Goal: Task Accomplishment & Management: Use online tool/utility

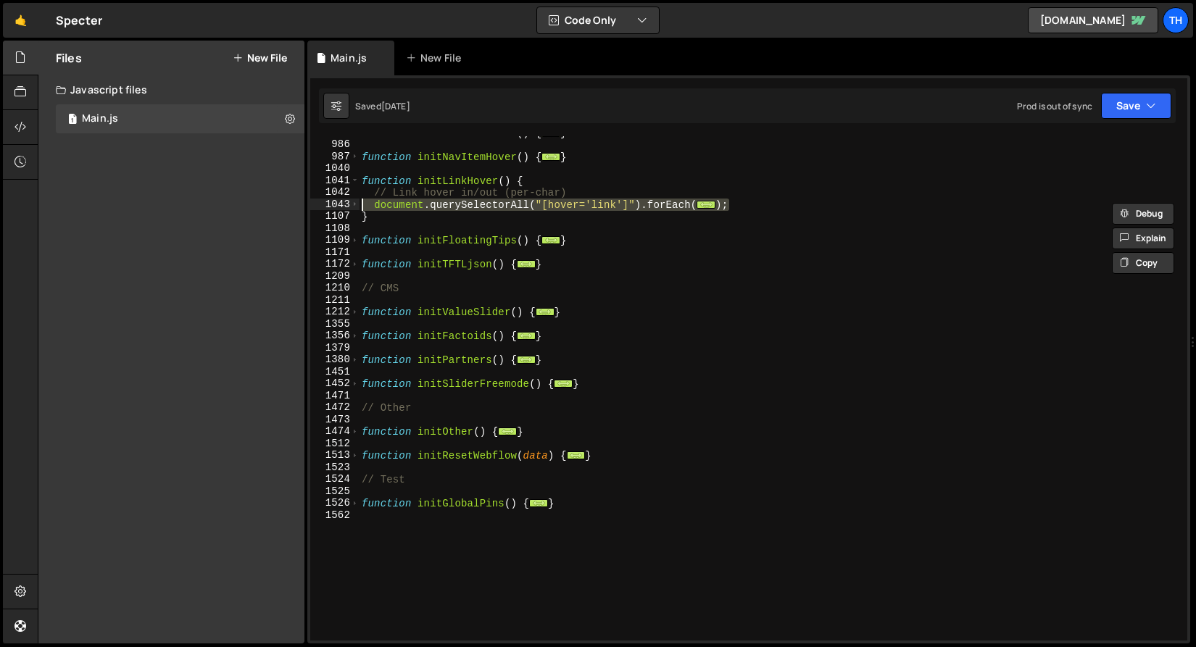
scroll to position [596, 0]
click at [354, 332] on span at bounding box center [355, 336] width 8 height 12
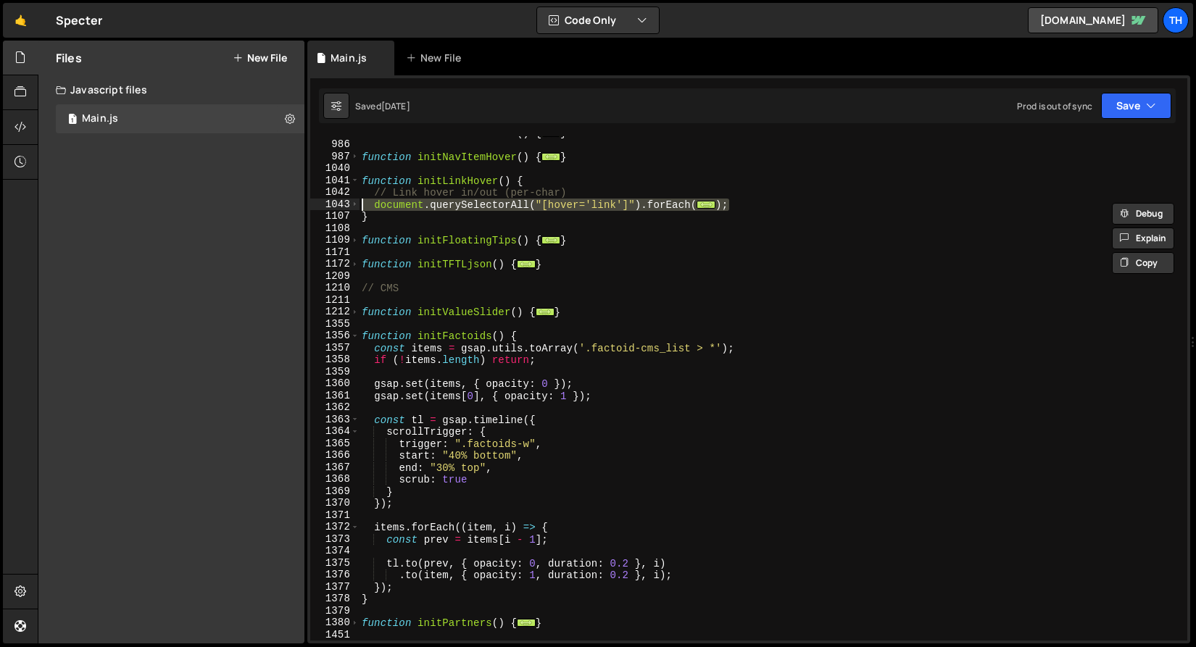
scroll to position [607, 0]
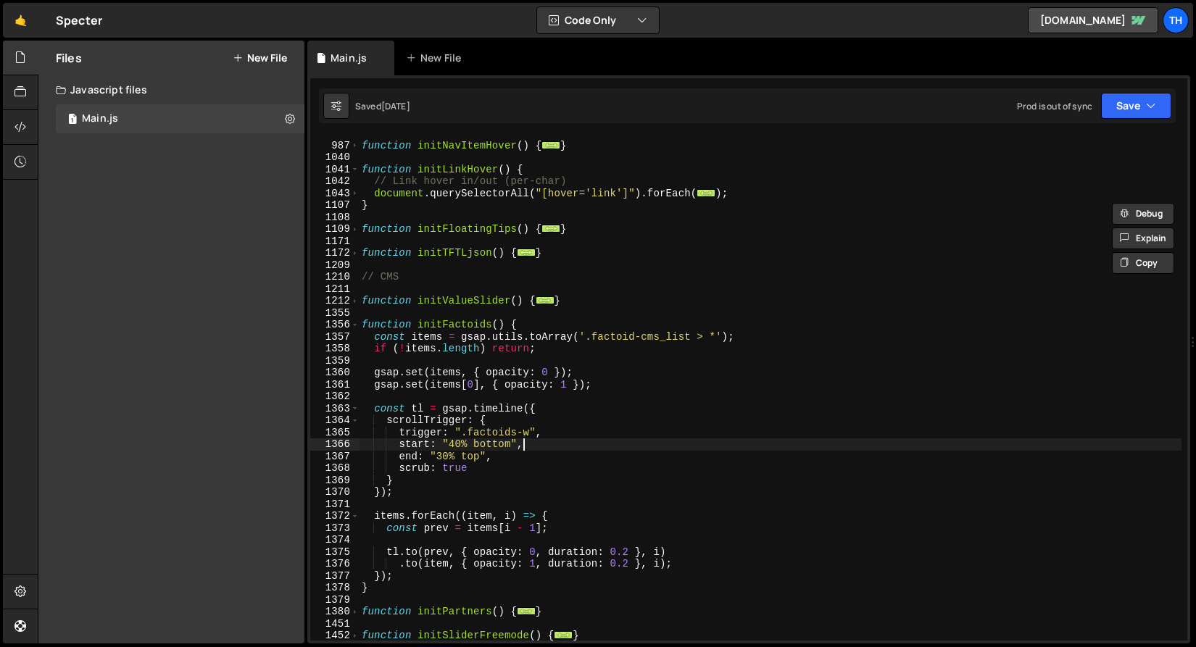
click at [522, 446] on div "function initNavItemHover ( ) { ... } function initLinkHover ( ) { // Link hove…" at bounding box center [770, 392] width 822 height 528
click at [517, 450] on div "function initNavItemHover ( ) { ... } function initLinkHover ( ) { // Link hove…" at bounding box center [770, 392] width 822 height 528
click at [556, 455] on div "function initNavItemHover ( ) { ... } function initLinkHover ( ) { // Link hove…" at bounding box center [770, 392] width 822 height 528
type textarea "end: "30% top","
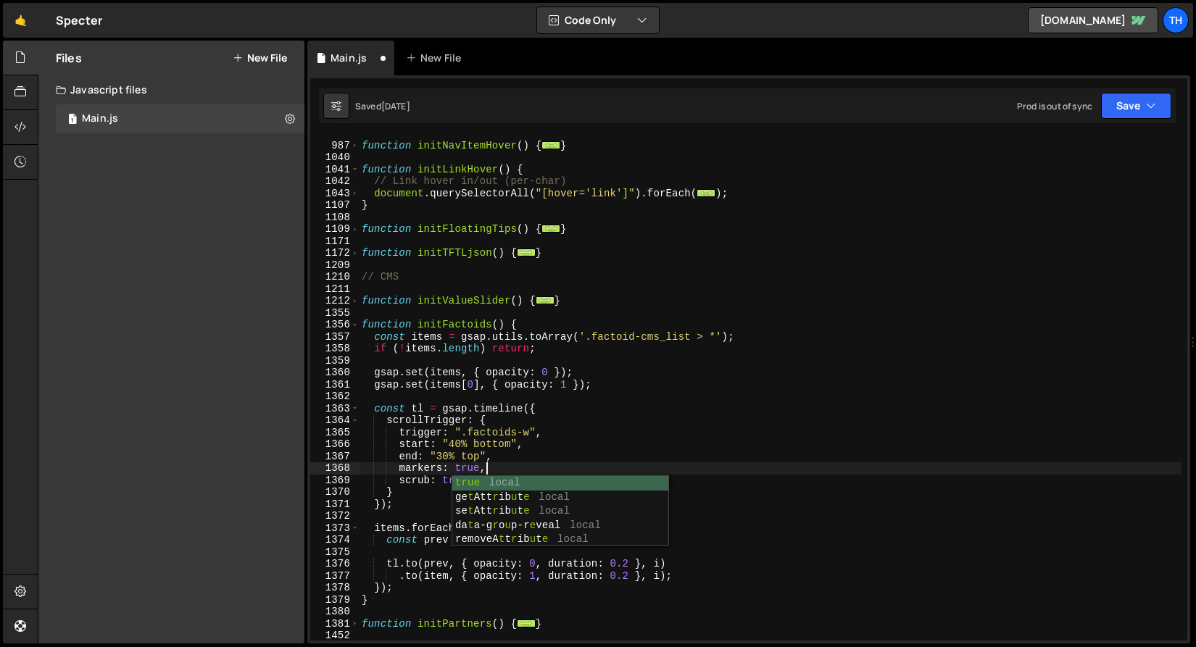
scroll to position [0, 8]
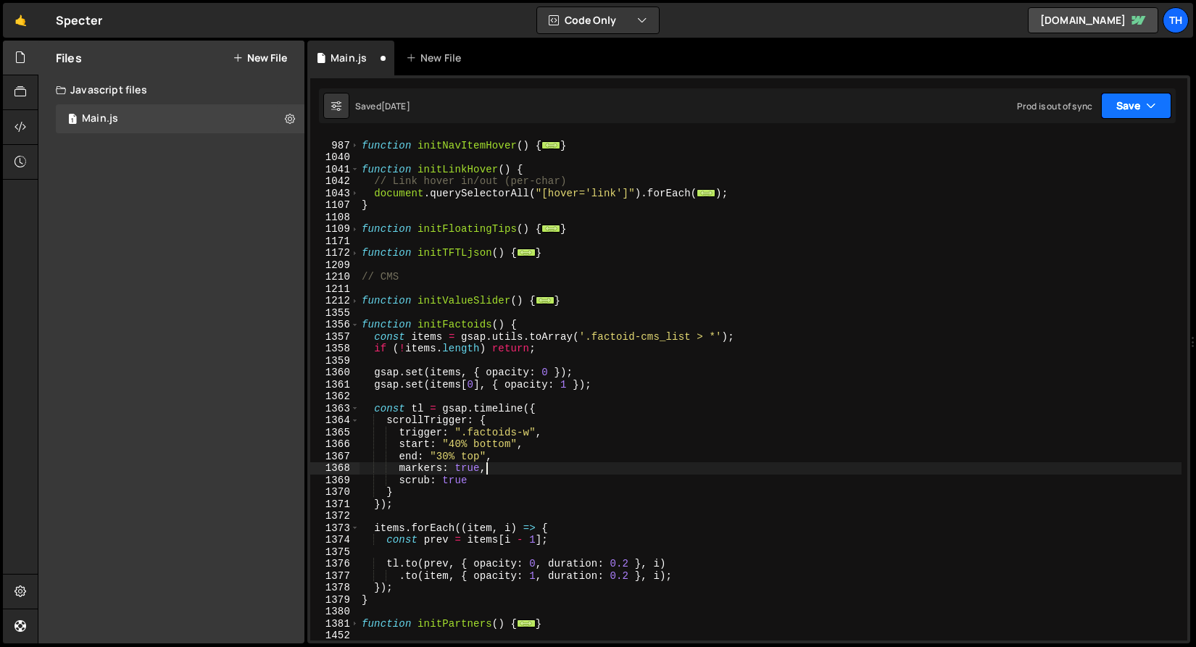
click at [1149, 101] on icon "button" at bounding box center [1151, 106] width 10 height 14
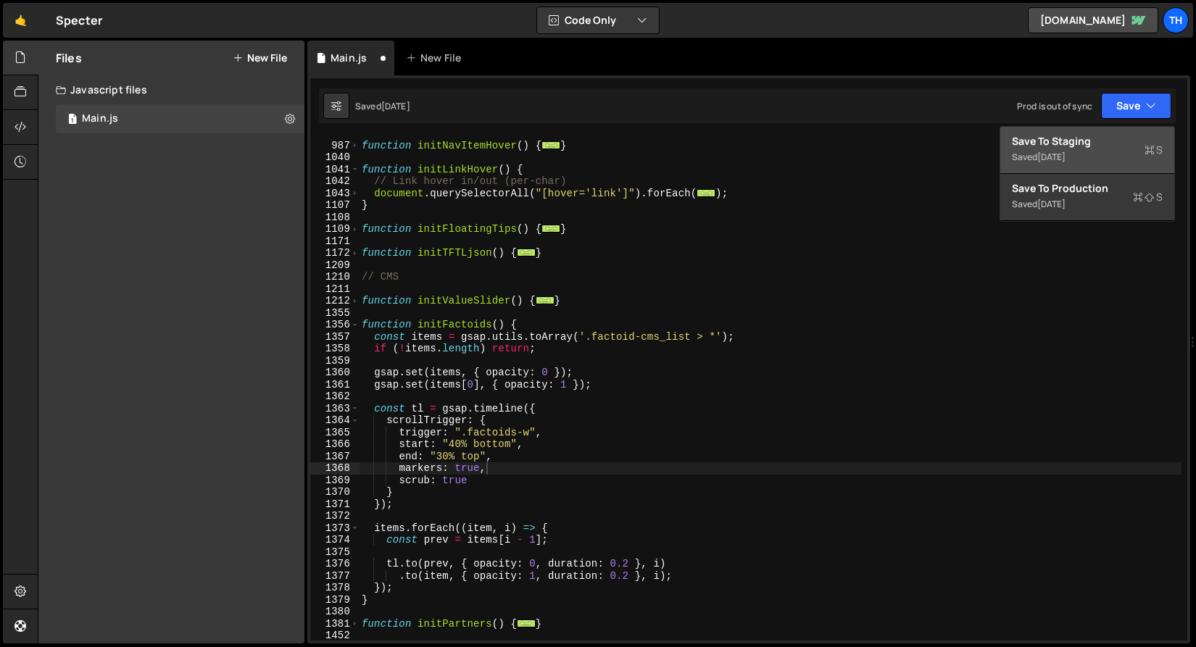
click at [1133, 134] on div "Save to Staging S" at bounding box center [1087, 141] width 151 height 14
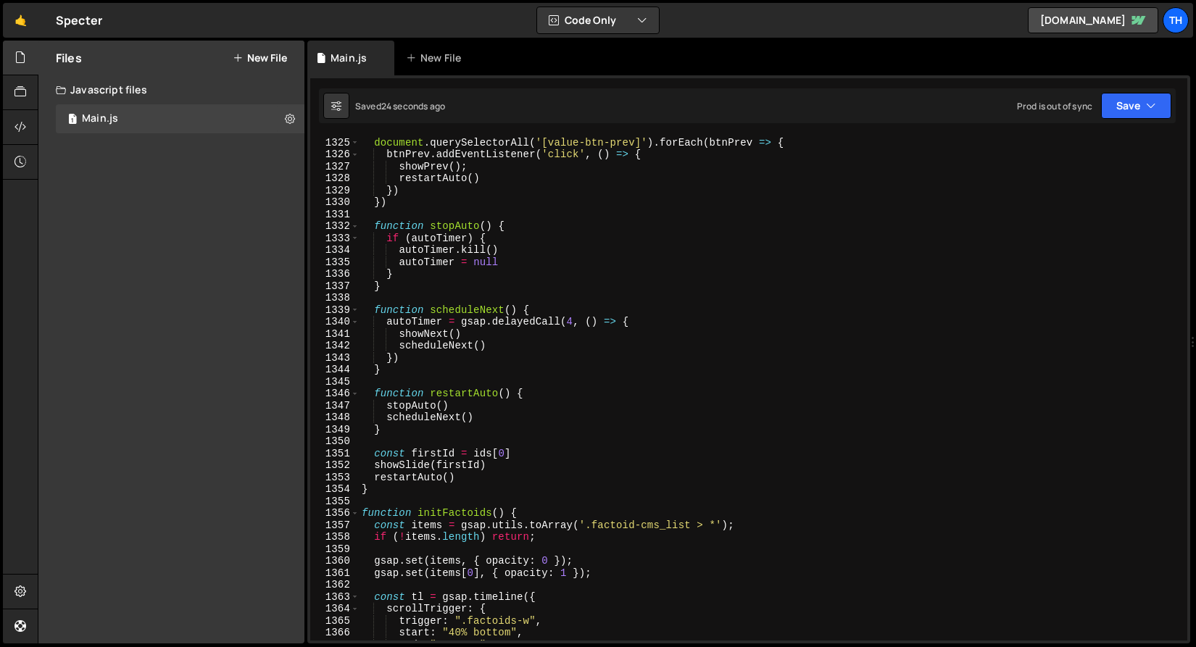
scroll to position [16072, 0]
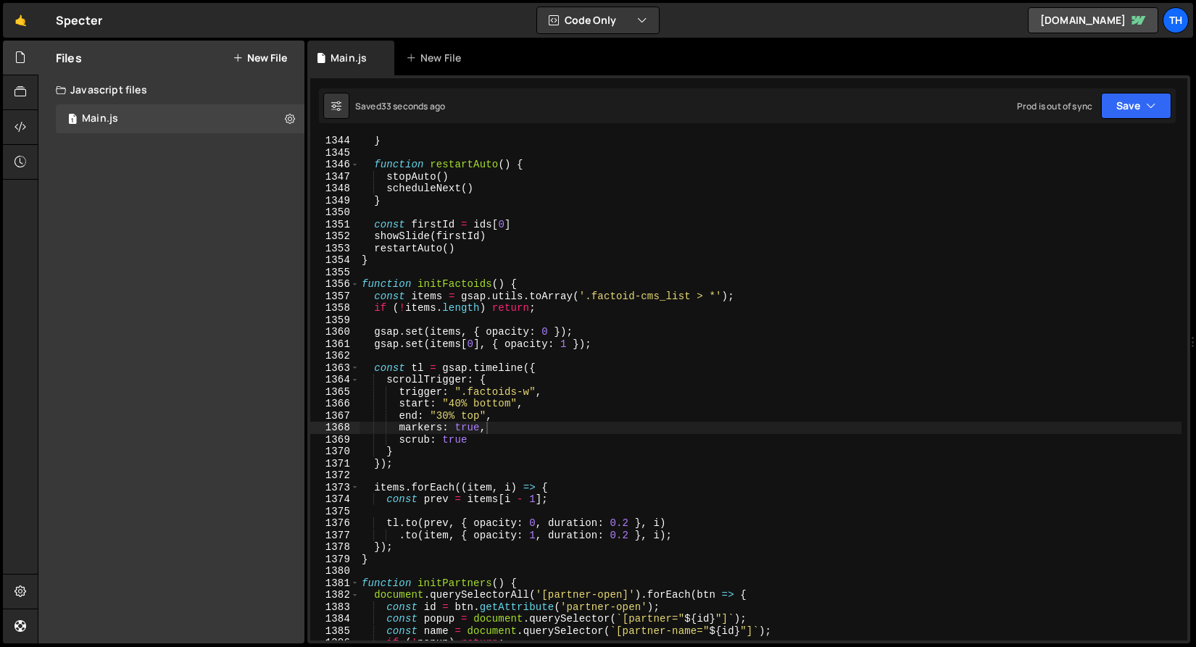
click at [493, 406] on div "} function restartAuto ( ) { stopAuto ( ) scheduleNext ( ) } const firstId = id…" at bounding box center [770, 399] width 822 height 528
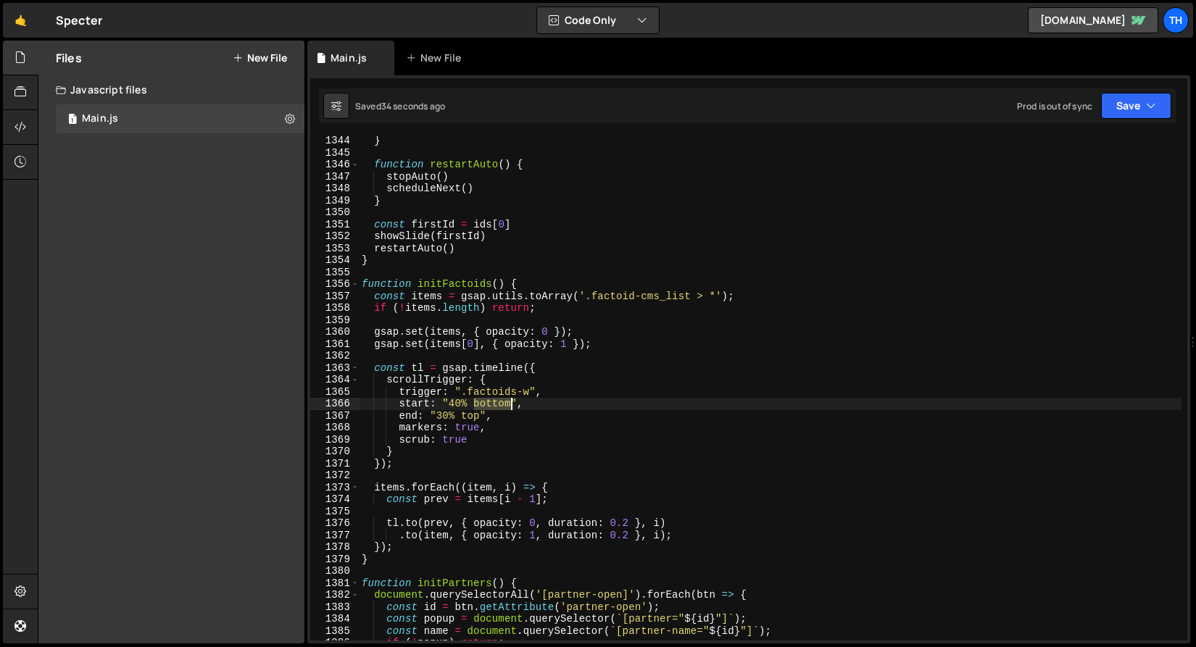
click at [493, 406] on div "} function restartAuto ( ) { stopAuto ( ) scheduleNext ( ) } const firstId = id…" at bounding box center [770, 399] width 822 height 528
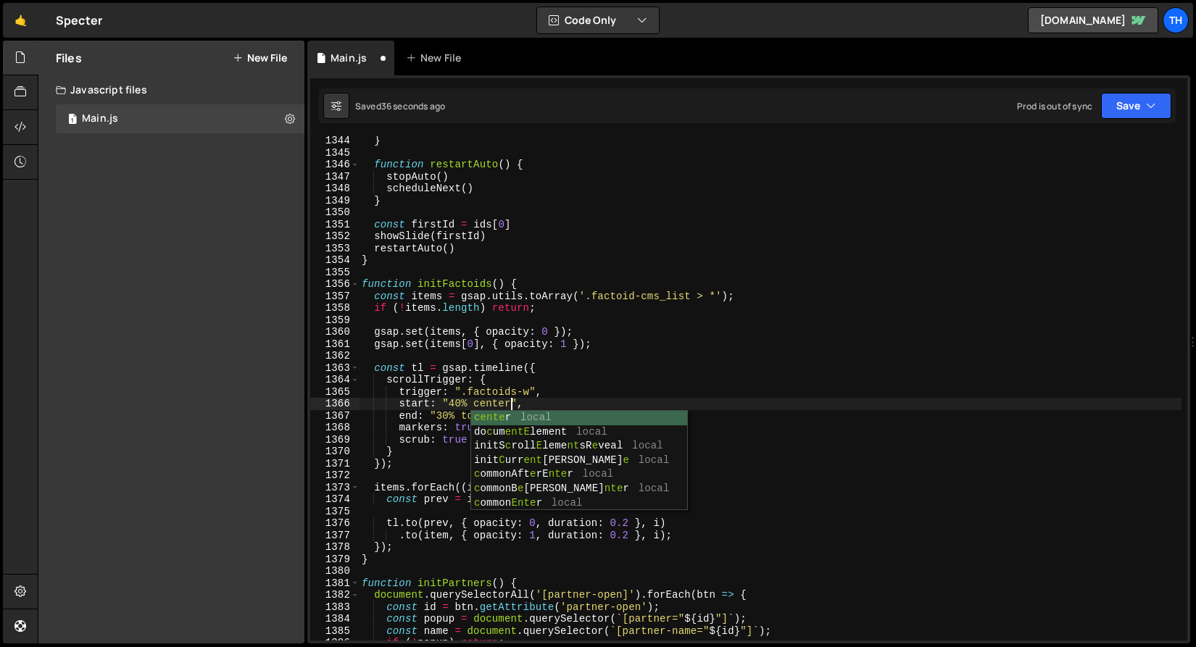
scroll to position [0, 10]
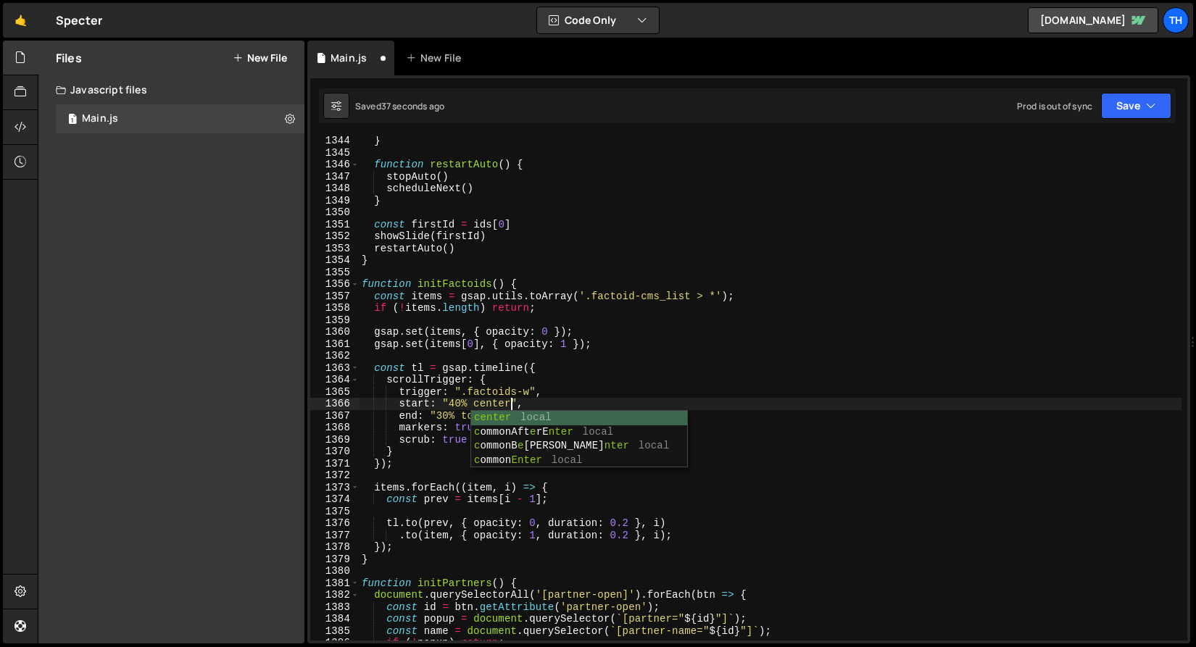
click at [462, 407] on div "} function restartAuto ( ) { stopAuto ( ) scheduleNext ( ) } const firstId = id…" at bounding box center [770, 399] width 822 height 528
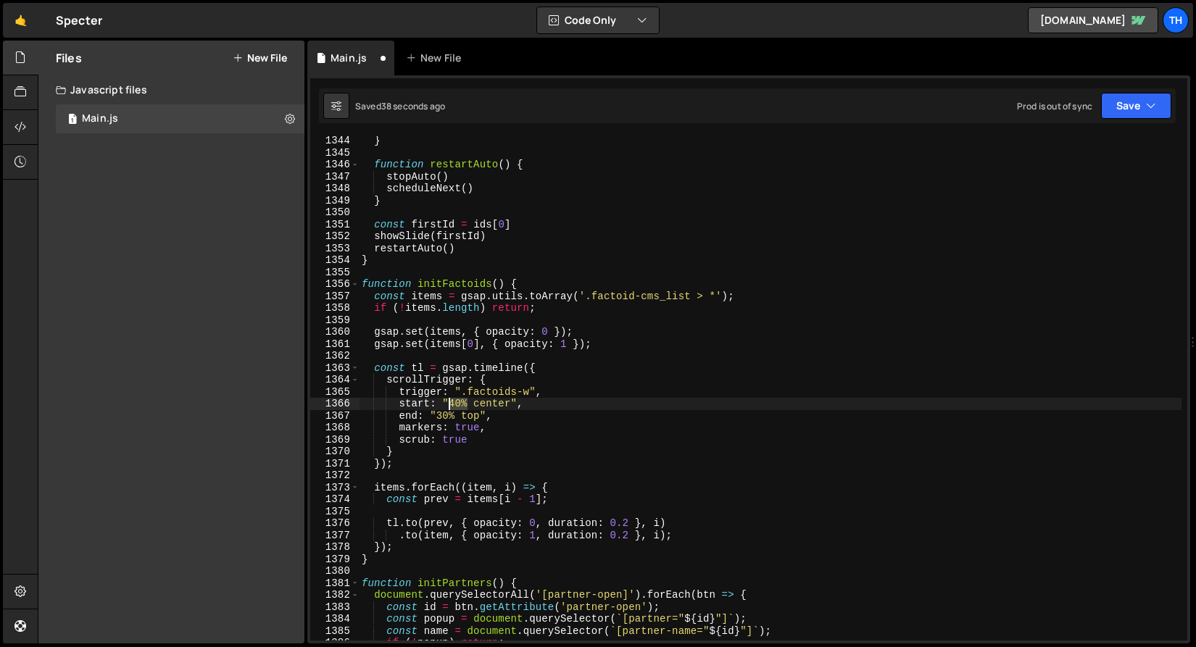
drag, startPoint x: 467, startPoint y: 406, endPoint x: 449, endPoint y: 403, distance: 18.3
click at [449, 403] on div "} function restartAuto ( ) { stopAuto ( ) scheduleNext ( ) } const firstId = id…" at bounding box center [770, 399] width 822 height 528
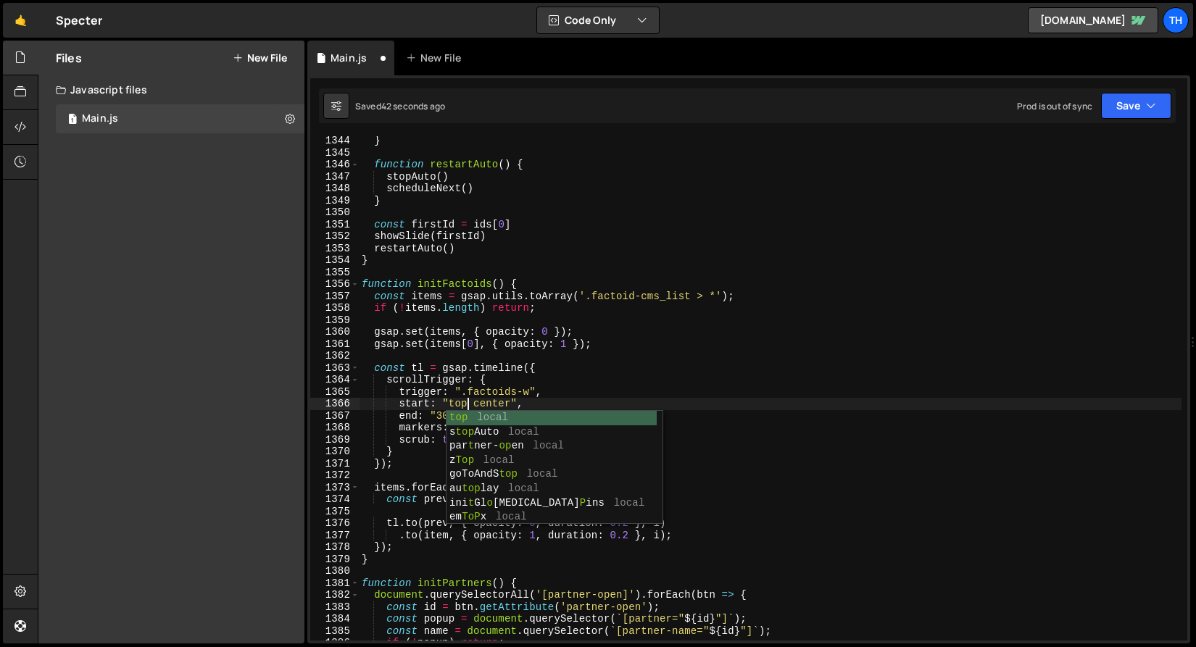
click at [429, 301] on div "} function restartAuto ( ) { stopAuto ( ) scheduleNext ( ) } const firstId = id…" at bounding box center [770, 399] width 822 height 528
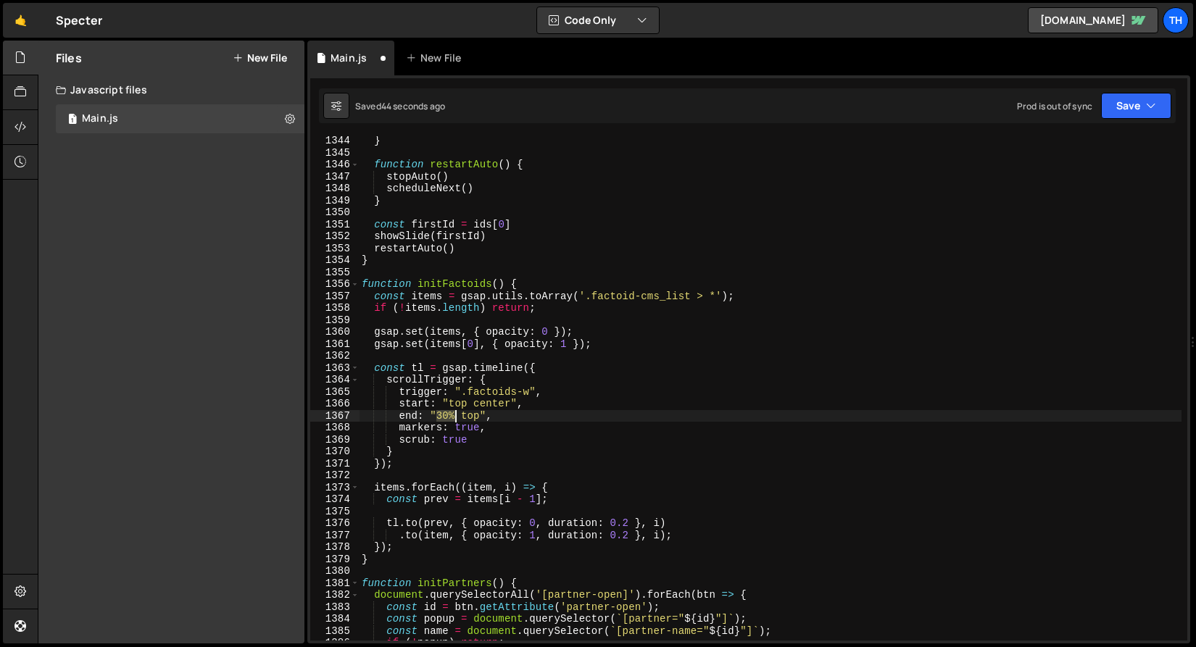
drag, startPoint x: 441, startPoint y: 415, endPoint x: 456, endPoint y: 416, distance: 14.5
click at [456, 416] on div "} function restartAuto ( ) { stopAuto ( ) scheduleNext ( ) } const firstId = id…" at bounding box center [770, 399] width 822 height 528
click at [499, 405] on div "} function restartAuto ( ) { stopAuto ( ) scheduleNext ( ) } const firstId = id…" at bounding box center [770, 399] width 822 height 528
click at [499, 404] on div "} function restartAuto ( ) { stopAuto ( ) scheduleNext ( ) } const firstId = id…" at bounding box center [770, 399] width 822 height 528
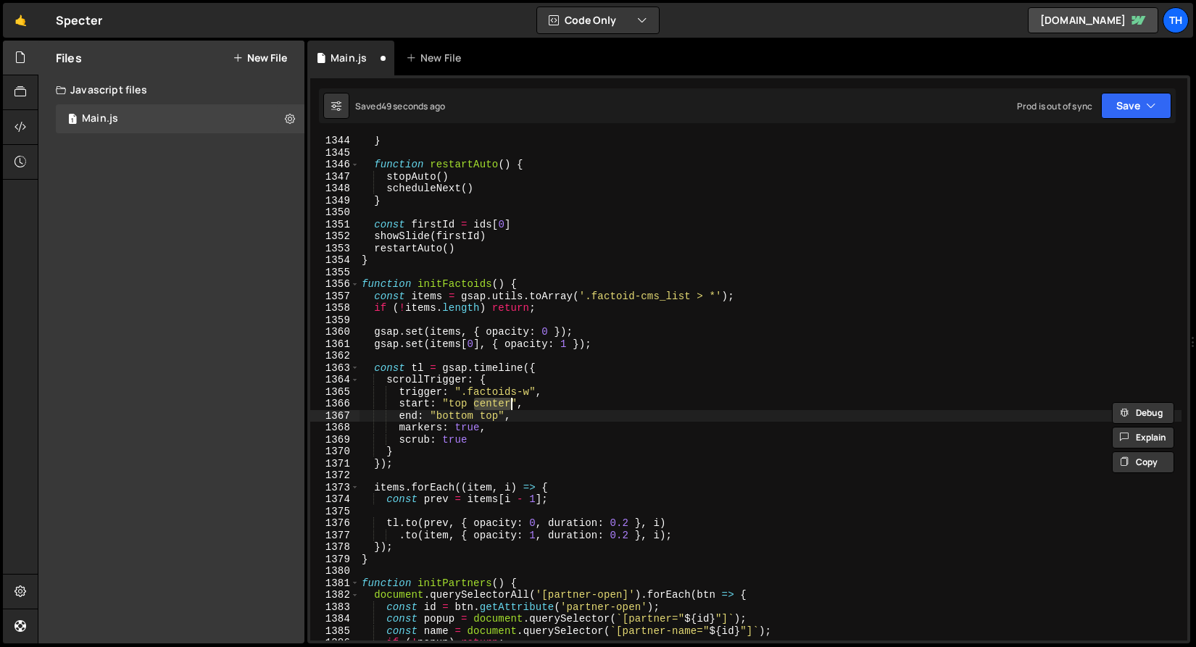
click at [493, 413] on div "} function restartAuto ( ) { stopAuto ( ) scheduleNext ( ) } const firstId = id…" at bounding box center [770, 399] width 822 height 528
paste textarea "center"
click at [489, 415] on div "} function restartAuto ( ) { stopAuto ( ) scheduleNext ( ) } const firstId = id…" at bounding box center [770, 399] width 822 height 528
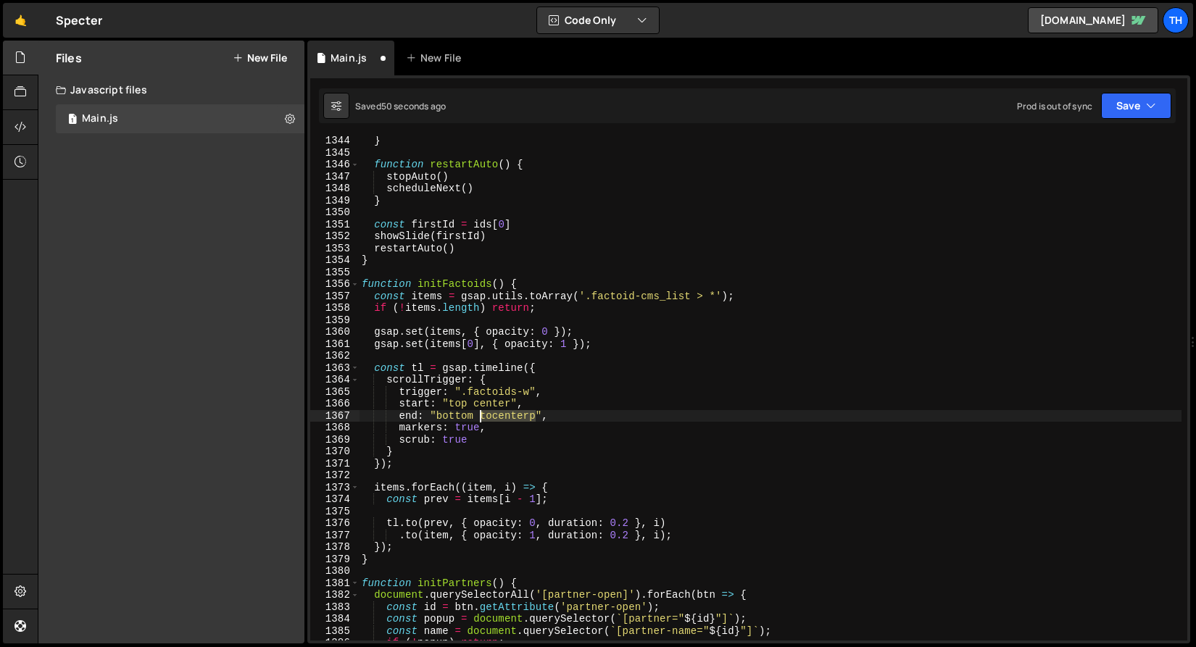
click at [489, 415] on div "} function restartAuto ( ) { stopAuto ( ) scheduleNext ( ) } const firstId = id…" at bounding box center [770, 399] width 822 height 528
paste textarea "center"
click at [1138, 107] on button "Save" at bounding box center [1136, 106] width 70 height 26
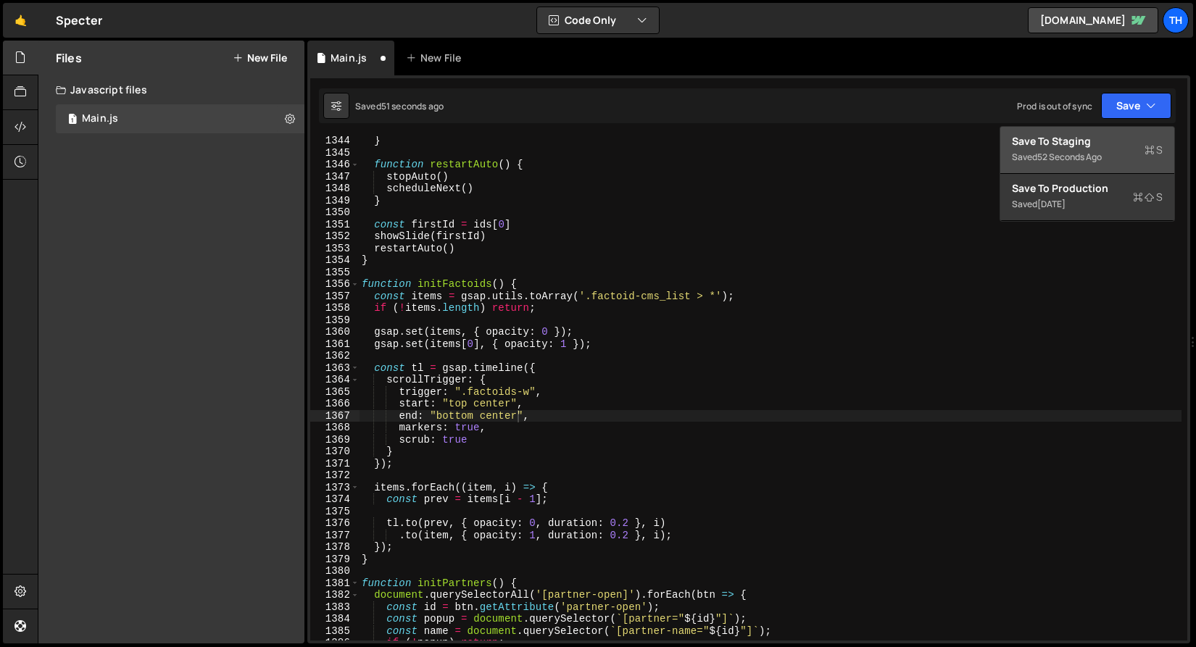
click at [1122, 140] on div "Save to Staging S" at bounding box center [1087, 141] width 151 height 14
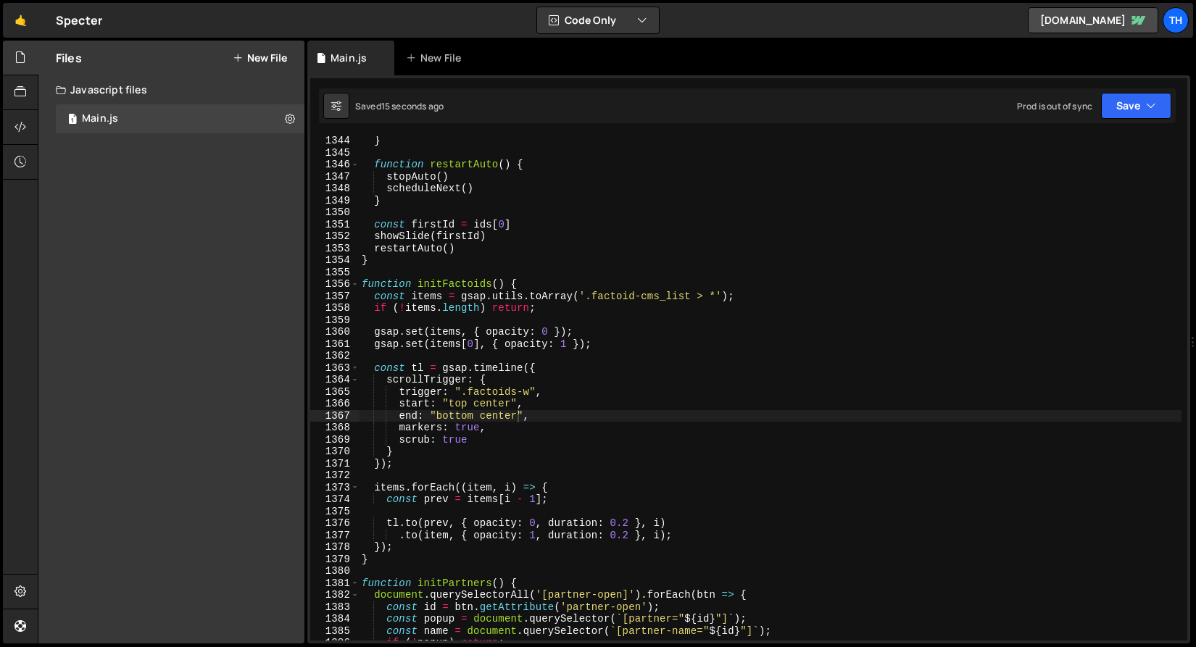
click at [478, 402] on div "} function restartAuto ( ) { stopAuto ( ) scheduleNext ( ) } const firstId = id…" at bounding box center [770, 399] width 822 height 528
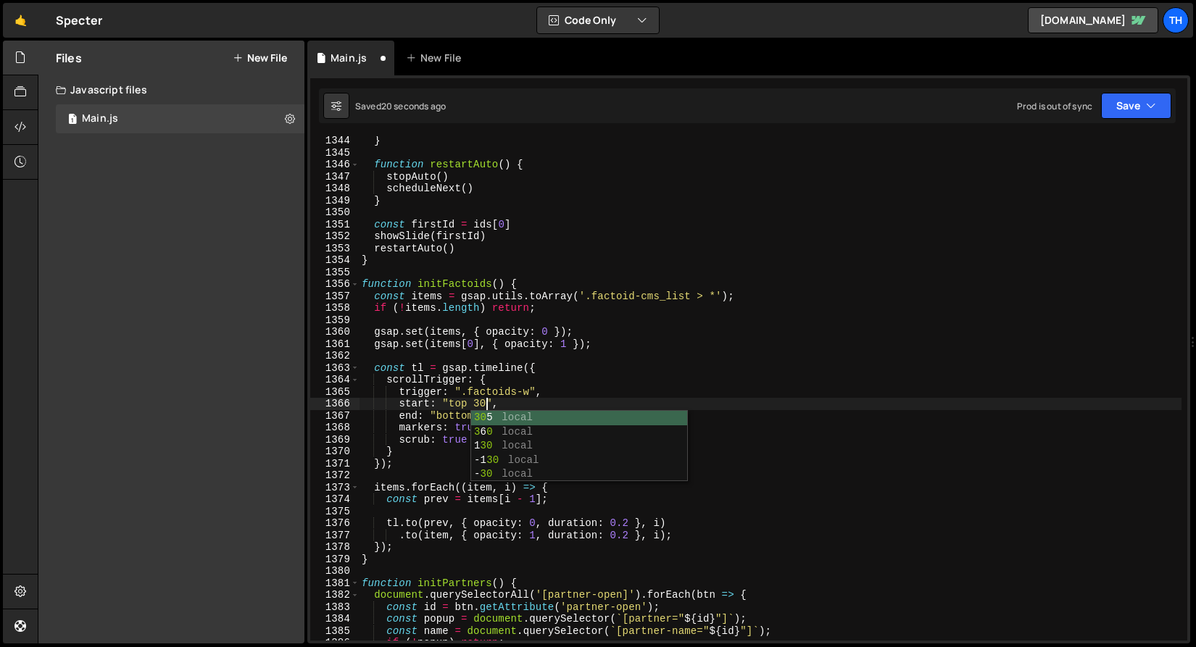
scroll to position [0, 9]
drag, startPoint x: 475, startPoint y: 406, endPoint x: 494, endPoint y: 404, distance: 19.6
click at [494, 404] on div "} function restartAuto ( ) { stopAuto ( ) scheduleNext ( ) } const firstId = id…" at bounding box center [770, 399] width 822 height 528
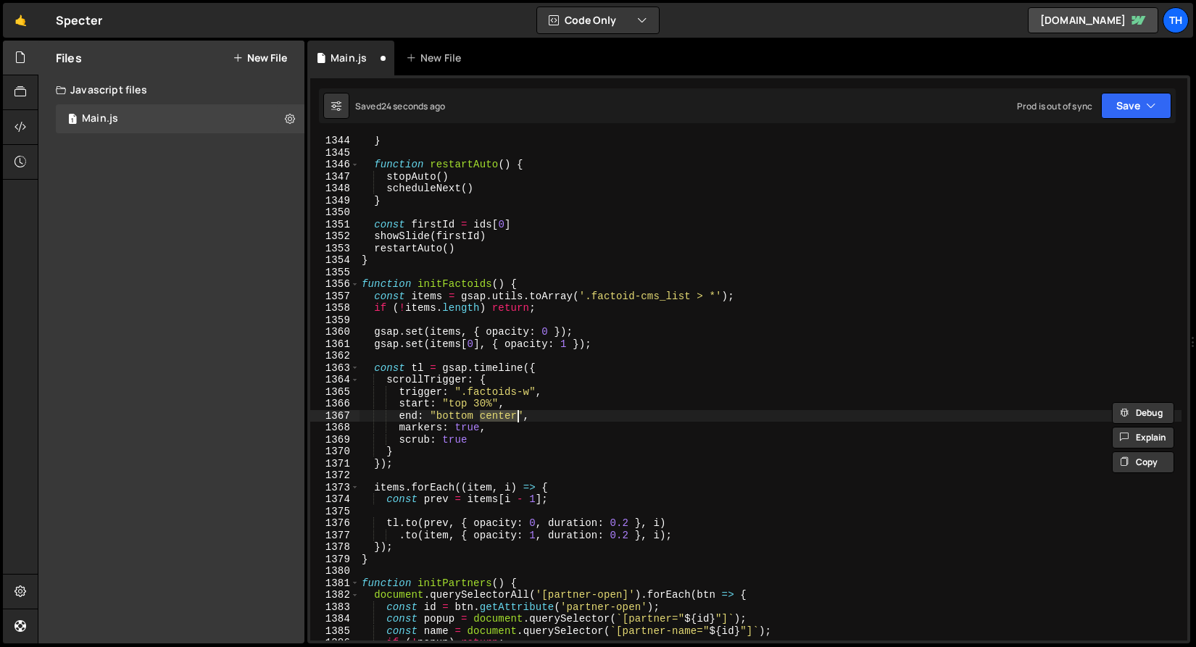
drag, startPoint x: 481, startPoint y: 416, endPoint x: 515, endPoint y: 420, distance: 33.5
click at [515, 420] on div "} function restartAuto ( ) { stopAuto ( ) scheduleNext ( ) } const firstId = id…" at bounding box center [770, 399] width 822 height 528
paste textarea "30%"
click at [1135, 104] on button "Save" at bounding box center [1136, 106] width 70 height 26
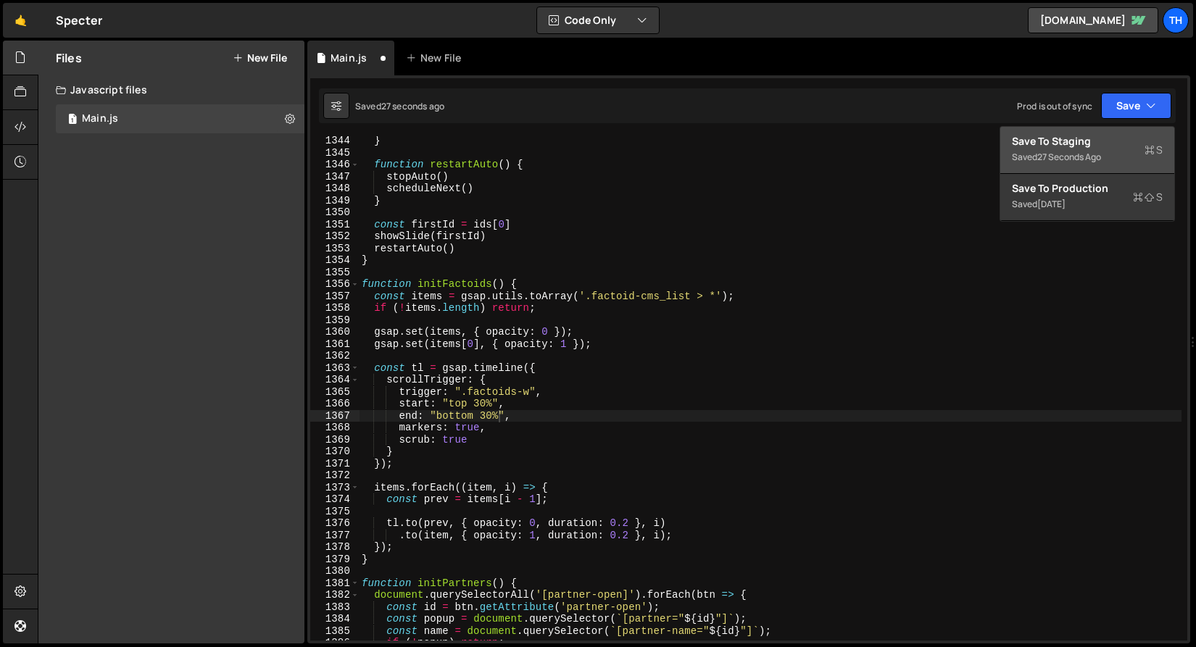
click at [1107, 143] on div "Save to Staging S" at bounding box center [1087, 141] width 151 height 14
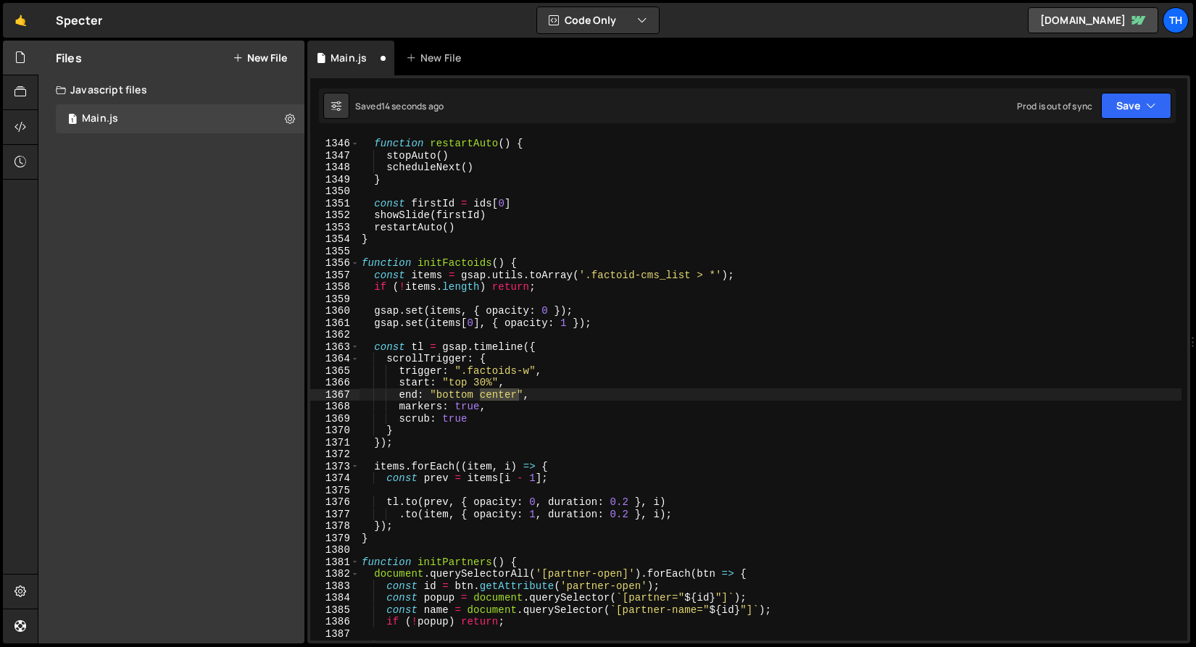
scroll to position [16093, 0]
click at [447, 391] on div "function restartAuto ( ) { stopAuto ( ) scheduleNext ( ) } const firstId = ids …" at bounding box center [770, 389] width 822 height 528
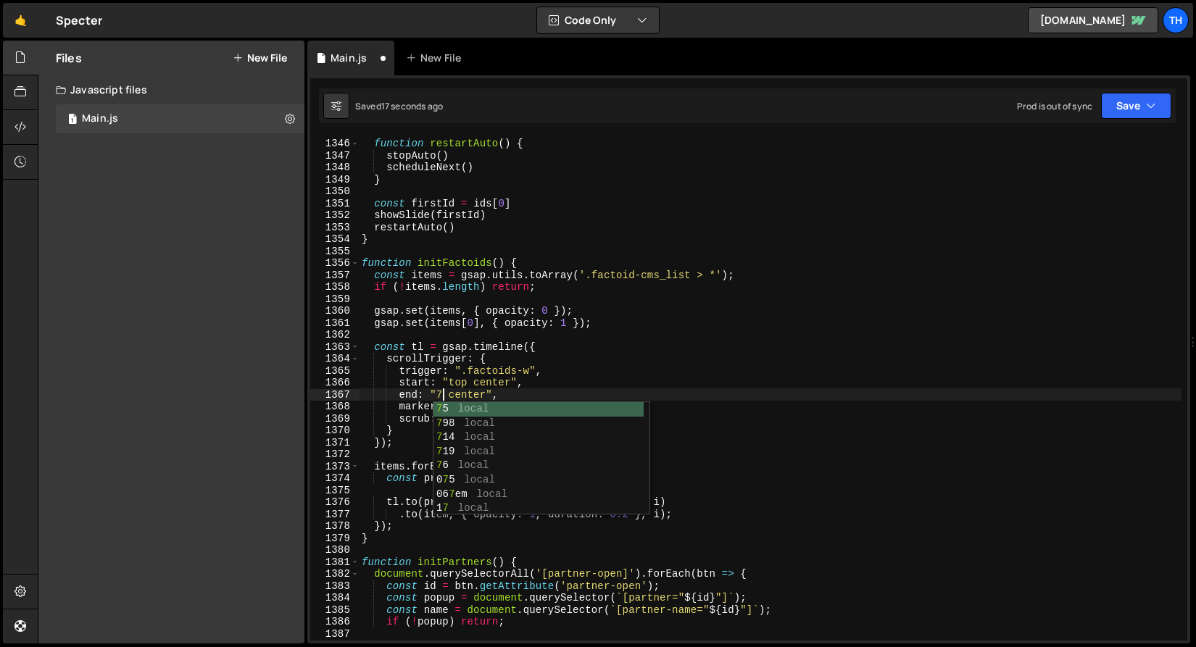
scroll to position [0, 6]
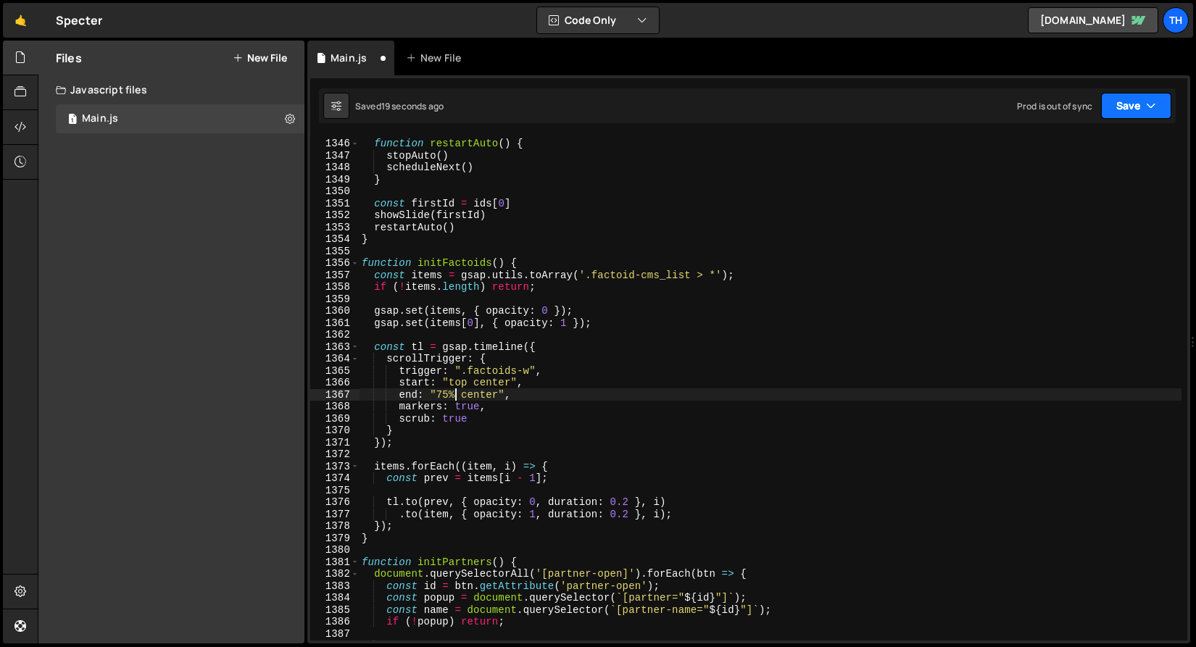
click at [1128, 109] on button "Save" at bounding box center [1136, 106] width 70 height 26
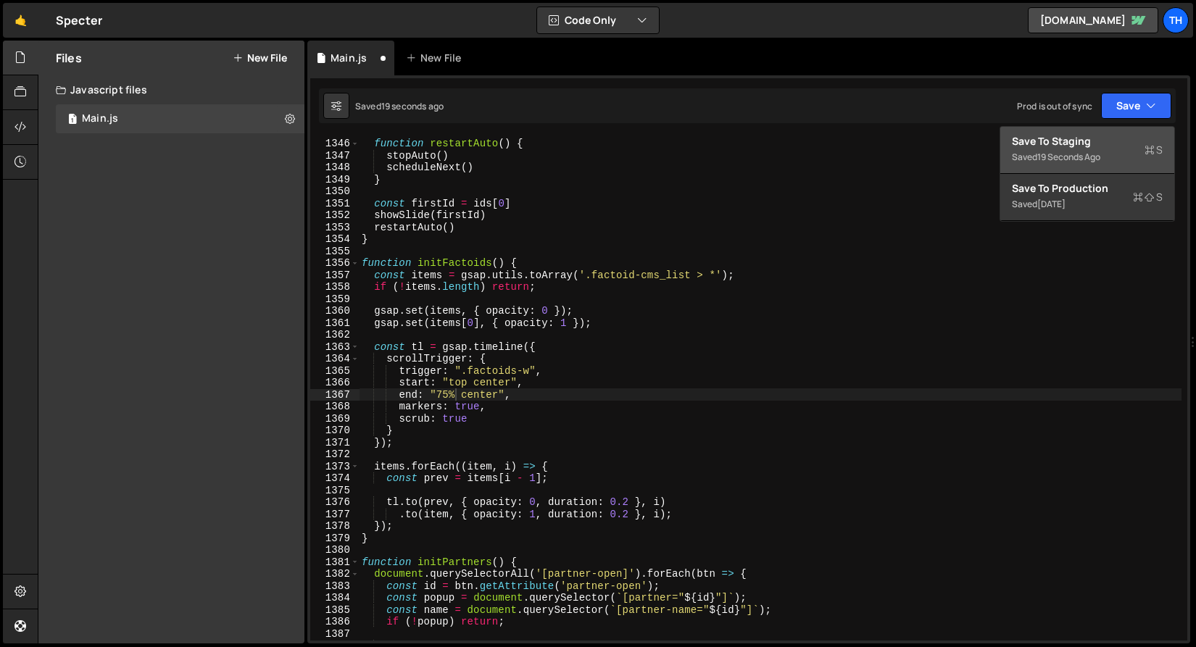
click at [1110, 142] on div "Save to Staging S" at bounding box center [1087, 141] width 151 height 14
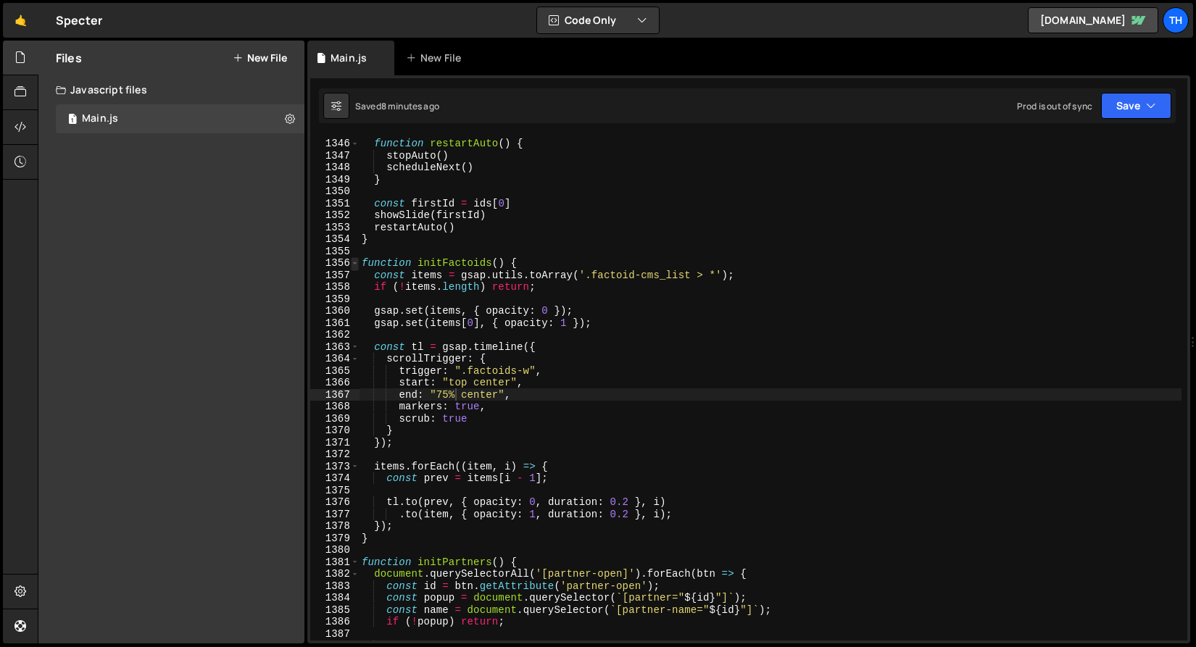
click at [357, 258] on span at bounding box center [355, 263] width 8 height 12
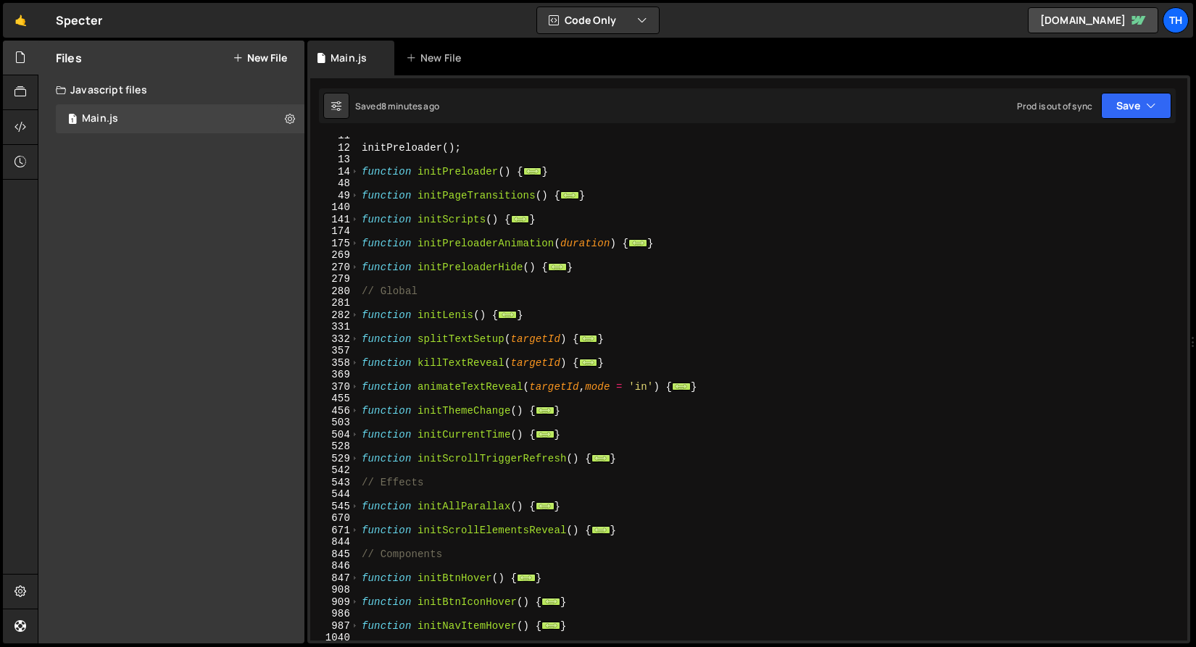
scroll to position [99, 0]
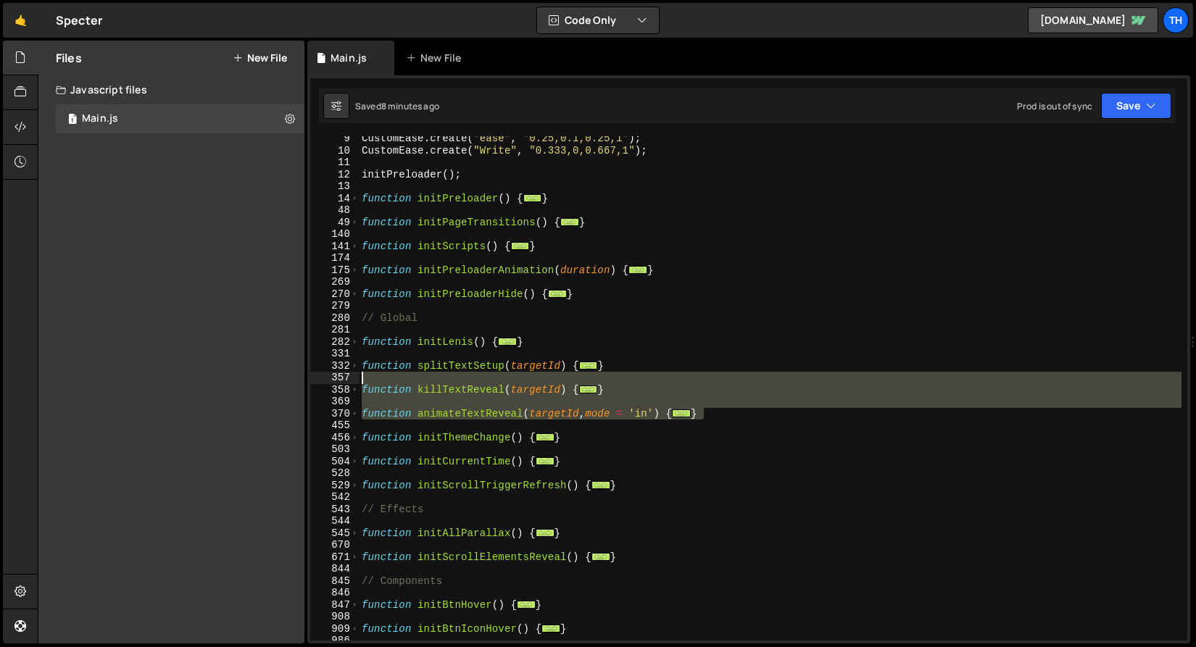
drag, startPoint x: 741, startPoint y: 416, endPoint x: 311, endPoint y: 377, distance: 431.5
click at [311, 377] on div "end: "75% center", 9 10 11 12 13 14 48 49 140 141 174 175 269 270 279 280 281 2…" at bounding box center [748, 388] width 877 height 504
click at [659, 386] on div "CustomEase . create ( "ease" , "0.25,0.1,0.25,1" ) ; CustomEase . create ( "Wri…" at bounding box center [770, 388] width 822 height 504
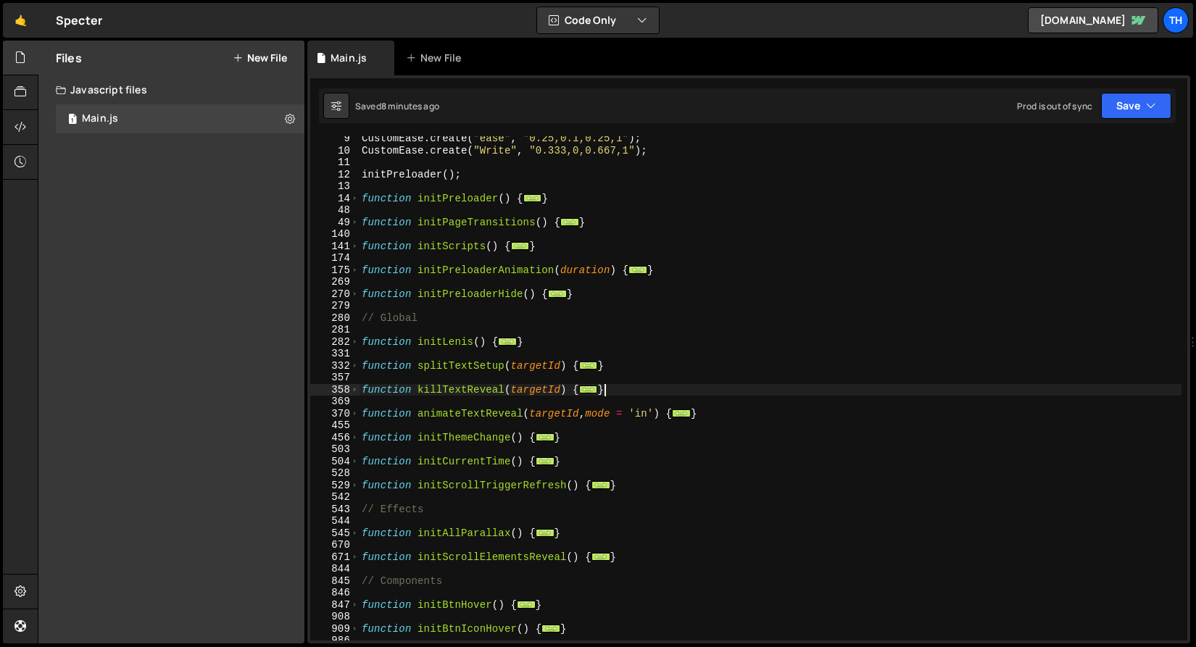
scroll to position [0, 0]
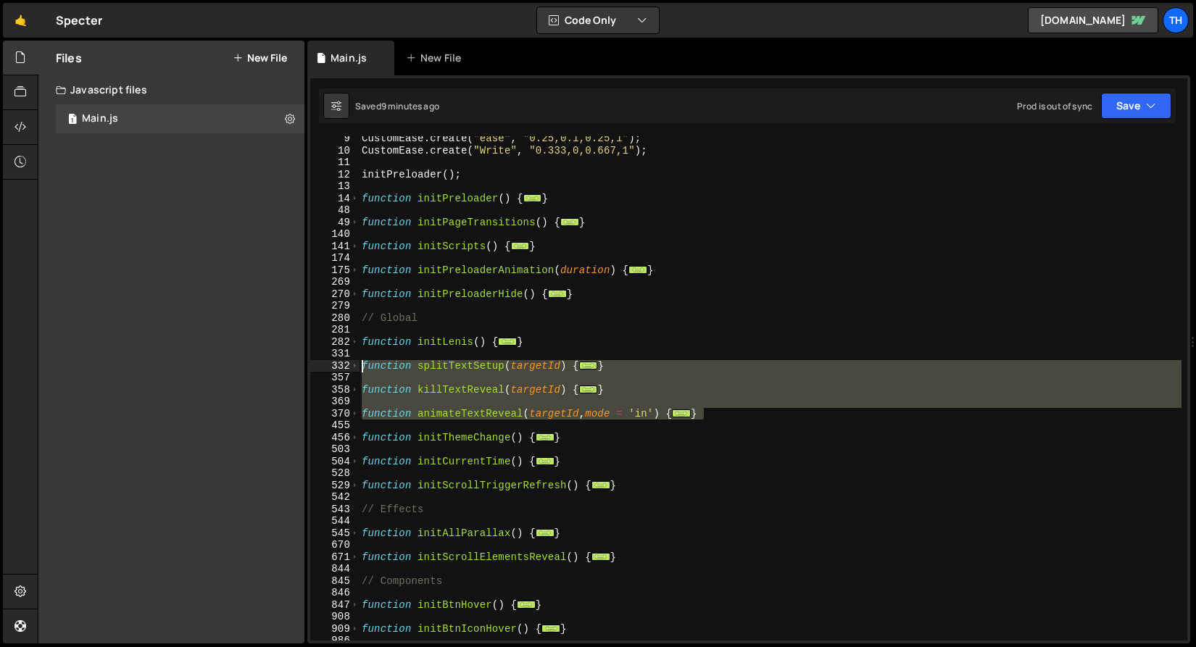
drag, startPoint x: 729, startPoint y: 417, endPoint x: 335, endPoint y: 364, distance: 397.9
click at [335, 364] on div "} 9 10 11 12 13 14 48 49 140 141 174 175 269 270 279 280 281 282 331 332 357 35…" at bounding box center [748, 388] width 877 height 504
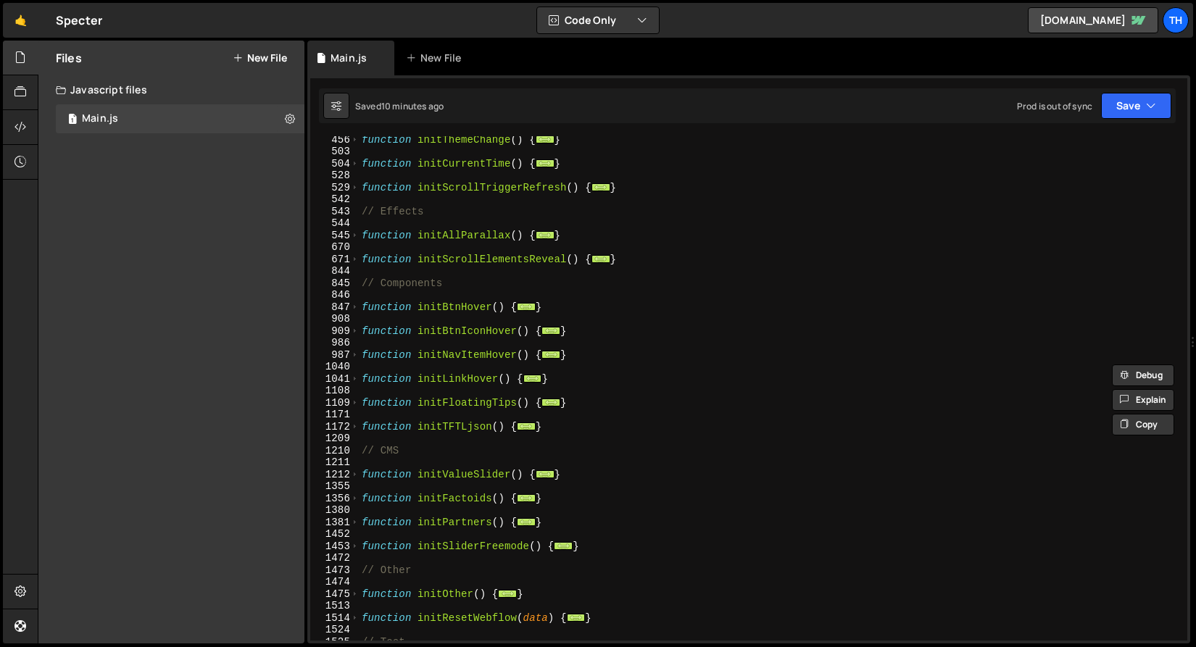
scroll to position [409, 0]
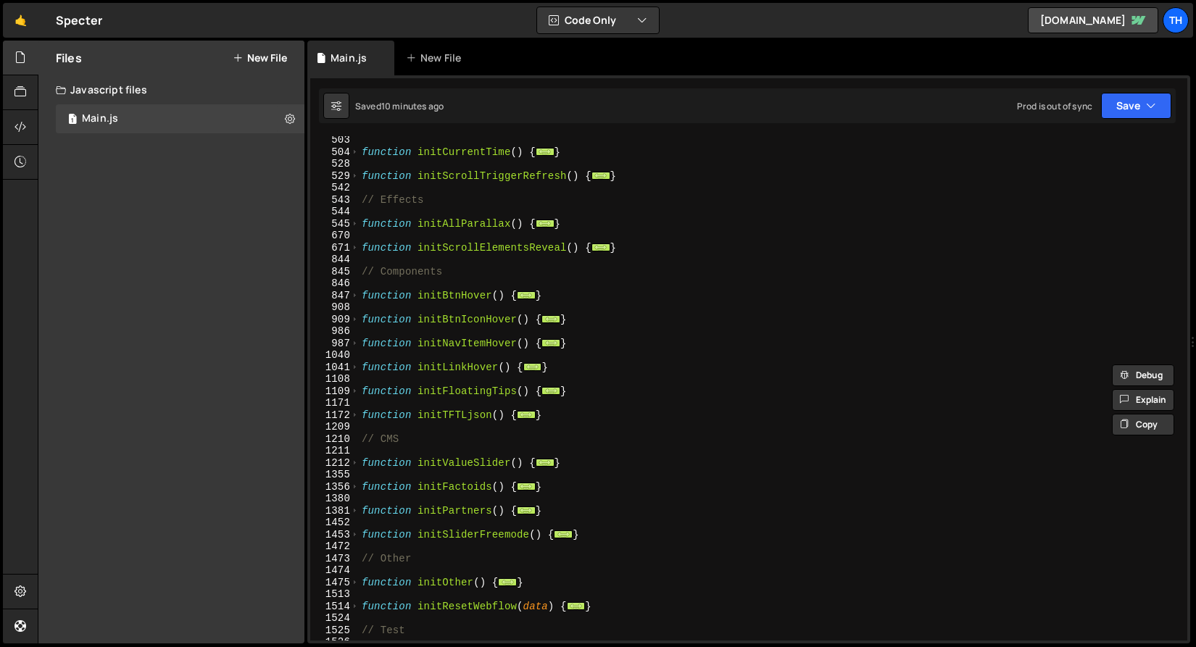
click at [371, 491] on div "function initCurrentTime ( ) { ... } function initScrollTriggerRefresh ( ) { ..…" at bounding box center [770, 398] width 822 height 528
click at [355, 508] on span at bounding box center [355, 511] width 8 height 12
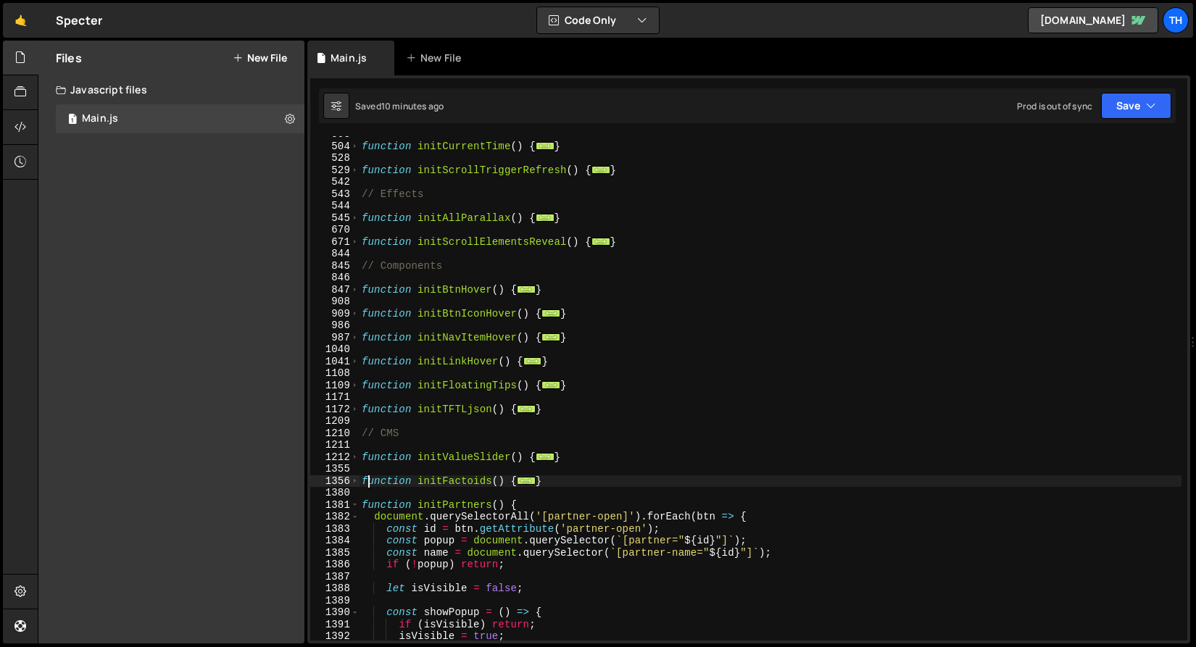
scroll to position [599, 0]
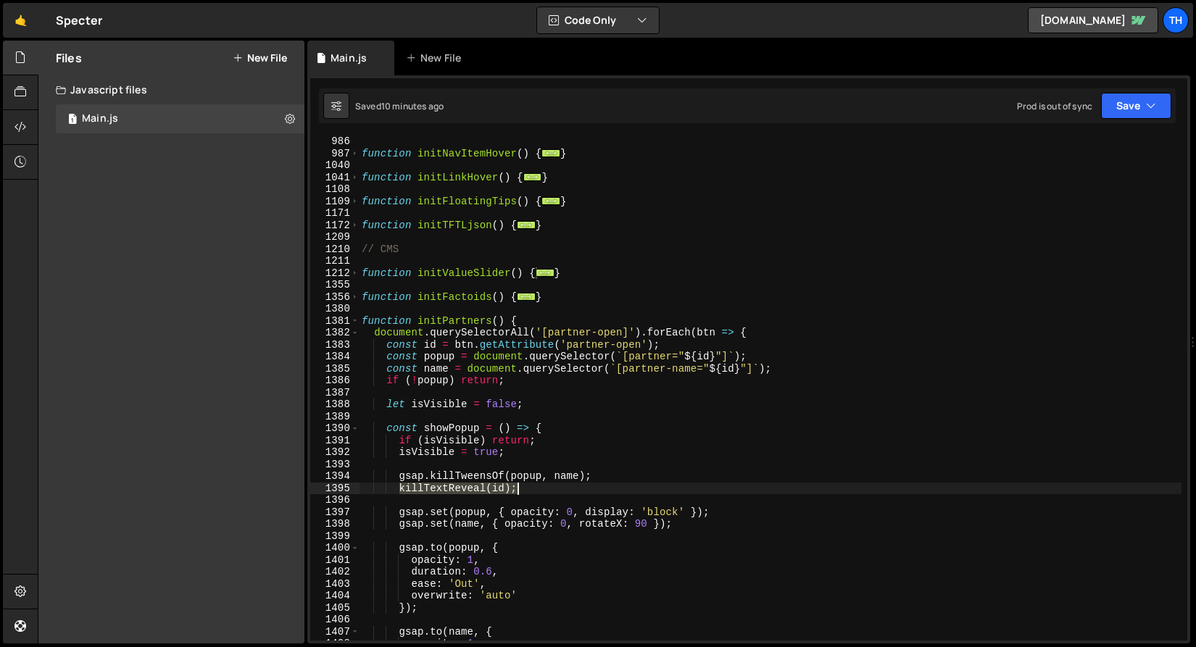
drag, startPoint x: 396, startPoint y: 491, endPoint x: 537, endPoint y: 485, distance: 140.7
click at [537, 485] on div "function initNavItemHover ( ) { ... } function initLinkHover ( ) { ... } functi…" at bounding box center [770, 400] width 822 height 528
type textarea "killTextReveal(id);"
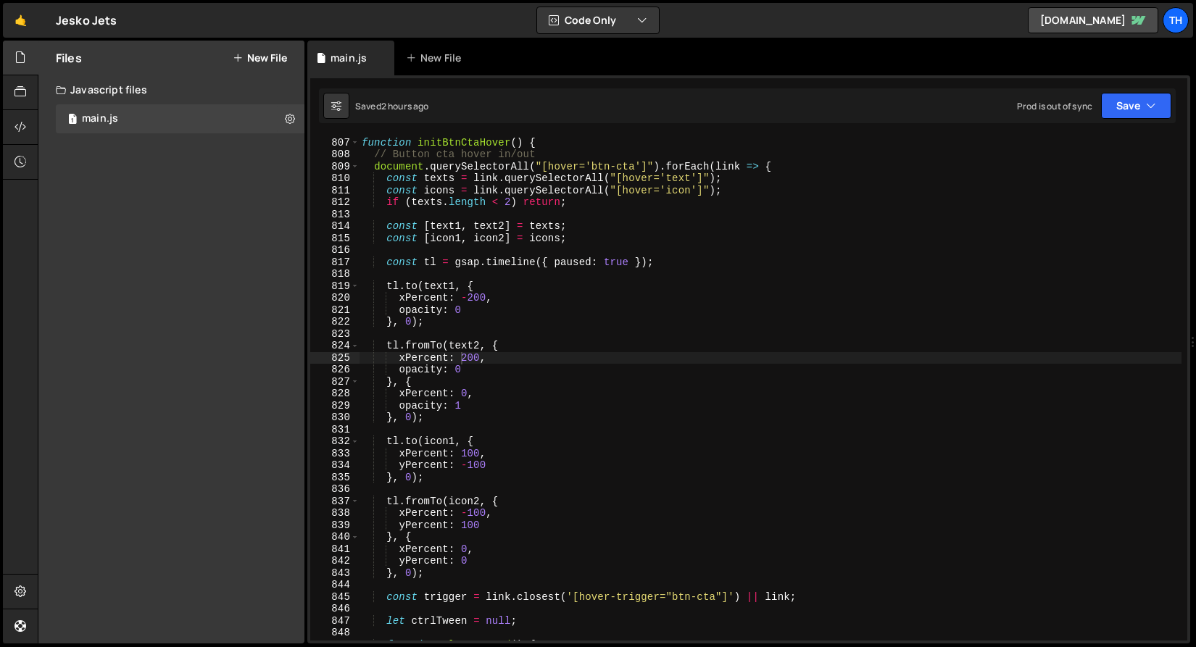
scroll to position [0, 6]
click at [361, 143] on div "function initBtnCtaHover ( ) { // Button cta hover in/out document . querySelec…" at bounding box center [770, 389] width 822 height 528
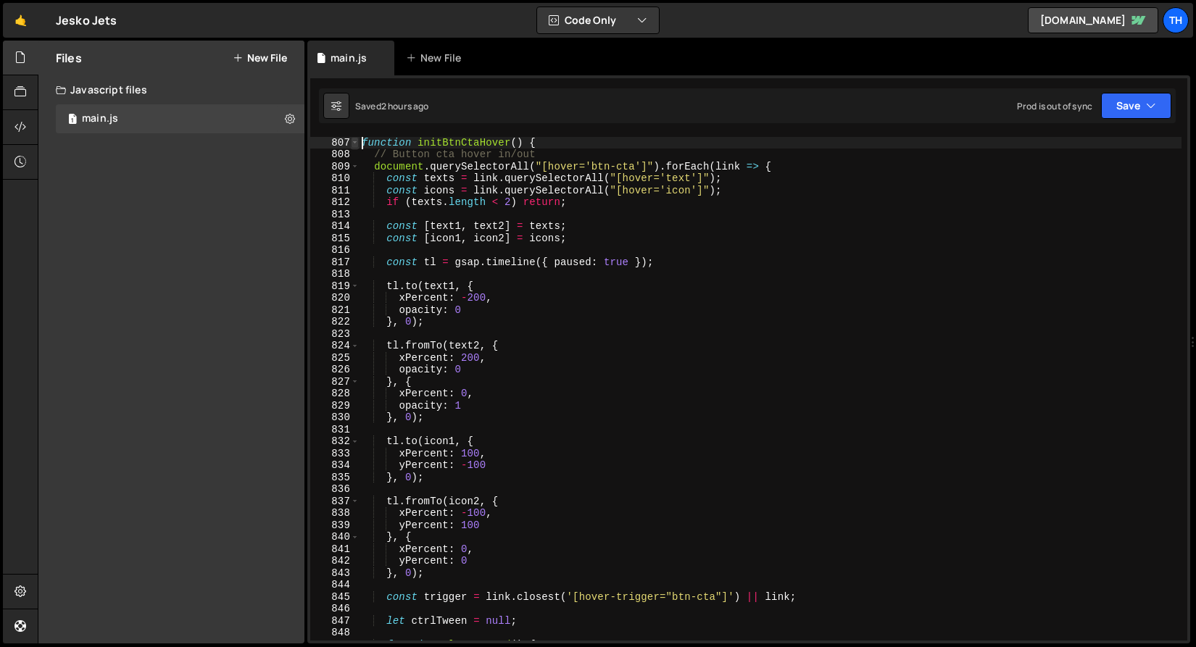
click at [357, 142] on span at bounding box center [355, 143] width 8 height 12
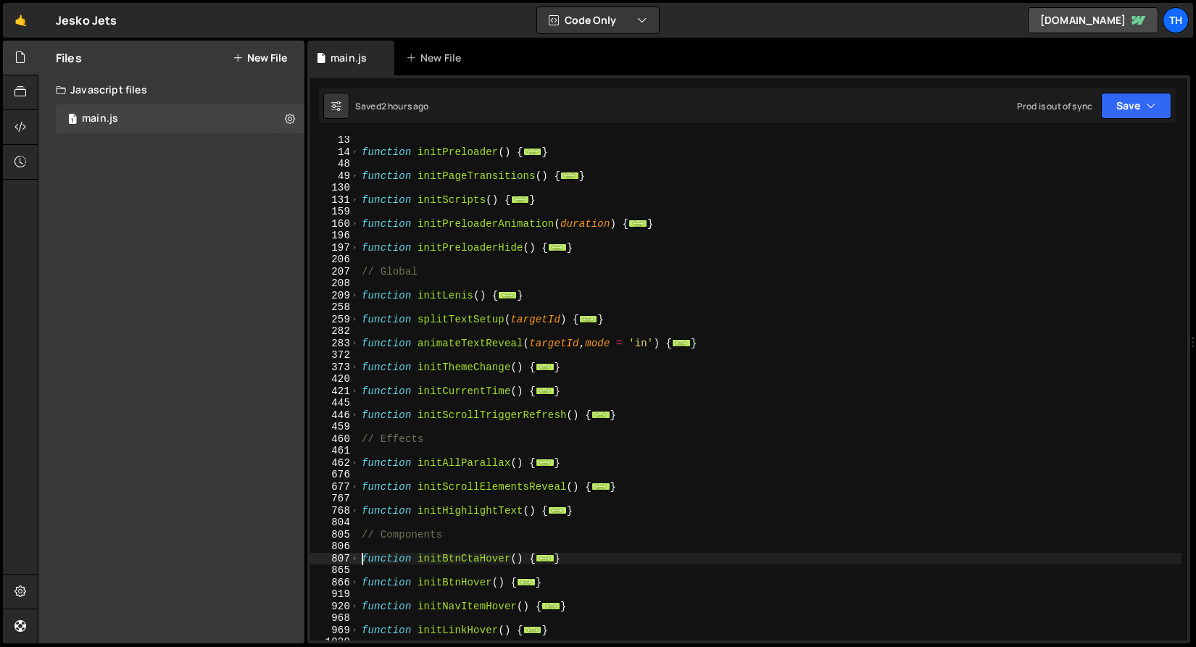
scroll to position [140, 0]
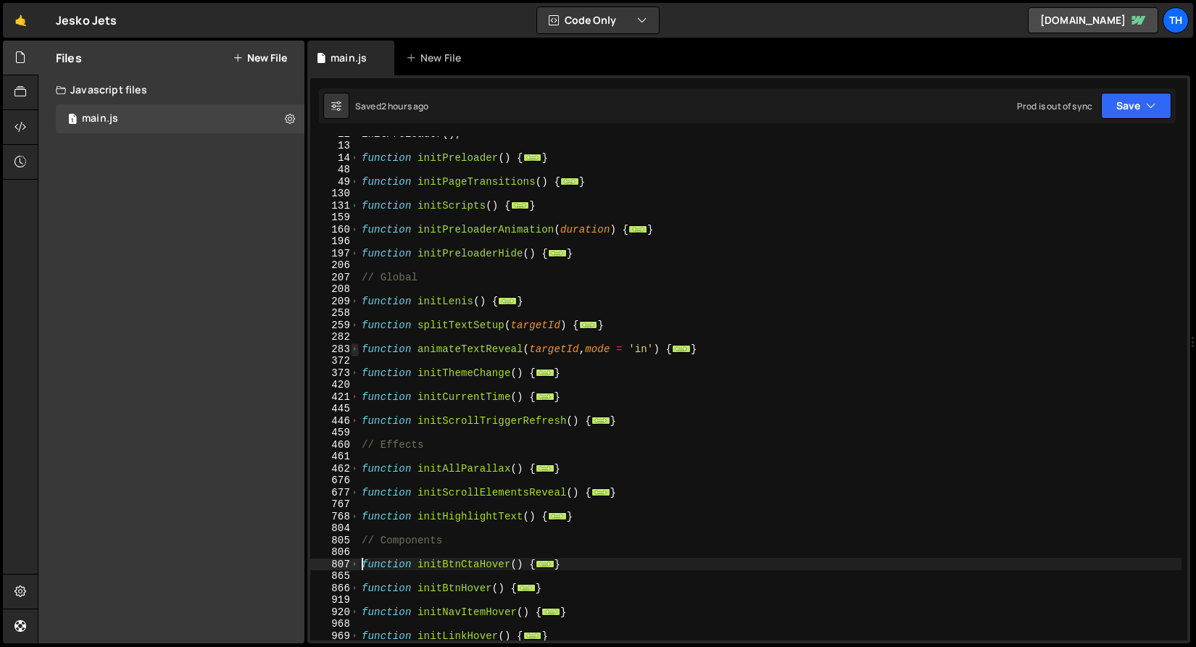
click at [357, 351] on span at bounding box center [355, 349] width 8 height 12
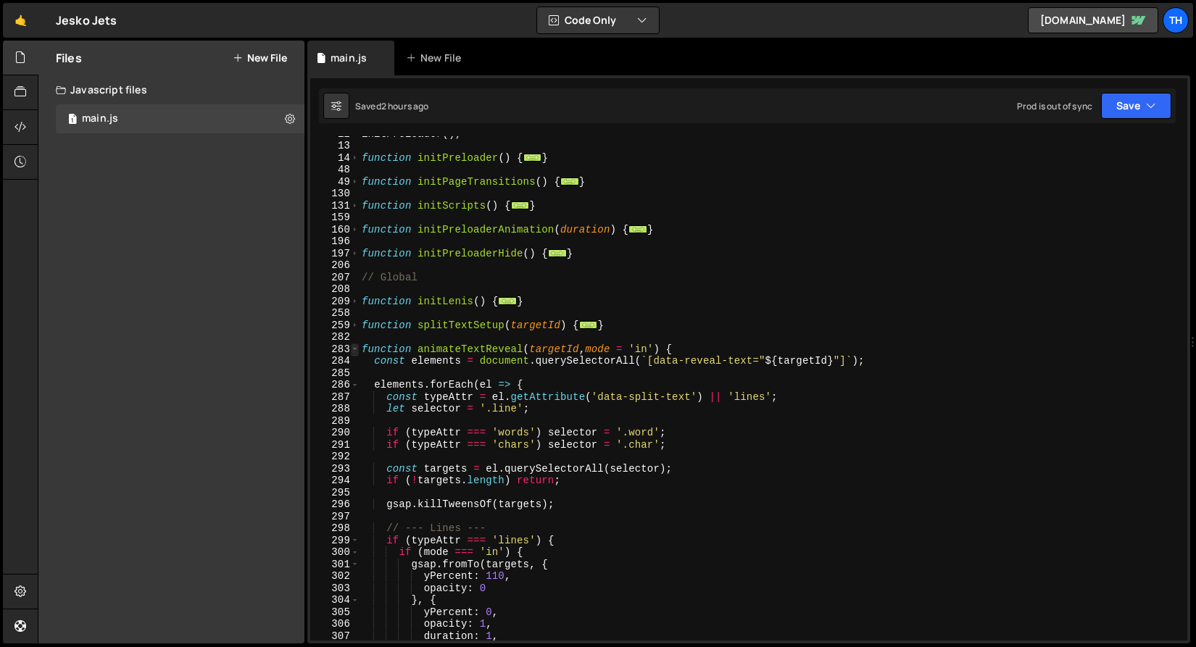
click at [357, 351] on span at bounding box center [355, 349] width 8 height 12
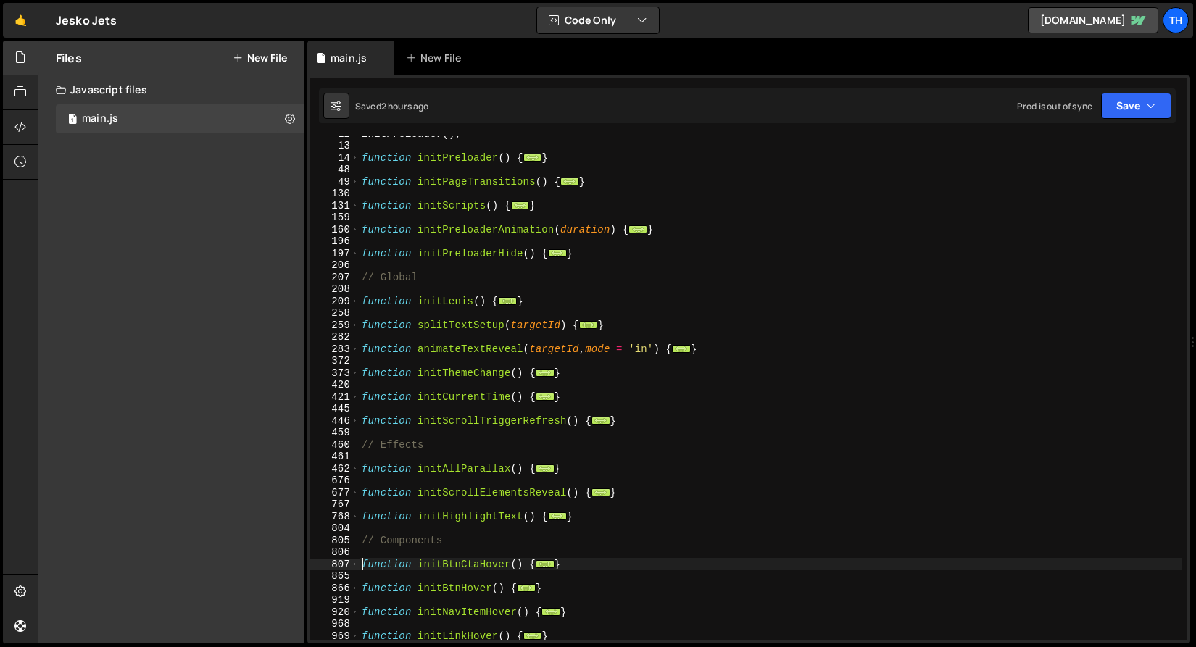
click at [359, 346] on div "function initBtnCtaHover() { 12 13 14 48 49 130 131 159 160 196 197 206 207 208…" at bounding box center [748, 388] width 877 height 504
click at [355, 349] on span at bounding box center [355, 349] width 8 height 12
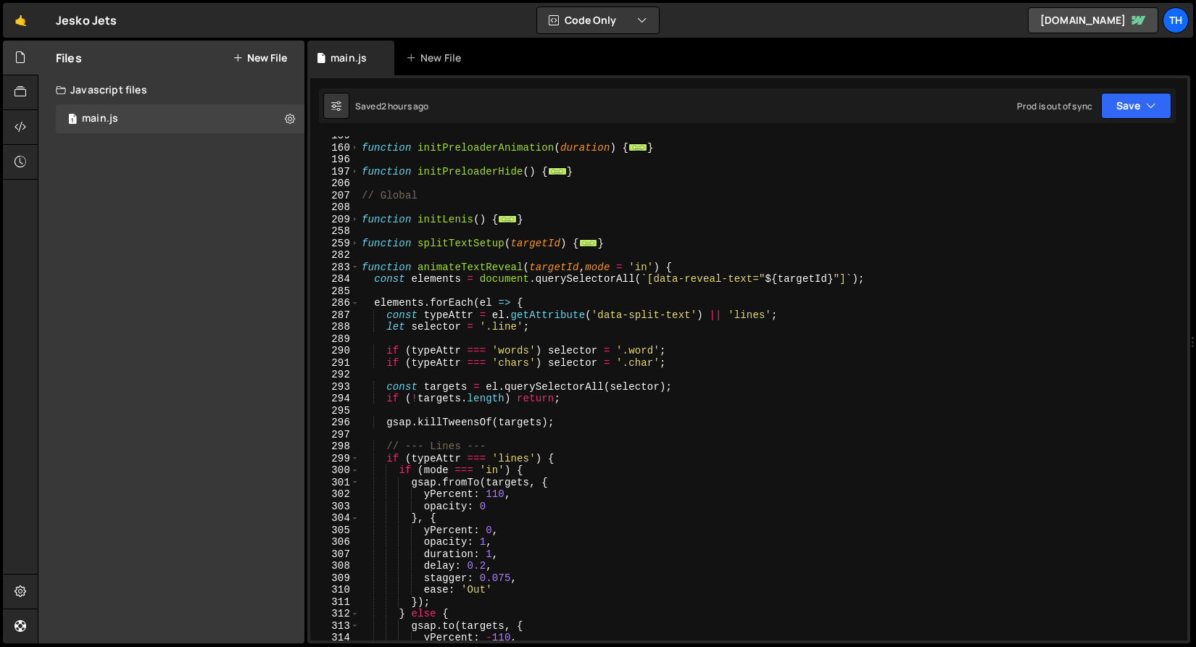
scroll to position [222, 0]
click at [354, 269] on span at bounding box center [355, 268] width 8 height 12
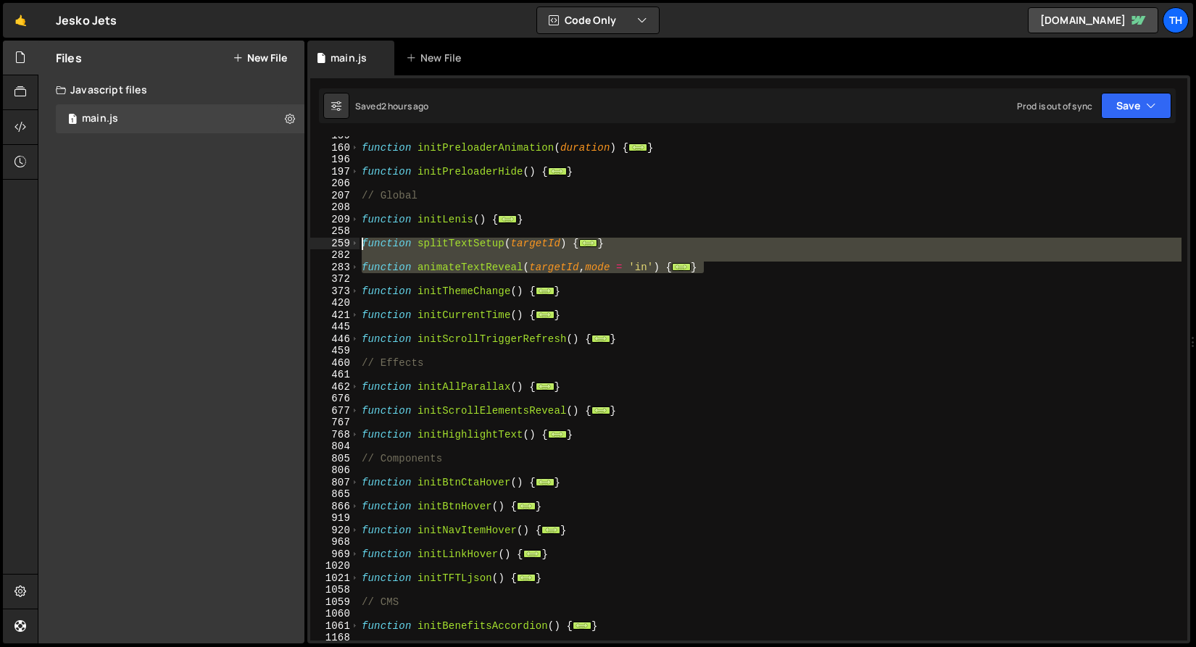
drag, startPoint x: 723, startPoint y: 267, endPoint x: 268, endPoint y: 244, distance: 455.6
click at [268, 244] on div "Files New File Javascript files 1 main.js 0 CSS files Copy share link Edit File…" at bounding box center [617, 343] width 1158 height 604
paste textarea "}"
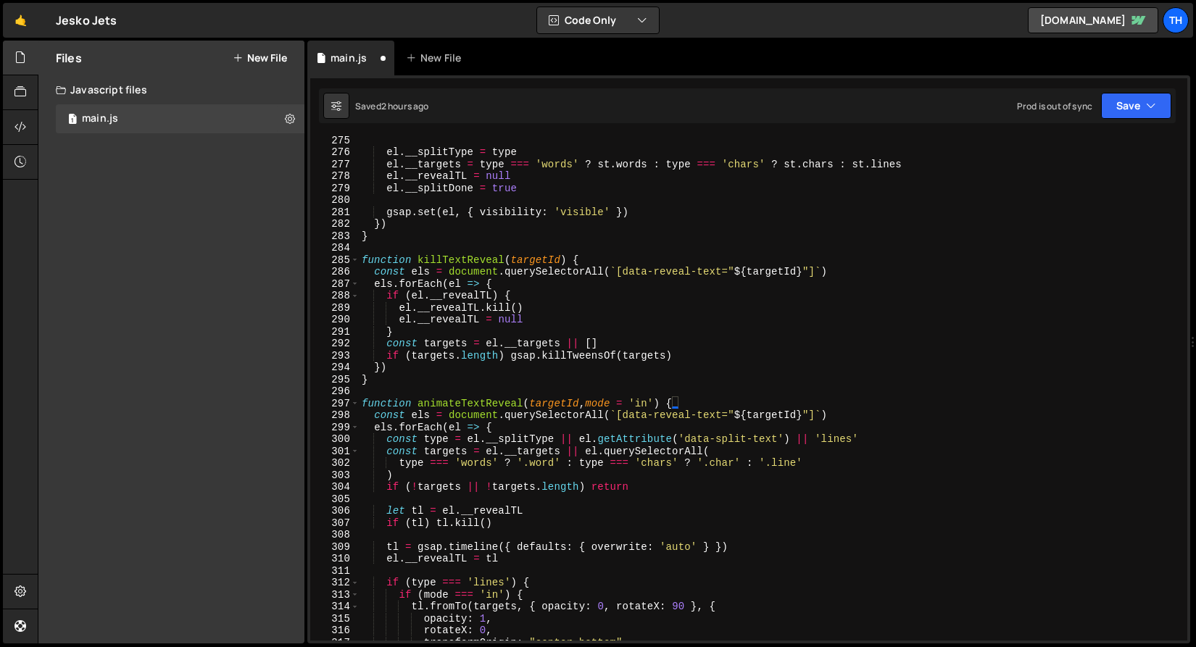
scroll to position [471, 0]
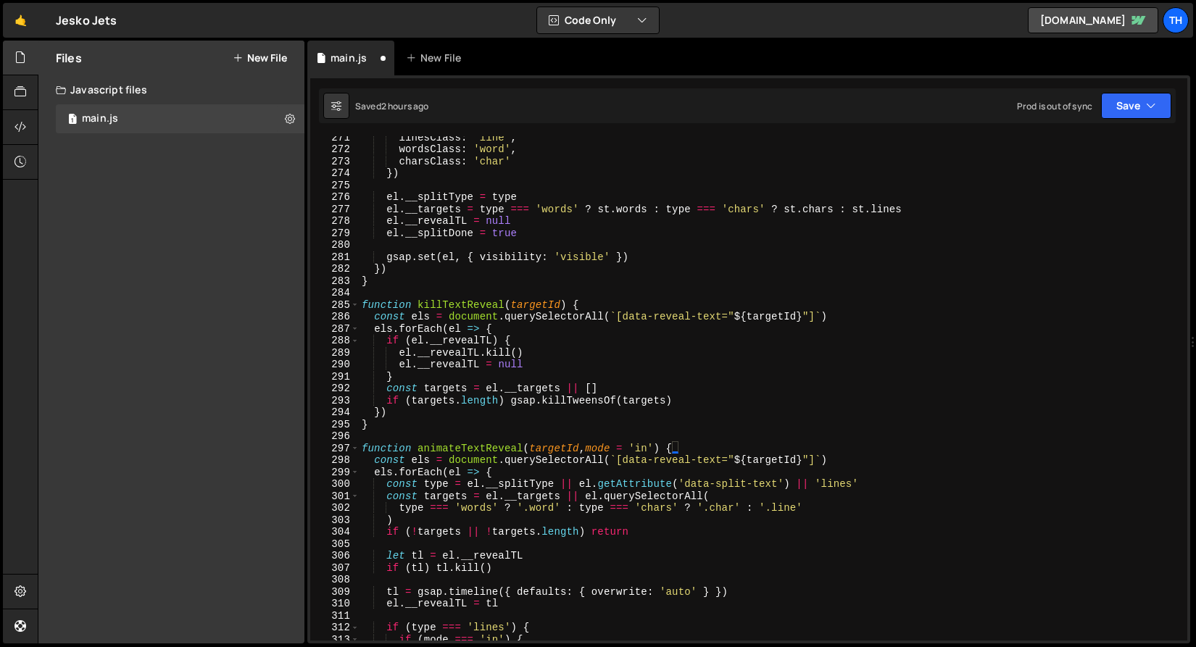
click at [349, 303] on div "285" at bounding box center [334, 305] width 49 height 12
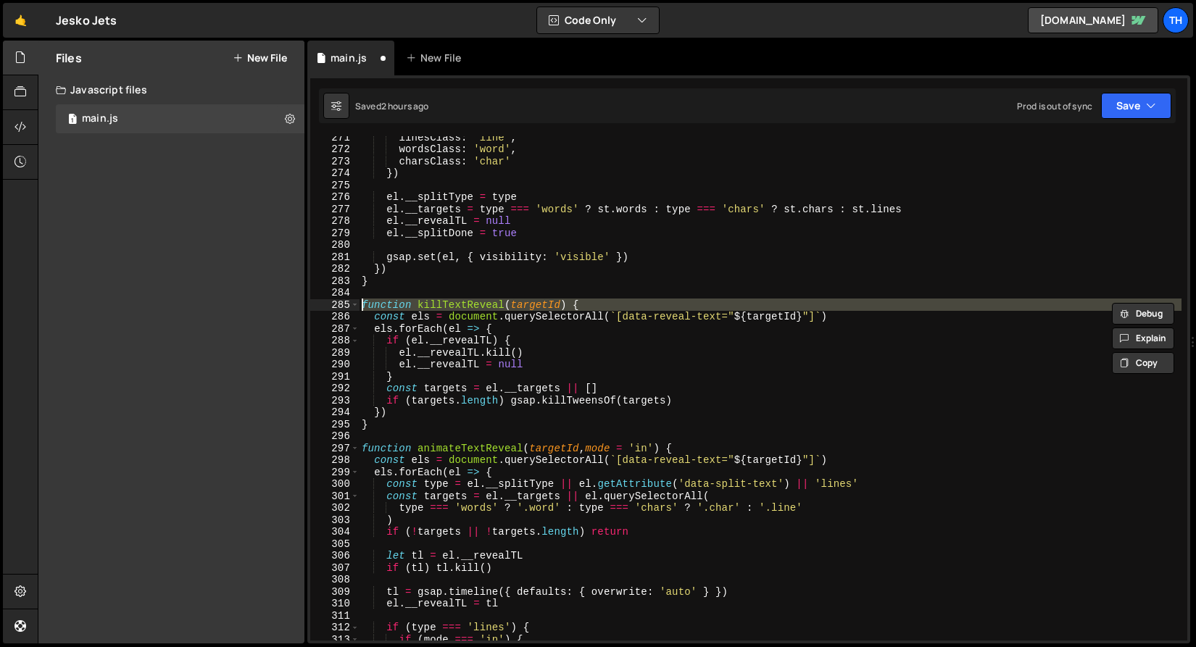
click at [349, 289] on div at bounding box center [349, 289] width 0 height 0
click at [487, 284] on div "linesClass : 'line' , wordsClass : 'word' , charsClass : 'char' }) el . __split…" at bounding box center [770, 395] width 822 height 528
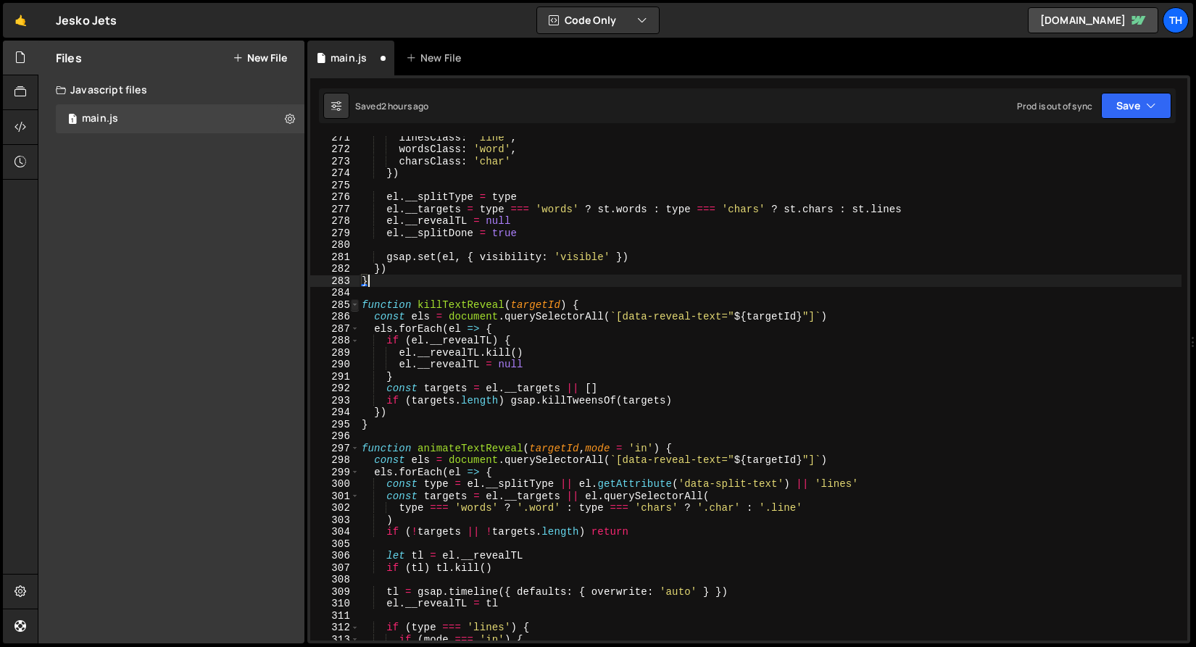
click at [356, 307] on span at bounding box center [355, 305] width 8 height 12
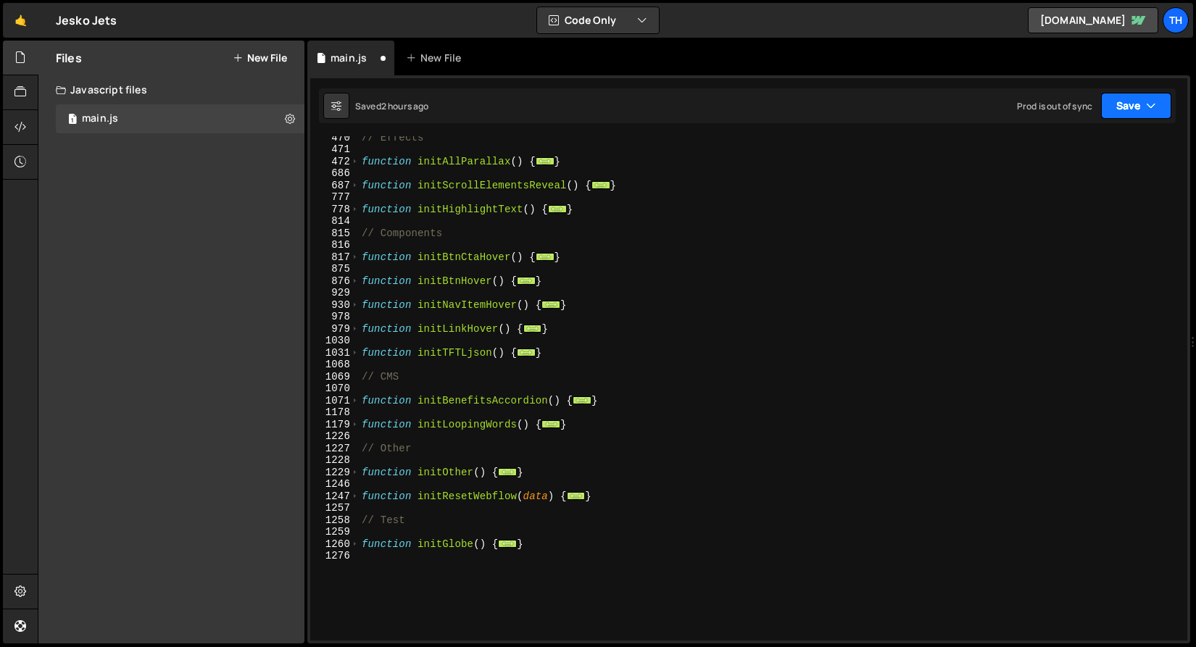
click at [1143, 97] on button "Save" at bounding box center [1136, 106] width 70 height 26
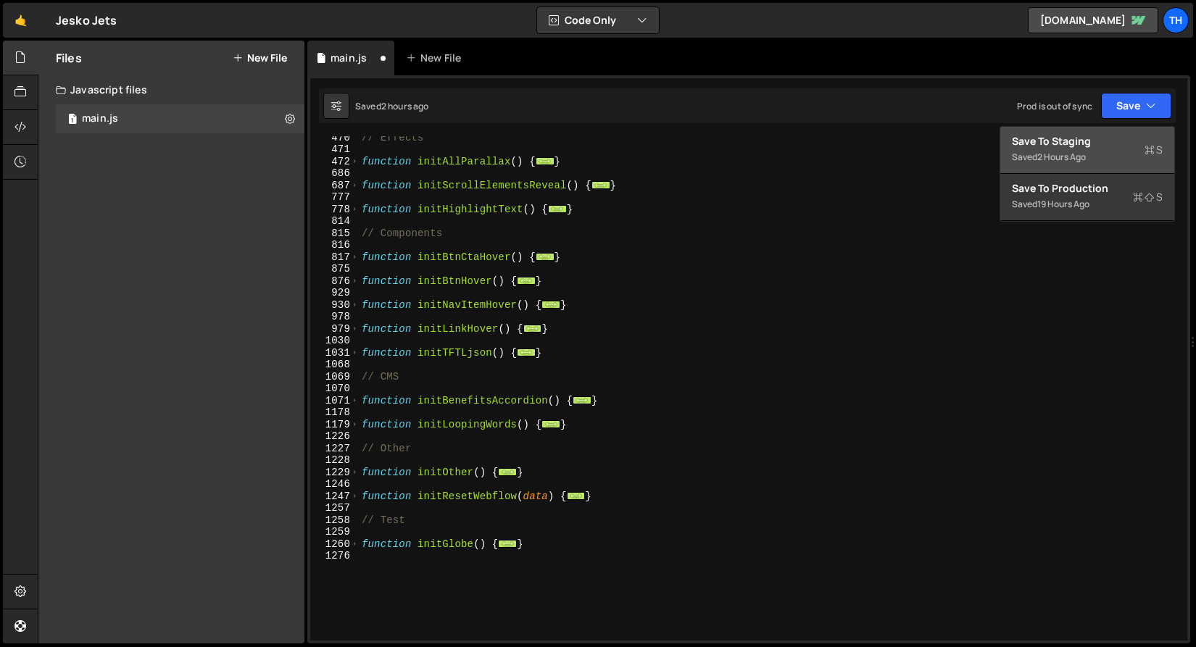
click at [1125, 134] on div "Save to Staging S" at bounding box center [1087, 141] width 151 height 14
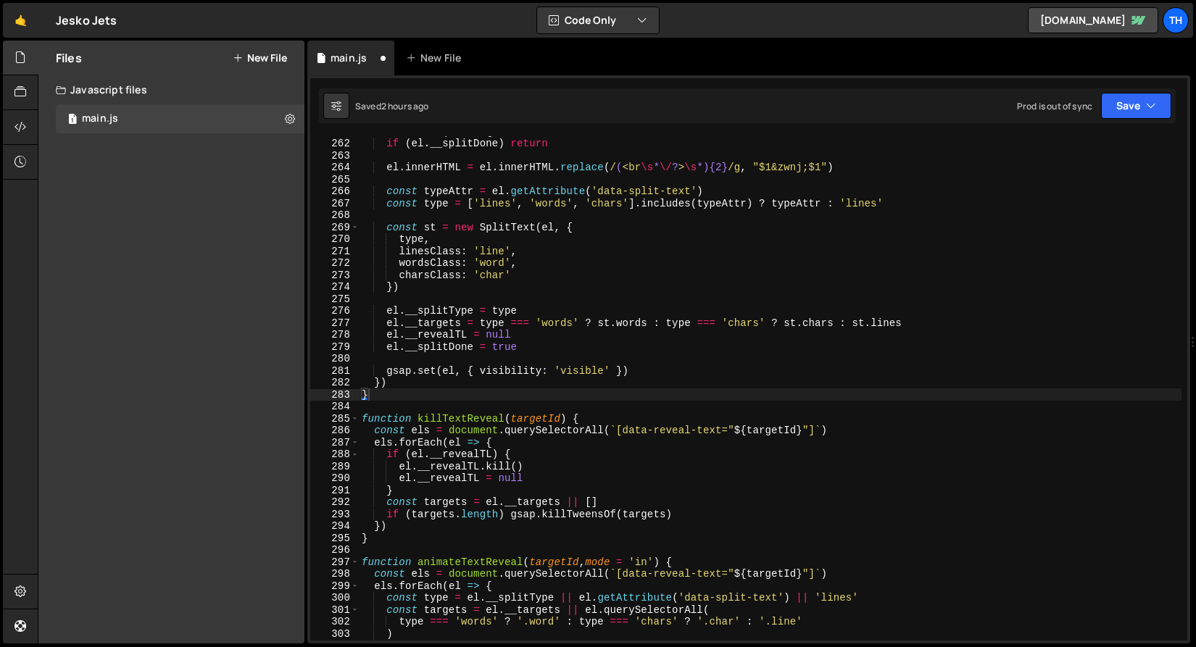
scroll to position [3131, 0]
click at [354, 413] on span at bounding box center [355, 419] width 8 height 12
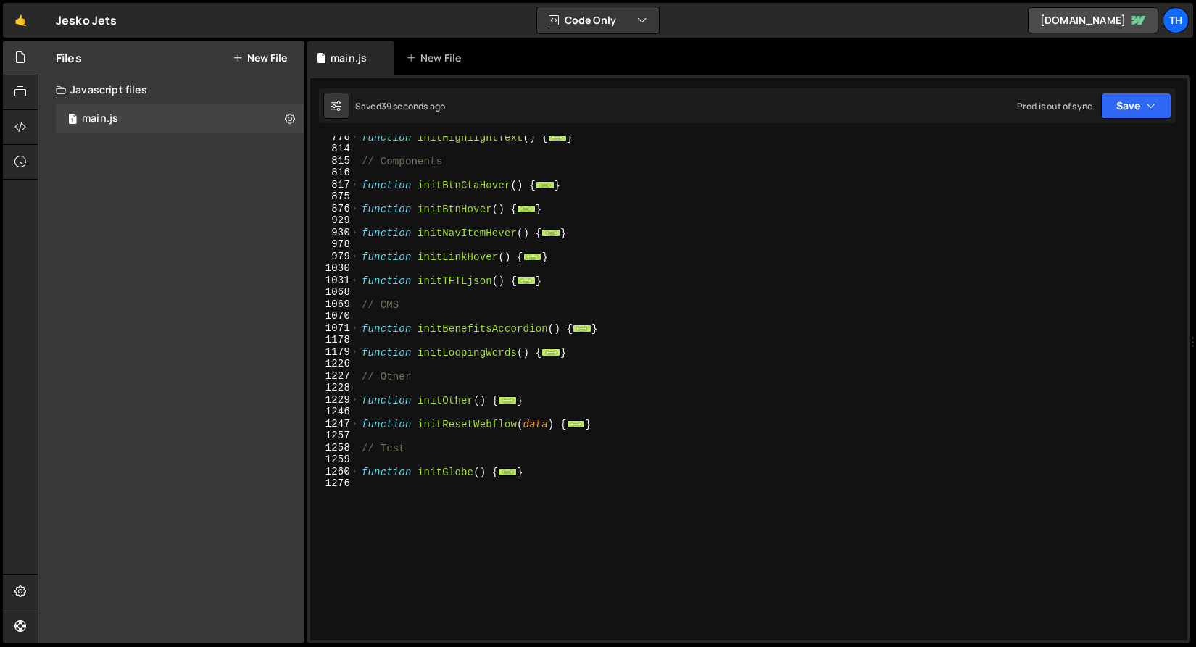
scroll to position [509, 0]
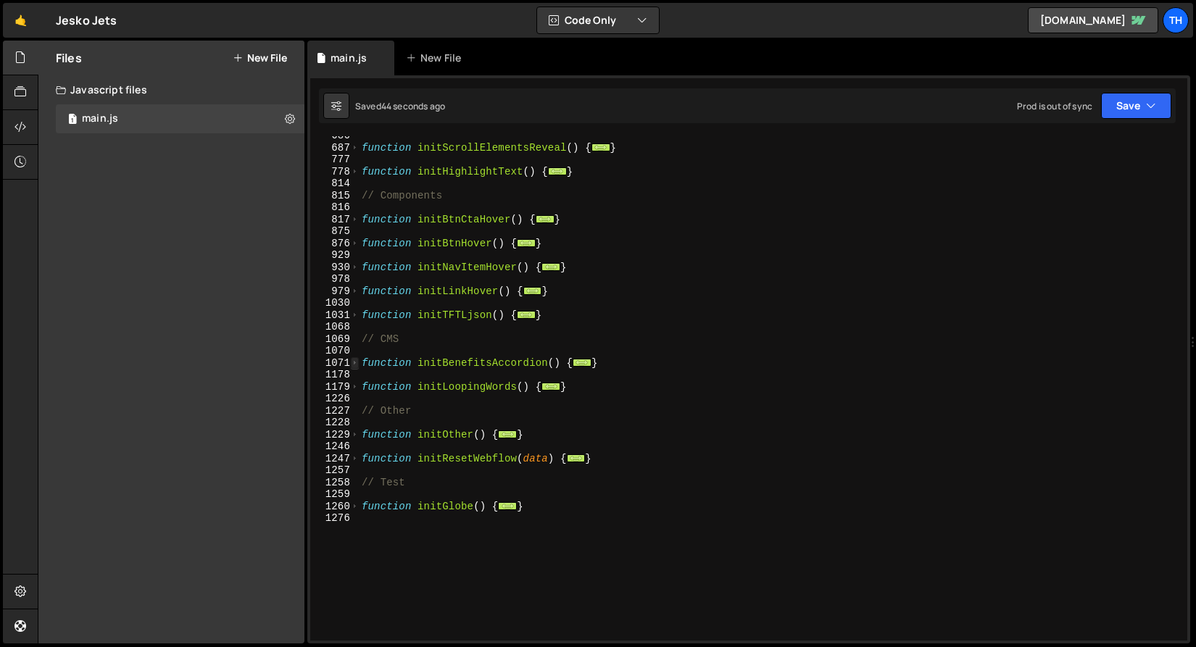
click at [352, 364] on span at bounding box center [355, 363] width 8 height 12
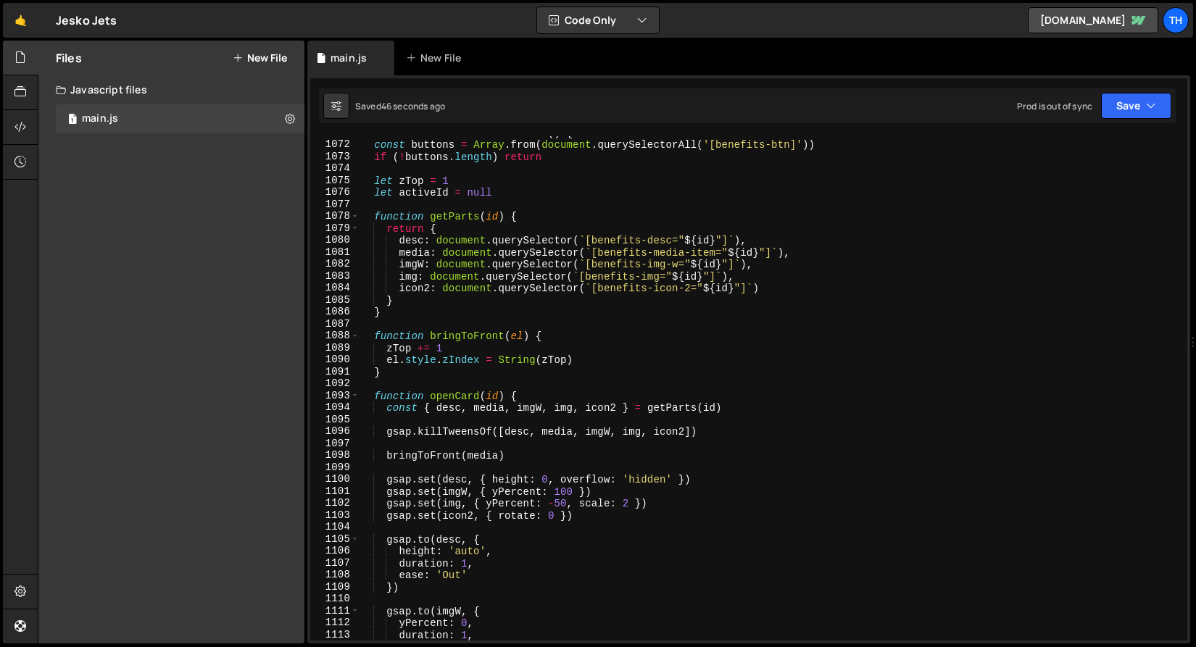
scroll to position [833, 0]
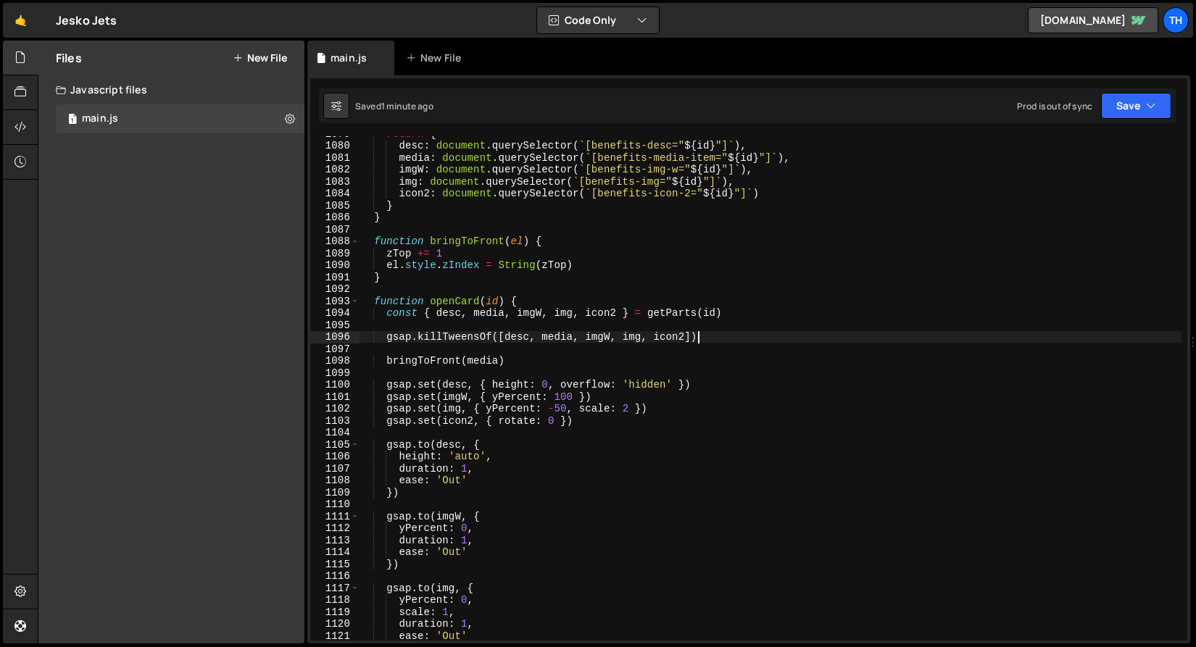
click at [753, 338] on div "return { desc : document . querySelector ( ` [benefits-desc=" ${ id } "] ` ) , …" at bounding box center [770, 392] width 822 height 528
type textarea "gsap.killTweensOf([desc, media, imgW, img, icon2])"
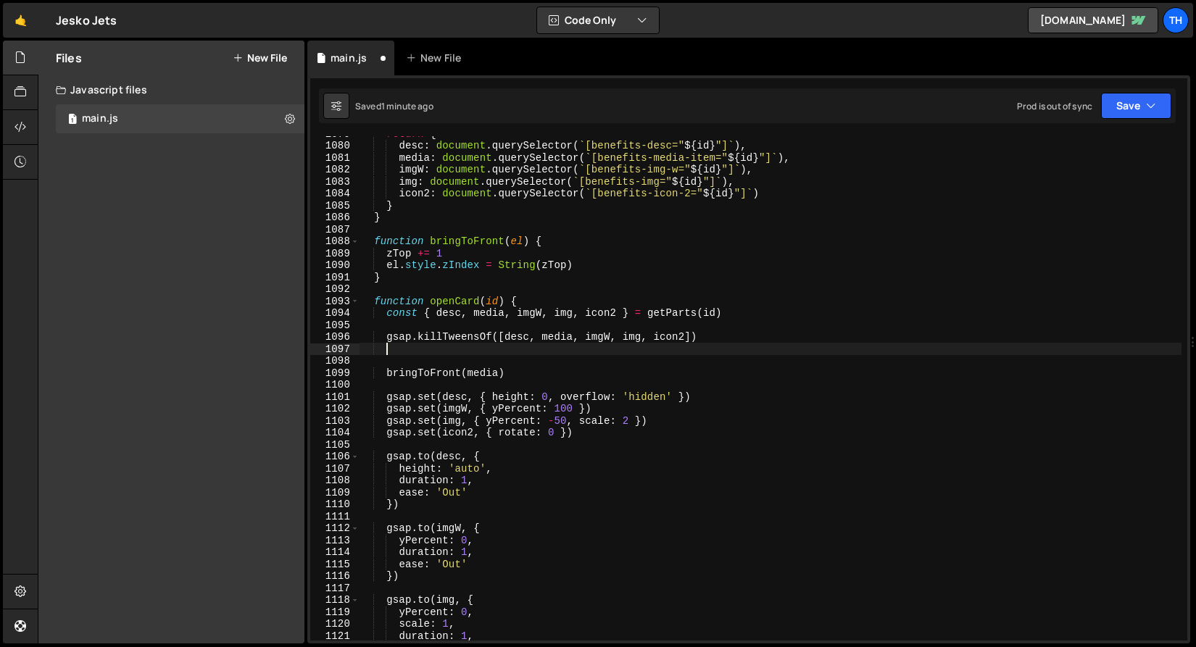
paste textarea "killTextReveal(id);"
type textarea "killTextReveal(id);"
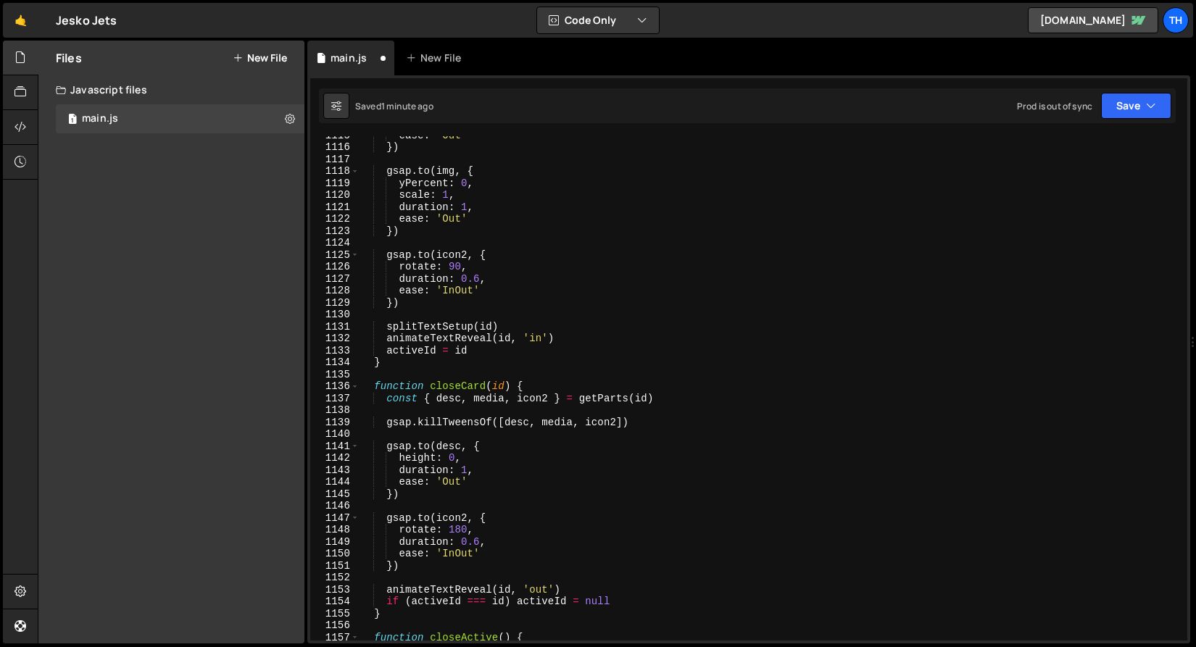
scroll to position [1262, 0]
click at [669, 414] on div "ease : 'Out' }) gsap . to ( img , { yPercent : 0 , scale : 1 , duration : 1 , e…" at bounding box center [770, 393] width 822 height 528
click at [667, 420] on div "ease : 'Out' }) gsap . to ( img , { yPercent : 0 , scale : 1 , duration : 1 , e…" at bounding box center [770, 393] width 822 height 528
type textarea "gsap.killTweensOf([desc, media, icon2])"
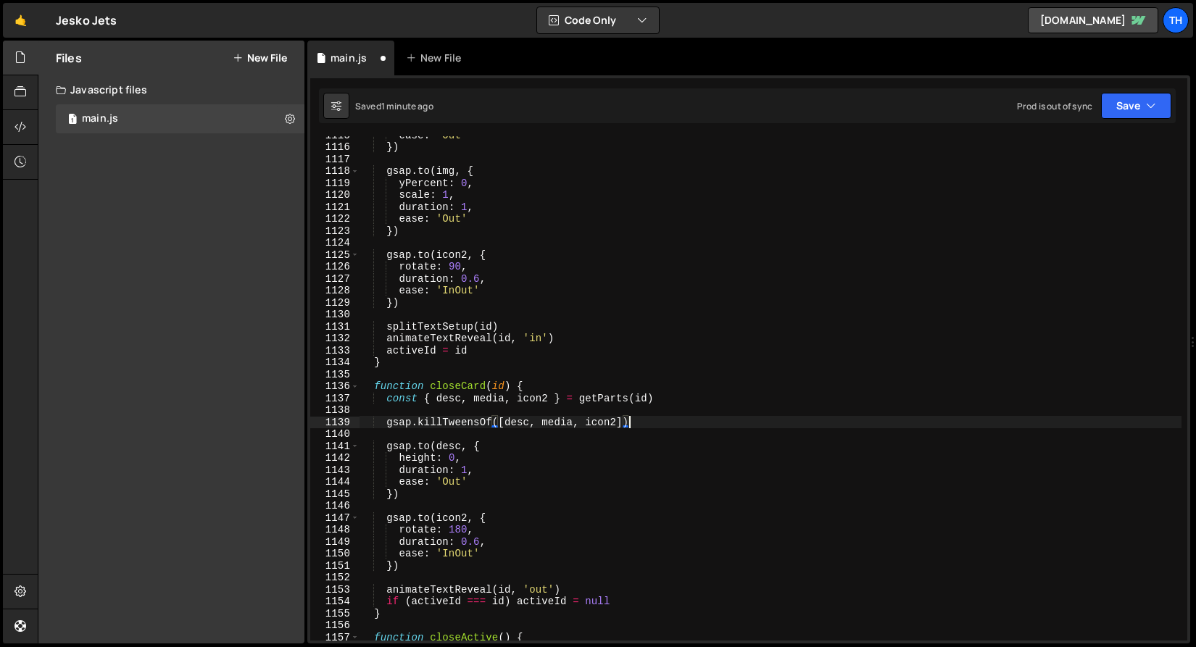
scroll to position [0, 1]
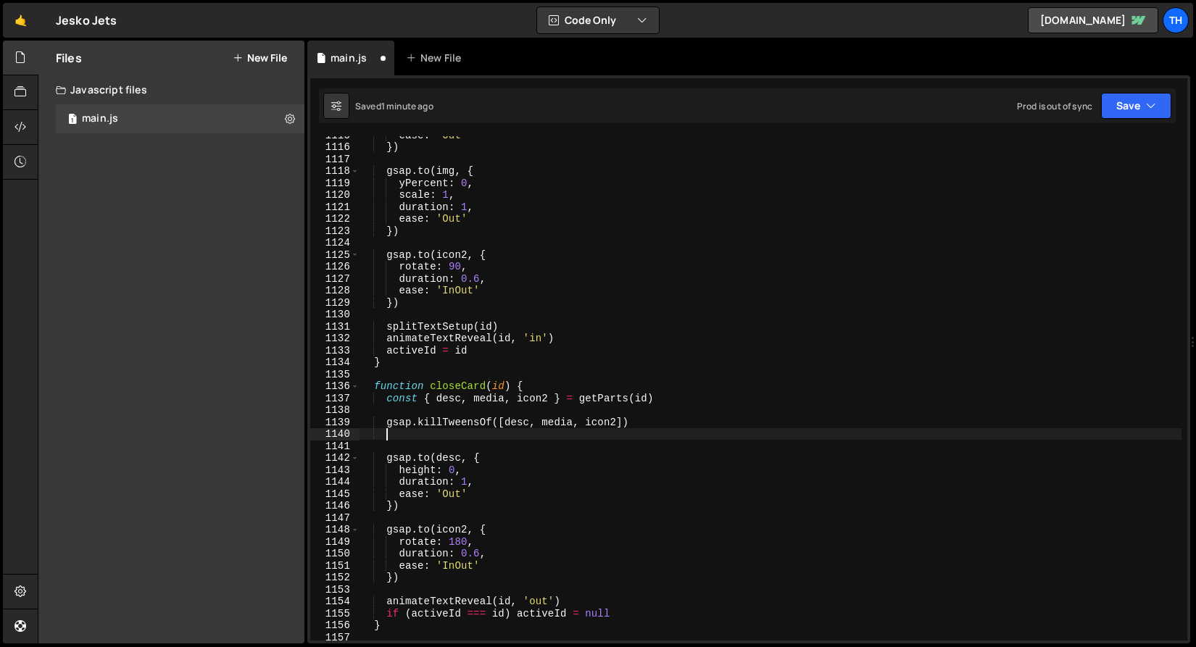
paste textarea "killTextReveal(id);"
click at [1177, 101] on div "killTextReveal(id); 1115 1116 1117 1118 1119 1120 1121 1122 1123 1124 1125 1126…" at bounding box center [748, 359] width 883 height 568
click at [1173, 105] on div "Saved 1 minute ago Prod is out of sync Upgrade to Edit Save Save to Staging S S…" at bounding box center [747, 105] width 857 height 35
click at [1147, 108] on icon "button" at bounding box center [1151, 106] width 10 height 14
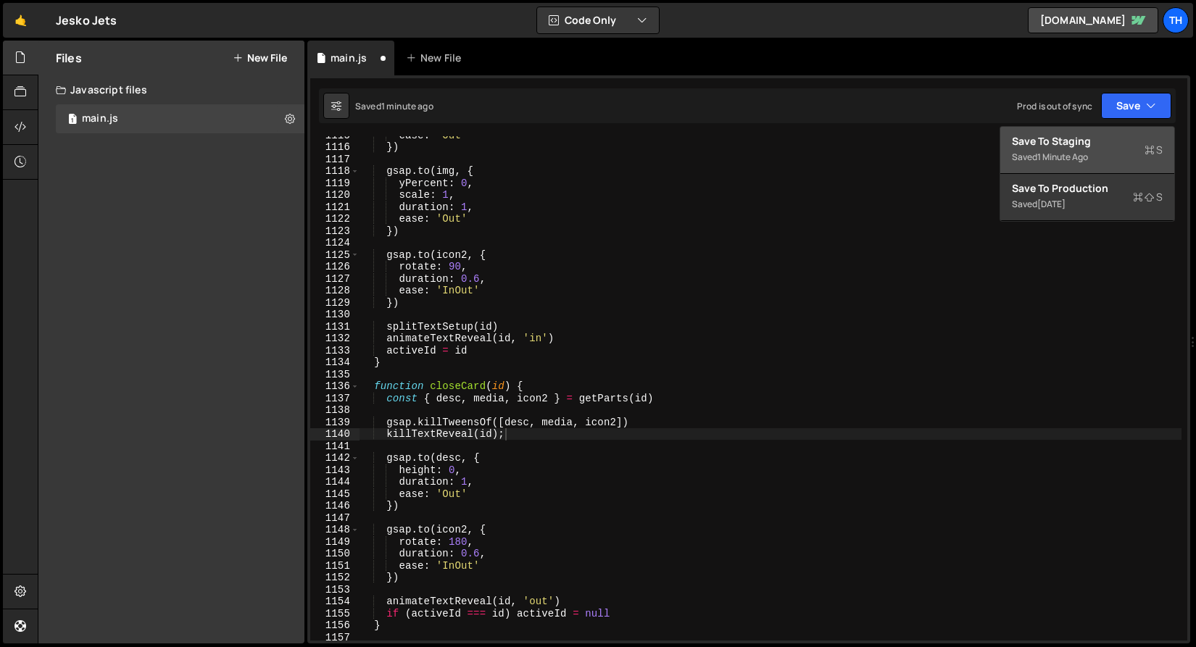
click at [1130, 144] on div "Save to Staging S" at bounding box center [1087, 141] width 151 height 14
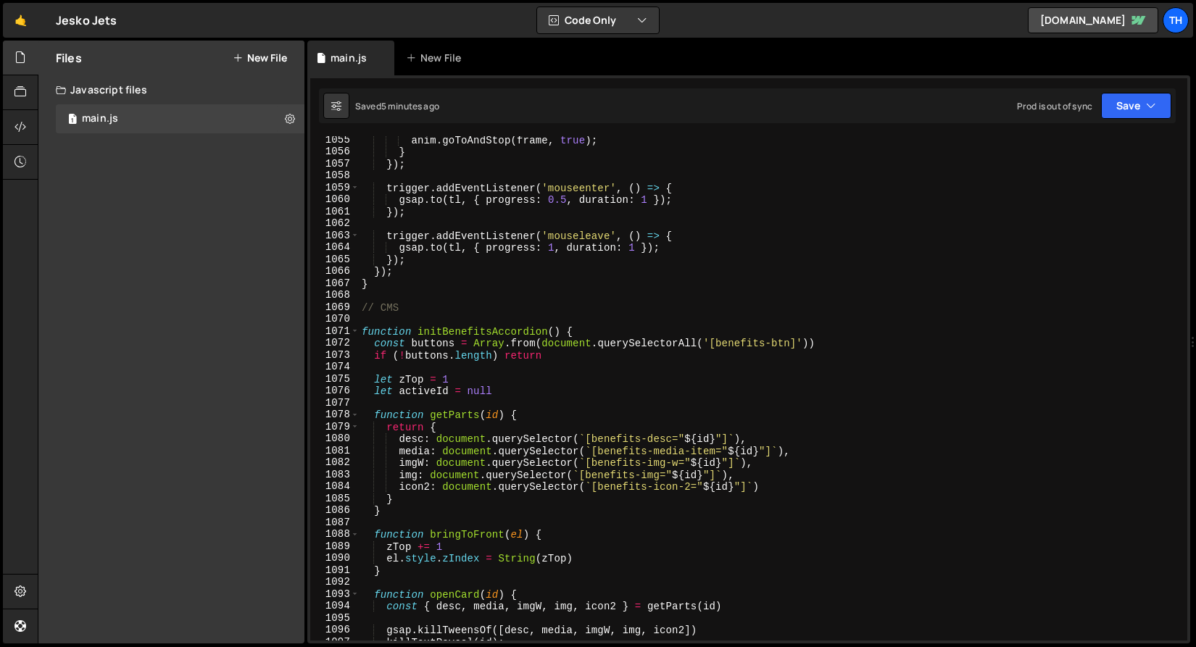
scroll to position [12617, 0]
click at [349, 328] on div "1071" at bounding box center [334, 331] width 49 height 12
click at [351, 328] on span at bounding box center [355, 331] width 8 height 12
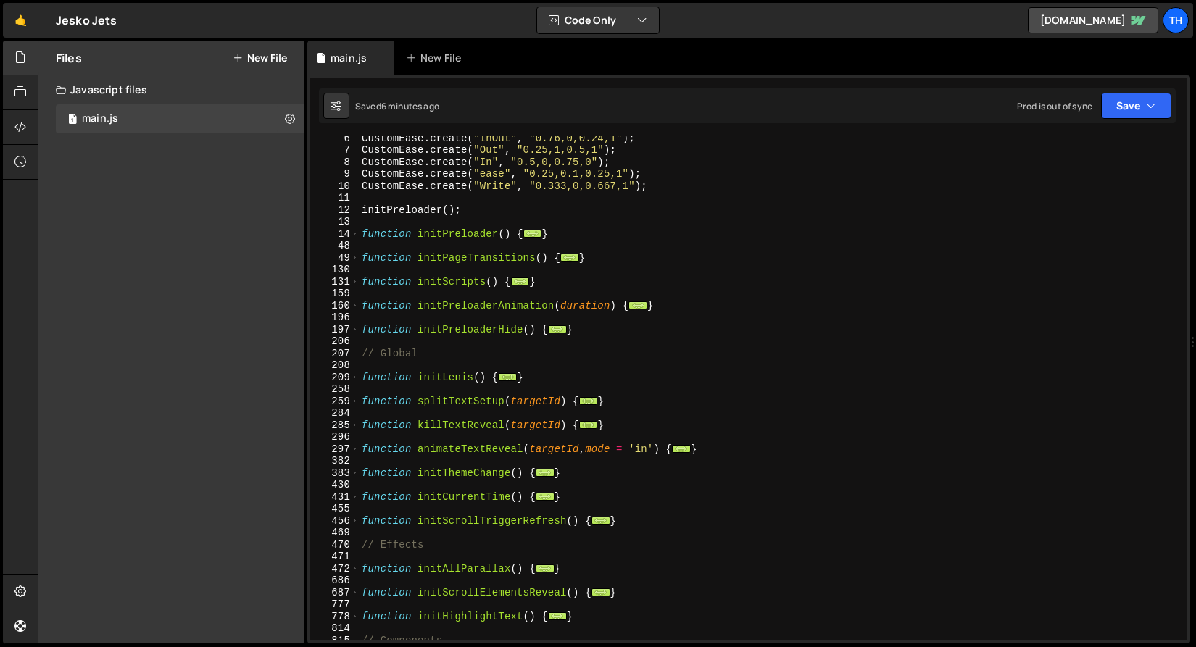
scroll to position [235, 0]
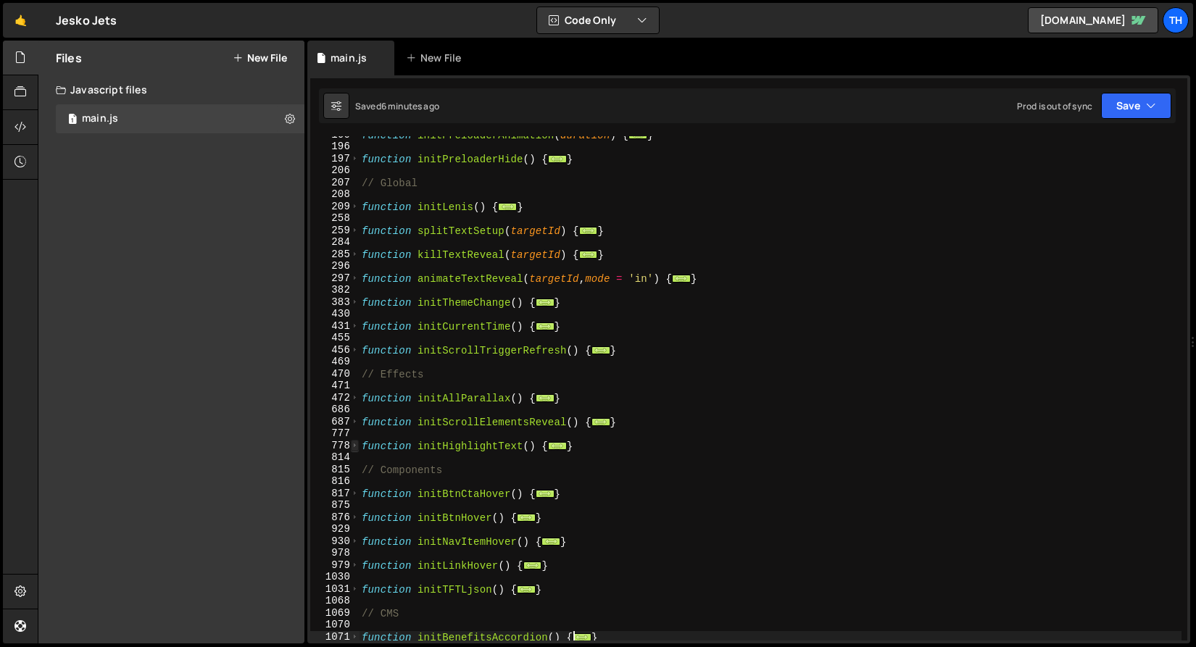
click at [352, 441] on span at bounding box center [355, 446] width 8 height 12
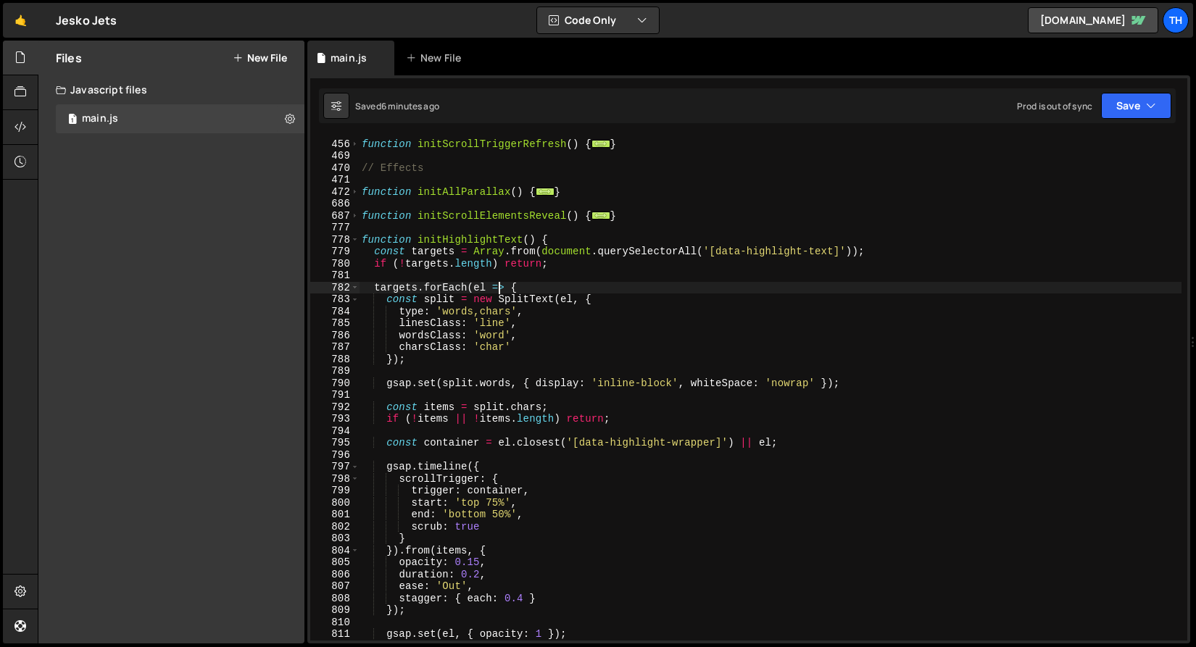
scroll to position [451, 0]
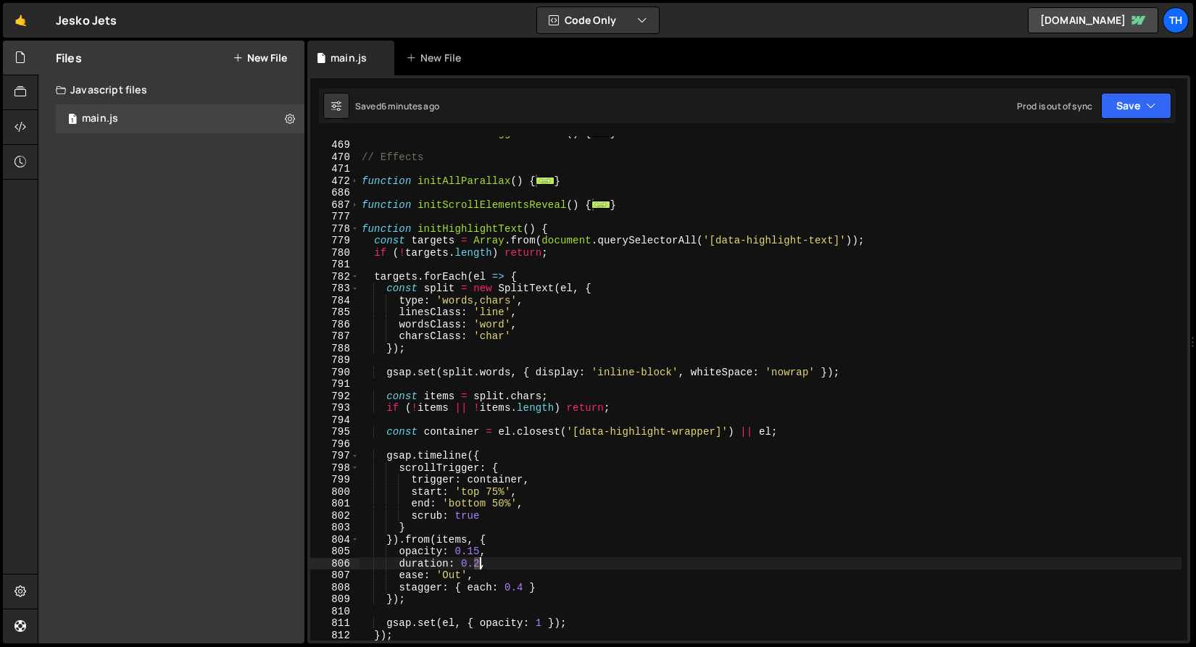
click at [478, 563] on div "function initScrollTriggerRefresh ( ) { ... } // Effects function initAllParall…" at bounding box center [770, 391] width 822 height 528
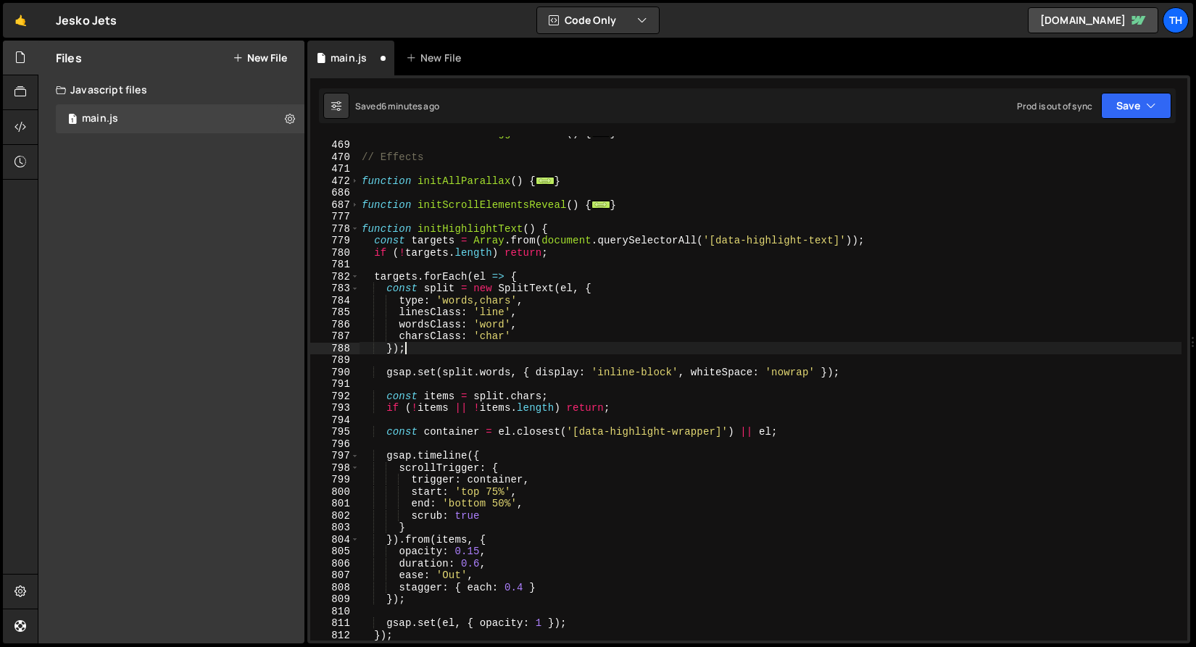
click at [478, 347] on div "function initScrollTriggerRefresh ( ) { ... } // Effects function initAllParall…" at bounding box center [770, 391] width 822 height 528
click at [1125, 107] on button "Save" at bounding box center [1136, 106] width 70 height 26
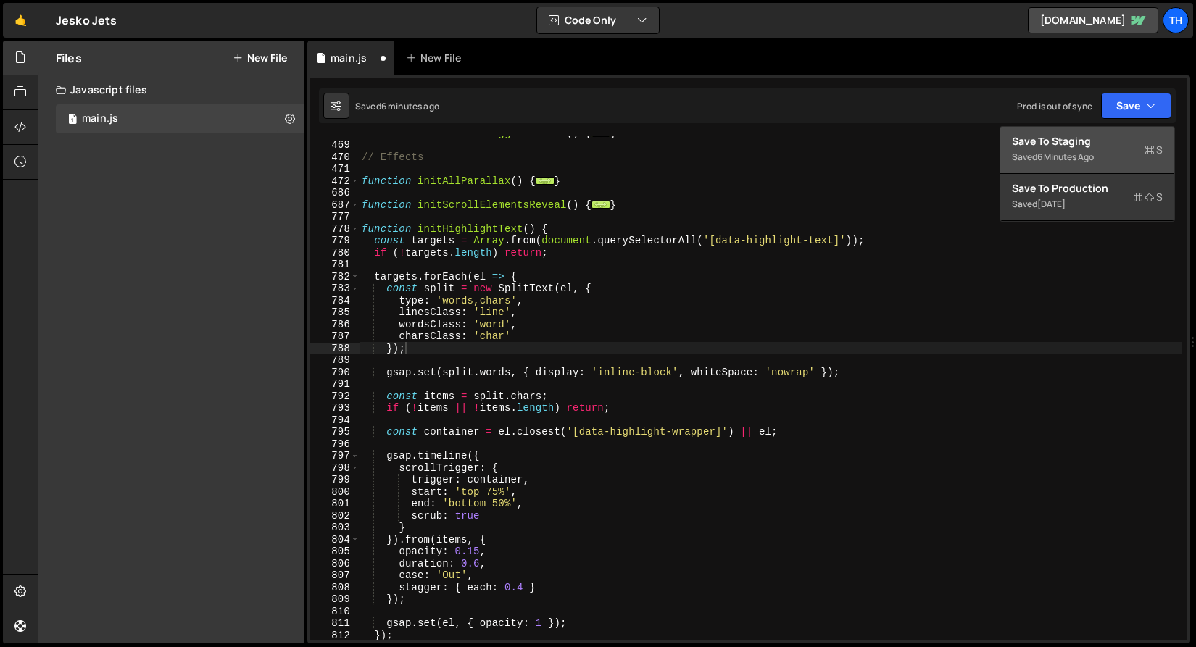
click at [1120, 153] on div "Saved 6 minutes ago" at bounding box center [1087, 157] width 151 height 17
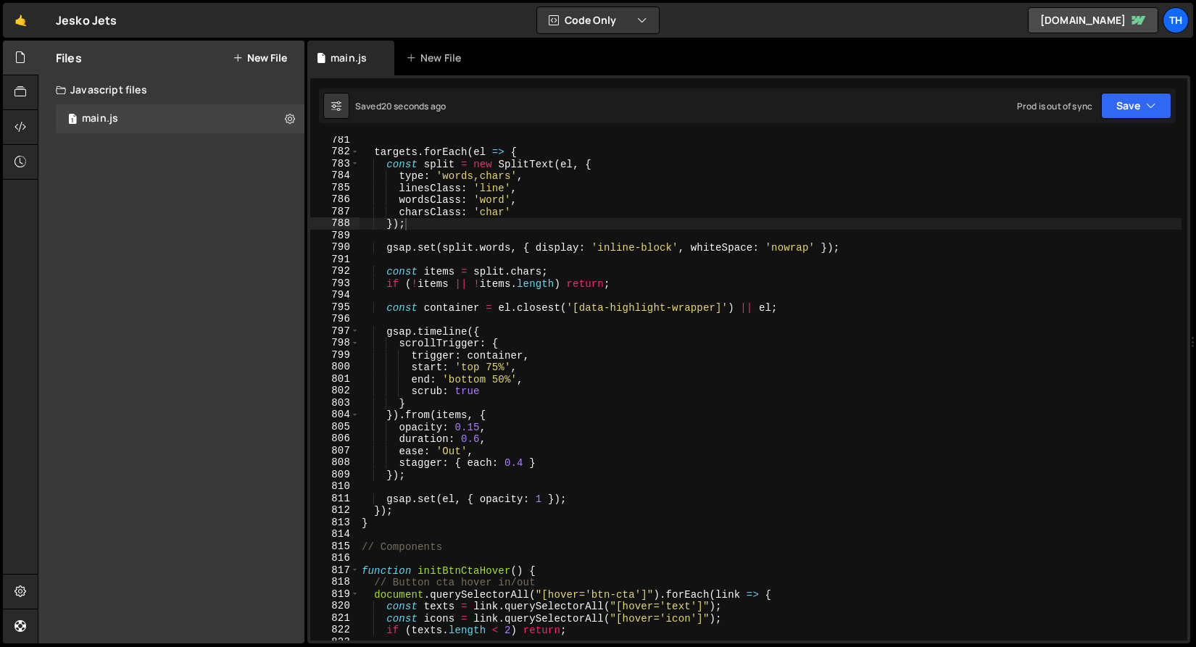
scroll to position [9340, 0]
click at [520, 457] on div "targets . forEach ( el => { const split = new SplitText ( el , { type : 'words,…" at bounding box center [770, 398] width 822 height 528
click at [522, 462] on div "targets . forEach ( el => { const split = new SplitText ( el , { type : 'words,…" at bounding box center [770, 398] width 822 height 528
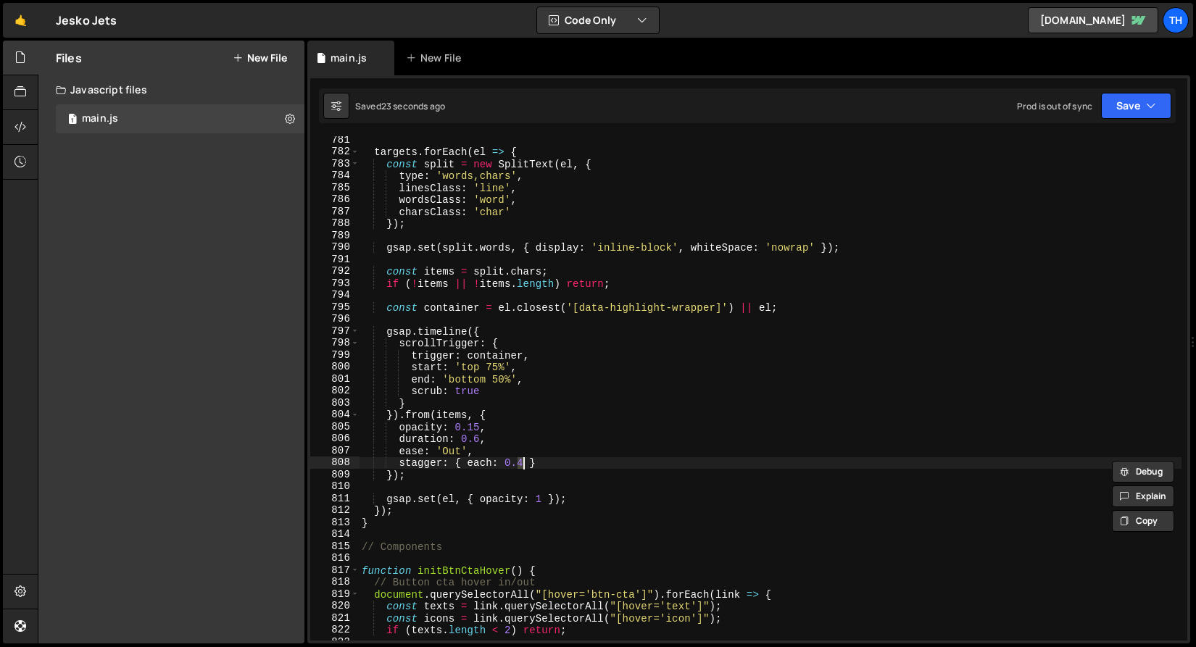
scroll to position [0, 11]
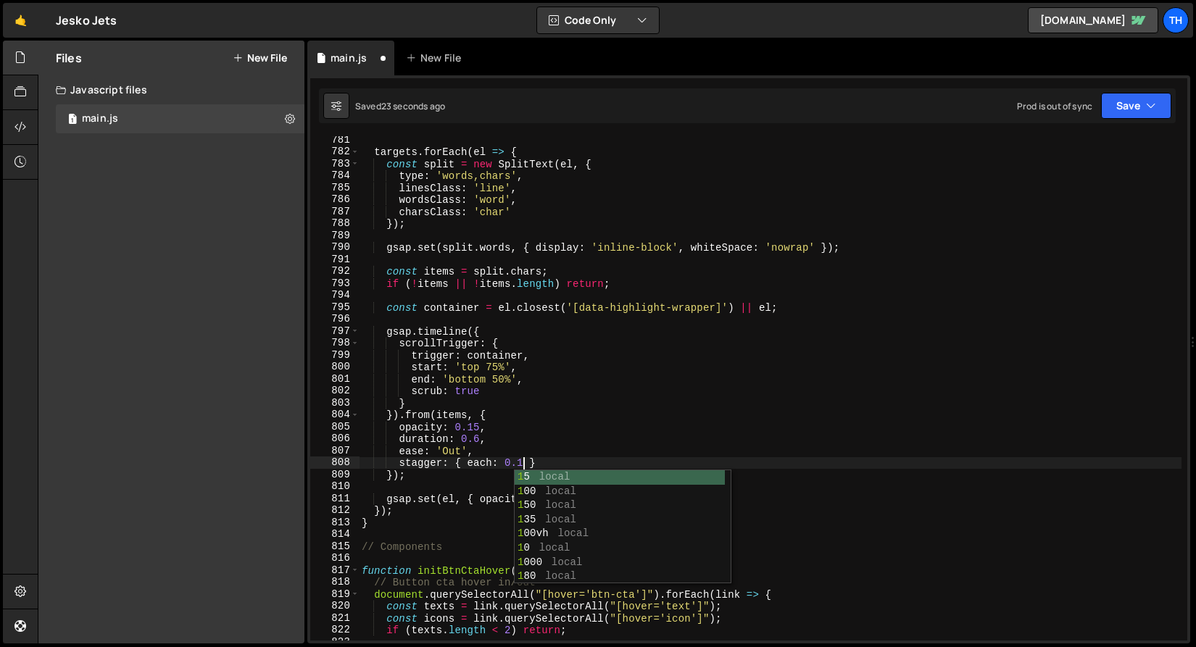
click at [450, 463] on div "targets . forEach ( el => { const split = new SplitText ( el , { type : 'words,…" at bounding box center [770, 398] width 822 height 528
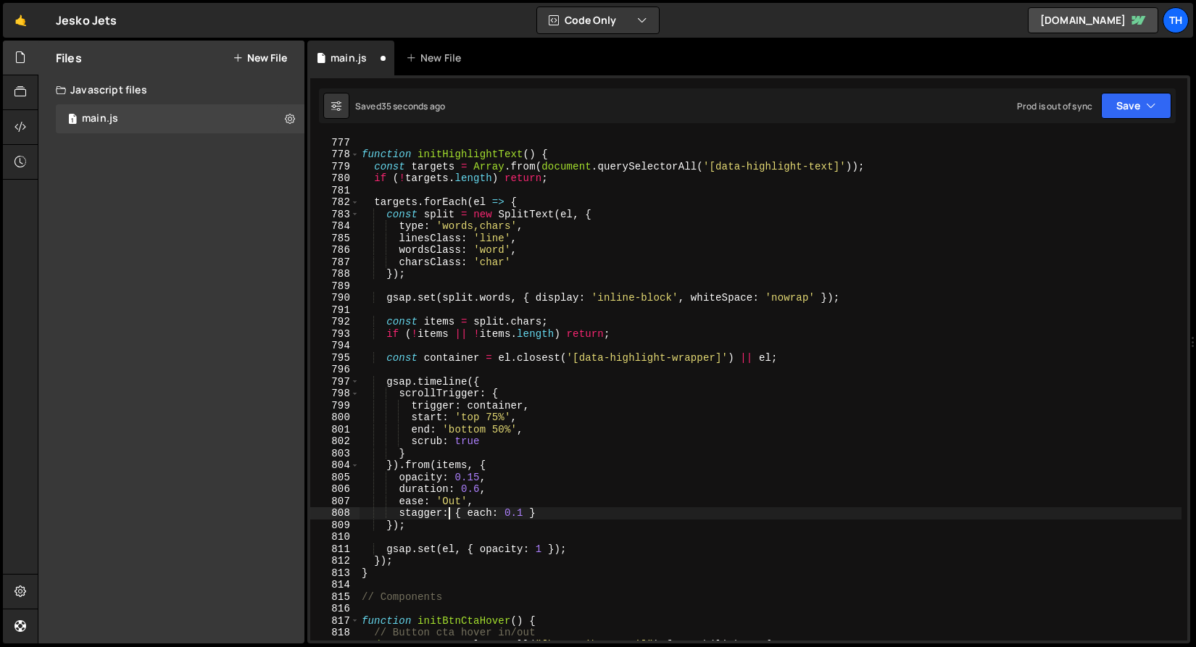
scroll to position [9284, 0]
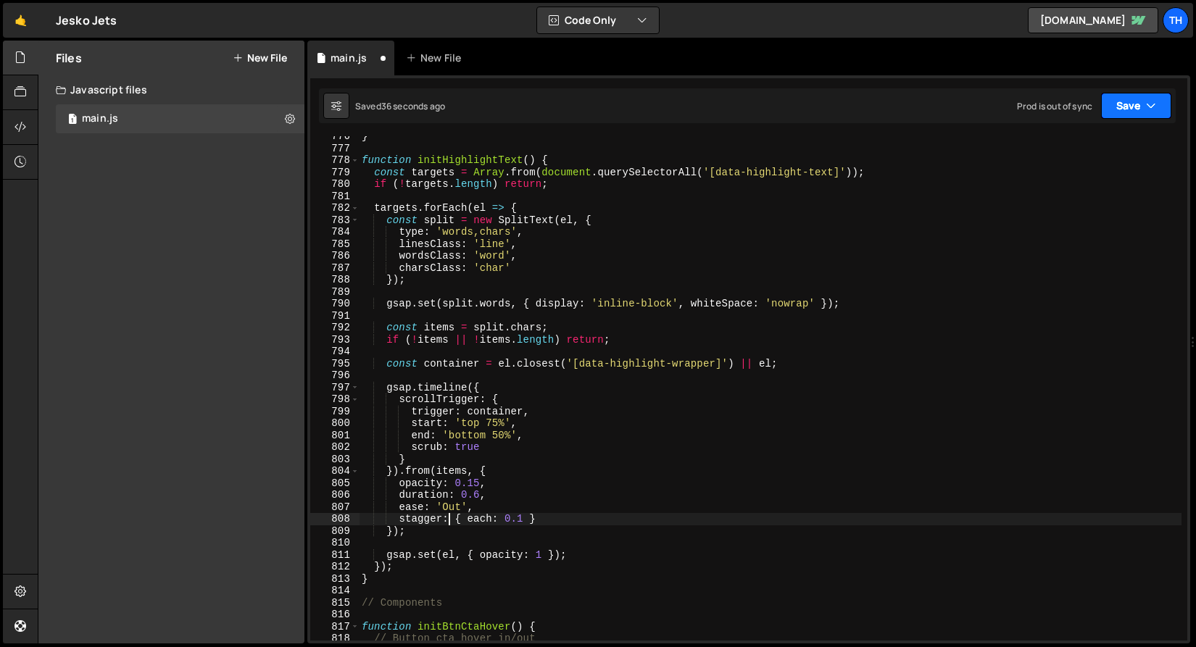
click at [1105, 103] on button "Save" at bounding box center [1136, 106] width 70 height 26
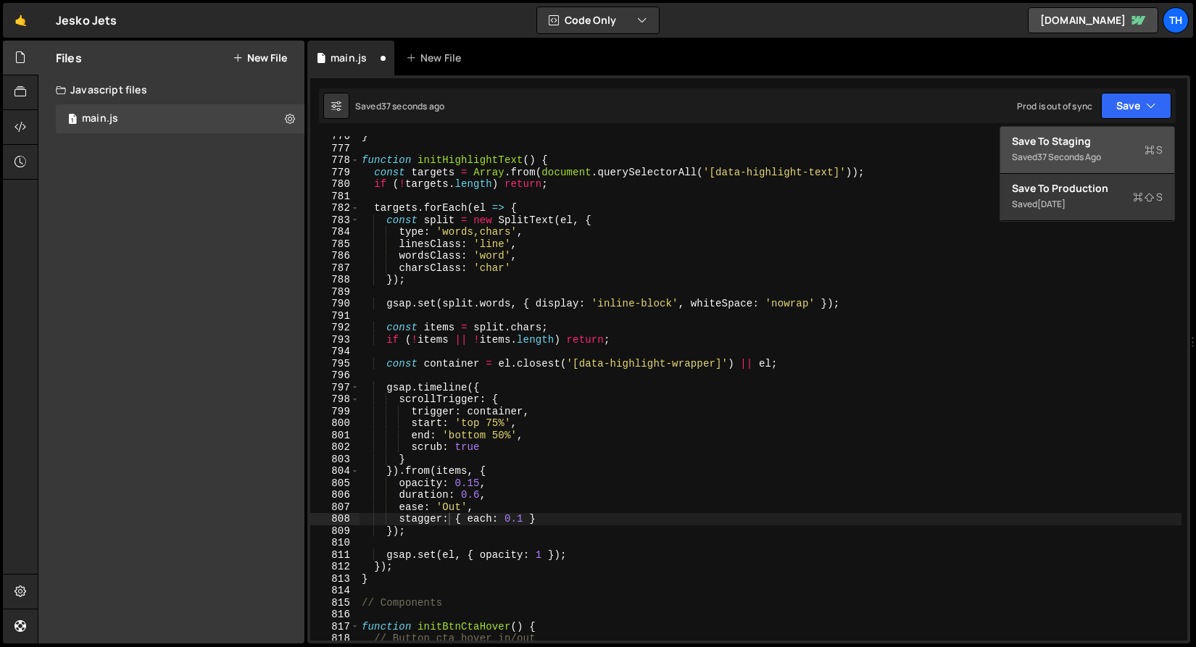
click at [1077, 141] on div "Save to Staging S" at bounding box center [1087, 141] width 151 height 14
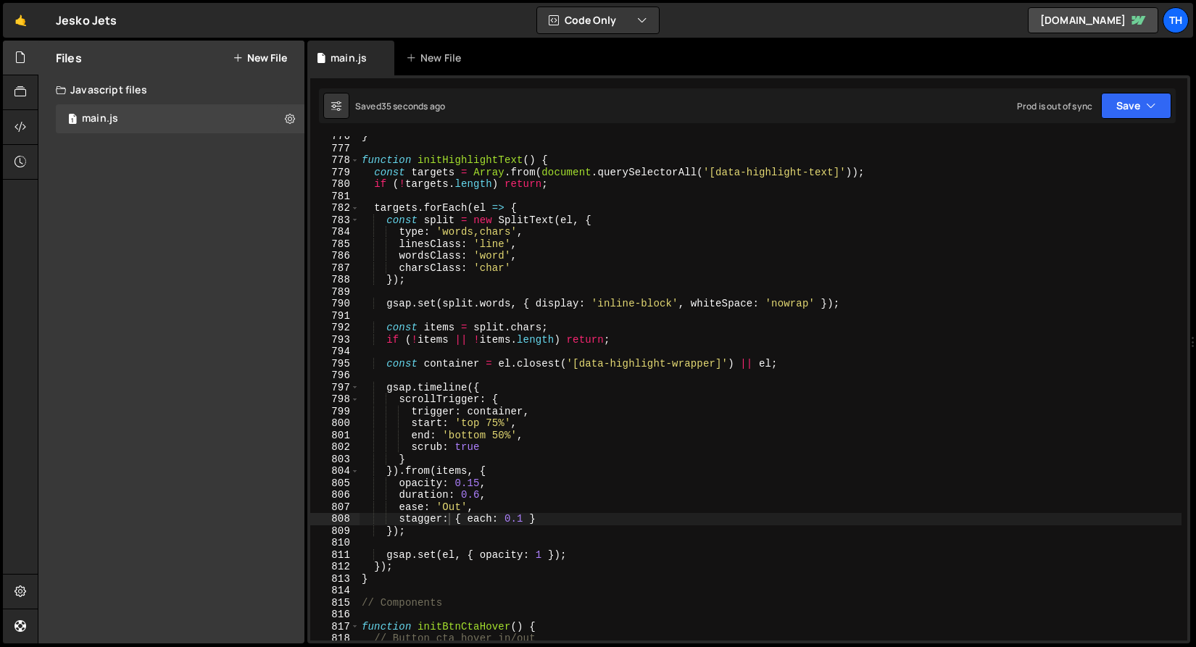
click at [383, 283] on div "} function initHighlightText ( ) { const targets = Array . from ( document . qu…" at bounding box center [770, 394] width 822 height 528
click at [496, 422] on div "} function initHighlightText ( ) { const targets = Array . from ( document . qu…" at bounding box center [770, 394] width 822 height 528
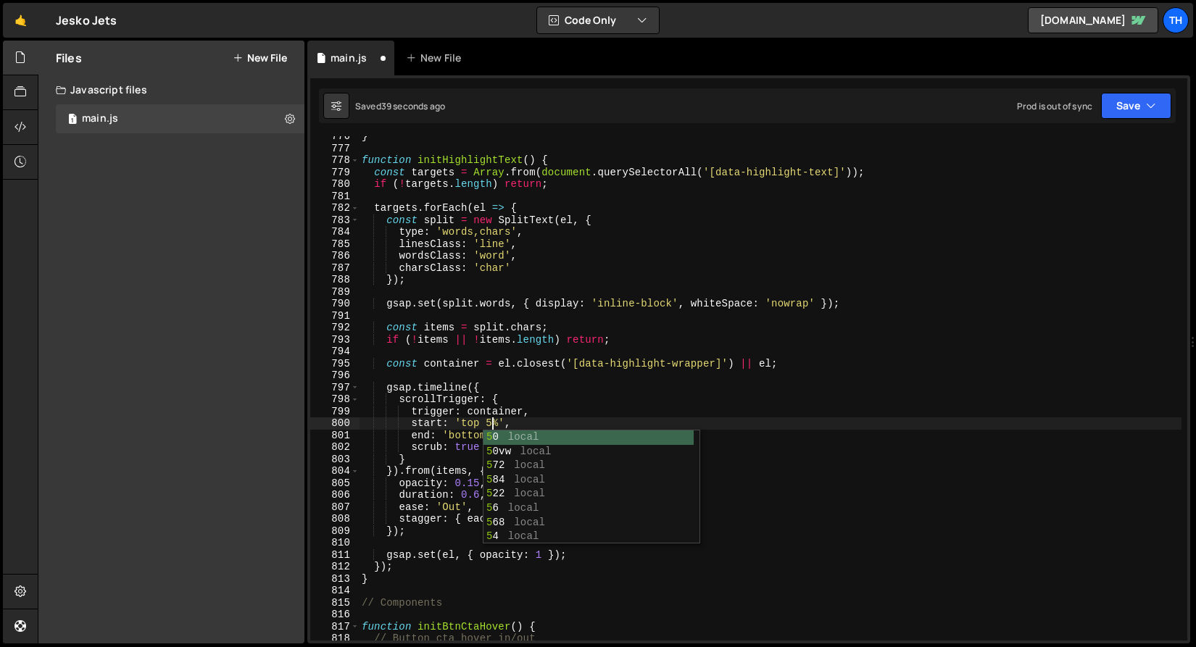
type textarea "start: 'top 50%',"
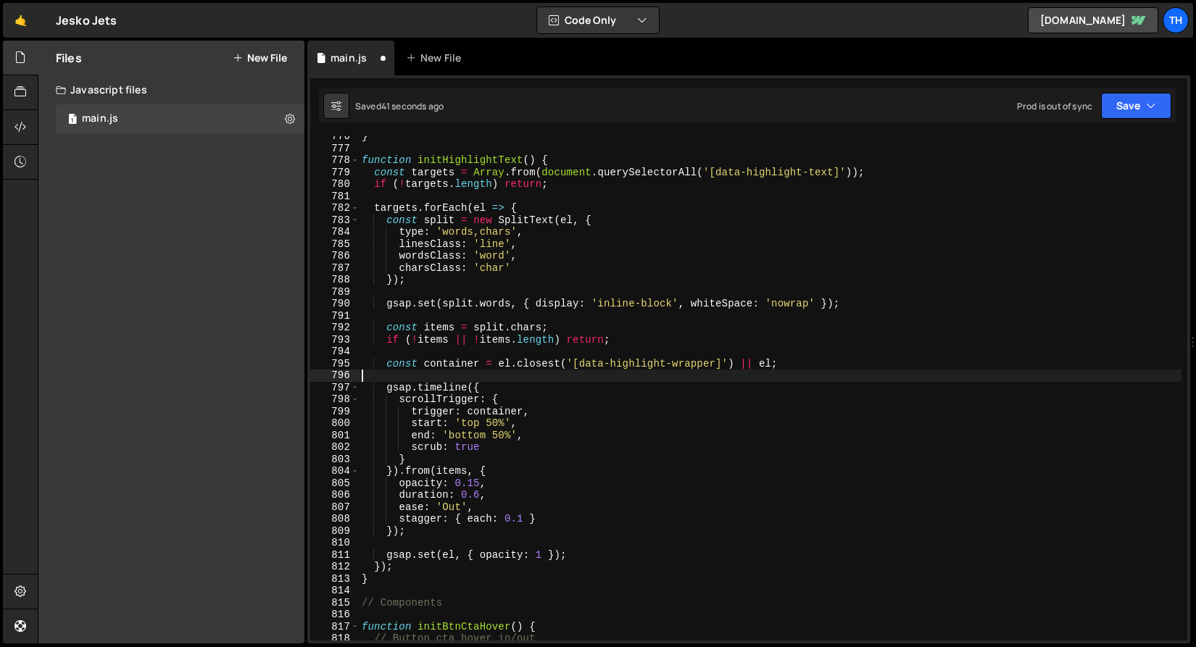
click at [437, 377] on div "} function initHighlightText ( ) { const targets = Array . from ( document . qu…" at bounding box center [770, 394] width 822 height 528
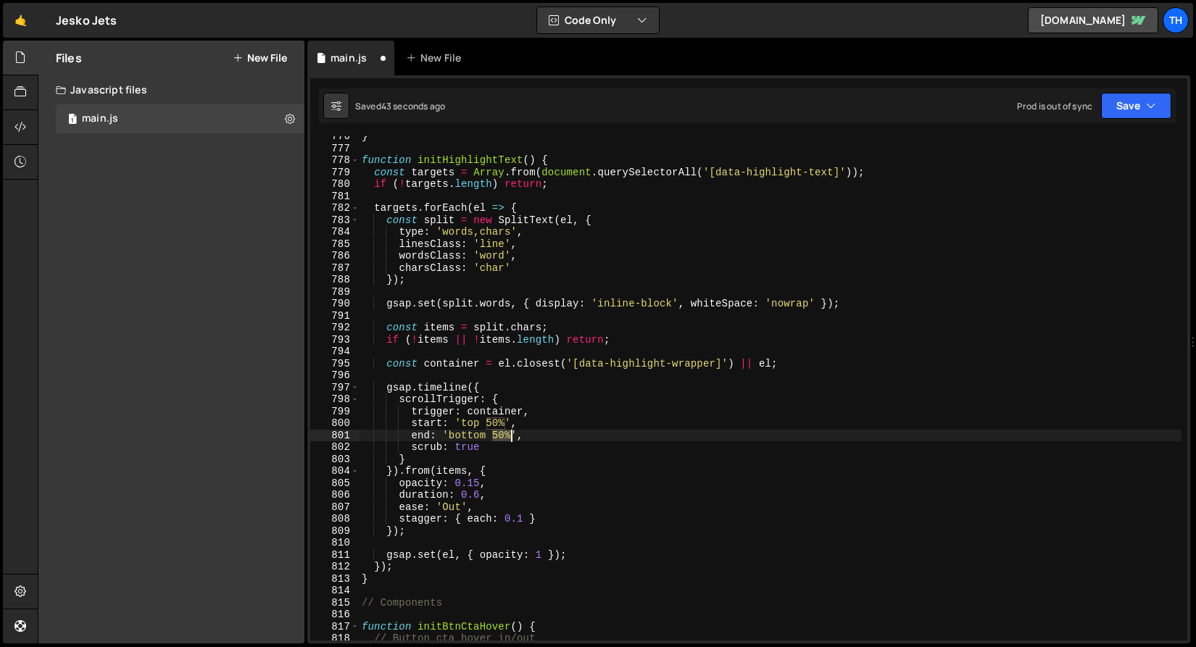
drag, startPoint x: 496, startPoint y: 440, endPoint x: 510, endPoint y: 440, distance: 14.5
click at [510, 440] on div "} function initHighlightText ( ) { const targets = Array . from ( document . qu…" at bounding box center [770, 394] width 822 height 528
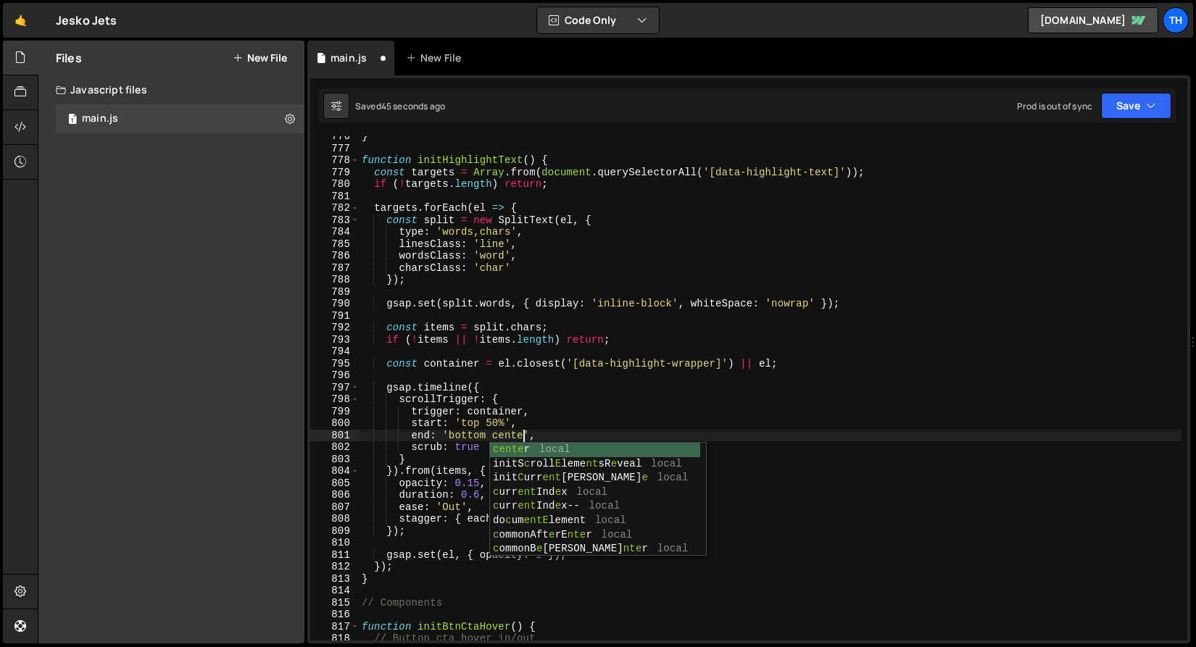
scroll to position [0, 12]
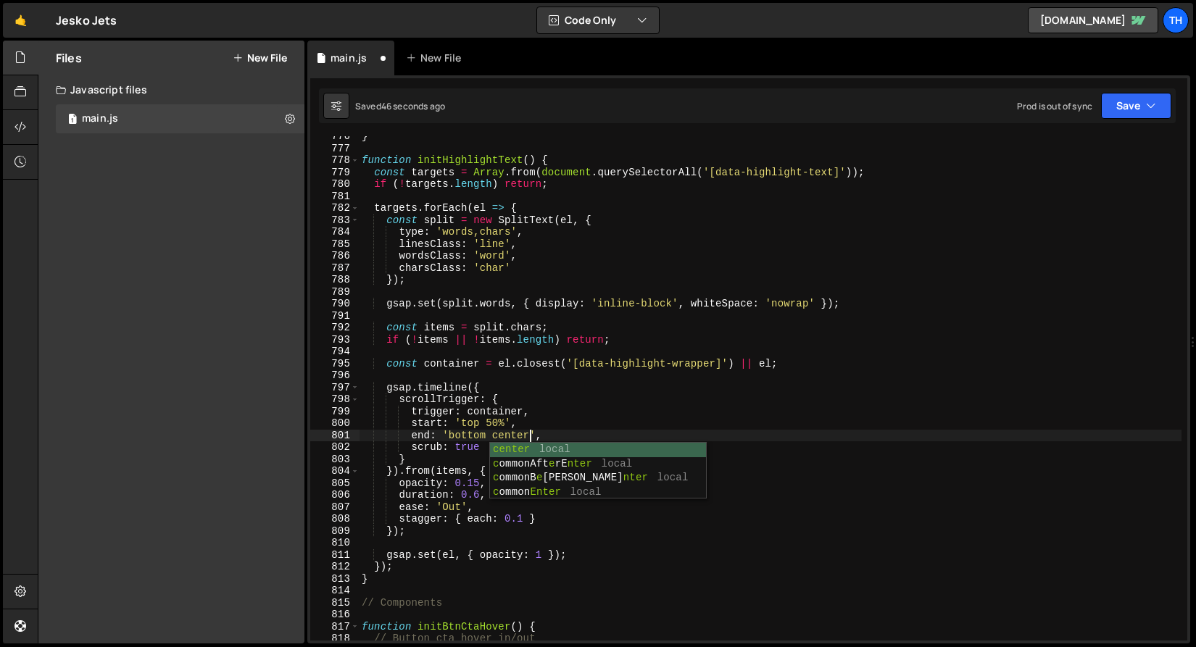
click at [496, 434] on div "} function initHighlightText ( ) { const targets = Array . from ( document . qu…" at bounding box center [770, 394] width 822 height 528
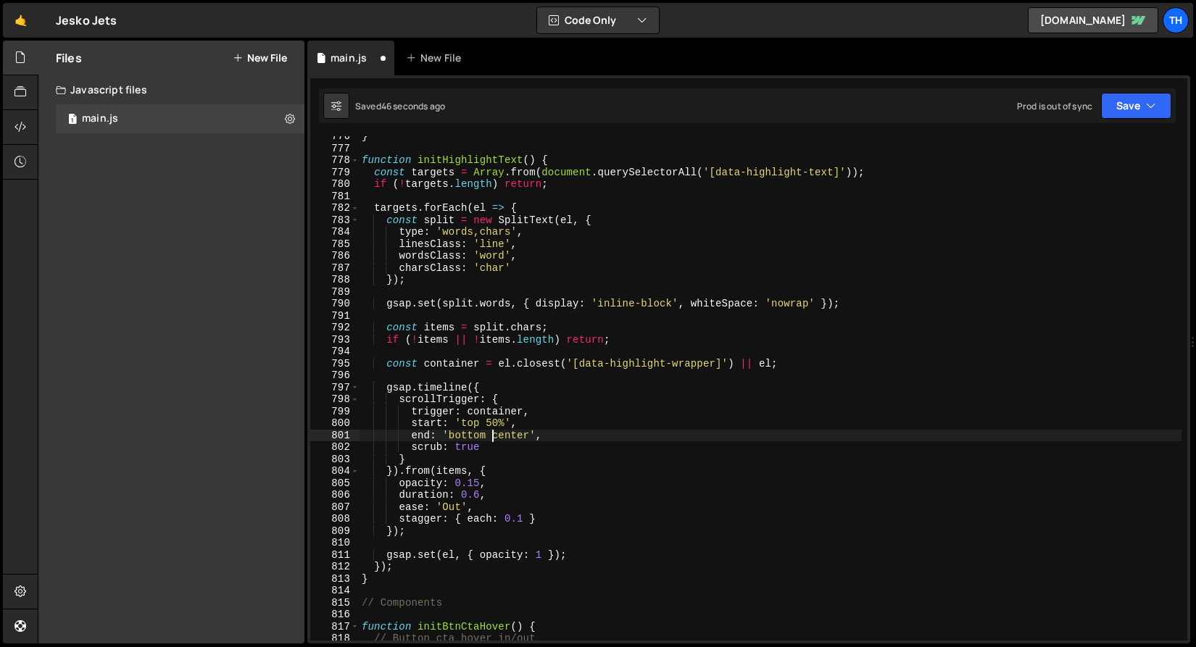
click at [496, 434] on div "} function initHighlightText ( ) { const targets = Array . from ( document . qu…" at bounding box center [770, 394] width 822 height 528
drag, startPoint x: 489, startPoint y: 425, endPoint x: 502, endPoint y: 425, distance: 13.1
click at [502, 425] on div "} function initHighlightText ( ) { const targets = Array . from ( document . qu…" at bounding box center [770, 394] width 822 height 528
paste textarea "center"
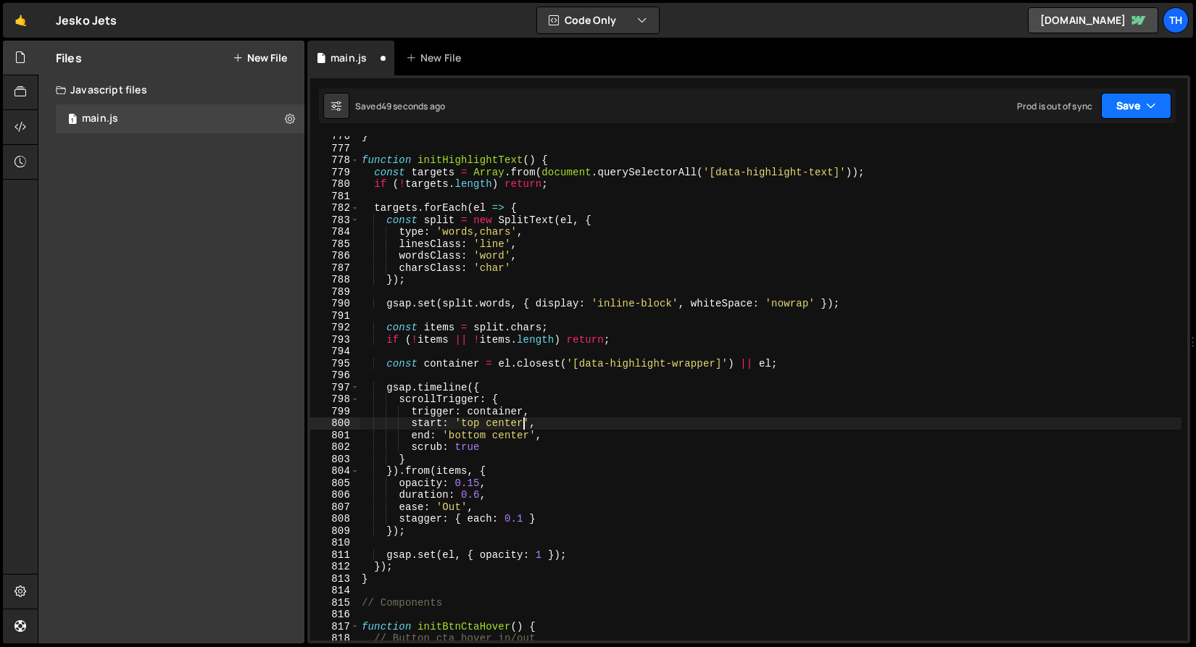
click at [1106, 100] on button "Save" at bounding box center [1136, 106] width 70 height 26
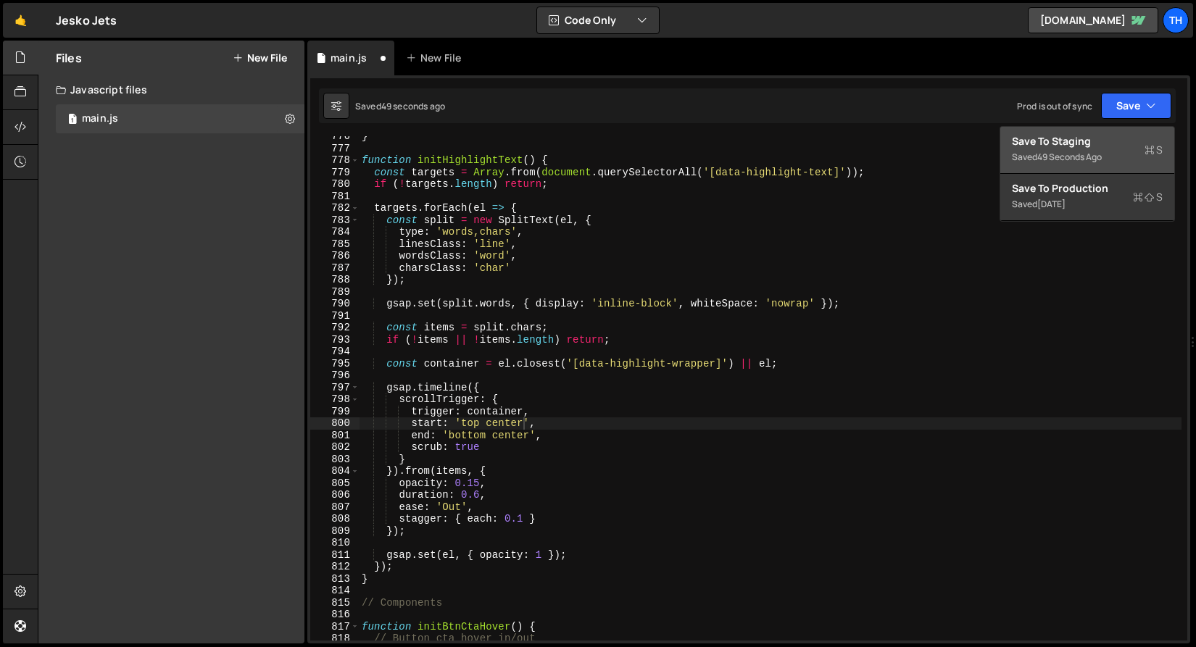
click at [1112, 145] on div "Save to Staging S" at bounding box center [1087, 141] width 151 height 14
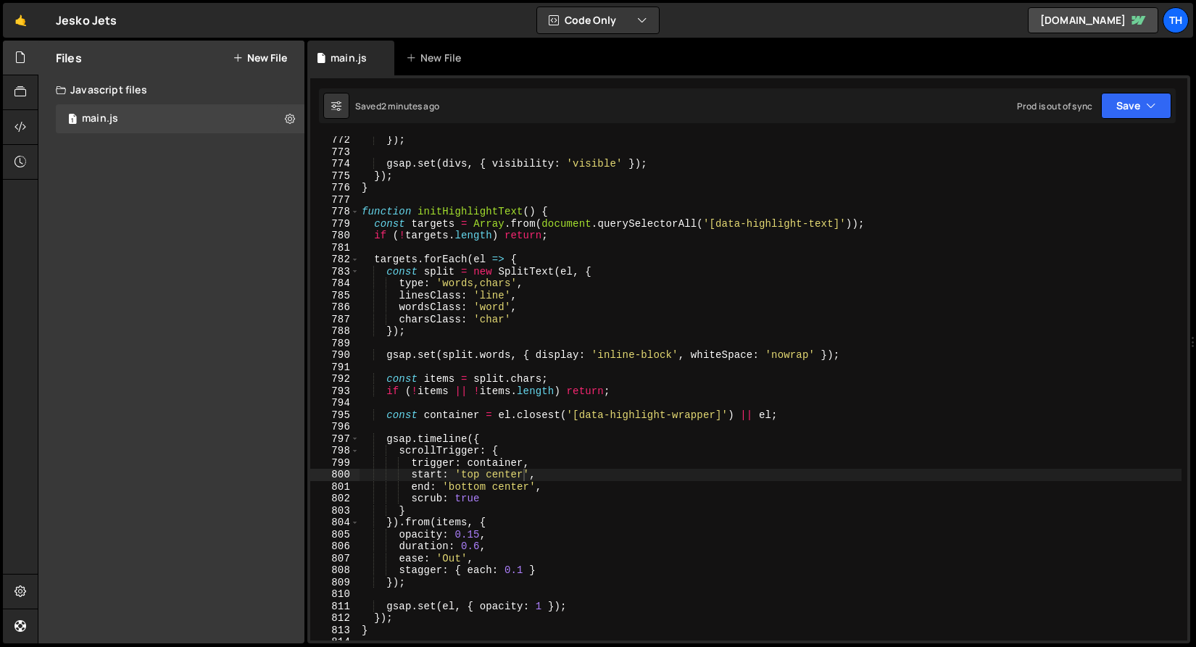
scroll to position [0, 0]
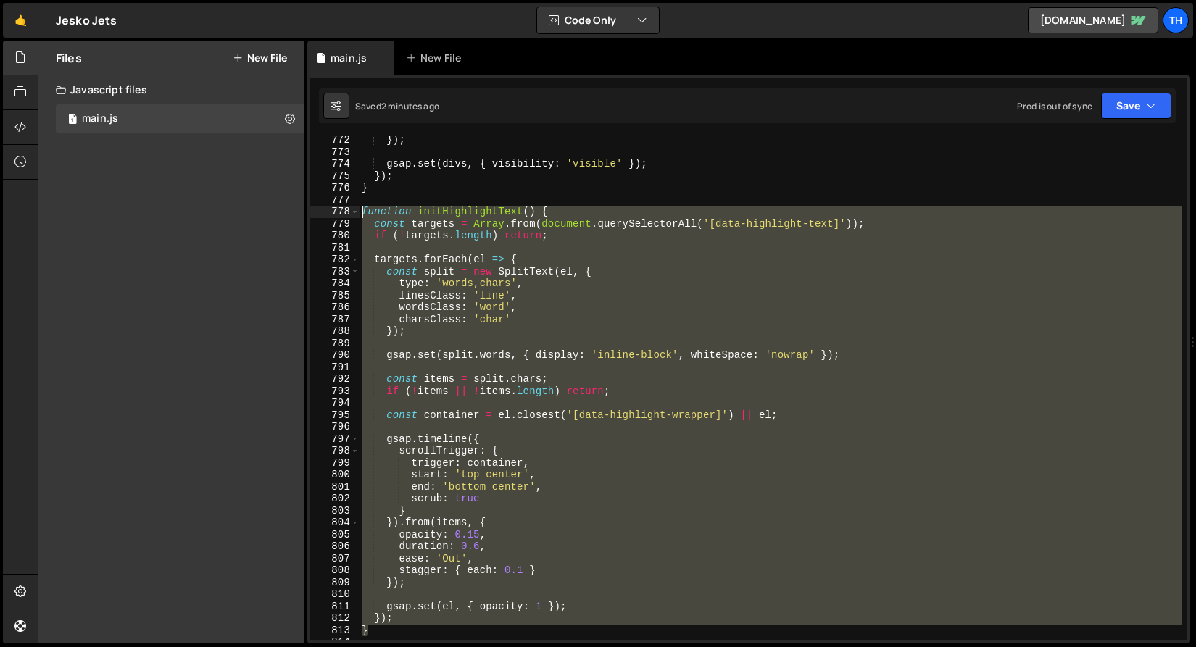
drag, startPoint x: 381, startPoint y: 626, endPoint x: 257, endPoint y: 209, distance: 435.6
click at [257, 209] on div "Files New File Javascript files 1 main.js 0 CSS files Copy share link Edit File…" at bounding box center [617, 343] width 1158 height 604
click at [357, 212] on span at bounding box center [355, 212] width 8 height 12
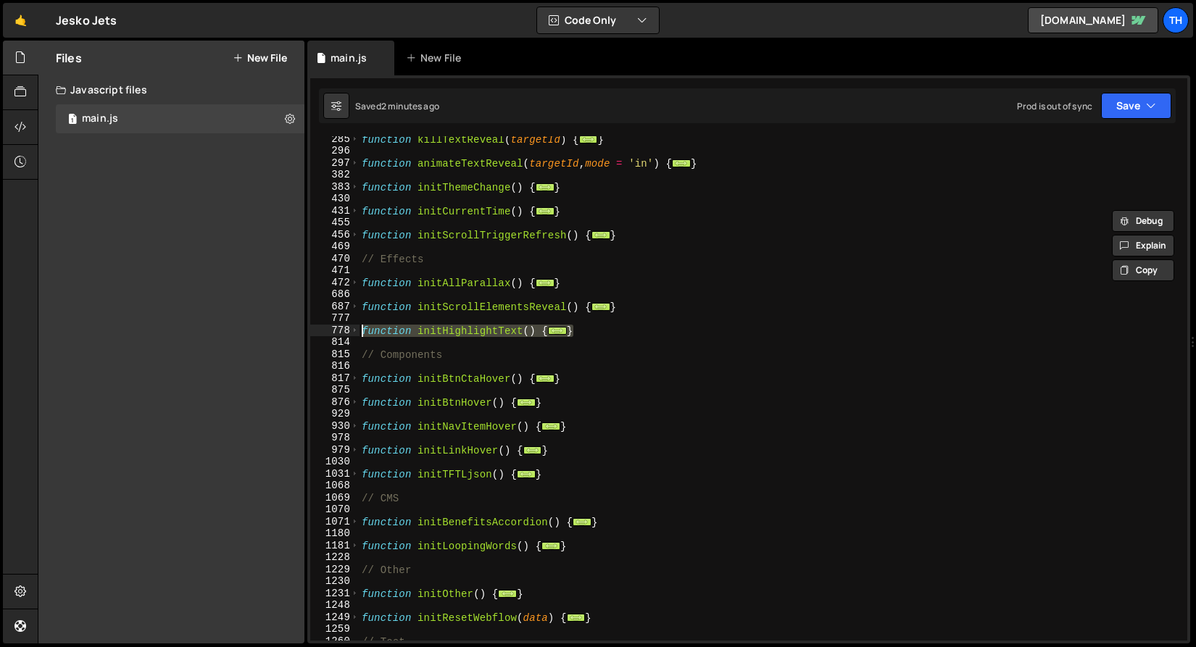
scroll to position [350, 0]
click at [353, 305] on span at bounding box center [355, 307] width 8 height 12
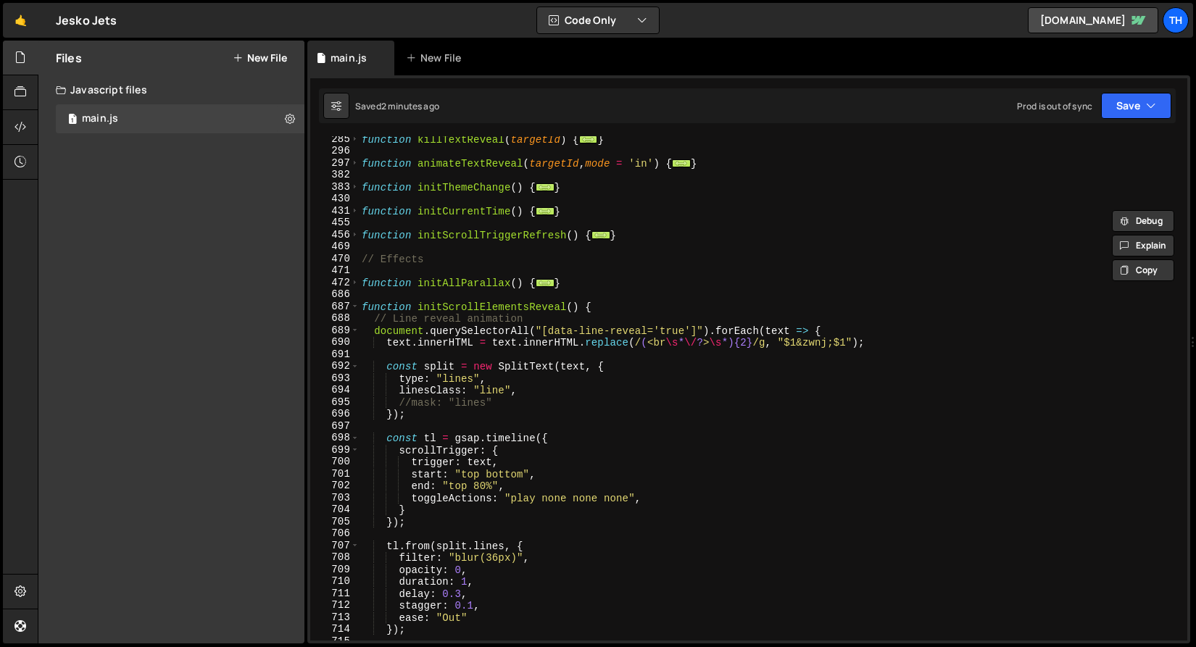
scroll to position [402, 0]
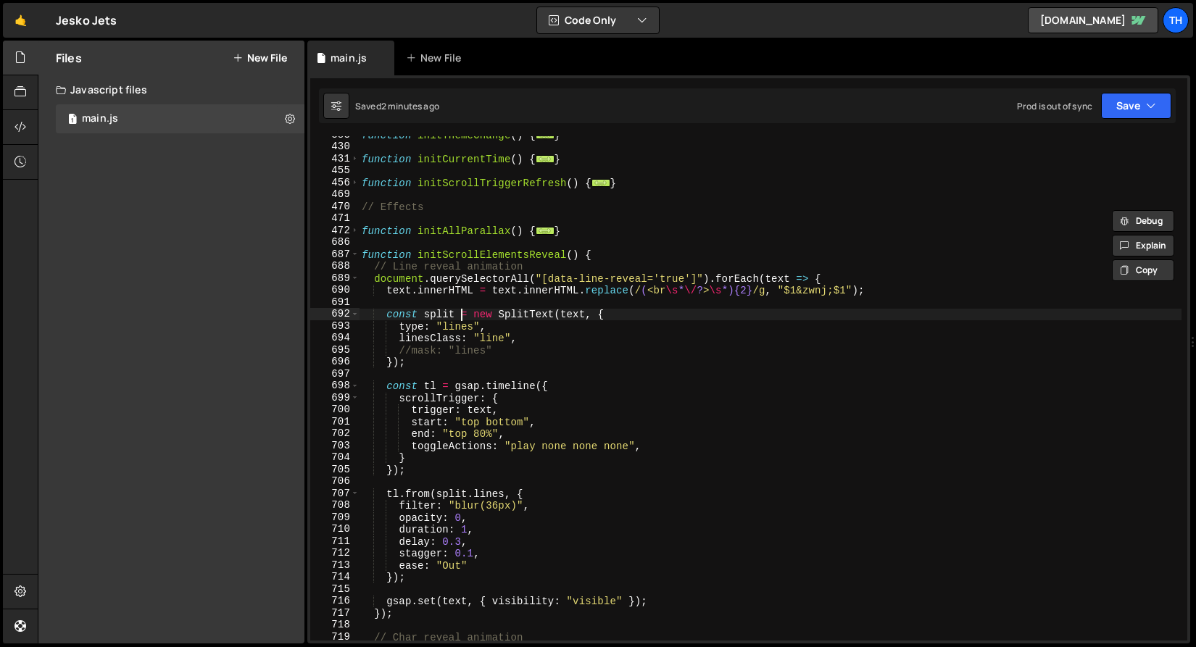
click at [462, 314] on div "function initThemeChange ( ) { ... } function initCurrentTime ( ) { ... } funct…" at bounding box center [770, 393] width 822 height 528
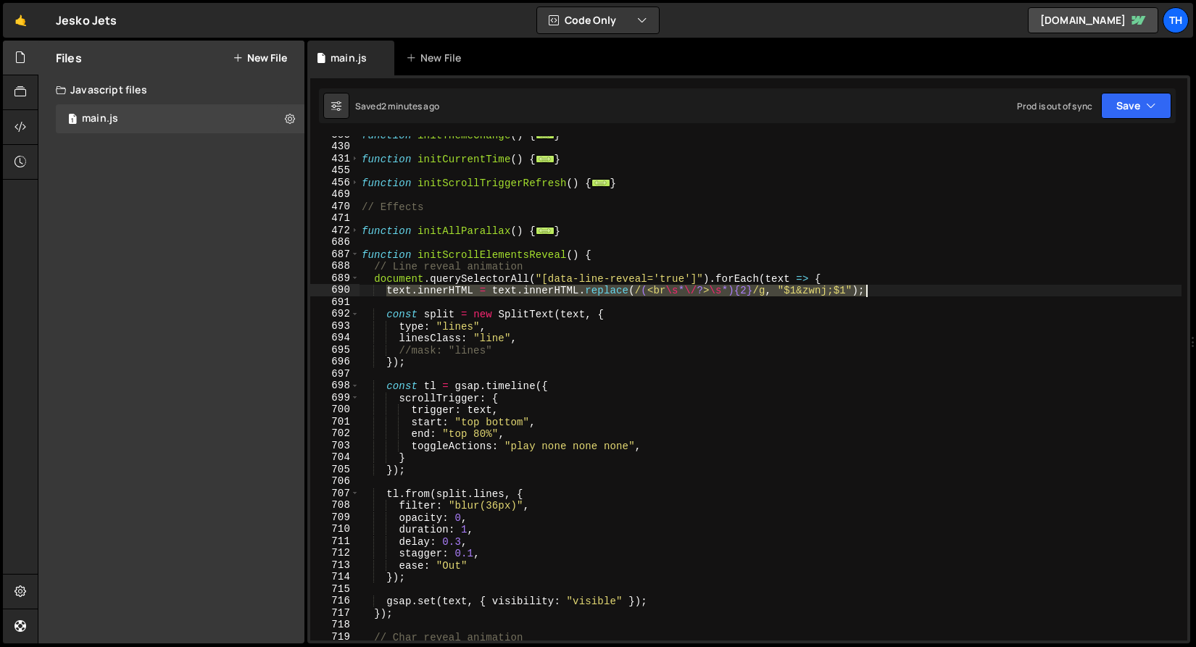
drag, startPoint x: 405, startPoint y: 288, endPoint x: 912, endPoint y: 290, distance: 506.5
click at [912, 290] on div "function initThemeChange ( ) { ... } function initCurrentTime ( ) { ... } funct…" at bounding box center [770, 393] width 822 height 528
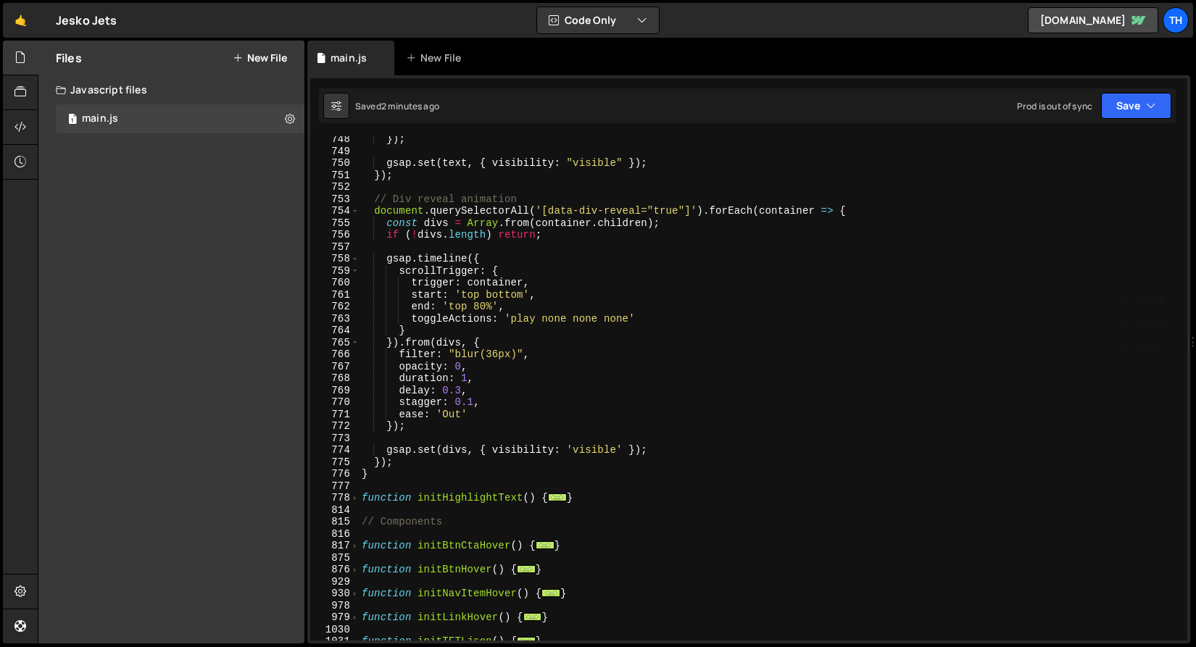
scroll to position [1380, 0]
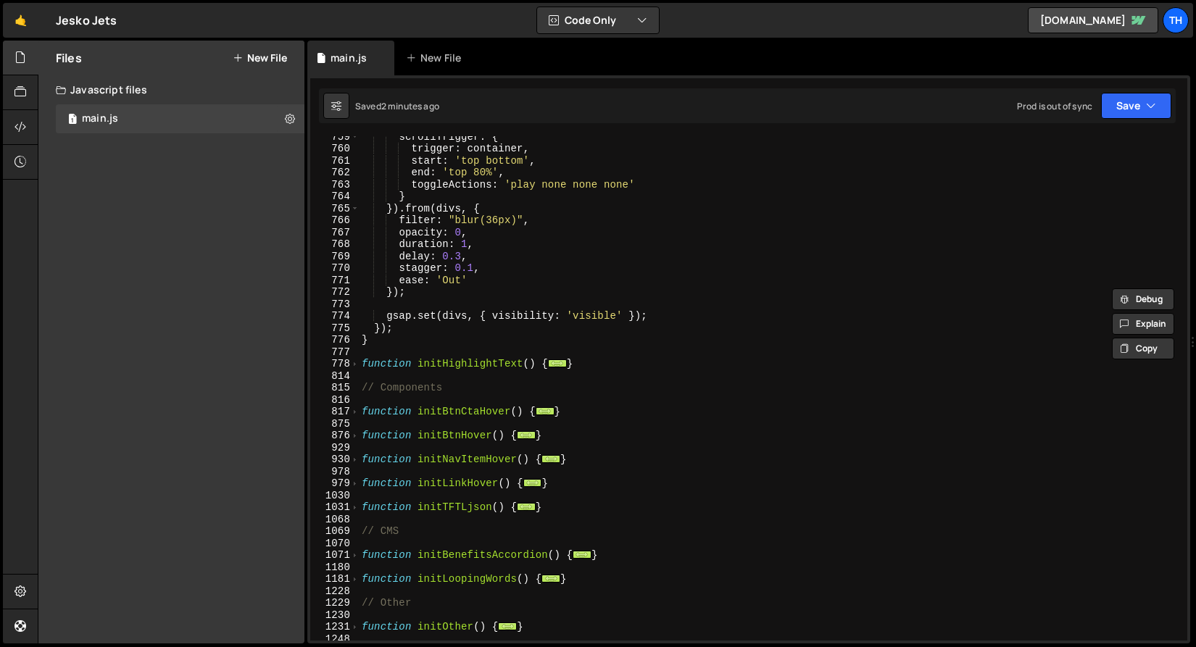
click at [361, 362] on div "scrollTrigger : { trigger : container , start : 'top bottom' , end : 'top 80%' …" at bounding box center [770, 394] width 822 height 528
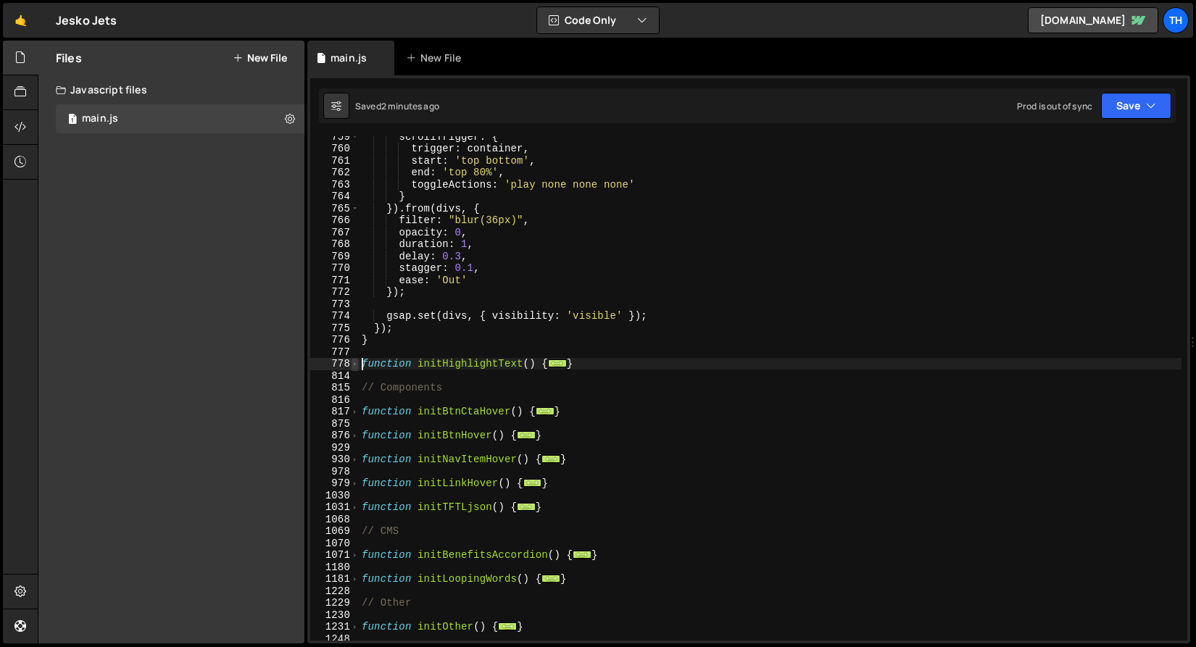
click at [355, 365] on span at bounding box center [355, 364] width 8 height 12
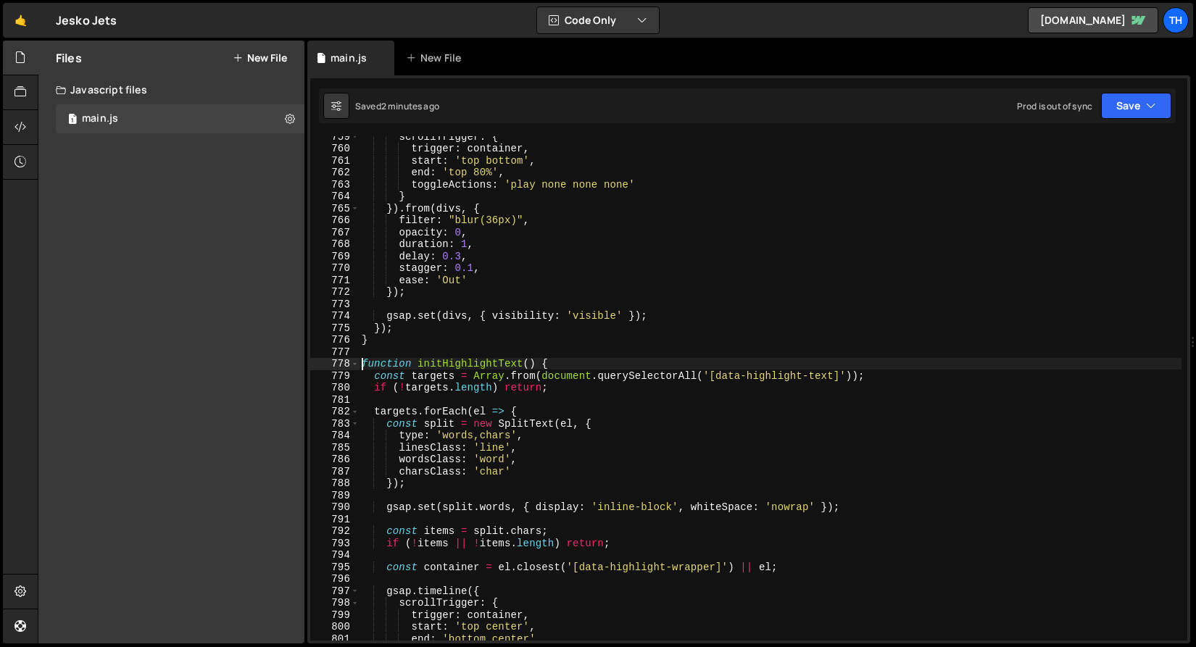
click at [873, 378] on div "scrollTrigger : { trigger : container , start : 'top bottom' , end : 'top 80%' …" at bounding box center [770, 394] width 822 height 528
type textarea "const targets = Array.from(document.querySelectorAll('[data-highlight-text]'));"
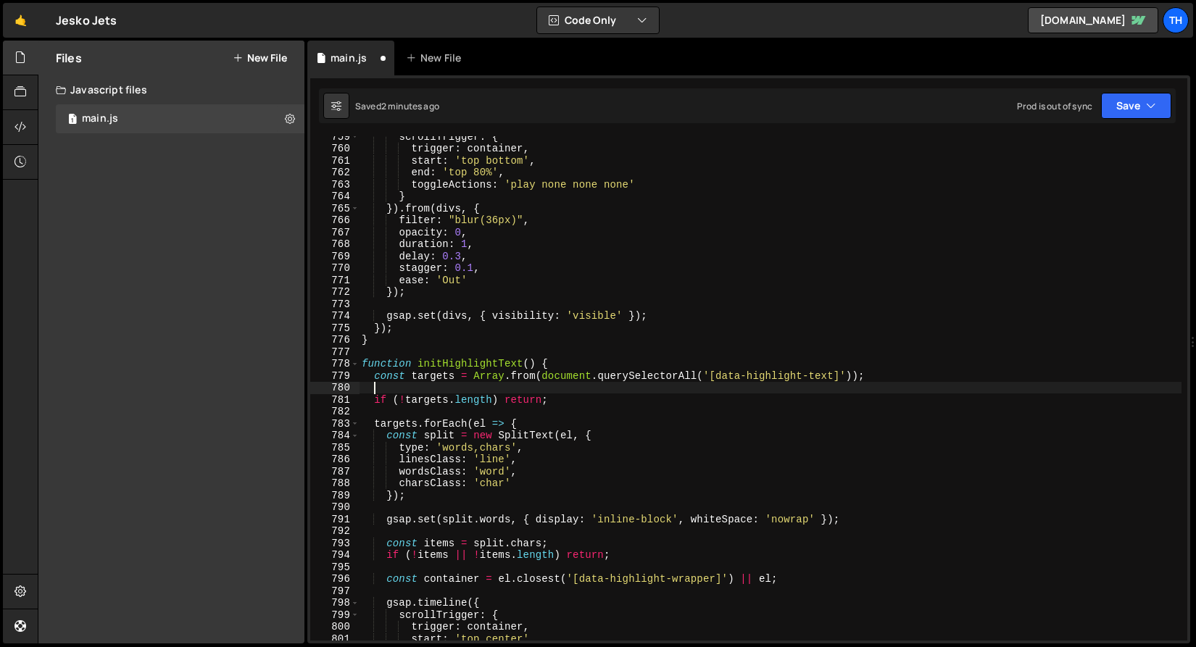
paste textarea "text.innerHTML = text.innerHTML.replace(/(<br\s*\/?>\s*){2}/g, "$1&zwnj;$1");"
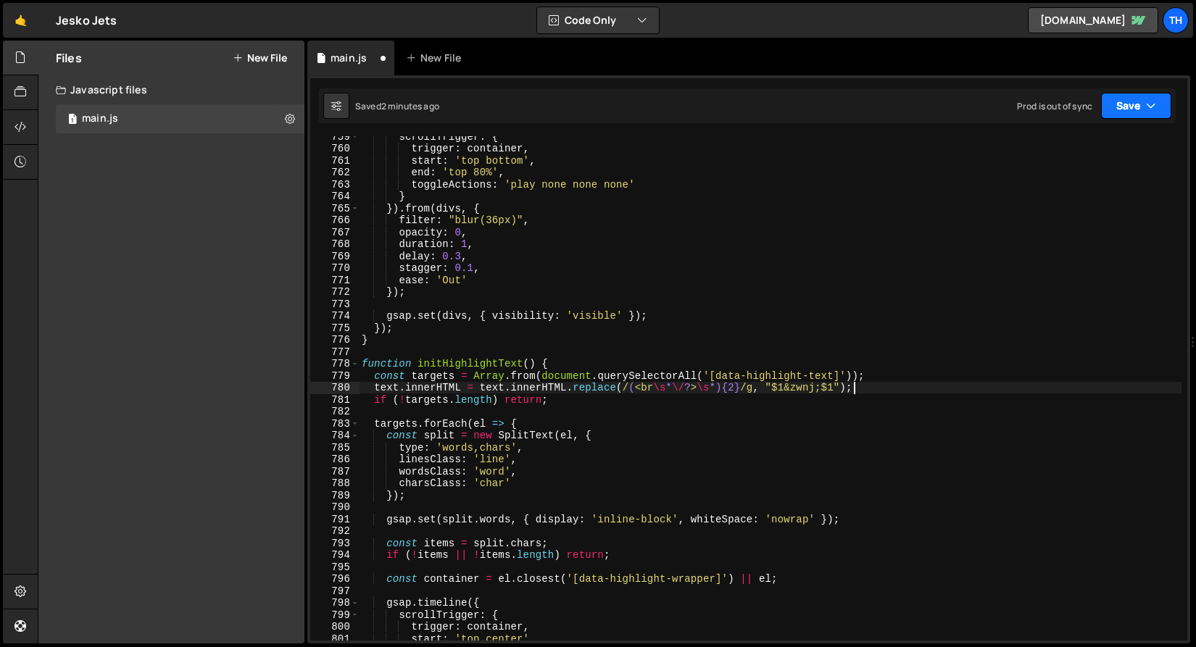
click at [1117, 101] on button "Save" at bounding box center [1136, 106] width 70 height 26
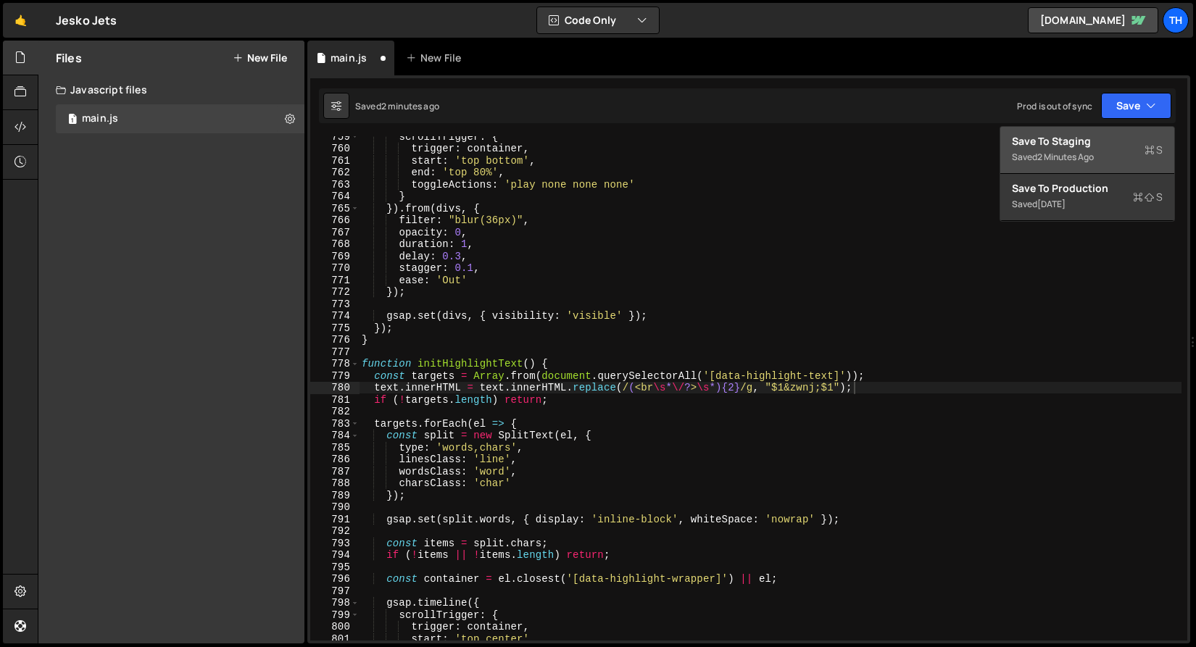
click at [1099, 149] on div "Saved 2 minutes ago" at bounding box center [1087, 157] width 151 height 17
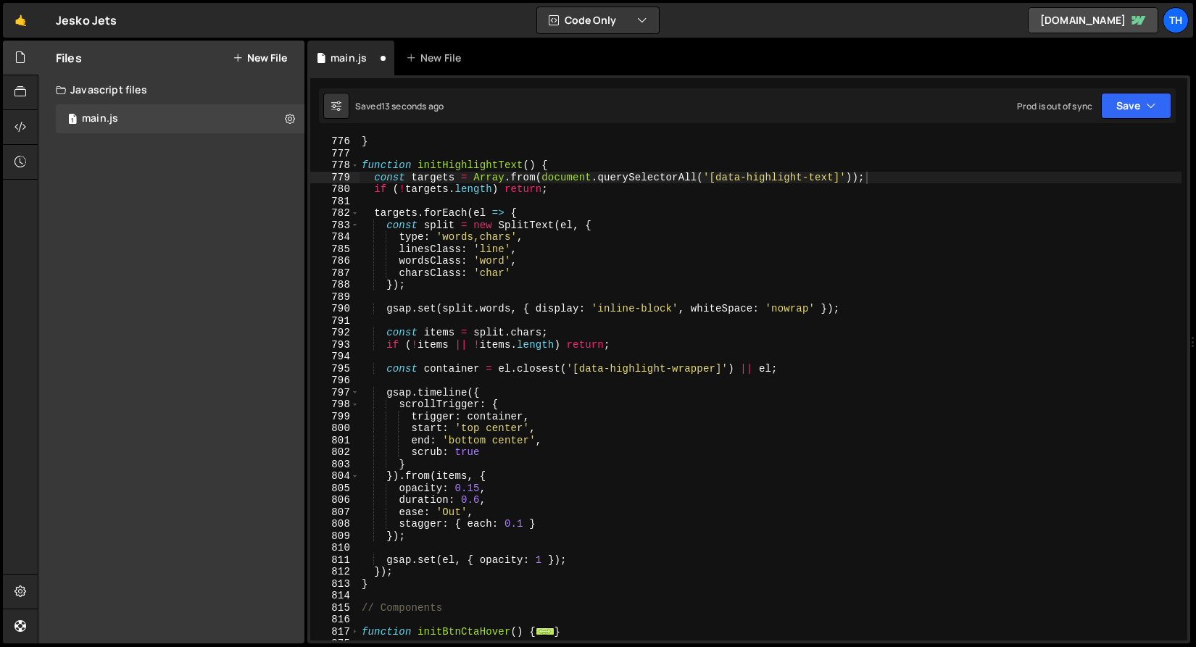
scroll to position [1578, 0]
click at [1140, 106] on button "Save" at bounding box center [1136, 106] width 70 height 26
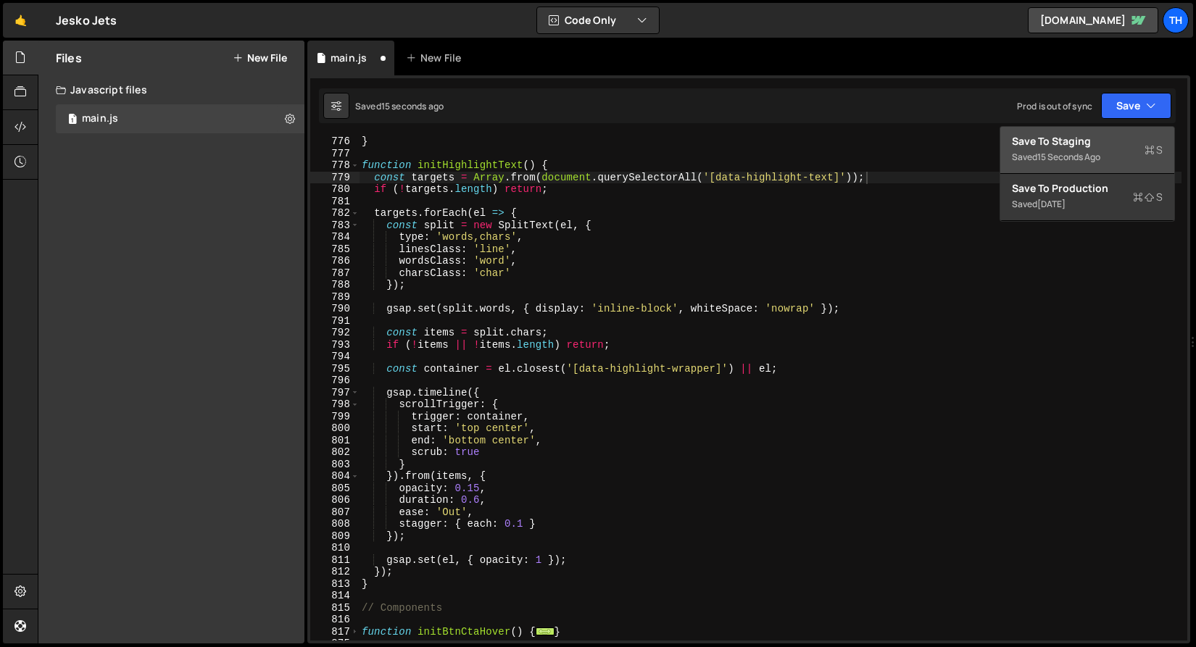
click at [1128, 132] on button "Save to Staging S Saved 15 seconds ago" at bounding box center [1087, 150] width 174 height 47
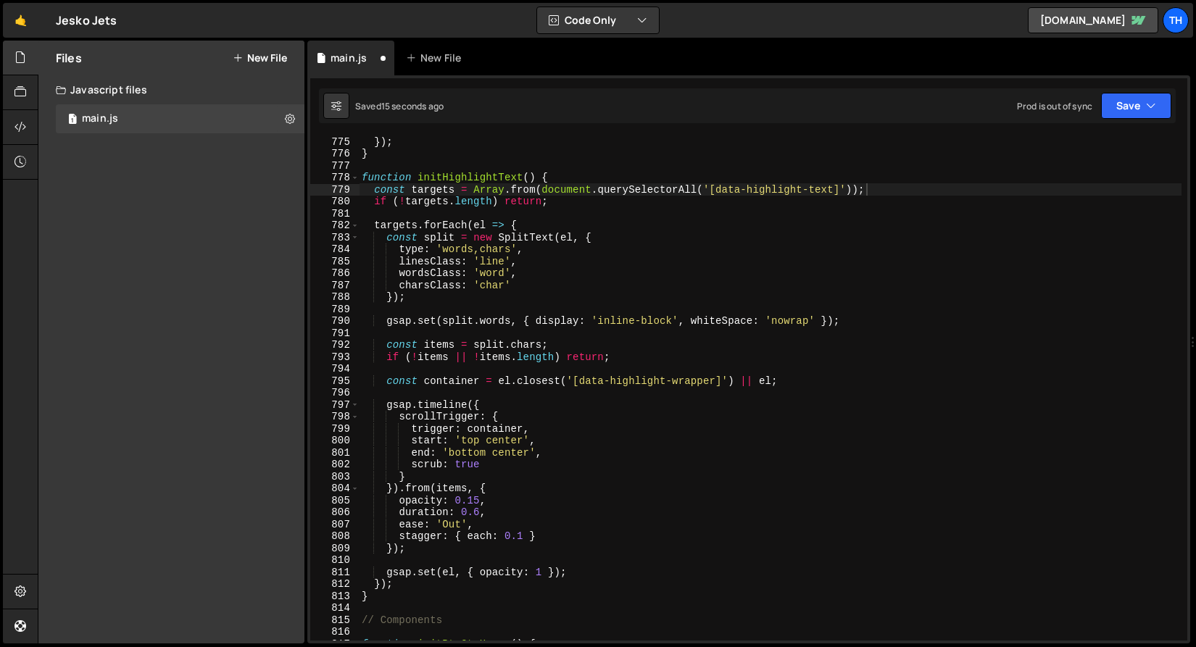
scroll to position [9267, 0]
click at [526, 284] on div "}) ; } function initHighlightText ( ) { const targets = Array . from ( document…" at bounding box center [770, 400] width 822 height 528
type textarea "charsClass: 'char',"
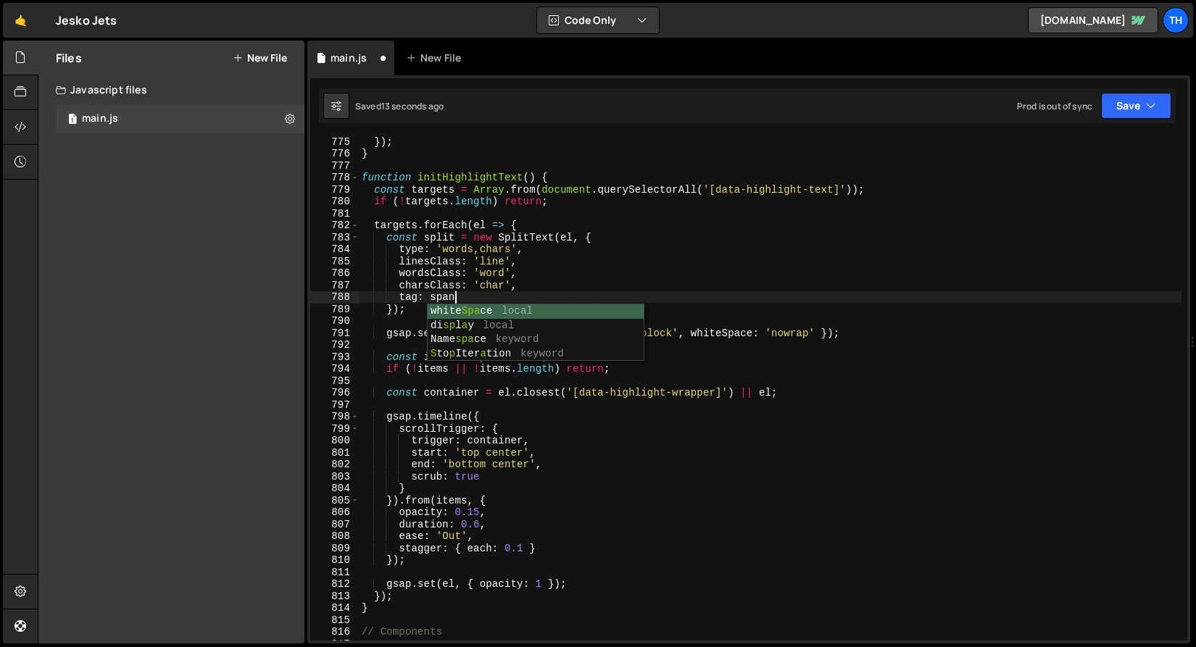
scroll to position [0, 6]
click at [593, 175] on div "}) ; } function initHighlightText ( ) { const targets = Array . from ( document…" at bounding box center [770, 400] width 822 height 528
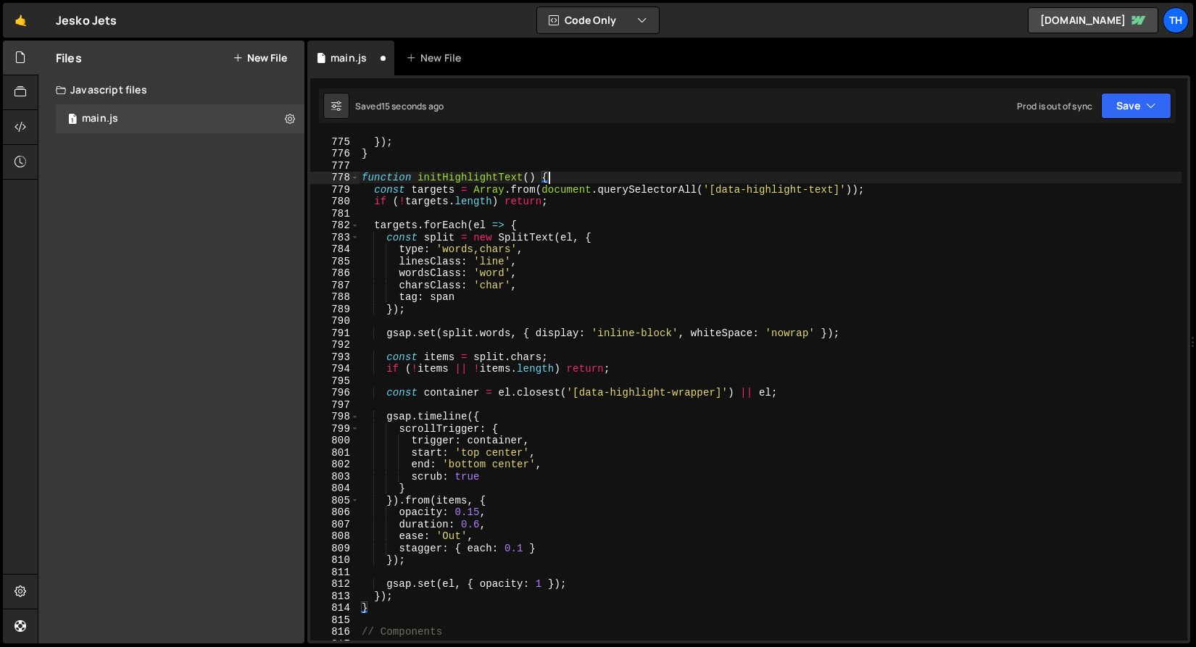
click at [1091, 113] on div "Prod is out of sync Upgrade to Edit Save Save to Staging S Saved 15 seconds ago…" at bounding box center [1094, 106] width 154 height 26
click at [1108, 110] on button "Save" at bounding box center [1136, 106] width 70 height 26
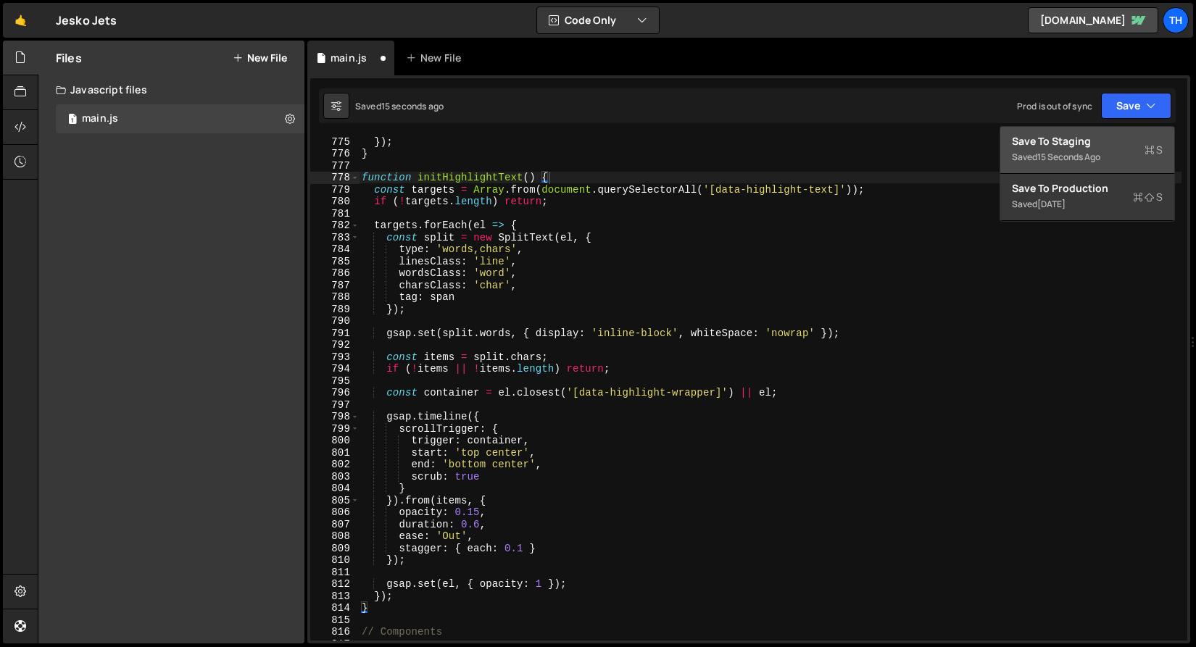
click at [1096, 143] on div "Save to Staging S" at bounding box center [1087, 141] width 151 height 14
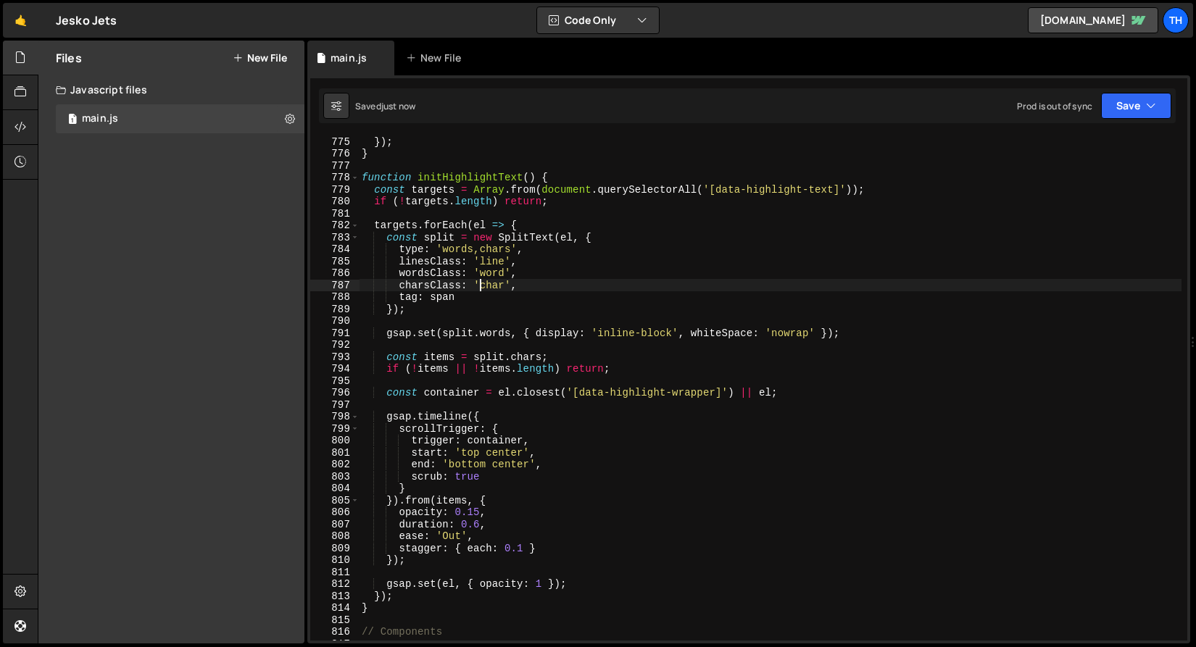
click at [478, 284] on div "}) ; } function initHighlightText ( ) { const targets = Array . from ( document…" at bounding box center [770, 400] width 822 height 528
click at [478, 282] on div "}) ; } function initHighlightText ( ) { const targets = Array . from ( document…" at bounding box center [770, 400] width 822 height 528
drag, startPoint x: 464, startPoint y: 286, endPoint x: 472, endPoint y: 286, distance: 8.7
click at [472, 286] on div "}) ; } function initHighlightText ( ) { const targets = Array . from ( document…" at bounding box center [770, 400] width 822 height 528
click at [473, 281] on div "}) ; } function initHighlightText ( ) { const targets = Array . from ( document…" at bounding box center [770, 388] width 822 height 504
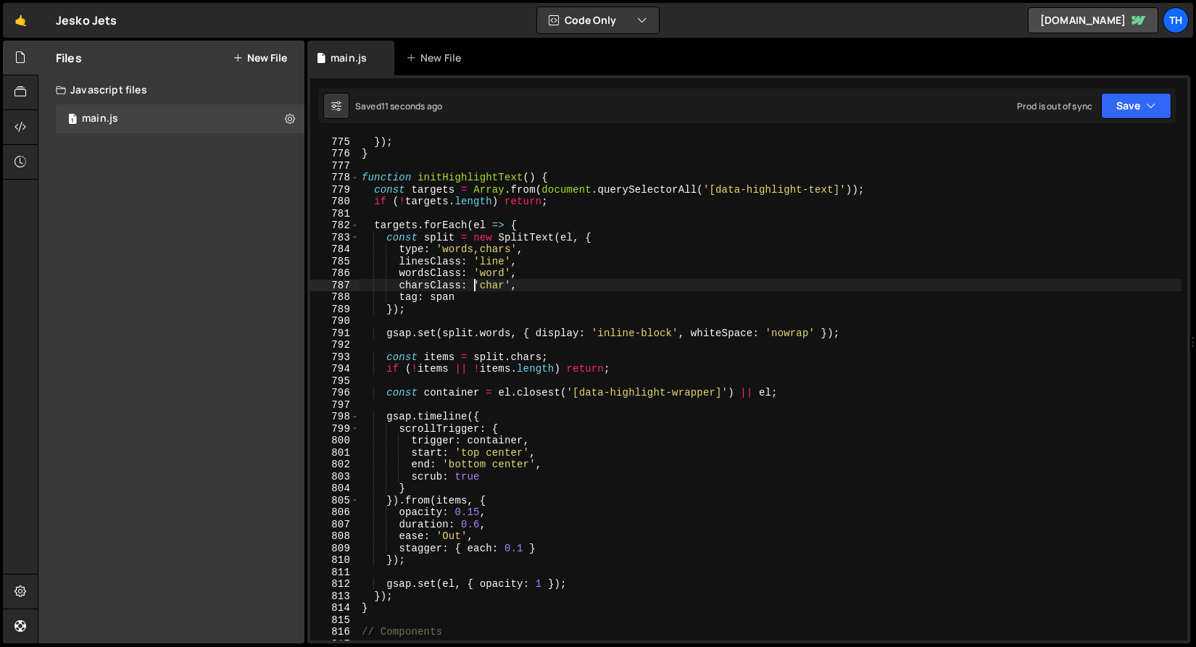
click at [479, 283] on div "}) ; } function initHighlightText ( ) { const targets = Array . from ( document…" at bounding box center [770, 400] width 822 height 528
click at [423, 296] on div "}) ; } function initHighlightText ( ) { const targets = Array . from ( document…" at bounding box center [770, 400] width 822 height 528
click at [428, 296] on div "}) ; } function initHighlightText ( ) { const targets = Array . from ( document…" at bounding box center [770, 400] width 822 height 528
paste textarea "'"
click at [465, 298] on div "}) ; } function initHighlightText ( ) { const targets = Array . from ( document…" at bounding box center [770, 400] width 822 height 528
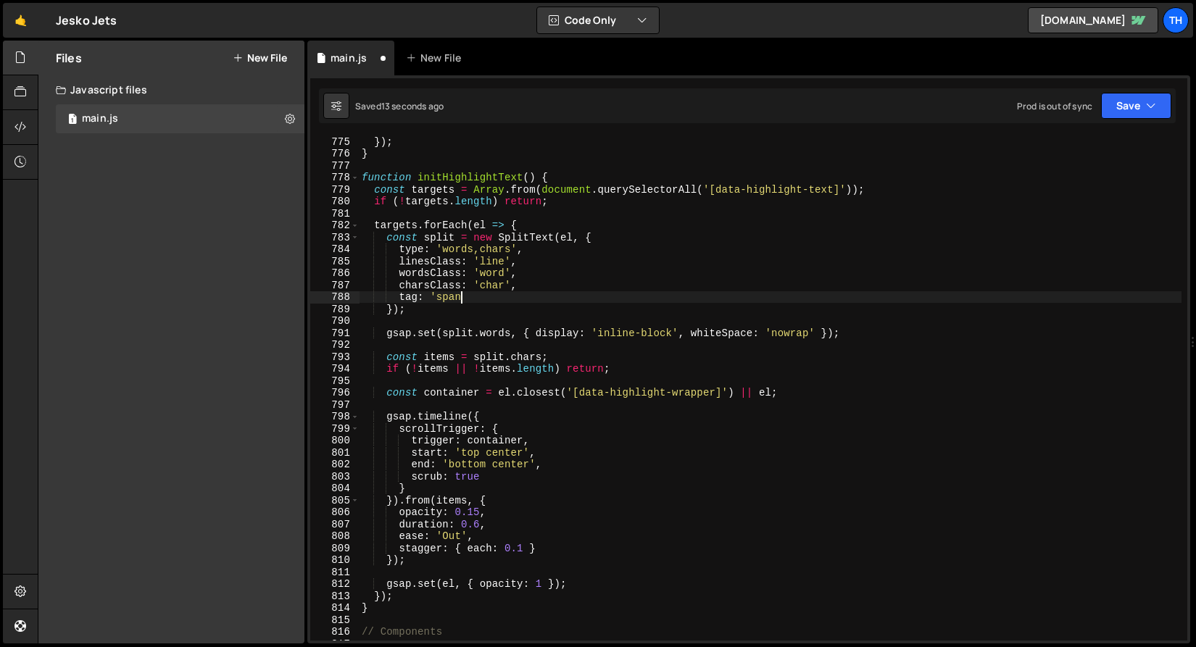
paste textarea "'"
click at [1125, 111] on button "Save" at bounding box center [1136, 106] width 70 height 26
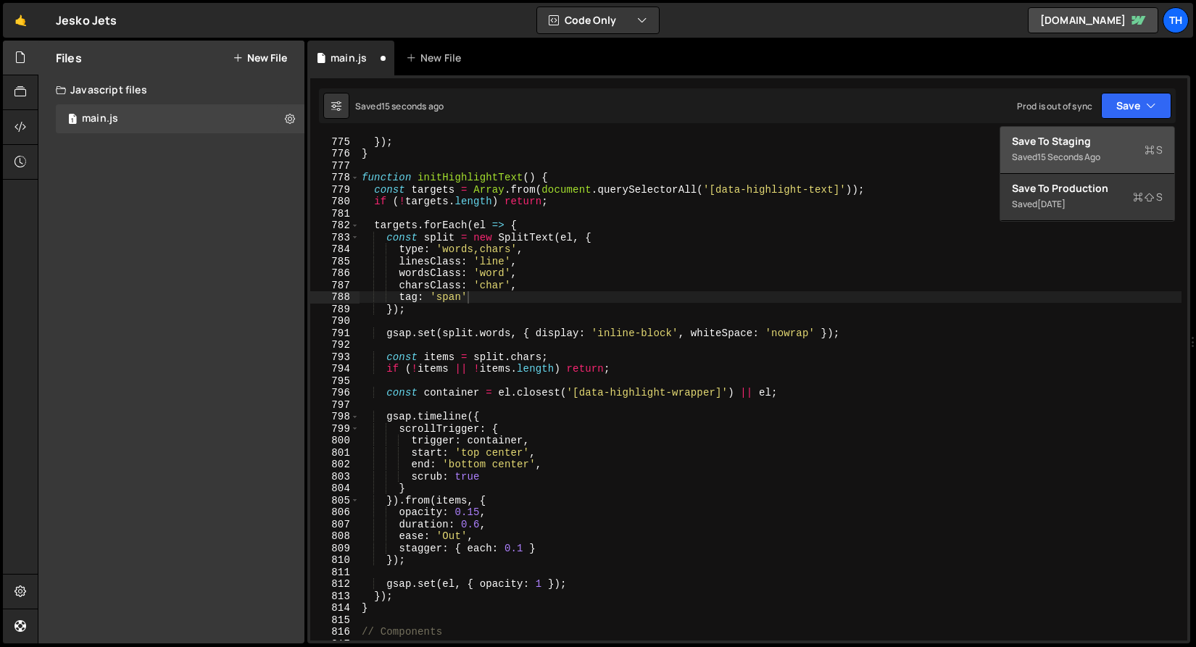
click at [1094, 146] on div "Save to Staging S" at bounding box center [1087, 141] width 151 height 14
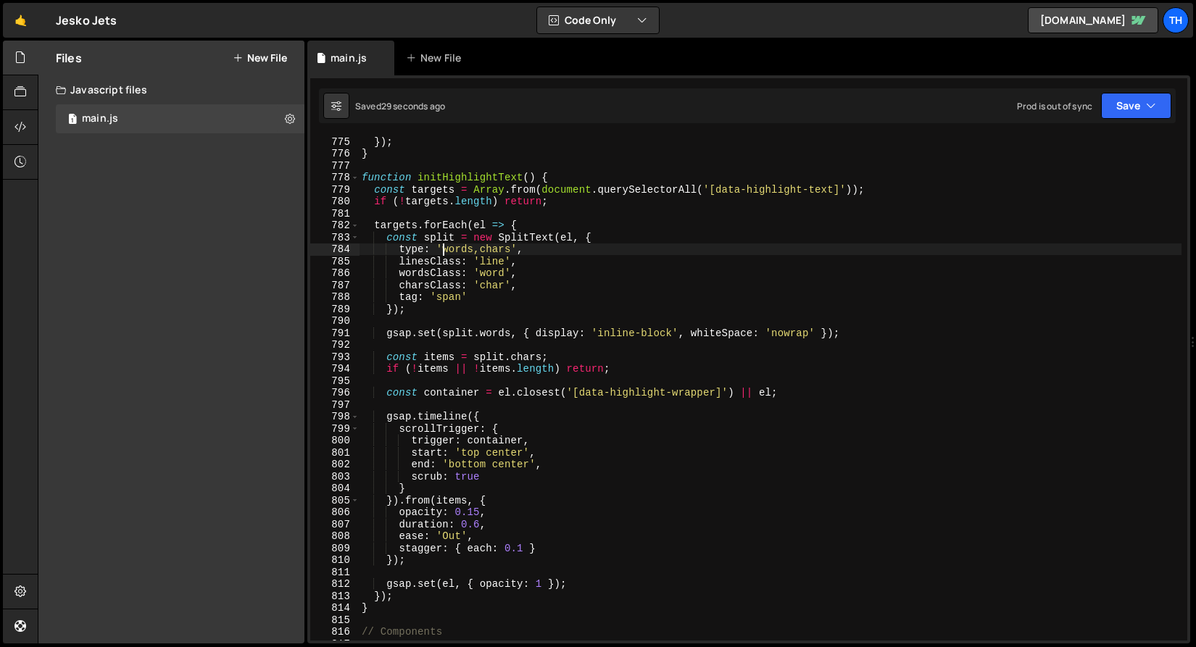
click at [443, 247] on div "}) ; } function initHighlightText ( ) { const targets = Array . from ( document…" at bounding box center [770, 400] width 822 height 528
click at [1133, 101] on button "Save" at bounding box center [1136, 106] width 70 height 26
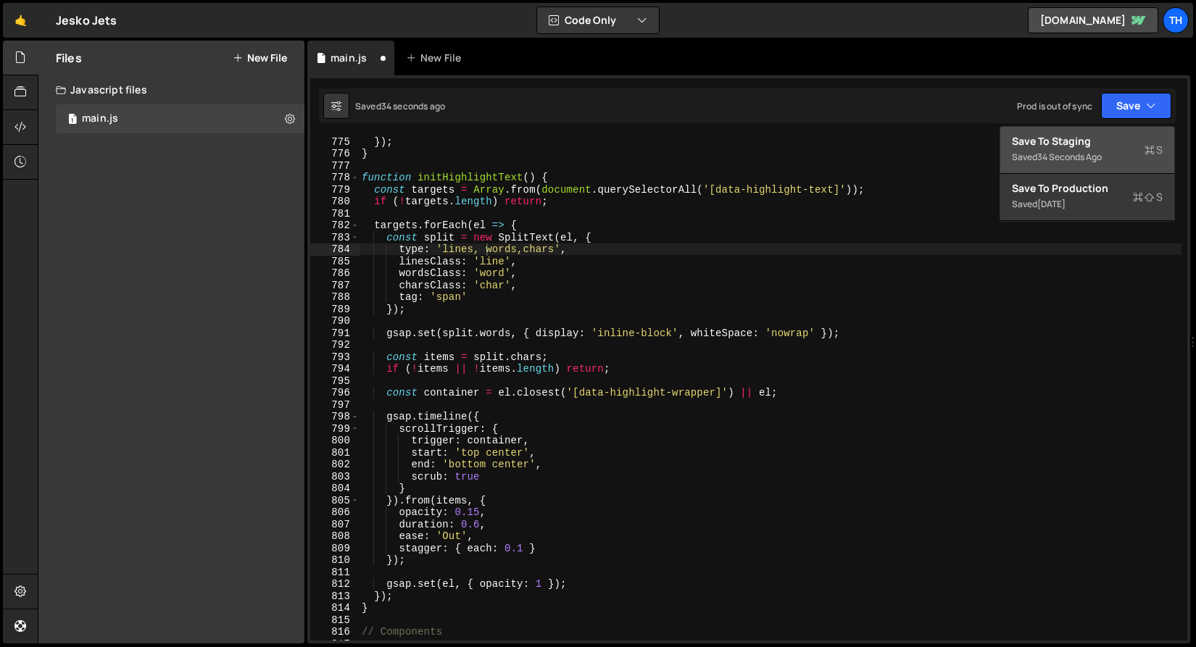
click at [1088, 141] on div "Save to Staging S" at bounding box center [1087, 141] width 151 height 14
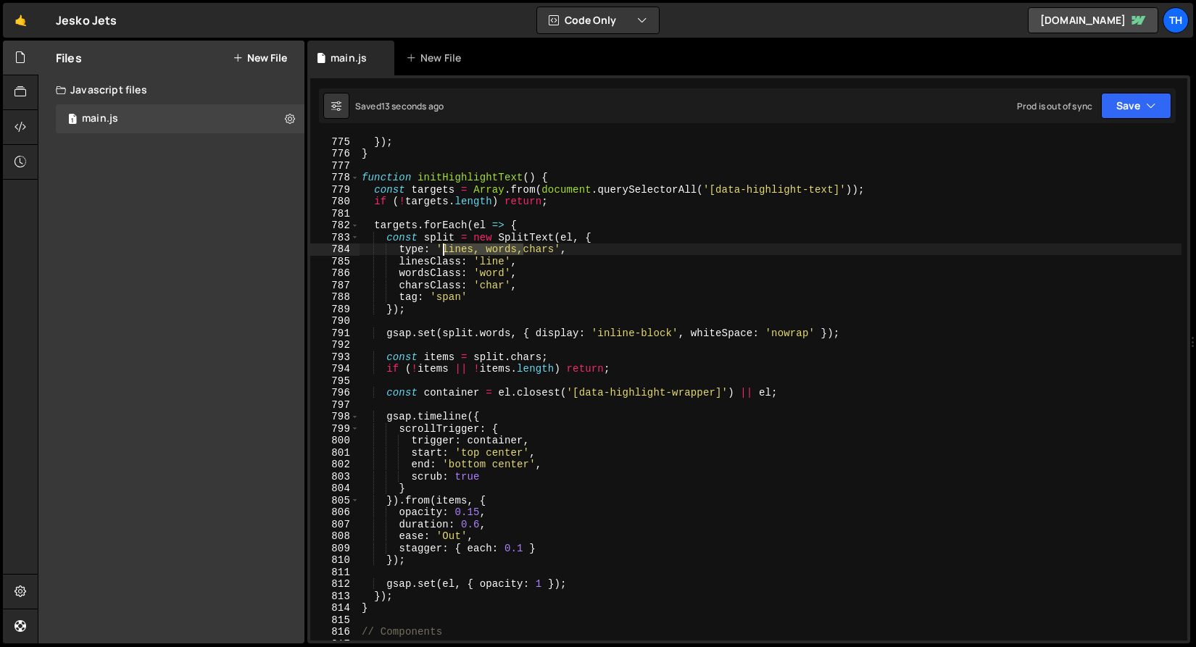
drag, startPoint x: 525, startPoint y: 252, endPoint x: 443, endPoint y: 251, distance: 82.6
click at [443, 251] on div "}) ; } function initHighlightText ( ) { const targets = Array . from ( document…" at bounding box center [770, 400] width 822 height 528
click at [1109, 99] on button "Save" at bounding box center [1136, 106] width 70 height 26
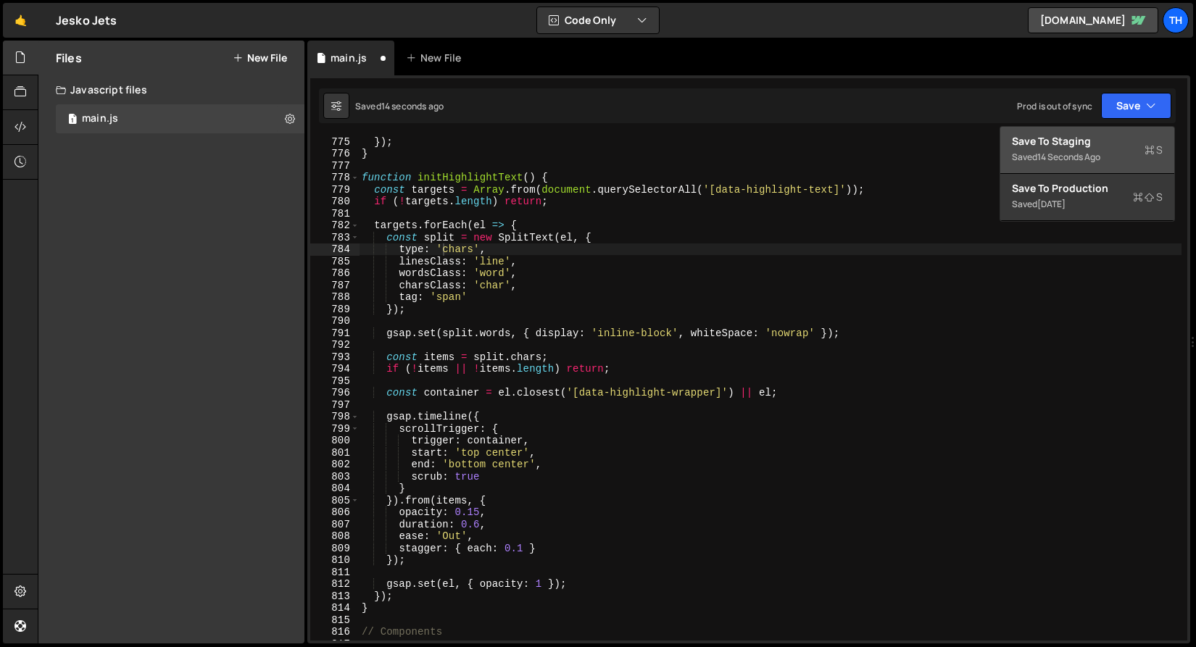
click at [1099, 152] on div "14 seconds ago" at bounding box center [1068, 157] width 63 height 12
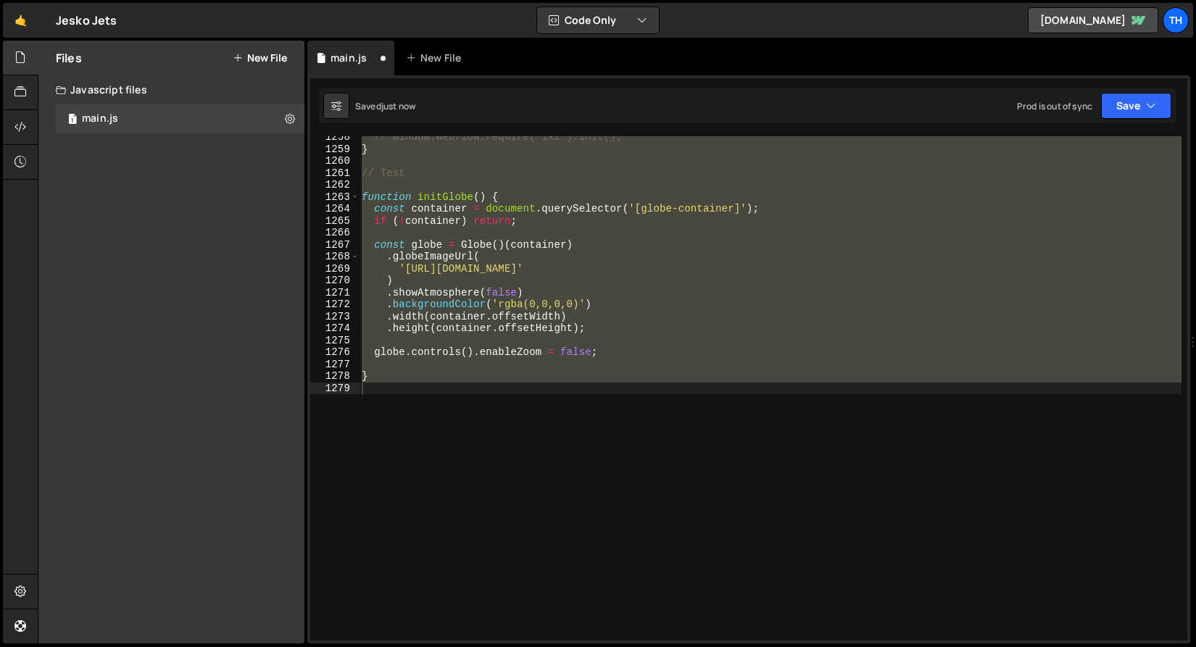
scroll to position [9122, 0]
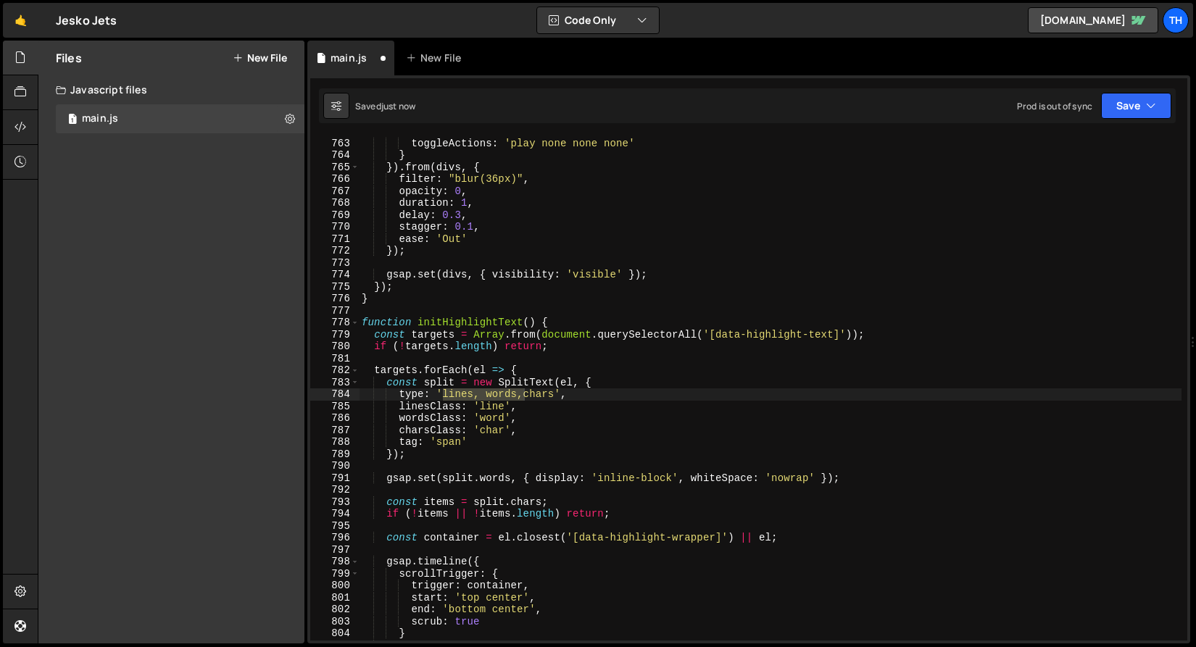
click at [480, 389] on div "end : 'top 80%' , toggleActions : 'play none none none' } }) . from ( divs , { …" at bounding box center [770, 388] width 822 height 504
drag, startPoint x: 488, startPoint y: 396, endPoint x: 444, endPoint y: 395, distance: 43.5
click at [444, 395] on div "end : 'top 80%' , toggleActions : 'play none none none' } }) . from ( divs , { …" at bounding box center [770, 389] width 822 height 528
drag, startPoint x: 479, startPoint y: 396, endPoint x: 442, endPoint y: 393, distance: 37.0
click at [442, 393] on div "end : 'top 80%' , toggleActions : 'play none none none' } }) . from ( divs , { …" at bounding box center [770, 389] width 822 height 528
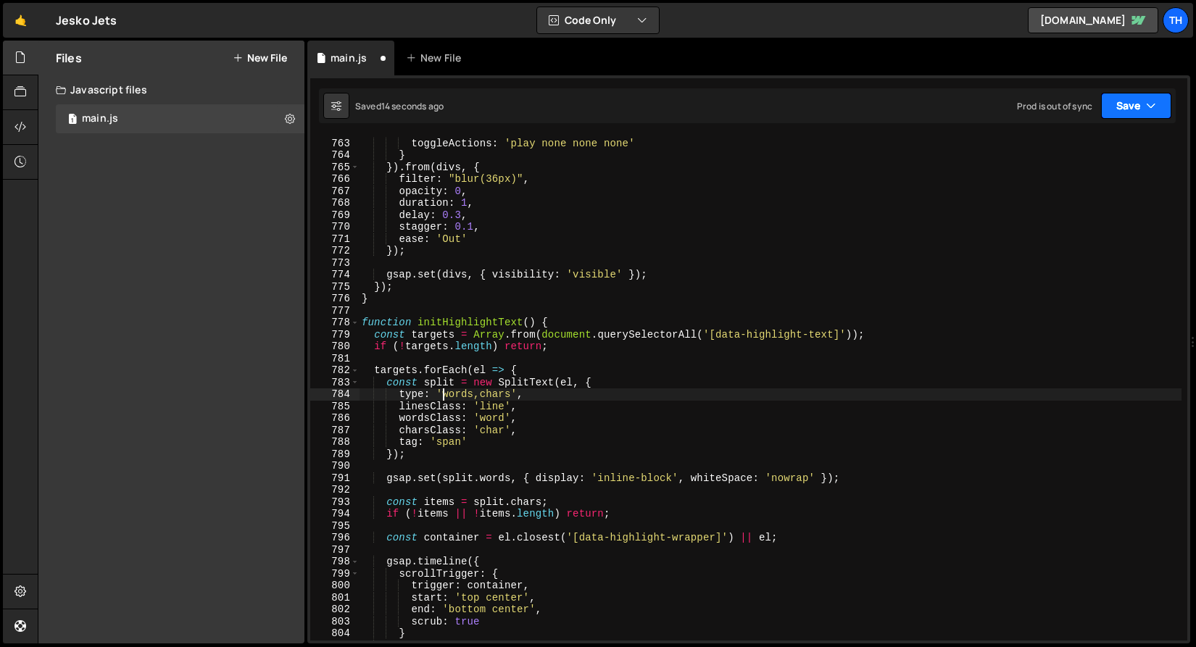
click at [1133, 111] on button "Save" at bounding box center [1136, 106] width 70 height 26
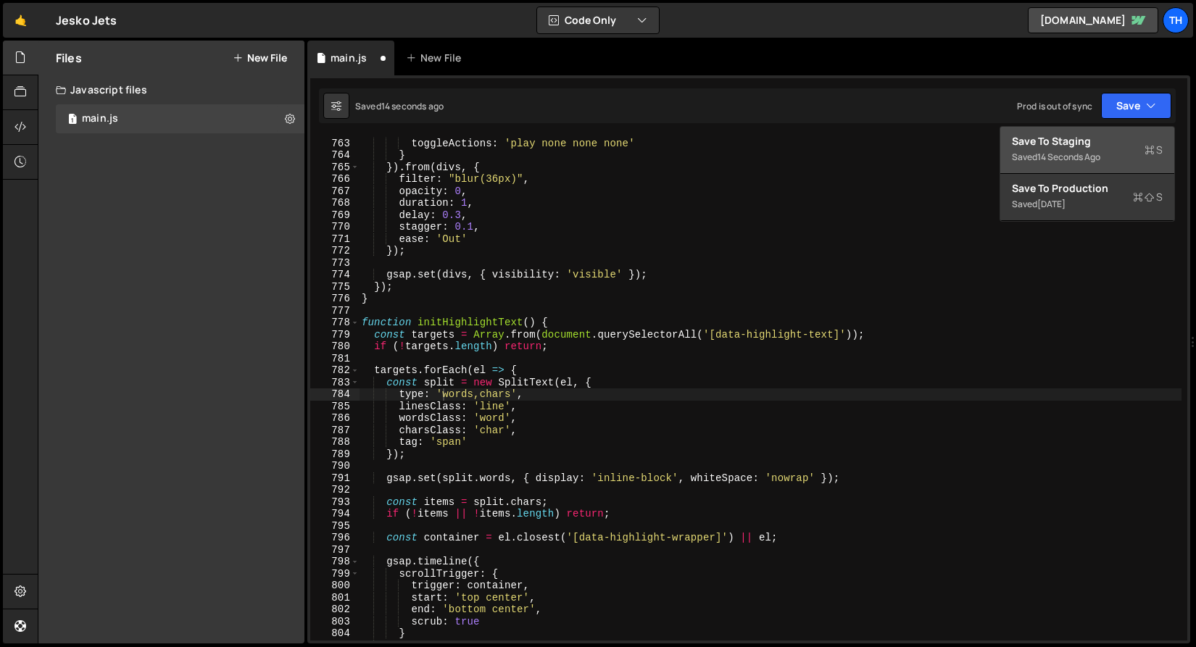
click at [1108, 149] on div "Saved 14 seconds ago" at bounding box center [1087, 157] width 151 height 17
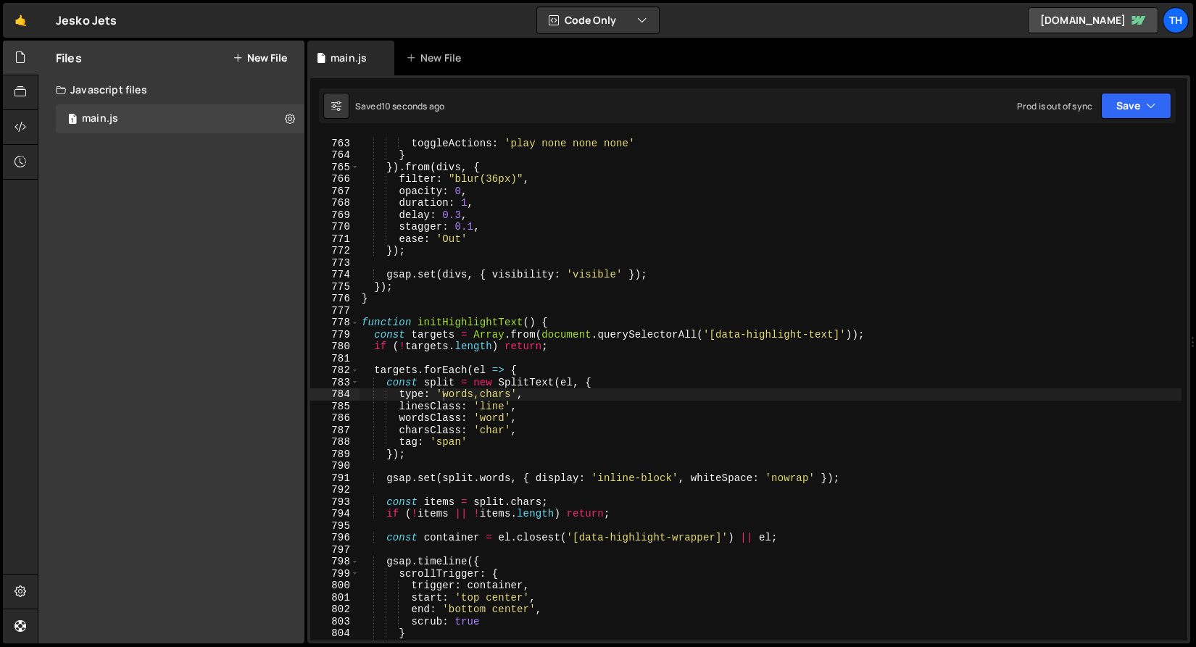
click at [558, 401] on div "end : 'top 80%' , toggleActions : 'play none none none' } }) . from ( divs , { …" at bounding box center [770, 389] width 822 height 528
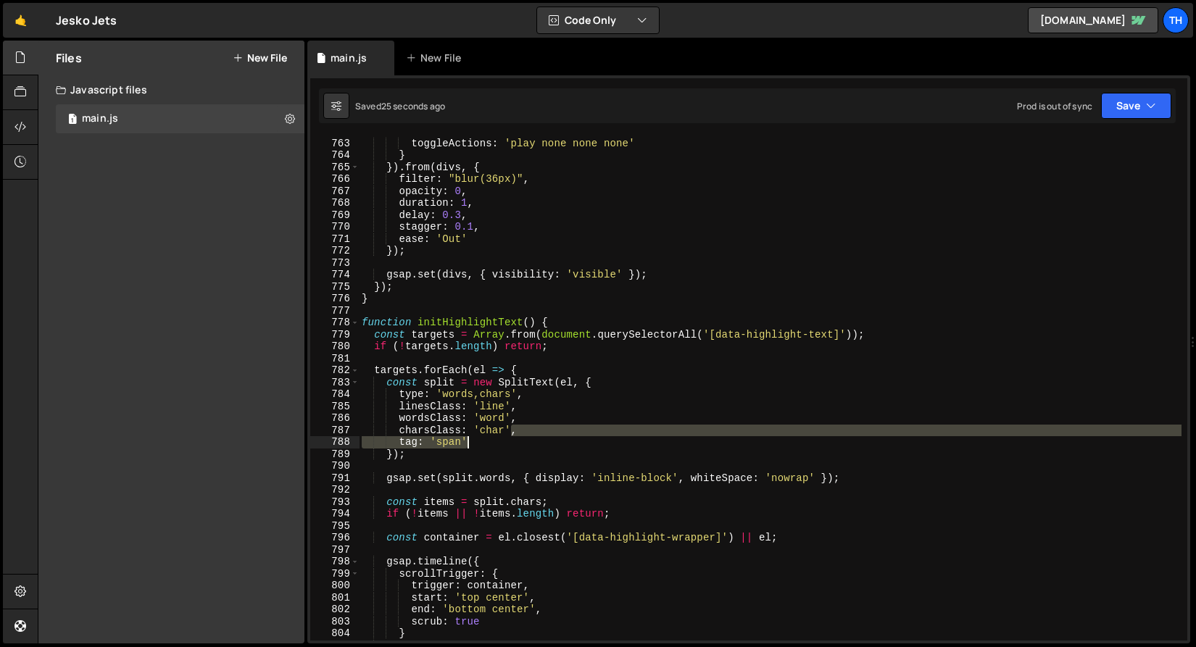
drag, startPoint x: 513, startPoint y: 430, endPoint x: 535, endPoint y: 441, distance: 24.0
click at [535, 441] on div "end : 'top 80%' , toggleActions : 'play none none none' } }) . from ( divs , { …" at bounding box center [770, 389] width 822 height 528
click at [384, 346] on div "end : 'top 80%' , toggleActions : 'play none none none' } }) . from ( divs , { …" at bounding box center [770, 389] width 822 height 528
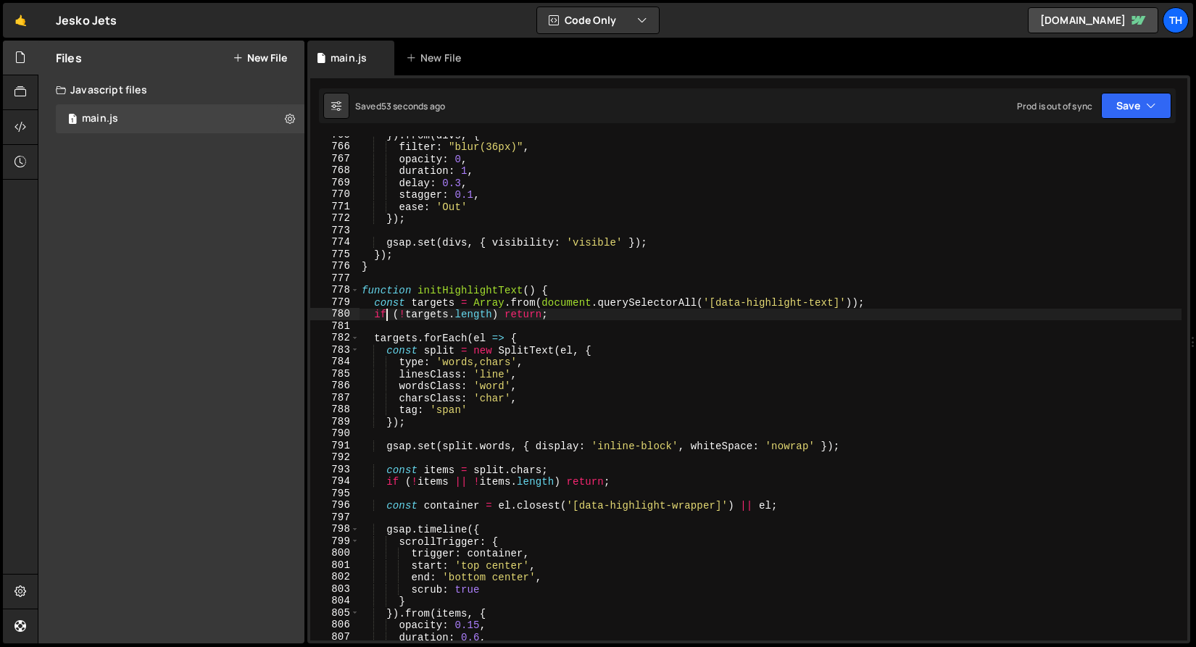
scroll to position [9244, 0]
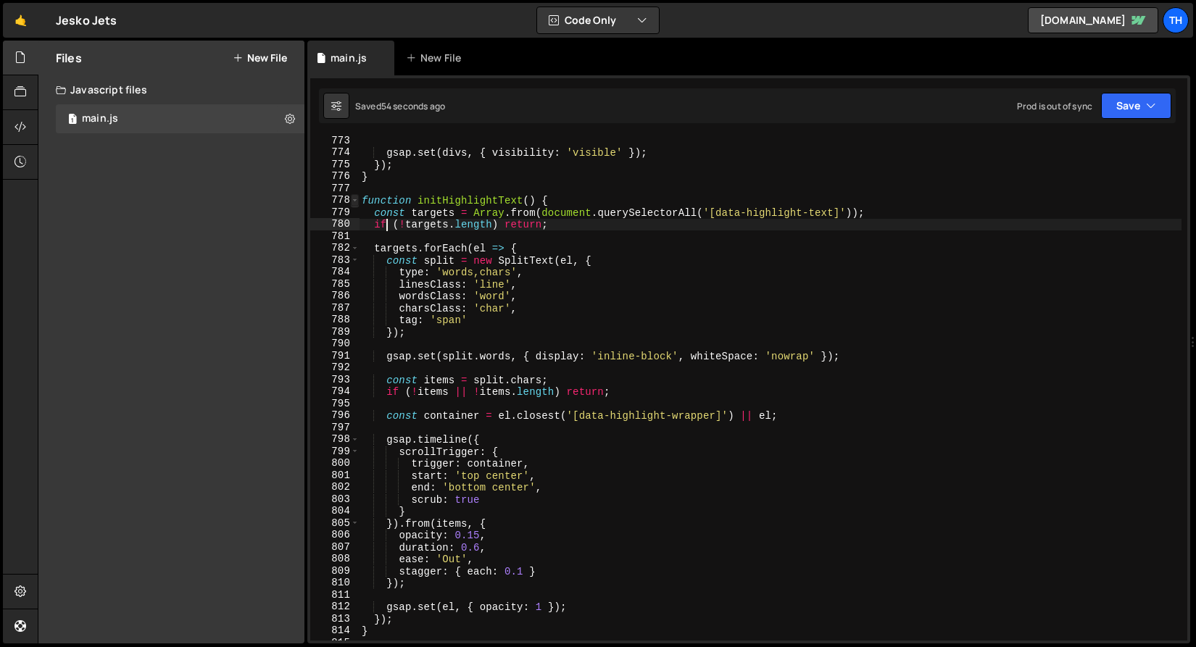
click at [356, 199] on span at bounding box center [355, 200] width 8 height 12
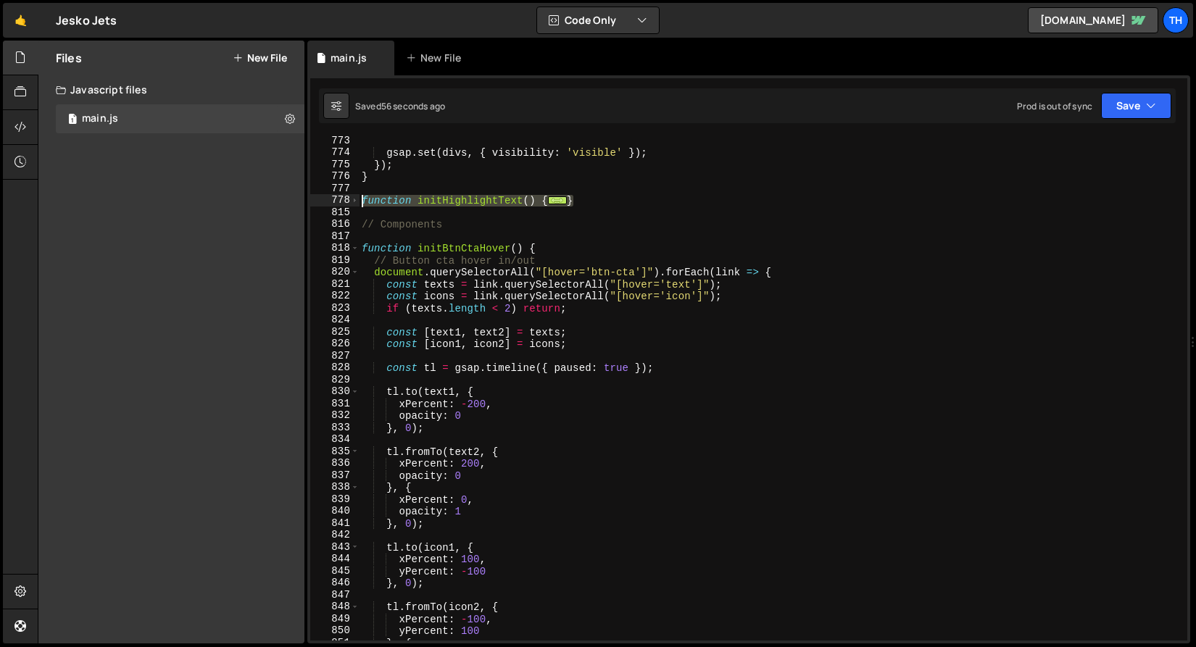
drag, startPoint x: 593, startPoint y: 199, endPoint x: 296, endPoint y: 199, distance: 296.4
click at [296, 199] on div "Files New File Javascript files 1 main.js 0 CSS files Copy share link Edit File…" at bounding box center [617, 343] width 1158 height 604
paste textarea "}"
type textarea "}"
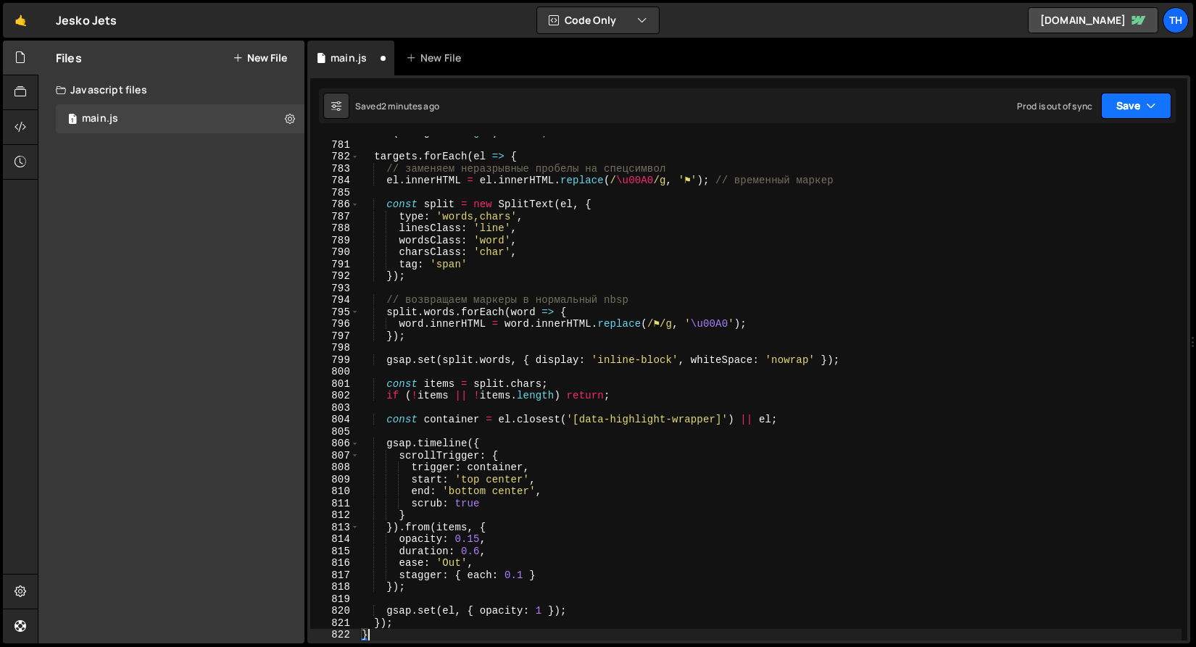
click at [1128, 106] on button "Save" at bounding box center [1136, 106] width 70 height 26
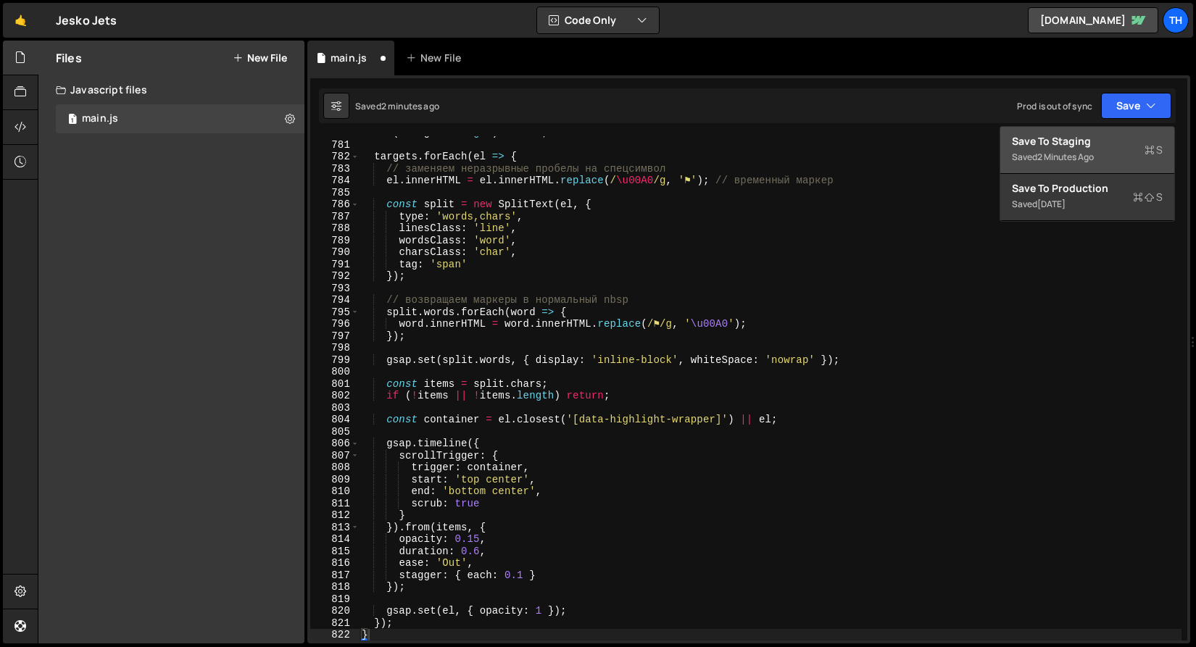
click at [1106, 159] on div "Saved 2 minutes ago" at bounding box center [1087, 157] width 151 height 17
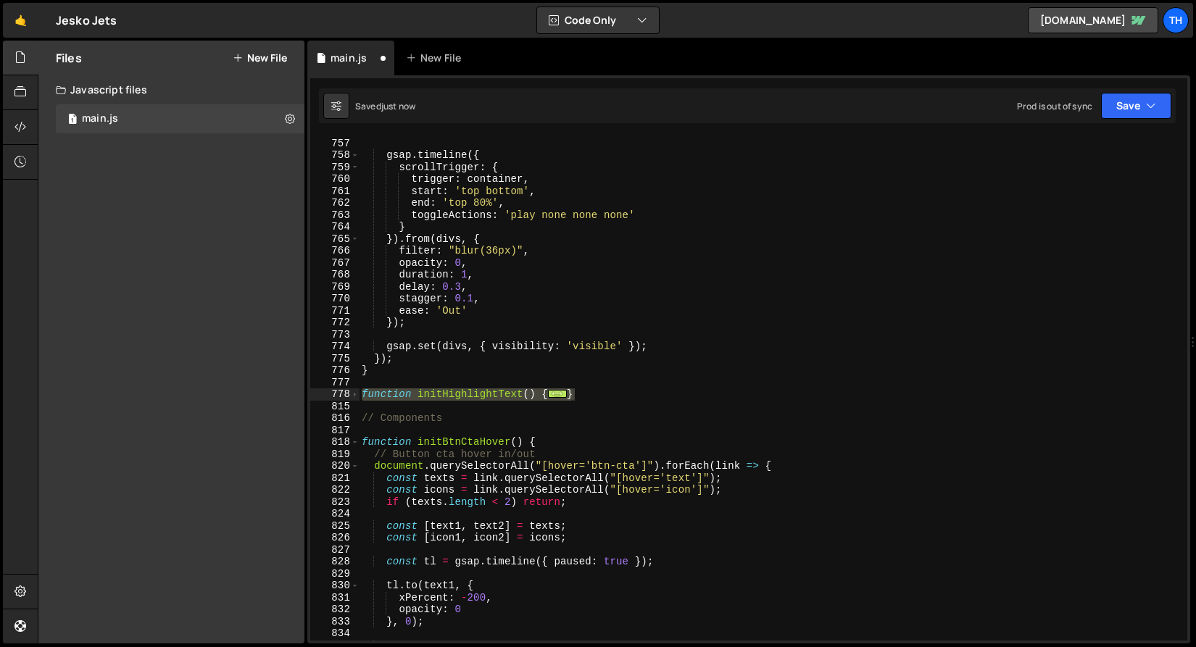
scroll to position [9050, 0]
click at [1149, 104] on icon "button" at bounding box center [1151, 106] width 10 height 14
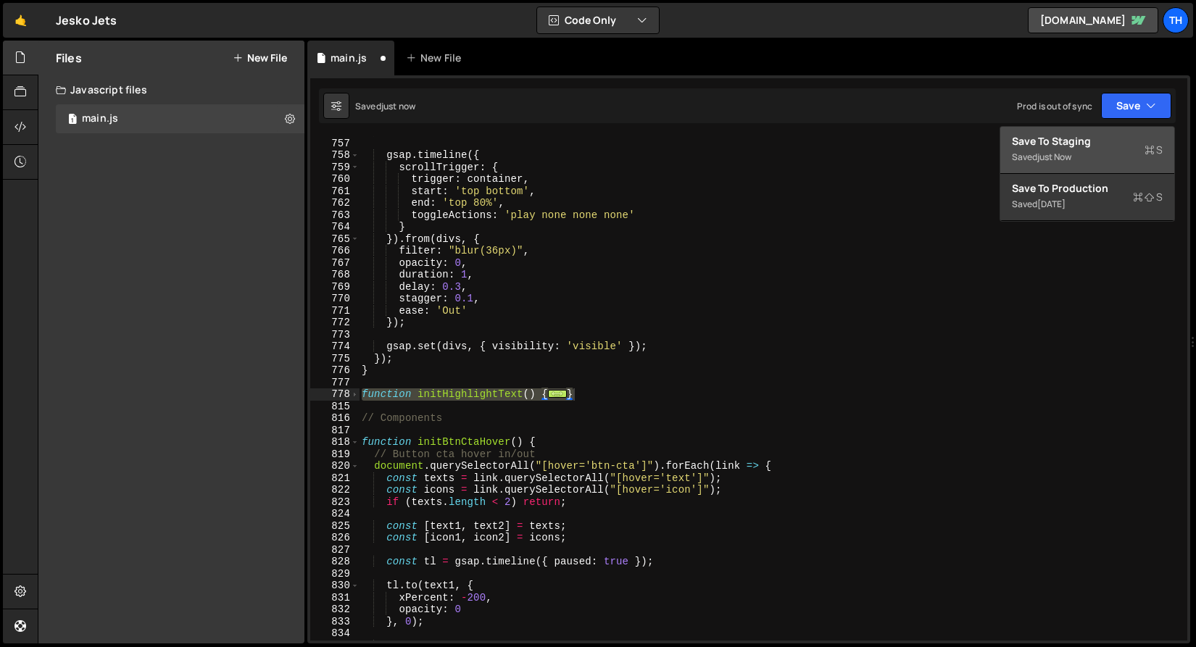
click at [1087, 144] on div "Save to Staging S" at bounding box center [1087, 141] width 151 height 14
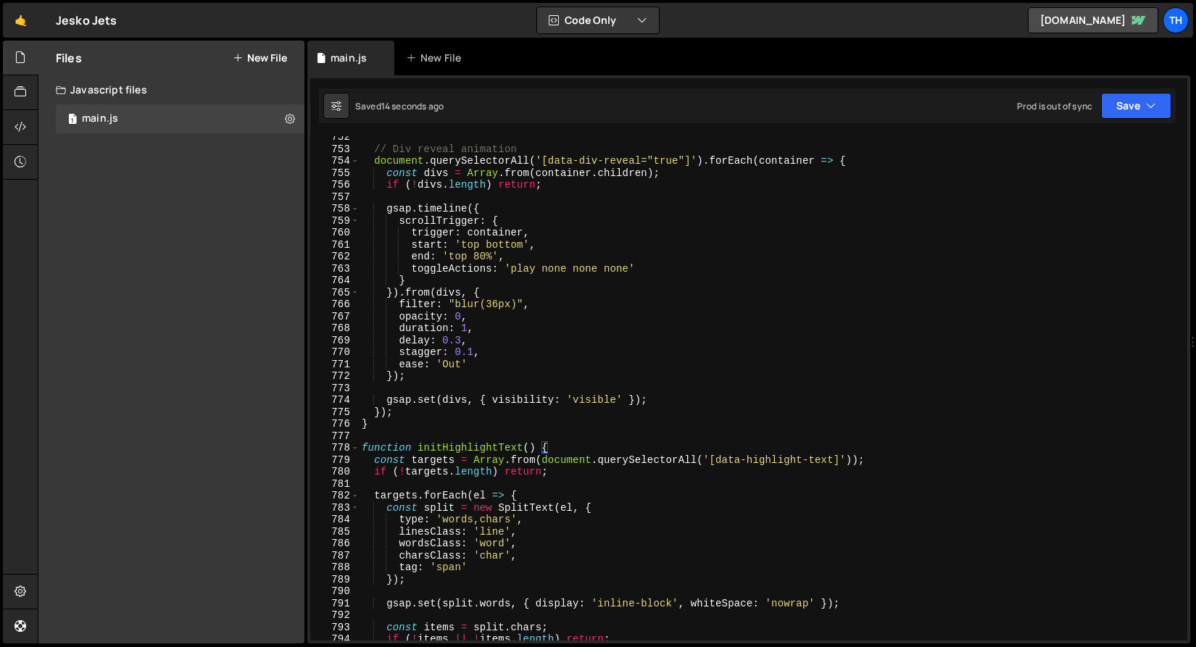
scroll to position [9309, 0]
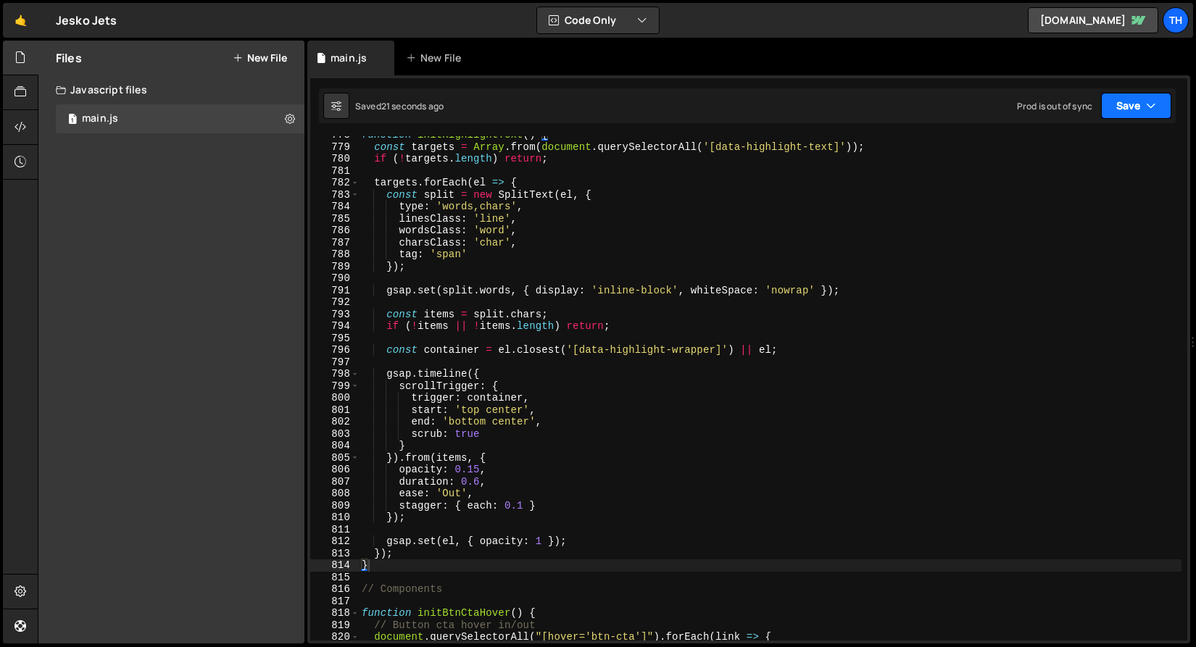
click at [1109, 110] on button "Save" at bounding box center [1136, 106] width 70 height 26
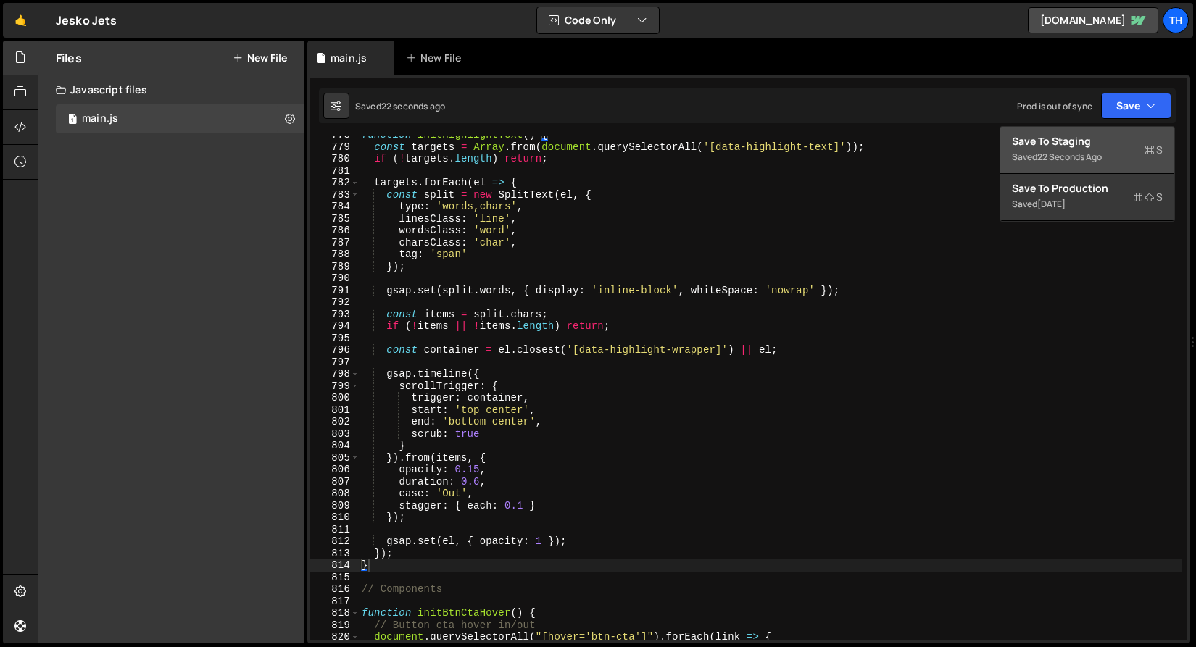
click at [1099, 136] on div "Save to Staging S" at bounding box center [1087, 141] width 151 height 14
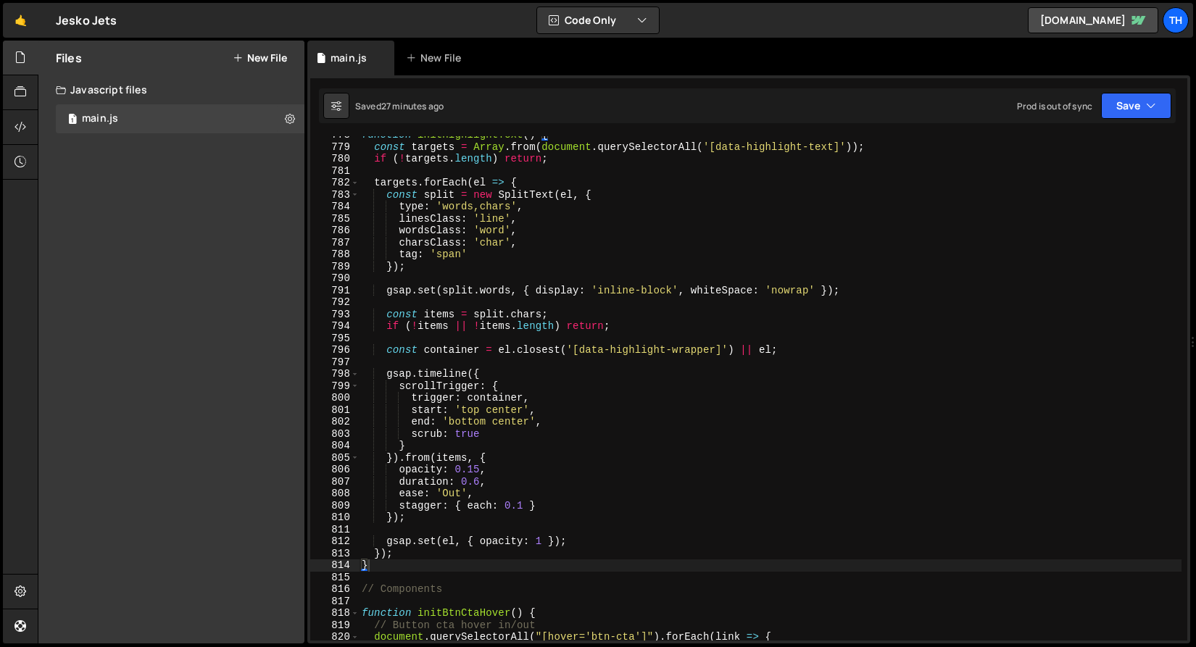
scroll to position [9131, 0]
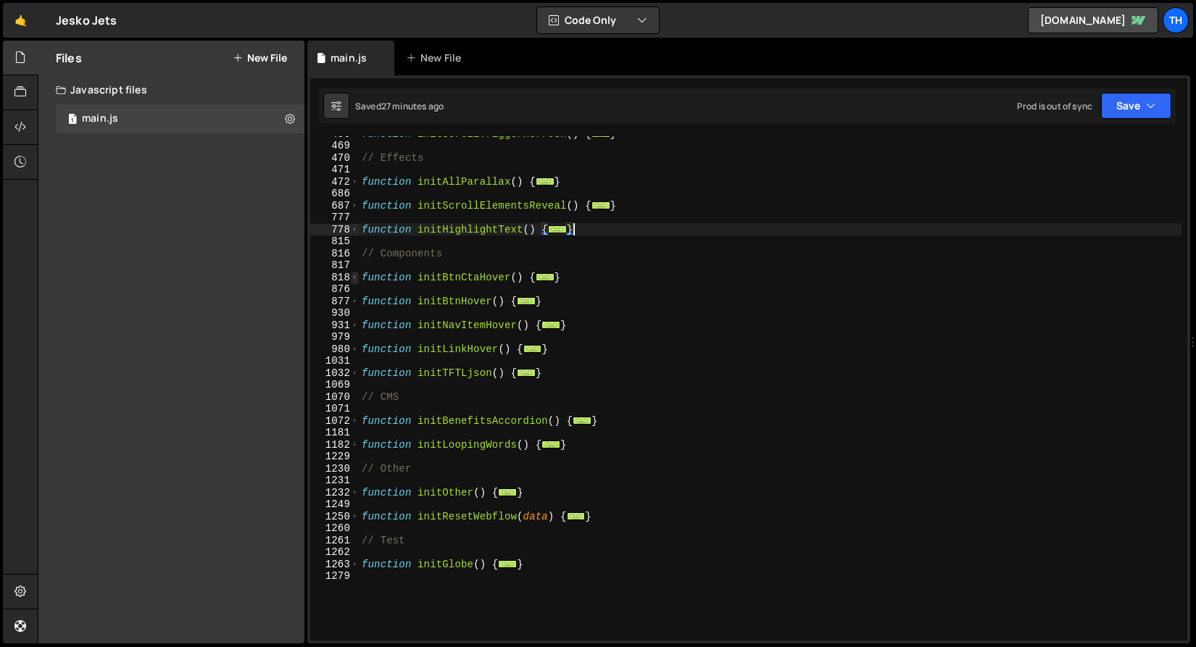
scroll to position [430, 0]
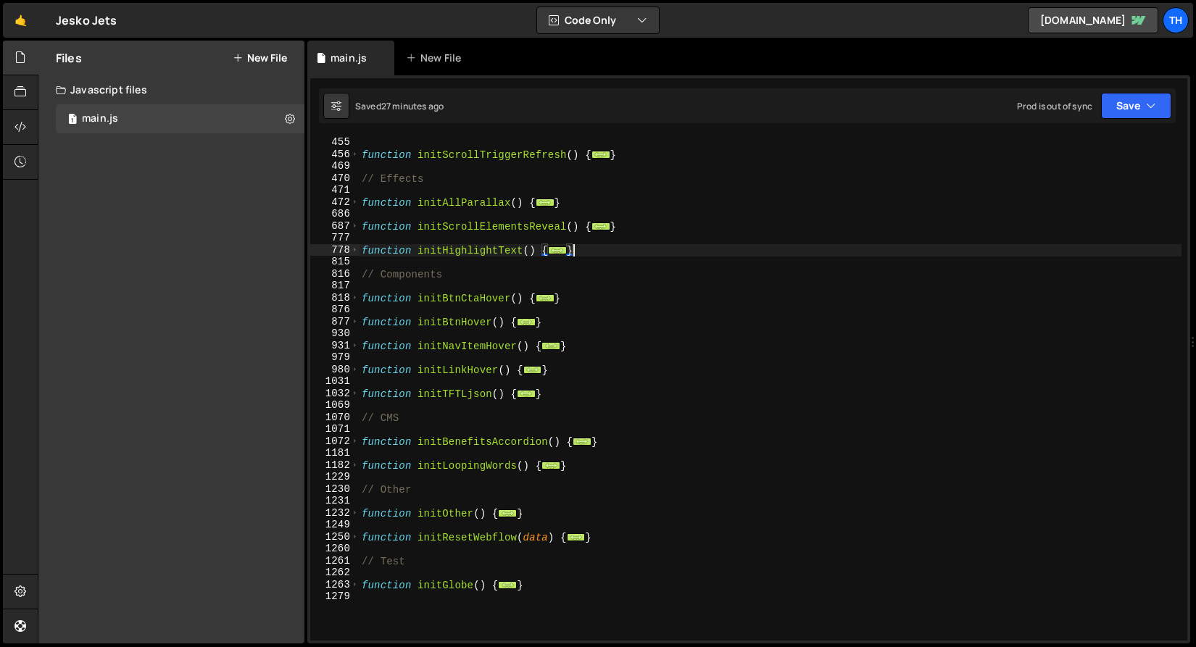
click at [559, 402] on div "function initCurrentTime ( ) { ... } function initScrollTriggerRefresh ( ) { ..…" at bounding box center [770, 389] width 822 height 528
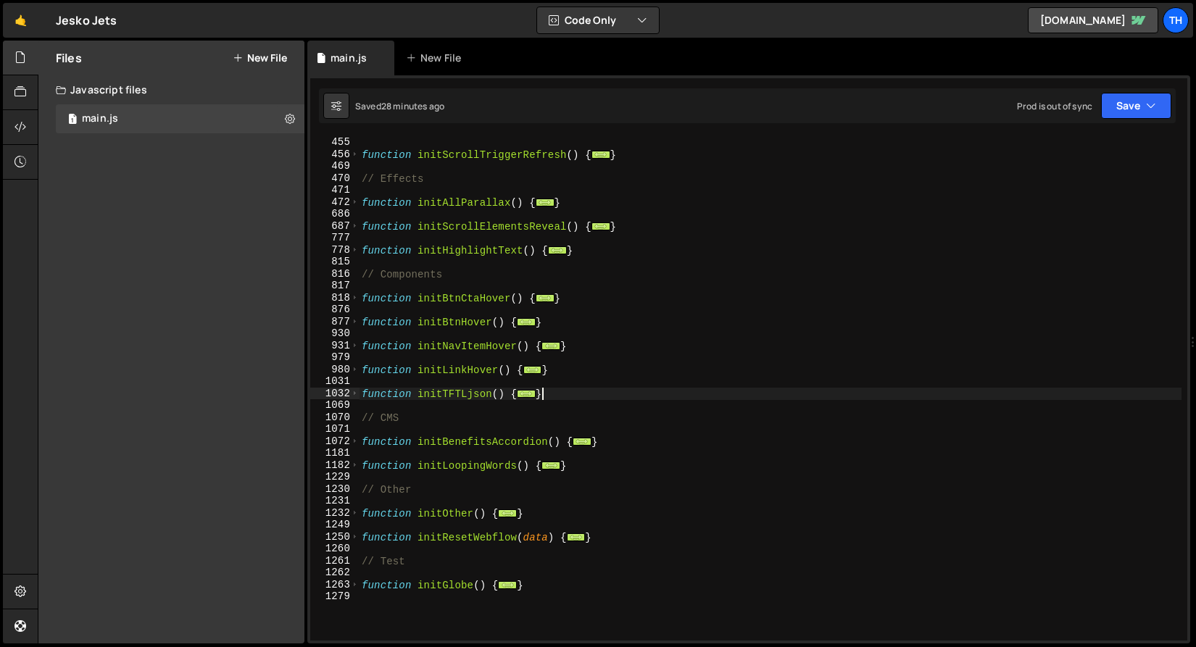
click at [563, 392] on div "function initCurrentTime ( ) { ... } function initScrollTriggerRefresh ( ) { ..…" at bounding box center [770, 389] width 822 height 528
type textarea "}"
click at [565, 386] on div "function initCurrentTime ( ) { ... } function initScrollTriggerRefresh ( ) { ..…" at bounding box center [770, 389] width 822 height 528
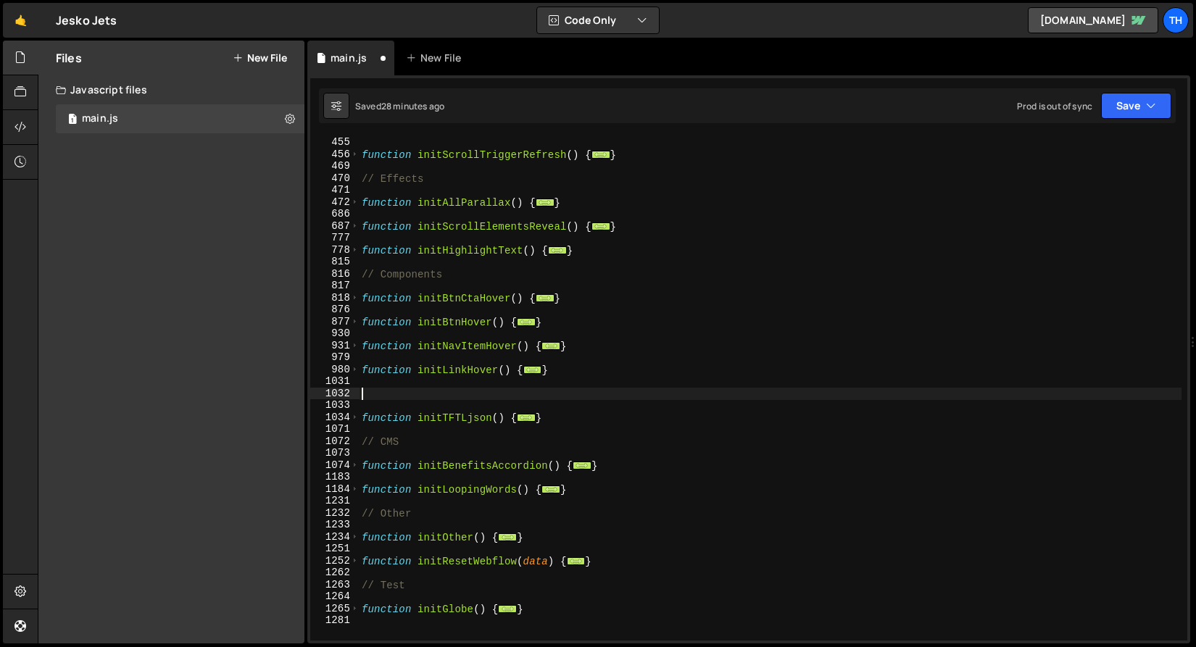
paste textarea "}"
type textarea "}"
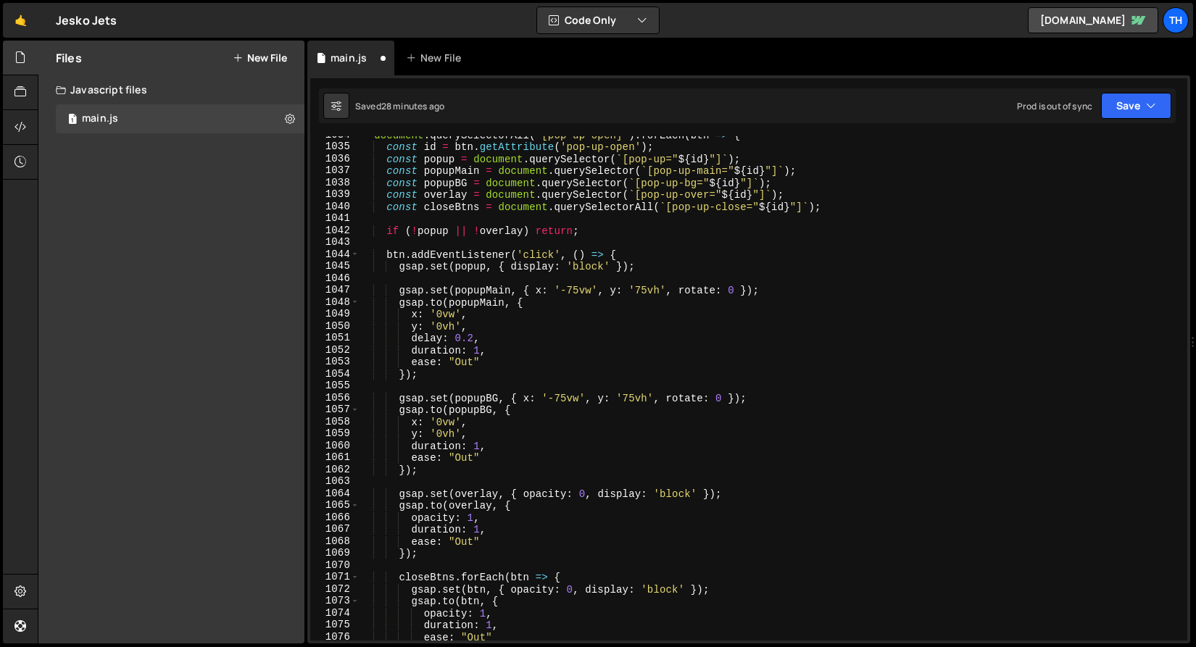
scroll to position [668, 0]
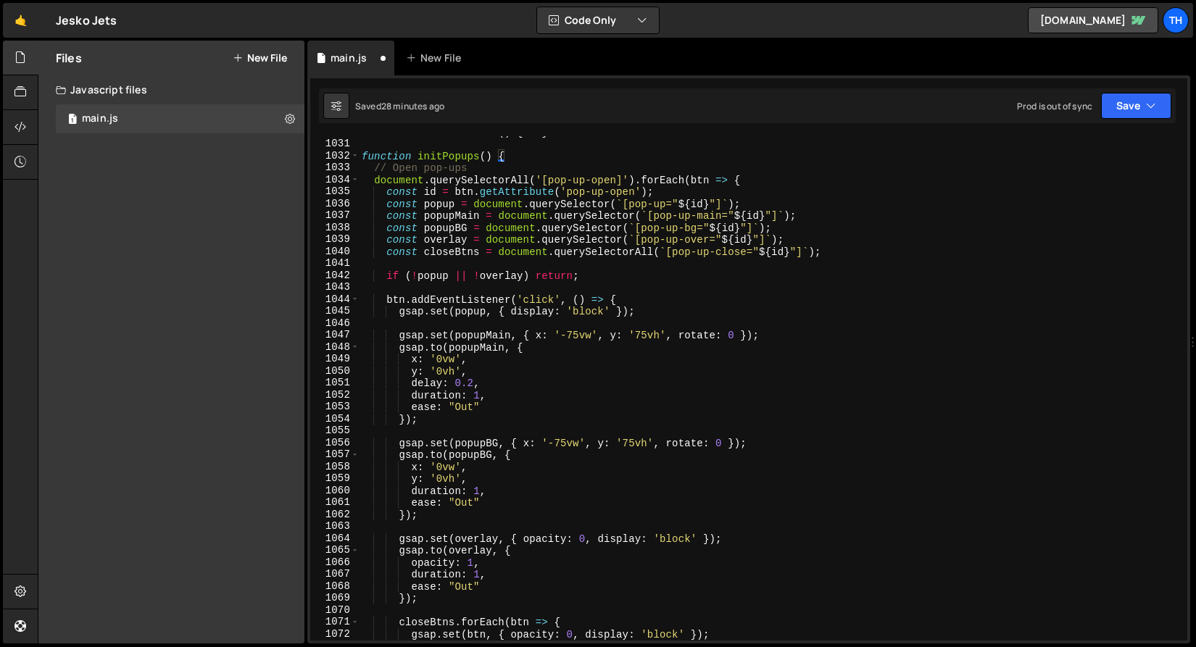
click at [475, 146] on div "function initLinkHover ( ) { ... } function initPopups ( ) { // Open pop-ups do…" at bounding box center [770, 390] width 822 height 528
click at [470, 151] on div "function initLinkHover ( ) { ... } function initPopups ( ) { // Open pop-ups do…" at bounding box center [770, 390] width 822 height 528
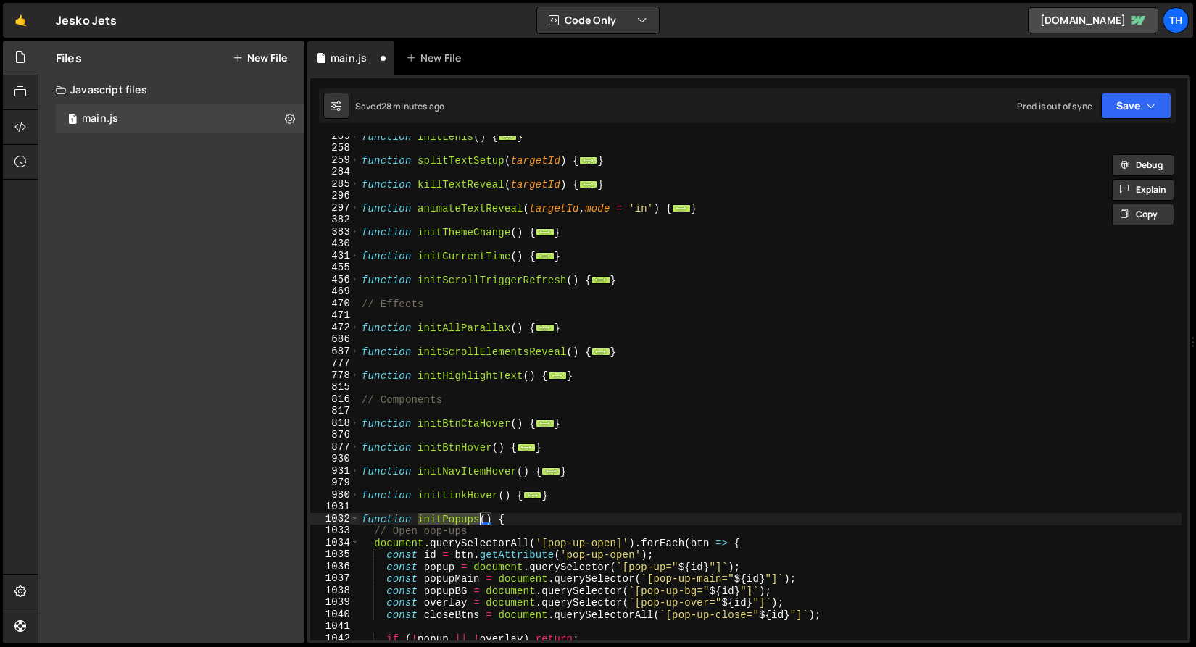
scroll to position [0, 0]
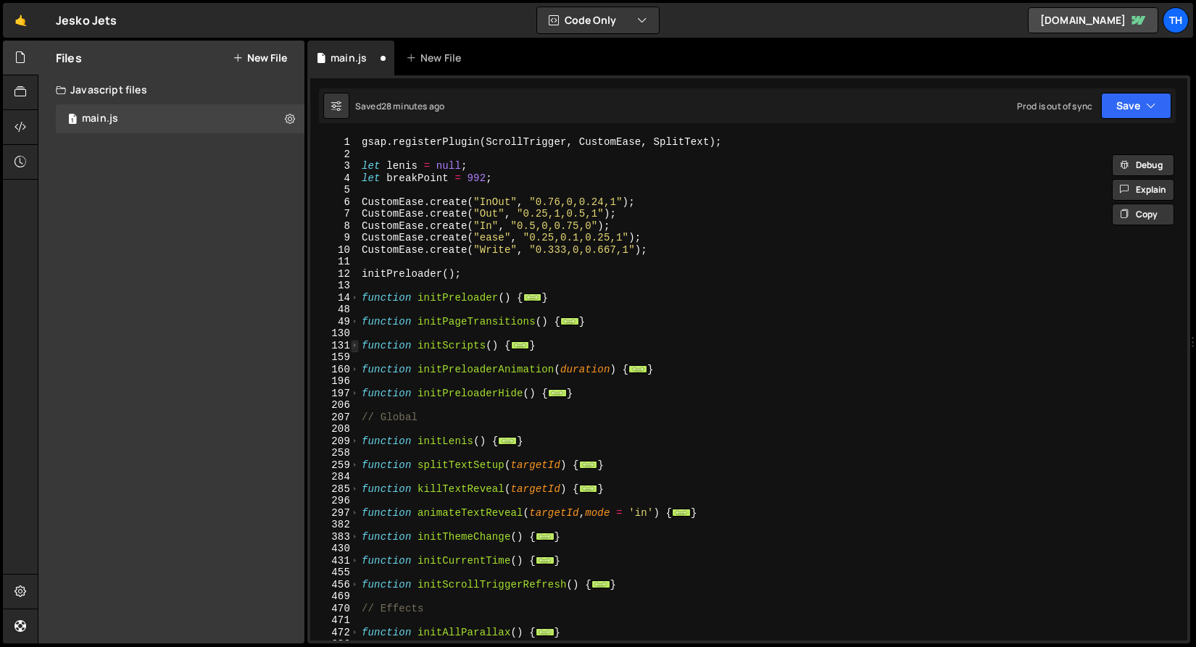
click at [354, 348] on span at bounding box center [355, 346] width 8 height 12
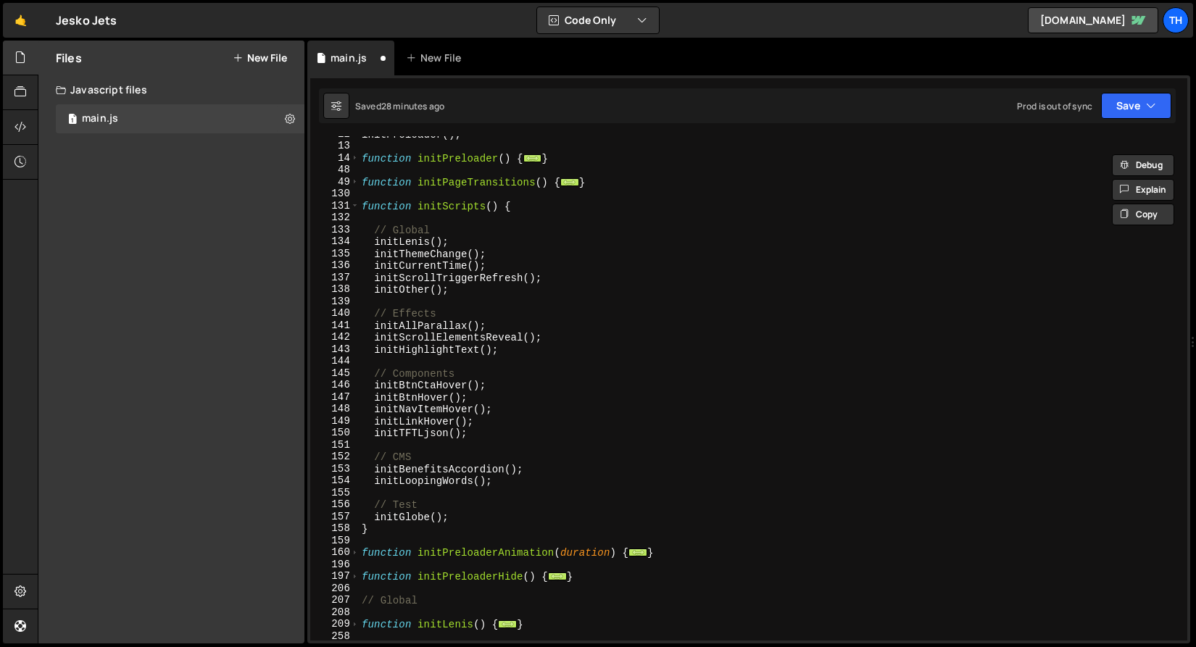
scroll to position [139, 0]
click at [496, 423] on div "initPreloader ( ) ; function initPreloader ( ) { ... } function initPageTransit…" at bounding box center [770, 392] width 822 height 528
type textarea "initLinkHover();"
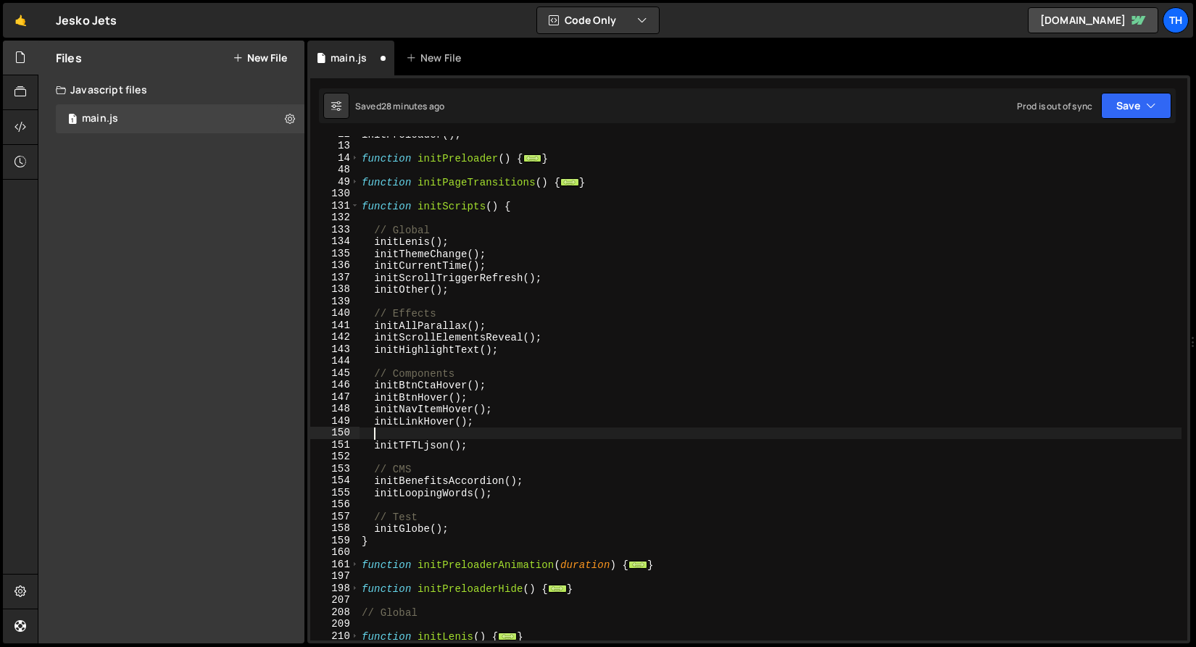
paste textarea "initPopups"
drag, startPoint x: 454, startPoint y: 423, endPoint x: 517, endPoint y: 418, distance: 62.5
click at [517, 418] on div "initPreloader ( ) ; function initPreloader ( ) { ... } function initPageTransit…" at bounding box center [770, 392] width 822 height 528
click at [458, 432] on div "initPreloader ( ) ; function initPreloader ( ) { ... } function initPageTransit…" at bounding box center [770, 392] width 822 height 528
paste textarea "();"
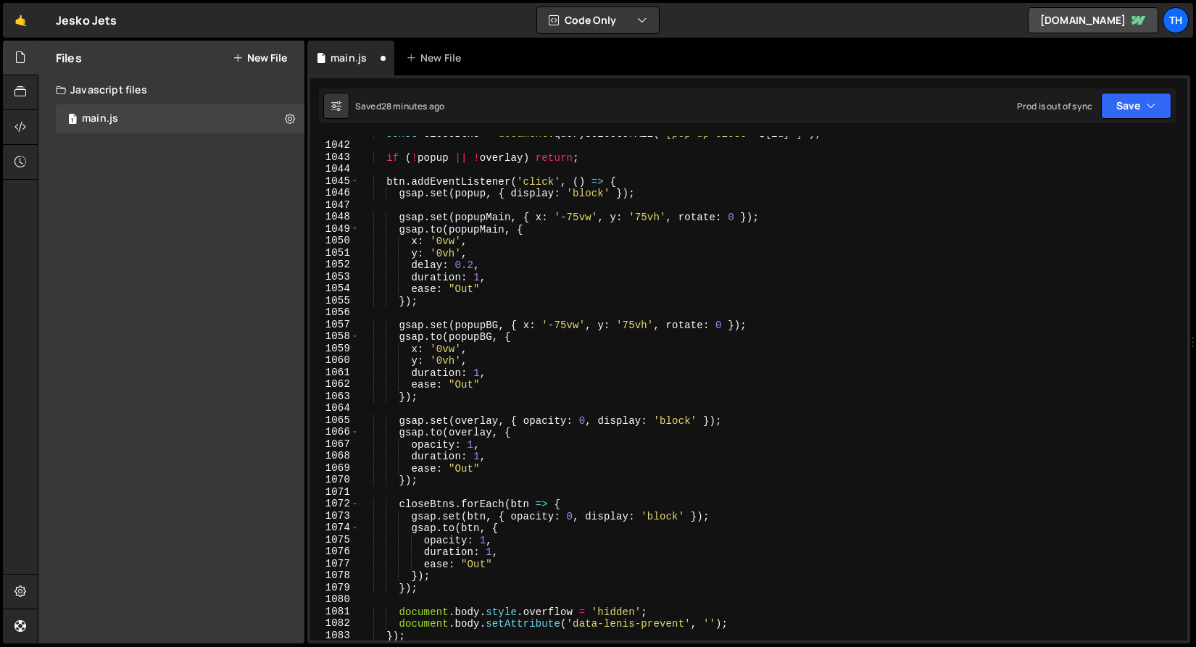
scroll to position [994, 0]
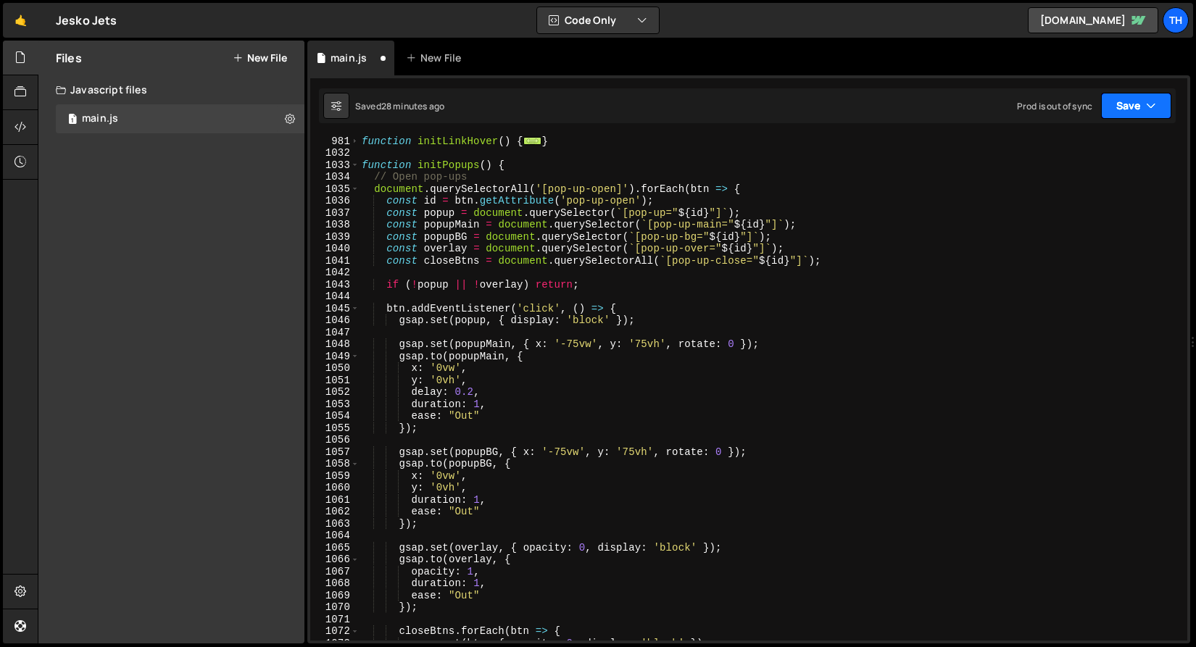
click at [1137, 100] on button "Save" at bounding box center [1136, 106] width 70 height 26
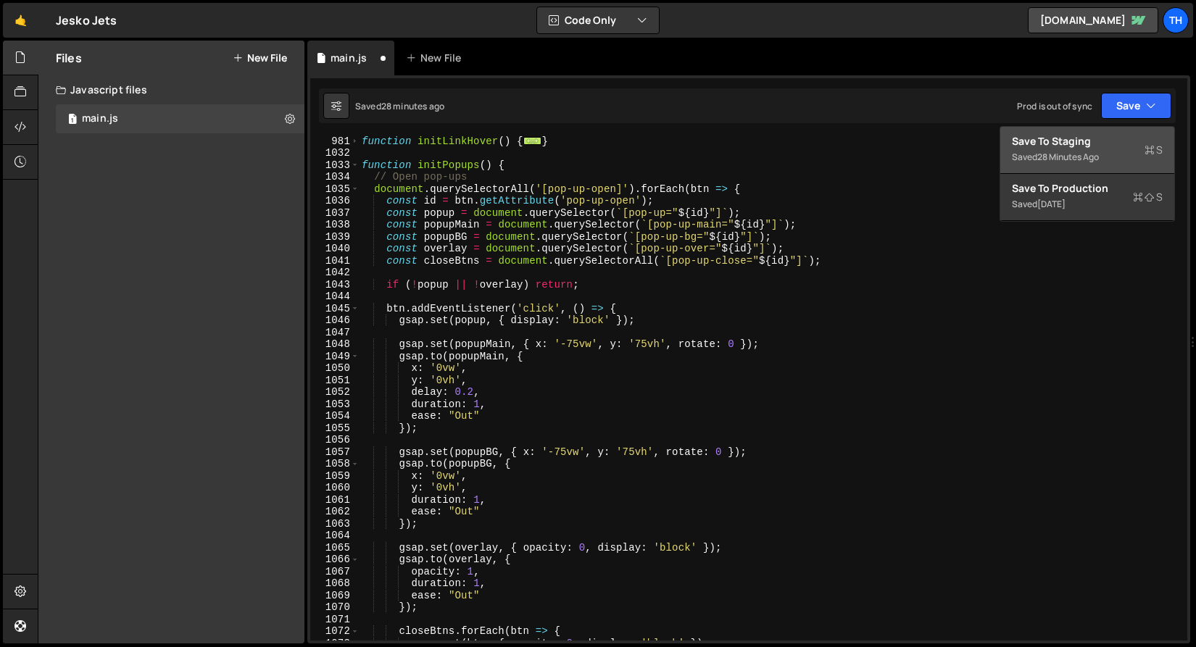
click at [1099, 146] on div "Save to Staging S" at bounding box center [1087, 141] width 151 height 14
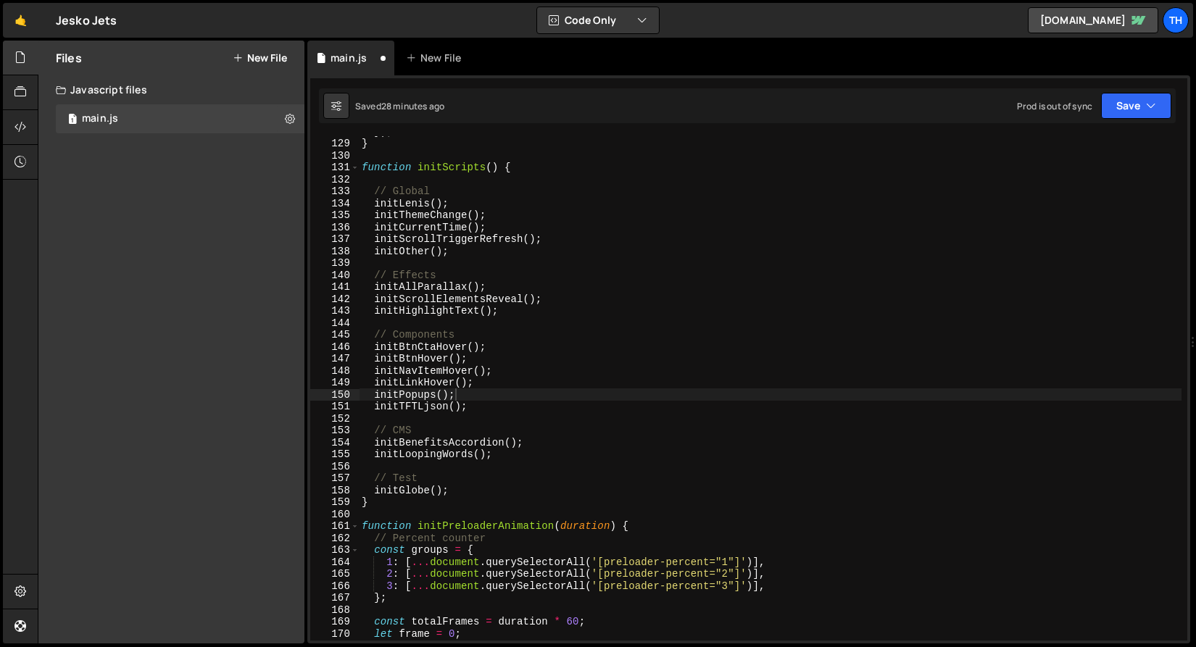
scroll to position [1529, 0]
click at [415, 398] on div "}) ; } function initScripts ( ) { // Global initLenis ( ) ; initThemeChange ( )…" at bounding box center [770, 389] width 822 height 528
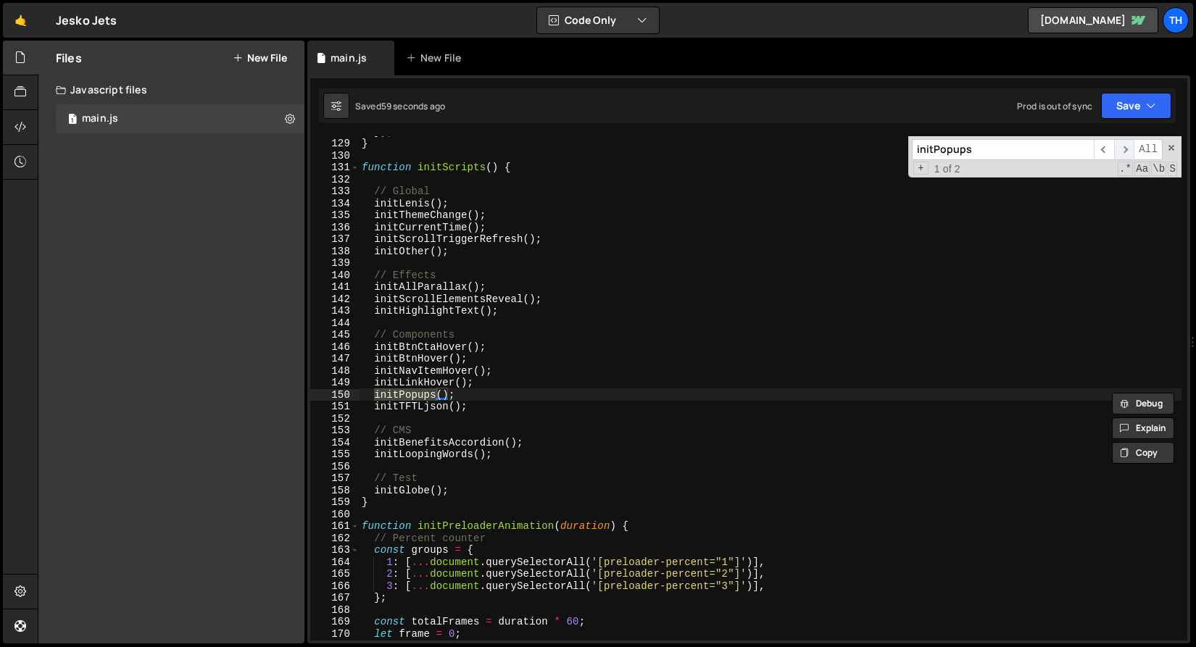
click at [1129, 144] on span "​" at bounding box center [1124, 149] width 20 height 21
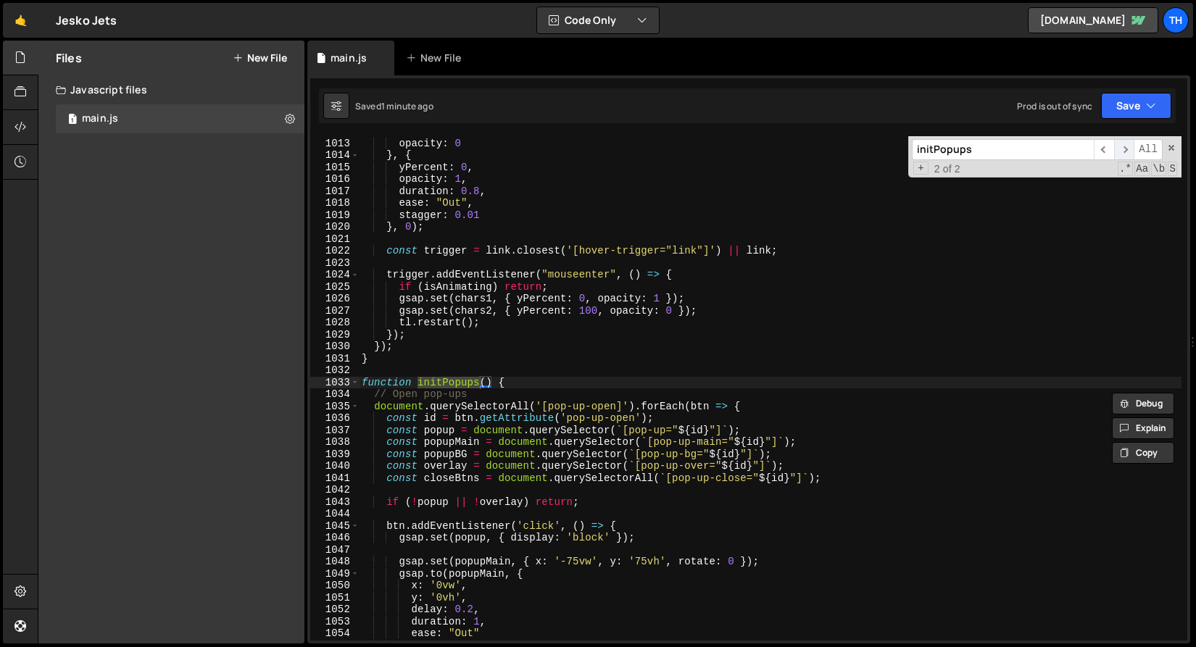
scroll to position [12111, 0]
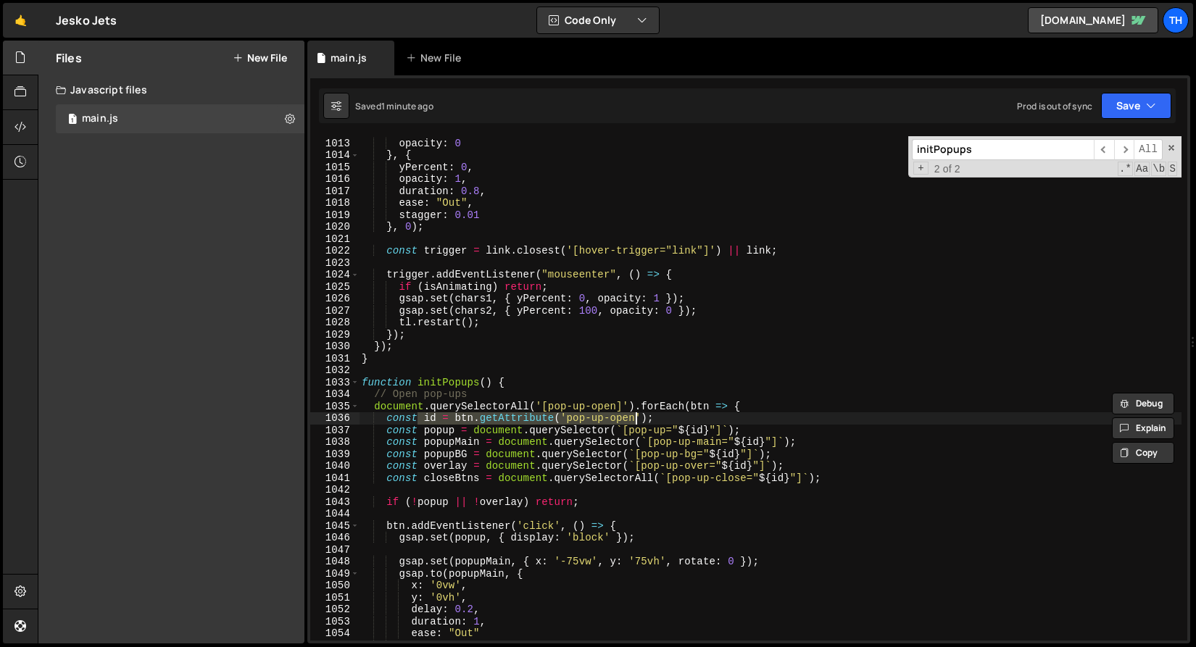
drag, startPoint x: 418, startPoint y: 421, endPoint x: 638, endPoint y: 417, distance: 220.3
click at [638, 417] on div "yPercent : 100 , opacity : 0 } , { yPercent : 0 , opacity : 1 , duration : 0.8 …" at bounding box center [770, 389] width 822 height 528
click at [497, 434] on div "yPercent : 100 , opacity : 0 } , { yPercent : 0 , opacity : 1 , duration : 0.8 …" at bounding box center [770, 389] width 822 height 528
type textarea "const popup = document.querySelector(`[pop-up="${id}"]`);"
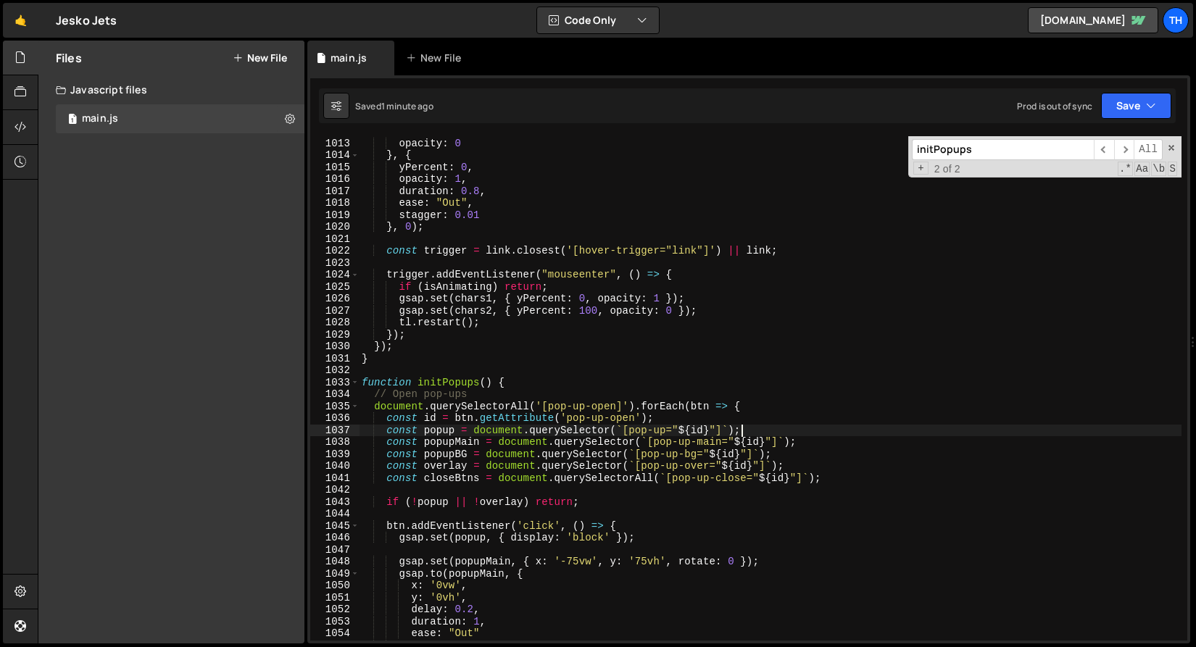
click at [763, 433] on div "yPercent : 100 , opacity : 0 } , { yPercent : 0 , opacity : 1 , duration : 0.8 …" at bounding box center [770, 389] width 822 height 528
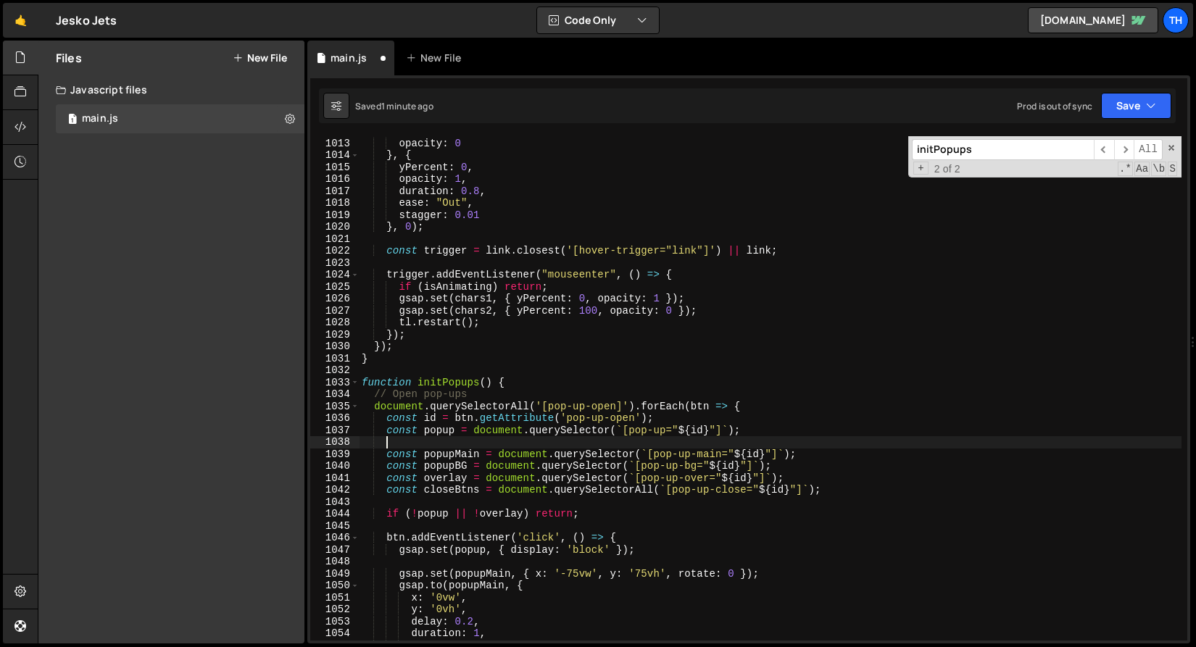
click at [389, 457] on div "yPercent : 100 , opacity : 0 } , { yPercent : 0 , opacity : 1 , duration : 0.8 …" at bounding box center [770, 389] width 822 height 528
click at [385, 472] on div "yPercent : 100 , opacity : 0 } , { yPercent : 0 , opacity : 1 , duration : 0.8 …" at bounding box center [770, 389] width 822 height 528
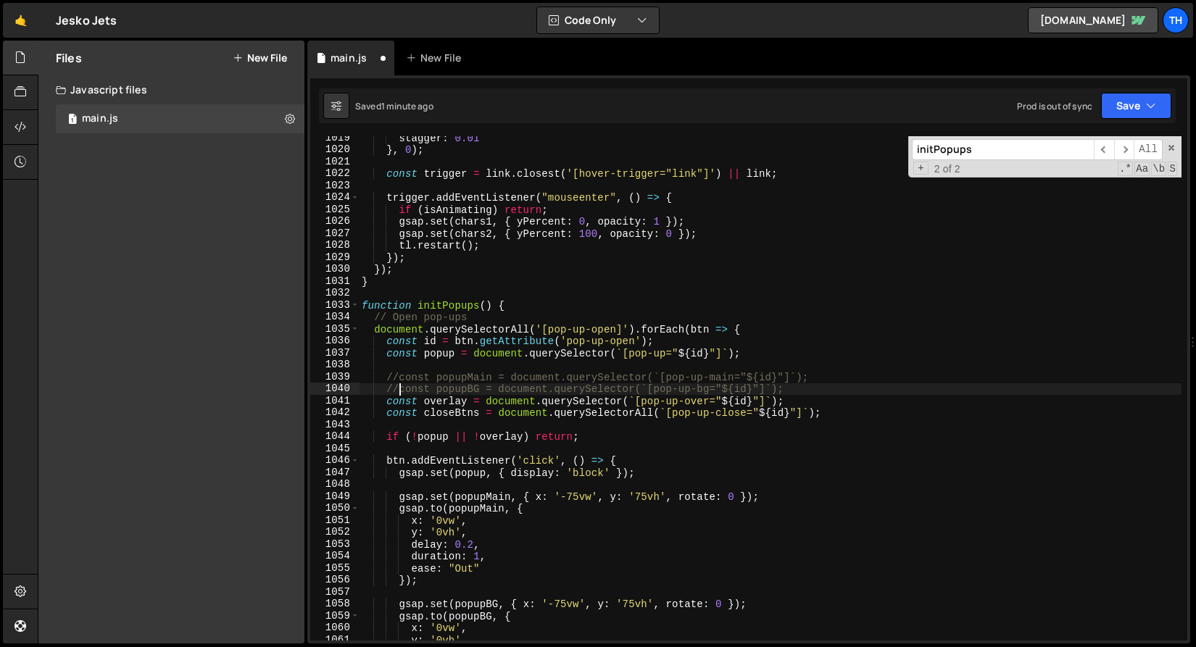
scroll to position [12233, 0]
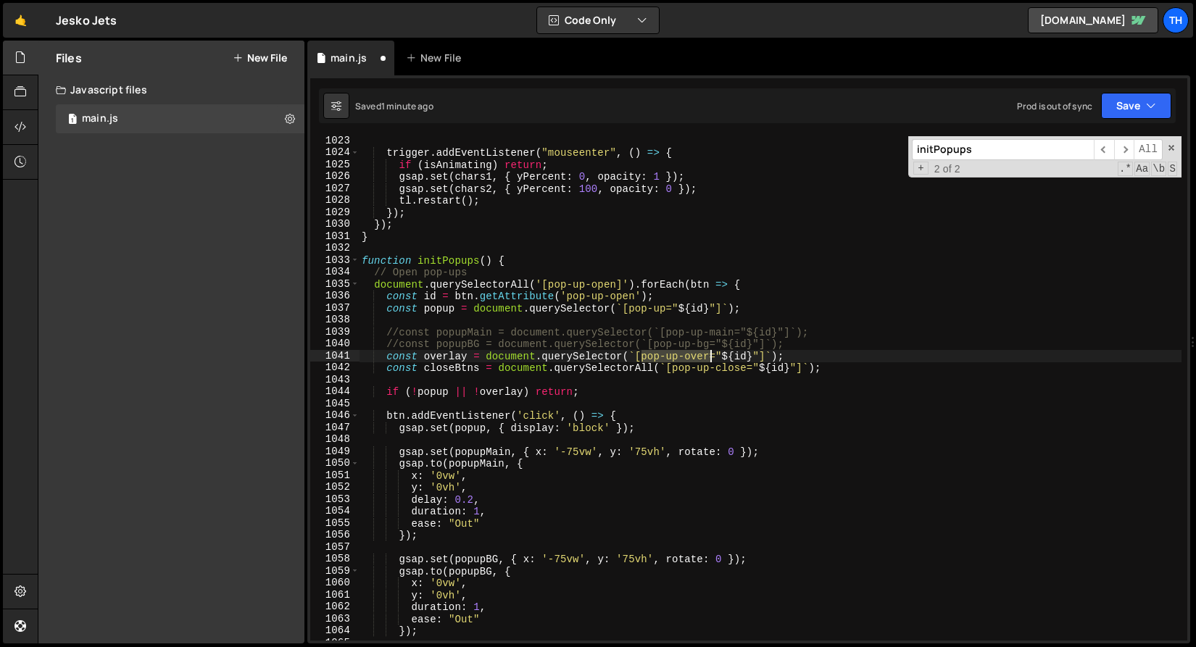
drag, startPoint x: 643, startPoint y: 356, endPoint x: 710, endPoint y: 354, distance: 67.4
click at [710, 354] on div "trigger . addEventListener ( "mouseenter" , ( ) => { if ( isAnimating ) return …" at bounding box center [770, 399] width 822 height 528
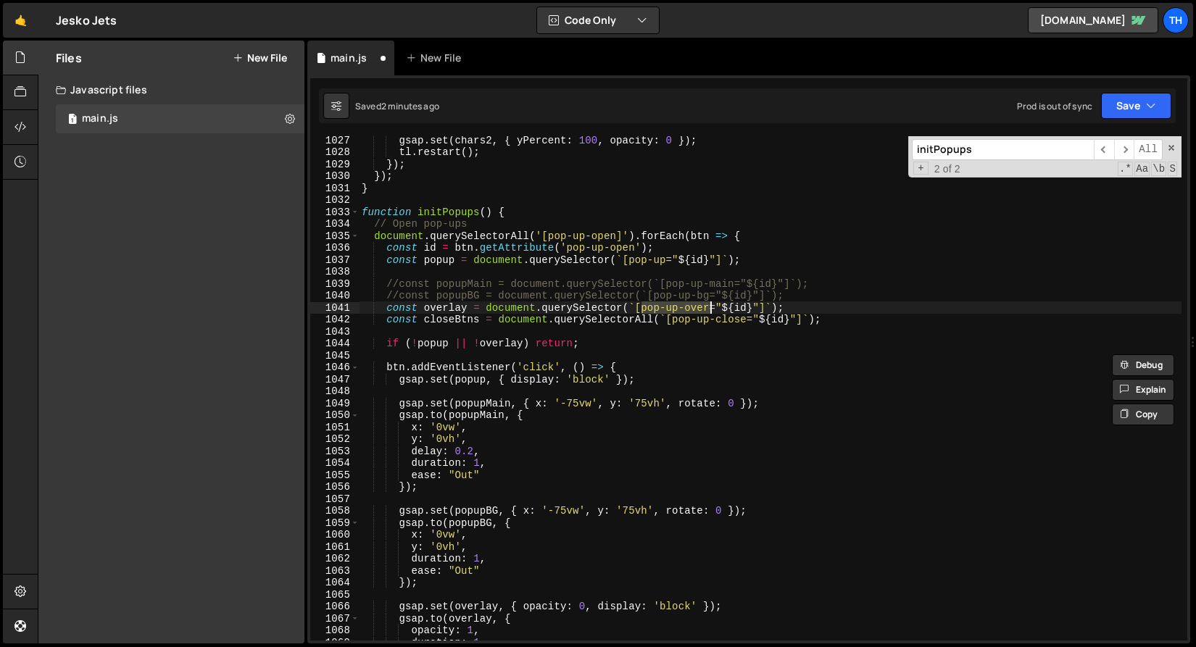
scroll to position [12282, 0]
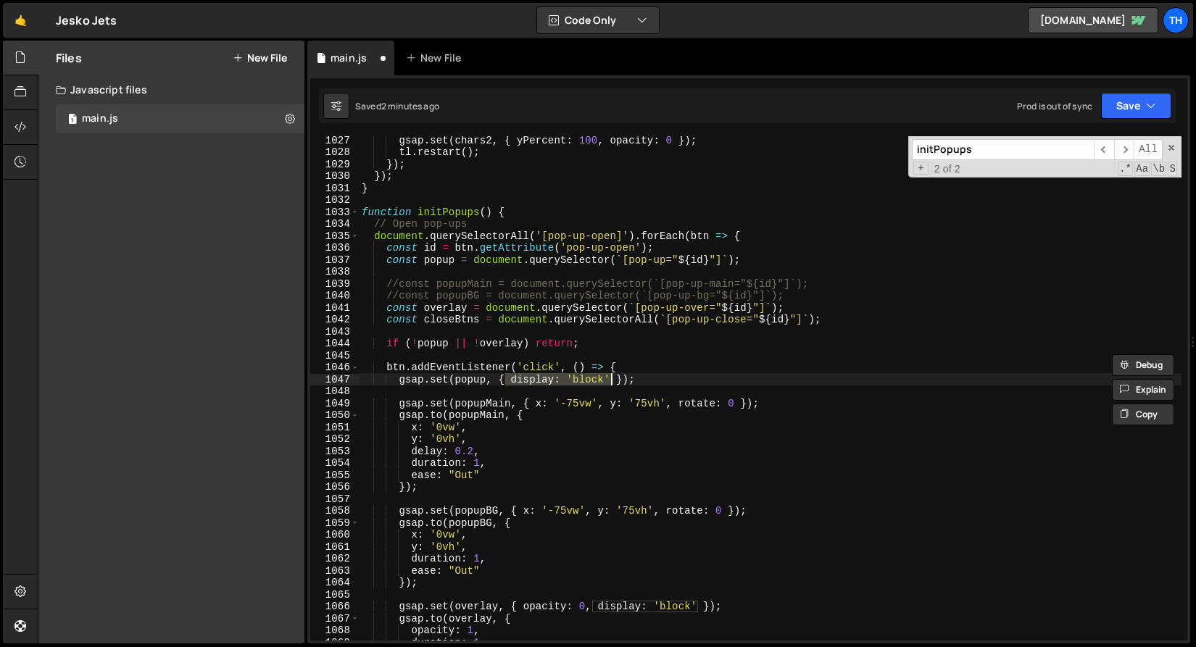
drag, startPoint x: 508, startPoint y: 379, endPoint x: 612, endPoint y: 375, distance: 104.4
click at [612, 375] on div "gsap . set ( chars2 , { yPercent : 100 , opacity : 0 }) ; tl . restart ( ) ; })…" at bounding box center [770, 398] width 822 height 528
type textarea "gsap.set(popup, { display: 'block' });"
click at [538, 396] on div "gsap . set ( chars2 , { yPercent : 100 , opacity : 0 }) ; tl . restart ( ) ; })…" at bounding box center [770, 398] width 822 height 528
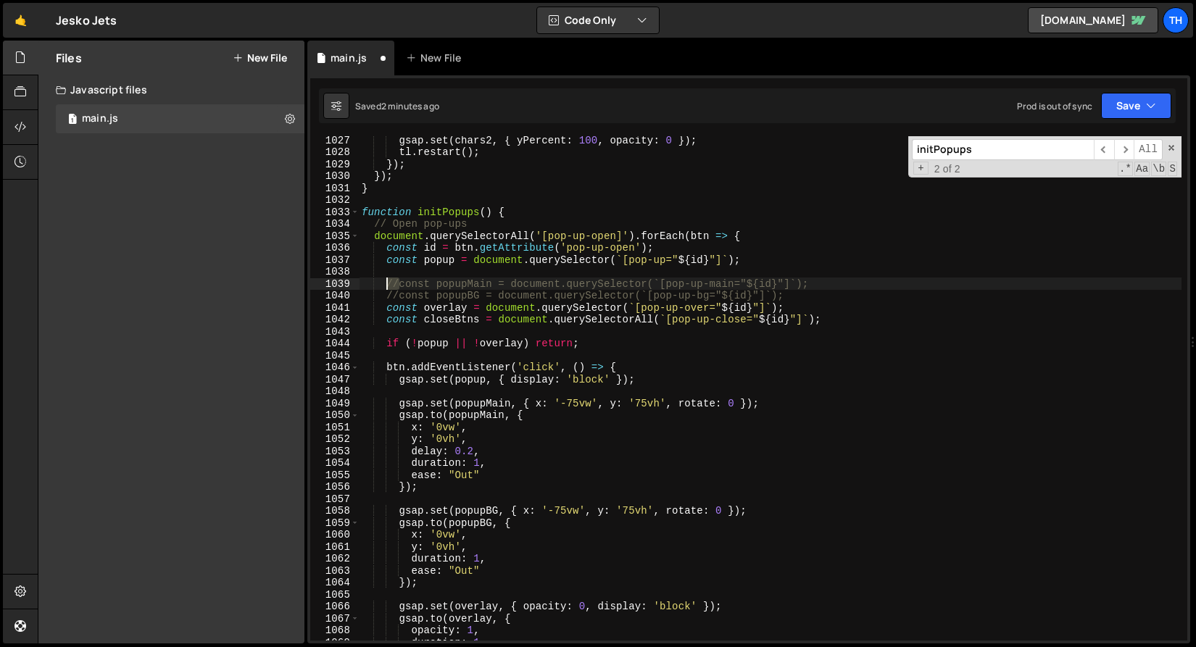
drag, startPoint x: 401, startPoint y: 283, endPoint x: 388, endPoint y: 281, distance: 12.4
click at [388, 281] on div "gsap . set ( chars2 , { yPercent : 100 , opacity : 0 }) ; tl . restart ( ) ; })…" at bounding box center [770, 398] width 822 height 528
type textarea "const popupMain = document.querySelector(`[pop-up-main="${id}"]`);"
click at [457, 270] on div "gsap . set ( chars2 , { yPercent : 100 , opacity : 0 }) ; tl . restart ( ) ; })…" at bounding box center [770, 398] width 822 height 528
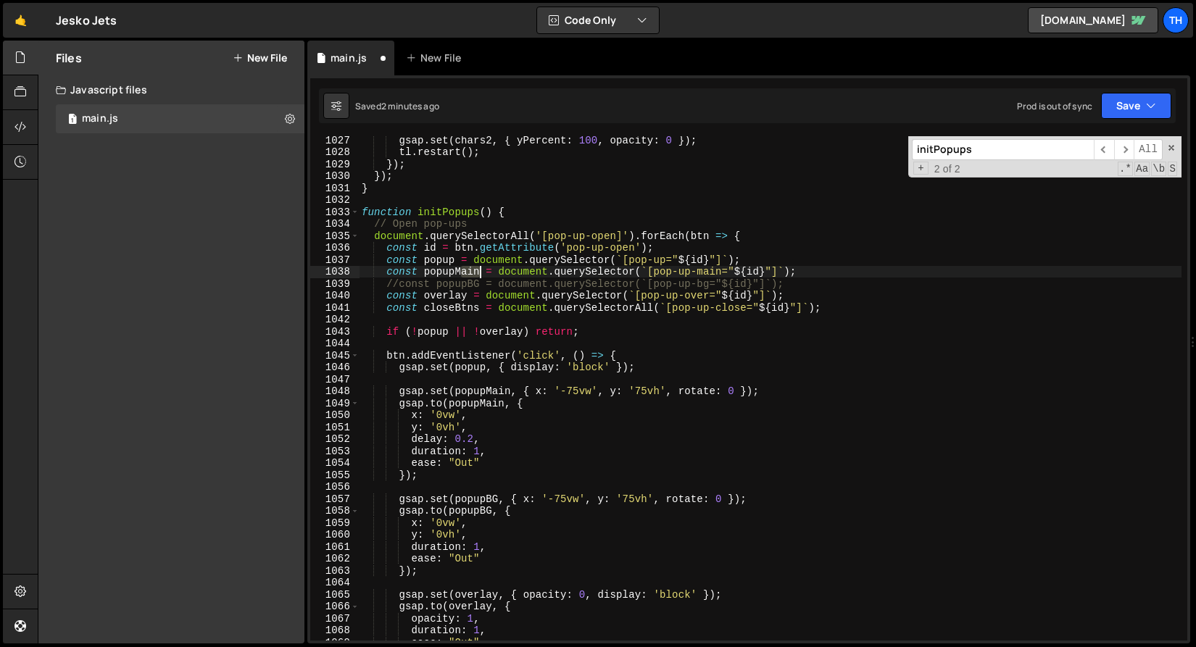
drag, startPoint x: 461, startPoint y: 268, endPoint x: 478, endPoint y: 270, distance: 17.5
click at [478, 270] on div "gsap . set ( chars2 , { yPercent : 100 , opacity : 0 }) ; tl . restart ( ) ; })…" at bounding box center [770, 398] width 822 height 528
click at [465, 261] on div "gsap . set ( chars2 , { yPercent : 100 , opacity : 0 }) ; tl . restart ( ) ; })…" at bounding box center [770, 398] width 822 height 528
drag, startPoint x: 722, startPoint y: 270, endPoint x: 655, endPoint y: 267, distance: 67.5
click at [655, 267] on div "gsap . set ( chars2 , { yPercent : 100 , opacity : 0 }) ; tl . restart ( ) ; })…" at bounding box center [770, 398] width 822 height 528
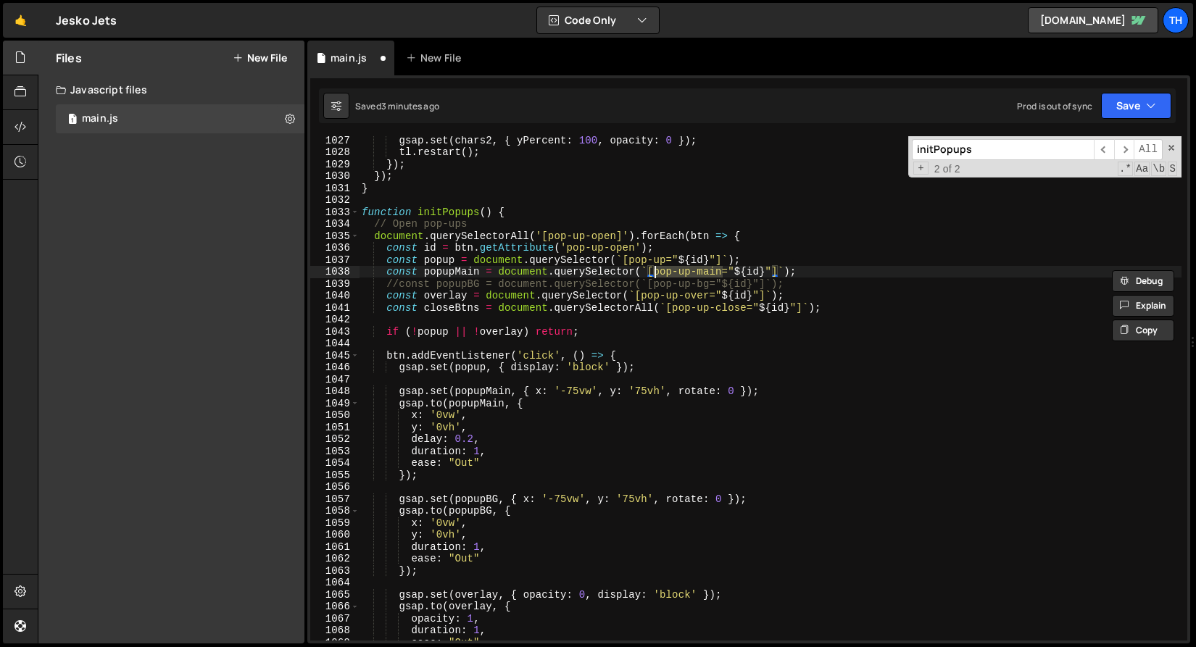
click at [513, 391] on div "gsap . set ( chars2 , { yPercent : 100 , opacity : 0 }) ; tl . restart ( ) ; })…" at bounding box center [770, 398] width 822 height 528
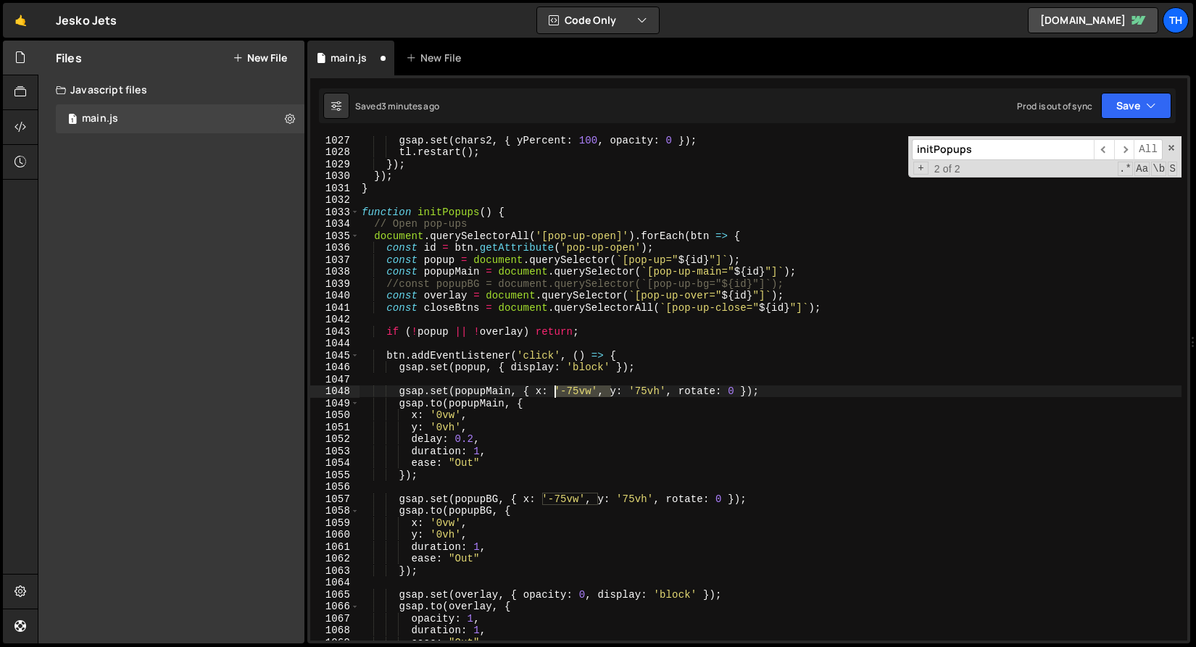
drag, startPoint x: 611, startPoint y: 395, endPoint x: 555, endPoint y: 397, distance: 55.8
click at [555, 397] on div "gsap . set ( chars2 , { yPercent : 100 , opacity : 0 }) ; tl . restart ( ) ; })…" at bounding box center [770, 398] width 822 height 528
click at [556, 396] on div "gsap . set ( chars2 , { yPercent : 100 , opacity : 0 }) ; tl . restart ( ) ; })…" at bounding box center [770, 388] width 822 height 504
click at [1125, 120] on div "Saved 3 minutes ago Prod is out of sync Upgrade to Edit Save Save to Staging S …" at bounding box center [747, 105] width 857 height 35
drag, startPoint x: 1128, startPoint y: 111, endPoint x: 1118, endPoint y: 129, distance: 20.4
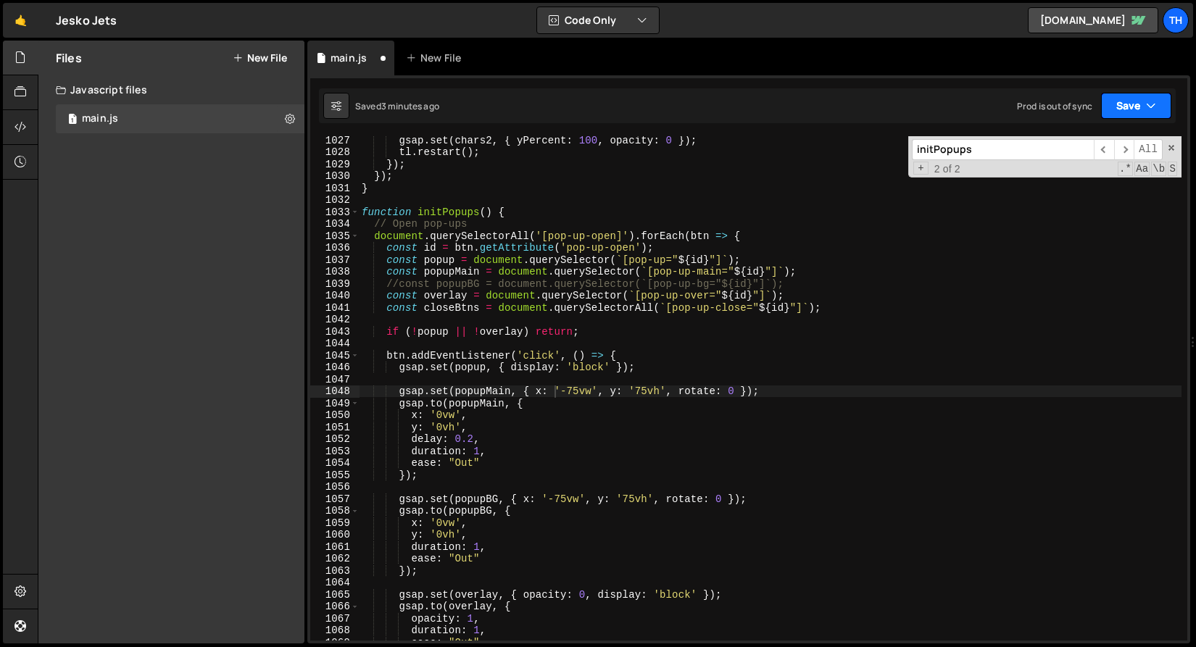
click at [1128, 111] on button "Save" at bounding box center [1136, 106] width 70 height 26
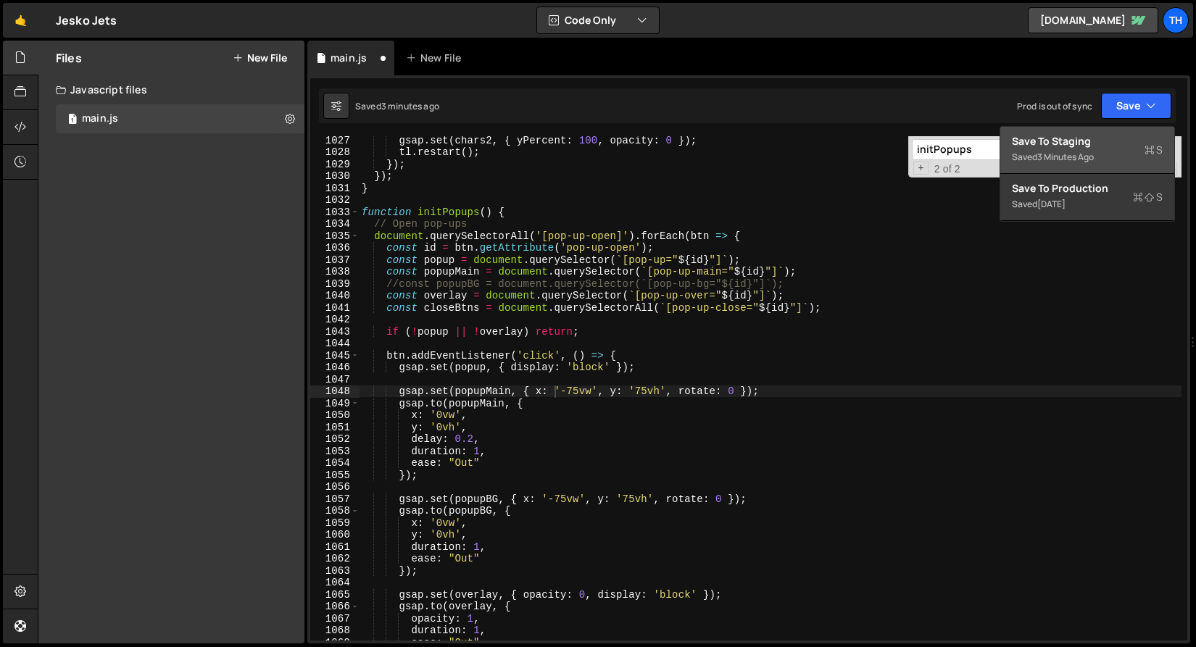
click at [1112, 135] on div "Save to Staging S" at bounding box center [1087, 141] width 151 height 14
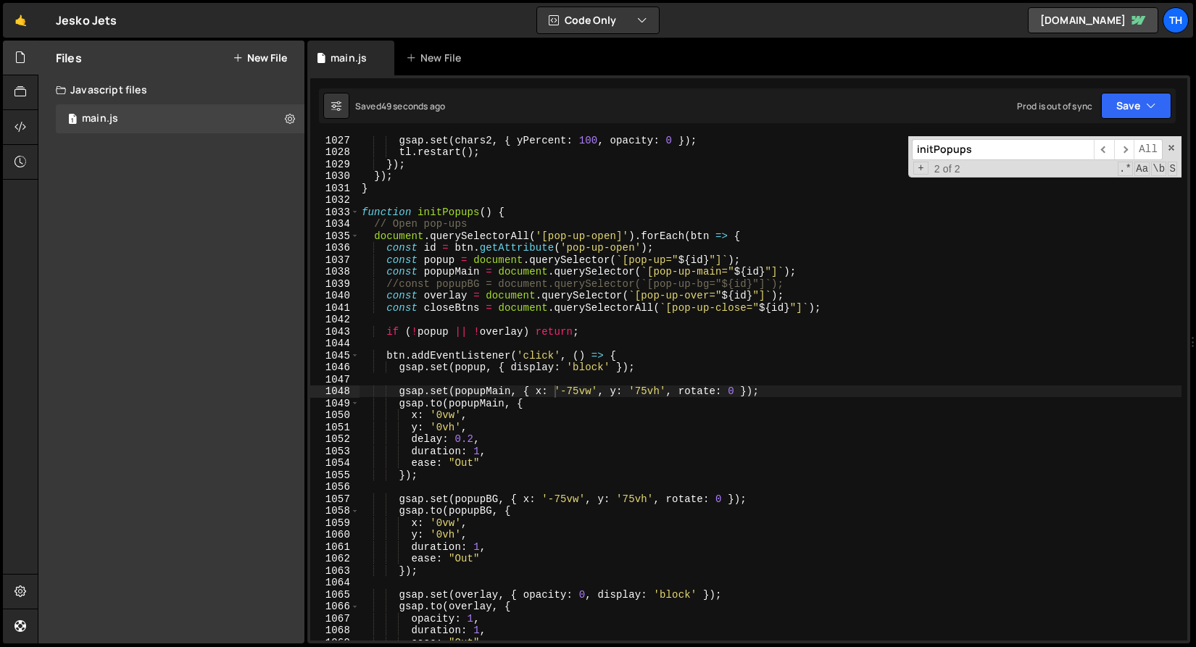
scroll to position [12344, 0]
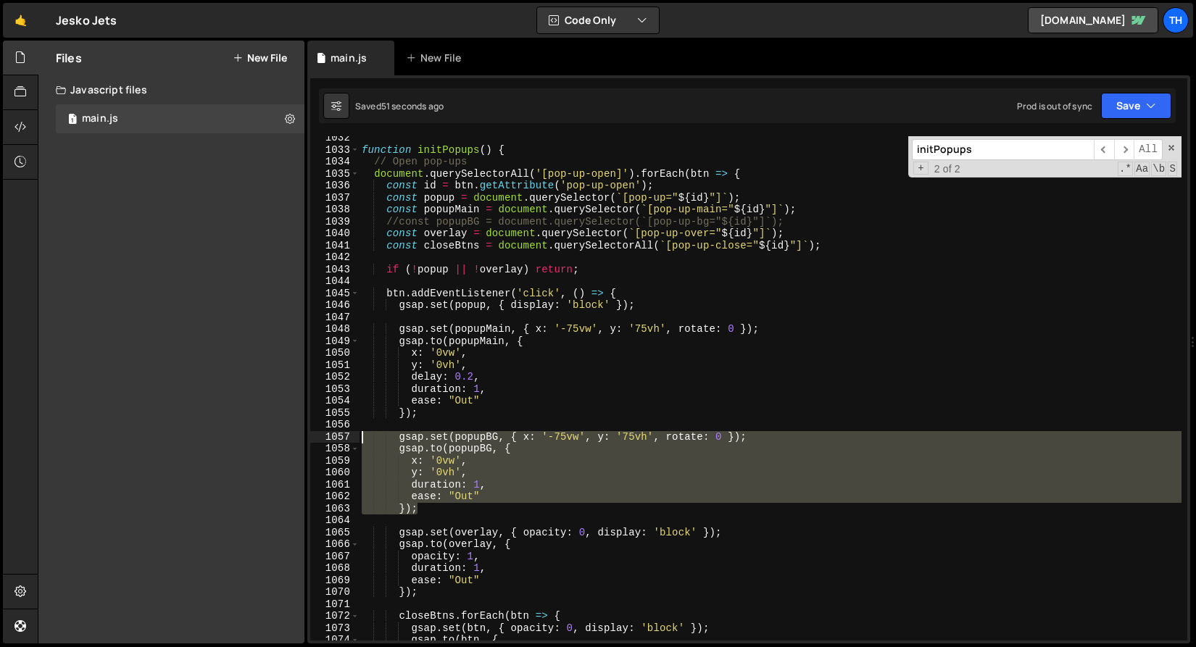
drag, startPoint x: 436, startPoint y: 512, endPoint x: 273, endPoint y: 432, distance: 181.8
click at [273, 432] on div "Files New File Javascript files 1 main.js 0 CSS files Copy share link Edit File…" at bounding box center [617, 343] width 1158 height 604
type textarea "gsap.set(popupBG, { x: '-75vw', y: '75vh', rotate: 0 }); gsap.to(popupBG, {"
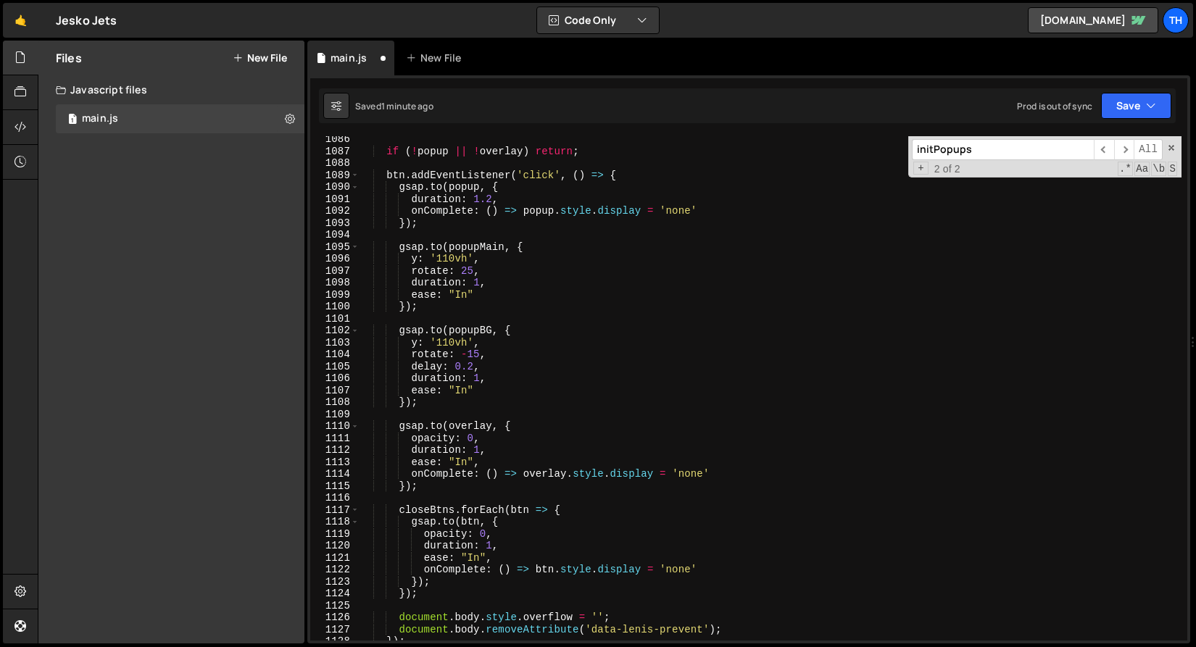
scroll to position [12988, 0]
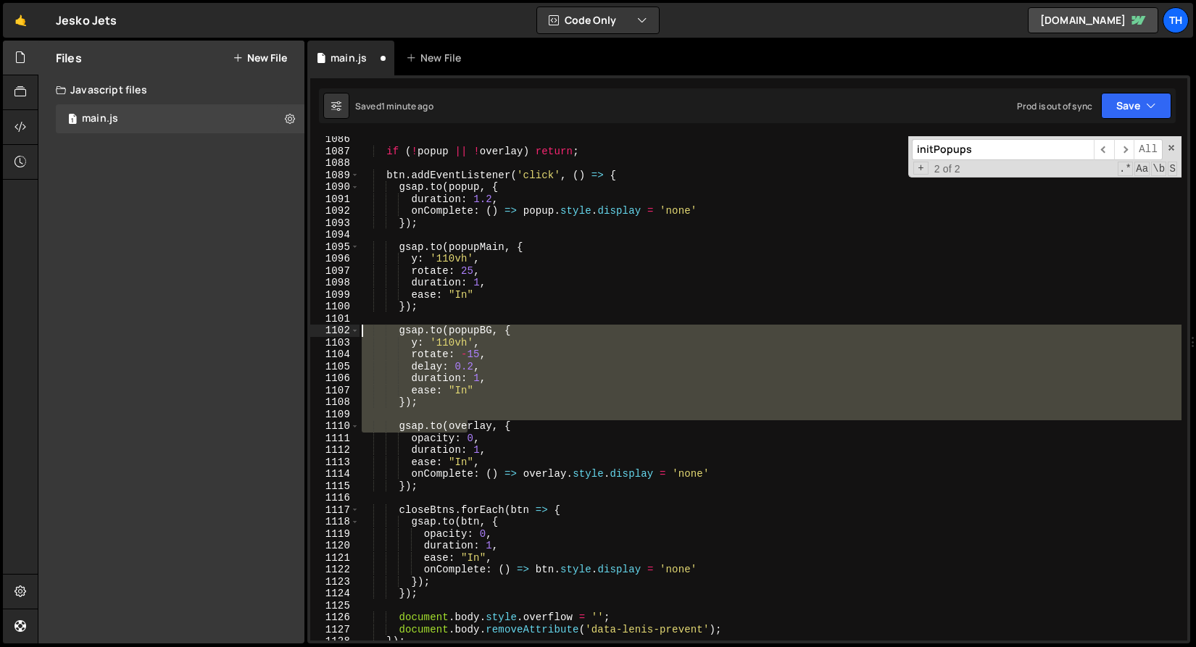
drag, startPoint x: 363, startPoint y: 396, endPoint x: 283, endPoint y: 325, distance: 107.3
click at [283, 325] on div "Files New File Javascript files 1 main.js 0 CSS files Copy share link Edit File…" at bounding box center [617, 343] width 1158 height 604
click at [422, 425] on div "if ( ! popup || ! overlay ) return ; btn . addEventListener ( 'click' , ( ) => …" at bounding box center [770, 388] width 822 height 504
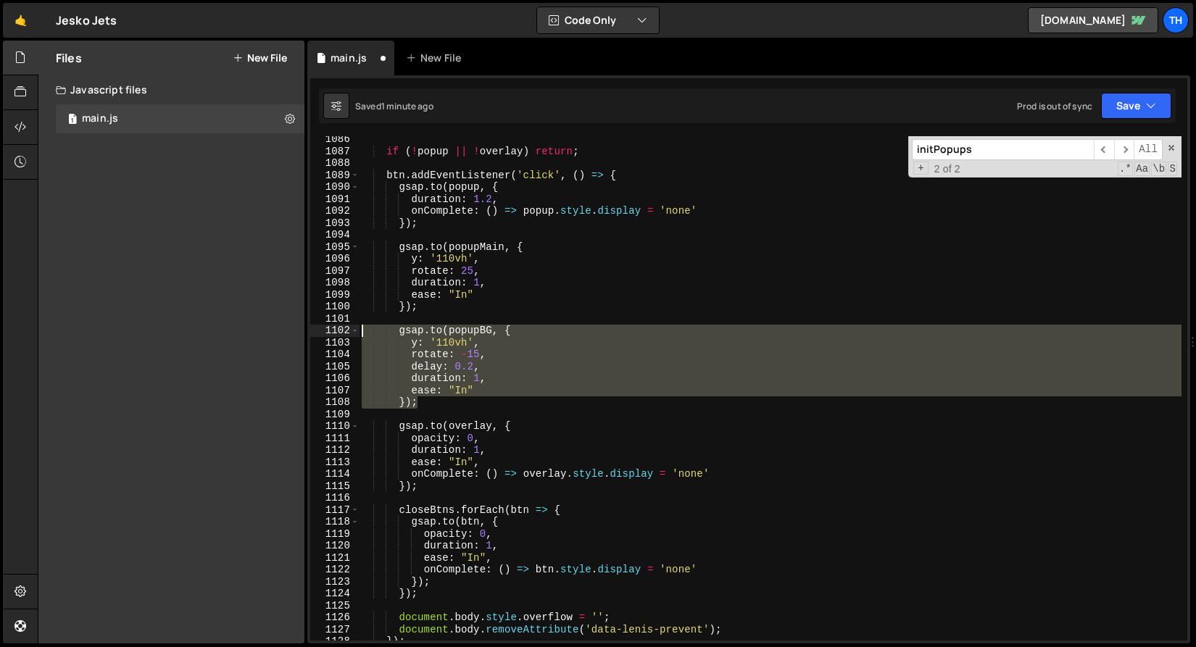
drag, startPoint x: 449, startPoint y: 404, endPoint x: 300, endPoint y: 328, distance: 167.2
click at [300, 328] on div "Files New File Javascript files 1 main.js 0 CSS files Copy share link Edit File…" at bounding box center [617, 343] width 1158 height 604
type textarea "gsap.to(popupBG, { y: '110vh',"
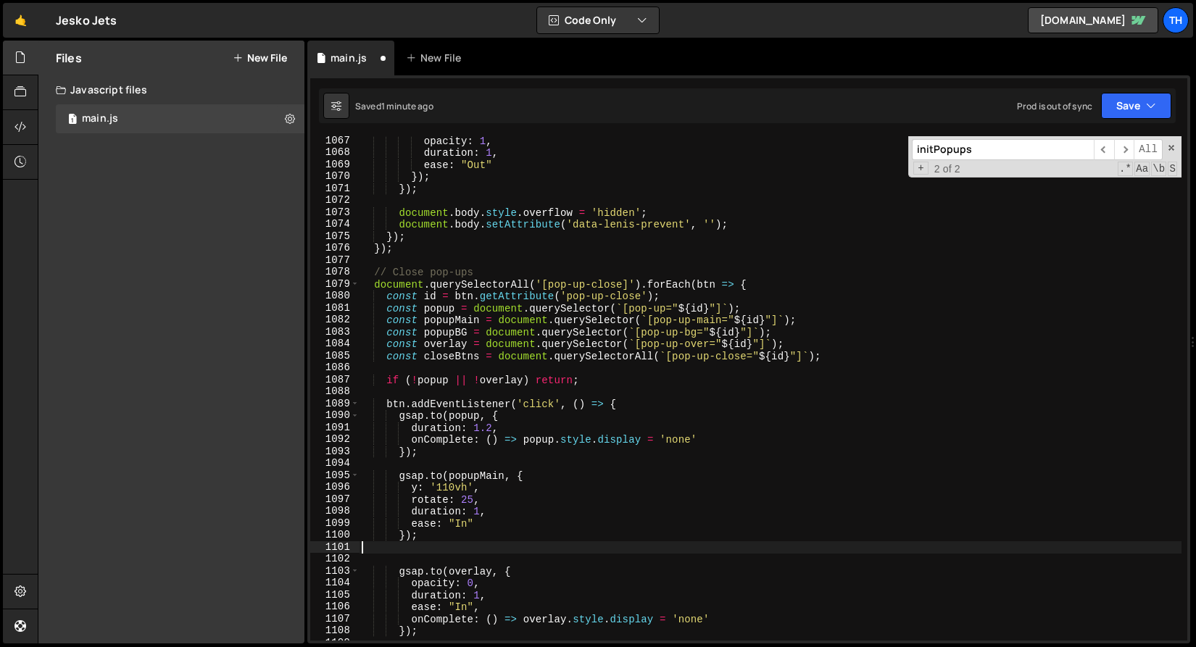
scroll to position [12759, 0]
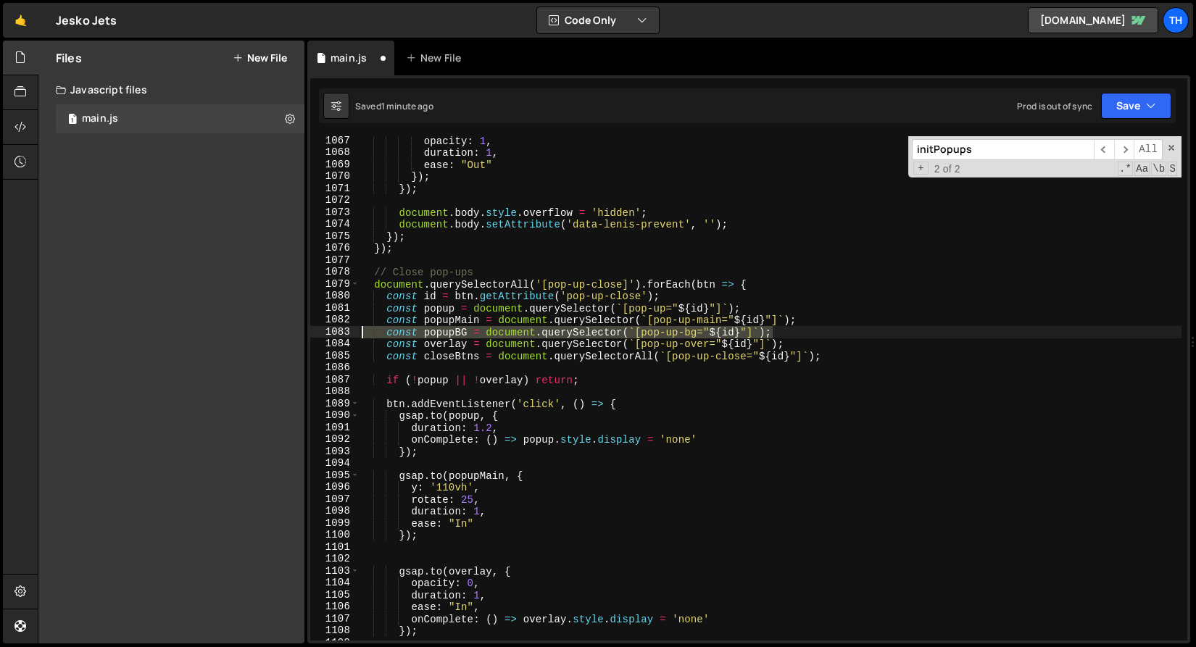
drag, startPoint x: 799, startPoint y: 328, endPoint x: 251, endPoint y: 326, distance: 548.6
click at [251, 326] on div "Files New File Javascript files 1 main.js 0 CSS files Copy share link Edit File…" at bounding box center [617, 343] width 1158 height 604
type textarea "const popupBG = document.querySelector(`[pop-up-bg="${id}"]`);"
type textarea "const popupMain = document.querySelector(`[pop-up-main="${id}"]`);"
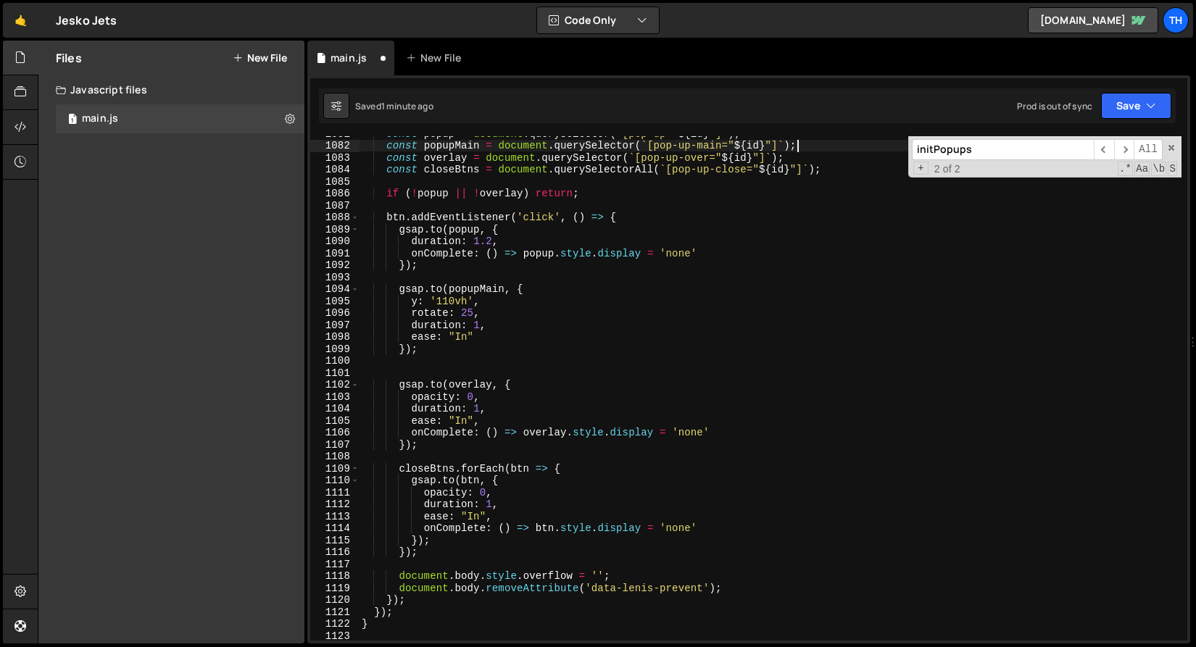
scroll to position [12934, 0]
click at [499, 363] on div "const popup = document . querySelector ( ` [pop-up=" ${ id } "] ` ) ; const pop…" at bounding box center [770, 392] width 822 height 528
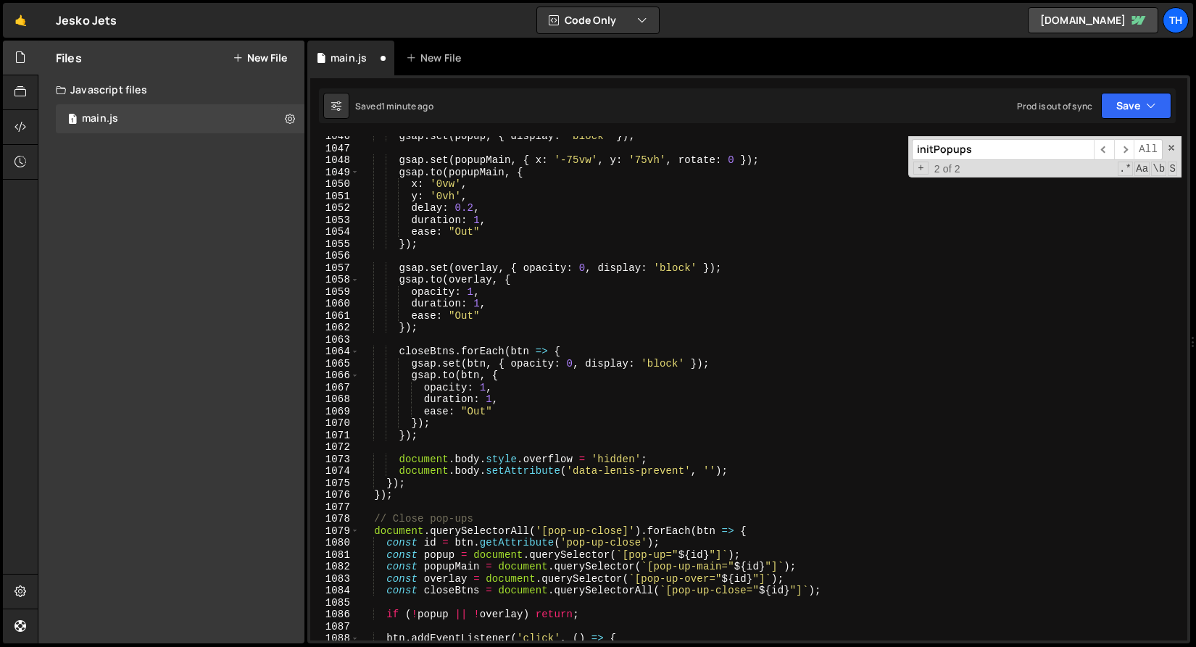
scroll to position [12468, 0]
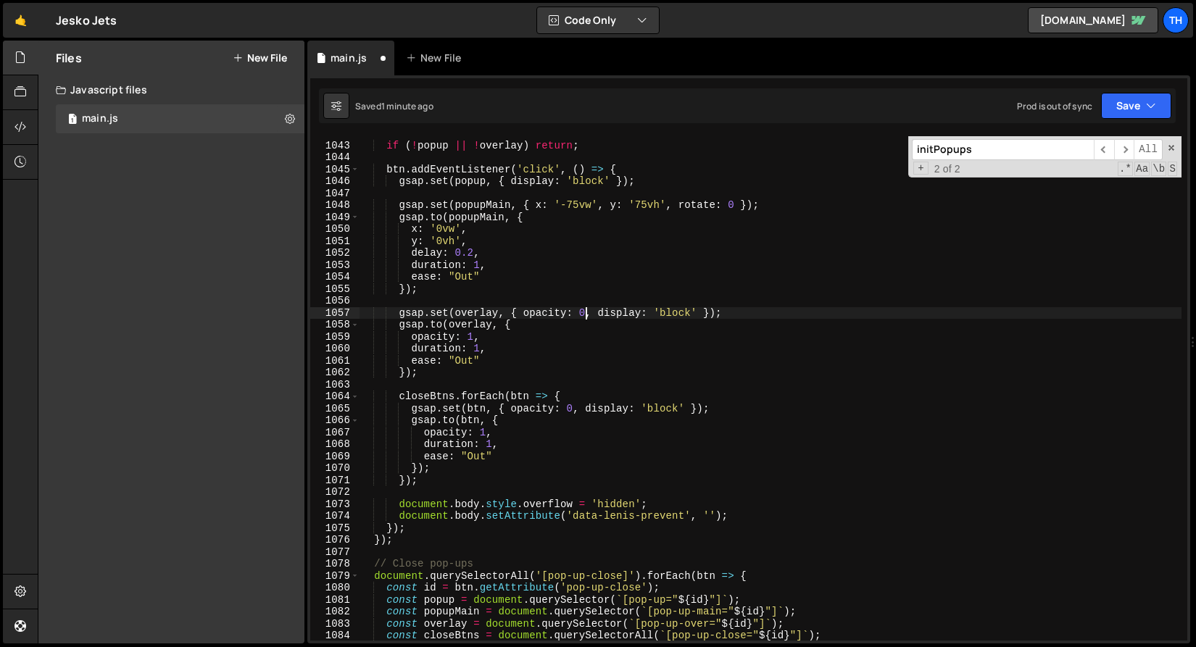
click at [589, 314] on div "if ( ! popup || ! overlay ) return ; btn . addEventListener ( 'click' , ( ) => …" at bounding box center [770, 392] width 822 height 528
click at [589, 314] on div "if ( ! popup || ! overlay ) return ; btn . addEventListener ( 'click' , ( ) => …" at bounding box center [770, 388] width 822 height 504
drag, startPoint x: 698, startPoint y: 311, endPoint x: 588, endPoint y: 315, distance: 110.2
click at [588, 315] on div "if ( ! popup || ! overlay ) return ; btn . addEventListener ( 'click' , ( ) => …" at bounding box center [770, 392] width 822 height 528
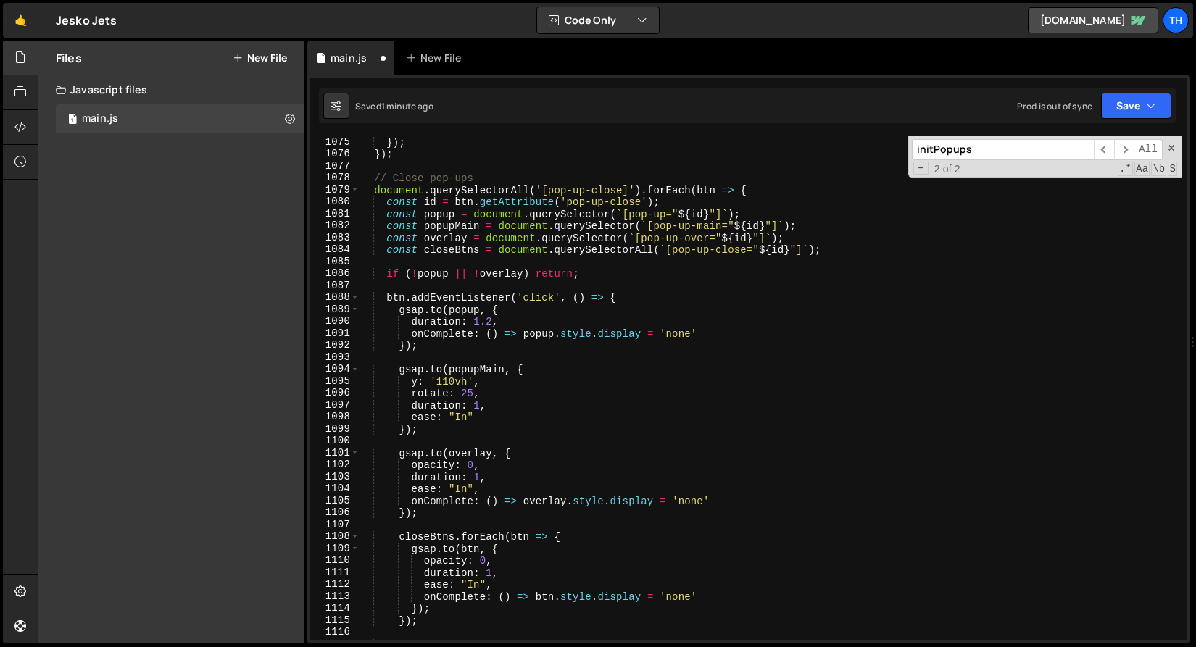
scroll to position [12929, 0]
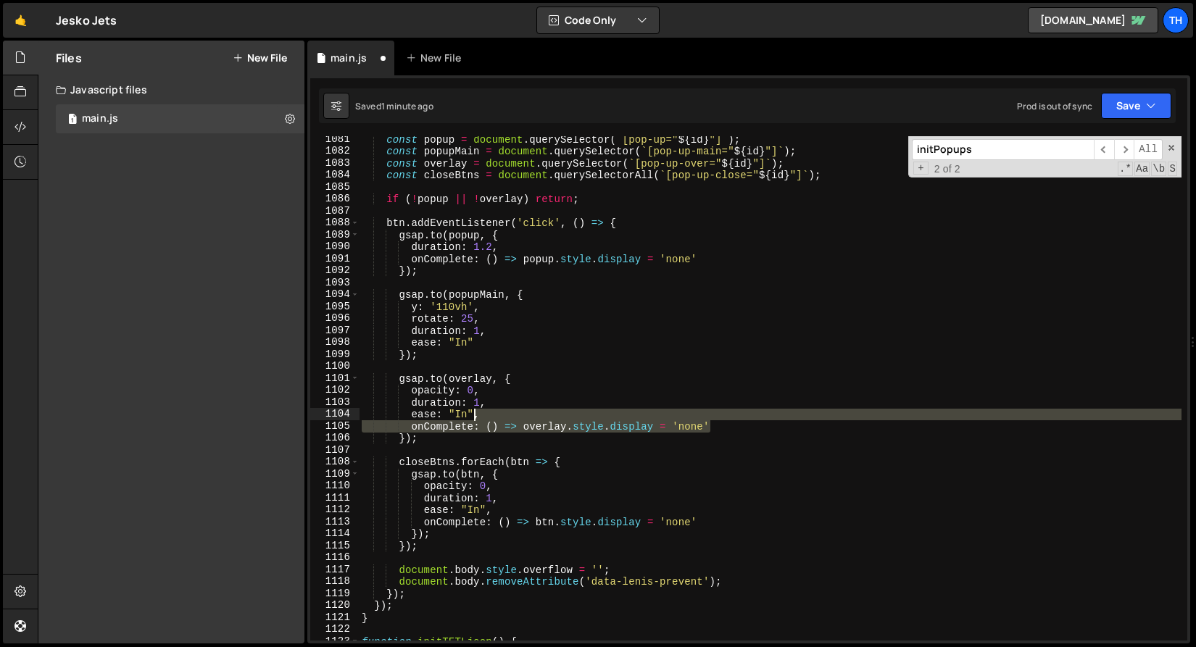
drag, startPoint x: 742, startPoint y: 426, endPoint x: 473, endPoint y: 417, distance: 269.0
click at [473, 417] on div "const popup = document . querySelector ( ` [pop-up=" ${ id } "] ` ) ; const pop…" at bounding box center [770, 397] width 822 height 528
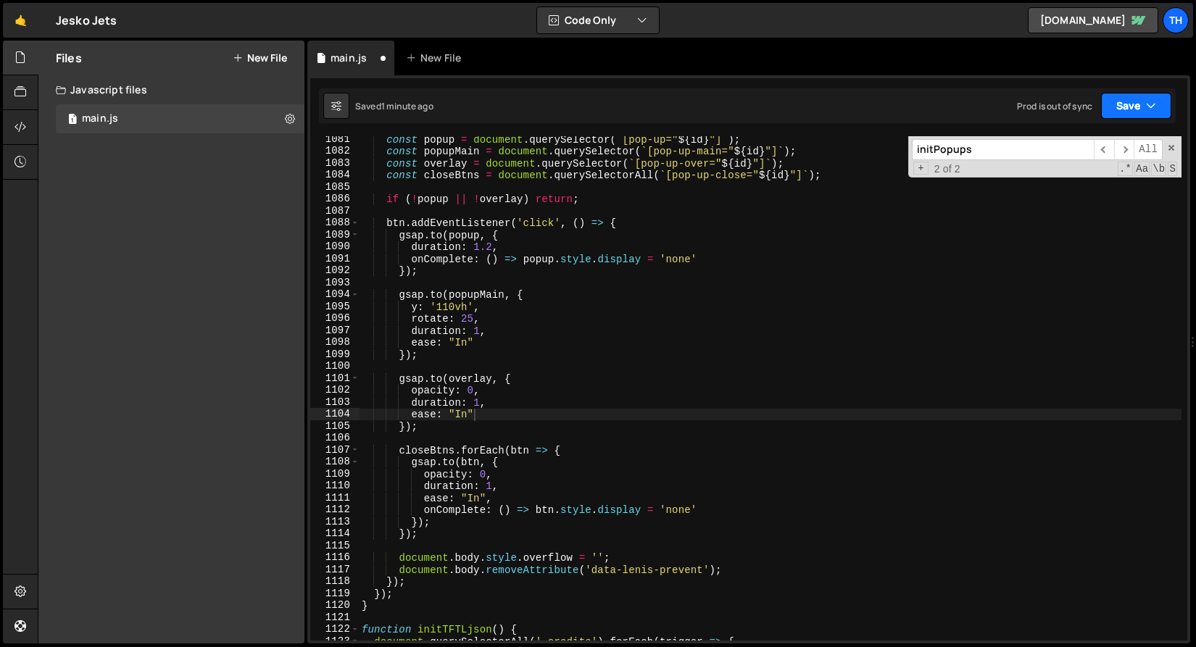
click at [1167, 104] on button "Save" at bounding box center [1136, 106] width 70 height 26
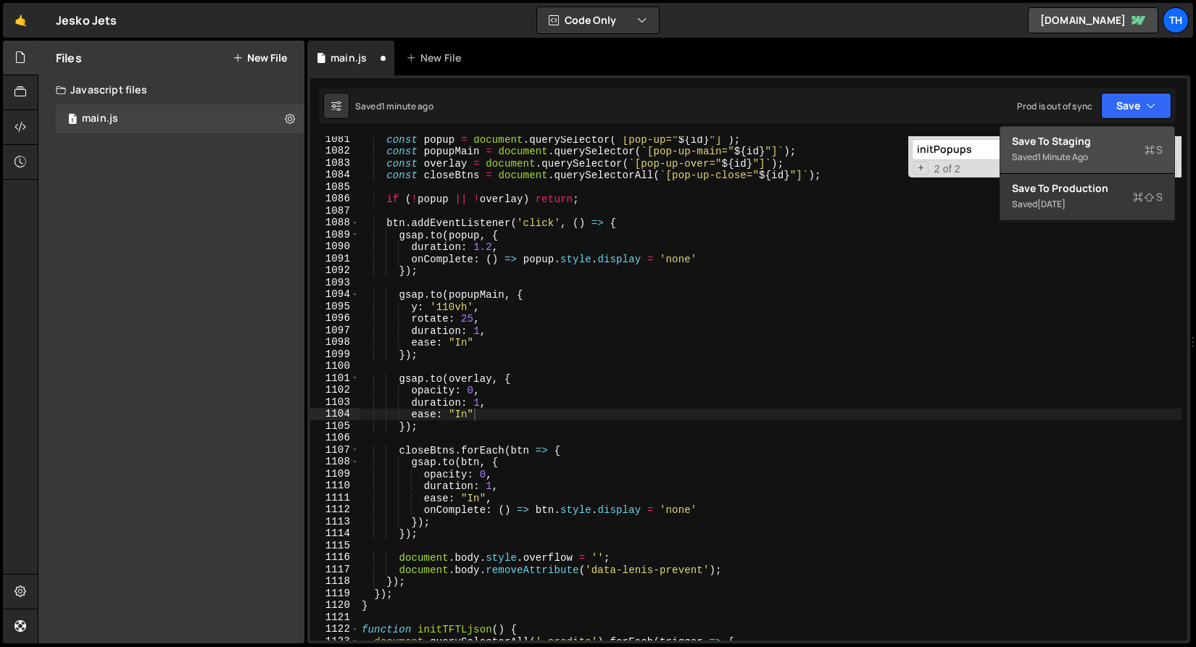
click at [1146, 136] on div "Save to Staging S" at bounding box center [1087, 141] width 151 height 14
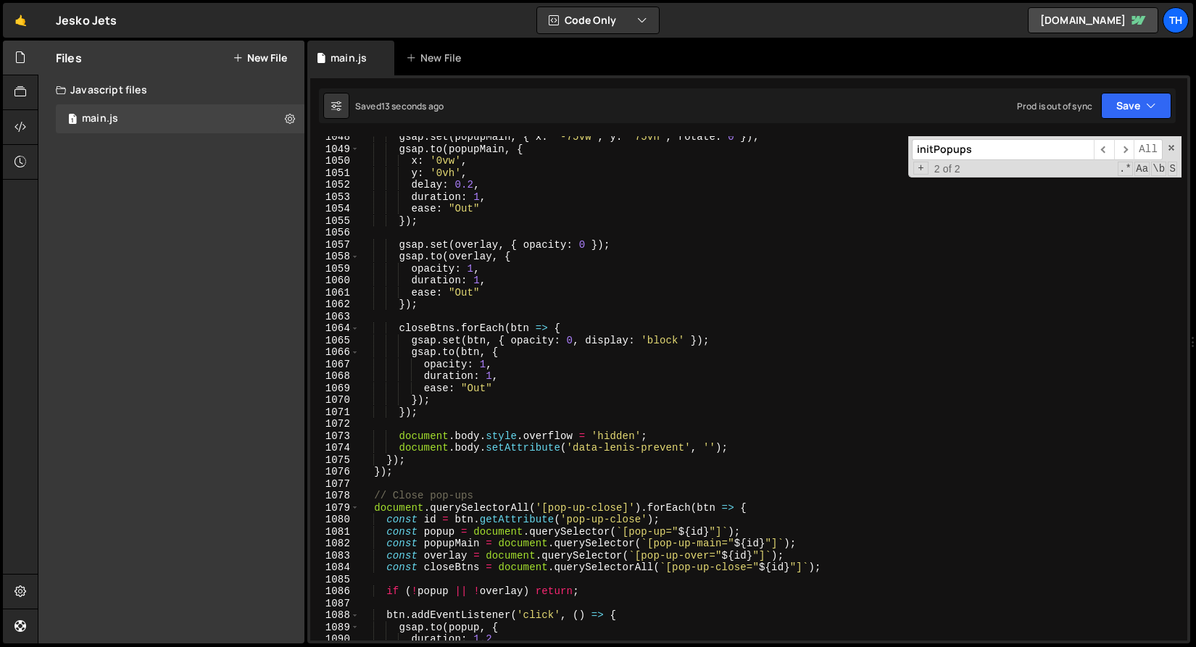
scroll to position [12306, 0]
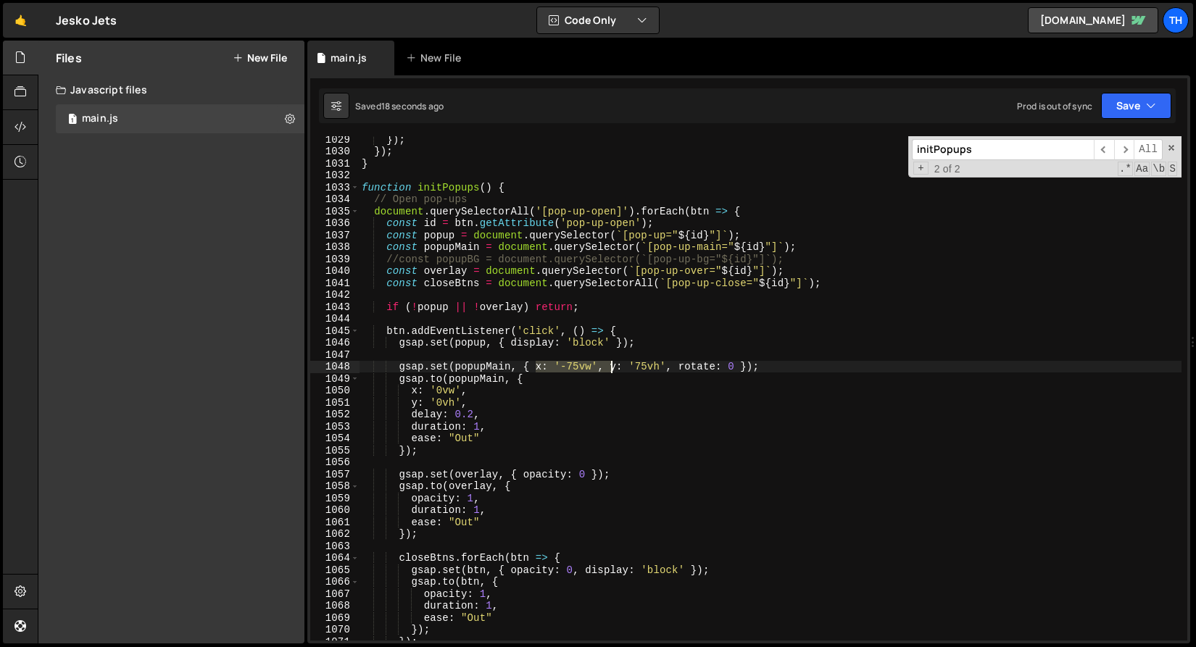
drag, startPoint x: 539, startPoint y: 362, endPoint x: 610, endPoint y: 367, distance: 71.2
click at [610, 367] on div "}) ; }) ; } function initPopups ( ) { // Open pop-ups document . querySelectorA…" at bounding box center [770, 397] width 822 height 528
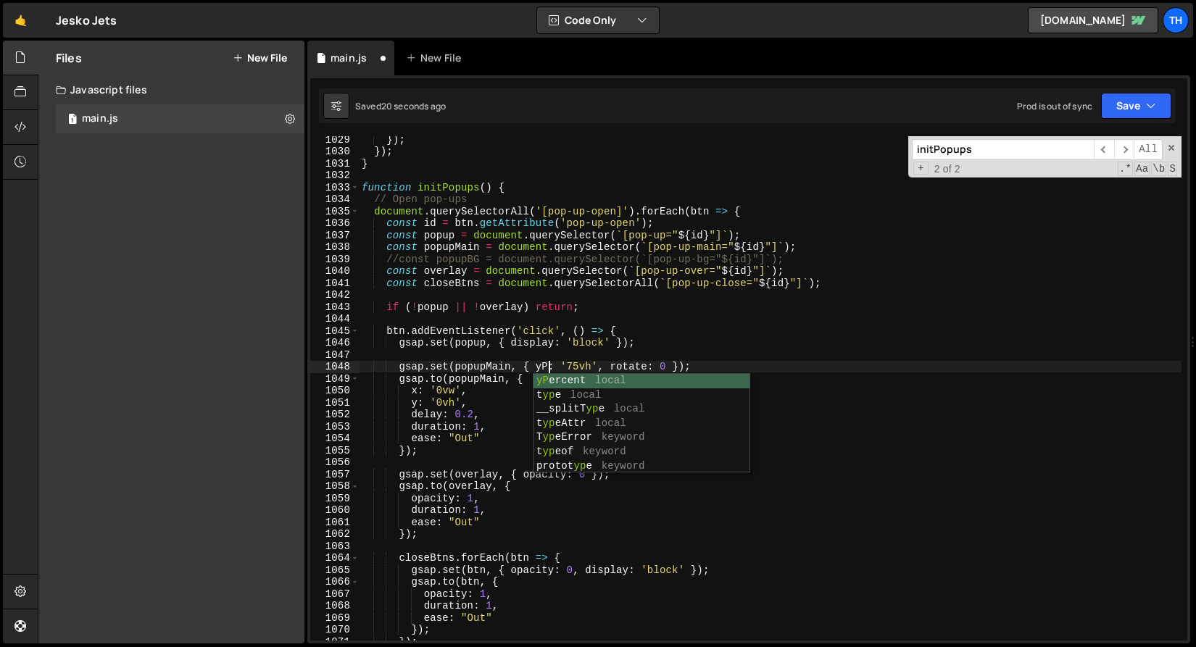
scroll to position [0, 14]
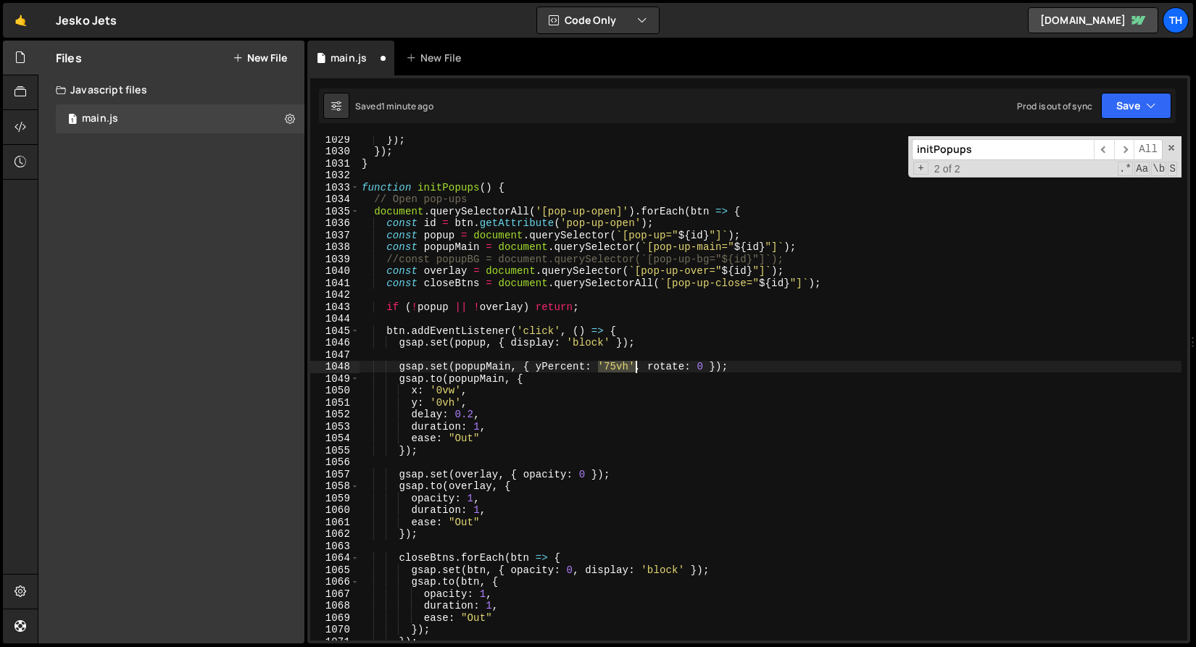
drag, startPoint x: 601, startPoint y: 367, endPoint x: 634, endPoint y: 367, distance: 32.6
click at [634, 367] on div "}) ; }) ; } function initPopups ( ) { // Open pop-ups document . querySelectorA…" at bounding box center [770, 397] width 822 height 528
click at [600, 369] on div "}) ; }) ; } function initPopups ( ) { // Open pop-ups document . querySelectorA…" at bounding box center [770, 397] width 822 height 528
drag, startPoint x: 551, startPoint y: 367, endPoint x: 617, endPoint y: 365, distance: 65.2
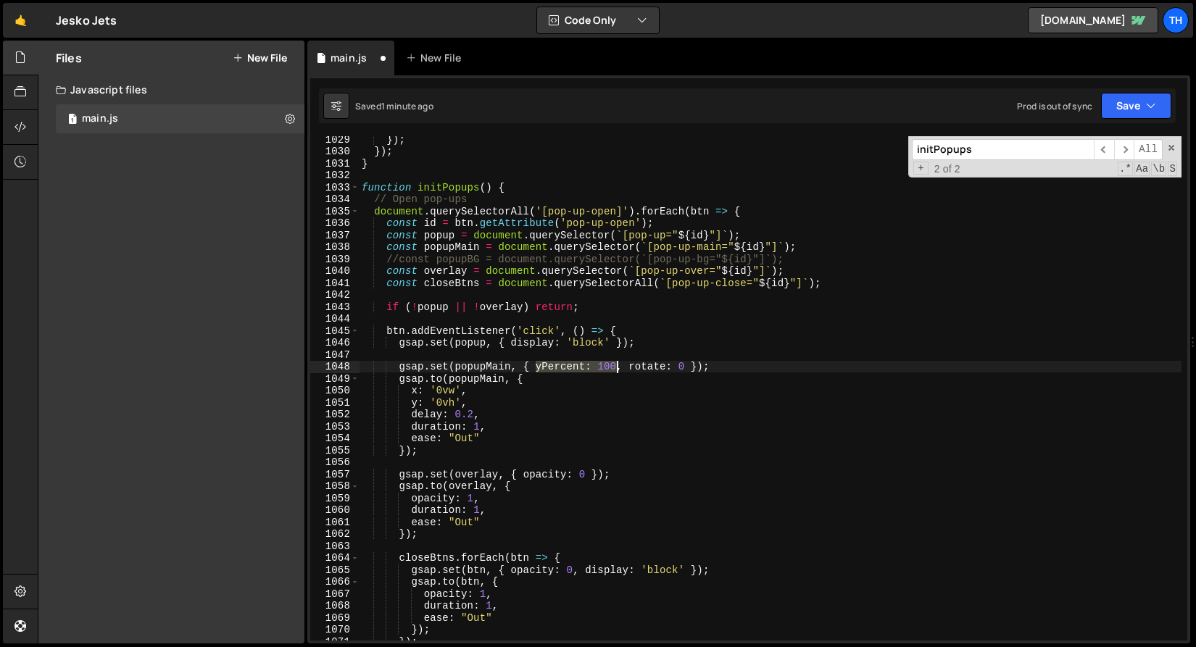
click at [617, 365] on div "}) ; }) ; } function initPopups ( ) { // Open pop-ups document . querySelectorA…" at bounding box center [770, 397] width 822 height 528
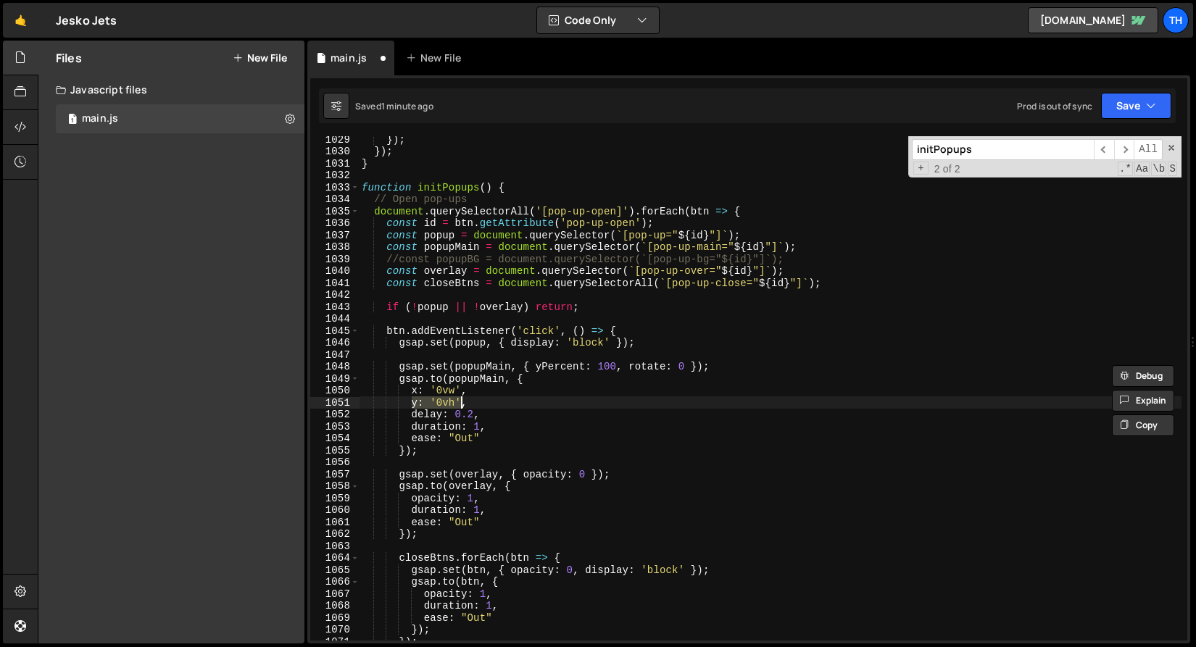
drag, startPoint x: 412, startPoint y: 401, endPoint x: 459, endPoint y: 403, distance: 46.4
click at [459, 403] on div "}) ; }) ; } function initPopups ( ) { // Open pop-ups document . querySelectorA…" at bounding box center [770, 397] width 822 height 528
paste textarea "Percent: 100"
click at [482, 404] on div "}) ; }) ; } function initPopups ( ) { // Open pop-ups document . querySelectorA…" at bounding box center [770, 397] width 822 height 528
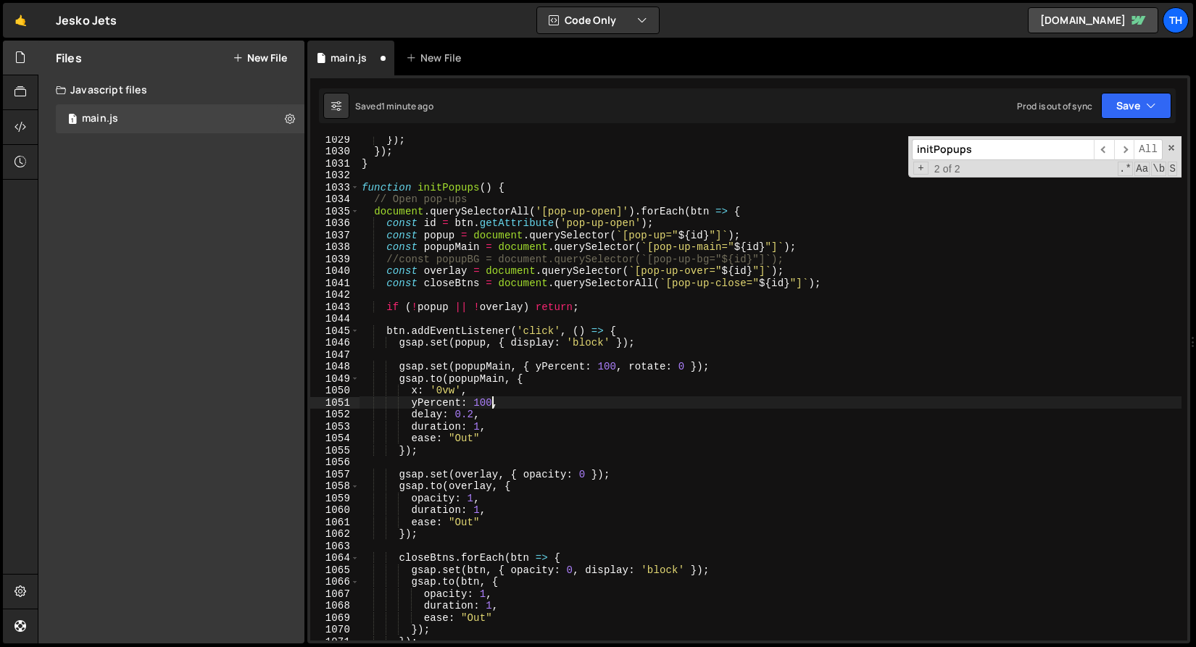
click at [482, 404] on div "}) ; }) ; } function initPopups ( ) { // Open pop-ups document . querySelectorA…" at bounding box center [770, 397] width 822 height 528
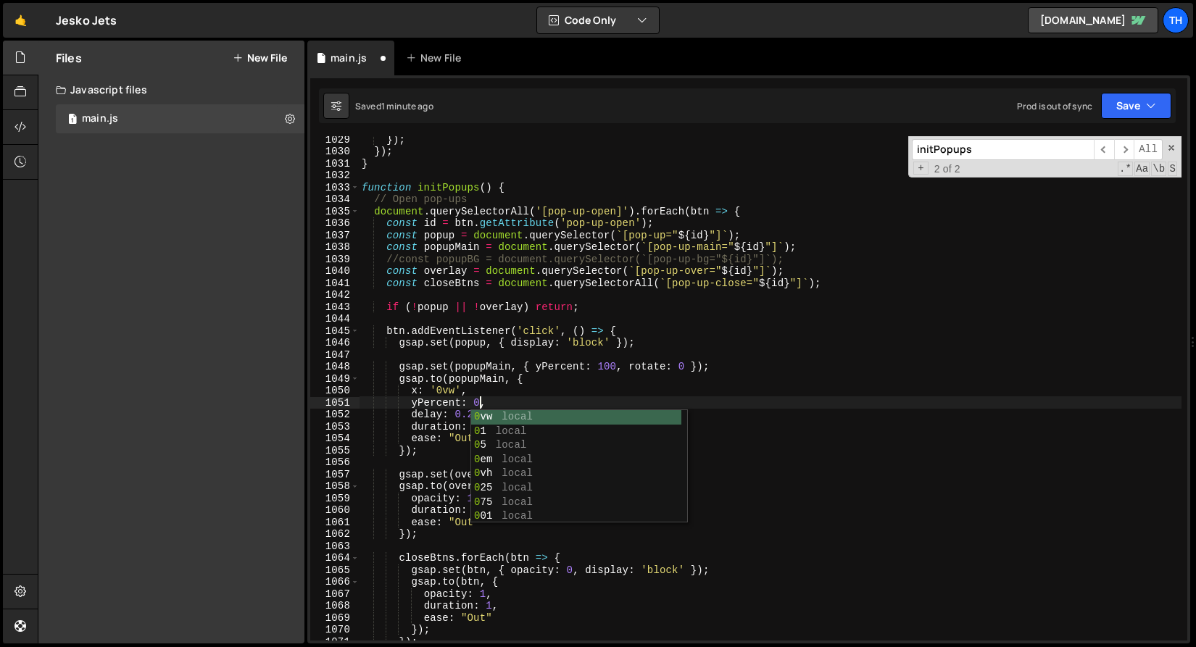
click at [416, 367] on div "}) ; }) ; } function initPopups ( ) { // Open pop-ups document . querySelectorA…" at bounding box center [770, 397] width 822 height 528
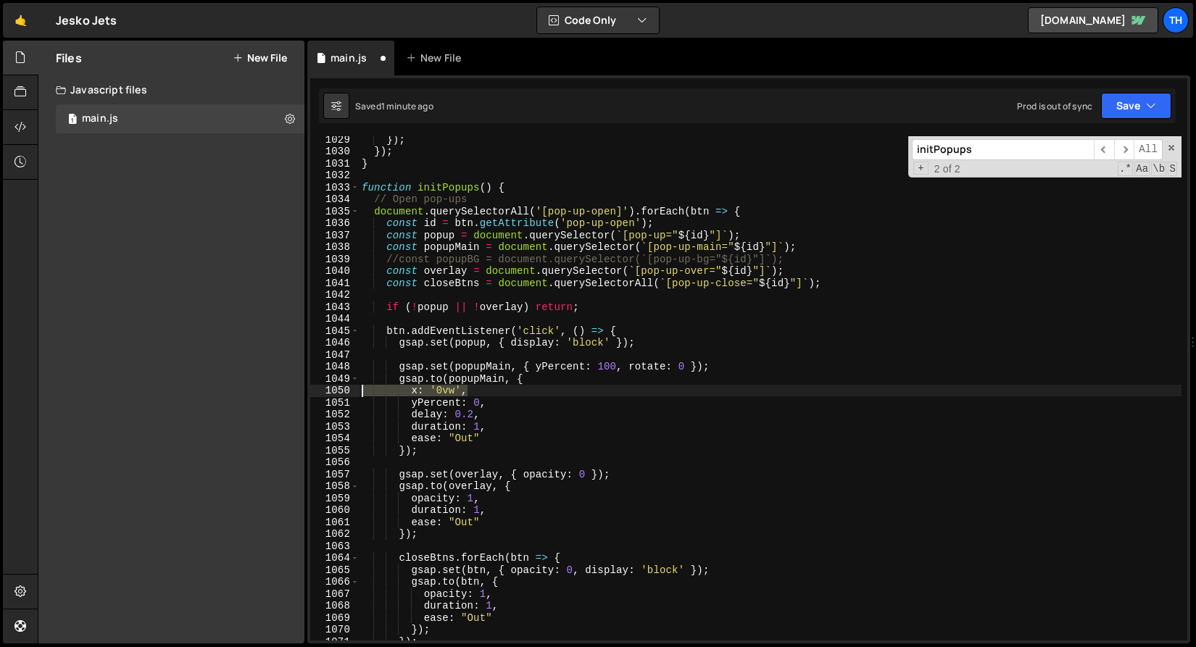
drag, startPoint x: 490, startPoint y: 387, endPoint x: 297, endPoint y: 393, distance: 192.8
click at [296, 393] on div "Files New File Javascript files 1 main.js 0 CSS files Copy share link Edit File…" at bounding box center [617, 343] width 1158 height 604
type textarea "x: '0vw',"
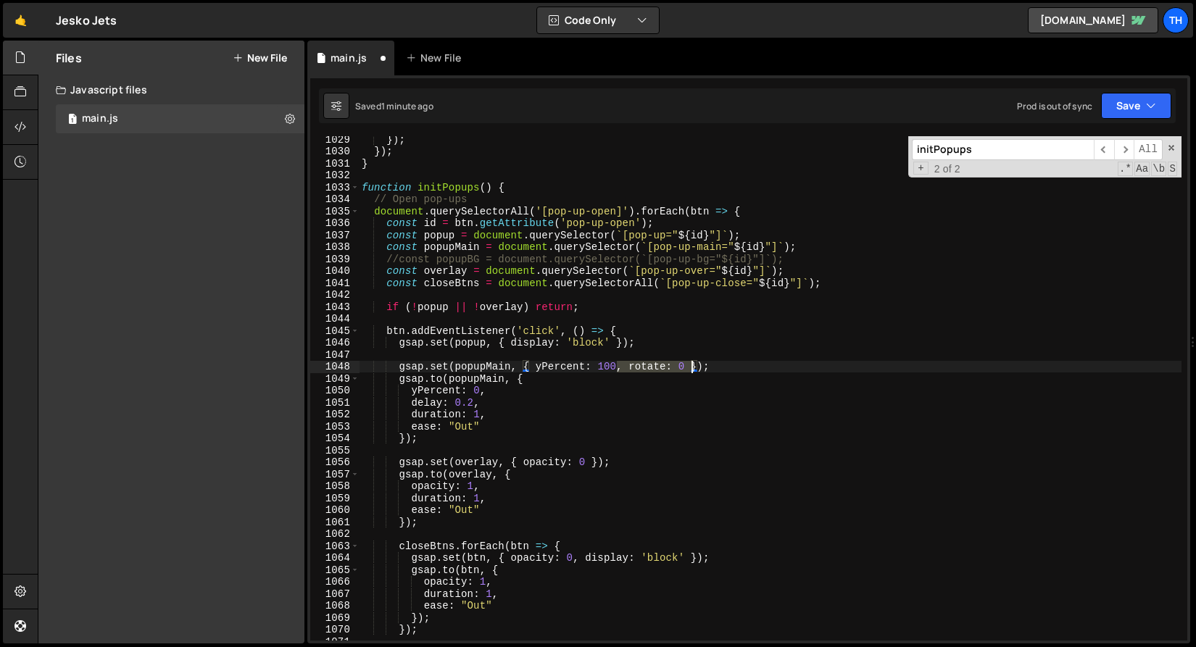
drag, startPoint x: 620, startPoint y: 370, endPoint x: 691, endPoint y: 366, distance: 71.9
click at [691, 366] on div "}) ; }) ; } function initPopups ( ) { // Open pop-ups document . querySelectorA…" at bounding box center [770, 397] width 822 height 528
click at [1103, 101] on button "Save" at bounding box center [1136, 106] width 70 height 26
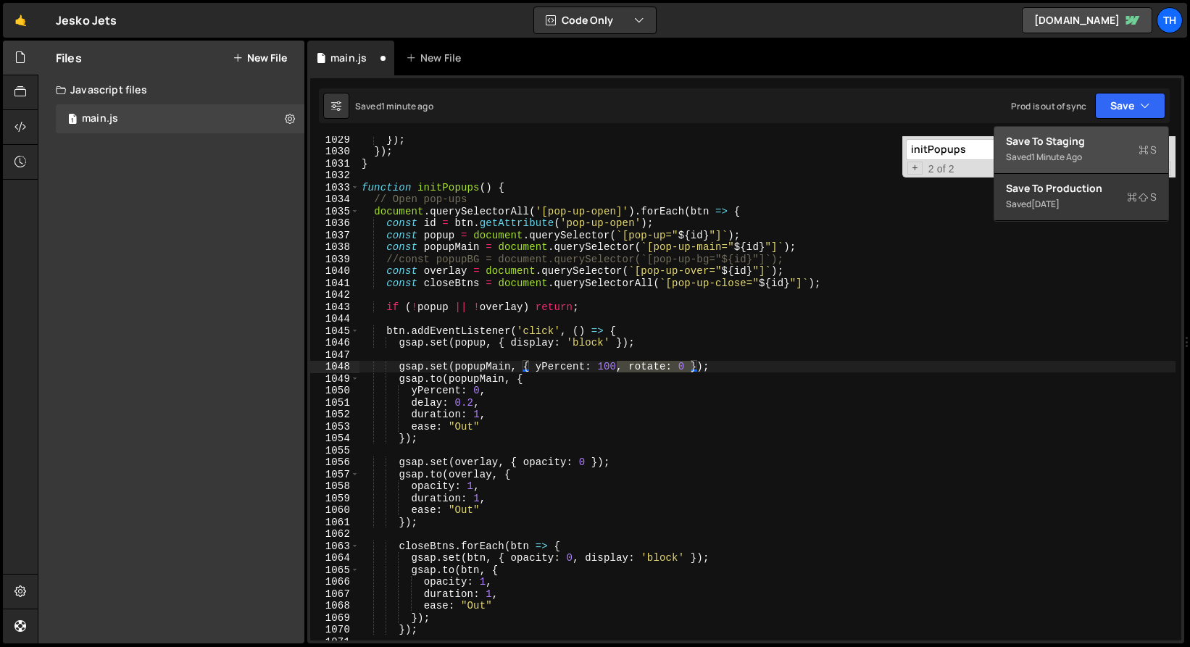
click at [1094, 144] on div "Save to Staging S" at bounding box center [1081, 141] width 151 height 14
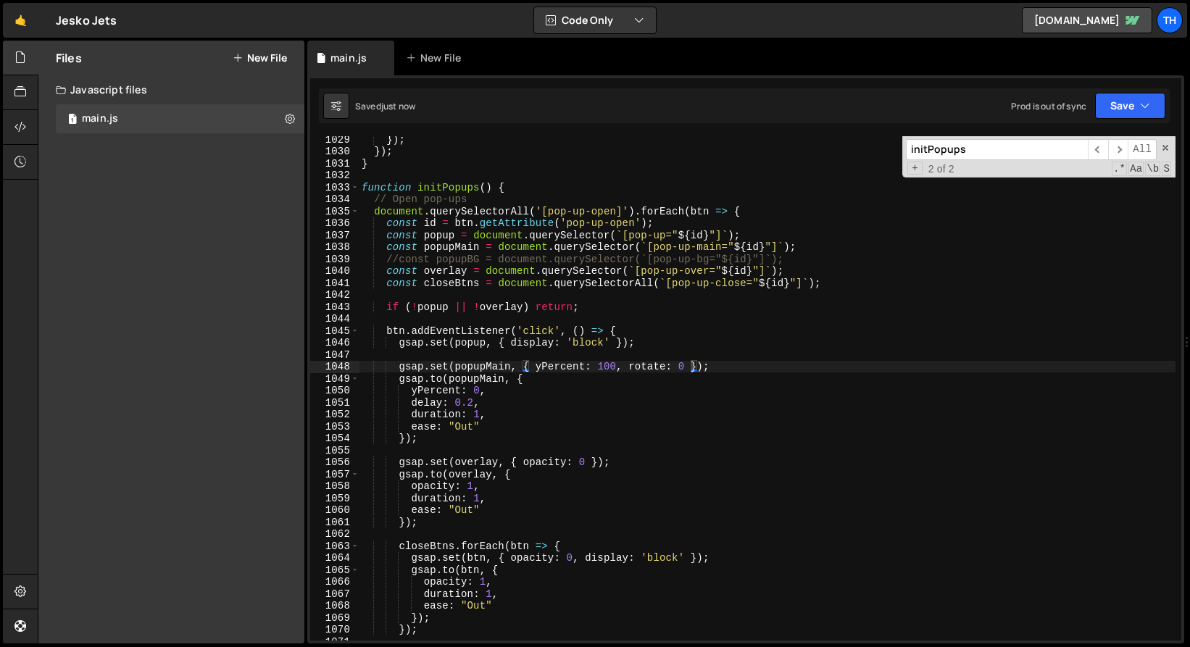
click at [475, 371] on div "}) ; }) ; } function initPopups ( ) { // Open pop-ups document . querySelectorA…" at bounding box center [770, 397] width 822 height 528
drag, startPoint x: 618, startPoint y: 366, endPoint x: 684, endPoint y: 367, distance: 65.9
click at [684, 367] on div "}) ; }) ; } function initPopups ( ) { // Open pop-ups document . querySelectorA…" at bounding box center [770, 397] width 822 height 528
click at [484, 405] on div "}) ; }) ; } function initPopups ( ) { // Open pop-ups document . querySelectorA…" at bounding box center [770, 397] width 822 height 528
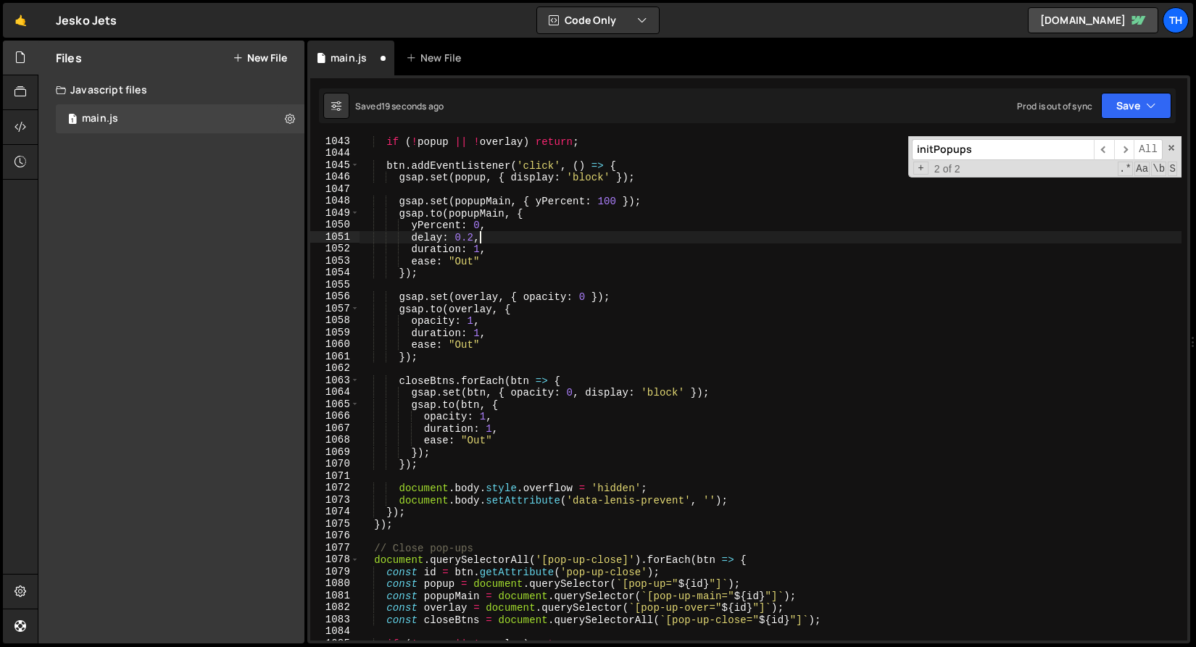
scroll to position [12472, 0]
drag, startPoint x: 537, startPoint y: 201, endPoint x: 615, endPoint y: 199, distance: 77.6
click at [615, 199] on div "if ( ! popup || ! overlay ) return ; btn . addEventListener ( 'click' , ( ) => …" at bounding box center [770, 400] width 822 height 528
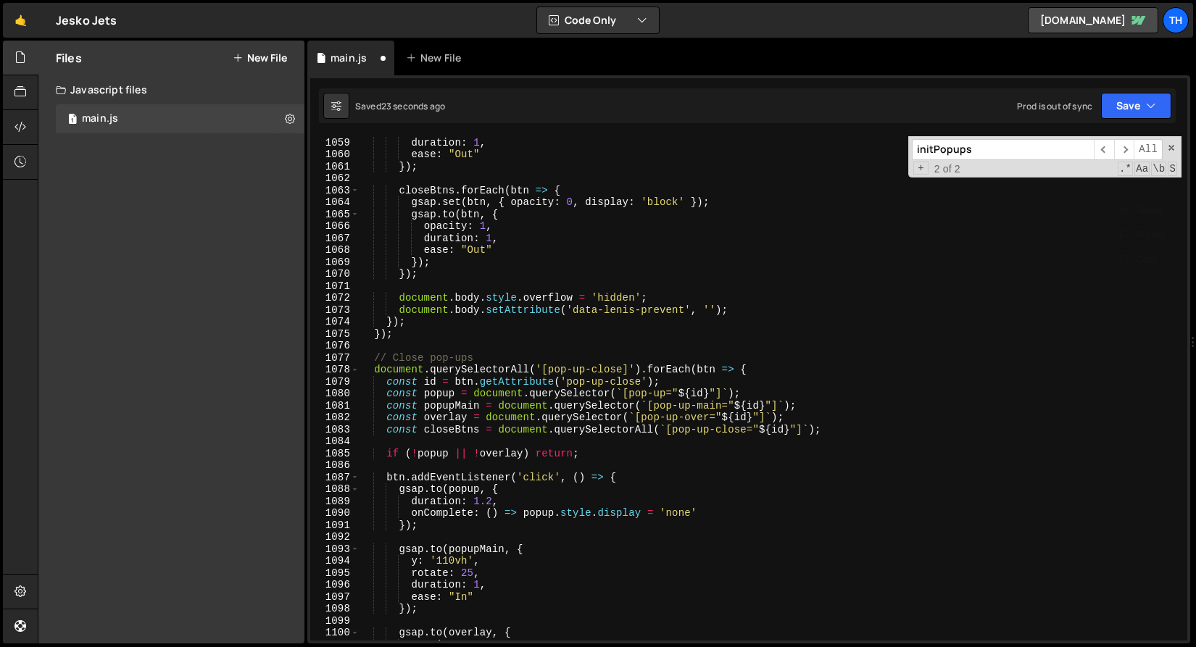
scroll to position [12719, 0]
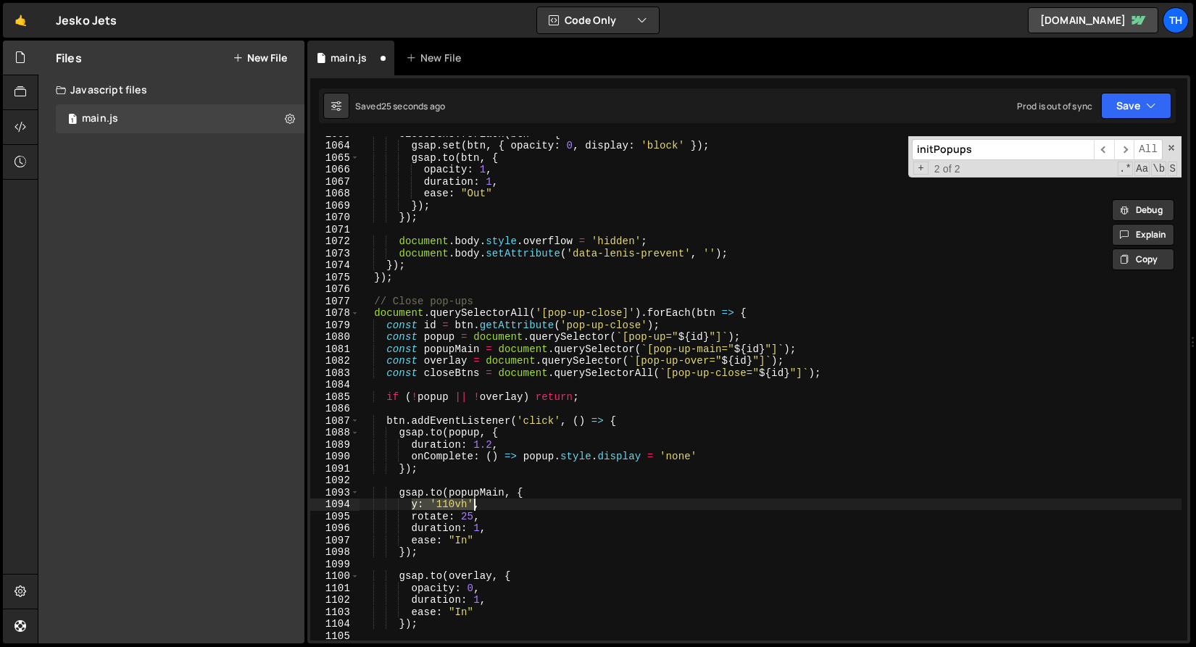
drag, startPoint x: 412, startPoint y: 504, endPoint x: 473, endPoint y: 499, distance: 61.0
click at [473, 499] on div "closeBtns . forEach ( btn => { gsap . set ( btn , { opacity : 0 , display : 'bl…" at bounding box center [770, 392] width 822 height 528
paste textarea "Percent: 100"
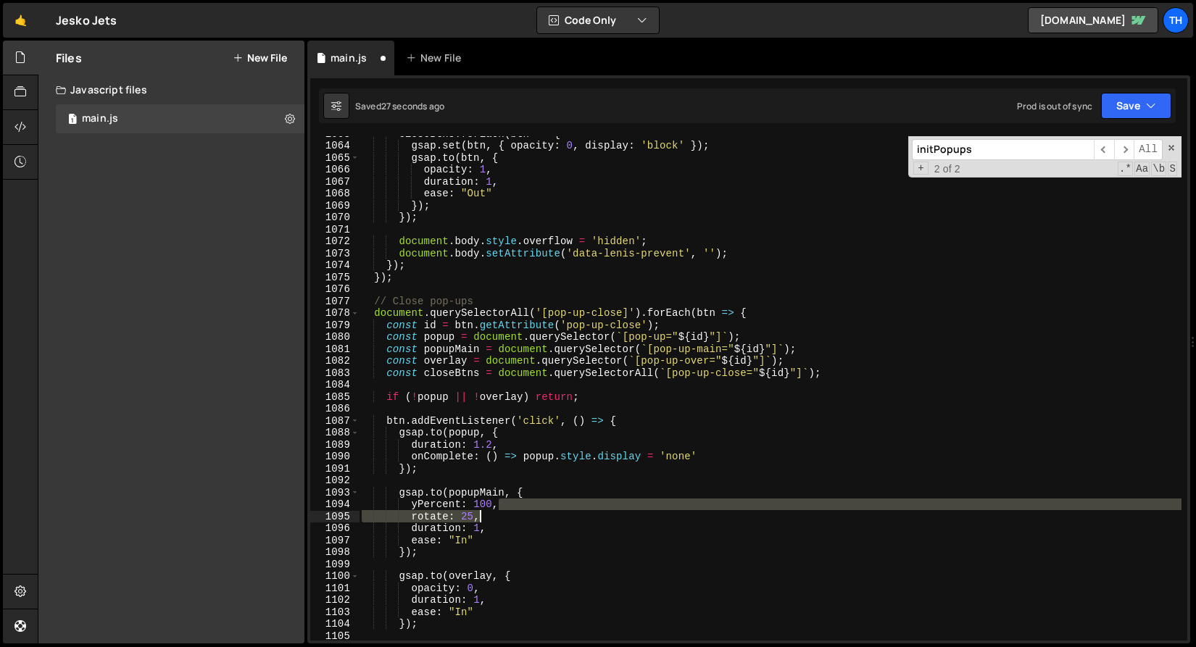
drag, startPoint x: 499, startPoint y: 504, endPoint x: 512, endPoint y: 516, distance: 17.5
click at [512, 516] on div "closeBtns . forEach ( btn => { gsap . set ( btn , { opacity : 0 , display : 'bl…" at bounding box center [770, 392] width 822 height 528
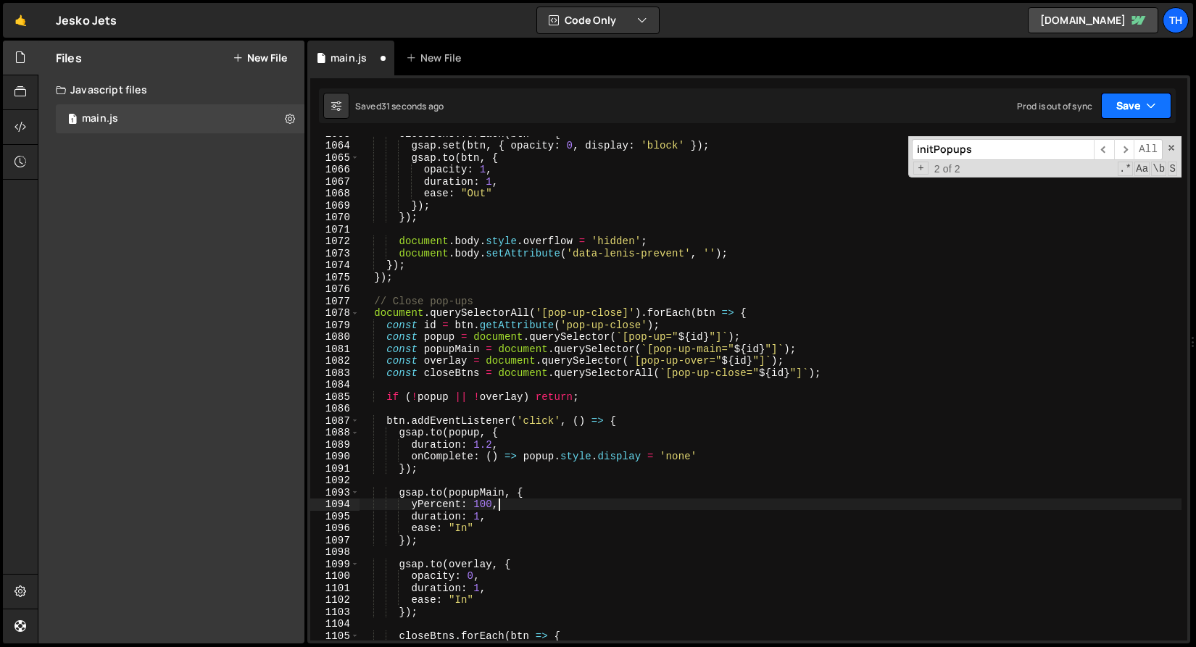
click at [1122, 104] on button "Save" at bounding box center [1136, 106] width 70 height 26
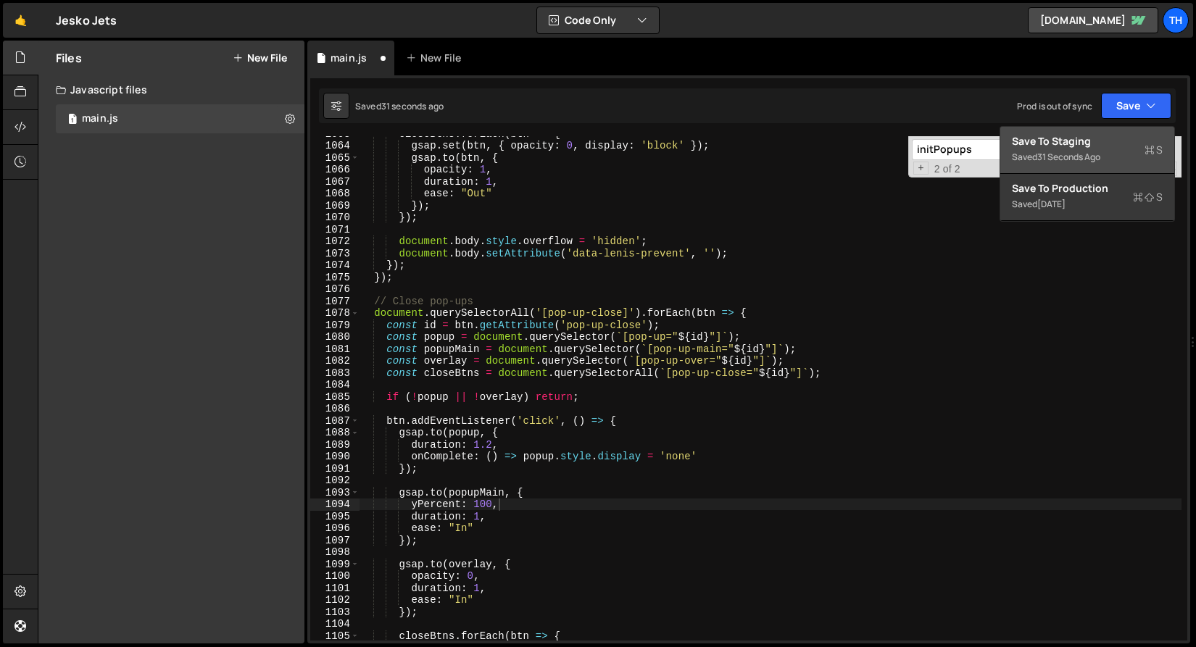
click at [1107, 133] on button "Save to Staging S Saved 31 seconds ago" at bounding box center [1087, 150] width 174 height 47
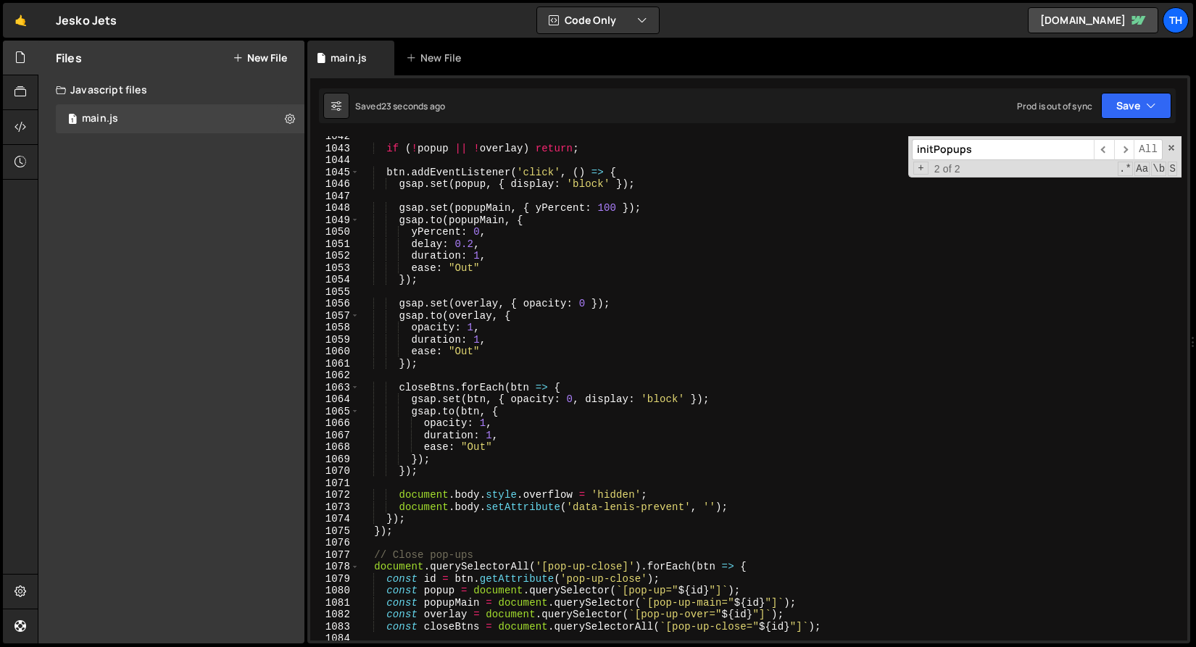
scroll to position [12357, 0]
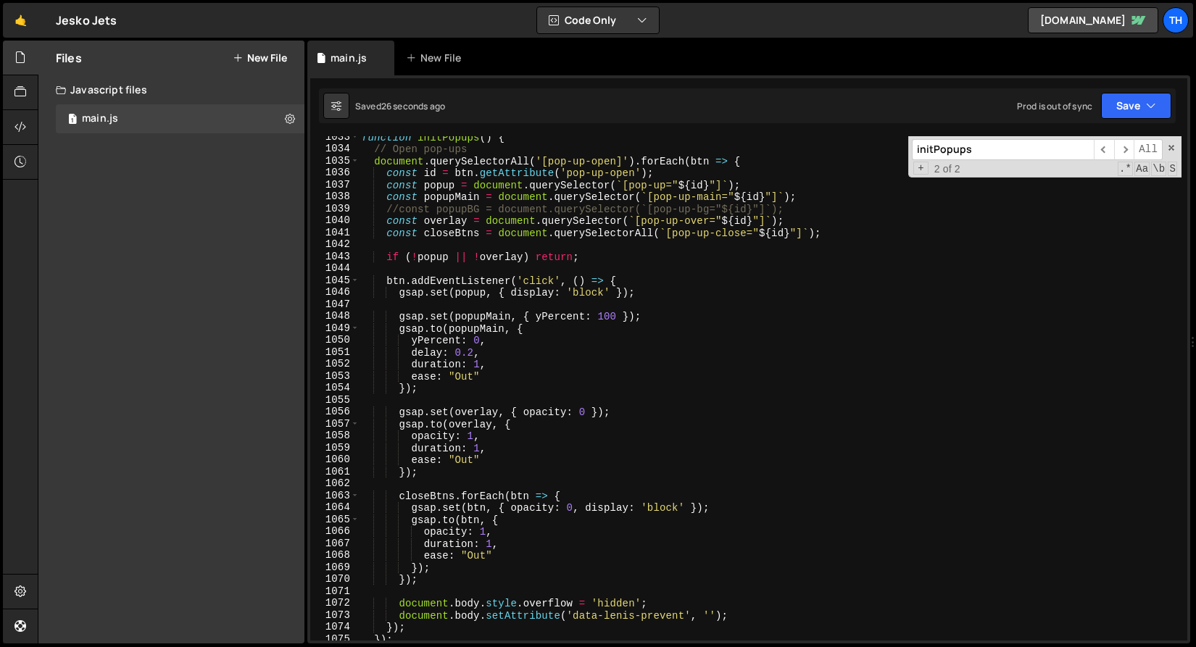
type textarea "//const popupBG = document.querySelector(`[pop-up-bg="${id}"]`);"
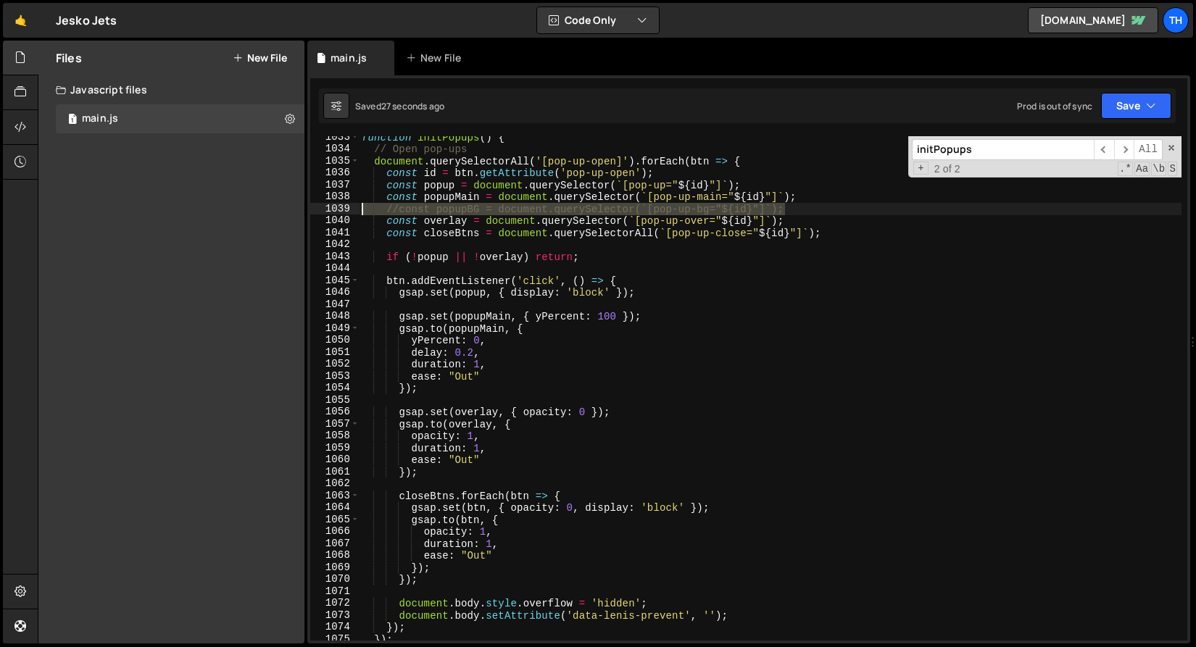
drag, startPoint x: 799, startPoint y: 210, endPoint x: 325, endPoint y: 207, distance: 473.9
click at [325, 207] on div "//const popupBG = document.querySelector(`[pop-up-bg="${id}"]`); 1033 1034 1035…" at bounding box center [748, 388] width 877 height 504
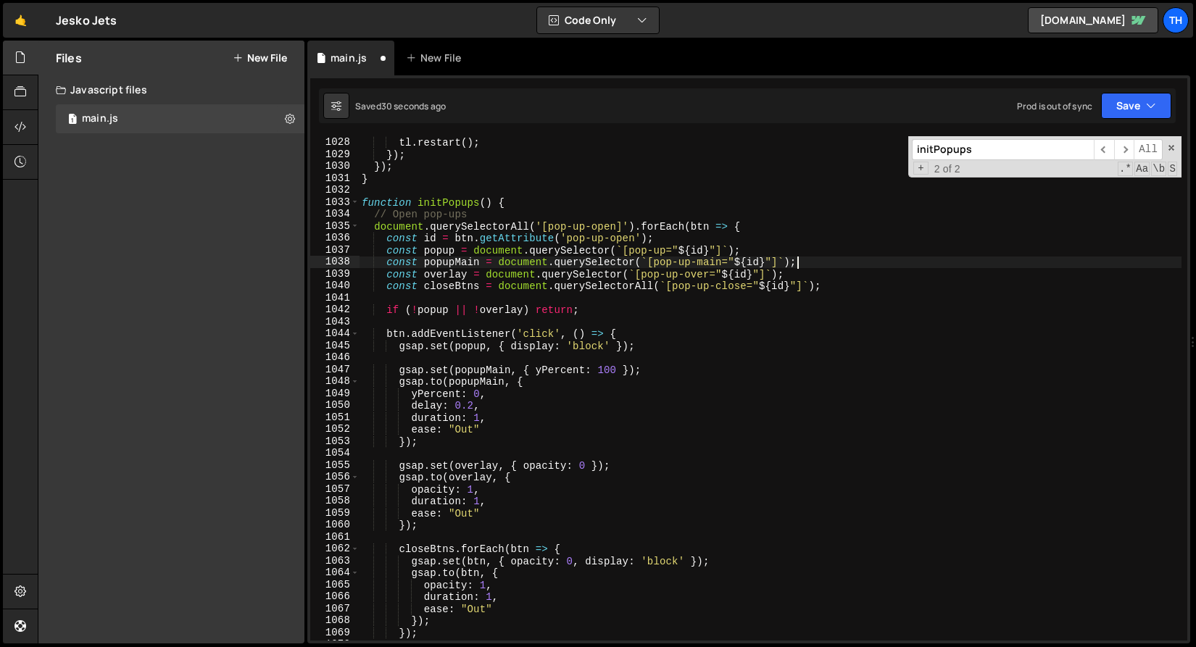
scroll to position [12248, 0]
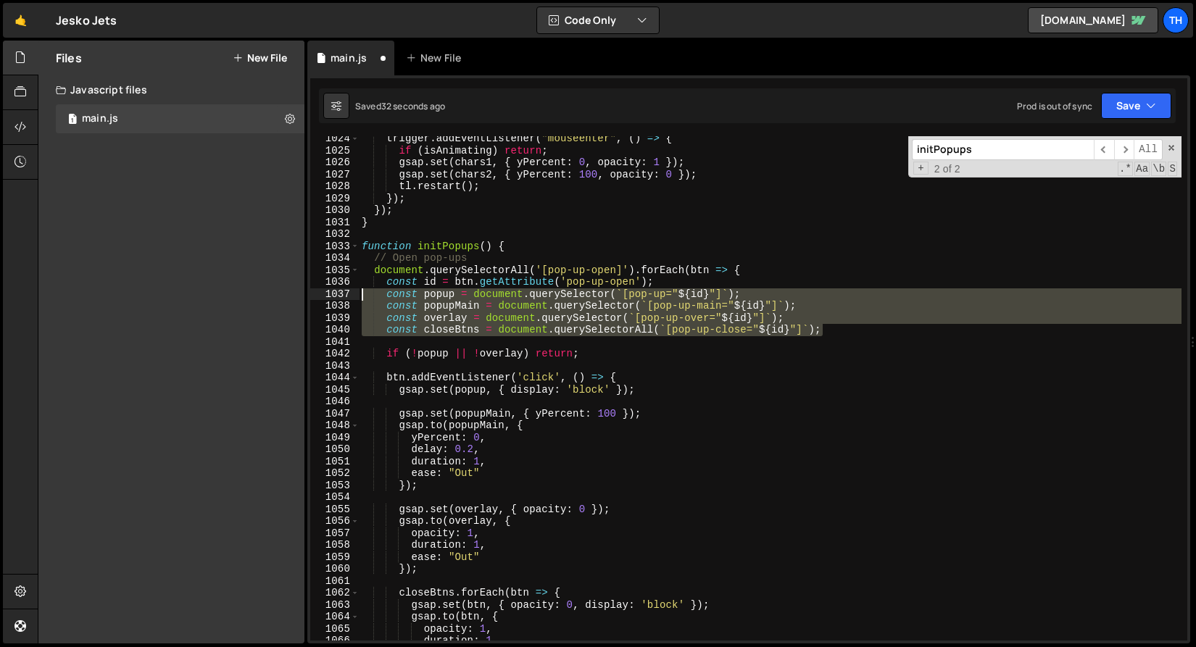
drag, startPoint x: 859, startPoint y: 336, endPoint x: 248, endPoint y: 289, distance: 613.4
click at [248, 289] on div "Files New File Javascript files 1 main.js 0 CSS files Copy share link Edit File…" at bounding box center [617, 343] width 1158 height 604
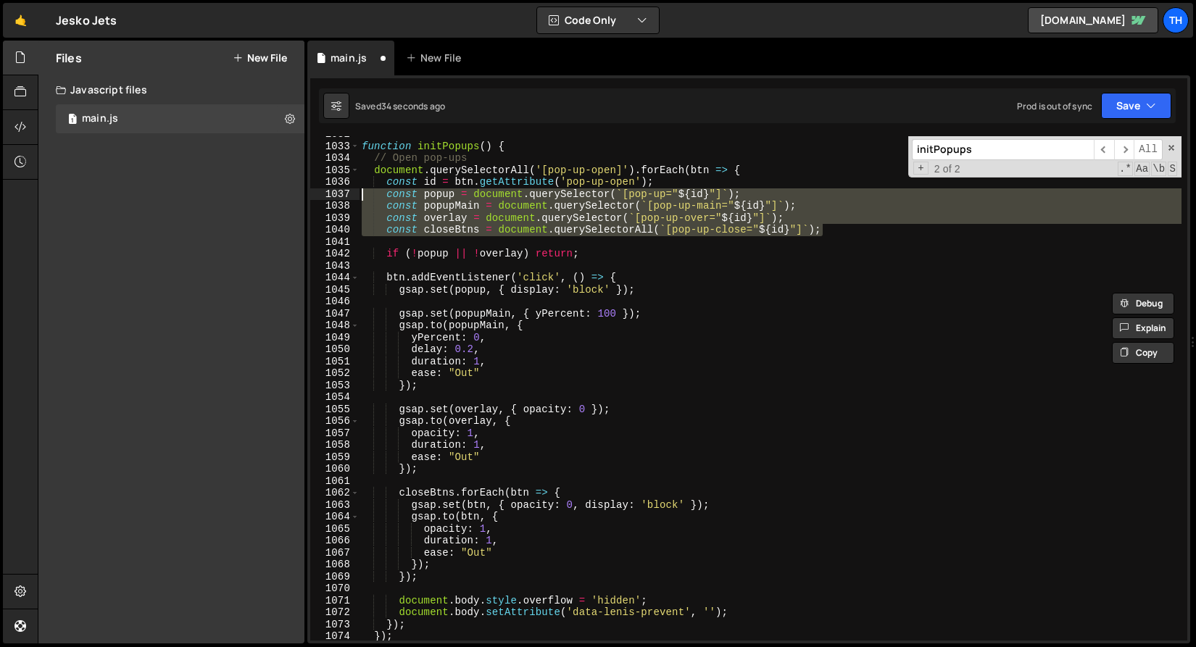
scroll to position [12503, 0]
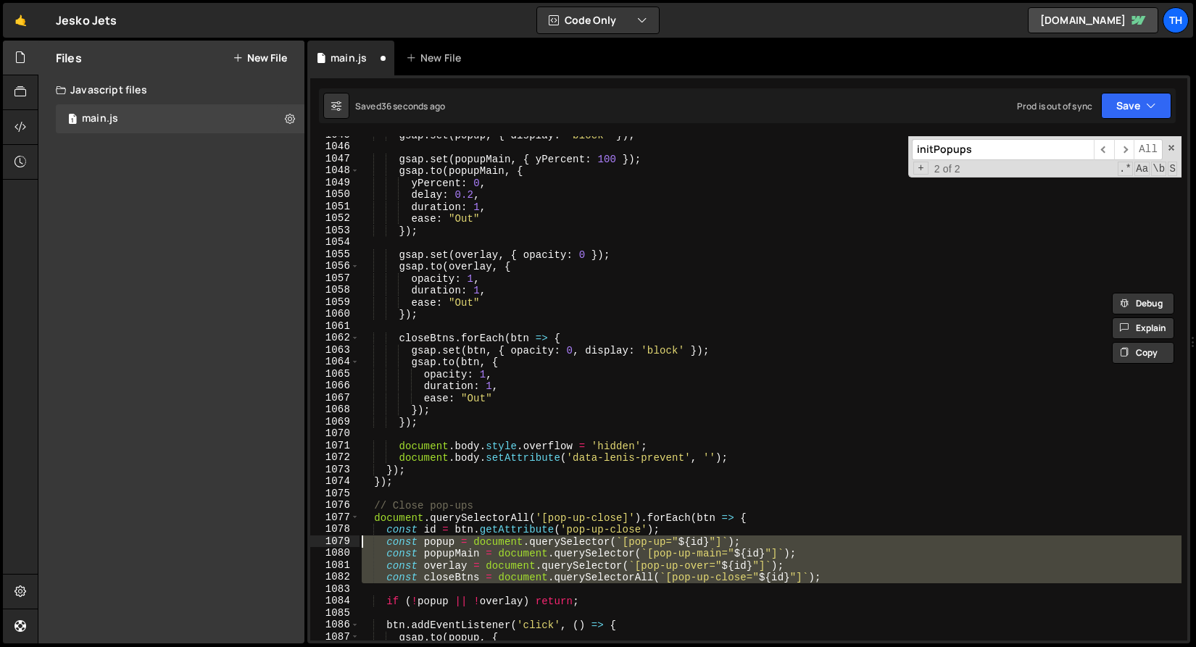
drag, startPoint x: 840, startPoint y: 583, endPoint x: 214, endPoint y: 541, distance: 627.6
click at [214, 541] on div "Files New File Javascript files 1 main.js 0 CSS files Copy share link Edit File…" at bounding box center [617, 343] width 1158 height 604
paste textarea "closeBtns = document.querySelectorAll(`[pop-up-close"
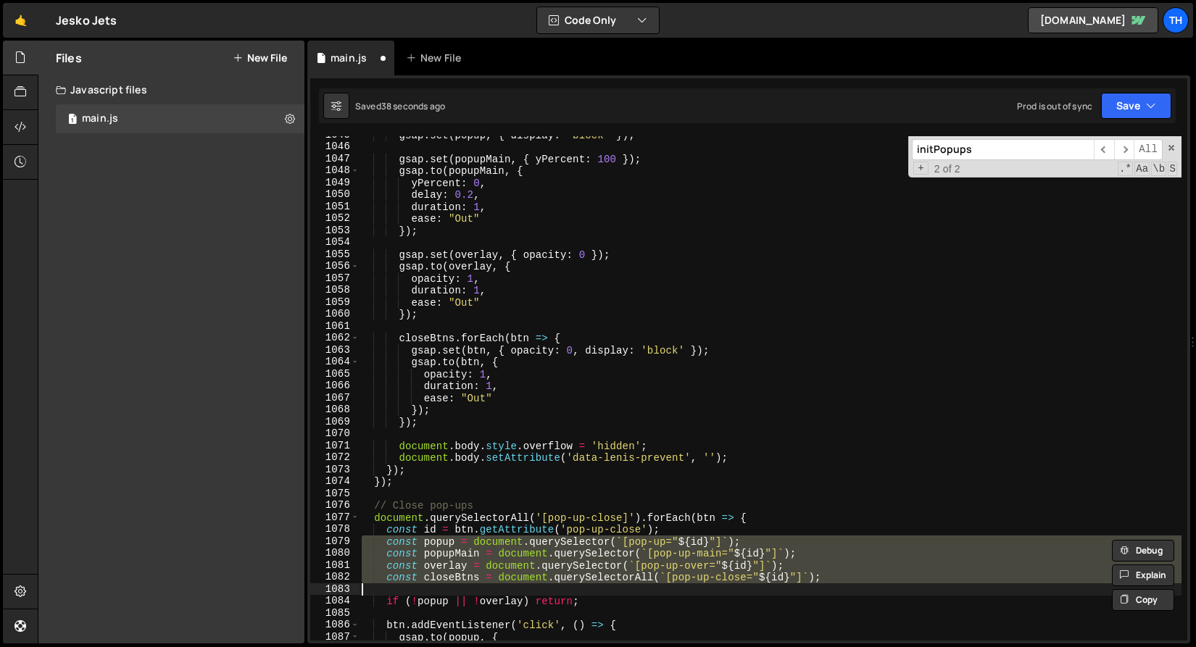
click at [700, 539] on div "gsap . set ( popup , { display : 'block' }) ; gsap . set ( popupMain , { yPerce…" at bounding box center [770, 393] width 822 height 528
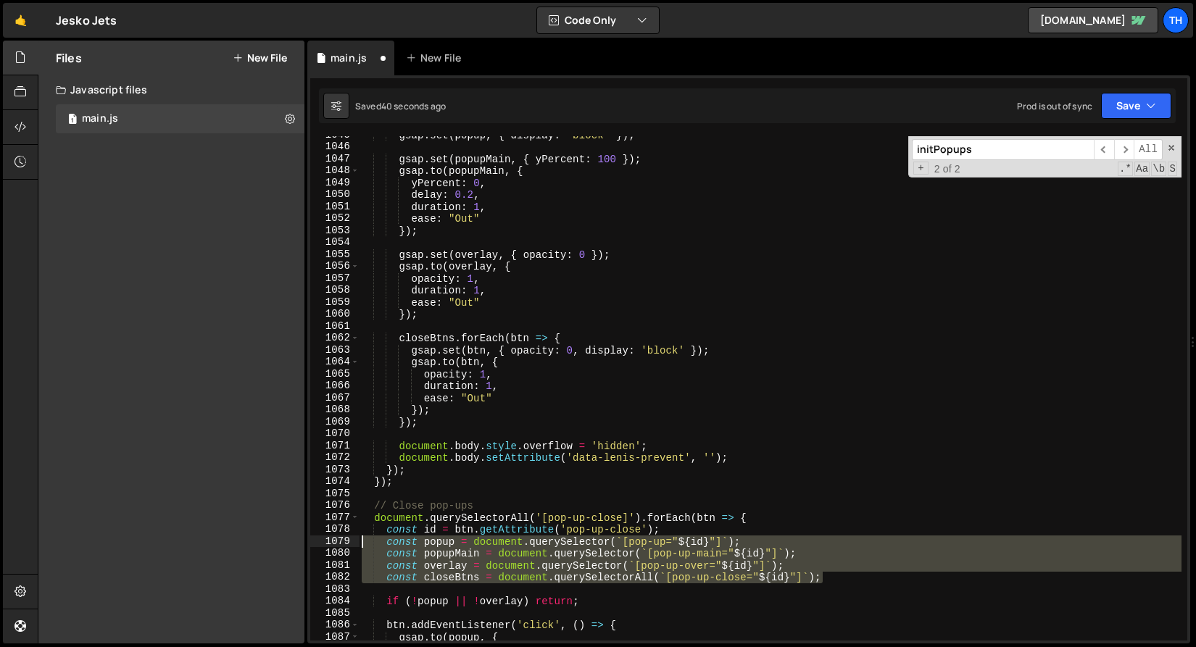
drag, startPoint x: 833, startPoint y: 580, endPoint x: 263, endPoint y: 538, distance: 571.9
click at [263, 538] on div "Files New File Javascript files 1 main.js 0 CSS files Copy share link Edit File…" at bounding box center [617, 343] width 1158 height 604
paste textarea "closeBtns = document.querySelectorAll(`[pop-up-close"
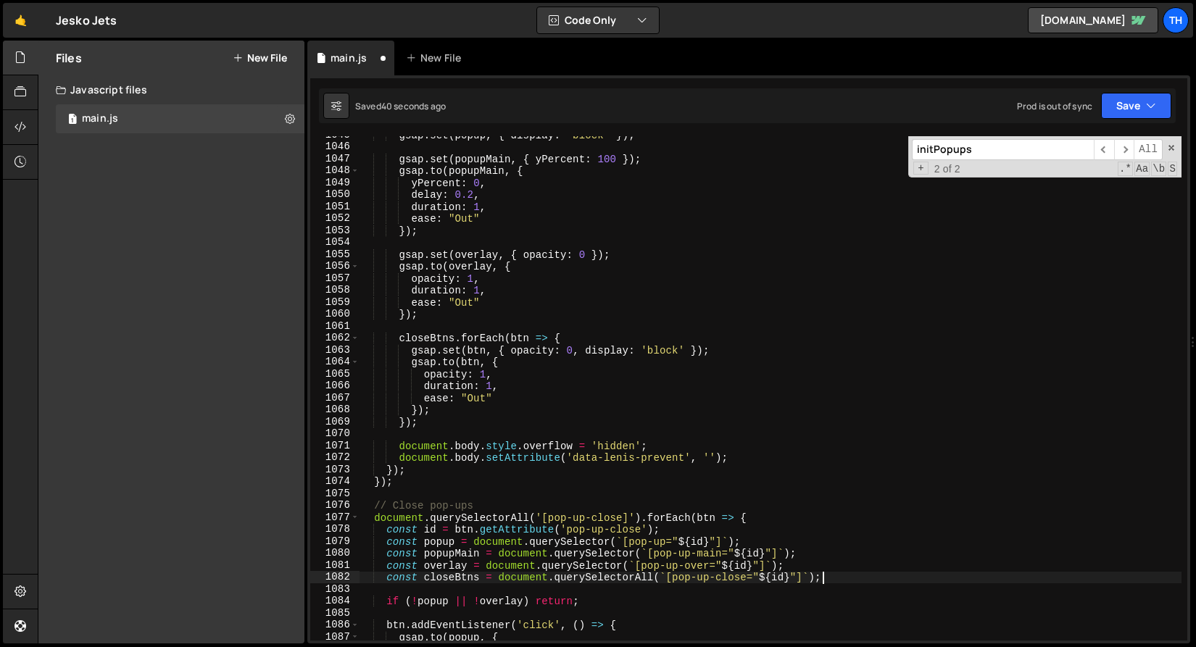
scroll to position [12306, 0]
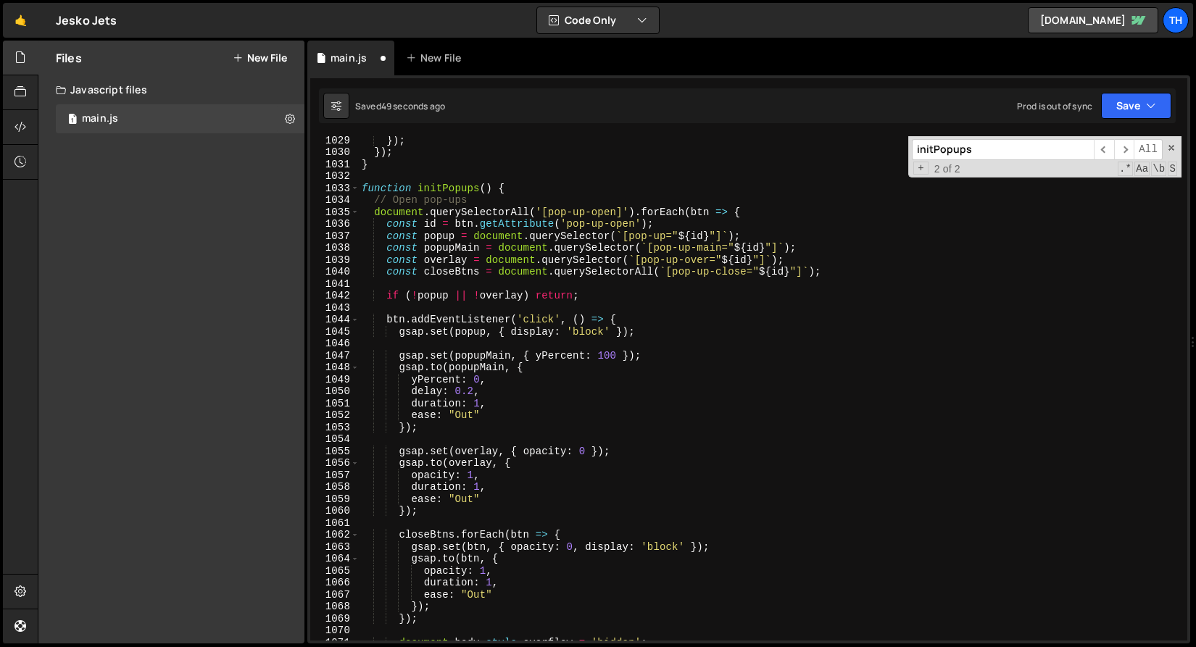
click at [451, 433] on div "}) ; }) ; } function initPopups ( ) { // Open pop-ups document . querySelectorA…" at bounding box center [770, 398] width 822 height 528
type textarea "});"
click at [451, 438] on div "}) ; }) ; } function initPopups ( ) { // Open pop-ups document . querySelectorA…" at bounding box center [770, 398] width 822 height 528
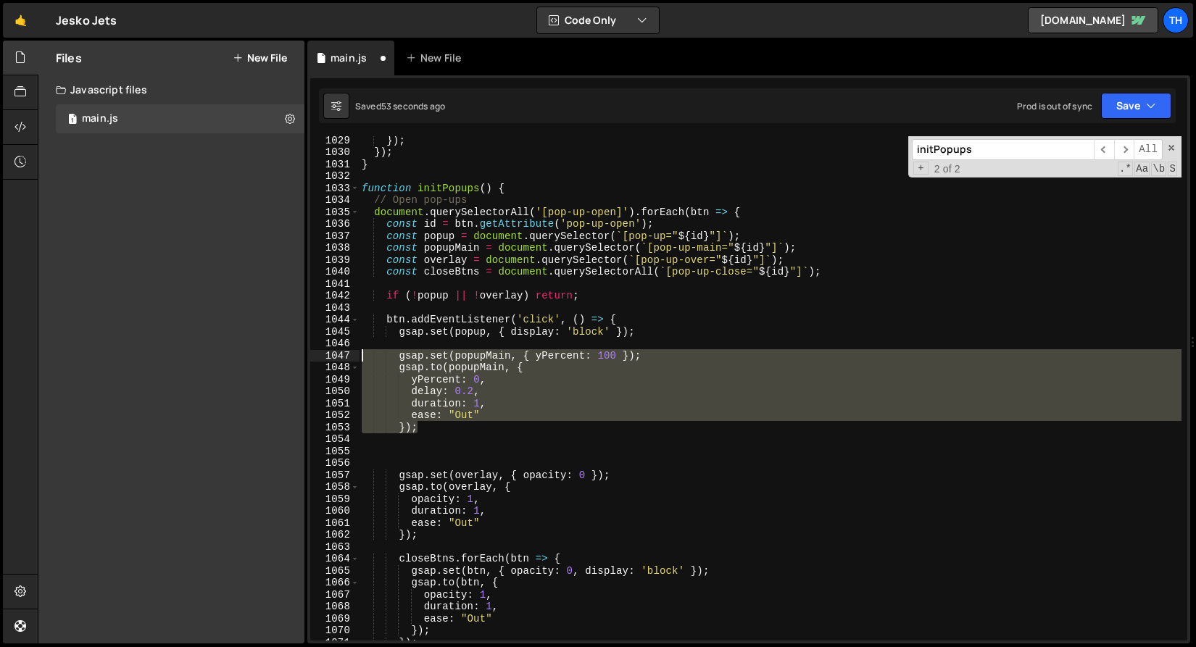
drag, startPoint x: 425, startPoint y: 428, endPoint x: 144, endPoint y: 352, distance: 291.3
click at [144, 352] on div "Files New File Javascript files 1 main.js 0 CSS files Copy share link Edit File…" at bounding box center [617, 343] width 1158 height 604
type textarea "gsap.set(popupMain, { yPercent: 100 }); gsap.to(popupMain, {"
click at [381, 456] on div "}) ; }) ; } function initPopups ( ) { // Open pop-ups document . querySelectorA…" at bounding box center [770, 398] width 822 height 528
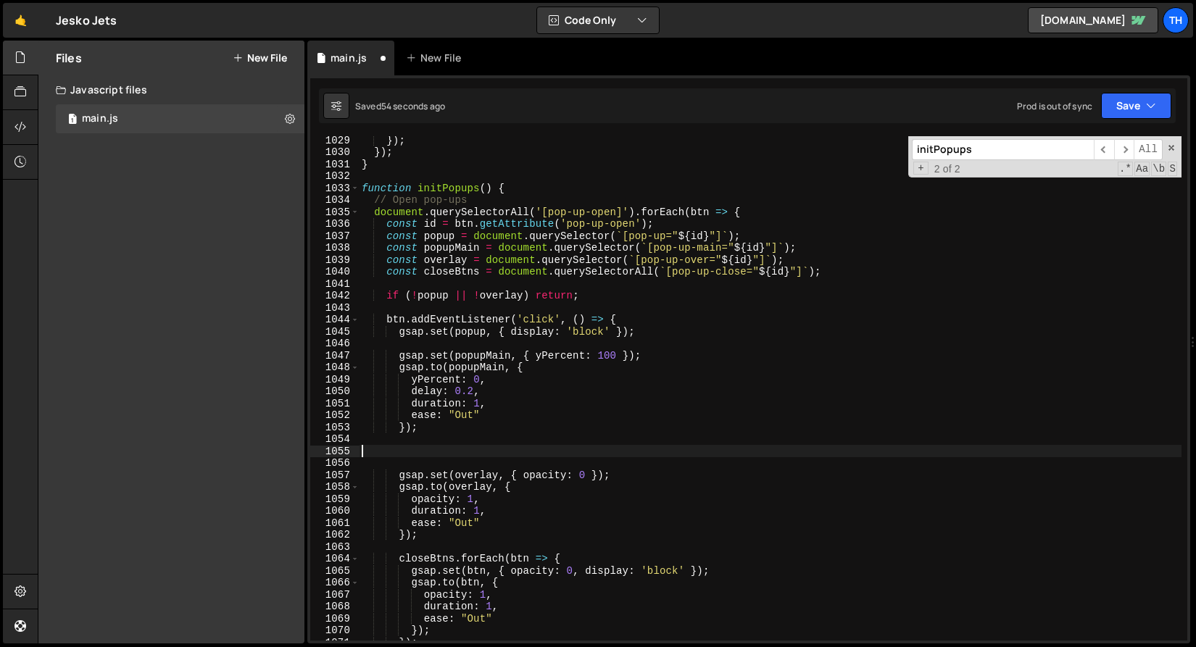
paste textarea "});"
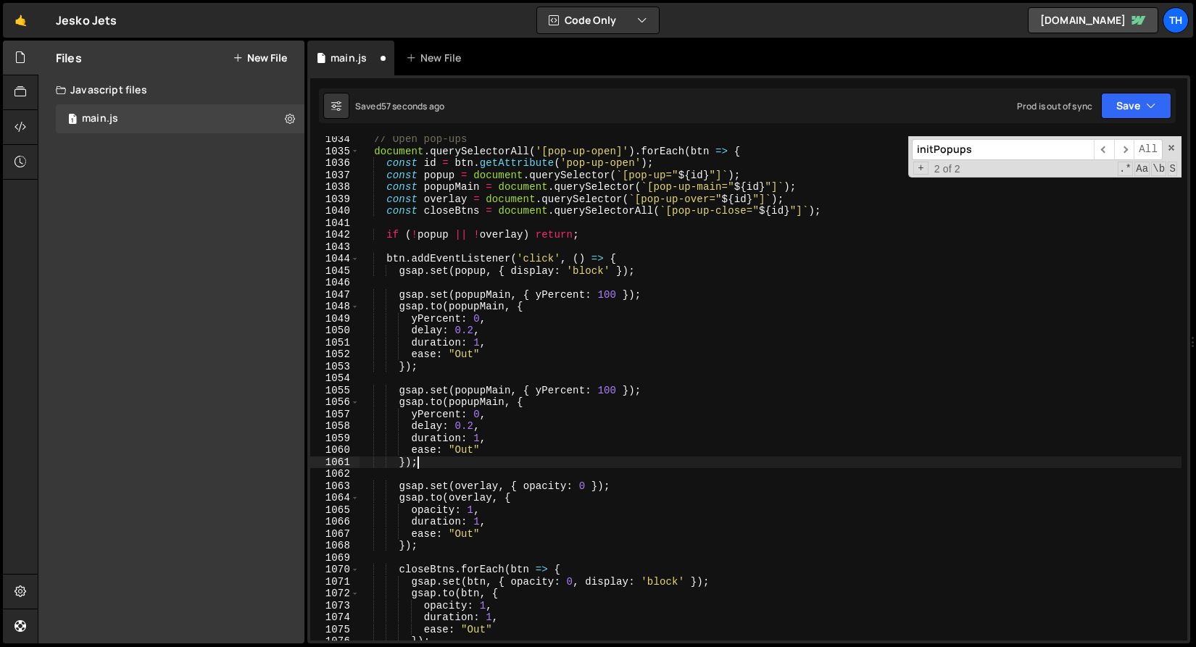
scroll to position [12366, 0]
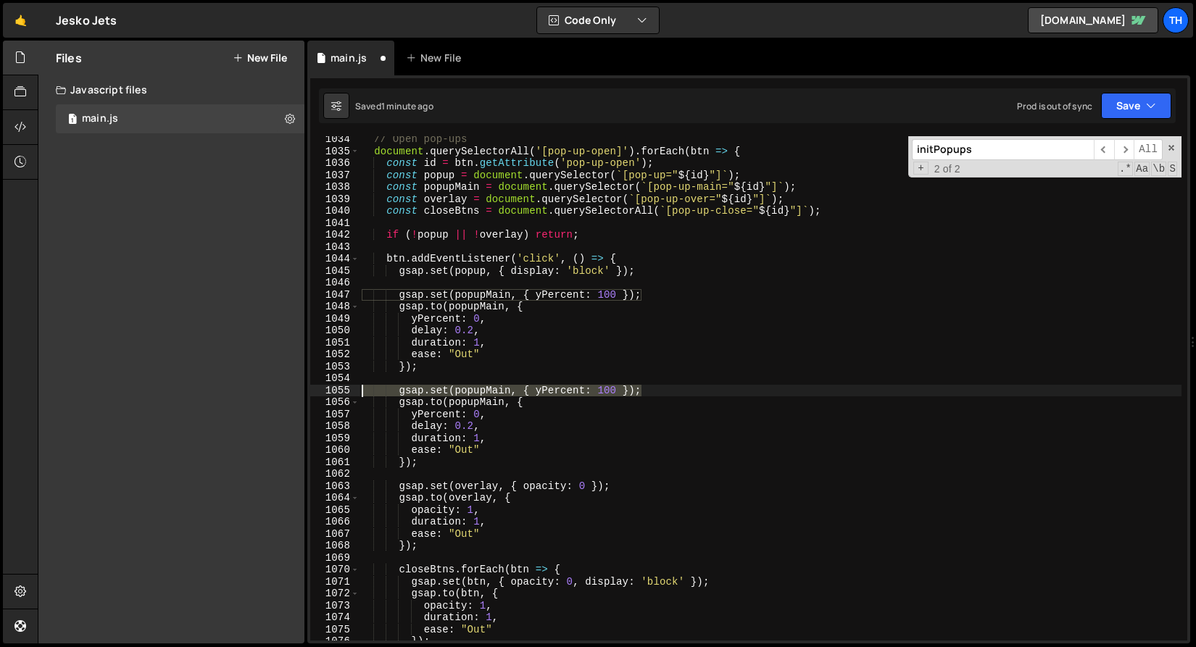
drag, startPoint x: 660, startPoint y: 390, endPoint x: 233, endPoint y: 388, distance: 426.8
click at [233, 388] on div "Files New File Javascript files 1 main.js 0 CSS files Copy share link Edit File…" at bounding box center [617, 343] width 1158 height 604
type textarea "gsap.set(popupMain, { yPercent: 100 });"
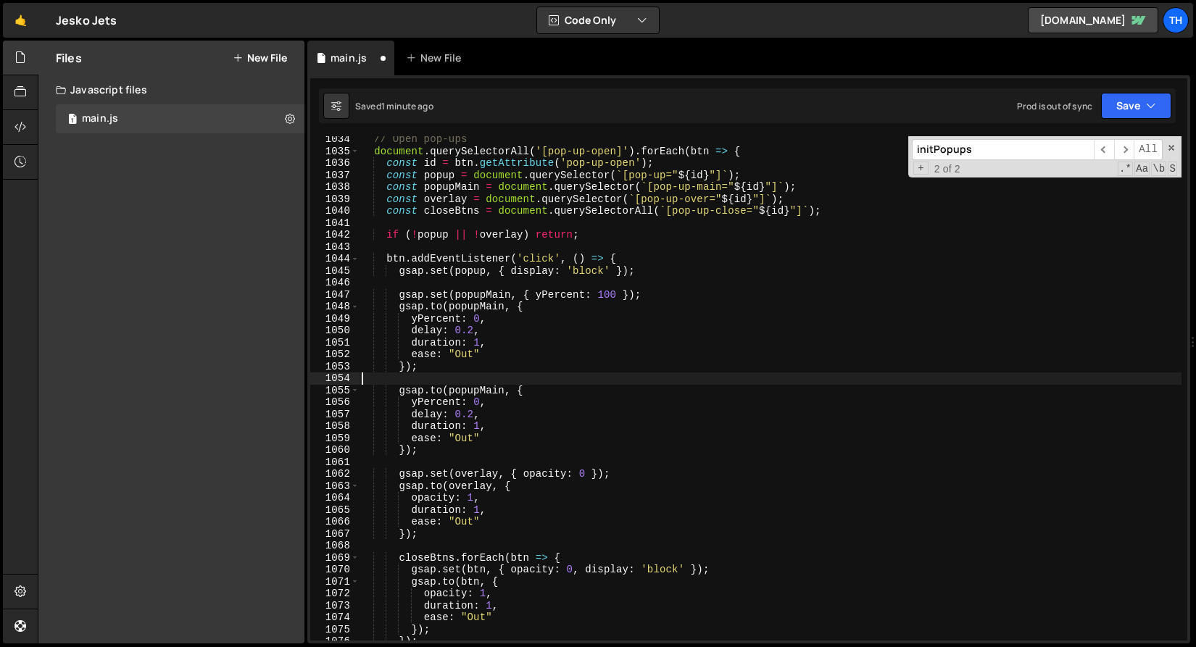
click at [438, 176] on div "// Open pop-ups document . querySelectorAll ( '[pop-up-open]' ) . forEach ( btn…" at bounding box center [770, 397] width 822 height 528
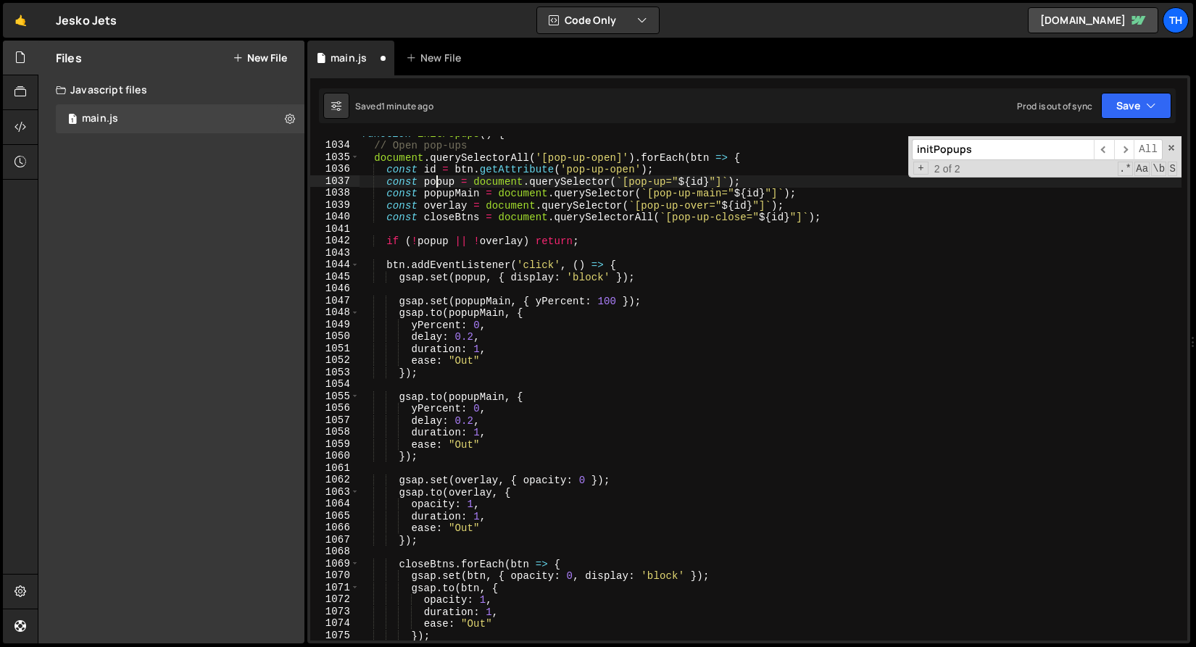
scroll to position [12355, 0]
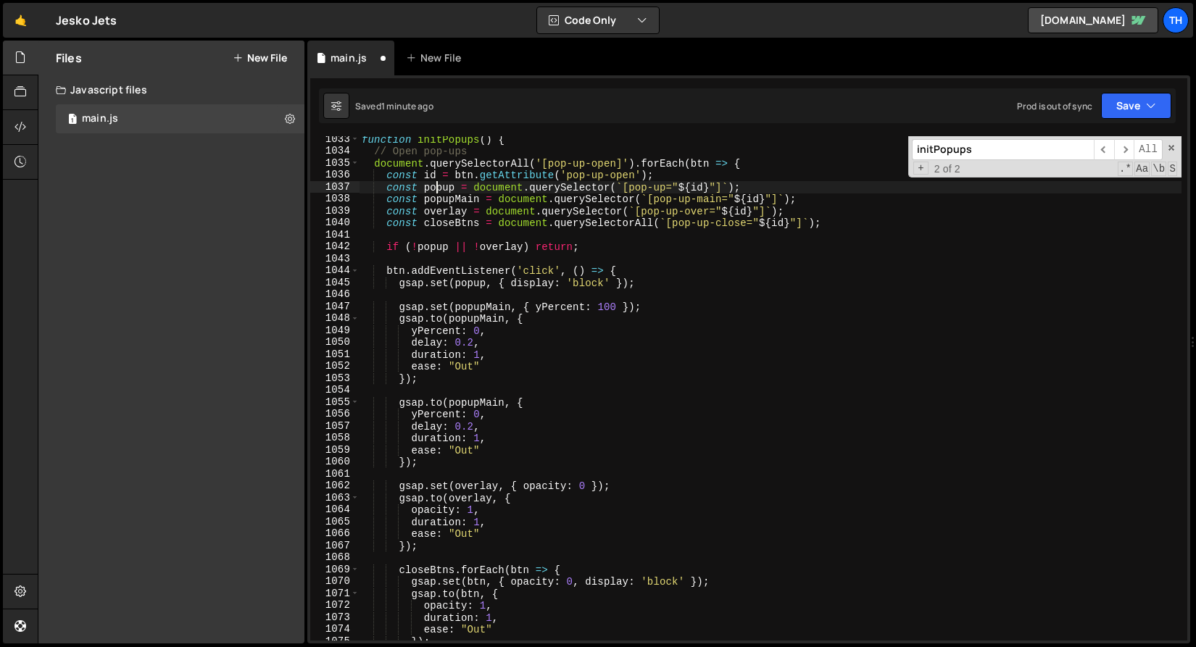
click at [700, 166] on div "function initPopups ( ) { // Open pop-ups document . querySelectorAll ( '[pop-u…" at bounding box center [770, 397] width 822 height 528
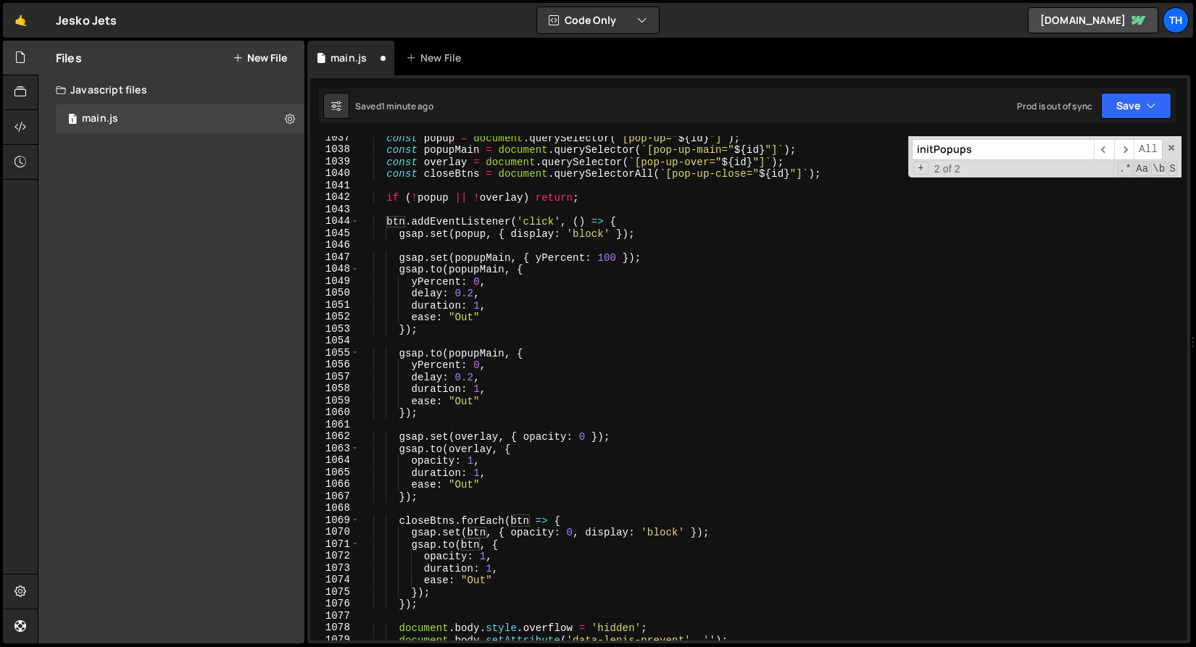
scroll to position [12398, 0]
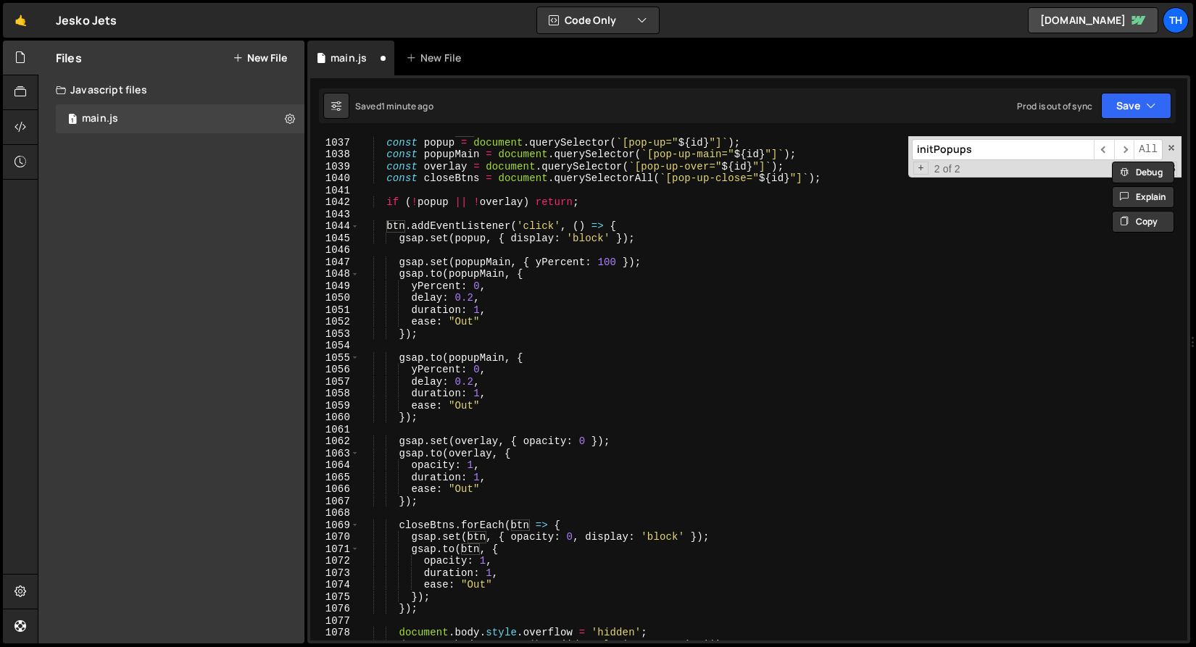
click at [460, 357] on div "const id = btn . getAttribute ( 'pop-up-open' ) ; const popup = document . quer…" at bounding box center [770, 389] width 822 height 528
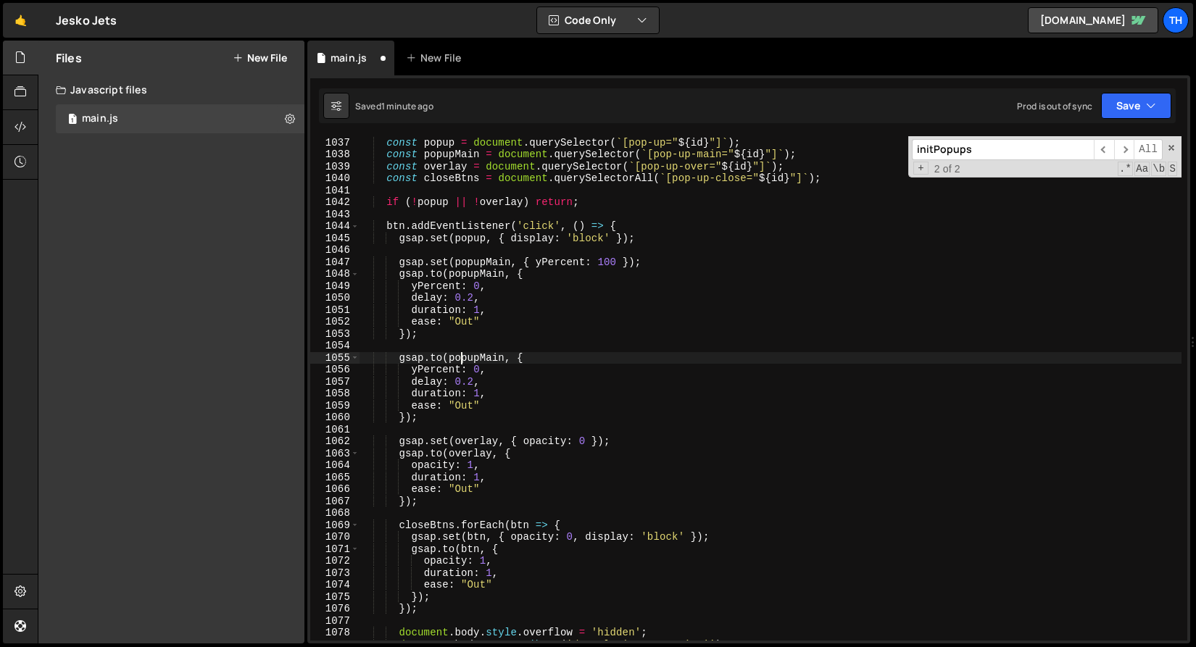
click at [460, 357] on div "const id = btn . getAttribute ( 'pop-up-open' ) ; const popup = document . quer…" at bounding box center [770, 389] width 822 height 528
paste textarea "bt"
click at [416, 354] on div "const id = btn . getAttribute ( 'pop-up-open' ) ; const popup = document . quer…" at bounding box center [770, 389] width 822 height 528
drag, startPoint x: 475, startPoint y: 369, endPoint x: 505, endPoint y: 412, distance: 52.7
click at [475, 369] on div "const id = btn . getAttribute ( 'pop-up-open' ) ; const popup = document . quer…" at bounding box center [770, 389] width 822 height 528
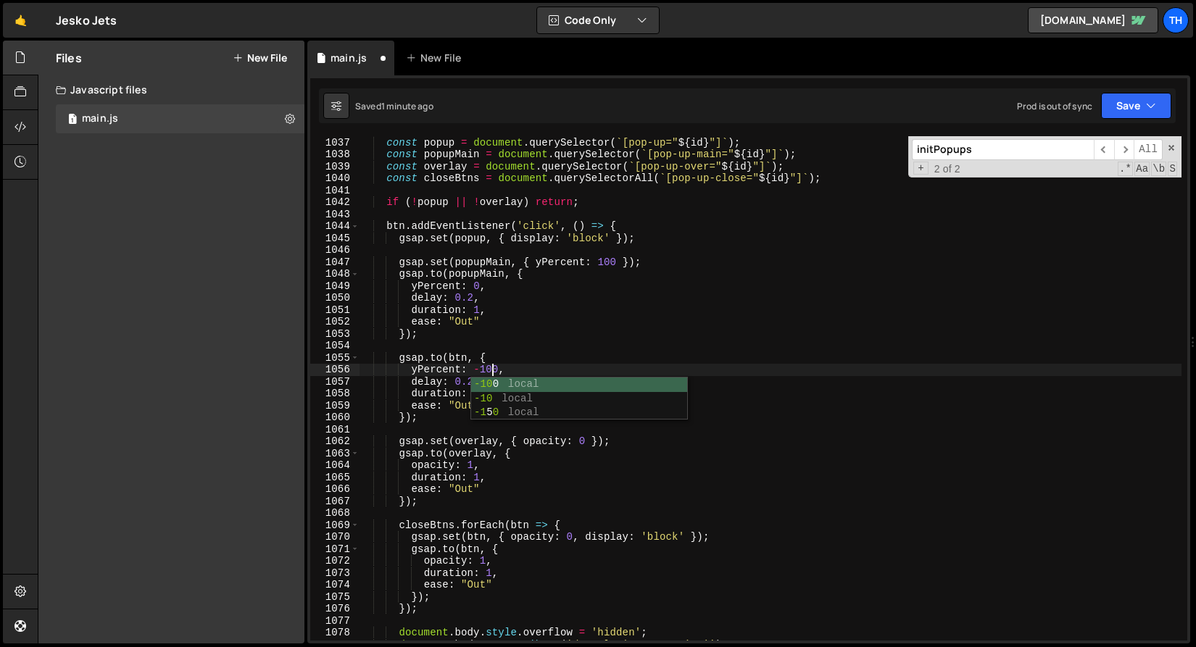
scroll to position [0, 9]
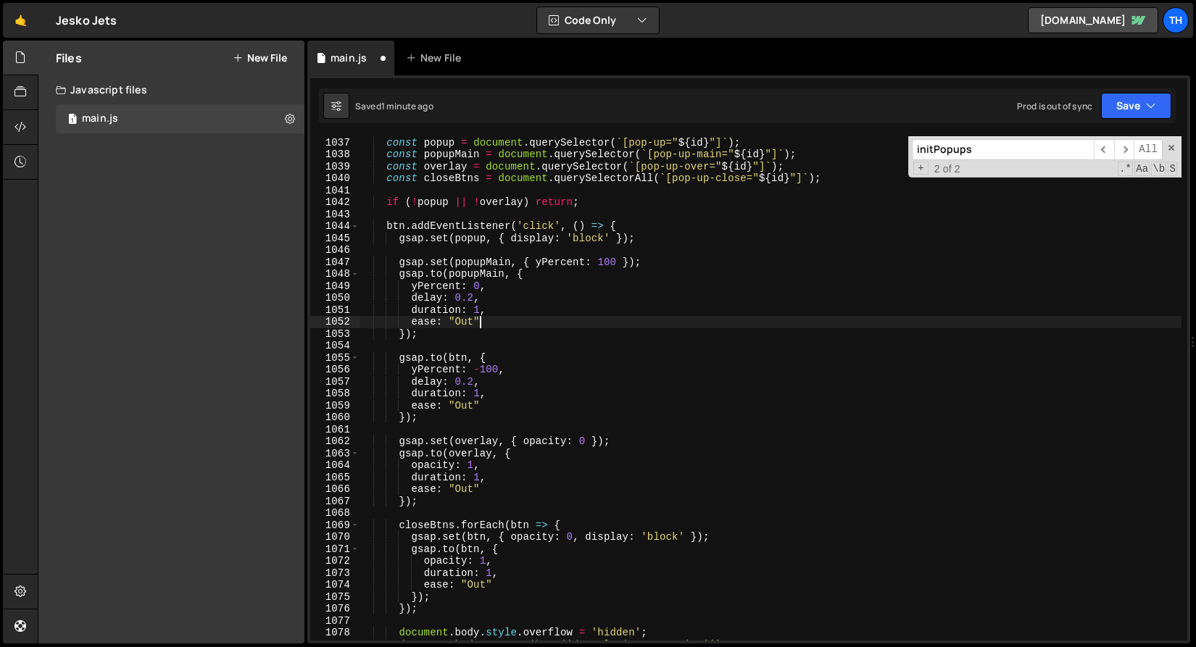
click at [541, 323] on div "const id = btn . getAttribute ( 'pop-up-open' ) ; const popup = document . quer…" at bounding box center [770, 389] width 822 height 528
type textarea "ease: "Out""
click at [1126, 111] on button "Save" at bounding box center [1136, 106] width 70 height 26
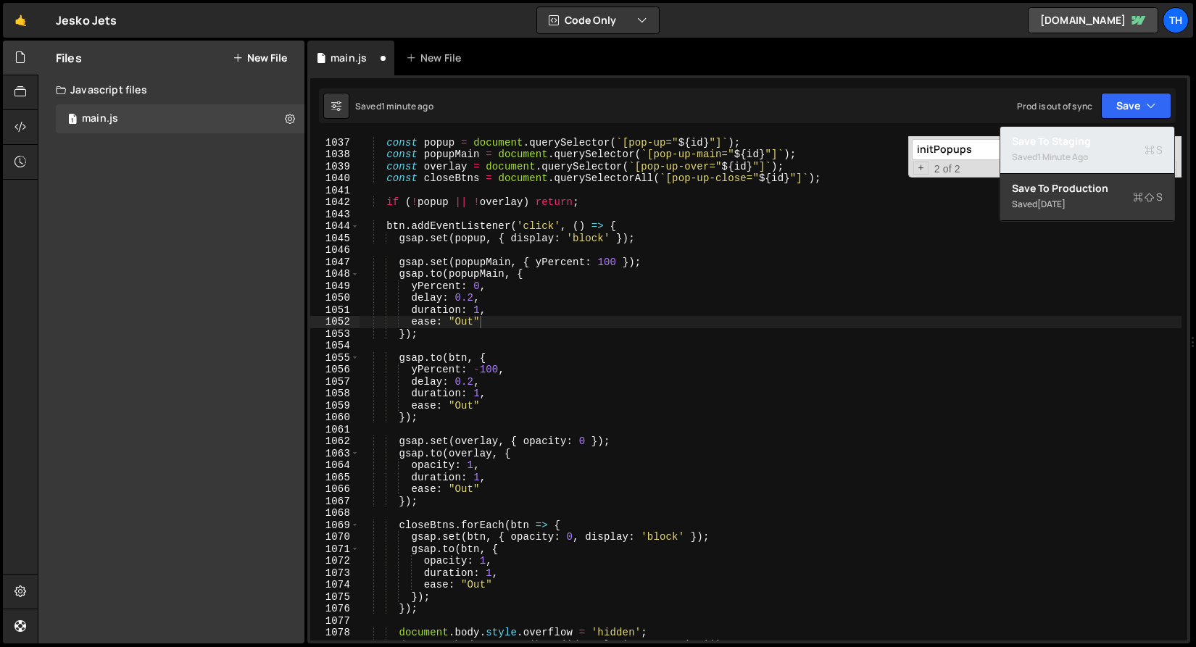
drag, startPoint x: 1108, startPoint y: 145, endPoint x: 954, endPoint y: 140, distance: 153.7
click at [1108, 145] on div "Save to Staging S" at bounding box center [1087, 141] width 151 height 14
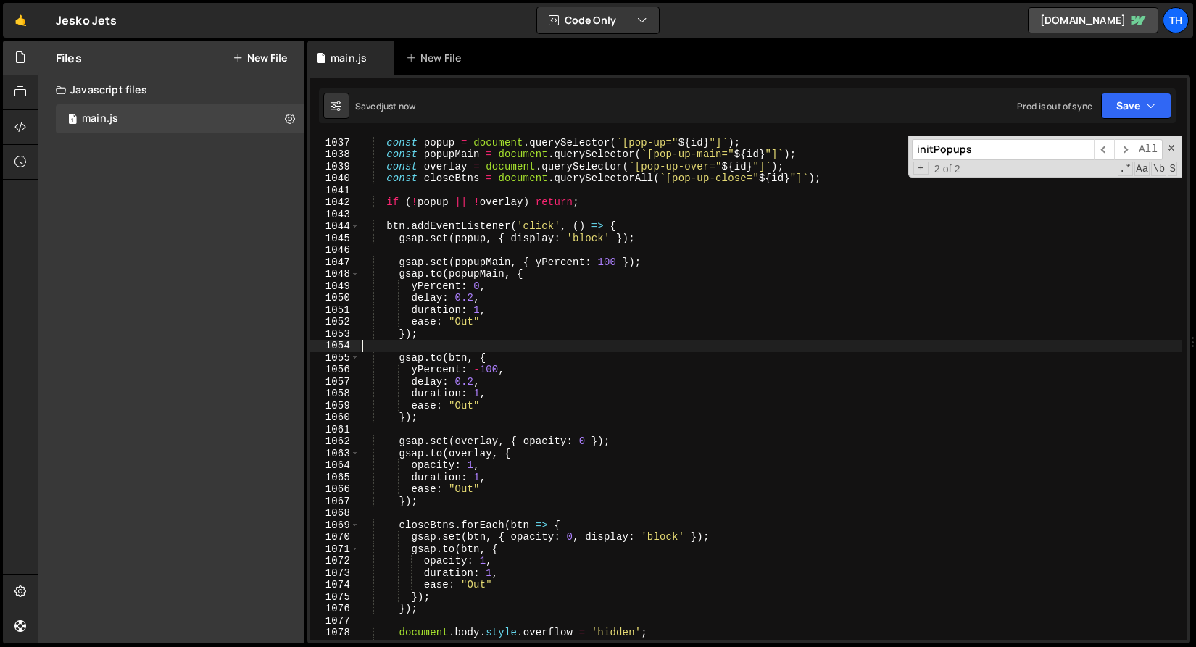
click at [454, 351] on div "const id = btn . getAttribute ( 'pop-up-open' ) ; const popup = document . quer…" at bounding box center [770, 389] width 822 height 528
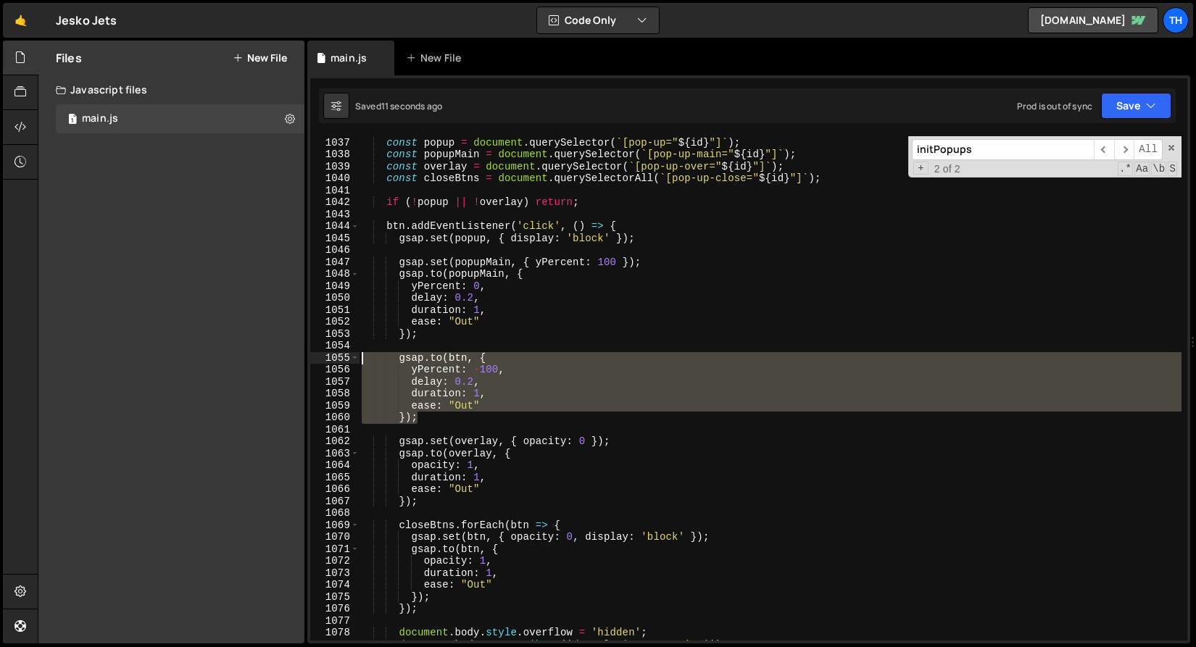
drag, startPoint x: 455, startPoint y: 419, endPoint x: 286, endPoint y: 362, distance: 179.0
click at [286, 362] on div "Files New File Javascript files 1 main.js 0 CSS files Copy share link Edit File…" at bounding box center [617, 343] width 1158 height 604
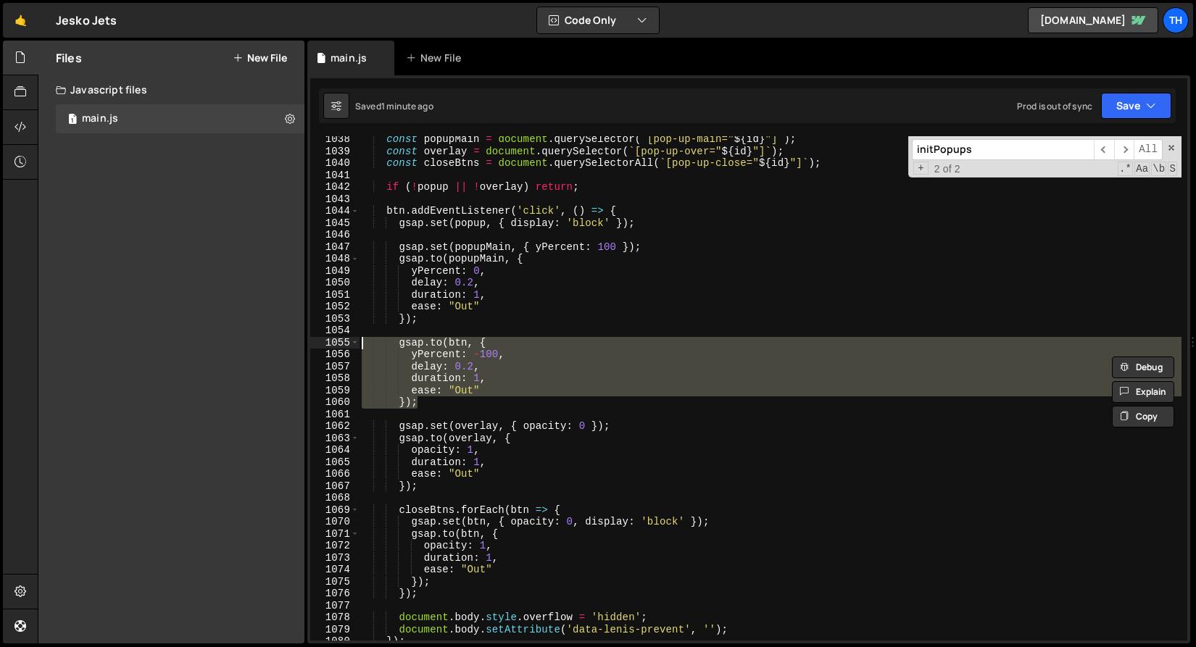
scroll to position [12403, 0]
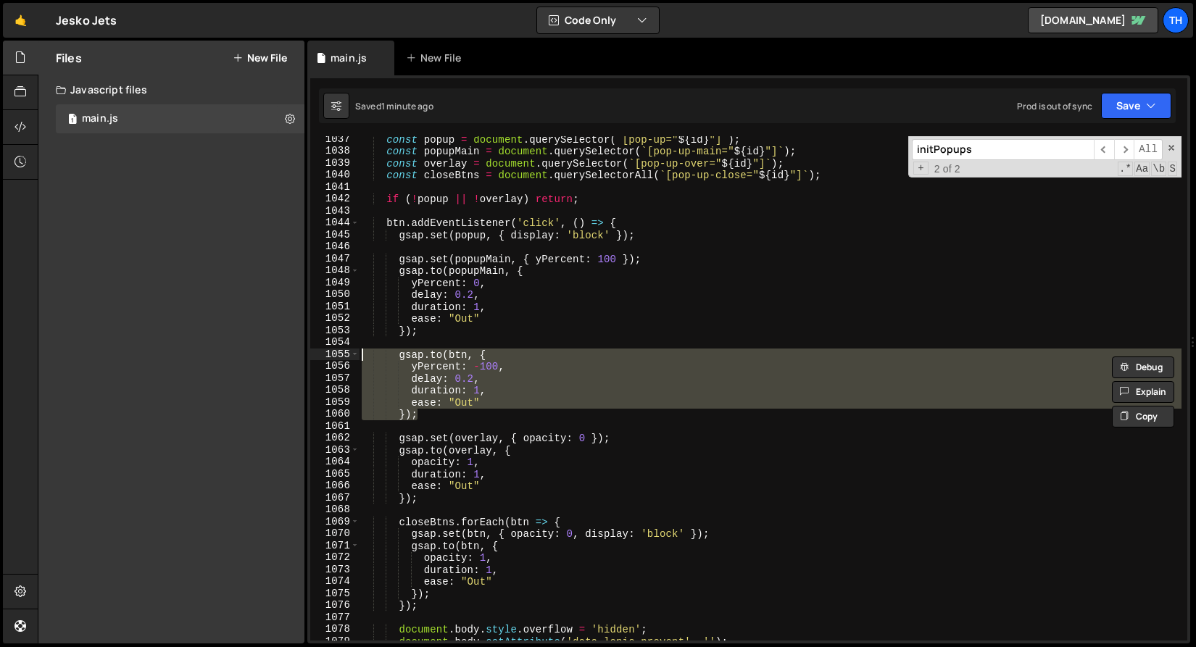
click at [498, 327] on div "const popup = document . querySelector ( ` [pop-up=" ${ id } "] ` ) ; const pop…" at bounding box center [770, 397] width 822 height 528
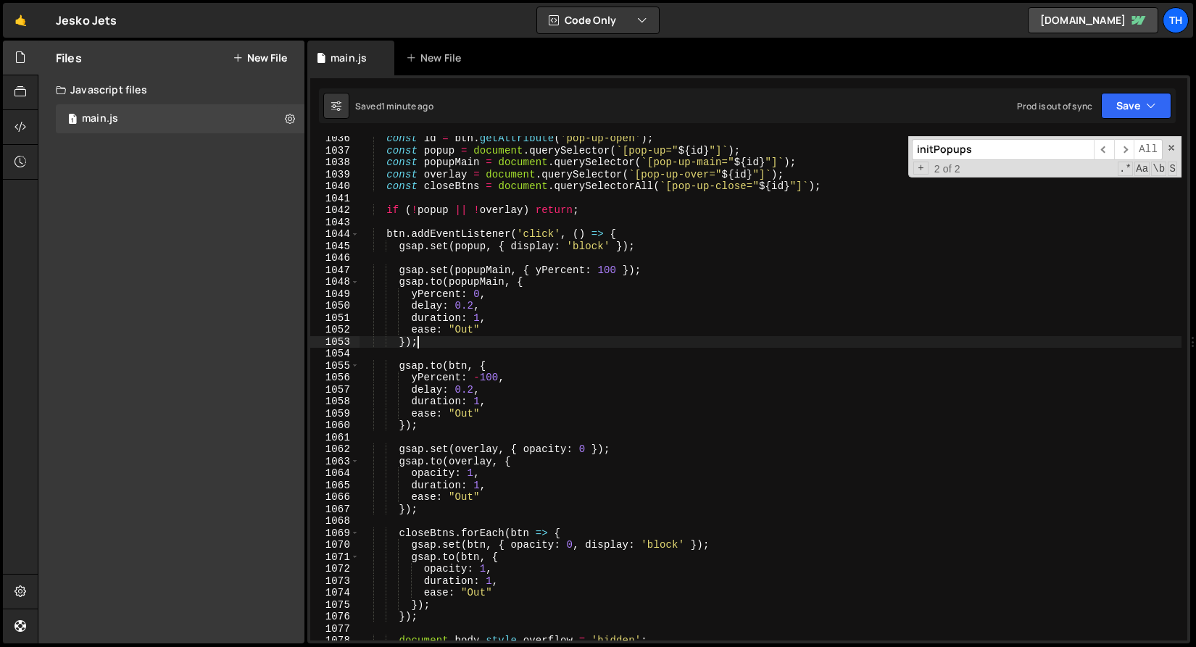
scroll to position [12361, 0]
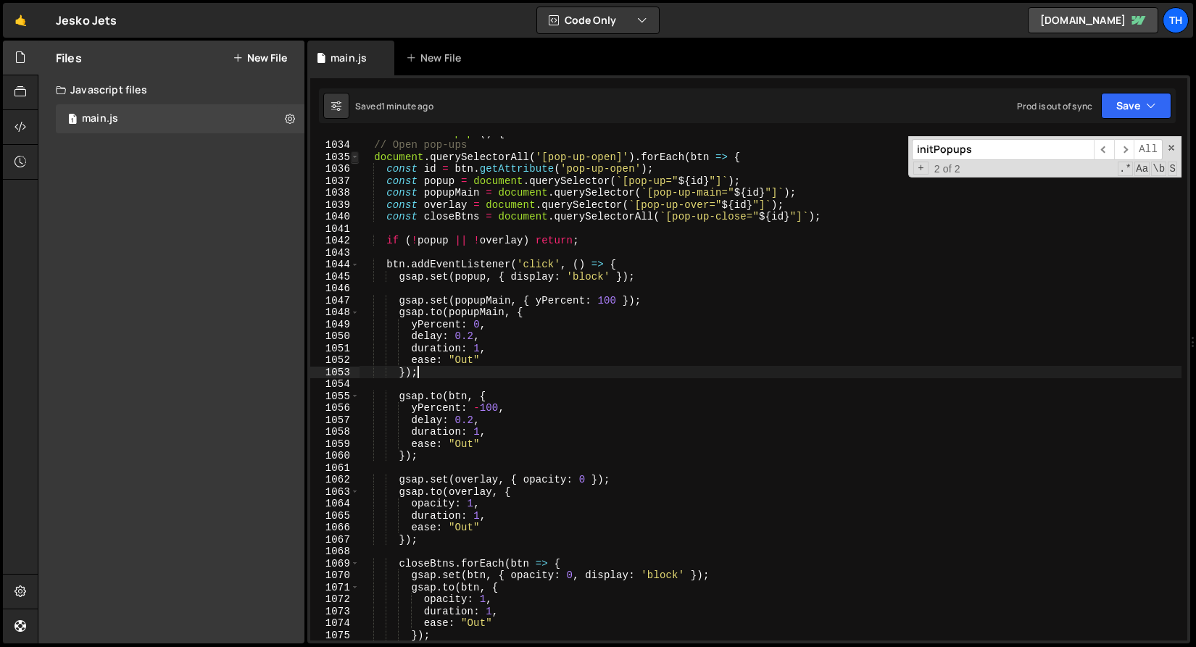
click at [357, 157] on span at bounding box center [355, 157] width 8 height 12
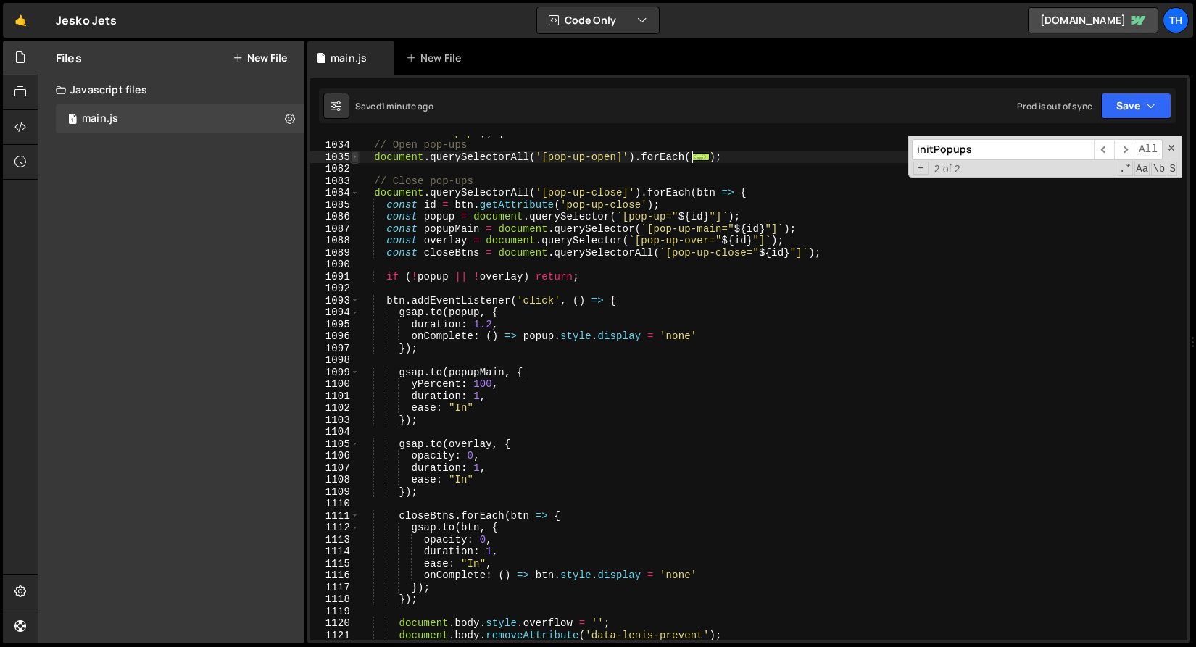
click at [357, 157] on span at bounding box center [355, 157] width 8 height 12
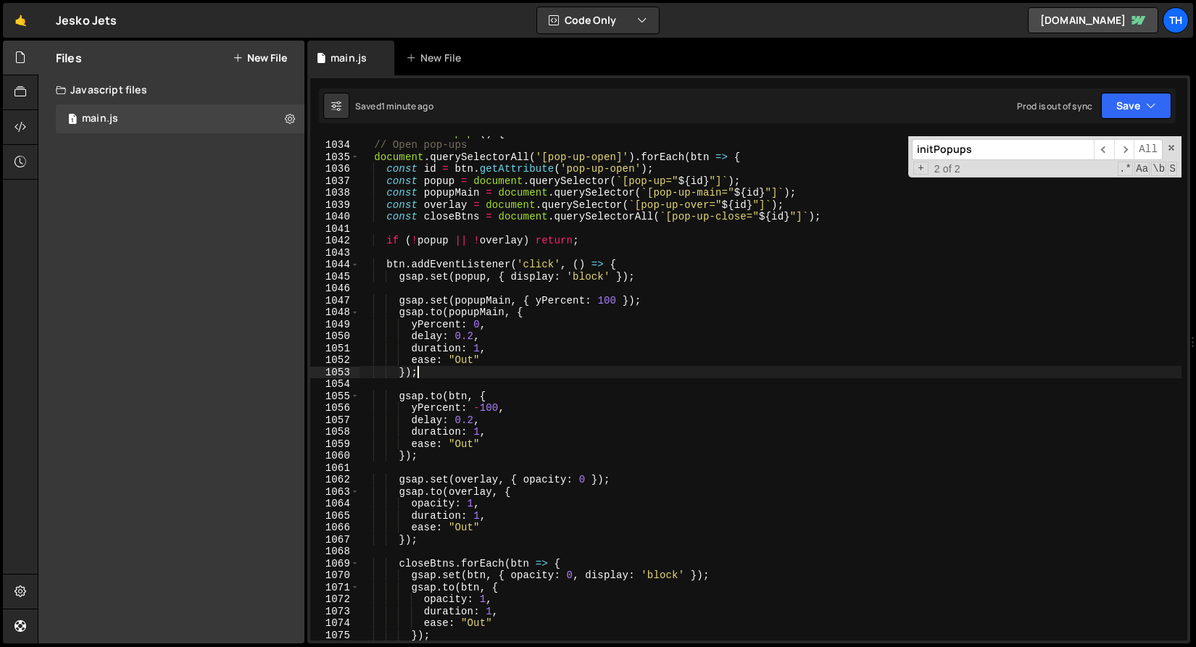
scroll to position [12390, 0]
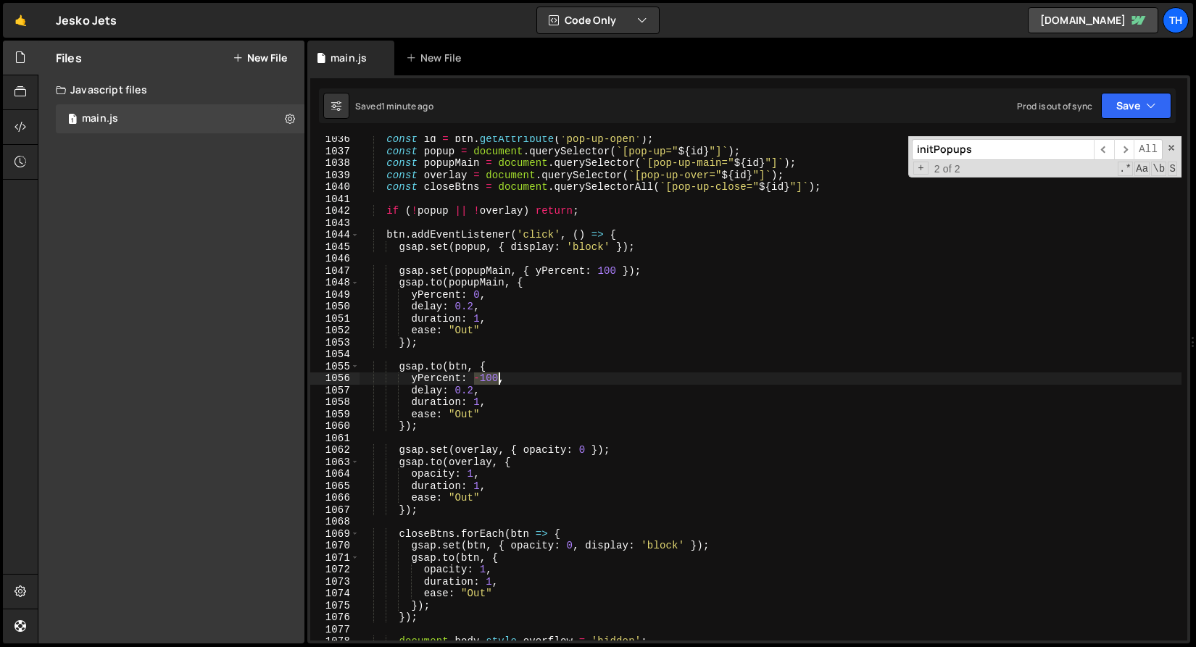
drag, startPoint x: 473, startPoint y: 380, endPoint x: 498, endPoint y: 379, distance: 24.7
click at [498, 379] on div "const id = btn . getAttribute ( 'pop-up-open' ) ; const popup = document . quer…" at bounding box center [770, 397] width 822 height 528
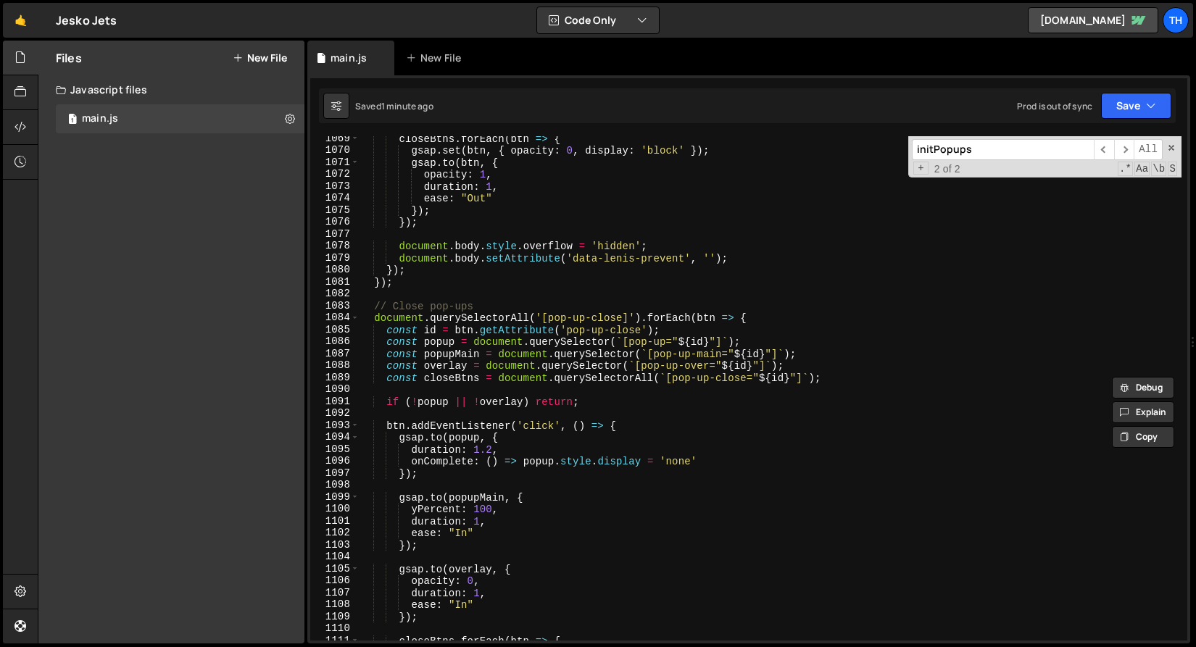
scroll to position [12830, 0]
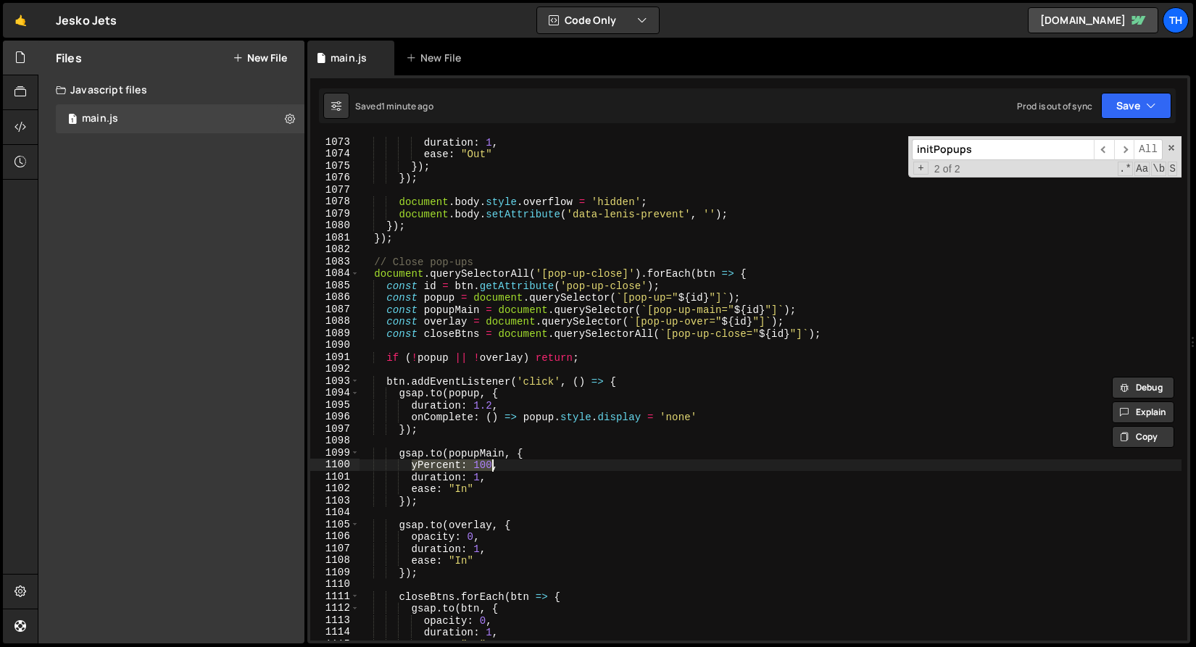
drag, startPoint x: 412, startPoint y: 466, endPoint x: 491, endPoint y: 465, distance: 79.0
click at [491, 465] on div "duration : 1 , ease : "Out" }) ; }) ; document . body . style . overflow = 'hid…" at bounding box center [770, 400] width 822 height 528
paste textarea ": '0vh'"
click at [438, 465] on div "duration : 1 , ease : "Out" }) ; }) ; document . body . style . overflow = 'hid…" at bounding box center [770, 400] width 822 height 528
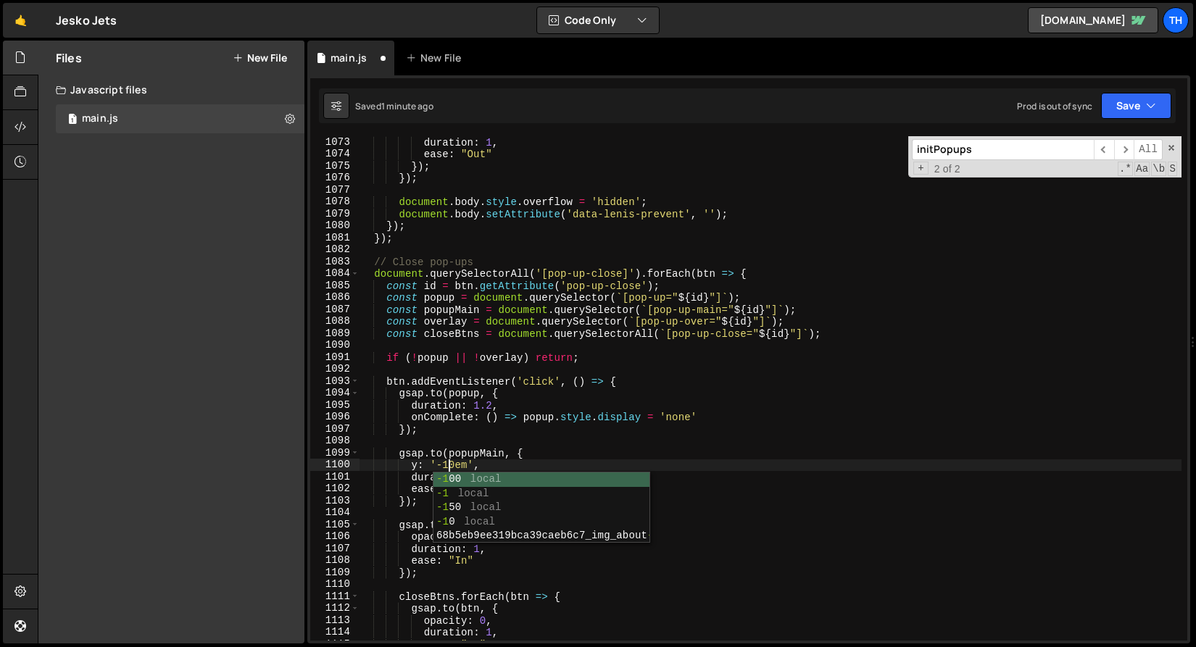
click at [470, 459] on div "duration : 1 , ease : "Out" }) ; }) ; document . body . style . overflow = 'hid…" at bounding box center [770, 400] width 822 height 528
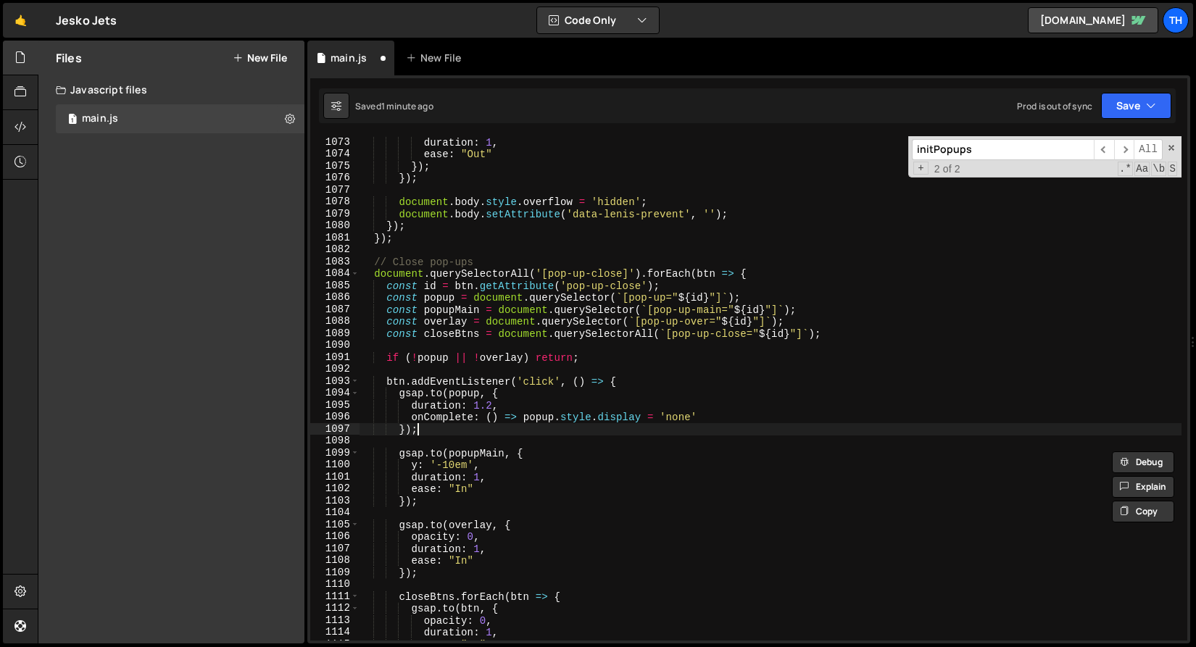
click at [561, 434] on div "duration : 1 , ease : "Out" }) ; }) ; document . body . style . overflow = 'hid…" at bounding box center [770, 400] width 822 height 528
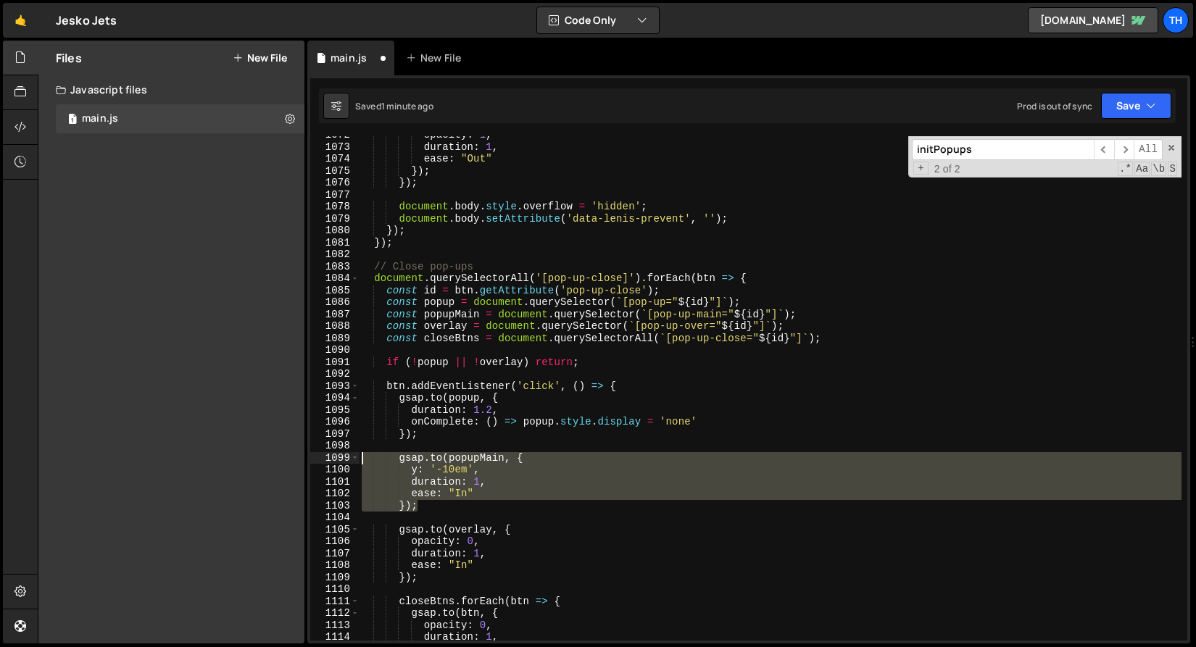
drag, startPoint x: 430, startPoint y: 504, endPoint x: 344, endPoint y: 459, distance: 96.9
click at [344, 459] on div "}); 1072 1073 1074 1075 1076 1077 1078 1079 1080 1081 1082 1083 1084 1085 1086 …" at bounding box center [748, 388] width 877 height 504
click at [1157, 116] on button "Save" at bounding box center [1136, 106] width 70 height 26
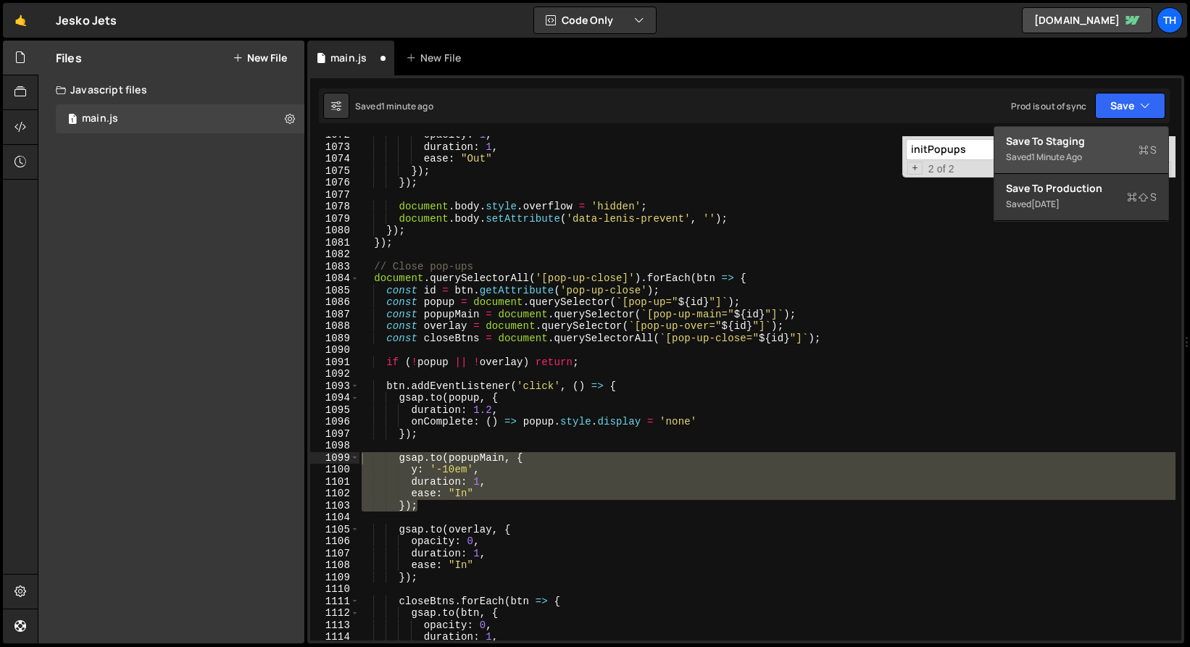
click at [1140, 153] on icon at bounding box center [1143, 150] width 10 height 14
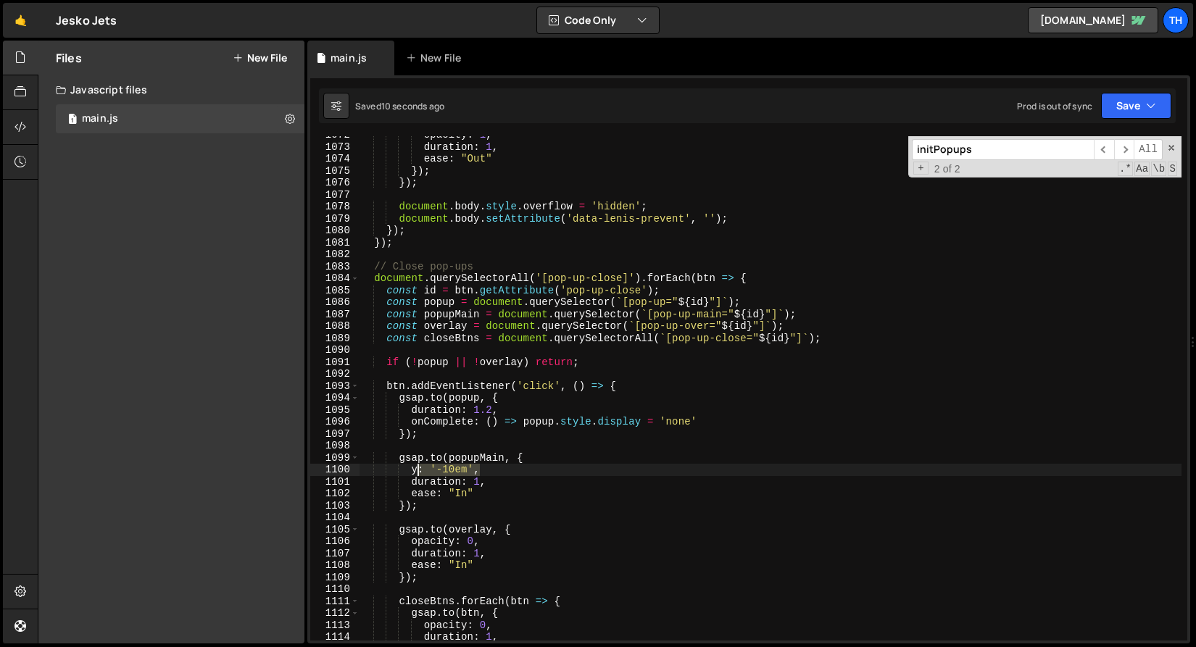
drag, startPoint x: 478, startPoint y: 468, endPoint x: 414, endPoint y: 467, distance: 64.5
click at [414, 467] on div "opacity : 1 , duration : 1 , ease : "Out" }) ; }) ; document . body . style . o…" at bounding box center [770, 393] width 822 height 528
drag, startPoint x: 412, startPoint y: 470, endPoint x: 476, endPoint y: 470, distance: 63.8
click at [476, 470] on div "opacity : 1 , duration : 1 , ease : "Out" }) ; }) ; document . body . style . o…" at bounding box center [770, 393] width 822 height 528
drag, startPoint x: 491, startPoint y: 472, endPoint x: 413, endPoint y: 468, distance: 78.3
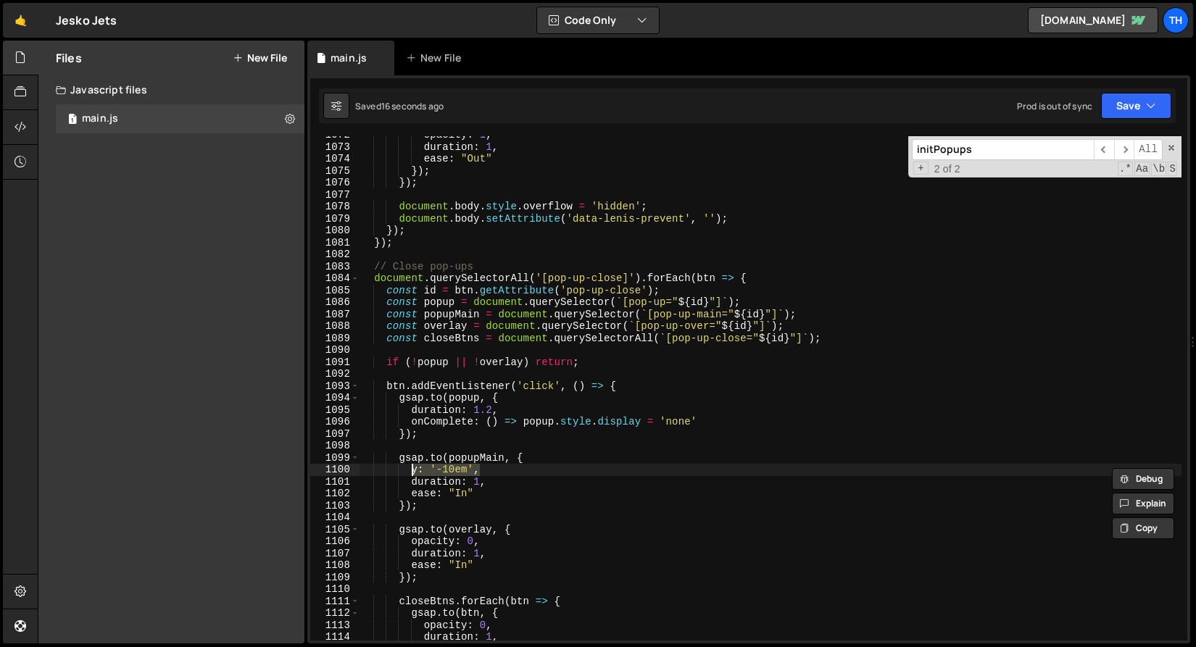
click at [413, 468] on div "opacity : 1 , duration : 1 , ease : "Out" }) ; }) ; document . body . style . o…" at bounding box center [770, 393] width 822 height 528
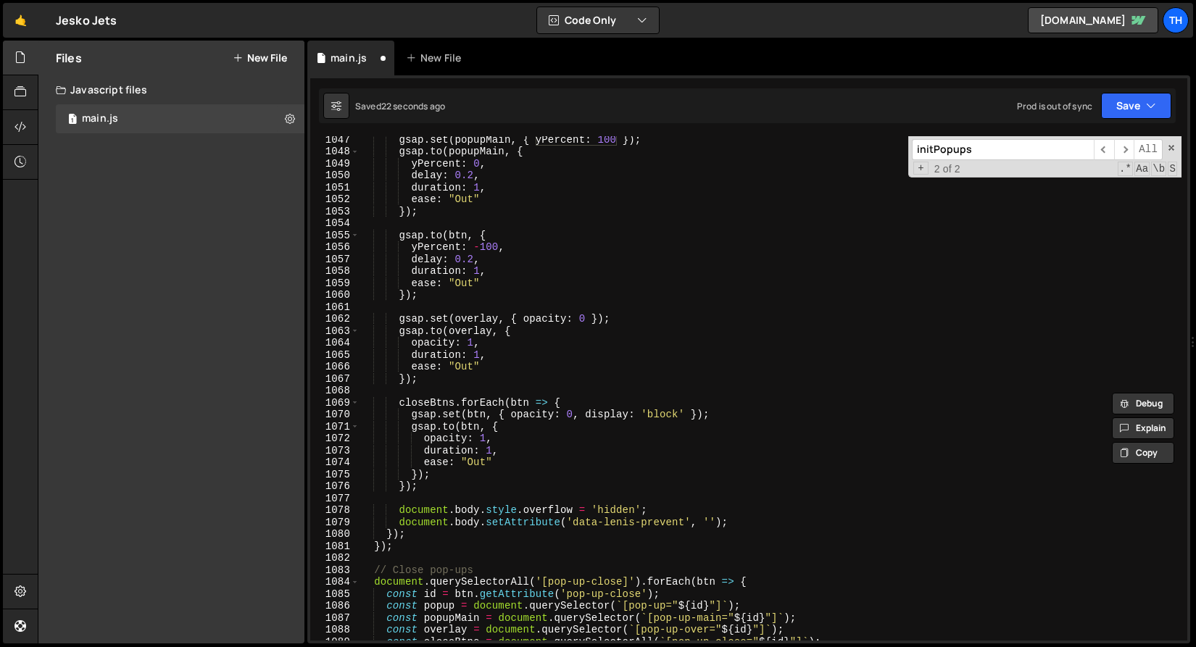
scroll to position [12467, 0]
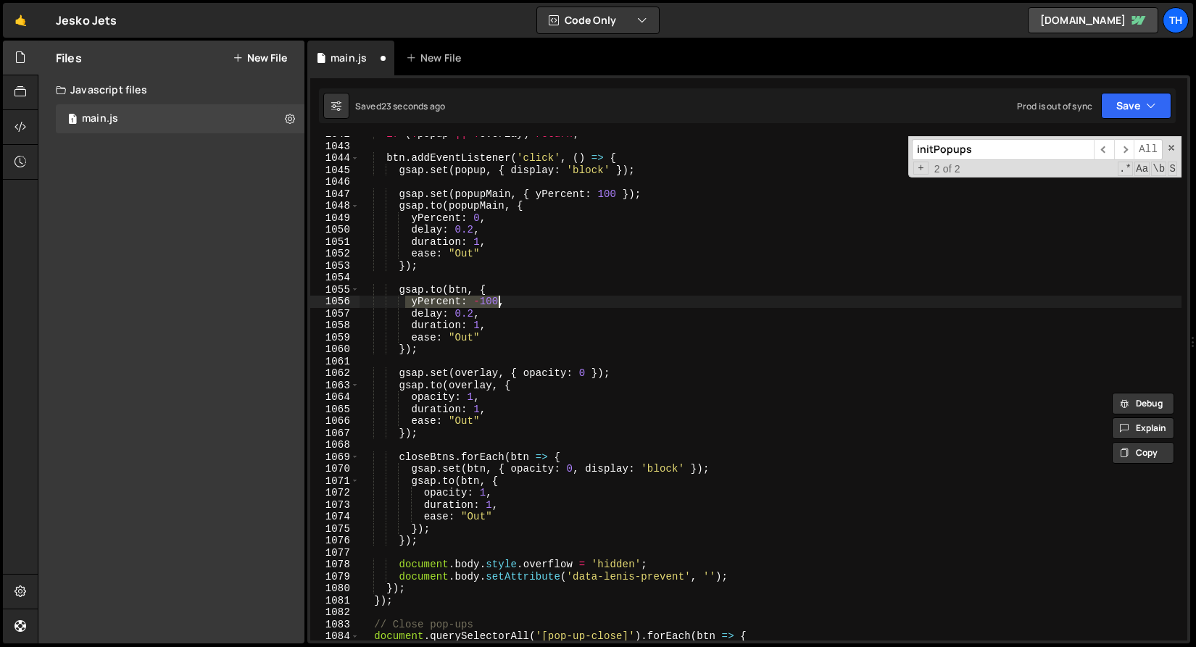
drag, startPoint x: 408, startPoint y: 301, endPoint x: 500, endPoint y: 299, distance: 92.0
click at [500, 299] on div "if ( ! popup || ! overlay ) return ; btn . addEventListener ( 'click' , ( ) => …" at bounding box center [770, 392] width 822 height 528
paste textarea "y: '-10em',"
click at [406, 302] on div "if ( ! popup || ! overlay ) return ; btn . addEventListener ( 'click' , ( ) => …" at bounding box center [770, 392] width 822 height 528
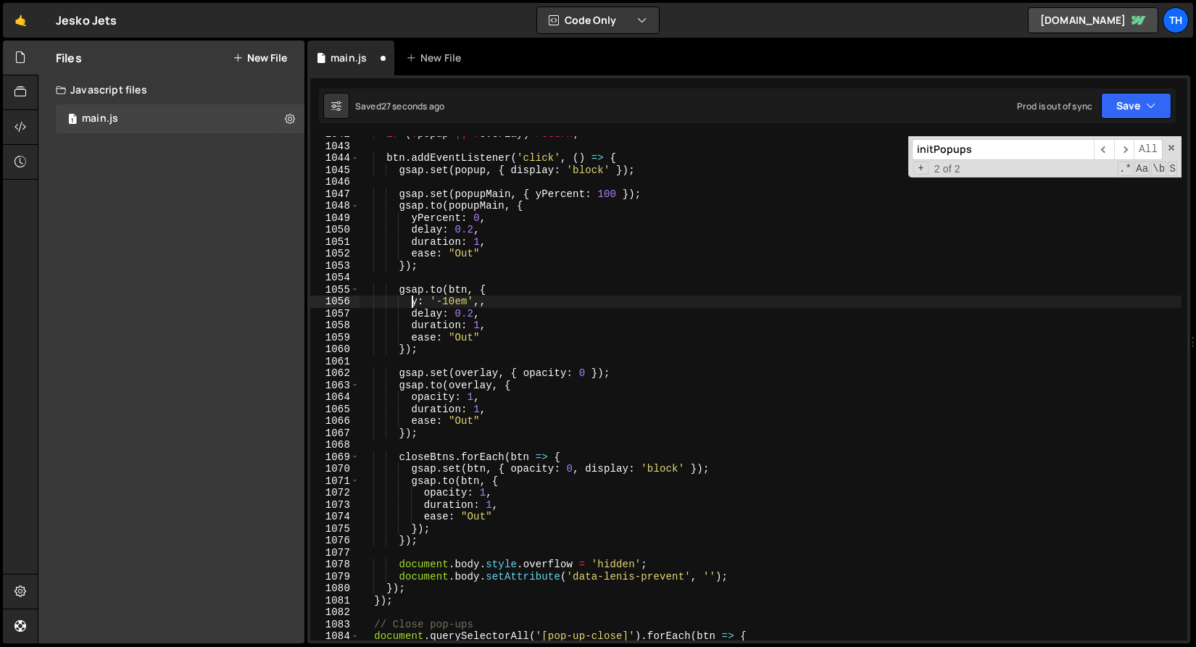
click at [480, 308] on div "if ( ! popup || ! overlay ) return ; btn . addEventListener ( 'click' , ( ) => …" at bounding box center [770, 392] width 822 height 528
click at [480, 299] on div "if ( ! popup || ! overlay ) return ; btn . addEventListener ( 'click' , ( ) => …" at bounding box center [770, 392] width 822 height 528
click at [1094, 107] on div "Prod is out of sync Upgrade to Edit Save Save to Staging S Saved 30 seconds ago…" at bounding box center [1094, 106] width 154 height 26
click at [1107, 109] on button "Save" at bounding box center [1136, 106] width 70 height 26
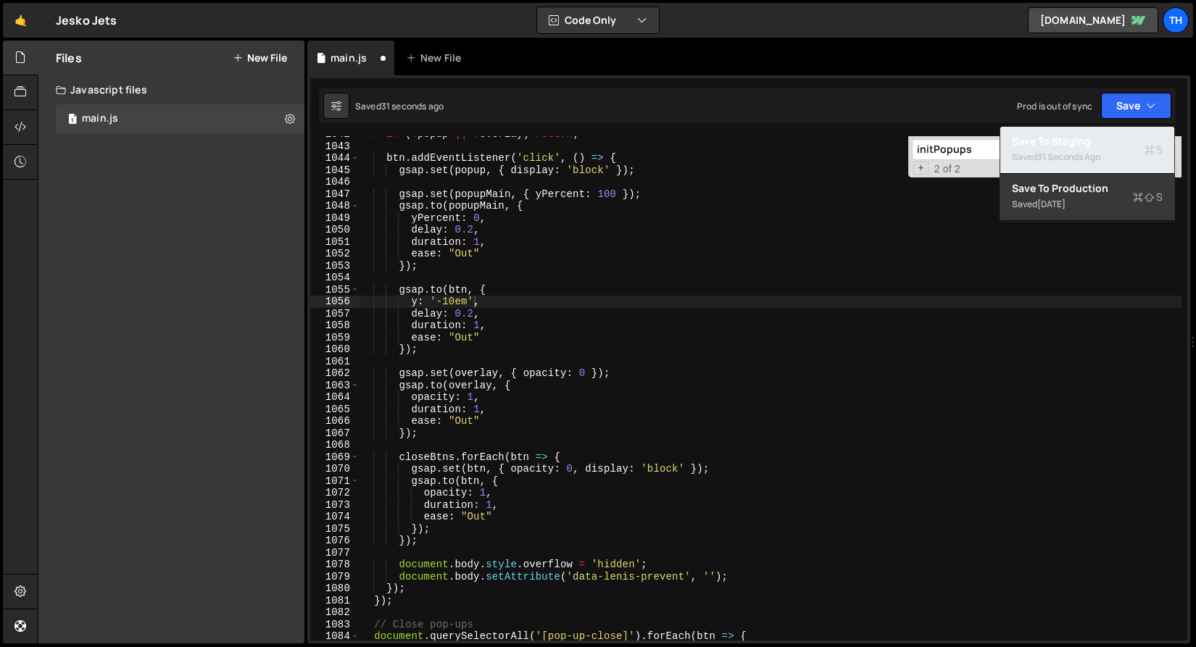
click at [1078, 156] on div "31 seconds ago" at bounding box center [1068, 157] width 63 height 12
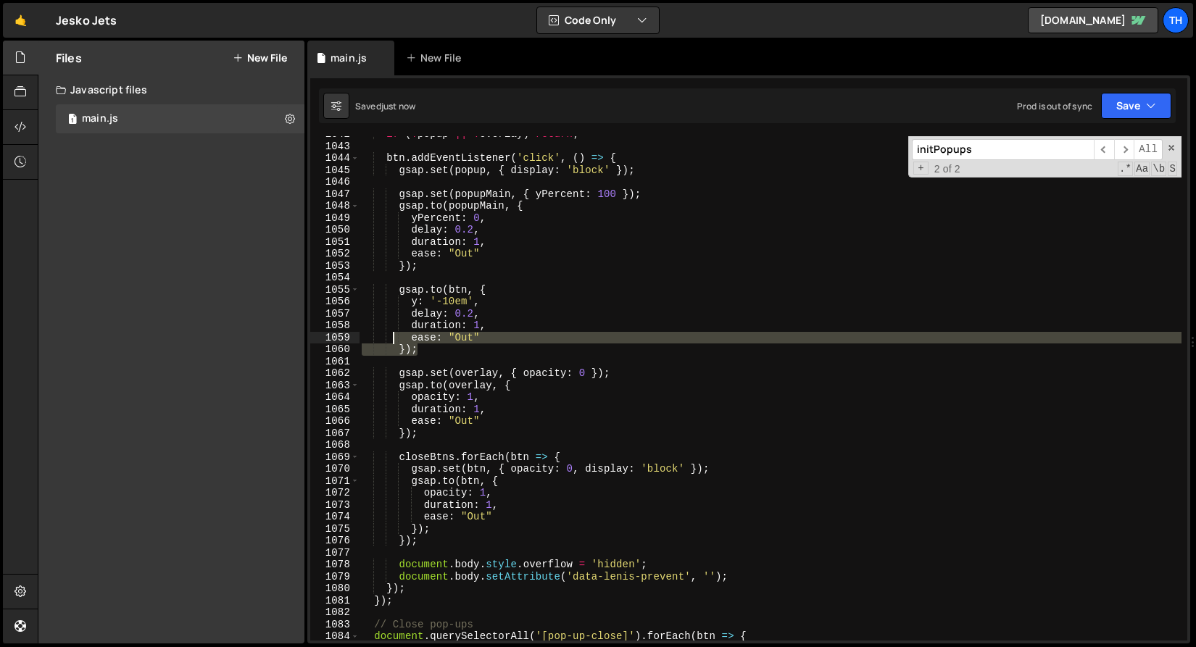
scroll to position [0, 3]
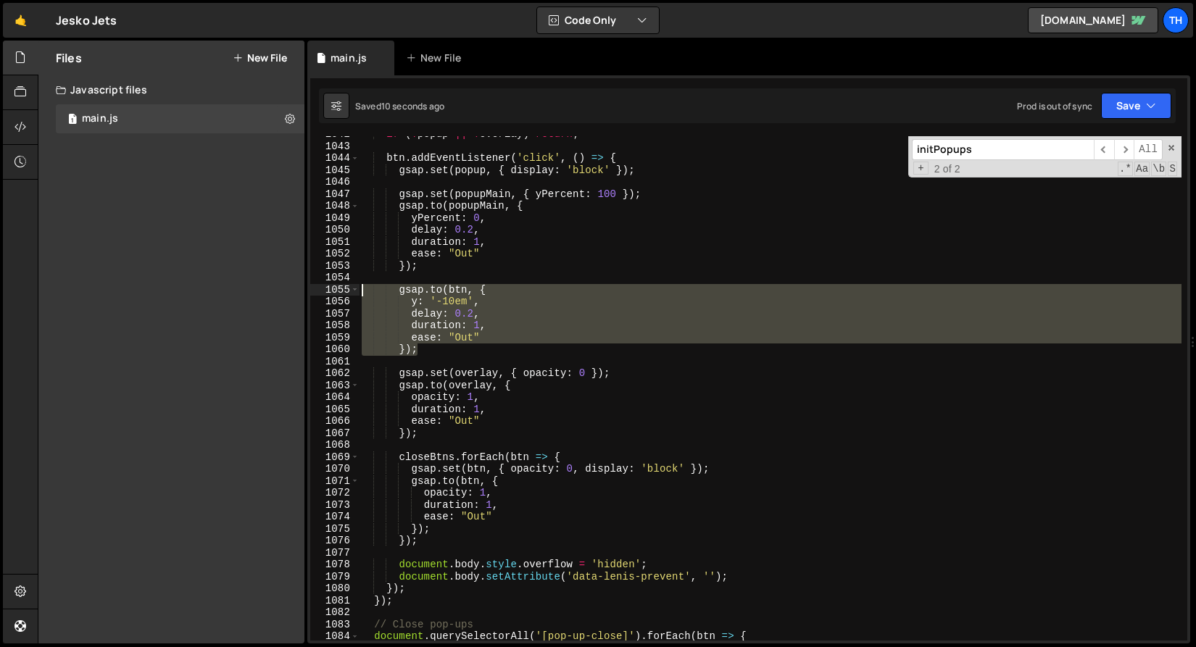
drag, startPoint x: 438, startPoint y: 351, endPoint x: 313, endPoint y: 284, distance: 142.0
click at [313, 284] on div "}); 1042 1043 1044 1045 1046 1047 1048 1049 1050 1051 1052 1053 1054 1055 1056 …" at bounding box center [748, 388] width 877 height 504
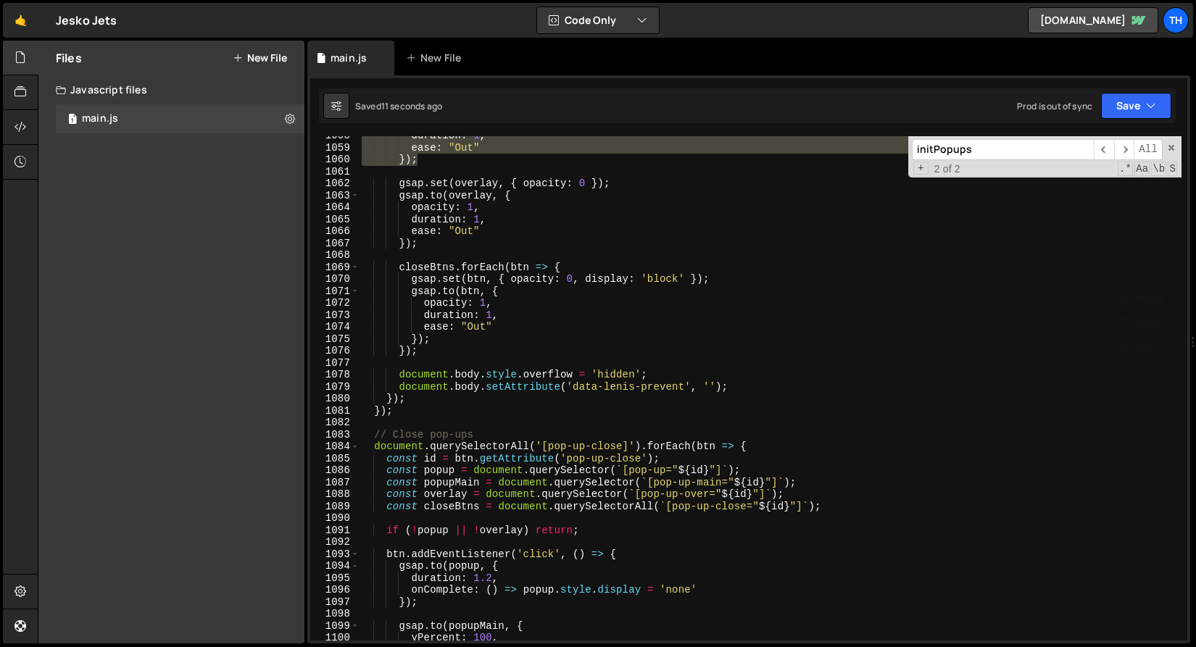
scroll to position [12807, 0]
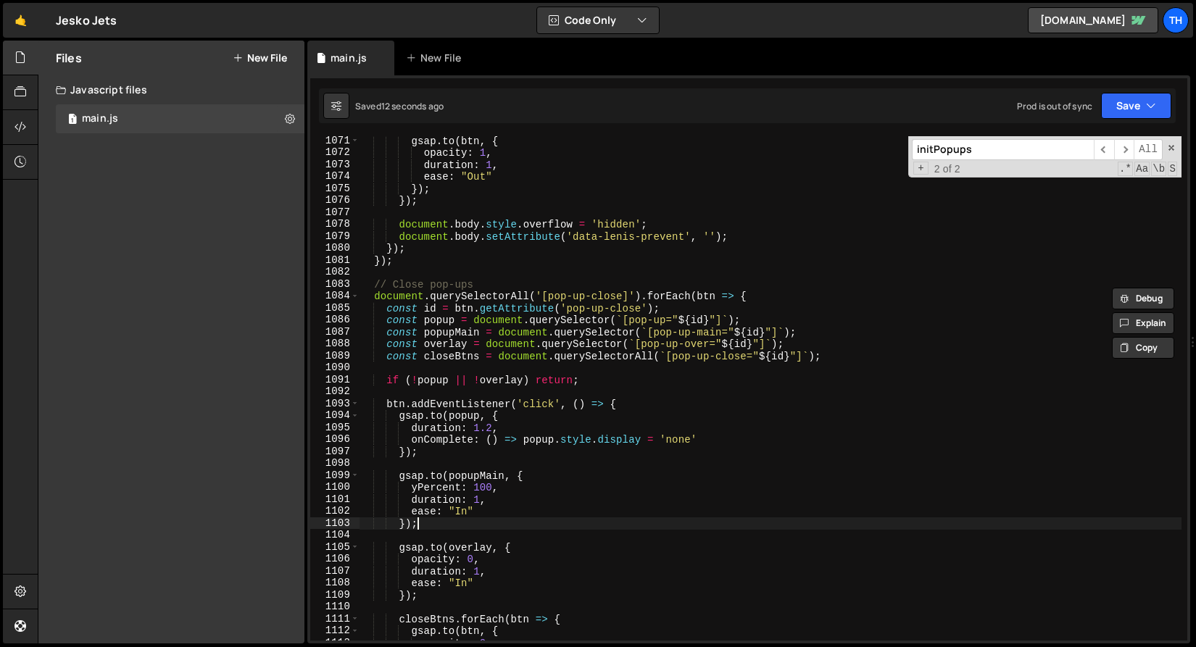
click at [463, 529] on div "gsap . to ( btn , { opacity : 1 , duration : 1 , ease : "Out" }) ; }) ; documen…" at bounding box center [770, 399] width 822 height 528
type textarea "});"
click at [462, 534] on div "gsap . to ( btn , { opacity : 1 , duration : 1 , ease : "Out" }) ; }) ; documen…" at bounding box center [770, 399] width 822 height 528
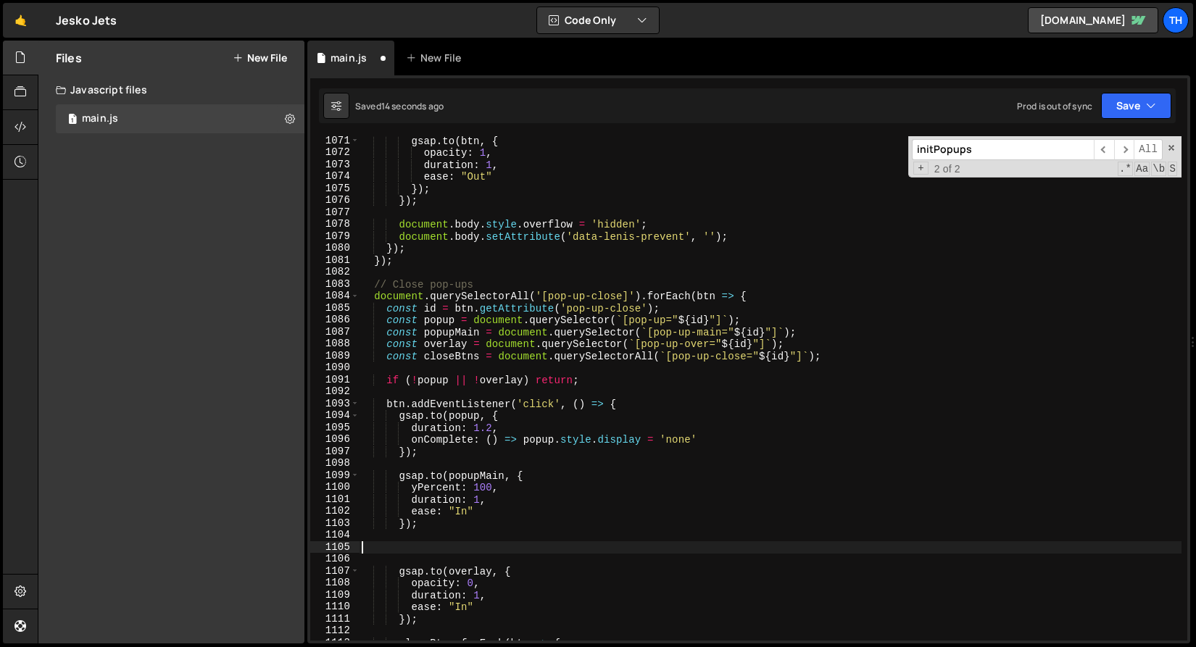
paste textarea "});"
click at [443, 559] on div "gsap . to ( btn , { opacity : 1 , duration : 1 , ease : "Out" }) ; }) ; documen…" at bounding box center [770, 399] width 822 height 528
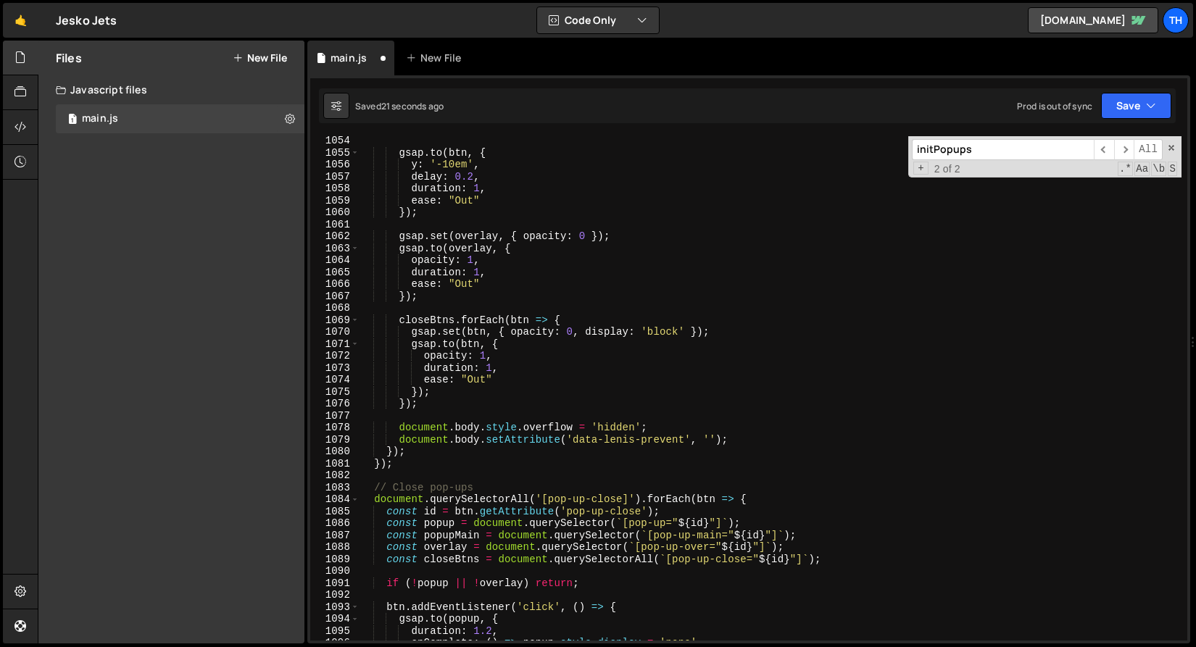
scroll to position [12459, 0]
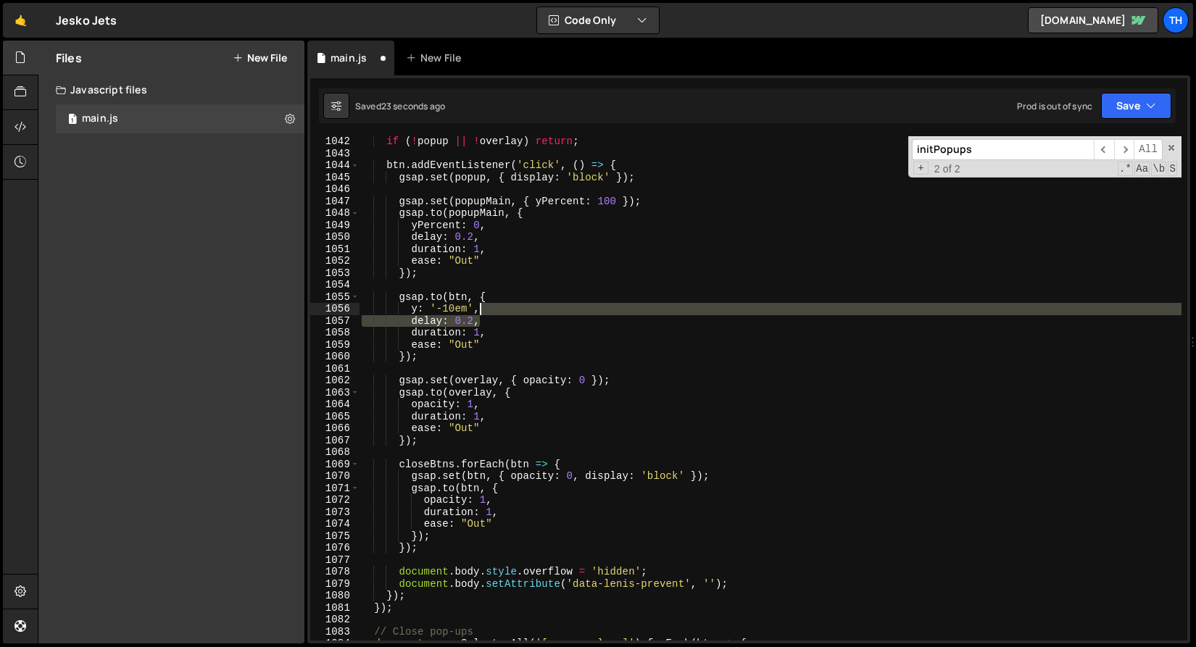
drag, startPoint x: 496, startPoint y: 320, endPoint x: 496, endPoint y: 309, distance: 10.1
click at [496, 310] on div "if ( ! popup || ! overlay ) return ; btn . addEventListener ( 'click' , ( ) => …" at bounding box center [770, 400] width 822 height 528
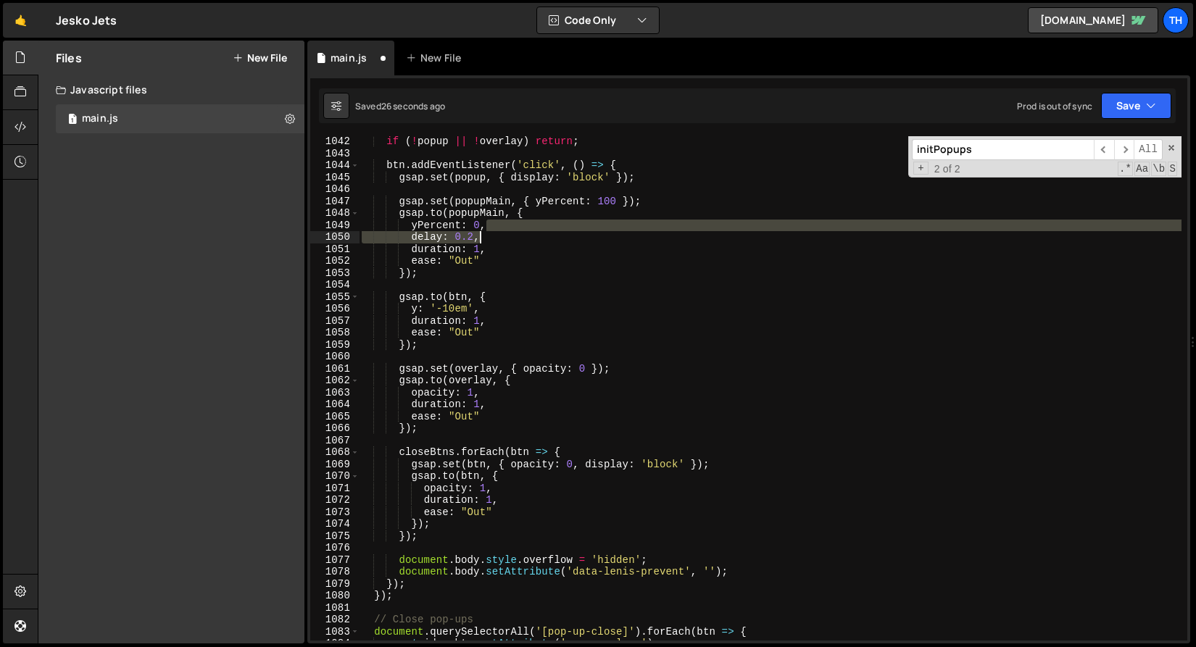
drag, startPoint x: 489, startPoint y: 225, endPoint x: 496, endPoint y: 235, distance: 11.9
click at [496, 235] on div "if ( ! popup || ! overlay ) return ; btn . addEventListener ( 'click' , ( ) => …" at bounding box center [770, 400] width 822 height 528
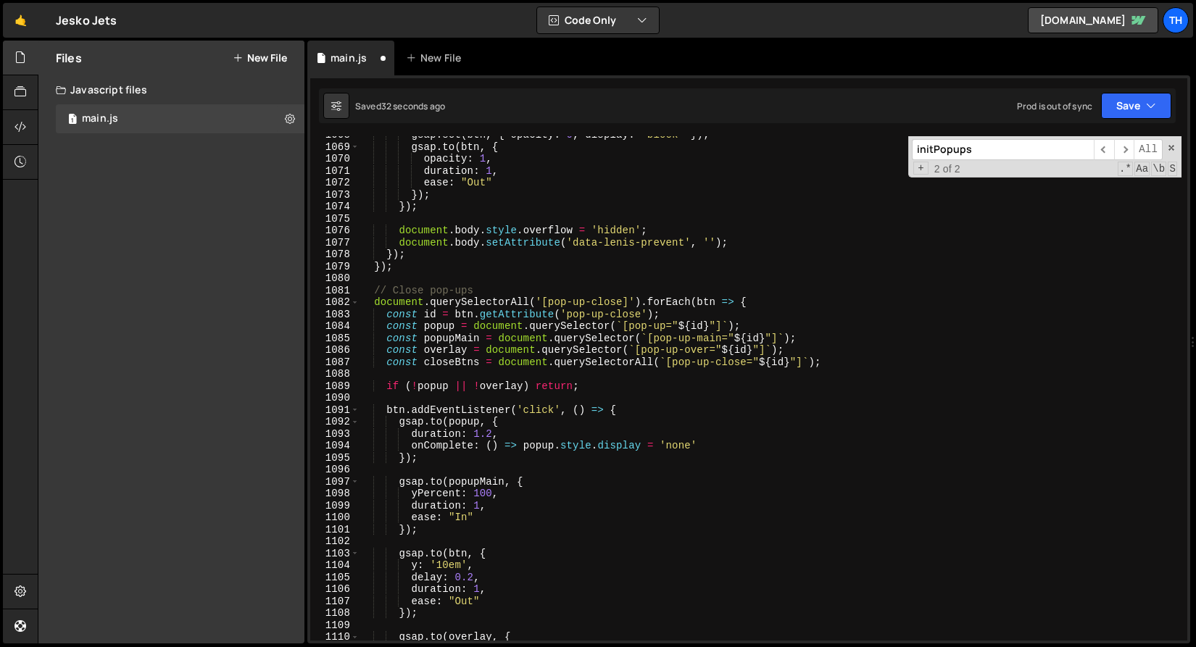
scroll to position [12870, 0]
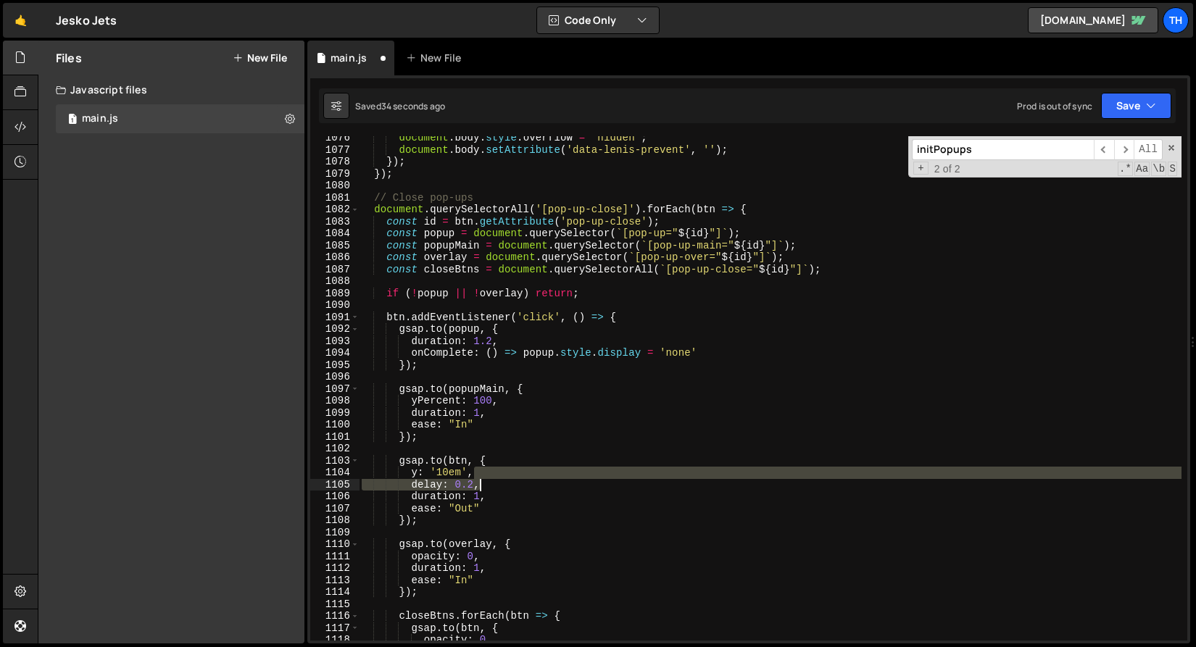
drag, startPoint x: 488, startPoint y: 474, endPoint x: 496, endPoint y: 480, distance: 10.5
click at [496, 480] on div "document . body . style . overflow = 'hidden' ; document . body . setAttribute …" at bounding box center [770, 396] width 822 height 528
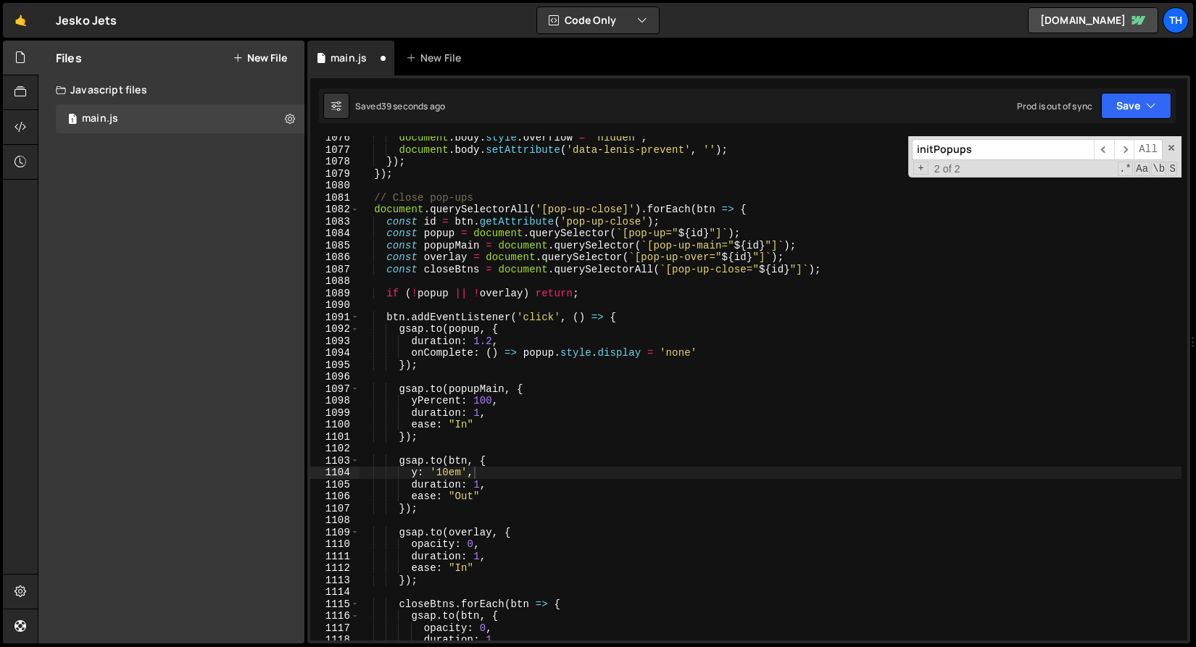
click at [1130, 119] on div "Saved 39 seconds ago Prod is out of sync Upgrade to Edit Save Save to Staging S…" at bounding box center [747, 105] width 857 height 35
click at [1130, 117] on button "Save" at bounding box center [1136, 106] width 70 height 26
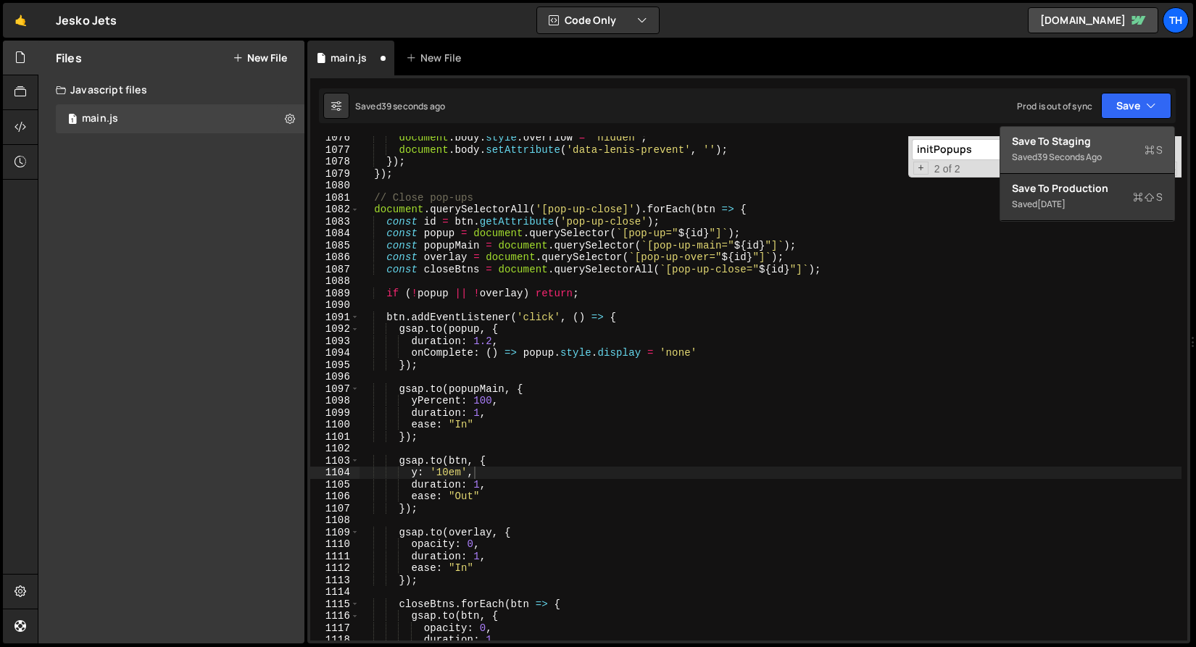
click at [1112, 146] on div "Save to Staging S" at bounding box center [1087, 141] width 151 height 14
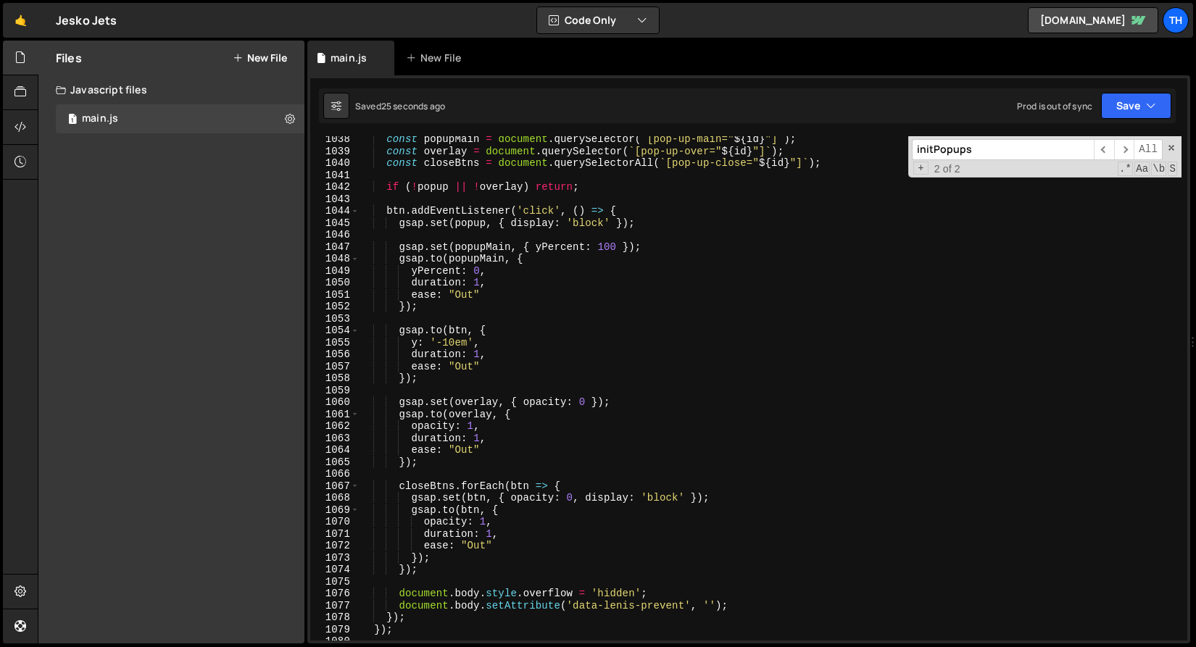
scroll to position [12414, 0]
click at [1117, 107] on button "Save" at bounding box center [1136, 106] width 70 height 26
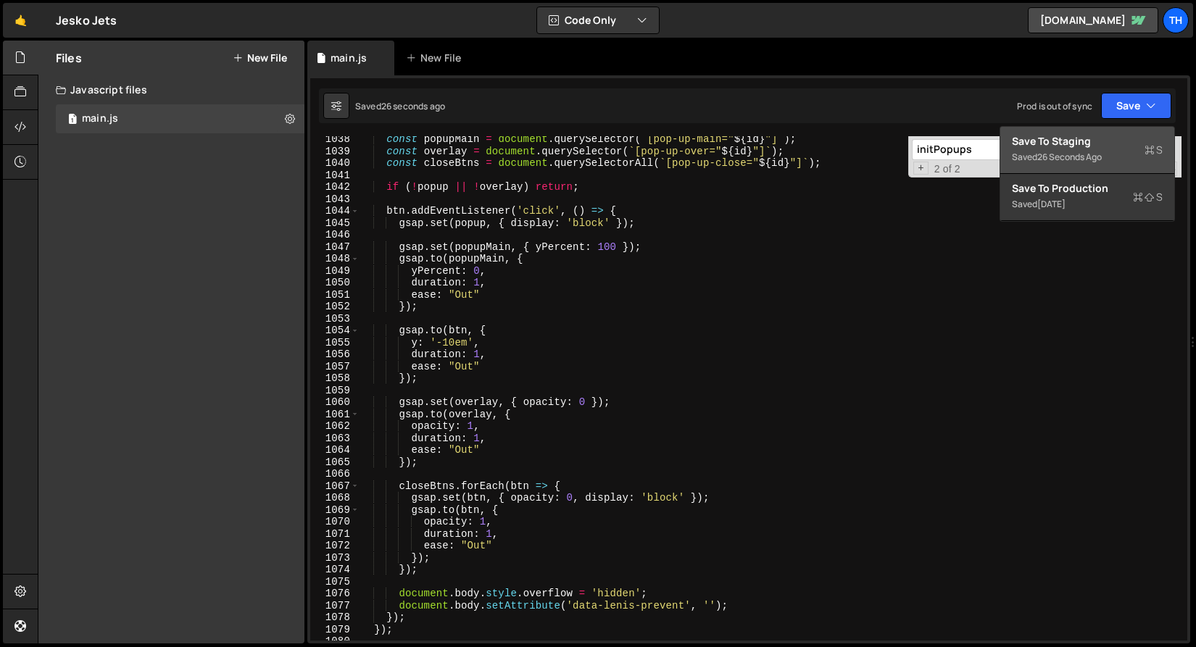
click at [1105, 143] on div "Save to Staging S" at bounding box center [1087, 141] width 151 height 14
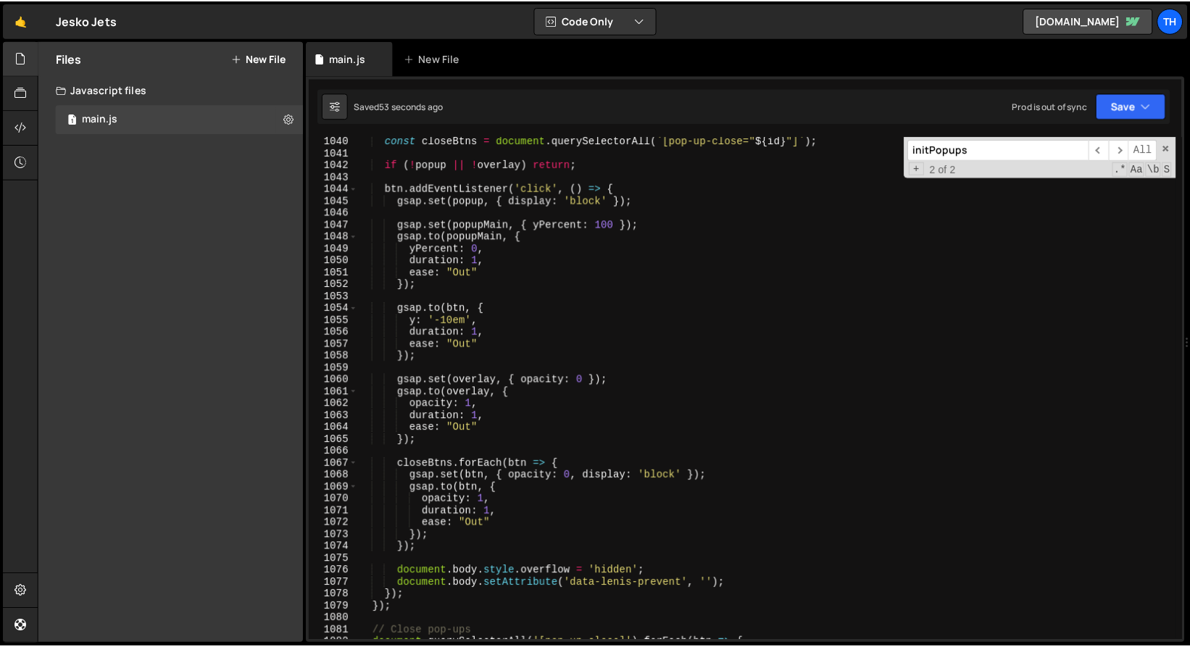
scroll to position [12360, 0]
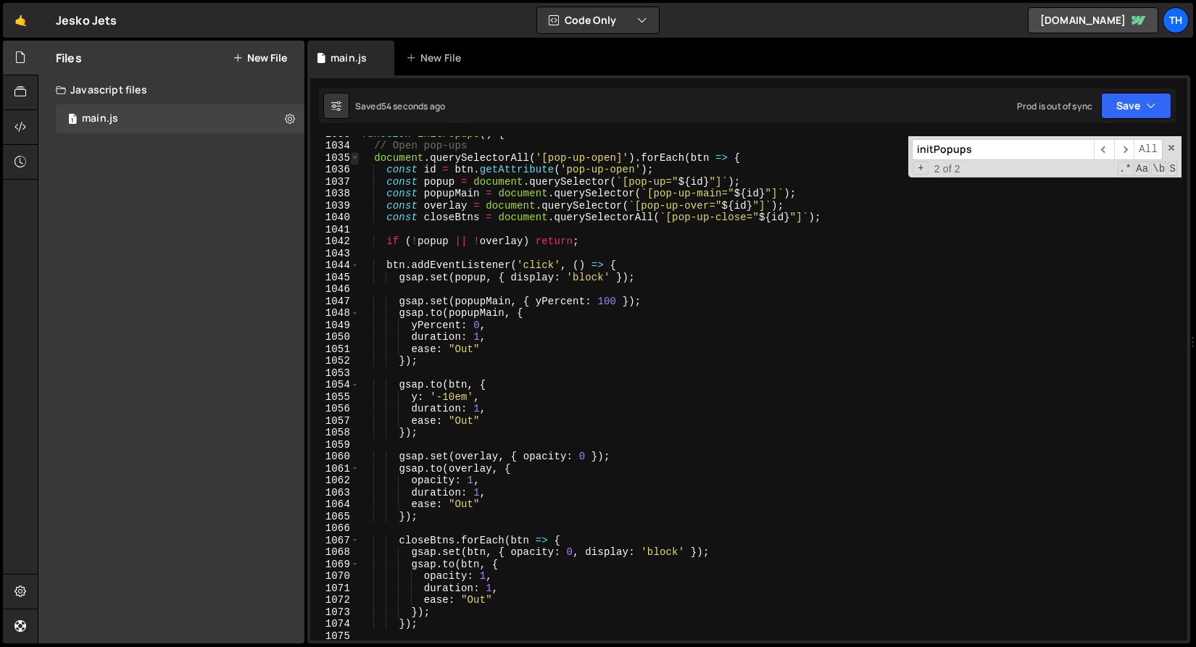
click at [358, 156] on span at bounding box center [355, 158] width 8 height 12
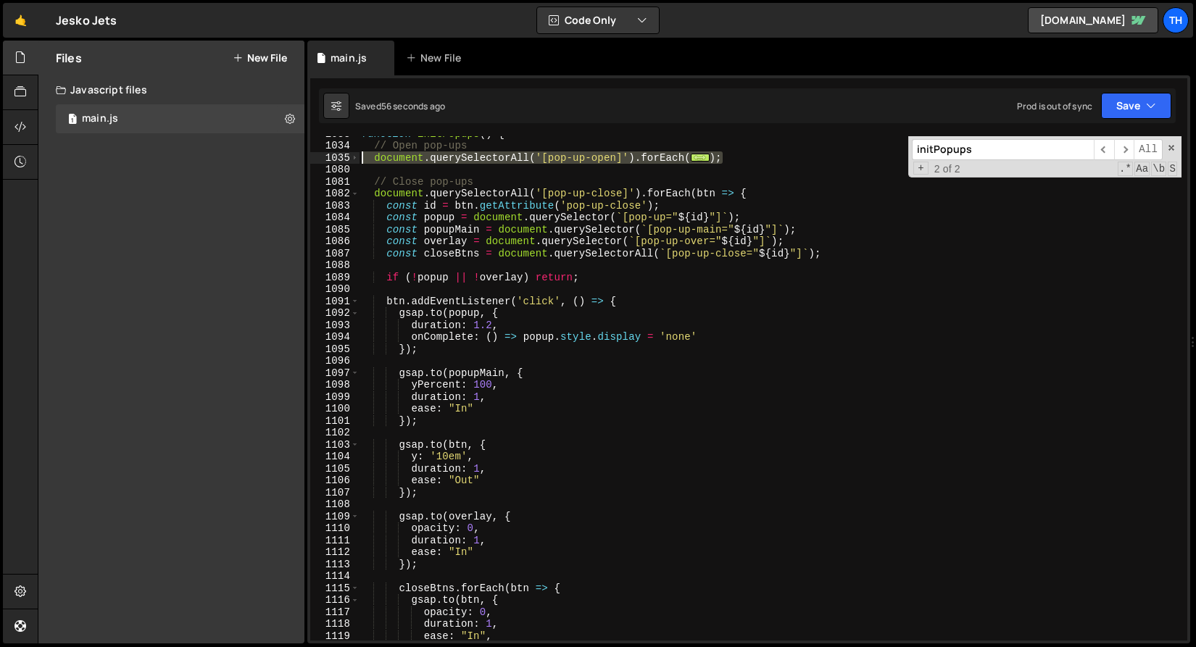
drag, startPoint x: 738, startPoint y: 158, endPoint x: 327, endPoint y: 158, distance: 411.6
click at [327, 158] on div "y: '10em', 1033 1034 1035 1080 1081 1082 1083 1084 1085 1086 1087 1088 1089 109…" at bounding box center [748, 388] width 877 height 504
type textarea "document.querySelectorAll('[pop-up-open]').forEach(btn => { const id = btn.getA…"
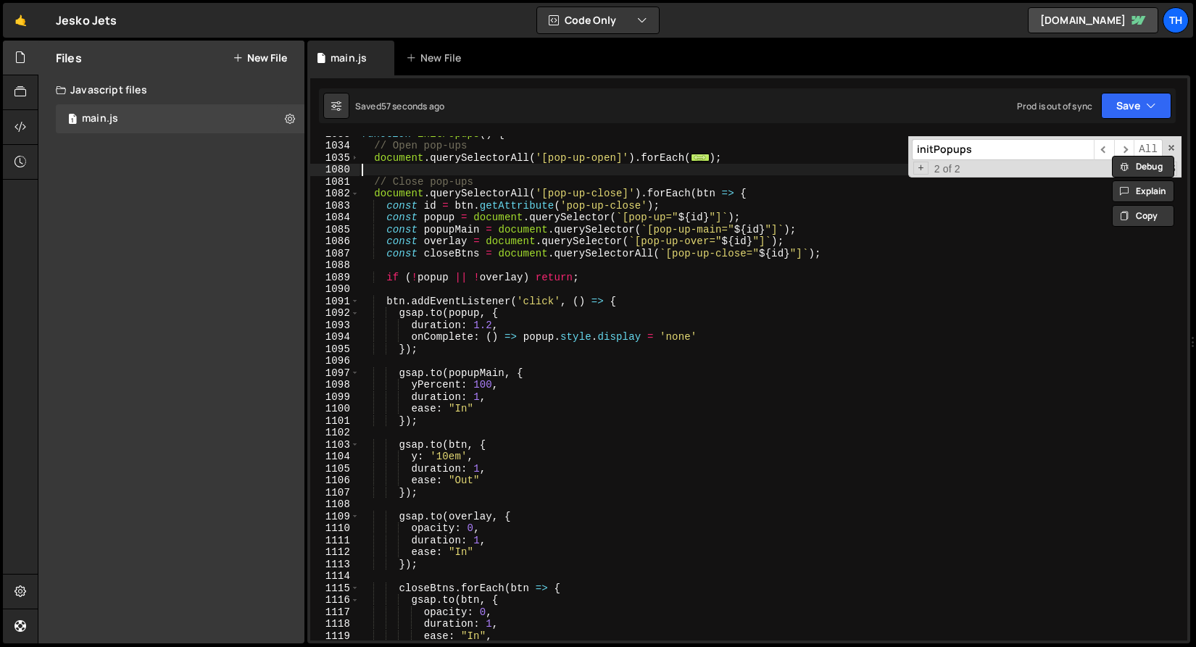
click at [409, 167] on div "function initPopups ( ) { // Open pop-ups document . querySelectorAll ( '[pop-u…" at bounding box center [770, 392] width 822 height 528
click at [354, 158] on span at bounding box center [355, 158] width 8 height 12
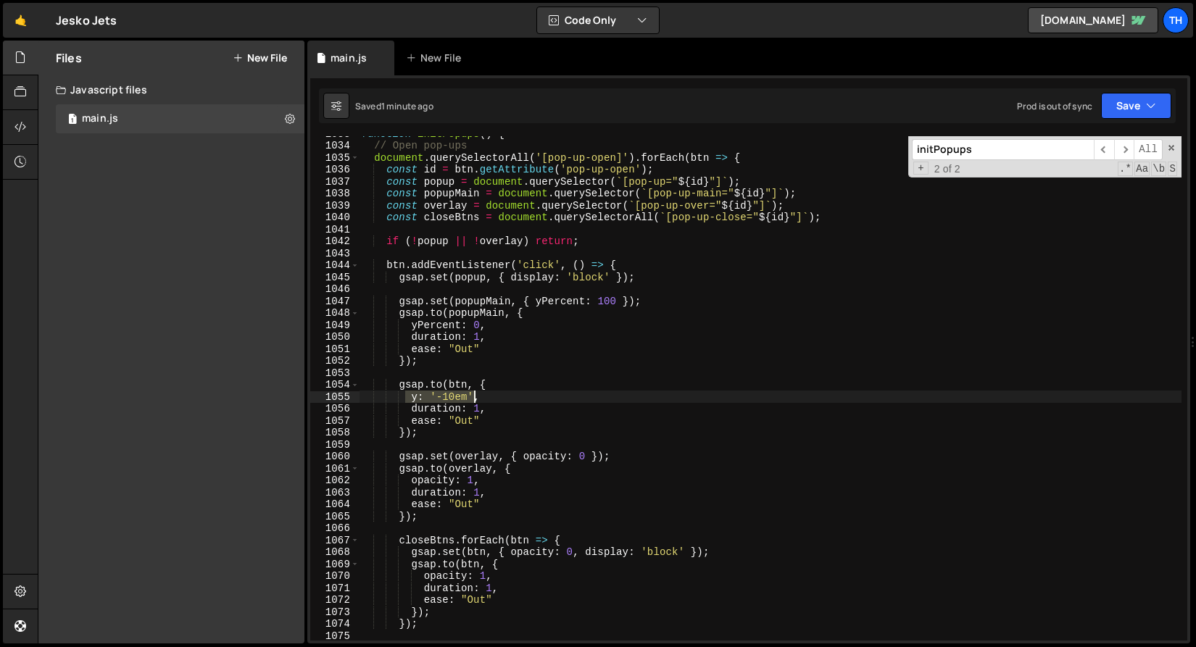
drag, startPoint x: 407, startPoint y: 401, endPoint x: 472, endPoint y: 393, distance: 66.3
click at [472, 393] on div "function initPopups ( ) { // Open pop-ups document . querySelectorAll ( '[pop-u…" at bounding box center [770, 392] width 822 height 528
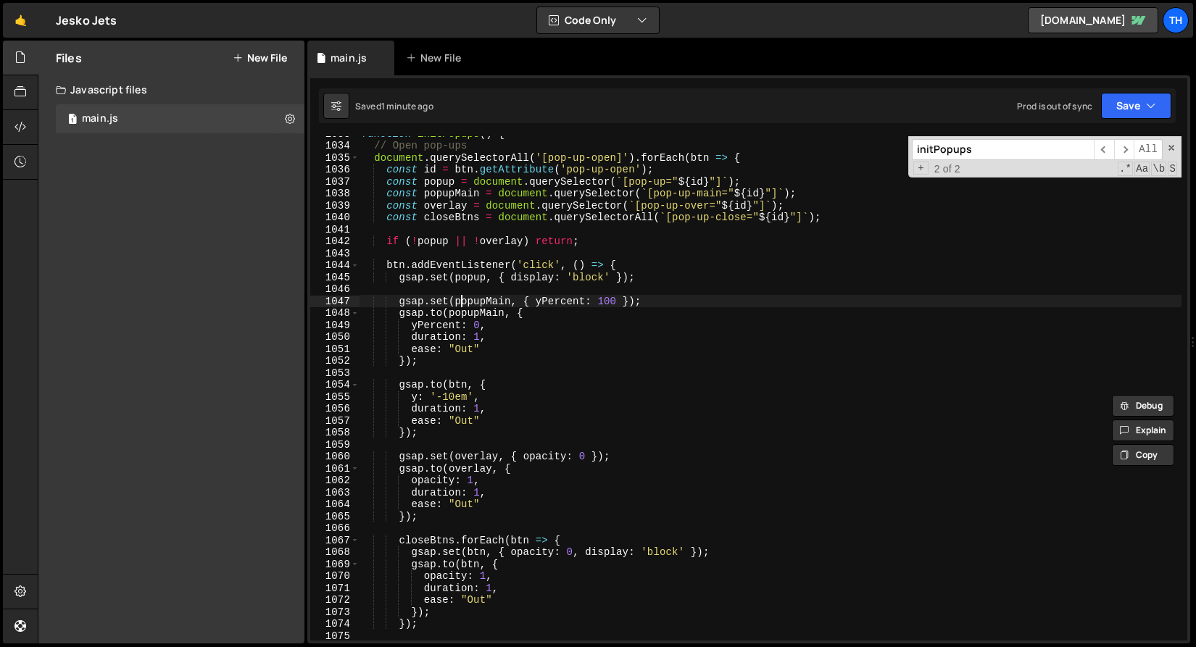
click at [464, 299] on div "function initPopups ( ) { // Open pop-ups document . querySelectorAll ( '[pop-u…" at bounding box center [770, 392] width 822 height 528
type textarea "gsap.set(popupMain, { yPercent: 100 });"
click at [464, 299] on div "function initPopups ( ) { // Open pop-ups document . querySelectorAll ( '[pop-u…" at bounding box center [770, 392] width 822 height 528
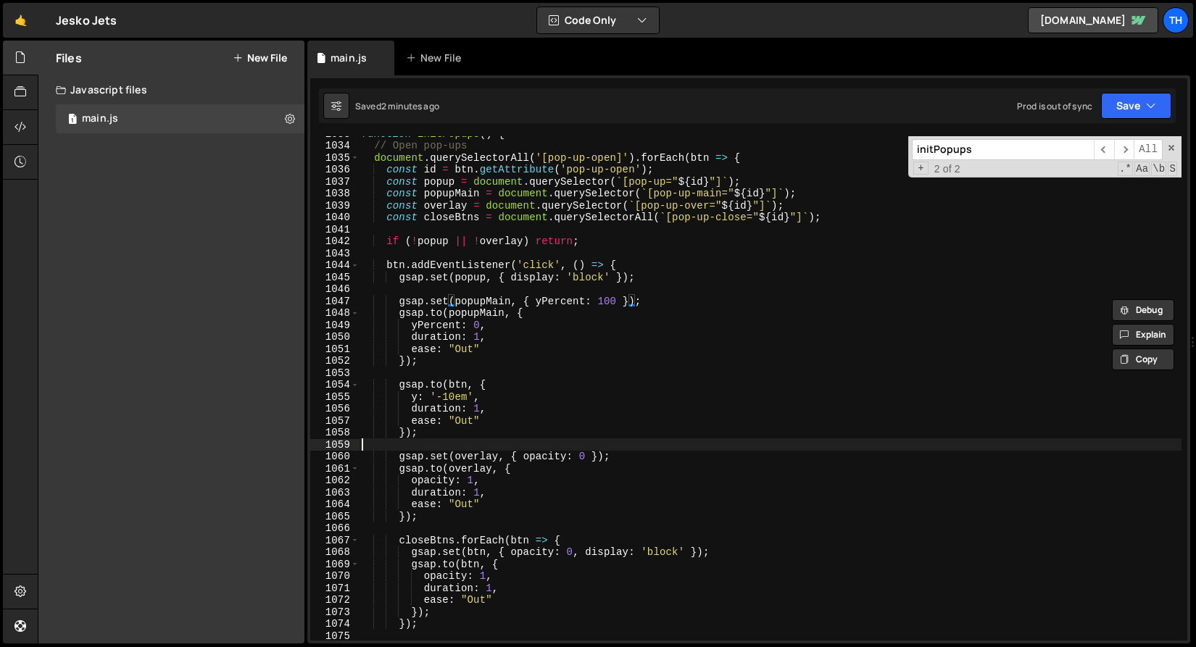
click at [442, 442] on div "function initPopups ( ) { // Open pop-ups document . querySelectorAll ( '[pop-u…" at bounding box center [770, 392] width 822 height 528
click at [443, 438] on div "function initPopups ( ) { // Open pop-ups document . querySelectorAll ( '[pop-u…" at bounding box center [770, 392] width 822 height 528
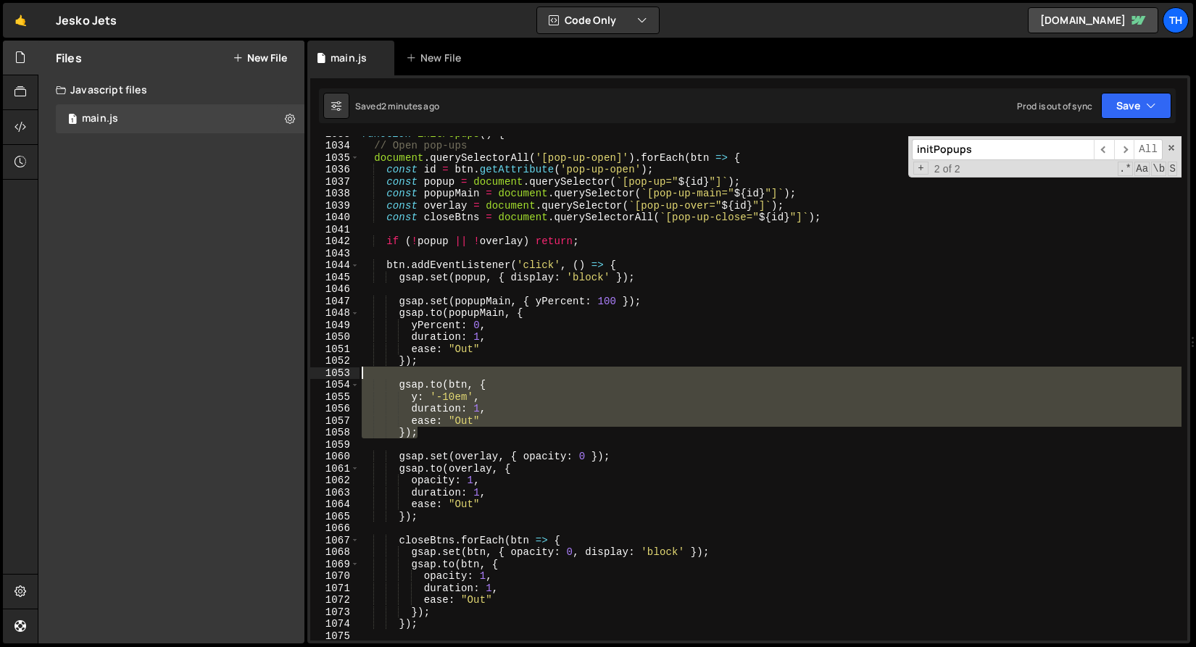
drag, startPoint x: 443, startPoint y: 433, endPoint x: 259, endPoint y: 378, distance: 191.2
click at [259, 378] on div "Files New File Javascript files 1 main.js 0 CSS files Copy share link Edit File…" at bounding box center [617, 343] width 1158 height 604
paste textarea "});"
click at [436, 430] on div "function initPopups ( ) { // Open pop-ups document . querySelectorAll ( '[pop-u…" at bounding box center [770, 392] width 822 height 528
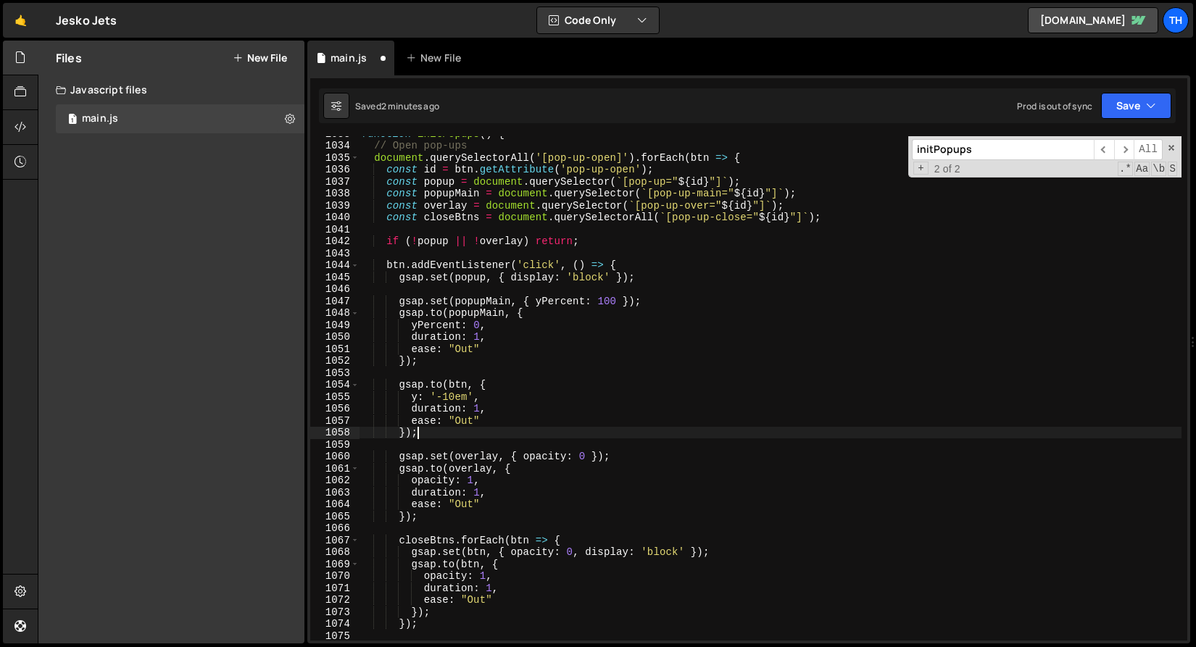
click at [451, 436] on div "function initPopups ( ) { // Open pop-ups document . querySelectorAll ( '[pop-u…" at bounding box center [770, 392] width 822 height 528
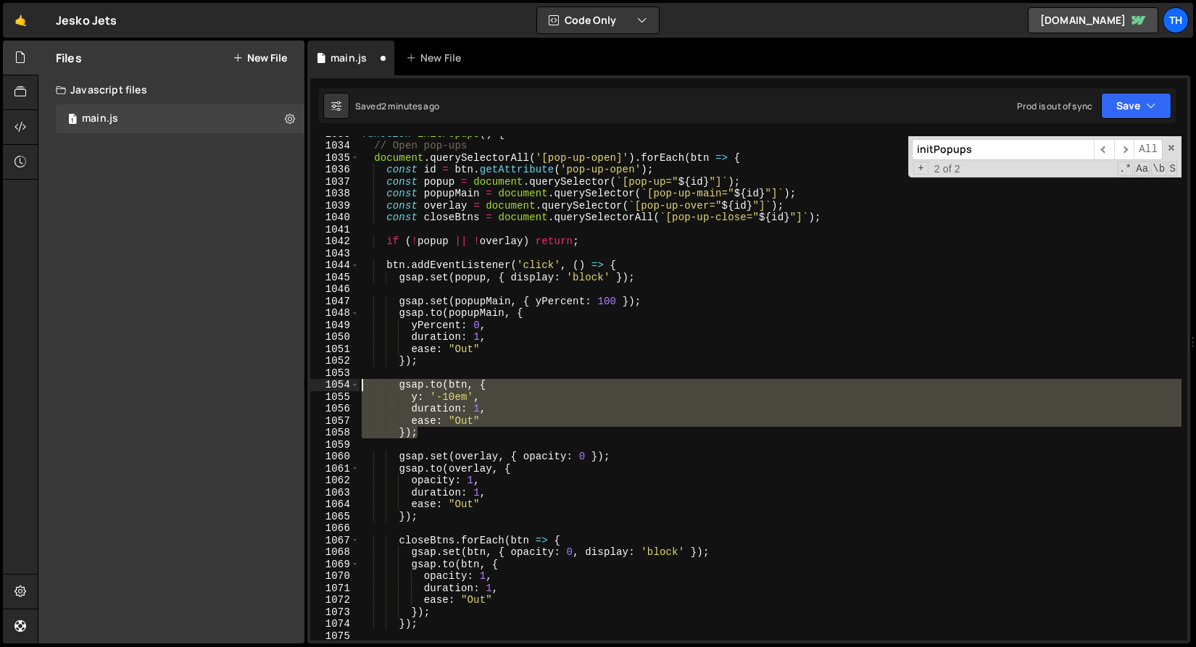
drag, startPoint x: 451, startPoint y: 433, endPoint x: 300, endPoint y: 389, distance: 157.8
click at [300, 389] on div "Files New File Javascript files 1 main.js 0 CSS files Copy share link Edit File…" at bounding box center [617, 343] width 1158 height 604
paste textarea "});"
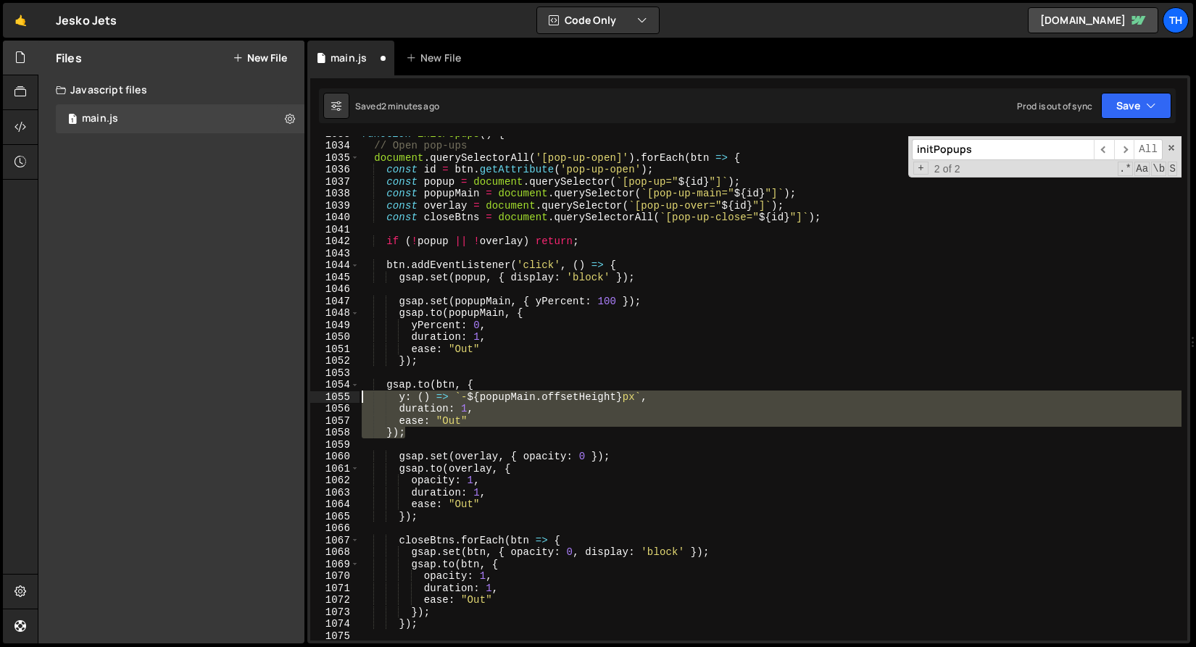
drag, startPoint x: 422, startPoint y: 435, endPoint x: 304, endPoint y: 391, distance: 125.9
click at [304, 391] on div "Files New File Javascript files 1 main.js 0 CSS files Copy share link Edit File…" at bounding box center [617, 343] width 1158 height 604
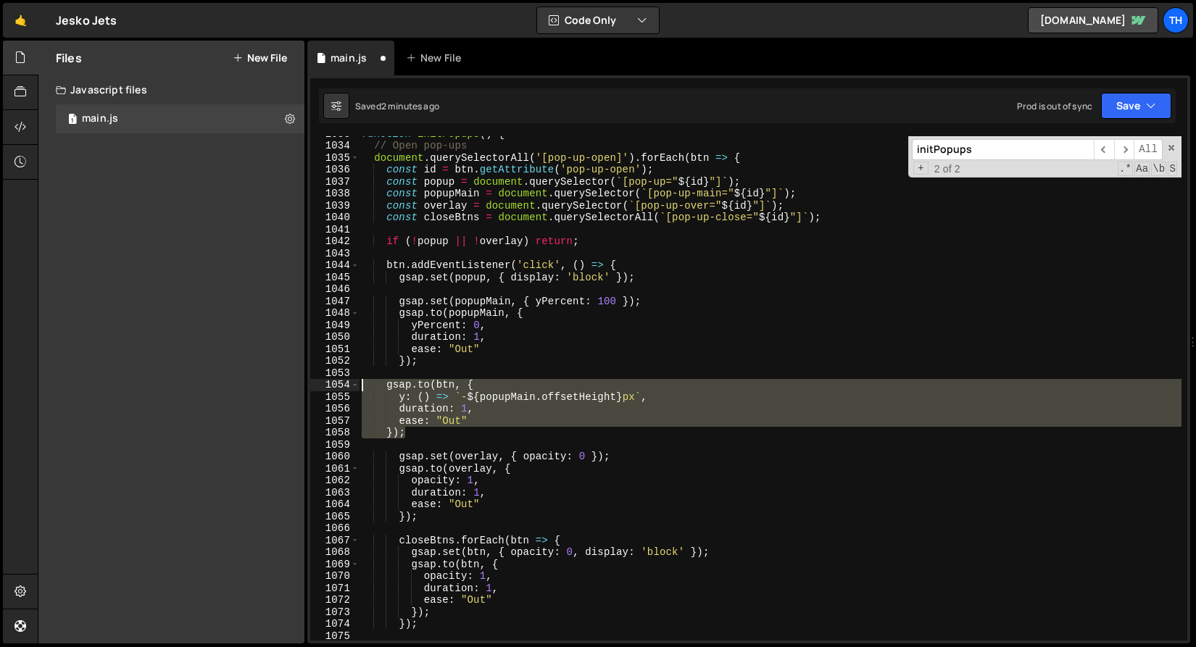
drag, startPoint x: 446, startPoint y: 433, endPoint x: 314, endPoint y: 388, distance: 139.3
click at [314, 388] on div "y: () => `-${popupMain.offsetHeight}px`, 1033 1034 1035 1036 1037 1038 1039 104…" at bounding box center [748, 388] width 877 height 504
click at [1139, 107] on button "Save" at bounding box center [1136, 106] width 70 height 26
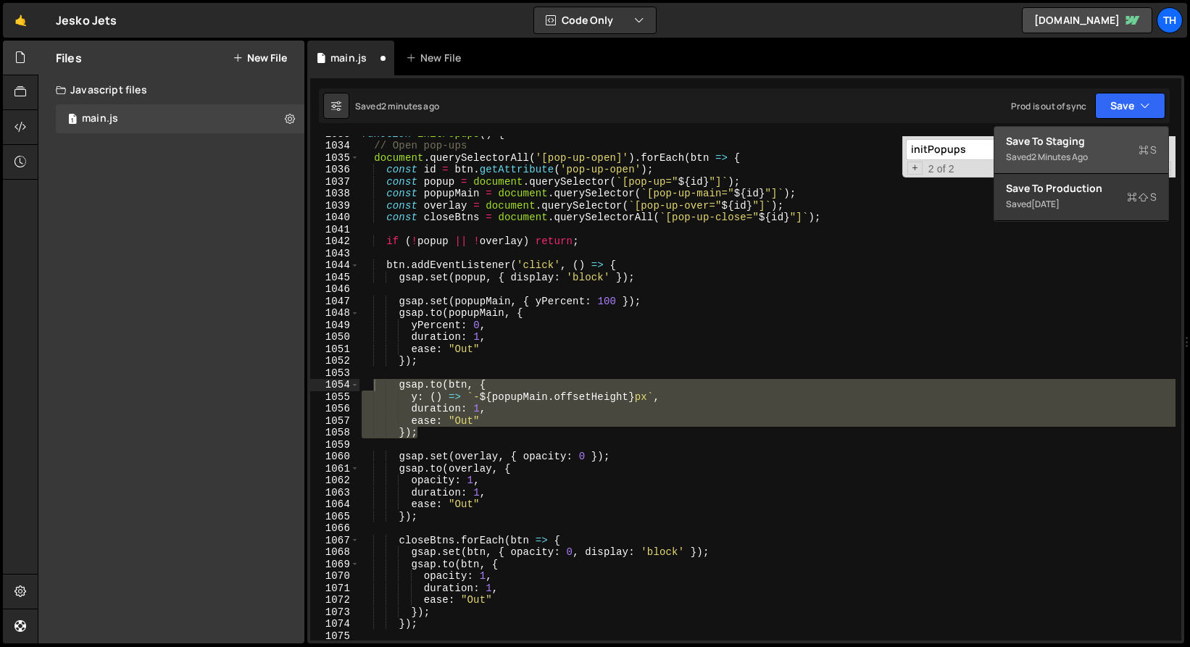
click at [1107, 142] on div "Save to Staging S" at bounding box center [1081, 141] width 151 height 14
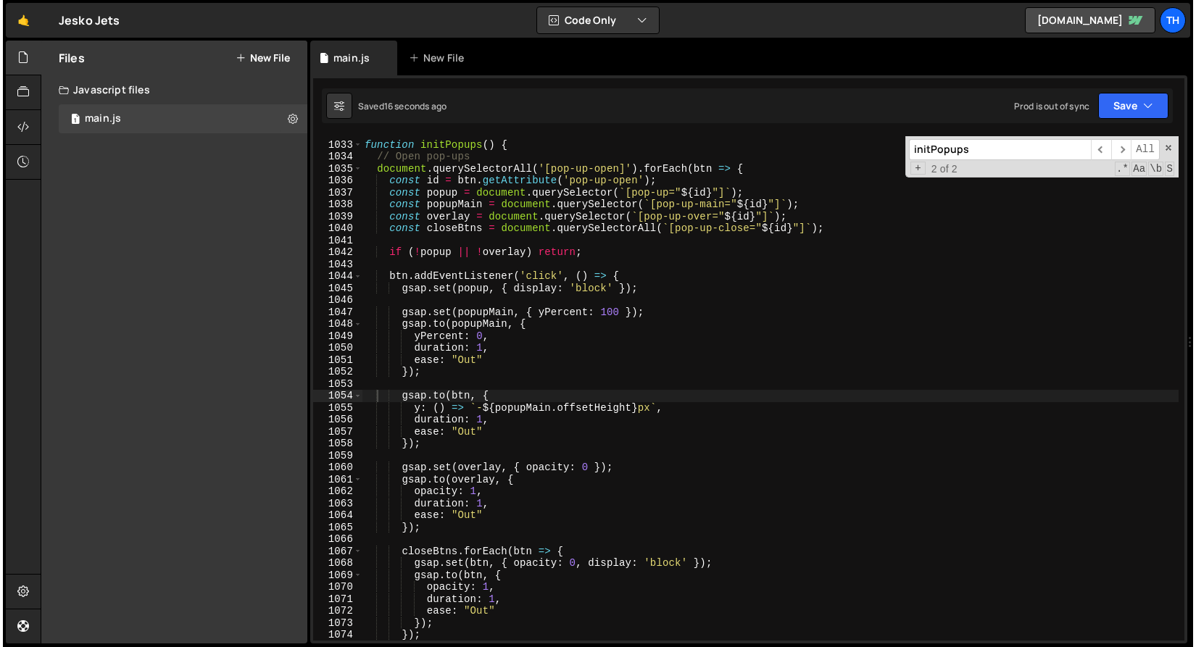
scroll to position [12343, 0]
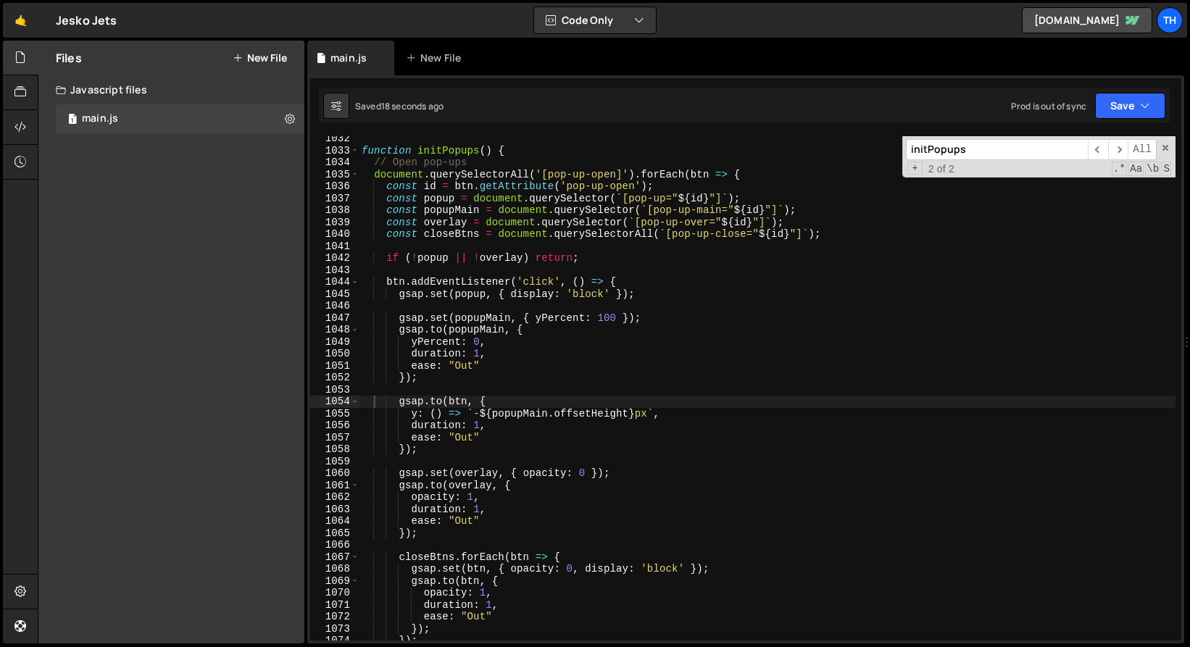
type textarea "const closeBtns = document.querySelectorAll(`[pop-up-close="${id}"]`);"
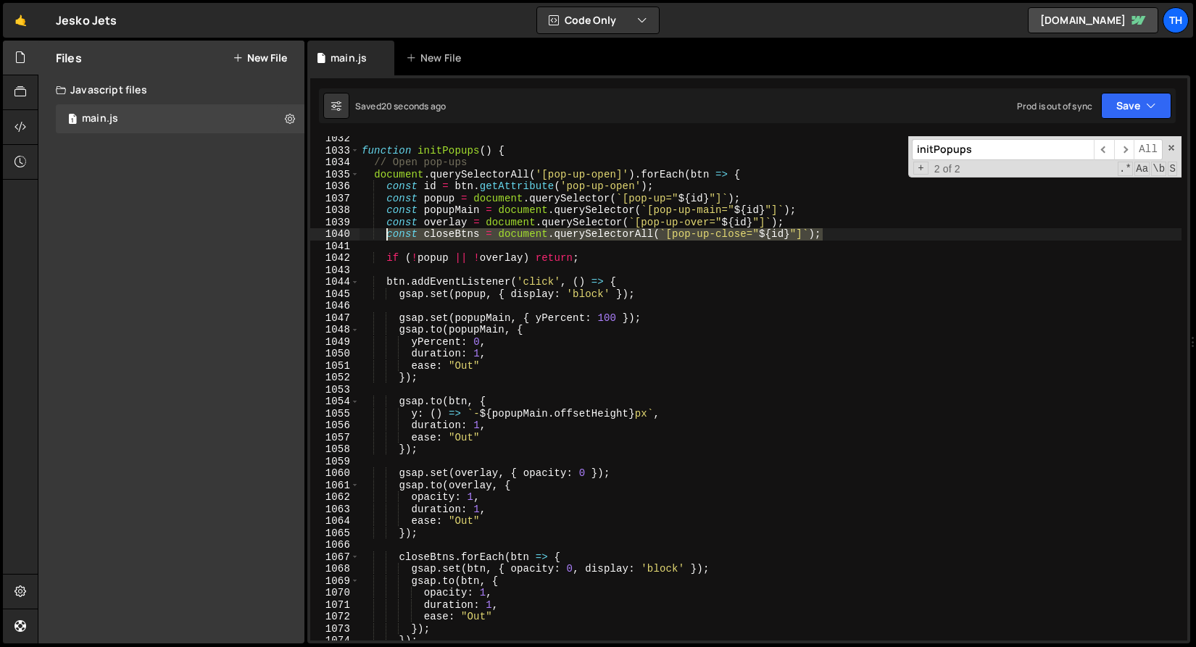
drag, startPoint x: 761, startPoint y: 240, endPoint x: 386, endPoint y: 236, distance: 375.4
click at [386, 236] on div "function initPopups ( ) { // Open pop-ups document . querySelectorAll ( '[pop-u…" at bounding box center [770, 397] width 822 height 528
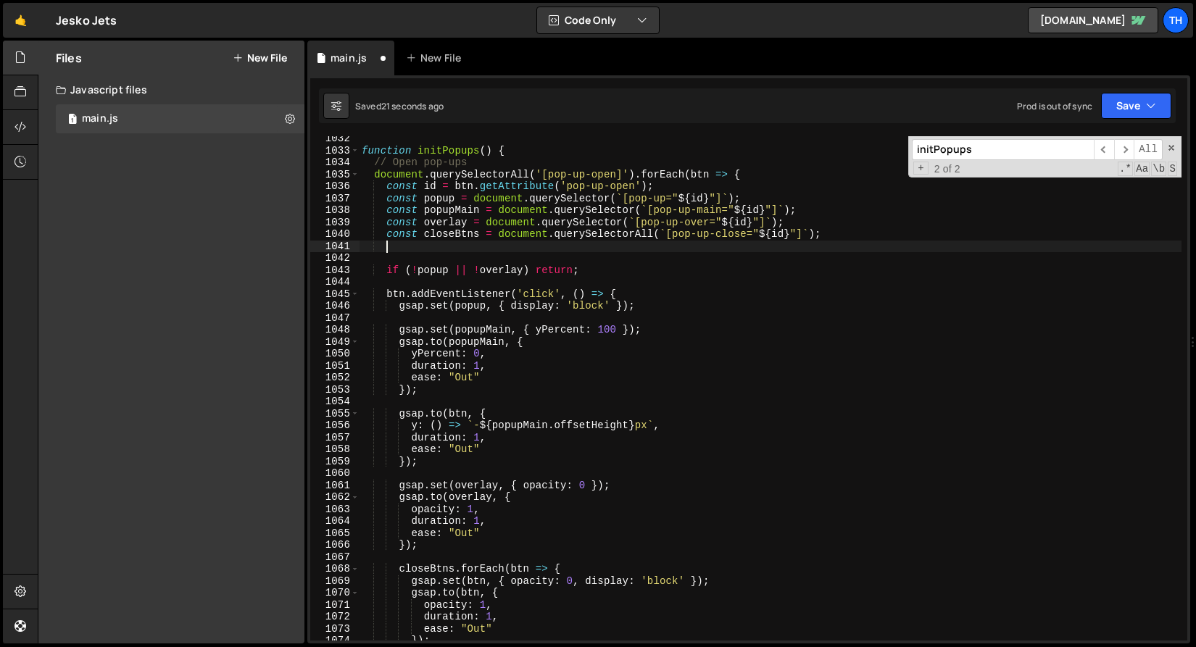
scroll to position [0, 1]
paste textarea "const closeBtns = document.querySelectorAll(`[pop-up-close="${id}"]`);"
click at [446, 249] on div "function initPopups ( ) { // Open pop-ups document . querySelectorAll ( '[pop-u…" at bounding box center [770, 397] width 822 height 528
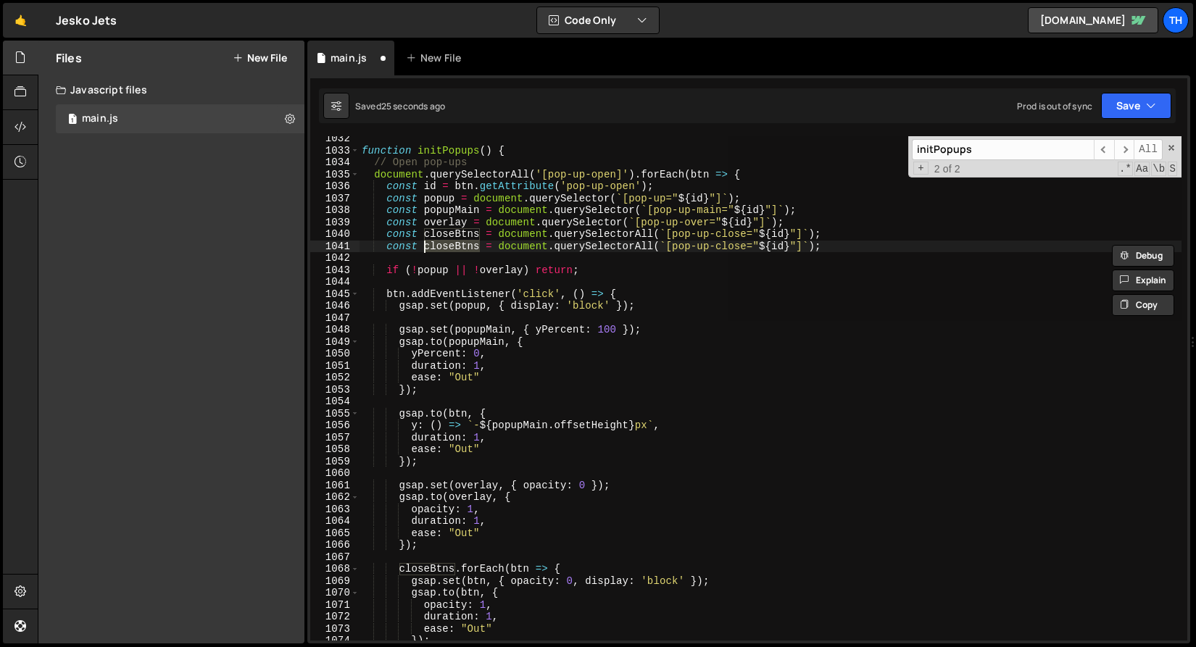
click at [454, 243] on div "function initPopups ( ) { // Open pop-ups document . querySelectorAll ( '[pop-u…" at bounding box center [770, 388] width 822 height 504
click at [457, 247] on div "function initPopups ( ) { // Open pop-ups document . querySelectorAll ( '[pop-u…" at bounding box center [770, 397] width 822 height 528
click at [452, 246] on div "function initPopups ( ) { // Open pop-ups document . querySelectorAll ( '[pop-u…" at bounding box center [770, 397] width 822 height 528
drag, startPoint x: 455, startPoint y: 248, endPoint x: 425, endPoint y: 243, distance: 30.1
click at [425, 243] on div "function initPopups ( ) { // Open pop-ups document . querySelectorAll ( '[pop-u…" at bounding box center [770, 397] width 822 height 528
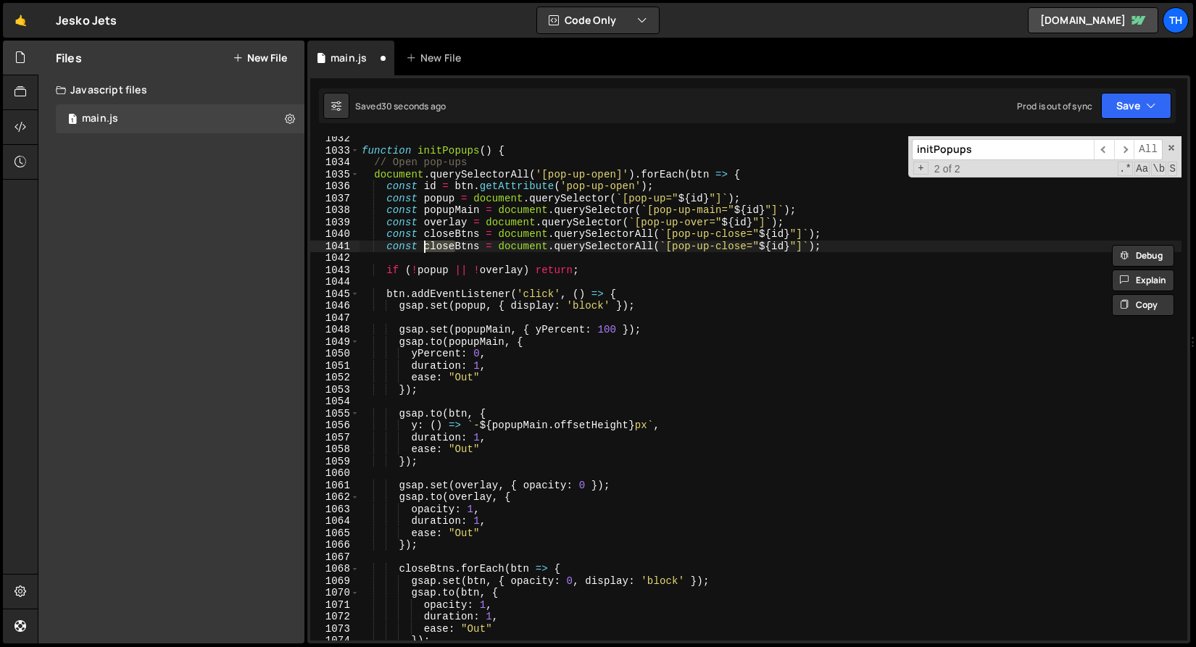
click at [468, 244] on div "function initPopups ( ) { // Open pop-ups document . querySelectorAll ( '[pop-u…" at bounding box center [770, 397] width 822 height 528
drag, startPoint x: 478, startPoint y: 246, endPoint x: 426, endPoint y: 243, distance: 52.3
click at [426, 243] on div "function initPopups ( ) { // Open pop-ups document . querySelectorAll ( '[pop-u…" at bounding box center [770, 397] width 822 height 528
click at [426, 243] on div "function initPopups ( ) { // Open pop-ups document . querySelectorAll ( '[pop-u…" at bounding box center [770, 388] width 822 height 504
click at [443, 244] on div "function initPopups ( ) { // Open pop-ups document . querySelectorAll ( '[pop-u…" at bounding box center [770, 397] width 822 height 528
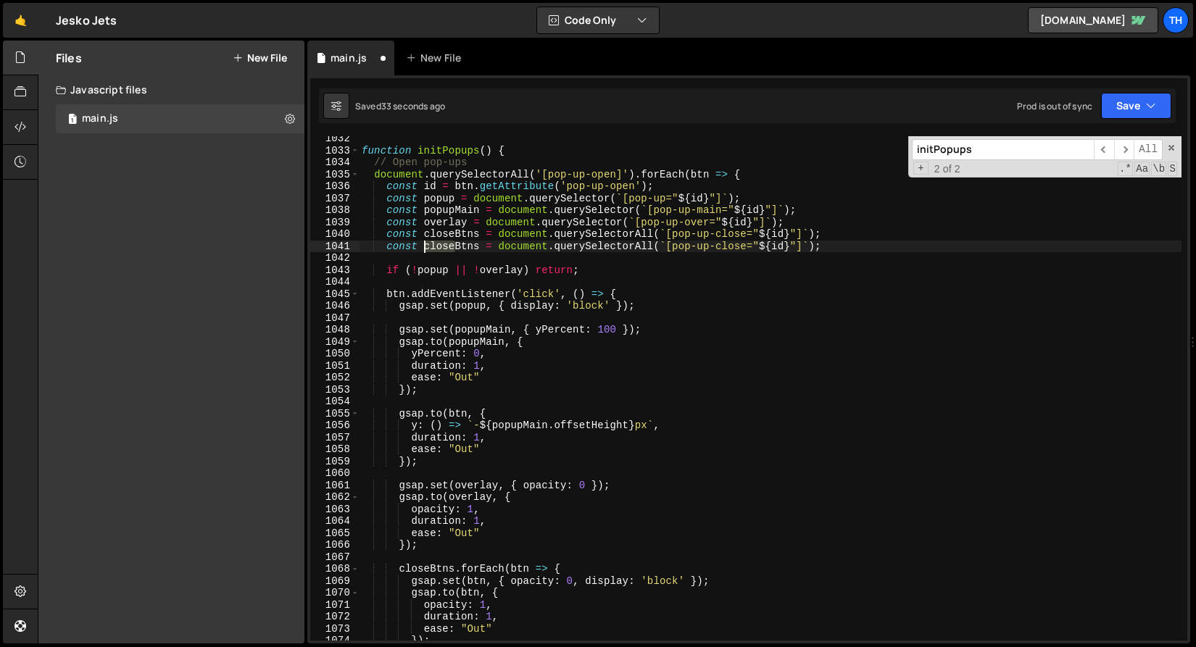
drag, startPoint x: 454, startPoint y: 247, endPoint x: 424, endPoint y: 246, distance: 29.7
click at [424, 246] on div "function initPopups ( ) { // Open pop-ups document . querySelectorAll ( '[pop-u…" at bounding box center [770, 397] width 822 height 528
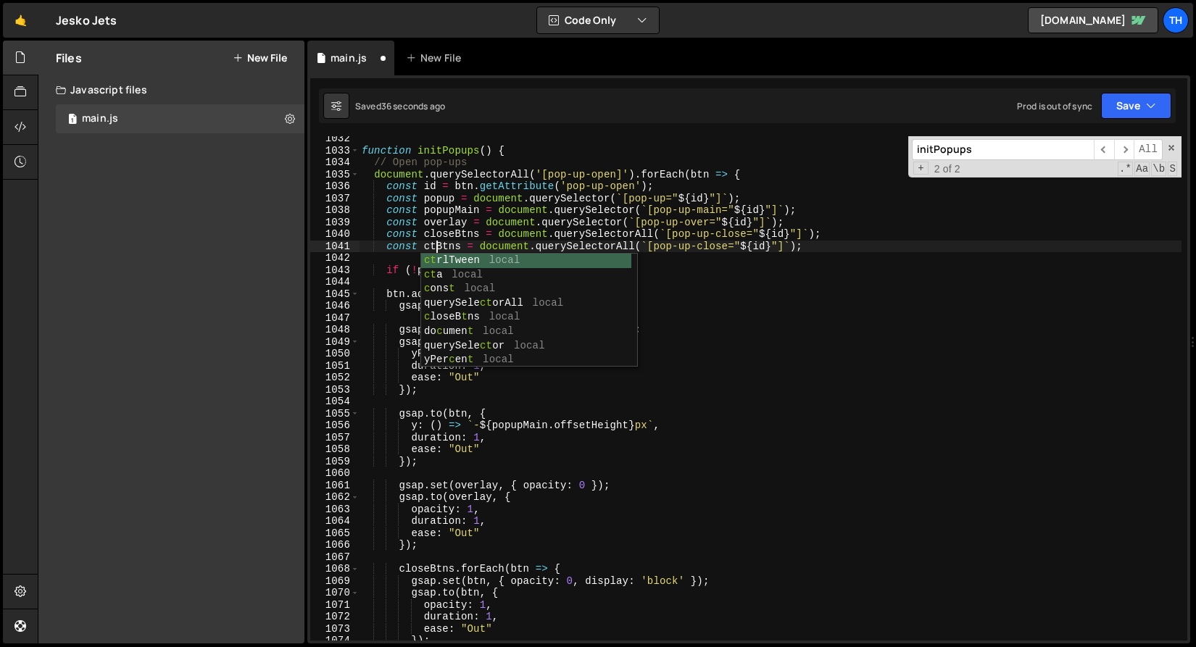
scroll to position [0, 5]
click at [612, 217] on div "function initPopups ( ) { // Open pop-ups document . querySelectorAll ( '[pop-u…" at bounding box center [770, 397] width 822 height 528
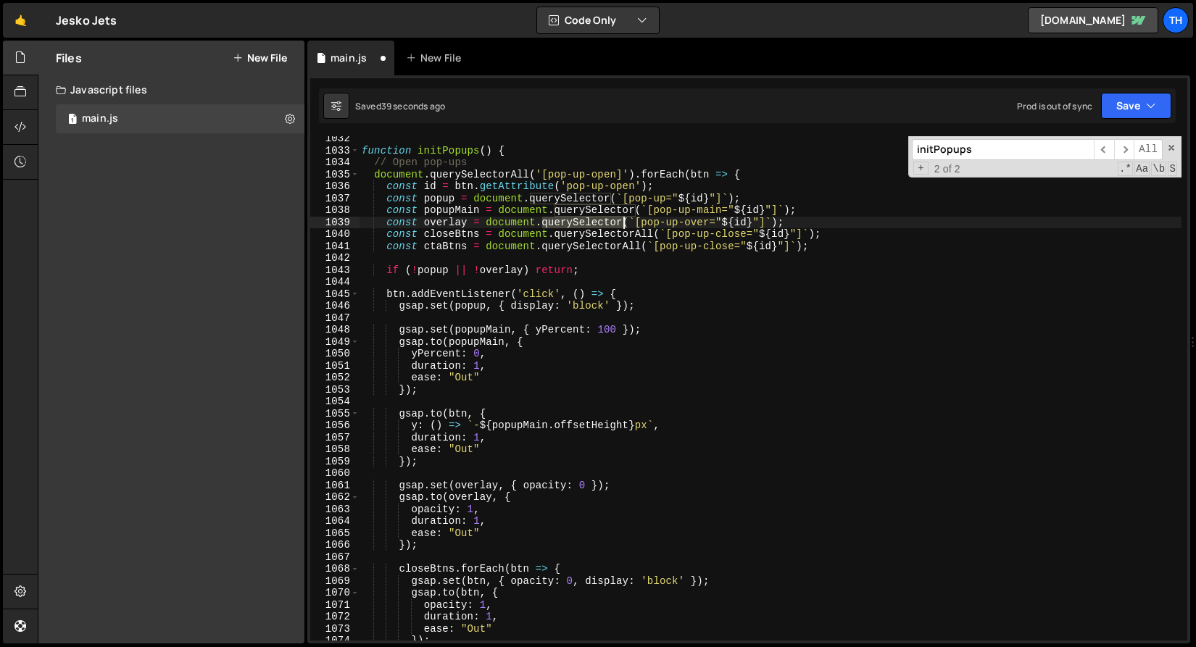
click at [612, 217] on div "function initPopups ( ) { // Open pop-ups document . querySelectorAll ( '[pop-u…" at bounding box center [770, 397] width 822 height 528
click at [598, 244] on div "function initPopups ( ) { // Open pop-ups document . querySelectorAll ( '[pop-u…" at bounding box center [770, 397] width 822 height 528
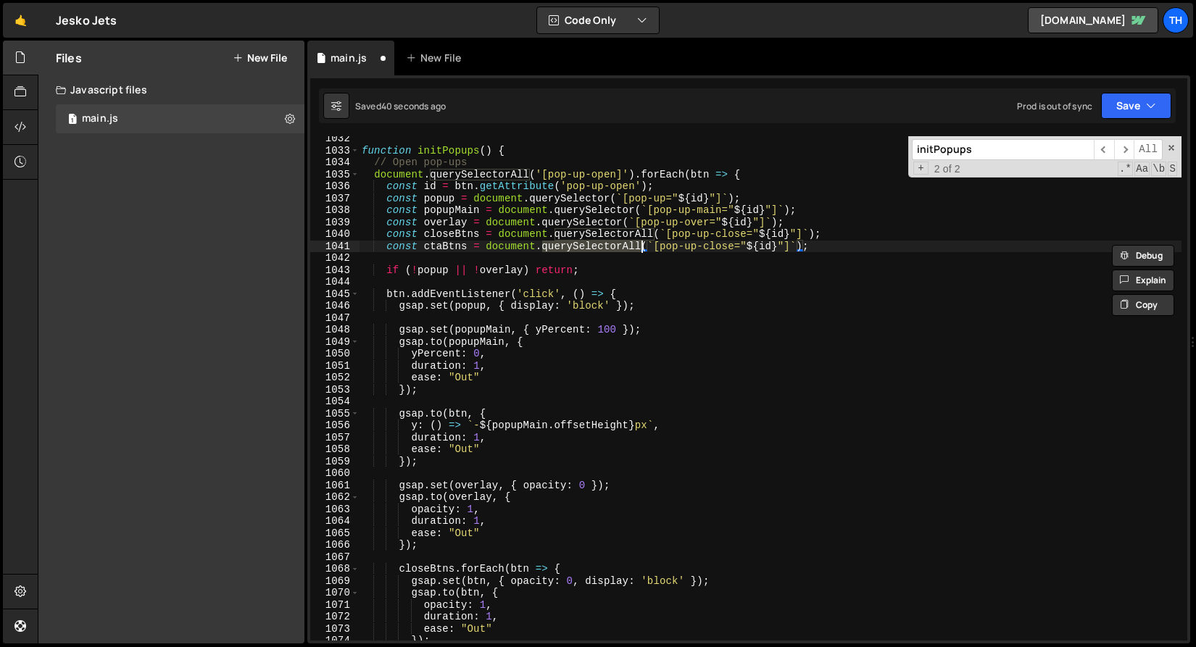
paste textarea
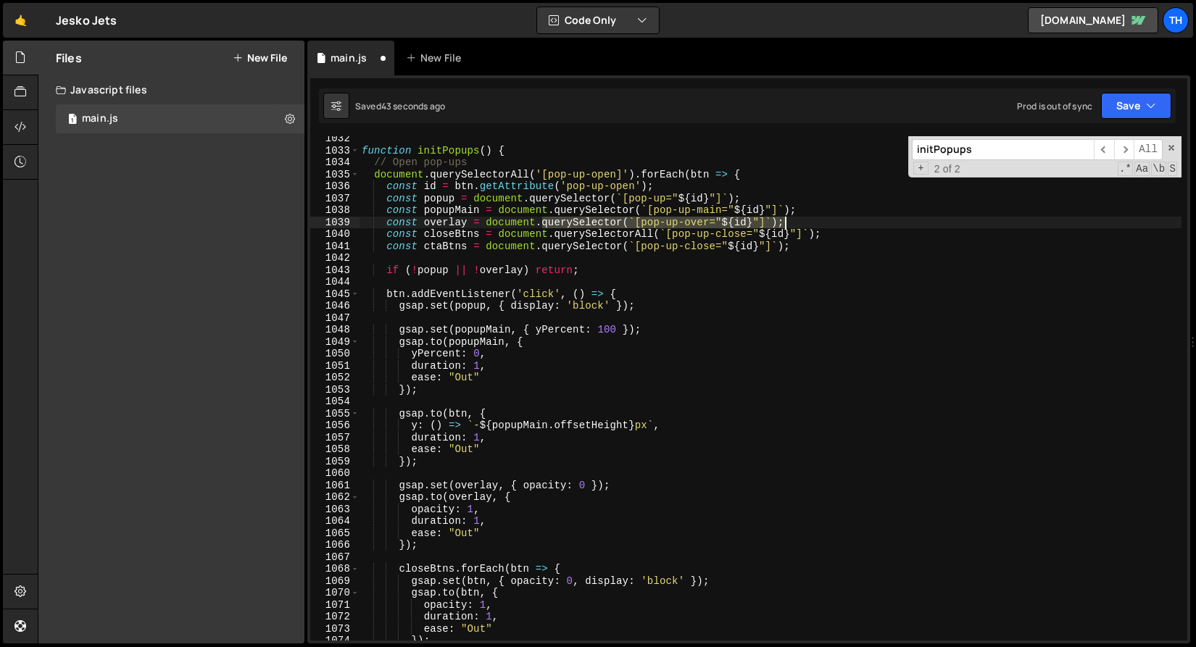
drag, startPoint x: 544, startPoint y: 222, endPoint x: 838, endPoint y: 220, distance: 294.2
click at [838, 220] on div "function initPopups ( ) { // Open pop-ups document . querySelectorAll ( '[pop-u…" at bounding box center [770, 397] width 822 height 528
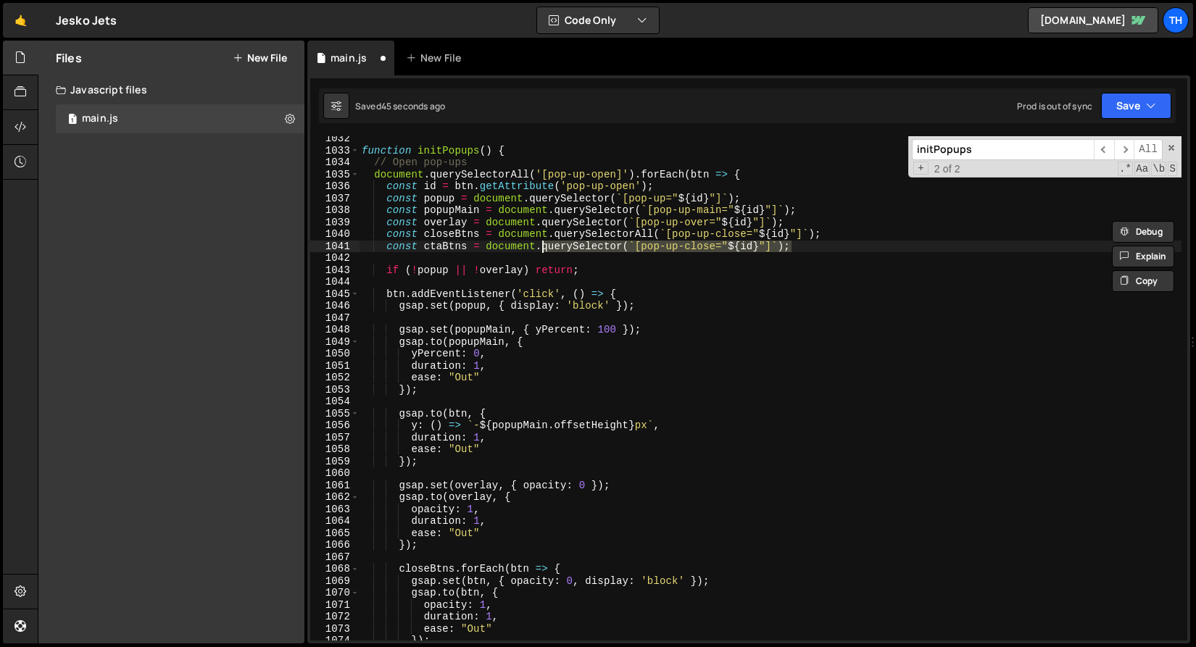
drag, startPoint x: 807, startPoint y: 243, endPoint x: 543, endPoint y: 246, distance: 263.8
click at [543, 246] on div "function initPopups ( ) { // Open pop-ups document . querySelectorAll ( '[pop-u…" at bounding box center [770, 397] width 822 height 528
paste textarea "over"
click at [467, 252] on div "function initPopups ( ) { // Open pop-ups document . querySelectorAll ( '[pop-u…" at bounding box center [770, 397] width 822 height 528
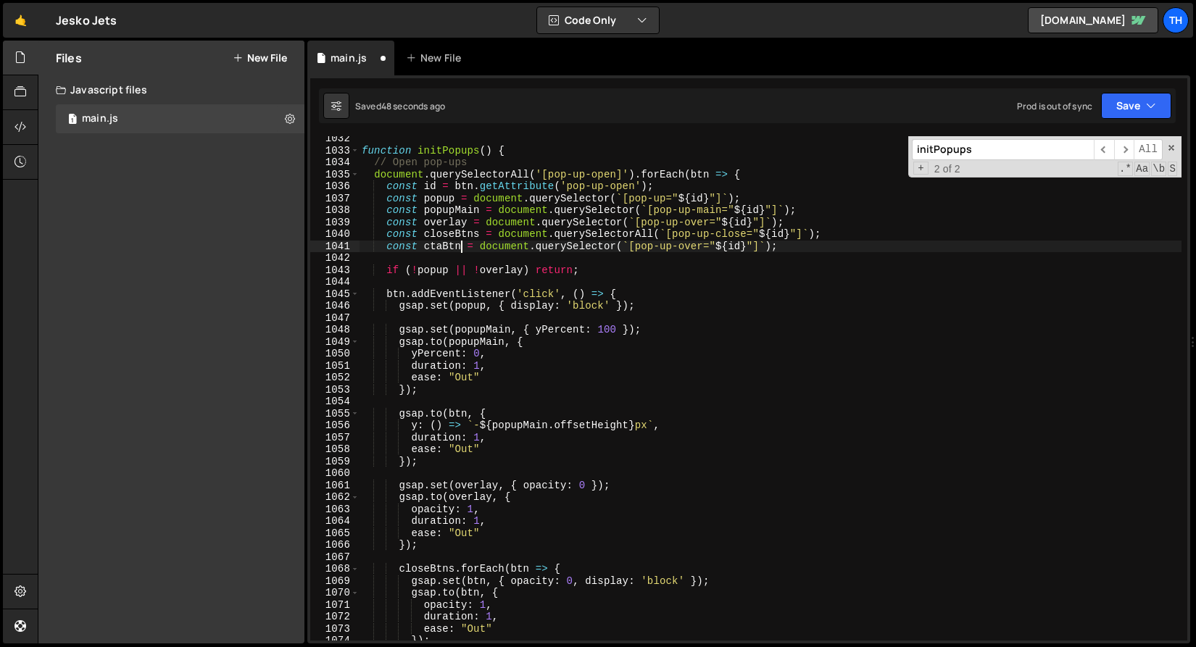
click at [693, 246] on div "function initPopups ( ) { // Open pop-ups document . querySelectorAll ( '[pop-u…" at bounding box center [770, 397] width 822 height 528
click at [438, 243] on div "function initPopups ( ) { // Open pop-ups document . querySelectorAll ( '[pop-u…" at bounding box center [770, 397] width 822 height 528
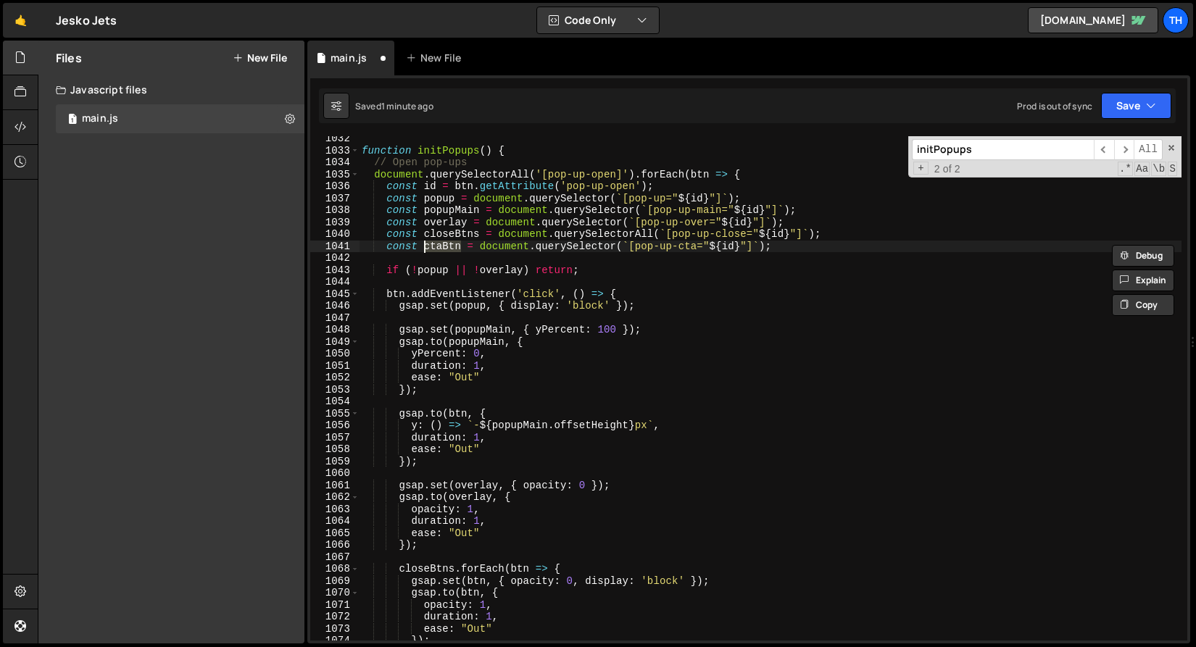
click at [458, 408] on div "function initPopups ( ) { // Open pop-ups document . querySelectorAll ( '[pop-u…" at bounding box center [770, 397] width 822 height 528
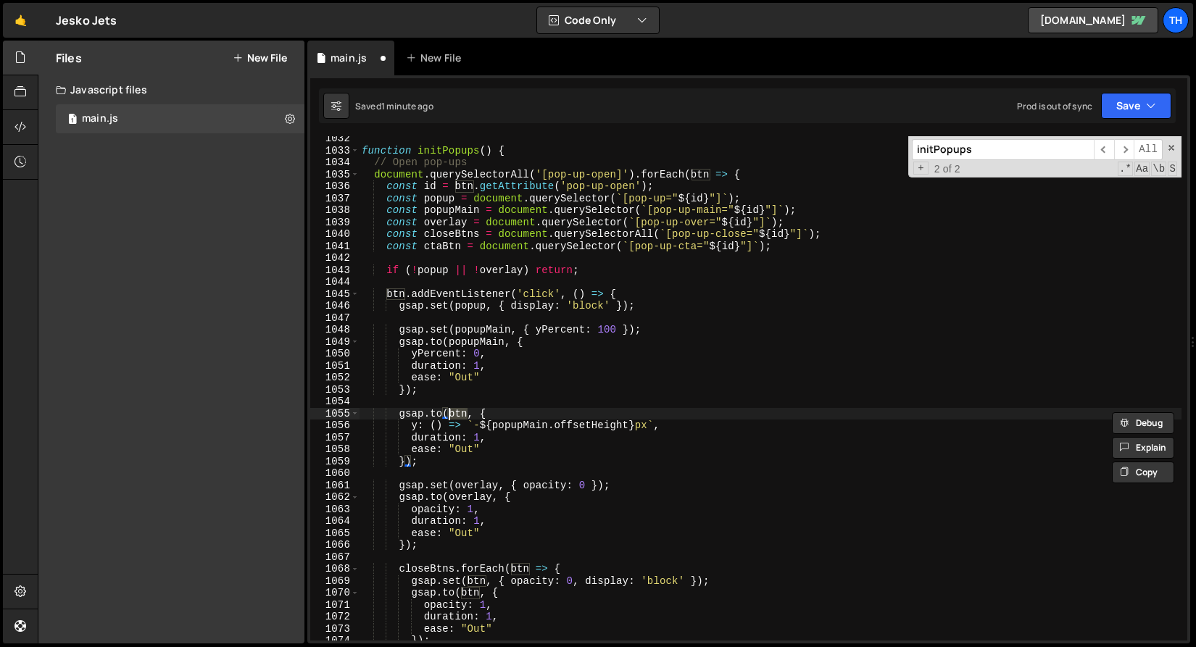
paste textarea "ctaB"
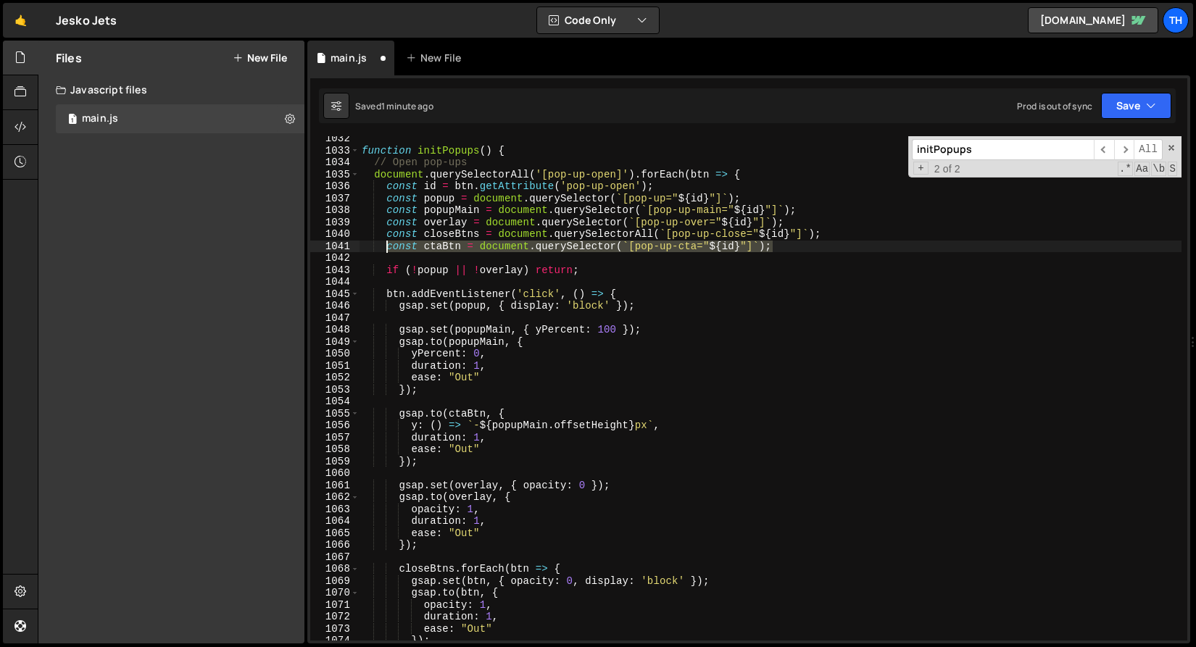
drag, startPoint x: 801, startPoint y: 243, endPoint x: 388, endPoint y: 243, distance: 412.3
click at [388, 243] on div "function initPopups ( ) { // Open pop-ups document . querySelectorAll ( '[pop-u…" at bounding box center [770, 397] width 822 height 528
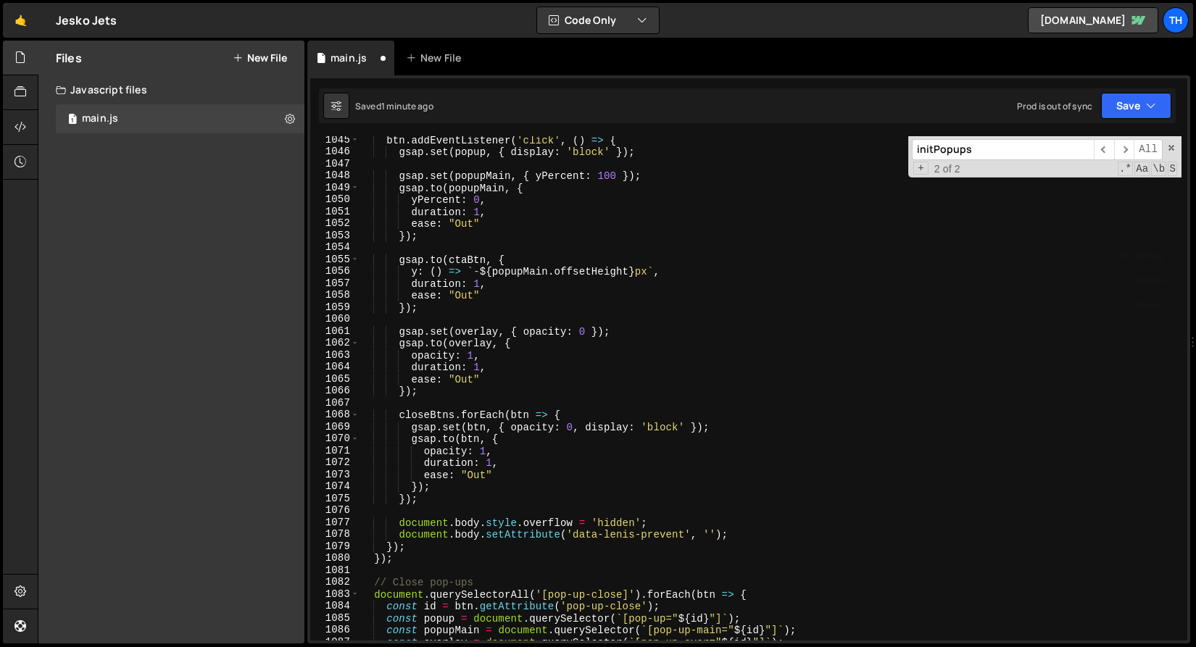
scroll to position [12632, 0]
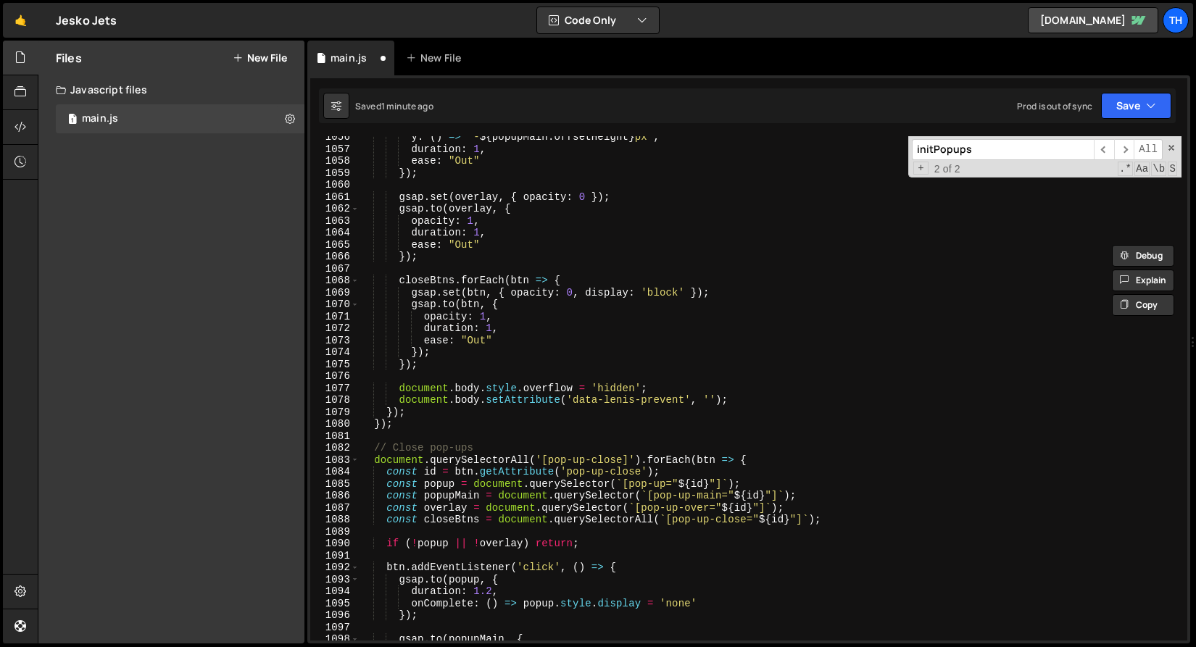
click at [827, 520] on div "y : ( ) => ` - ${ popupMain . offsetHeight } px ` , duration : 1 , ease : "Out"…" at bounding box center [770, 395] width 822 height 528
type textarea "const closeBtns = document.querySelectorAll(`[pop-up-close="${id}"]`);"
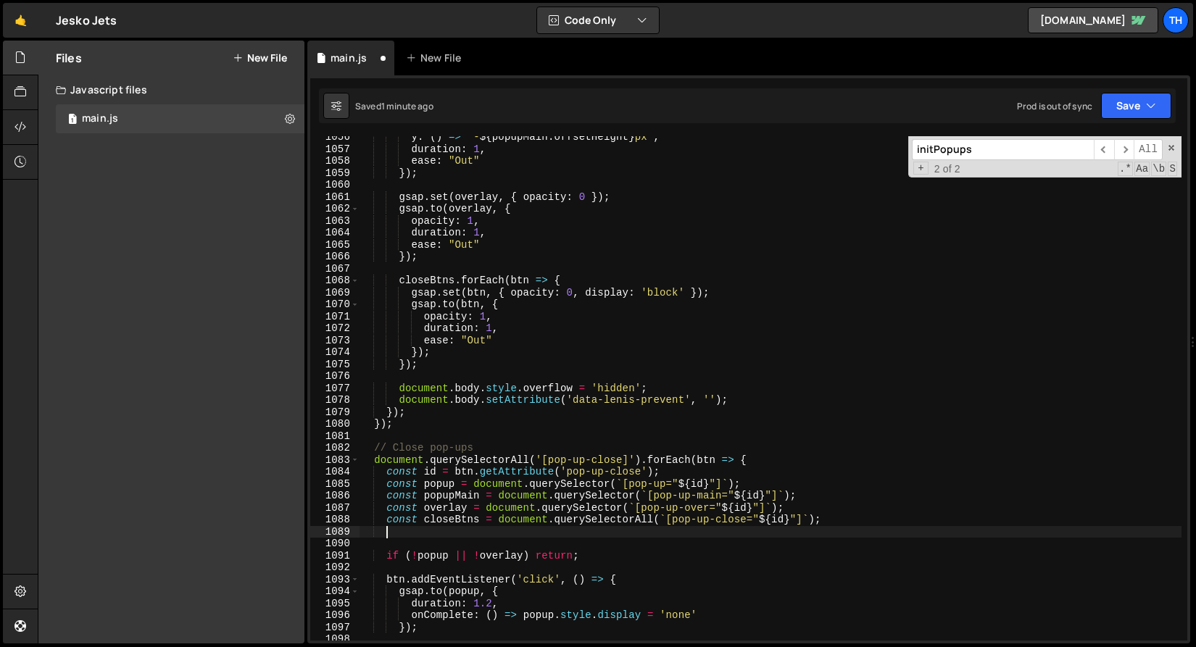
paste textarea "const ctaBtn = document.querySelector(`[pop-up-cta="${id}"]`);"
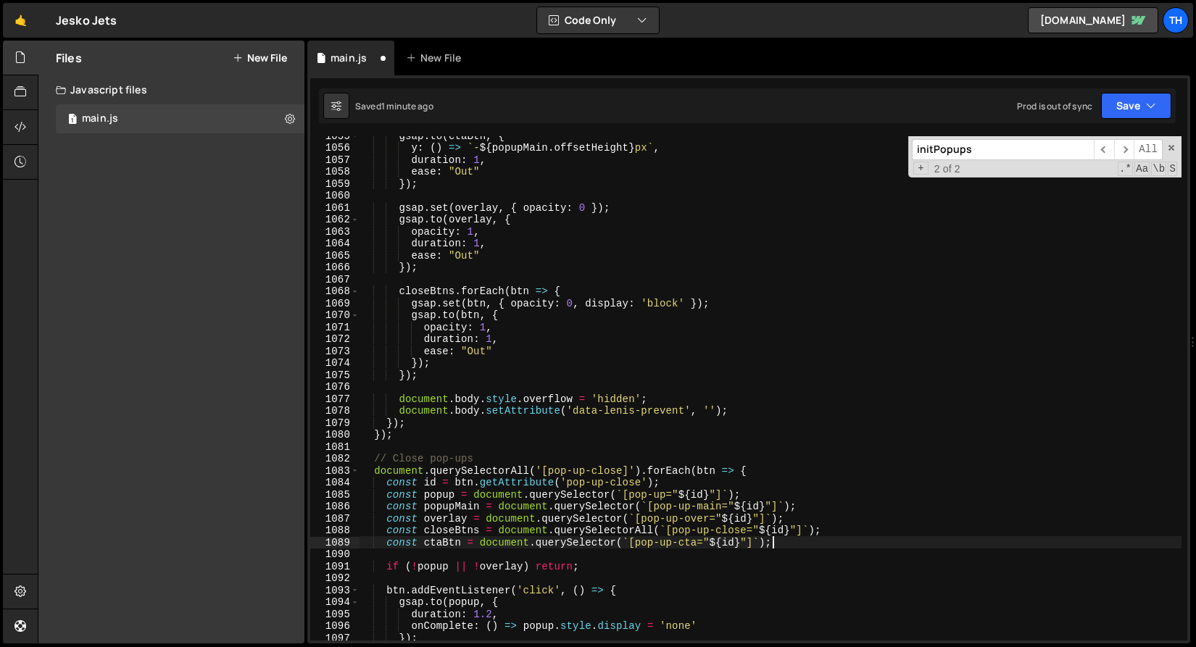
scroll to position [12609, 0]
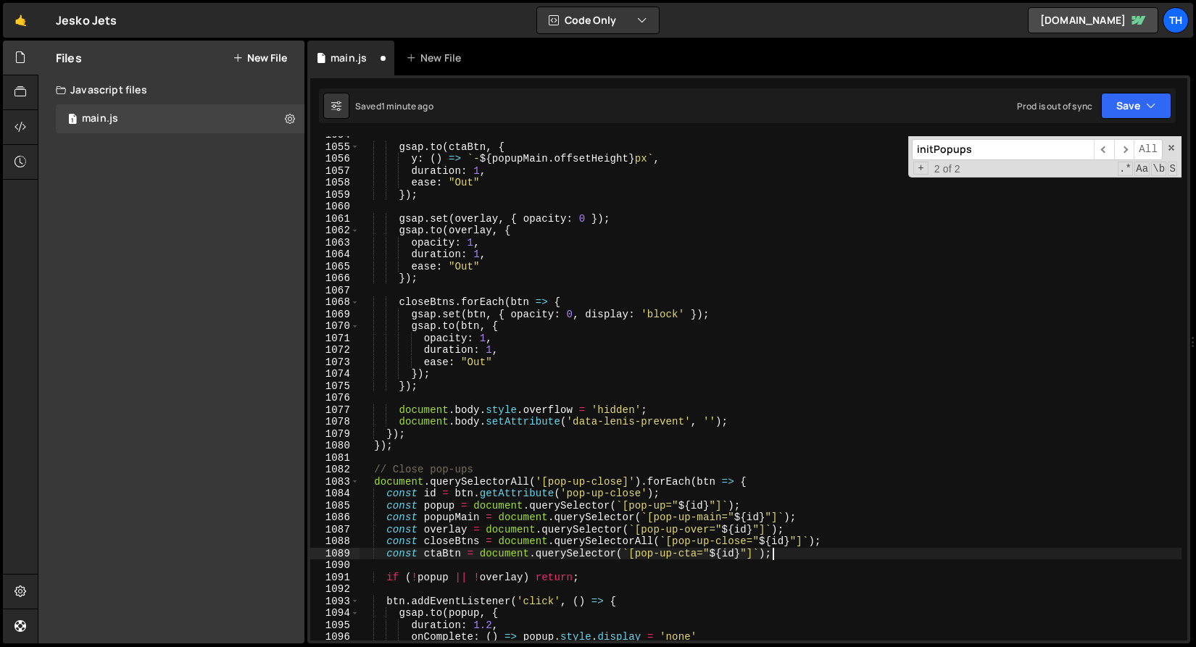
click at [467, 149] on div "gsap . to ( ctaBtn , { y : ( ) => ` - ${ popupMain . offsetHeight } px ` , dura…" at bounding box center [770, 393] width 822 height 528
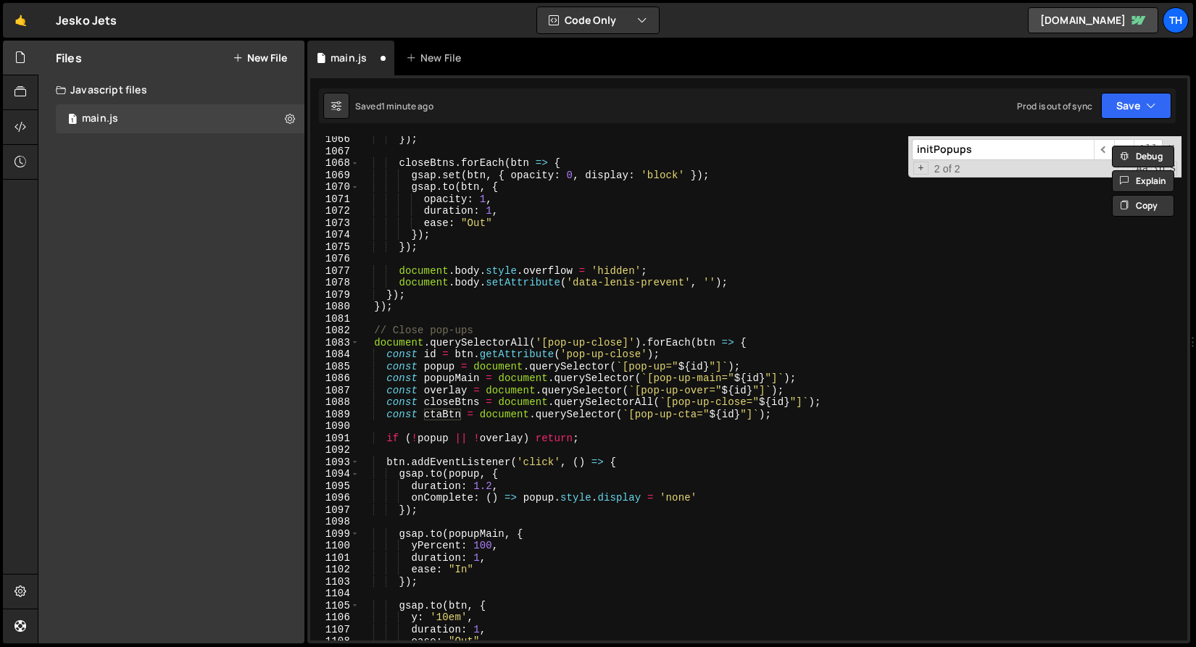
scroll to position [12843, 0]
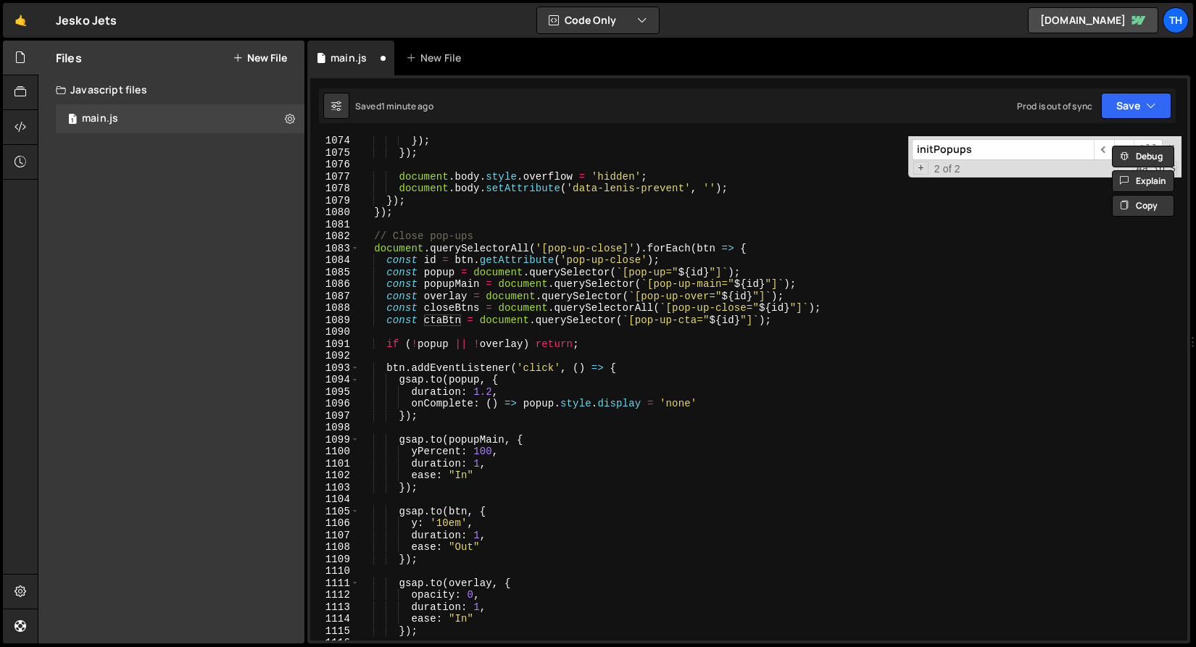
click at [453, 509] on div "}) ; }) ; document . body . style . overflow = 'hidden' ; document . body . set…" at bounding box center [770, 399] width 822 height 528
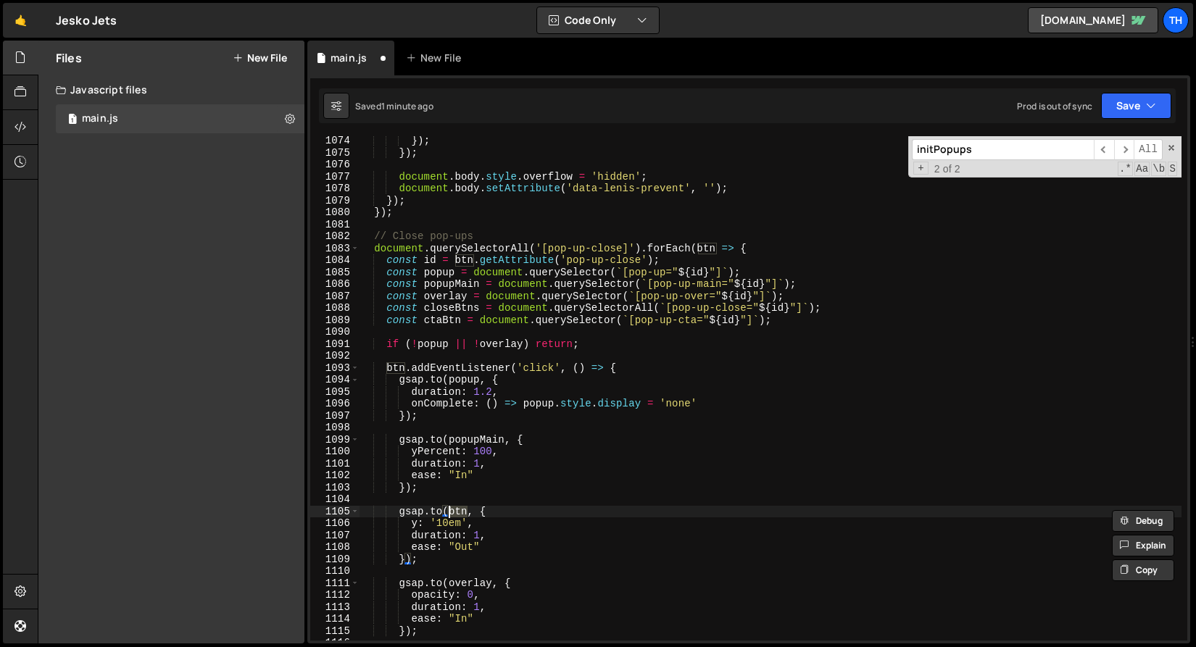
paste textarea "ctaB"
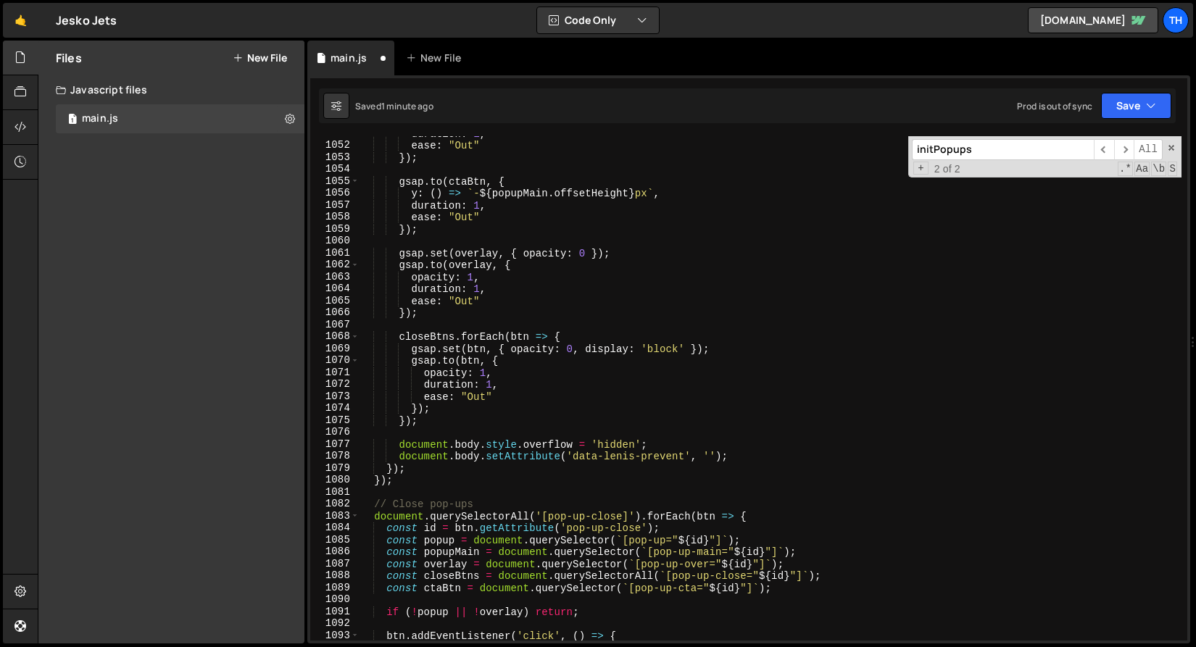
scroll to position [12547, 0]
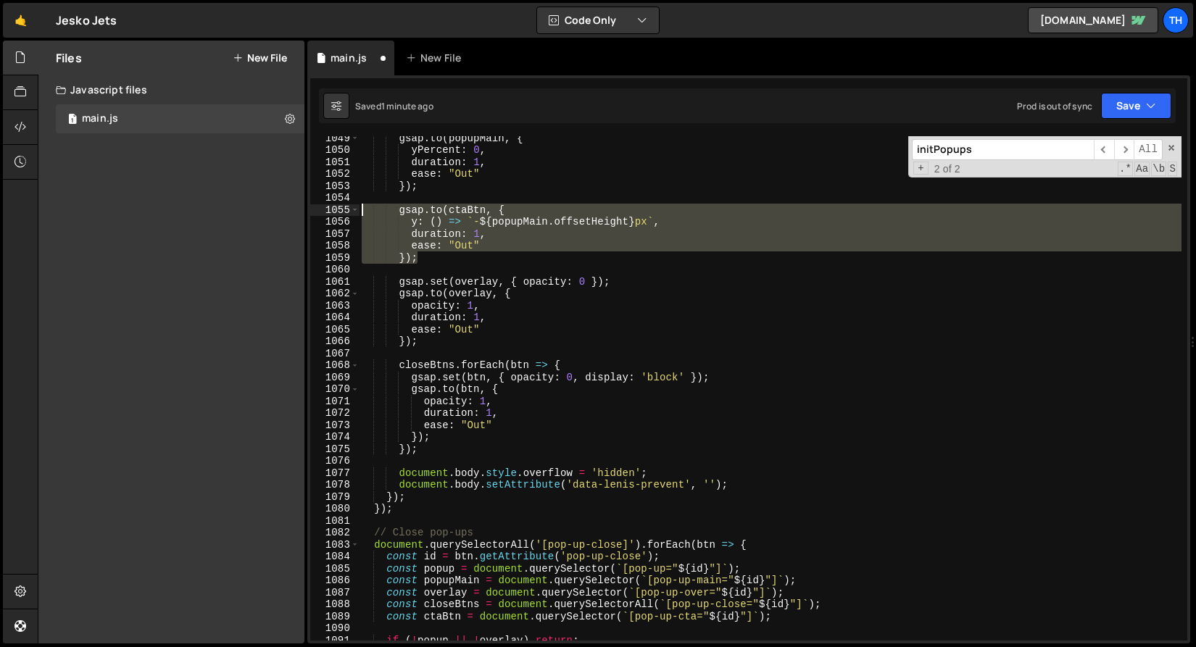
drag, startPoint x: 440, startPoint y: 253, endPoint x: 302, endPoint y: 213, distance: 143.3
click at [302, 213] on div "Files New File Javascript files 1 main.js 0 CSS files Copy share link Edit File…" at bounding box center [617, 343] width 1158 height 604
click at [431, 235] on div "gsap . to ( popupMain , { yPercent : 0 , duration : 1 , ease : "Out" }) ; gsap …" at bounding box center [770, 388] width 822 height 504
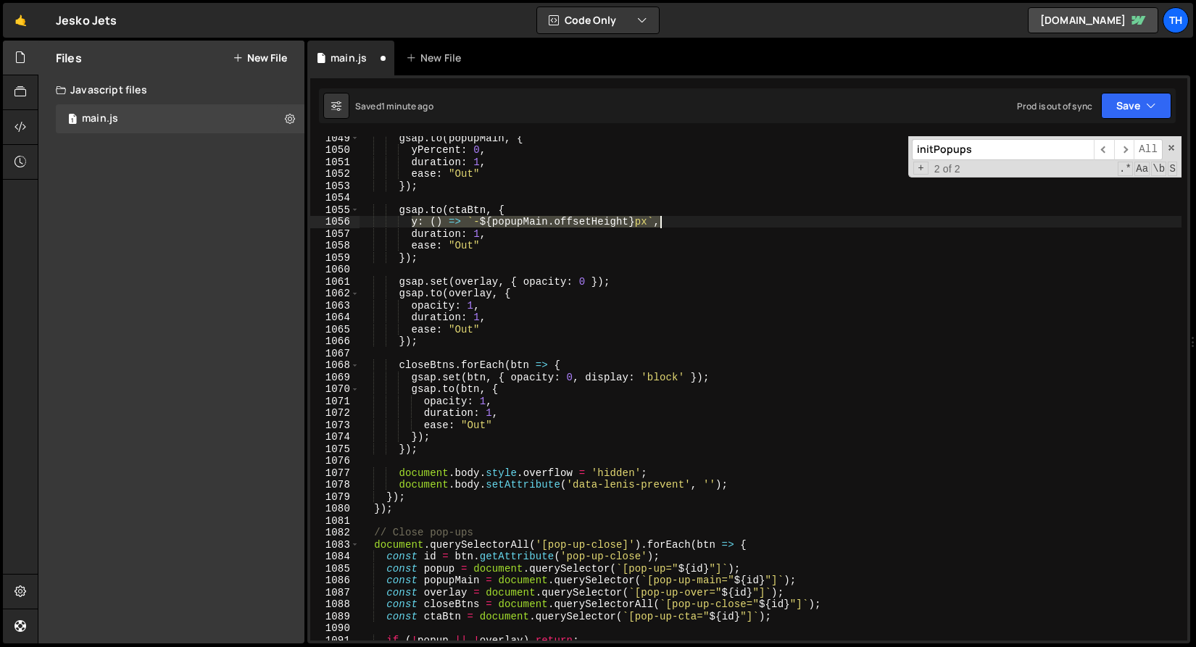
drag, startPoint x: 412, startPoint y: 222, endPoint x: 688, endPoint y: 220, distance: 276.8
click at [688, 220] on div "gsap . to ( popupMain , { yPercent : 0 , duration : 1 , ease : "Out" }) ; gsap …" at bounding box center [770, 396] width 822 height 528
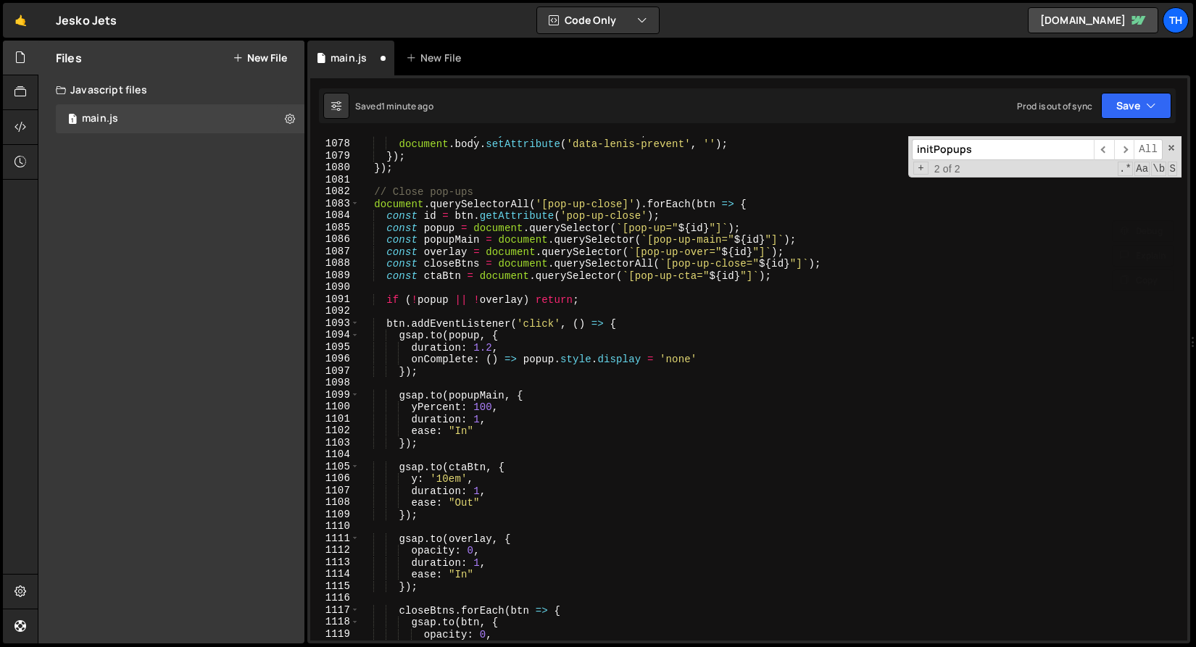
scroll to position [12888, 0]
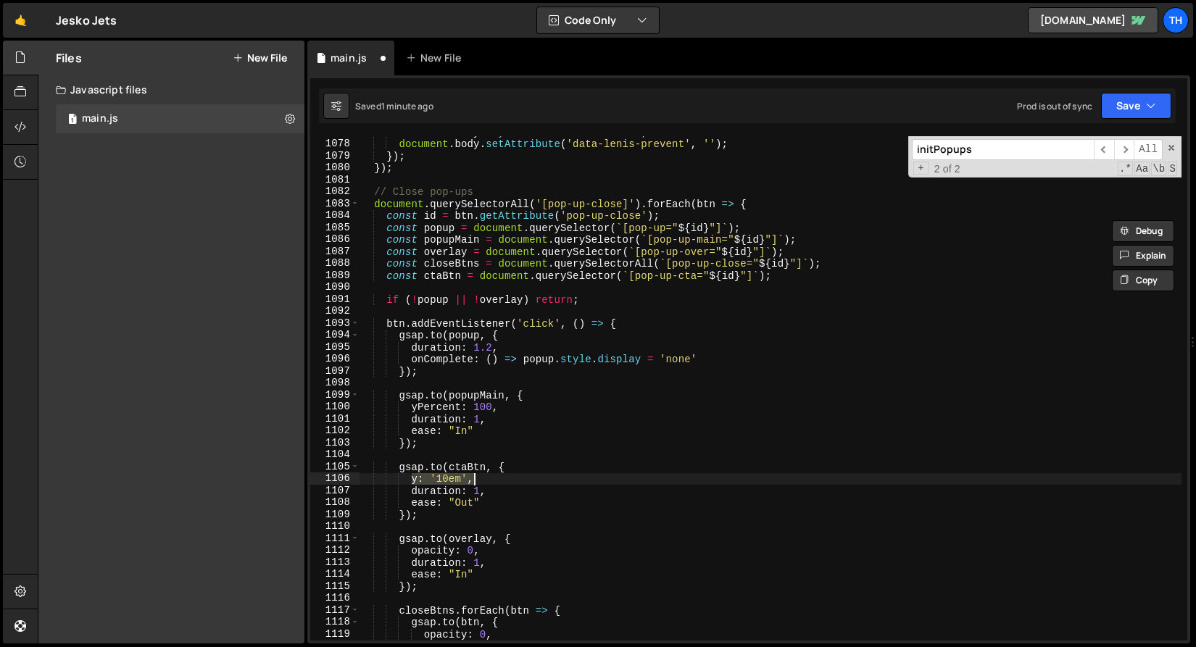
drag, startPoint x: 411, startPoint y: 480, endPoint x: 588, endPoint y: 476, distance: 177.6
click at [588, 476] on div "document . body . style . overflow = 'hidden' ; document . body . setAttribute …" at bounding box center [770, 390] width 822 height 528
paste textarea "() => `-${popupMain.offsetHeight}px`"
drag, startPoint x: 479, startPoint y: 481, endPoint x: 491, endPoint y: 490, distance: 15.1
click at [479, 480] on div "document . body . style . overflow = 'hidden' ; document . body . setAttribute …" at bounding box center [770, 390] width 822 height 528
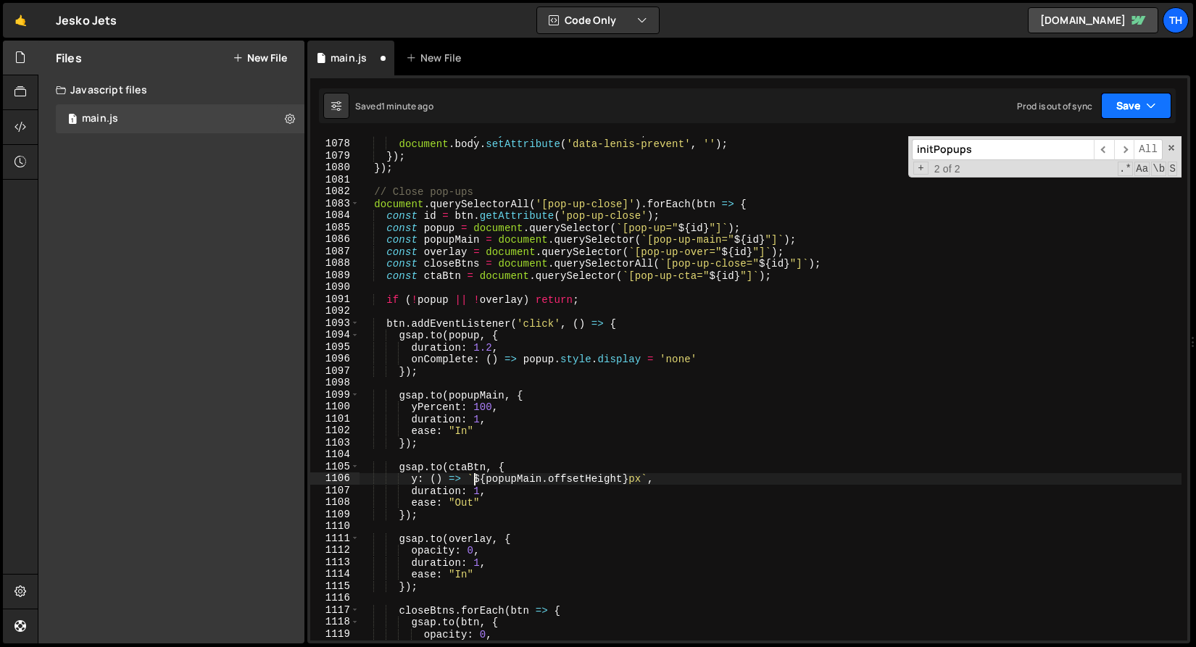
click at [1128, 98] on button "Save" at bounding box center [1136, 106] width 70 height 26
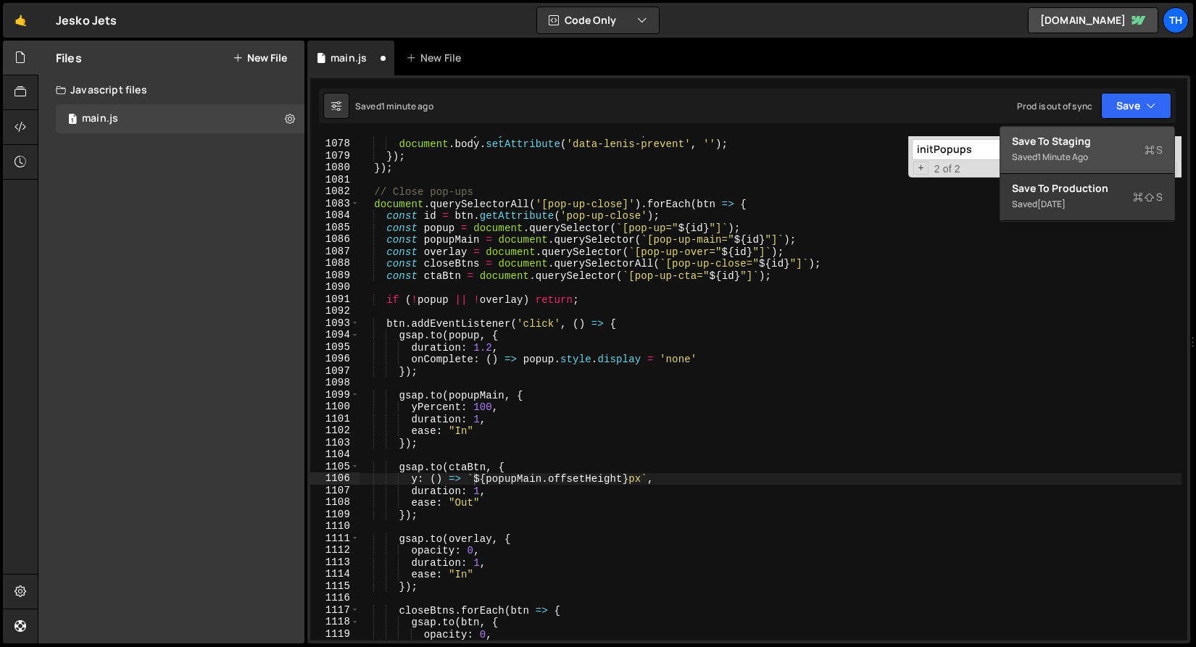
click at [1097, 145] on div "Save to Staging S" at bounding box center [1087, 141] width 151 height 14
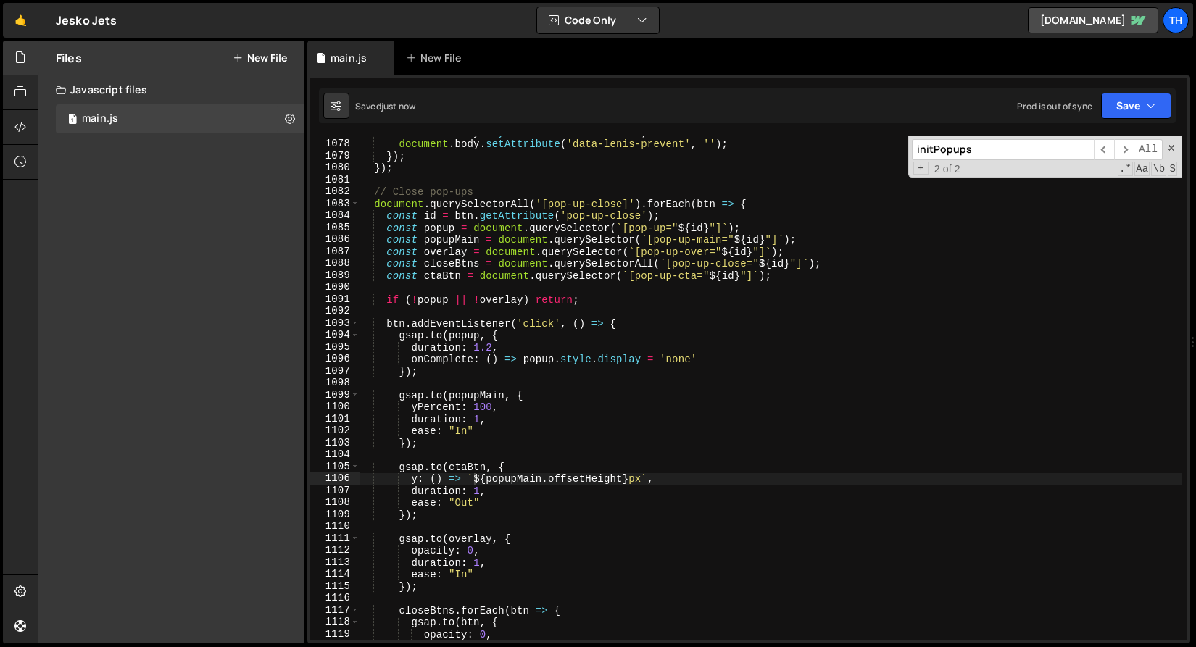
scroll to position [12735, 0]
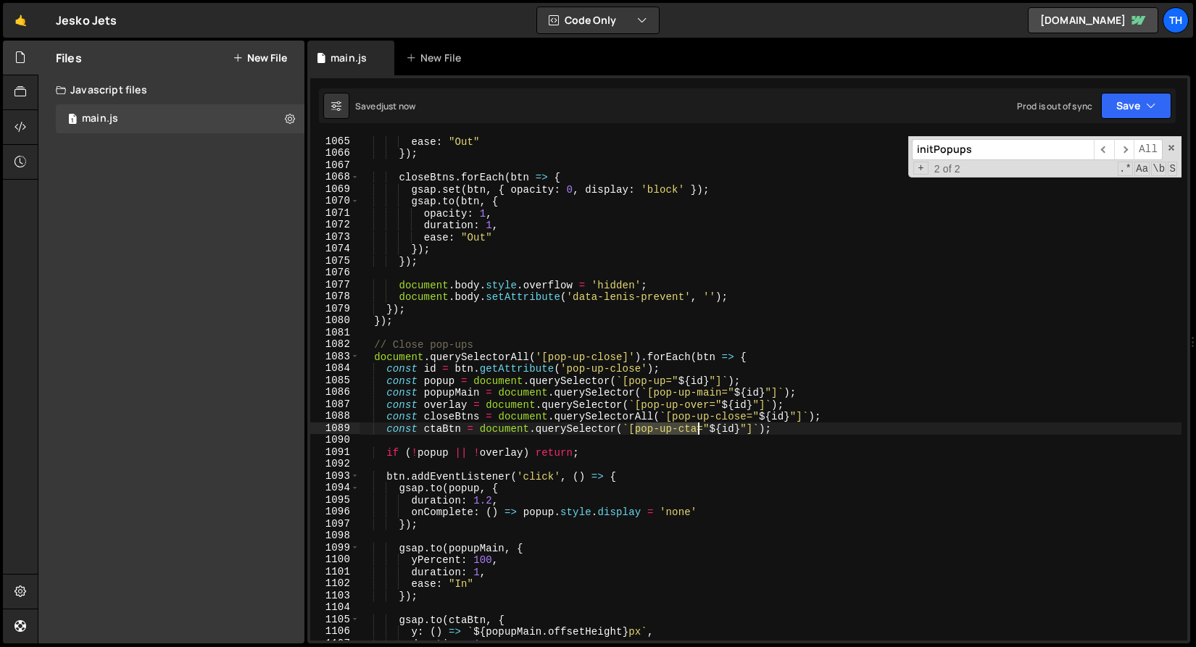
drag, startPoint x: 636, startPoint y: 432, endPoint x: 696, endPoint y: 429, distance: 60.2
click at [696, 429] on div "ease : "Out" }) ; closeBtns . forEach ( btn => { gsap . set ( btn , { opacity :…" at bounding box center [770, 400] width 822 height 528
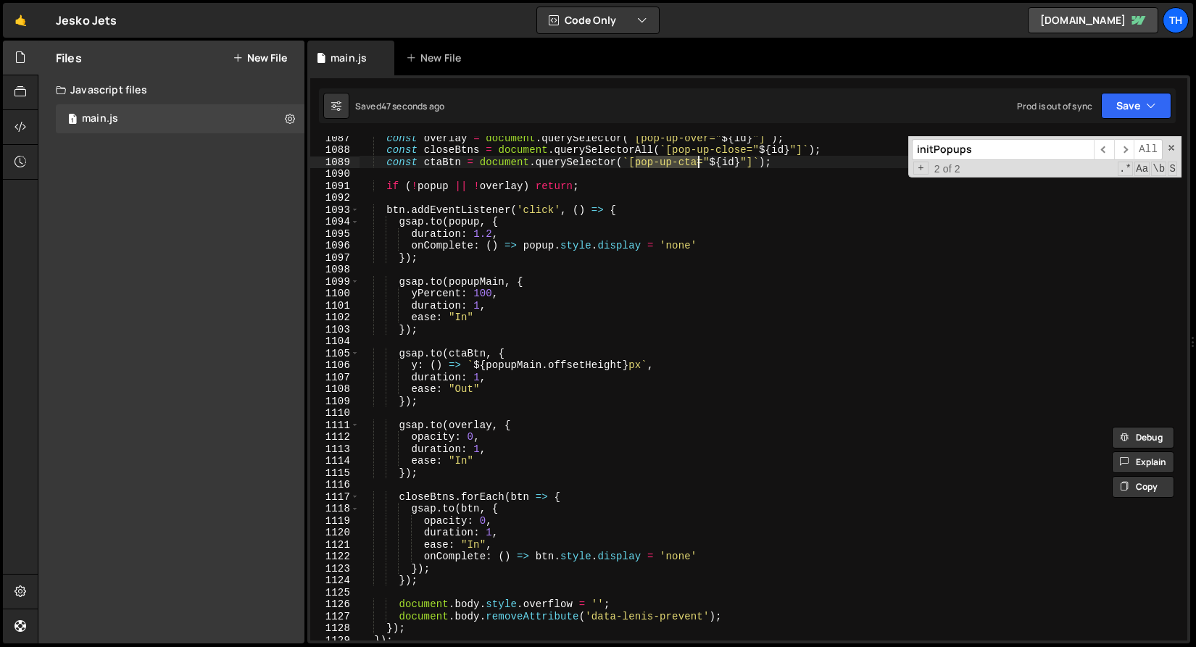
scroll to position [13001, 0]
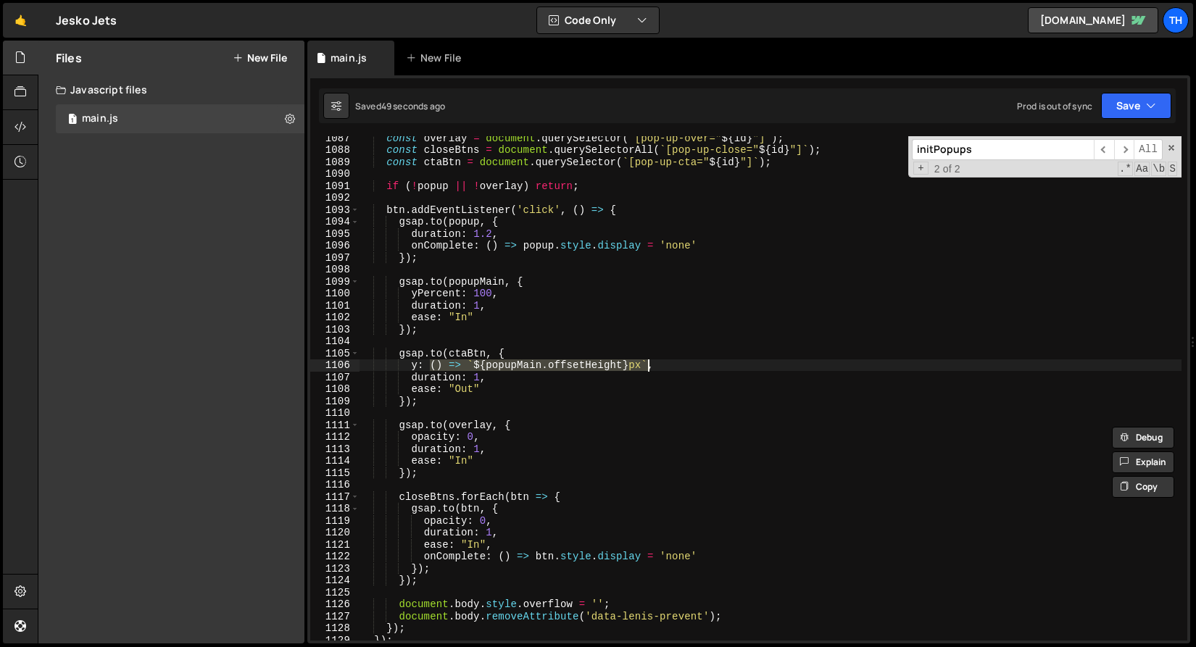
drag, startPoint x: 440, startPoint y: 367, endPoint x: 649, endPoint y: 362, distance: 208.8
click at [649, 362] on div "const overlay = document . querySelector ( ` [pop-up-over=" ${ id } "] ` ) ; co…" at bounding box center [770, 396] width 822 height 528
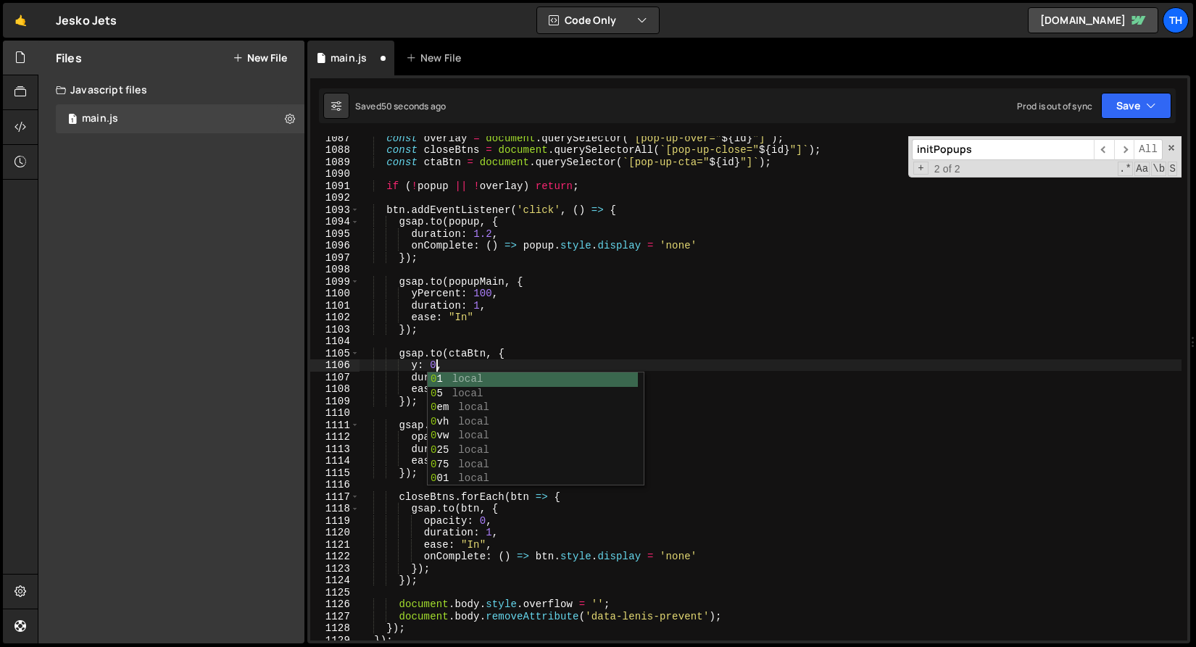
scroll to position [0, 4]
click at [555, 322] on div "const overlay = document . querySelector ( ` [pop-up-over=" ${ id } "] ` ) ; co…" at bounding box center [770, 396] width 822 height 528
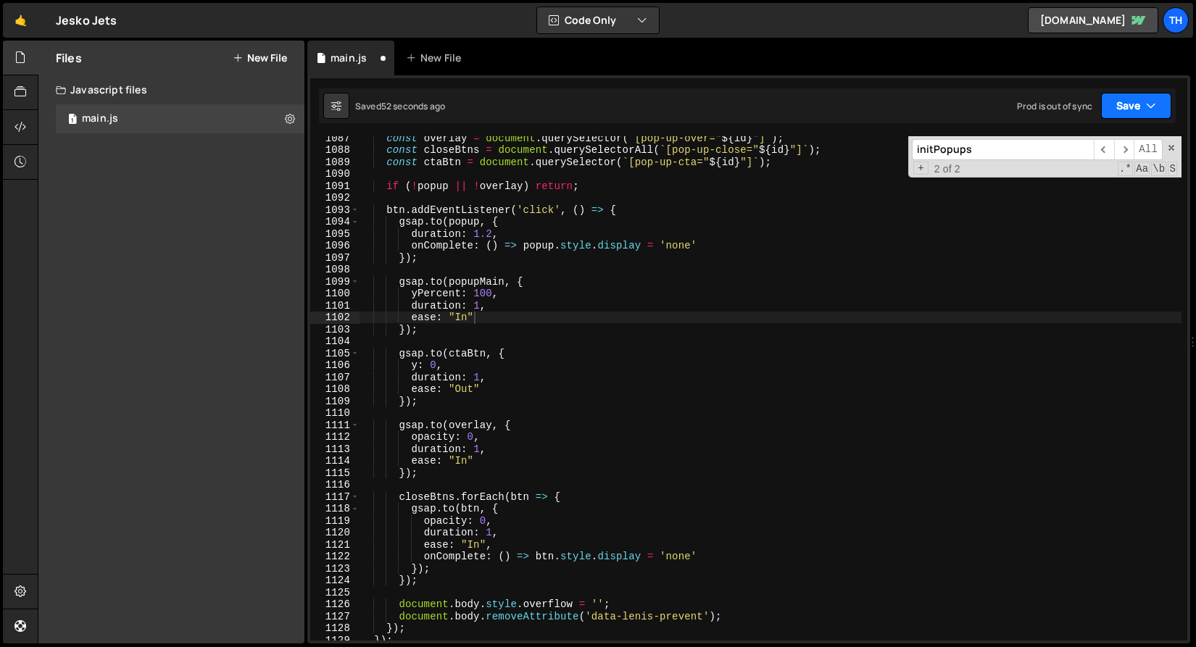
click at [1139, 103] on button "Save" at bounding box center [1136, 106] width 70 height 26
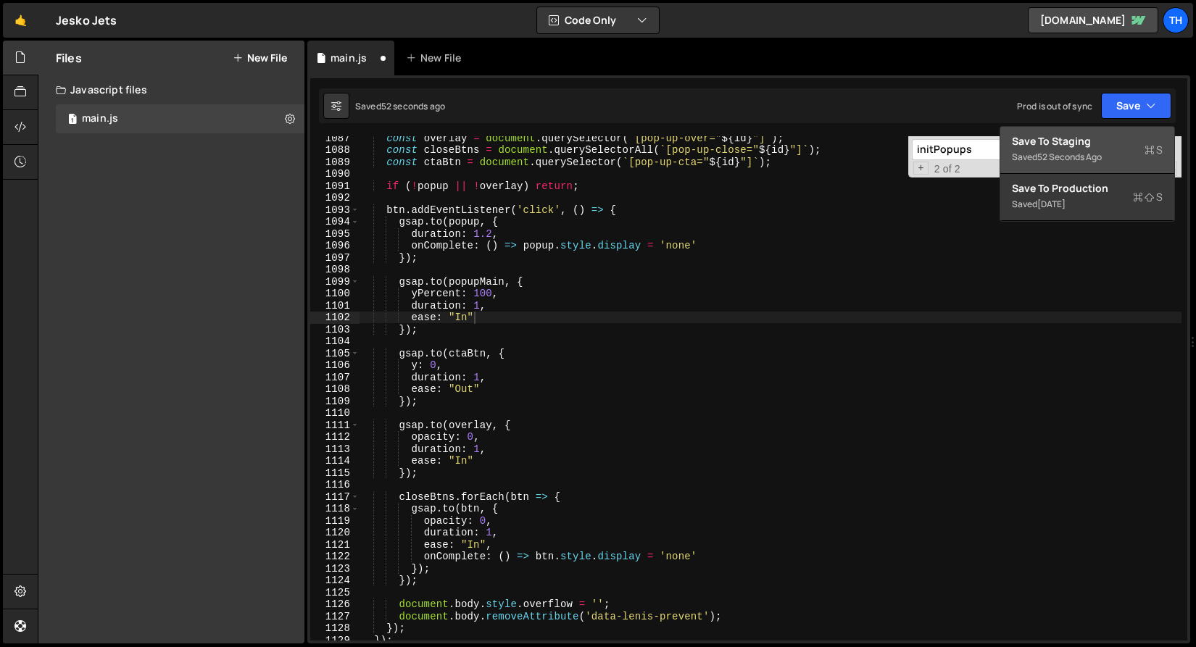
click at [1113, 147] on div "Save to Staging S" at bounding box center [1087, 141] width 151 height 14
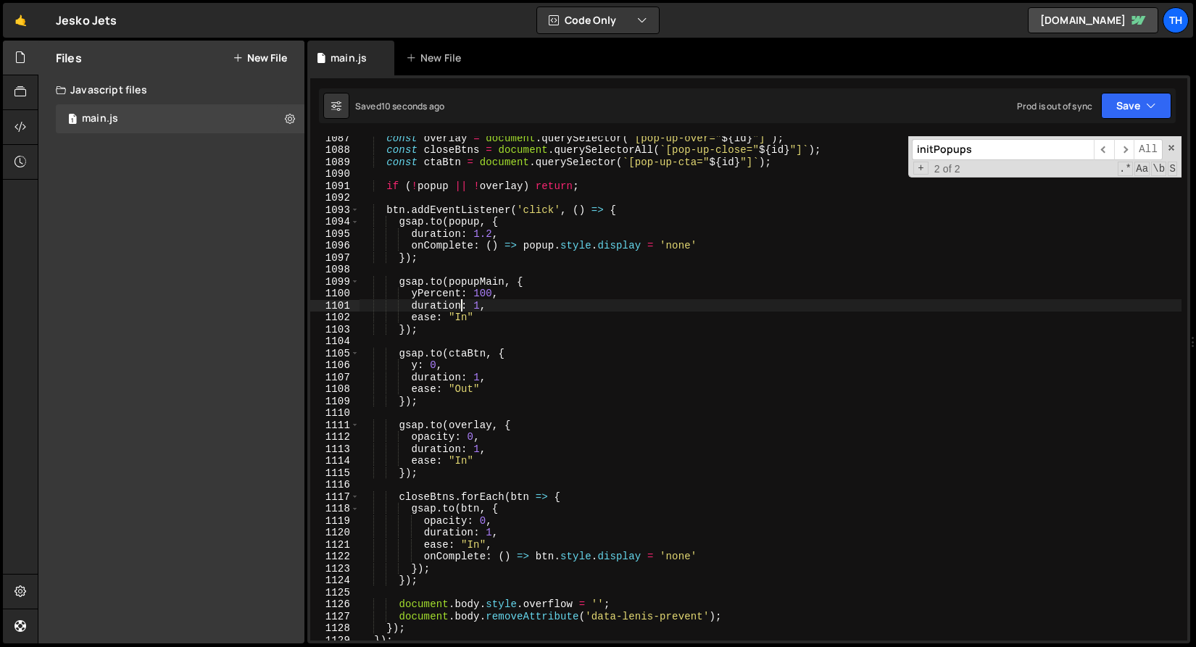
click at [462, 310] on div "const overlay = document . querySelector ( ` [pop-up-over=" ${ id } "] ` ) ; co…" at bounding box center [770, 396] width 822 height 528
click at [462, 312] on div "const overlay = document . querySelector ( ` [pop-up-over=" ${ id } "] ` ) ; co…" at bounding box center [770, 396] width 822 height 528
click at [462, 315] on div "const overlay = document . querySelector ( ` [pop-up-over=" ${ id } "] ` ) ; co…" at bounding box center [770, 396] width 822 height 528
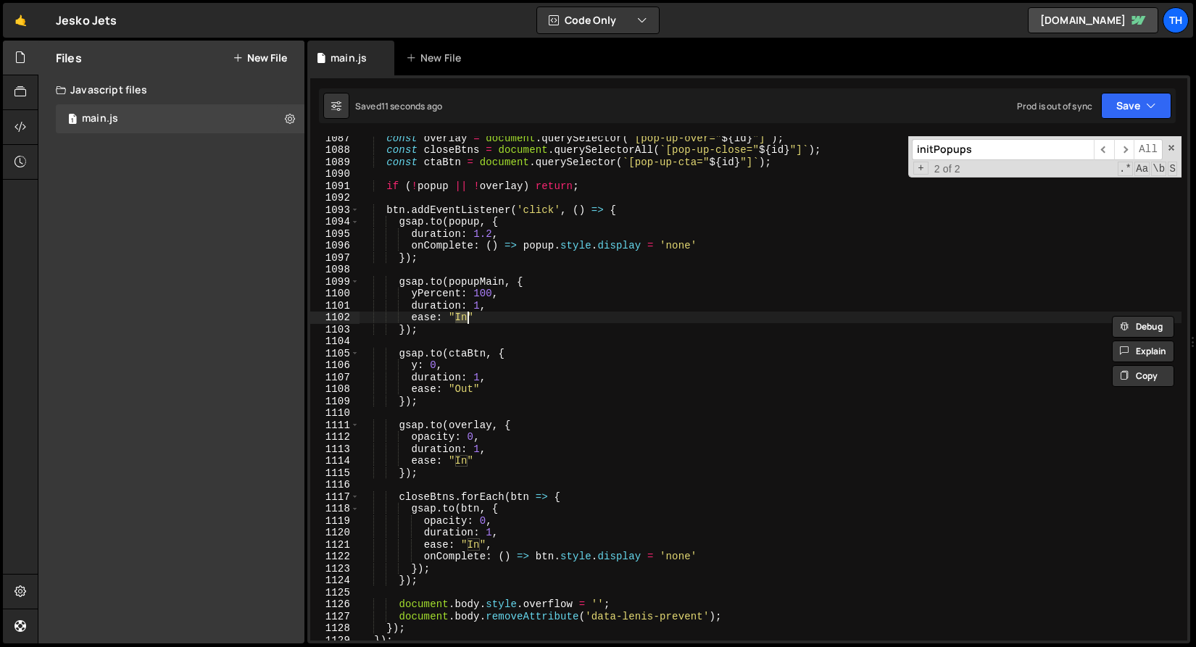
click at [468, 384] on div "const overlay = document . querySelector ( ` [pop-up-over=" ${ id } "] ` ) ; co…" at bounding box center [770, 396] width 822 height 528
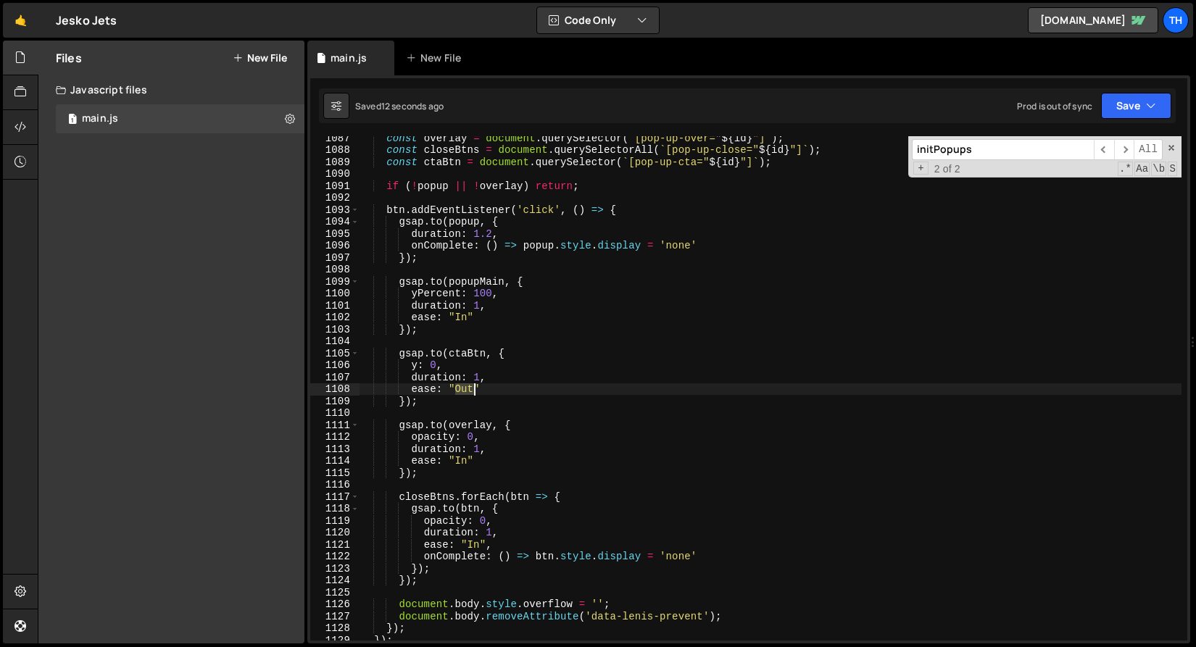
click at [468, 384] on div "const overlay = document . querySelector ( ` [pop-up-over=" ${ id } "] ` ) ; co…" at bounding box center [770, 396] width 822 height 528
paste textarea "In"
click at [1135, 110] on button "Save" at bounding box center [1136, 106] width 70 height 26
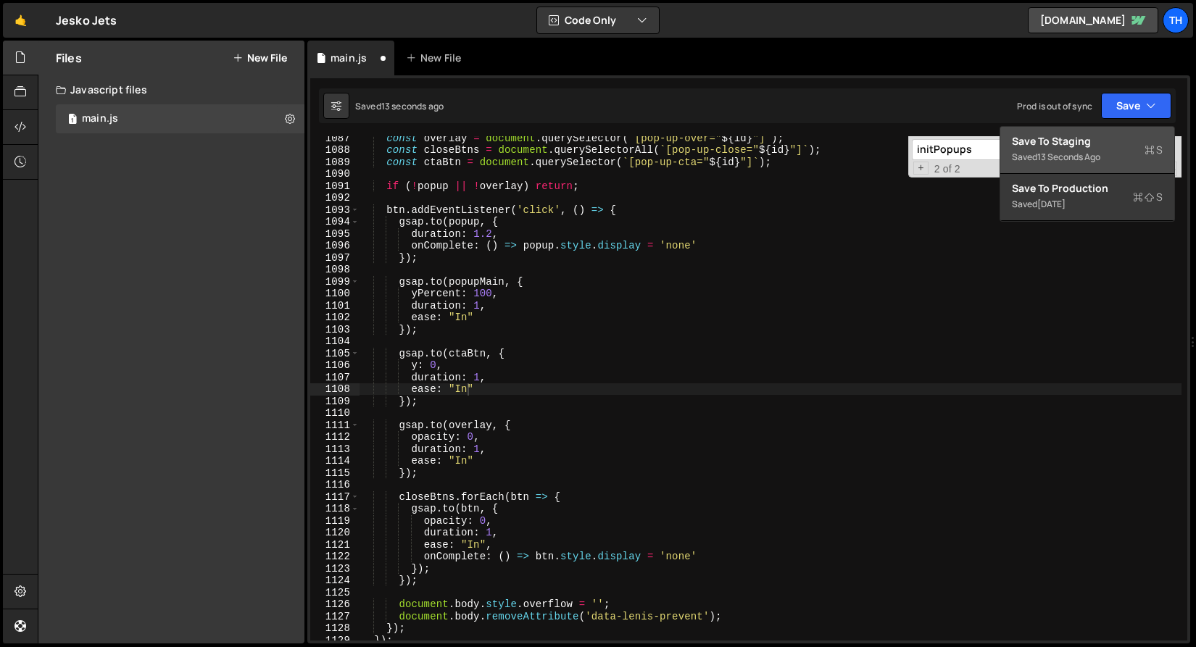
click at [1105, 151] on div "Saved 13 seconds ago" at bounding box center [1087, 157] width 151 height 17
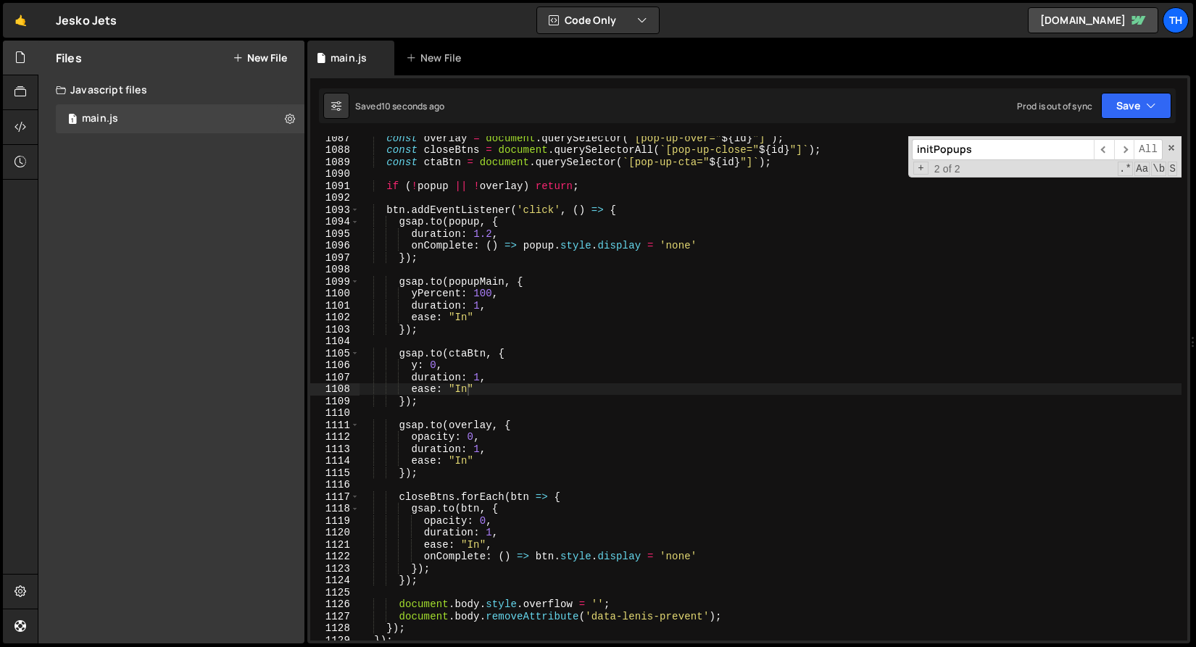
click at [458, 318] on div "const overlay = document . querySelector ( ` [pop-up-over=" ${ id } "] ` ) ; co…" at bounding box center [770, 396] width 822 height 528
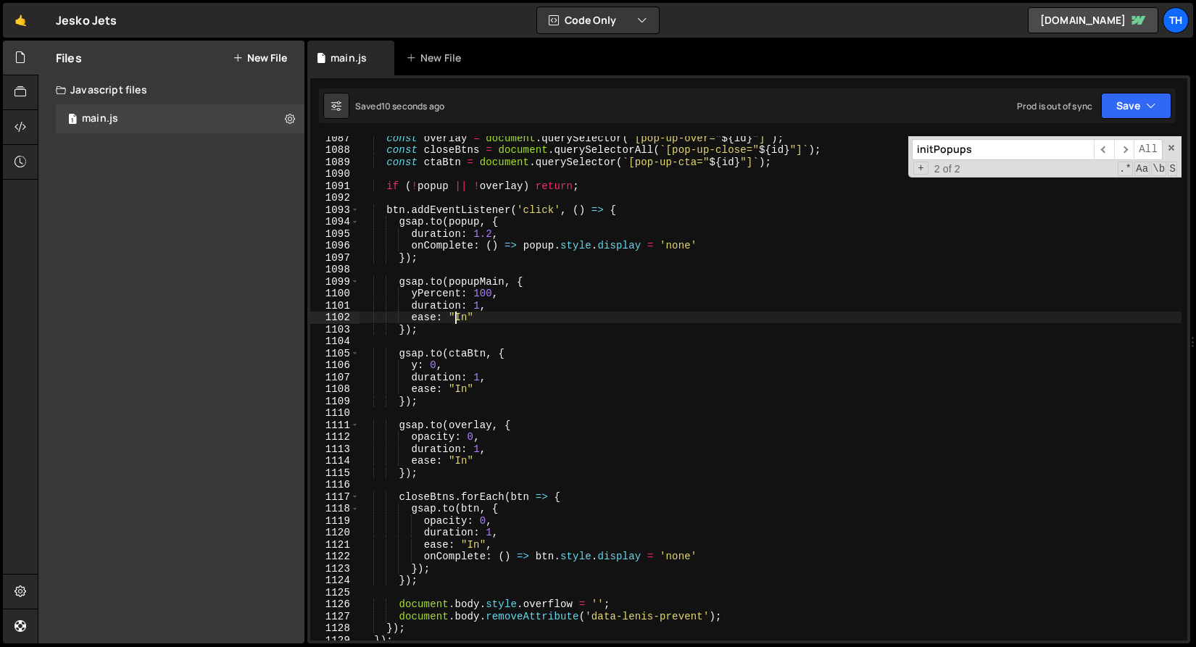
click at [458, 318] on div "const overlay = document . querySelector ( ` [pop-up-over=" ${ id } "] ` ) ; co…" at bounding box center [770, 396] width 822 height 528
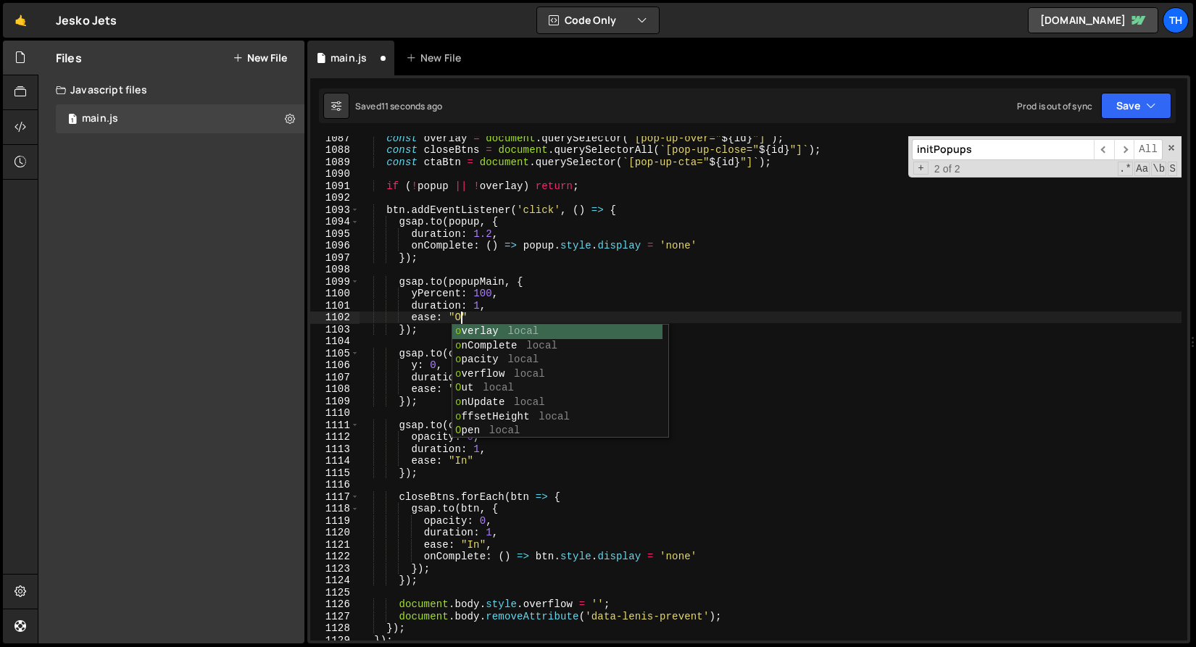
scroll to position [0, 7]
click at [478, 305] on div "const overlay = document . querySelector ( ` [pop-up-over=" ${ id } "] ` ) ; co…" at bounding box center [770, 396] width 822 height 528
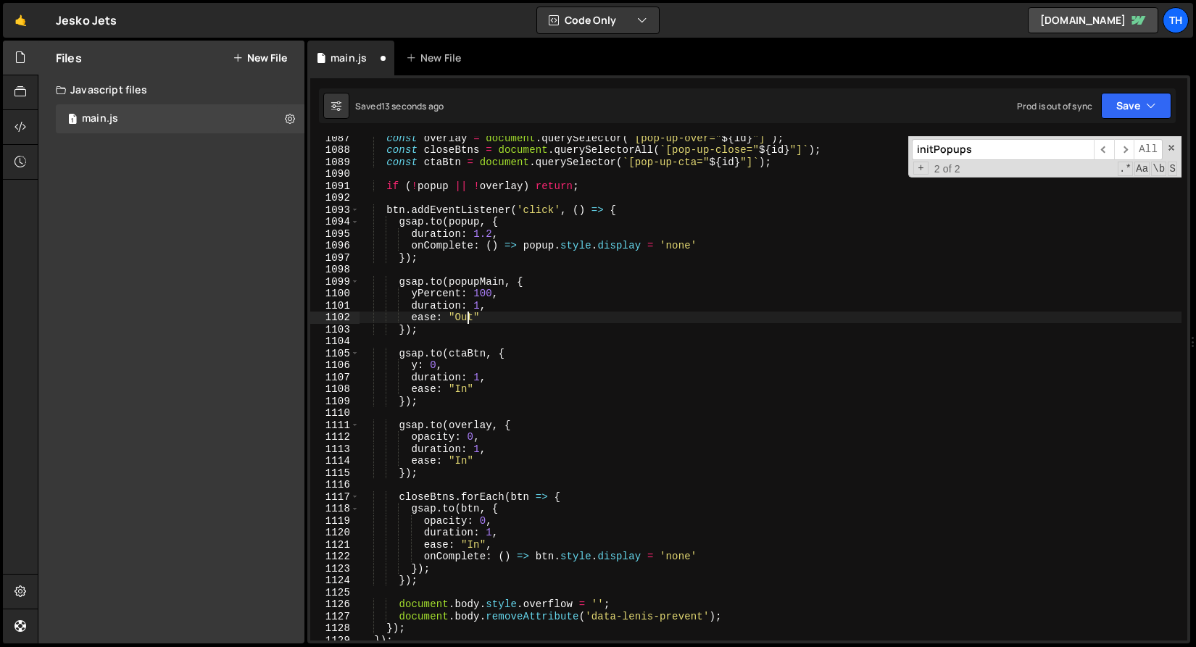
click at [470, 313] on div "const overlay = document . querySelector ( ` [pop-up-over=" ${ id } "] ` ) ; co…" at bounding box center [770, 396] width 822 height 528
click at [465, 388] on div "const overlay = document . querySelector ( ` [pop-up-over=" ${ id } "] ` ) ; co…" at bounding box center [770, 396] width 822 height 528
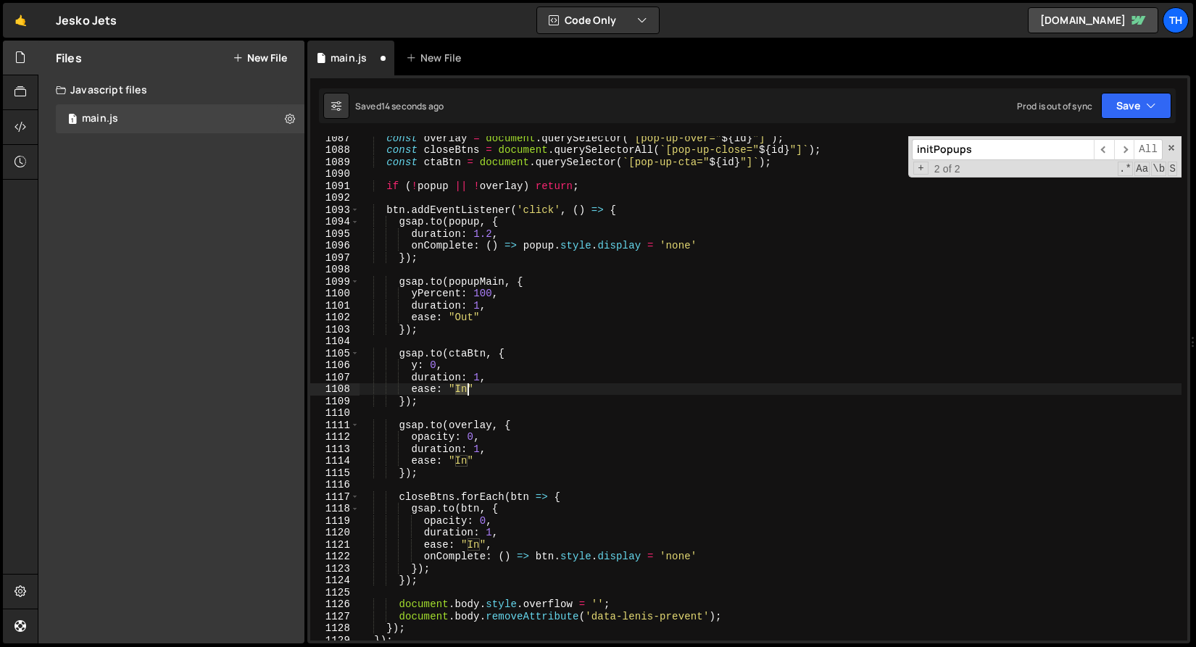
click at [465, 388] on div "const overlay = document . querySelector ( ` [pop-up-over=" ${ id } "] ` ) ; co…" at bounding box center [770, 396] width 822 height 528
paste textarea "Out"
click at [1141, 120] on div "Saved 15 seconds ago Prod is out of sync Upgrade to Edit Save Save to Staging S…" at bounding box center [747, 105] width 857 height 35
click at [1141, 104] on button "Save" at bounding box center [1136, 106] width 70 height 26
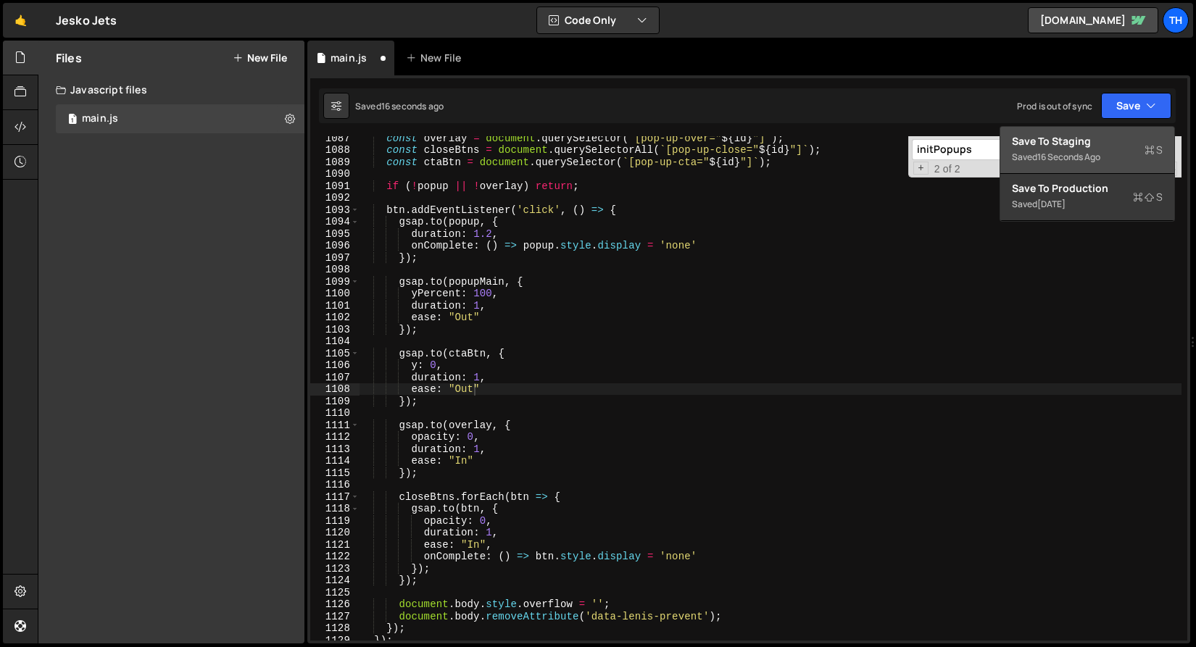
click at [1091, 160] on div "16 seconds ago" at bounding box center [1068, 157] width 63 height 12
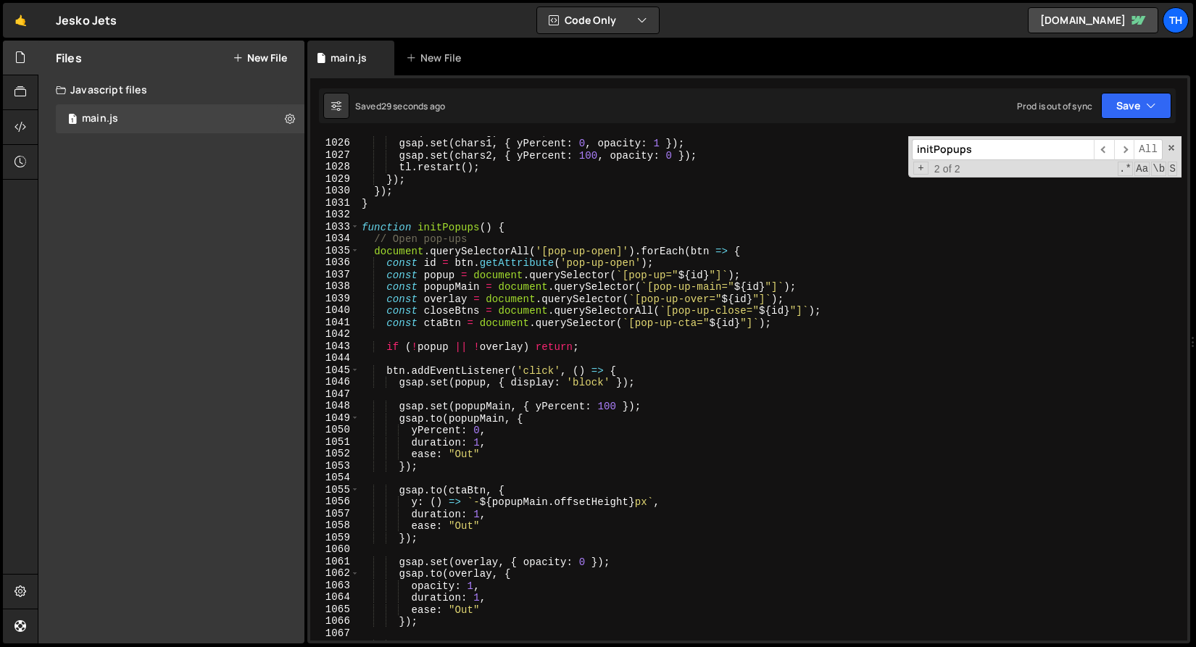
scroll to position [12267, 0]
click at [354, 229] on span at bounding box center [355, 227] width 8 height 12
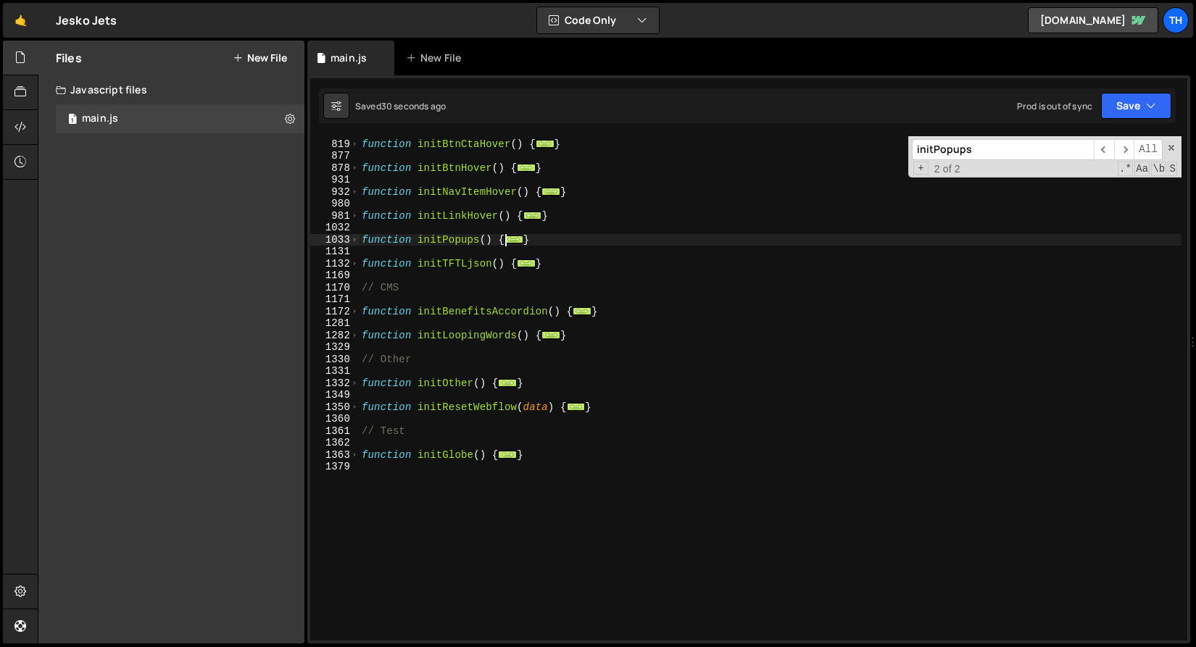
scroll to position [405, 0]
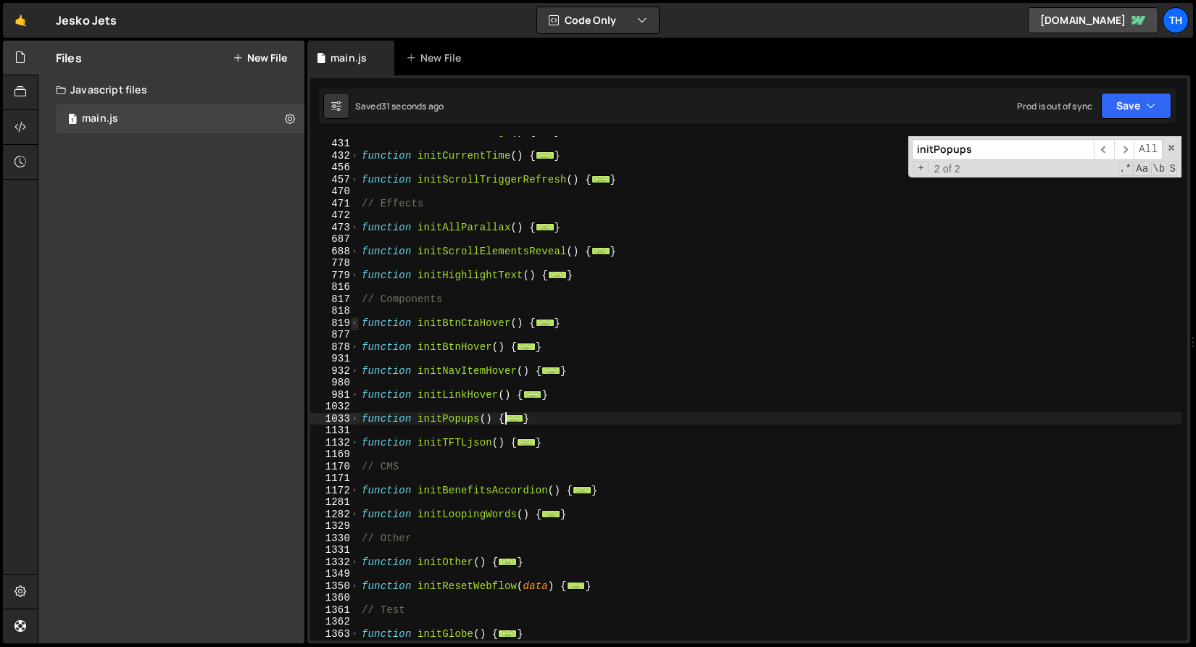
click at [354, 323] on span at bounding box center [355, 323] width 8 height 12
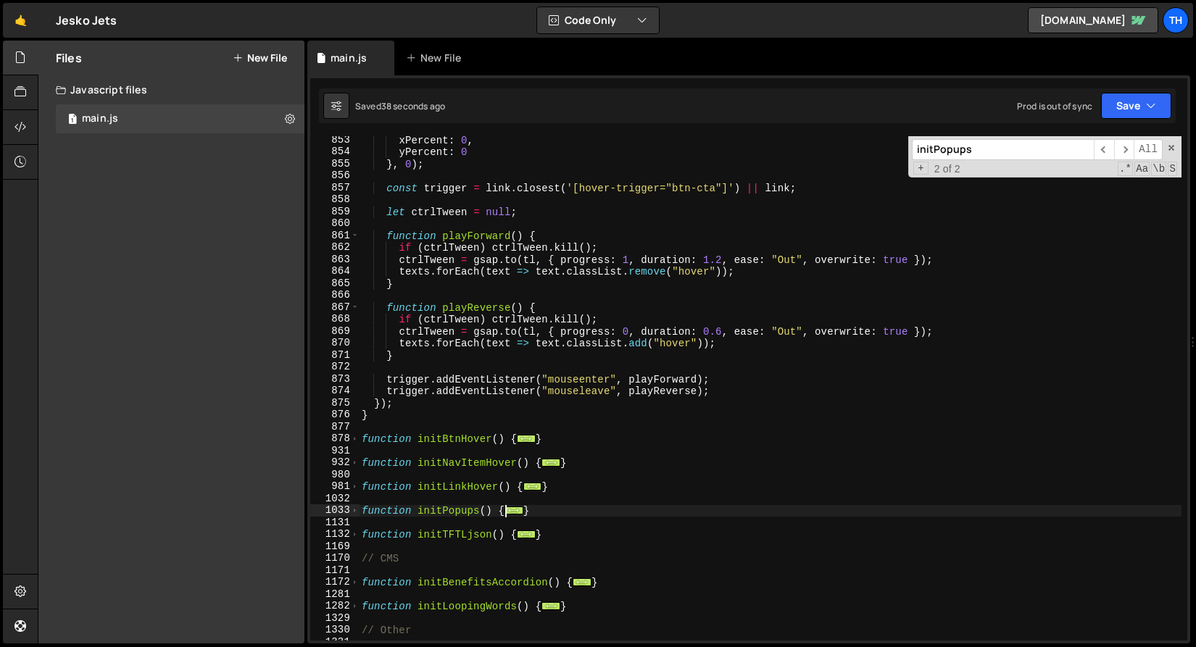
scroll to position [994, 0]
click at [363, 443] on div "xPercent : 0 , yPercent : 0 } , 0 ) ; const trigger = link . closest ( '[hover-…" at bounding box center [770, 398] width 822 height 528
click at [359, 441] on div "xPercent : 0 , yPercent : 0 } , 0 ) ; const trigger = link . closest ( '[hover-…" at bounding box center [770, 398] width 822 height 528
click at [356, 441] on span at bounding box center [355, 439] width 8 height 12
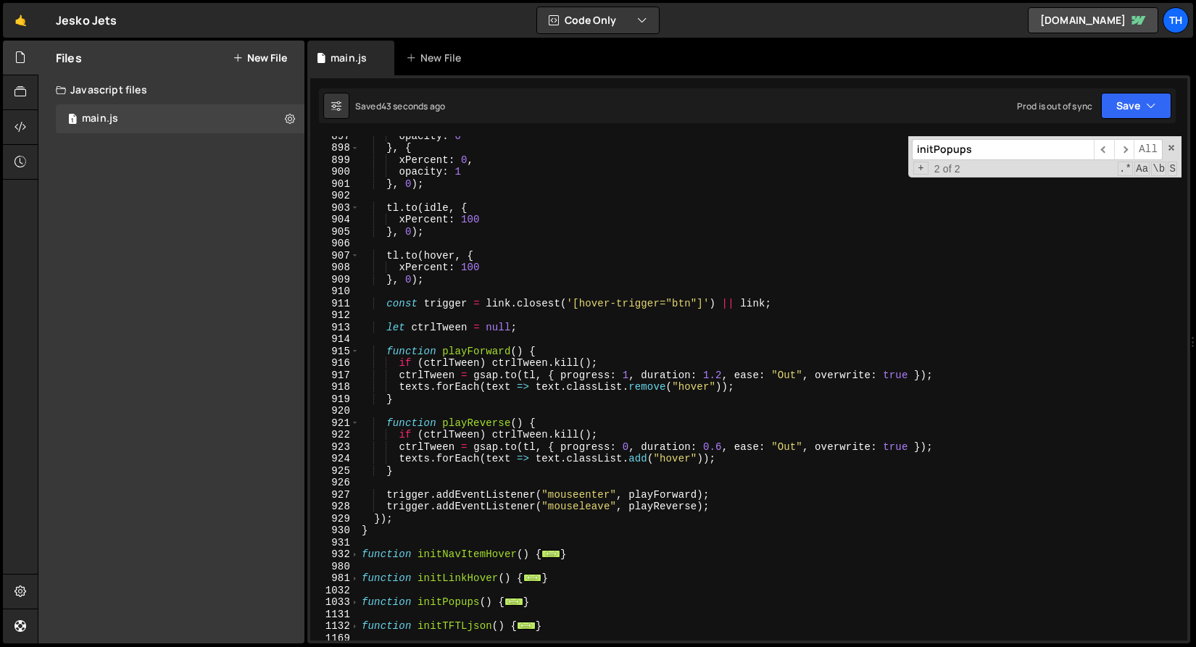
scroll to position [1810, 0]
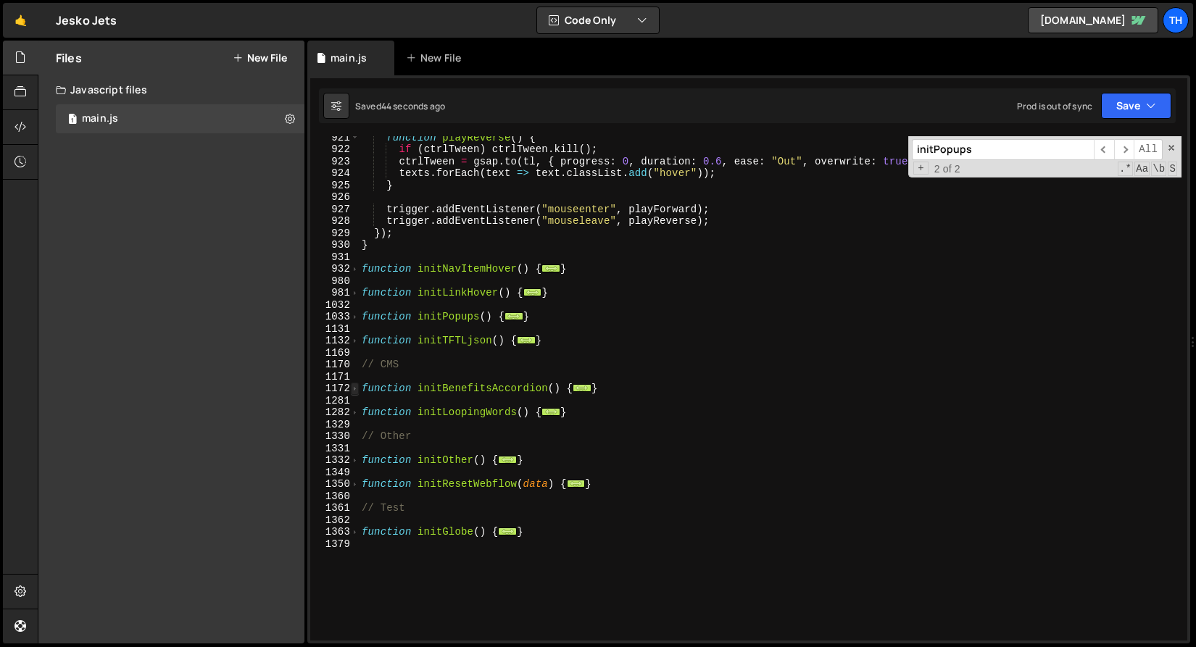
click at [356, 391] on span at bounding box center [355, 389] width 8 height 12
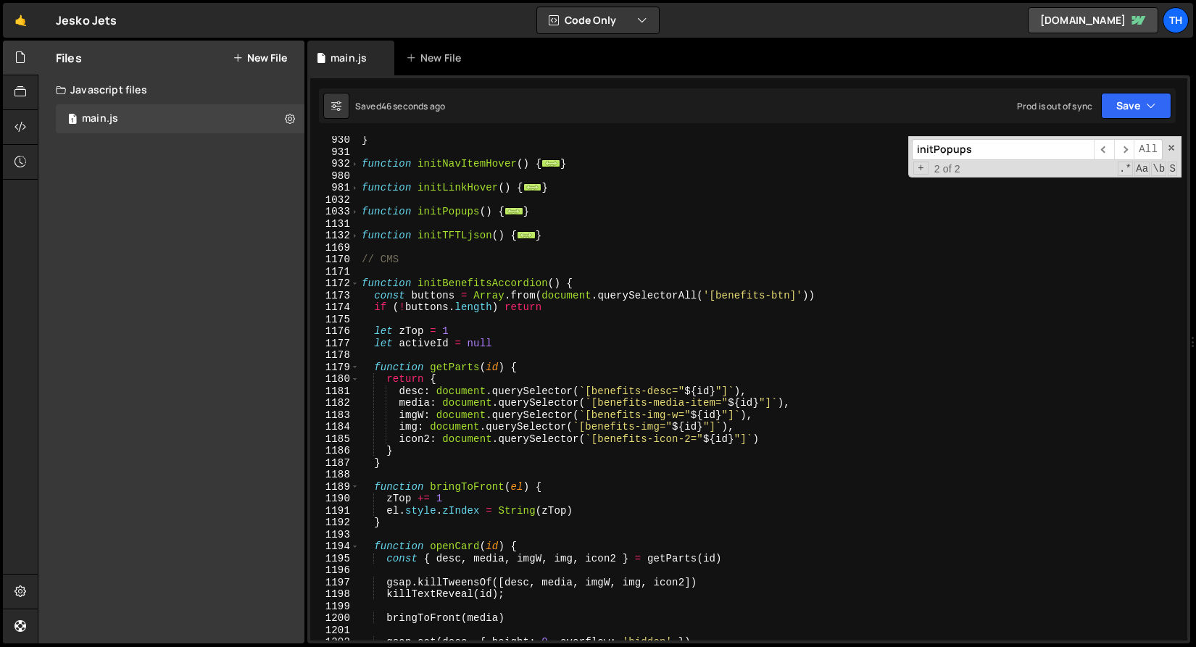
scroll to position [2023, 0]
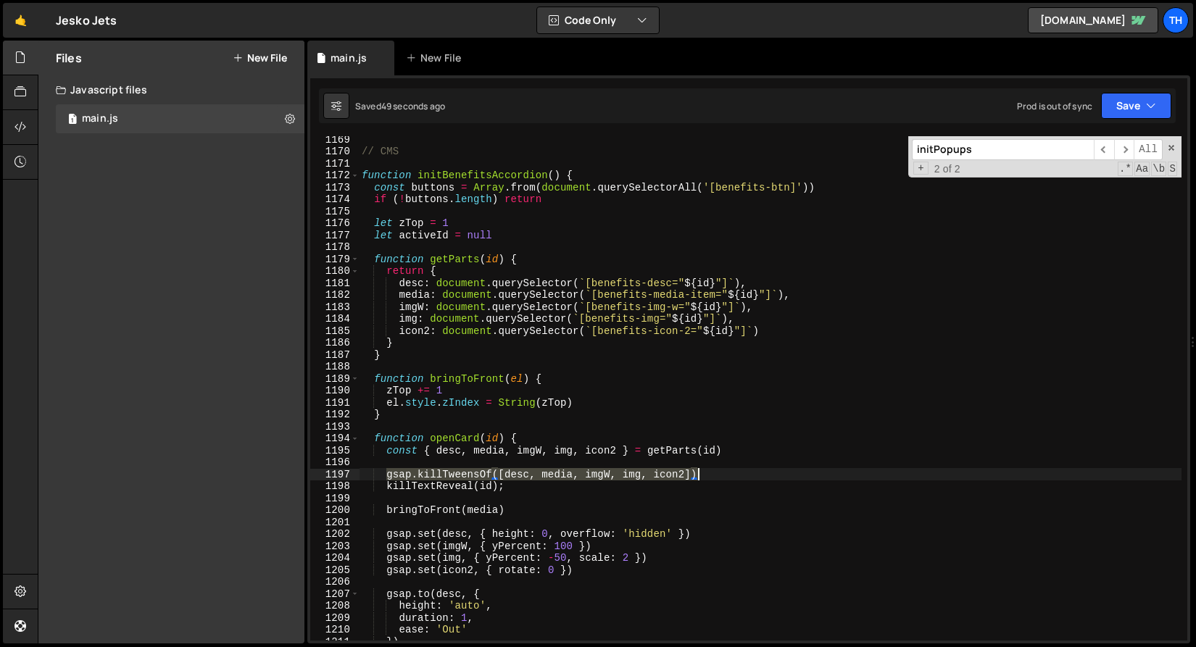
drag, startPoint x: 407, startPoint y: 478, endPoint x: 722, endPoint y: 471, distance: 315.3
click at [722, 471] on div "// CMS function initBenefitsAccordion ( ) { const buttons = Array . from ( docu…" at bounding box center [770, 397] width 822 height 528
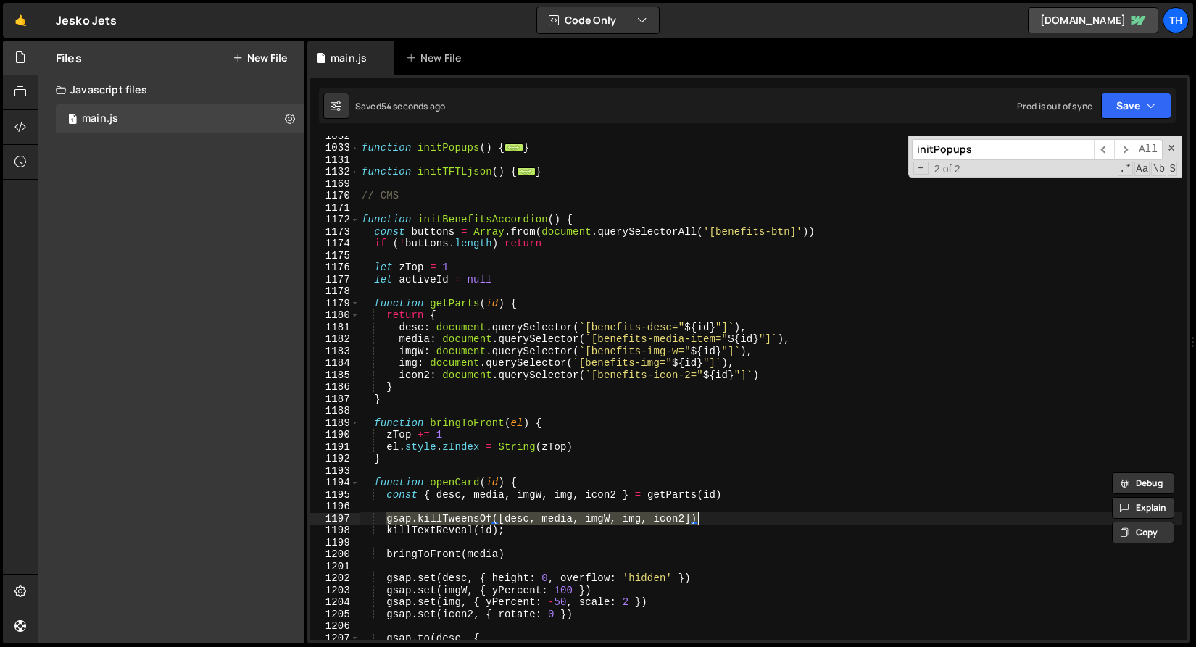
scroll to position [1800, 0]
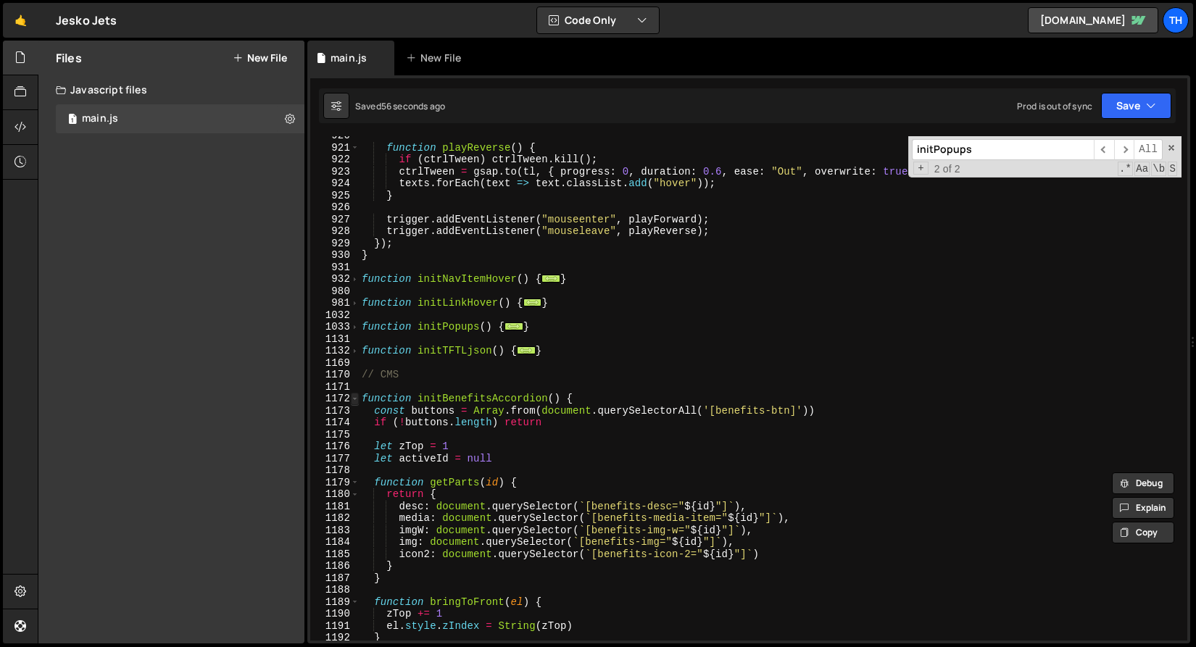
click at [351, 401] on span at bounding box center [355, 399] width 8 height 12
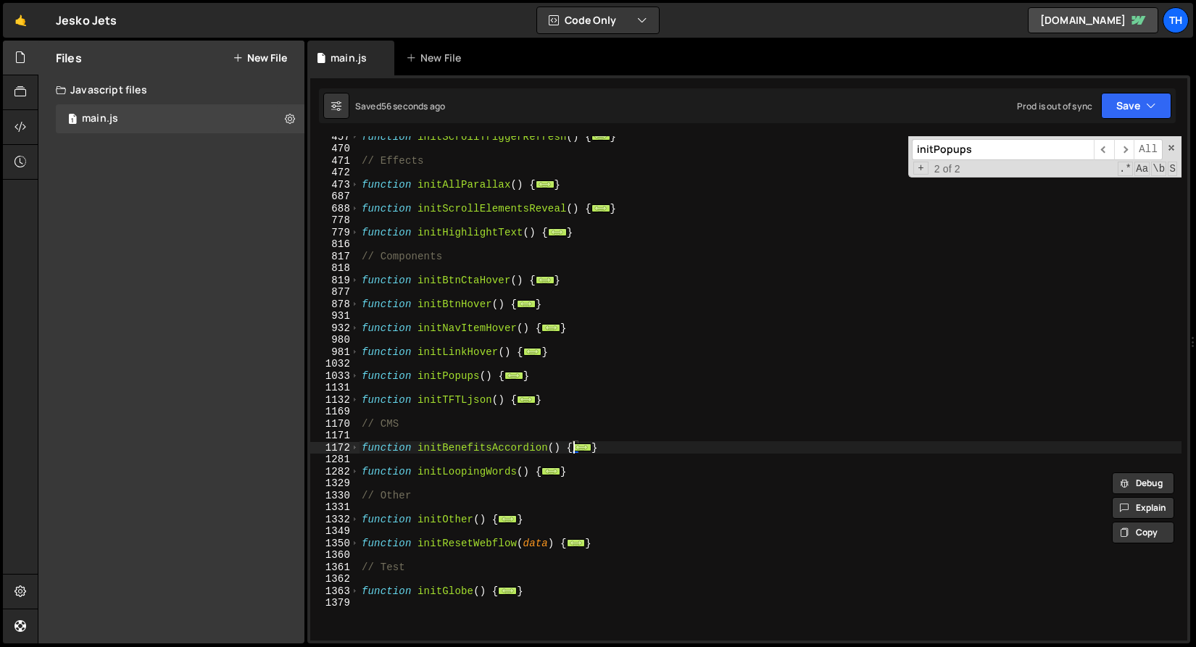
scroll to position [448, 0]
click at [356, 375] on span at bounding box center [355, 376] width 8 height 12
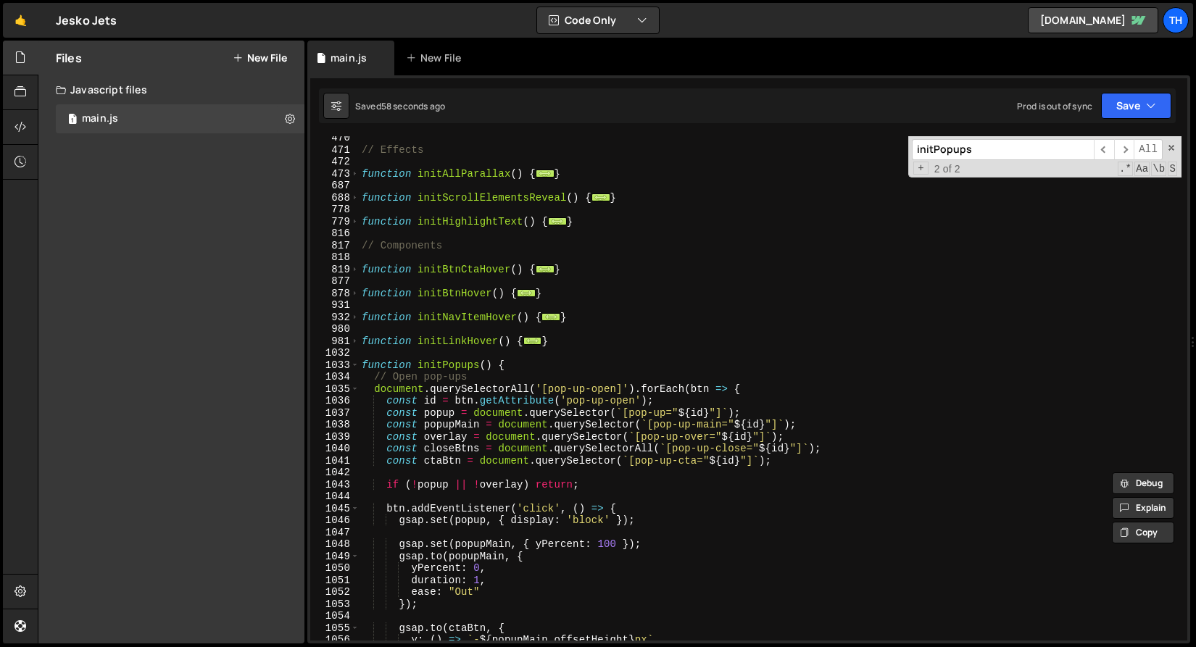
scroll to position [593, 0]
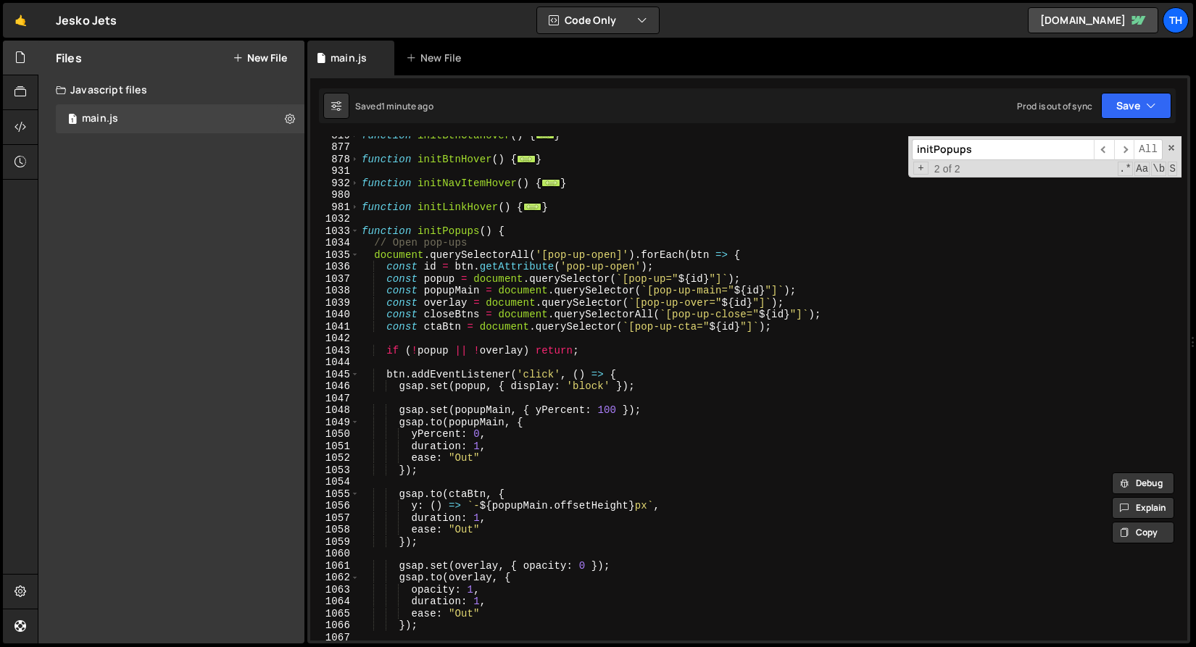
click at [675, 375] on div "function initBtnCtaHover ( ) { ... } function initBtnHover ( ) { ... } function…" at bounding box center [770, 393] width 822 height 528
type textarea "btn.addEventListener('click', () => {"
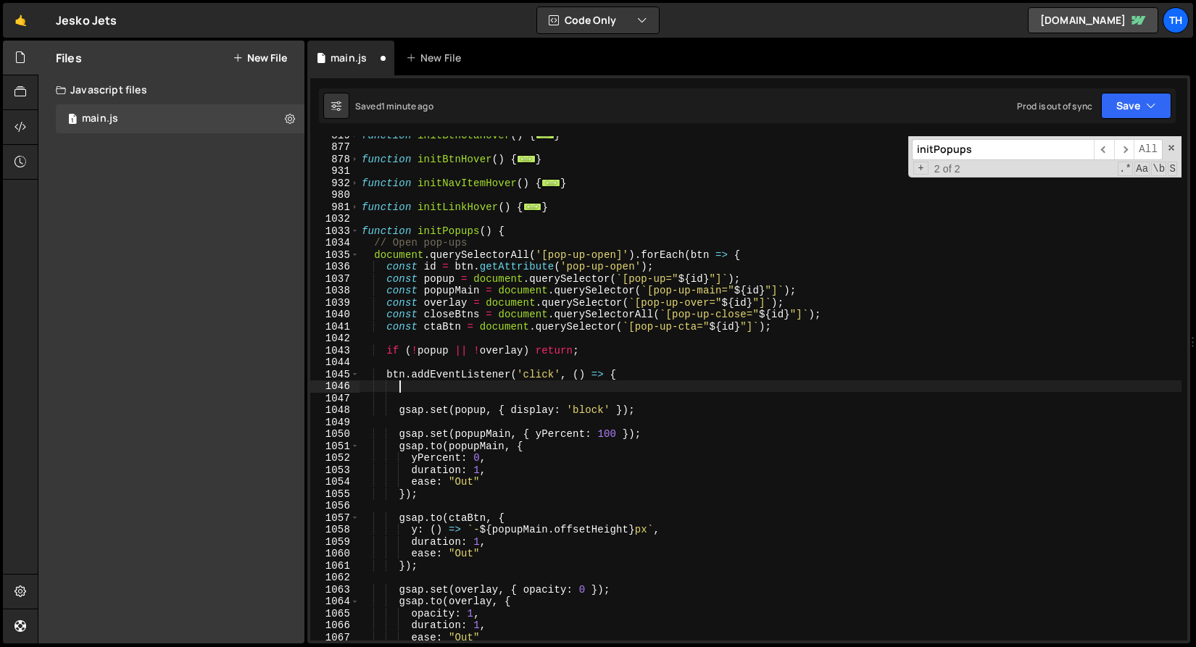
paste textarea "gsap.killTweensOf([desc, media, imgW, img, icon2])"
type textarea "gsap.killTweensOf([desc, media, imgW, img, icon2])"
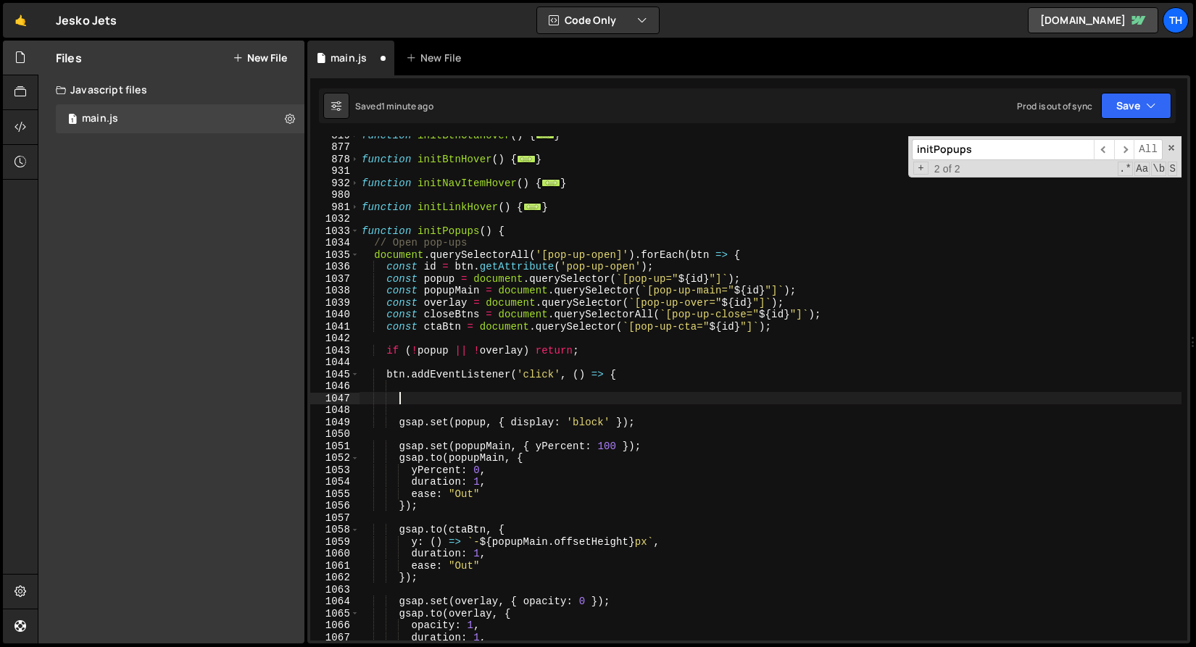
paste textarea "gsap.killTweensOf([desc, media, imgW, img, icon2])"
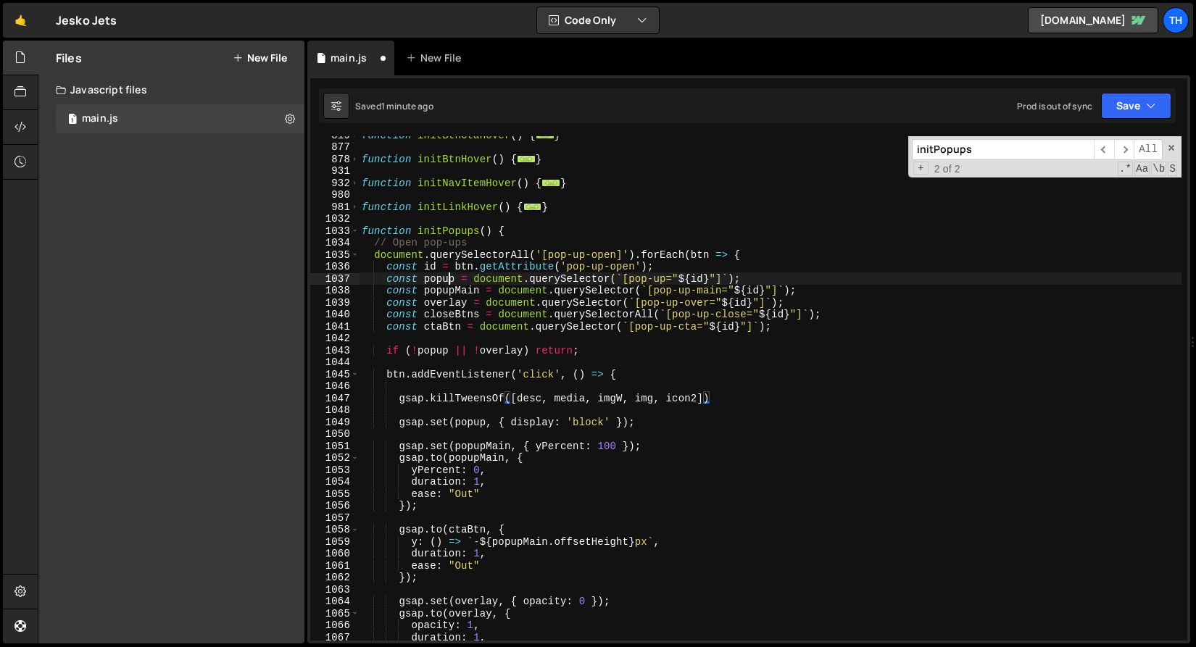
click at [450, 280] on div "function initBtnCtaHover ( ) { ... } function initBtnHover ( ) { ... } function…" at bounding box center [770, 393] width 822 height 528
click at [527, 399] on div "function initBtnCtaHover ( ) { ... } function initBtnHover ( ) { ... } function…" at bounding box center [770, 393] width 822 height 528
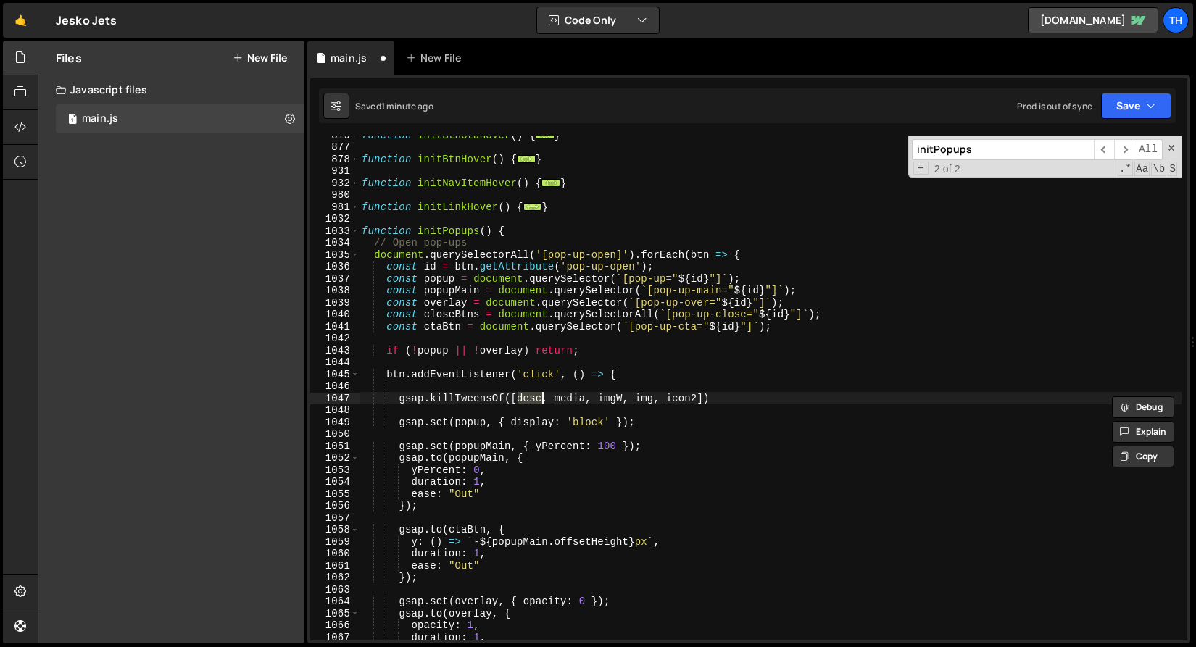
paste textarea "popup"
click at [446, 290] on div "function initBtnCtaHover ( ) { ... } function initBtnHover ( ) { ... } function…" at bounding box center [770, 393] width 822 height 528
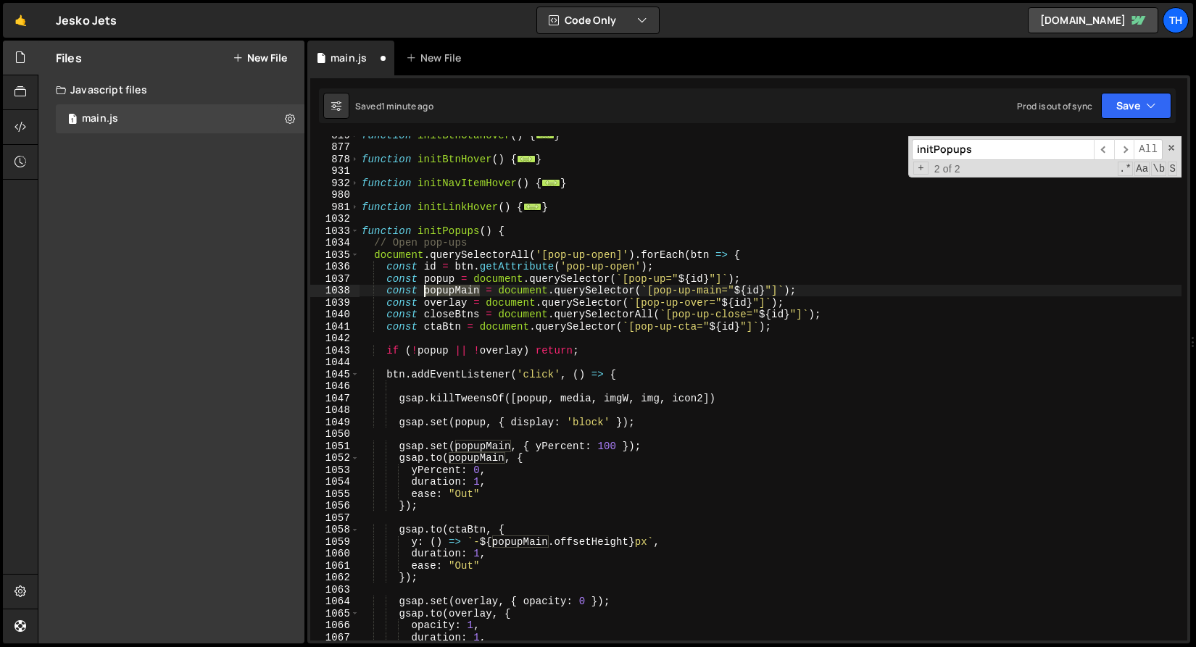
click at [446, 290] on div "function initBtnCtaHover ( ) { ... } function initBtnHover ( ) { ... } function…" at bounding box center [770, 393] width 822 height 528
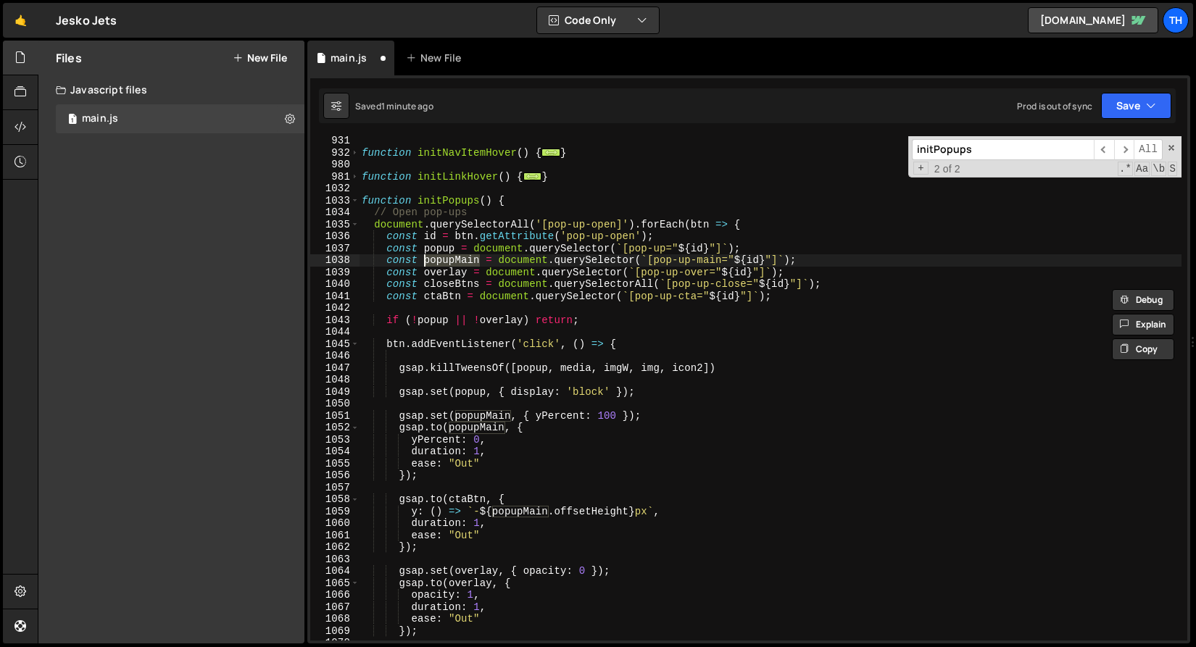
scroll to position [623, 0]
click at [486, 414] on div "function initNavItemHover ( ) { ... } function initLinkHover ( ) { ... } functi…" at bounding box center [770, 399] width 822 height 528
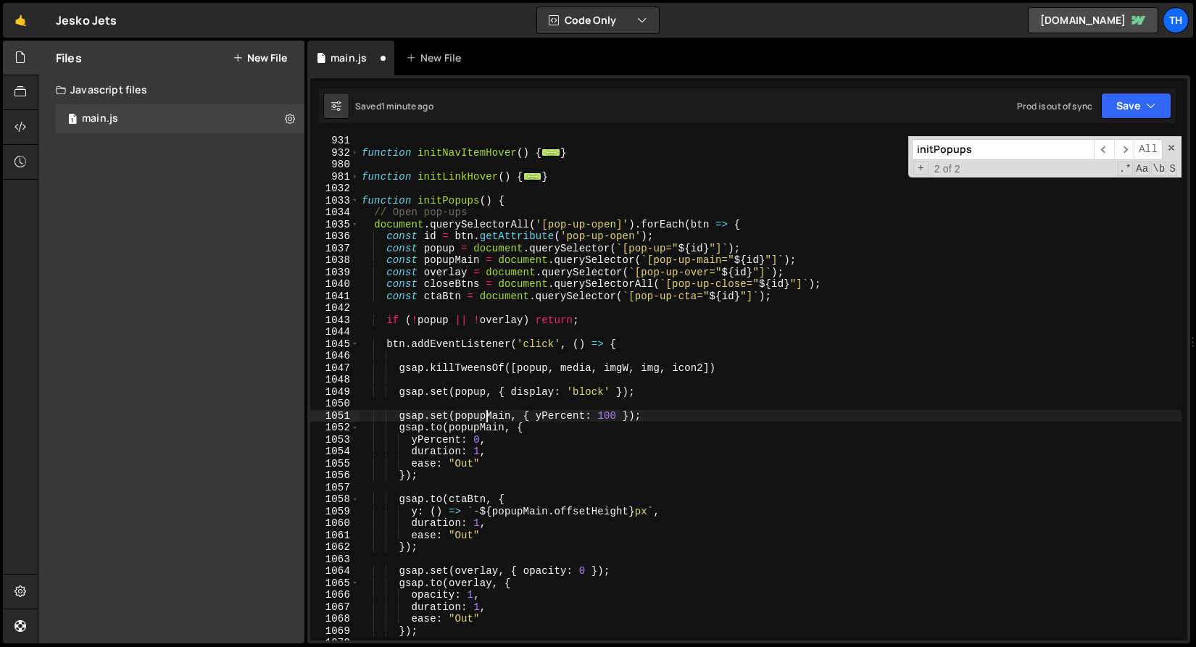
click at [486, 414] on div "function initNavItemHover ( ) { ... } function initLinkHover ( ) { ... } functi…" at bounding box center [770, 399] width 822 height 528
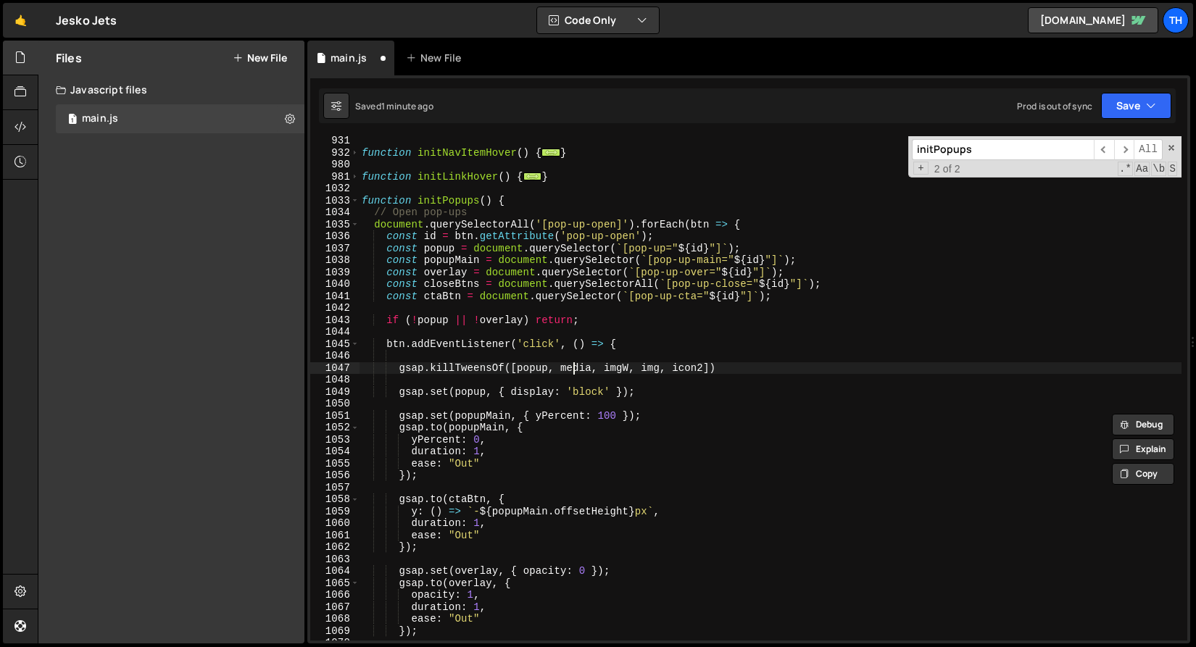
click at [574, 372] on div "function initNavItemHover ( ) { ... } function initLinkHover ( ) { ... } functi…" at bounding box center [770, 399] width 822 height 528
paste textarea "popupMain"
click at [472, 497] on div "function initNavItemHover ( ) { ... } function initLinkHover ( ) { ... } functi…" at bounding box center [770, 399] width 822 height 528
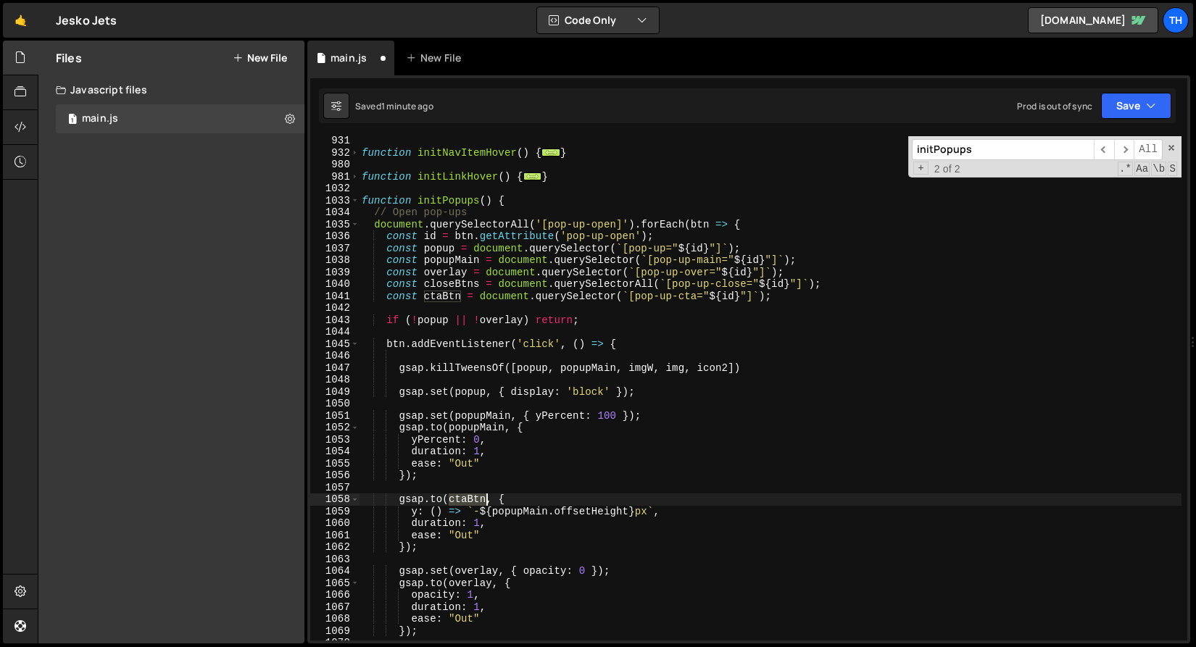
click at [472, 497] on div "function initNavItemHover ( ) { ... } function initLinkHover ( ) { ... } functi…" at bounding box center [770, 399] width 822 height 528
click at [645, 369] on div "function initNavItemHover ( ) { ... } function initLinkHover ( ) { ... } functi…" at bounding box center [770, 399] width 822 height 528
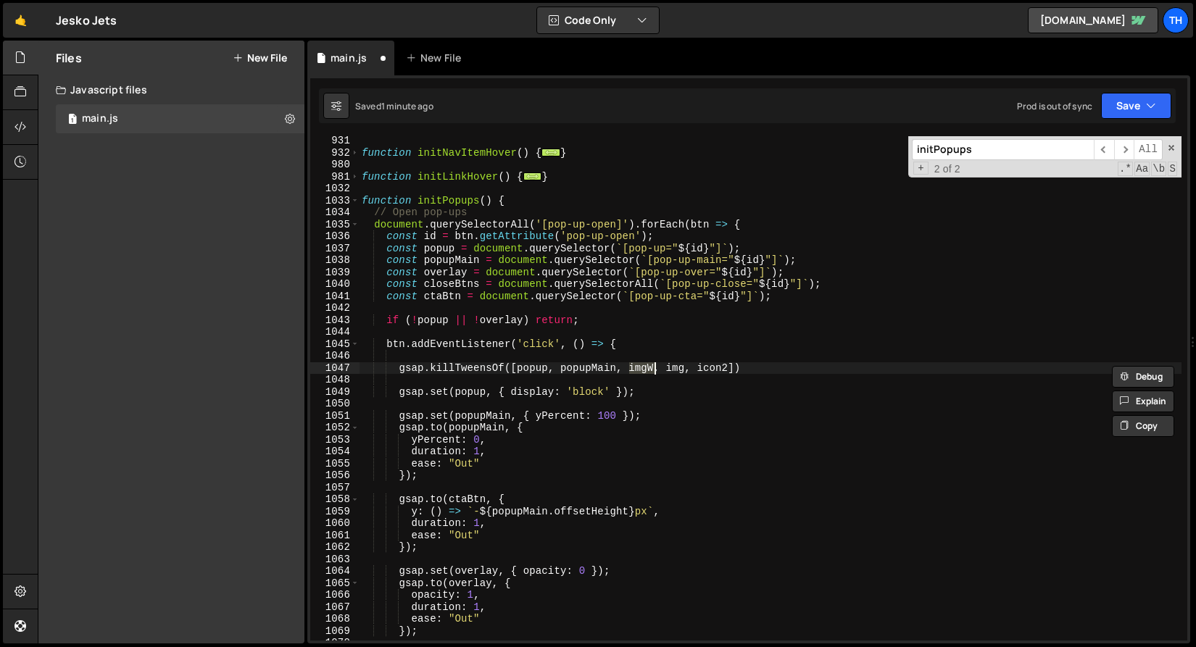
paste textarea "ctaBtn"
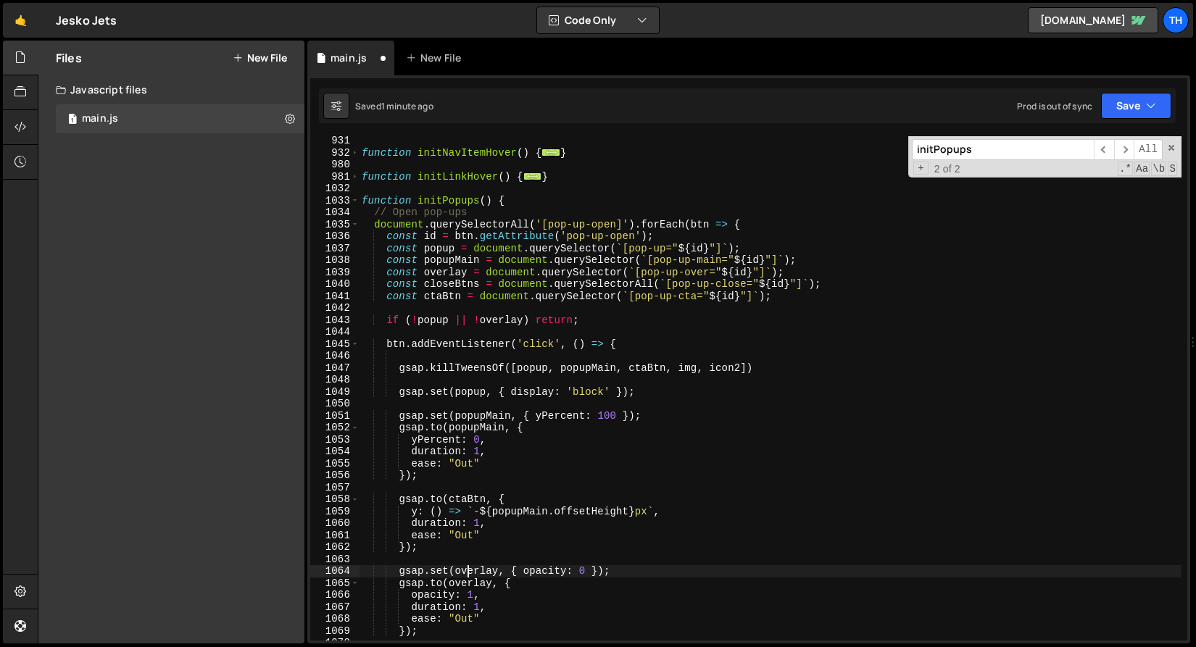
click at [470, 571] on div "function initNavItemHover ( ) { ... } function initLinkHover ( ) { ... } functi…" at bounding box center [770, 399] width 822 height 528
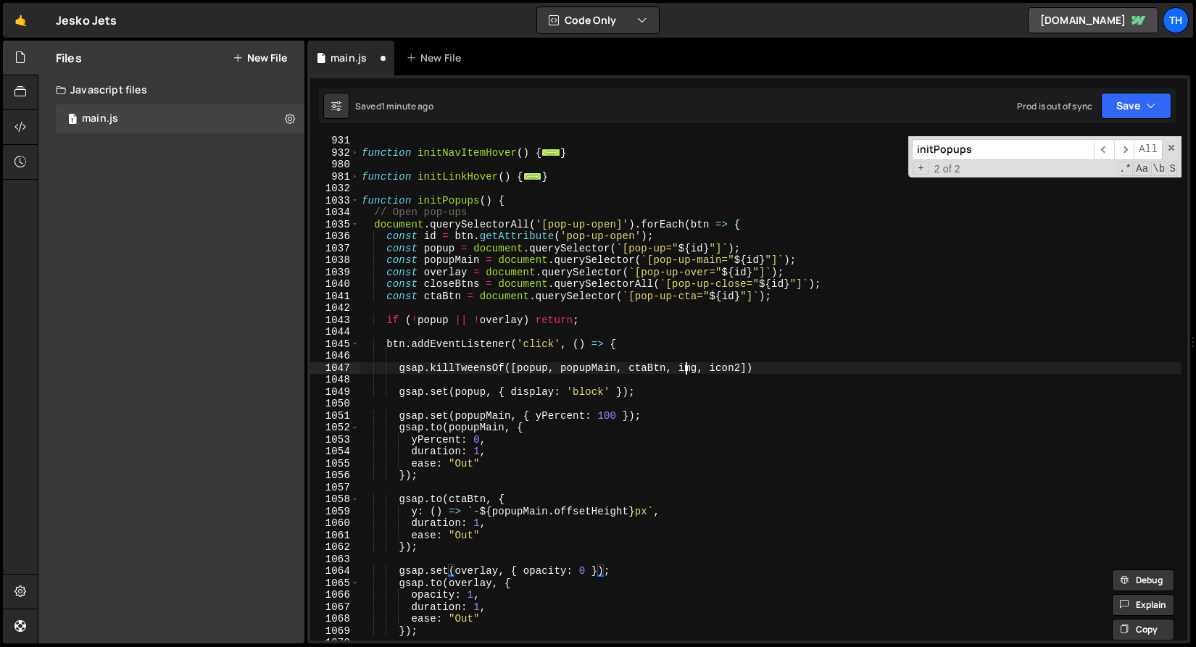
click at [687, 366] on div "function initNavItemHover ( ) { ... } function initLinkHover ( ) { ... } functi…" at bounding box center [770, 399] width 822 height 528
paste textarea "overlay"
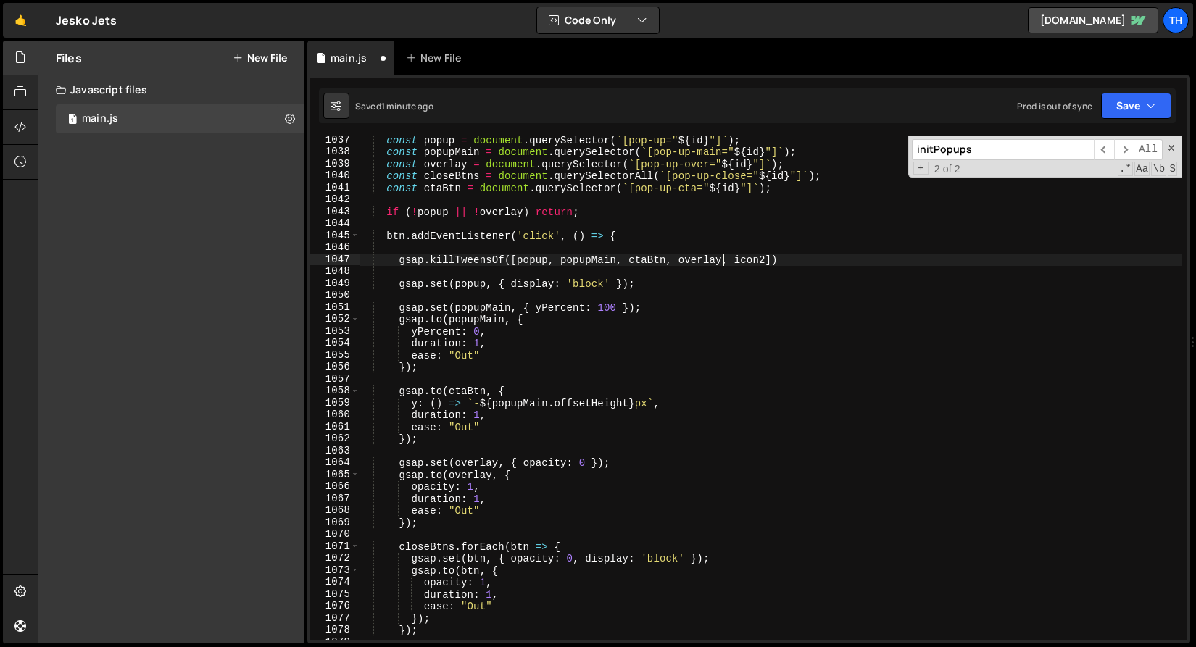
scroll to position [731, 0]
click at [521, 544] on div "const popup = document . querySelector ( ` [pop-up=" ${ id } "] ` ) ; const pop…" at bounding box center [770, 398] width 822 height 528
click at [433, 548] on div "const popup = document . querySelector ( ` [pop-up=" ${ id } "] ` ) ; const pop…" at bounding box center [770, 398] width 822 height 528
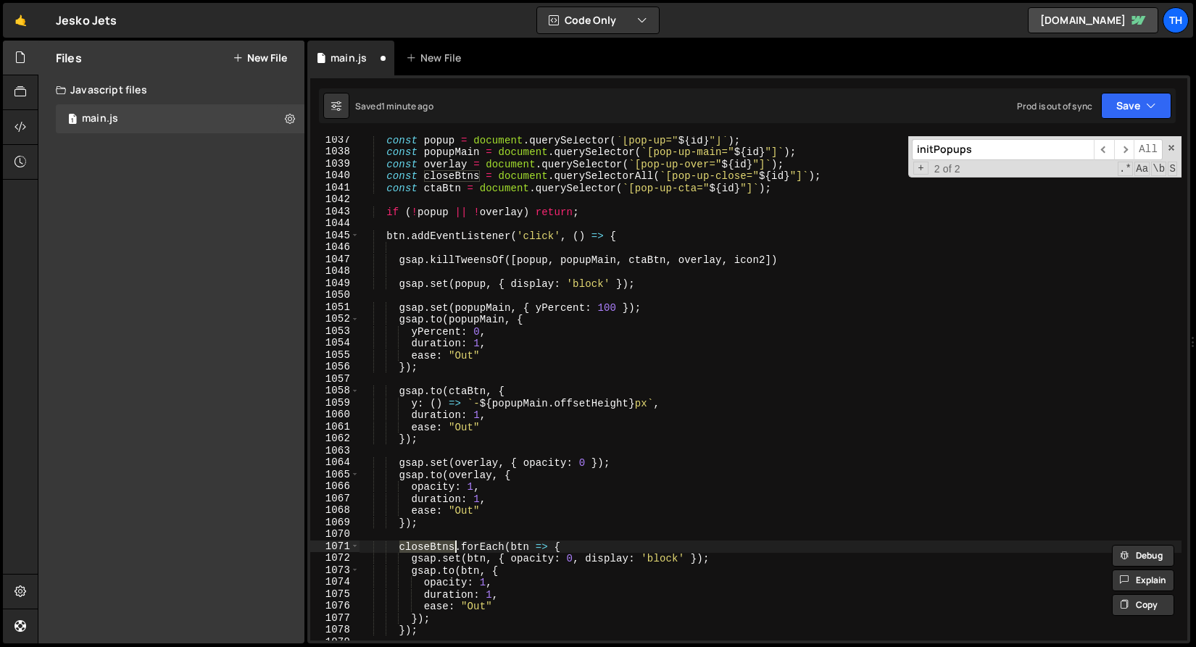
click at [757, 259] on div "const popup = document . querySelector ( ` [pop-up=" ${ id } "] ` ) ; const pop…" at bounding box center [770, 398] width 822 height 528
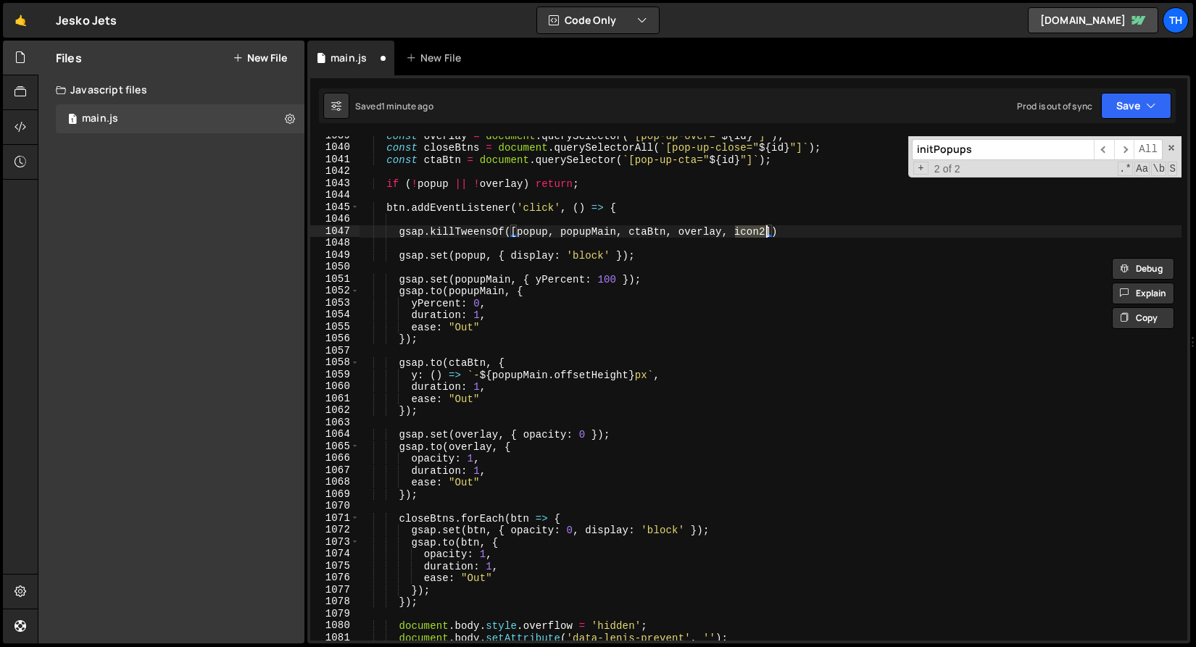
scroll to position [759, 0]
click at [516, 516] on div "const overlay = document . querySelector ( ` [pop-up-over=" ${ id } "] ` ) ; co…" at bounding box center [770, 394] width 822 height 528
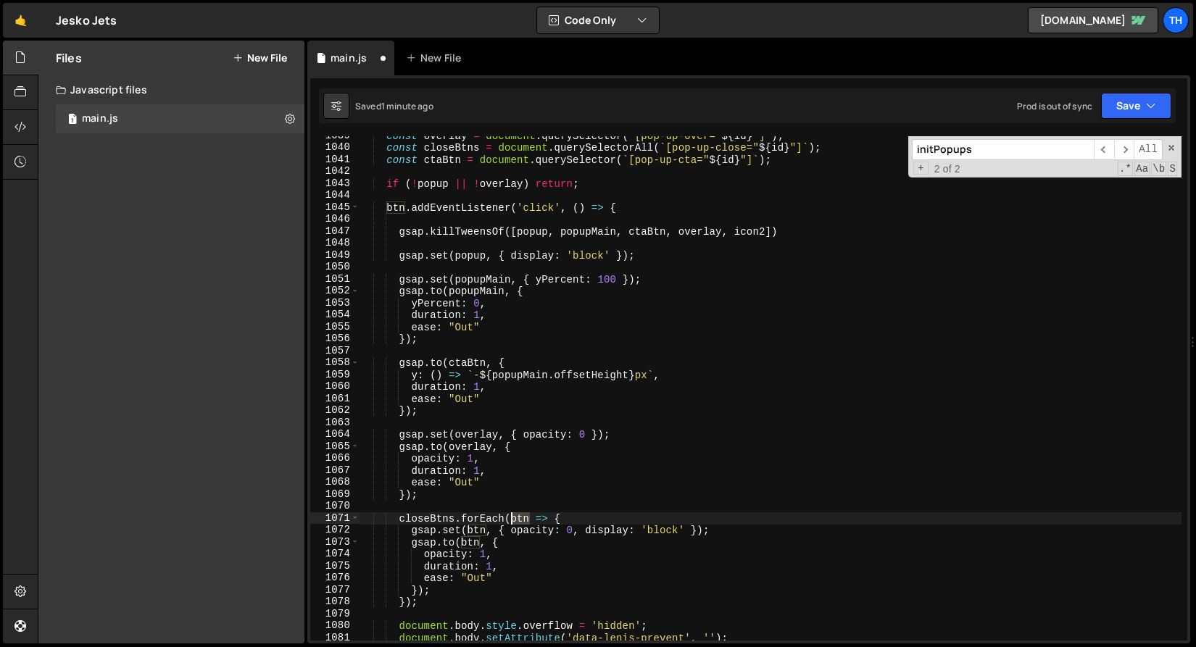
click at [516, 516] on div "const overlay = document . querySelector ( ` [pop-up-over=" ${ id } "] ` ) ; co…" at bounding box center [770, 394] width 822 height 528
click at [758, 230] on div "const overlay = document . querySelector ( ` [pop-up-over=" ${ id } "] ` ) ; co…" at bounding box center [770, 394] width 822 height 528
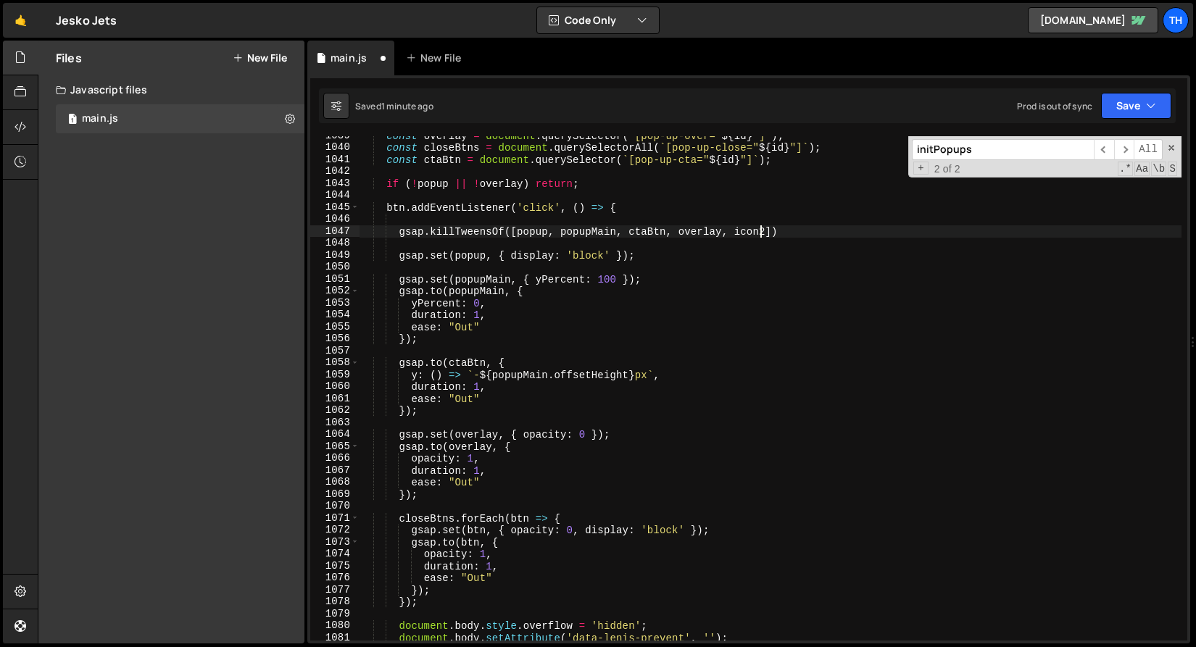
click at [758, 230] on div "const overlay = document . querySelector ( ` [pop-up-over=" ${ id } "] ` ) ; co…" at bounding box center [770, 394] width 822 height 528
paste textarea "btn"
type textarea "gsap.killTweensOf([popup, popupMain, ctaBtn, overlay, btn])"
click at [786, 238] on div "const overlay = document . querySelector ( ` [pop-up-over=" ${ id } "] ` ) ; co…" at bounding box center [770, 394] width 822 height 528
drag, startPoint x: 780, startPoint y: 232, endPoint x: 399, endPoint y: 231, distance: 381.2
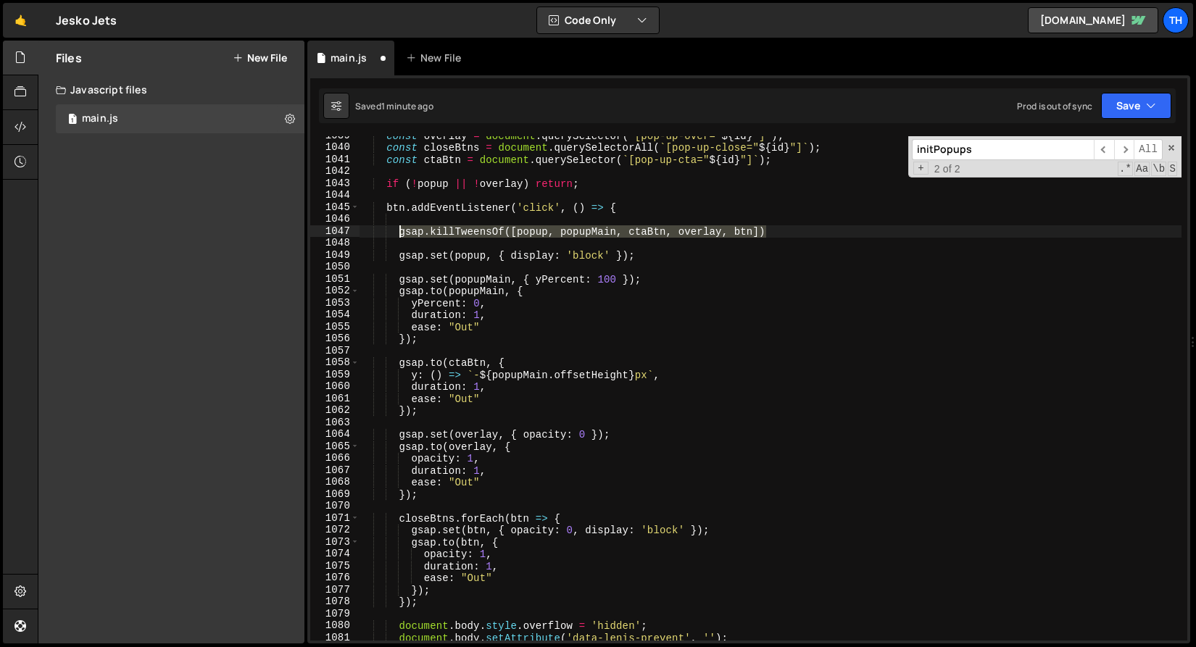
click at [399, 231] on div "const overlay = document . querySelector ( ` [pop-up-over=" ${ id } "] ` ) ; co…" at bounding box center [770, 394] width 822 height 528
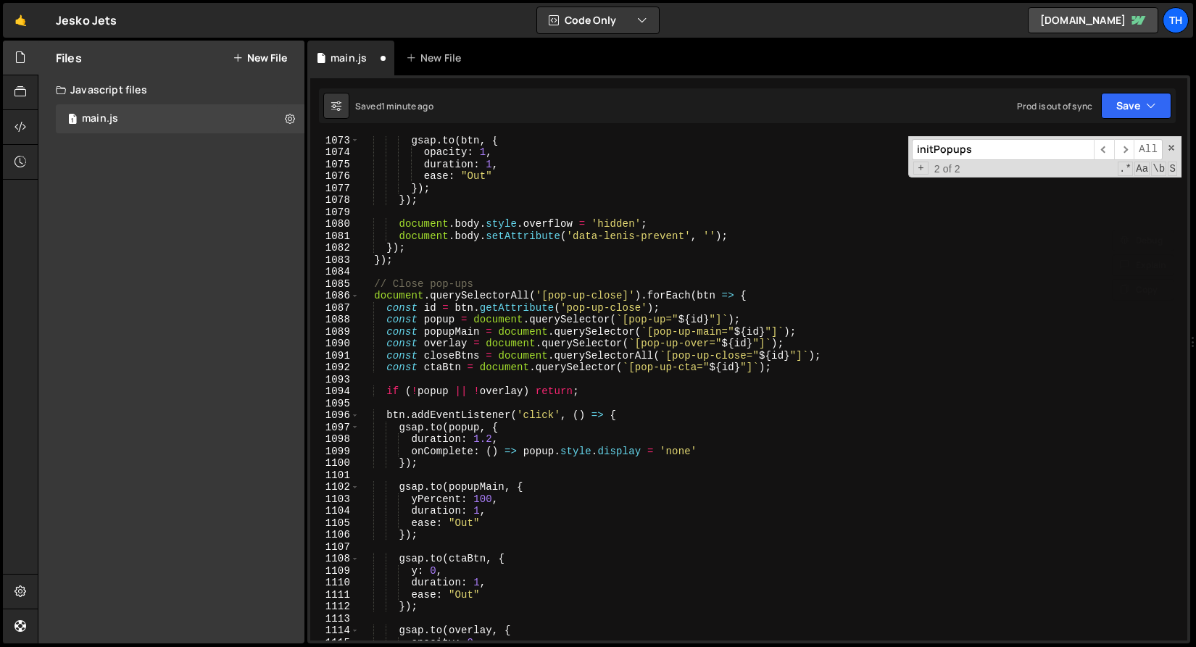
scroll to position [1162, 0]
click at [644, 414] on div "gsap . to ( btn , { opacity : 1 , duration : 1 , ease : "Out" }) ; }) ; documen…" at bounding box center [770, 398] width 822 height 528
type textarea "btn.addEventListener('click', () => {"
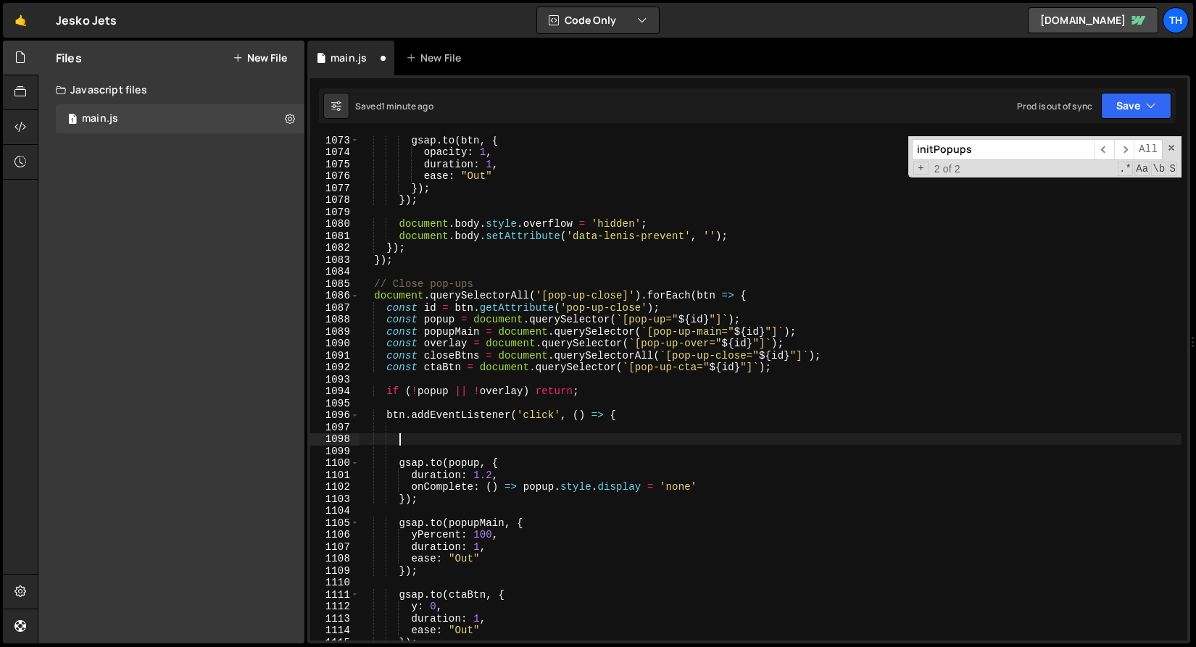
paste textarea "gsap.killTweensOf([popup, popupMain, ctaBtn, overlay, btn])"
click at [1115, 96] on button "Save" at bounding box center [1136, 106] width 70 height 26
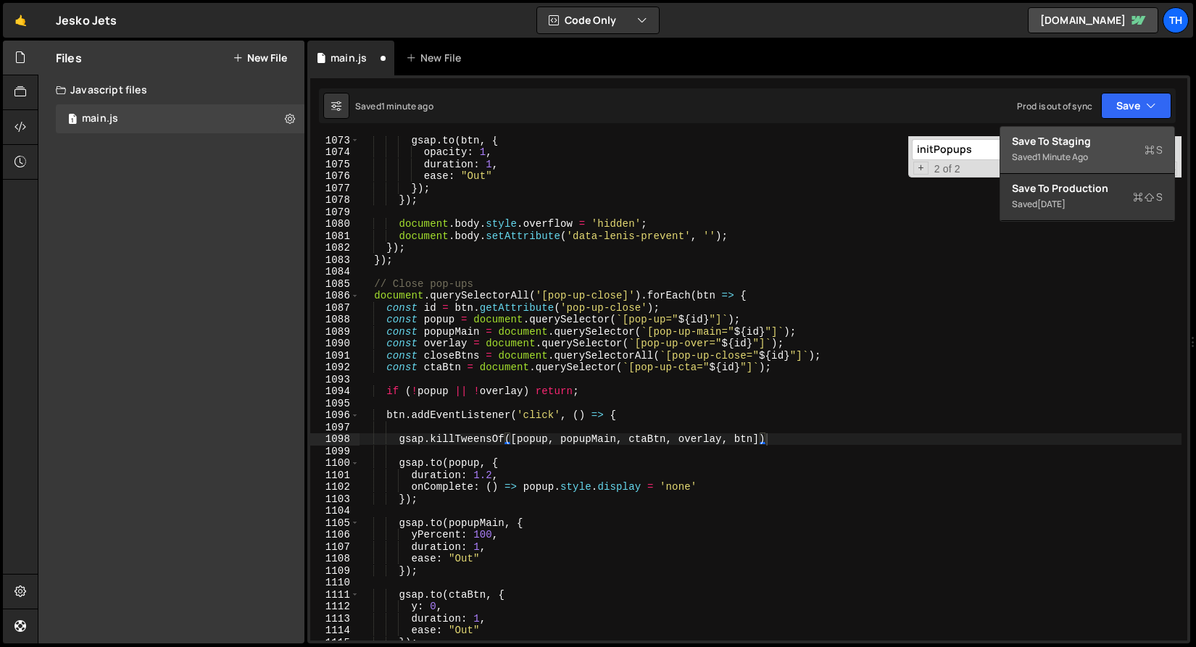
click at [1109, 145] on div "Save to Staging S" at bounding box center [1087, 141] width 151 height 14
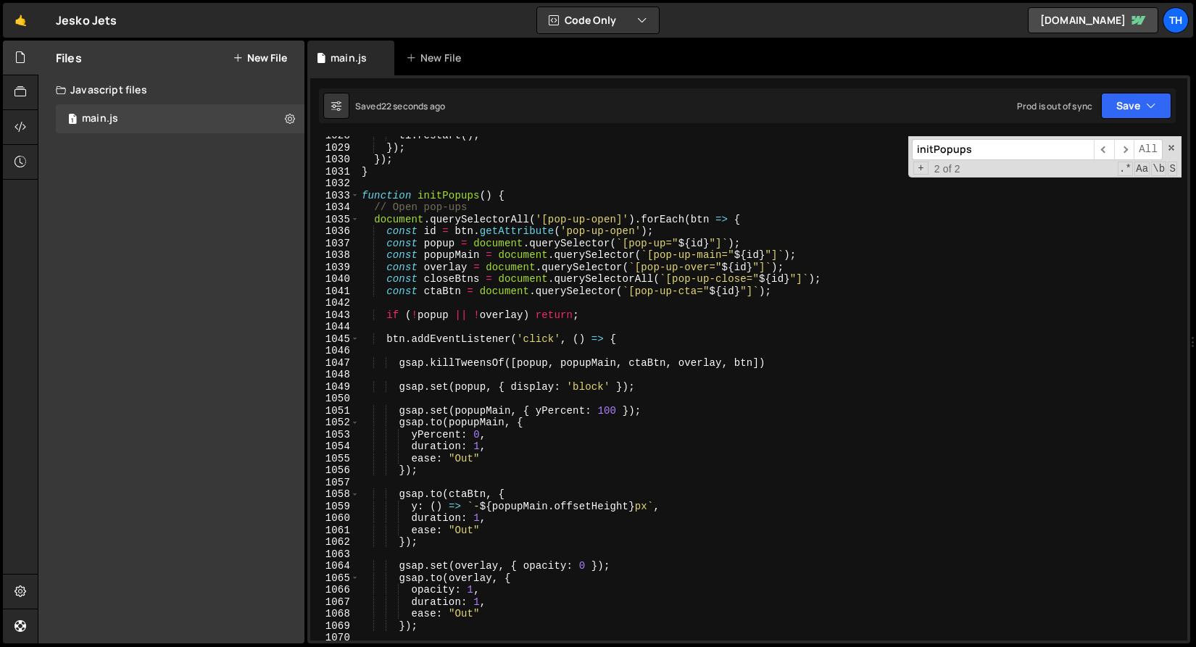
scroll to position [12298, 0]
click at [351, 223] on span at bounding box center [355, 220] width 8 height 12
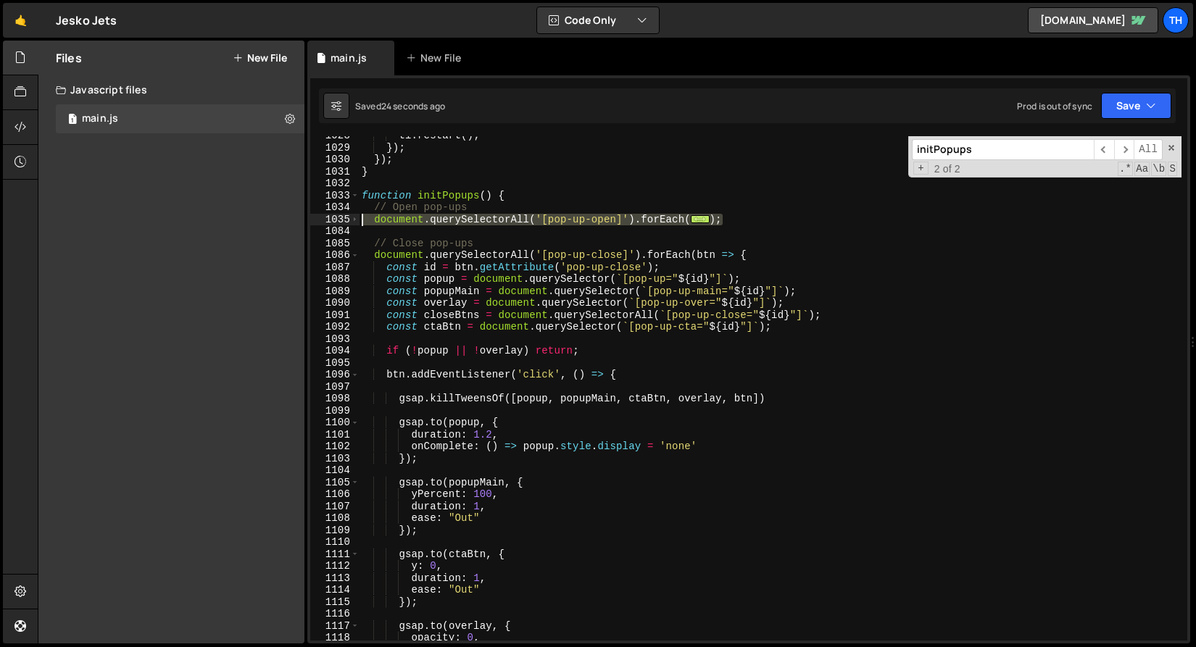
drag, startPoint x: 735, startPoint y: 222, endPoint x: 250, endPoint y: 215, distance: 484.9
click at [250, 215] on div "Files New File Javascript files 1 main.js 0 CSS files Copy share link Edit File…" at bounding box center [617, 343] width 1158 height 604
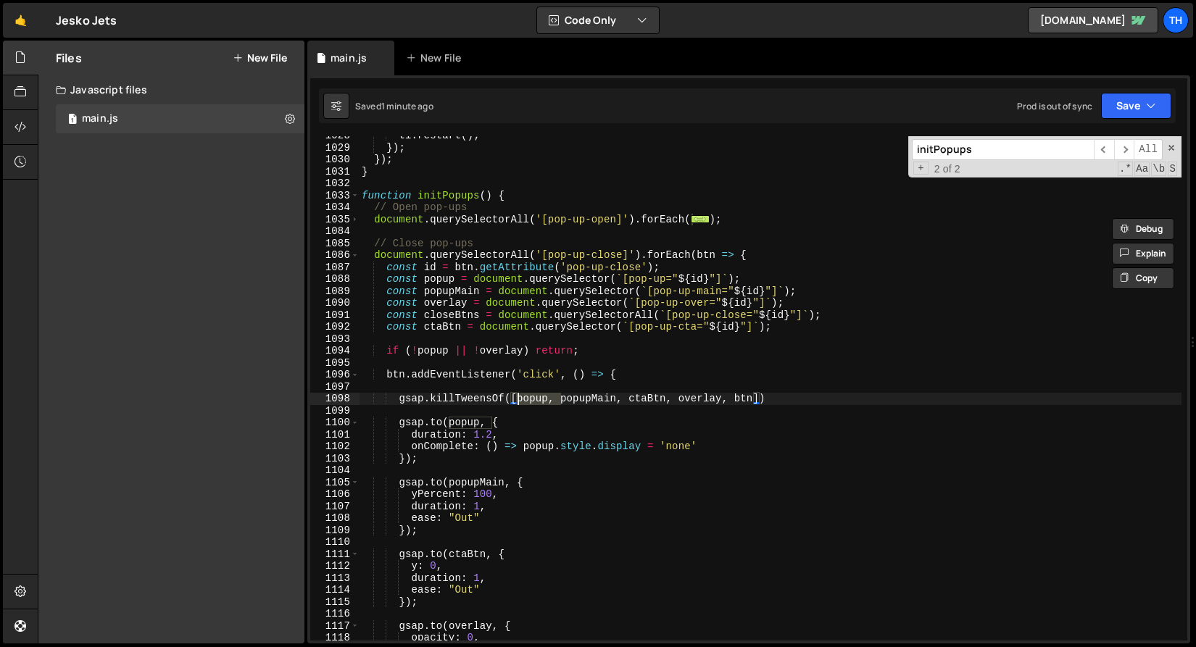
drag, startPoint x: 562, startPoint y: 400, endPoint x: 519, endPoint y: 401, distance: 42.8
click at [519, 401] on div "tl . restart ( ) ; }) ; }) ; } function initPopups ( ) { // Open pop-ups docume…" at bounding box center [770, 394] width 822 height 528
click at [758, 393] on div "tl . restart ( ) ; }) ; }) ; } function initPopups ( ) { // Open pop-ups docume…" at bounding box center [770, 394] width 822 height 528
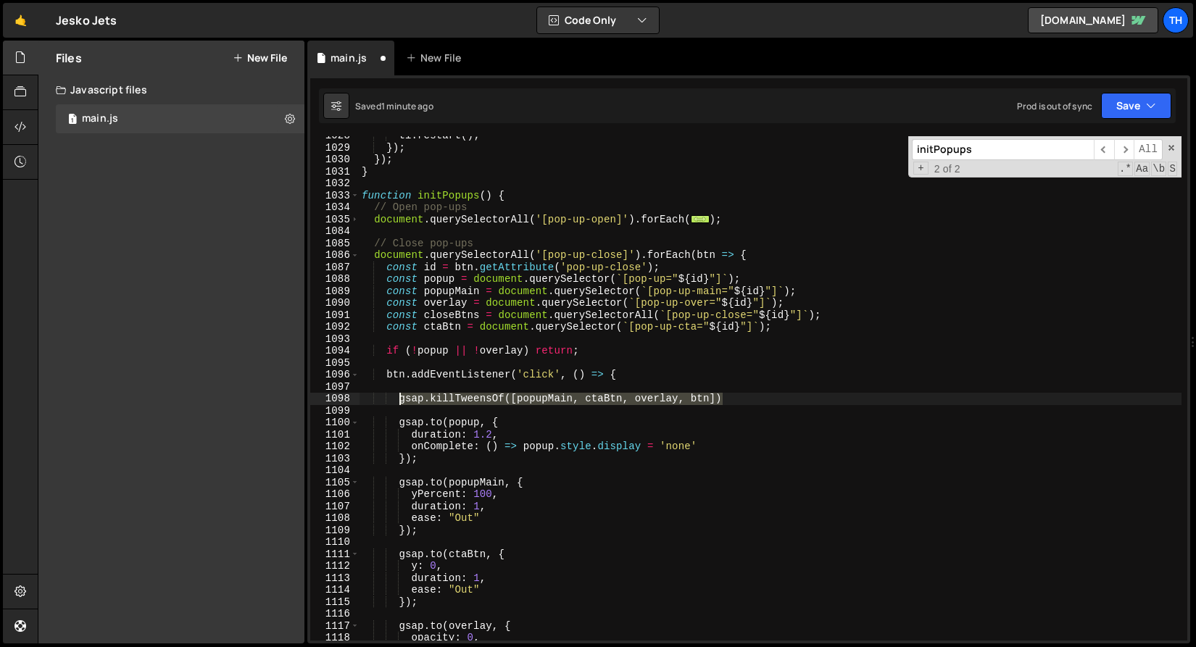
drag, startPoint x: 749, startPoint y: 401, endPoint x: 396, endPoint y: 393, distance: 353.0
click at [396, 393] on div "tl . restart ( ) ; }) ; }) ; } function initPopups ( ) { // Open pop-ups docume…" at bounding box center [770, 394] width 822 height 528
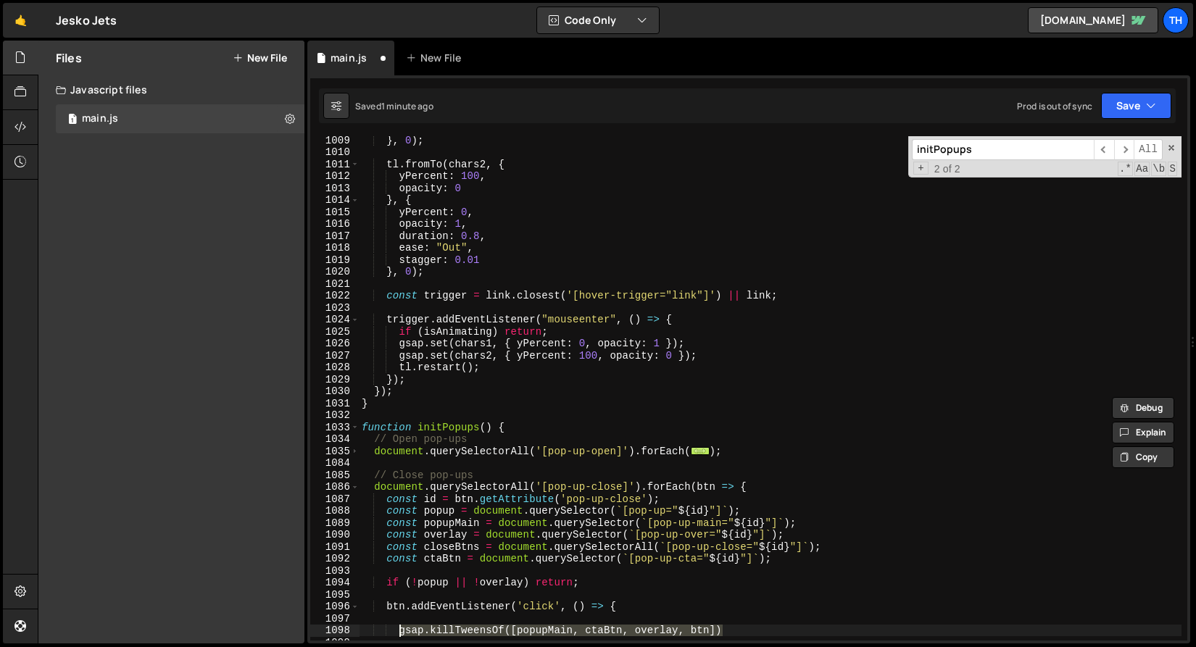
scroll to position [12078, 0]
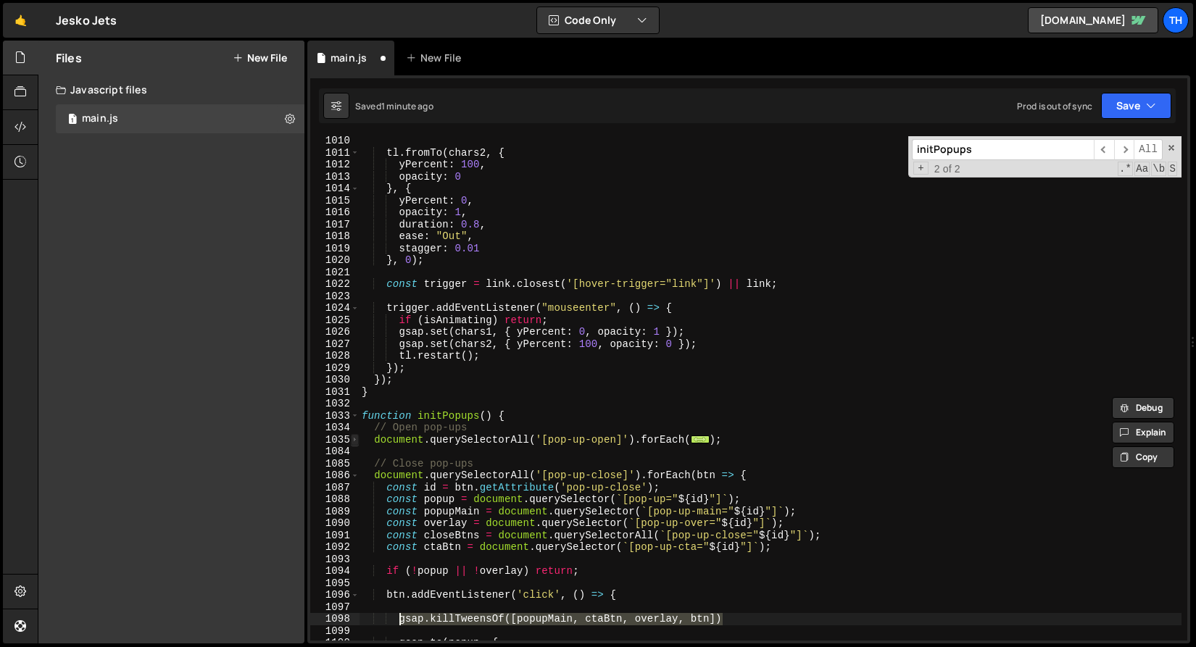
click at [354, 438] on span at bounding box center [355, 440] width 8 height 12
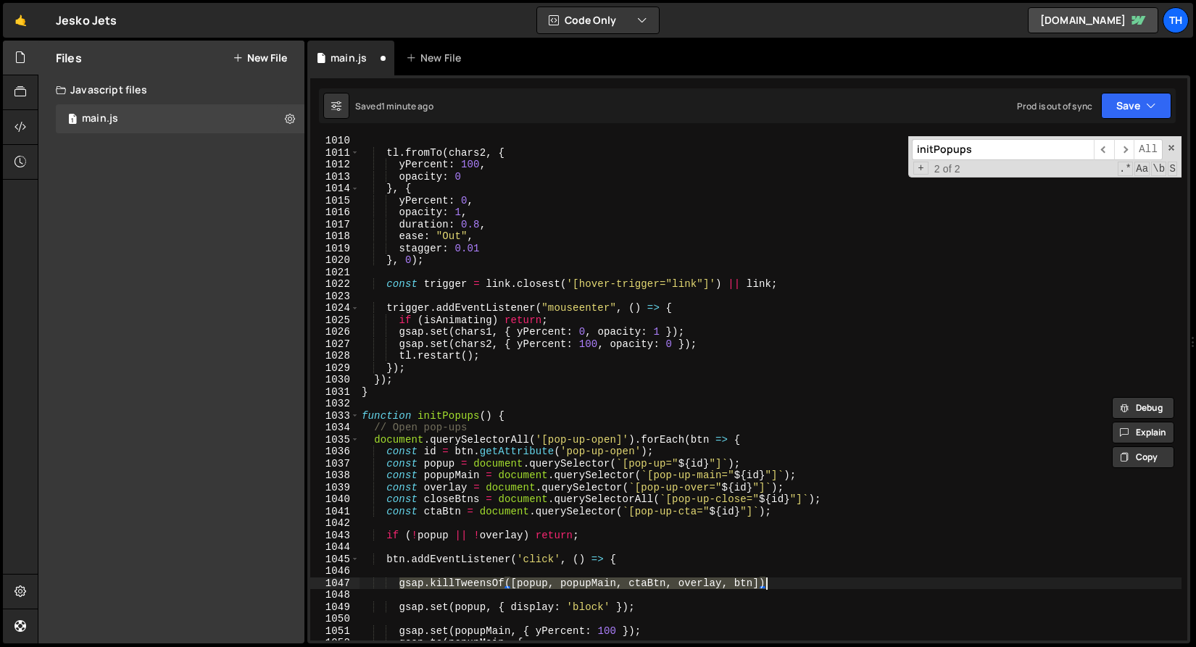
drag, startPoint x: 396, startPoint y: 586, endPoint x: 778, endPoint y: 583, distance: 381.2
click at [778, 583] on div "tl . fromTo ( chars2 , { yPercent : 100 , opacity : 0 } , { yPercent : 0 , opac…" at bounding box center [770, 399] width 822 height 528
paste textarea
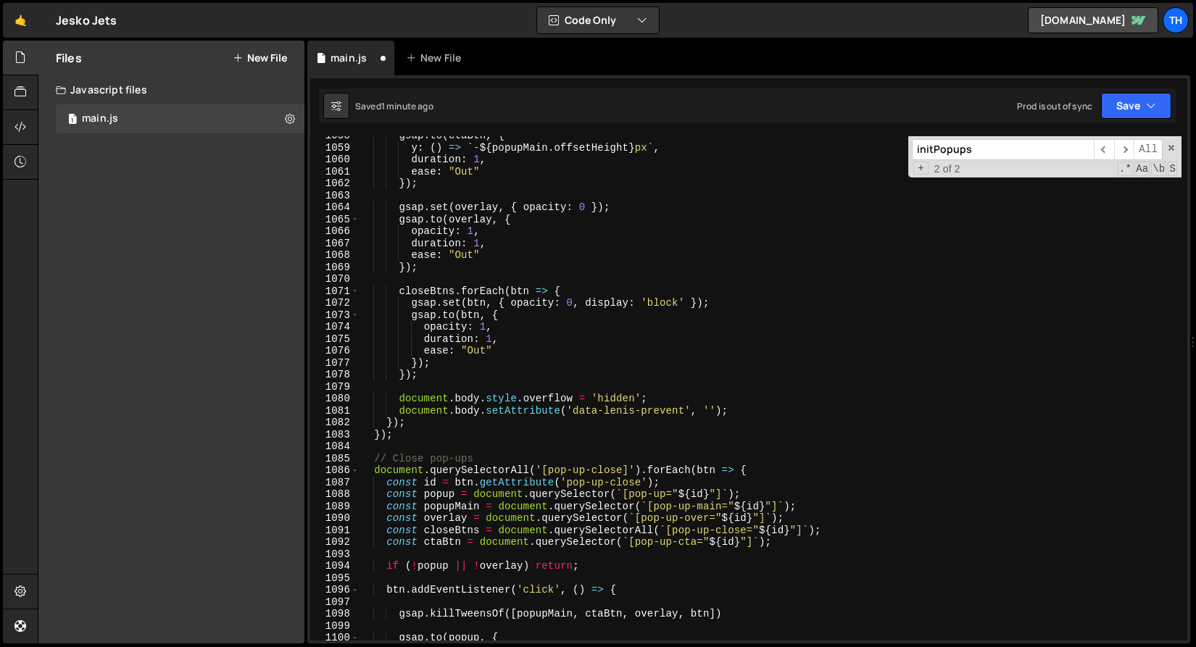
scroll to position [12509, 0]
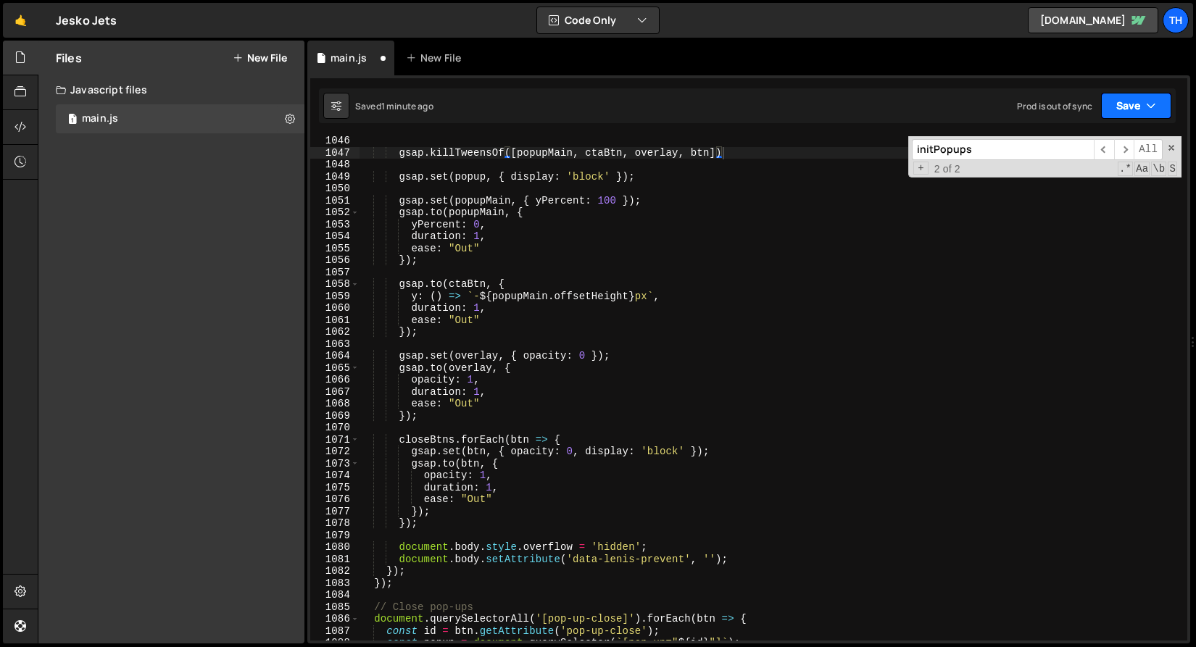
click at [1128, 105] on button "Save" at bounding box center [1136, 106] width 70 height 26
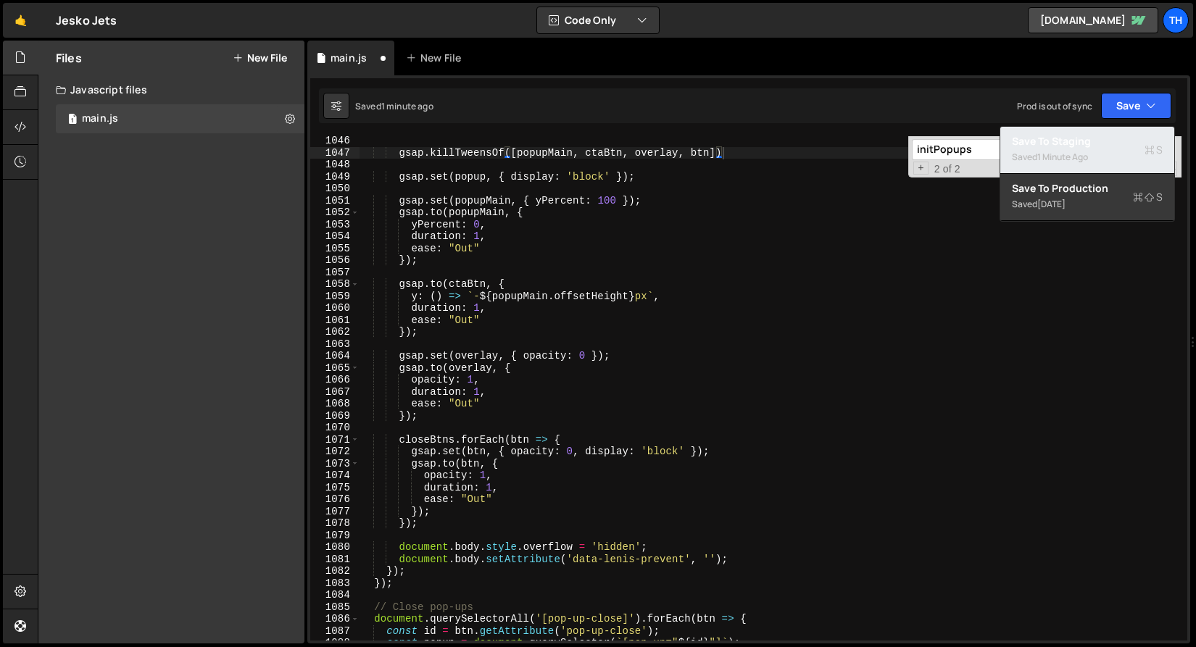
click at [1115, 149] on div "Saved 1 minute ago" at bounding box center [1087, 157] width 151 height 17
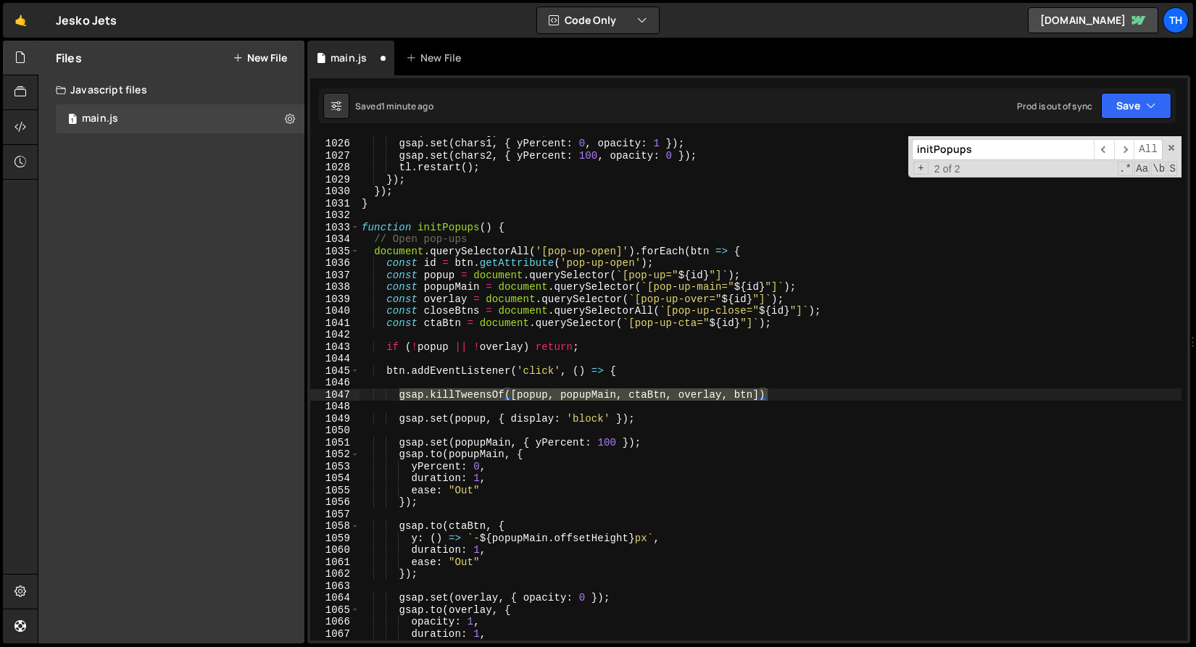
scroll to position [12888, 0]
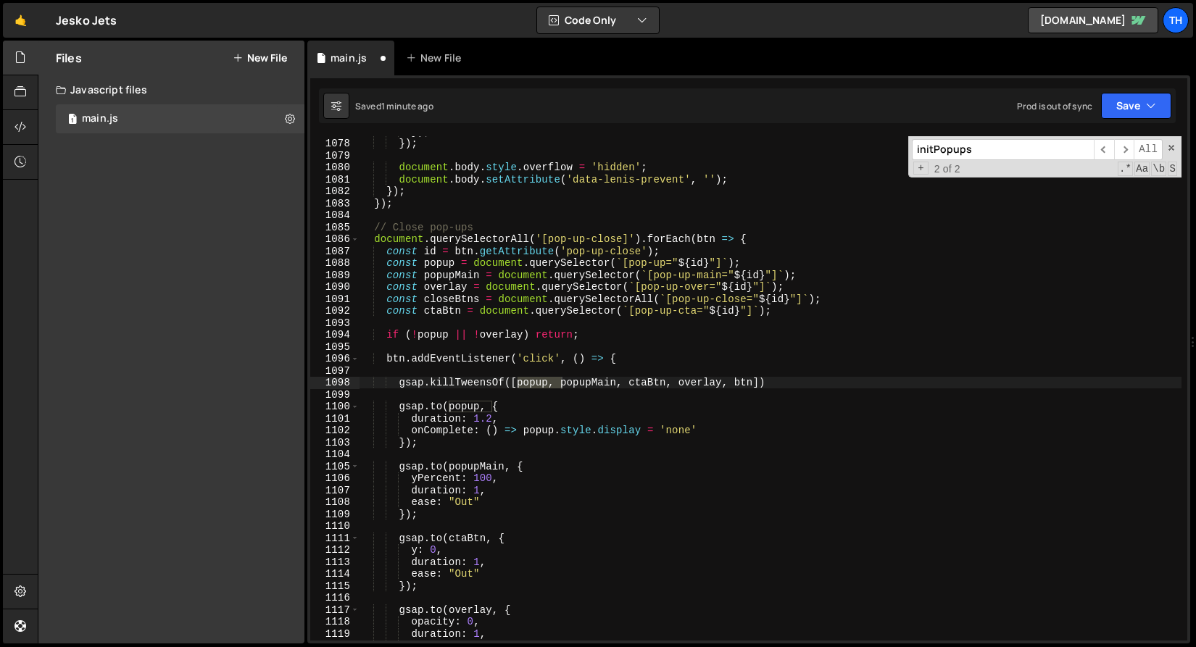
click at [448, 249] on div "}) ; }) ; document . body . style . overflow = 'hidden' ; document . body . set…" at bounding box center [770, 389] width 822 height 528
click at [352, 236] on span at bounding box center [355, 239] width 8 height 12
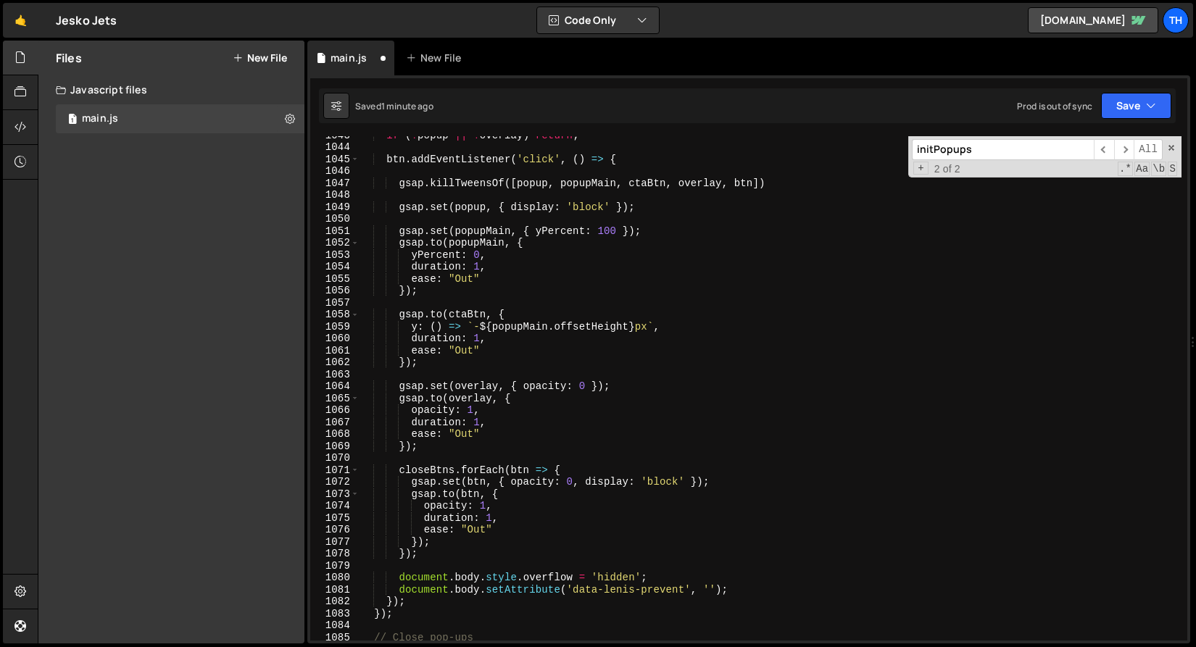
scroll to position [12293, 0]
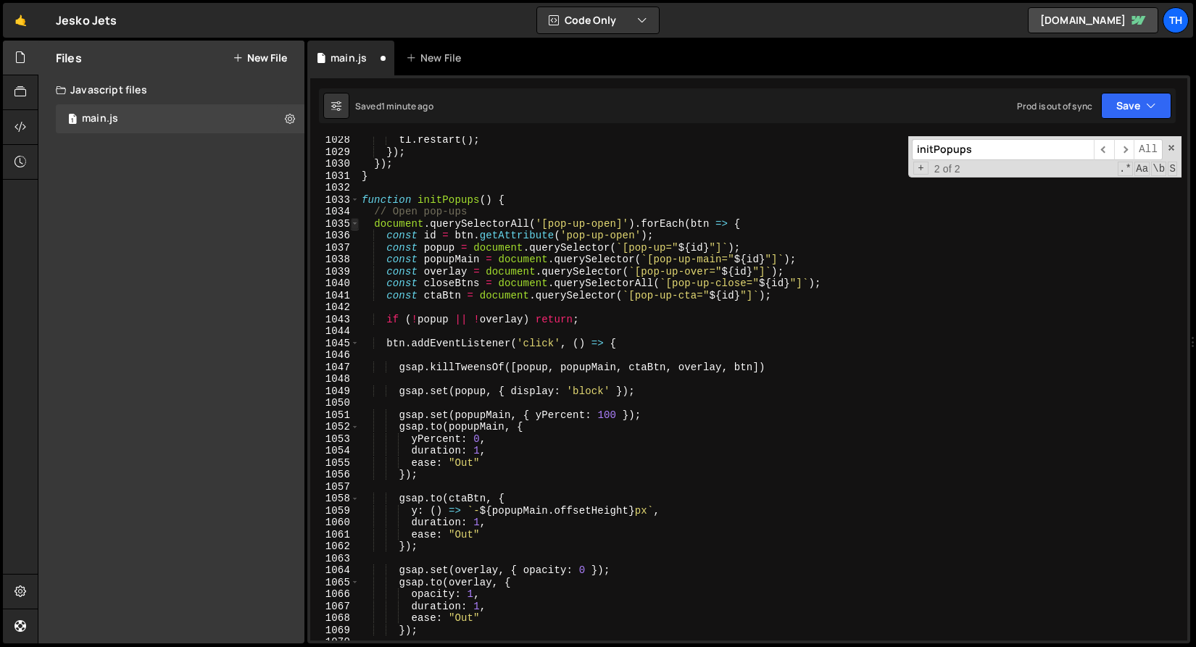
click at [354, 222] on span at bounding box center [355, 224] width 8 height 12
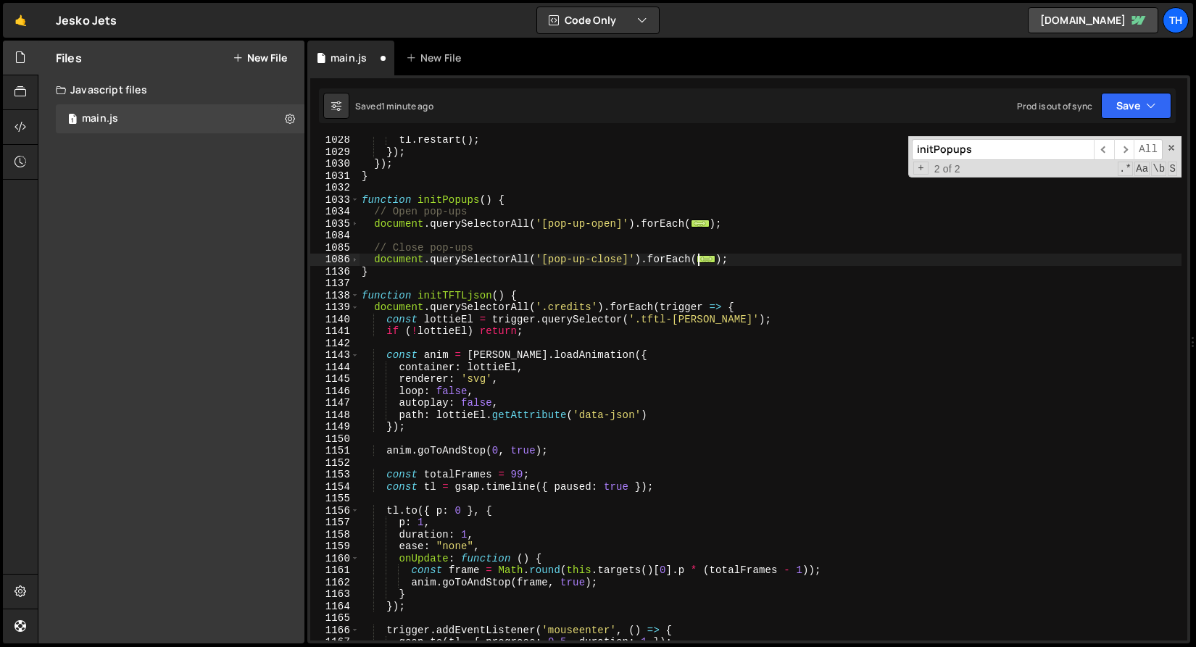
click at [380, 243] on div "tl . restart ( ) ; }) ; }) ; } function initPopups ( ) { // Open pop-ups docume…" at bounding box center [770, 398] width 822 height 528
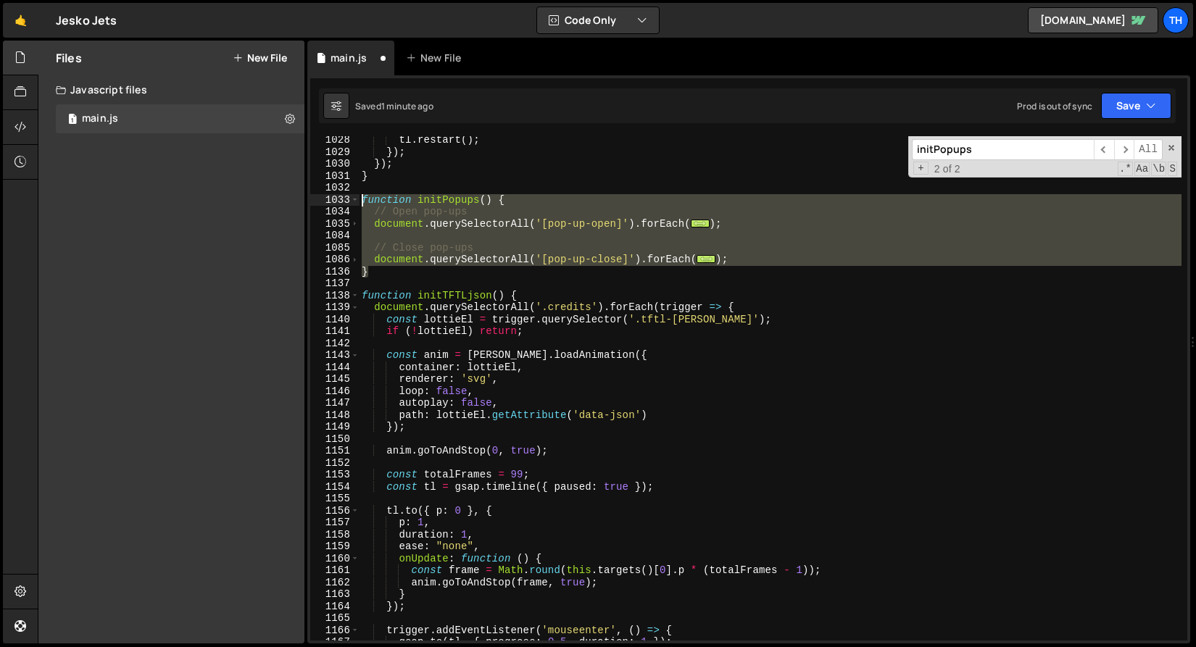
drag, startPoint x: 390, startPoint y: 267, endPoint x: 318, endPoint y: 199, distance: 98.9
click at [318, 199] on div "// Close pop-ups 1028 1029 1030 1031 1032 1033 1034 1035 1084 1085 1086 1136 11…" at bounding box center [748, 388] width 877 height 504
paste textarea "}"
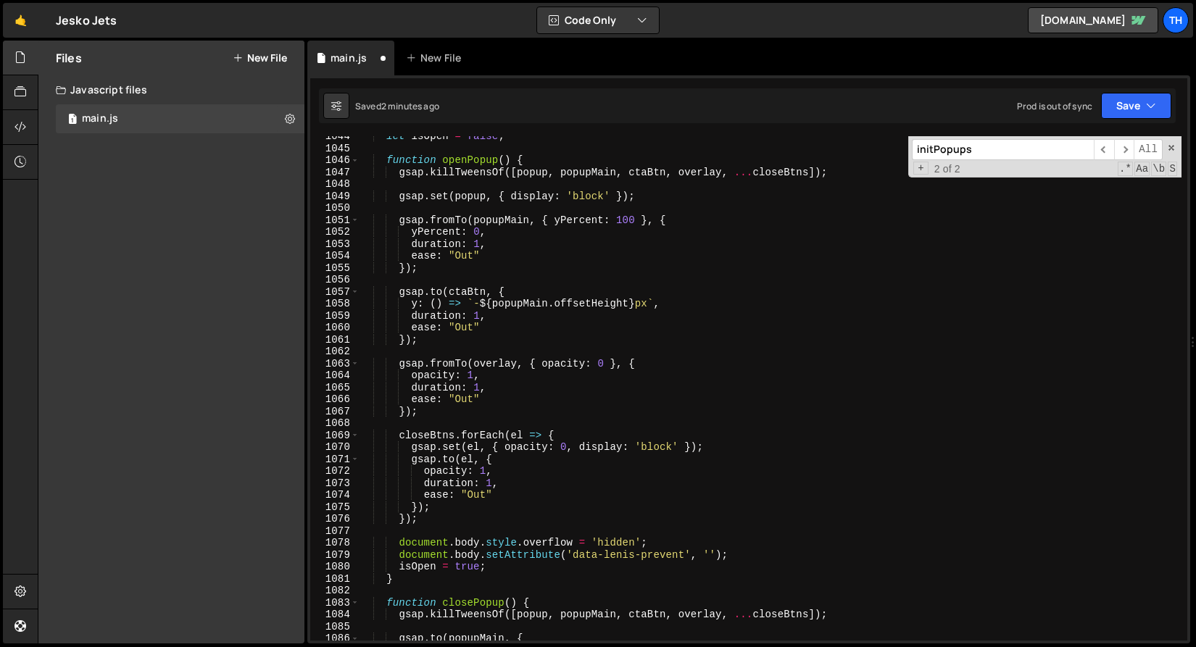
scroll to position [12326, 0]
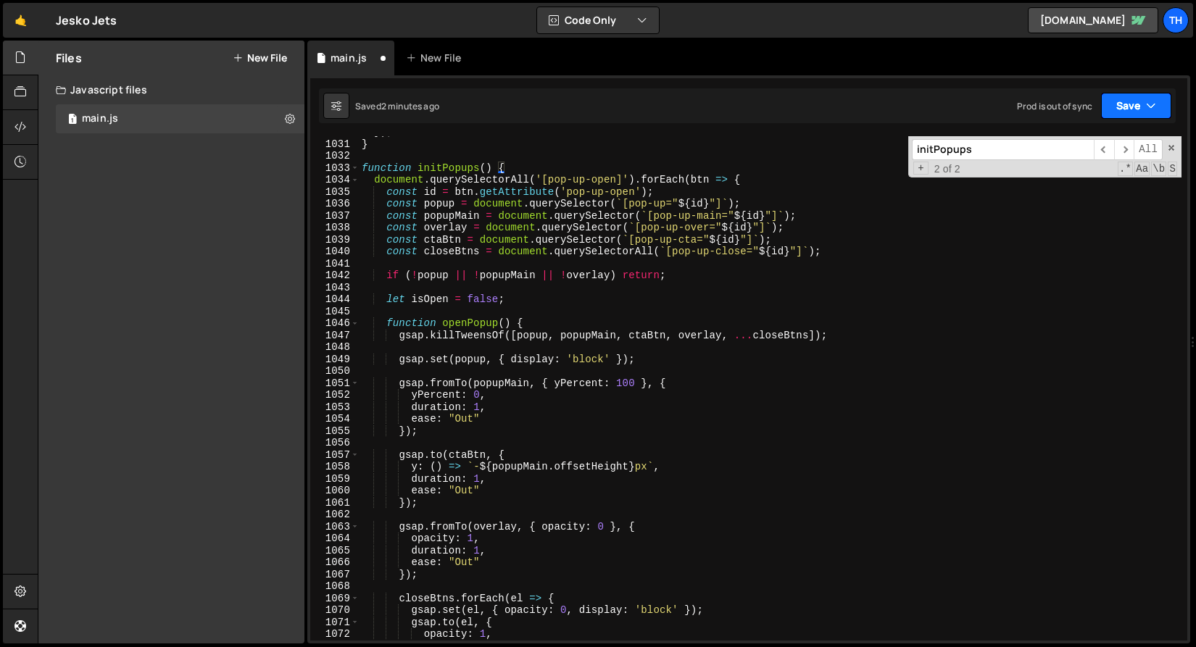
click at [1119, 113] on button "Save" at bounding box center [1136, 106] width 70 height 26
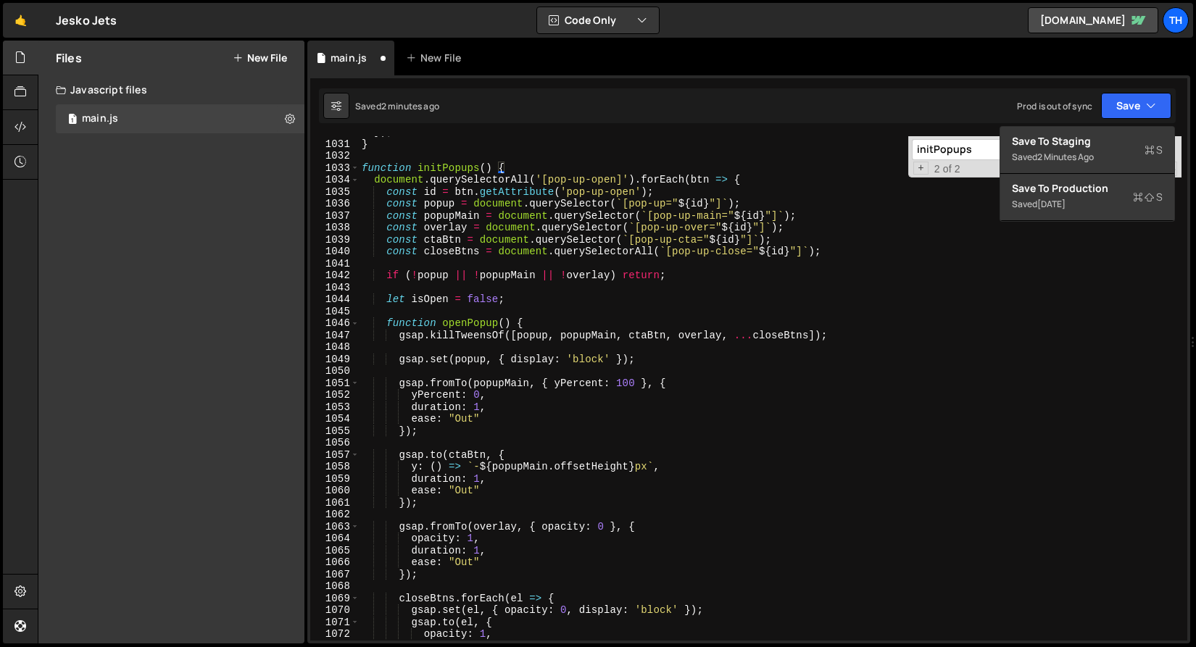
click at [1114, 121] on div "Saved 2 minutes ago Prod is out of sync Upgrade to Edit Save Save to Staging S …" at bounding box center [747, 105] width 857 height 35
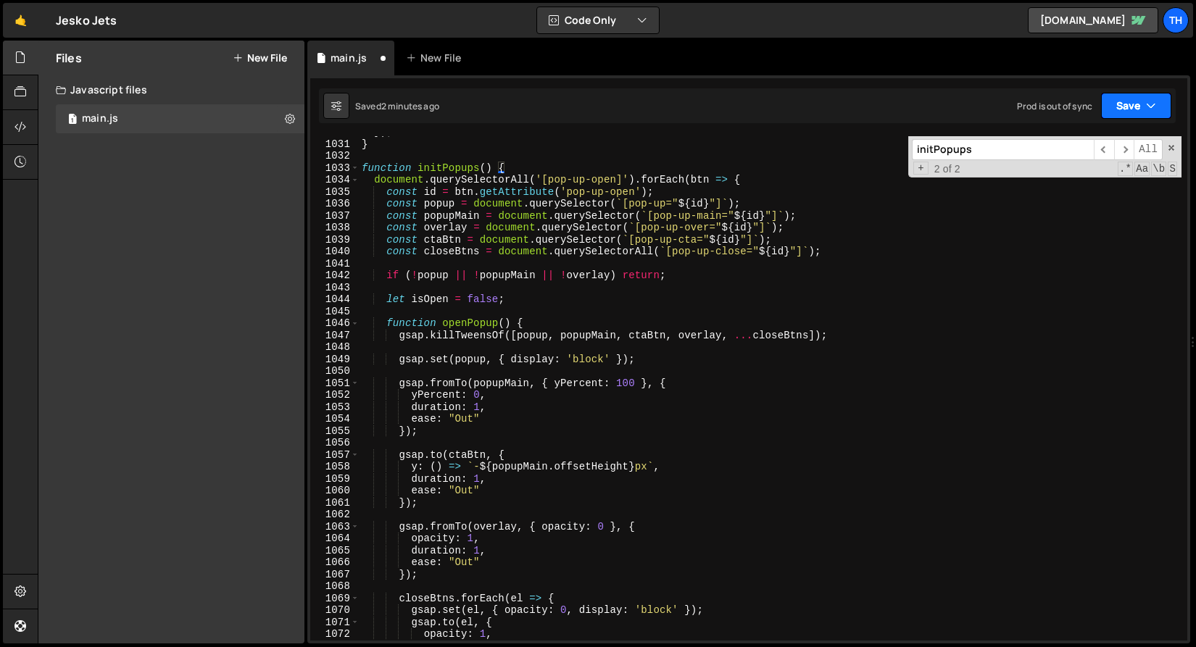
click at [1120, 109] on button "Save" at bounding box center [1136, 106] width 70 height 26
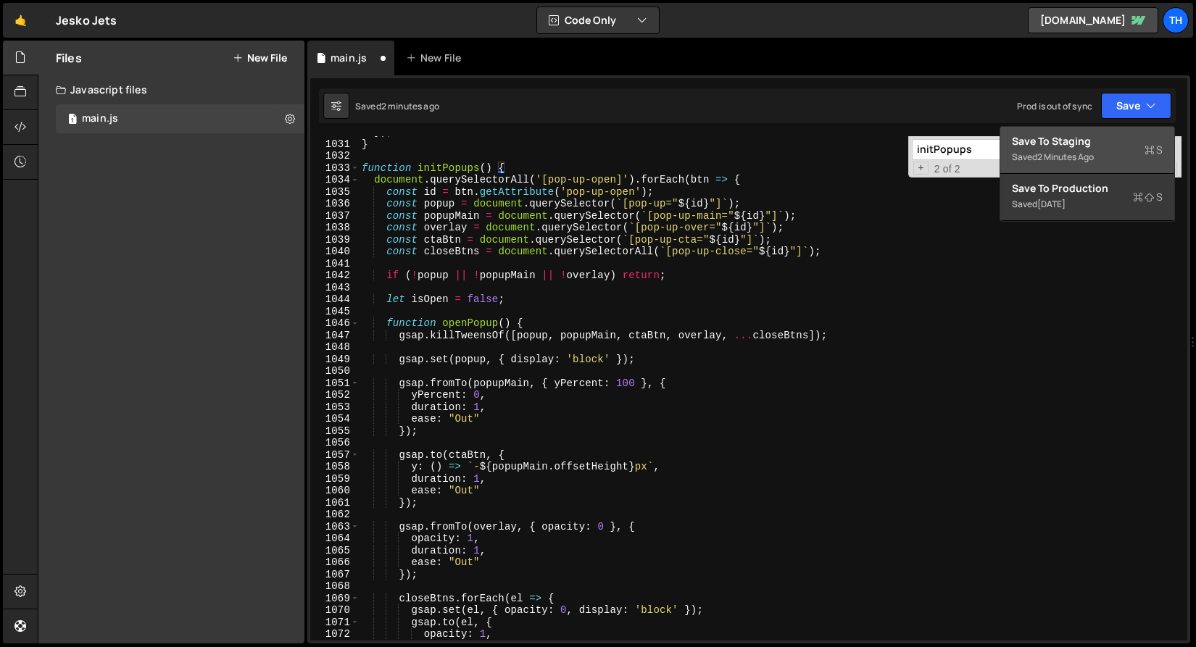
click at [1106, 149] on div "Saved 2 minutes ago" at bounding box center [1087, 157] width 151 height 17
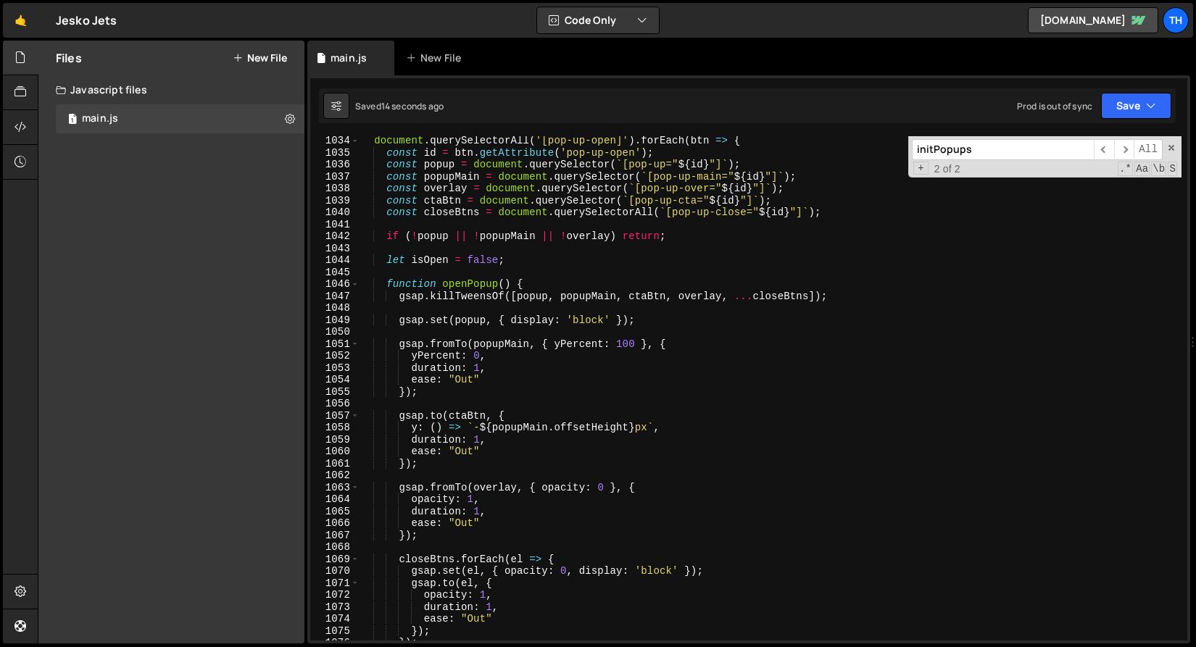
scroll to position [12322, 0]
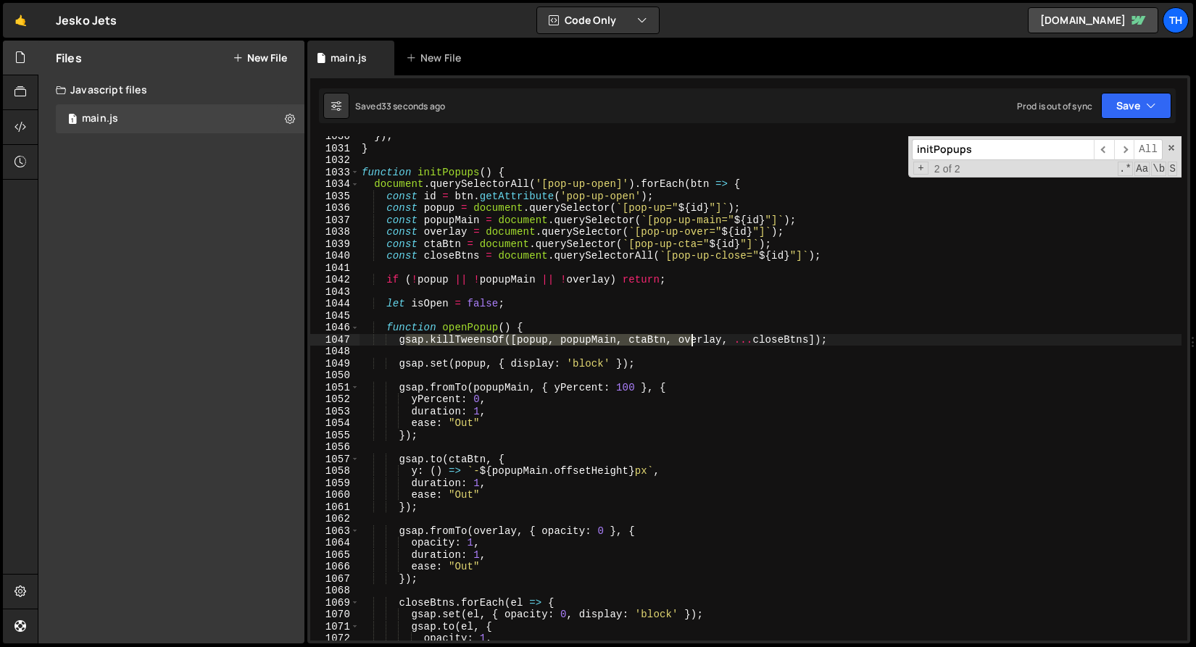
drag, startPoint x: 406, startPoint y: 343, endPoint x: 690, endPoint y: 338, distance: 284.1
click at [690, 338] on div "}) ; } function initPopups ( ) { document . querySelectorAll ( '[pop-up-open]' …" at bounding box center [770, 394] width 822 height 528
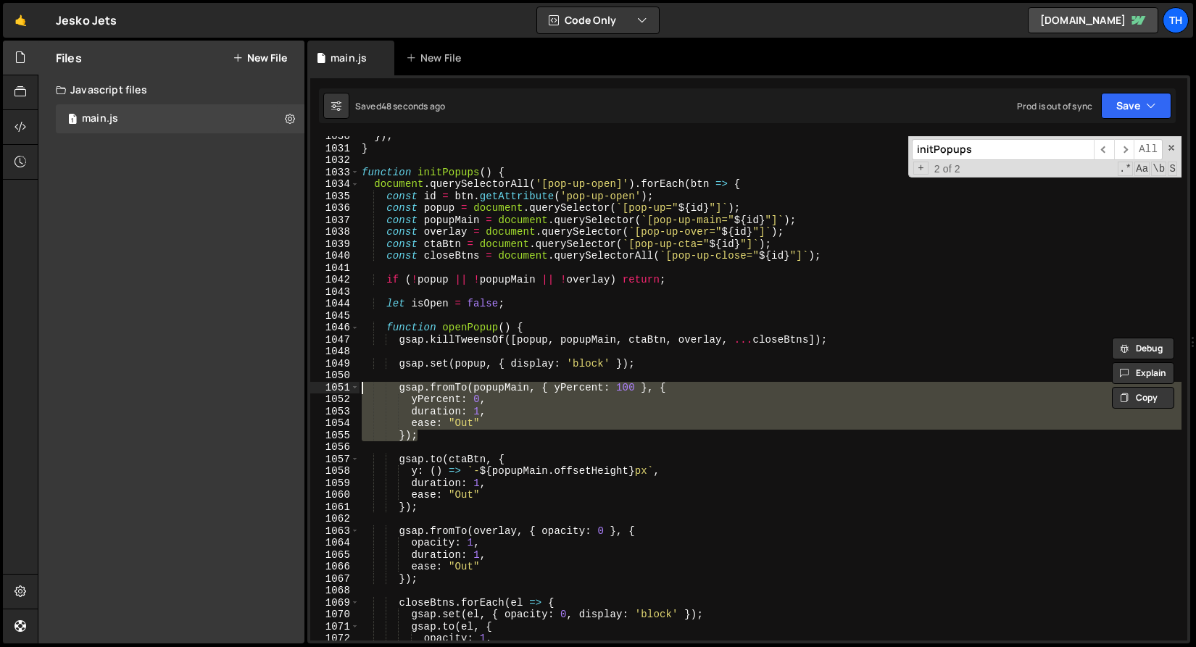
drag, startPoint x: 436, startPoint y: 431, endPoint x: 291, endPoint y: 388, distance: 151.1
click at [291, 388] on div "Files New File Javascript files 1 main.js 0 CSS files Copy share link Edit File…" at bounding box center [617, 343] width 1158 height 604
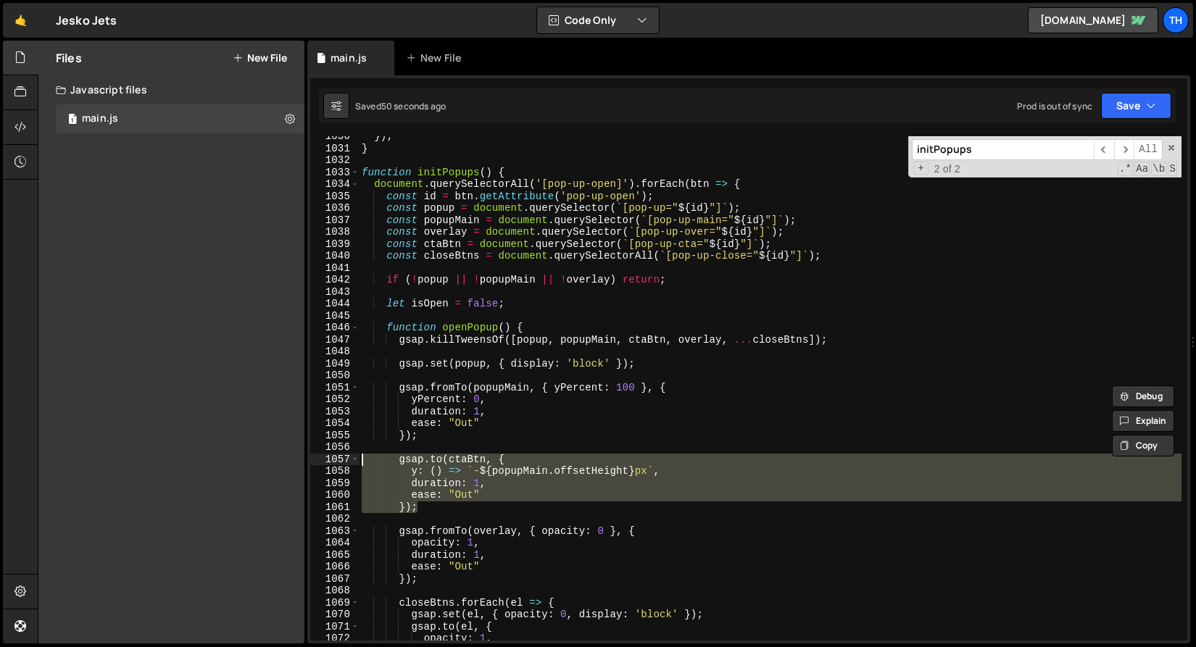
drag, startPoint x: 446, startPoint y: 508, endPoint x: 291, endPoint y: 465, distance: 161.1
click at [291, 465] on div "Files New File Javascript files 1 main.js 0 CSS files Copy share link Edit File…" at bounding box center [617, 343] width 1158 height 604
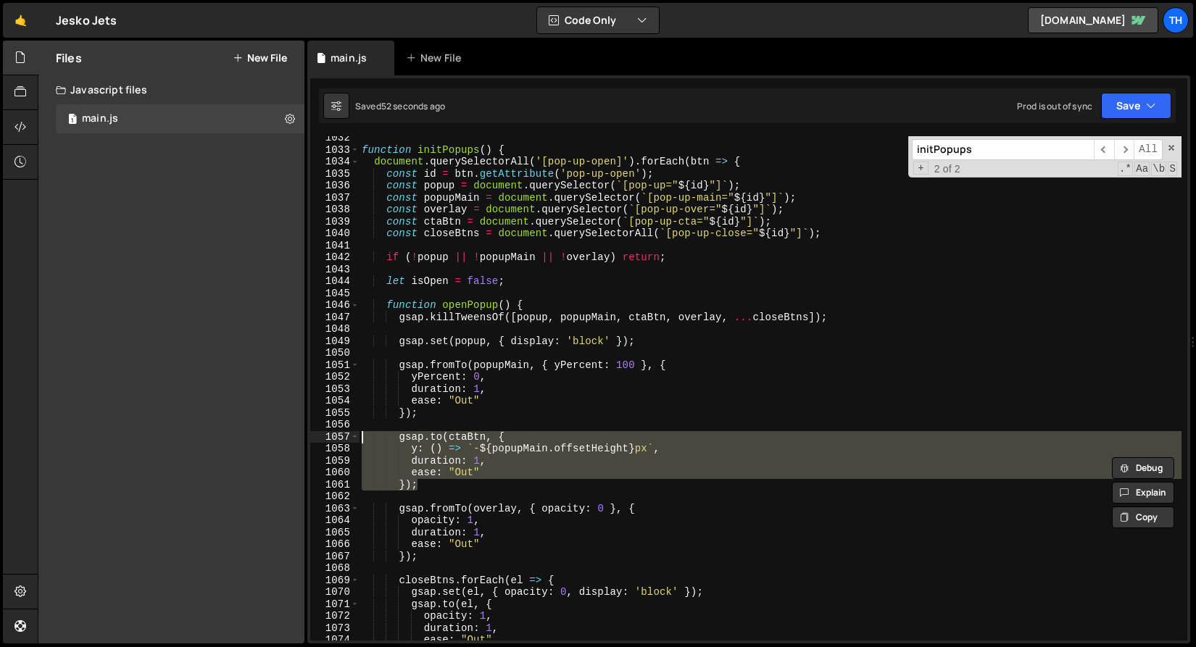
scroll to position [12343, 0]
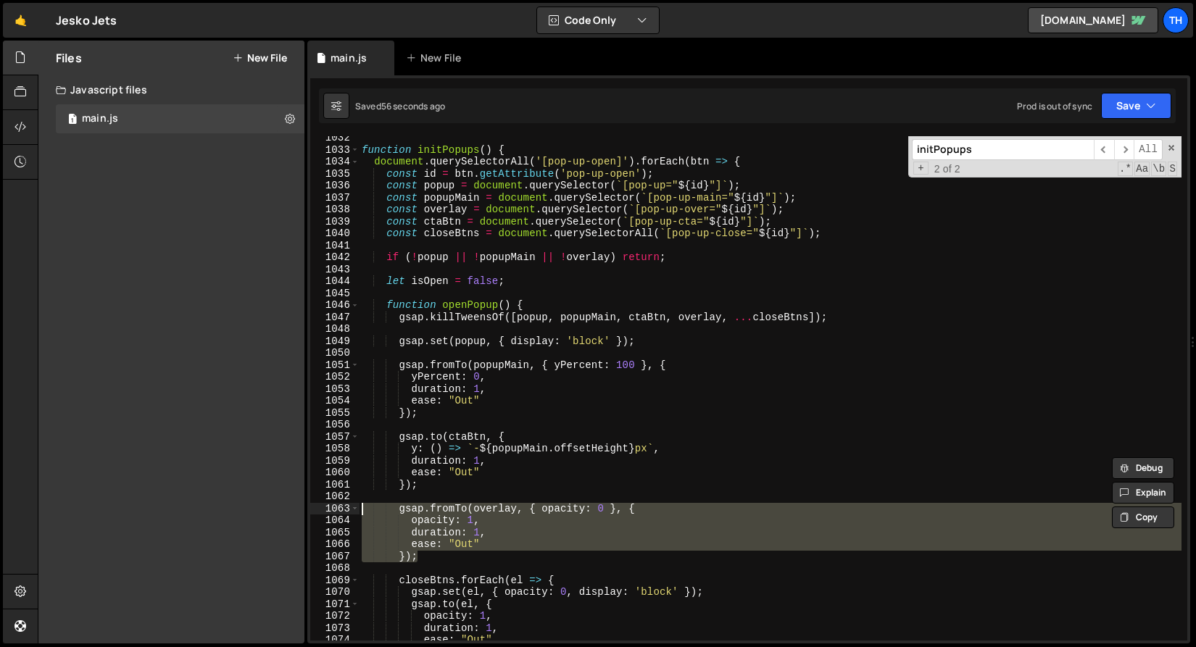
drag, startPoint x: 457, startPoint y: 559, endPoint x: 233, endPoint y: 505, distance: 229.7
click at [233, 505] on div "Files New File Javascript files 1 main.js 0 CSS files Copy share link Edit File…" at bounding box center [617, 343] width 1158 height 604
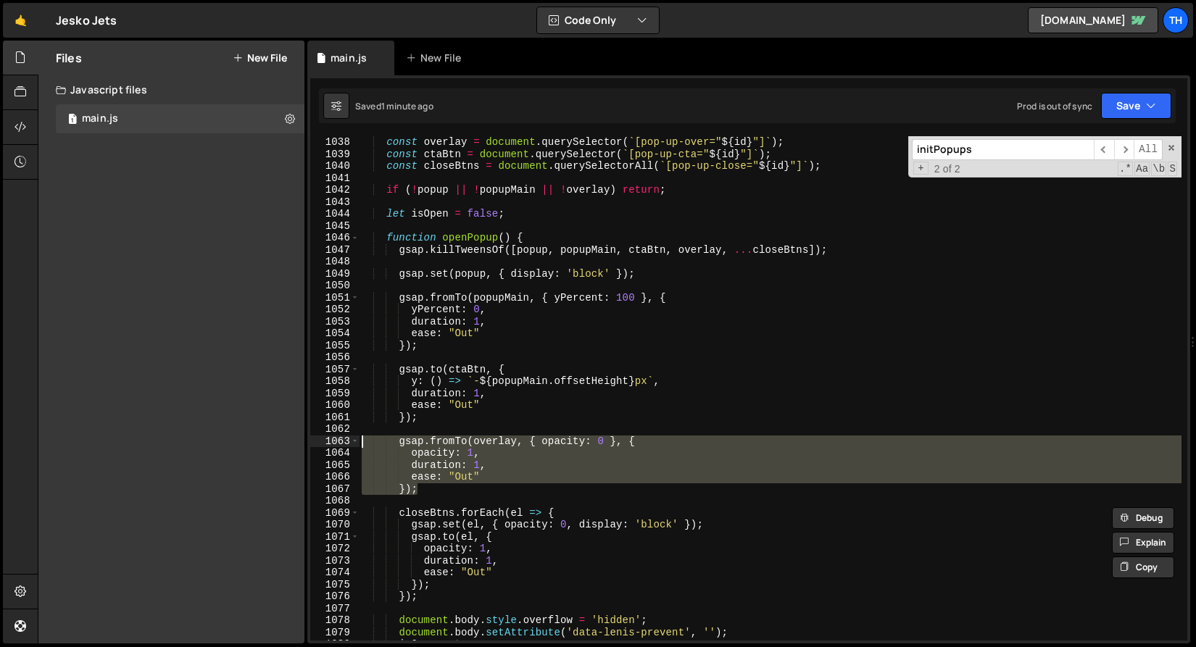
click at [471, 526] on div "const overlay = document . querySelector ( ` [pop-up-over=" ${ id } "] ` ) ; co…" at bounding box center [770, 400] width 822 height 528
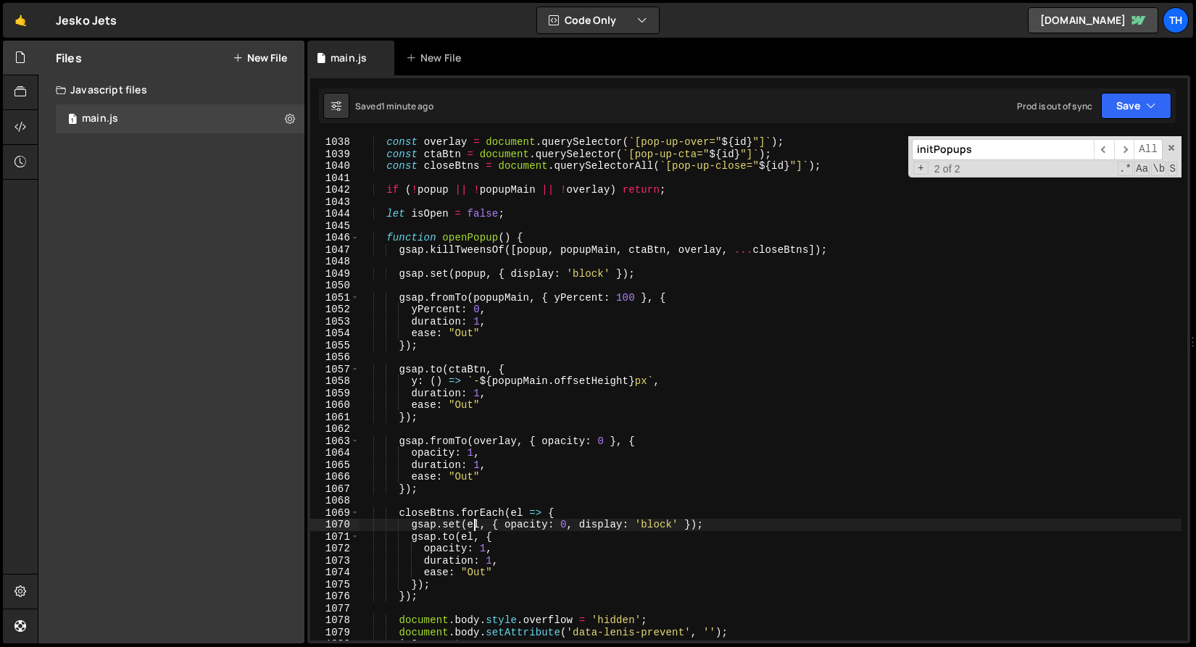
click at [471, 526] on div "const overlay = document . querySelector ( ` [pop-up-over=" ${ id } "] ` ) ; co…" at bounding box center [770, 400] width 822 height 528
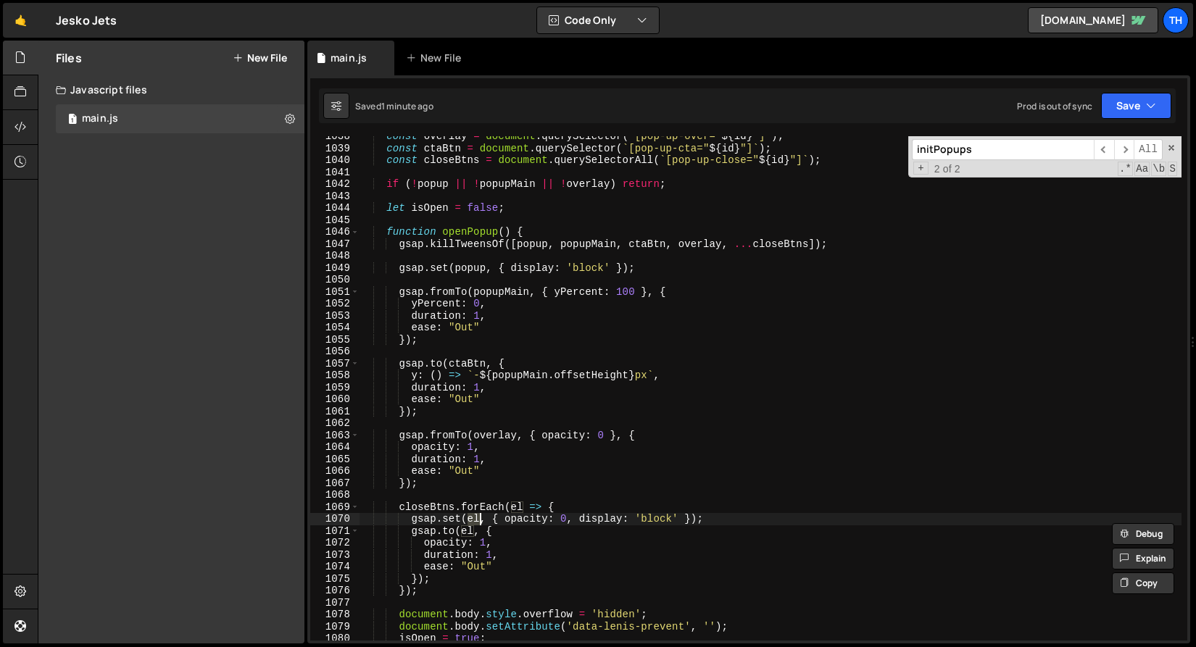
scroll to position [12511, 0]
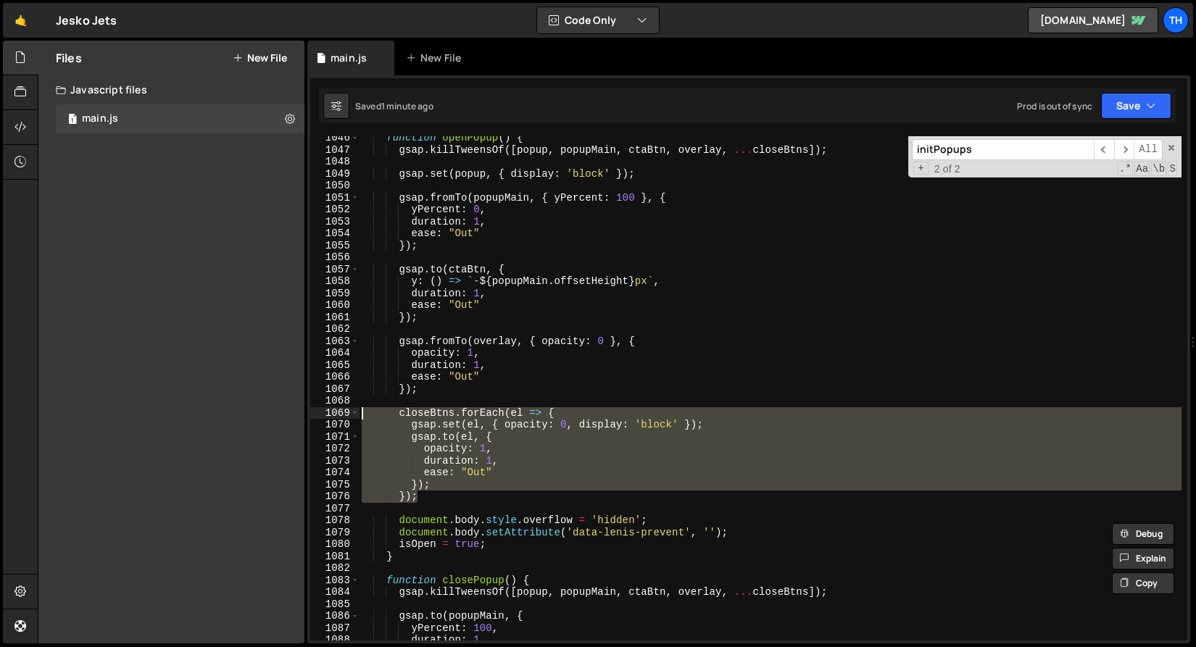
drag, startPoint x: 440, startPoint y: 495, endPoint x: 241, endPoint y: 416, distance: 213.7
click at [241, 416] on div "Files New File Javascript files 1 main.js 0 CSS files Copy share link Edit File…" at bounding box center [617, 343] width 1158 height 604
type textarea "closeBtns.forEach(el => { gsap.set(el, { opacity: 0, display: 'block' });"
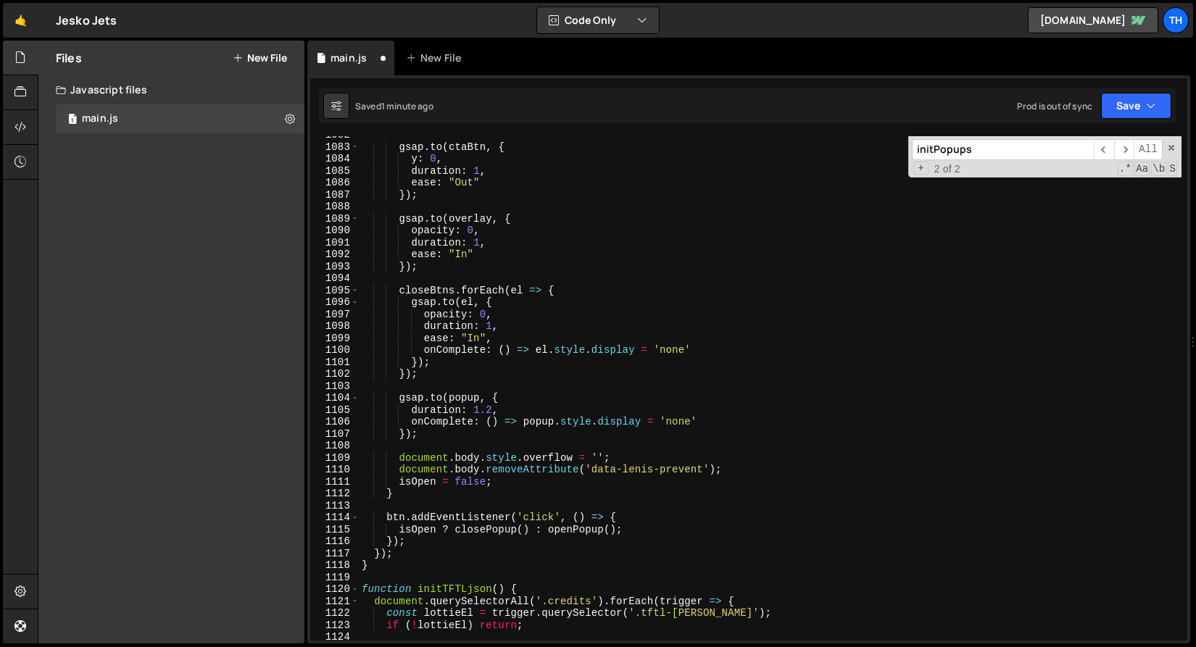
scroll to position [12945, 0]
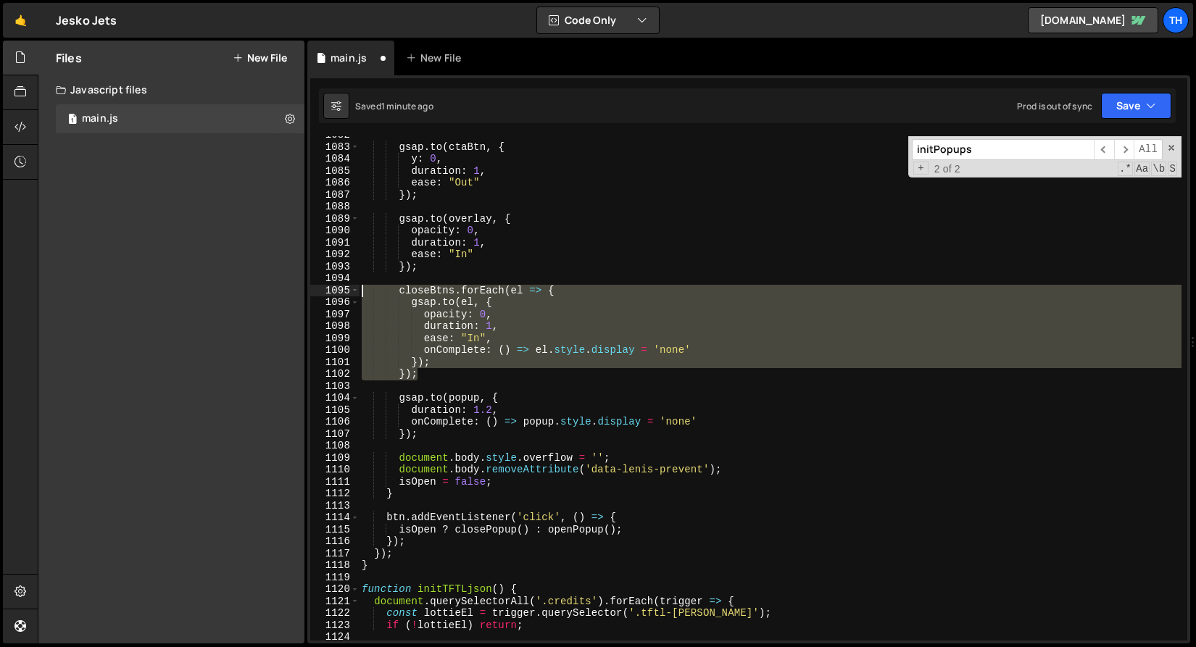
drag, startPoint x: 445, startPoint y: 372, endPoint x: 278, endPoint y: 282, distance: 189.4
click at [278, 282] on div "Files New File Javascript files 1 main.js 0 CSS files Copy share link Edit File…" at bounding box center [617, 343] width 1158 height 604
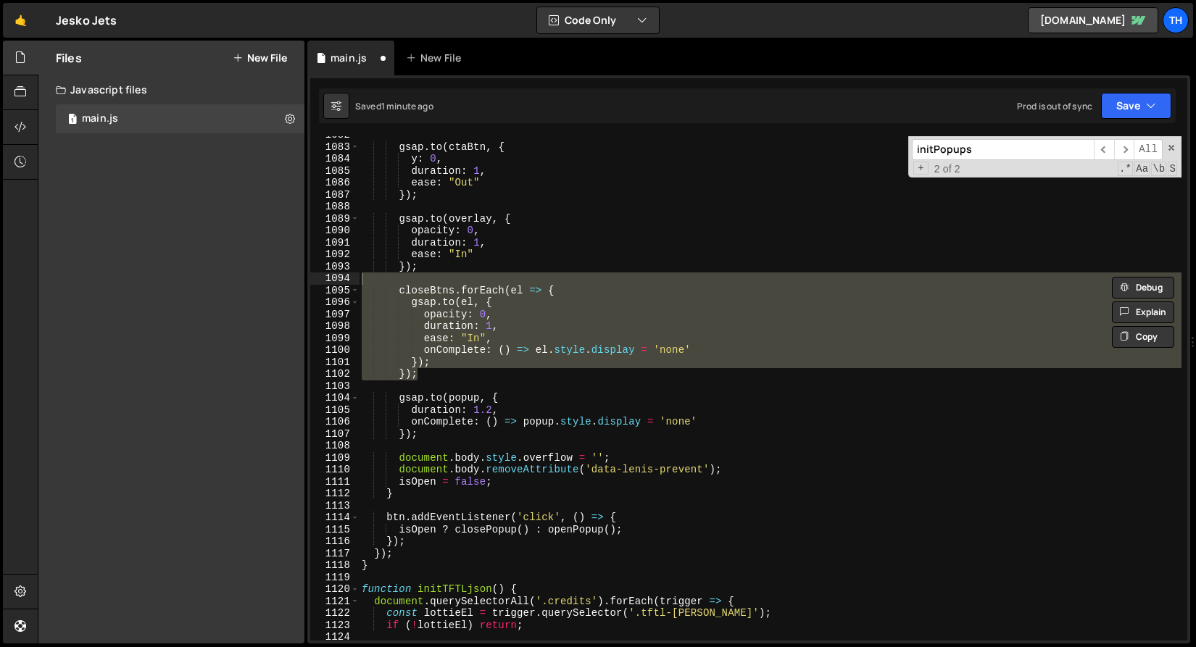
click at [278, 282] on div "Files New File Javascript files 1 main.js 0 CSS files Copy share link Edit File…" at bounding box center [171, 342] width 266 height 603
click at [404, 328] on div "gsap . to ( ctaBtn , { y : 0 , duration : 1 , ease : "Out" }) ; gsap . to ( ove…" at bounding box center [770, 388] width 822 height 504
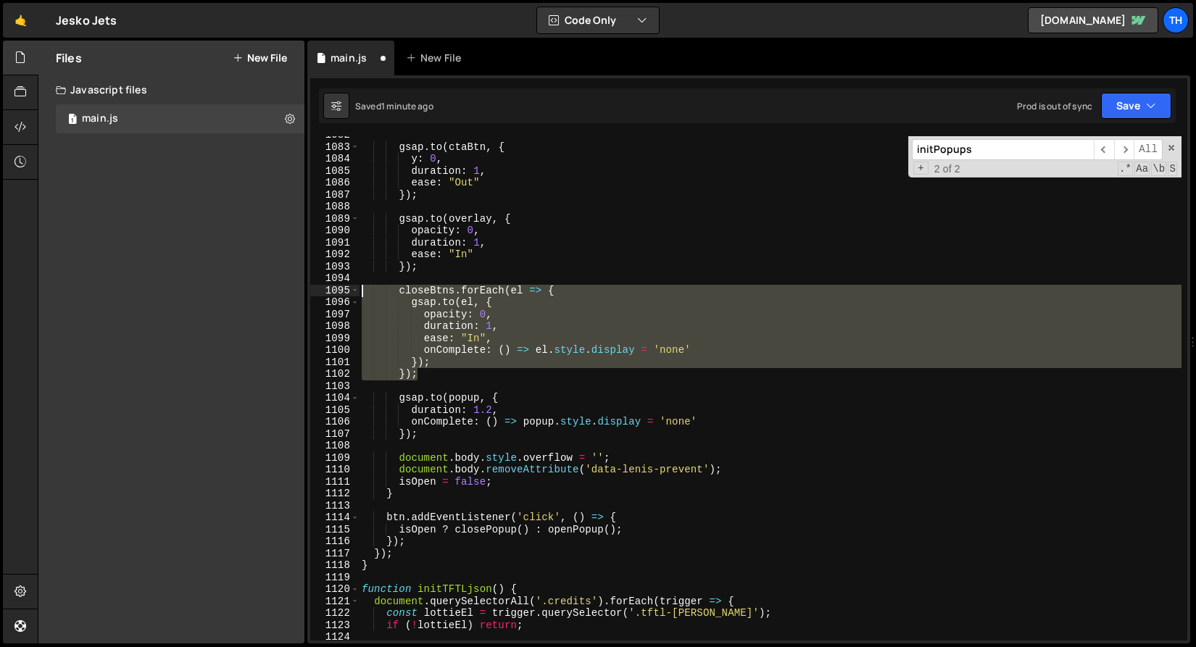
drag, startPoint x: 433, startPoint y: 377, endPoint x: 295, endPoint y: 278, distance: 169.7
click at [295, 278] on div "Files New File Javascript files 1 main.js 0 CSS files Copy share link Edit File…" at bounding box center [617, 343] width 1158 height 604
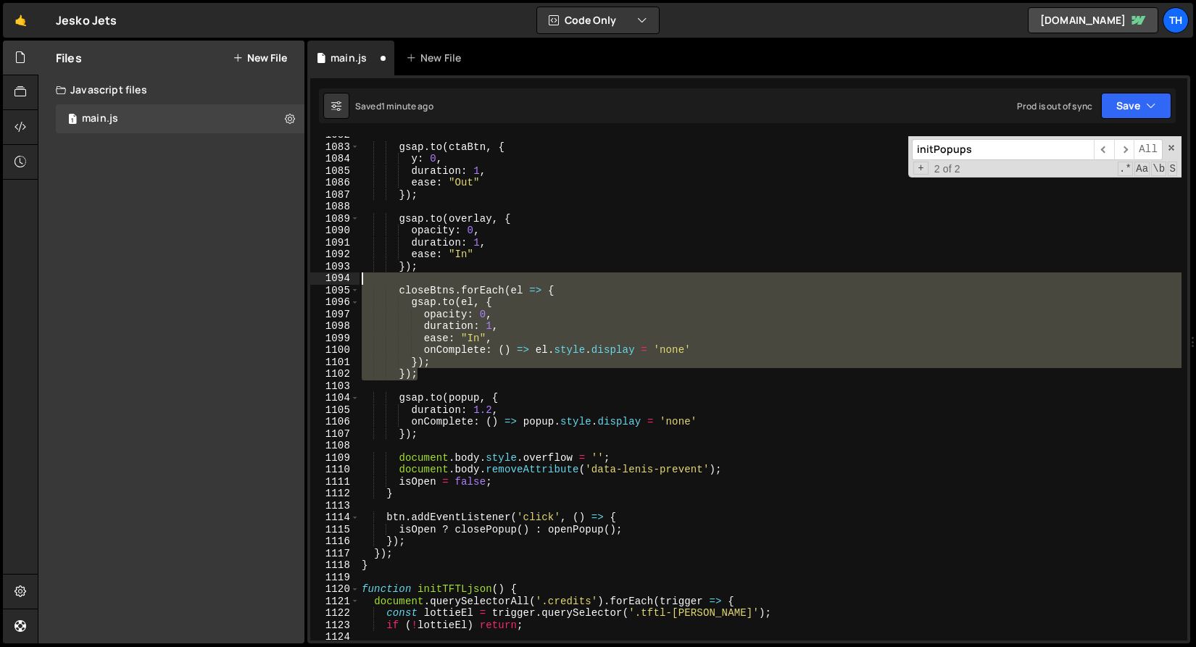
type textarea "closeBtns.forEach(el => {"
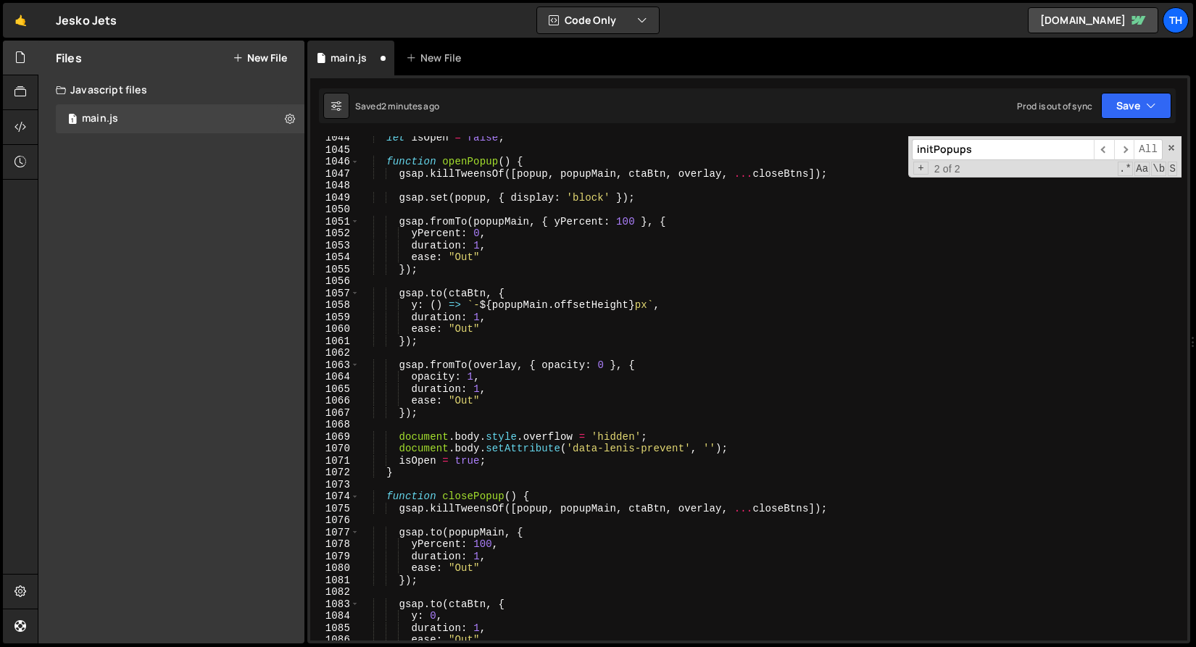
scroll to position [12443, 0]
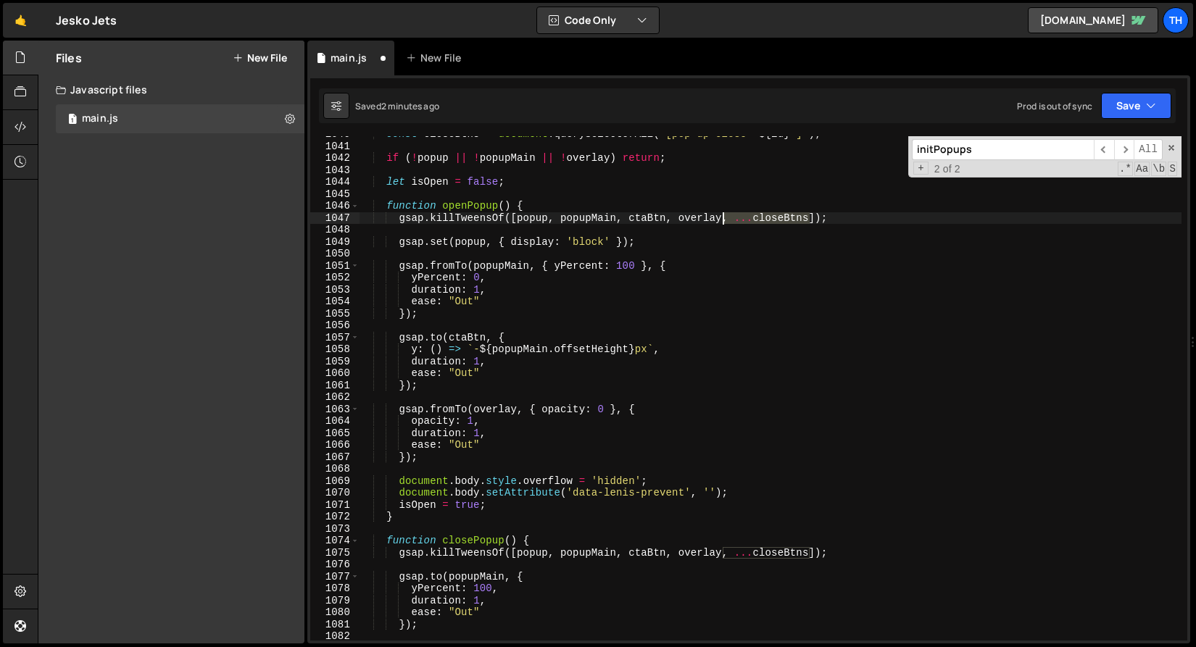
drag, startPoint x: 799, startPoint y: 217, endPoint x: 724, endPoint y: 215, distance: 74.7
click at [724, 215] on div "const closeBtns = document . querySelectorAll ( ` [pop-up-close=" ${ id } "] ` …" at bounding box center [770, 392] width 822 height 528
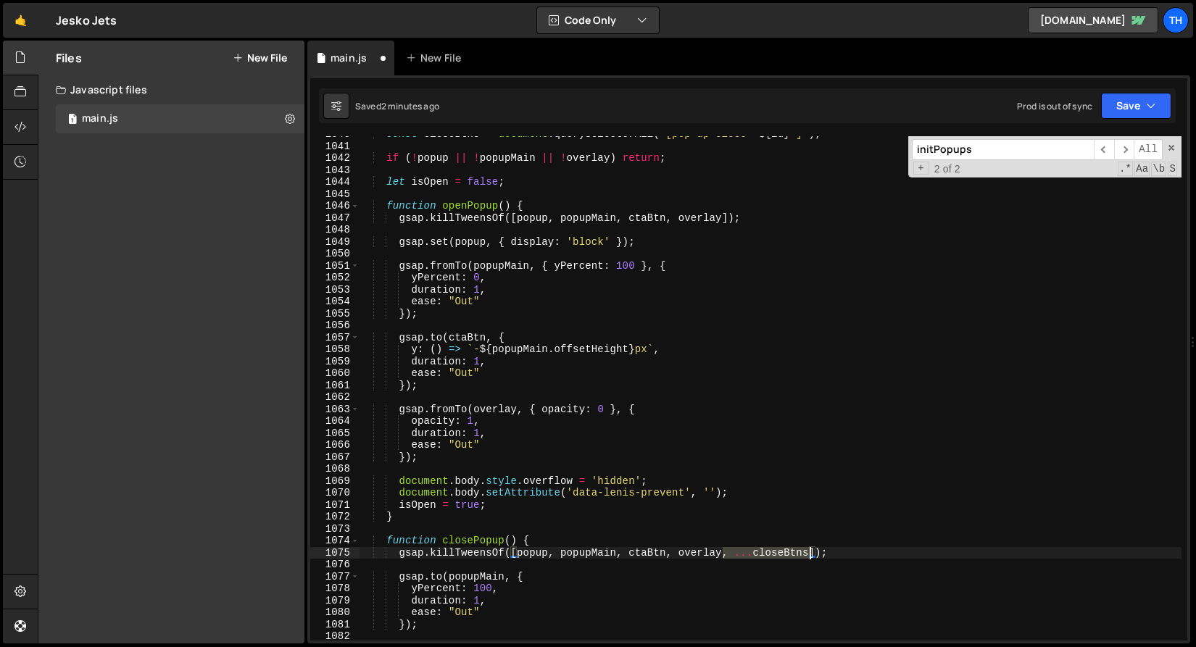
drag, startPoint x: 724, startPoint y: 549, endPoint x: 810, endPoint y: 549, distance: 86.2
click at [810, 549] on div "const closeBtns = document . querySelectorAll ( ` [pop-up-close=" ${ id } "] ` …" at bounding box center [770, 392] width 822 height 528
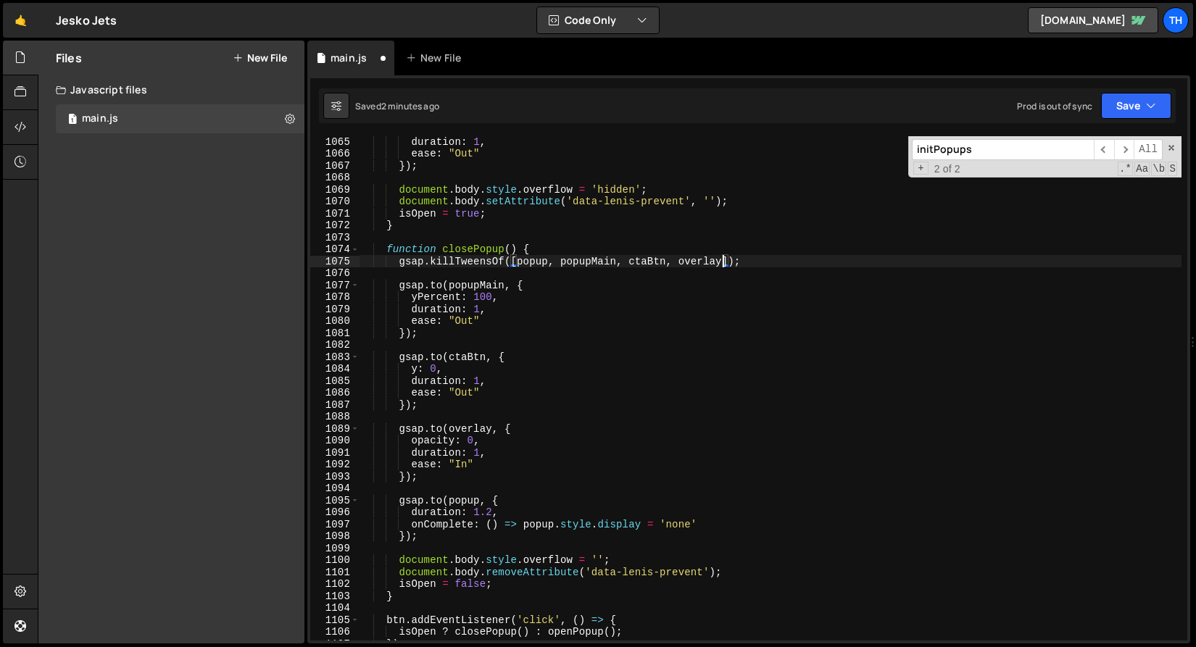
scroll to position [12778, 0]
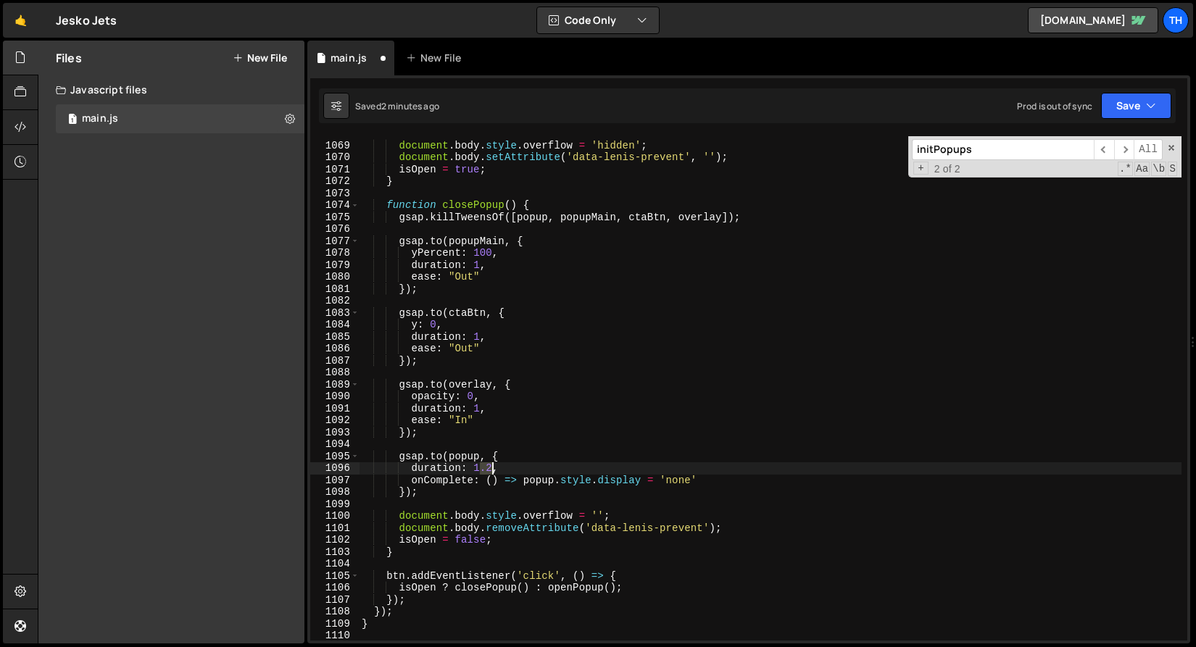
drag, startPoint x: 480, startPoint y: 468, endPoint x: 491, endPoint y: 470, distance: 11.0
click at [491, 470] on div "document . body . style . overflow = 'hidden' ; document . body . setAttribute …" at bounding box center [770, 392] width 822 height 528
click at [465, 493] on div "document . body . style . overflow = 'hidden' ; document . body . setAttribute …" at bounding box center [770, 392] width 822 height 528
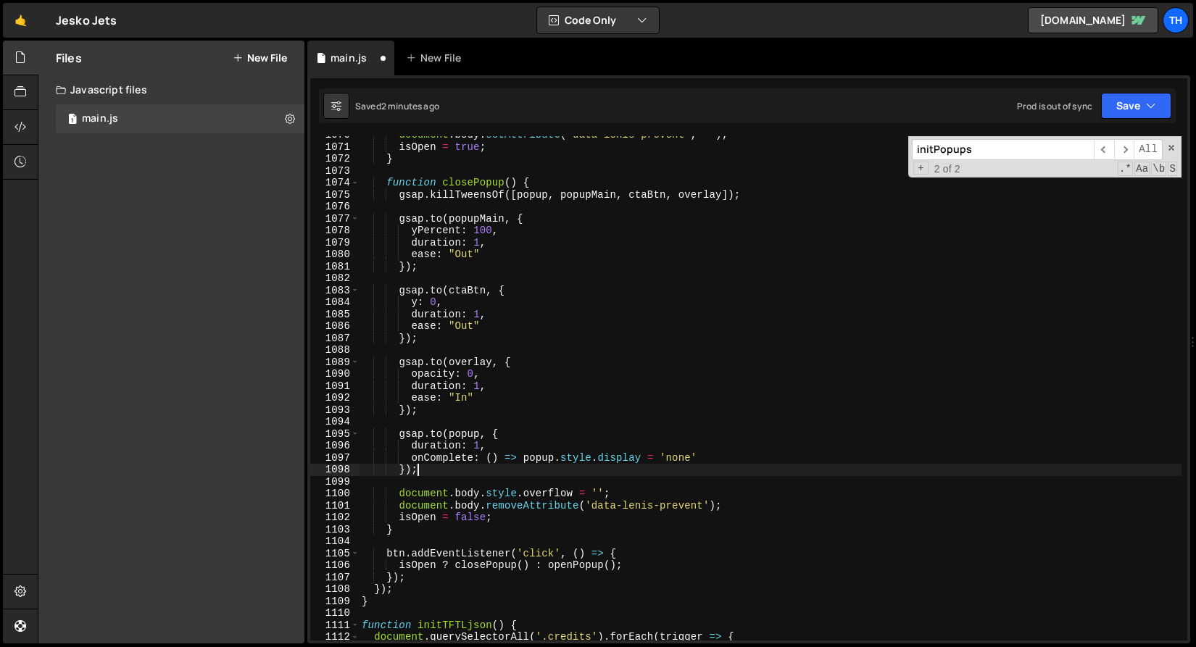
scroll to position [12801, 0]
drag, startPoint x: 1120, startPoint y: 110, endPoint x: 1112, endPoint y: 121, distance: 13.5
click at [1121, 110] on button "Save" at bounding box center [1136, 106] width 70 height 26
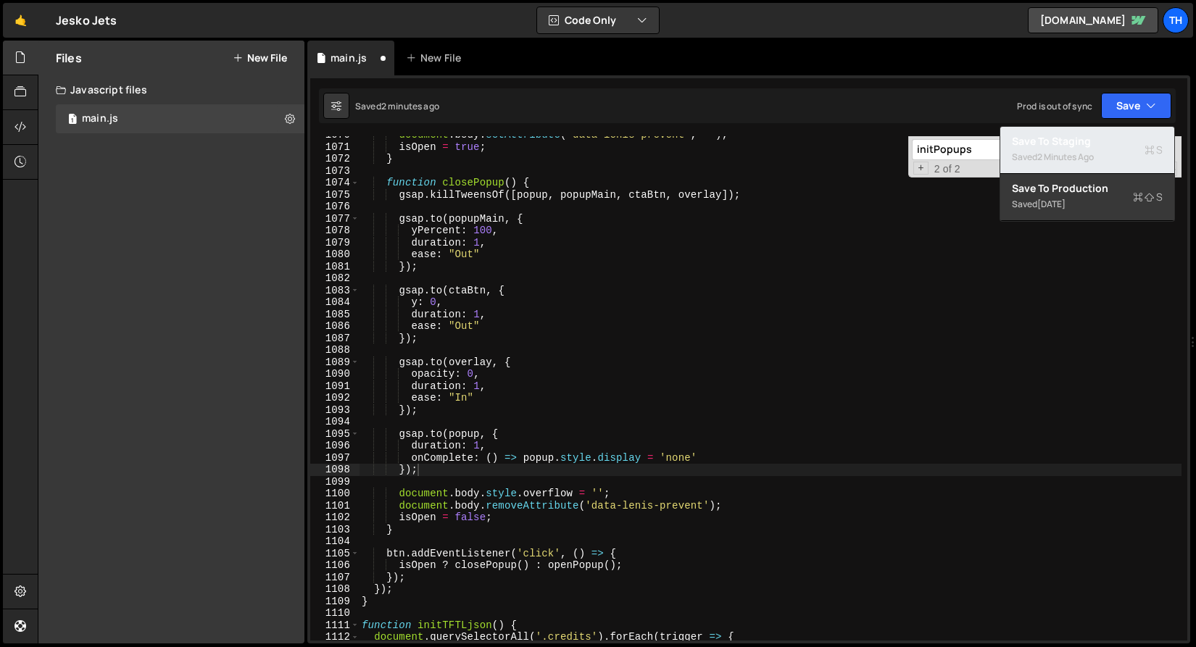
click at [1096, 146] on div "Save to Staging S" at bounding box center [1087, 141] width 151 height 14
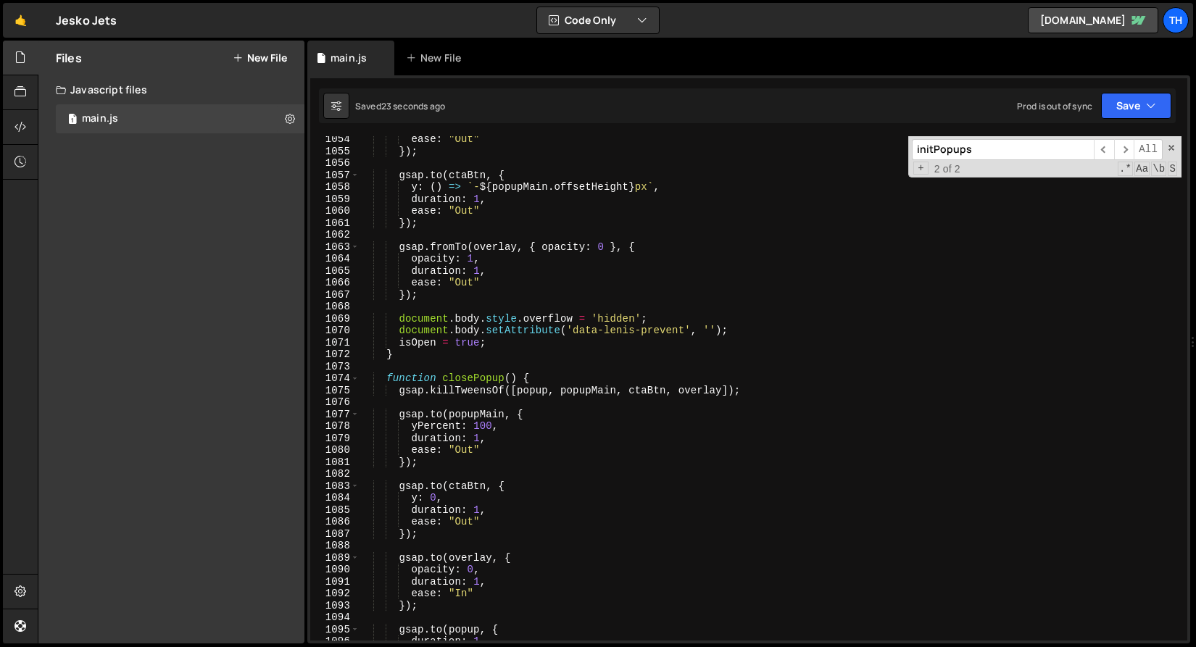
scroll to position [12835, 0]
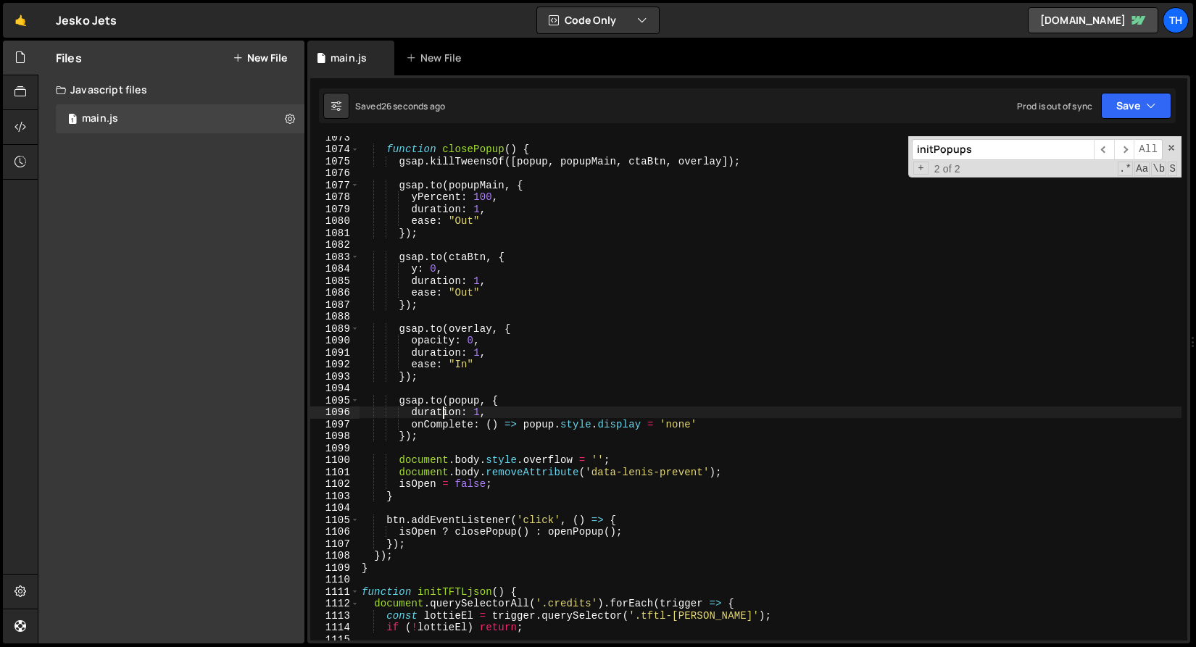
click at [442, 413] on div "function closePopup ( ) { gsap . killTweensOf ([ popup , popupMain , ctaBtn , o…" at bounding box center [770, 395] width 822 height 528
click at [443, 413] on div "function closePopup ( ) { gsap . killTweensOf ([ popup , popupMain , ctaBtn , o…" at bounding box center [770, 395] width 822 height 528
click at [430, 329] on div "function closePopup ( ) { gsap . killTweensOf ([ popup , popupMain , ctaBtn , o…" at bounding box center [770, 395] width 822 height 528
click at [438, 428] on div "function closePopup ( ) { gsap . killTweensOf ([ popup , popupMain , ctaBtn , o…" at bounding box center [770, 395] width 822 height 528
type textarea "onComplete: () => popup.style.display = 'none'"
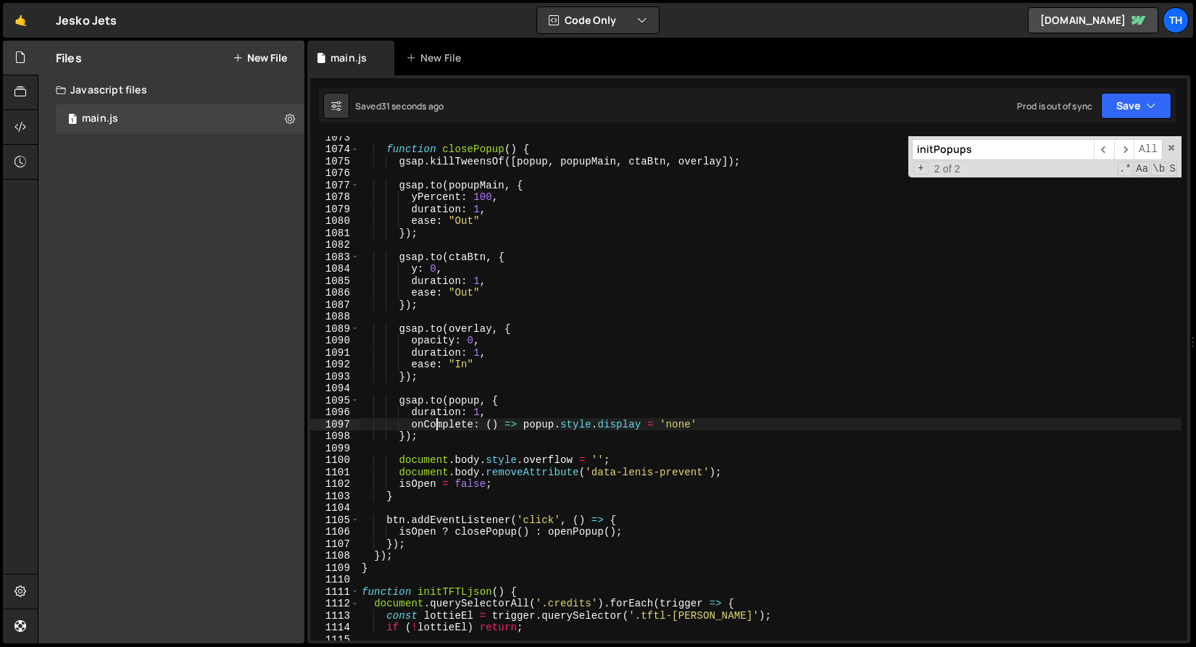
click at [438, 428] on div "function closePopup ( ) { gsap . killTweensOf ([ popup , popupMain , ctaBtn , o…" at bounding box center [770, 395] width 822 height 528
click at [967, 157] on input "initPopups" at bounding box center [1003, 149] width 182 height 21
paste input "onComplete"
type input "onComplete"
click at [1125, 151] on span "​" at bounding box center [1124, 149] width 20 height 21
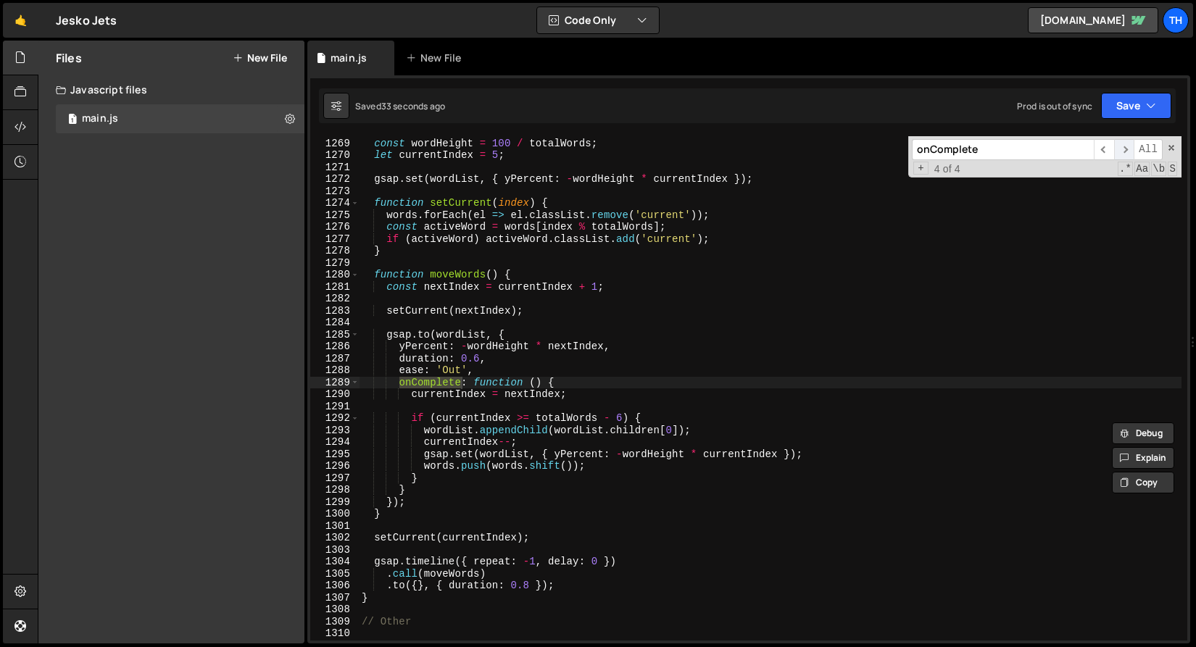
scroll to position [15172, 0]
click at [1125, 151] on span "​" at bounding box center [1124, 149] width 20 height 21
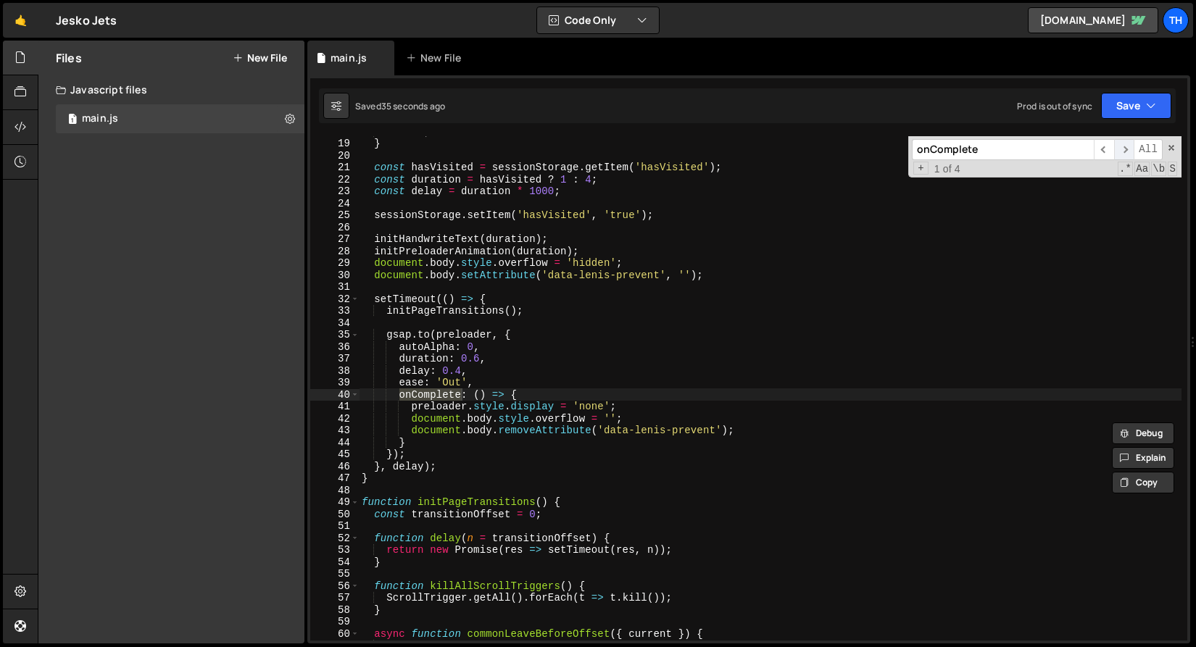
scroll to position [214, 0]
click at [1125, 151] on span "​" at bounding box center [1124, 149] width 20 height 21
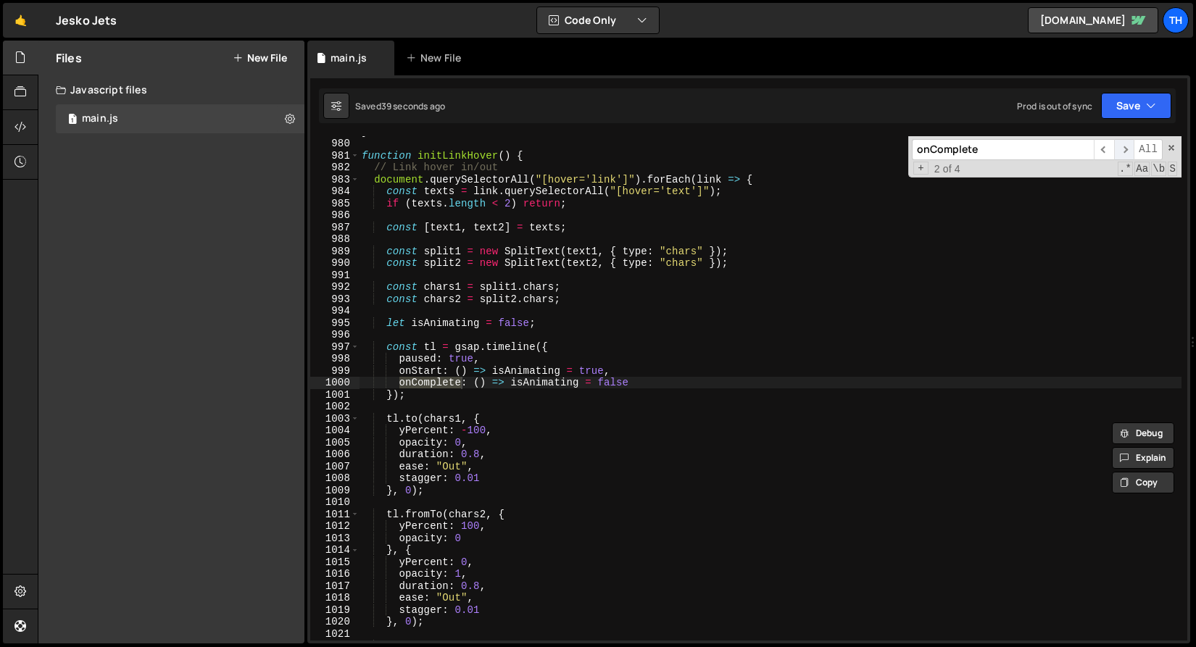
click at [1125, 151] on span "​" at bounding box center [1124, 149] width 20 height 21
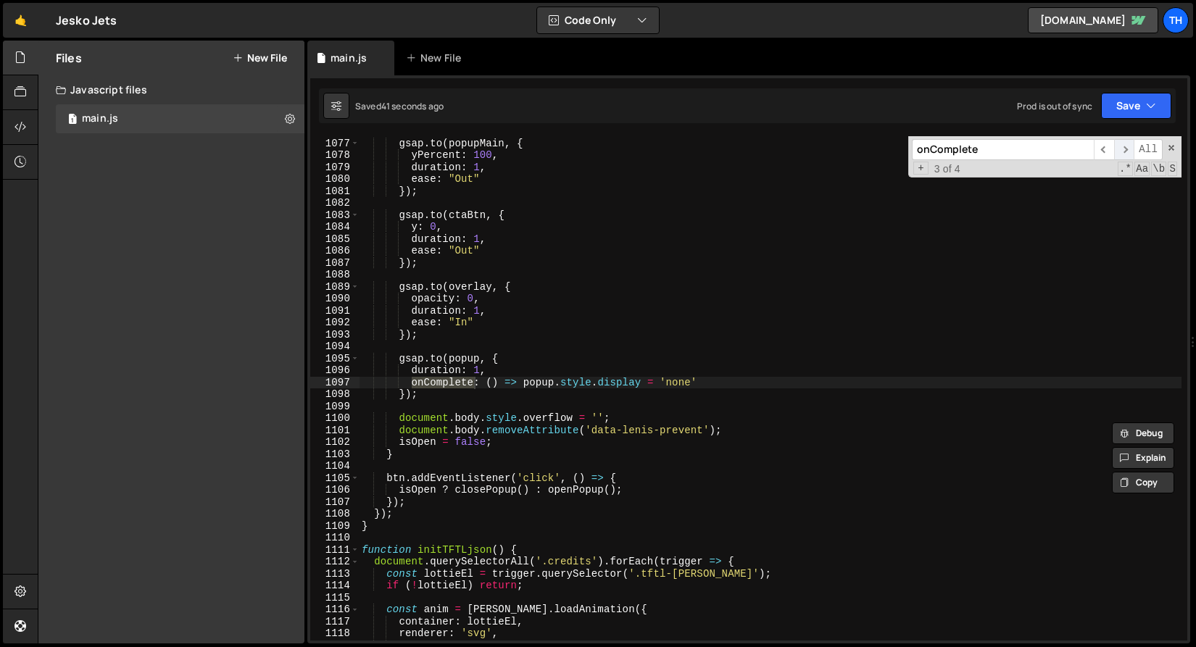
click at [1125, 151] on span "​" at bounding box center [1124, 149] width 20 height 21
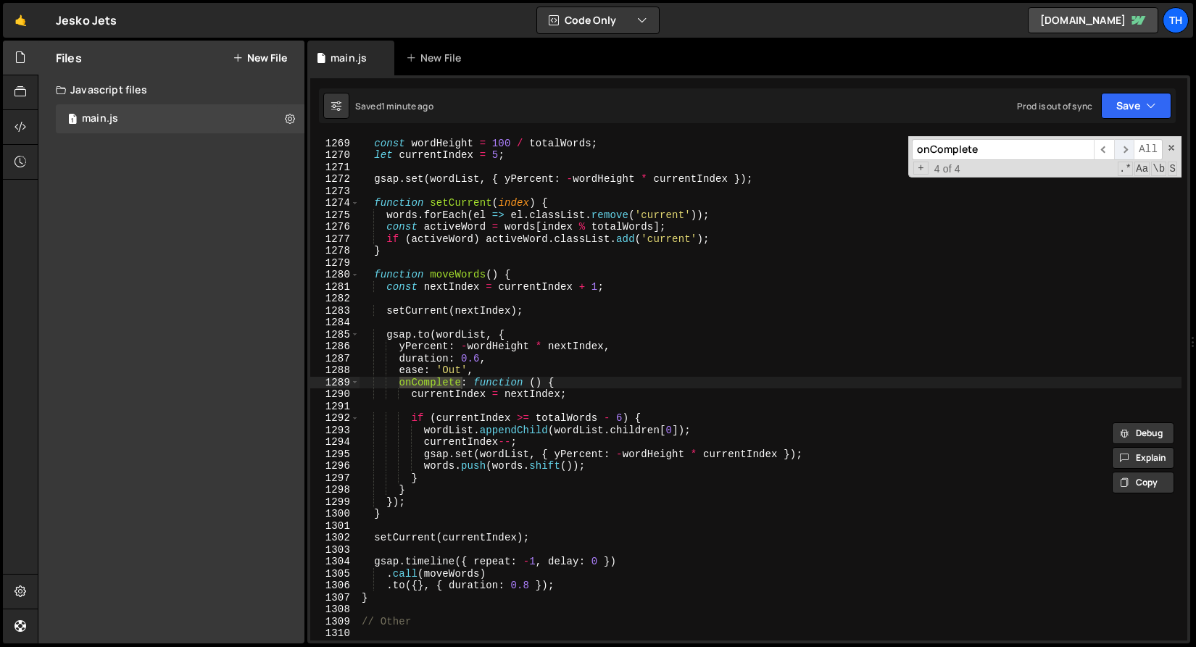
click at [1125, 157] on span "​" at bounding box center [1124, 149] width 20 height 21
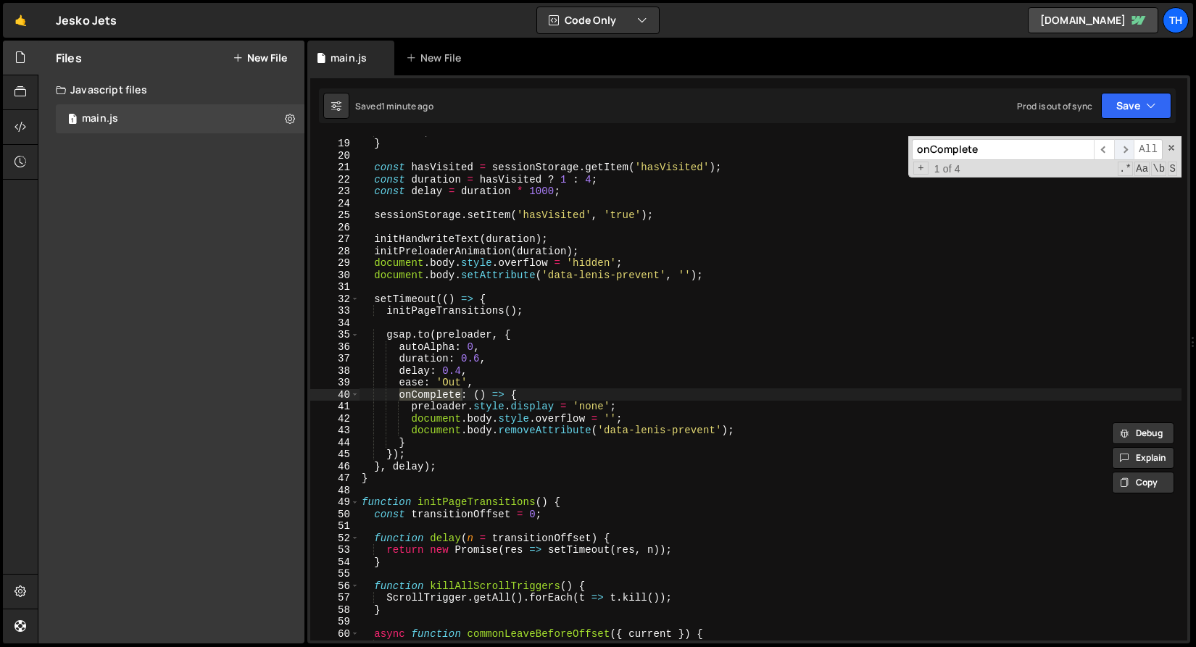
scroll to position [214, 0]
click at [1124, 157] on span "​" at bounding box center [1124, 149] width 20 height 21
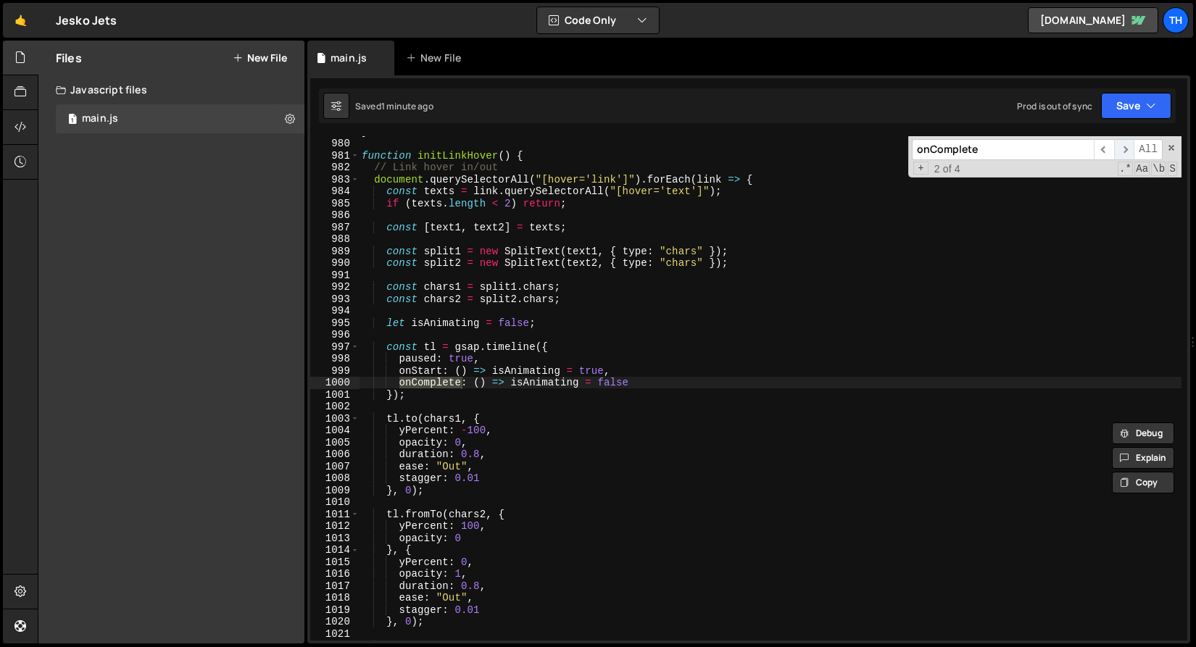
scroll to position [11716, 0]
click at [1124, 157] on span "​" at bounding box center [1124, 149] width 20 height 21
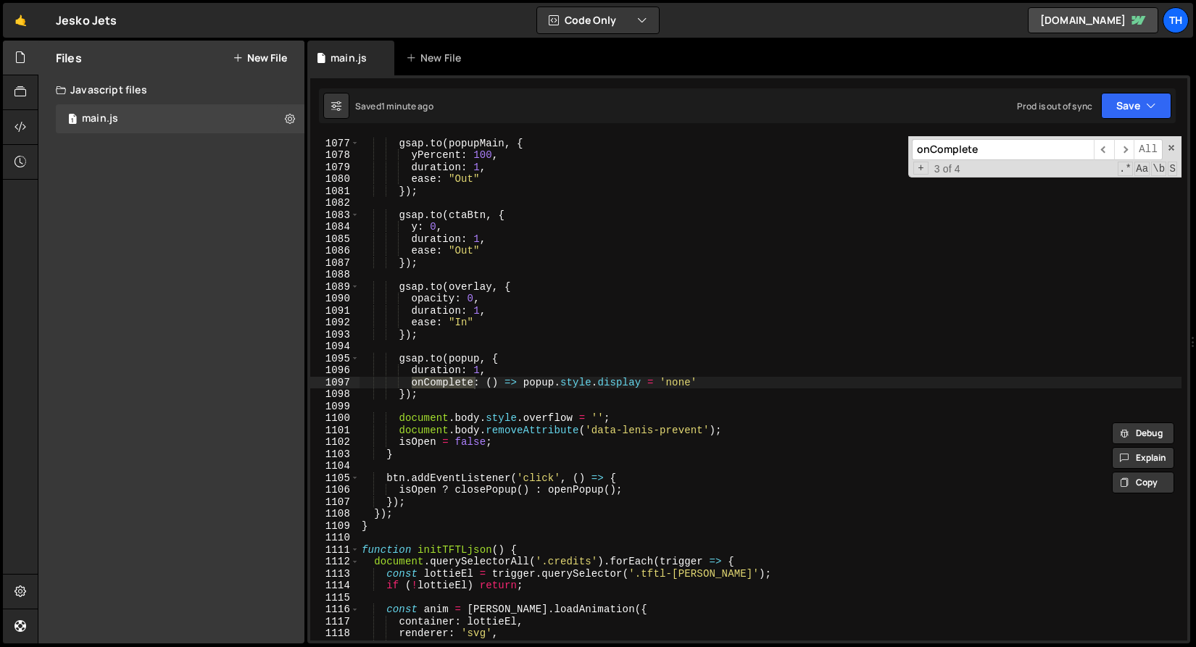
click at [429, 370] on div "gsap . to ( popupMain , { yPercent : 100 , duration : 1 , ease : "Out" }) ; gsa…" at bounding box center [770, 389] width 822 height 528
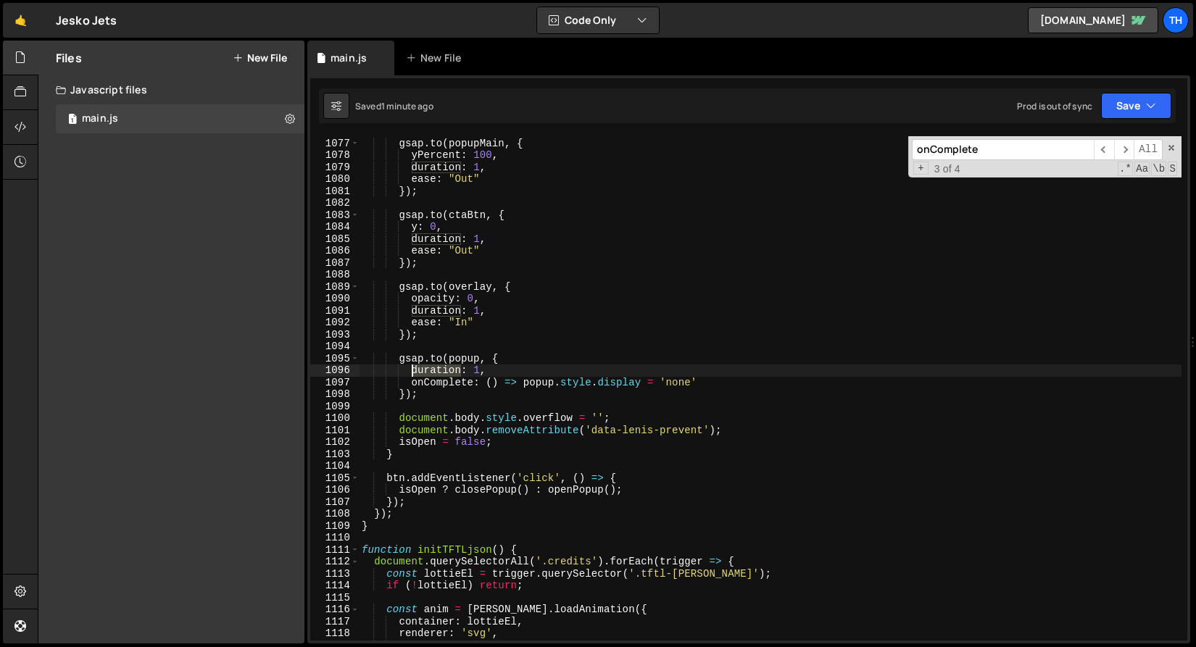
click at [429, 370] on div "gsap . to ( popupMain , { yPercent : 100 , duration : 1 , ease : "Out" }) ; gsa…" at bounding box center [770, 389] width 822 height 528
click at [1146, 109] on icon "button" at bounding box center [1151, 106] width 10 height 14
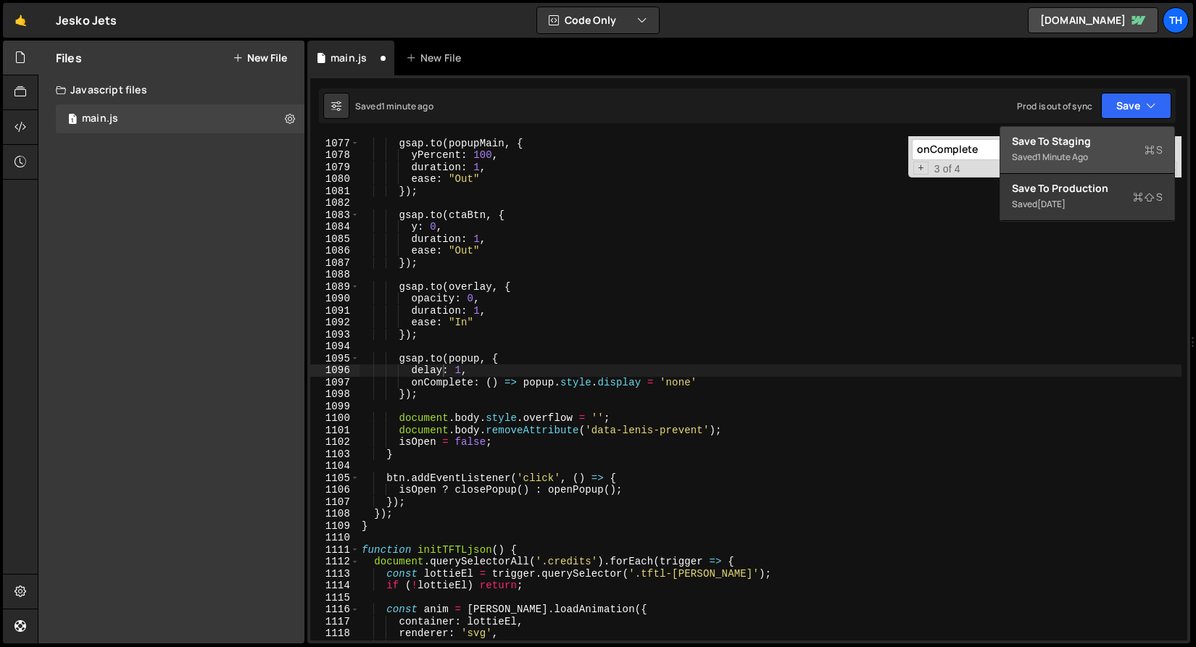
click at [1124, 136] on div "Save to Staging S" at bounding box center [1087, 141] width 151 height 14
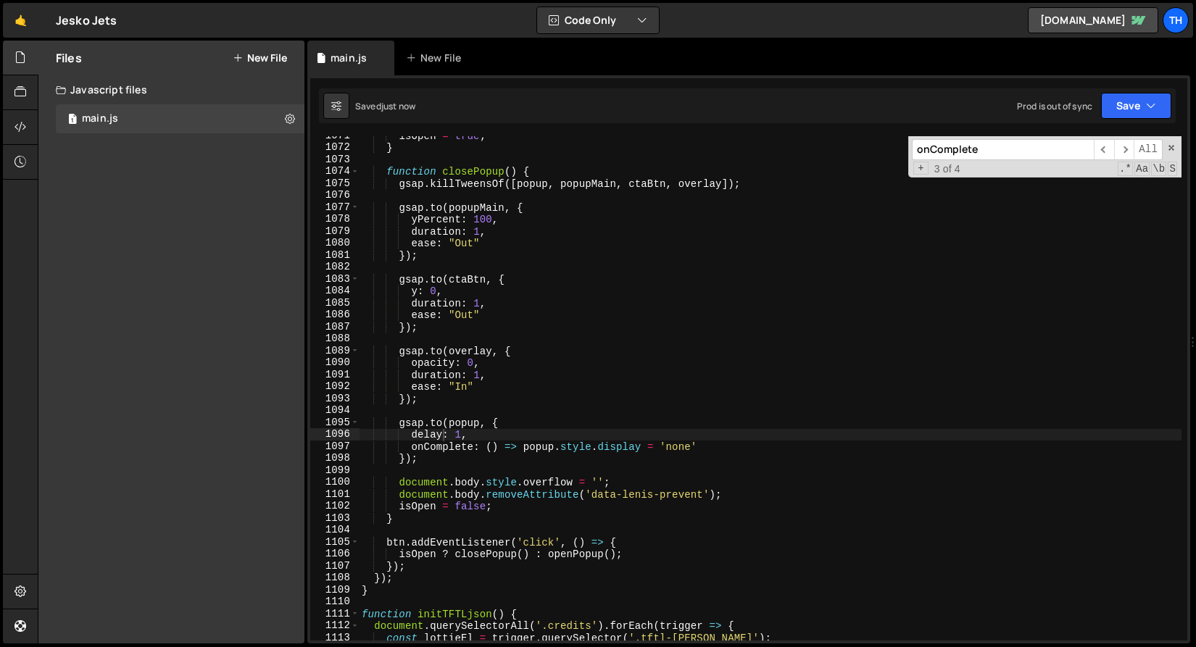
scroll to position [12813, 0]
click at [678, 443] on div "isOpen = true ; } function closePopup ( ) { gsap . killTweensOf ([ popup , popu…" at bounding box center [770, 394] width 822 height 528
drag, startPoint x: 601, startPoint y: 446, endPoint x: 710, endPoint y: 442, distance: 109.5
click at [710, 442] on div "isOpen = true ; } function closePopup ( ) { gsap . killTweensOf ([ popup , popu…" at bounding box center [770, 394] width 822 height 528
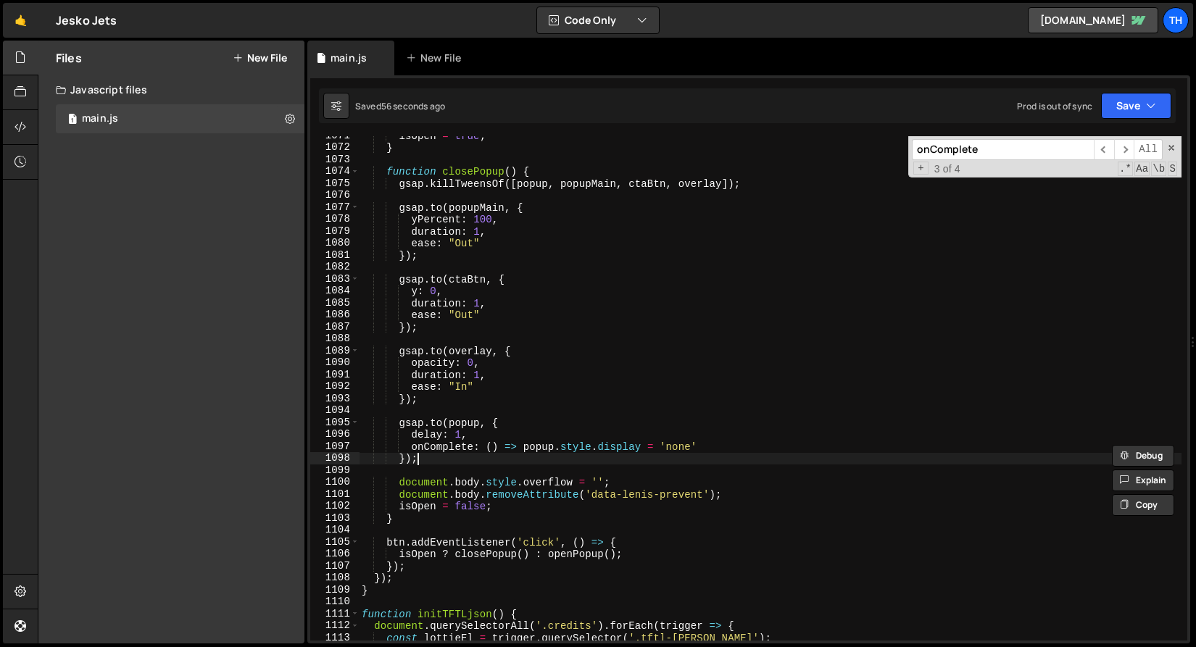
click at [466, 461] on div "isOpen = true ; } function closePopup ( ) { gsap . killTweensOf ([ popup , popu…" at bounding box center [770, 394] width 822 height 528
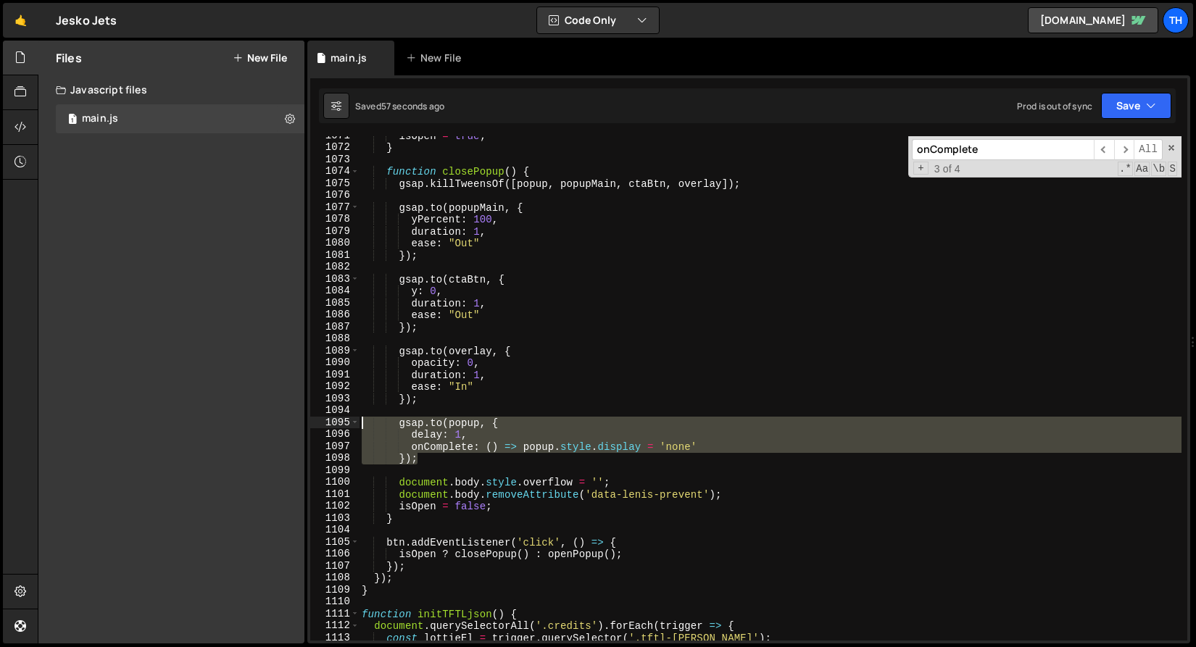
drag, startPoint x: 452, startPoint y: 459, endPoint x: 215, endPoint y: 422, distance: 240.5
click at [215, 422] on div "Files New File Javascript files 1 main.js 0 CSS files Copy share link Edit File…" at bounding box center [617, 343] width 1158 height 604
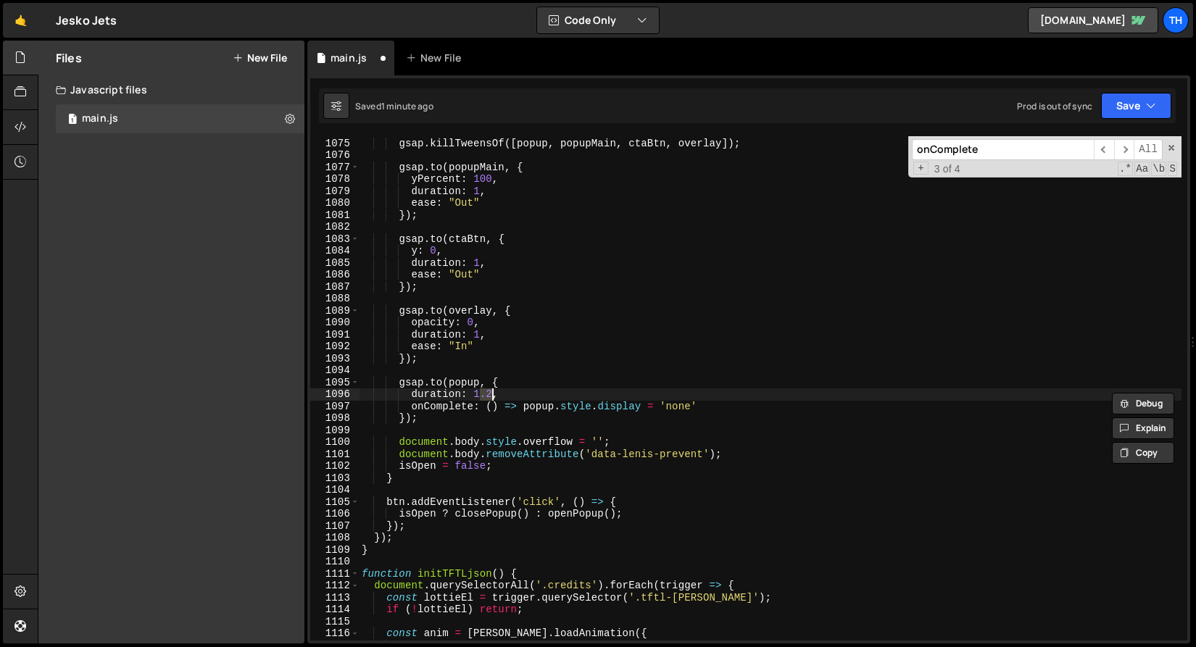
scroll to position [12853, 0]
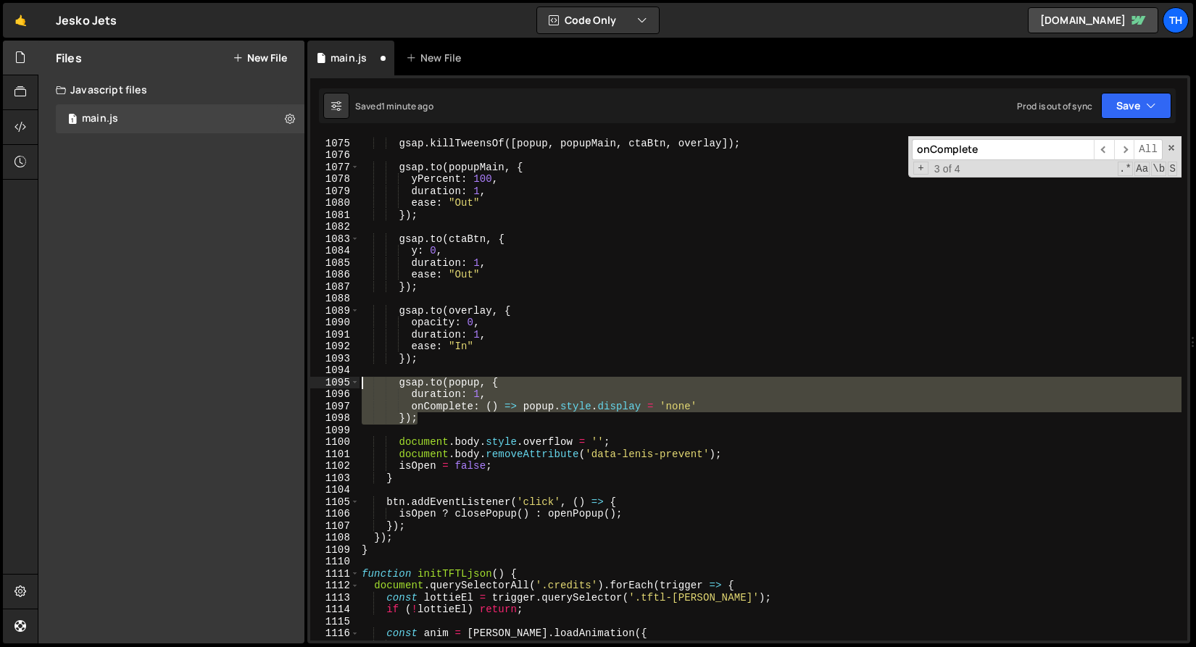
drag, startPoint x: 375, startPoint y: 404, endPoint x: 267, endPoint y: 378, distance: 110.4
click at [267, 378] on div "Files New File Javascript files 1 main.js 0 CSS files Copy share link Edit File…" at bounding box center [617, 343] width 1158 height 604
paste textarea "});"
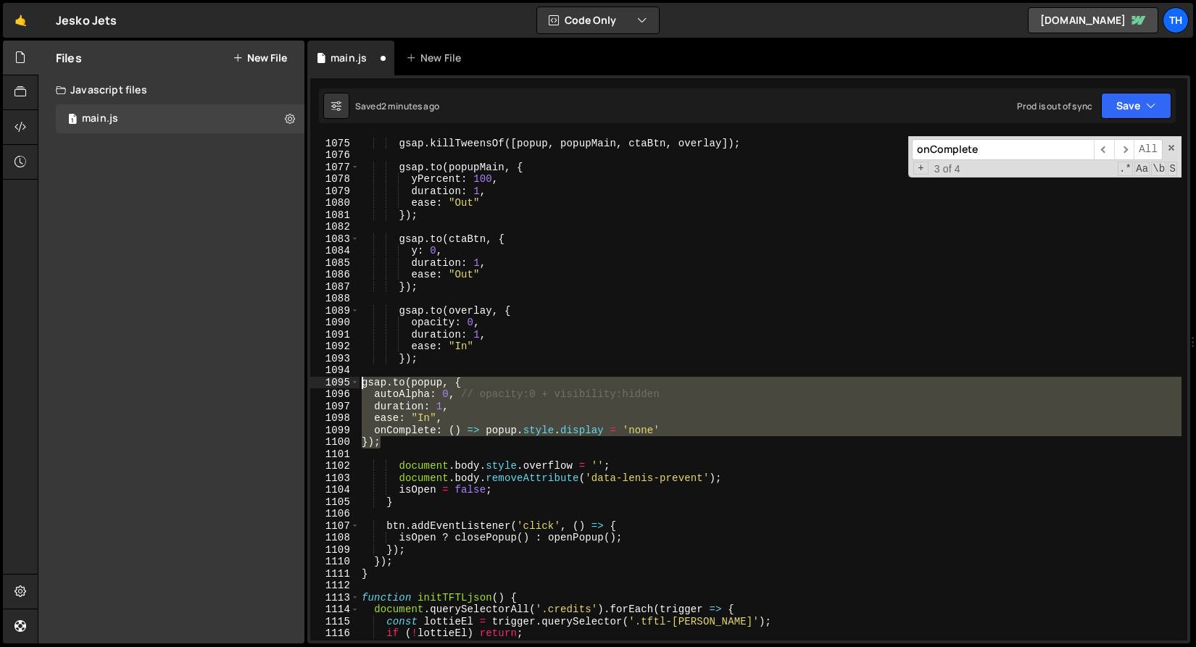
drag, startPoint x: 325, startPoint y: 417, endPoint x: 265, endPoint y: 382, distance: 69.8
click at [265, 382] on div "Files New File Javascript files 1 main.js 0 CSS files Copy share link Edit File…" at bounding box center [617, 343] width 1158 height 604
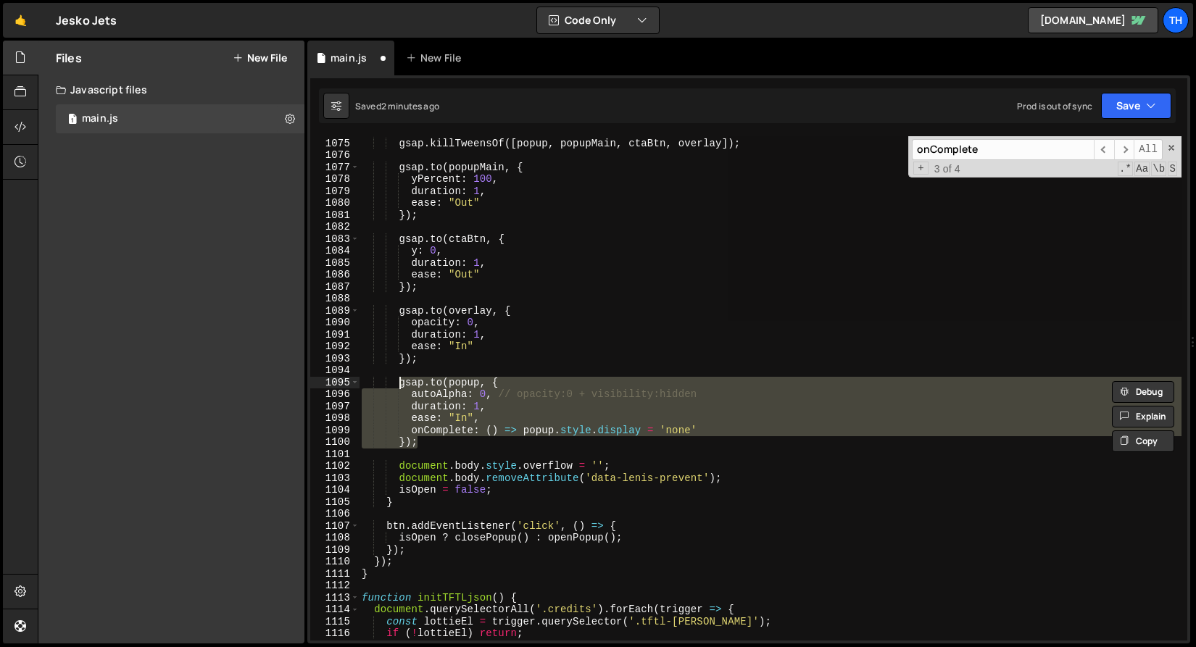
click at [463, 415] on div "function closePopup ( ) { gsap . killTweensOf ([ popup , popupMain , ctaBtn , o…" at bounding box center [770, 388] width 822 height 504
click at [463, 415] on div "function closePopup ( ) { gsap . killTweensOf ([ popup , popupMain , ctaBtn , o…" at bounding box center [770, 389] width 822 height 528
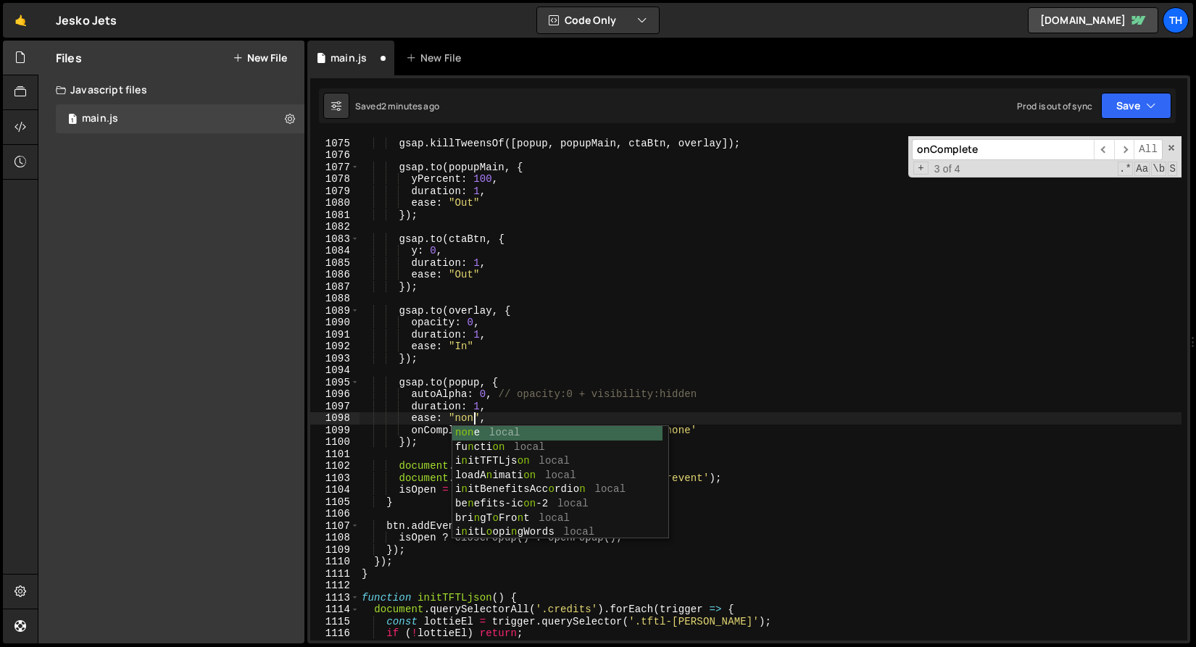
scroll to position [0, 8]
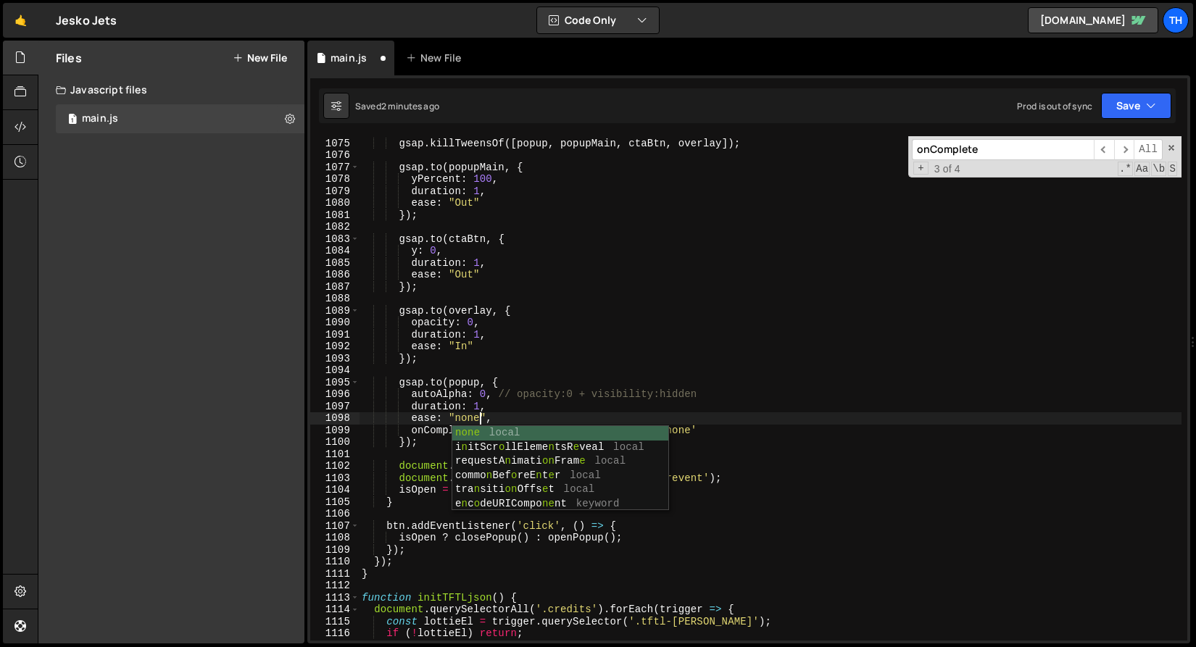
click at [565, 342] on div "function closePopup ( ) { gsap . killTweensOf ([ popup , popupMain , ctaBtn , o…" at bounding box center [770, 389] width 822 height 528
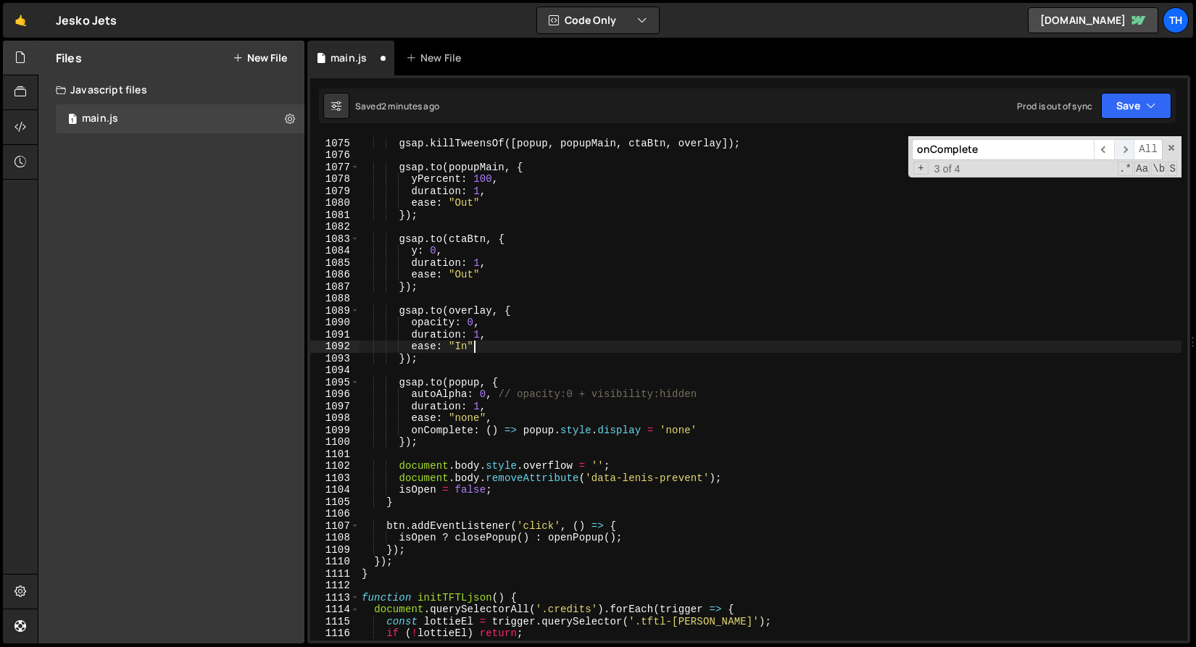
click at [1132, 119] on div "Saved 2 minutes ago Prod is out of sync Upgrade to Edit Save Save to Staging S …" at bounding box center [747, 105] width 857 height 35
click at [1127, 109] on button "Save" at bounding box center [1136, 106] width 70 height 26
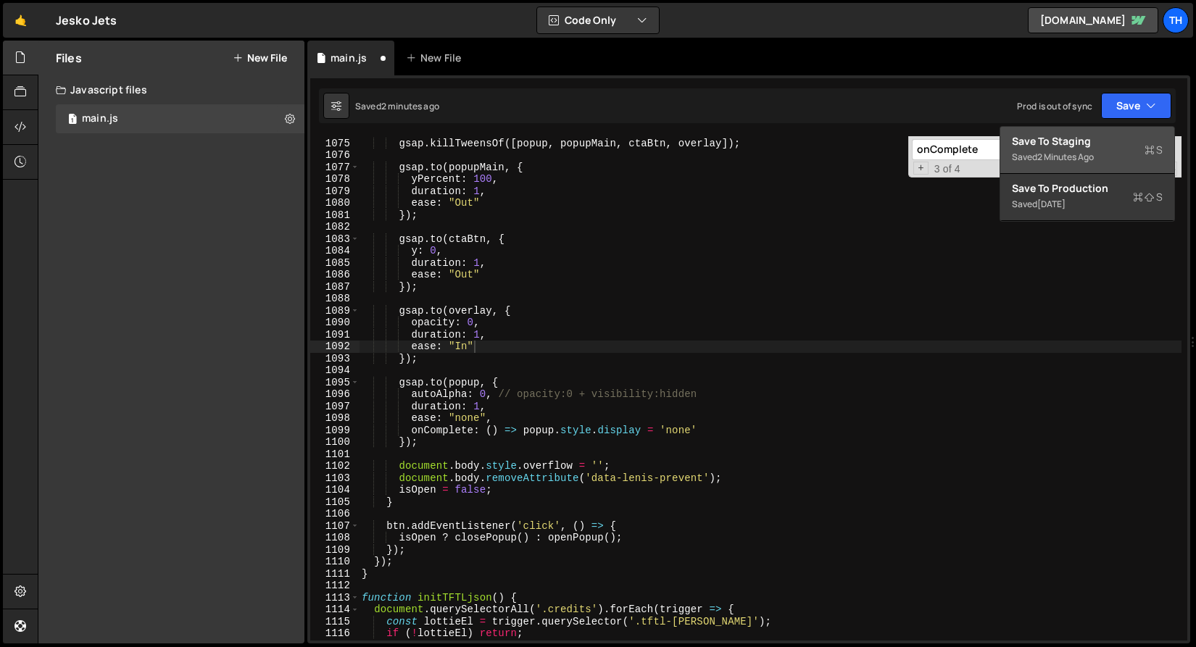
click at [1101, 149] on div "Saved 2 minutes ago" at bounding box center [1087, 157] width 151 height 17
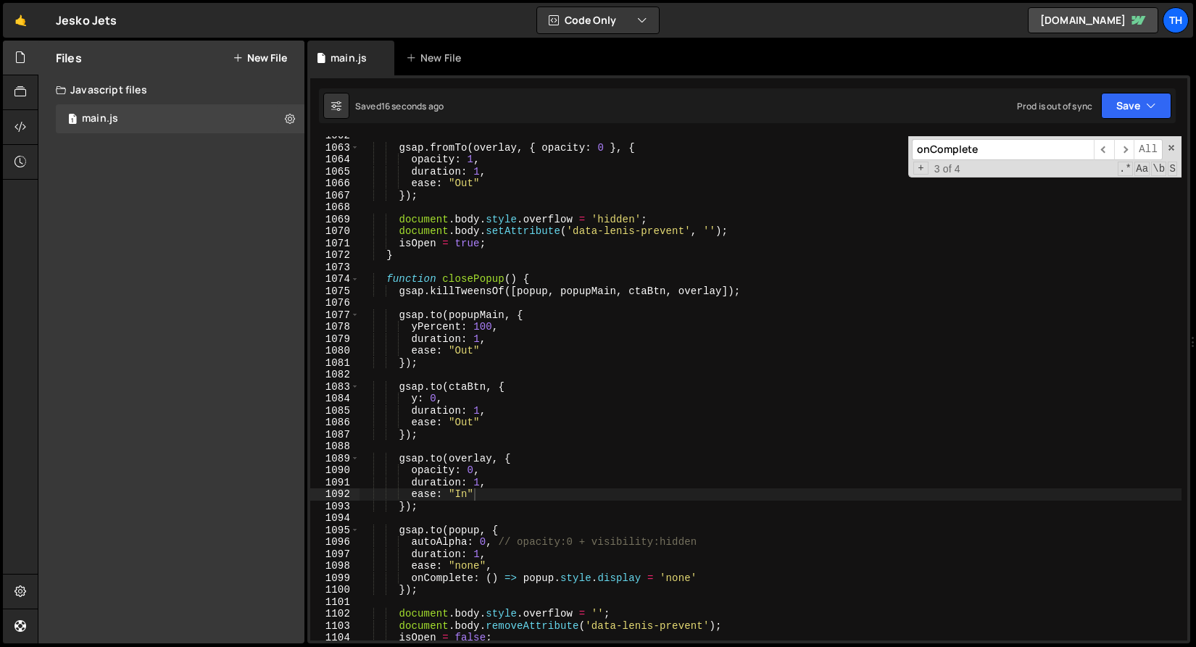
scroll to position [12811, 0]
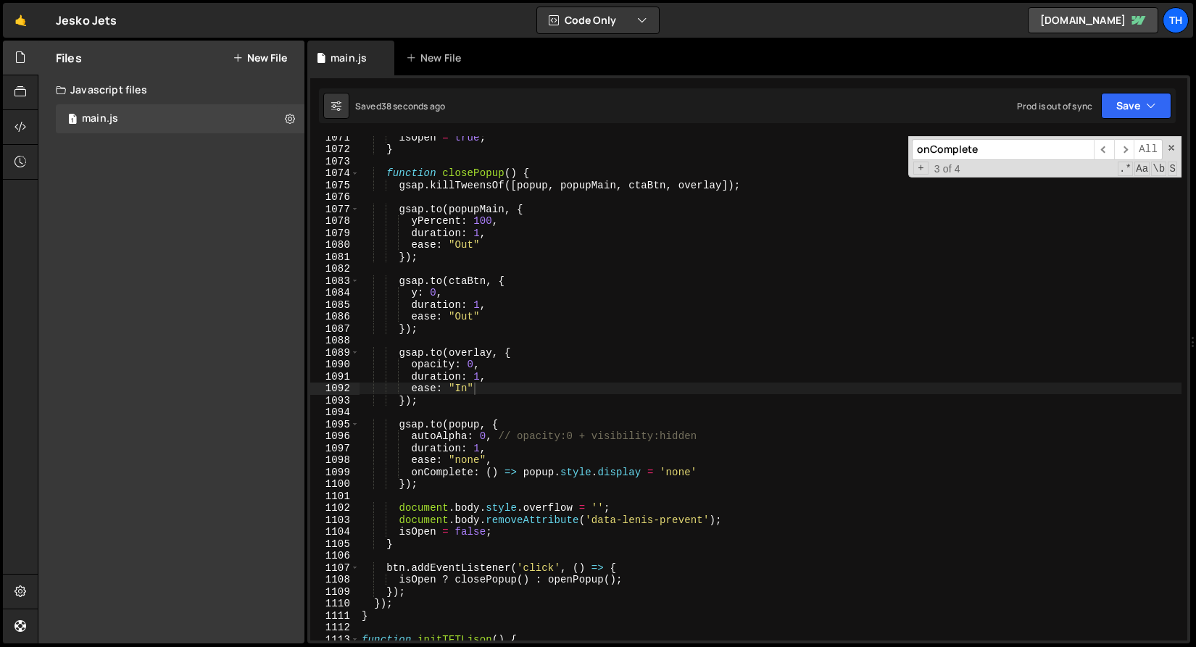
type textarea "autoAlpha: 0, // opacity:0 + visibility:hidden"
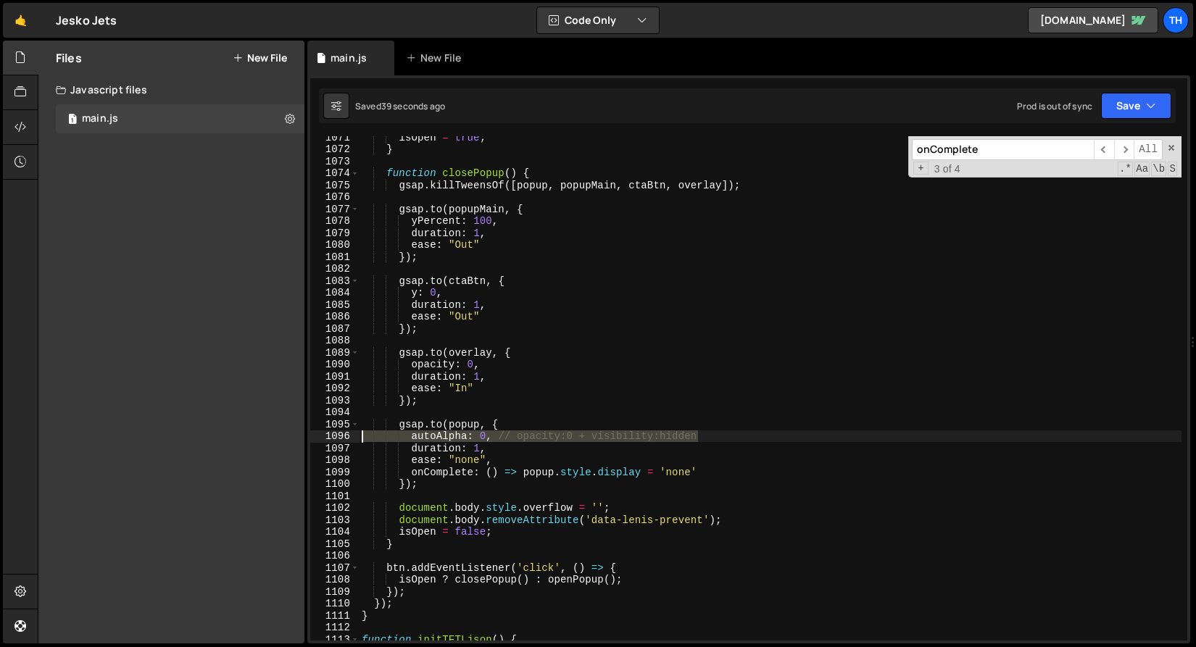
drag, startPoint x: 711, startPoint y: 440, endPoint x: 247, endPoint y: 433, distance: 463.8
click at [247, 433] on div "Files New File Javascript files 1 main.js 0 CSS files Copy share link Edit File…" at bounding box center [617, 343] width 1158 height 604
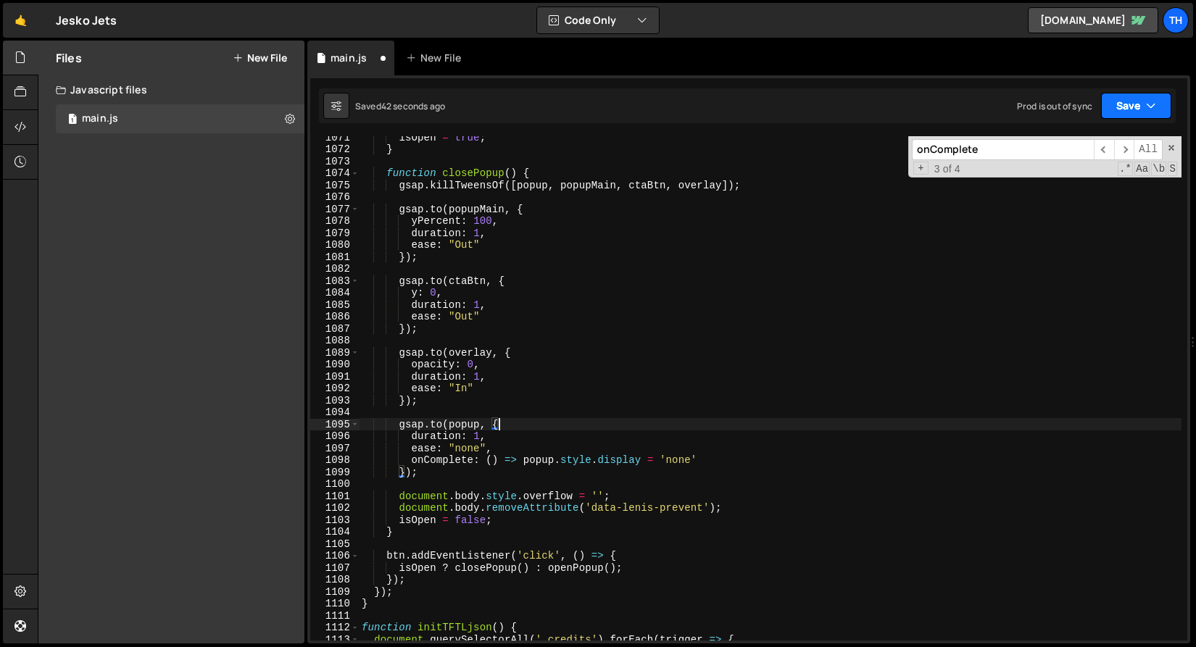
click at [1135, 110] on button "Save" at bounding box center [1136, 106] width 70 height 26
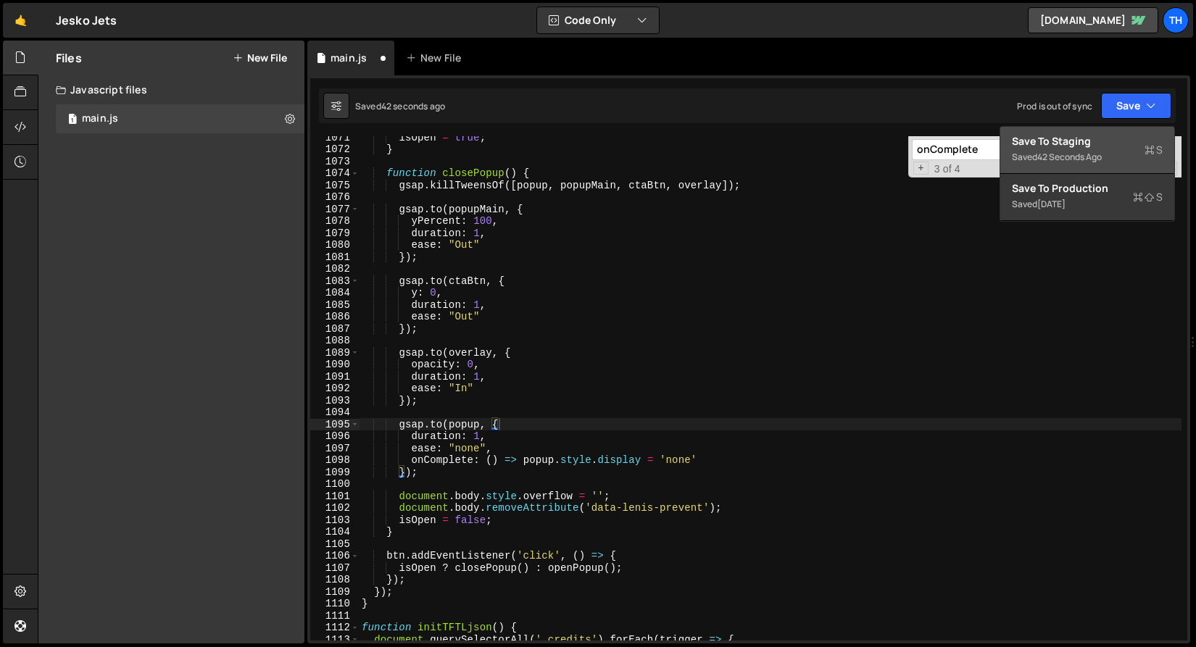
click at [1112, 154] on div "Saved 42 seconds ago" at bounding box center [1087, 157] width 151 height 17
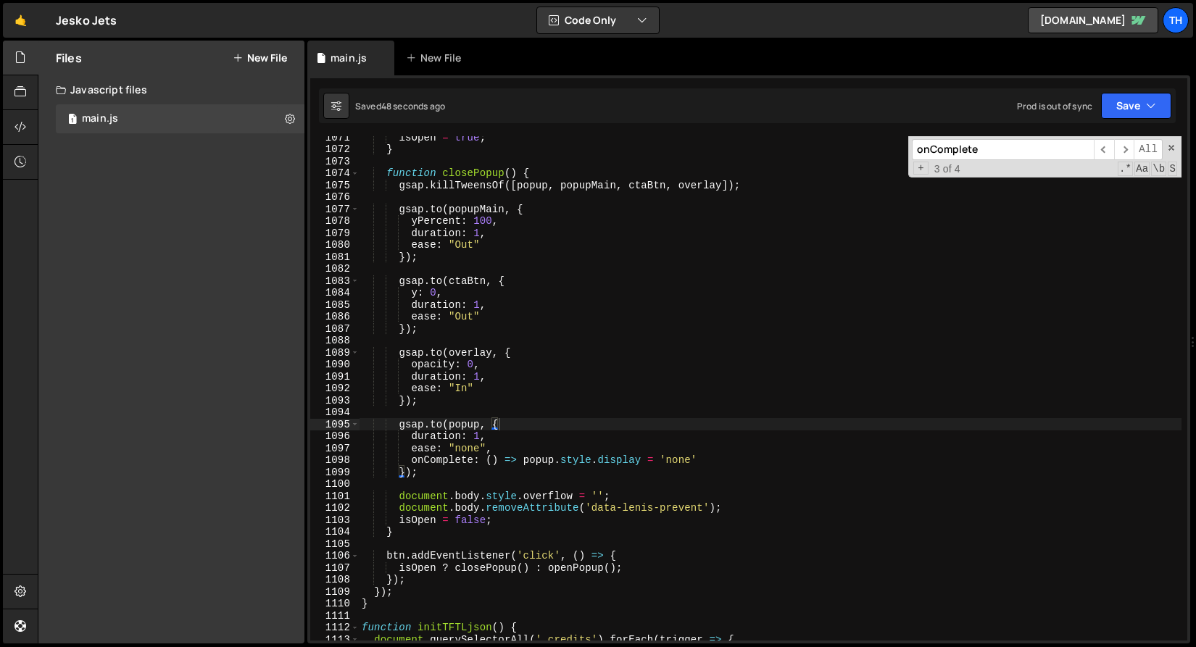
click at [429, 286] on div "isOpen = true ; } function closePopup ( ) { gsap . killTweensOf ([ popup , popu…" at bounding box center [770, 395] width 822 height 528
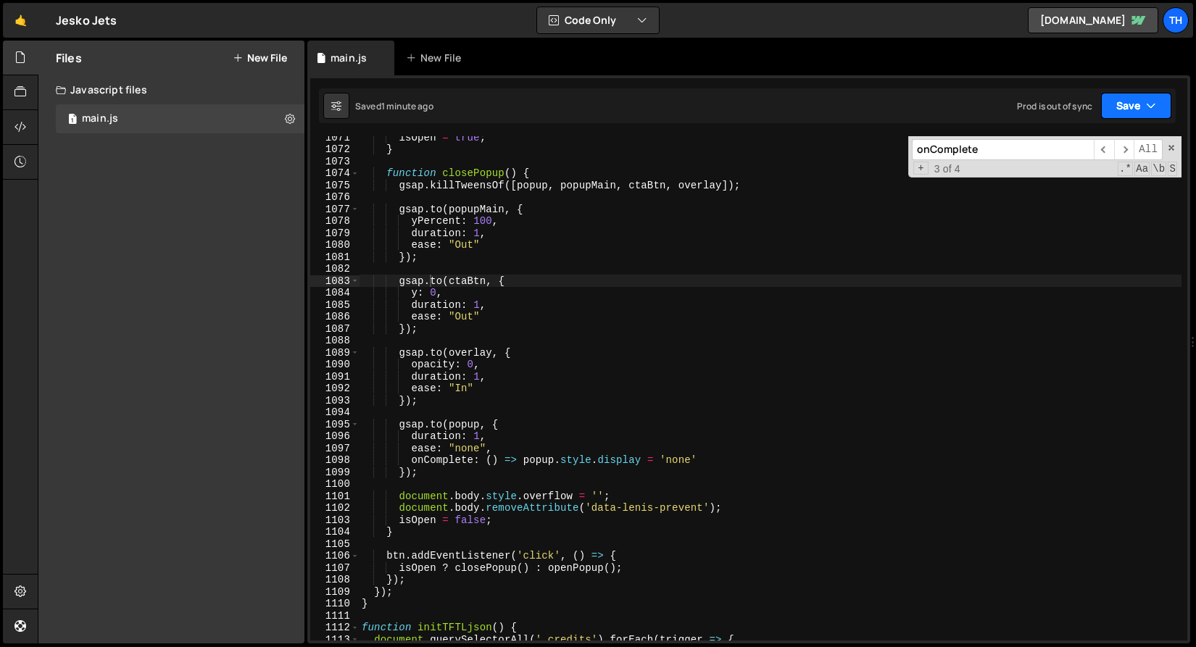
click at [1112, 98] on button "Save" at bounding box center [1136, 106] width 70 height 26
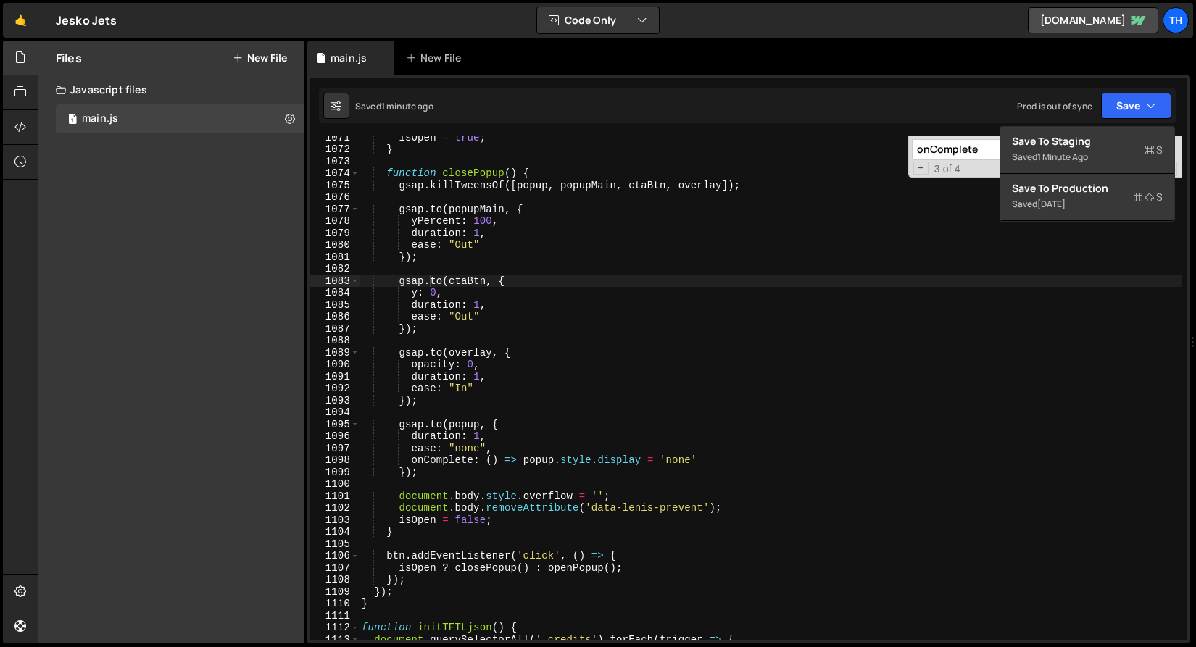
click at [709, 204] on div "isOpen = true ; } function closePopup ( ) { gsap . killTweensOf ([ popup , popu…" at bounding box center [770, 395] width 822 height 528
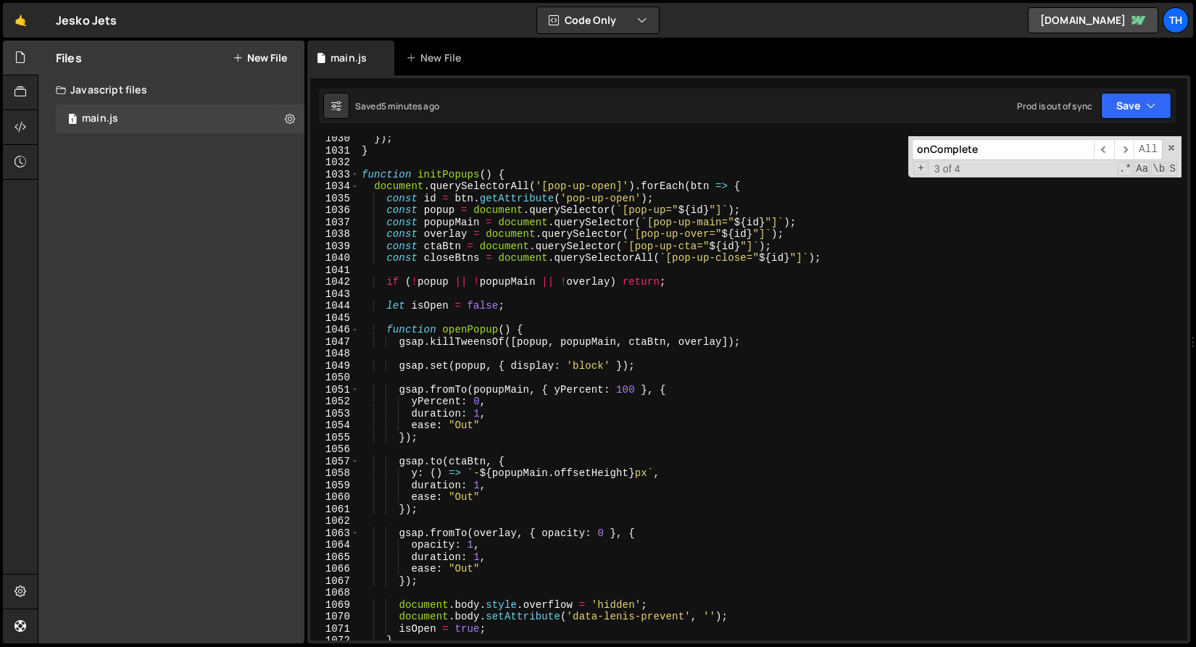
scroll to position [12274, 0]
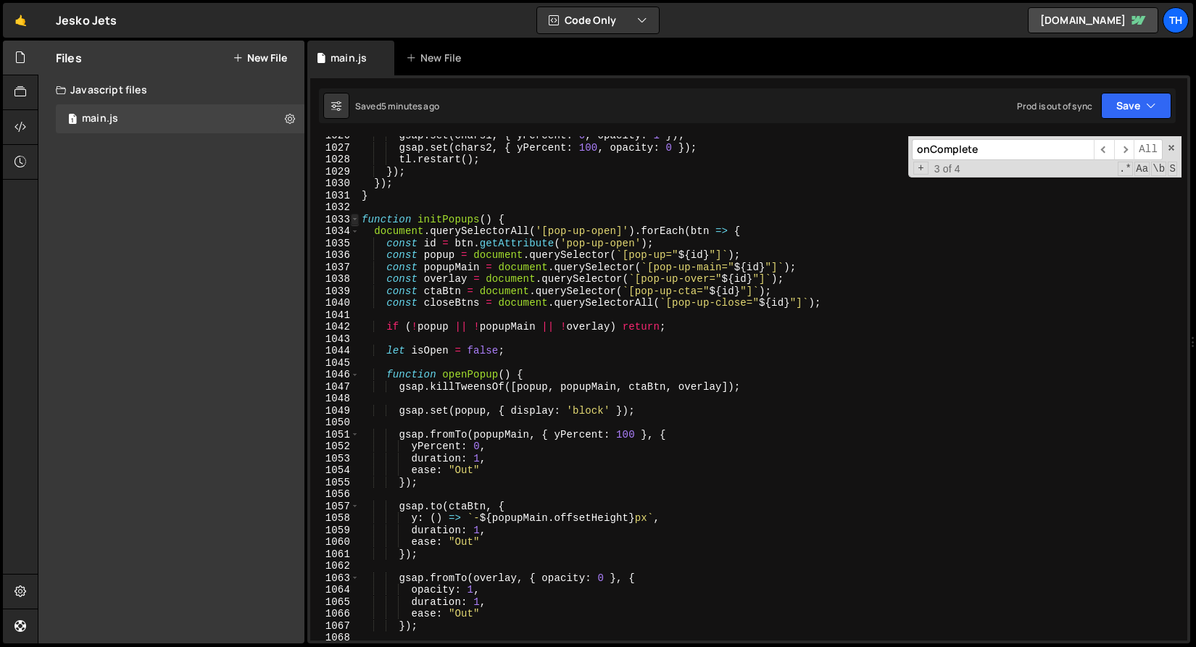
click at [357, 218] on span at bounding box center [355, 220] width 8 height 12
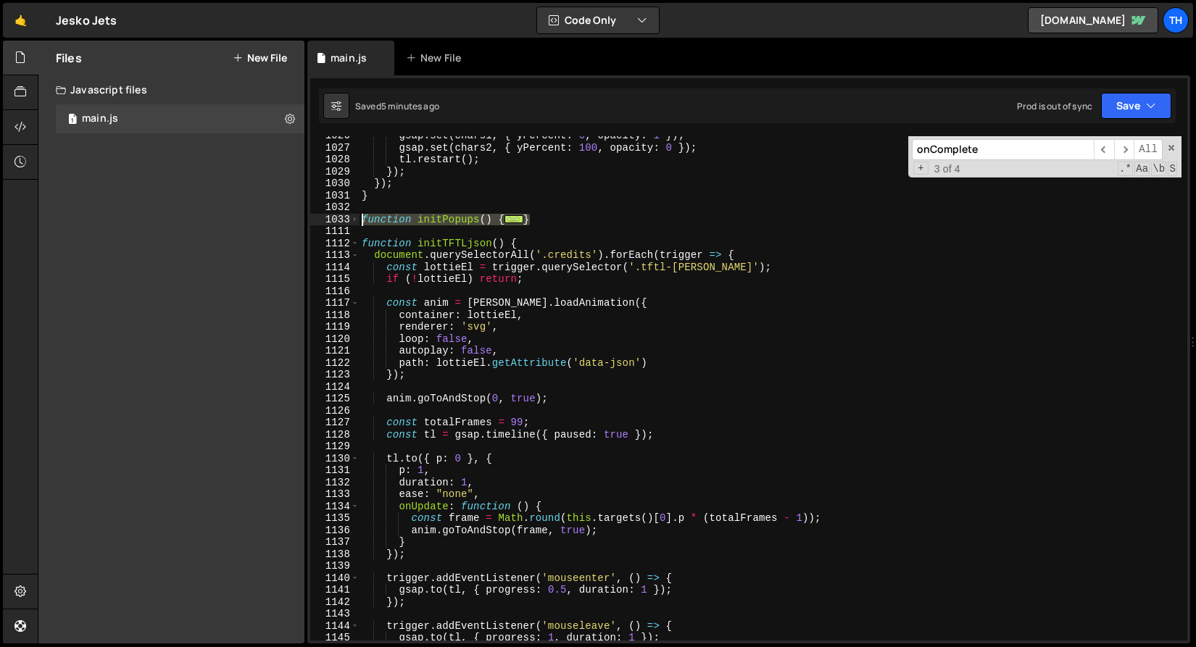
drag, startPoint x: 563, startPoint y: 220, endPoint x: 362, endPoint y: 220, distance: 201.5
click at [362, 220] on div "gsap . set ( chars1 , { yPercent : 0 , opacity : 1 }) ; gsap . set ( chars2 , {…" at bounding box center [770, 394] width 822 height 528
paste textarea "</script>"
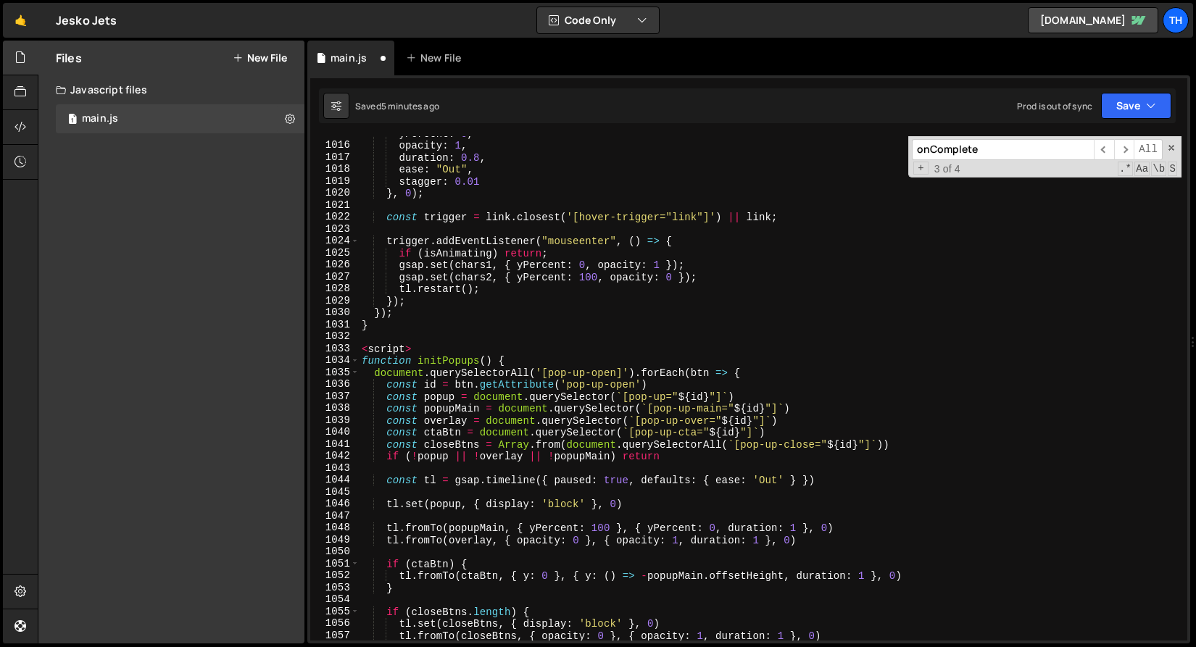
scroll to position [12235, 0]
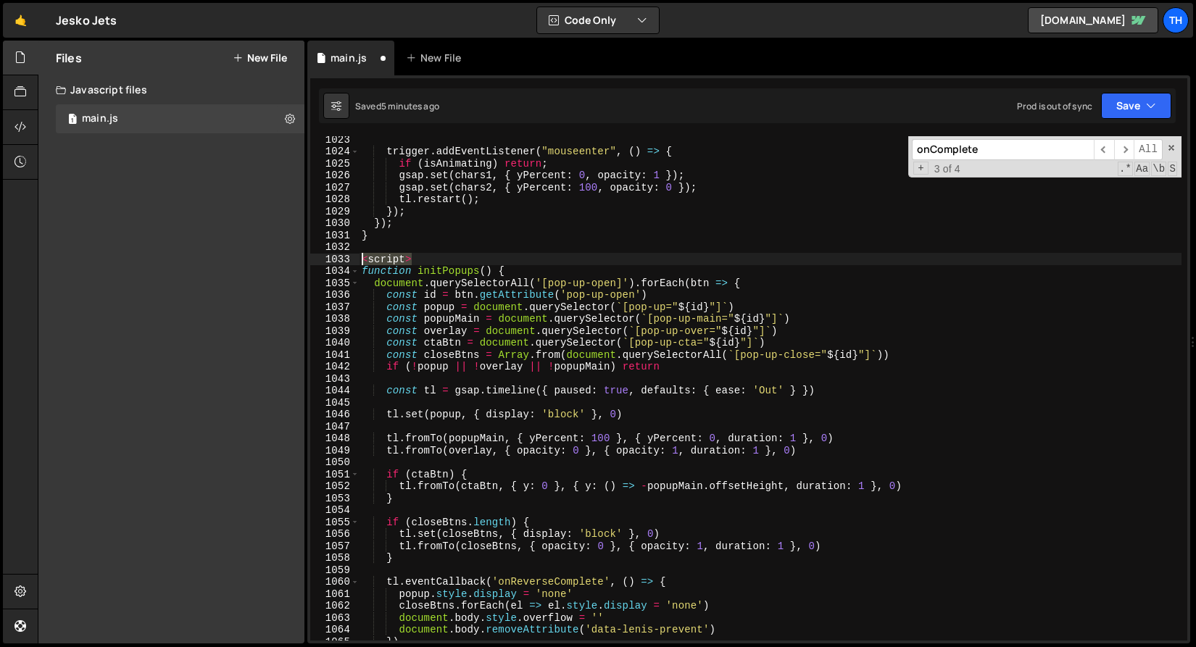
drag, startPoint x: 417, startPoint y: 261, endPoint x: 326, endPoint y: 265, distance: 90.7
click at [326, 265] on div "</script> 1023 1024 1025 1026 1027 1028 1029 1030 1031 1032 1033 1034 1035 1036…" at bounding box center [748, 388] width 877 height 504
type textarea "<script>"
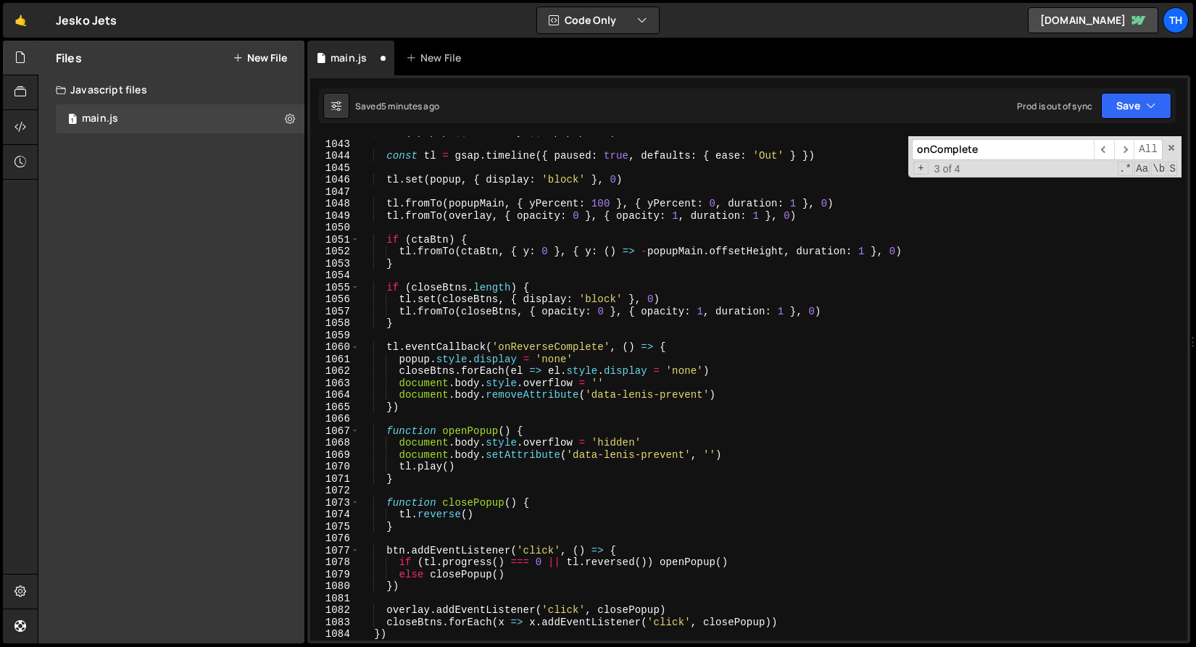
scroll to position [12674, 0]
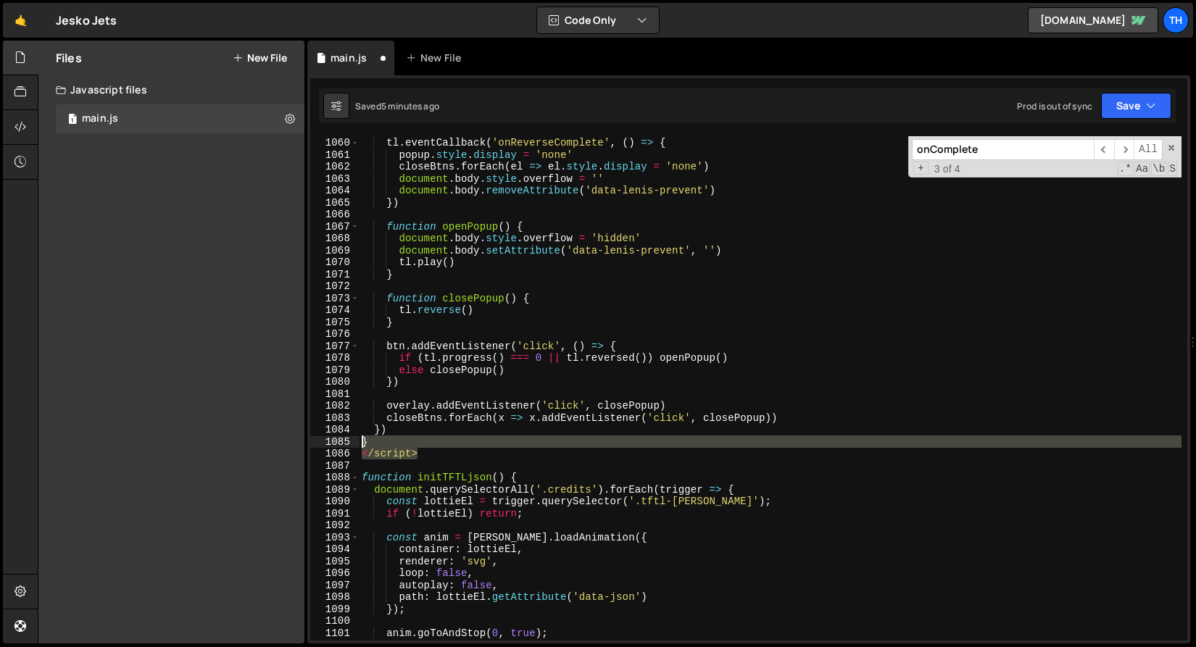
drag, startPoint x: 352, startPoint y: 451, endPoint x: 325, endPoint y: 447, distance: 27.2
click at [325, 447] on div "1059 1060 1061 1062 1063 1064 1065 1066 1067 1068 1069 1070 1071 1072 1073 1074…" at bounding box center [748, 388] width 877 height 504
click at [435, 449] on div "tl . eventCallback ( 'onReverseComplete' , ( ) => { popup . style . display = '…" at bounding box center [770, 388] width 822 height 504
type textarea "</script>"
drag, startPoint x: 437, startPoint y: 452, endPoint x: 301, endPoint y: 449, distance: 135.5
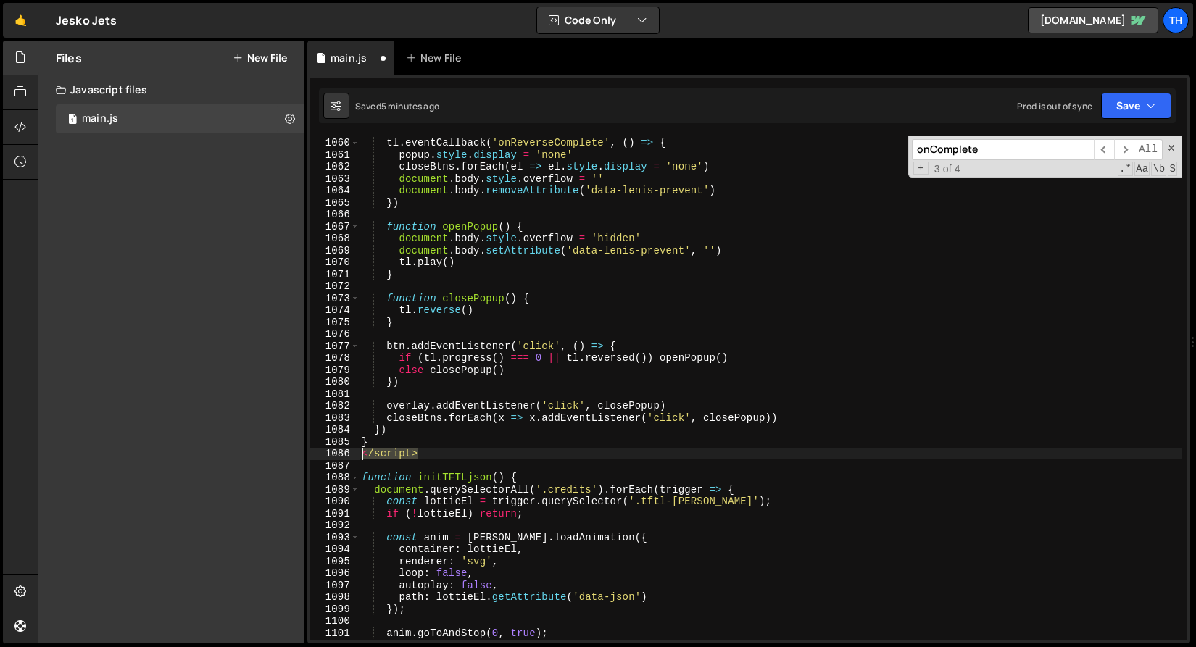
click at [301, 449] on div "Files New File Javascript files 1 main.js 0 CSS files Copy share link Edit File…" at bounding box center [617, 343] width 1158 height 604
click at [1115, 89] on div "Saved 5 minutes ago Prod is out of sync Upgrade to Edit Save Save to Staging S …" at bounding box center [747, 105] width 857 height 35
click at [1123, 104] on button "Save" at bounding box center [1136, 106] width 70 height 26
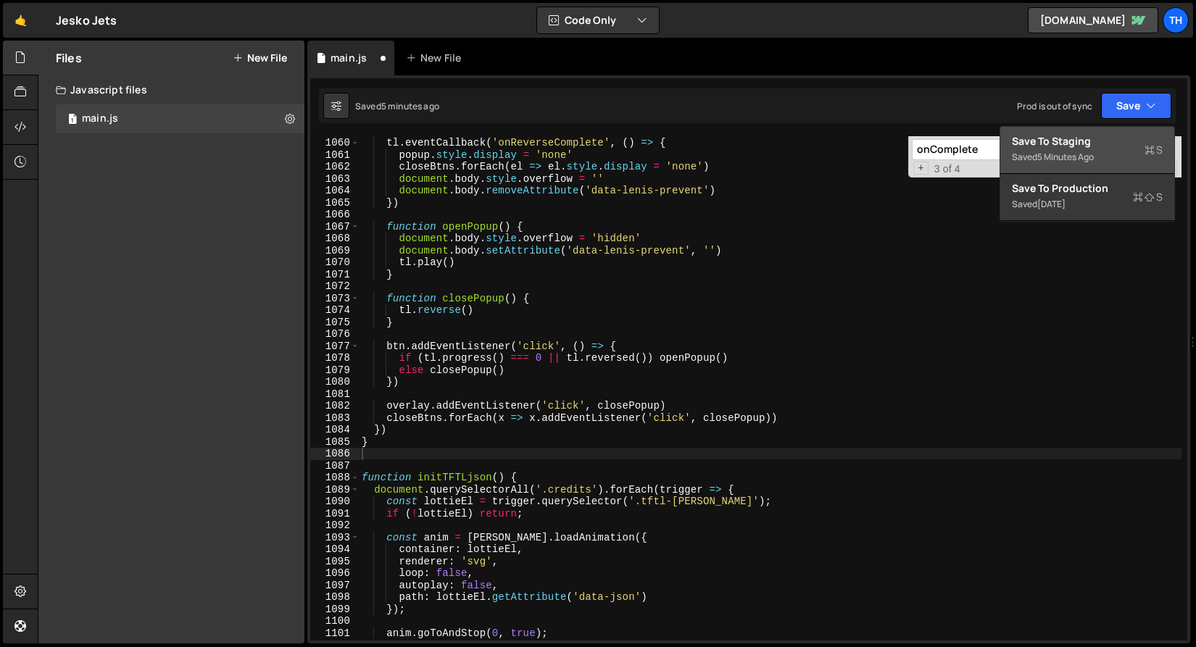
click at [1098, 157] on div "Saved 5 minutes ago" at bounding box center [1087, 157] width 151 height 17
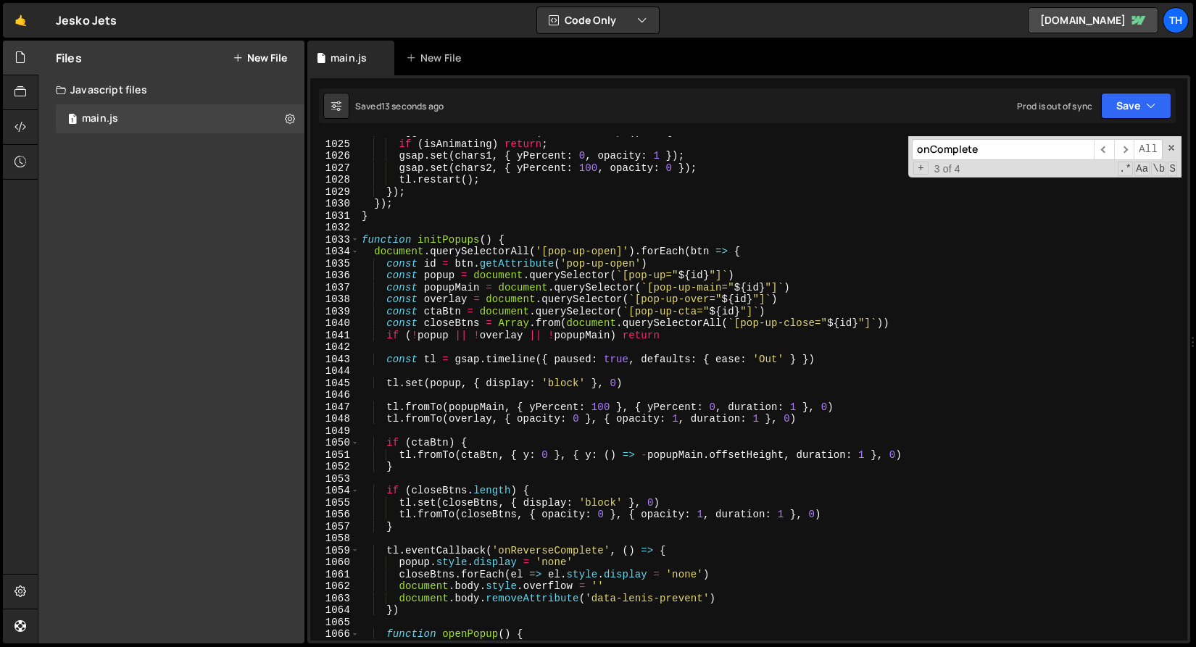
scroll to position [12254, 0]
type textarea "const tl = gsap.timeline({ paused: true, defaults: { ease: 'Out' } })"
drag, startPoint x: 425, startPoint y: 359, endPoint x: 630, endPoint y: 362, distance: 205.1
click at [630, 362] on div "trigger . addEventListener ( "mouseenter" , ( ) => { if ( isAnimating ) return …" at bounding box center [770, 390] width 822 height 528
click at [510, 353] on div "trigger . addEventListener ( "mouseenter" , ( ) => { if ( isAnimating ) return …" at bounding box center [770, 390] width 822 height 528
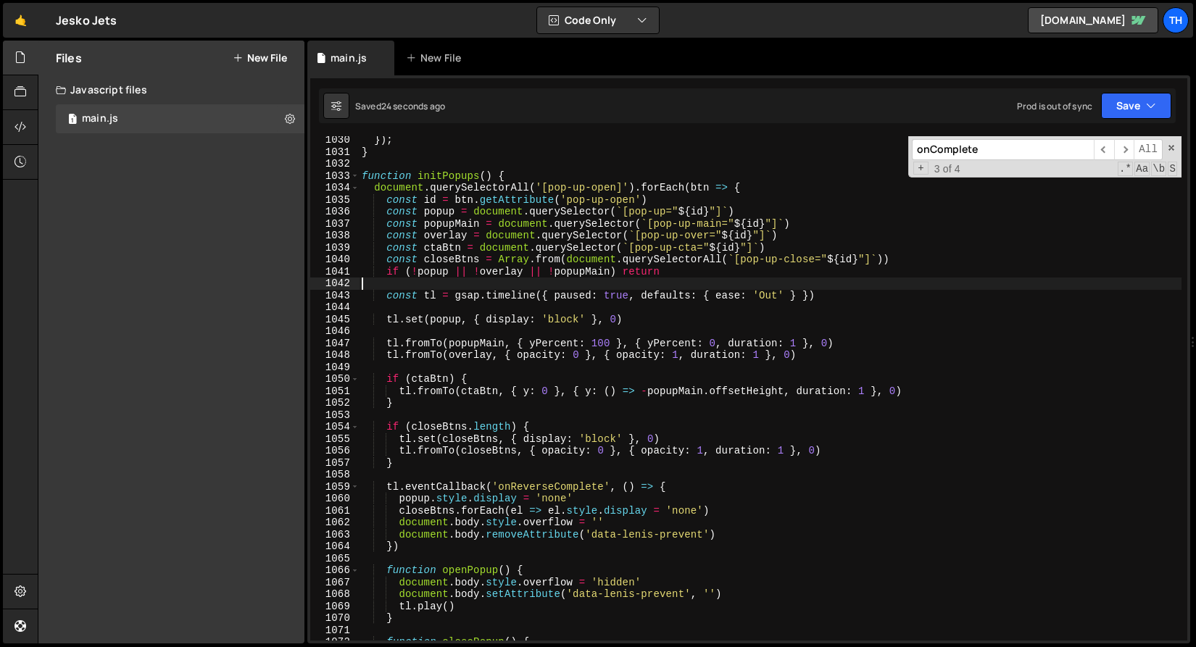
scroll to position [12419, 0]
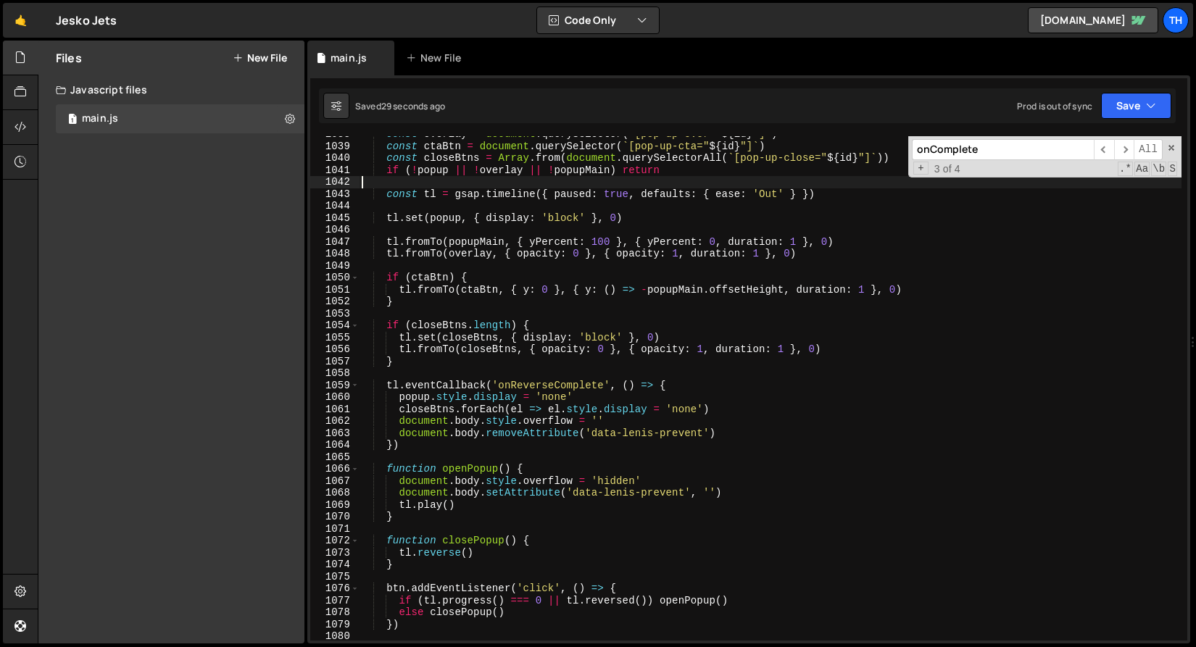
type textarea "ф"
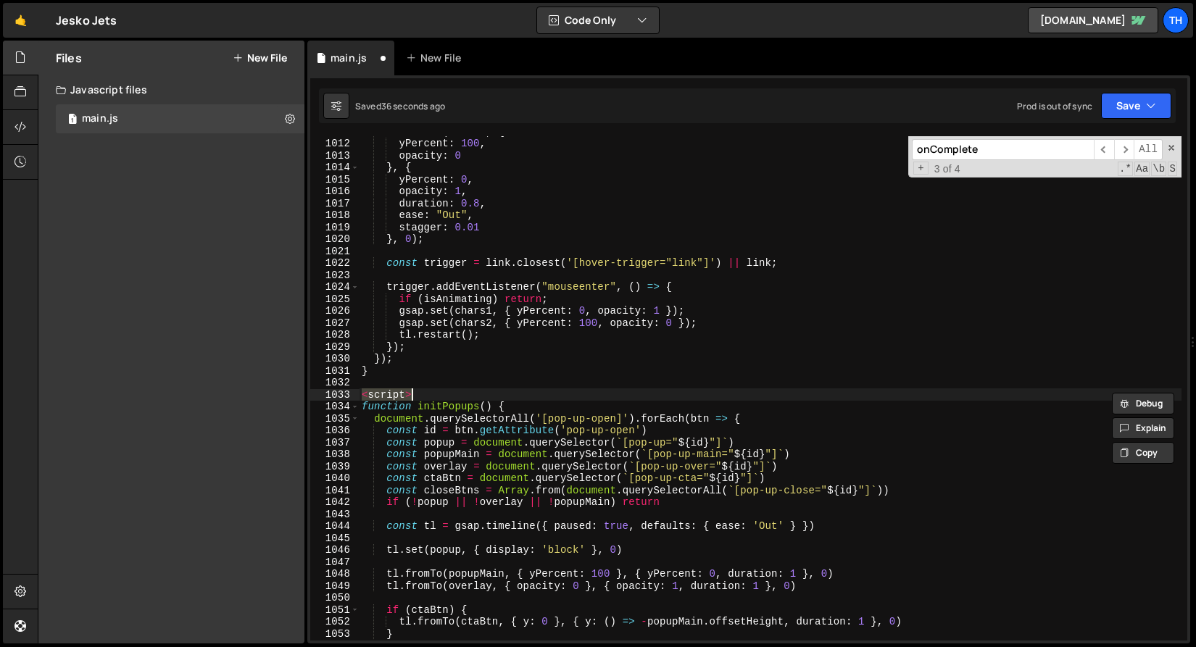
scroll to position [12099, 0]
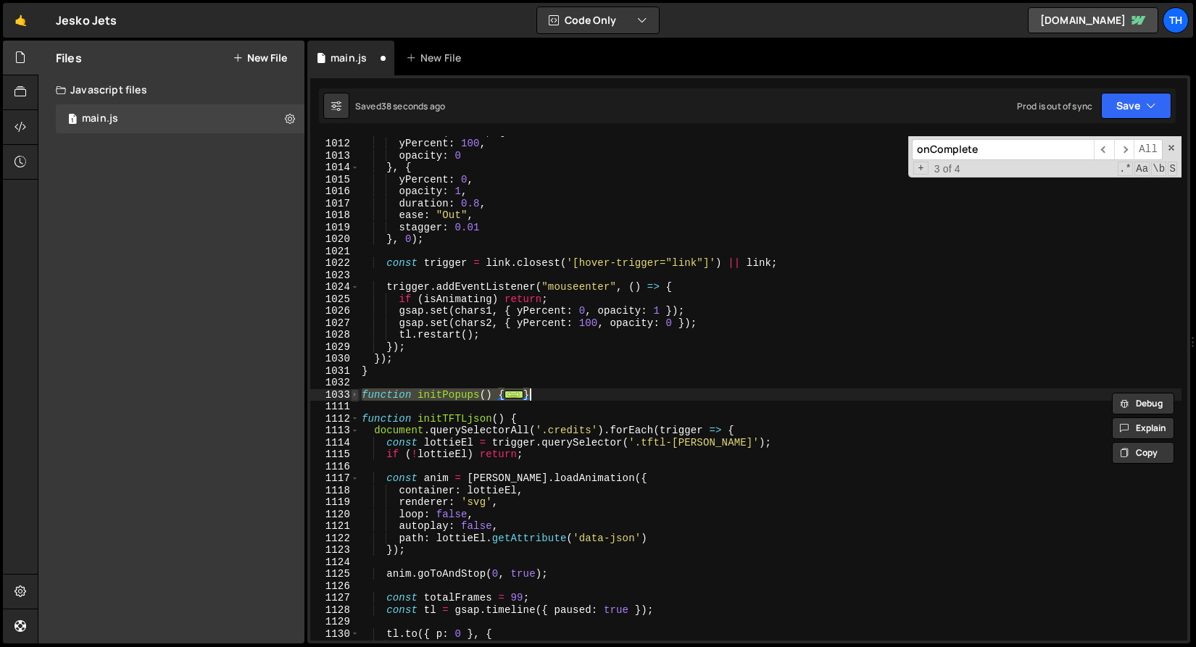
click at [354, 397] on span at bounding box center [355, 395] width 8 height 12
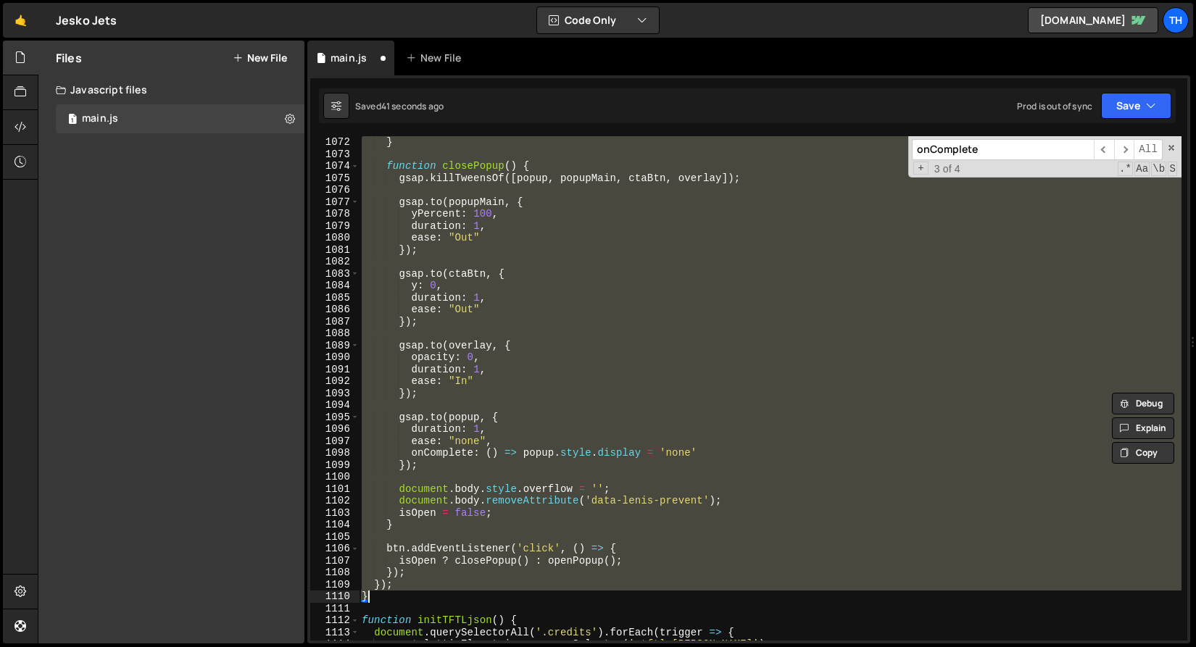
scroll to position [12952, 0]
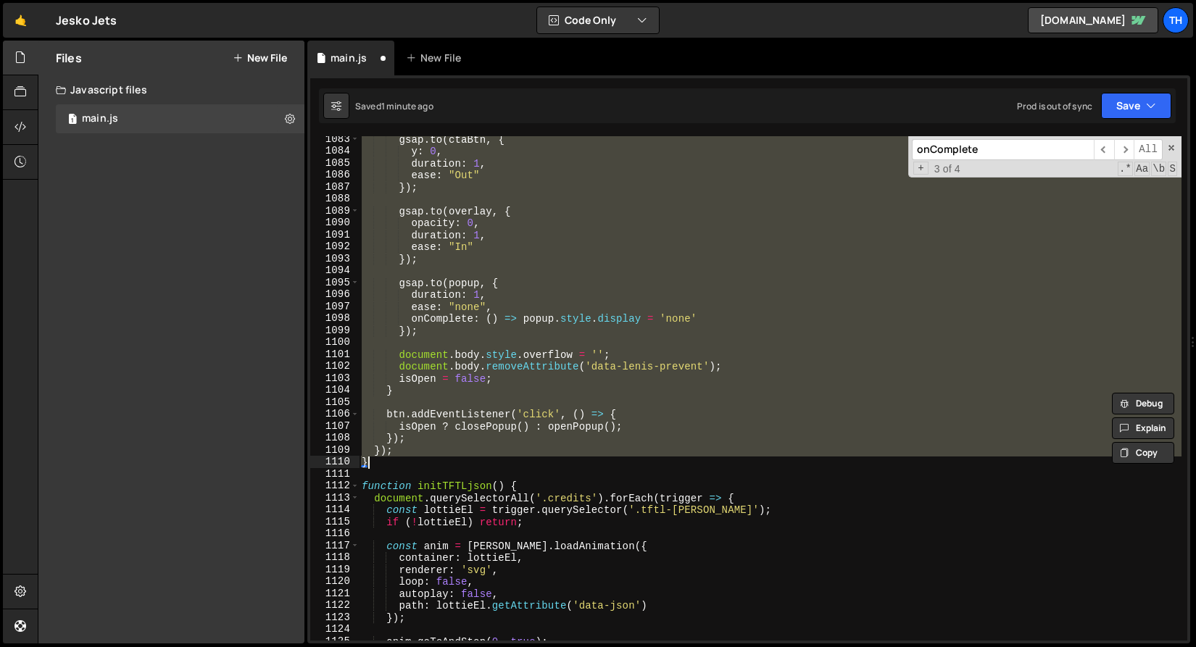
paste textarea
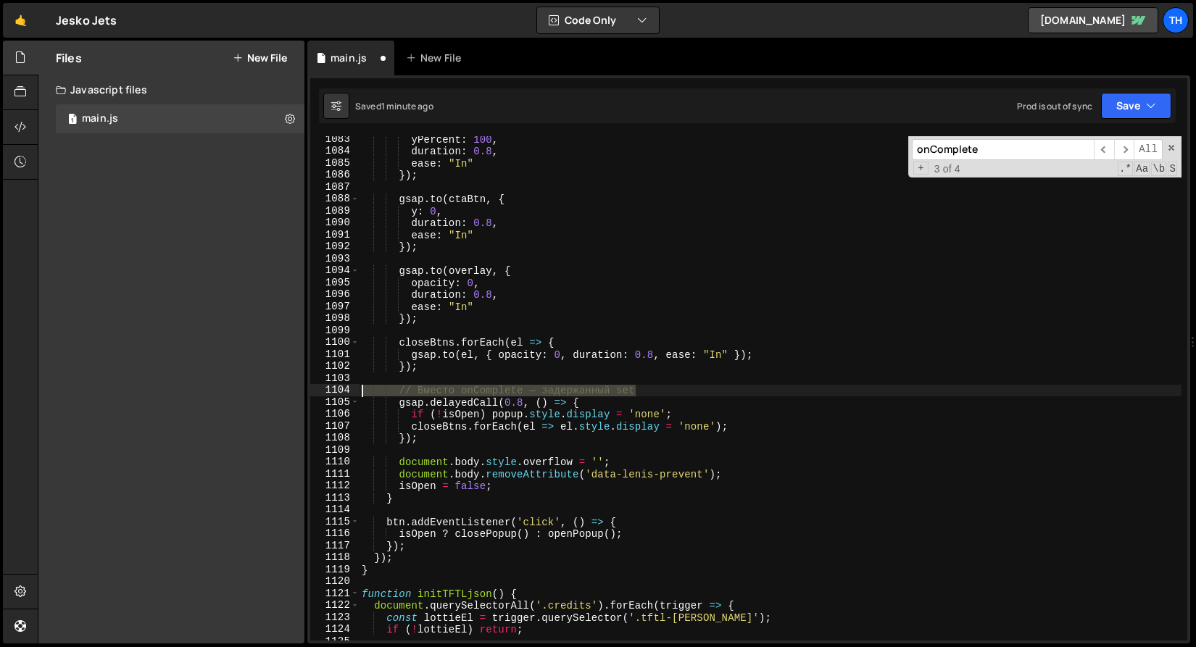
drag, startPoint x: 670, startPoint y: 386, endPoint x: 320, endPoint y: 393, distance: 350.8
click at [320, 393] on div "} 1083 1084 1085 1086 1087 1088 1089 1090 1091 1092 1093 1094 1095 1096 1097 10…" at bounding box center [748, 388] width 877 height 504
type textarea "// Вместо onComplete — задержанный set"
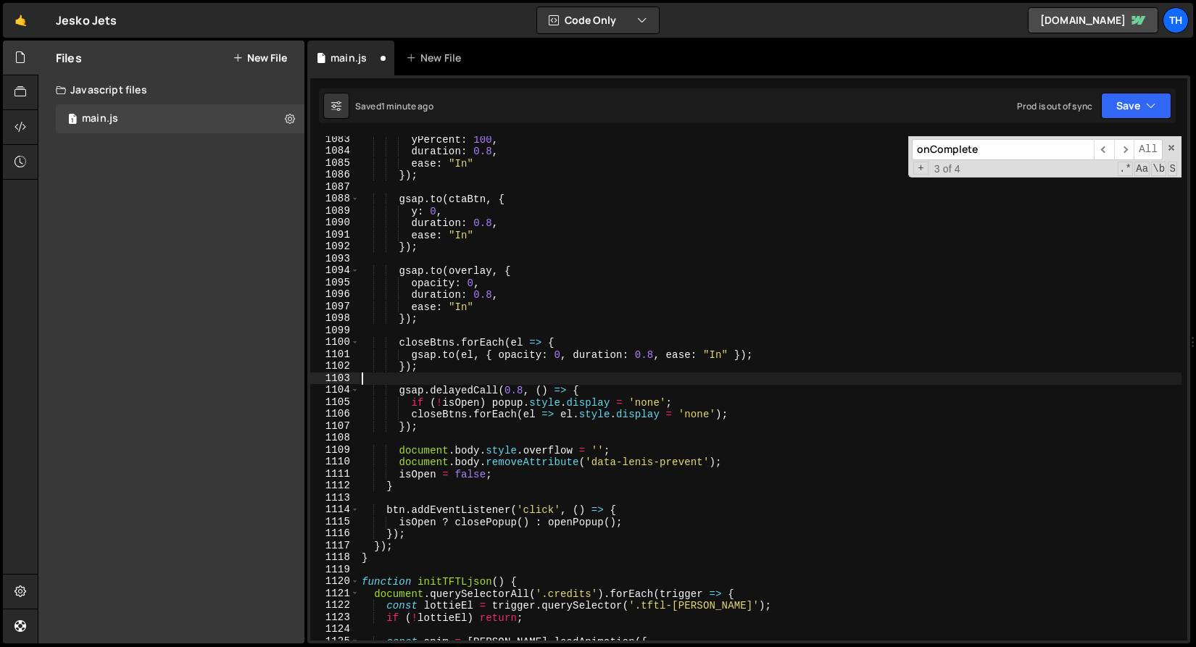
type textarea "// Вместо onComplete — задержанный set"
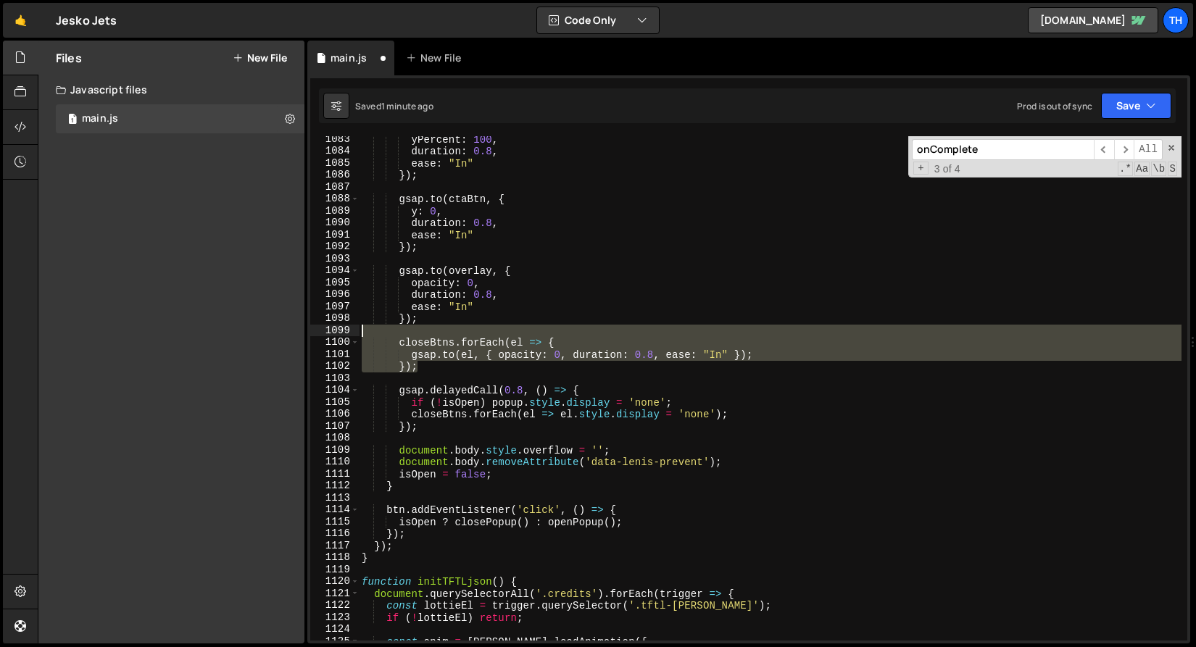
drag, startPoint x: 459, startPoint y: 370, endPoint x: 204, endPoint y: 336, distance: 257.3
click at [204, 336] on div "Files New File Javascript files 1 main.js 0 CSS files Copy share link Edit File…" at bounding box center [617, 343] width 1158 height 604
type textarea "closeBtns.forEach(el => {"
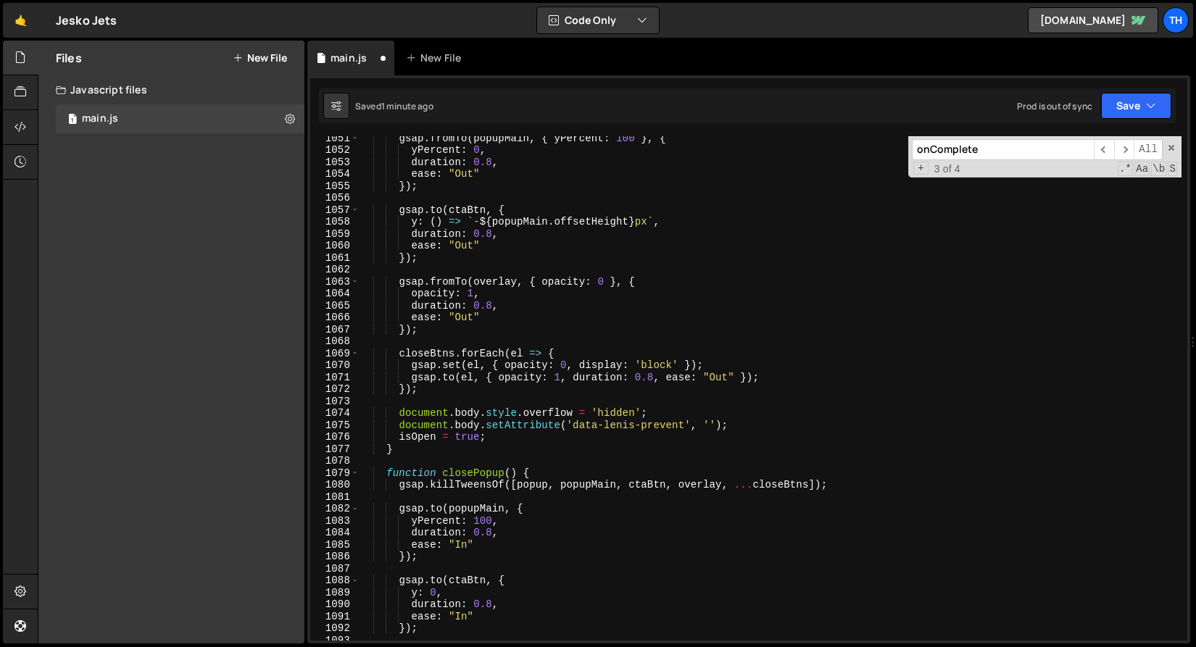
scroll to position [12571, 0]
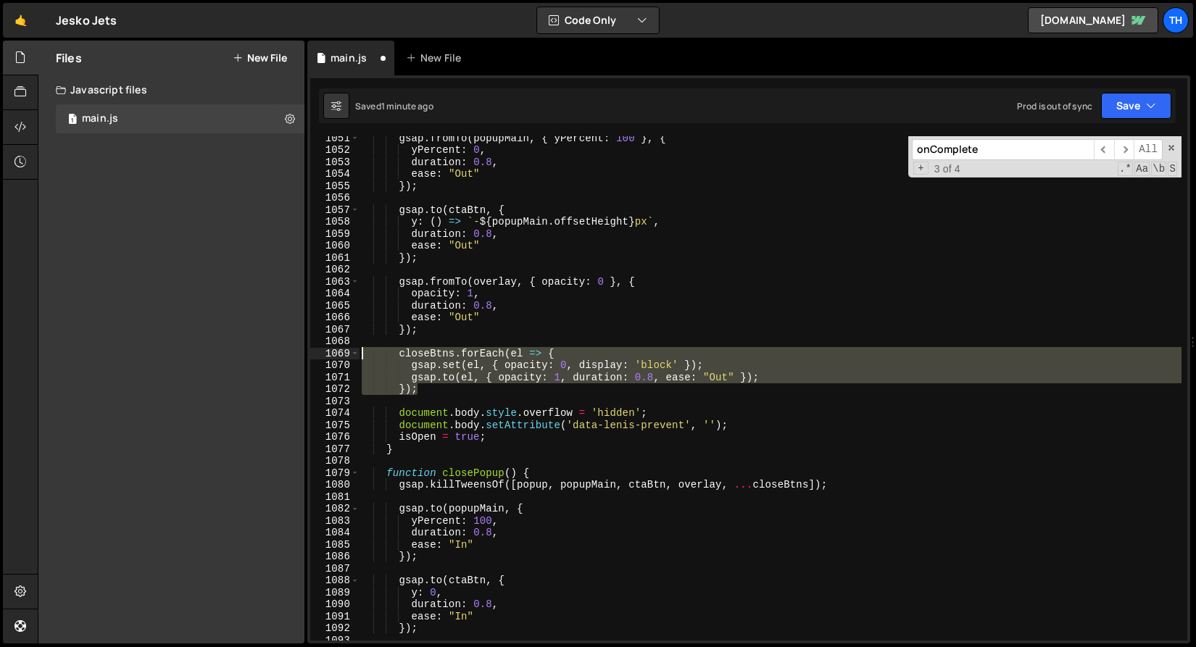
drag, startPoint x: 457, startPoint y: 391, endPoint x: 158, endPoint y: 353, distance: 301.7
click at [158, 353] on div "Files New File Javascript files 1 main.js 0 CSS files Copy share link Edit File…" at bounding box center [617, 343] width 1158 height 604
type textarea "closeBtns.forEach(el => { gsap.set(el, { opacity: 0, display: 'block' });"
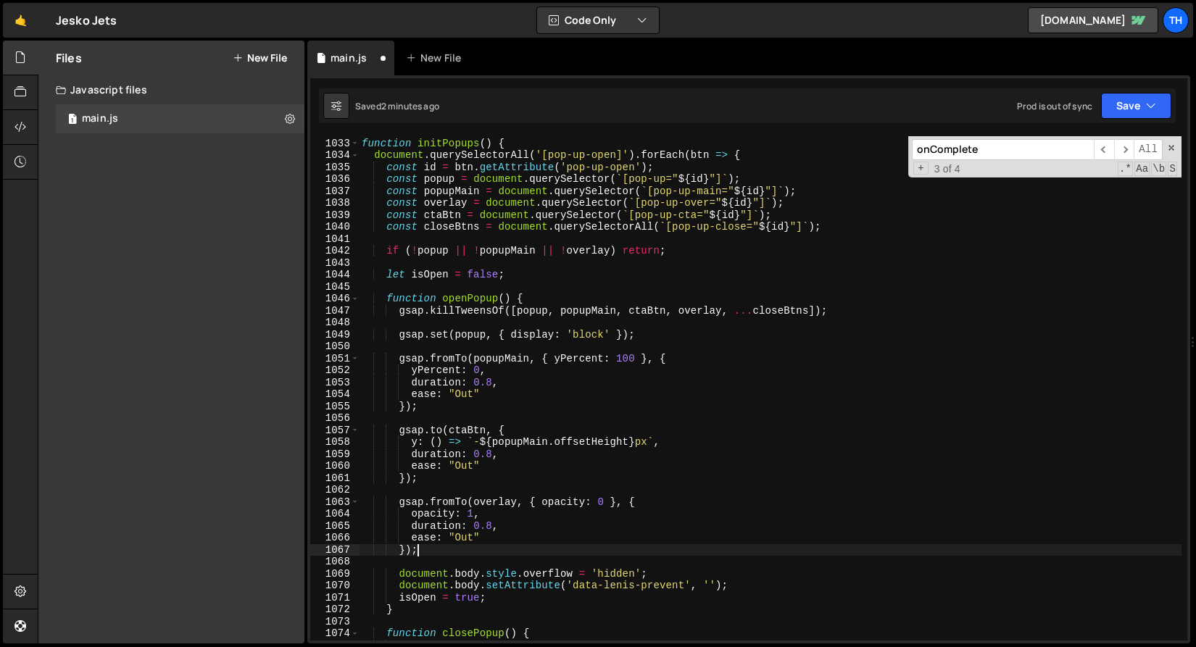
scroll to position [12350, 0]
click at [1157, 109] on button "Save" at bounding box center [1136, 106] width 70 height 26
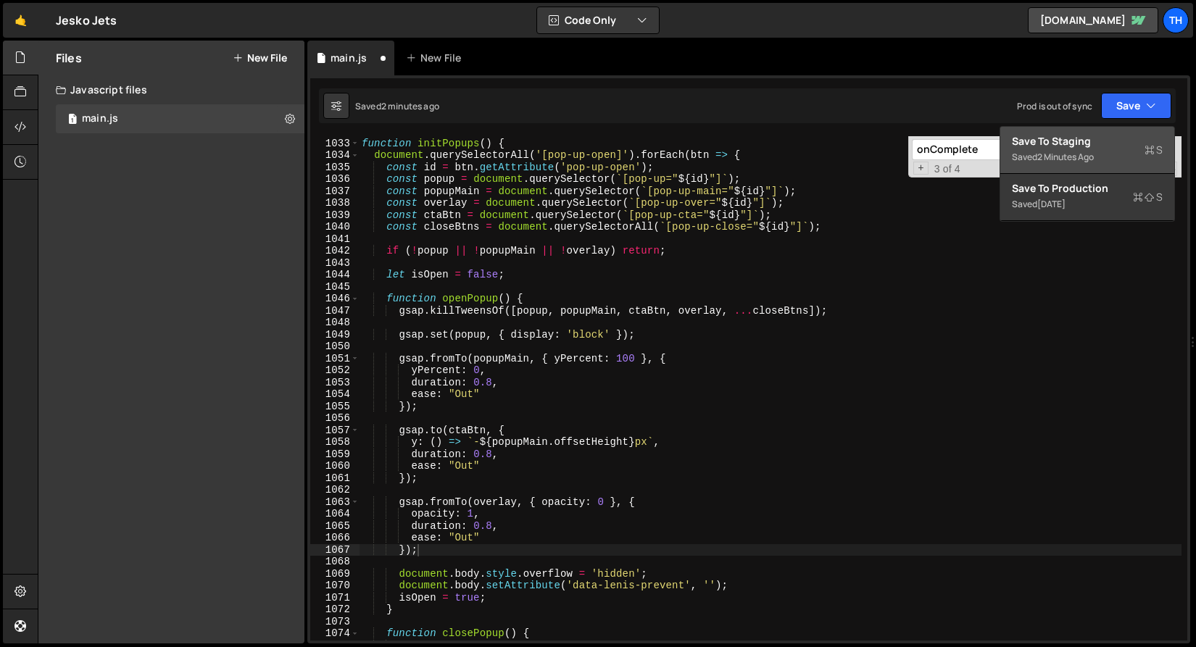
click at [1115, 154] on div "Saved 2 minutes ago" at bounding box center [1087, 157] width 151 height 17
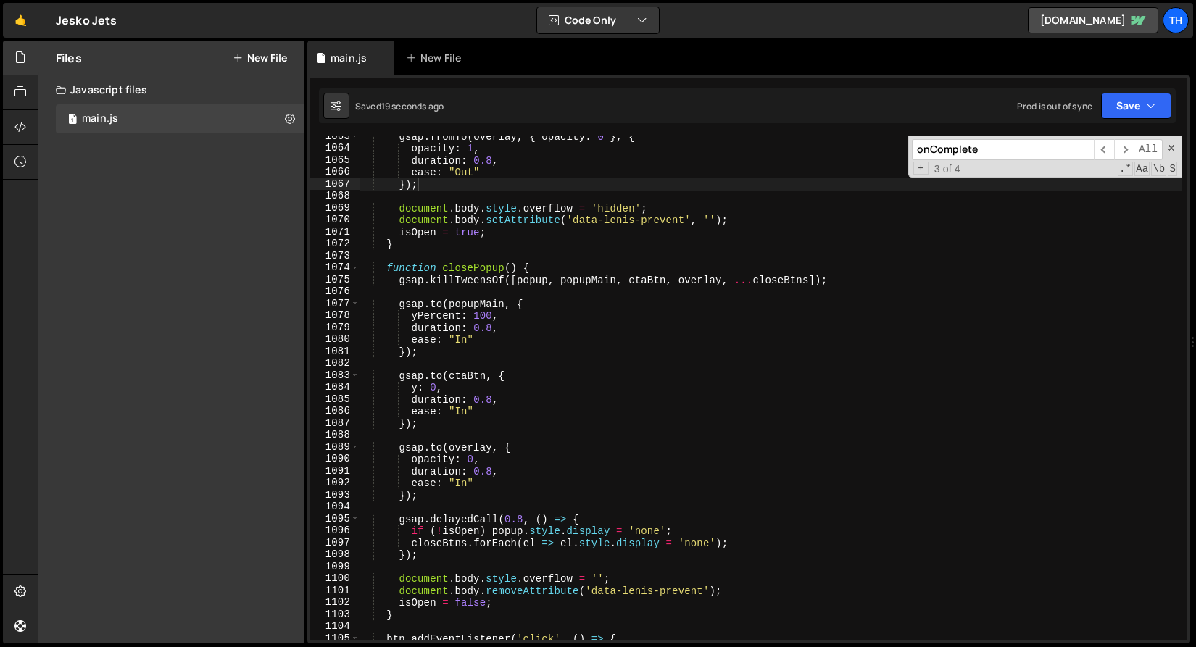
scroll to position [12722, 0]
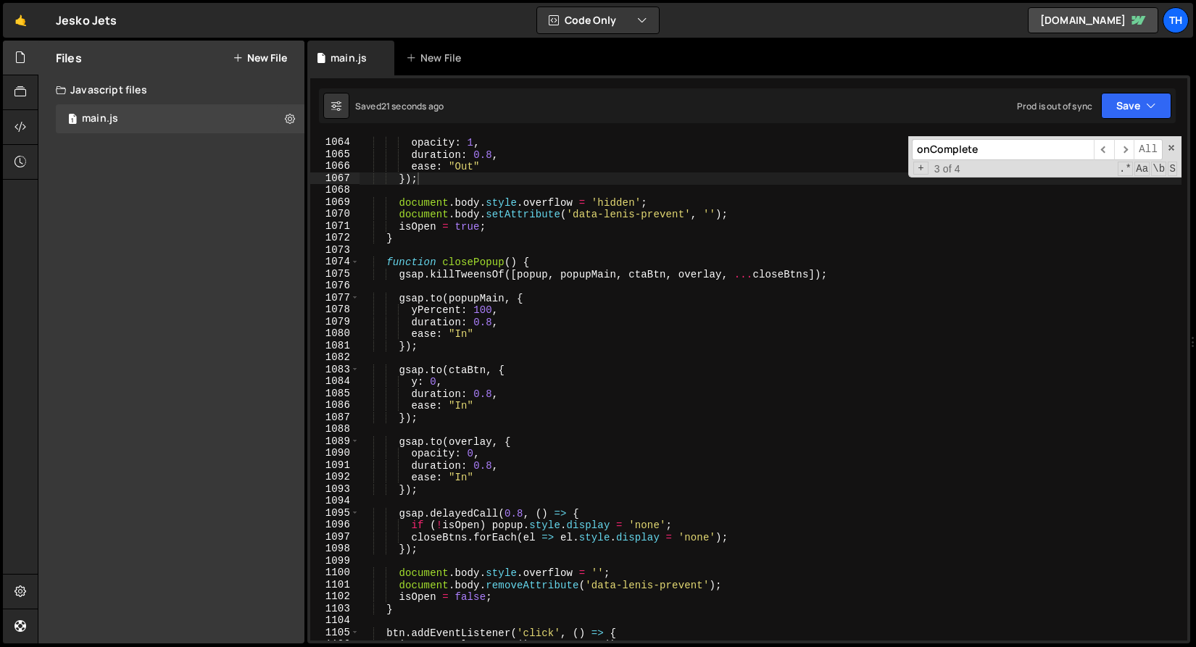
click at [462, 335] on div "gsap . fromTo ( overlay , { opacity : 0 } , { opacity : 1 , duration : 0.8 , ea…" at bounding box center [770, 389] width 822 height 528
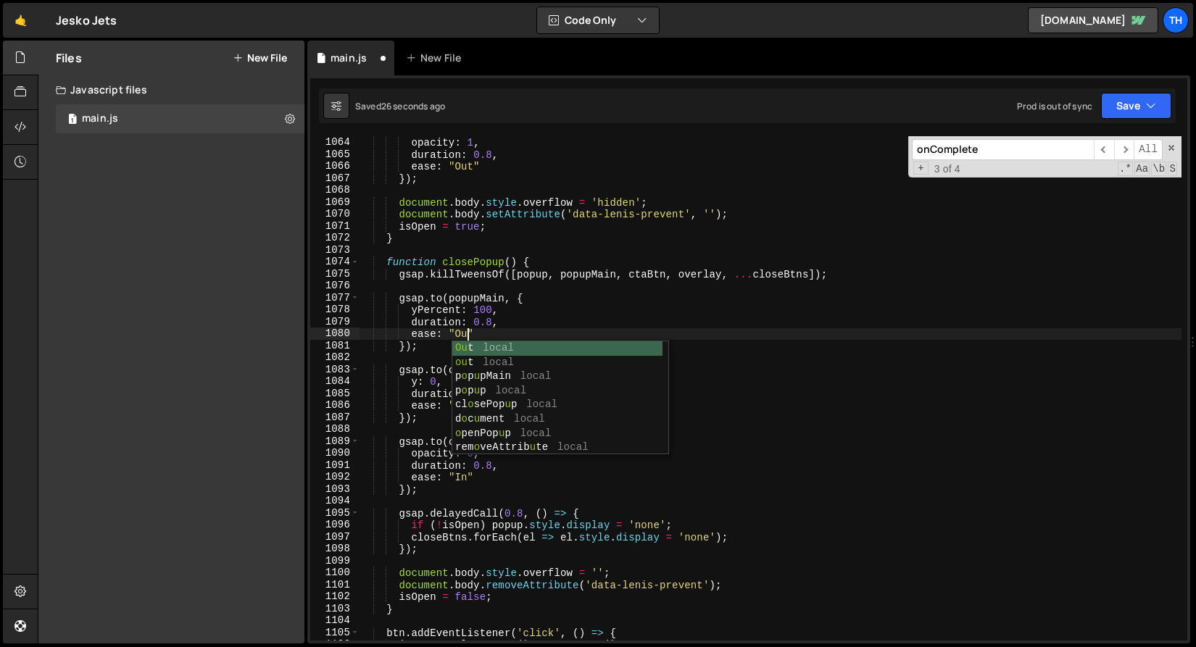
scroll to position [0, 7]
click at [479, 313] on div "gsap . fromTo ( overlay , { opacity : 0 } , { opacity : 1 , duration : 0.8 , ea…" at bounding box center [770, 389] width 822 height 528
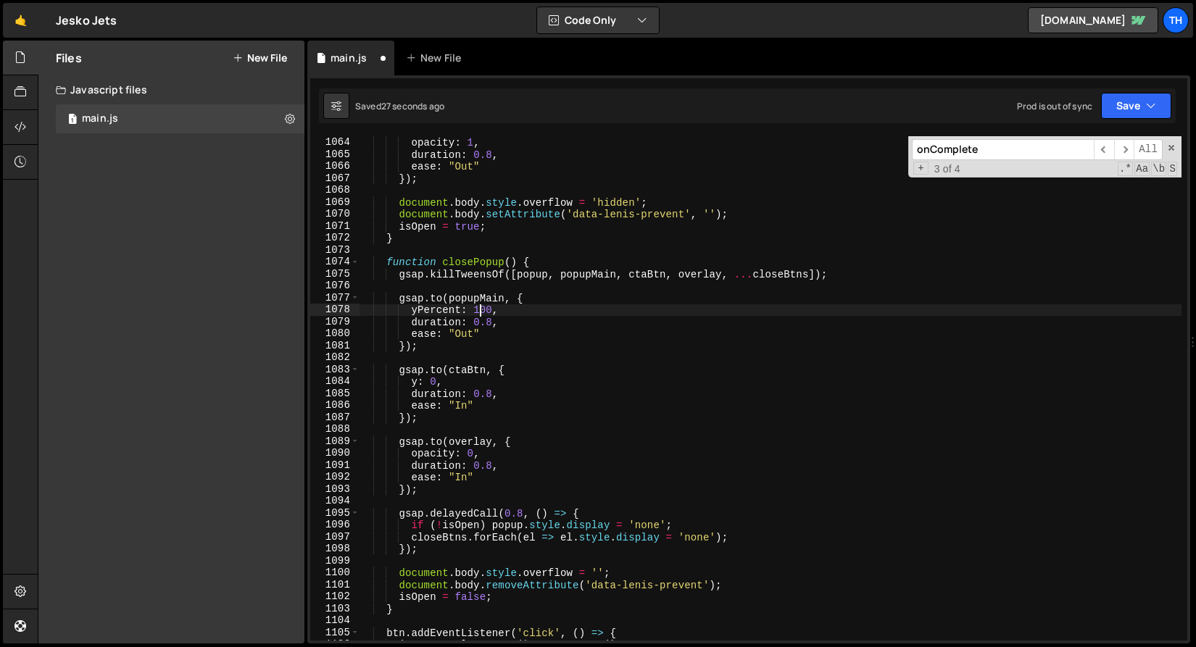
click at [460, 338] on div "gsap . fromTo ( overlay , { opacity : 0 } , { opacity : 1 , duration : 0.8 , ea…" at bounding box center [770, 389] width 822 height 528
click at [463, 410] on div "gsap . fromTo ( overlay , { opacity : 0 } , { opacity : 1 , duration : 0.8 , ea…" at bounding box center [770, 389] width 822 height 528
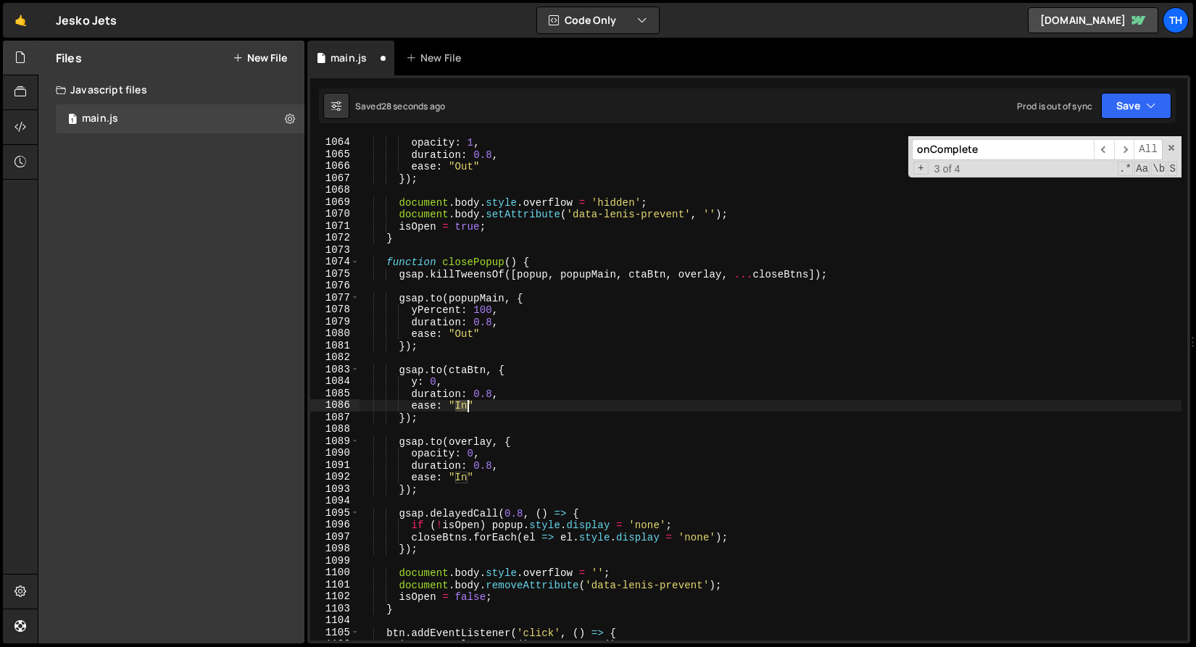
click at [463, 410] on div "gsap . fromTo ( overlay , { opacity : 0 } , { opacity : 1 , duration : 0.8 , ea…" at bounding box center [770, 389] width 822 height 528
paste textarea "Out"
click at [463, 480] on div "gsap . fromTo ( overlay , { opacity : 0 } , { opacity : 1 , duration : 0.8 , ea…" at bounding box center [770, 389] width 822 height 528
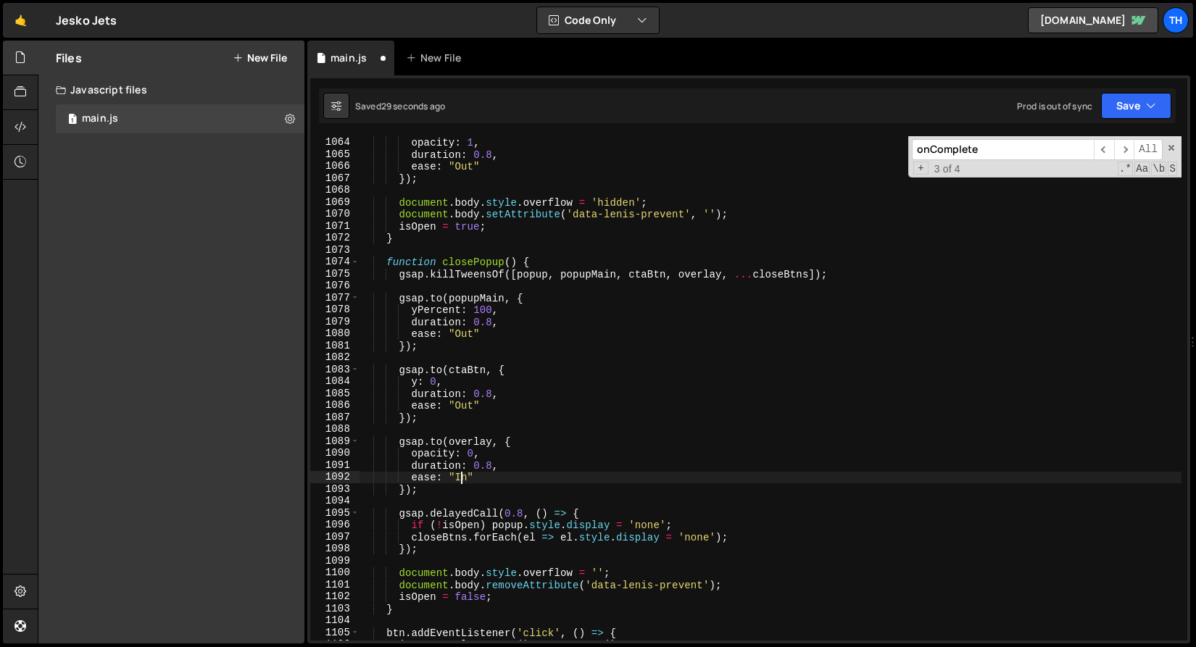
click at [463, 480] on div "gsap . fromTo ( overlay , { opacity : 0 } , { opacity : 1 , duration : 0.8 , ea…" at bounding box center [770, 389] width 822 height 528
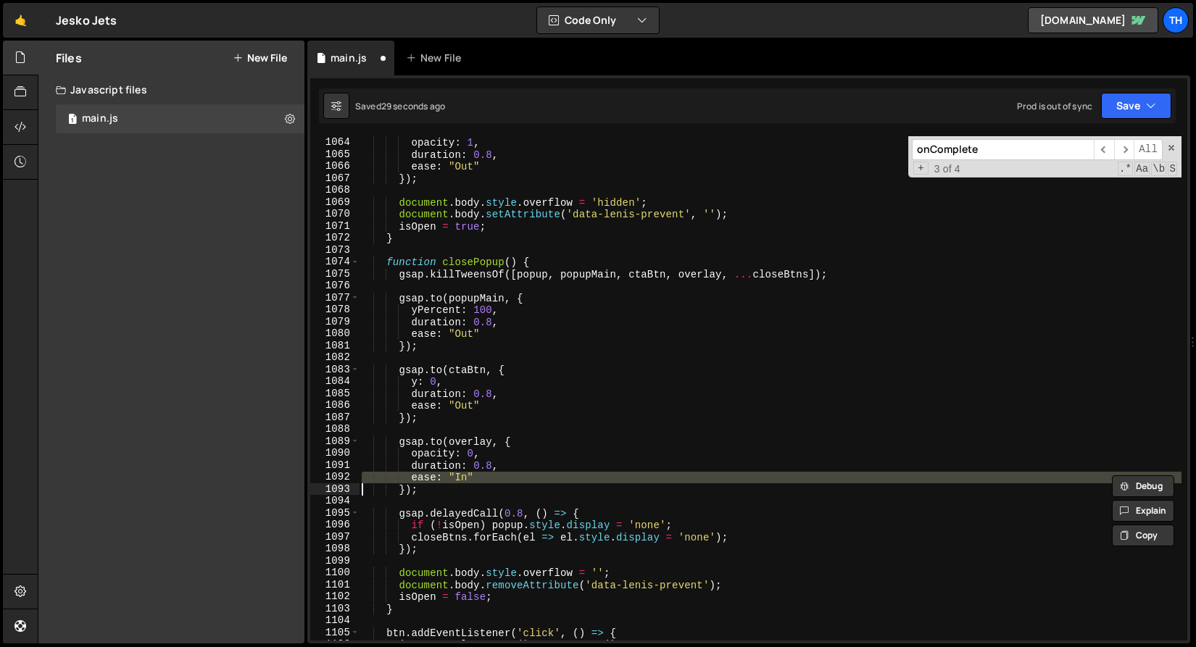
paste textarea "Out"
click at [460, 474] on div "gsap . fromTo ( overlay , { opacity : 0 } , { opacity : 1 , duration : 0.8 , ea…" at bounding box center [770, 388] width 822 height 504
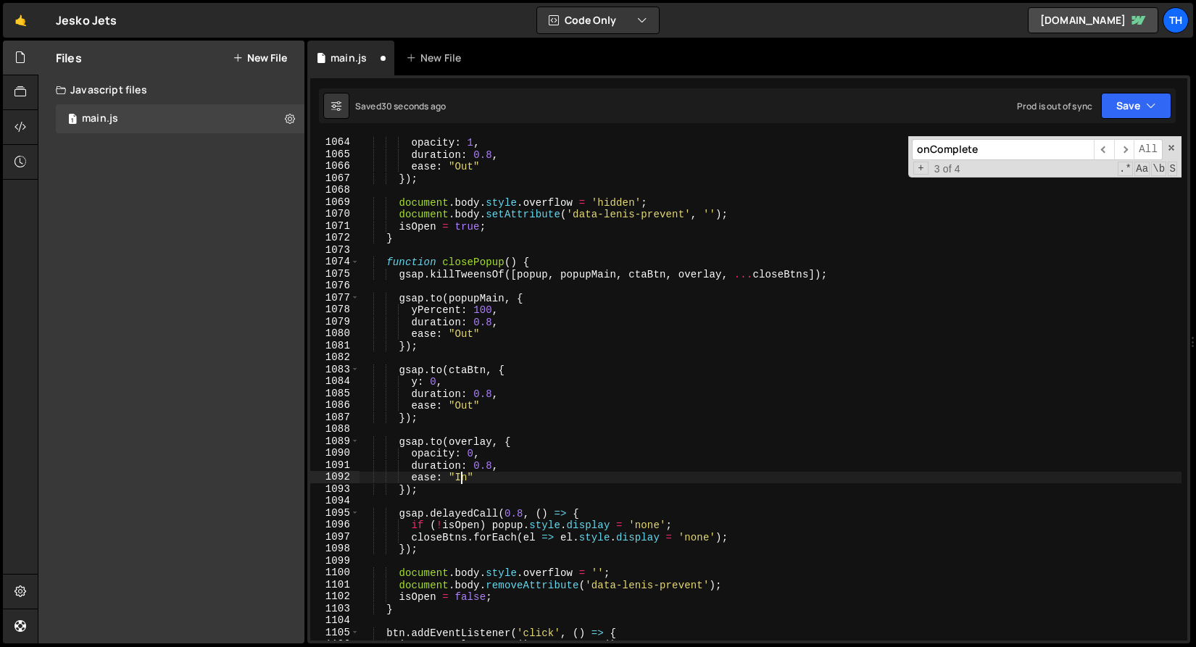
click at [460, 474] on div "gsap . fromTo ( overlay , { opacity : 0 } , { opacity : 1 , duration : 0.8 , ea…" at bounding box center [770, 389] width 822 height 528
paste textarea "Out"
drag, startPoint x: 475, startPoint y: 467, endPoint x: 491, endPoint y: 465, distance: 16.1
click at [491, 465] on div "gsap . fromTo ( overlay , { opacity : 0 } , { opacity : 1 , duration : 0.8 , ea…" at bounding box center [770, 389] width 822 height 528
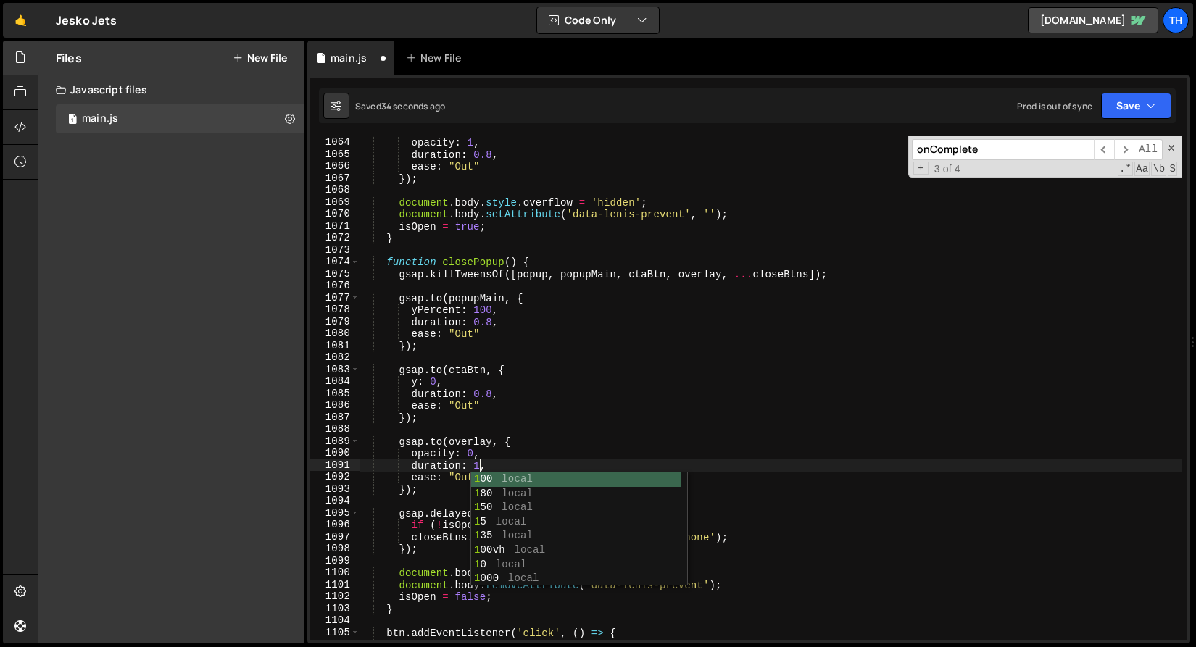
click at [512, 450] on div "gsap . fromTo ( overlay , { opacity : 0 } , { opacity : 1 , duration : 0.8 , ea…" at bounding box center [770, 389] width 822 height 528
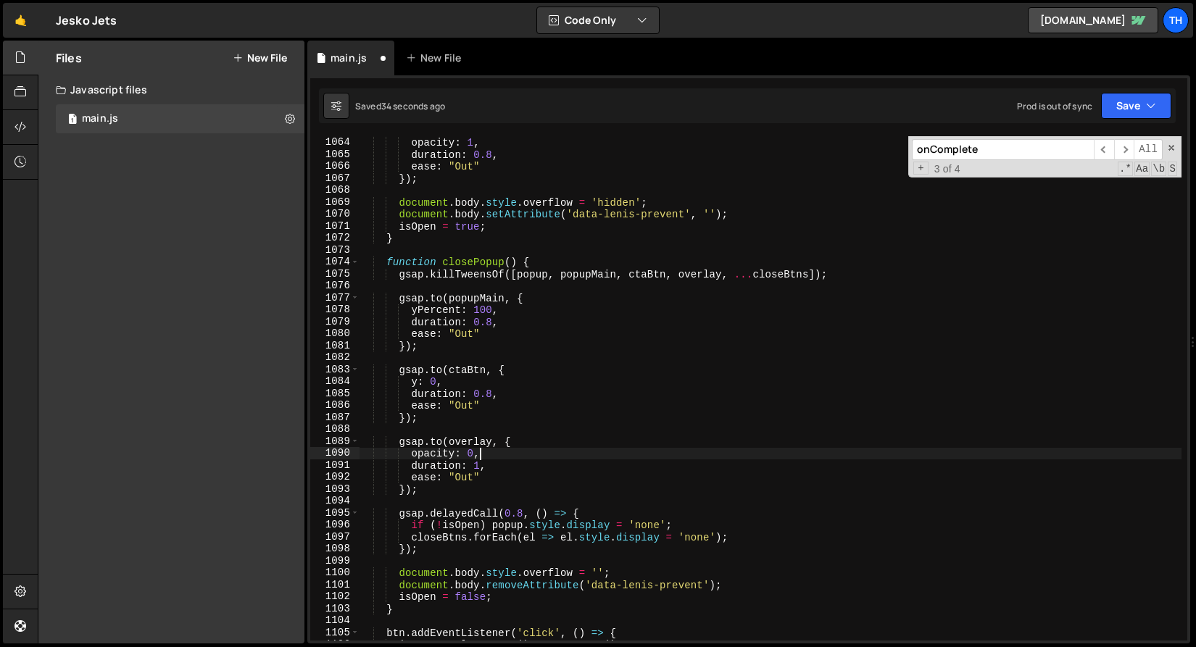
scroll to position [0, 7]
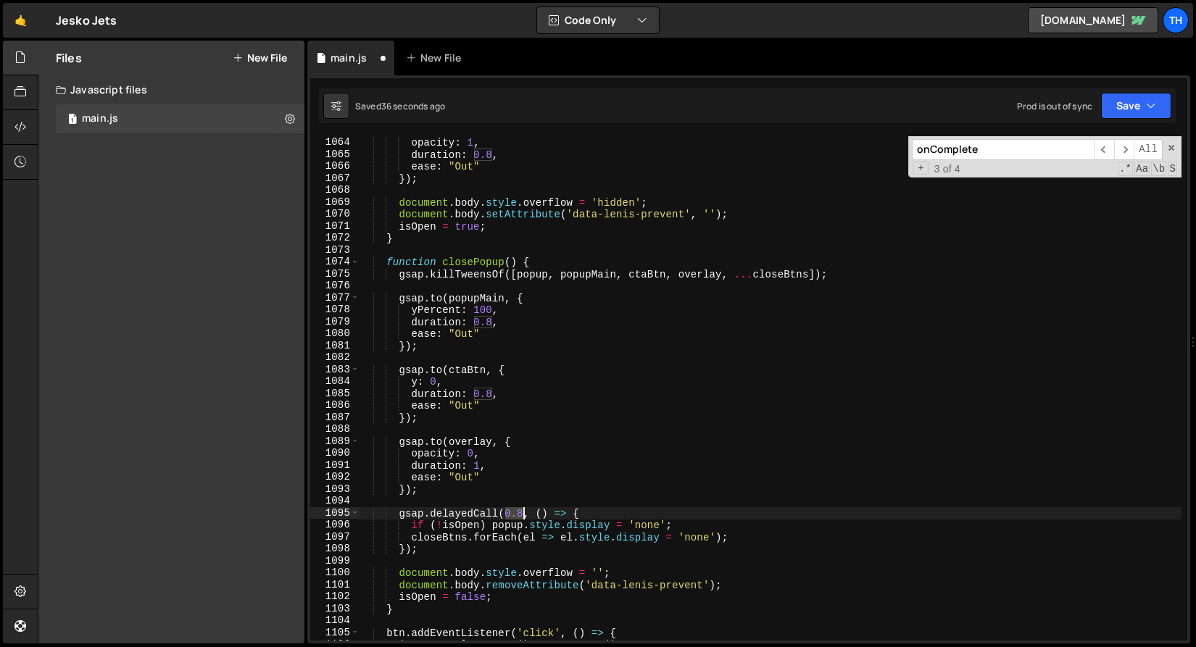
drag, startPoint x: 506, startPoint y: 513, endPoint x: 522, endPoint y: 514, distance: 16.0
click at [522, 514] on div "gsap . fromTo ( overlay , { opacity : 0 } , { opacity : 1 , duration : 0.8 , ea…" at bounding box center [770, 389] width 822 height 528
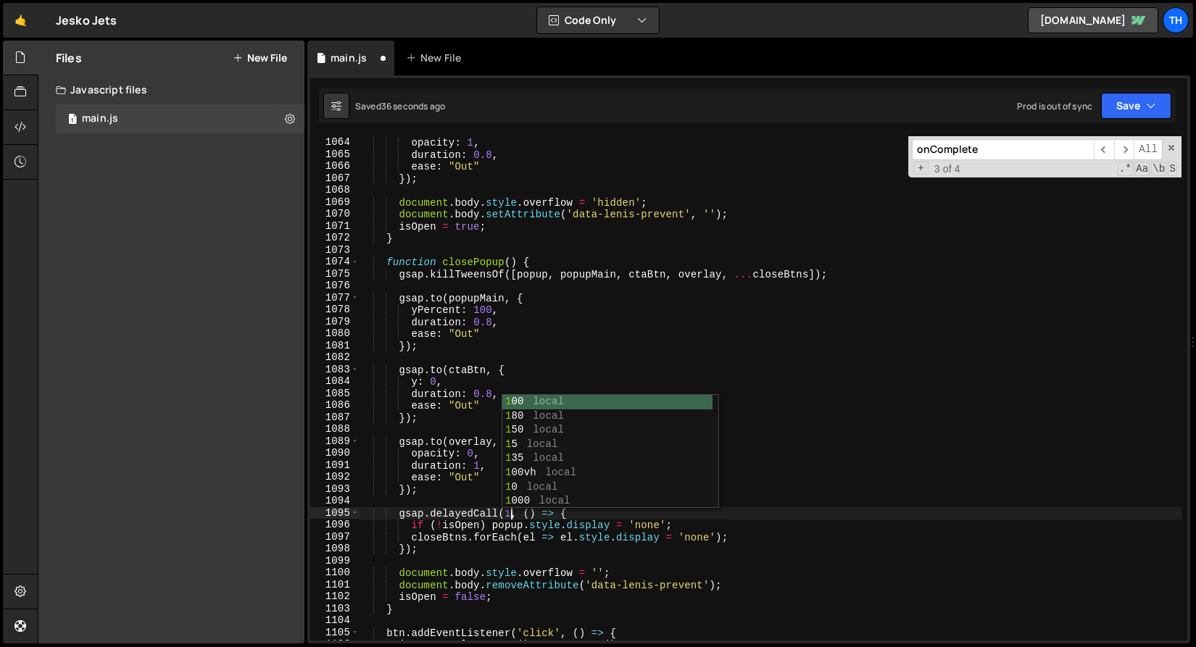
scroll to position [0, 10]
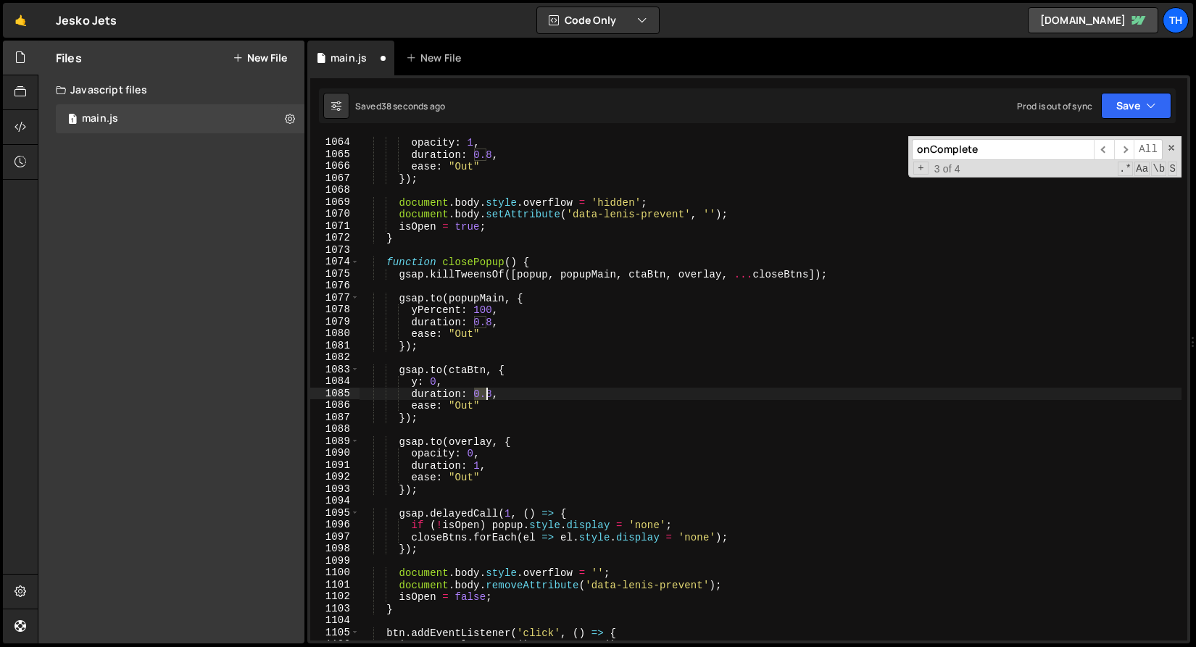
drag, startPoint x: 475, startPoint y: 396, endPoint x: 491, endPoint y: 395, distance: 15.3
click at [491, 395] on div "gsap . fromTo ( overlay , { opacity : 0 } , { opacity : 1 , duration : 0.8 , ea…" at bounding box center [770, 389] width 822 height 528
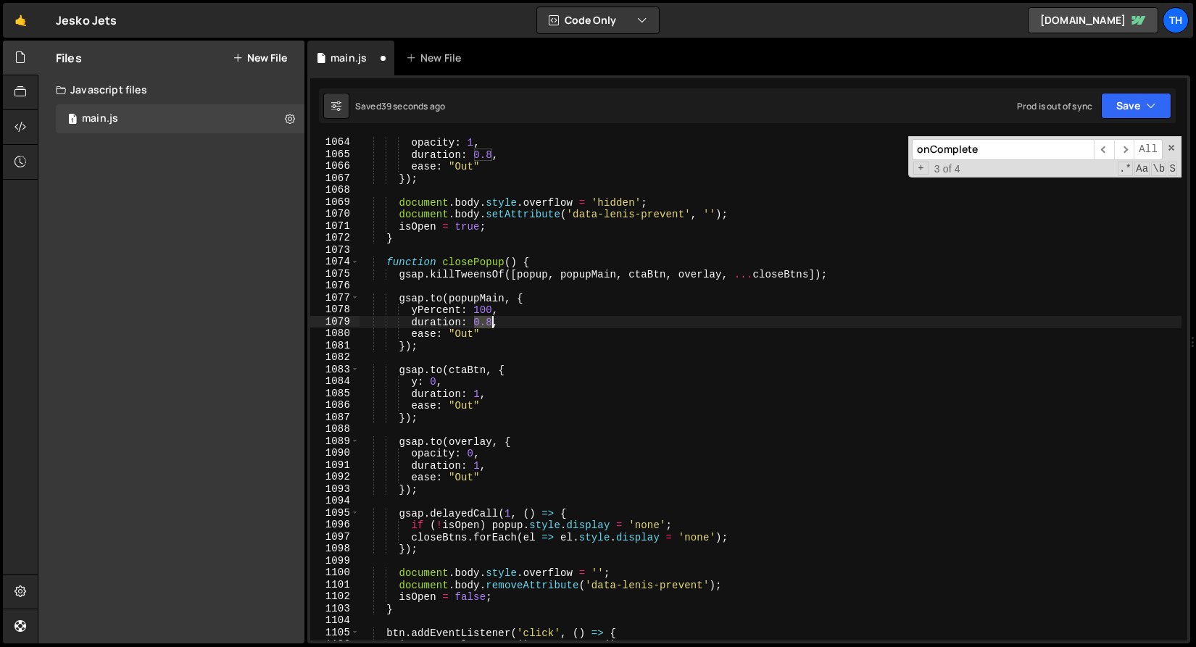
drag, startPoint x: 477, startPoint y: 323, endPoint x: 493, endPoint y: 323, distance: 15.9
click at [493, 323] on div "gsap . fromTo ( overlay , { opacity : 0 } , { opacity : 1 , duration : 0.8 , ea…" at bounding box center [770, 389] width 822 height 528
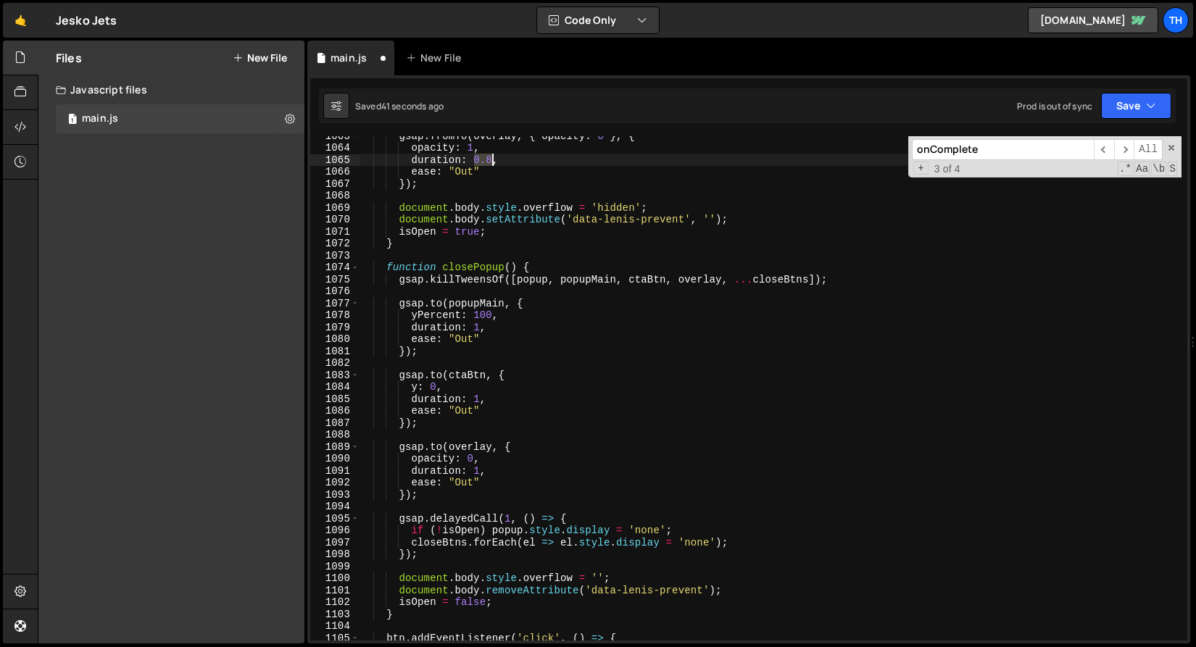
drag, startPoint x: 472, startPoint y: 162, endPoint x: 493, endPoint y: 162, distance: 20.3
click at [493, 159] on div "gsap . fromTo ( overlay , { opacity : 0 } , { opacity : 1 , duration : 0.8 , ea…" at bounding box center [770, 394] width 822 height 528
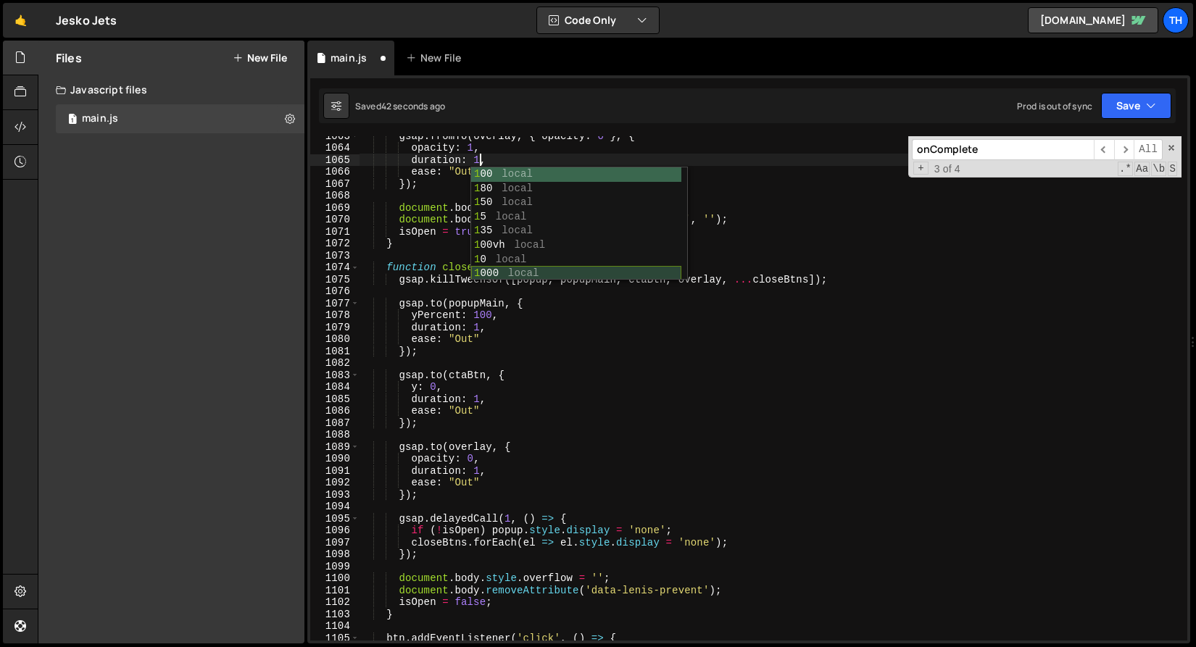
scroll to position [12672, 0]
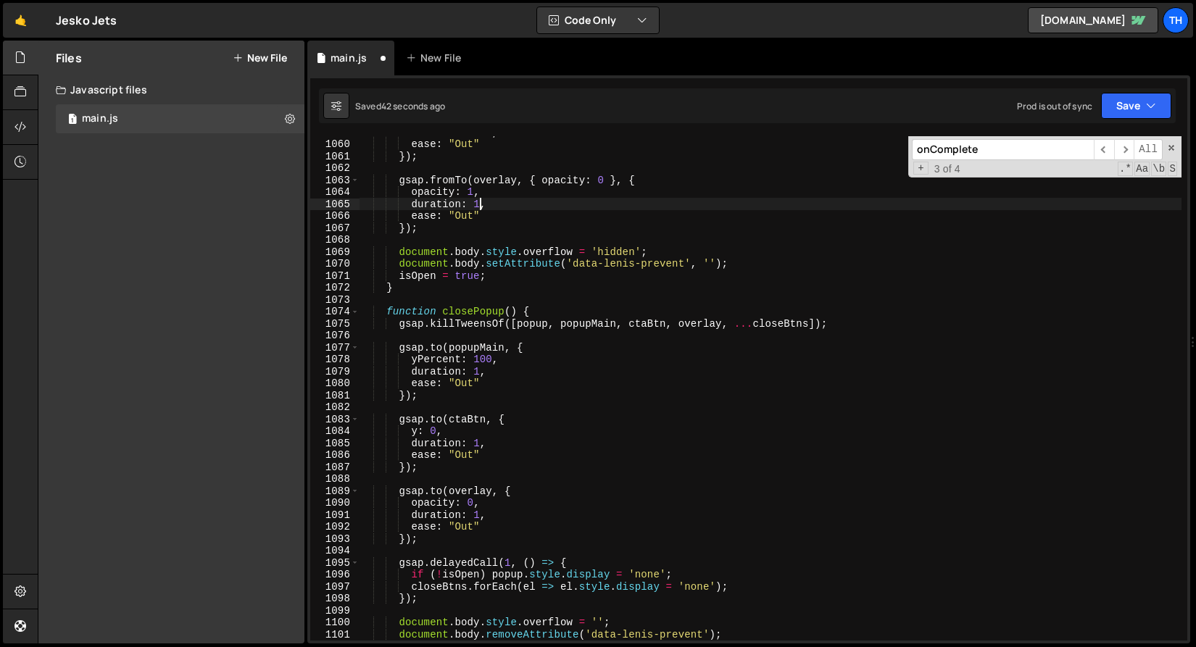
click at [429, 230] on div "duration : 0.8 , ease : "Out" }) ; gsap . fromTo ( overlay , { opacity : 0 } , …" at bounding box center [770, 390] width 822 height 528
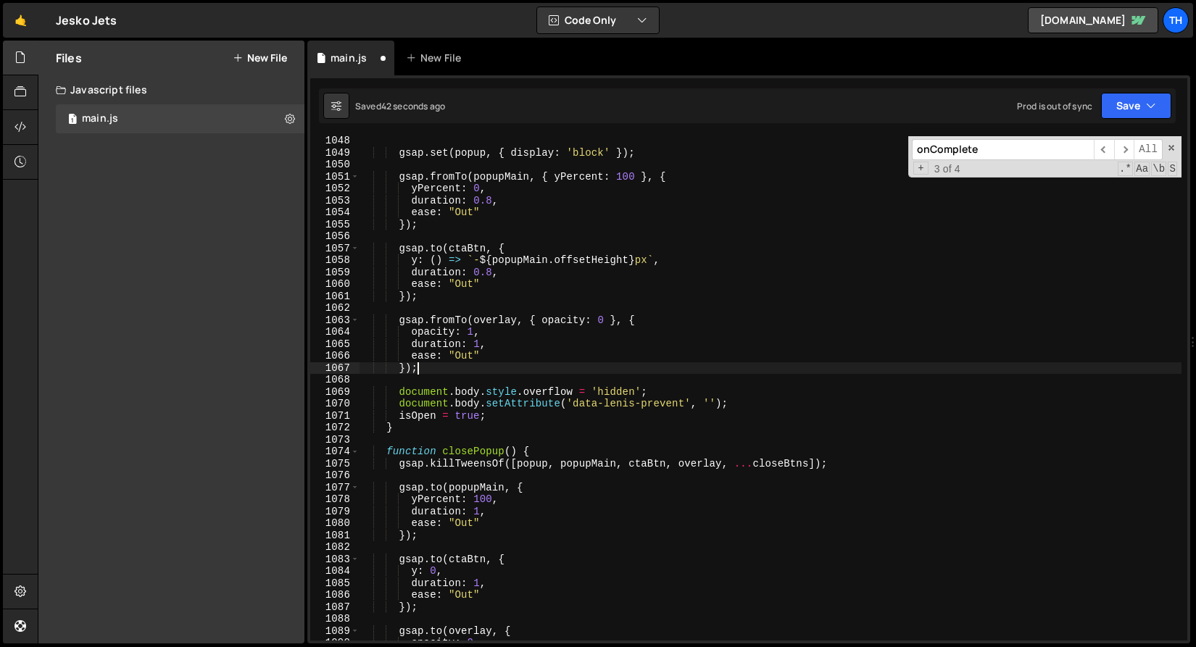
scroll to position [12487, 0]
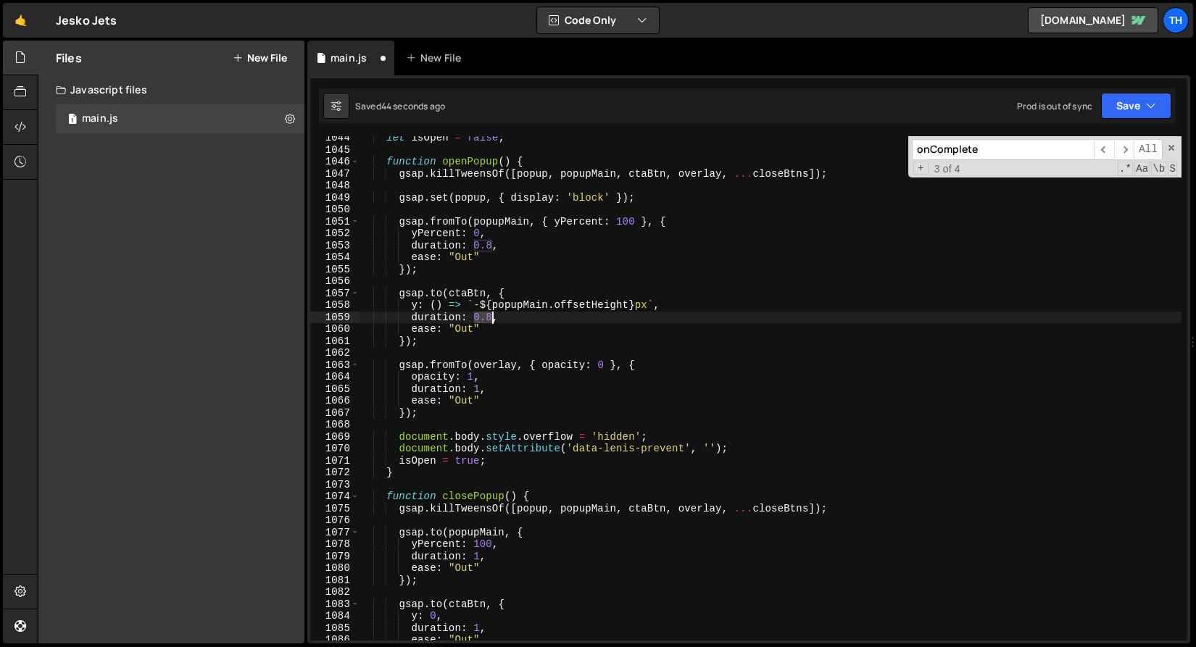
drag, startPoint x: 473, startPoint y: 317, endPoint x: 495, endPoint y: 317, distance: 21.8
click at [495, 317] on div "let isOpen = false ; function openPopup ( ) { gsap . killTweensOf ([ popup , po…" at bounding box center [770, 396] width 822 height 528
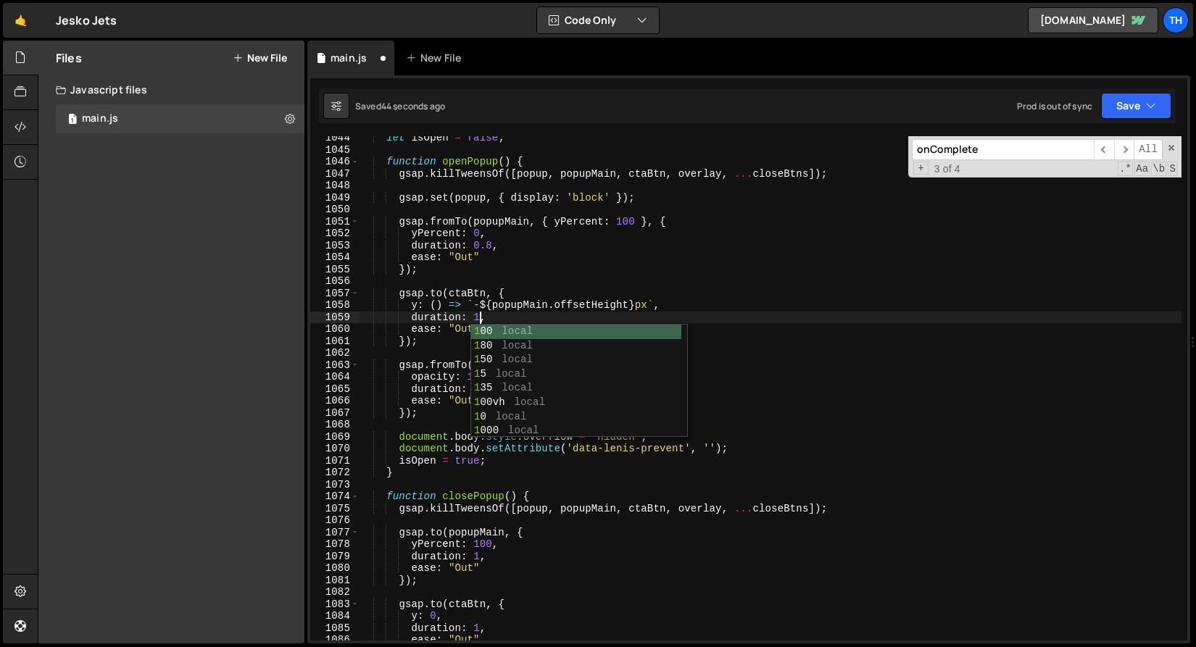
scroll to position [0, 8]
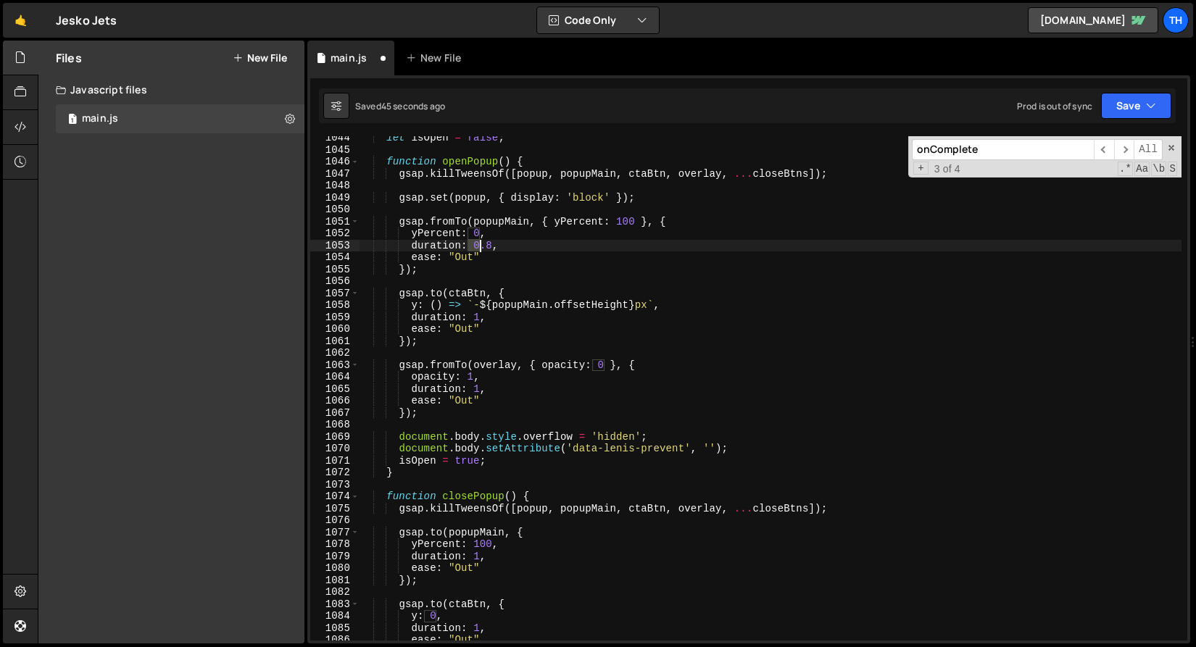
drag, startPoint x: 469, startPoint y: 240, endPoint x: 486, endPoint y: 243, distance: 17.8
click at [486, 243] on div "let isOpen = false ; function openPopup ( ) { gsap . killTweensOf ([ popup , po…" at bounding box center [770, 396] width 822 height 528
click at [479, 243] on div "let isOpen = false ; function openPopup ( ) { gsap . killTweensOf ([ popup , po…" at bounding box center [770, 388] width 822 height 504
drag, startPoint x: 475, startPoint y: 243, endPoint x: 490, endPoint y: 245, distance: 14.6
click at [490, 245] on div "let isOpen = false ; function openPopup ( ) { gsap . killTweensOf ([ popup , po…" at bounding box center [770, 396] width 822 height 528
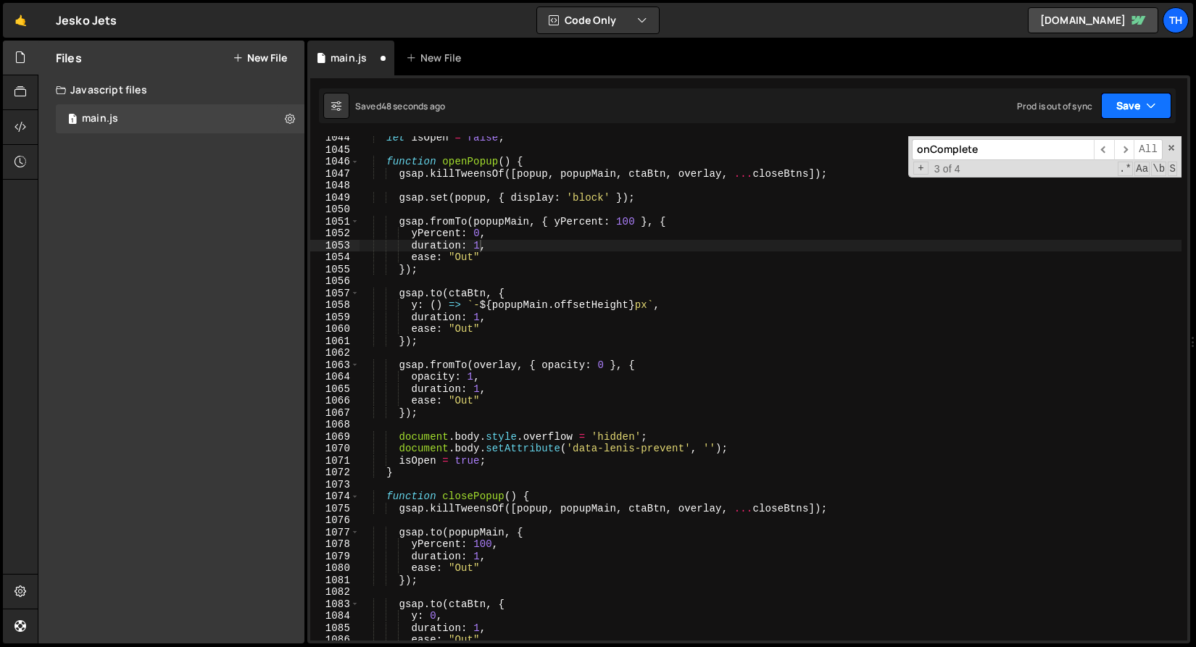
drag, startPoint x: 1129, startPoint y: 105, endPoint x: 1117, endPoint y: 130, distance: 27.9
click at [1129, 105] on button "Save" at bounding box center [1136, 106] width 70 height 26
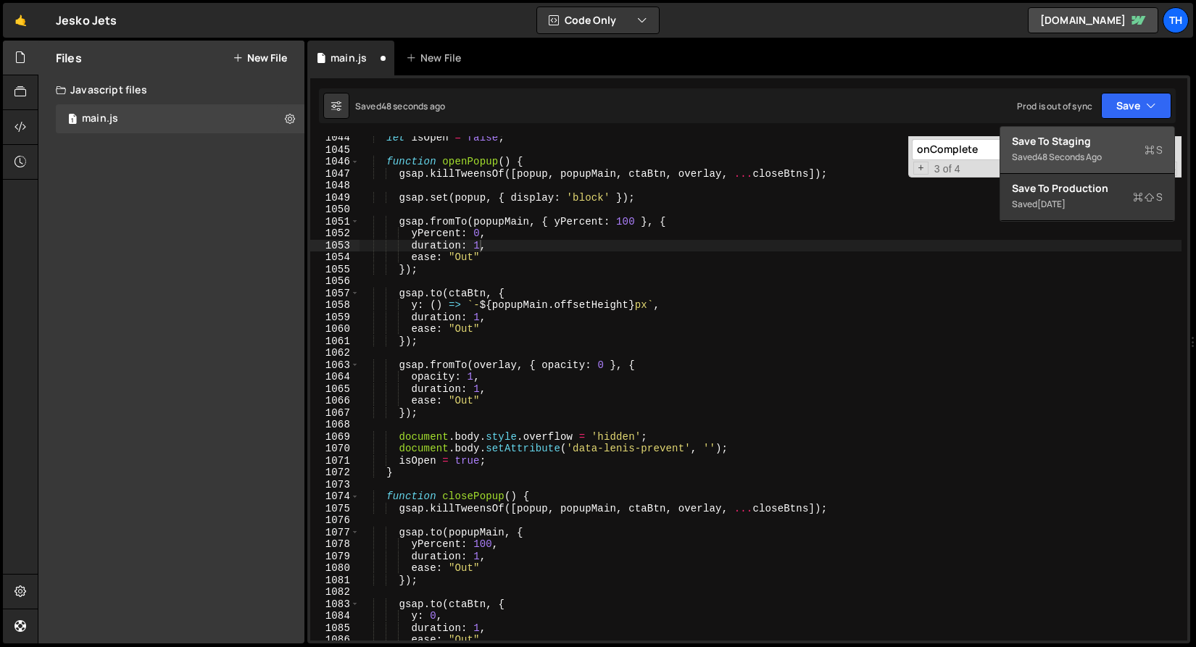
click at [1116, 133] on button "Save to Staging S Saved 48 seconds ago" at bounding box center [1087, 150] width 174 height 47
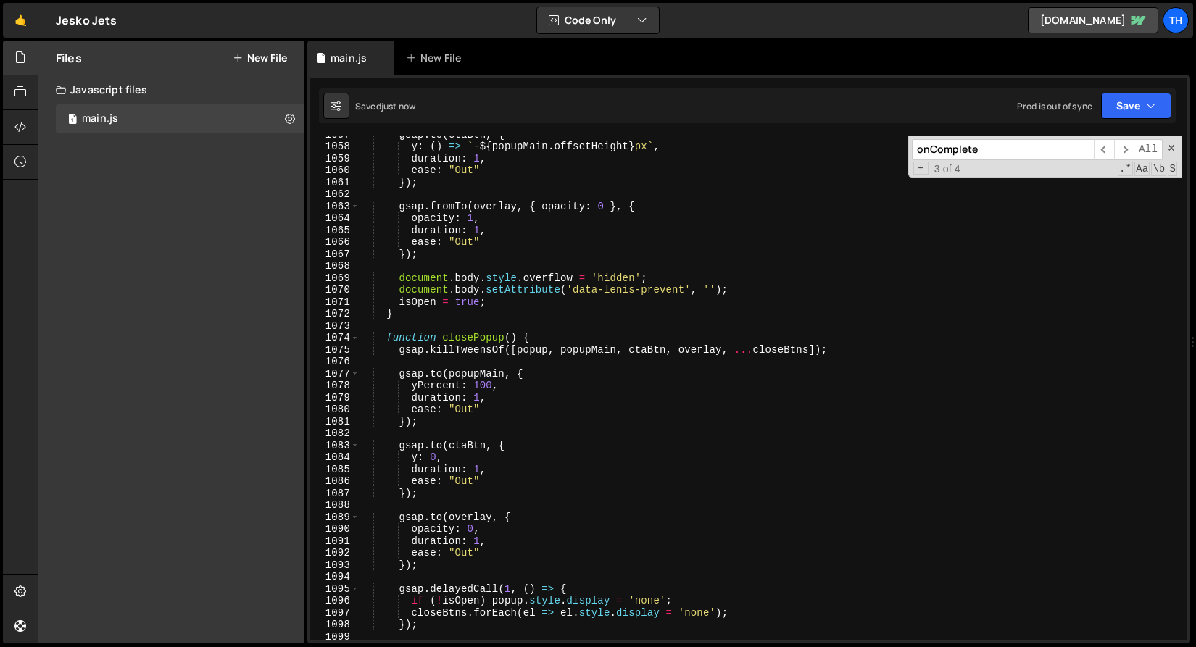
scroll to position [12825, 0]
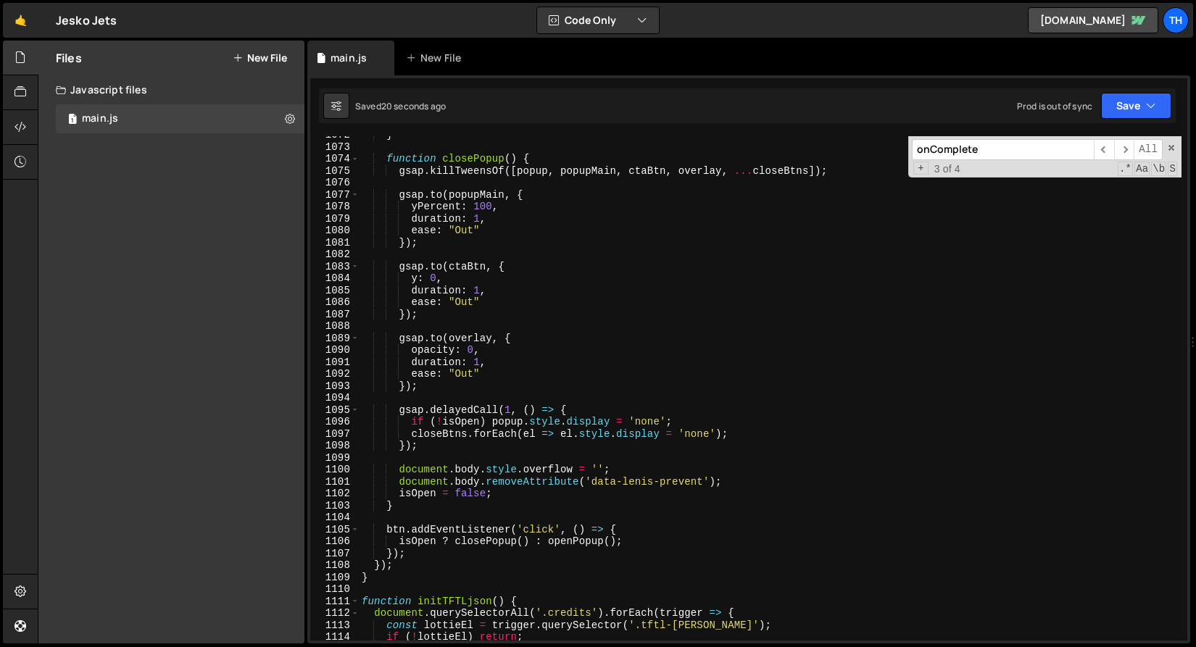
type textarea "closeBtns.forEach(el => el.style.display = 'none');"
drag, startPoint x: 757, startPoint y: 436, endPoint x: 349, endPoint y: 435, distance: 408.7
click at [349, 435] on div "closeBtns.forEach(el => el.style.display = 'none'); 1072 1073 1074 1075 1076 10…" at bounding box center [748, 388] width 877 height 504
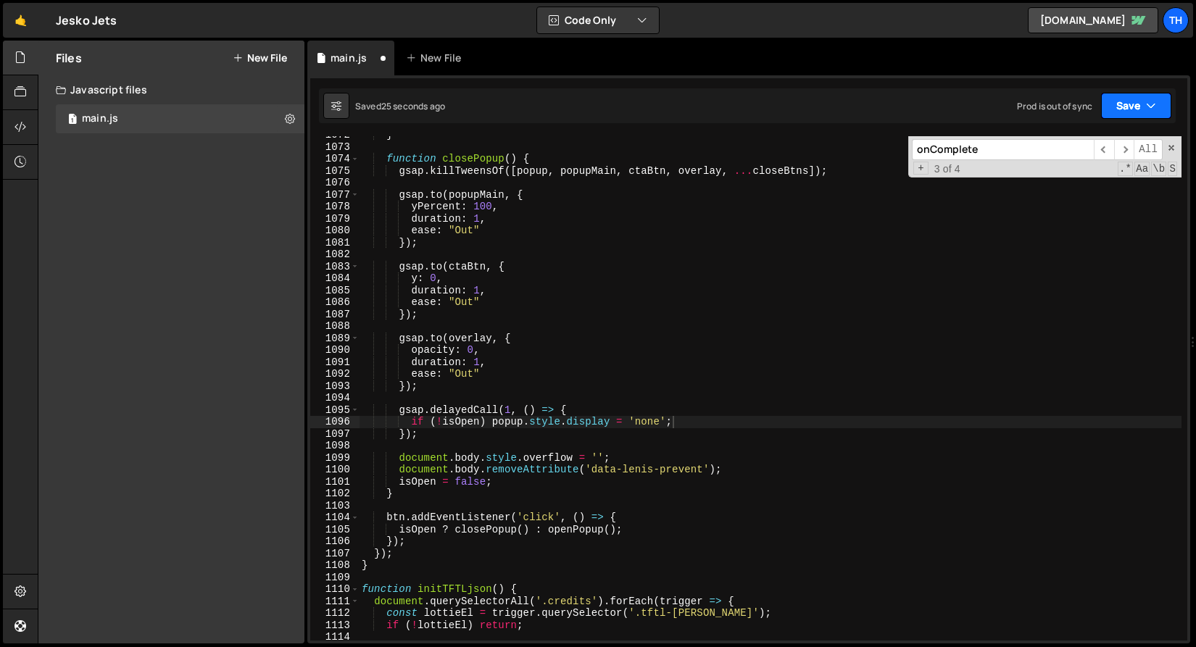
click at [1128, 101] on button "Save" at bounding box center [1136, 106] width 70 height 26
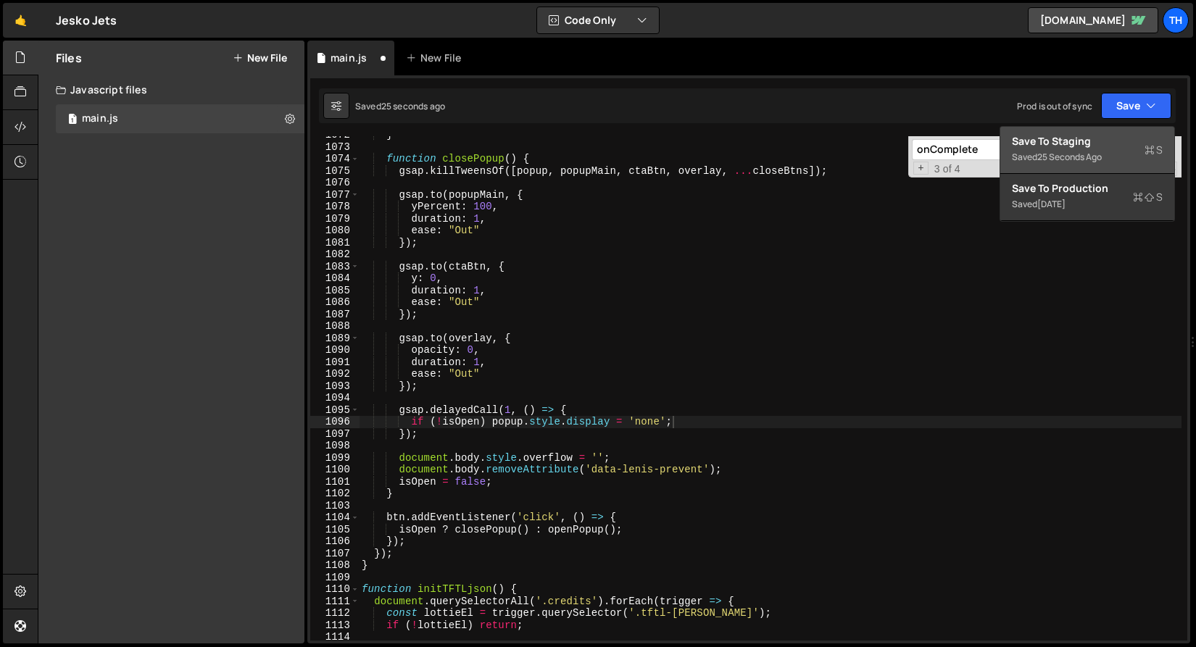
click at [1115, 143] on div "Save to Staging S" at bounding box center [1087, 141] width 151 height 14
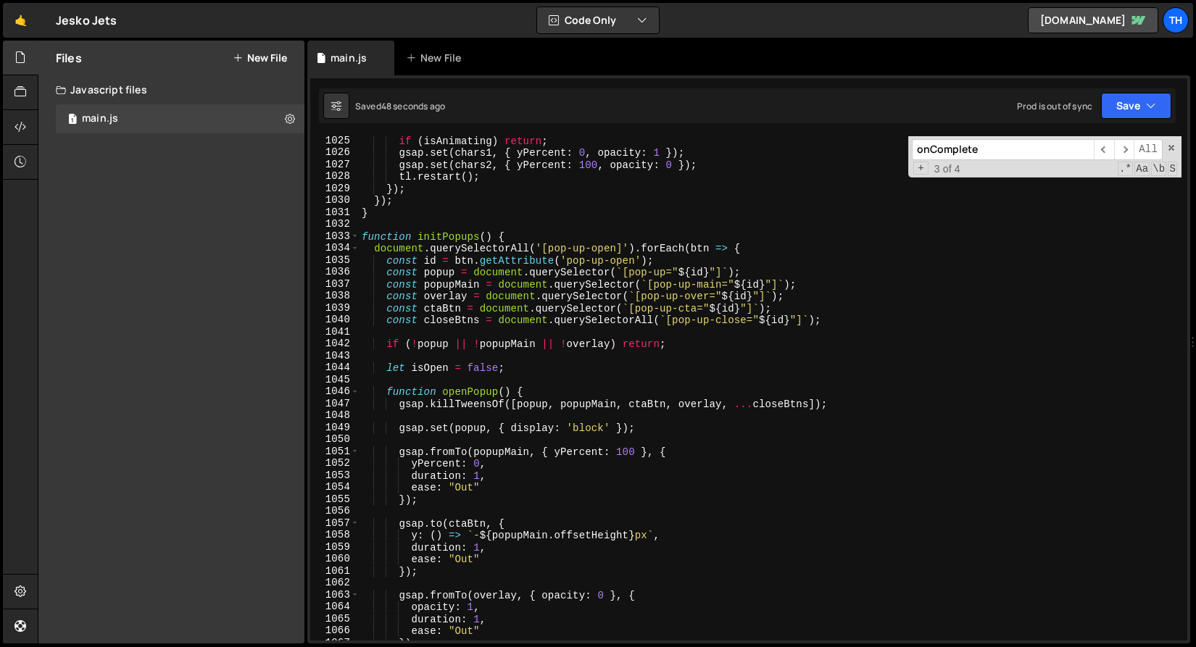
scroll to position [12258, 0]
type textarea "const closeBtns = document.querySelectorAll(`[pop-up-close="${id}"]`);"
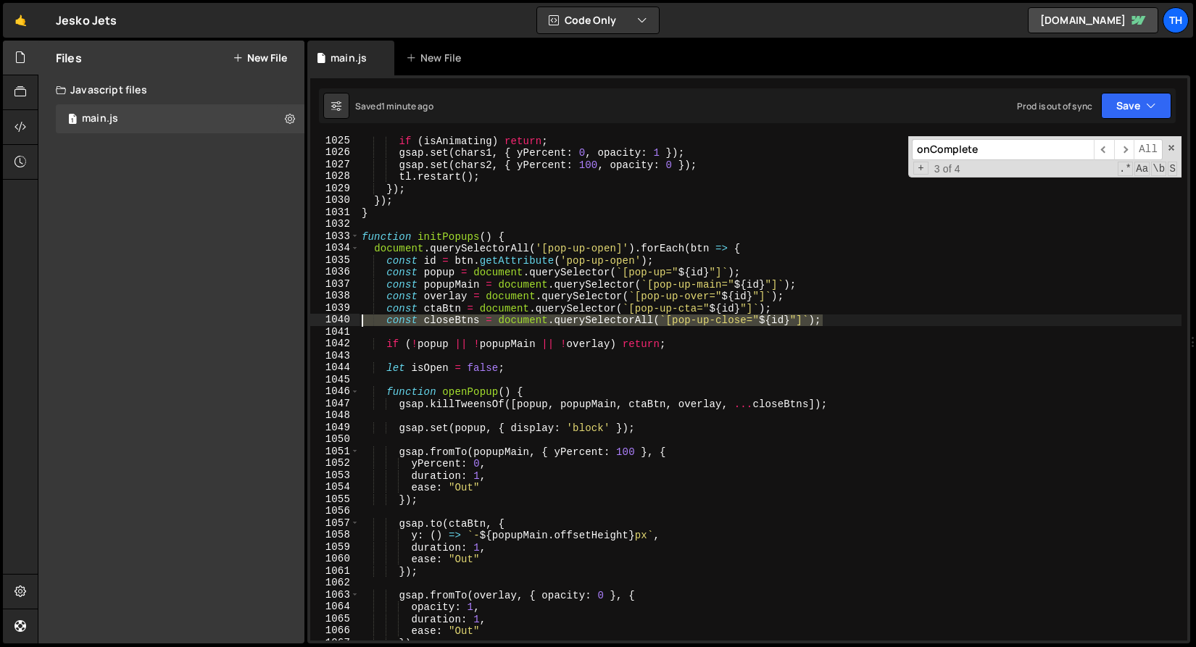
drag, startPoint x: 857, startPoint y: 319, endPoint x: 345, endPoint y: 319, distance: 512.3
click at [345, 319] on div "const closeBtns = document.querySelectorAll(`[pop-up-close="${id}"]`); 1025 102…" at bounding box center [748, 388] width 877 height 504
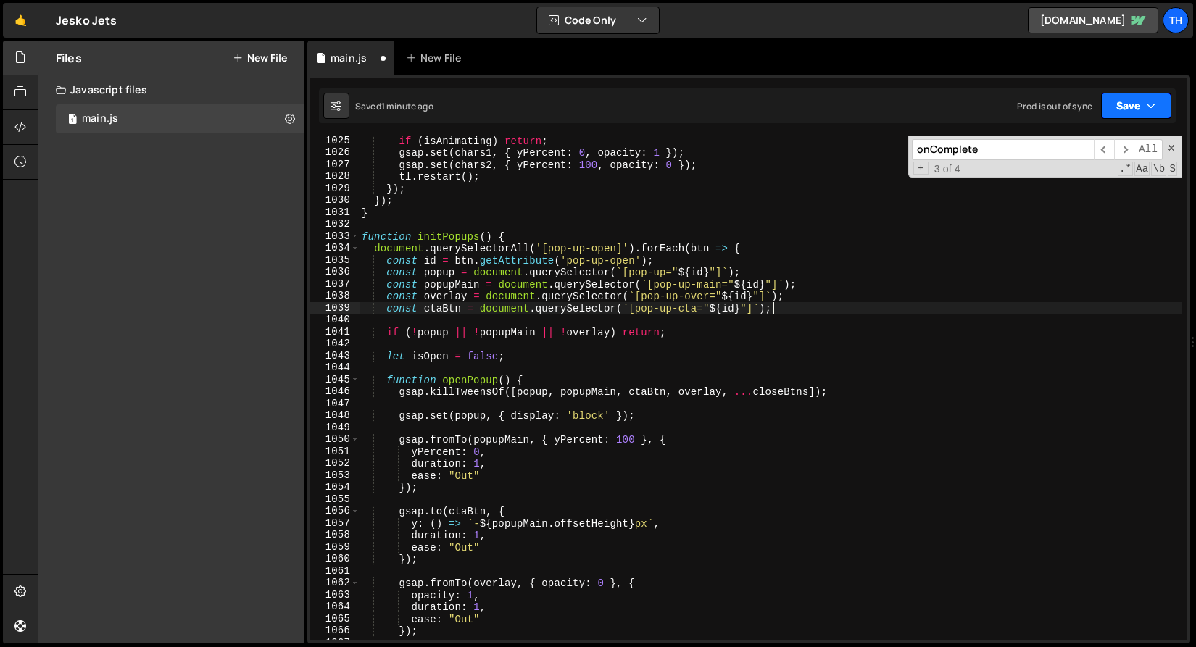
click at [1107, 106] on button "Save" at bounding box center [1136, 106] width 70 height 26
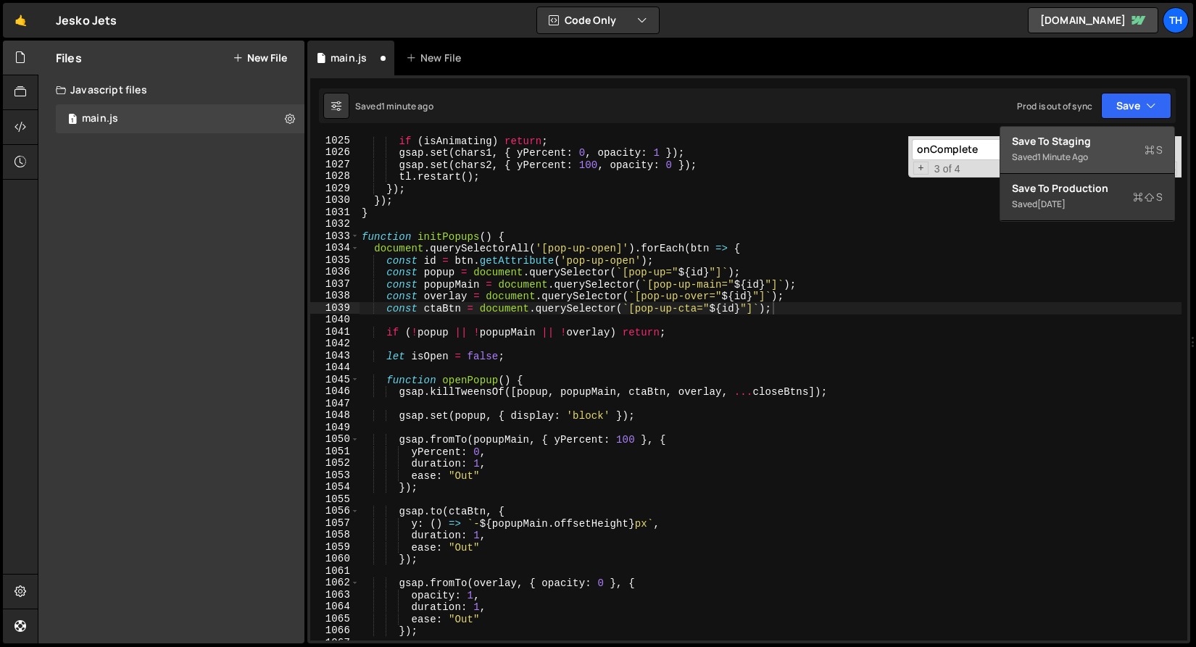
click at [1098, 137] on div "Save to Staging S" at bounding box center [1087, 141] width 151 height 14
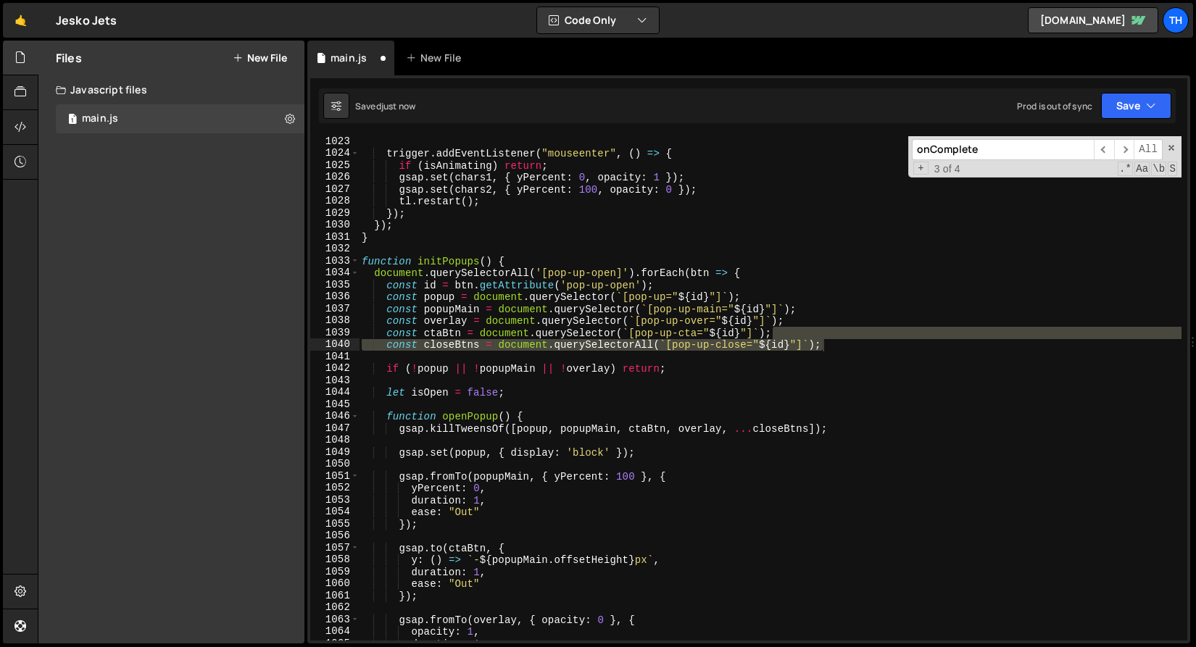
scroll to position [12340, 0]
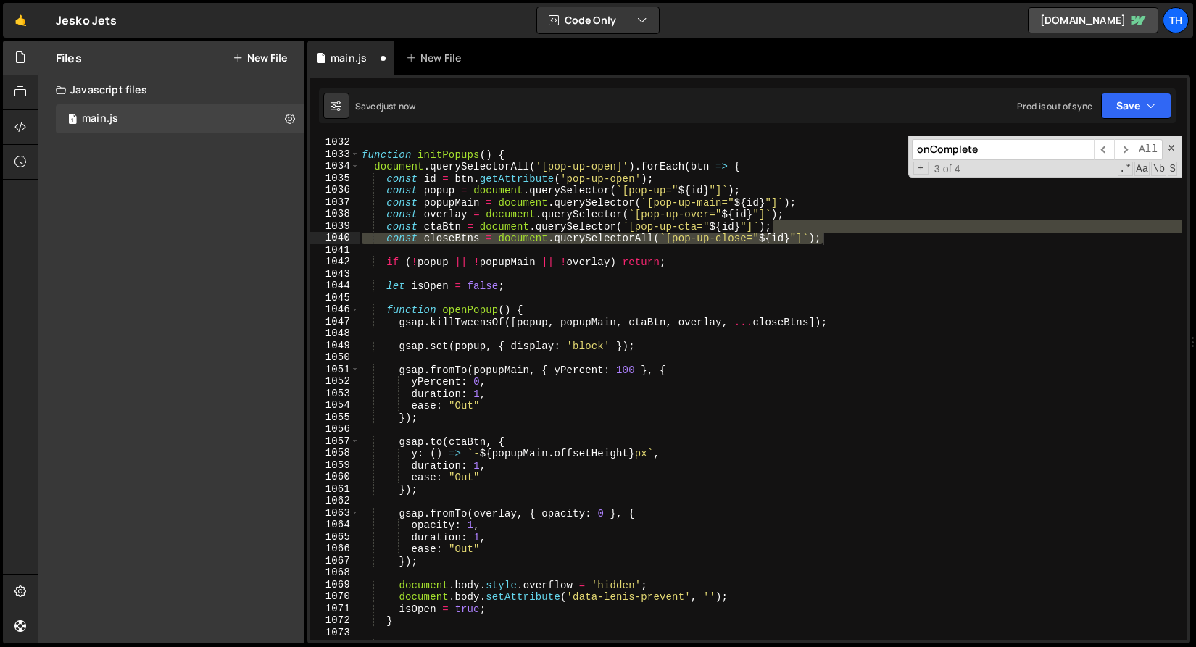
click at [432, 229] on div "} function initPopups ( ) { document . querySelectorAll ( '[pop-up-open]' ) . f…" at bounding box center [770, 389] width 822 height 528
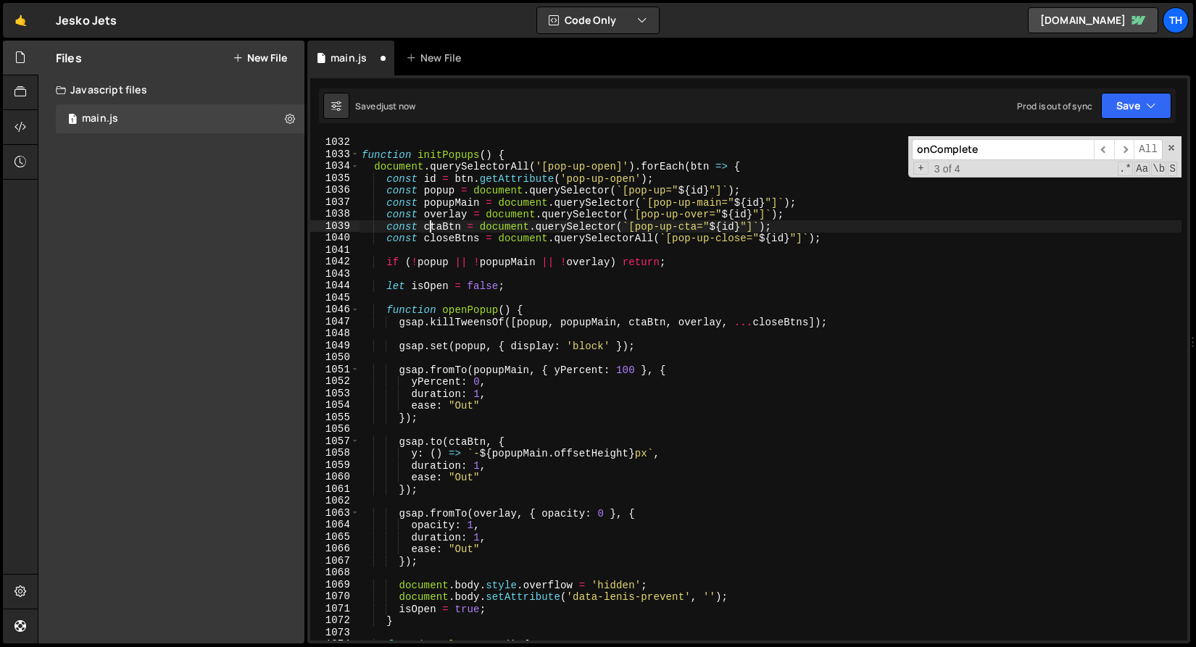
click at [436, 236] on div "} function initPopups ( ) { document . querySelectorAll ( '[pop-up-open]' ) . f…" at bounding box center [770, 389] width 822 height 528
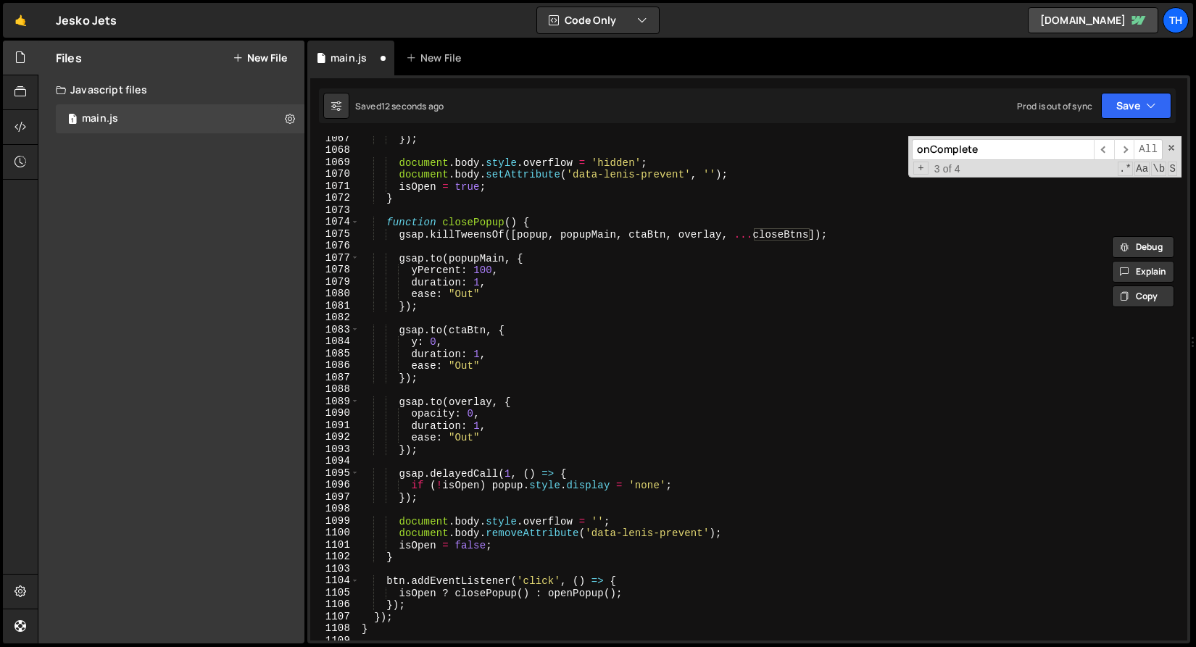
scroll to position [12773, 0]
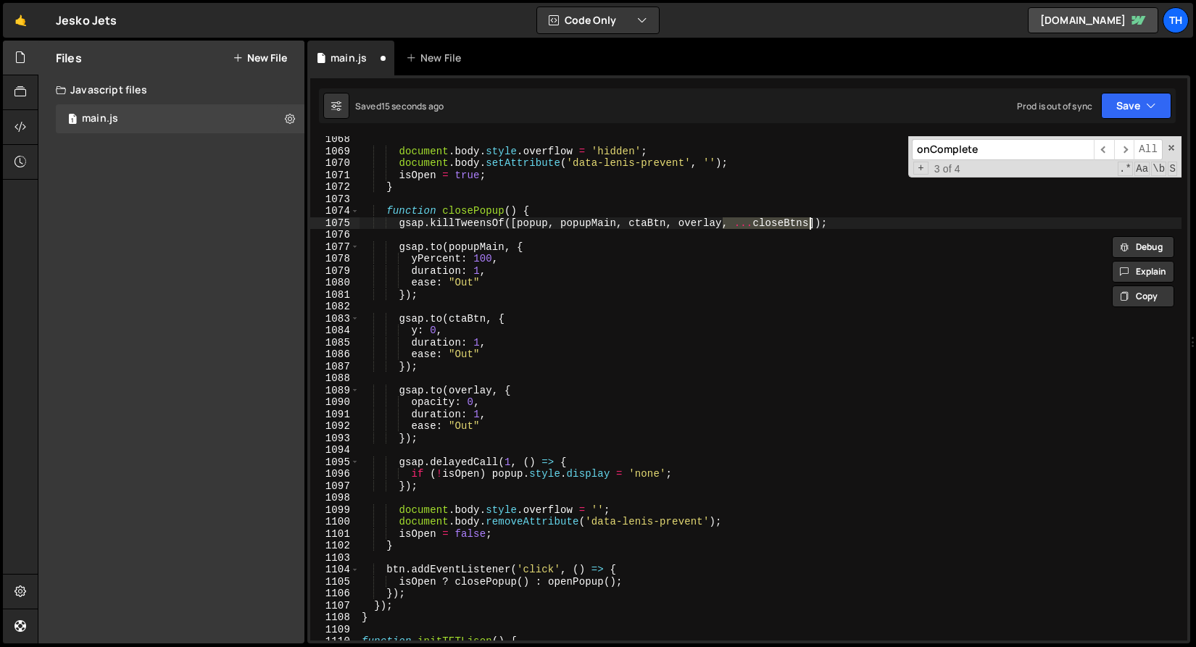
drag, startPoint x: 724, startPoint y: 225, endPoint x: 809, endPoint y: 219, distance: 85.0
click at [809, 219] on div "document . body . style . overflow = 'hidden' ; document . body . setAttribute …" at bounding box center [770, 397] width 822 height 528
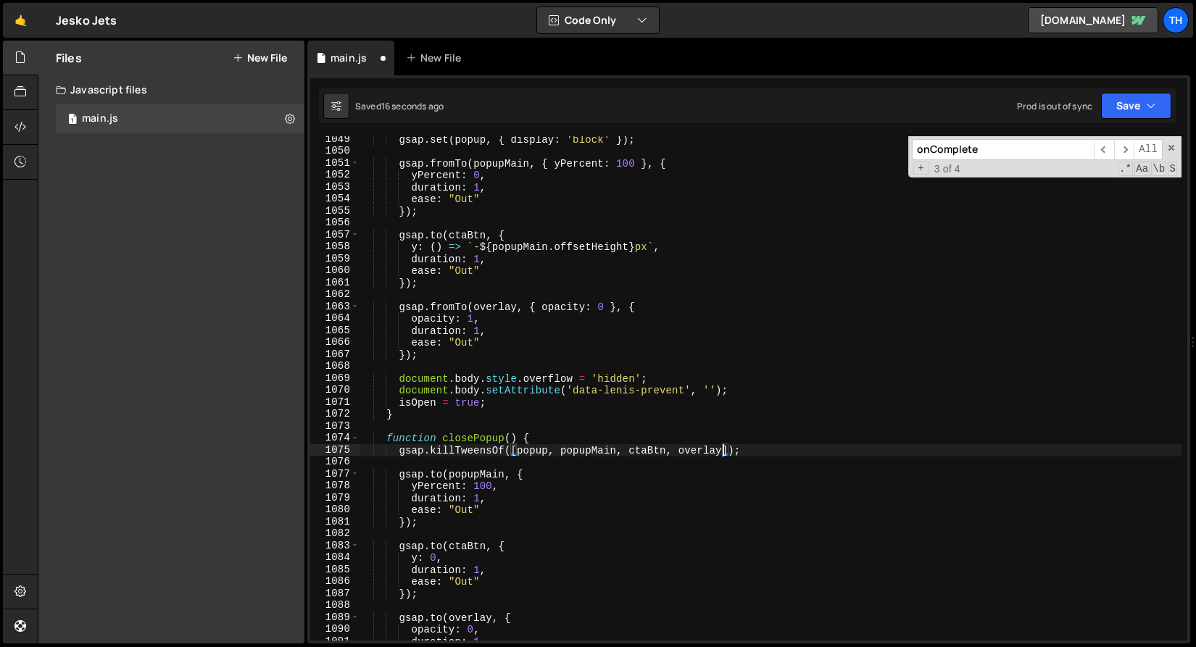
scroll to position [12330, 0]
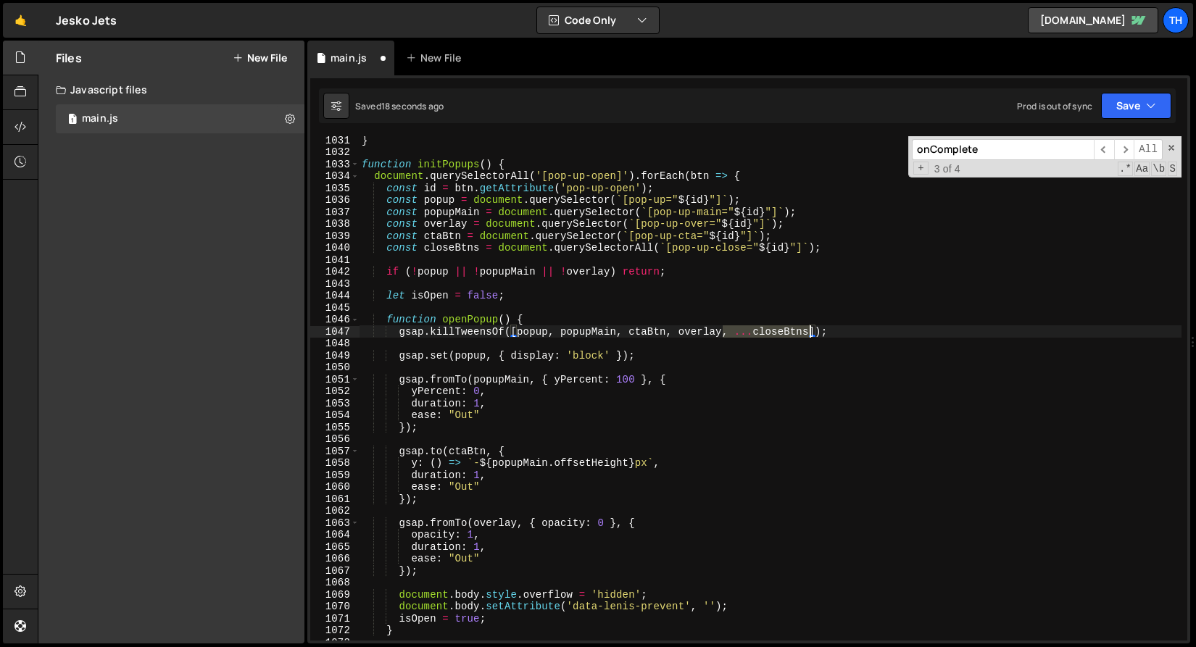
drag, startPoint x: 725, startPoint y: 330, endPoint x: 809, endPoint y: 330, distance: 84.1
click at [809, 330] on div "} function initPopups ( ) { document . querySelectorAll ( '[pop-up-open]' ) . f…" at bounding box center [770, 398] width 822 height 528
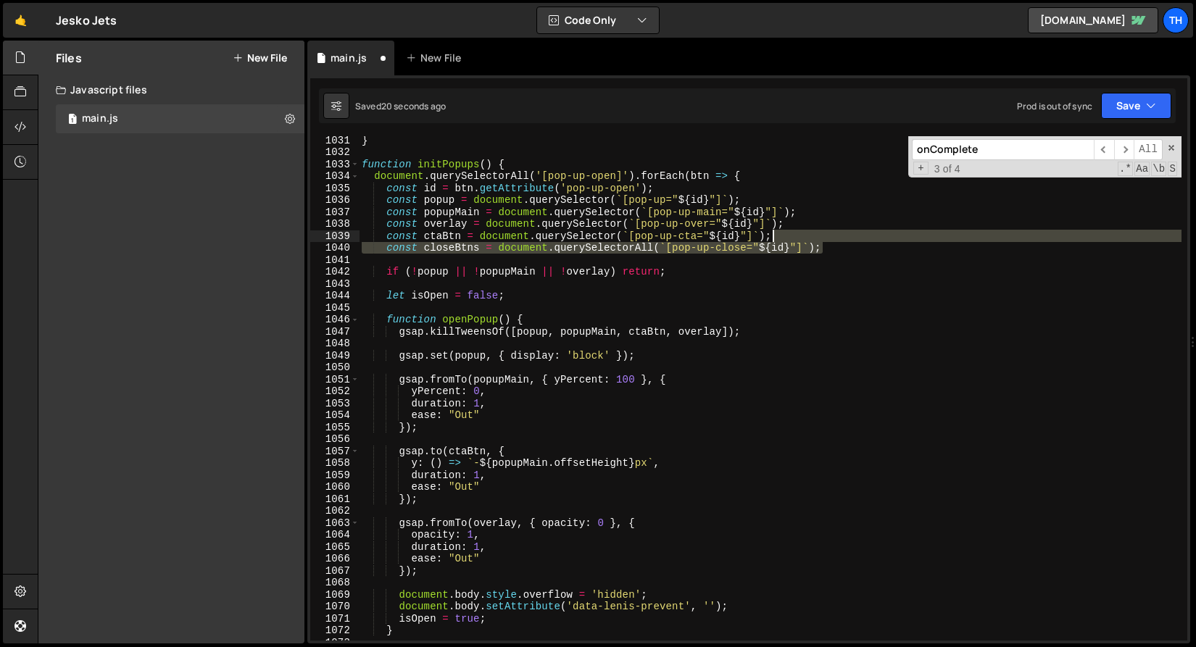
drag, startPoint x: 838, startPoint y: 250, endPoint x: 829, endPoint y: 238, distance: 14.5
click at [829, 238] on div "} function initPopups ( ) { document . querySelectorAll ( '[pop-up-open]' ) . f…" at bounding box center [770, 398] width 822 height 528
type textarea "const ctaBtn = document.querySelector(`[pop-up-cta="${id}"]`);"
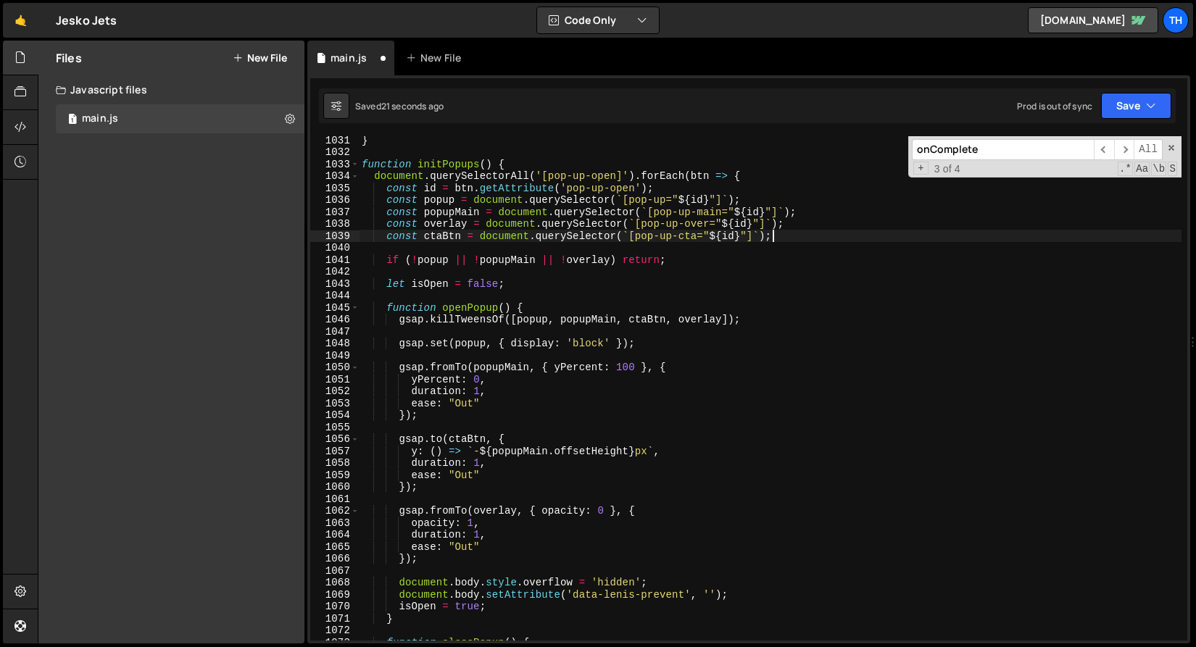
click at [1154, 82] on div "const ctaBtn = document.querySelector(`[pop-up-cta="${id}"]`); 1031 1032 1033 1…" at bounding box center [748, 359] width 883 height 568
click at [1139, 102] on button "Save" at bounding box center [1136, 106] width 70 height 26
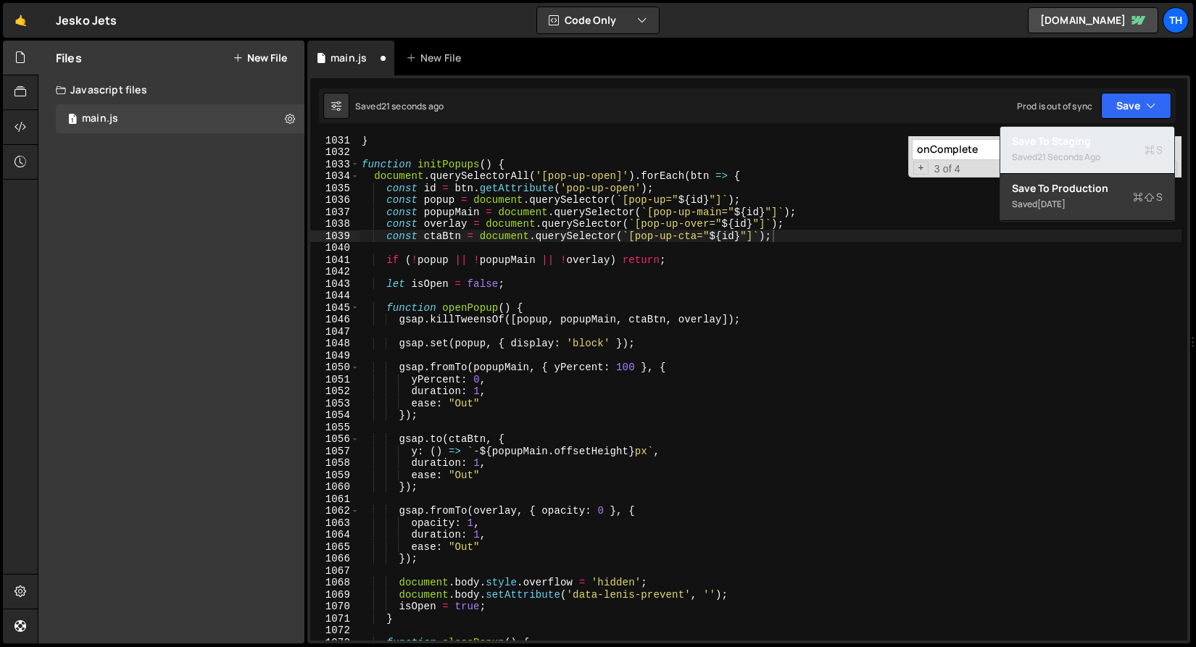
click at [1068, 151] on div "21 seconds ago" at bounding box center [1068, 157] width 63 height 12
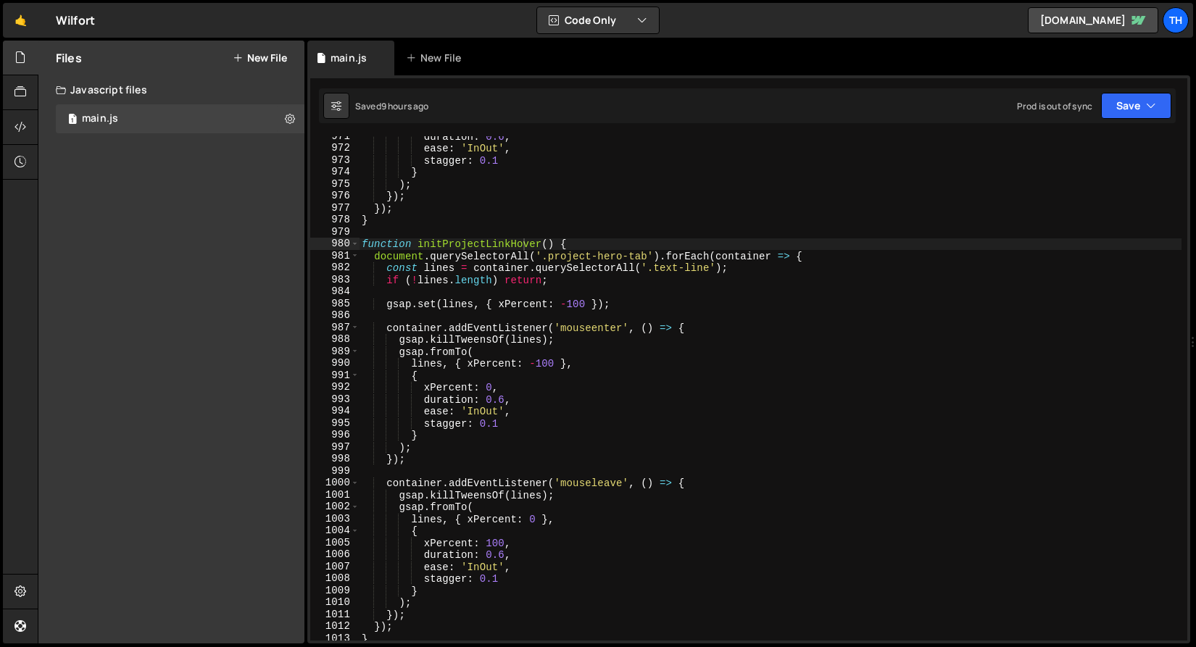
scroll to position [0, 11]
click at [357, 243] on span at bounding box center [355, 244] width 8 height 12
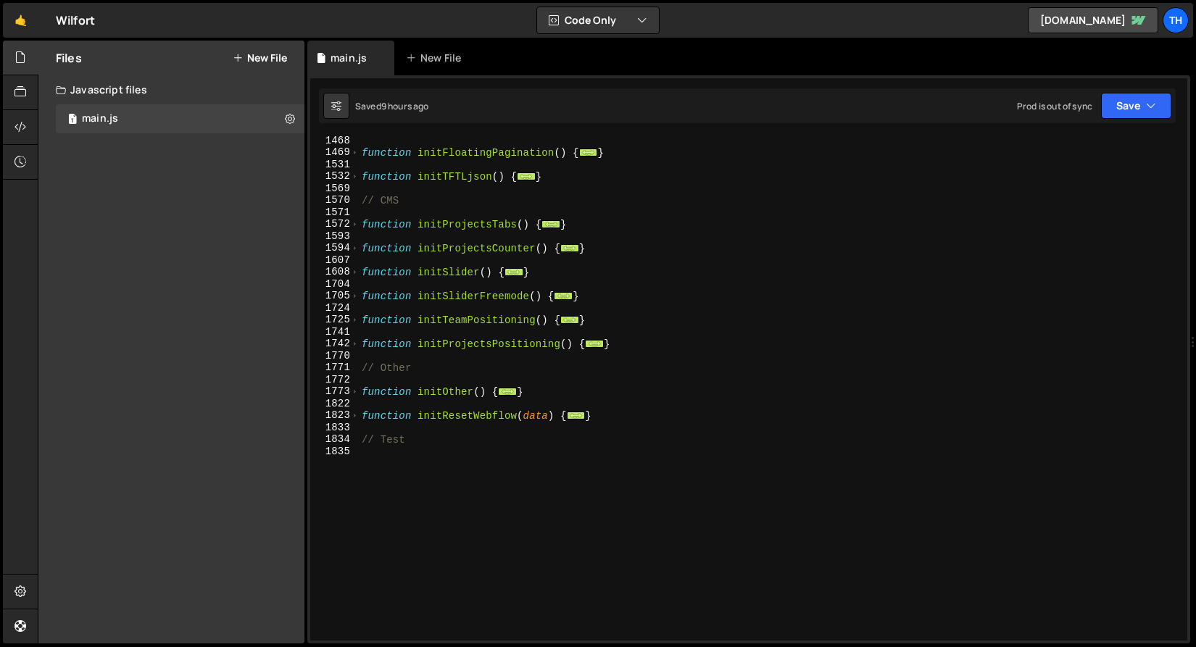
scroll to position [666, 0]
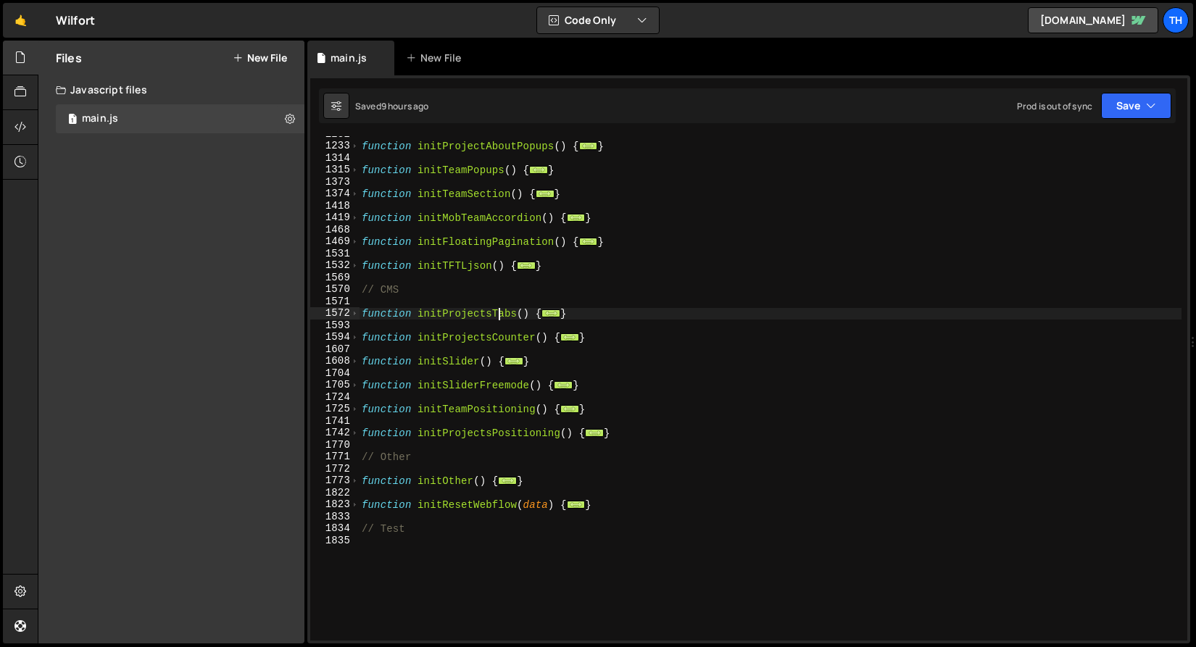
click at [499, 319] on div "function initProjectAboutPopups ( ) { ... } function initTeamPopups ( ) { ... }…" at bounding box center [770, 392] width 822 height 528
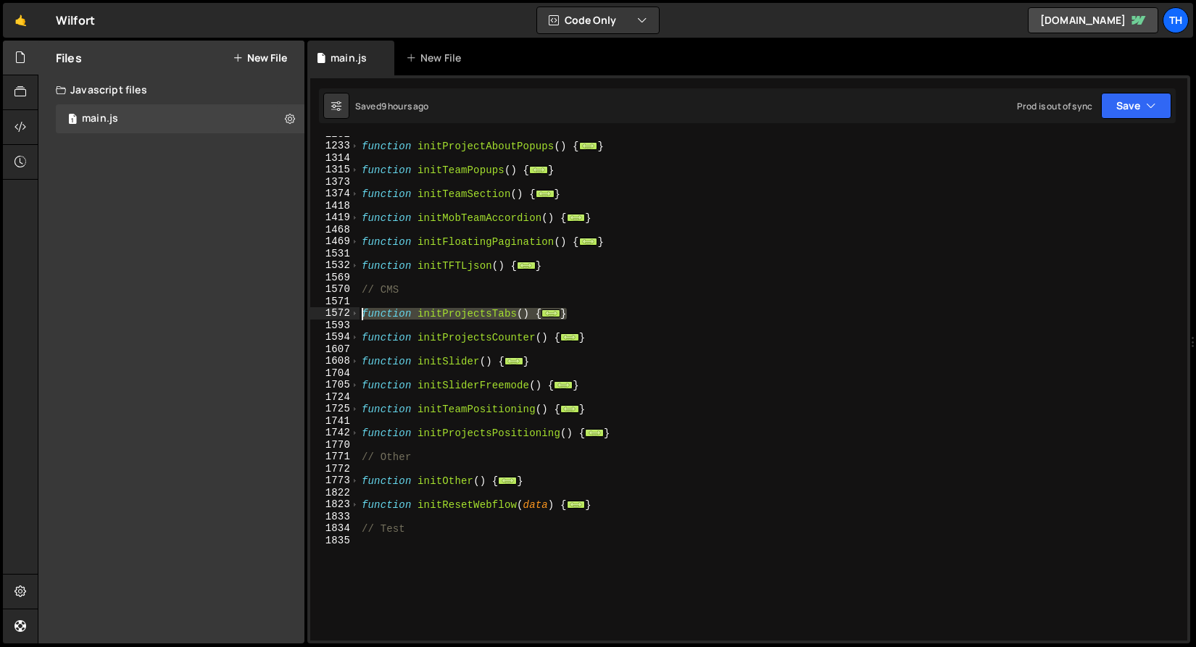
drag, startPoint x: 554, startPoint y: 311, endPoint x: 253, endPoint y: 309, distance: 300.7
click at [253, 309] on div "Files New File Javascript files 1 main.js 0 CSS files Copy share link Edit File…" at bounding box center [617, 343] width 1158 height 604
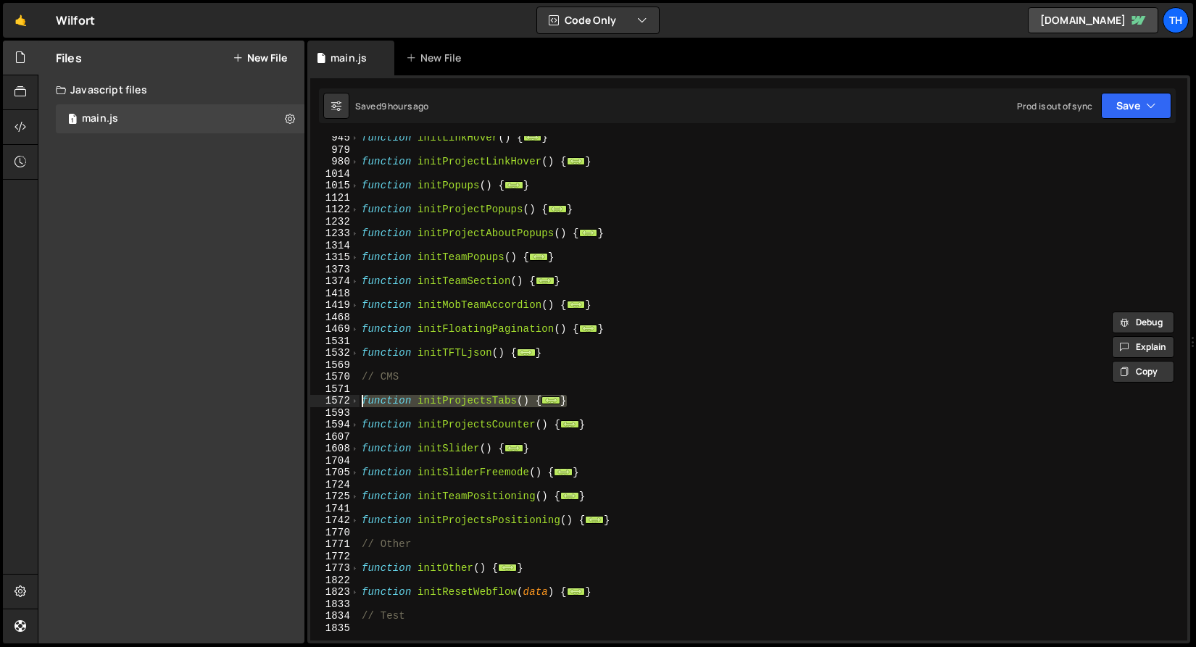
scroll to position [477, 0]
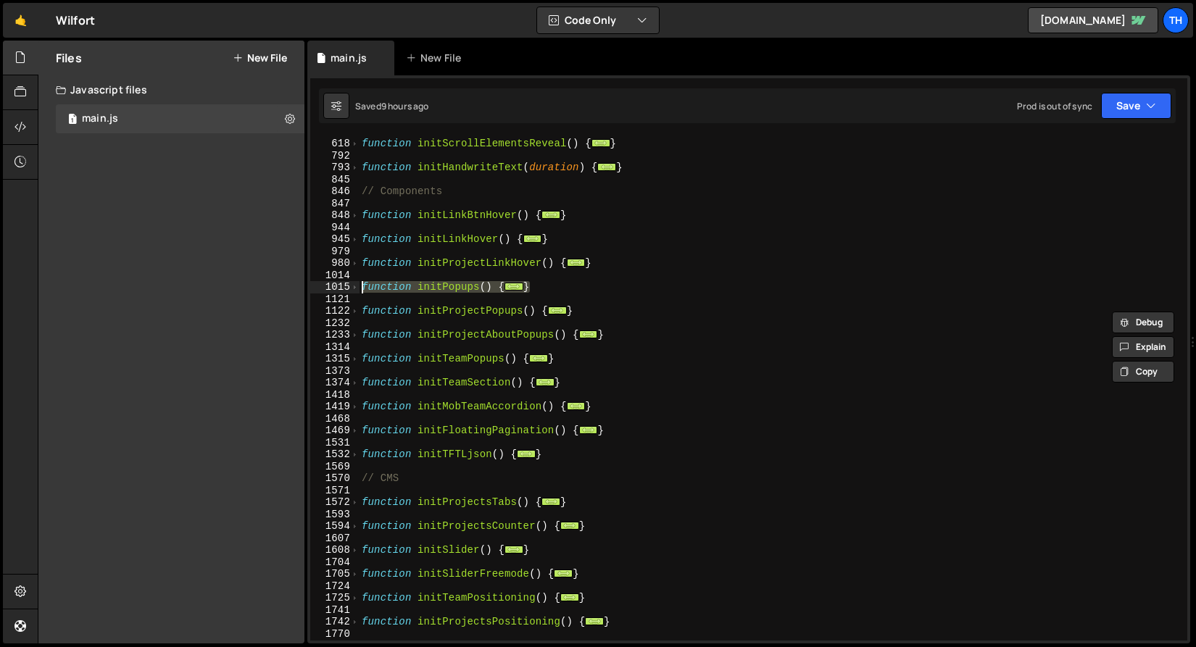
drag, startPoint x: 560, startPoint y: 283, endPoint x: 275, endPoint y: 291, distance: 285.6
click at [275, 291] on div "Files New File Javascript files 1 main.js 0 CSS files Copy share link Edit File…" at bounding box center [617, 343] width 1158 height 604
type textarea "function initPopups() { // Open pop-ups"
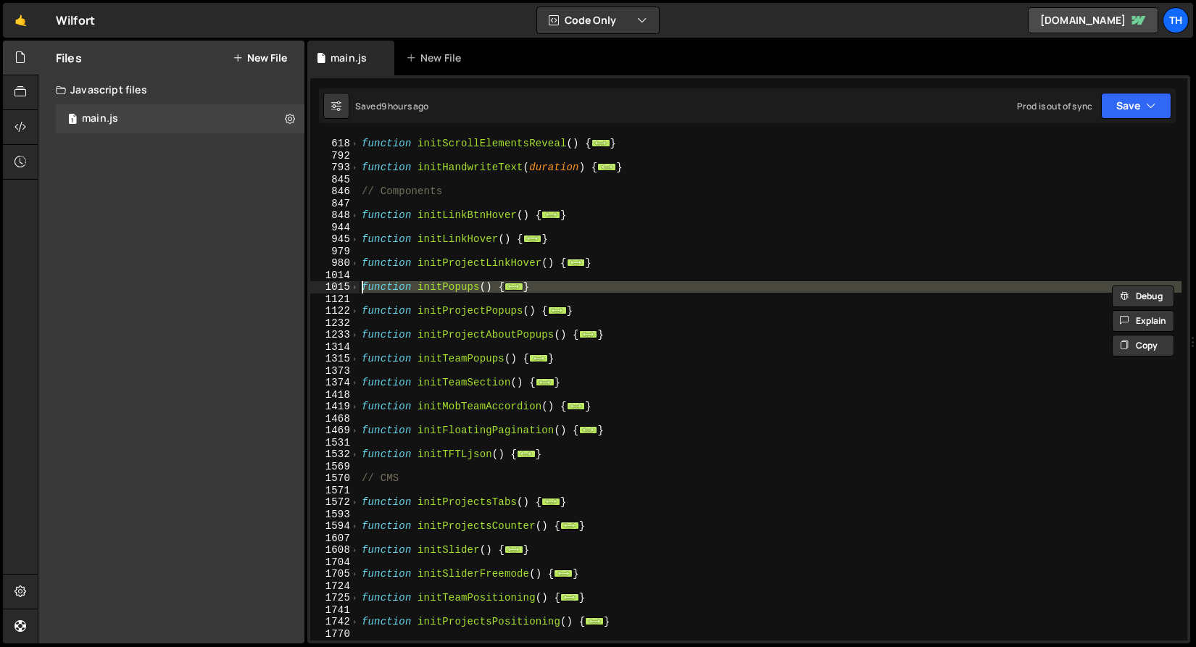
click at [349, 288] on div "1015" at bounding box center [334, 287] width 49 height 12
click at [349, 271] on div at bounding box center [349, 271] width 0 height 0
click at [445, 303] on div "function initScrollElementsReveal ( ) { ... } function initHandwriteText ( dura…" at bounding box center [770, 388] width 822 height 504
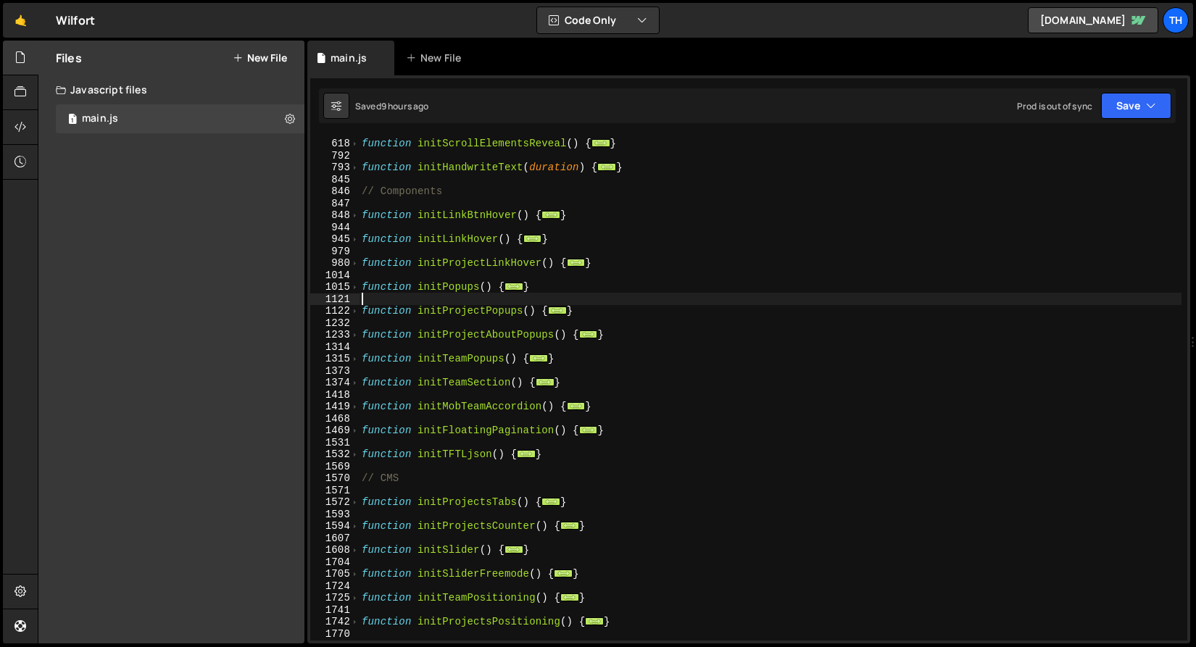
scroll to position [0, 0]
drag, startPoint x: 553, startPoint y: 291, endPoint x: 322, endPoint y: 288, distance: 231.2
click at [322, 288] on div "617 618 792 793 845 846 847 848 944 945 979 980 1014 1015 1121 1122 1232 1233 1…" at bounding box center [748, 388] width 877 height 504
type textarea "function initPopups() { // Open pop-ups"
click at [412, 253] on div "function initScrollElementsReveal ( ) { ... } function initHandwriteText ( dura…" at bounding box center [770, 389] width 822 height 528
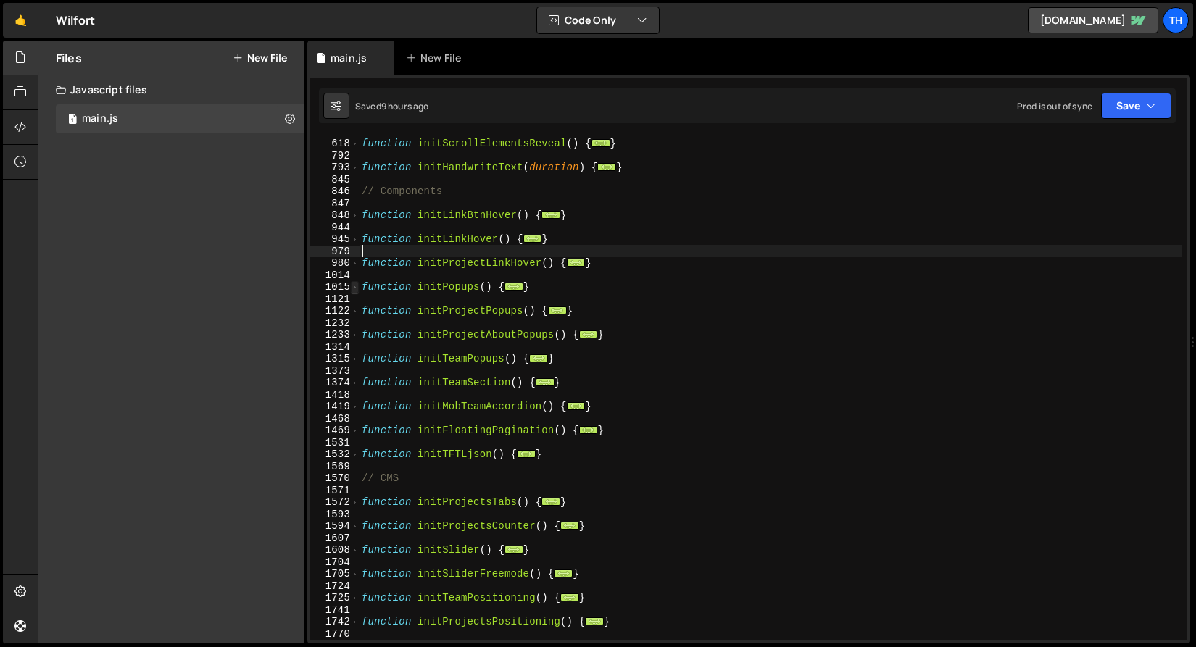
click at [356, 286] on span at bounding box center [355, 287] width 8 height 12
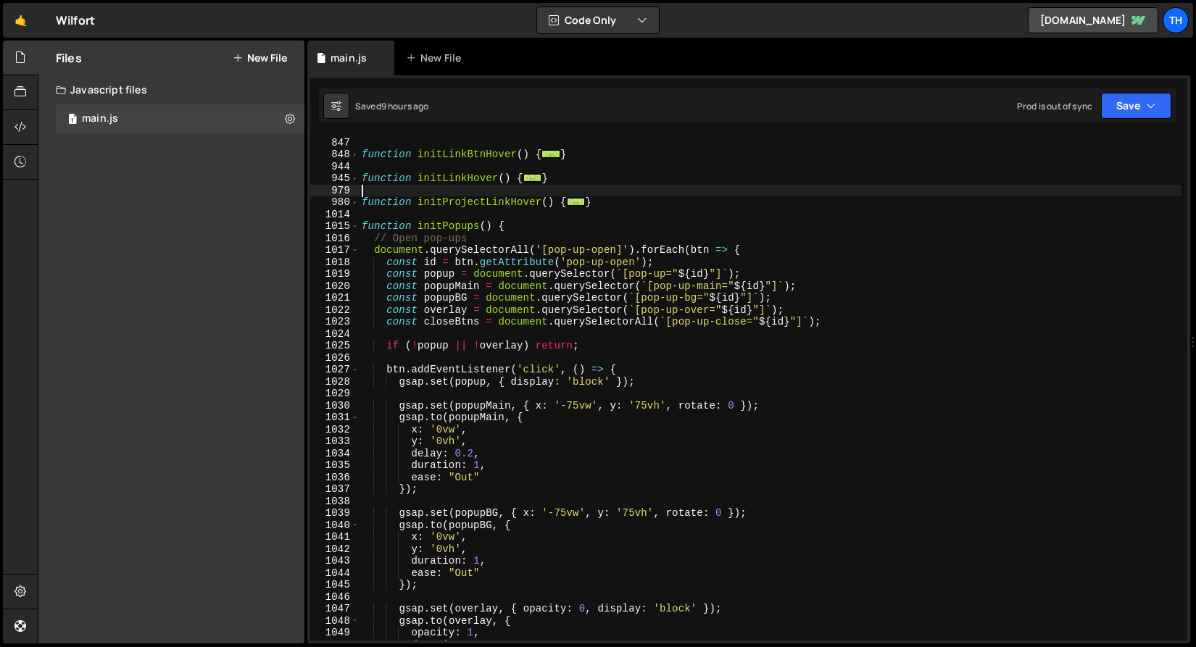
scroll to position [538, 0]
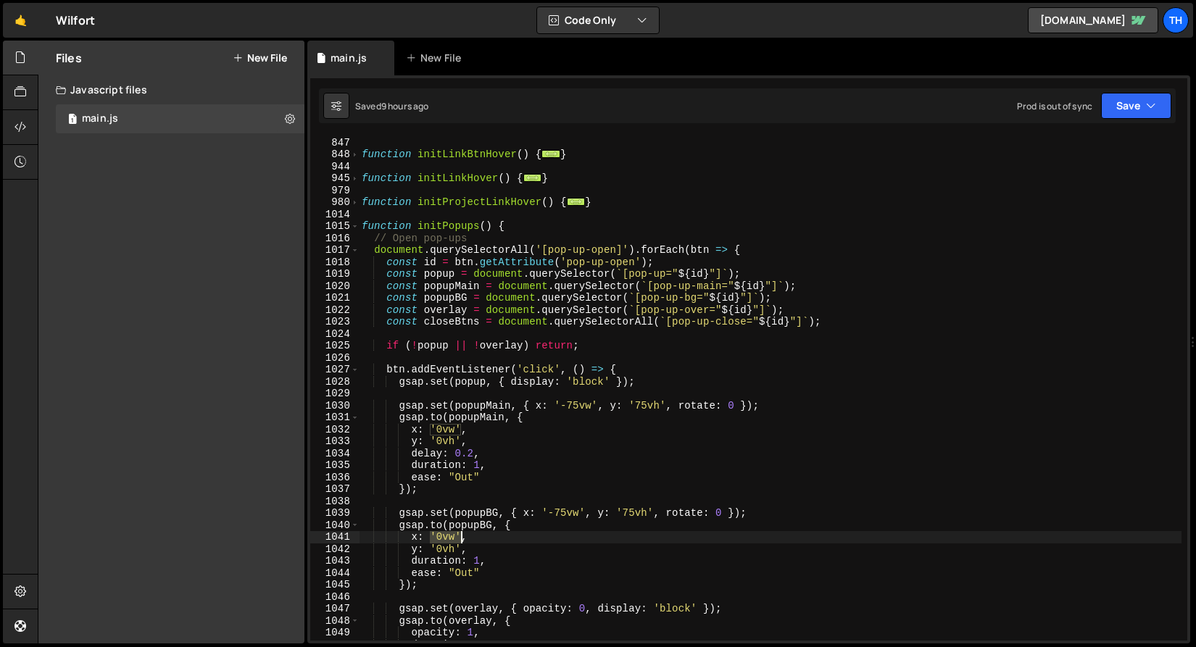
drag, startPoint x: 436, startPoint y: 538, endPoint x: 461, endPoint y: 537, distance: 24.6
click at [461, 537] on div "// Components function initLinkBtnHover ( ) { ... } function initLinkHover ( ) …" at bounding box center [770, 389] width 822 height 528
drag, startPoint x: 414, startPoint y: 549, endPoint x: 460, endPoint y: 546, distance: 46.4
click at [460, 546] on div "// Components function initLinkBtnHover ( ) { ... } function initLinkHover ( ) …" at bounding box center [770, 389] width 822 height 528
type textarea "y: '0vh',"
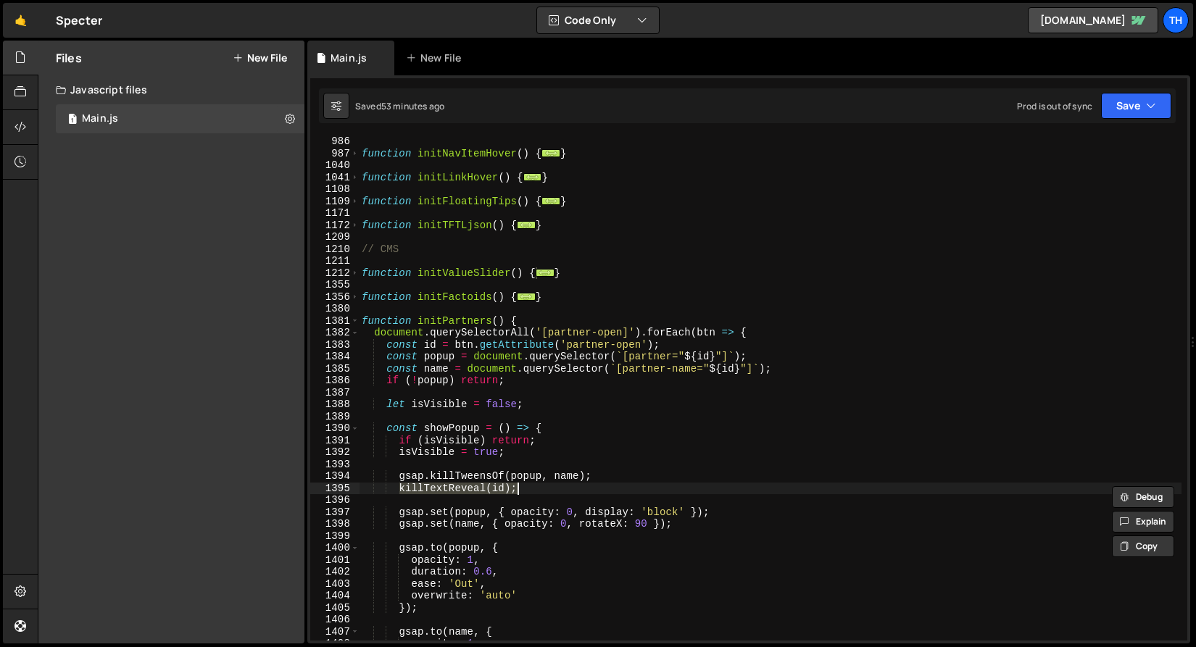
scroll to position [599, 0]
click at [359, 322] on div "1381" at bounding box center [334, 321] width 49 height 12
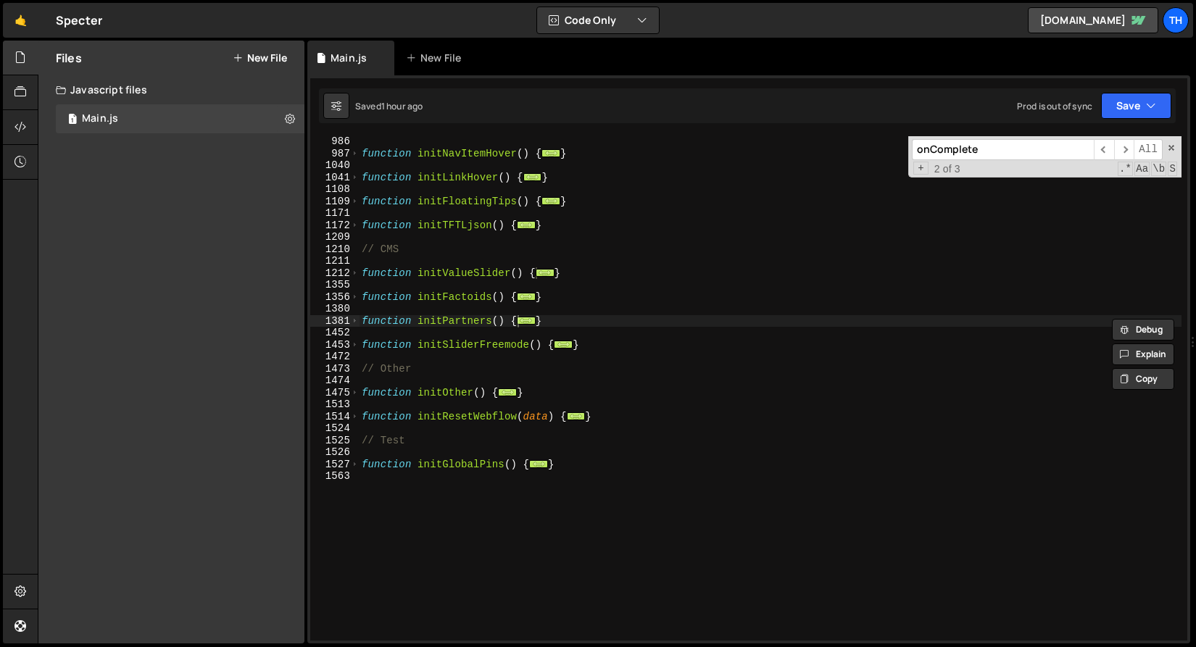
scroll to position [1183, 0]
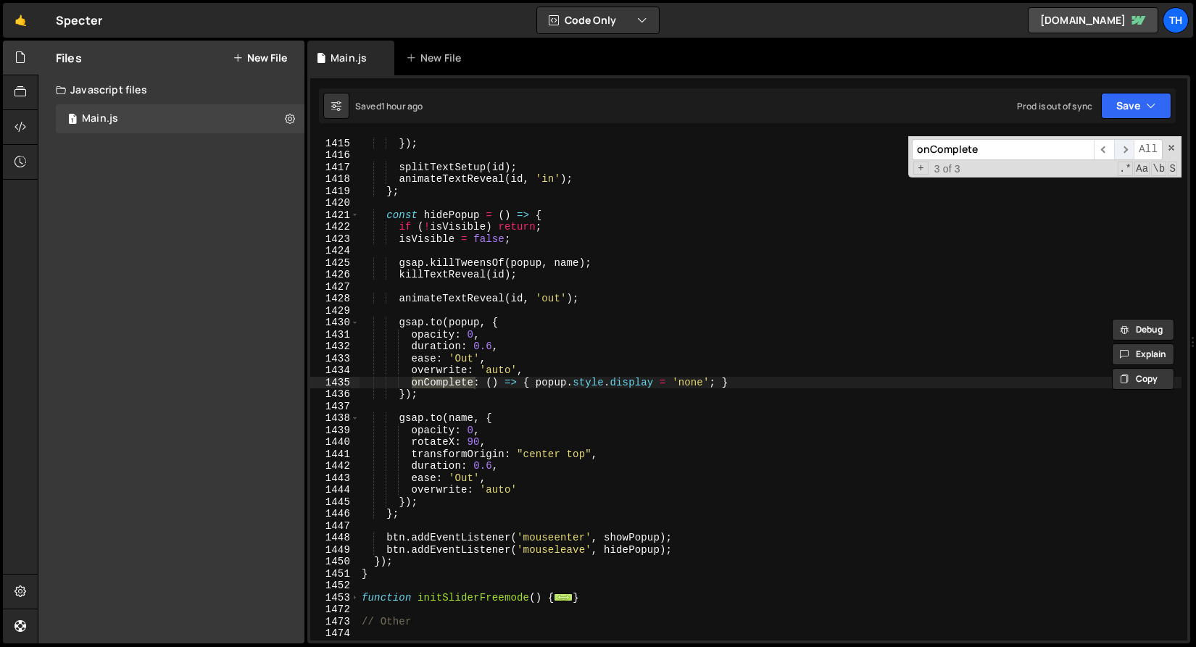
type input "onComplete"
click at [1115, 149] on span "​" at bounding box center [1124, 149] width 20 height 21
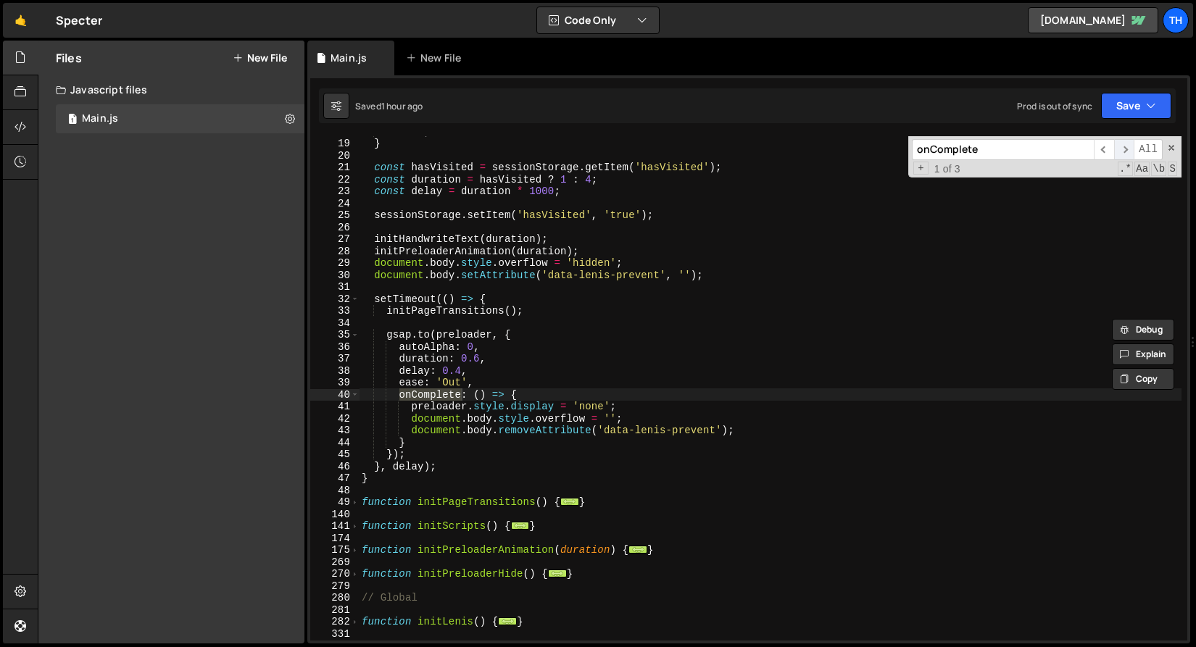
scroll to position [214, 0]
click at [1115, 149] on span "​" at bounding box center [1124, 149] width 20 height 21
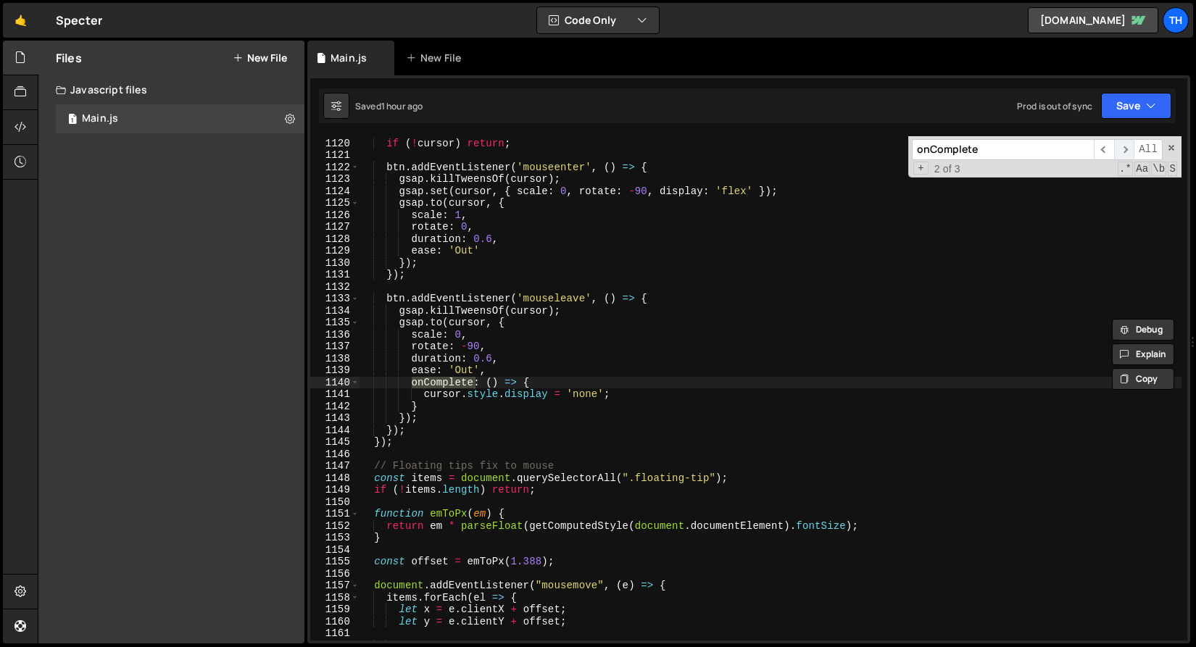
click at [1115, 149] on span "​" at bounding box center [1124, 149] width 20 height 21
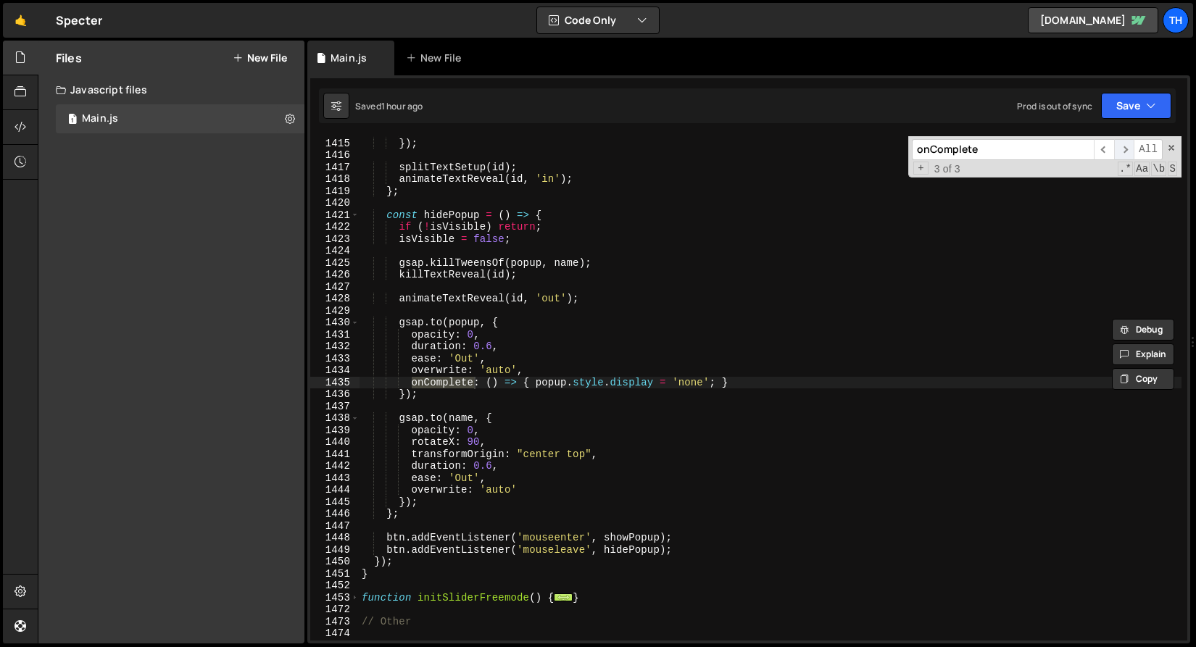
click at [1116, 149] on span "​" at bounding box center [1124, 149] width 20 height 21
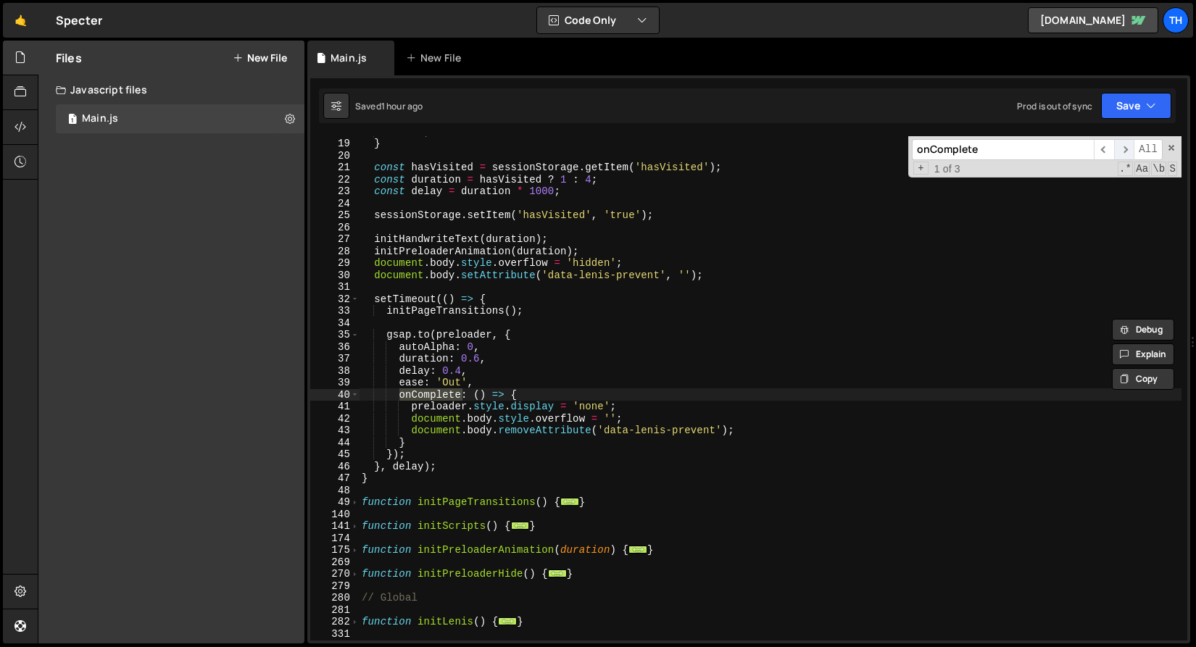
click at [1116, 149] on span "​" at bounding box center [1124, 149] width 20 height 21
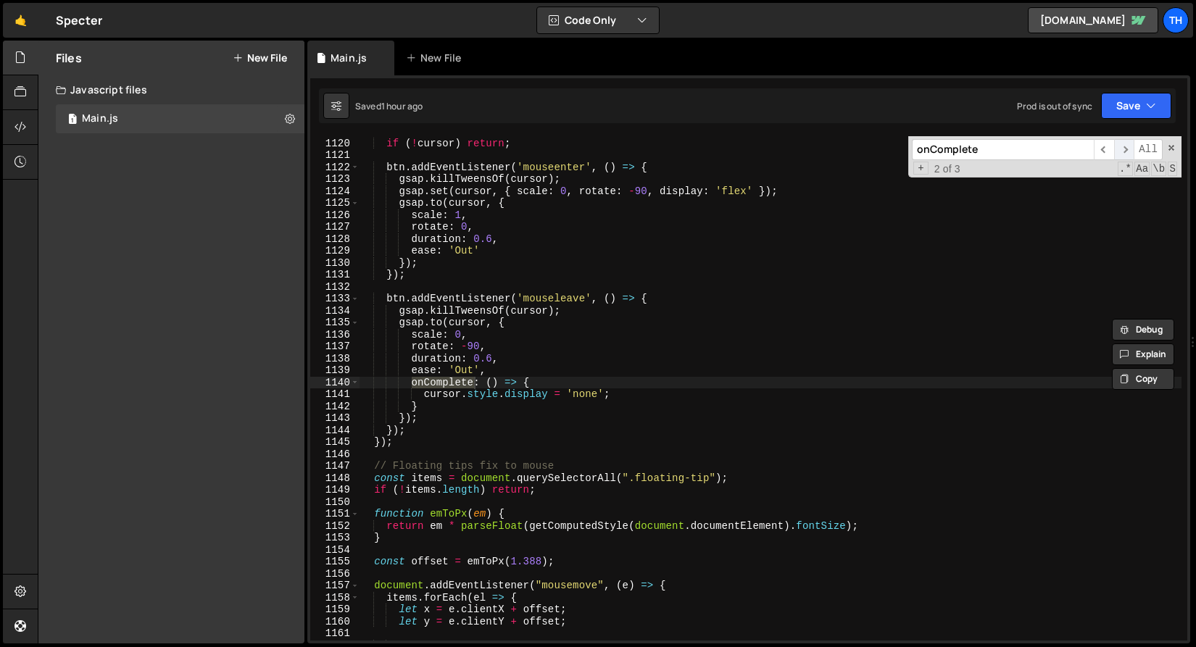
click at [1116, 149] on span "​" at bounding box center [1124, 149] width 20 height 21
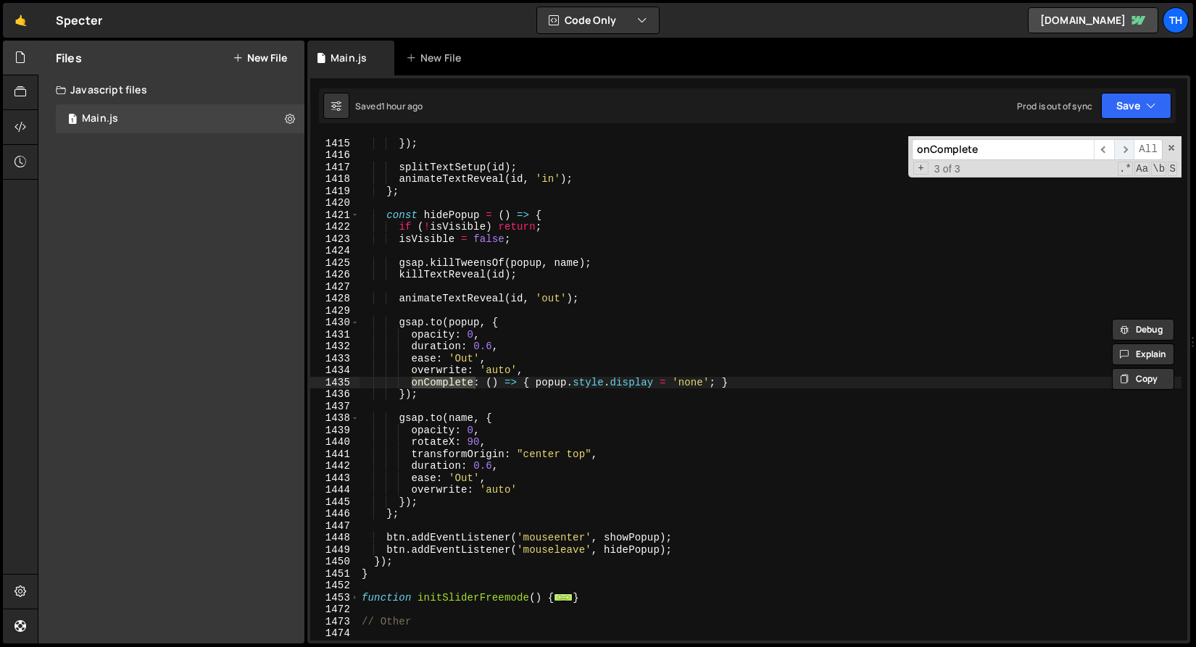
scroll to position [2307, 0]
click at [1116, 149] on span "​" at bounding box center [1124, 149] width 20 height 21
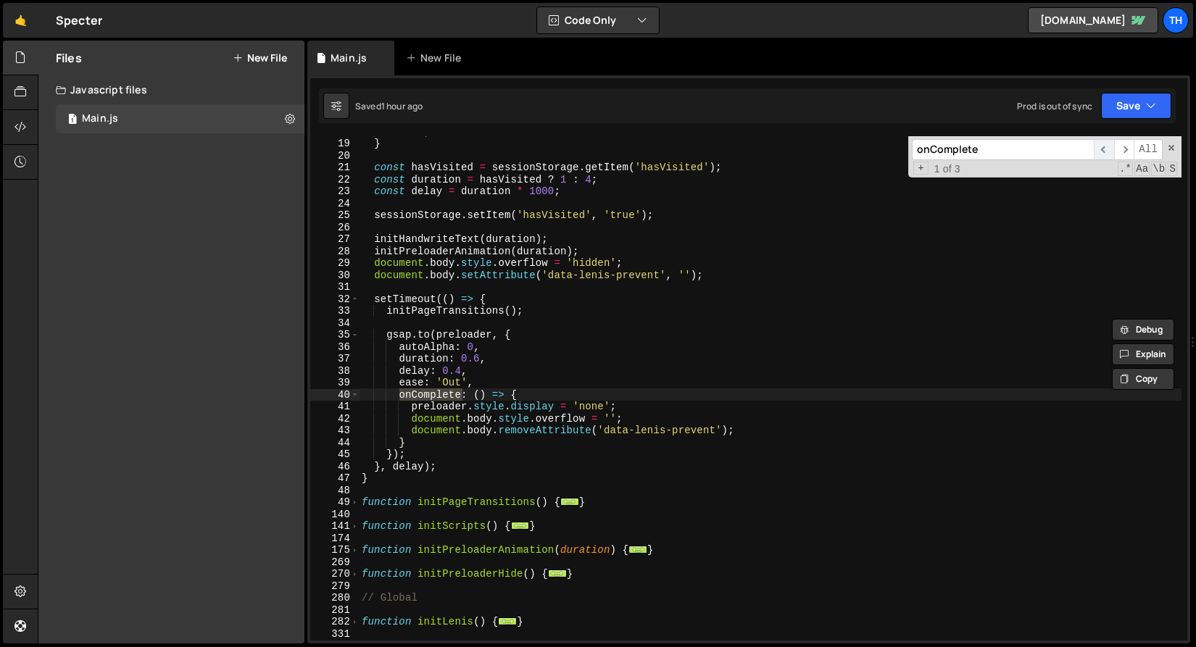
click at [1112, 151] on span "​" at bounding box center [1104, 149] width 20 height 21
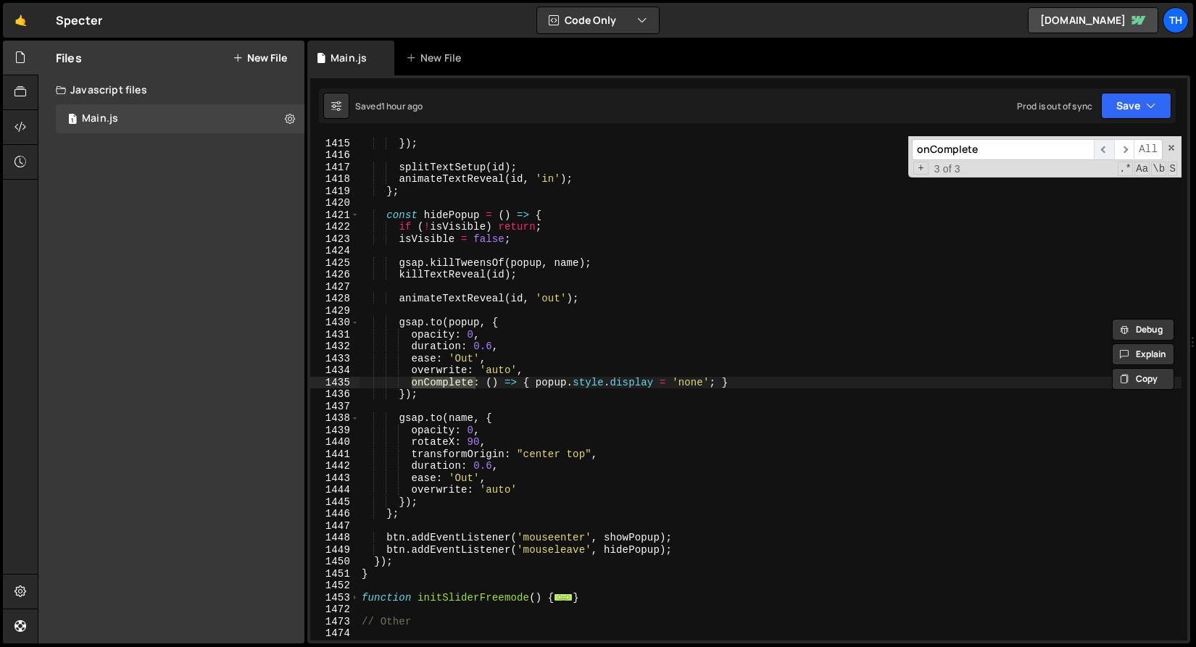
click at [1110, 151] on span "​" at bounding box center [1104, 149] width 20 height 21
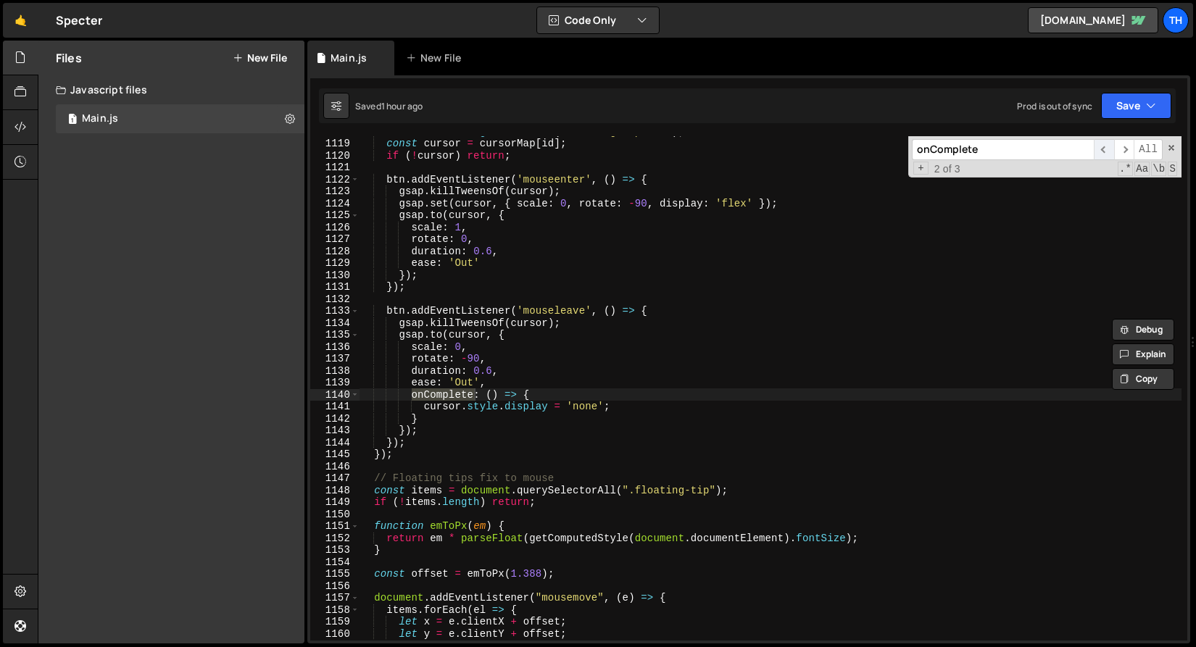
click at [1110, 151] on span "​" at bounding box center [1104, 149] width 20 height 21
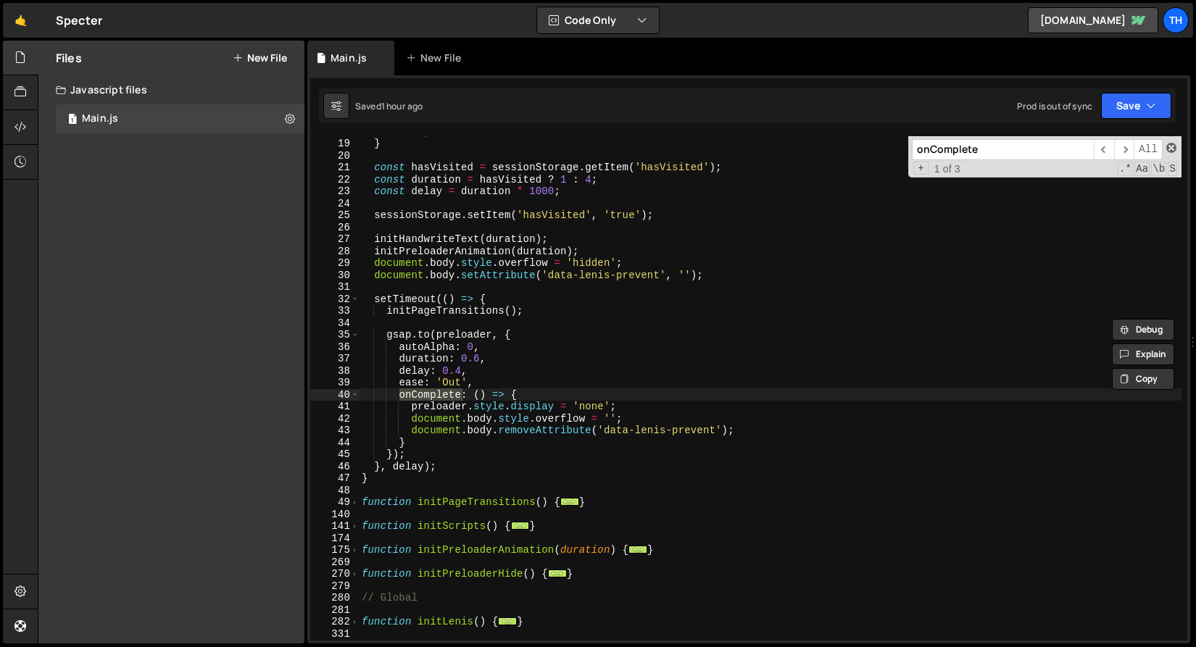
click at [1171, 149] on span at bounding box center [1171, 148] width 10 height 10
type textarea "onComplete: () => {"
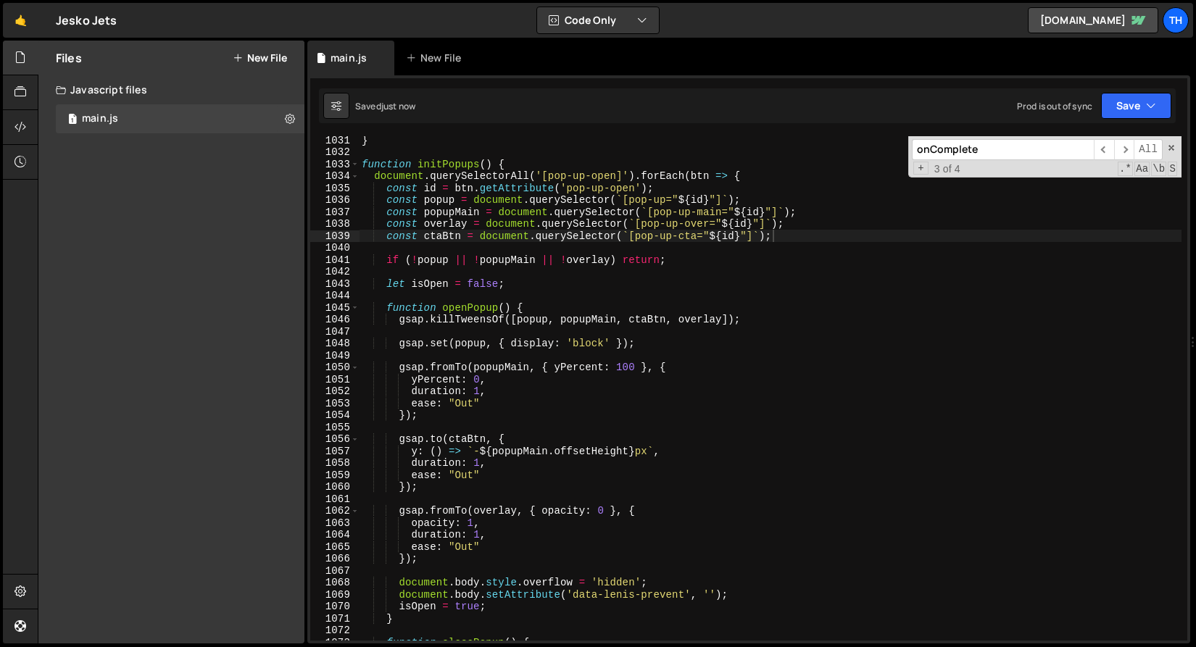
scroll to position [12330, 0]
drag, startPoint x: 622, startPoint y: 368, endPoint x: 633, endPoint y: 368, distance: 10.9
click at [633, 368] on div "} function initPopups ( ) { document . querySelectorAll ( '[pop-up-open]' ) . f…" at bounding box center [770, 398] width 822 height 528
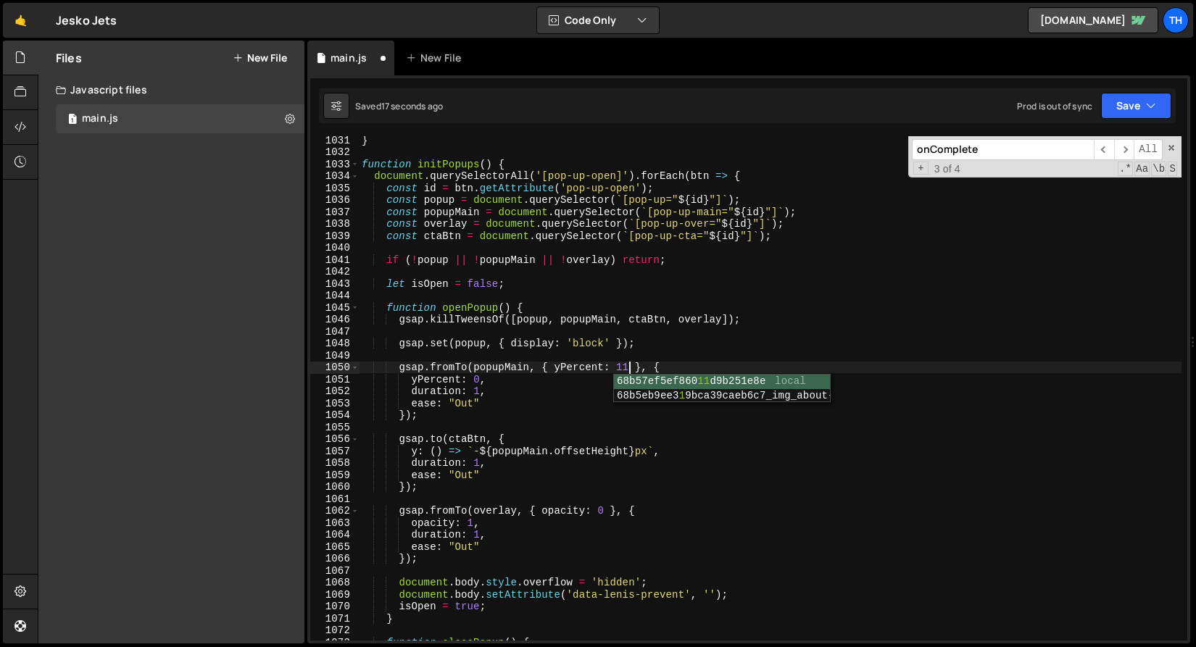
scroll to position [0, 19]
click at [612, 367] on div "} function initPopups ( ) { document . querySelectorAll ( '[pop-up-open]' ) . f…" at bounding box center [770, 398] width 822 height 528
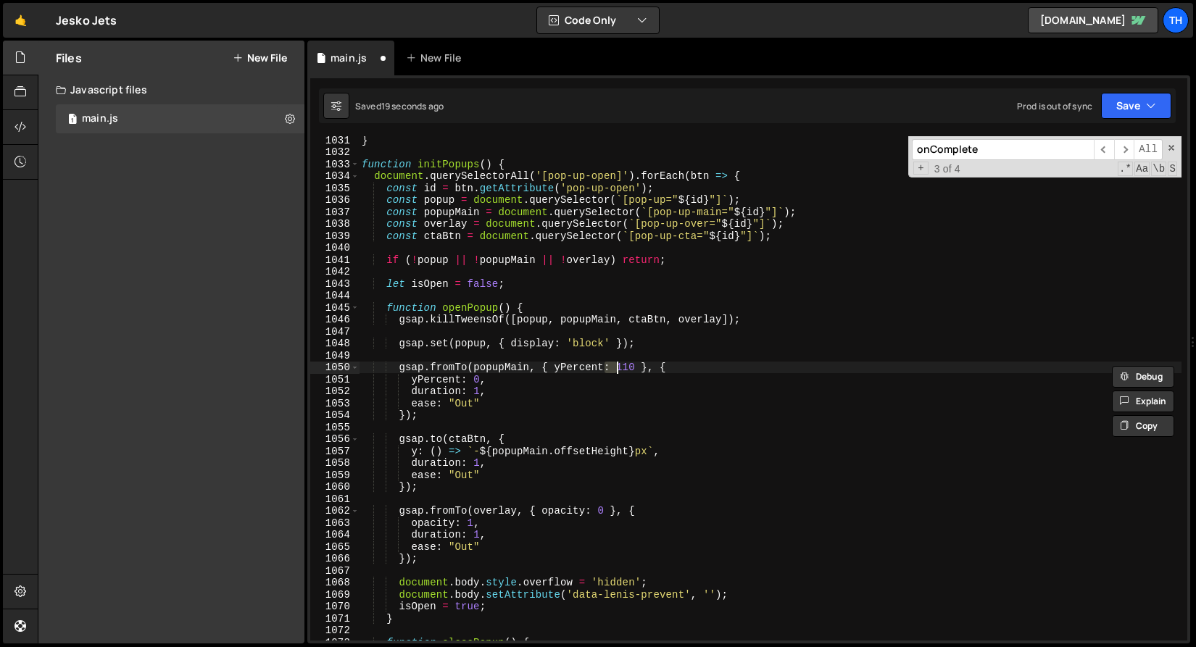
click at [626, 343] on div "} function initPopups ( ) { document . querySelectorAll ( '[pop-up-open]' ) . f…" at bounding box center [770, 398] width 822 height 528
type textarea "gsap.set(popup, { display: 'block' });"
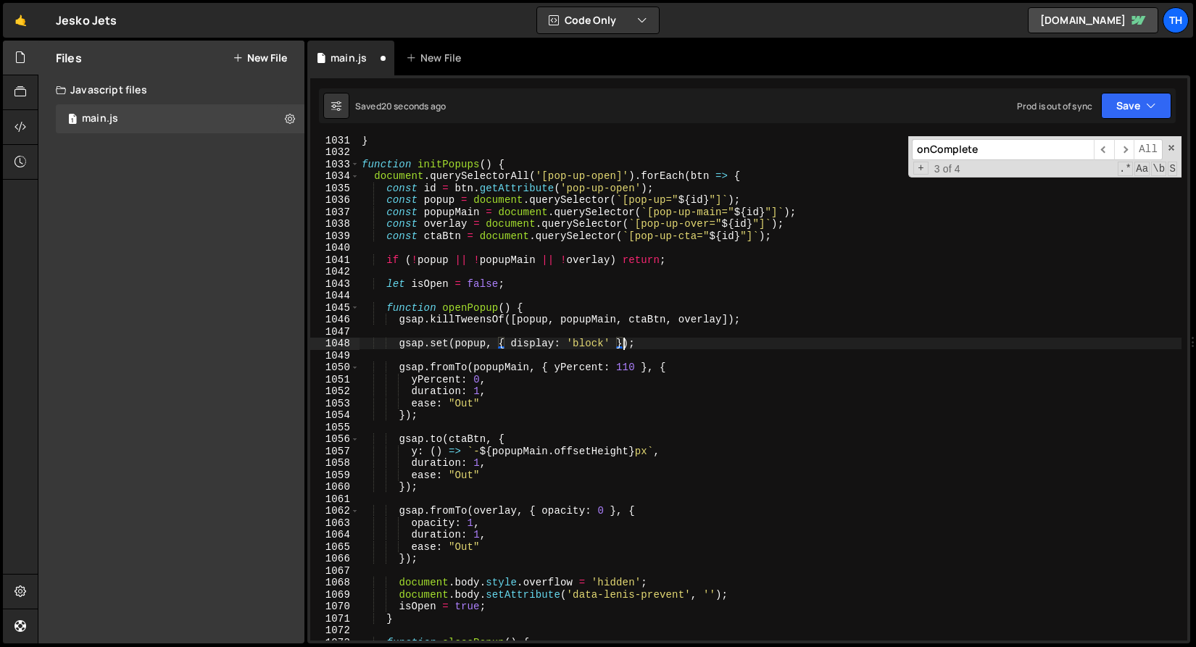
scroll to position [0, 18]
click at [627, 350] on div "} function initPopups ( ) { document . querySelectorAll ( '[pop-up-open]' ) . f…" at bounding box center [770, 398] width 822 height 528
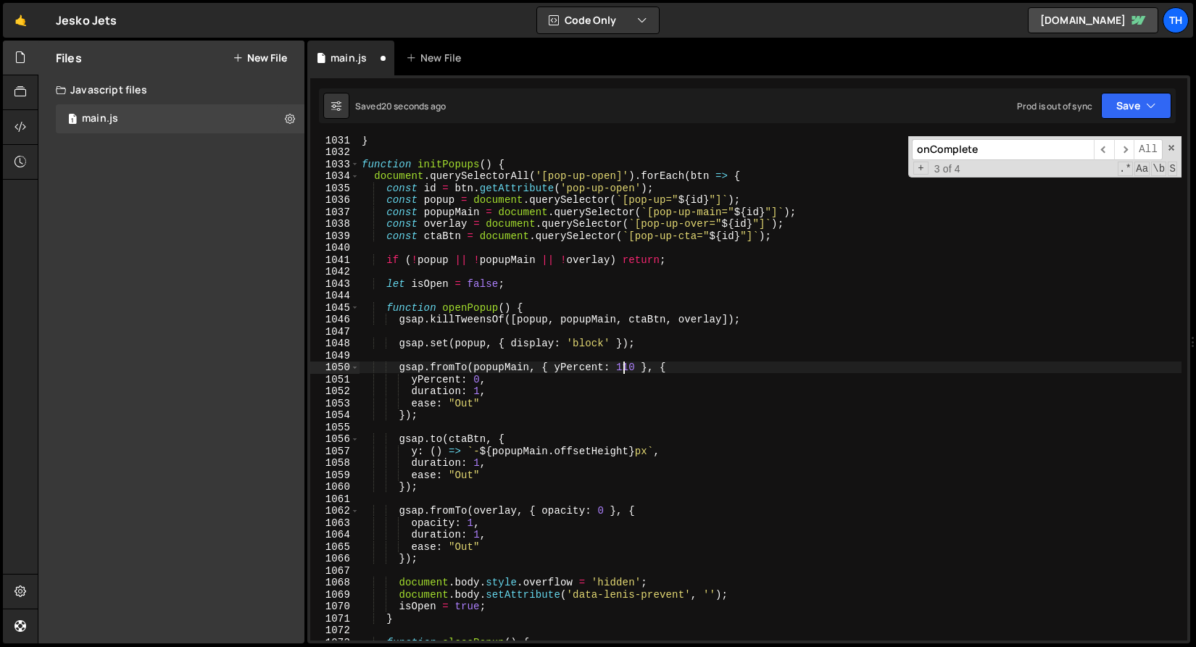
click at [622, 366] on div "} function initPopups ( ) { document . querySelectorAll ( '[pop-up-open]' ) . f…" at bounding box center [770, 398] width 822 height 528
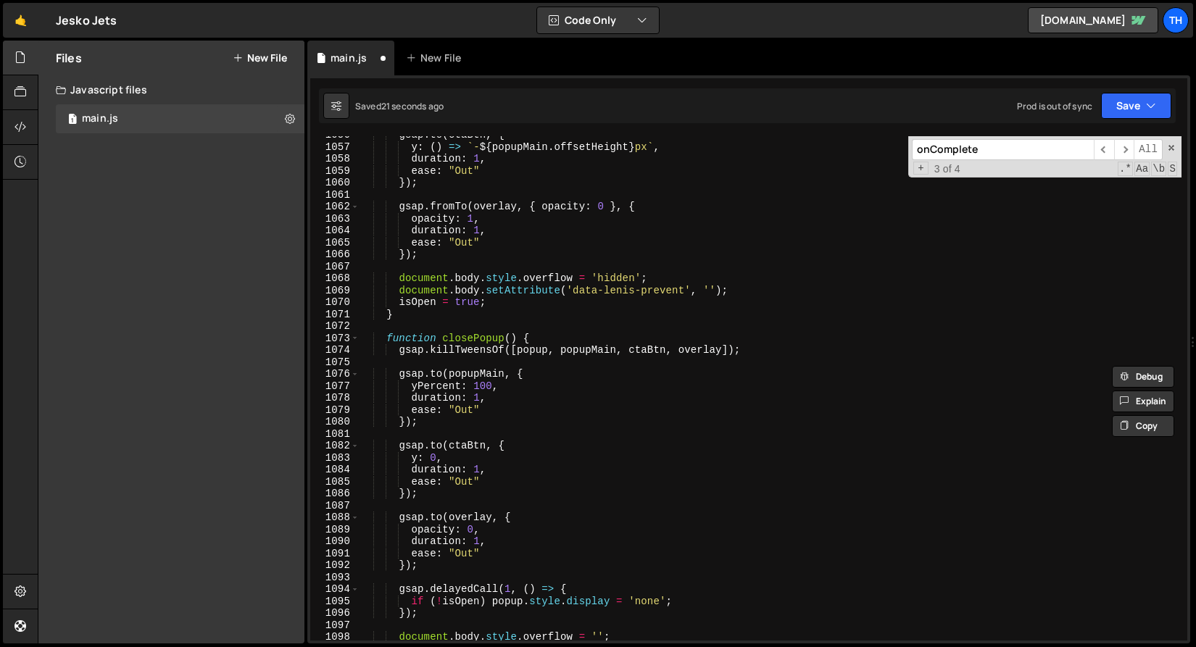
scroll to position [12722, 0]
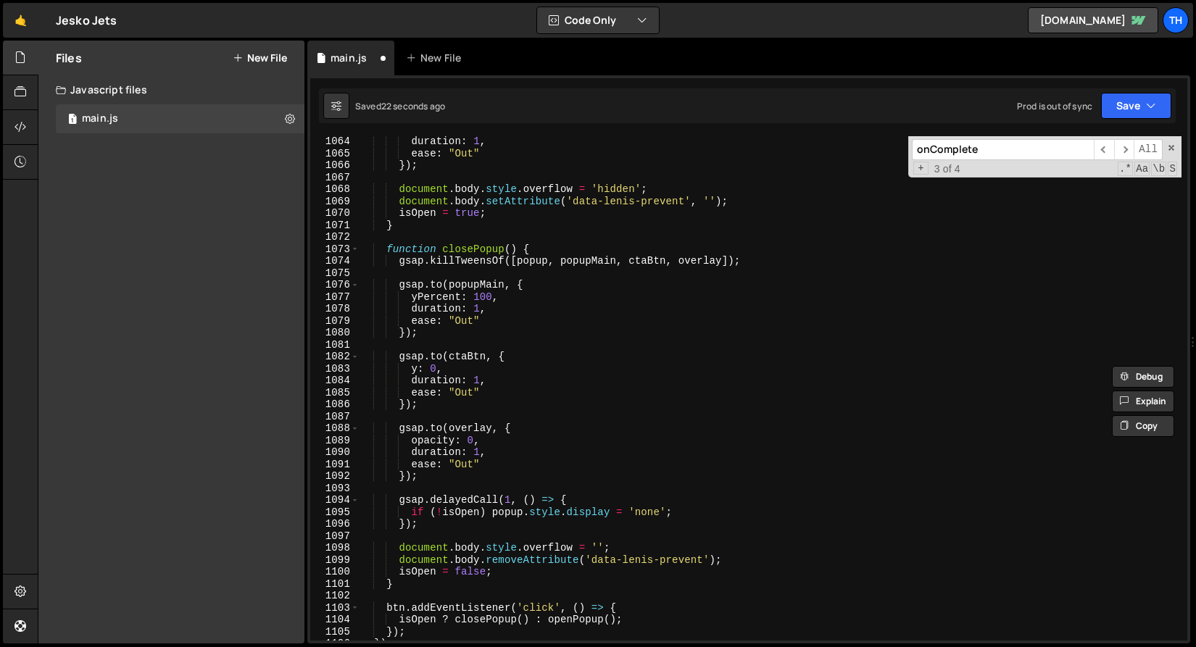
click at [481, 299] on div "duration : 1 , ease : "Out" }) ; document . body . style . overflow = 'hidden' …" at bounding box center [770, 400] width 822 height 528
paste textarea "1"
click at [1134, 100] on button "Save" at bounding box center [1136, 106] width 70 height 26
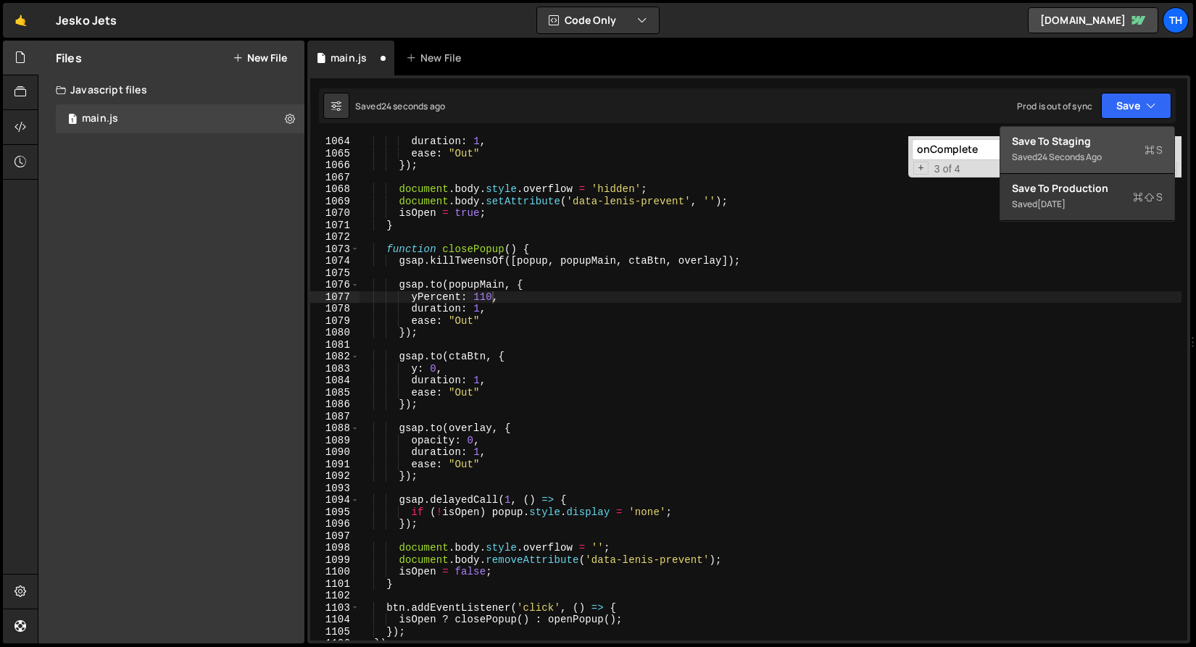
click at [1101, 138] on div "Save to Staging S" at bounding box center [1087, 141] width 151 height 14
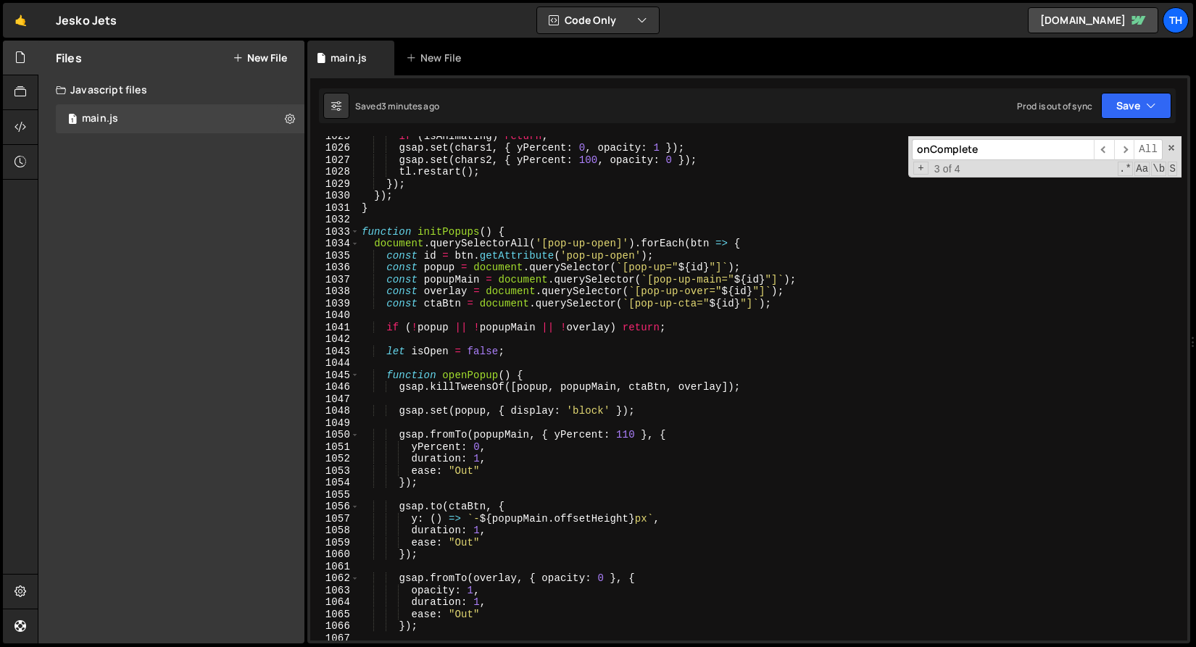
scroll to position [12217, 0]
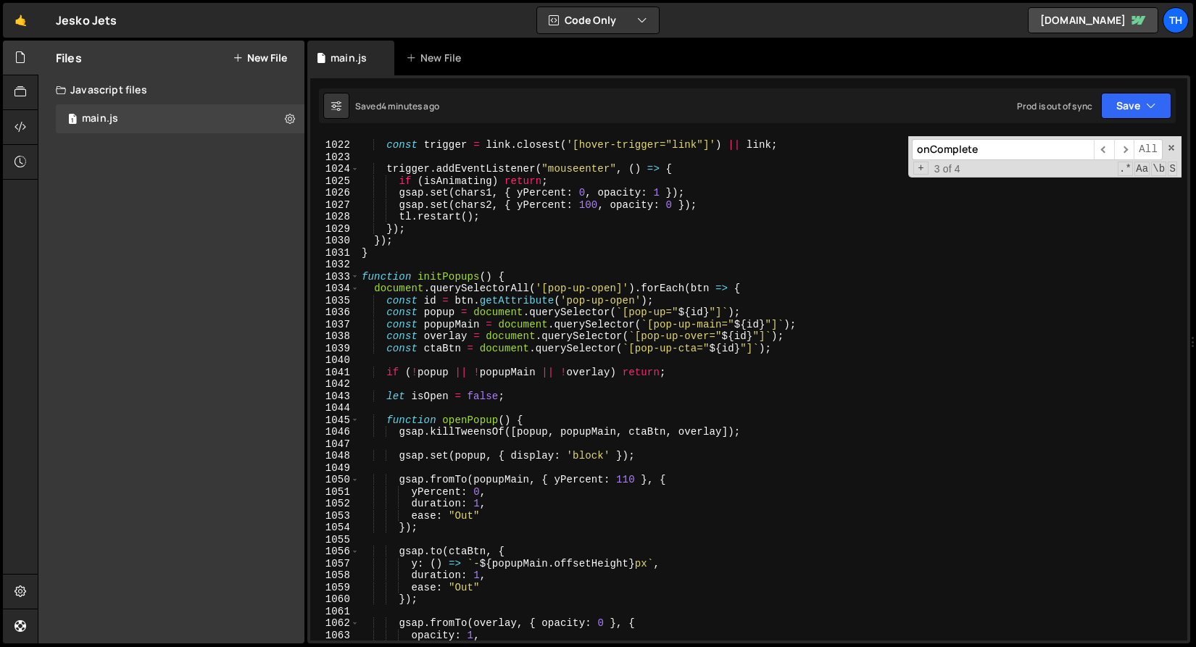
type textarea "const ctaBtn = document.querySelector(`[pop-up-cta="${id}"]`);"
drag, startPoint x: 792, startPoint y: 349, endPoint x: 386, endPoint y: 351, distance: 405.8
click at [386, 351] on div "const trigger = link . closest ( '[hover-trigger="link"]' ) || link ; trigger .…" at bounding box center [770, 391] width 822 height 528
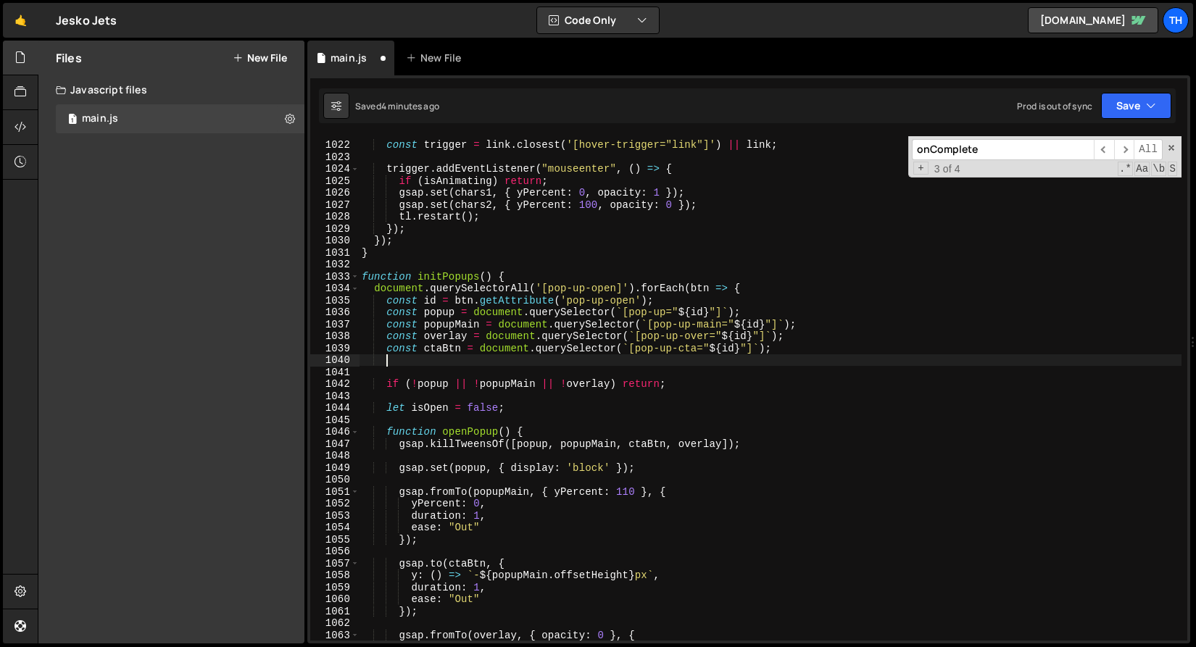
scroll to position [0, 1]
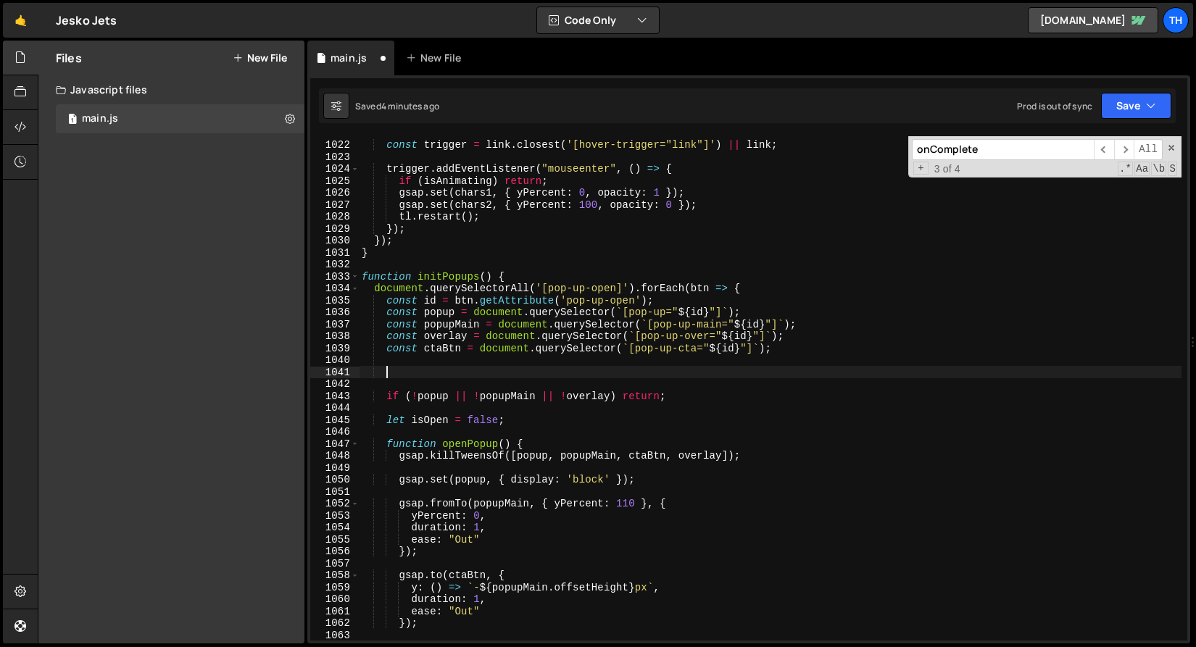
type textarea "const ctaBtn = document.querySelector(`[pop-up-cta="${id}"]`);"
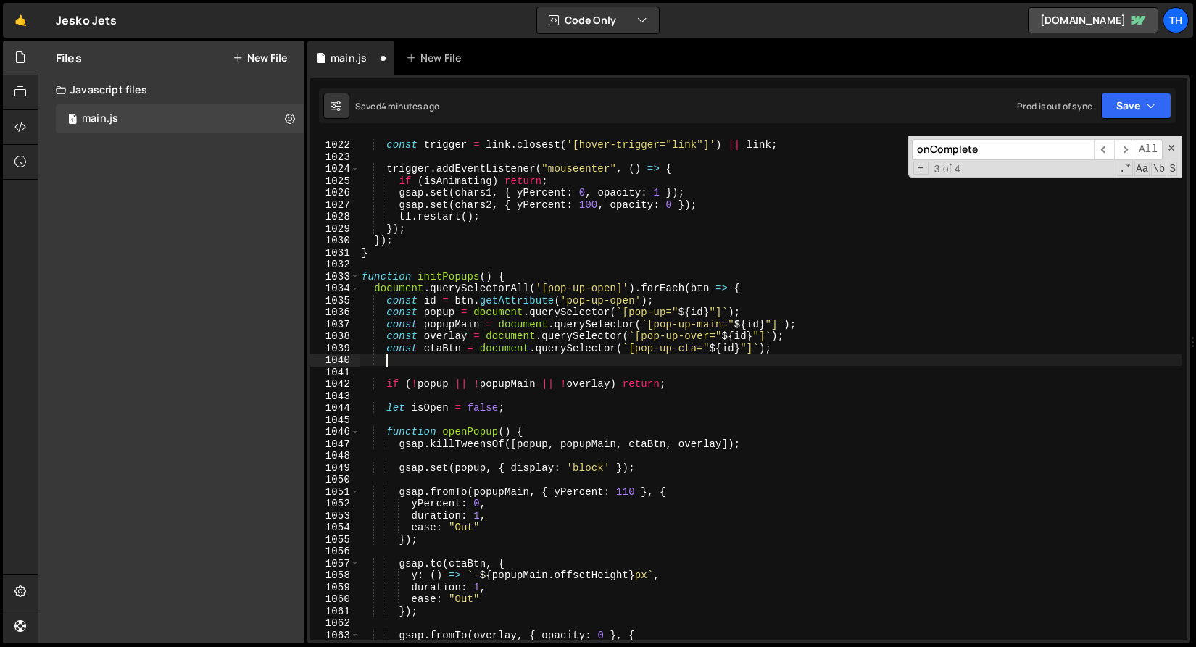
paste textarea "const ctaBtn = document.querySelector(`[pop-up-cta="${id}"]`);"
type textarea "const ctaBtn = document.querySelector(`[pop-up-cta="${id}"]`);"
paste textarea "const ctaBtn = document.querySelector(`[pop-up-cta="${id}"]`);"
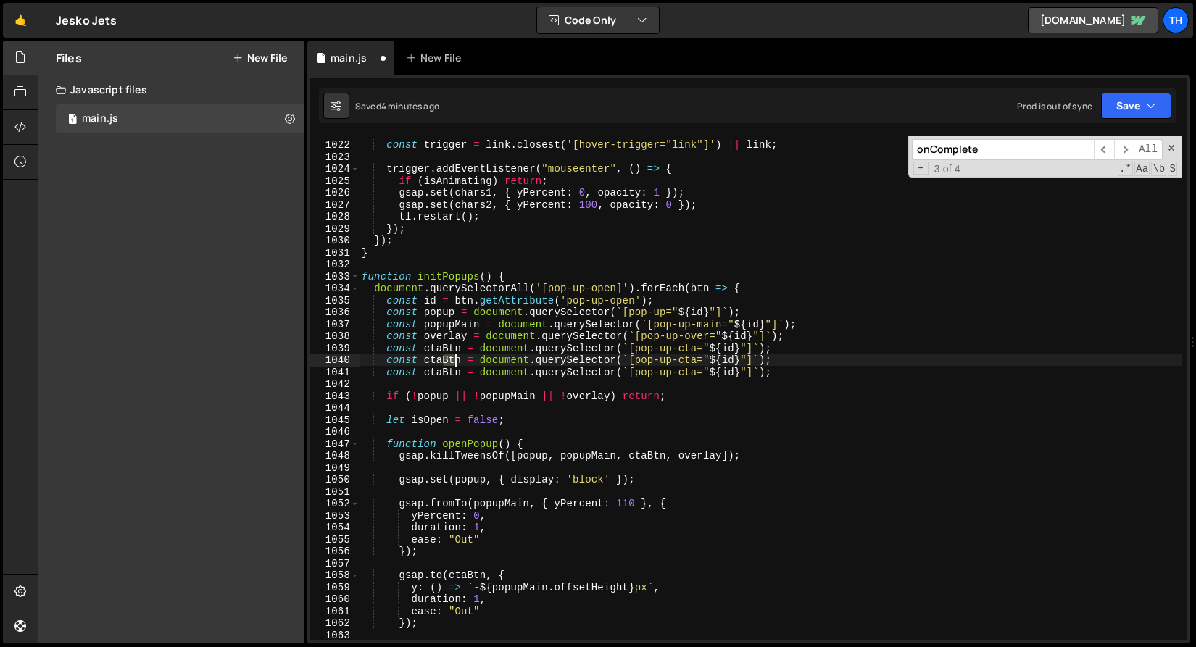
drag, startPoint x: 441, startPoint y: 359, endPoint x: 459, endPoint y: 358, distance: 17.4
click at [459, 358] on div "const trigger = link . closest ( '[hover-trigger="link"]' ) || link ; trigger .…" at bounding box center [770, 391] width 822 height 528
drag, startPoint x: 442, startPoint y: 374, endPoint x: 461, endPoint y: 373, distance: 18.9
click at [461, 373] on div "const trigger = link . closest ( '[hover-trigger="link"]' ) || link ; trigger .…" at bounding box center [770, 391] width 822 height 528
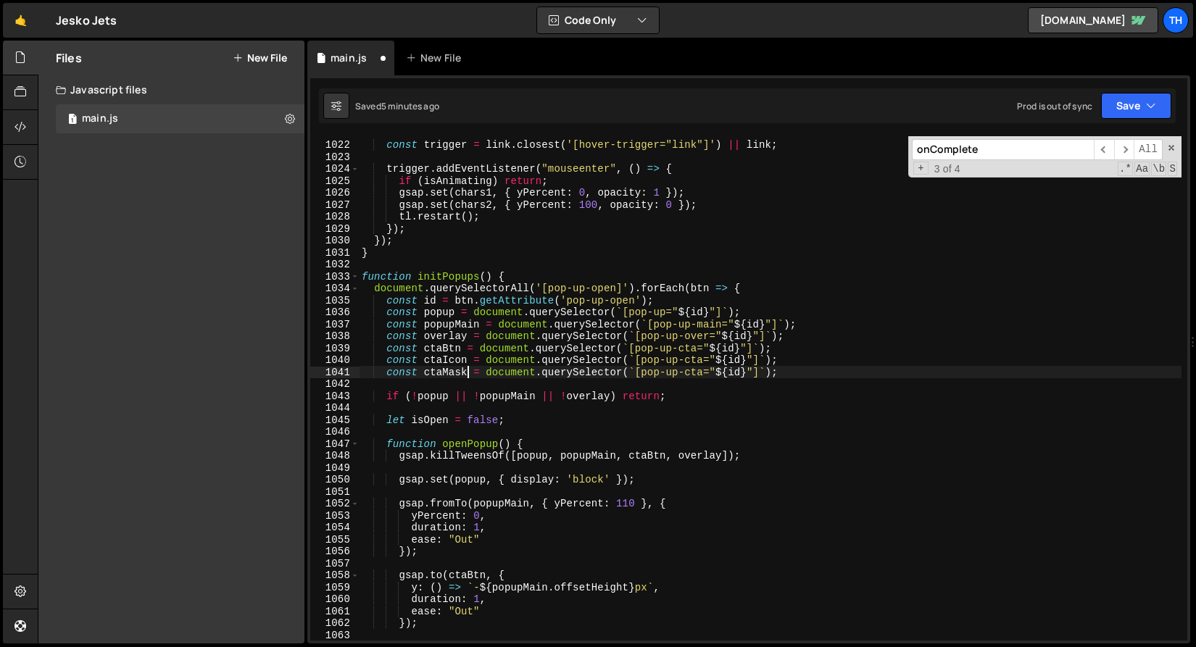
click at [693, 369] on div "const trigger = link . closest ( '[hover-trigger="link"]' ) || link ; trigger .…" at bounding box center [770, 391] width 822 height 528
click at [704, 373] on div "const trigger = link . closest ( '[hover-trigger="link"]' ) || link ; trigger .…" at bounding box center [770, 388] width 822 height 504
click at [702, 359] on div "const trigger = link . closest ( '[hover-trigger="link"]' ) || link ; trigger .…" at bounding box center [770, 391] width 822 height 528
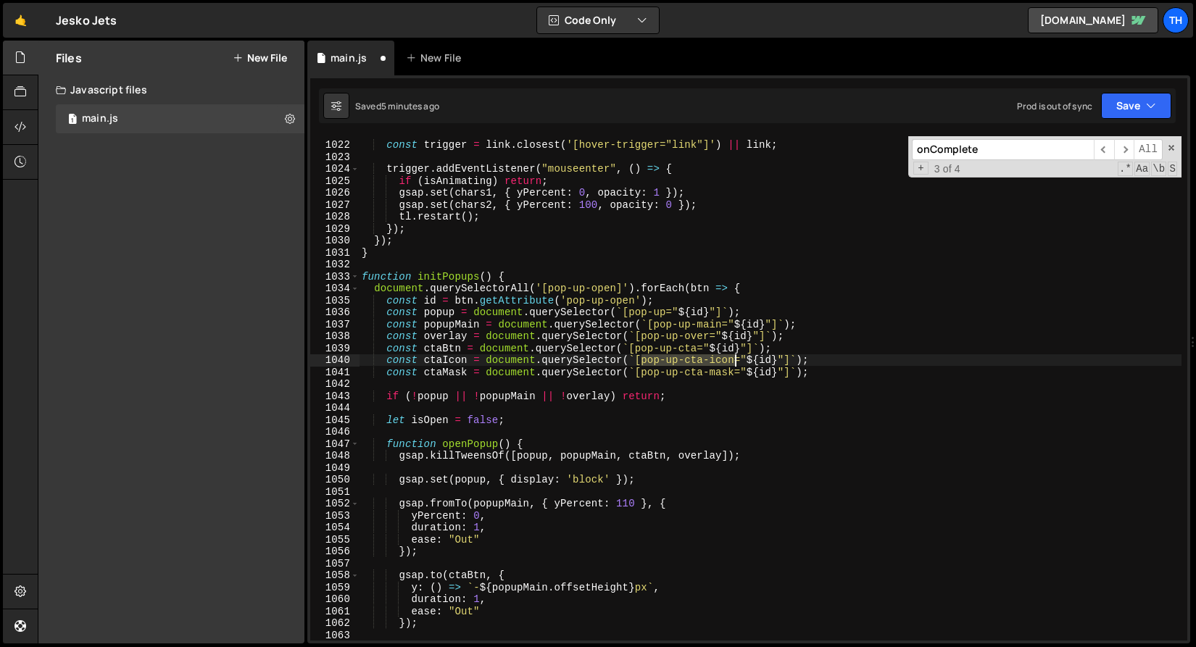
drag, startPoint x: 644, startPoint y: 361, endPoint x: 733, endPoint y: 361, distance: 89.9
click at [733, 361] on div "const trigger = link . closest ( '[hover-trigger="link"]' ) || link ; trigger .…" at bounding box center [770, 391] width 822 height 528
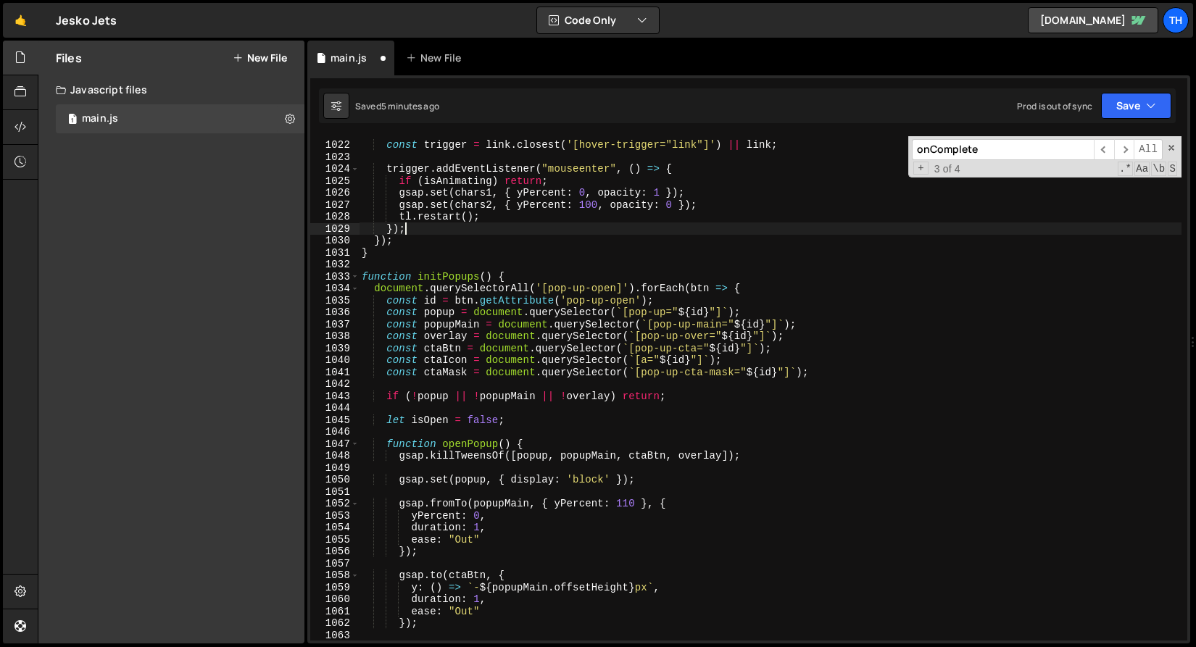
click at [454, 226] on div "const trigger = link . closest ( '[hover-trigger="link"]' ) || link ; trigger .…" at bounding box center [770, 391] width 822 height 528
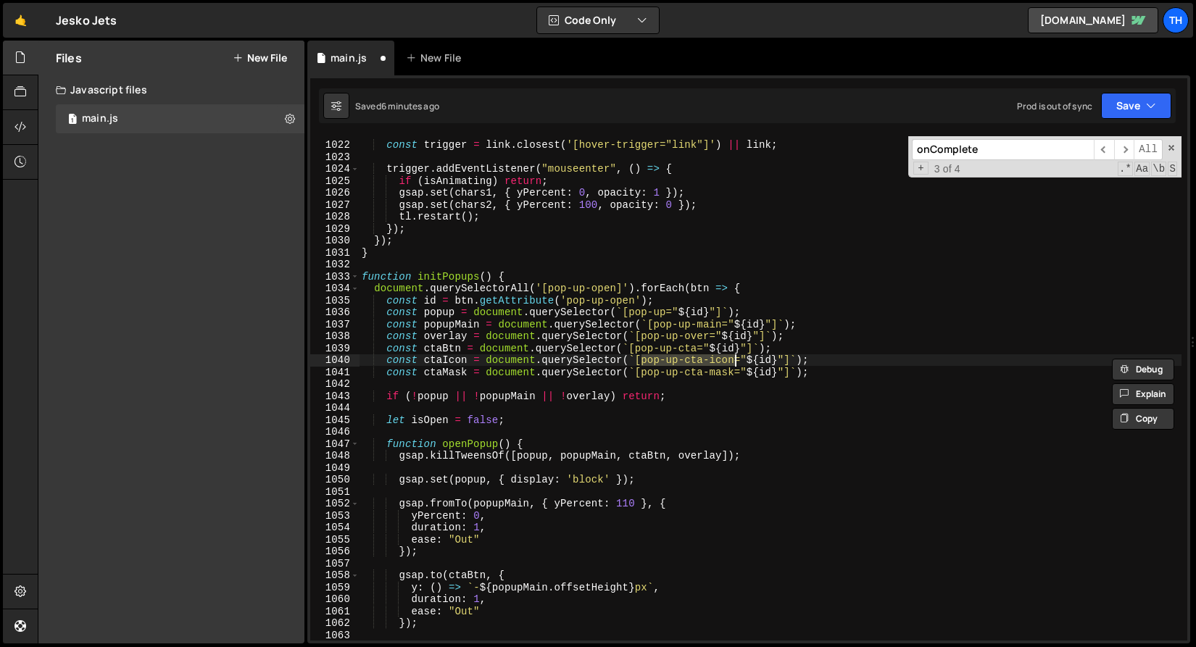
click at [535, 373] on div "const trigger = link . closest ( '[hover-trigger="link"]' ) || link ; trigger .…" at bounding box center [770, 391] width 822 height 528
type textarea "const ctaMask = document.querySelector(`[pop-up-cta-mask="${id}"]`);"
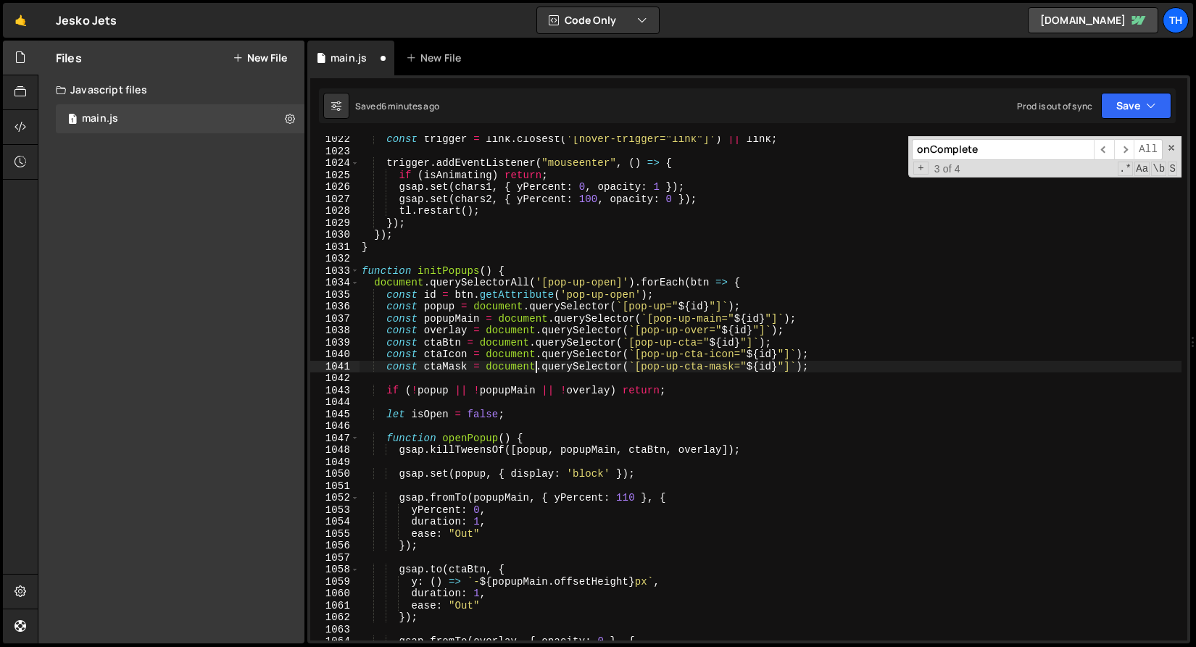
scroll to position [12287, 0]
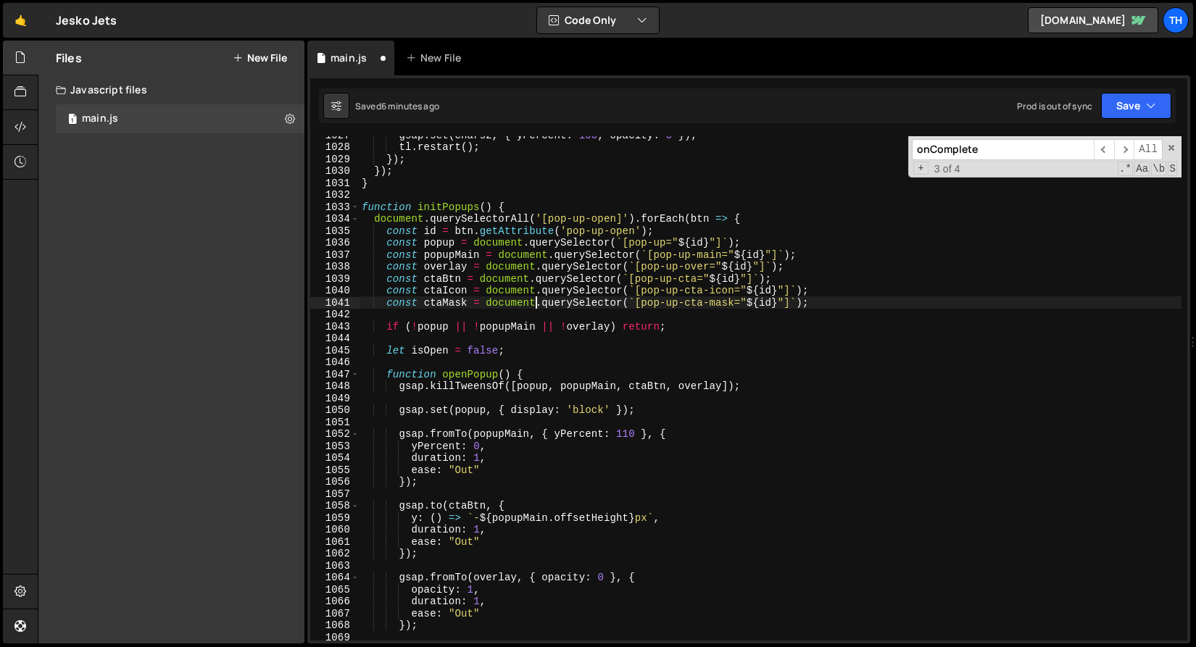
click at [478, 397] on div "gsap . set ( chars2 , { yPercent : 100 , opacity : 0 }) ; tl . restart ( ) ; })…" at bounding box center [770, 393] width 822 height 528
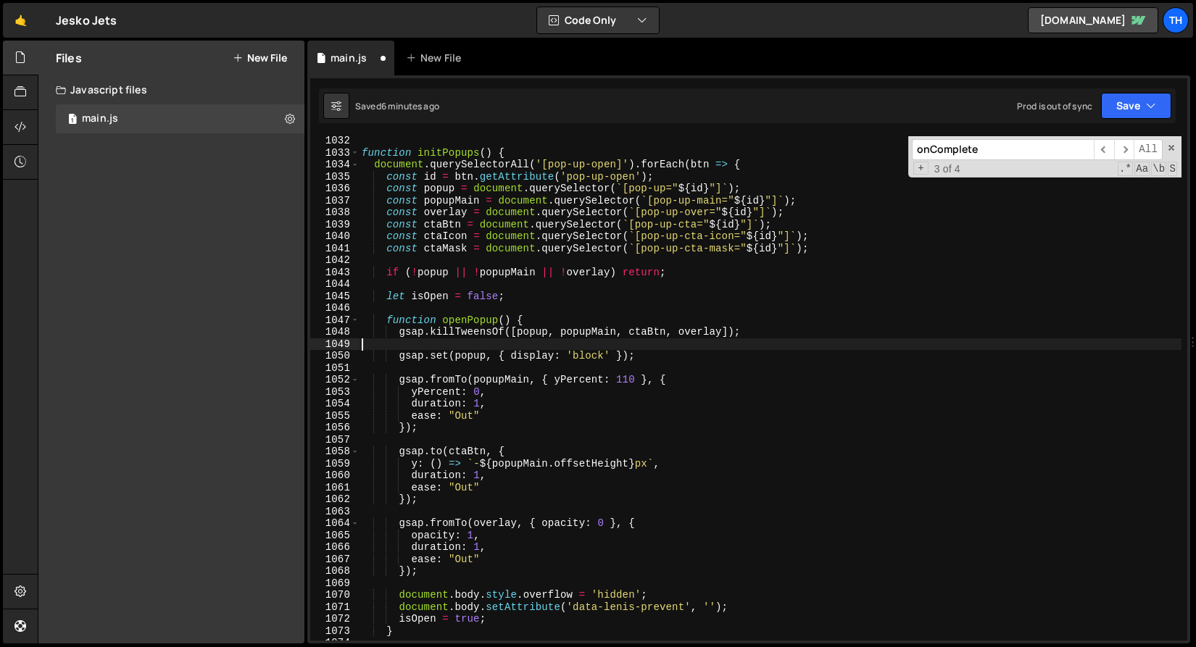
scroll to position [12324, 0]
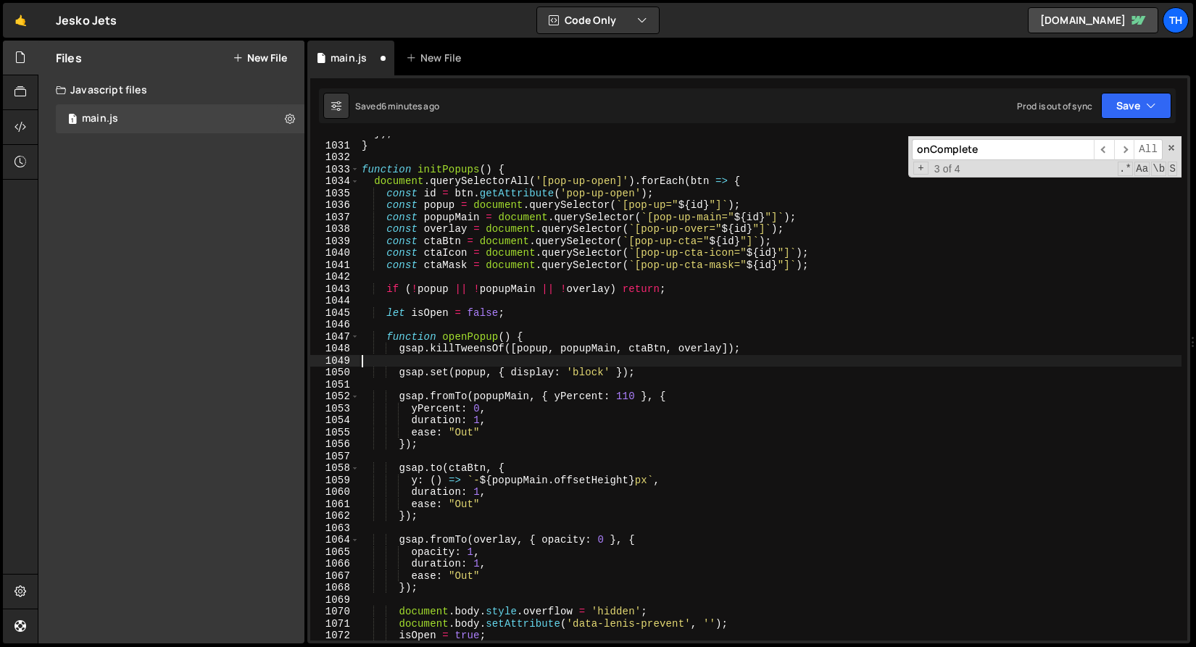
click at [445, 254] on div "}) ; } function initPopups ( ) { document . querySelectorAll ( '[pop-up-open]' …" at bounding box center [770, 392] width 822 height 528
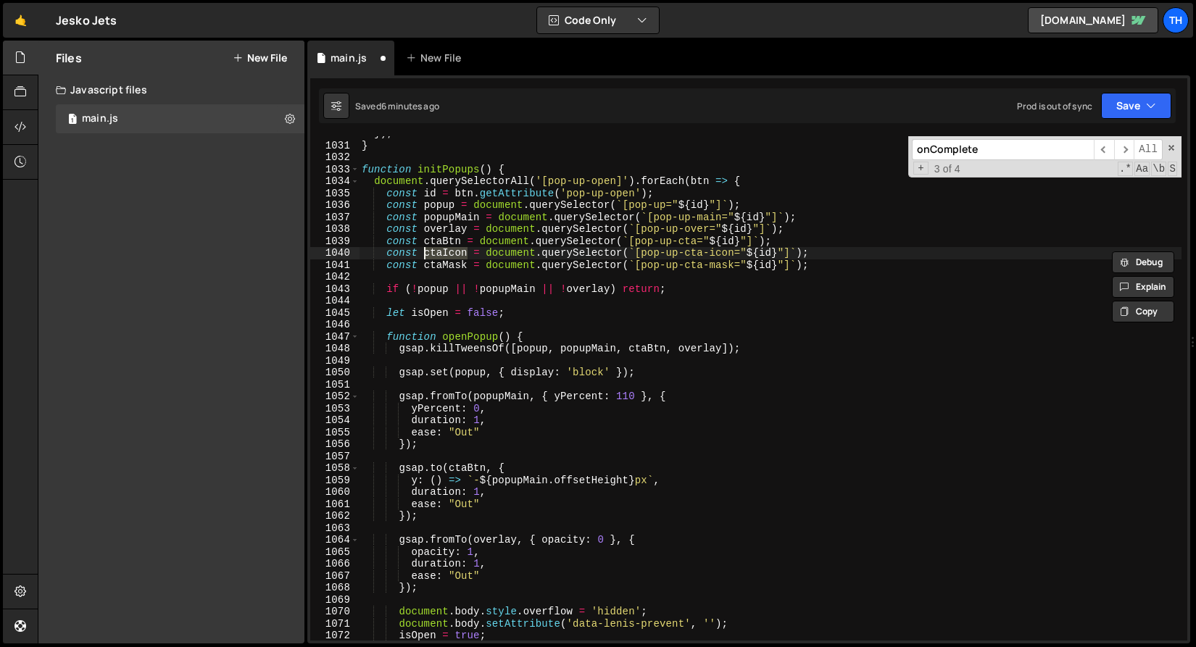
click at [672, 349] on div "}) ; } function initPopups ( ) { document . querySelectorAll ( '[pop-up-open]' …" at bounding box center [770, 392] width 822 height 528
type textarea "gsap.killTweensOf([popup, popupMain, ctaBtn, overlay]);"
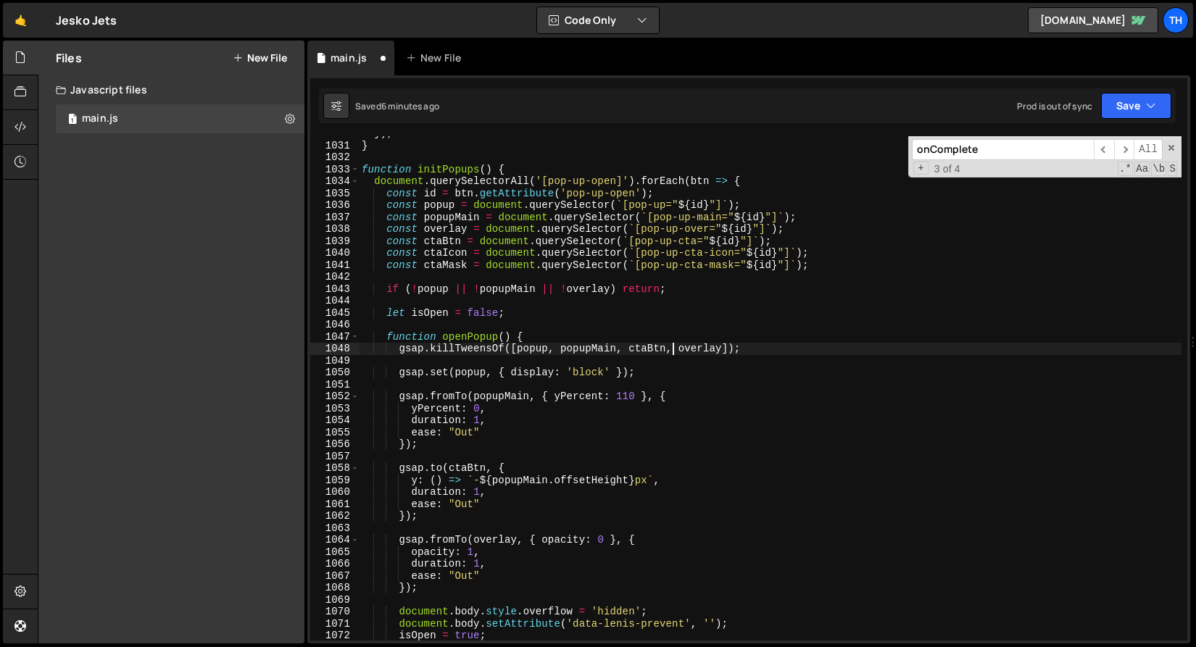
scroll to position [12465, 0]
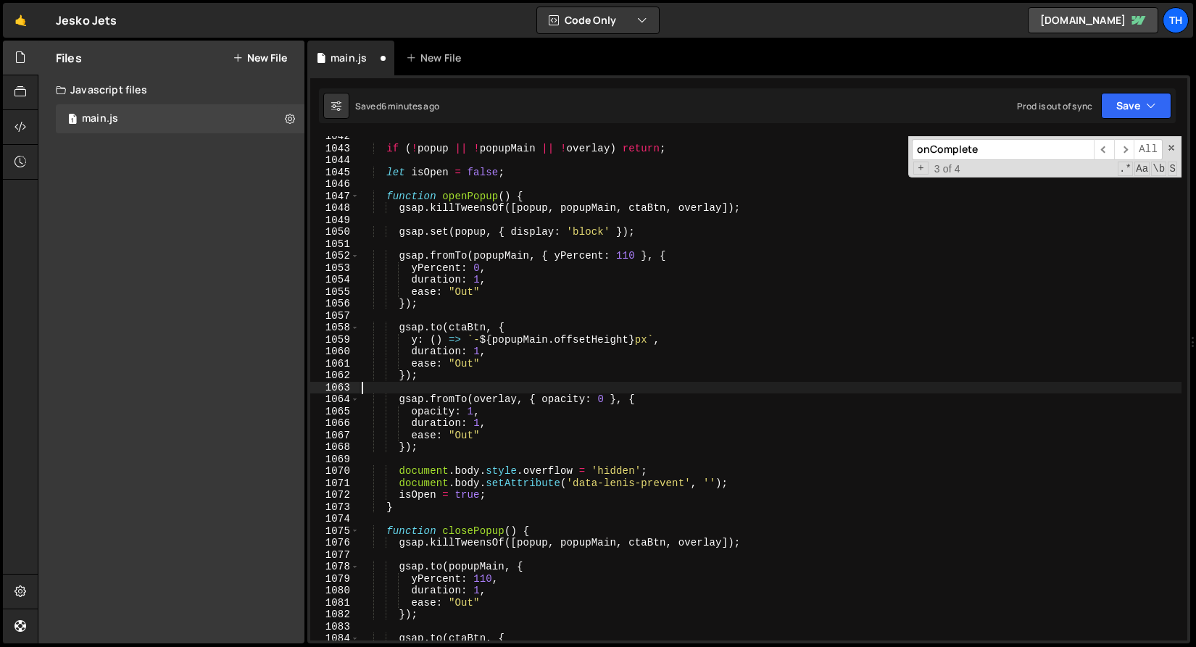
click at [521, 386] on div "if ( ! popup || ! popupMain || ! overlay ) return ; let isOpen = false ; functi…" at bounding box center [770, 394] width 822 height 528
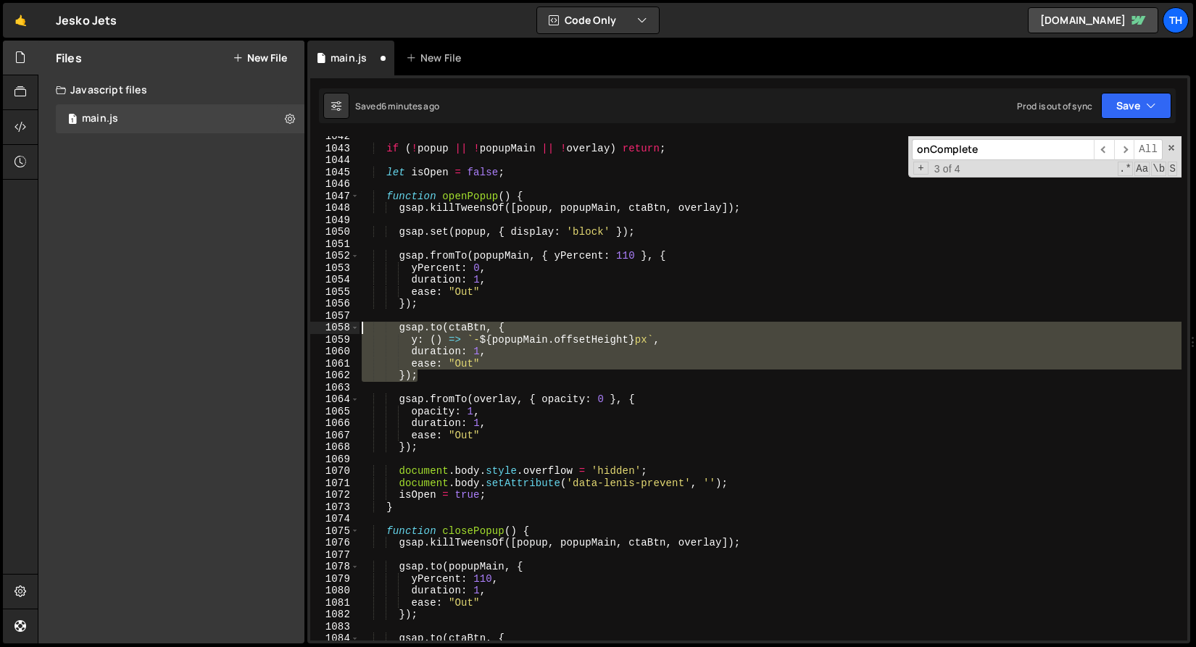
drag, startPoint x: 430, startPoint y: 377, endPoint x: 294, endPoint y: 331, distance: 143.7
click at [294, 331] on div "Files New File Javascript files 1 main.js 0 CSS files Copy share link Edit File…" at bounding box center [617, 343] width 1158 height 604
click at [383, 394] on div "if ( ! popup || ! popupMain || ! overlay ) return ; let isOpen = false ; functi…" at bounding box center [770, 394] width 822 height 528
type textarea "gsap.fromTo(overlay, { opacity: 0 }, {"
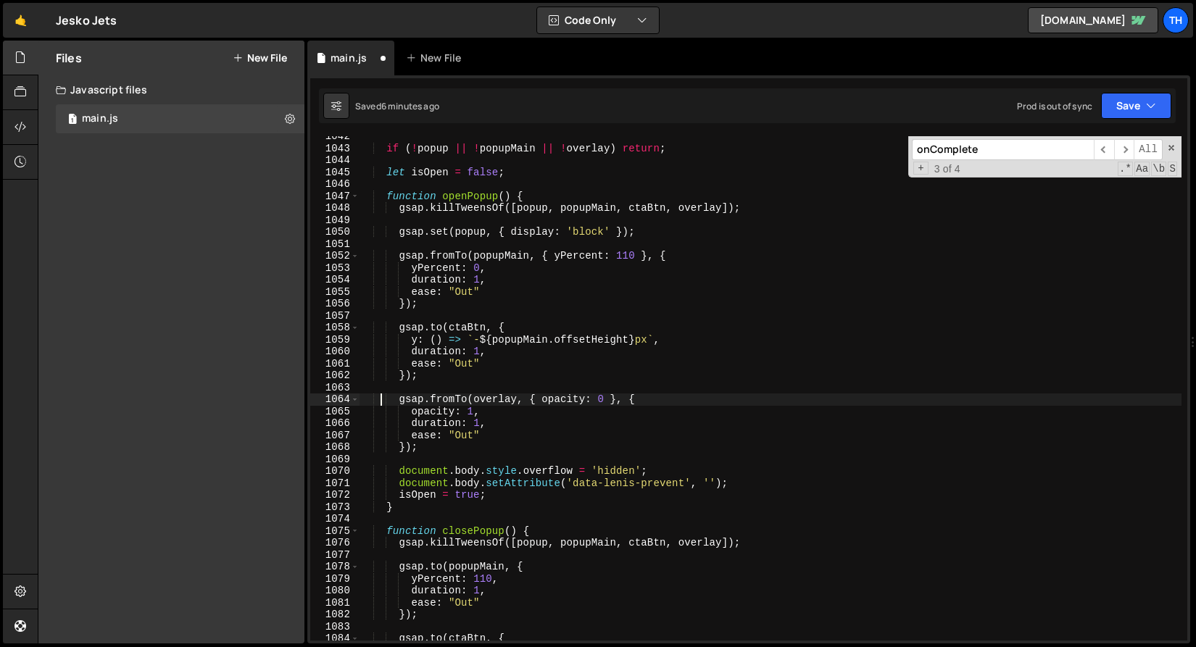
click at [385, 391] on div "if ( ! popup || ! popupMain || ! overlay ) return ; let isOpen = false ; functi…" at bounding box center [770, 394] width 822 height 528
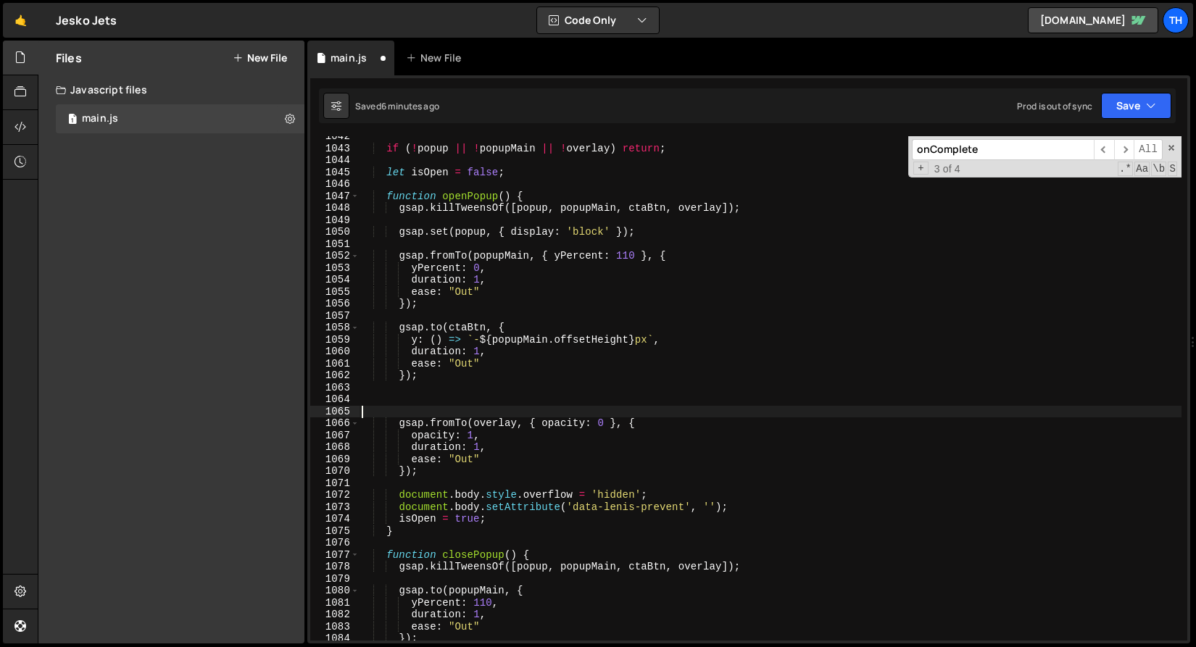
paste textarea "});"
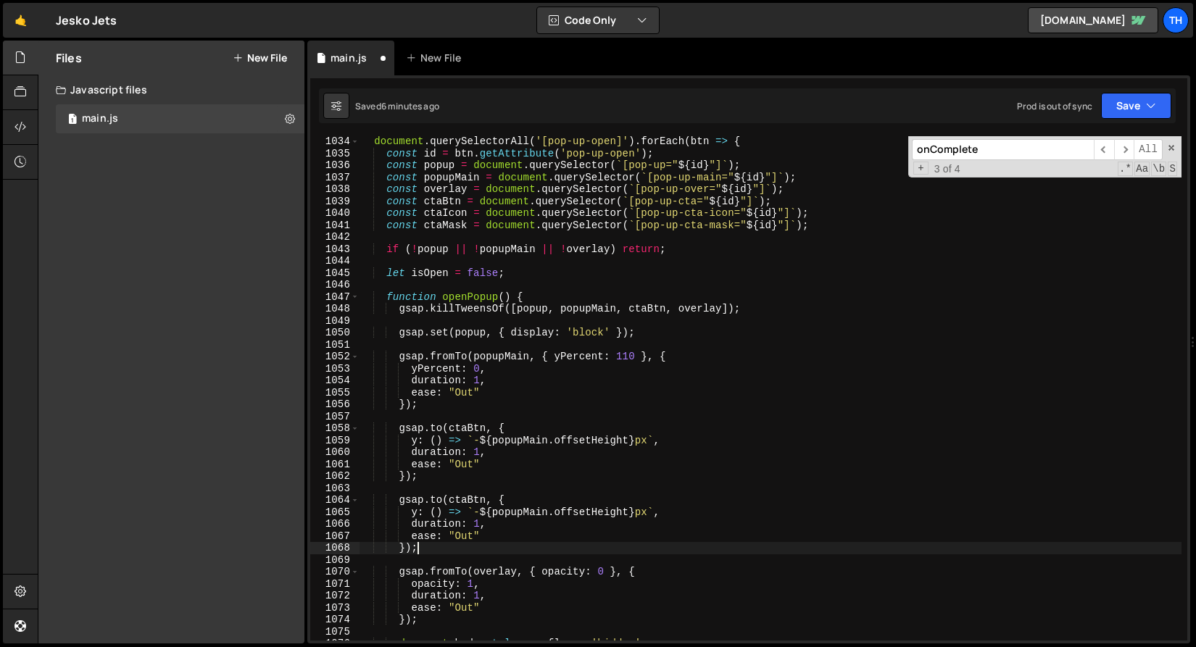
scroll to position [12319, 0]
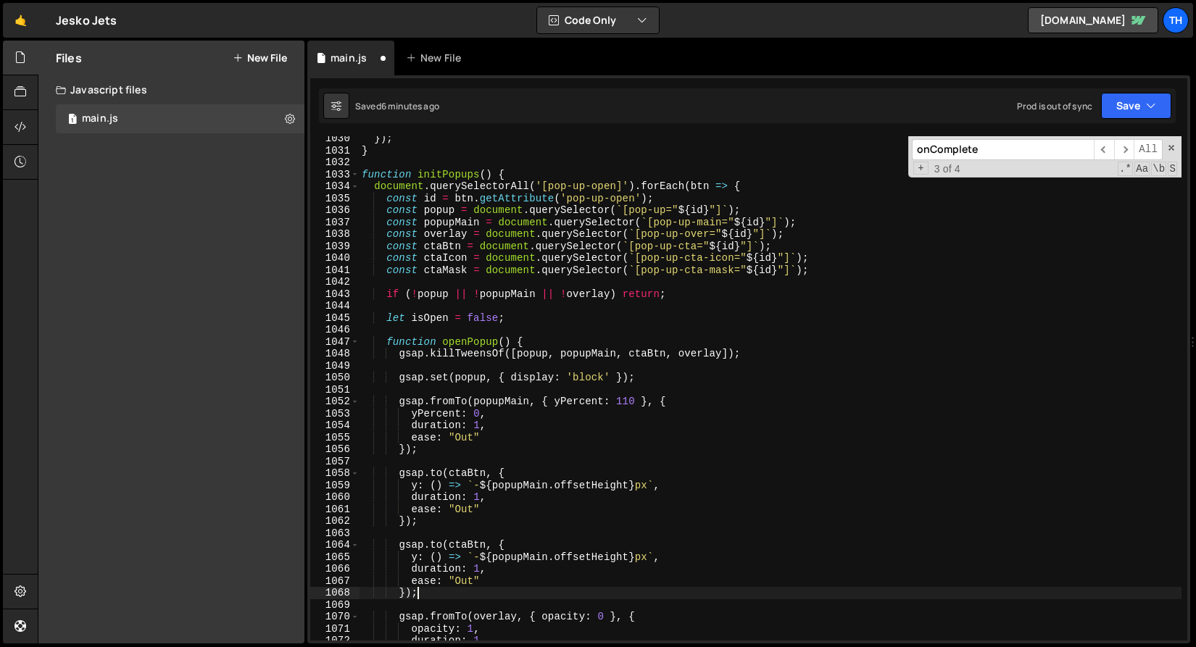
click at [433, 255] on div "}) ; } function initPopups ( ) { document . querySelectorAll ( '[pop-up-open]' …" at bounding box center [770, 397] width 822 height 528
type textarea "const ctaIcon = document.querySelector(`[pop-up-cta-icon="${id}"]`);"
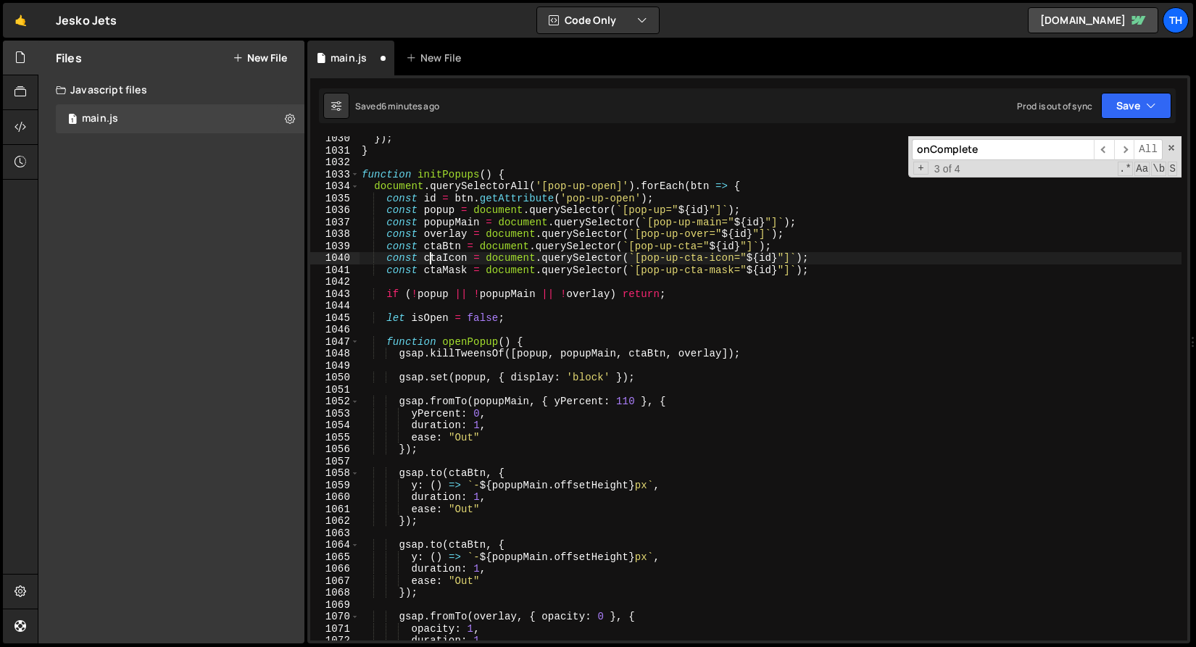
click at [434, 254] on div "}) ; } function initPopups ( ) { document . querySelectorAll ( '[pop-up-open]' …" at bounding box center [770, 397] width 822 height 528
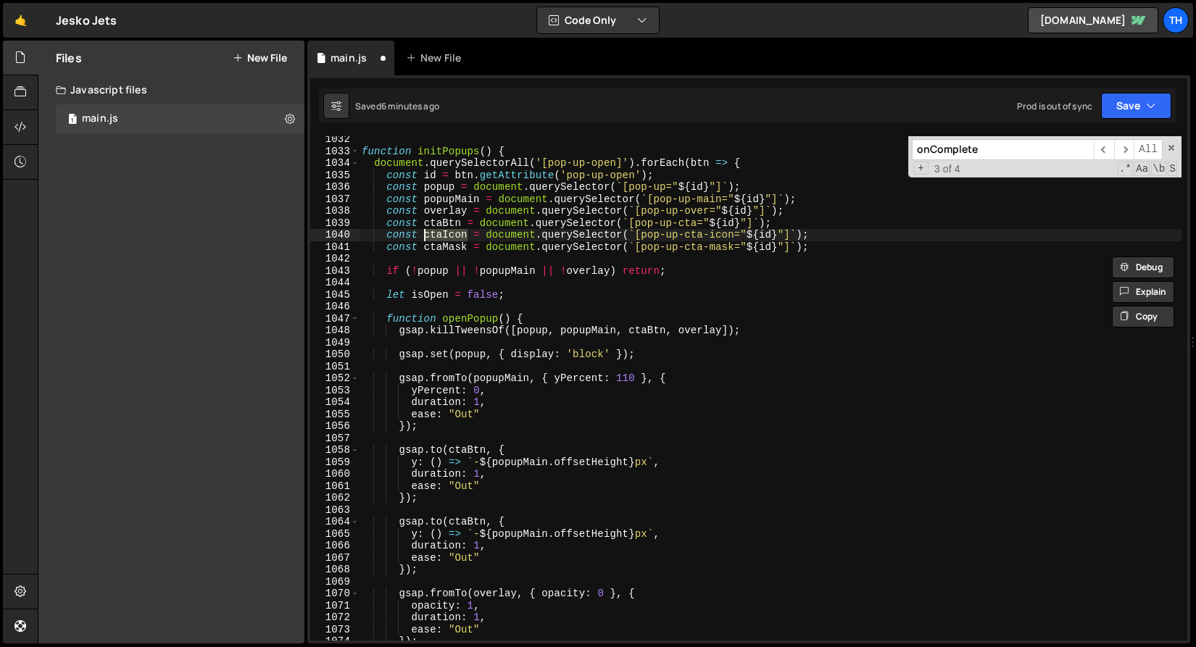
click at [464, 516] on div "function initPopups ( ) { document . querySelectorAll ( '[pop-up-open]' ) . for…" at bounding box center [770, 397] width 822 height 528
click at [464, 520] on div "function initPopups ( ) { document . querySelectorAll ( '[pop-up-open]' ) . for…" at bounding box center [770, 397] width 822 height 528
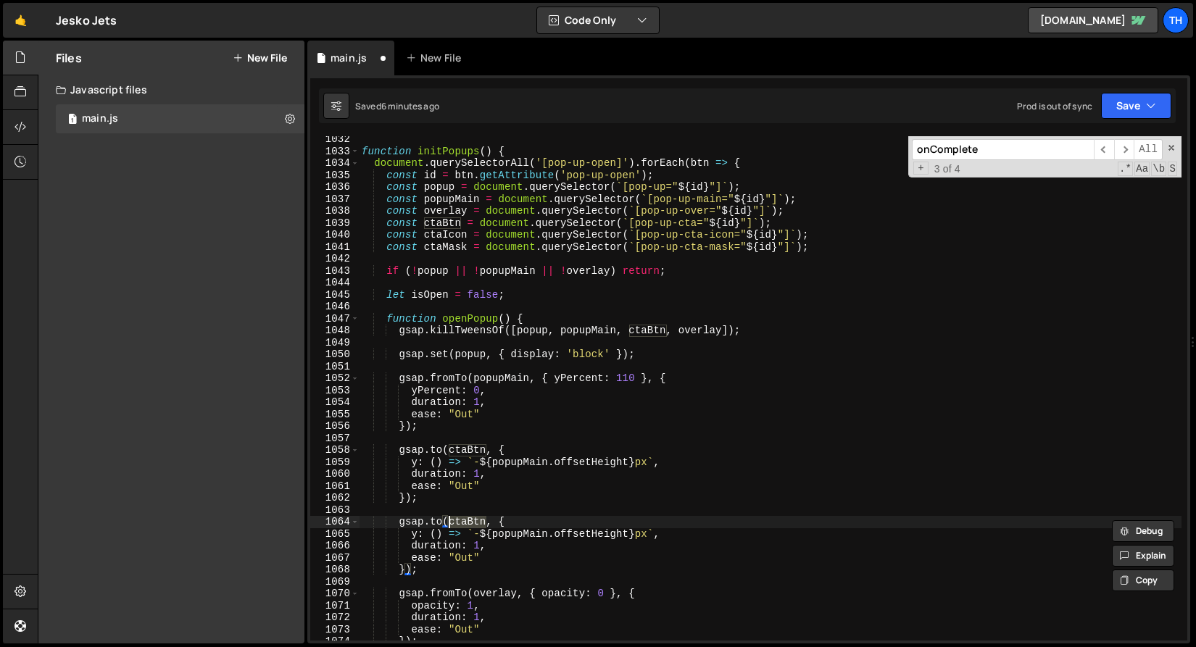
paste textarea "Ico"
click at [417, 533] on div "function initPopups ( ) { document . querySelectorAll ( '[pop-up-open]' ) . for…" at bounding box center [770, 397] width 822 height 528
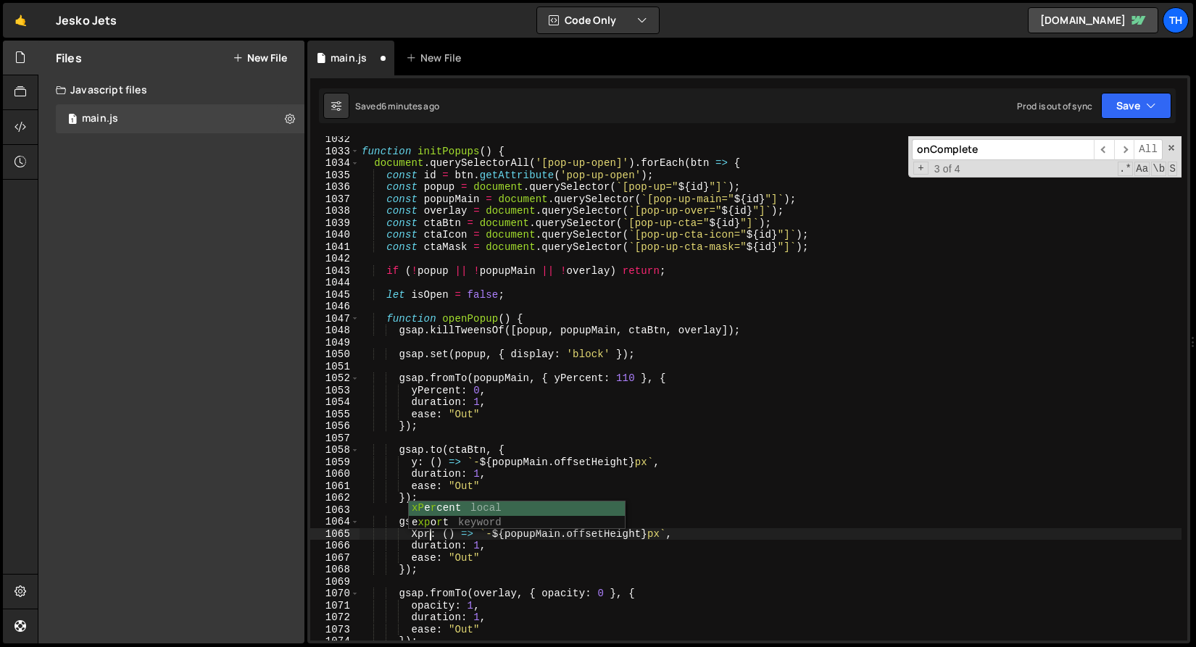
scroll to position [0, 4]
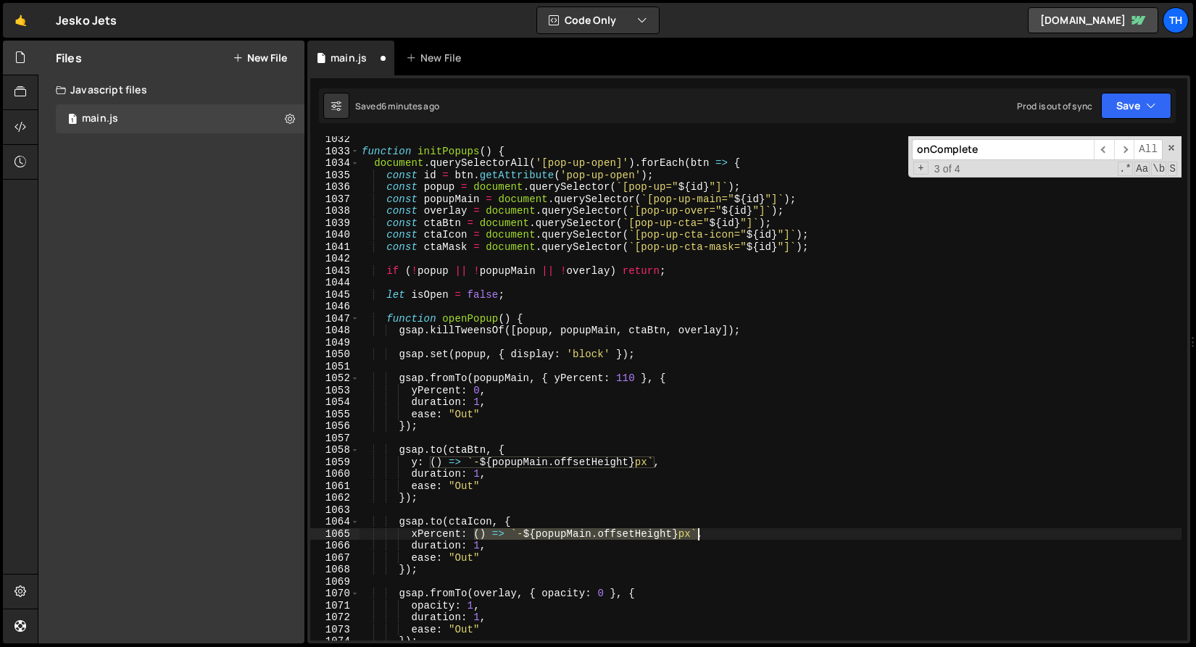
drag, startPoint x: 474, startPoint y: 529, endPoint x: 696, endPoint y: 535, distance: 221.8
click at [696, 535] on div "function initPopups ( ) { document . querySelectorAll ( '[pop-up-open]' ) . for…" at bounding box center [770, 397] width 822 height 528
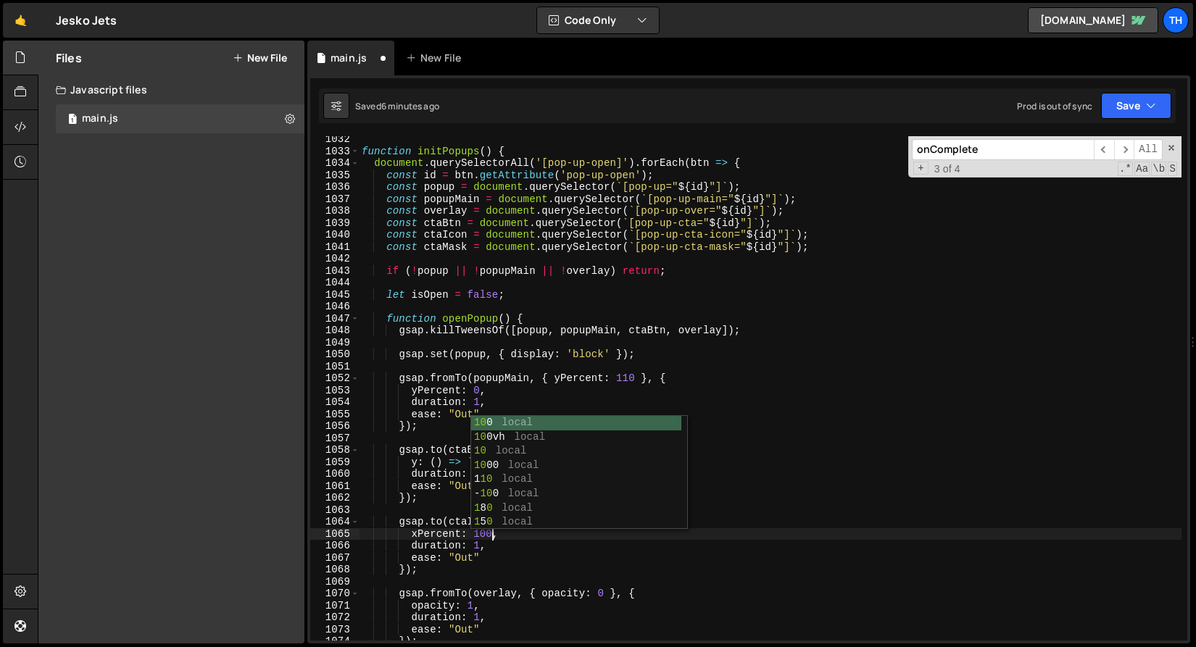
scroll to position [0, 9]
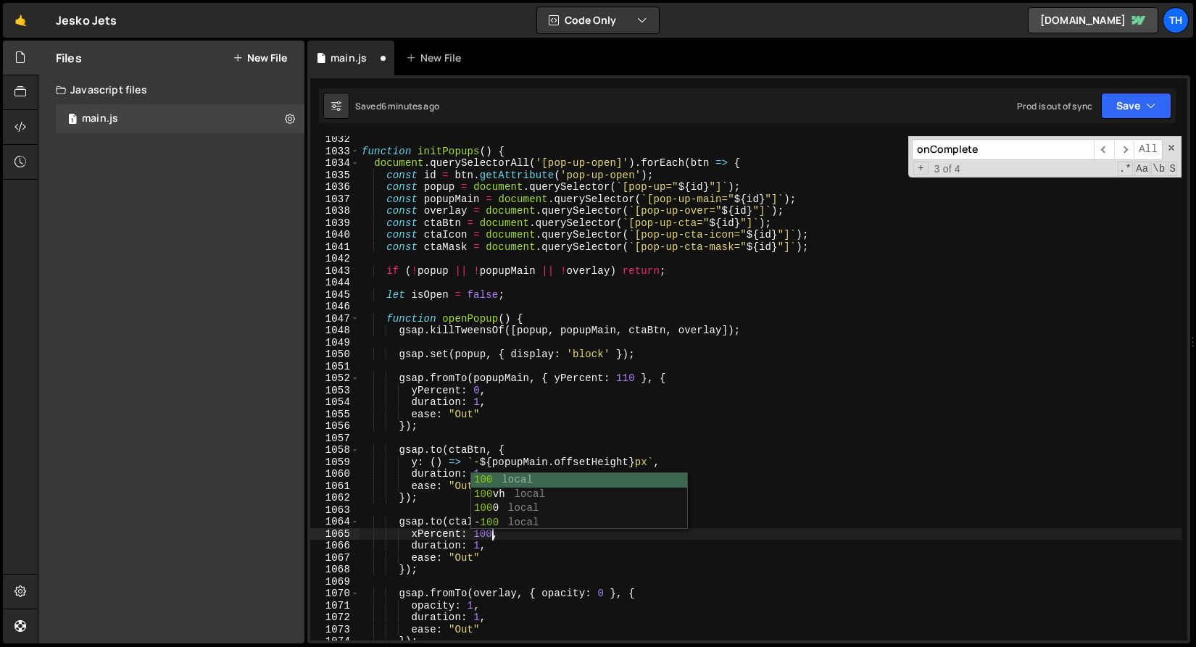
click at [650, 570] on div "function initPopups ( ) { document . querySelectorAll ( '[pop-up-open]' ) . for…" at bounding box center [770, 397] width 822 height 528
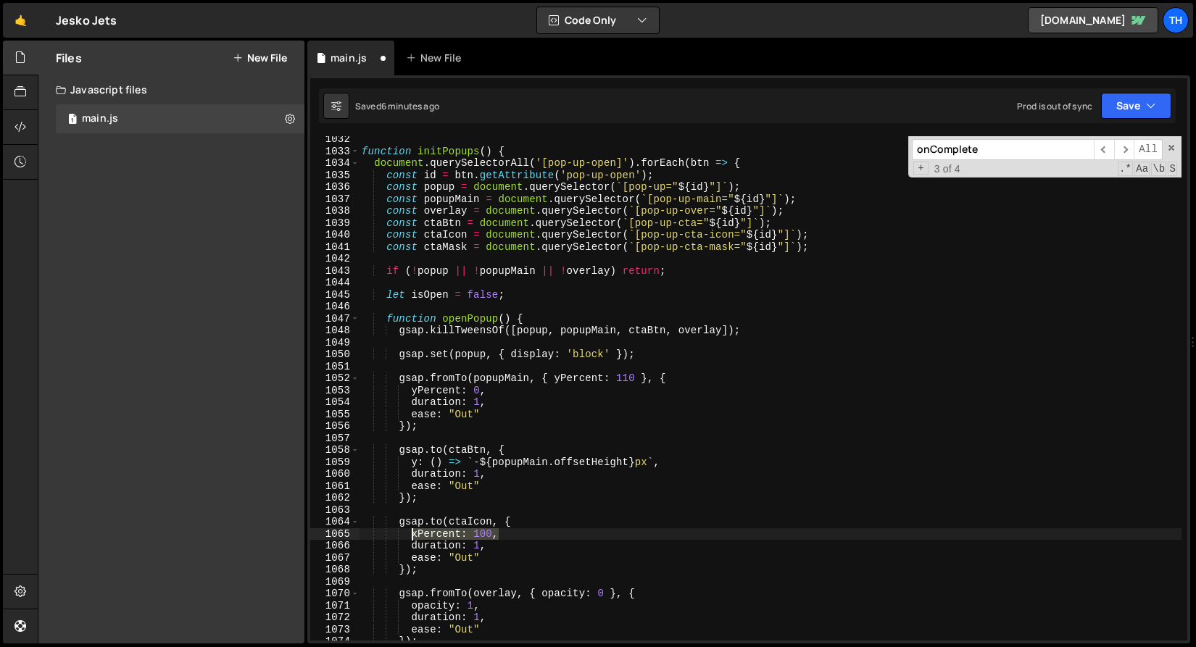
drag, startPoint x: 434, startPoint y: 534, endPoint x: 412, endPoint y: 530, distance: 22.0
click at [412, 530] on div "function initPopups ( ) { document . querySelectorAll ( '[pop-up-open]' ) . for…" at bounding box center [770, 397] width 822 height 528
type textarea "xPercent: 100,"
click at [532, 531] on div "function initPopups ( ) { document . querySelectorAll ( '[pop-up-open]' ) . for…" at bounding box center [770, 388] width 822 height 504
paste textarea "xPercent: 100,"
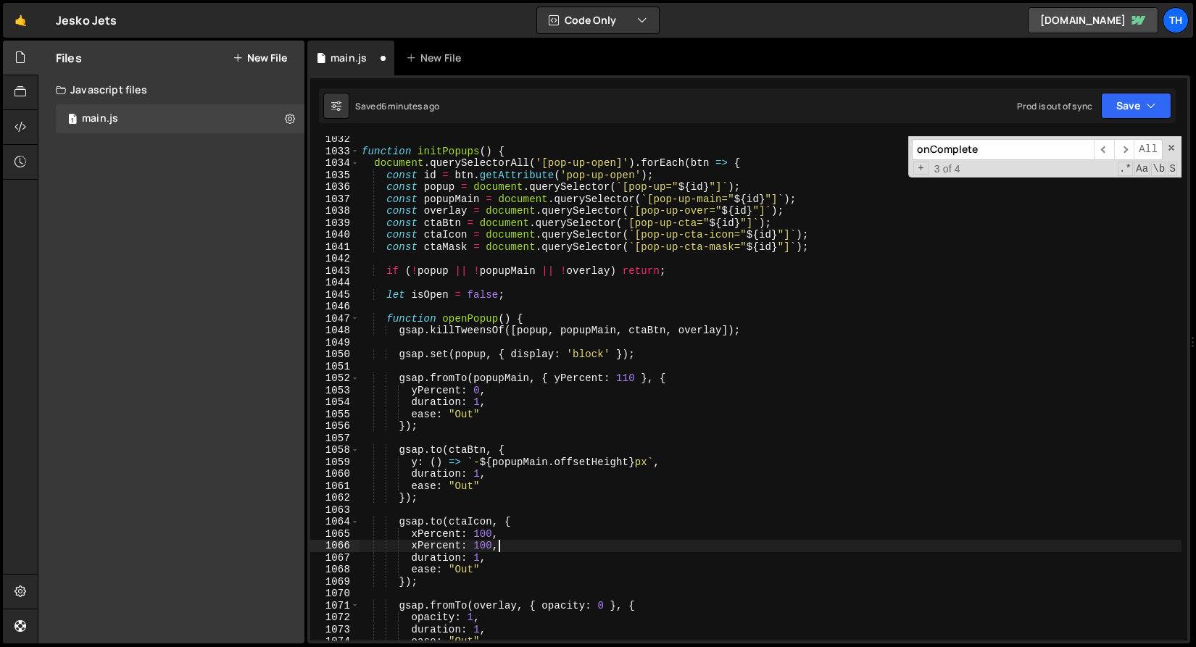
click at [483, 544] on div "function initPopups ( ) { document . querySelectorAll ( '[pop-up-open]' ) . for…" at bounding box center [770, 397] width 822 height 528
click at [418, 546] on div "function initPopups ( ) { document . querySelectorAll ( '[pop-up-open]' ) . for…" at bounding box center [770, 397] width 822 height 528
type textarea "yPercent: 100,"
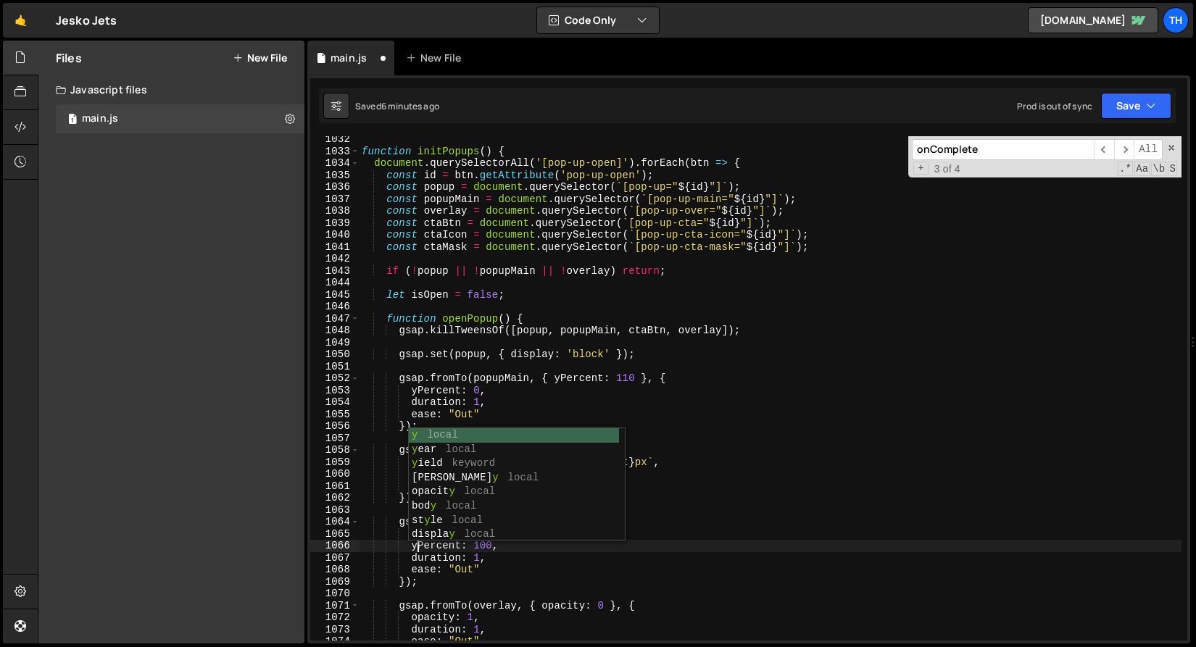
click at [422, 599] on div "function initPopups ( ) { document . querySelectorAll ( '[pop-up-open]' ) . for…" at bounding box center [770, 397] width 822 height 528
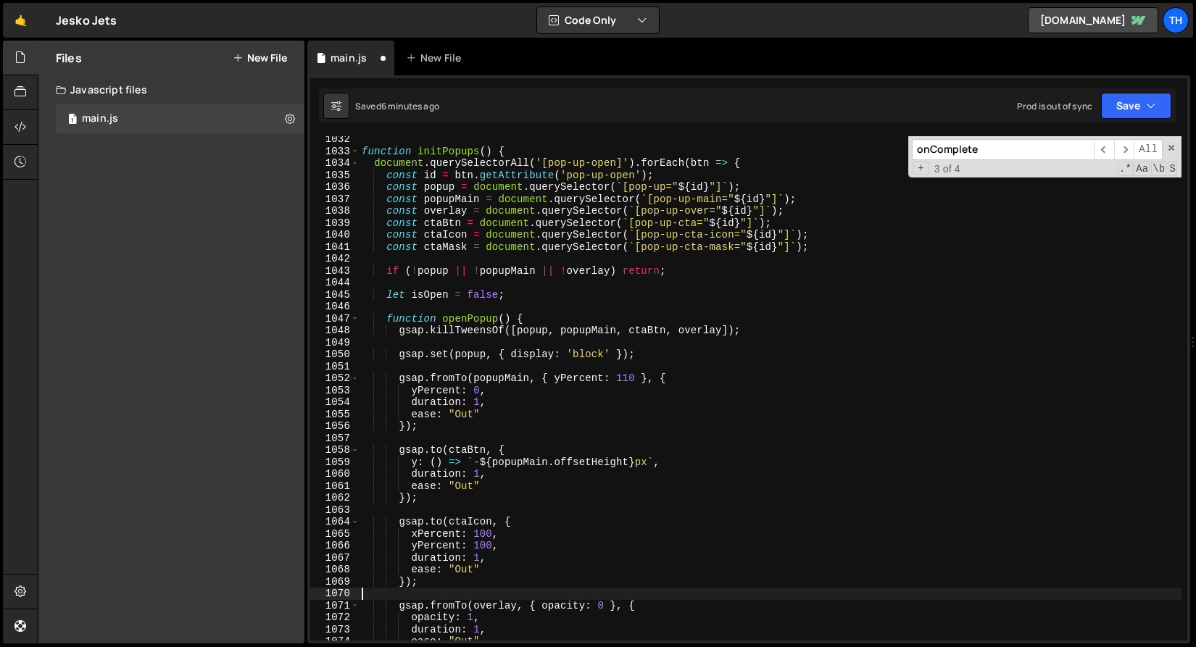
click at [486, 546] on div "function initPopups ( ) { document . querySelectorAll ( '[pop-up-open]' ) . for…" at bounding box center [770, 397] width 822 height 528
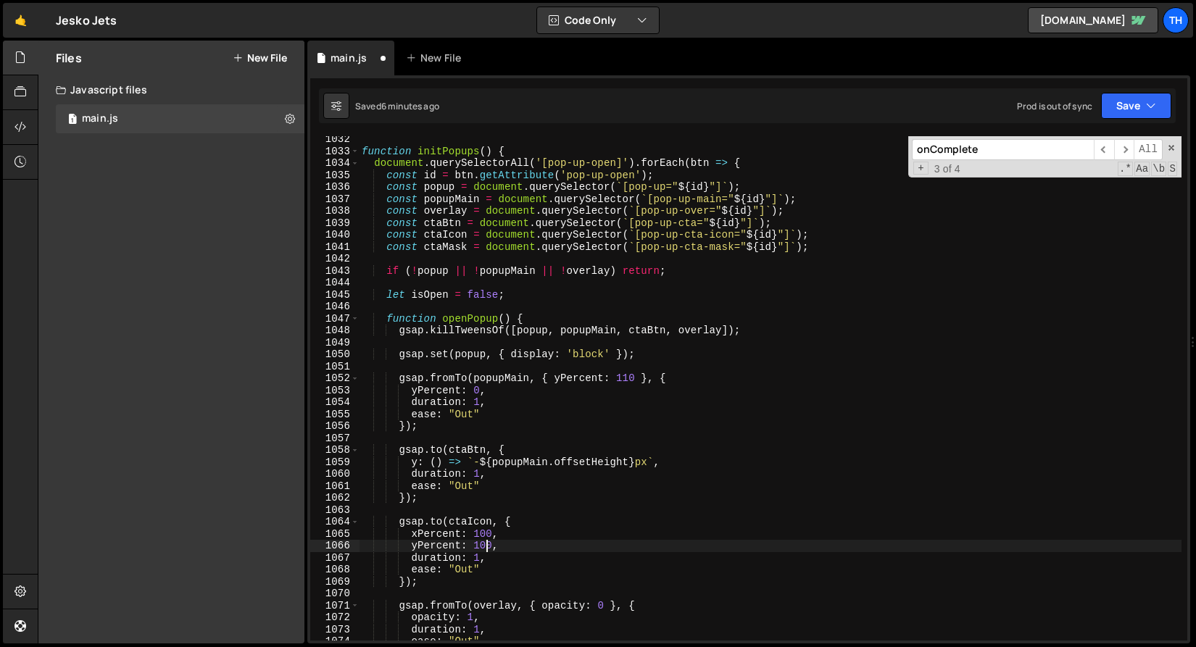
click at [486, 546] on div "function initPopups ( ) { document . querySelectorAll ( '[pop-up-open]' ) . for…" at bounding box center [770, 397] width 822 height 528
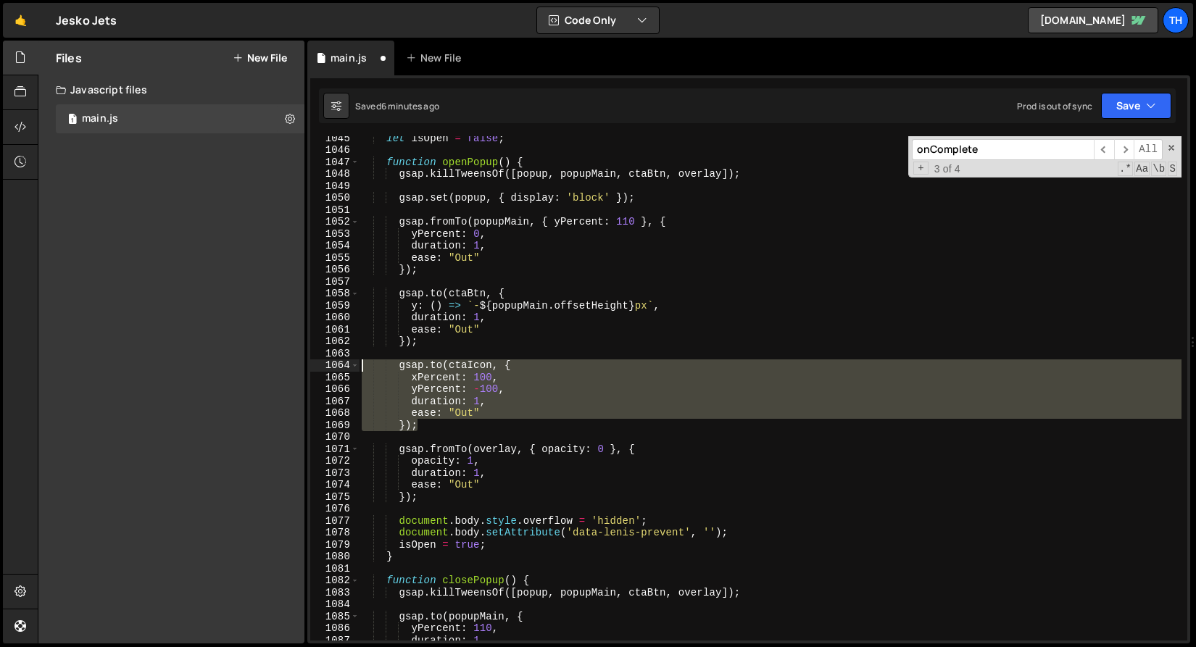
drag, startPoint x: 429, startPoint y: 425, endPoint x: 286, endPoint y: 367, distance: 154.1
click at [286, 367] on div "Files New File Javascript files 1 main.js 0 CSS files Copy share link Edit File…" at bounding box center [617, 343] width 1158 height 604
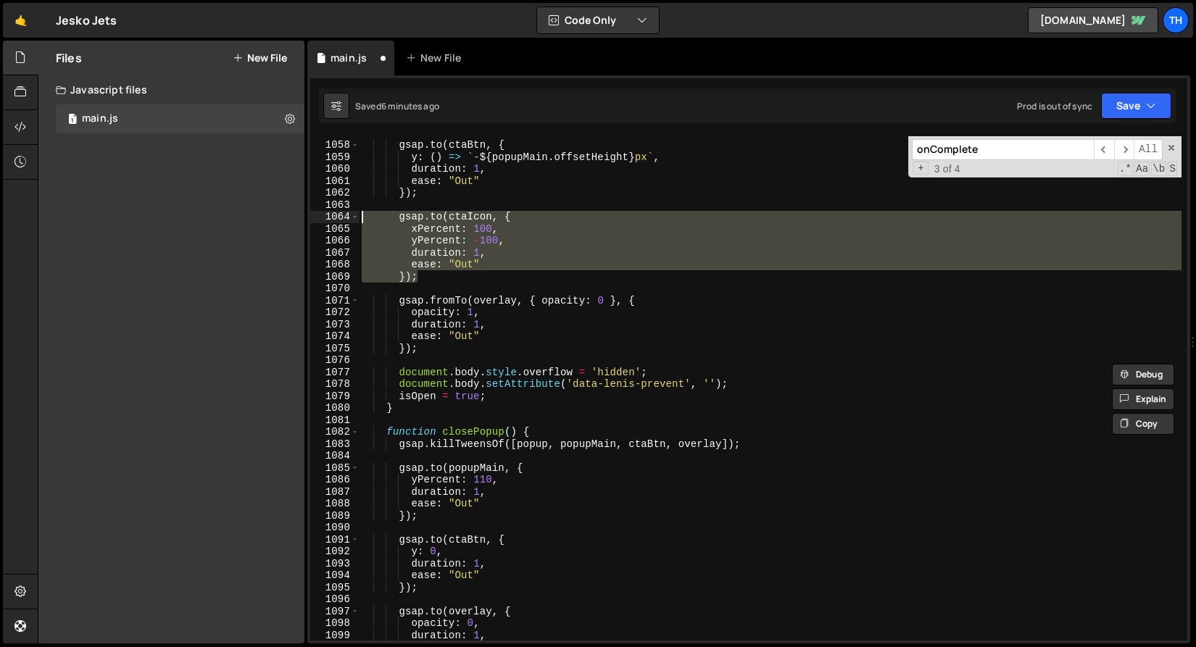
scroll to position [12735, 0]
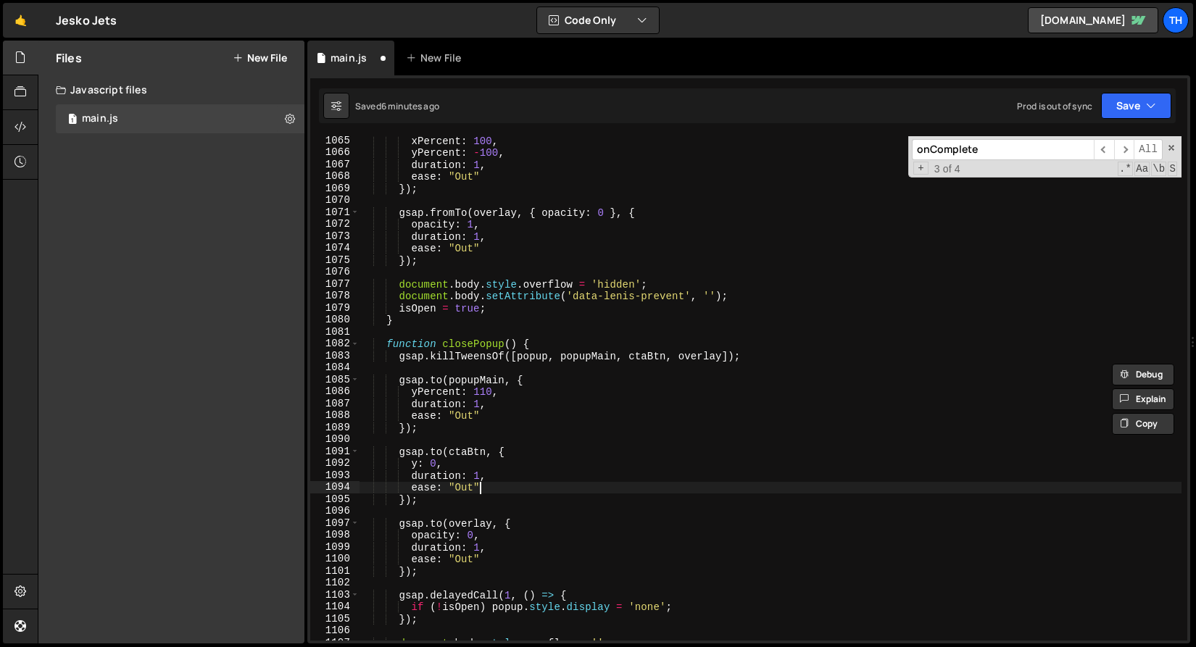
click at [483, 493] on div "xPercent : 100 , yPercent : - 100 , duration : 1 , ease : "Out" }) ; gsap . fro…" at bounding box center [770, 399] width 822 height 528
type textarea "ease: "Out""
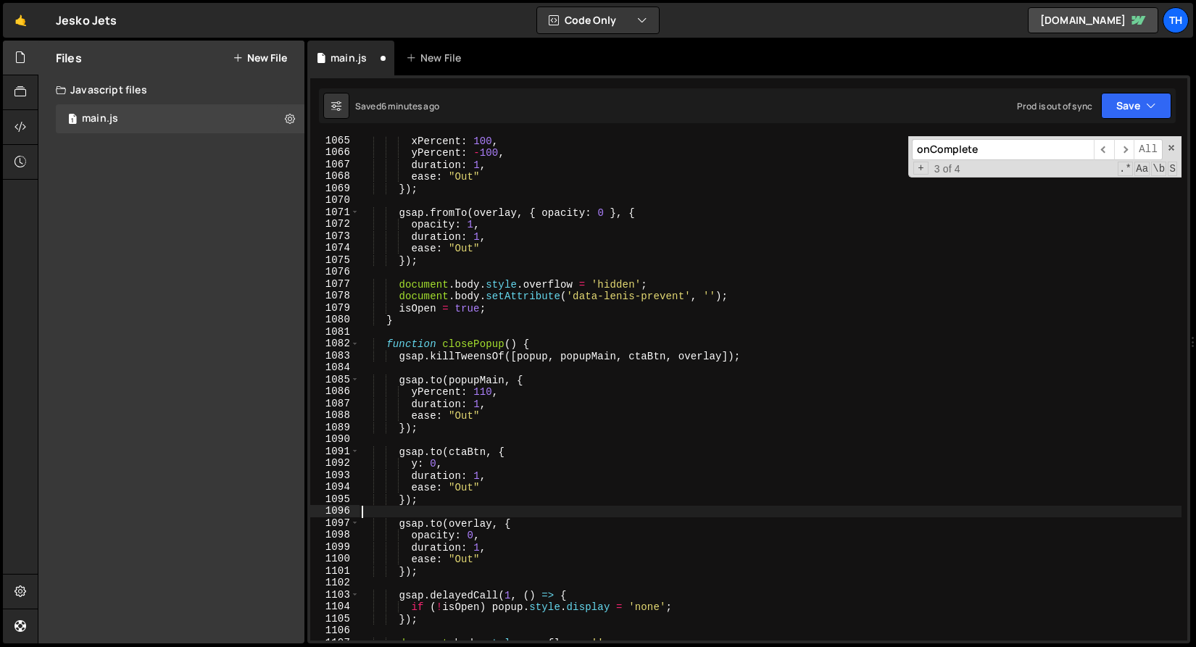
click at [480, 507] on div "xPercent : 100 , yPercent : - 100 , duration : 1 , ease : "Out" }) ; gsap . fro…" at bounding box center [770, 399] width 822 height 528
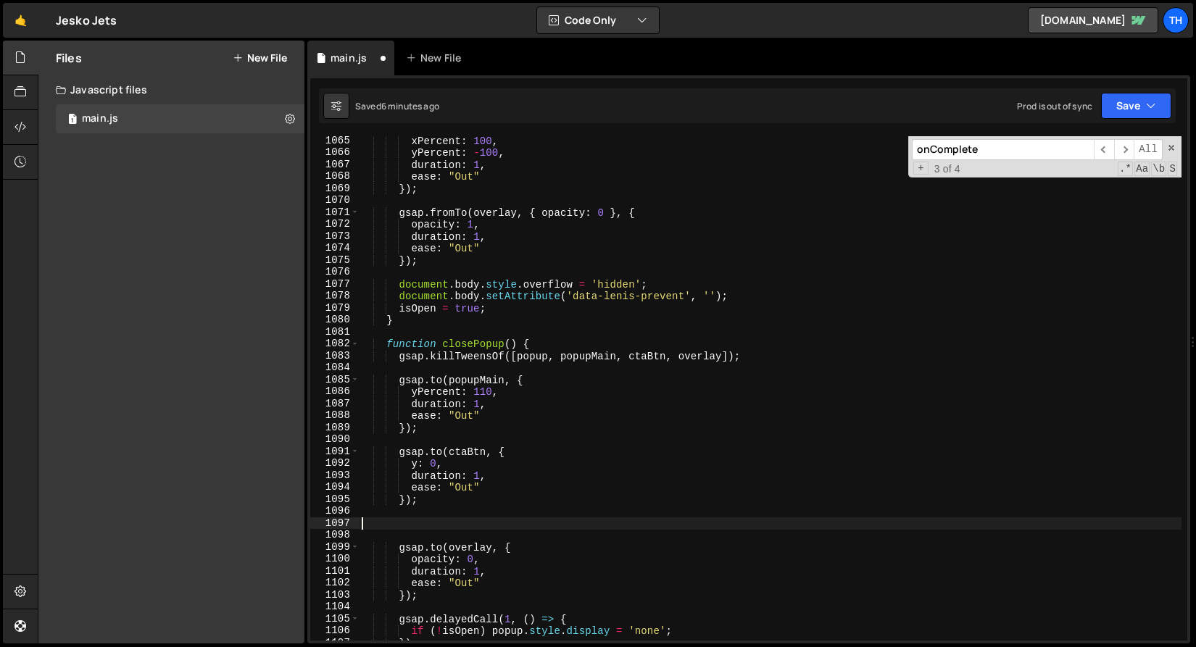
paste textarea "});"
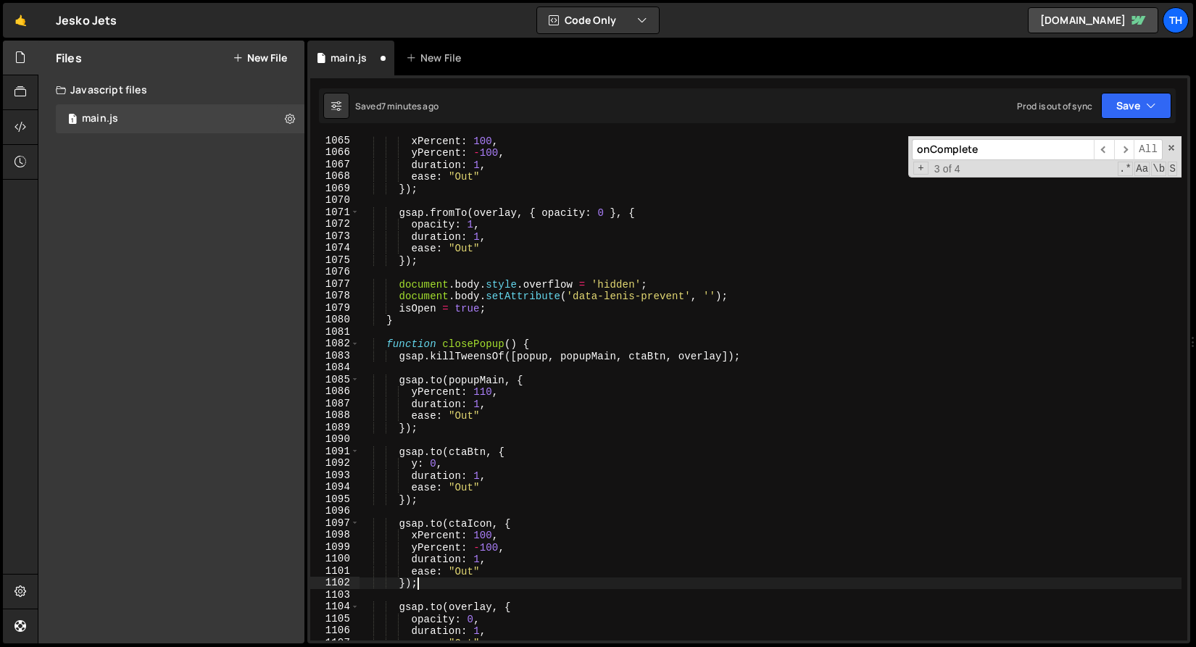
click at [482, 538] on div "xPercent : 100 , yPercent : - 100 , duration : 1 , ease : "Out" }) ; gsap . fro…" at bounding box center [770, 399] width 822 height 528
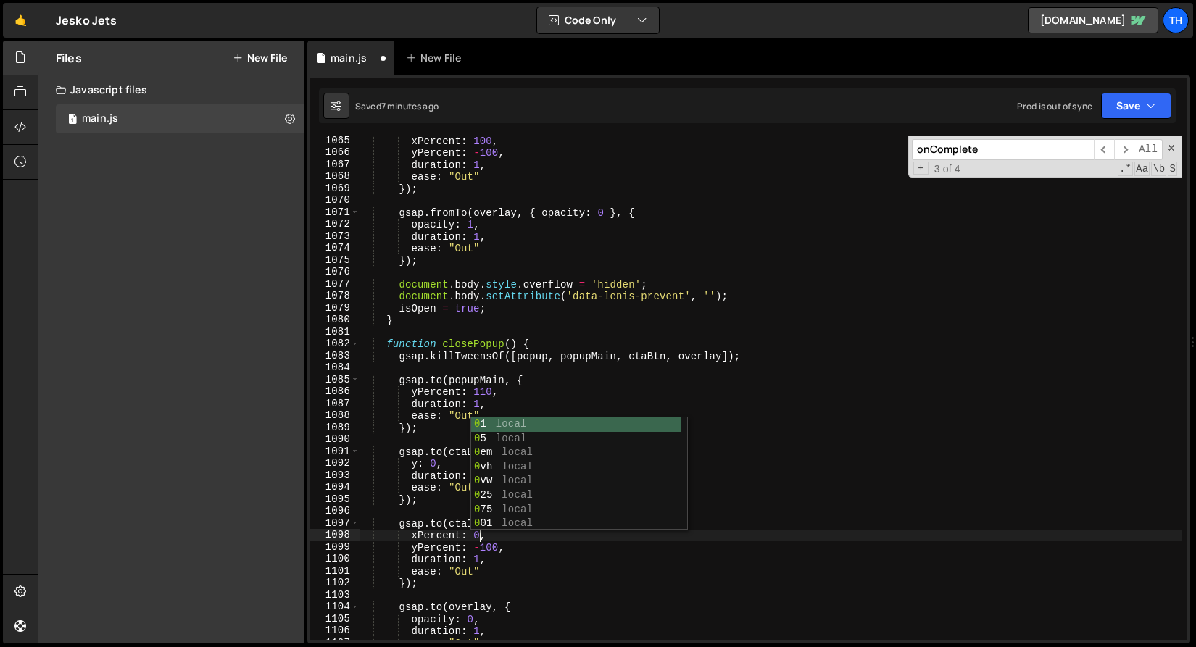
click at [499, 549] on div "xPercent : 100 , yPercent : - 100 , duration : 1 , ease : "Out" }) ; gsap . fro…" at bounding box center [770, 399] width 822 height 528
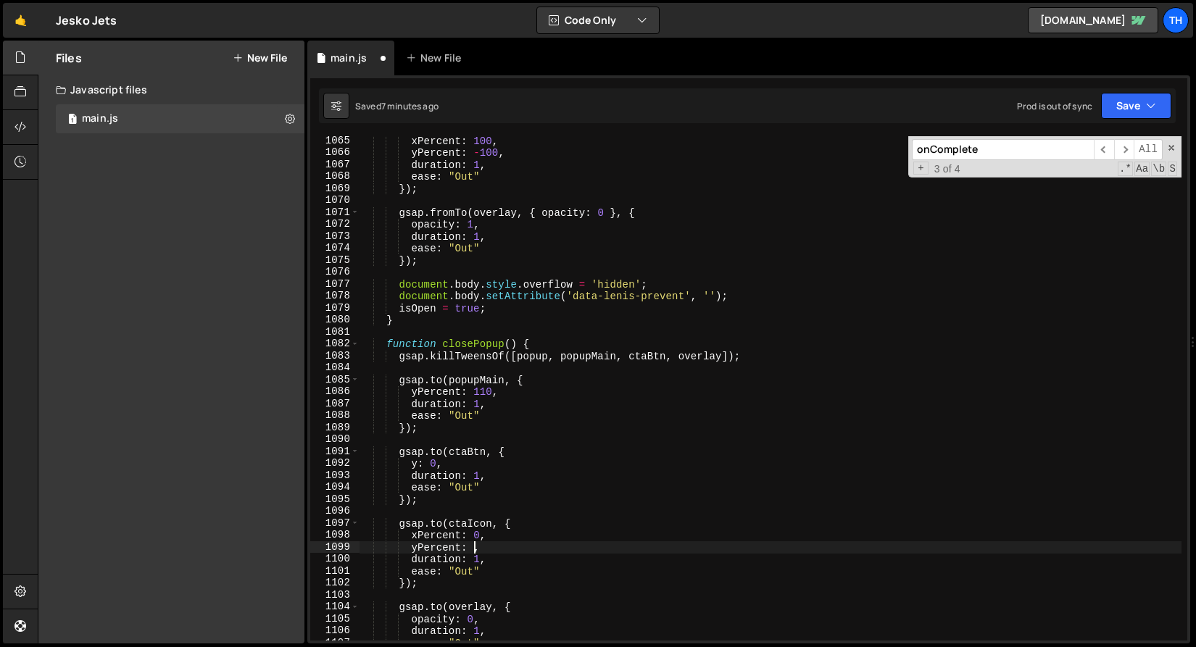
type textarea "yPercent: 0,"
click at [477, 594] on div "xPercent : 100 , yPercent : - 100 , duration : 1 , ease : "Out" }) ; gsap . fro…" at bounding box center [770, 399] width 822 height 528
click at [1170, 96] on button "Save" at bounding box center [1136, 106] width 70 height 26
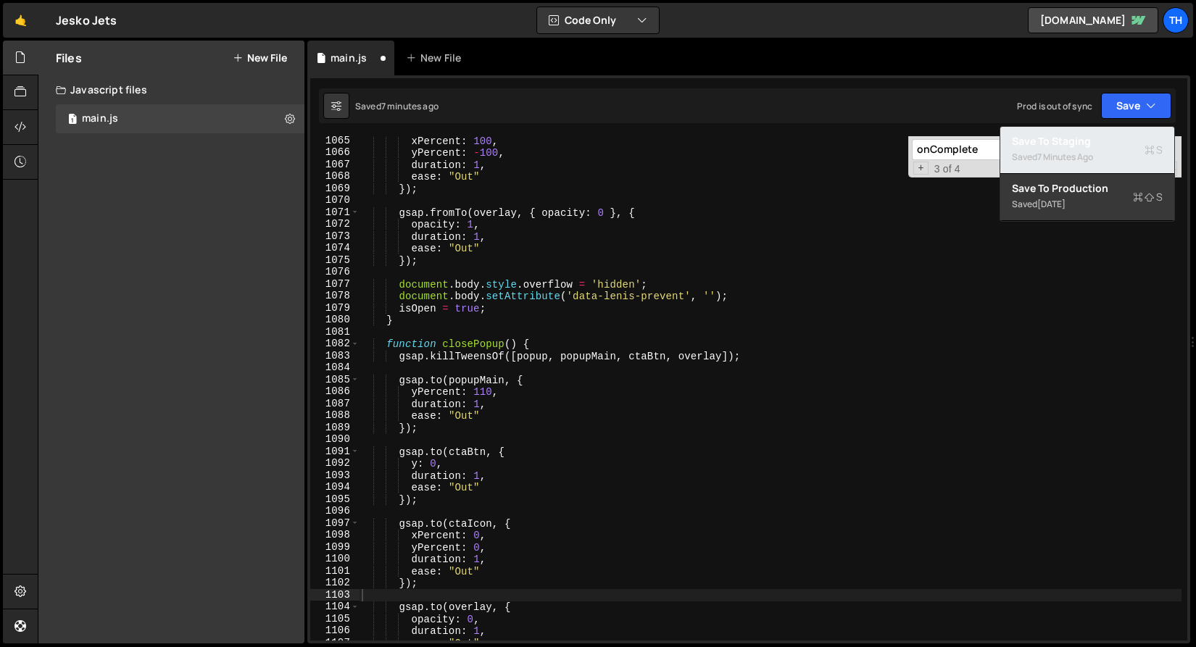
click at [1117, 138] on div "Save to Staging S" at bounding box center [1087, 141] width 151 height 14
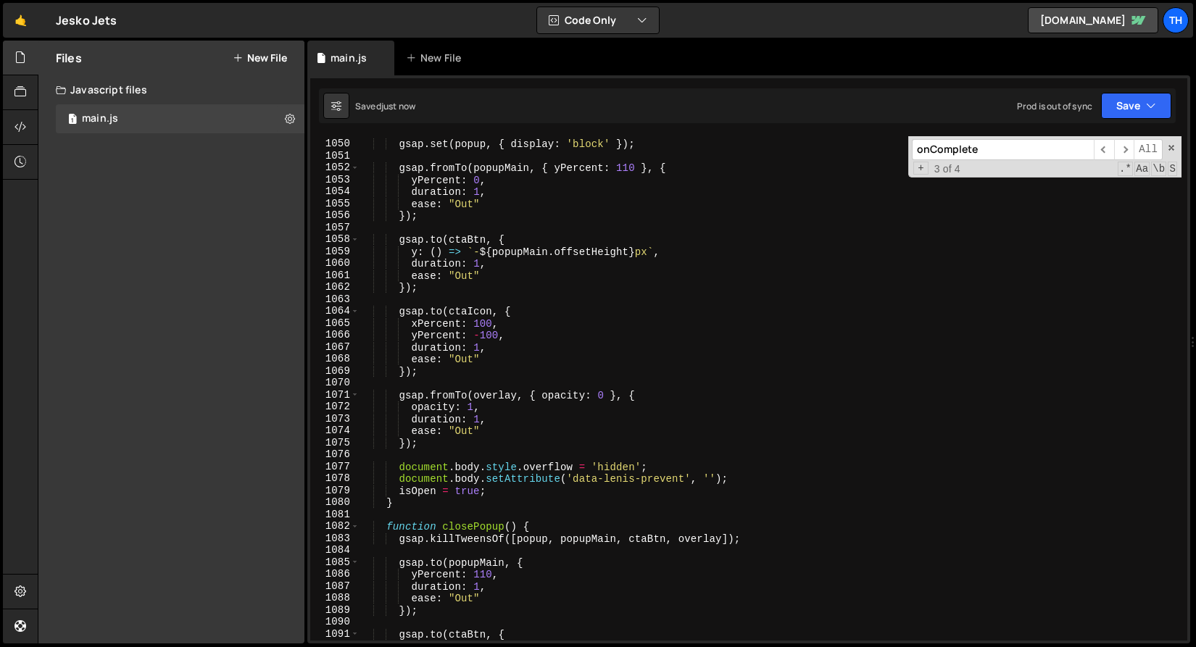
scroll to position [12355, 0]
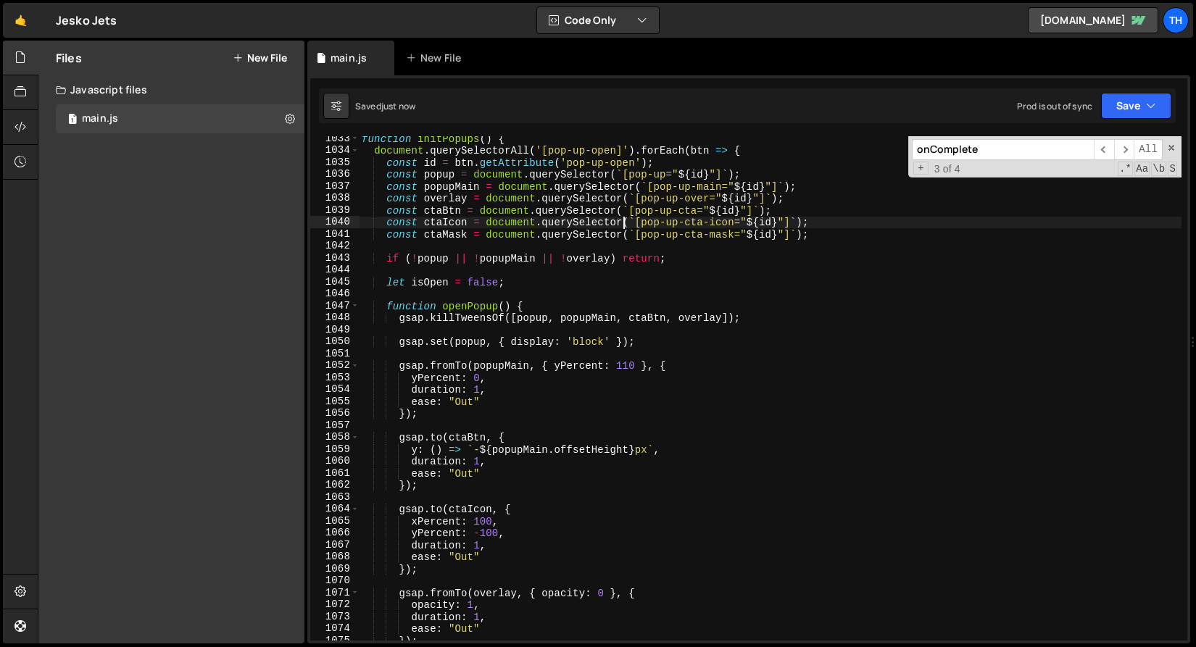
click at [623, 225] on div "function initPopups ( ) { document . querySelectorAll ( '[pop-up-open]' ) . for…" at bounding box center [770, 397] width 822 height 528
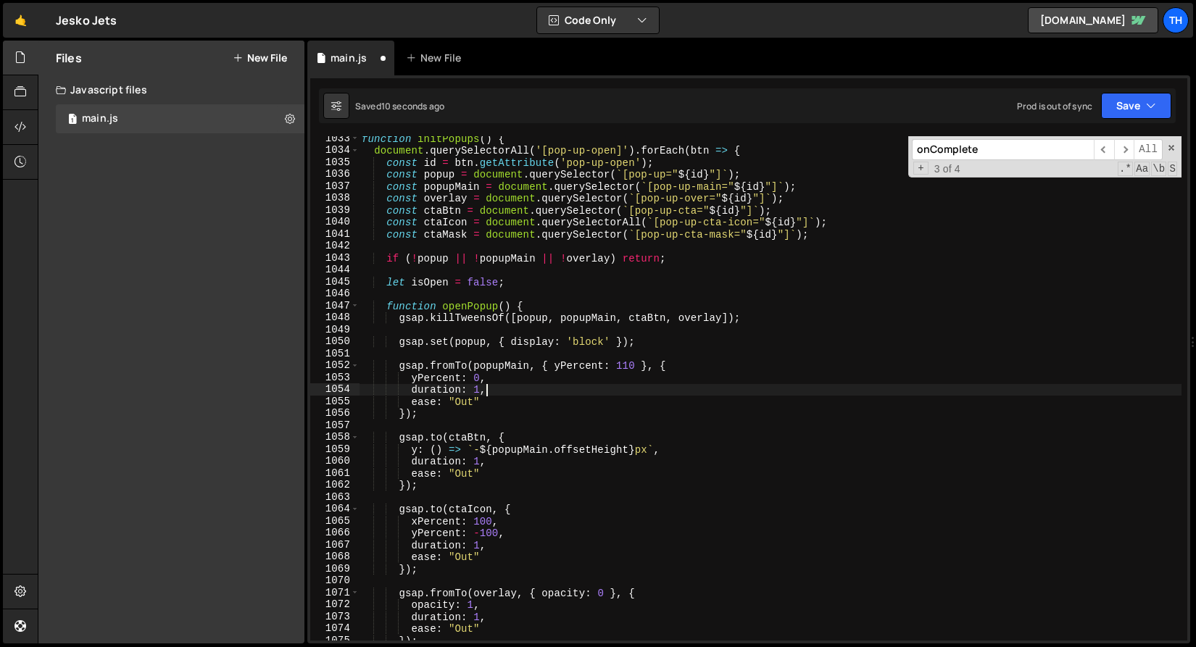
click at [689, 389] on div "function initPopups ( ) { document . querySelectorAll ( '[pop-up-open]' ) . for…" at bounding box center [770, 397] width 822 height 528
click at [1133, 106] on button "Save" at bounding box center [1136, 106] width 70 height 26
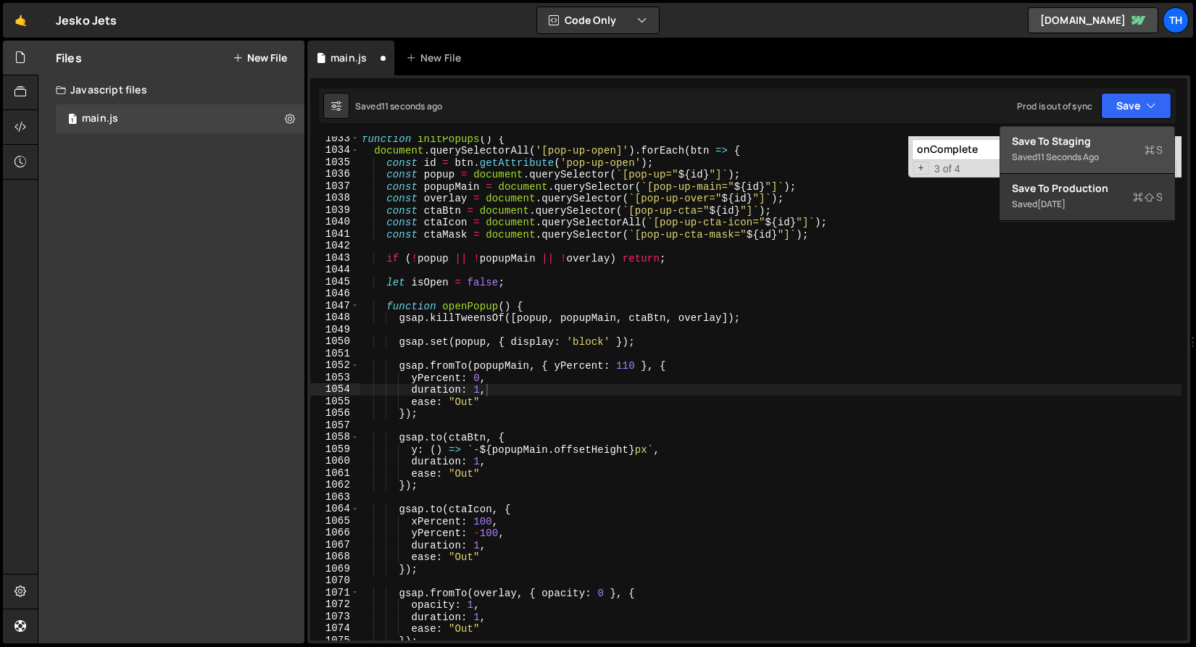
click at [1107, 150] on div "Saved 11 seconds ago" at bounding box center [1087, 157] width 151 height 17
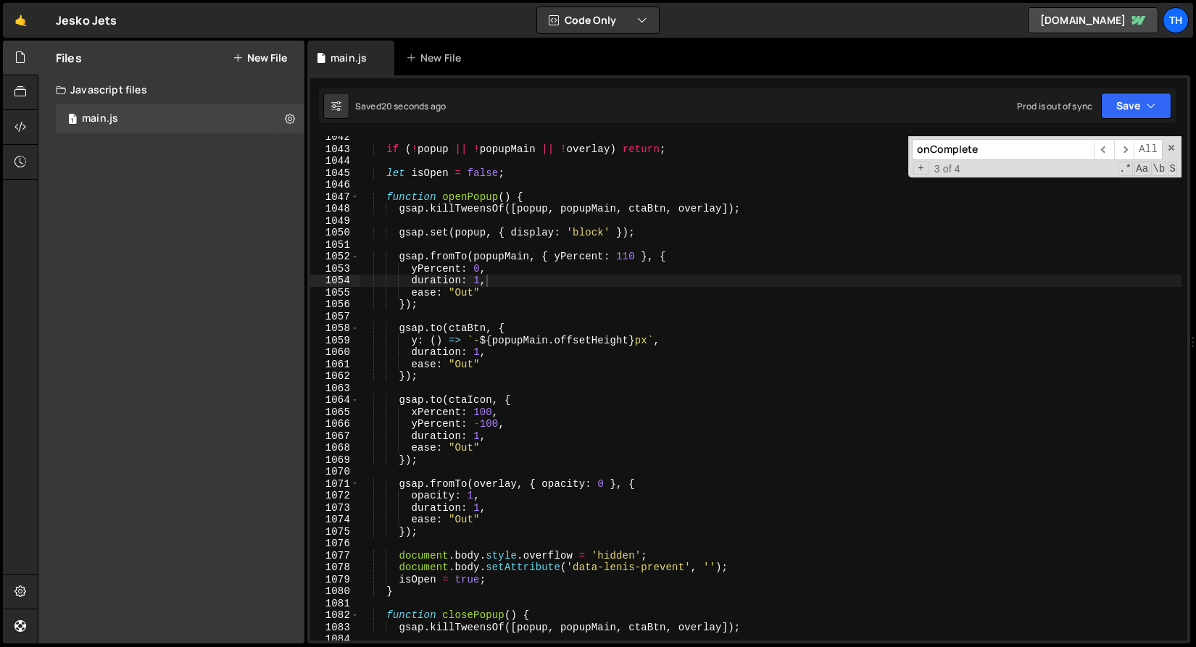
scroll to position [12344, 0]
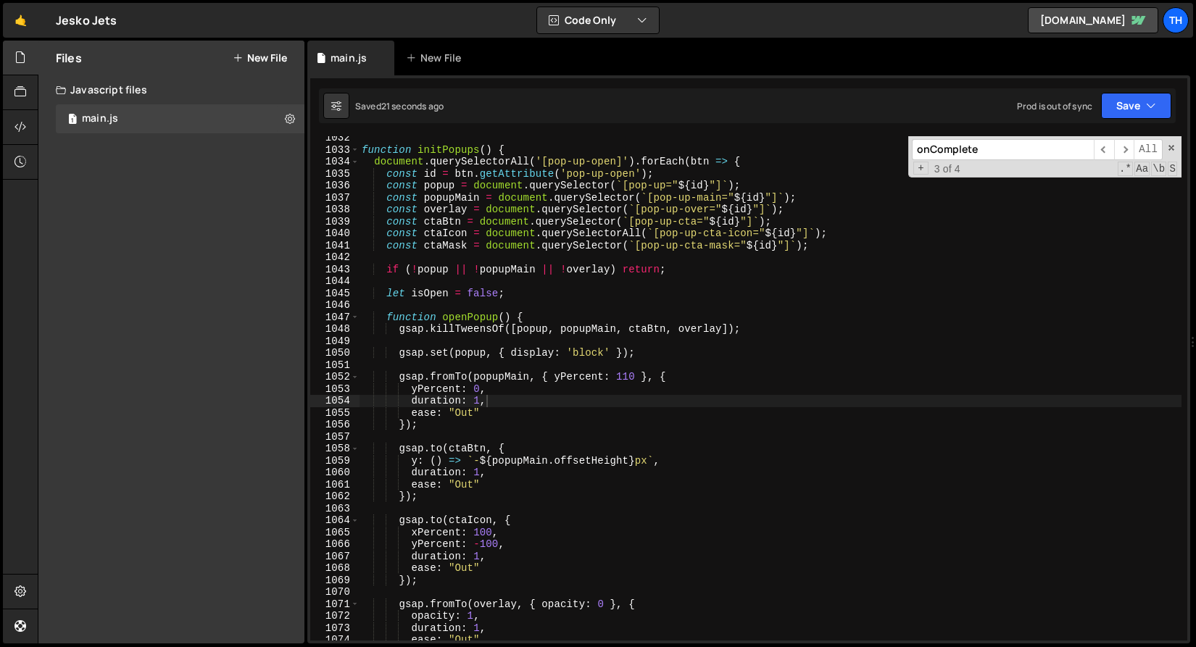
click at [458, 246] on div "function initPopups ( ) { document . querySelectorAll ( '[pop-up-open]' ) . for…" at bounding box center [770, 396] width 822 height 528
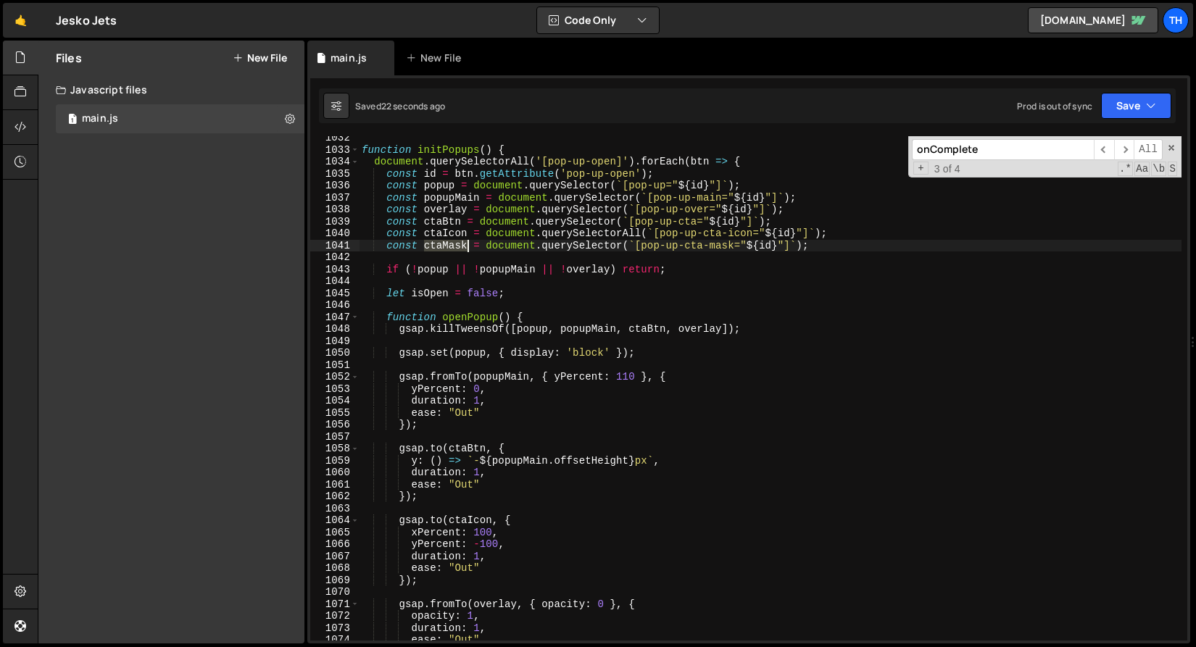
click at [458, 246] on div "function initPopups ( ) { document . querySelectorAll ( '[pop-up-open]' ) . for…" at bounding box center [770, 396] width 822 height 528
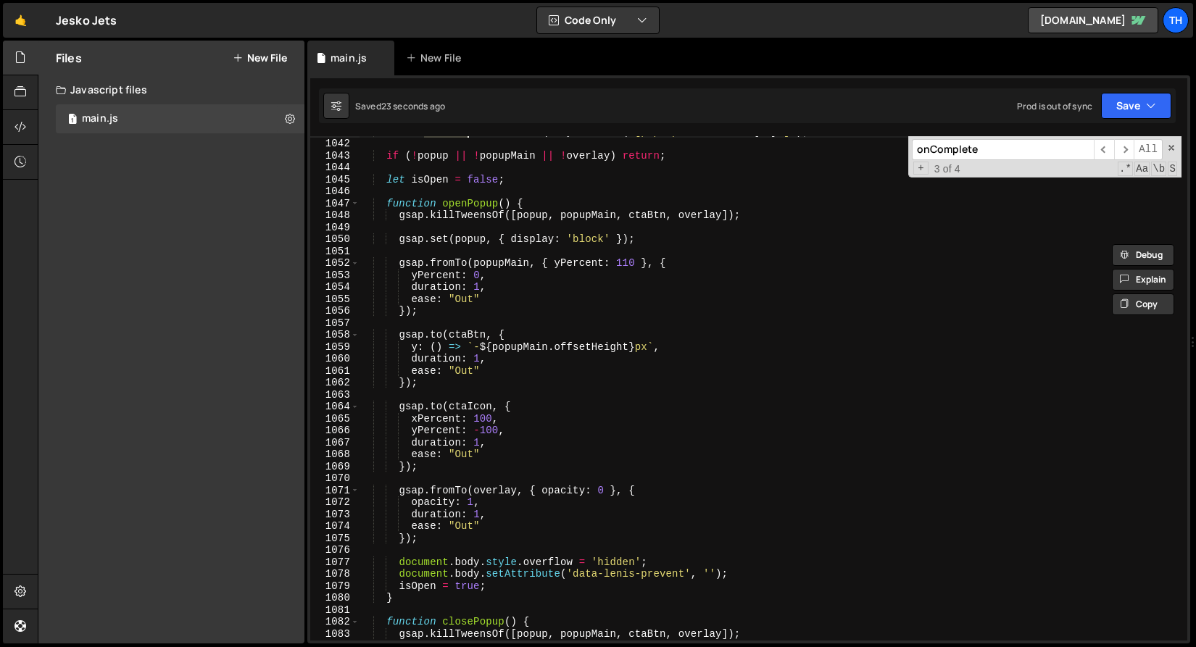
scroll to position [12458, 0]
click at [428, 471] on div "const ctaMask = document . querySelector ( ` [pop-up-cta-mask=" ${ id } "] ` ) …" at bounding box center [770, 389] width 822 height 528
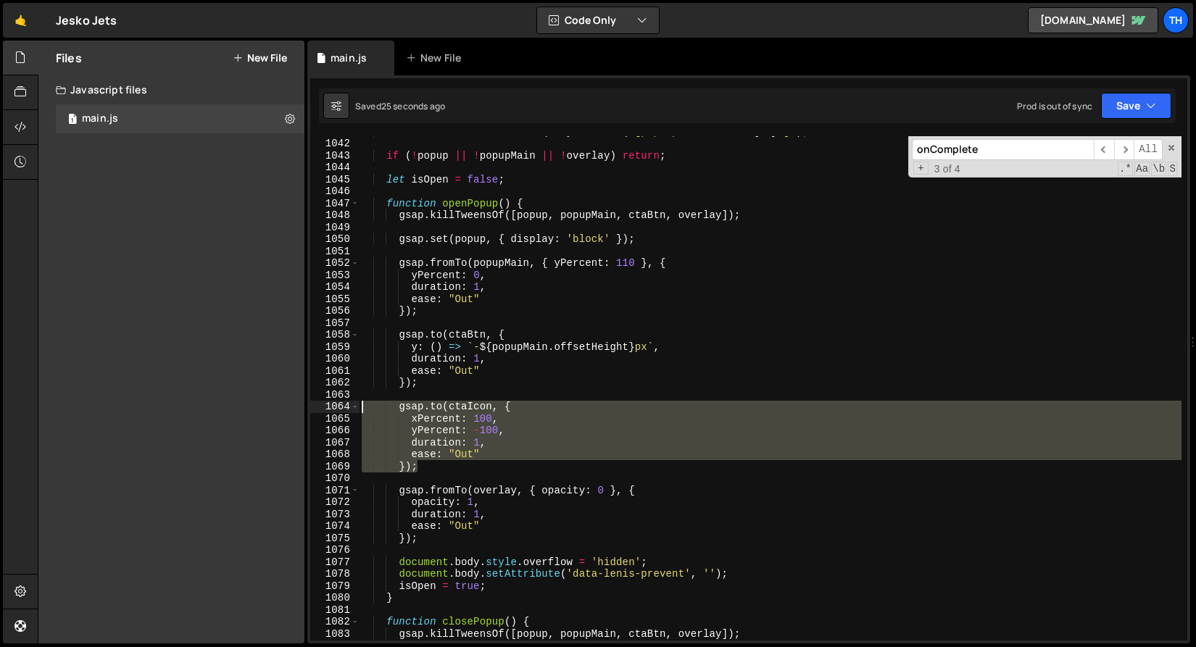
drag, startPoint x: 429, startPoint y: 467, endPoint x: 275, endPoint y: 404, distance: 167.0
click at [275, 404] on div "Files New File Javascript files 1 main.js 0 CSS files Copy share link Edit File…" at bounding box center [617, 343] width 1158 height 604
type textarea "gsap.to(ctaIcon, { xPercent: 100,"
click at [425, 477] on div "const ctaMask = document . querySelector ( ` [pop-up-cta-mask=" ${ id } "] ` ) …" at bounding box center [770, 389] width 822 height 528
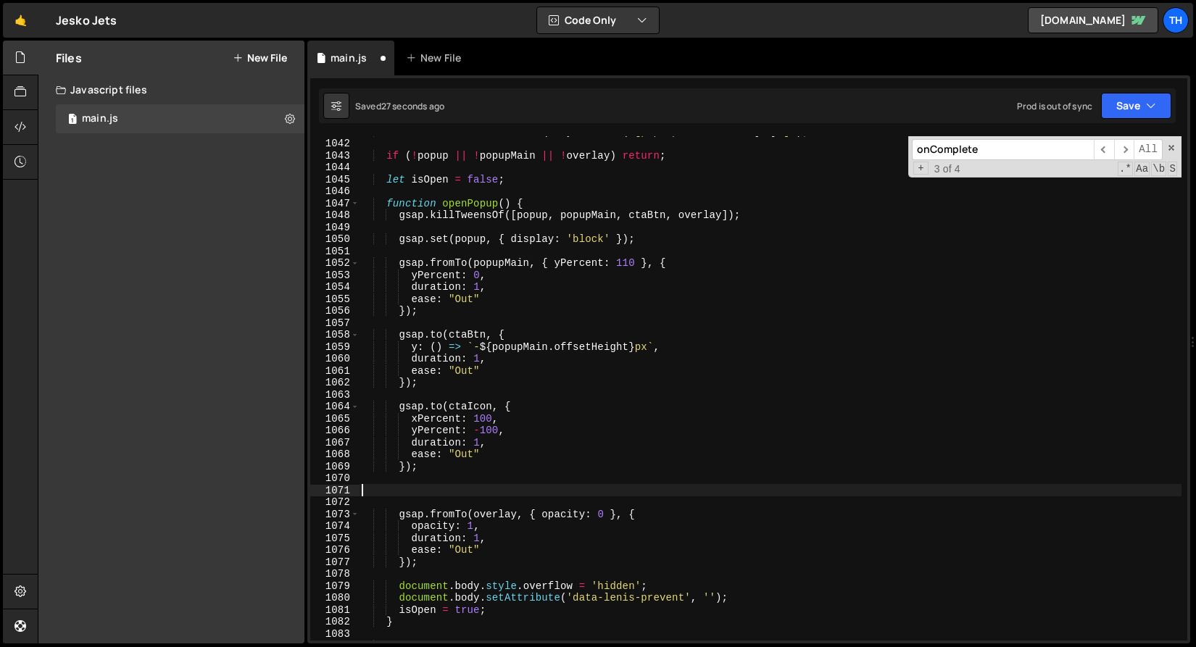
paste textarea "});"
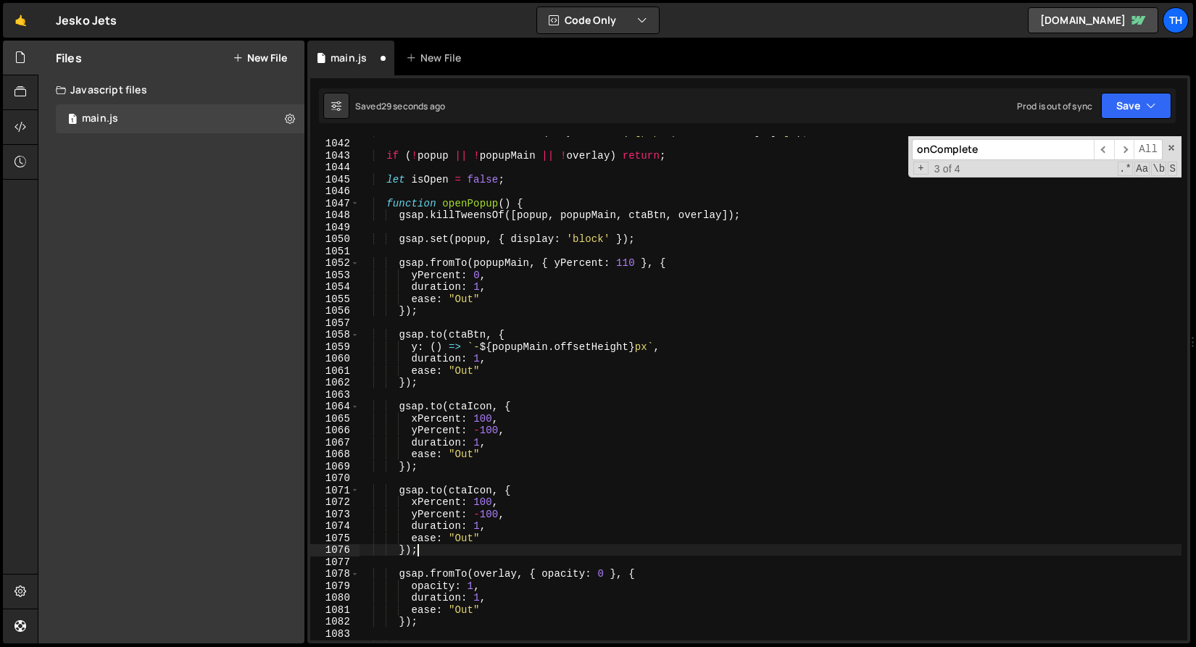
click at [460, 489] on div "const ctaMask = document . querySelector ( ` [pop-up-cta-mask=" ${ id } "] ` ) …" at bounding box center [770, 389] width 822 height 528
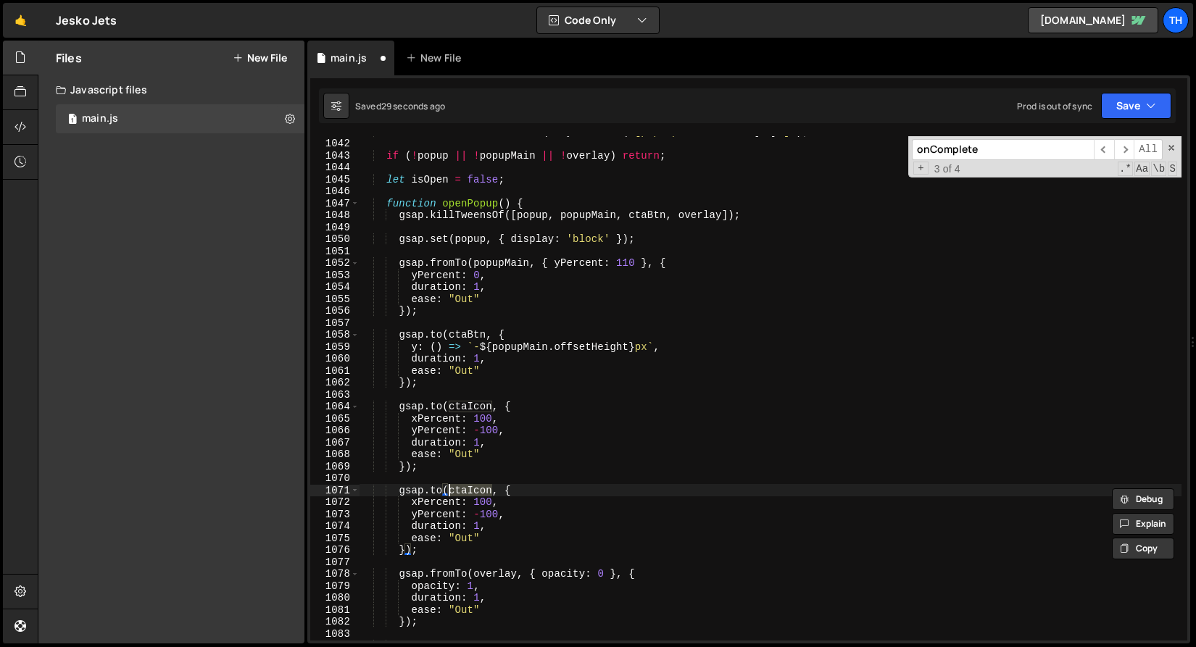
paste textarea "});"
click at [476, 491] on div "const ctaMask = document . querySelector ( ` [pop-up-cta-mask=" ${ id } "] ` ) …" at bounding box center [770, 388] width 822 height 504
click at [476, 491] on div "const ctaMask = document . querySelector ( ` [pop-up-cta-mask=" ${ id } "] ` ) …" at bounding box center [770, 389] width 822 height 528
paste textarea "Mask"
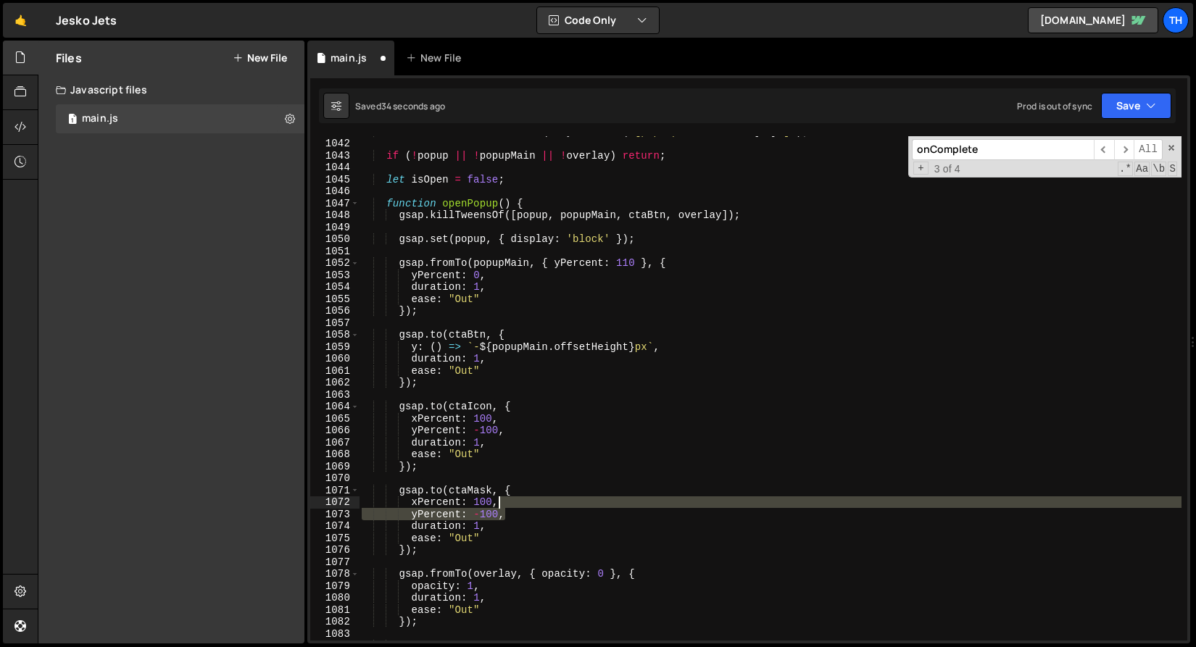
drag, startPoint x: 520, startPoint y: 512, endPoint x: 515, endPoint y: 500, distance: 13.1
click at [515, 500] on div "const ctaMask = document . querySelector ( ` [pop-up-cta-mask=" ${ id } "] ` ) …" at bounding box center [770, 389] width 822 height 528
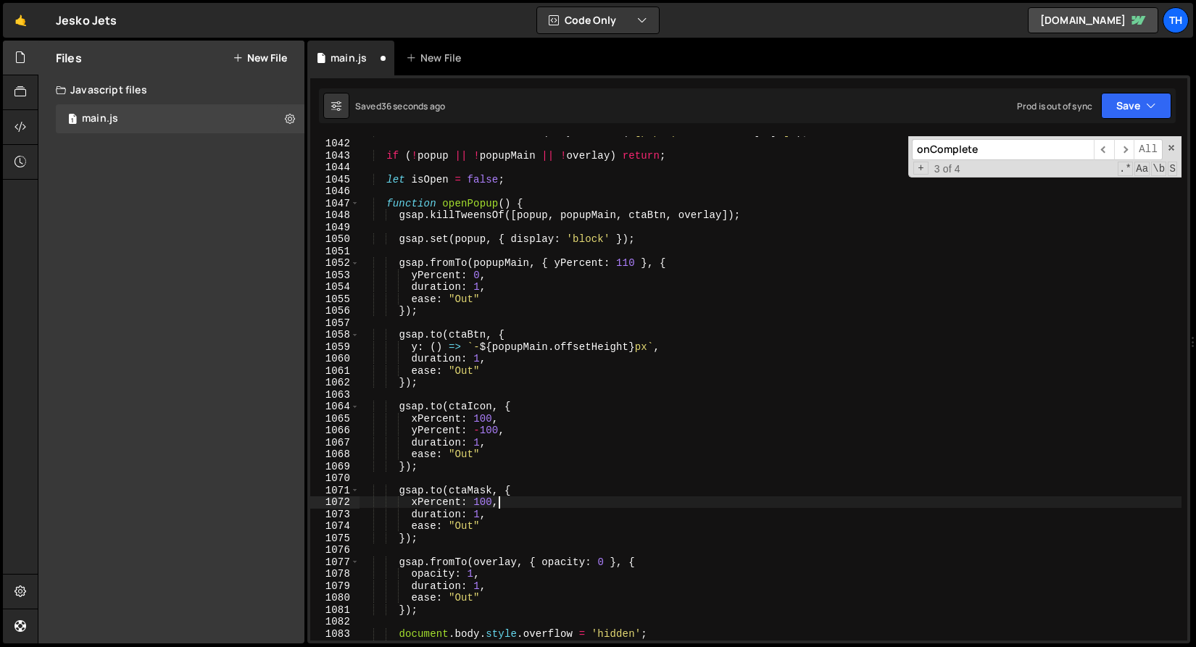
click at [439, 499] on div "const ctaMask = document . querySelector ( ` [pop-up-cta-mask=" ${ id } "] ` ) …" at bounding box center [770, 389] width 822 height 528
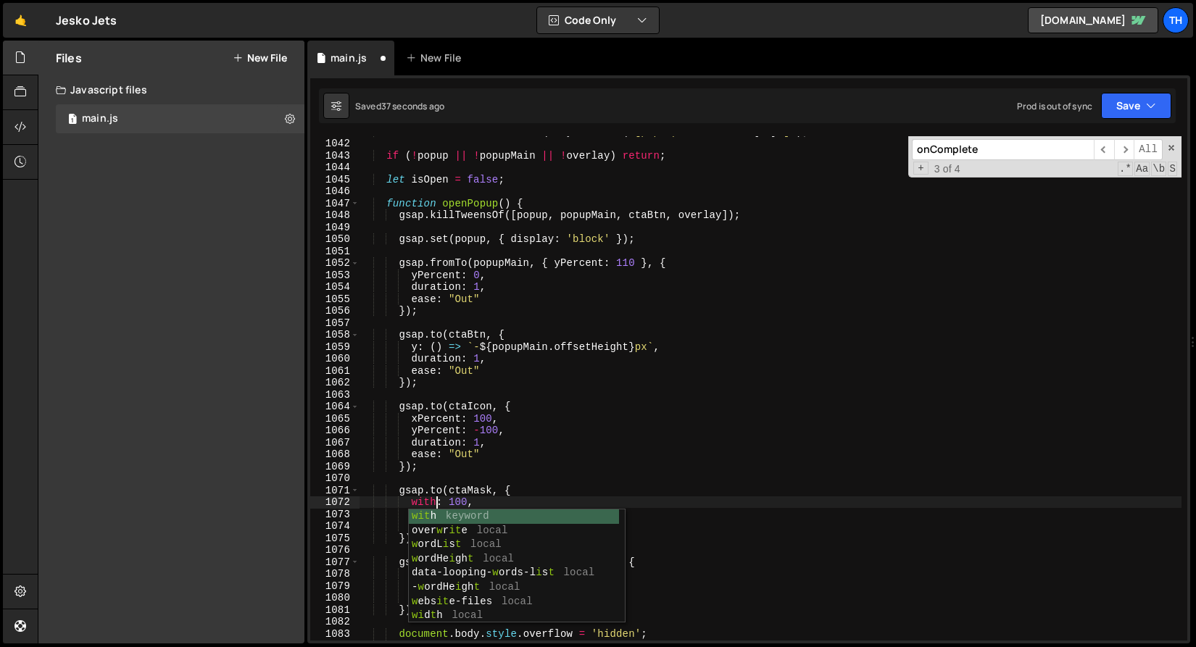
scroll to position [0, 4]
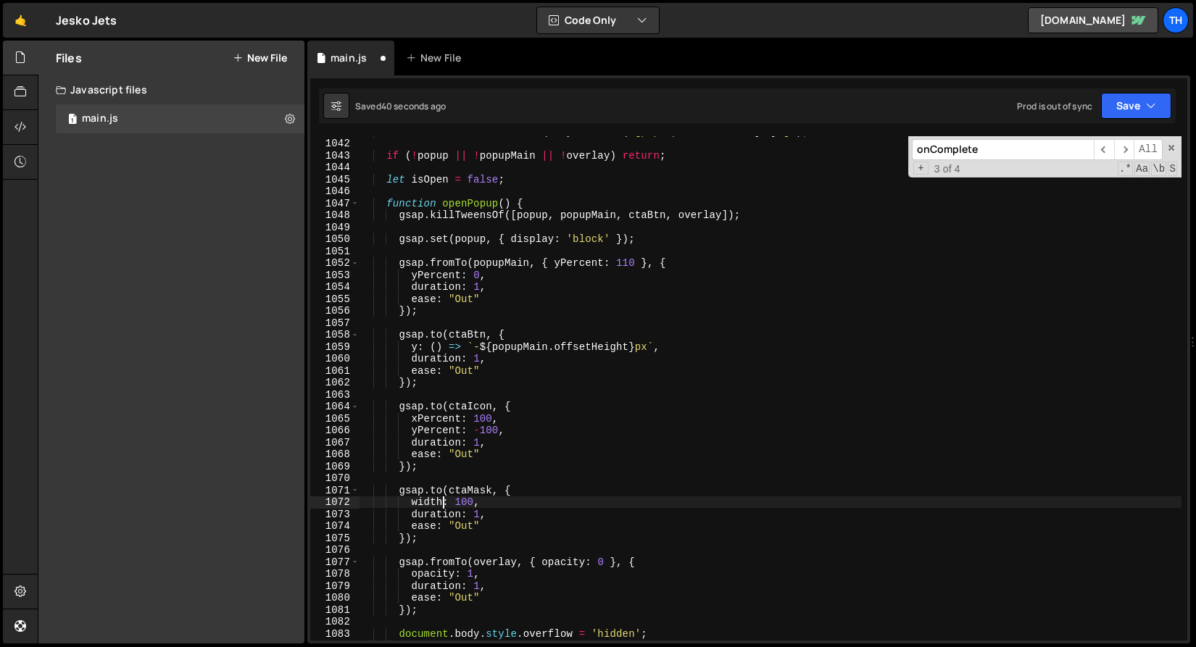
click at [461, 497] on div "const ctaMask = document . querySelector ( ` [pop-up-cta-mask=" ${ id } "] ` ) …" at bounding box center [770, 389] width 822 height 528
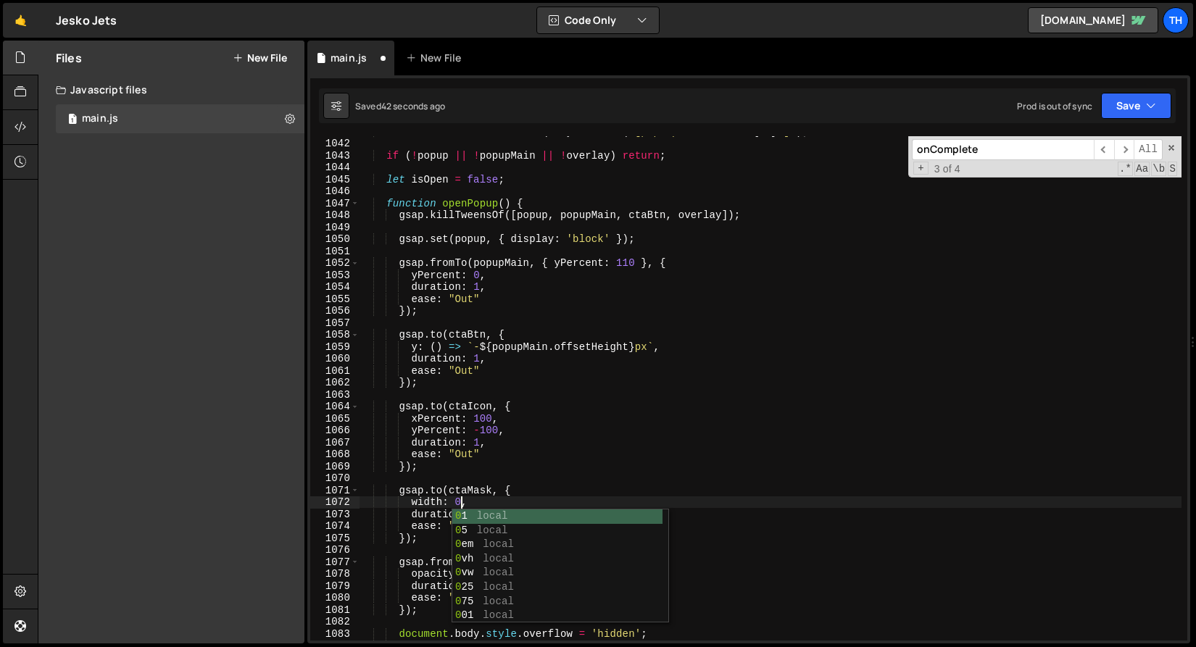
click at [381, 467] on div "const ctaMask = document . querySelector ( ` [pop-up-cta-mask=" ${ id } "] ` ) …" at bounding box center [770, 389] width 822 height 528
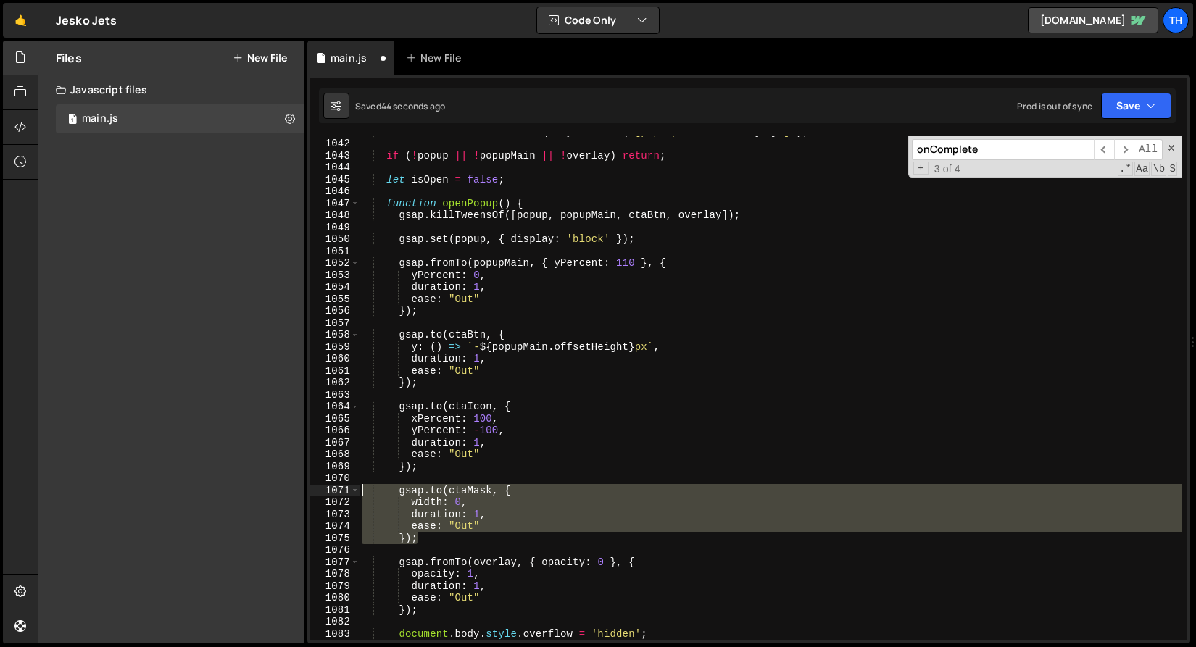
drag, startPoint x: 439, startPoint y: 543, endPoint x: 300, endPoint y: 489, distance: 149.1
click at [300, 489] on div "Files New File Javascript files 1 main.js 0 CSS files Copy share link Edit File…" at bounding box center [617, 343] width 1158 height 604
type textarea "gsap.to(ctaMask, { width: 0,"
click at [388, 552] on div "const ctaMask = document . querySelector ( ` [pop-up-cta-mask=" ${ id } "] ` ) …" at bounding box center [770, 389] width 822 height 528
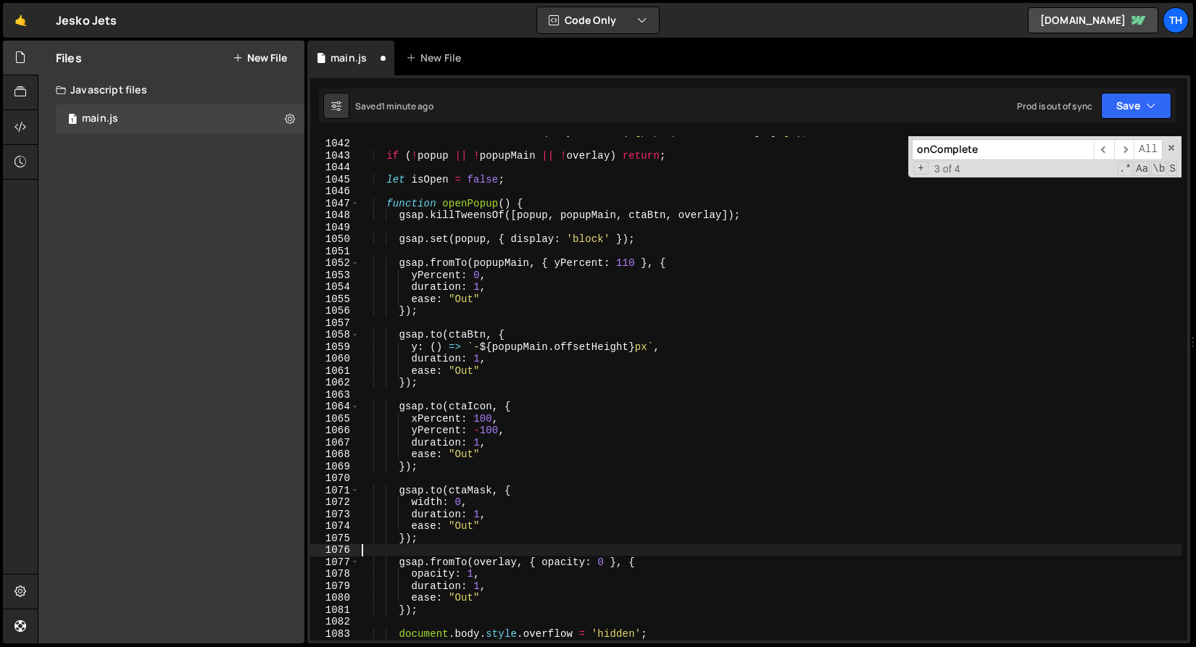
scroll to position [12607, 0]
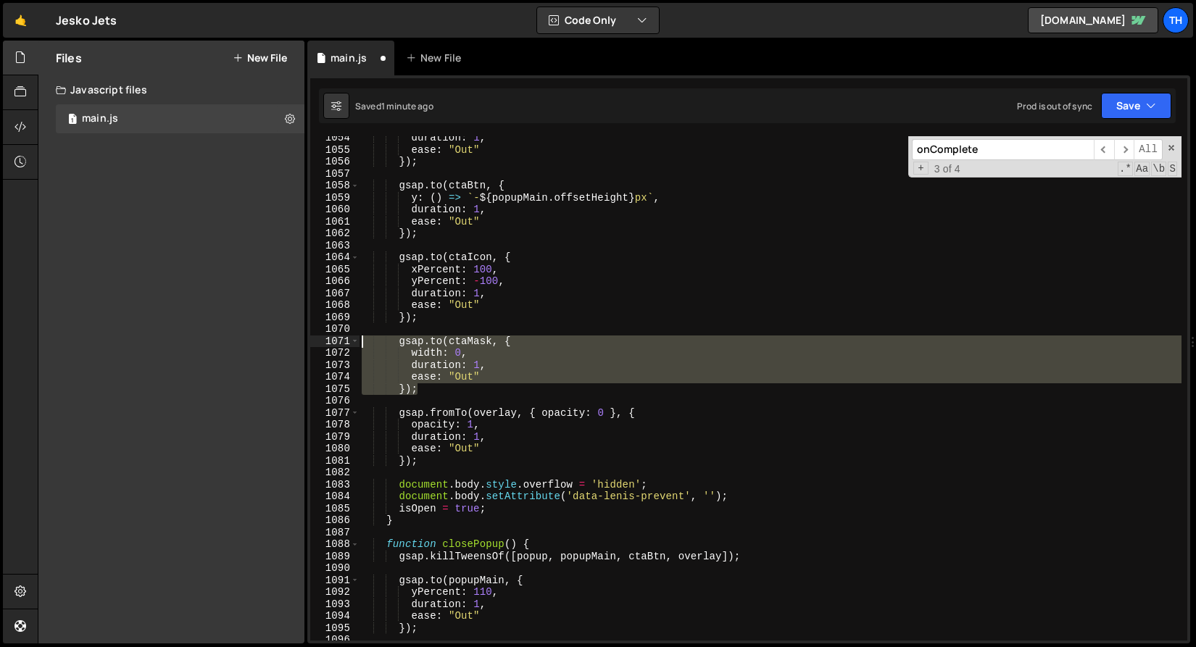
drag, startPoint x: 434, startPoint y: 389, endPoint x: 269, endPoint y: 343, distance: 171.6
click at [269, 343] on div "Files New File Javascript files 1 main.js 0 CSS files Copy share link Edit File…" at bounding box center [617, 343] width 1158 height 604
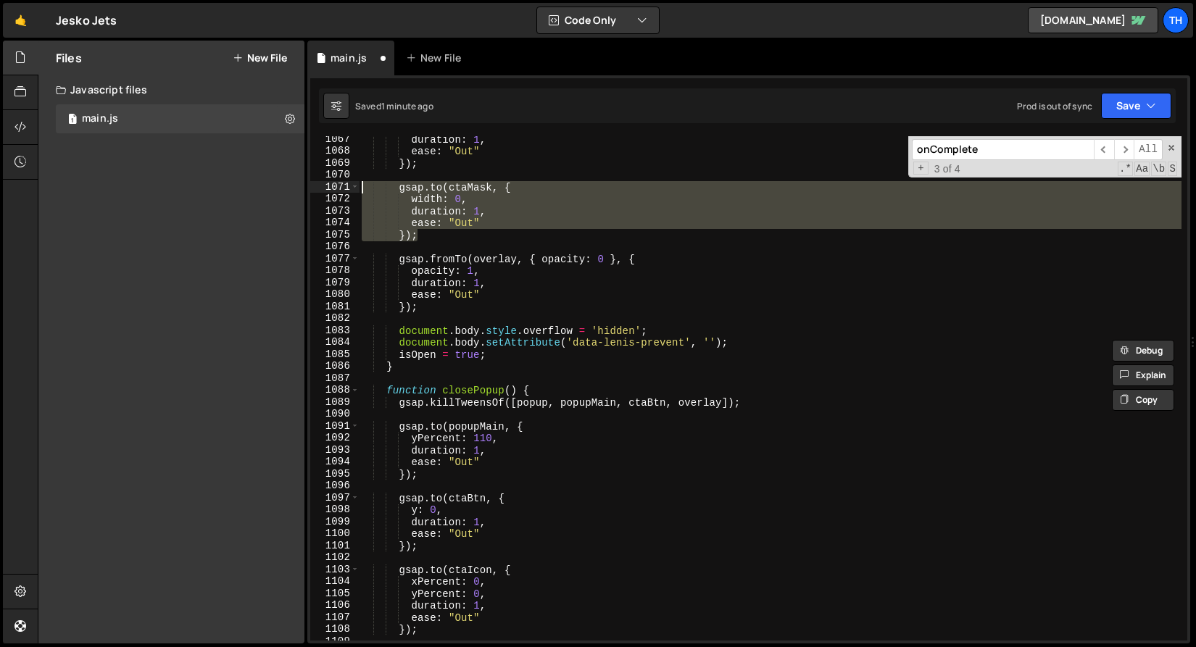
scroll to position [12806, 0]
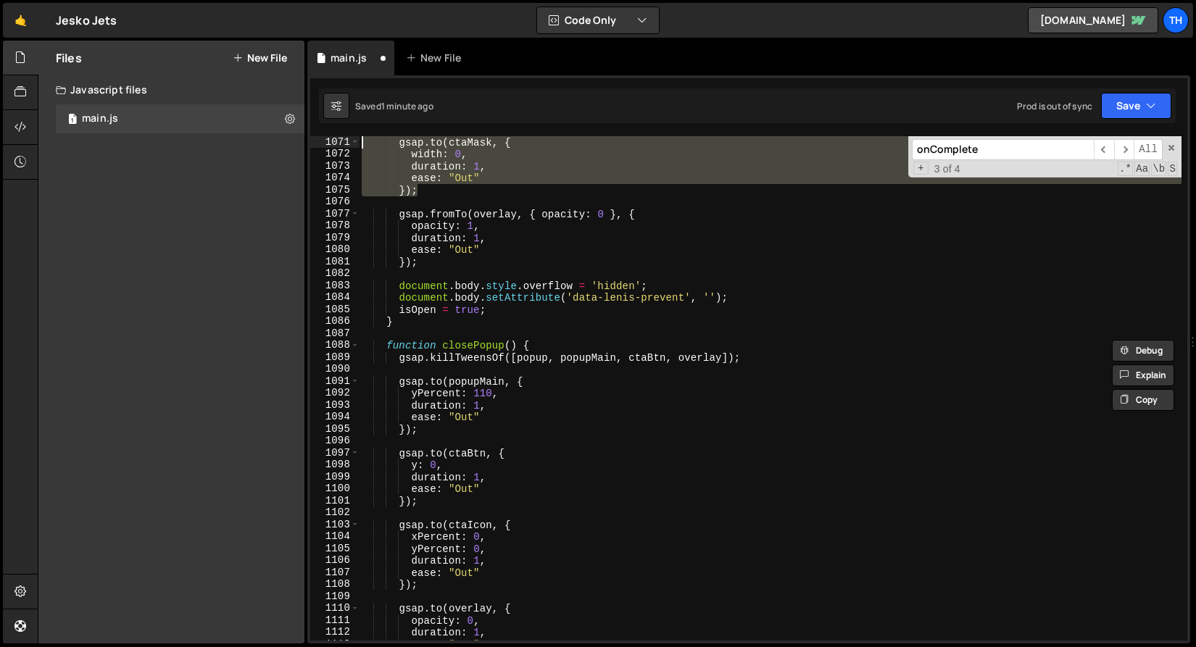
click at [476, 572] on div "gsap . to ( ctaMask , { width : 0 , duration : 1 , ease : "Out" }) ; gsap . fro…" at bounding box center [770, 400] width 822 height 528
type textarea "ease: "Out""
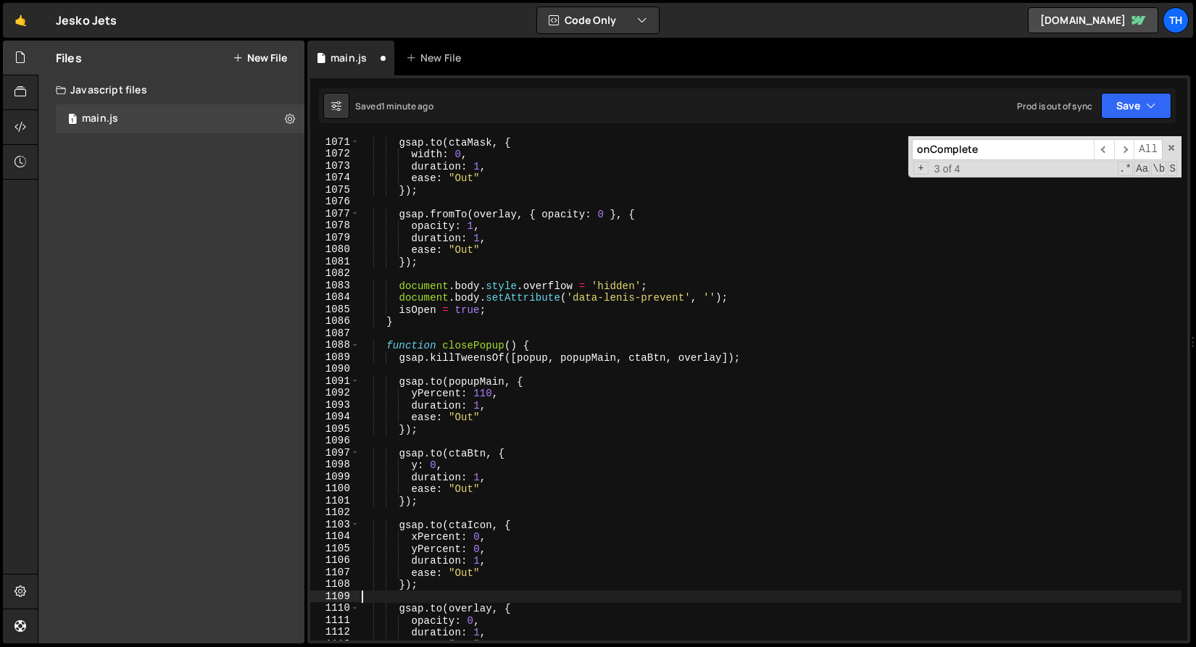
click at [469, 593] on div "gsap . to ( ctaMask , { width : 0 , duration : 1 , ease : "Out" }) ; gsap . fro…" at bounding box center [770, 400] width 822 height 528
paste textarea "});"
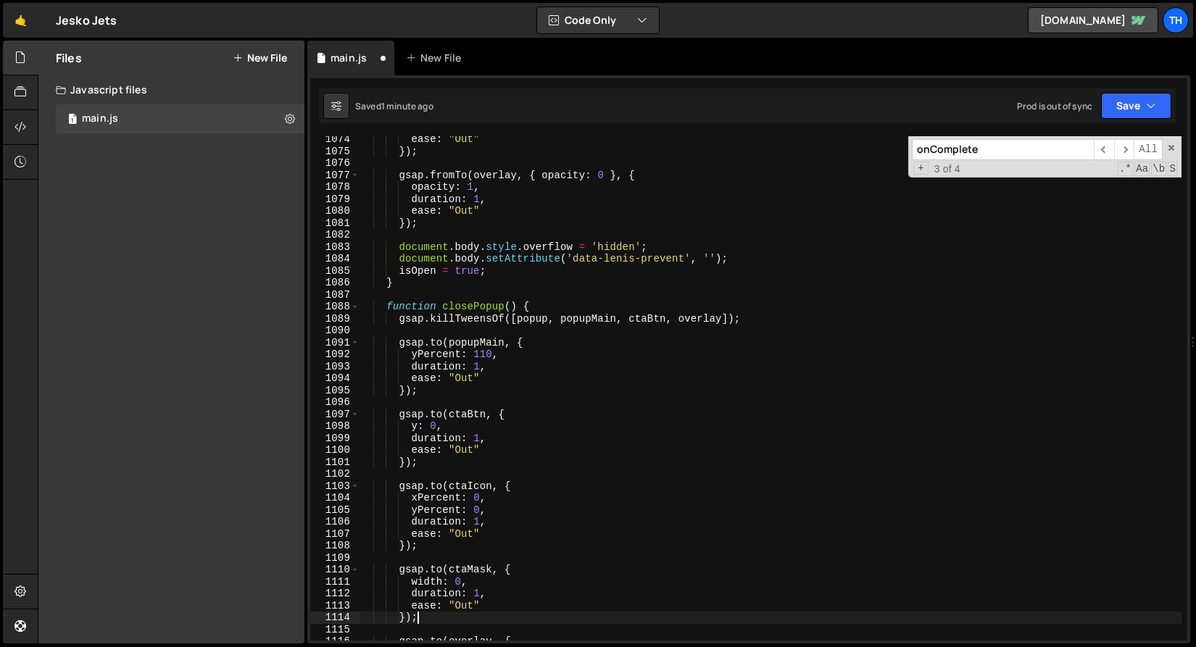
scroll to position [12845, 0]
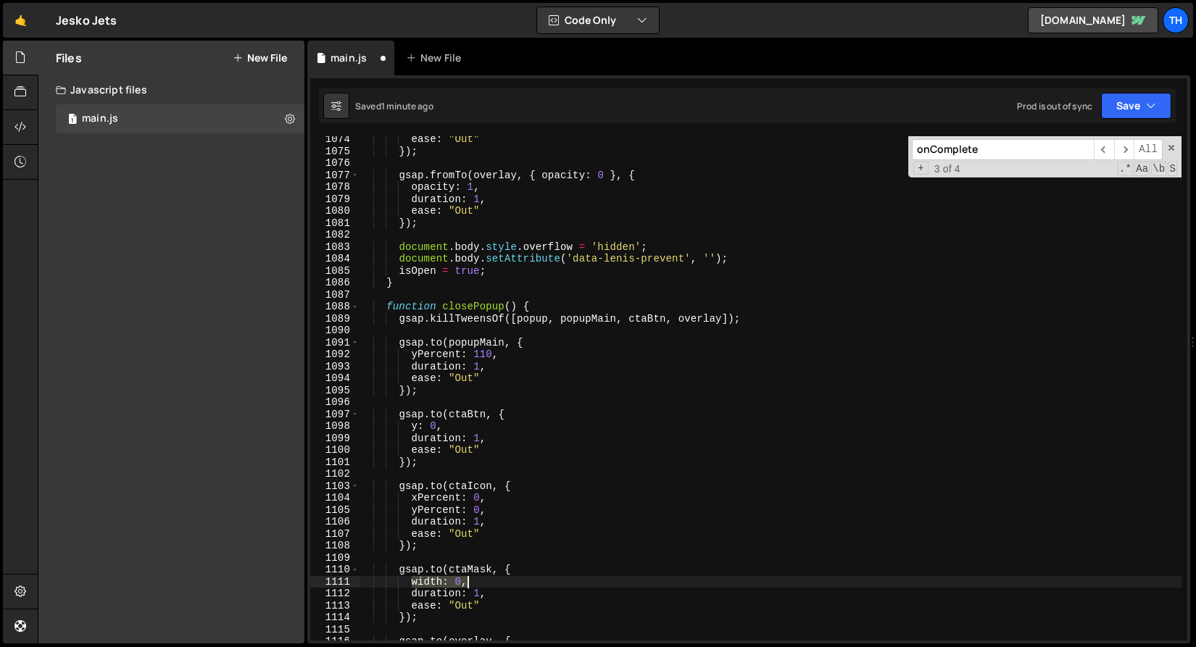
drag, startPoint x: 413, startPoint y: 585, endPoint x: 530, endPoint y: 578, distance: 116.9
click at [530, 578] on div "ease : "Out" }) ; gsap . fromTo ( overlay , { opacity : 0 } , { opacity : 1 , d…" at bounding box center [770, 397] width 822 height 528
paste textarea "() => ctaMask.scrollWidth + "px""
click at [1139, 105] on button "Save" at bounding box center [1136, 106] width 70 height 26
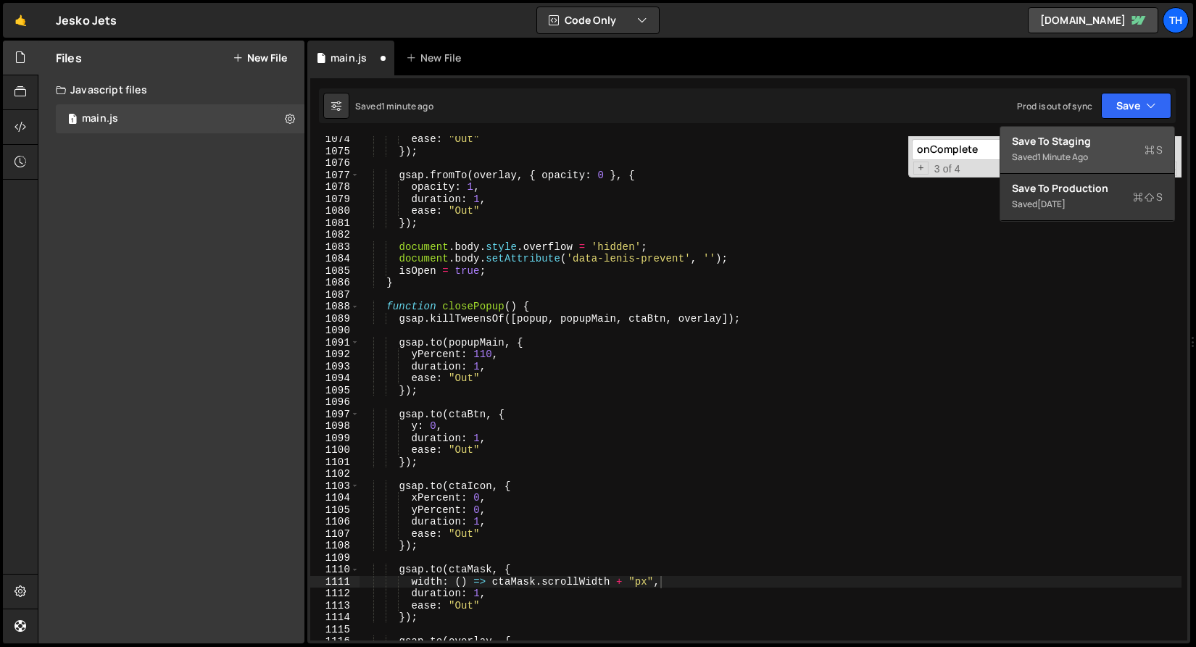
click at [1127, 157] on div "Saved 1 minute ago" at bounding box center [1087, 157] width 151 height 17
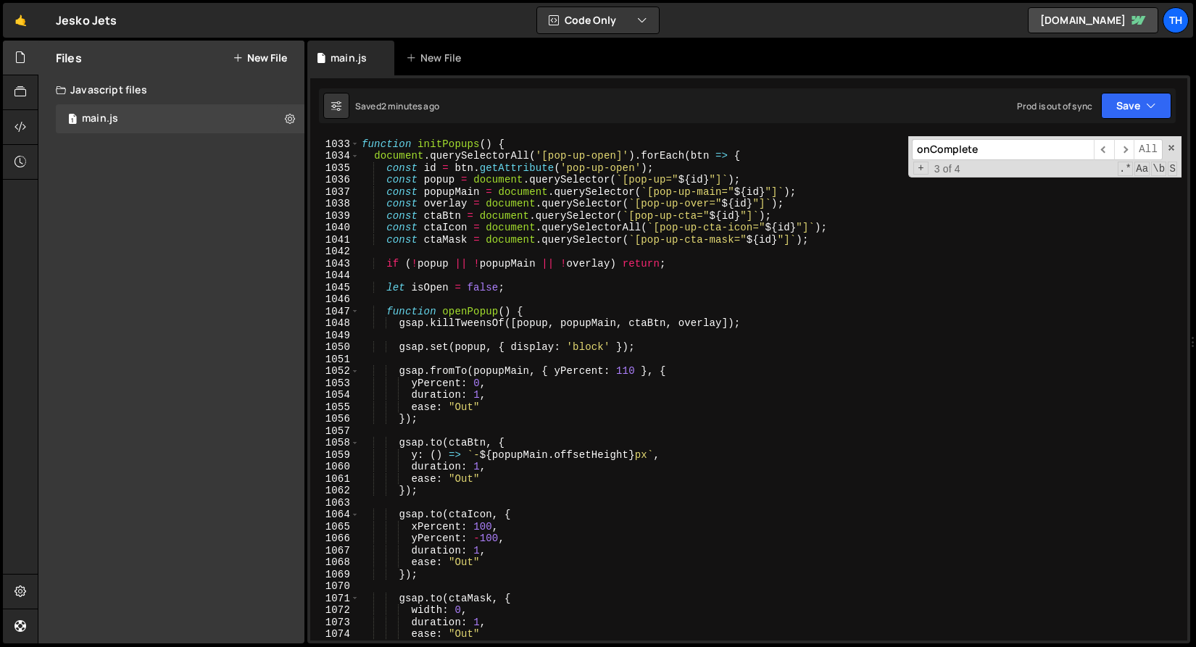
scroll to position [12350, 0]
click at [465, 229] on div "function initPopups ( ) { document . querySelectorAll ( '[pop-up-open]' ) . for…" at bounding box center [770, 390] width 822 height 528
click at [467, 230] on div "function initPopups ( ) { document . querySelectorAll ( '[pop-up-open]' ) . for…" at bounding box center [770, 390] width 822 height 528
click at [355, 310] on span at bounding box center [355, 312] width 8 height 12
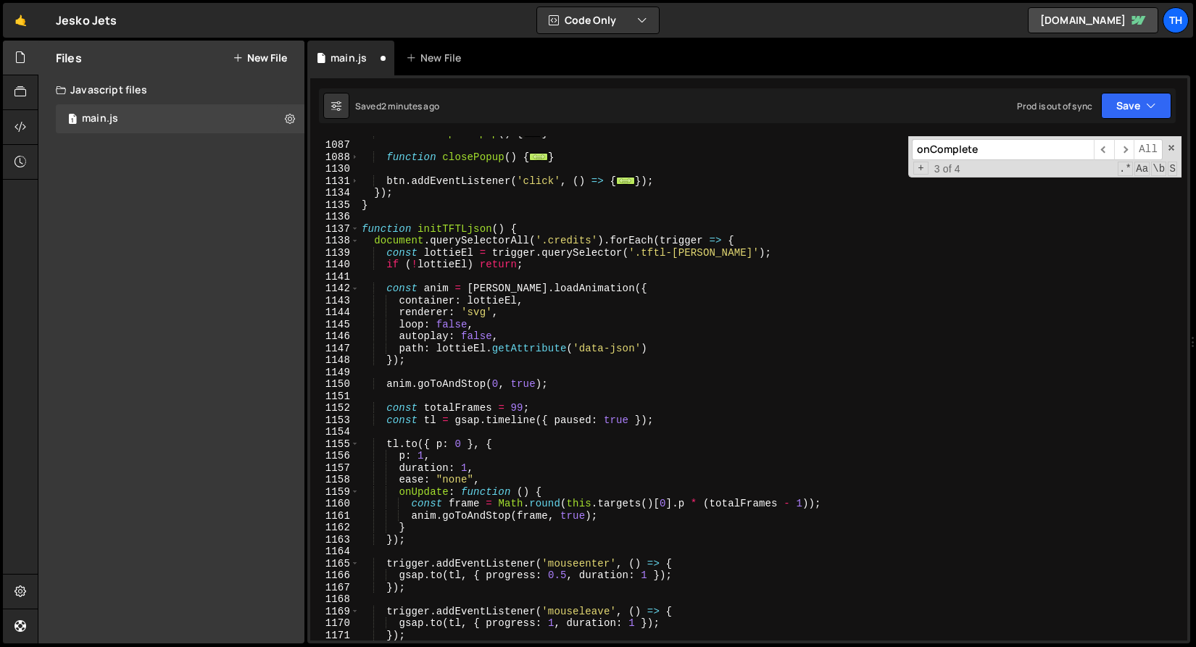
scroll to position [12528, 0]
click at [352, 228] on span at bounding box center [355, 229] width 8 height 12
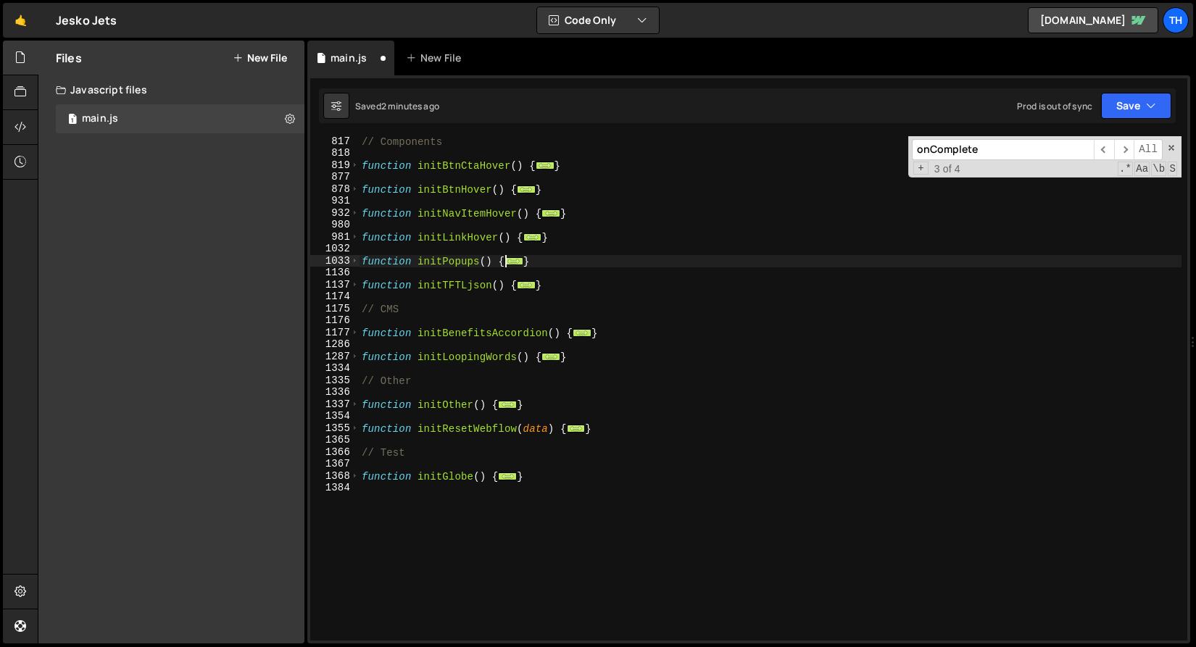
scroll to position [551, 0]
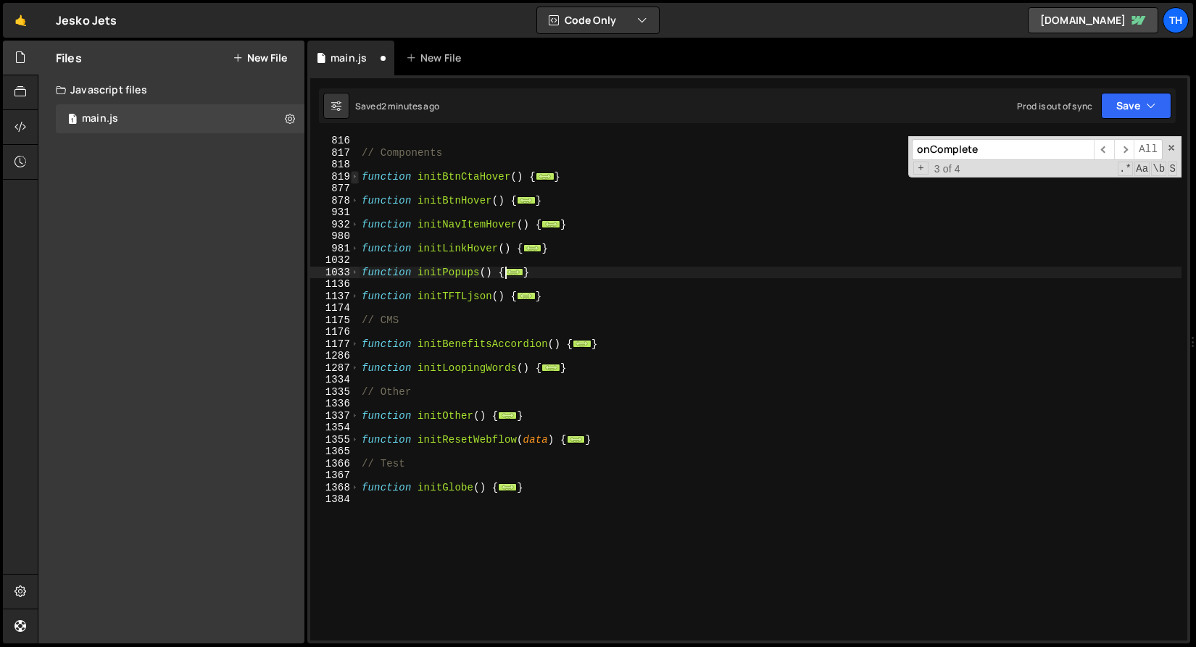
click at [354, 180] on span at bounding box center [355, 177] width 8 height 12
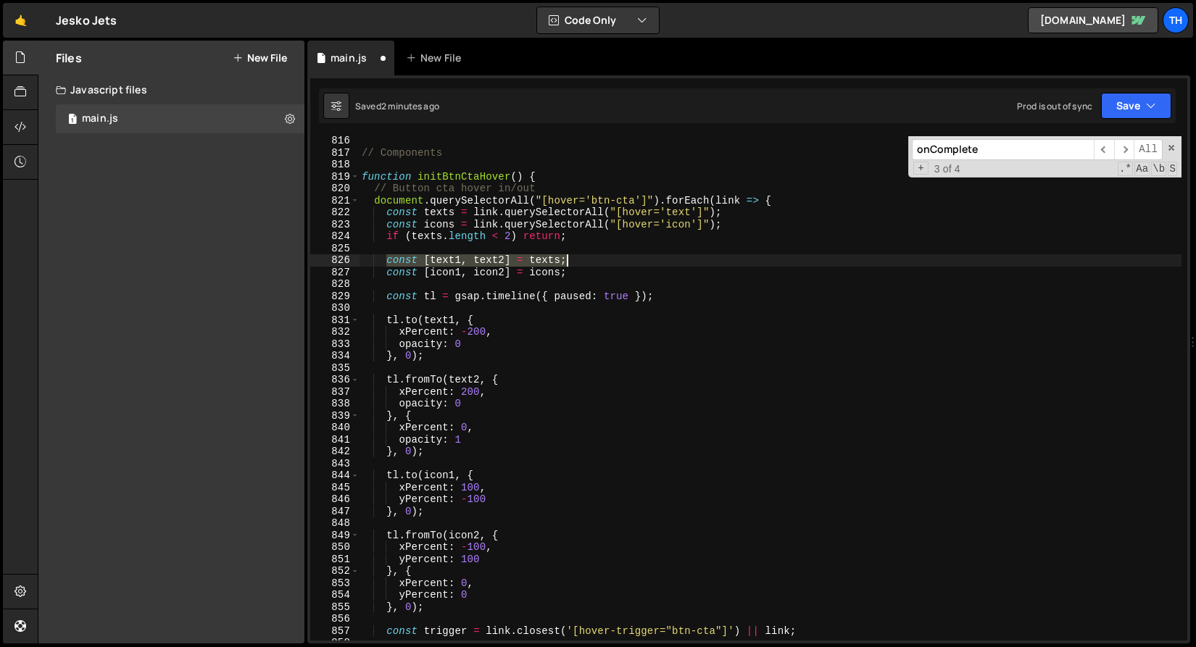
drag, startPoint x: 384, startPoint y: 261, endPoint x: 601, endPoint y: 263, distance: 217.4
click at [601, 263] on div "// Components function initBtnCtaHover ( ) { // Button cta hover in/out documen…" at bounding box center [770, 399] width 822 height 528
click at [351, 177] on span at bounding box center [355, 177] width 8 height 12
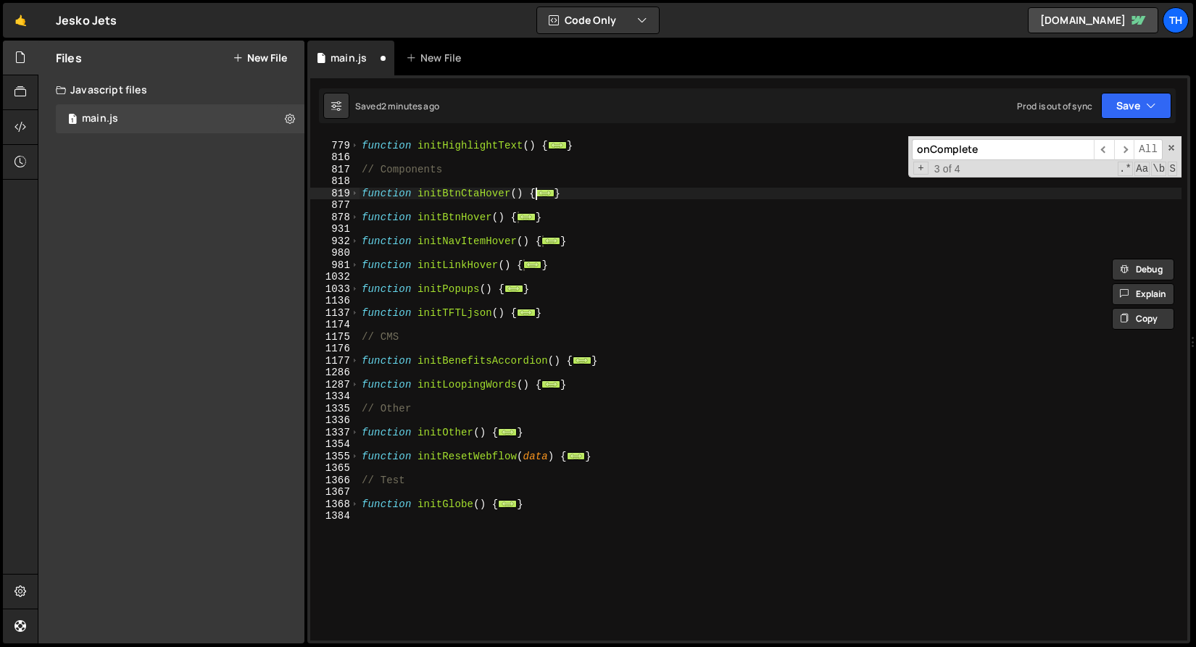
scroll to position [408, 0]
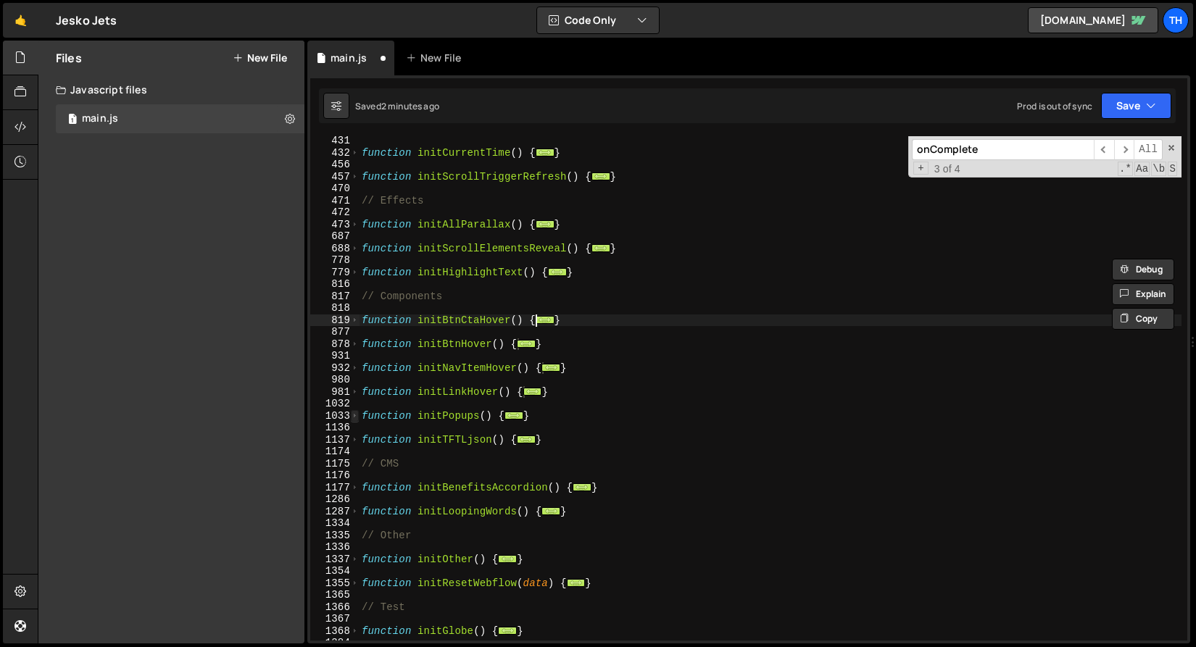
click at [355, 415] on span at bounding box center [355, 416] width 8 height 12
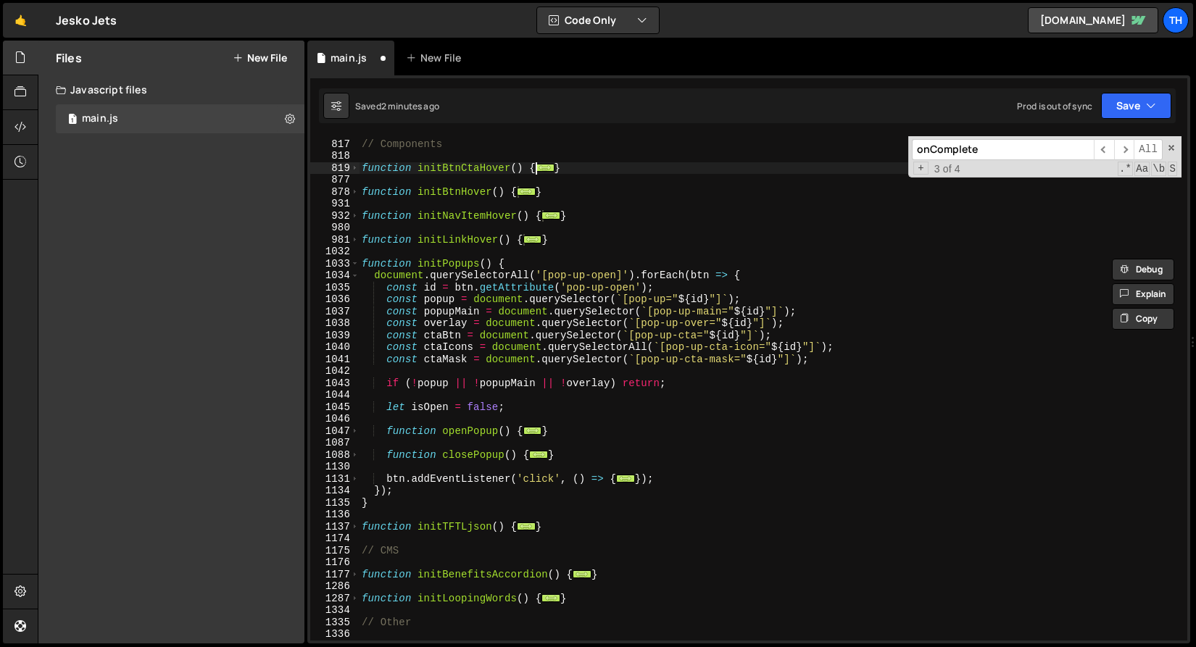
scroll to position [559, 0]
click at [427, 435] on div "// Components function initBtnCtaHover ( ) { ... } function initBtnHover ( ) { …" at bounding box center [770, 390] width 822 height 528
type textarea "function openPopup() {"
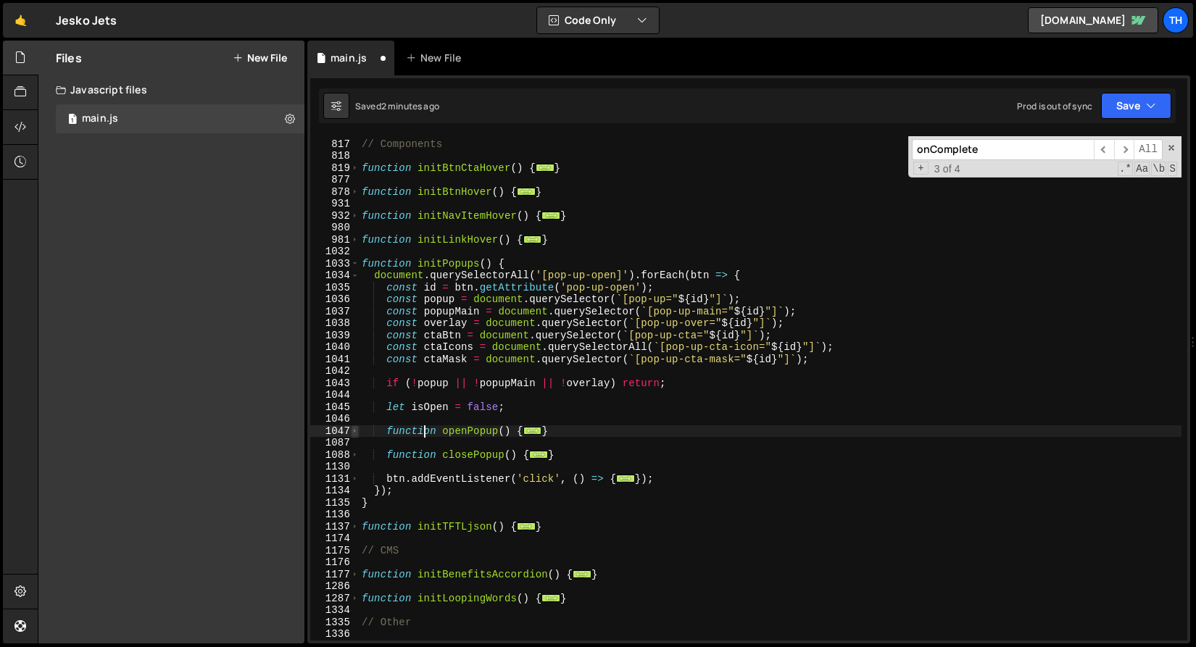
click at [351, 430] on span at bounding box center [355, 431] width 8 height 12
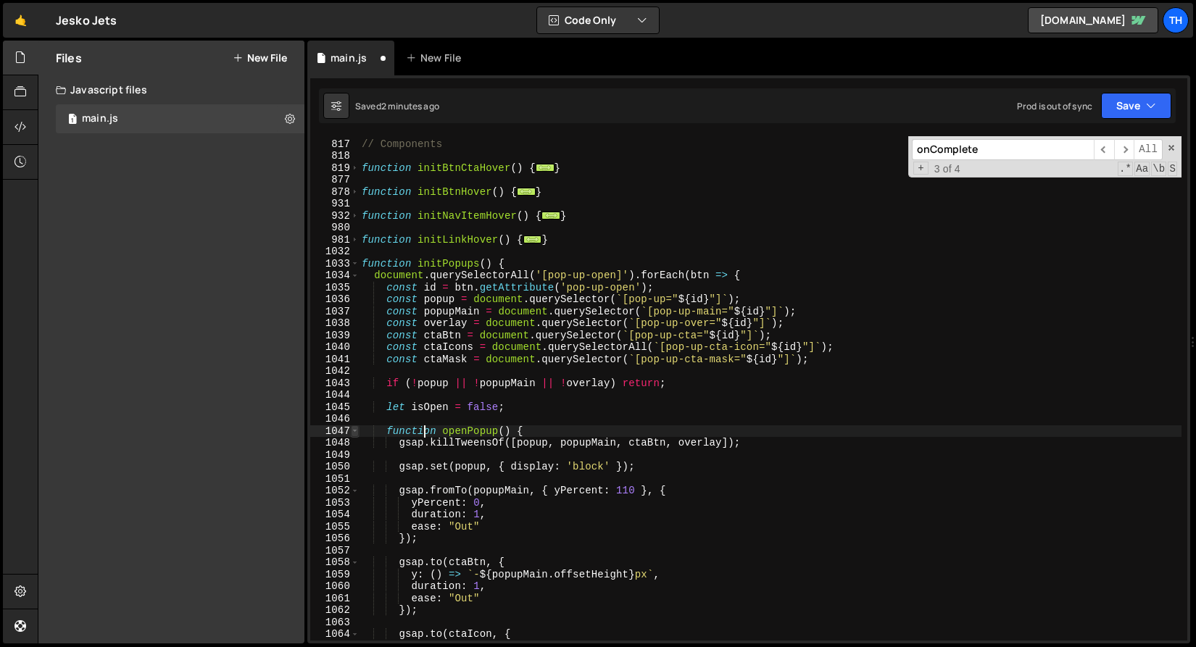
click at [351, 431] on span at bounding box center [355, 431] width 8 height 12
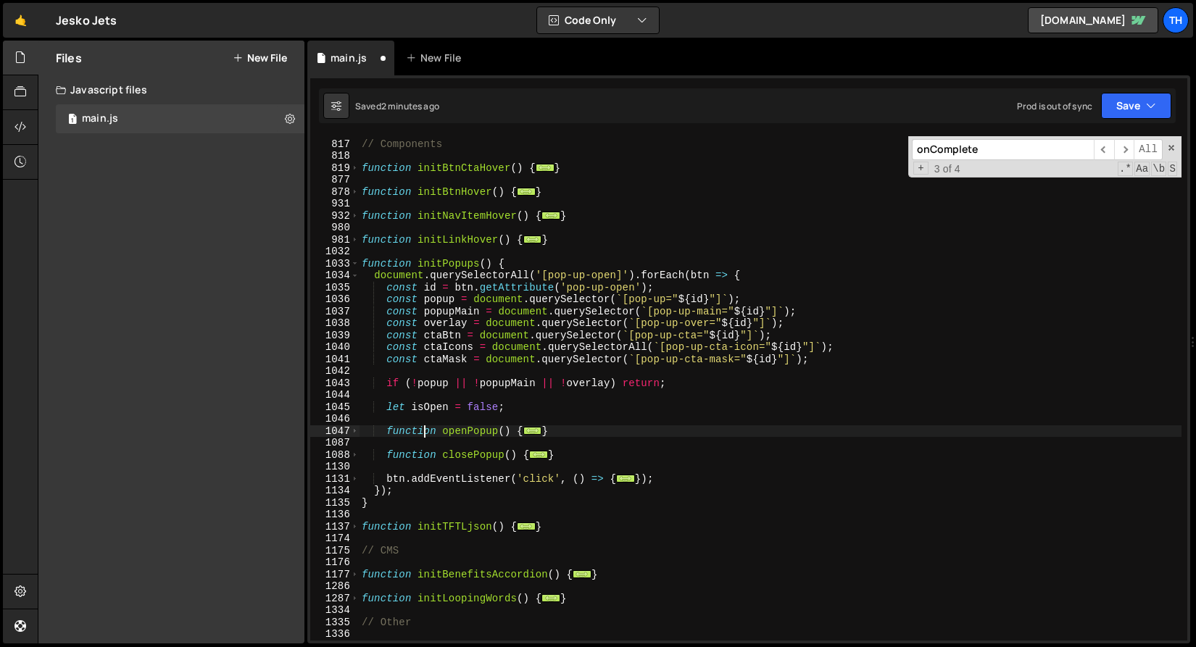
click at [504, 372] on div "// Components function initBtnCtaHover ( ) { ... } function initBtnHover ( ) { …" at bounding box center [770, 390] width 822 height 528
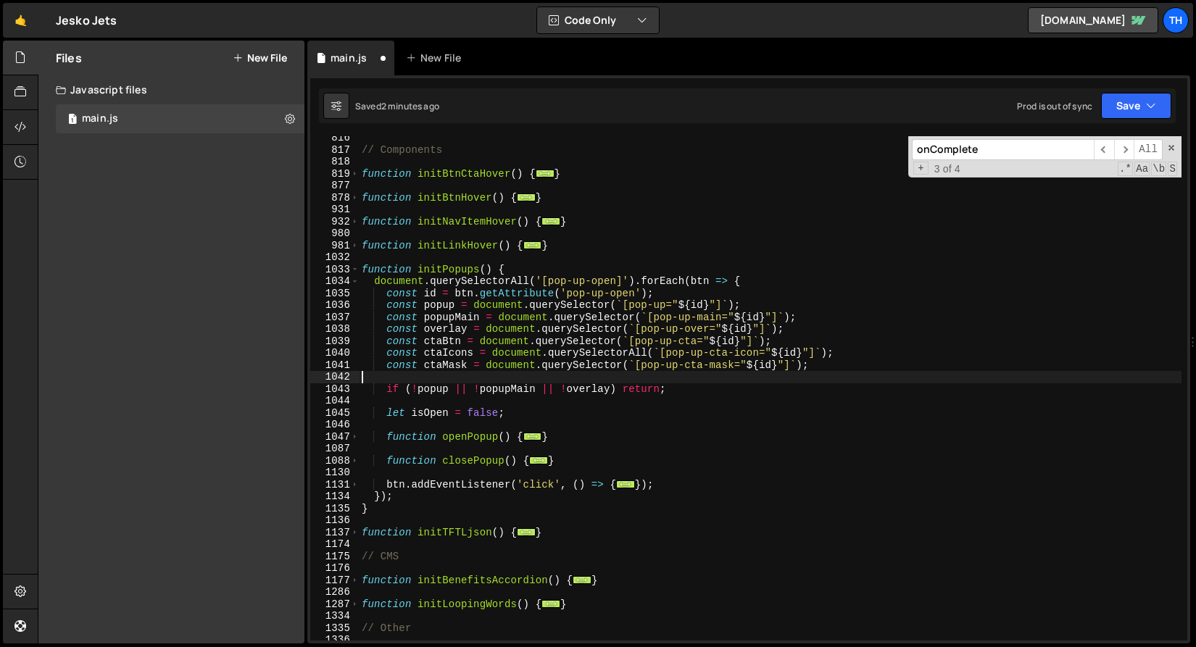
scroll to position [554, 0]
type textarea "if (!popup || !popupMain || !overlay) return;"
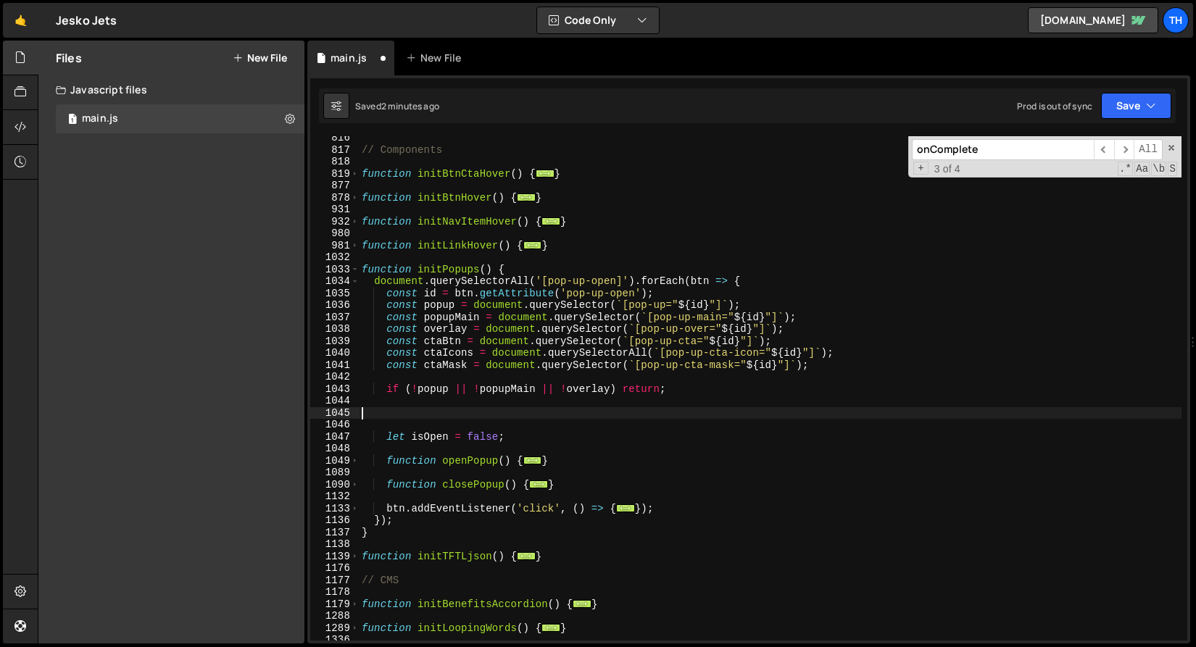
paste textarea "const [text1, text2] = texts;"
drag, startPoint x: 551, startPoint y: 415, endPoint x: 278, endPoint y: 408, distance: 272.6
click at [278, 408] on div "Files New File Javascript files 1 main.js 0 CSS files Copy share link Edit File…" at bounding box center [617, 343] width 1158 height 604
click at [445, 412] on div "// Components function initBtnCtaHover ( ) { ... } function initBtnHover ( ) { …" at bounding box center [770, 388] width 822 height 504
drag, startPoint x: 456, startPoint y: 413, endPoint x: 428, endPoint y: 412, distance: 28.3
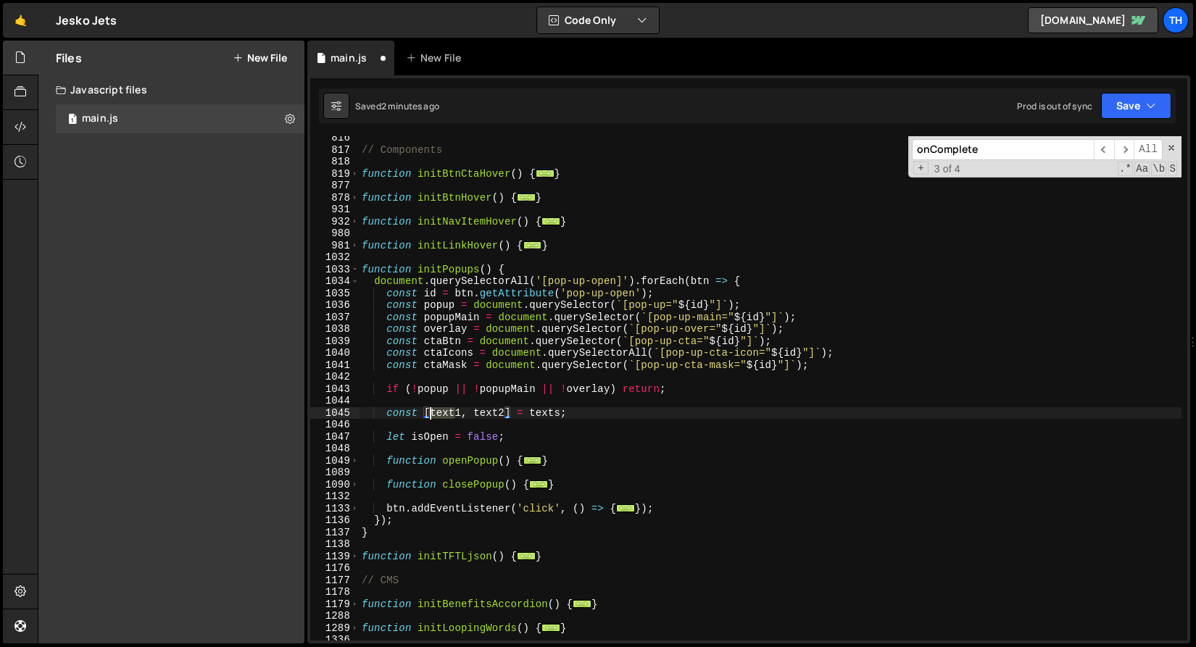
click at [428, 412] on div "// Components function initBtnCtaHover ( ) { ... } function initBtnHover ( ) { …" at bounding box center [770, 396] width 822 height 528
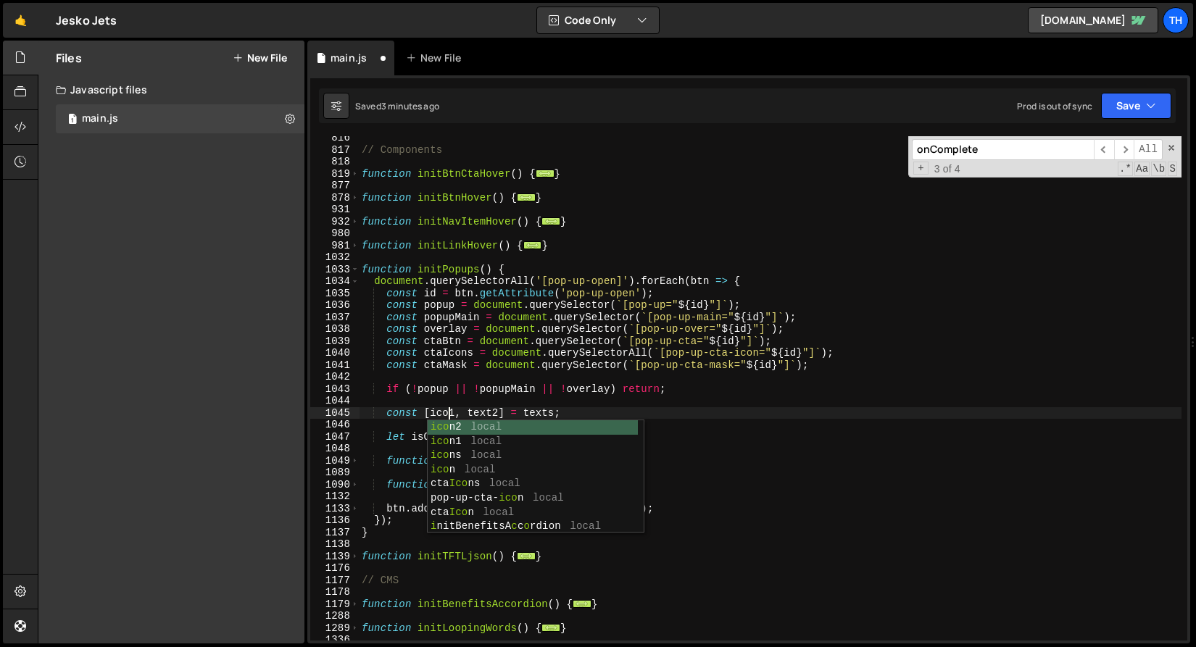
scroll to position [0, 6]
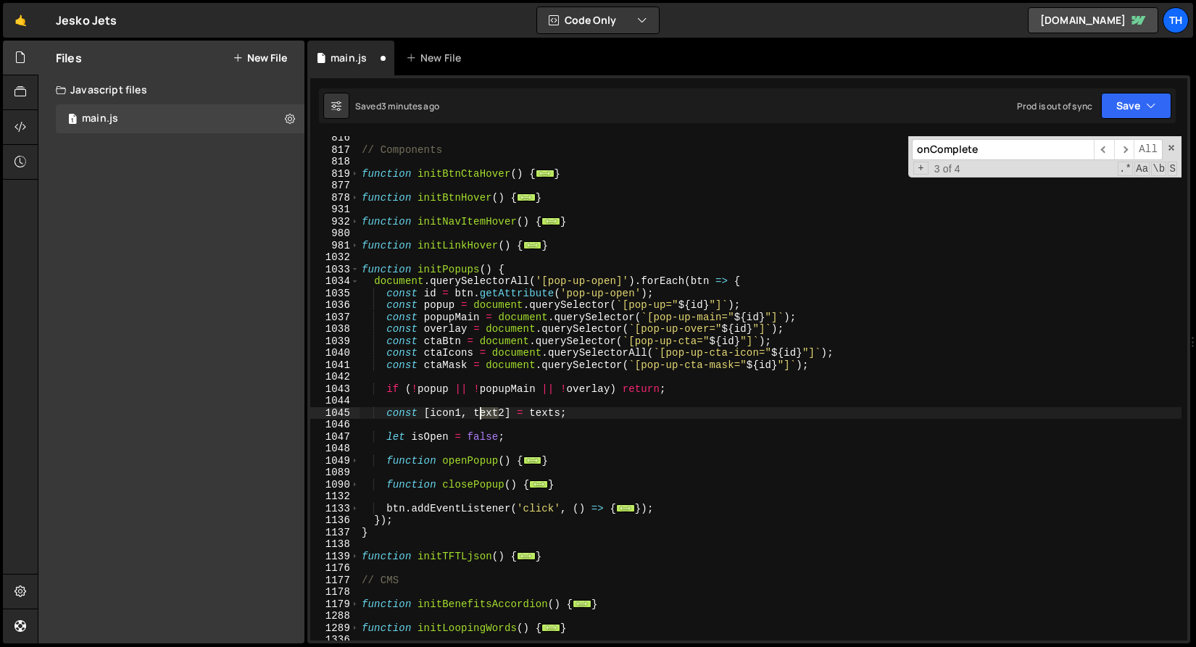
drag, startPoint x: 499, startPoint y: 410, endPoint x: 477, endPoint y: 411, distance: 22.5
click at [477, 411] on div "// Components function initBtnCtaHover ( ) { ... } function initBtnHover ( ) { …" at bounding box center [770, 396] width 822 height 528
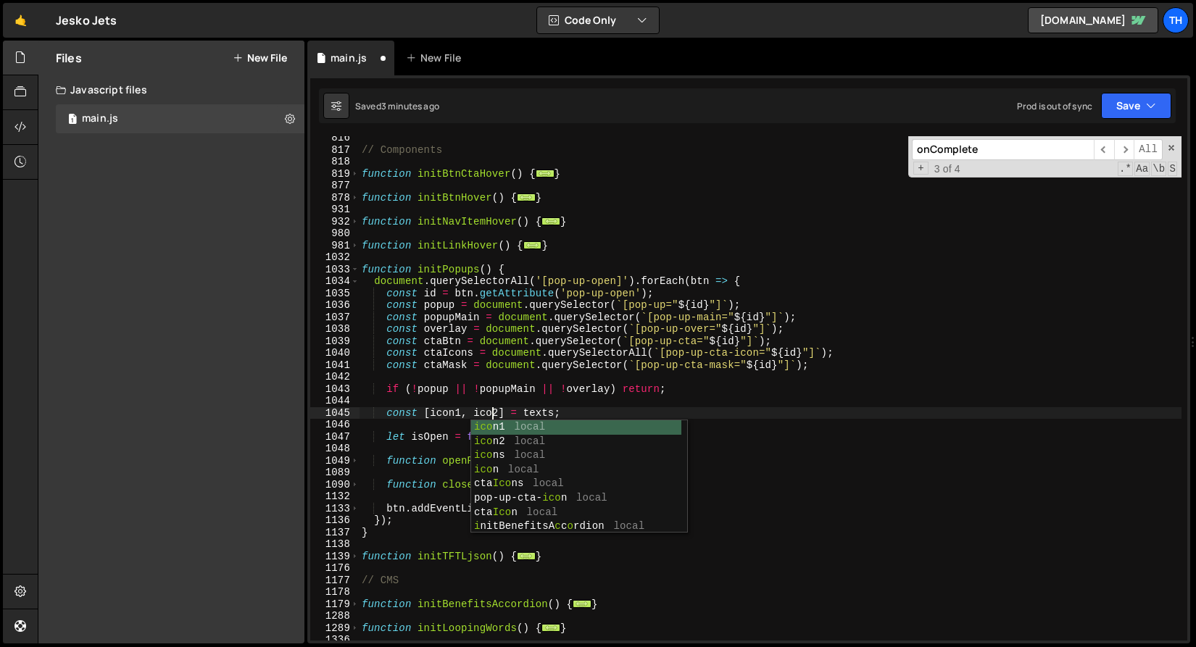
scroll to position [0, 9]
click at [558, 413] on div "// Components function initBtnCtaHover ( ) { ... } function initBtnHover ( ) { …" at bounding box center [770, 396] width 822 height 528
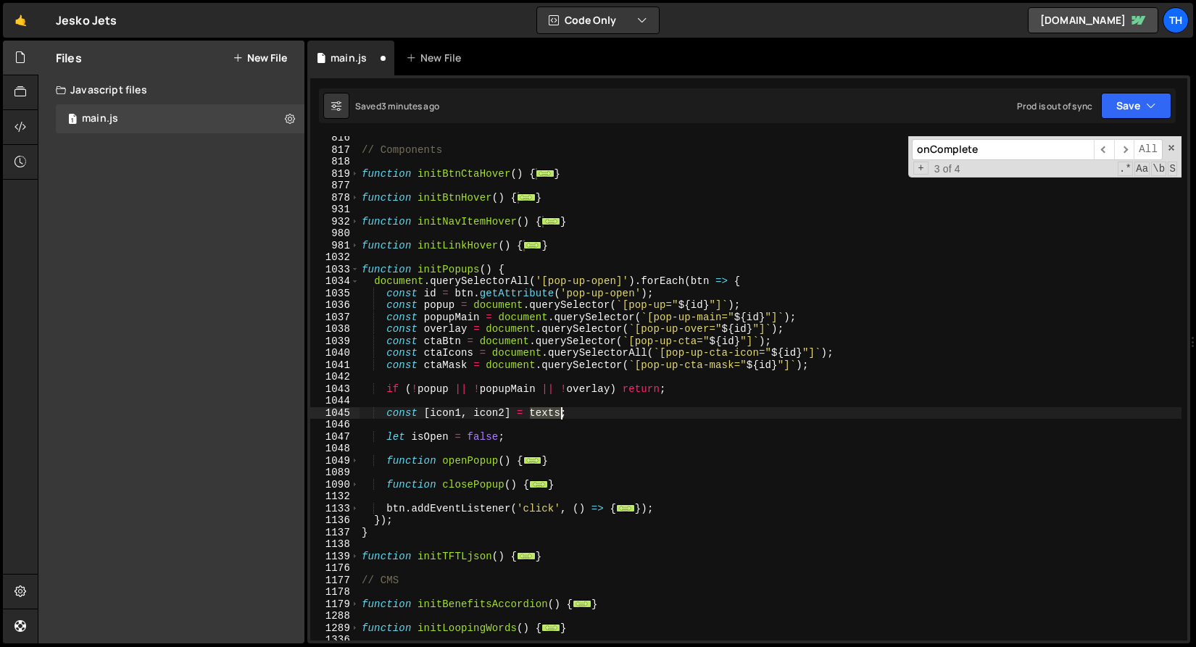
click at [558, 413] on div "// Components function initBtnCtaHover ( ) { ... } function initBtnHover ( ) { …" at bounding box center [770, 396] width 822 height 528
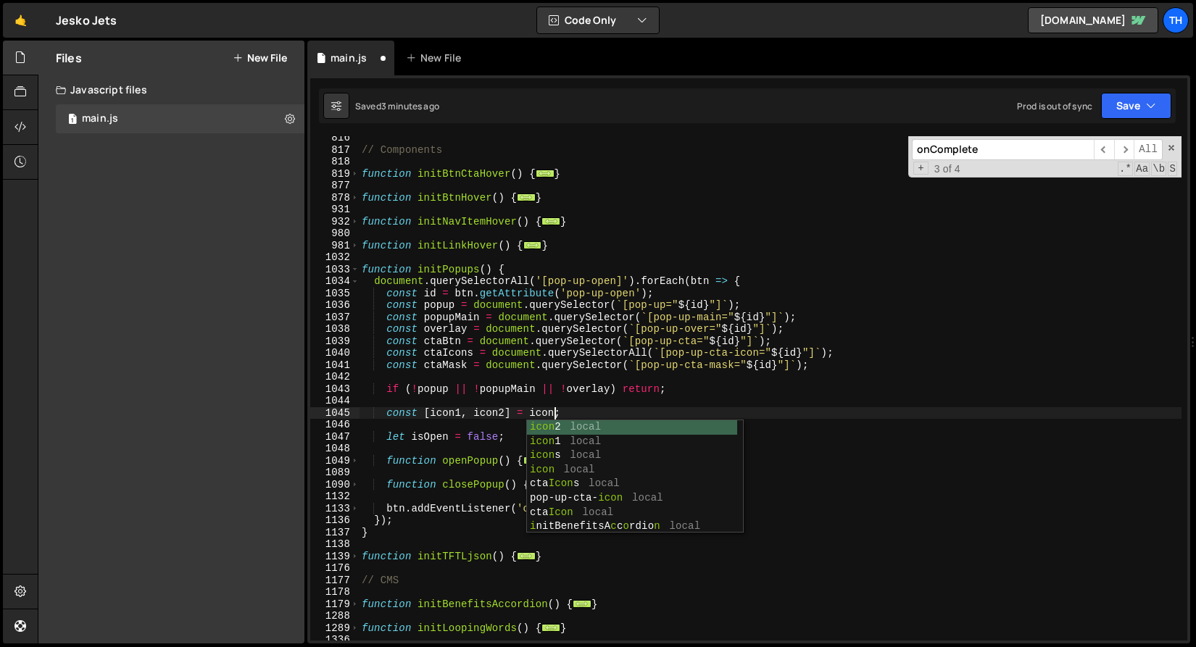
scroll to position [0, 13]
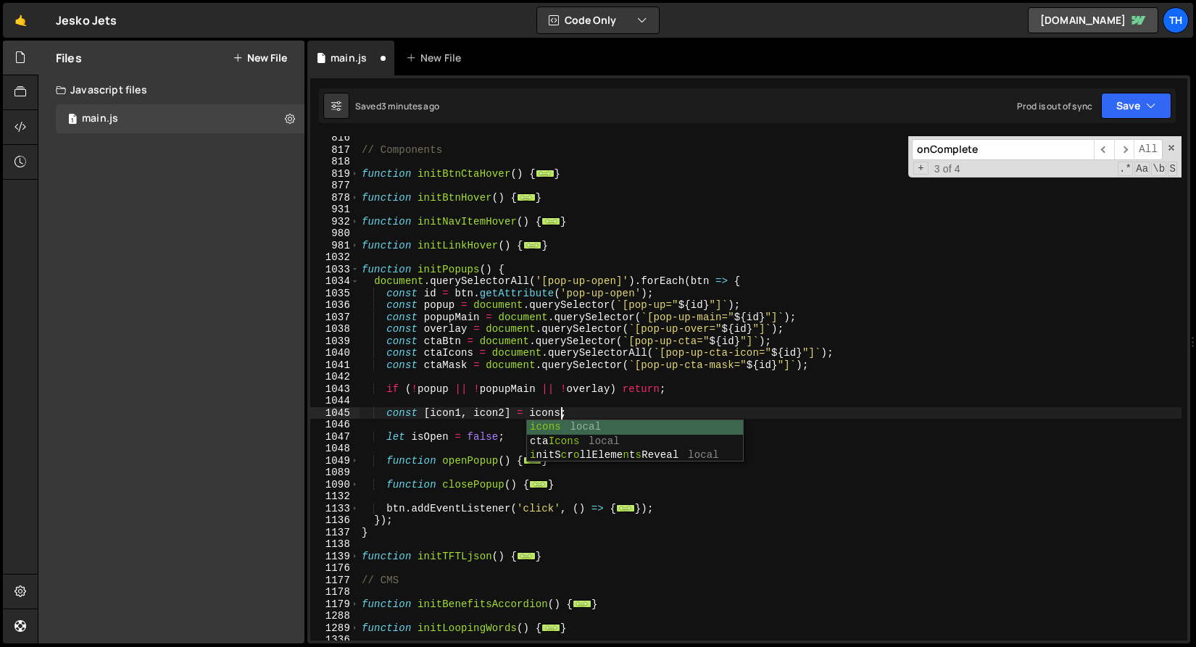
click at [533, 383] on div "// Components function initBtnCtaHover ( ) { ... } function initBtnHover ( ) { …" at bounding box center [770, 396] width 822 height 528
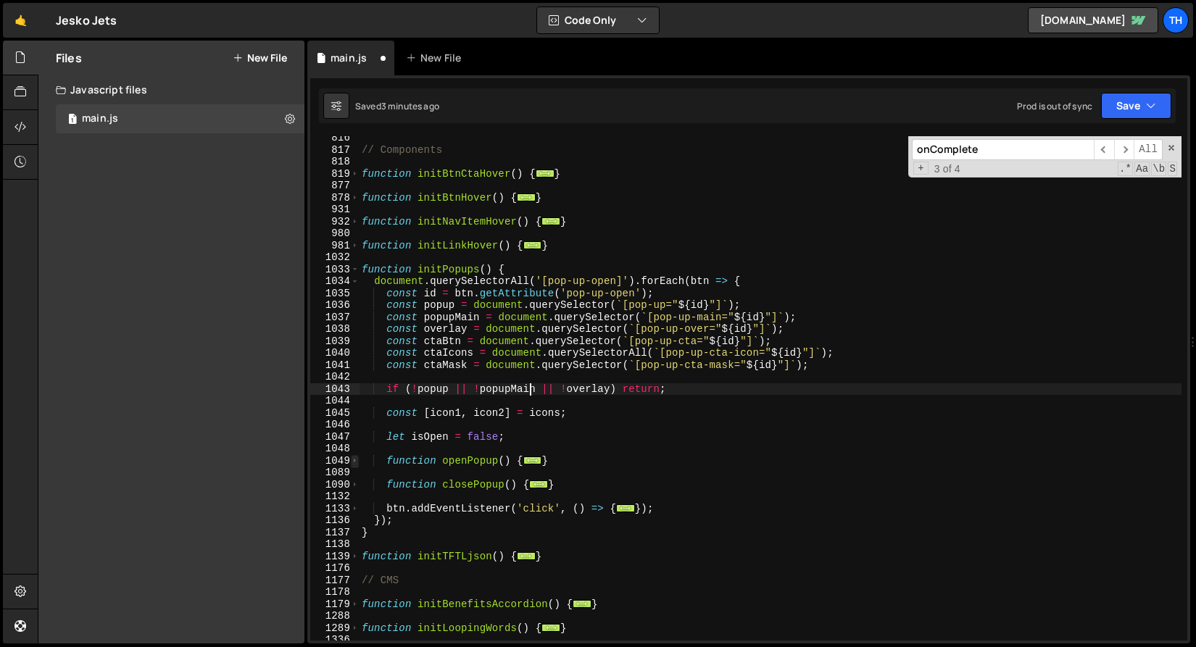
click at [351, 460] on span at bounding box center [355, 461] width 8 height 12
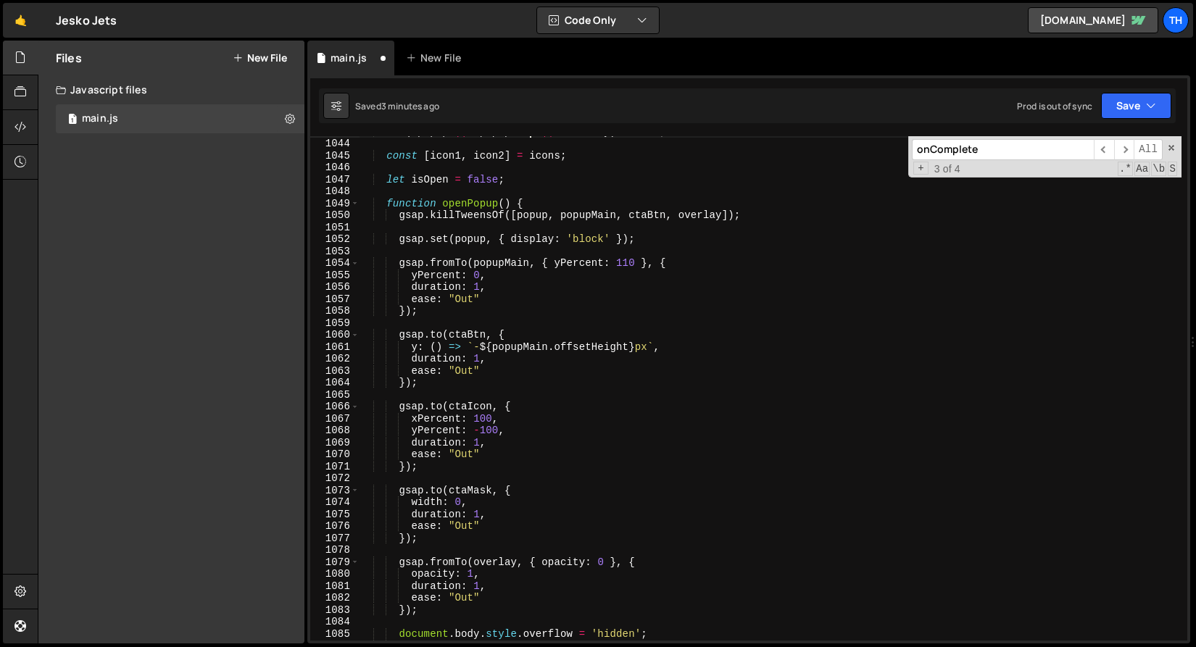
scroll to position [807, 0]
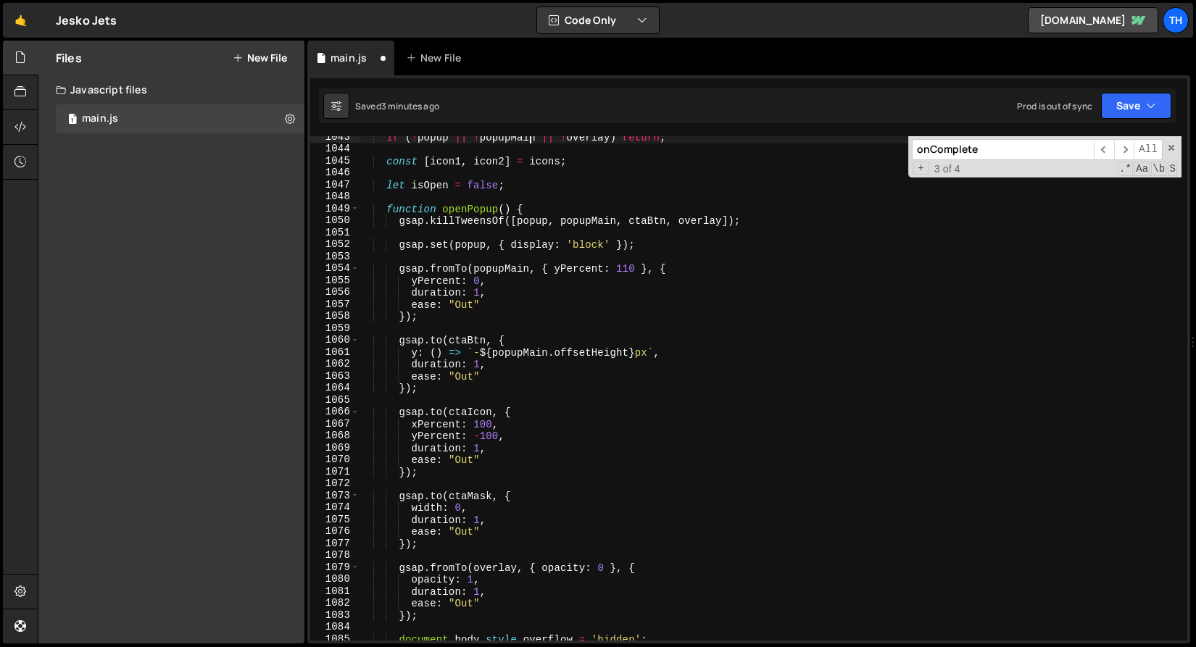
click at [445, 155] on div "if ( ! popup || ! popupMain || ! overlay ) return ; const [ icon1 , icon2 ] = i…" at bounding box center [770, 395] width 822 height 528
type textarea "const [icon1, icon2] = icons;"
click at [445, 160] on div "if ( ! popup || ! popupMain || ! overlay ) return ; const [ icon1 , icon2 ] = i…" at bounding box center [770, 395] width 822 height 528
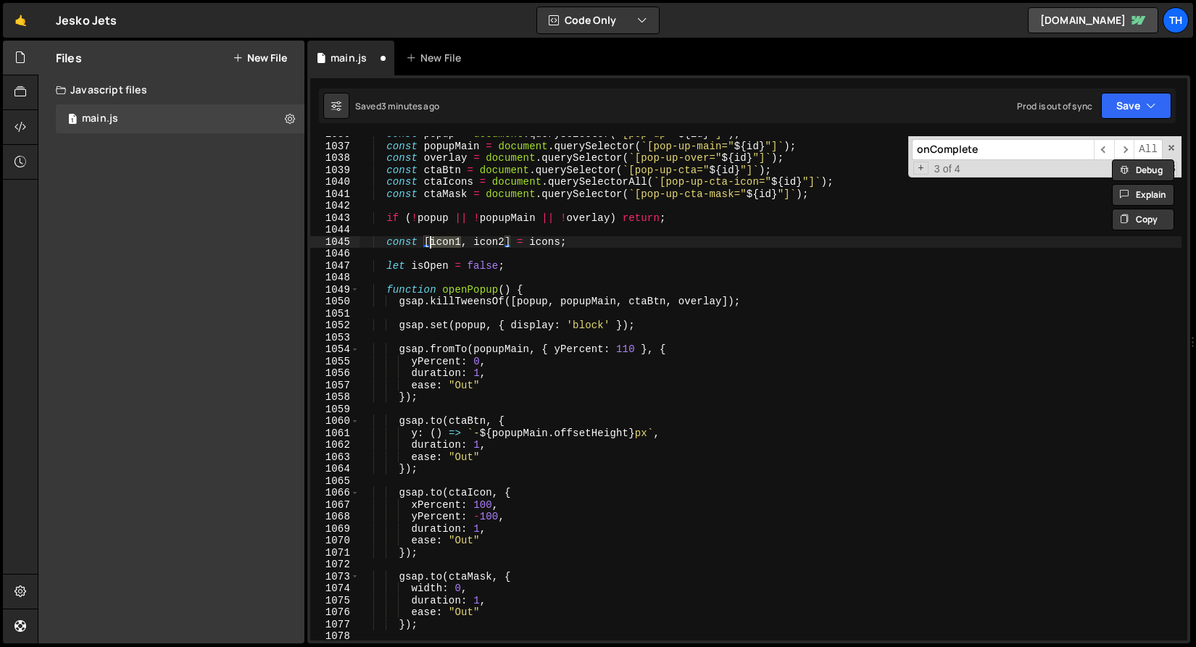
scroll to position [690, 0]
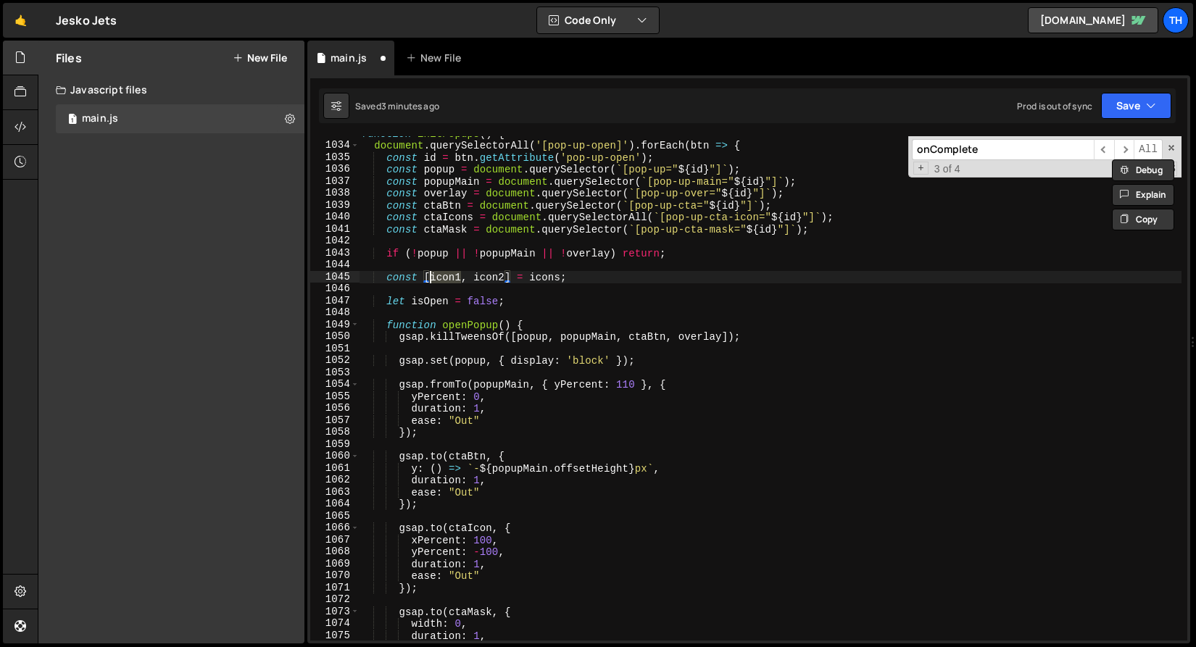
click at [491, 259] on div "function initPopups ( ) { document . querySelectorAll ( '[pop-up-open]' ) . for…" at bounding box center [770, 392] width 822 height 528
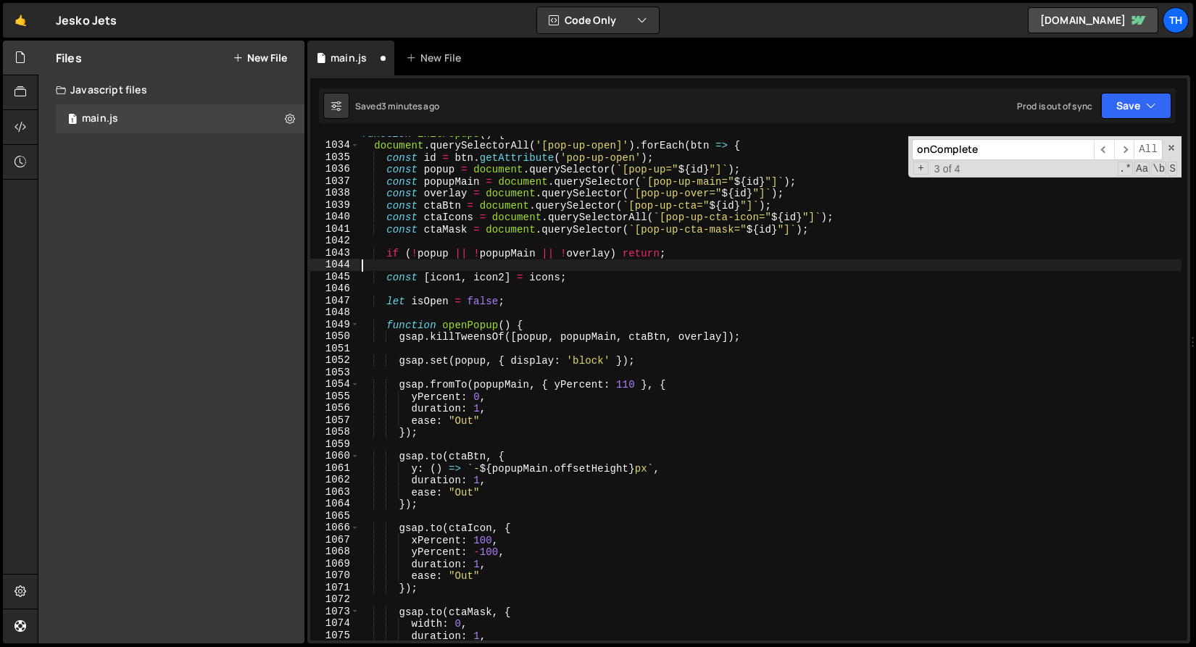
scroll to position [0, 0]
click at [451, 218] on div "function initPopups ( ) { document . querySelectorAll ( '[pop-up-open]' ) . for…" at bounding box center [770, 392] width 822 height 528
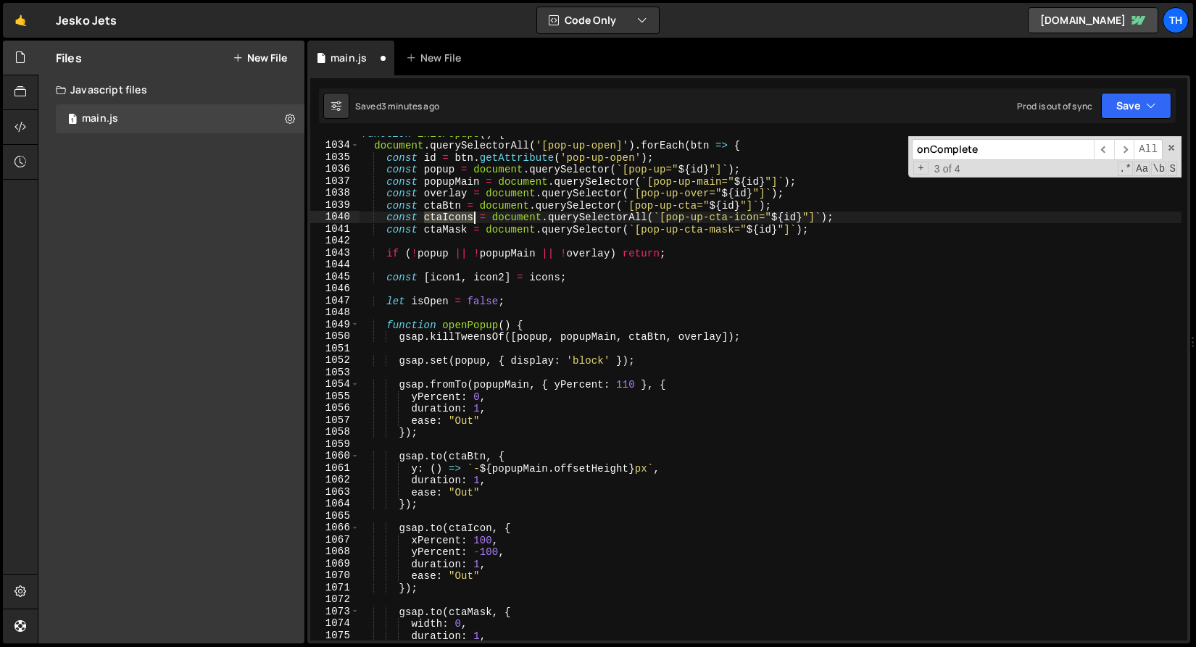
click at [451, 218] on div "function initPopups ( ) { document . querySelectorAll ( '[pop-up-open]' ) . for…" at bounding box center [770, 392] width 822 height 528
click at [551, 275] on div "function initPopups ( ) { document . querySelectorAll ( '[pop-up-open]' ) . for…" at bounding box center [770, 392] width 822 height 528
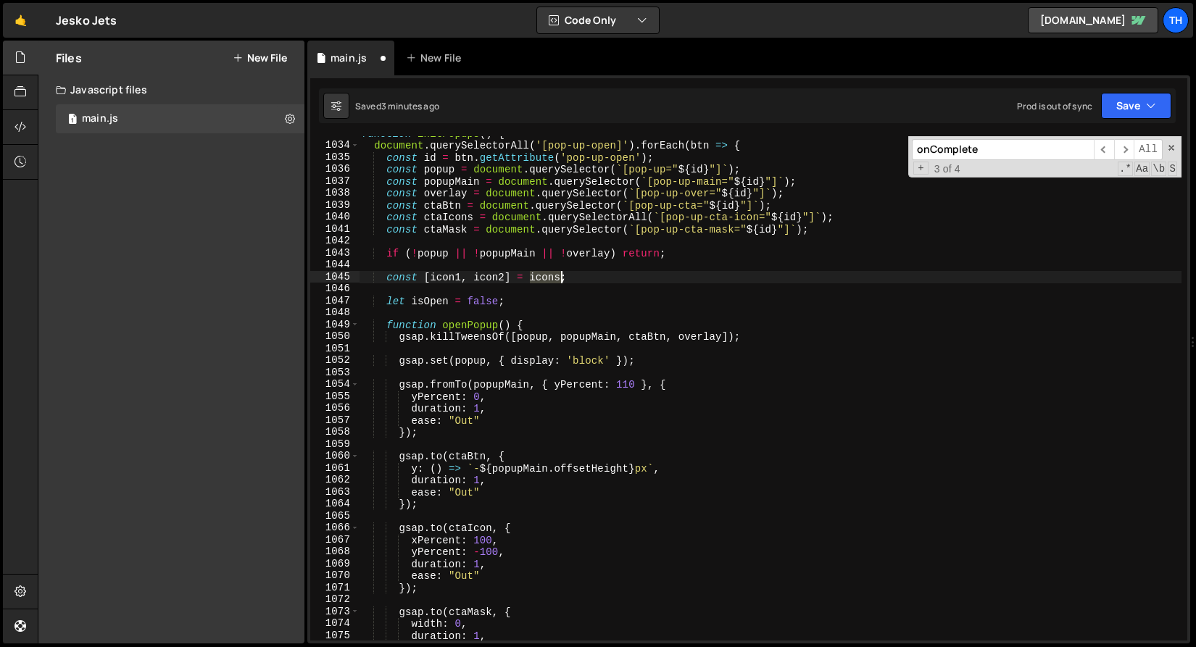
click at [551, 275] on div "function initPopups ( ) { document . querySelectorAll ( '[pop-up-open]' ) . for…" at bounding box center [770, 392] width 822 height 528
paste textarea "ctaI"
click at [442, 277] on div "function initPopups ( ) { document . querySelectorAll ( '[pop-up-open]' ) . for…" at bounding box center [770, 392] width 822 height 528
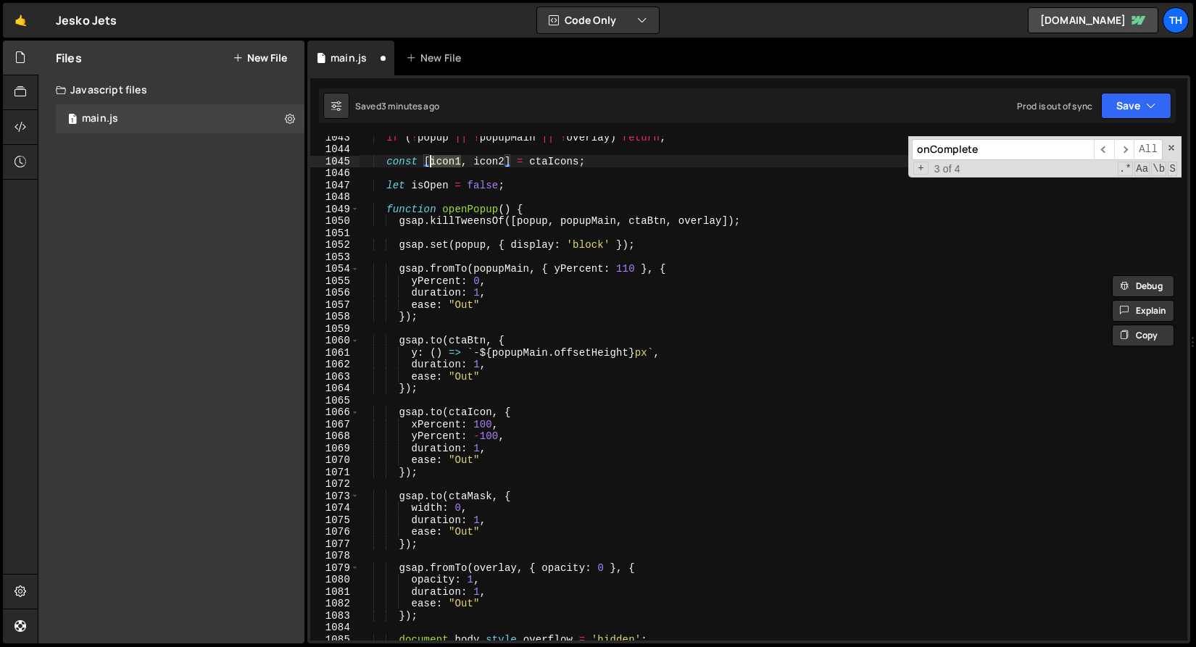
scroll to position [806, 0]
click at [476, 413] on div "if ( ! popup || ! popupMain || ! overlay ) return ; const [ icon1 , icon2 ] = c…" at bounding box center [770, 395] width 822 height 528
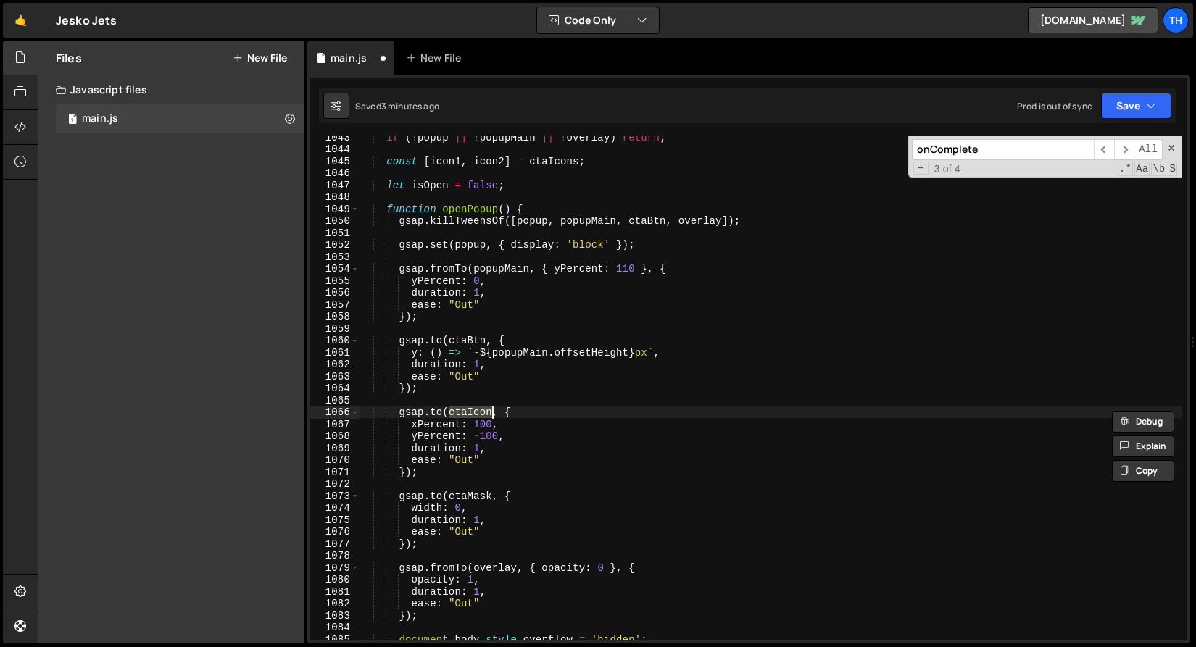
paste textarea "icon1"
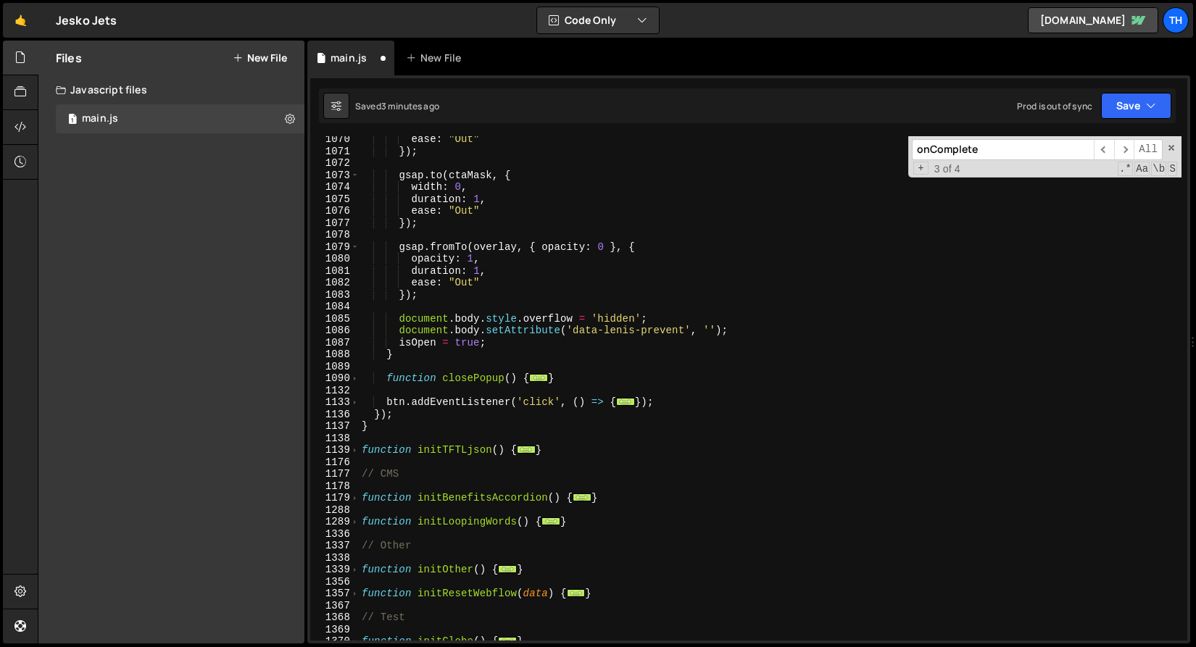
scroll to position [1127, 0]
click at [357, 370] on div "1089" at bounding box center [334, 367] width 49 height 12
click at [356, 375] on span at bounding box center [355, 378] width 8 height 12
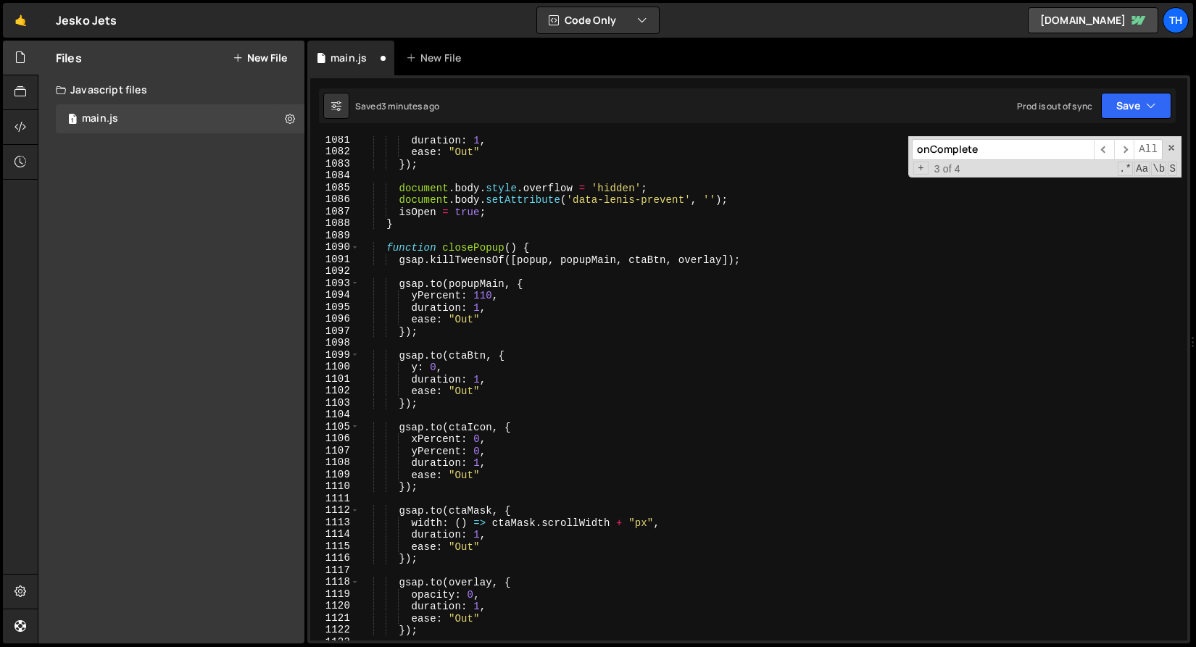
scroll to position [1257, 0]
click at [478, 429] on div "duration : 1 , ease : "Out" }) ; document . body . style . overflow = 'hidden' …" at bounding box center [770, 398] width 822 height 528
paste textarea "icon1"
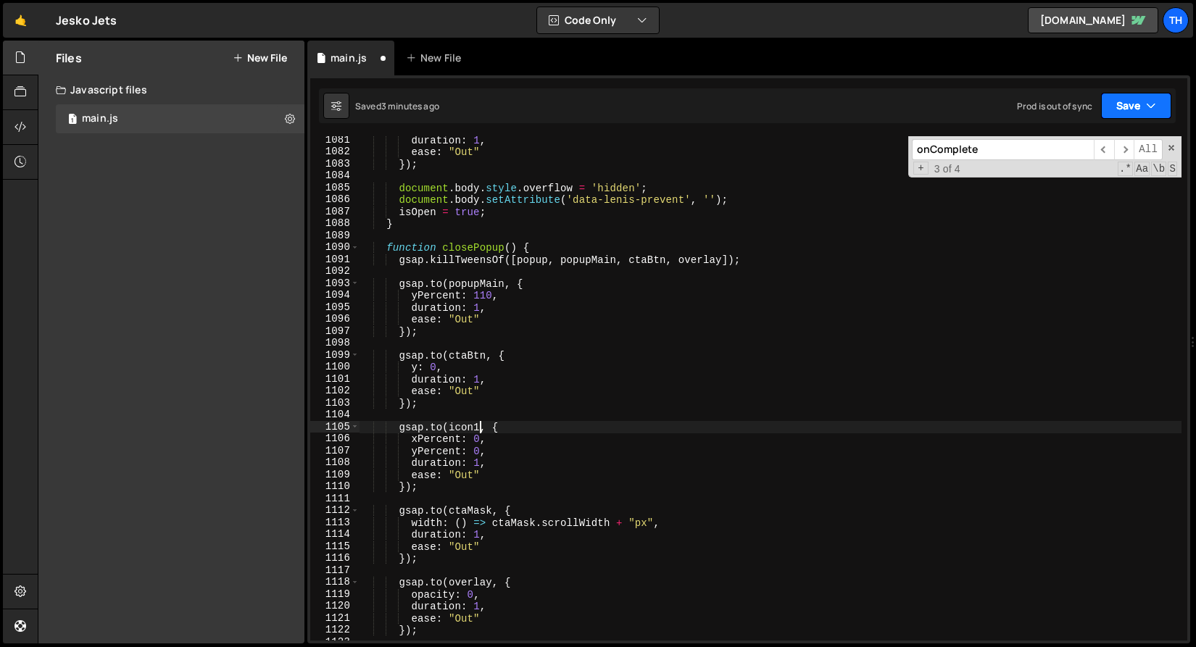
click at [1159, 109] on button "Save" at bounding box center [1136, 106] width 70 height 26
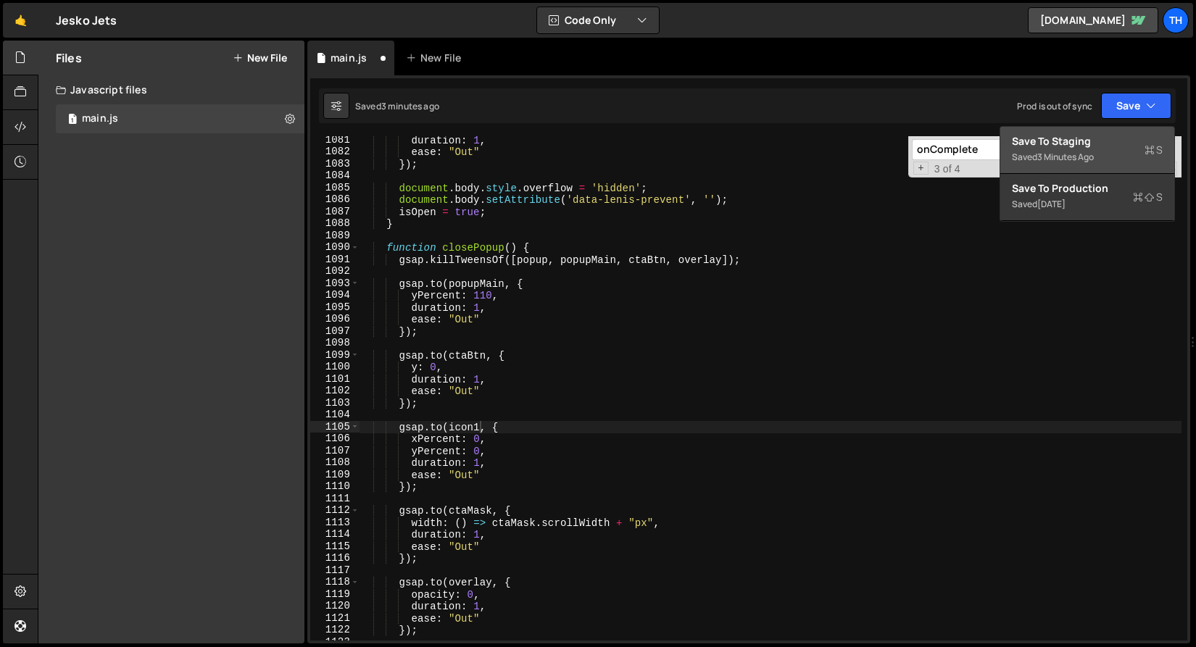
click at [1138, 145] on div "Save to Staging S" at bounding box center [1087, 141] width 151 height 14
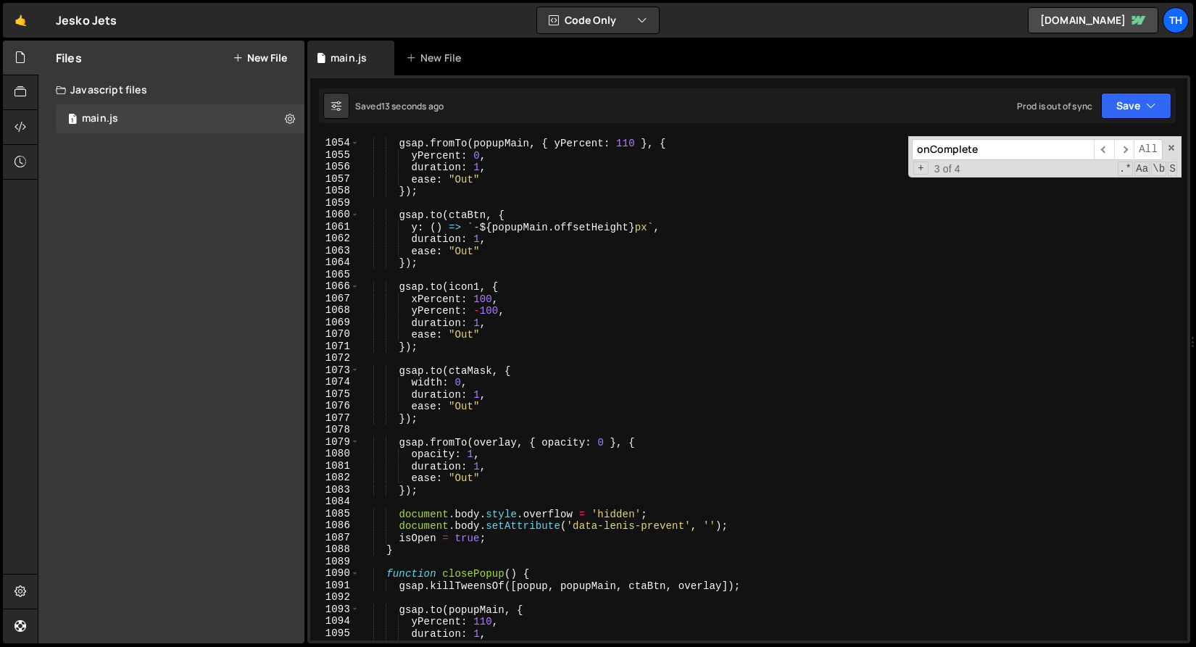
scroll to position [12558, 0]
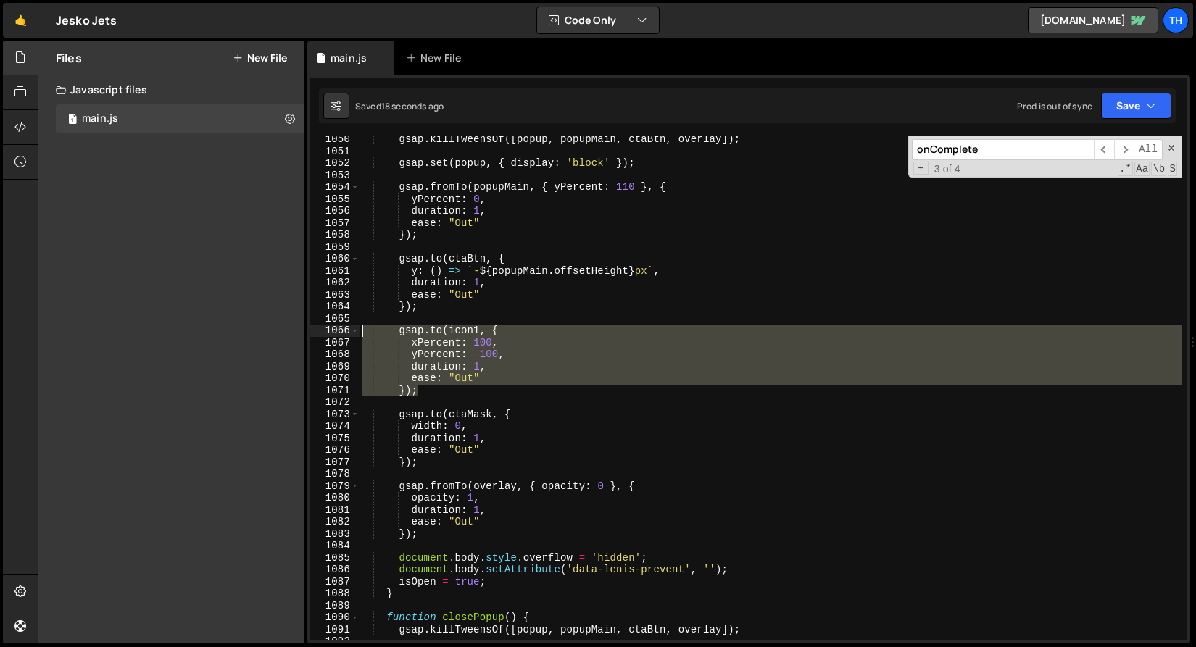
drag, startPoint x: 442, startPoint y: 390, endPoint x: 300, endPoint y: 332, distance: 153.4
click at [300, 332] on div "Files New File Javascript files 1 main.js 0 CSS files Copy share link Edit File…" at bounding box center [617, 343] width 1158 height 604
type textarea "[DOMAIN_NAME](icon1, { xPercent: 100,"
click at [448, 401] on div "gsap . killTweensOf ([ popup , popupMain , ctaBtn , overlay ]) ; gsap . set ( p…" at bounding box center [770, 397] width 822 height 528
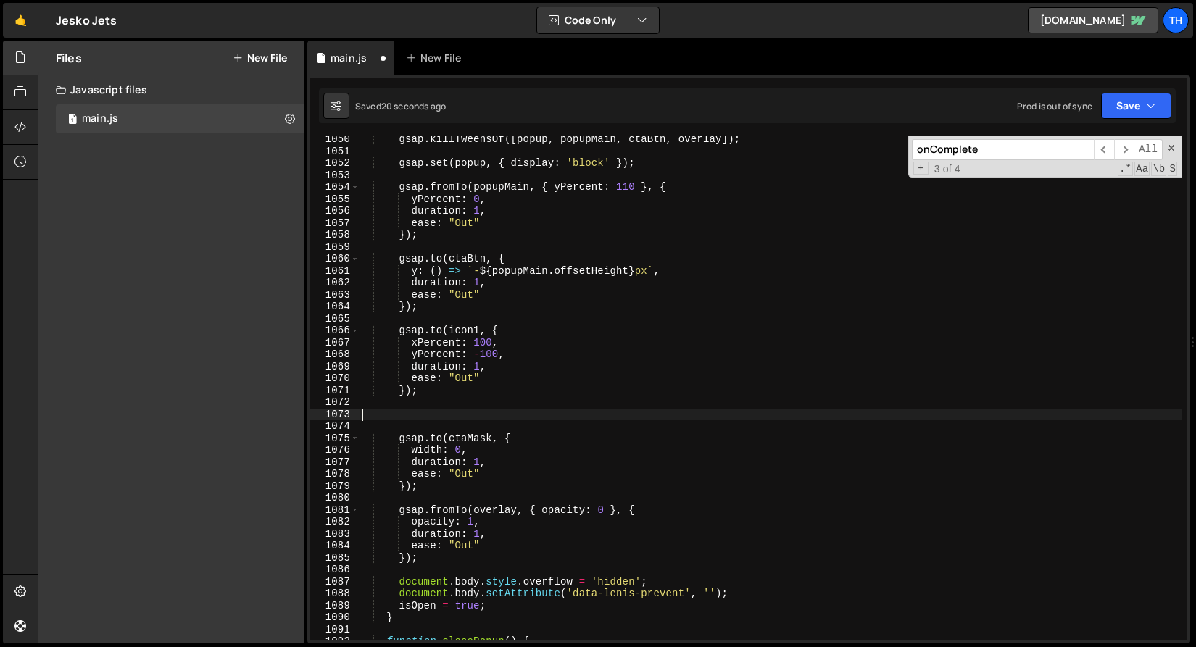
paste textarea "});"
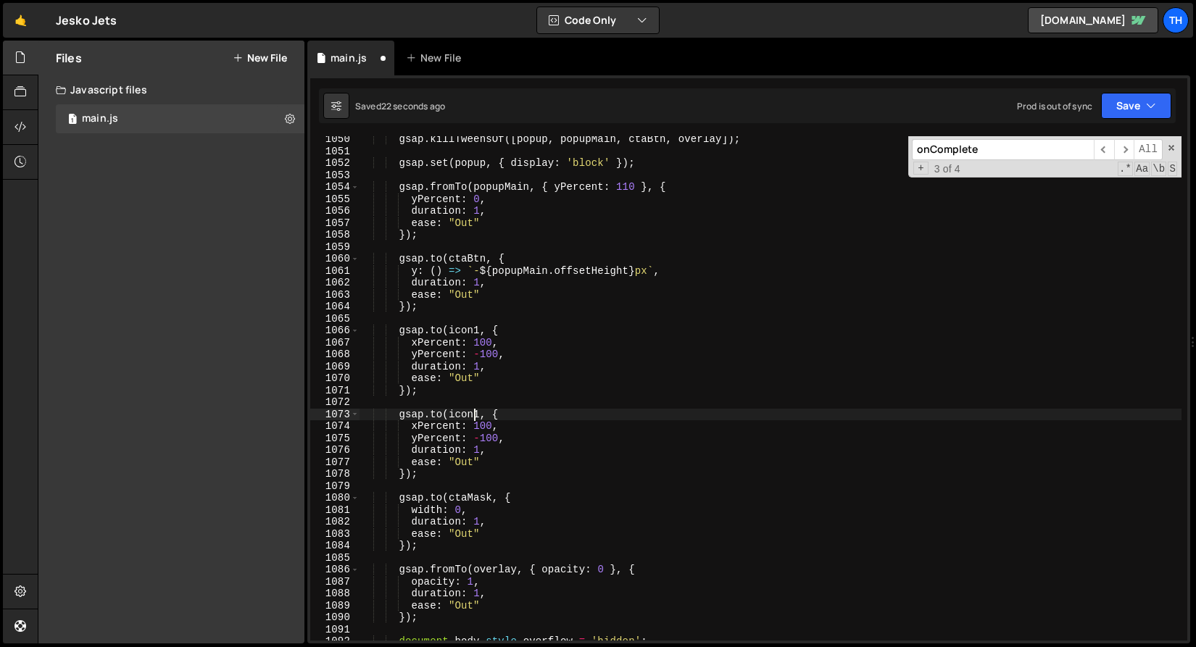
click at [479, 414] on div "gsap . killTweensOf ([ popup , popupMain , ctaBtn , overlay ]) ; gsap . set ( p…" at bounding box center [770, 397] width 822 height 528
click at [396, 419] on div "gsap . killTweensOf ([ popup , popupMain , ctaBtn , overlay ]) ; gsap . set ( p…" at bounding box center [770, 397] width 822 height 528
click at [430, 415] on div "gsap . killTweensOf ([ popup , popupMain , ctaBtn , overlay ]) ; gsap . set ( p…" at bounding box center [770, 397] width 822 height 528
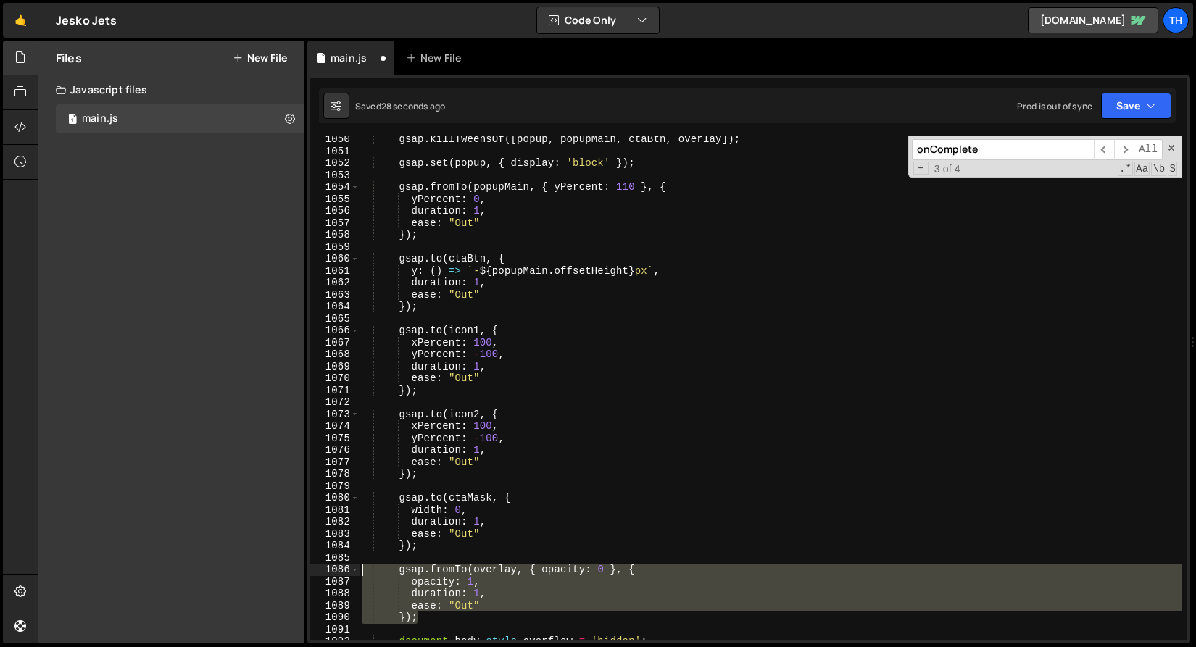
drag, startPoint x: 454, startPoint y: 620, endPoint x: 346, endPoint y: 571, distance: 118.7
click at [346, 571] on div "gsap.to(icon2, { 1050 1051 1052 1053 1054 1055 1056 1057 1058 1059 1060 1061 10…" at bounding box center [748, 388] width 877 height 504
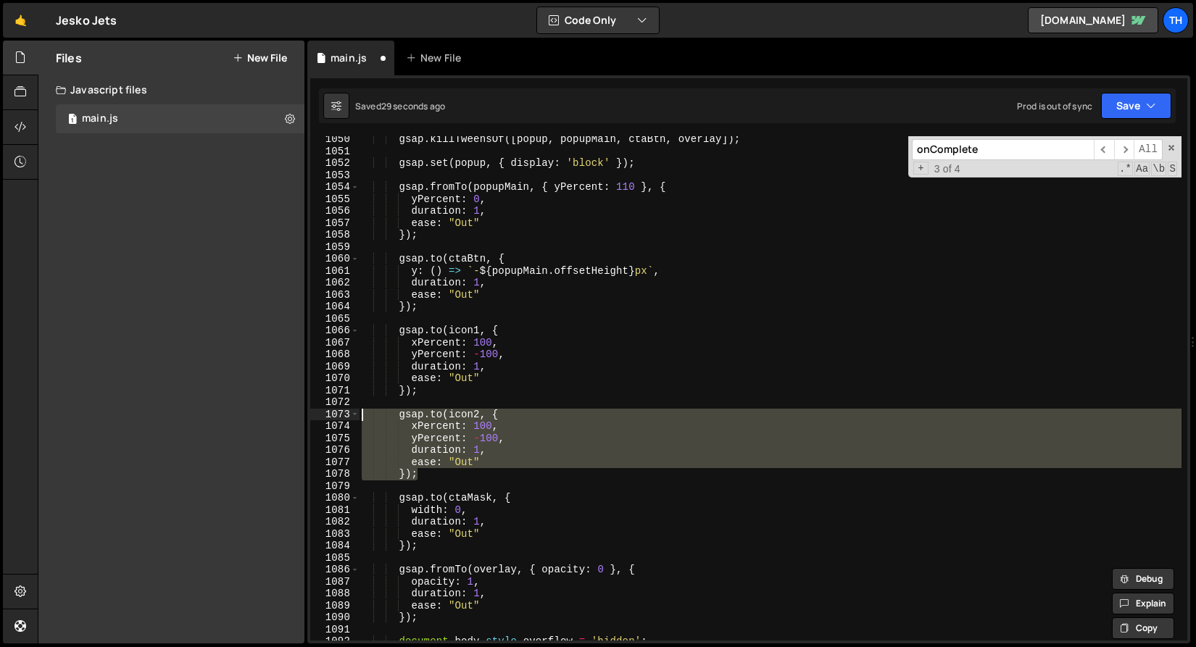
drag, startPoint x: 424, startPoint y: 470, endPoint x: 254, endPoint y: 410, distance: 180.6
click at [254, 410] on div "Files New File Javascript files 1 main.js 0 CSS files Copy share link Edit File…" at bounding box center [617, 343] width 1158 height 604
paste textarea "});"
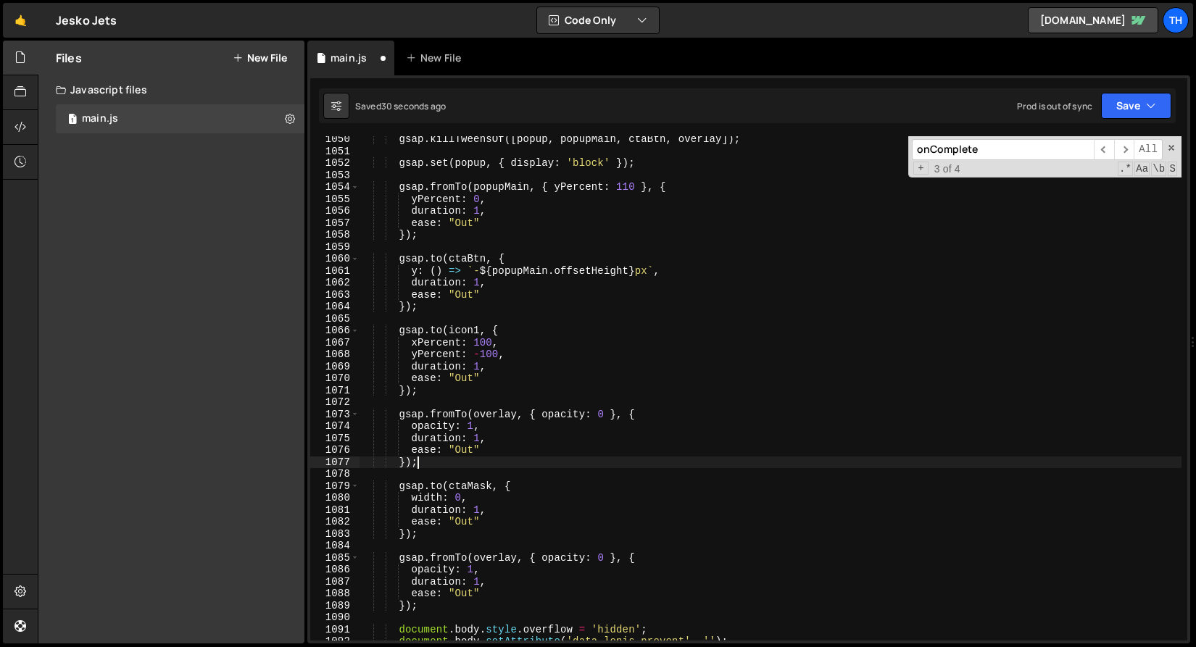
click at [457, 331] on div "gsap . killTweensOf ([ popup , popupMain , ctaBtn , overlay ]) ; gsap . set ( p…" at bounding box center [770, 397] width 822 height 528
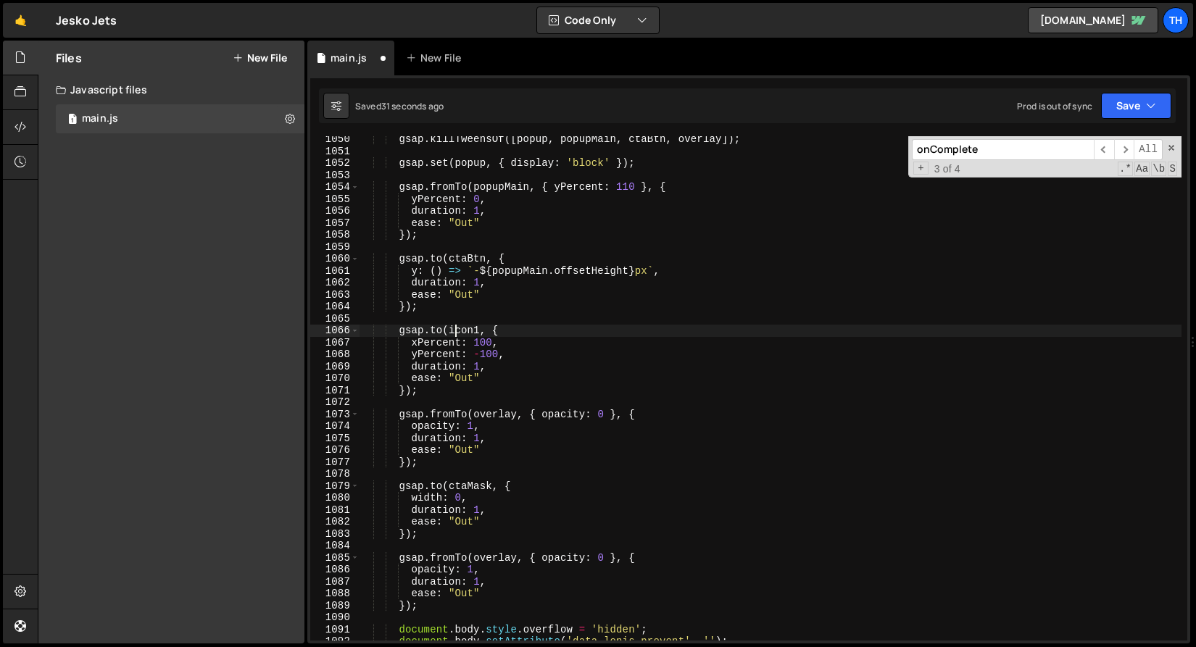
click at [457, 331] on div "gsap . killTweensOf ([ popup , popupMain , ctaBtn , overlay ]) ; gsap . set ( p…" at bounding box center [770, 397] width 822 height 528
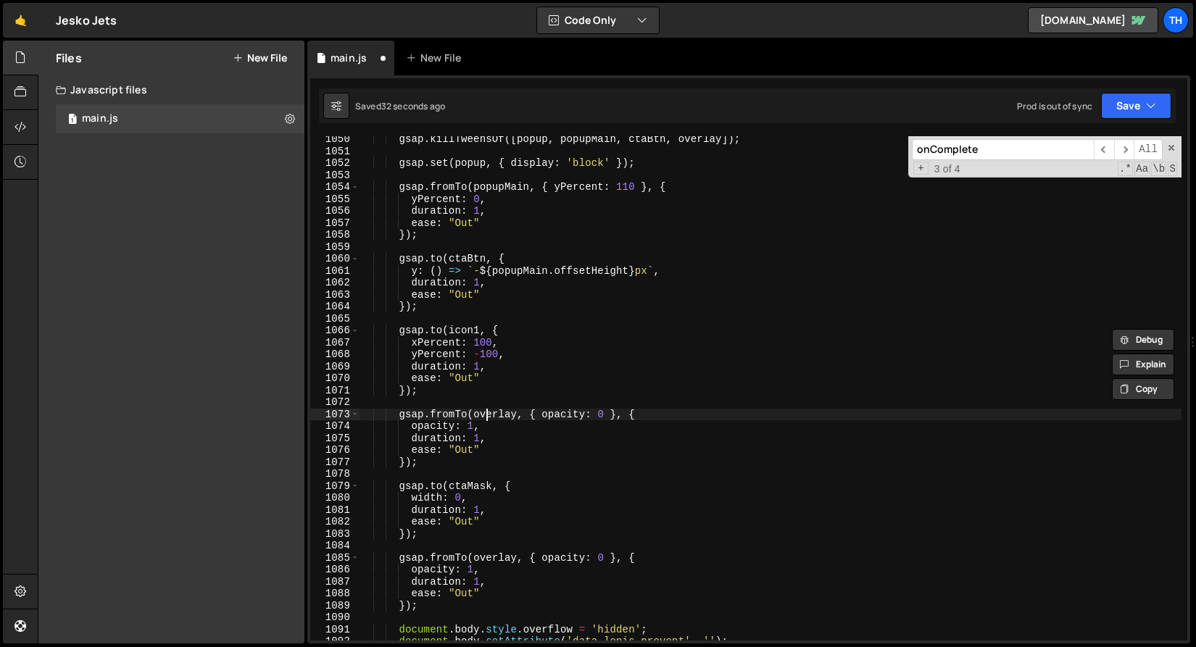
click at [488, 412] on div "gsap . killTweensOf ([ popup , popupMain , ctaBtn , overlay ]) ; gsap . set ( p…" at bounding box center [770, 397] width 822 height 528
paste textarea "icon1"
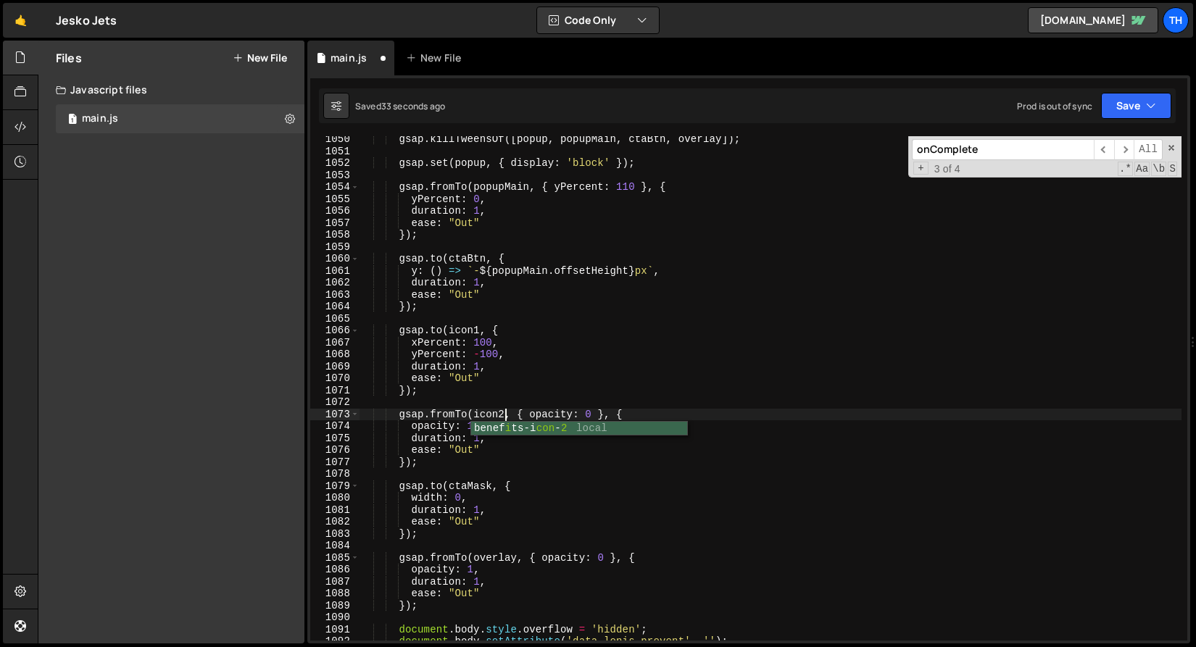
click at [461, 370] on div "gsap . killTweensOf ([ popup , popupMain , ctaBtn , overlay ]) ; gsap . set ( p…" at bounding box center [770, 397] width 822 height 528
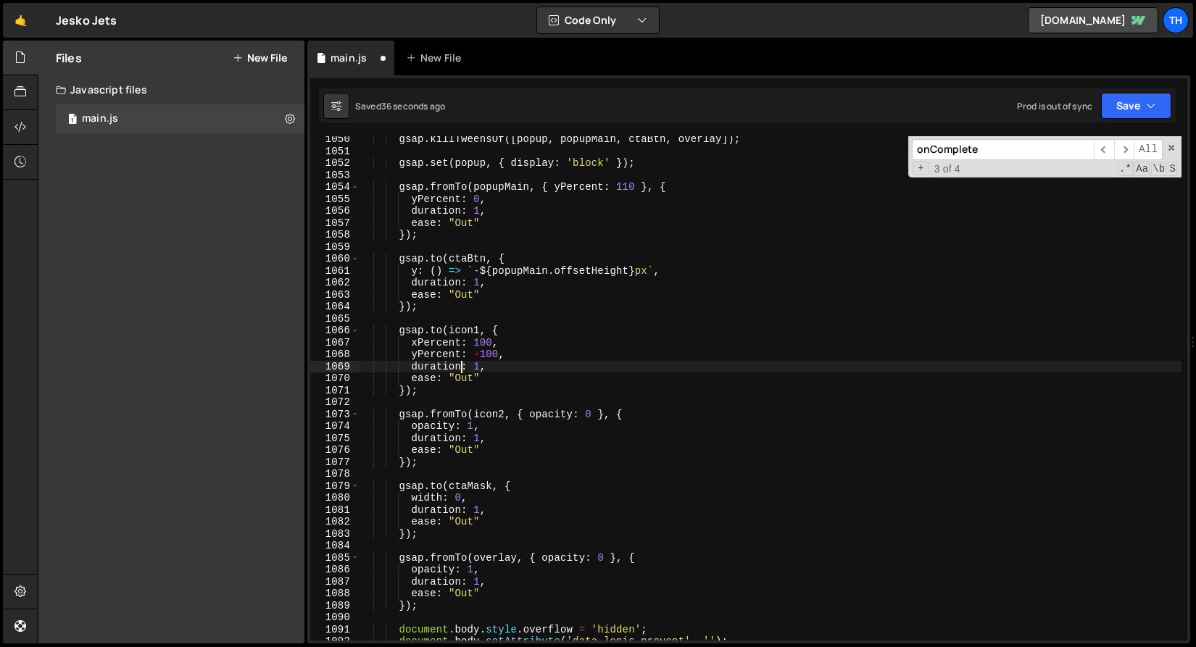
click at [528, 410] on div "gsap . killTweensOf ([ popup , popupMain , ctaBtn , overlay ]) ; gsap . set ( p…" at bounding box center [770, 397] width 822 height 528
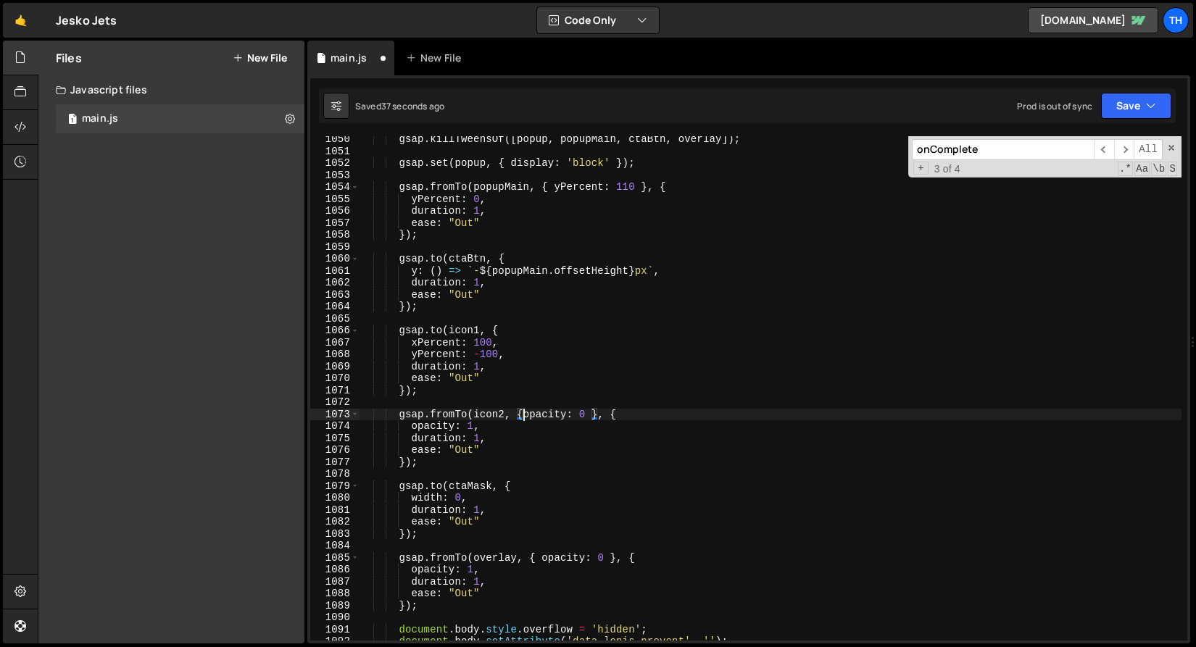
scroll to position [0, 4]
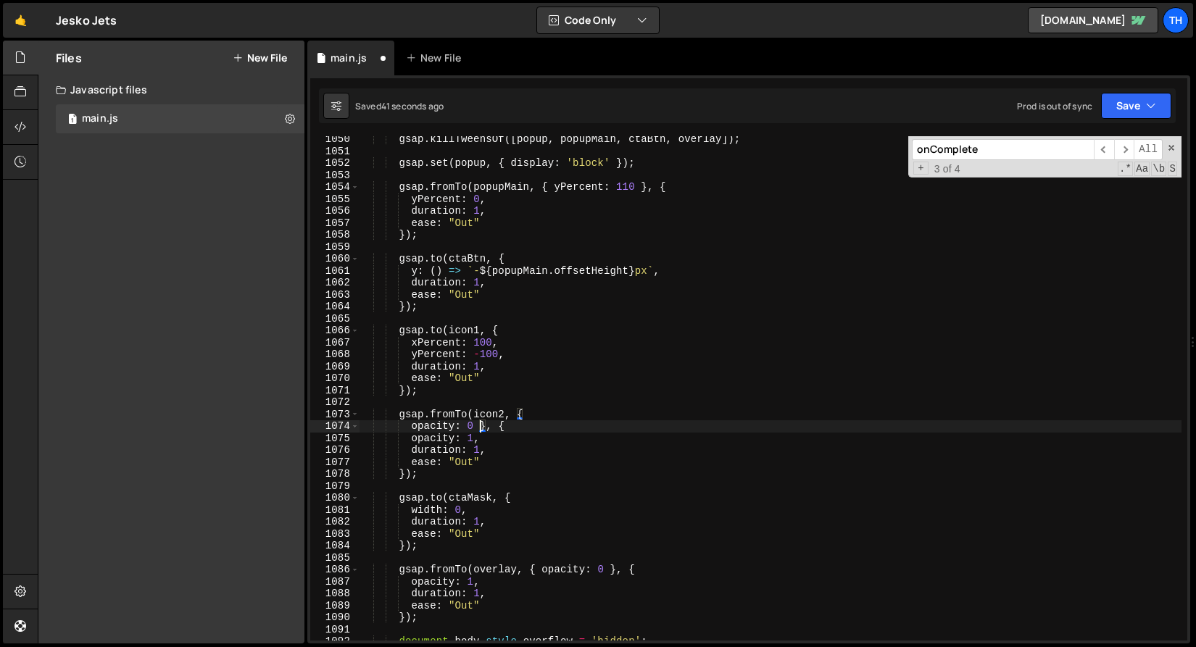
type textarea "opacity: 0}, {"
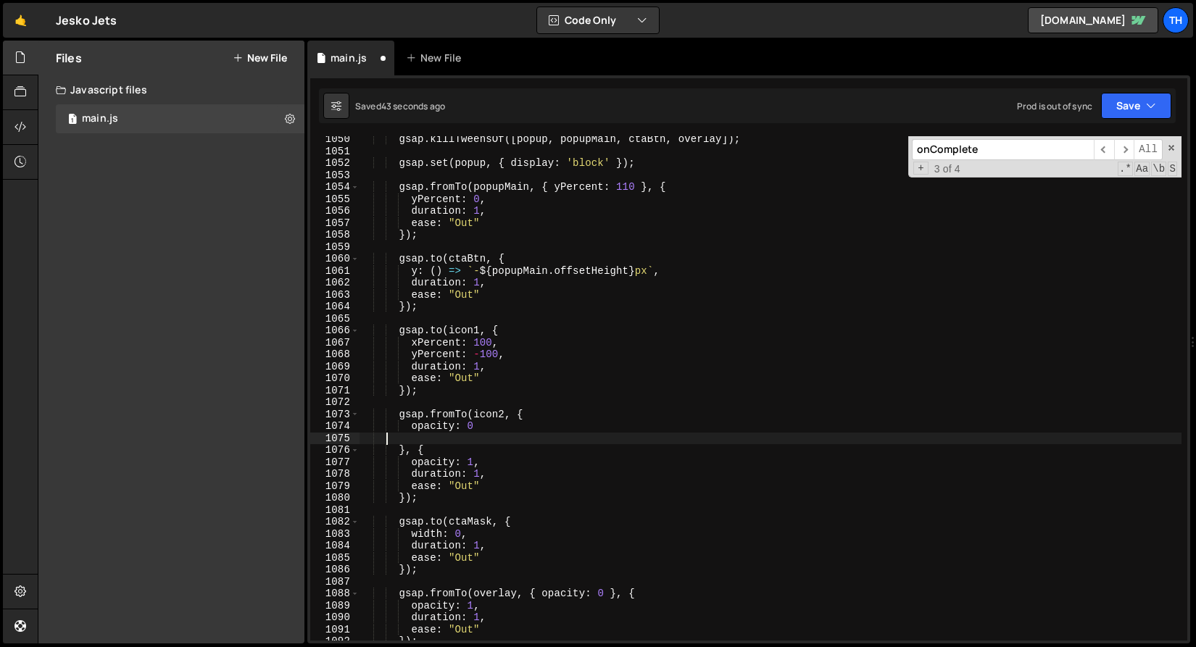
scroll to position [0, 0]
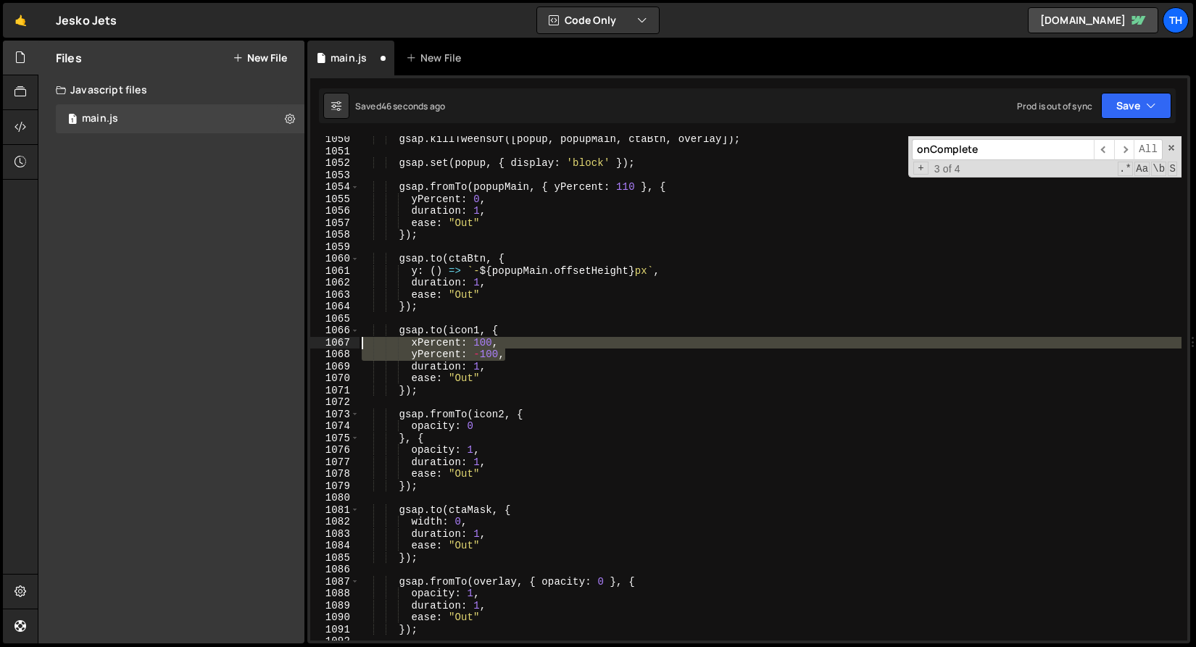
drag, startPoint x: 515, startPoint y: 357, endPoint x: 282, endPoint y: 343, distance: 233.7
click at [282, 343] on div "Files New File Javascript files 1 main.js 0 CSS files Copy share link Edit File…" at bounding box center [617, 343] width 1158 height 604
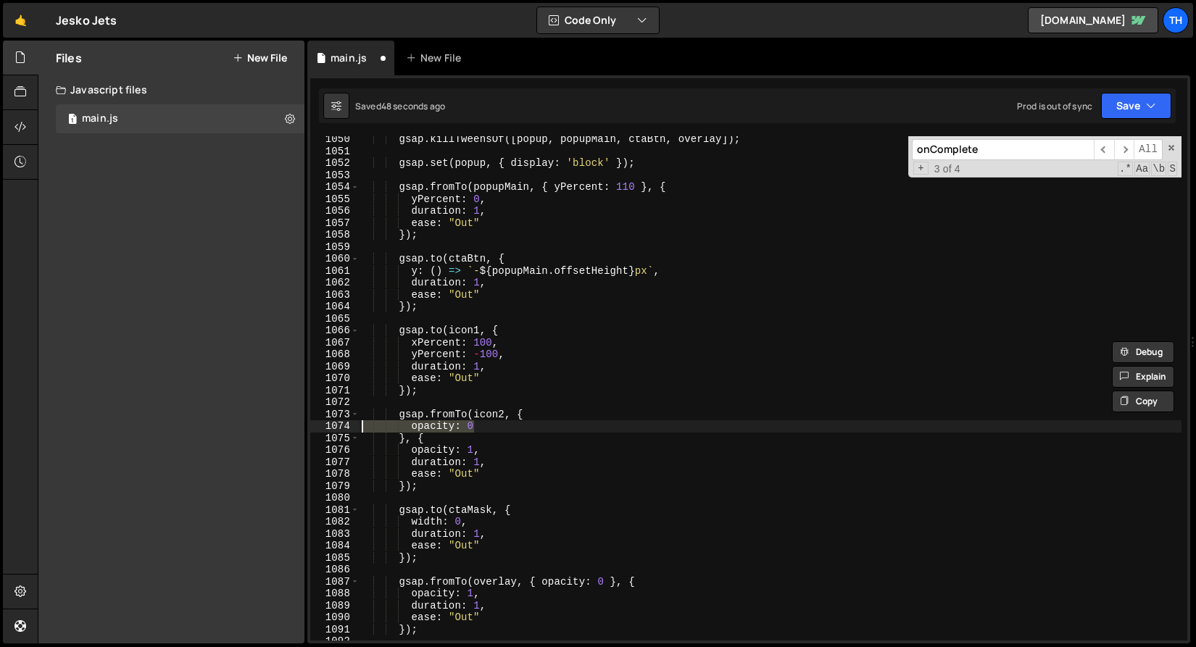
drag, startPoint x: 430, startPoint y: 420, endPoint x: 149, endPoint y: 428, distance: 281.3
click at [149, 428] on div "Files New File Javascript files 1 main.js 0 CSS files Copy share link Edit File…" at bounding box center [617, 343] width 1158 height 604
paste textarea "yPercent: -100,"
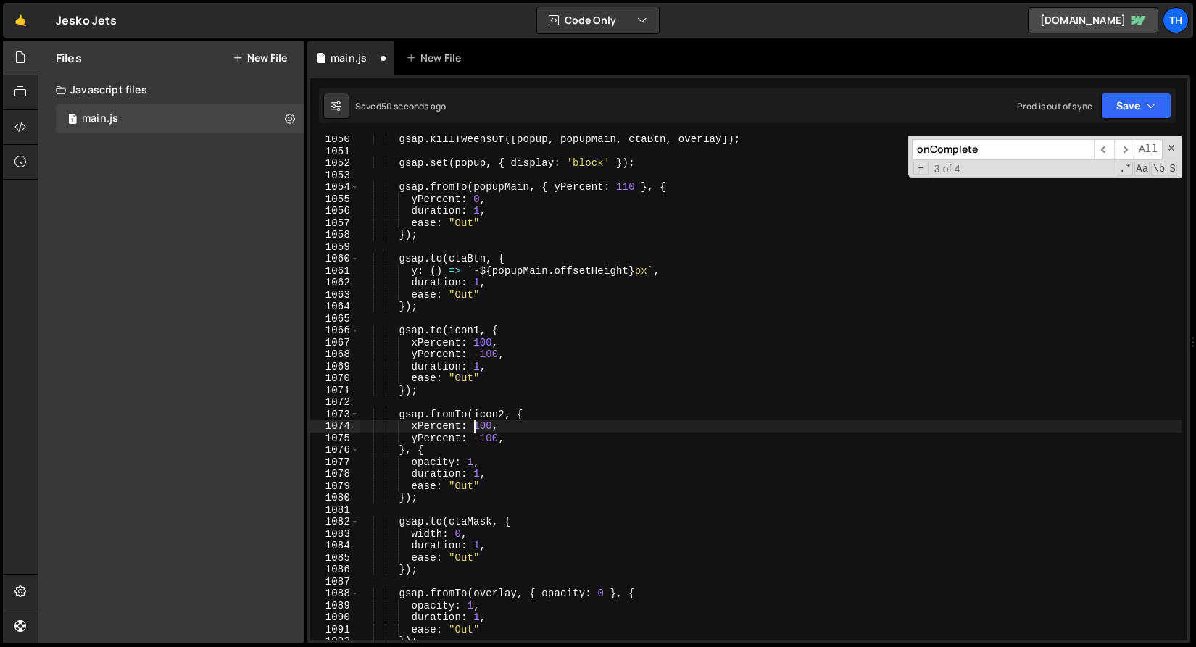
click at [472, 426] on div "gsap . killTweensOf ([ popup , popupMain , ctaBtn , overlay ]) ; gsap . set ( p…" at bounding box center [770, 397] width 822 height 528
type textarea "xPercent: -100,"
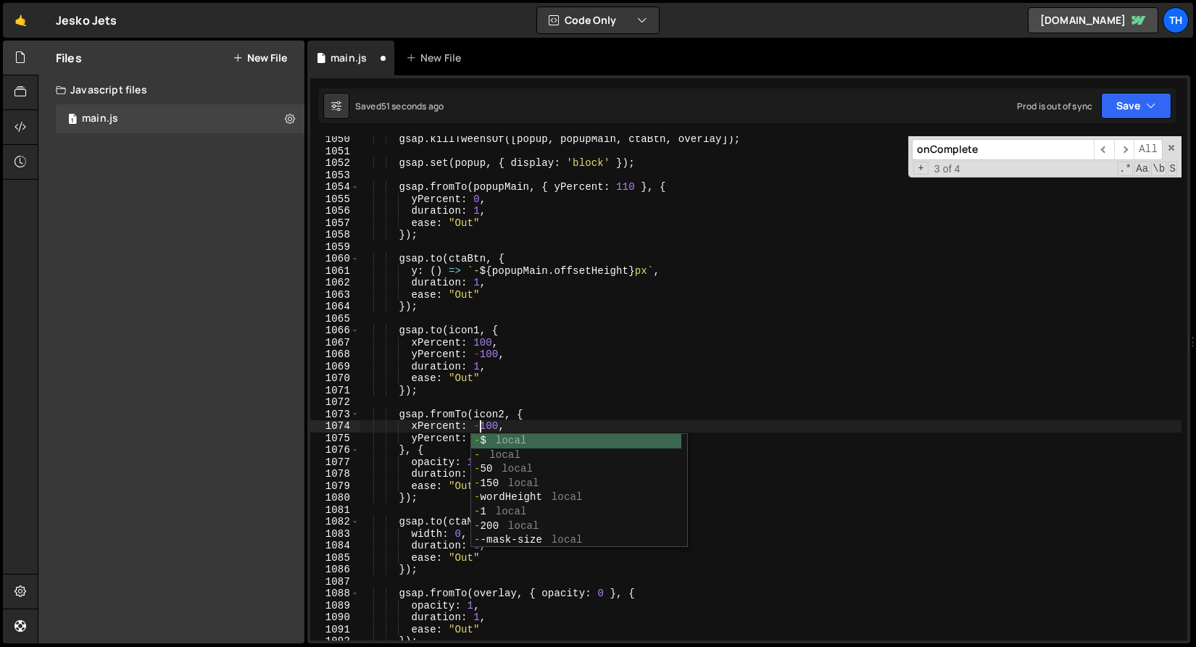
scroll to position [0, 8]
click at [502, 408] on div "gsap . killTweensOf ([ popup , popupMain , ctaBtn , overlay ]) ; gsap . set ( p…" at bounding box center [770, 397] width 822 height 528
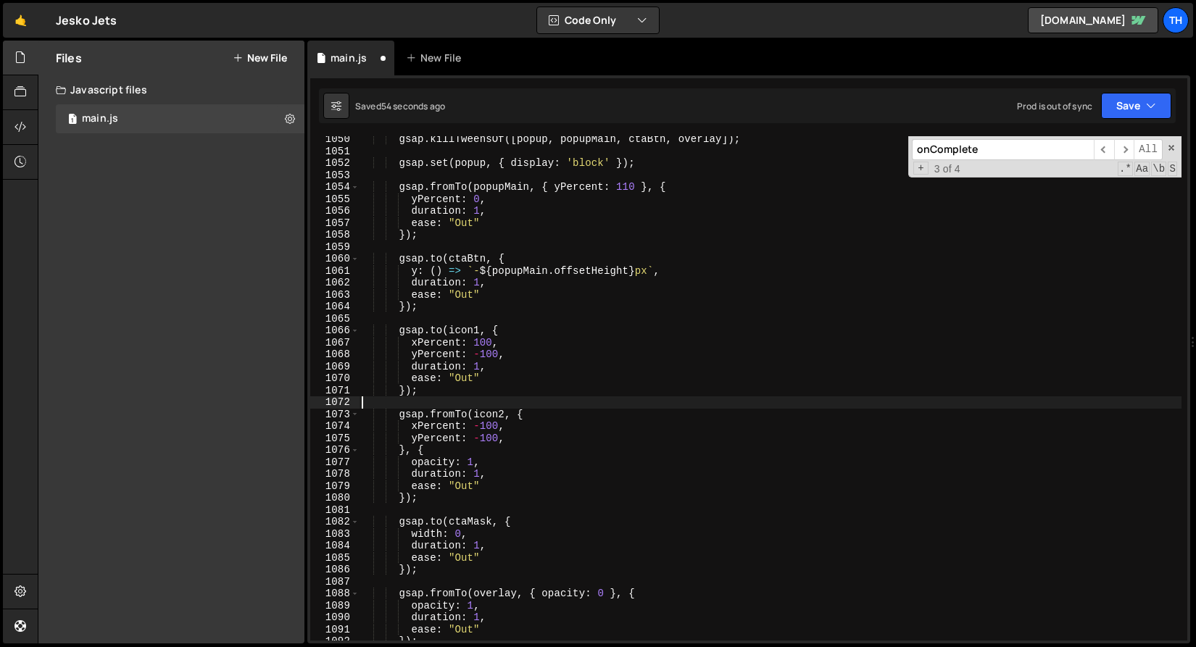
click at [481, 438] on div "gsap . killTweensOf ([ popup , popupMain , ctaBtn , overlay ]) ; gsap . set ( p…" at bounding box center [770, 397] width 822 height 528
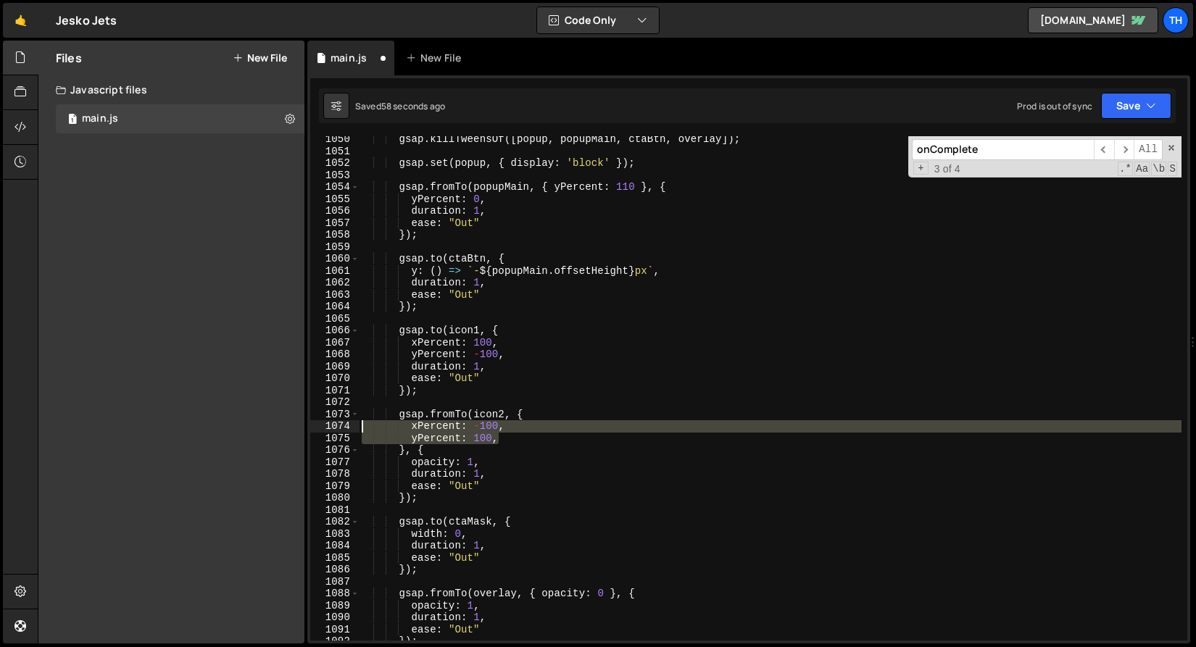
drag, startPoint x: 390, startPoint y: 436, endPoint x: 291, endPoint y: 432, distance: 99.4
click at [291, 432] on div "Files New File Javascript files 1 main.js 0 CSS files Copy share link Edit File…" at bounding box center [617, 343] width 1158 height 604
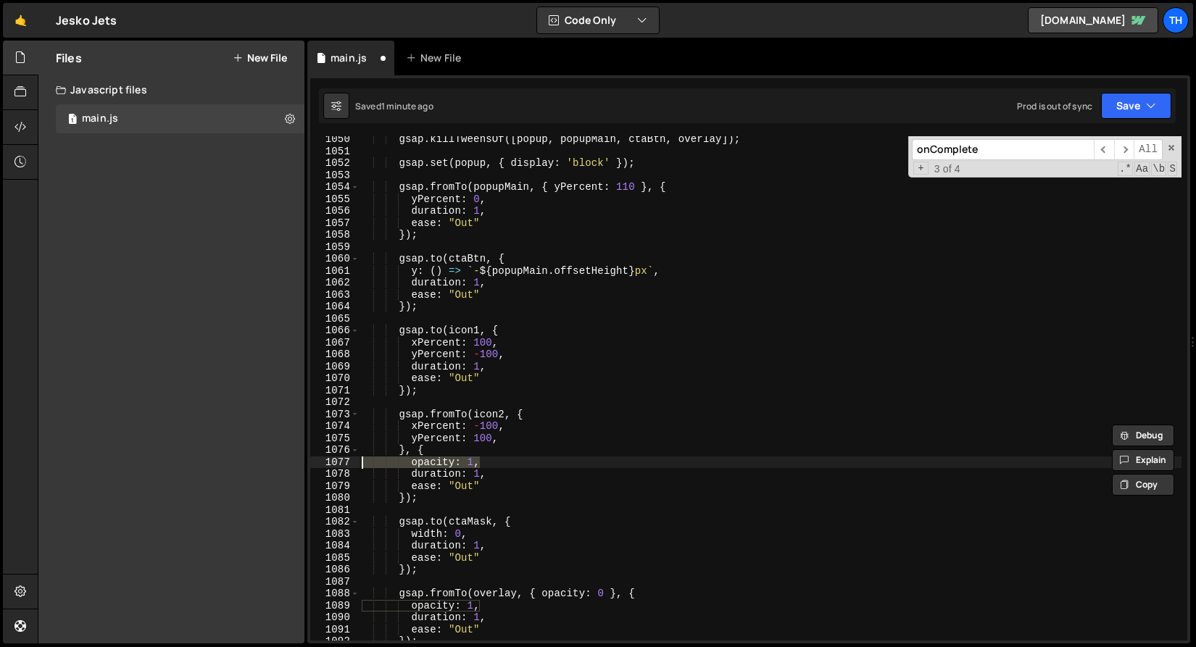
drag, startPoint x: 501, startPoint y: 465, endPoint x: 304, endPoint y: 462, distance: 197.9
click at [304, 462] on div "Files New File Javascript files 1 main.js 0 CSS files Copy share link Edit File…" at bounding box center [617, 343] width 1158 height 604
paste textarea "yPercent: 100"
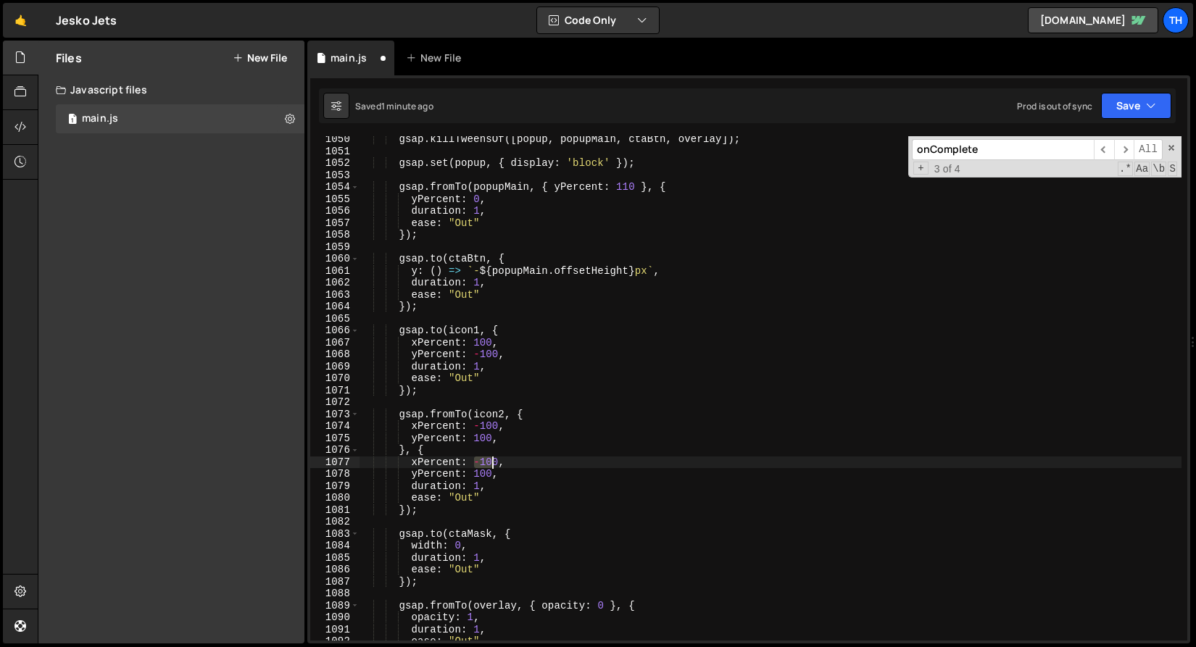
drag, startPoint x: 474, startPoint y: 461, endPoint x: 490, endPoint y: 461, distance: 15.9
click at [490, 461] on div "gsap . killTweensOf ([ popup , popupMain , ctaBtn , overlay ]) ; gsap . set ( p…" at bounding box center [770, 397] width 822 height 528
click at [479, 470] on div "gsap . killTweensOf ([ popup , popupMain , ctaBtn , overlay ]) ; gsap . set ( p…" at bounding box center [770, 397] width 822 height 528
click at [486, 470] on div "gsap . killTweensOf ([ popup , popupMain , ctaBtn , overlay ]) ; gsap . set ( p…" at bounding box center [770, 397] width 822 height 528
type textarea "yPercent: 0,"
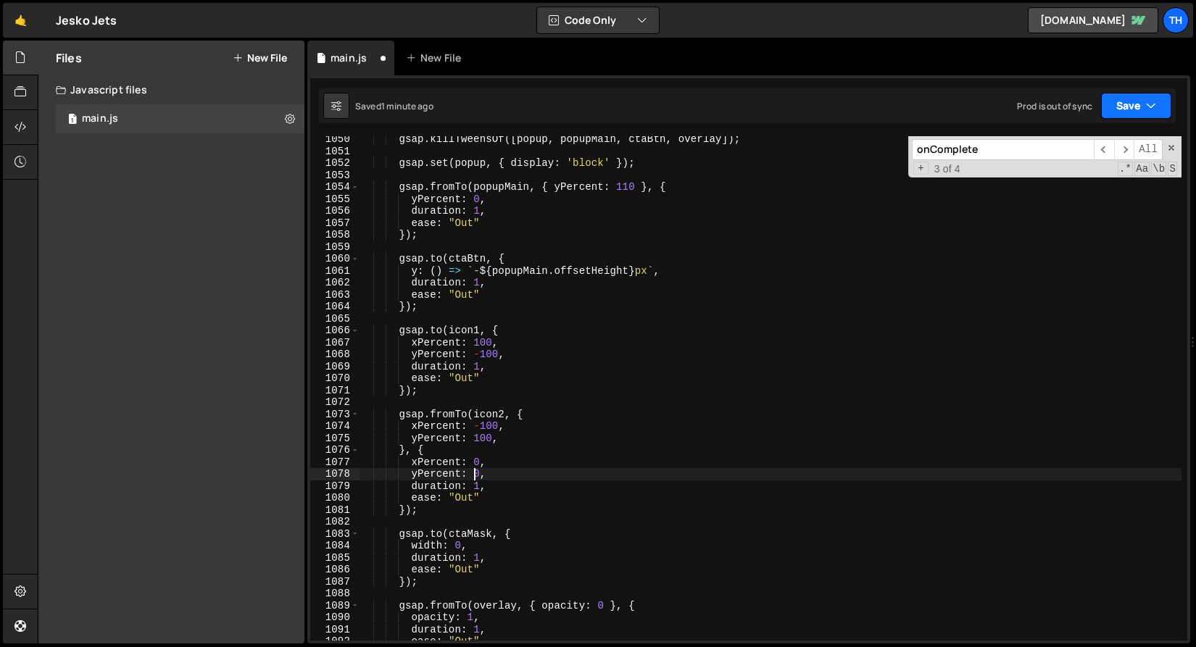
click at [1139, 93] on button "Save" at bounding box center [1136, 106] width 70 height 26
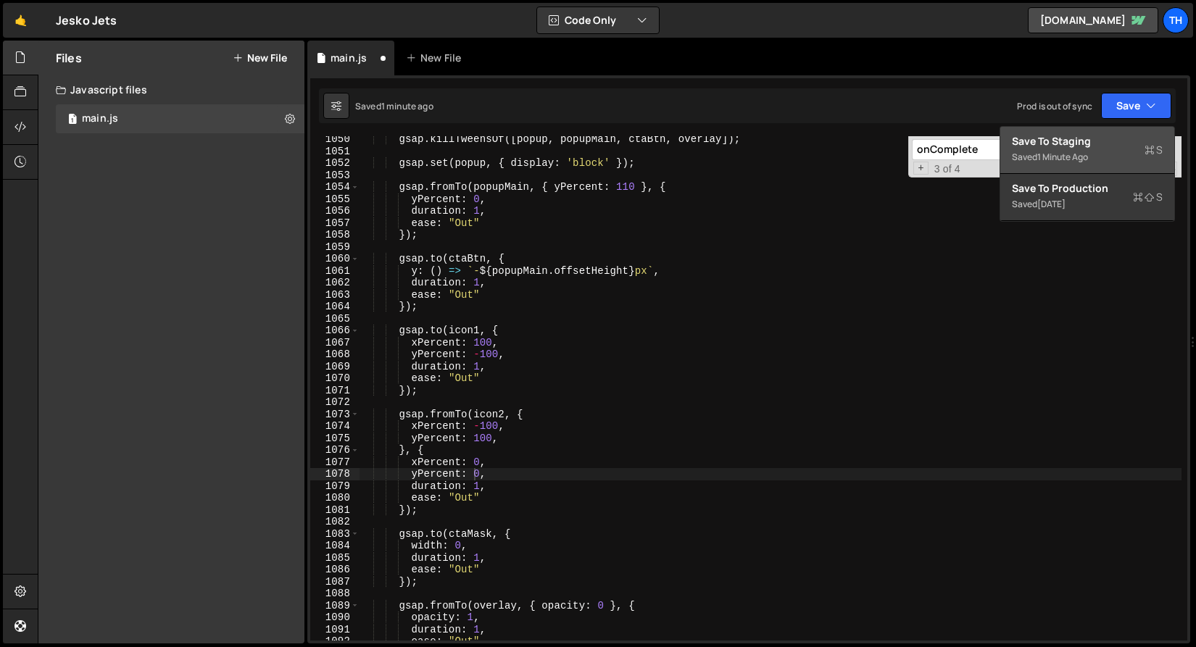
click at [1118, 150] on div "Saved 1 minute ago" at bounding box center [1087, 157] width 151 height 17
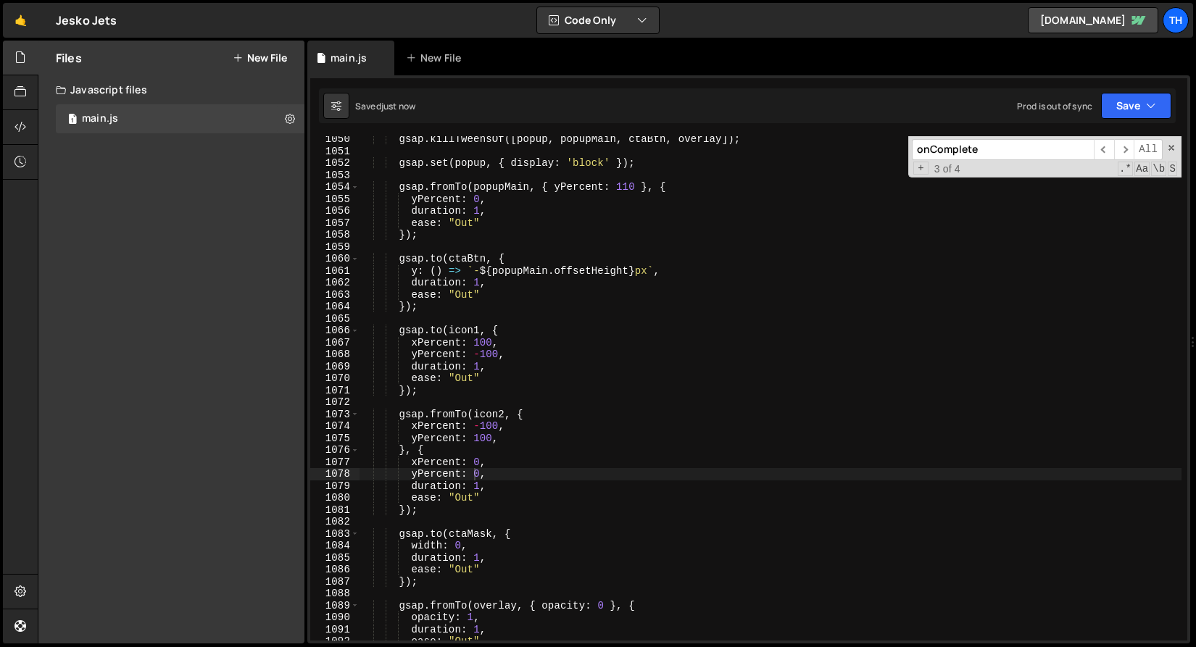
click at [370, 408] on div "gsap . killTweensOf ([ popup , popupMain , ctaBtn , overlay ]) ; gsap . set ( p…" at bounding box center [770, 397] width 822 height 528
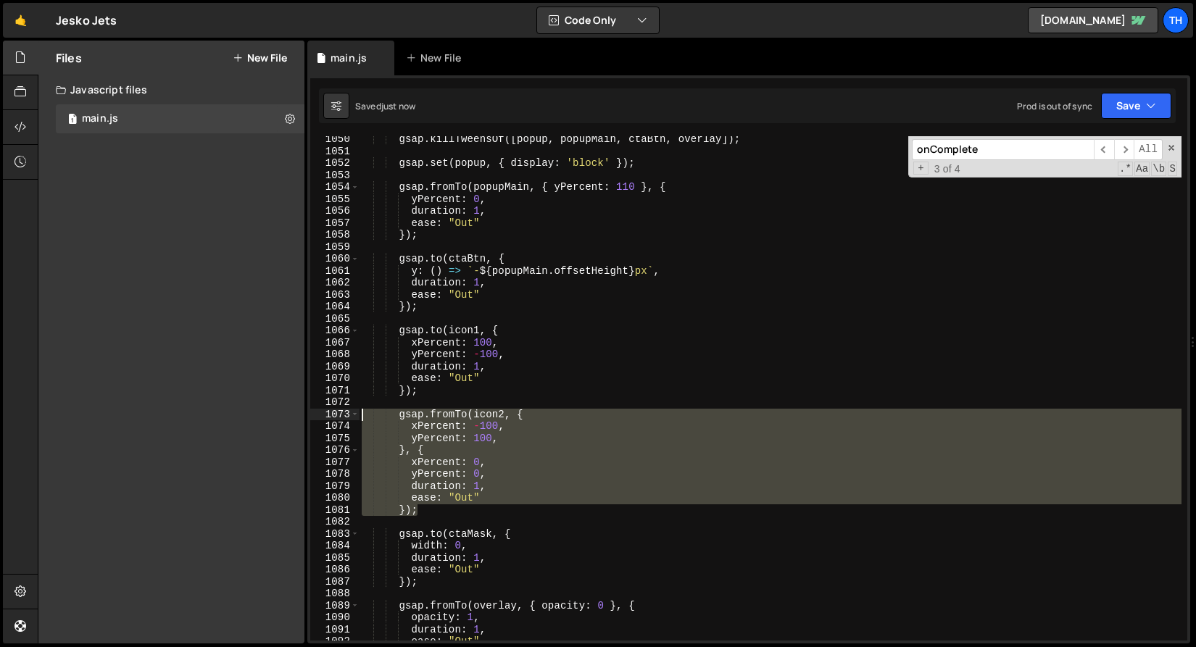
drag, startPoint x: 436, startPoint y: 507, endPoint x: 296, endPoint y: 410, distance: 169.3
click at [296, 410] on div "Files New File Javascript files 1 main.js 0 CSS files Copy share link Edit File…" at bounding box center [617, 343] width 1158 height 604
type textarea "gsap.fromTo(icon2, { xPercent: -100,"
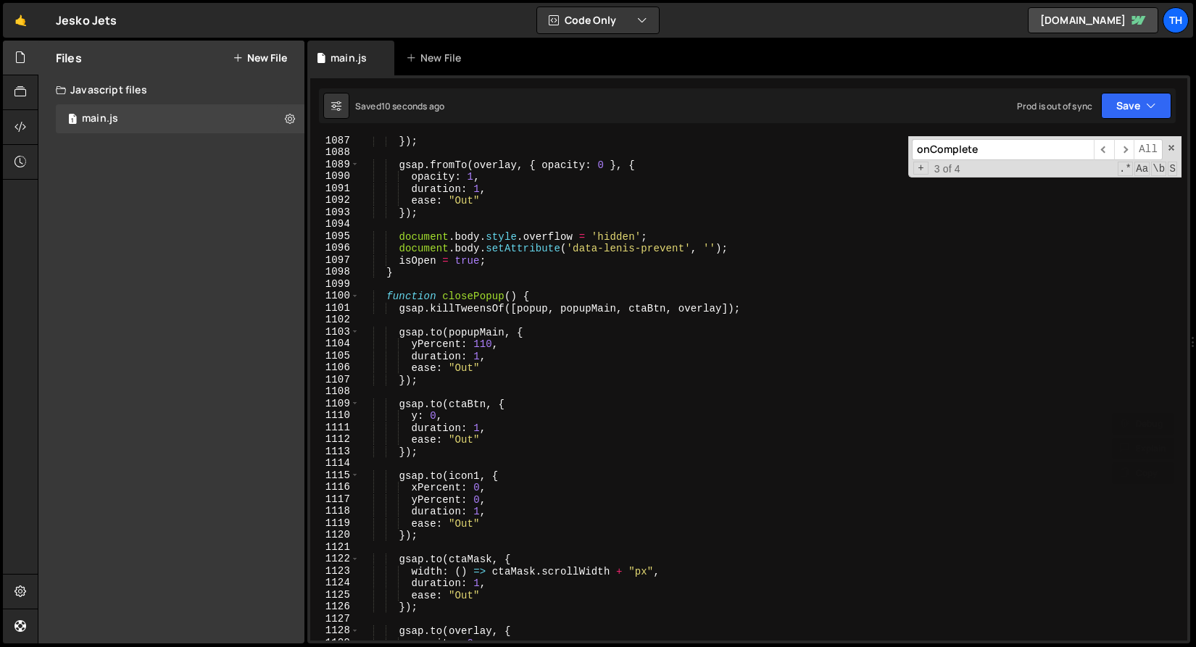
scroll to position [12999, 0]
click at [466, 548] on div "}) ; gsap . fromTo ( overlay , { opacity : 0 } , { opacity : 1 , duration : 1 ,…" at bounding box center [770, 399] width 822 height 528
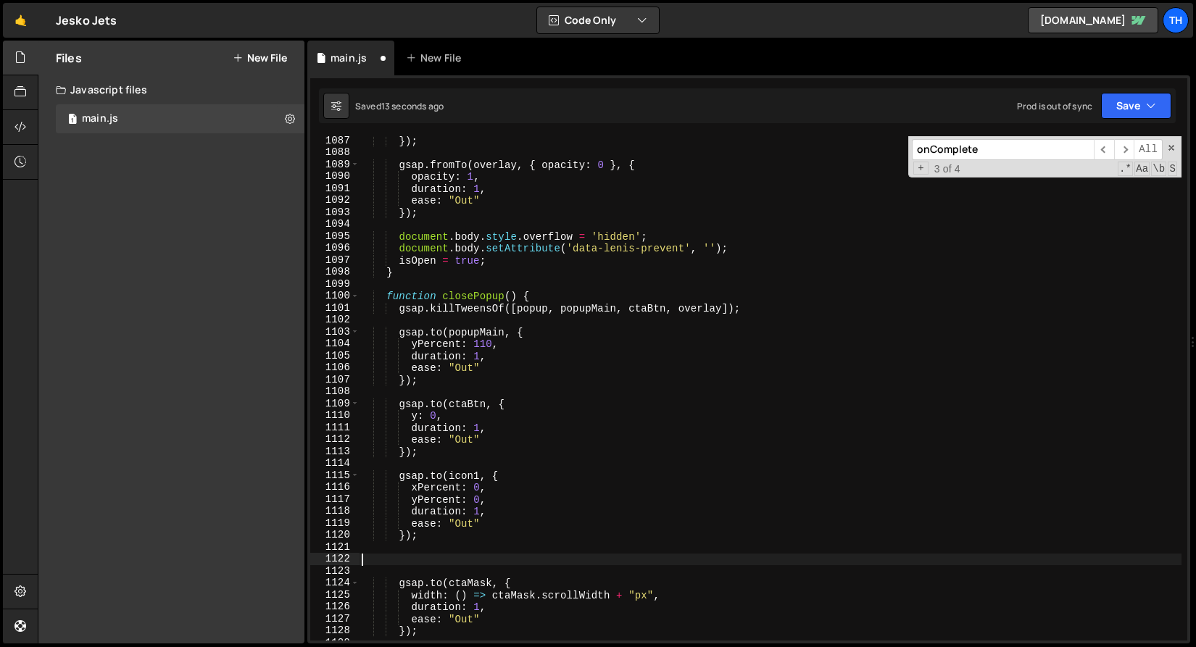
paste textarea "});"
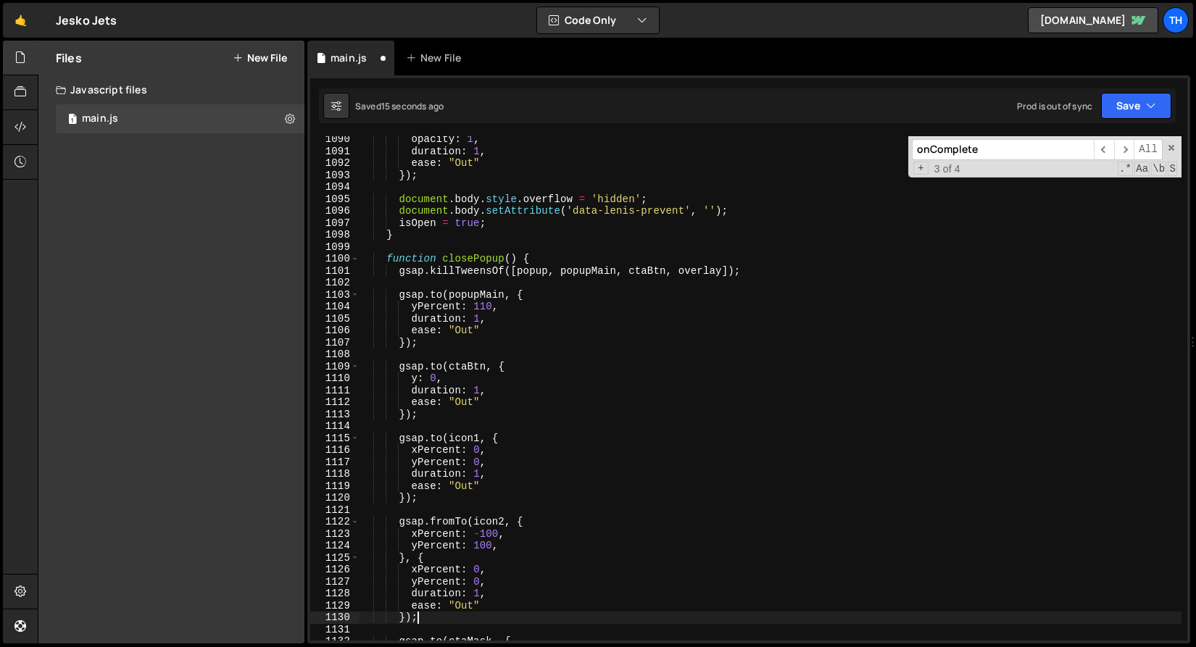
scroll to position [13036, 0]
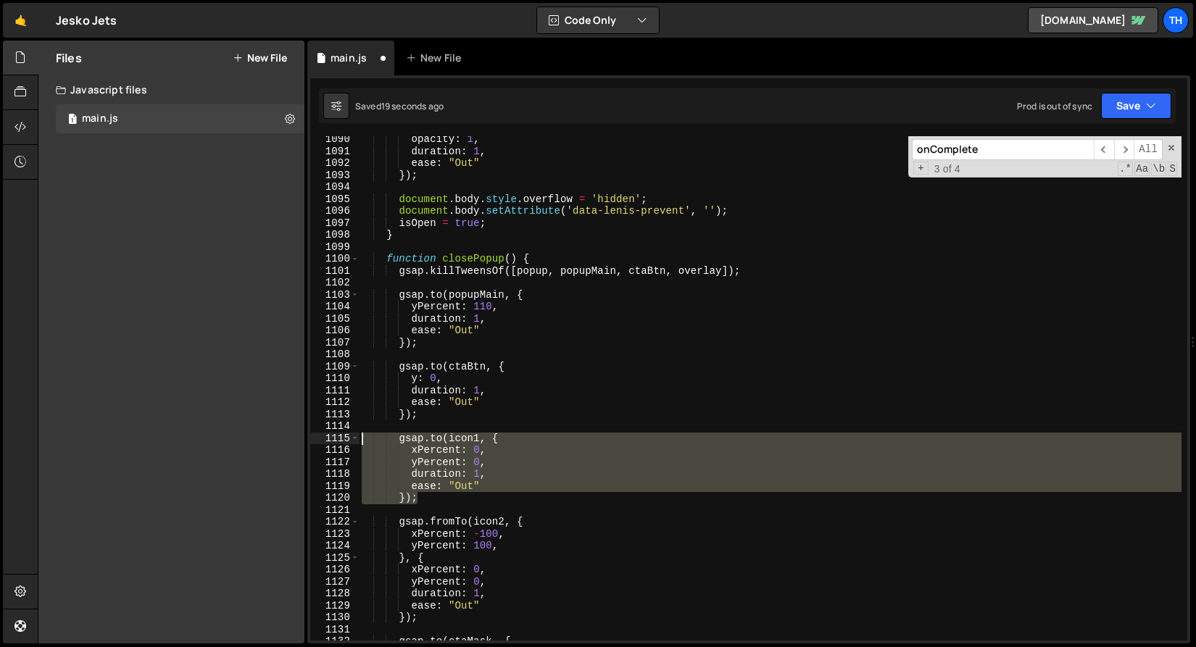
drag, startPoint x: 455, startPoint y: 502, endPoint x: 275, endPoint y: 438, distance: 190.9
click at [275, 438] on div "Files New File Javascript files 1 main.js 0 CSS files Copy share link Edit File…" at bounding box center [617, 343] width 1158 height 604
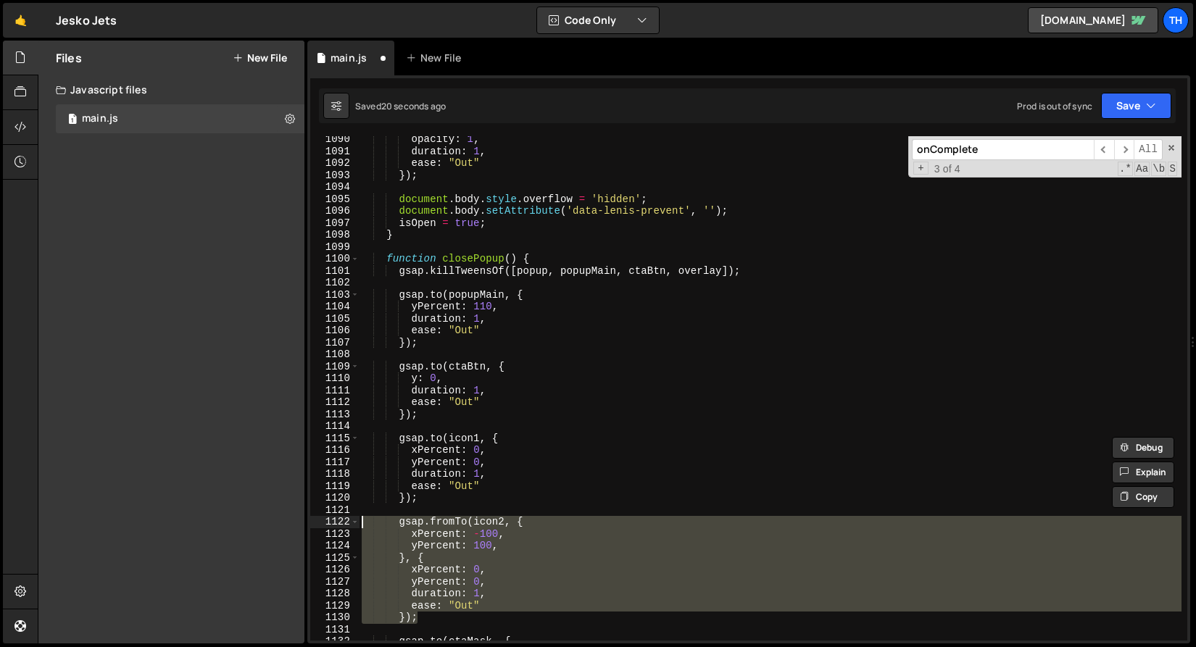
drag, startPoint x: 438, startPoint y: 619, endPoint x: 279, endPoint y: 523, distance: 185.9
click at [279, 523] on div "Files New File Javascript files 1 main.js 0 CSS files Copy share link Edit File…" at bounding box center [617, 343] width 1158 height 604
paste textarea "});"
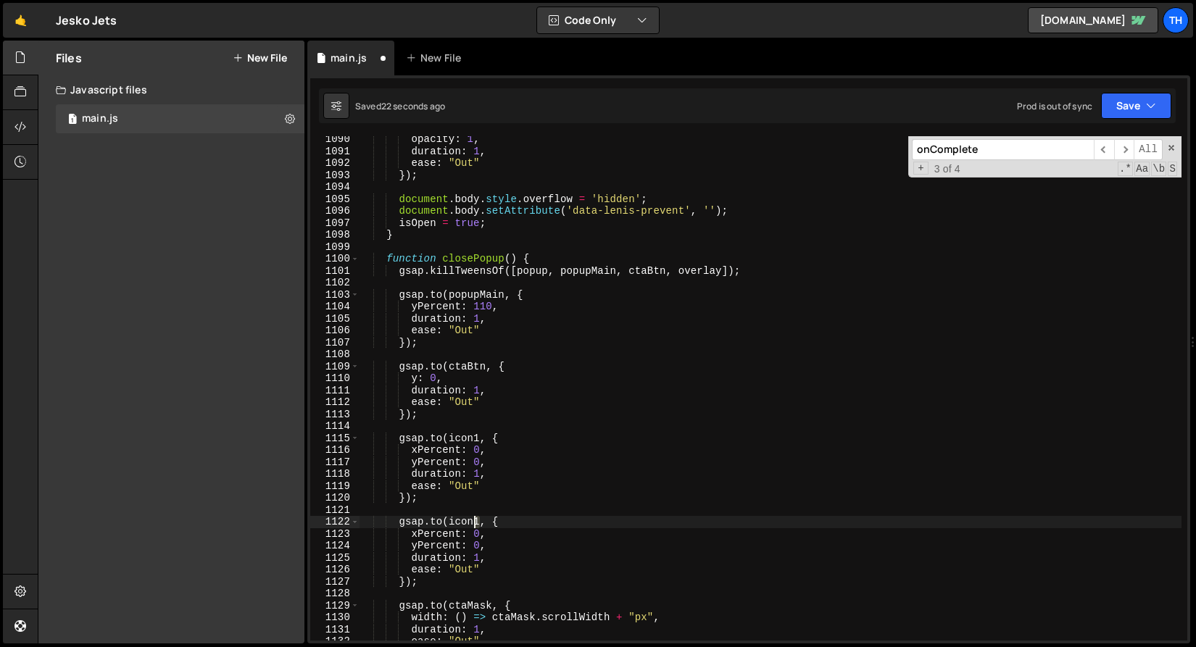
drag, startPoint x: 480, startPoint y: 517, endPoint x: 488, endPoint y: 551, distance: 35.0
click at [475, 517] on div "opacity : 1 , duration : 1 , ease : "Out" }) ; document . body . style . overfl…" at bounding box center [770, 397] width 822 height 528
click at [476, 539] on div "opacity : 1 , duration : 1 , ease : "Out" }) ; document . body . style . overfl…" at bounding box center [770, 397] width 822 height 528
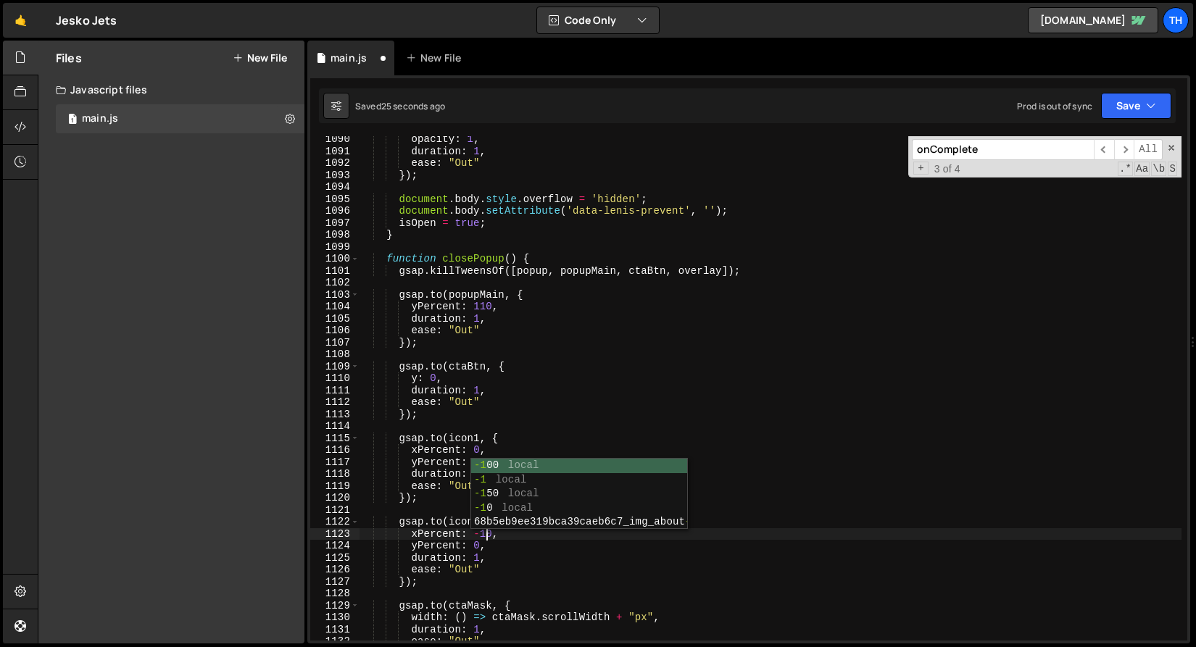
scroll to position [0, 9]
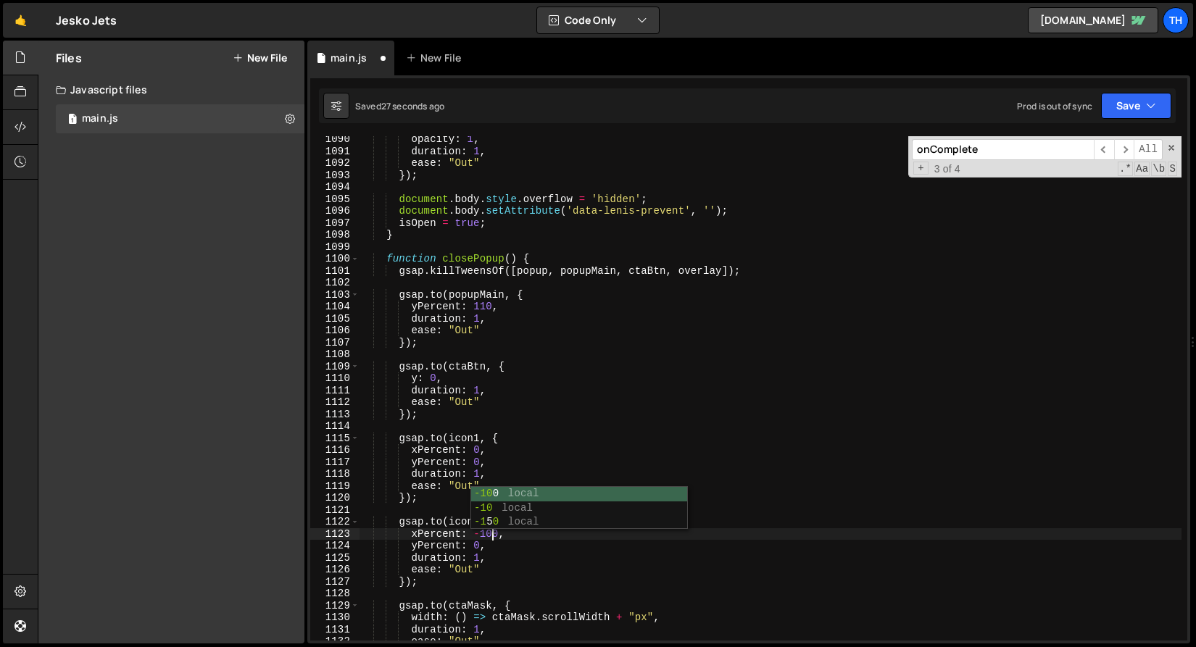
click at [465, 553] on div "opacity : 1 , duration : 1 , ease : "Out" }) ; document . body . style . overfl…" at bounding box center [770, 397] width 822 height 528
click at [473, 546] on div "opacity : 1 , duration : 1 , ease : "Out" }) ; document . body . style . overfl…" at bounding box center [770, 397] width 822 height 528
click at [1121, 120] on div "Saved 30 seconds ago Prod is out of sync Upgrade to Edit Save Save to Staging S…" at bounding box center [747, 105] width 857 height 35
click at [1118, 109] on button "Save" at bounding box center [1136, 106] width 70 height 26
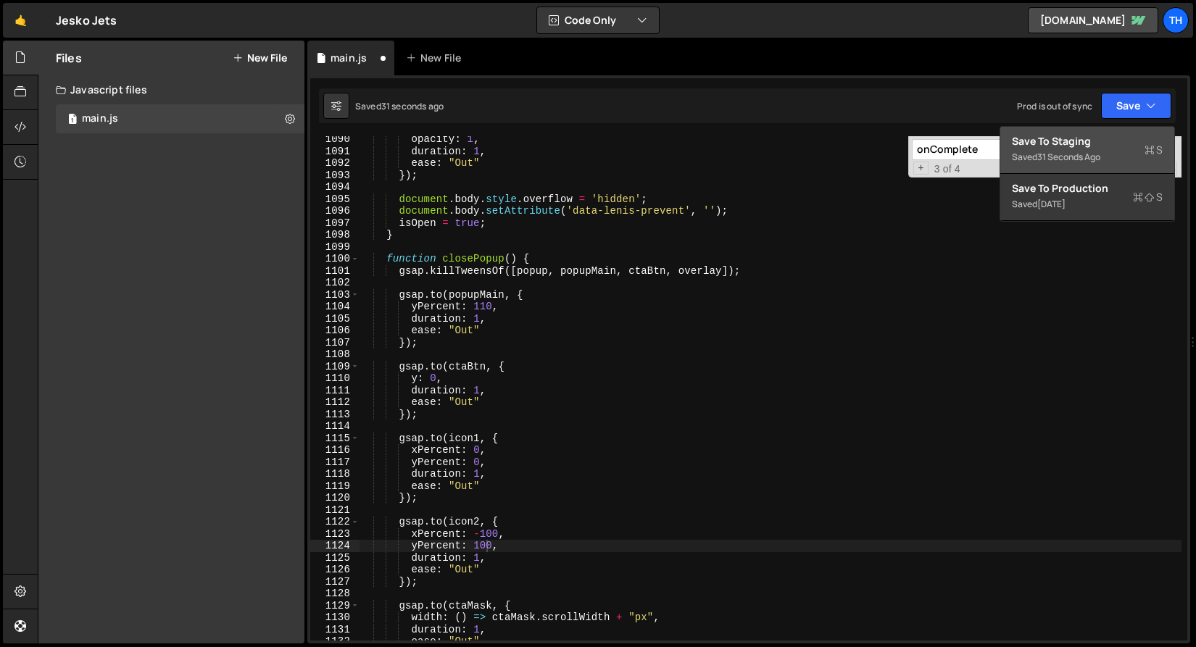
click at [1107, 143] on div "Save to Staging S" at bounding box center [1087, 141] width 151 height 14
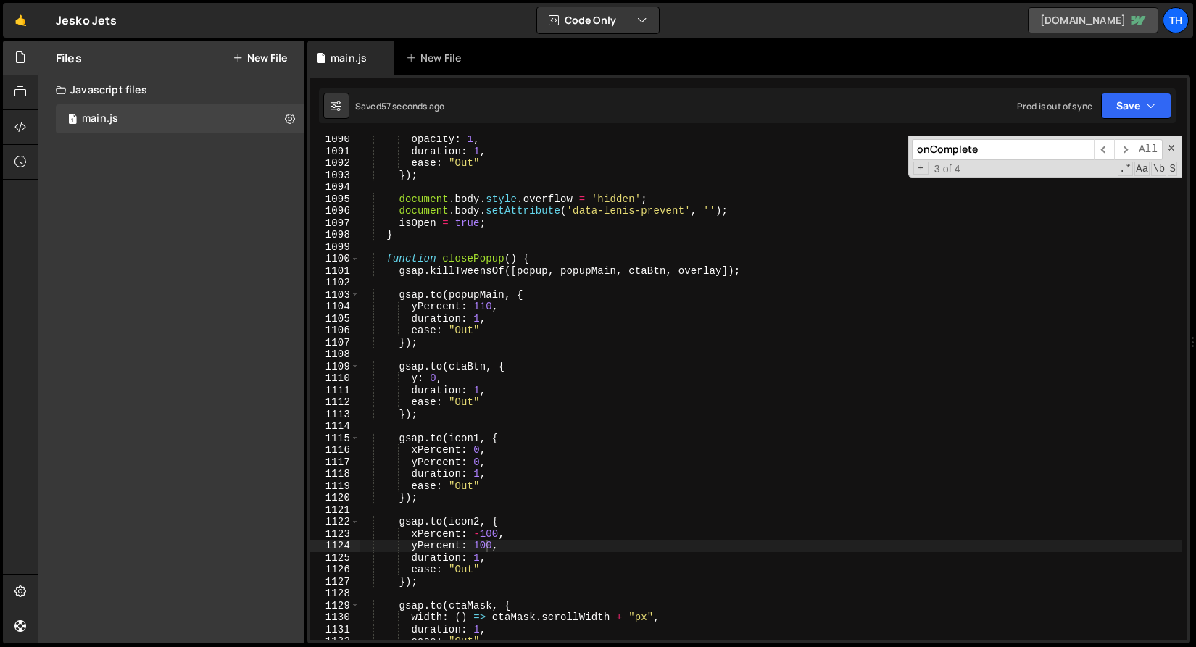
click at [1040, 20] on link "[DOMAIN_NAME]" at bounding box center [1093, 20] width 130 height 26
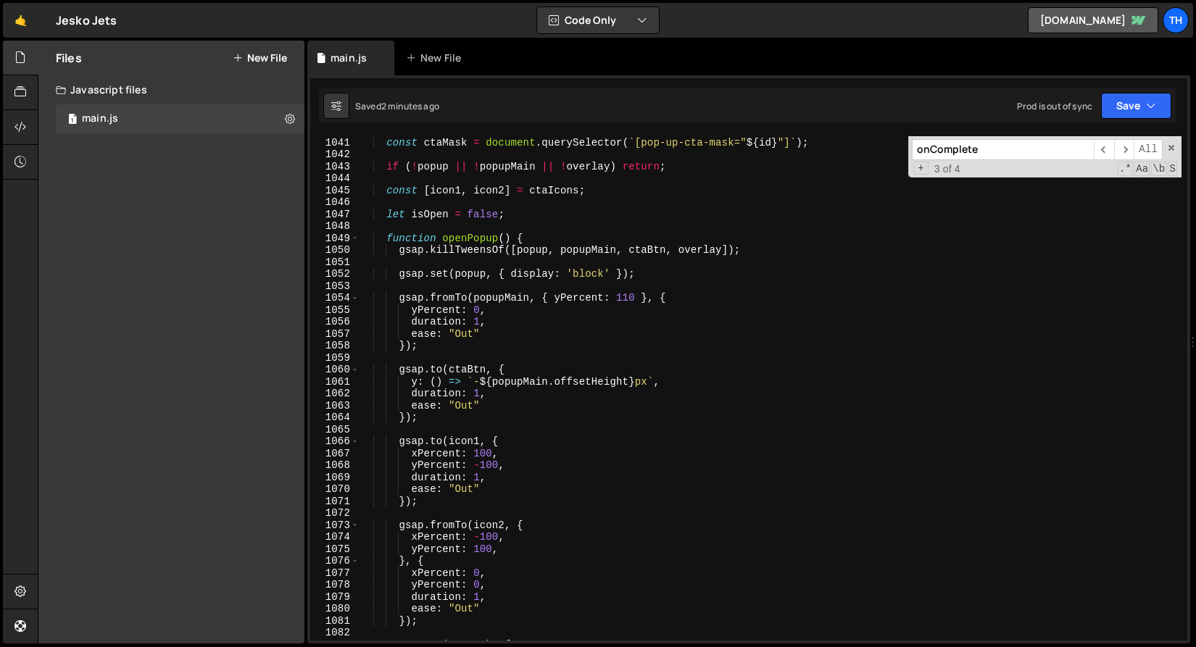
scroll to position [12447, 0]
click at [357, 236] on span at bounding box center [355, 239] width 8 height 12
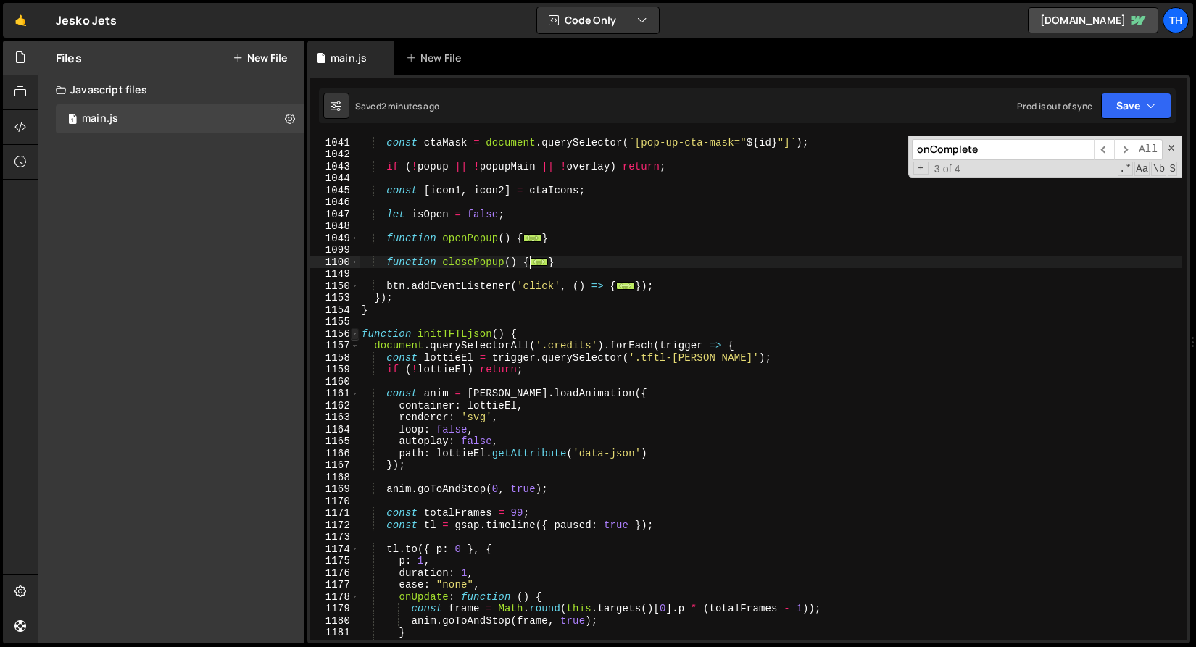
click at [351, 333] on span at bounding box center [355, 334] width 8 height 12
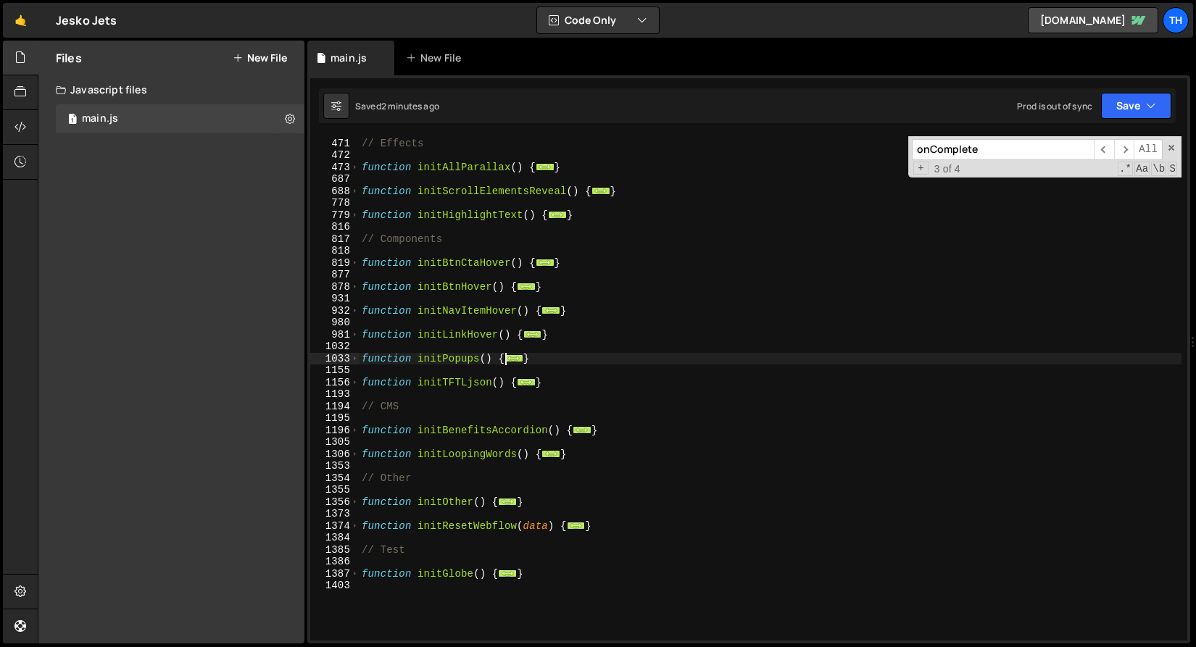
scroll to position [420, 0]
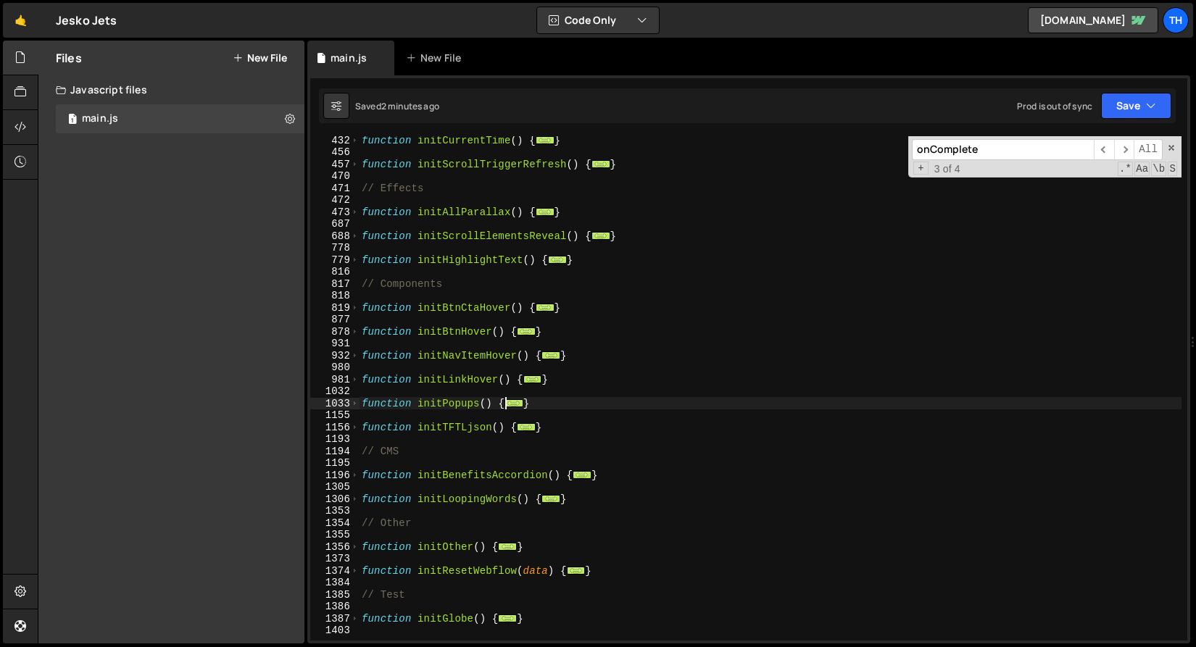
click at [361, 306] on div "function initCurrentTime ( ) { ... } function initScrollTriggerRefresh ( ) { ..…" at bounding box center [770, 398] width 822 height 528
type textarea "function initBtnCtaHover() {"
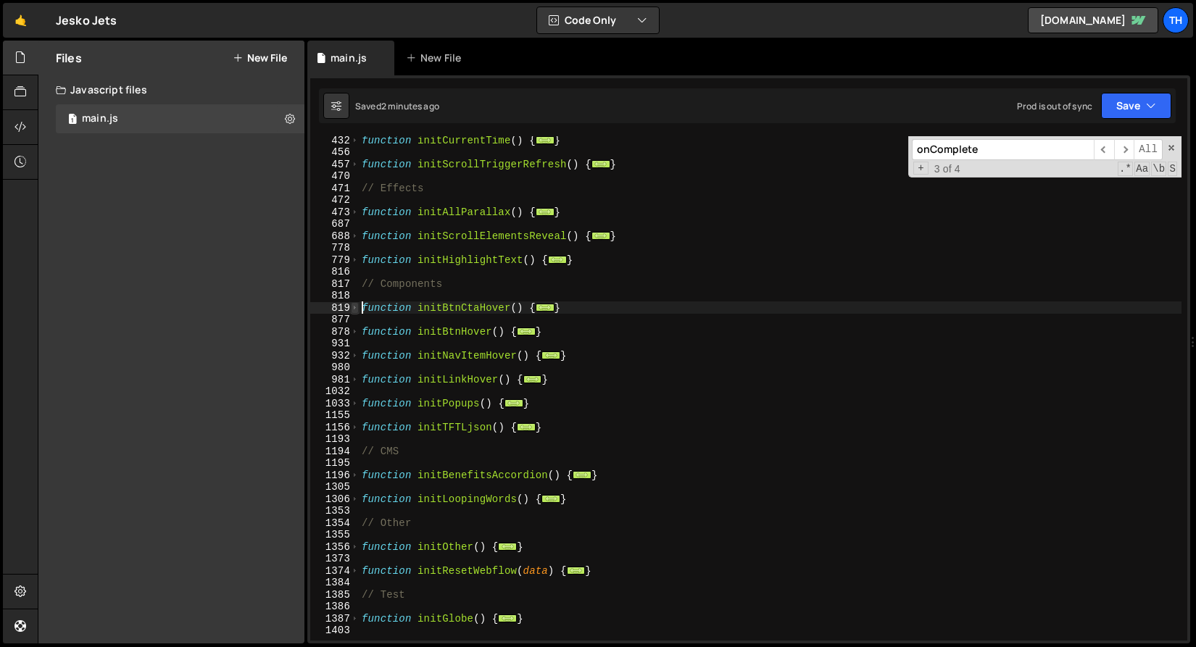
click at [358, 308] on span at bounding box center [355, 308] width 8 height 12
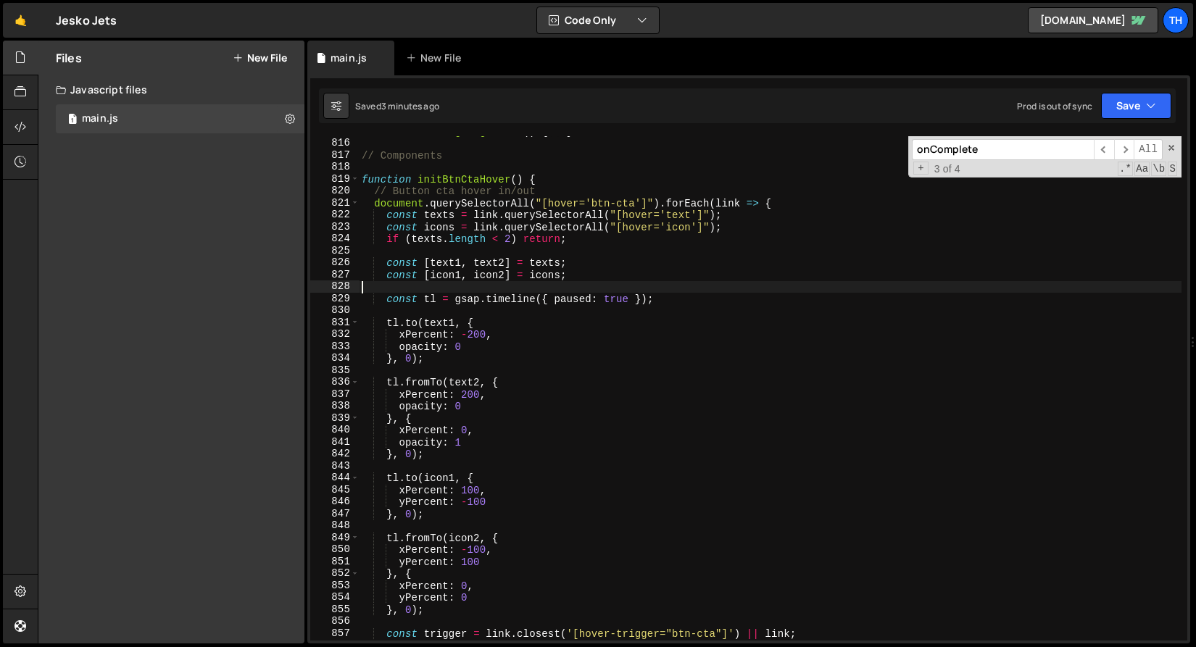
scroll to position [504, 0]
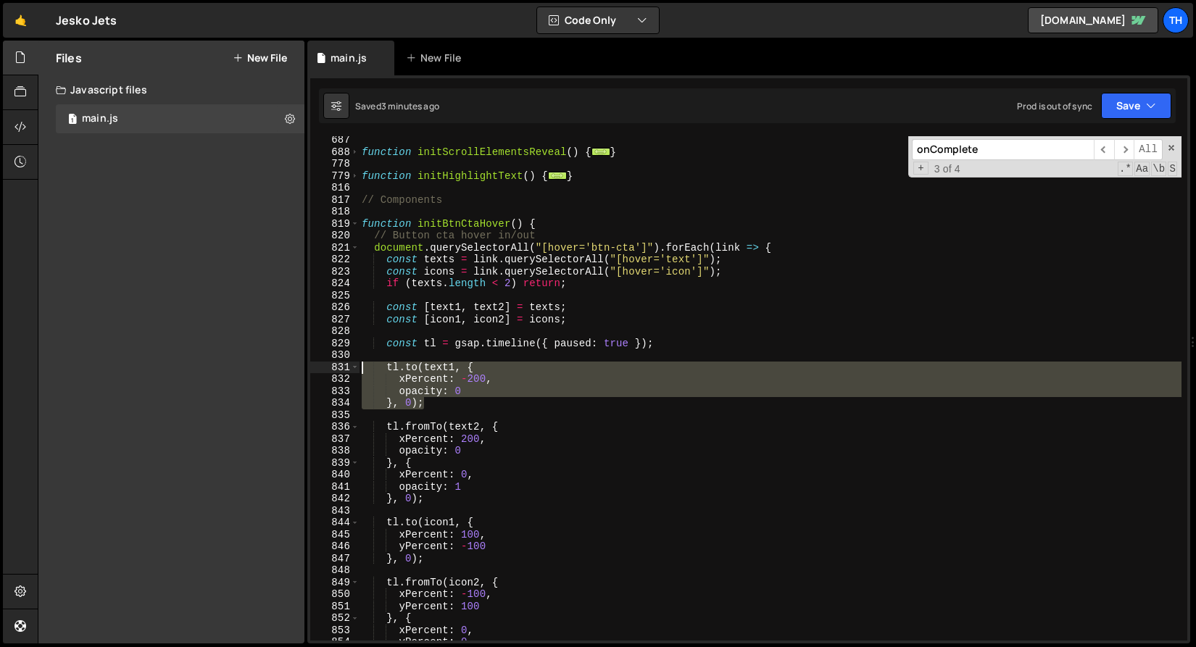
drag, startPoint x: 436, startPoint y: 401, endPoint x: 320, endPoint y: 369, distance: 120.3
click at [320, 369] on div "687 688 778 779 816 817 818 819 820 821 822 823 824 825 826 827 828 829 830 831…" at bounding box center [748, 388] width 877 height 504
click at [549, 317] on div "function initScrollElementsReveal ( ) { ... } function initHighlightText ( ) { …" at bounding box center [770, 398] width 822 height 528
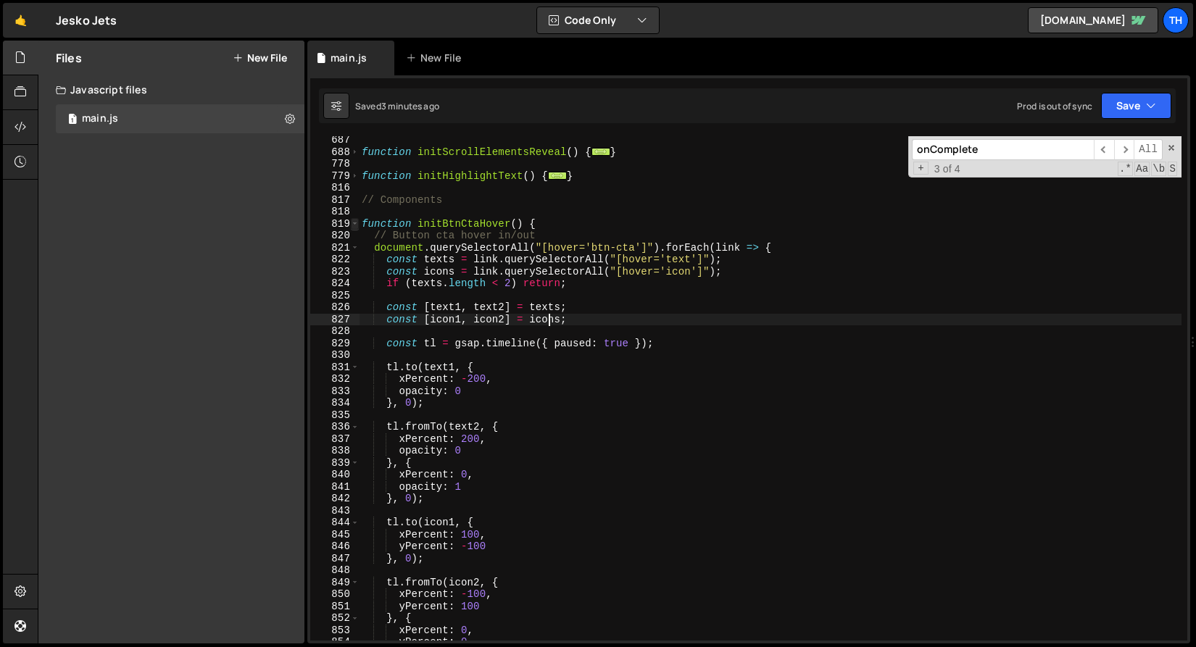
click at [351, 222] on span at bounding box center [355, 224] width 8 height 12
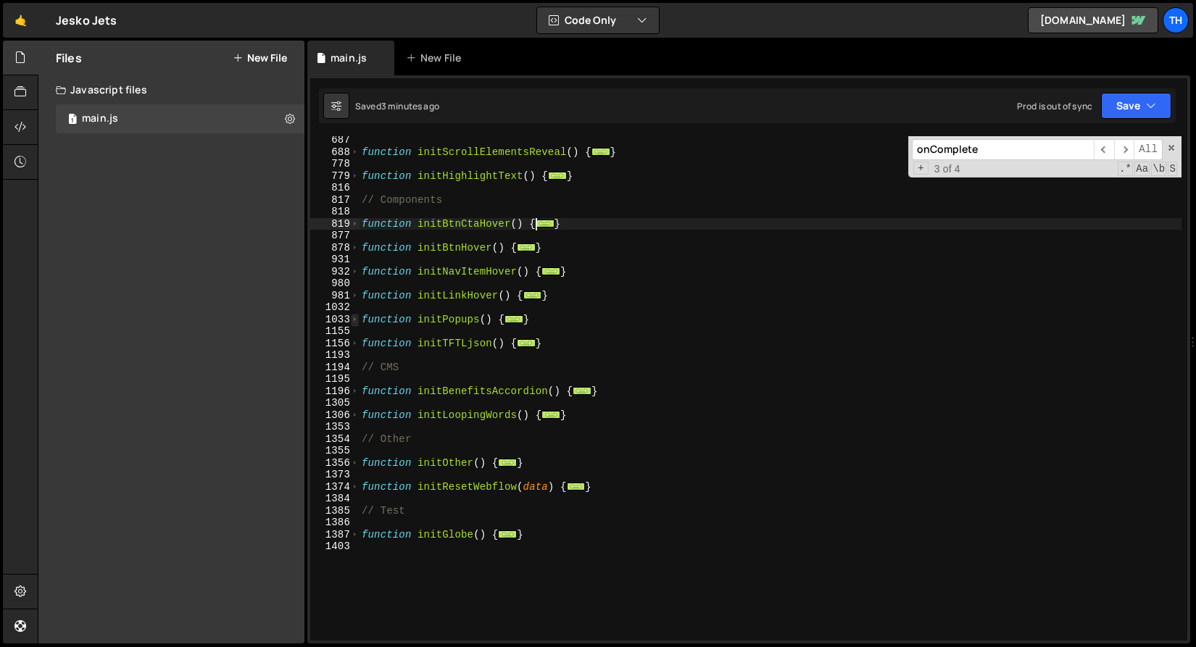
click at [356, 322] on span at bounding box center [355, 320] width 8 height 12
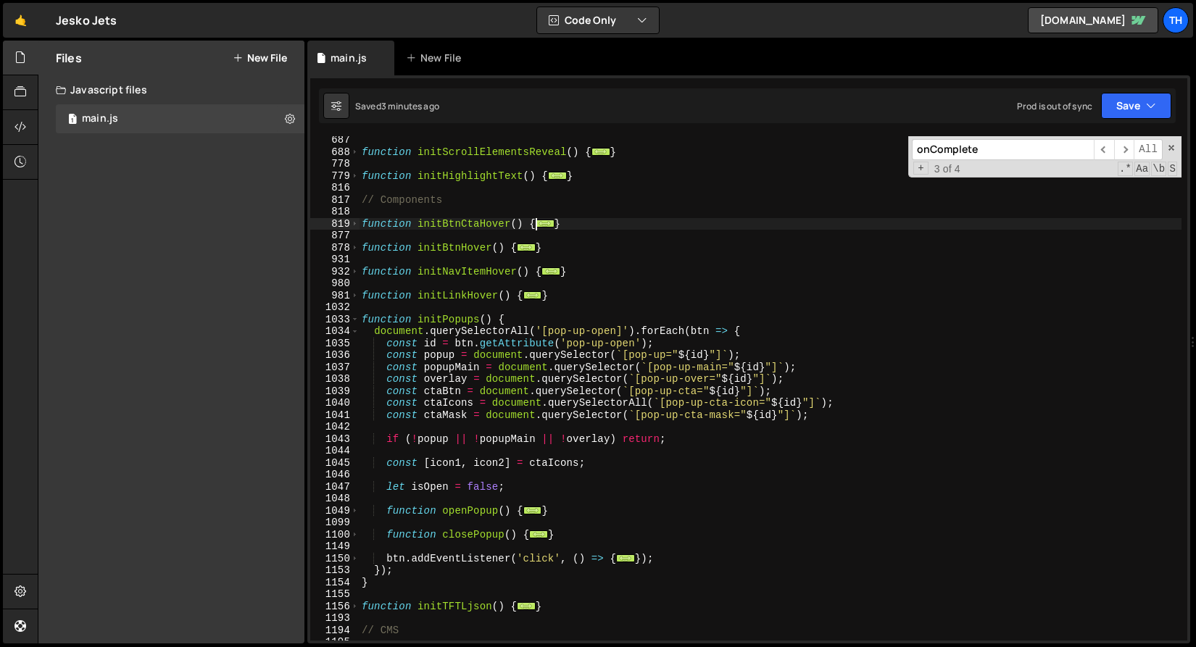
scroll to position [607, 0]
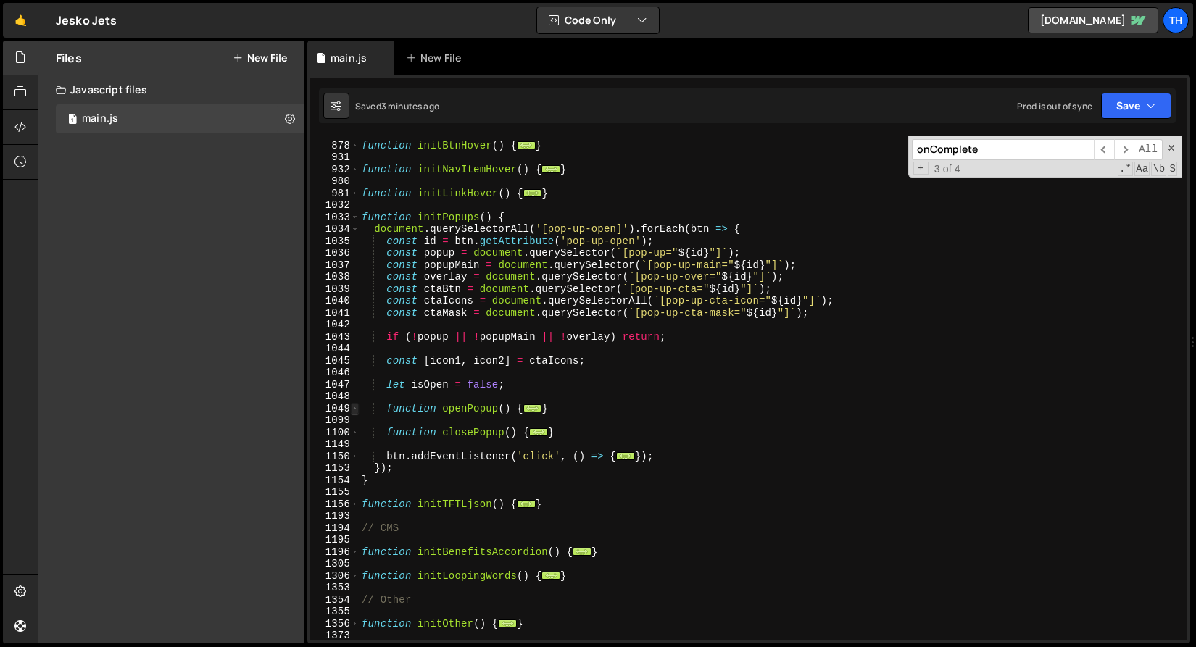
click at [352, 409] on span at bounding box center [355, 409] width 8 height 12
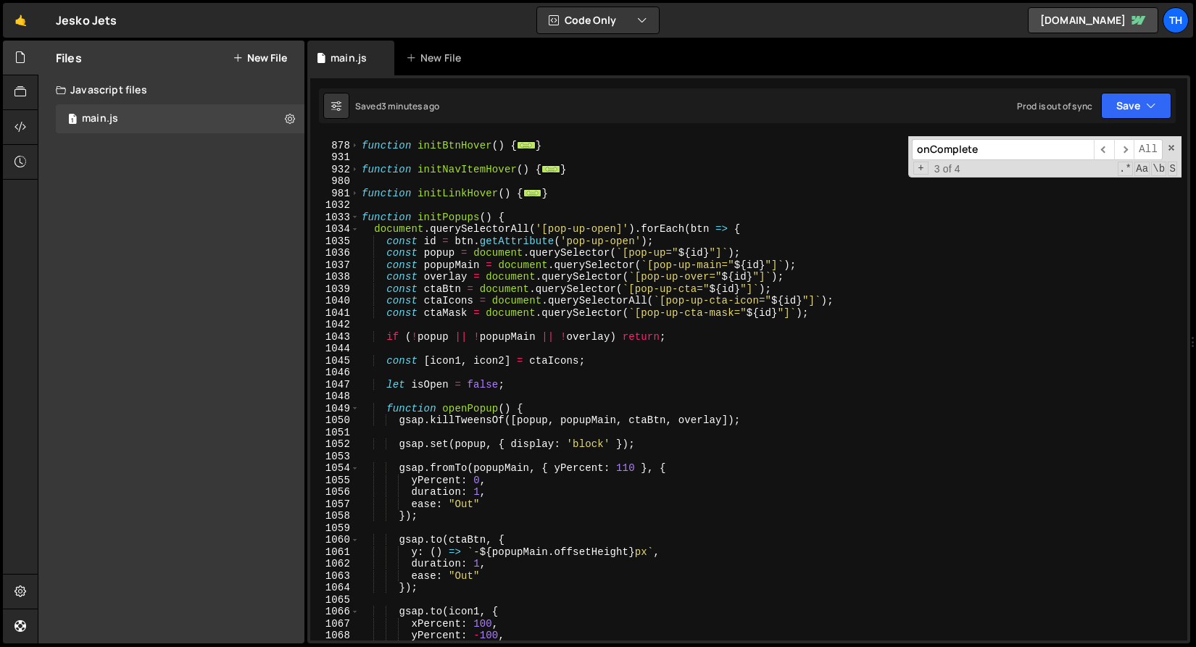
scroll to position [710, 0]
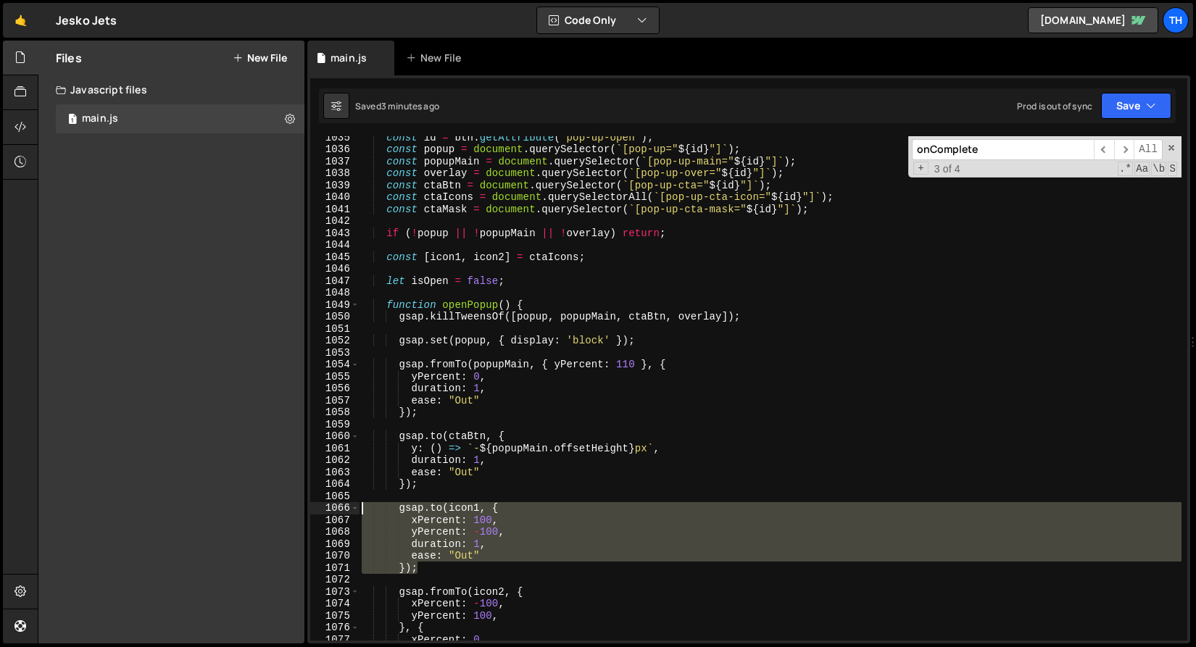
drag, startPoint x: 439, startPoint y: 562, endPoint x: 322, endPoint y: 508, distance: 129.4
click at [322, 508] on div "const [icon1, icon2] = icons; 1035 1036 1037 1038 1039 1040 1041 1042 1043 1044…" at bounding box center [748, 388] width 877 height 504
type textarea "[DOMAIN_NAME](icon1, { xPercent: 100,"
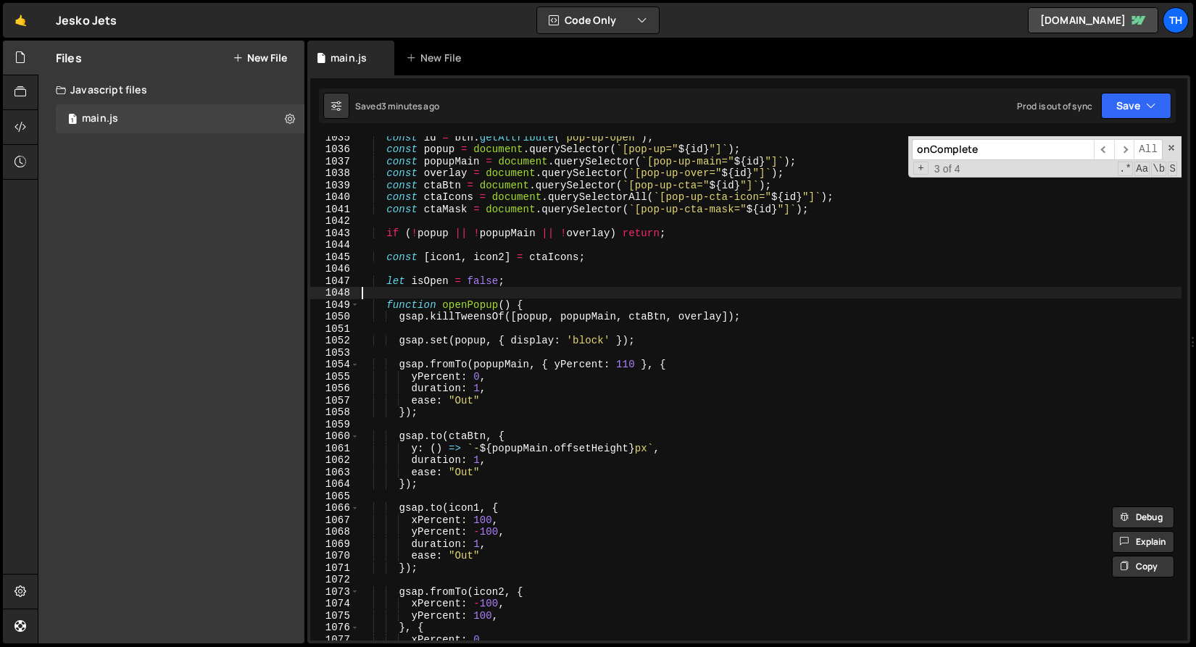
click at [498, 292] on div "const id = btn . getAttribute ( 'pop-up-open' ) ; const popup = document . quer…" at bounding box center [770, 395] width 822 height 528
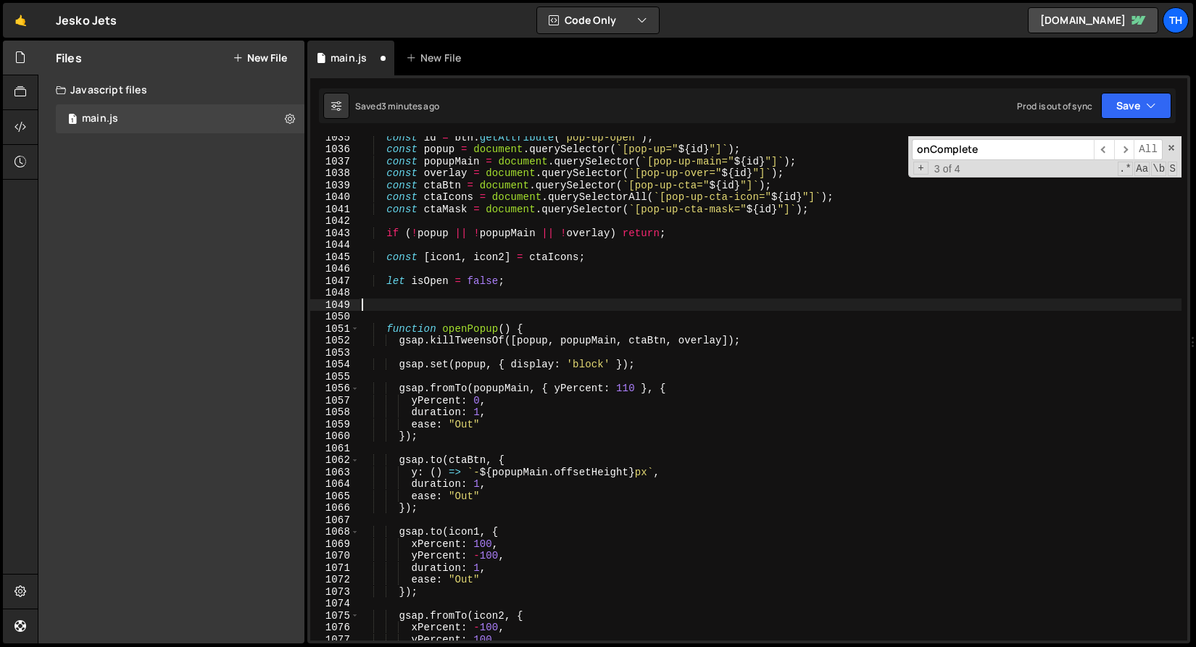
paste textarea "});"
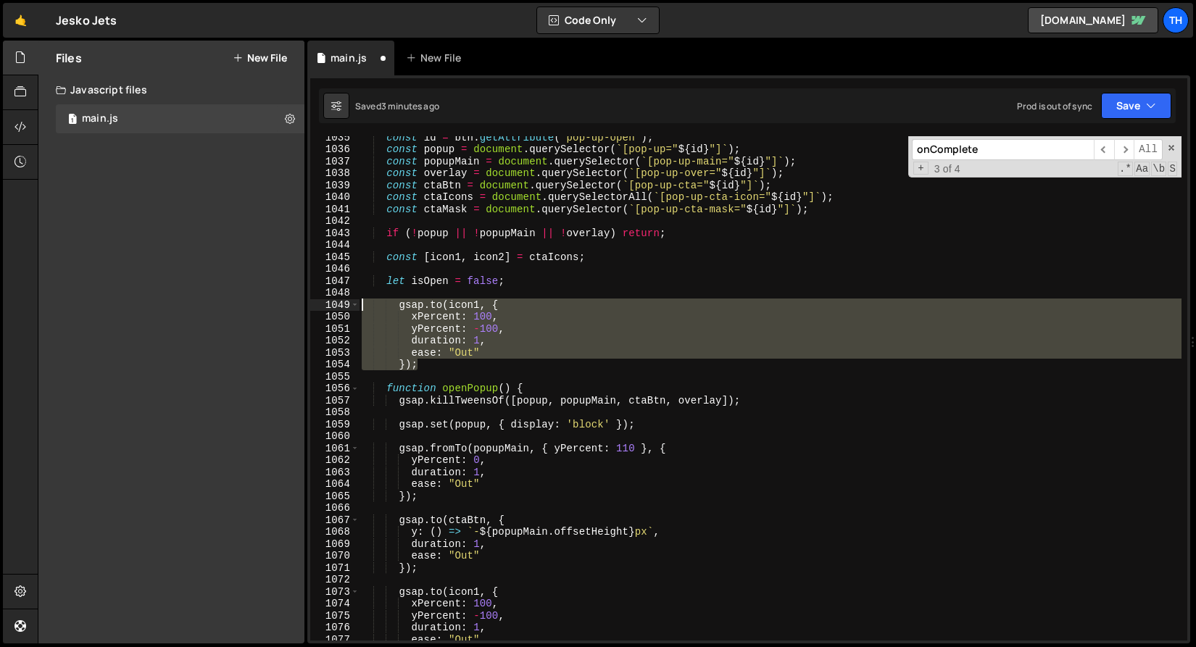
drag, startPoint x: 433, startPoint y: 368, endPoint x: 310, endPoint y: 308, distance: 137.1
click at [310, 308] on div "}); 1035 1036 1037 1038 1039 1040 1041 1042 1043 1044 1045 1046 1047 1048 1049 …" at bounding box center [748, 388] width 877 height 504
click at [417, 307] on div "const id = btn . getAttribute ( 'pop-up-open' ) ; const popup = document . quer…" at bounding box center [770, 388] width 822 height 504
click at [417, 306] on div "const id = btn . getAttribute ( 'pop-up-open' ) ; const popup = document . quer…" at bounding box center [770, 395] width 822 height 528
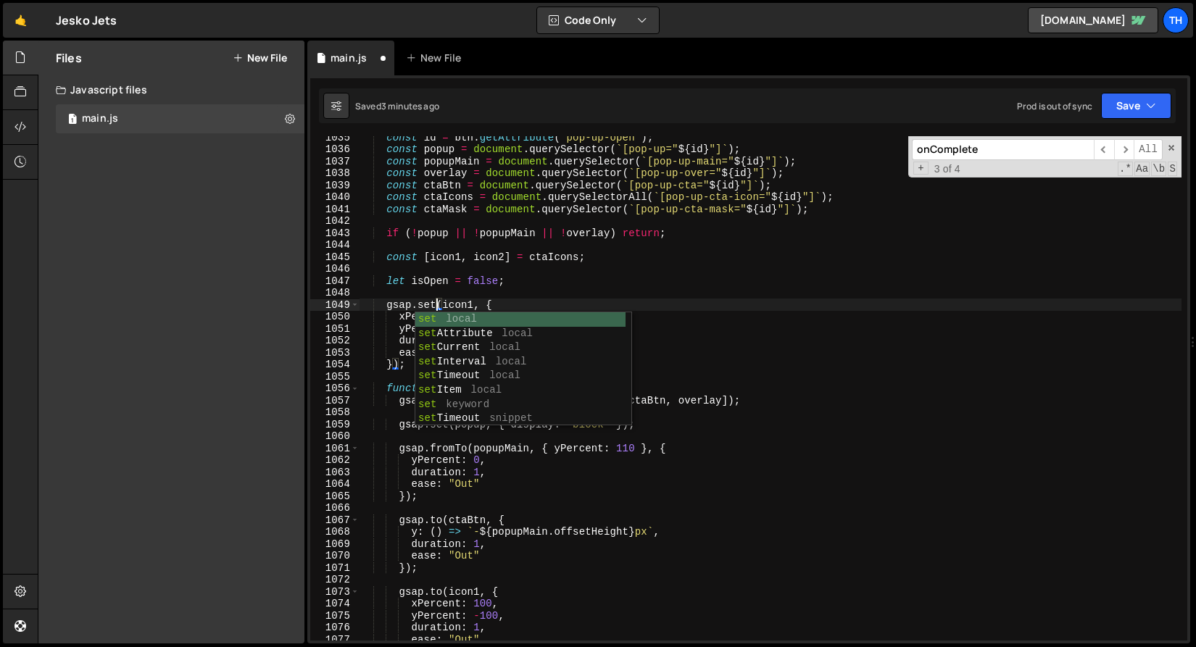
scroll to position [0, 4]
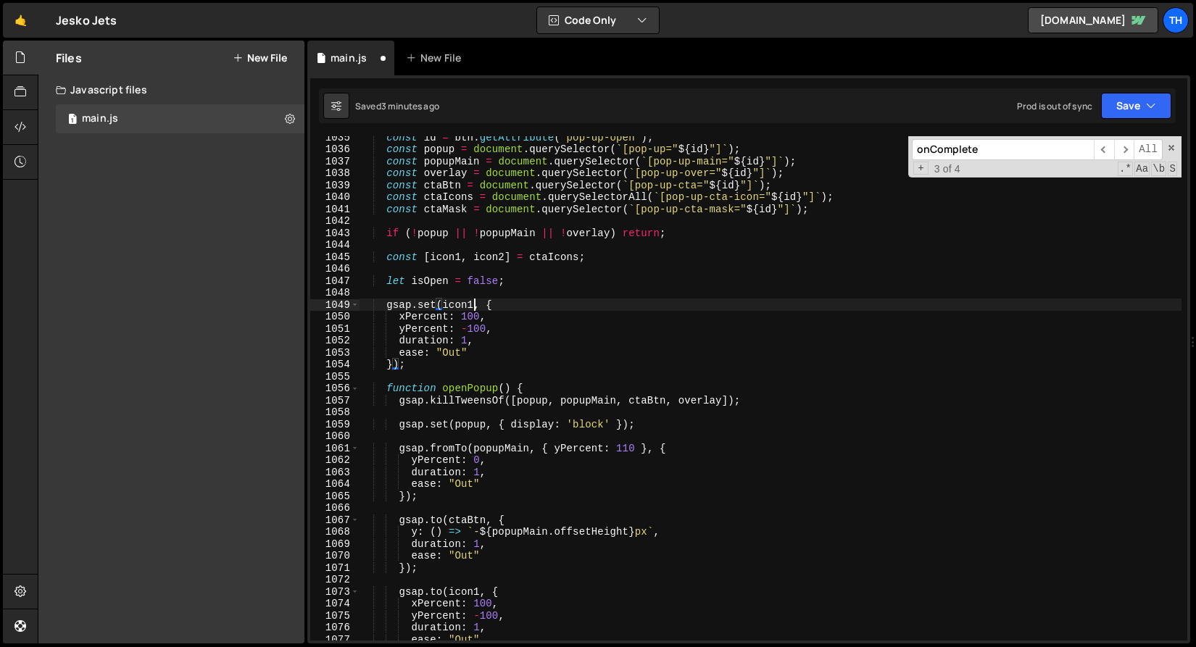
click at [476, 307] on div "const id = btn . getAttribute ( 'pop-up-open' ) ; const popup = document . quer…" at bounding box center [770, 395] width 822 height 528
click at [346, 316] on div "1050" at bounding box center [334, 317] width 49 height 12
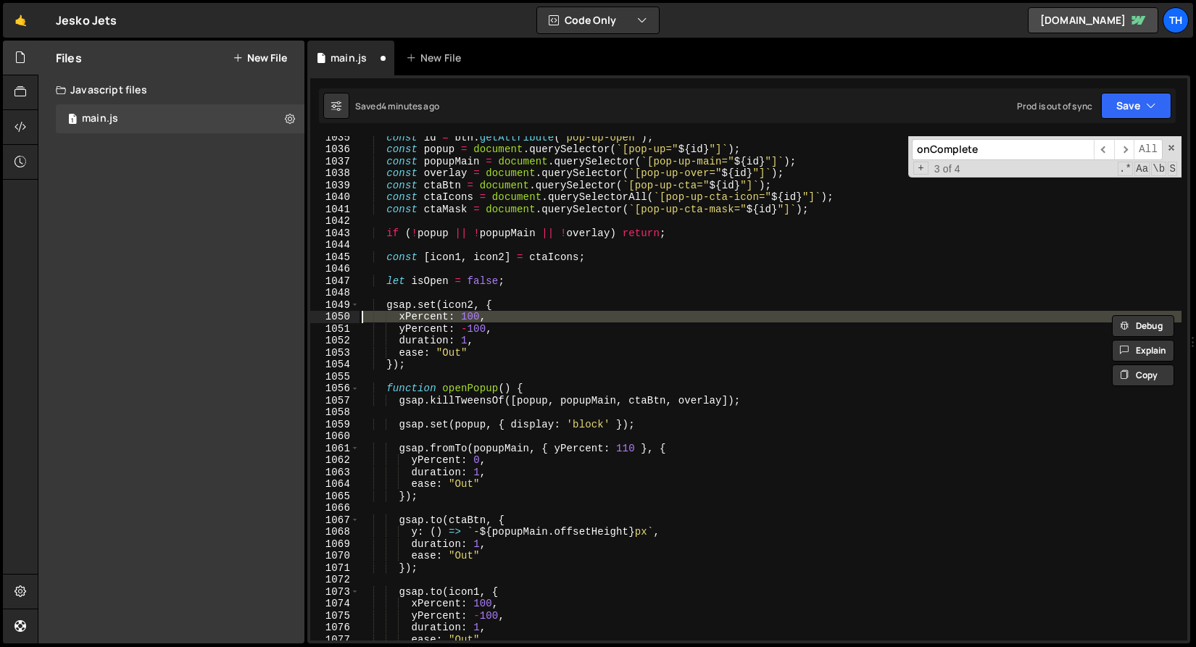
click at [392, 312] on div "const id = btn . getAttribute ( 'pop-up-open' ) ; const popup = document . quer…" at bounding box center [770, 388] width 822 height 504
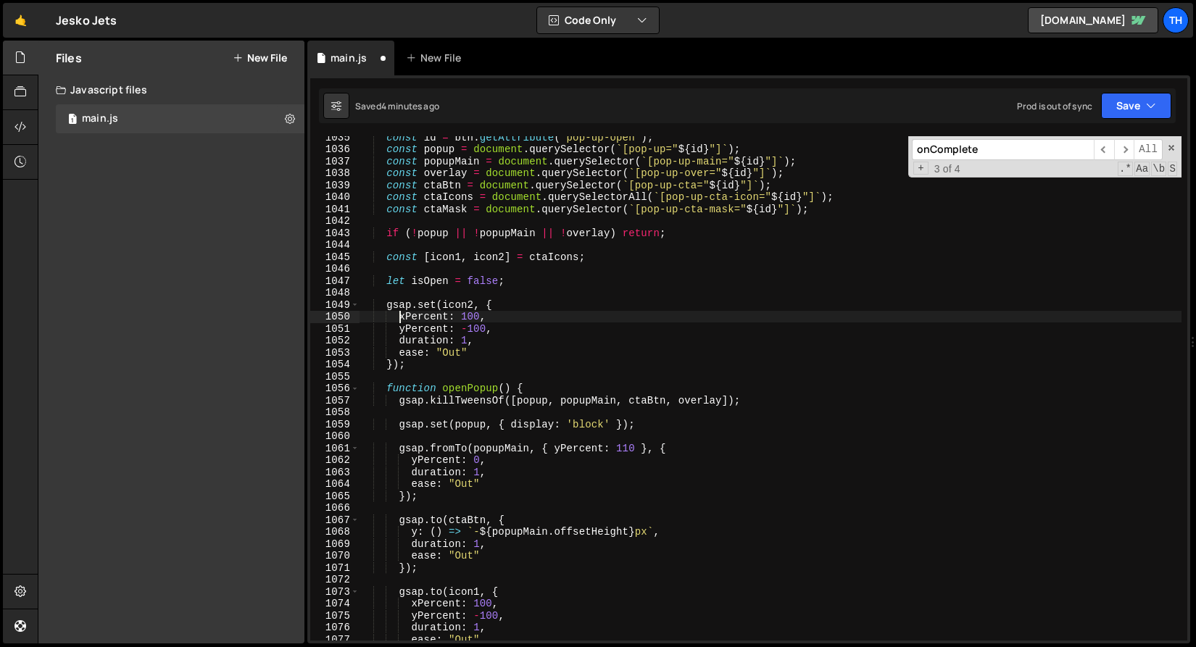
click at [399, 314] on div "const id = btn . getAttribute ( 'pop-up-open' ) ; const popup = document . quer…" at bounding box center [770, 395] width 822 height 528
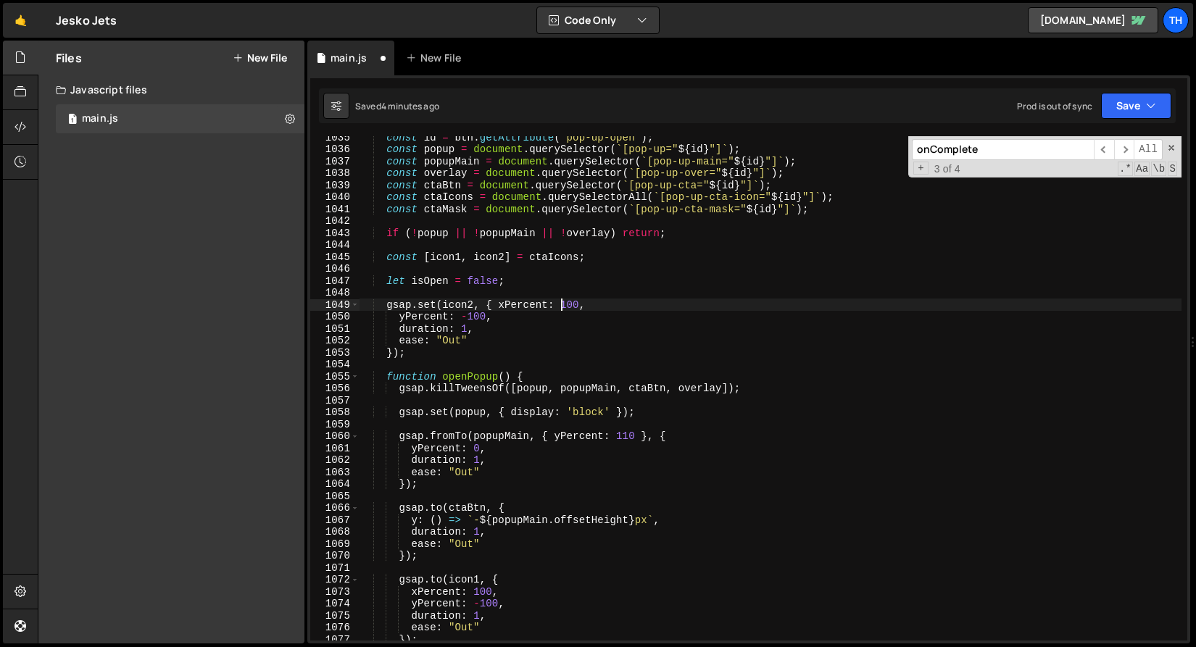
scroll to position [0, 14]
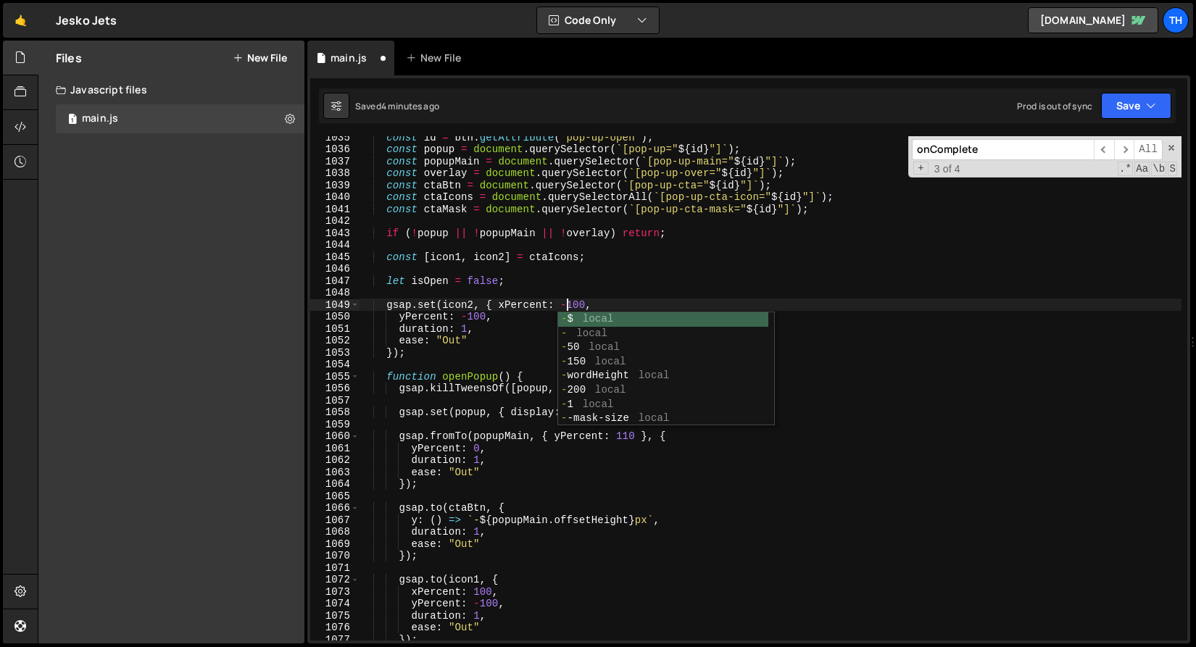
click at [372, 316] on div "const id = btn . getAttribute ( 'pop-up-open' ) ; const popup = document . quer…" at bounding box center [770, 395] width 822 height 528
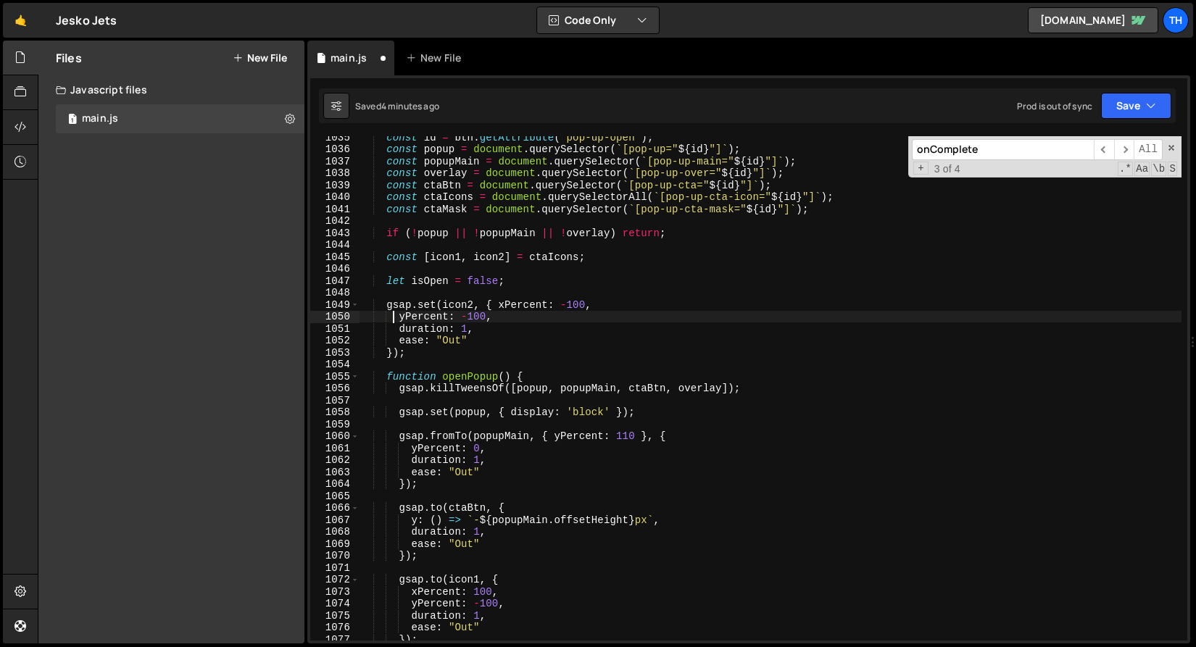
drag, startPoint x: 396, startPoint y: 318, endPoint x: 302, endPoint y: 318, distance: 93.5
click at [304, 318] on div "Files New File Javascript files 1 main.js 0 CSS files Copy share link Edit File…" at bounding box center [617, 343] width 1158 height 604
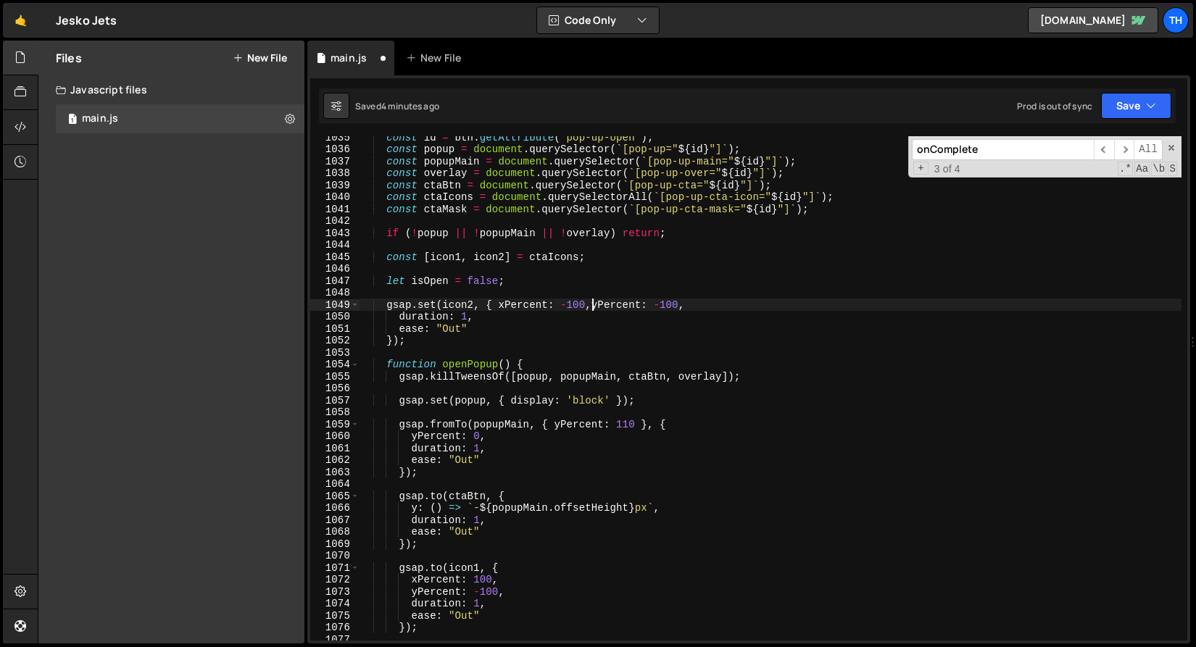
scroll to position [0, 16]
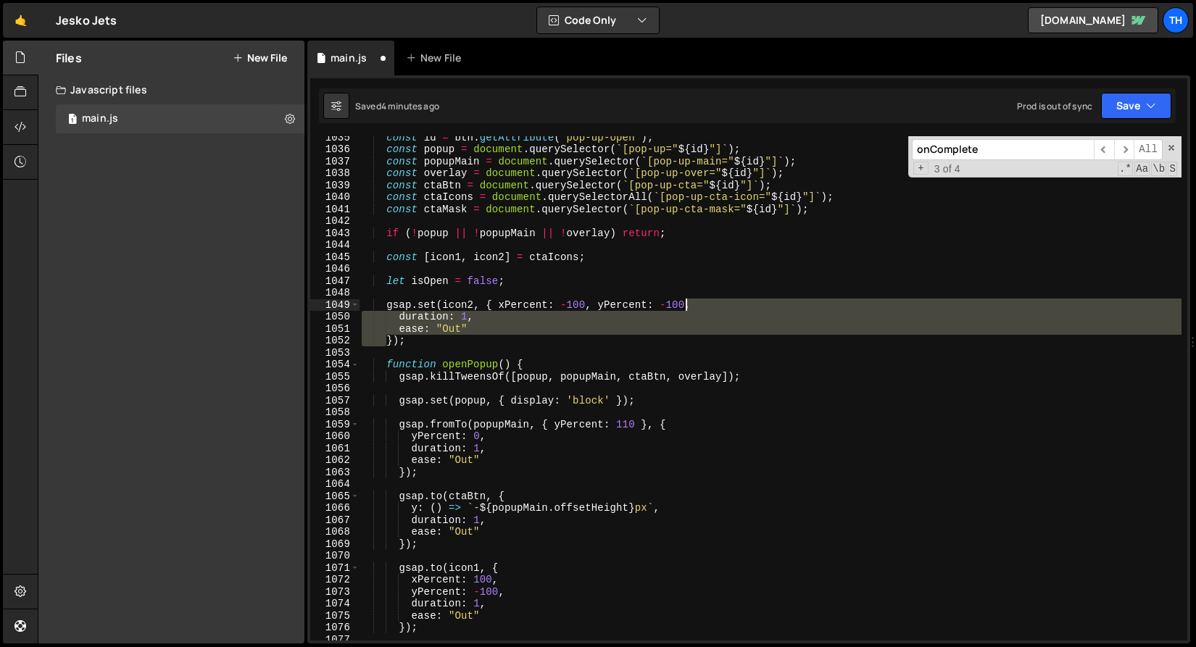
drag, startPoint x: 384, startPoint y: 345, endPoint x: 687, endPoint y: 300, distance: 306.2
click at [687, 300] on div "const id = btn . getAttribute ( 'pop-up-open' ) ; const popup = document . quer…" at bounding box center [770, 395] width 822 height 528
type textarea "gsap.set(icon2, { xPercent: -100, yPercent: -100"
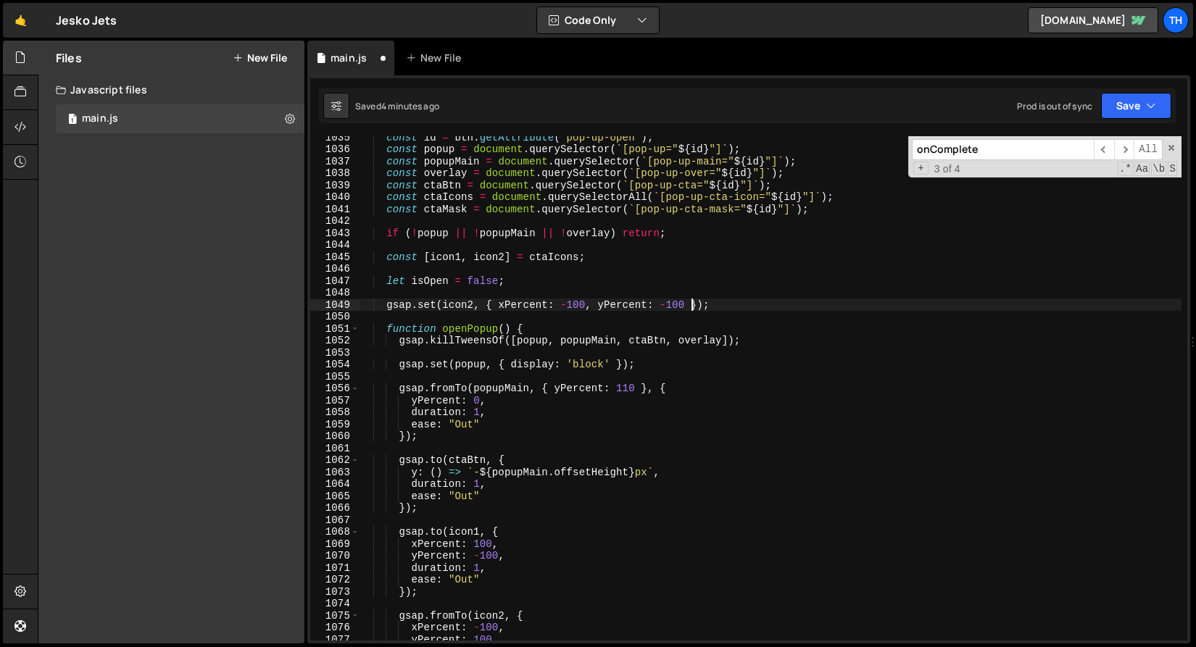
scroll to position [0, 22]
click at [766, 267] on div "const id = btn . getAttribute ( 'pop-up-open' ) ; const popup = document . quer…" at bounding box center [770, 395] width 822 height 528
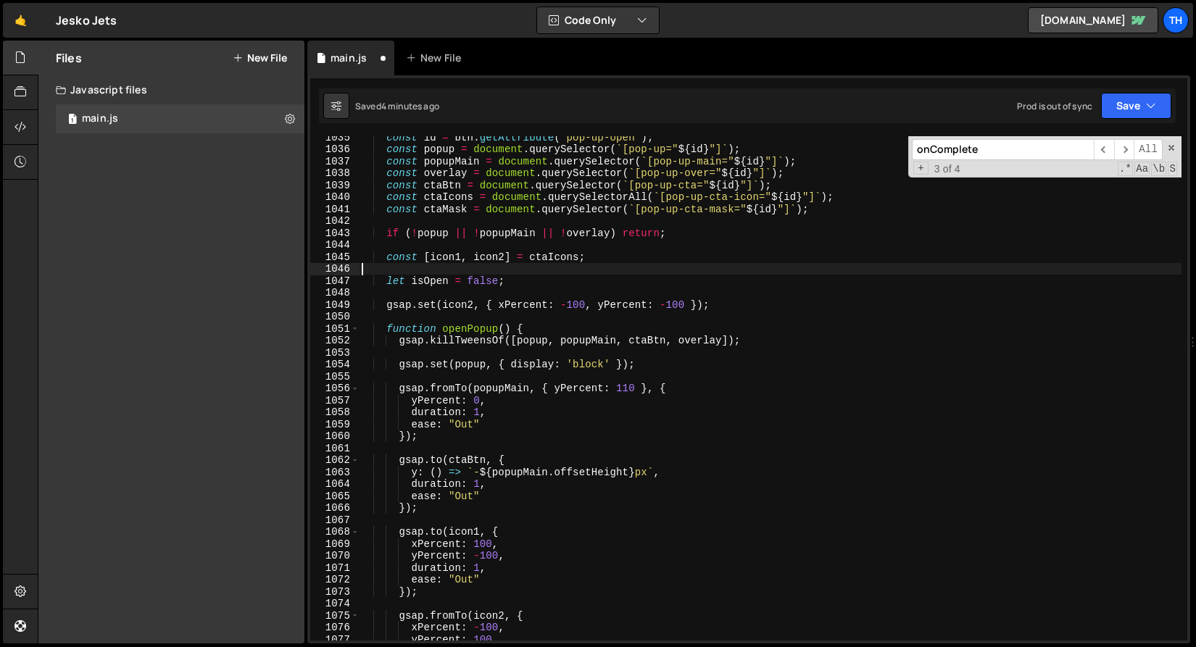
scroll to position [0, 0]
click at [1124, 106] on button "Save" at bounding box center [1136, 106] width 70 height 26
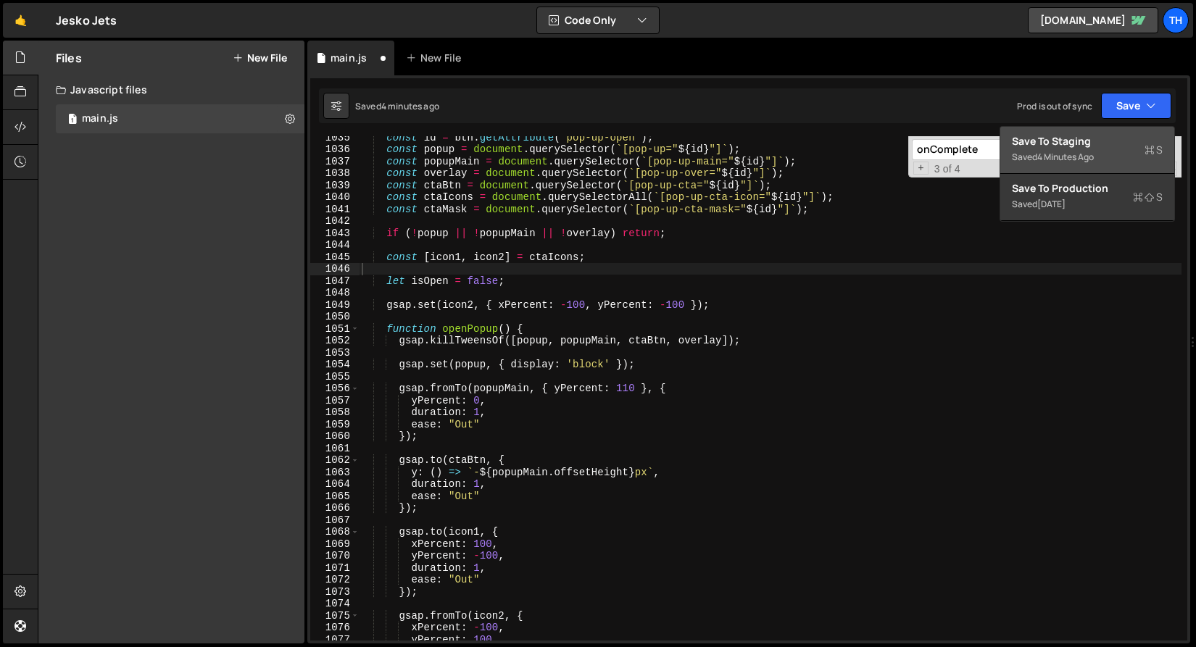
click at [1121, 130] on button "Save to Staging S Saved 4 minutes ago" at bounding box center [1087, 150] width 174 height 47
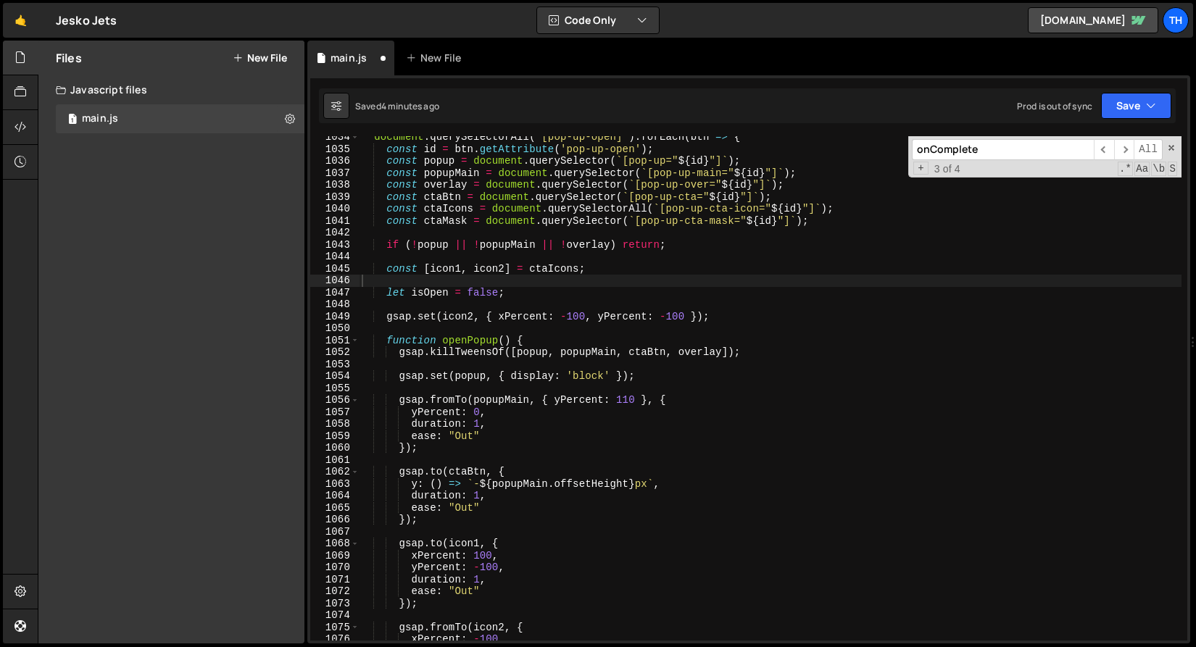
scroll to position [12369, 0]
click at [1124, 104] on button "Save" at bounding box center [1136, 106] width 70 height 26
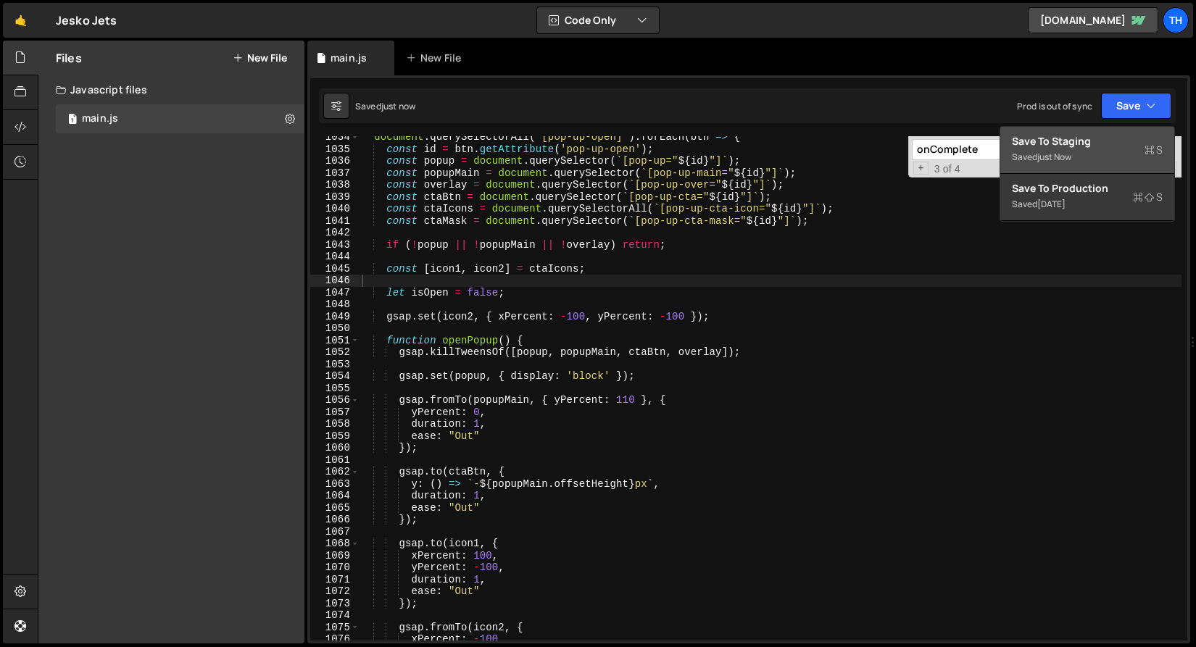
click at [1115, 135] on div "Save to Staging S" at bounding box center [1087, 141] width 151 height 14
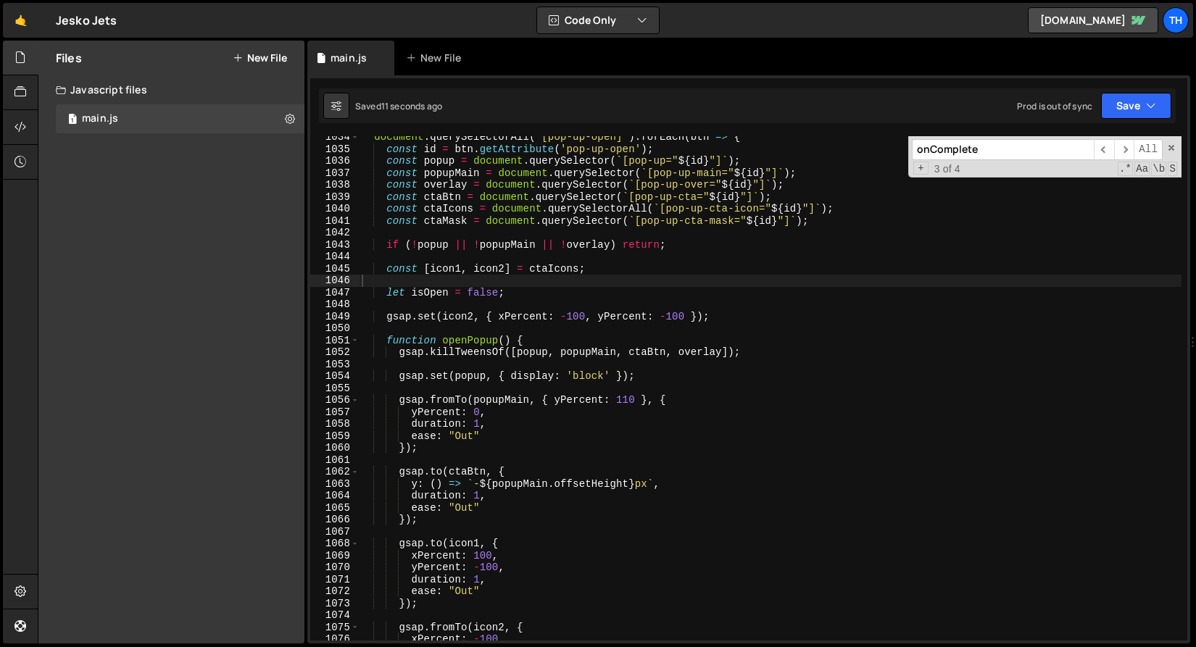
click at [512, 317] on div "document . querySelectorAll ( '[pop-up-open]' ) . forEach ( btn => { const id =…" at bounding box center [770, 395] width 822 height 528
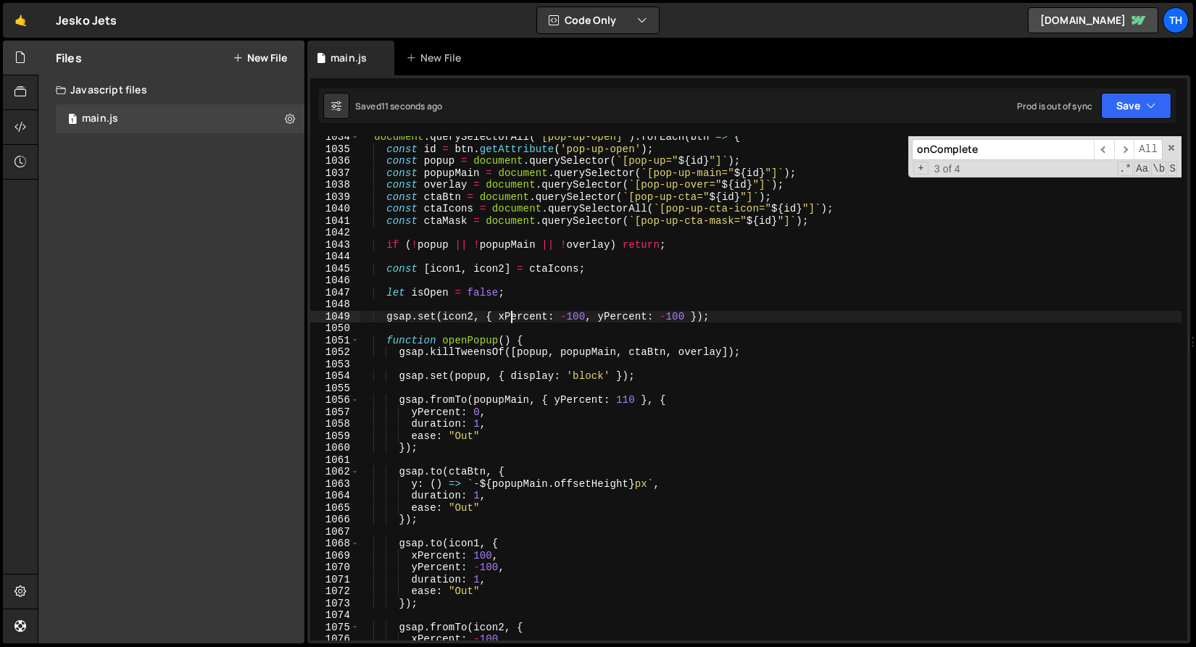
click at [512, 317] on div "document . querySelectorAll ( '[pop-up-open]' ) . forEach ( btn => { const id =…" at bounding box center [770, 395] width 822 height 528
click at [660, 315] on div "document . querySelectorAll ( '[pop-up-open]' ) . forEach ( btn => { const id =…" at bounding box center [770, 395] width 822 height 528
click at [796, 317] on div "document . querySelectorAll ( '[pop-up-open]' ) . forEach ( btn => { const id =…" at bounding box center [770, 395] width 822 height 528
click at [1149, 110] on icon "button" at bounding box center [1151, 106] width 10 height 14
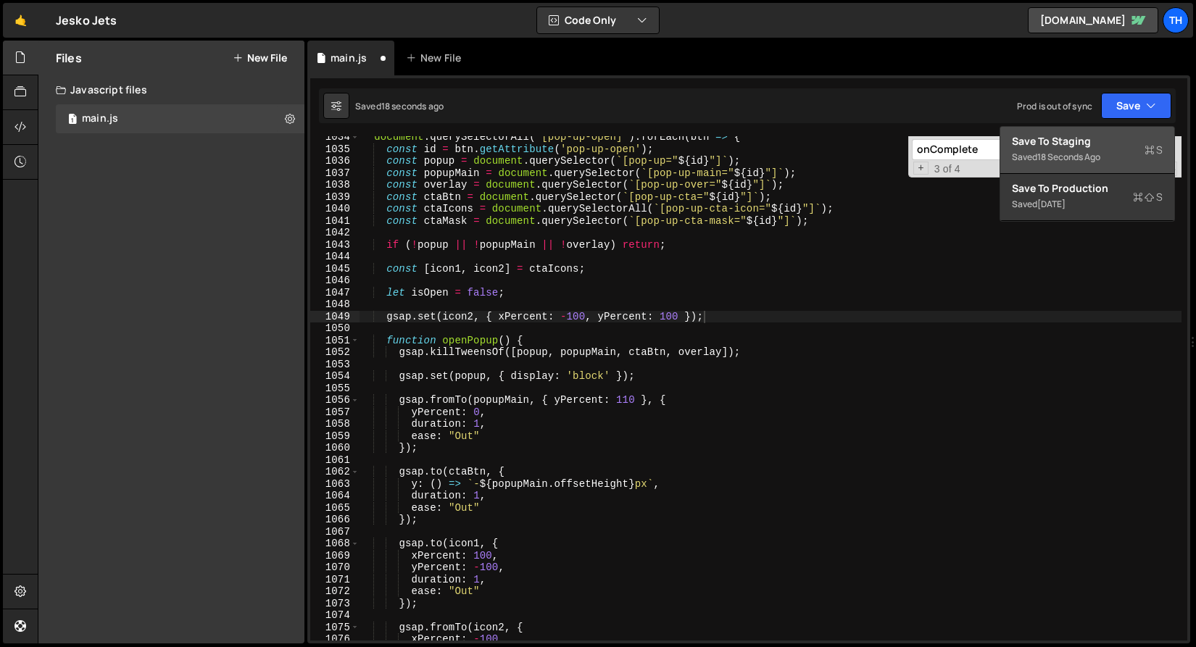
click at [1125, 154] on div "Saved 18 seconds ago" at bounding box center [1087, 157] width 151 height 17
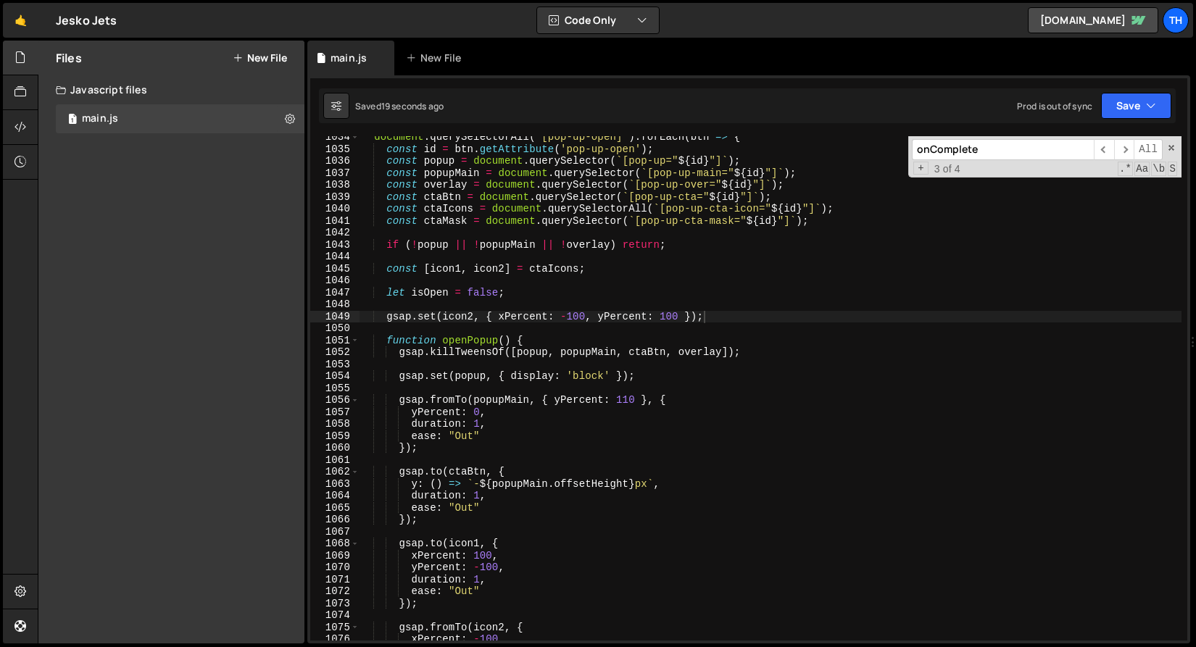
click at [636, 315] on div "document . querySelectorAll ( '[pop-up-open]' ) . forEach ( btn => { const id =…" at bounding box center [770, 395] width 822 height 528
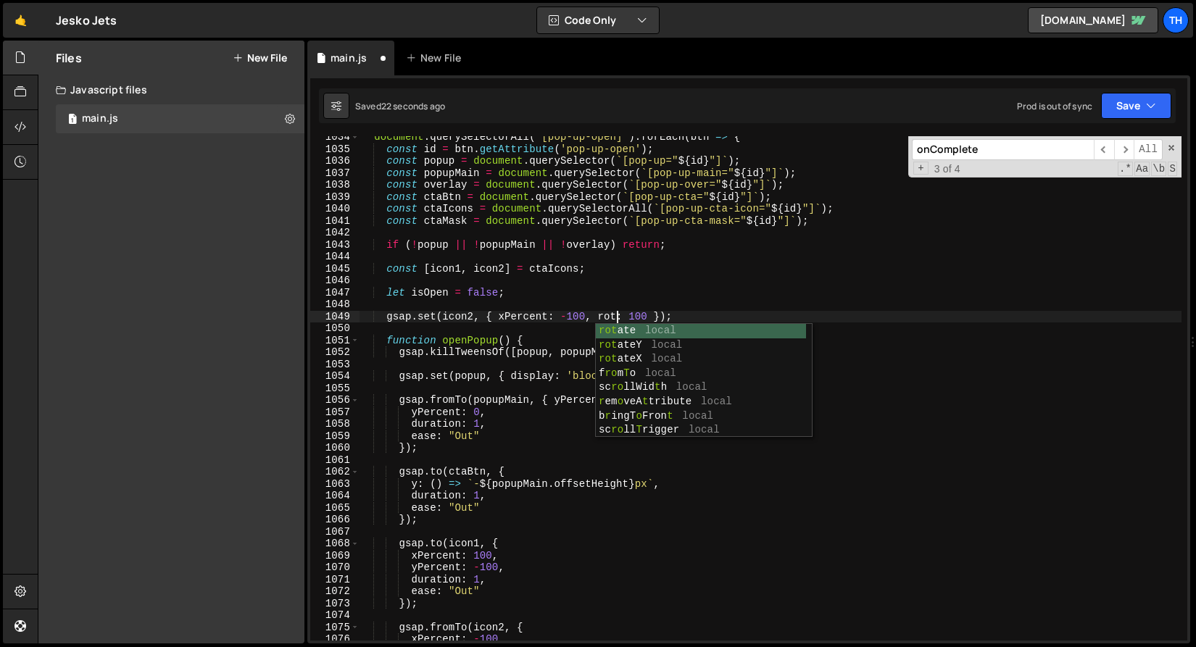
scroll to position [0, 18]
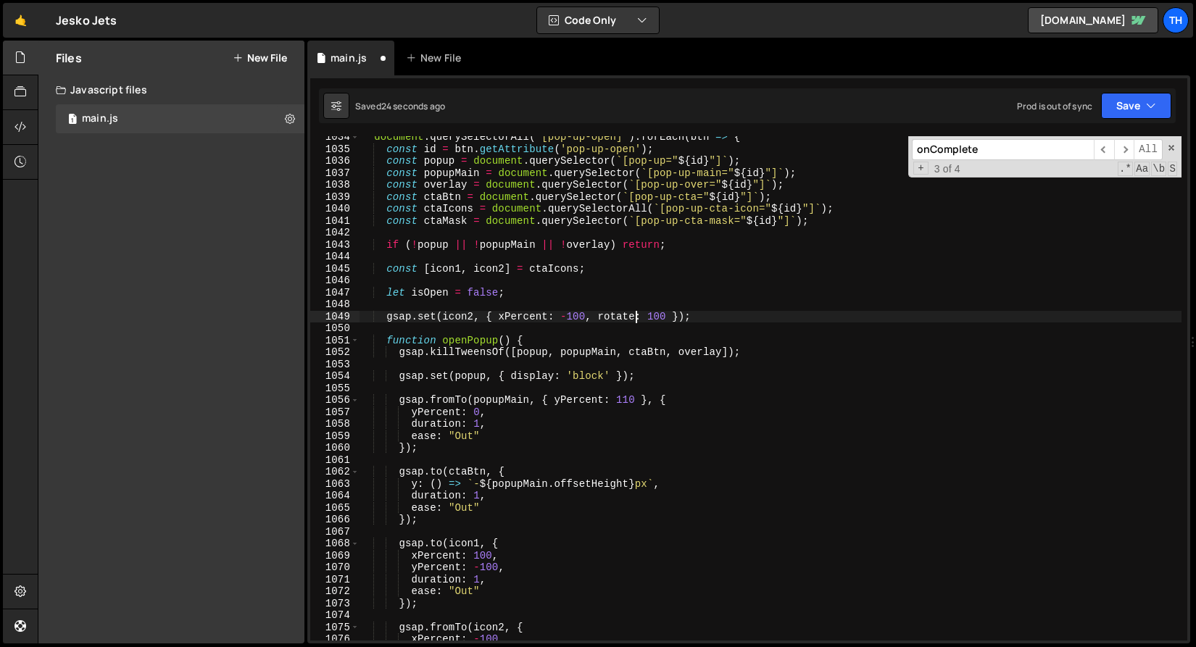
click at [662, 315] on div "document . querySelectorAll ( '[pop-up-open]' ) . forEach ( btn => { const id =…" at bounding box center [770, 395] width 822 height 528
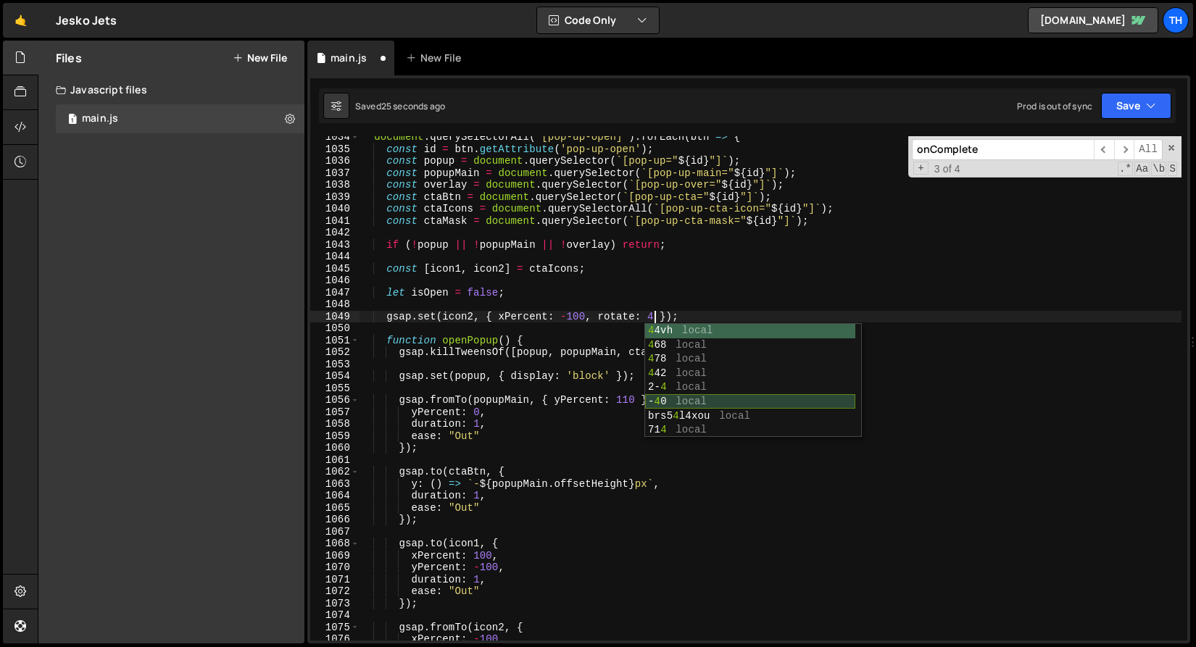
scroll to position [0, 20]
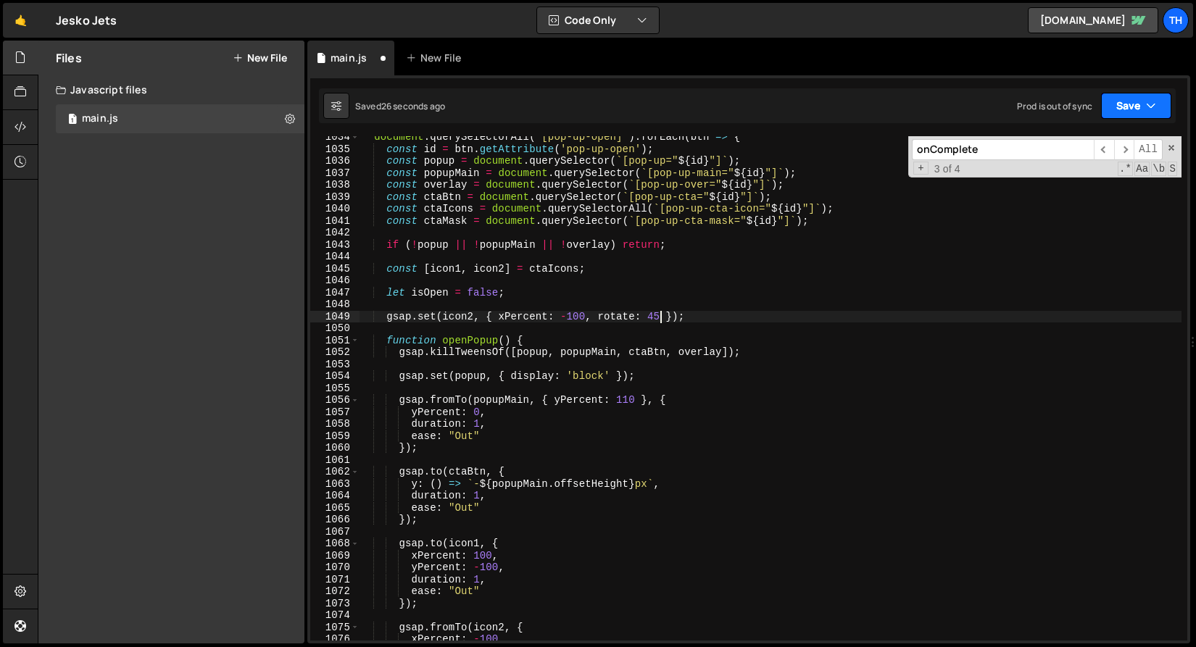
click at [1117, 95] on button "Save" at bounding box center [1136, 106] width 70 height 26
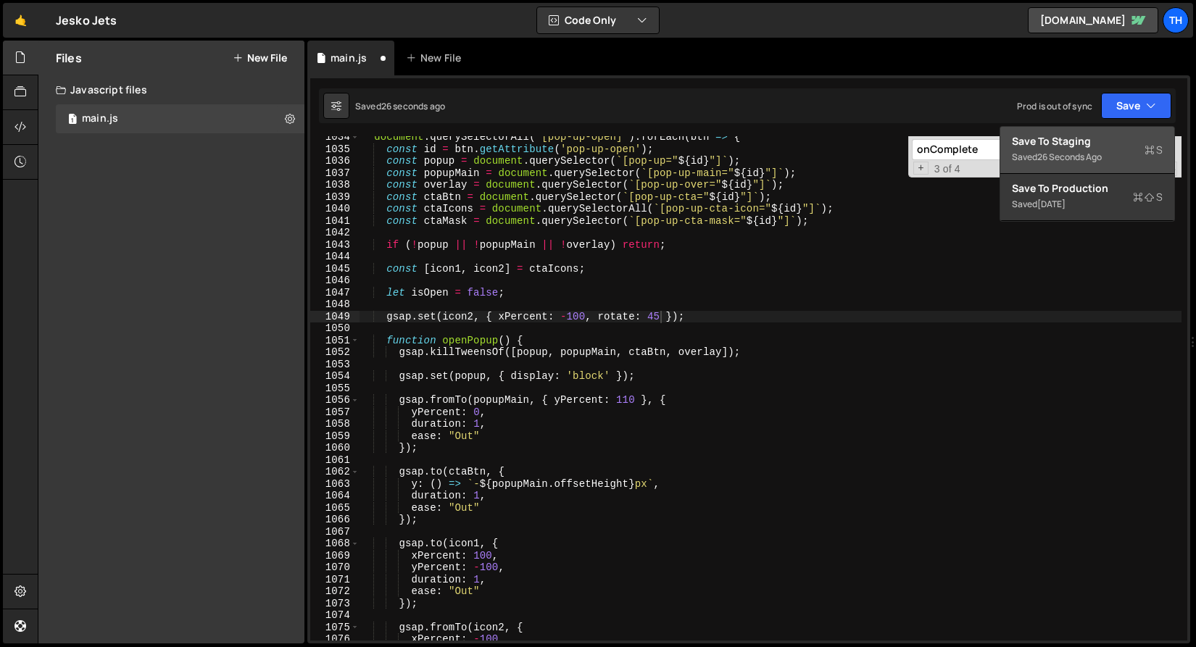
click at [1088, 157] on div "26 seconds ago" at bounding box center [1069, 157] width 64 height 12
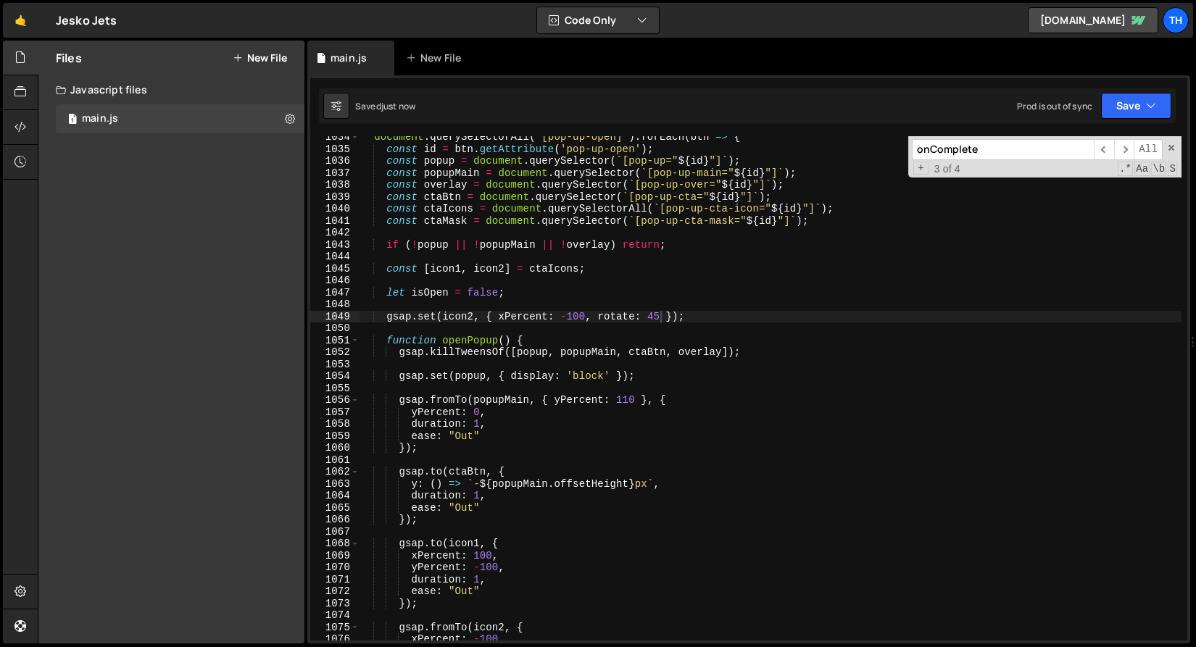
click at [507, 315] on div "document . querySelectorAll ( '[pop-up-open]' ) . forEach ( btn => { const id =…" at bounding box center [770, 395] width 822 height 528
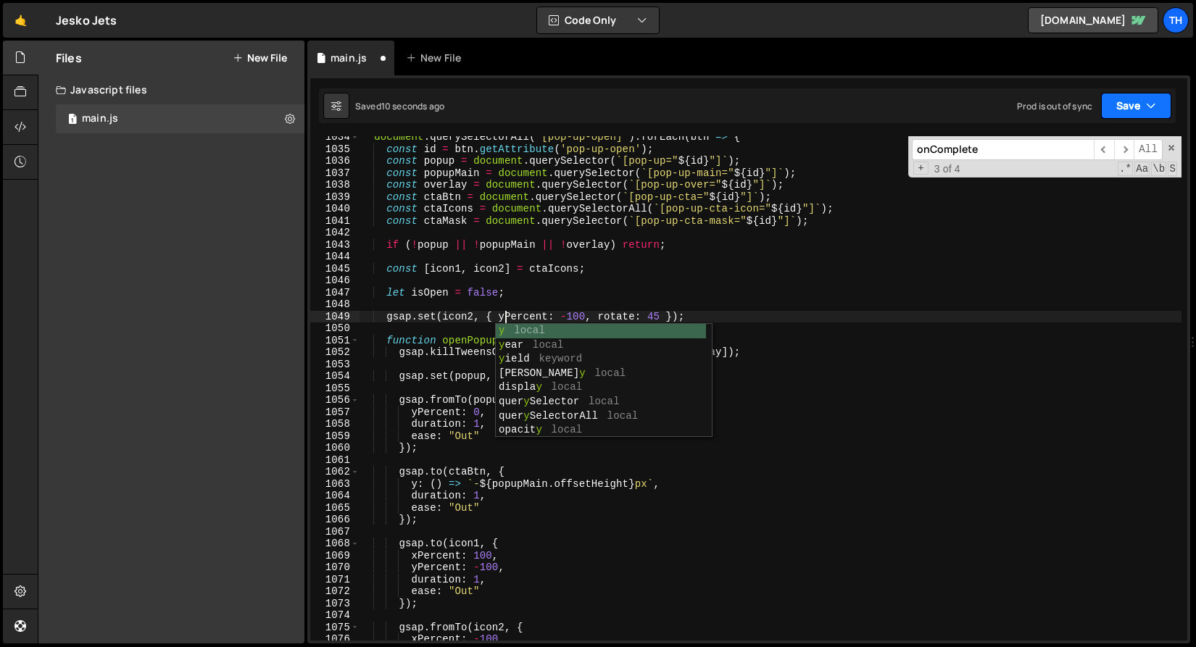
click at [1111, 114] on button "Save" at bounding box center [1136, 106] width 70 height 26
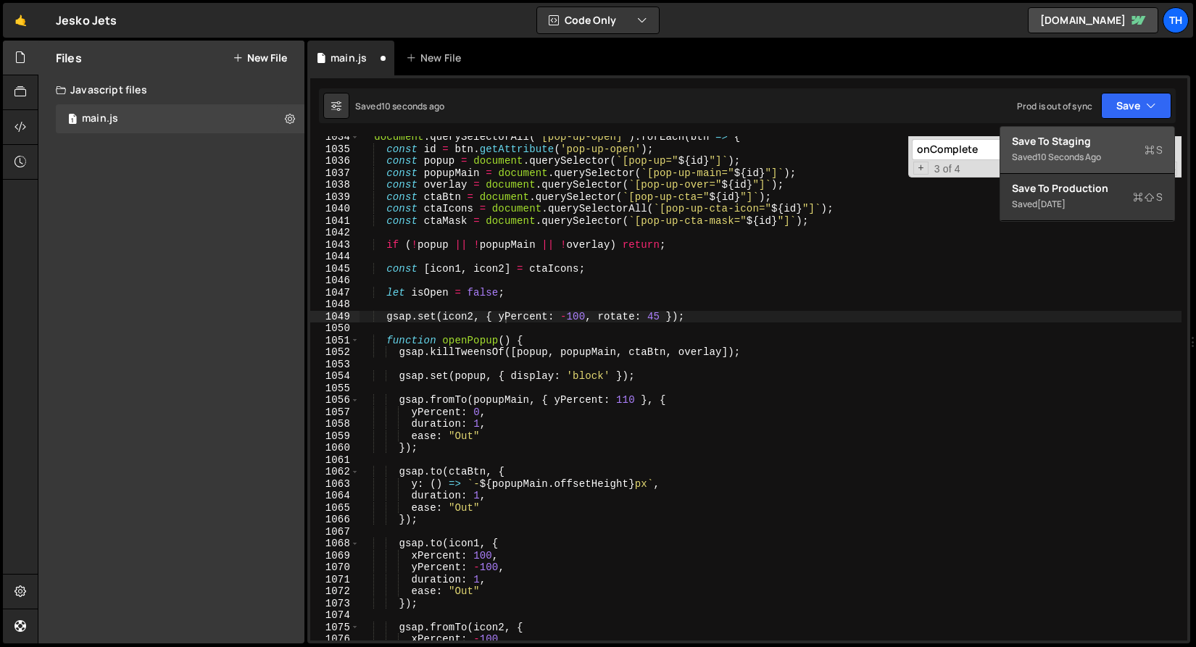
click at [1099, 132] on button "Save to Staging S Saved 10 seconds ago" at bounding box center [1087, 150] width 174 height 47
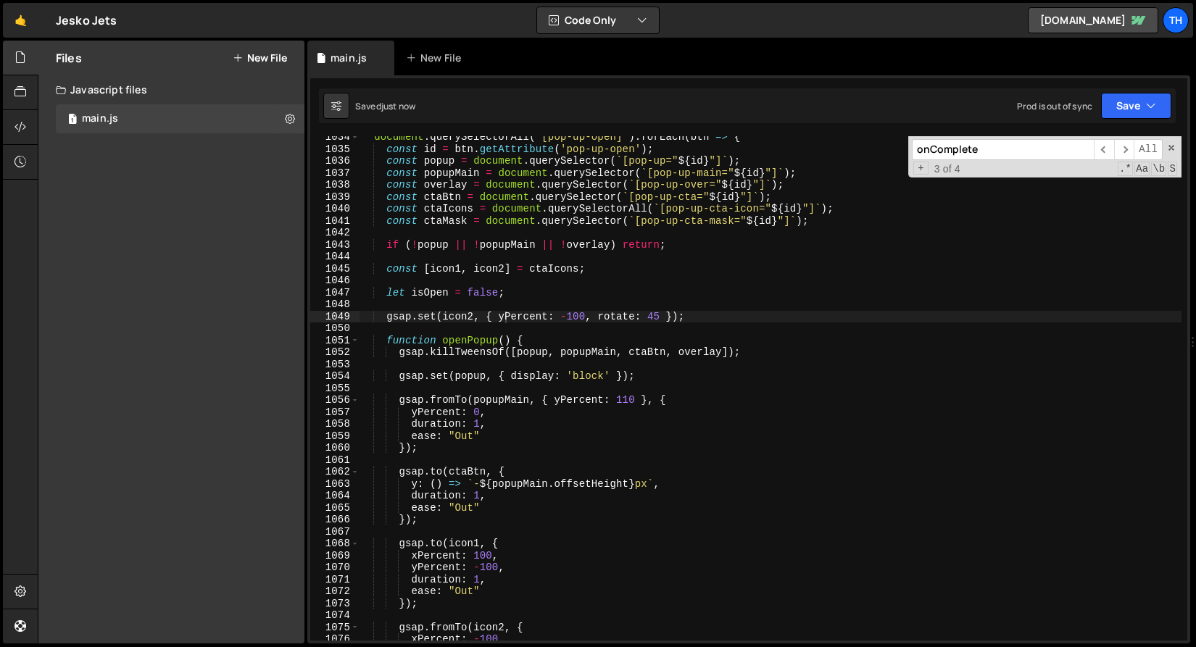
click at [570, 317] on div "document . querySelectorAll ( '[pop-up-open]' ) . forEach ( btn => { const id =…" at bounding box center [770, 395] width 822 height 528
click at [1133, 119] on div "Saved just now Prod is out of sync Upgrade to Edit Save Save to Staging S Saved…" at bounding box center [747, 105] width 857 height 35
click at [1133, 109] on button "Save" at bounding box center [1136, 106] width 70 height 26
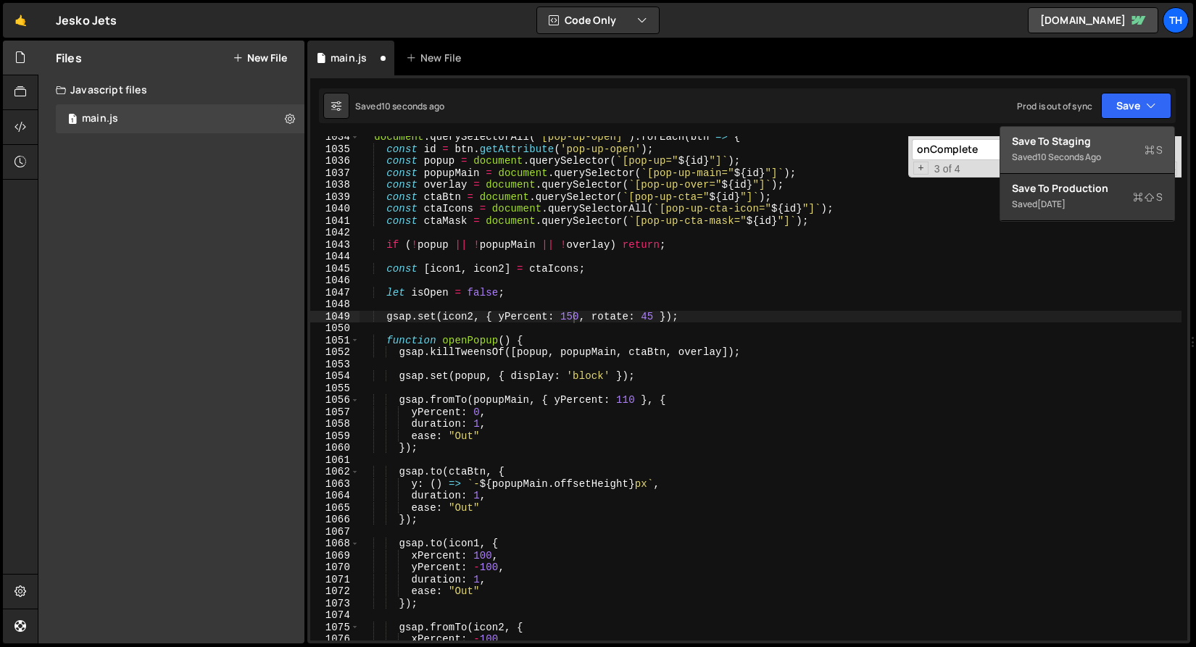
click at [1121, 128] on button "Save to Staging S Saved 10 seconds ago" at bounding box center [1087, 150] width 174 height 47
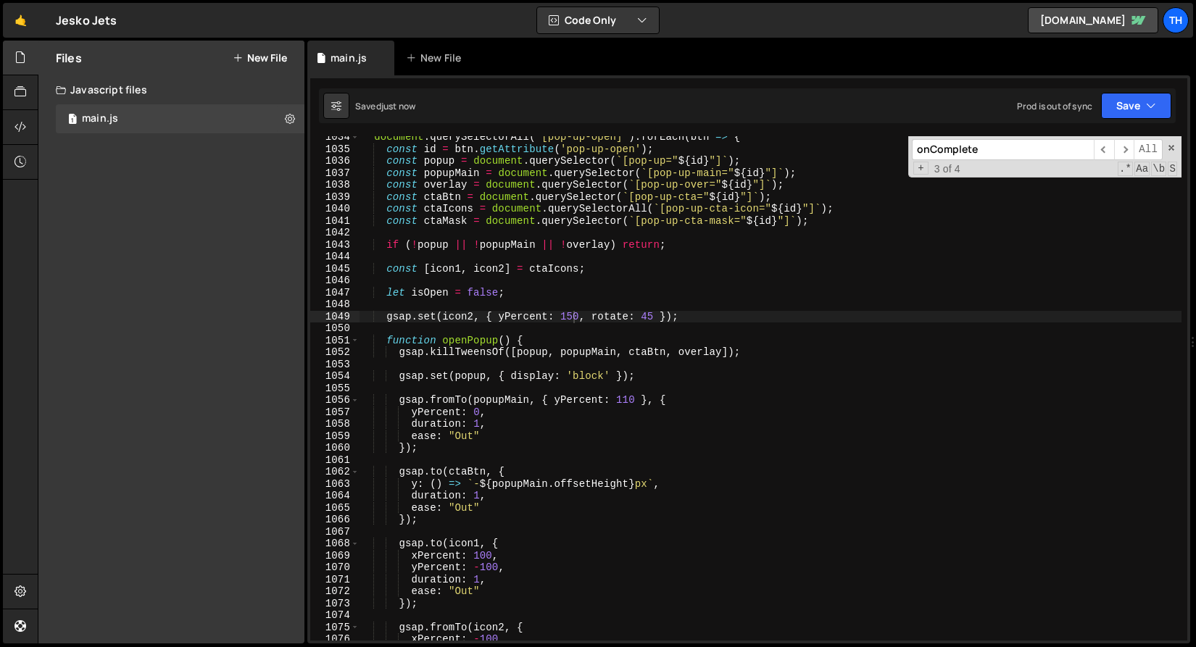
click at [464, 244] on div "document . querySelectorAll ( '[pop-up-open]' ) . forEach ( btn => { const id =…" at bounding box center [770, 395] width 822 height 528
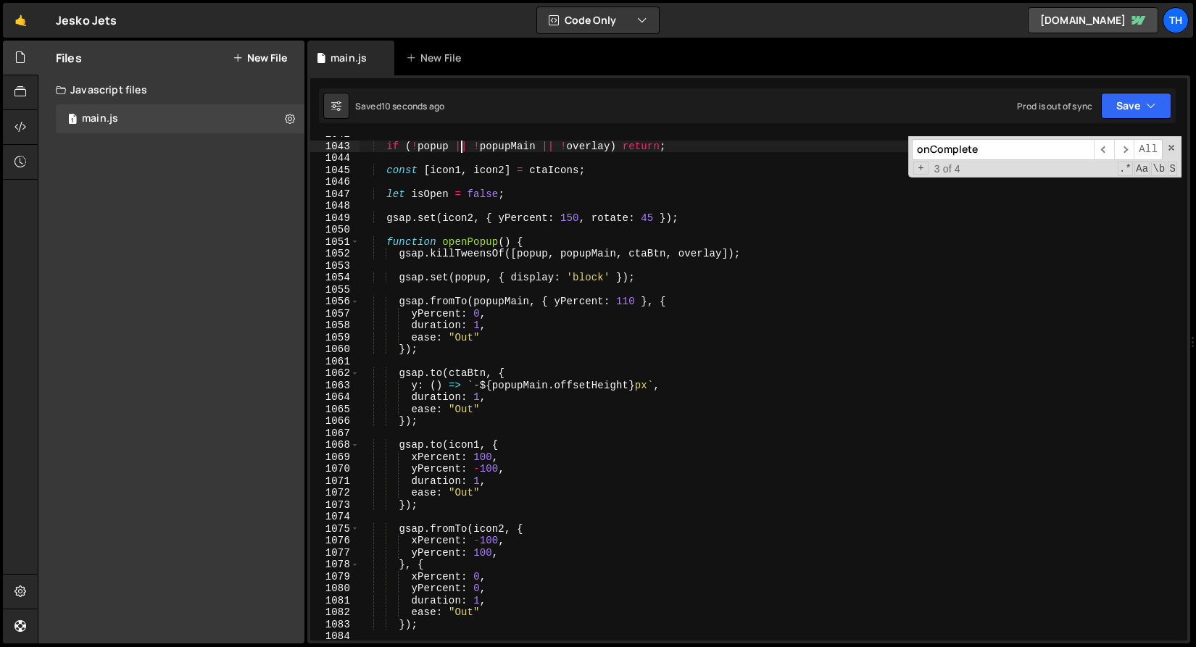
scroll to position [12473, 0]
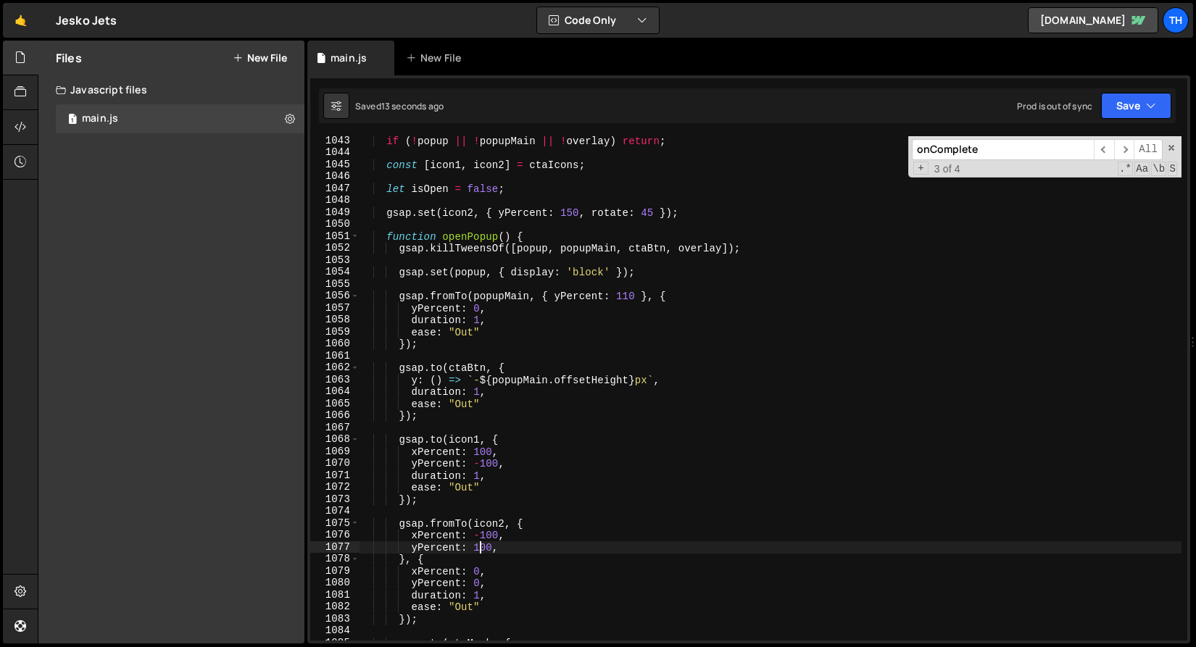
click at [480, 547] on div "if ( ! popup || ! popupMain || ! overlay ) return ; const [ icon1 , icon2 ] = c…" at bounding box center [770, 399] width 822 height 528
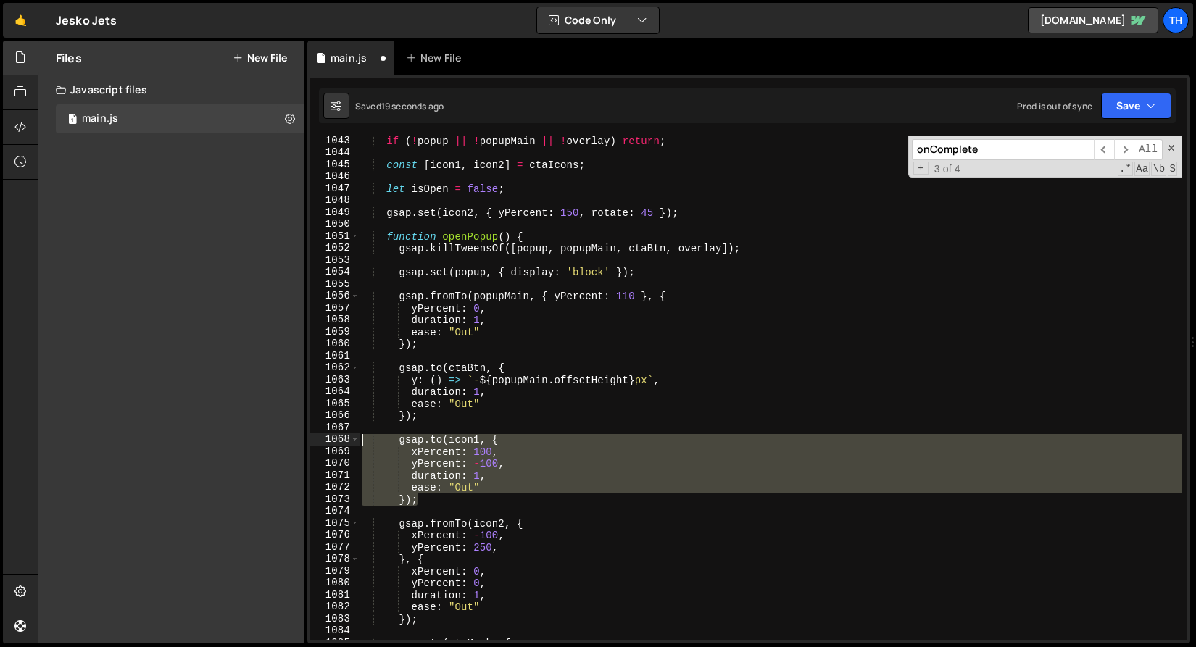
drag, startPoint x: 435, startPoint y: 498, endPoint x: 285, endPoint y: 441, distance: 160.3
click at [285, 441] on div "Files New File Javascript files 1 main.js 0 CSS files Copy share link Edit File…" at bounding box center [617, 343] width 1158 height 604
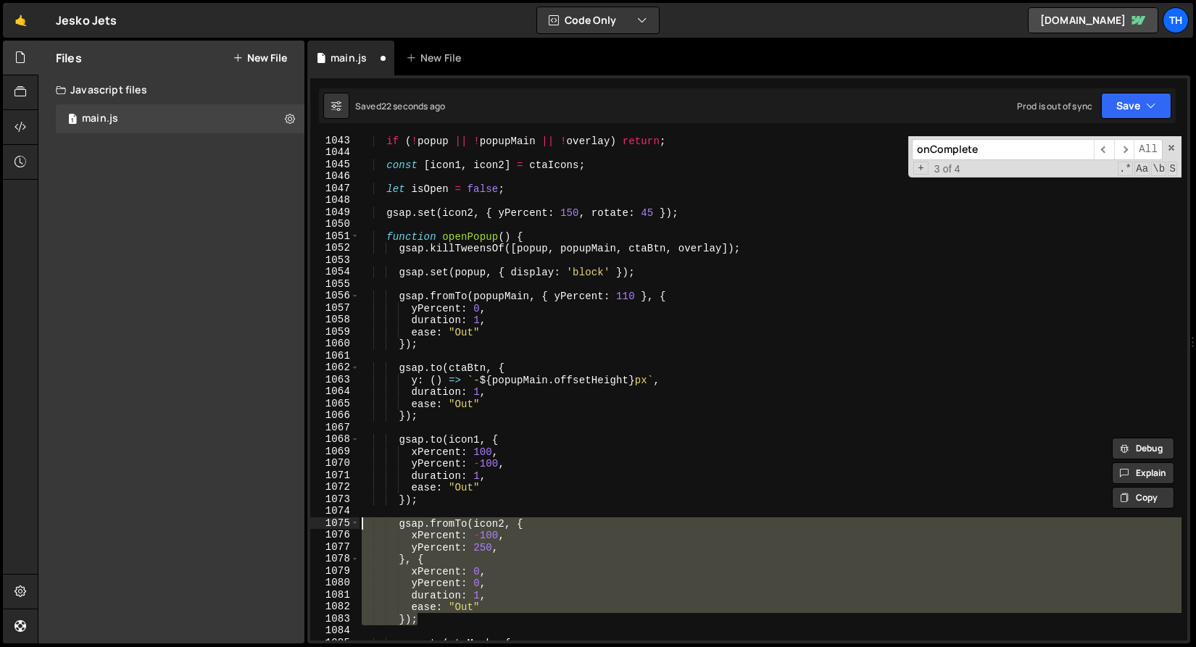
drag, startPoint x: 426, startPoint y: 619, endPoint x: 299, endPoint y: 520, distance: 160.6
click at [299, 520] on div "Files New File Javascript files 1 main.js 0 CSS files Copy share link Edit File…" at bounding box center [617, 343] width 1158 height 604
paste textarea "});"
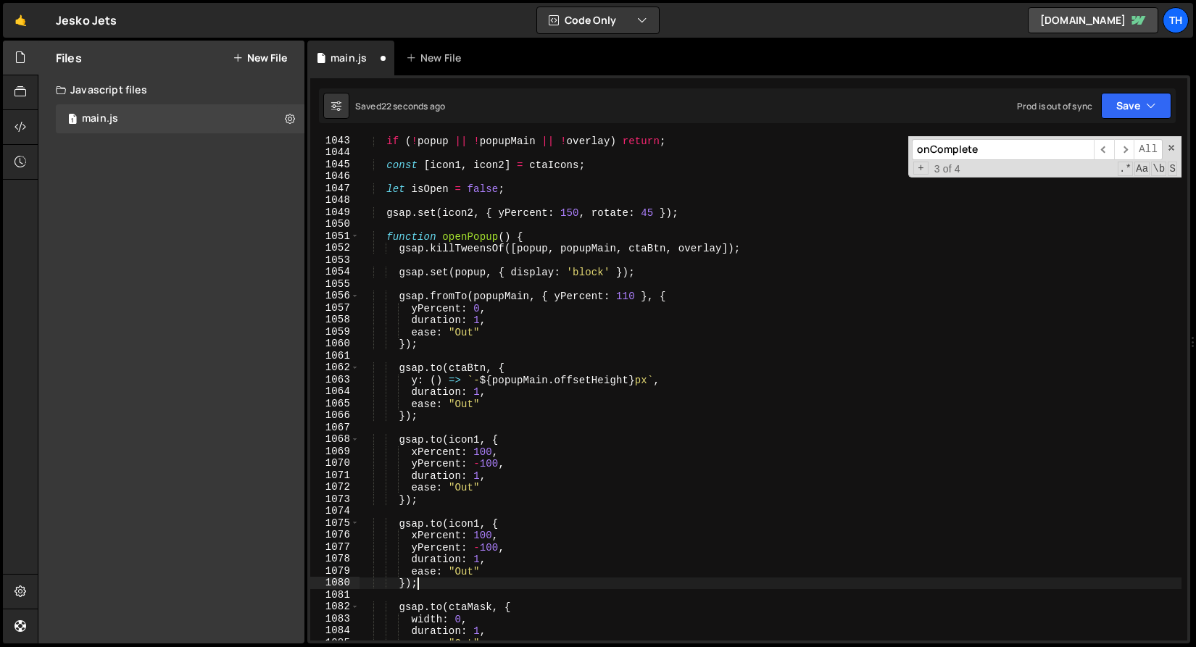
scroll to position [0, 3]
click at [477, 524] on div "if ( ! popup || ! popupMain || ! overlay ) return ; const [ icon1 , icon2 ] = c…" at bounding box center [770, 399] width 822 height 528
drag, startPoint x: 509, startPoint y: 538, endPoint x: 288, endPoint y: 532, distance: 221.1
click at [288, 532] on div "Files New File Javascript files 1 main.js 0 CSS files Copy share link Edit File…" at bounding box center [617, 343] width 1158 height 604
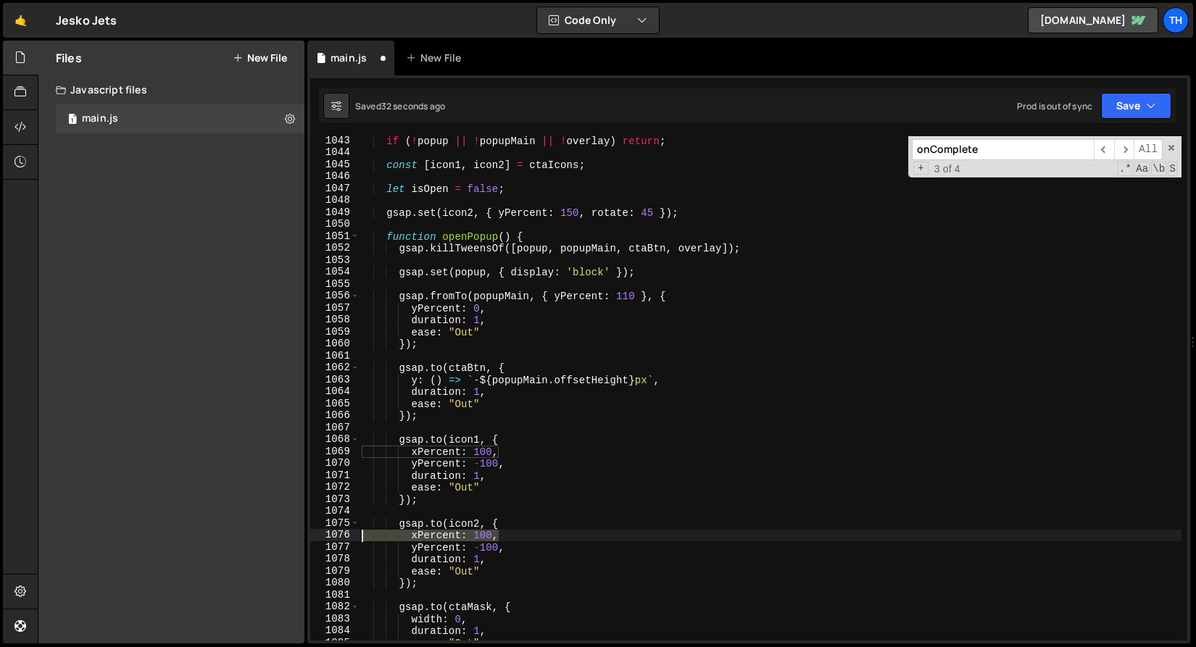
type textarea "xPercent: 100,"
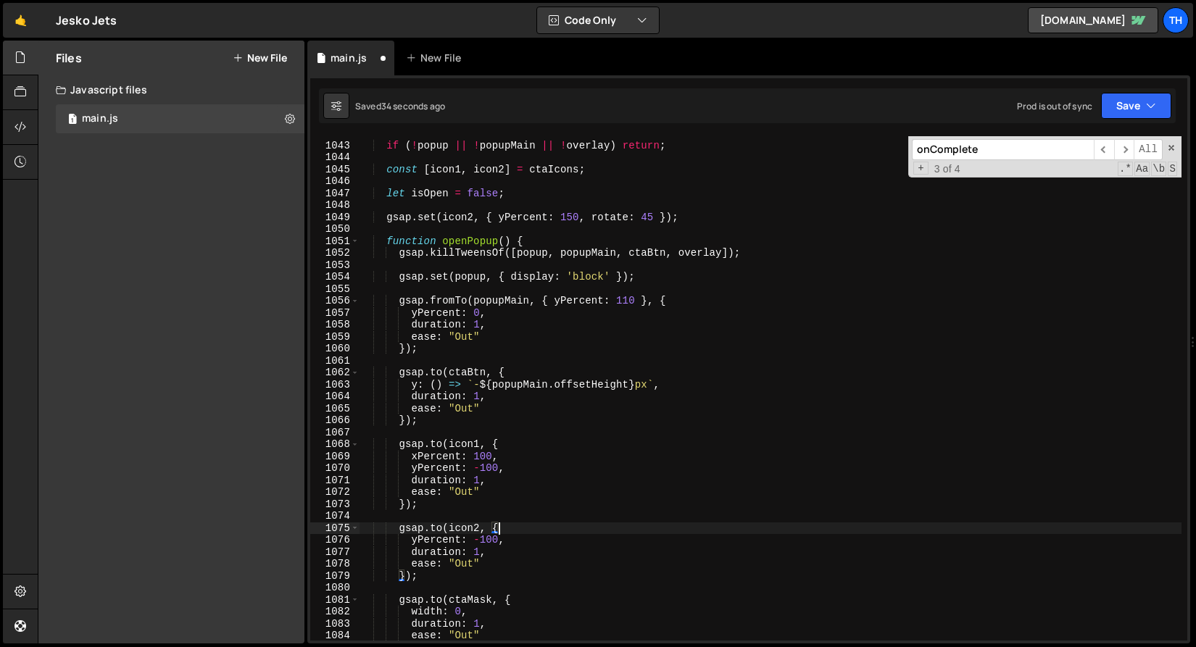
scroll to position [12467, 0]
click at [492, 537] on div "if ( ! popup || ! popupMain || ! overlay ) return ; const [ icon1 , icon2 ] = c…" at bounding box center [770, 392] width 822 height 528
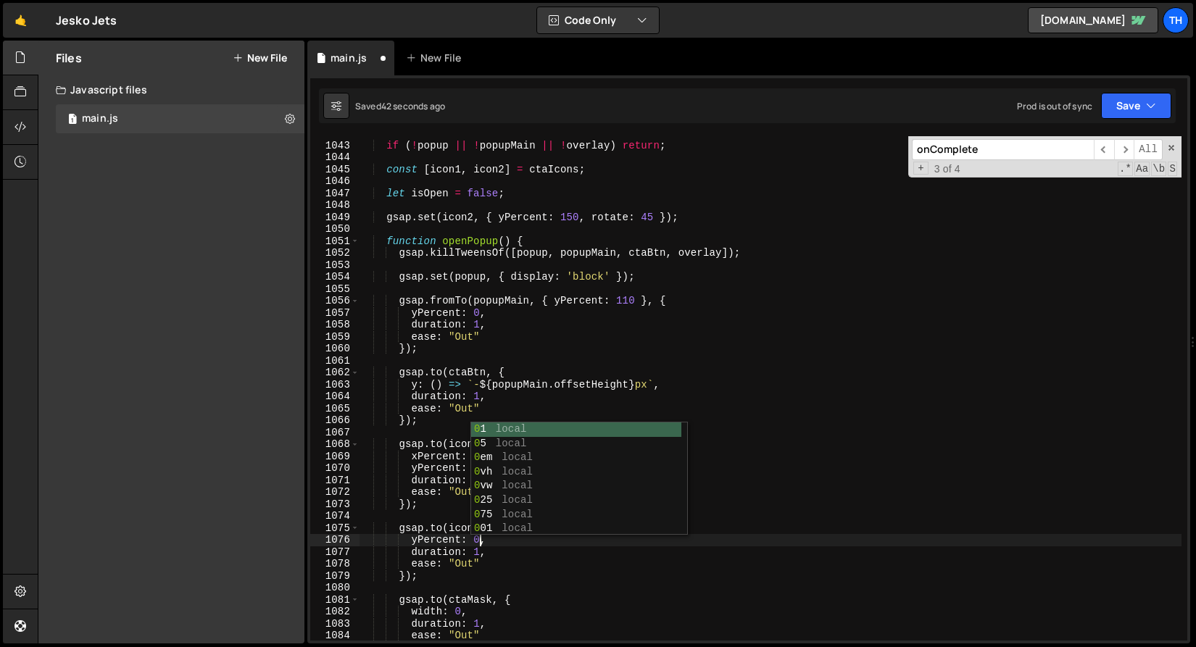
click at [436, 370] on div "if ( ! popup || ! popupMain || ! overlay ) return ; const [ icon1 , icon2 ] = c…" at bounding box center [770, 392] width 822 height 528
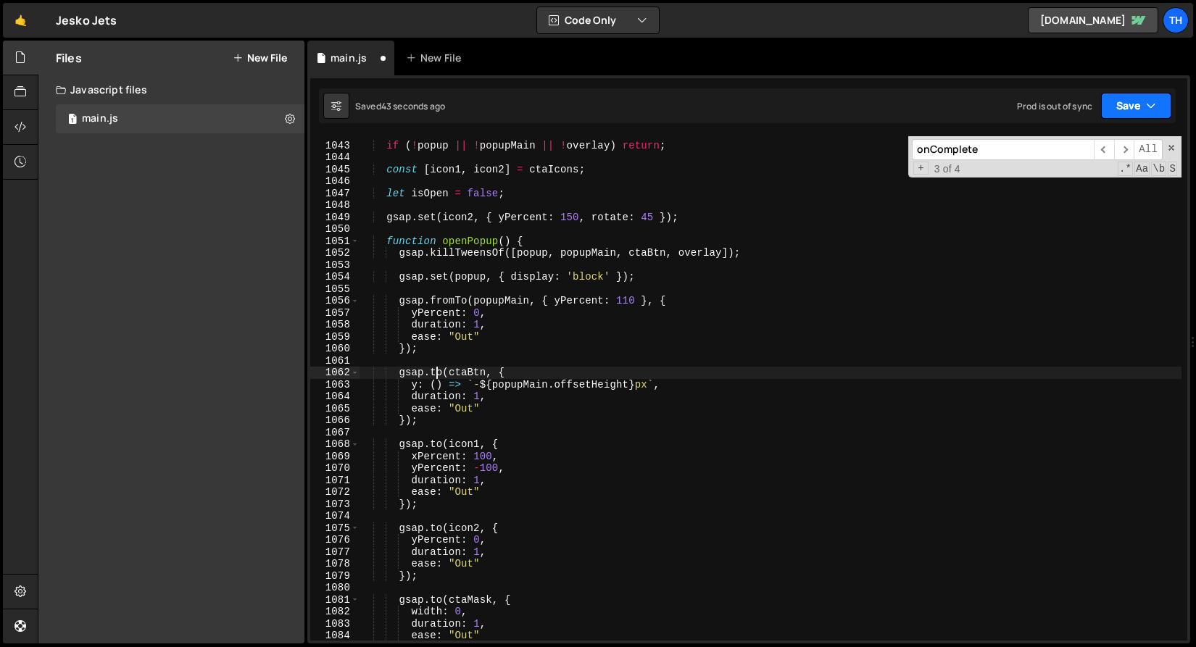
click at [1105, 104] on button "Save" at bounding box center [1136, 106] width 70 height 26
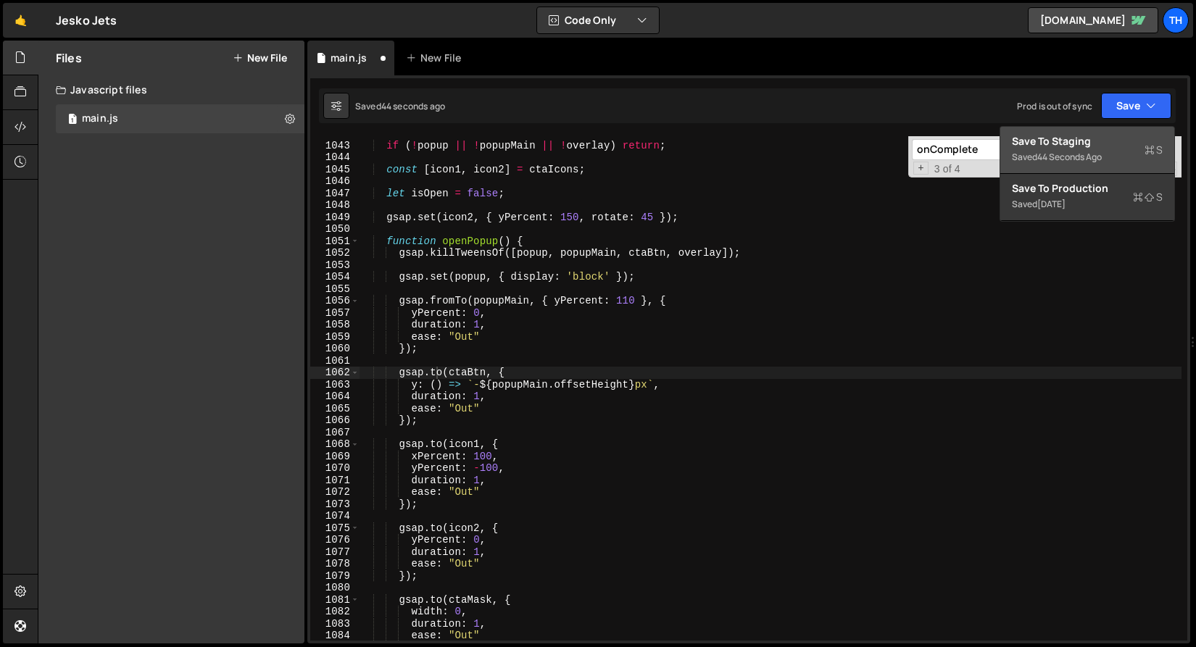
click at [1111, 129] on button "Save to Staging S Saved 44 seconds ago" at bounding box center [1087, 150] width 174 height 47
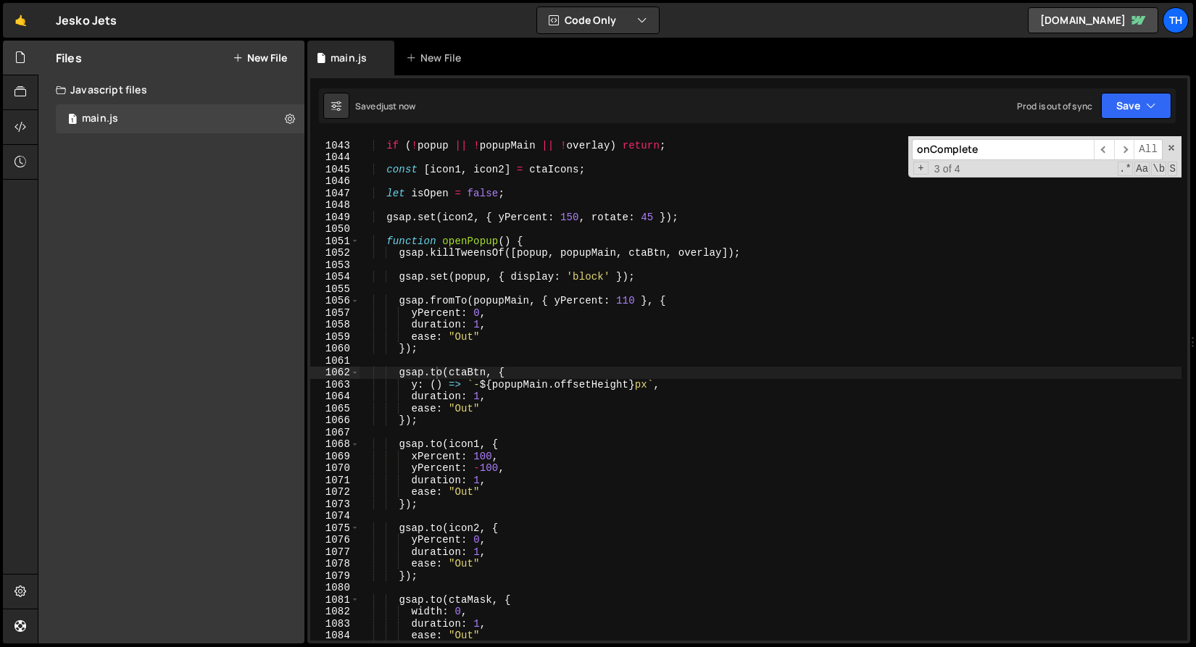
click at [453, 565] on div "if ( ! popup || ! popupMain || ! overlay ) return ; const [ icon1 , icon2 ] = c…" at bounding box center [770, 392] width 822 height 528
click at [495, 538] on div "if ( ! popup || ! popupMain || ! overlay ) return ; const [ icon1 , icon2 ] = c…" at bounding box center [770, 392] width 822 height 528
type textarea "yPercent: 0,"
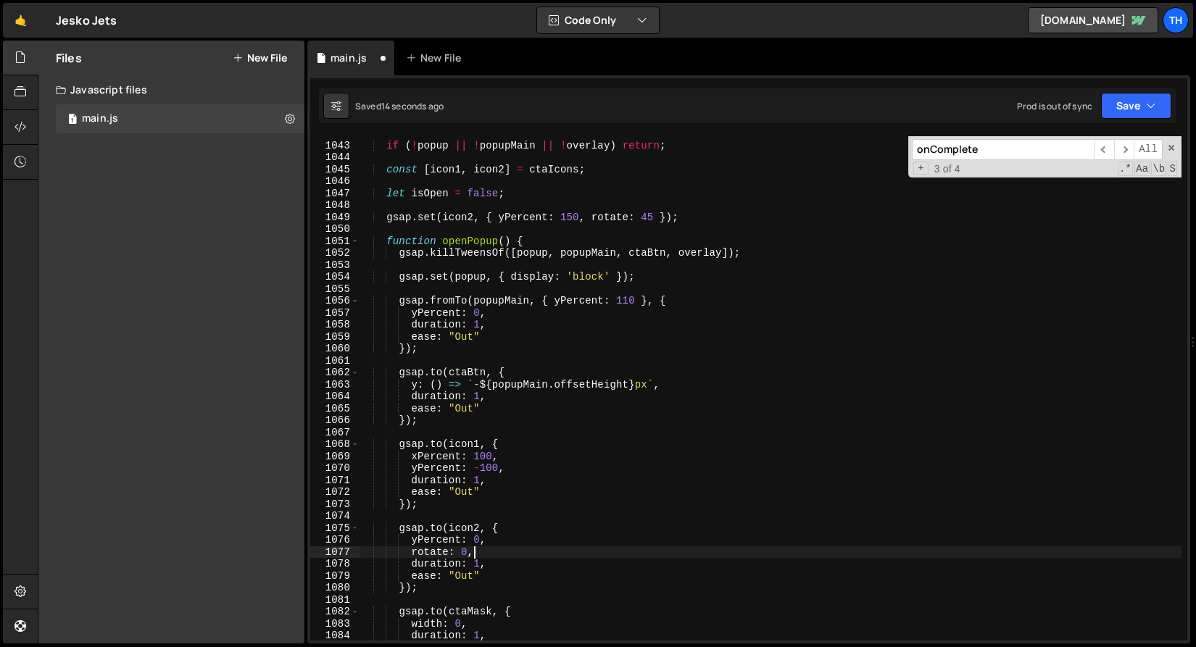
scroll to position [0, 7]
click at [1130, 102] on button "Save" at bounding box center [1136, 106] width 70 height 26
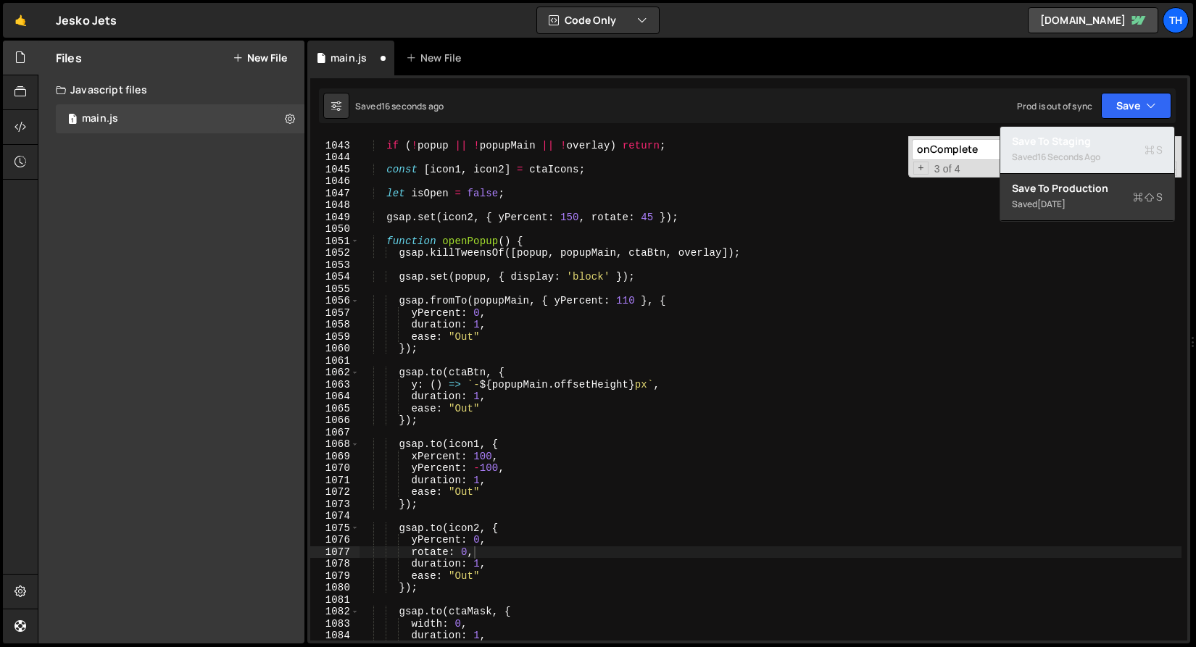
click at [1099, 158] on div "16 seconds ago" at bounding box center [1068, 157] width 63 height 12
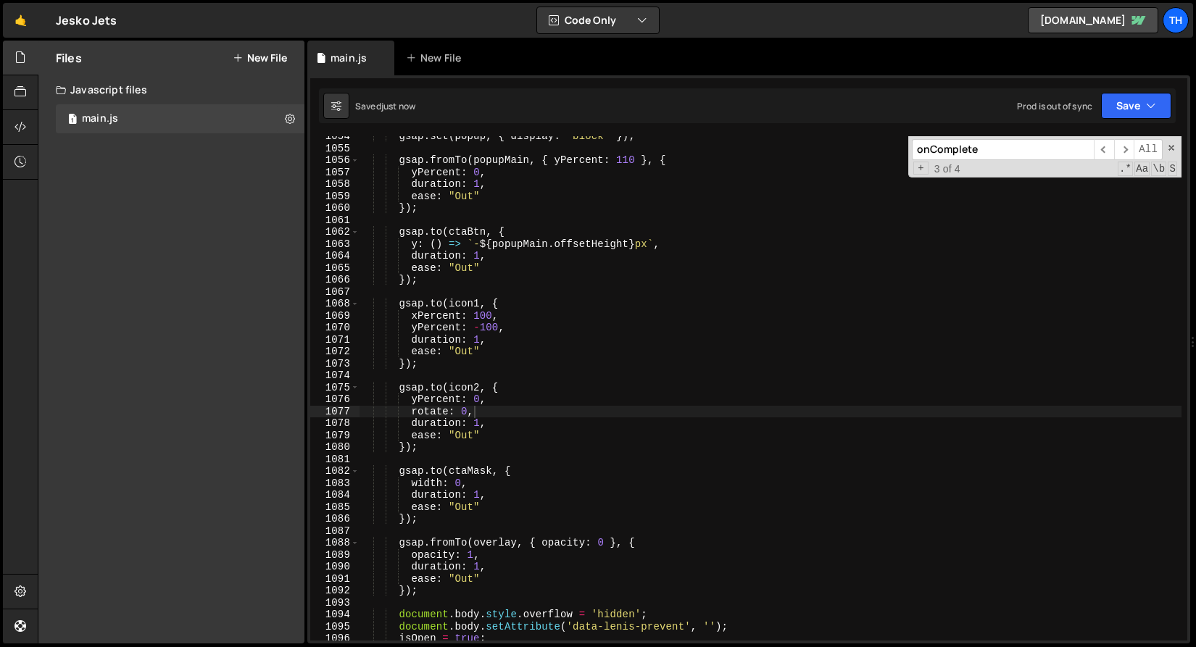
scroll to position [0, 3]
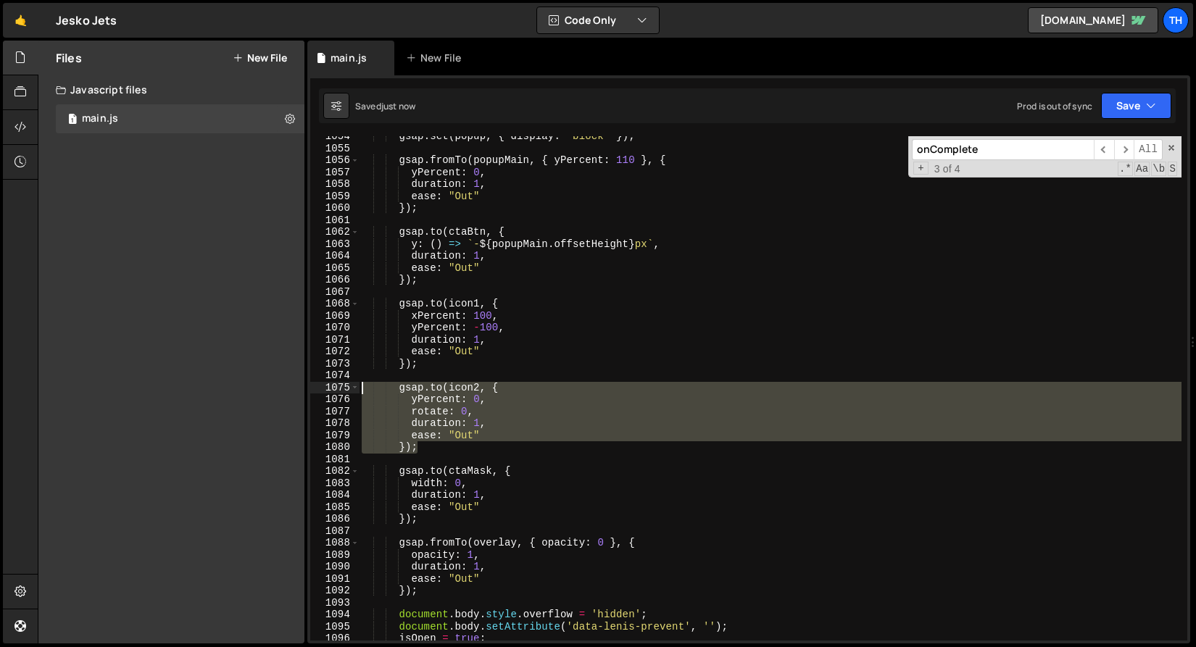
drag, startPoint x: 465, startPoint y: 449, endPoint x: 324, endPoint y: 386, distance: 154.4
click at [324, 386] on div "}); 1054 1055 1056 1057 1058 1059 1060 1061 1062 1063 1064 1065 1066 1067 1068 …" at bounding box center [748, 388] width 877 height 504
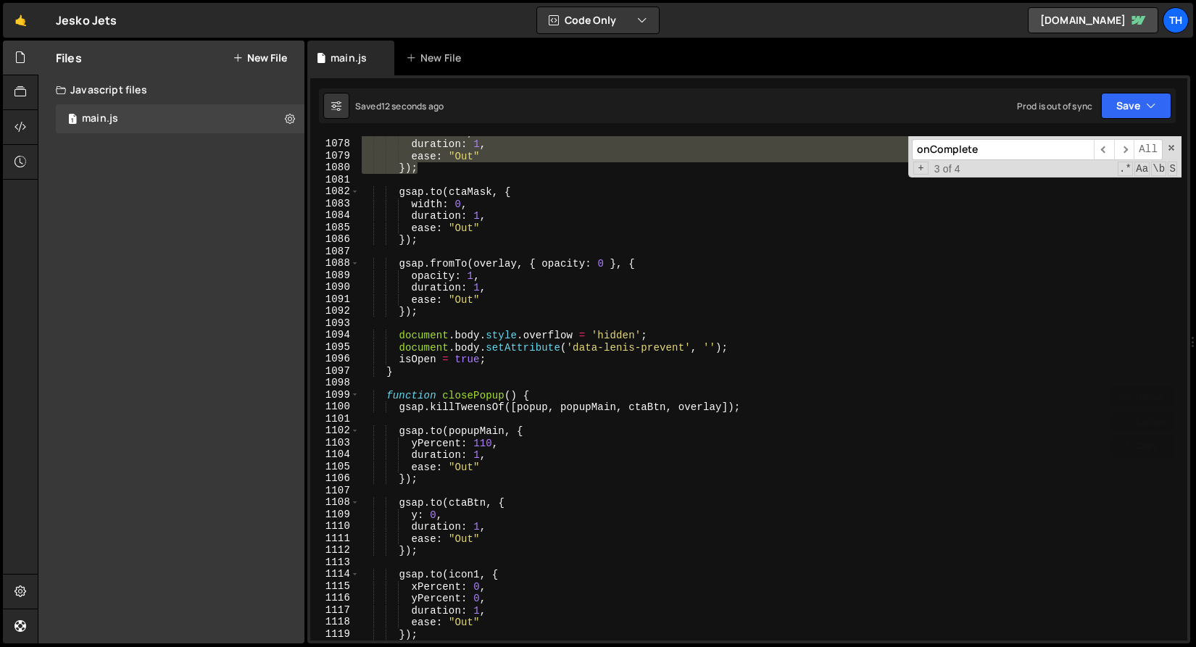
scroll to position [12995, 0]
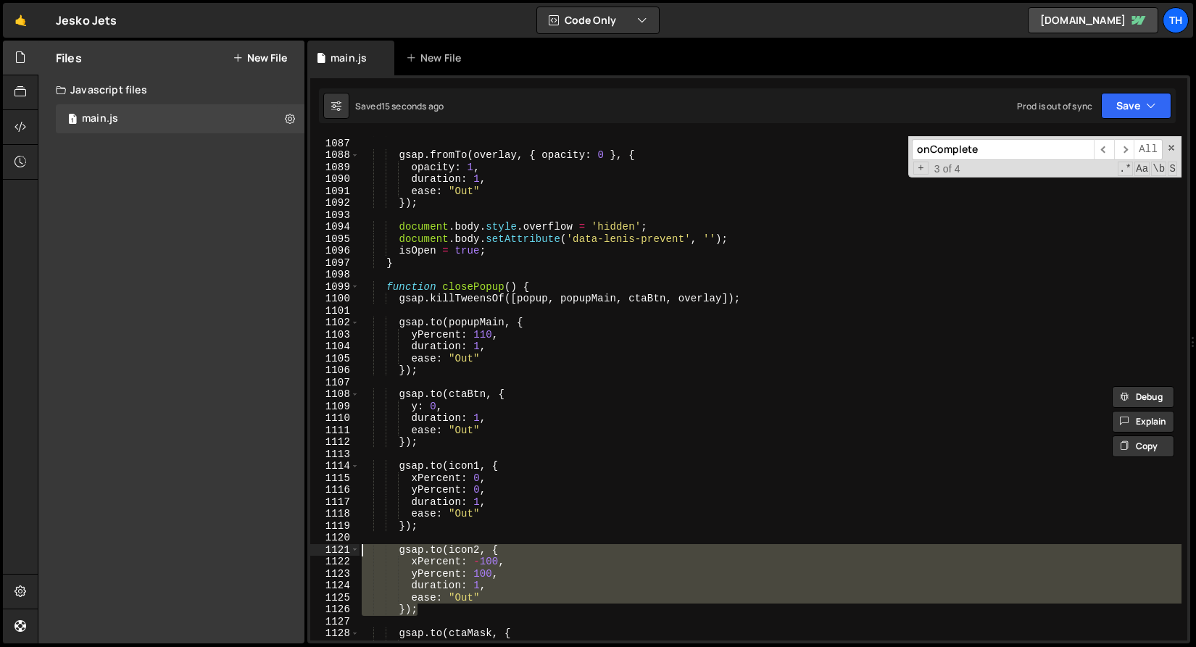
drag, startPoint x: 436, startPoint y: 609, endPoint x: 331, endPoint y: 554, distance: 118.3
click at [331, 554] on div "gsap.to(icon2, { yPercent: 0, 1086 1087 1088 1089 1090 1091 1092 1093 1094 1095…" at bounding box center [748, 388] width 877 height 504
paste textarea "});"
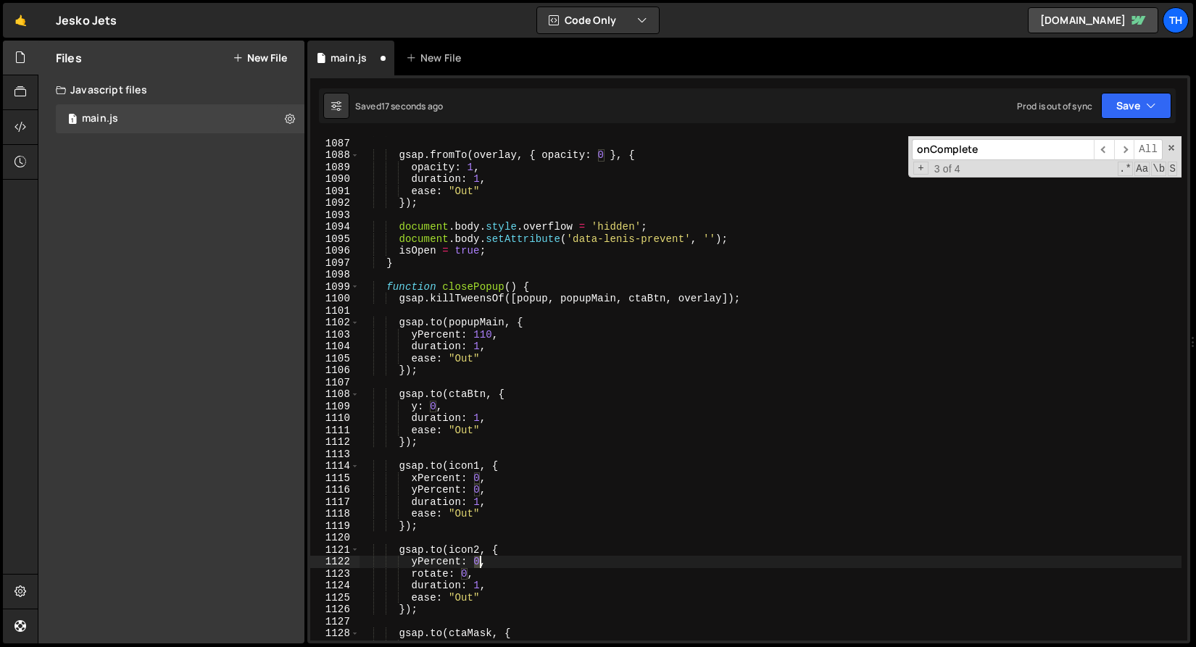
click at [480, 563] on div "}) ; gsap . fromTo ( overlay , { opacity : 0 } , { opacity : 1 , duration : 1 ,…" at bounding box center [770, 389] width 822 height 528
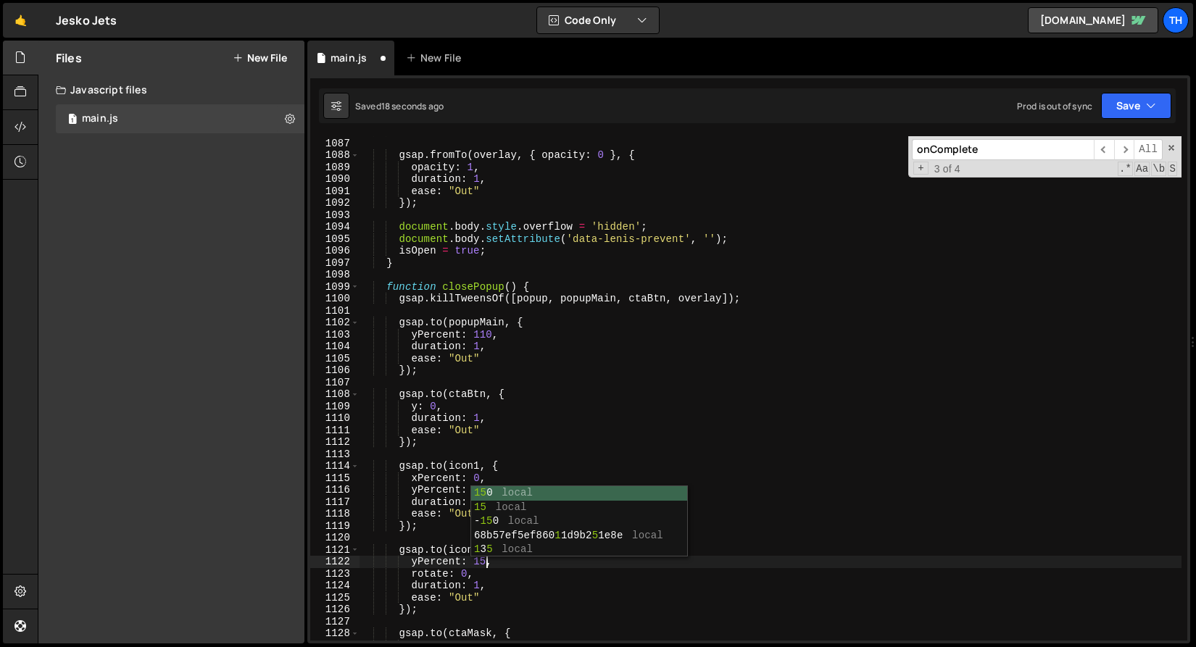
scroll to position [0, 9]
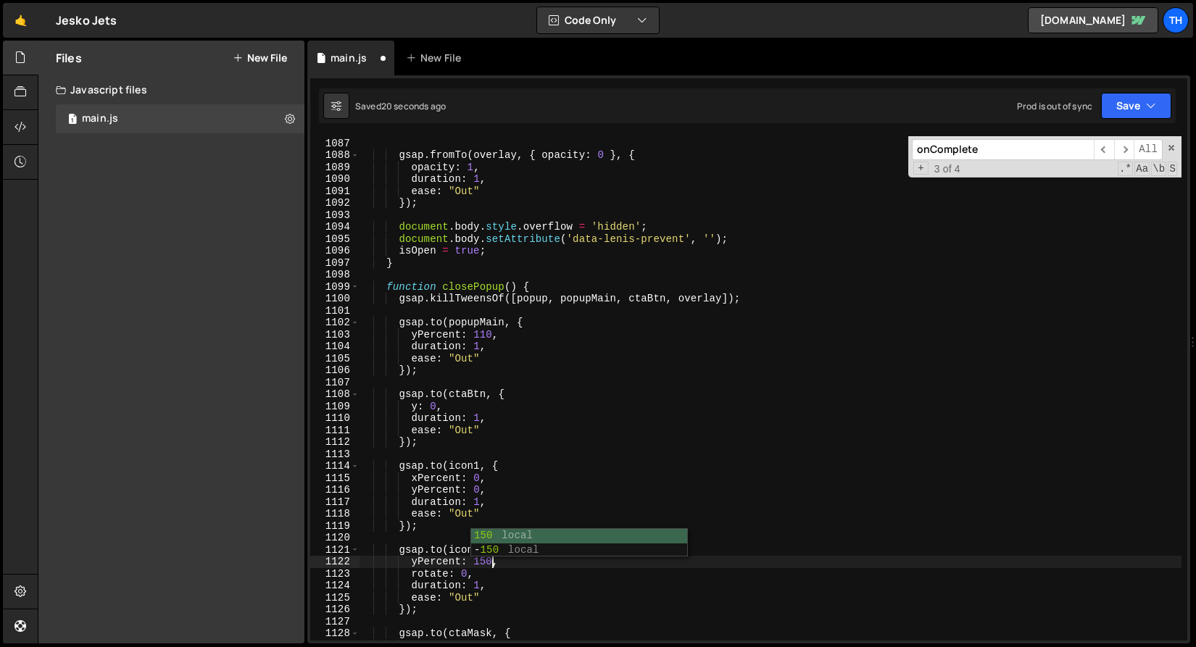
click at [467, 573] on div "}) ; gsap . fromTo ( overlay , { opacity : 0 } , { opacity : 1 , duration : 1 ,…" at bounding box center [770, 389] width 822 height 528
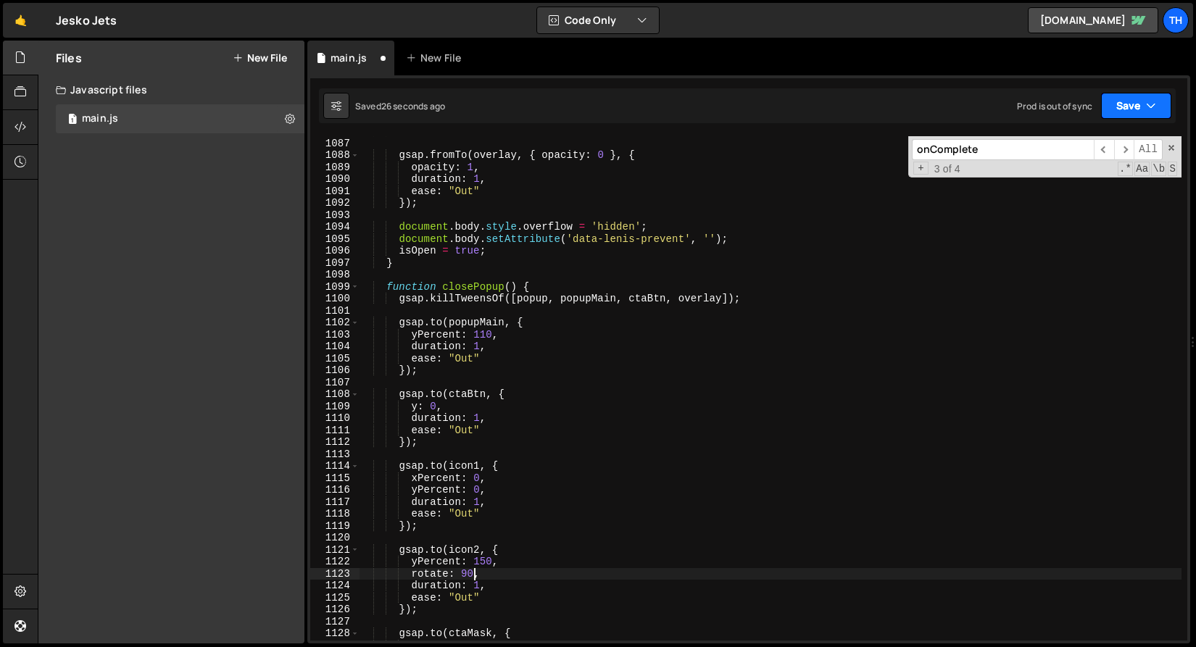
click at [1115, 102] on button "Save" at bounding box center [1136, 106] width 70 height 26
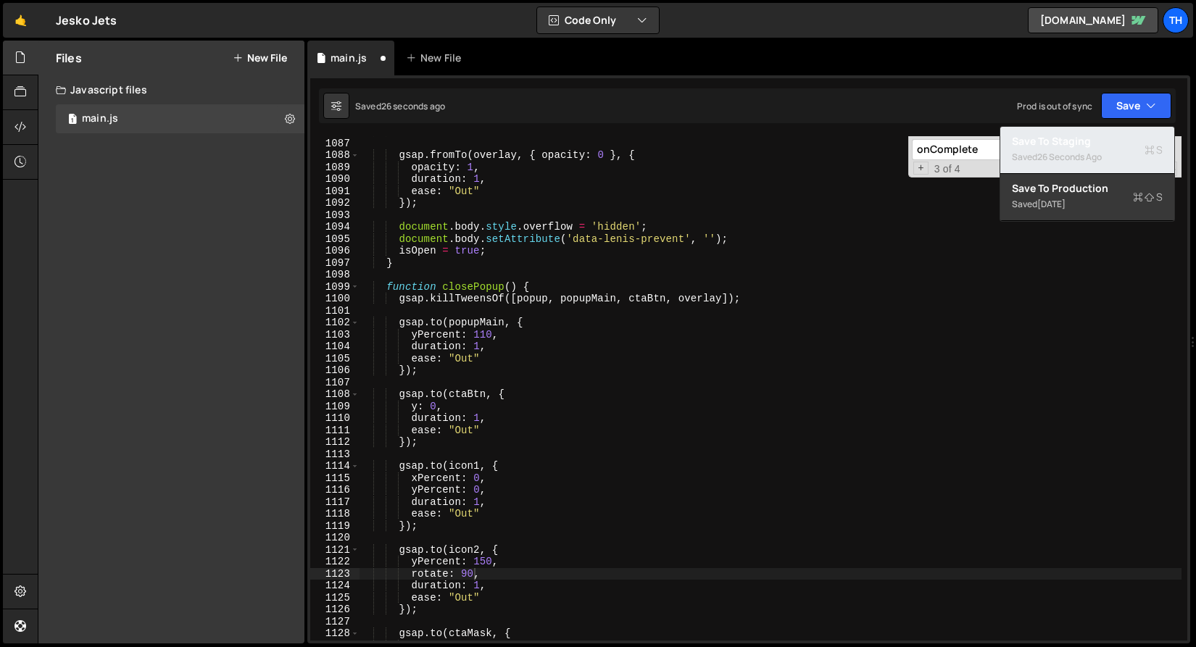
click at [1102, 163] on div "Saved 26 seconds ago" at bounding box center [1087, 157] width 151 height 17
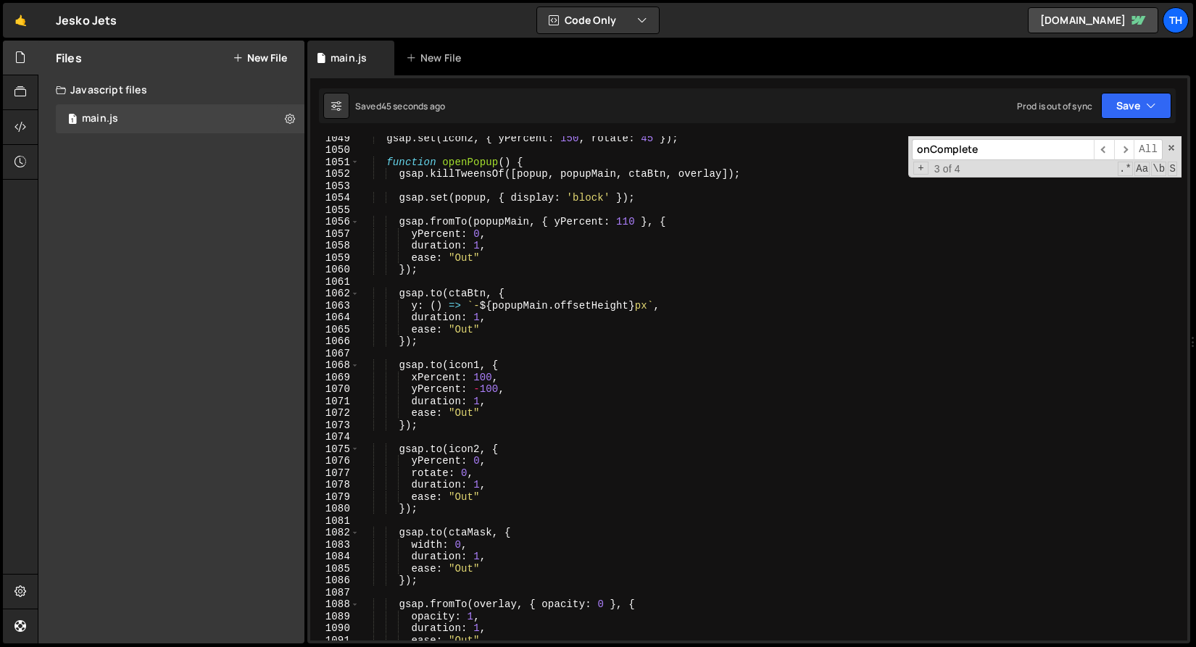
scroll to position [12468, 0]
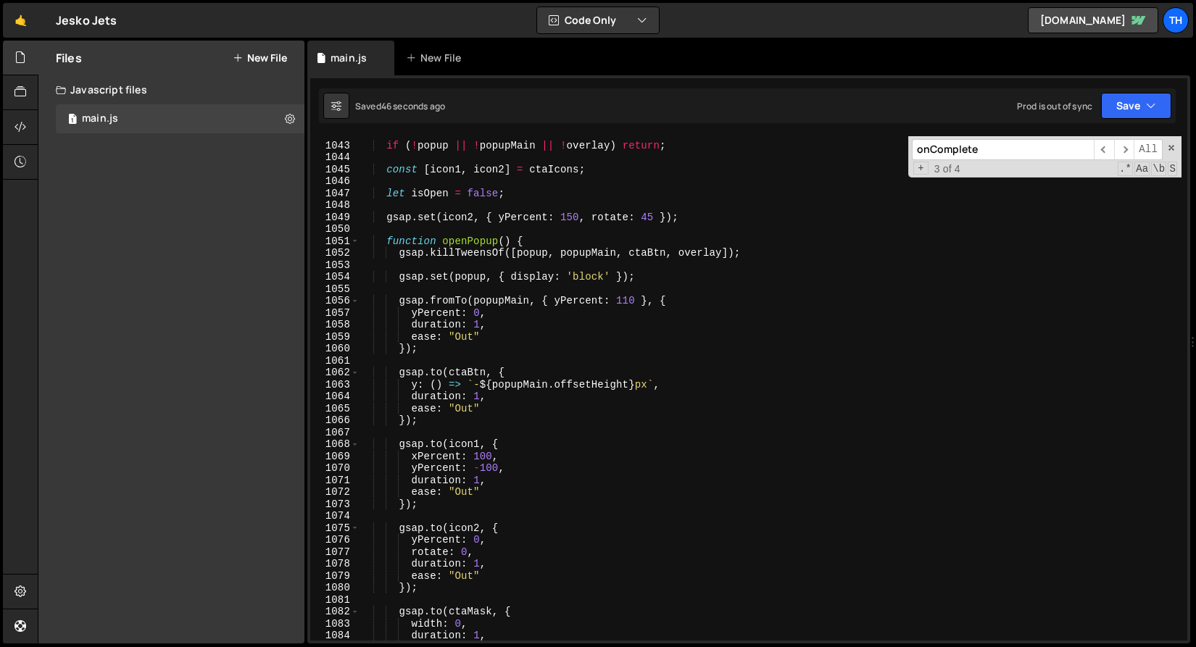
click at [649, 219] on div "if ( ! popup || ! popupMain || ! overlay ) return ; const [ icon1 , icon2 ] = c…" at bounding box center [770, 392] width 822 height 528
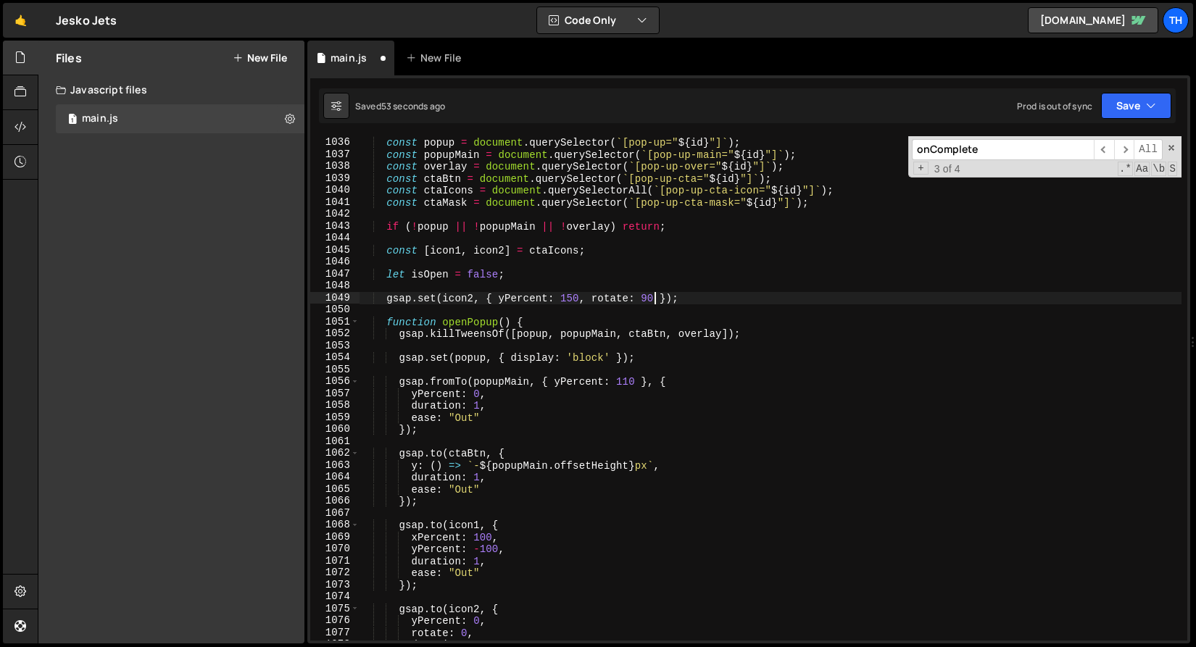
scroll to position [12343, 0]
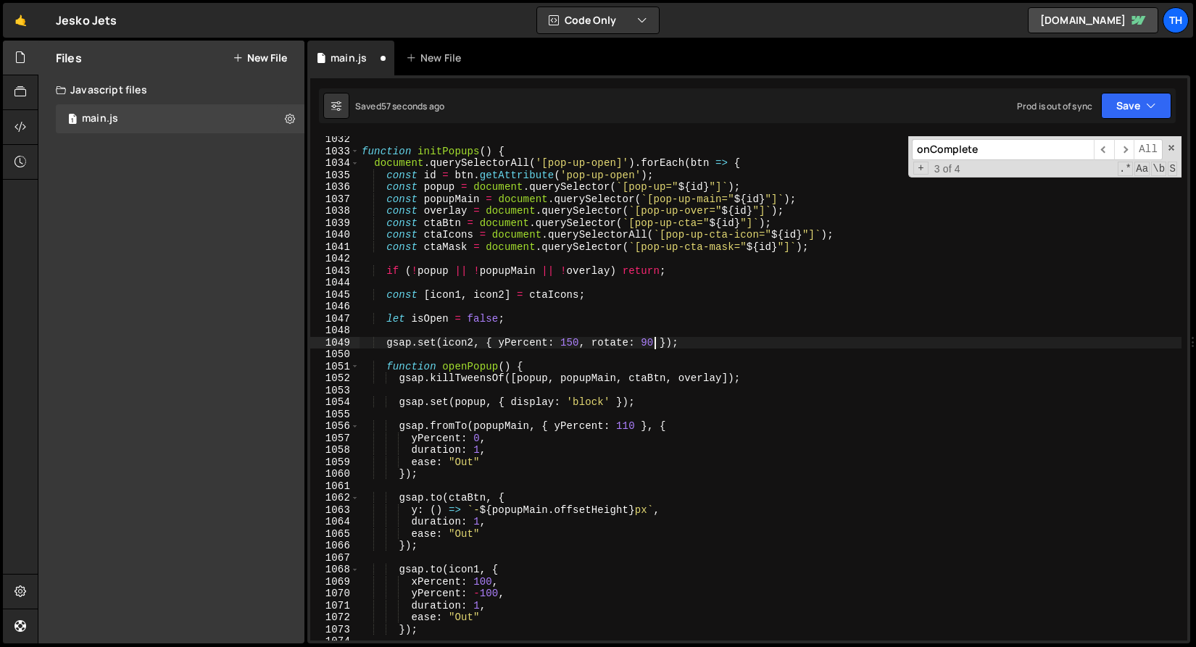
click at [437, 236] on div "function initPopups ( ) { document . querySelectorAll ( '[pop-up-open]' ) . for…" at bounding box center [770, 397] width 822 height 528
click at [438, 230] on div "function initPopups ( ) { document . querySelectorAll ( '[pop-up-open]' ) . for…" at bounding box center [770, 397] width 822 height 528
click at [438, 225] on div "function initPopups ( ) { document . querySelectorAll ( '[pop-up-open]' ) . for…" at bounding box center [770, 397] width 822 height 528
type textarea "const ctaBtn = document.querySelector(`[pop-up-cta="${id}"]`);"
click at [438, 225] on div "function initPopups ( ) { document . querySelectorAll ( '[pop-up-open]' ) . for…" at bounding box center [770, 397] width 822 height 528
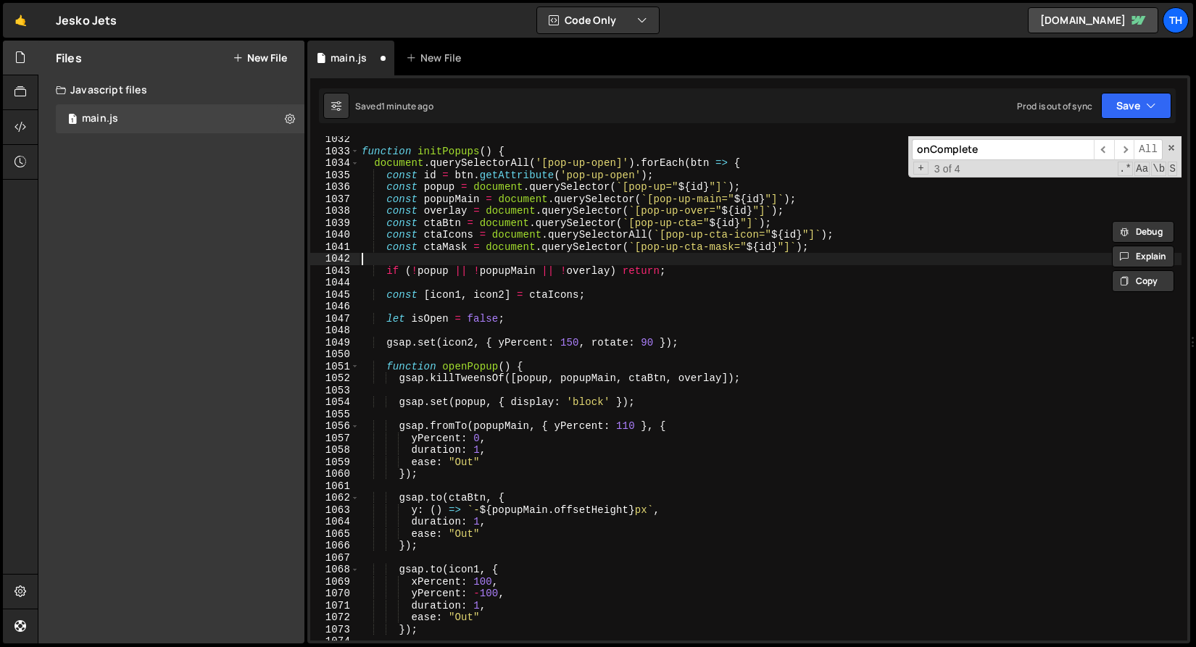
click at [475, 257] on div "function initPopups ( ) { document . querySelectorAll ( '[pop-up-open]' ) . for…" at bounding box center [770, 397] width 822 height 528
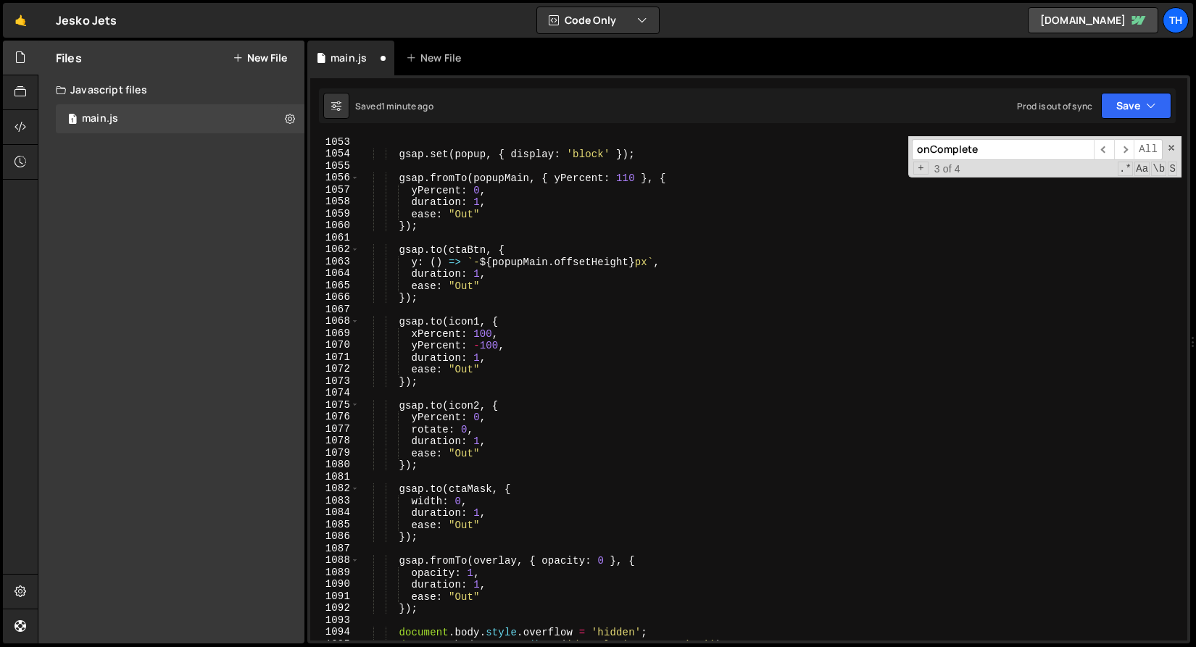
scroll to position [12591, 0]
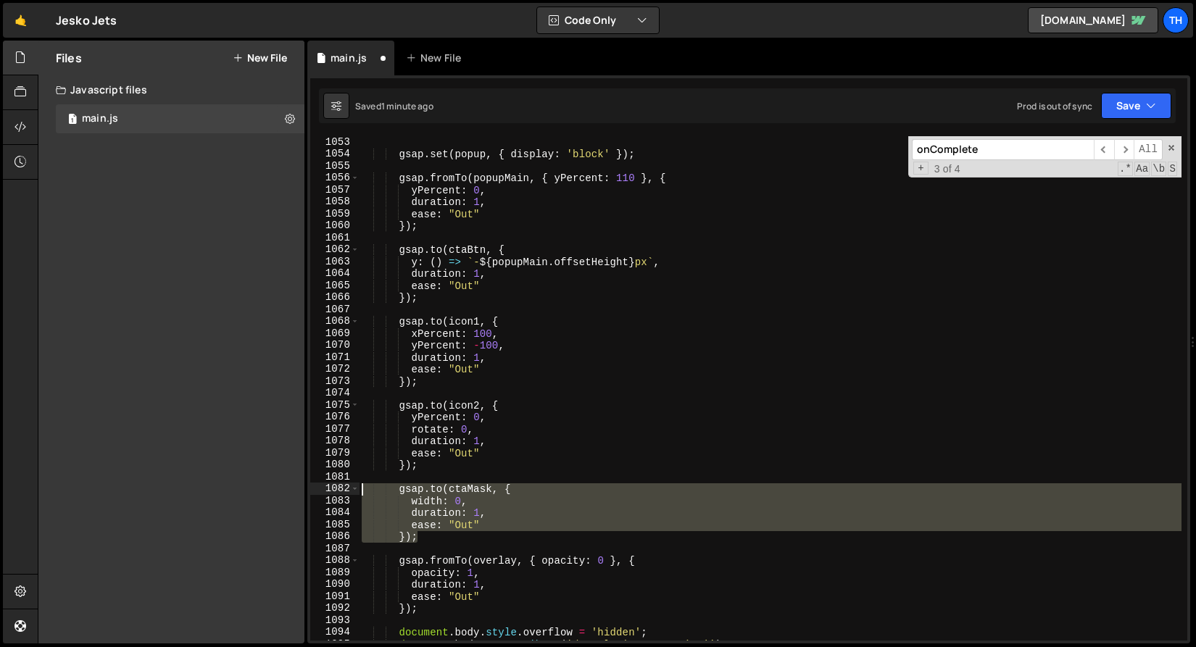
drag, startPoint x: 425, startPoint y: 535, endPoint x: 251, endPoint y: 487, distance: 179.7
click at [251, 487] on div "Files New File Javascript files 1 main.js 0 CSS files Copy share link Edit File…" at bounding box center [617, 343] width 1158 height 604
type textarea "[DOMAIN_NAME](ctaMask, { width: 0,"
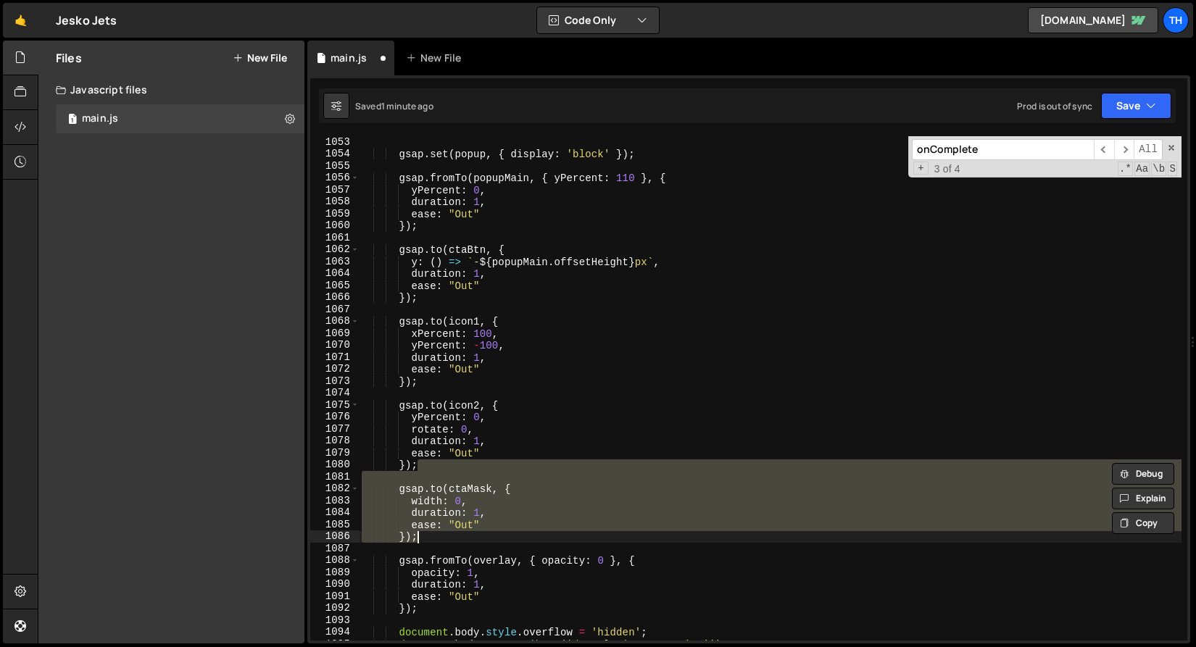
click at [461, 488] on div "gsap . set ( popup , { display : 'block' }) ; gsap . fromTo ( popupMain , { yPe…" at bounding box center [770, 388] width 822 height 504
click at [461, 488] on div "gsap . set ( popup , { display : 'block' }) ; gsap . fromTo ( popupMain , { yPe…" at bounding box center [770, 400] width 822 height 528
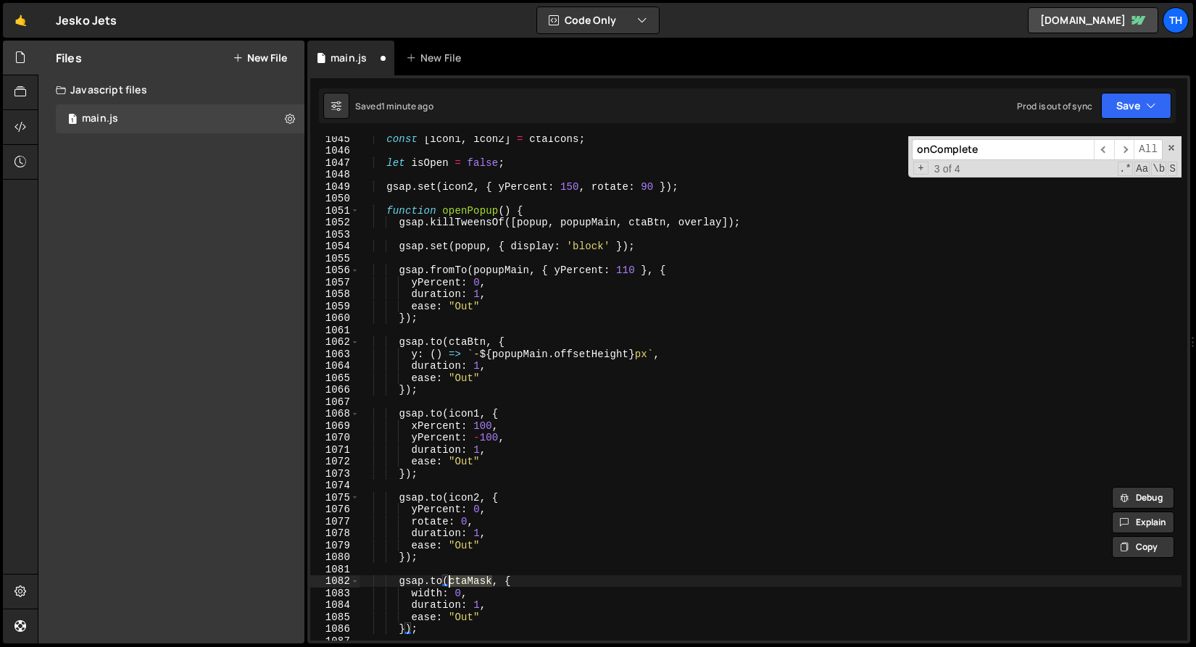
scroll to position [12504, 0]
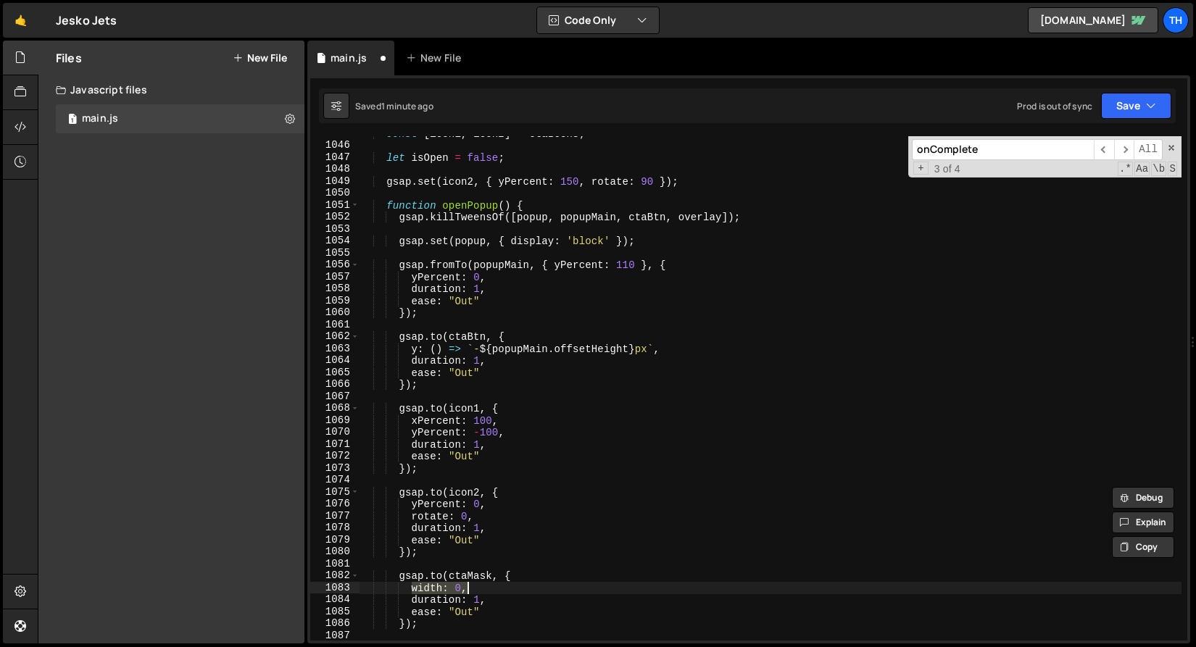
drag, startPoint x: 413, startPoint y: 589, endPoint x: 489, endPoint y: 589, distance: 76.1
click at [489, 589] on div "const [ icon1 , icon2 ] = ctaIcons ; let isOpen = false ; gsap . set ( icon2 , …" at bounding box center [770, 392] width 822 height 528
click at [674, 356] on div "const [ icon1 , icon2 ] = ctaIcons ; let isOpen = false ; gsap . set ( icon2 , …" at bounding box center [770, 392] width 822 height 528
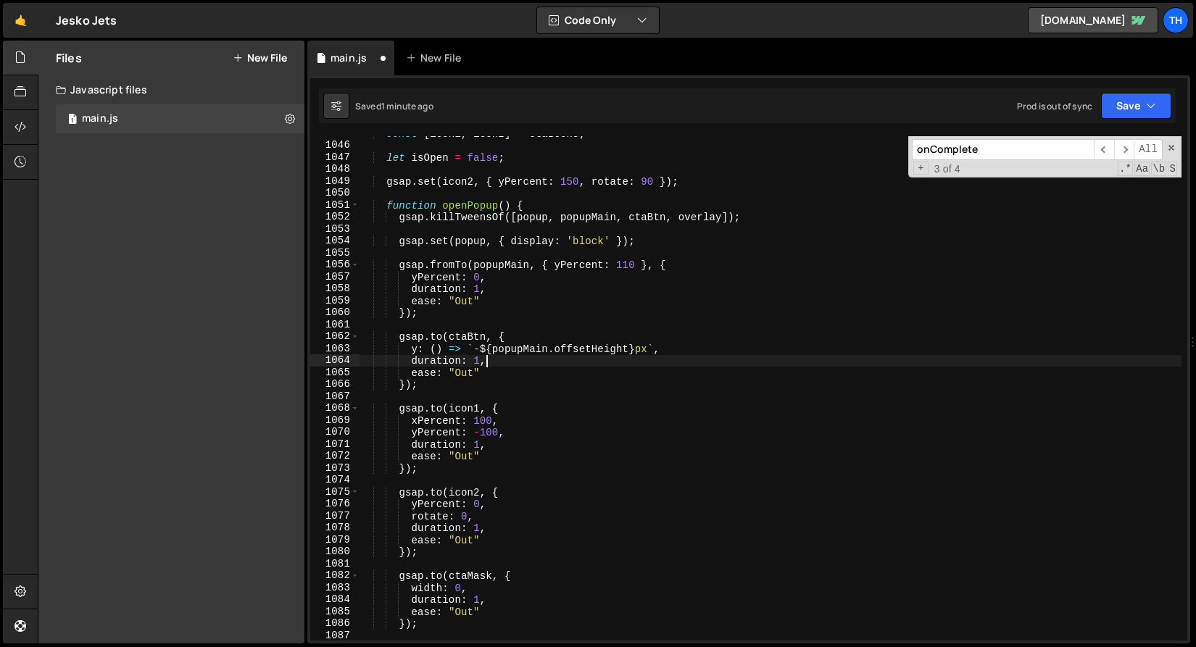
click at [675, 351] on div "const [ icon1 , icon2 ] = ctaIcons ; let isOpen = false ; gsap . set ( icon2 , …" at bounding box center [770, 392] width 822 height 528
type textarea "y: () => `-${popupMain.offsetHeight}px`,"
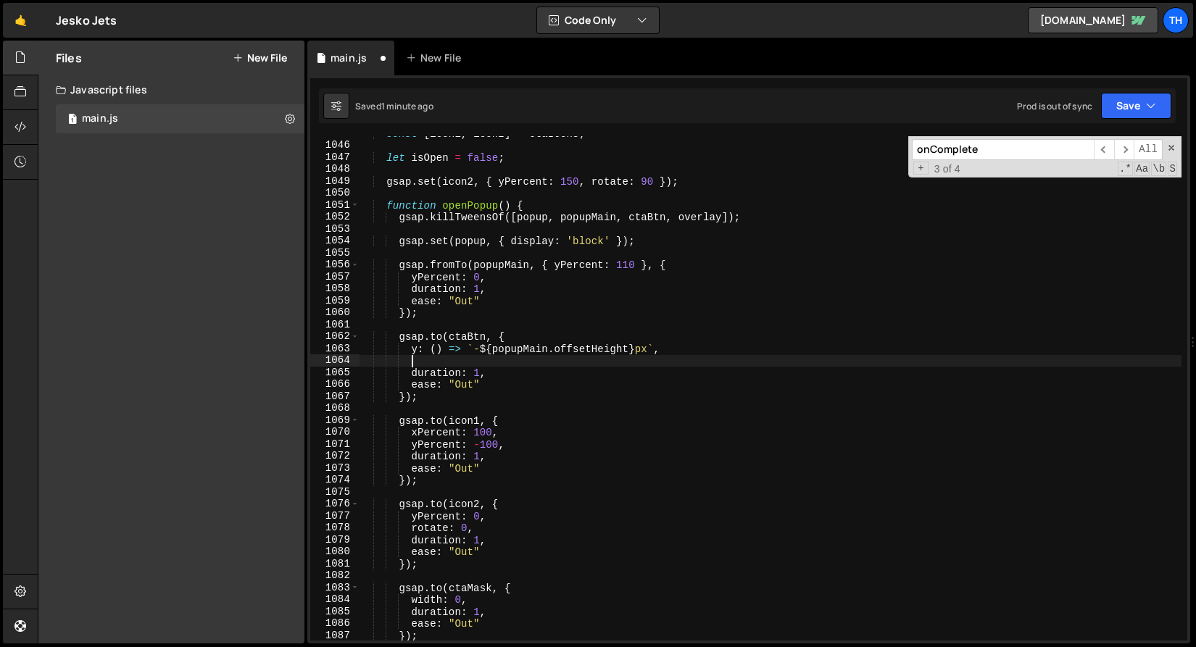
scroll to position [0, 2]
paste textarea "width: 0,"
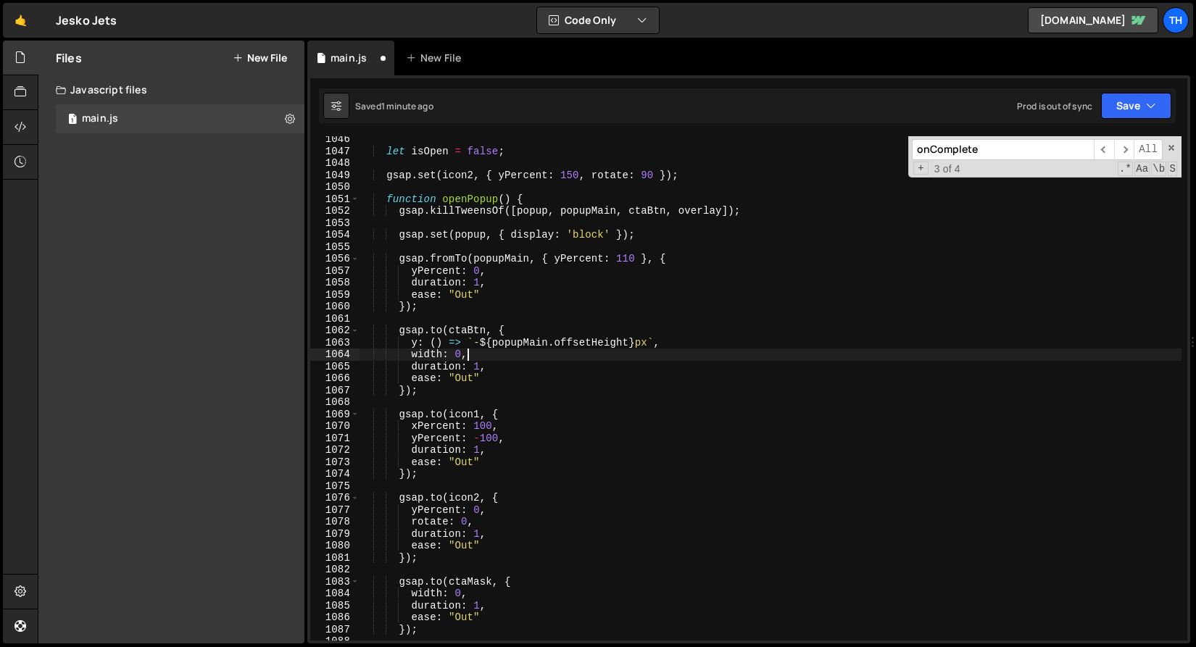
scroll to position [12520, 0]
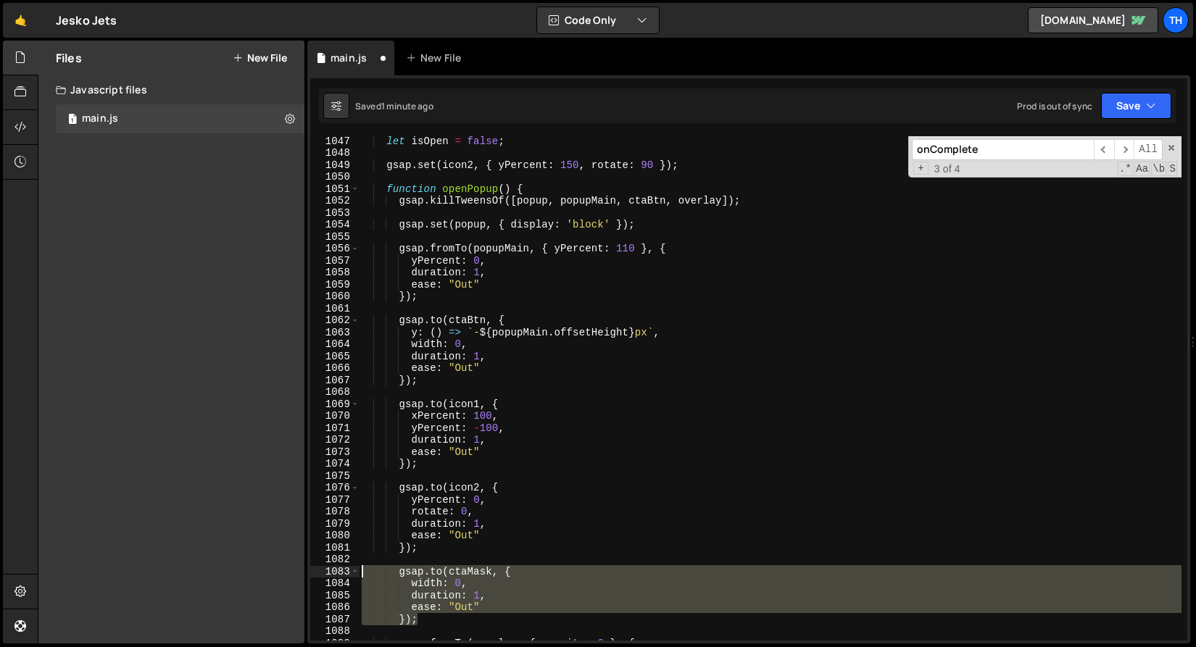
drag, startPoint x: 448, startPoint y: 624, endPoint x: 280, endPoint y: 567, distance: 176.9
click at [280, 567] on div "Files New File Javascript files 1 main.js 0 CSS files Copy share link Edit File…" at bounding box center [617, 343] width 1158 height 604
type textarea "[DOMAIN_NAME](ctaMask, { width: 0,"
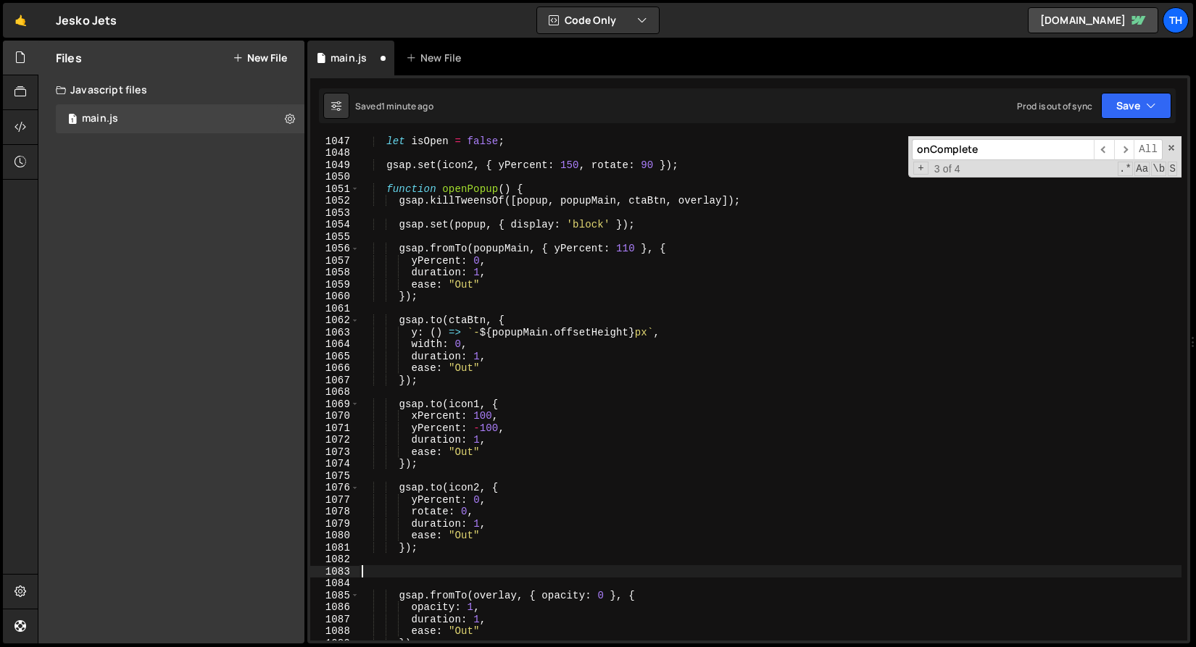
scroll to position [0, 0]
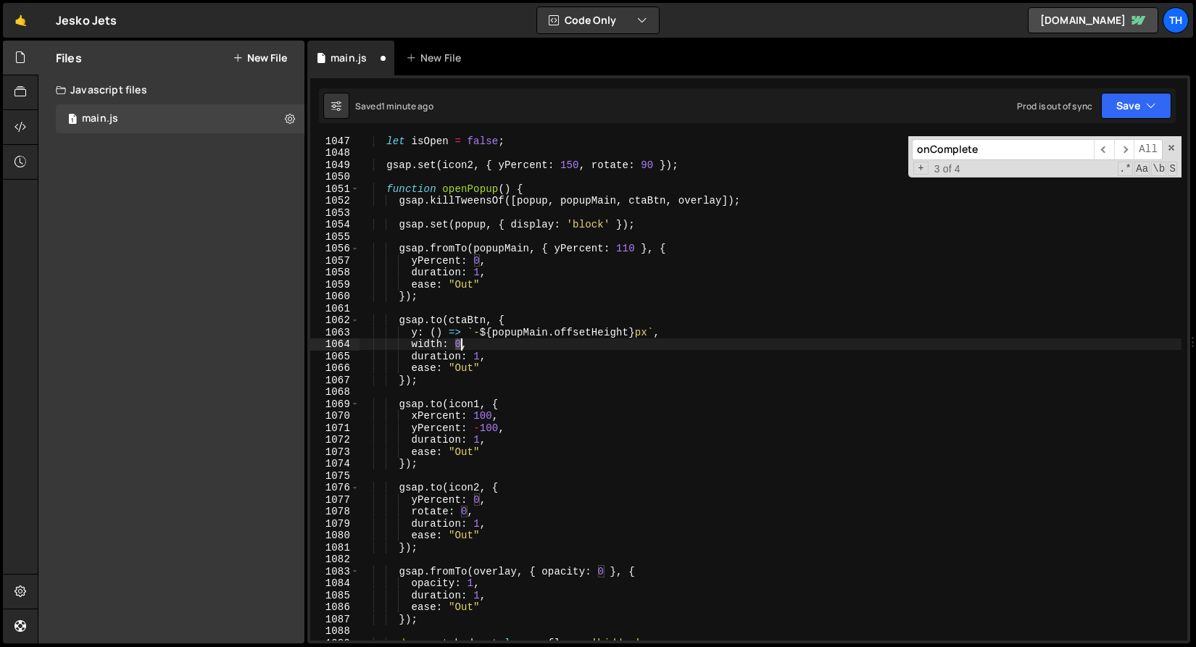
click at [462, 343] on div "let isOpen = false ; gsap . set ( icon2 , { yPercent : 150 , rotate : 90 }) ; f…" at bounding box center [770, 399] width 822 height 528
type textarea "width: 0,"
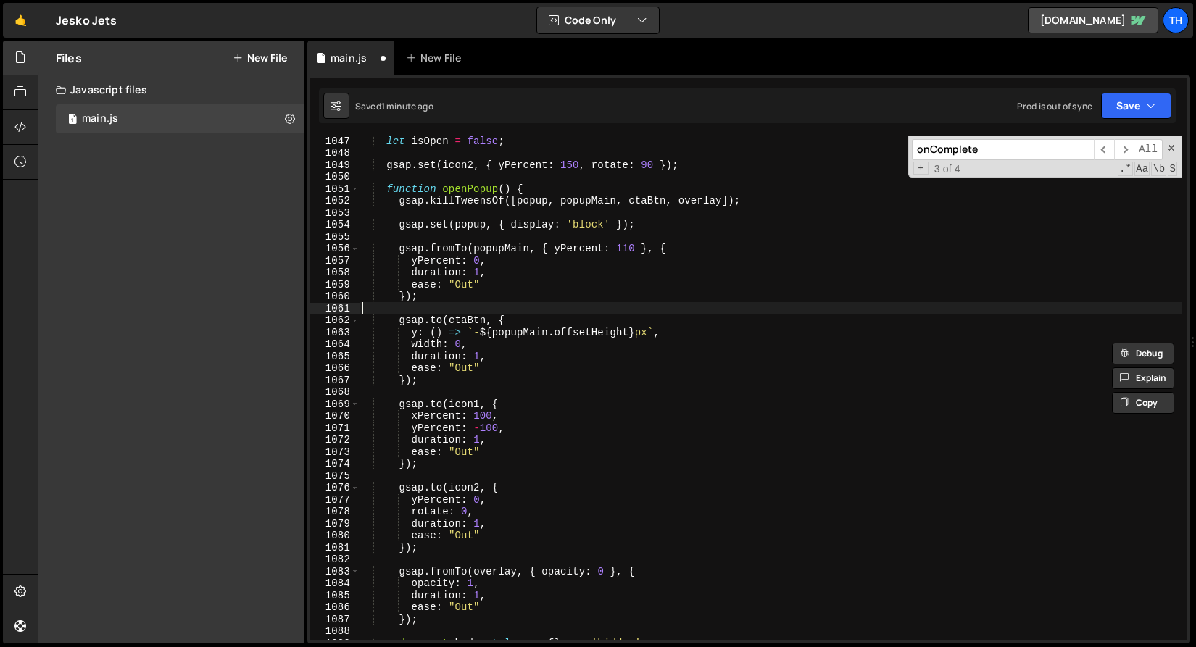
click at [467, 307] on div "let isOpen = false ; gsap . set ( icon2 , { yPercent : 150 , rotate : 90 }) ; f…" at bounding box center [770, 399] width 822 height 528
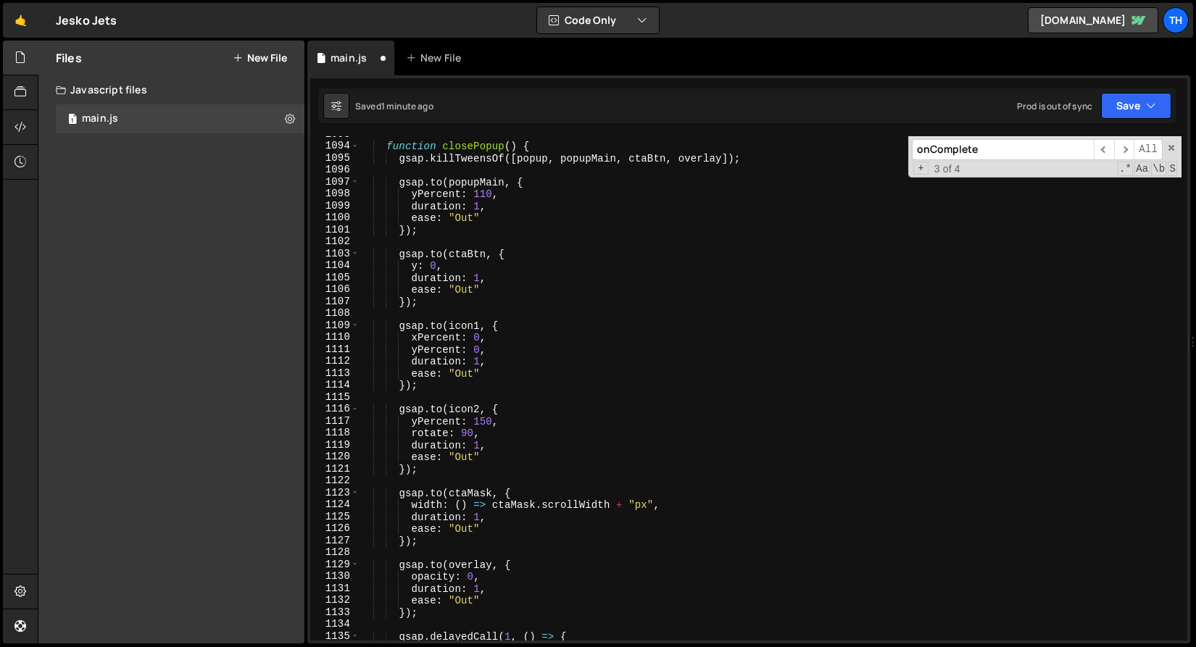
scroll to position [13224, 0]
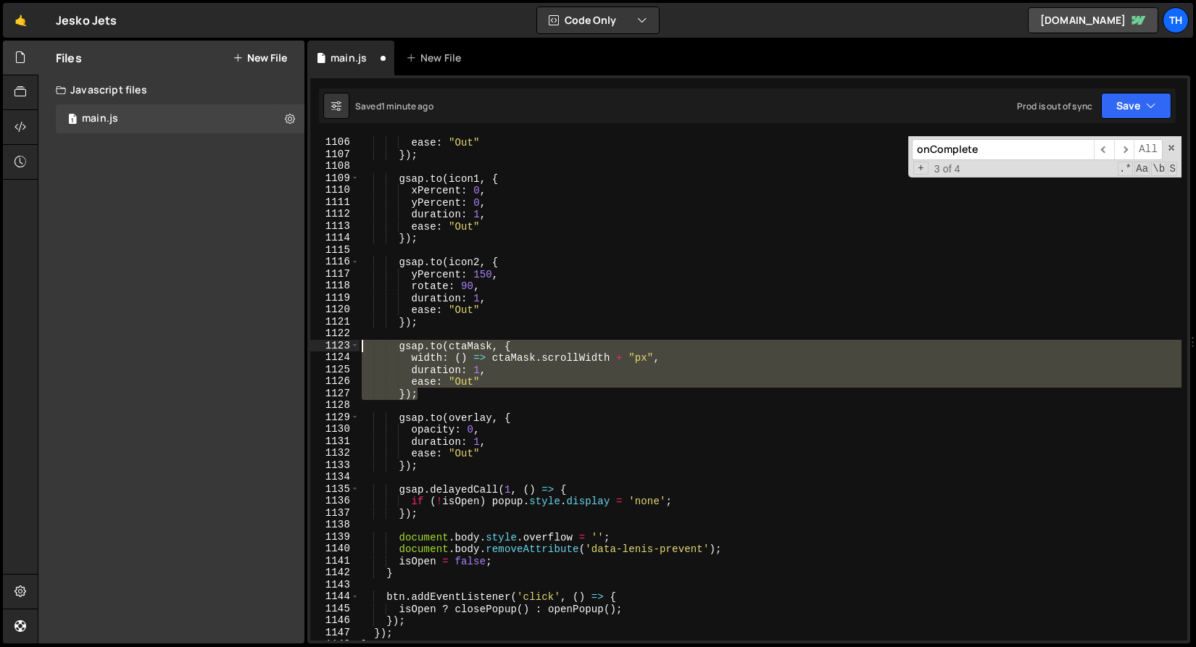
drag, startPoint x: 449, startPoint y: 393, endPoint x: 311, endPoint y: 342, distance: 146.7
click at [311, 342] on div "1105 1106 1107 1108 1109 1110 1111 1112 1113 1114 1115 1116 1117 1118 1119 1120…" at bounding box center [748, 388] width 877 height 504
type textarea "gsap.to(ctaMask, { width: () => ctaMask.scrollWidth + "px","
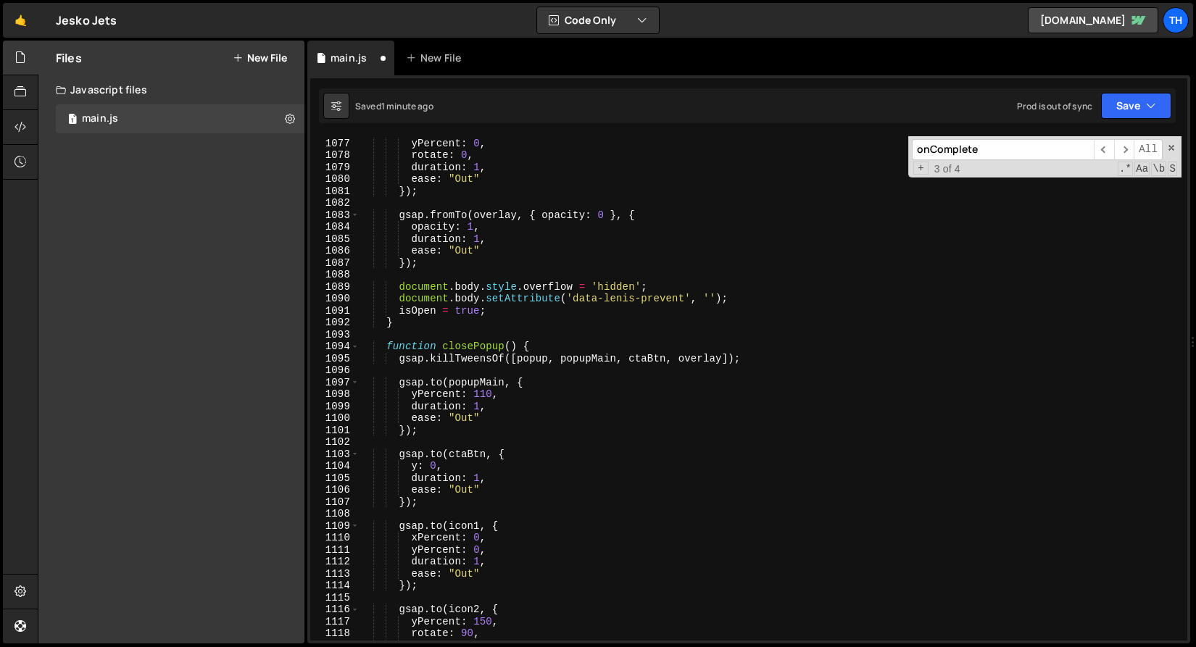
scroll to position [12877, 0]
click at [594, 281] on div "gsap . to ( icon2 , { yPercent : 0 , rotate : 0 , duration : 1 , ease : "Out" }…" at bounding box center [770, 389] width 822 height 528
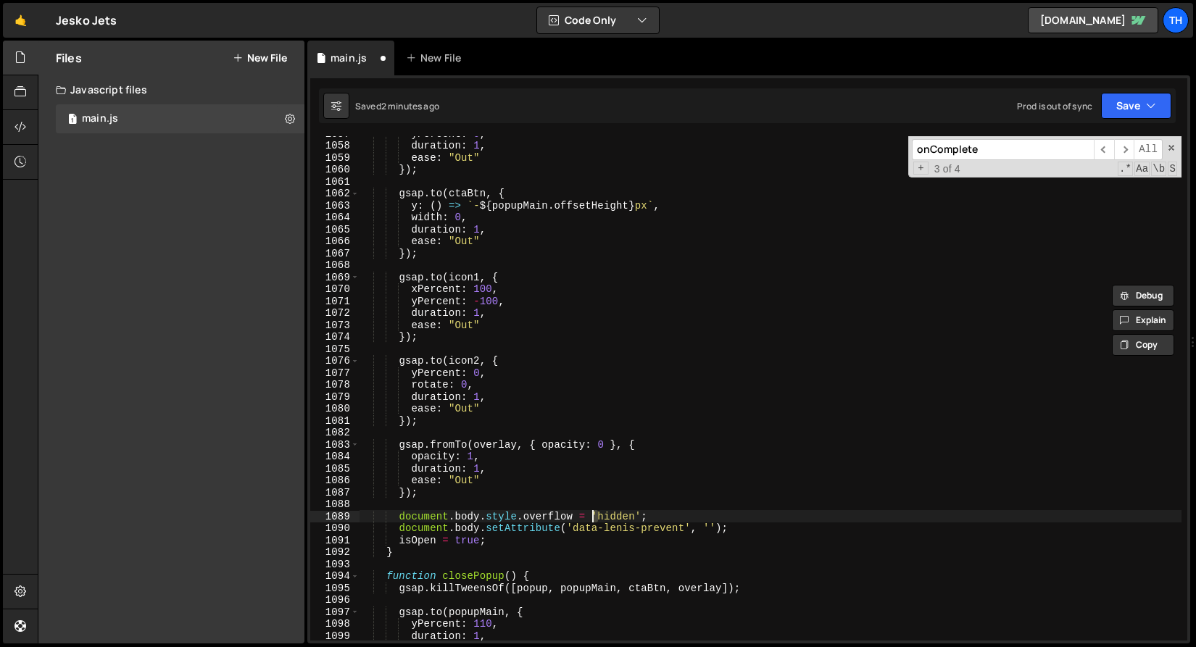
scroll to position [12553, 0]
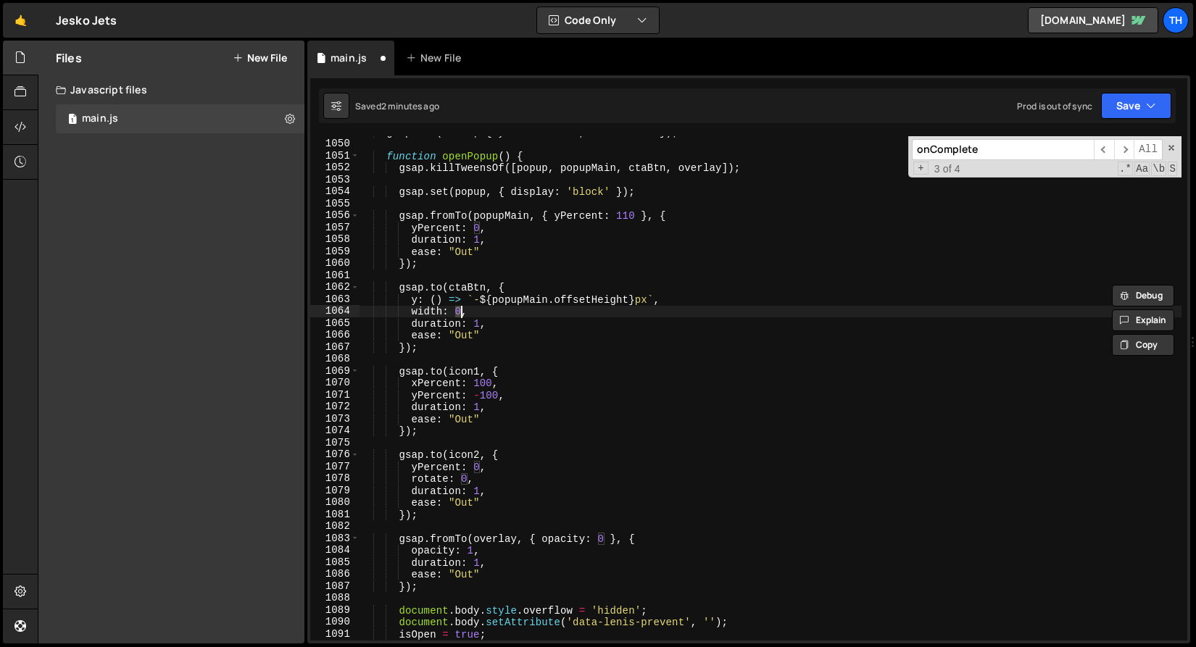
click at [461, 313] on div "gsap . set ( icon2 , { yPercent : 150 , rotate : 90 }) ; function openPopup ( )…" at bounding box center [770, 390] width 822 height 528
paste textarea "'0'"
type textarea "width: '0',"
click at [490, 275] on div "gsap . set ( icon2 , { yPercent : 150 , rotate : 90 }) ; function openPopup ( )…" at bounding box center [770, 390] width 822 height 528
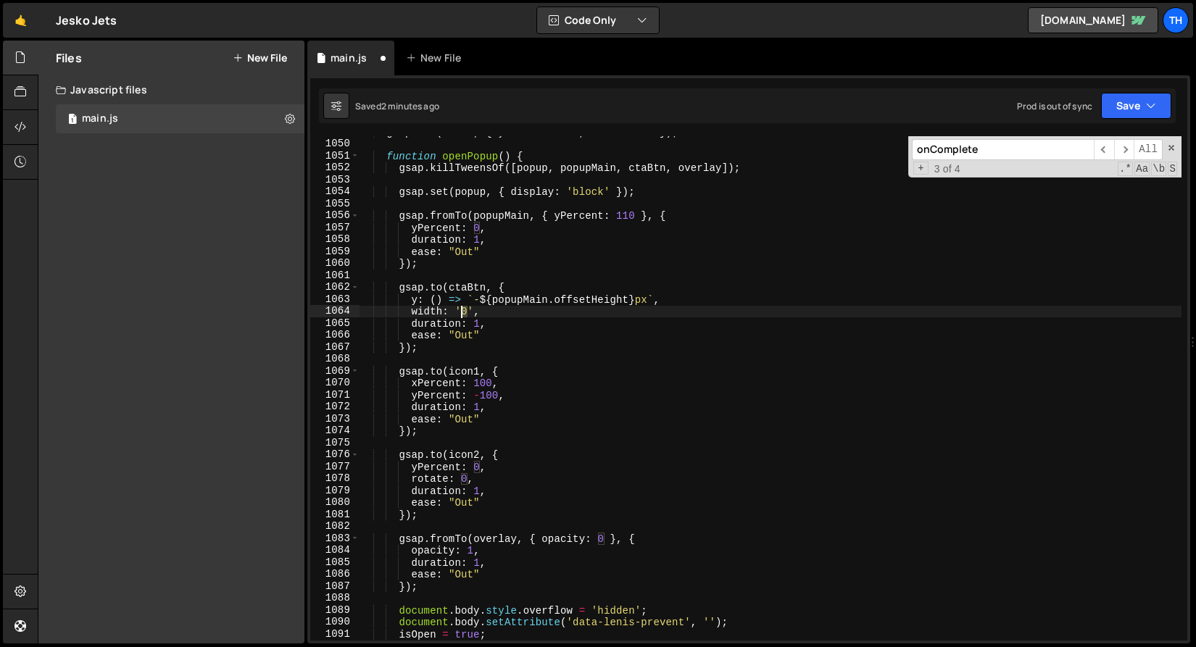
click at [464, 307] on div "gsap . set ( icon2 , { yPercent : 150 , rotate : 90 }) ; function openPopup ( )…" at bounding box center [770, 390] width 822 height 528
click at [1112, 112] on button "Save" at bounding box center [1136, 106] width 70 height 26
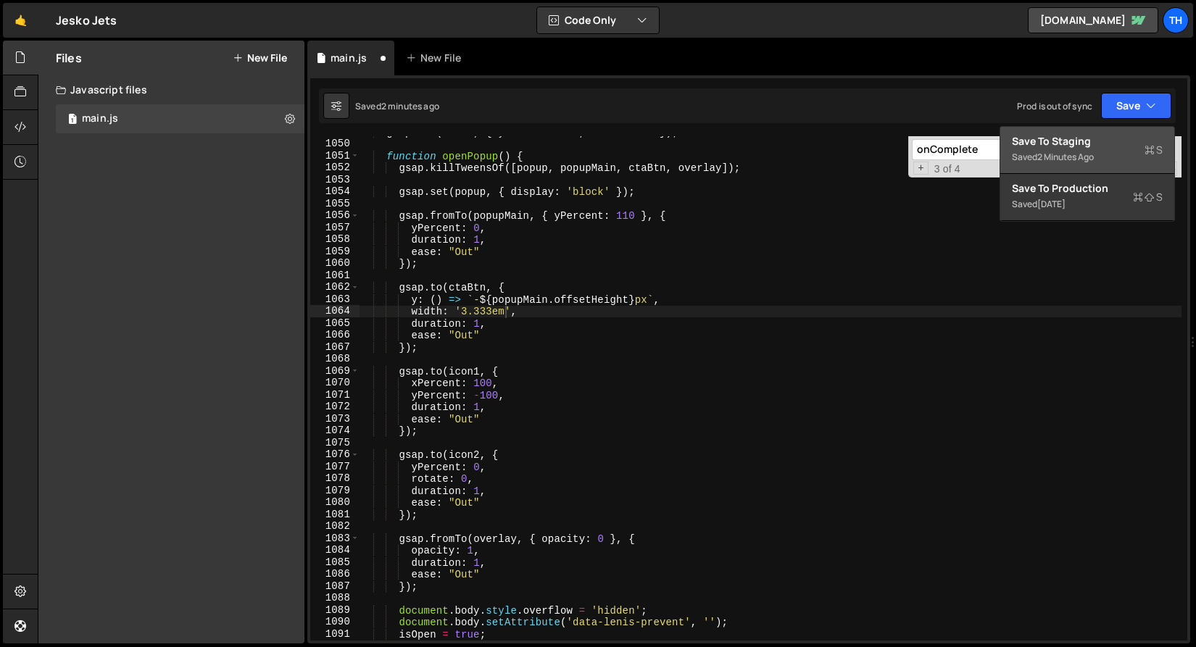
click at [1114, 147] on div "Save to Staging S" at bounding box center [1087, 141] width 151 height 14
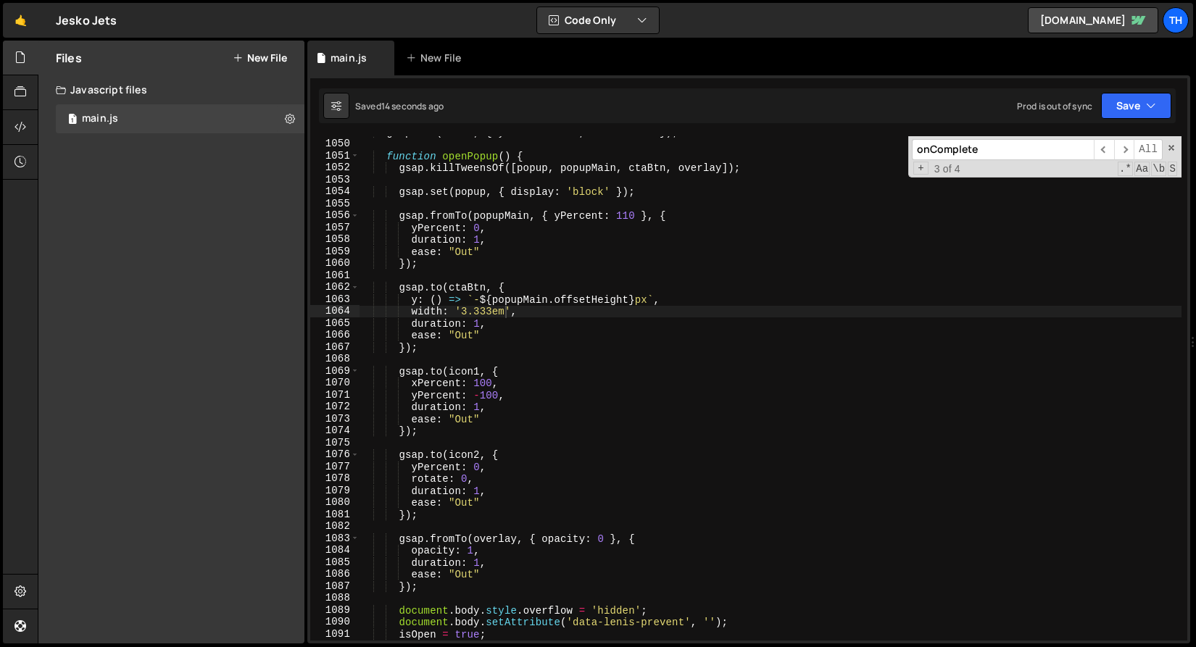
click at [408, 314] on div "gsap . set ( icon2 , { yPercent : 150 , rotate : 90 }) ; function openPopup ( )…" at bounding box center [770, 390] width 822 height 528
click at [1116, 102] on button "Save" at bounding box center [1136, 106] width 70 height 26
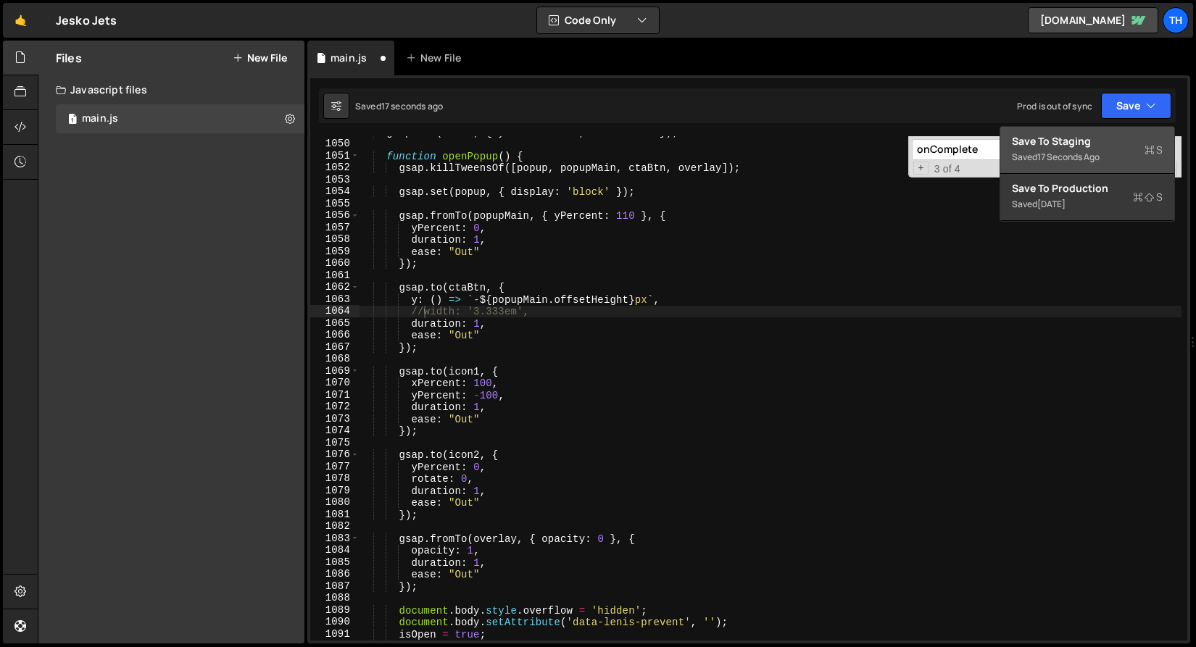
click at [1108, 136] on div "Save to Staging S" at bounding box center [1087, 141] width 151 height 14
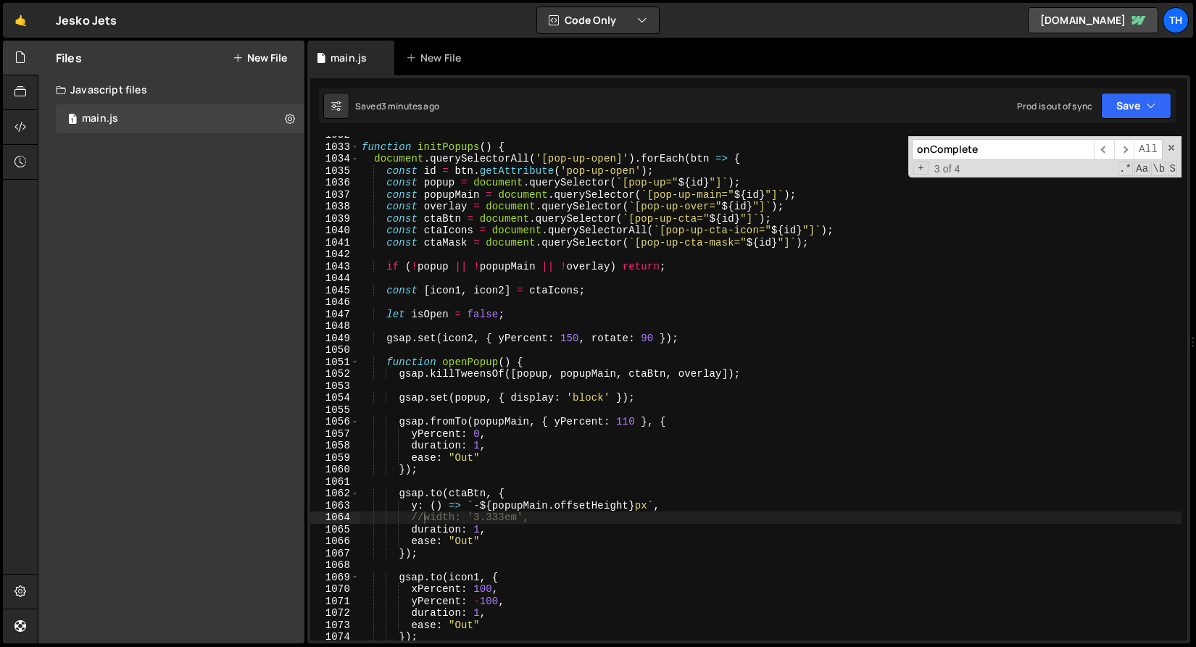
scroll to position [12335, 0]
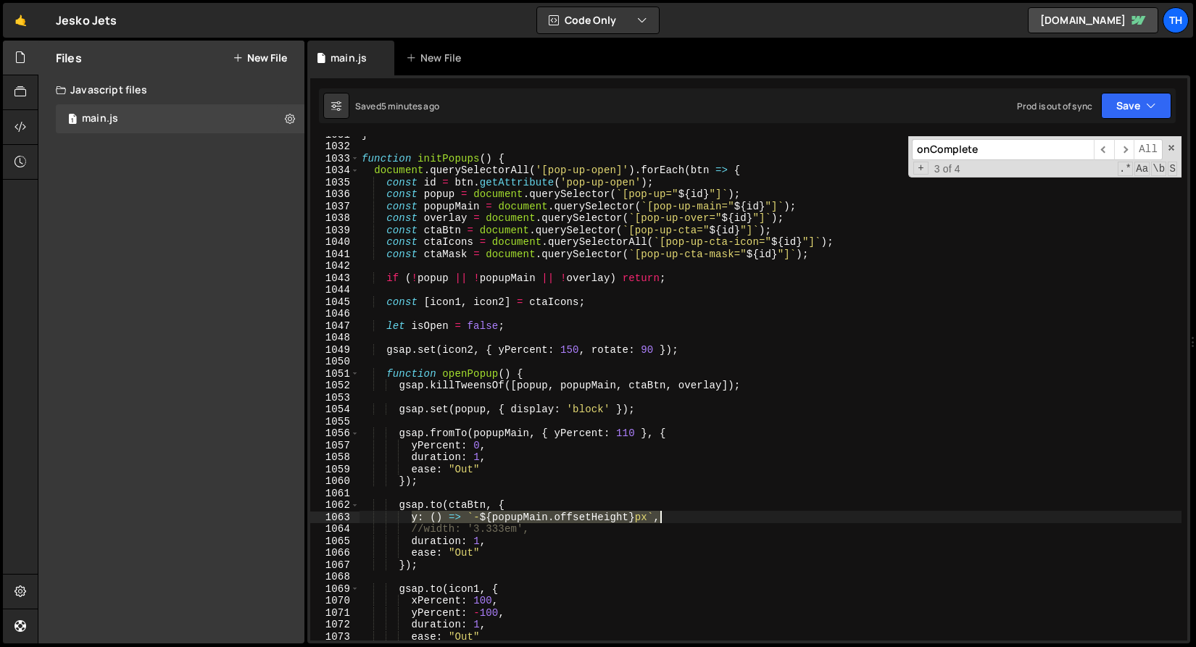
drag, startPoint x: 411, startPoint y: 518, endPoint x: 748, endPoint y: 520, distance: 337.0
click at [748, 520] on div "} function initPopups ( ) { document . querySelectorAll ( '[pop-up-open]' ) . f…" at bounding box center [770, 392] width 822 height 528
click at [824, 251] on div "} function initPopups ( ) { document . querySelectorAll ( '[pop-up-open]' ) . f…" at bounding box center [770, 392] width 822 height 528
type textarea "const ctaMask = document.querySelector(`[pop-up-cta-mask="${id}"]`);"
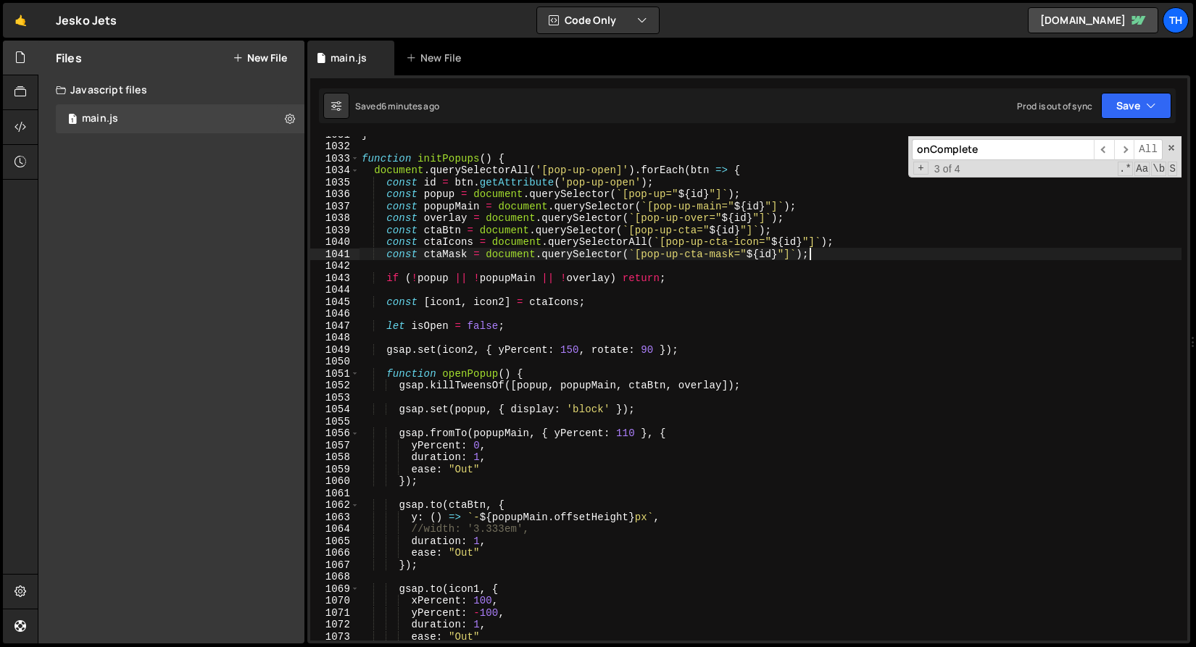
scroll to position [0, 1]
paste textarea "const em = parseFloat(getComputedStyle(popupMain).fontSize);"
type textarea "const em = parseFloat(getComputedStyle(popupMain).fontSize);"
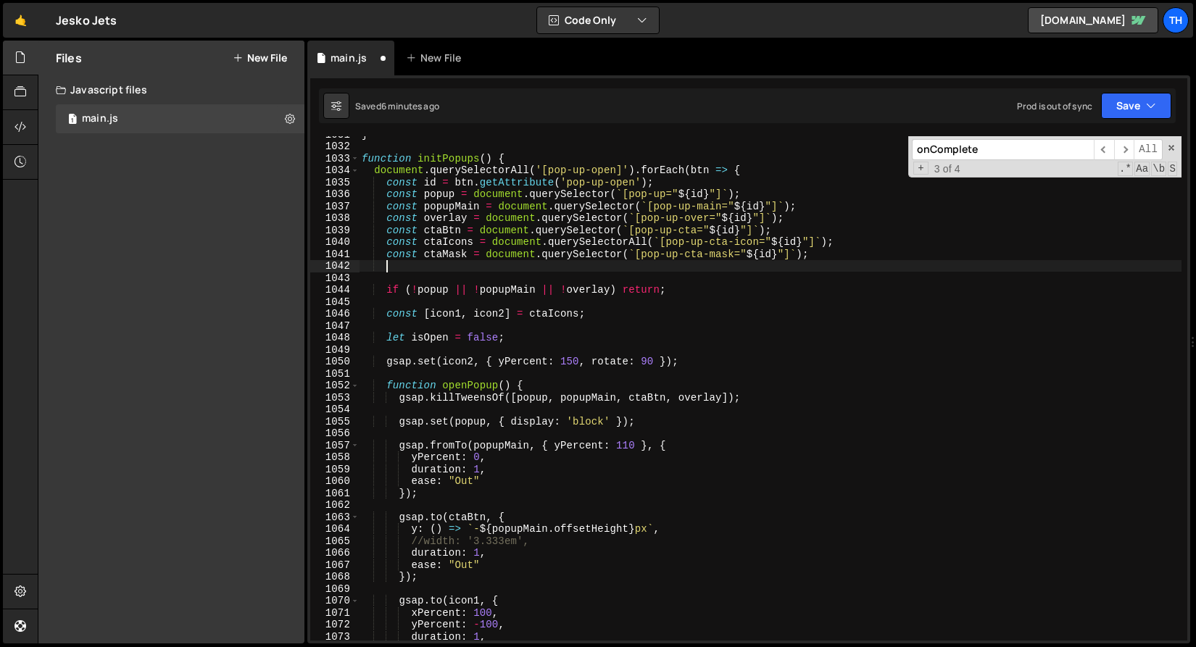
type textarea "const ctaMask = document.querySelector(`[pop-up-cta-mask="${id}"]`);"
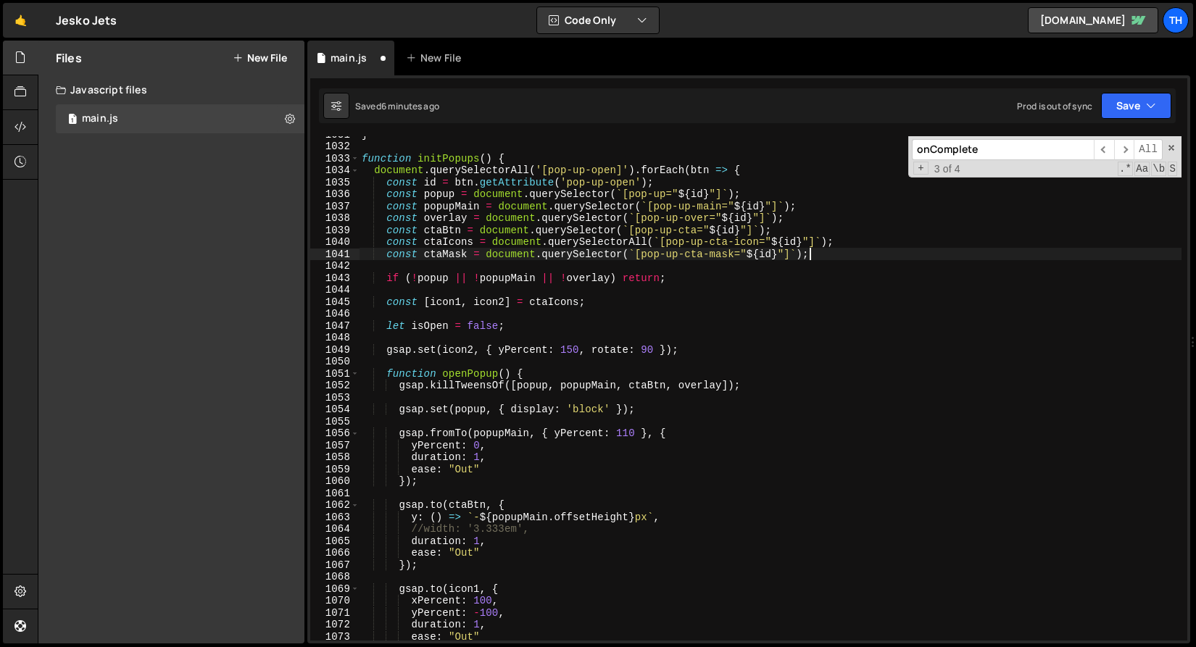
click at [631, 308] on div "} function initPopups ( ) { document . querySelectorAll ( '[pop-up-open]' ) . f…" at bounding box center [770, 392] width 822 height 528
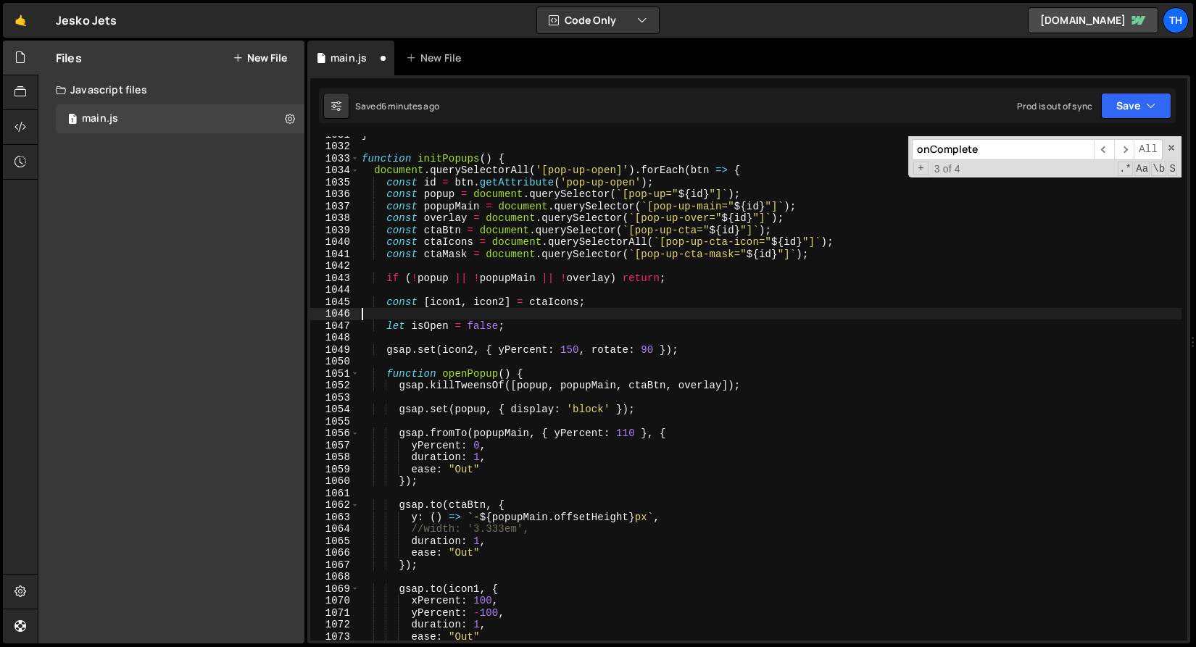
scroll to position [0, 0]
click at [630, 302] on div "} function initPopups ( ) { document . querySelectorAll ( '[pop-up-open]' ) . f…" at bounding box center [770, 392] width 822 height 528
type textarea "const [icon1, icon2] = ctaIcons;"
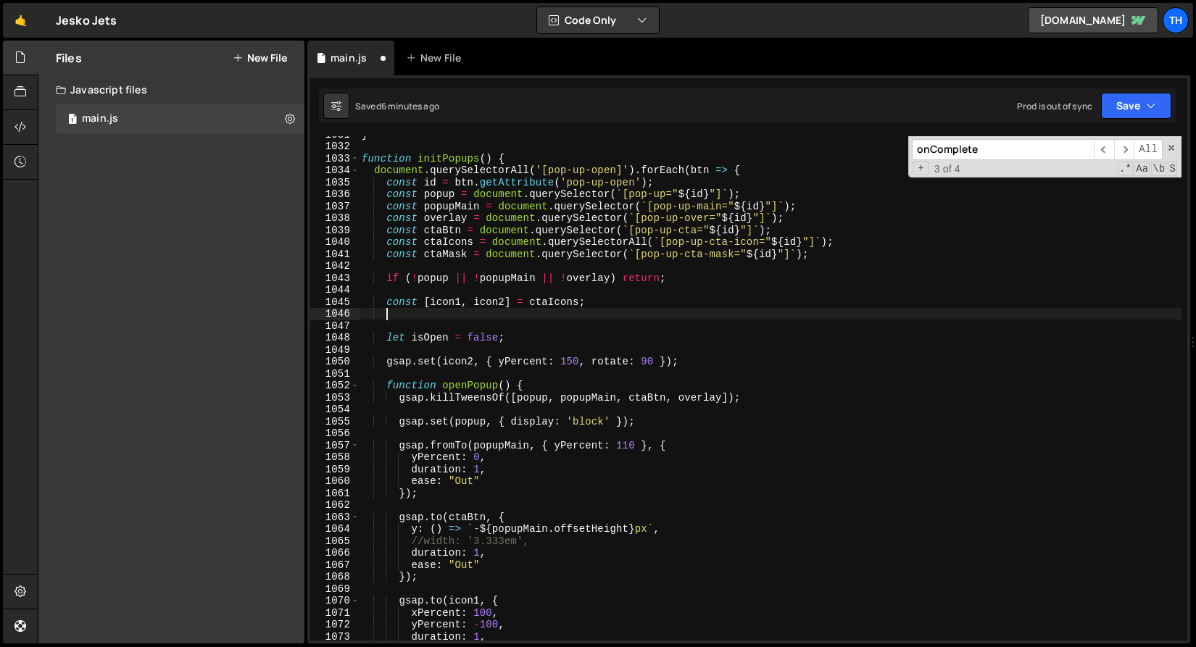
scroll to position [0, 1]
paste textarea "const em = parseFloat(getComputedStyle(popupMain).fontSize);"
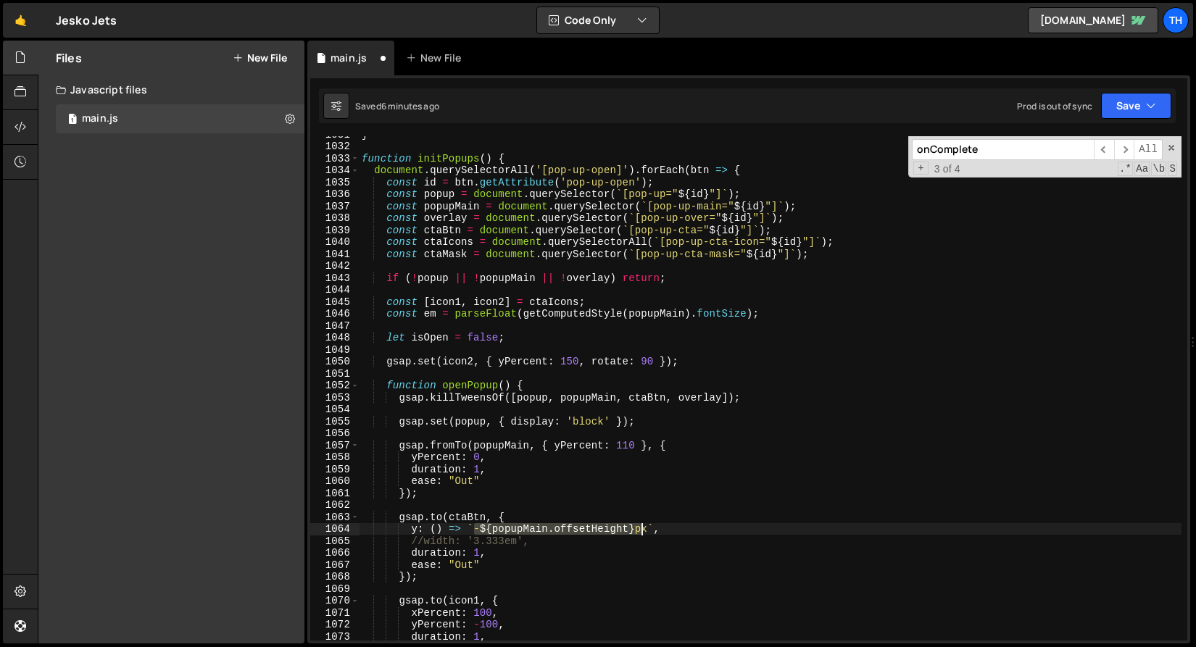
drag, startPoint x: 474, startPoint y: 530, endPoint x: 647, endPoint y: 530, distance: 173.2
click at [647, 530] on div "} function initPopups ( ) { document . querySelectorAll ( '[pop-up-open]' ) . f…" at bounding box center [770, 392] width 822 height 528
paste textarea "(popupMain.offsetHeight + 1.667 * em) + "px""
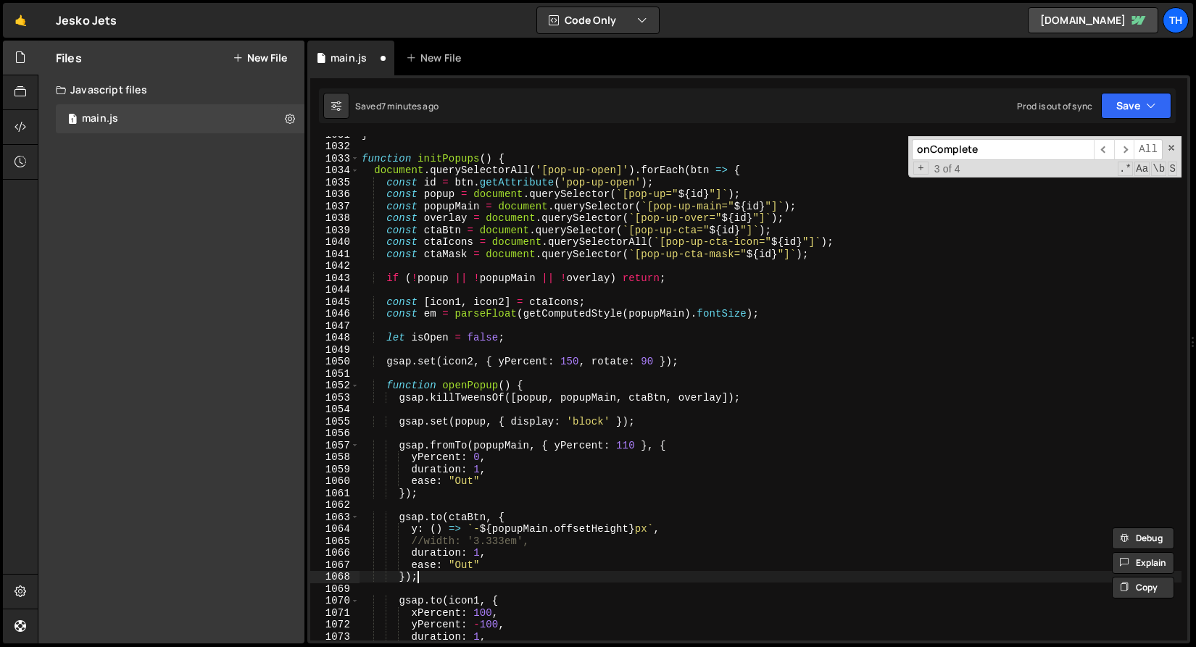
click at [428, 576] on div "} function initPopups ( ) { document . querySelectorAll ( '[pop-up-open]' ) . f…" at bounding box center [770, 392] width 822 height 528
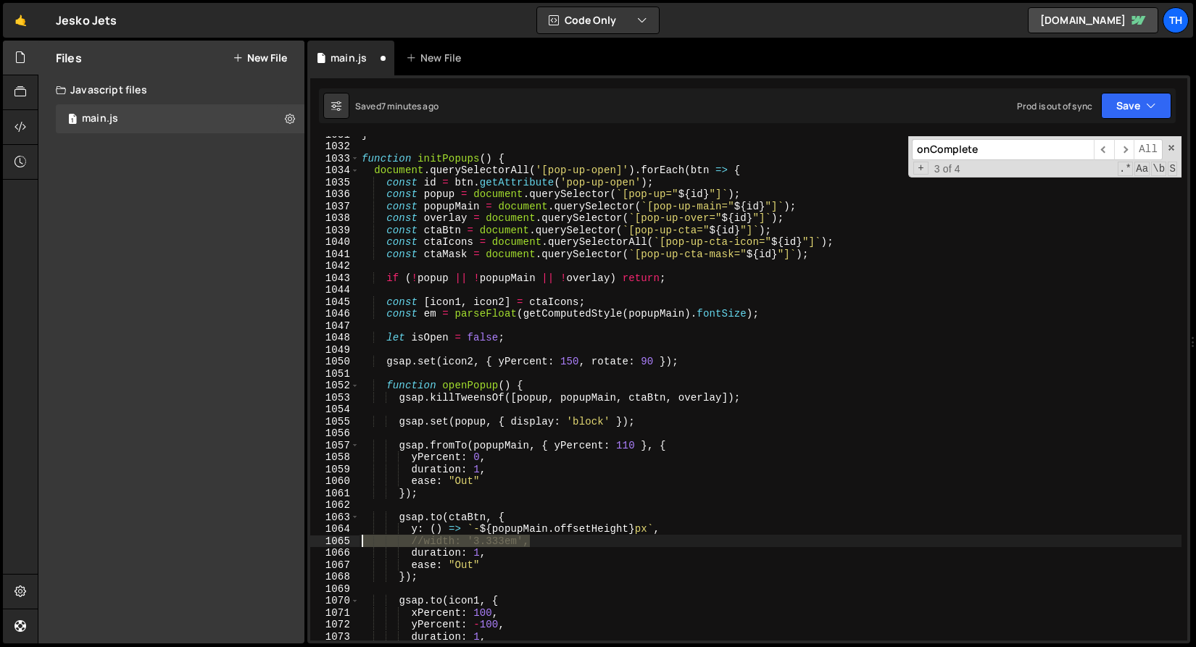
drag, startPoint x: 544, startPoint y: 544, endPoint x: 284, endPoint y: 541, distance: 259.5
click at [284, 541] on div "Files New File Javascript files 1 main.js 0 CSS files Copy share link Edit File…" at bounding box center [617, 343] width 1158 height 604
type textarea "//width: '3.333em',"
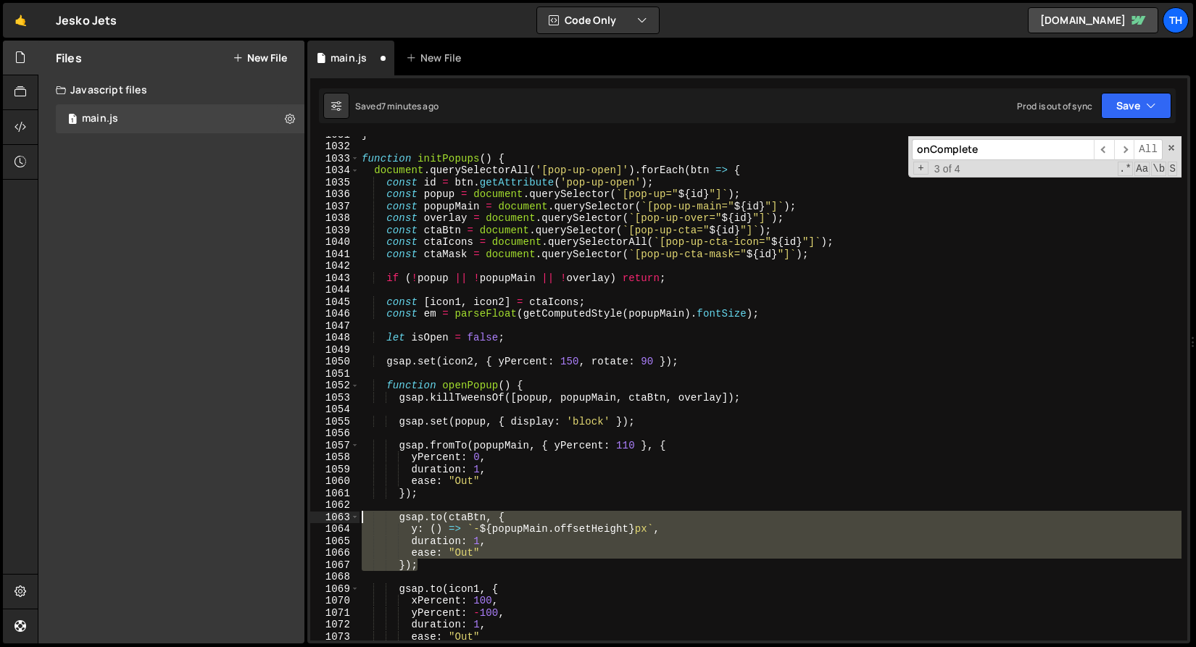
drag, startPoint x: 430, startPoint y: 568, endPoint x: 310, endPoint y: 520, distance: 128.8
click at [310, 520] on div "y: () => `-${popupMain.offsetHeight}px`, 1031 1032 1033 1034 1035 1036 1037 103…" at bounding box center [748, 388] width 877 height 504
paste textarea "});"
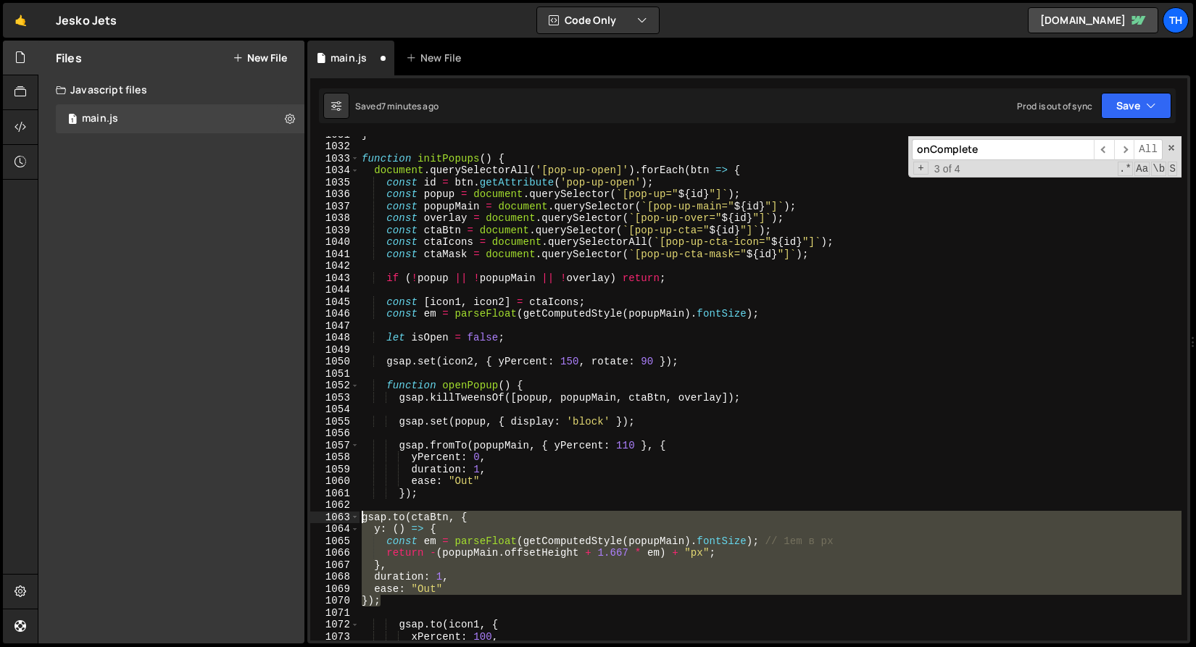
drag, startPoint x: 406, startPoint y: 596, endPoint x: 288, endPoint y: 519, distance: 141.3
click at [288, 519] on div "Files New File Javascript files 1 main.js 0 CSS files Copy share link Edit File…" at bounding box center [617, 343] width 1158 height 604
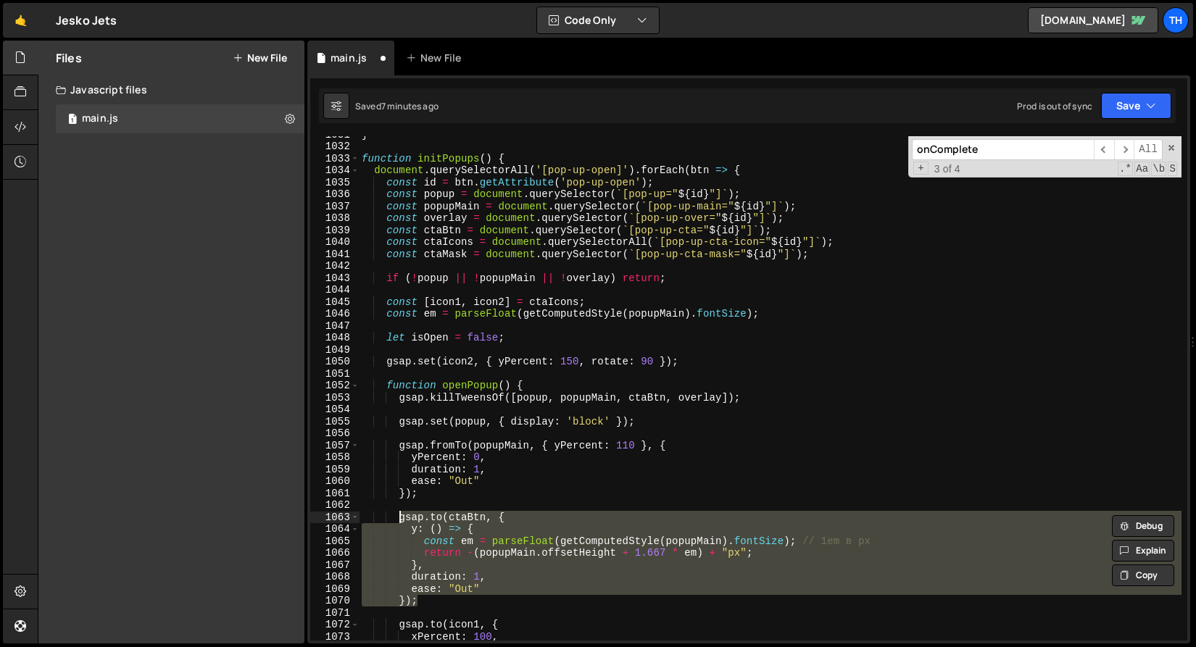
click at [433, 604] on div "} function initPopups ( ) { document . querySelectorAll ( '[pop-up-open]' ) . f…" at bounding box center [770, 388] width 822 height 504
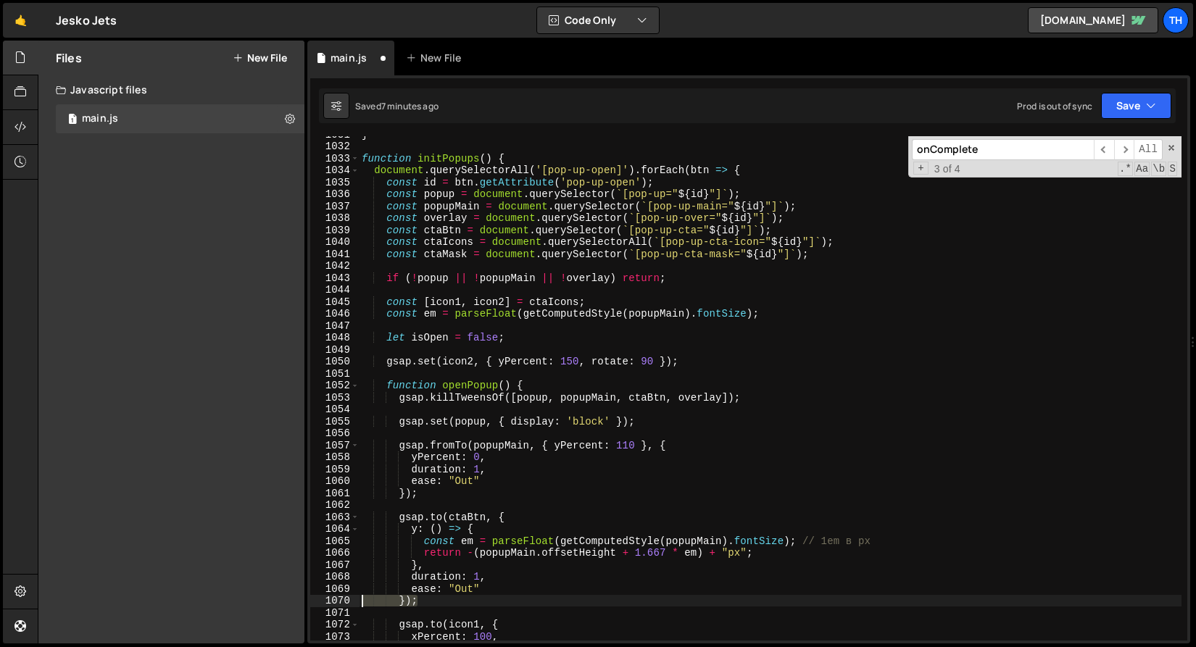
drag, startPoint x: 447, startPoint y: 603, endPoint x: 278, endPoint y: 597, distance: 169.7
click at [278, 597] on div "Files New File Javascript files 1 main.js 0 CSS files Copy share link Edit File…" at bounding box center [617, 343] width 1158 height 604
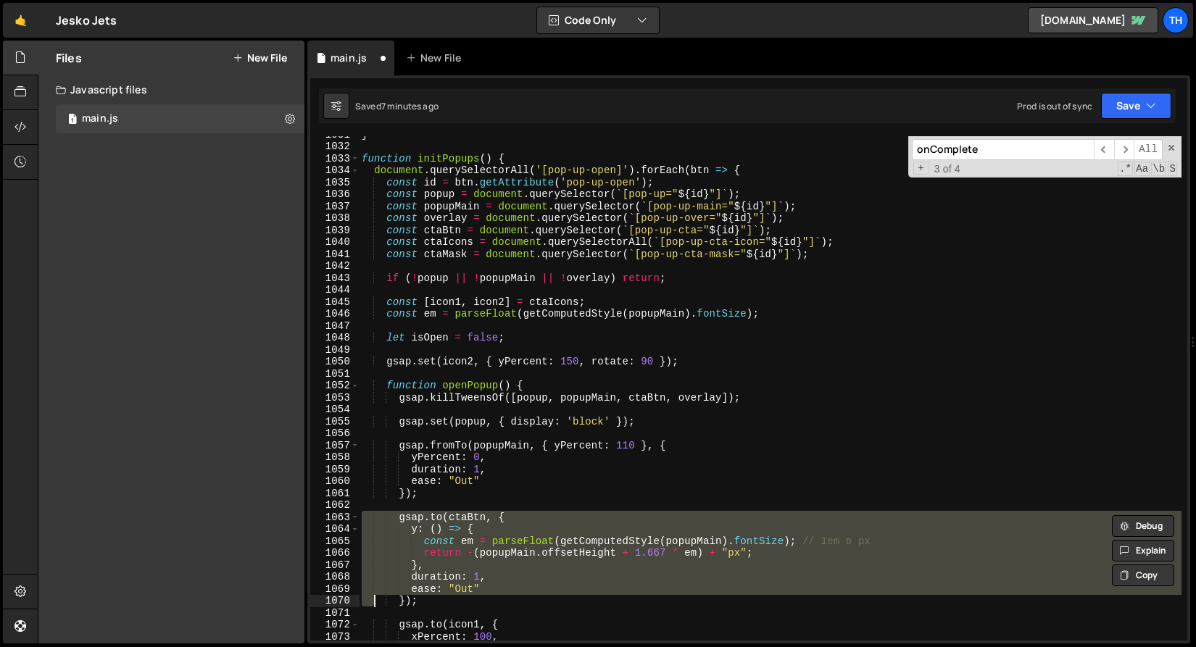
click at [428, 476] on div "} function initPopups ( ) { document . querySelectorAll ( '[pop-up-open]' ) . f…" at bounding box center [770, 392] width 822 height 528
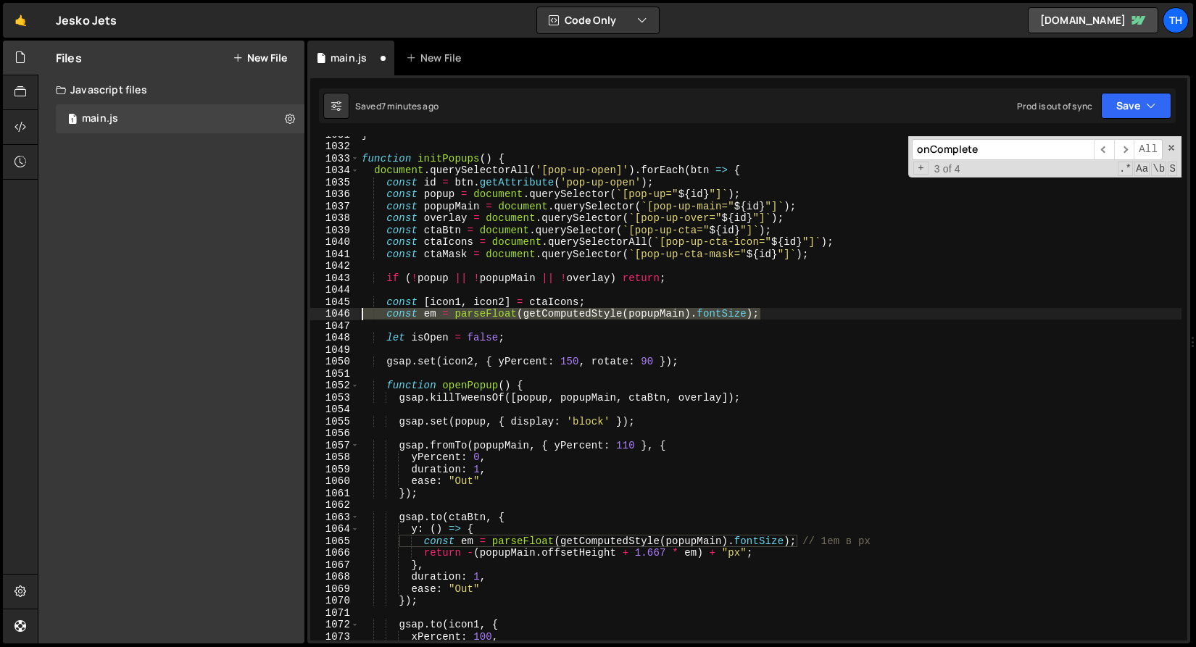
drag, startPoint x: 804, startPoint y: 320, endPoint x: 296, endPoint y: 316, distance: 508.0
click at [296, 316] on div "Files New File Javascript files 1 main.js 0 CSS files Copy share link Edit File…" at bounding box center [617, 343] width 1158 height 604
type textarea "const em = parseFloat(getComputedStyle(popupMain).fontSize);"
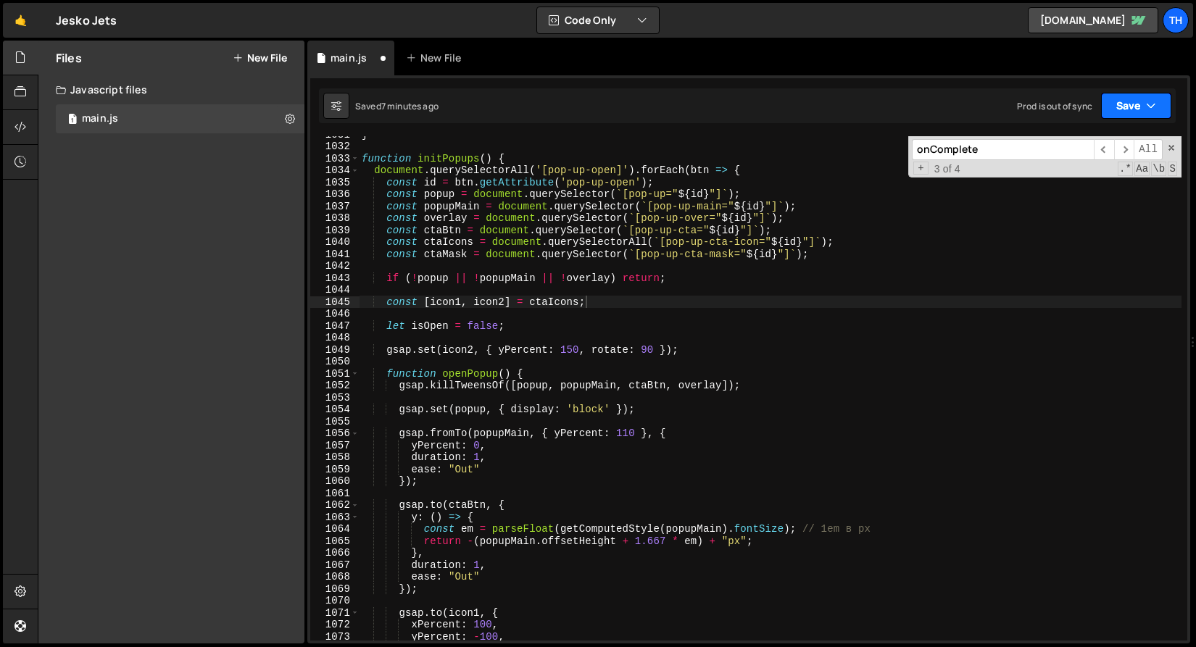
click at [1123, 101] on button "Save" at bounding box center [1136, 106] width 70 height 26
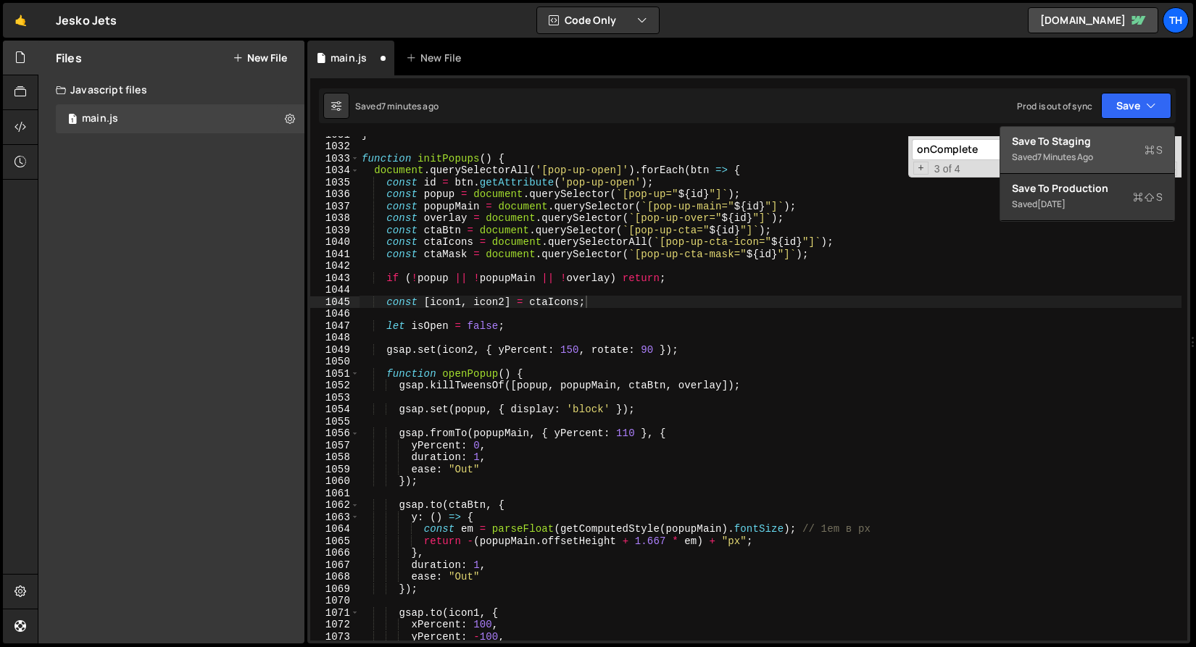
click at [1107, 136] on div "Save to Staging S" at bounding box center [1087, 141] width 151 height 14
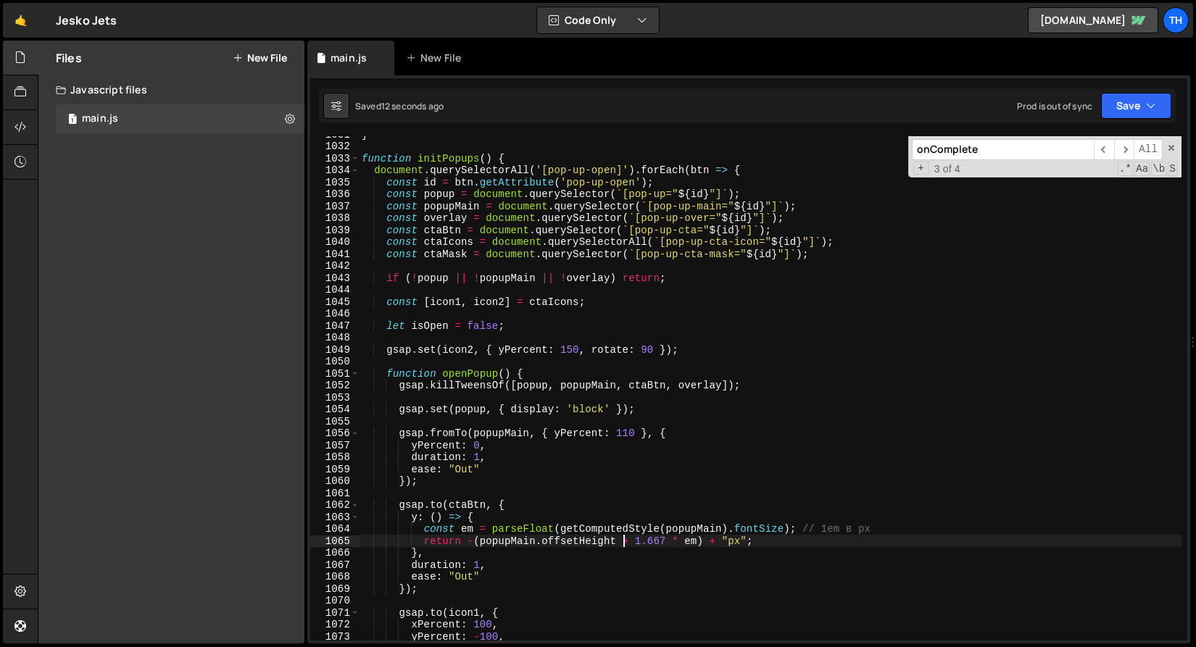
click at [629, 541] on div "} function initPopups ( ) { document . querySelectorAll ( '[pop-up-open]' ) . f…" at bounding box center [770, 392] width 822 height 528
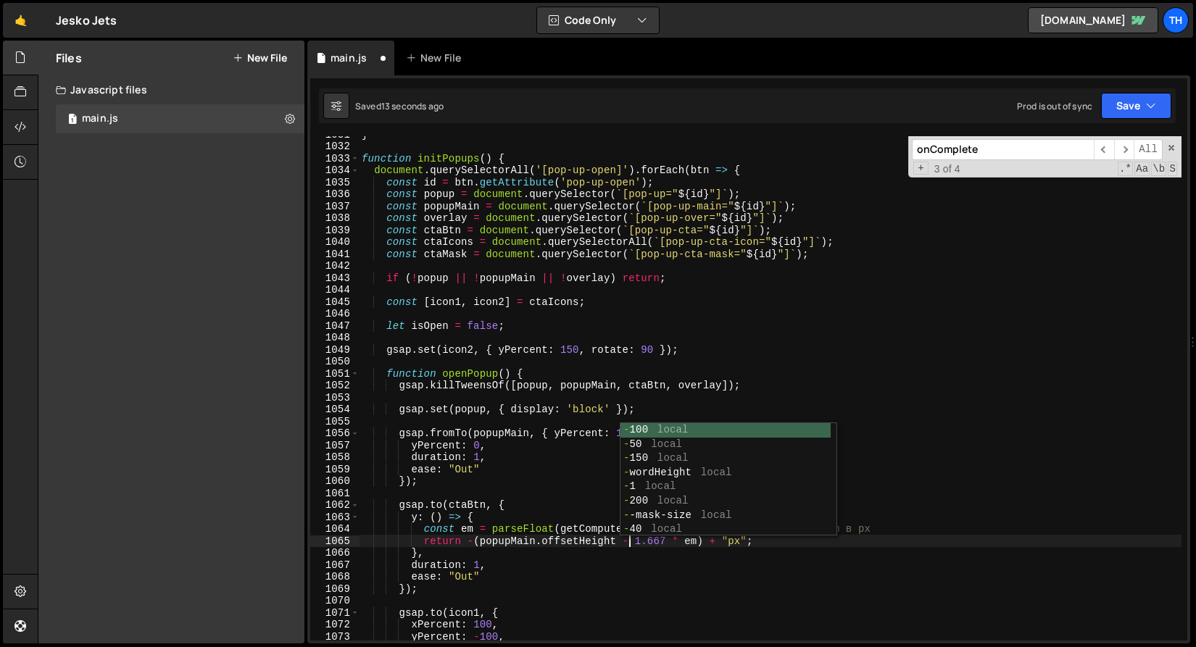
scroll to position [0, 18]
click at [1109, 109] on button "Save" at bounding box center [1136, 106] width 70 height 26
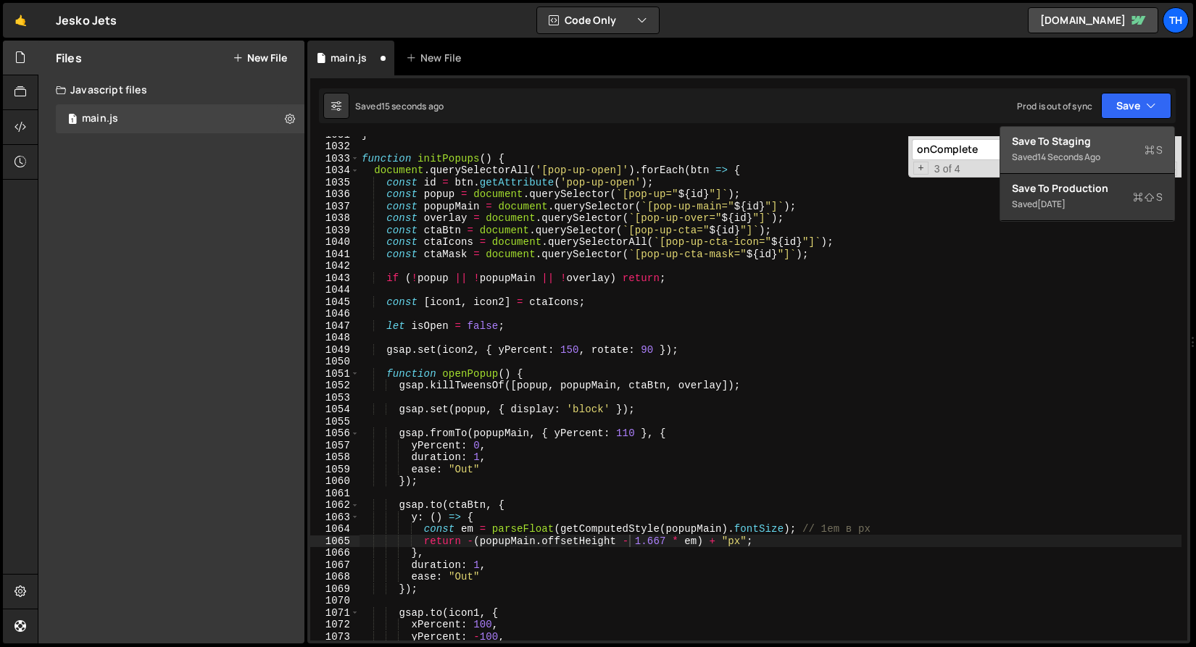
click at [1101, 145] on div "Save to Staging S" at bounding box center [1087, 141] width 151 height 14
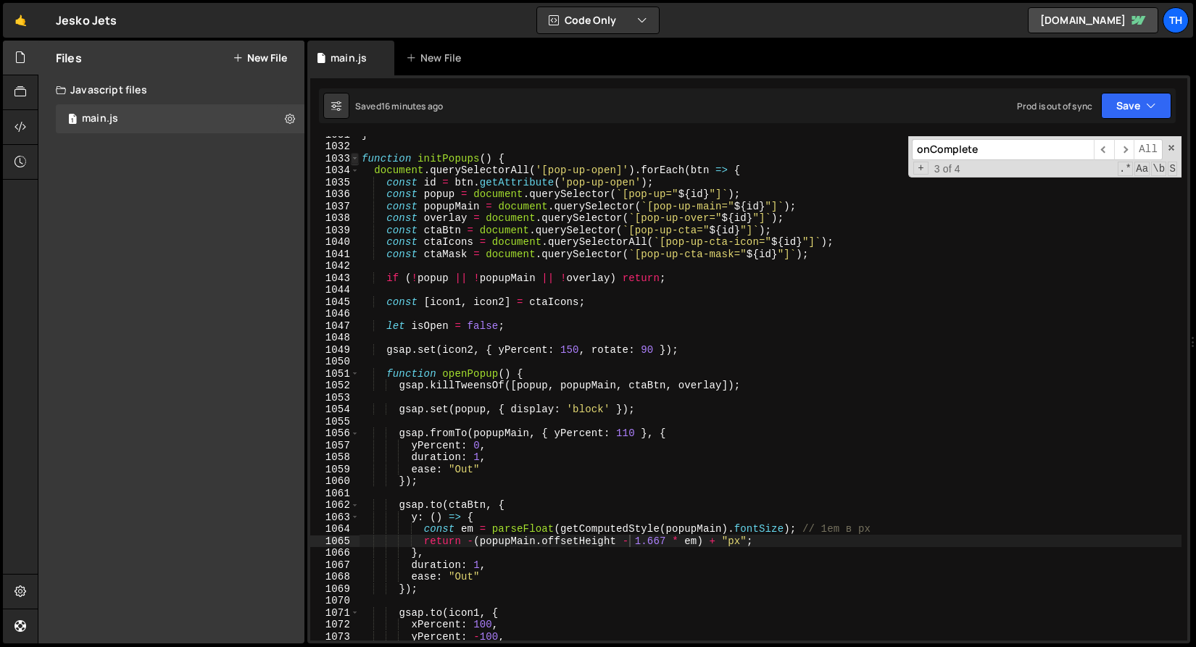
click at [357, 161] on span at bounding box center [355, 159] width 8 height 12
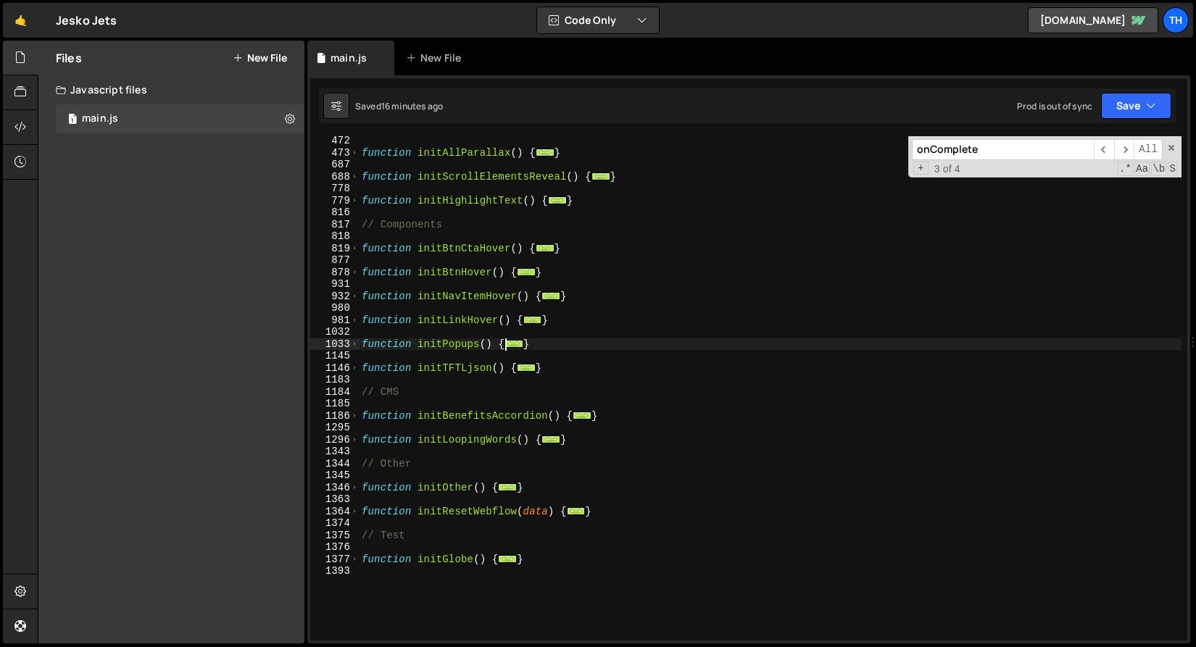
scroll to position [479, 0]
click at [354, 245] on span at bounding box center [355, 249] width 8 height 12
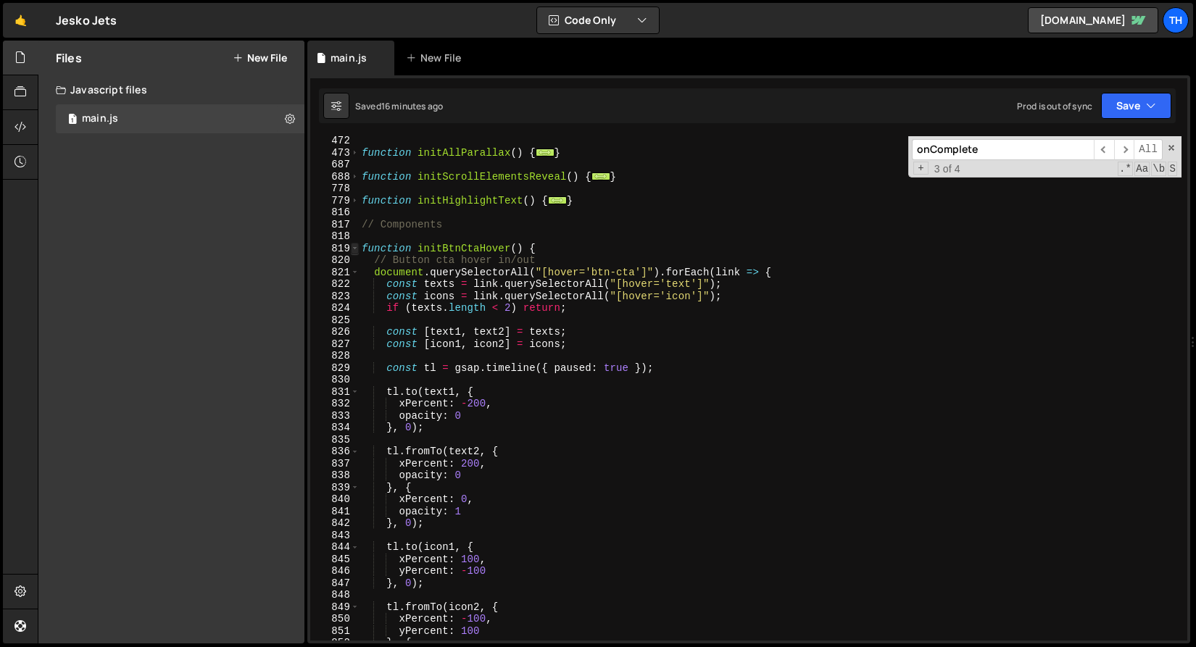
click at [354, 245] on span at bounding box center [355, 249] width 8 height 12
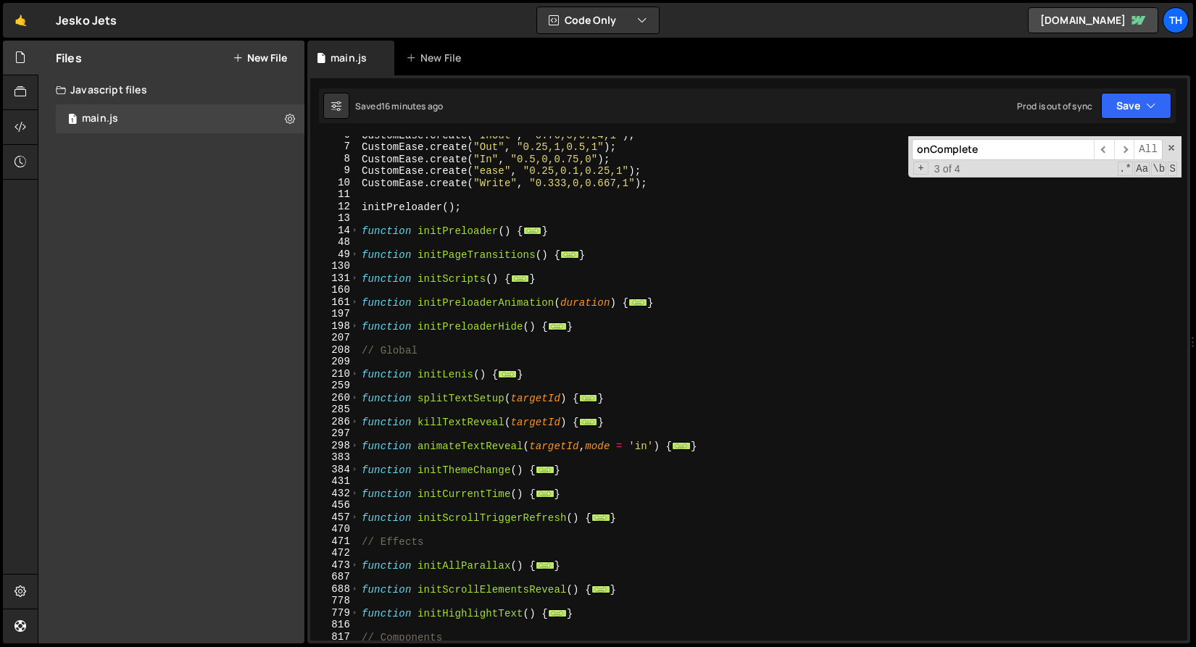
scroll to position [0, 0]
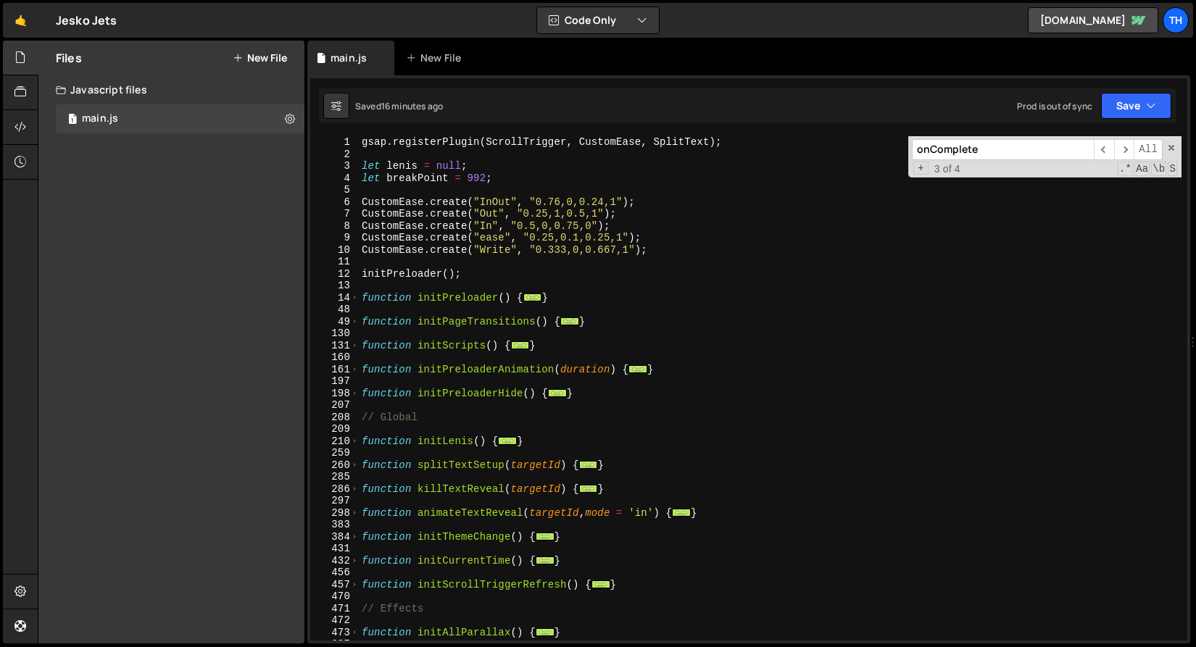
click at [359, 347] on div "131" at bounding box center [334, 346] width 49 height 12
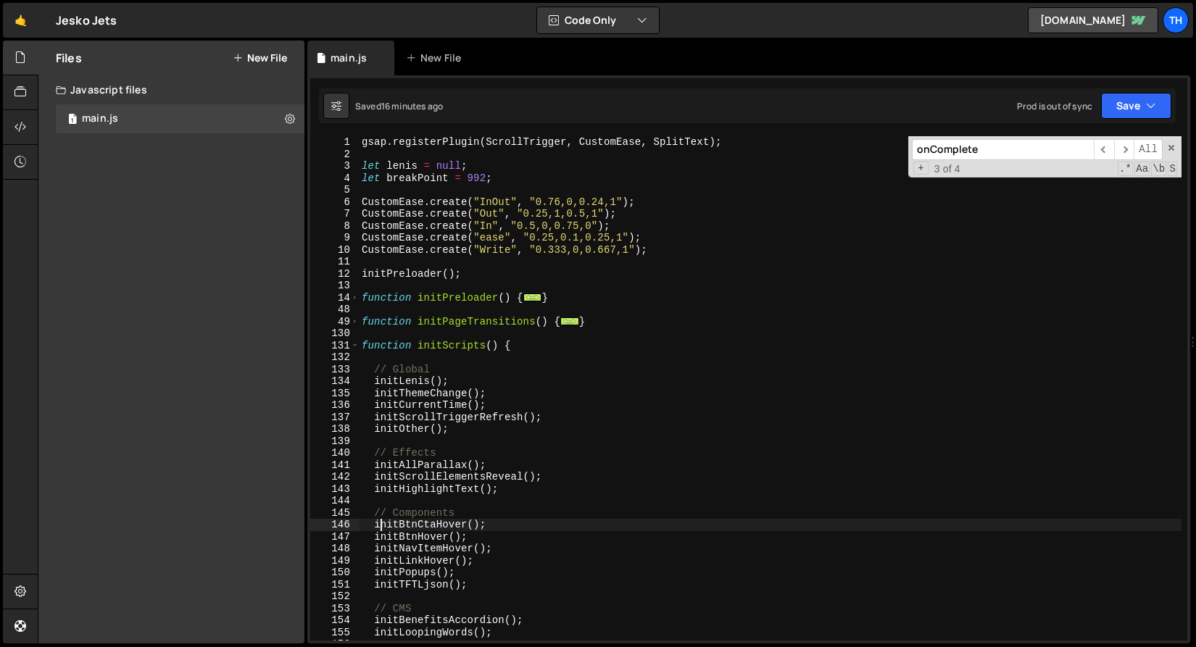
click at [381, 526] on div "gsap . registerPlugin ( ScrollTrigger , CustomEase , SplitText ) ; let lenis = …" at bounding box center [770, 400] width 822 height 528
click at [1113, 98] on button "Save" at bounding box center [1136, 106] width 70 height 26
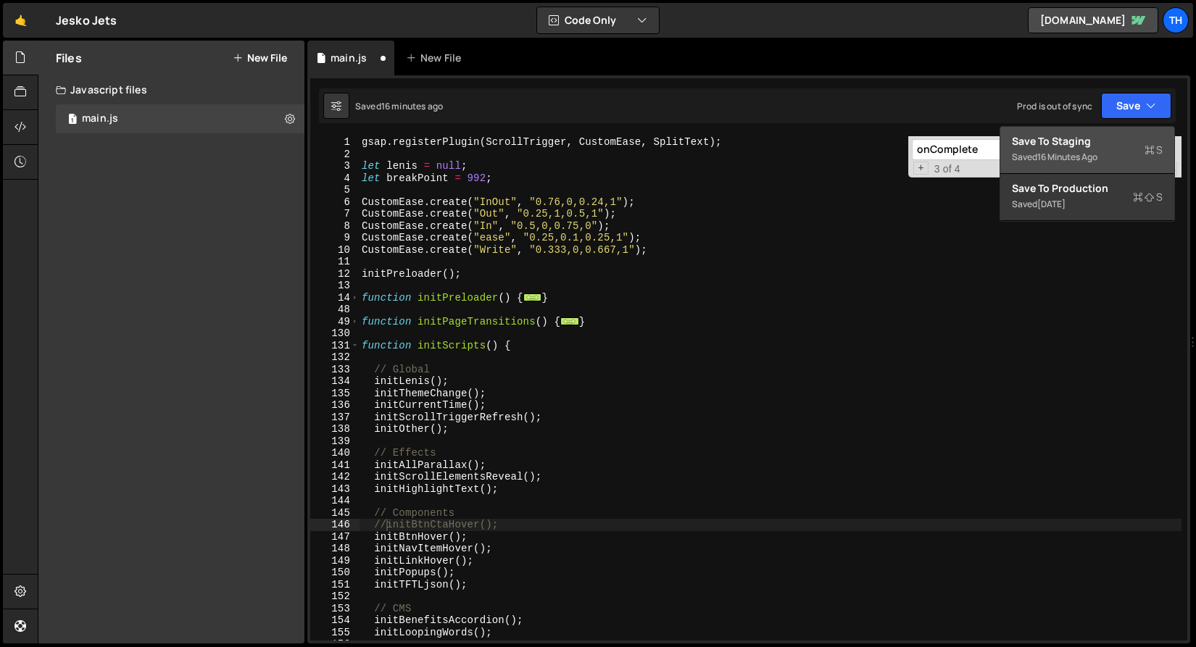
click at [1088, 150] on div "Saved 16 minutes ago" at bounding box center [1087, 157] width 151 height 17
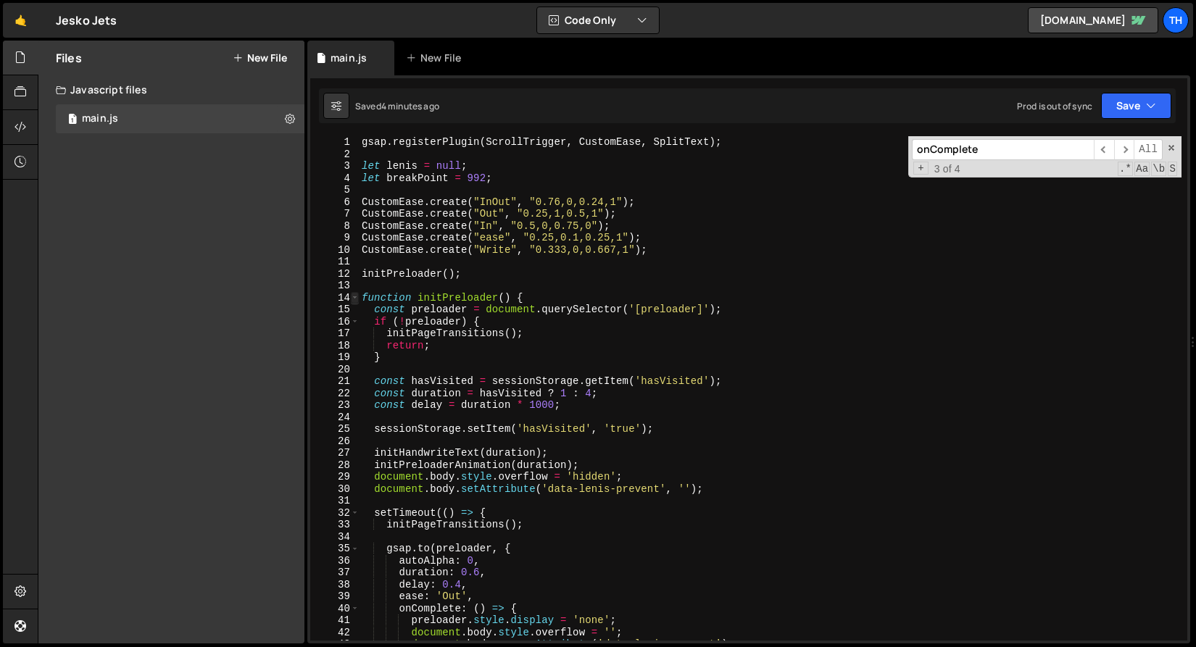
click at [351, 296] on span at bounding box center [355, 298] width 8 height 12
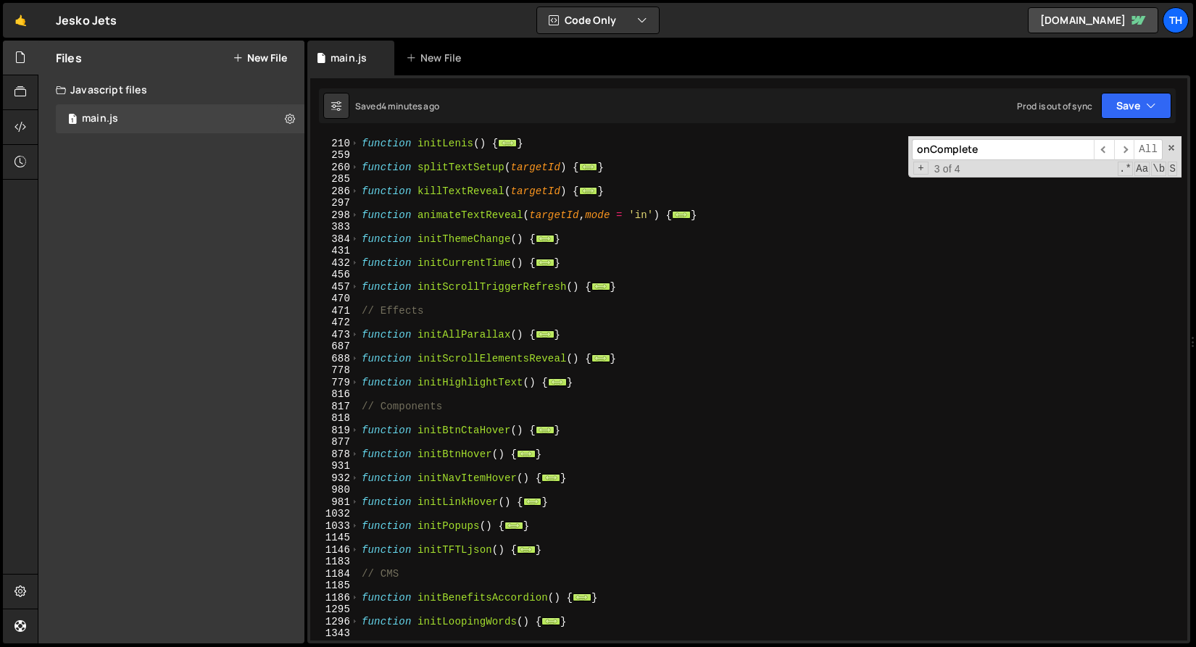
scroll to position [342, 0]
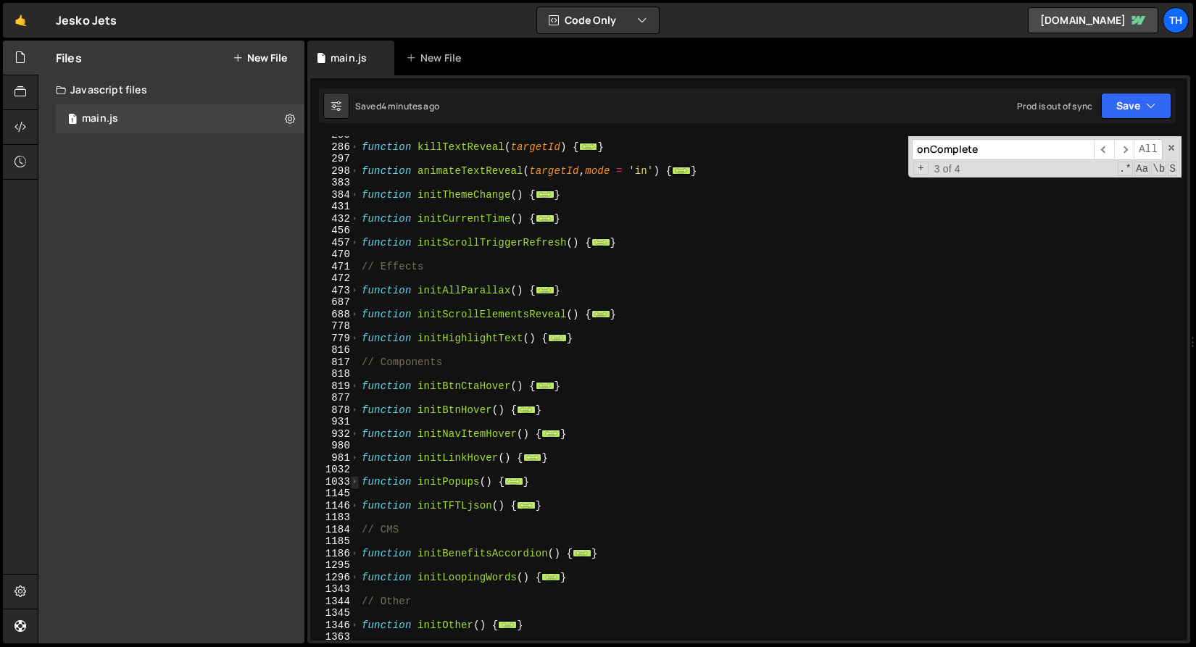
click at [357, 484] on span at bounding box center [355, 482] width 8 height 12
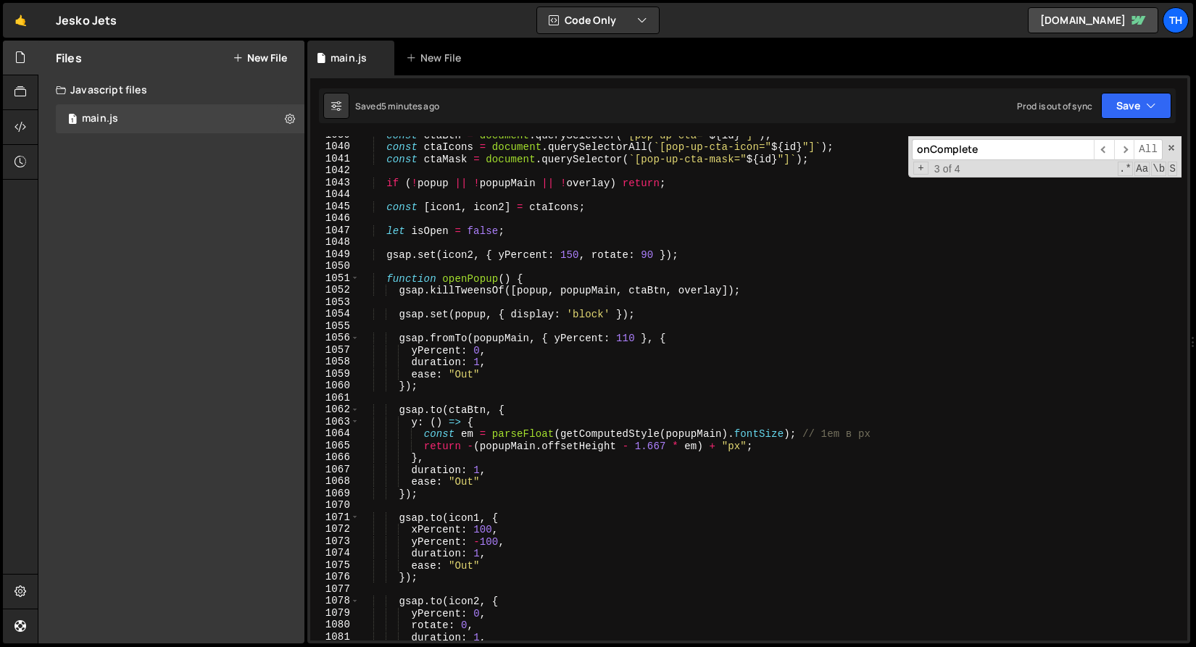
scroll to position [855, 0]
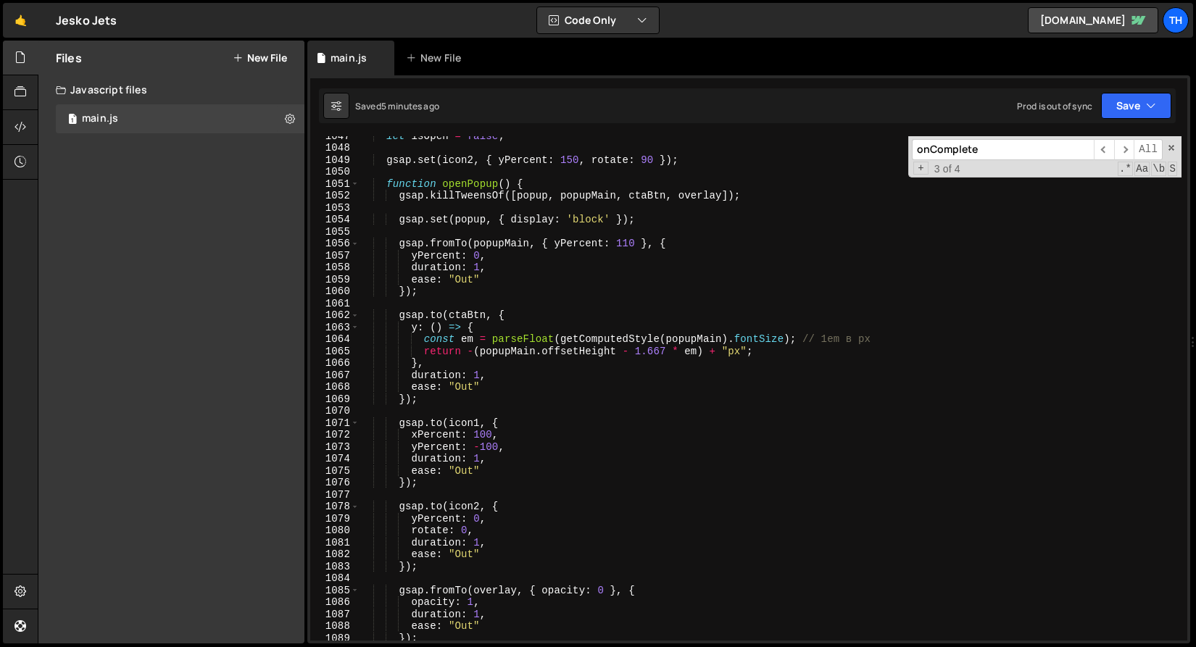
click at [447, 365] on div "let isOpen = false ; gsap . set ( icon2 , { yPercent : 150 , rotate : 90 }) ; f…" at bounding box center [770, 394] width 822 height 528
type textarea "},"
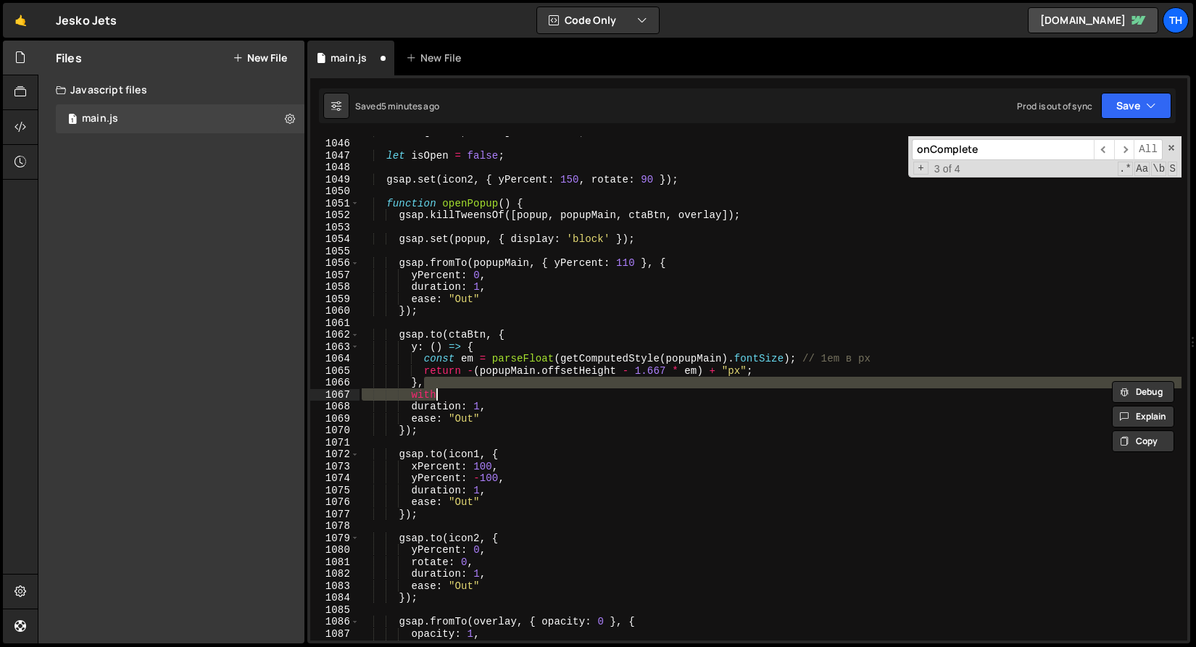
scroll to position [12506, 0]
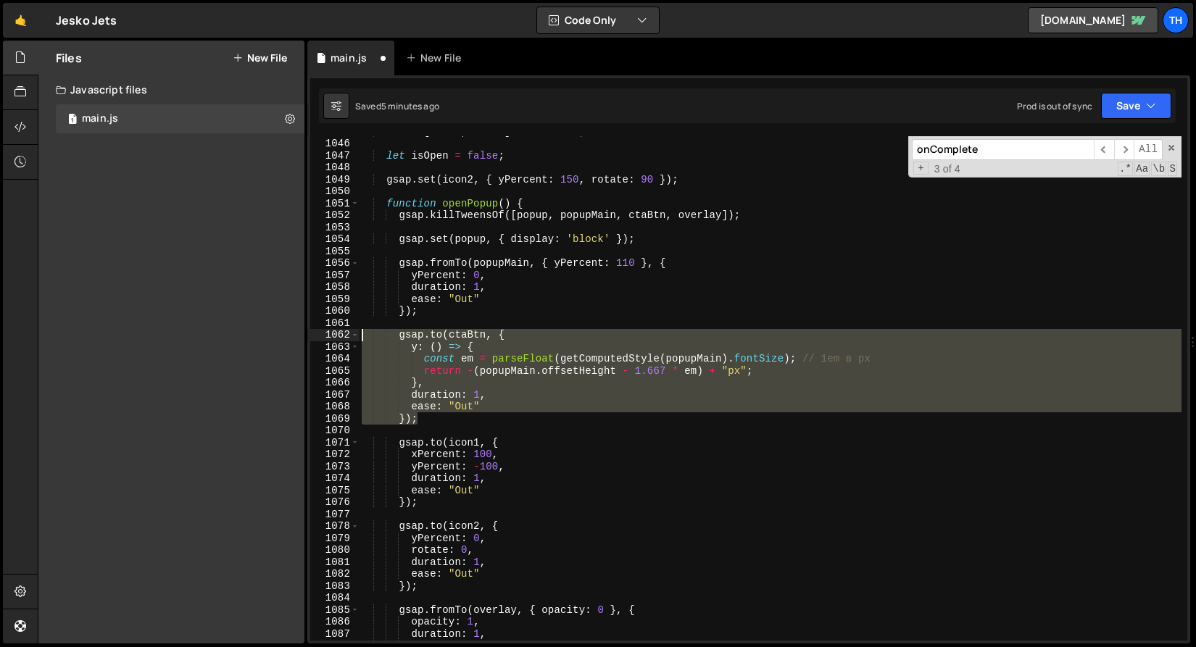
drag, startPoint x: 446, startPoint y: 423, endPoint x: 262, endPoint y: 330, distance: 206.1
click at [262, 330] on div "Files New File Javascript files 1 main.js 0 CSS files Copy share link Edit File…" at bounding box center [617, 343] width 1158 height 604
type textarea "},"
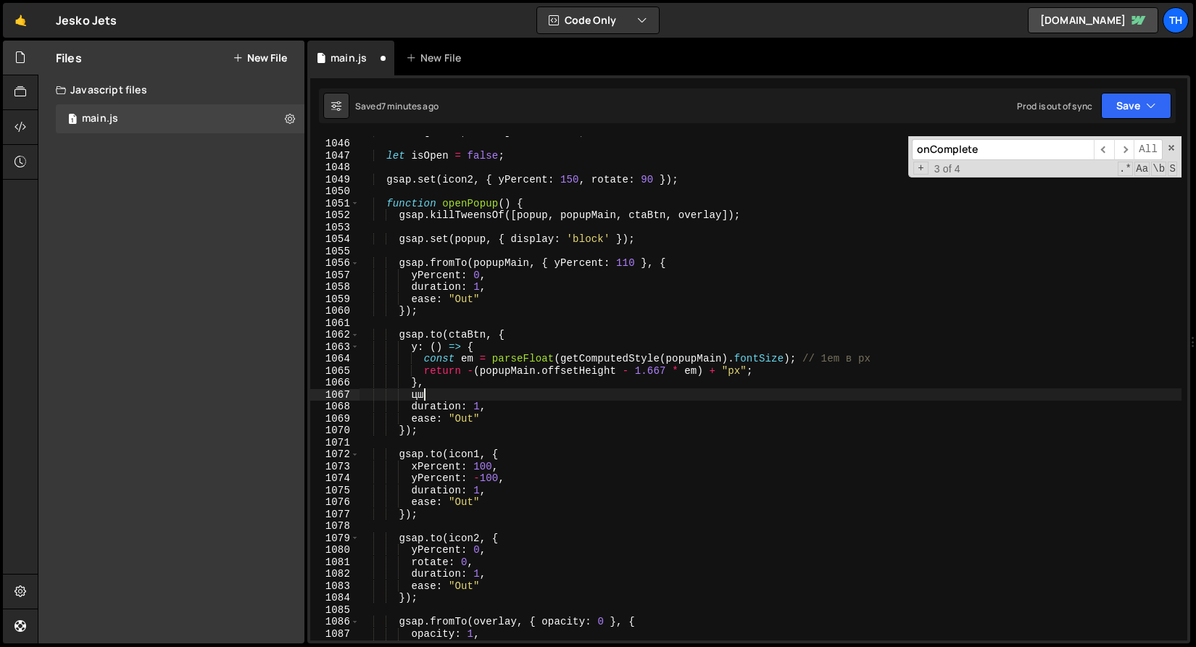
type textarea "ц"
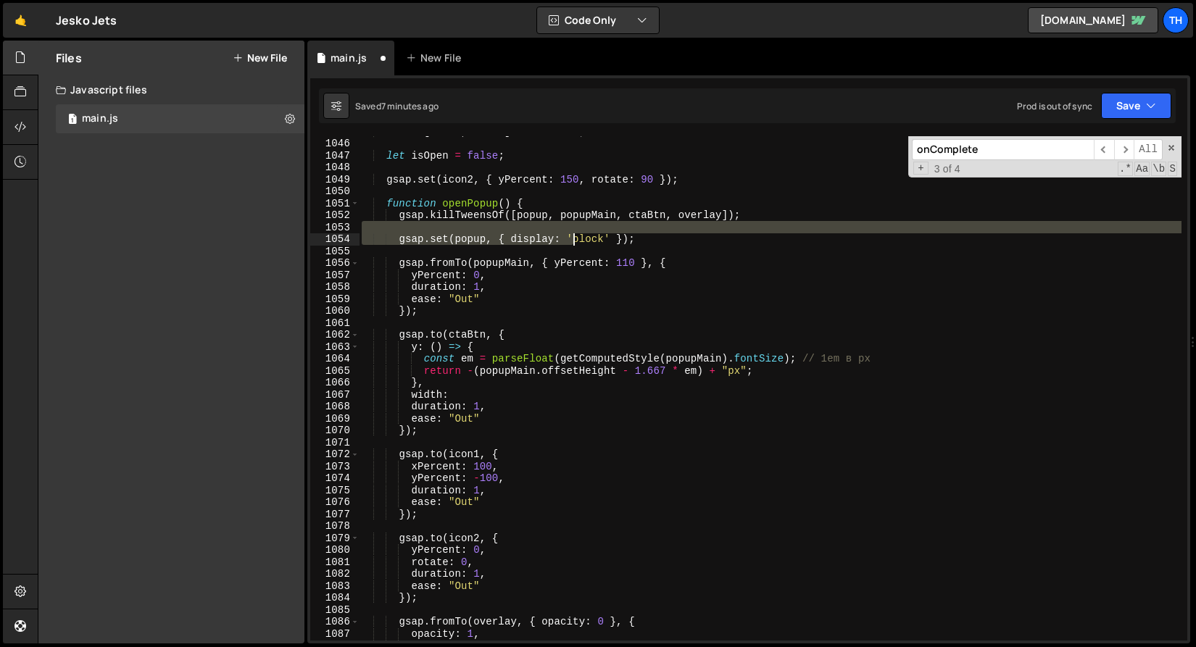
click at [574, 236] on div "const [ icon1 , icon2 ] = ctaIcons ; let isOpen = false ; gsap . set ( icon2 , …" at bounding box center [770, 389] width 822 height 528
click at [574, 223] on div at bounding box center [574, 223] width 0 height 0
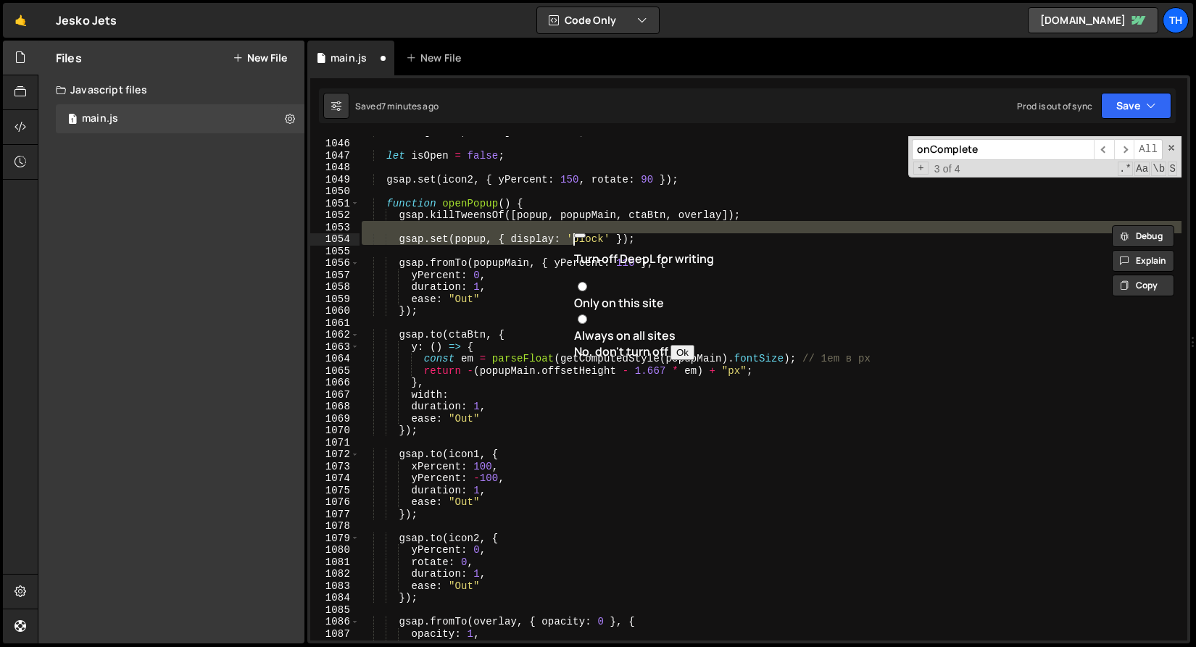
click at [575, 258] on div "const [ icon1 , icon2 ] = ctaIcons ; let isOpen = false ; gsap . set ( icon2 , …" at bounding box center [770, 389] width 822 height 528
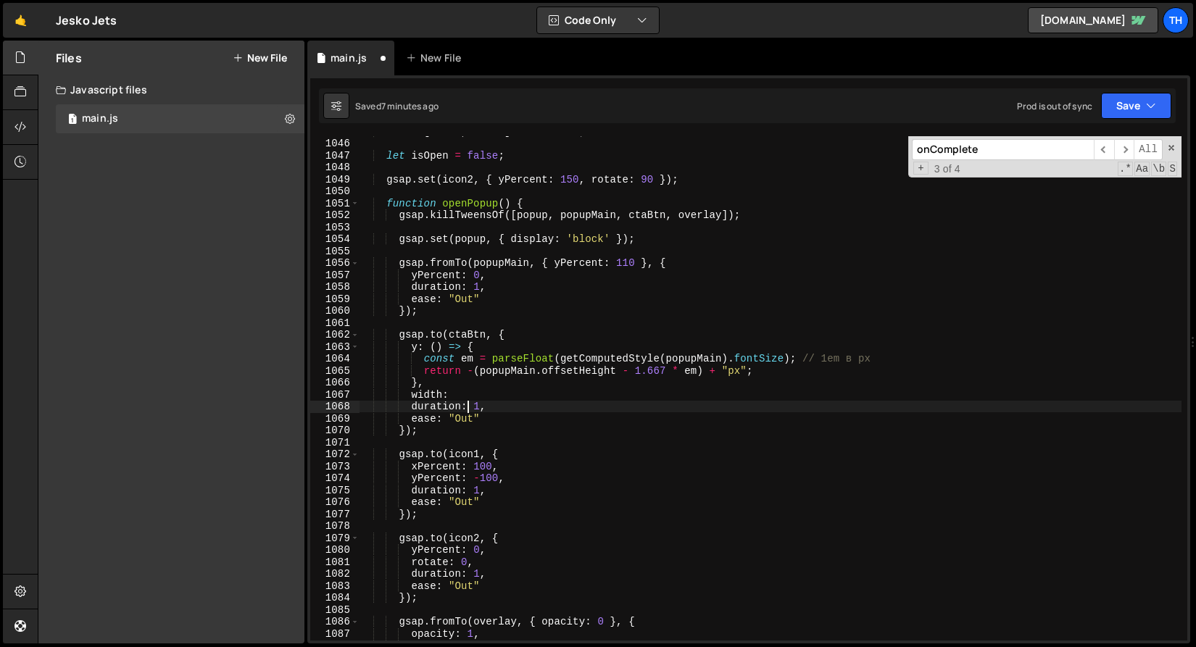
click at [470, 409] on div "const [ icon1 , icon2 ] = ctaIcons ; let isOpen = false ; gsap . set ( icon2 , …" at bounding box center [770, 389] width 822 height 528
click at [470, 399] on div "const [ icon1 , icon2 ] = ctaIcons ; let isOpen = false ; gsap . set ( icon2 , …" at bounding box center [770, 389] width 822 height 528
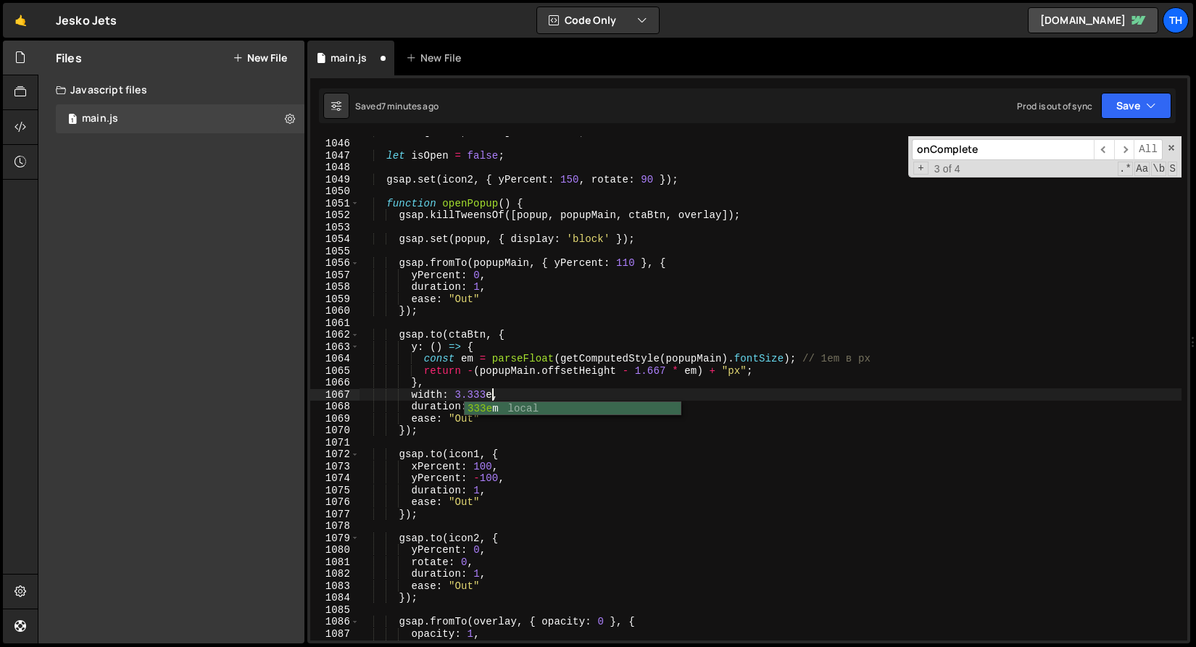
scroll to position [0, 9]
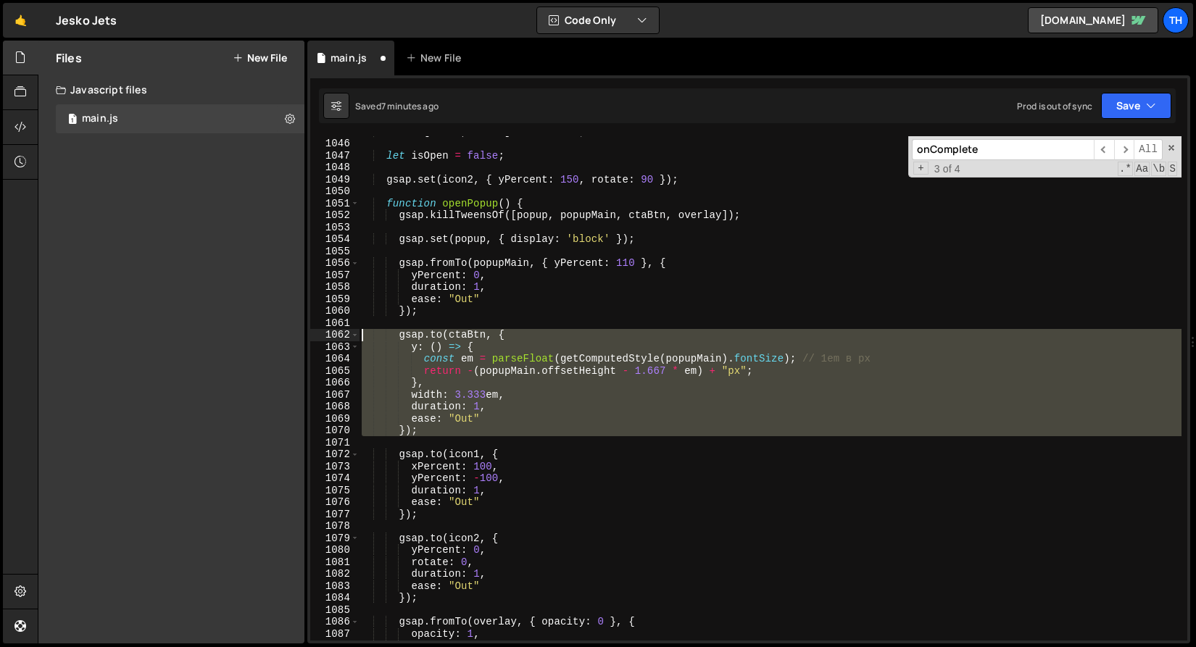
drag, startPoint x: 424, startPoint y: 436, endPoint x: 248, endPoint y: 332, distance: 204.7
click at [248, 332] on div "Files New File Javascript files 1 main.js 0 CSS files Copy share link Edit File…" at bounding box center [617, 343] width 1158 height 604
paste textarea "});"
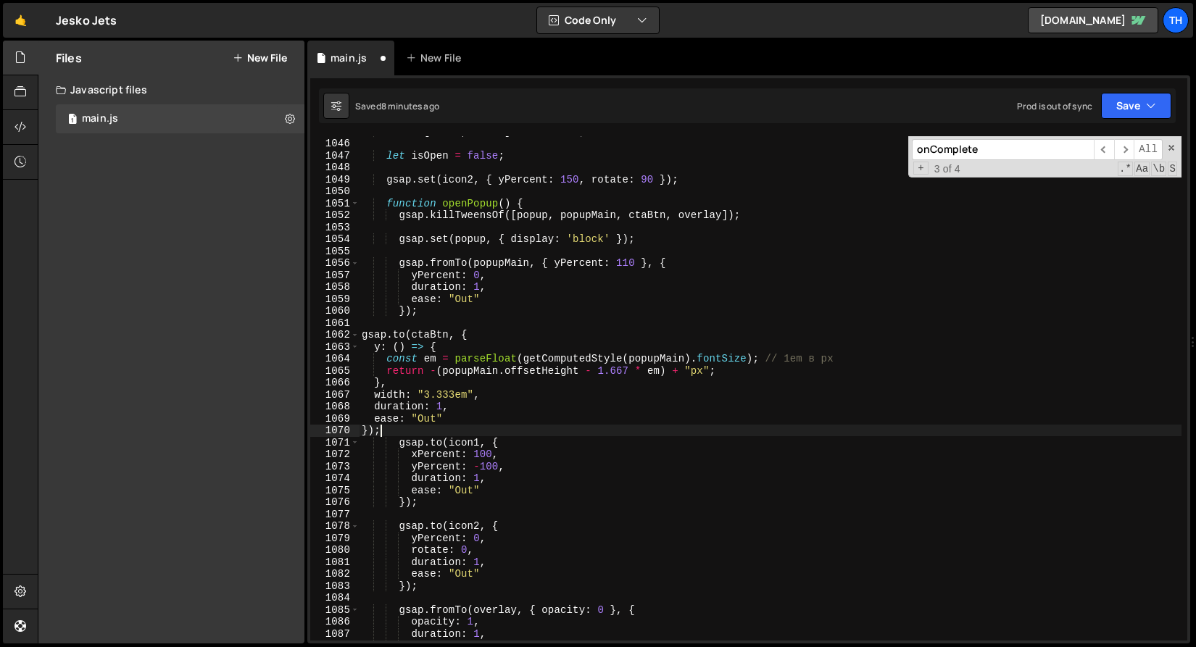
scroll to position [0, 1]
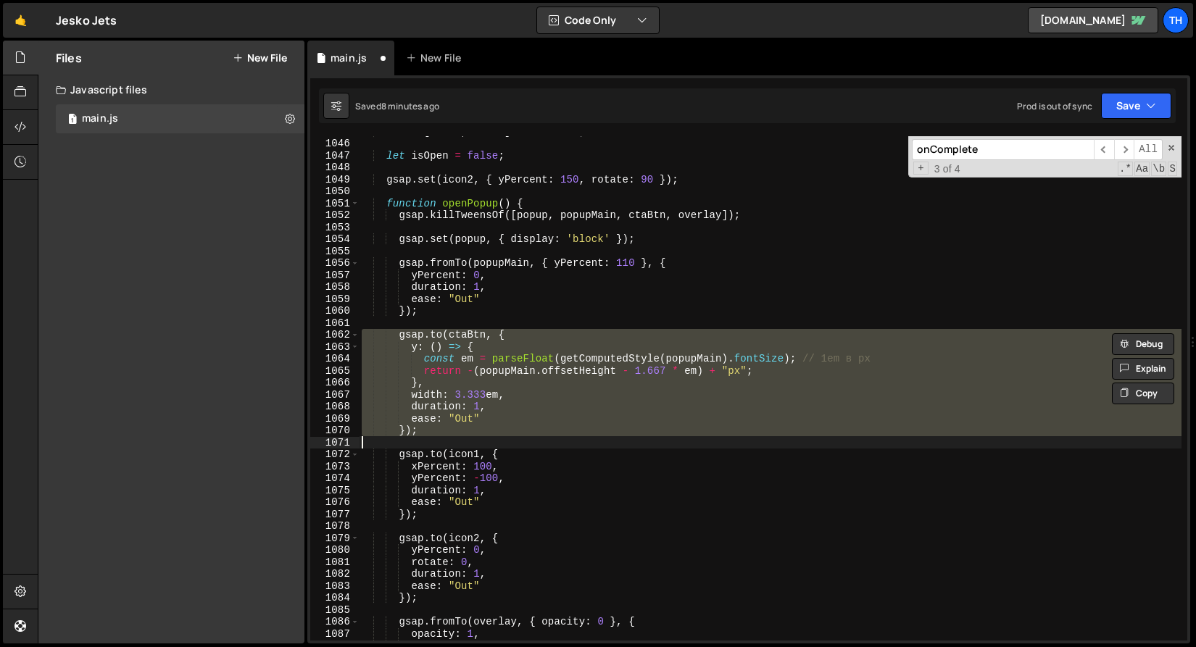
click at [424, 435] on div "const [ icon1 , icon2 ] = ctaIcons ; let isOpen = false ; gsap . set ( icon2 , …" at bounding box center [770, 388] width 822 height 504
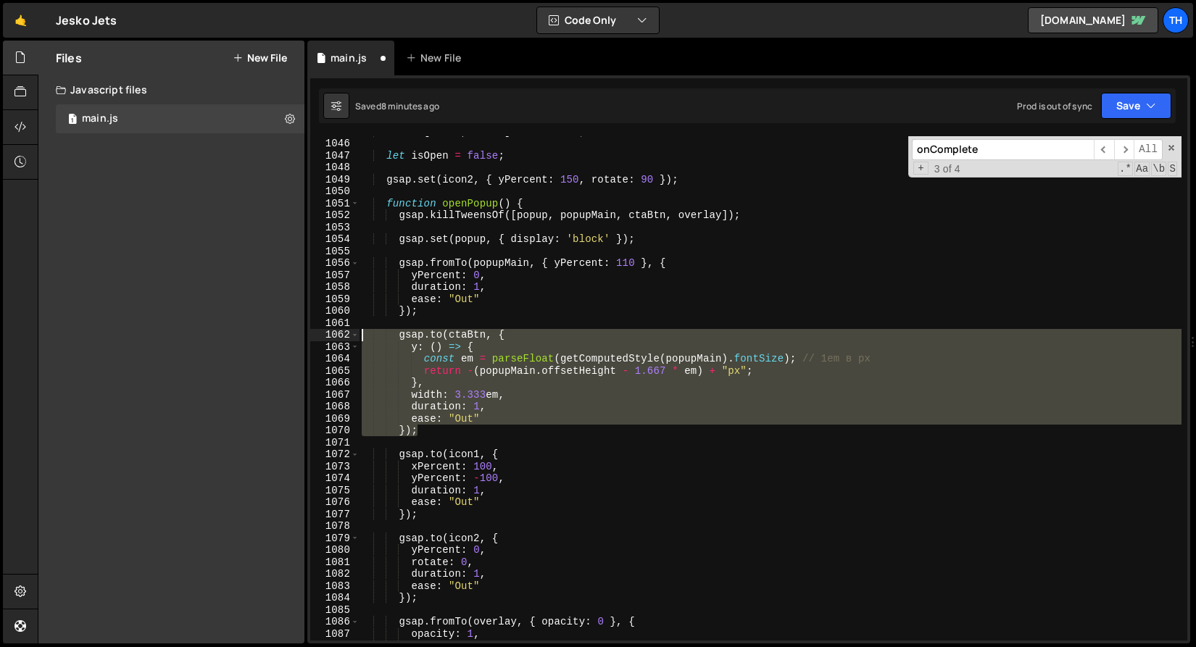
drag, startPoint x: 447, startPoint y: 425, endPoint x: 267, endPoint y: 334, distance: 201.3
click at [267, 334] on div "Files New File Javascript files 1 main.js 0 CSS files Copy share link Edit File…" at bounding box center [617, 343] width 1158 height 604
paste textarea "});"
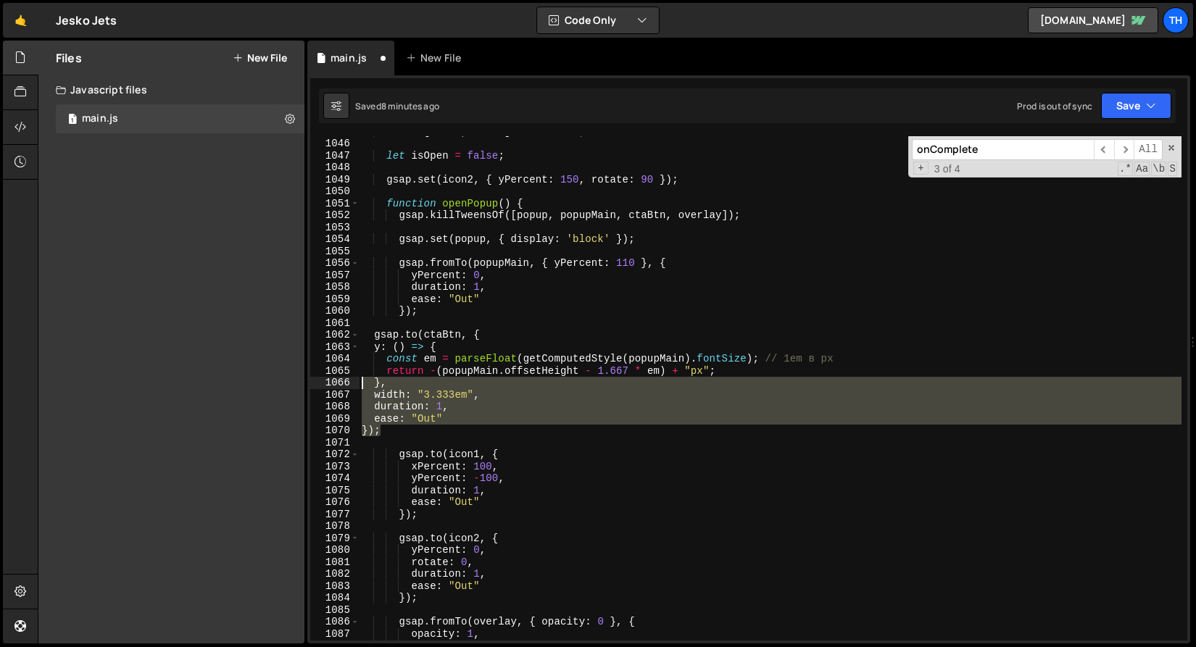
drag, startPoint x: 404, startPoint y: 430, endPoint x: 281, endPoint y: 358, distance: 142.3
click at [282, 360] on div "Files New File Javascript files 1 main.js 0 CSS files Copy share link Edit File…" at bounding box center [617, 343] width 1158 height 604
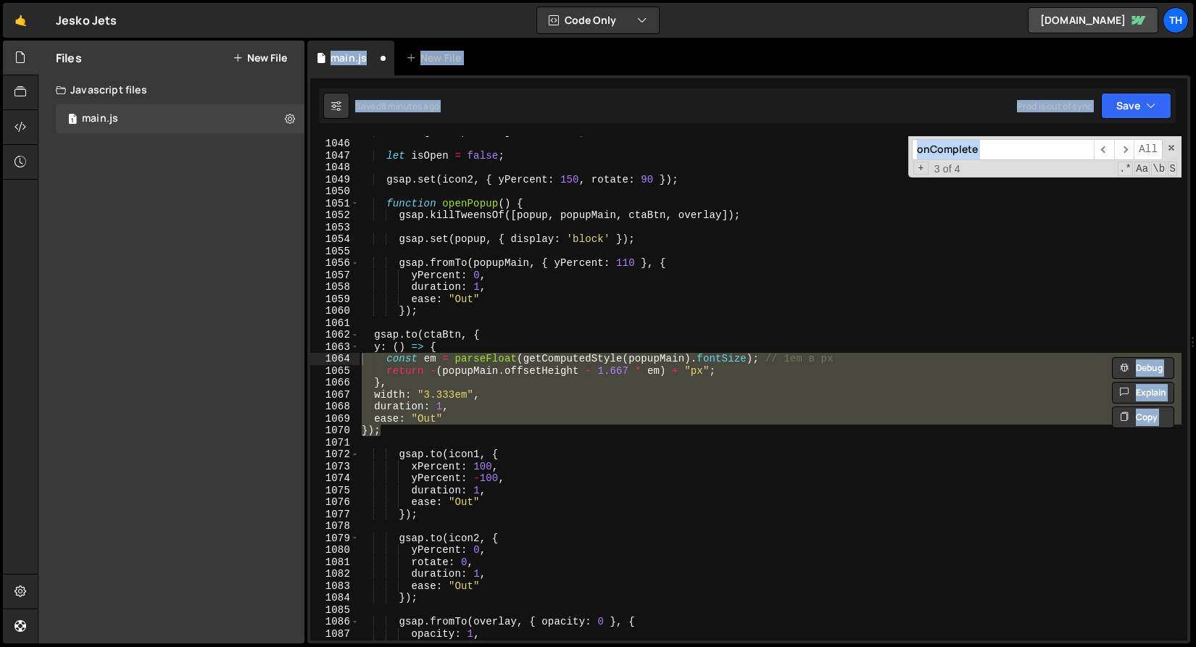
drag, startPoint x: 276, startPoint y: 343, endPoint x: 357, endPoint y: 328, distance: 81.9
click at [354, 325] on div "Files New File Javascript files 1 main.js 0 CSS files Copy share link Edit File…" at bounding box center [617, 343] width 1158 height 604
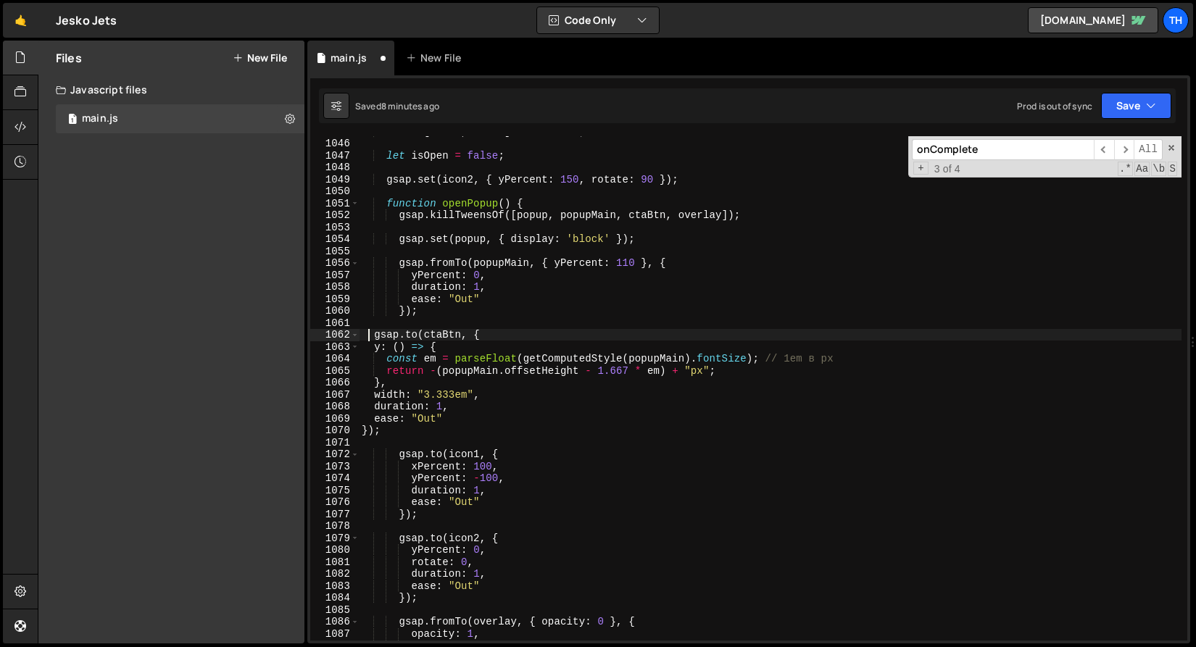
click at [371, 336] on div "const [ icon1 , icon2 ] = ctaIcons ; let isOpen = false ; gsap . set ( icon2 , …" at bounding box center [770, 389] width 822 height 528
click at [1136, 112] on button "Save" at bounding box center [1136, 106] width 70 height 26
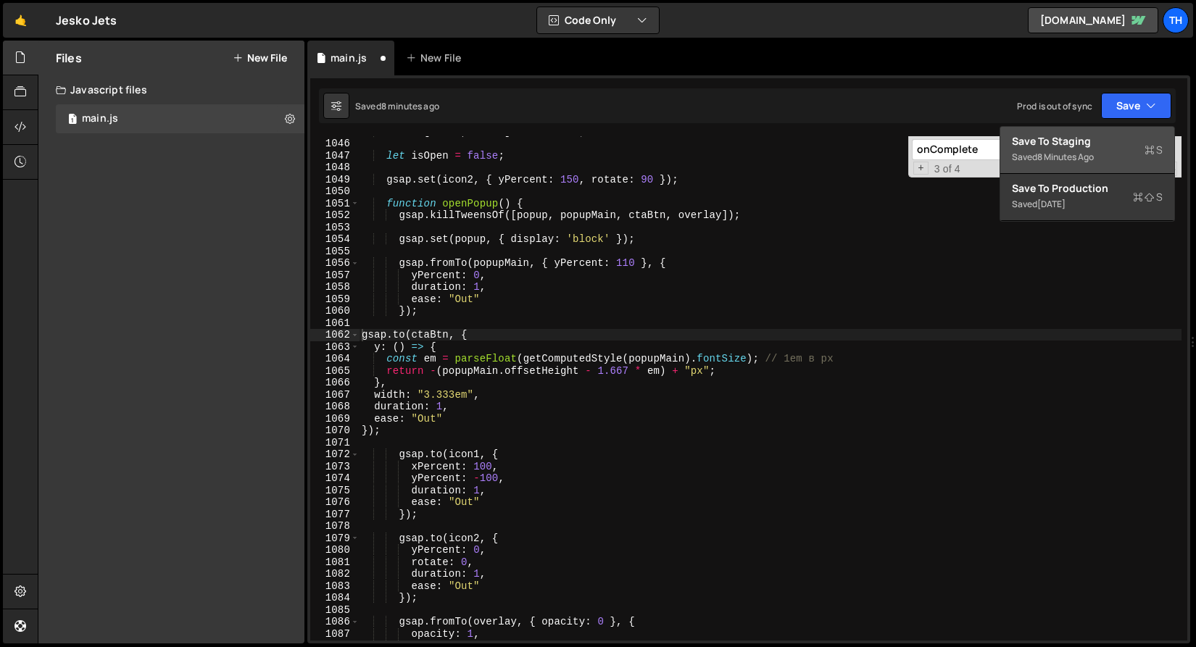
click at [1115, 140] on div "Save to Staging S" at bounding box center [1087, 141] width 151 height 14
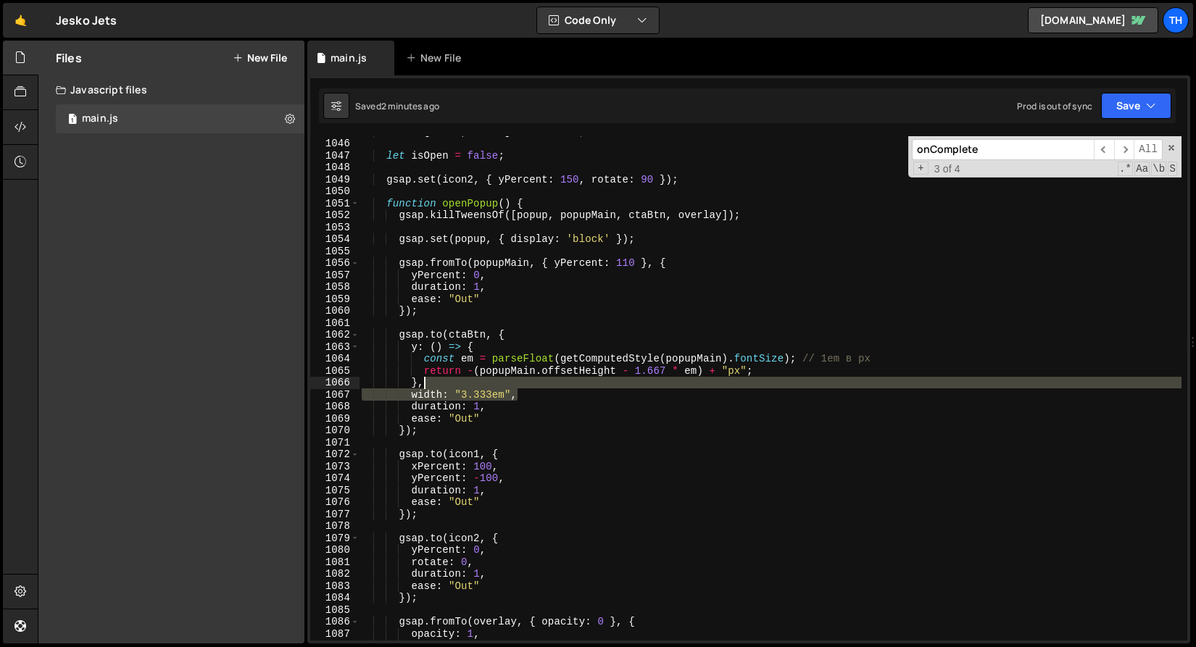
drag, startPoint x: 527, startPoint y: 396, endPoint x: 496, endPoint y: 386, distance: 32.1
click at [496, 386] on div "const [ icon1 , icon2 ] = ctaIcons ; let isOpen = false ; gsap . set ( icon2 , …" at bounding box center [770, 389] width 822 height 528
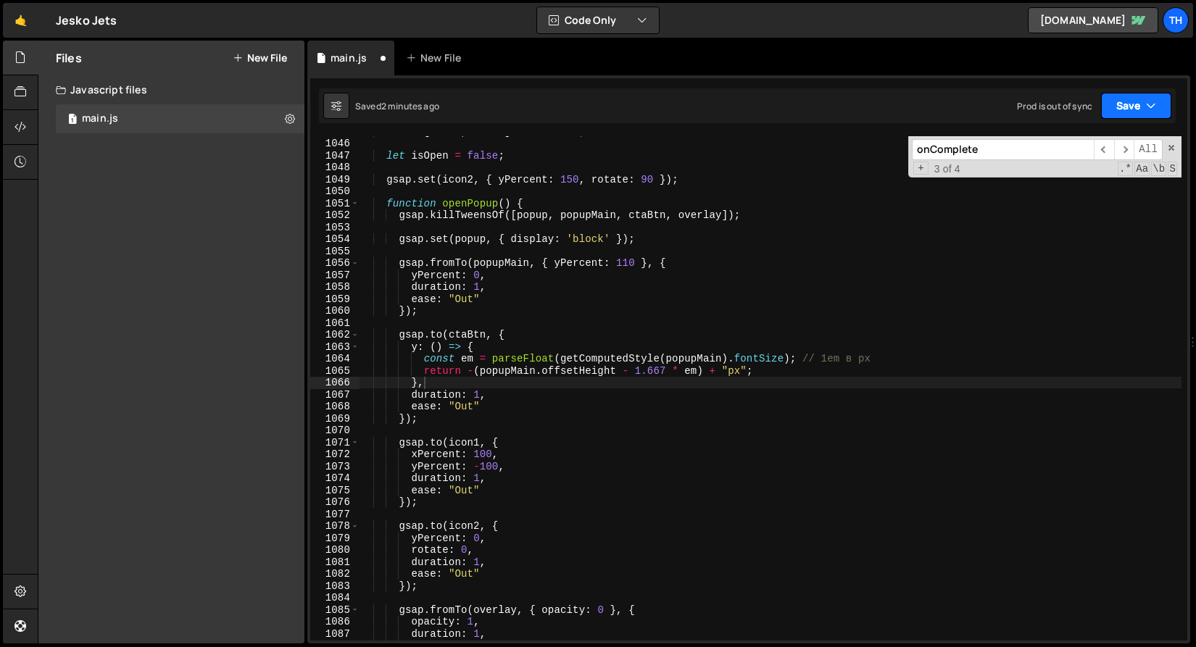
click at [1121, 103] on button "Save" at bounding box center [1136, 106] width 70 height 26
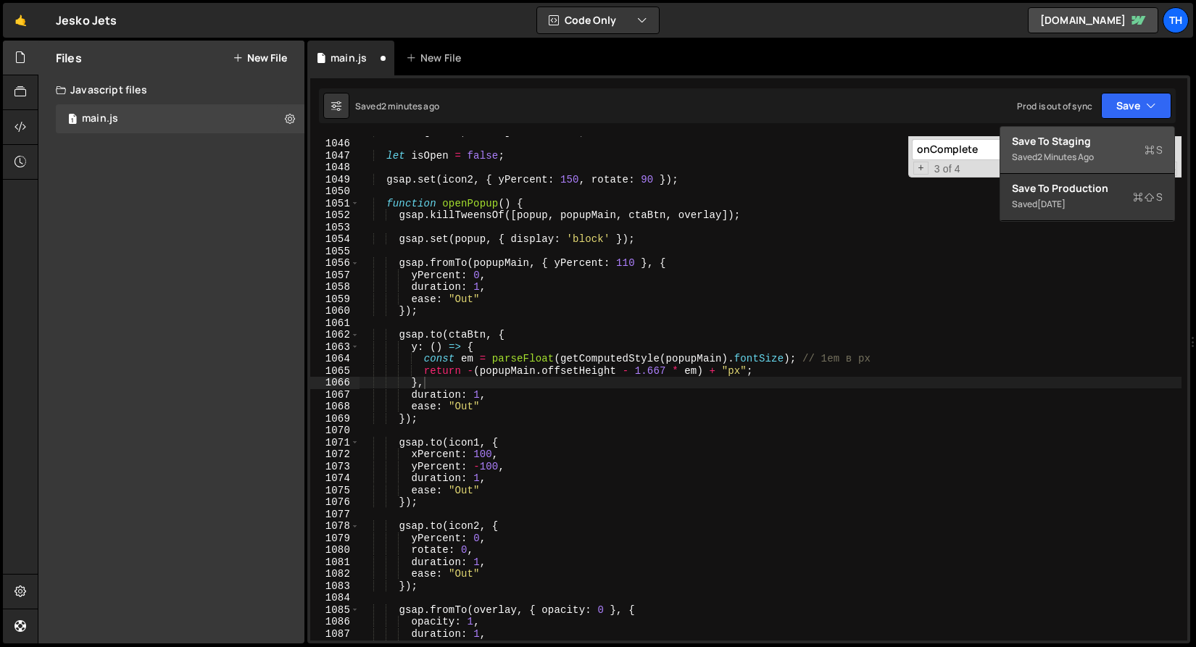
click at [1113, 138] on div "Save to Staging S" at bounding box center [1087, 141] width 151 height 14
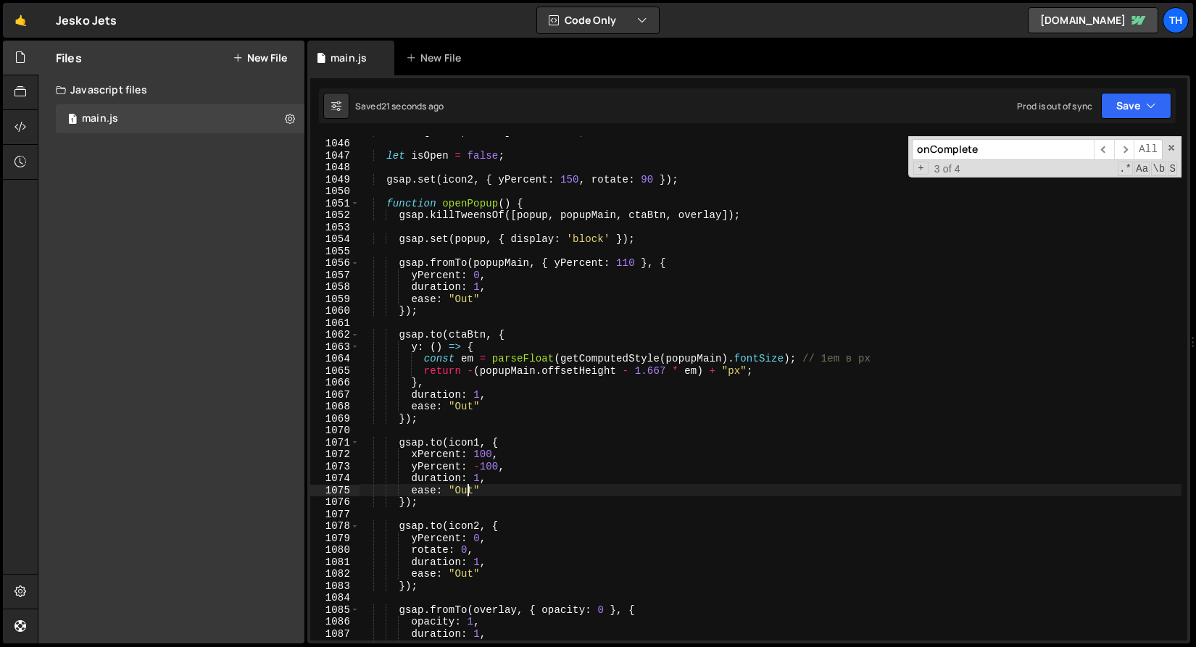
click at [467, 493] on div "const [ icon1 , icon2 ] = ctaIcons ; let isOpen = false ; gsap . set ( icon2 , …" at bounding box center [770, 389] width 822 height 528
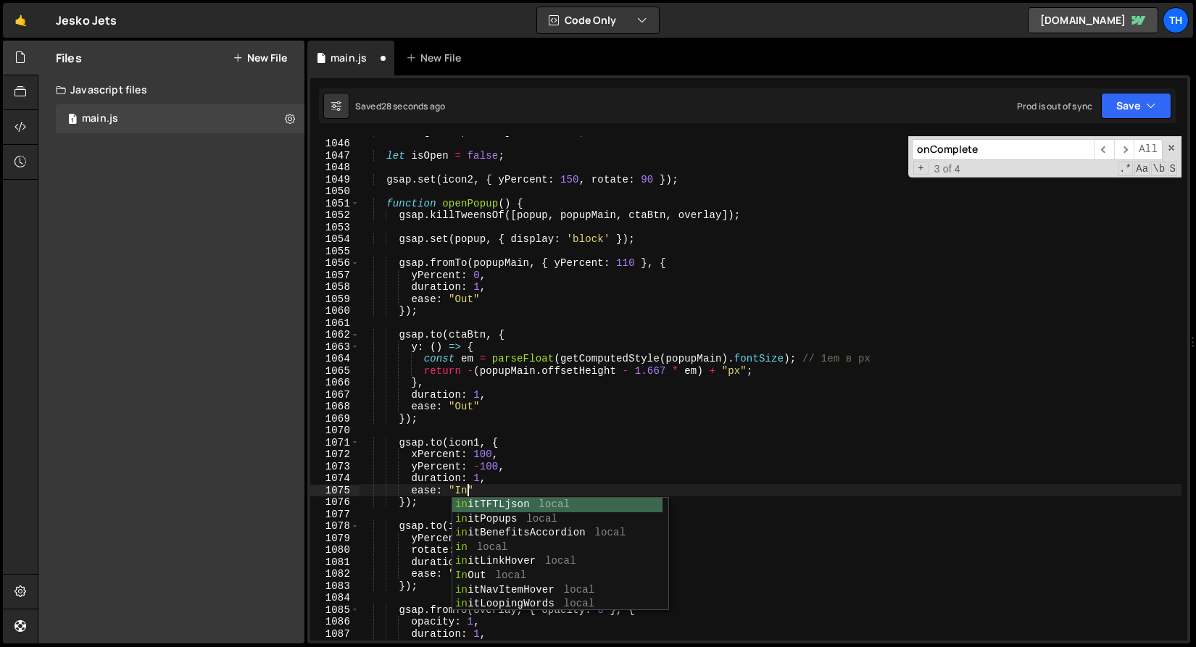
scroll to position [0, 7]
click at [402, 339] on div "const [ icon1 , icon2 ] = ctaIcons ; let isOpen = false ; gsap . set ( icon2 , …" at bounding box center [770, 389] width 822 height 528
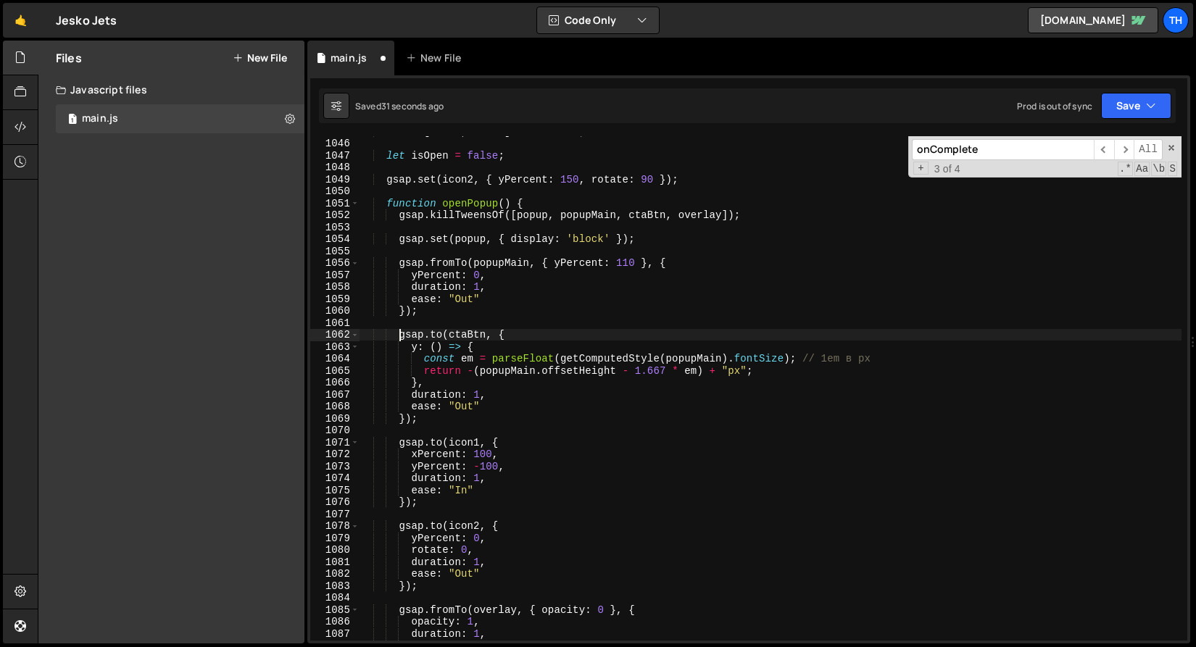
click at [472, 570] on div "const [ icon1 , icon2 ] = ctaIcons ; let isOpen = false ; gsap . set ( icon2 , …" at bounding box center [770, 389] width 822 height 528
click at [496, 557] on div "const [ icon1 , icon2 ] = ctaIcons ; let isOpen = false ; gsap . set ( icon2 , …" at bounding box center [770, 389] width 822 height 528
type textarea "duration: 1,"
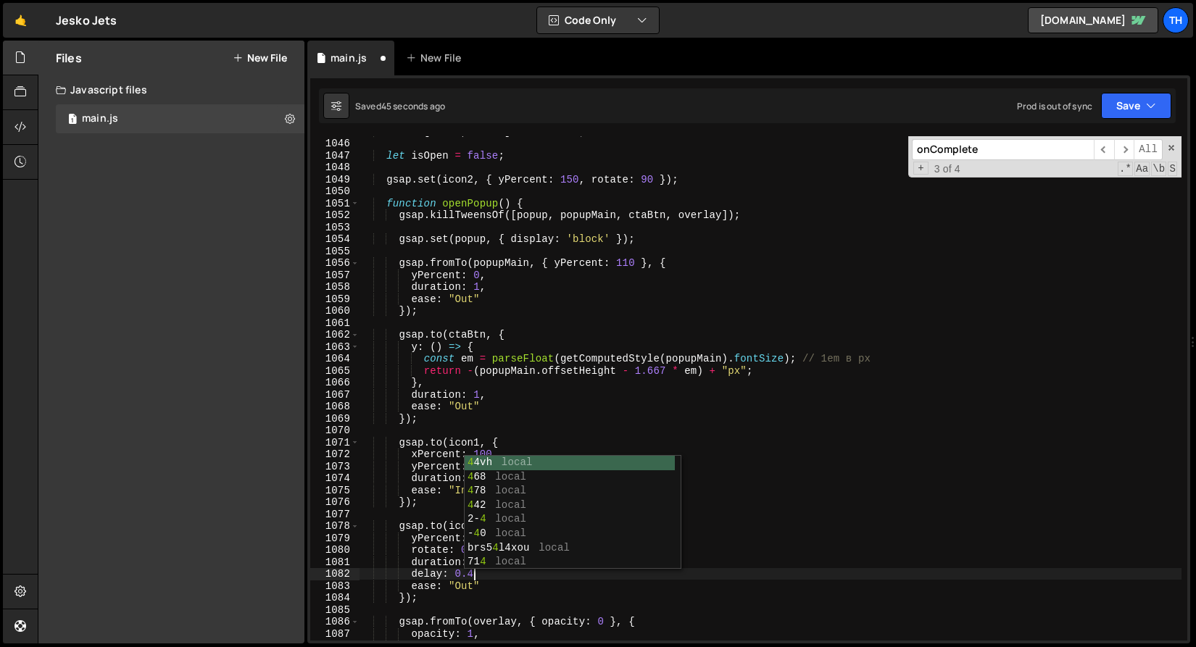
scroll to position [0, 7]
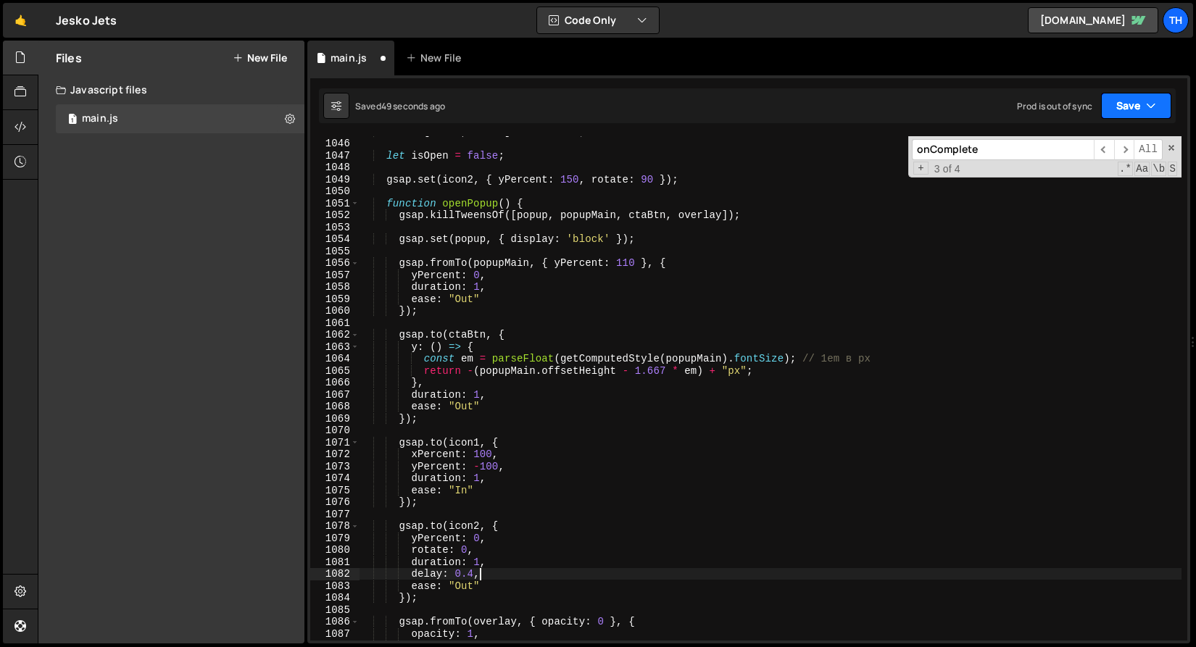
type textarea "delay: 0.4,"
click at [1109, 115] on button "Save" at bounding box center [1136, 106] width 70 height 26
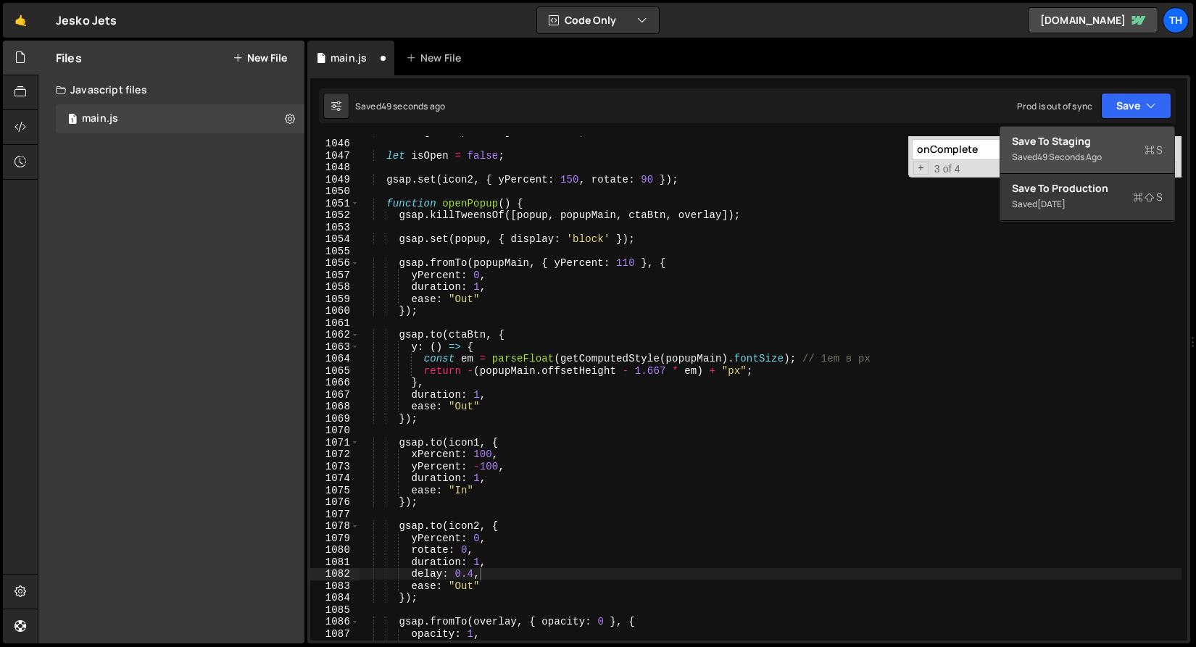
click at [1101, 141] on div "Save to Staging S" at bounding box center [1087, 141] width 151 height 14
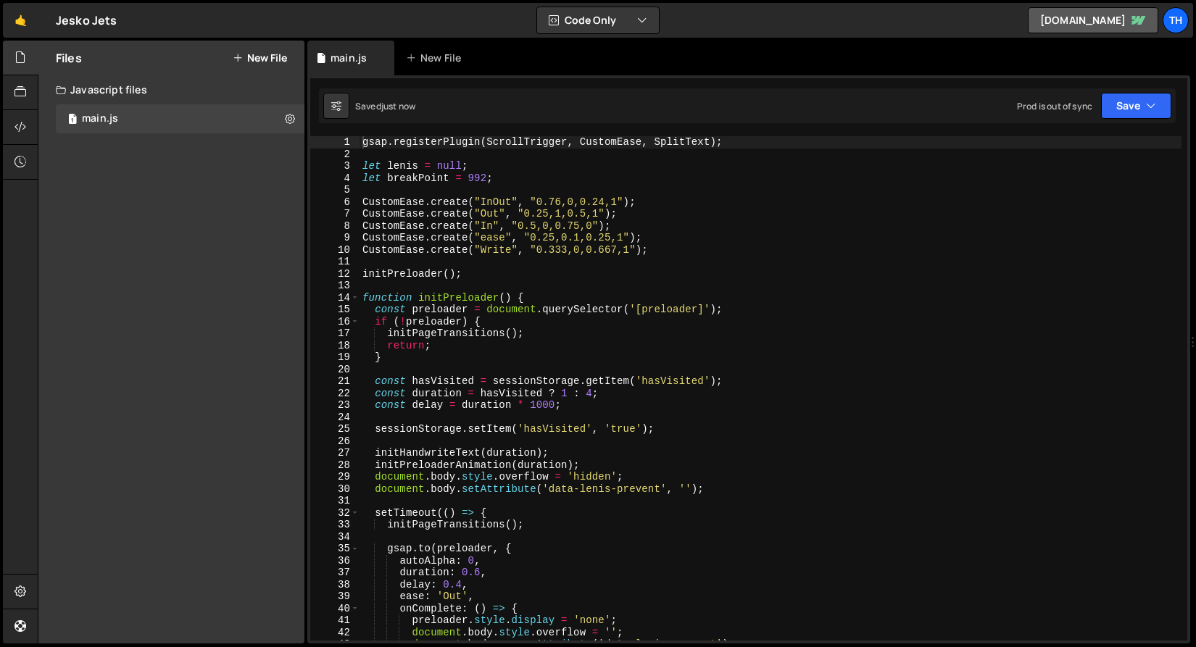
click at [1062, 20] on link "[DOMAIN_NAME]" at bounding box center [1093, 20] width 130 height 26
click at [362, 296] on div "gsap . registerPlugin ( ScrollTrigger , CustomEase , SplitText ) ; let [PERSON_…" at bounding box center [770, 400] width 822 height 528
click at [354, 296] on span at bounding box center [355, 298] width 8 height 12
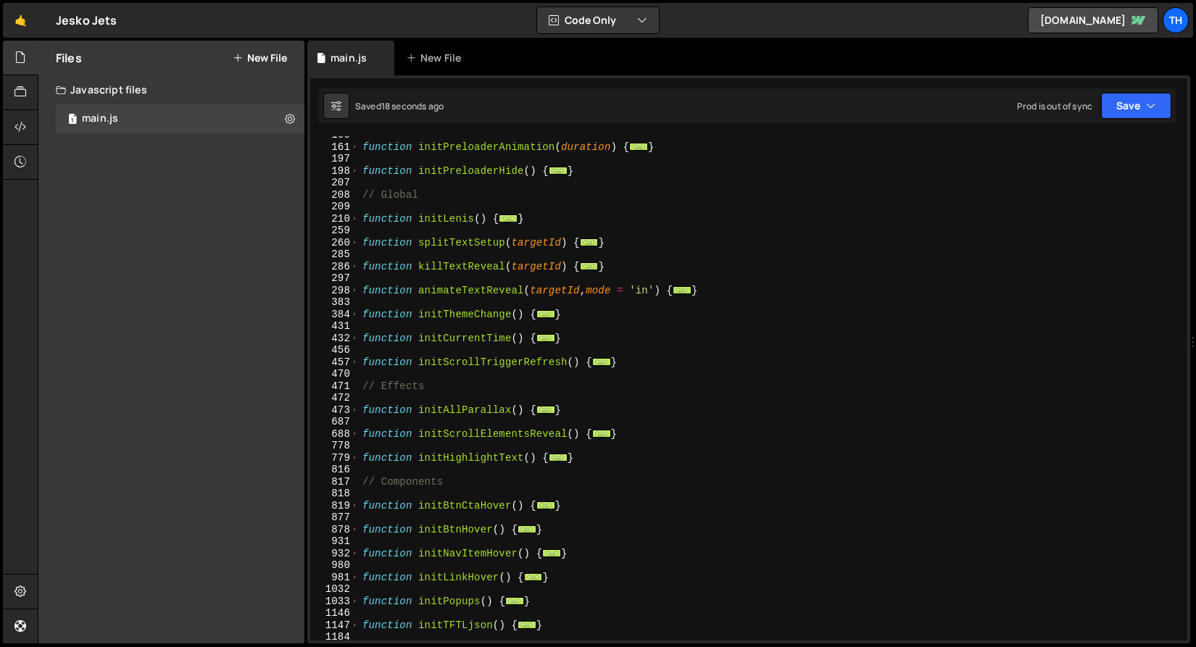
scroll to position [291, 0]
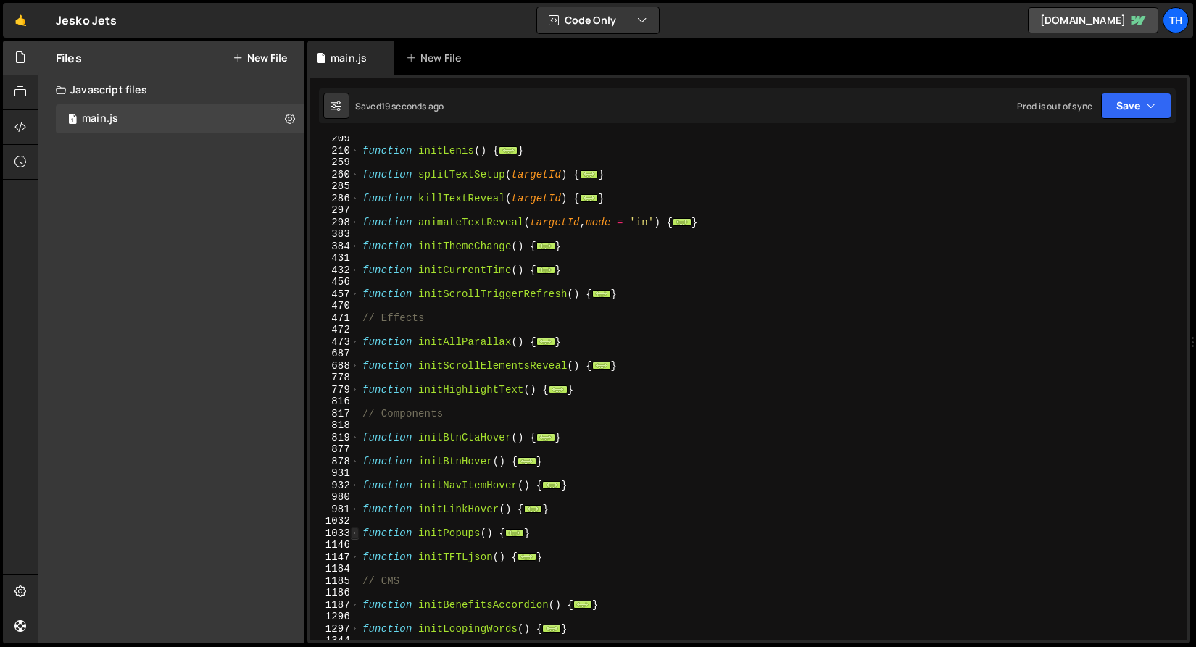
click at [356, 535] on span at bounding box center [355, 534] width 8 height 12
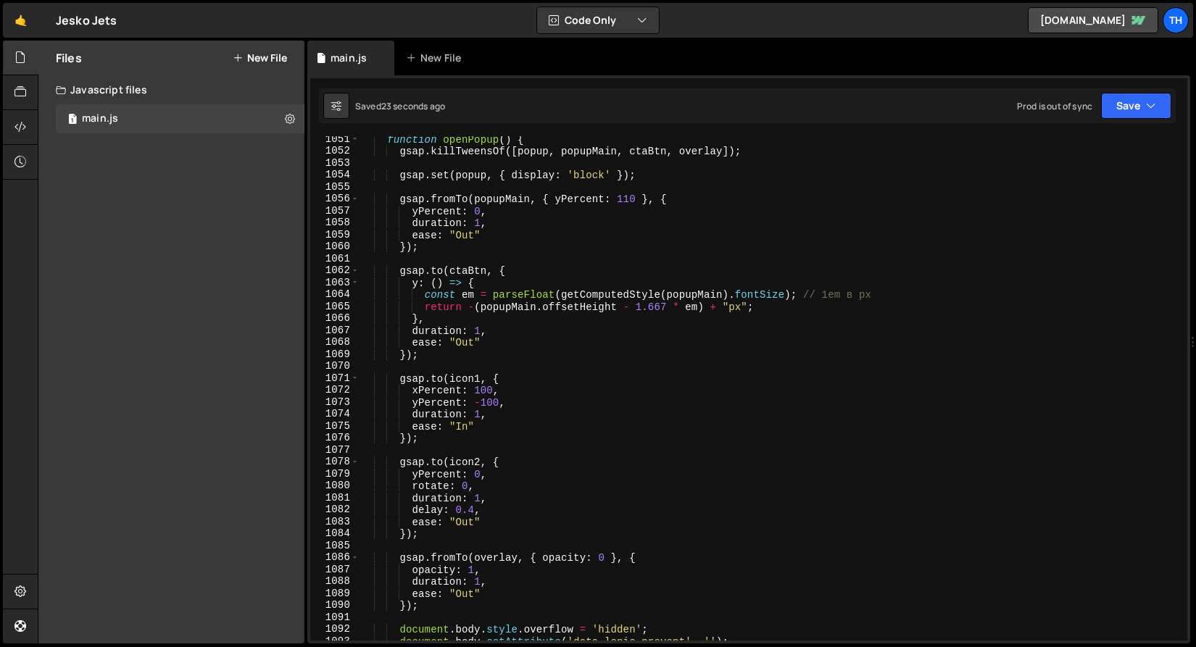
scroll to position [900, 0]
click at [474, 509] on div "function openPopup ( ) { gsap . killTweensOf ([ popup , popupMain , ctaBtn , ov…" at bounding box center [770, 397] width 822 height 528
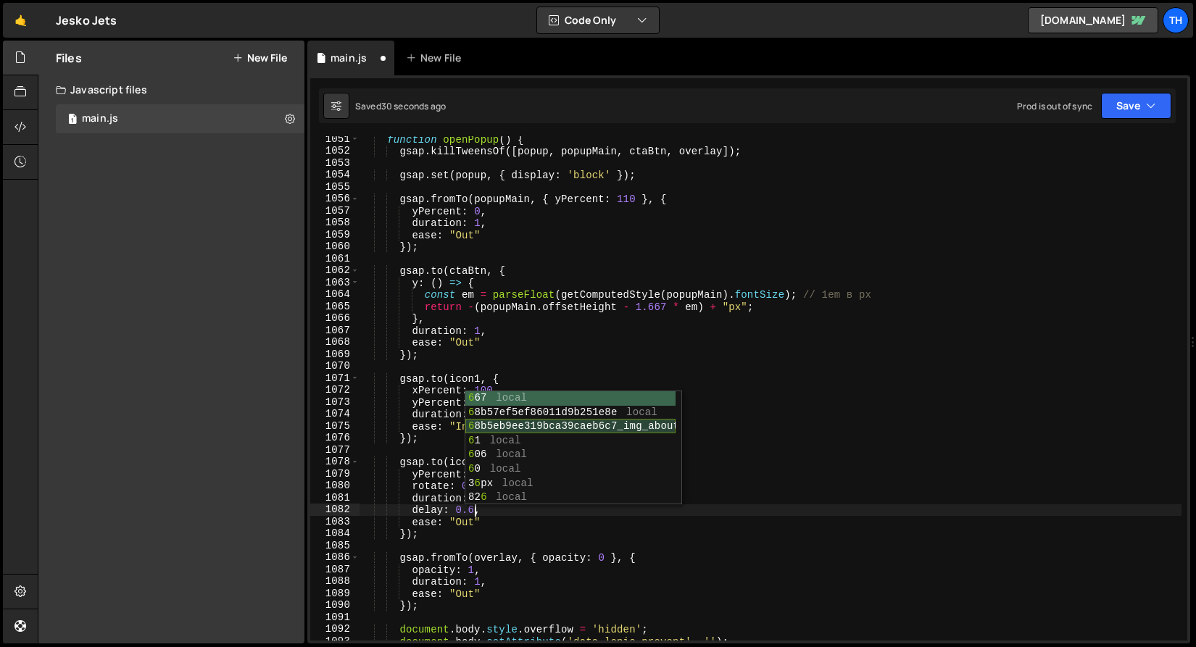
scroll to position [0, 7]
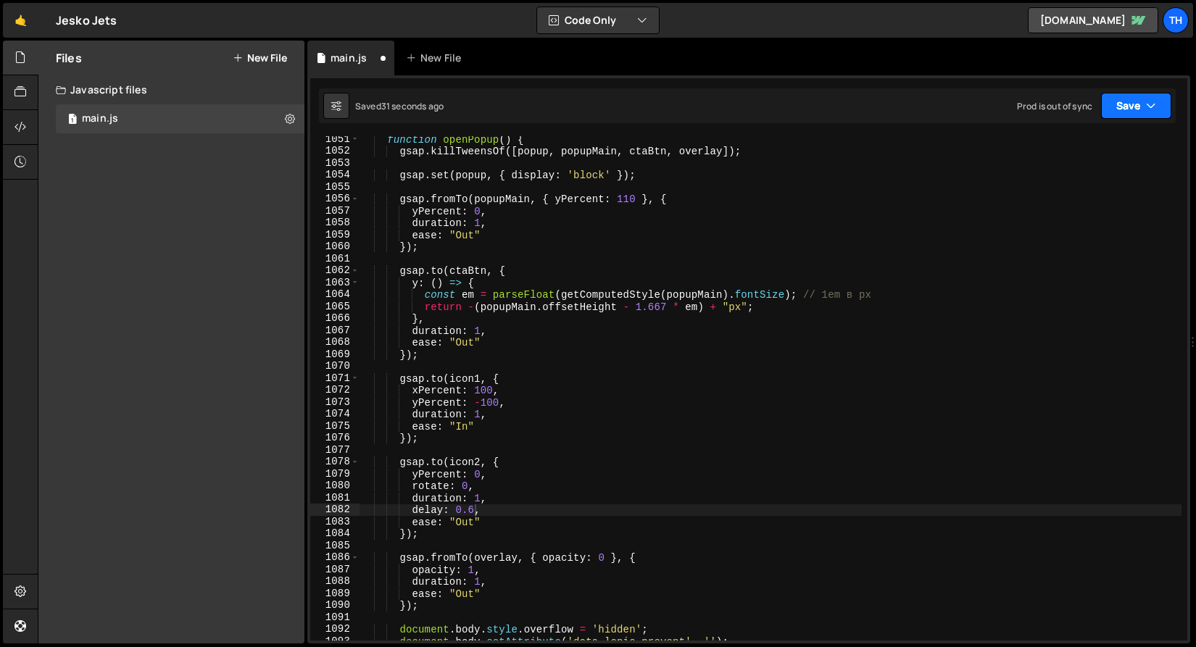
click at [1134, 110] on button "Save" at bounding box center [1136, 106] width 70 height 26
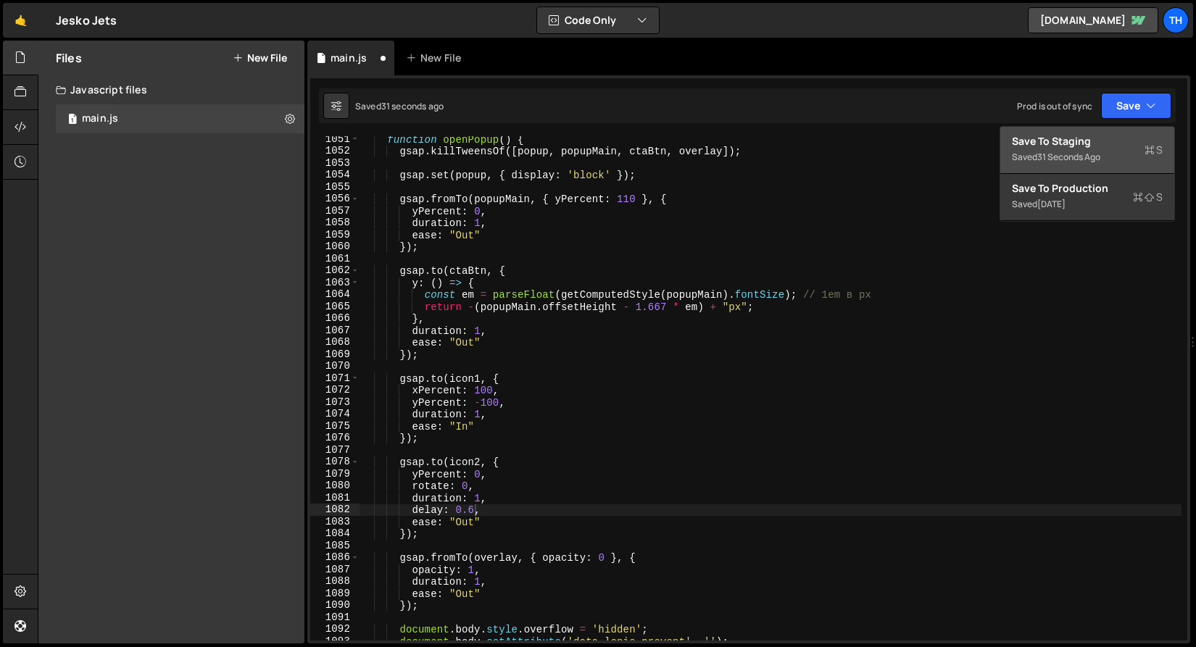
click at [1117, 143] on div "Save to Staging S" at bounding box center [1087, 141] width 151 height 14
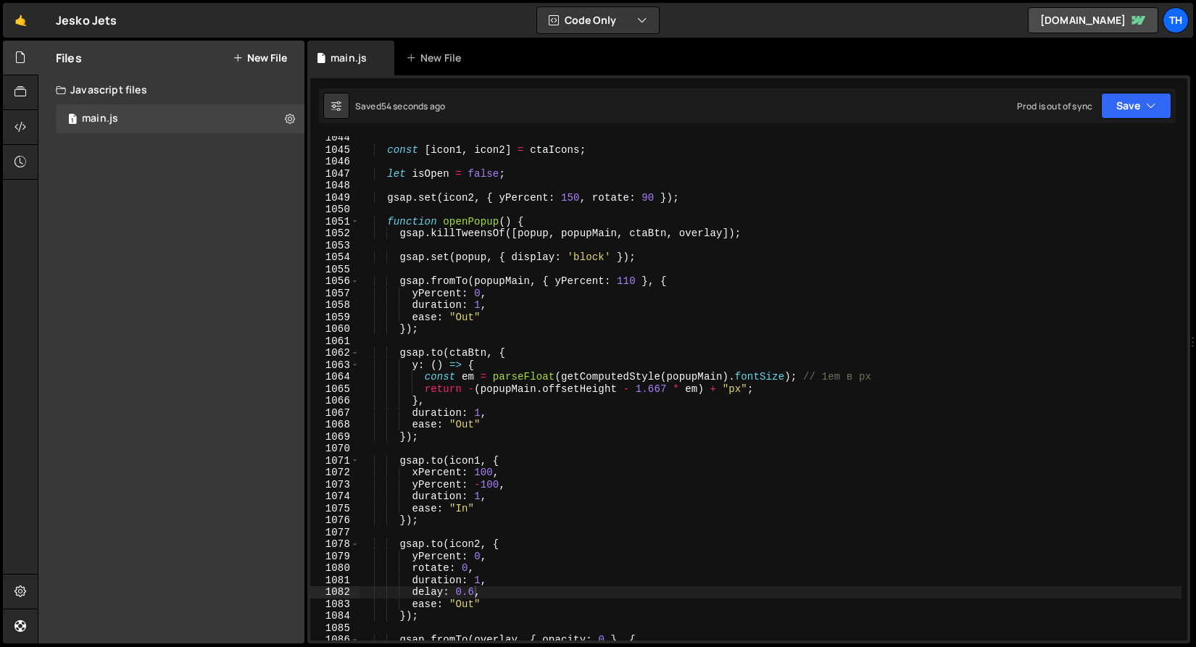
scroll to position [12389, 0]
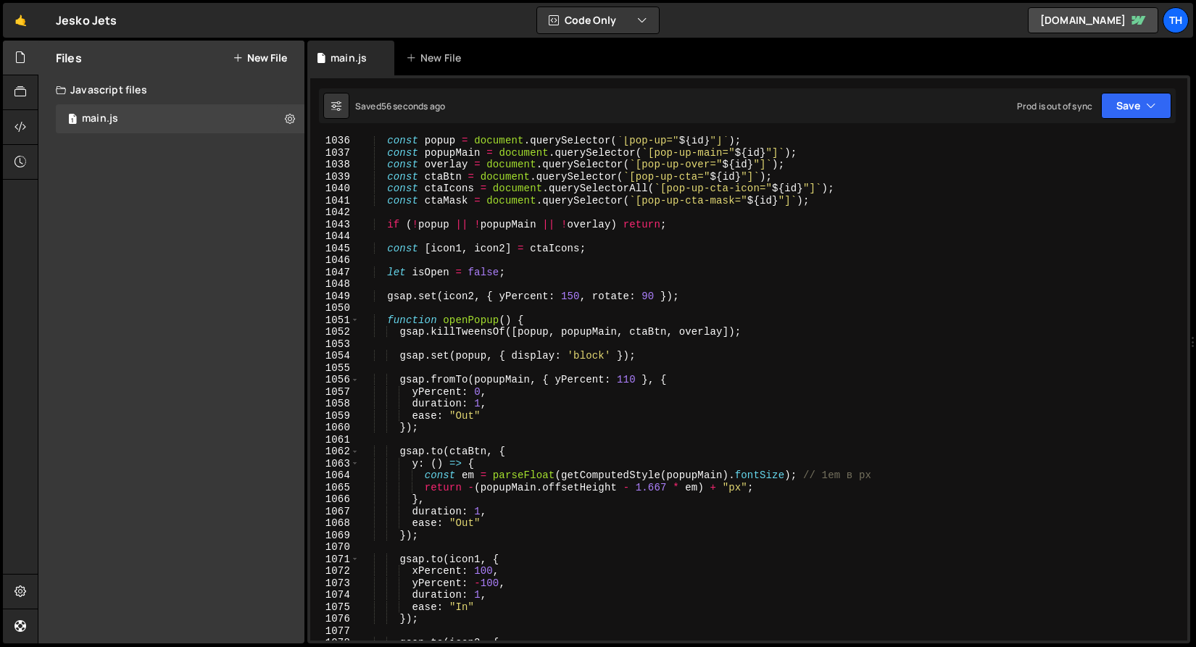
click at [388, 200] on div "const popup = document . querySelector ( ` [pop-up=" ${ id } "] ` ) ; const pop…" at bounding box center [770, 399] width 822 height 528
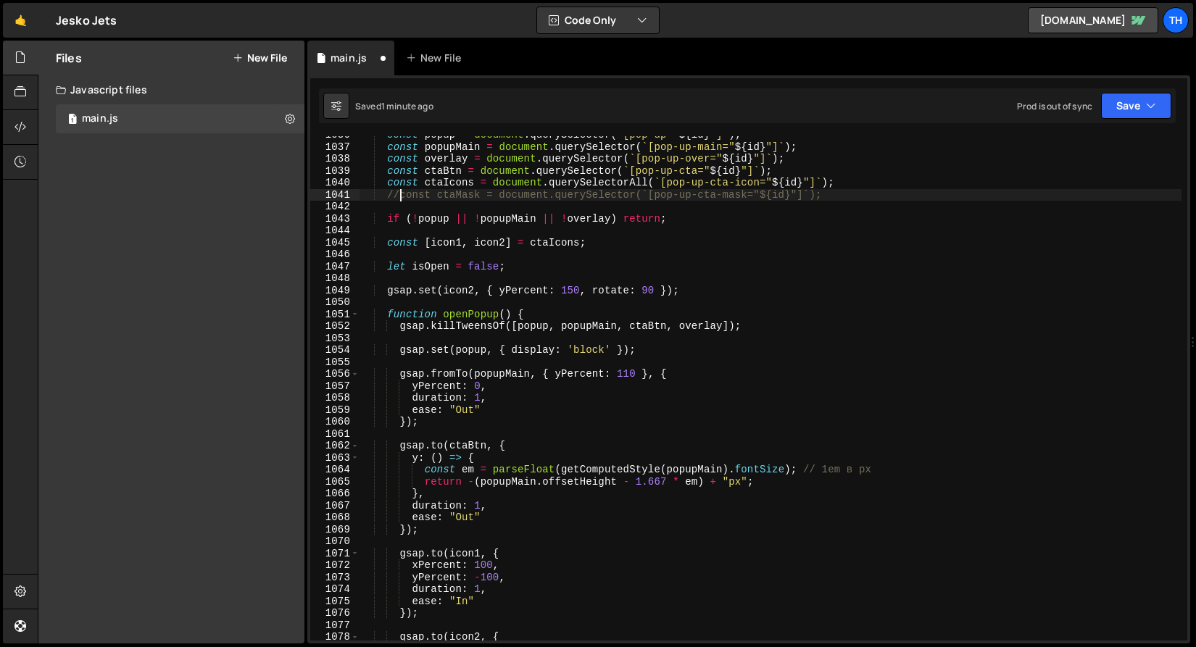
scroll to position [12375, 0]
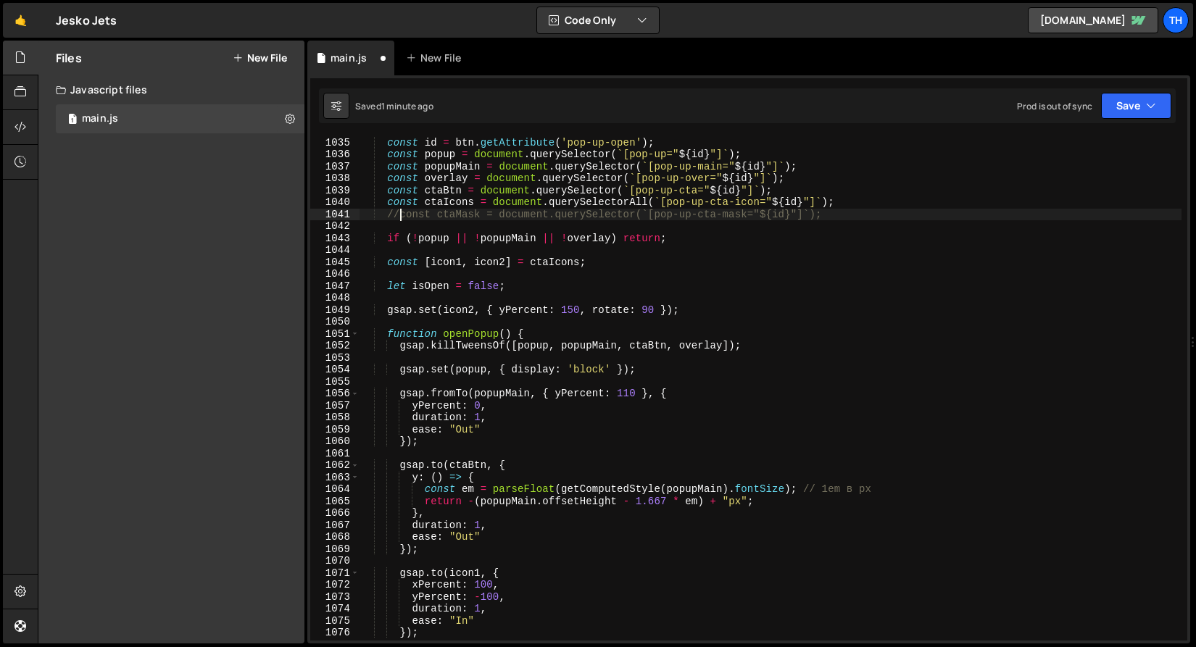
click at [453, 207] on div "document . querySelectorAll ( '[pop-up-open]' ) . forEach ( btn => { const id =…" at bounding box center [770, 389] width 822 height 528
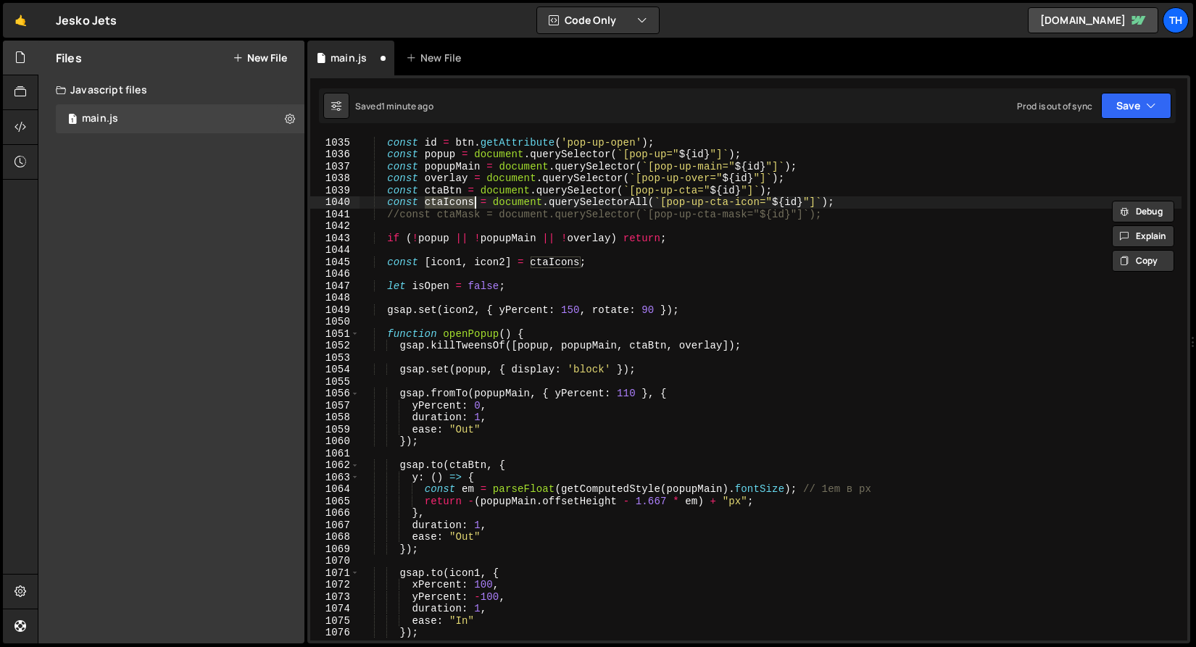
click at [679, 343] on div "document . querySelectorAll ( '[pop-up-open]' ) . forEach ( btn => { const id =…" at bounding box center [770, 389] width 822 height 528
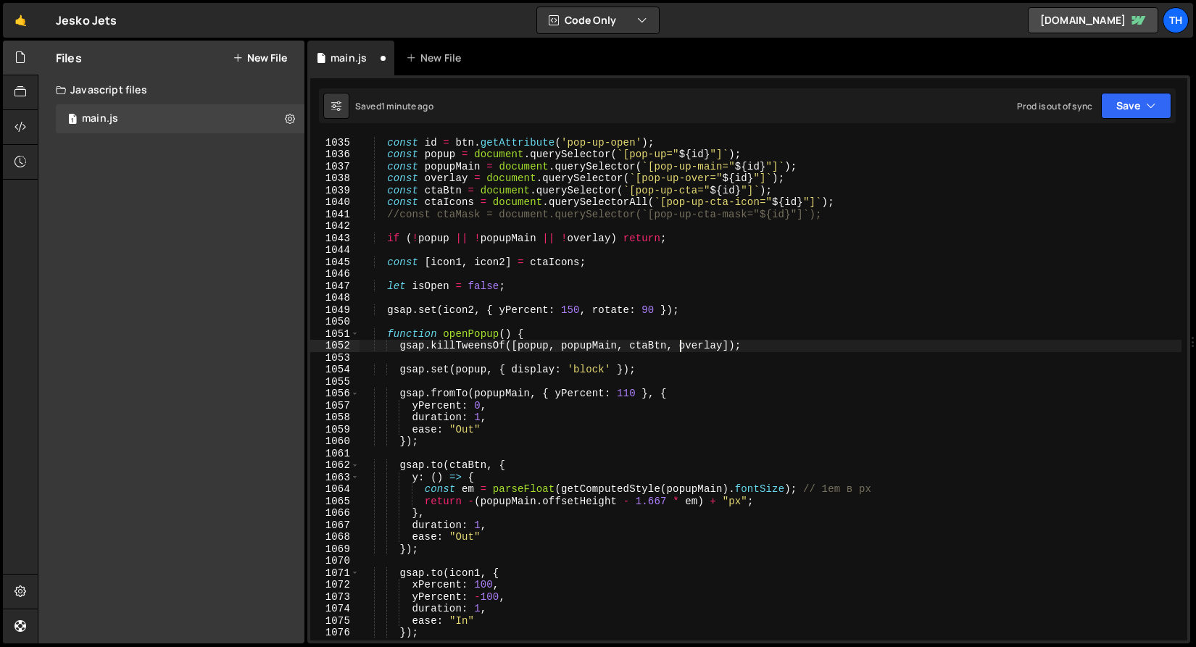
paste textarea "ctaIcons"
drag, startPoint x: 820, startPoint y: 346, endPoint x: 401, endPoint y: 341, distance: 419.6
click at [401, 341] on div "document . querySelectorAll ( '[pop-up-open]' ) . forEach ( btn => { const id =…" at bounding box center [770, 389] width 822 height 528
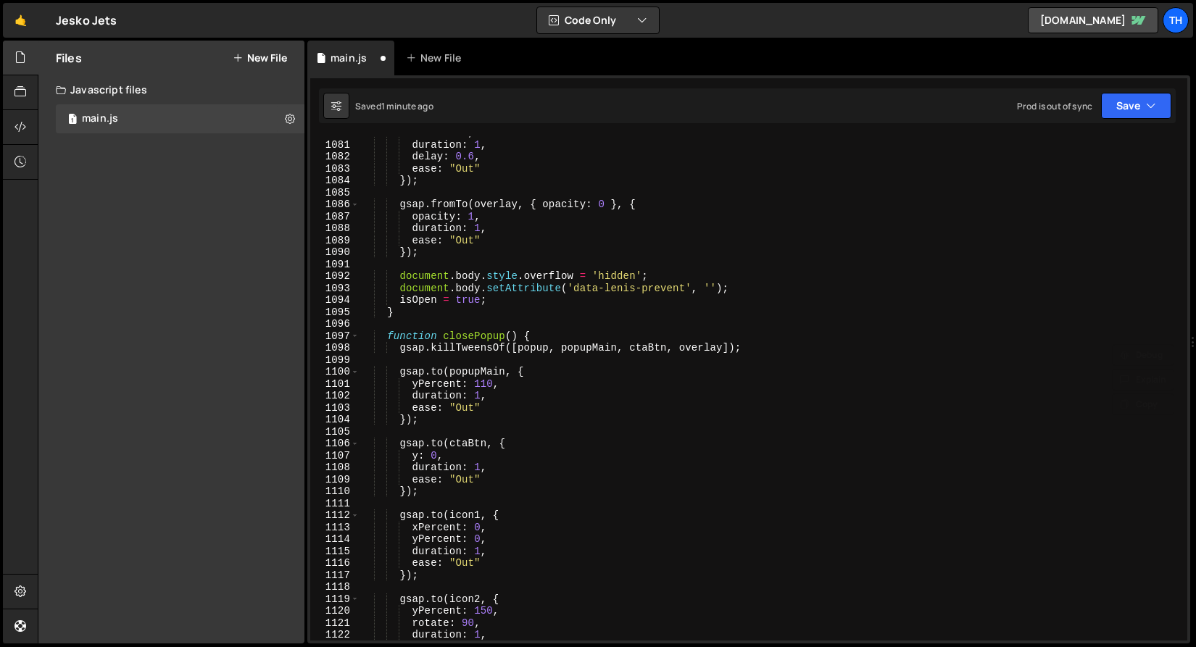
scroll to position [12986, 0]
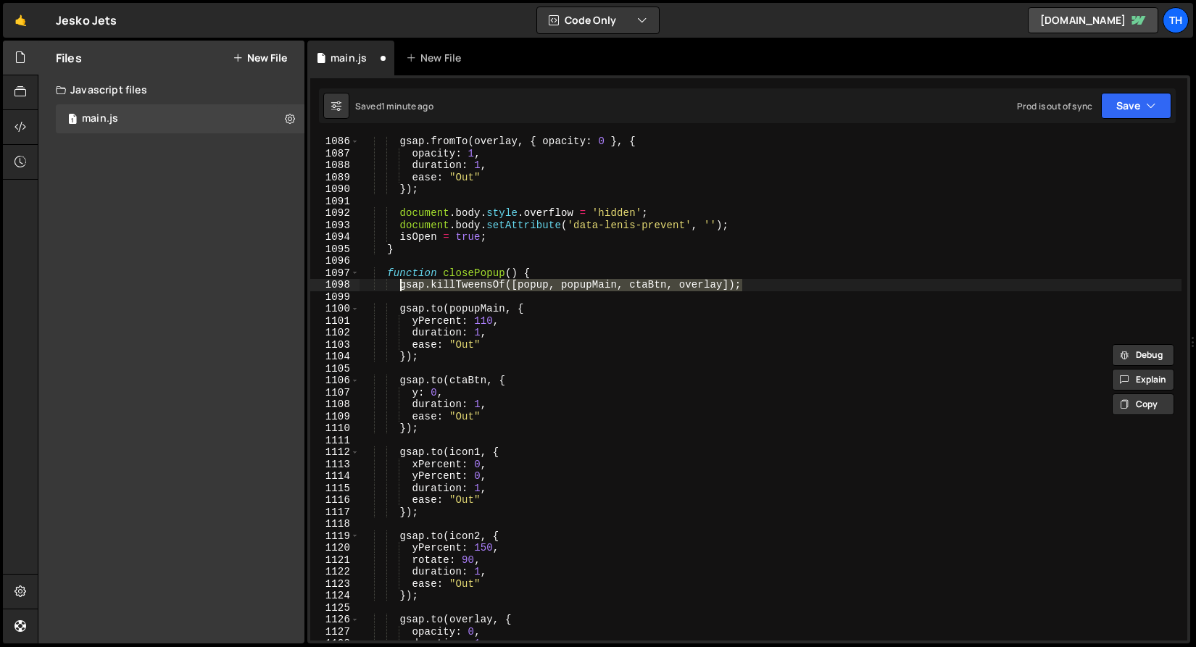
drag, startPoint x: 757, startPoint y: 288, endPoint x: 400, endPoint y: 285, distance: 356.5
click at [400, 285] on div "gsap . fromTo ( overlay , { opacity : 0 } , { opacity : 1 , duration : 1 , ease…" at bounding box center [770, 400] width 822 height 528
paste textarea "ctaIcons,"
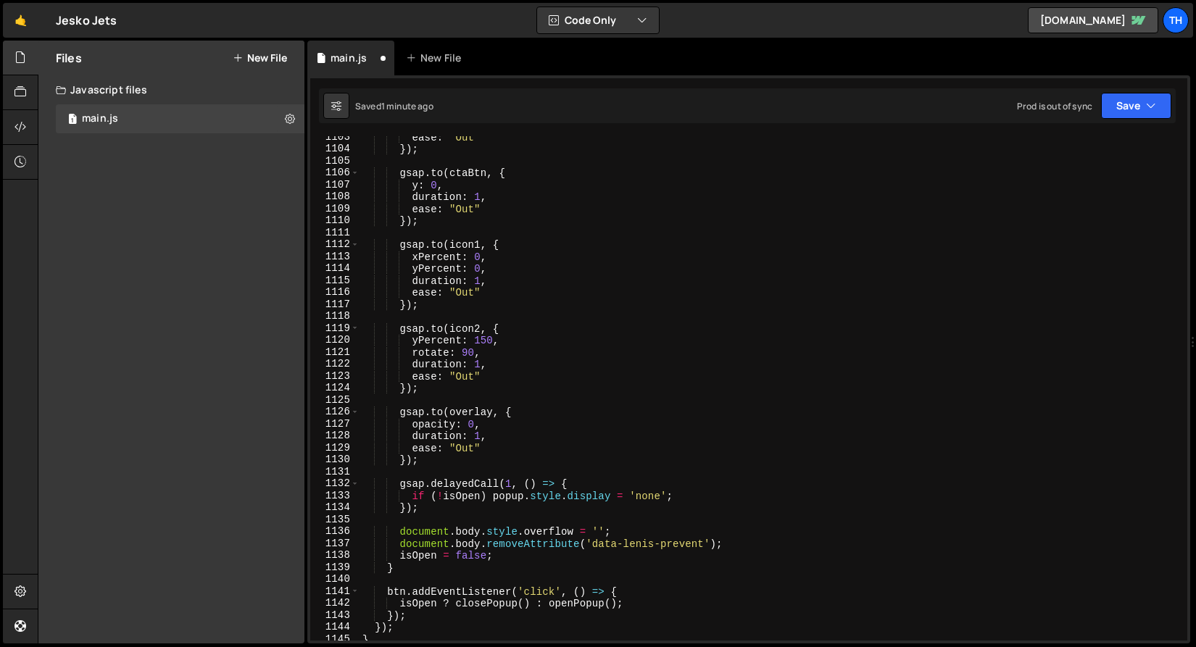
scroll to position [13193, 0]
click at [1113, 116] on button "Save" at bounding box center [1136, 106] width 70 height 26
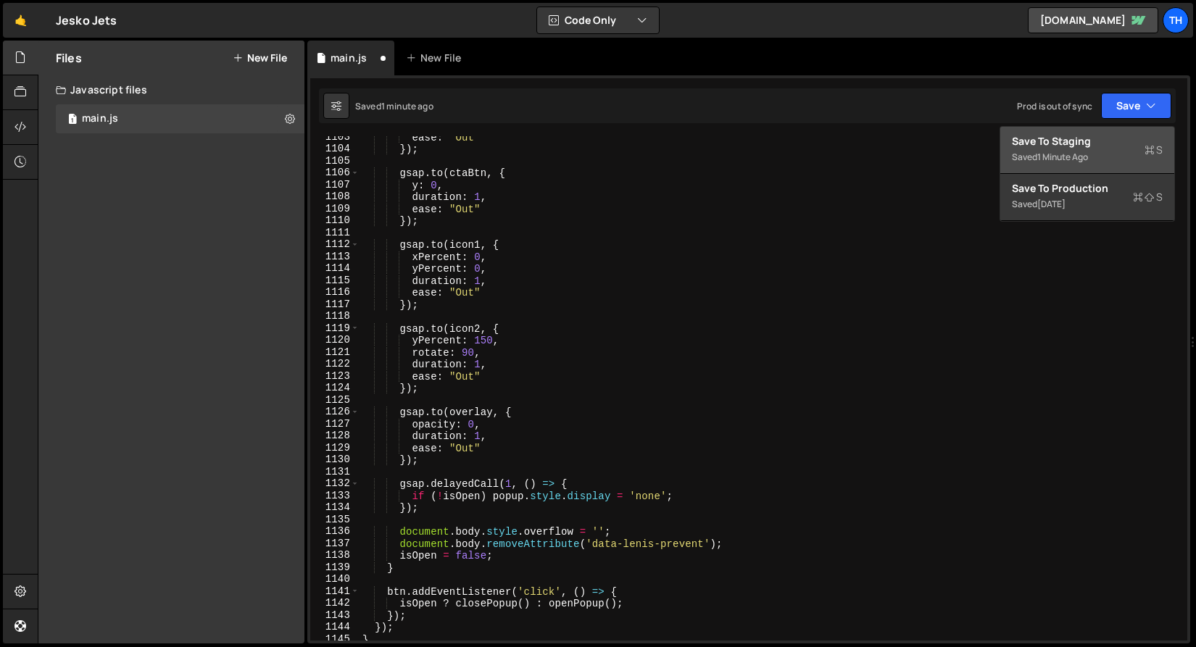
click at [1094, 146] on div "Save to Staging S" at bounding box center [1087, 141] width 151 height 14
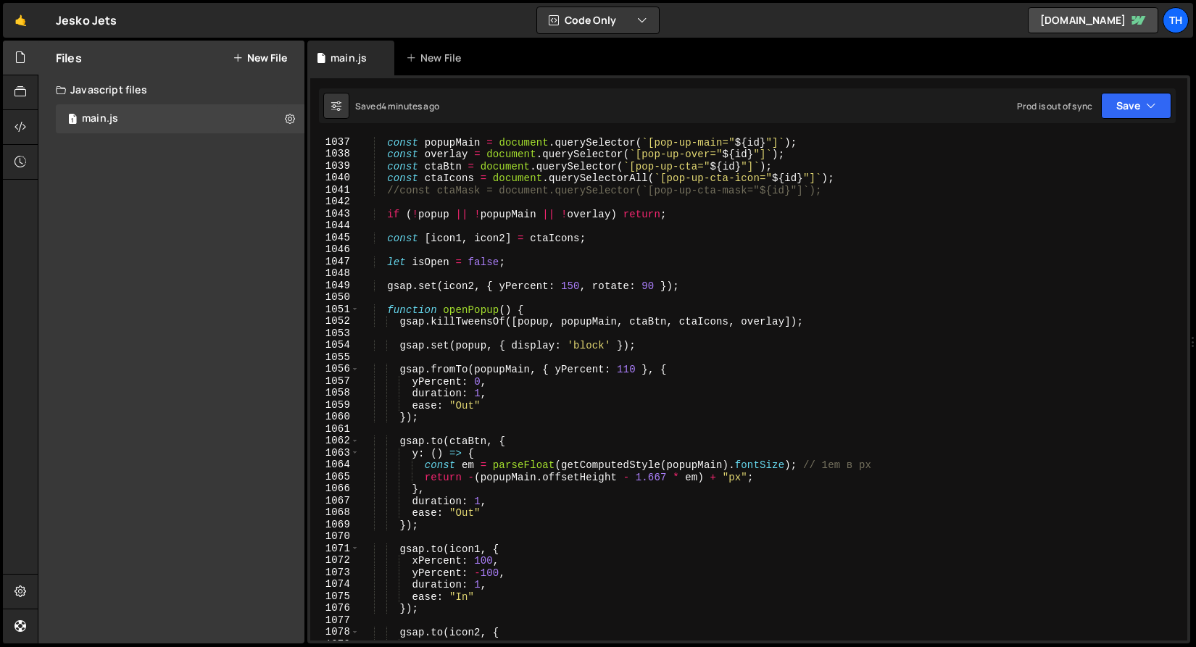
scroll to position [12202, 0]
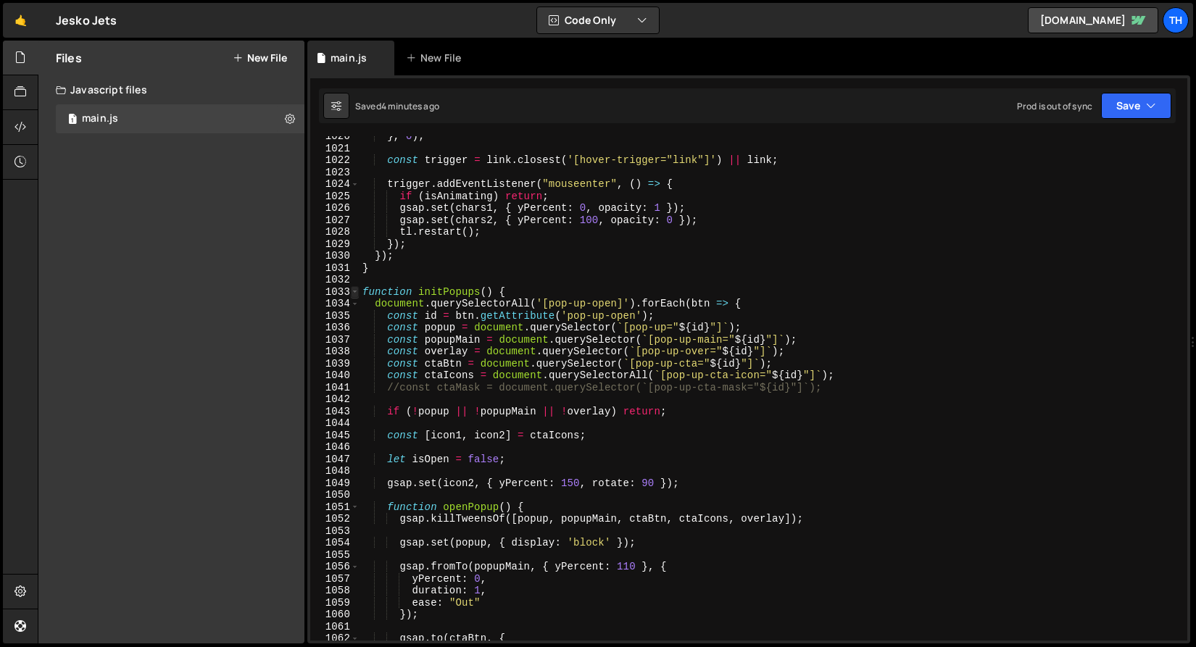
click at [358, 293] on div "1033" at bounding box center [334, 292] width 49 height 12
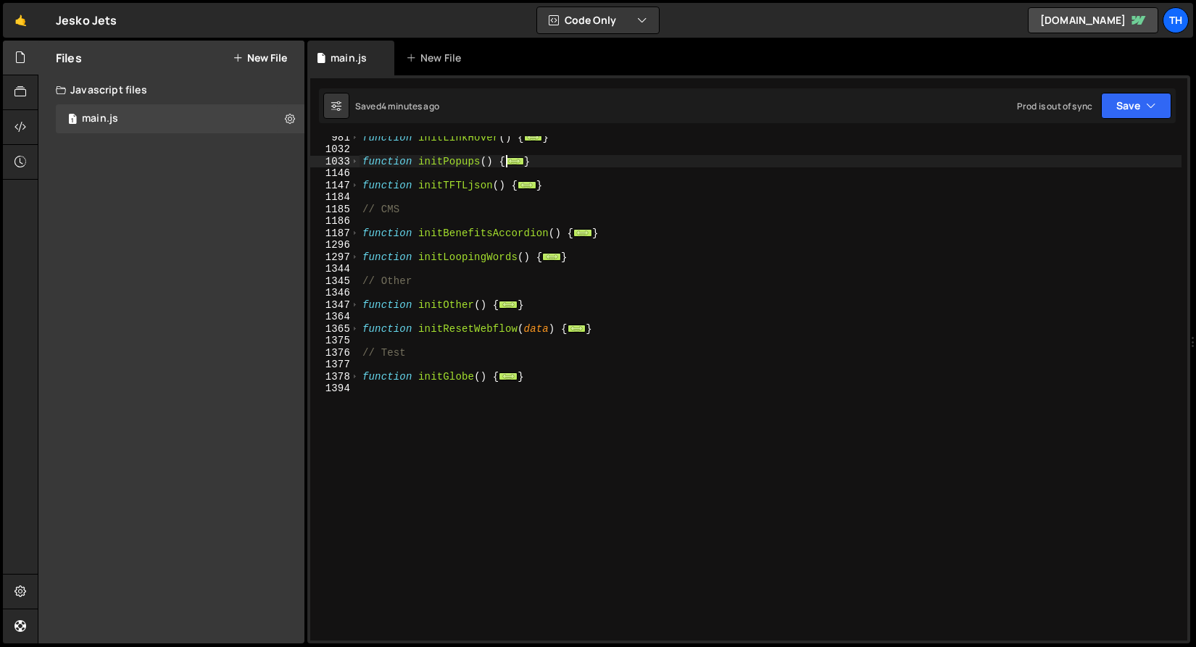
scroll to position [662, 0]
click at [356, 311] on div "1364" at bounding box center [334, 317] width 49 height 12
click at [355, 307] on span at bounding box center [355, 305] width 8 height 12
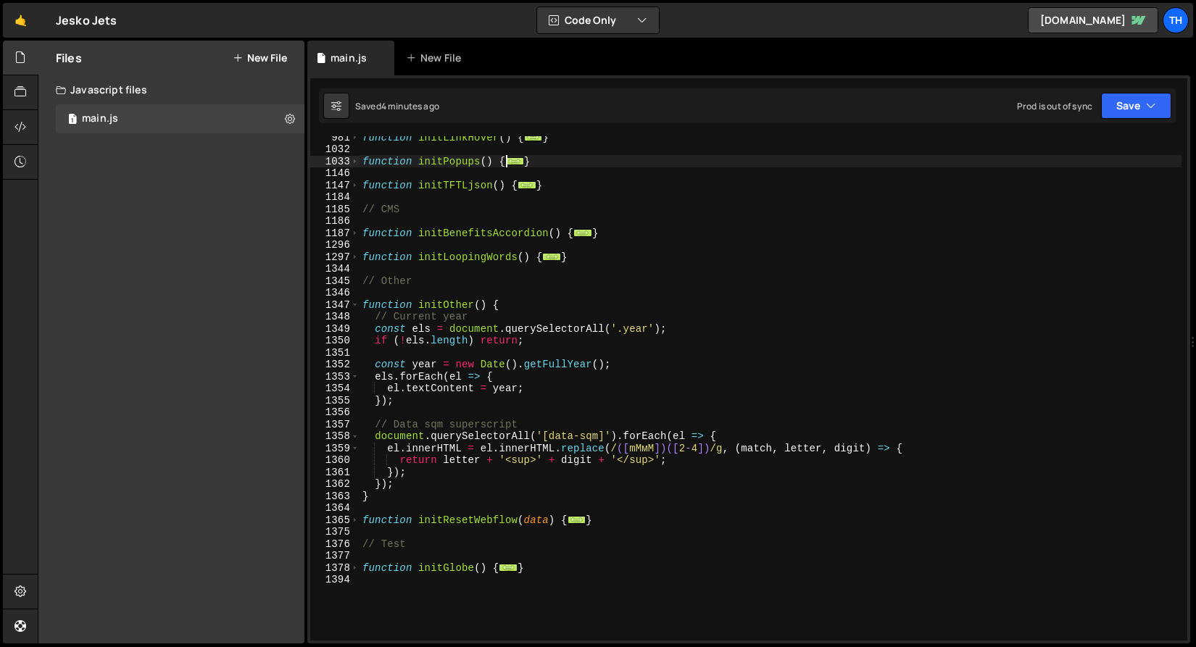
click at [420, 483] on div "function initLinkHover ( ) { ... } function initPopups ( ) { ... } function ini…" at bounding box center [770, 395] width 822 height 528
type textarea "});"
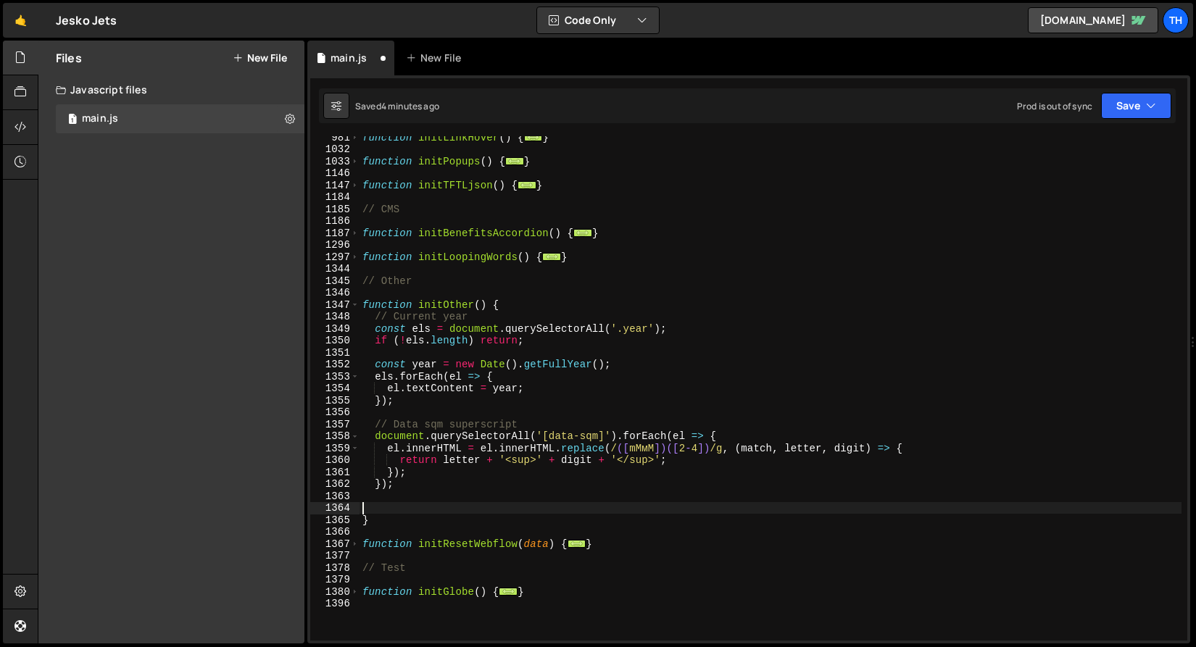
paste textarea "});"
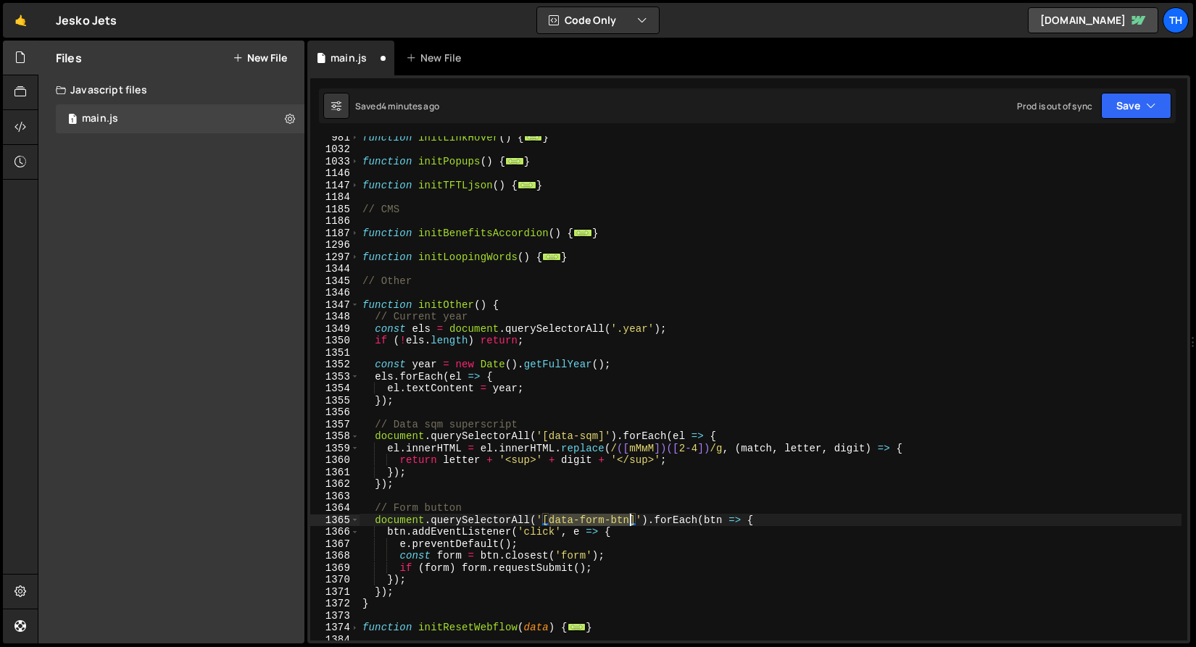
drag, startPoint x: 551, startPoint y: 519, endPoint x: 632, endPoint y: 516, distance: 81.2
click at [632, 516] on div "function initLinkHover ( ) { ... } function initPopups ( ) { ... } function ini…" at bounding box center [770, 395] width 822 height 528
click at [475, 536] on div "function initLinkHover ( ) { ... } function initPopups ( ) { ... } function ini…" at bounding box center [770, 395] width 822 height 528
click at [1143, 107] on button "Save" at bounding box center [1136, 106] width 70 height 26
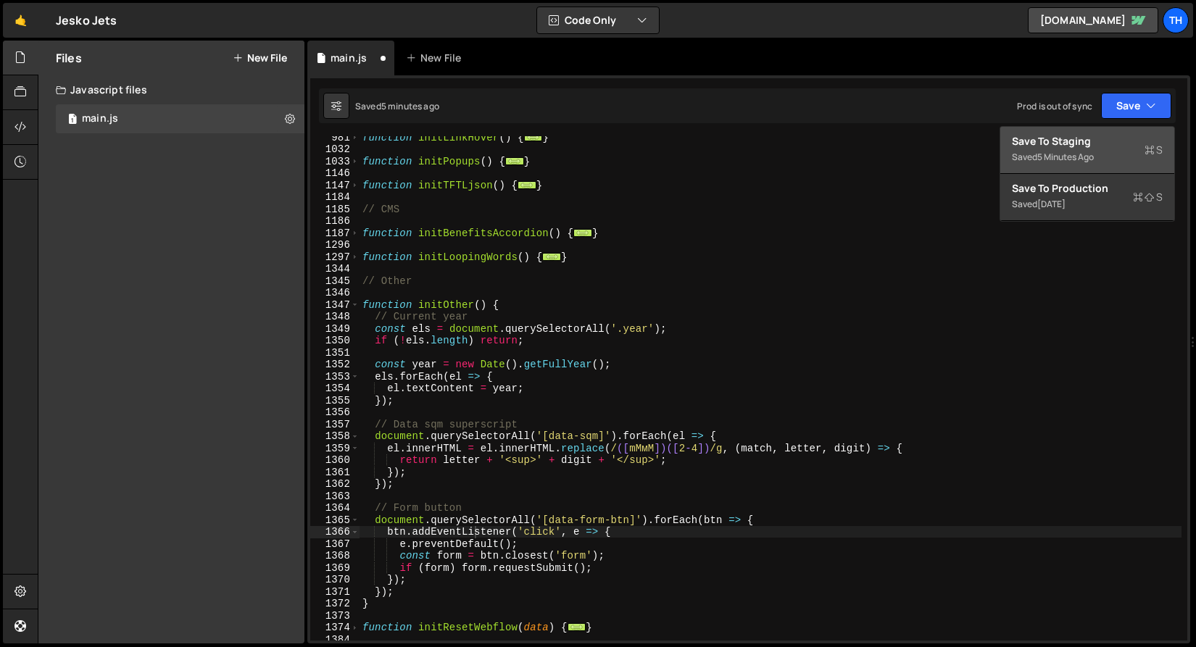
click at [1129, 151] on div "Saved 5 minutes ago" at bounding box center [1087, 157] width 151 height 17
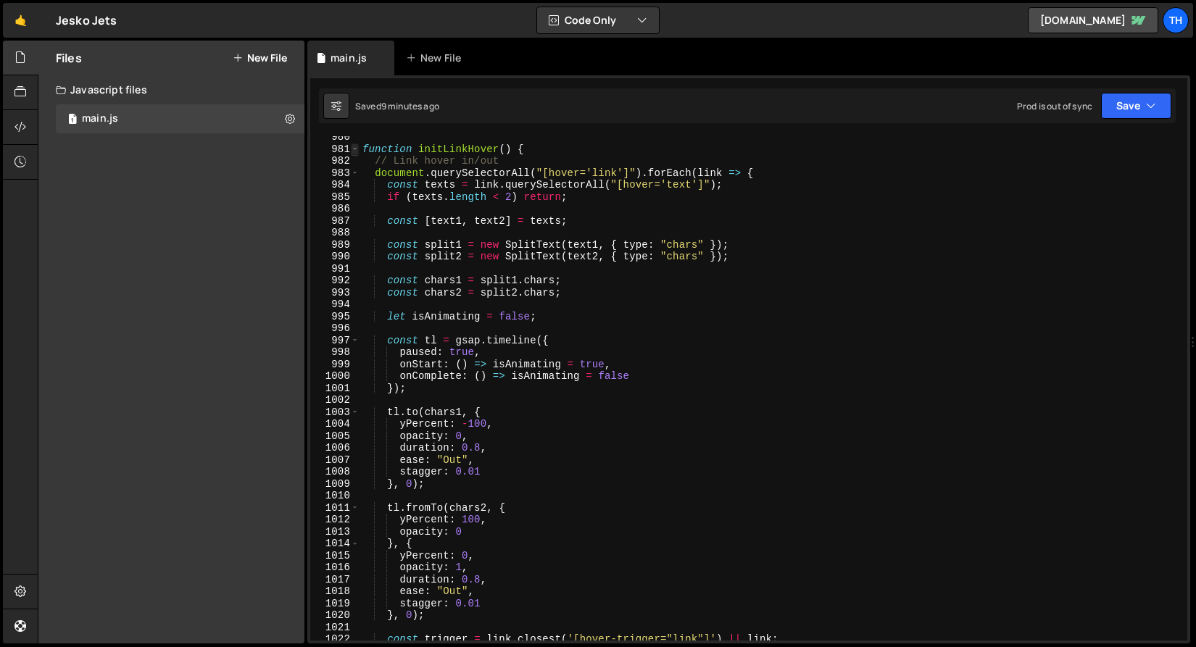
click at [355, 149] on span at bounding box center [355, 149] width 8 height 12
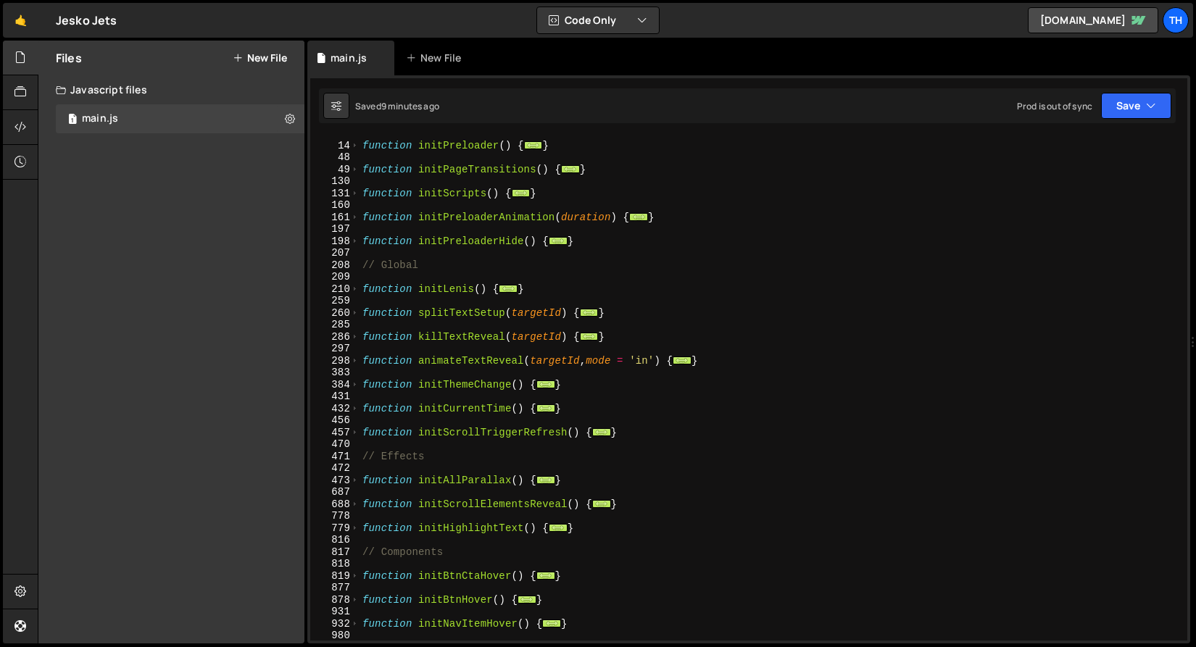
scroll to position [237, 0]
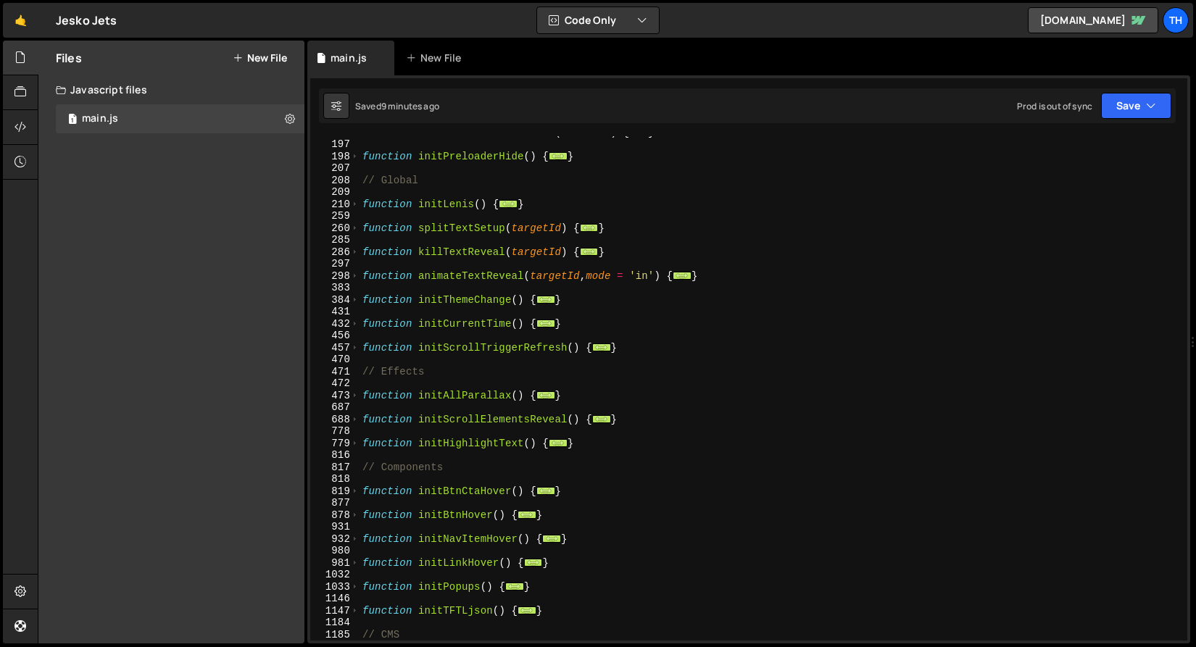
click at [598, 446] on div "function initPreloaderAnimation ( duration ) { ... } function initPreloaderHide…" at bounding box center [770, 390] width 822 height 528
drag, startPoint x: 587, startPoint y: 443, endPoint x: 212, endPoint y: 443, distance: 374.7
click at [212, 443] on div "Files New File Javascript files 1 main.js 0 CSS files Copy share link Edit File…" at bounding box center [617, 343] width 1158 height 604
type textarea "}"
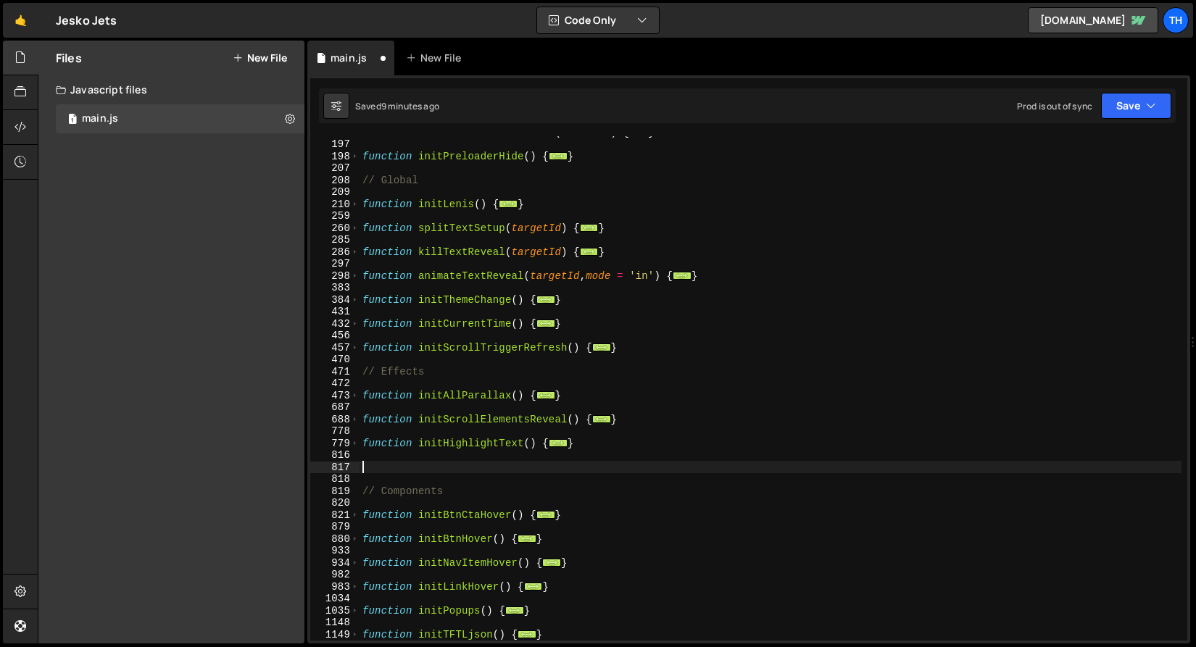
paste textarea "}"
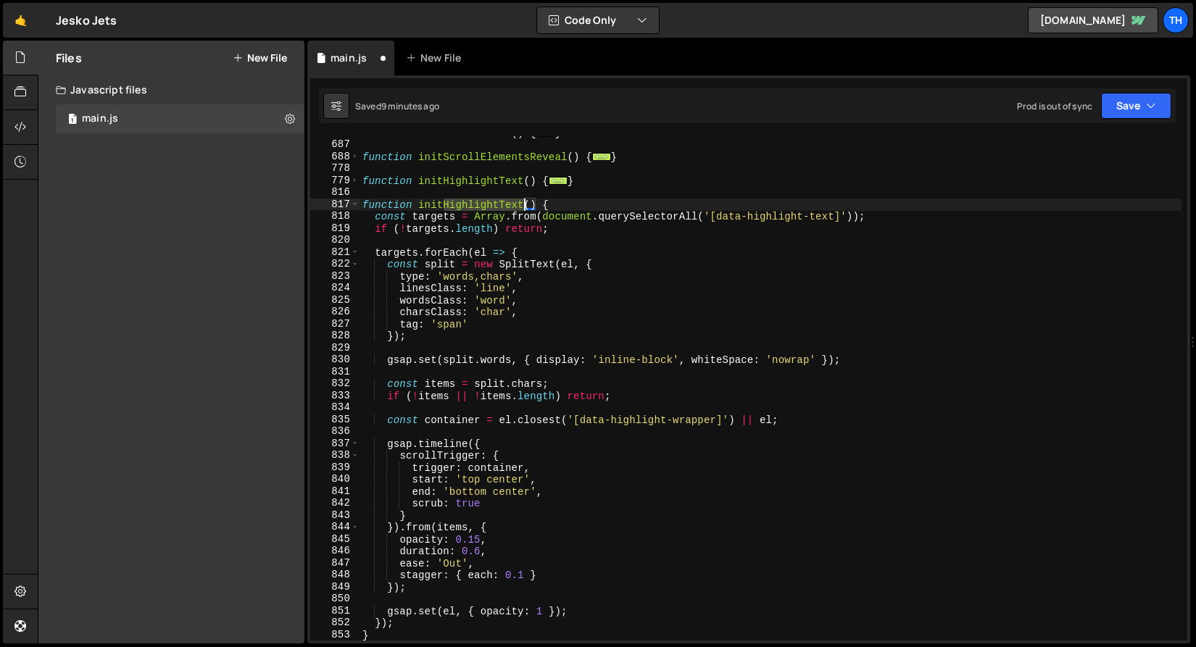
drag, startPoint x: 443, startPoint y: 205, endPoint x: 523, endPoint y: 204, distance: 79.7
click at [523, 204] on div "function initAllParallax ( ) { ... } function initScrollElementsReveal ( ) { ..…" at bounding box center [770, 391] width 822 height 528
click at [516, 203] on div "function initAllParallax ( ) { ... } function initScrollElementsReveal ( ) { ..…" at bounding box center [770, 391] width 822 height 528
drag, startPoint x: 464, startPoint y: 203, endPoint x: 445, endPoint y: 201, distance: 18.9
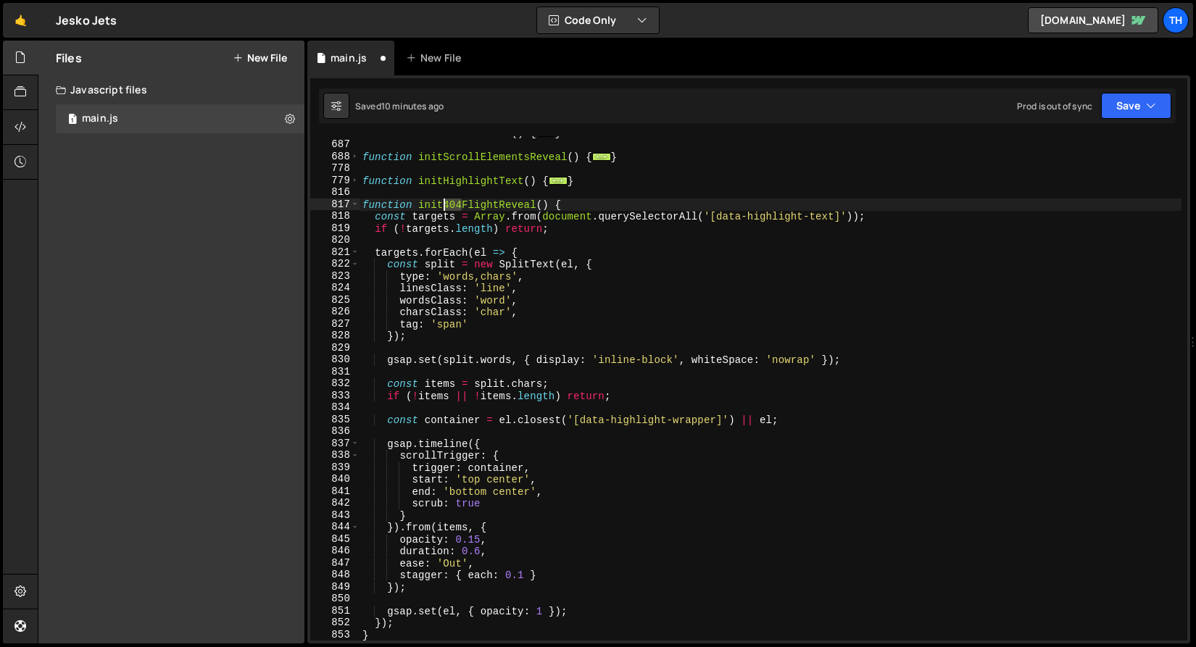
click at [445, 201] on div "function initAllParallax ( ) { ... } function initScrollElementsReveal ( ) { ..…" at bounding box center [770, 391] width 822 height 528
drag, startPoint x: 517, startPoint y: 204, endPoint x: 517, endPoint y: 220, distance: 16.7
click at [517, 204] on div "function initAllParallax ( ) { ... } function initScrollElementsReveal ( ) { ..…" at bounding box center [770, 391] width 822 height 528
paste textarea "404"
click at [475, 203] on div "function initAllParallax ( ) { ... } function initScrollElementsReveal ( ) { ..…" at bounding box center [770, 391] width 822 height 528
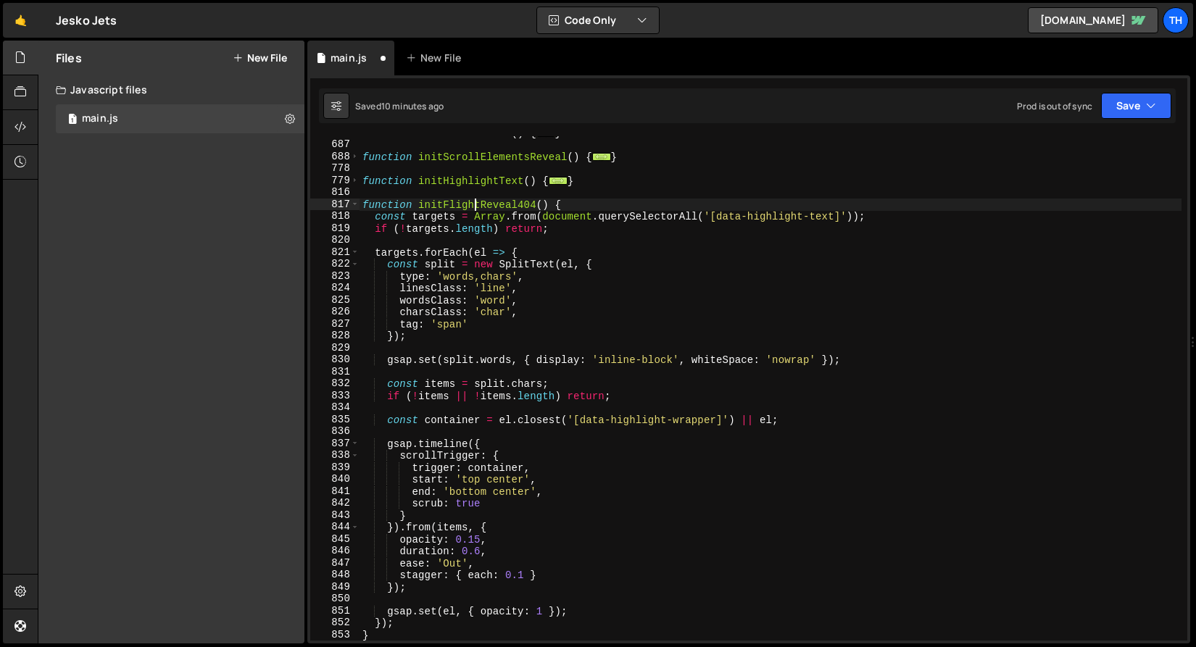
click at [475, 203] on div "function initAllParallax ( ) { ... } function initScrollElementsReveal ( ) { ..…" at bounding box center [770, 391] width 822 height 528
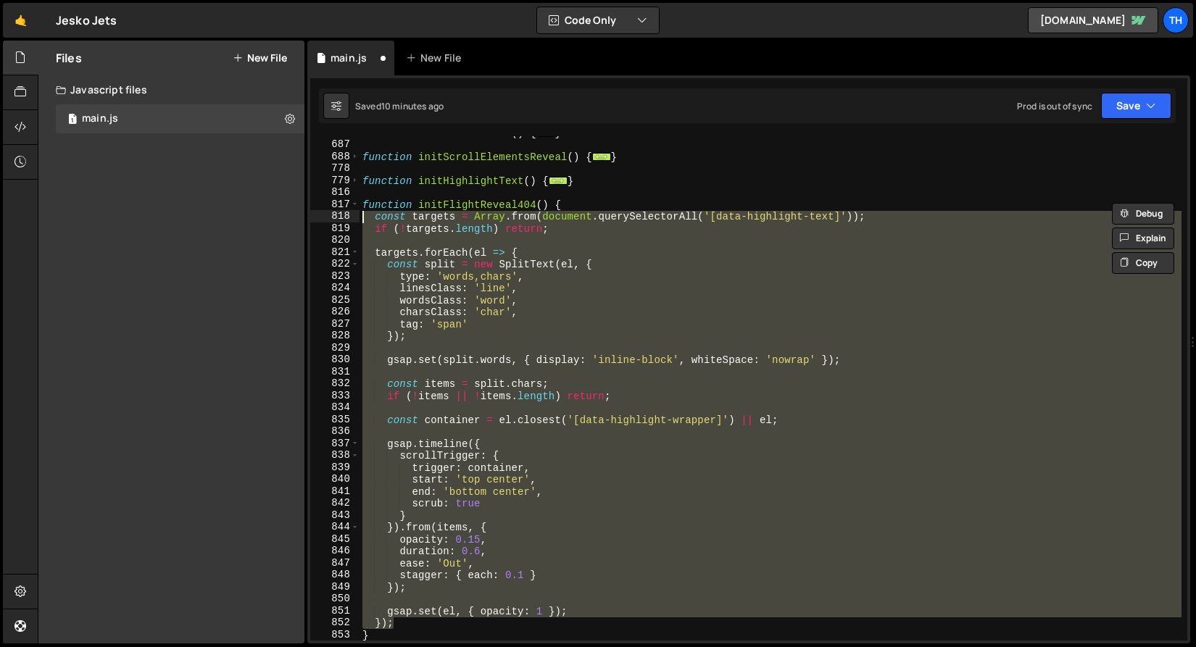
drag, startPoint x: 409, startPoint y: 621, endPoint x: 143, endPoint y: 218, distance: 482.8
click at [143, 218] on div "Files New File Javascript files 1 main.js 0 CSS files Copy share link Edit File…" at bounding box center [617, 343] width 1158 height 604
type textarea "\"
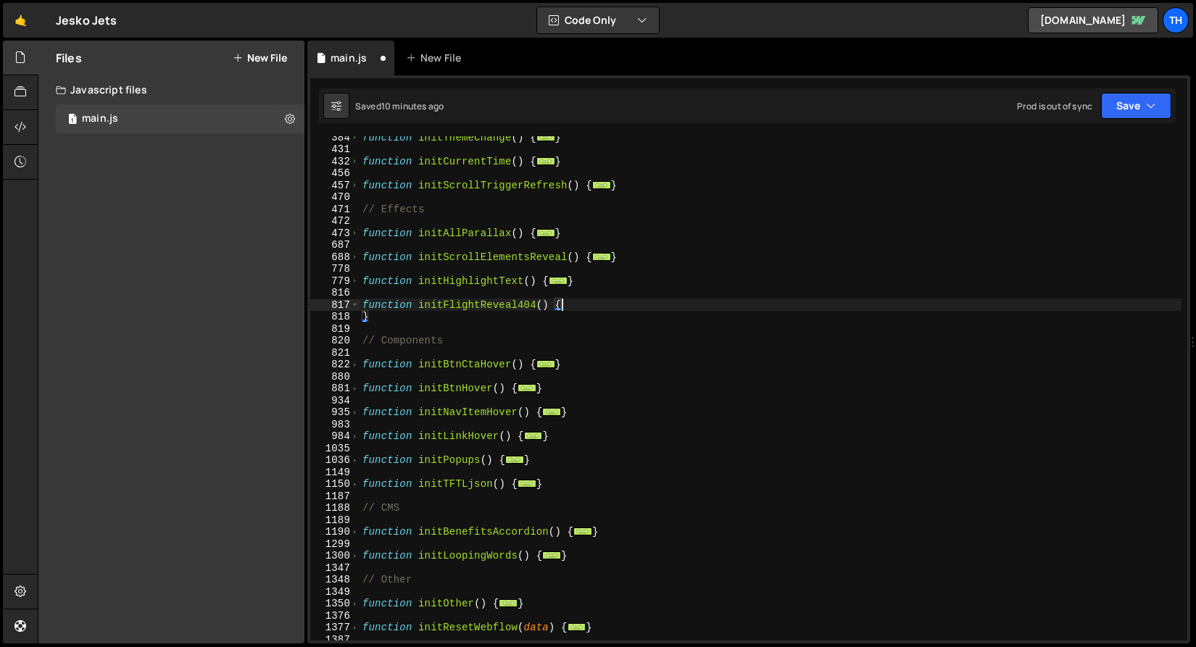
scroll to position [399, 0]
click at [488, 314] on div "function initThemeChange ( ) { ... } function initCurrentTime ( ) { ... } funct…" at bounding box center [770, 395] width 822 height 528
click at [488, 306] on div "function initThemeChange ( ) { ... } function initCurrentTime ( ) { ... } funct…" at bounding box center [770, 395] width 822 height 528
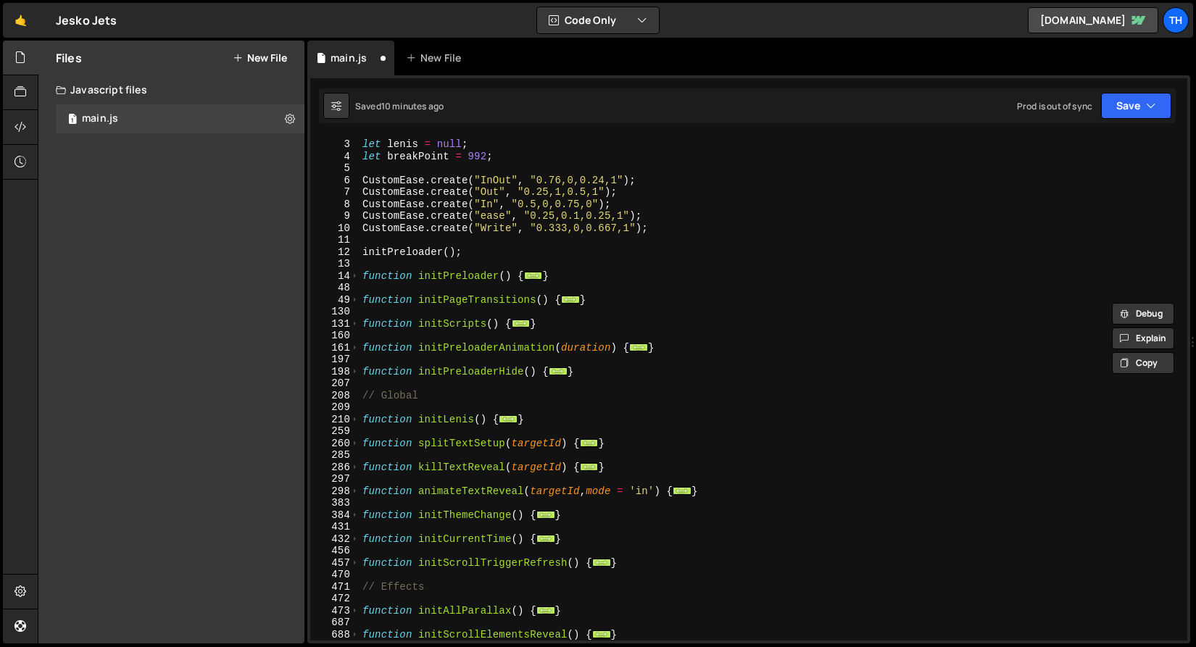
scroll to position [22, 0]
click at [350, 316] on div "130" at bounding box center [334, 312] width 49 height 12
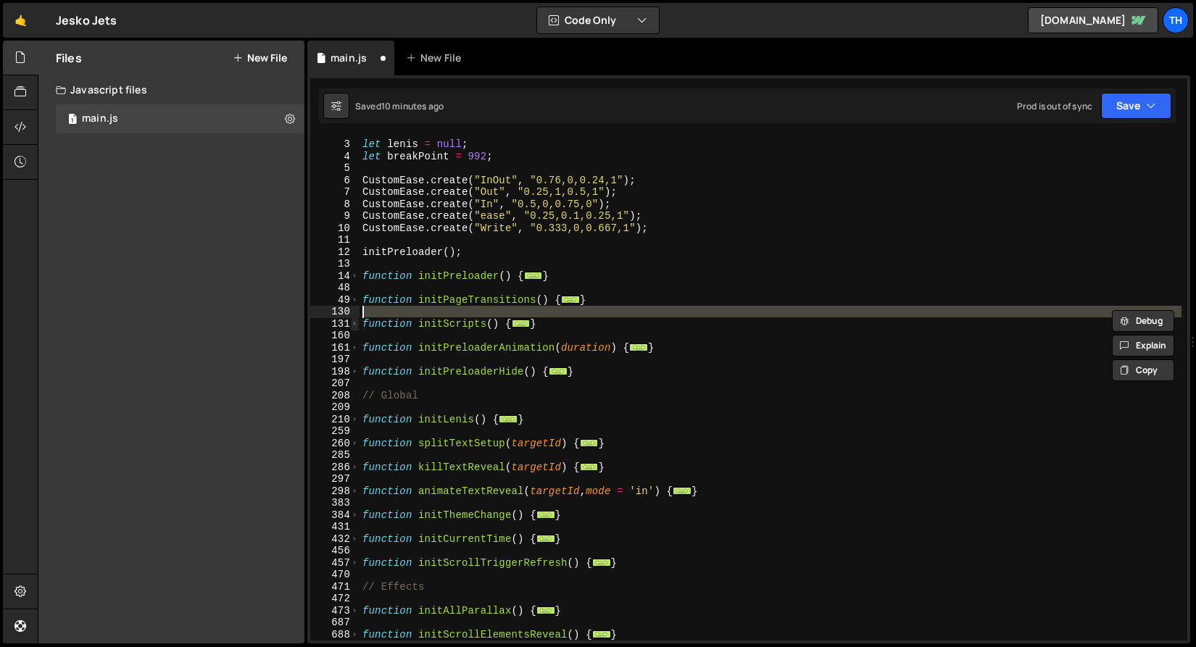
click at [351, 322] on span at bounding box center [355, 324] width 8 height 12
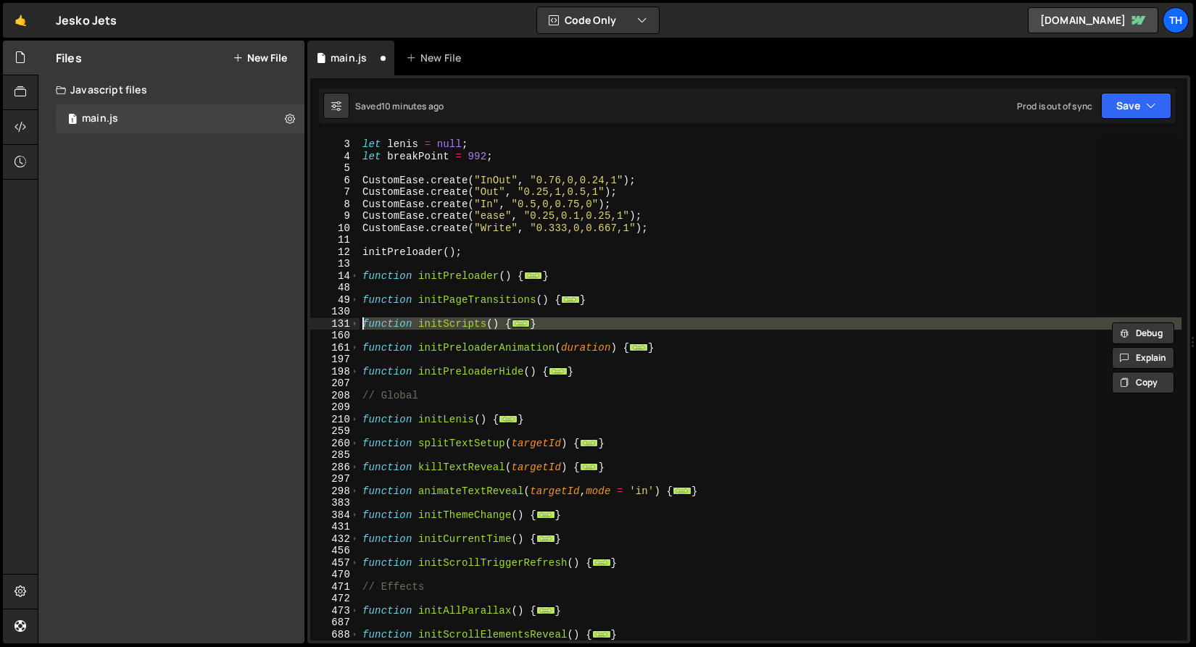
click at [360, 328] on div "let [PERSON_NAME] = null ; let breakPoint = 992 ; CustomEase . create ( "InOut"…" at bounding box center [770, 388] width 822 height 504
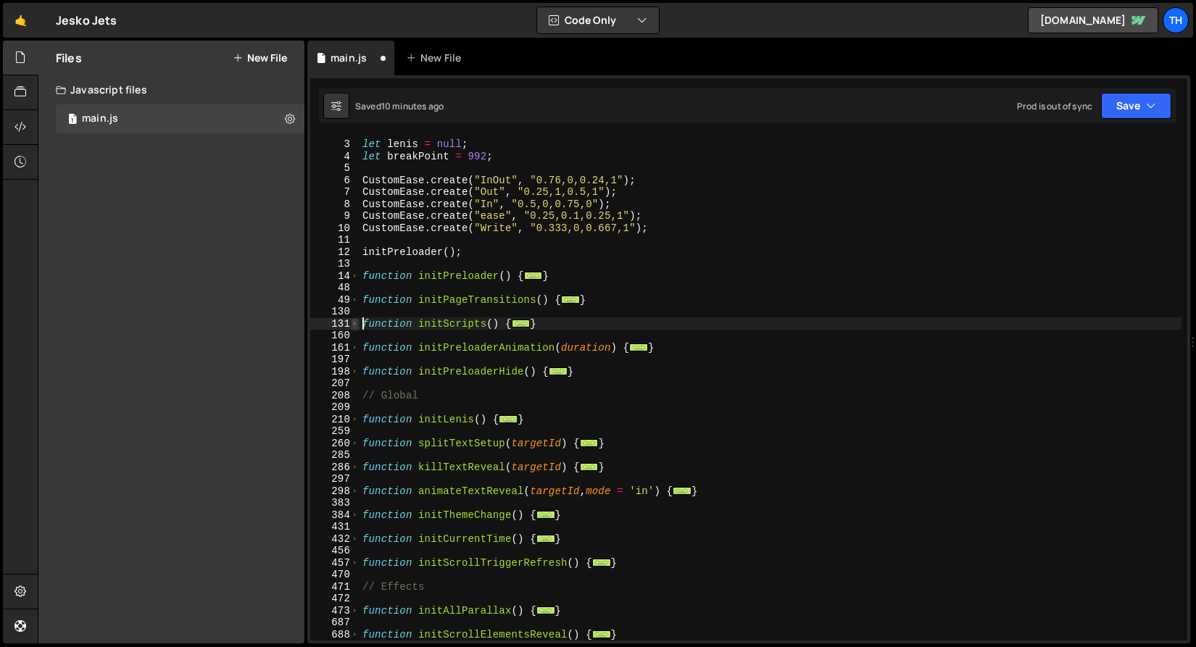
click at [354, 322] on span at bounding box center [355, 324] width 8 height 12
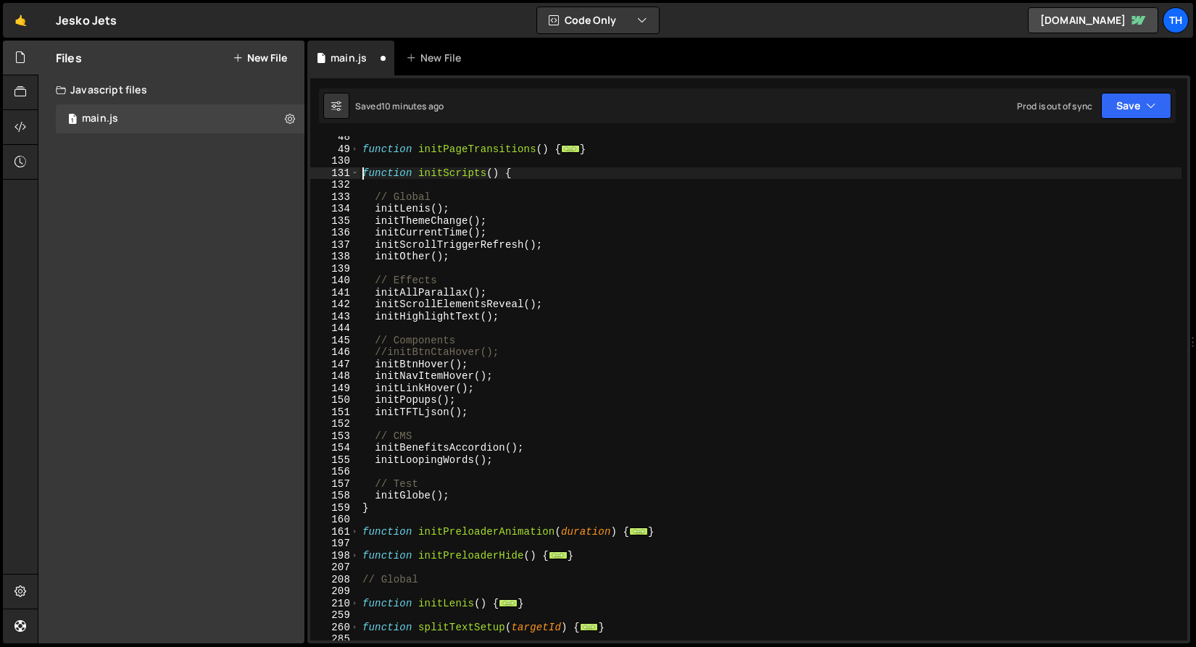
scroll to position [172, 0]
click at [527, 318] on div "function initPageTransitions ( ) { ... } function initScripts ( ) { // Global i…" at bounding box center [770, 395] width 822 height 528
type textarea "initHighlightText();"
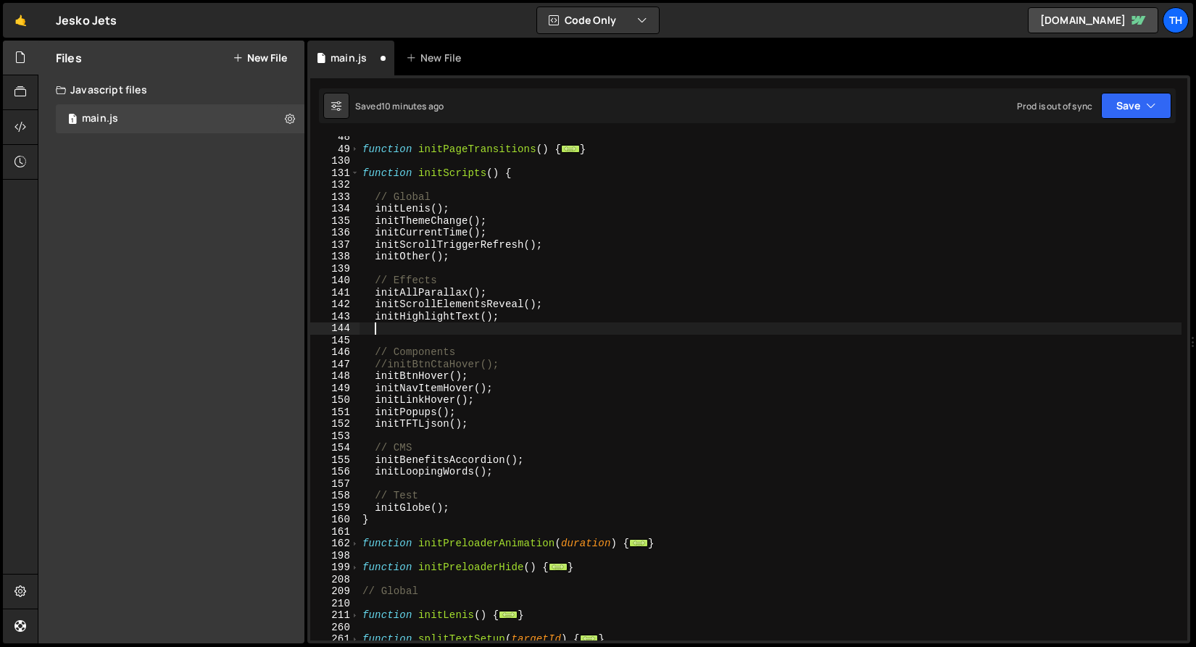
paste textarea "initFlightReveal404"
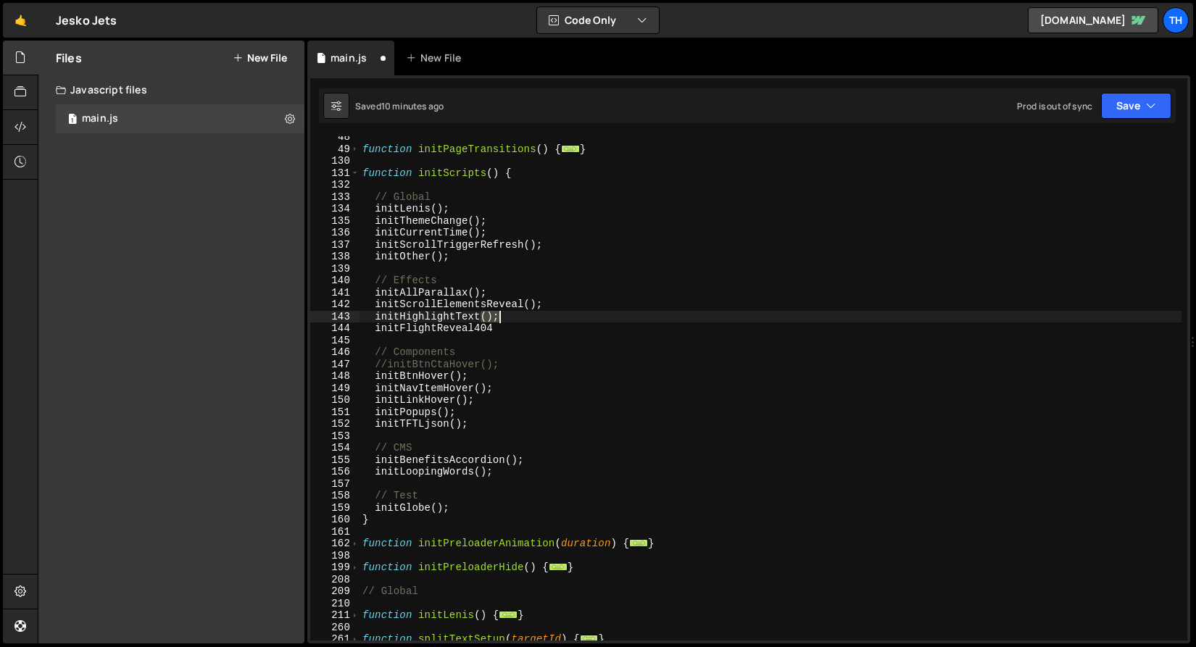
drag, startPoint x: 481, startPoint y: 314, endPoint x: 504, endPoint y: 312, distance: 23.2
click at [504, 312] on div "function initPageTransitions ( ) { ... } function initScripts ( ) { // Global i…" at bounding box center [770, 395] width 822 height 528
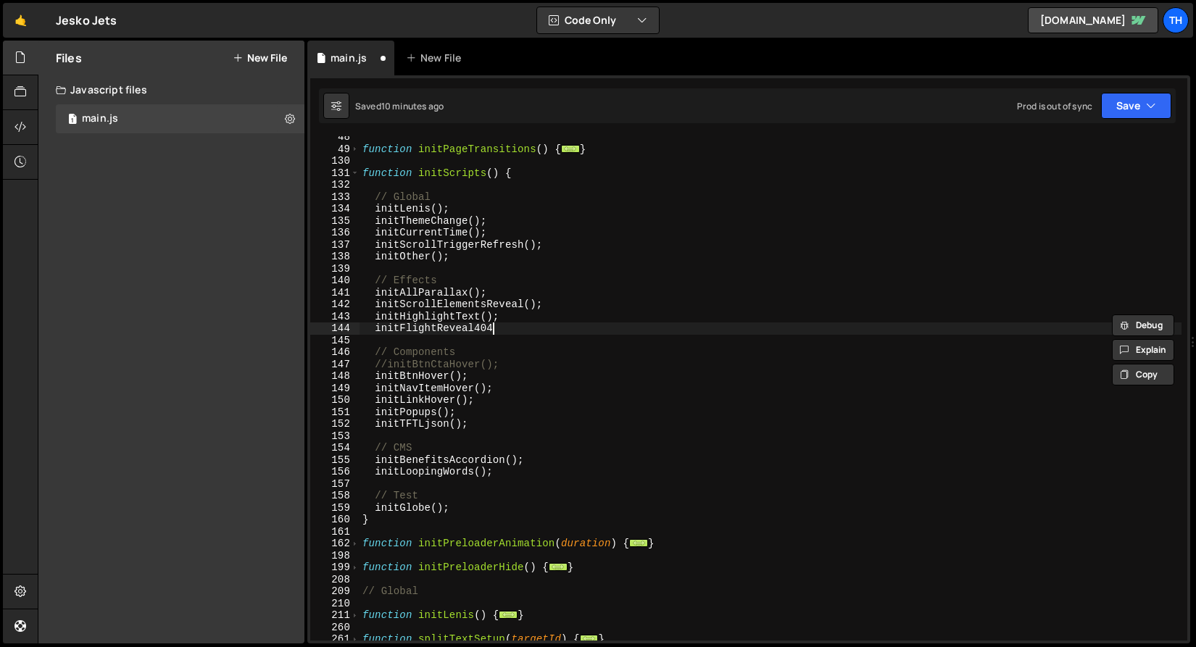
click at [512, 327] on div "function initPageTransitions ( ) { ... } function initScripts ( ) { // Global i…" at bounding box center [770, 395] width 822 height 528
paste textarea "();"
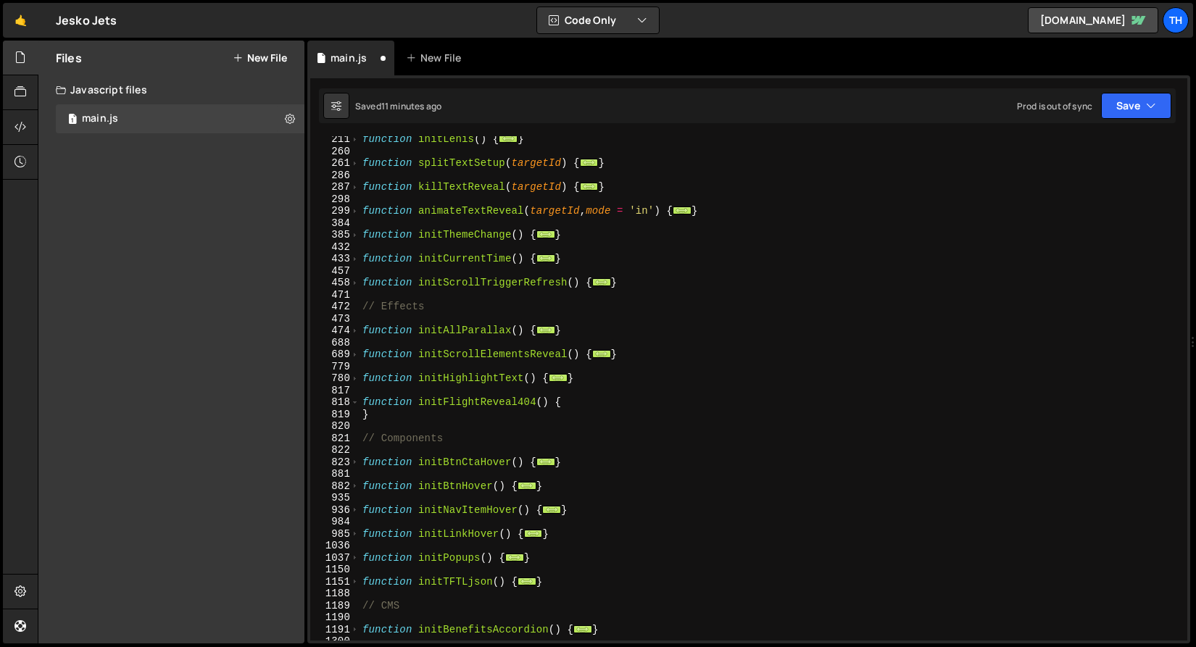
scroll to position [649, 0]
click at [355, 351] on span at bounding box center [355, 355] width 8 height 12
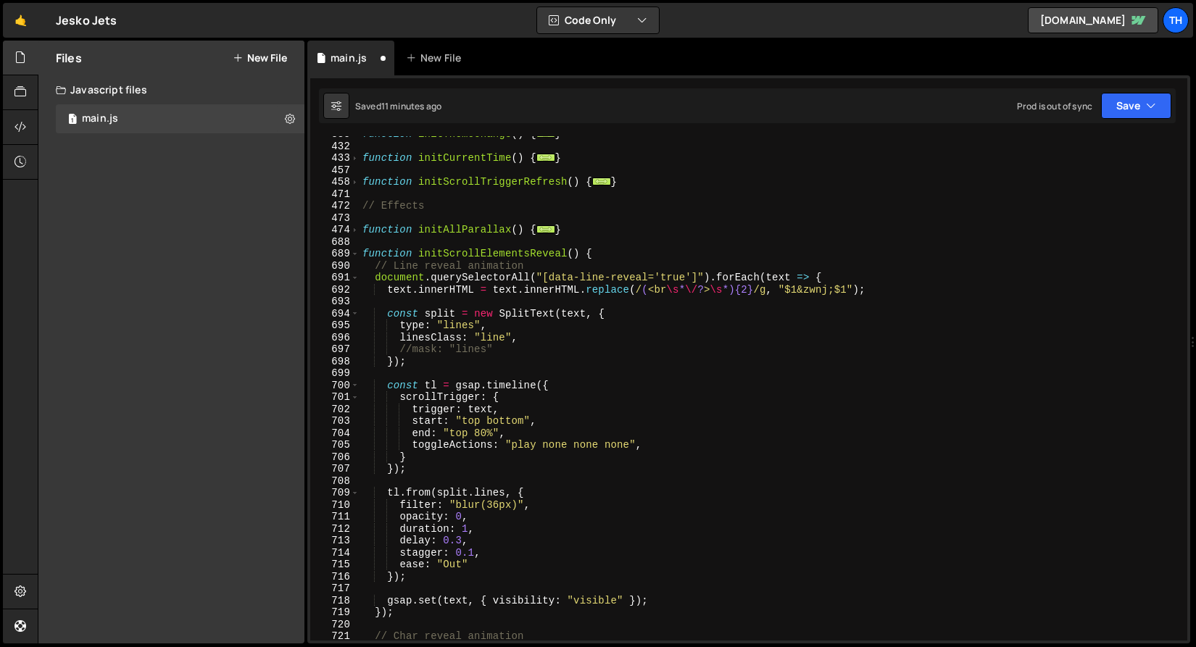
scroll to position [749, 0]
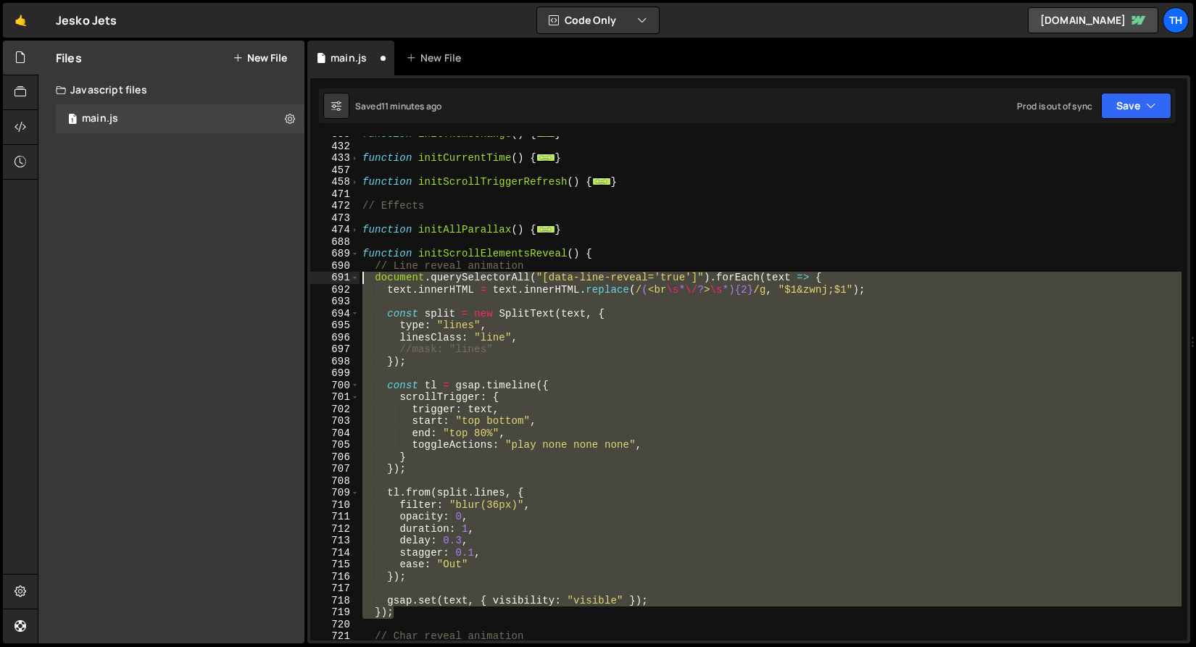
drag, startPoint x: 415, startPoint y: 613, endPoint x: 153, endPoint y: 276, distance: 426.6
click at [153, 276] on div "Files New File Javascript files 1 main.js 0 CSS files Copy share link Edit File…" at bounding box center [617, 343] width 1158 height 604
click at [353, 249] on span at bounding box center [355, 254] width 8 height 12
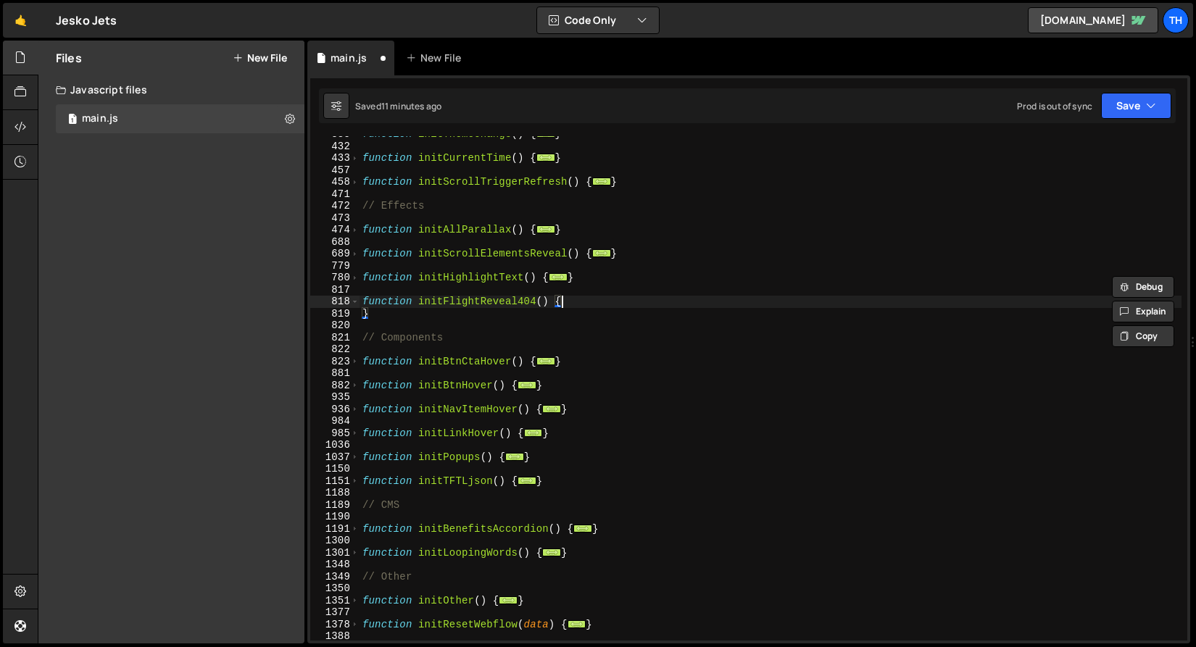
click at [599, 306] on div "function initThemeChange ( ) { ... } function initCurrentTime ( ) { ... } funct…" at bounding box center [770, 392] width 822 height 528
type textarea "function initFlightReveal404() {"
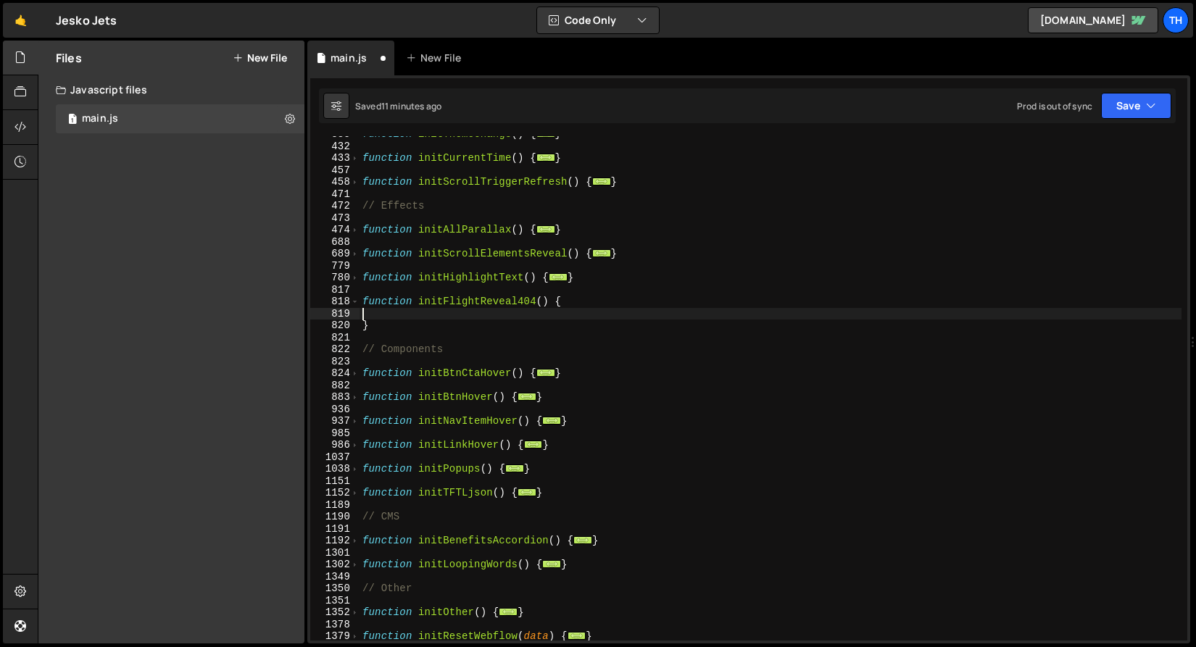
type textarea "function initFlightReveal404() {"
paste textarea "});"
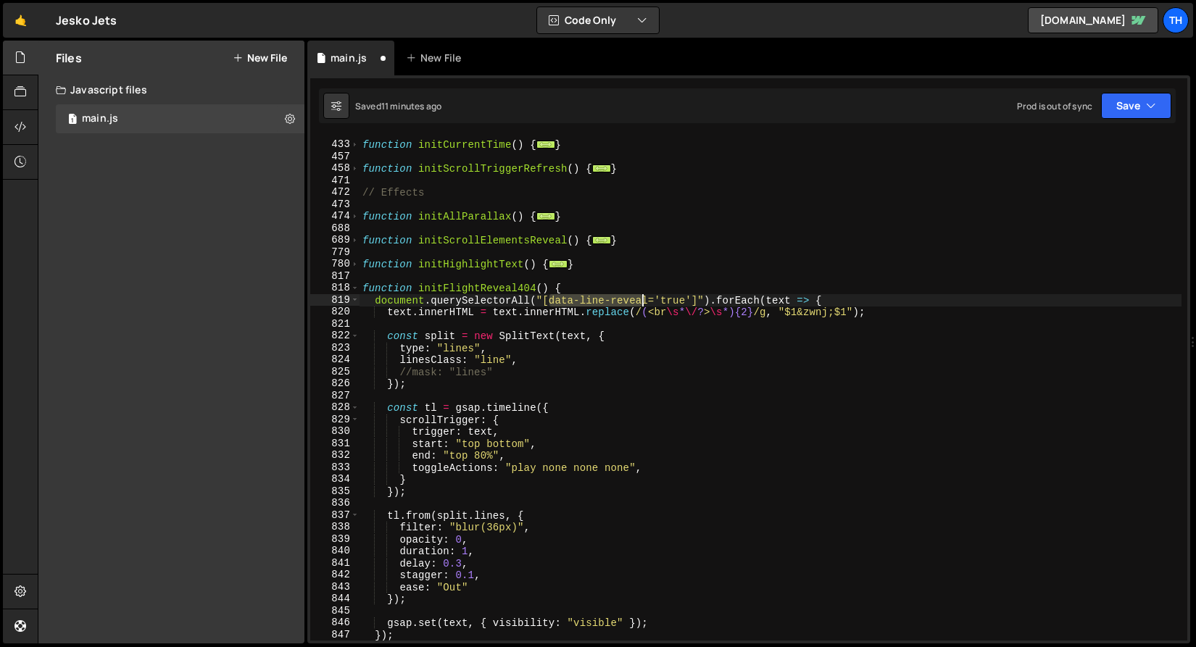
drag, startPoint x: 547, startPoint y: 300, endPoint x: 645, endPoint y: 300, distance: 97.8
click at [645, 300] on div "function initCurrentTime ( ) { ... } function initScrollTriggerRefresh ( ) { ..…" at bounding box center [770, 391] width 822 height 528
click at [538, 309] on div "function initCurrentTime ( ) { ... } function initScrollTriggerRefresh ( ) { ..…" at bounding box center [770, 391] width 822 height 528
click at [558, 302] on div "function initCurrentTime ( ) { ... } function initScrollTriggerRefresh ( ) { ..…" at bounding box center [770, 391] width 822 height 528
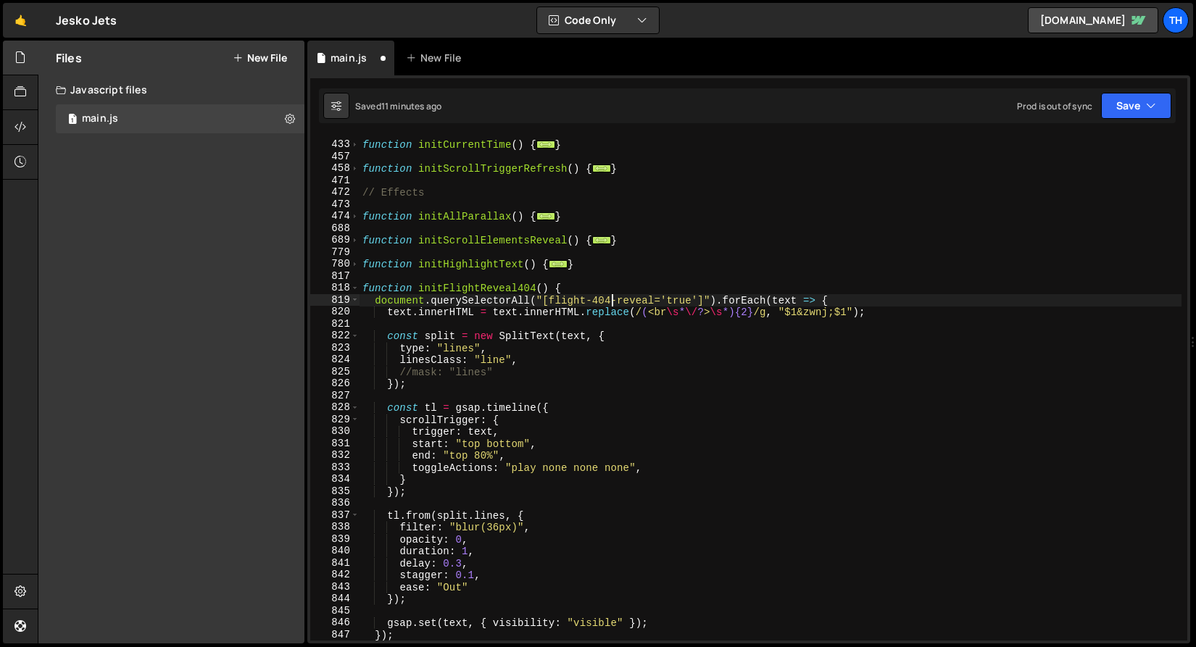
scroll to position [0, 17]
drag, startPoint x: 659, startPoint y: 296, endPoint x: 696, endPoint y: 297, distance: 37.7
click at [696, 297] on div "function initCurrentTime ( ) { ... } function initScrollTriggerRefresh ( ) { ..…" at bounding box center [770, 391] width 822 height 528
drag, startPoint x: 510, startPoint y: 301, endPoint x: 530, endPoint y: 299, distance: 19.7
click at [530, 299] on div "function initCurrentTime ( ) { ... } function initScrollTriggerRefresh ( ) { ..…" at bounding box center [770, 391] width 822 height 528
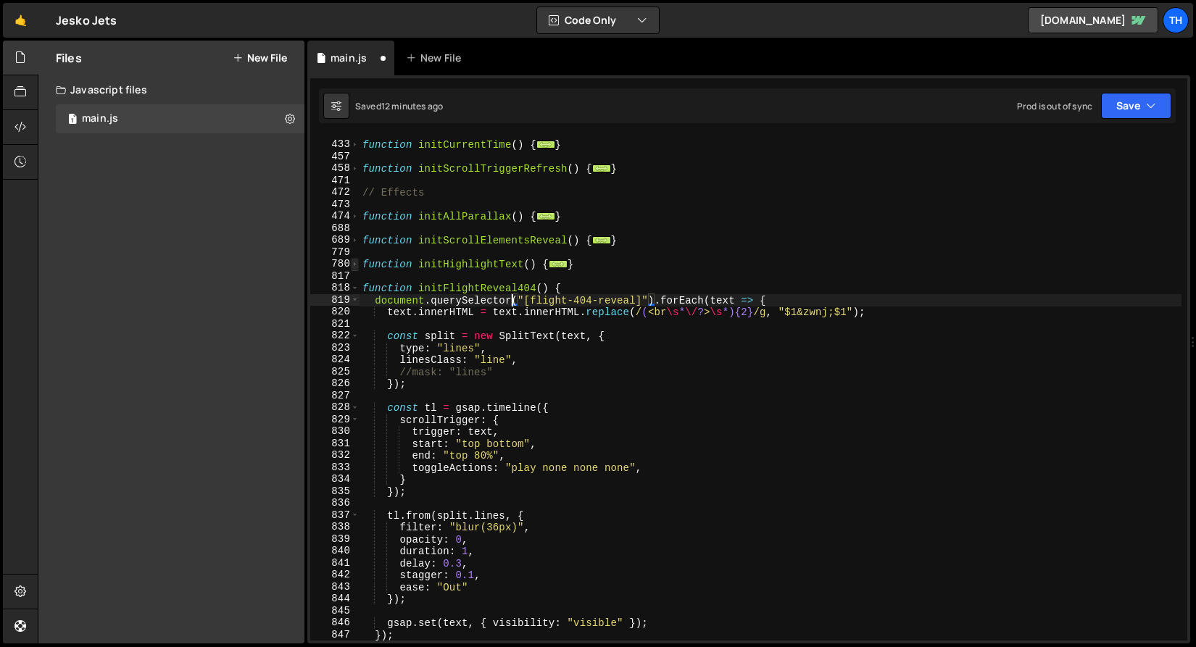
click at [357, 266] on span at bounding box center [355, 264] width 8 height 12
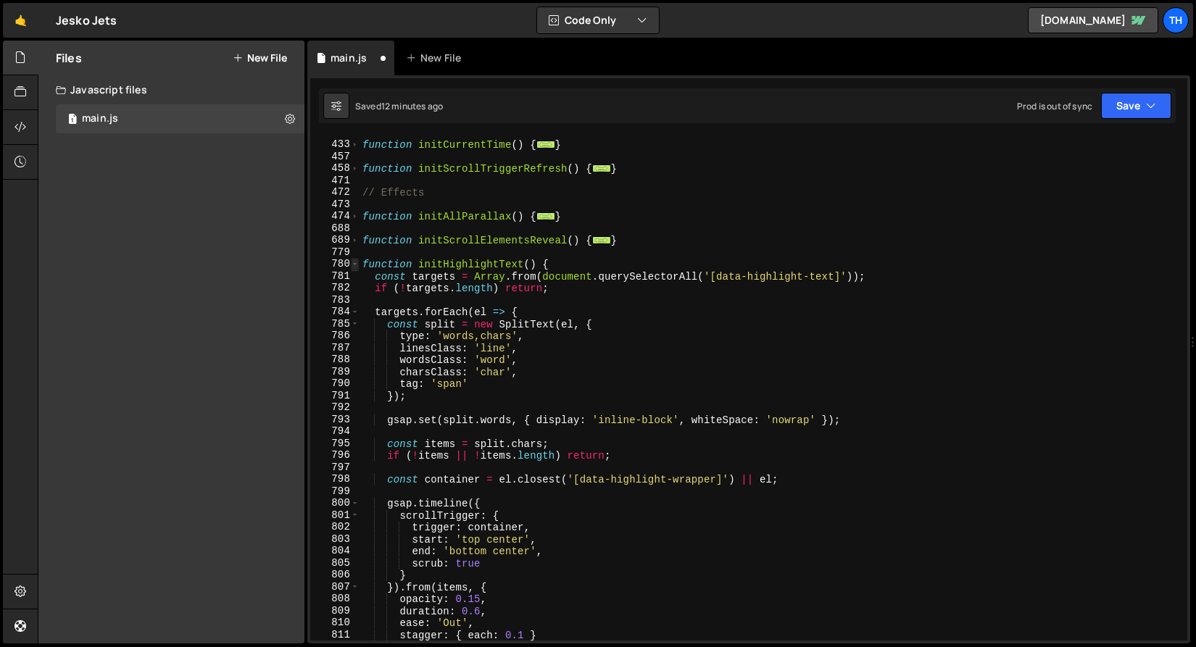
click at [356, 265] on span at bounding box center [355, 264] width 8 height 12
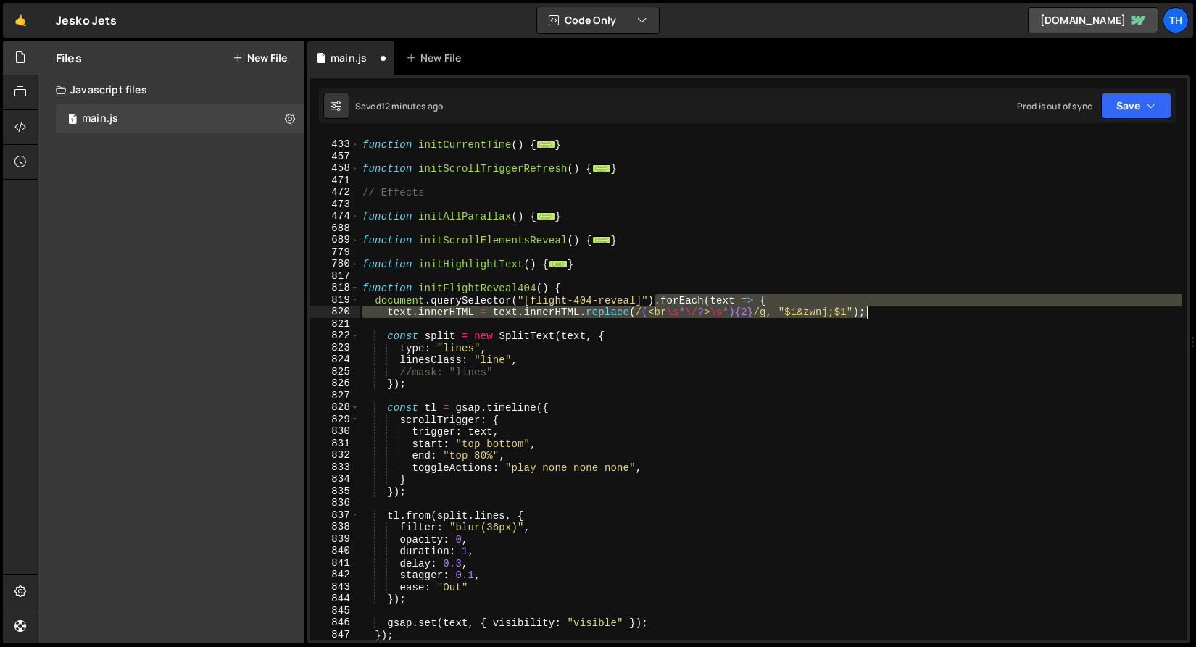
drag, startPoint x: 657, startPoint y: 298, endPoint x: 886, endPoint y: 309, distance: 230.0
click at [886, 309] on div "function initCurrentTime ( ) { ... } function initScrollTriggerRefresh ( ) { ..…" at bounding box center [770, 391] width 822 height 528
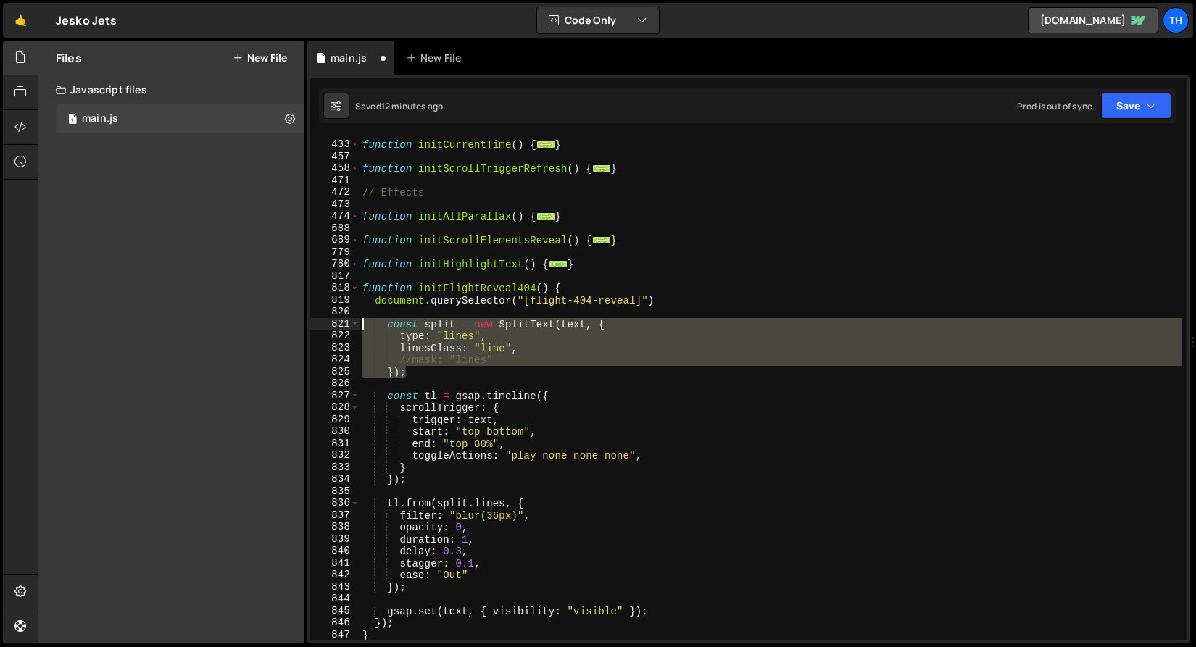
drag, startPoint x: 465, startPoint y: 372, endPoint x: 288, endPoint y: 328, distance: 182.3
click at [288, 328] on div "Files New File Javascript files 1 main.js 0 CSS files Copy share link Edit File…" at bounding box center [617, 343] width 1158 height 604
type textarea "const split = new SplitText(text, { type: "lines","
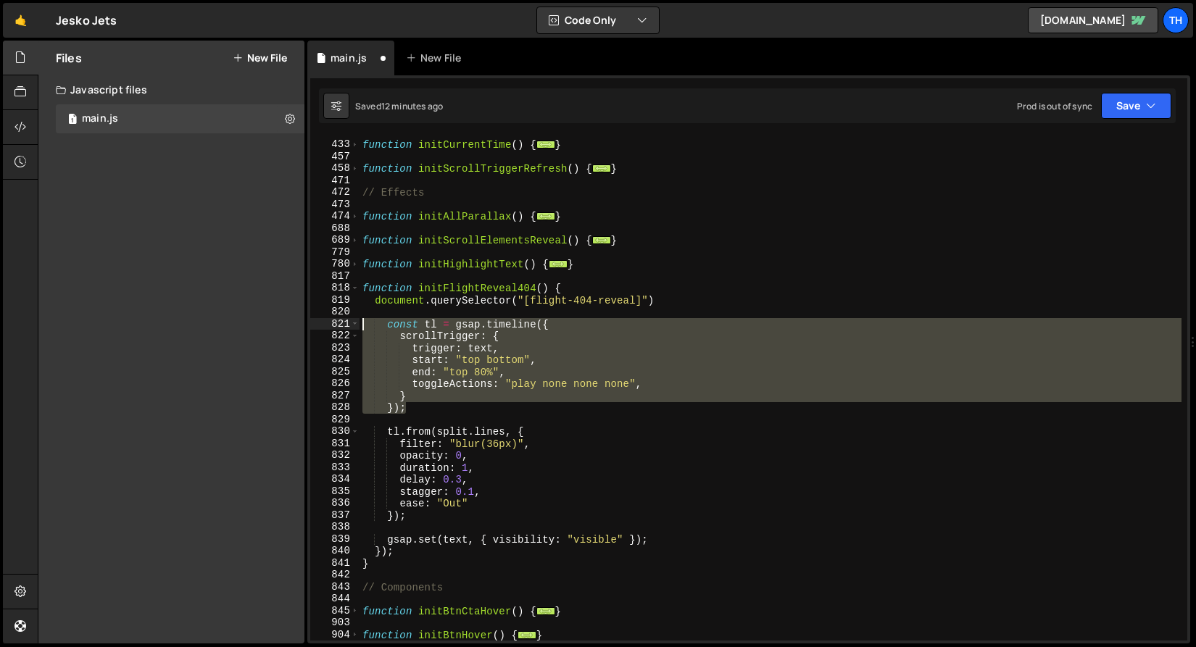
drag, startPoint x: 471, startPoint y: 409, endPoint x: 262, endPoint y: 326, distance: 224.5
click at [262, 326] on div "Files New File Javascript files 1 main.js 0 CSS files Copy share link Edit File…" at bounding box center [617, 343] width 1158 height 604
click at [420, 358] on div "function initCurrentTime ( ) { ... } function initScrollTriggerRefresh ( ) { ..…" at bounding box center [770, 388] width 822 height 504
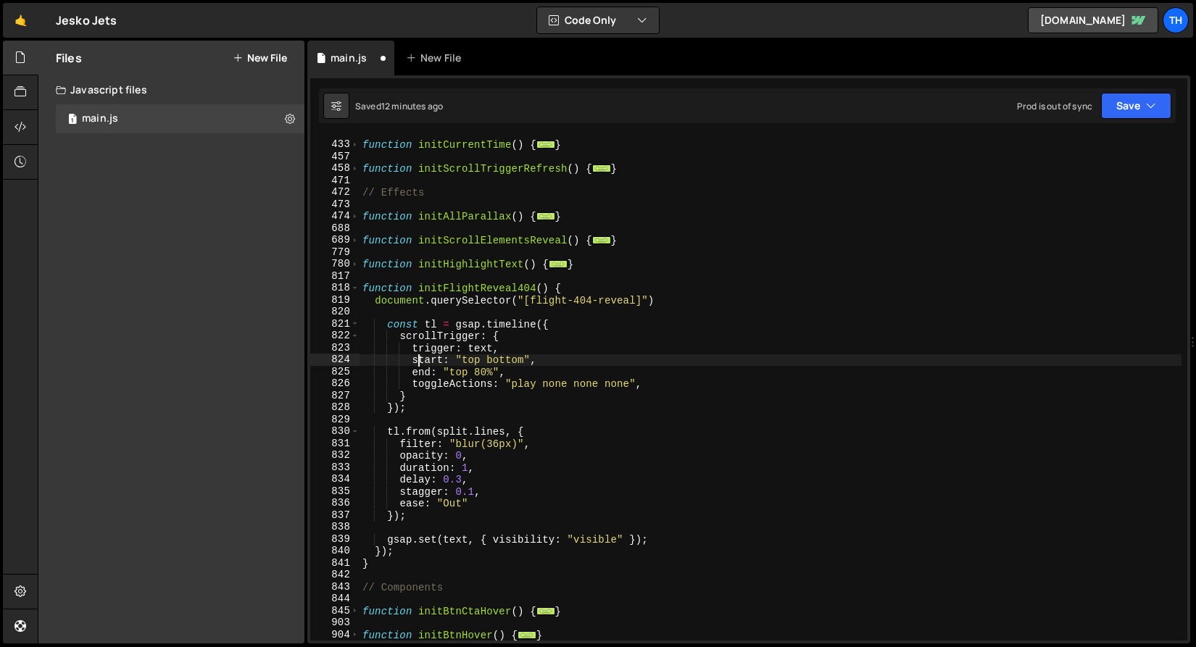
click at [349, 256] on div "779" at bounding box center [334, 252] width 49 height 12
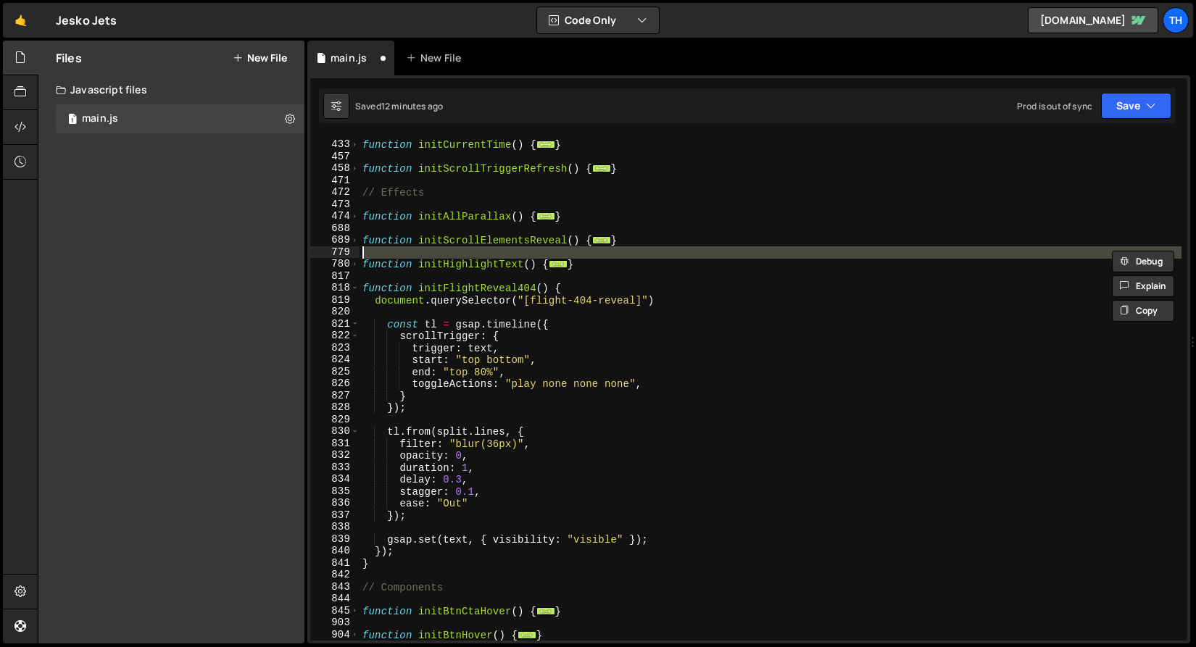
click at [349, 264] on div "780" at bounding box center [334, 264] width 49 height 12
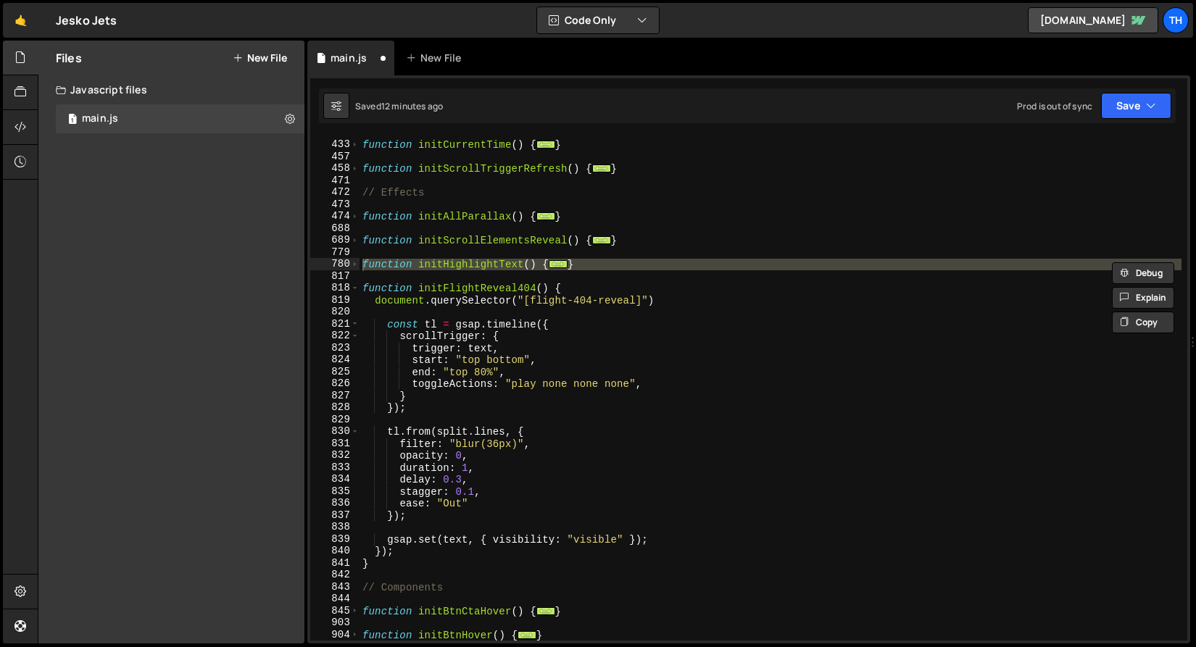
click at [349, 249] on div at bounding box center [349, 249] width 0 height 0
click at [372, 287] on div "function initCurrentTime ( ) { ... } function initScrollTriggerRefresh ( ) { ..…" at bounding box center [770, 391] width 822 height 528
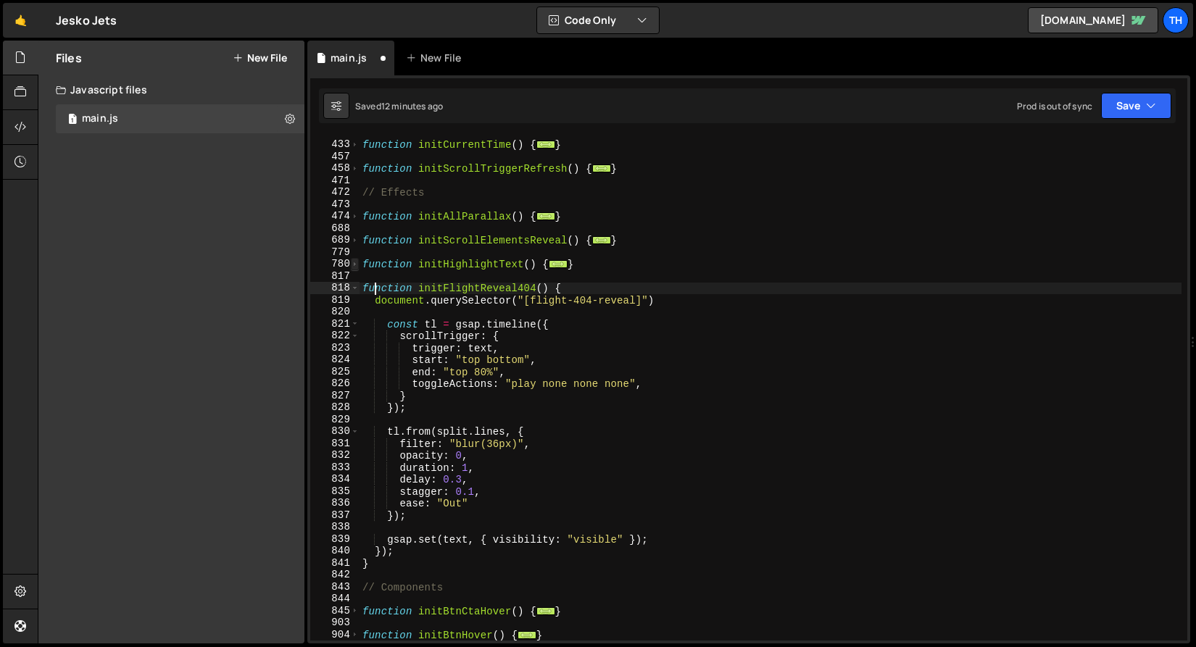
click at [358, 262] on span at bounding box center [355, 264] width 8 height 12
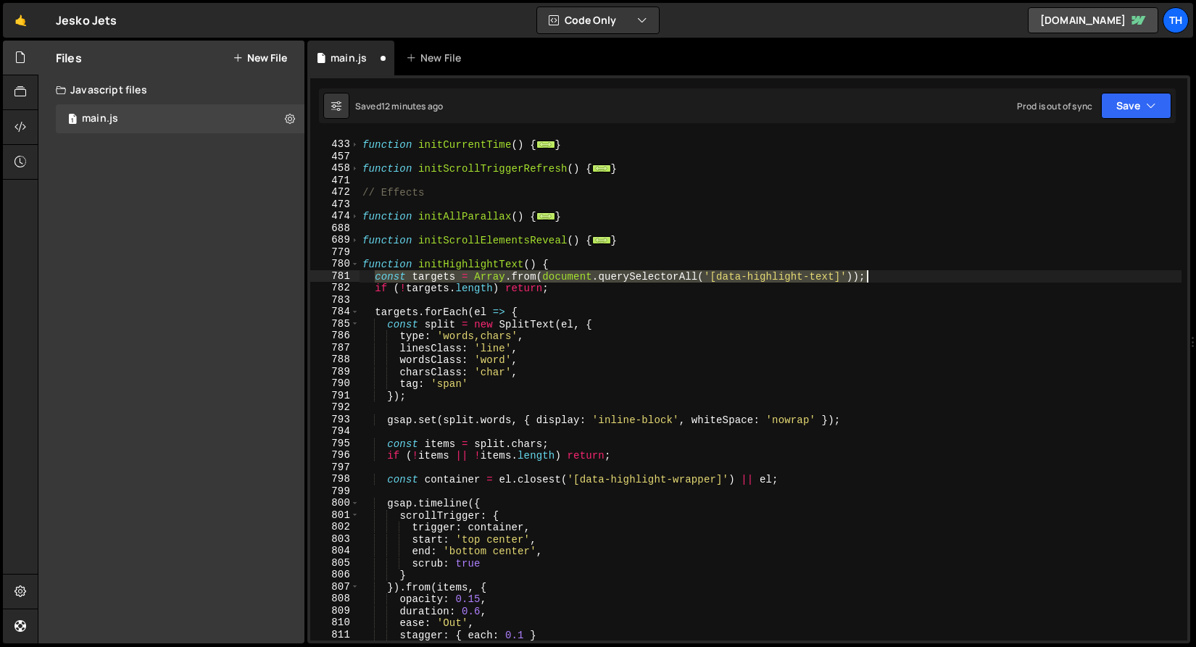
drag, startPoint x: 375, startPoint y: 280, endPoint x: 880, endPoint y: 278, distance: 505.1
click at [880, 278] on div "function initCurrentTime ( ) { ... } function initScrollTriggerRefresh ( ) { ..…" at bounding box center [770, 391] width 822 height 528
type textarea "const targets = Array.from(document.querySelectorAll('[data-highlight-text]'));"
click at [354, 264] on span at bounding box center [355, 264] width 8 height 12
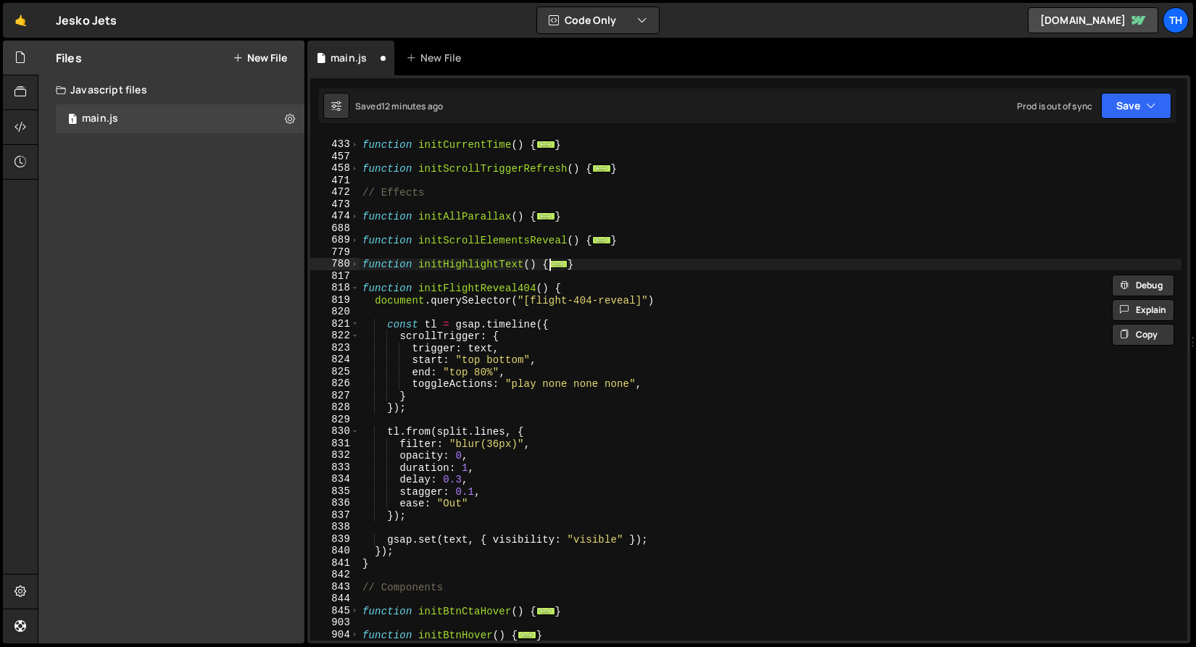
click at [388, 317] on div "function initCurrentTime ( ) { ... } function initScrollTriggerRefresh ( ) { ..…" at bounding box center [770, 391] width 822 height 528
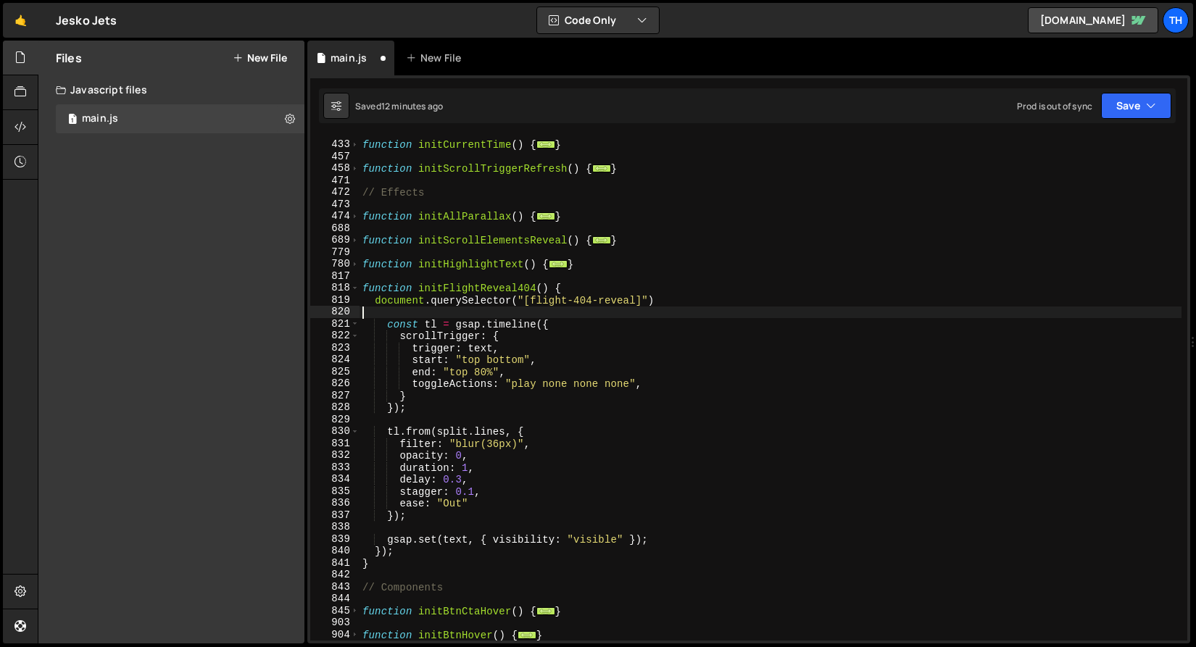
click at [573, 289] on div "function initCurrentTime ( ) { ... } function initScrollTriggerRefresh ( ) { ..…" at bounding box center [770, 391] width 822 height 528
type textarea "function initFlightReveal404() {"
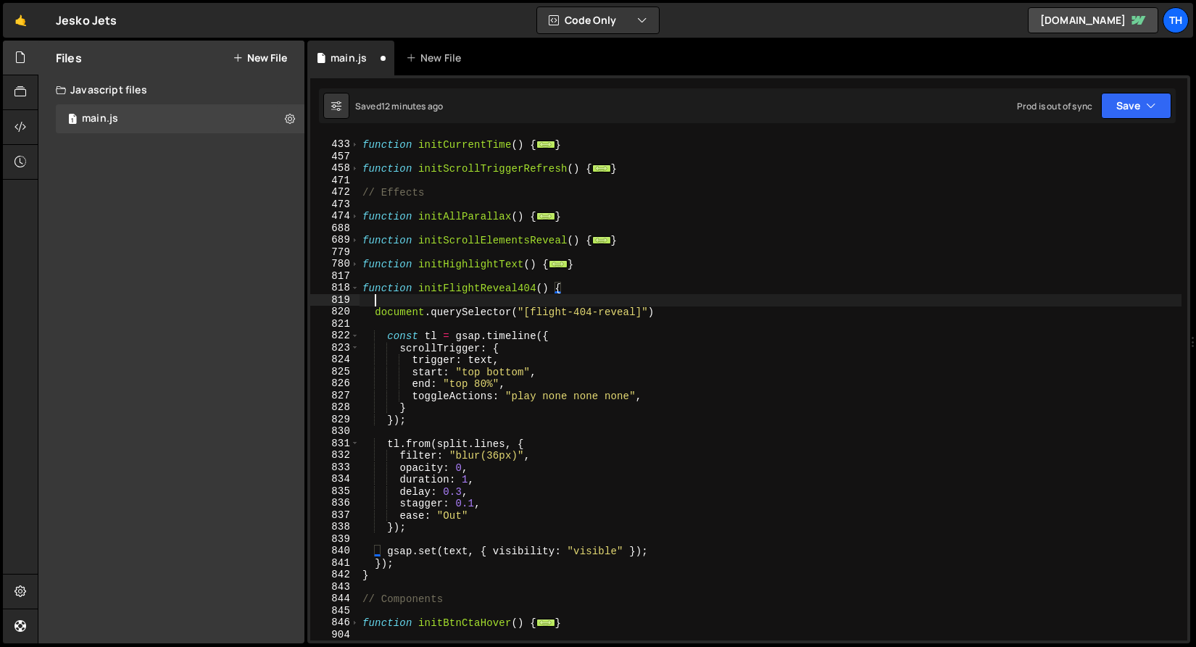
paste textarea "const targets = Array.from(document.querySelectorAll('[data-highlight-text]'));"
click at [435, 304] on div "function initCurrentTime ( ) { ... } function initScrollTriggerRefresh ( ) { ..…" at bounding box center [770, 391] width 822 height 528
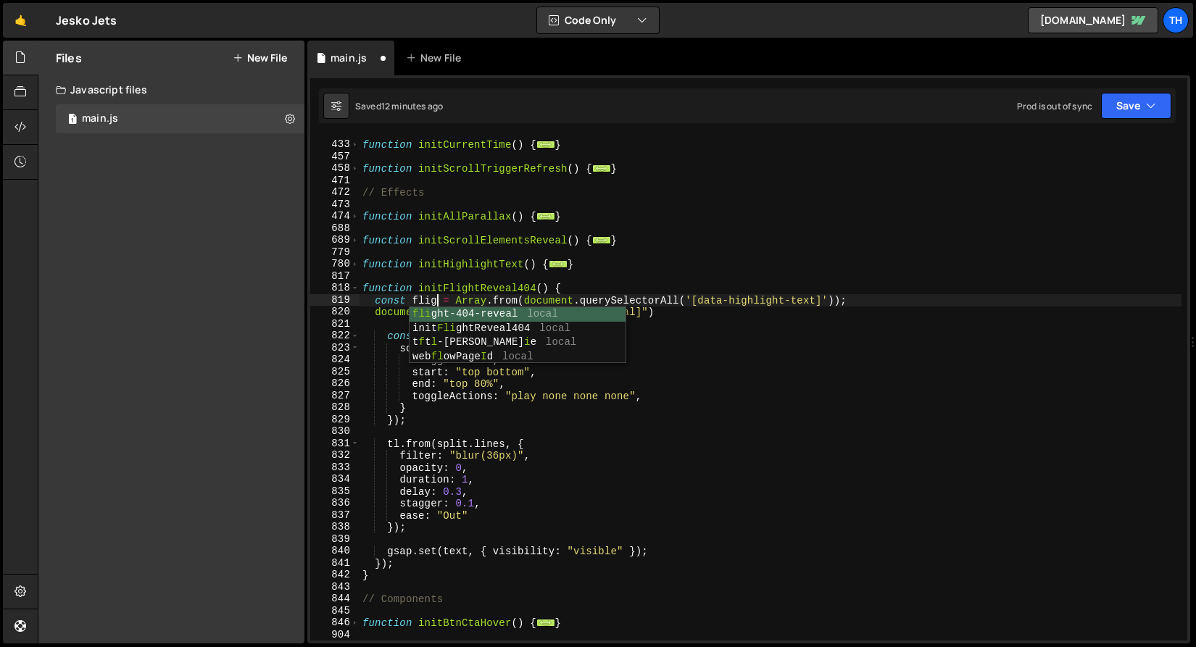
scroll to position [0, 6]
click at [497, 295] on div "function initCurrentTime ( ) { ... } function initScrollTriggerRefresh ( ) { ..…" at bounding box center [770, 391] width 822 height 528
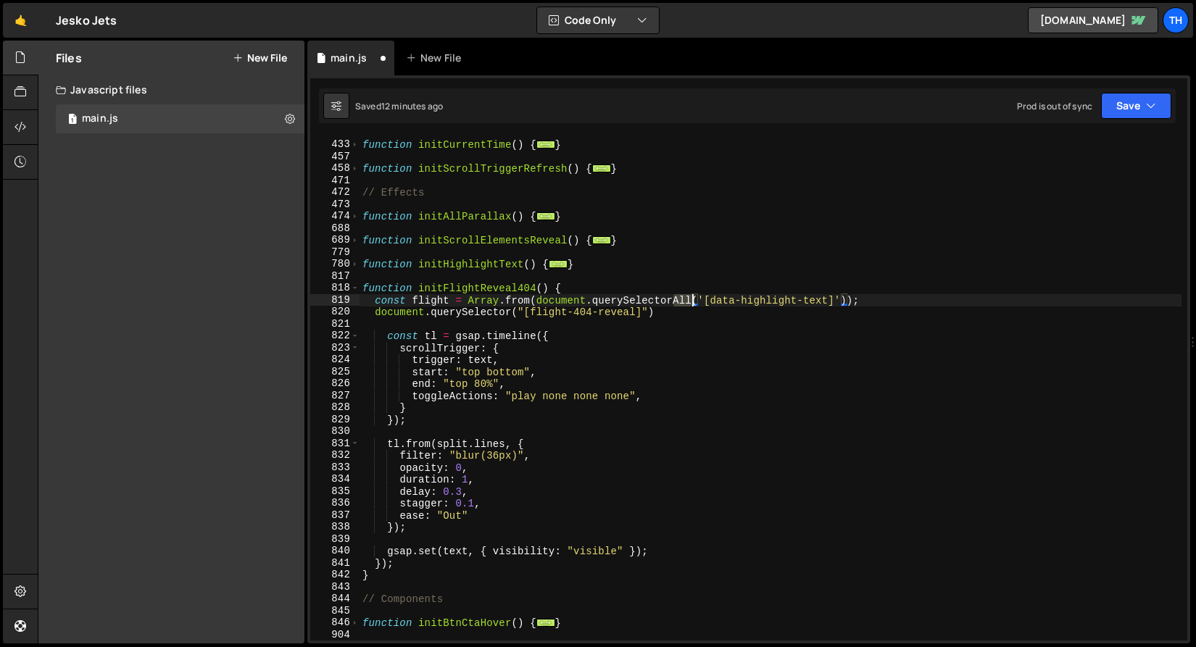
drag, startPoint x: 672, startPoint y: 300, endPoint x: 693, endPoint y: 299, distance: 20.3
click at [693, 299] on div "function initCurrentTime ( ) { ... } function initScrollTriggerRefresh ( ) { ..…" at bounding box center [770, 391] width 822 height 528
drag, startPoint x: 532, startPoint y: 309, endPoint x: 635, endPoint y: 307, distance: 102.9
click at [635, 307] on div "function initCurrentTime ( ) { ... } function initScrollTriggerRefresh ( ) { ..…" at bounding box center [770, 391] width 822 height 528
drag, startPoint x: 694, startPoint y: 301, endPoint x: 809, endPoint y: 301, distance: 115.2
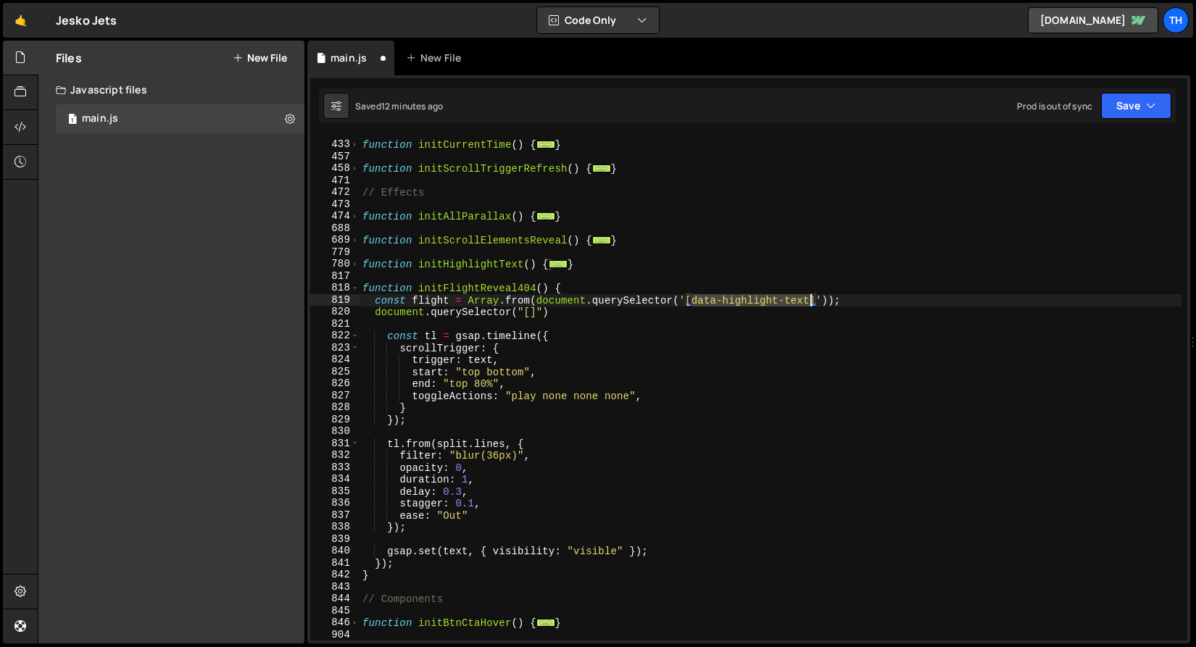
click at [809, 301] on div "function initCurrentTime ( ) { ... } function initScrollTriggerRefresh ( ) { ..…" at bounding box center [770, 391] width 822 height 528
paste textarea "flight-404-reveal"
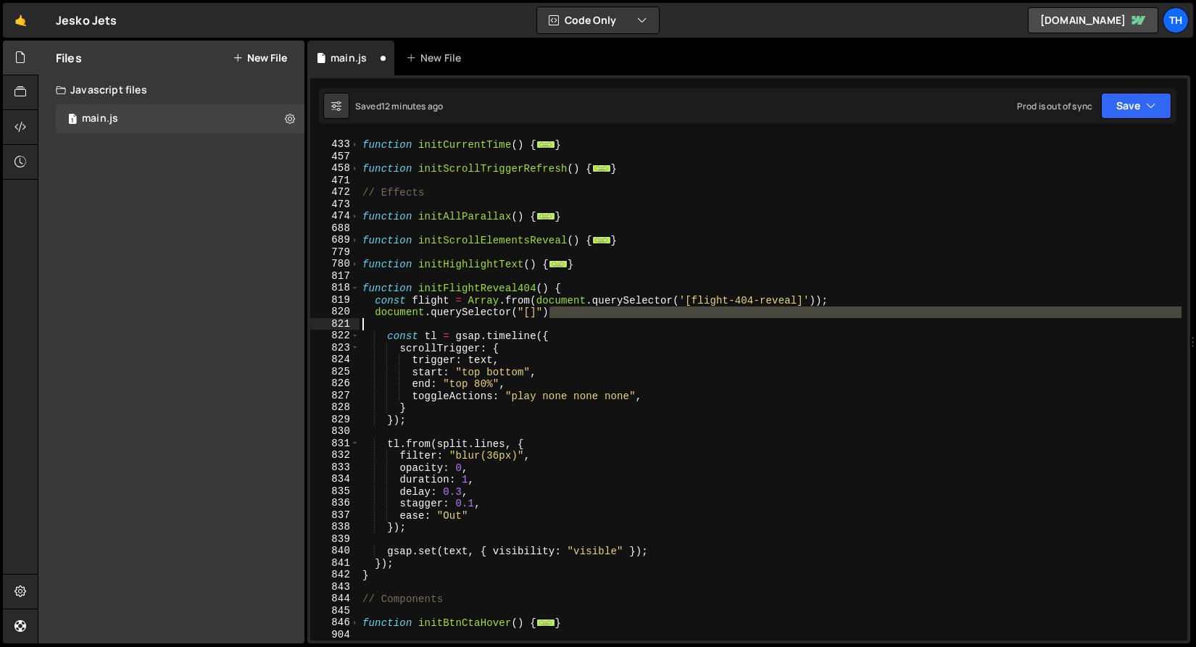
drag, startPoint x: 591, startPoint y: 315, endPoint x: 266, endPoint y: 310, distance: 325.4
click at [266, 310] on div "Files New File Javascript files 1 main.js 0 CSS files Copy share link Edit File…" at bounding box center [617, 343] width 1158 height 604
type textarea "document.querySelector("[]")"
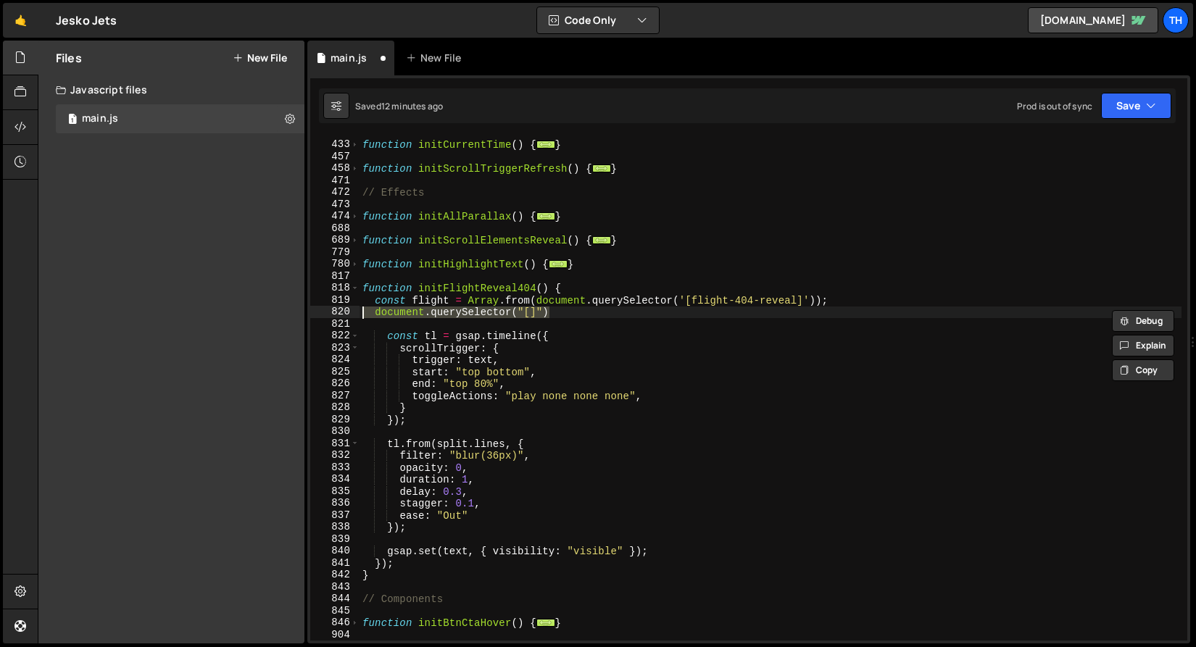
scroll to position [0, 0]
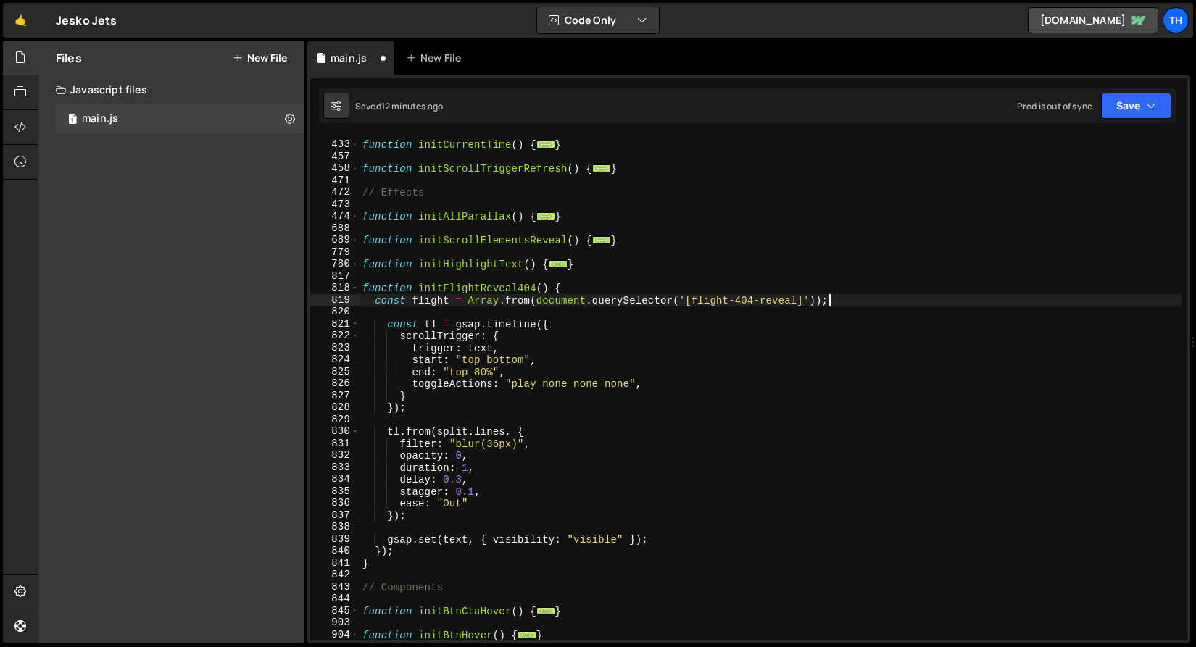
click at [417, 300] on div "function initCurrentTime ( ) { ... } function initScrollTriggerRefresh ( ) { ..…" at bounding box center [770, 391] width 822 height 528
click at [500, 326] on div "function initCurrentTime ( ) { ... } function initScrollTriggerRefresh ( ) { ..…" at bounding box center [770, 391] width 822 height 528
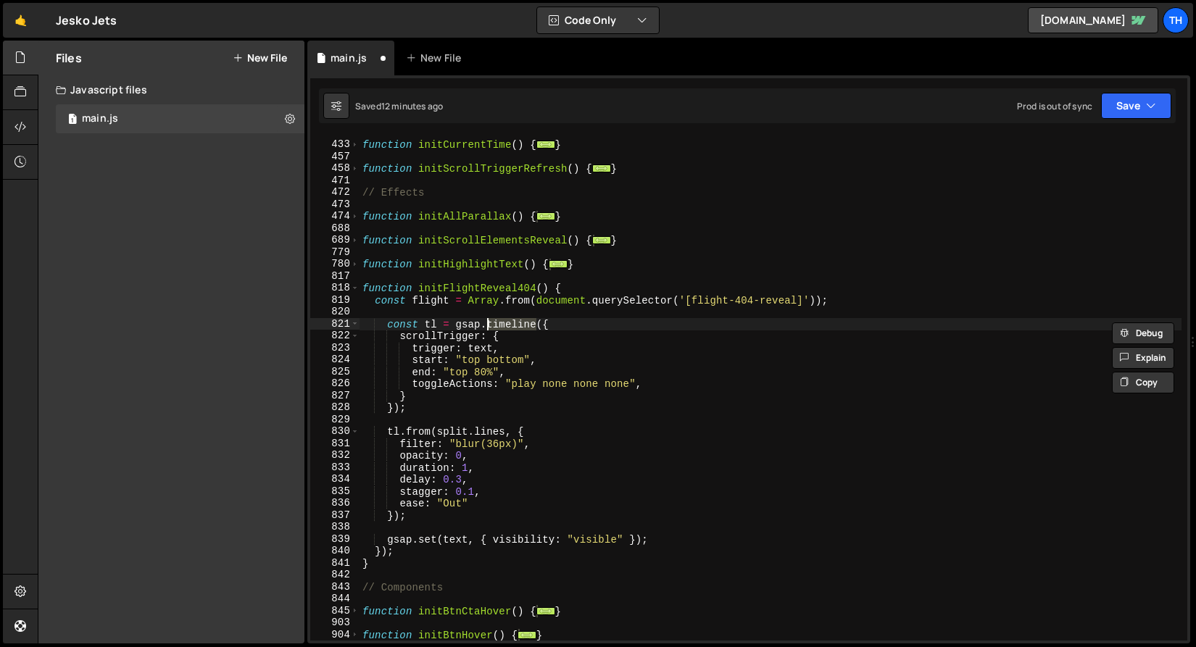
paste textarea "flight"
click at [409, 348] on div "function initCurrentTime ( ) { ... } function initScrollTriggerRefresh ( ) { ..…" at bounding box center [770, 391] width 822 height 528
click at [470, 349] on div "function initCurrentTime ( ) { ... } function initScrollTriggerRefresh ( ) { ..…" at bounding box center [770, 391] width 822 height 528
paste textarea "fligh"
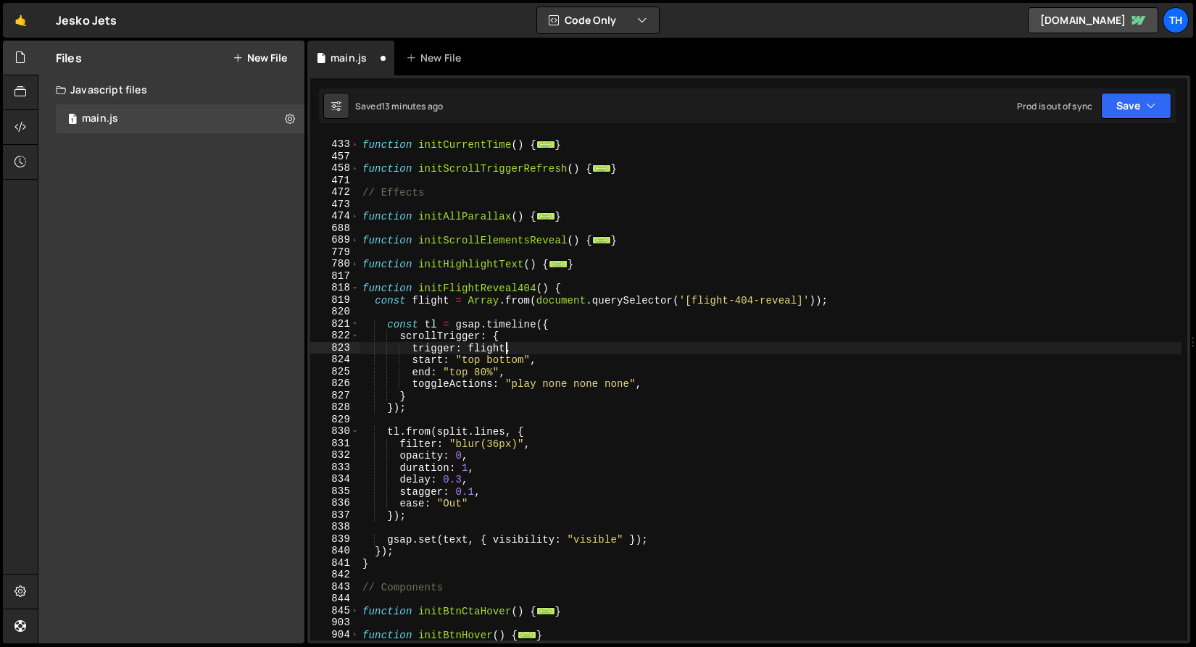
click at [409, 336] on div "function initCurrentTime ( ) { ... } function initScrollTriggerRefresh ( ) { ..…" at bounding box center [770, 391] width 822 height 528
click at [427, 442] on div "function initCurrentTime ( ) { ... } function initScrollTriggerRefresh ( ) { ..…" at bounding box center [770, 391] width 822 height 528
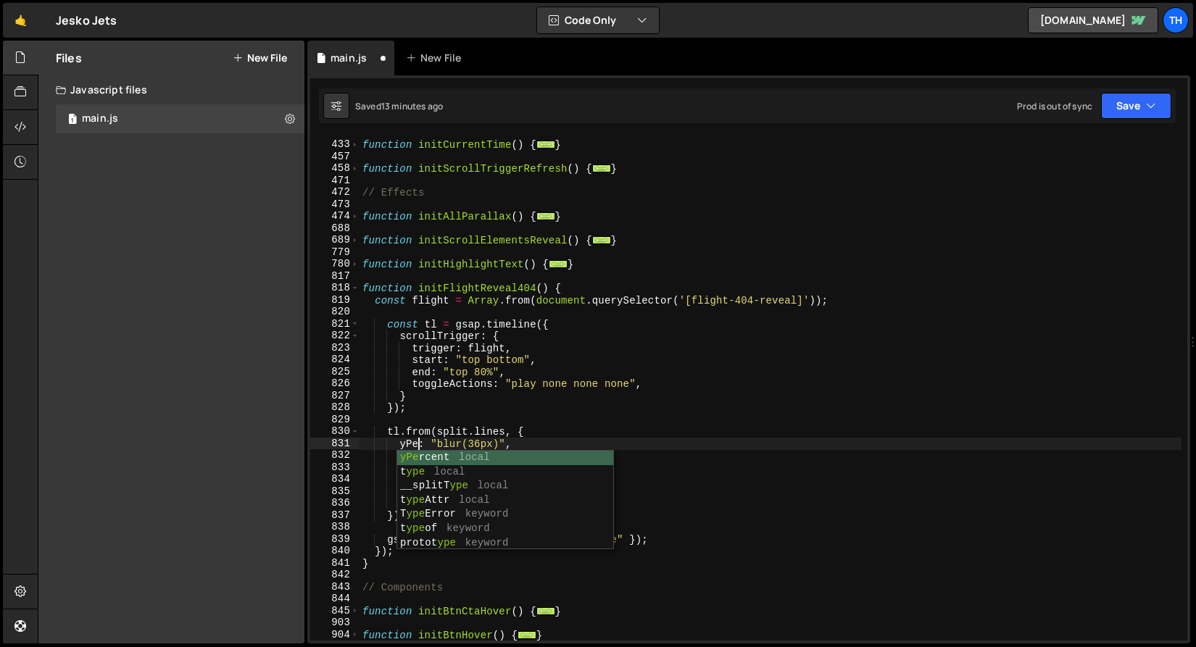
scroll to position [0, 4]
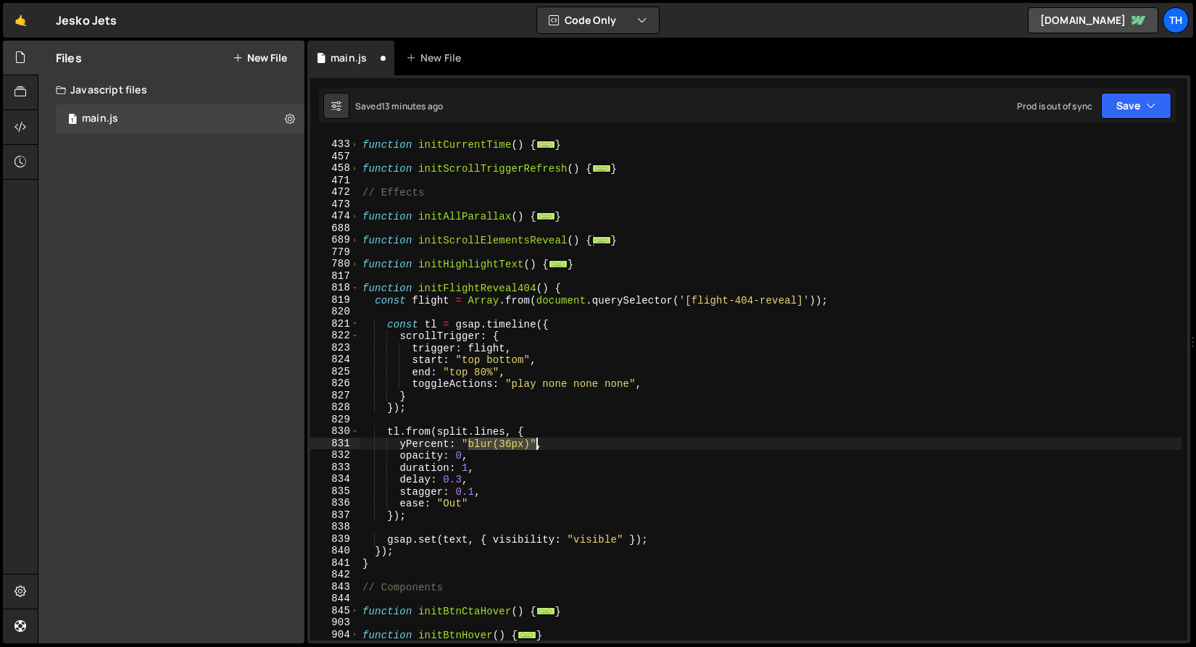
drag, startPoint x: 465, startPoint y: 443, endPoint x: 536, endPoint y: 443, distance: 70.3
click at [536, 443] on div "function initCurrentTime ( ) { ... } function initScrollTriggerRefresh ( ) { ..…" at bounding box center [770, 391] width 822 height 528
click at [322, 383] on div "826" at bounding box center [334, 384] width 49 height 12
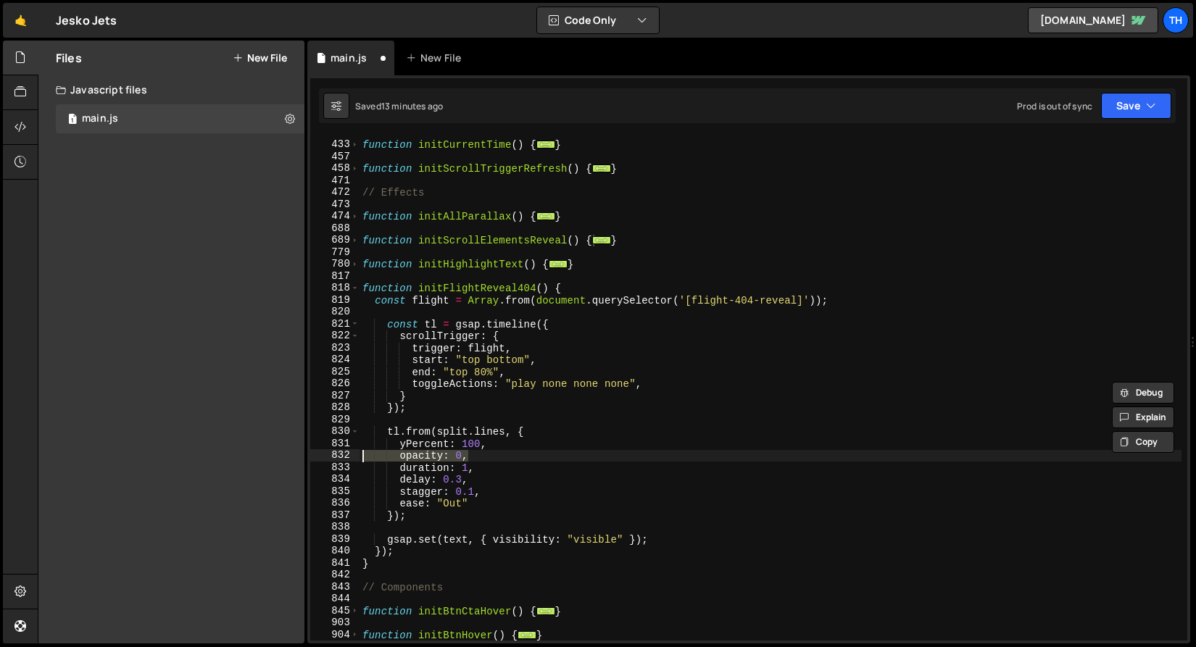
drag, startPoint x: 478, startPoint y: 457, endPoint x: 322, endPoint y: 454, distance: 156.6
click at [322, 454] on div "toggleActions: "play none none none", } 432 433 457 458 471 472 473 474 688 689…" at bounding box center [748, 388] width 877 height 504
type textarea "opacity: 0,"
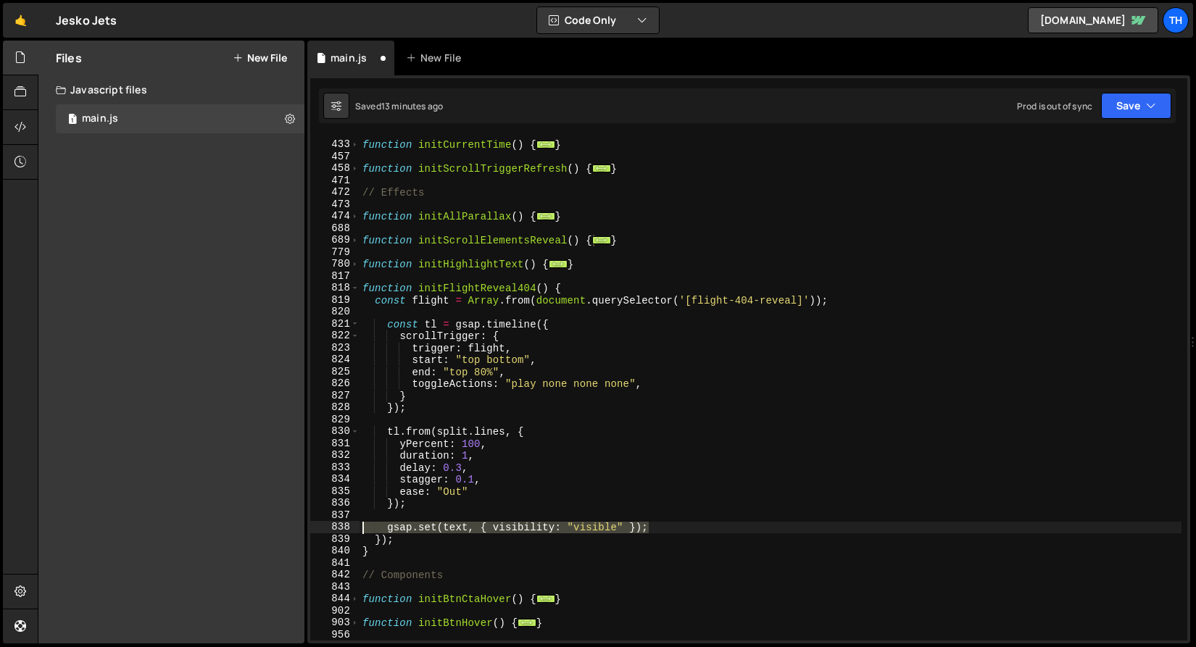
drag, startPoint x: 672, startPoint y: 528, endPoint x: 282, endPoint y: 522, distance: 390.6
click at [282, 522] on div "Files New File Javascript files 1 main.js 0 CSS files Copy share link Edit File…" at bounding box center [617, 343] width 1158 height 604
type textarea "gsap.set(text, { visibility: "visible" });"
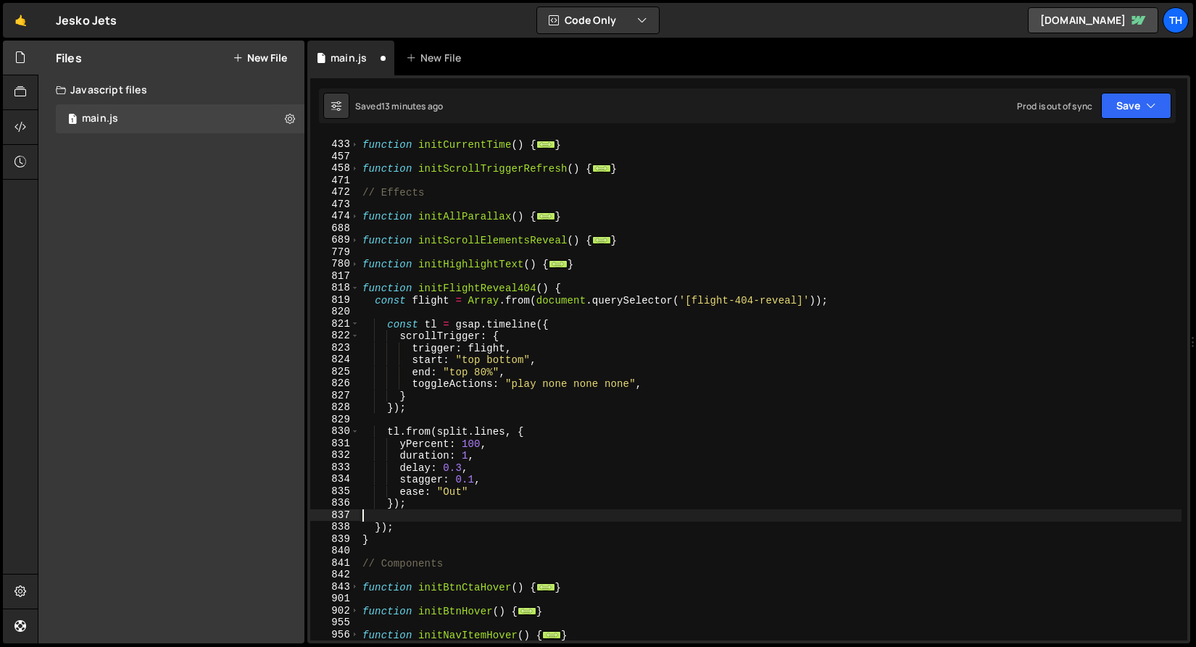
click at [1175, 104] on div "432 433 457 458 471 472 473 474 688 689 779 780 817 818 819 820 821 822 823 824…" at bounding box center [748, 359] width 883 height 568
click at [1167, 108] on button "Save" at bounding box center [1136, 106] width 70 height 26
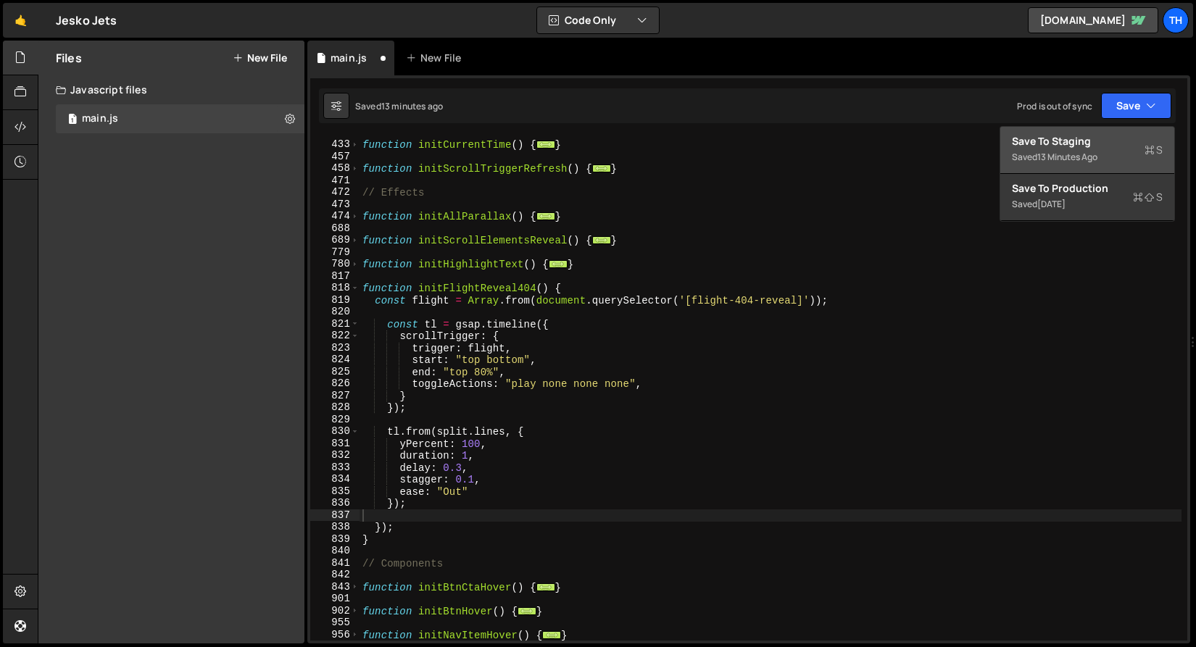
click at [1088, 159] on div "13 minutes ago" at bounding box center [1067, 157] width 60 height 12
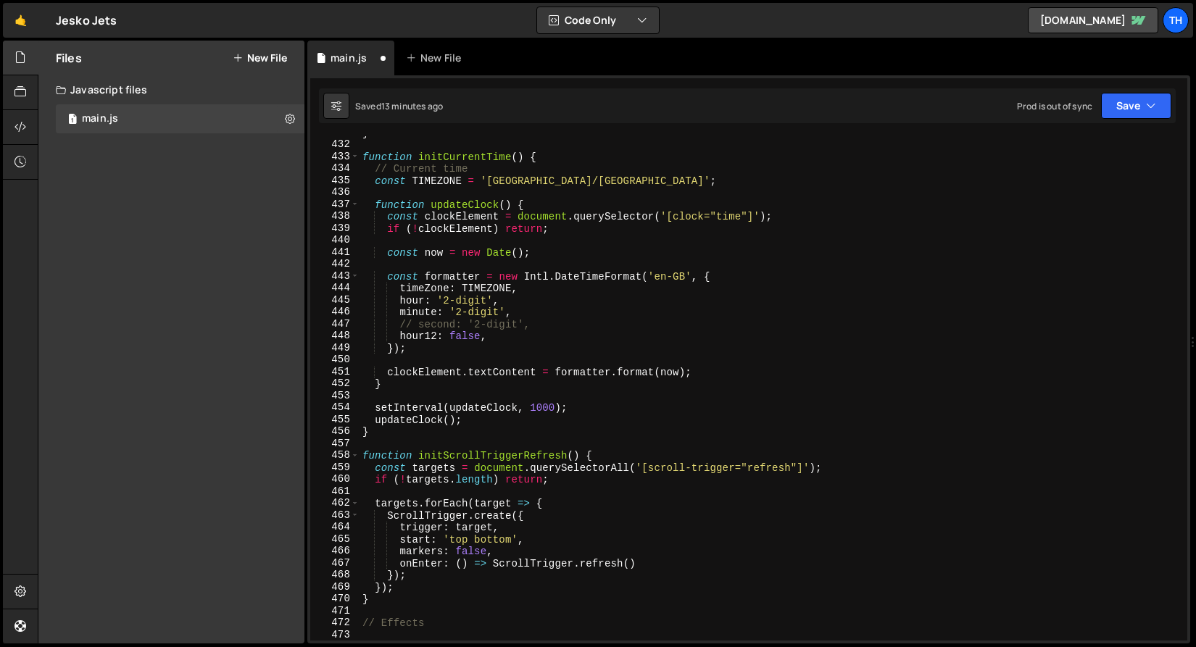
scroll to position [5163, 0]
drag, startPoint x: 649, startPoint y: 464, endPoint x: 662, endPoint y: 463, distance: 13.1
click at [662, 463] on div "} function initCurrentTime ( ) { // Current time const TIMEZONE = 'Asia/Dubai' …" at bounding box center [770, 391] width 822 height 528
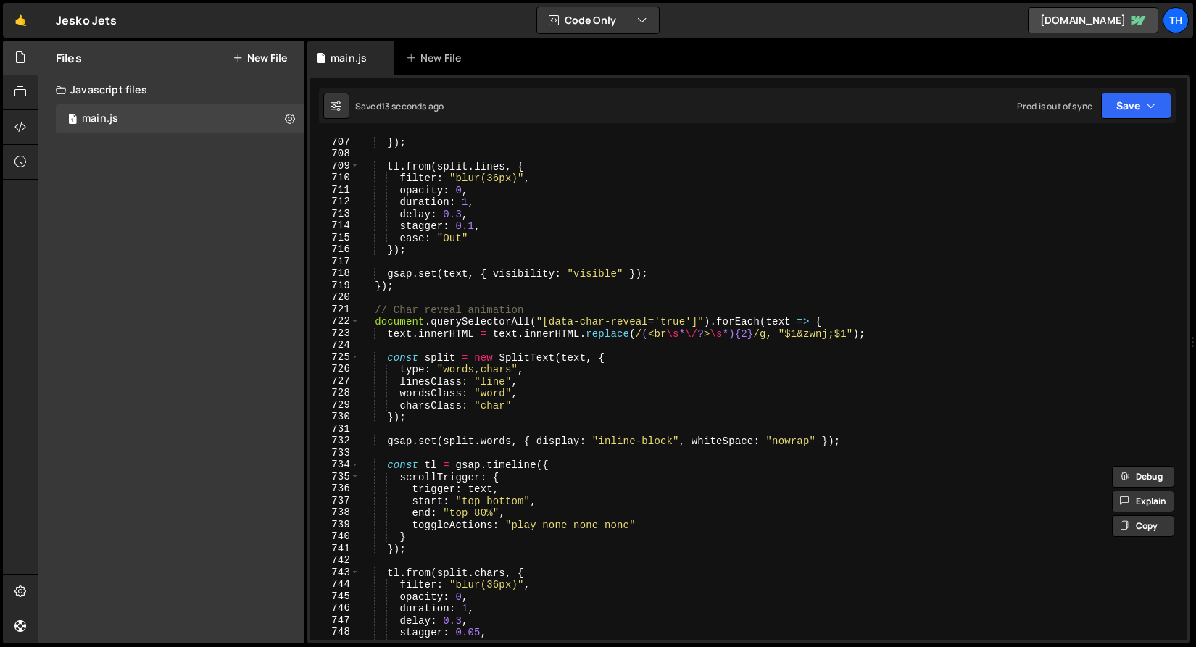
scroll to position [8180, 0]
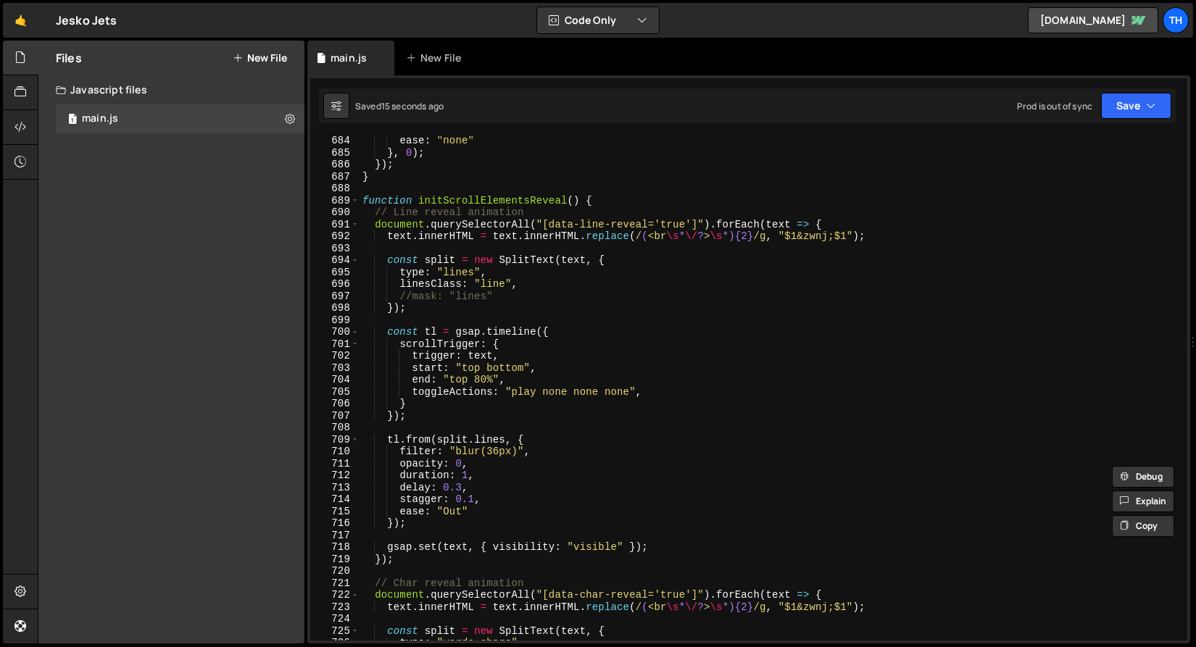
click at [343, 201] on div "689" at bounding box center [334, 201] width 49 height 12
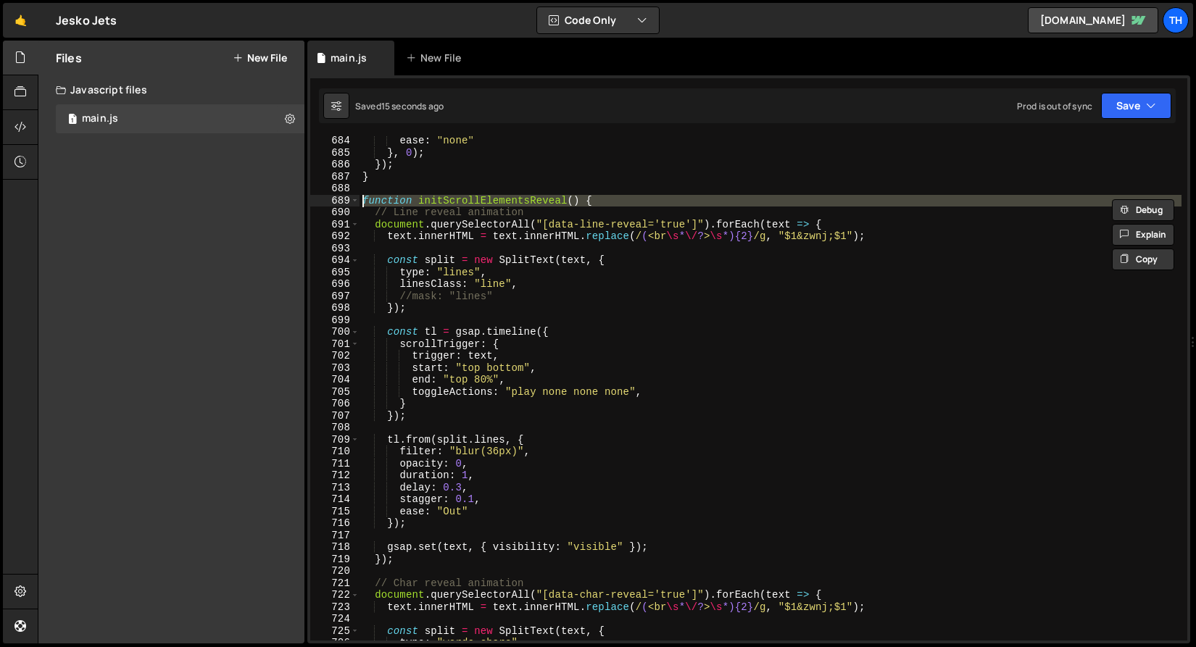
drag, startPoint x: 362, startPoint y: 229, endPoint x: 362, endPoint y: 221, distance: 8.0
click at [362, 229] on div "ease : "none" } , 0 ) ; }) ; } function initScrollElementsReveal ( ) { // Line …" at bounding box center [770, 399] width 822 height 528
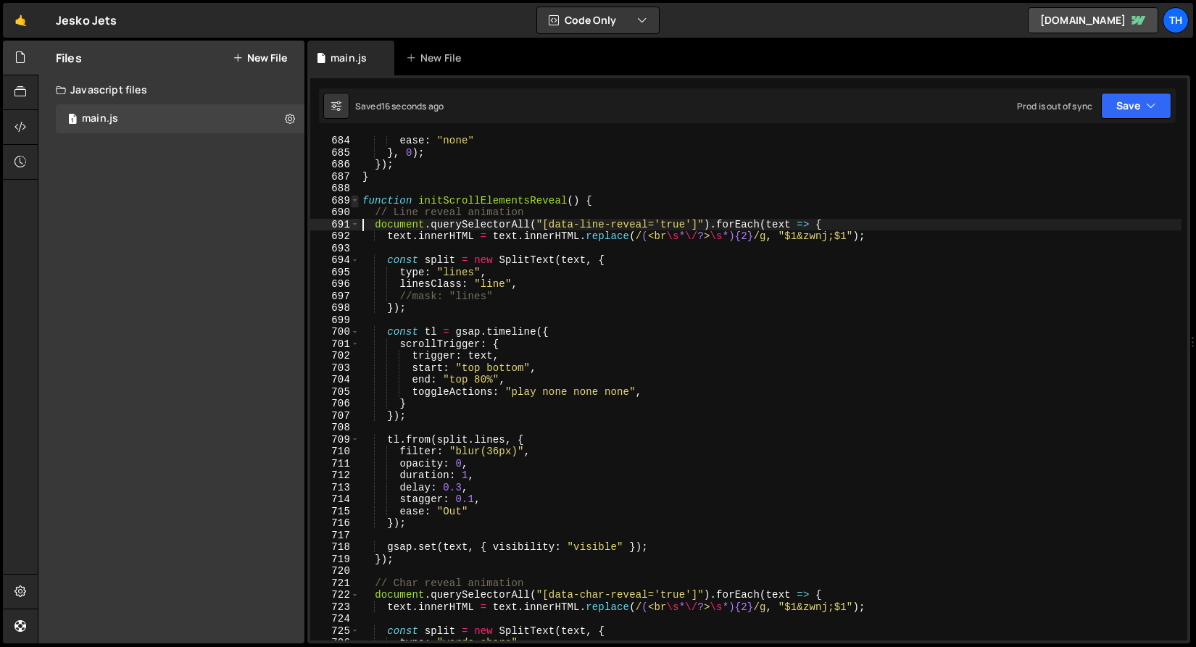
click at [357, 201] on span at bounding box center [355, 201] width 8 height 12
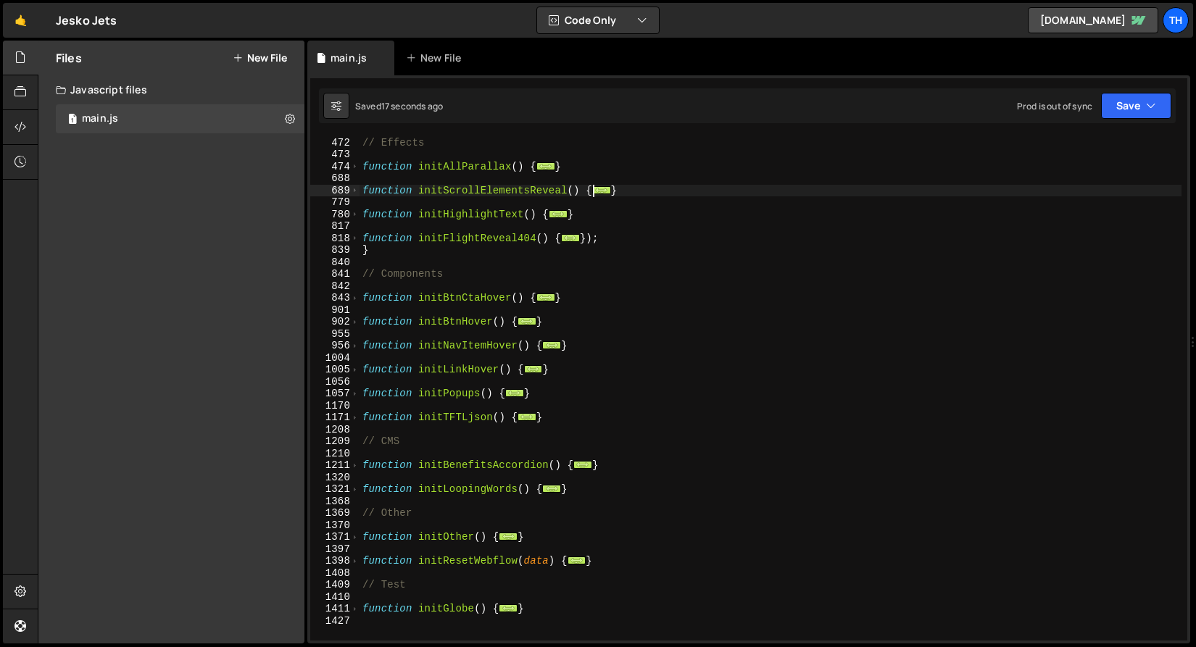
scroll to position [466, 0]
click at [355, 235] on span at bounding box center [355, 239] width 8 height 12
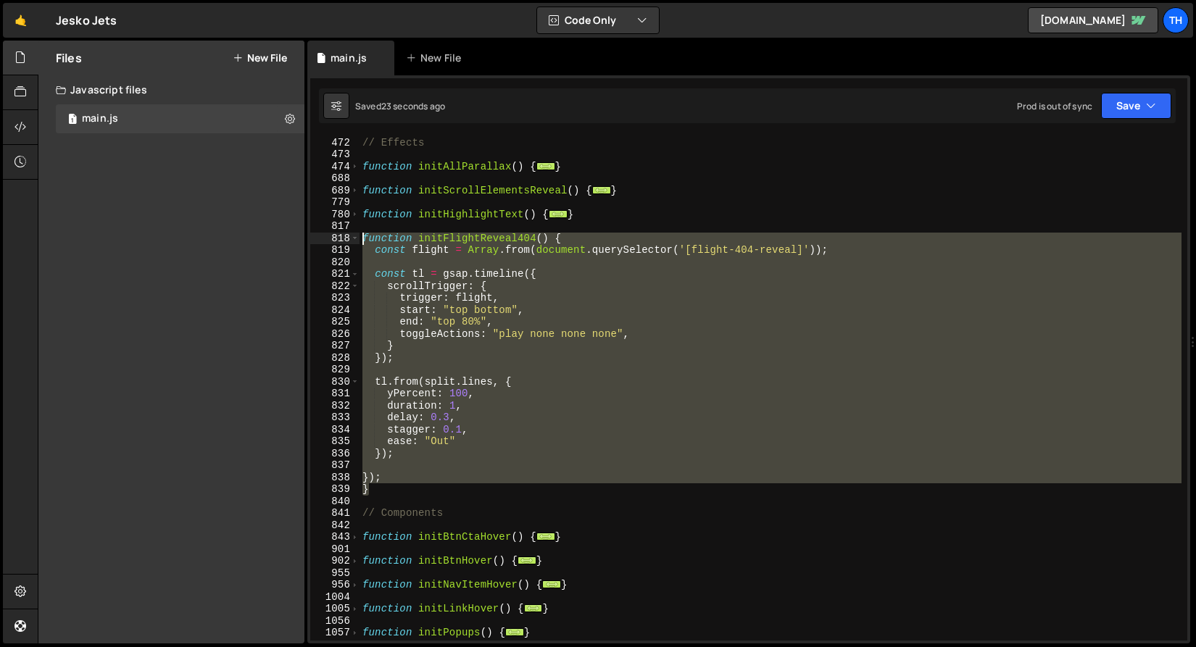
drag, startPoint x: 407, startPoint y: 492, endPoint x: 238, endPoint y: 233, distance: 309.3
click at [238, 233] on div "Files New File Javascript files 1 main.js 0 CSS files Copy share link Edit File…" at bounding box center [617, 343] width 1158 height 604
click at [694, 252] on div "// Effects function initAllParallax ( ) { ... } function initScrollElementsReve…" at bounding box center [770, 388] width 822 height 504
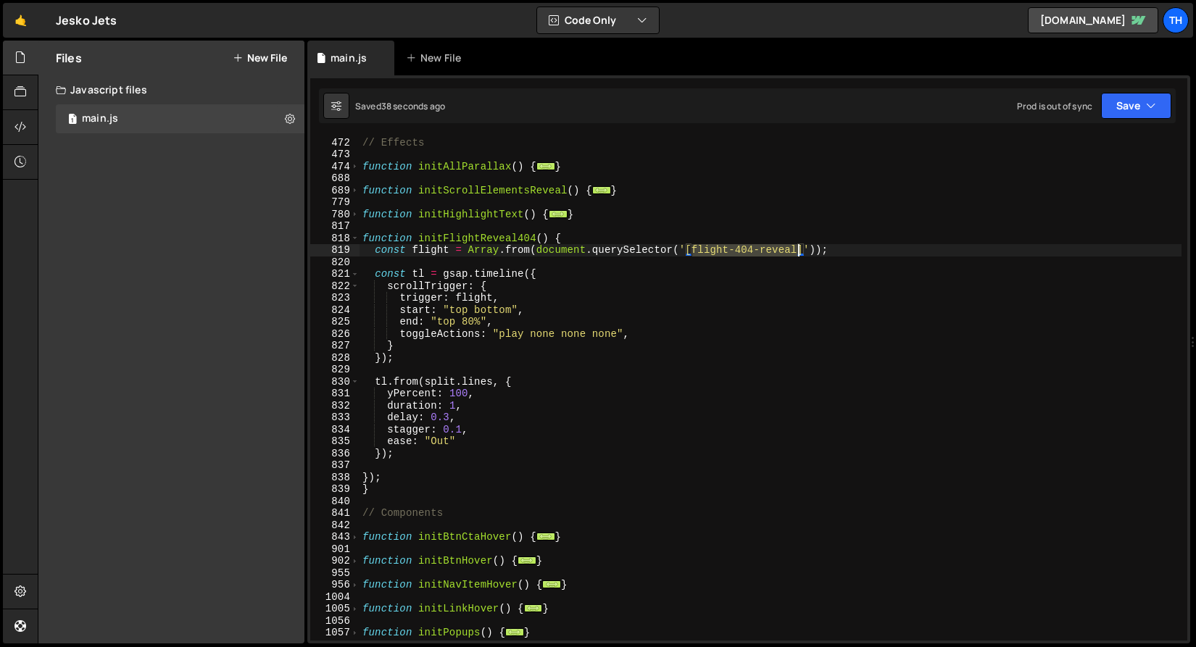
drag, startPoint x: 694, startPoint y: 250, endPoint x: 797, endPoint y: 248, distance: 103.7
click at [797, 248] on div "// Effects function initAllParallax ( ) { ... } function initScrollElementsReve…" at bounding box center [770, 389] width 822 height 528
click at [376, 400] on div "// Effects function initAllParallax ( ) { ... } function initScrollElementsReve…" at bounding box center [770, 389] width 822 height 528
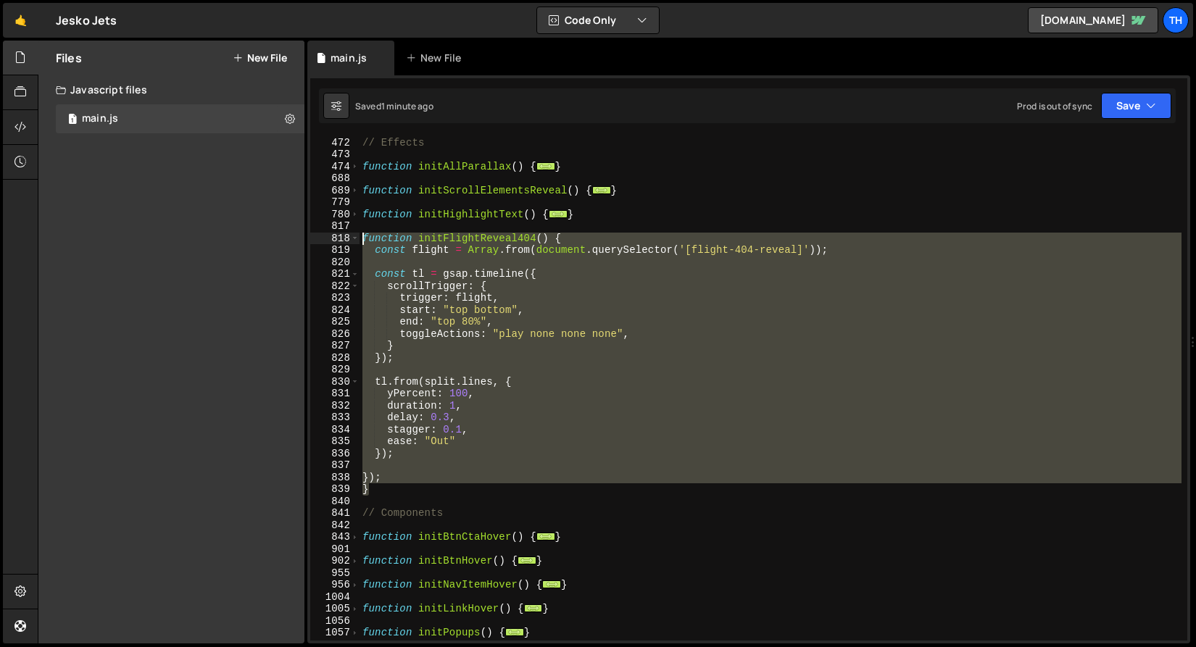
drag, startPoint x: 383, startPoint y: 488, endPoint x: 262, endPoint y: 238, distance: 278.1
click at [262, 238] on div "Files New File Javascript files 1 main.js 0 CSS files Copy share link Edit File…" at bounding box center [617, 343] width 1158 height 604
paste textarea "}"
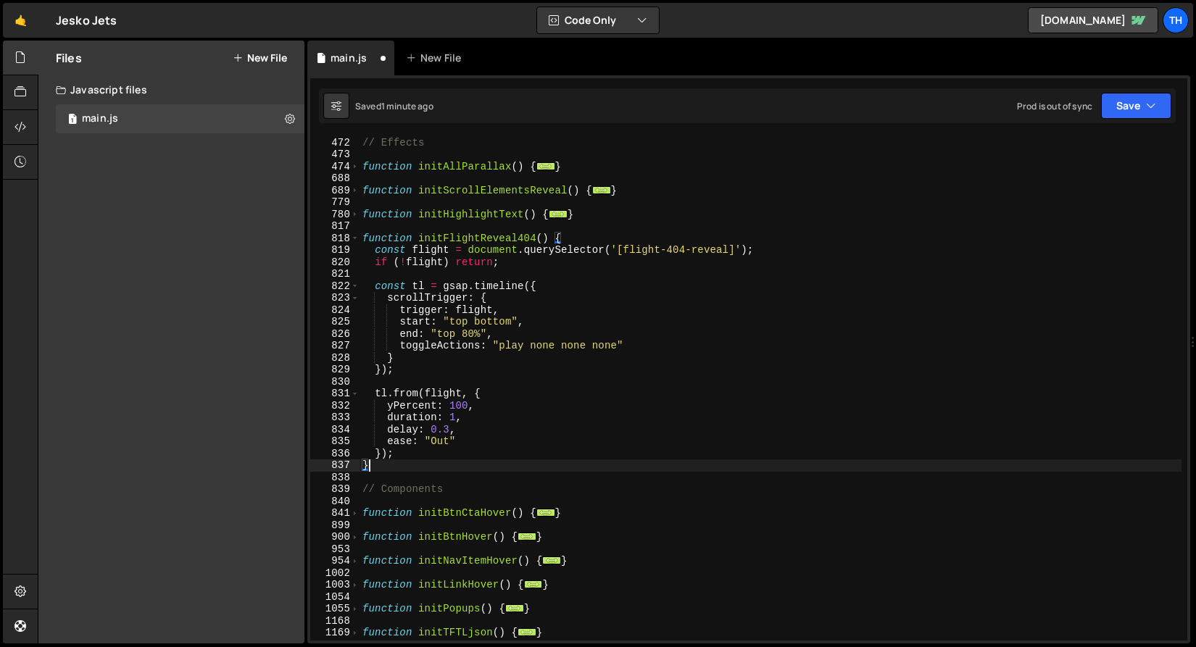
click at [1128, 121] on div "Saved 1 minute ago Prod is out of sync Upgrade to Edit Save Save to Staging S S…" at bounding box center [747, 105] width 857 height 35
click at [1128, 114] on button "Save" at bounding box center [1136, 106] width 70 height 26
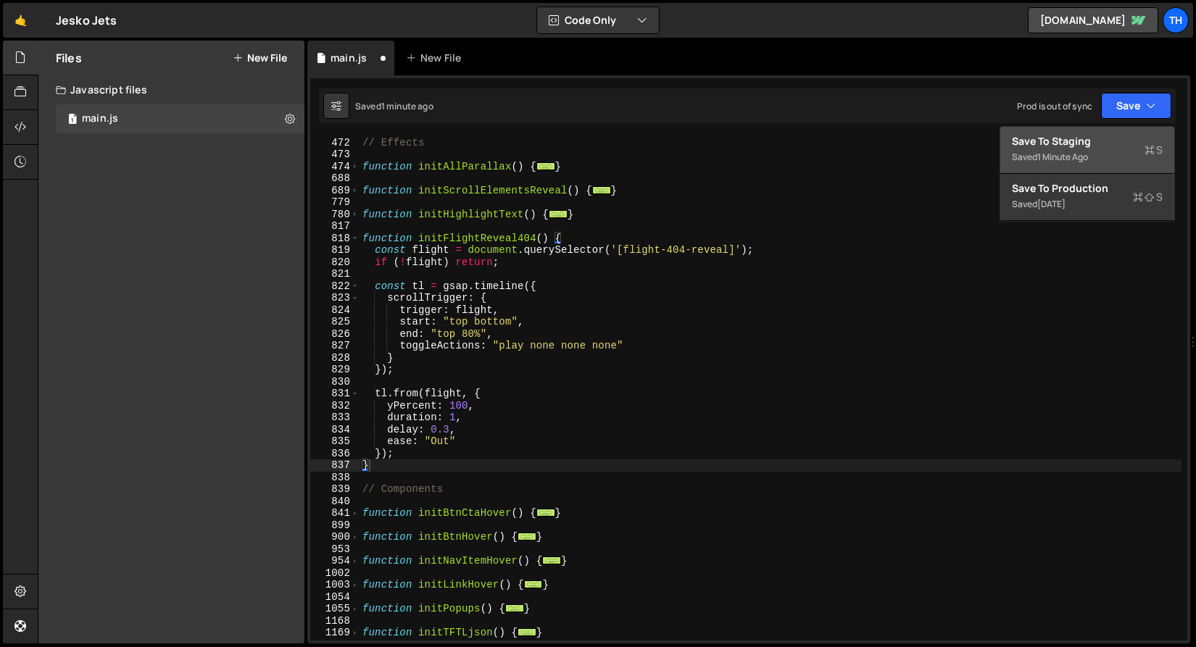
click at [1107, 144] on div "Save to Staging S" at bounding box center [1087, 141] width 151 height 14
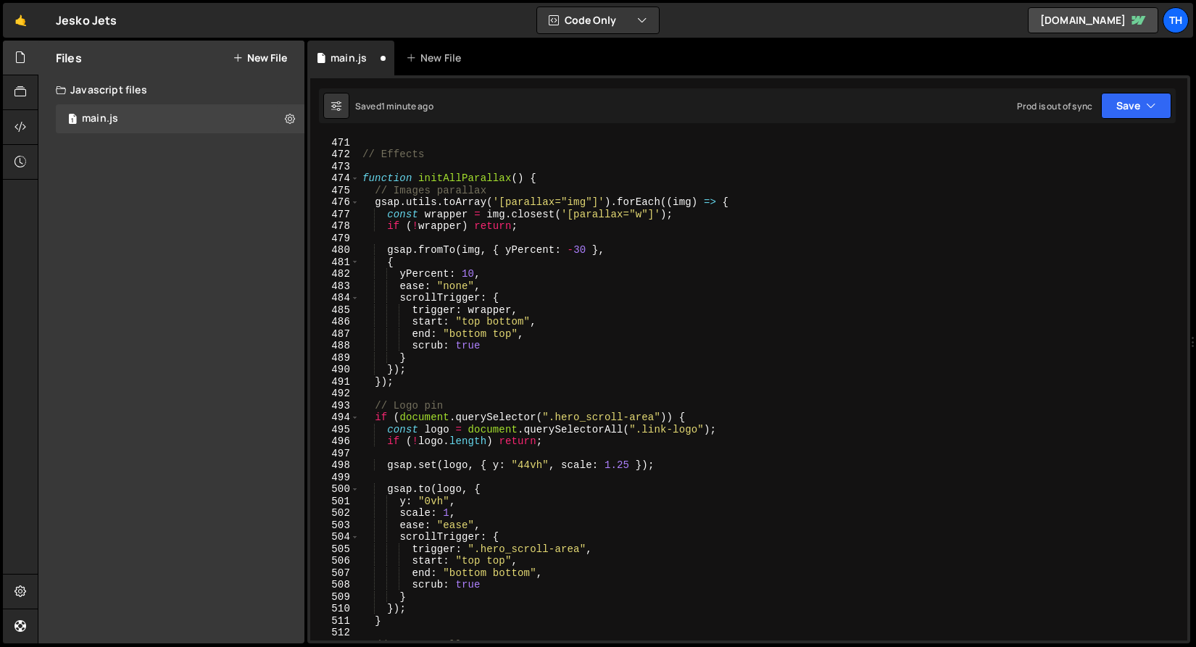
scroll to position [5631, 0]
click at [356, 178] on span at bounding box center [355, 178] width 8 height 12
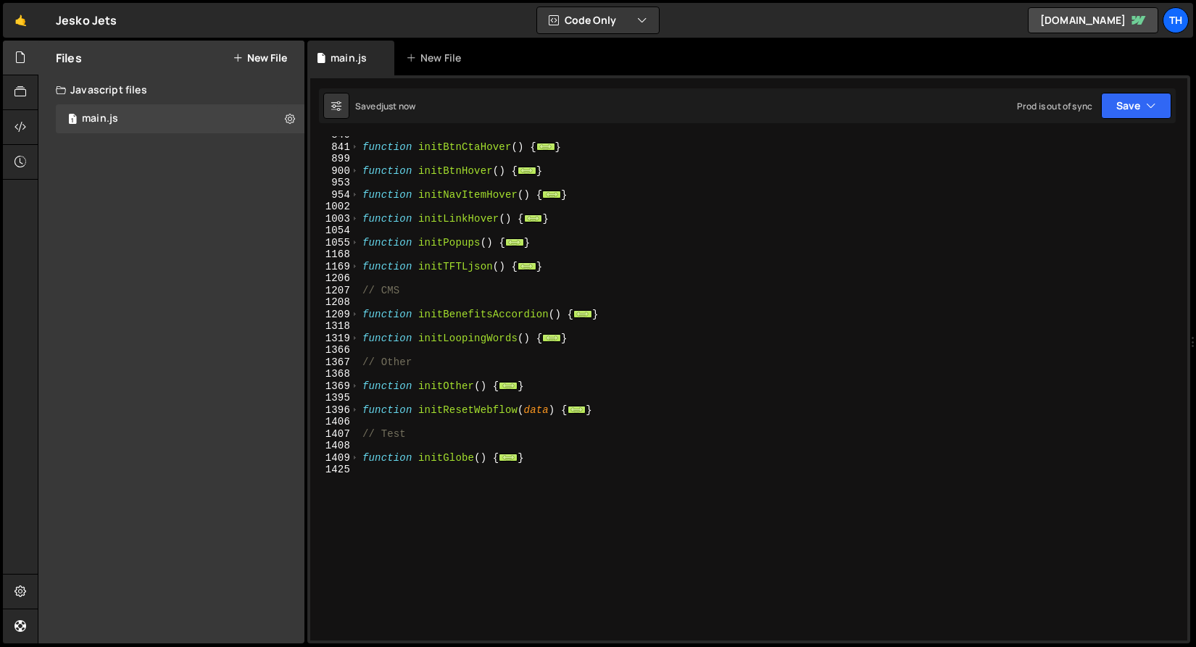
scroll to position [470, 0]
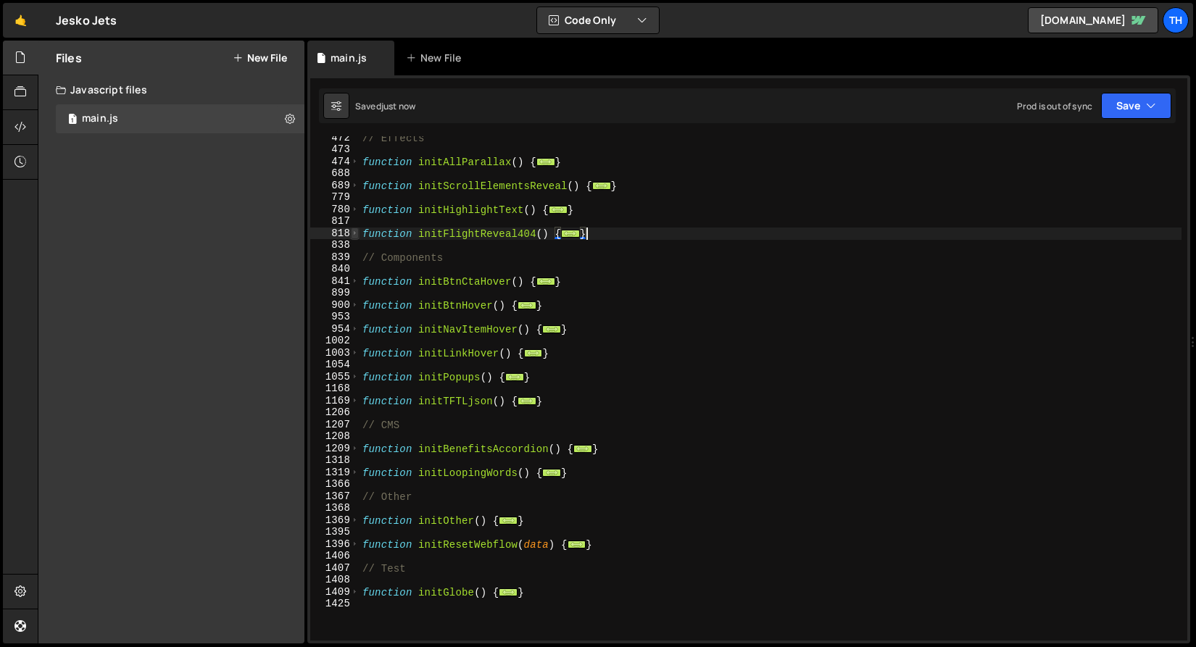
click at [351, 236] on span at bounding box center [355, 234] width 8 height 12
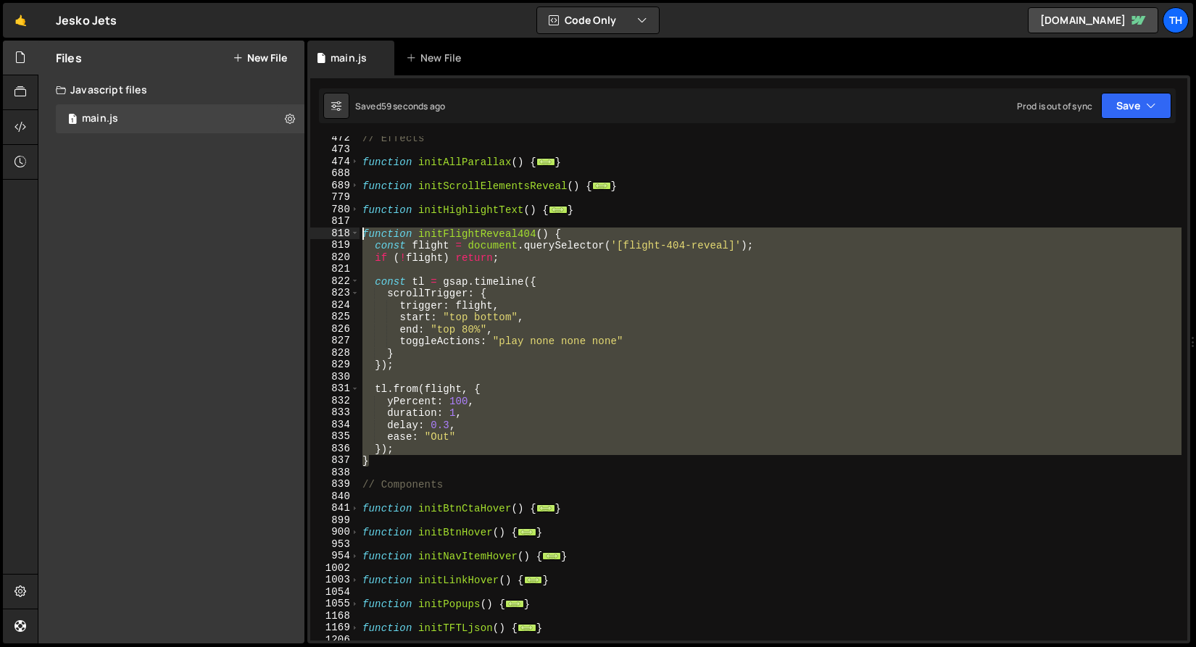
drag, startPoint x: 389, startPoint y: 462, endPoint x: 272, endPoint y: 236, distance: 253.8
click at [272, 236] on div "Files New File Javascript files 1 main.js 0 CSS files Copy share link Edit File…" at bounding box center [617, 343] width 1158 height 604
paste textarea "}"
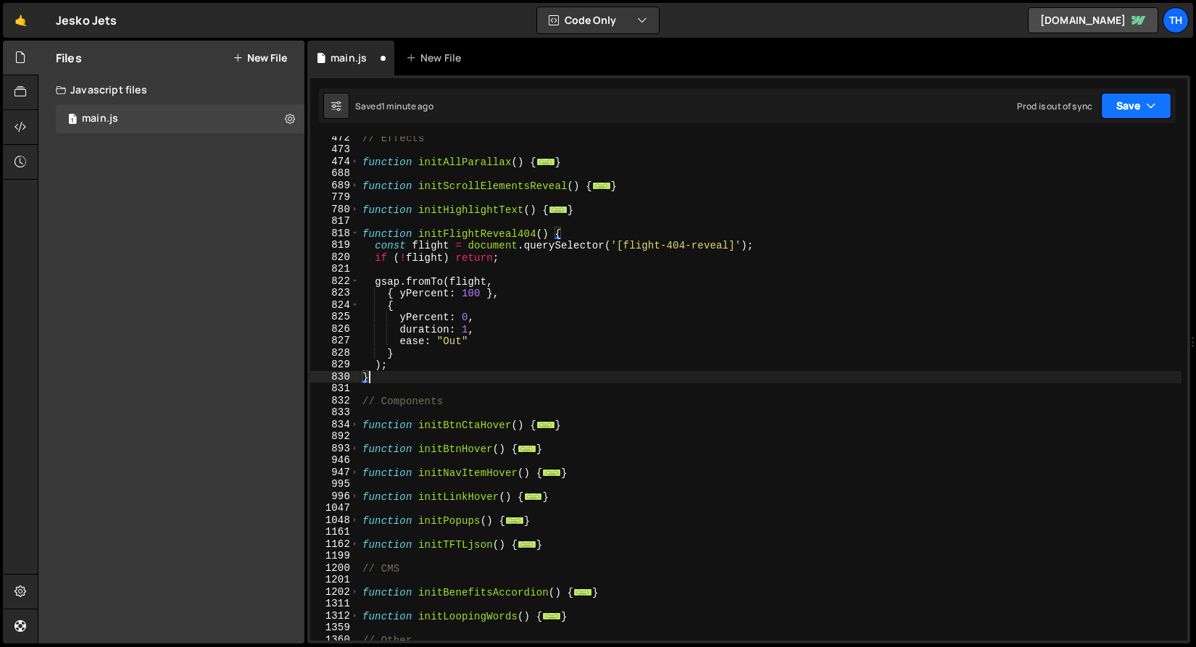
click at [1162, 104] on button "Save" at bounding box center [1136, 106] width 70 height 26
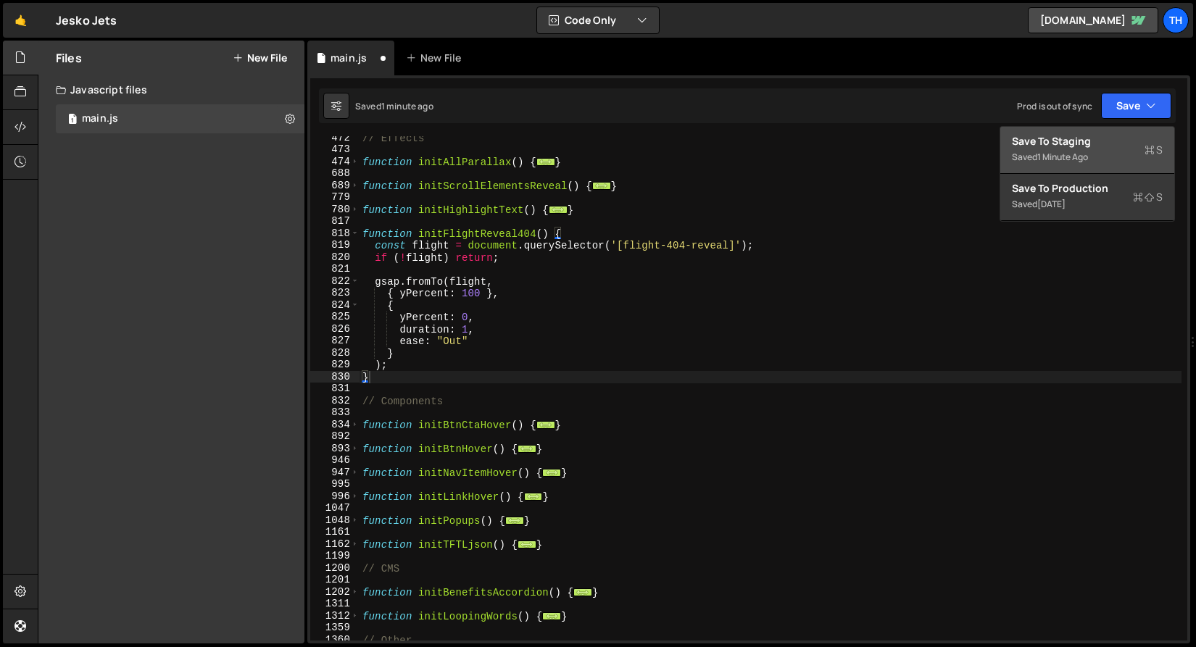
click at [1149, 141] on div "Save to Staging S" at bounding box center [1087, 141] width 151 height 14
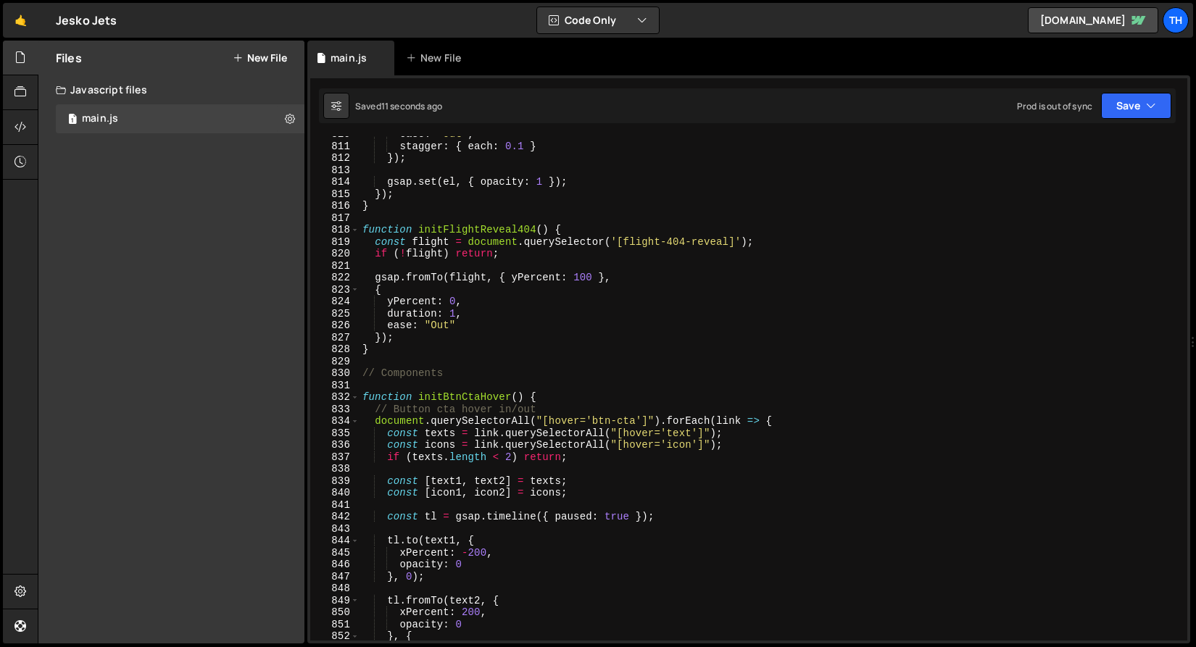
scroll to position [9585, 0]
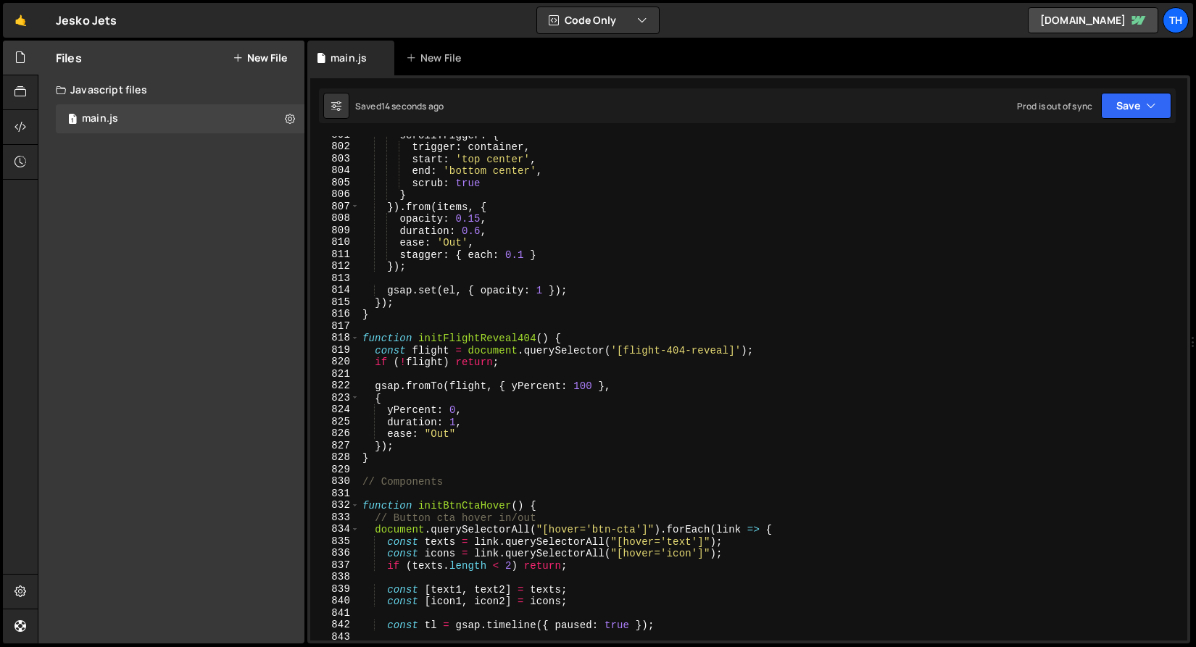
click at [455, 420] on div "scrollTrigger : { trigger : container , start : 'top center' , end : 'bottom ce…" at bounding box center [770, 393] width 822 height 528
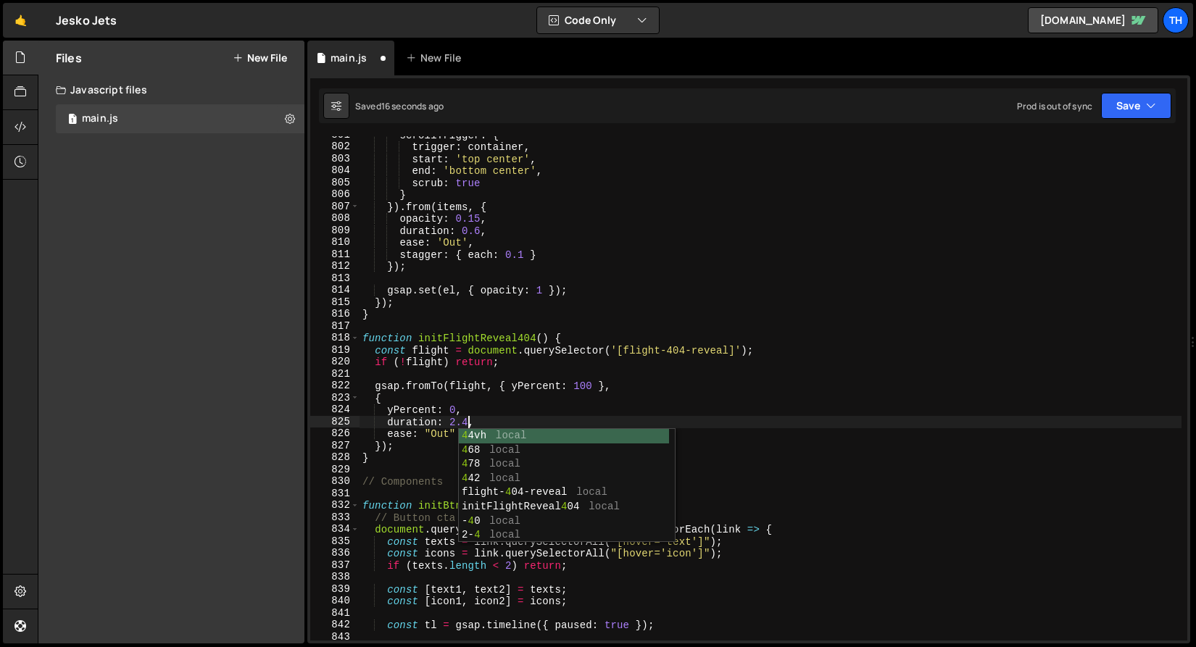
scroll to position [0, 7]
click at [489, 348] on div "scrollTrigger : { trigger : container , start : 'top center' , end : 'bottom ce…" at bounding box center [770, 393] width 822 height 528
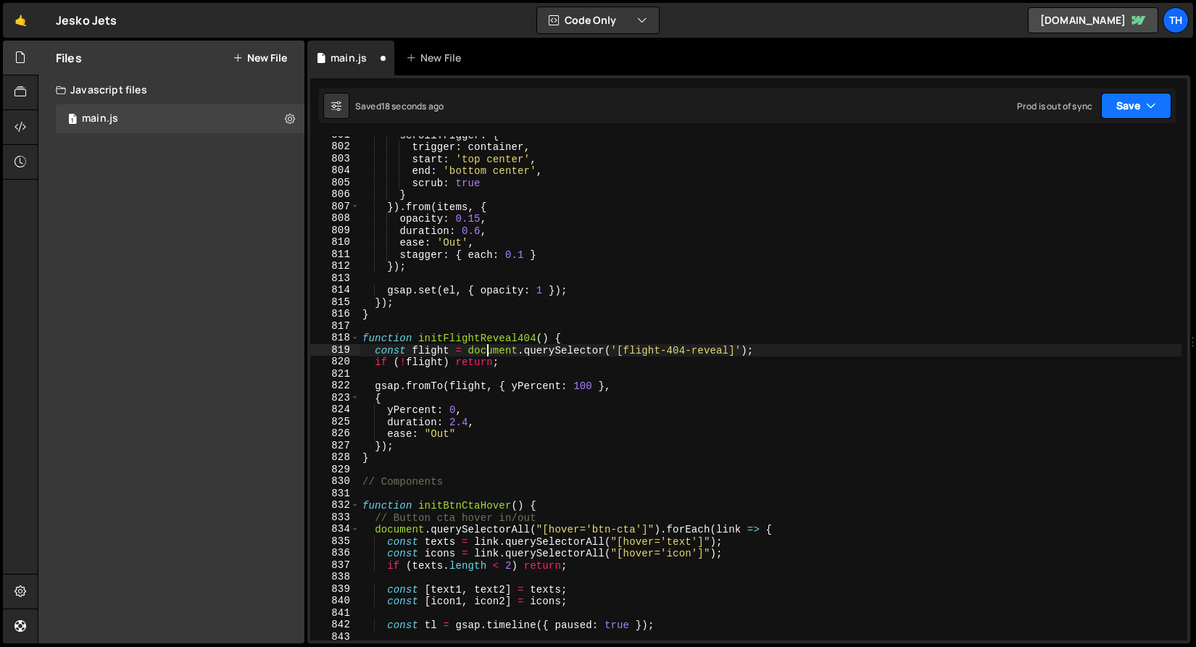
click at [1124, 95] on button "Save" at bounding box center [1136, 106] width 70 height 26
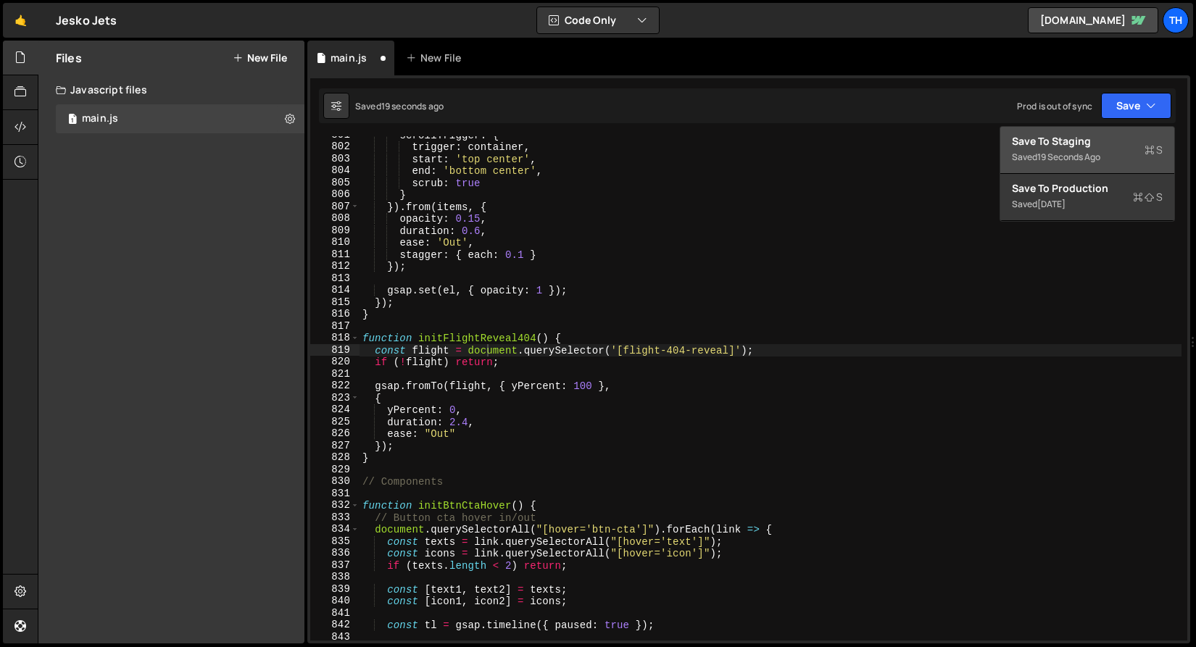
click at [1107, 134] on div "Save to Staging S" at bounding box center [1087, 141] width 151 height 14
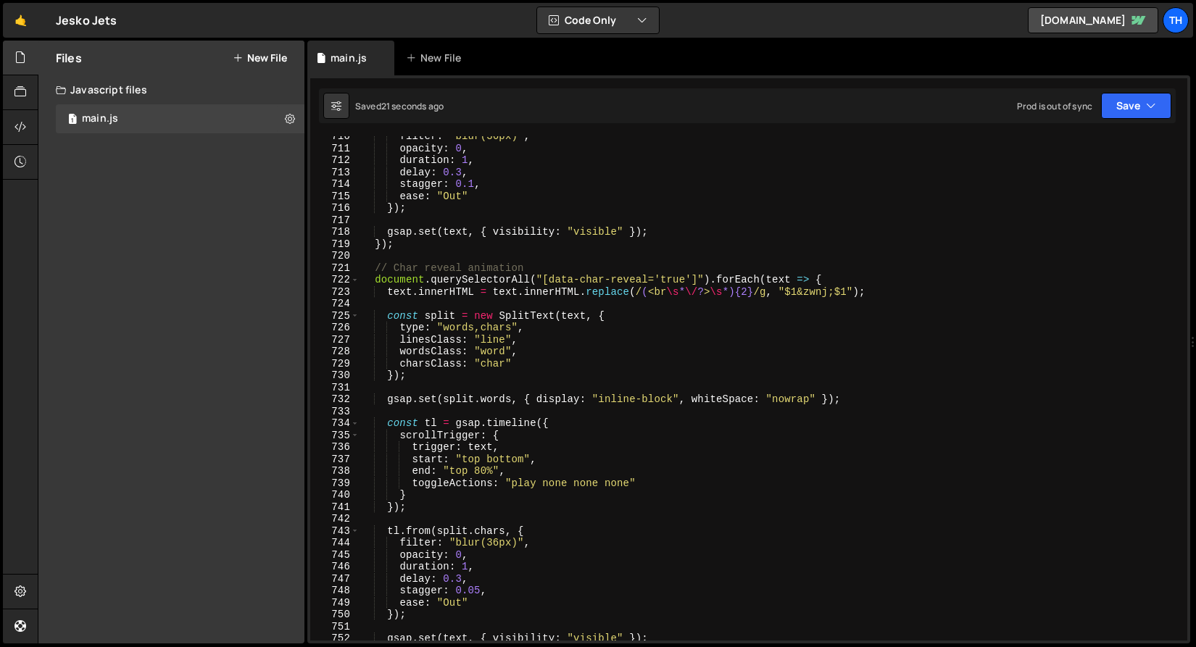
scroll to position [8500, 0]
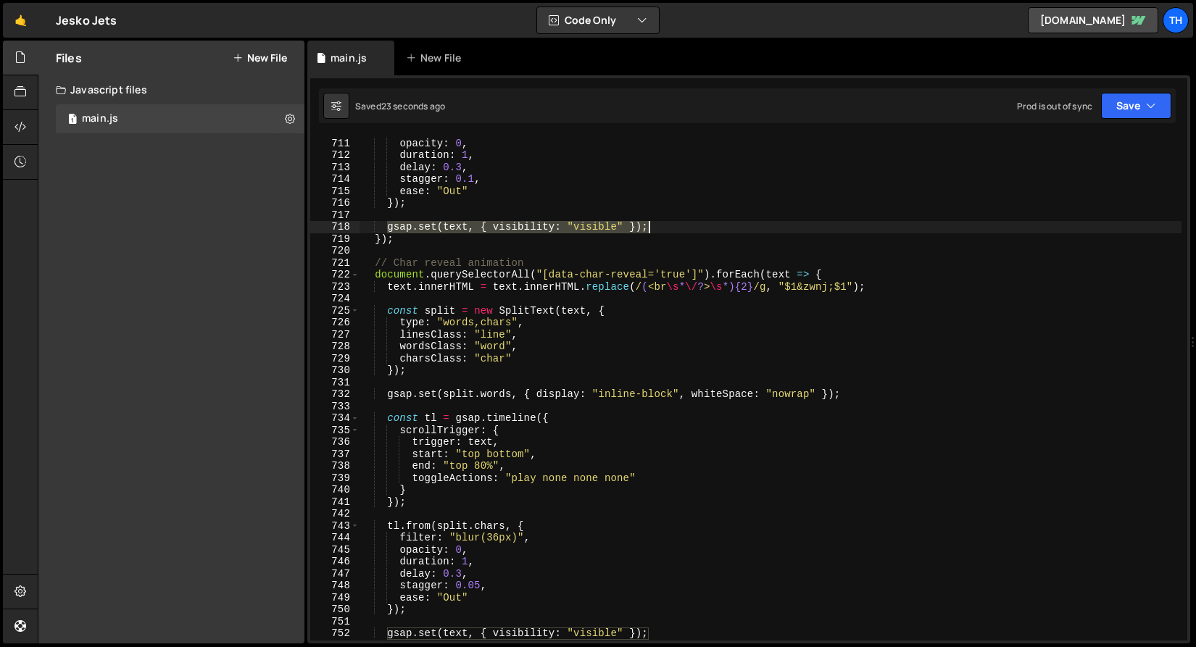
drag, startPoint x: 389, startPoint y: 229, endPoint x: 658, endPoint y: 224, distance: 268.9
click at [658, 224] on div "filter : "blur(36px)" , opacity : 0 , duration : 1 , delay : 0.3 , stagger : 0.…" at bounding box center [770, 389] width 822 height 528
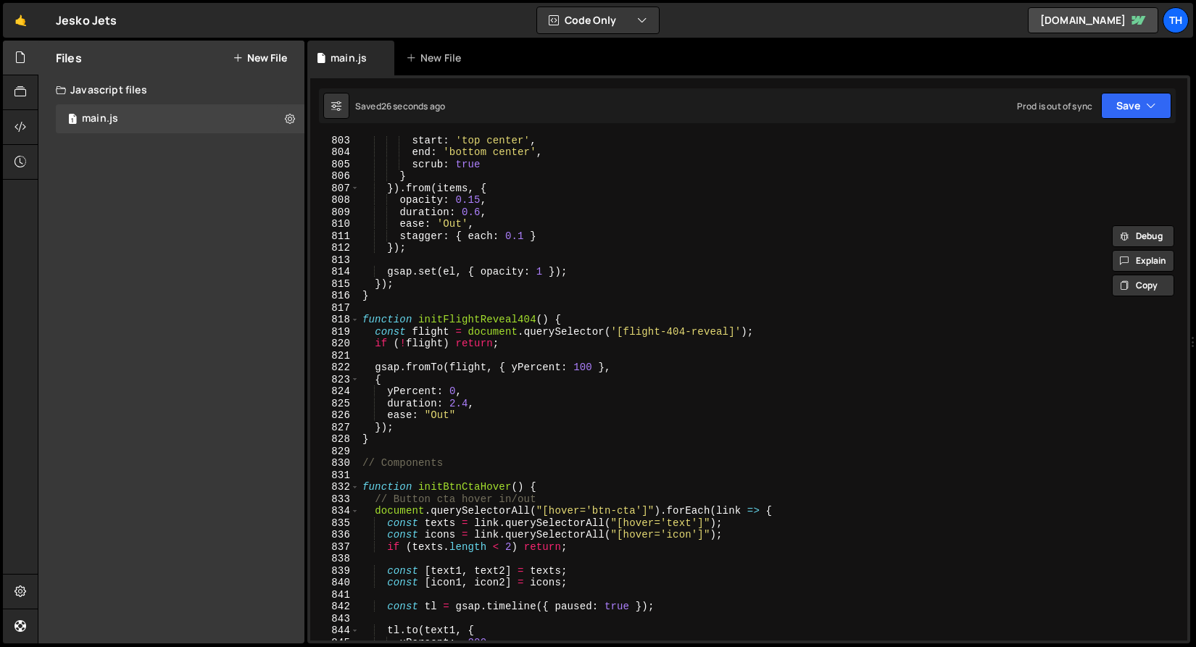
scroll to position [9756, 0]
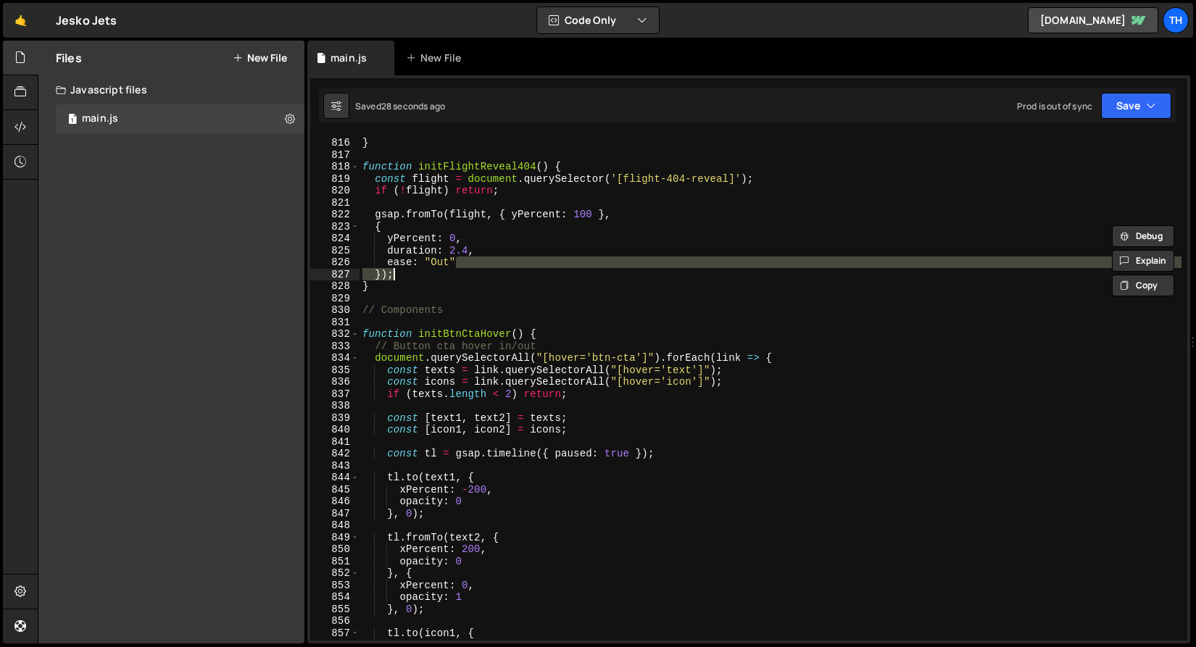
click at [470, 269] on div "}) ; } function initFlightReveal404 ( ) { const flight = document . querySelect…" at bounding box center [770, 389] width 822 height 528
type textarea "});"
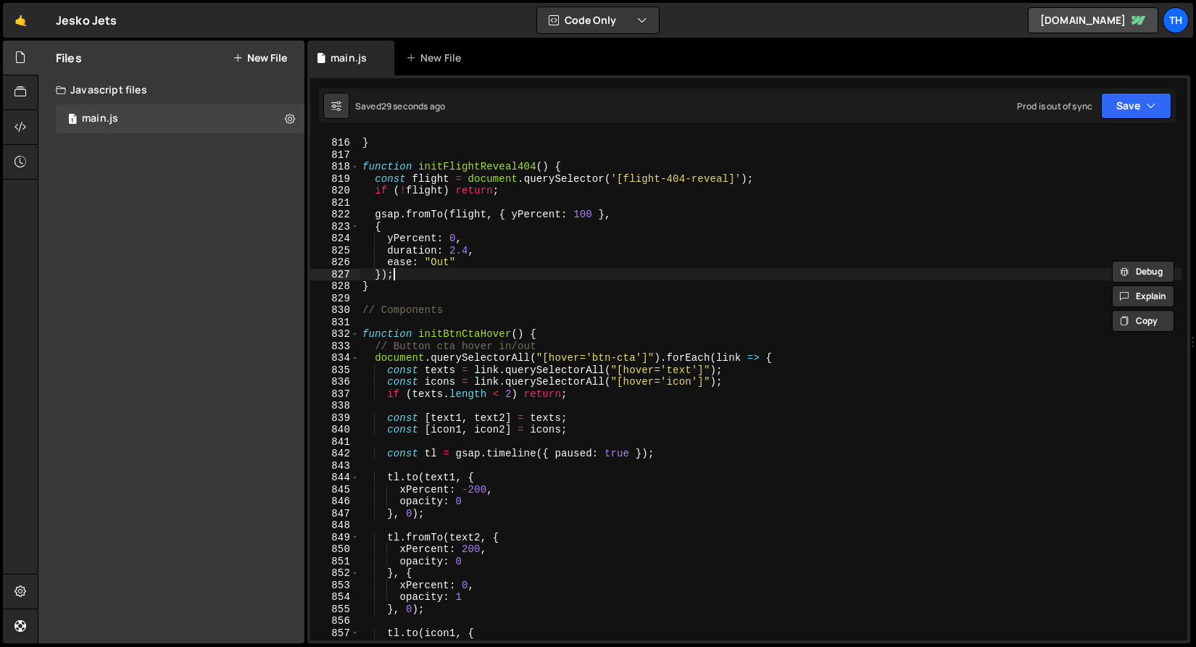
scroll to position [0, 0]
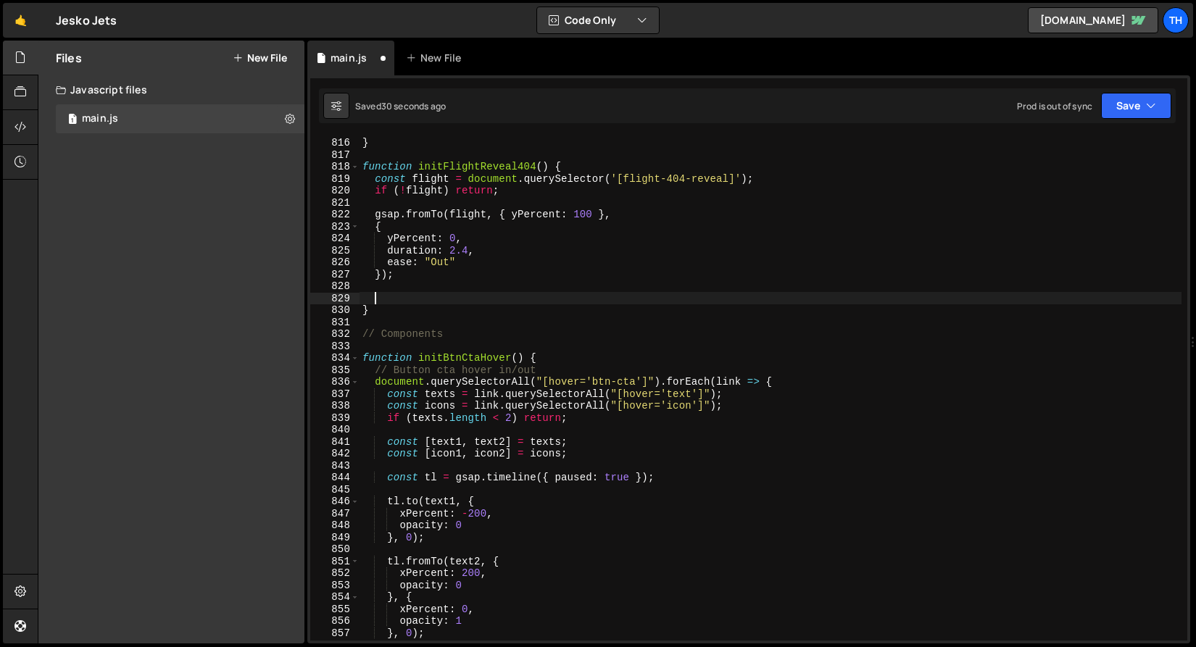
paste textarea "gsap.set(text, { visibility: "visible" });"
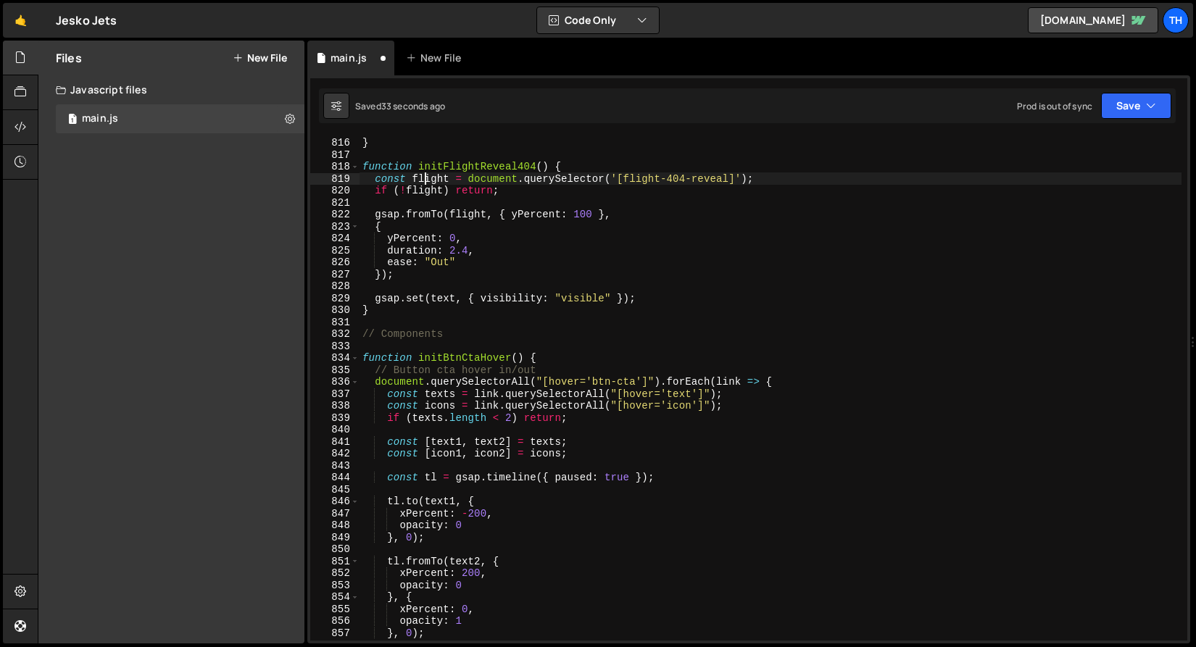
click at [422, 183] on div "}) ; } function initFlightReveal404 ( ) { const flight = document . querySelect…" at bounding box center [770, 389] width 822 height 528
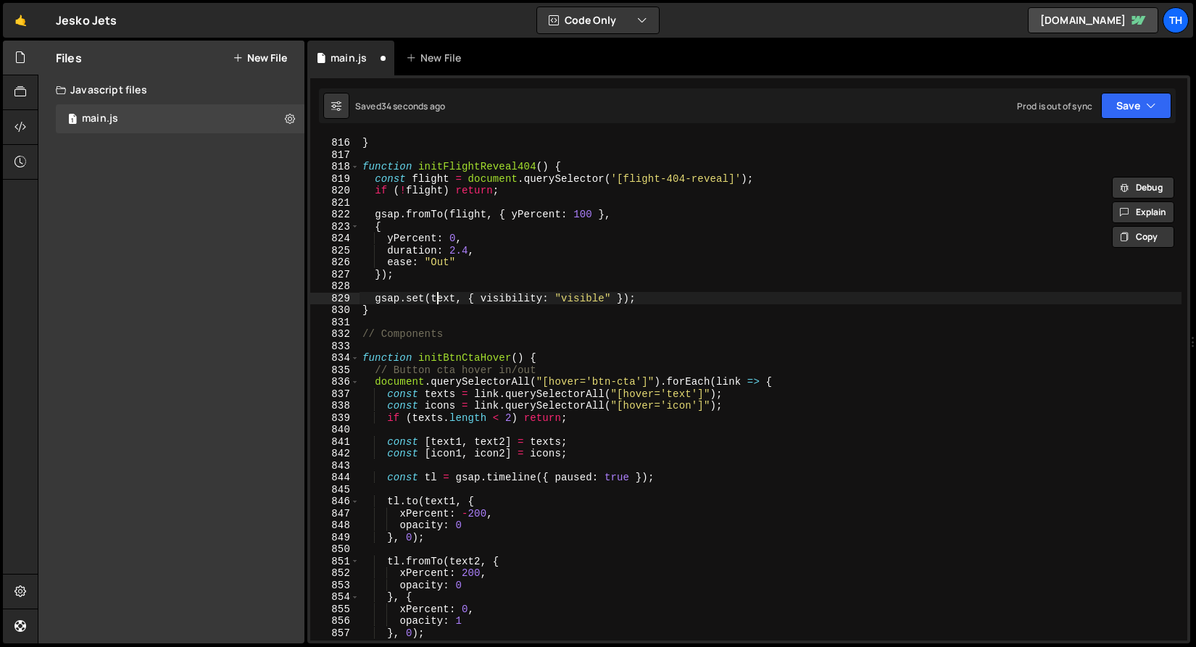
click at [436, 296] on div "}) ; } function initFlightReveal404 ( ) { const flight = document . querySelect…" at bounding box center [770, 389] width 822 height 528
paste textarea "fligh"
click at [409, 253] on div "}) ; } function initFlightReveal404 ( ) { const flight = document . querySelect…" at bounding box center [770, 389] width 822 height 528
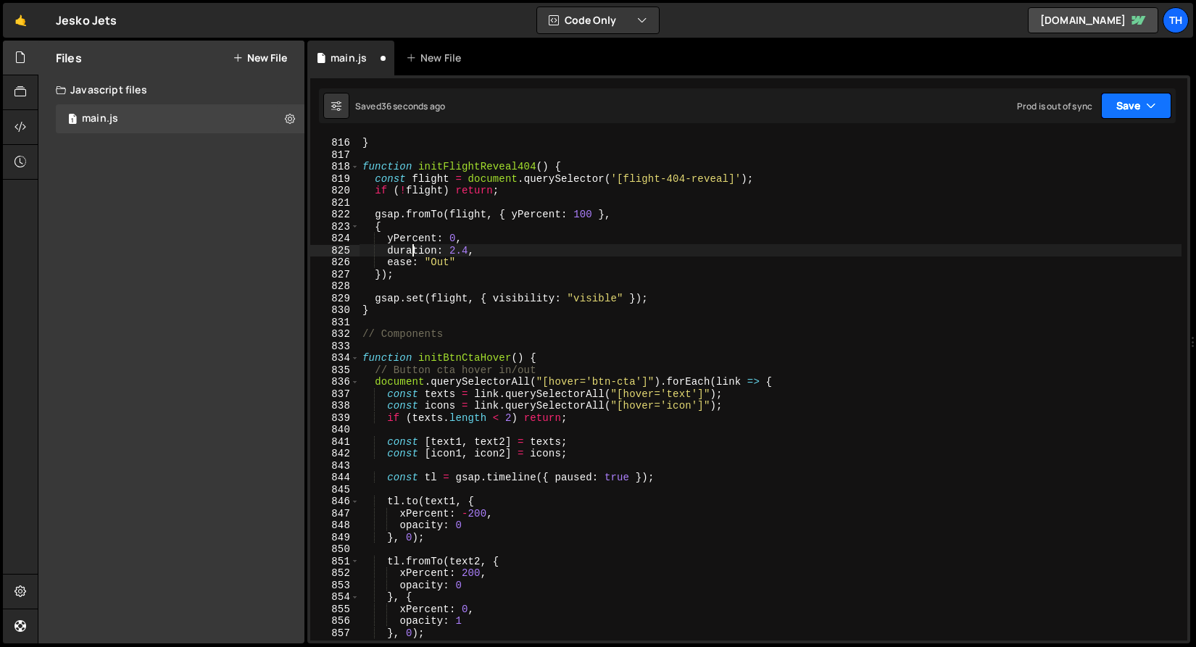
click at [1152, 104] on icon "button" at bounding box center [1151, 106] width 10 height 14
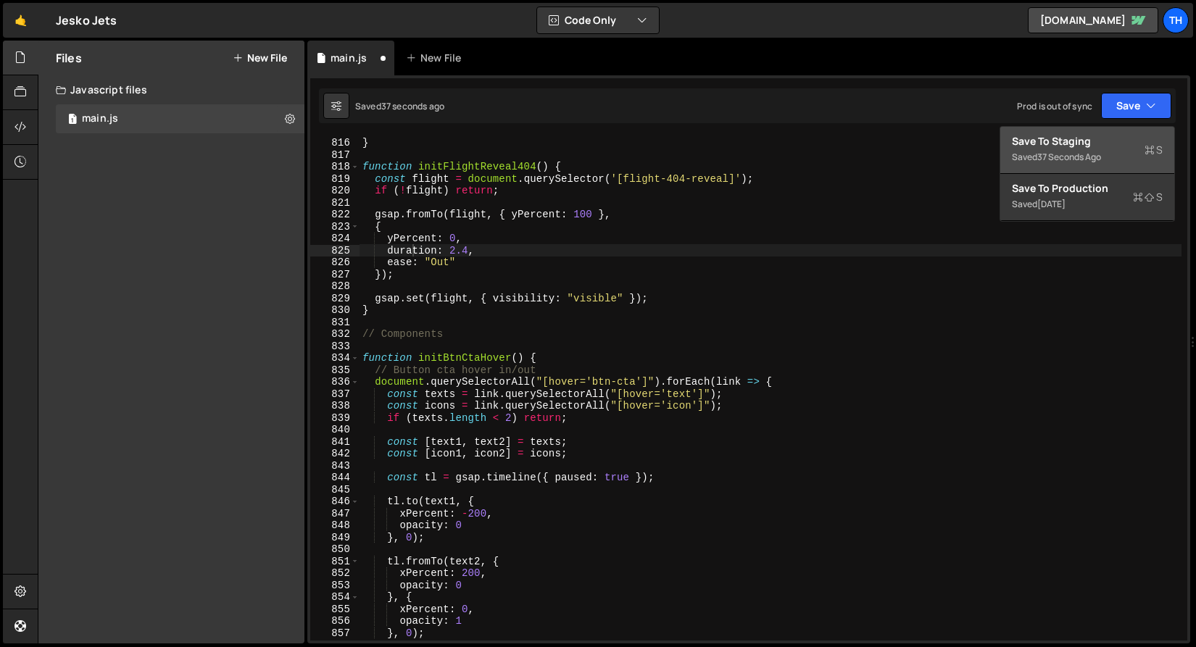
click at [1133, 138] on div "Save to Staging S" at bounding box center [1087, 141] width 151 height 14
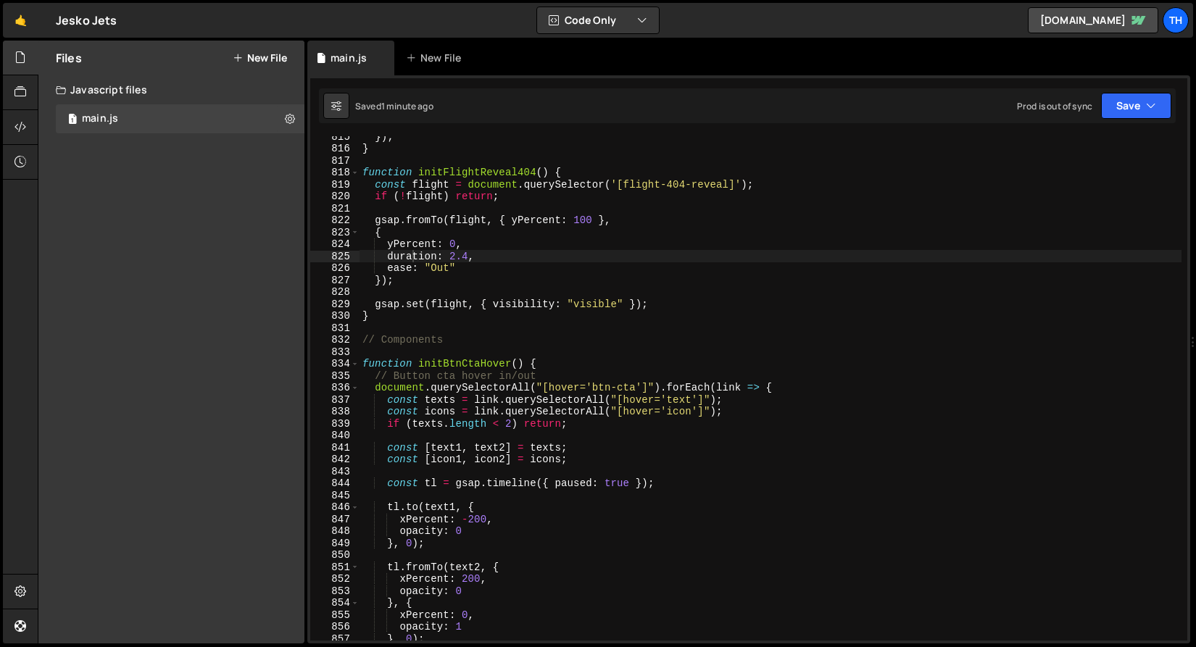
scroll to position [9727, 0]
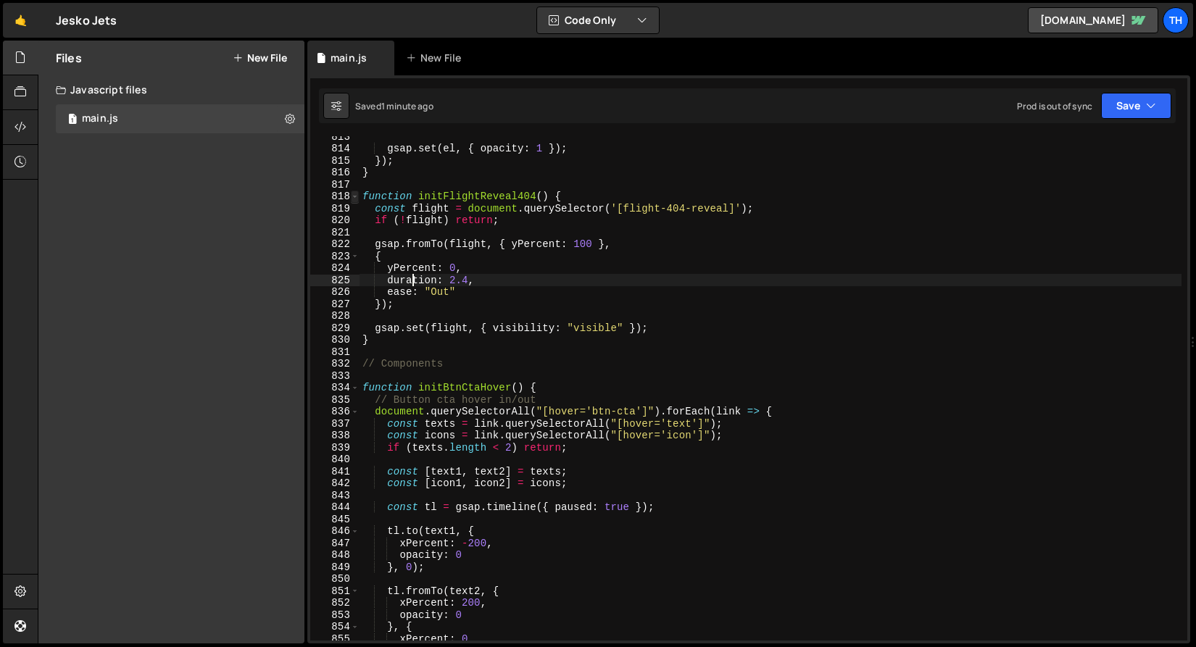
click at [356, 196] on span at bounding box center [355, 197] width 8 height 12
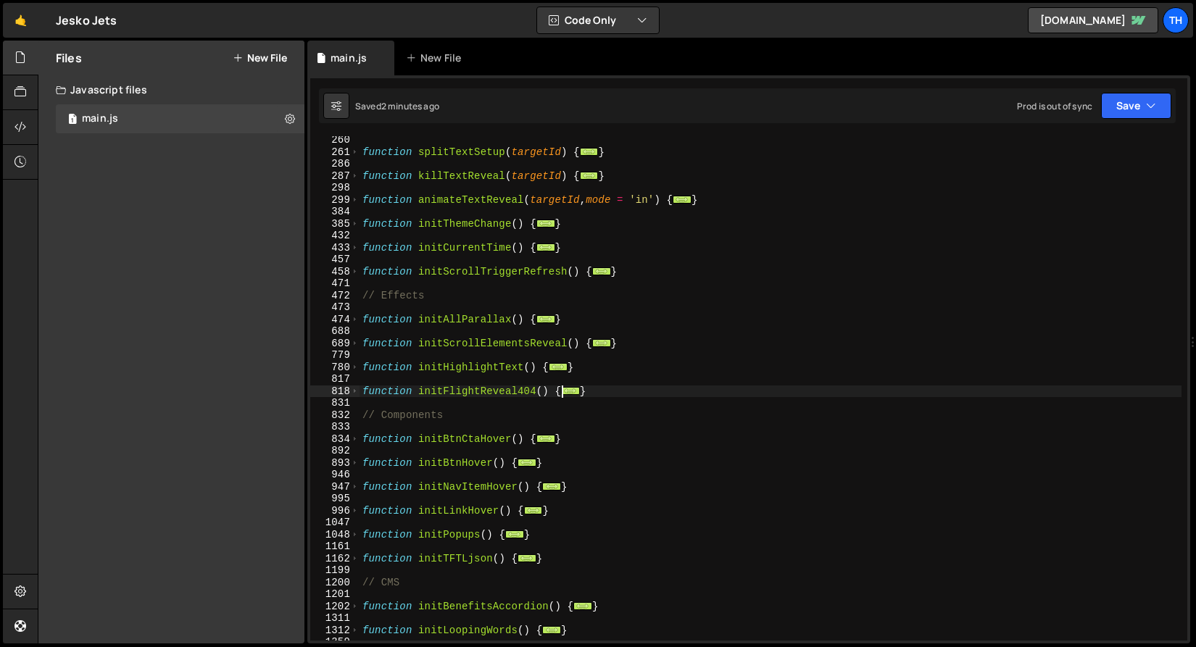
scroll to position [313, 0]
click at [352, 367] on span at bounding box center [355, 368] width 8 height 12
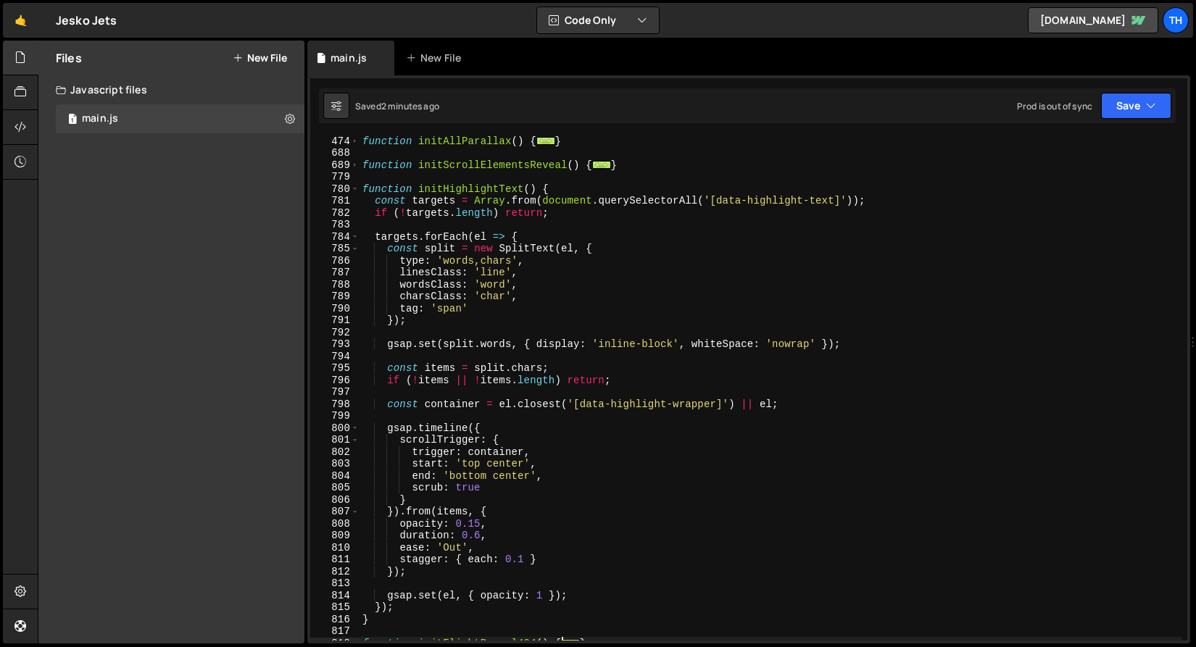
scroll to position [491, 0]
click at [512, 463] on div "function initAllParallax ( ) { ... } function initScrollElementsReveal ( ) { ..…" at bounding box center [770, 399] width 822 height 528
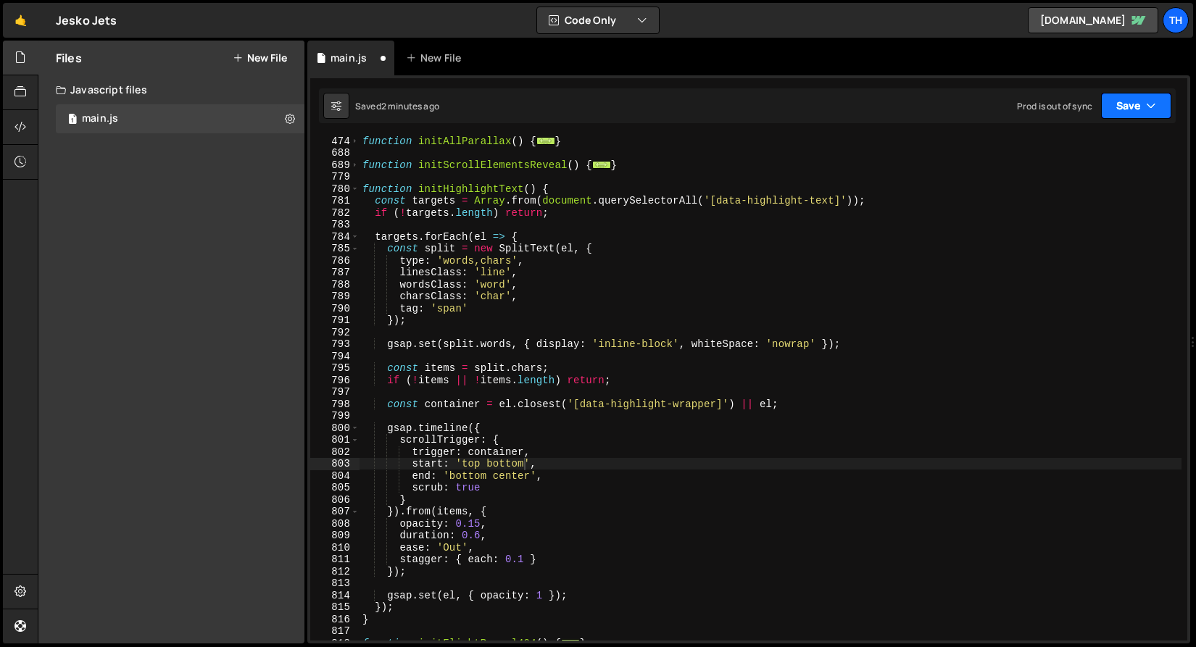
click at [1132, 114] on button "Save" at bounding box center [1136, 106] width 70 height 26
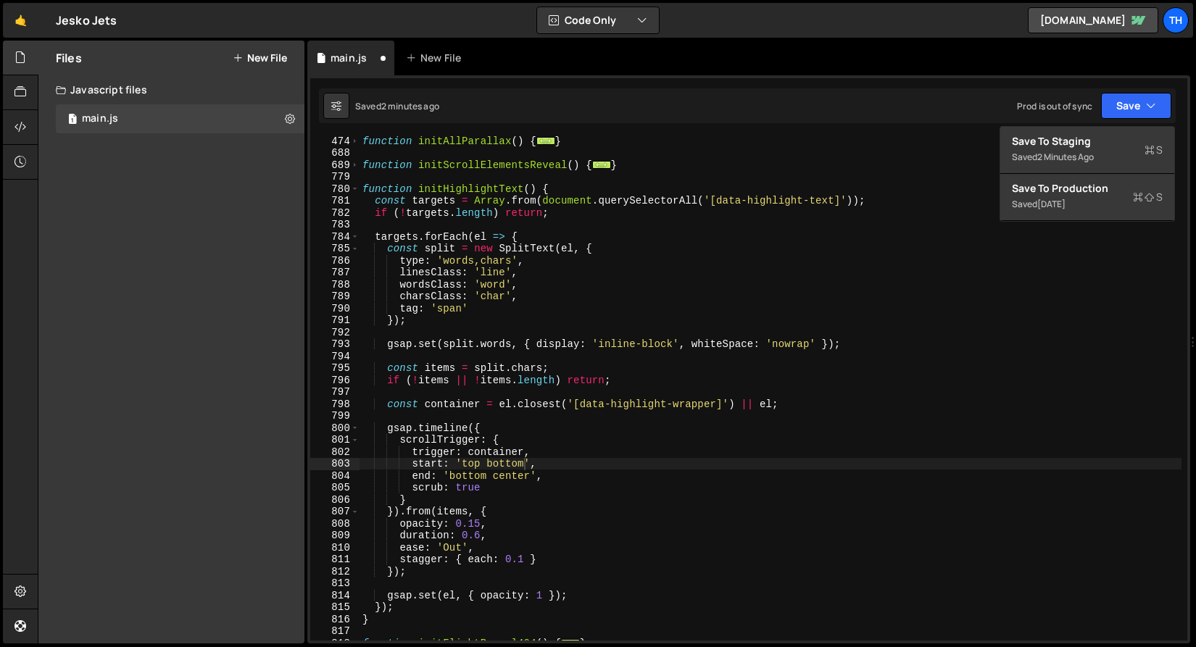
click at [697, 232] on div "function initAllParallax ( ) { ... } function initScrollElementsReveal ( ) { ..…" at bounding box center [770, 399] width 822 height 528
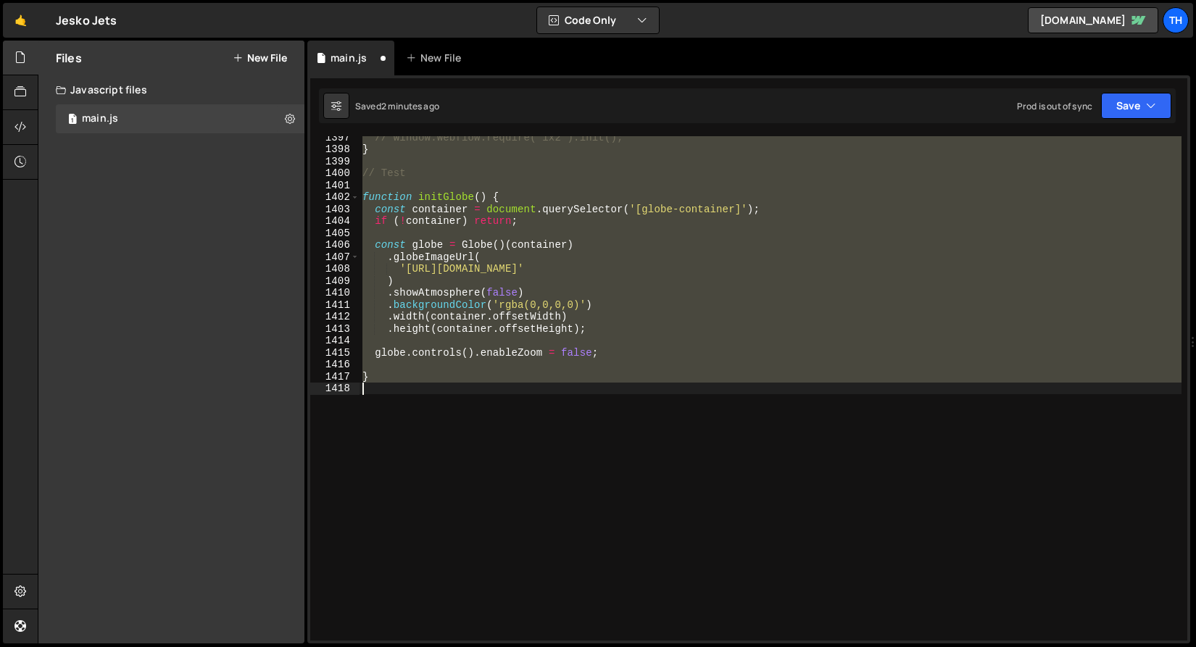
scroll to position [9349, 0]
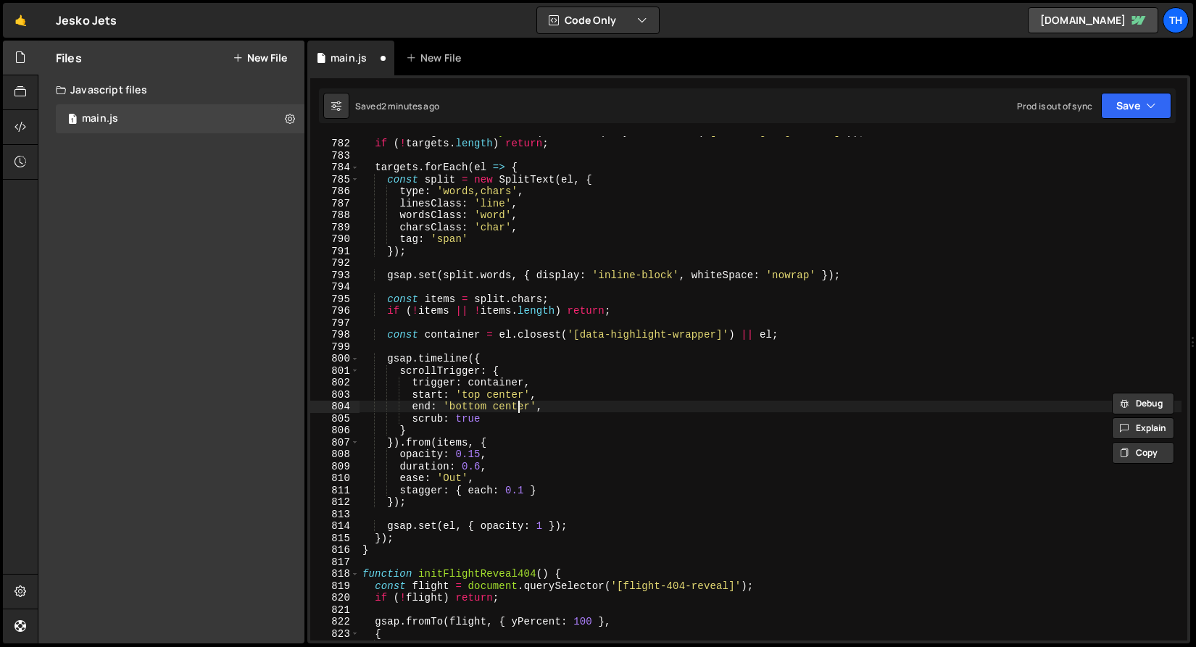
click at [517, 408] on div "const targets = Array . from ( document . querySelectorAll ( '[data-highlight-t…" at bounding box center [770, 389] width 822 height 528
click at [458, 410] on div "const targets = Array . from ( document . querySelectorAll ( '[data-highlight-t…" at bounding box center [770, 389] width 822 height 528
click at [504, 407] on div "const targets = Array . from ( document . querySelectorAll ( '[data-highlight-t…" at bounding box center [770, 389] width 822 height 528
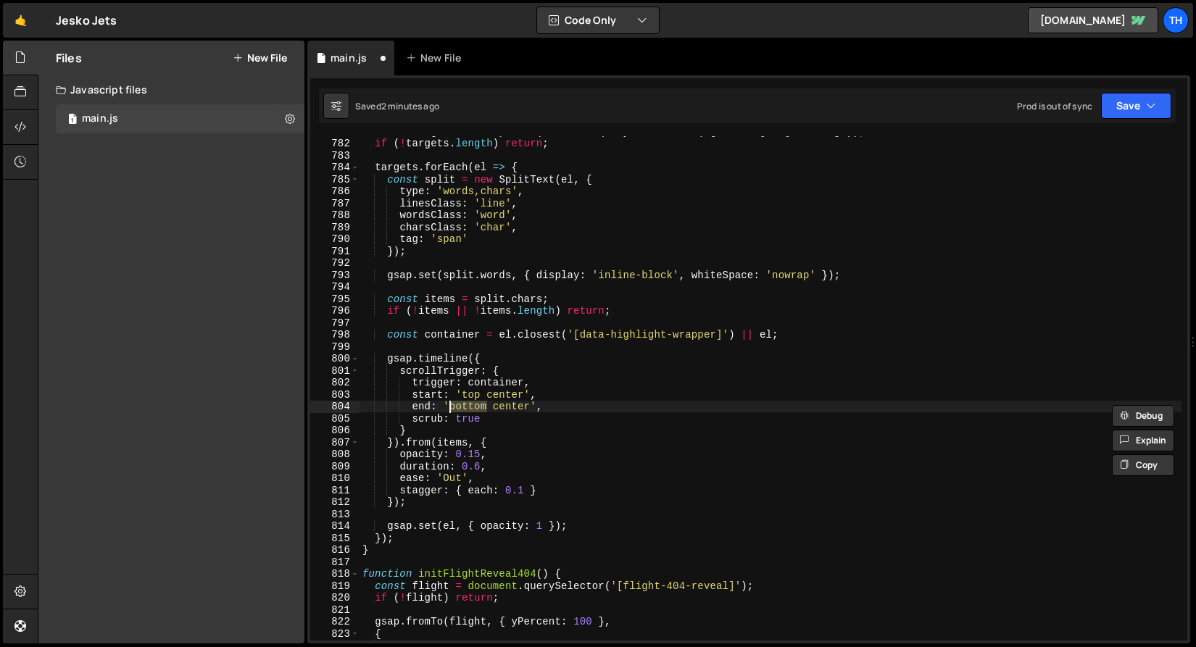
click at [504, 407] on div "const targets = Array . from ( document . querySelectorAll ( '[data-highlight-t…" at bounding box center [770, 389] width 822 height 528
paste textarea "bottom"
click at [1109, 104] on button "Save" at bounding box center [1136, 106] width 70 height 26
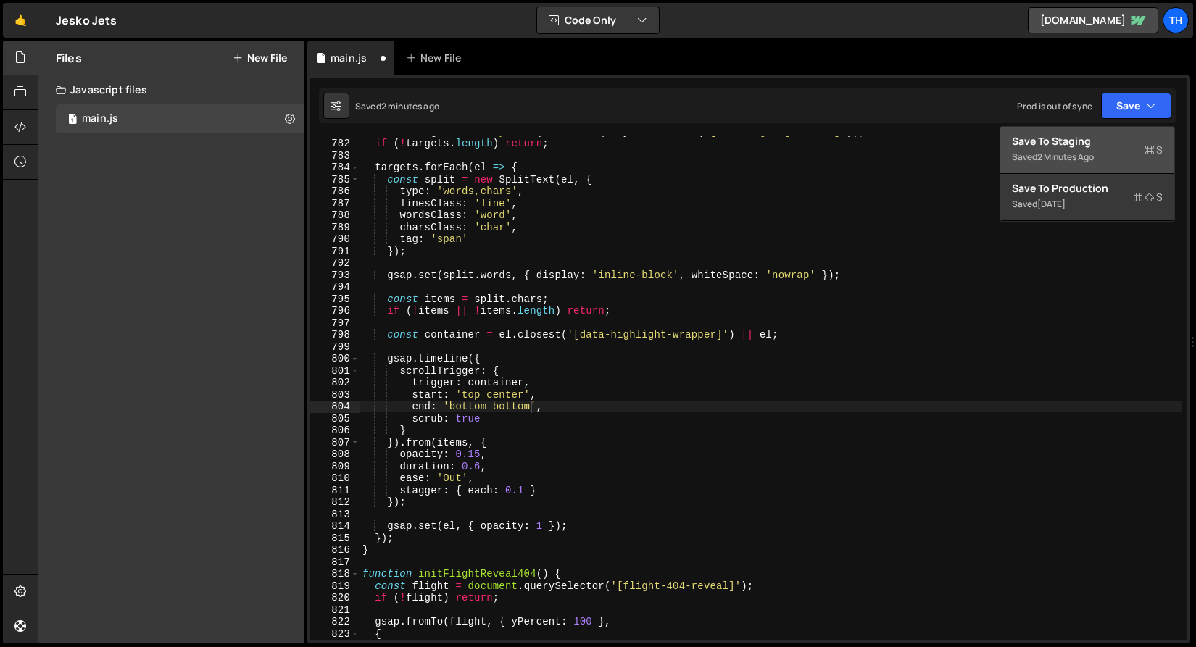
click at [1105, 133] on button "Save to Staging S Saved 2 minutes ago" at bounding box center [1087, 150] width 174 height 47
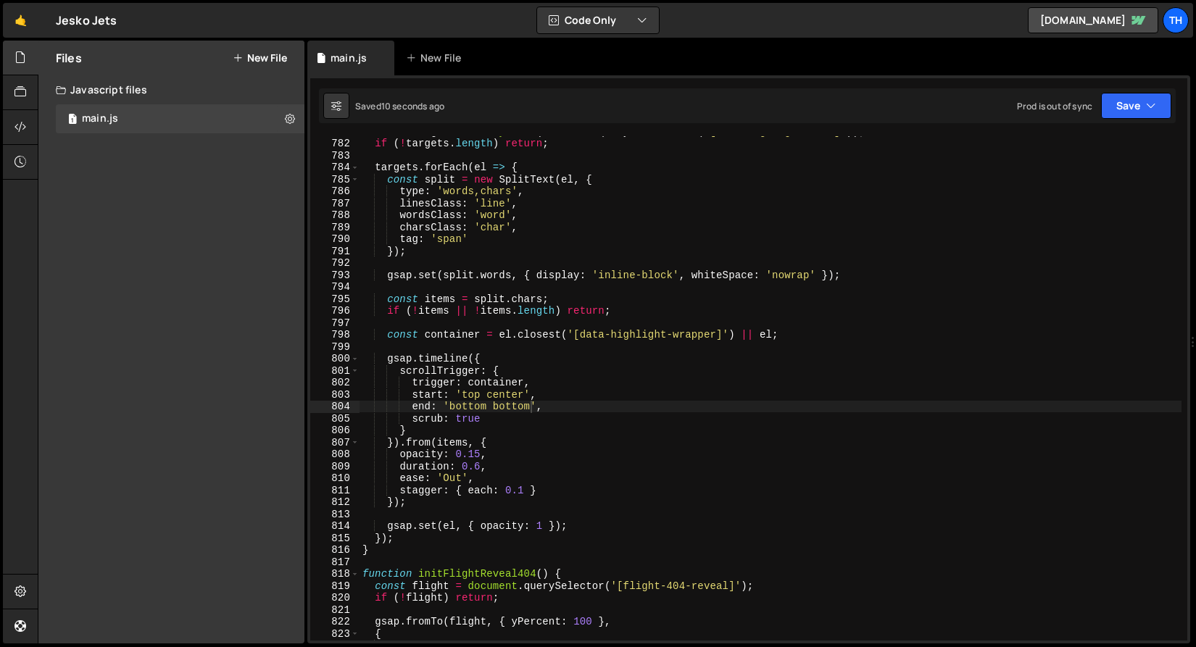
click at [511, 416] on div "const targets = Array . from ( document . querySelectorAll ( '[data-highlight-t…" at bounding box center [770, 389] width 822 height 528
click at [511, 407] on div "const targets = Array . from ( document . querySelectorAll ( '[data-highlight-t…" at bounding box center [770, 389] width 822 height 528
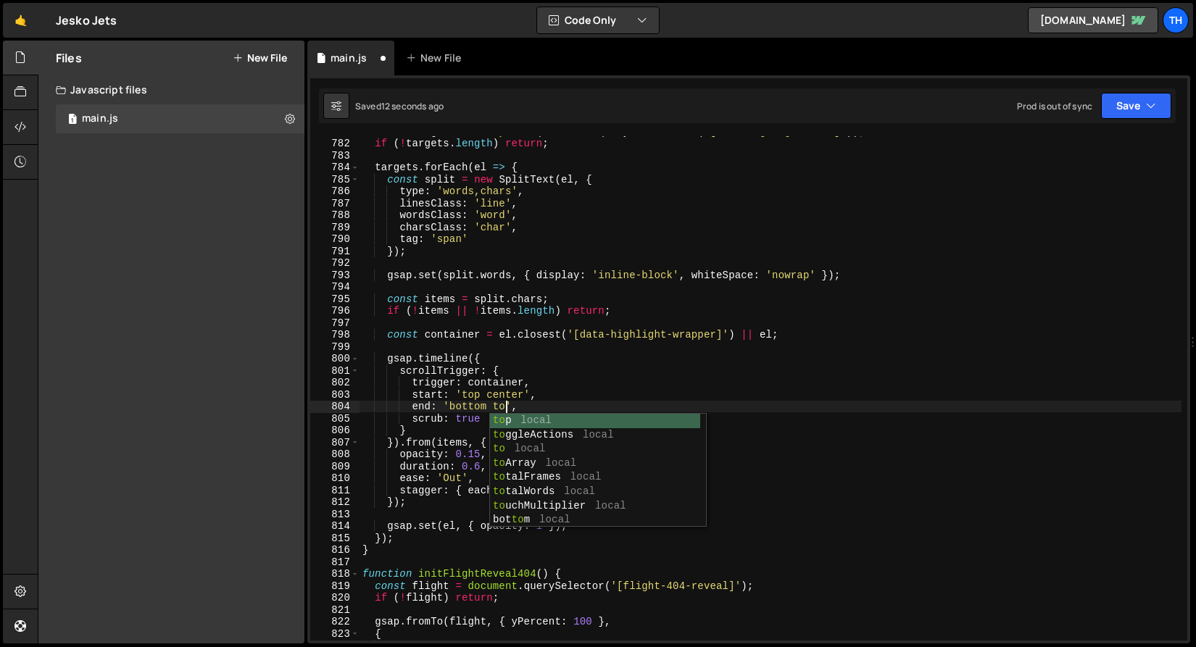
scroll to position [0, 10]
click at [1125, 122] on div "Saved 13 seconds ago Prod is out of sync Upgrade to Edit Save Save to Staging S…" at bounding box center [747, 105] width 857 height 35
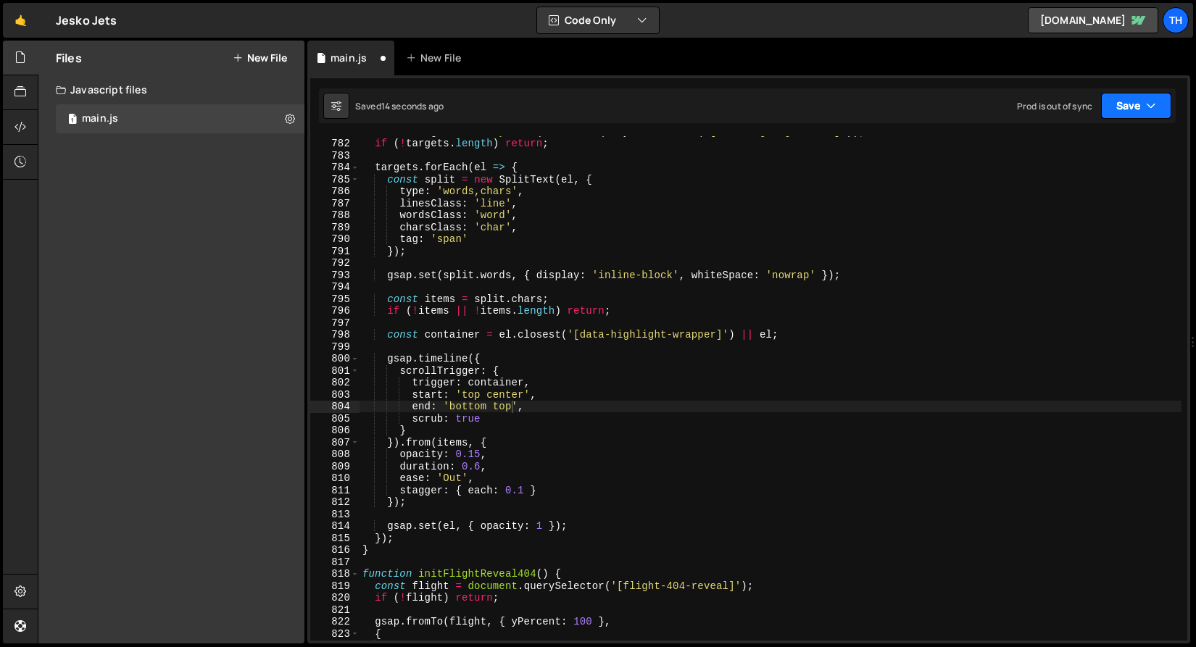
click at [1127, 115] on button "Save" at bounding box center [1136, 106] width 70 height 26
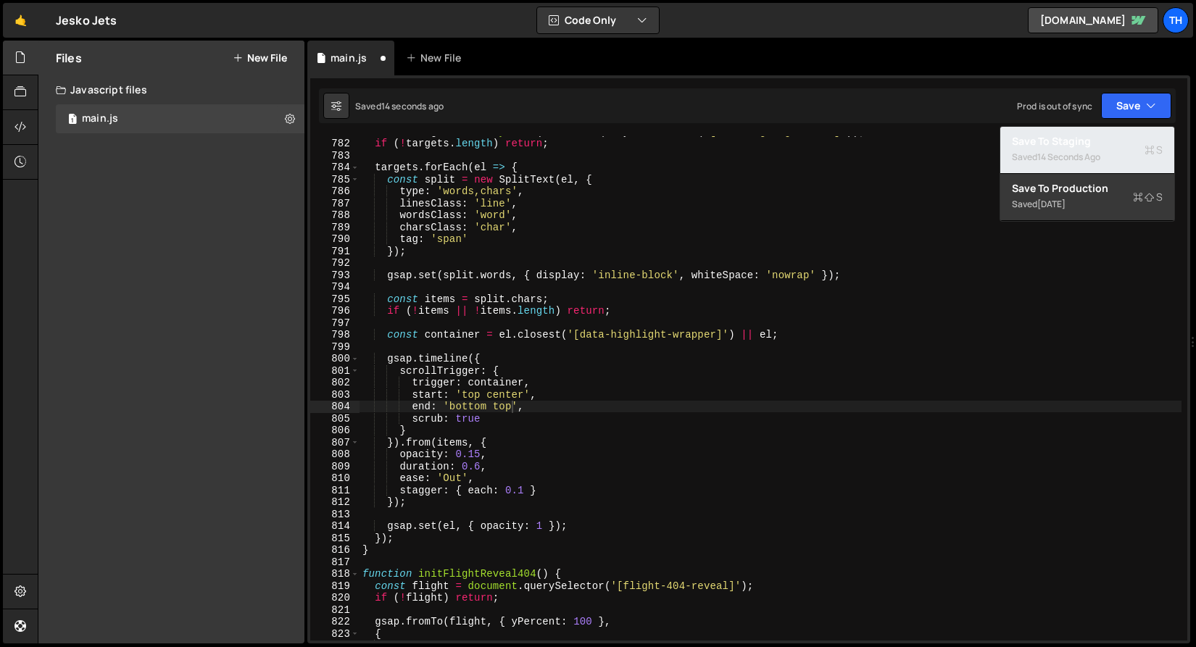
click at [1076, 149] on div "Saved 14 seconds ago" at bounding box center [1087, 157] width 151 height 17
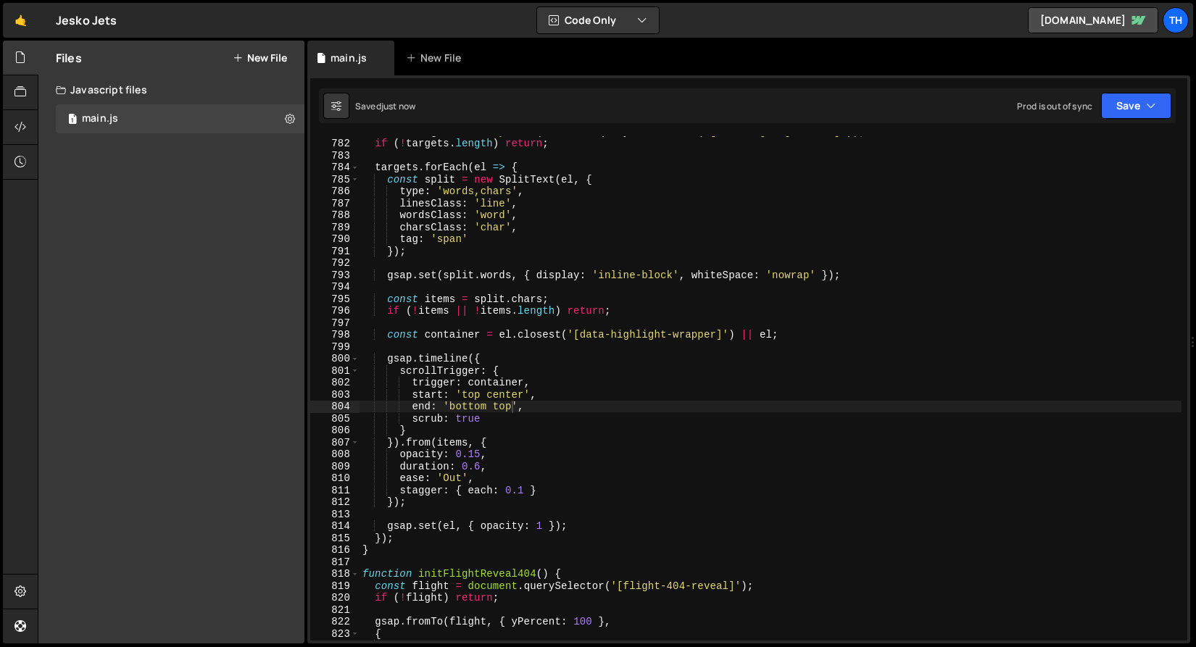
click at [499, 396] on div "const targets = Array . from ( document . querySelectorAll ( '[data-highlight-t…" at bounding box center [770, 389] width 822 height 528
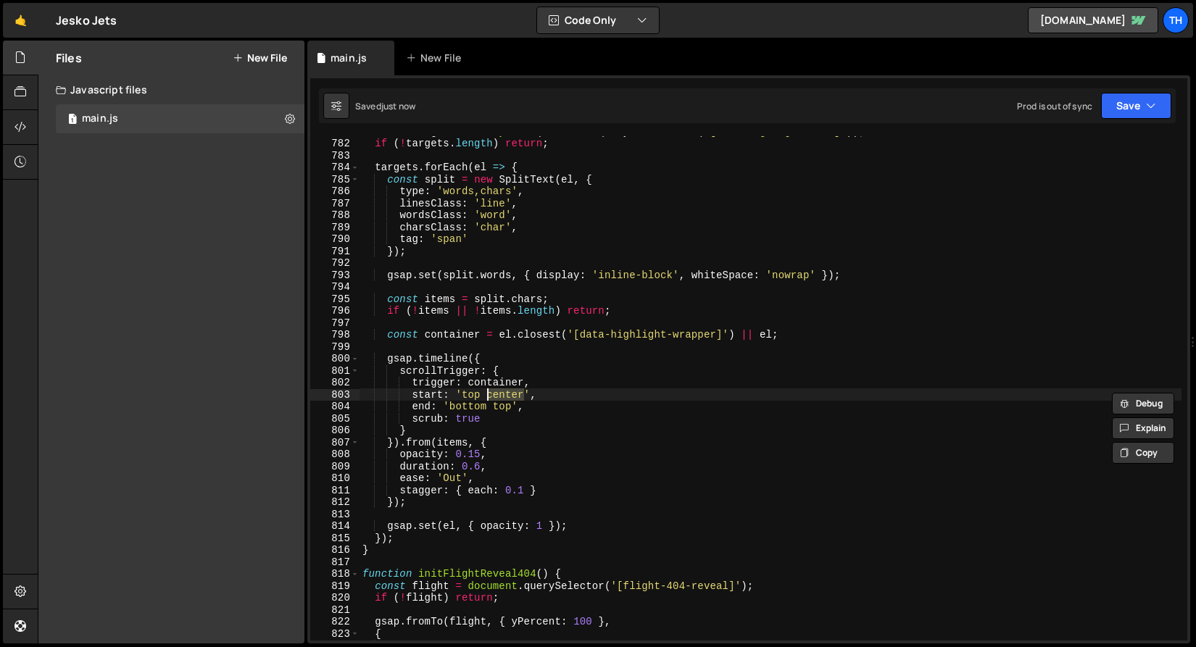
click at [504, 409] on div "const targets = Array . from ( document . querySelectorAll ( '[data-highlight-t…" at bounding box center [770, 389] width 822 height 528
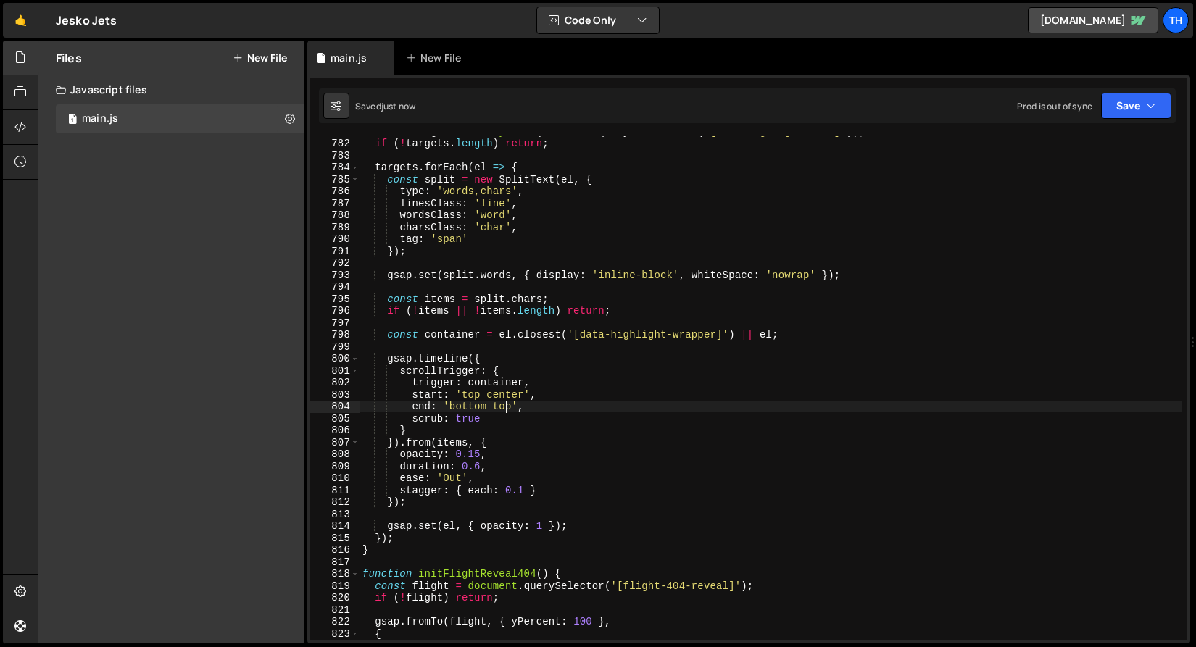
click at [504, 409] on div "const targets = Array . from ( document . querySelectorAll ( '[data-highlight-t…" at bounding box center [770, 389] width 822 height 528
paste textarea "center"
click at [468, 392] on div "const targets = Array . from ( document . querySelectorAll ( '[data-highlight-t…" at bounding box center [770, 389] width 822 height 528
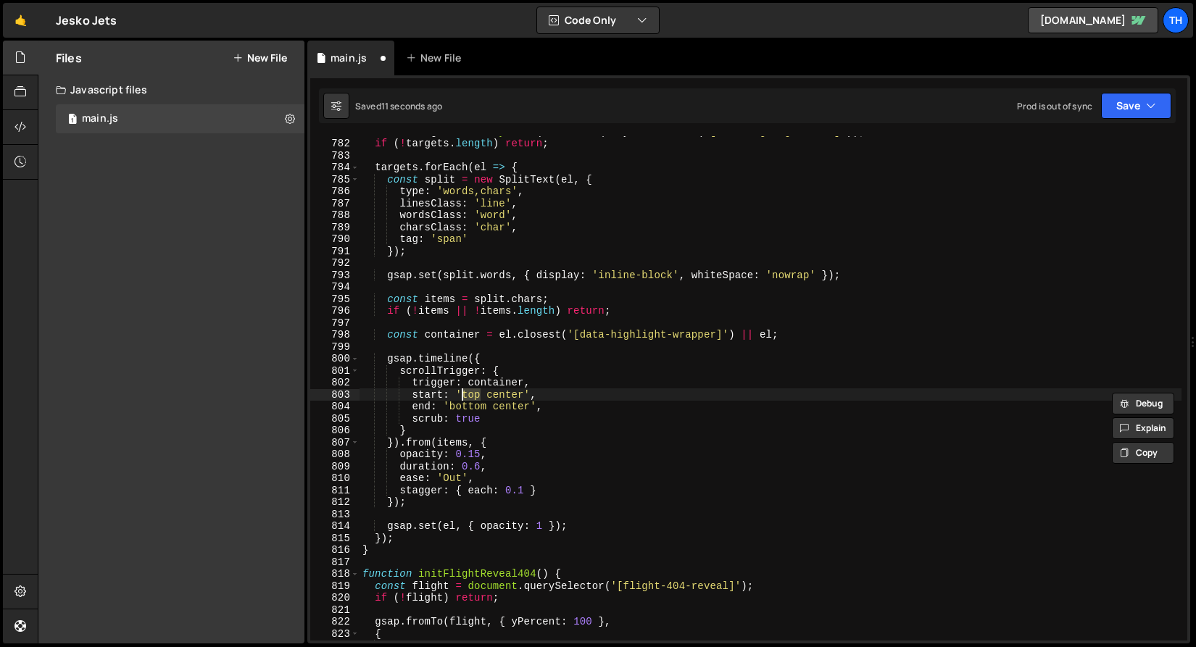
click at [475, 406] on div "const targets = Array . from ( document . querySelectorAll ( '[data-highlight-t…" at bounding box center [770, 389] width 822 height 528
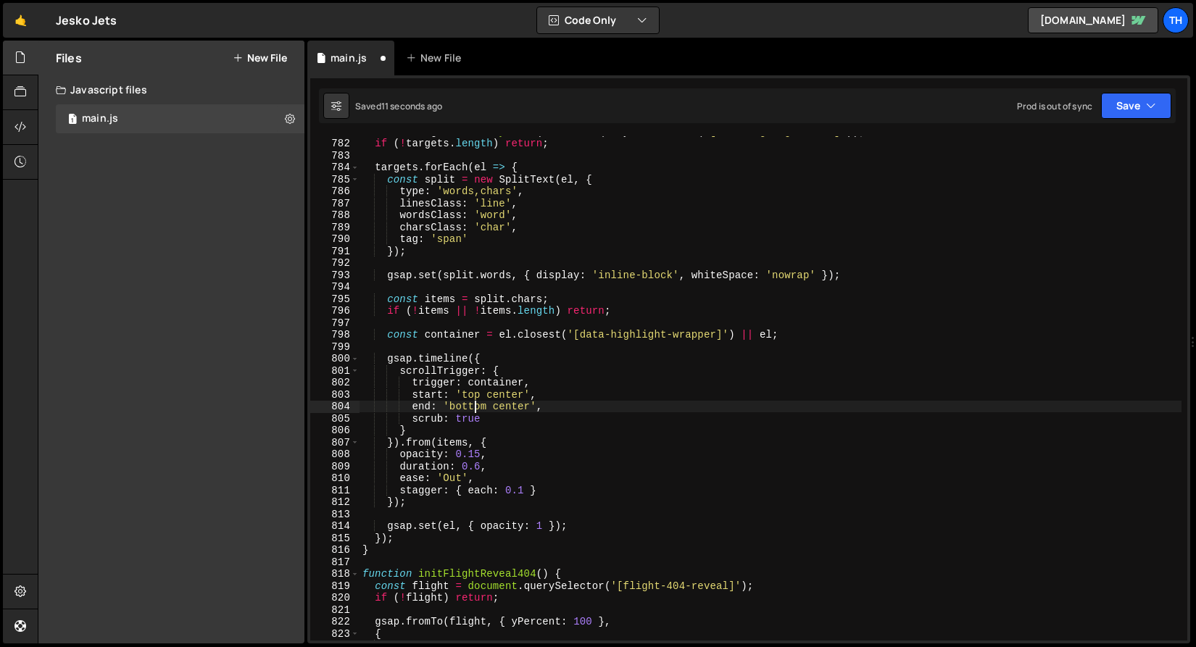
click at [475, 406] on div "const targets = Array . from ( document . querySelectorAll ( '[data-highlight-t…" at bounding box center [770, 389] width 822 height 528
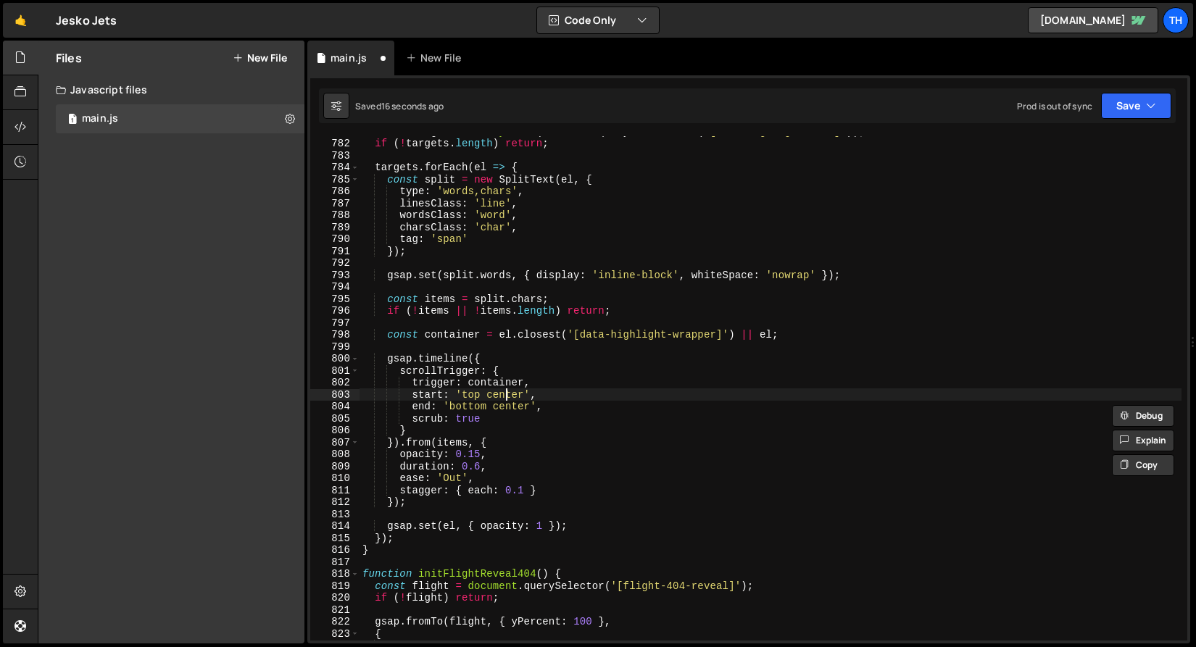
click at [508, 398] on div "const targets = Array . from ( document . querySelectorAll ( '[data-highlight-t…" at bounding box center [770, 389] width 822 height 528
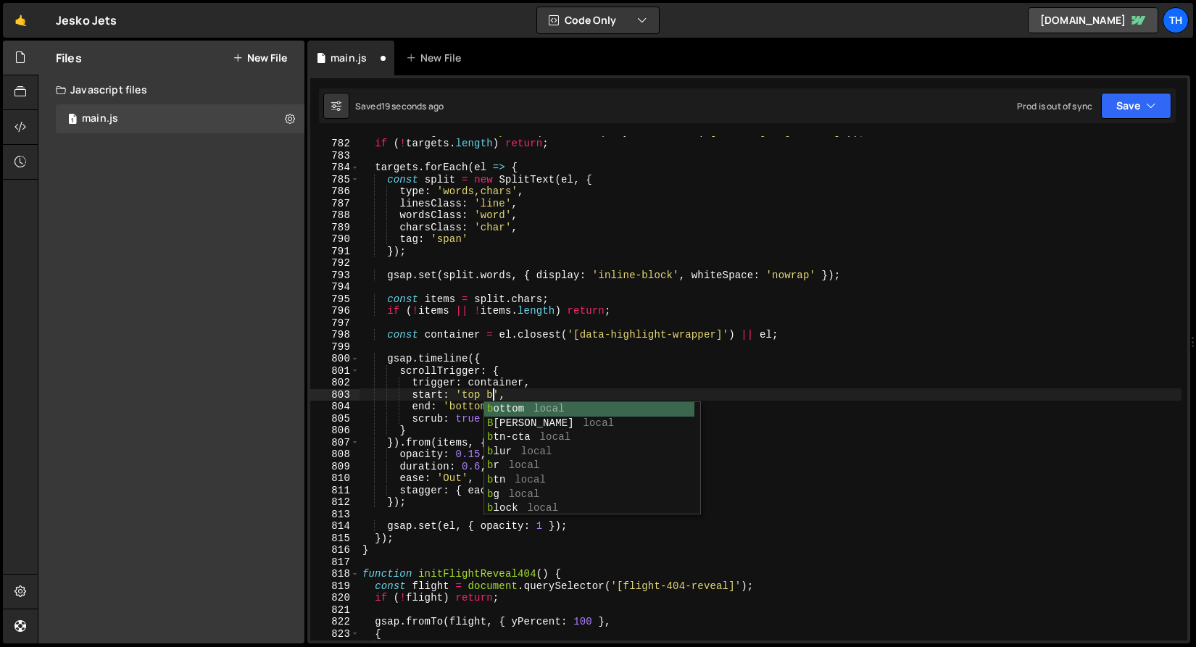
scroll to position [0, 9]
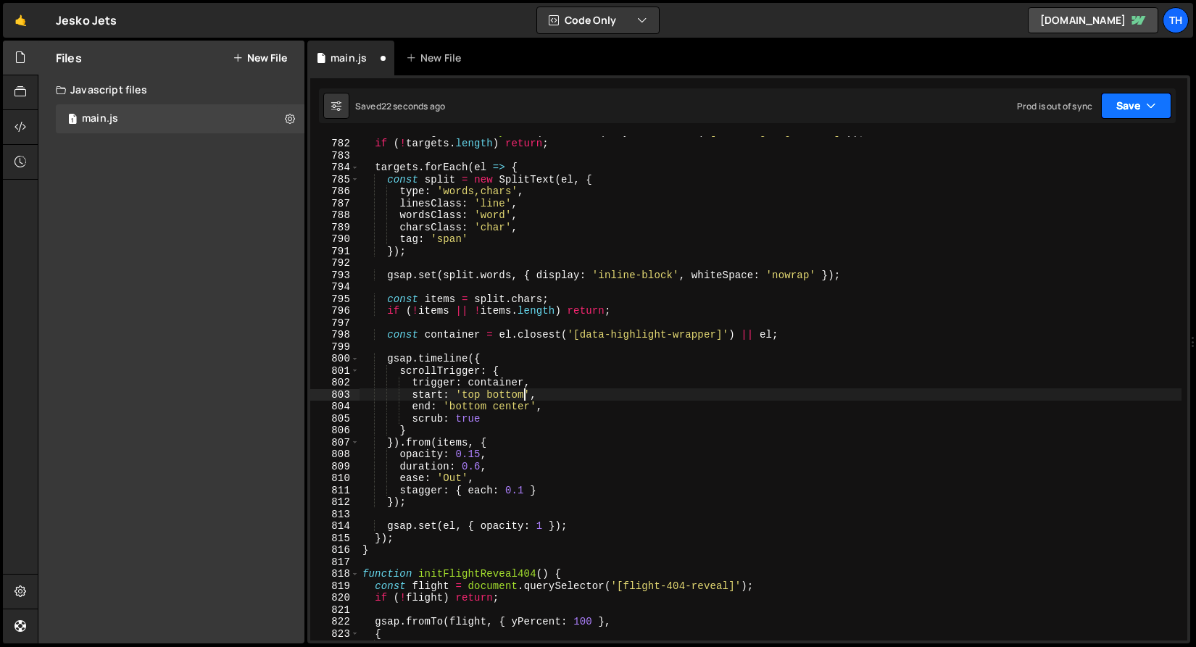
click at [1119, 109] on button "Save" at bounding box center [1136, 106] width 70 height 26
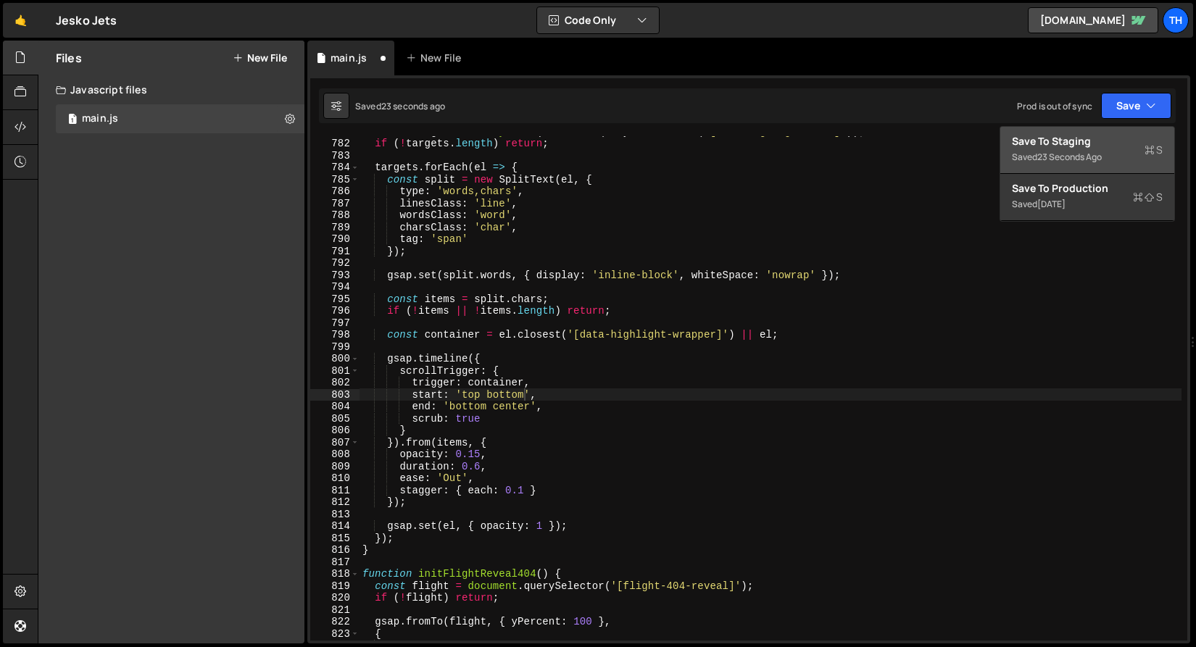
click at [1096, 145] on div "Save to Staging S" at bounding box center [1087, 141] width 151 height 14
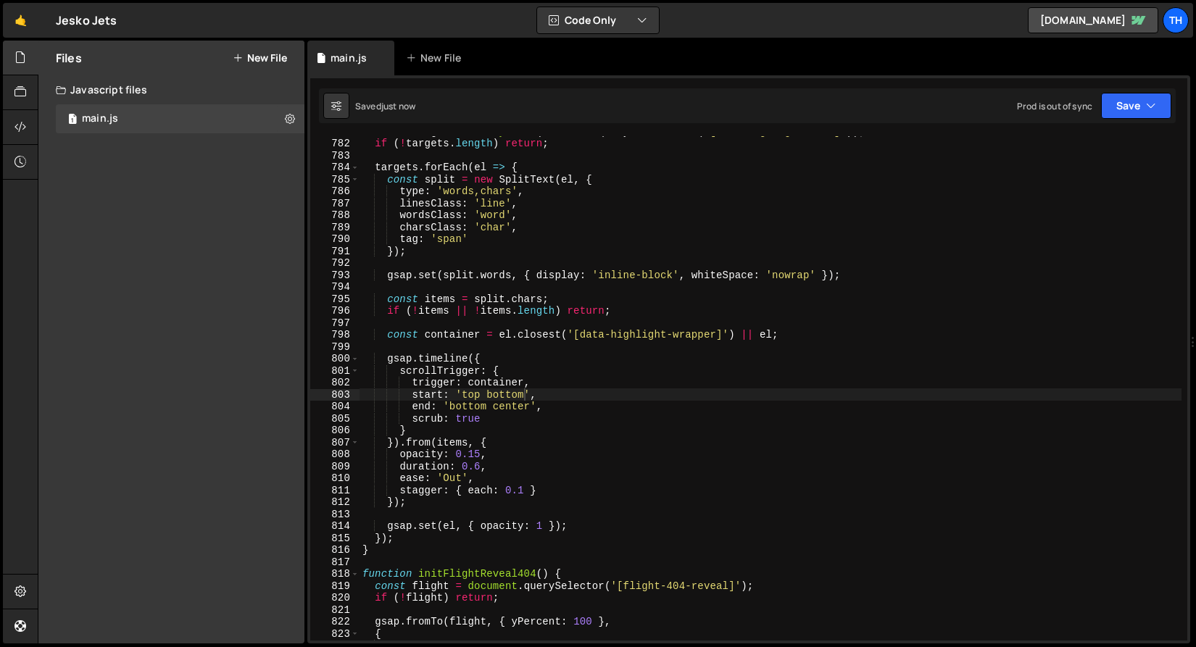
click at [493, 393] on div "const targets = Array . from ( document . querySelectorAll ( '[data-highlight-t…" at bounding box center [770, 389] width 822 height 528
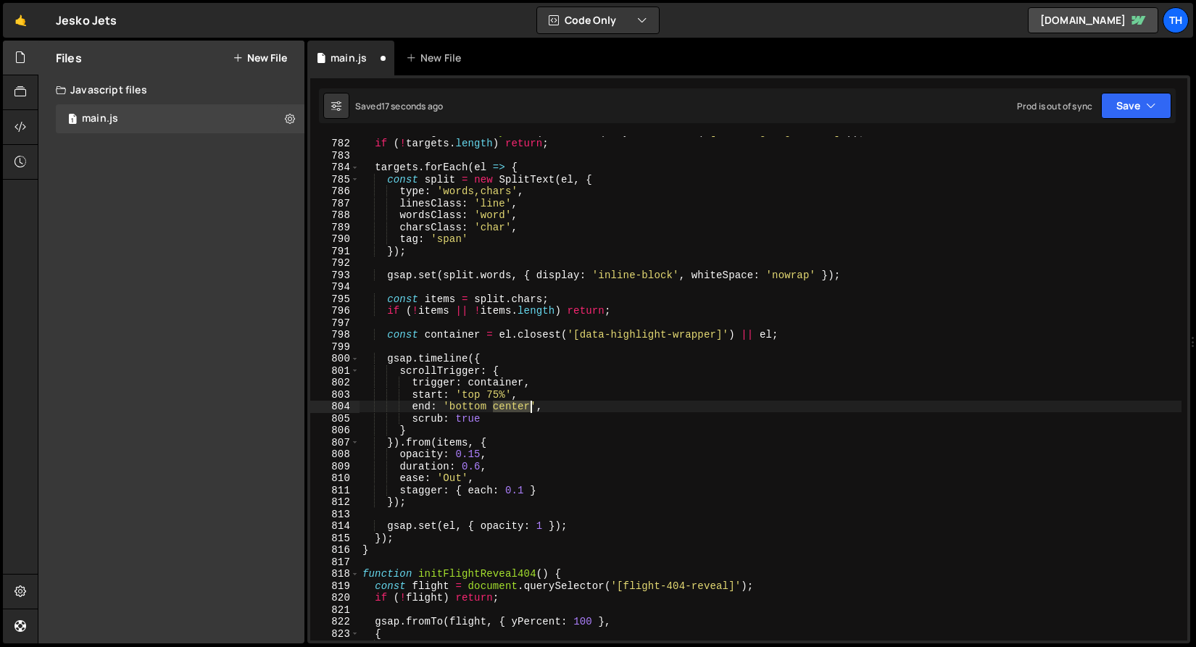
drag, startPoint x: 496, startPoint y: 407, endPoint x: 530, endPoint y: 409, distance: 34.9
click at [530, 409] on div "const targets = Array . from ( document . querySelectorAll ( '[data-highlight-t…" at bounding box center [770, 389] width 822 height 528
click at [1107, 96] on button "Save" at bounding box center [1136, 106] width 70 height 26
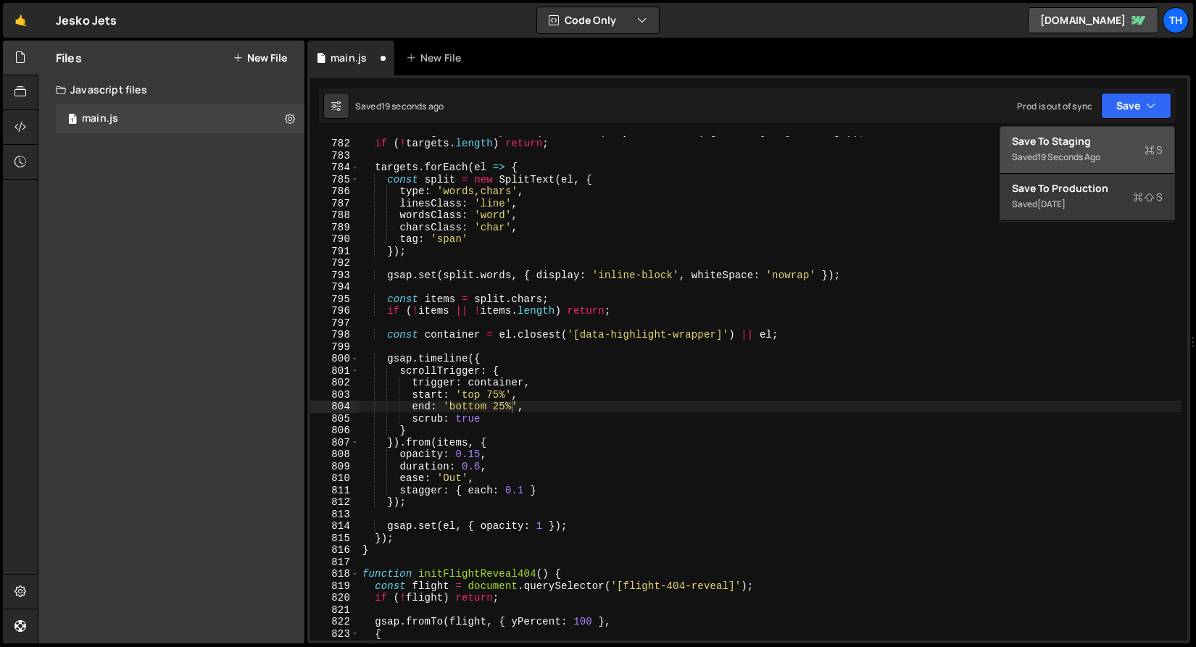
click at [1100, 134] on div "Save to Staging S" at bounding box center [1087, 141] width 151 height 14
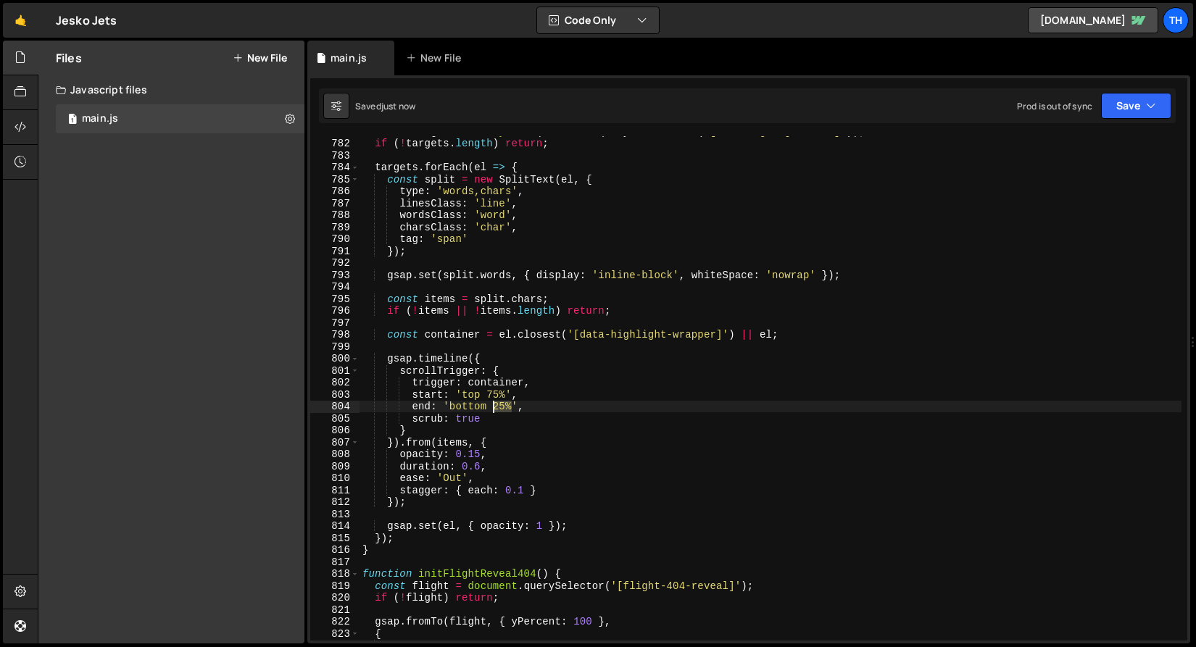
drag, startPoint x: 513, startPoint y: 405, endPoint x: 494, endPoint y: 404, distance: 18.9
click at [494, 404] on div "const targets = Array . from ( document . querySelectorAll ( '[data-highlight-t…" at bounding box center [770, 389] width 822 height 528
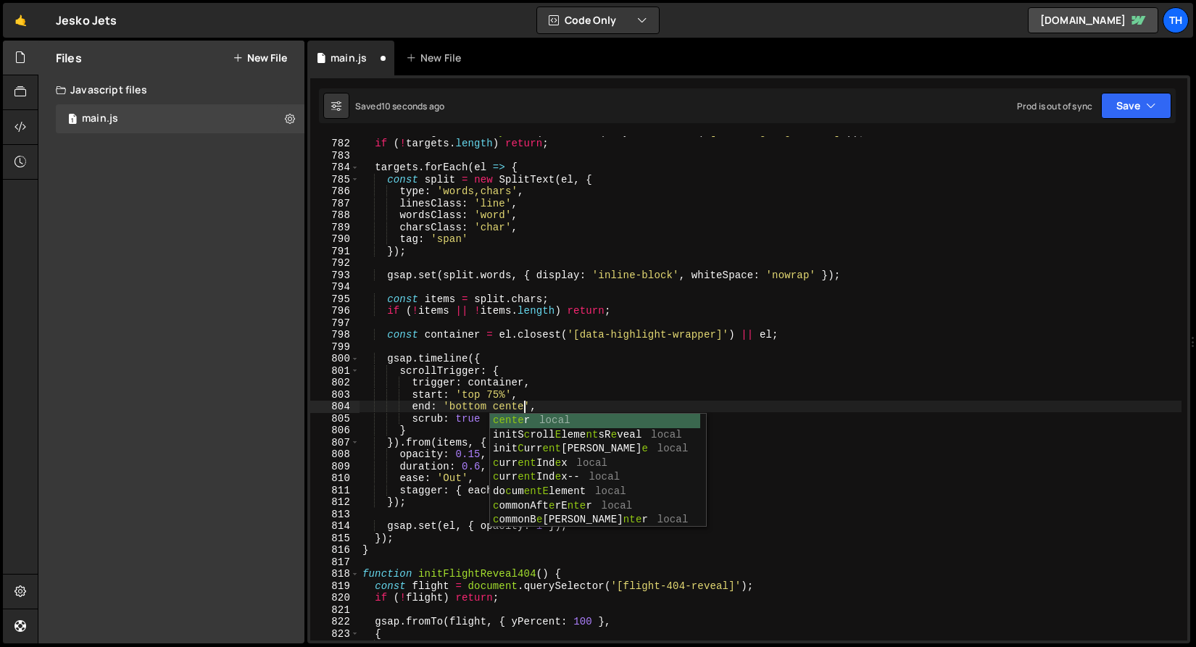
scroll to position [0, 12]
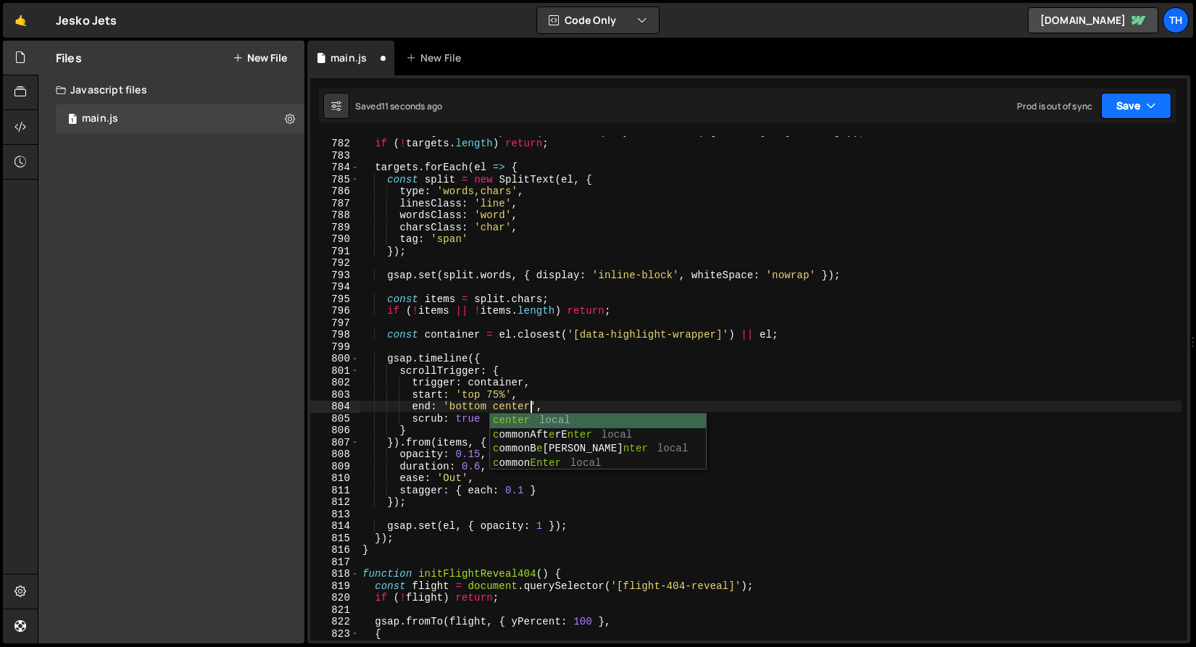
click at [1113, 101] on button "Save" at bounding box center [1136, 106] width 70 height 26
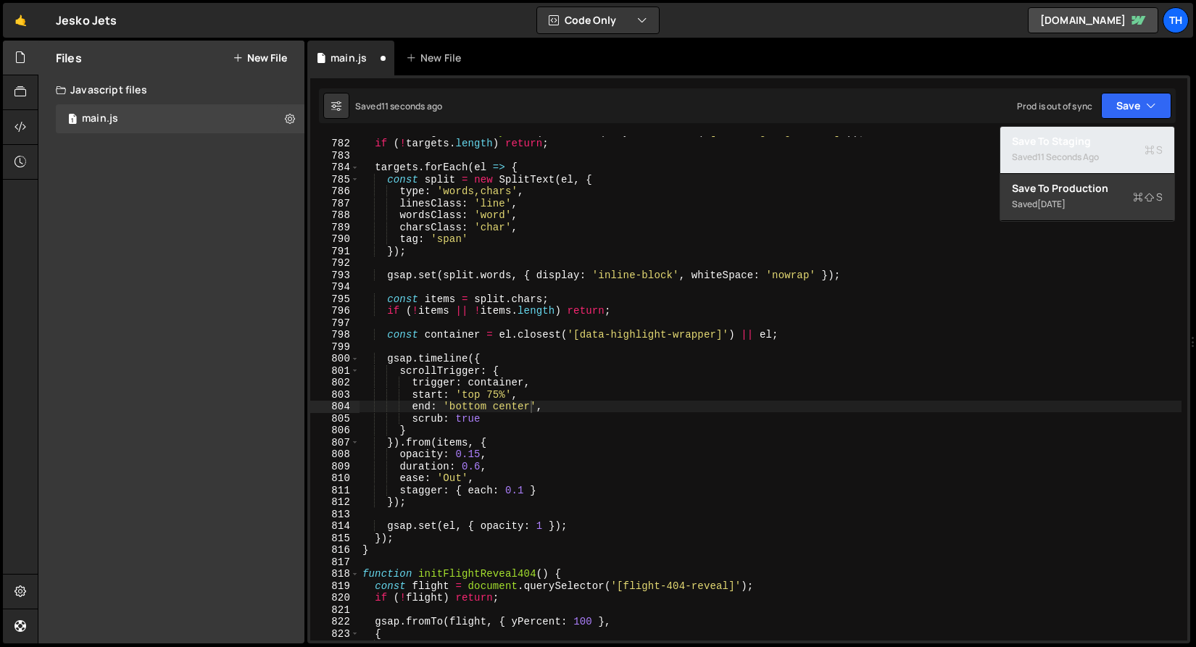
click at [1109, 128] on button "Save to Staging S Saved 11 seconds ago" at bounding box center [1087, 150] width 174 height 47
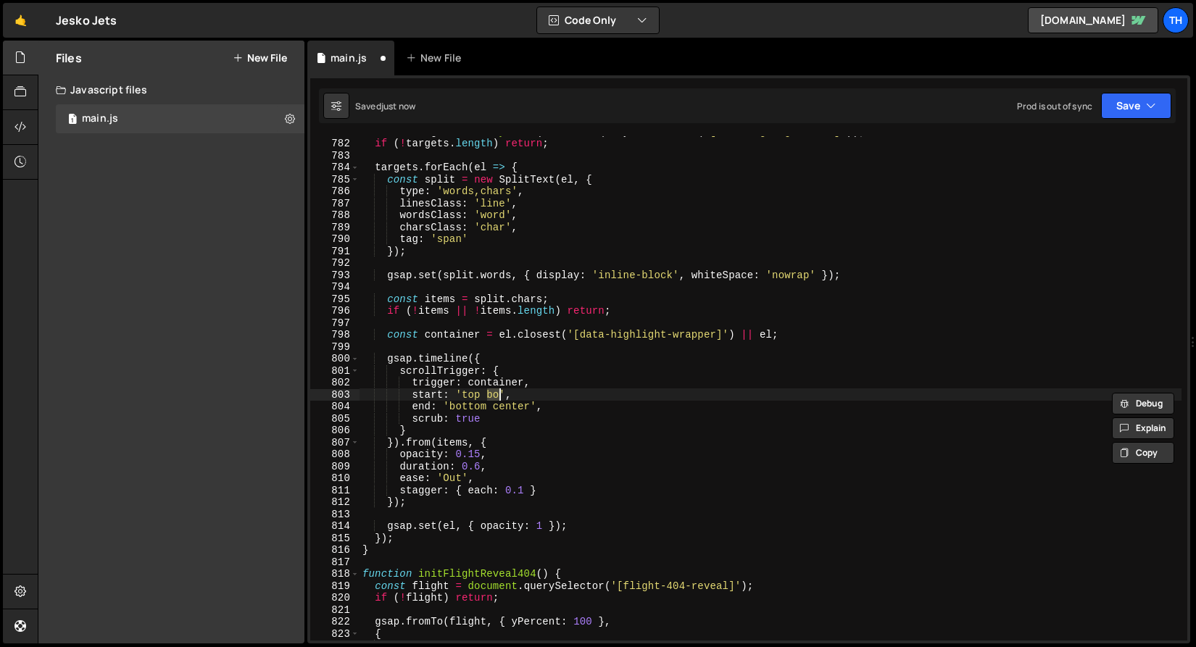
scroll to position [9349, 0]
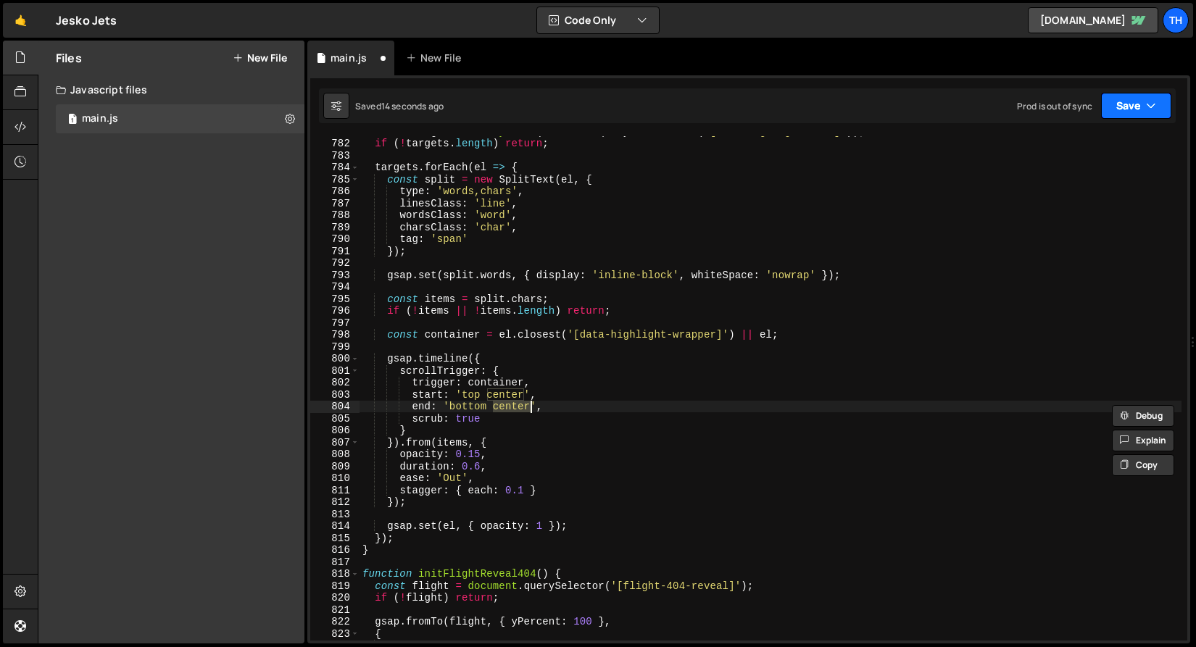
click at [1118, 107] on button "Save" at bounding box center [1136, 106] width 70 height 26
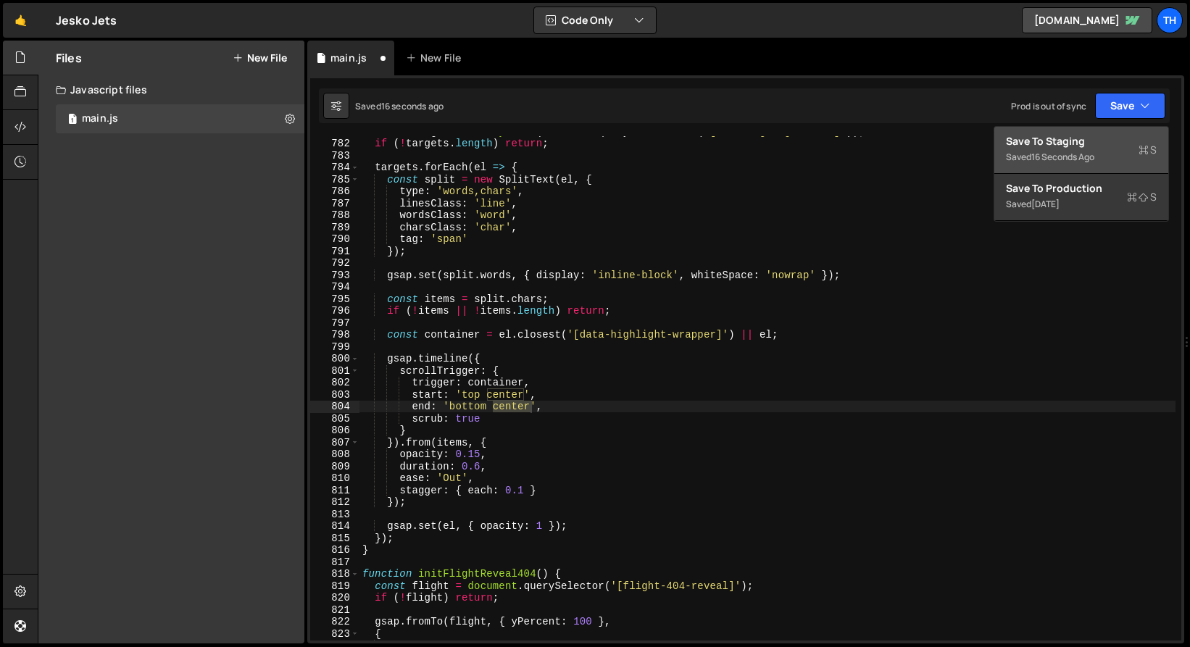
click at [1061, 157] on div "16 seconds ago" at bounding box center [1062, 157] width 63 height 12
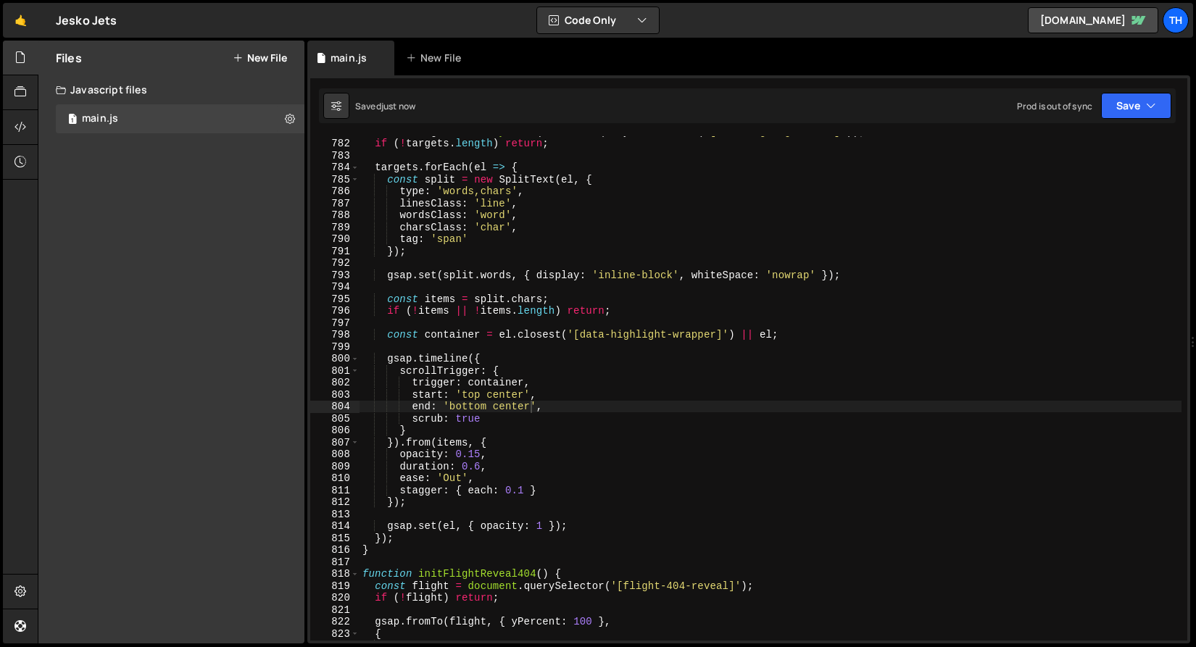
click at [517, 491] on div "const targets = Array . from ( document . querySelectorAll ( '[data-highlight-t…" at bounding box center [770, 389] width 822 height 528
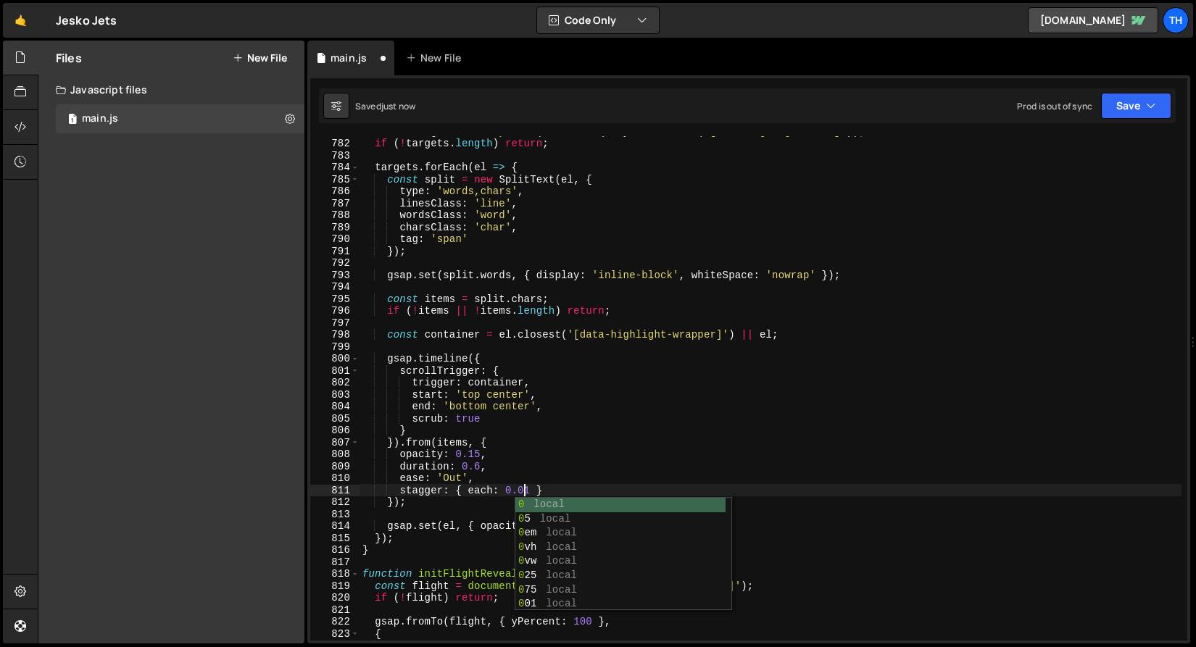
scroll to position [0, 11]
click at [1137, 111] on button "Save" at bounding box center [1136, 106] width 70 height 26
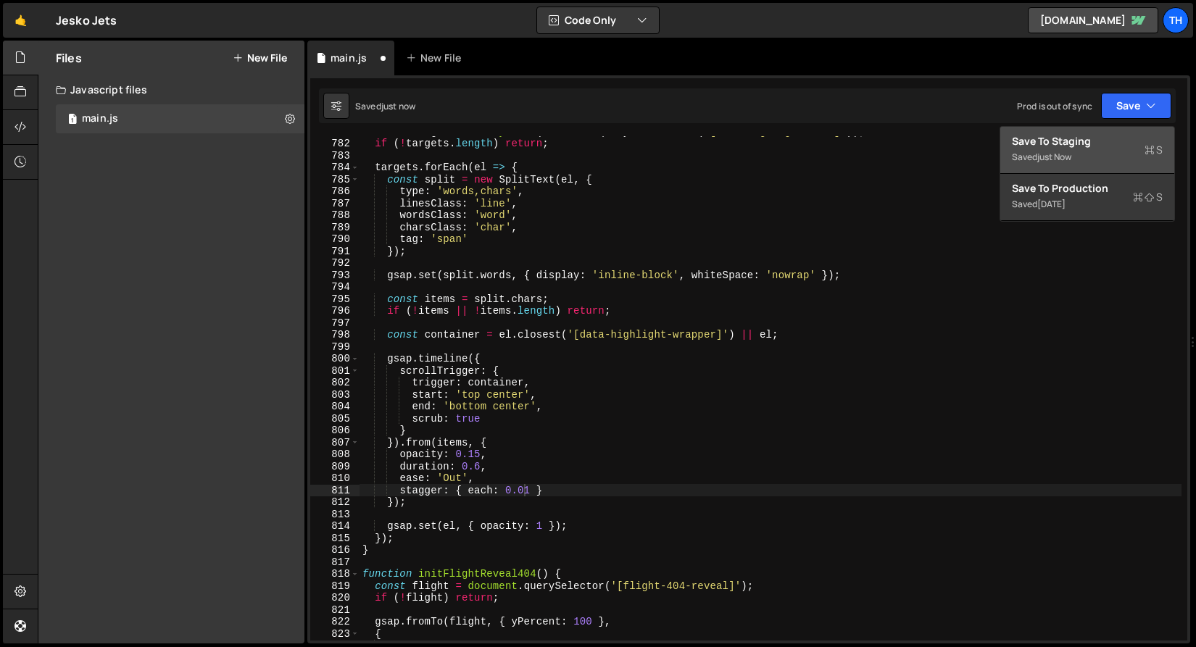
click at [1115, 131] on button "Save to Staging S Saved just now" at bounding box center [1087, 150] width 174 height 47
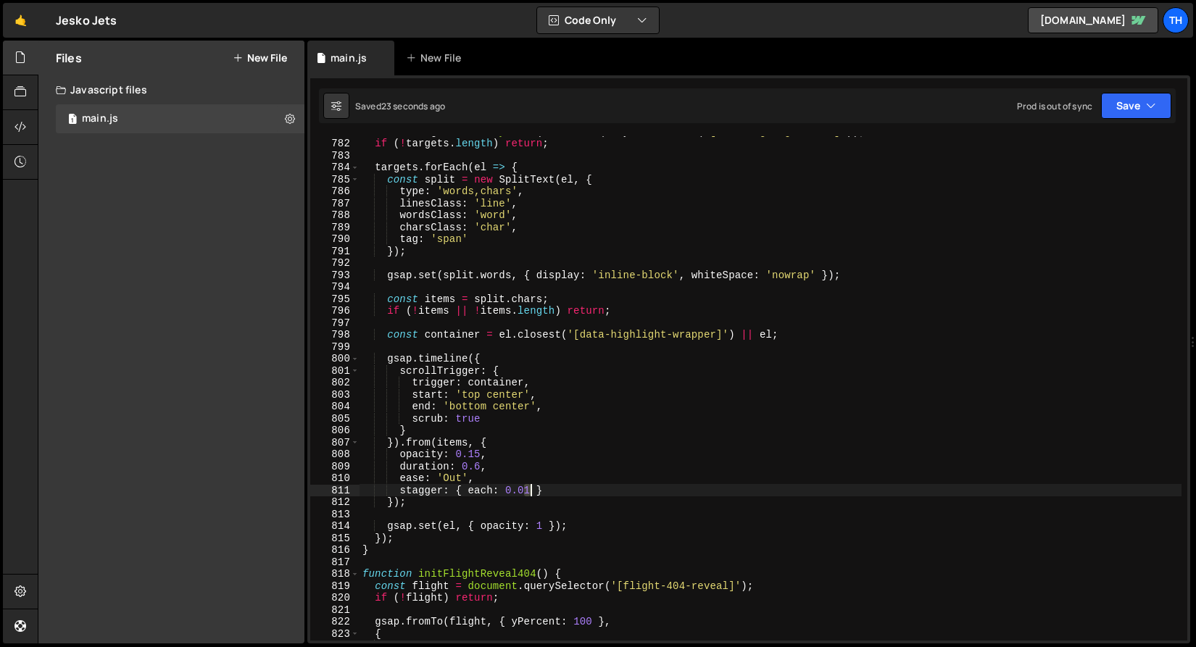
click at [529, 488] on div "const targets = Array . from ( document . querySelectorAll ( '[data-highlight-t…" at bounding box center [770, 389] width 822 height 528
type textarea "stagger: { each: 0.05 }"
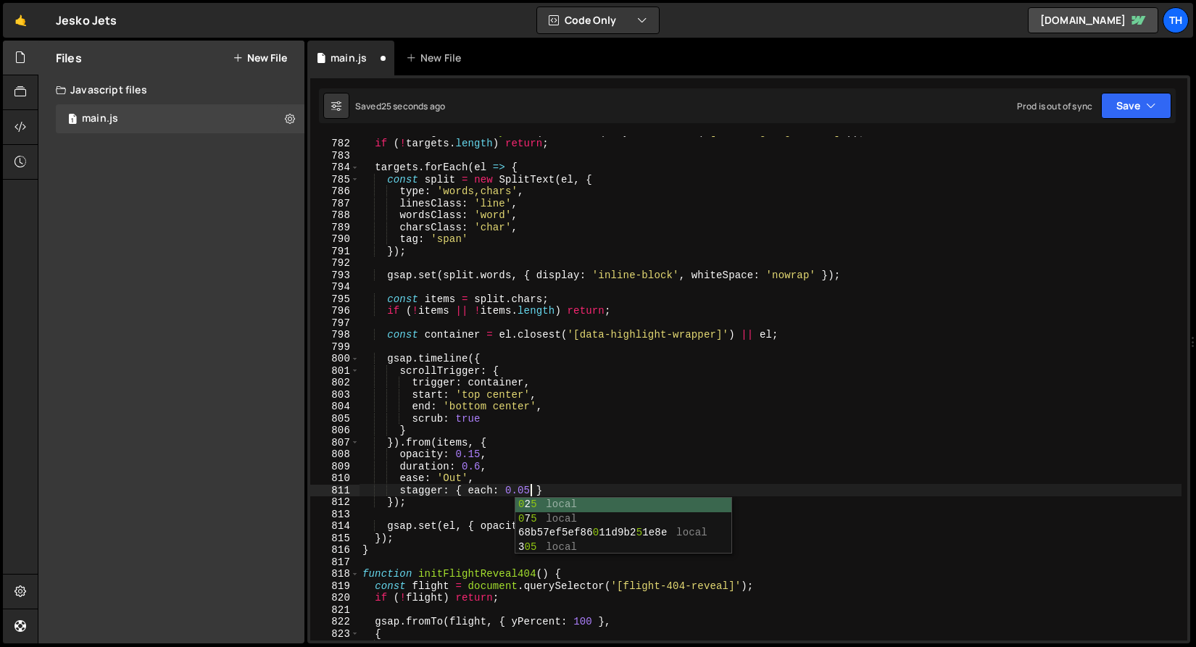
scroll to position [0, 12]
click at [646, 343] on div "const targets = Array . from ( document . querySelectorAll ( '[data-highlight-t…" at bounding box center [770, 389] width 822 height 528
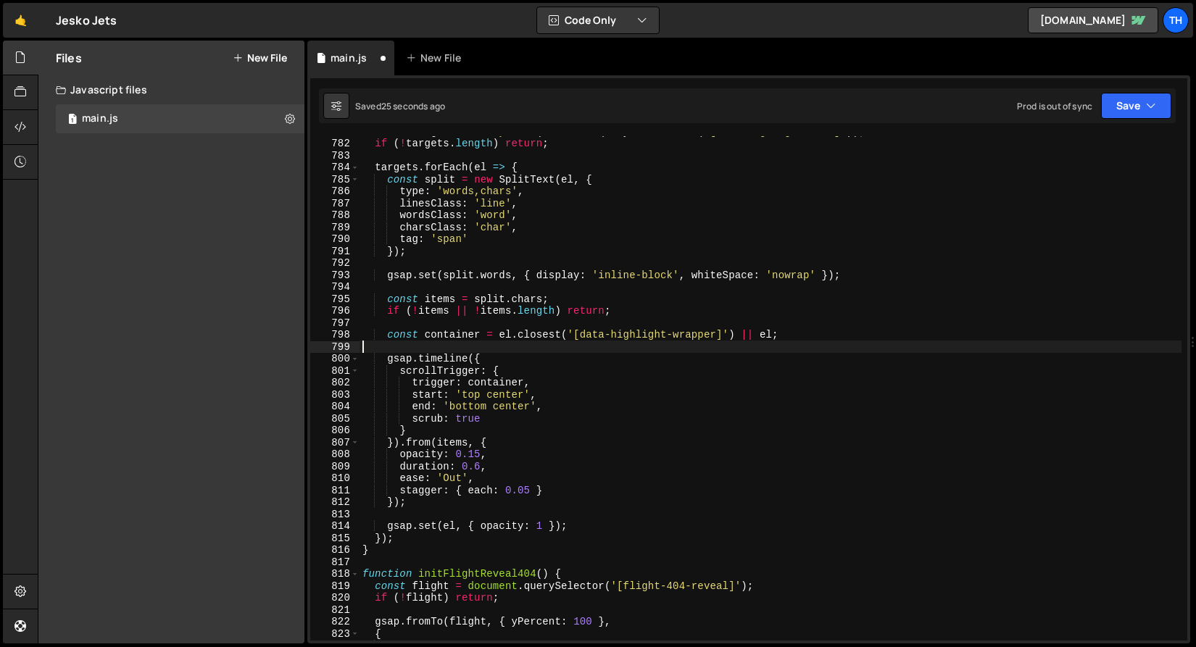
scroll to position [0, 0]
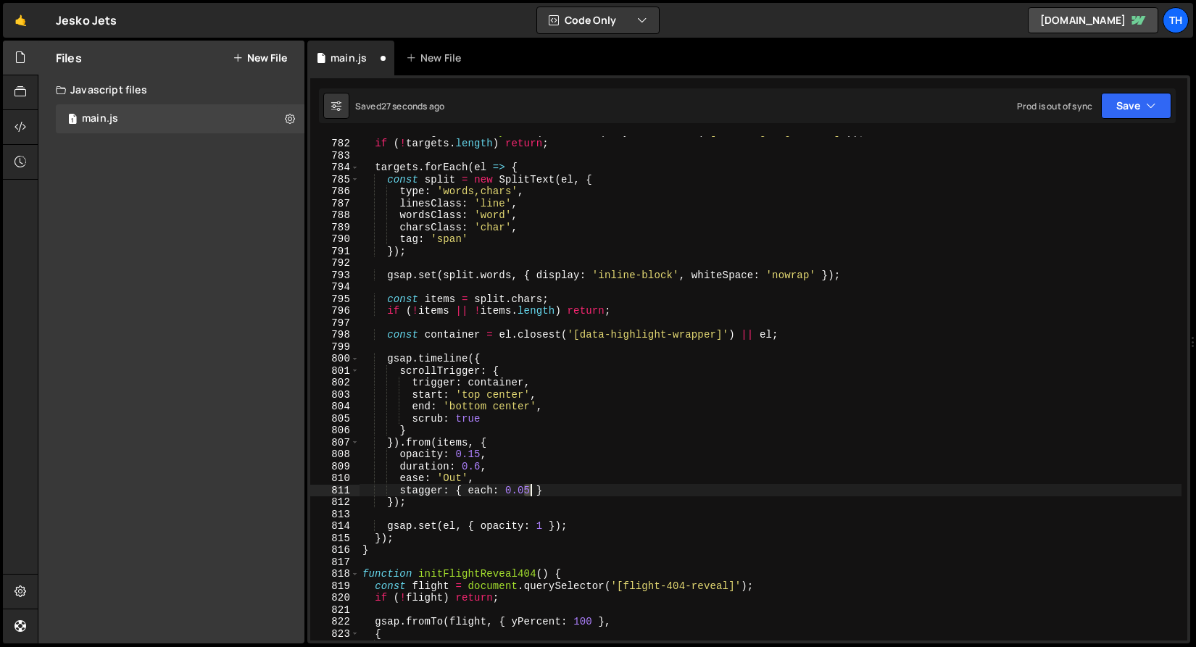
click at [528, 493] on div "const targets = Array . from ( document . querySelectorAll ( '[data-highlight-t…" at bounding box center [770, 389] width 822 height 528
click at [525, 491] on div "const targets = Array . from ( document . querySelectorAll ( '[data-highlight-t…" at bounding box center [770, 389] width 822 height 528
click at [1125, 108] on button "Save" at bounding box center [1136, 106] width 70 height 26
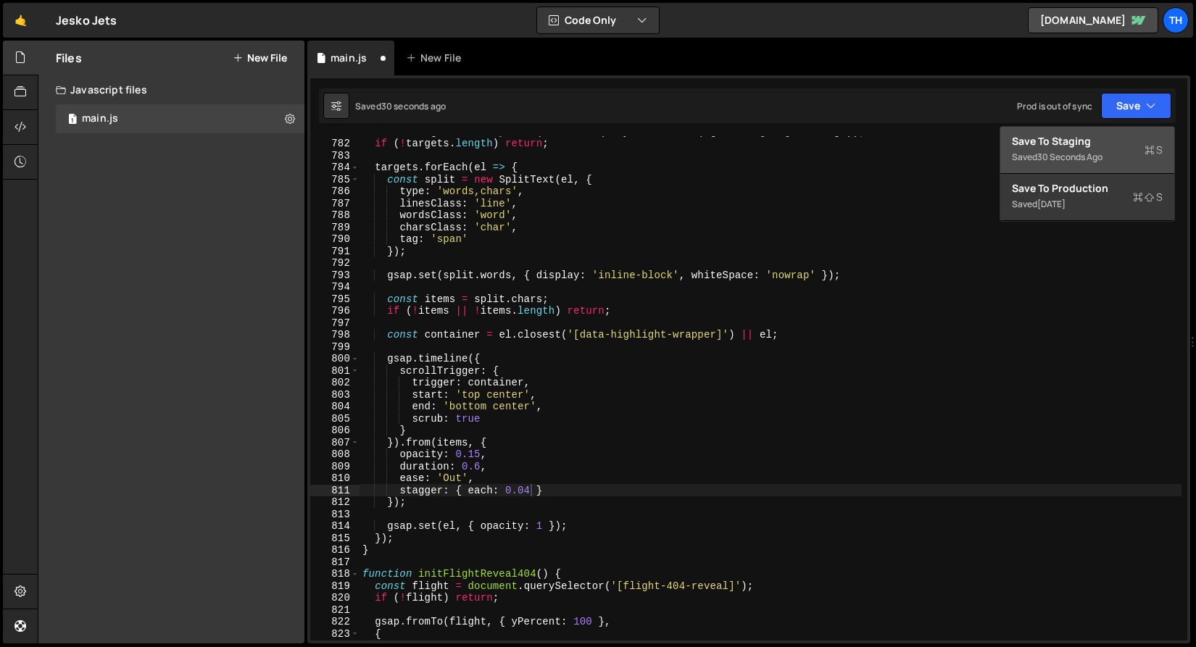
click at [1107, 133] on button "Save to Staging S Saved 30 seconds ago" at bounding box center [1087, 150] width 174 height 47
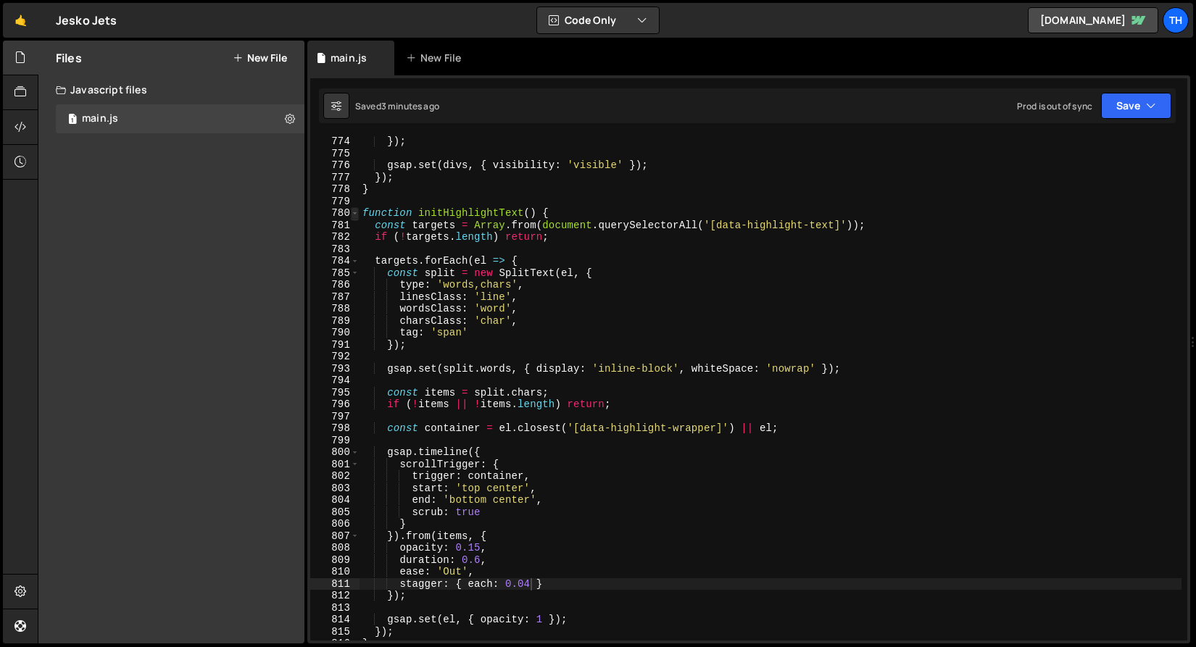
click at [357, 215] on span at bounding box center [355, 213] width 8 height 12
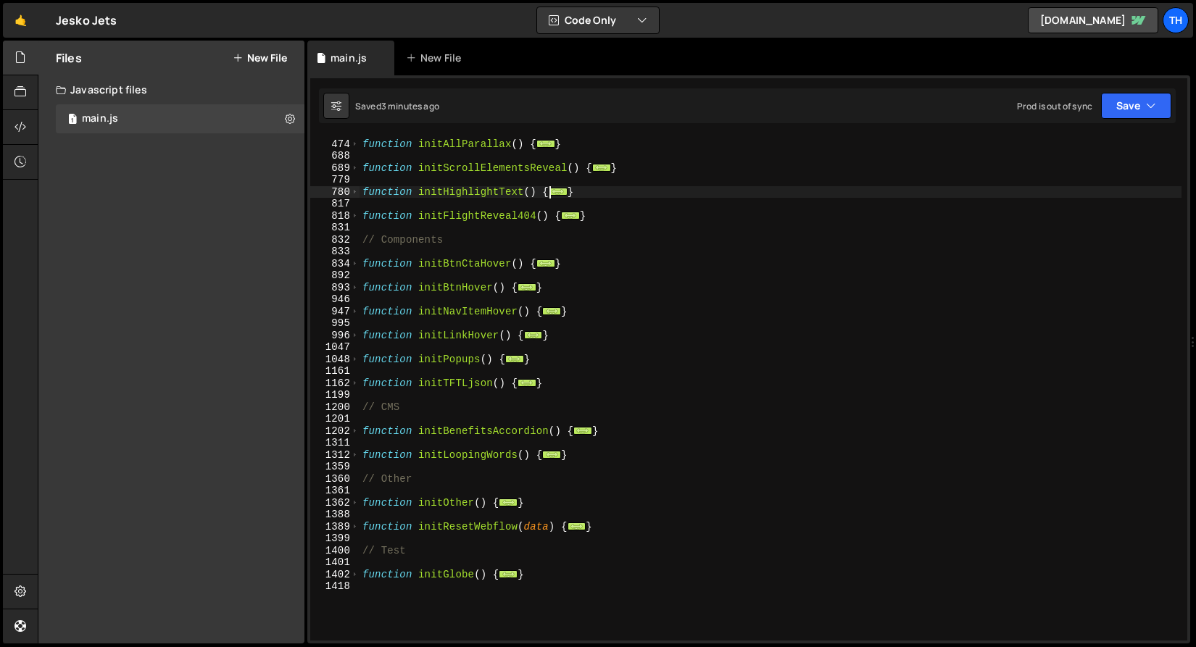
scroll to position [443, 0]
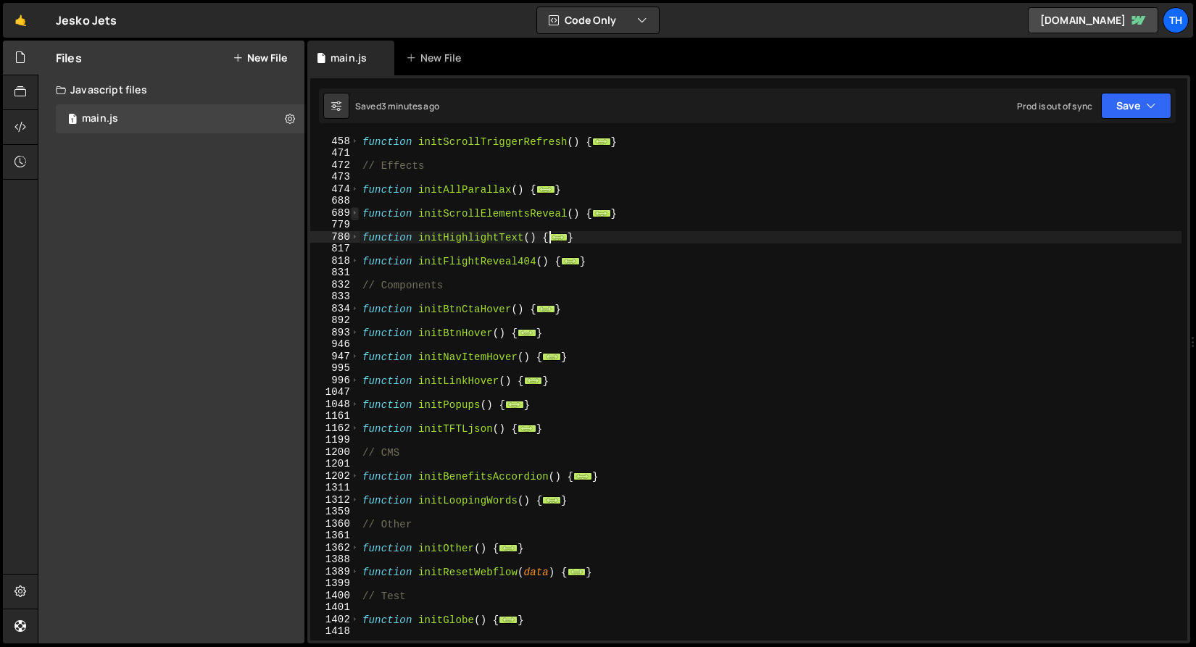
click at [356, 217] on span at bounding box center [355, 213] width 8 height 12
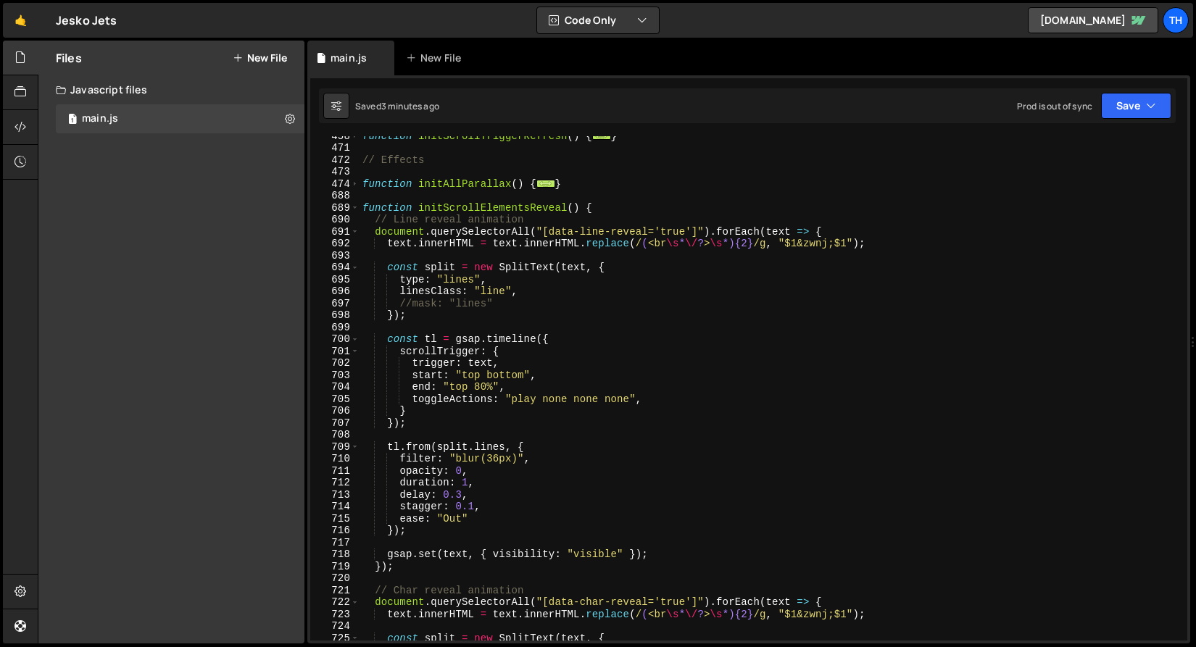
scroll to position [532, 0]
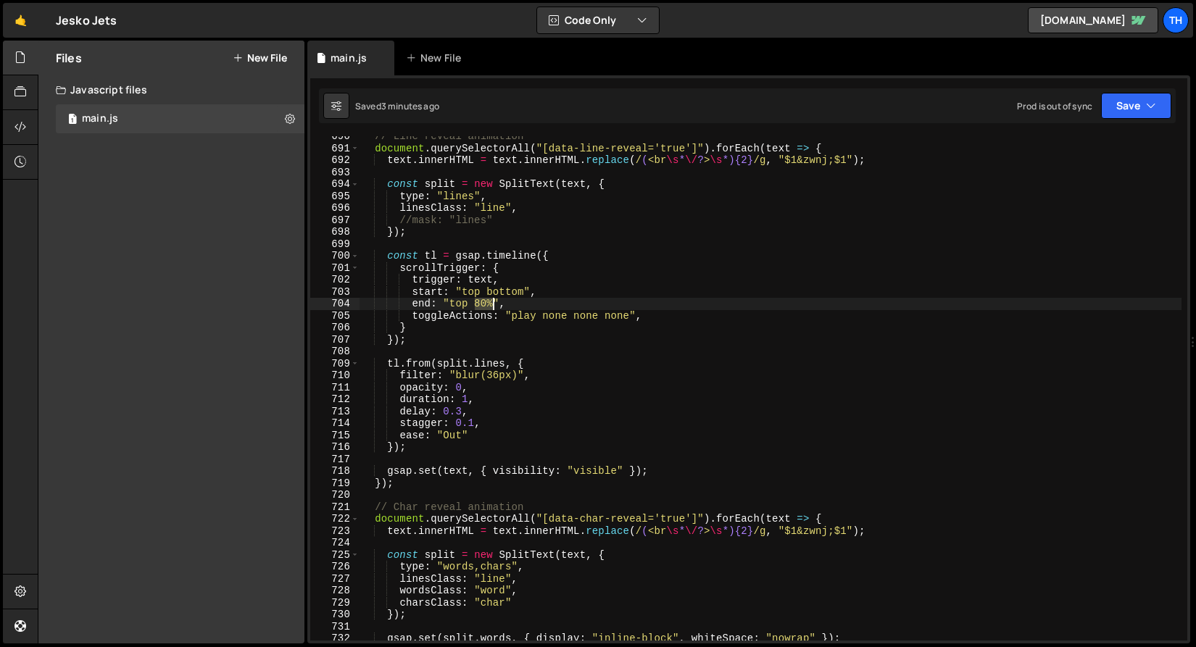
drag, startPoint x: 473, startPoint y: 303, endPoint x: 493, endPoint y: 303, distance: 20.3
click at [493, 303] on div "// Line reveal animation document . querySelectorAll ( "[data-line-reveal='true…" at bounding box center [770, 394] width 822 height 528
click at [517, 293] on div "// Line reveal animation document . querySelectorAll ( "[data-line-reveal='true…" at bounding box center [770, 394] width 822 height 528
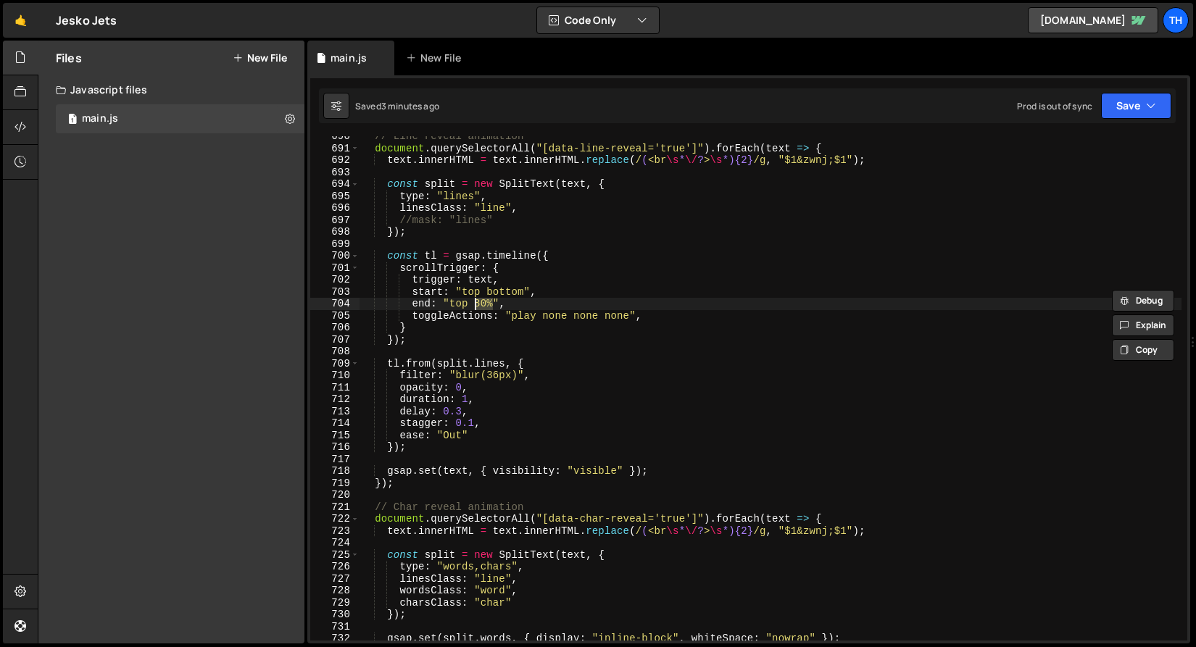
drag, startPoint x: 493, startPoint y: 301, endPoint x: 474, endPoint y: 300, distance: 19.6
click at [474, 300] on div "// Line reveal animation document . querySelectorAll ( "[data-line-reveal='true…" at bounding box center [770, 394] width 822 height 528
paste textarea "bottom"
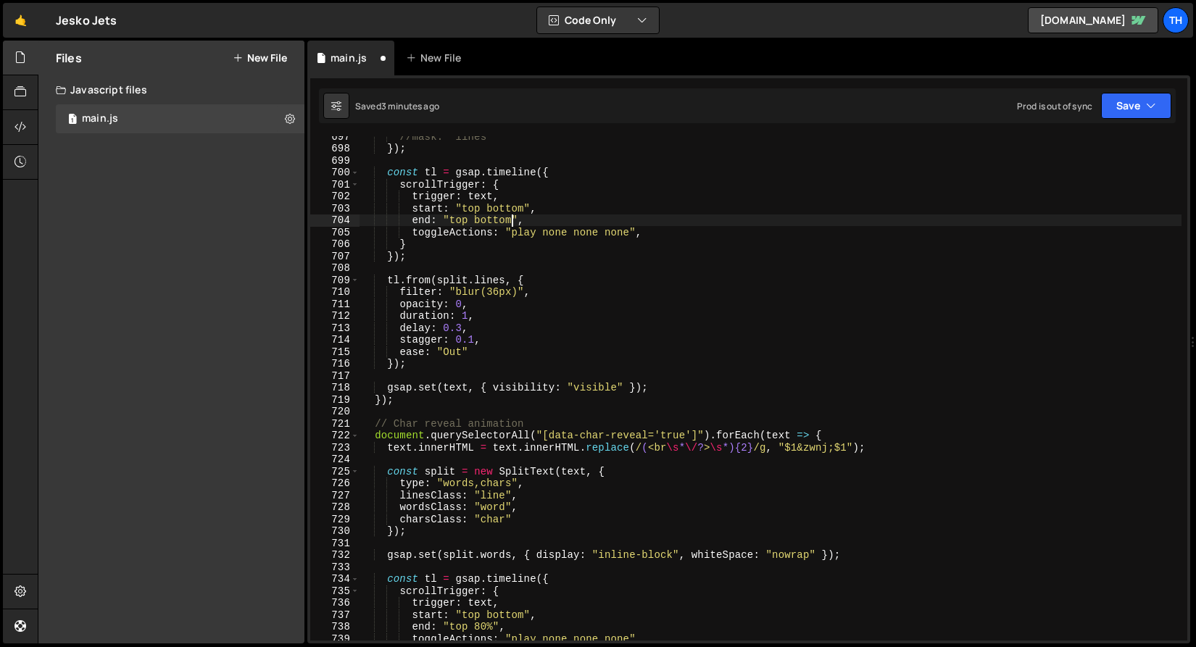
scroll to position [767, 0]
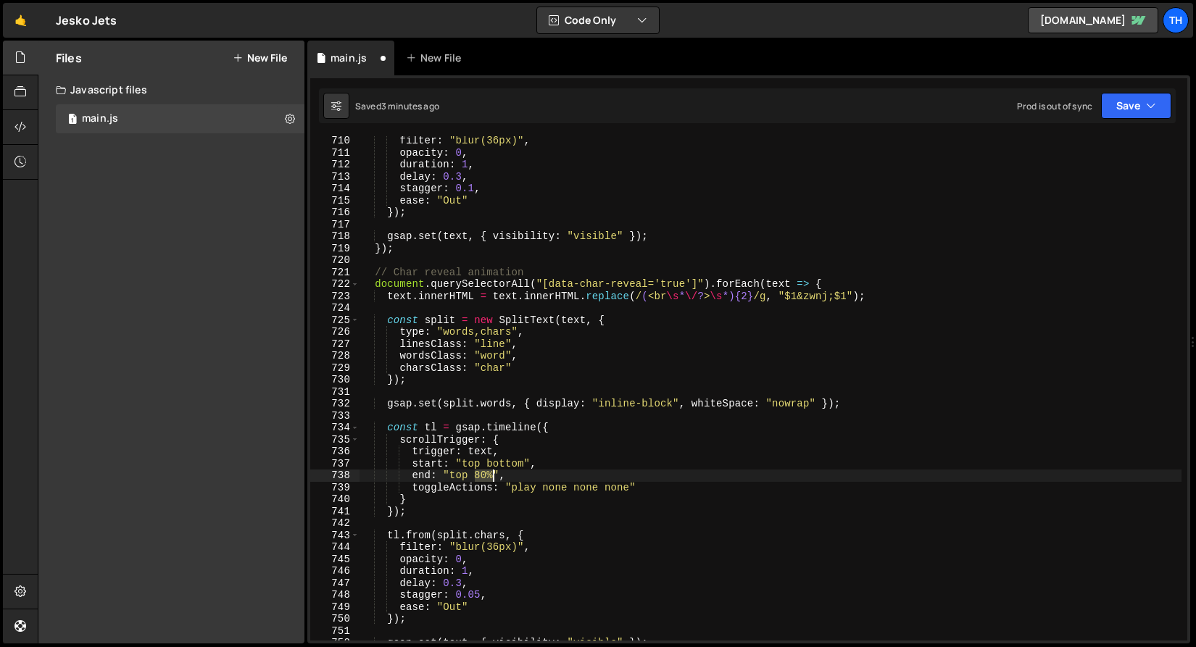
drag, startPoint x: 475, startPoint y: 472, endPoint x: 493, endPoint y: 473, distance: 17.5
click at [493, 473] on div "filter : "blur(36px)" , opacity : 0 , duration : 1 , delay : 0.3 , stagger : 0.…" at bounding box center [770, 399] width 822 height 528
paste textarea "bottom"
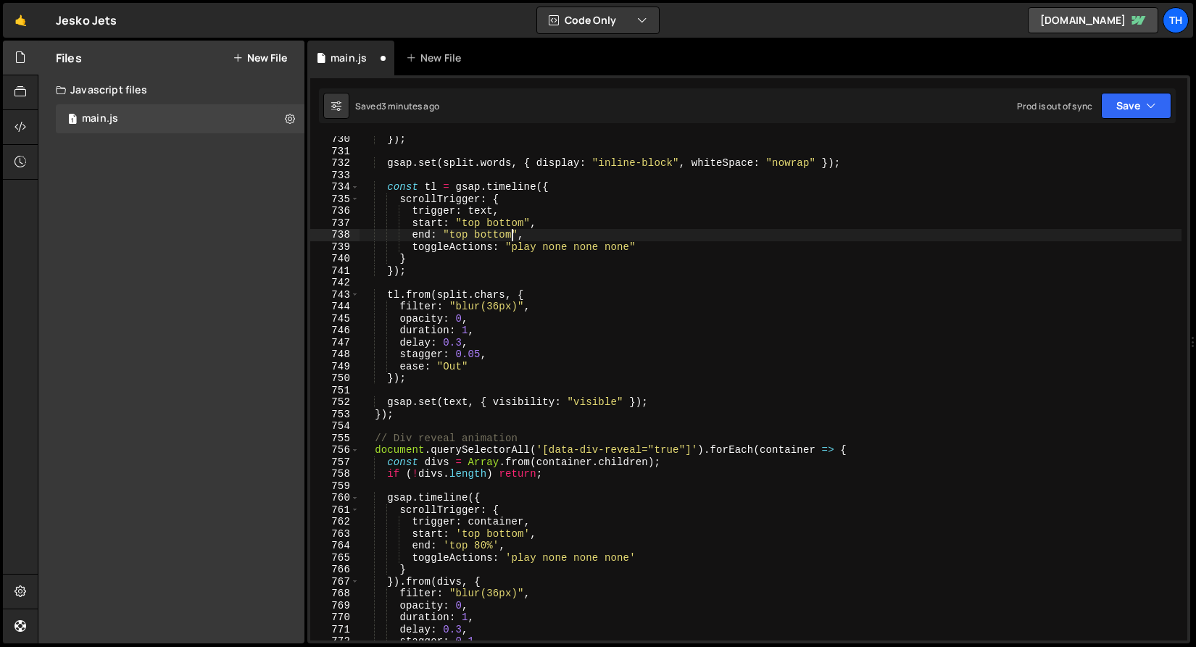
scroll to position [1028, 0]
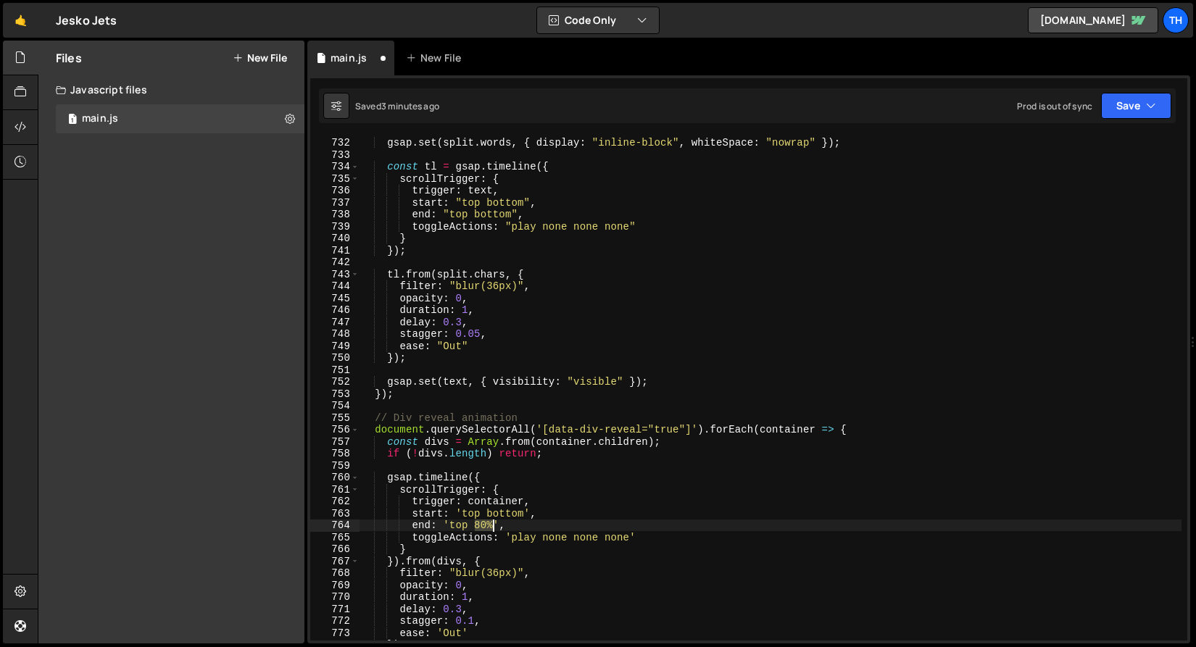
drag, startPoint x: 473, startPoint y: 522, endPoint x: 493, endPoint y: 526, distance: 19.9
click at [493, 526] on div "gsap . set ( split . words , { display : "inline-block" , whiteSpace : "nowrap"…" at bounding box center [770, 389] width 822 height 528
paste textarea "bottom"
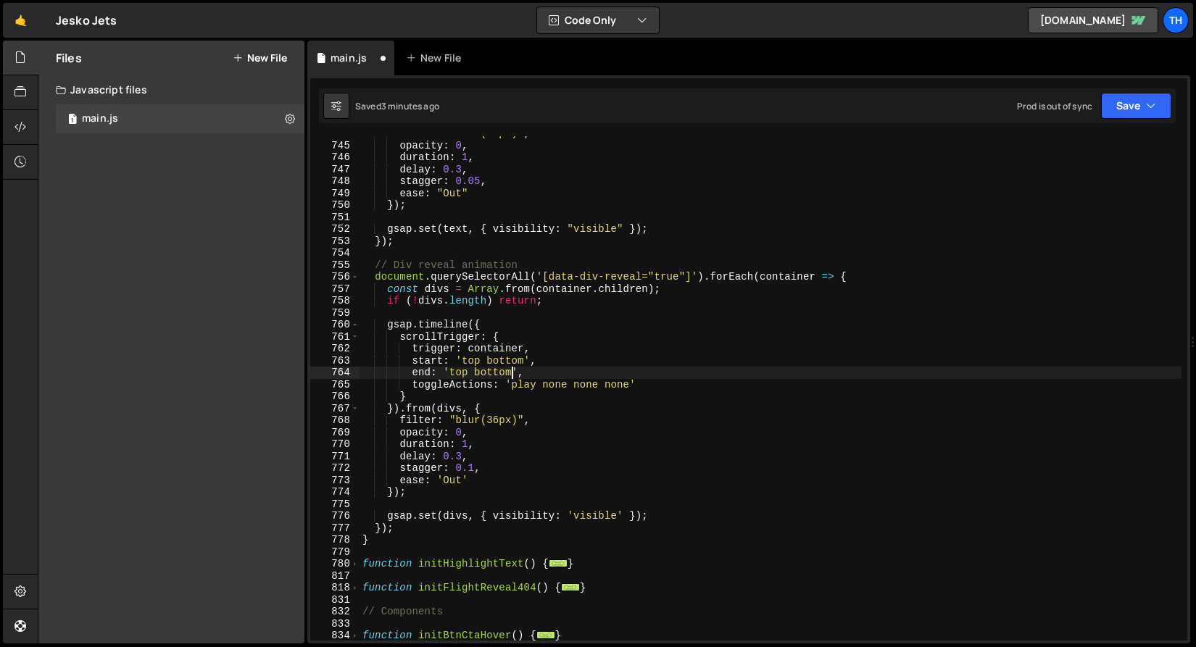
scroll to position [1180, 0]
click at [1107, 104] on button "Save" at bounding box center [1136, 106] width 70 height 26
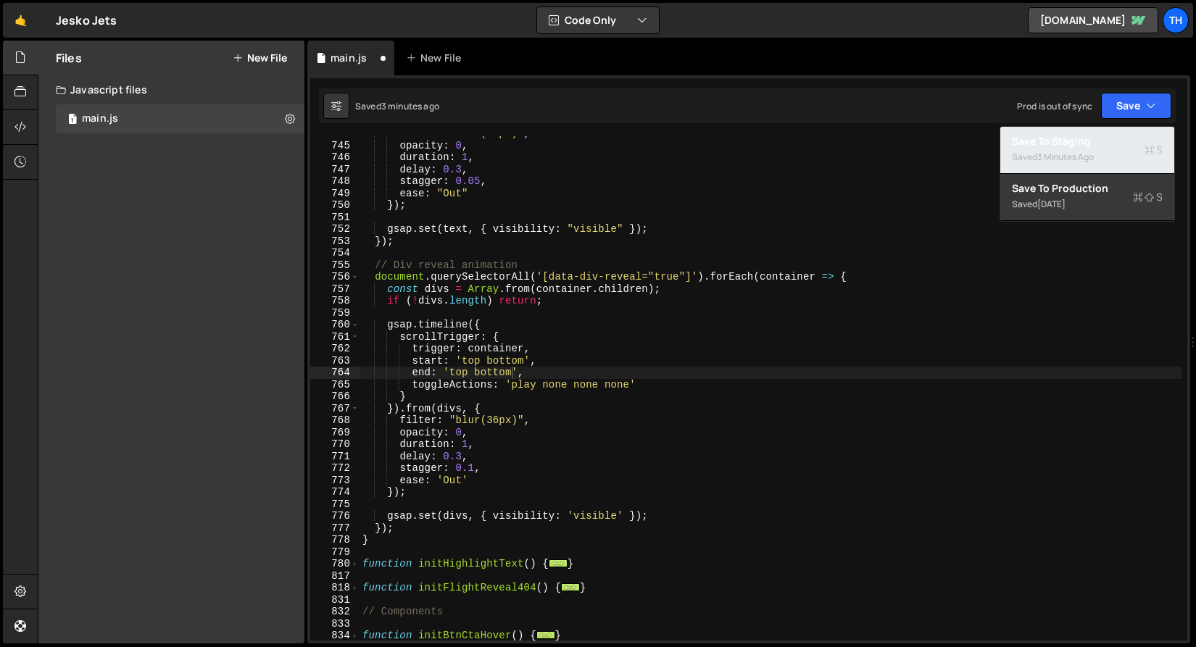
click at [1088, 154] on div "3 minutes ago" at bounding box center [1065, 157] width 57 height 12
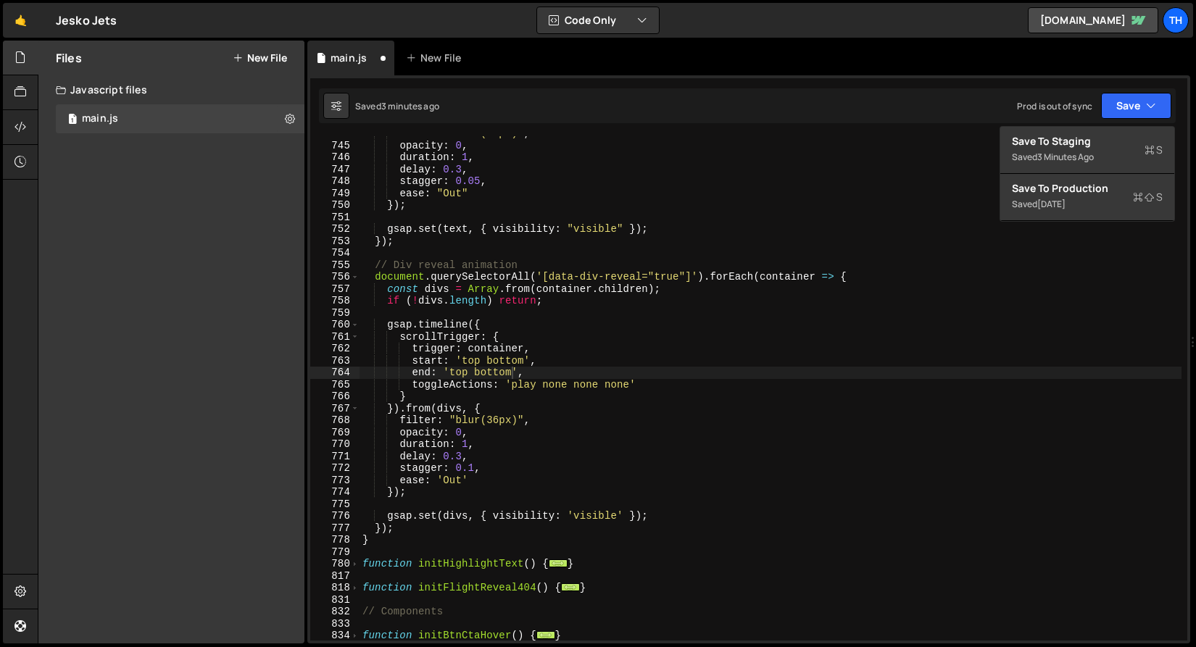
scroll to position [8892, 0]
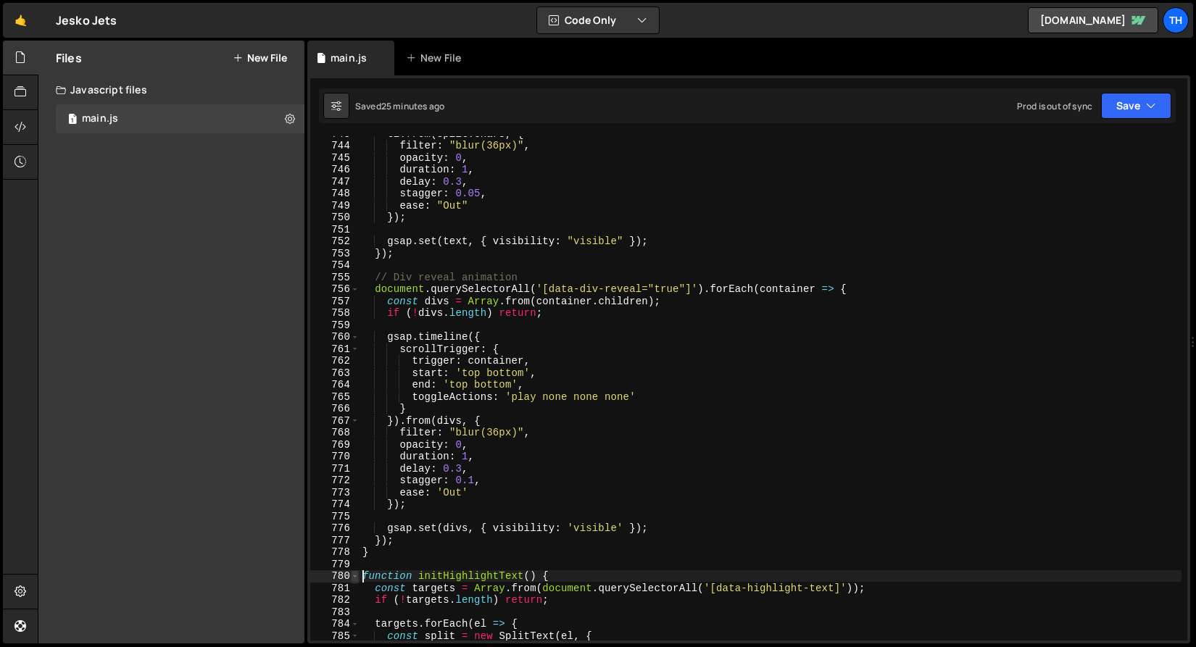
click at [355, 577] on span at bounding box center [355, 576] width 8 height 12
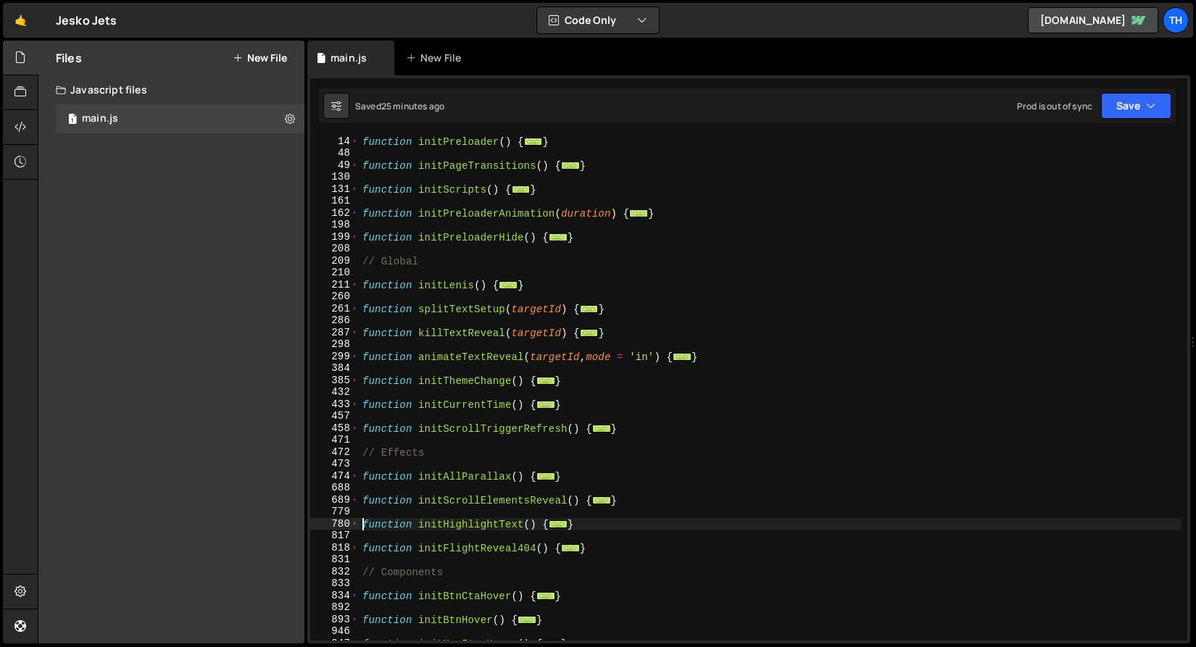
scroll to position [67, 0]
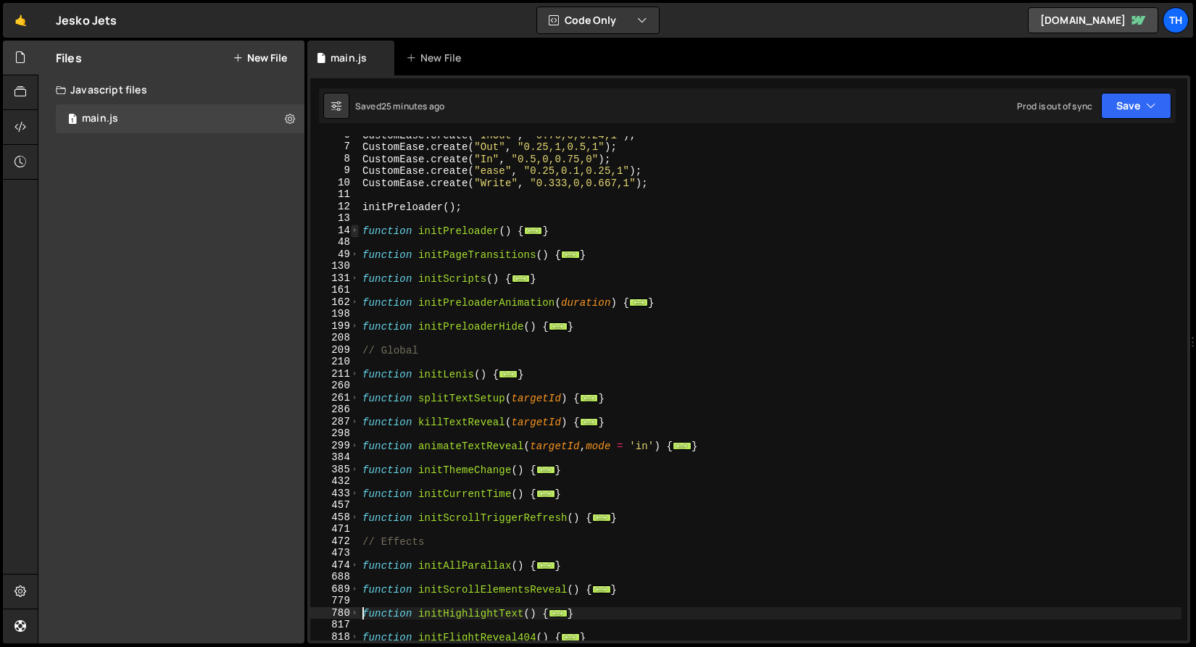
click at [354, 228] on span at bounding box center [355, 231] width 8 height 12
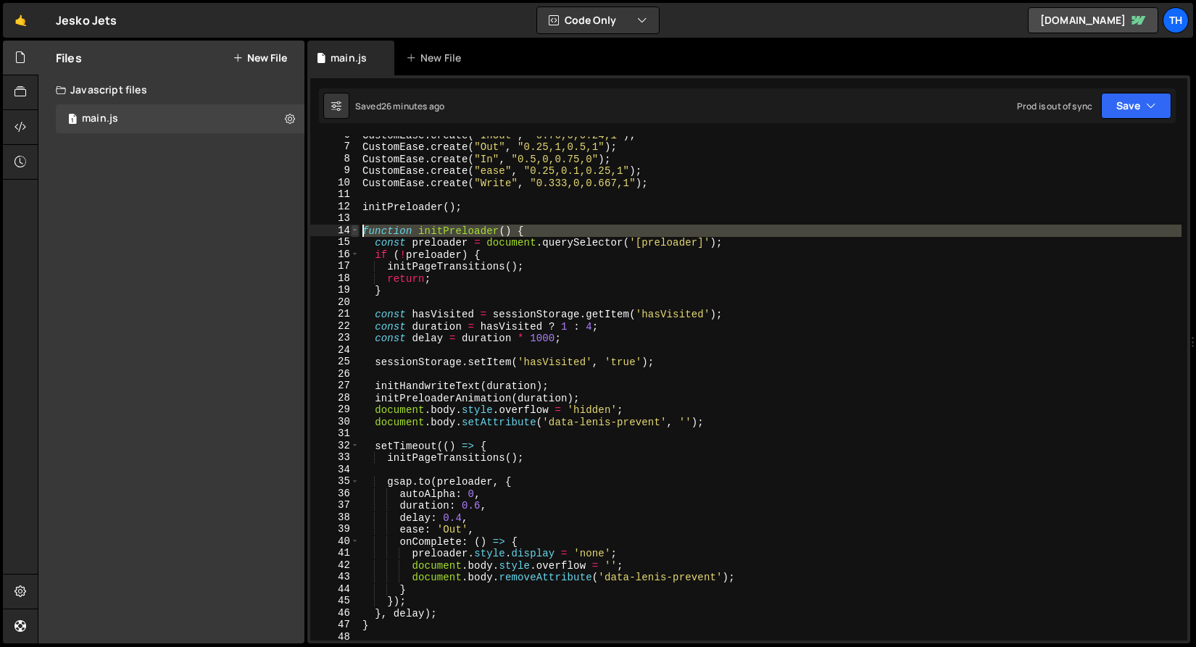
click at [351, 229] on span at bounding box center [355, 231] width 8 height 12
type textarea "function initPreloader() { const preloader = document.querySelector('[preloader…"
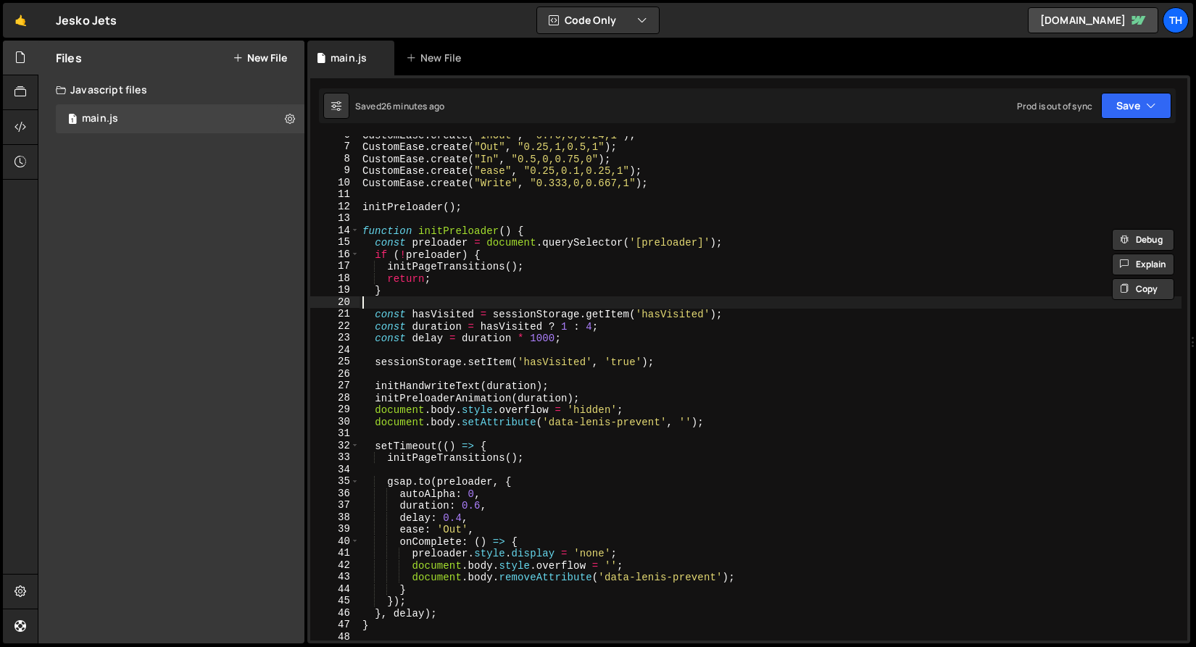
click at [416, 304] on div "CustomEase . create ( "InOut" , "0.76,0,0.24,1" ) ; CustomEase . create ( "Out"…" at bounding box center [770, 393] width 822 height 528
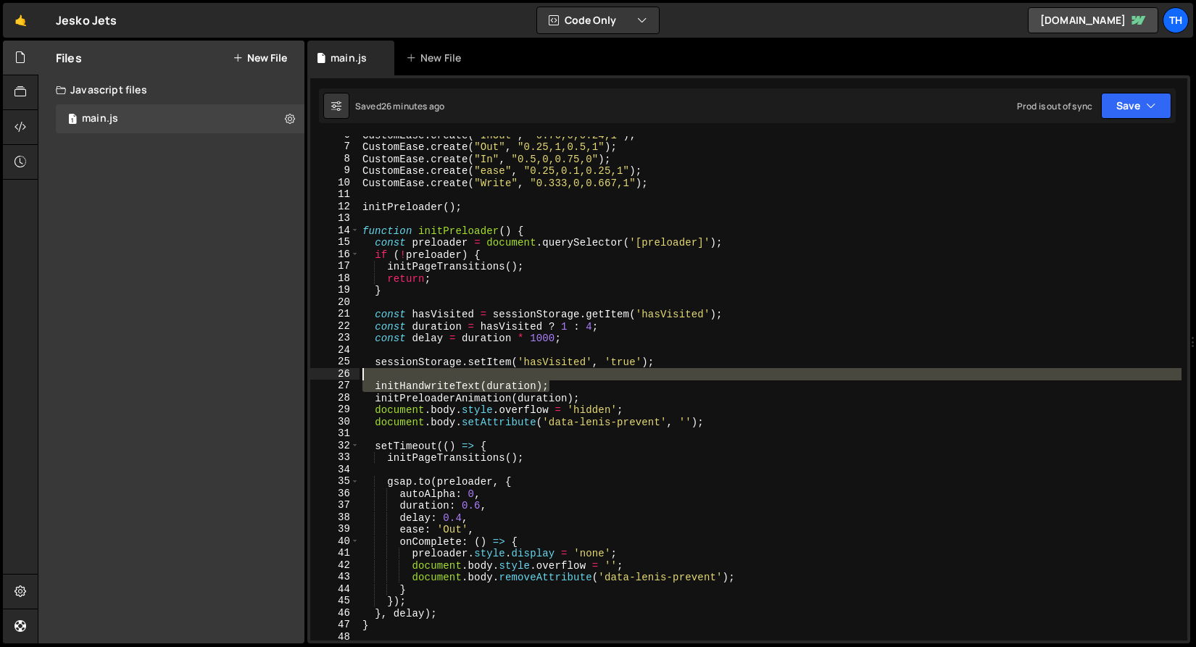
drag, startPoint x: 570, startPoint y: 383, endPoint x: 314, endPoint y: 378, distance: 256.6
click at [314, 378] on div "6 7 8 9 10 11 12 13 14 15 16 17 18 19 20 21 22 23 24 25 26 27 28 29 30 31 32 33…" at bounding box center [748, 388] width 877 height 504
click at [314, 378] on div "26" at bounding box center [334, 374] width 49 height 12
click at [467, 390] on div "CustomEase . create ( "InOut" , "0.76,0,0.24,1" ) ; CustomEase . create ( "Out"…" at bounding box center [770, 393] width 822 height 528
type textarea "initHandwriteText(duration);"
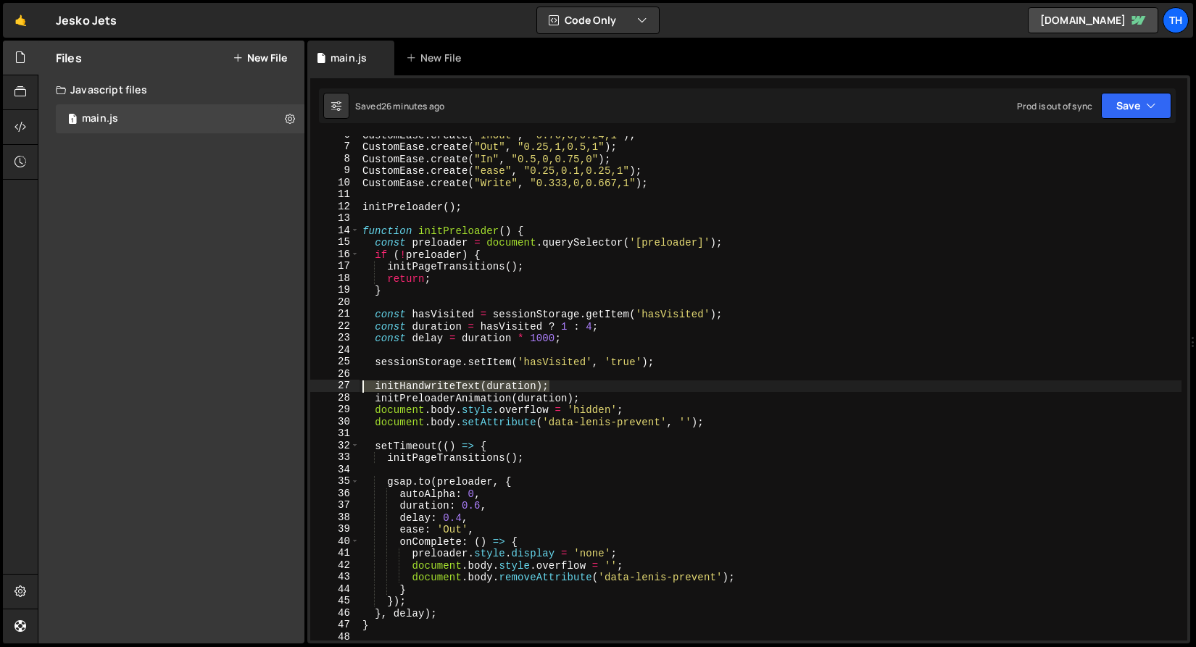
drag, startPoint x: 561, startPoint y: 391, endPoint x: 312, endPoint y: 386, distance: 248.6
click at [312, 386] on div "initHandwriteText(duration); 6 7 8 9 10 11 12 13 14 15 16 17 18 19 20 21 22 23 …" at bounding box center [748, 388] width 877 height 504
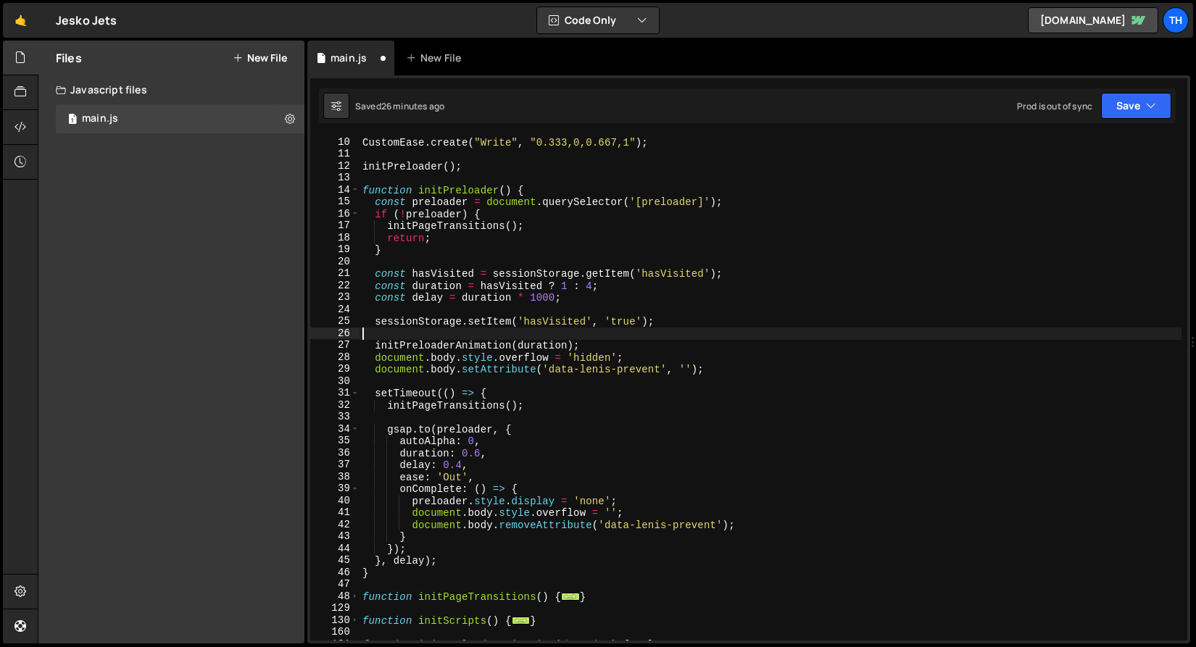
scroll to position [107, 0]
click at [375, 349] on div "CustomEase . create ( "Write" , "0.333,0,0.667,1" ) ; initPreloader ( ) ; funct…" at bounding box center [770, 400] width 822 height 528
click at [1125, 113] on button "Save" at bounding box center [1136, 106] width 70 height 26
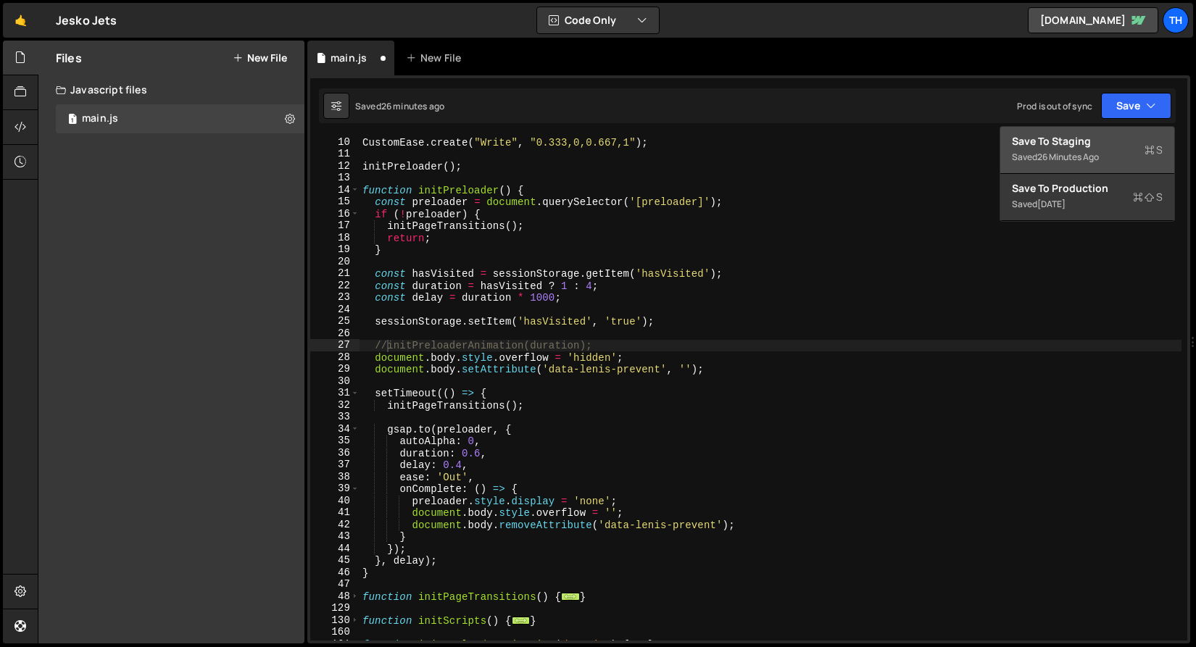
click at [1099, 149] on div "Saved 26 minutes ago" at bounding box center [1087, 157] width 151 height 17
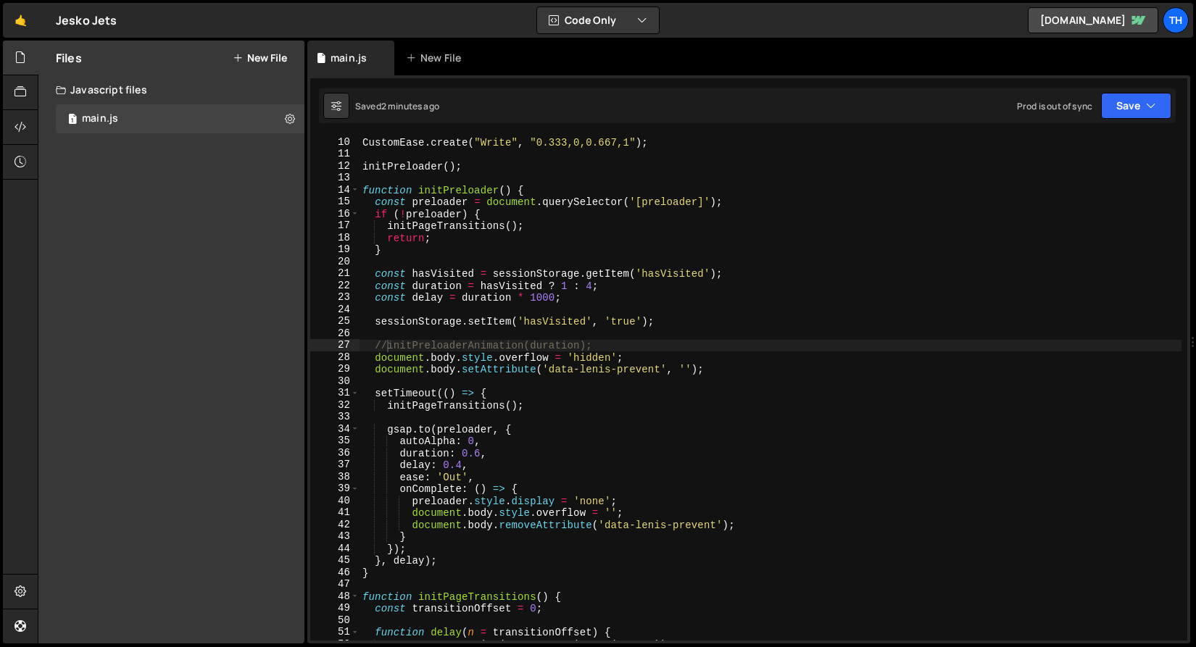
click at [390, 352] on div "CustomEase . create ( "Write" , "0.333,0,0.667,1" ) ; initPreloader ( ) ; funct…" at bounding box center [770, 400] width 822 height 528
click at [389, 346] on div "CustomEase . create ( "Write" , "0.333,0,0.667,1" ) ; initPreloader ( ) ; funct…" at bounding box center [770, 400] width 822 height 528
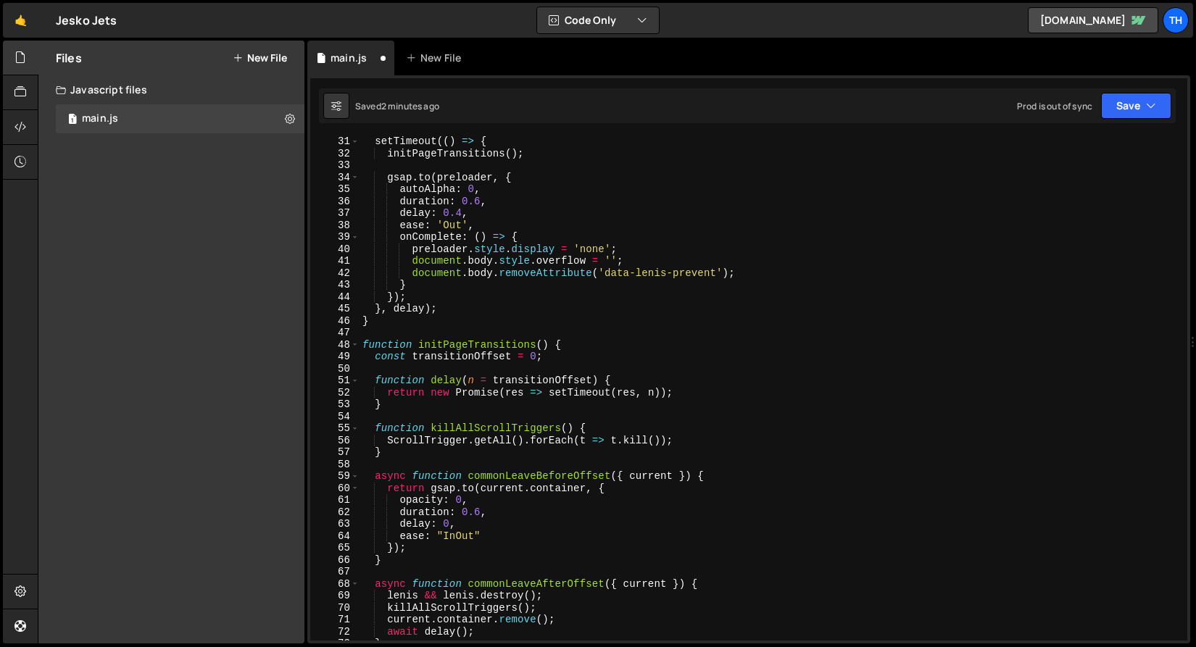
scroll to position [422, 0]
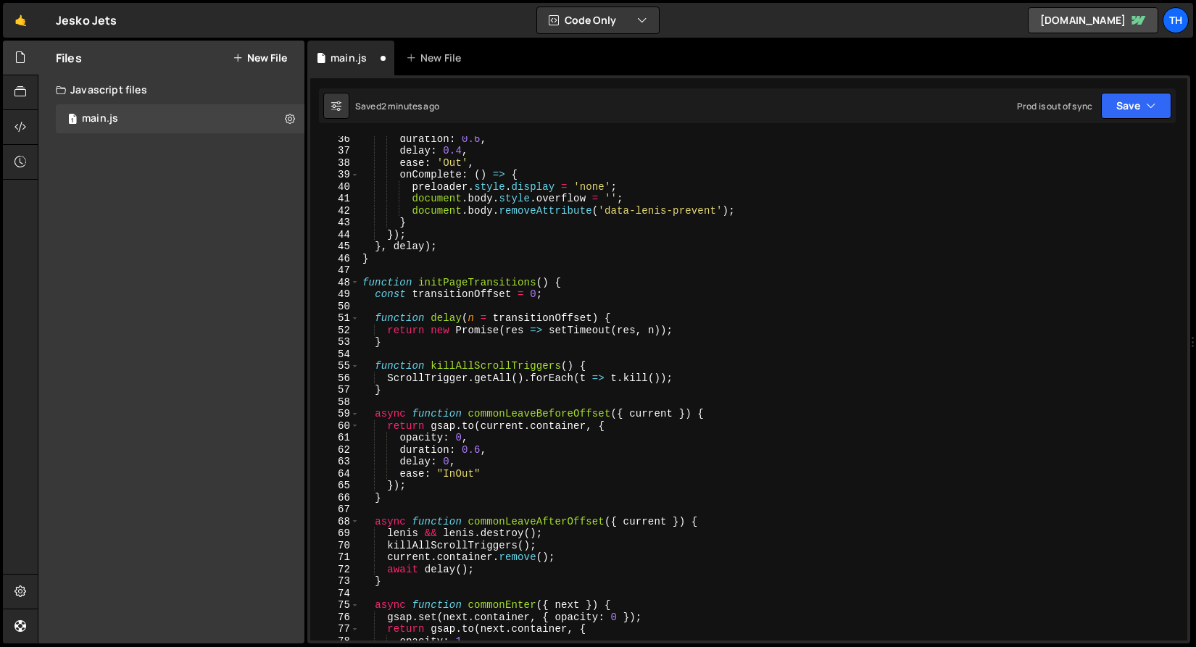
click at [359, 284] on div "48" at bounding box center [334, 283] width 49 height 12
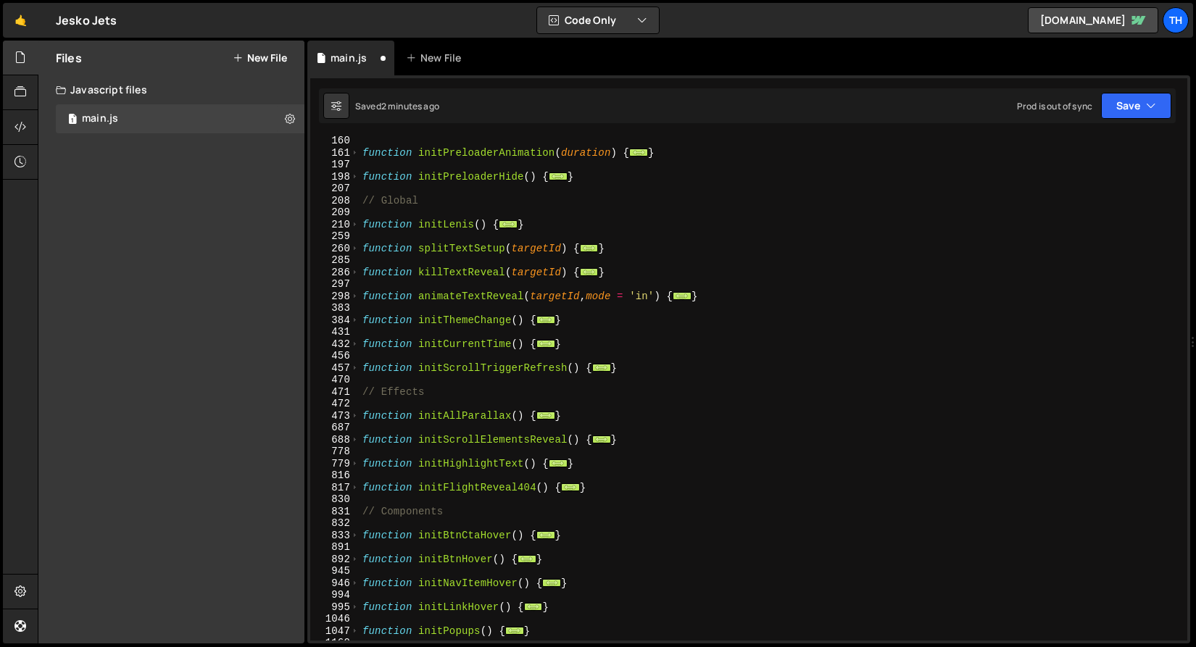
scroll to position [168, 0]
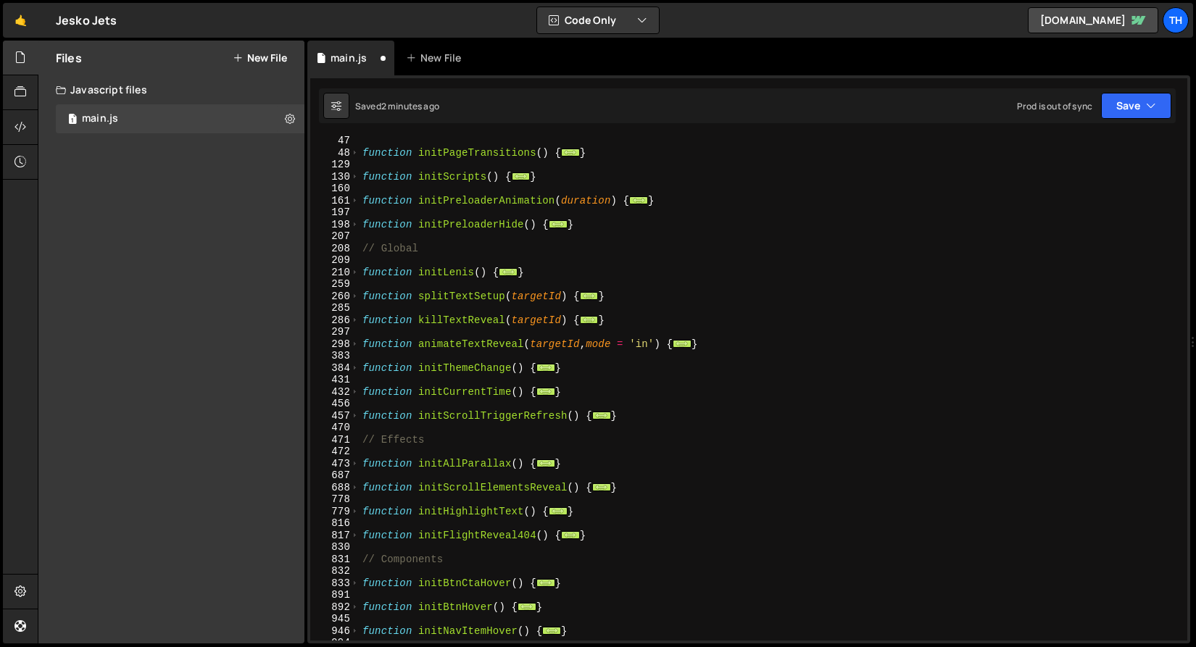
click at [354, 207] on div "197" at bounding box center [334, 213] width 49 height 12
click at [353, 196] on span at bounding box center [355, 201] width 8 height 12
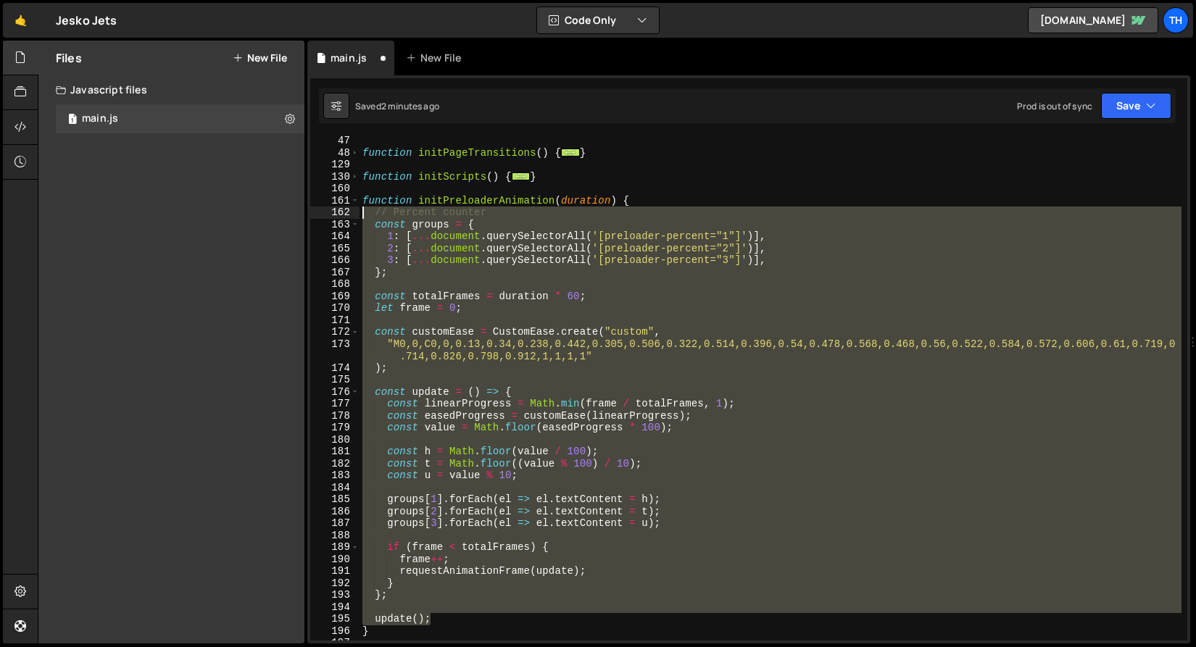
drag, startPoint x: 453, startPoint y: 617, endPoint x: 210, endPoint y: 212, distance: 471.6
click at [210, 212] on div "Files New File Javascript files 1 main.js 0 CSS files Copy share link Edit File…" at bounding box center [617, 343] width 1158 height 604
type textarea "// Percent counter const groups = {"
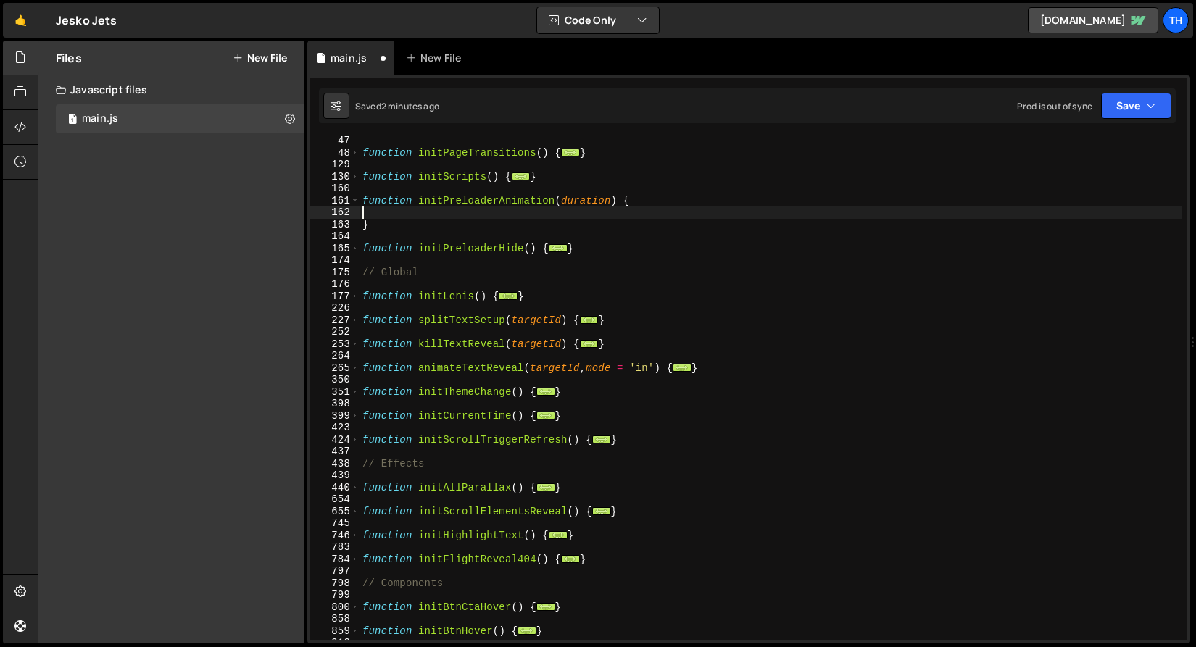
scroll to position [0, 0]
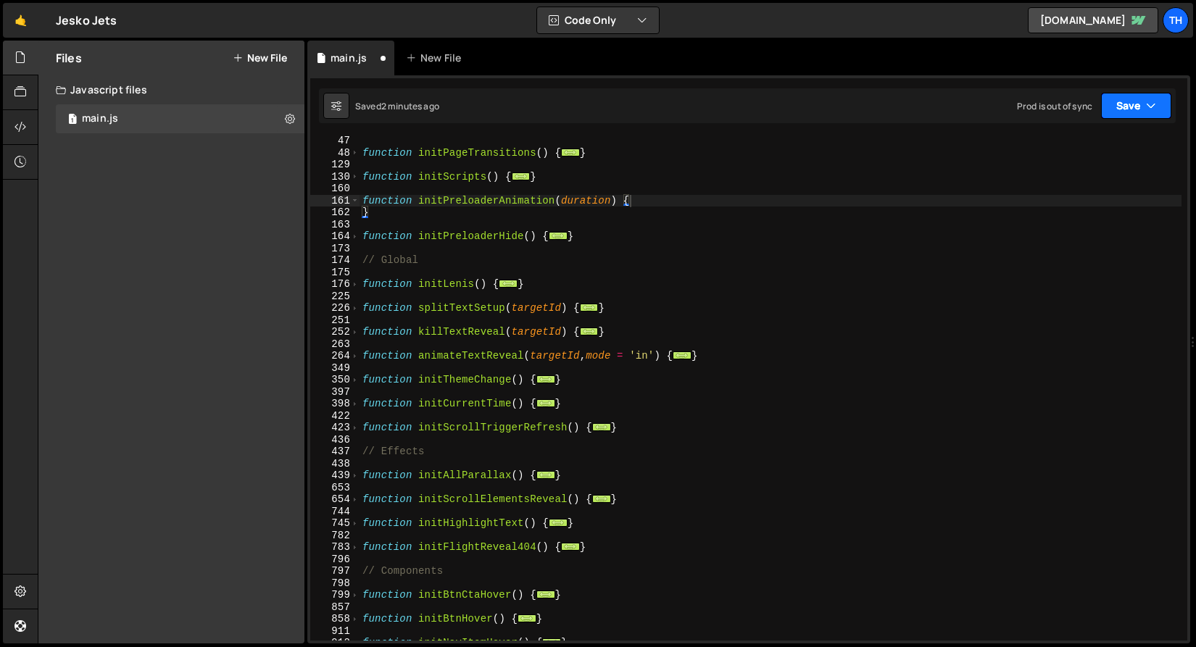
click at [1125, 103] on button "Save" at bounding box center [1136, 106] width 70 height 26
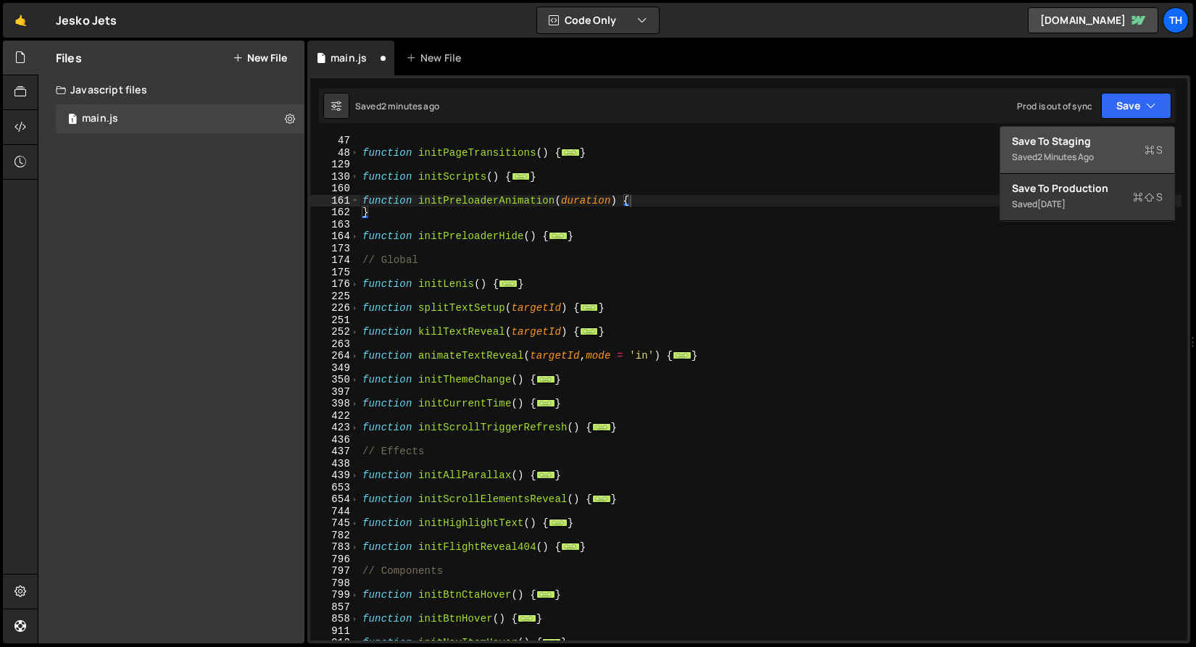
click at [1117, 146] on div "Save to Staging S" at bounding box center [1087, 141] width 151 height 14
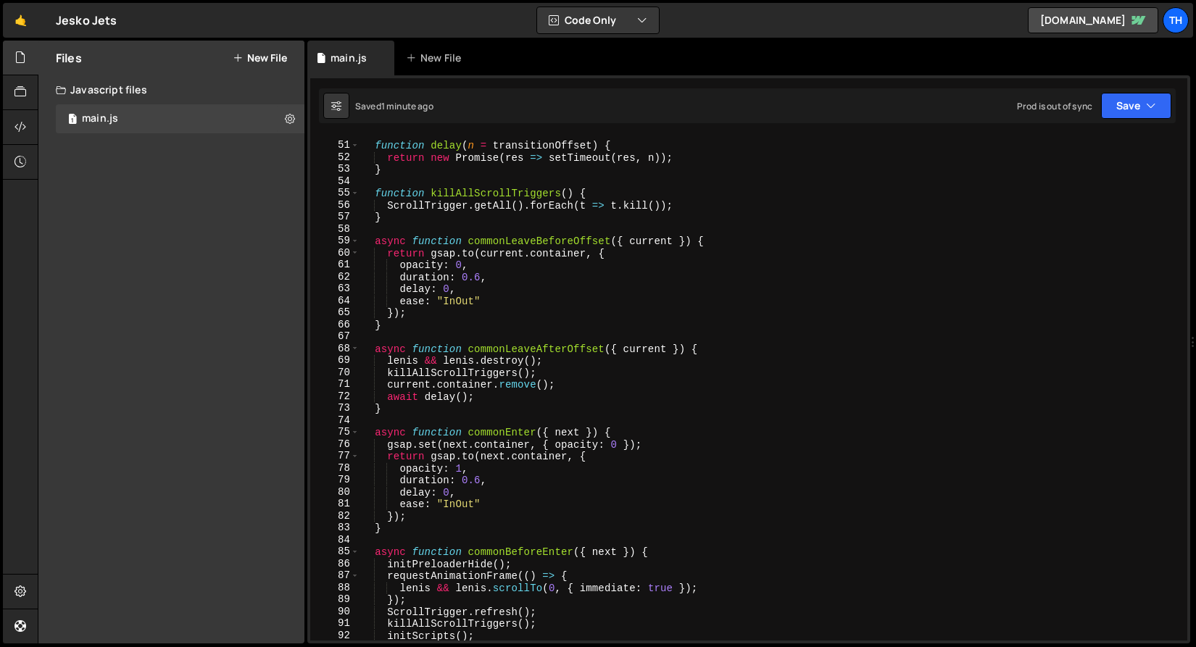
scroll to position [505, 0]
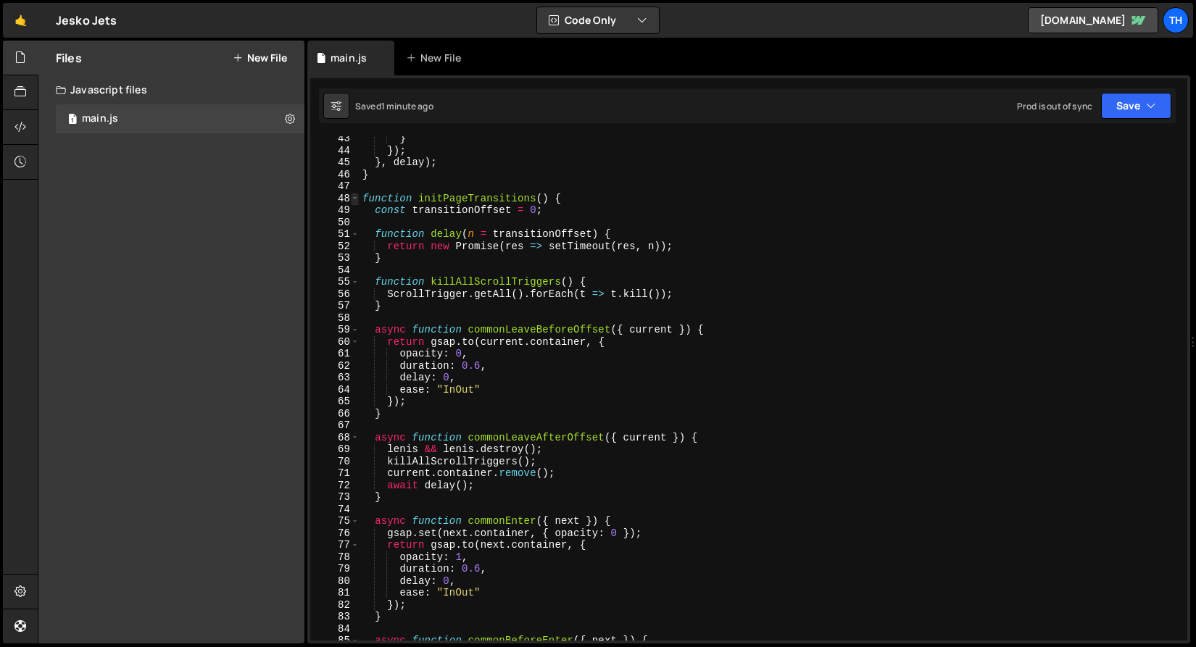
click at [353, 196] on span at bounding box center [355, 199] width 8 height 12
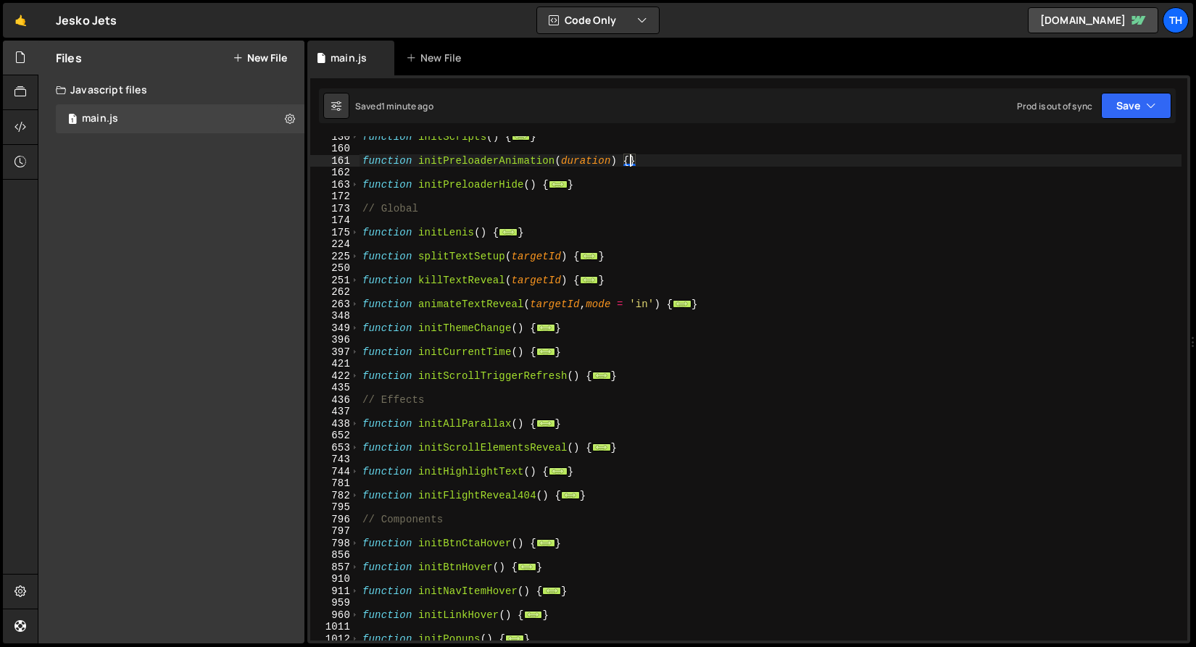
scroll to position [164, 0]
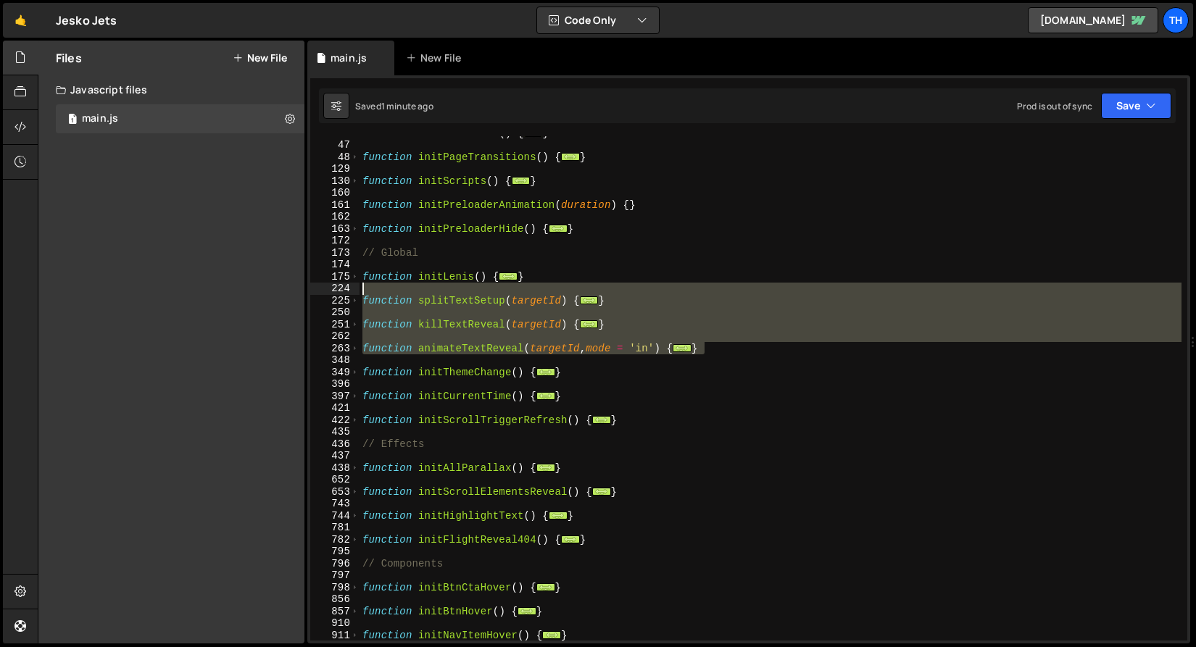
drag, startPoint x: 743, startPoint y: 351, endPoint x: 181, endPoint y: 291, distance: 564.8
click at [181, 291] on div "Files New File Javascript files 1 main.js 0 CSS files Copy share link Edit File…" at bounding box center [617, 343] width 1158 height 604
type textarea "function splitTextSetup(targetId) {"
click at [649, 331] on div "function initPreloader ( ) { ... } function initPageTransitions ( ) { ... } fun…" at bounding box center [770, 388] width 822 height 504
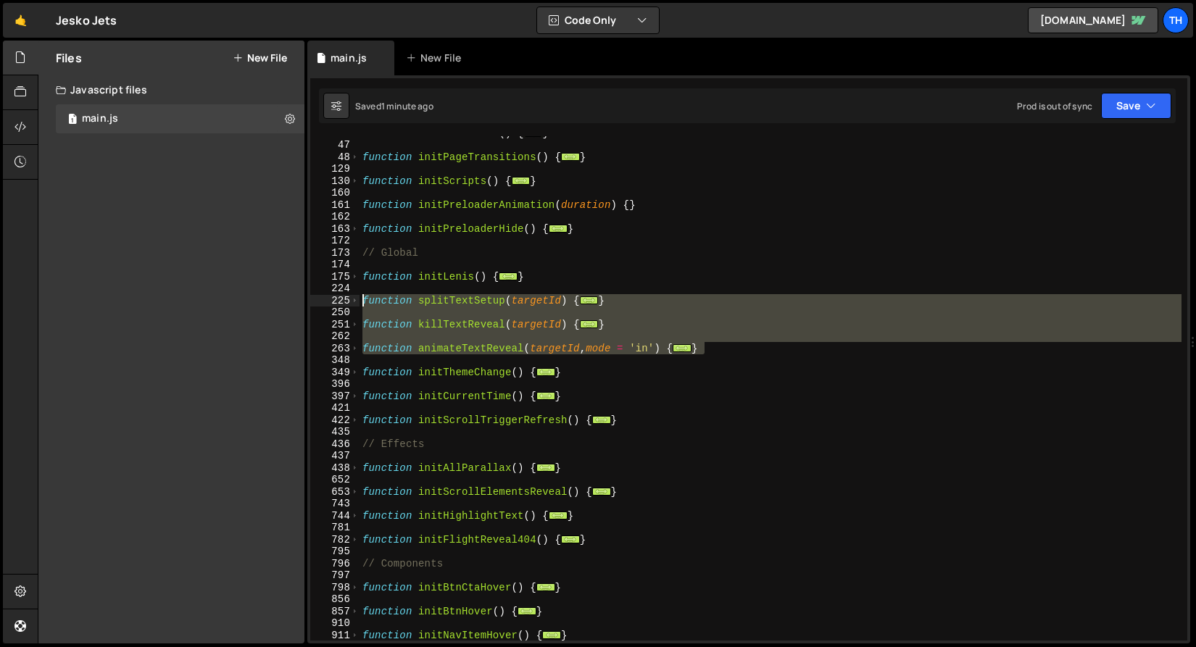
drag, startPoint x: 717, startPoint y: 347, endPoint x: 291, endPoint y: 301, distance: 427.9
click at [291, 301] on div "Files New File Javascript files 1 main.js 0 CSS files Copy share link Edit File…" at bounding box center [617, 343] width 1158 height 604
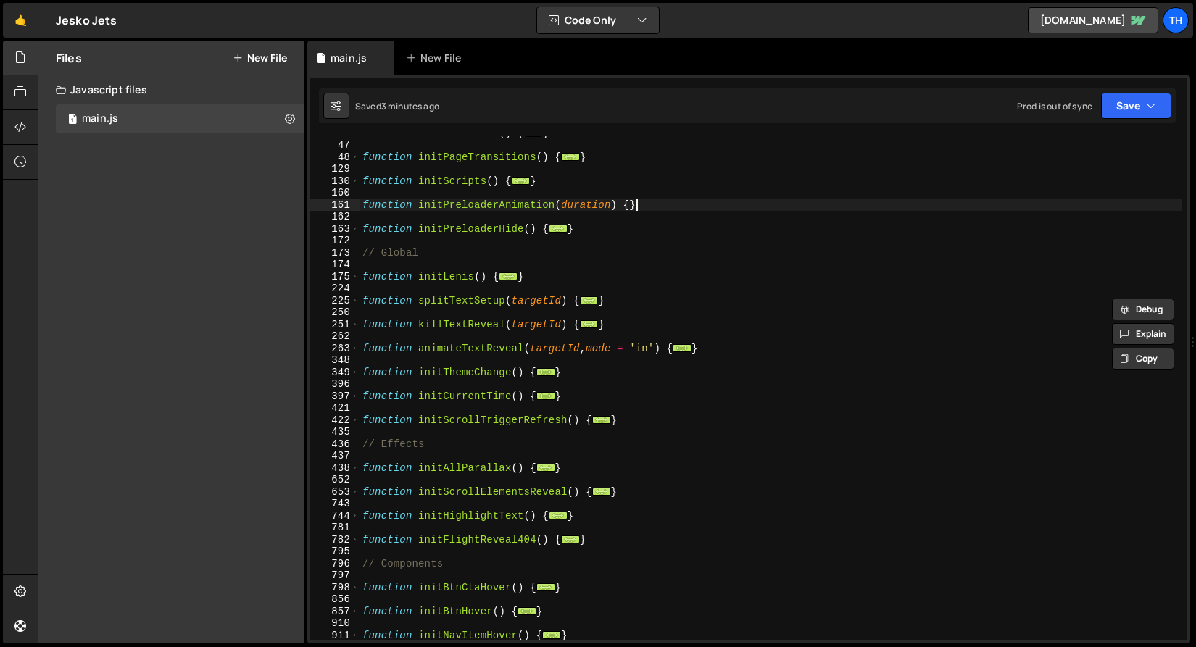
click at [634, 205] on div "function initPreloader ( ) { ... } function initPageTransitions ( ) { ... } fun…" at bounding box center [770, 391] width 822 height 528
type textarea "function initPreloaderAnimation(duration) {}"
click at [634, 201] on div "function initPreloader ( ) { ... } function initPageTransitions ( ) { ... } fun…" at bounding box center [770, 391] width 822 height 528
click at [629, 202] on div "function initPreloader ( ) { ... } function initPageTransitions ( ) { ... } fun…" at bounding box center [770, 391] width 822 height 528
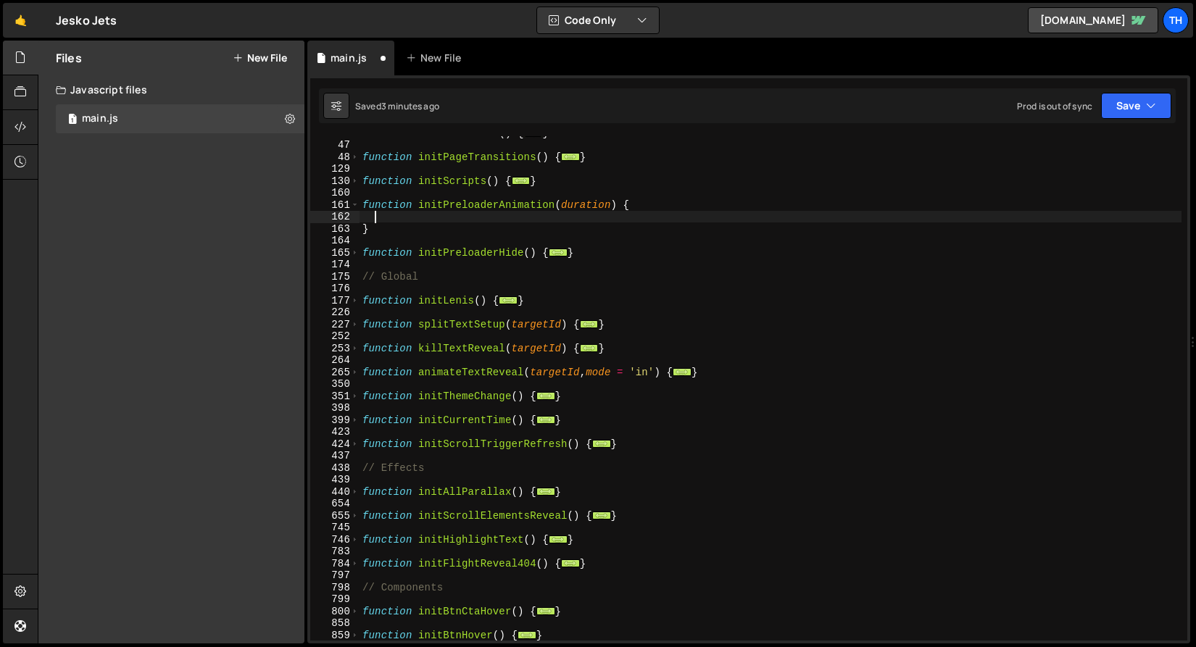
paste textarea "}"
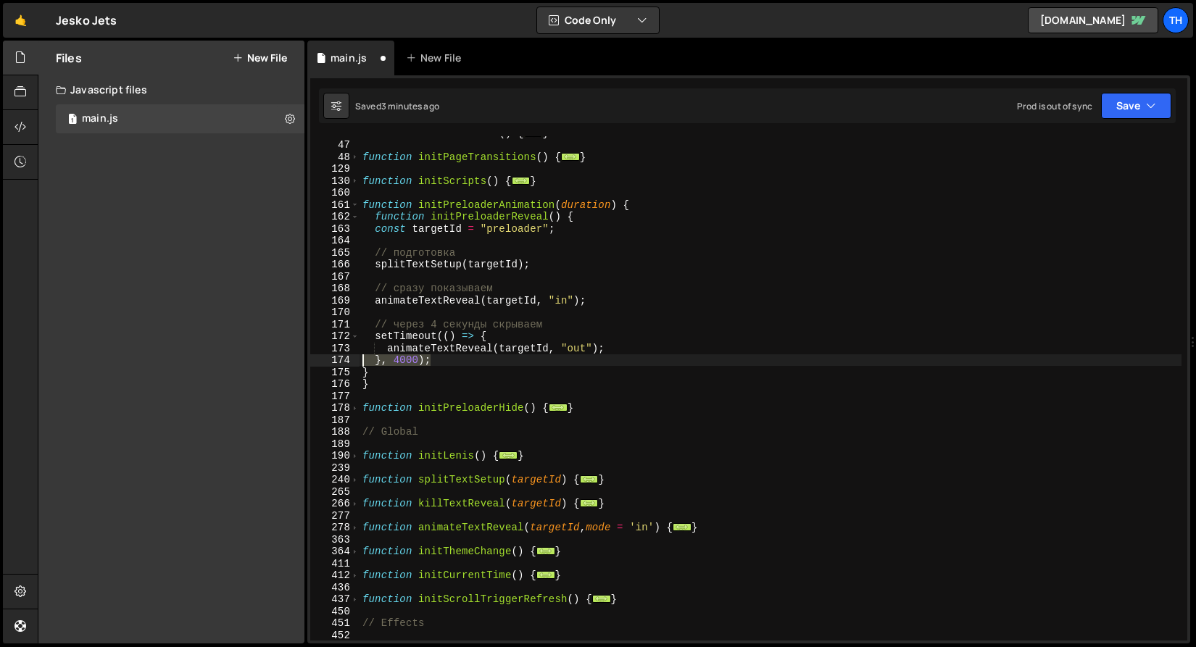
drag, startPoint x: 401, startPoint y: 366, endPoint x: 382, endPoint y: 370, distance: 19.2
click at [323, 365] on div "} 14 47 48 129 130 160 161 162 163 164 165 166 167 168 169 170 171 172 173 174 …" at bounding box center [748, 388] width 877 height 504
drag, startPoint x: 417, startPoint y: 370, endPoint x: 332, endPoint y: 370, distance: 85.5
click at [332, 370] on div "}, 4000); 14 47 48 129 130 160 161 162 163 164 165 166 167 168 169 170 171 172 …" at bounding box center [748, 388] width 877 height 504
type textarea "}"
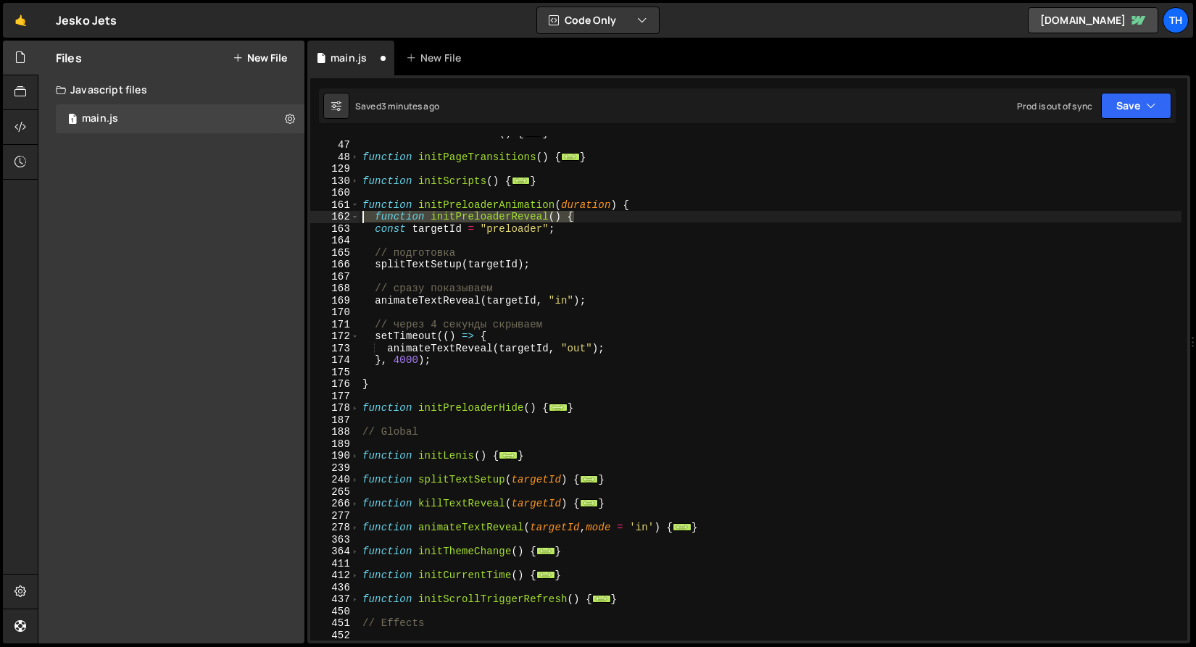
drag, startPoint x: 588, startPoint y: 215, endPoint x: 330, endPoint y: 222, distance: 258.1
click at [330, 222] on div "14 47 48 129 130 160 161 162 163 164 165 166 167 168 169 170 171 172 173 174 17…" at bounding box center [748, 388] width 877 height 504
type textarea "function initPreloaderReveal() {"
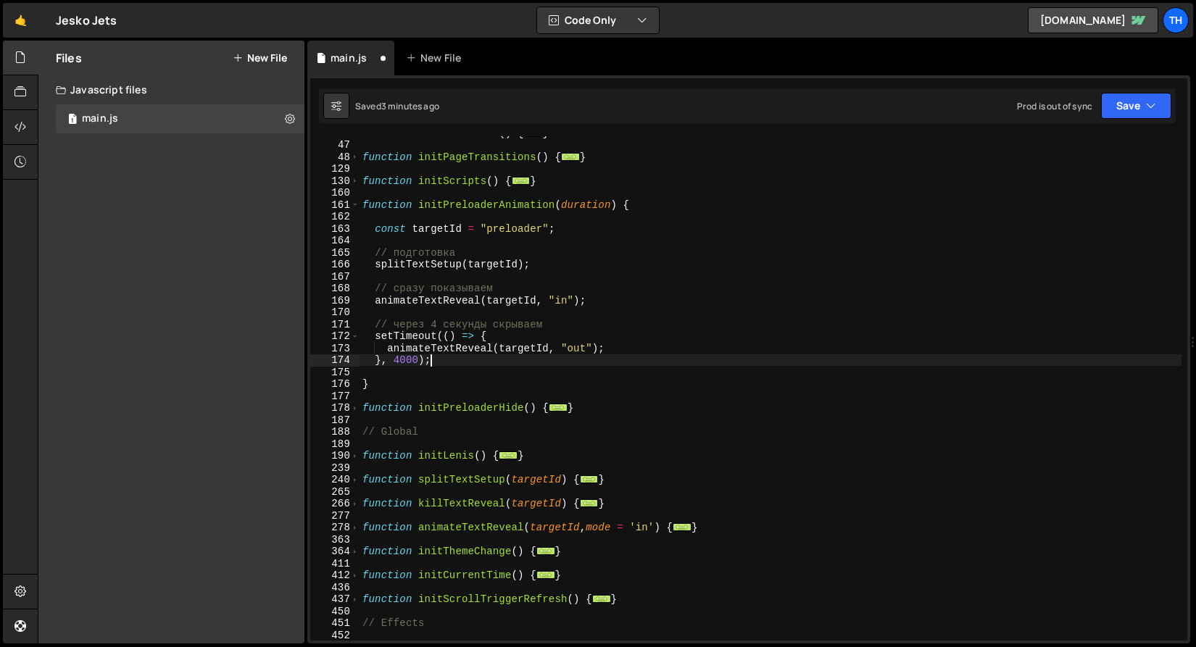
click at [462, 364] on div "function initPreloader ( ) { ... } function initPageTransitions ( ) { ... } fun…" at bounding box center [770, 391] width 822 height 528
type textarea "}, 4000);"
click at [460, 376] on div "function initPreloader ( ) { ... } function initPageTransitions ( ) { ... } fun…" at bounding box center [770, 391] width 822 height 528
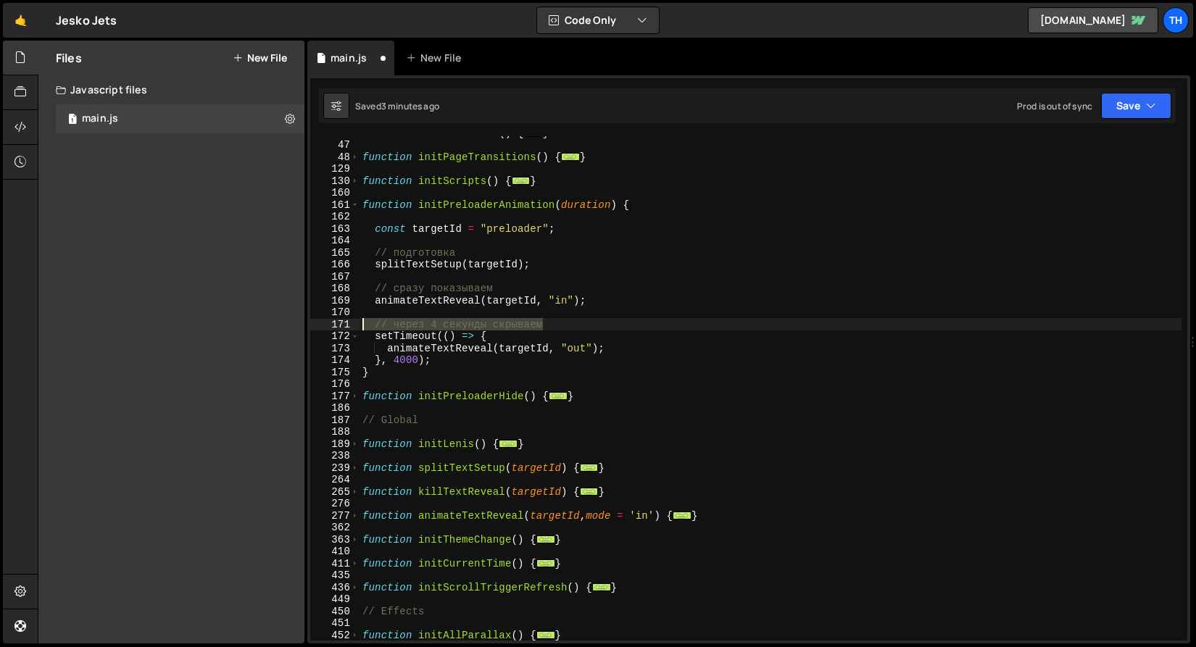
drag, startPoint x: 574, startPoint y: 325, endPoint x: 300, endPoint y: 325, distance: 273.9
click at [300, 325] on div "Files New File Javascript files 1 main.js 0 CSS files Copy share link Edit File…" at bounding box center [617, 343] width 1158 height 604
type textarea "// через 4 секунды скрываем"
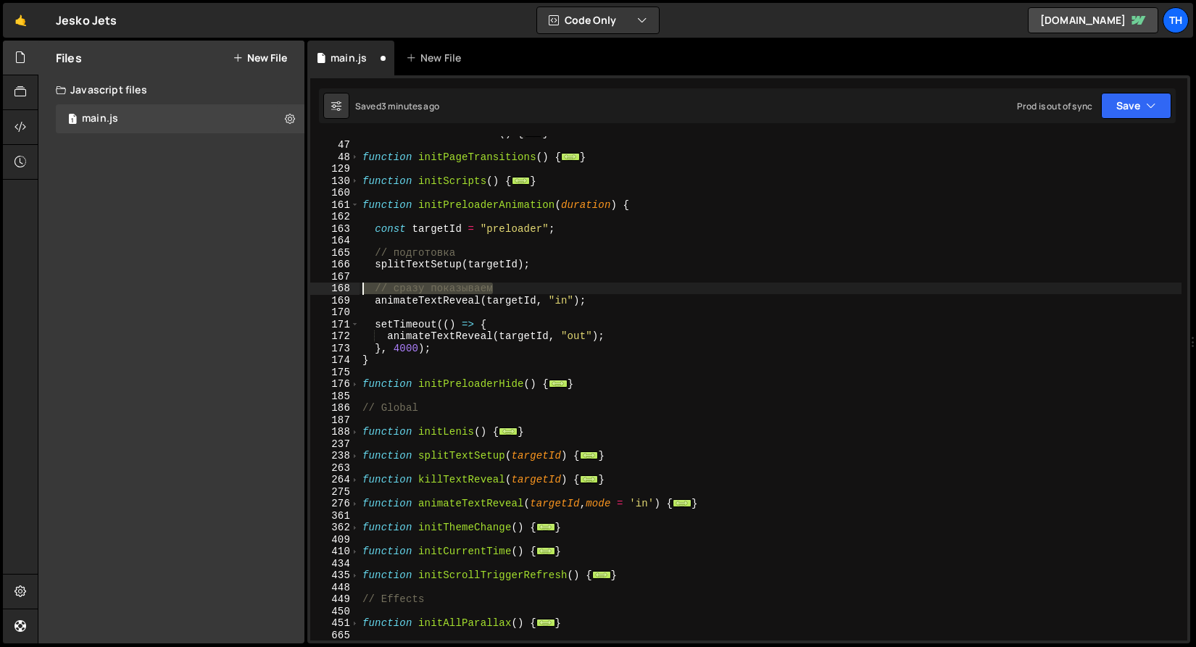
drag, startPoint x: 449, startPoint y: 284, endPoint x: 299, endPoint y: 287, distance: 150.0
click at [299, 287] on div "Files New File Javascript files 1 main.js 0 CSS files Copy share link Edit File…" at bounding box center [617, 343] width 1158 height 604
type textarea "// сразу показываем"
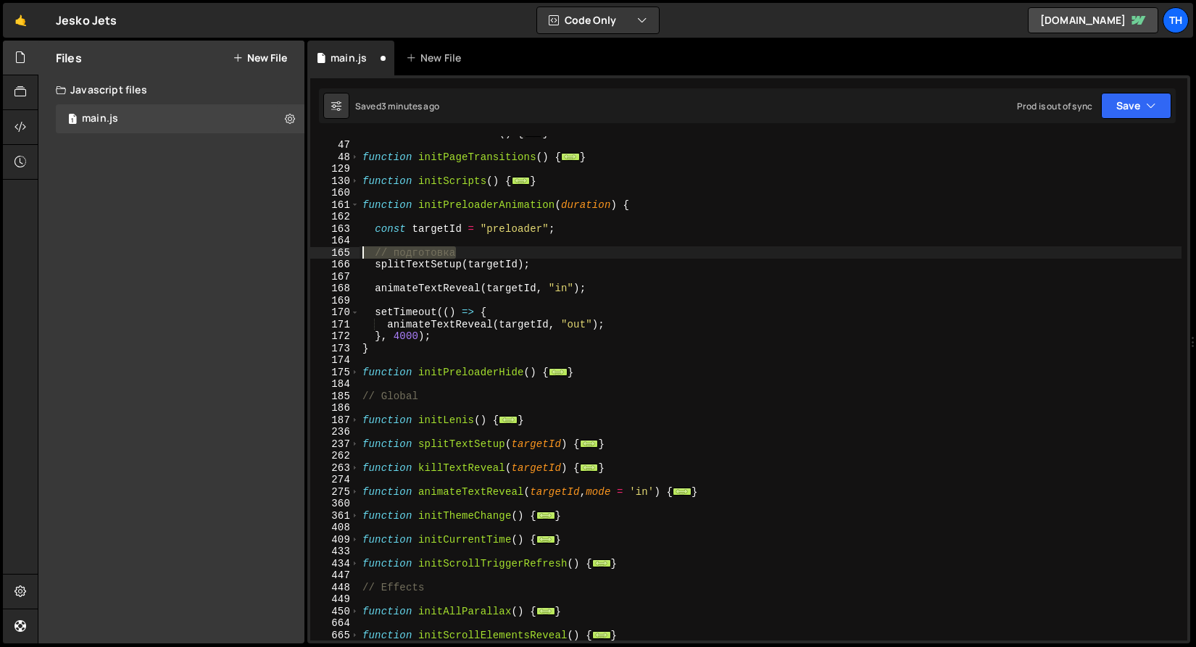
drag, startPoint x: 474, startPoint y: 251, endPoint x: 315, endPoint y: 252, distance: 159.4
click at [315, 252] on div "14 47 48 129 130 160 161 162 163 164 165 166 167 168 169 170 171 172 173 174 17…" at bounding box center [748, 388] width 877 height 504
type textarea "// подготовка"
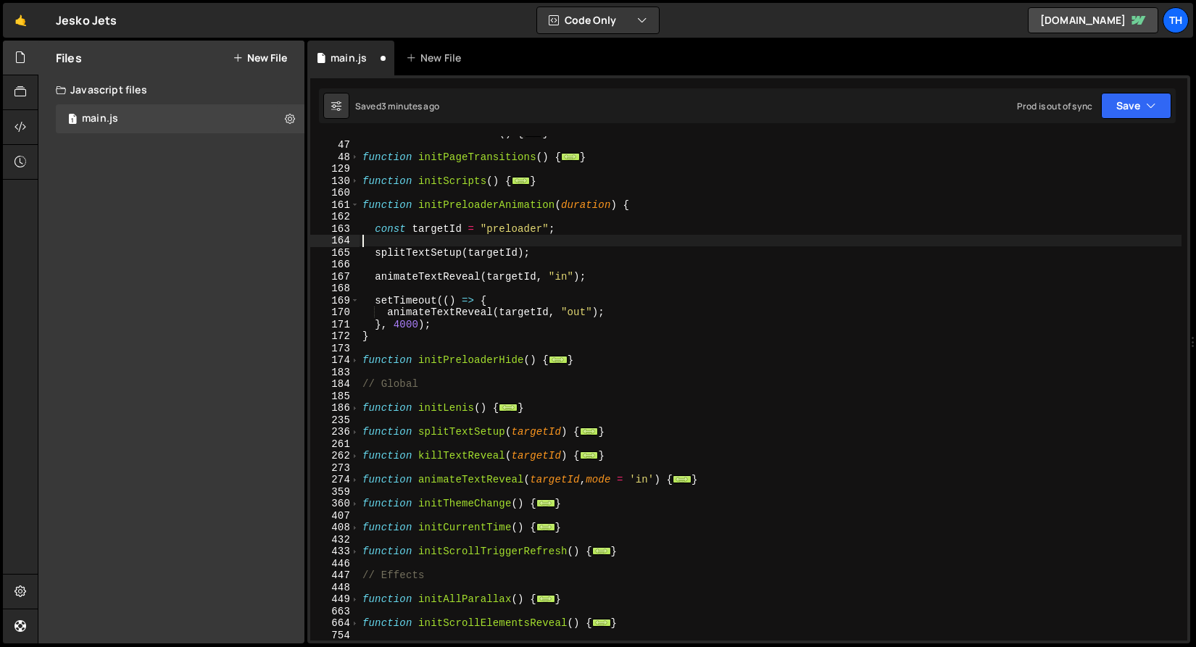
click at [417, 268] on div "function initPreloader ( ) { ... } function initPageTransitions ( ) { ... } fun…" at bounding box center [770, 391] width 822 height 528
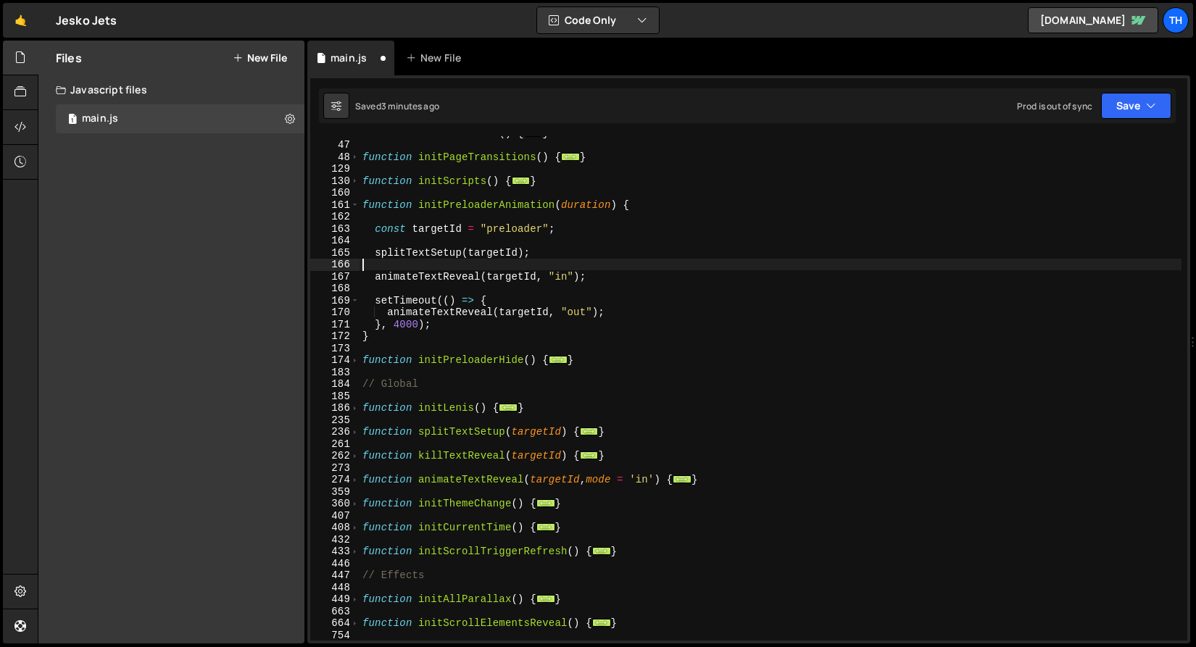
type textarea "splitTextSetup(targetId);"
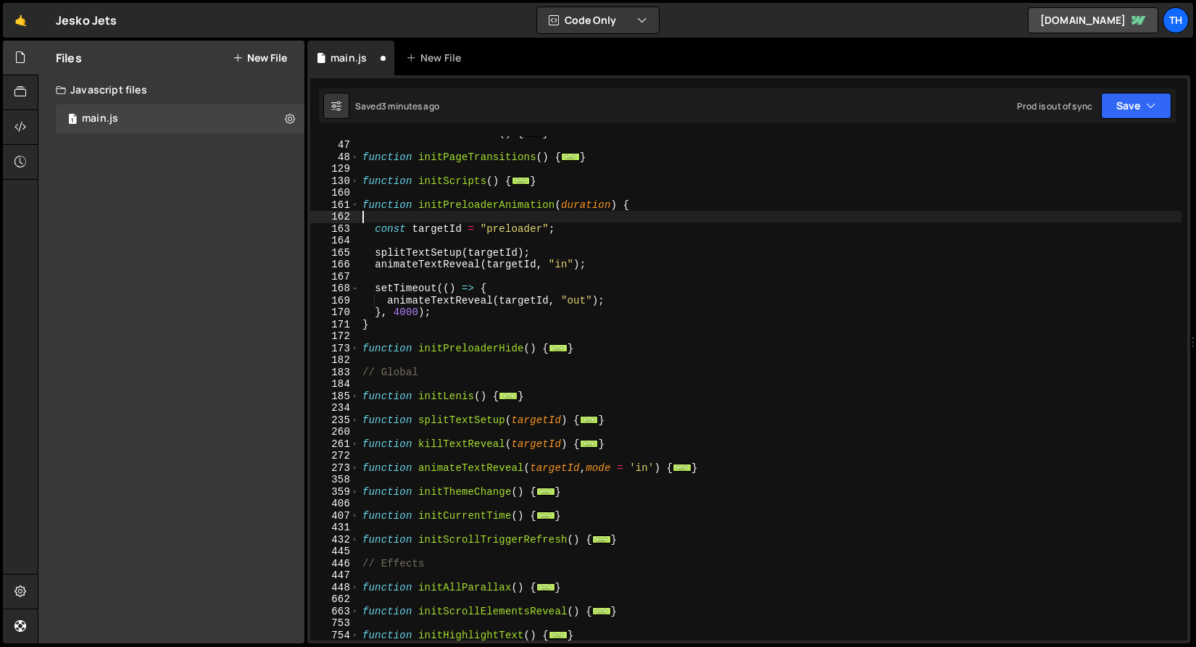
click at [395, 218] on div "function initPreloader ( ) { ... } function initPageTransitions ( ) { ... } fun…" at bounding box center [770, 391] width 822 height 528
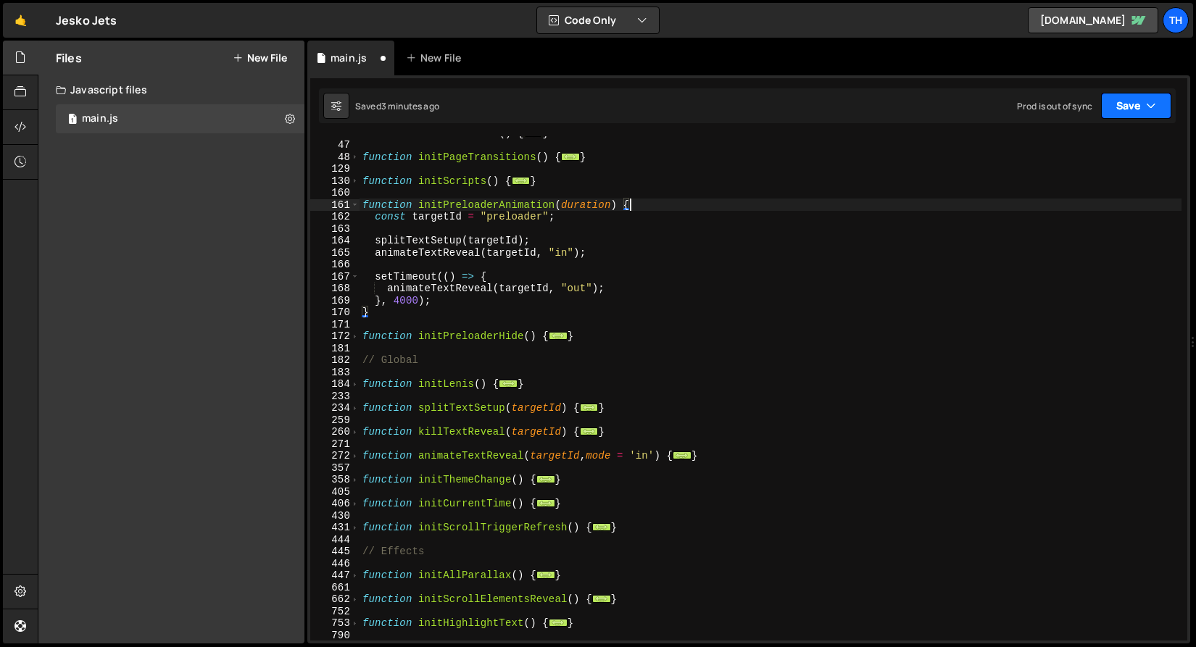
click at [1126, 108] on button "Save" at bounding box center [1136, 106] width 70 height 26
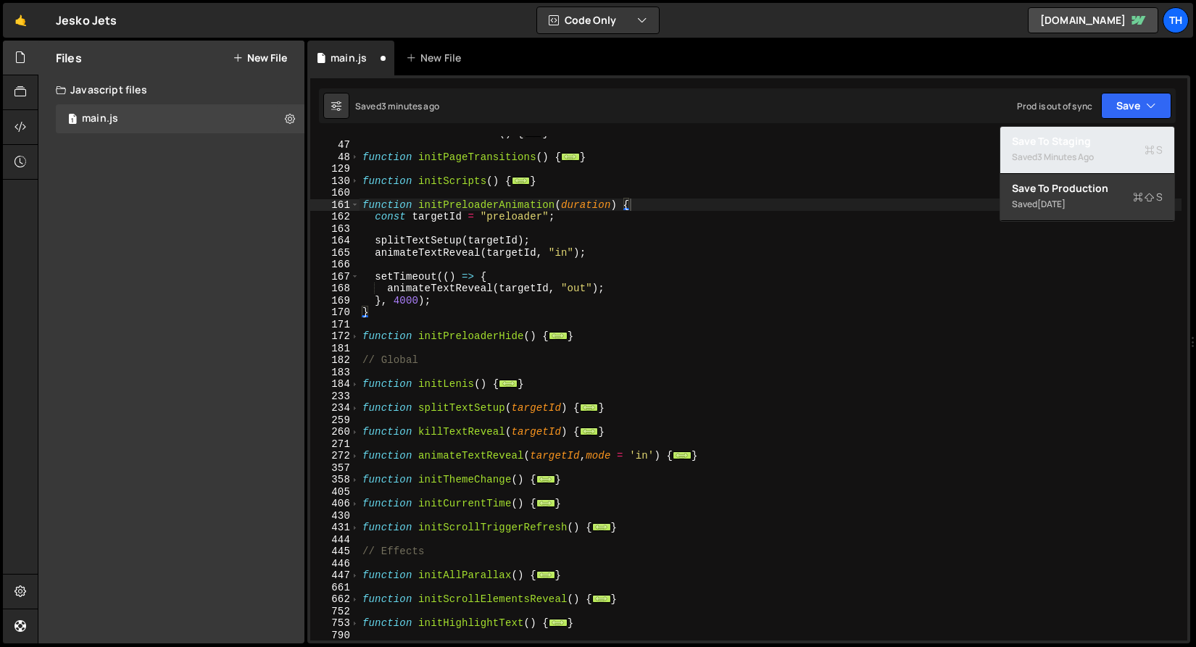
click at [1114, 132] on button "Save to Staging S Saved 3 minutes ago" at bounding box center [1087, 150] width 174 height 47
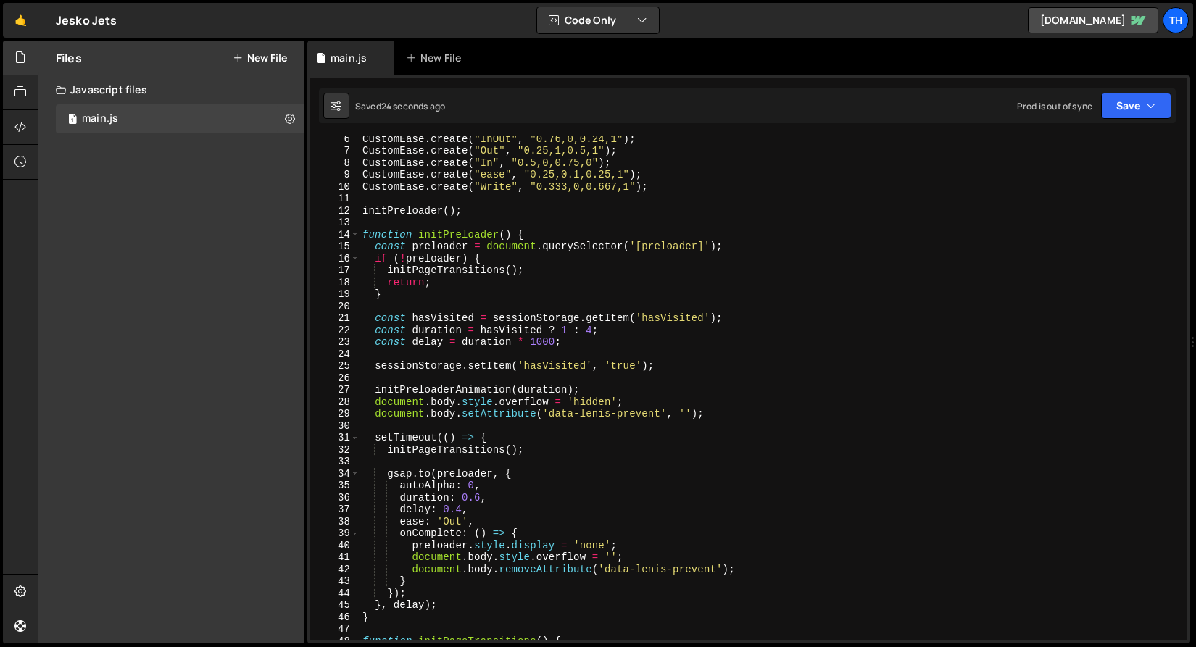
scroll to position [63, 0]
click at [354, 235] on span at bounding box center [355, 235] width 8 height 12
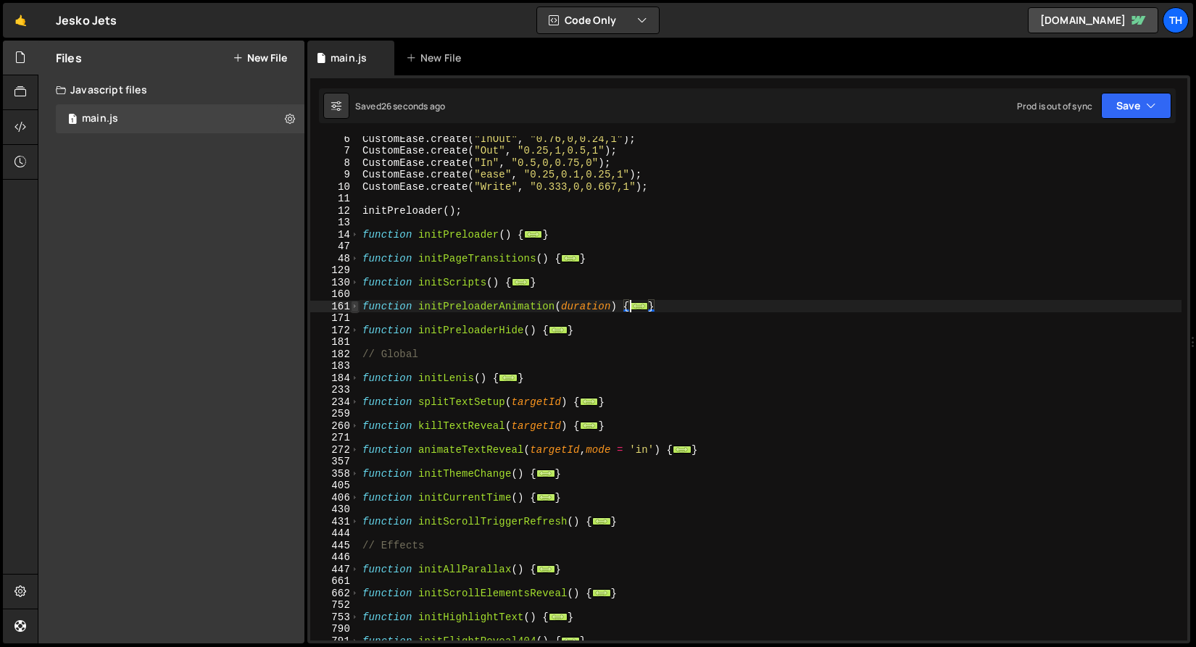
click at [356, 307] on span at bounding box center [355, 307] width 8 height 12
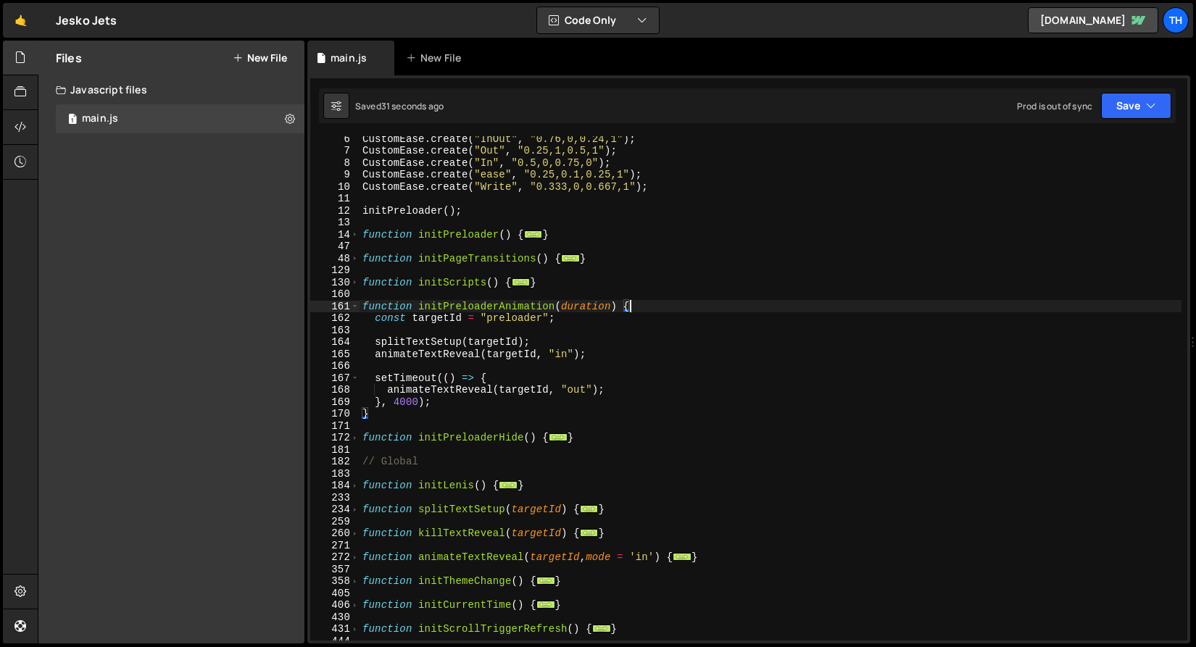
click at [565, 309] on div "CustomEase . create ( "InOut" , "0.76,0,0.24,1" ) ; CustomEase . create ( "Out"…" at bounding box center [770, 397] width 822 height 528
click at [410, 407] on div "CustomEase . create ( "InOut" , "0.76,0,0.24,1" ) ; CustomEase . create ( "Out"…" at bounding box center [770, 397] width 822 height 528
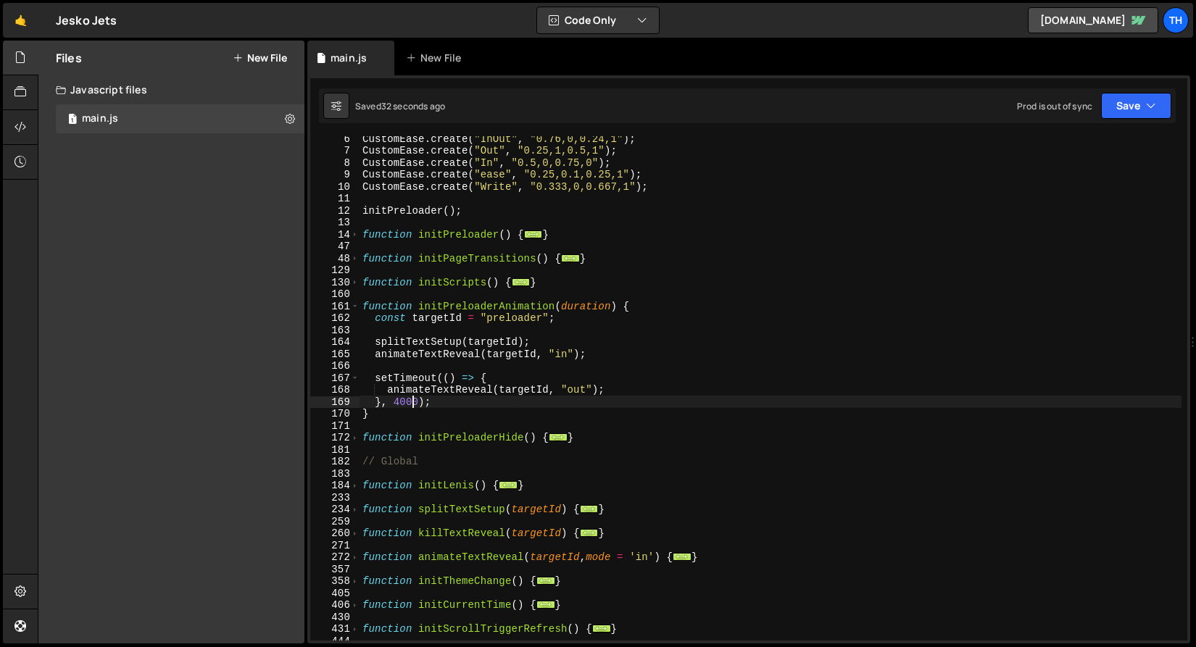
click at [410, 407] on div "CustomEase . create ( "InOut" , "0.76,0,0.24,1" ) ; CustomEase . create ( "Out"…" at bounding box center [770, 397] width 822 height 528
paste textarea "duration"
click at [1153, 113] on button "Save" at bounding box center [1136, 106] width 70 height 26
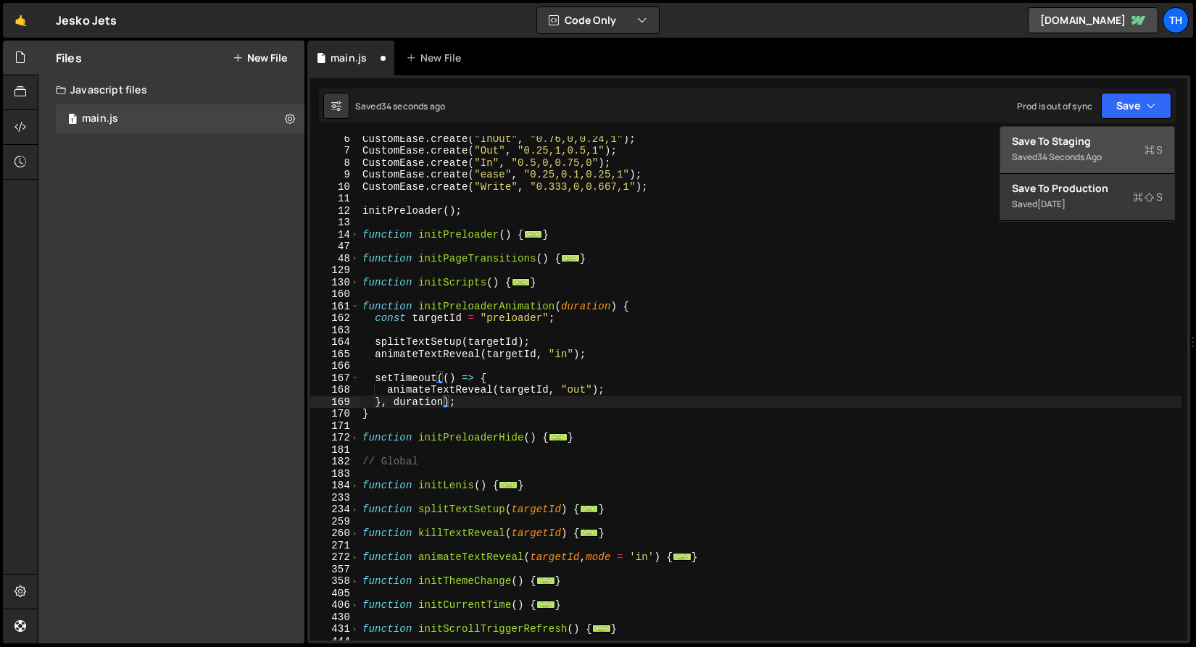
click at [1094, 147] on div "Save to Staging S" at bounding box center [1087, 141] width 151 height 14
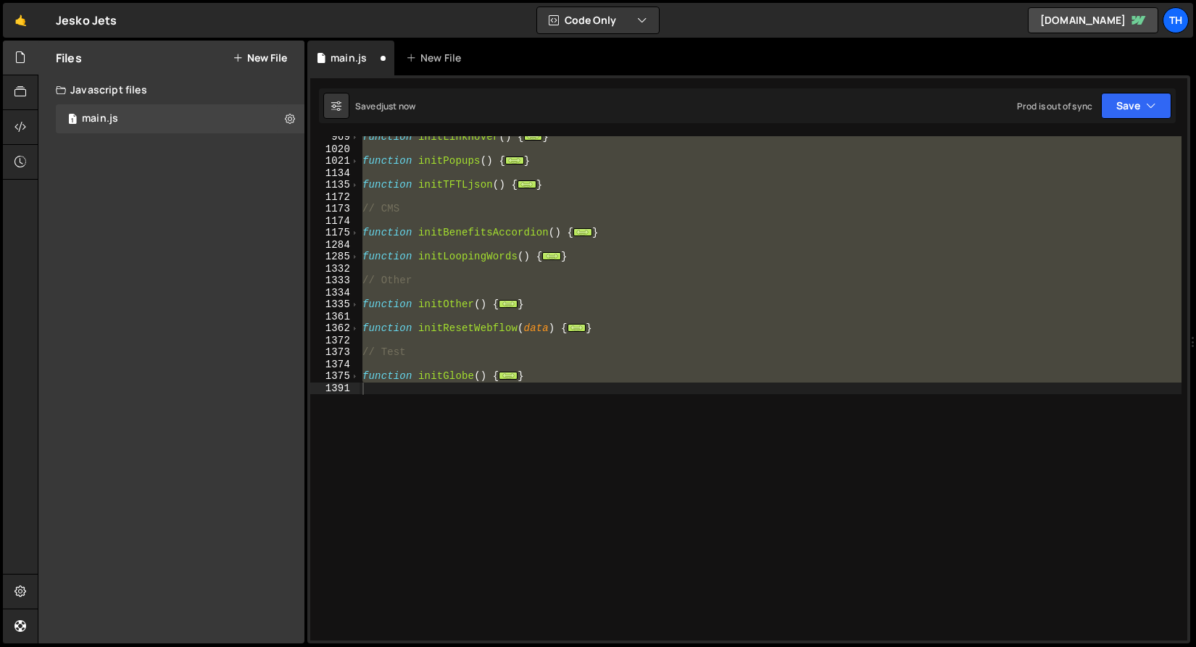
scroll to position [70, 0]
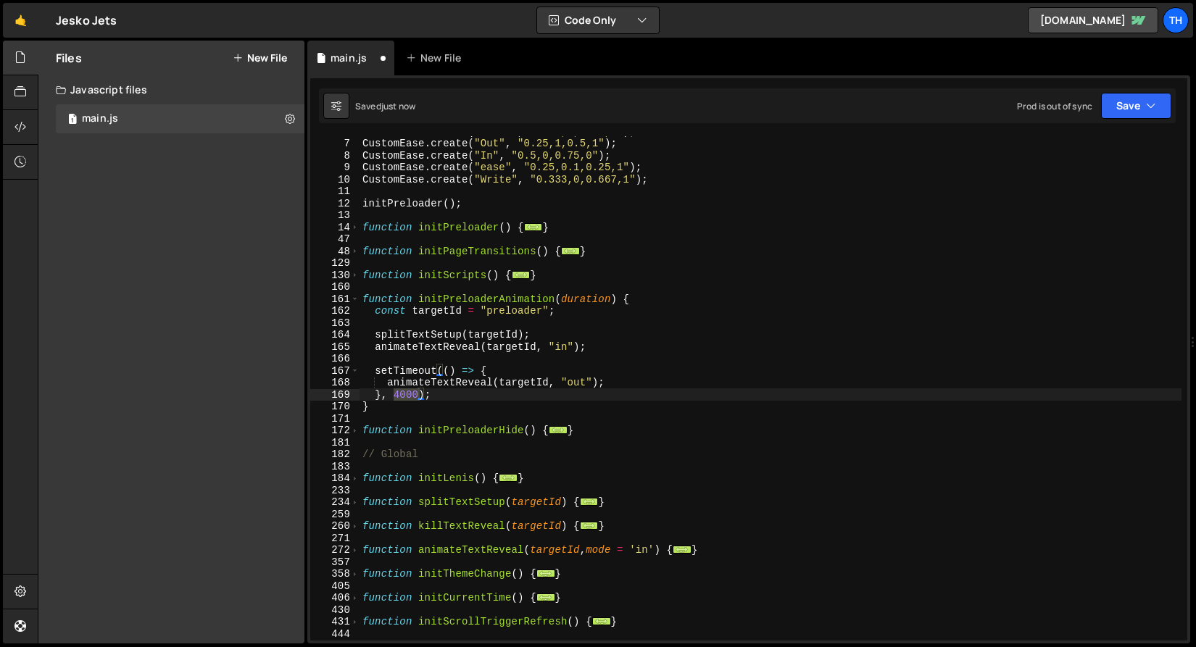
click at [365, 399] on div "CustomEase . create ( "InOut" , "0.76,0,0.24,1" ) ; CustomEase . create ( "Out"…" at bounding box center [770, 389] width 822 height 528
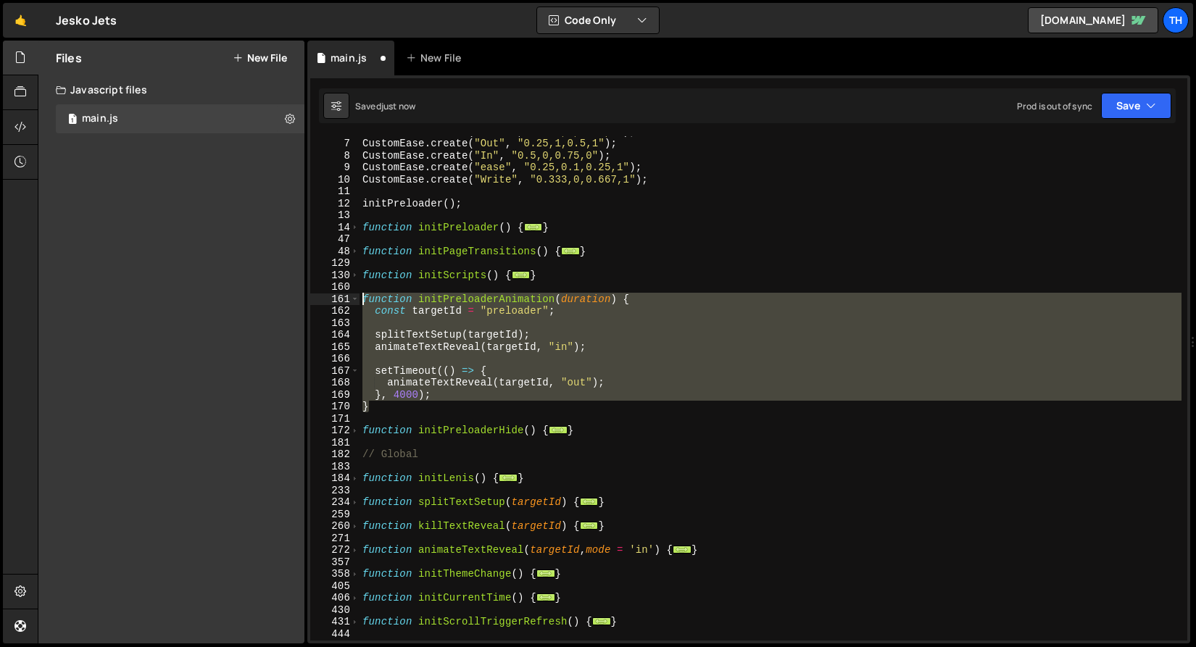
drag, startPoint x: 378, startPoint y: 409, endPoint x: 272, endPoint y: 301, distance: 150.7
click at [272, 301] on div "Files New File Javascript files 1 main.js 0 CSS files Copy share link Edit File…" at bounding box center [617, 343] width 1158 height 604
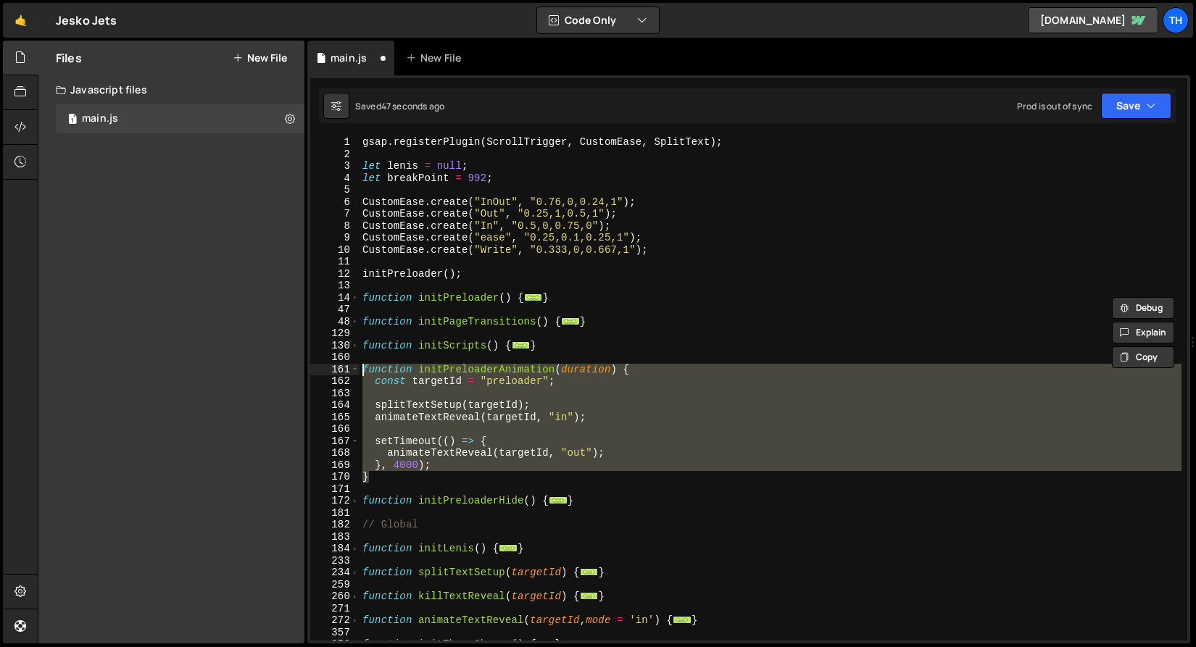
scroll to position [0, 0]
click at [354, 295] on span at bounding box center [355, 298] width 8 height 12
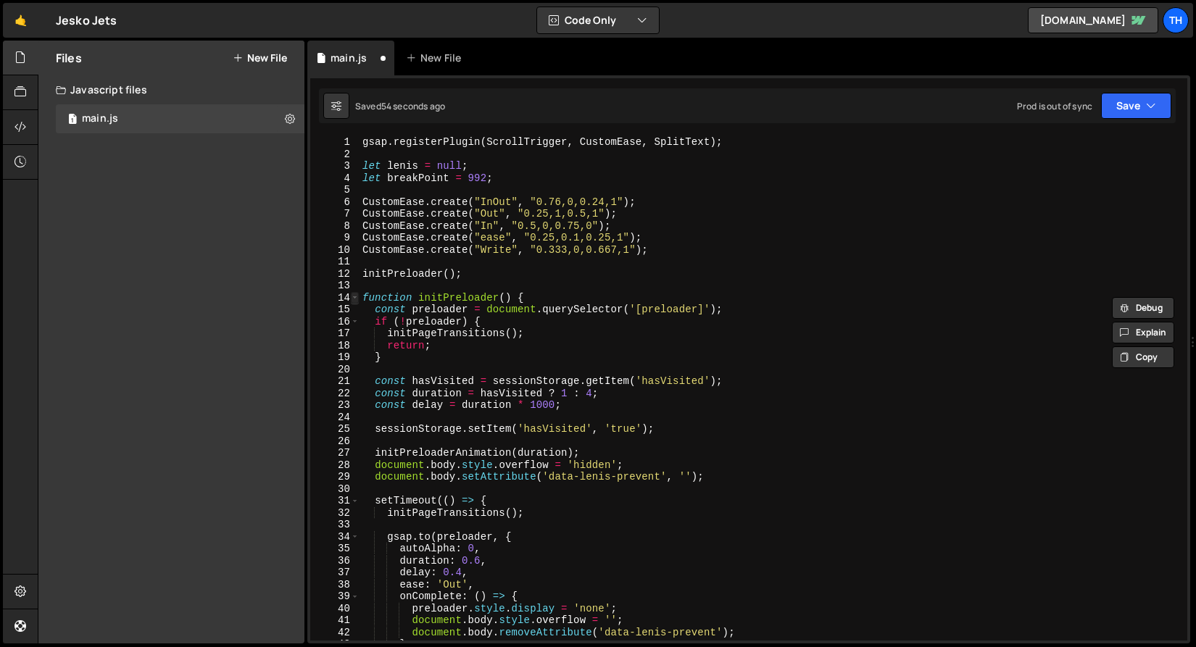
click at [354, 295] on span at bounding box center [355, 298] width 8 height 12
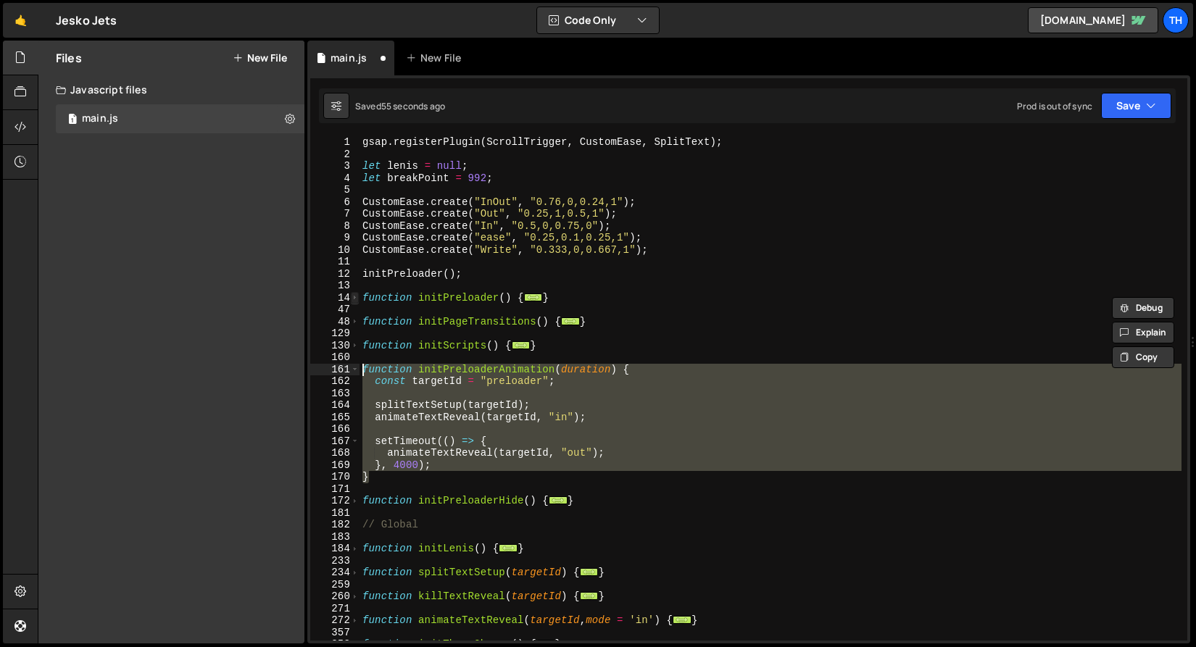
click at [354, 295] on span at bounding box center [355, 298] width 8 height 12
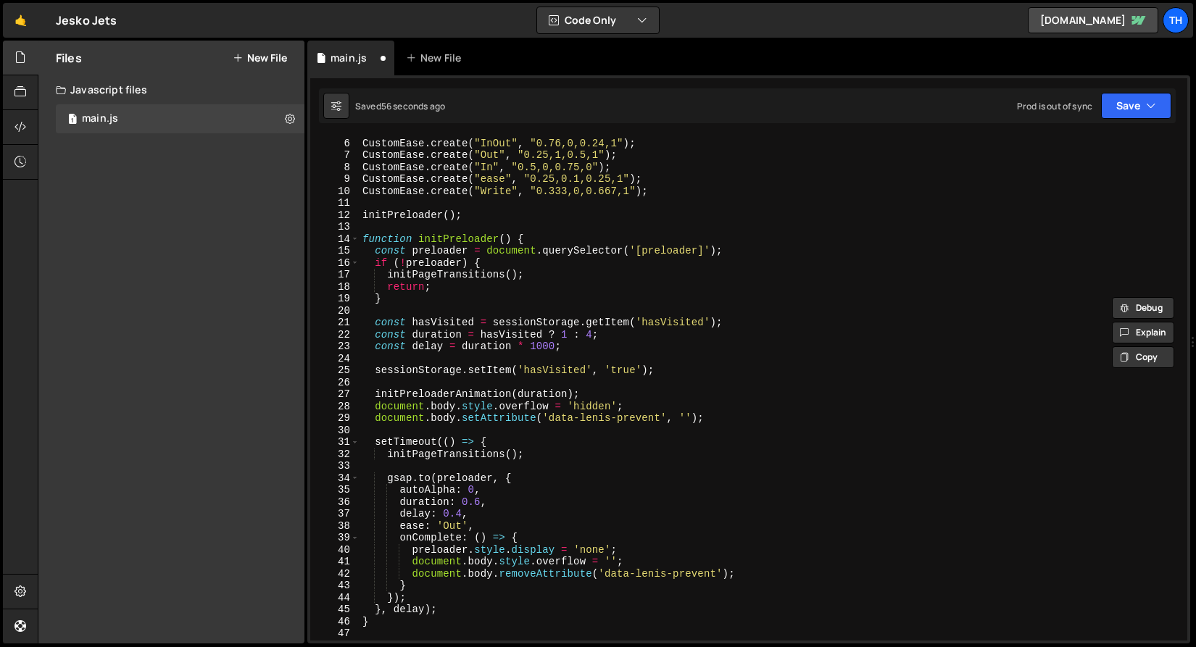
scroll to position [104, 0]
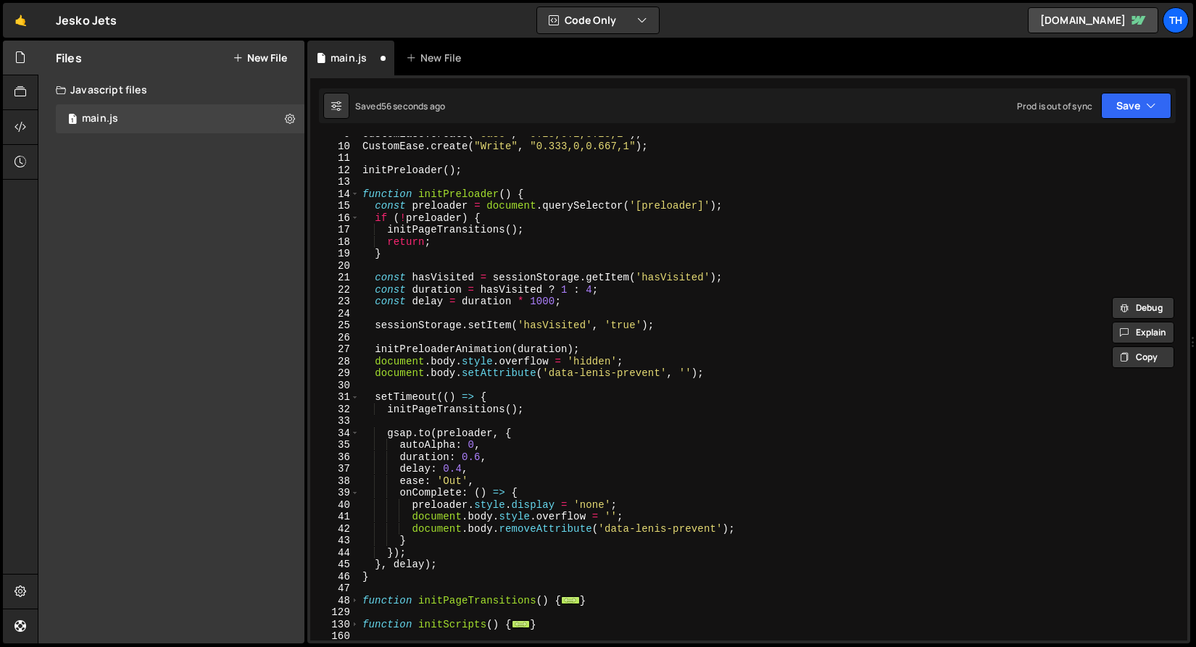
click at [411, 302] on div "CustomEase . create ( "ease" , "0.25,0.1,0.25,1" ) ; CustomEase . create ( "Wri…" at bounding box center [770, 392] width 822 height 528
type textarea "const delay = duration * 1000;"
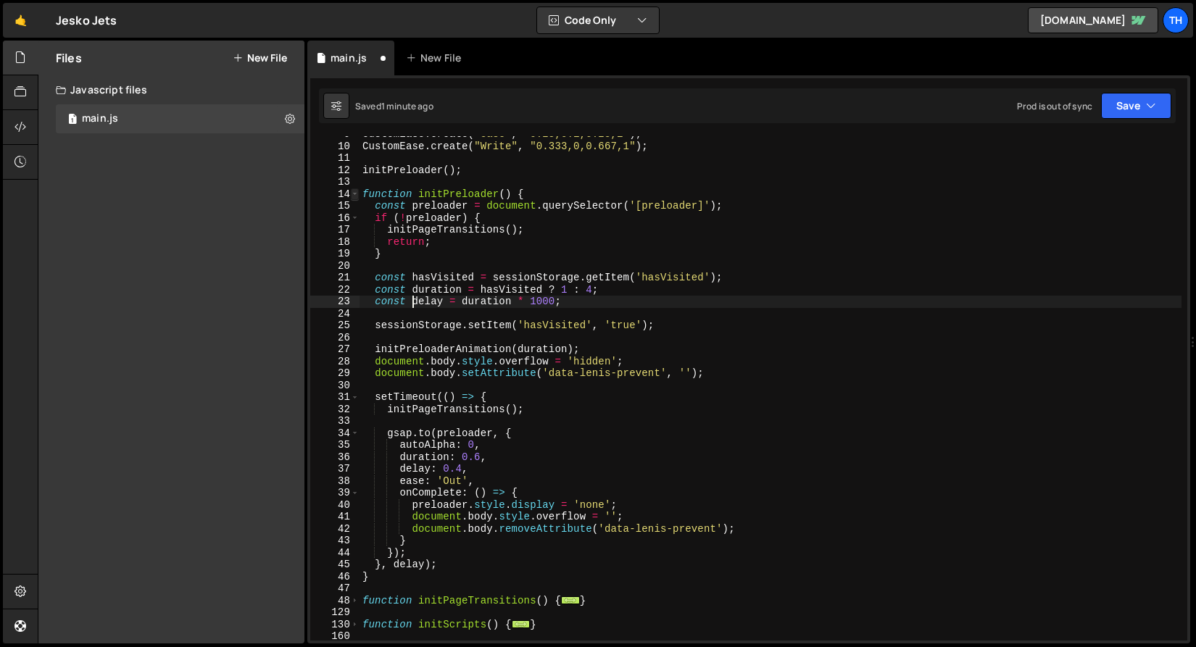
click at [354, 196] on span at bounding box center [355, 194] width 8 height 12
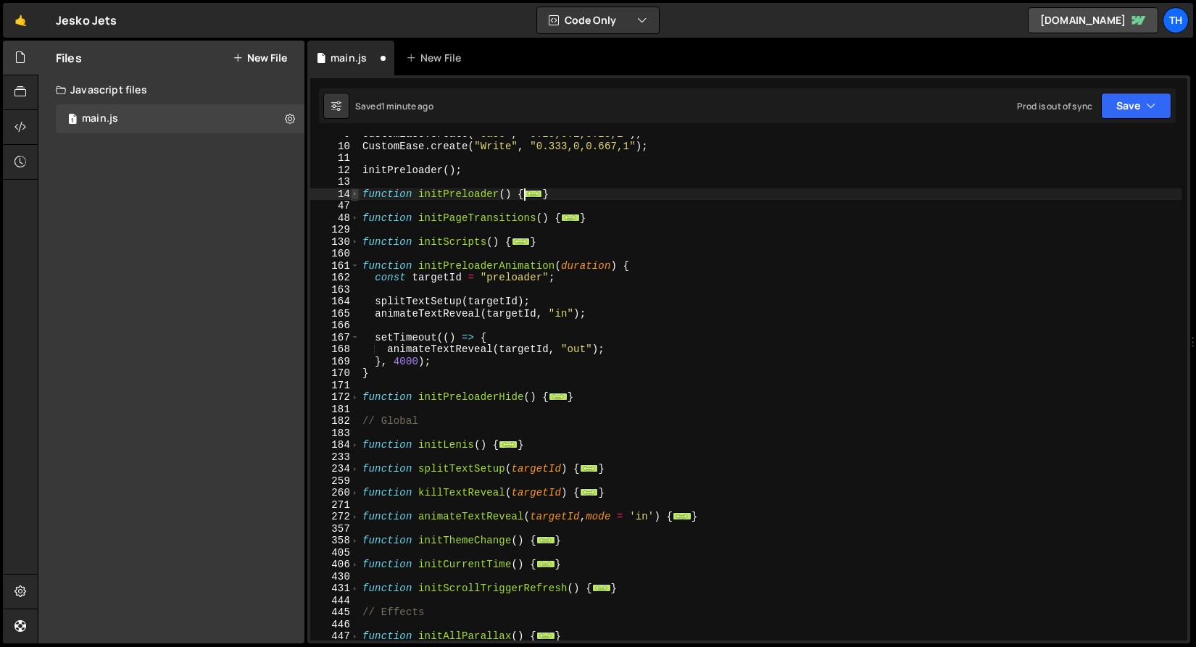
click at [354, 196] on span at bounding box center [355, 194] width 8 height 12
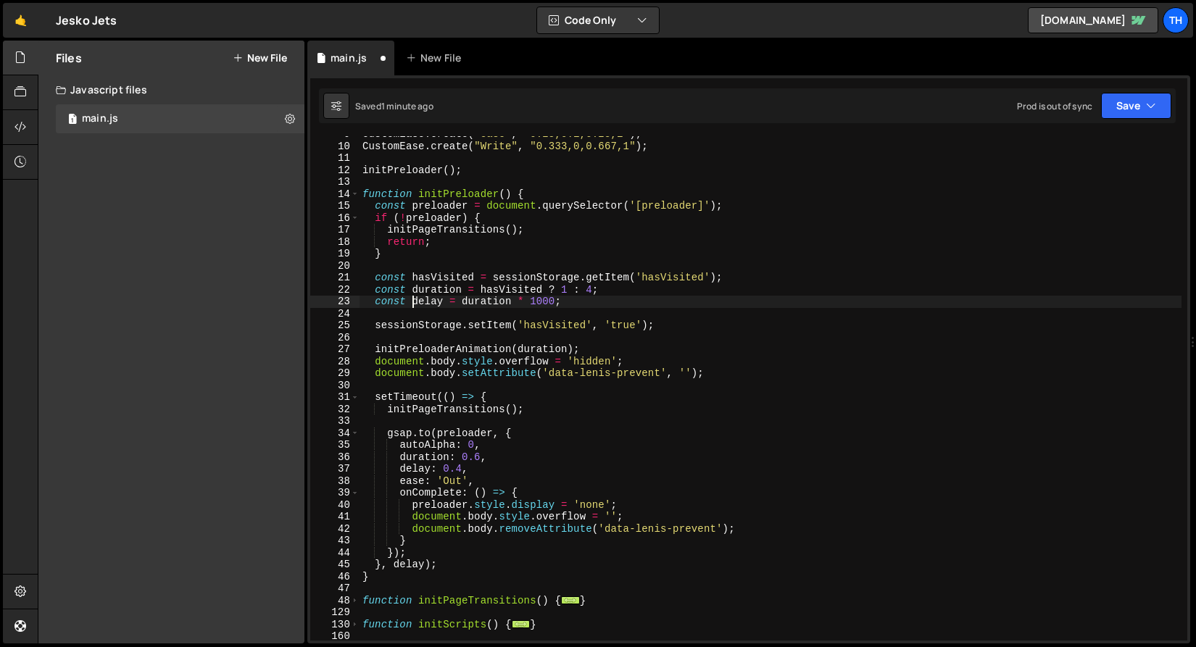
click at [418, 309] on div "CustomEase . create ( "ease" , "0.25,0.1,0.25,1" ) ; CustomEase . create ( "Wri…" at bounding box center [770, 392] width 822 height 528
click at [419, 301] on div "CustomEase . create ( "ease" , "0.25,0.1,0.25,1" ) ; CustomEase . create ( "Wri…" at bounding box center [770, 392] width 822 height 528
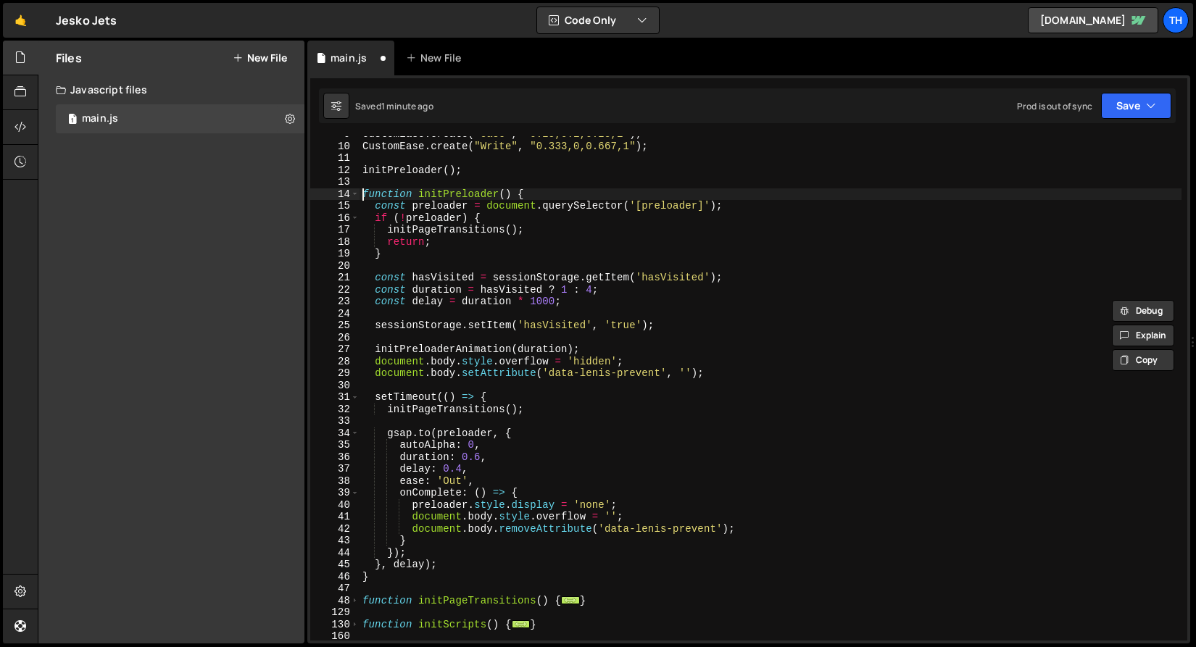
click at [359, 193] on div "const delay = duration * 1000; 9 10 11 12 13 14 15 16 17 18 19 20 21 22 23 24 2…" at bounding box center [748, 388] width 877 height 504
click at [353, 193] on span at bounding box center [355, 194] width 8 height 12
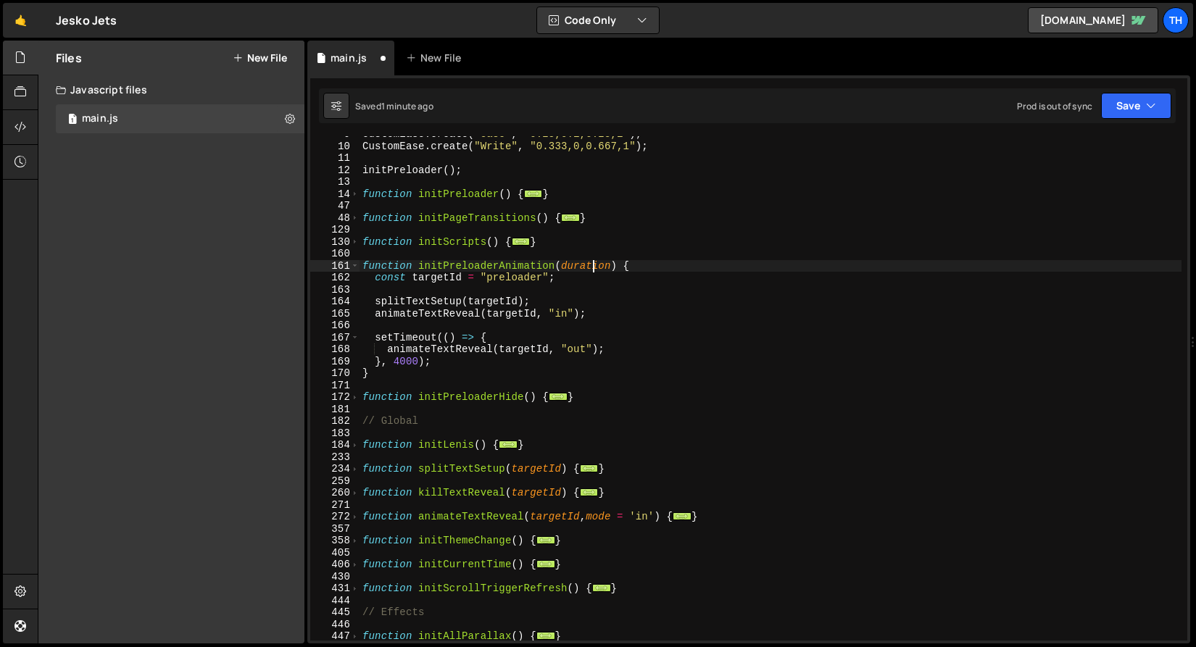
click at [594, 266] on div "CustomEase . create ( "ease" , "0.25,0.1,0.25,1" ) ; CustomEase . create ( "Wri…" at bounding box center [770, 392] width 822 height 528
paste textarea "elay"
click at [407, 362] on div "CustomEase . create ( "ease" , "0.25,0.1,0.25,1" ) ; CustomEase . create ( "Wri…" at bounding box center [770, 392] width 822 height 528
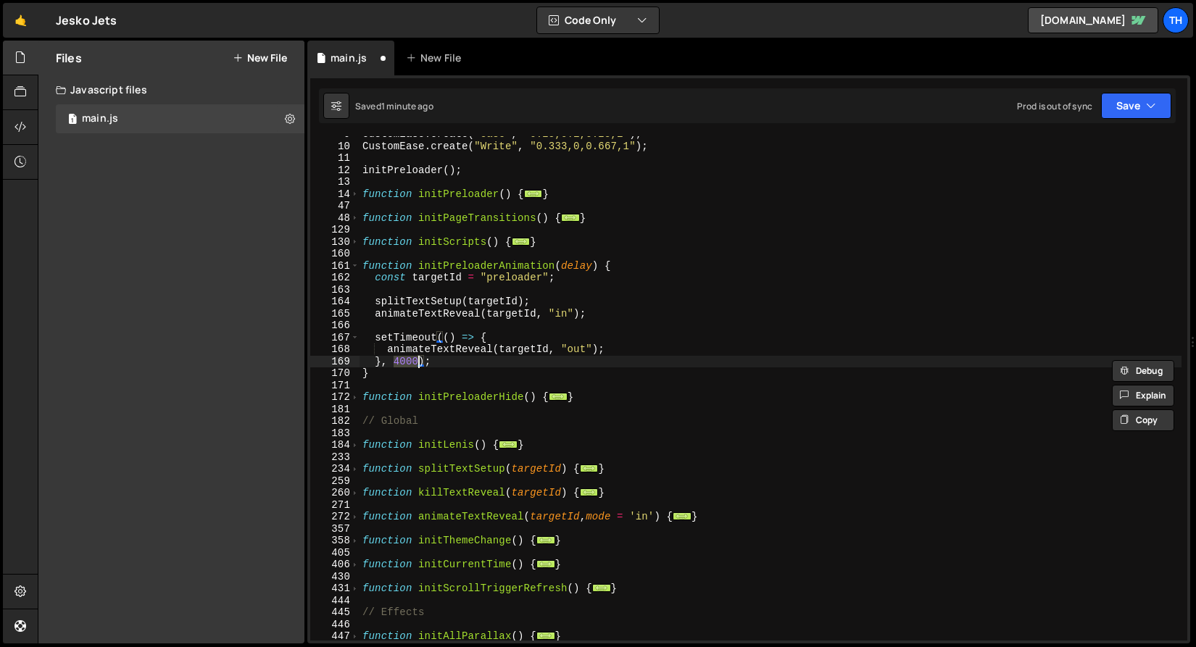
paste textarea "delay"
click at [1146, 110] on icon "button" at bounding box center [1151, 106] width 10 height 14
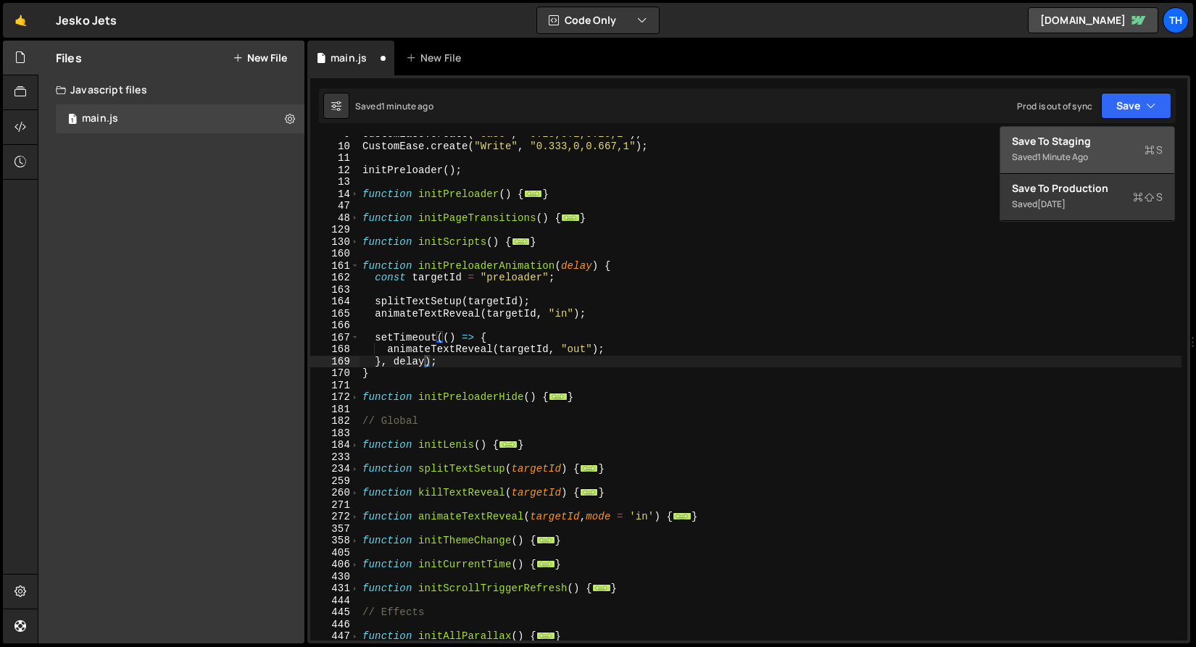
click at [1130, 149] on div "Saved 1 minute ago" at bounding box center [1087, 157] width 151 height 17
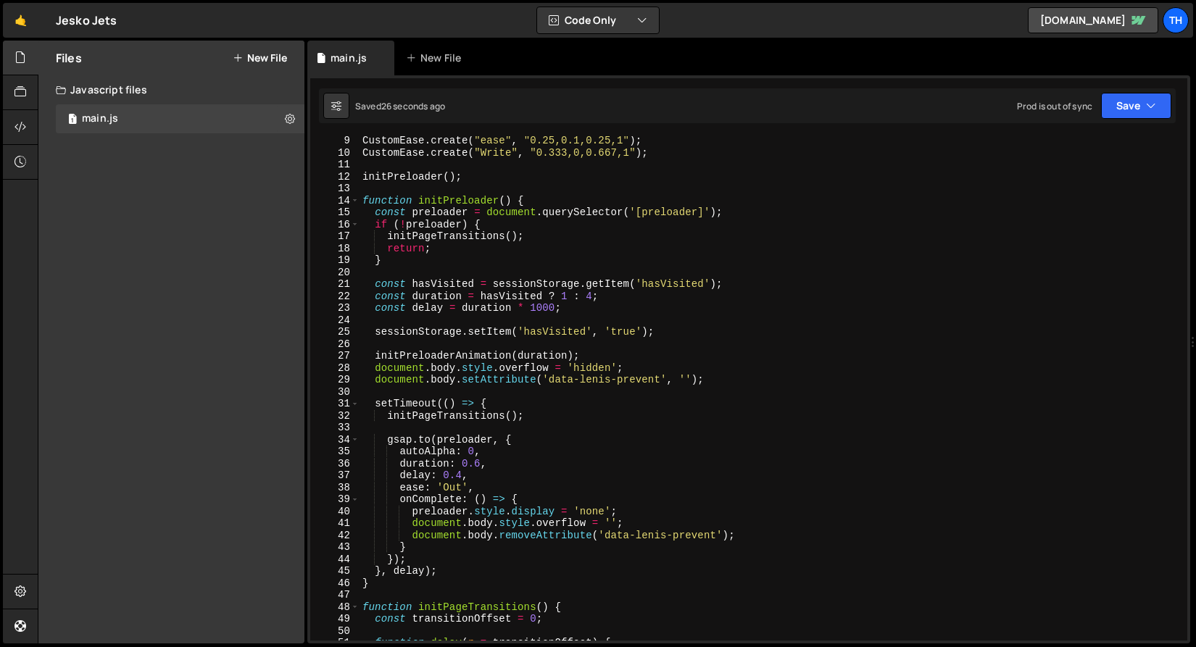
scroll to position [97, 0]
click at [356, 200] on span at bounding box center [355, 201] width 8 height 12
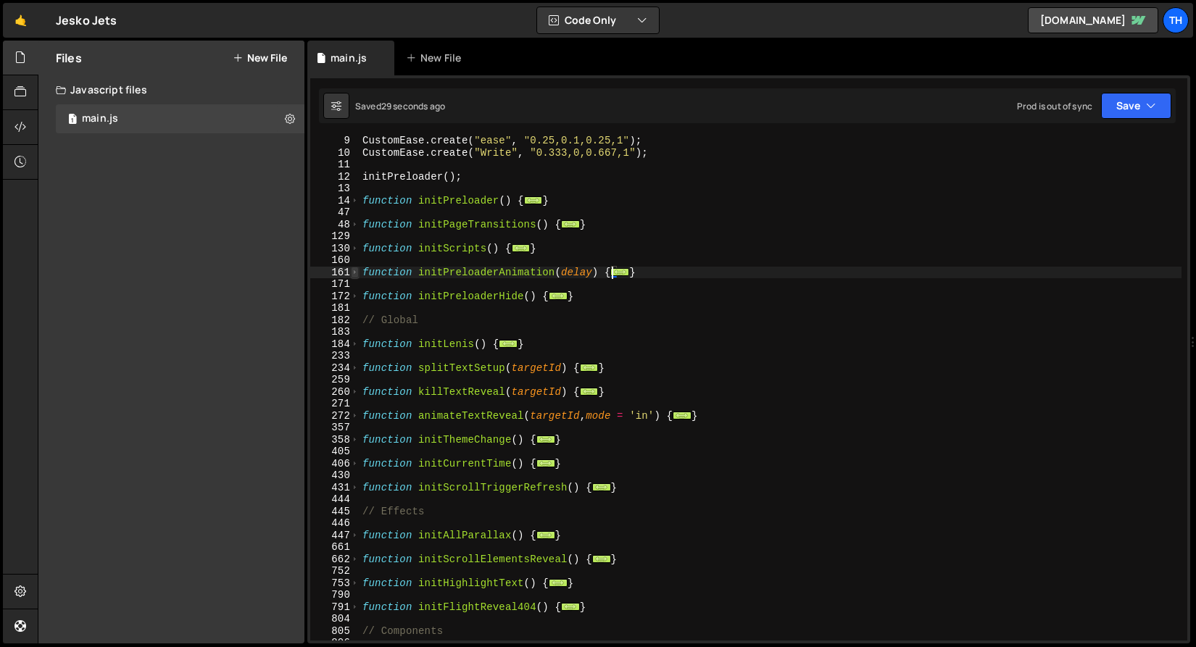
click at [354, 272] on span at bounding box center [355, 273] width 8 height 12
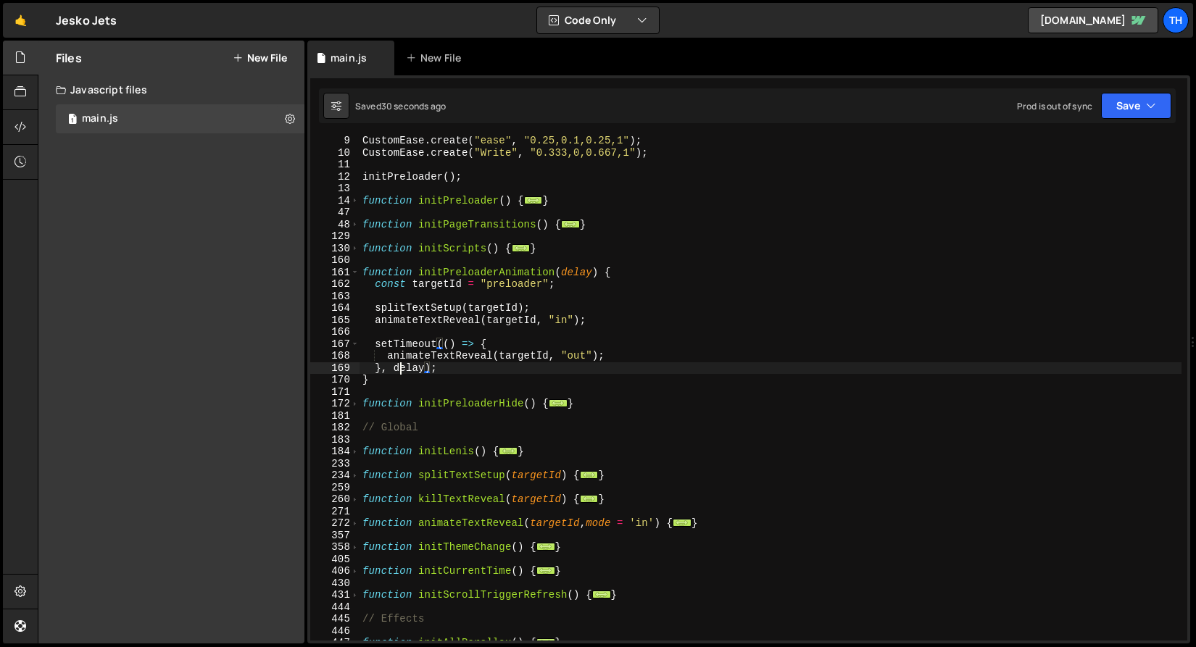
click at [399, 368] on div "CustomEase . create ( "ease" , "0.25,0.1,0.25,1" ) ; CustomEase . create ( "Wri…" at bounding box center [770, 399] width 822 height 528
paste textarea "uration * 1000"
type textarea "}, duration * 1000);"
click at [412, 365] on div "CustomEase . create ( "ease" , "0.25,0.1,0.25,1" ) ; CustomEase . create ( "Wri…" at bounding box center [770, 399] width 822 height 528
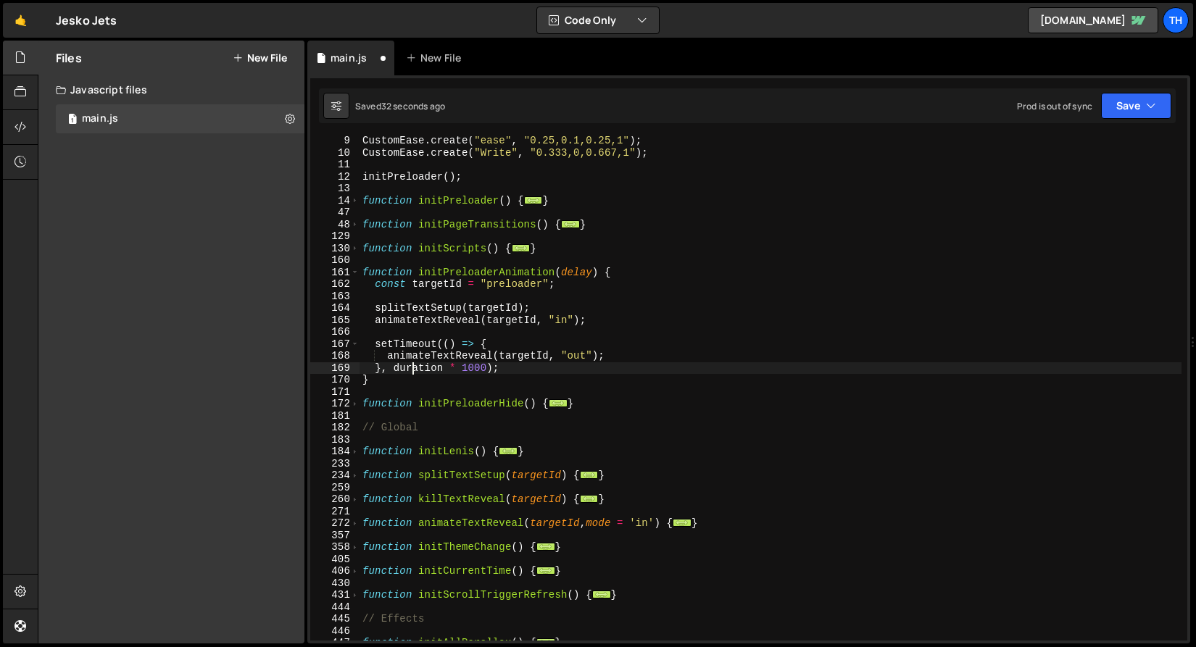
click at [412, 365] on div "CustomEase . create ( "ease" , "0.25,0.1,0.25,1" ) ; CustomEase . create ( "Wri…" at bounding box center [770, 399] width 822 height 528
click at [566, 266] on div "CustomEase . create ( "ease" , "0.25,0.1,0.25,1" ) ; CustomEase . create ( "Wri…" at bounding box center [770, 399] width 822 height 528
click at [567, 268] on div "CustomEase . create ( "ease" , "0.25,0.1,0.25,1" ) ; CustomEase . create ( "Wri…" at bounding box center [770, 399] width 822 height 528
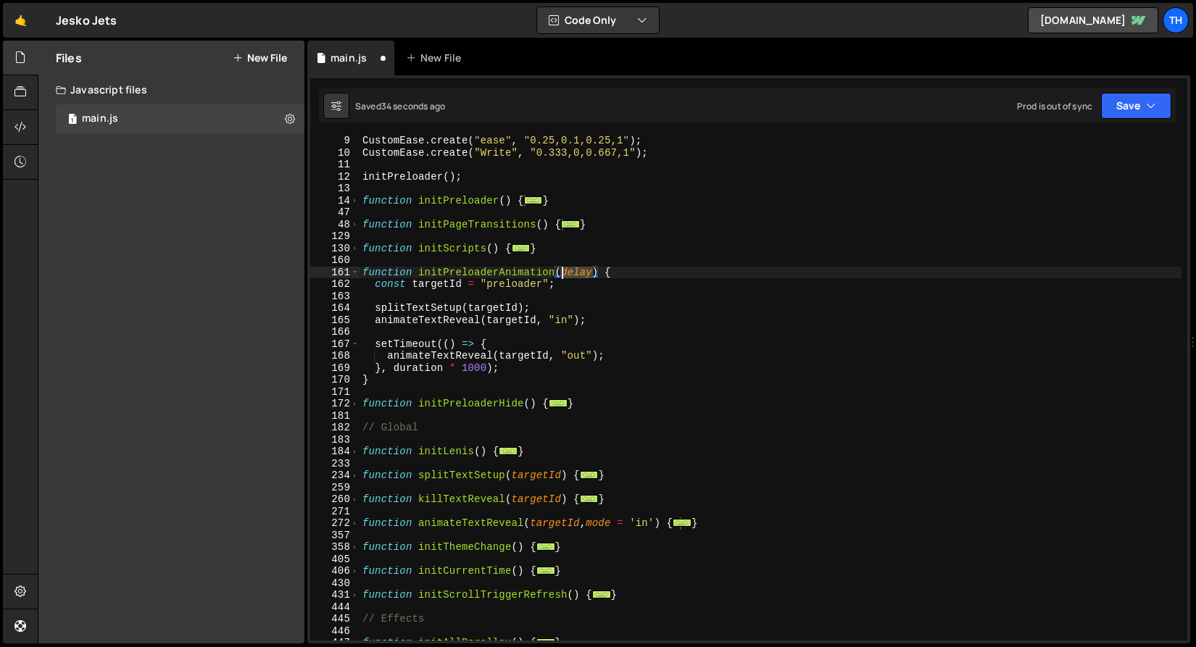
click at [567, 268] on div "CustomEase . create ( "ease" , "0.25,0.1,0.25,1" ) ; CustomEase . create ( "Wri…" at bounding box center [770, 399] width 822 height 528
paste textarea "uration"
type textarea "function initPreloaderAnimation(duration) {"
click at [1135, 99] on button "Save" at bounding box center [1136, 106] width 70 height 26
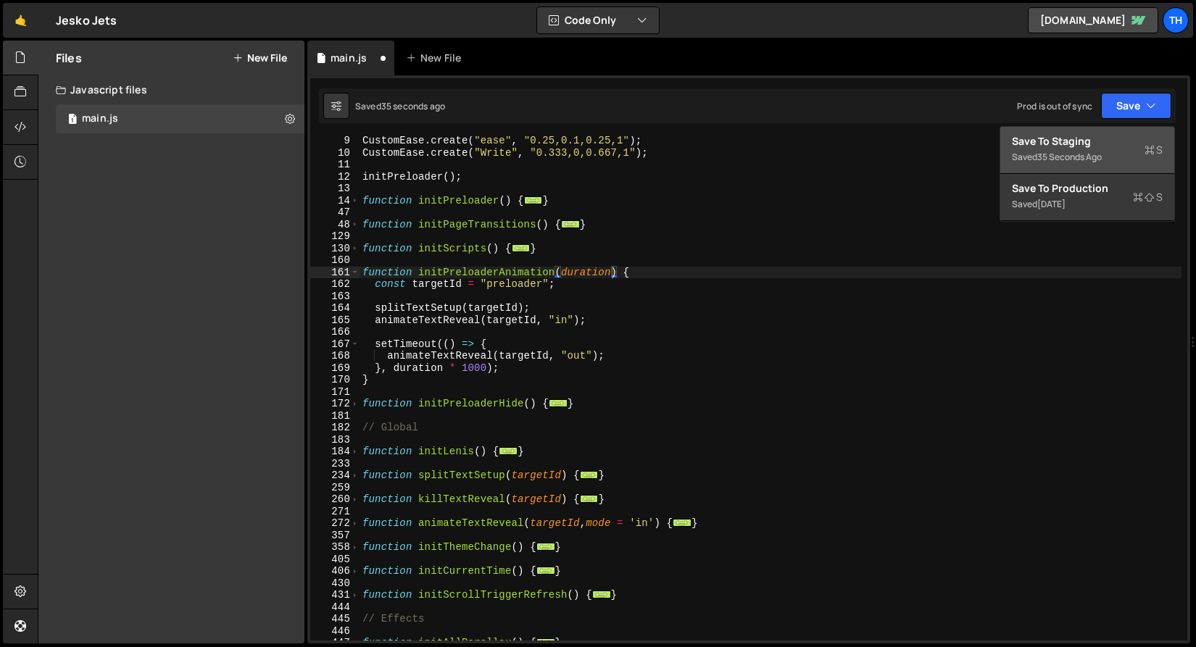
click at [1116, 126] on div "Save to Staging S Saved 35 seconds ago Save to Production S Saved 1 day ago Sav…" at bounding box center [1086, 174] width 175 height 96
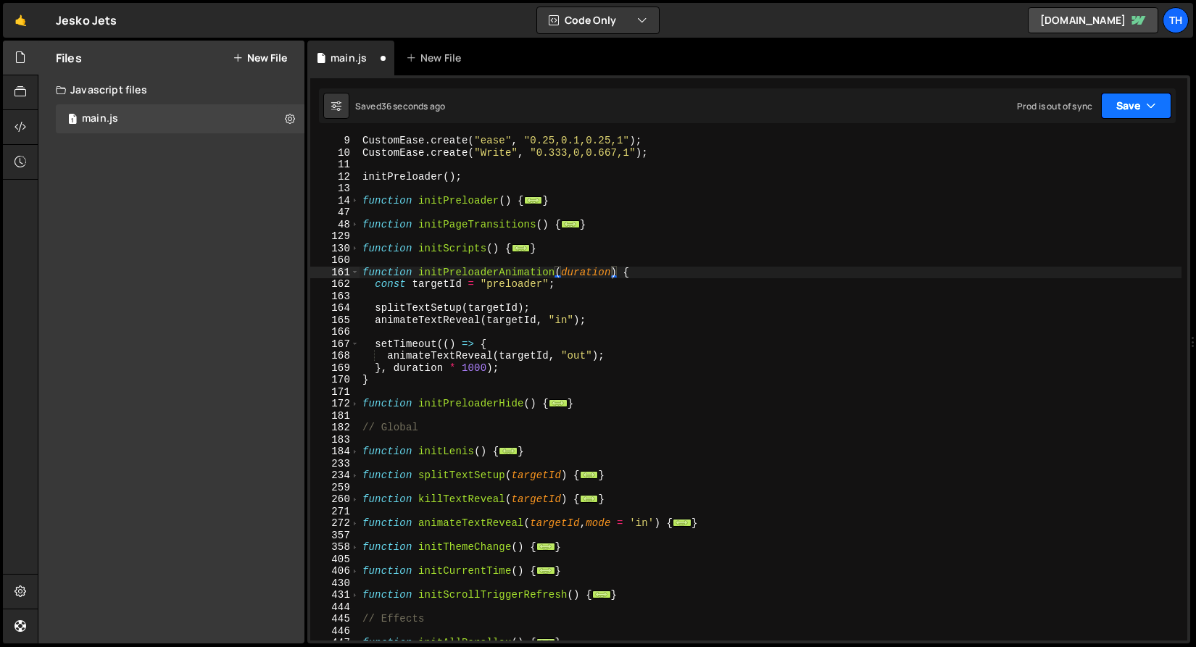
drag, startPoint x: 1117, startPoint y: 107, endPoint x: 1108, endPoint y: 132, distance: 26.8
click at [1117, 107] on button "Save" at bounding box center [1136, 106] width 70 height 26
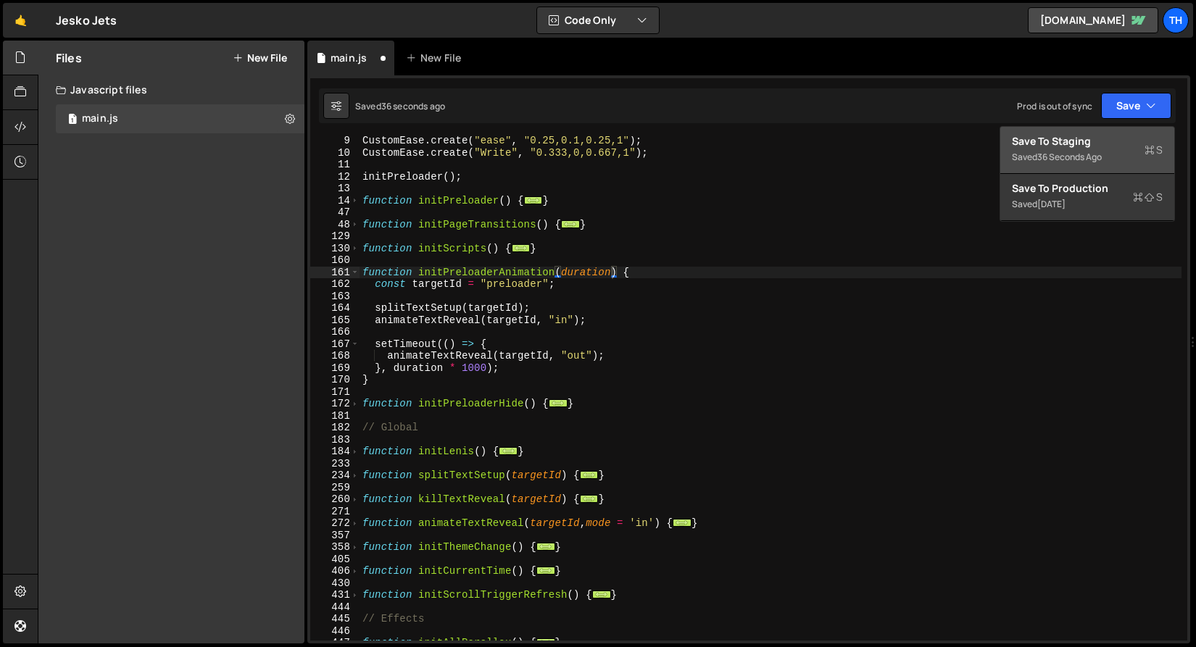
click at [1107, 134] on div "Save to Staging S" at bounding box center [1087, 141] width 151 height 14
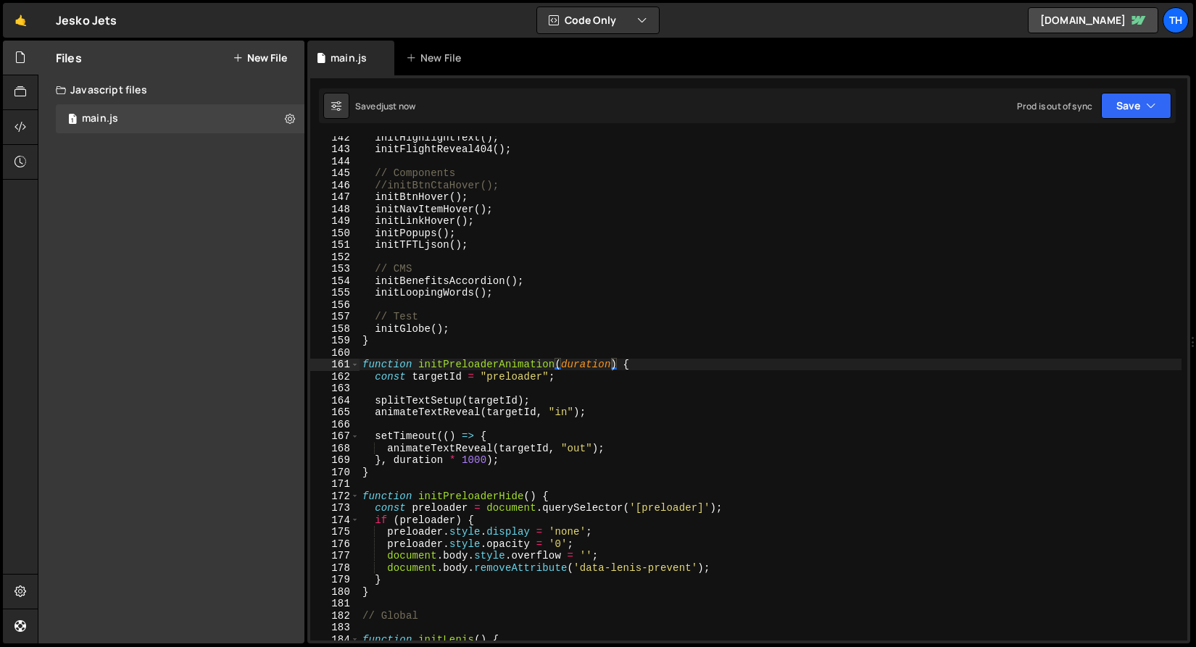
scroll to position [1796, 0]
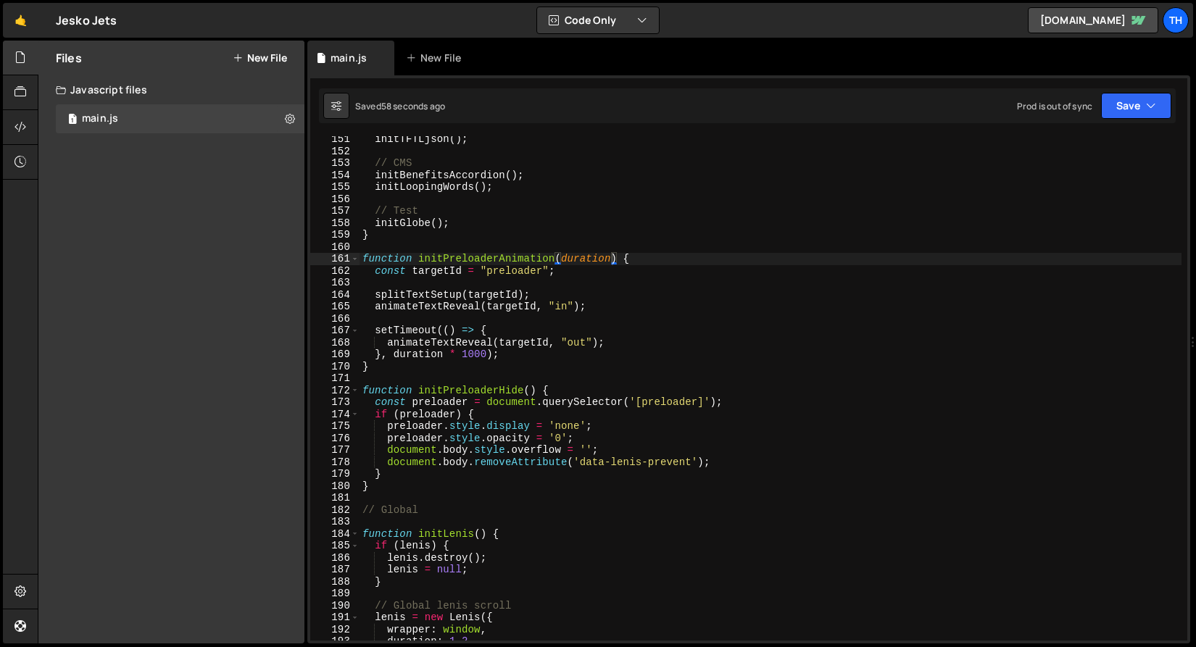
click at [410, 324] on div "initTFTLjson ( ) ; // CMS initBenefitsAccordion ( ) ; initLoopingWords ( ) ; //…" at bounding box center [770, 397] width 822 height 528
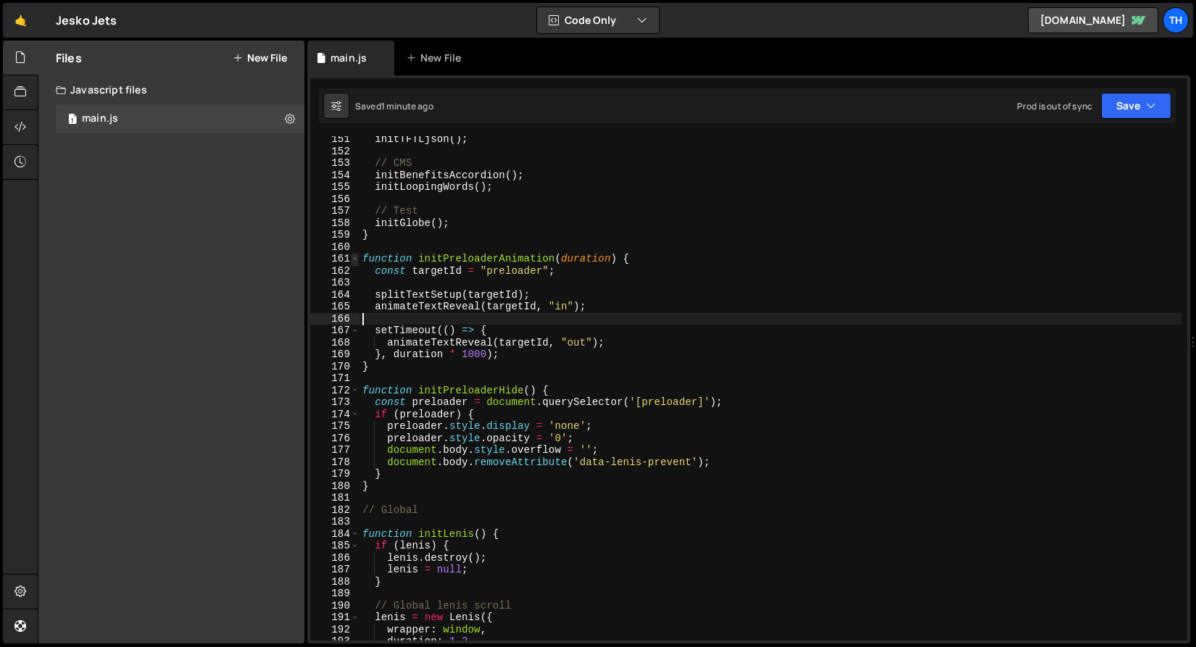
click at [351, 254] on span at bounding box center [355, 259] width 8 height 12
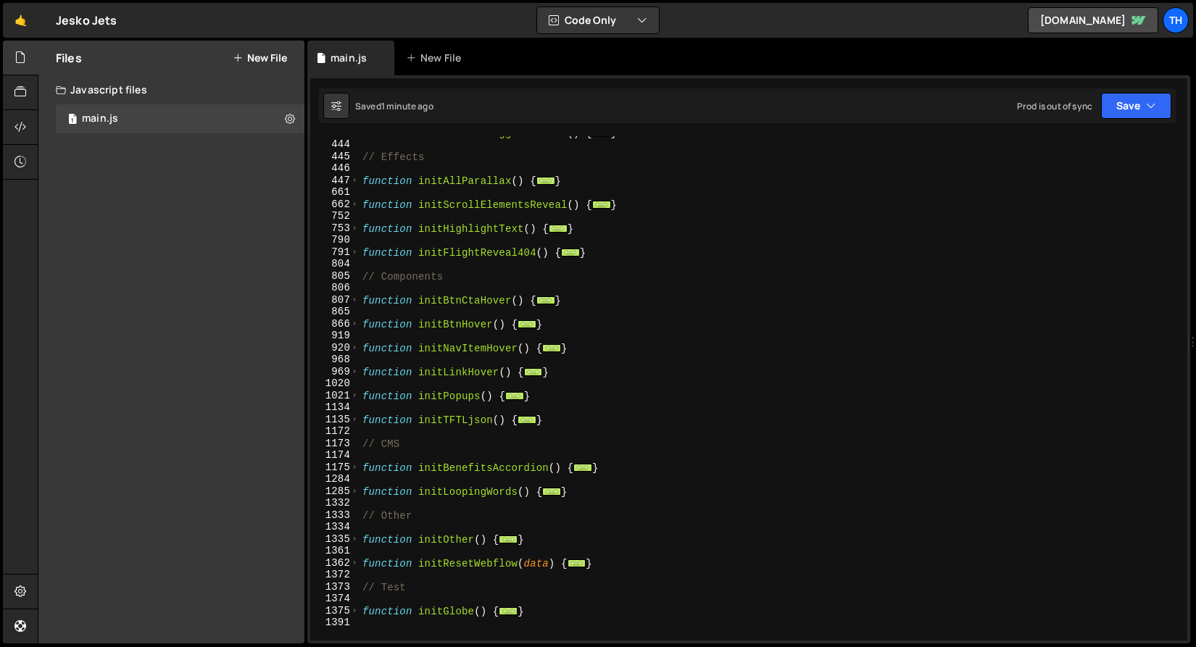
scroll to position [312, 0]
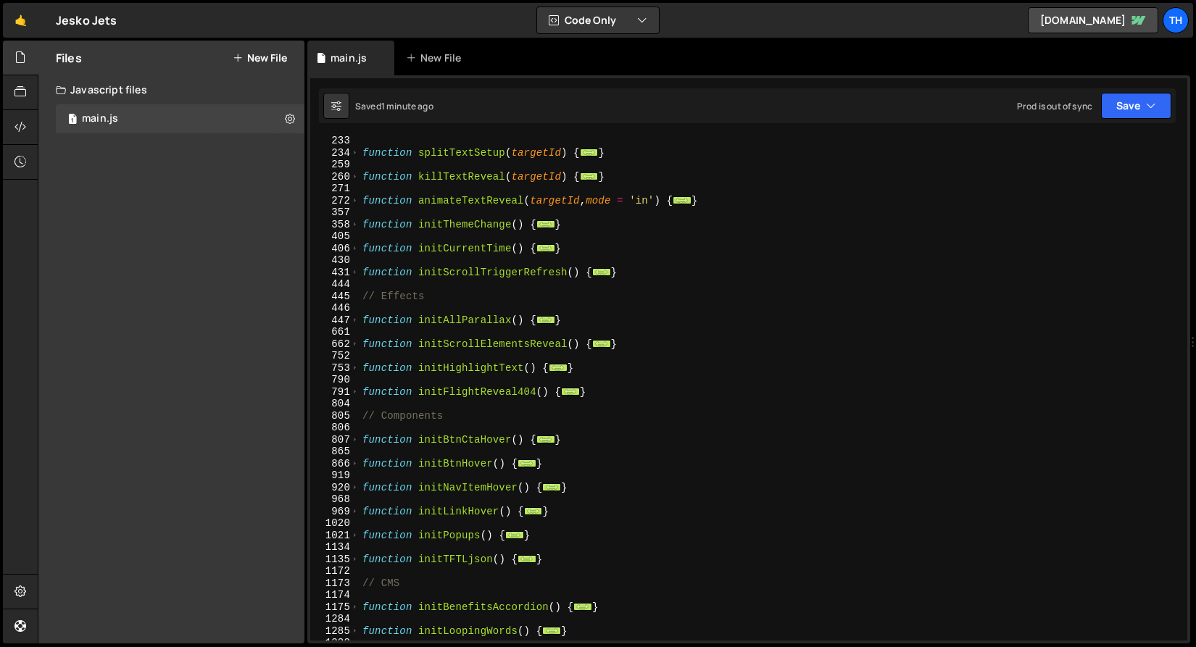
click at [349, 390] on div "791" at bounding box center [334, 392] width 49 height 12
type textarea "function initFlightReveal404() { const flight = document.querySelector('[flight…"
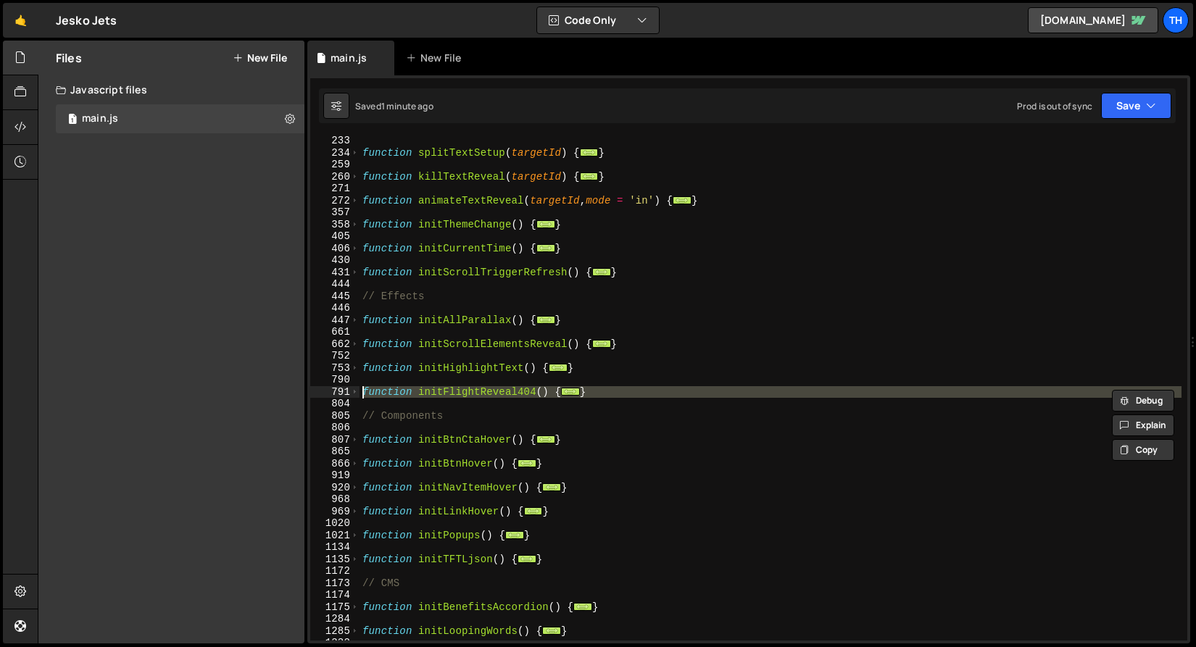
click at [369, 328] on div "function splitTextSetup ( targetId ) { ... } function killTextReveal ( targetId…" at bounding box center [770, 399] width 822 height 528
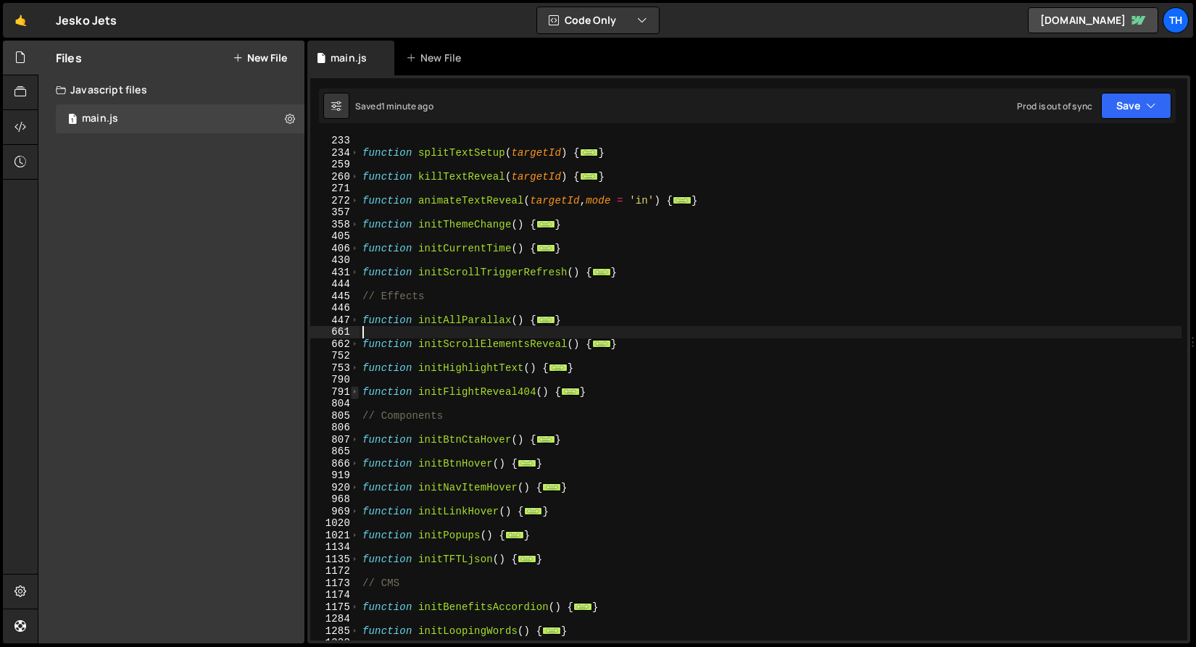
click at [354, 388] on span at bounding box center [355, 392] width 8 height 12
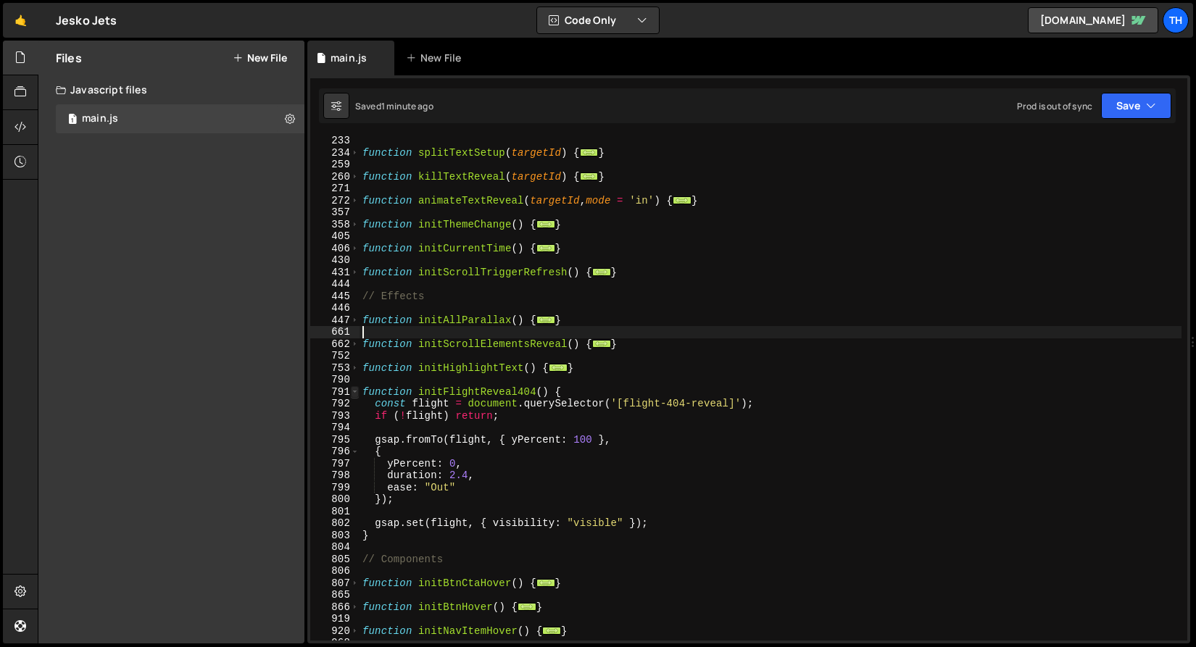
click at [354, 388] on span at bounding box center [355, 392] width 8 height 12
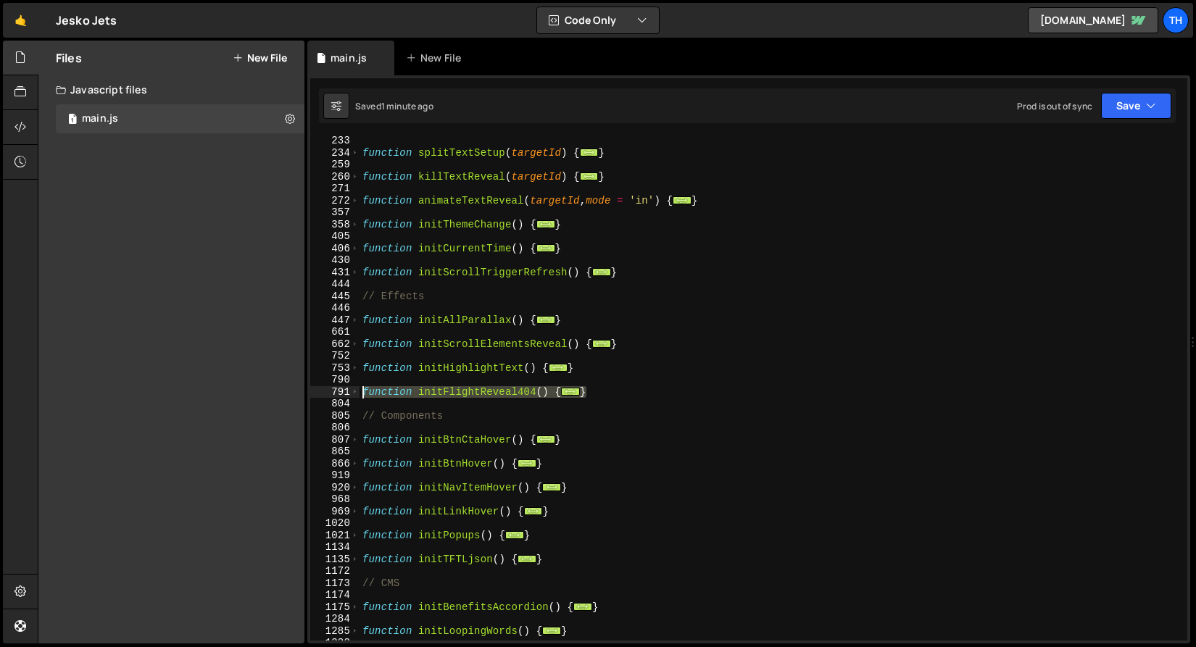
drag, startPoint x: 572, startPoint y: 391, endPoint x: 307, endPoint y: 388, distance: 265.3
click at [307, 388] on div "Files New File Javascript files 1 main.js 0 CSS files Copy share link Edit File…" at bounding box center [617, 343] width 1158 height 604
type textarea "function initFlightReveal404() { const flight = document.querySelector('[flight…"
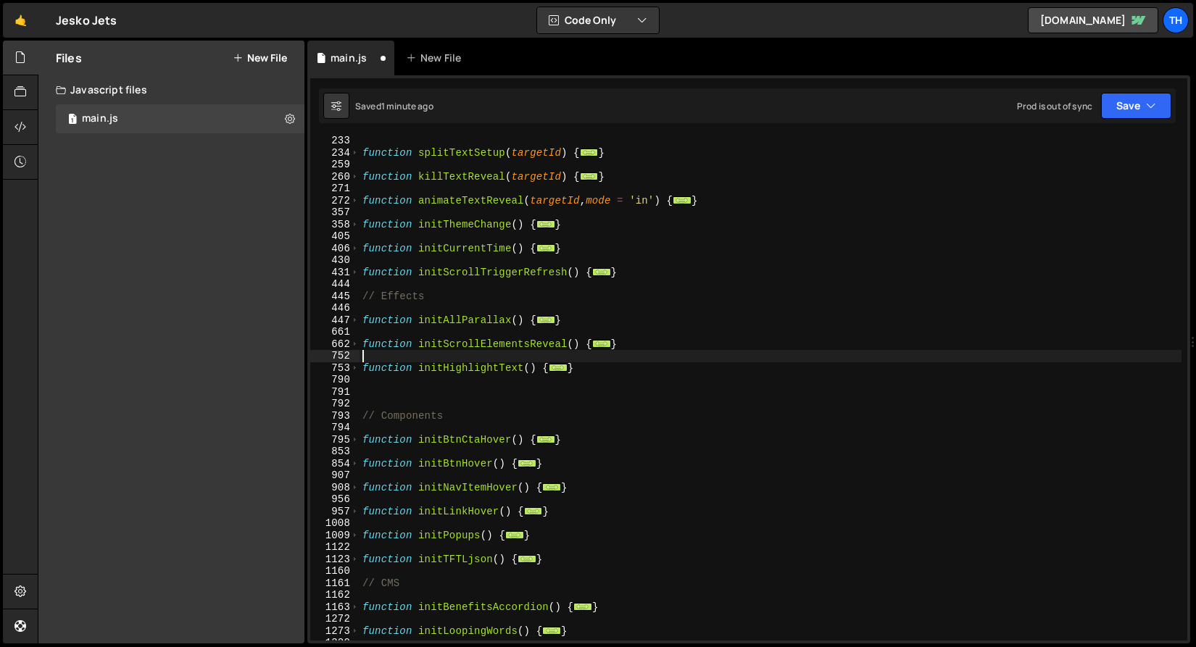
click at [478, 355] on div "function splitTextSetup ( targetId ) { ... } function killTextReveal ( targetId…" at bounding box center [770, 399] width 822 height 528
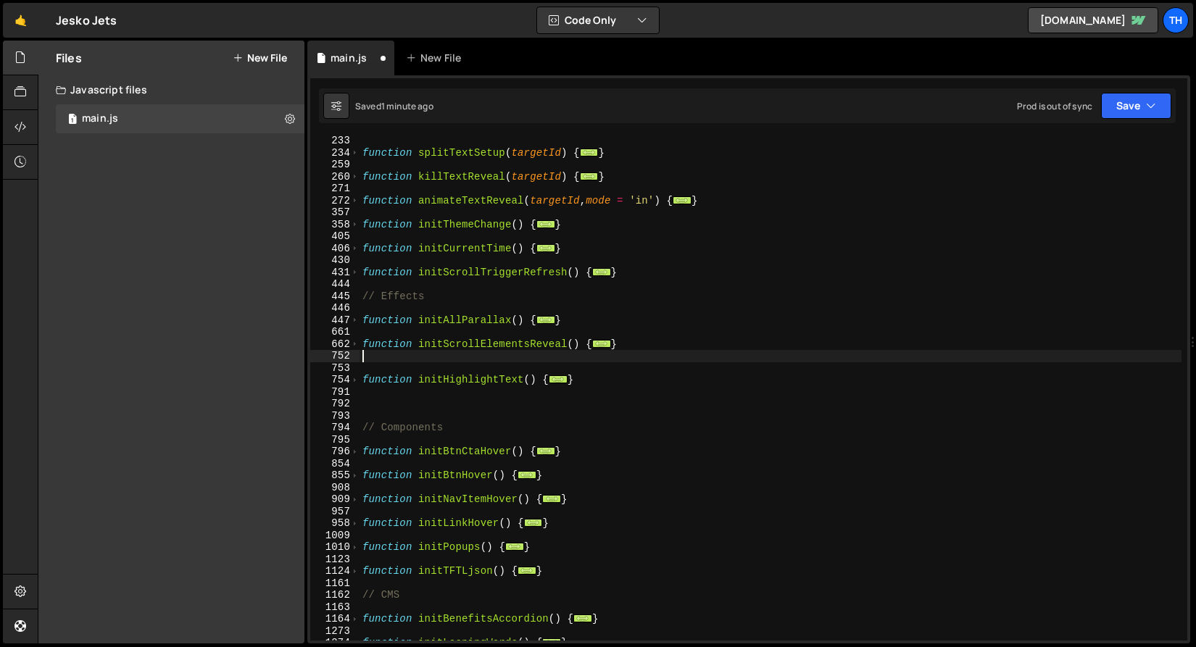
paste textarea "}"
type textarea "}"
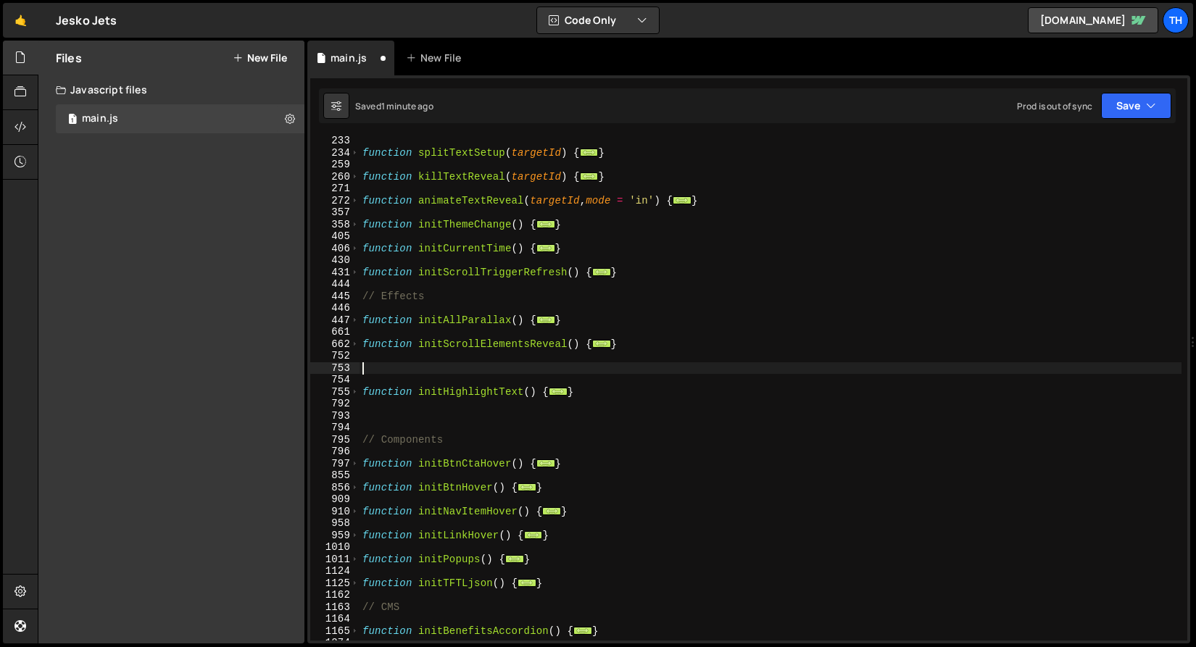
paste textarea "}"
type textarea "}"
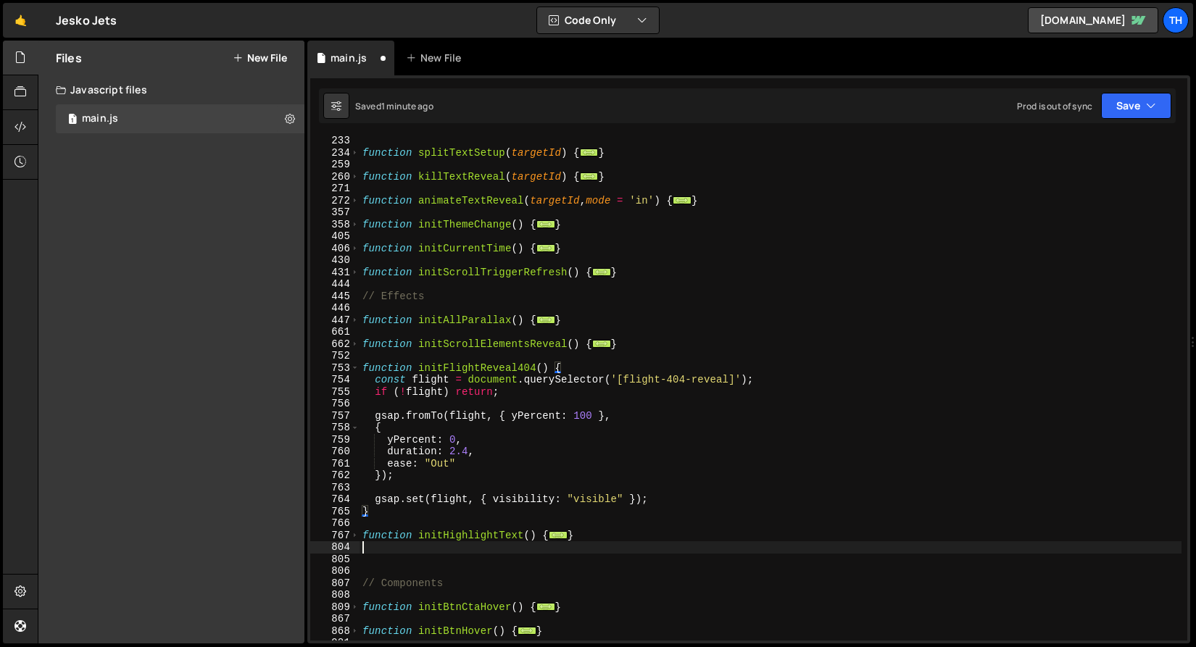
click at [394, 550] on div "function splitTextSetup ( targetId ) { ... } function killTextReveal ( targetId…" at bounding box center [770, 399] width 822 height 528
type textarea "}"
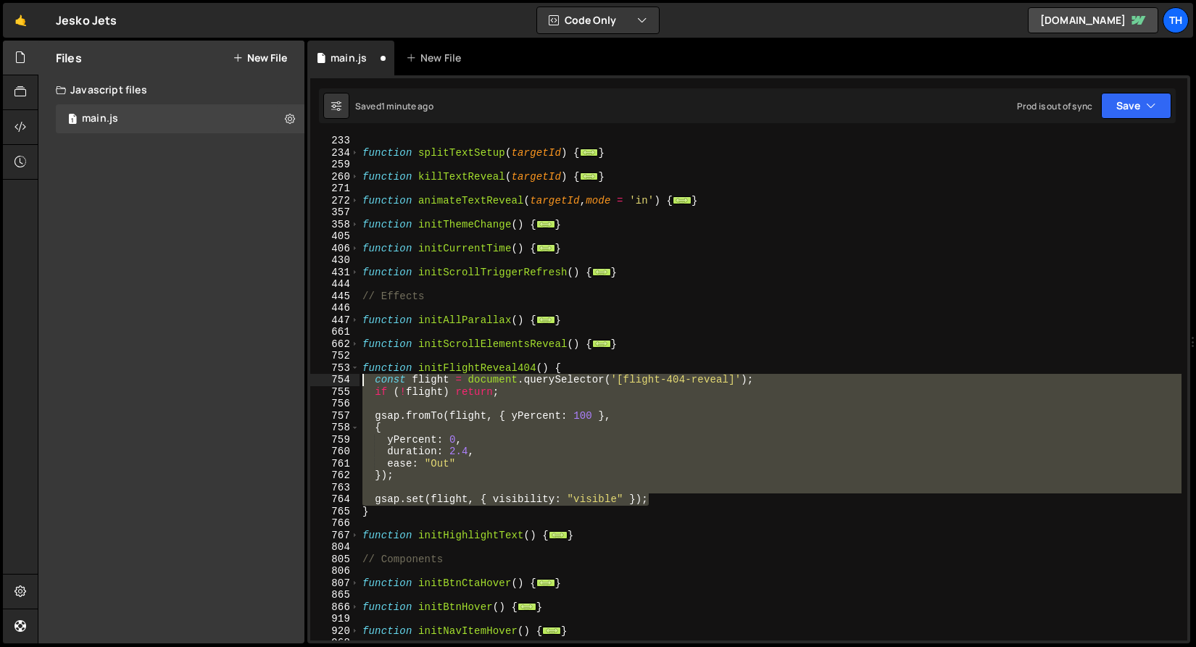
drag, startPoint x: 681, startPoint y: 500, endPoint x: 257, endPoint y: 381, distance: 440.3
click at [257, 381] on div "Files New File Javascript files 1 main.js 0 CSS files Copy share link Edit File…" at bounding box center [617, 343] width 1158 height 604
type textarea "gsap.set(flight, { visibility: "visible" });"
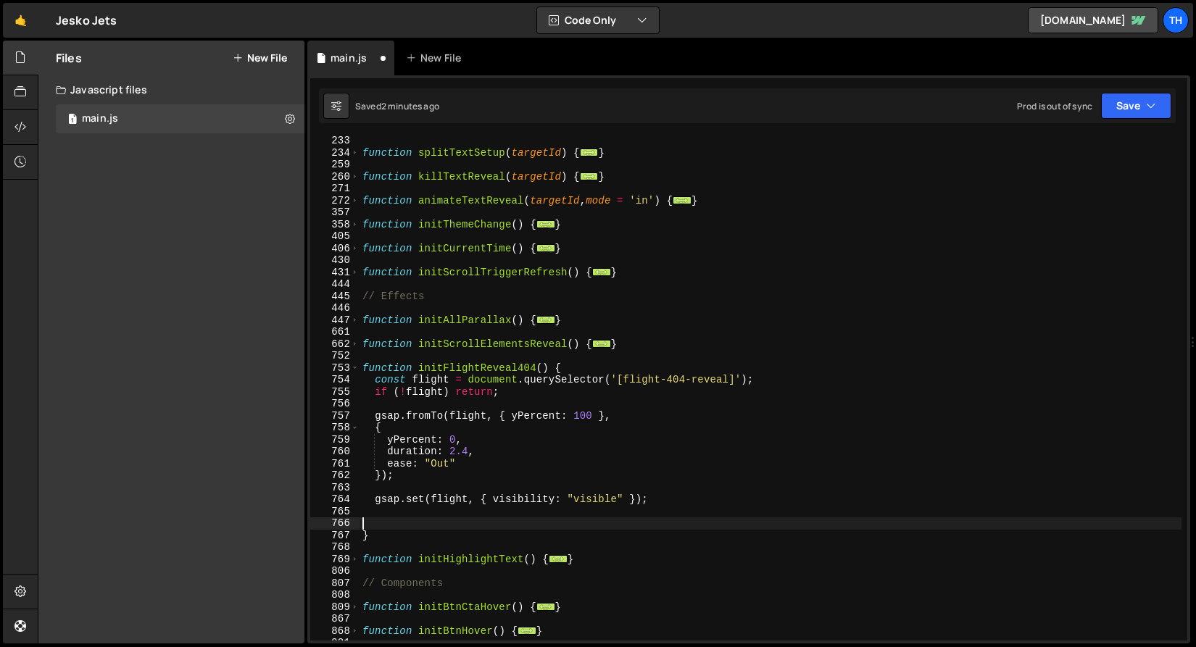
paste textarea "gsap.set(flight, { visibility: "visible" });"
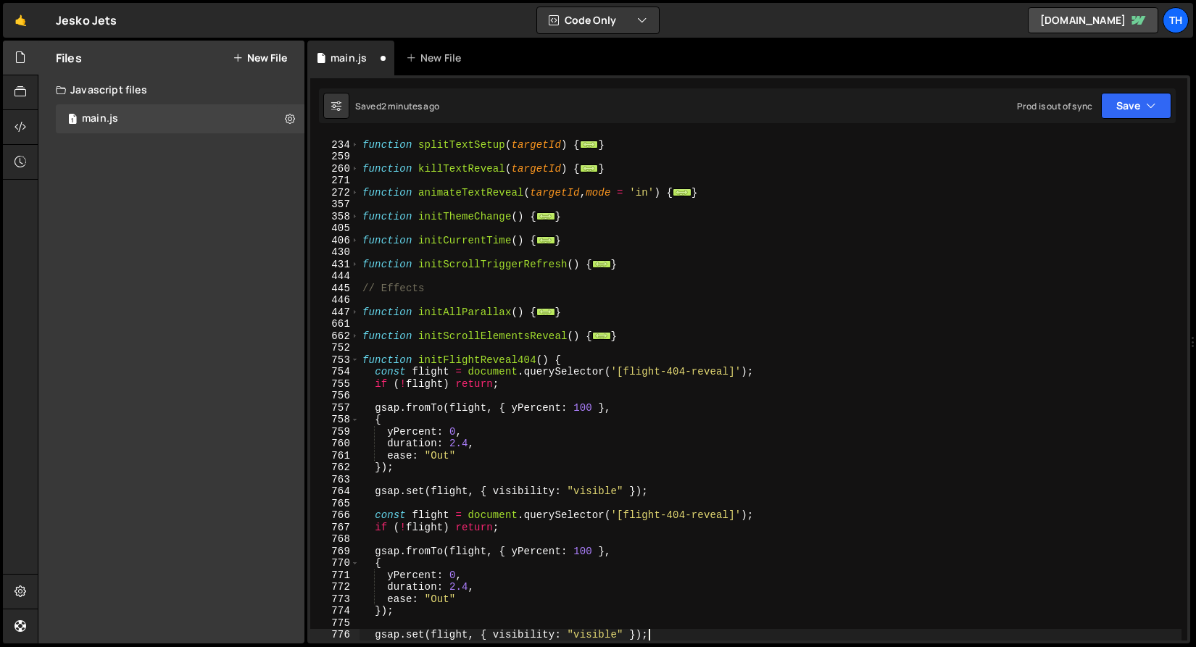
scroll to position [446, 0]
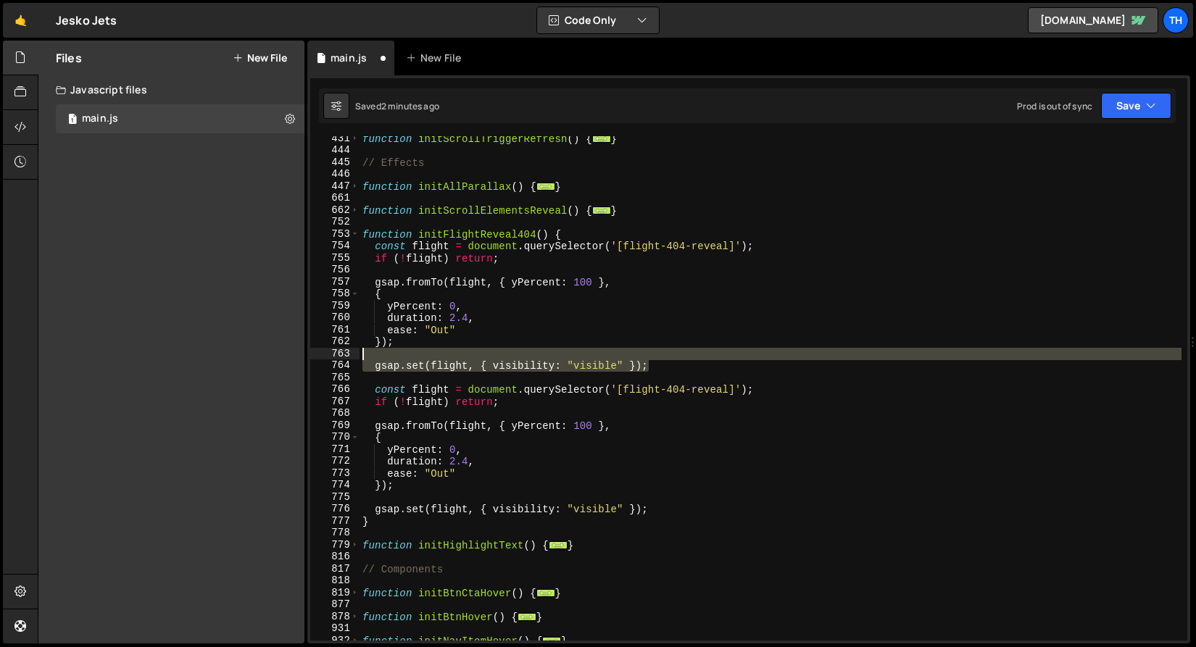
drag, startPoint x: 672, startPoint y: 363, endPoint x: 349, endPoint y: 358, distance: 324.0
click at [349, 358] on div "gsap.set(flight, { visibility: "visible" }); 431 444 445 446 447 661 662 752 75…" at bounding box center [748, 388] width 877 height 504
type textarea "gsap.set(flight, { visibility: "visible" });"
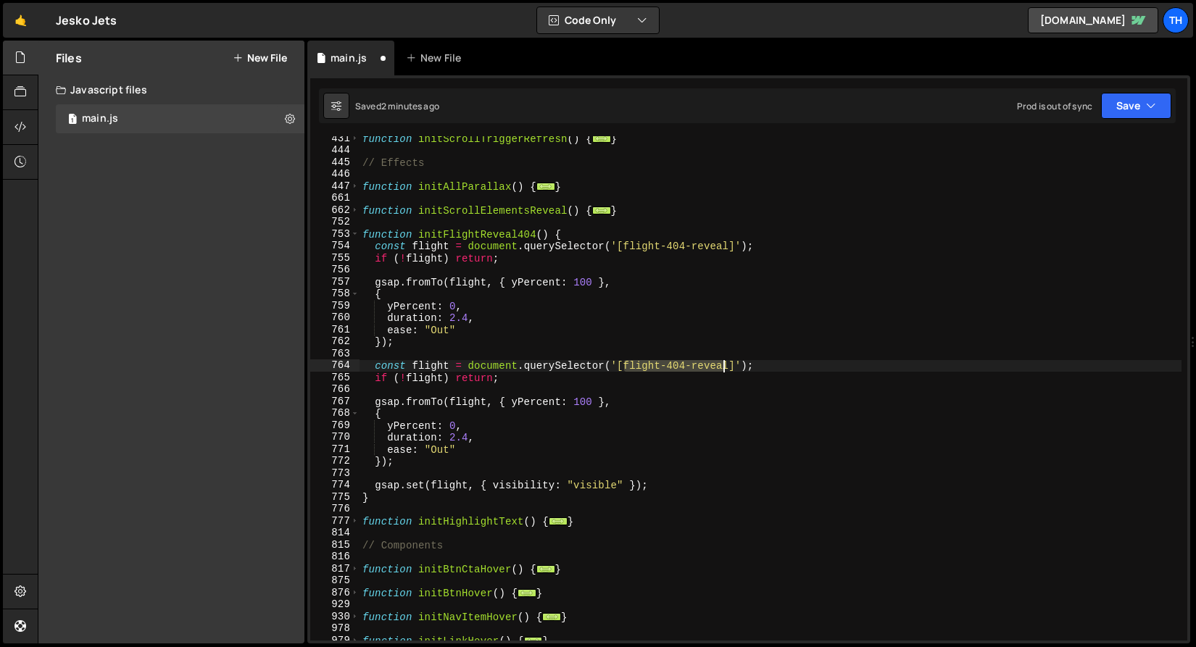
drag, startPoint x: 624, startPoint y: 366, endPoint x: 730, endPoint y: 366, distance: 105.8
click at [730, 366] on div "function initScrollTriggerRefresh ( ) { ... } // Effects function initAllParall…" at bounding box center [770, 397] width 822 height 528
click at [444, 369] on div "function initScrollTriggerRefresh ( ) { ... } // Effects function initAllParall…" at bounding box center [770, 397] width 822 height 528
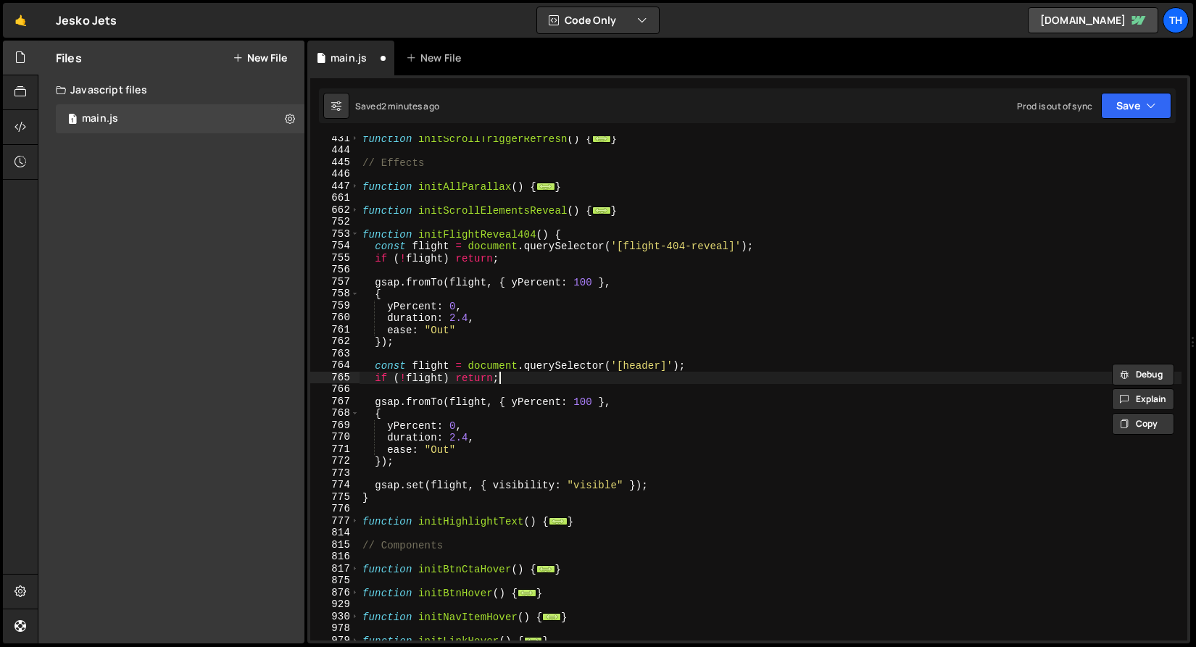
click at [622, 372] on div "function initScrollTriggerRefresh ( ) { ... } // Effects function initAllParall…" at bounding box center [770, 397] width 822 height 528
click at [628, 372] on div "function initScrollTriggerRefresh ( ) { ... } // Effects function initAllParall…" at bounding box center [770, 397] width 822 height 528
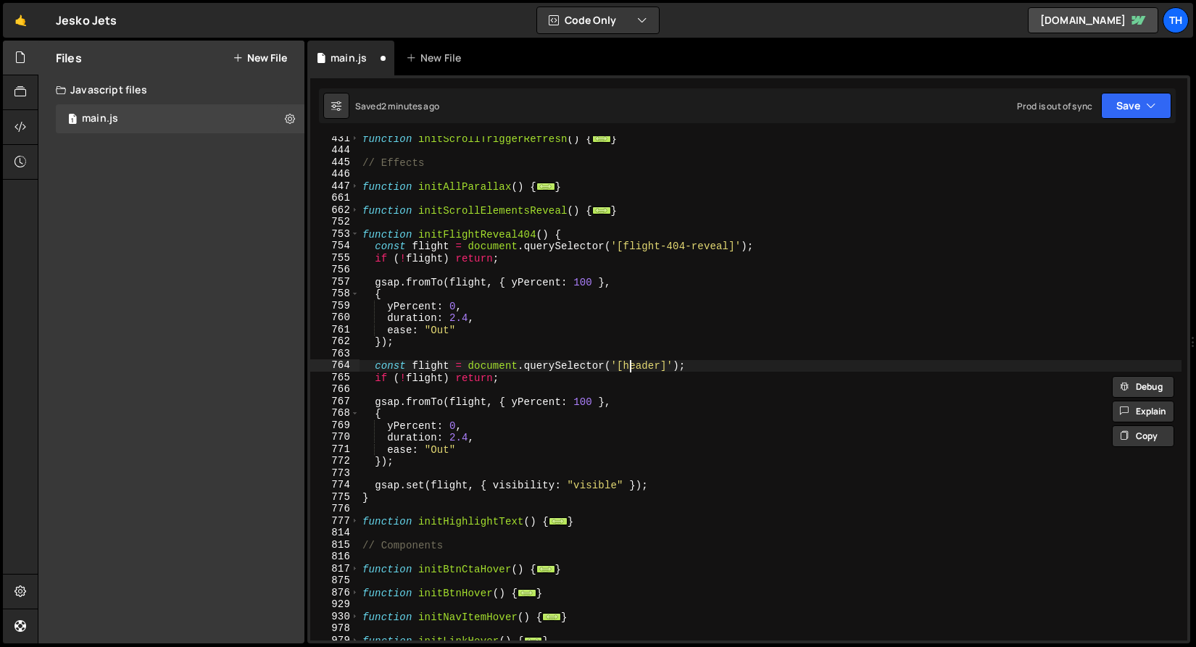
click at [631, 365] on div "function initScrollTriggerRefresh ( ) { ... } // Effects function initAllParall…" at bounding box center [770, 397] width 822 height 528
click at [427, 364] on div "function initScrollTriggerRefresh ( ) { ... } // Effects function initAllParall…" at bounding box center [770, 397] width 822 height 528
paste textarea "header"
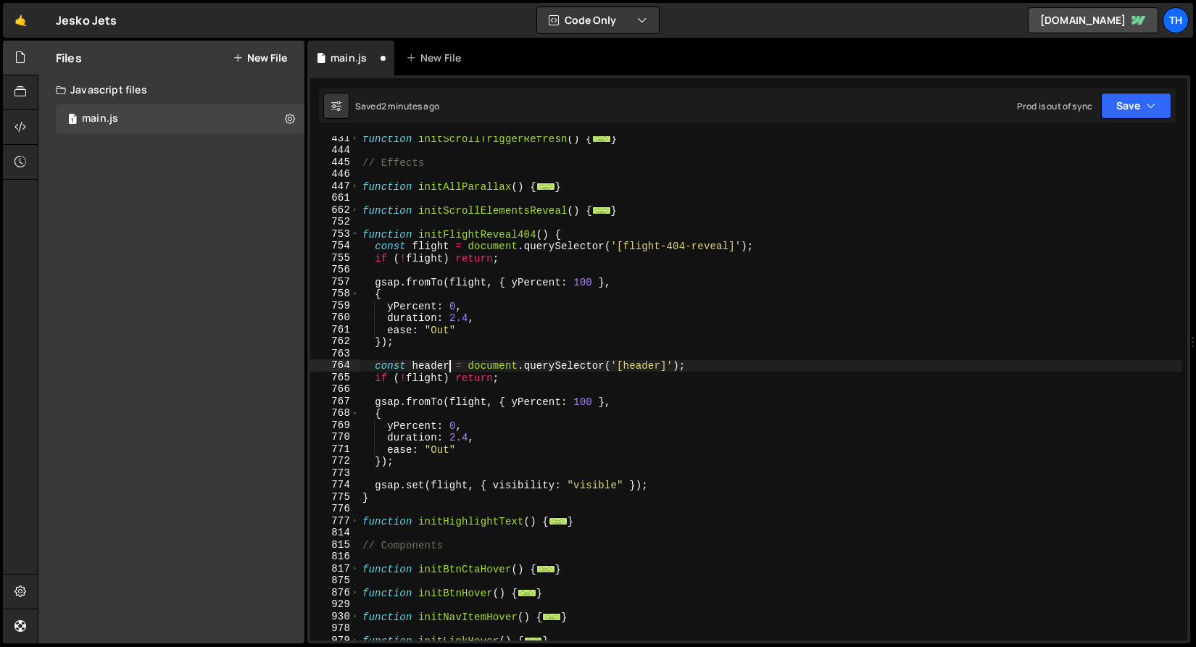
click at [422, 376] on div "function initScrollTriggerRefresh ( ) { ... } // Effects function initAllParall…" at bounding box center [770, 397] width 822 height 528
paste textarea "header"
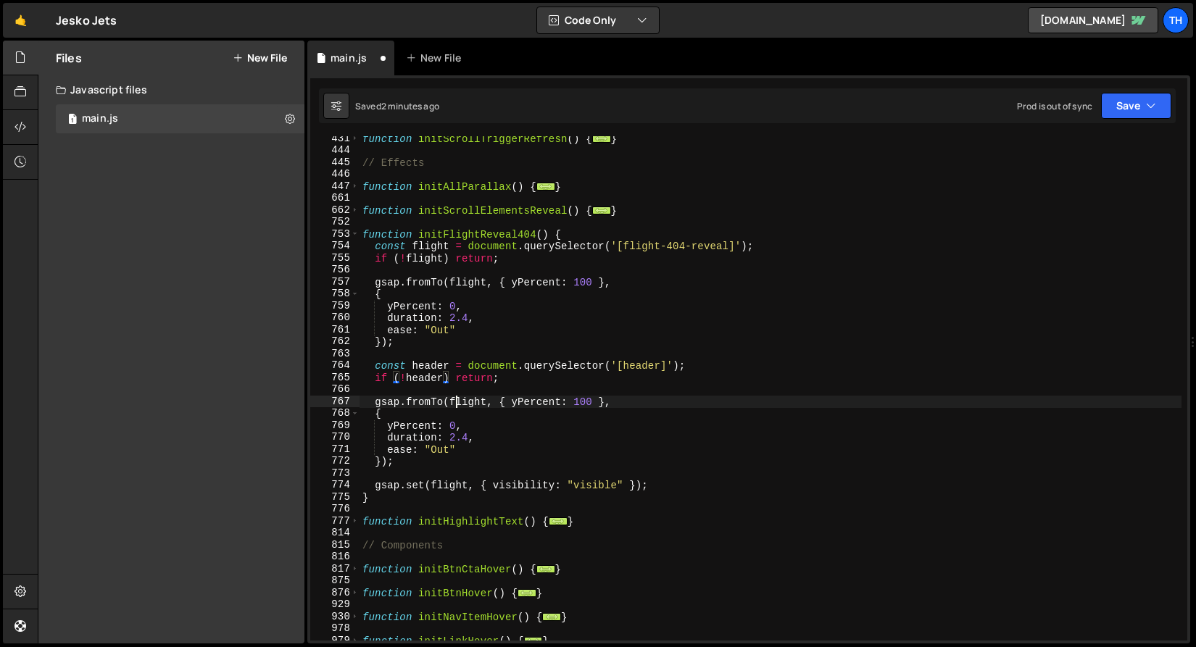
click at [457, 401] on div "function initScrollTriggerRefresh ( ) { ... } // Effects function initAllParall…" at bounding box center [770, 397] width 822 height 528
paste textarea "header"
click at [576, 401] on div "function initScrollTriggerRefresh ( ) { ... } // Effects function initAllParall…" at bounding box center [770, 397] width 822 height 528
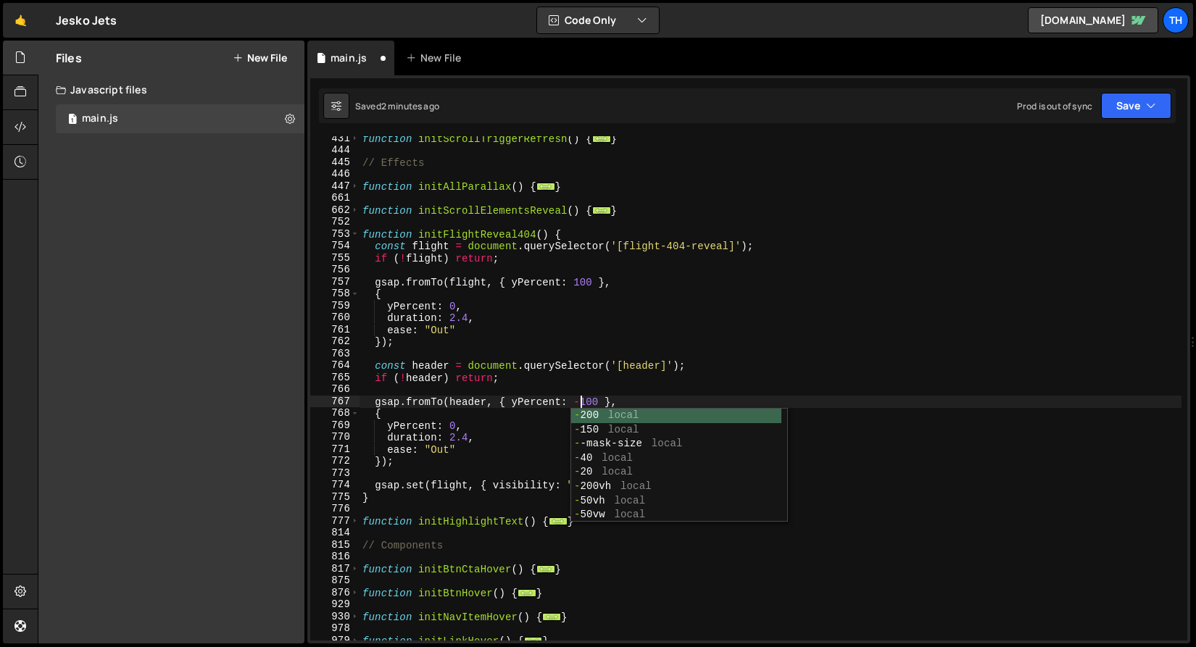
scroll to position [0, 14]
click at [425, 425] on div "function initScrollTriggerRefresh ( ) { ... } // Effects function initAllParall…" at bounding box center [770, 397] width 822 height 528
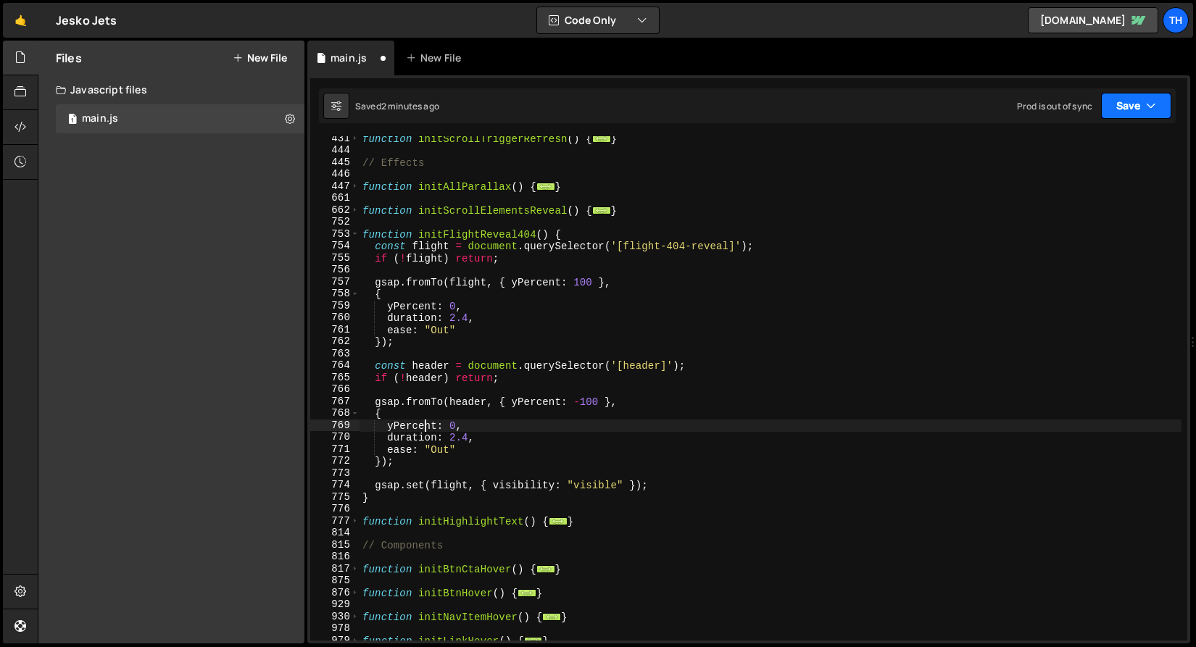
click at [1157, 97] on button "Save" at bounding box center [1136, 106] width 70 height 26
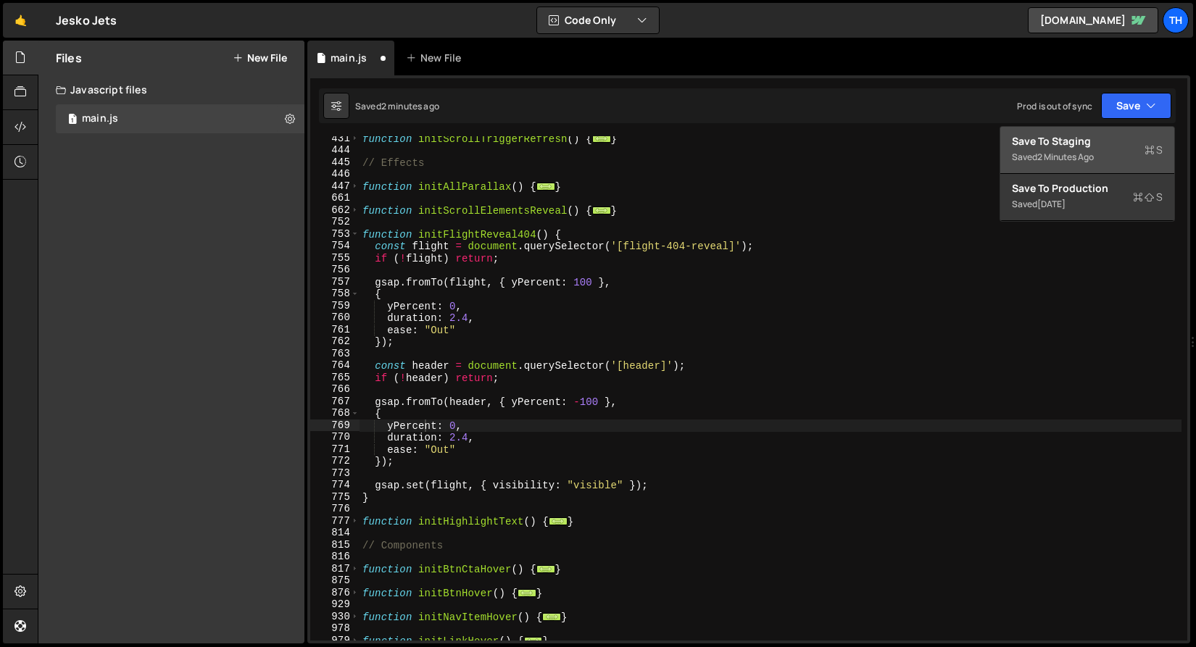
click at [1115, 140] on div "Save to Staging S" at bounding box center [1087, 141] width 151 height 14
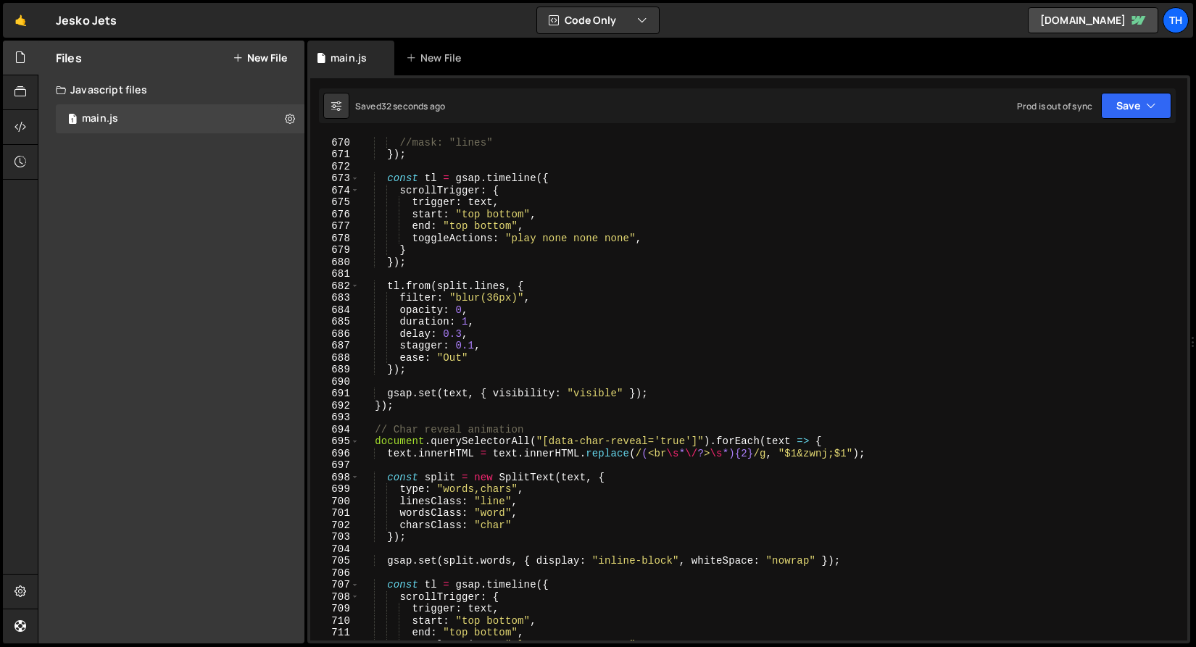
scroll to position [7999, 0]
click at [353, 440] on span at bounding box center [355, 442] width 8 height 12
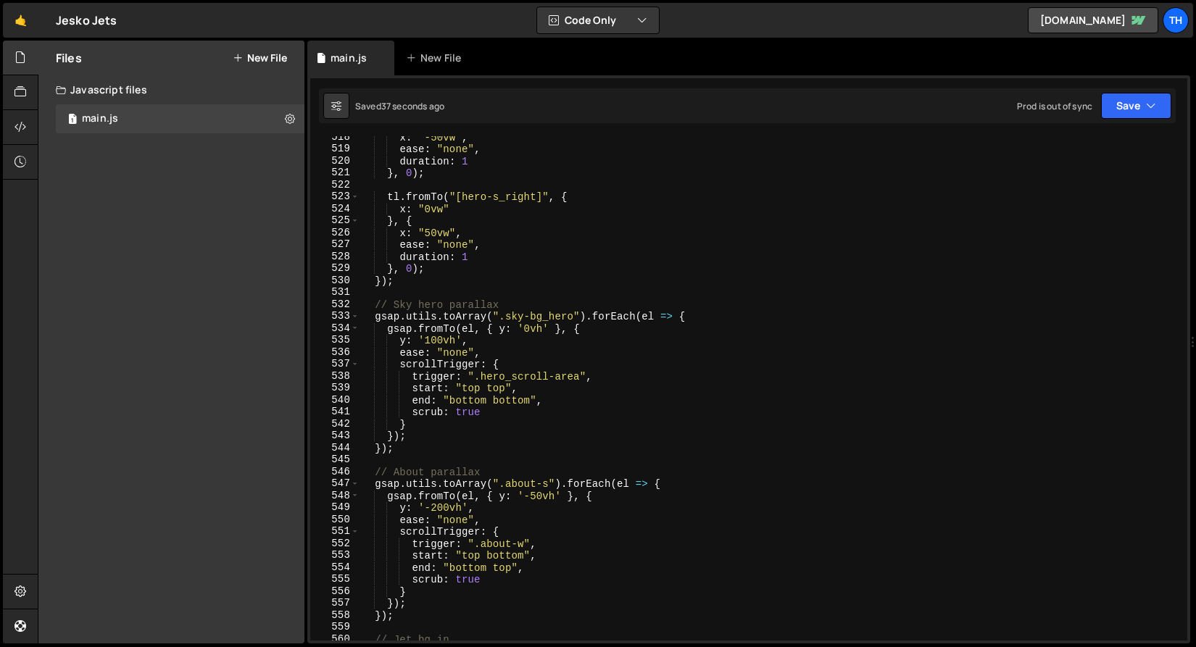
scroll to position [5991, 0]
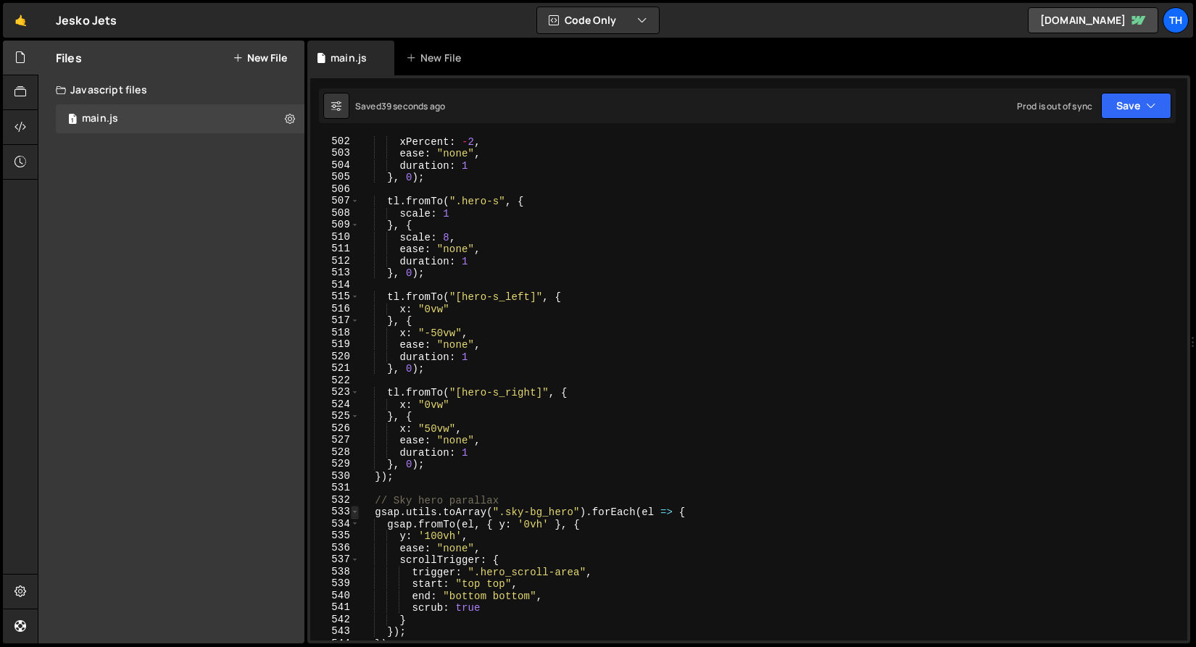
click at [354, 509] on span at bounding box center [355, 512] width 8 height 12
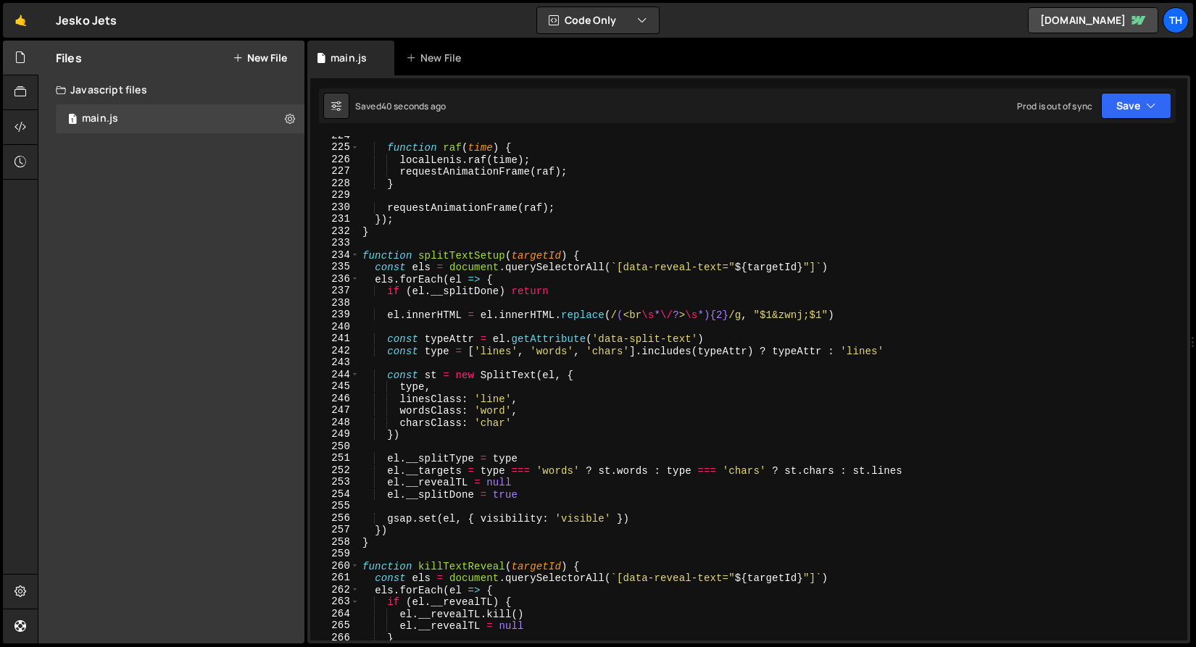
scroll to position [2673, 0]
click at [357, 254] on span at bounding box center [355, 255] width 8 height 12
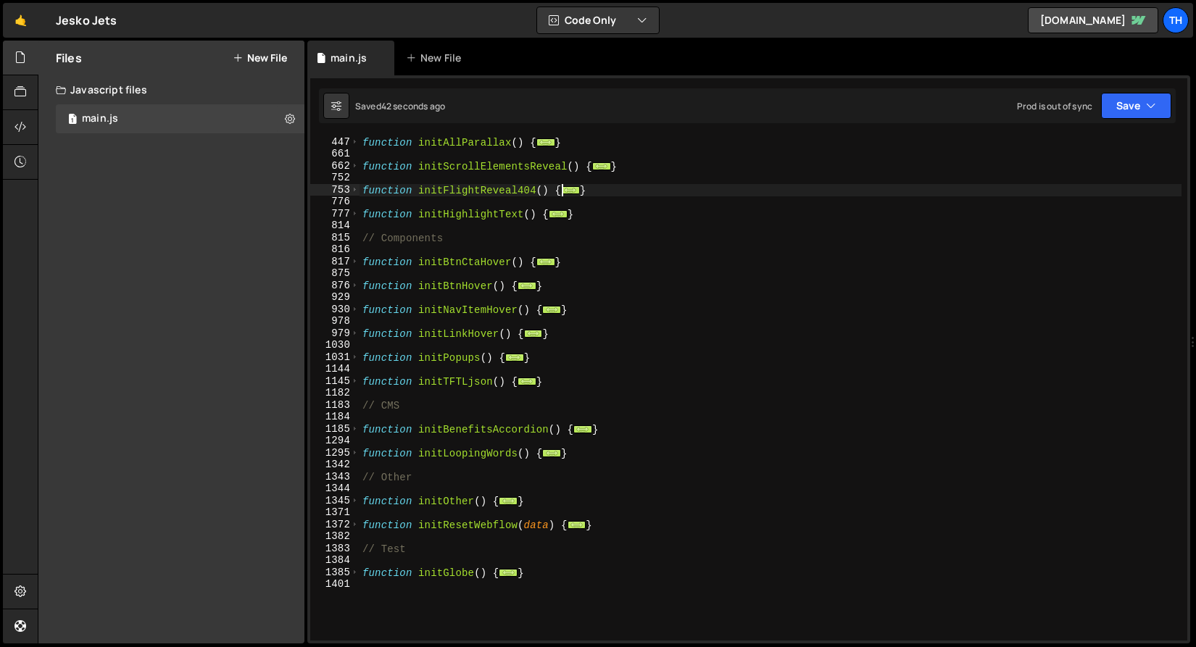
scroll to position [485, 0]
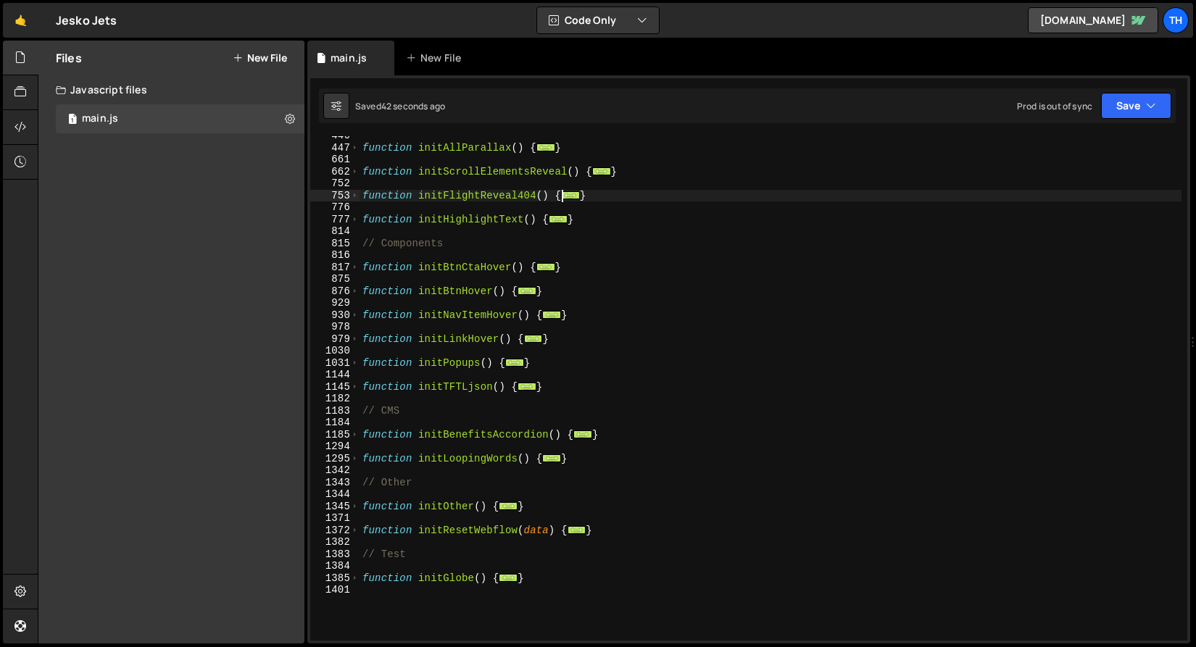
click at [349, 195] on div "753" at bounding box center [334, 196] width 49 height 12
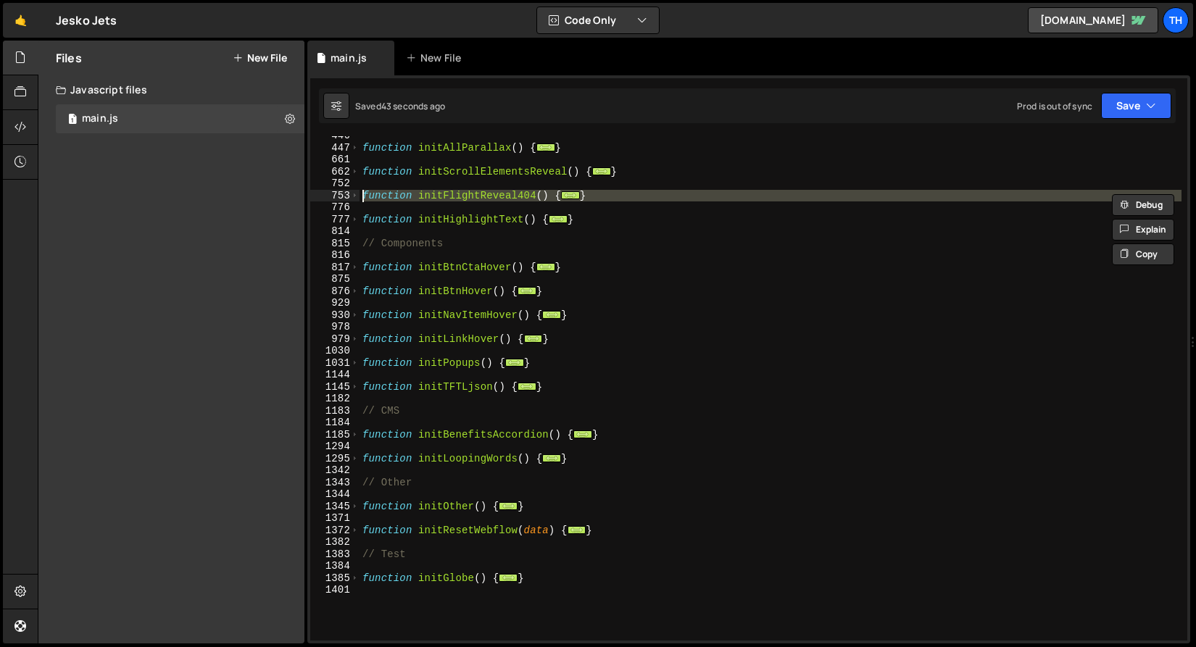
click at [359, 178] on div "752" at bounding box center [334, 184] width 49 height 12
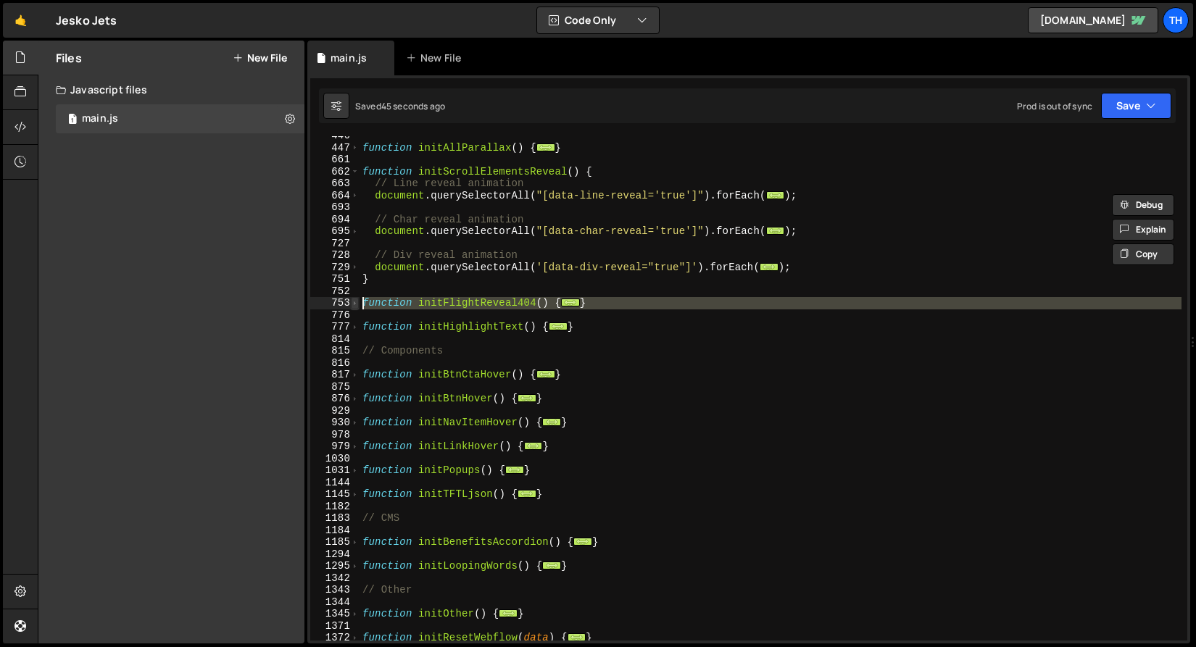
click at [354, 299] on span at bounding box center [355, 303] width 8 height 12
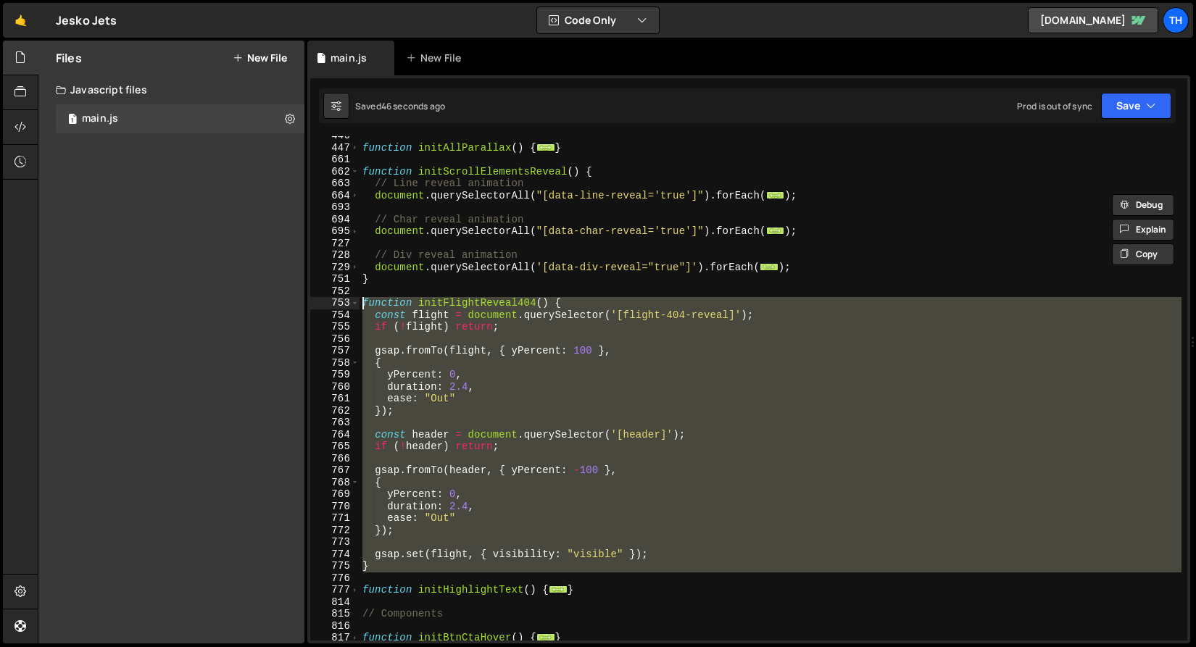
click at [429, 322] on div "function initAllParallax ( ) { ... } function initScrollElementsReveal ( ) { //…" at bounding box center [770, 388] width 822 height 504
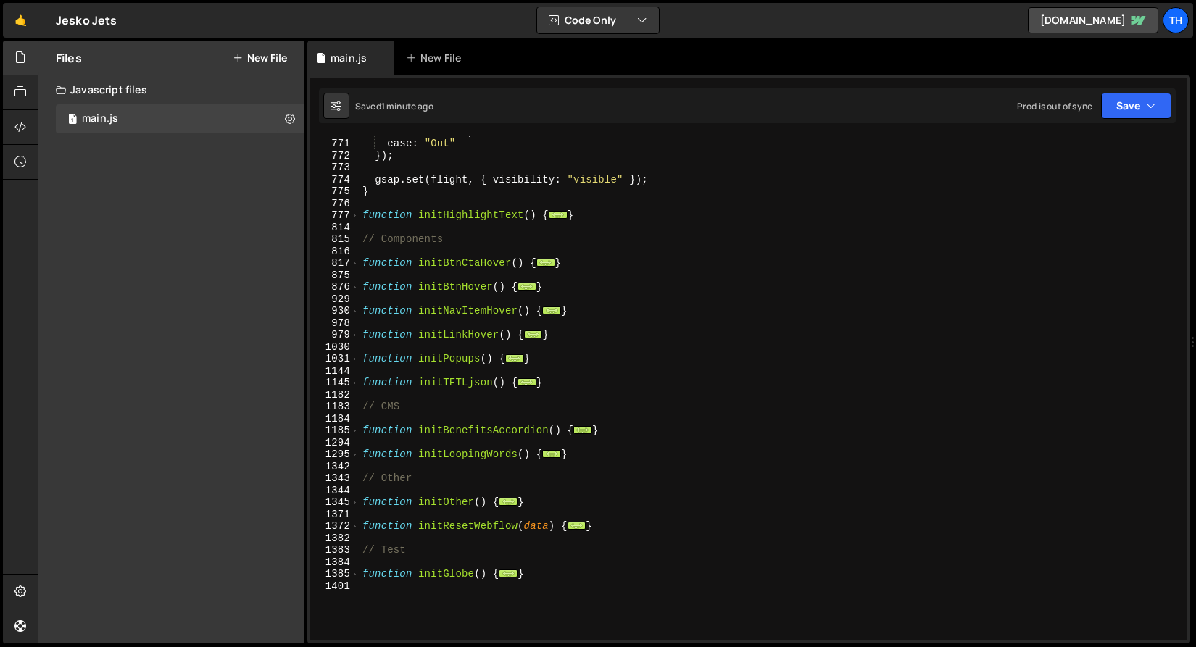
scroll to position [859, 0]
click at [359, 502] on div "1345" at bounding box center [334, 502] width 49 height 12
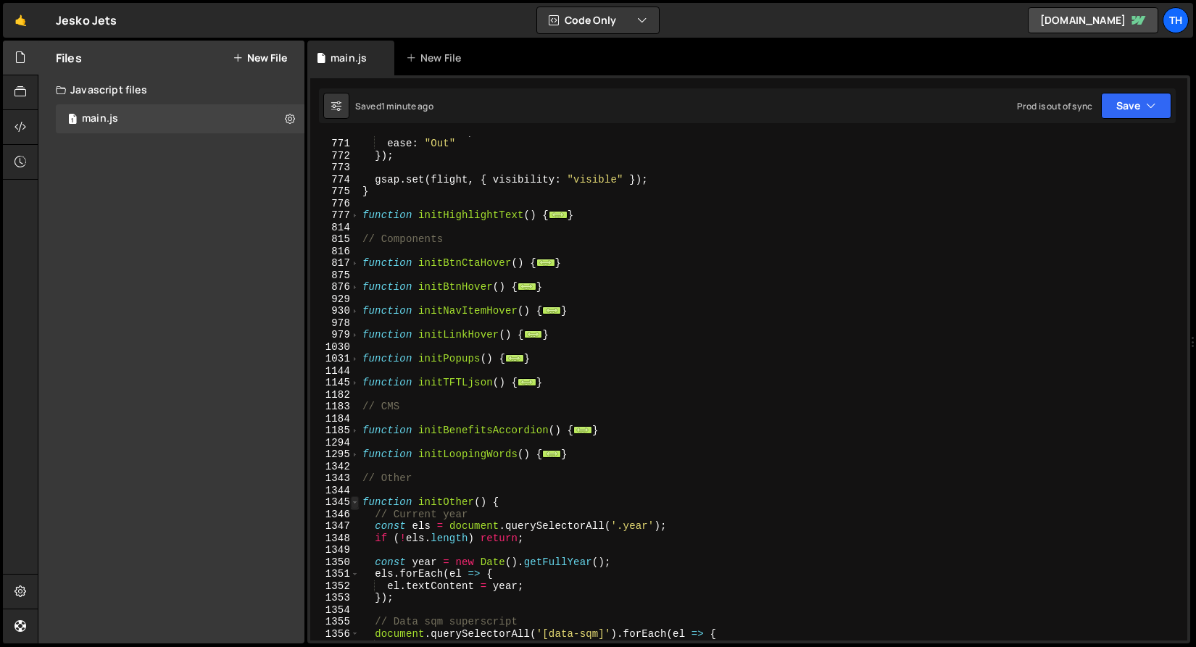
click at [357, 502] on span at bounding box center [355, 502] width 8 height 12
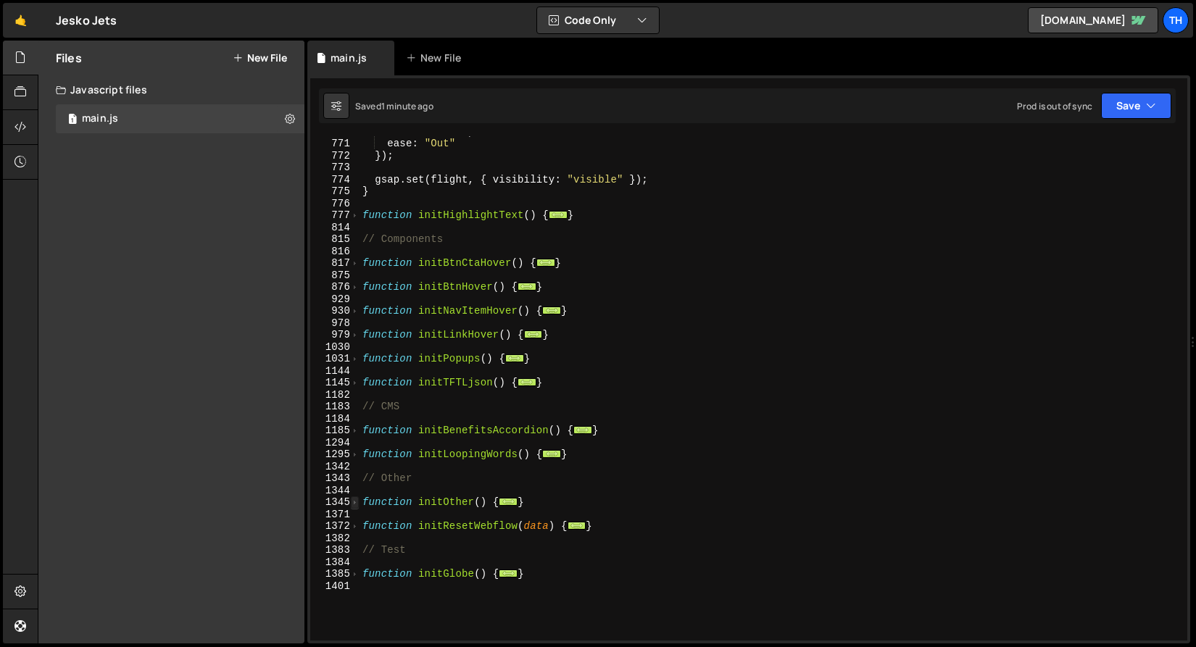
click at [357, 502] on span at bounding box center [355, 502] width 8 height 12
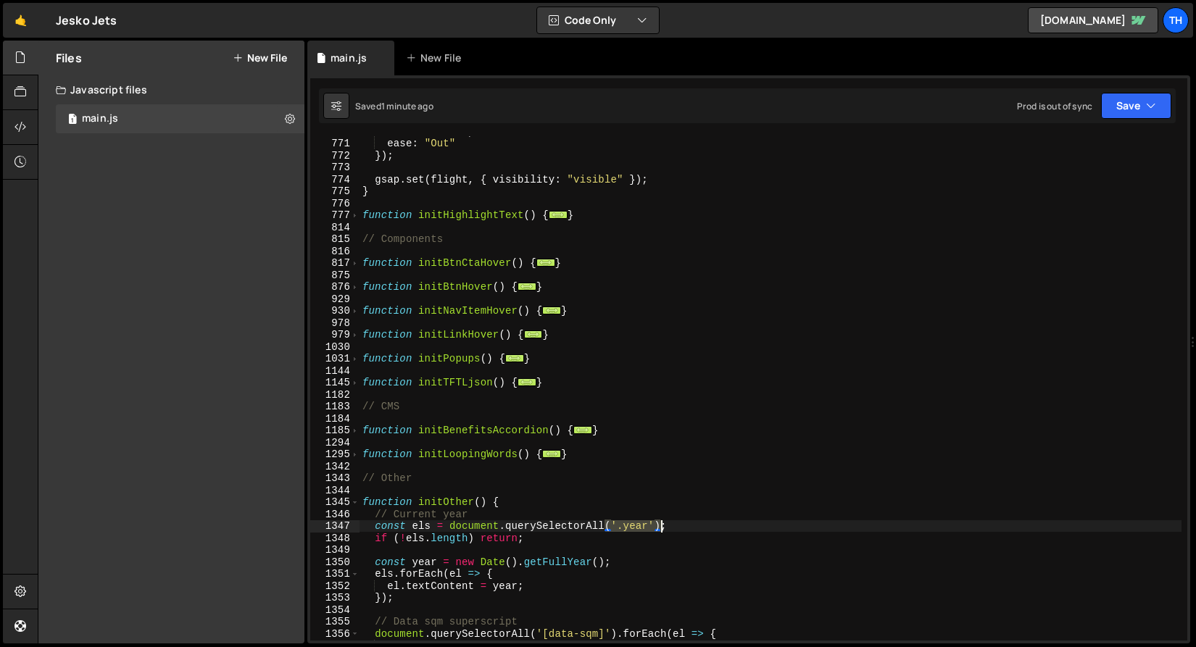
drag, startPoint x: 607, startPoint y: 527, endPoint x: 659, endPoint y: 525, distance: 52.9
click at [659, 525] on div "duration : 2.4 , ease : "Out" }) ; gsap . set ( flight , { visibility : "visibl…" at bounding box center [770, 389] width 822 height 528
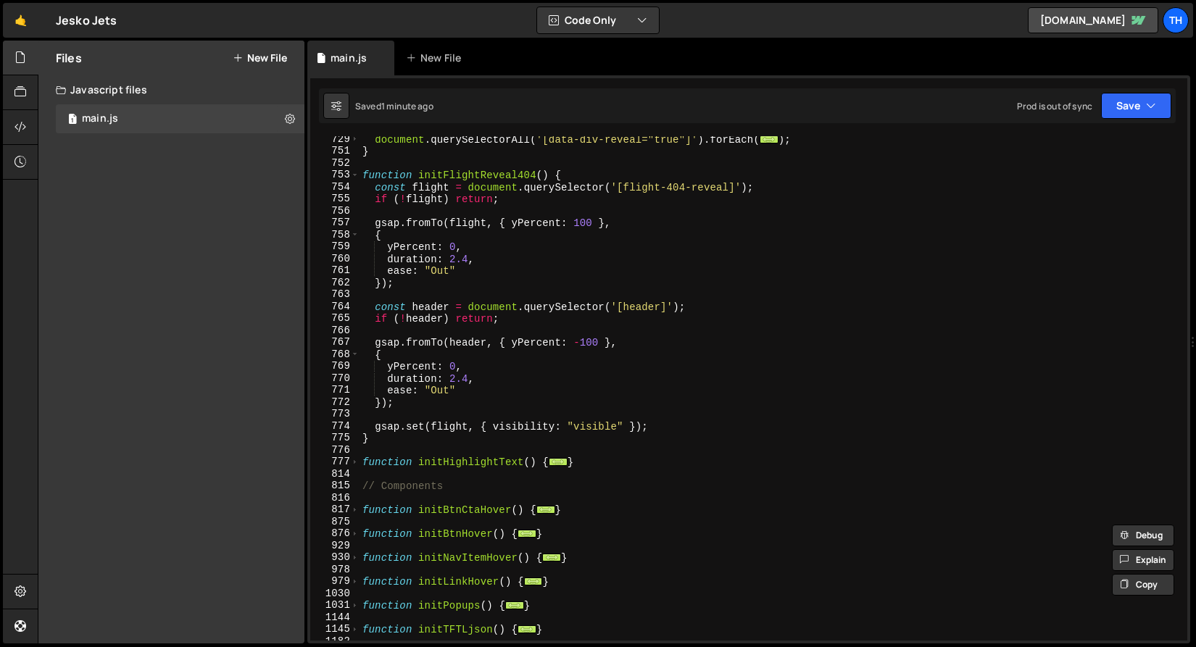
scroll to position [568, 0]
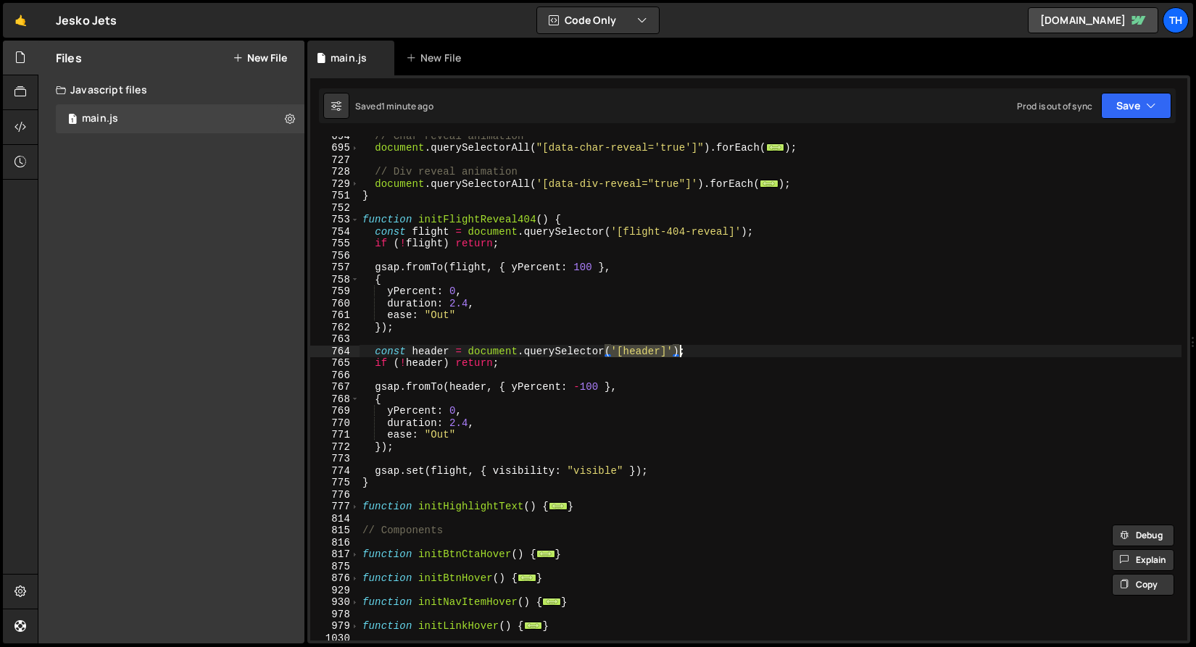
drag, startPoint x: 606, startPoint y: 349, endPoint x: 679, endPoint y: 352, distance: 73.3
click at [679, 352] on div "// Char reveal animation document . querySelectorAll ( "[data-char-reveal='true…" at bounding box center [770, 394] width 822 height 528
paste textarea ".year"
click at [630, 355] on div "// Char reveal animation document . querySelectorAll ( "[data-char-reveal='true…" at bounding box center [770, 394] width 822 height 528
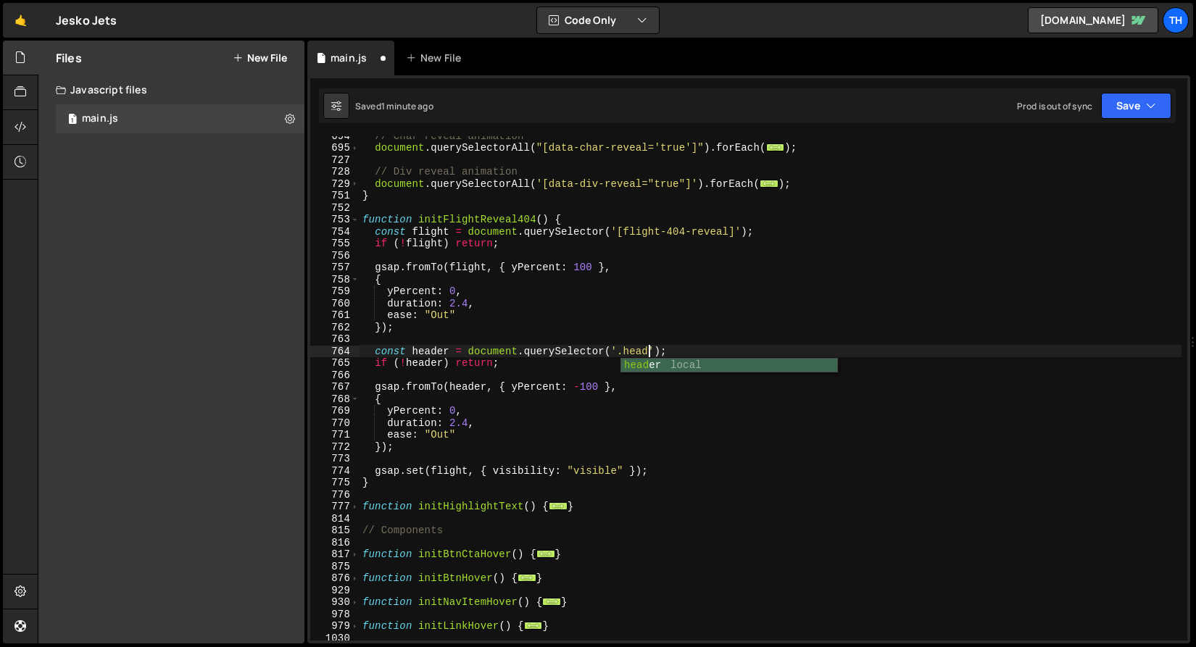
scroll to position [0, 20]
click at [534, 359] on div "// Char reveal animation document . querySelectorAll ( "[data-char-reveal='true…" at bounding box center [770, 394] width 822 height 528
click at [420, 351] on div "// Char reveal animation document . querySelectorAll ( "[data-char-reveal='true…" at bounding box center [770, 394] width 822 height 528
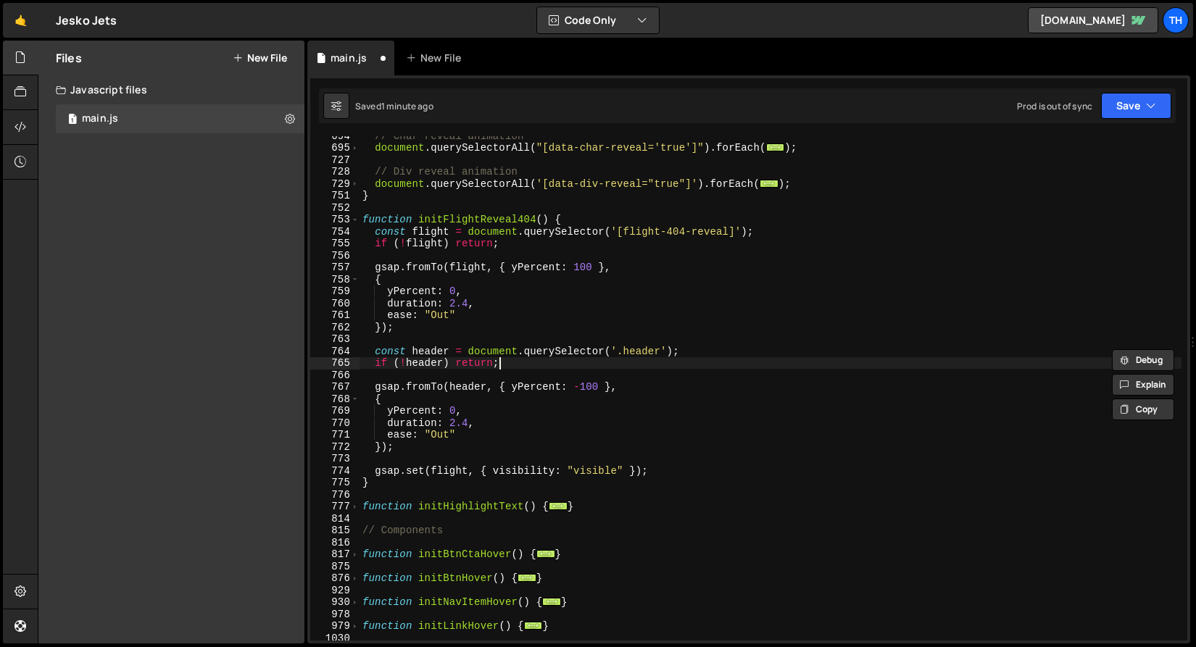
click at [521, 362] on div "// Char reveal animation document . querySelectorAll ( "[data-char-reveal='true…" at bounding box center [770, 394] width 822 height 528
click at [1110, 109] on button "Save" at bounding box center [1136, 106] width 70 height 26
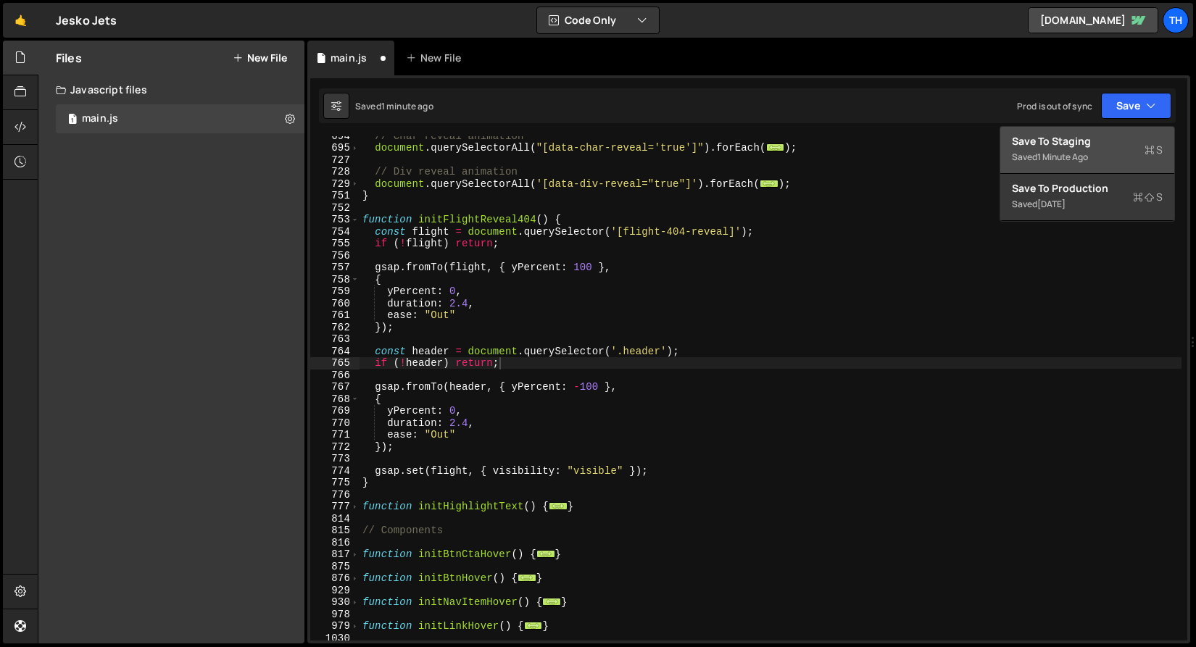
click at [1095, 149] on div "Saved 1 minute ago" at bounding box center [1087, 157] width 151 height 17
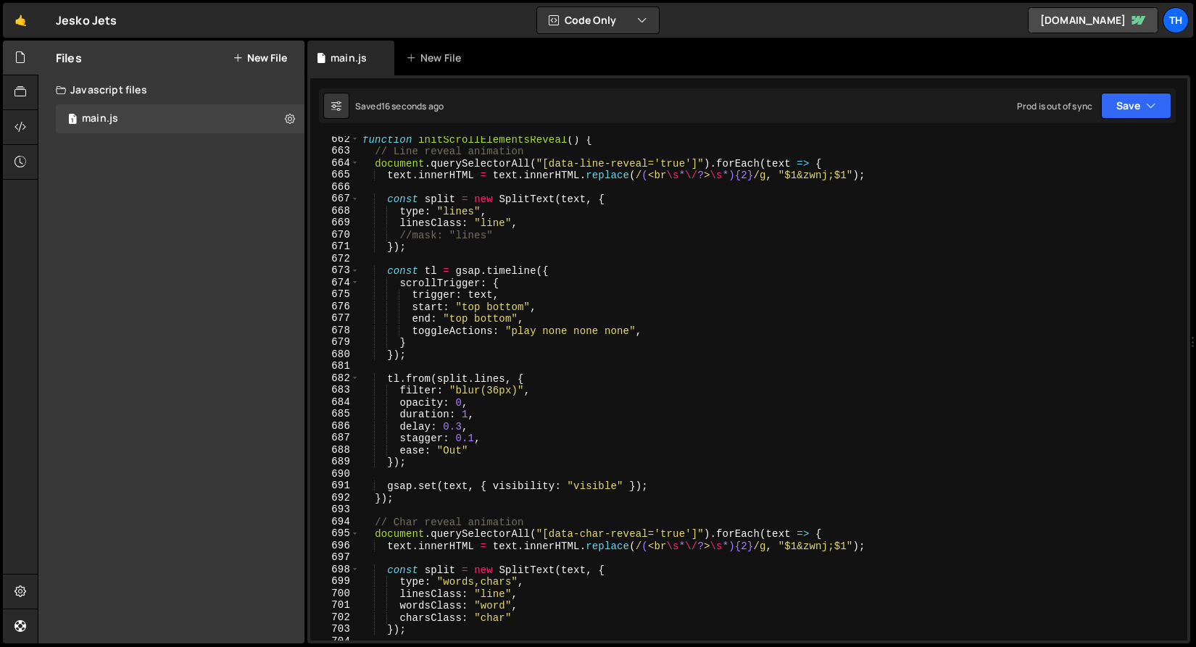
scroll to position [7862, 0]
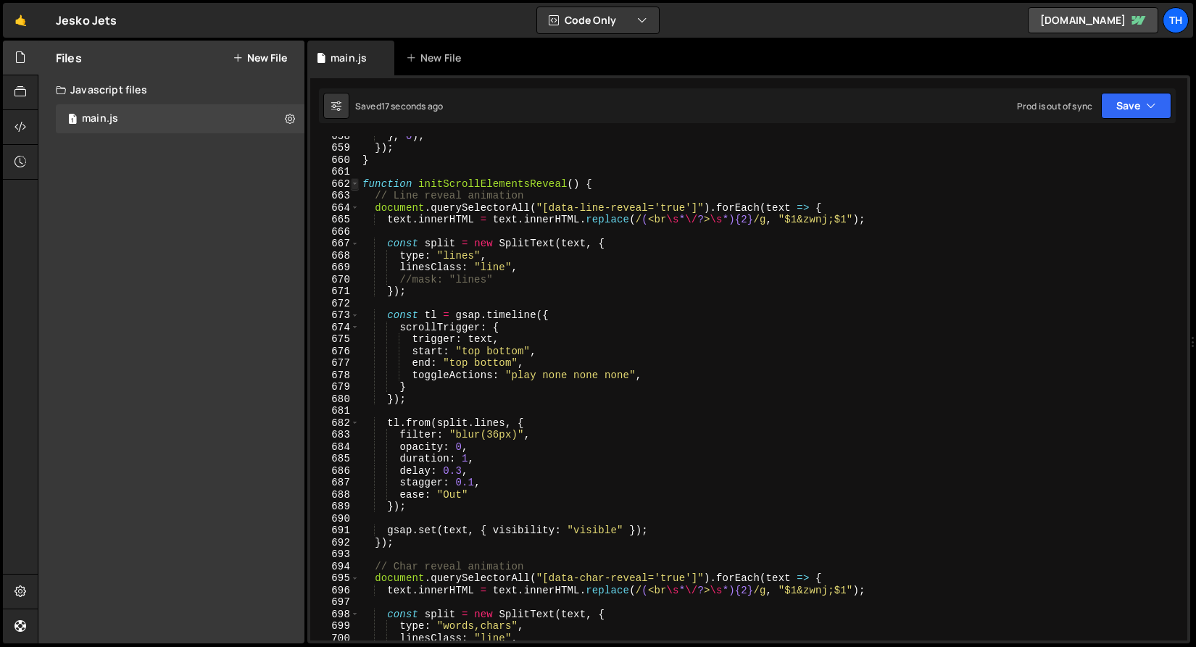
click at [356, 181] on span at bounding box center [355, 184] width 8 height 12
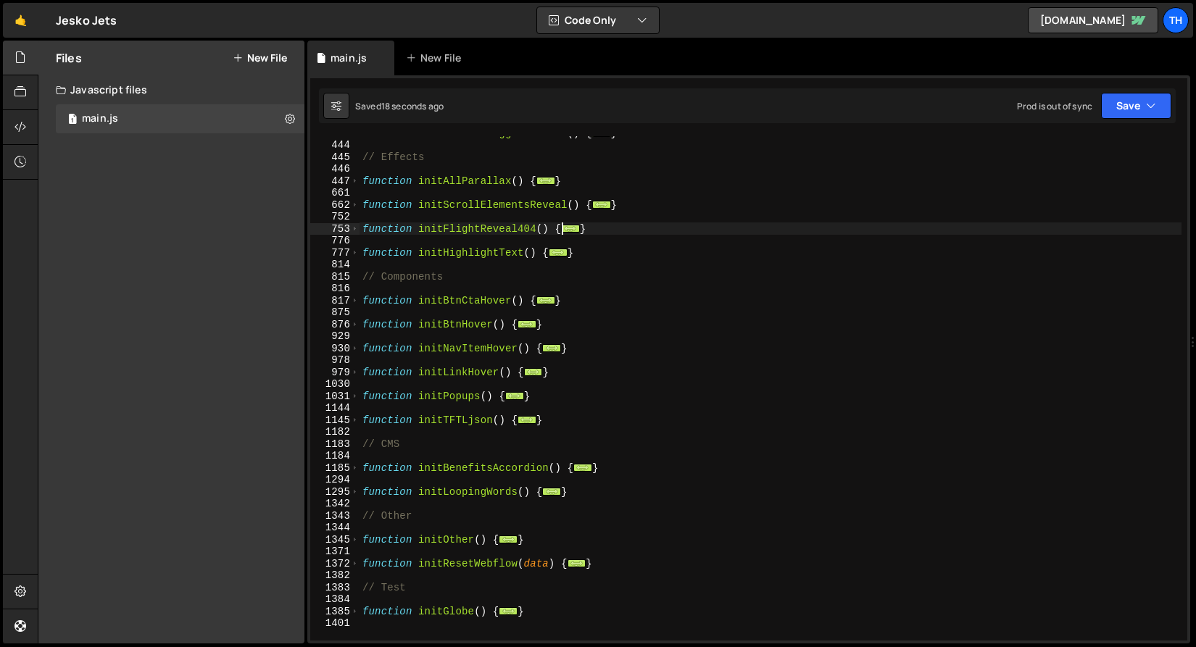
scroll to position [451, 0]
click at [353, 229] on span at bounding box center [355, 229] width 8 height 12
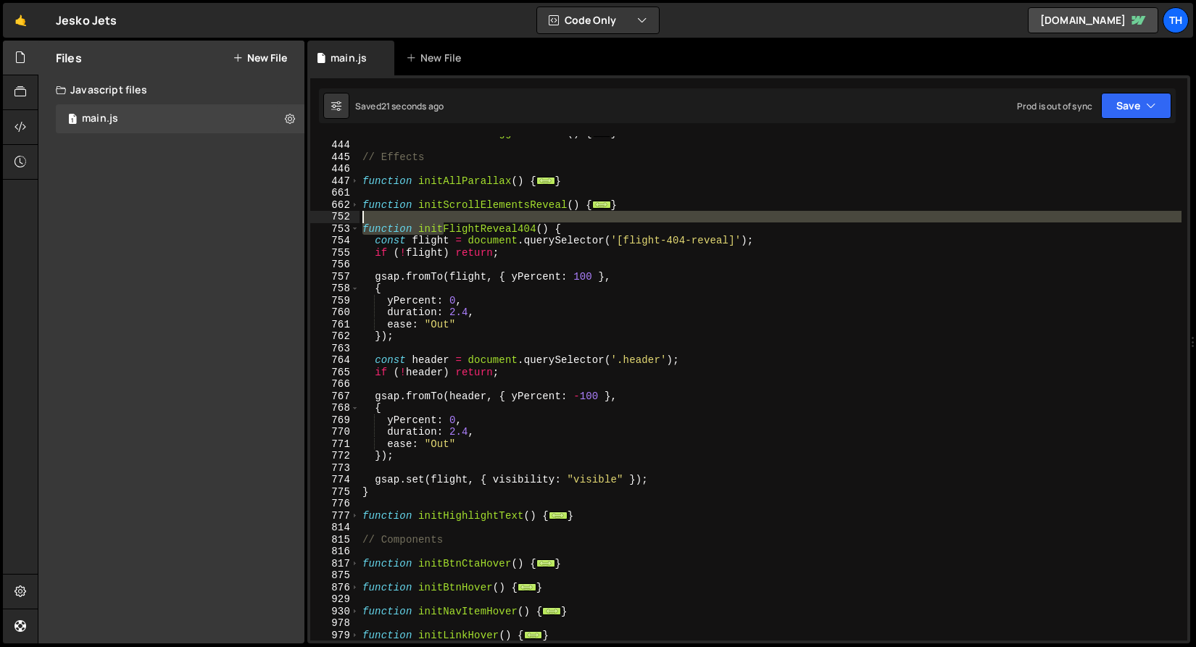
drag, startPoint x: 443, startPoint y: 227, endPoint x: 479, endPoint y: 222, distance: 35.8
click at [479, 222] on div "function initScrollTriggerRefresh ( ) { ... } // Effects function initAllParall…" at bounding box center [770, 391] width 822 height 528
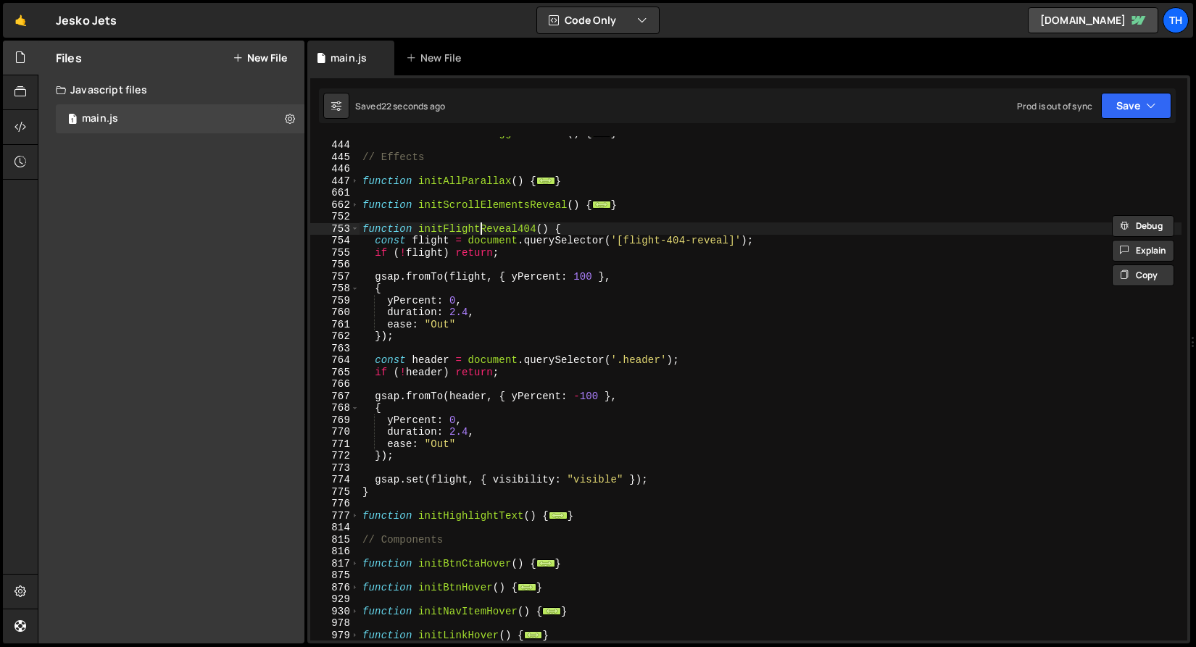
click at [478, 225] on div "function initScrollTriggerRefresh ( ) { ... } // Effects function initAllParall…" at bounding box center [770, 391] width 822 height 528
drag, startPoint x: 479, startPoint y: 229, endPoint x: 445, endPoint y: 230, distance: 34.1
click at [445, 230] on div "function initScrollTriggerRefresh ( ) { ... } // Effects function initAllParall…" at bounding box center [770, 391] width 822 height 528
drag, startPoint x: 512, startPoint y: 230, endPoint x: 528, endPoint y: 230, distance: 16.0
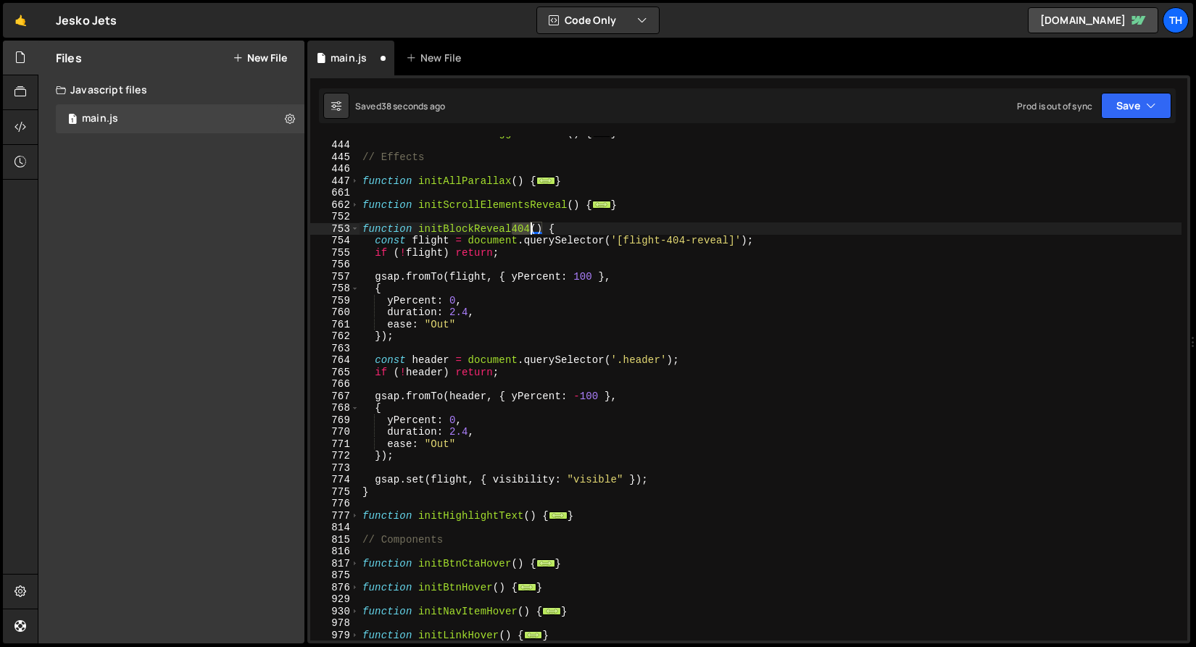
click at [528, 230] on div "function initScrollTriggerRefresh ( ) { ... } // Effects function initAllParall…" at bounding box center [770, 391] width 822 height 528
click at [485, 225] on div "function initScrollTriggerRefresh ( ) { ... } // Effects function initAllParall…" at bounding box center [770, 391] width 822 height 528
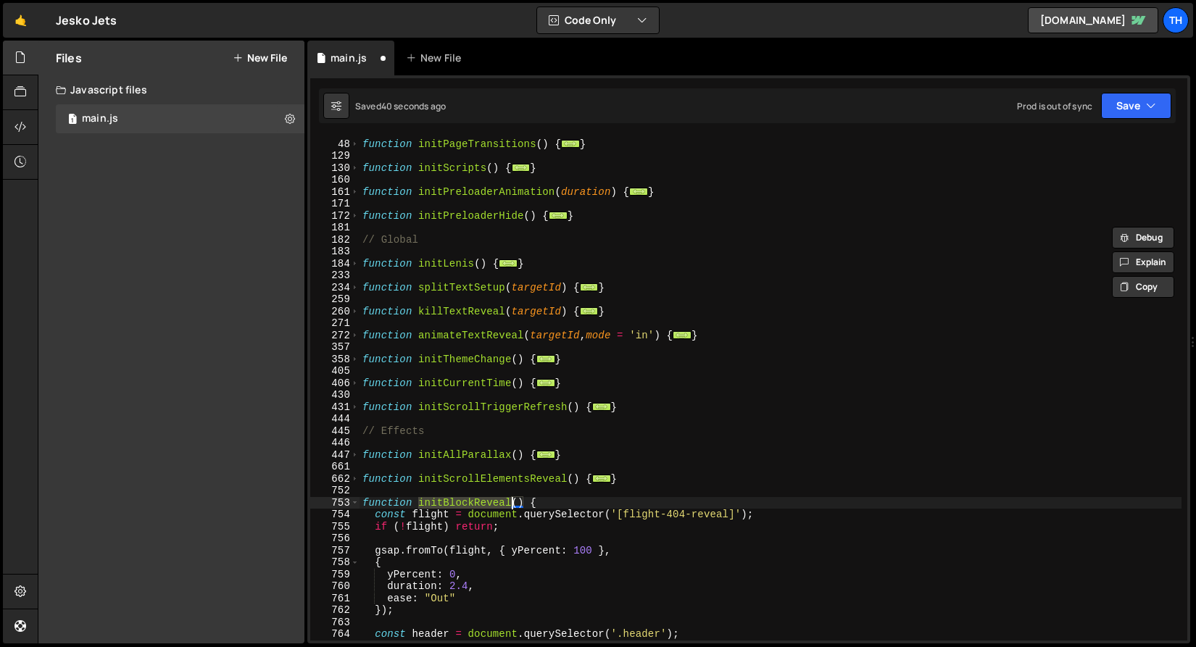
scroll to position [0, 0]
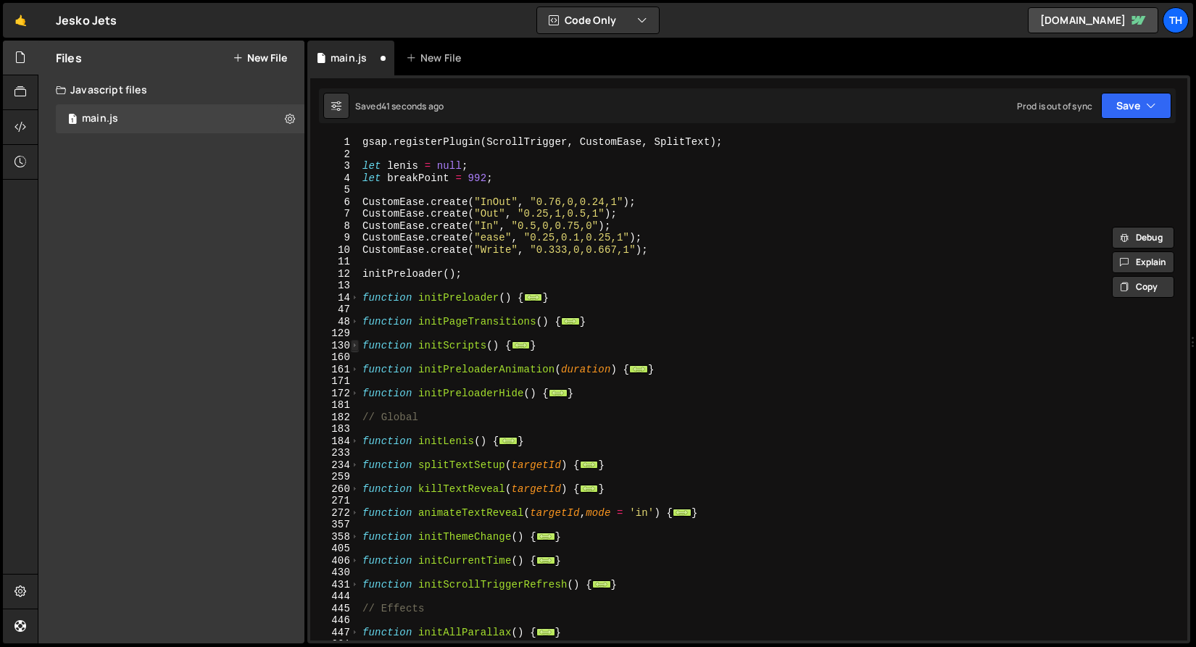
click at [354, 345] on span at bounding box center [355, 346] width 8 height 12
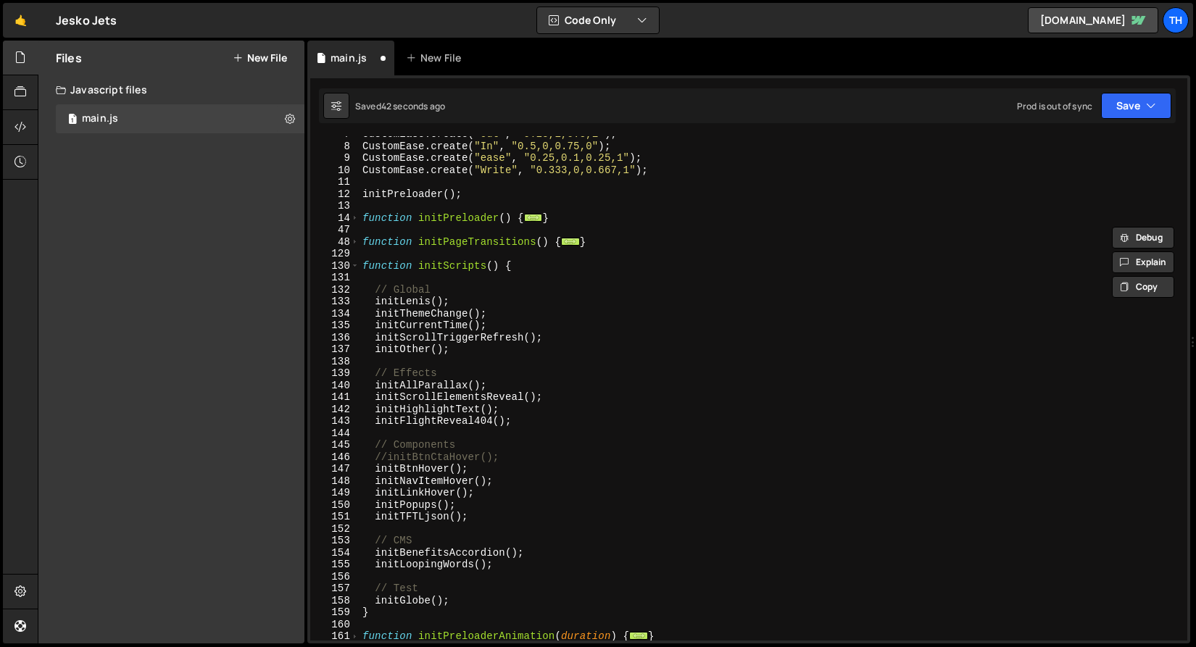
scroll to position [80, 0]
click at [394, 422] on div "CustomEase . create ( "Out" , "0.25,1,0.5,1" ) ; CustomEase . create ( "In" , "…" at bounding box center [770, 392] width 822 height 528
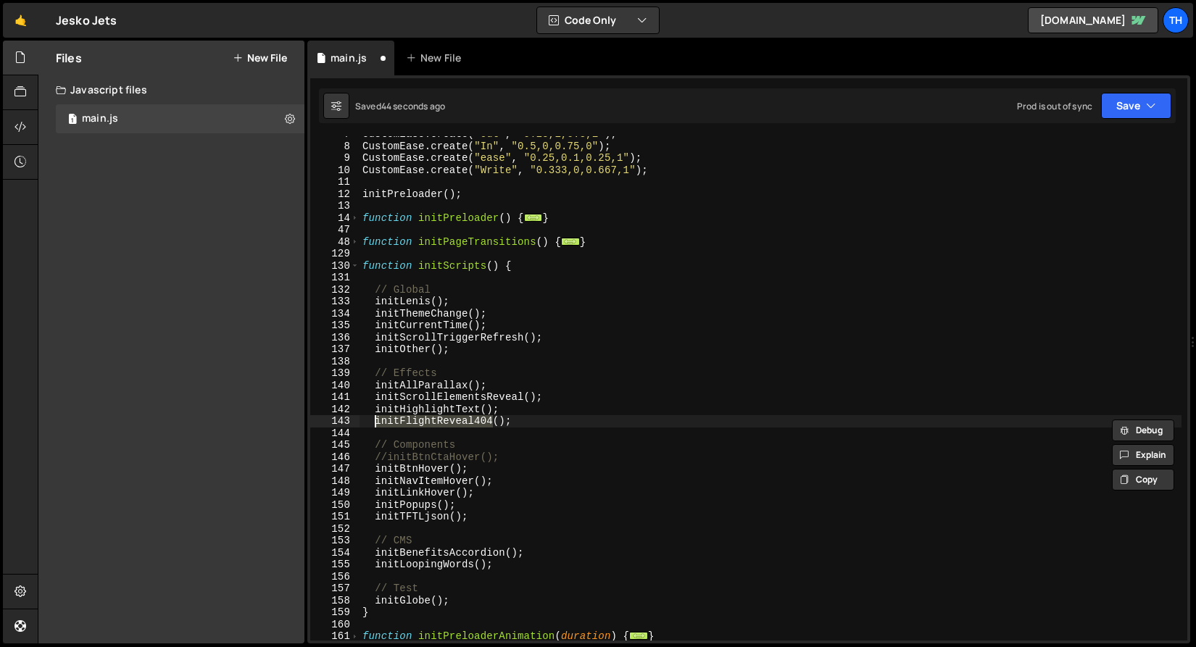
paste textarea "BlockReveal"
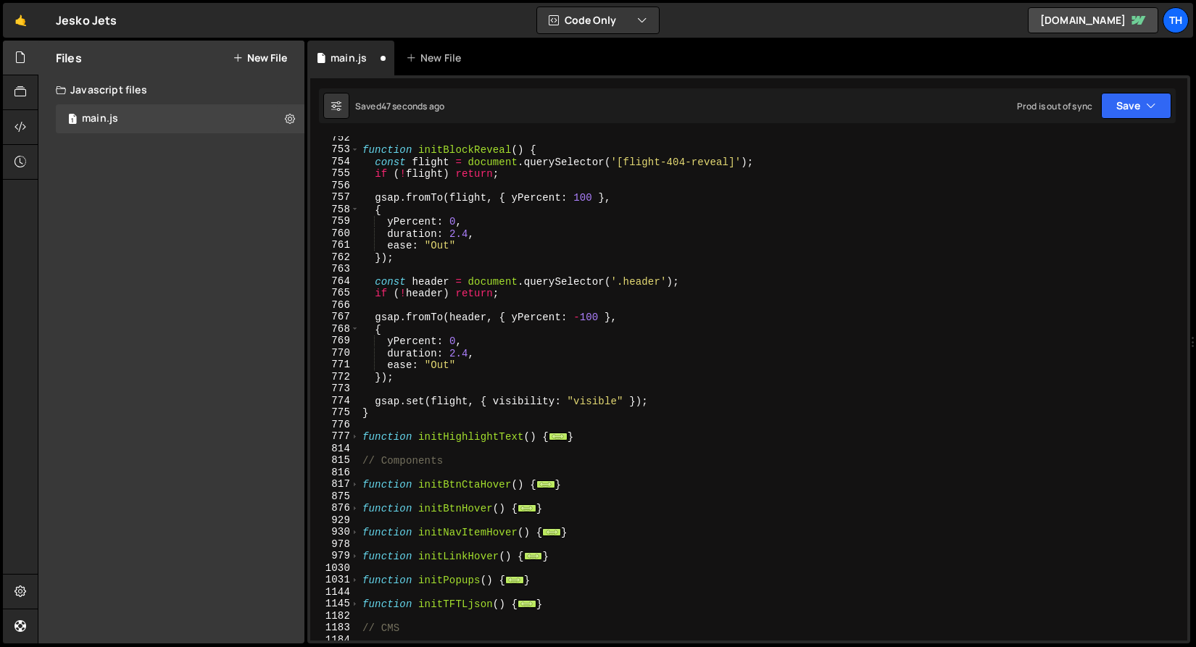
scroll to position [800, 0]
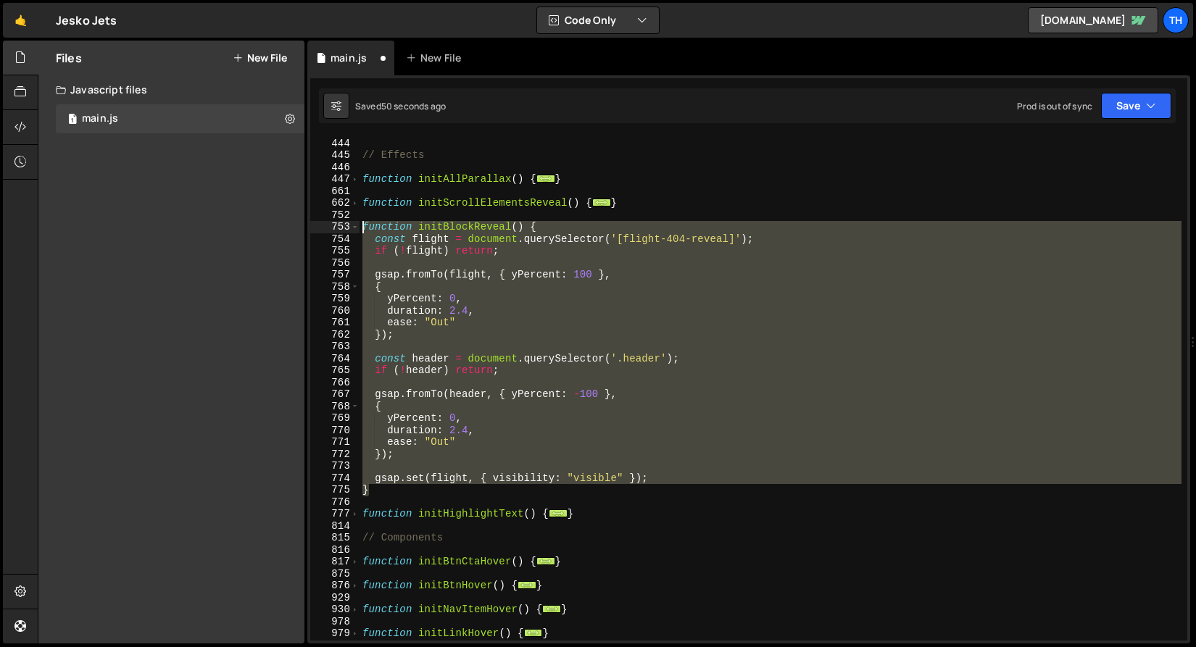
drag, startPoint x: 410, startPoint y: 490, endPoint x: 201, endPoint y: 230, distance: 333.5
click at [201, 230] on div "Files New File Javascript files 1 main.js 0 CSS files Copy share link Edit File…" at bounding box center [617, 343] width 1158 height 604
type textarea "function initBlockReveal() { const flight = document.querySelector('[flight-404…"
click at [370, 344] on div "function initScrollTriggerRefresh ( ) { ... } // Effects function initAllParall…" at bounding box center [770, 388] width 822 height 504
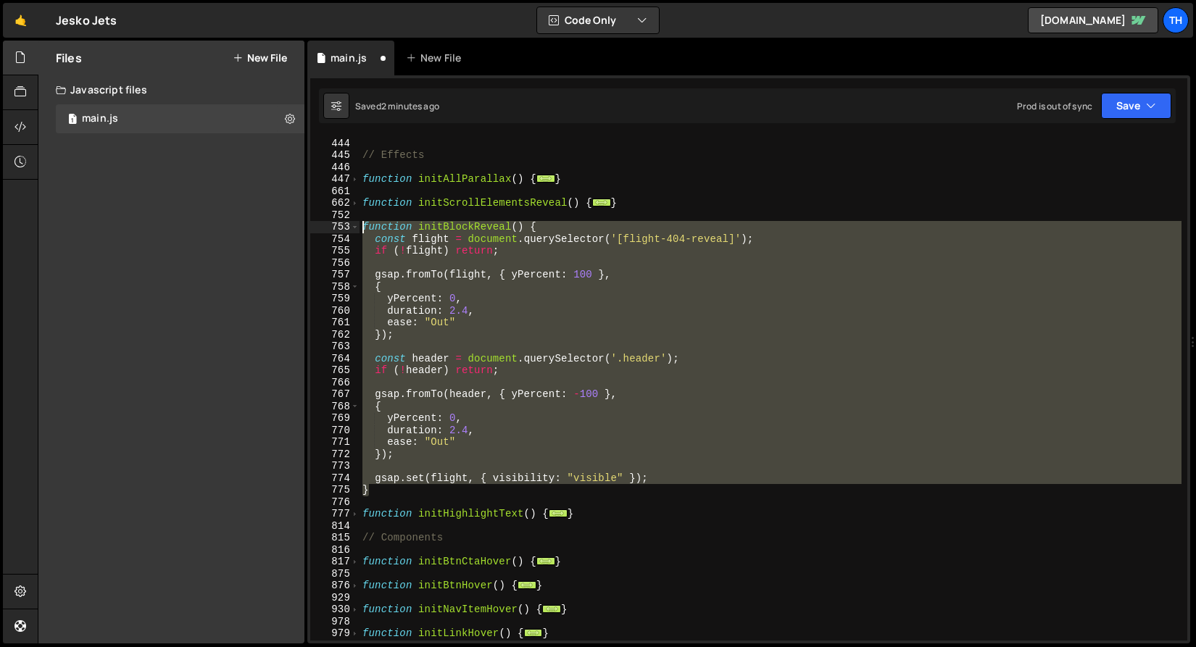
drag, startPoint x: 391, startPoint y: 491, endPoint x: 286, endPoint y: 230, distance: 280.8
click at [286, 230] on div "Files New File Javascript files 1 main.js 0 CSS files Copy share link Edit File…" at bounding box center [617, 343] width 1158 height 604
paste textarea "}"
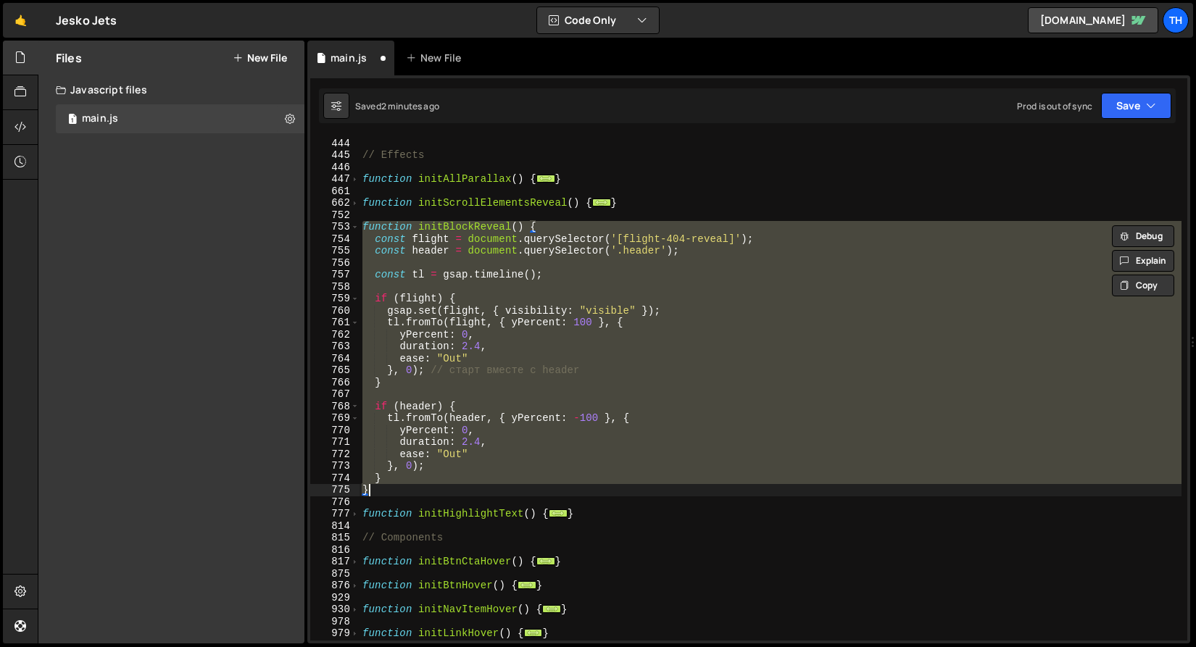
click at [391, 299] on div "function initScrollTriggerRefresh ( ) { ... } // Effects function initAllParall…" at bounding box center [770, 388] width 822 height 504
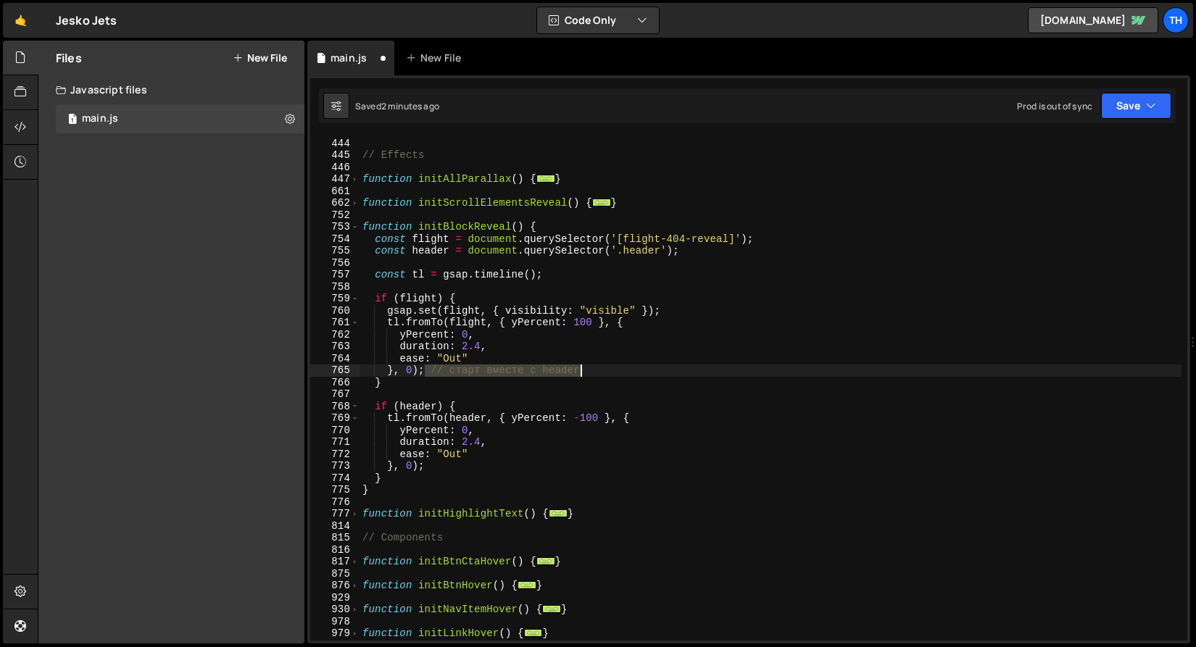
drag, startPoint x: 436, startPoint y: 370, endPoint x: 624, endPoint y: 370, distance: 188.4
click at [624, 370] on div "function initScrollTriggerRefresh ( ) { ... } // Effects function initAllParall…" at bounding box center [770, 389] width 822 height 528
click at [1120, 95] on button "Save" at bounding box center [1136, 106] width 70 height 26
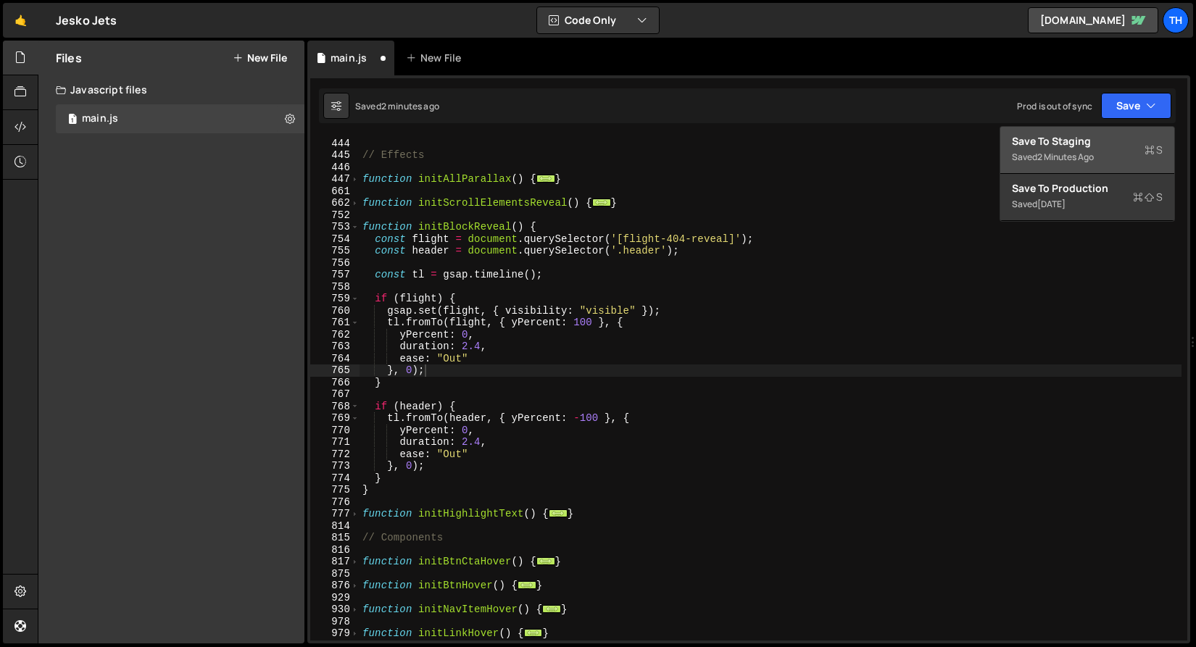
click at [1120, 130] on button "Save to Staging S Saved 2 minutes ago" at bounding box center [1087, 150] width 174 height 47
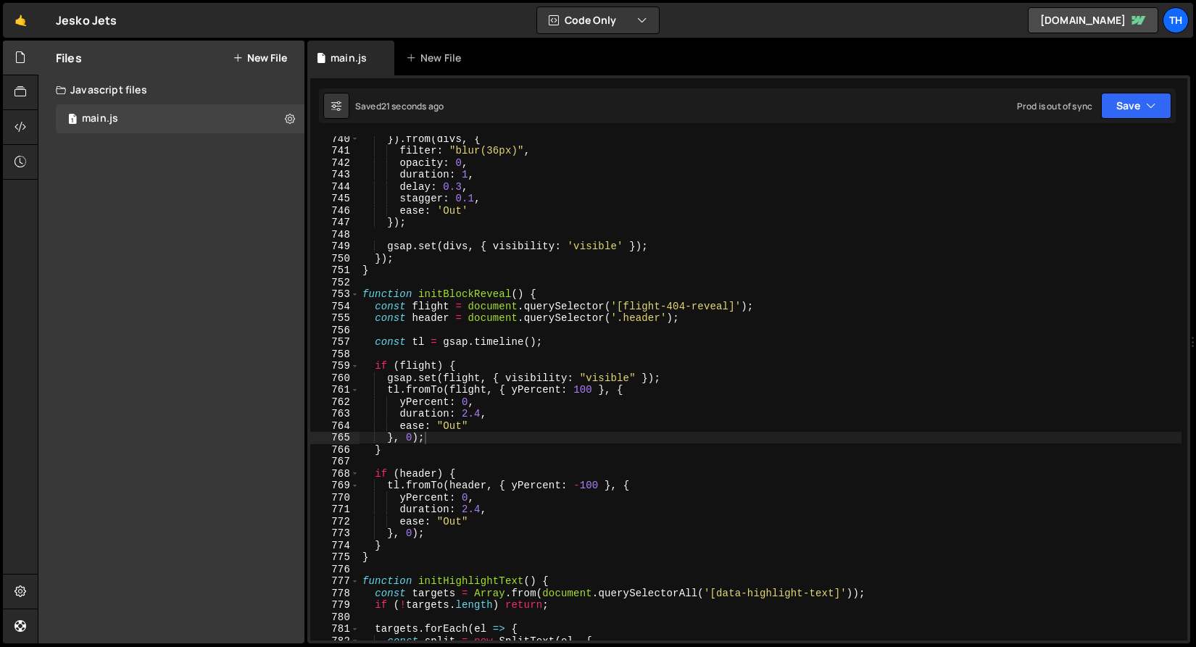
scroll to position [8840, 0]
drag, startPoint x: 463, startPoint y: 507, endPoint x: 480, endPoint y: 507, distance: 17.4
click at [480, 507] on div "}) . from ( divs , { filter : "blur(36px)" , opacity : 0 , duration : 1 , delay…" at bounding box center [770, 397] width 822 height 528
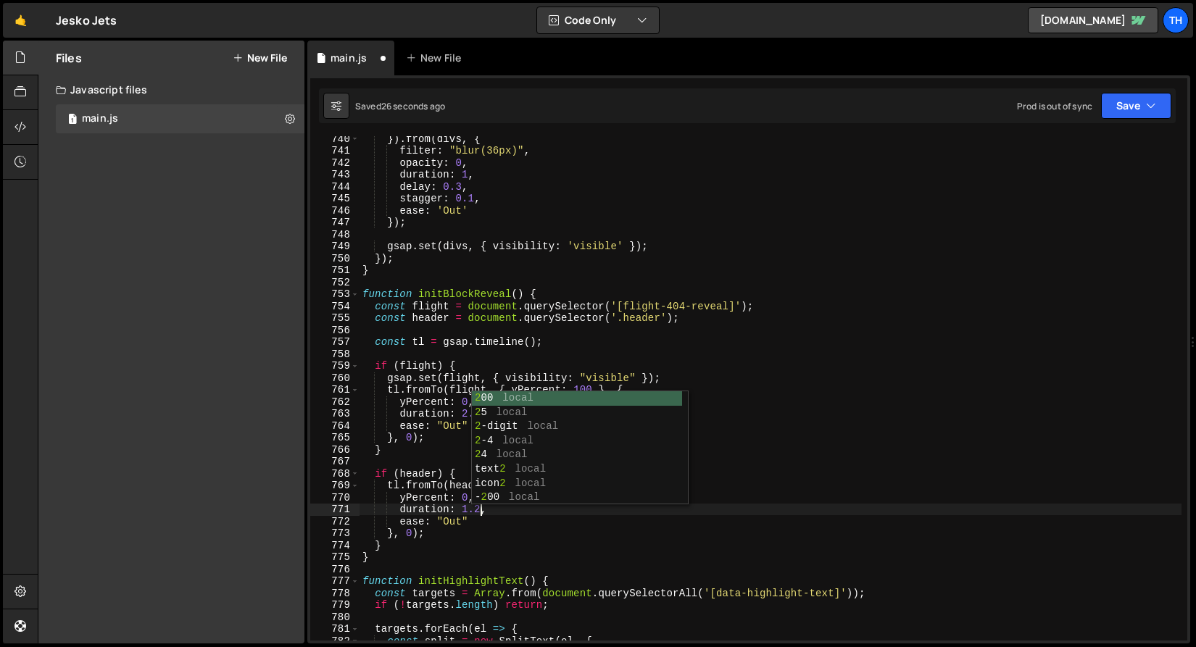
click at [402, 508] on div "}) . from ( divs , { filter : "blur(36px)" , opacity : 0 , duration : 1 , delay…" at bounding box center [770, 397] width 822 height 528
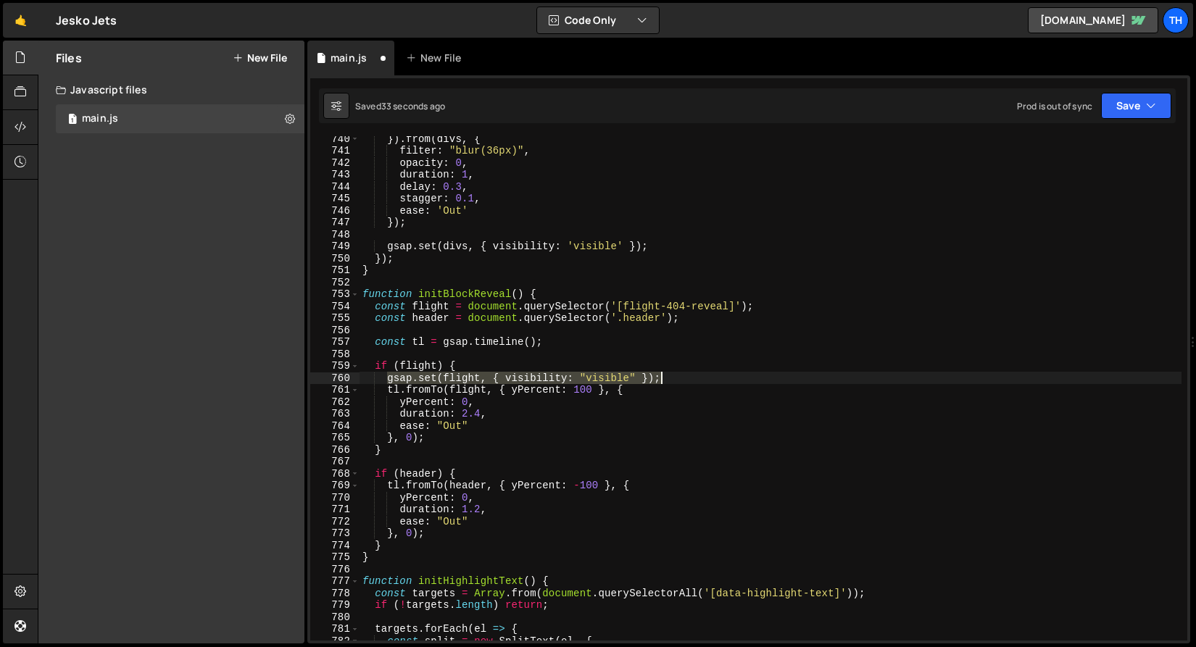
drag, startPoint x: 388, startPoint y: 379, endPoint x: 670, endPoint y: 375, distance: 282.7
click at [670, 375] on div "}) . from ( divs , { filter : "blur(36px)" , opacity : 0 , duration : 1 , delay…" at bounding box center [770, 397] width 822 height 528
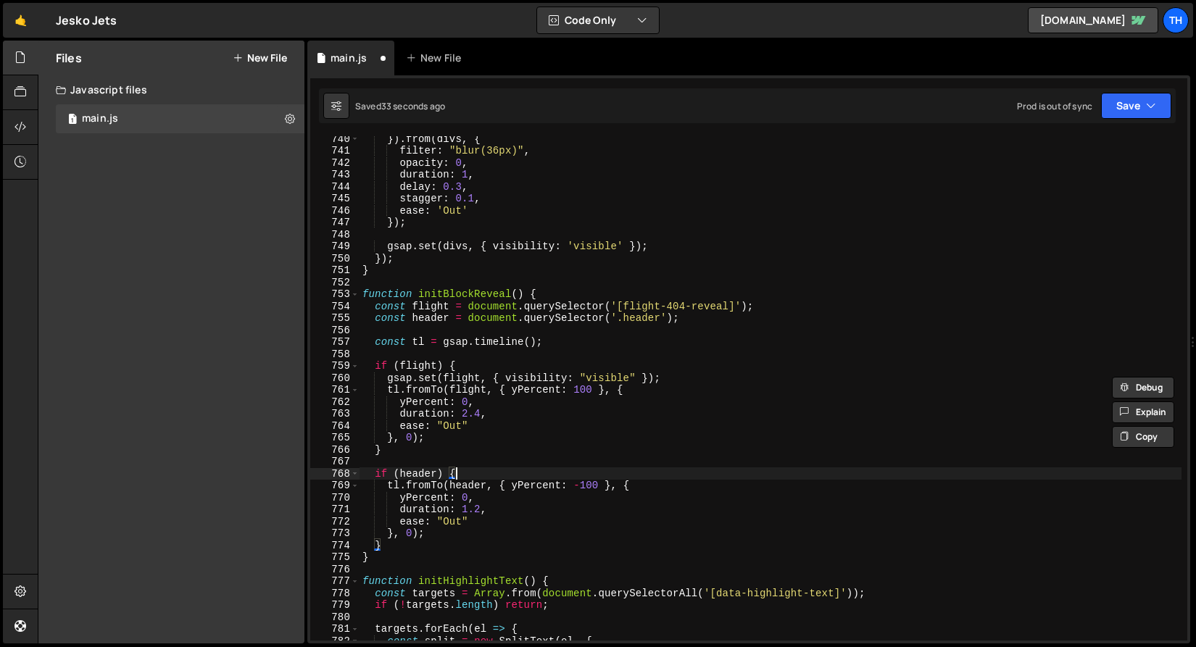
click at [476, 472] on div "}) . from ( divs , { filter : "blur(36px)" , opacity : 0 , duration : 1 , delay…" at bounding box center [770, 397] width 822 height 528
type textarea "if (header) {"
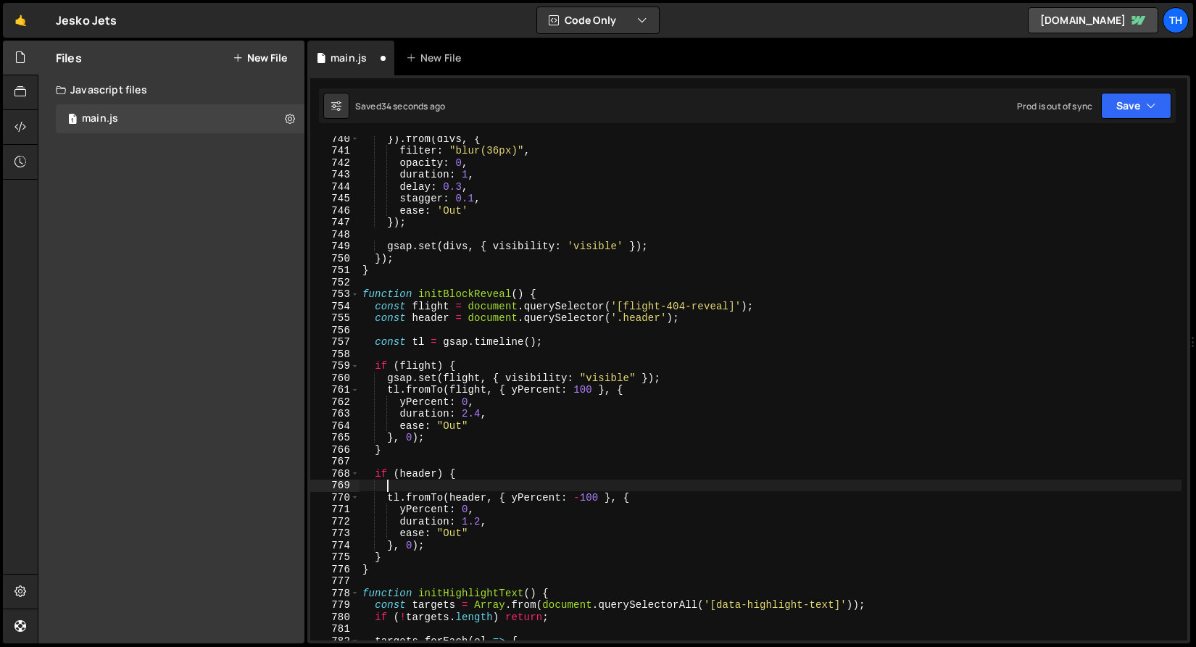
paste textarea "gsap.set(flight, { visibility: "visible" });"
click at [453, 497] on div "}) . from ( divs , { filter : "blur(36px)" , opacity : 0 , duration : 1 , delay…" at bounding box center [770, 397] width 822 height 528
click at [457, 491] on div "}) . from ( divs , { filter : "blur(36px)" , opacity : 0 , duration : 1 , delay…" at bounding box center [770, 397] width 822 height 528
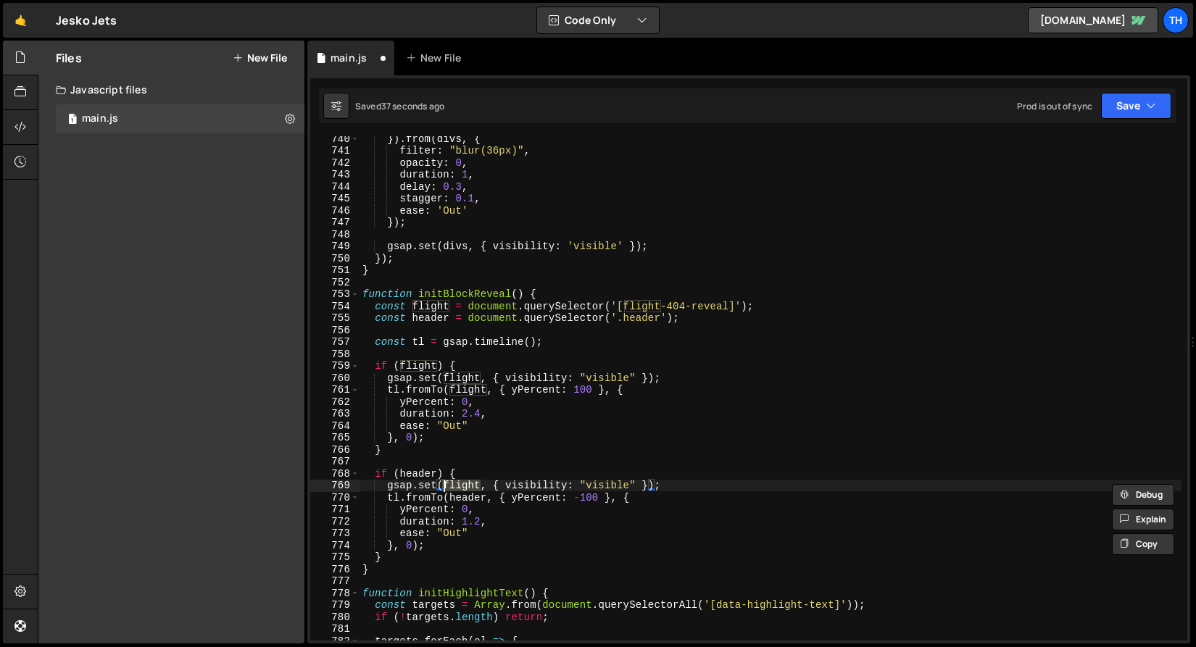
paste textarea "header"
click at [422, 484] on div "}) . from ( divs , { filter : "blur(36px)" , opacity : 0 , duration : 1 , delay…" at bounding box center [770, 397] width 822 height 528
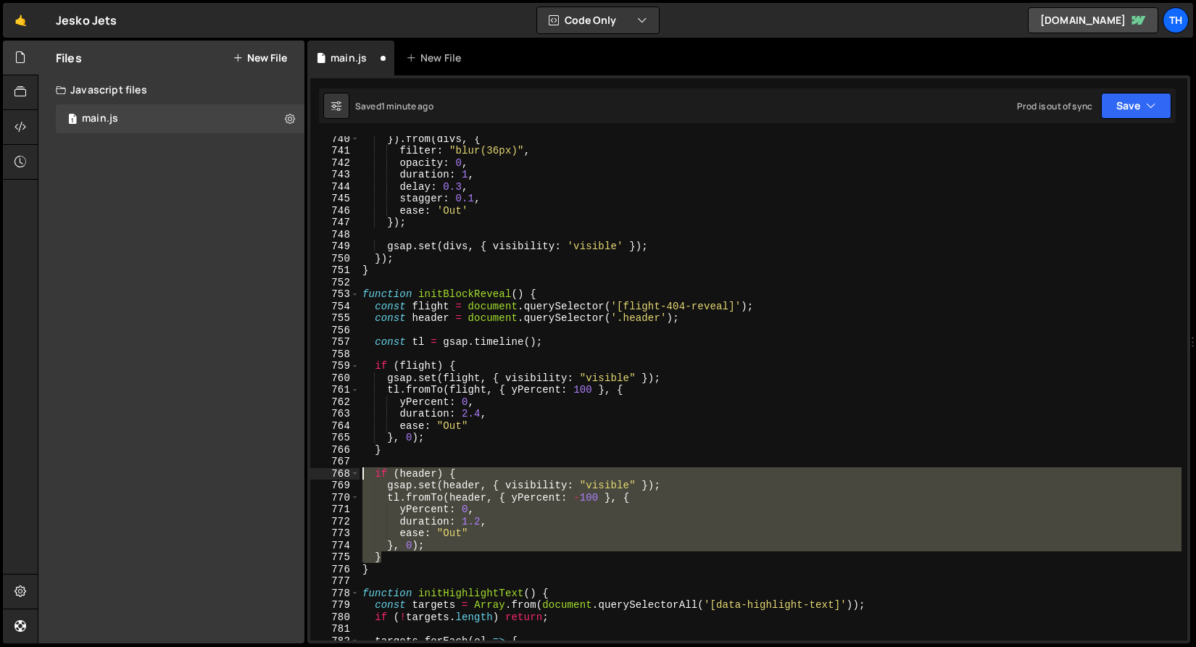
drag, startPoint x: 392, startPoint y: 559, endPoint x: 293, endPoint y: 475, distance: 130.1
click at [293, 475] on div "Files New File Javascript files 1 main.js 0 CSS files Copy share link Edit File…" at bounding box center [617, 343] width 1158 height 604
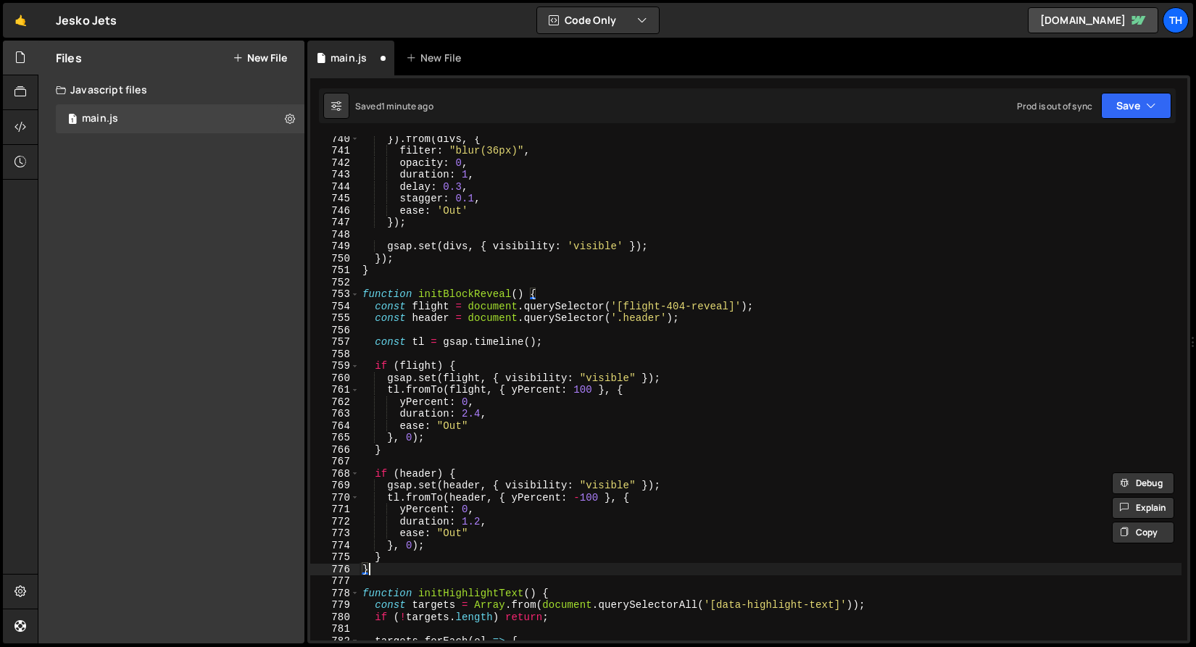
click at [419, 570] on div "}) . from ( divs , { filter : "blur(36px)" , opacity : 0 , duration : 1 , delay…" at bounding box center [770, 397] width 822 height 528
click at [415, 562] on div "}) . from ( divs , { filter : "blur(36px)" , opacity : 0 , duration : 1 , delay…" at bounding box center [770, 397] width 822 height 528
type textarea "}"
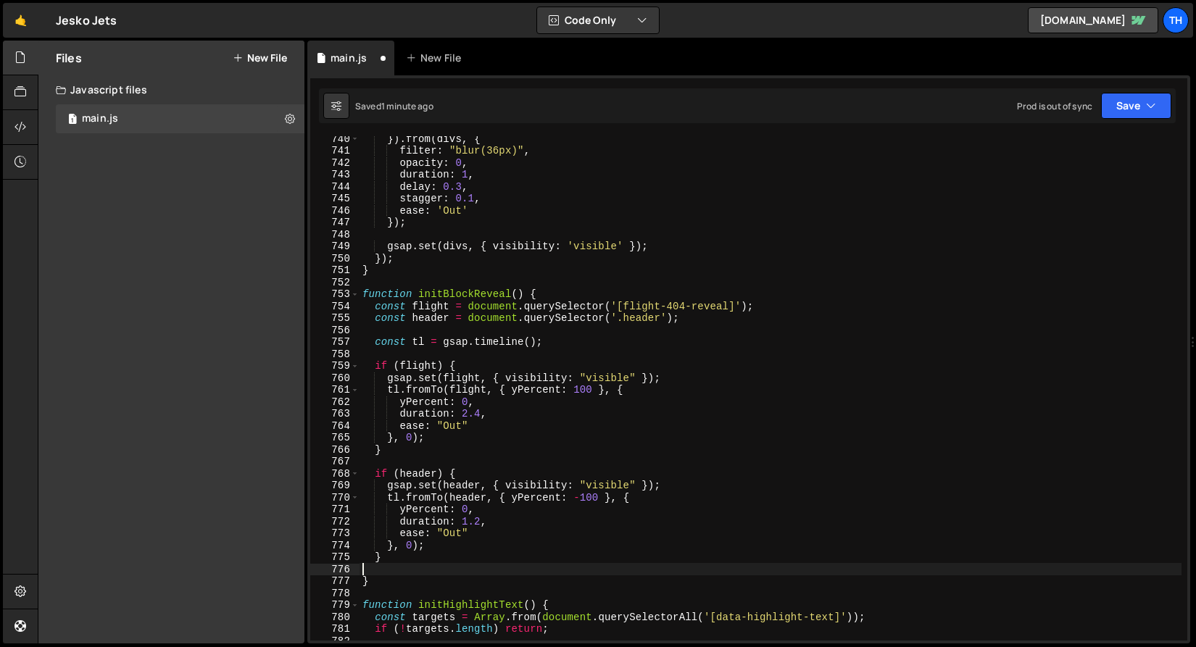
paste textarea "}"
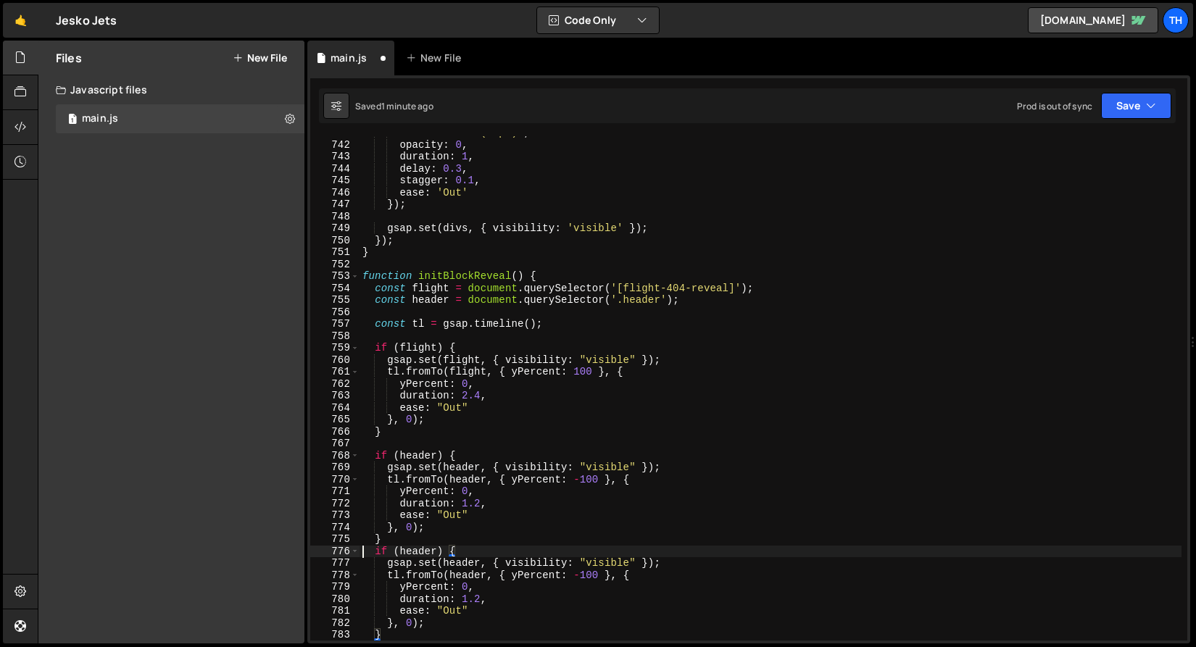
click at [362, 552] on div "filter : "blur(36px)" , opacity : 0 , duration : 1 , delay : 0.3 , stagger : 0.…" at bounding box center [770, 391] width 822 height 528
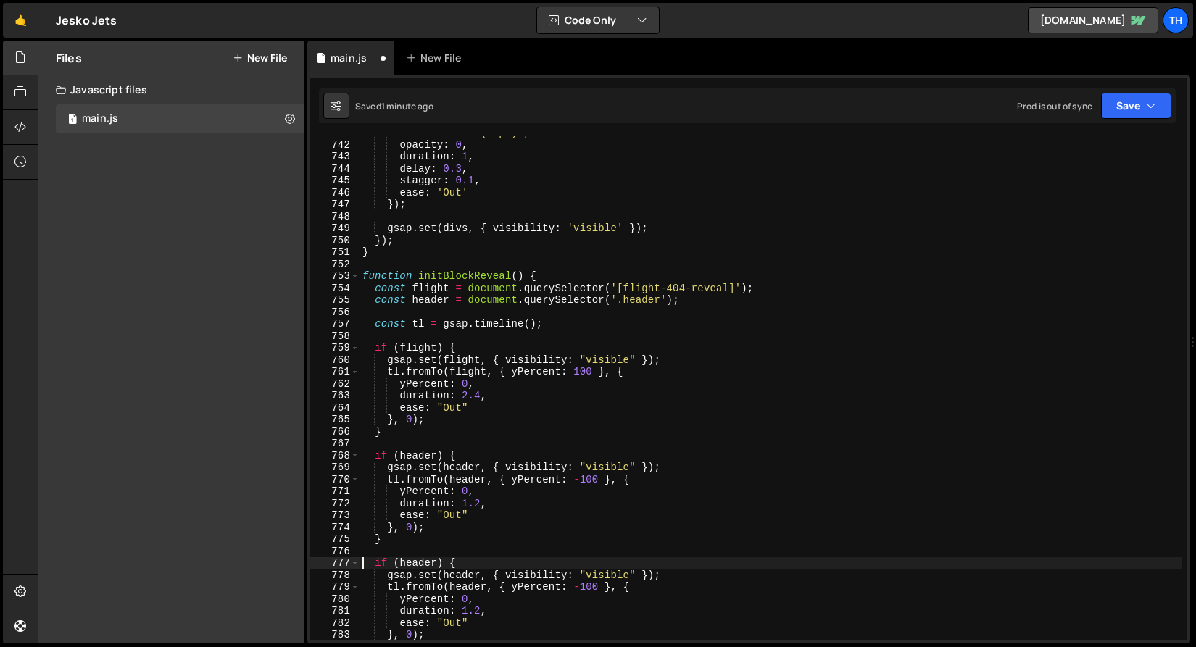
click at [431, 557] on div "filter : "blur(36px)" , opacity : 0 , duration : 1 , delay : 0.3 , stagger : 0.…" at bounding box center [770, 391] width 822 height 528
click at [428, 560] on div "filter : "blur(36px)" , opacity : 0 , duration : 1 , delay : 0.3 , stagger : 0.…" at bounding box center [770, 391] width 822 height 528
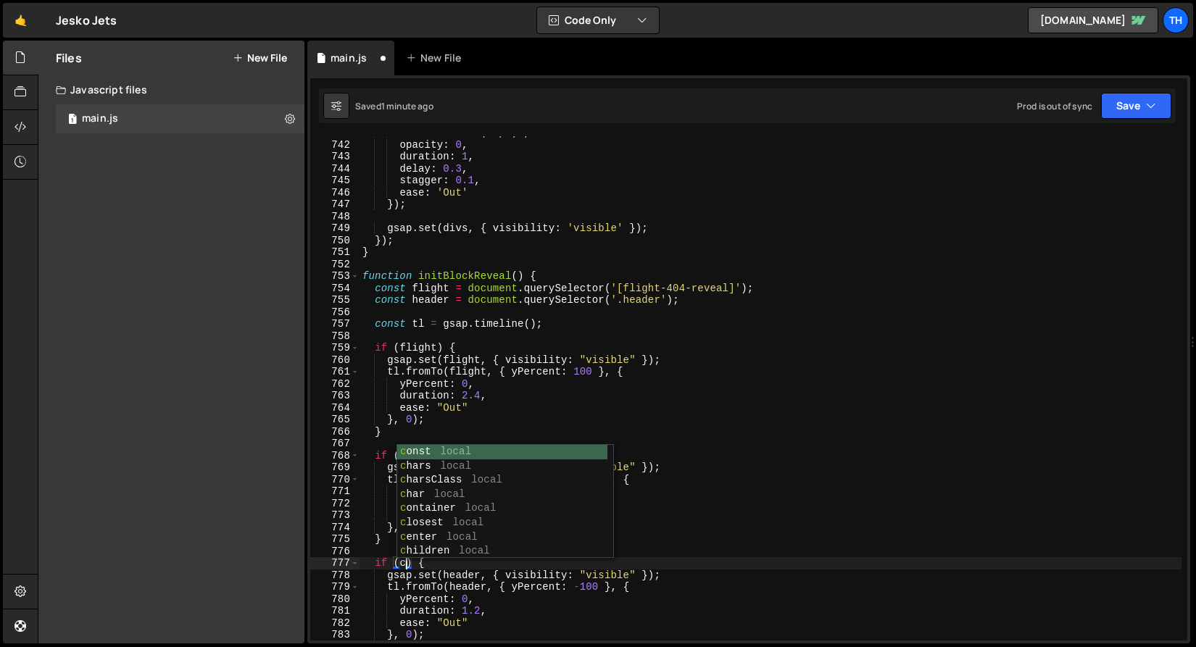
scroll to position [0, 4]
click at [514, 298] on div "filter : "blur(36px)" , opacity : 0 , duration : 1 , delay : 0.3 , stagger : 0.…" at bounding box center [770, 391] width 822 height 528
type textarea "const header = document.querySelector('.header');"
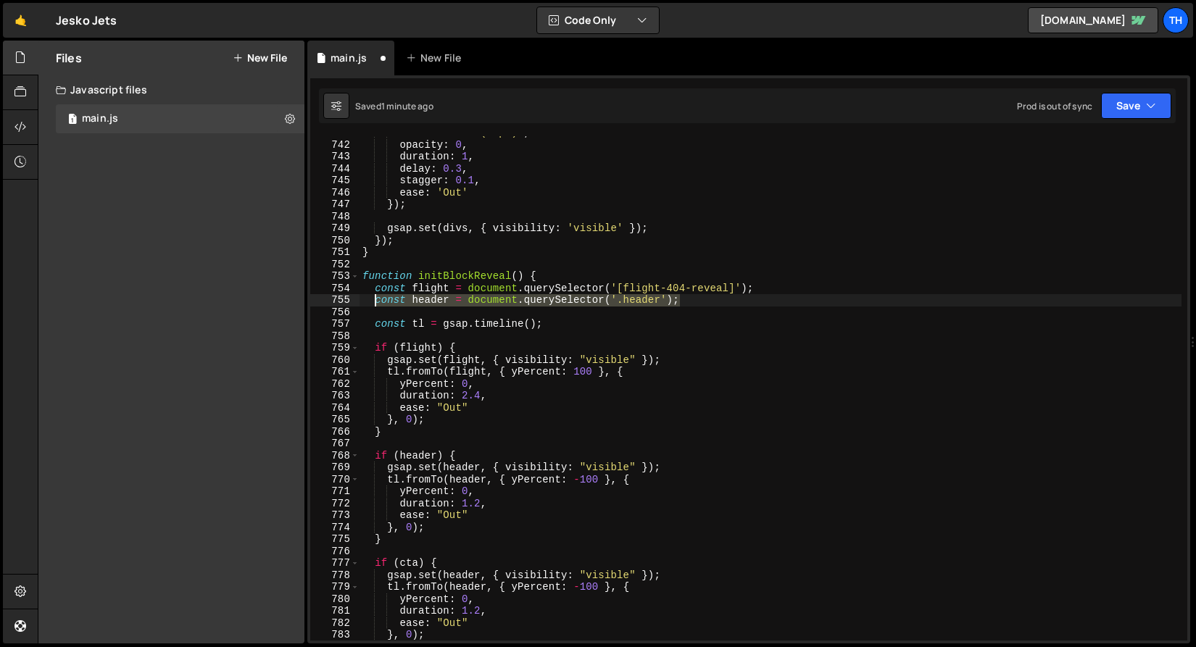
drag, startPoint x: 678, startPoint y: 307, endPoint x: 373, endPoint y: 296, distance: 305.3
click at [373, 296] on div "filter : "blur(36px)" , opacity : 0 , duration : 1 , delay : 0.3 , stagger : 0.…" at bounding box center [770, 391] width 822 height 528
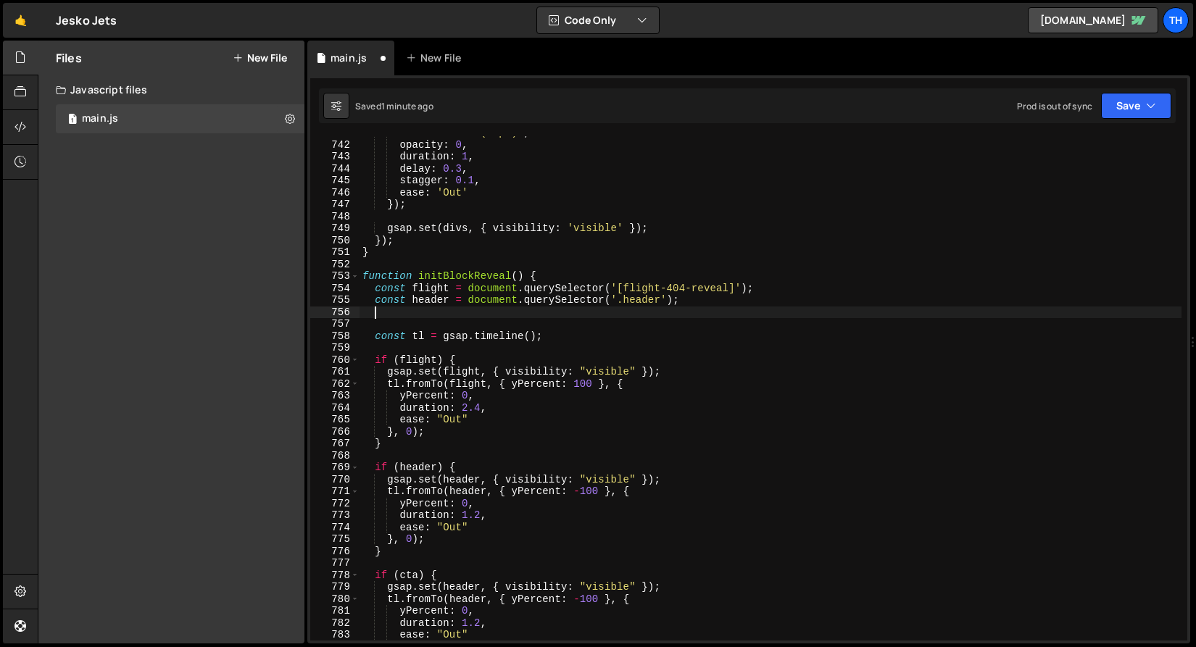
scroll to position [0, 0]
paste textarea "const header = document.querySelector('.header');"
click at [431, 314] on div "filter : "blur(36px)" , opacity : 0 , duration : 1 , delay : 0.3 , stagger : 0.…" at bounding box center [770, 391] width 822 height 528
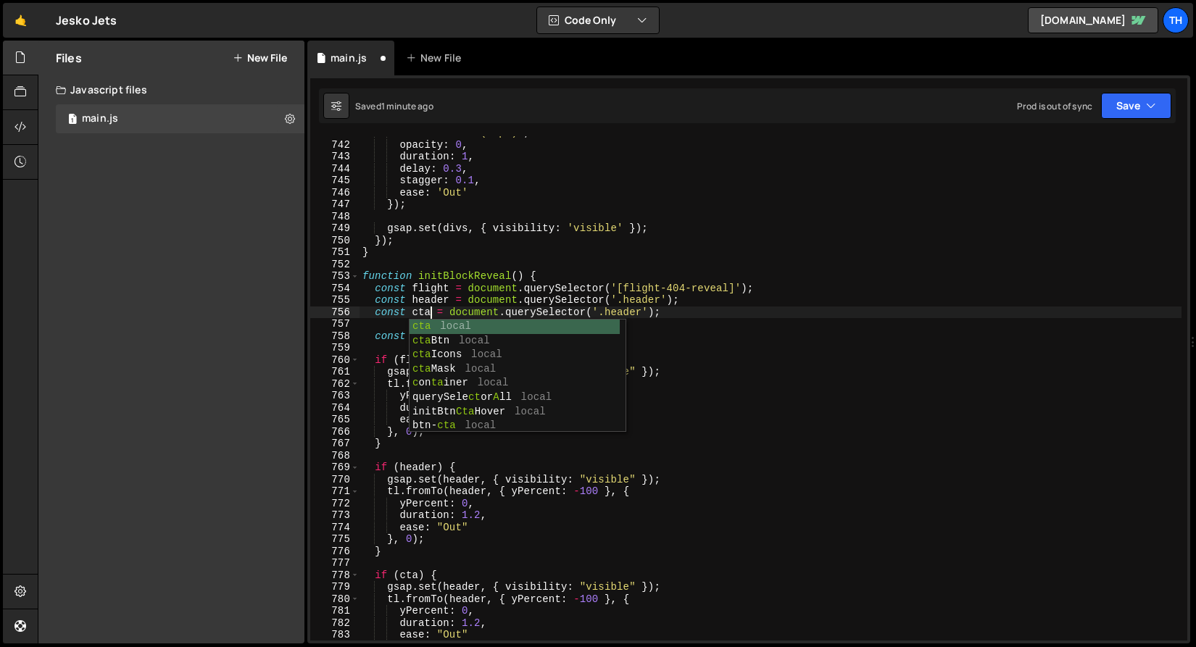
scroll to position [0, 4]
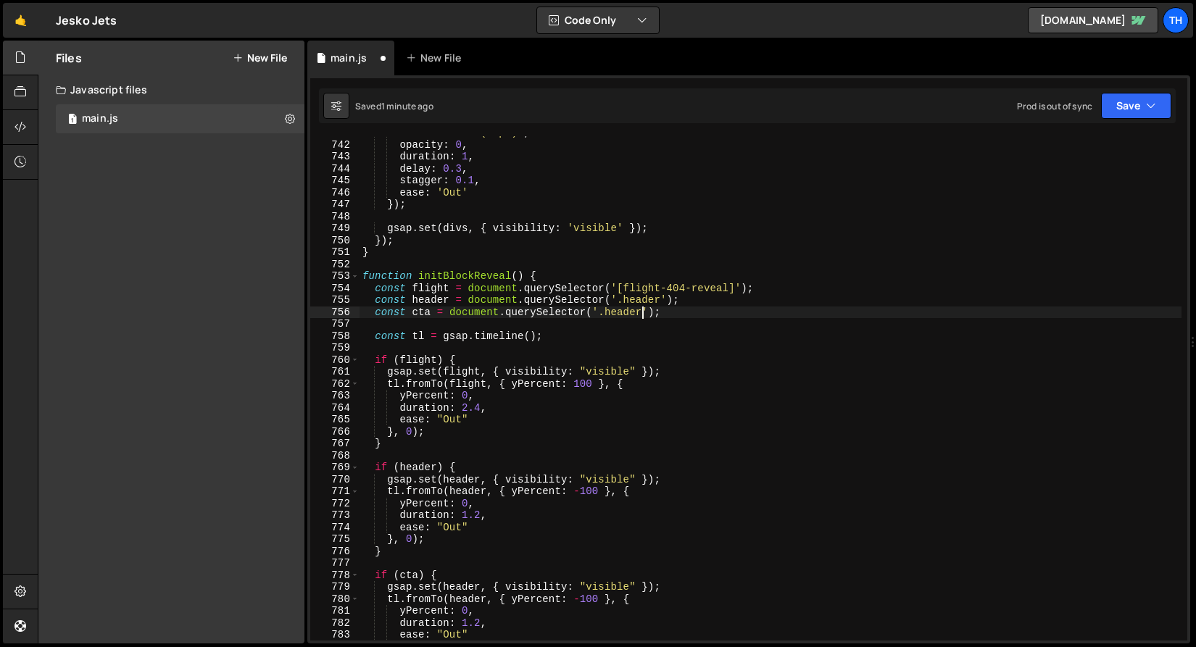
click at [644, 316] on div "filter : "blur(36px)" , opacity : 0 , duration : 1 , delay : 0.3 , stagger : 0.…" at bounding box center [770, 391] width 822 height 528
click at [638, 311] on div "filter : "blur(36px)" , opacity : 0 , duration : 1 , delay : 0.3 , stagger : 0.…" at bounding box center [770, 391] width 822 height 528
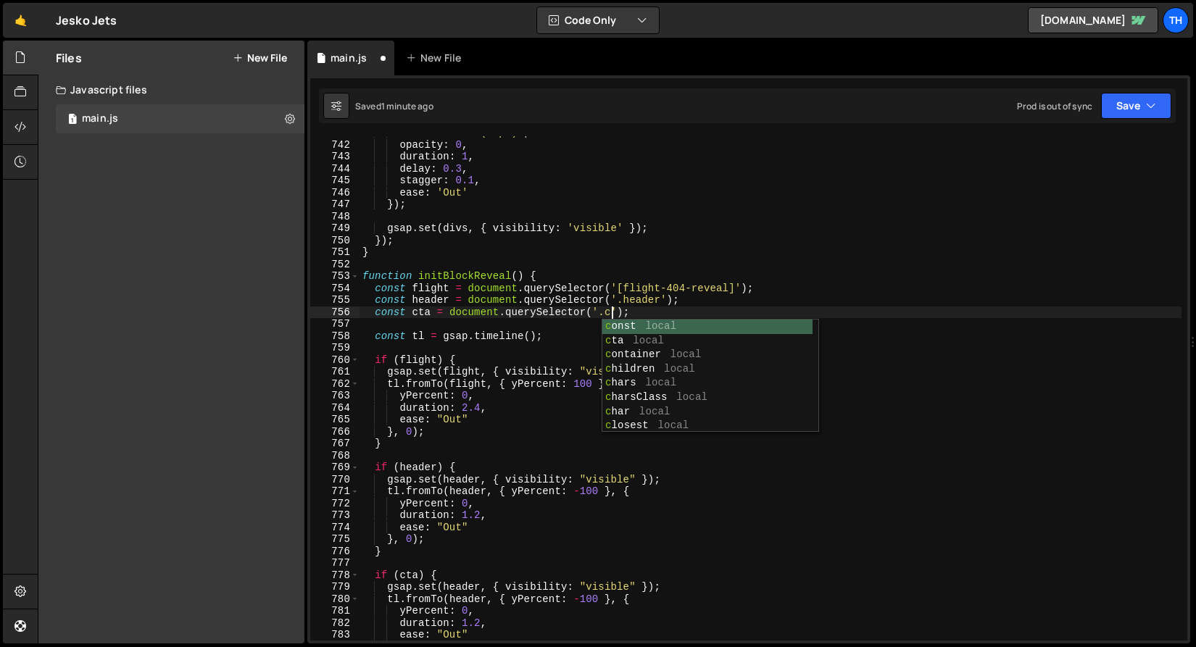
scroll to position [0, 18]
click at [573, 285] on div "filter : "blur(36px)" , opacity : 0 , duration : 1 , delay : 0.3 , stagger : 0.…" at bounding box center [770, 391] width 822 height 528
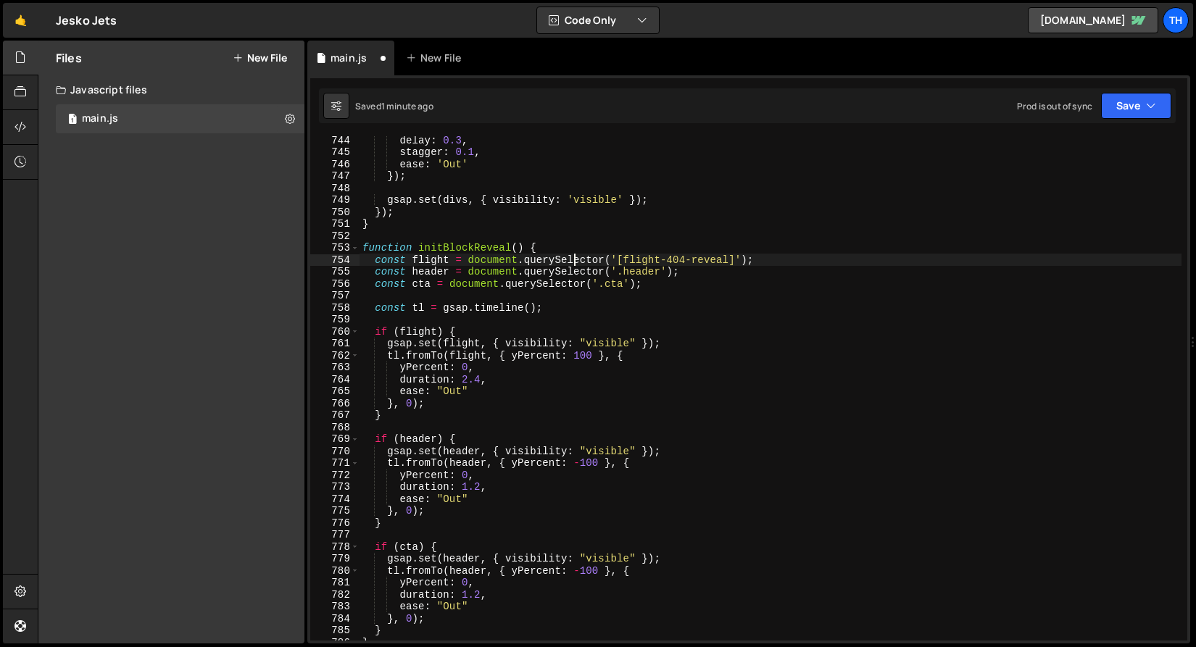
scroll to position [8917, 0]
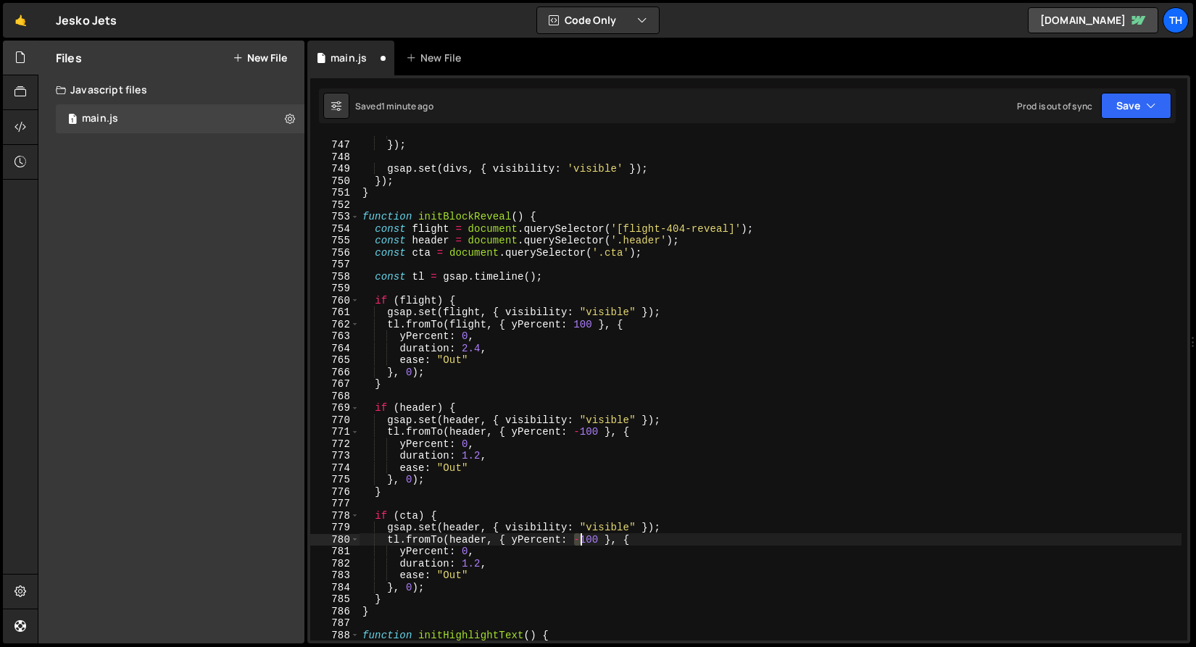
click at [578, 539] on div "ease : 'Out' }) ; gsap . set ( divs , { visibility : 'visible' }) ; }) ; } func…" at bounding box center [770, 391] width 822 height 528
click at [503, 536] on div "ease : 'Out' }) ; gsap . set ( divs , { visibility : 'visible' }) ; }) ; } func…" at bounding box center [770, 391] width 822 height 528
type textarea "tl.fromTo(header, { yPercent: 100 }, {"
click at [1121, 101] on button "Save" at bounding box center [1136, 106] width 70 height 26
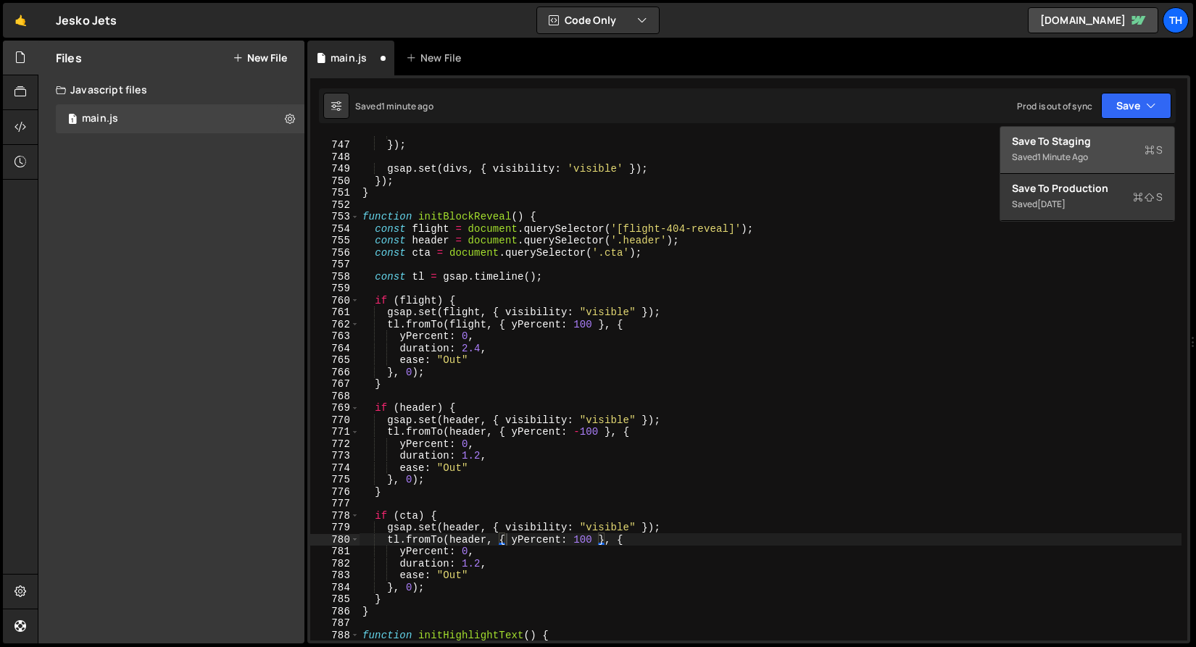
click at [1097, 150] on div "Saved 1 minute ago" at bounding box center [1087, 157] width 151 height 17
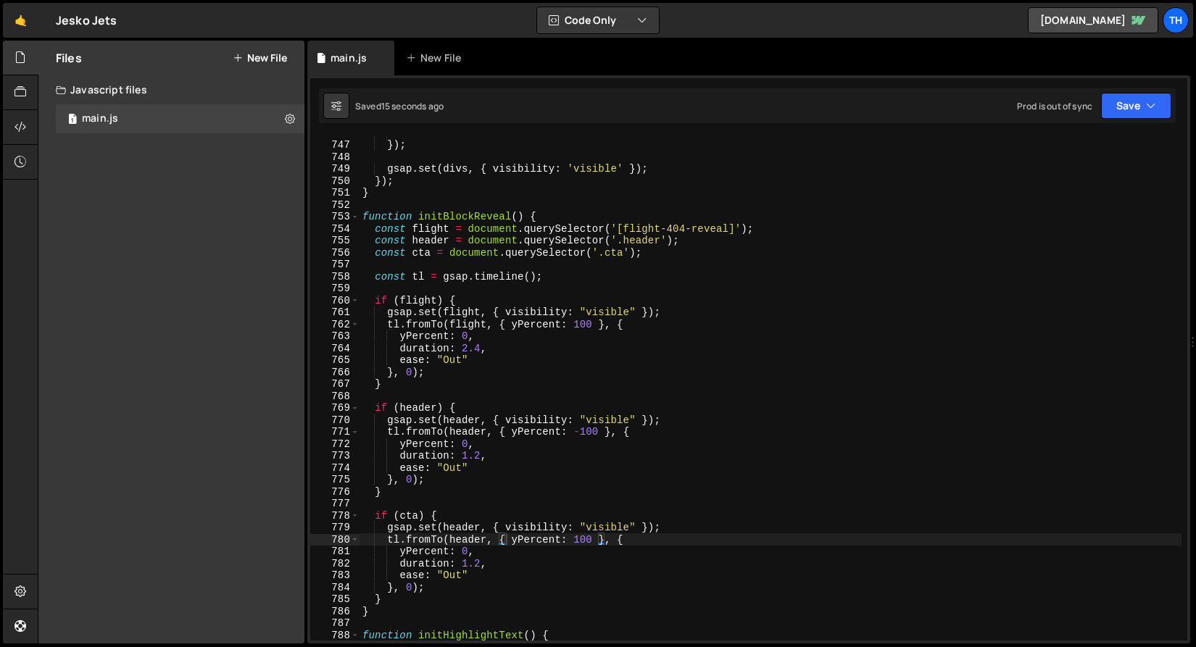
click at [412, 508] on div "ease : 'Out' }) ; gsap . set ( divs , { visibility : 'visible' }) ; }) ; } func…" at bounding box center [770, 391] width 822 height 528
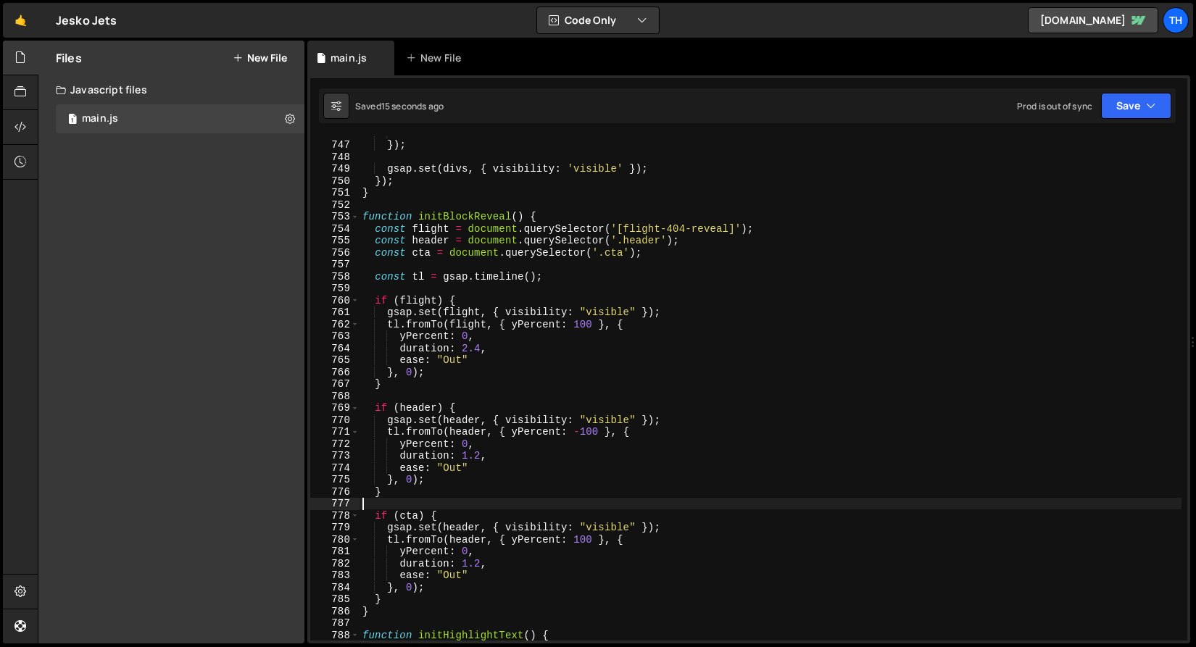
click at [411, 512] on div "ease : 'Out' }) ; gsap . set ( divs , { visibility : 'visible' }) ; }) ; } func…" at bounding box center [770, 391] width 822 height 528
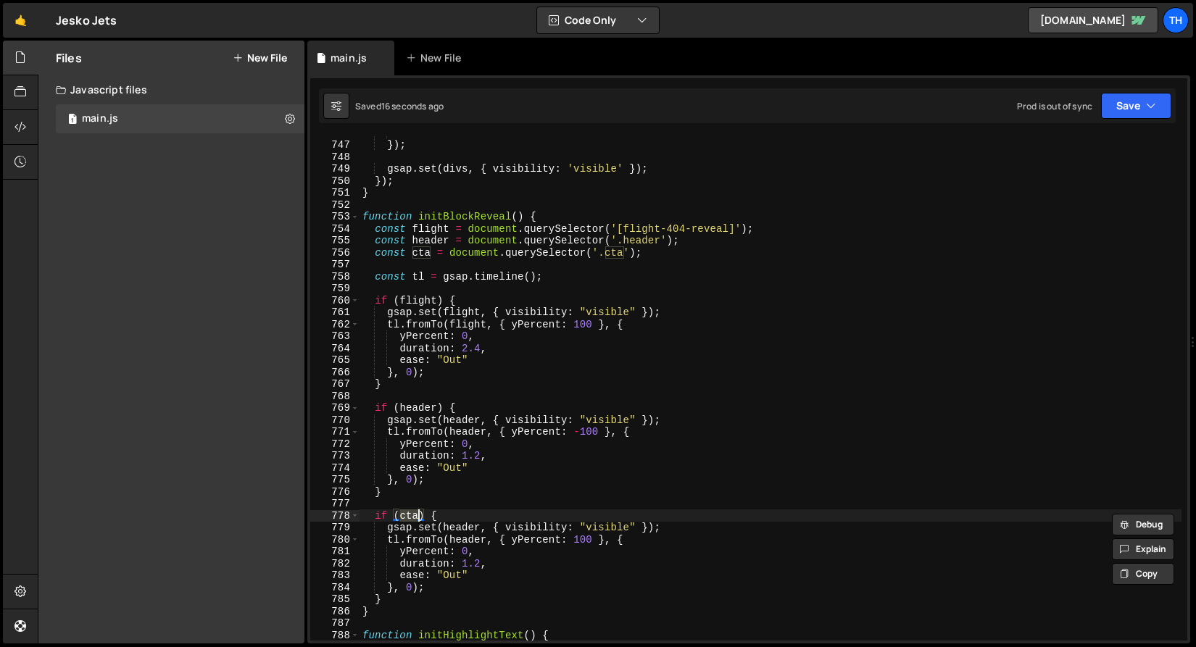
click at [467, 529] on div "ease : 'Out' }) ; gsap . set ( divs , { visibility : 'visible' }) ; }) ; } func…" at bounding box center [770, 391] width 822 height 528
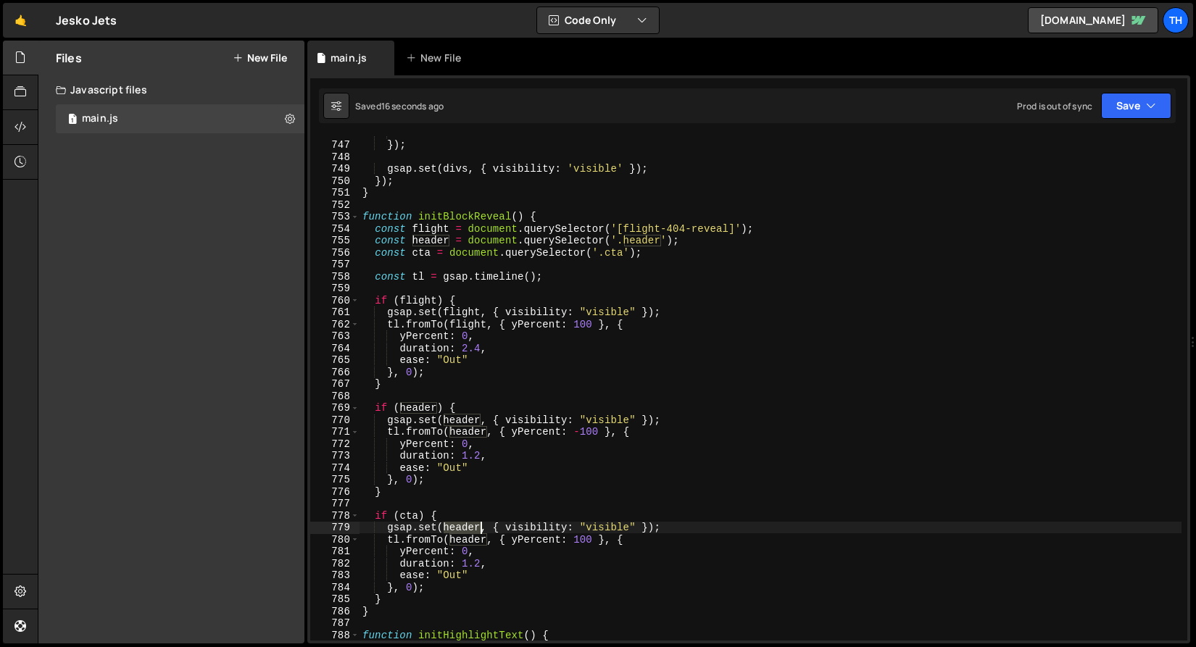
click at [467, 528] on div "ease : 'Out' }) ; gsap . set ( divs , { visibility : 'visible' }) ; }) ; } func…" at bounding box center [770, 391] width 822 height 528
paste textarea "cta"
click at [475, 541] on div "ease : 'Out' }) ; gsap . set ( divs , { visibility : 'visible' }) ; }) ; } func…" at bounding box center [770, 391] width 822 height 528
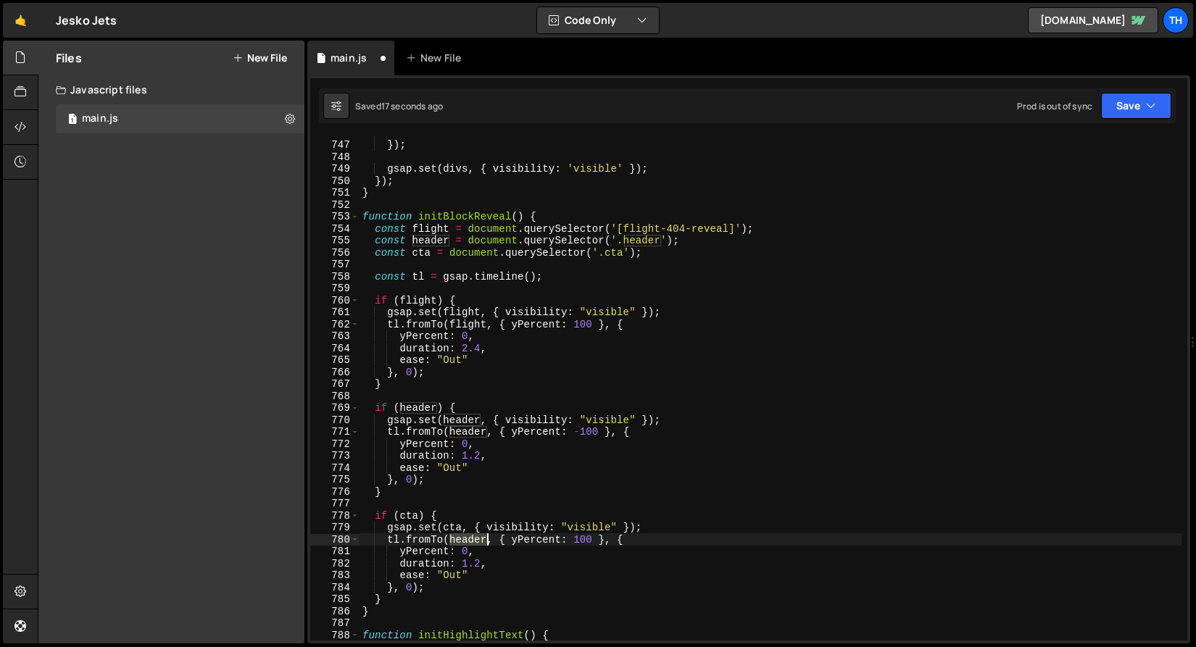
click at [475, 541] on div "ease : 'Out' }) ; gsap . set ( divs , { visibility : 'visible' }) ; }) ; } func…" at bounding box center [770, 391] width 822 height 528
paste textarea "cta"
click at [1166, 107] on button "Save" at bounding box center [1136, 106] width 70 height 26
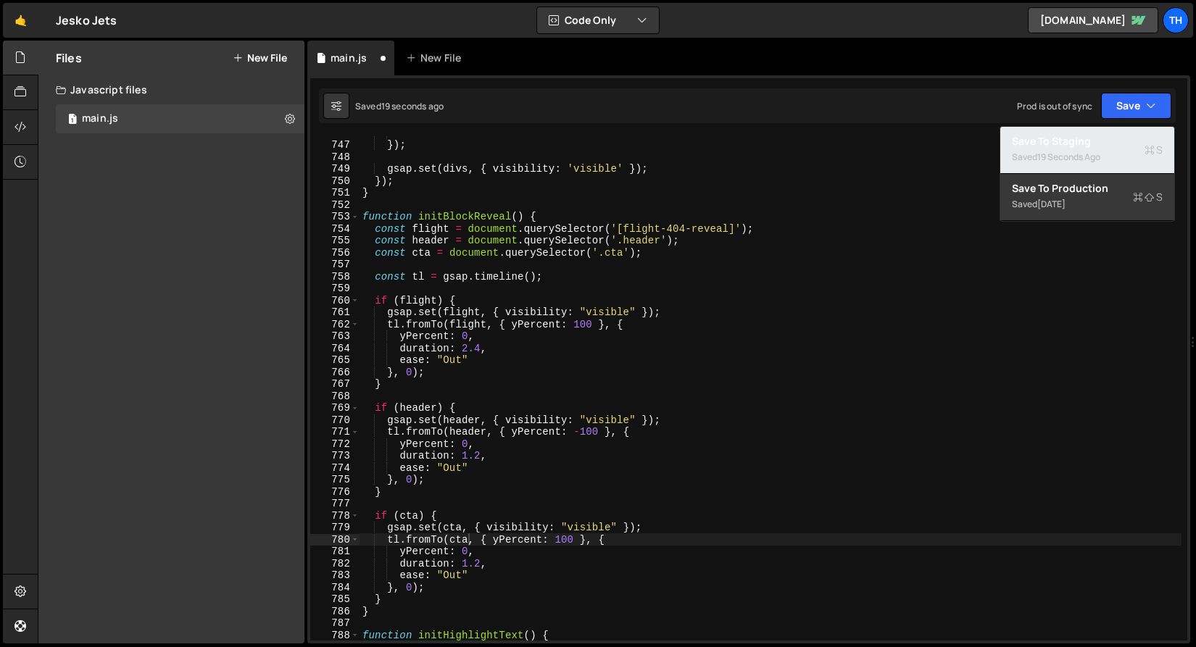
drag, startPoint x: 1148, startPoint y: 140, endPoint x: 1021, endPoint y: 125, distance: 127.7
click at [1148, 140] on div "Save to Staging S" at bounding box center [1087, 141] width 151 height 14
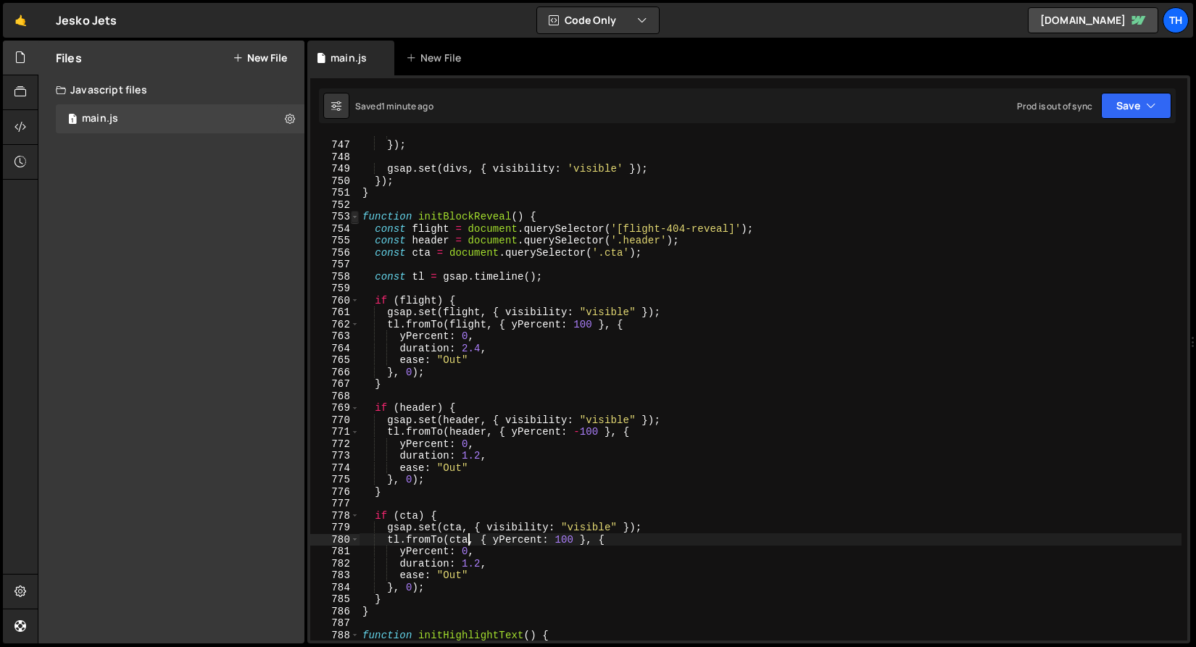
click at [354, 214] on span at bounding box center [355, 217] width 8 height 12
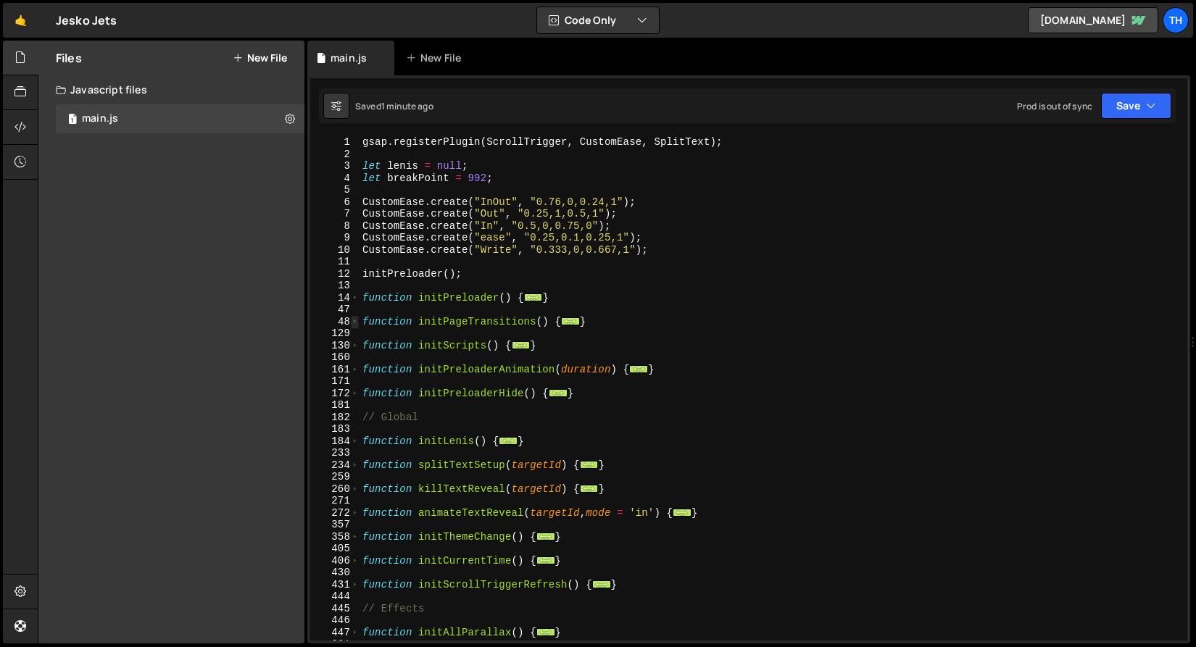
click at [357, 320] on div "48" at bounding box center [334, 322] width 49 height 12
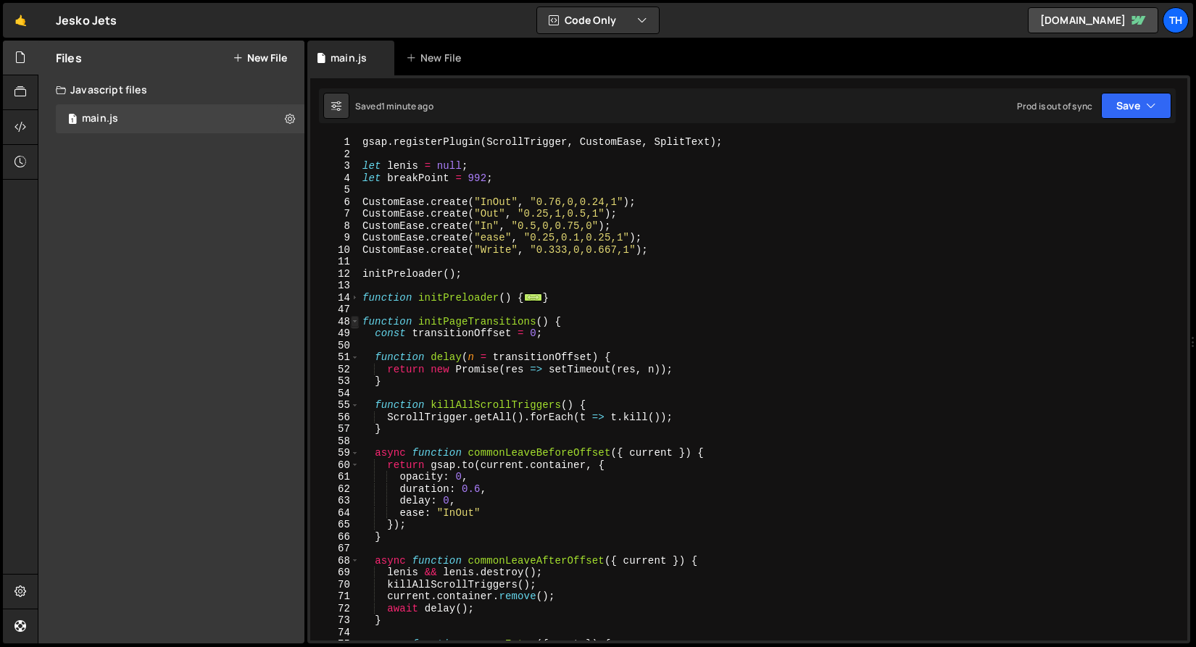
click at [355, 319] on span at bounding box center [355, 322] width 8 height 12
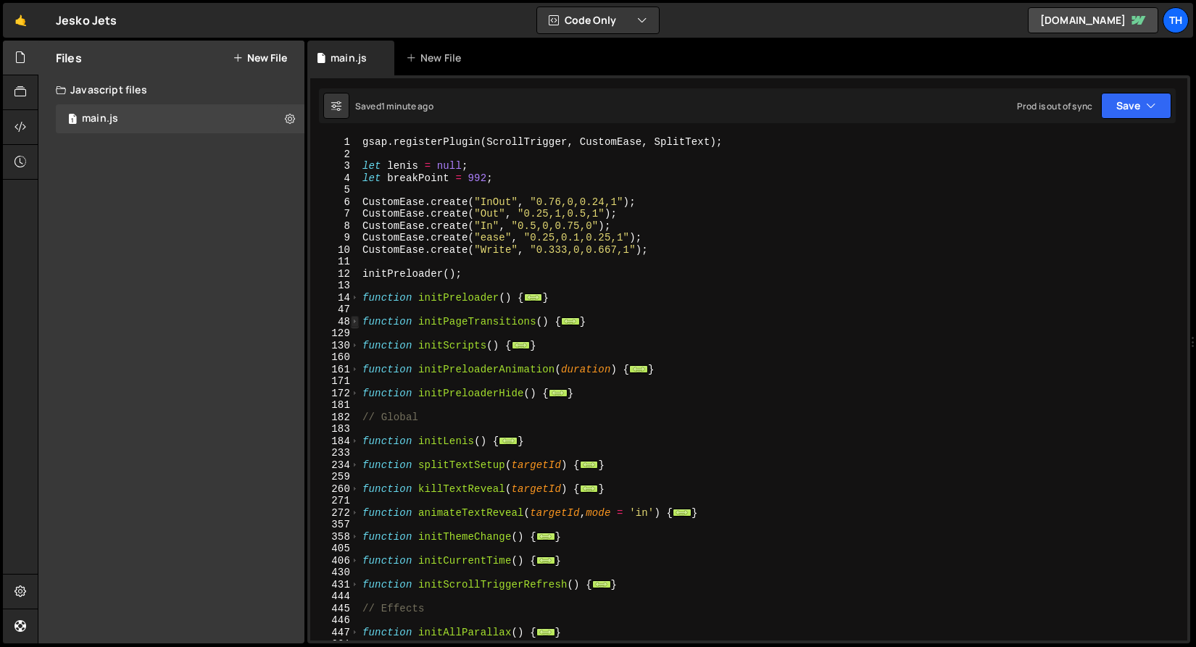
click at [355, 319] on span at bounding box center [355, 322] width 8 height 12
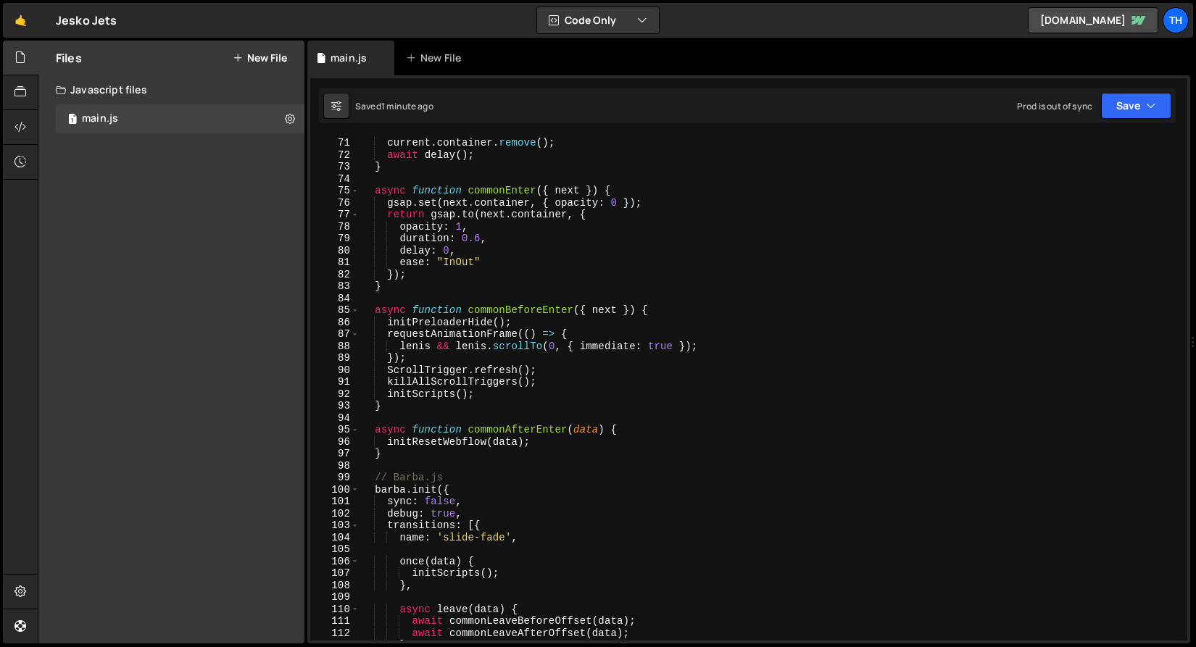
scroll to position [448, 0]
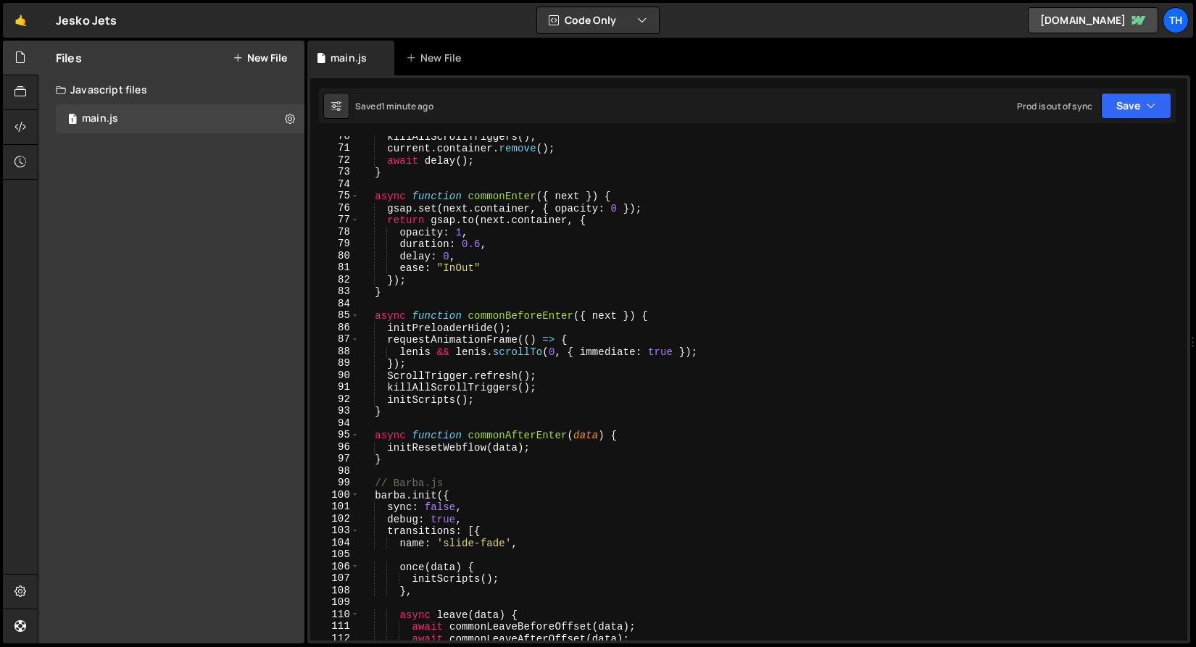
click at [425, 330] on div "killAllScrollTriggers ( ) ; current . container . remove ( ) ; await delay ( ) …" at bounding box center [770, 394] width 822 height 528
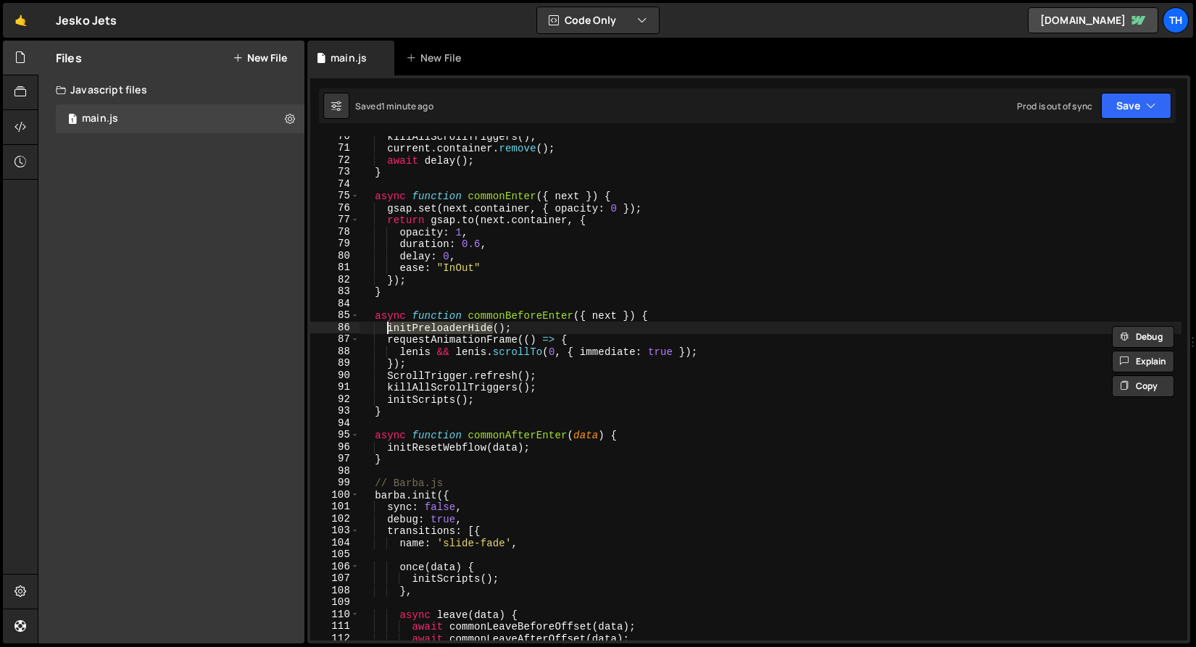
click at [429, 333] on div "killAllScrollTriggers ( ) ; current . container . remove ( ) ; await delay ( ) …" at bounding box center [770, 388] width 822 height 504
click at [427, 336] on div "killAllScrollTriggers ( ) ; current . container . remove ( ) ; await delay ( ) …" at bounding box center [770, 394] width 822 height 528
click at [427, 337] on div "killAllScrollTriggers ( ) ; current . container . remove ( ) ; await delay ( ) …" at bounding box center [770, 388] width 822 height 504
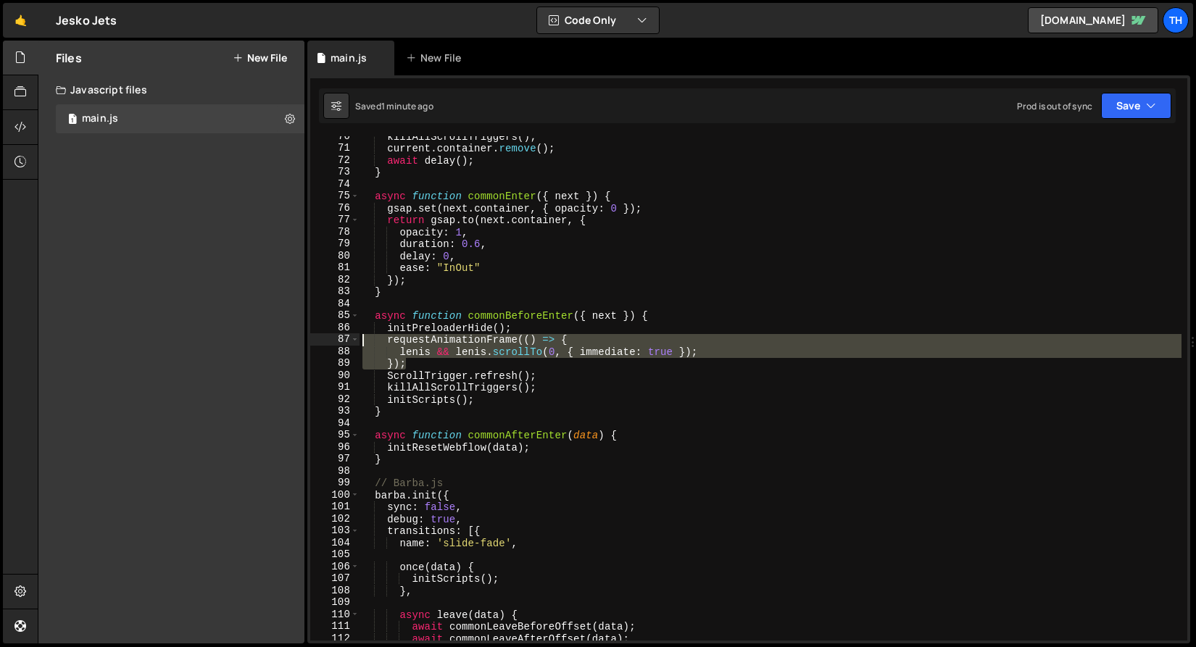
drag, startPoint x: 427, startPoint y: 359, endPoint x: 330, endPoint y: 337, distance: 99.7
click at [330, 337] on div "requestAnimationFrame(() => { 70 71 72 73 74 75 76 77 78 79 80 81 82 83 84 85 8…" at bounding box center [748, 388] width 877 height 504
click at [483, 367] on div "killAllScrollTriggers ( ) ; current . container . remove ( ) ; await delay ( ) …" at bounding box center [770, 388] width 822 height 504
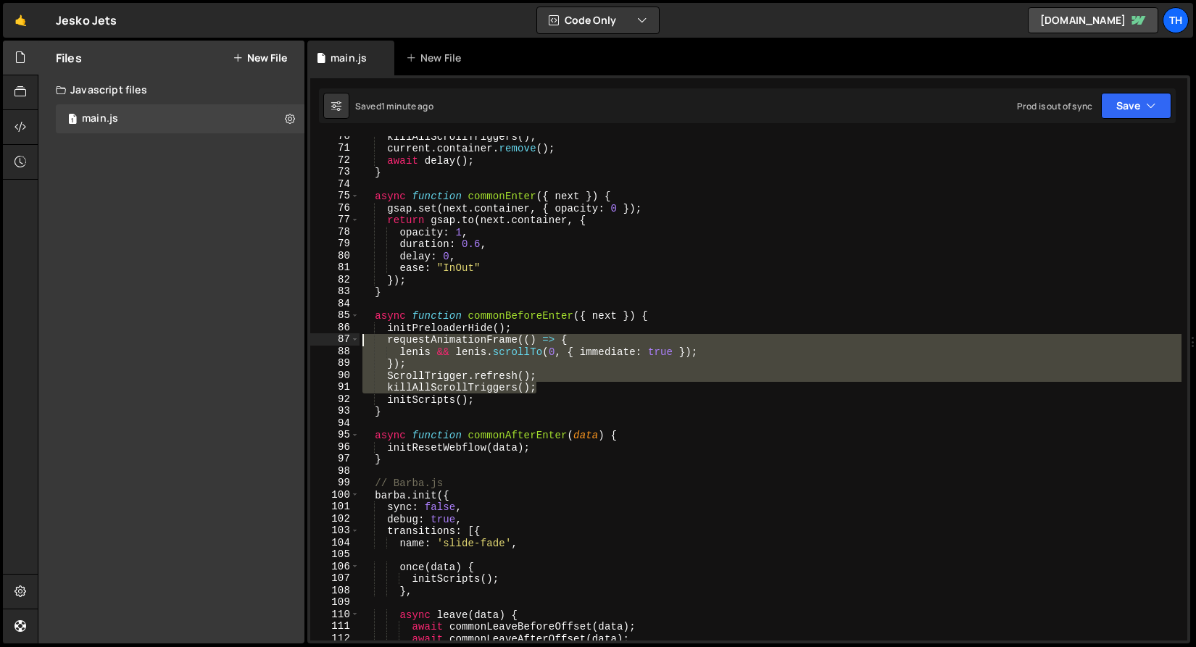
drag, startPoint x: 569, startPoint y: 386, endPoint x: 268, endPoint y: 345, distance: 303.5
click at [268, 345] on div "Files New File Javascript files 1 main.js 0 CSS files Copy share link Edit File…" at bounding box center [617, 343] width 1158 height 604
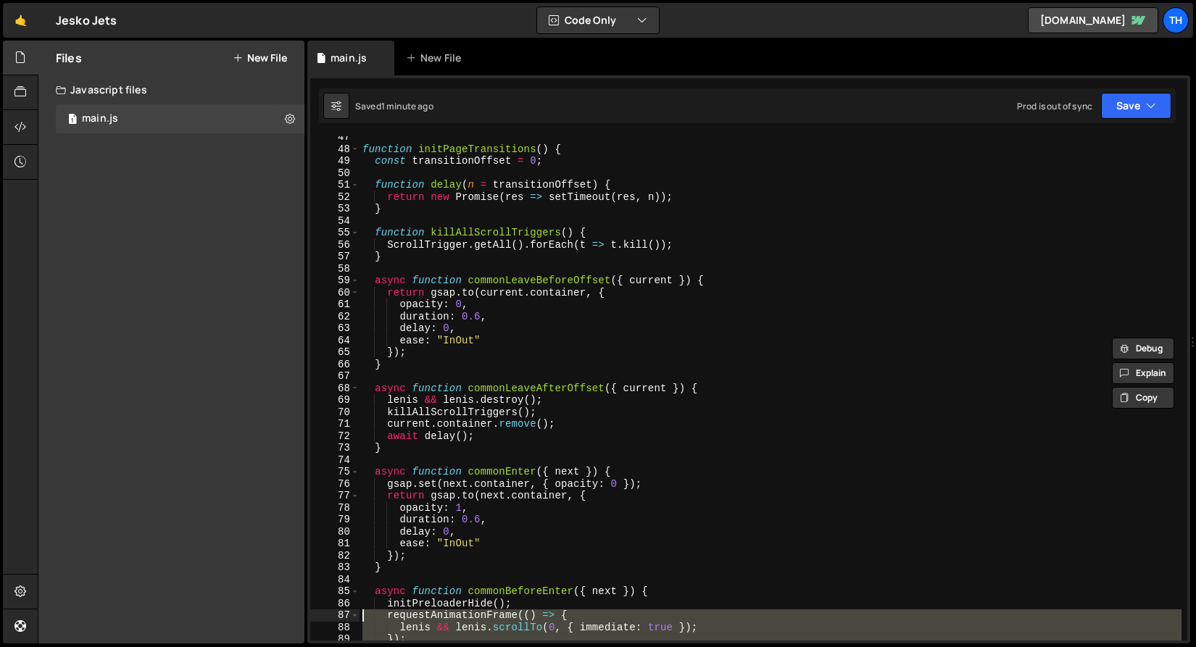
scroll to position [0, 0]
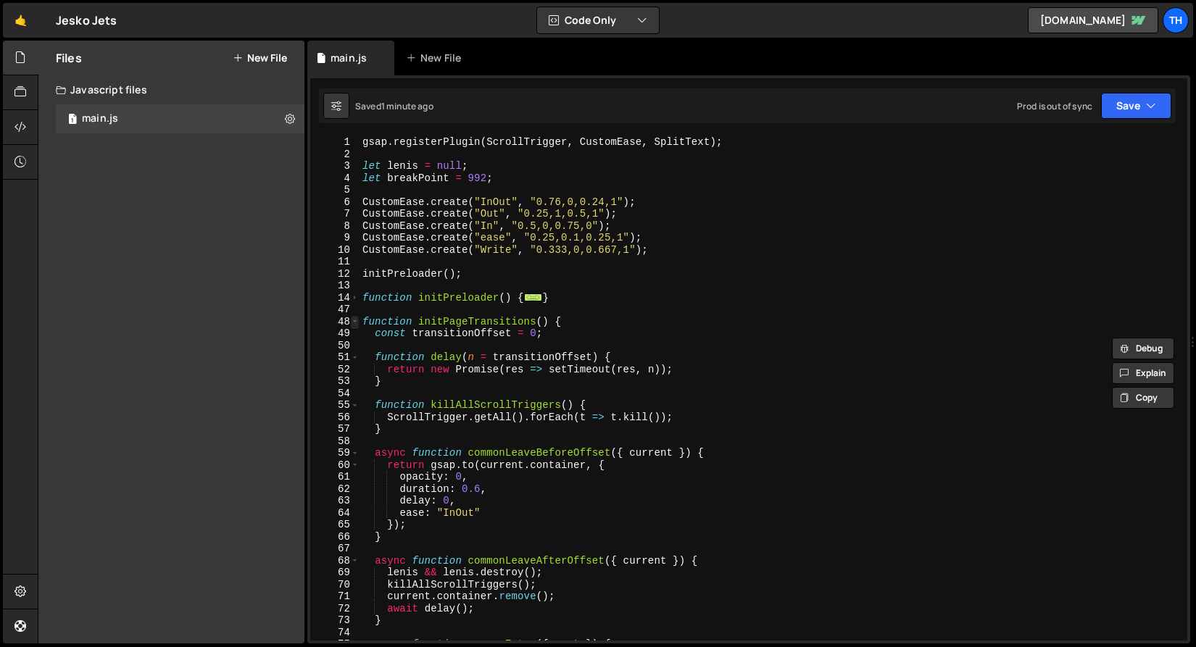
click at [353, 321] on span at bounding box center [355, 322] width 8 height 12
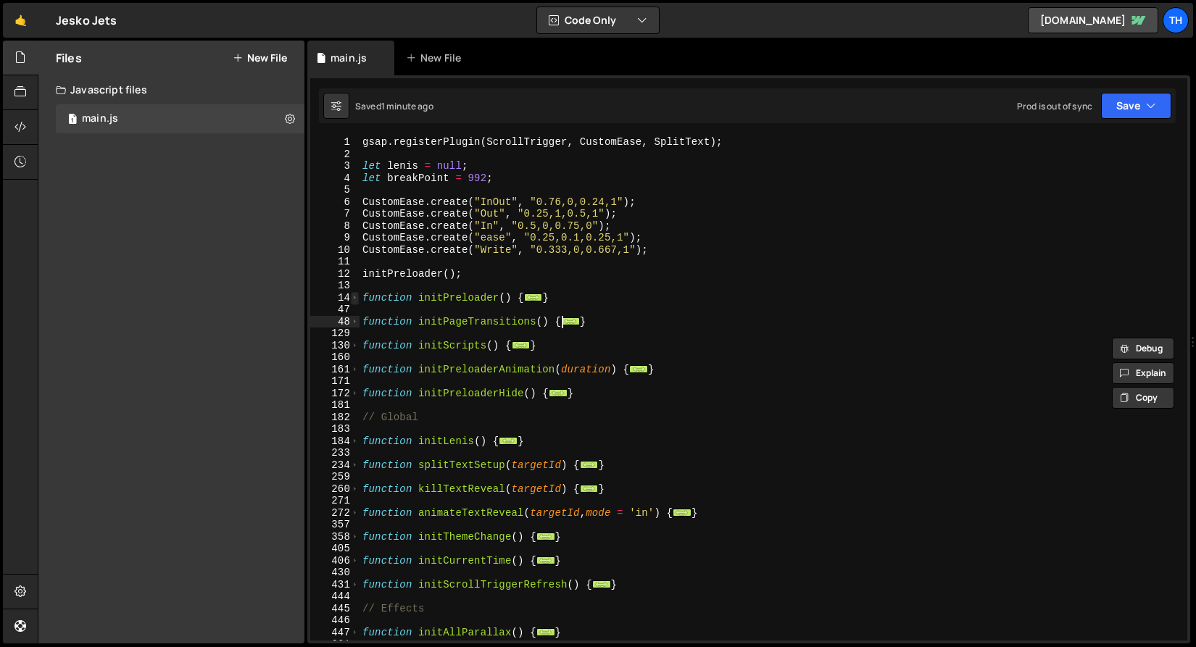
click at [352, 300] on span at bounding box center [355, 298] width 8 height 12
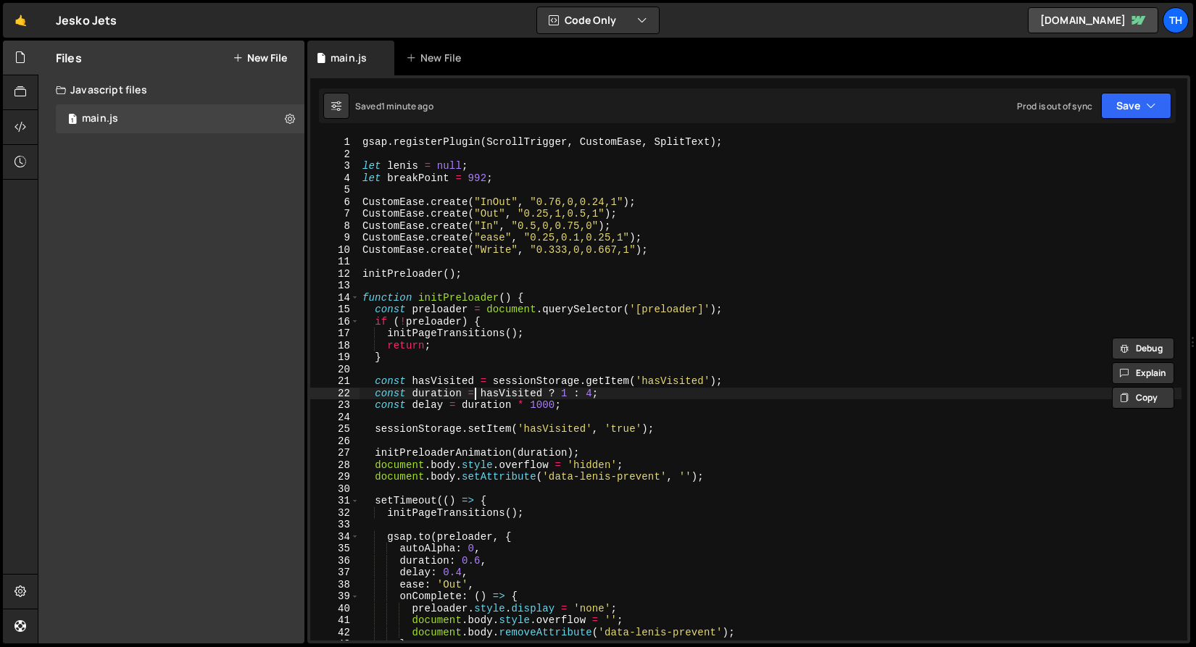
click at [476, 393] on div "gsap . registerPlugin ( ScrollTrigger , CustomEase , SplitText ) ; let lenis = …" at bounding box center [770, 400] width 822 height 528
click at [417, 436] on div "gsap . registerPlugin ( ScrollTrigger , CustomEase , SplitText ) ; let lenis = …" at bounding box center [770, 400] width 822 height 528
type textarea "sessionStorage.setItem('hasVisited', 'true');"
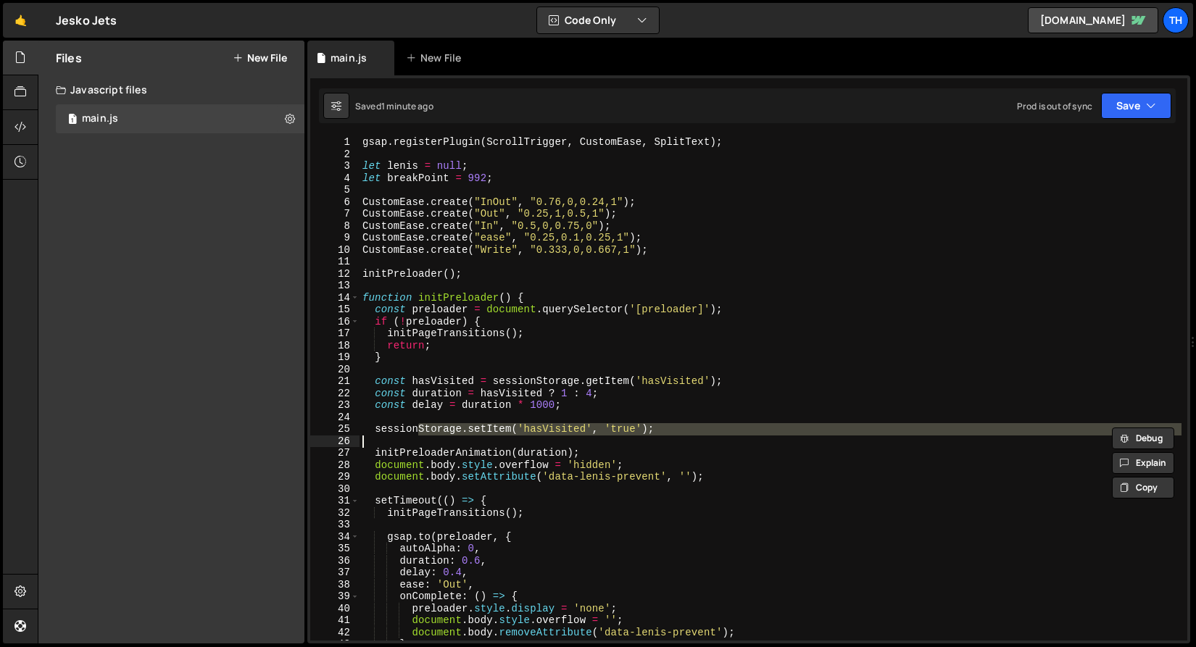
click at [379, 443] on div "gsap . registerPlugin ( ScrollTrigger , CustomEase , SplitText ) ; let lenis = …" at bounding box center [770, 388] width 822 height 504
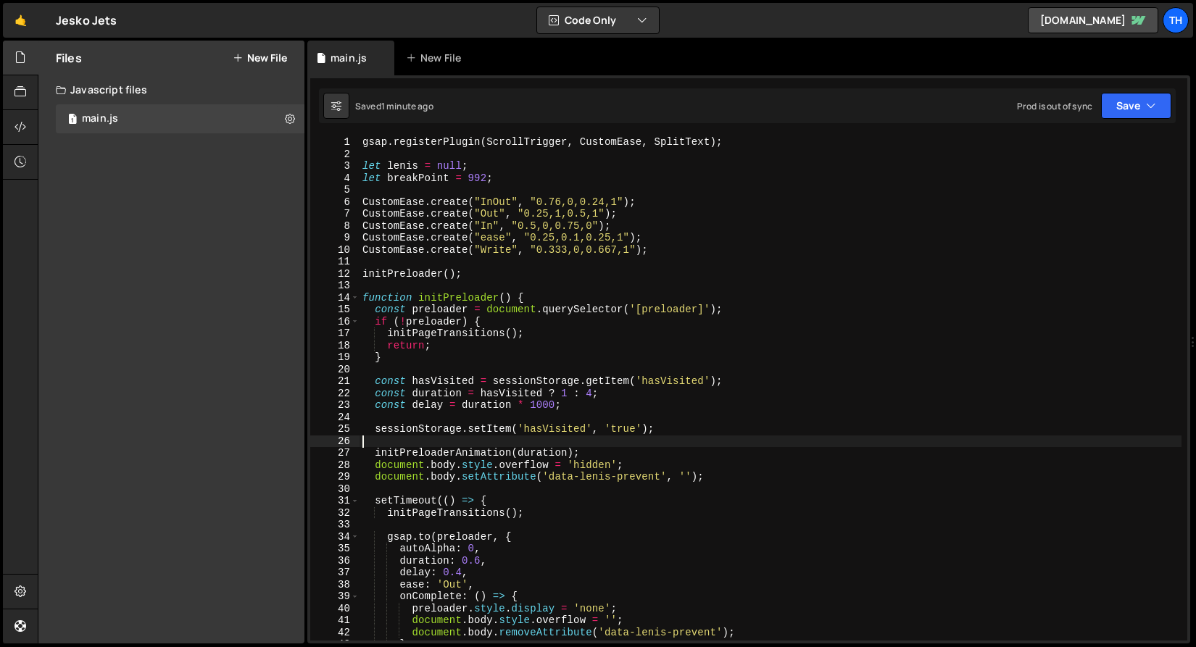
paste textarea "killAllScrollTriggers();"
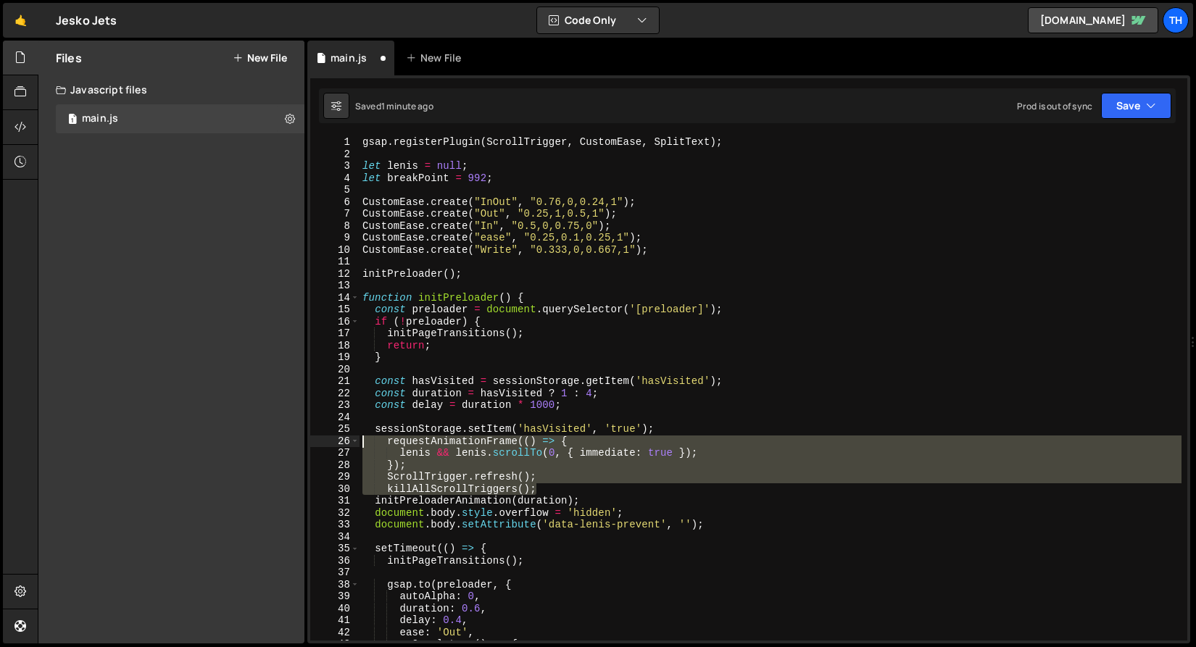
drag, startPoint x: 562, startPoint y: 493, endPoint x: 291, endPoint y: 446, distance: 275.8
click at [291, 446] on div "Files New File Javascript files 1 main.js 0 CSS files Copy share link Edit File…" at bounding box center [617, 343] width 1158 height 604
click at [538, 487] on div "gsap . registerPlugin ( ScrollTrigger , CustomEase , SplitText ) ; let lenis = …" at bounding box center [770, 400] width 822 height 528
type textarea "killAllScrollTriggers();"
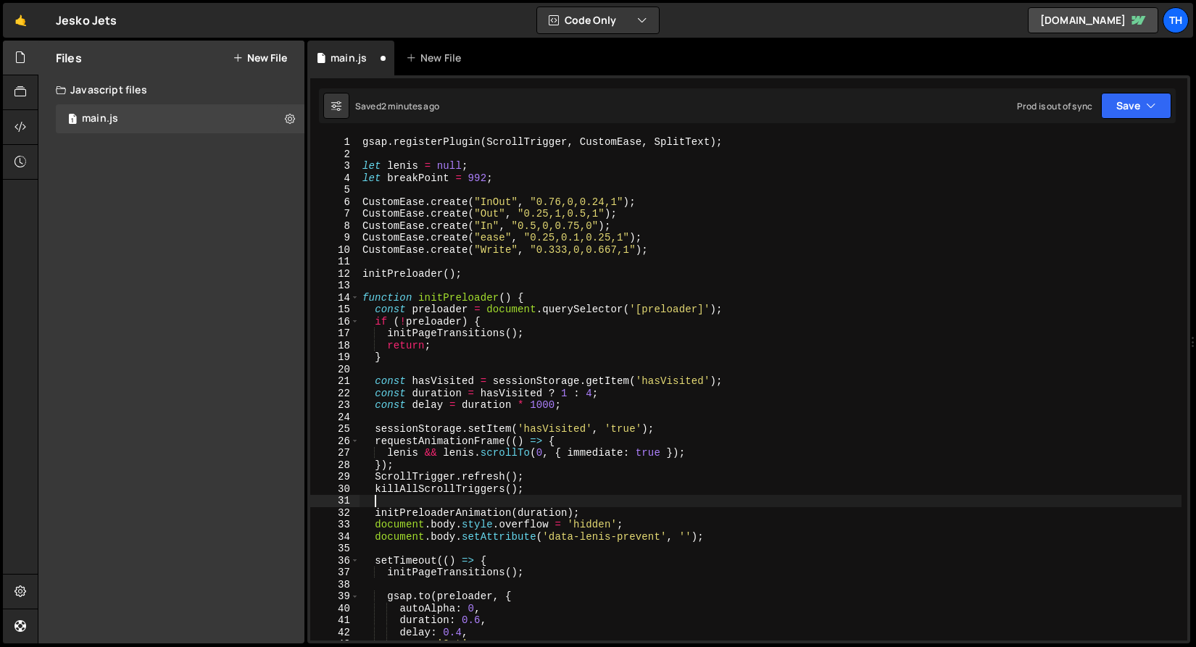
click at [710, 430] on div "gsap . registerPlugin ( ScrollTrigger , CustomEase , SplitText ) ; let lenis = …" at bounding box center [770, 400] width 822 height 528
type textarea "sessionStorage.setItem('hasVisited', 'true');"
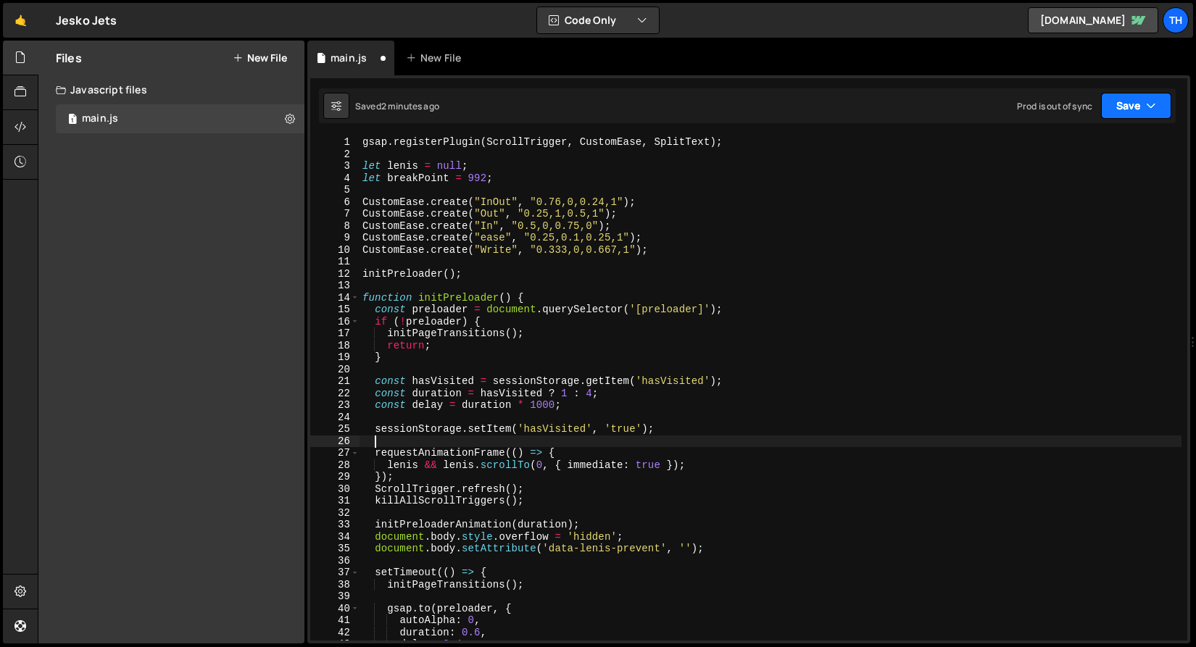
click at [1111, 108] on button "Save" at bounding box center [1136, 106] width 70 height 26
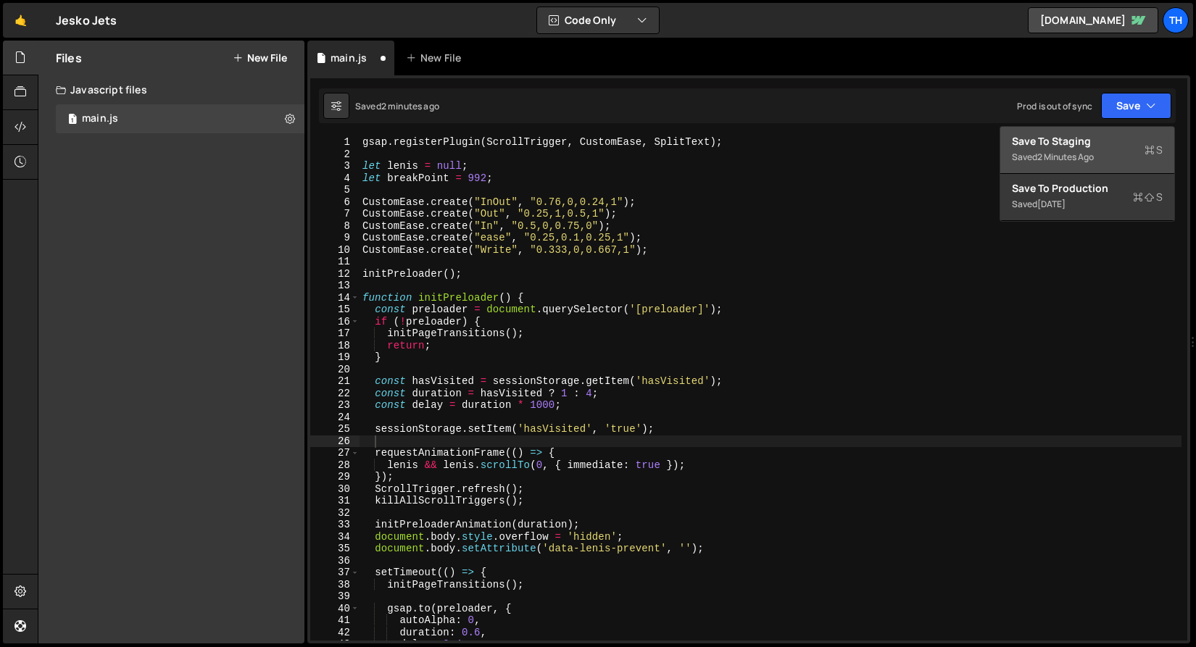
click at [1104, 134] on div "Save to Staging S" at bounding box center [1087, 141] width 151 height 14
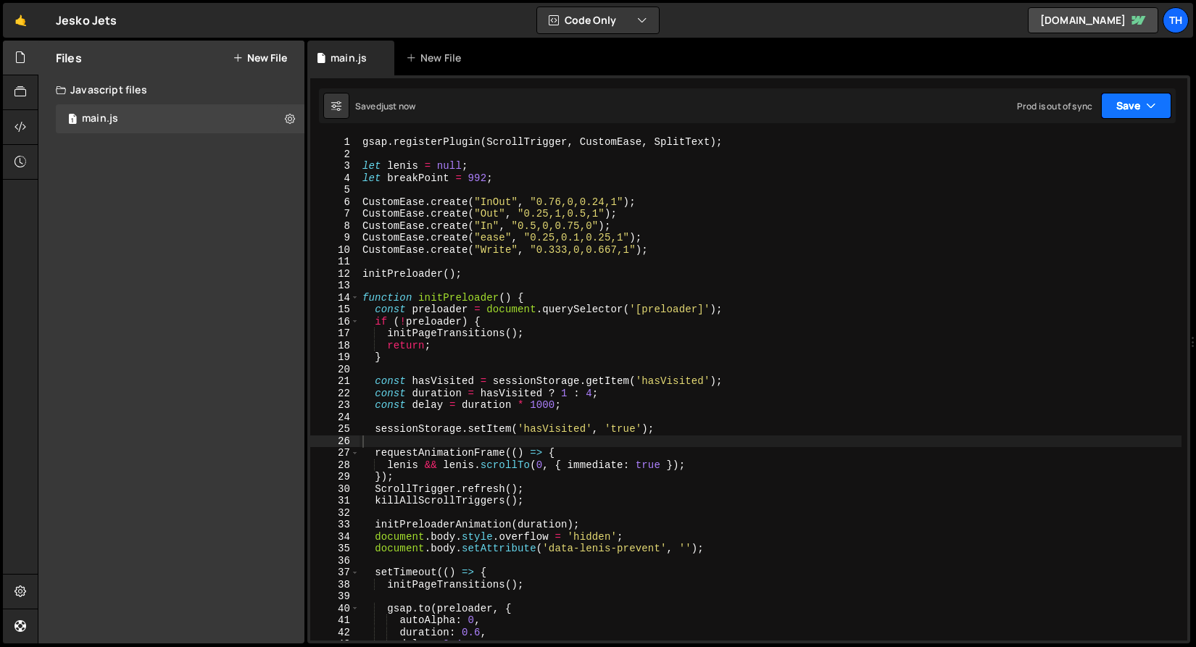
click at [1115, 106] on button "Save" at bounding box center [1136, 106] width 70 height 26
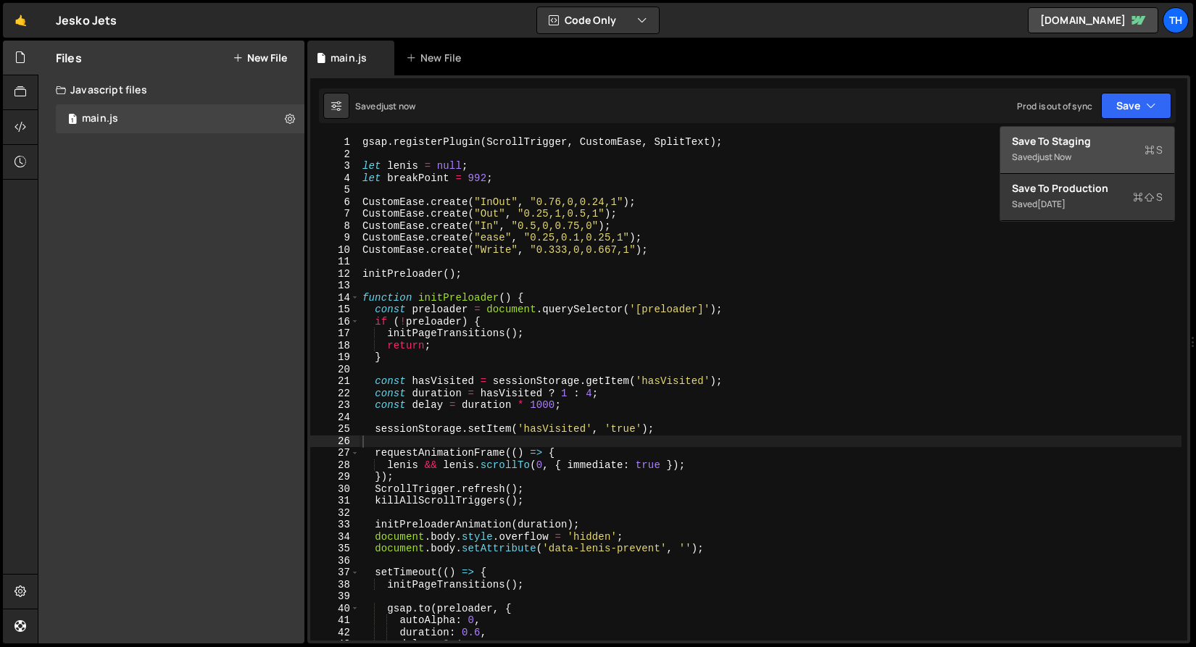
click at [1117, 146] on div "Save to Staging S" at bounding box center [1087, 141] width 151 height 14
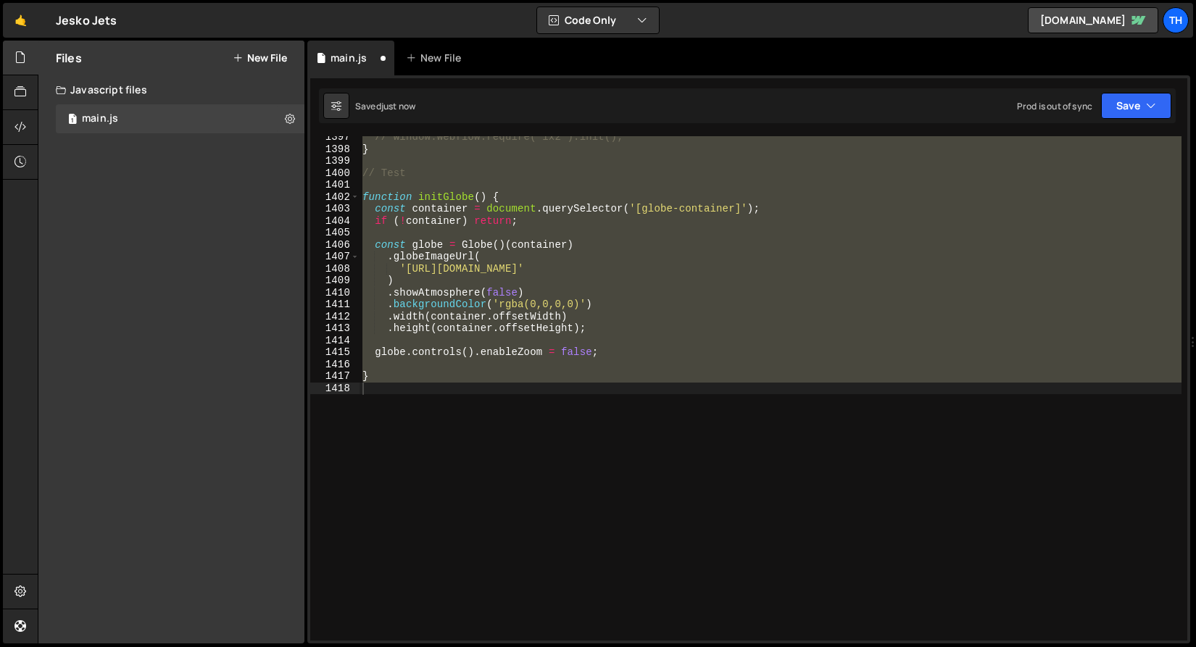
scroll to position [16697, 0]
type textarea "}"
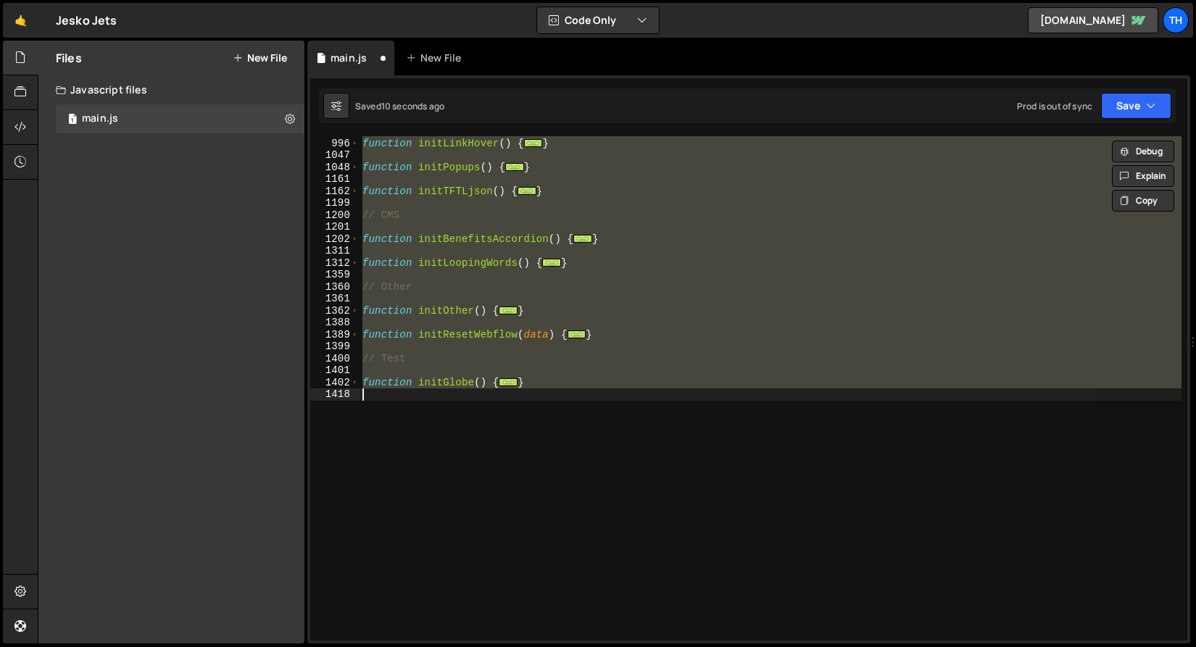
click at [459, 345] on div "function initLinkHover ( ) { ... } function initPopups ( ) { ... } function ini…" at bounding box center [770, 388] width 822 height 504
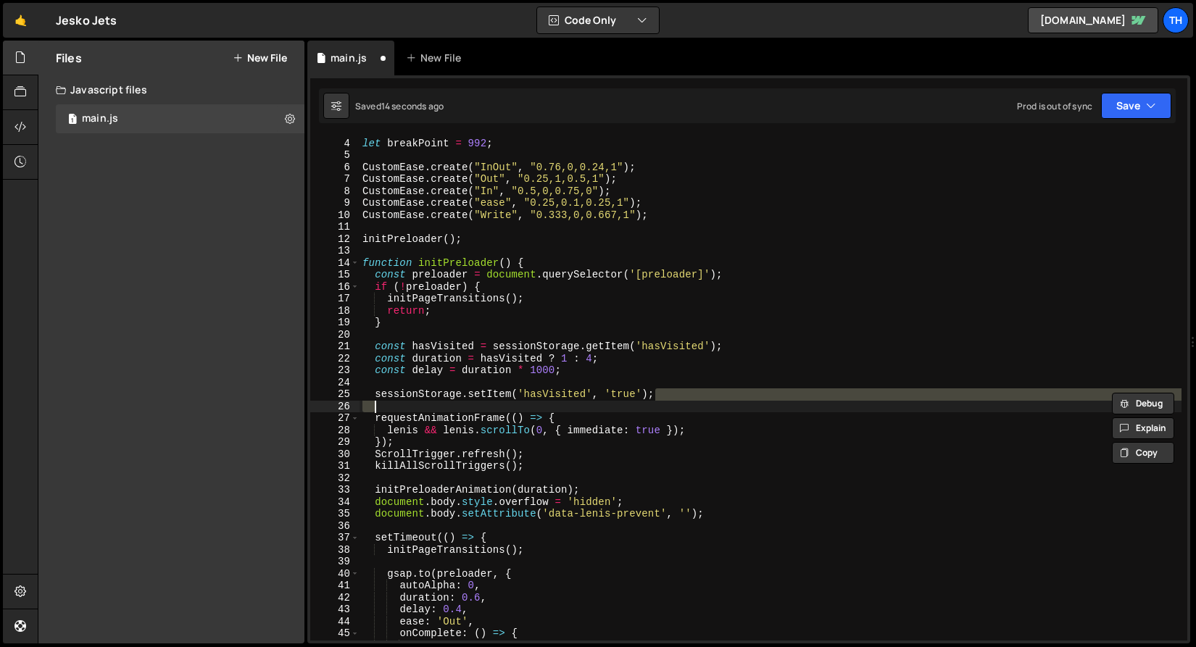
click at [495, 394] on div "let lenis = null ; let breakPoint = 992 ; CustomEase . create ( "InOut" , "0.76…" at bounding box center [770, 389] width 822 height 528
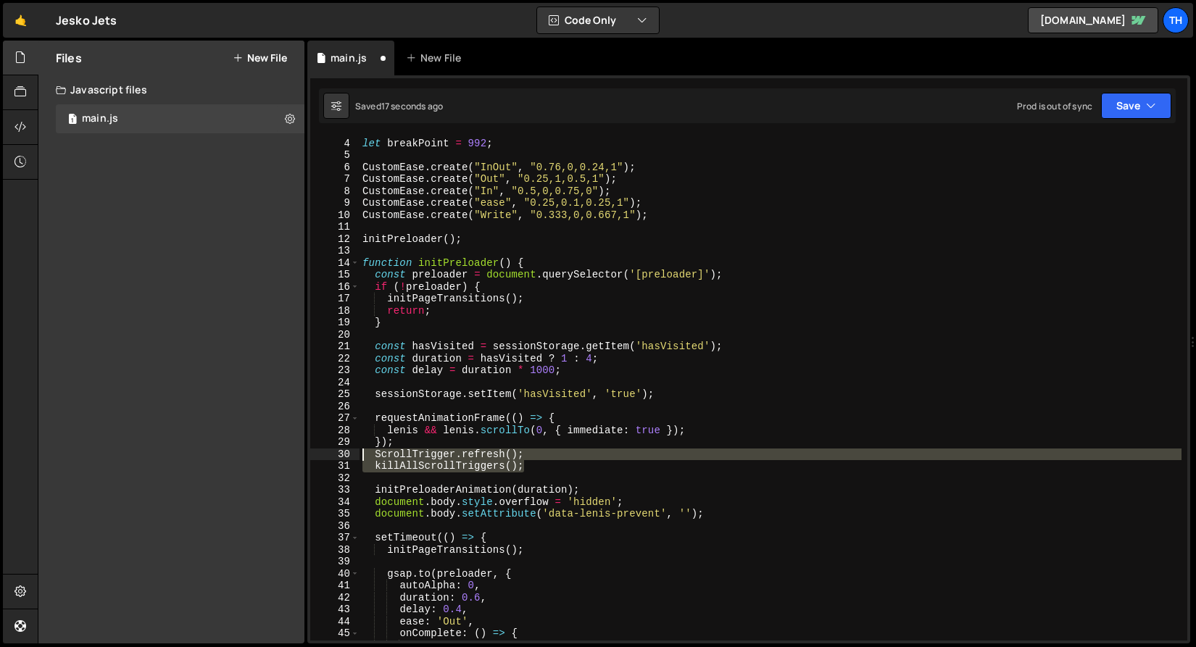
drag, startPoint x: 544, startPoint y: 470, endPoint x: 280, endPoint y: 456, distance: 263.4
click at [280, 456] on div "Files New File Javascript files 1 main.js 0 CSS files Copy share link Edit File…" at bounding box center [617, 343] width 1158 height 604
type textarea "ScrollTrigger.refresh(); killAllScrollTriggers();"
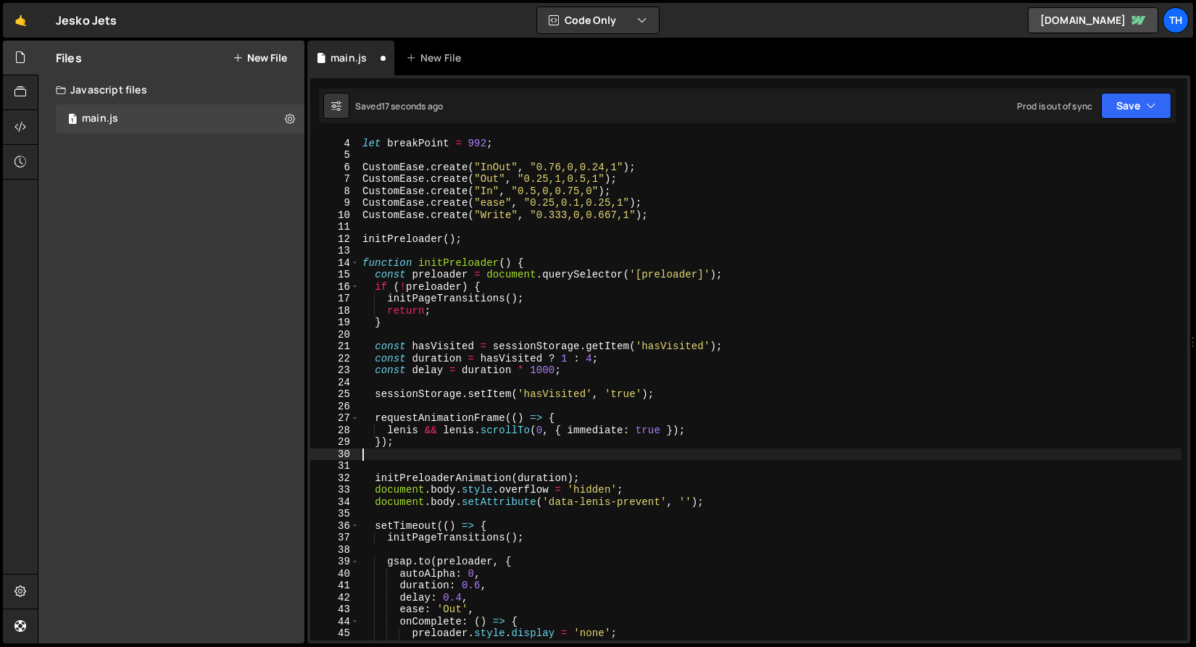
type textarea "});"
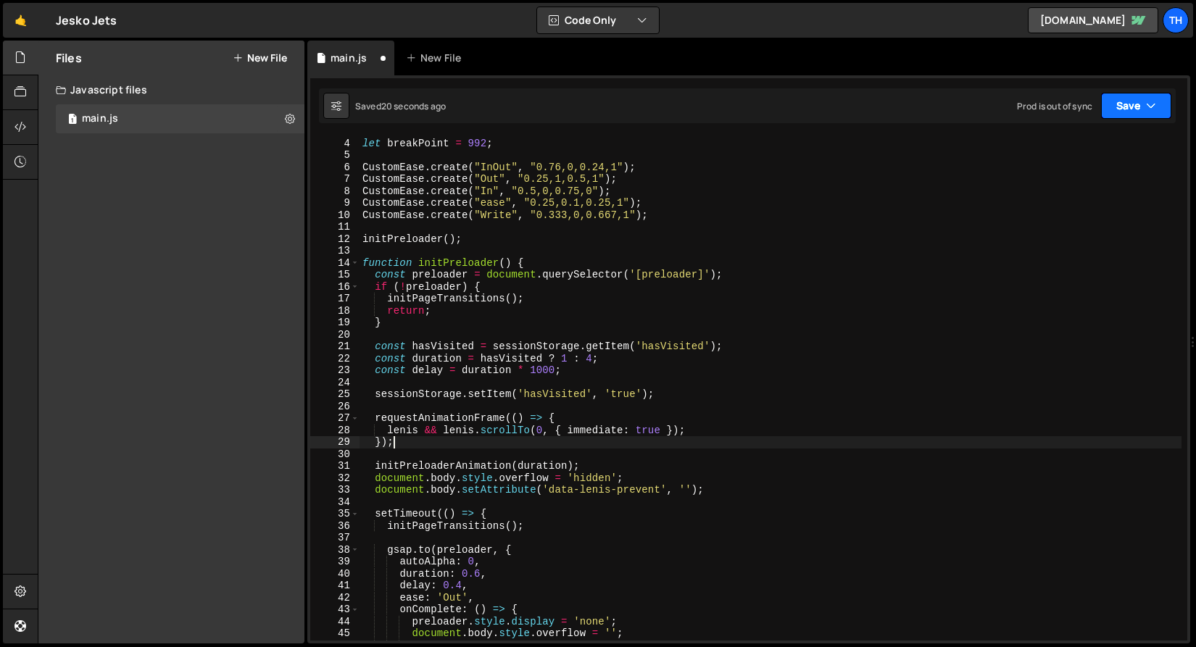
click at [1120, 114] on button "Save" at bounding box center [1136, 106] width 70 height 26
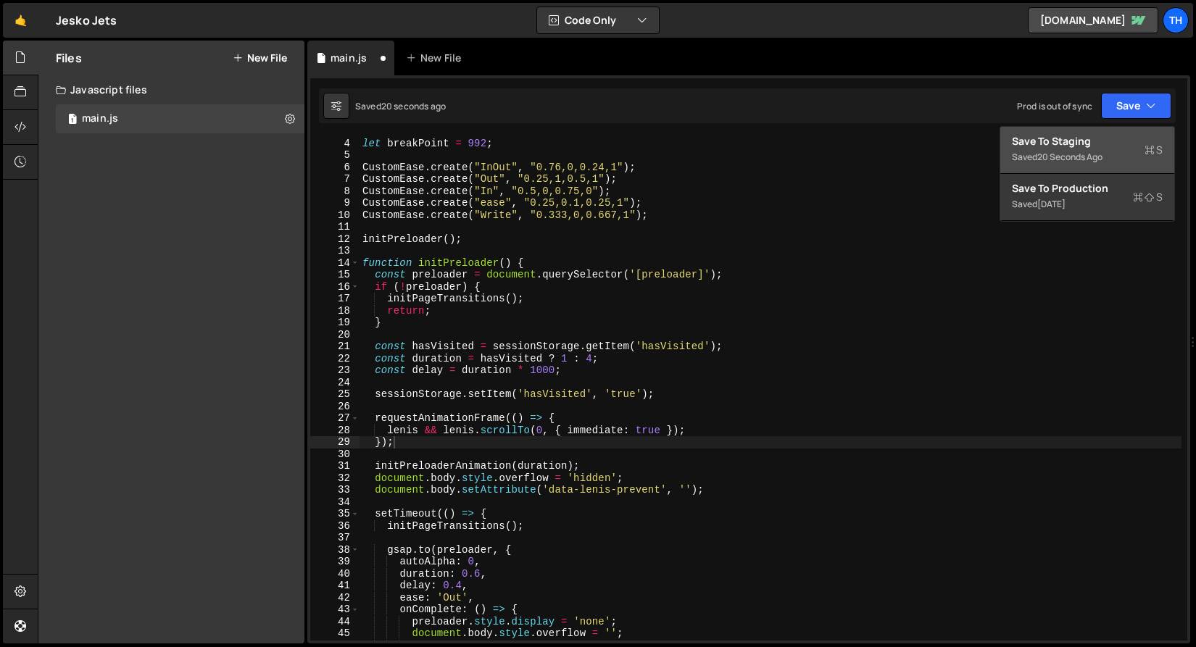
click at [1113, 131] on button "Save to Staging S Saved 20 seconds ago" at bounding box center [1087, 150] width 174 height 47
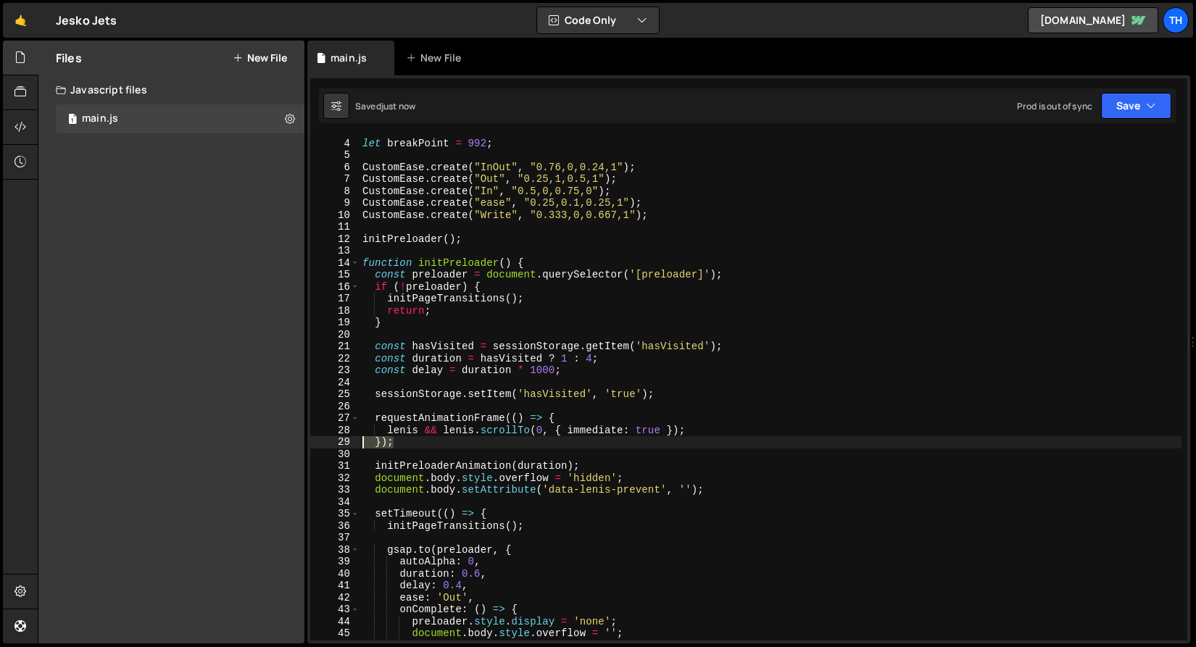
drag, startPoint x: 400, startPoint y: 443, endPoint x: 329, endPoint y: 428, distance: 72.6
click at [325, 446] on div "}); 3 4 5 6 7 8 9 10 11 12 13 14 15 16 17 18 19 20 21 22 23 24 25 26 27 28 29 3…" at bounding box center [748, 388] width 877 height 504
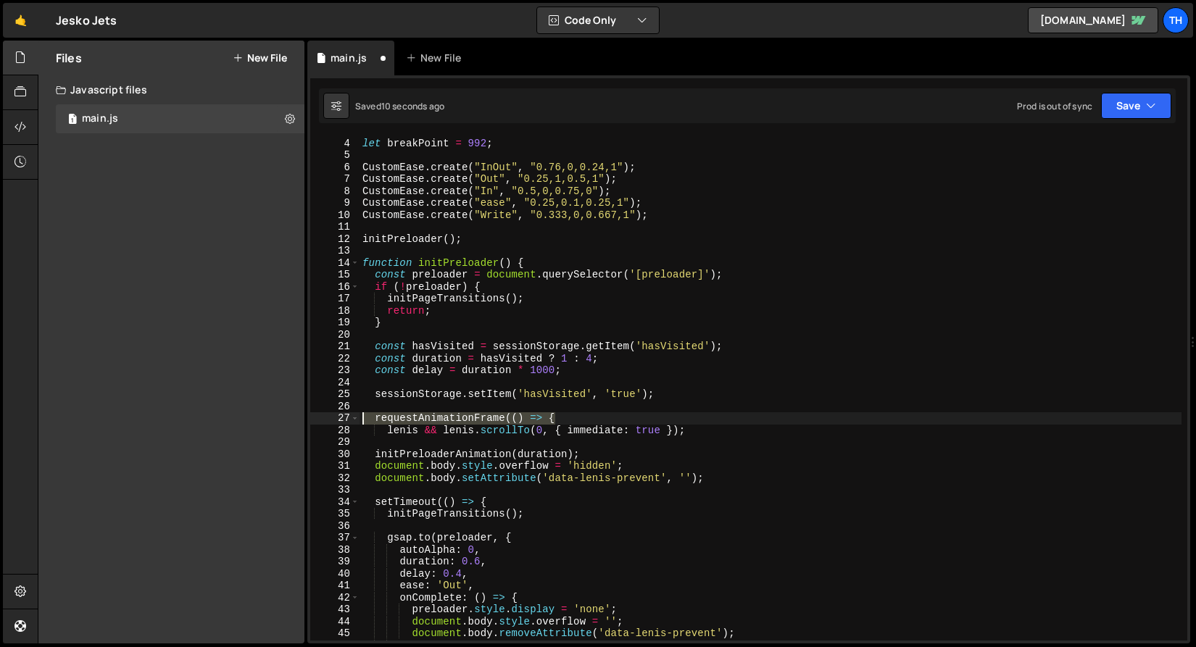
drag, startPoint x: 454, startPoint y: 405, endPoint x: 256, endPoint y: 419, distance: 199.0
click at [256, 419] on div "Files New File Javascript files 1 main.js 0 CSS files Copy share link Edit File…" at bounding box center [617, 343] width 1158 height 604
type textarea "requestAnimationFrame(() => {"
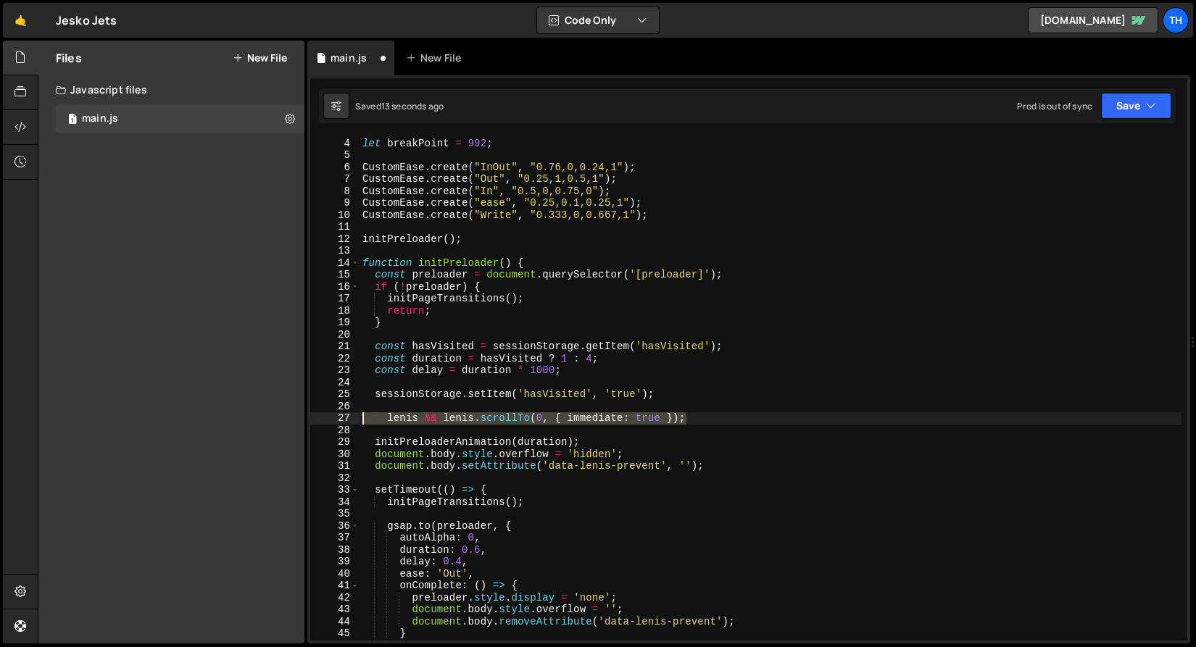
drag, startPoint x: 732, startPoint y: 422, endPoint x: 332, endPoint y: 420, distance: 400.0
click at [332, 420] on div "3 4 5 6 7 8 9 10 11 12 13 14 15 16 17 18 19 20 21 22 23 24 25 26 27 28 29 30 31…" at bounding box center [748, 388] width 877 height 504
drag, startPoint x: 1136, startPoint y: 96, endPoint x: 1131, endPoint y: 111, distance: 15.4
click at [1136, 96] on button "Save" at bounding box center [1136, 106] width 70 height 26
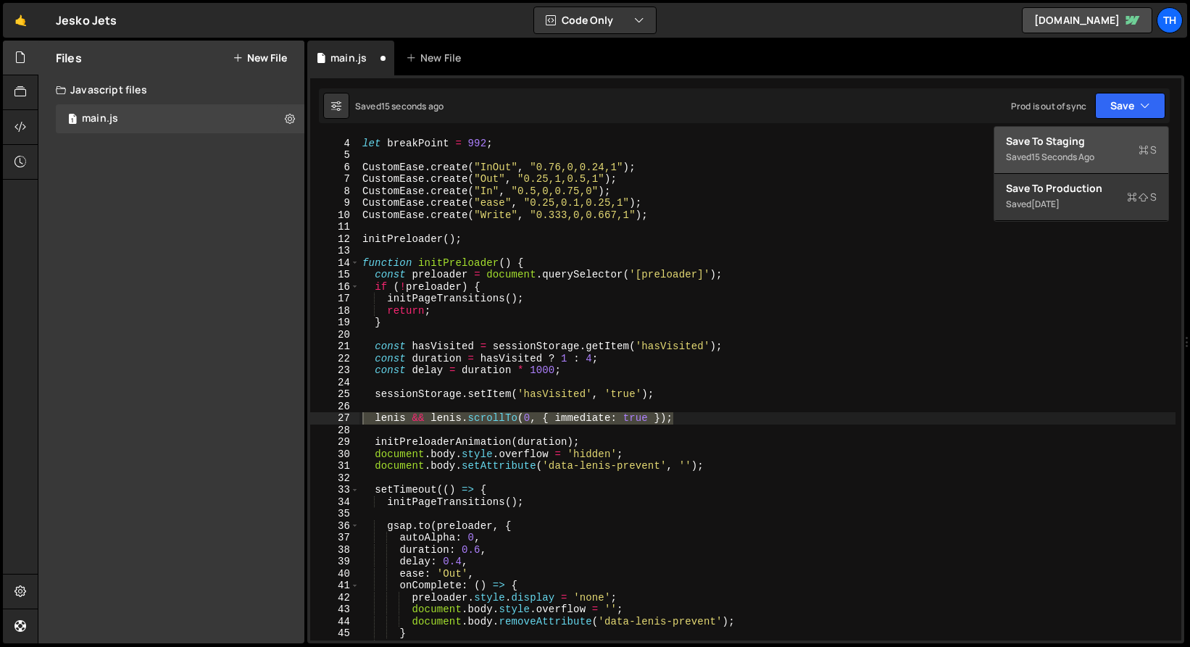
click at [1121, 141] on div "Save to Staging S" at bounding box center [1081, 141] width 151 height 14
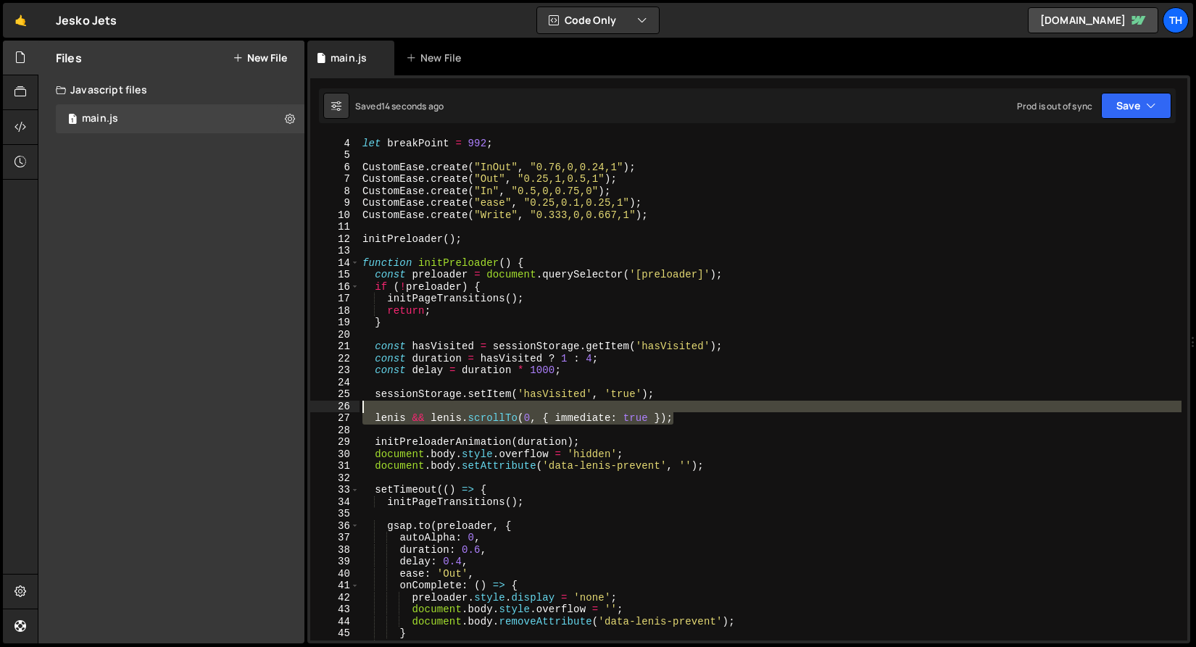
drag, startPoint x: 699, startPoint y: 412, endPoint x: 265, endPoint y: 410, distance: 434.1
click at [265, 410] on div "Files New File Javascript files 1 main.js 0 CSS files Copy share link Edit File…" at bounding box center [617, 343] width 1158 height 604
type textarea "lenis && lenis.scrollTo(0, { immediate: true });"
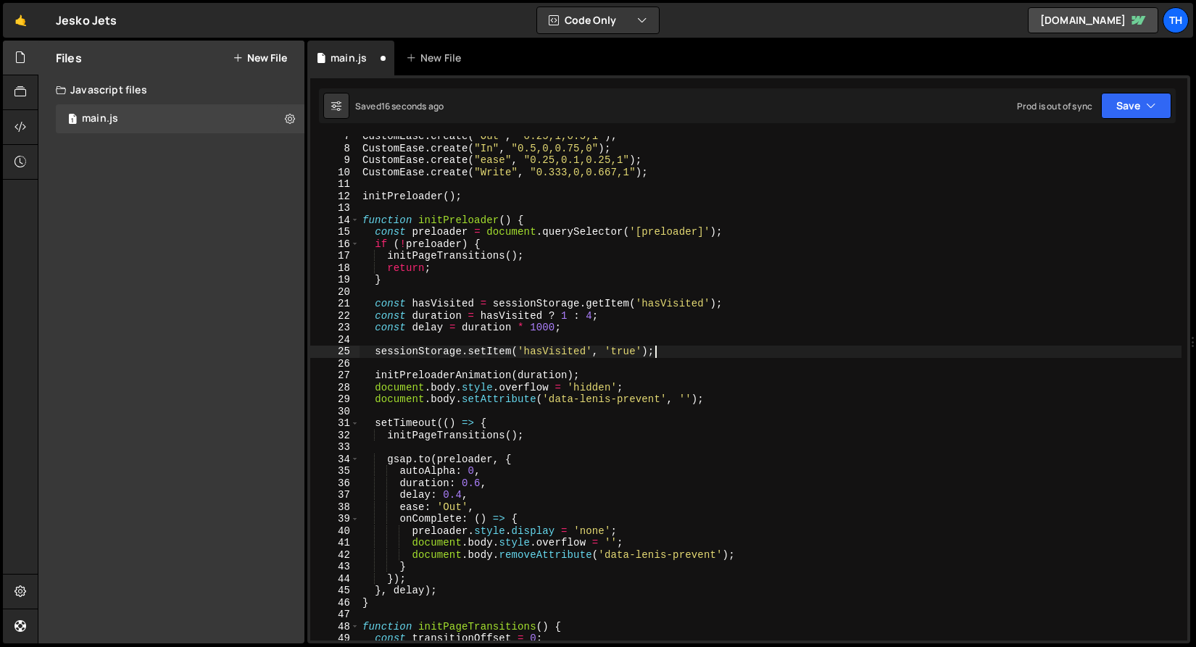
scroll to position [107, 0]
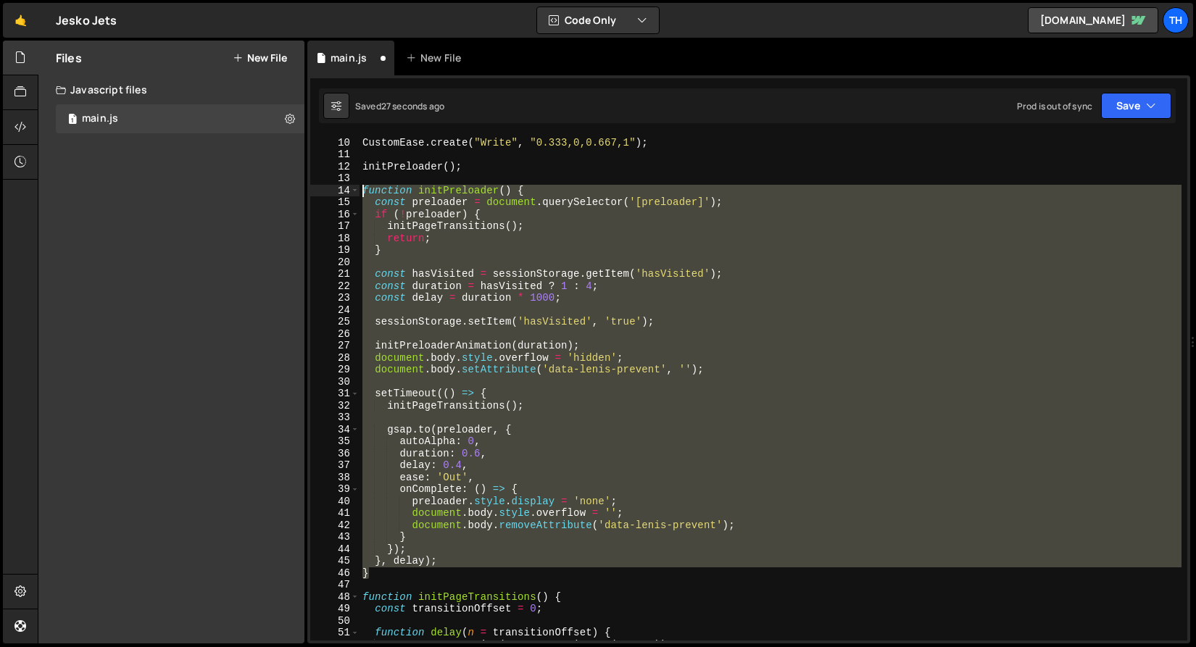
drag, startPoint x: 419, startPoint y: 573, endPoint x: 301, endPoint y: 192, distance: 399.1
click at [301, 192] on div "Files New File Javascript files 1 main.js 0 CSS files Copy share link Edit File…" at bounding box center [617, 343] width 1158 height 604
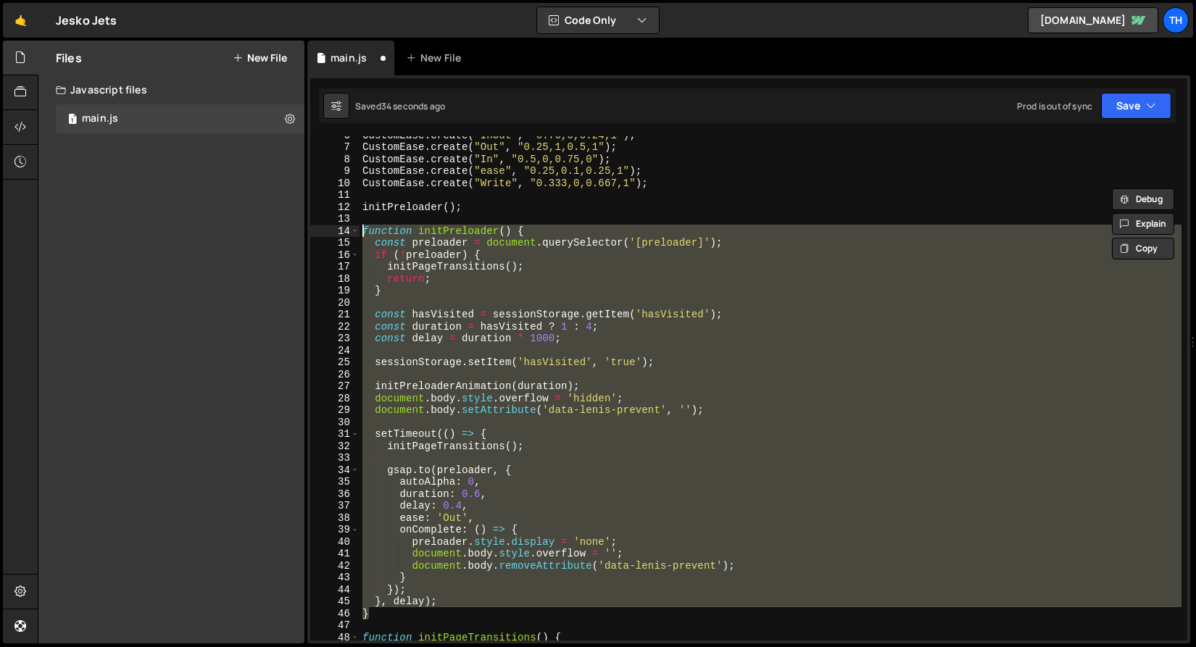
scroll to position [0, 0]
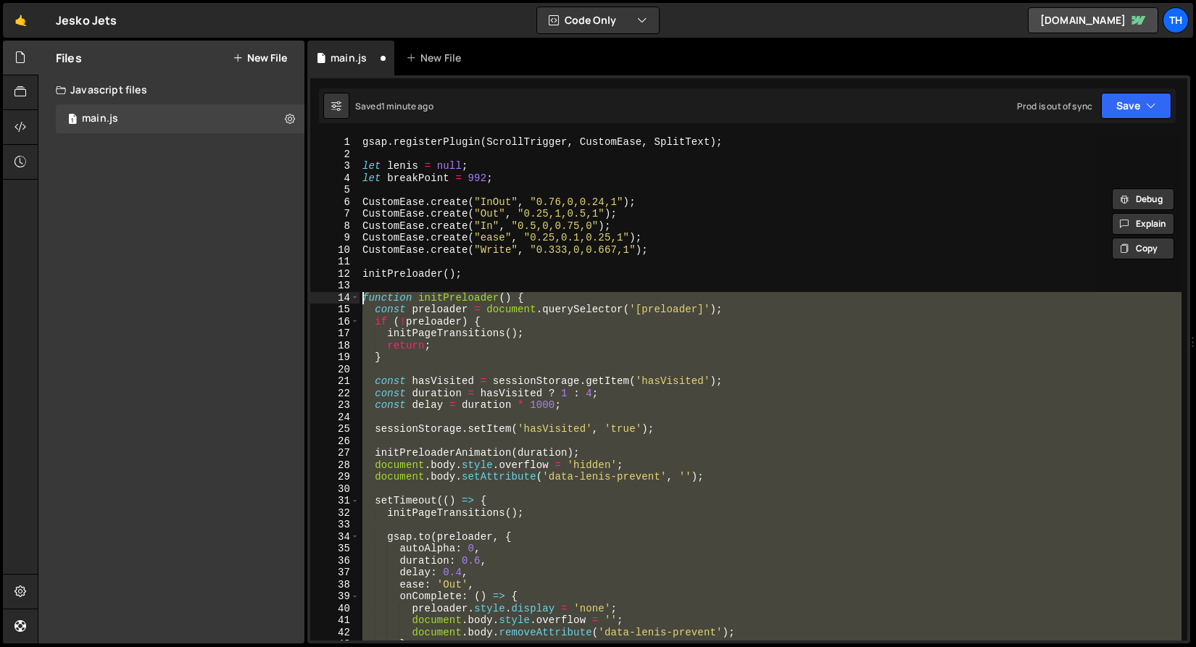
click at [424, 405] on div "gsap . registerPlugin ( ScrollTrigger , CustomEase , SplitText ) ; let lenis = …" at bounding box center [770, 388] width 822 height 504
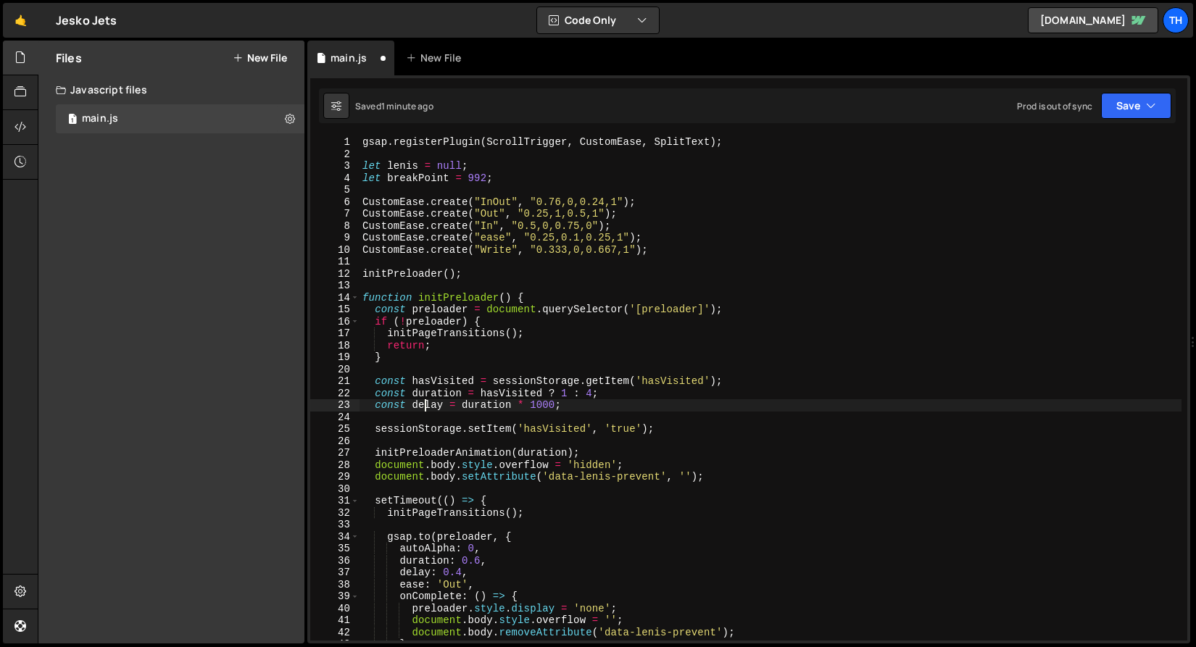
click at [549, 306] on div "gsap . registerPlugin ( ScrollTrigger , CustomEase , SplitText ) ; let lenis = …" at bounding box center [770, 400] width 822 height 528
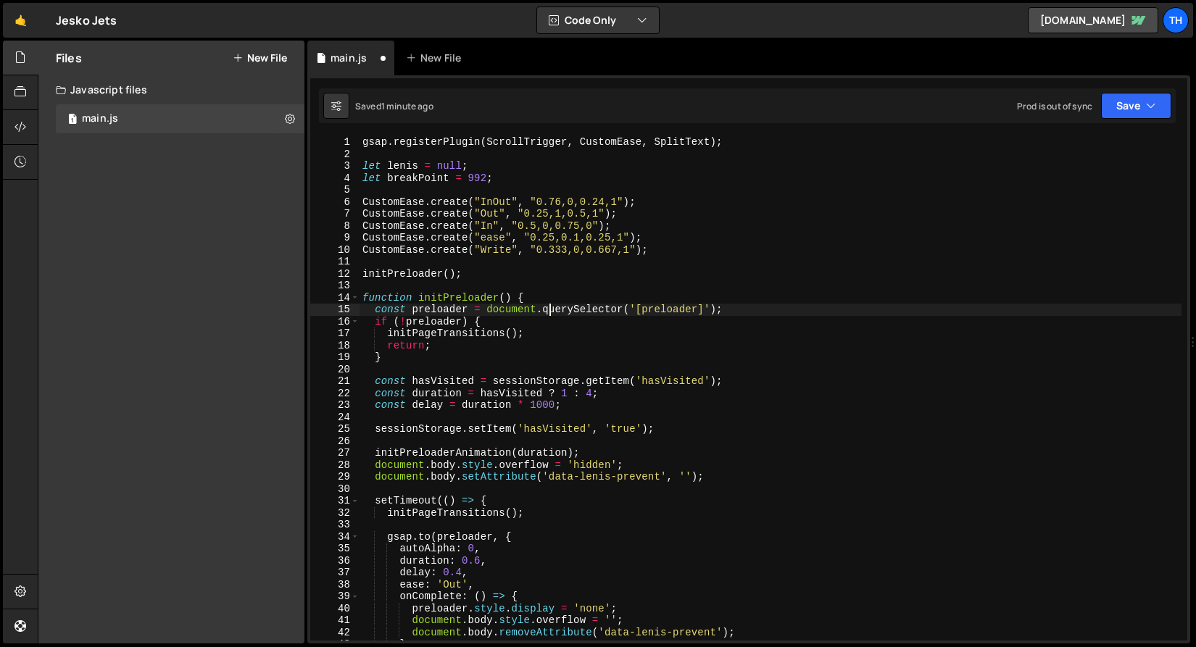
click at [550, 303] on div "gsap . registerPlugin ( ScrollTrigger , CustomEase , SplitText ) ; let lenis = …" at bounding box center [770, 400] width 822 height 528
type textarea "function initPreloader() {"
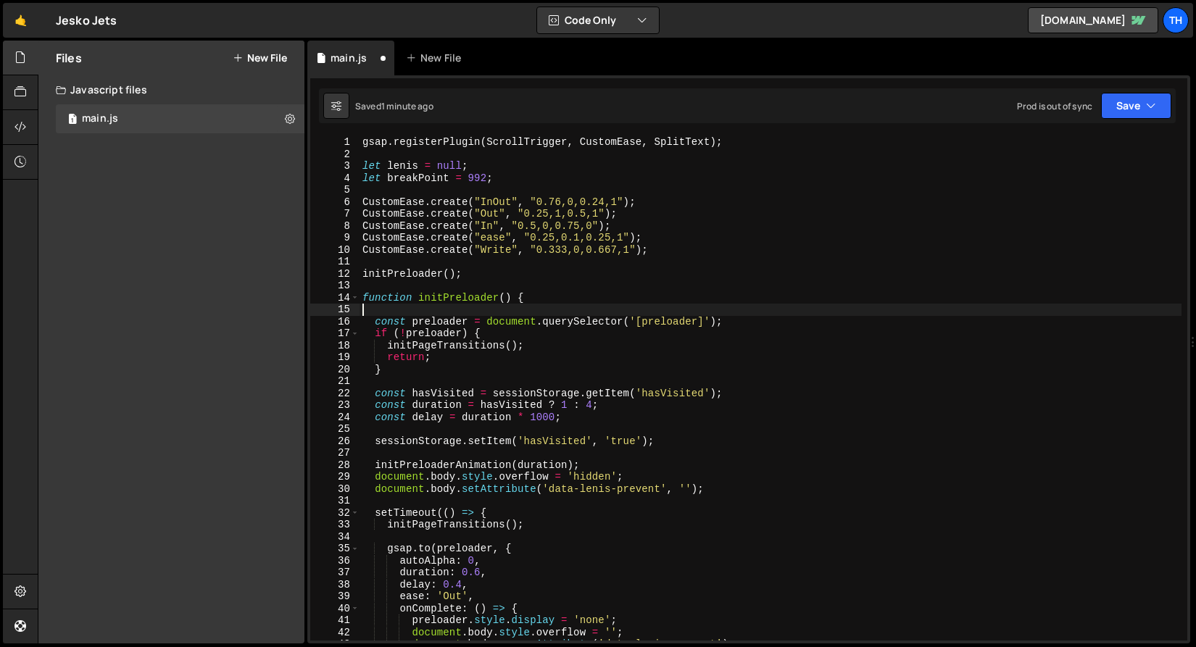
paste textarea "window.scrollTo(0, 0);"
type textarea "window.scrollTo(0, 0);"
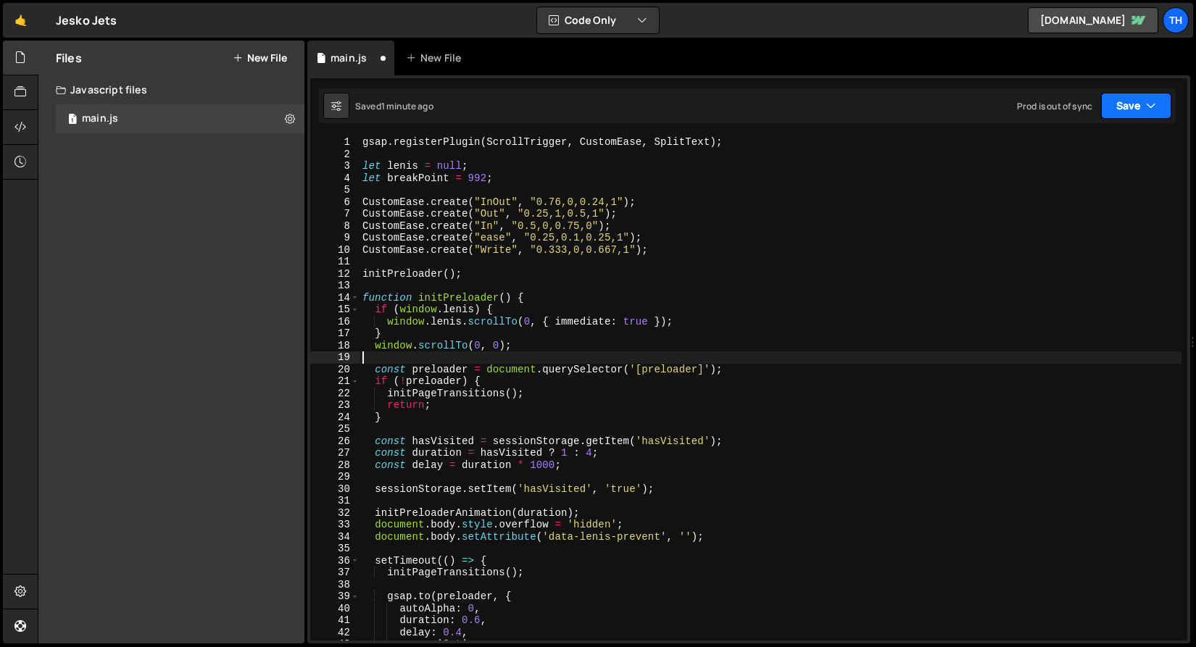
click at [1141, 98] on button "Save" at bounding box center [1136, 106] width 70 height 26
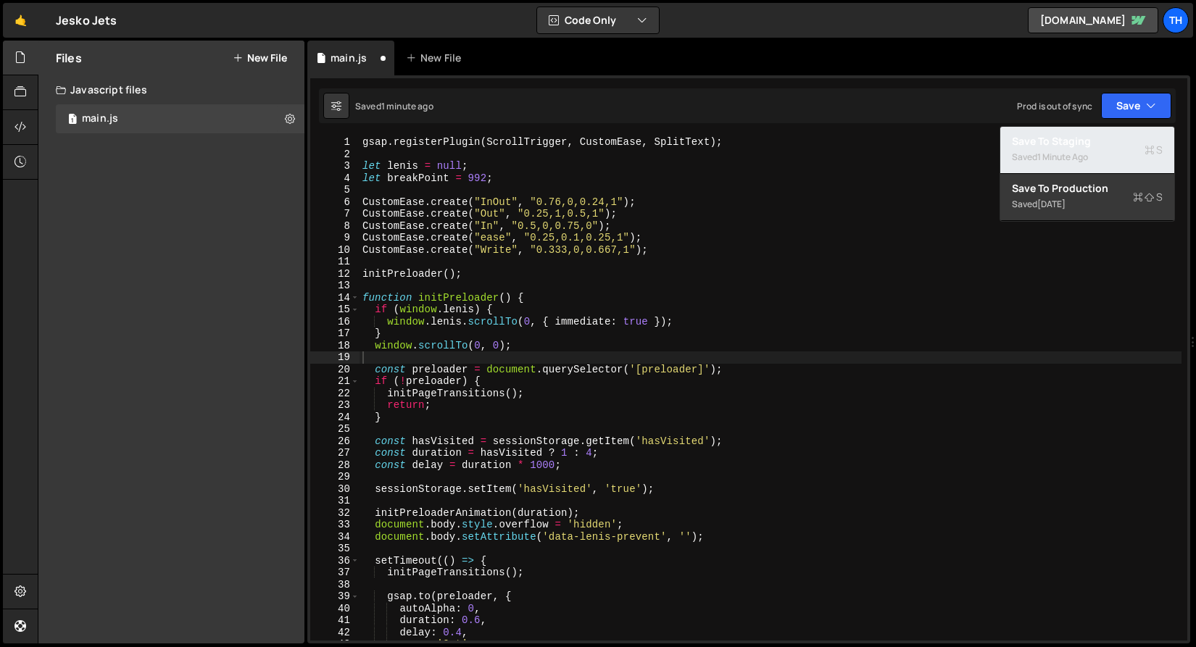
drag, startPoint x: 1133, startPoint y: 140, endPoint x: 1123, endPoint y: 142, distance: 10.4
click at [1133, 141] on div "Save to Staging S" at bounding box center [1087, 141] width 151 height 14
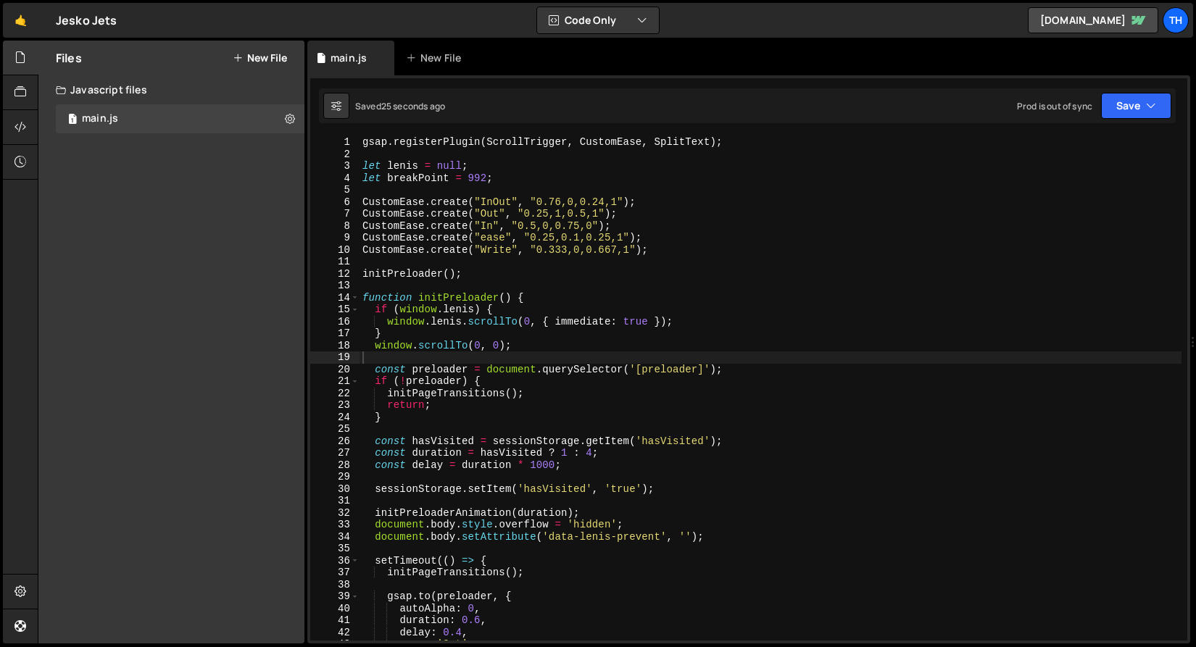
click at [375, 343] on div "gsap . registerPlugin ( ScrollTrigger , CustomEase , SplitText ) ; let lenis = …" at bounding box center [770, 400] width 822 height 528
drag, startPoint x: 1127, startPoint y: 104, endPoint x: 1120, endPoint y: 125, distance: 21.3
click at [1127, 104] on button "Save" at bounding box center [1136, 106] width 70 height 26
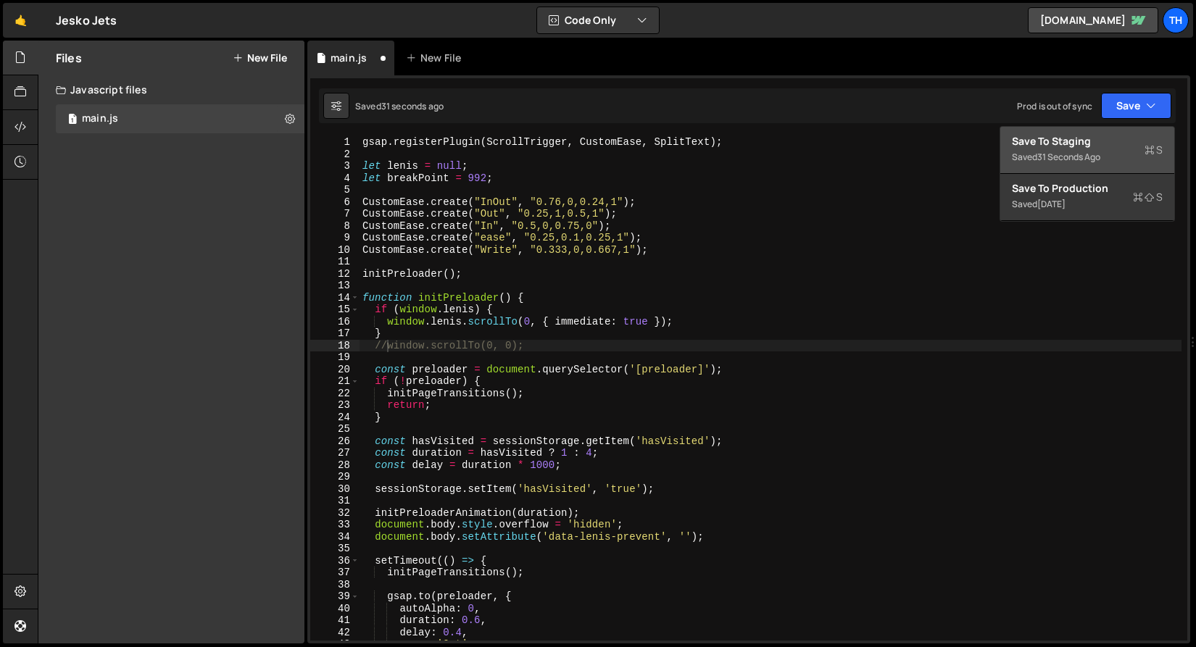
click at [1116, 133] on button "Save to Staging S Saved 31 seconds ago" at bounding box center [1087, 150] width 174 height 47
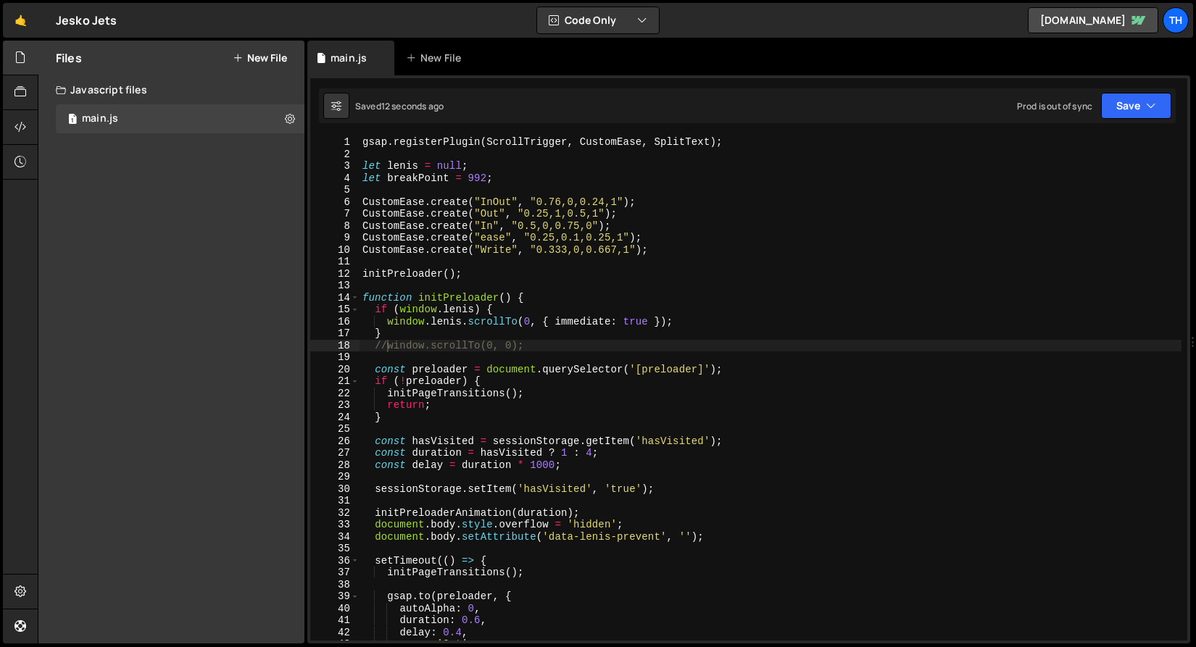
scroll to position [0, 1]
drag, startPoint x: 409, startPoint y: 329, endPoint x: 286, endPoint y: 328, distance: 123.9
click at [286, 328] on div "Files New File Javascript files 1 main.js 0 CSS files Copy share link Edit File…" at bounding box center [617, 343] width 1158 height 604
click at [372, 326] on div "gsap . registerPlugin ( ScrollTrigger , CustomEase , SplitText ) ; let lenis = …" at bounding box center [770, 400] width 822 height 528
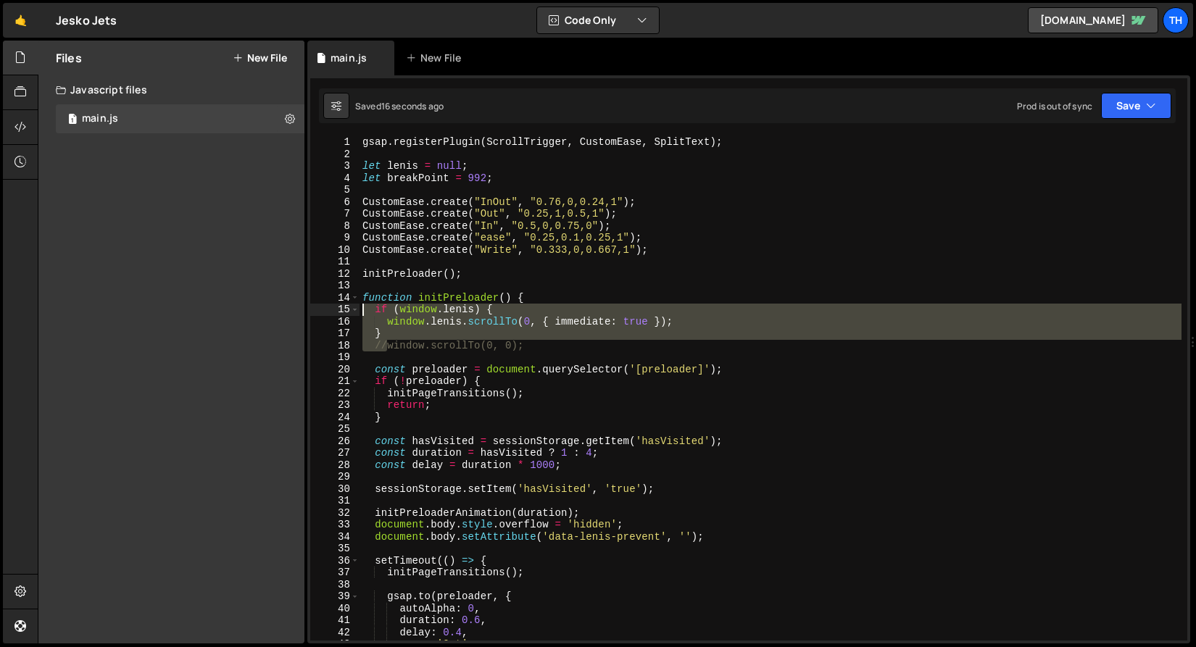
drag, startPoint x: 385, startPoint y: 346, endPoint x: 322, endPoint y: 306, distance: 74.4
click at [322, 306] on div "window.lenis.scrollTo(0, { immediate: true }); 1 2 3 4 5 6 7 8 9 10 11 12 13 14…" at bounding box center [748, 388] width 877 height 504
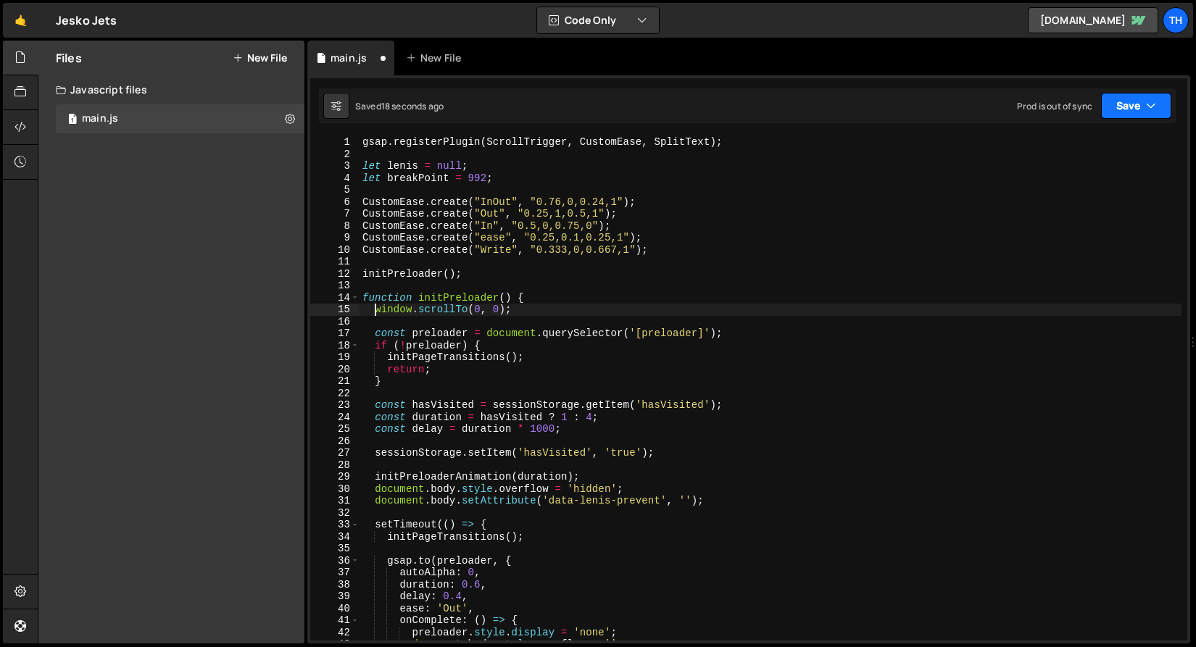
click at [1135, 107] on button "Save" at bounding box center [1136, 106] width 70 height 26
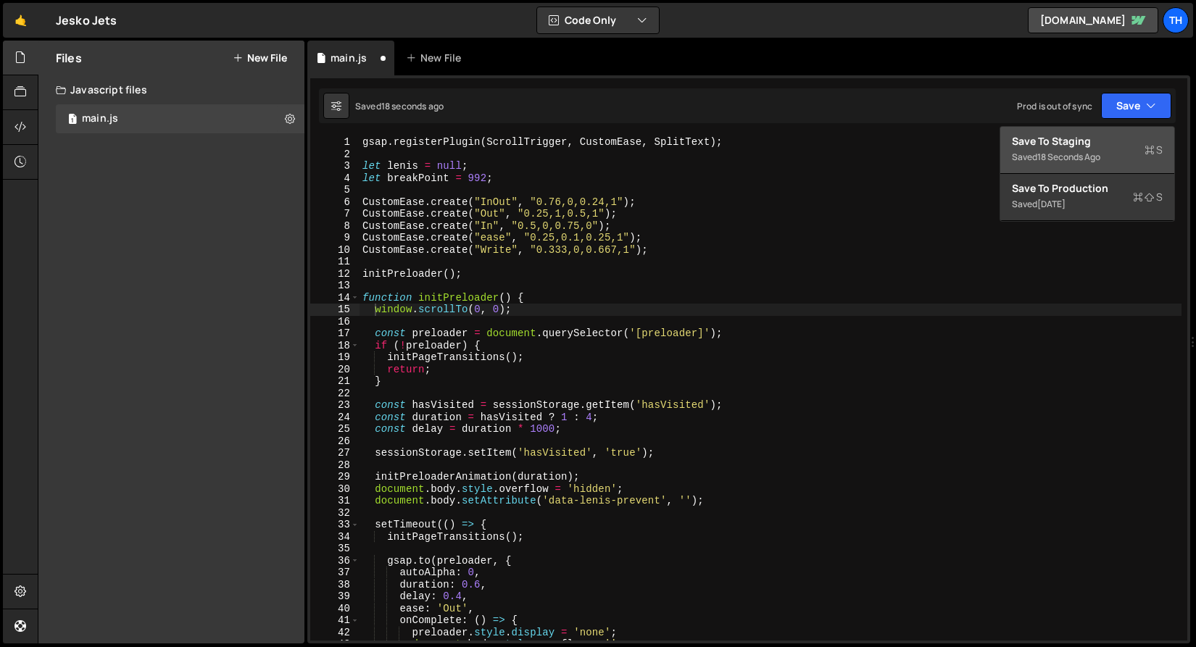
click at [1126, 131] on button "Save to Staging S Saved 18 seconds ago" at bounding box center [1087, 150] width 174 height 47
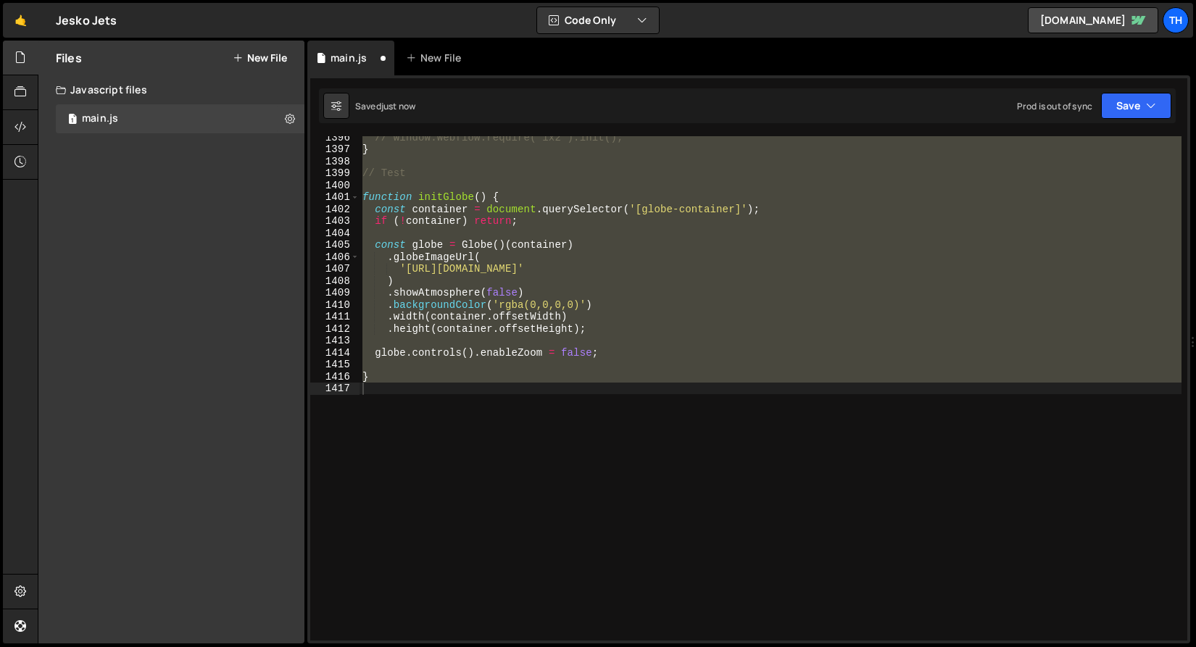
scroll to position [0, 0]
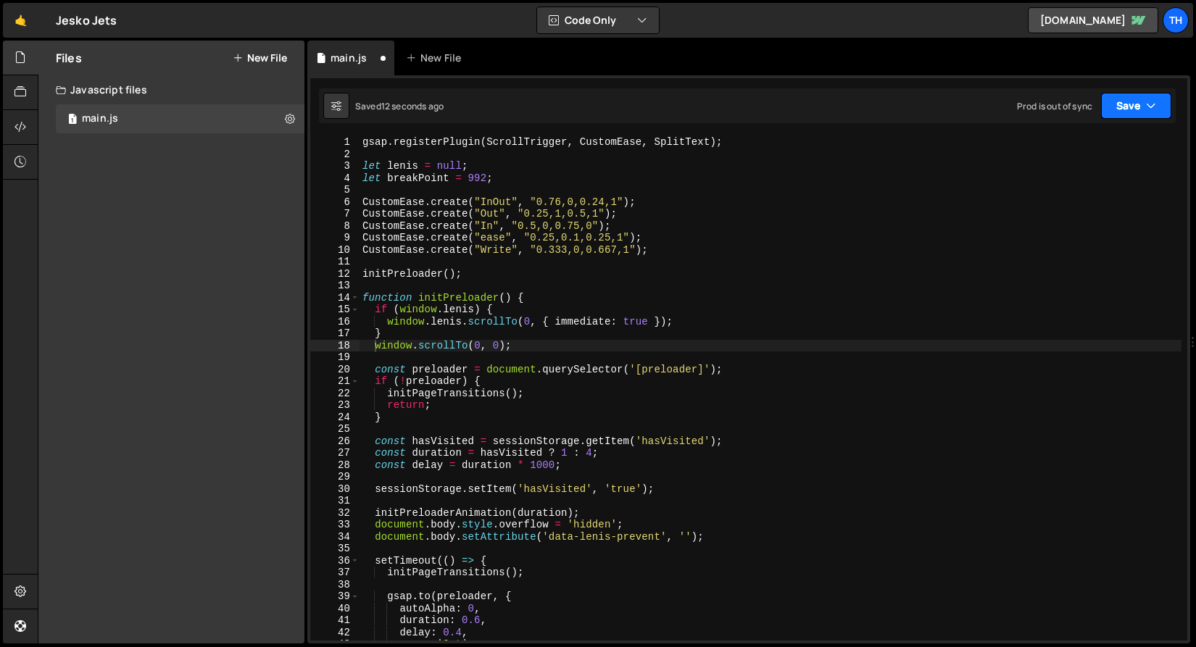
click at [1141, 110] on button "Save" at bounding box center [1136, 106] width 70 height 26
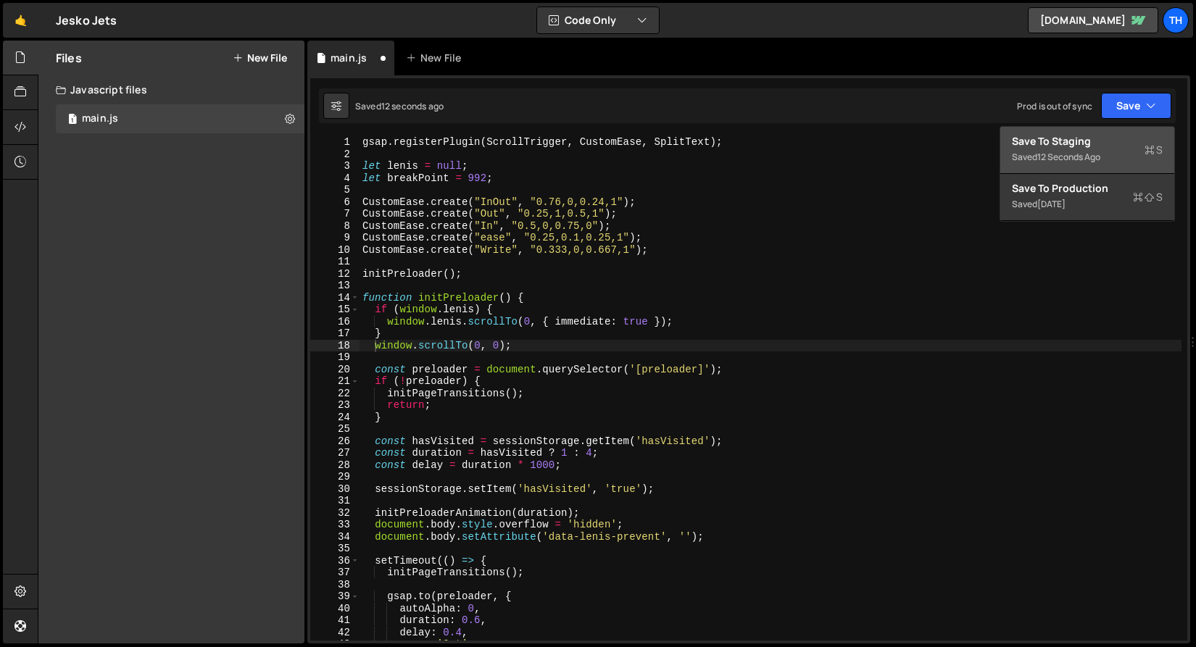
click at [1125, 140] on div "Save to Staging S" at bounding box center [1087, 141] width 151 height 14
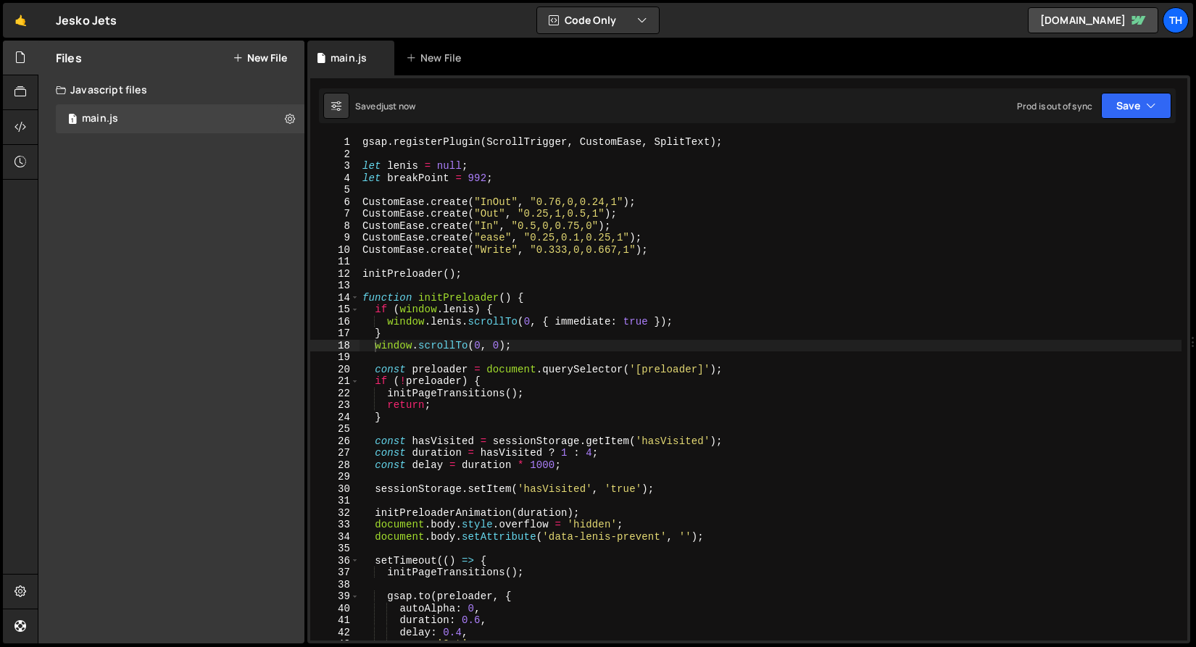
type textarea "window.lenis.scrollTo(0, { immediate: true });"
drag, startPoint x: 411, startPoint y: 320, endPoint x: 715, endPoint y: 321, distance: 304.4
click at [715, 321] on div "gsap . registerPlugin ( ScrollTrigger , CustomEase , SplitText ) ; let lenis = …" at bounding box center [770, 400] width 822 height 528
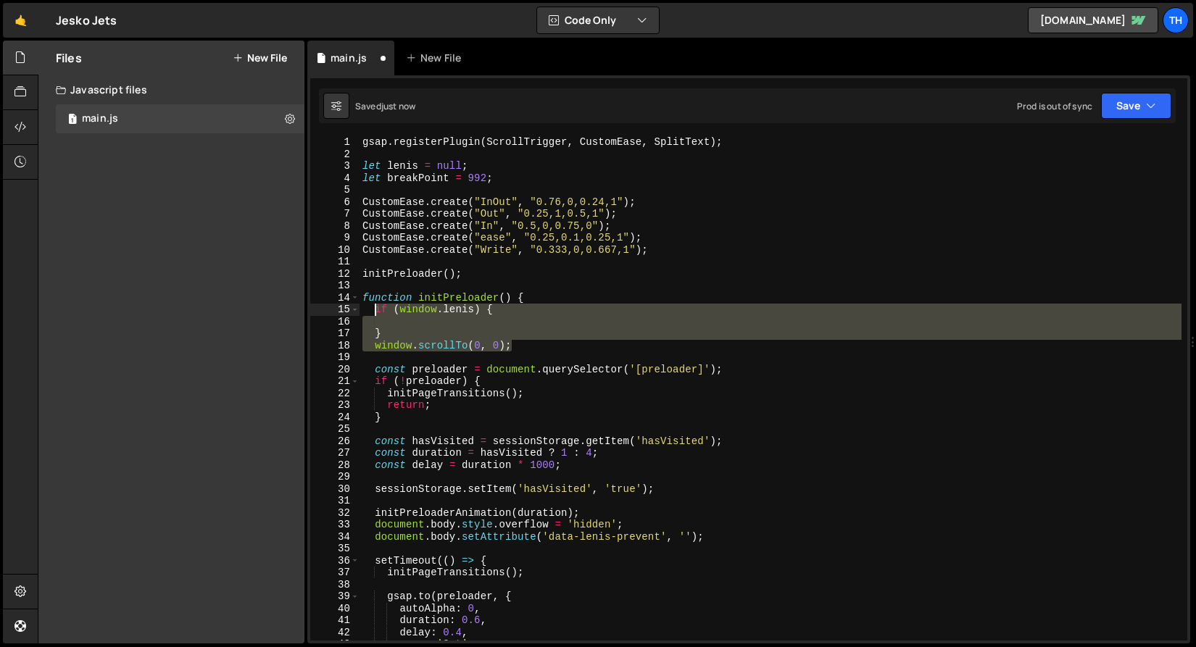
drag, startPoint x: 530, startPoint y: 343, endPoint x: 383, endPoint y: 330, distance: 148.4
click at [375, 310] on div "gsap . registerPlugin ( ScrollTrigger , CustomEase , SplitText ) ; let lenis = …" at bounding box center [770, 400] width 822 height 528
paste textarea "window.lenis.scrollTo(0, { immediate: true });"
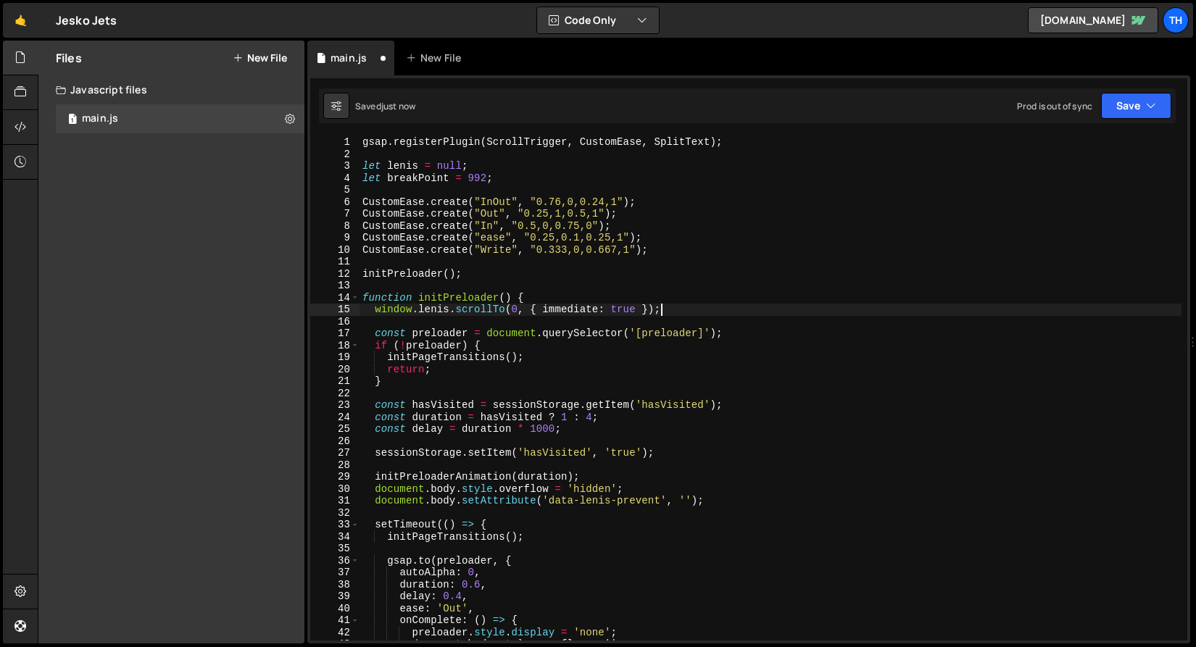
click at [1160, 92] on div "Saved just now Prod is out of sync Upgrade to Edit Save Save to Staging S Saved…" at bounding box center [747, 105] width 857 height 35
click at [1137, 118] on button "Save" at bounding box center [1136, 106] width 70 height 26
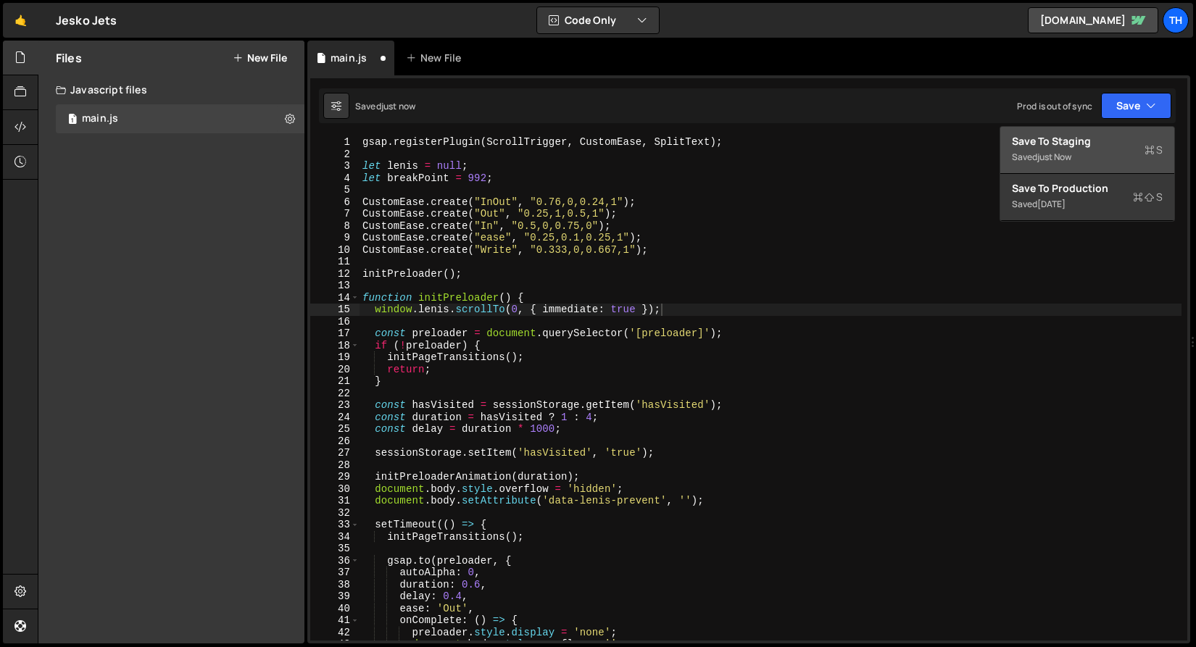
click at [1125, 134] on div "Save to Staging S" at bounding box center [1087, 141] width 151 height 14
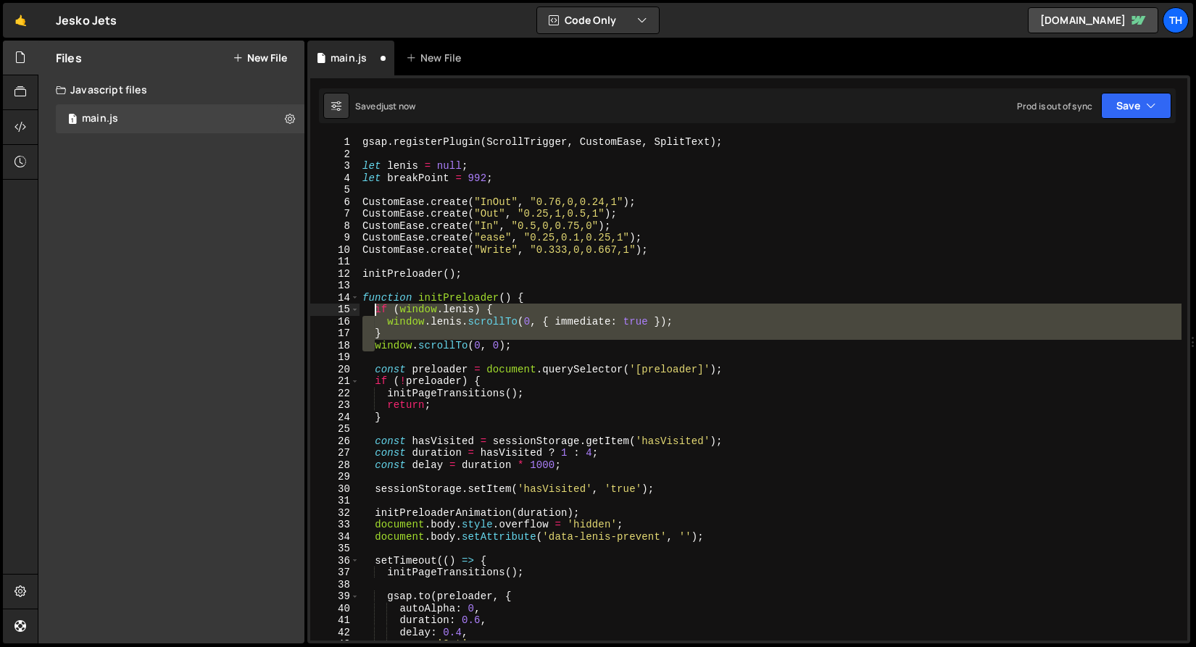
drag, startPoint x: 374, startPoint y: 345, endPoint x: 373, endPoint y: 307, distance: 38.4
click at [373, 307] on div "gsap . registerPlugin ( ScrollTrigger , CustomEase , SplitText ) ; let lenis = …" at bounding box center [770, 400] width 822 height 528
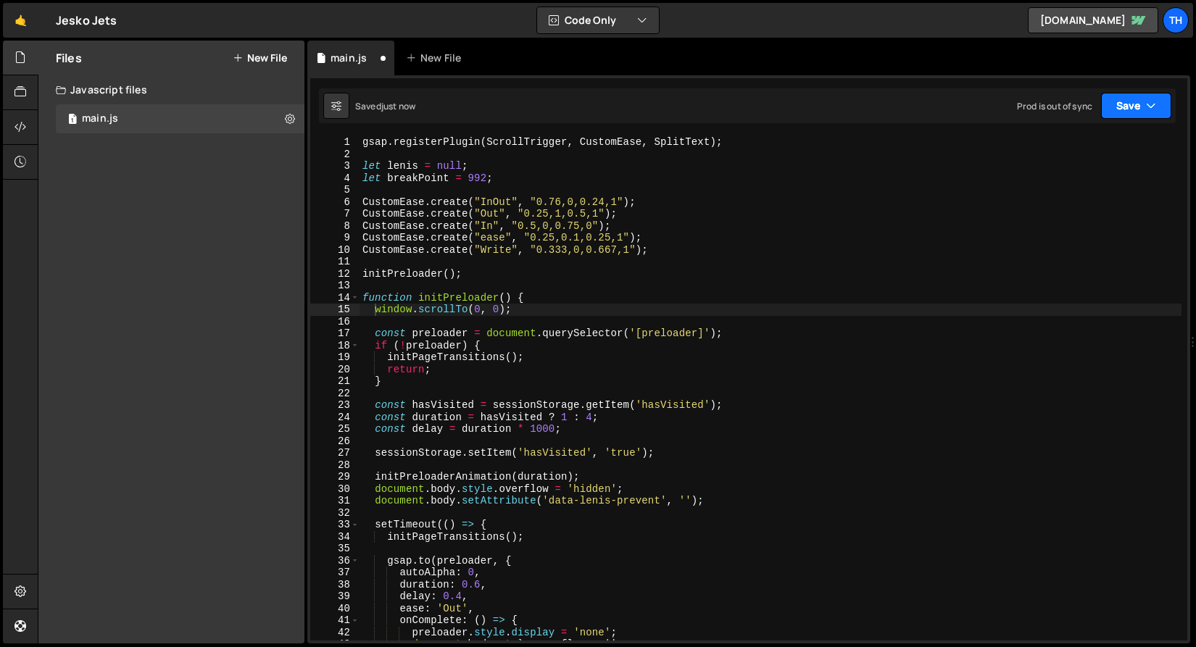
click at [1136, 114] on button "Save" at bounding box center [1136, 106] width 70 height 26
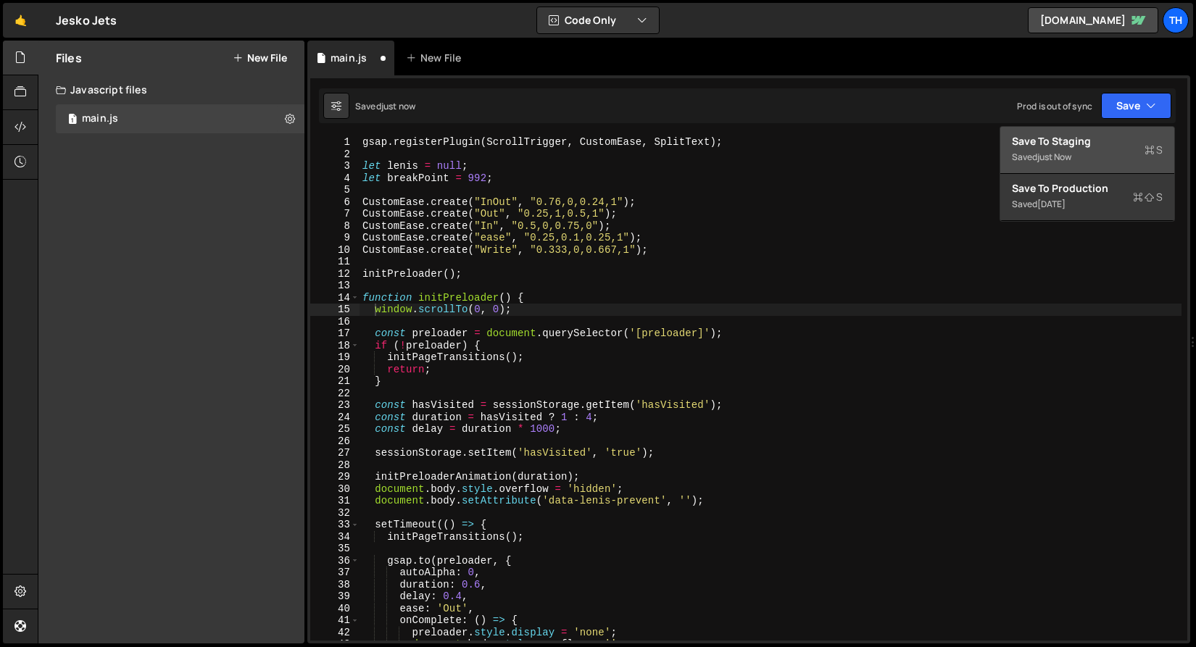
click at [1123, 141] on div "Save to Staging S" at bounding box center [1087, 141] width 151 height 14
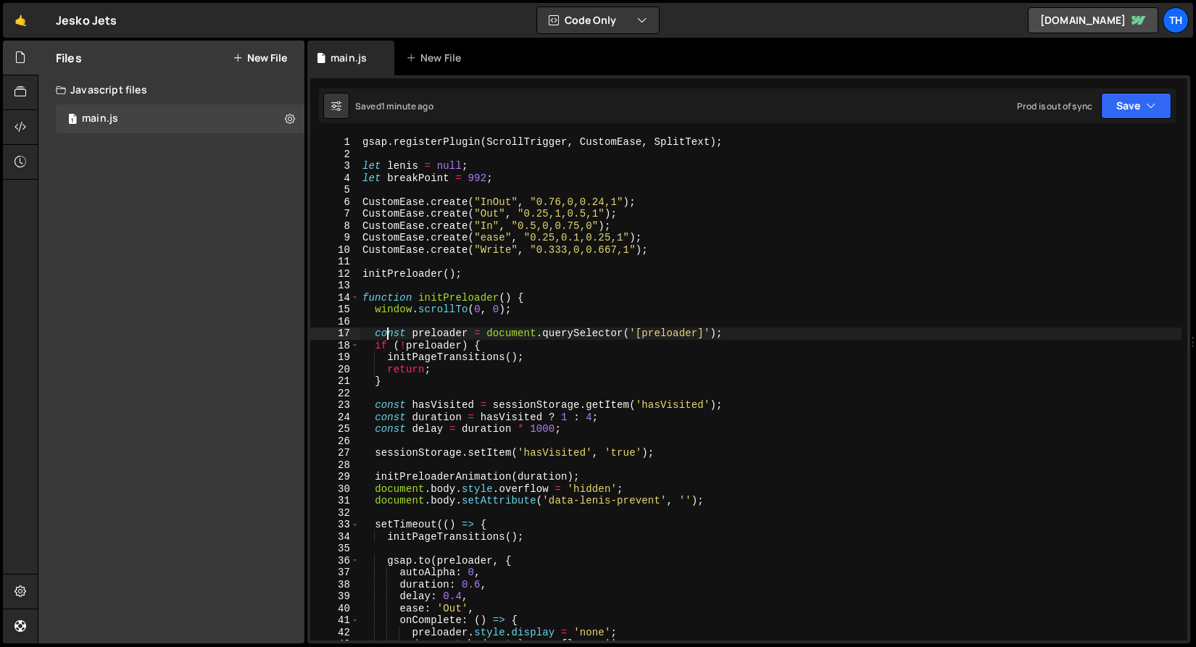
click at [385, 333] on div "gsap . registerPlugin ( ScrollTrigger , CustomEase , SplitText ) ; let lenis = …" at bounding box center [770, 400] width 822 height 528
drag, startPoint x: 376, startPoint y: 308, endPoint x: 534, endPoint y: 307, distance: 158.0
click at [534, 307] on div "gsap . registerPlugin ( ScrollTrigger , CustomEase , SplitText ) ; let lenis = …" at bounding box center [770, 400] width 822 height 528
type textarea "window.scrollTo(0, 0);"
click at [390, 286] on div "gsap . registerPlugin ( ScrollTrigger , CustomEase , SplitText ) ; let lenis = …" at bounding box center [770, 400] width 822 height 528
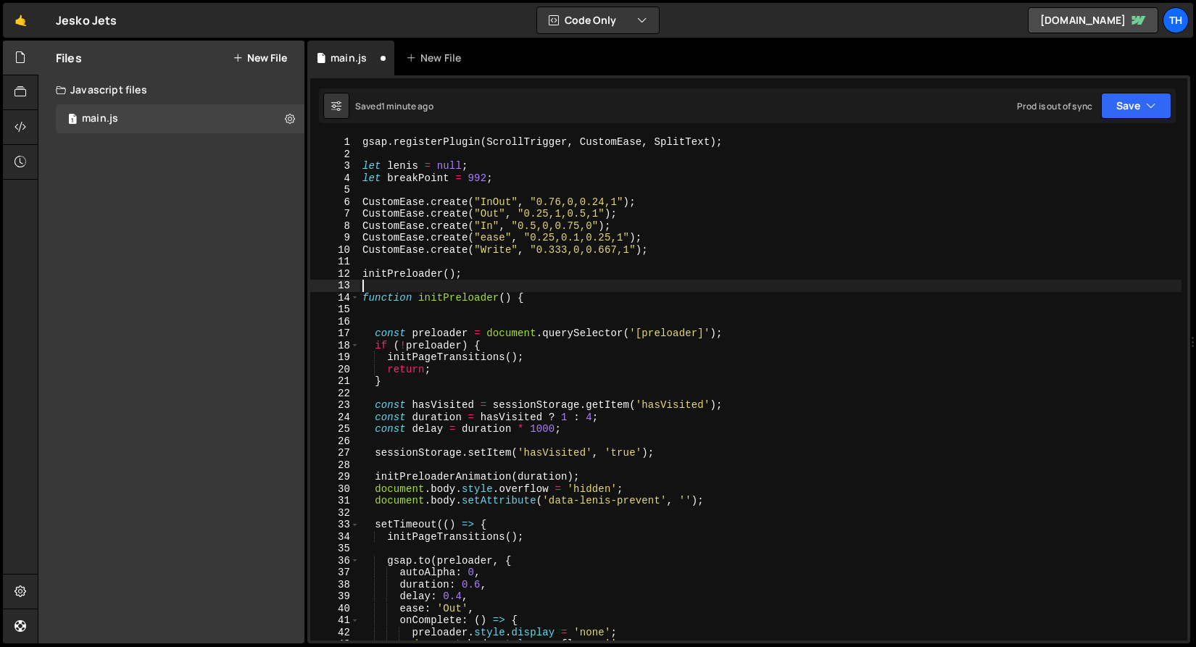
click at [395, 269] on div "gsap . registerPlugin ( ScrollTrigger , CustomEase , SplitText ) ; let lenis = …" at bounding box center [770, 400] width 822 height 528
type textarea "initPreloader();"
click at [396, 264] on div "gsap . registerPlugin ( ScrollTrigger , CustomEase , SplitText ) ; let lenis = …" at bounding box center [770, 400] width 822 height 528
paste textarea "window.scrollTo(0, 0);"
type textarea "window.scrollTo(0, 0);"
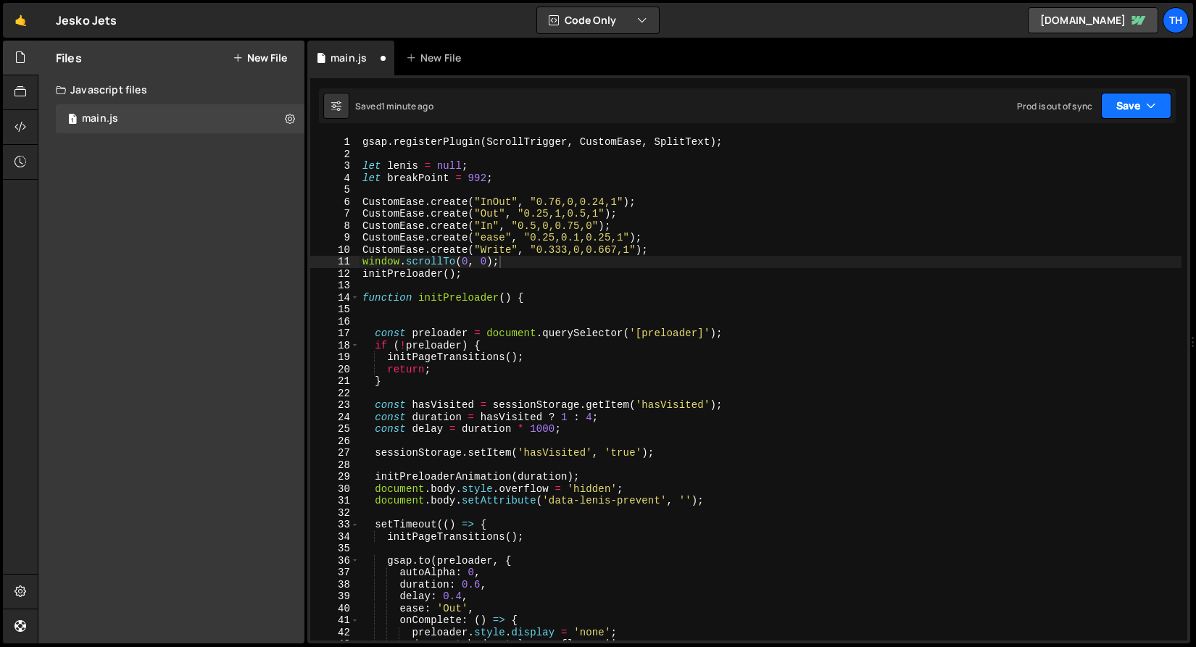
click at [1146, 118] on button "Save" at bounding box center [1136, 106] width 70 height 26
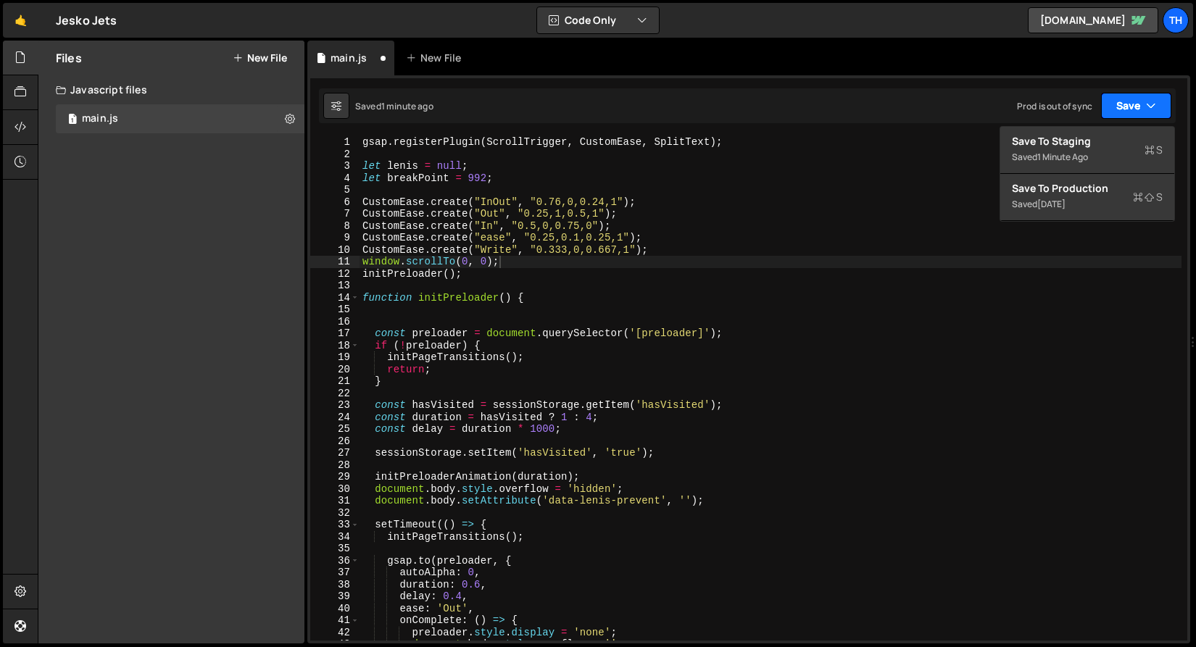
click at [1141, 110] on button "Save" at bounding box center [1136, 106] width 70 height 26
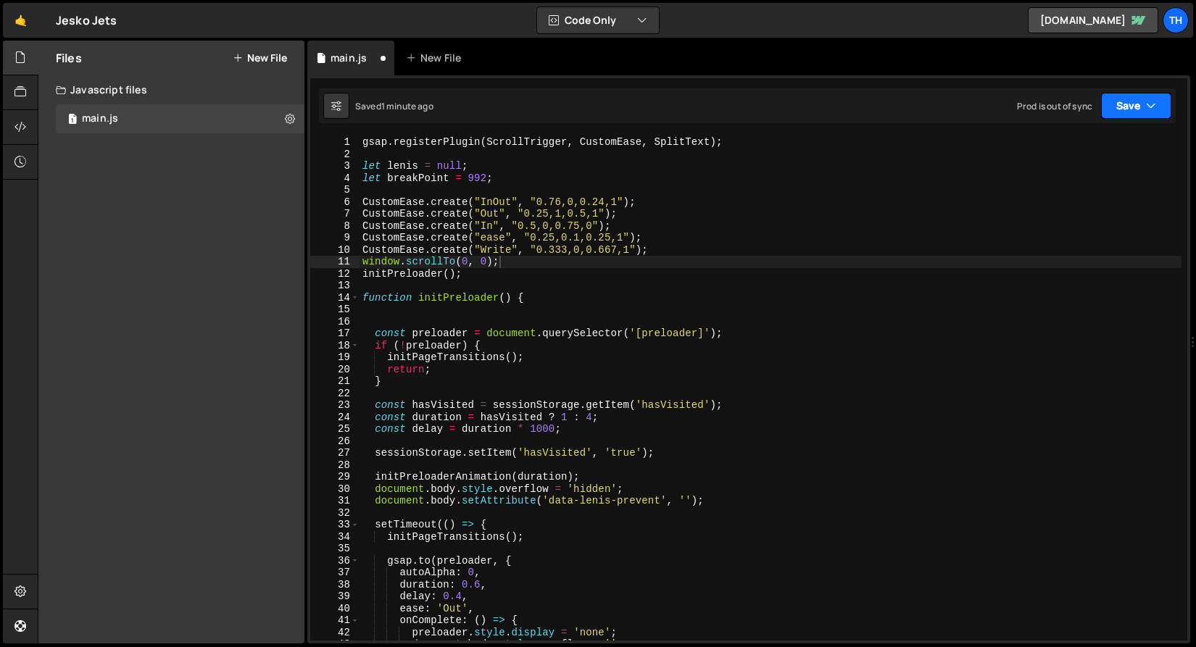
click at [1140, 115] on button "Save" at bounding box center [1136, 106] width 70 height 26
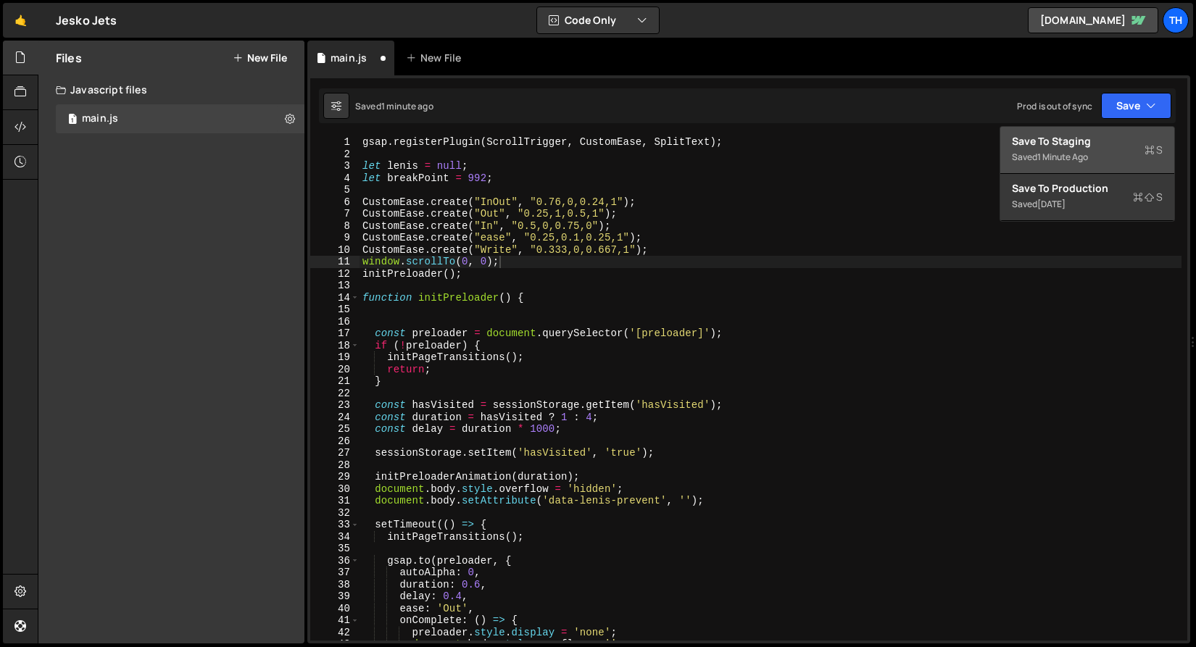
click at [1144, 141] on div "Save to Staging S" at bounding box center [1087, 141] width 151 height 14
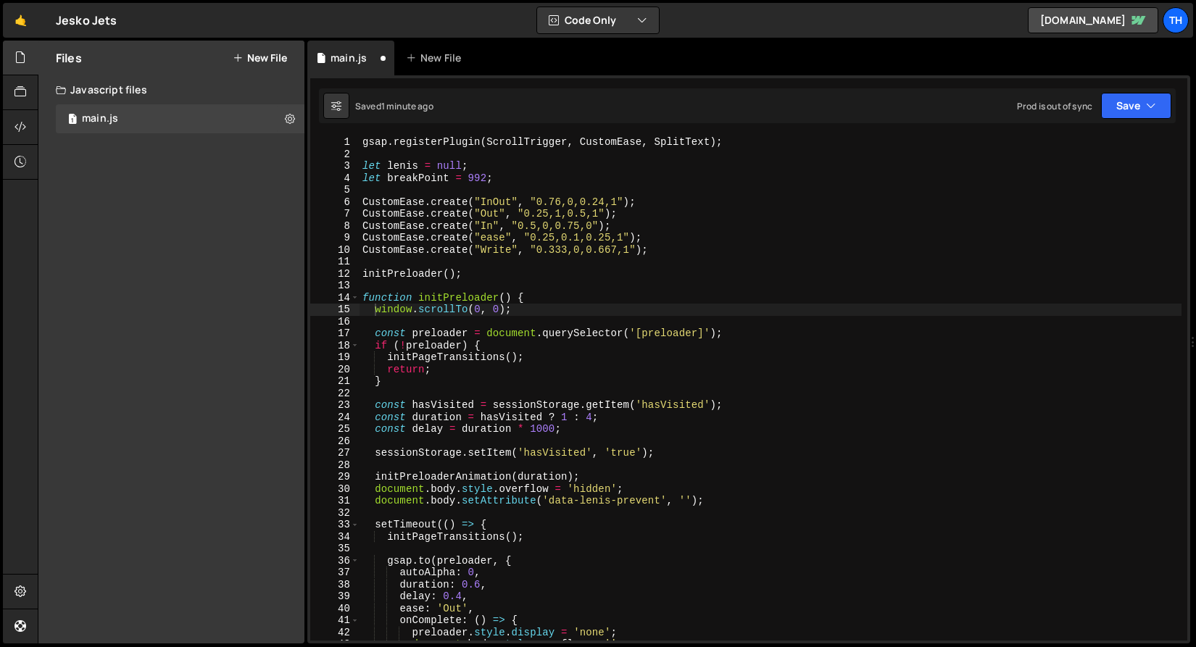
click at [400, 316] on div "gsap . registerPlugin ( ScrollTrigger , CustomEase , SplitText ) ; let lenis = …" at bounding box center [770, 400] width 822 height 528
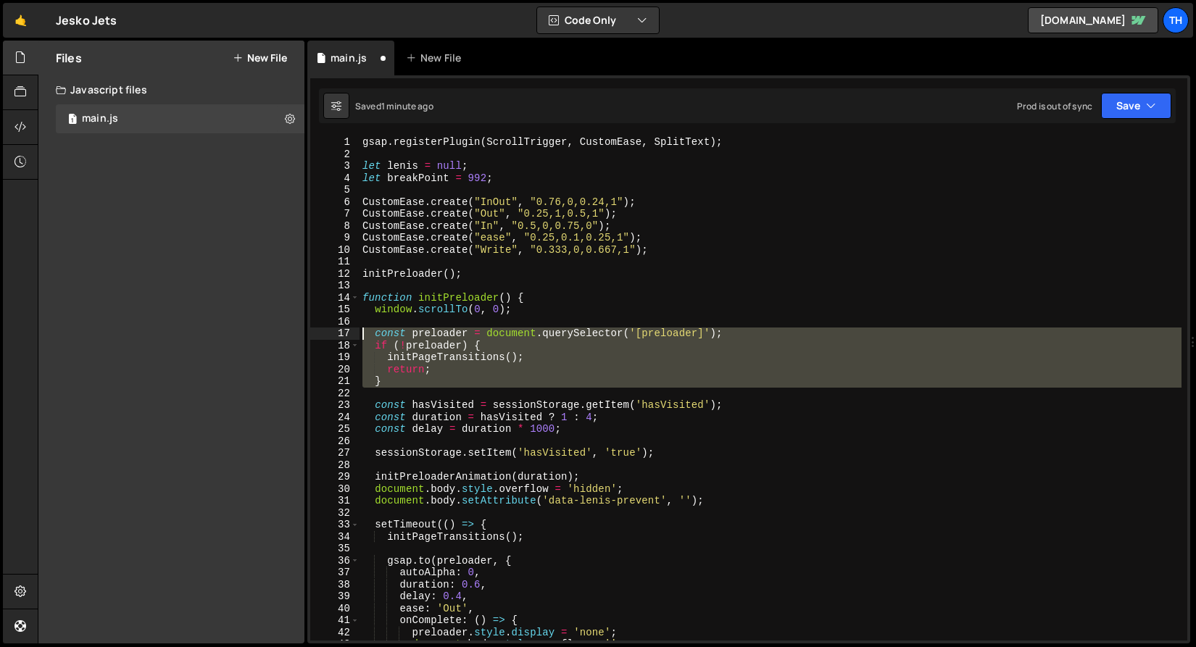
drag, startPoint x: 417, startPoint y: 393, endPoint x: 268, endPoint y: 332, distance: 161.2
click at [268, 332] on div "Files New File Javascript files 1 main.js 0 CSS files Copy share link Edit File…" at bounding box center [617, 343] width 1158 height 604
click at [483, 351] on div "gsap . registerPlugin ( ScrollTrigger , CustomEase , SplitText ) ; let lenis = …" at bounding box center [770, 388] width 822 height 504
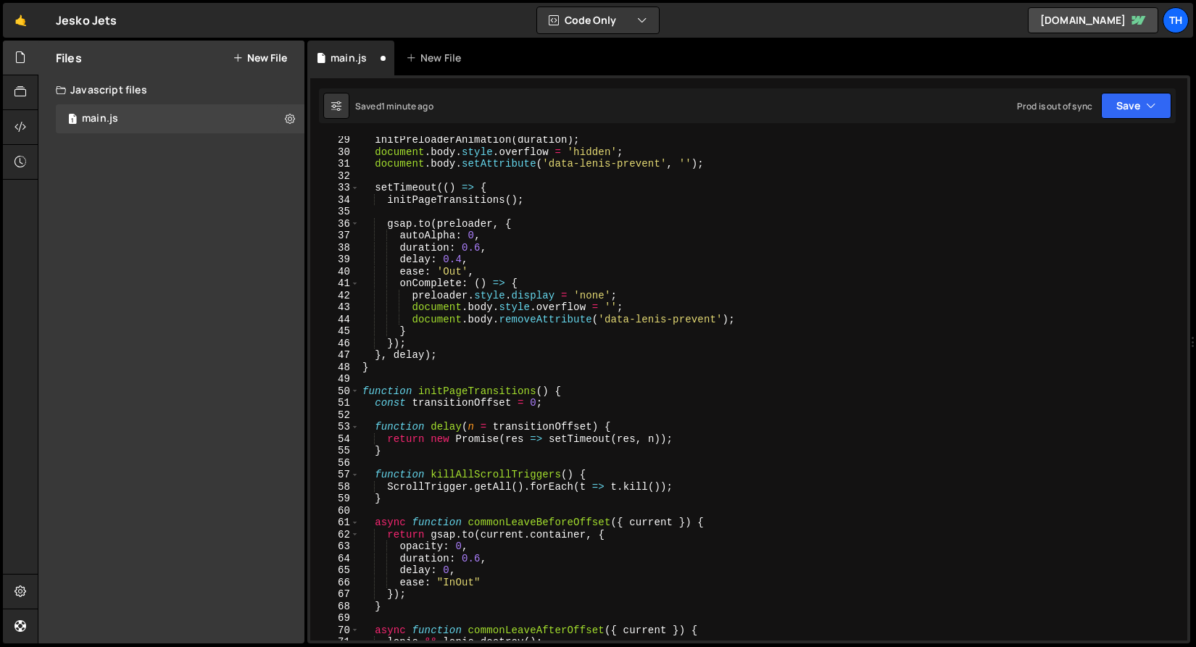
scroll to position [113, 0]
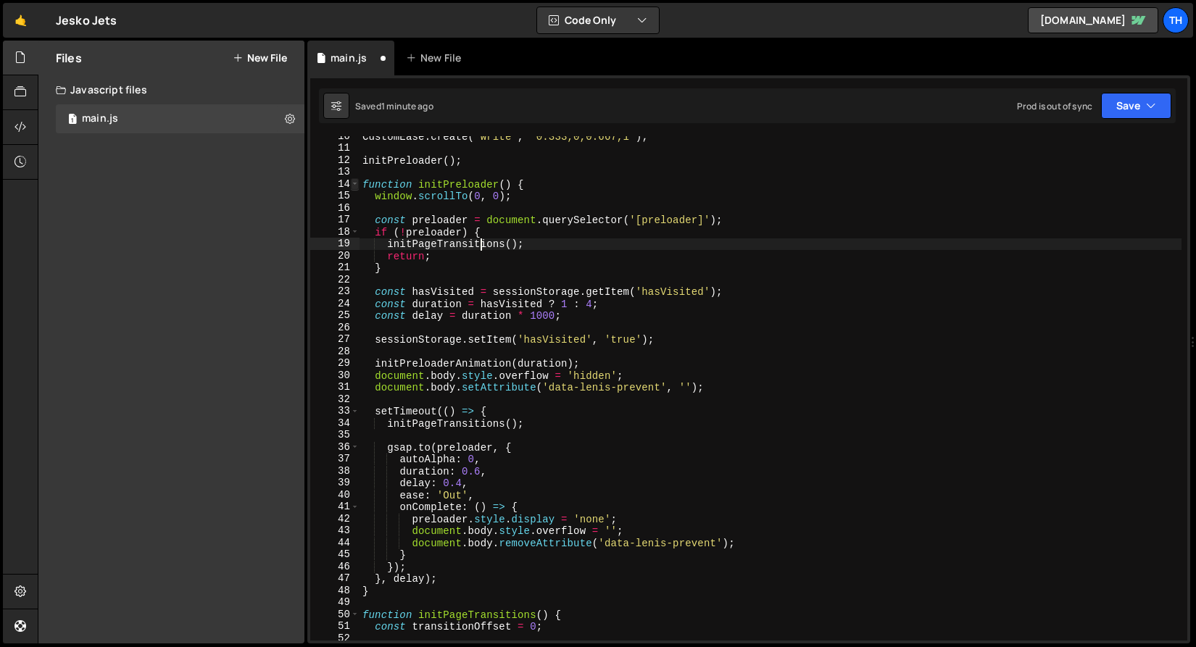
click at [357, 185] on span at bounding box center [355, 184] width 8 height 12
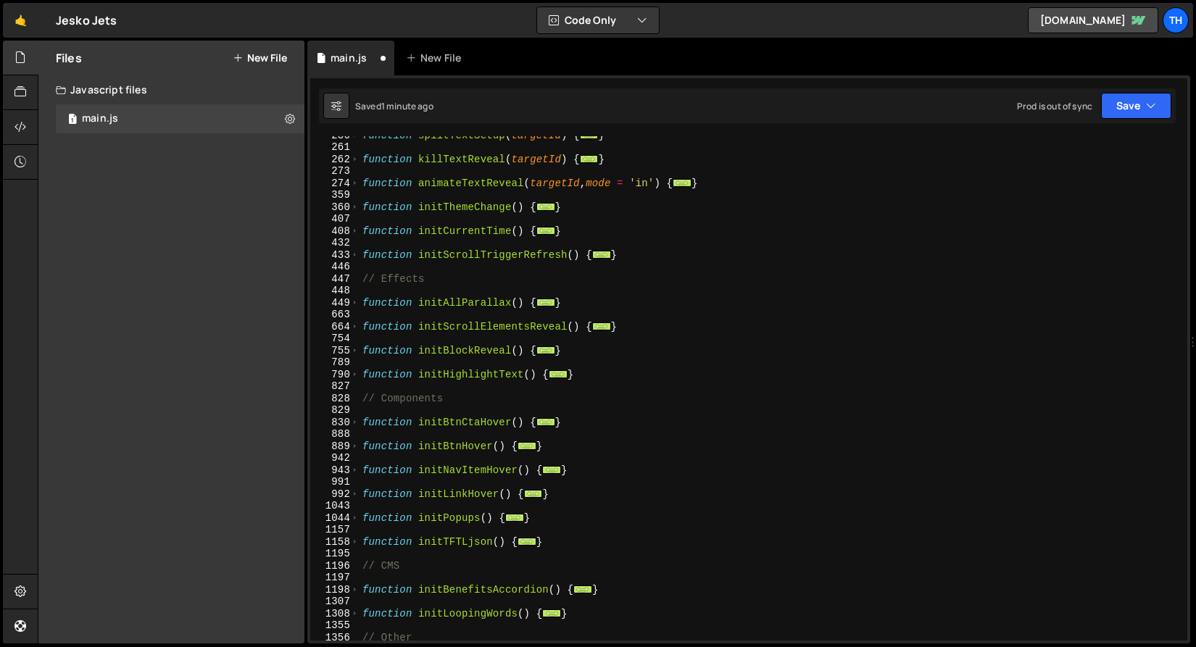
scroll to position [375, 0]
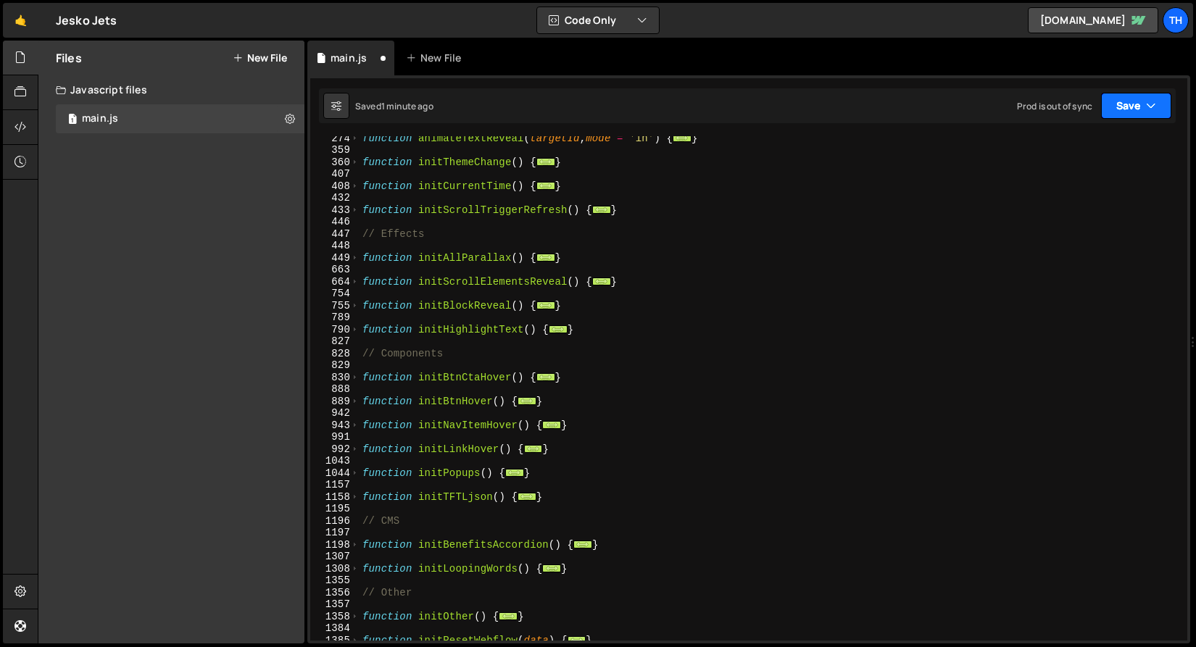
click at [1123, 109] on button "Save" at bounding box center [1136, 106] width 70 height 26
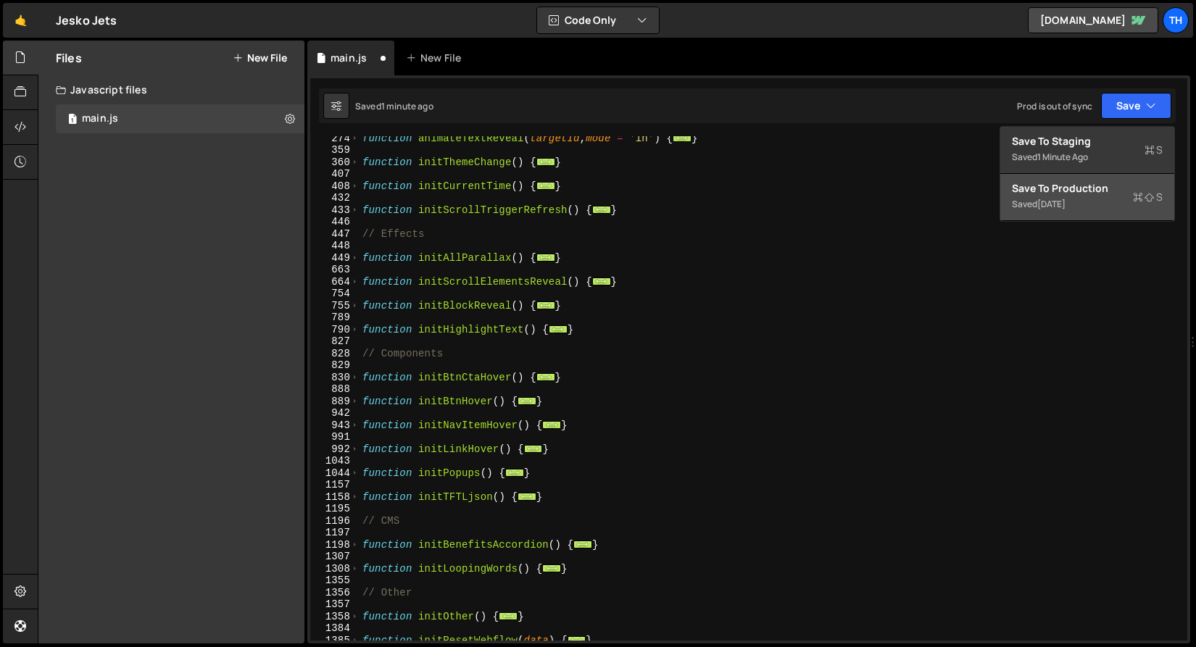
click at [1167, 193] on button "Save to Production S Saved 1 day ago" at bounding box center [1087, 197] width 174 height 47
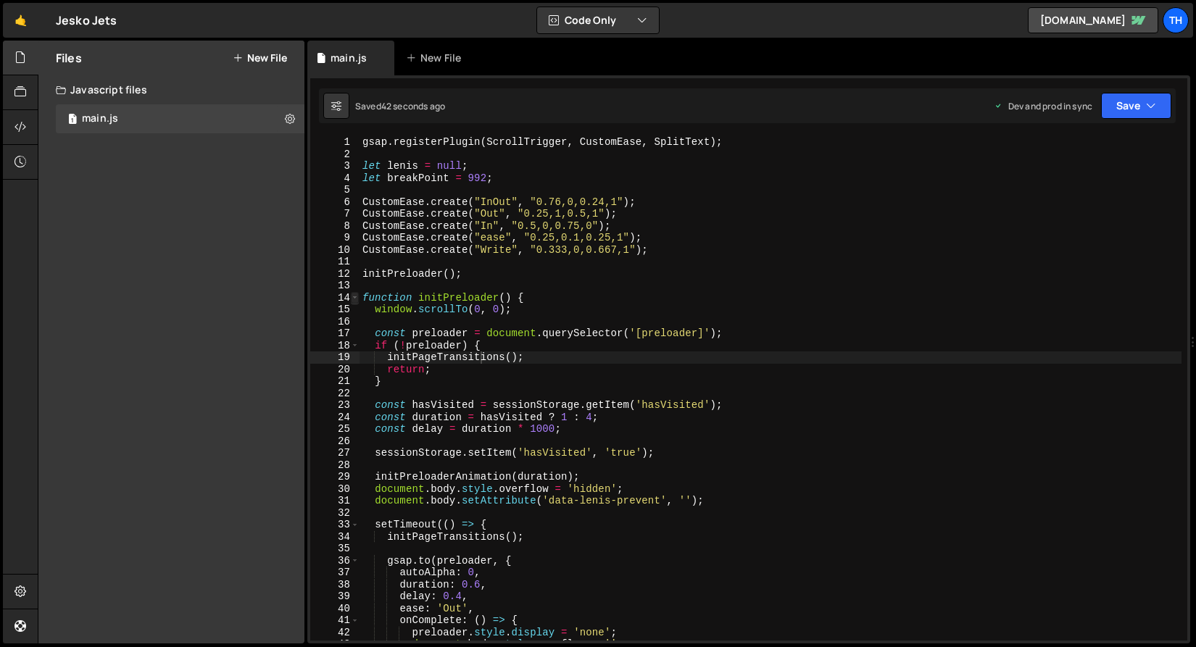
click at [354, 297] on span at bounding box center [355, 298] width 8 height 12
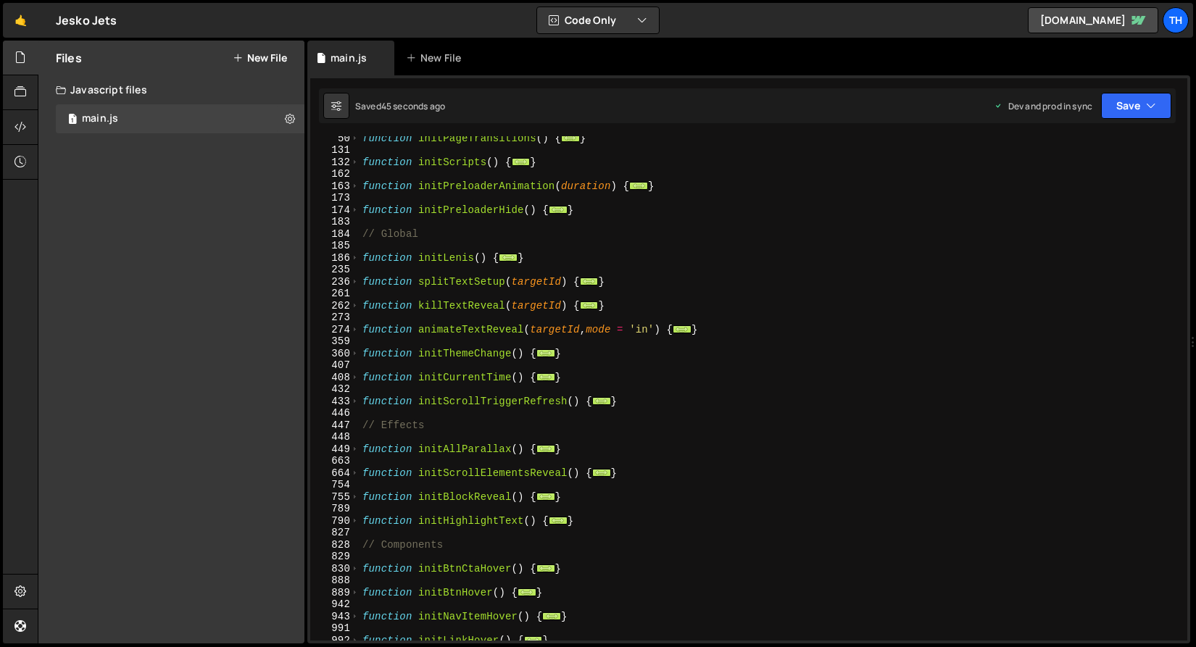
scroll to position [183, 0]
click at [354, 475] on span at bounding box center [355, 473] width 8 height 12
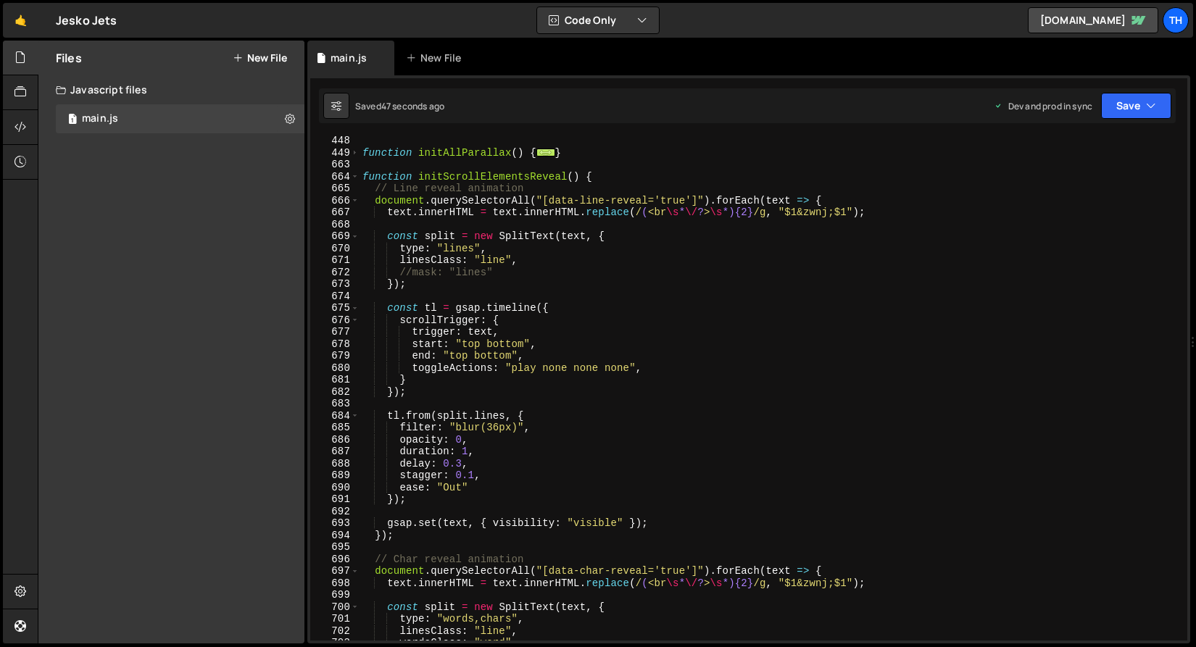
scroll to position [525, 0]
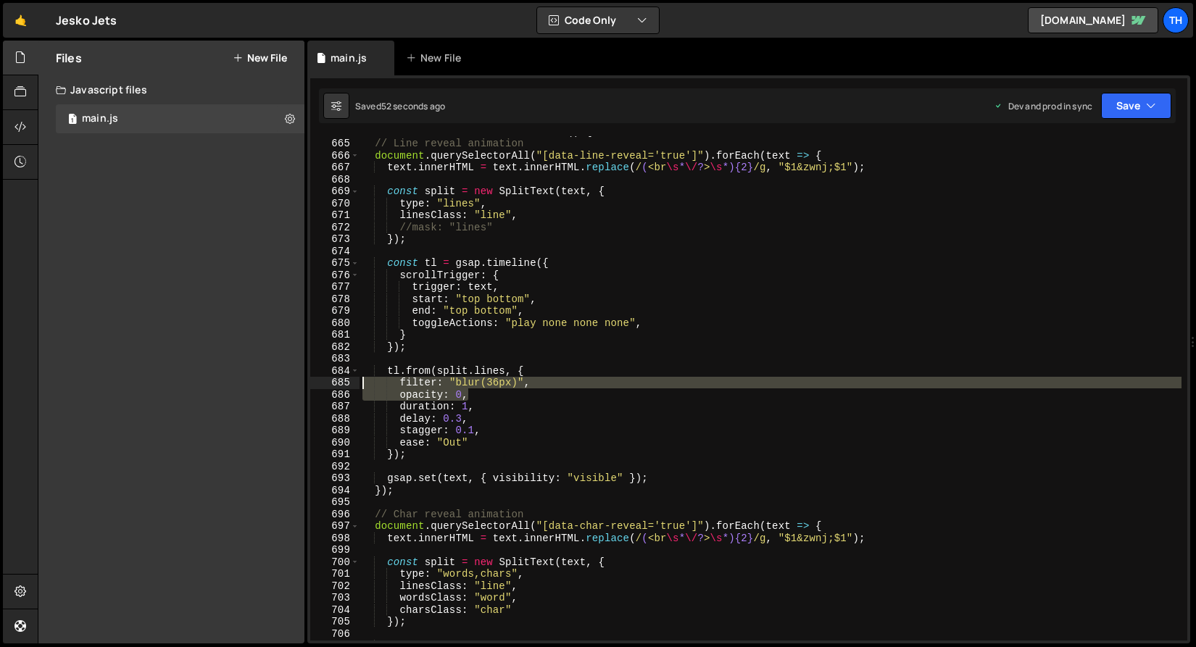
drag, startPoint x: 512, startPoint y: 390, endPoint x: 310, endPoint y: 384, distance: 201.5
click at [310, 384] on div "initPageTransitions(); 664 665 666 667 668 669 670 671 672 673 674 675 676 677 …" at bounding box center [748, 388] width 877 height 504
click at [403, 386] on div "function initScrollElementsReveal ( ) { // Line reveal animation document . que…" at bounding box center [770, 388] width 822 height 504
drag, startPoint x: 480, startPoint y: 396, endPoint x: 281, endPoint y: 383, distance: 199.7
click at [281, 383] on div "Files New File Javascript files 1 main.js 0 CSS files Copy share link Edit File…" at bounding box center [617, 343] width 1158 height 604
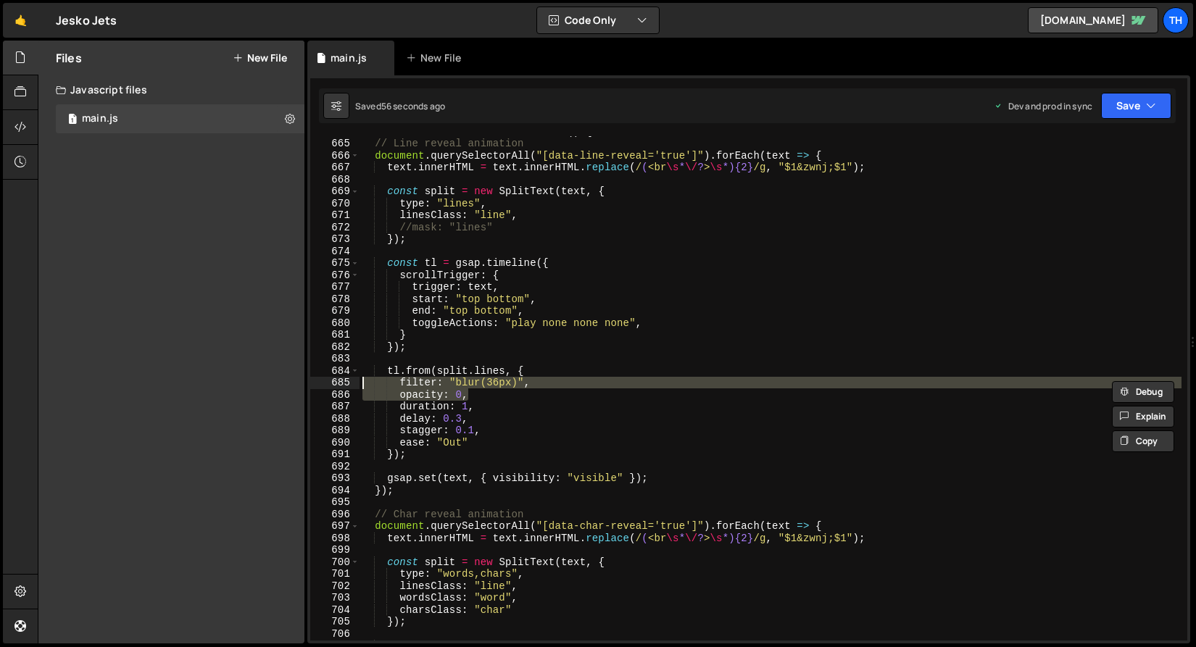
click at [530, 303] on div "function initScrollElementsReveal ( ) { // Line reveal animation document . que…" at bounding box center [770, 389] width 822 height 528
drag, startPoint x: 475, startPoint y: 391, endPoint x: 349, endPoint y: 386, distance: 125.4
click at [349, 386] on div "start: "top bottom", 664 665 666 667 668 669 670 671 672 673 674 675 676 677 67…" at bounding box center [748, 388] width 877 height 504
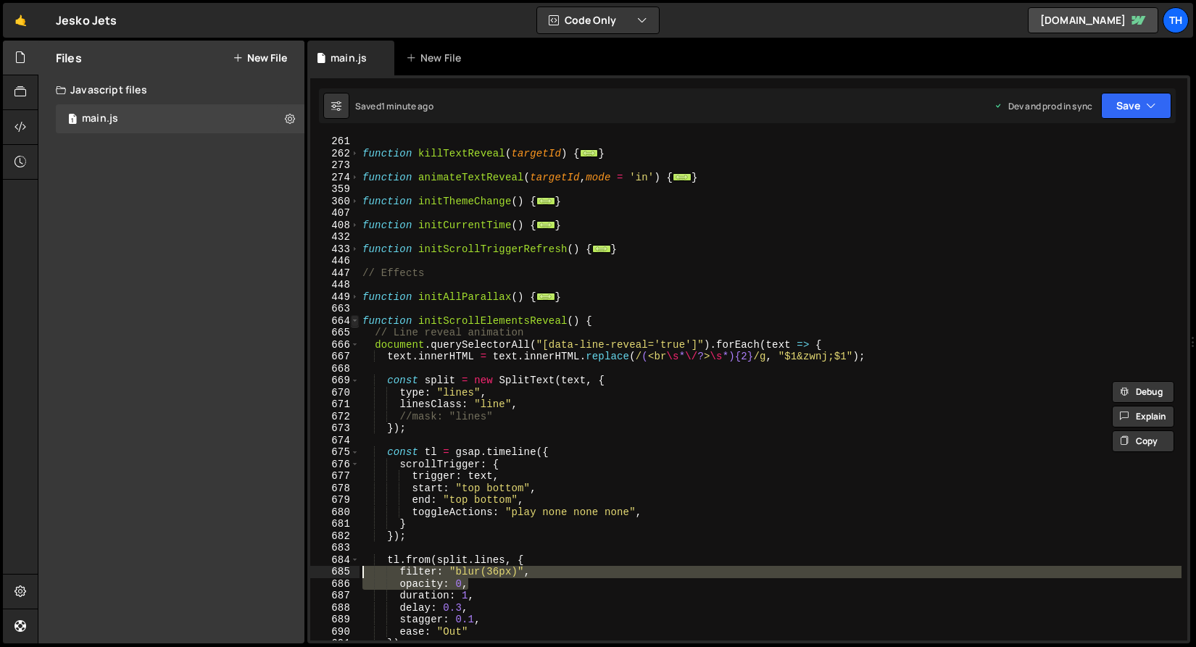
click at [352, 323] on span at bounding box center [355, 321] width 8 height 12
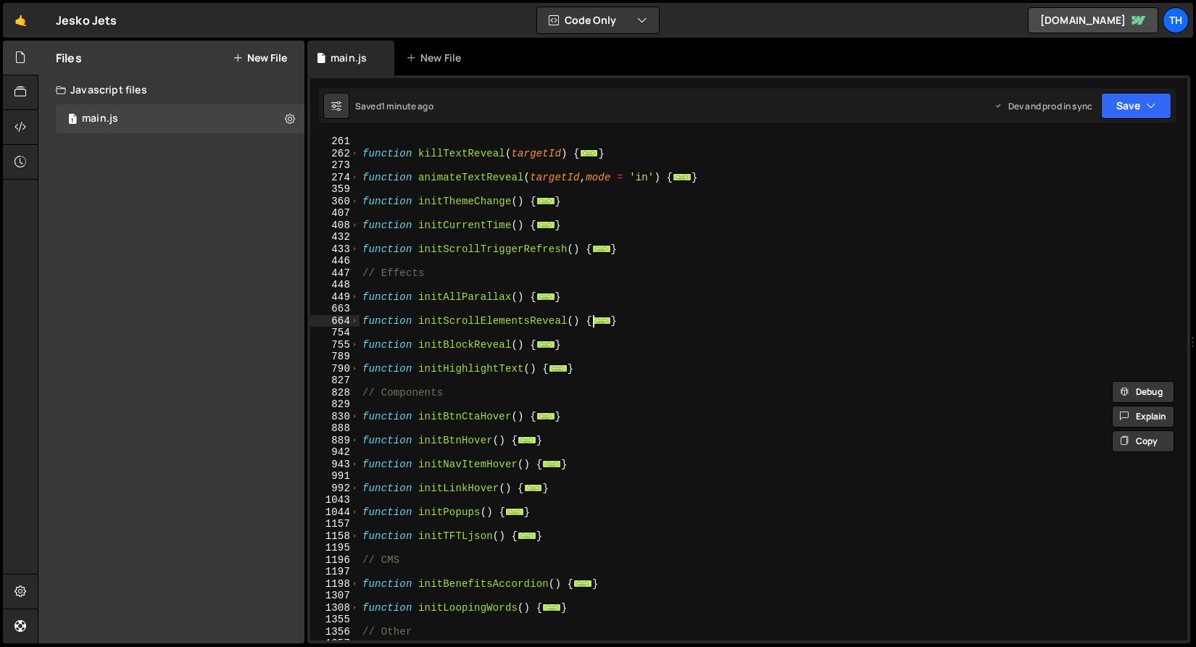
scroll to position [299, 0]
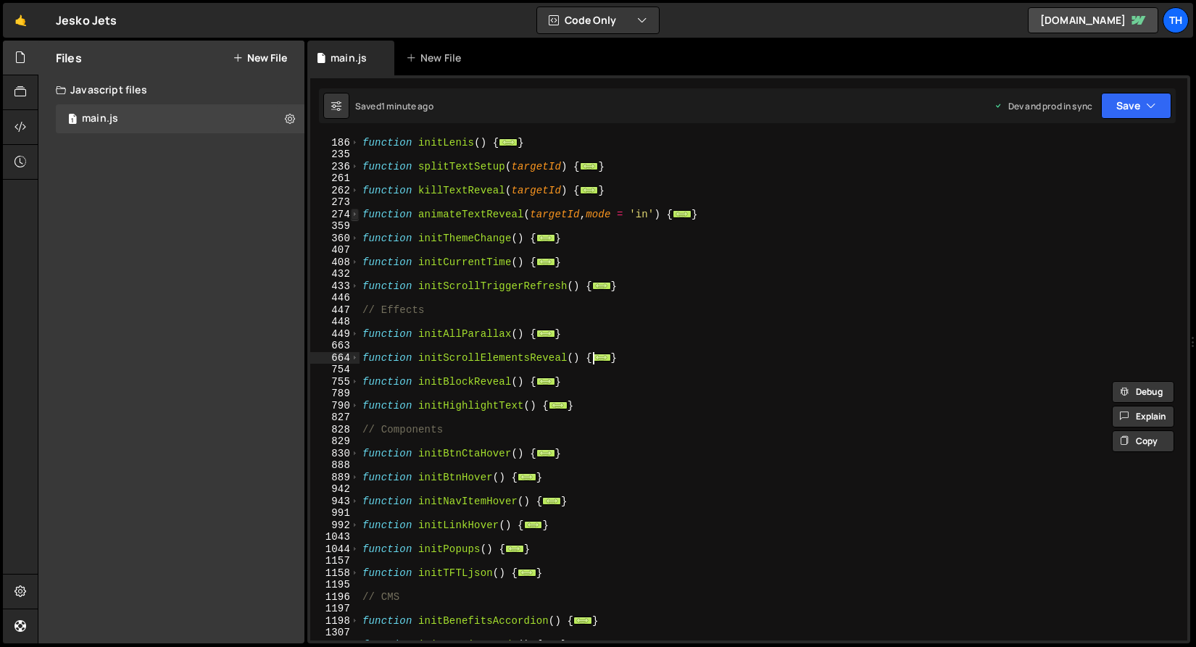
click at [357, 216] on span at bounding box center [355, 215] width 8 height 12
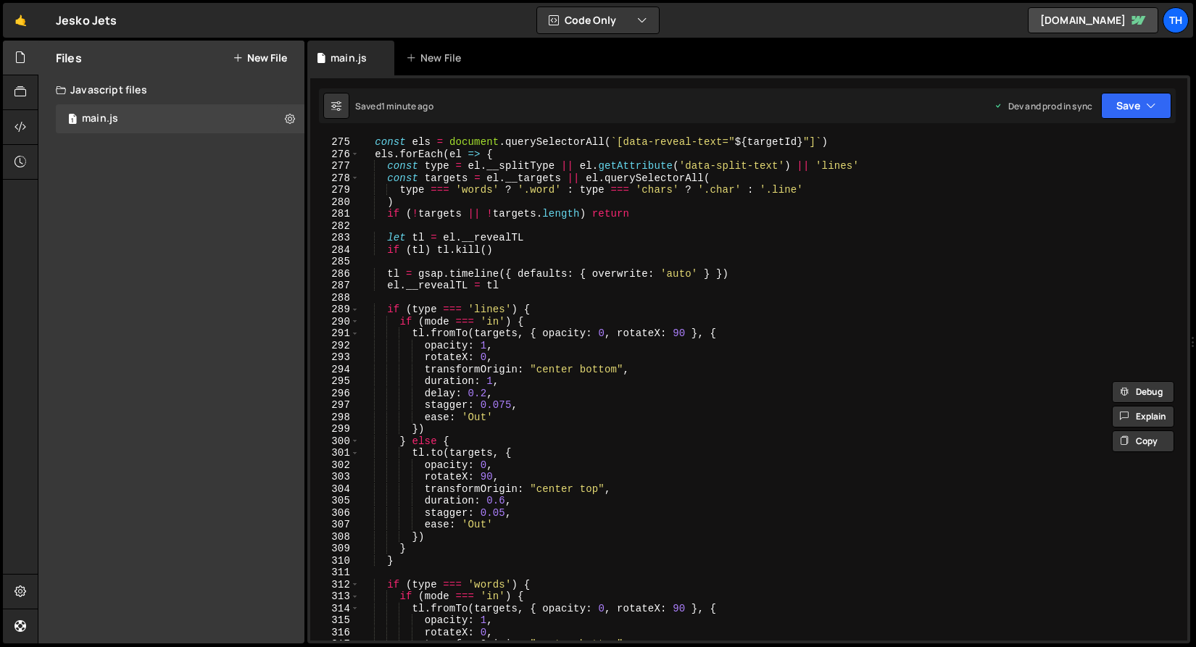
scroll to position [383, 0]
click at [512, 346] on div "const els = document . querySelectorAll ( ` [data-reveal-text=" ${ targetId } "…" at bounding box center [770, 400] width 822 height 528
type textarea "opacity: 1,"
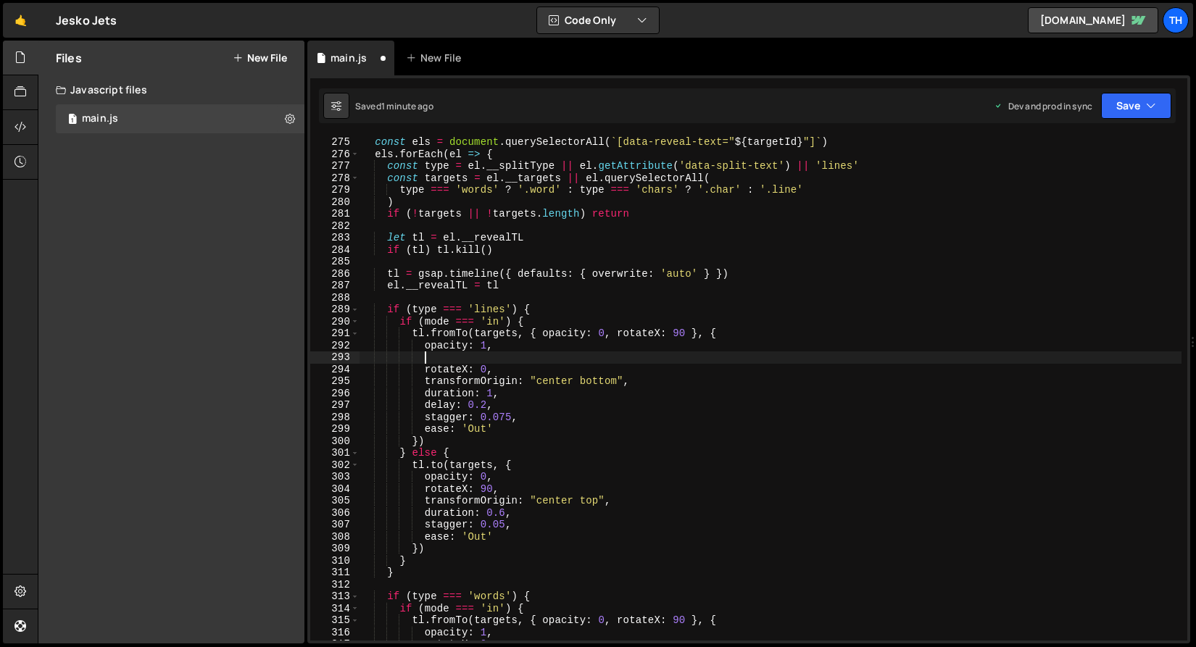
scroll to position [0, 4]
paste textarea "opacity: 0,"
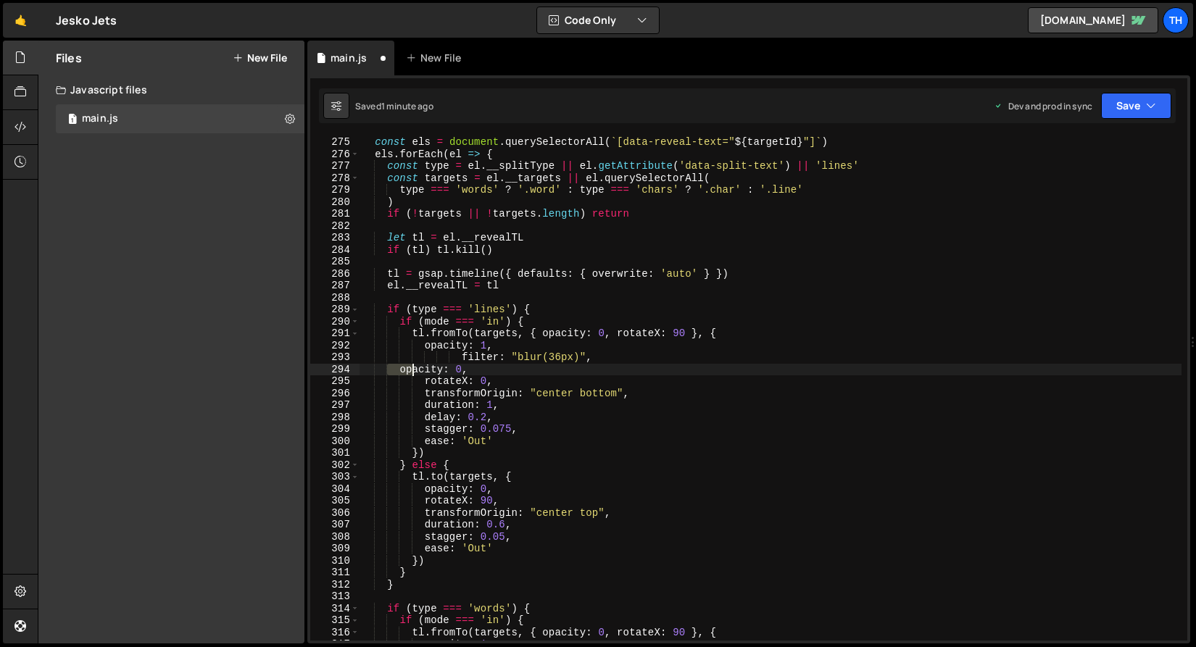
drag, startPoint x: 386, startPoint y: 370, endPoint x: 420, endPoint y: 367, distance: 34.1
click at [420, 367] on div "const els = document . querySelectorAll ( ` [data-reveal-text=" ${ targetId } "…" at bounding box center [770, 400] width 822 height 528
click at [401, 371] on div "const els = document . querySelectorAll ( ` [data-reveal-text=" ${ targetId } "…" at bounding box center [770, 400] width 822 height 528
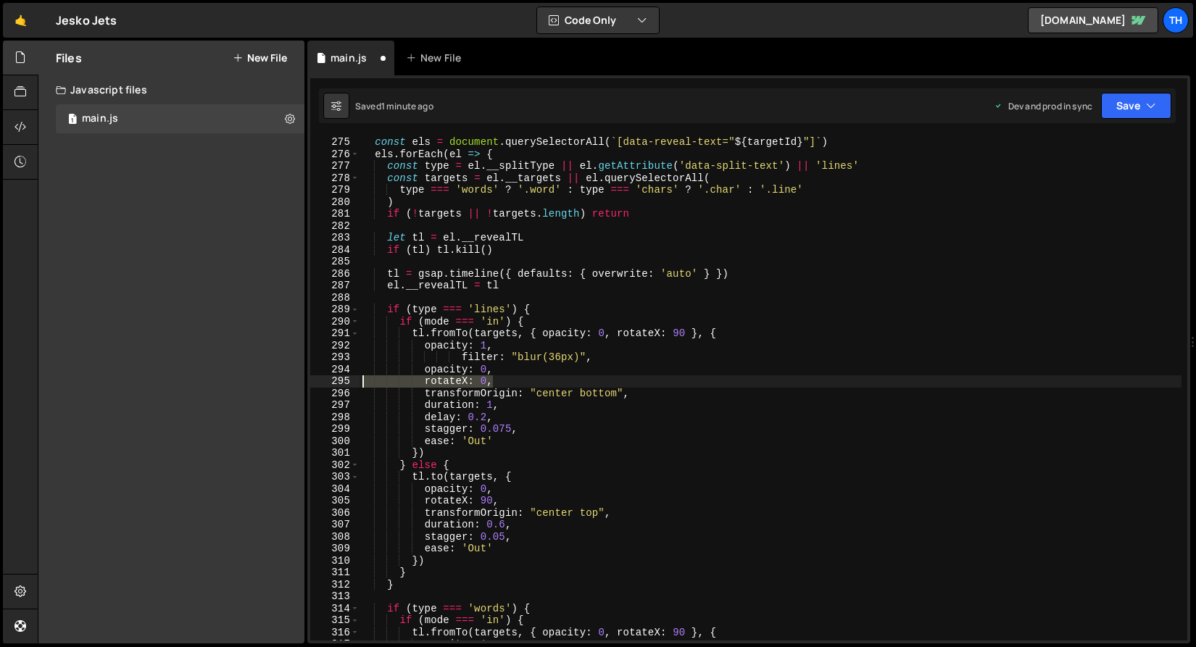
drag, startPoint x: 509, startPoint y: 383, endPoint x: 293, endPoint y: 380, distance: 215.2
click at [293, 380] on div "Files New File Javascript files 1 main.js 0 CSS files Copy share link Edit File…" at bounding box center [617, 343] width 1158 height 604
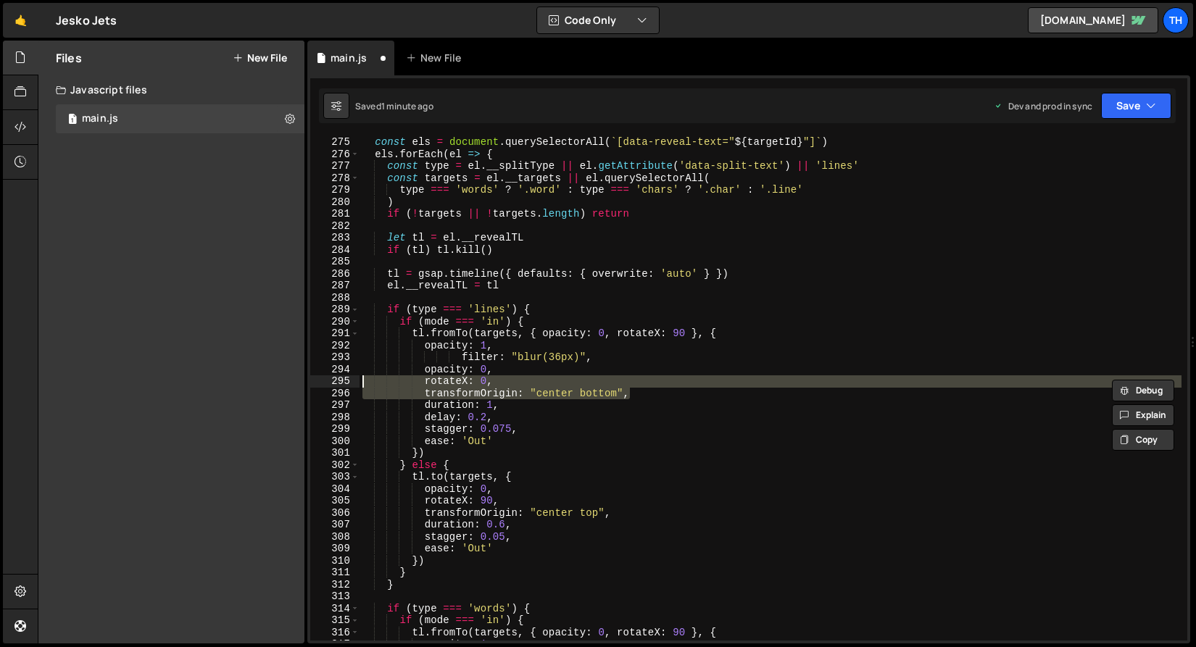
drag, startPoint x: 650, startPoint y: 396, endPoint x: 290, endPoint y: 384, distance: 360.4
click at [290, 384] on div "Files New File Javascript files 1 main.js 0 CSS files Copy share link Edit File…" at bounding box center [617, 343] width 1158 height 604
type textarea "rotateX: 0, transformOrigin: "center bottom","
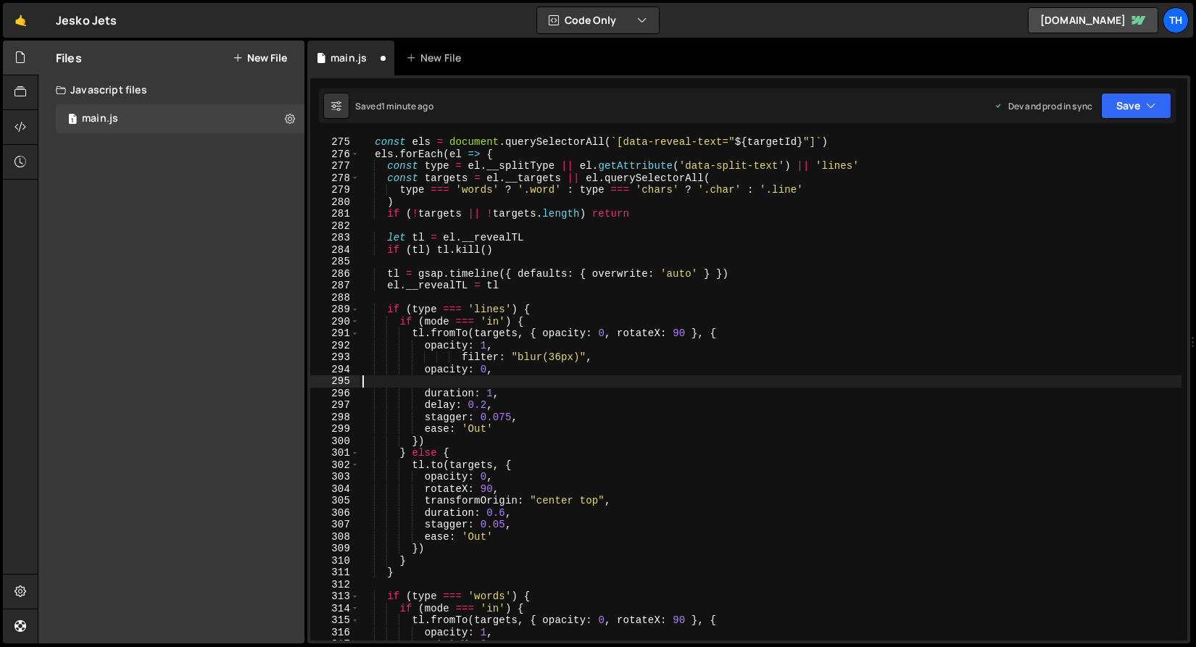
scroll to position [0, 0]
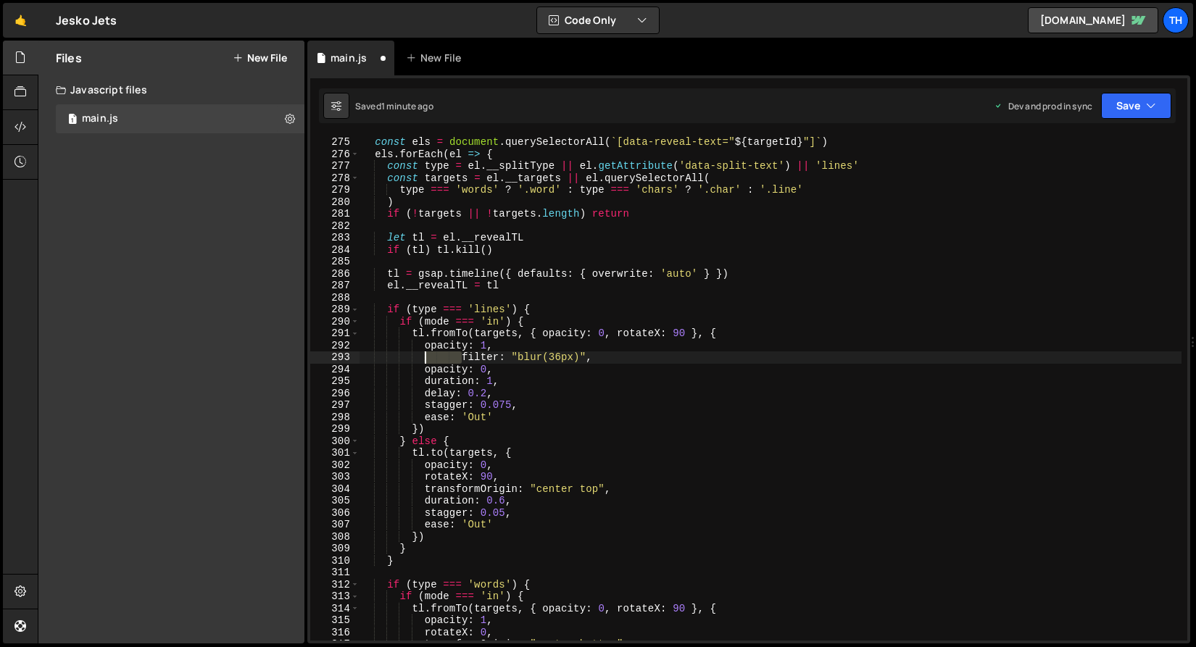
drag, startPoint x: 462, startPoint y: 357, endPoint x: 428, endPoint y: 358, distance: 34.8
click at [428, 358] on div "const els = document . querySelectorAll ( ` [data-reveal-text=" ${ targetId } "…" at bounding box center [770, 400] width 822 height 528
drag, startPoint x: 507, startPoint y: 349, endPoint x: 222, endPoint y: 350, distance: 284.1
click at [222, 350] on div "Files New File Javascript files 1 main.js 0 CSS files Copy share link Edit File…" at bounding box center [617, 343] width 1158 height 604
type textarea "opacity: 1,"
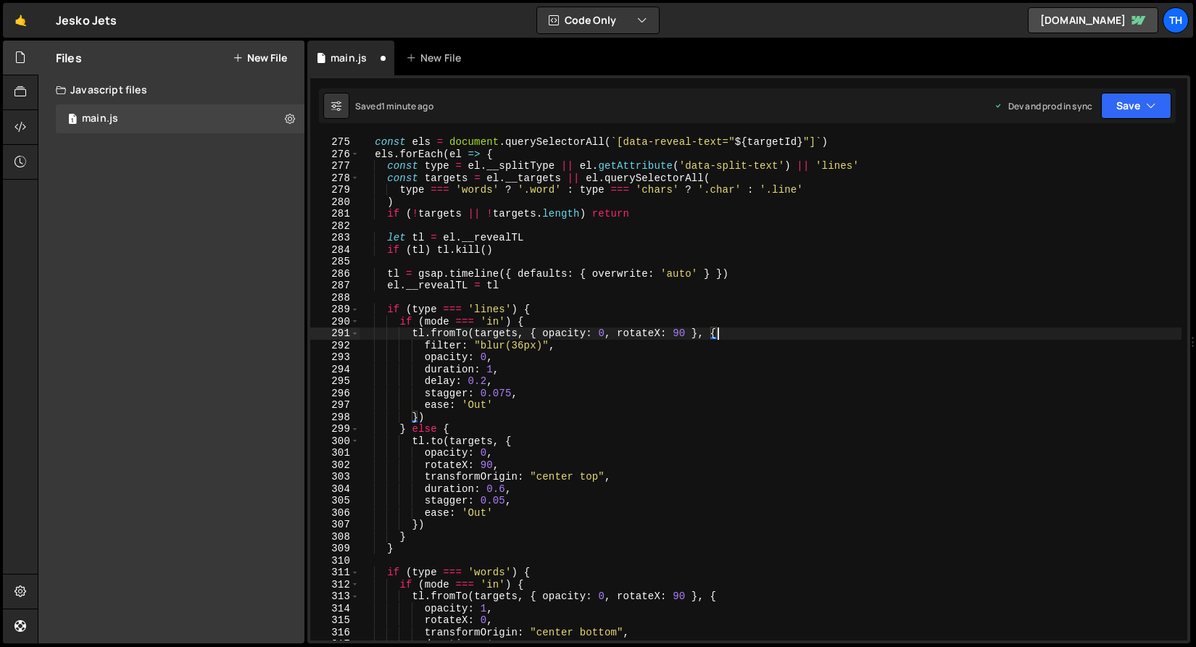
click at [443, 347] on div "const els = document . querySelectorAll ( ` [data-reveal-text=" ${ targetId } "…" at bounding box center [770, 400] width 822 height 528
click at [569, 337] on div "const els = document . querySelectorAll ( ` [data-reveal-text=" ${ targetId } "…" at bounding box center [770, 400] width 822 height 528
click at [569, 336] on div "const els = document . querySelectorAll ( ` [data-reveal-text=" ${ targetId } "…" at bounding box center [770, 400] width 822 height 528
paste textarea "filter"
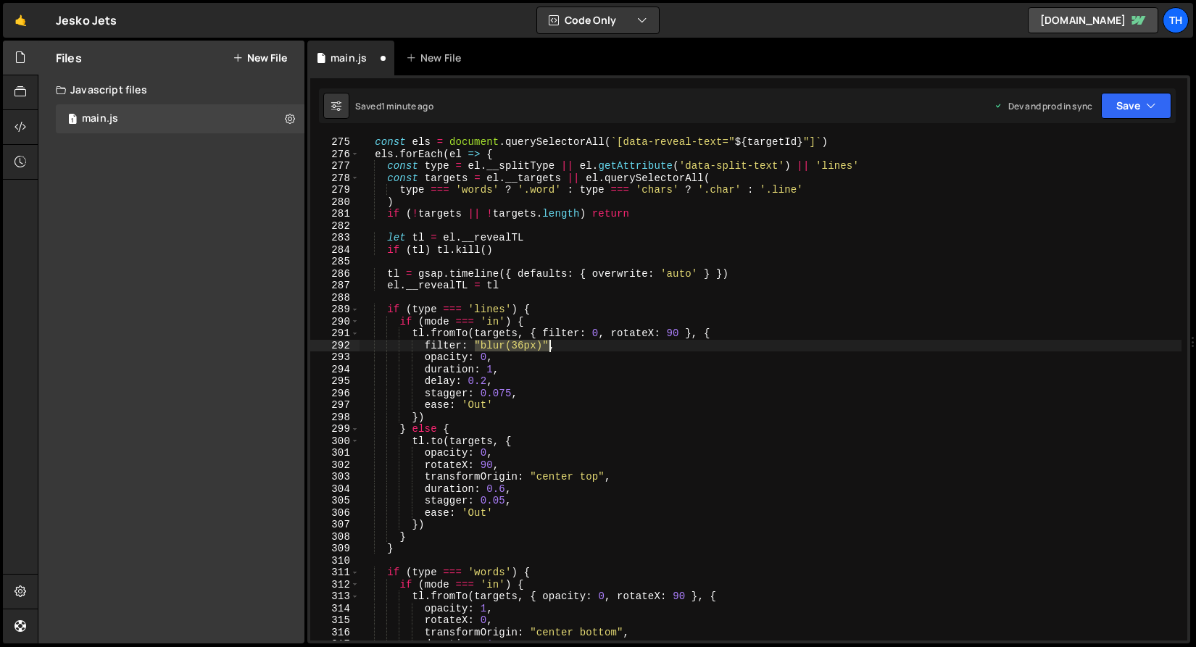
drag, startPoint x: 475, startPoint y: 347, endPoint x: 549, endPoint y: 342, distance: 73.4
click at [549, 342] on div "const els = document . querySelectorAll ( ` [data-reveal-text=" ${ targetId } "…" at bounding box center [770, 400] width 822 height 528
drag, startPoint x: 592, startPoint y: 333, endPoint x: 591, endPoint y: 345, distance: 12.3
click at [597, 333] on div "const els = document . querySelectorAll ( ` [data-reveal-text=" ${ targetId } "…" at bounding box center [770, 400] width 822 height 528
paste textarea ""blur(36px)""
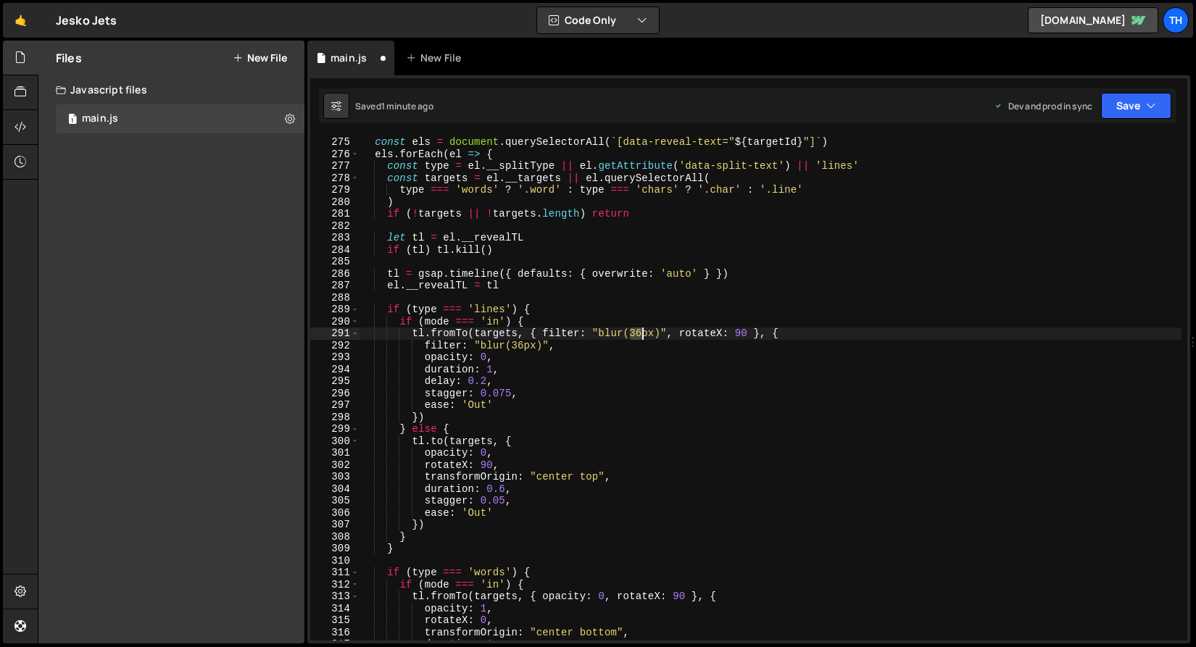
drag, startPoint x: 630, startPoint y: 338, endPoint x: 641, endPoint y: 337, distance: 11.0
click at [641, 337] on div "const els = document . querySelectorAll ( ` [data-reveal-text=" ${ targetId } "…" at bounding box center [770, 400] width 822 height 528
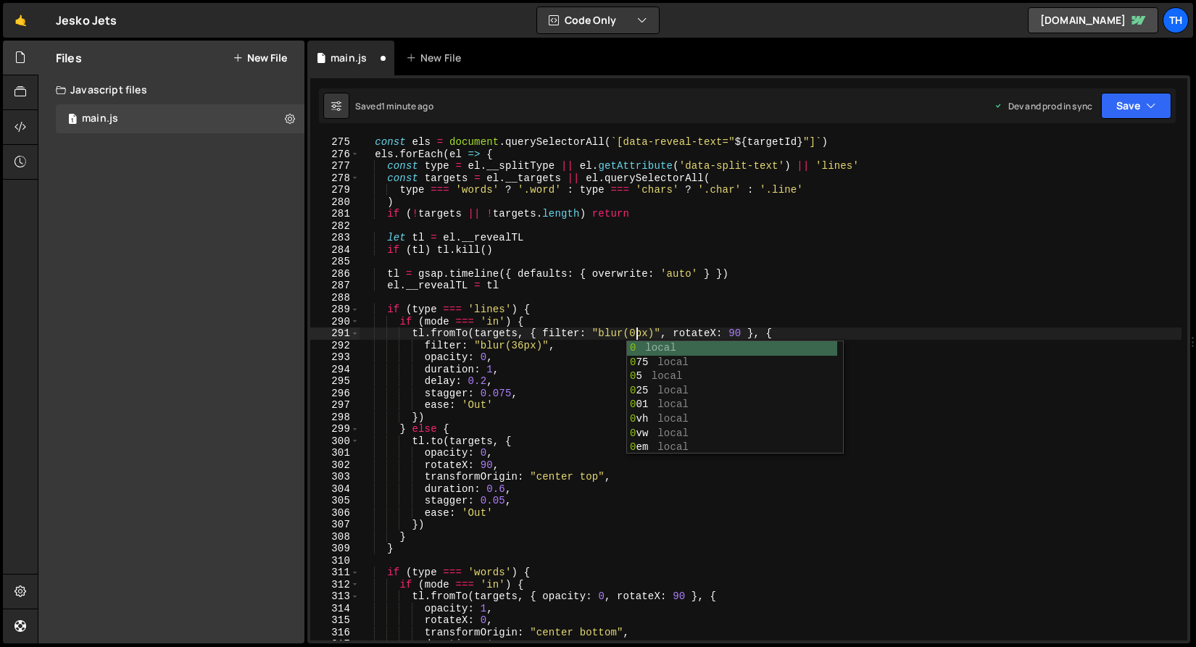
scroll to position [0, 19]
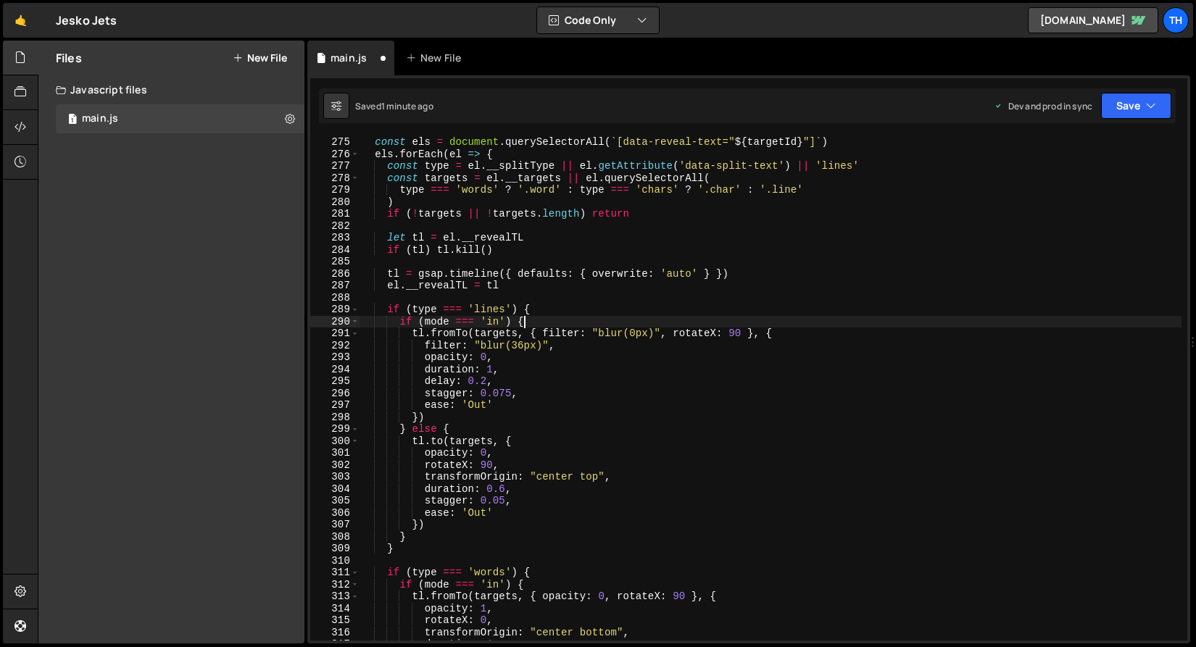
click at [586, 325] on div "const els = document . querySelectorAll ( ` [data-reveal-text=" ${ targetId } "…" at bounding box center [770, 400] width 822 height 528
click at [513, 345] on div "const els = document . querySelectorAll ( ` [data-reveal-text=" ${ targetId } "…" at bounding box center [770, 400] width 822 height 528
drag, startPoint x: 522, startPoint y: 345, endPoint x: 512, endPoint y: 345, distance: 9.4
click at [512, 345] on div "const els = document . querySelectorAll ( ` [data-reveal-text=" ${ targetId } "…" at bounding box center [770, 400] width 822 height 528
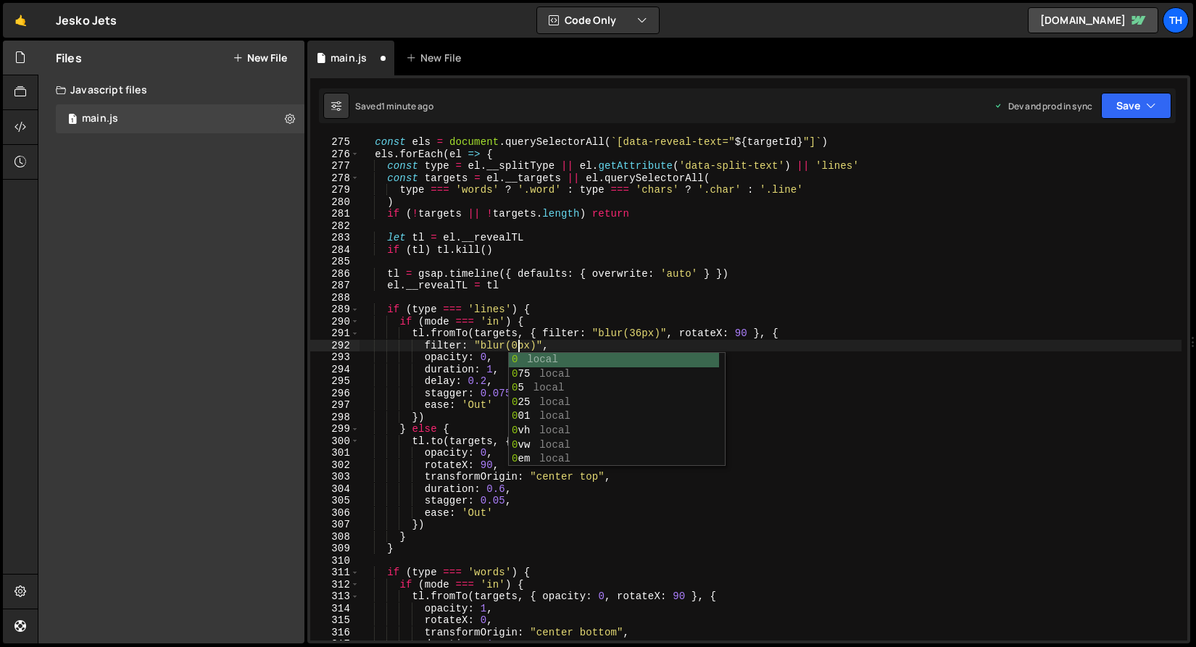
click at [507, 344] on div "const els = document . querySelectorAll ( ` [data-reveal-text=" ${ targetId } "…" at bounding box center [770, 400] width 822 height 528
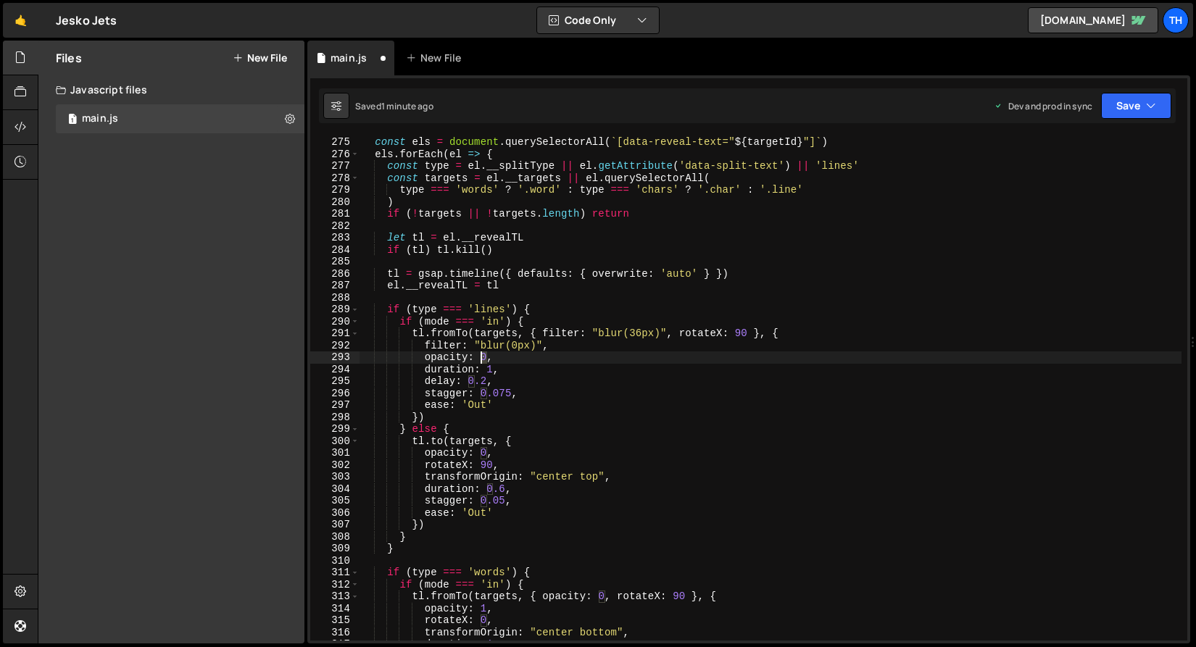
click at [480, 352] on div "const els = document . querySelectorAll ( ` [data-reveal-text=" ${ targetId } "…" at bounding box center [770, 400] width 822 height 528
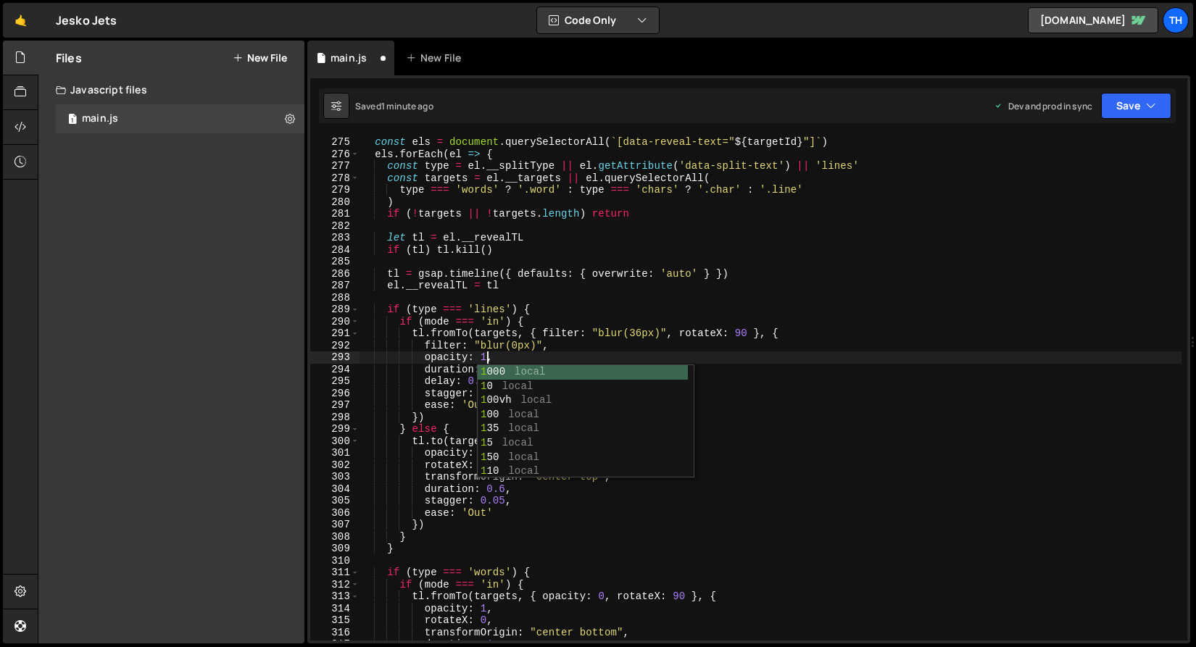
click at [689, 331] on div "const els = document . querySelectorAll ( ` [data-reveal-text=" ${ targetId } "…" at bounding box center [770, 400] width 822 height 528
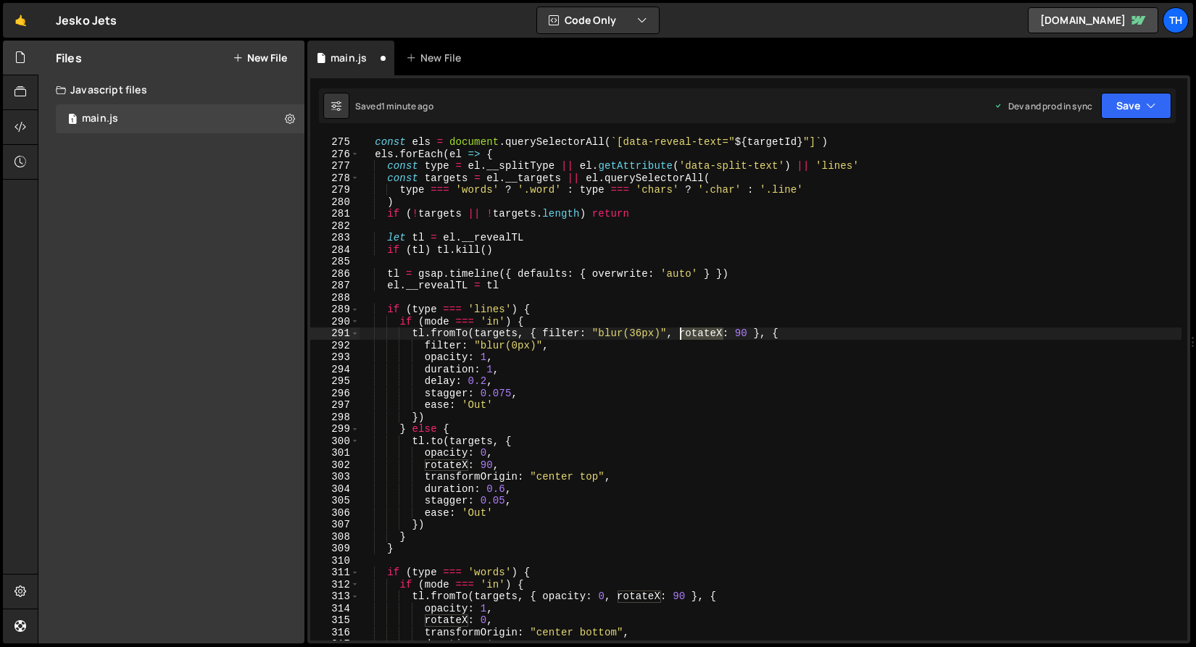
click at [689, 331] on div "const els = document . querySelectorAll ( ` [data-reveal-text=" ${ targetId } "…" at bounding box center [770, 400] width 822 height 528
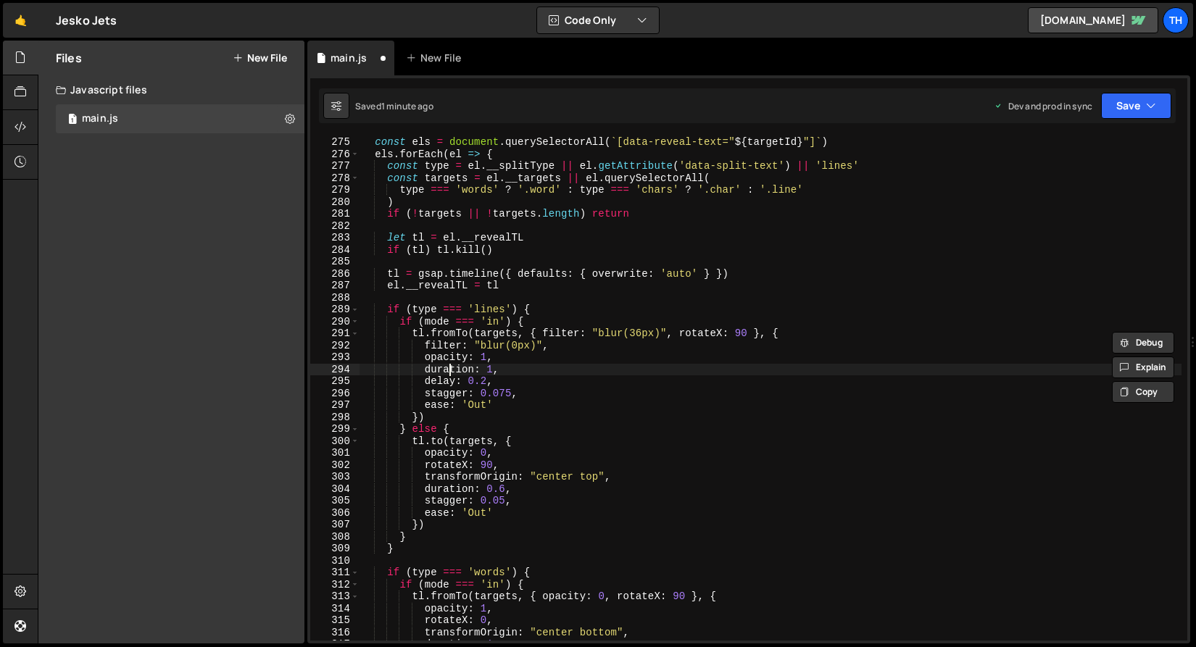
click at [451, 364] on div "const els = document . querySelectorAll ( ` [data-reveal-text=" ${ targetId } "…" at bounding box center [770, 400] width 822 height 528
click at [451, 360] on div "const els = document . querySelectorAll ( ` [data-reveal-text=" ${ targetId } "…" at bounding box center [770, 400] width 822 height 528
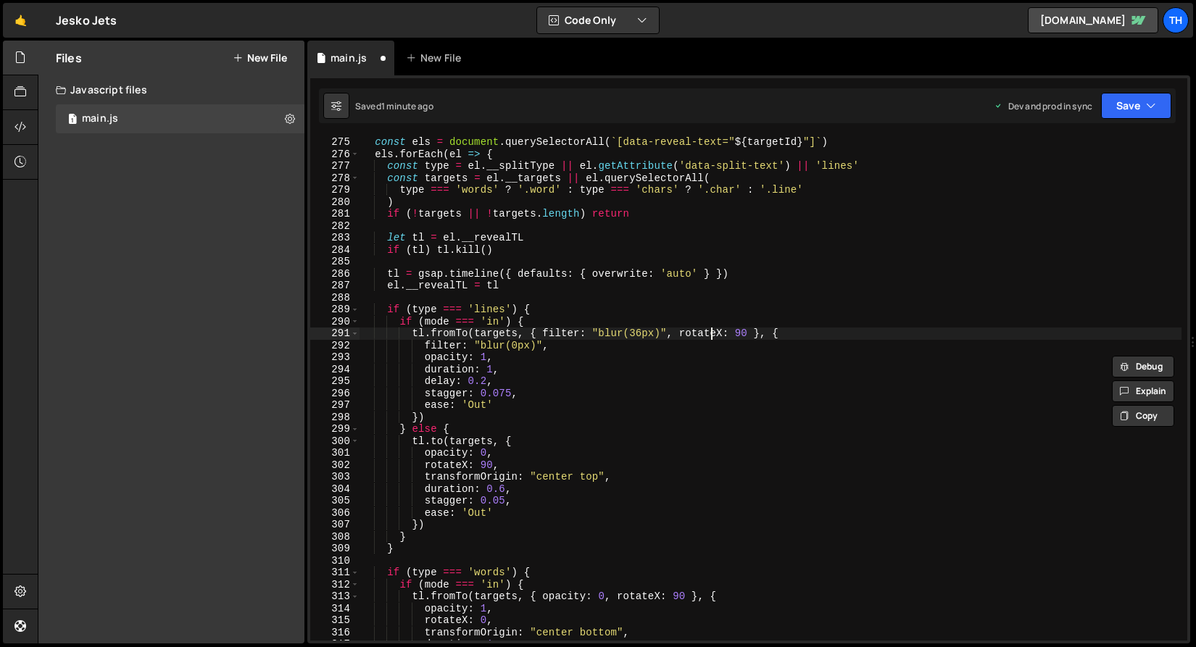
click at [711, 333] on div "const els = document . querySelectorAll ( ` [data-reveal-text=" ${ targetId } "…" at bounding box center [770, 400] width 822 height 528
paste textarea "opacity"
click at [739, 333] on div "const els = document . querySelectorAll ( ` [data-reveal-text=" ${ targetId } "…" at bounding box center [770, 400] width 822 height 528
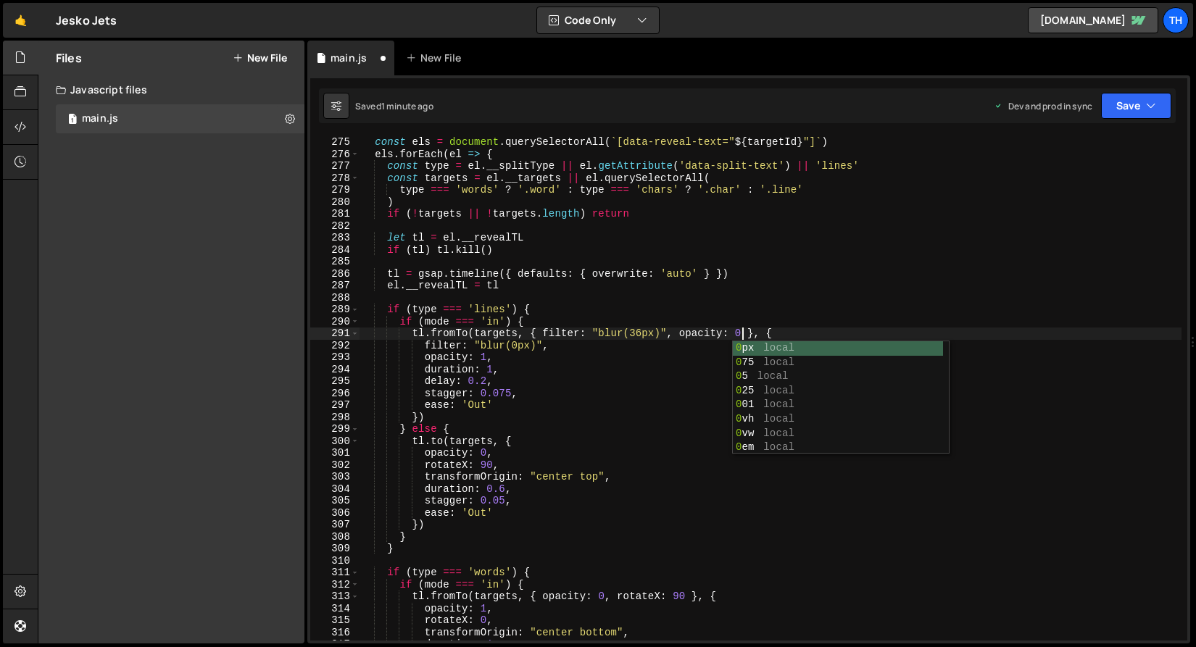
scroll to position [0, 26]
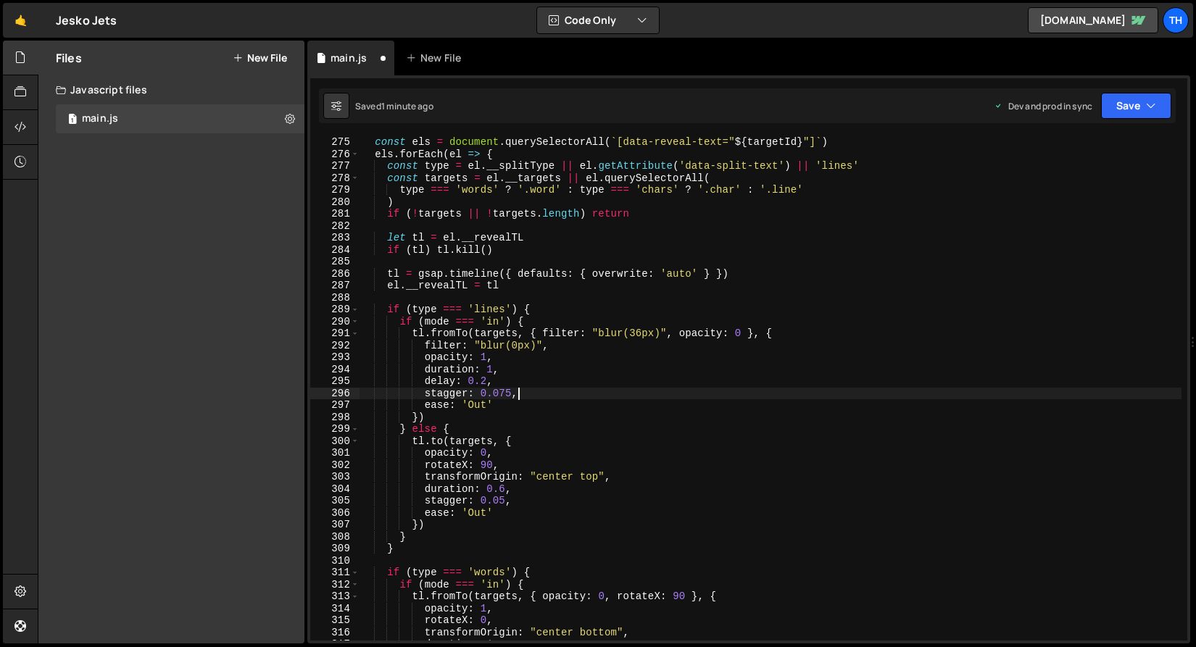
click at [562, 388] on div "const els = document . querySelectorAll ( ` [data-reveal-text=" ${ targetId } "…" at bounding box center [770, 400] width 822 height 528
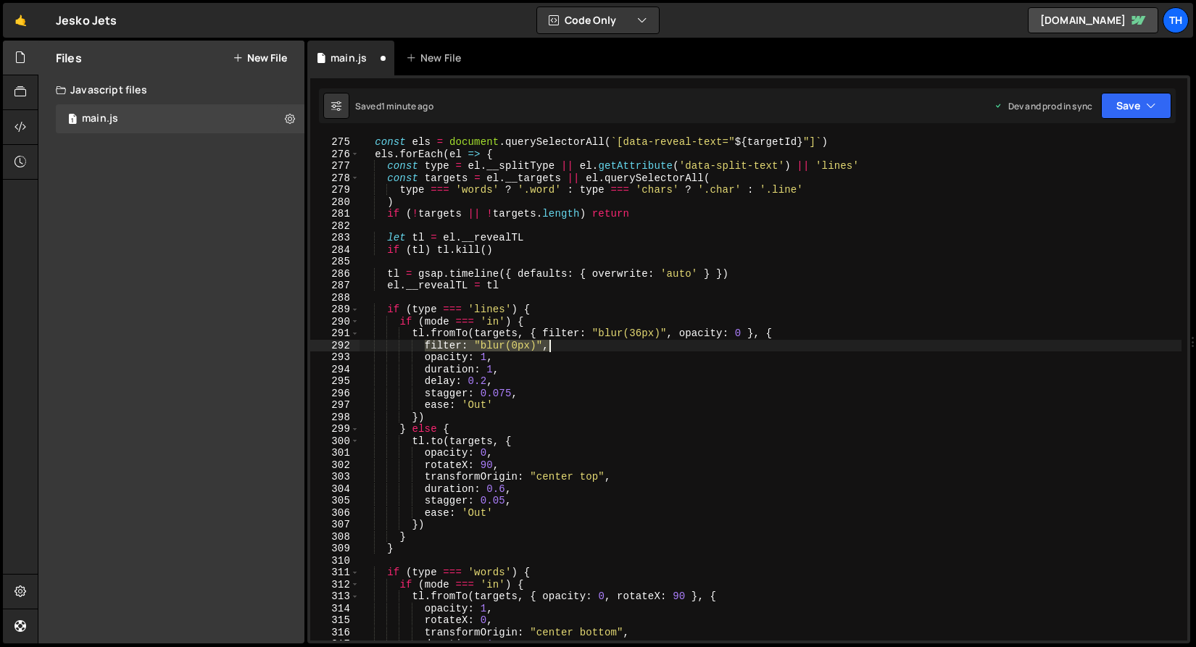
drag, startPoint x: 425, startPoint y: 345, endPoint x: 572, endPoint y: 343, distance: 146.4
click at [572, 343] on div "const els = document . querySelectorAll ( ` [data-reveal-text=" ${ targetId } "…" at bounding box center [770, 400] width 822 height 528
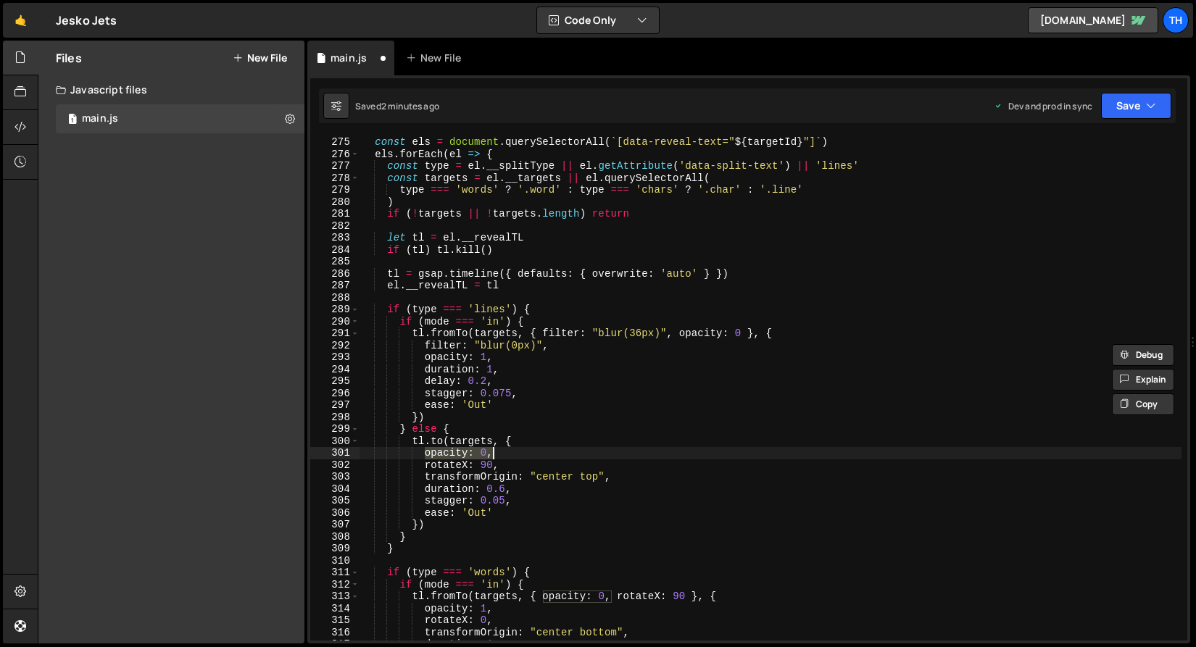
drag, startPoint x: 425, startPoint y: 454, endPoint x: 512, endPoint y: 450, distance: 87.8
click at [512, 450] on div "const els = document . querySelectorAll ( ` [data-reveal-text=" ${ targetId } "…" at bounding box center [770, 400] width 822 height 528
paste textarea "filter: "blur(0px)""
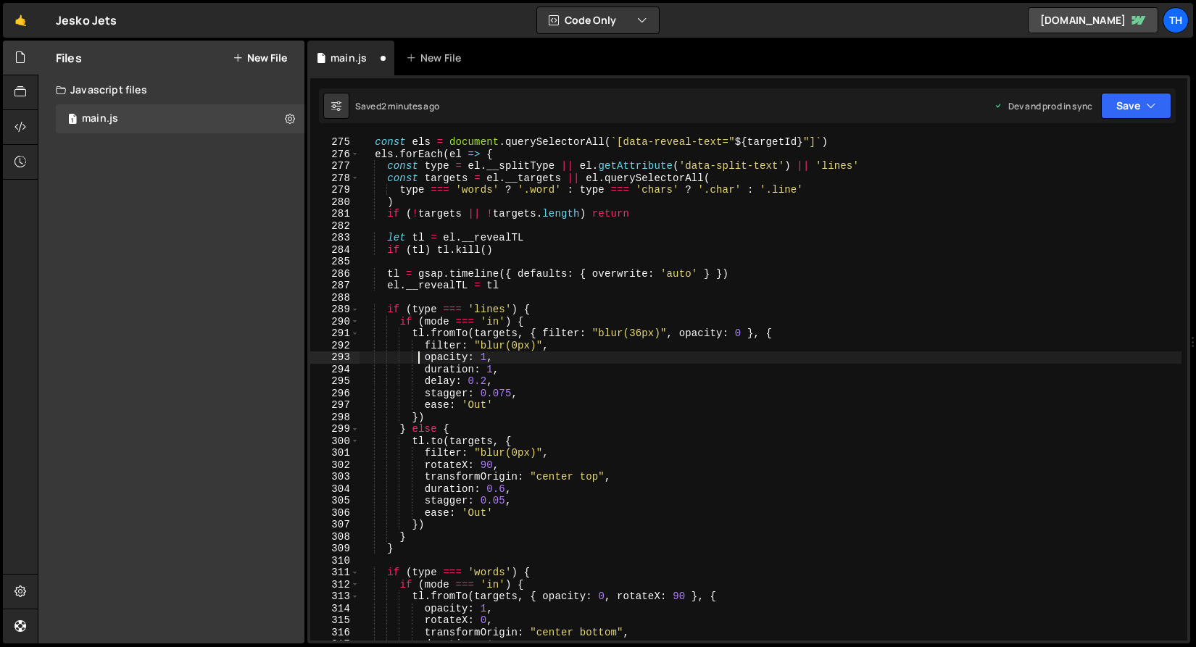
click at [425, 357] on div "const els = document . querySelectorAll ( ` [data-reveal-text=" ${ targetId } "…" at bounding box center [770, 400] width 822 height 528
click at [425, 357] on div "const els = document . querySelectorAll ( ` [data-reveal-text=" ${ targetId } "…" at bounding box center [770, 388] width 822 height 504
drag, startPoint x: 425, startPoint y: 359, endPoint x: 511, endPoint y: 354, distance: 85.6
click at [511, 354] on div "const els = document . querySelectorAll ( ` [data-reveal-text=" ${ targetId } "…" at bounding box center [770, 400] width 822 height 528
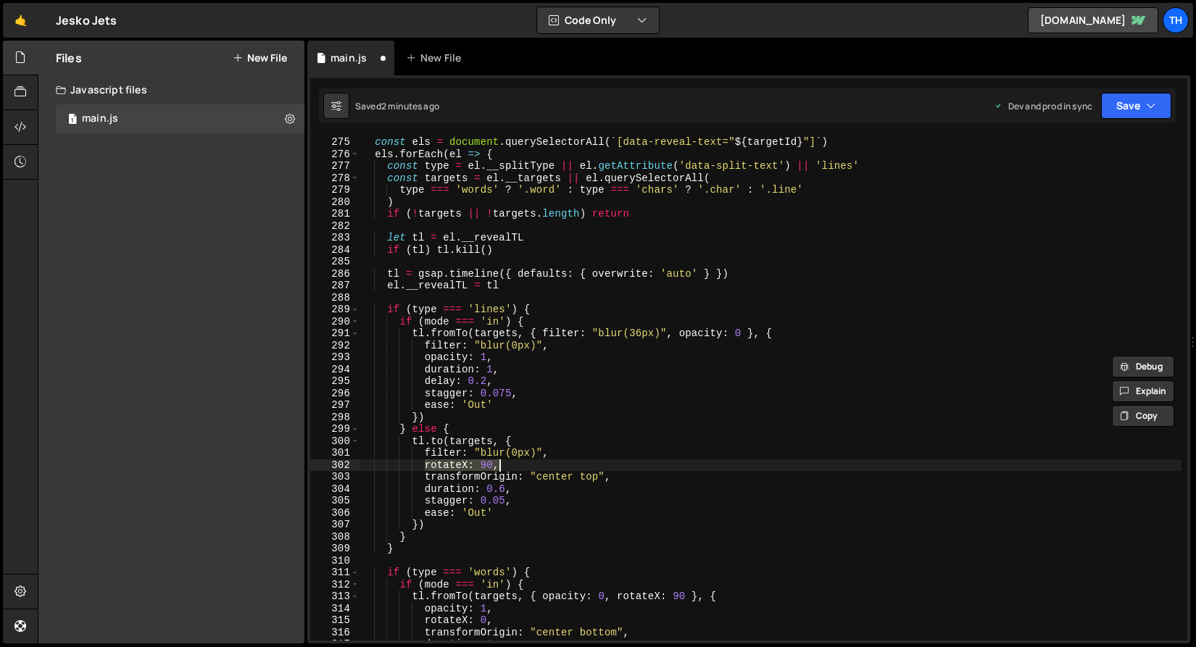
drag, startPoint x: 424, startPoint y: 462, endPoint x: 527, endPoint y: 467, distance: 103.0
click at [527, 467] on div "const els = document . querySelectorAll ( ` [data-reveal-text=" ${ targetId } "…" at bounding box center [770, 400] width 822 height 528
paste textarea "opacity: 1"
click at [488, 466] on div "const els = document . querySelectorAll ( ` [data-reveal-text=" ${ targetId } "…" at bounding box center [770, 400] width 822 height 528
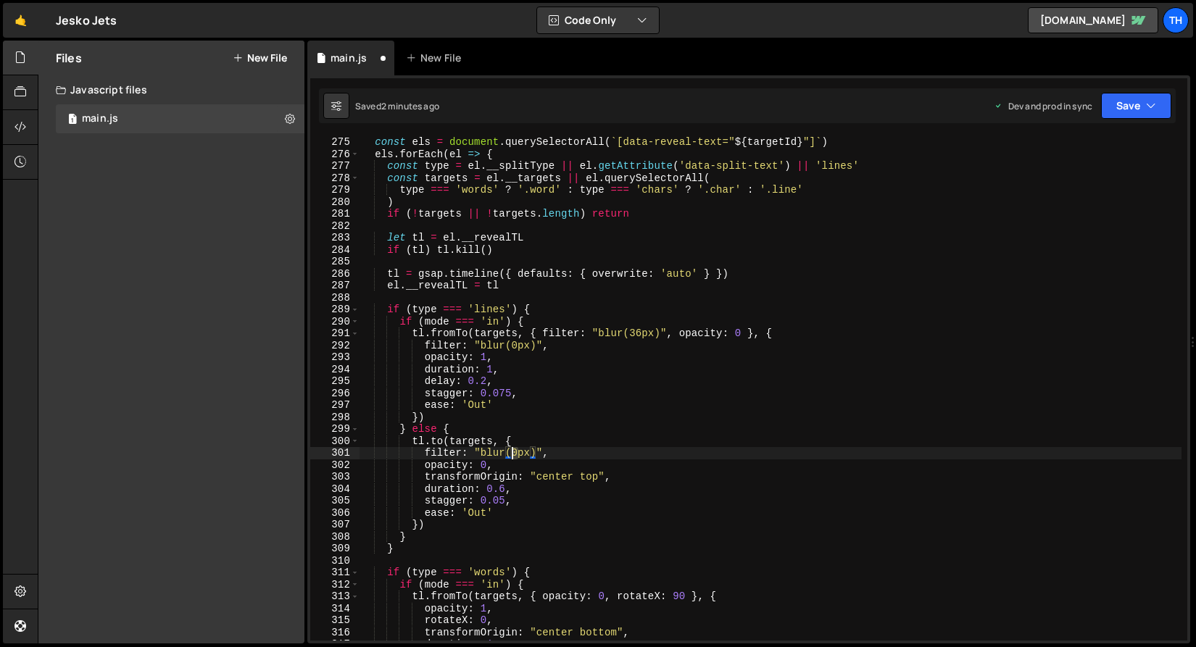
click at [511, 454] on div "const els = document . querySelectorAll ( ` [data-reveal-text=" ${ targetId } "…" at bounding box center [770, 400] width 822 height 528
click at [537, 437] on div "const els = document . querySelectorAll ( ` [data-reveal-text=" ${ targetId } "…" at bounding box center [770, 400] width 822 height 528
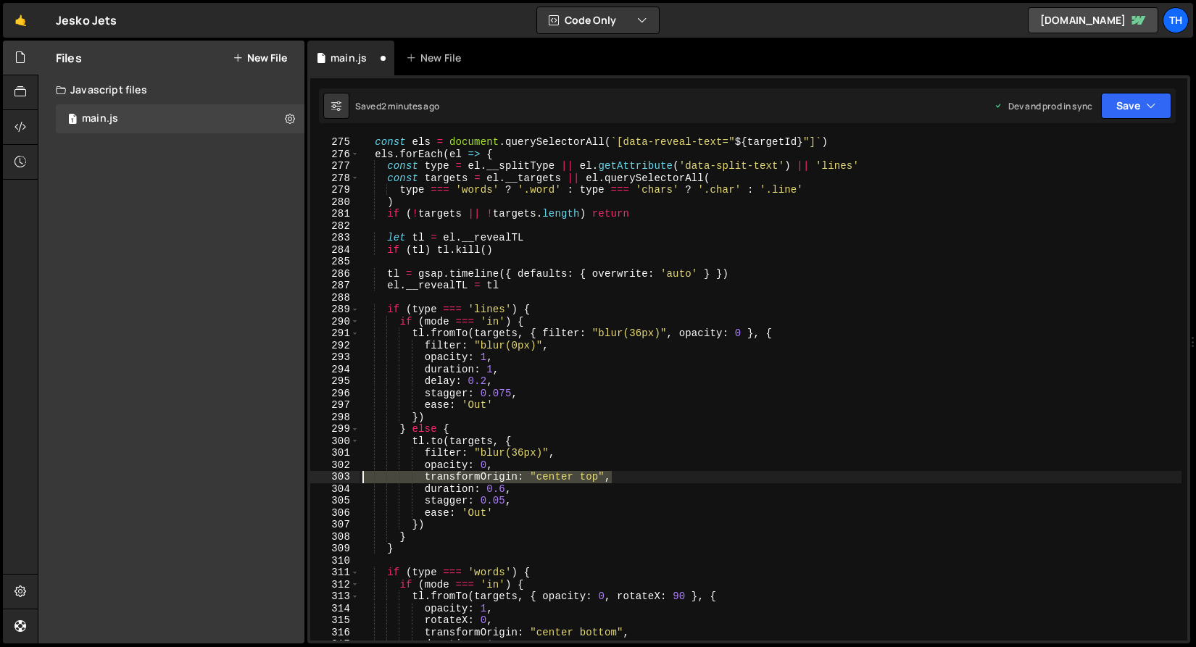
drag, startPoint x: 649, startPoint y: 475, endPoint x: 295, endPoint y: 475, distance: 353.6
click at [295, 475] on div "Files New File Javascript files 1 main.js 0 CSS files Copy share link Edit File…" at bounding box center [617, 343] width 1158 height 604
type textarea "transformOrigin: "center top","
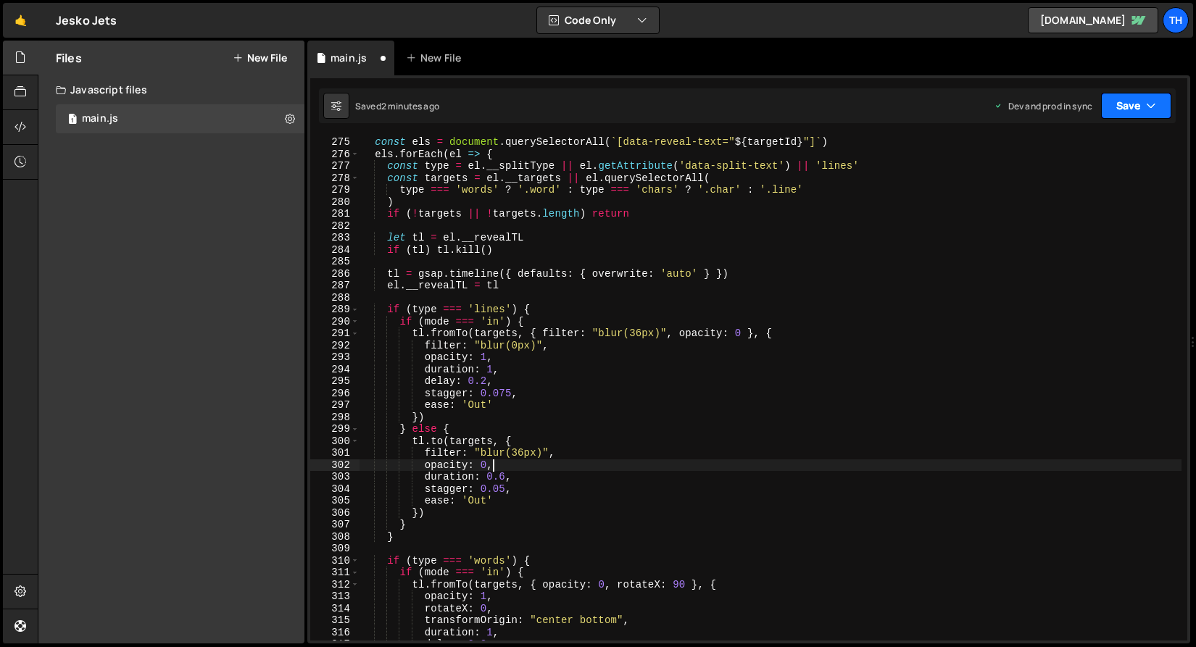
click at [1120, 107] on button "Save" at bounding box center [1136, 106] width 70 height 26
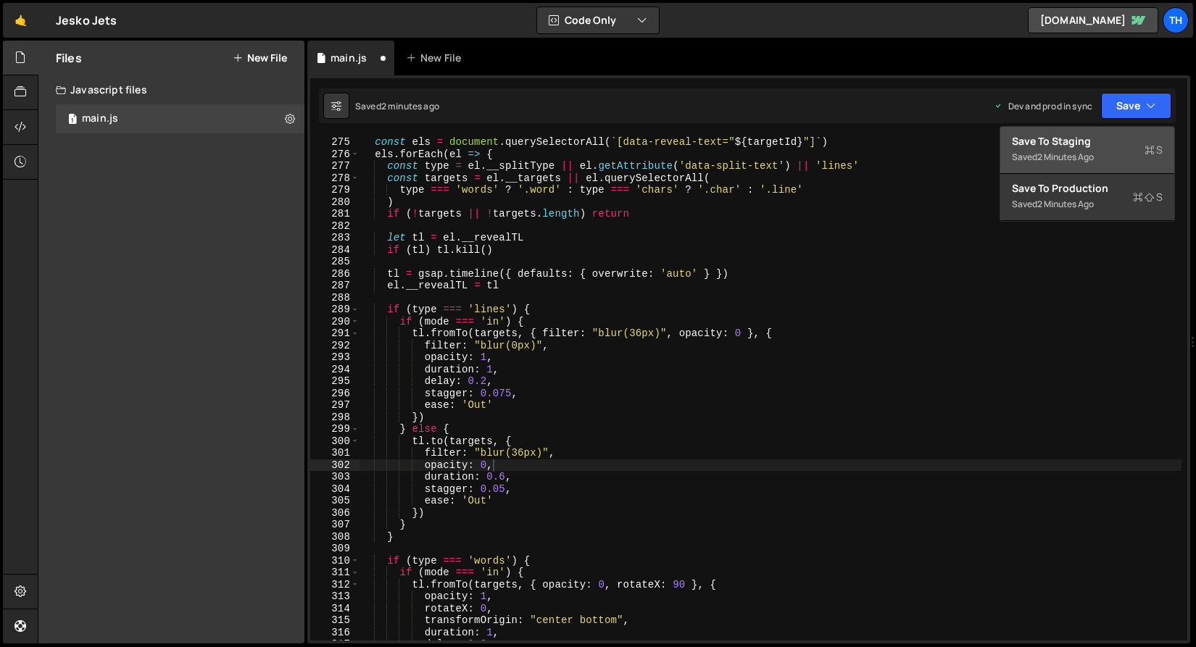
click at [1109, 142] on div "Save to Staging S" at bounding box center [1087, 141] width 151 height 14
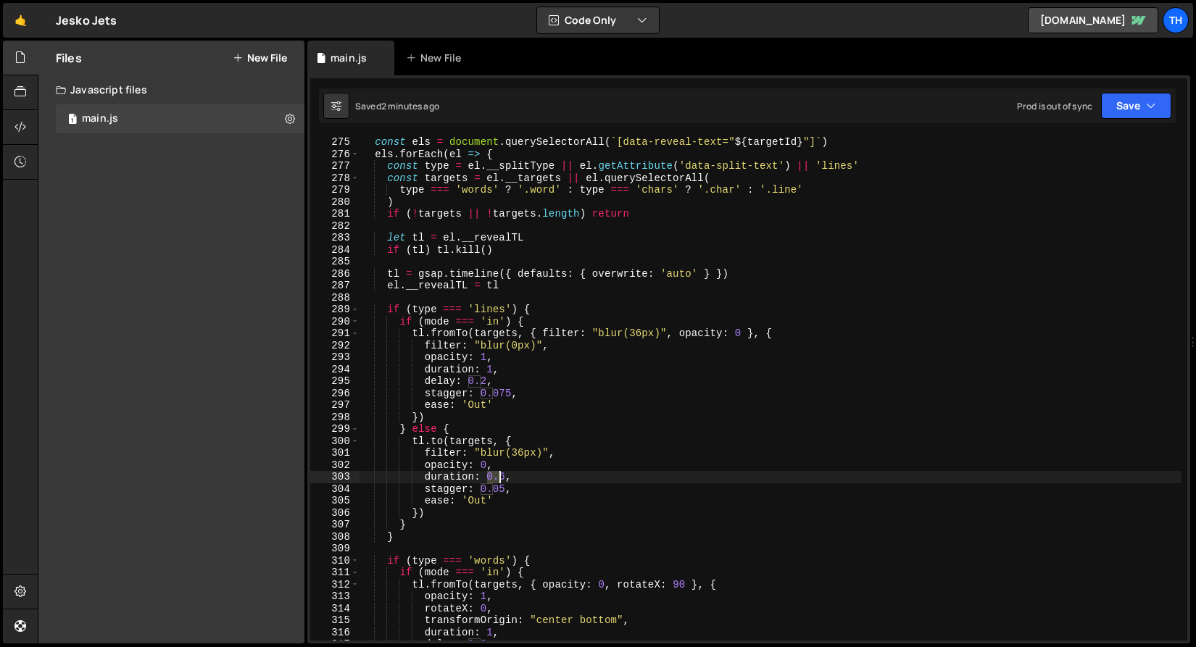
drag, startPoint x: 488, startPoint y: 477, endPoint x: 504, endPoint y: 478, distance: 16.0
click at [504, 478] on div "const els = document . querySelectorAll ( ` [data-reveal-text=" ${ targetId } "…" at bounding box center [770, 400] width 822 height 528
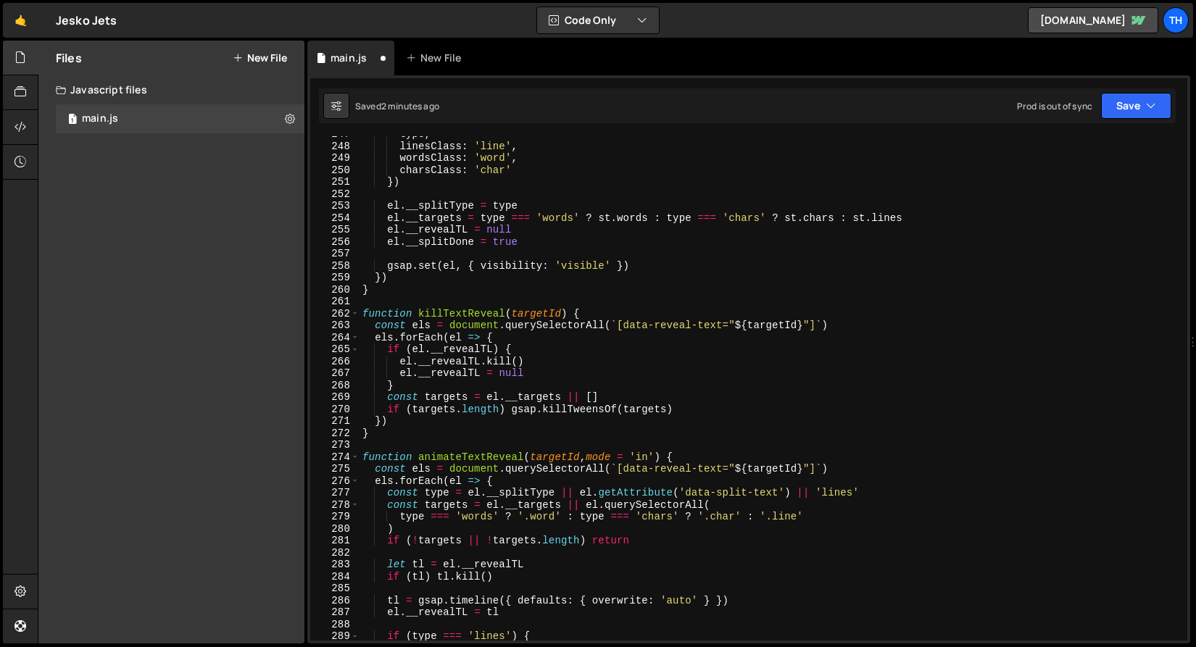
scroll to position [3178, 0]
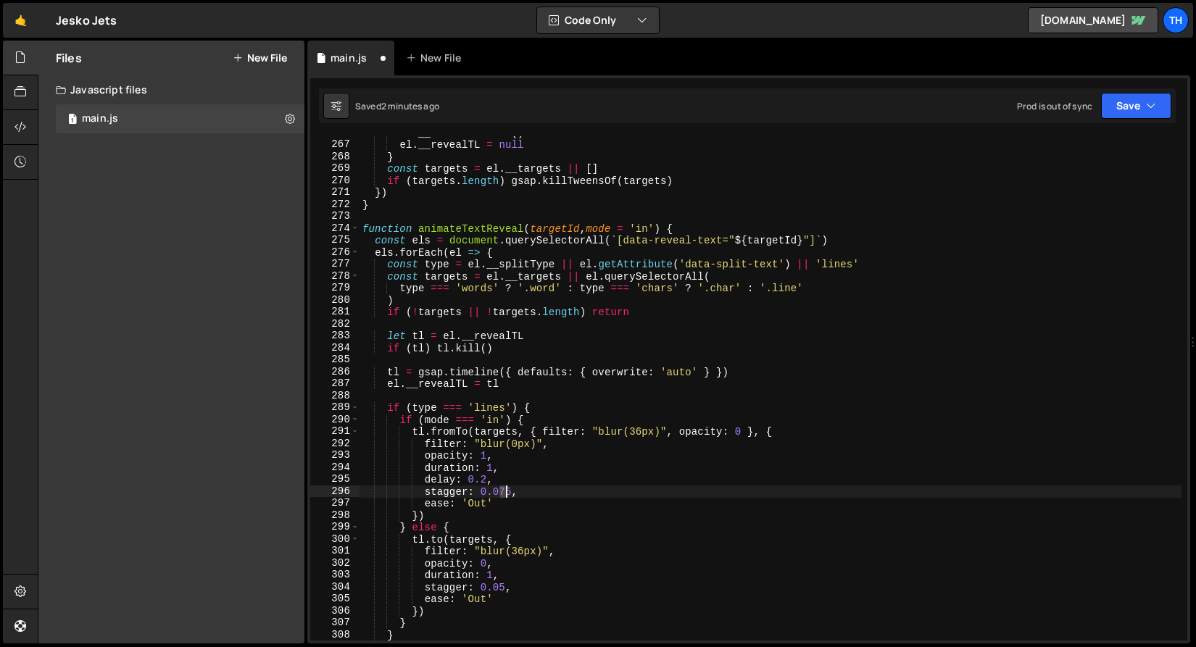
drag, startPoint x: 499, startPoint y: 491, endPoint x: 510, endPoint y: 493, distance: 11.0
click at [510, 493] on div "el . __revealTL . kill ( ) el . __revealTL = null } const targets = el . __targ…" at bounding box center [770, 391] width 822 height 528
click at [459, 540] on div "el . __revealTL . kill ( ) el . __revealTL = null } const targets = el . __targ…" at bounding box center [770, 391] width 822 height 528
drag, startPoint x: 480, startPoint y: 492, endPoint x: 507, endPoint y: 493, distance: 26.9
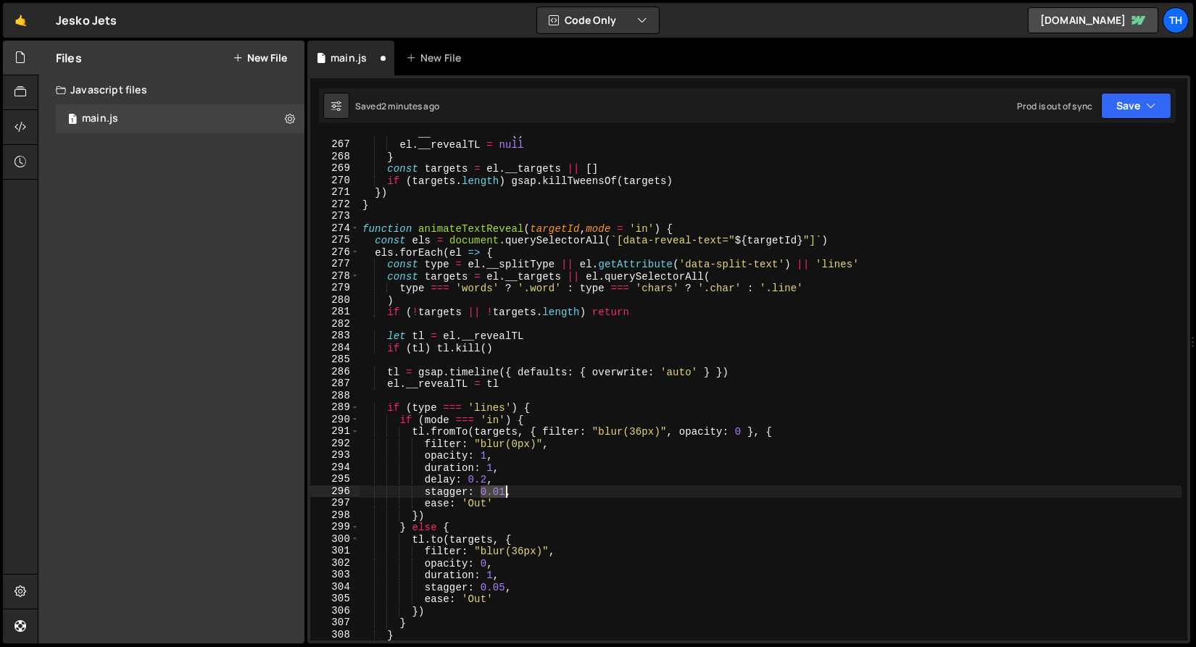
click at [507, 493] on div "el . __revealTL . kill ( ) el . __revealTL = null } const targets = el . __targ…" at bounding box center [770, 391] width 822 height 528
click at [467, 508] on div "el . __revealTL . kill ( ) el . __revealTL = null } const targets = el . __targ…" at bounding box center [770, 391] width 822 height 528
drag, startPoint x: 501, startPoint y: 493, endPoint x: 509, endPoint y: 494, distance: 8.8
click at [509, 494] on div "el . __revealTL . kill ( ) el . __revealTL = null } const targets = el . __targ…" at bounding box center [770, 391] width 822 height 528
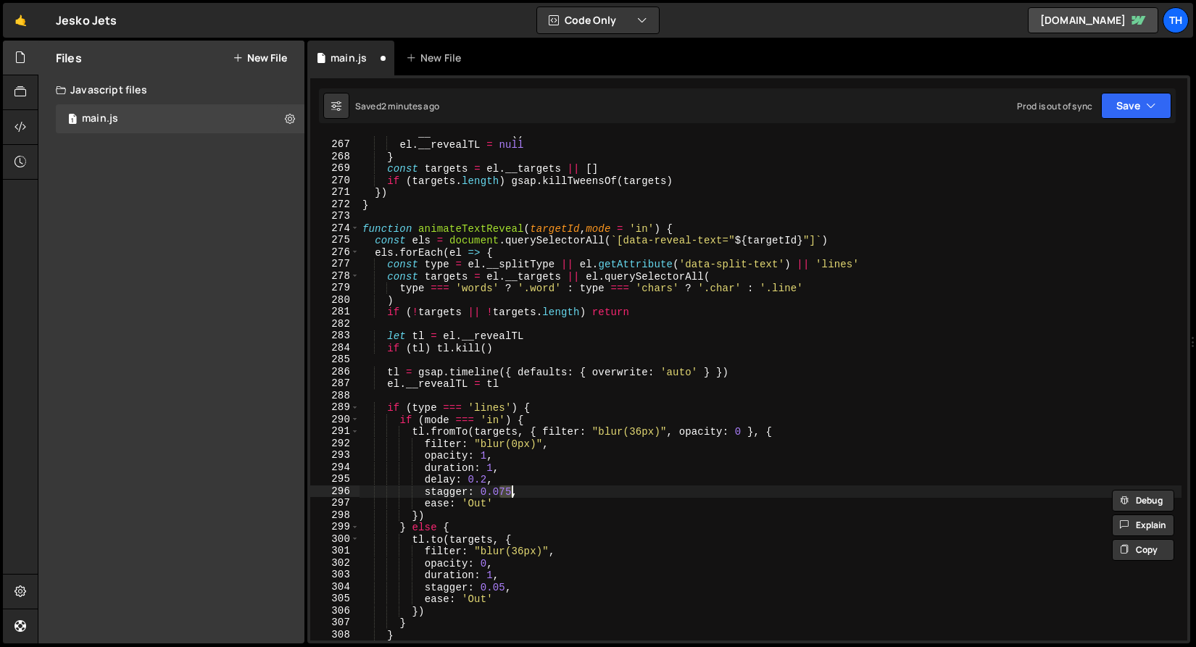
scroll to position [0, 9]
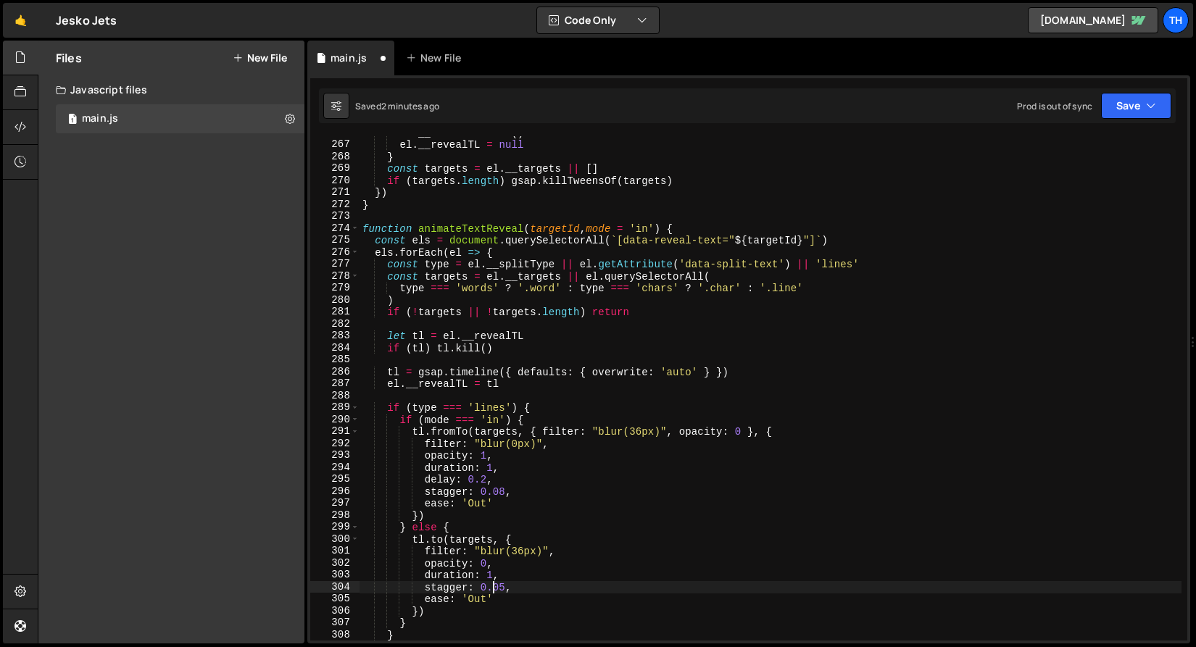
click at [501, 586] on div "el . __revealTL . kill ( ) el . __revealTL = null } const targets = el . __targ…" at bounding box center [770, 391] width 822 height 528
click at [500, 583] on div "el . __revealTL . kill ( ) el . __revealTL = null } const targets = el . __targ…" at bounding box center [770, 388] width 822 height 504
click at [505, 589] on div "el . __revealTL . kill ( ) el . __revealTL = null } const targets = el . __targ…" at bounding box center [770, 391] width 822 height 528
click at [583, 476] on div "el . __revealTL . kill ( ) el . __revealTL = null } const targets = el . __targ…" at bounding box center [770, 391] width 822 height 528
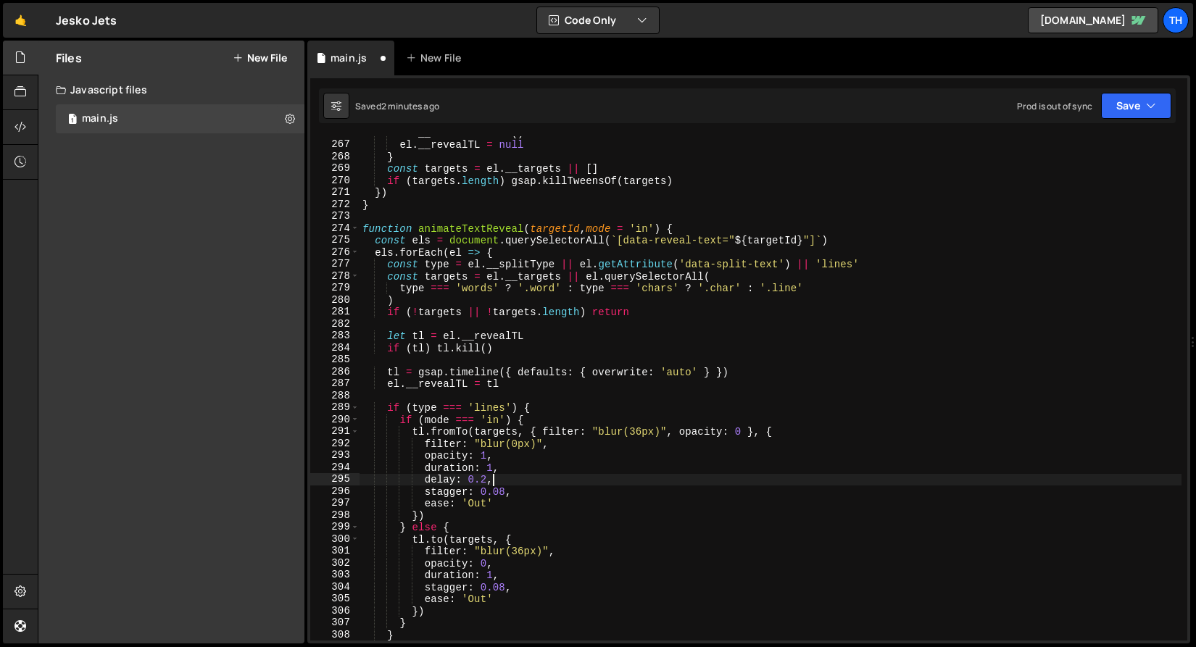
scroll to position [0, 8]
click at [1132, 104] on button "Save" at bounding box center [1136, 106] width 70 height 26
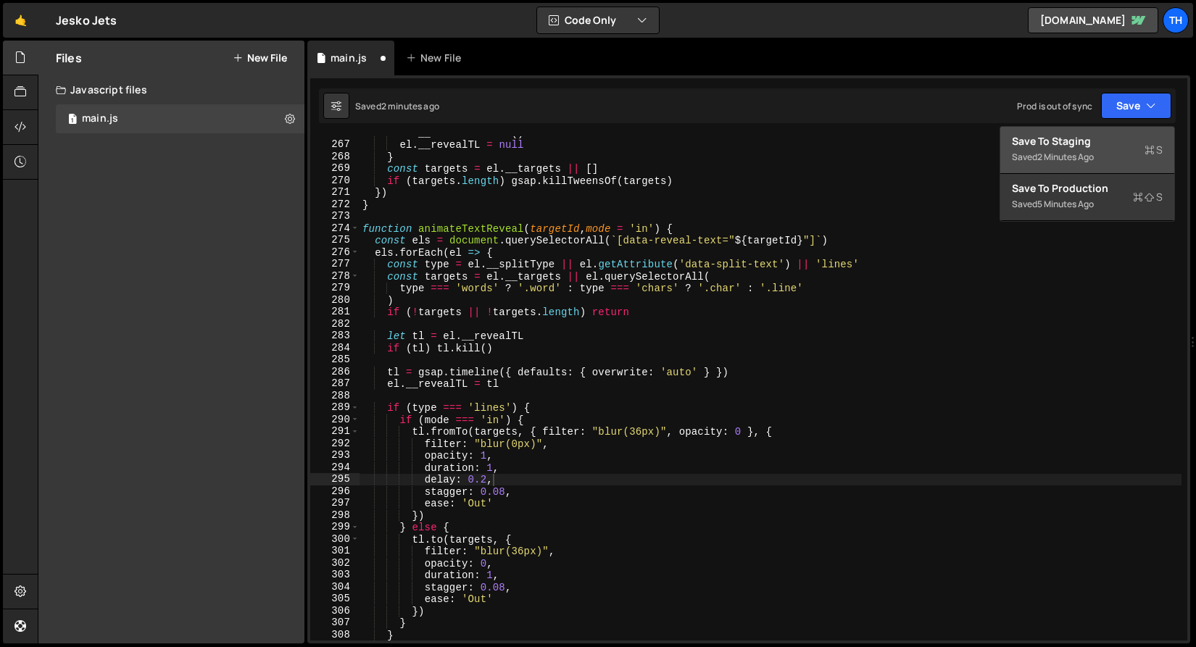
click at [1117, 151] on div "Saved 2 minutes ago" at bounding box center [1087, 157] width 151 height 17
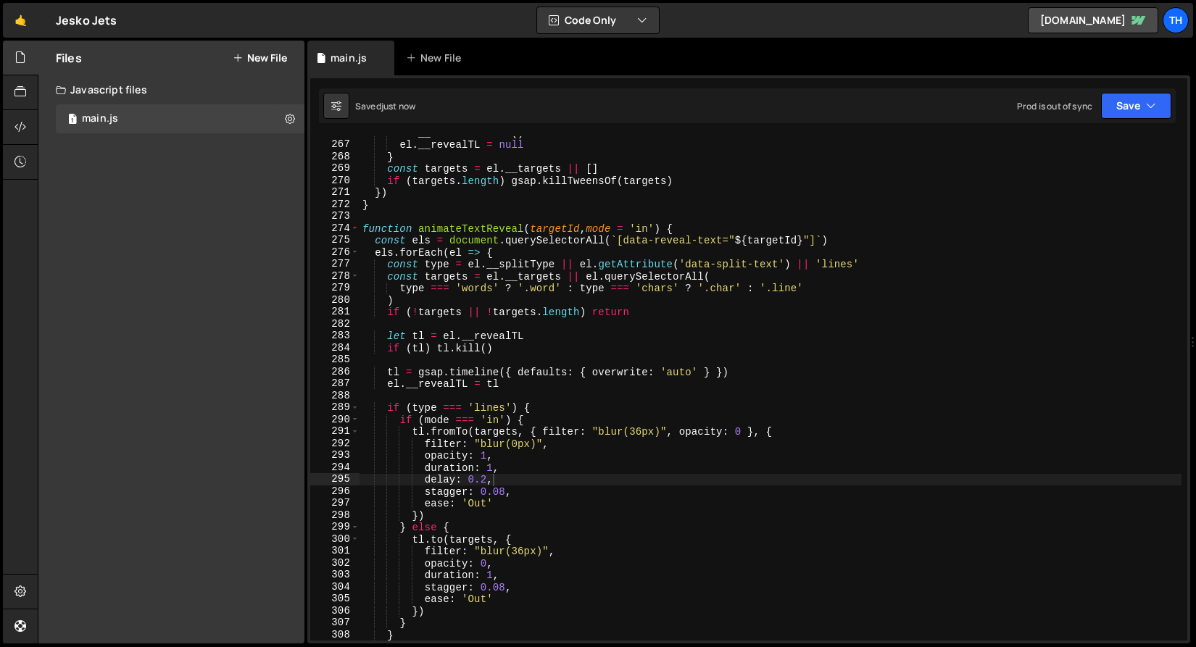
click at [423, 478] on div "el . __revealTL . kill ( ) el . __revealTL = null } const targets = el . __targ…" at bounding box center [770, 391] width 822 height 528
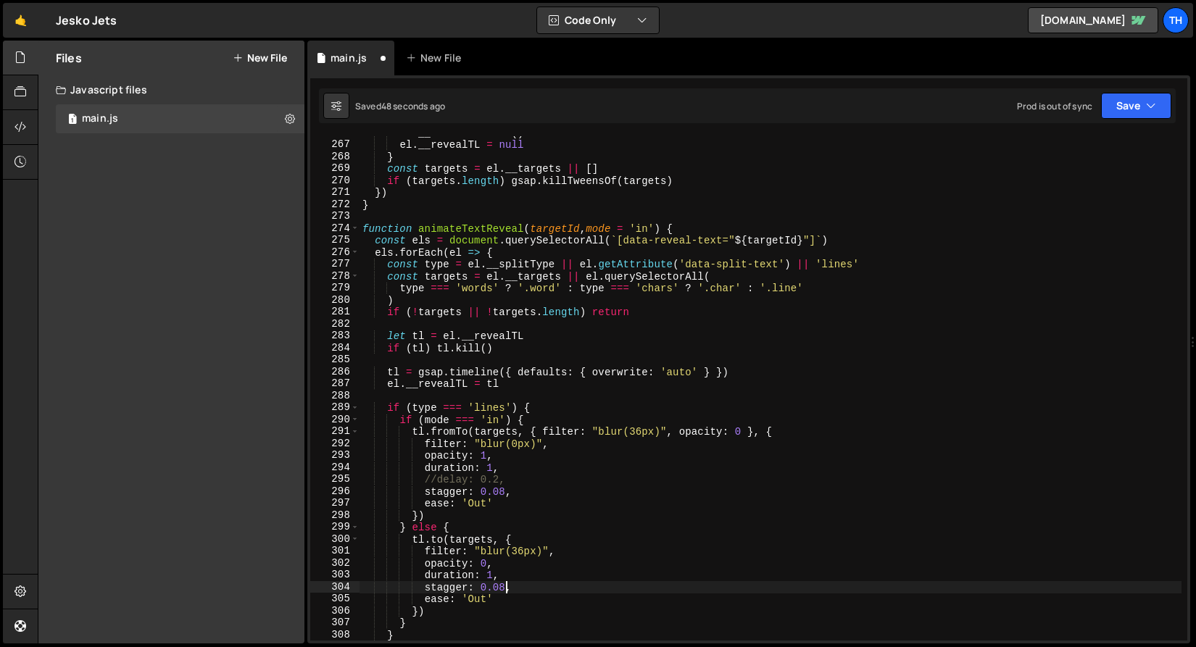
click at [504, 588] on div "el . __revealTL . kill ( ) el . __revealTL = null } const targets = el . __targ…" at bounding box center [770, 391] width 822 height 528
click at [488, 538] on div "el . __revealTL . kill ( ) el . __revealTL = null } const targets = el . __targ…" at bounding box center [770, 391] width 822 height 528
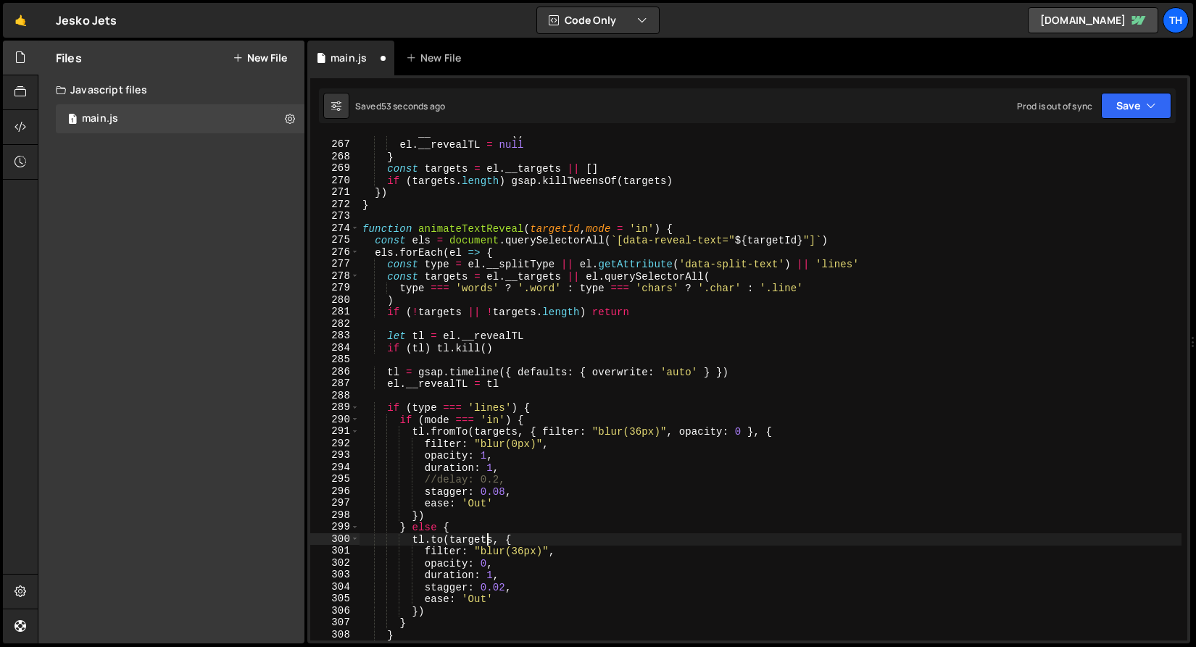
type textarea "tl.to(targets, {"
click at [1123, 125] on div "tl.to(targets, { 266 267 268 269 270 271 272 273 274 275 276 277 278 279 280 28…" at bounding box center [748, 359] width 883 height 568
click at [1125, 116] on button "Save" at bounding box center [1136, 106] width 70 height 26
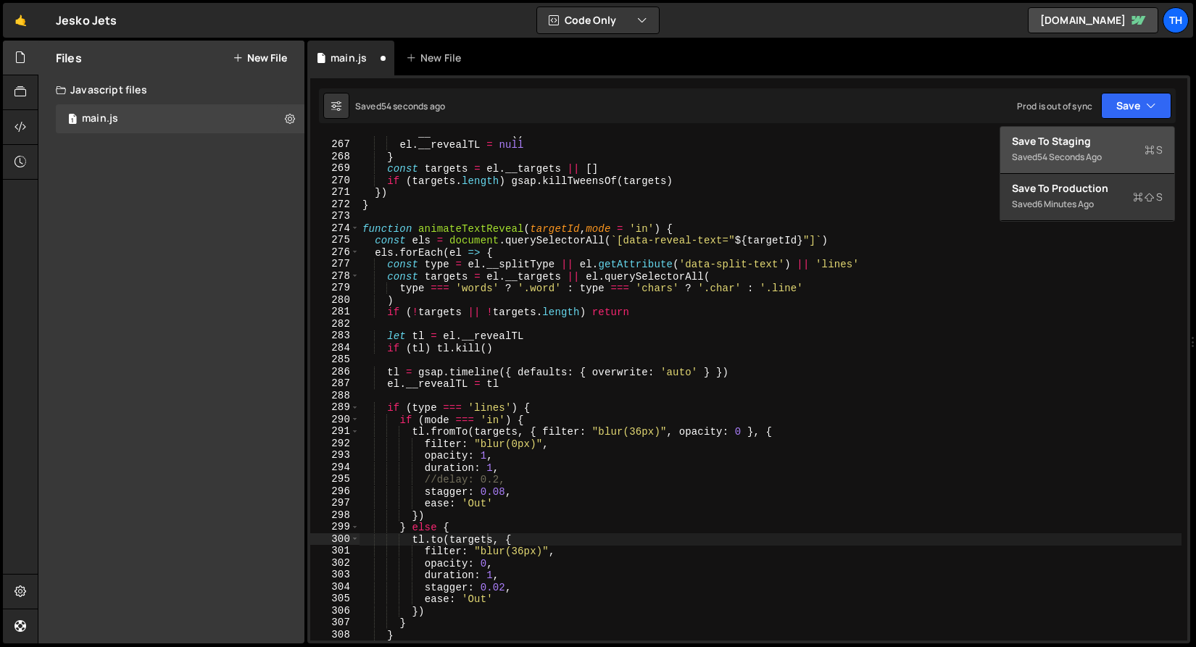
click at [1102, 141] on div "Save to Staging S" at bounding box center [1087, 141] width 151 height 14
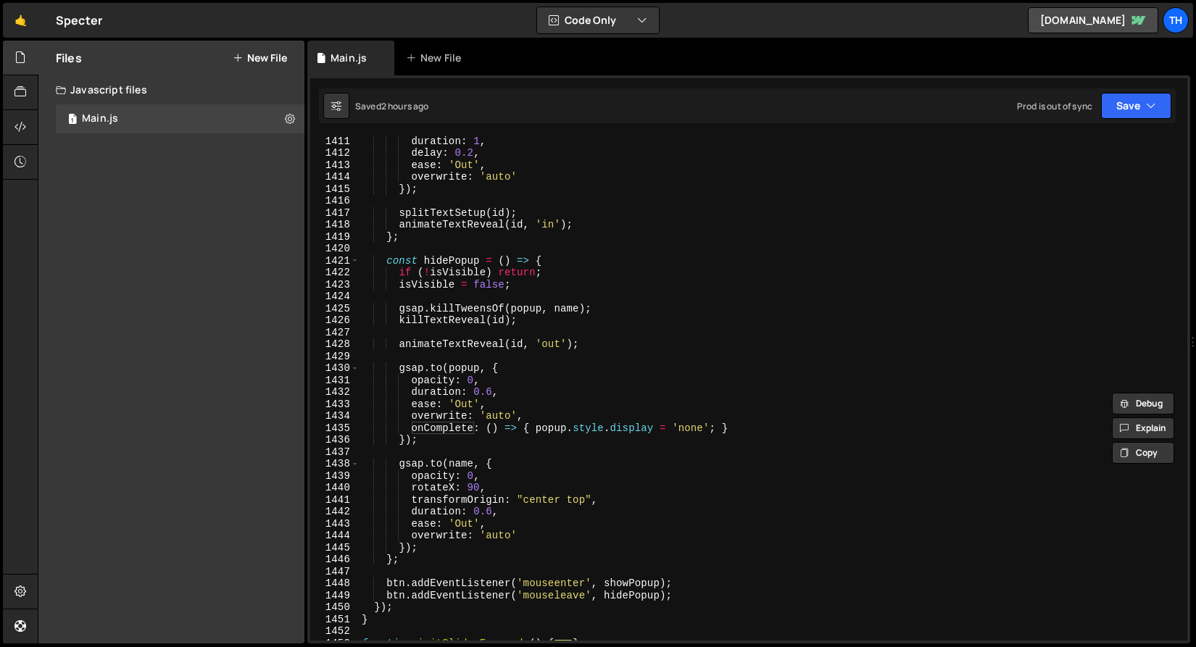
scroll to position [2647, 0]
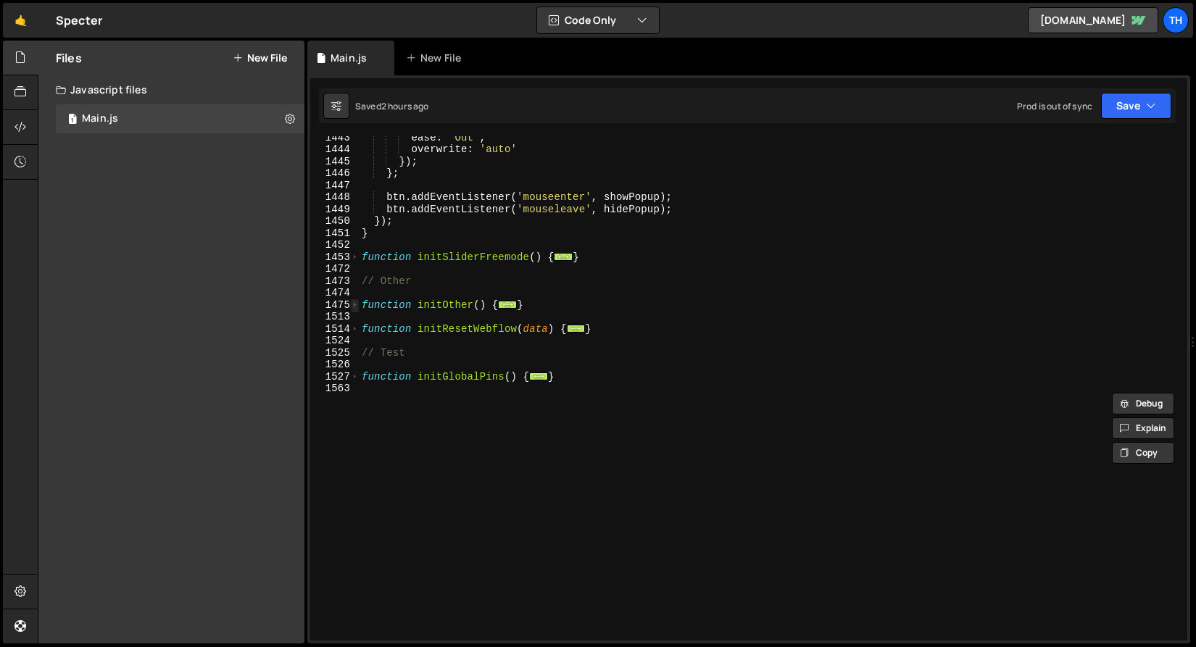
click at [357, 307] on span at bounding box center [355, 305] width 8 height 12
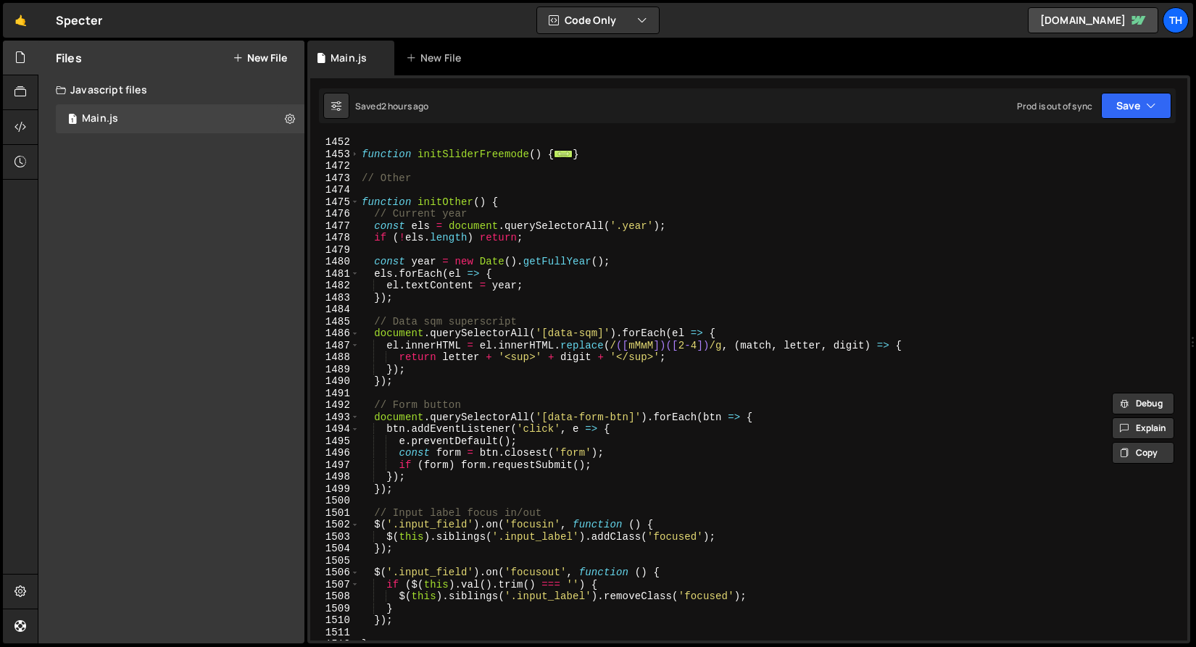
scroll to position [2750, 0]
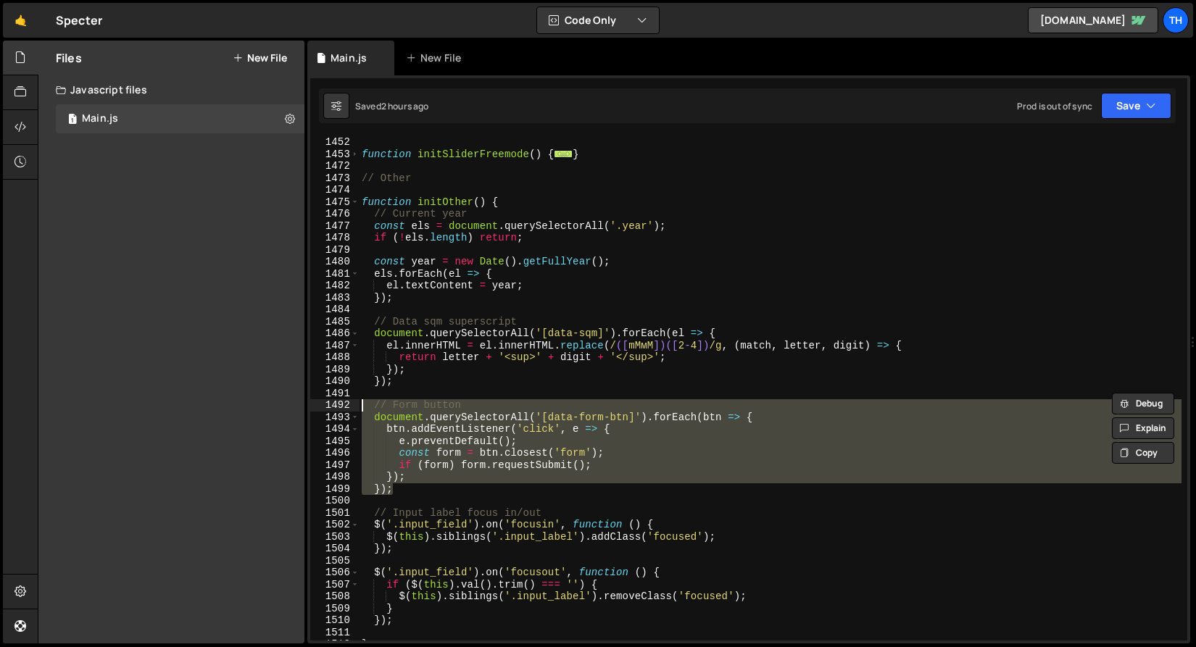
drag, startPoint x: 413, startPoint y: 489, endPoint x: 282, endPoint y: 407, distance: 154.6
click at [282, 407] on div "Files New File Javascript files 1 Main.js 0 CSS files Copy share link Edit File…" at bounding box center [617, 343] width 1158 height 604
type textarea "// Form button document.querySelectorAll('[data-form-btn]').forEach(btn => {"
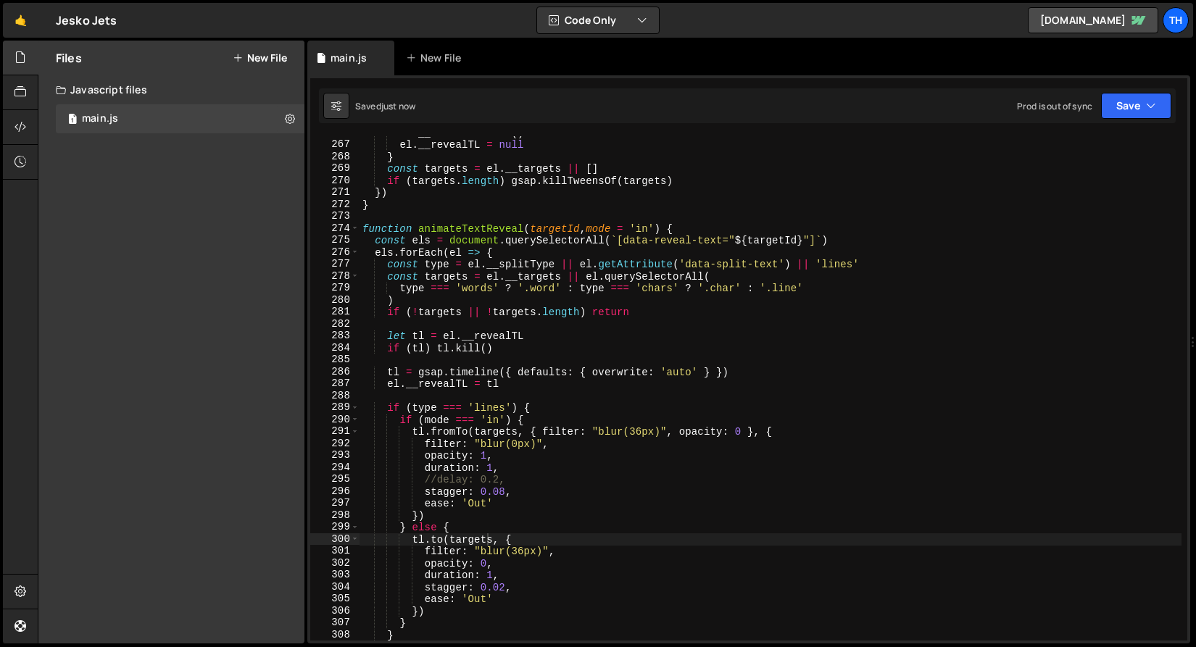
scroll to position [3178, 0]
click at [478, 597] on div "el . __revealTL . kill ( ) el . __revealTL = null } const targets = el . __targ…" at bounding box center [770, 391] width 822 height 528
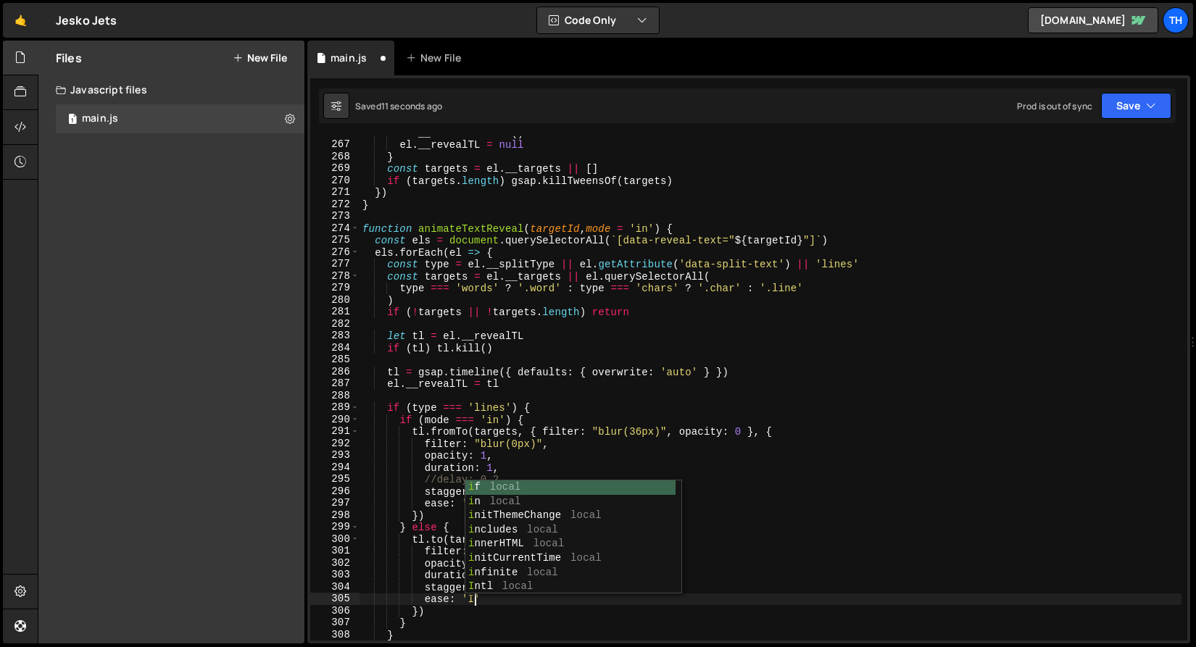
scroll to position [0, 8]
click at [1132, 116] on button "Save" at bounding box center [1136, 106] width 70 height 26
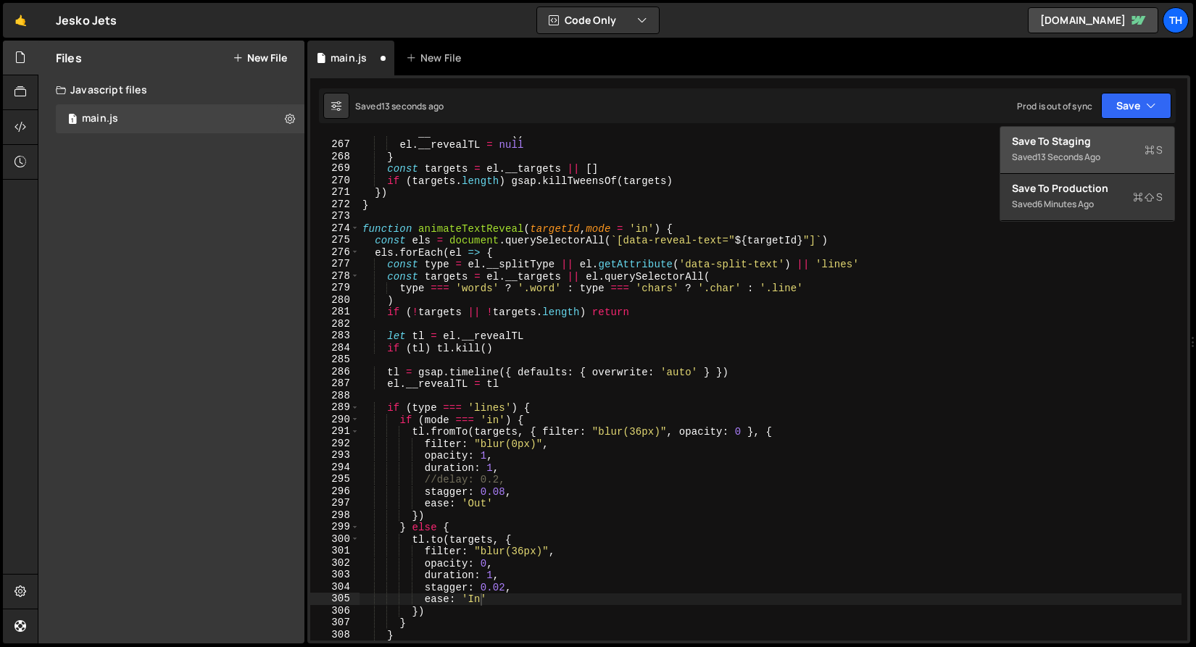
click at [1129, 146] on div "Save to Staging S" at bounding box center [1087, 141] width 151 height 14
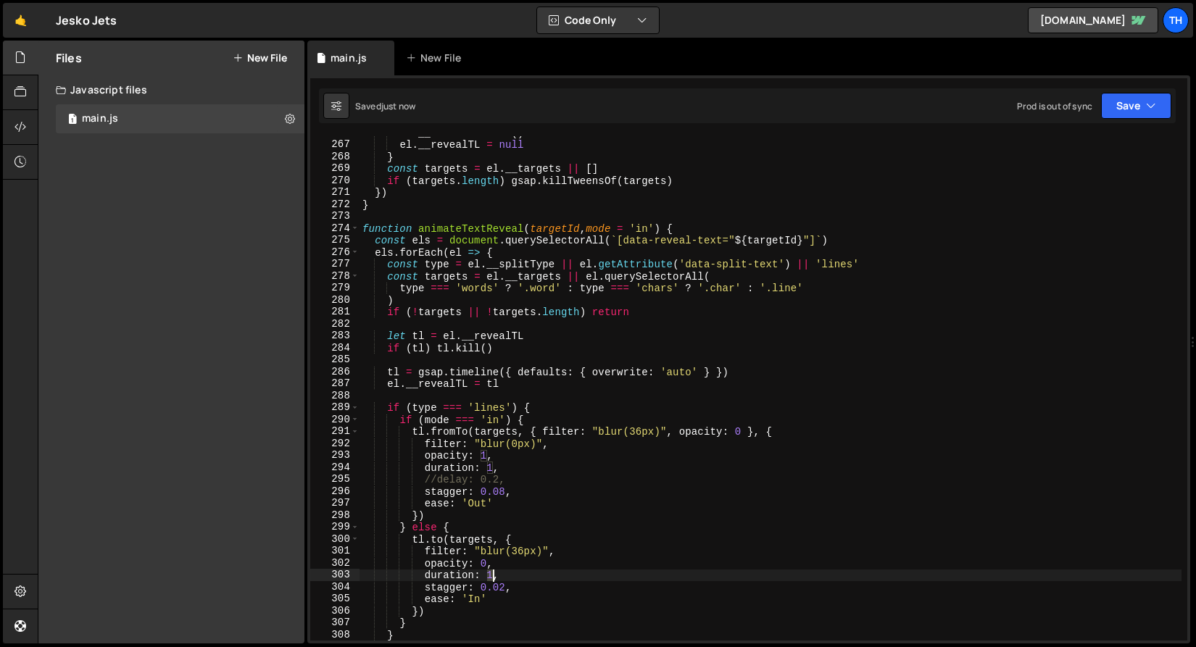
click at [491, 575] on div "el . __revealTL . kill ( ) el . __revealTL = null } const targets = el . __targ…" at bounding box center [770, 391] width 822 height 528
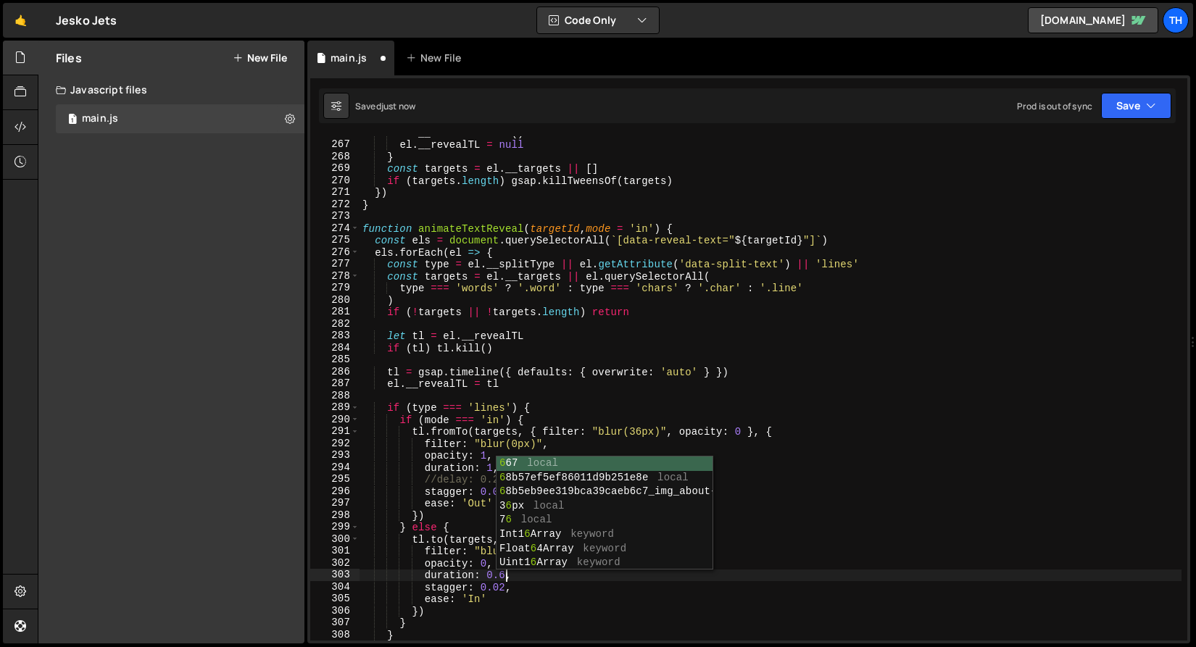
click at [486, 586] on div "el . __revealTL . kill ( ) el . __revealTL = null } const targets = el . __targ…" at bounding box center [770, 391] width 822 height 528
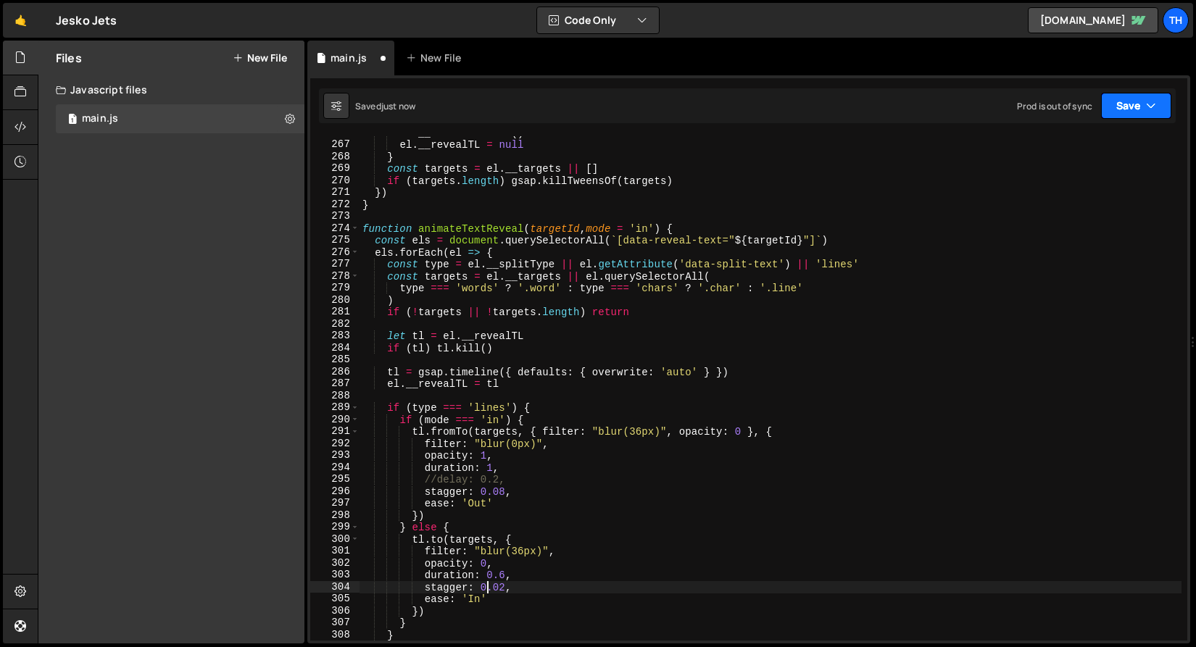
click at [1118, 117] on button "Save" at bounding box center [1136, 106] width 70 height 26
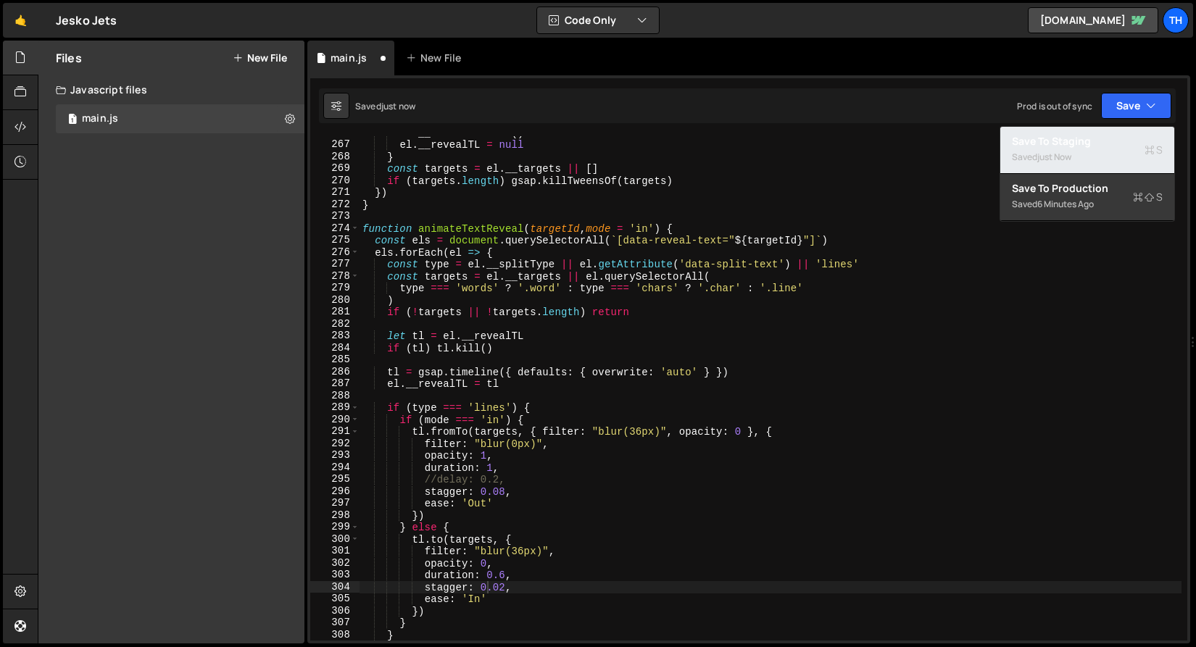
click at [1115, 140] on div "Save to Staging S" at bounding box center [1087, 141] width 151 height 14
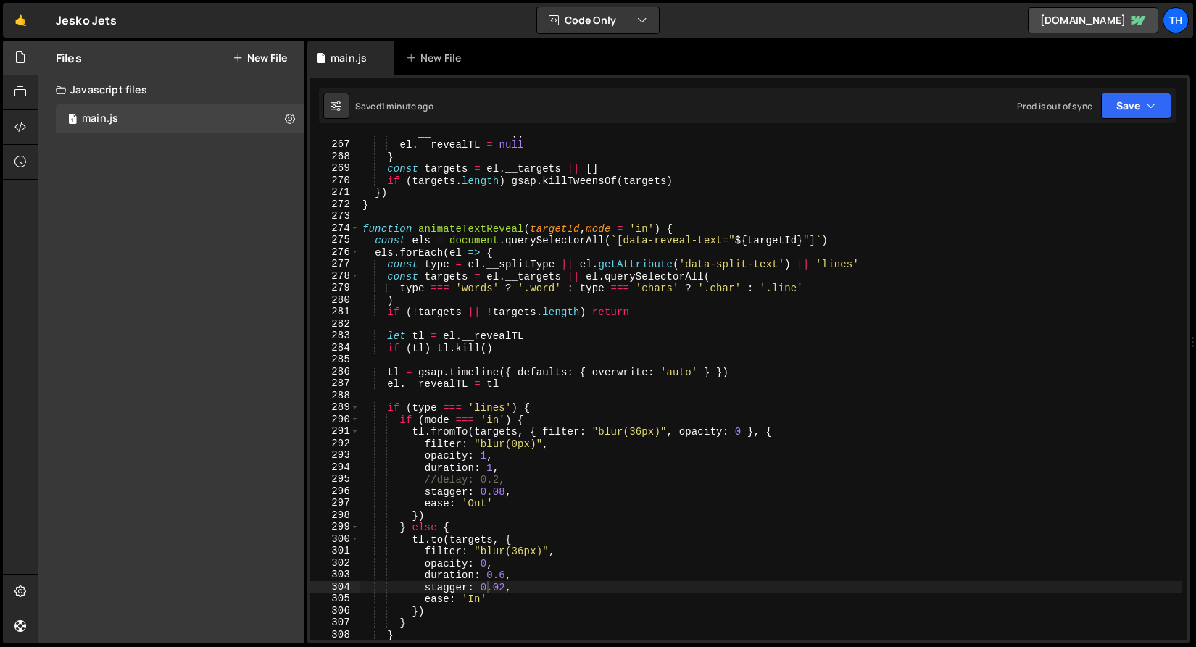
type textarea "//delay: 0.2,"
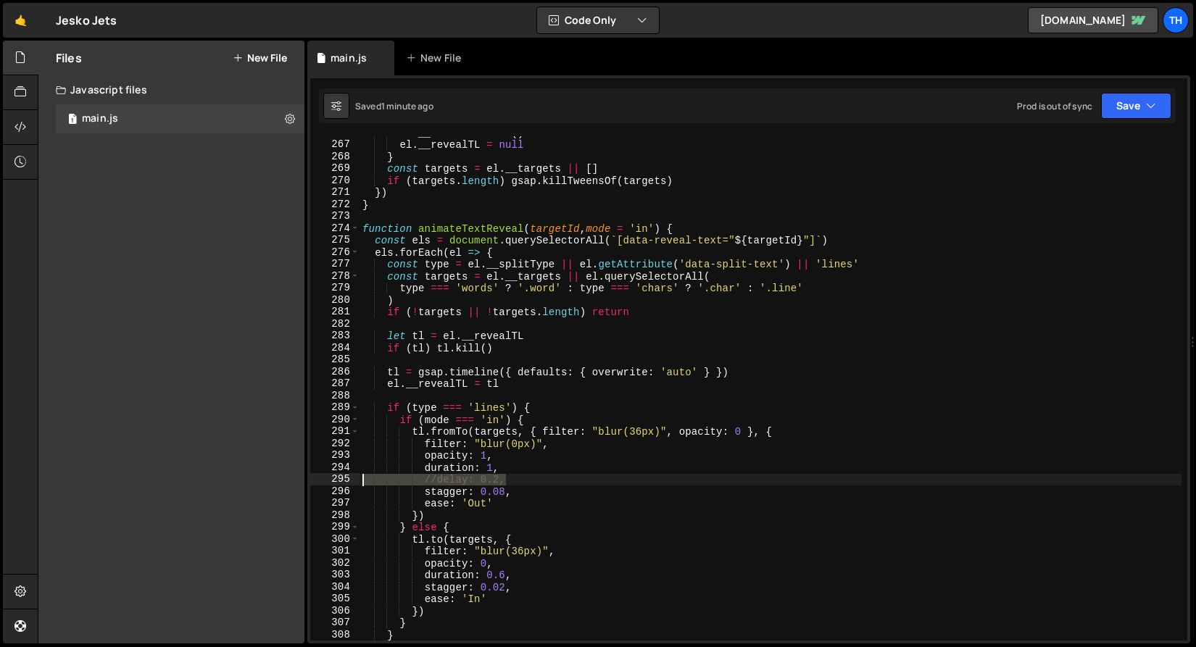
drag, startPoint x: 508, startPoint y: 478, endPoint x: 225, endPoint y: 479, distance: 282.6
click at [225, 479] on div "Files New File Javascript files 1 main.js 0 CSS files Copy share link Edit File…" at bounding box center [617, 343] width 1158 height 604
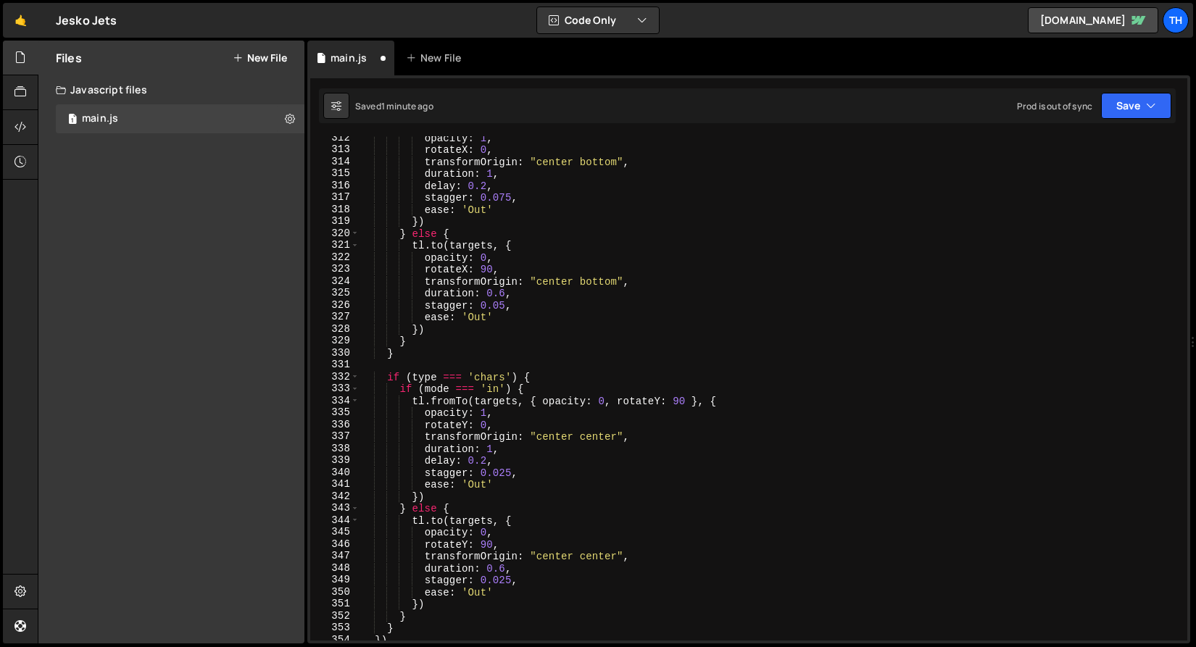
scroll to position [3849, 0]
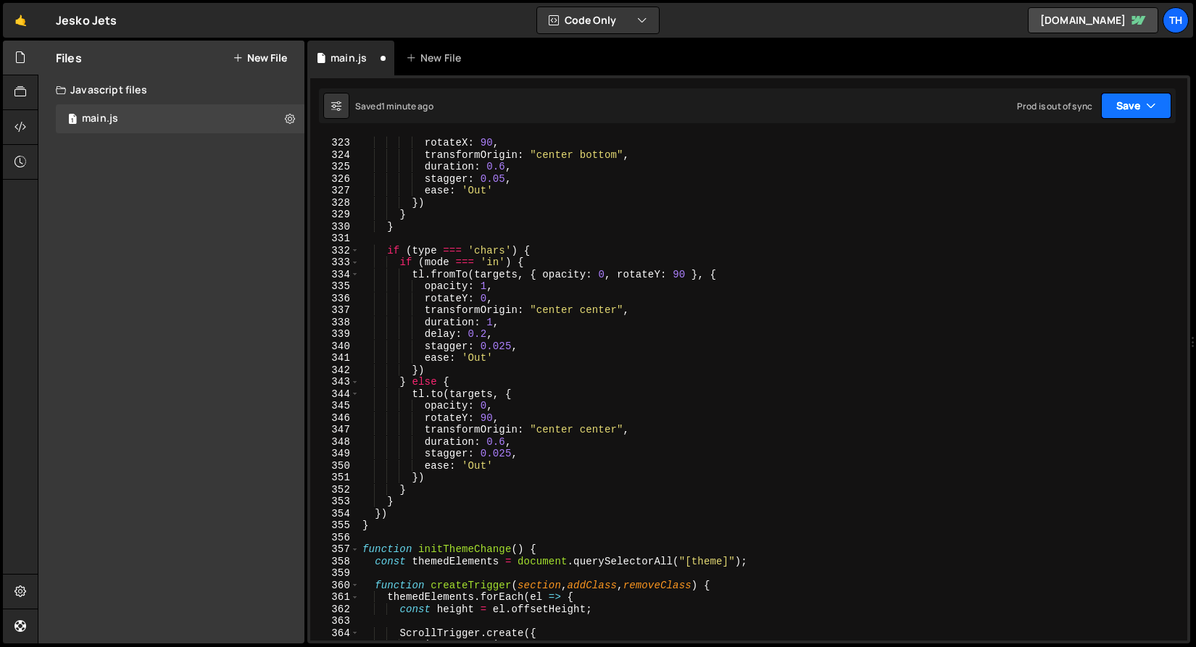
click at [1138, 112] on button "Save" at bounding box center [1136, 106] width 70 height 26
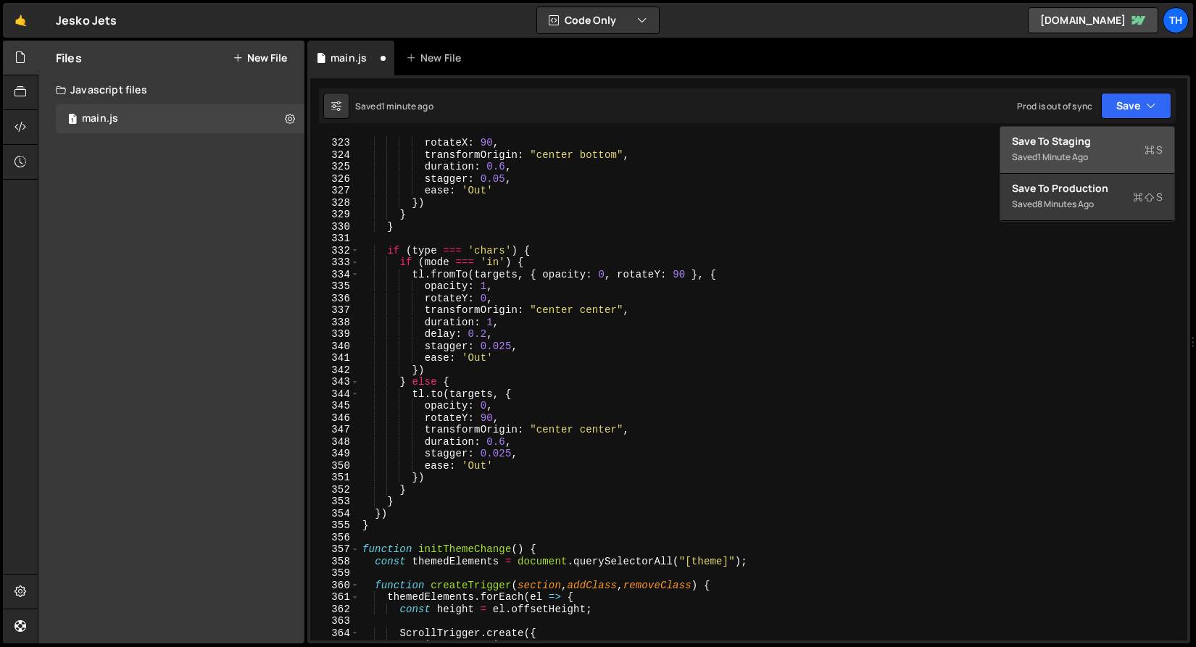
click at [1123, 143] on div "Save to Staging S" at bounding box center [1087, 141] width 151 height 14
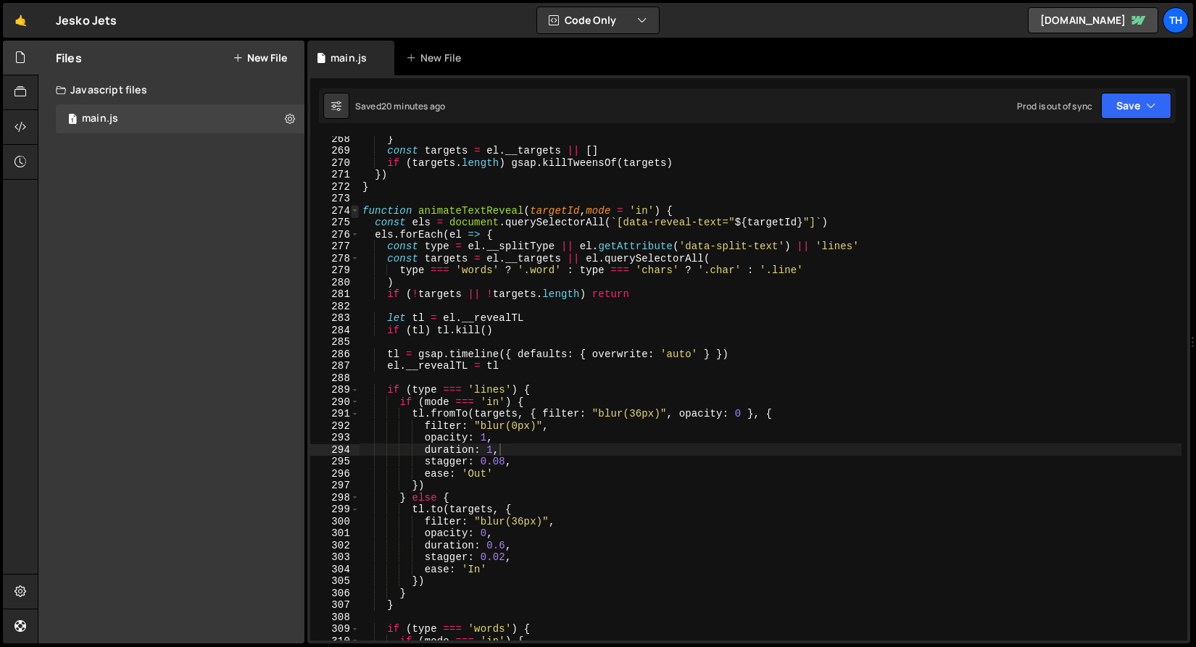
click at [357, 210] on span at bounding box center [355, 211] width 8 height 12
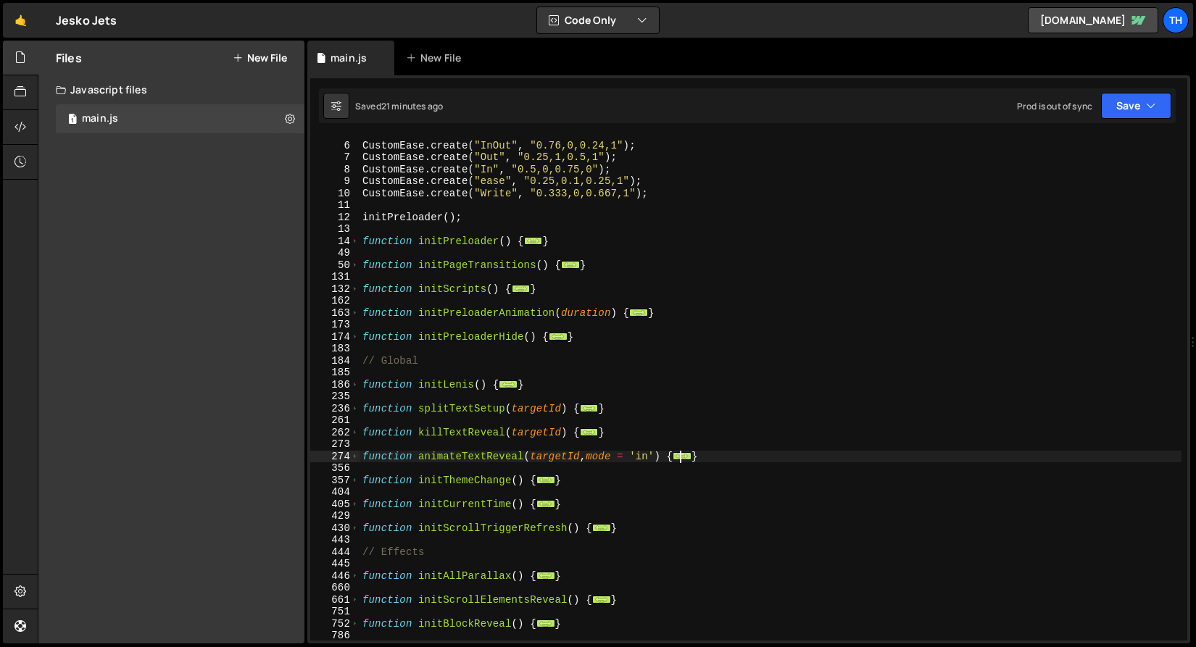
scroll to position [0, 0]
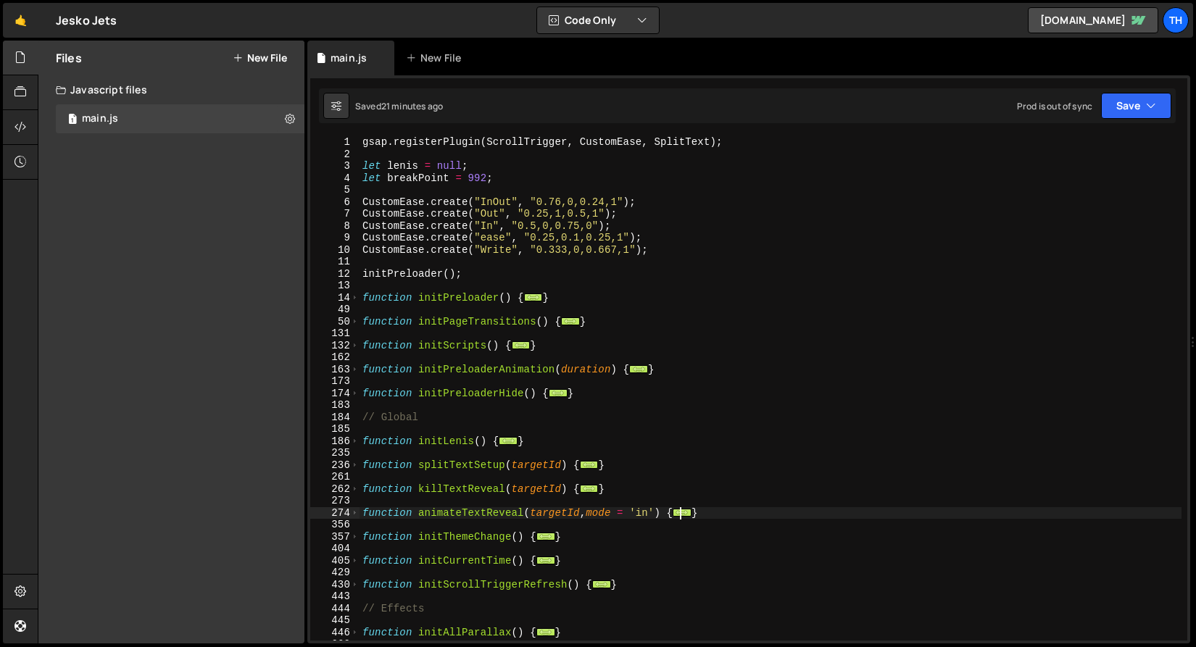
click at [346, 298] on div "14" at bounding box center [334, 298] width 49 height 12
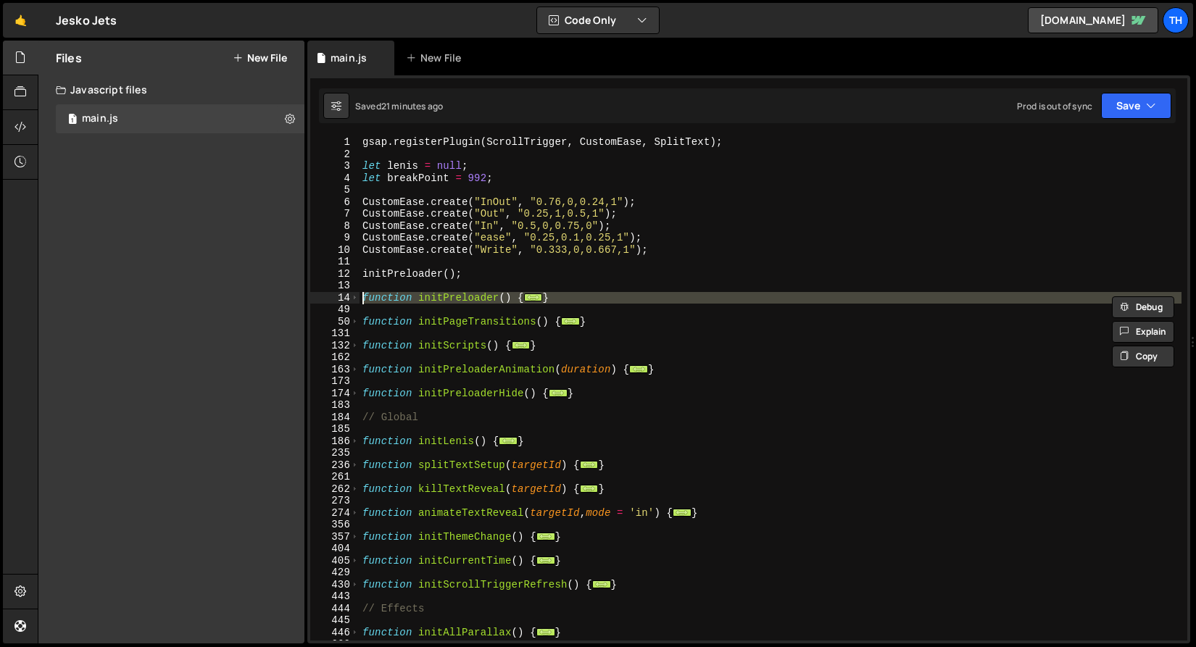
click at [360, 322] on div "gsap . registerPlugin ( ScrollTrigger , CustomEase , SplitText ) ; let [PERSON_…" at bounding box center [770, 400] width 822 height 528
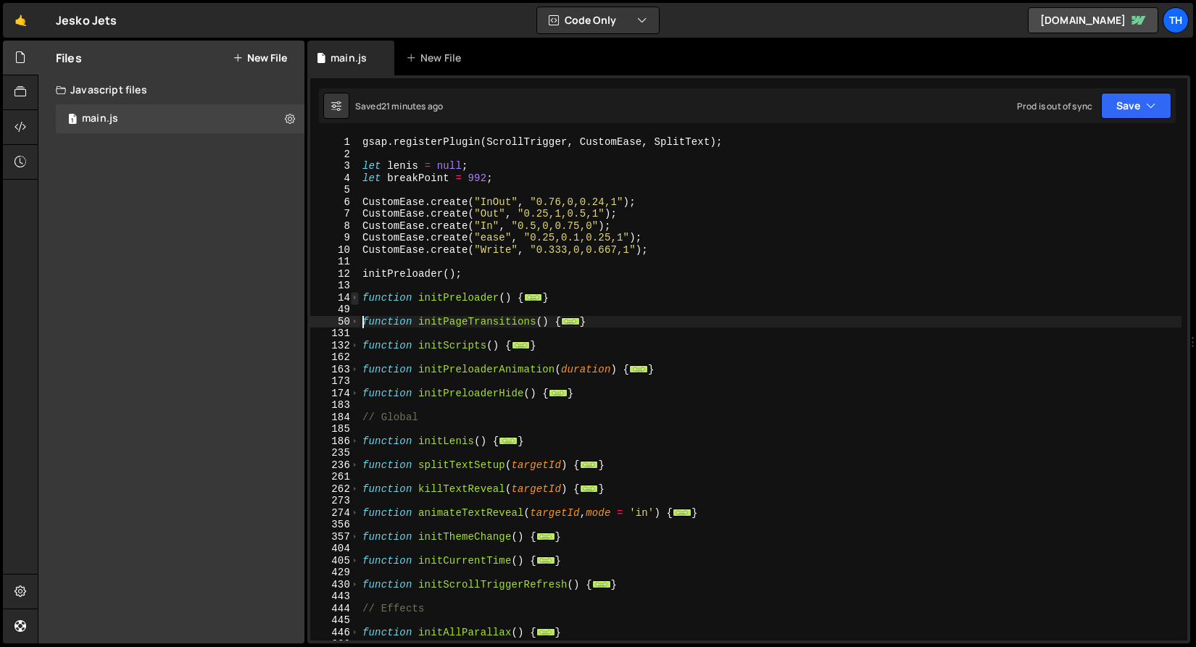
click at [353, 296] on span at bounding box center [355, 298] width 8 height 12
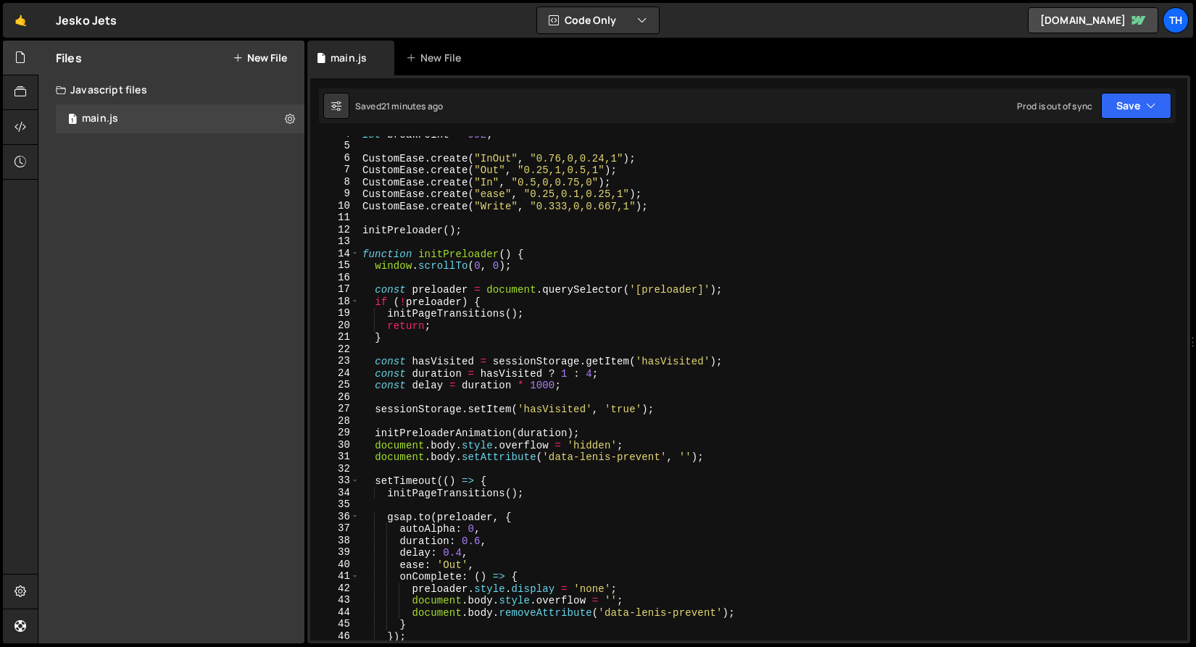
scroll to position [57, 0]
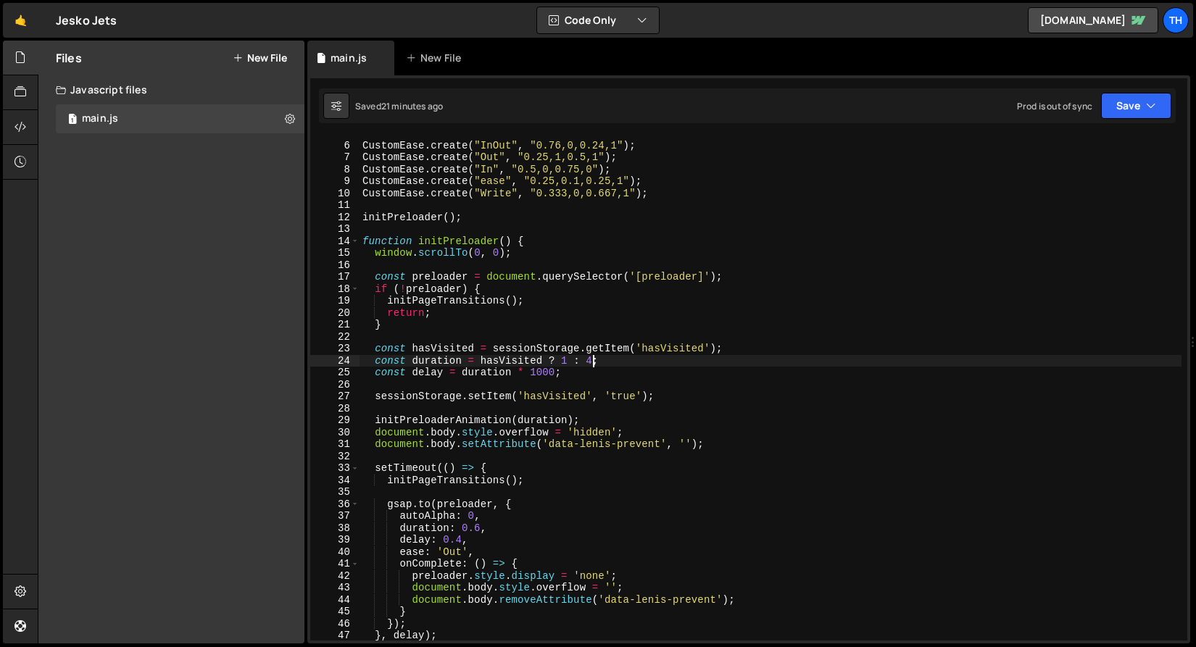
click at [591, 360] on div "CustomEase . create ( "InOut" , "0.76,0,0.24,1" ) ; CustomEase . create ( "Out"…" at bounding box center [770, 392] width 822 height 528
click at [1109, 109] on button "Save" at bounding box center [1136, 106] width 70 height 26
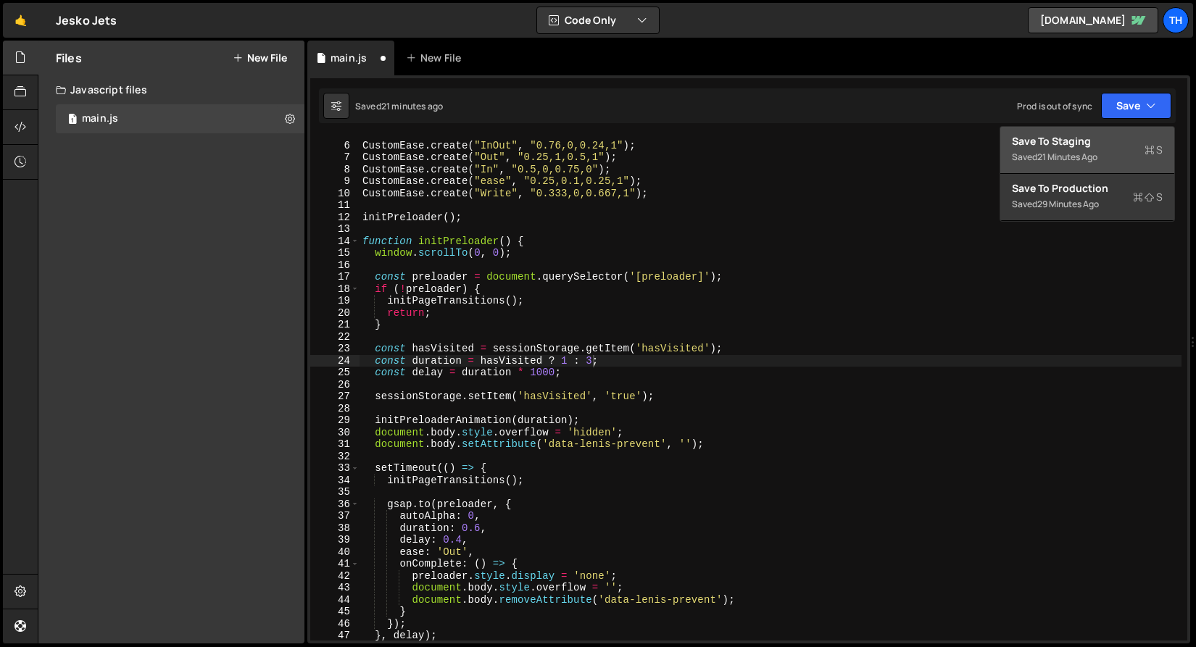
click at [1090, 134] on div "Save to Staging S" at bounding box center [1087, 141] width 151 height 14
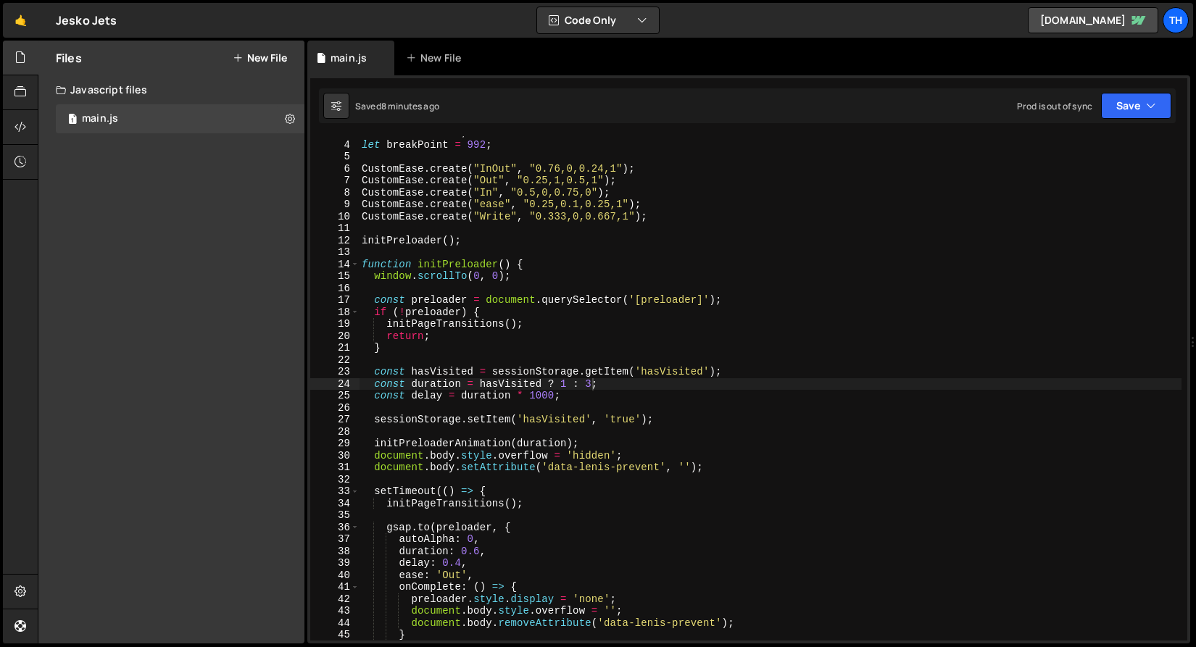
scroll to position [33, 0]
click at [510, 264] on div "let [PERSON_NAME] = null ; let breakPoint = 992 ; CustomEase . create ( "InOut"…" at bounding box center [770, 391] width 822 height 528
type textarea "}"
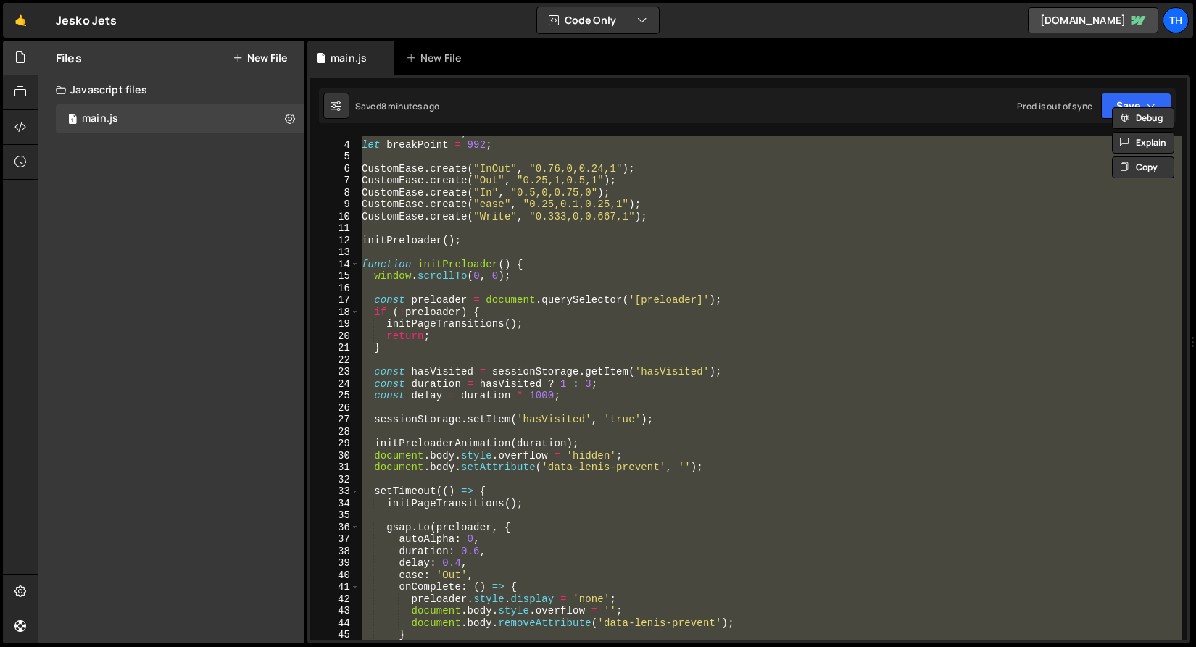
click at [428, 255] on div "let [PERSON_NAME] = null ; let breakPoint = 992 ; CustomEase . create ( "InOut"…" at bounding box center [770, 391] width 822 height 528
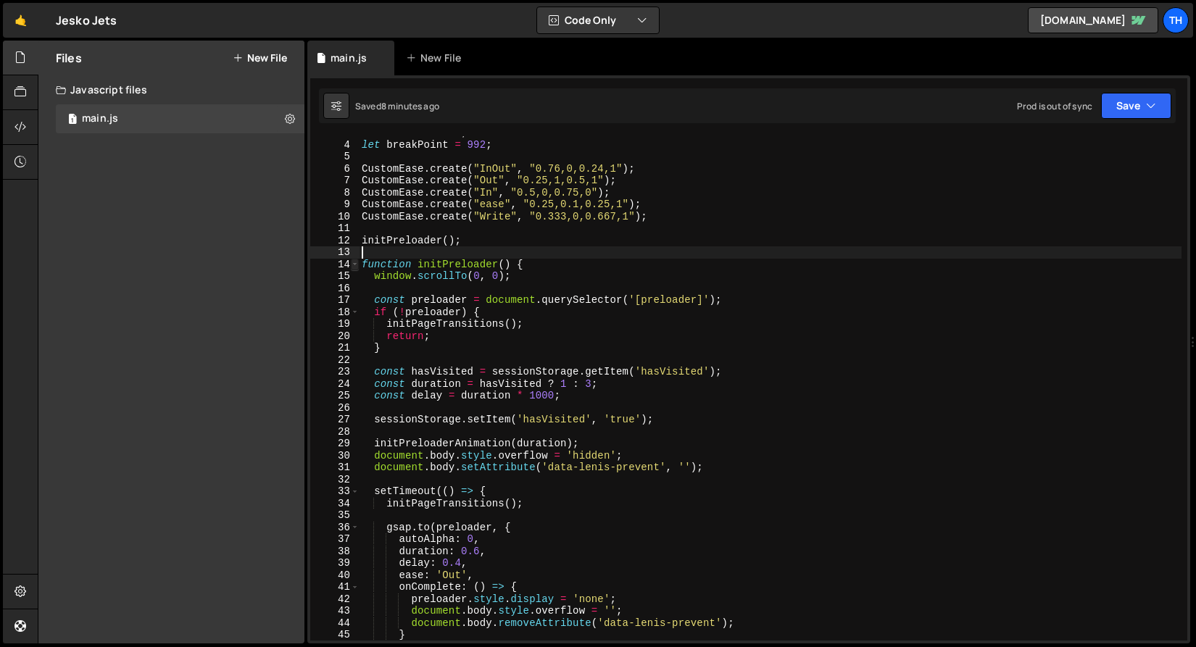
click at [357, 270] on span at bounding box center [355, 265] width 8 height 12
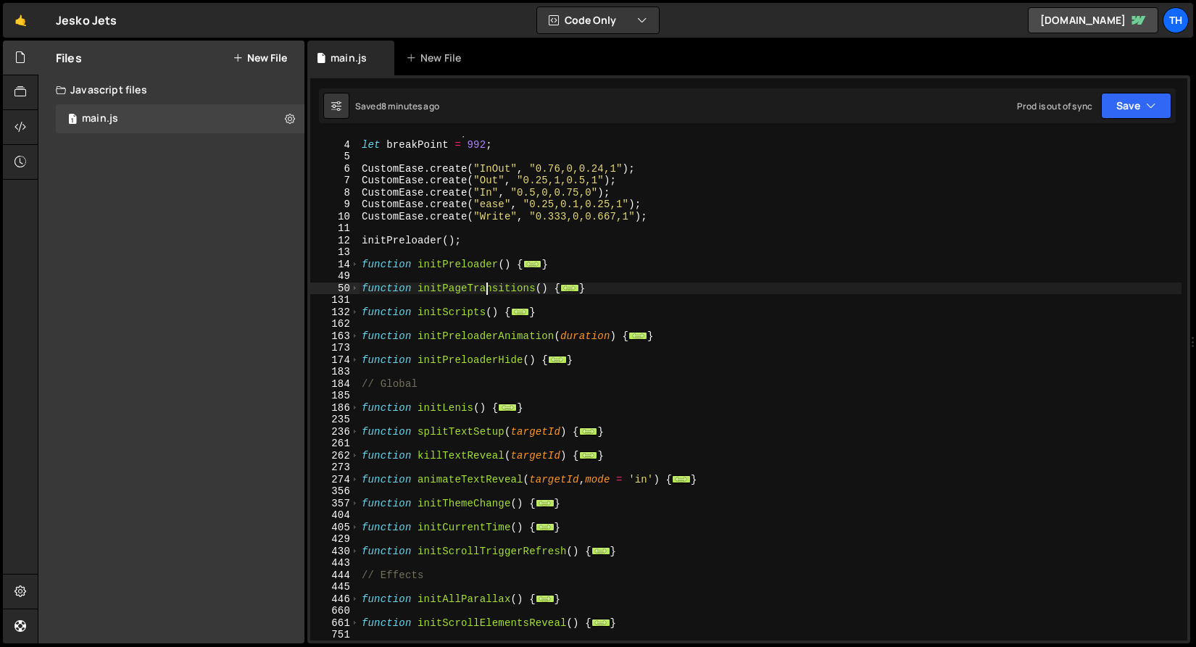
click at [486, 286] on div "let [PERSON_NAME] = null ; let breakPoint = 992 ; CustomEase . create ( "InOut"…" at bounding box center [770, 391] width 822 height 528
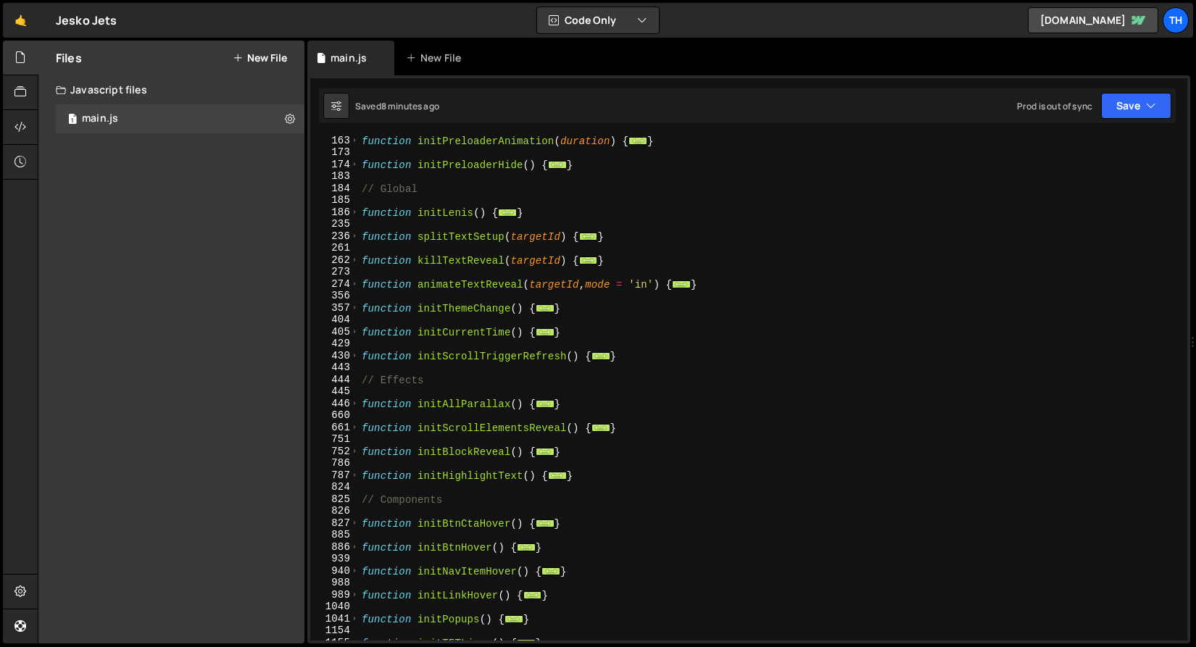
scroll to position [463, 0]
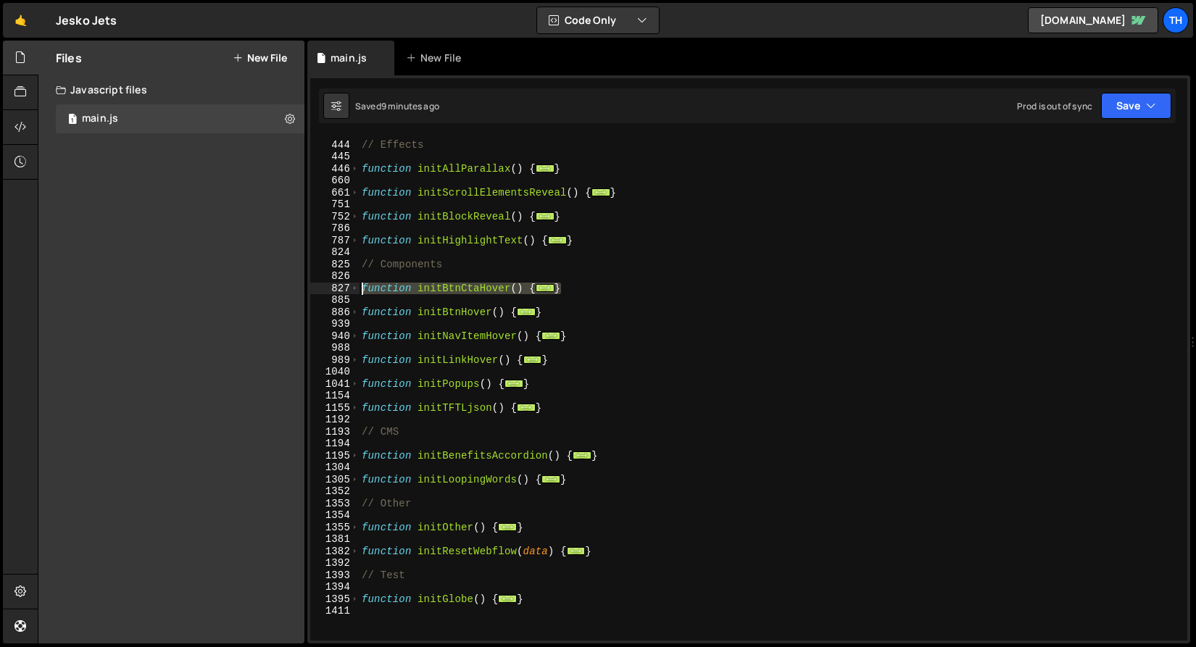
drag, startPoint x: 614, startPoint y: 290, endPoint x: 289, endPoint y: 287, distance: 324.7
click at [289, 287] on div "Files New File Javascript files 1 main.js 0 CSS files Copy share link Edit File…" at bounding box center [617, 343] width 1158 height 604
type textarea "function initBtnCtaHover() { // Button cta hover in/out"
click at [365, 376] on div "// Effects function initAllParallax ( ) { ... } function initScrollElementsReve…" at bounding box center [770, 391] width 822 height 528
click at [354, 382] on span at bounding box center [355, 384] width 8 height 12
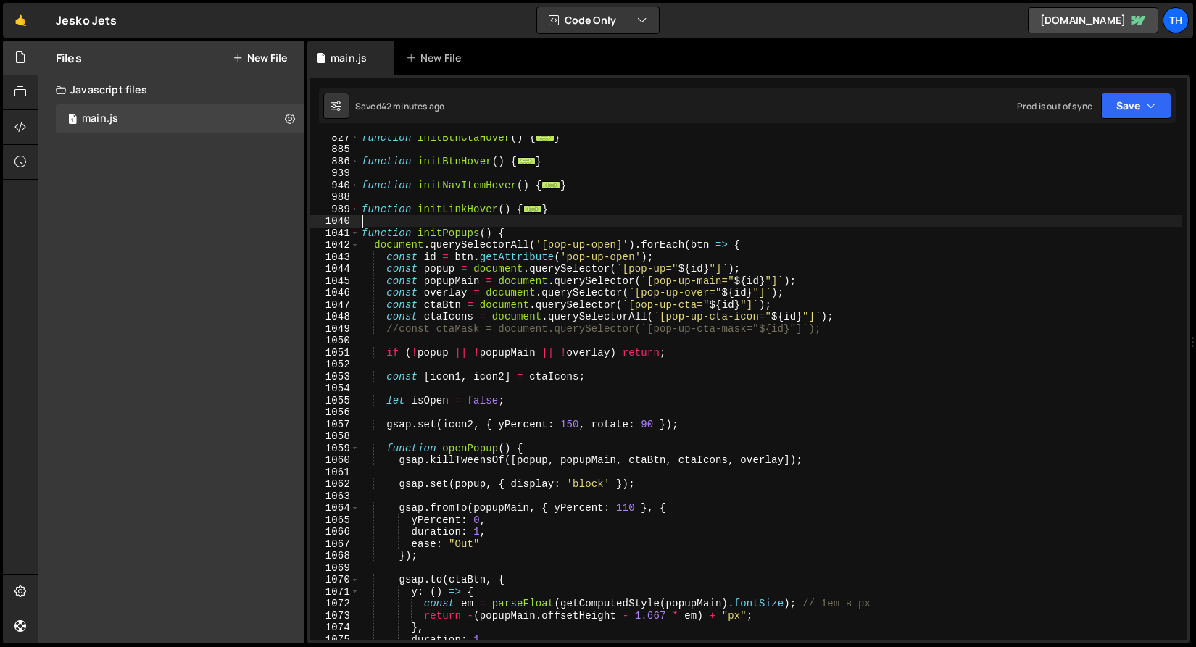
scroll to position [678, 0]
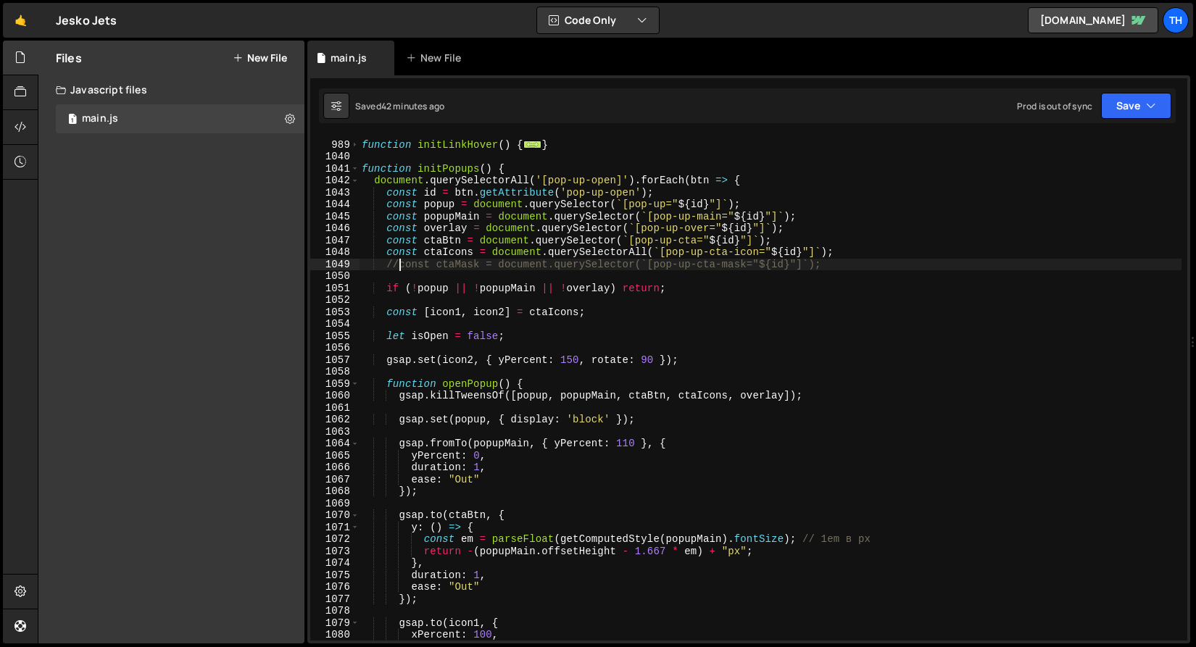
click at [401, 261] on div "function initLinkHover ( ) { ... } function initPopups ( ) { document . querySe…" at bounding box center [770, 391] width 822 height 528
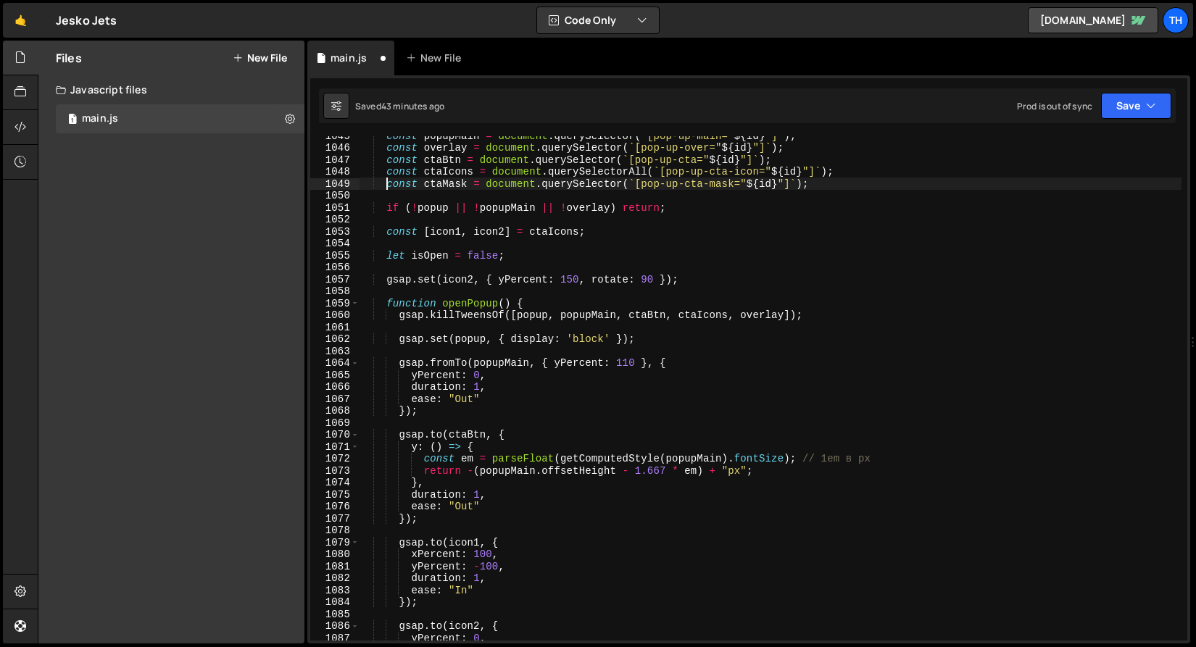
scroll to position [759, 0]
drag, startPoint x: 799, startPoint y: 459, endPoint x: 930, endPoint y: 464, distance: 130.5
click at [928, 464] on div "const popupMain = document . querySelector ( ` [pop-up-main=" ${ id } "] ` ) ; …" at bounding box center [770, 394] width 822 height 528
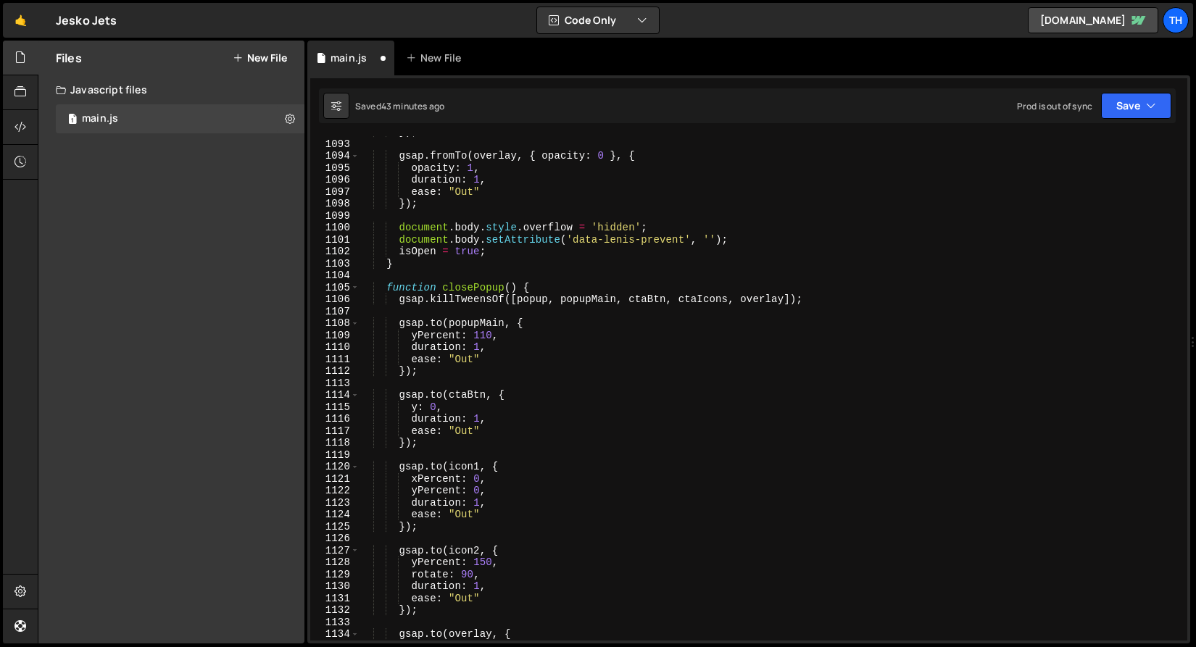
scroll to position [1496, 0]
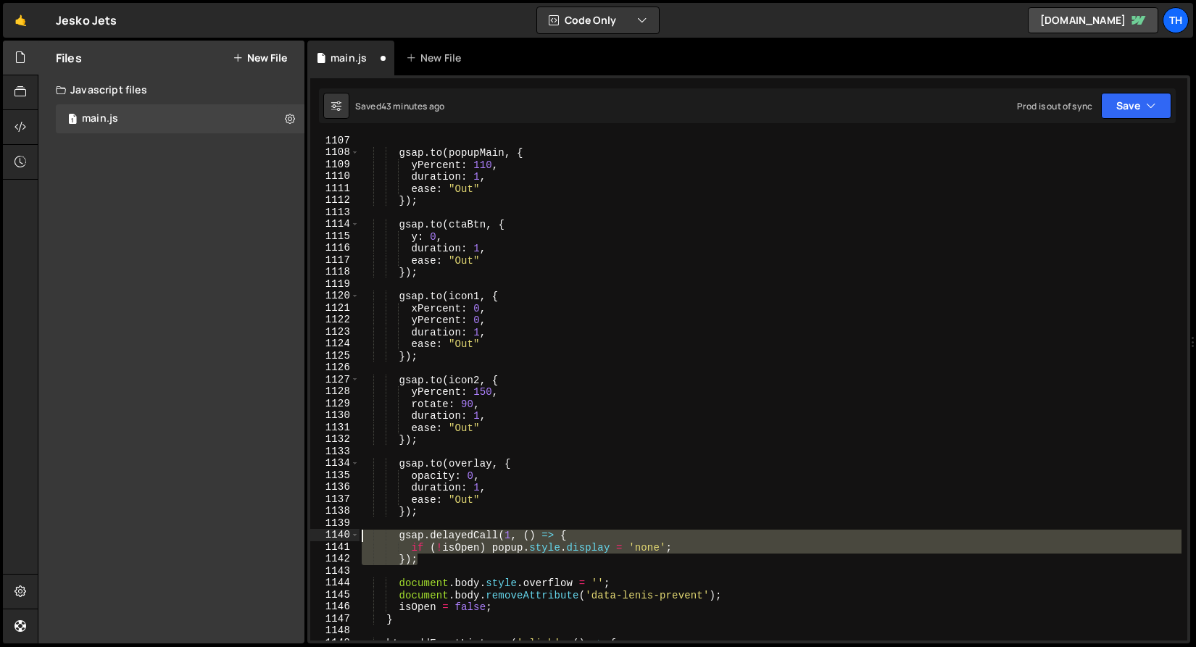
drag, startPoint x: 428, startPoint y: 563, endPoint x: 264, endPoint y: 538, distance: 166.3
click at [264, 538] on div "Files New File Javascript files 1 main.js 0 CSS files Copy share link Edit File…" at bounding box center [617, 343] width 1158 height 604
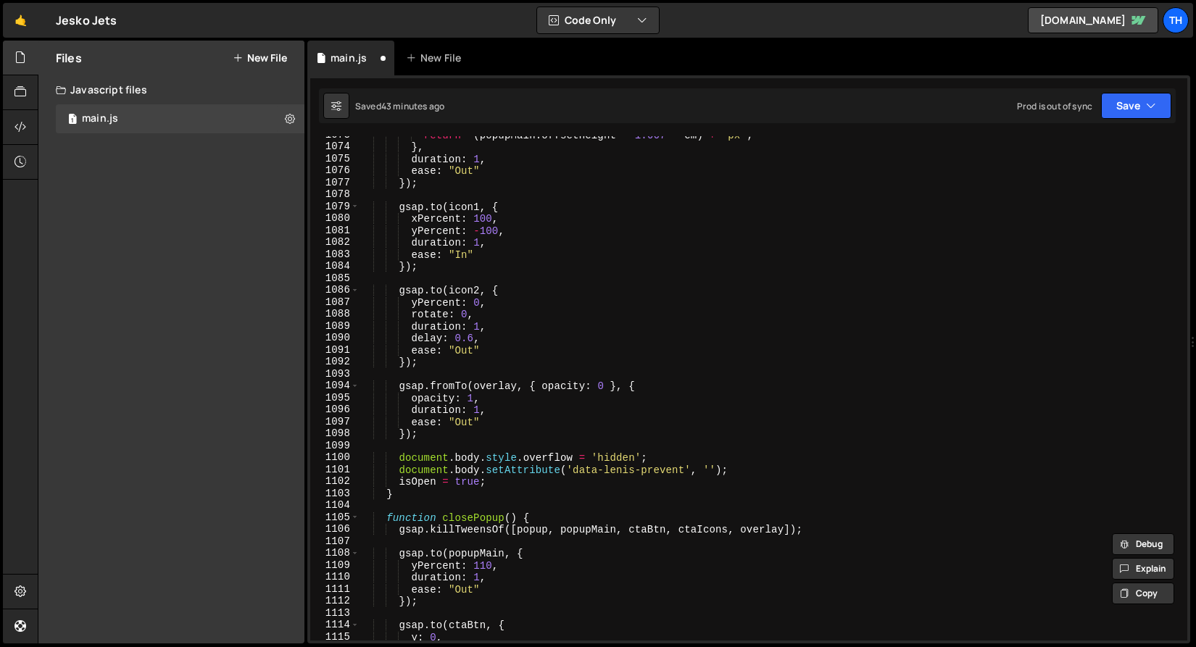
scroll to position [1074, 0]
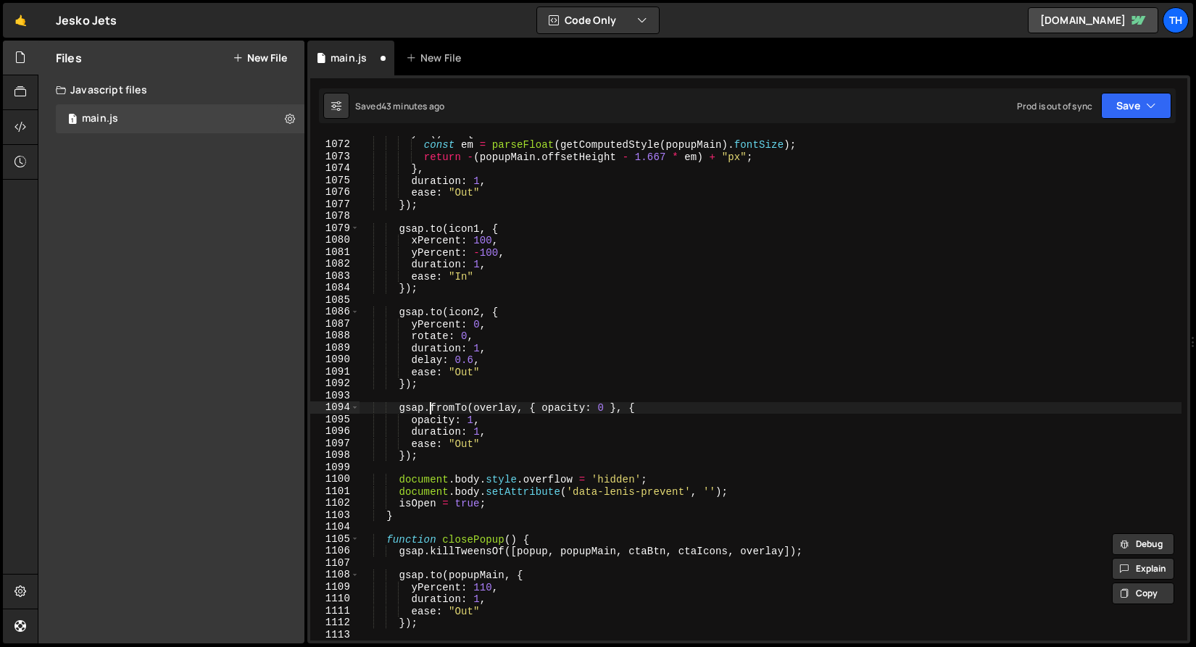
click at [430, 404] on div "y : ( ) => { const em = parseFloat ( getComputedStyle ( popupMain ) . fontSize …" at bounding box center [770, 391] width 822 height 528
type textarea "gsap.fromTo(overlay, { opacity: 0 }, {"
click at [431, 401] on div "y : ( ) => { const em = parseFloat ( getComputedStyle ( popupMain ) . fontSize …" at bounding box center [770, 391] width 822 height 528
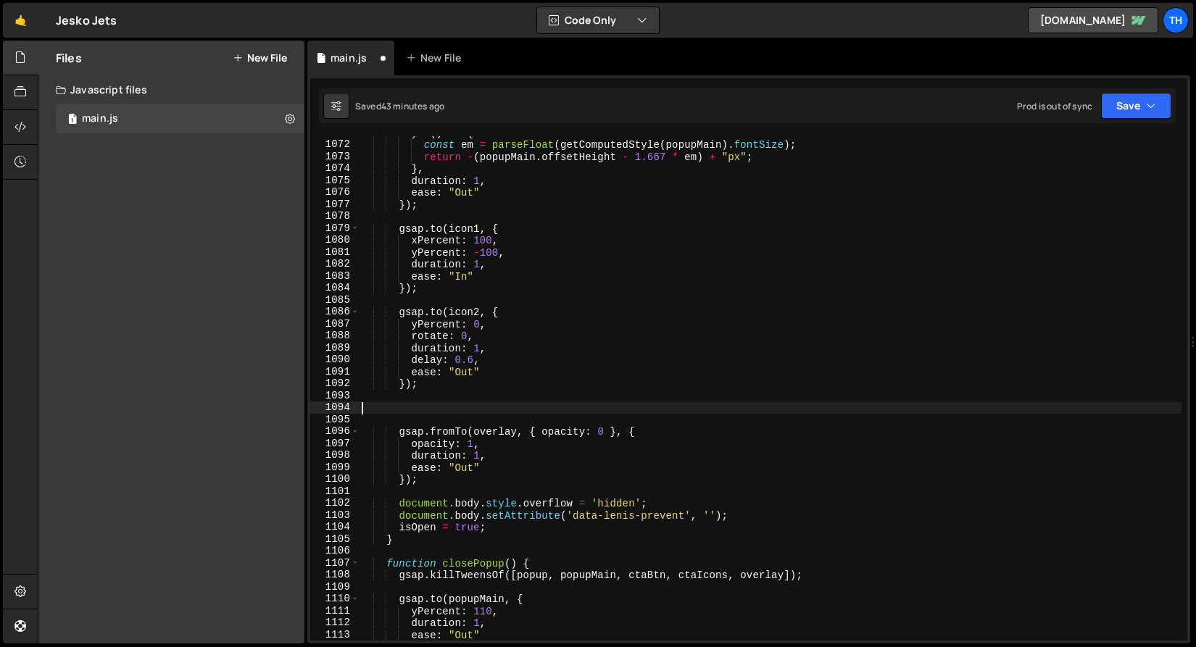
paste textarea "});"
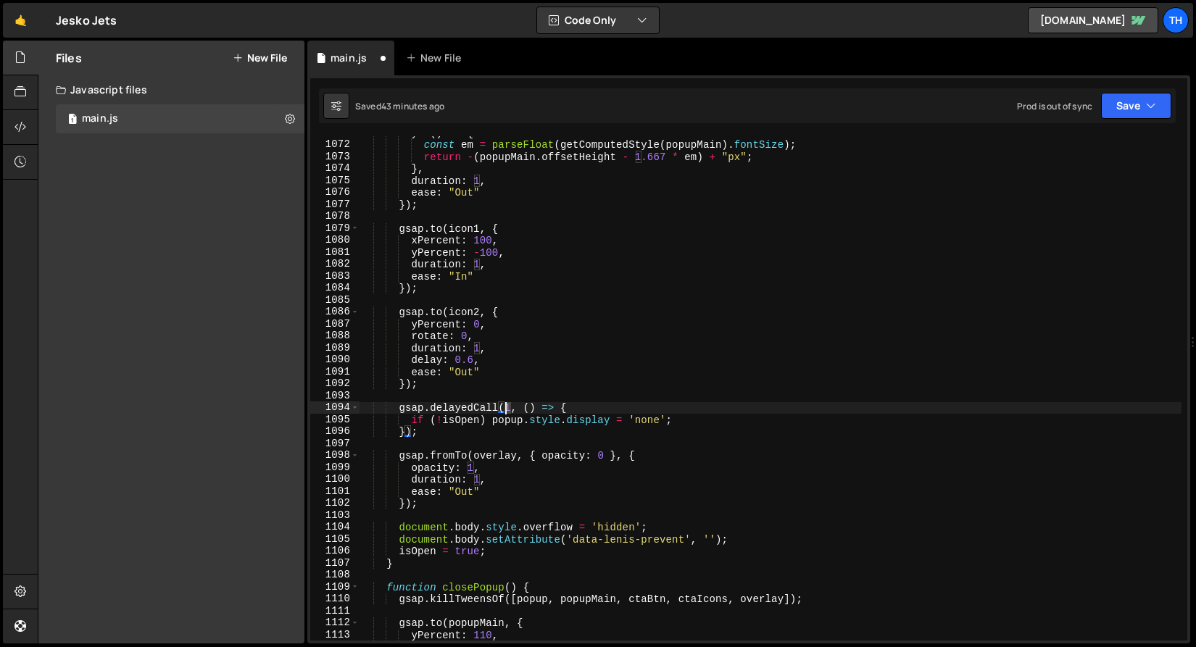
click at [507, 404] on div "y : ( ) => { const em = parseFloat ( getComputedStyle ( popupMain ) . fontSize …" at bounding box center [770, 391] width 822 height 528
click at [386, 383] on div "y : ( ) => { const em = parseFloat ( getComputedStyle ( popupMain ) . fontSize …" at bounding box center [770, 391] width 822 height 528
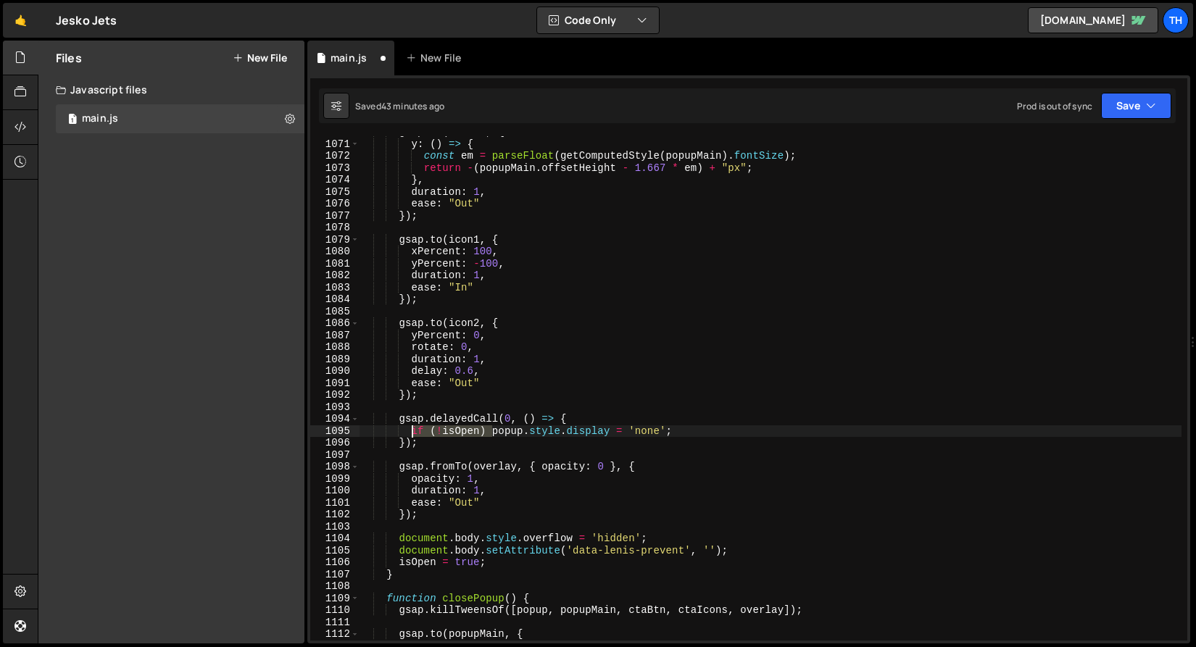
drag, startPoint x: 491, startPoint y: 434, endPoint x: 414, endPoint y: 431, distance: 76.9
click at [414, 431] on div "gsap . to ( ctaBtn , { y : ( ) => { const em = parseFloat ( getComputedStyle ( …" at bounding box center [770, 390] width 822 height 528
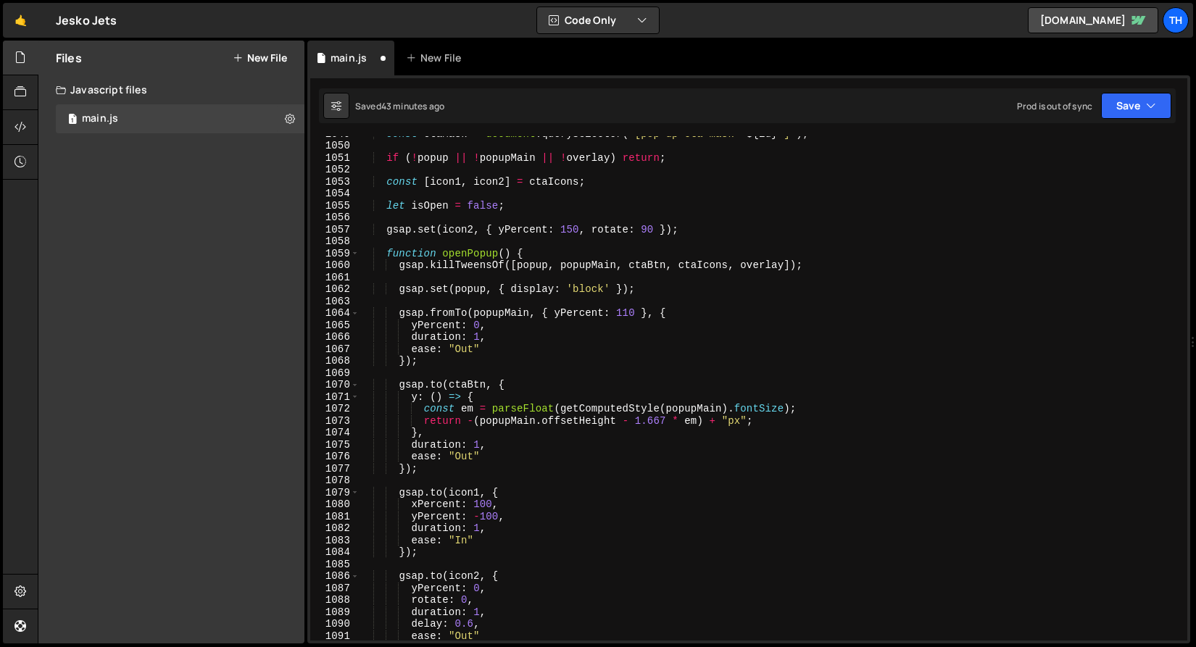
scroll to position [720, 0]
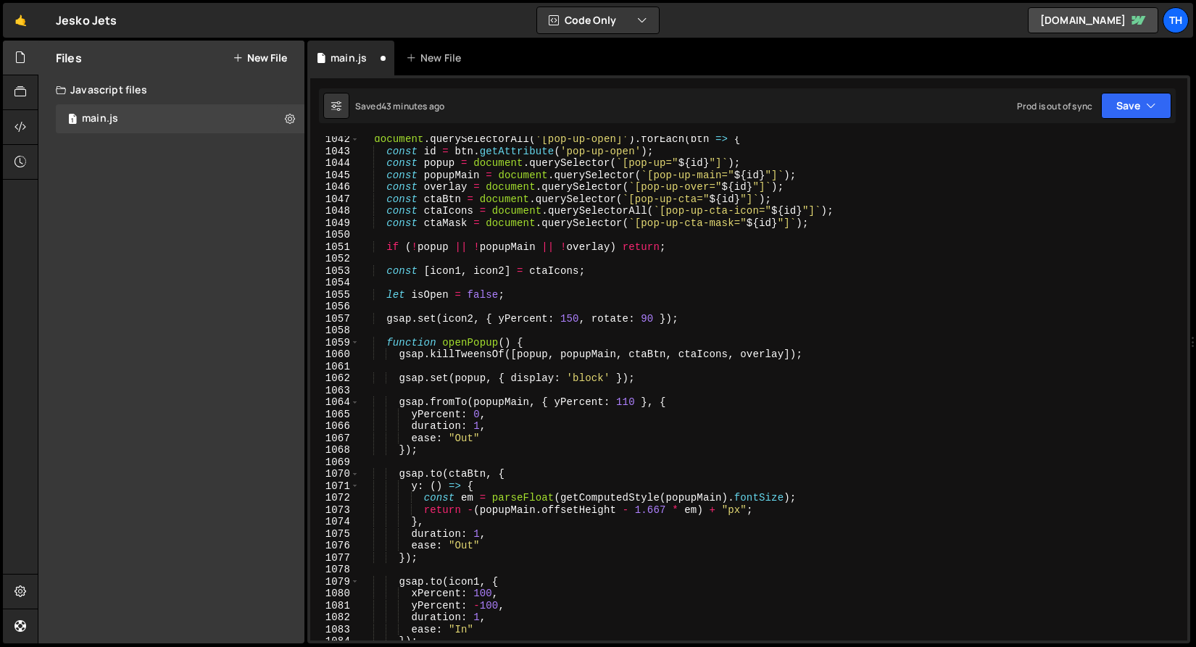
click at [442, 229] on div "document . querySelectorAll ( '[pop-up-open]' ) . forEach ( btn => { const id =…" at bounding box center [770, 397] width 822 height 528
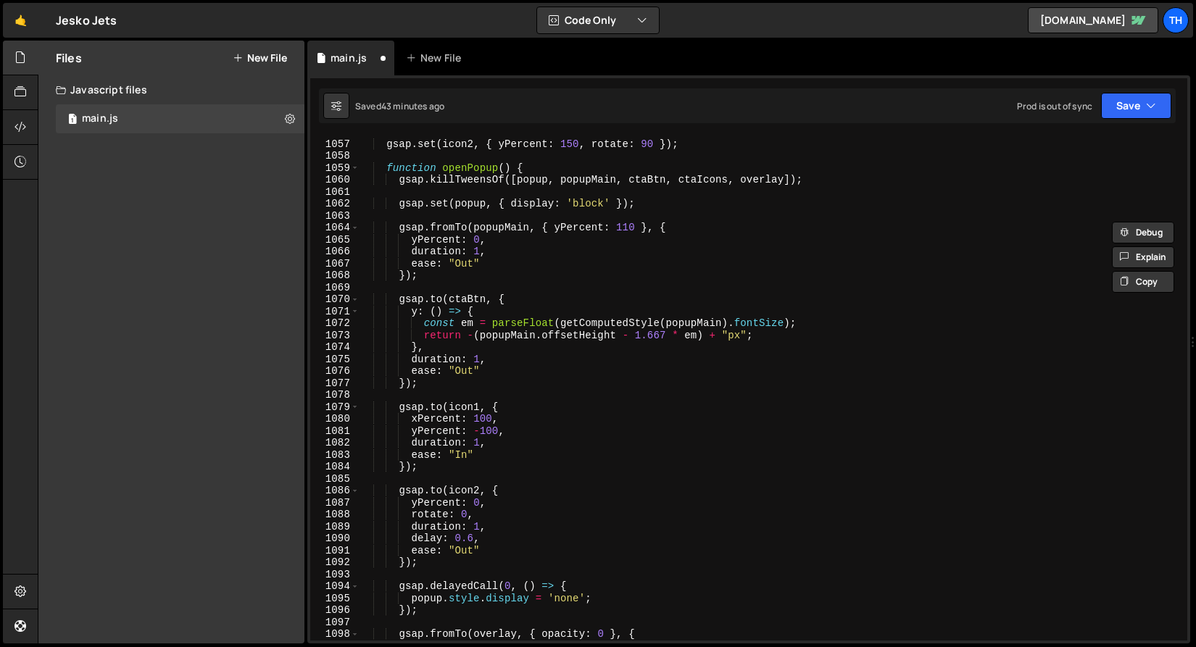
scroll to position [895, 0]
click at [427, 603] on div "gsap . set ( icon2 , { yPercent : 150 , rotate : 90 }) ; function openPopup ( )…" at bounding box center [770, 390] width 822 height 528
paste textarea "ctaMask"
click at [1151, 105] on icon "button" at bounding box center [1151, 106] width 10 height 14
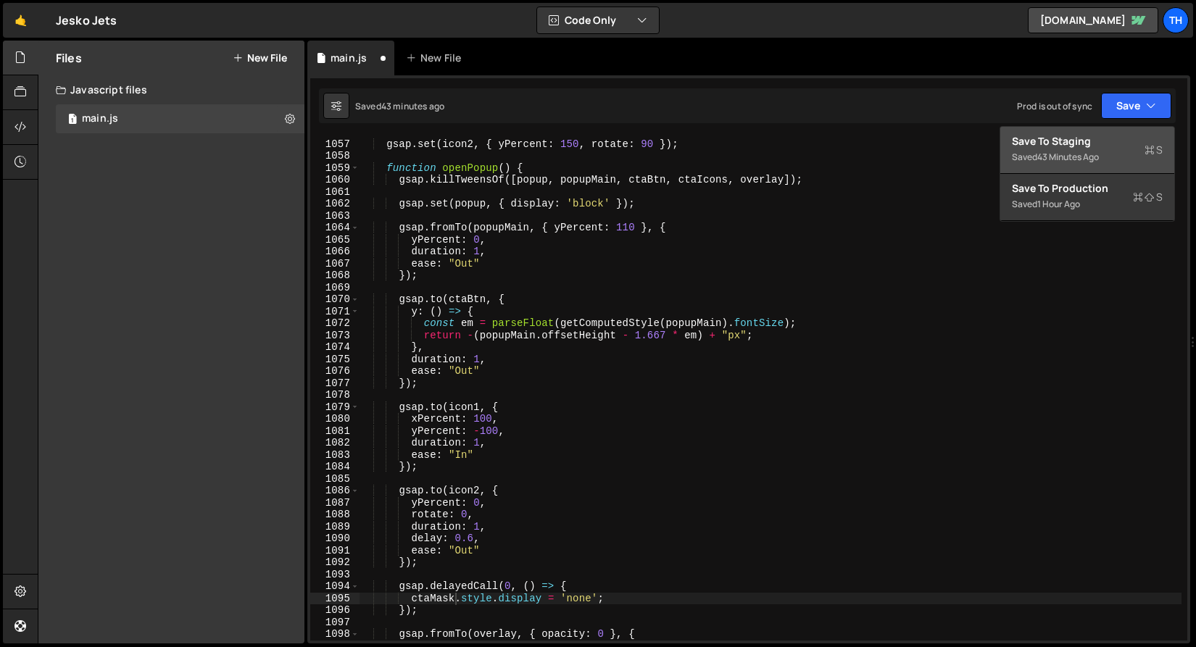
click at [1128, 141] on div "Save to Staging S" at bounding box center [1087, 141] width 151 height 14
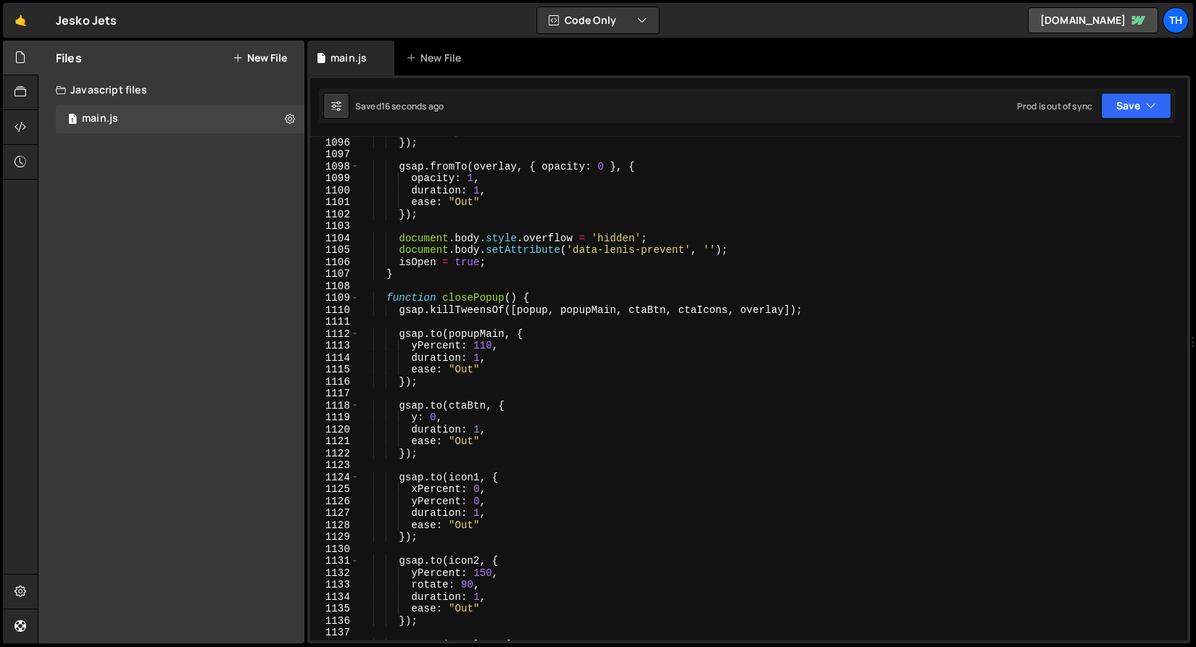
scroll to position [13011, 0]
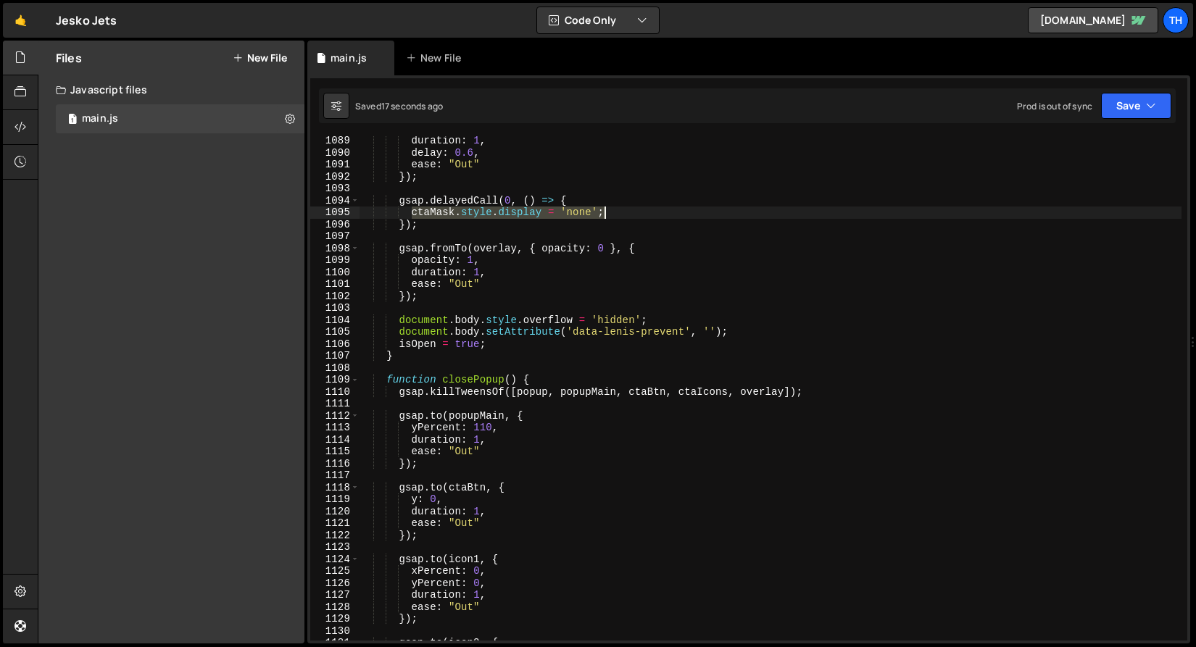
drag, startPoint x: 424, startPoint y: 212, endPoint x: 654, endPoint y: 212, distance: 229.7
click at [654, 212] on div "duration : 1 , delay : 0.6 , ease : "Out" }) ; gsap . delayedCall ( 0 , ( ) => …" at bounding box center [770, 399] width 822 height 528
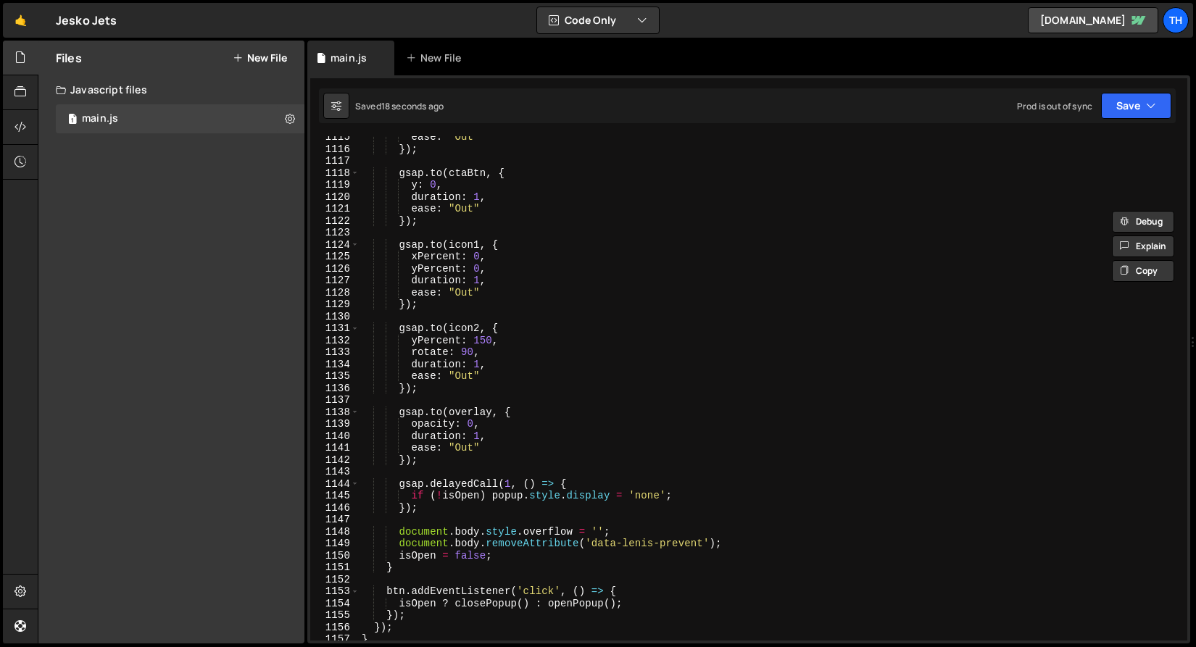
scroll to position [13369, 0]
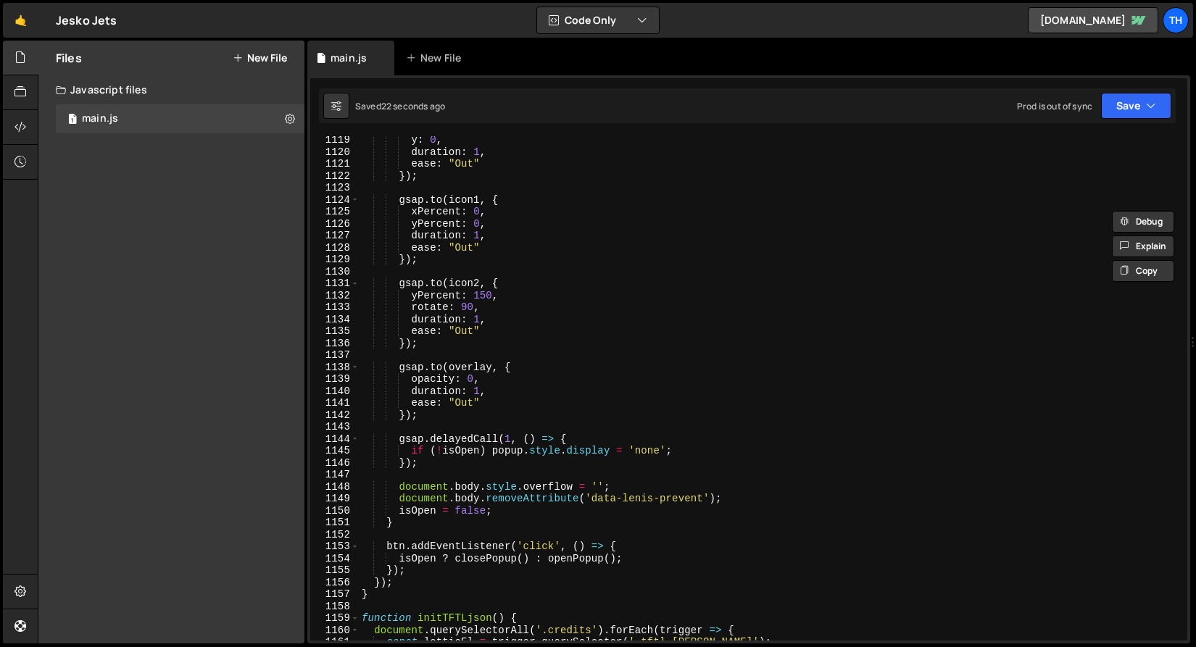
click at [689, 453] on div "y : 0 , duration : 1 , ease : "Out" }) ; gsap . to ( icon1 , { xPercent : 0 , y…" at bounding box center [770, 398] width 822 height 528
type textarea "if (!isOpen) popup.style.display = 'none';"
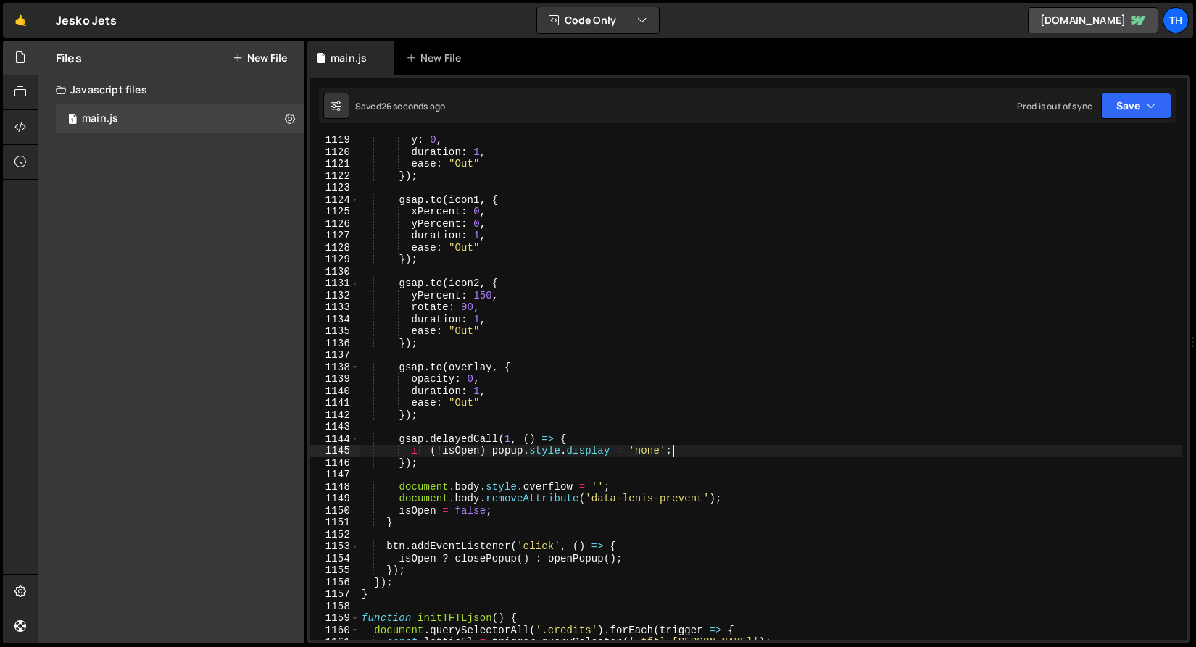
scroll to position [0, 3]
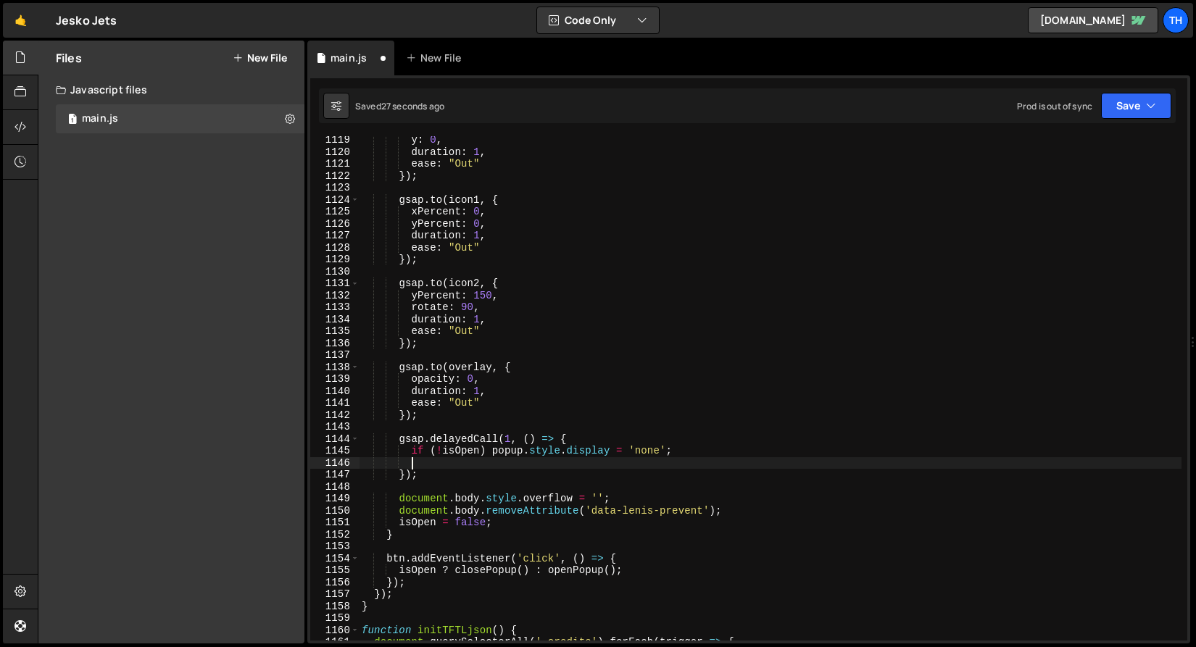
paste textarea "ctaMask.style.display = 'none';"
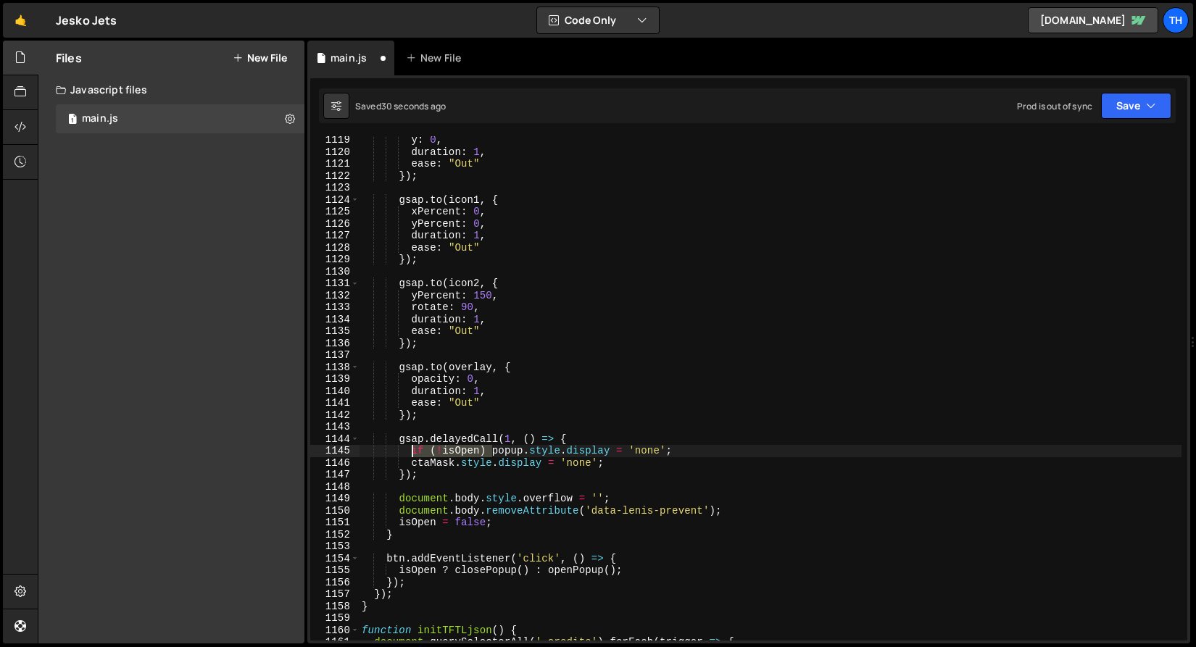
drag, startPoint x: 493, startPoint y: 454, endPoint x: 413, endPoint y: 454, distance: 80.4
click at [413, 454] on div "y : 0 , duration : 1 , ease : "Out" }) ; gsap . to ( icon1 , { xPercent : 0 , y…" at bounding box center [770, 398] width 822 height 528
click at [409, 462] on div "y : 0 , duration : 1 , ease : "Out" }) ; gsap . to ( icon1 , { xPercent : 0 , y…" at bounding box center [770, 398] width 822 height 528
paste textarea "if (!isOpen)"
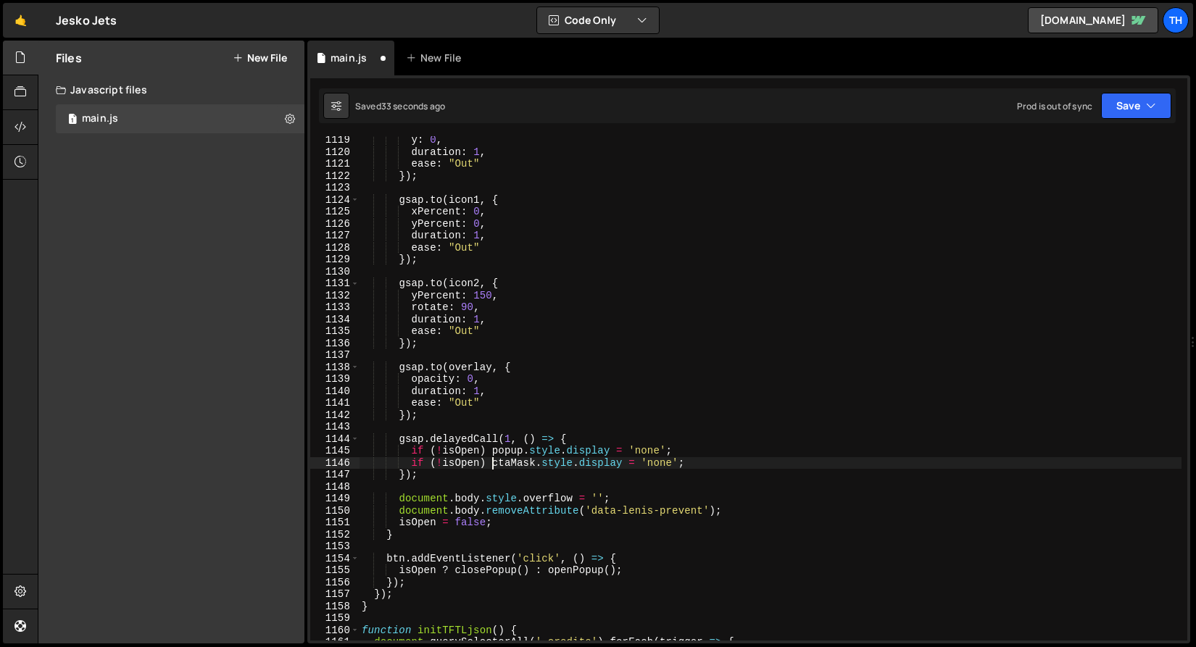
click at [649, 465] on div "y : 0 , duration : 1 , ease : "Out" }) ; gsap . to ( icon1 , { xPercent : 0 , y…" at bounding box center [770, 398] width 822 height 528
click at [1120, 114] on button "Save" at bounding box center [1136, 106] width 70 height 26
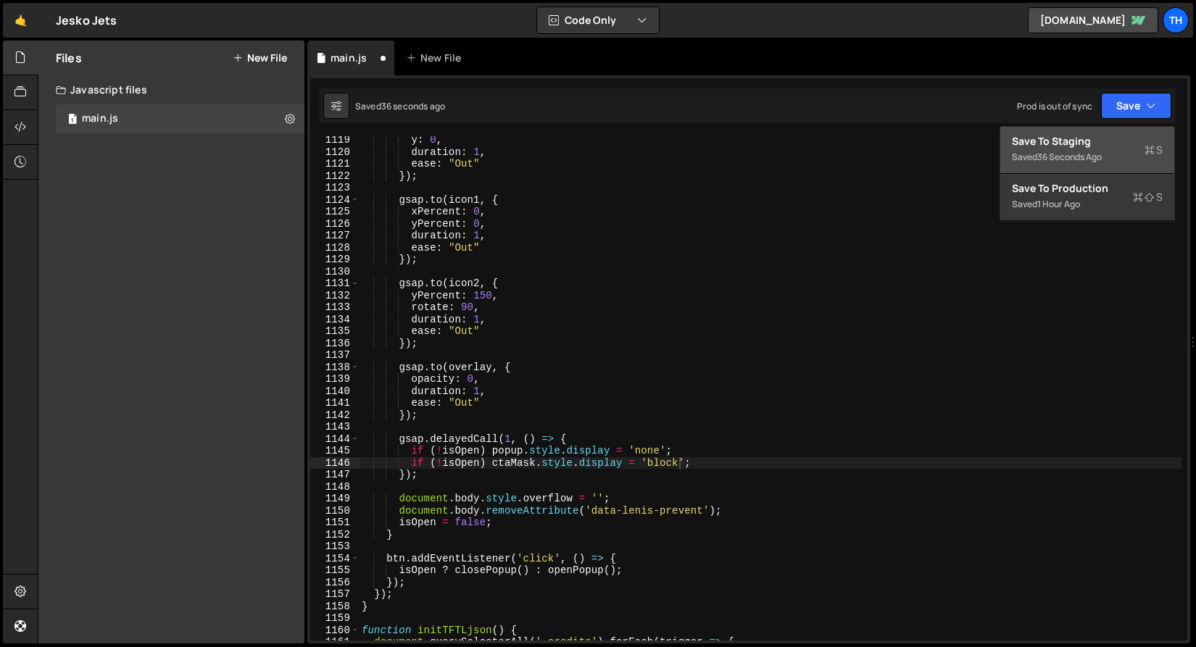
click at [1112, 151] on div "Saved 36 seconds ago" at bounding box center [1087, 157] width 151 height 17
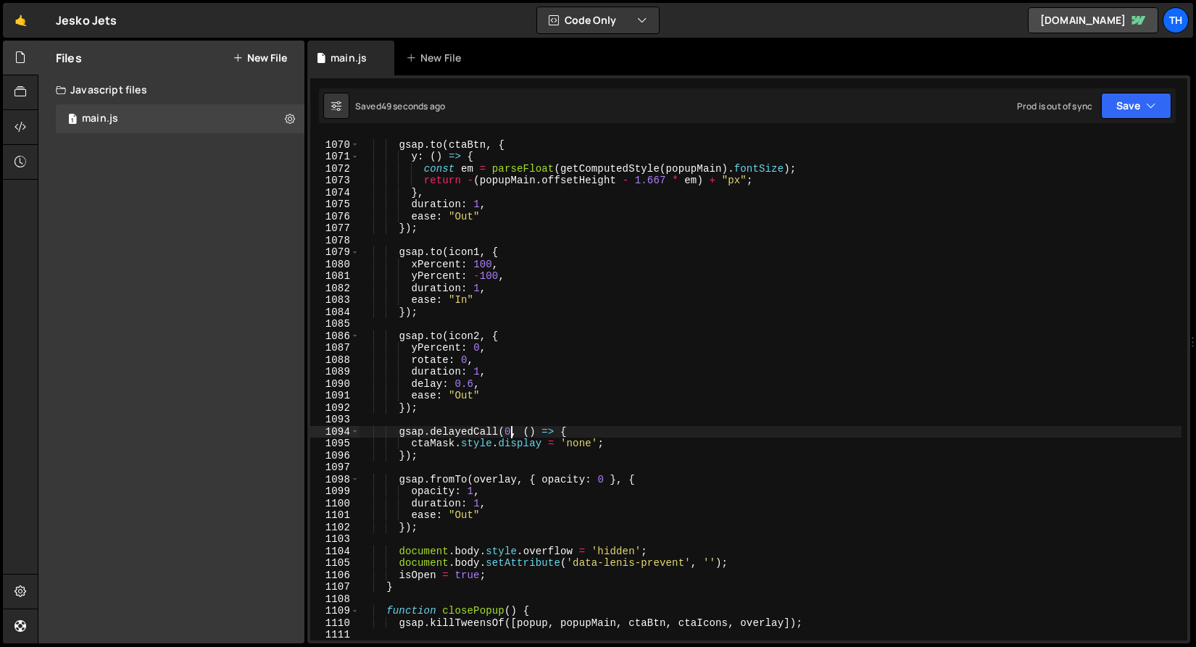
scroll to position [0, 14]
click at [508, 428] on div "gsap . to ( ctaBtn , { y : ( ) => { const em = parseFloat ( getComputedStyle ( …" at bounding box center [770, 391] width 822 height 528
type textarea "gsap.delayedCall(1, () => {"
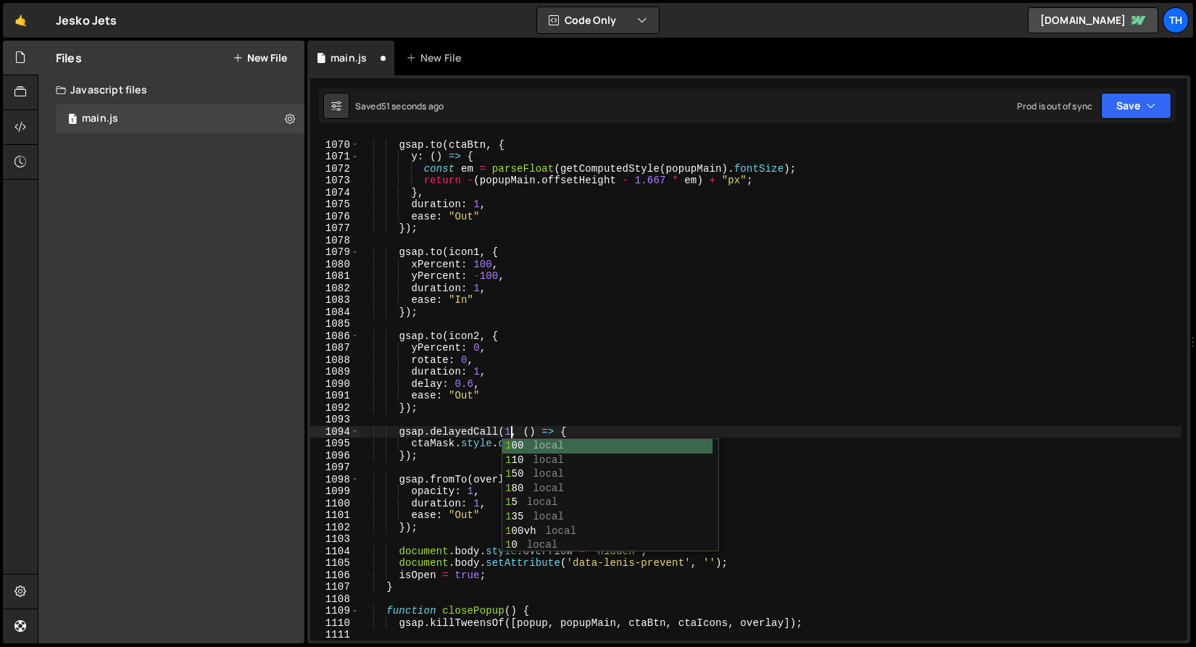
click at [499, 416] on div "gsap . to ( ctaBtn , { y : ( ) => { const em = parseFloat ( getComputedStyle ( …" at bounding box center [770, 391] width 822 height 528
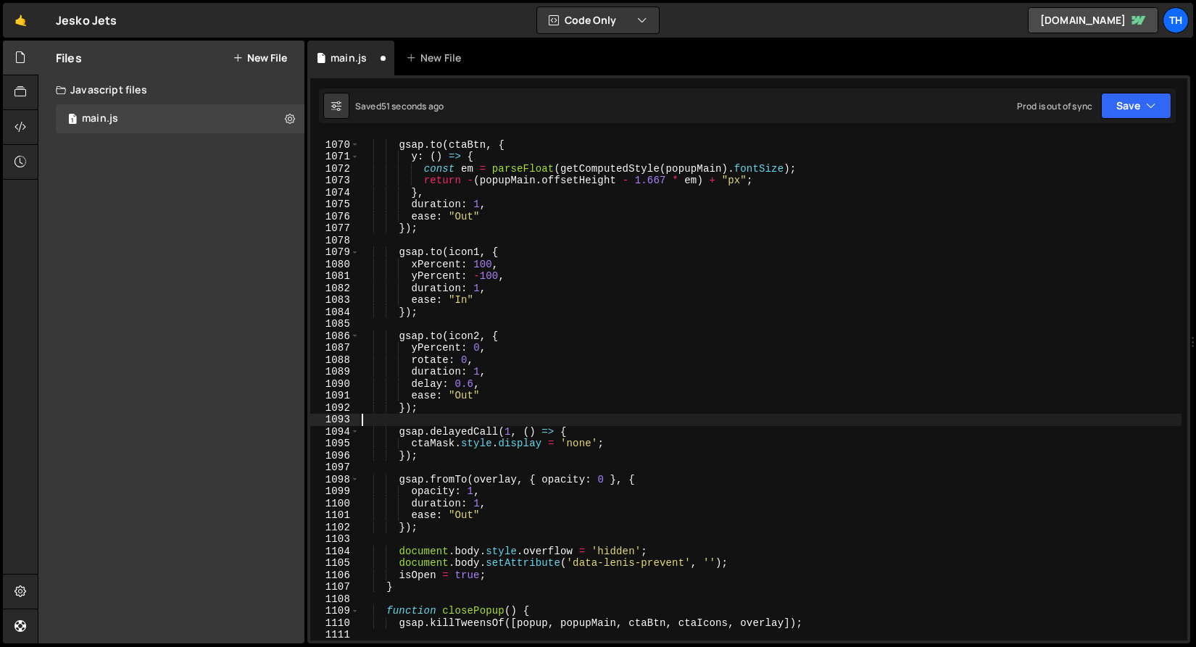
scroll to position [0, 0]
click at [479, 420] on div "gsap . to ( ctaBtn , { y : ( ) => { const em = parseFloat ( getComputedStyle ( …" at bounding box center [770, 391] width 822 height 528
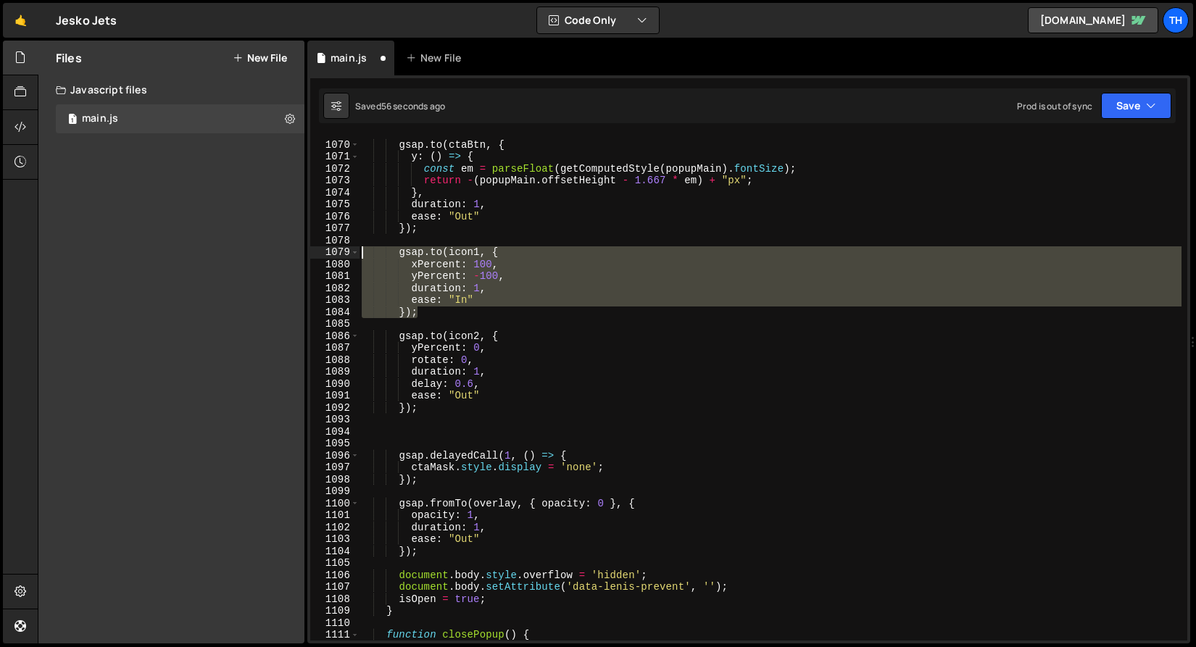
drag, startPoint x: 441, startPoint y: 315, endPoint x: 250, endPoint y: 265, distance: 197.7
click at [234, 251] on div "Files New File Javascript files 1 main.js 0 CSS files Copy share link Edit File…" at bounding box center [617, 343] width 1158 height 604
type textarea "[DOMAIN_NAME](icon1, { xPercent: 100,"
click at [406, 441] on div "gsap . to ( ctaBtn , { y : ( ) => { const em = parseFloat ( getComputedStyle ( …" at bounding box center [770, 391] width 822 height 528
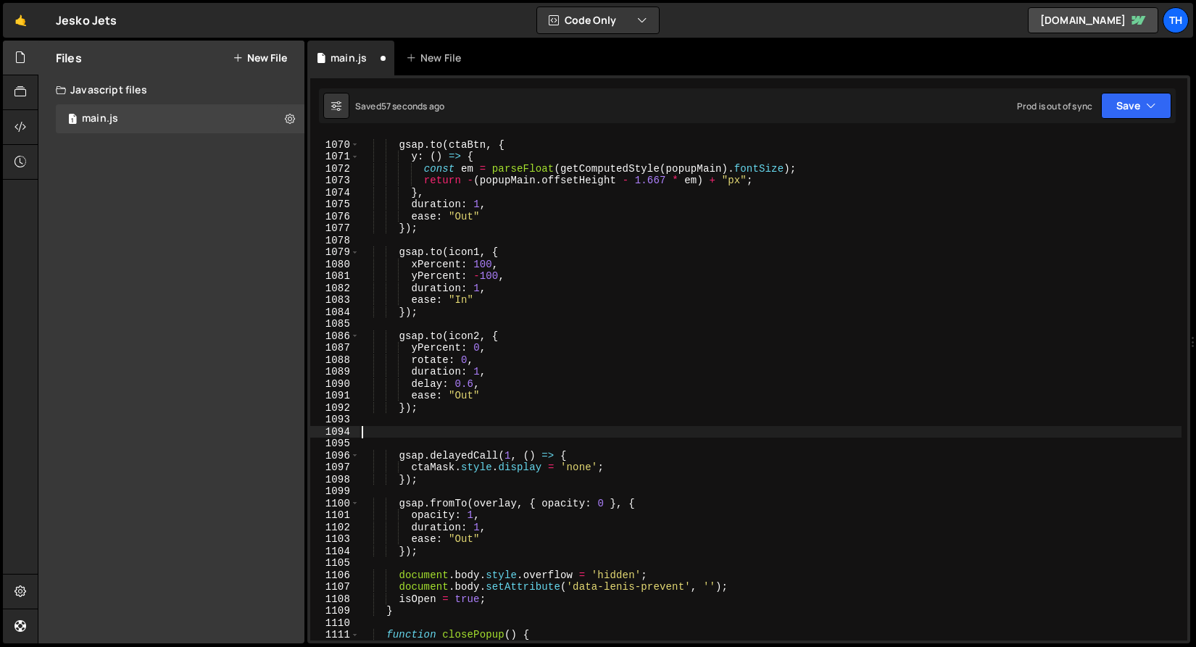
click at [409, 436] on div "gsap . to ( ctaBtn , { y : ( ) => { const em = parseFloat ( getComputedStyle ( …" at bounding box center [770, 391] width 822 height 528
paste textarea "});"
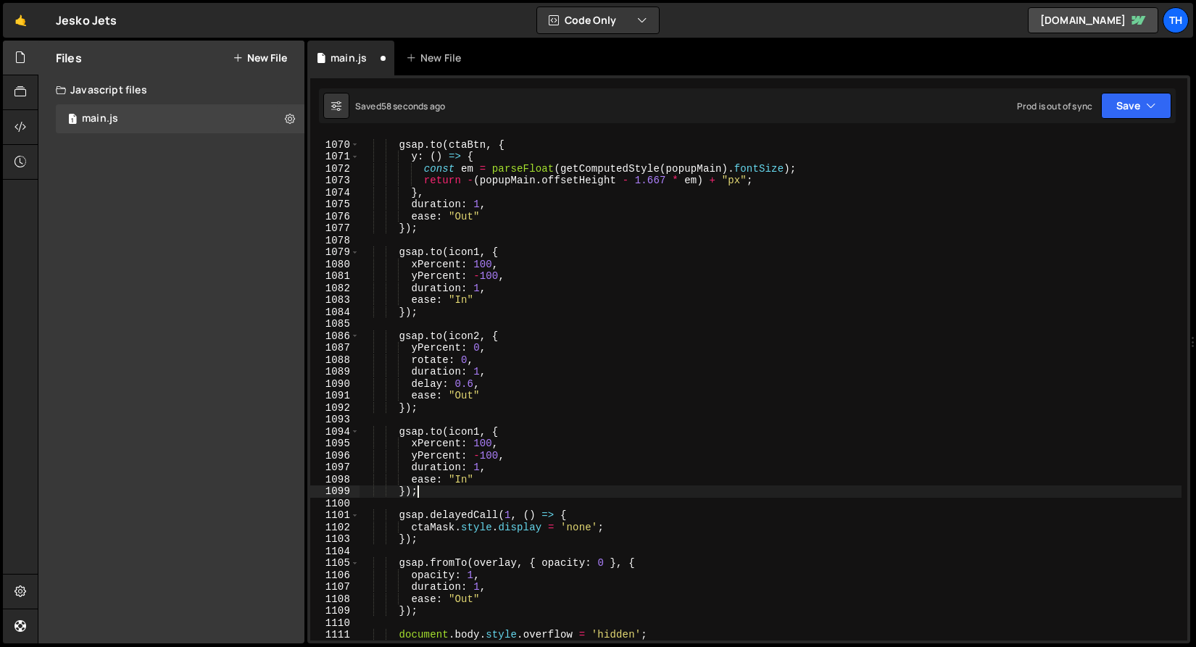
click at [500, 510] on div "gsap . to ( ctaBtn , { y : ( ) => { const em = parseFloat ( getComputedStyle ( …" at bounding box center [770, 391] width 822 height 528
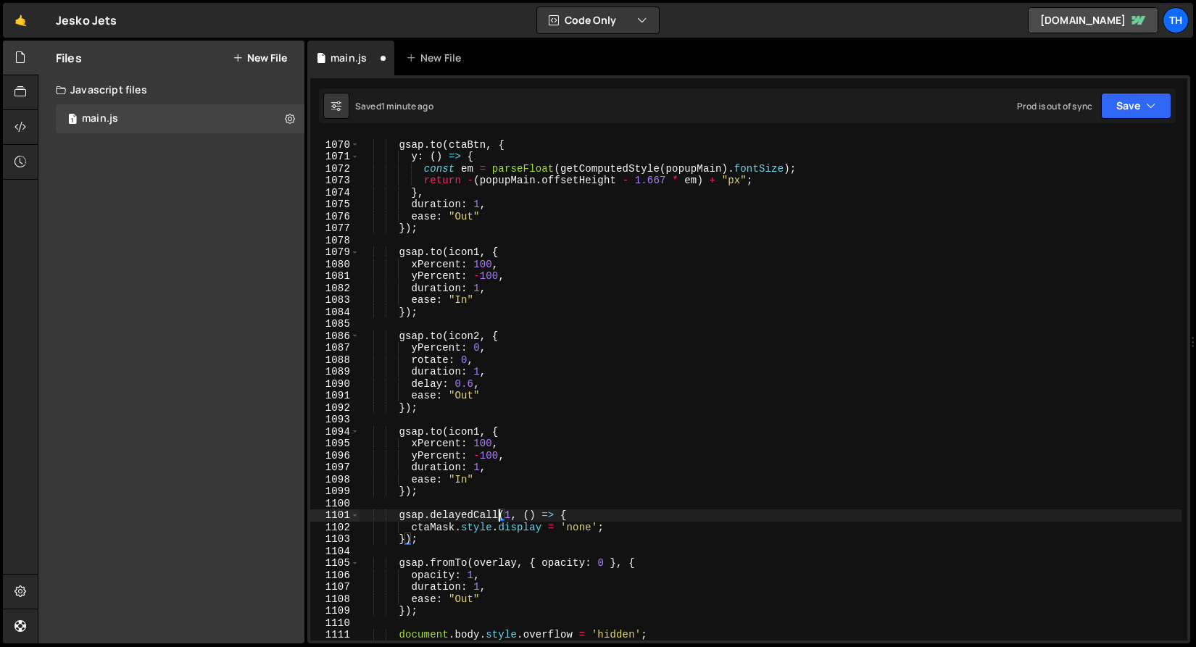
click at [425, 530] on div "gsap . to ( ctaBtn , { y : ( ) => { const em = parseFloat ( getComputedStyle ( …" at bounding box center [770, 391] width 822 height 528
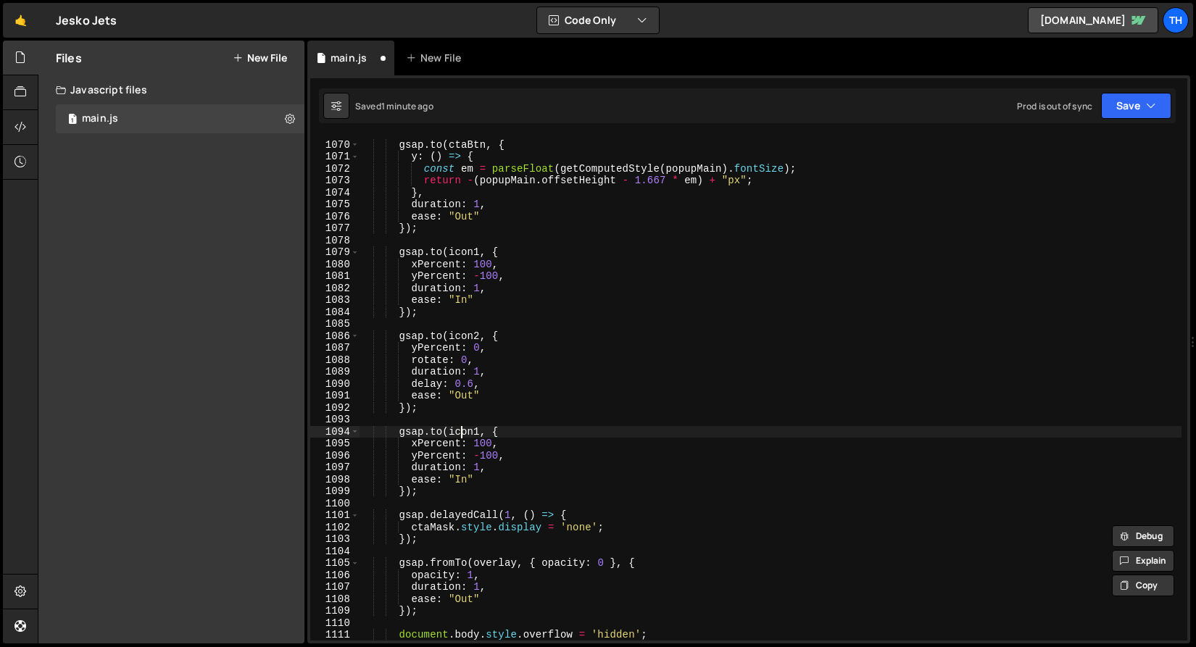
click at [459, 430] on div "gsap . to ( ctaBtn , { y : ( ) => { const em = parseFloat ( getComputedStyle ( …" at bounding box center [770, 391] width 822 height 528
paste textarea "ctaMask"
click at [418, 445] on div "gsap . to ( ctaBtn , { y : ( ) => { const em = parseFloat ( getComputedStyle ( …" at bounding box center [770, 391] width 822 height 528
click at [429, 446] on div "gsap . to ( ctaBtn , { y : ( ) => { const em = parseFloat ( getComputedStyle ( …" at bounding box center [770, 391] width 822 height 528
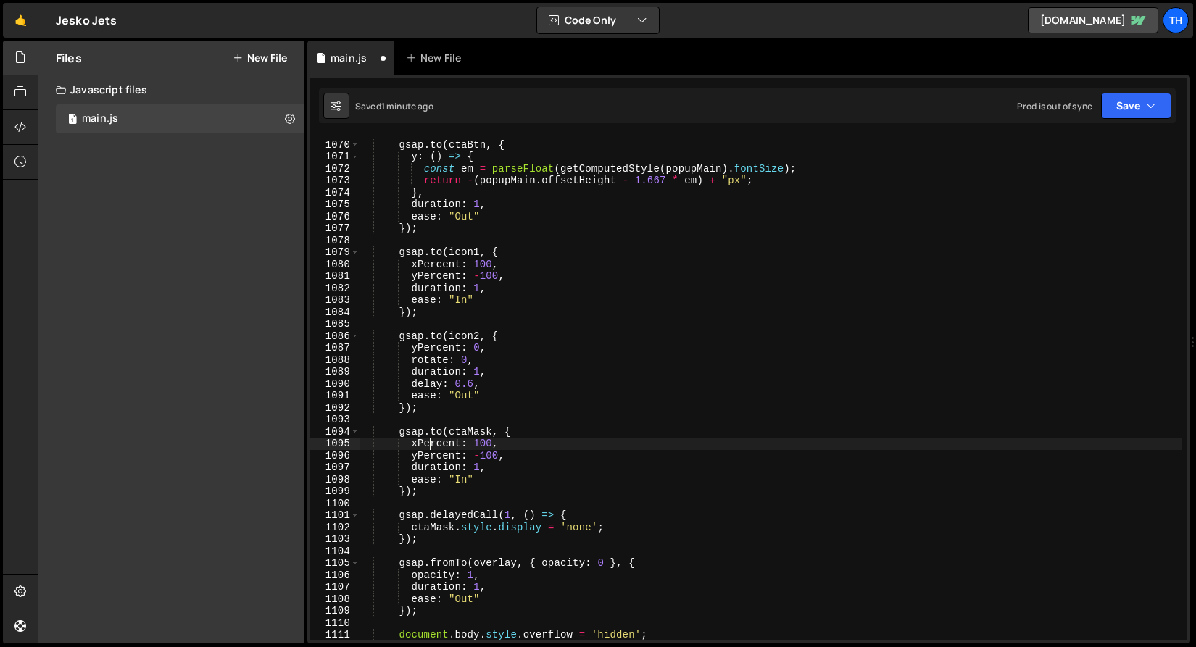
click at [429, 446] on div "gsap . to ( ctaBtn , { y : ( ) => { const em = parseFloat ( getComputedStyle ( …" at bounding box center [770, 391] width 822 height 528
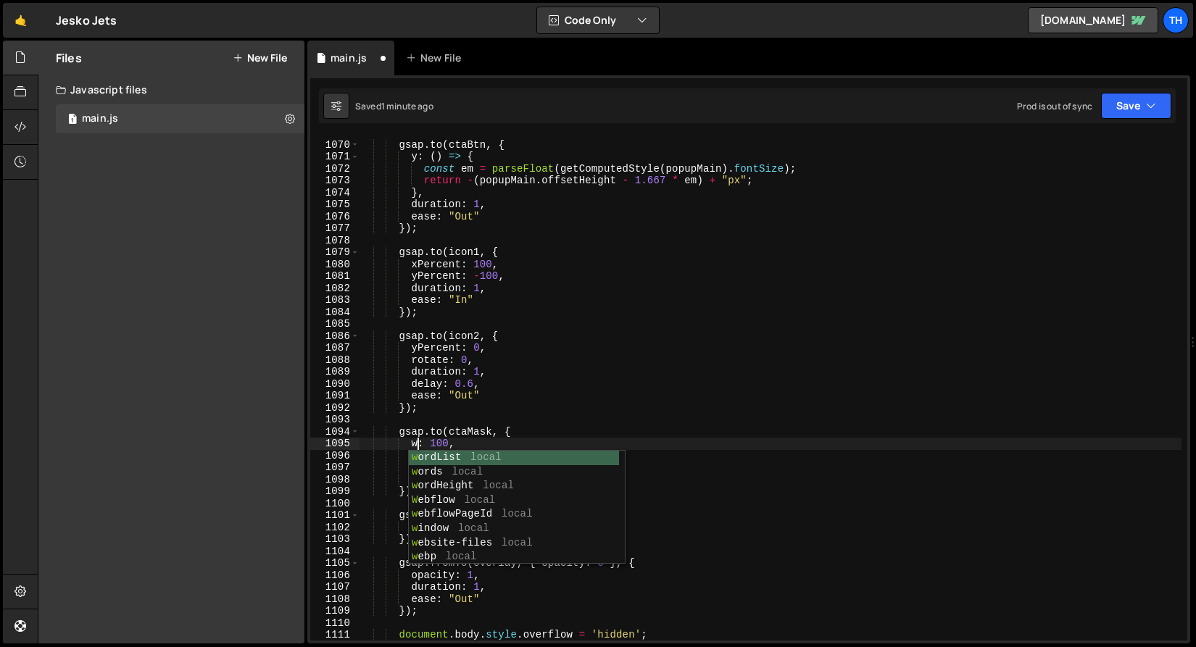
scroll to position [0, 4]
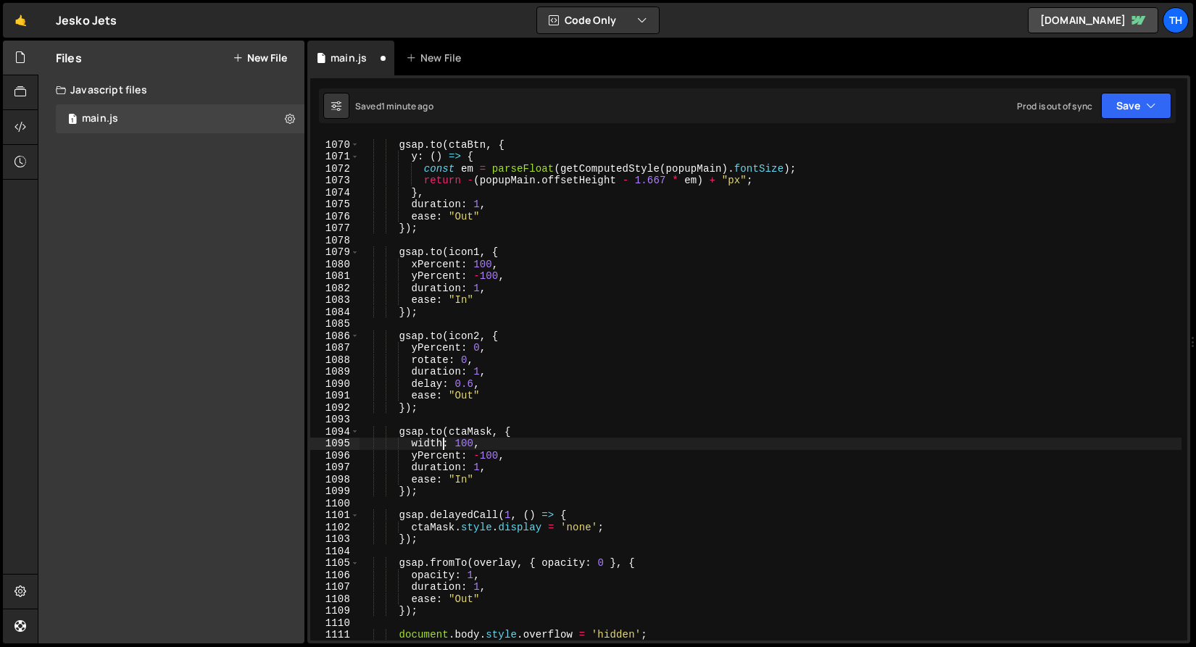
click at [464, 438] on div "gsap . to ( ctaBtn , { y : ( ) => { const em = parseFloat ( getComputedStyle ( …" at bounding box center [770, 391] width 822 height 528
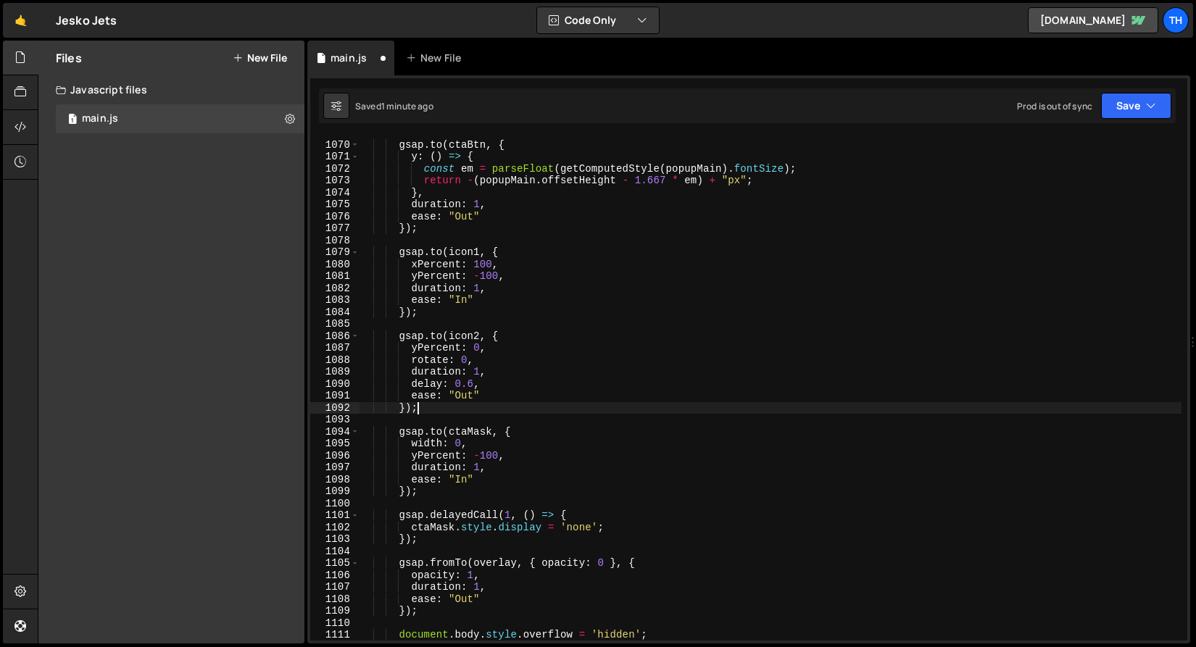
click at [438, 407] on div "gsap . to ( ctaBtn , { y : ( ) => { const em = parseFloat ( getComputedStyle ( …" at bounding box center [770, 391] width 822 height 528
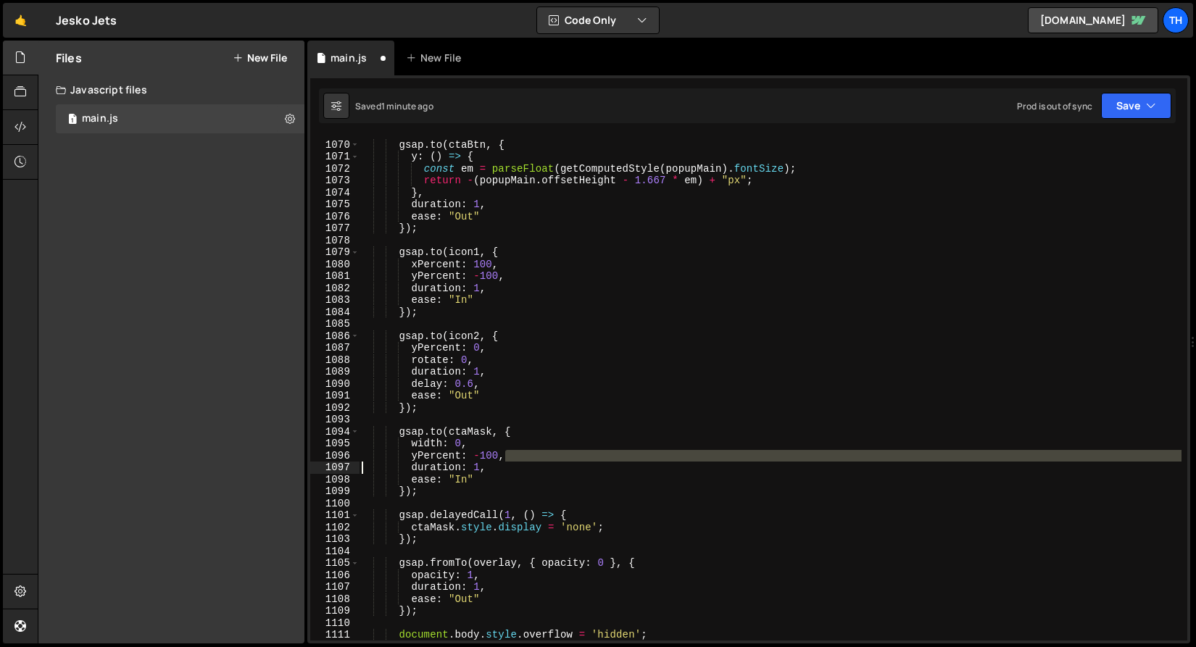
drag, startPoint x: 530, startPoint y: 458, endPoint x: 306, endPoint y: 463, distance: 224.0
click at [306, 463] on div "Files New File Javascript files 1 main.js 0 CSS files Copy share link Edit File…" at bounding box center [617, 343] width 1158 height 604
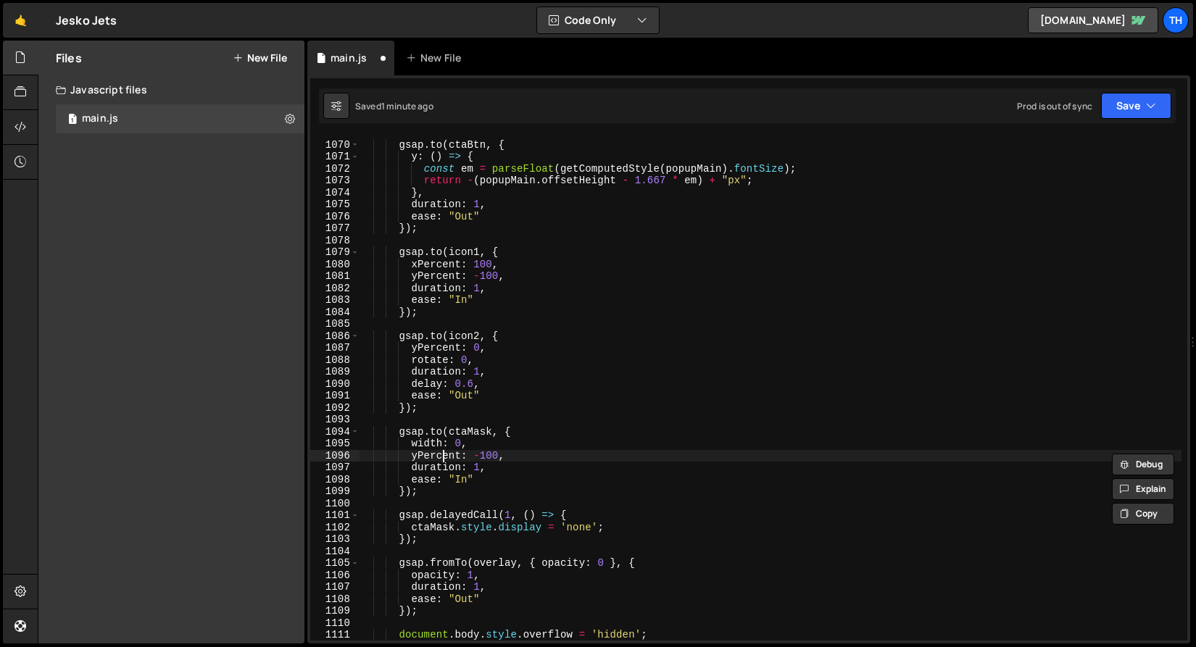
click at [443, 457] on div "gsap . to ( ctaBtn , { y : ( ) => { const em = parseFloat ( getComputedStyle ( …" at bounding box center [770, 391] width 822 height 528
type textarea "yPercent: -100,"
drag, startPoint x: 492, startPoint y: 454, endPoint x: 297, endPoint y: 455, distance: 194.9
click at [297, 455] on div "Files New File Javascript files 1 main.js 0 CSS files Copy share link Edit File…" at bounding box center [617, 343] width 1158 height 604
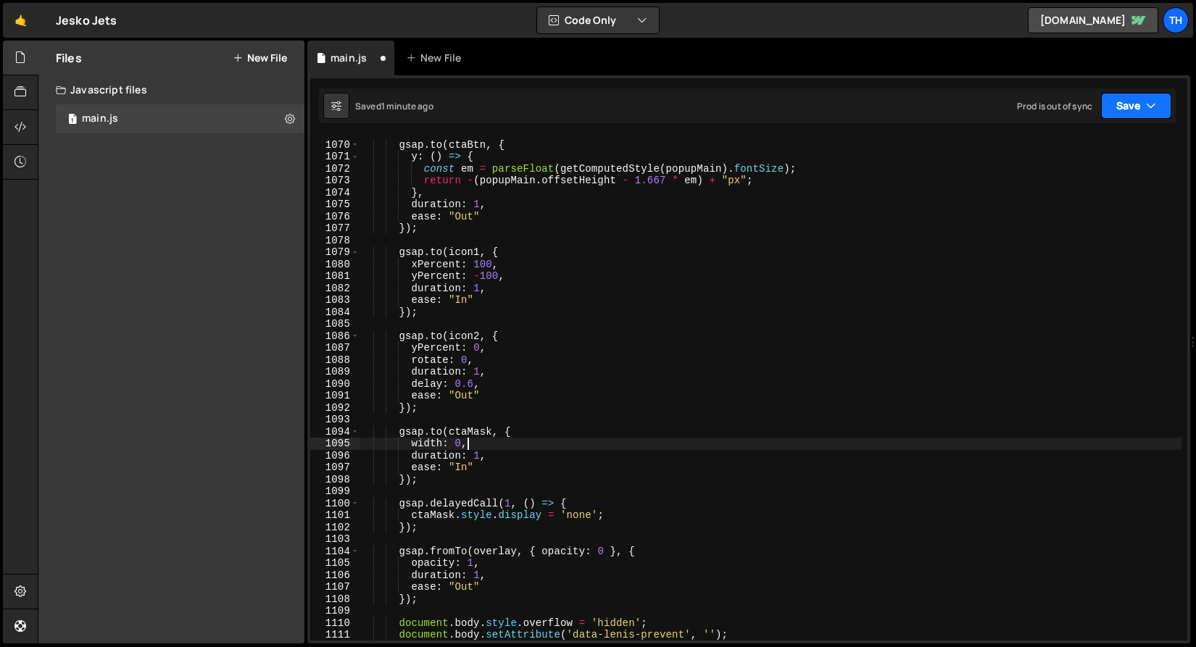
click at [1135, 93] on button "Save" at bounding box center [1136, 106] width 70 height 26
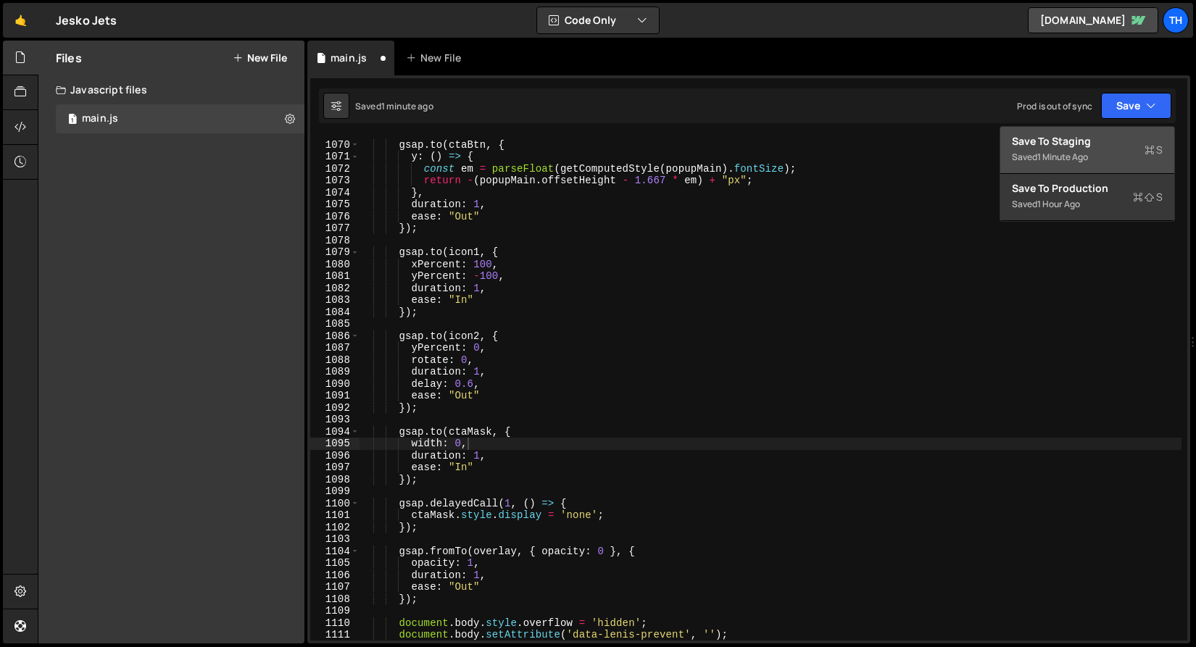
click at [1123, 131] on button "Save to Staging S Saved 1 minute ago" at bounding box center [1087, 150] width 174 height 47
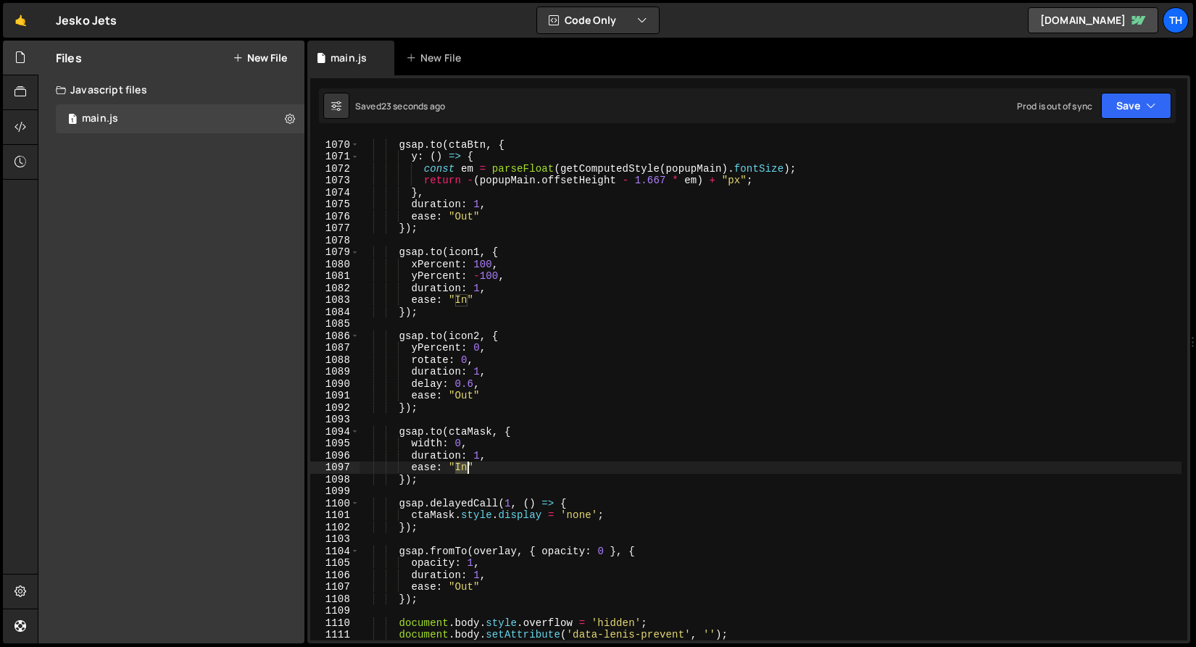
drag, startPoint x: 455, startPoint y: 465, endPoint x: 466, endPoint y: 465, distance: 10.9
click at [466, 465] on div "gsap . to ( ctaBtn , { y : ( ) => { const em = parseFloat ( getComputedStyle ( …" at bounding box center [770, 391] width 822 height 528
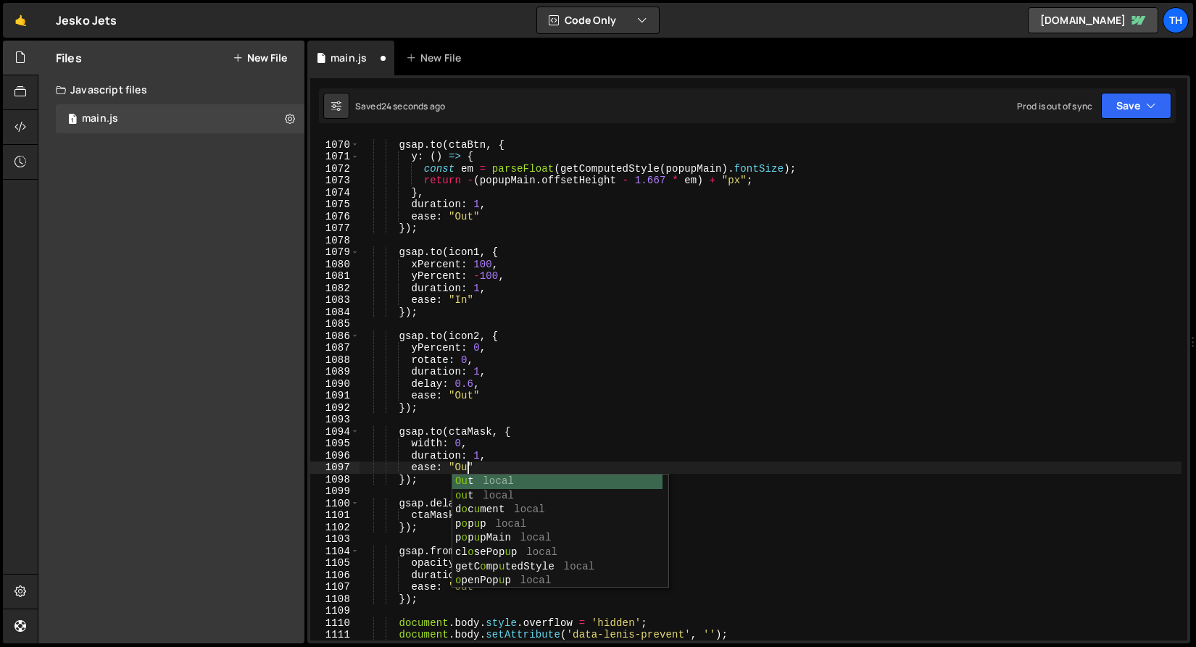
scroll to position [0, 7]
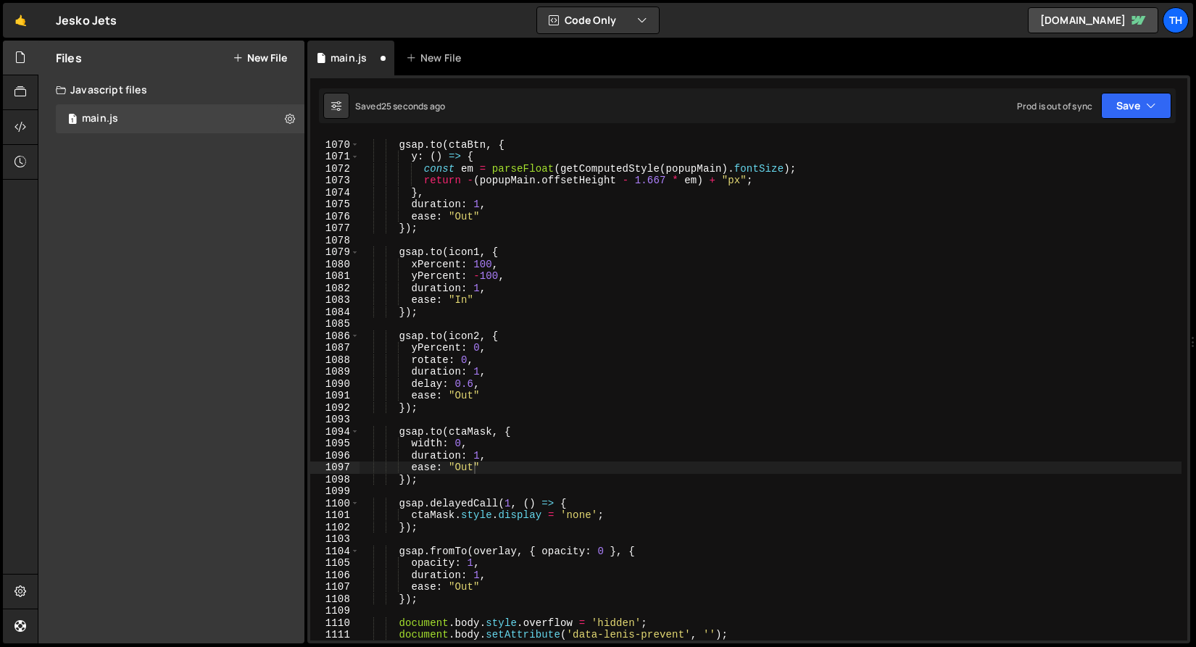
click at [1150, 88] on div "Saved 25 seconds ago Prod is out of sync Upgrade to Edit Save Save to Staging S…" at bounding box center [747, 105] width 857 height 35
click at [1136, 108] on button "Save" at bounding box center [1136, 106] width 70 height 26
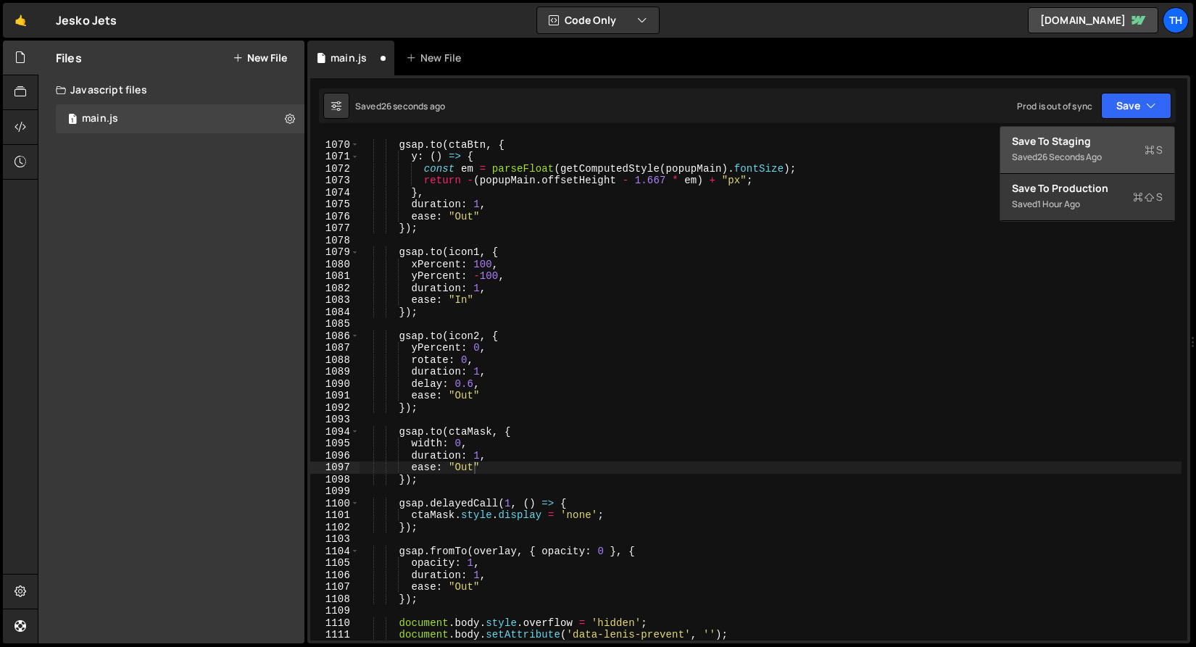
click at [1099, 142] on div "Save to Staging S" at bounding box center [1087, 141] width 151 height 14
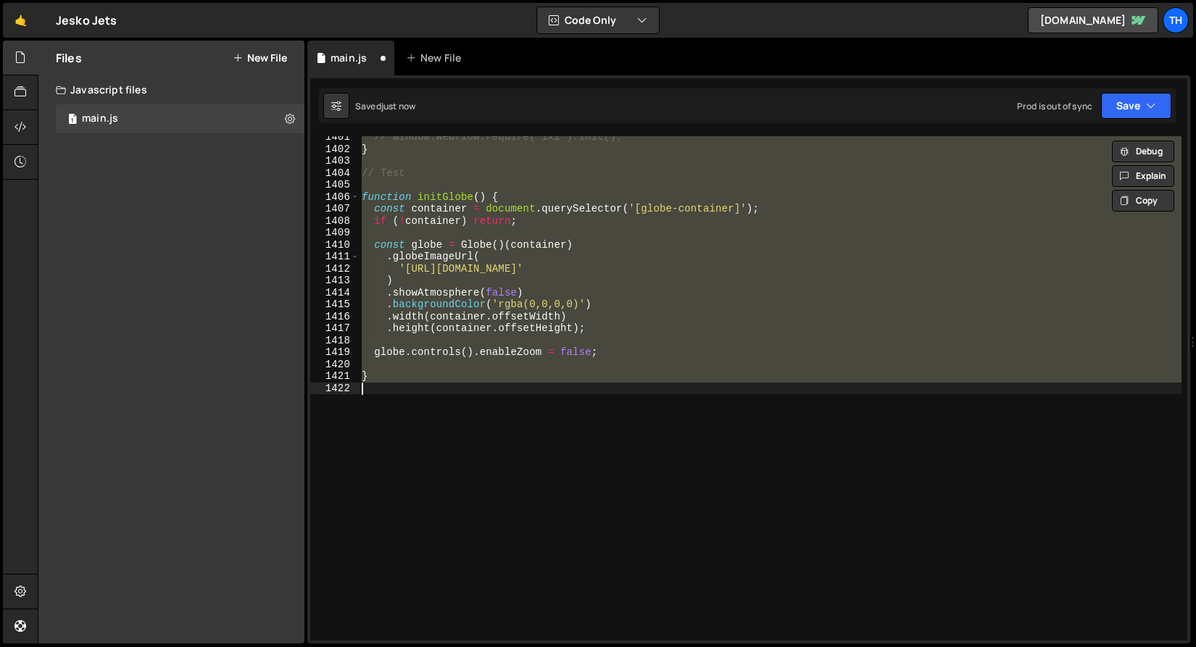
scroll to position [12853, 0]
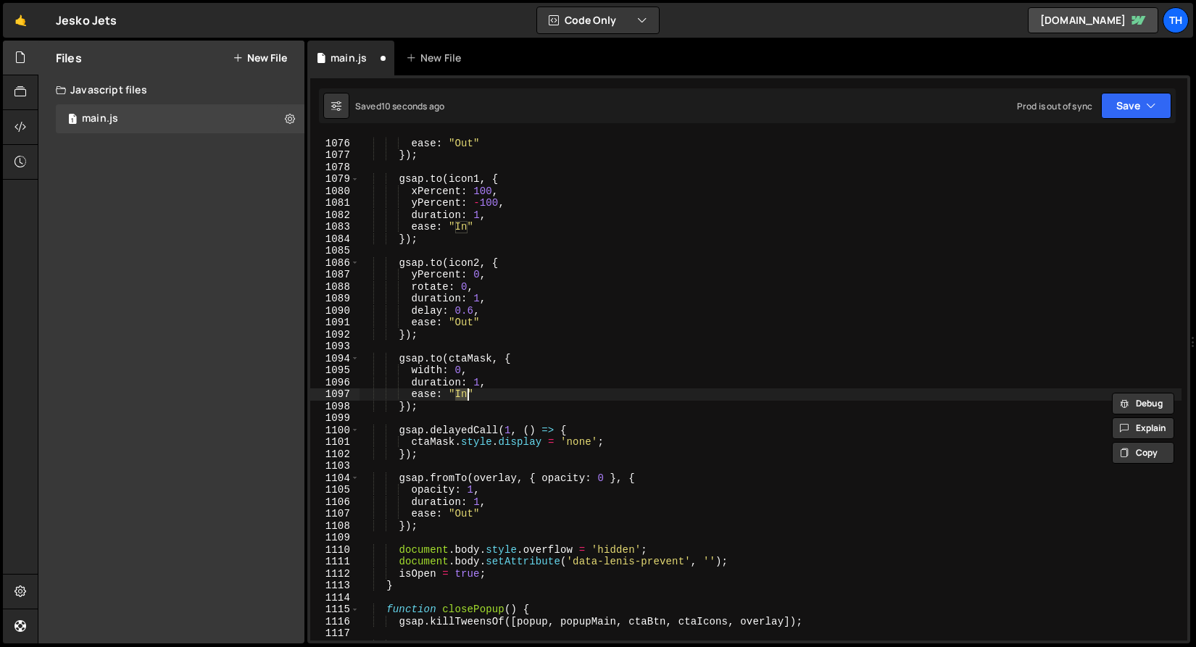
click at [475, 374] on div "duration : 1 , ease : "Out" }) ; gsap . to ( icon1 , { xPercent : 100 , yPercen…" at bounding box center [770, 389] width 822 height 528
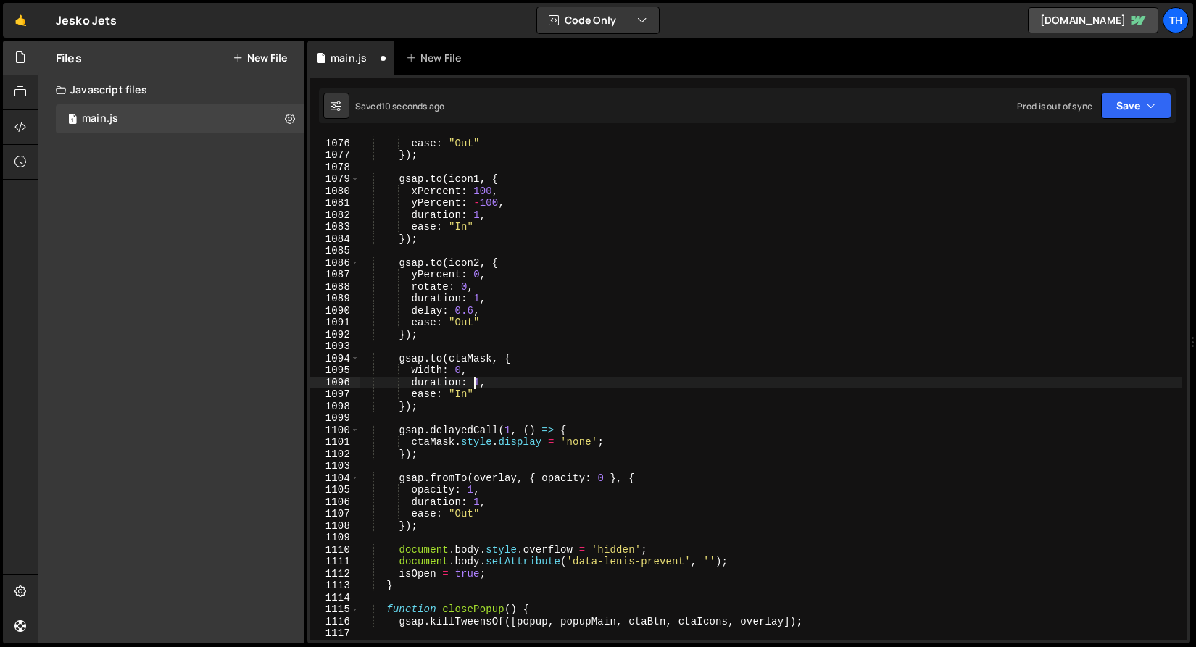
drag, startPoint x: 474, startPoint y: 380, endPoint x: 482, endPoint y: 381, distance: 8.0
click at [482, 381] on div "duration : 1 , ease : "Out" }) ; gsap . to ( icon1 , { xPercent : 100 , yPercen…" at bounding box center [770, 389] width 822 height 528
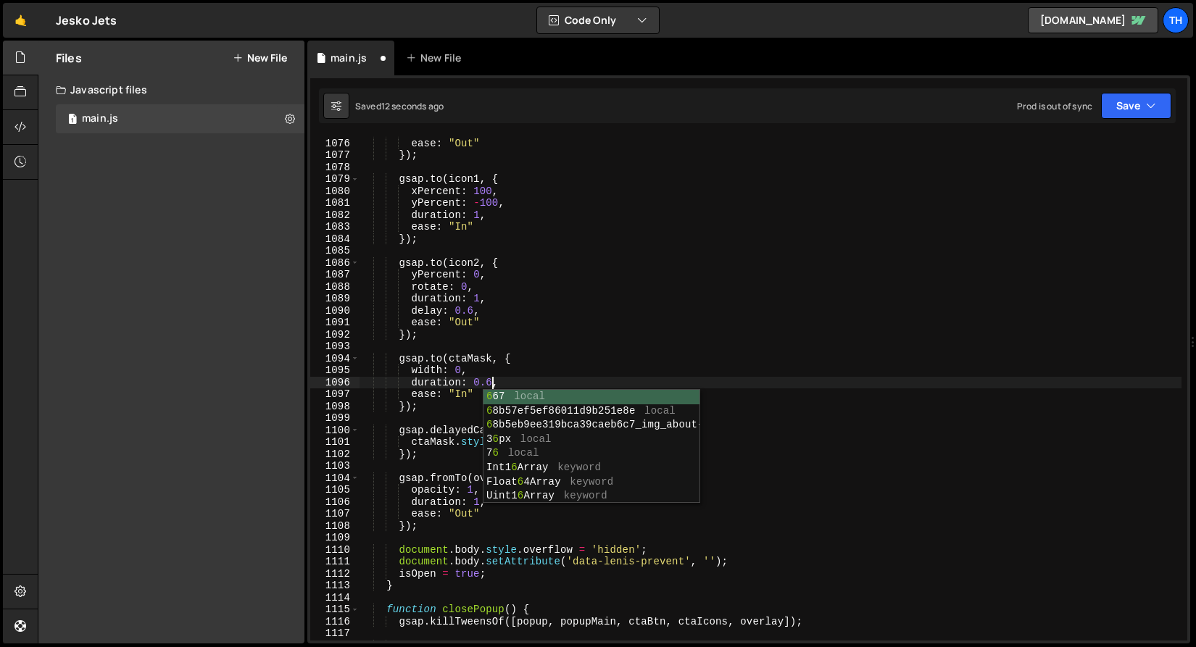
click at [335, 312] on div "1090" at bounding box center [334, 311] width 49 height 12
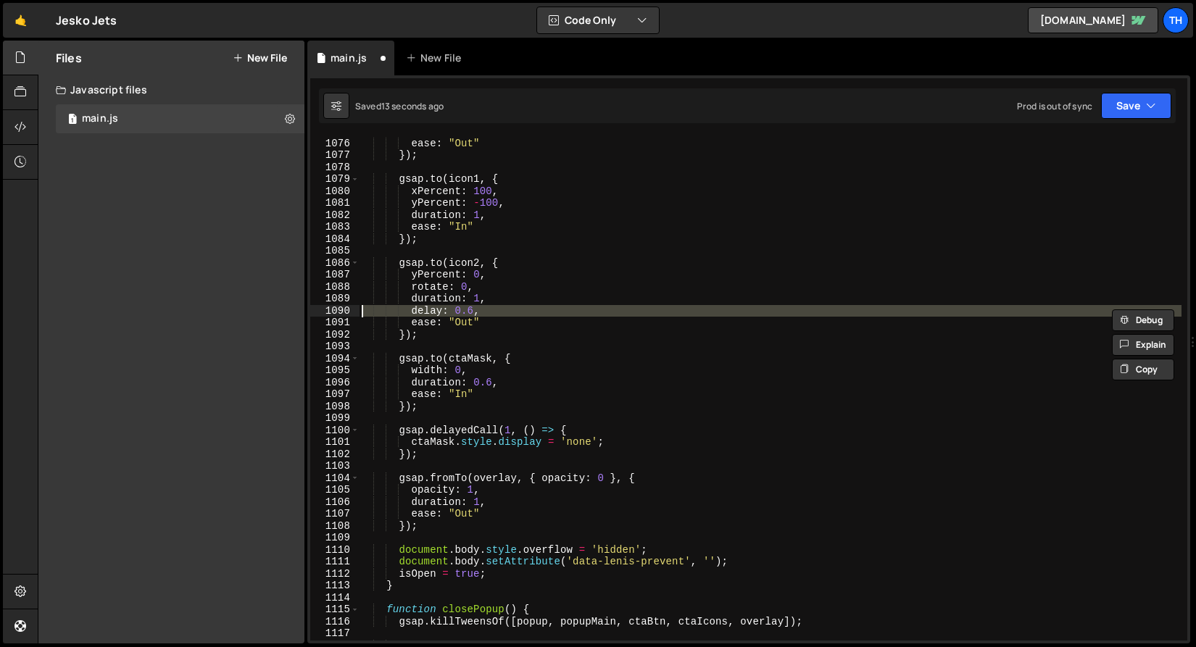
scroll to position [0, 7]
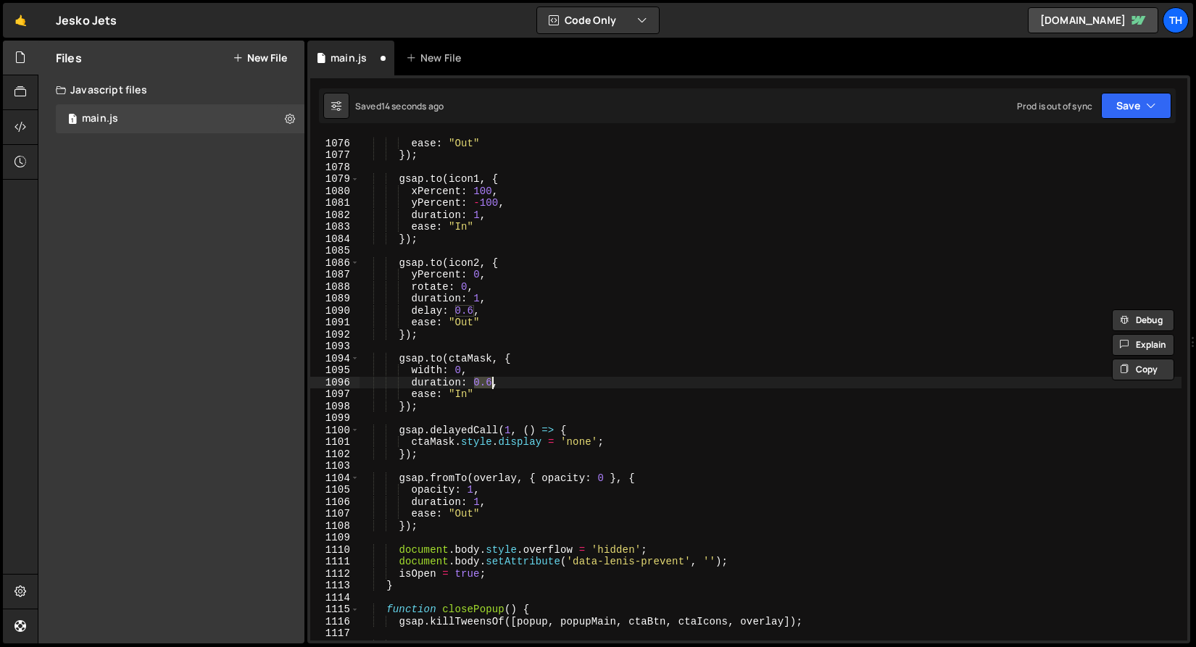
drag, startPoint x: 475, startPoint y: 383, endPoint x: 492, endPoint y: 383, distance: 16.7
click at [492, 383] on div "duration : 1 , ease : "Out" }) ; gsap . to ( icon1 , { xPercent : 100 , yPercen…" at bounding box center [770, 389] width 822 height 528
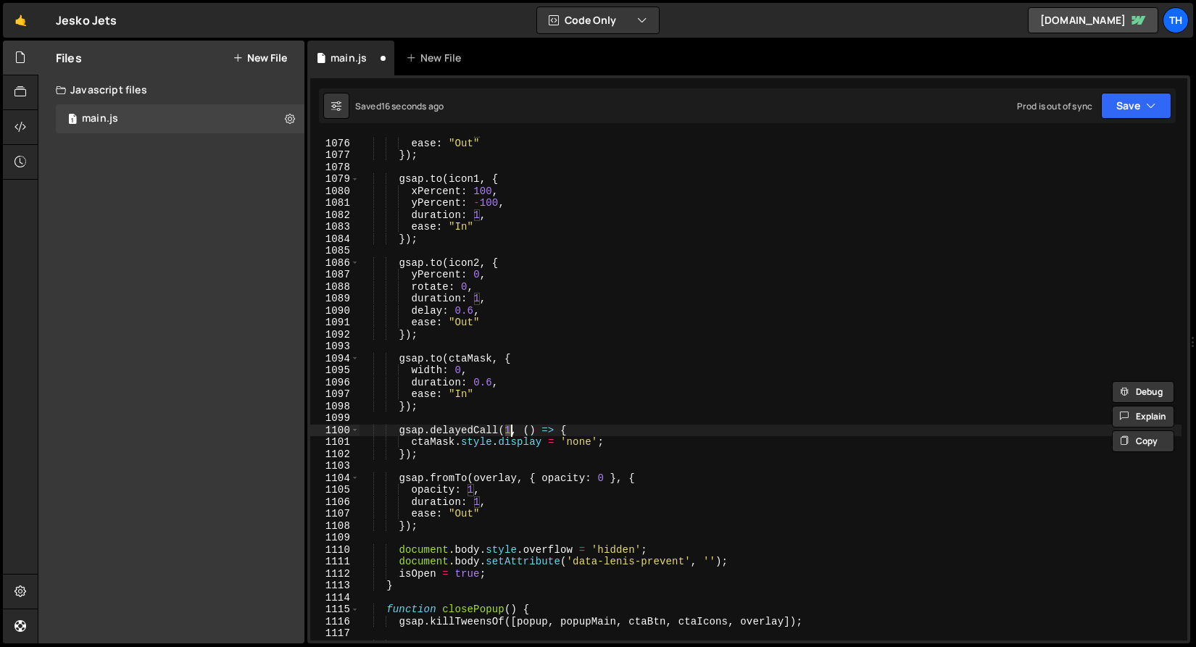
drag, startPoint x: 507, startPoint y: 428, endPoint x: 517, endPoint y: 434, distance: 12.1
click at [509, 429] on div "duration : 1 , ease : "Out" }) ; gsap . to ( icon1 , { xPercent : 100 , yPercen…" at bounding box center [770, 389] width 822 height 528
paste textarea "0.6"
click at [1141, 101] on button "Save" at bounding box center [1136, 106] width 70 height 26
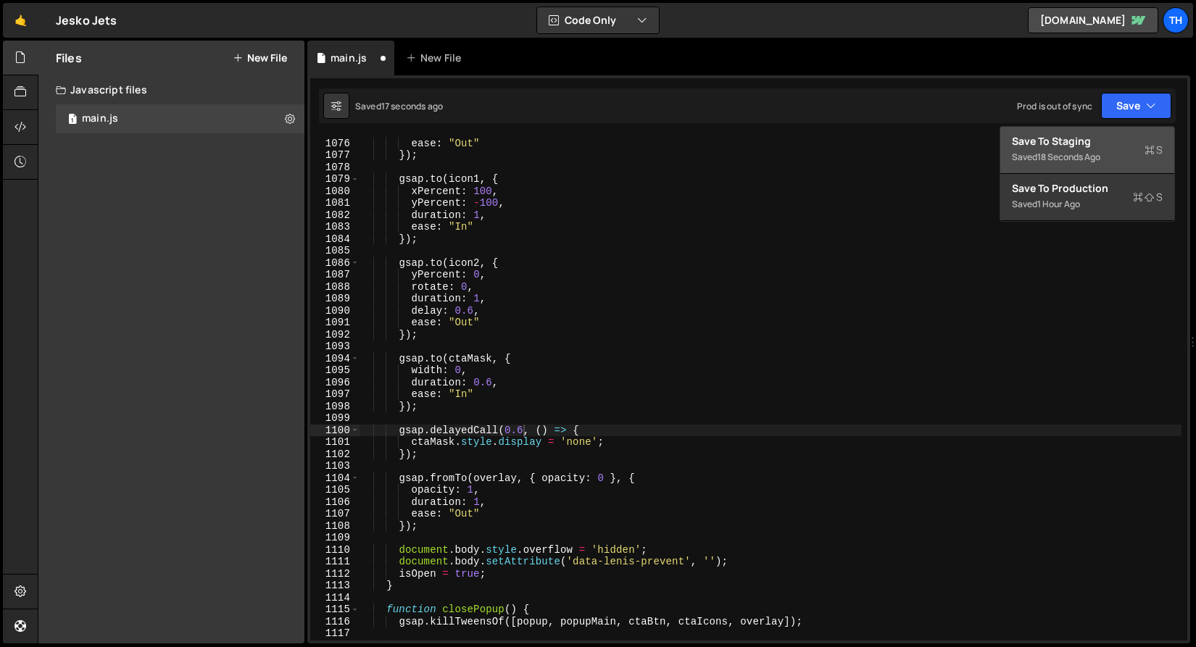
click at [1126, 162] on div "Saved 18 seconds ago" at bounding box center [1087, 157] width 151 height 17
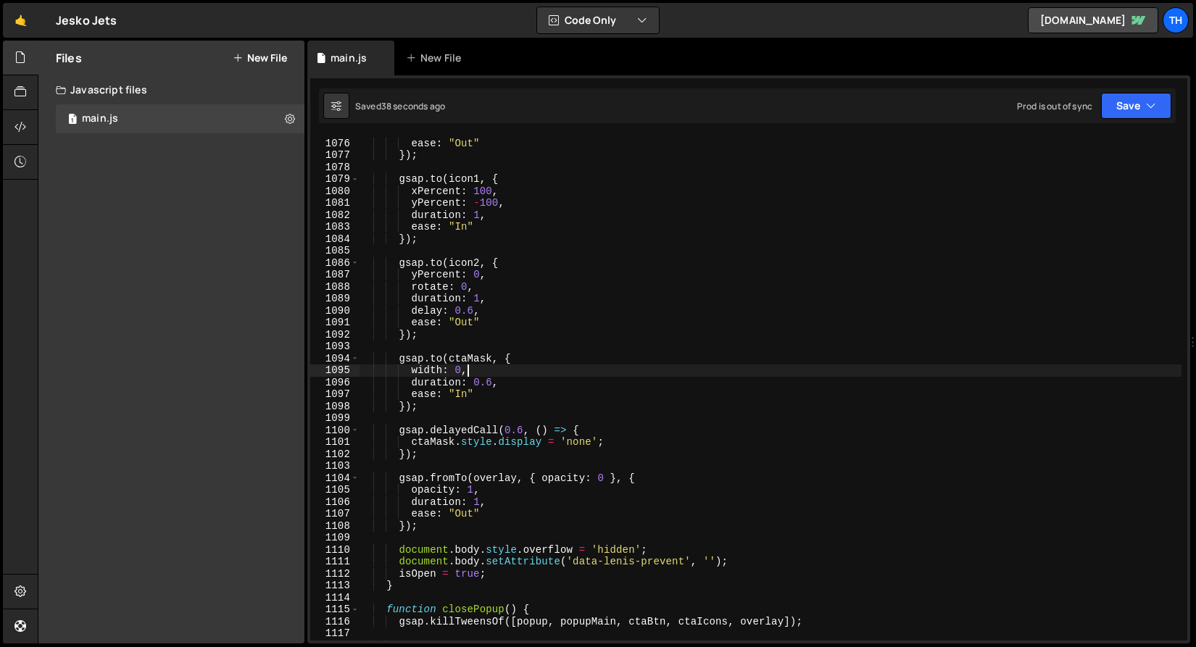
scroll to position [0, 7]
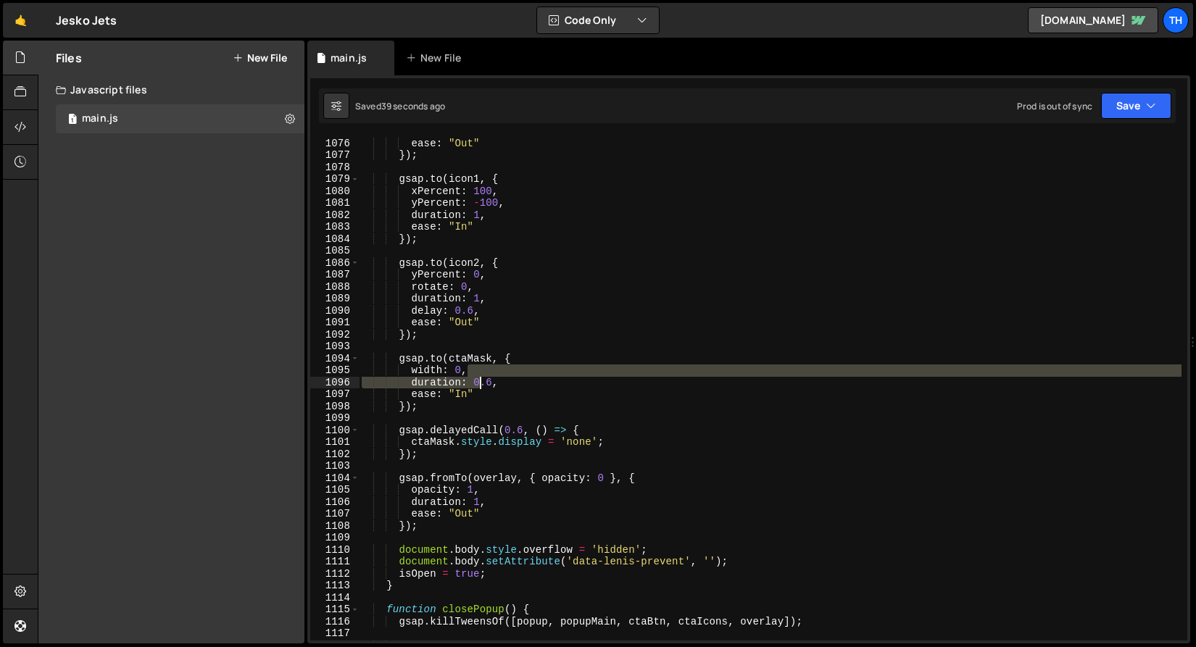
drag, startPoint x: 472, startPoint y: 376, endPoint x: 486, endPoint y: 380, distance: 13.5
click at [486, 380] on div "duration : 1 , ease : "Out" }) ; gsap . to ( icon1 , { xPercent : 100 , yPercen…" at bounding box center [770, 389] width 822 height 528
click at [483, 378] on div "duration : 1 , ease : "Out" }) ; gsap . to ( icon1 , { xPercent : 100 , yPercen…" at bounding box center [770, 388] width 822 height 504
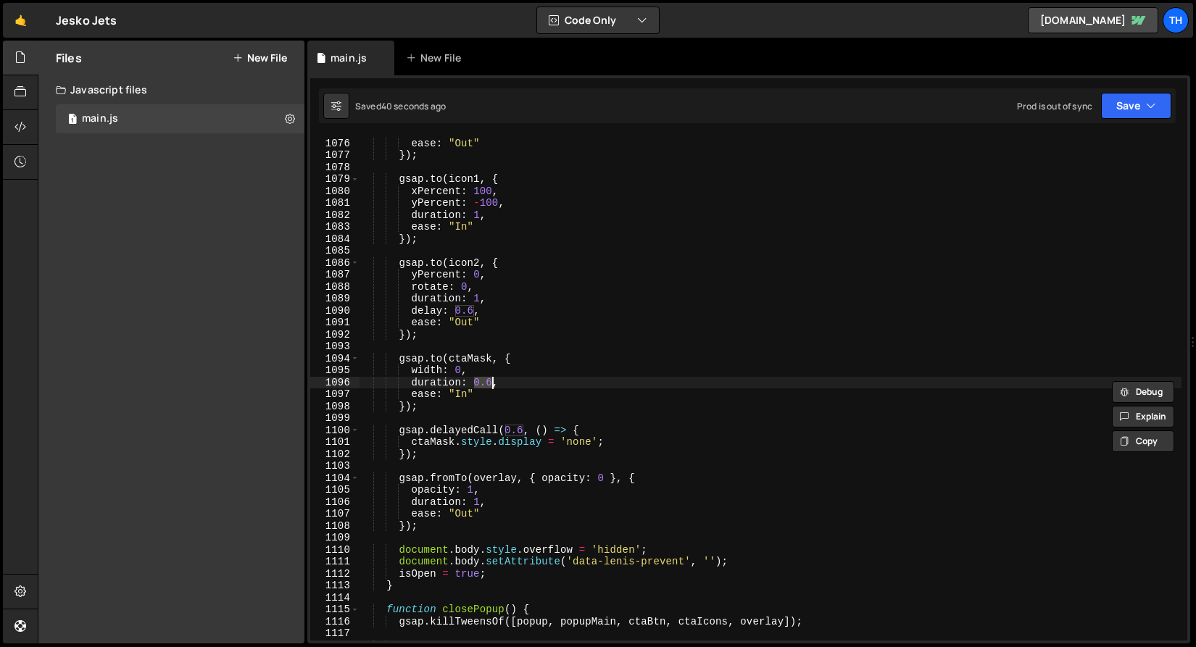
drag, startPoint x: 475, startPoint y: 378, endPoint x: 488, endPoint y: 383, distance: 13.7
click at [491, 380] on div "duration : 1 , ease : "Out" }) ; gsap . to ( icon1 , { xPercent : 100 , yPercen…" at bounding box center [770, 389] width 822 height 528
type textarea "duration: 1,"
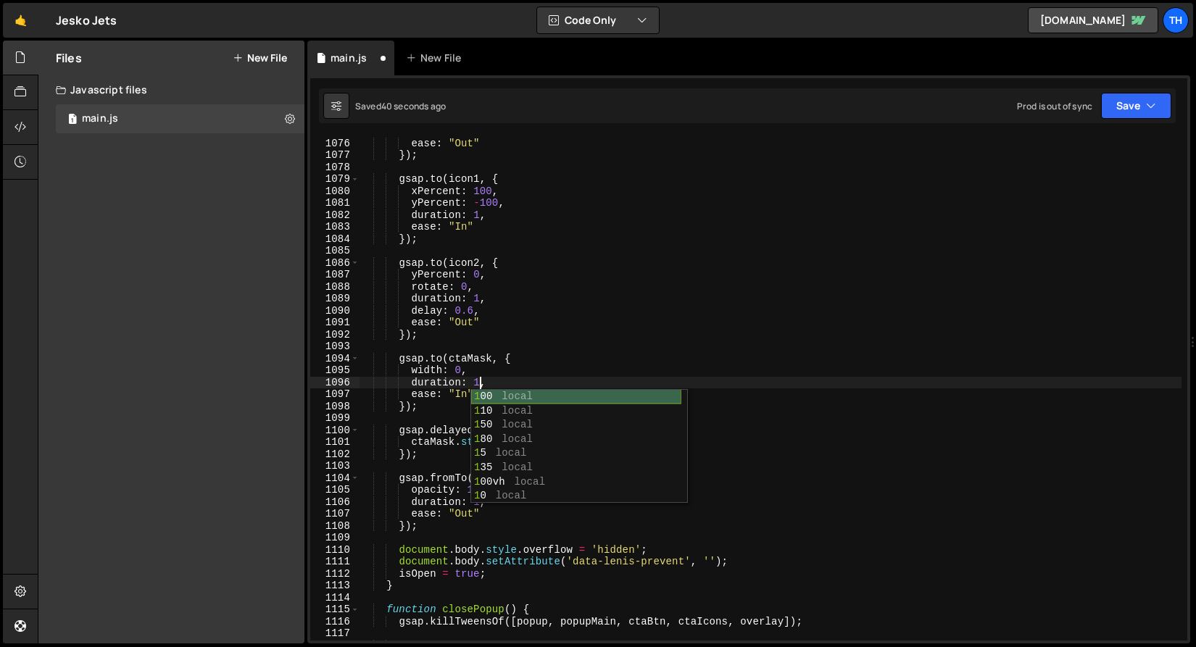
scroll to position [0, 8]
click at [451, 422] on div "duration : 1 , ease : "Out" }) ; gsap . to ( icon1 , { xPercent : 100 , yPercen…" at bounding box center [770, 389] width 822 height 528
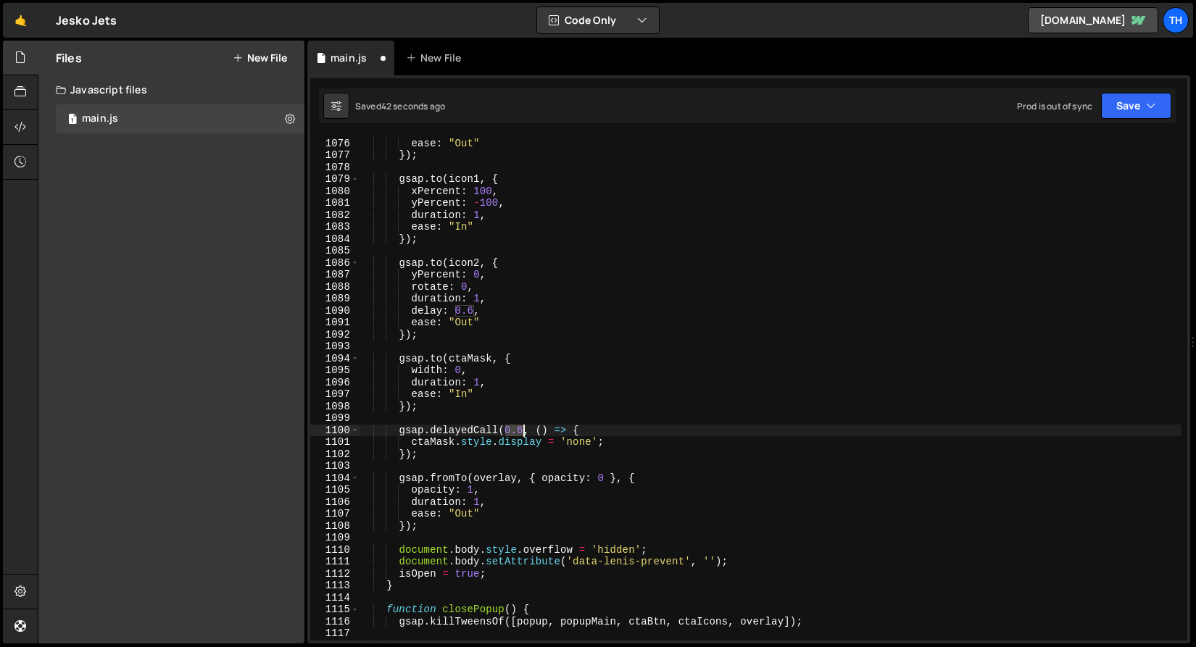
drag, startPoint x: 504, startPoint y: 430, endPoint x: 522, endPoint y: 427, distance: 18.5
click at [522, 427] on div "duration : 1 , ease : "Out" }) ; gsap . to ( icon1 , { xPercent : 100 , yPercen…" at bounding box center [770, 389] width 822 height 528
drag, startPoint x: 1113, startPoint y: 101, endPoint x: 1109, endPoint y: 117, distance: 16.3
click at [1113, 101] on button "Save" at bounding box center [1136, 106] width 70 height 26
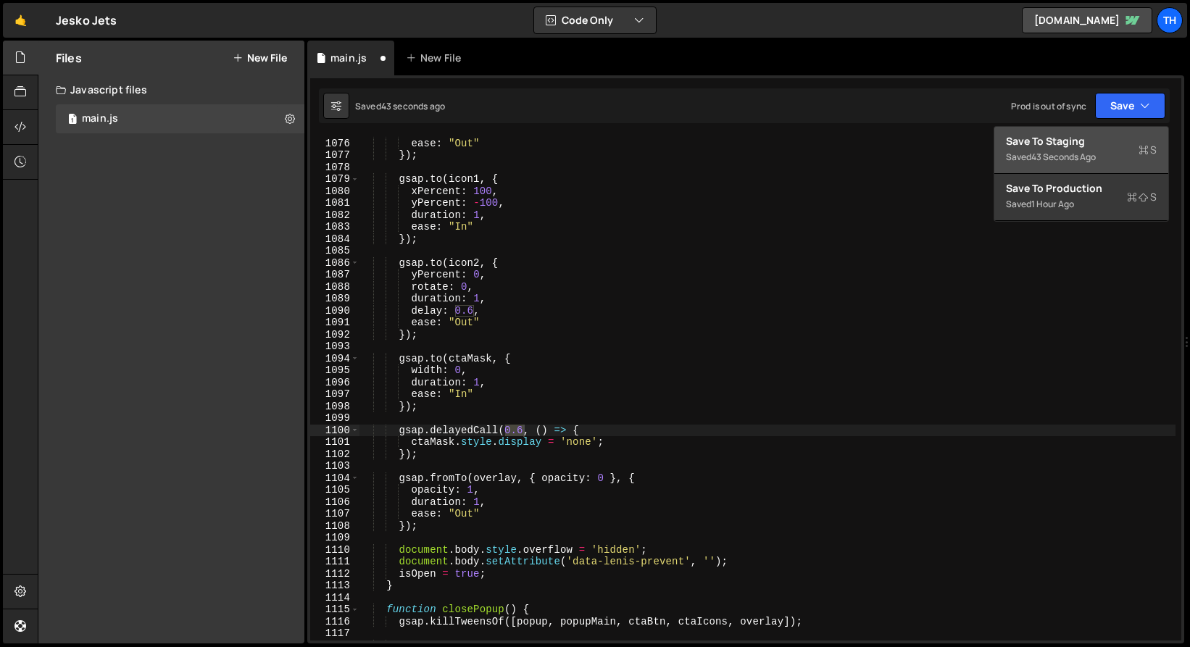
click at [1094, 168] on button "Save to Staging S Saved 43 seconds ago" at bounding box center [1081, 150] width 174 height 47
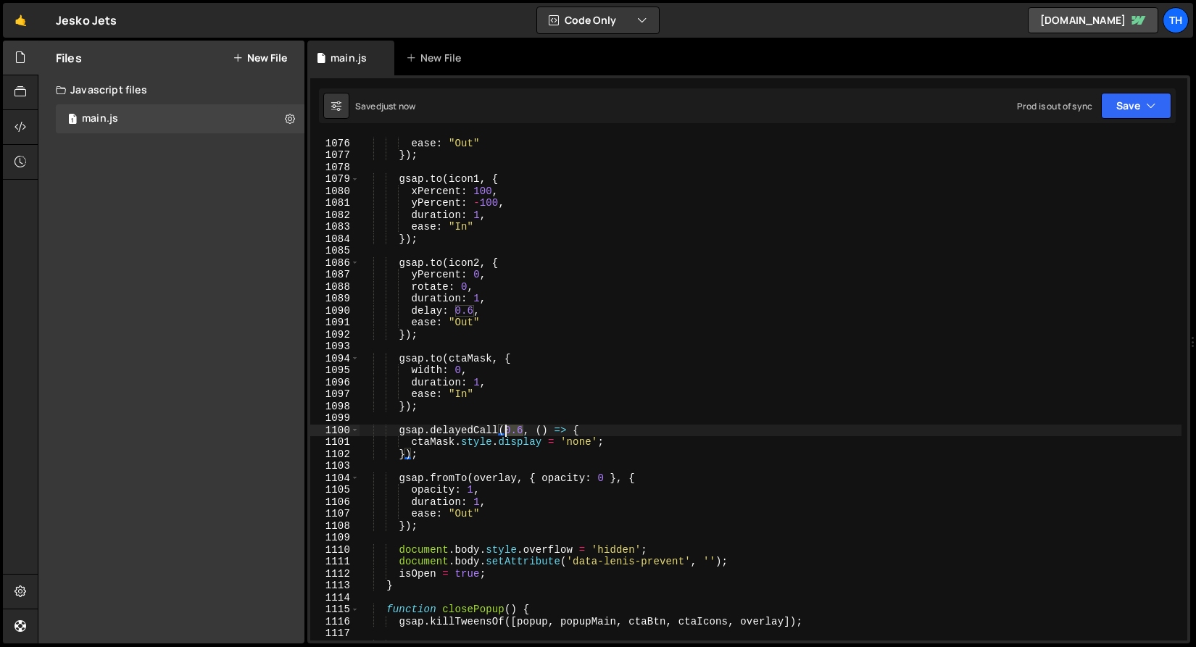
drag, startPoint x: 523, startPoint y: 429, endPoint x: 507, endPoint y: 428, distance: 16.7
click at [507, 428] on div "duration : 1 , ease : "Out" }) ; gsap . to ( icon1 , { xPercent : 100 , yPercen…" at bounding box center [770, 389] width 822 height 528
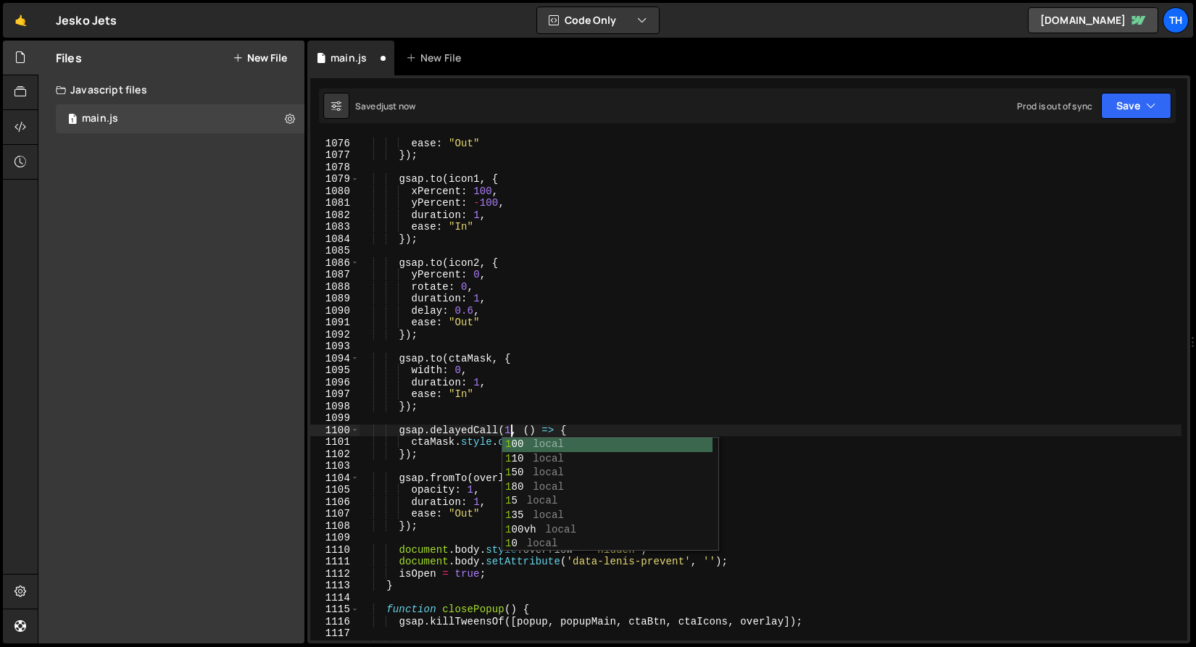
scroll to position [0, 10]
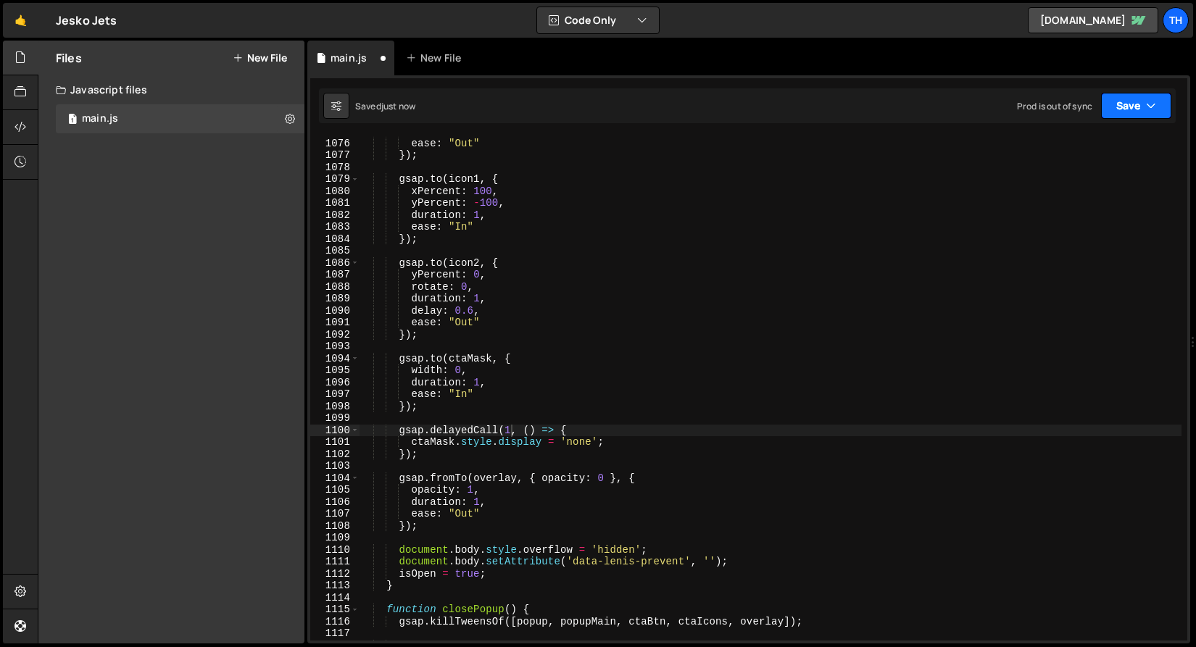
click at [1148, 109] on icon "button" at bounding box center [1151, 106] width 10 height 14
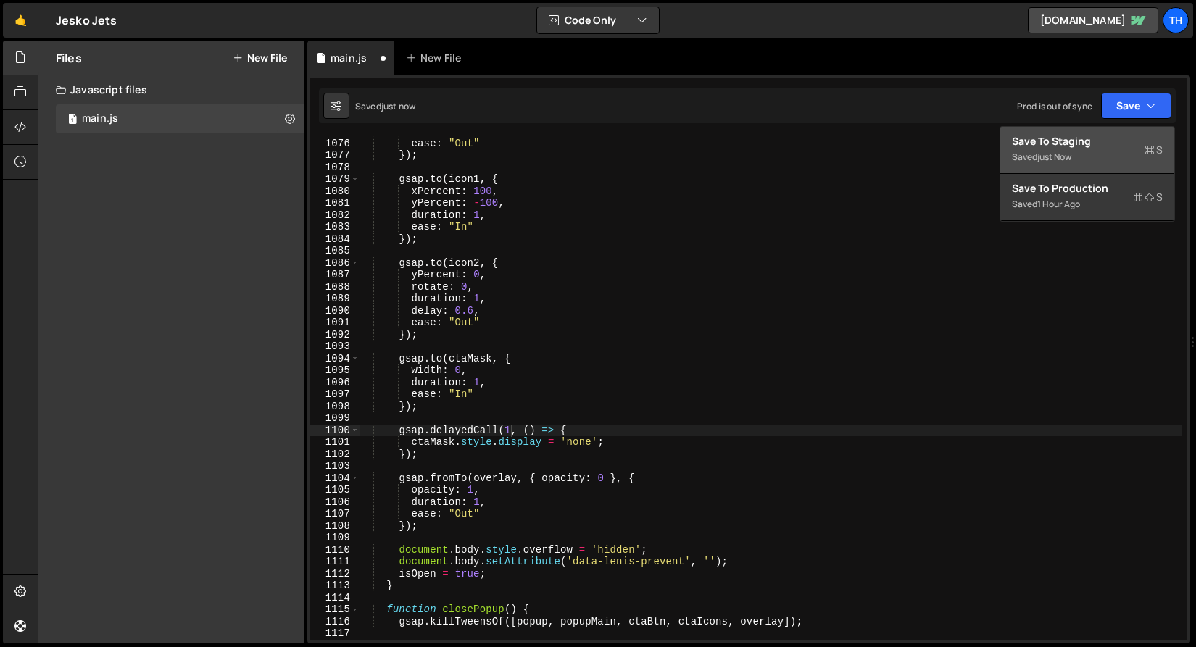
click at [1104, 145] on div "Save to Staging S" at bounding box center [1087, 141] width 151 height 14
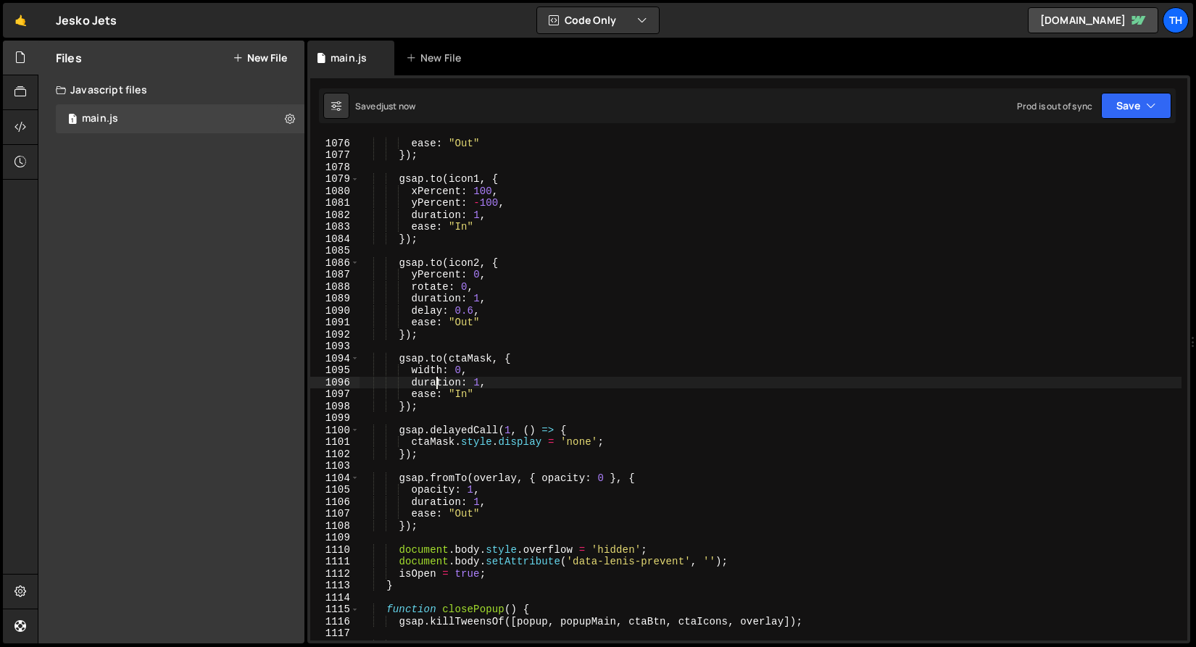
click at [439, 378] on div "duration : 1 , ease : "Out" }) ; gsap . to ( icon1 , { xPercent : 100 , yPercen…" at bounding box center [770, 389] width 822 height 528
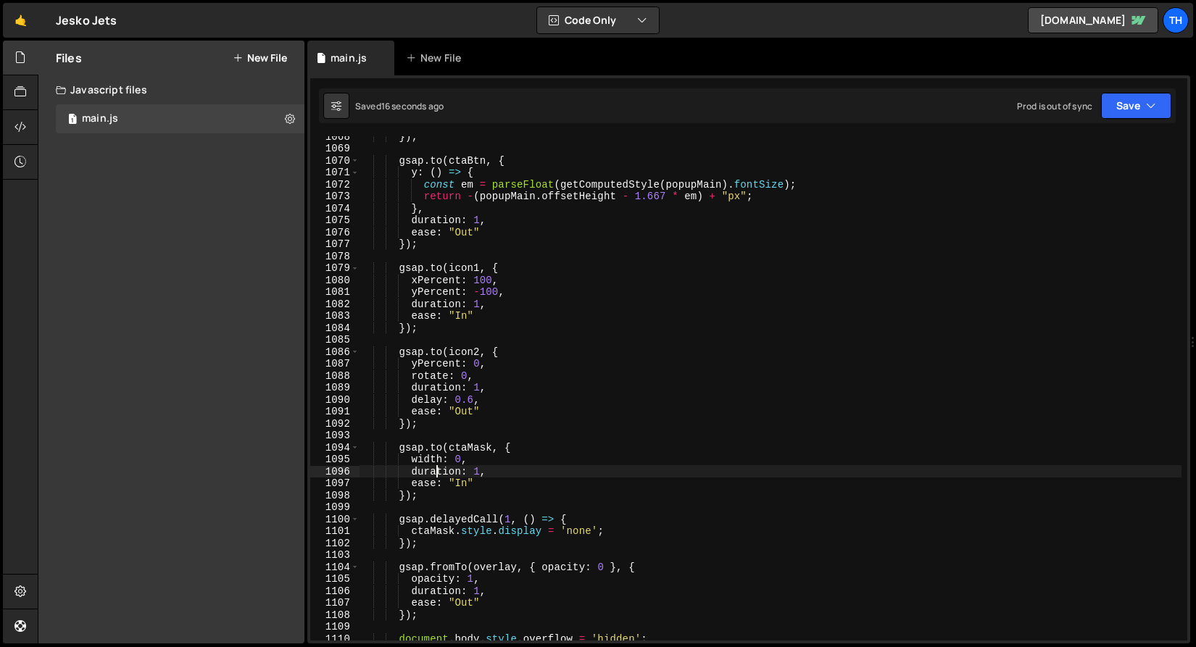
scroll to position [12752, 0]
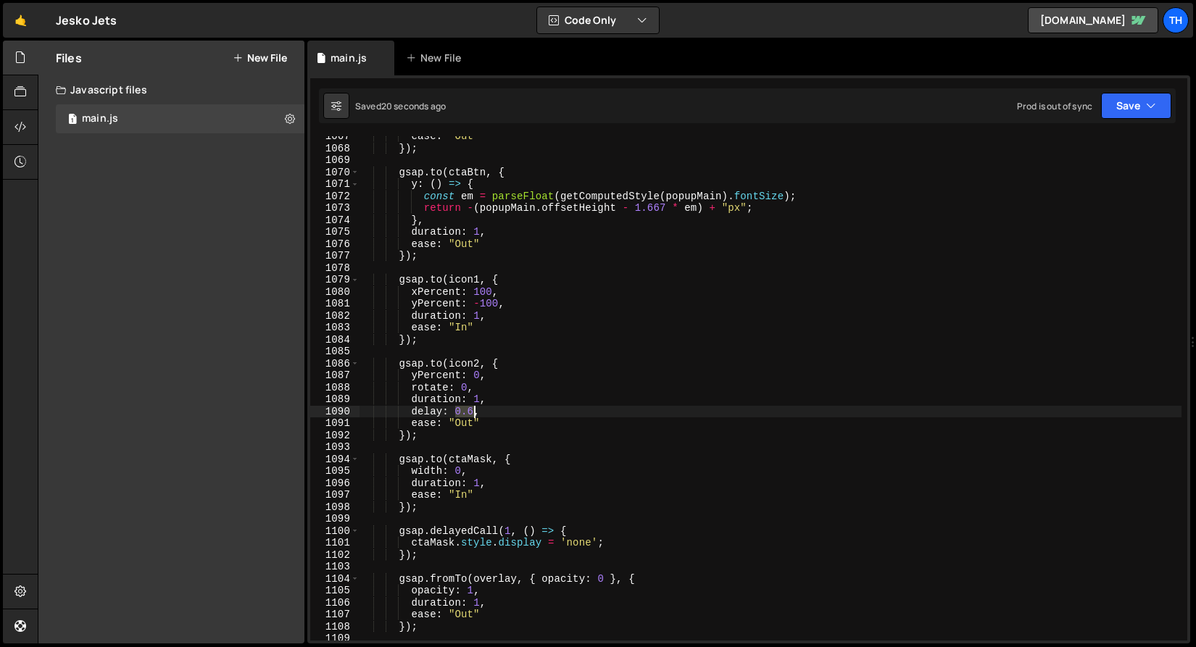
drag, startPoint x: 454, startPoint y: 408, endPoint x: 472, endPoint y: 409, distance: 18.1
click at [472, 409] on div "ease : "Out" }) ; gsap . to ( ctaBtn , { y : ( ) => { const em = parseFloat ( g…" at bounding box center [770, 394] width 822 height 528
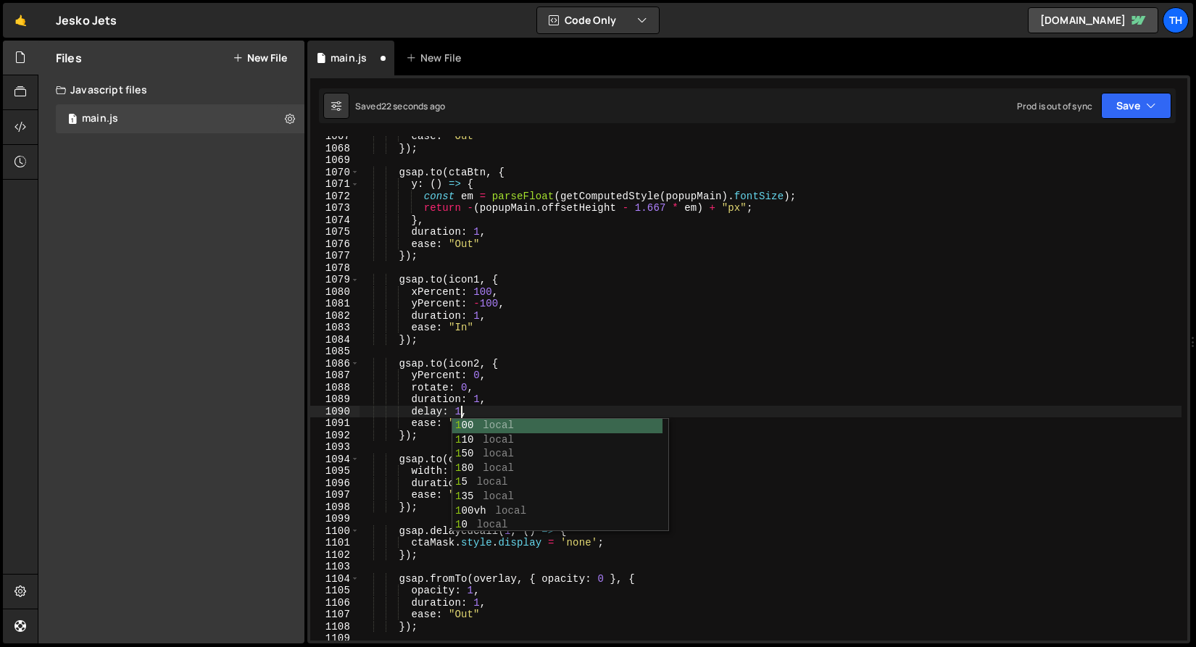
click at [512, 314] on div "ease : "Out" }) ; gsap . to ( ctaBtn , { y : ( ) => { const em = parseFloat ( g…" at bounding box center [770, 394] width 822 height 528
type textarea "duration: 1,"
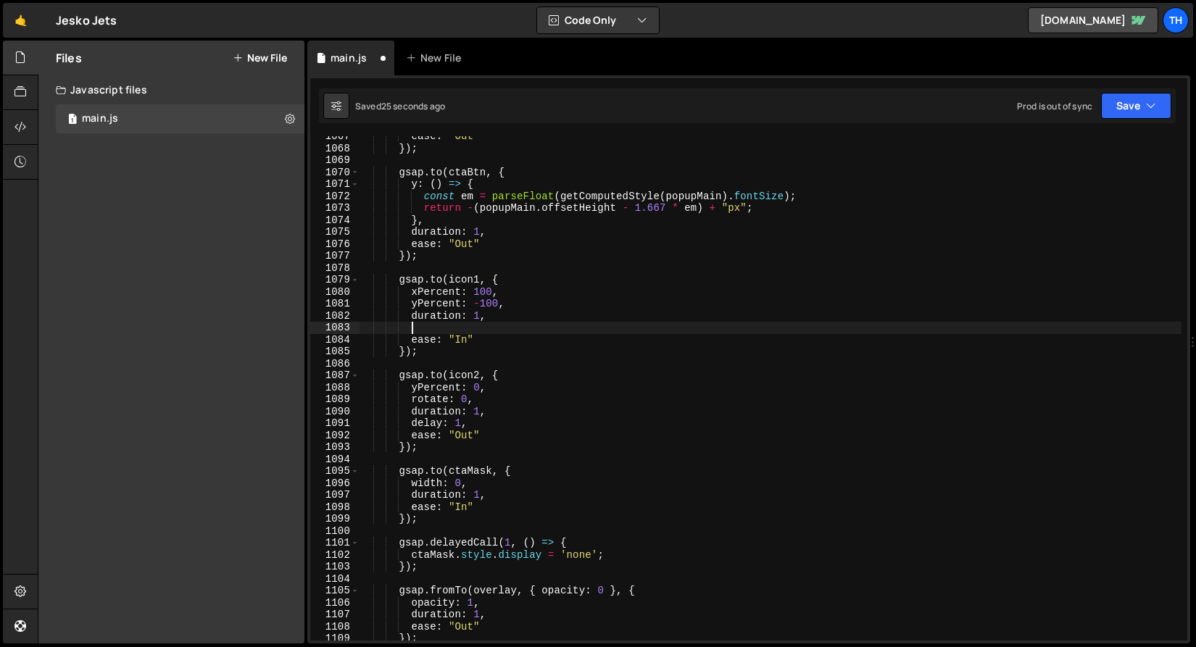
scroll to position [0, 4]
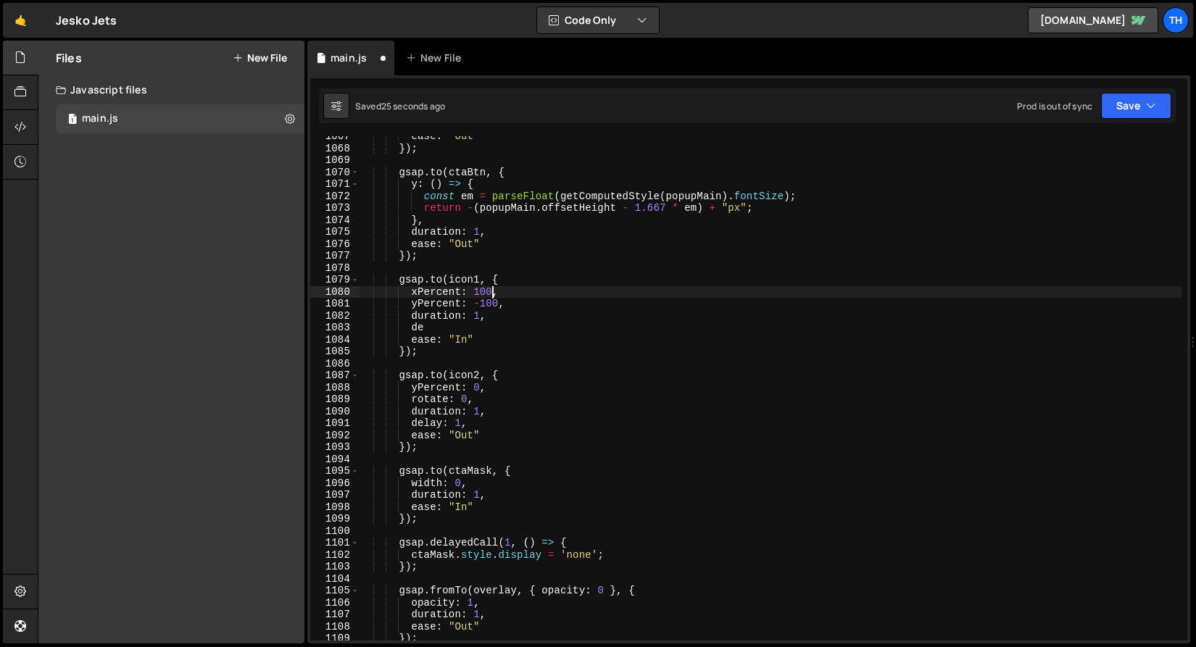
click at [490, 296] on div "ease : "Out" }) ; gsap . to ( ctaBtn , { y : ( ) => { const em = parseFloat ( g…" at bounding box center [770, 394] width 822 height 528
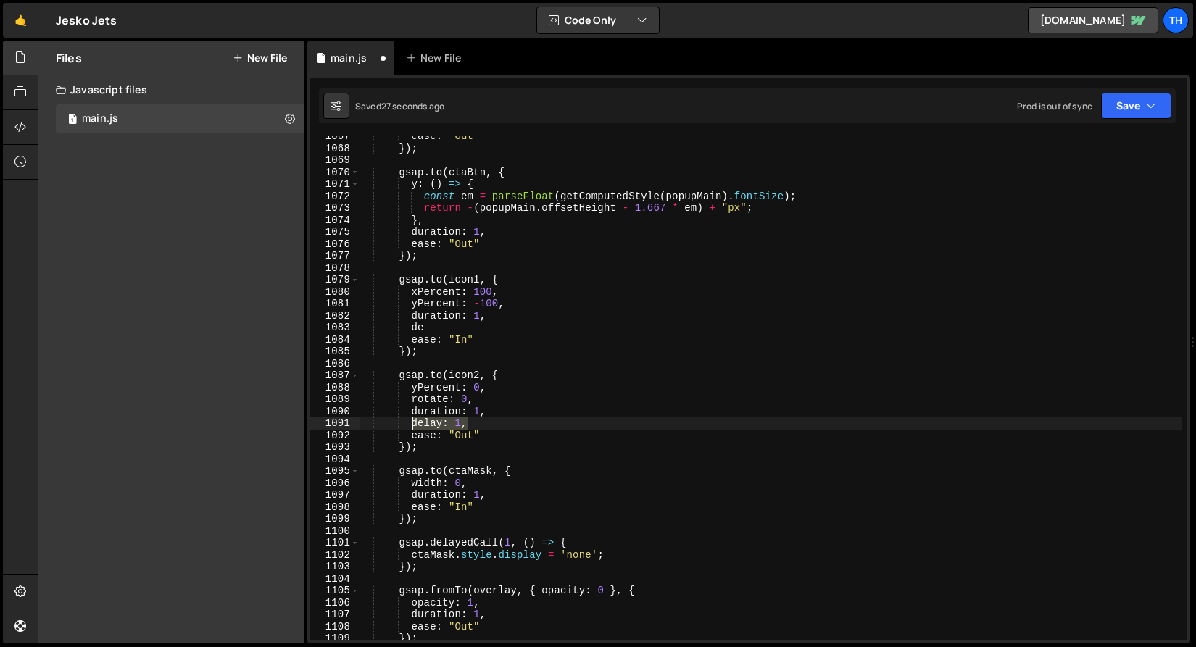
drag, startPoint x: 469, startPoint y: 418, endPoint x: 410, endPoint y: 417, distance: 58.7
click at [410, 417] on div "ease : "Out" }) ; gsap . to ( ctaBtn , { y : ( ) => { const em = parseFloat ( g…" at bounding box center [770, 394] width 822 height 528
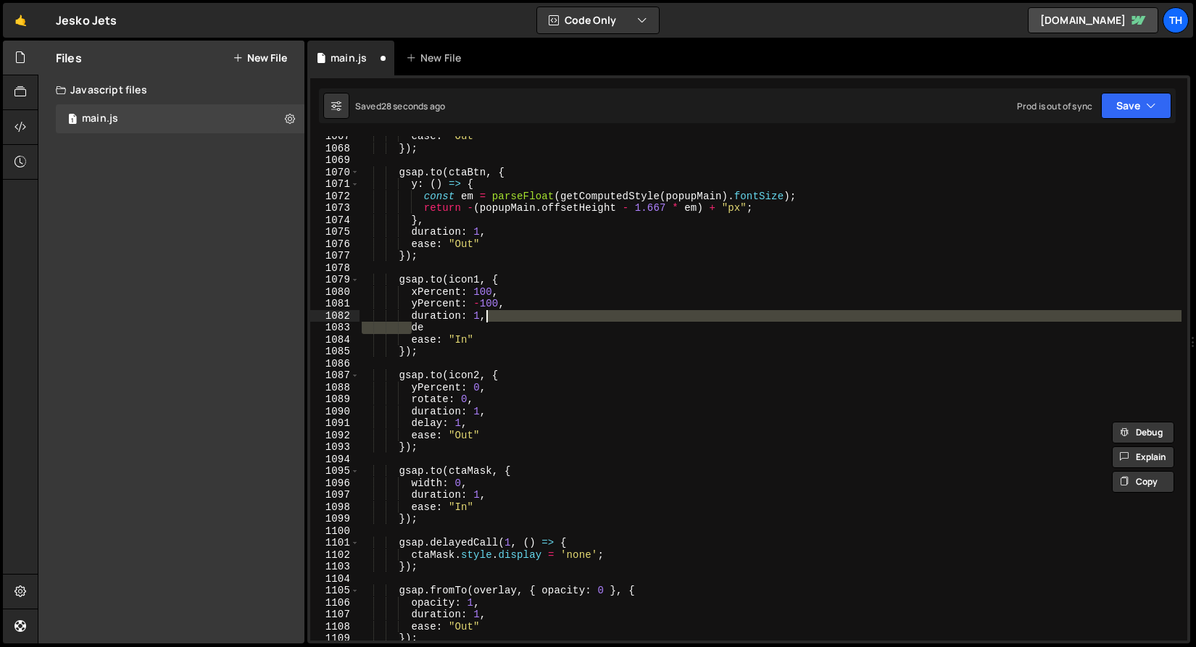
drag, startPoint x: 413, startPoint y: 329, endPoint x: 486, endPoint y: 316, distance: 73.6
click at [486, 316] on div "ease : "Out" }) ; gsap . to ( ctaBtn , { y : ( ) => { const em = parseFloat ( g…" at bounding box center [770, 394] width 822 height 528
paste textarea "delay: 1,"
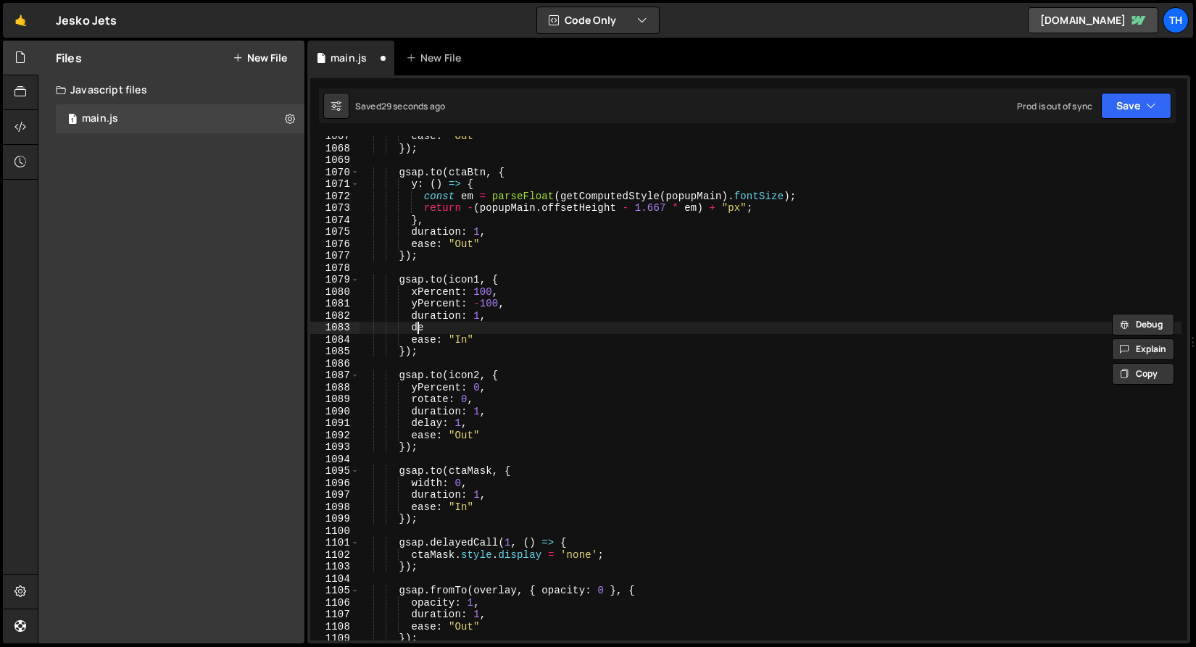
click at [422, 326] on div "ease : "Out" }) ; gsap . to ( ctaBtn , { y : ( ) => { const em = parseFloat ( g…" at bounding box center [770, 394] width 822 height 528
click at [417, 327] on div "ease : "Out" }) ; gsap . to ( ctaBtn , { y : ( ) => { const em = parseFloat ( g…" at bounding box center [770, 388] width 822 height 504
click at [417, 327] on div "ease : "Out" }) ; gsap . to ( ctaBtn , { y : ( ) => { const em = parseFloat ( g…" at bounding box center [770, 394] width 822 height 528
paste textarea "lay: 1,"
drag, startPoint x: 459, startPoint y: 328, endPoint x: 464, endPoint y: 338, distance: 10.7
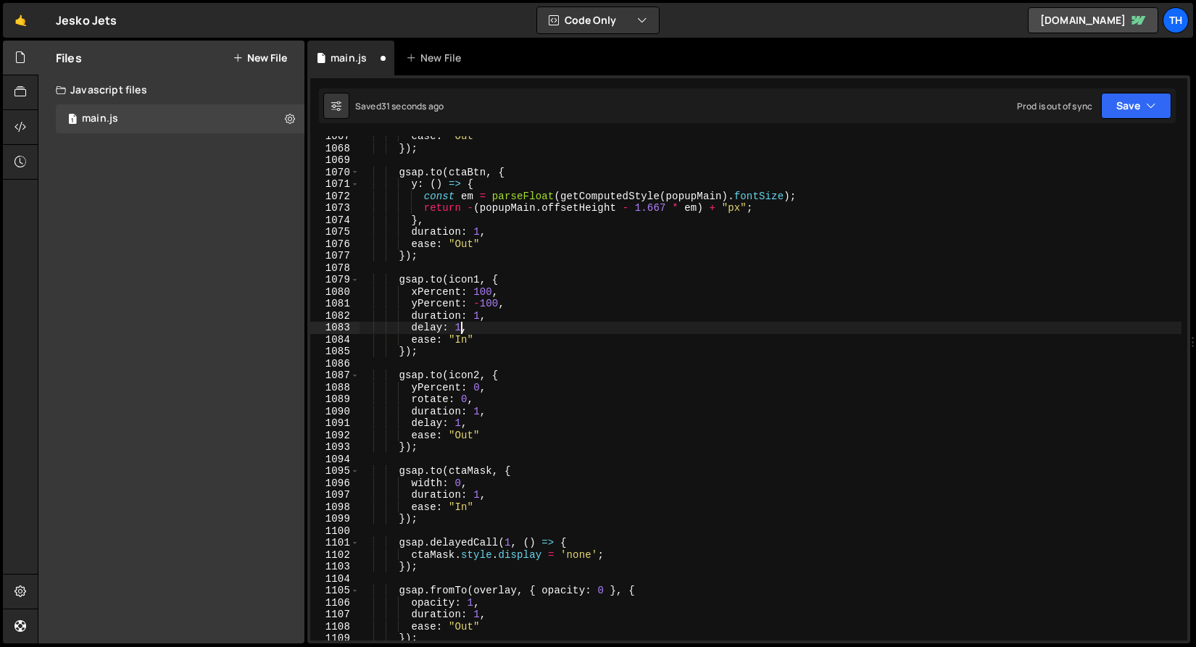
click at [460, 330] on div "ease : "Out" }) ; gsap . to ( ctaBtn , { y : ( ) => { const em = parseFloat ( g…" at bounding box center [770, 394] width 822 height 528
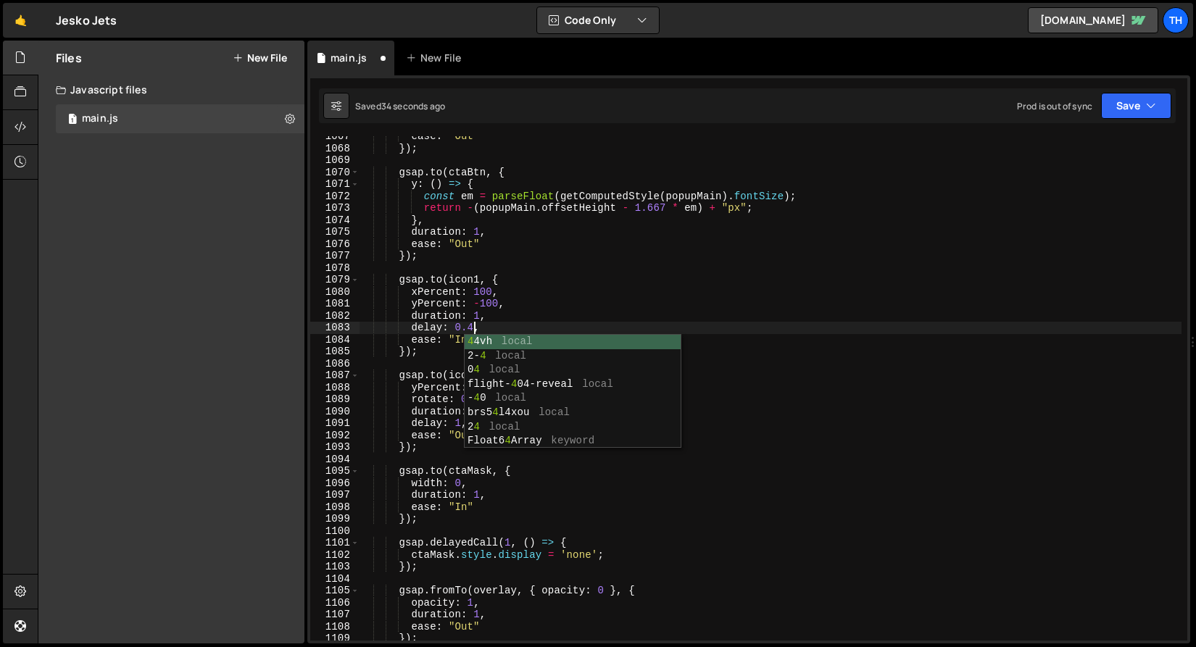
scroll to position [0, 7]
click at [1113, 100] on button "Save" at bounding box center [1136, 106] width 70 height 26
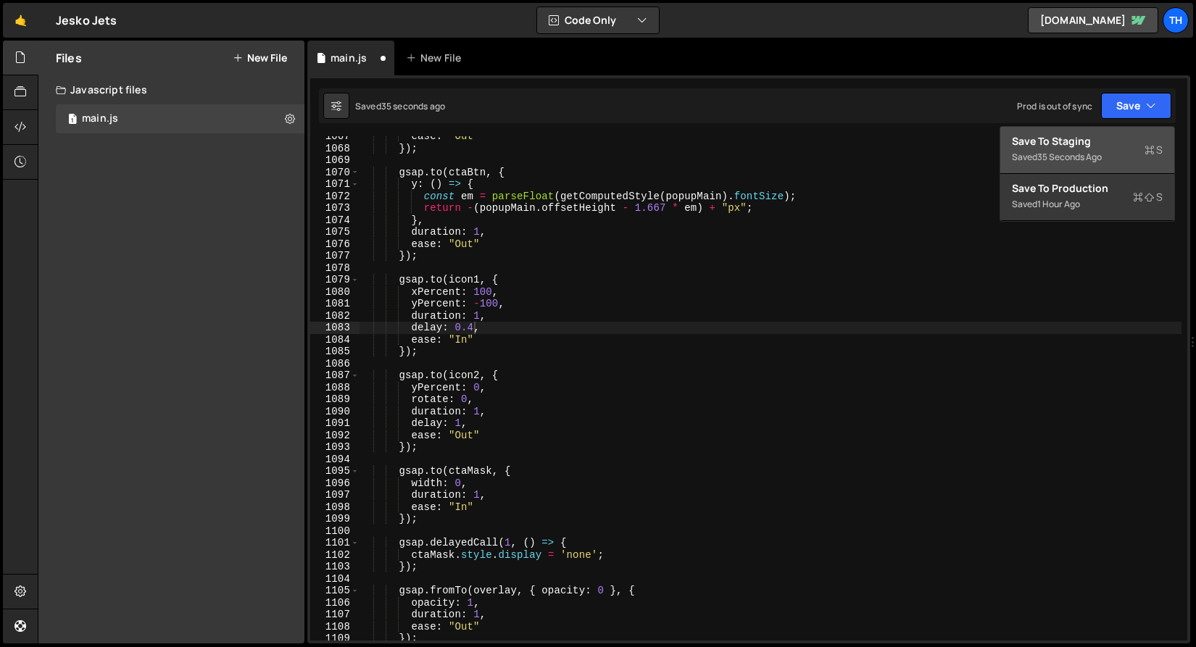
click at [1085, 136] on div "Save to Staging S" at bounding box center [1087, 141] width 151 height 14
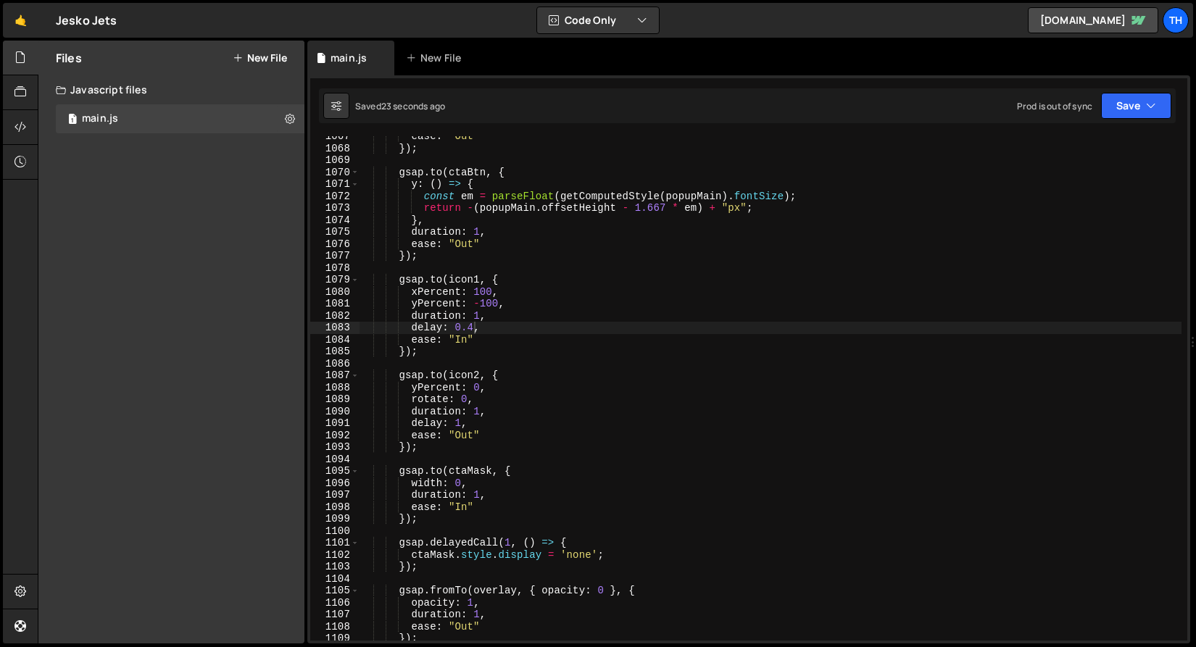
click at [412, 329] on div "ease : "Out" }) ; gsap . to ( ctaBtn , { y : ( ) => { const em = parseFloat ( g…" at bounding box center [770, 394] width 822 height 528
click at [475, 317] on div "ease : "Out" }) ; gsap . to ( ctaBtn , { y : ( ) => { const em = parseFloat ( g…" at bounding box center [770, 394] width 822 height 528
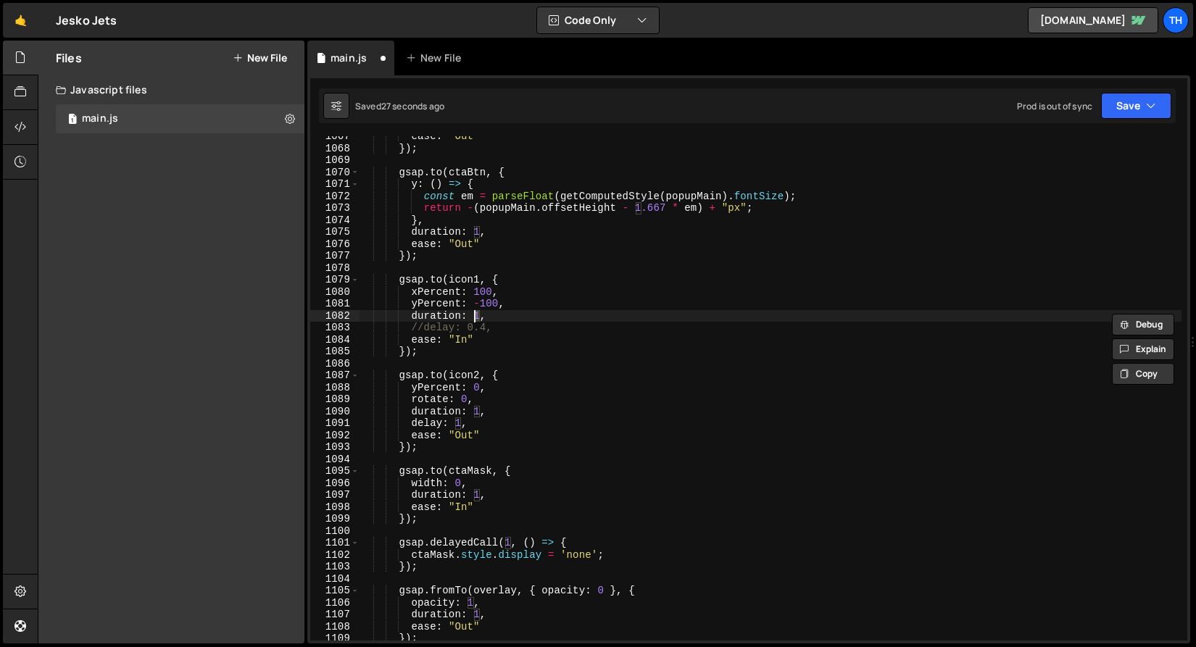
click at [506, 405] on div "ease : "Out" }) ; gsap . to ( ctaBtn , { y : ( ) => { const em = parseFloat ( g…" at bounding box center [770, 394] width 822 height 528
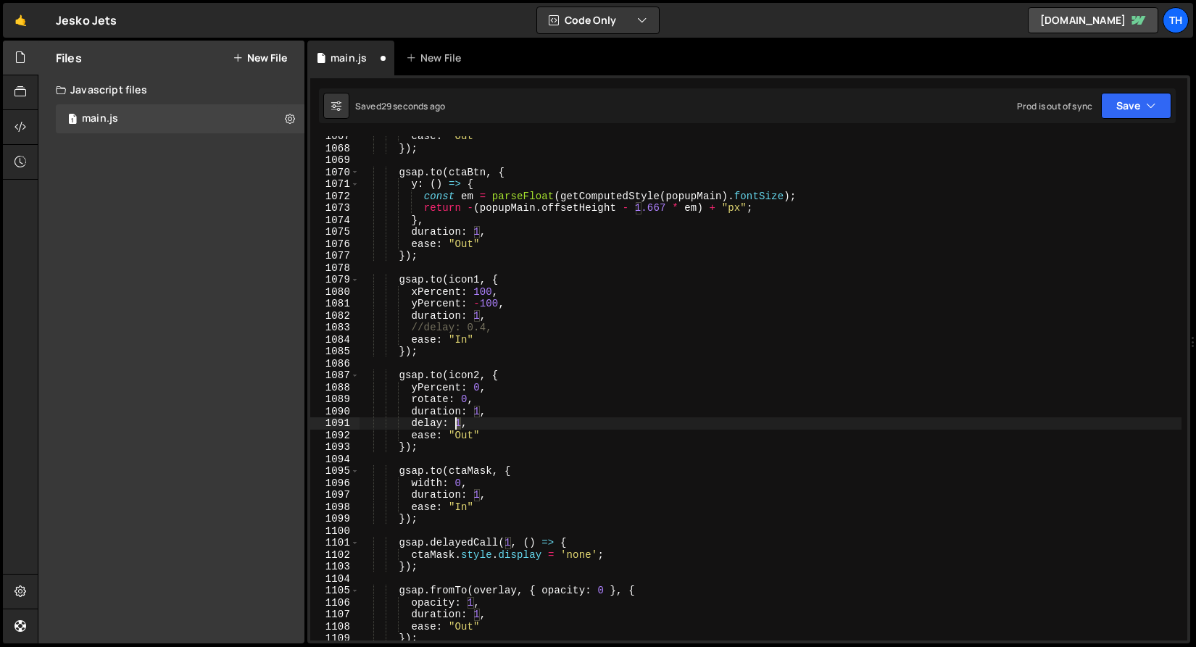
click at [457, 422] on div "ease : "Out" }) ; gsap . to ( ctaBtn , { y : ( ) => { const em = parseFloat ( g…" at bounding box center [770, 394] width 822 height 528
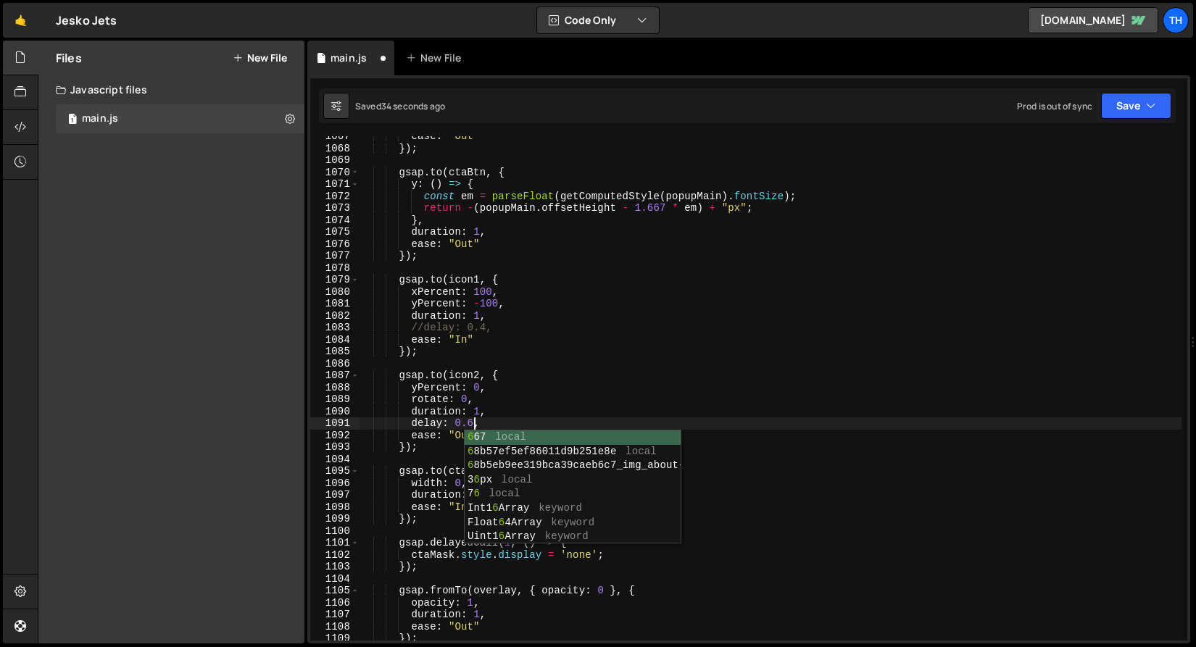
click at [1120, 122] on div "Debug Explain Copy main.js New File Saved 34 seconds ago Prod is out of sync Up…" at bounding box center [748, 343] width 883 height 604
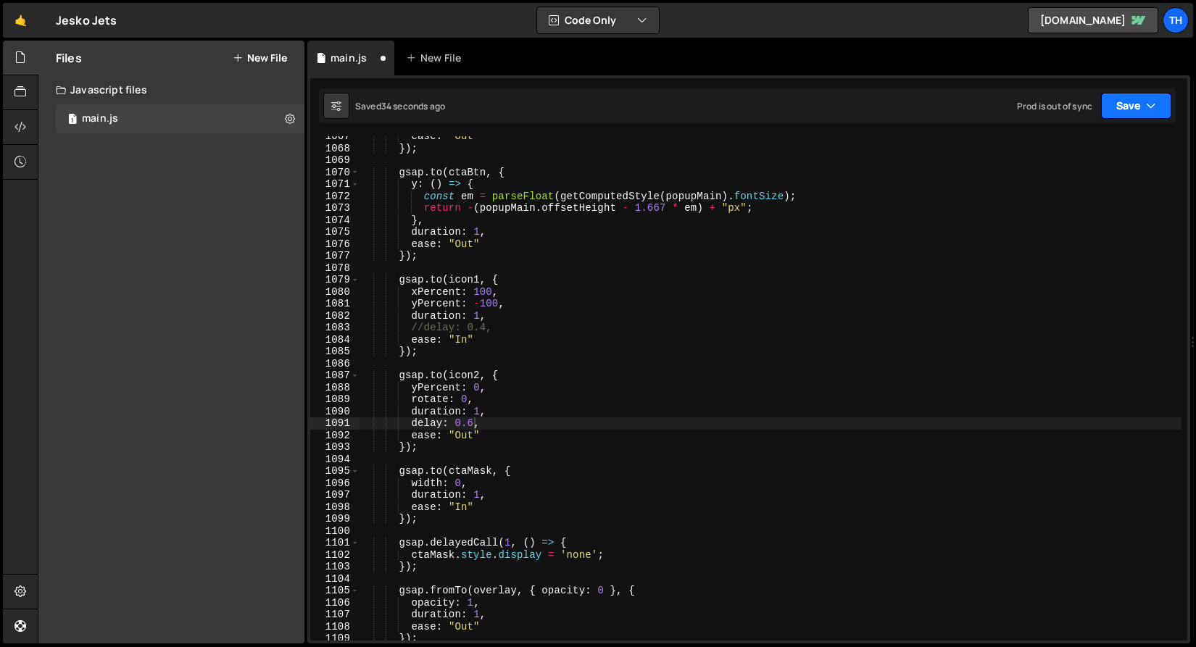
click at [1123, 117] on button "Save" at bounding box center [1136, 106] width 70 height 26
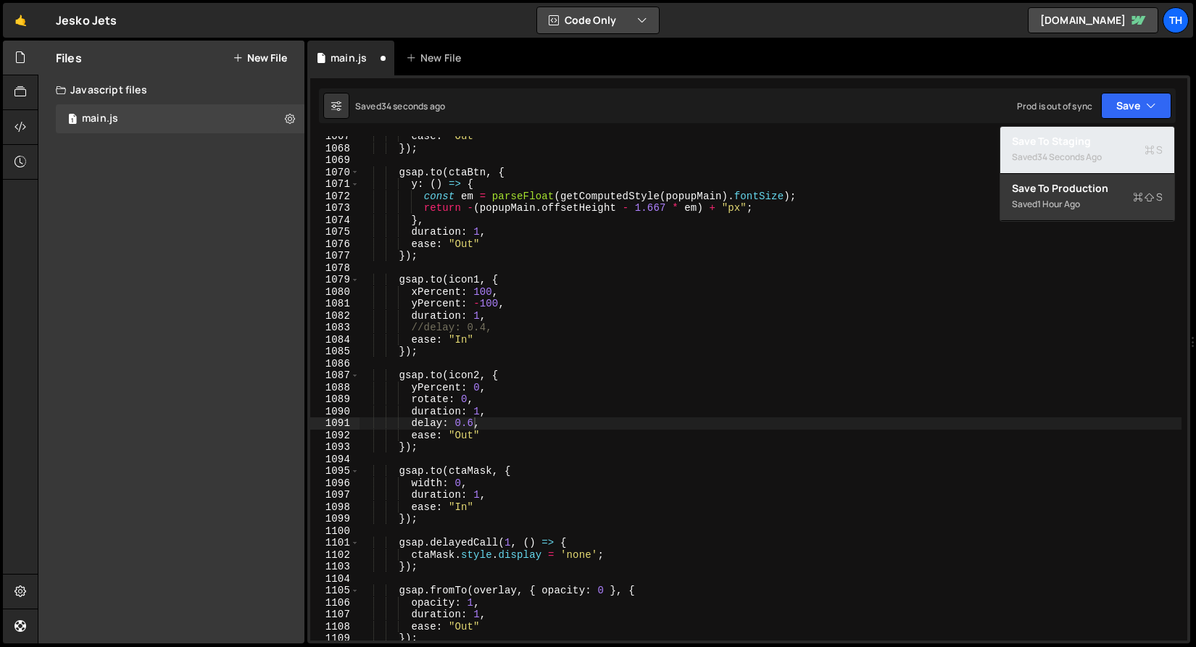
drag, startPoint x: 1115, startPoint y: 143, endPoint x: 546, endPoint y: 9, distance: 584.4
click at [1115, 143] on div "Save to Staging S" at bounding box center [1087, 141] width 151 height 14
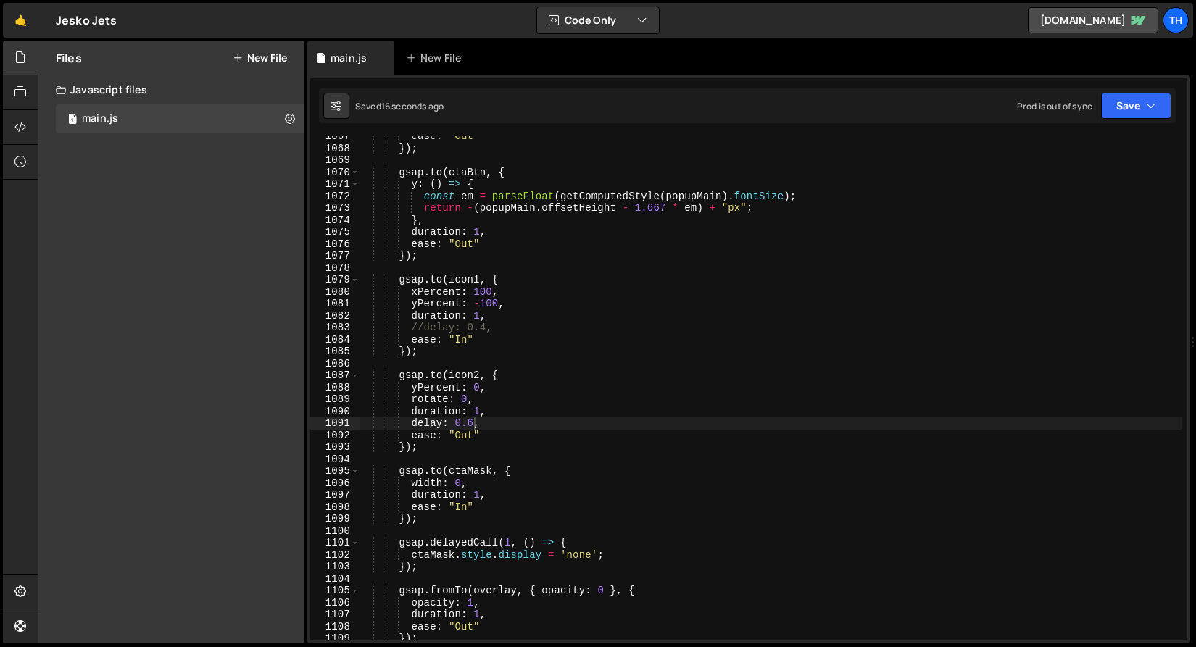
click at [396, 322] on div "ease : "Out" }) ; gsap . to ( ctaBtn , { y : ( ) => { const em = parseFloat ( g…" at bounding box center [770, 394] width 822 height 528
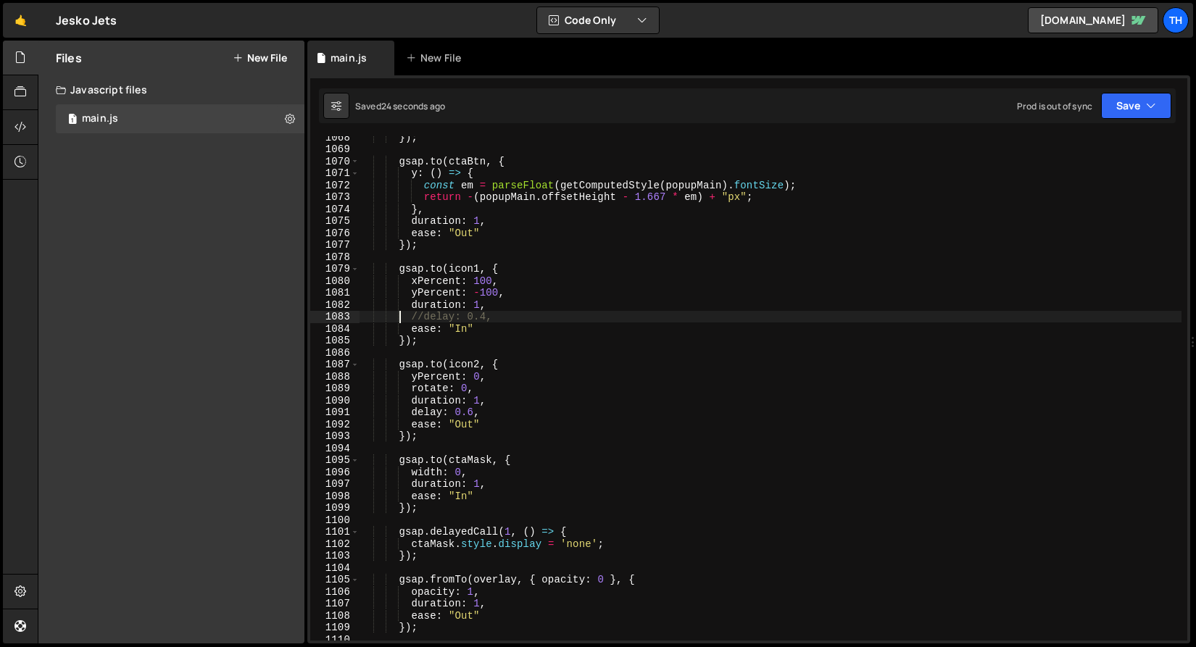
click at [502, 308] on div "}) ; gsap . to ( ctaBtn , { y : ( ) => { const em = parseFloat ( getComputedSty…" at bounding box center [770, 395] width 822 height 528
drag, startPoint x: 503, startPoint y: 314, endPoint x: 311, endPoint y: 315, distance: 192.0
click at [311, 315] on div "duration: 1, 1068 1069 1070 1071 1072 1073 1074 1075 1076 1077 1078 1079 1080 1…" at bounding box center [748, 388] width 877 height 504
type textarea "//delay: 0.4,"
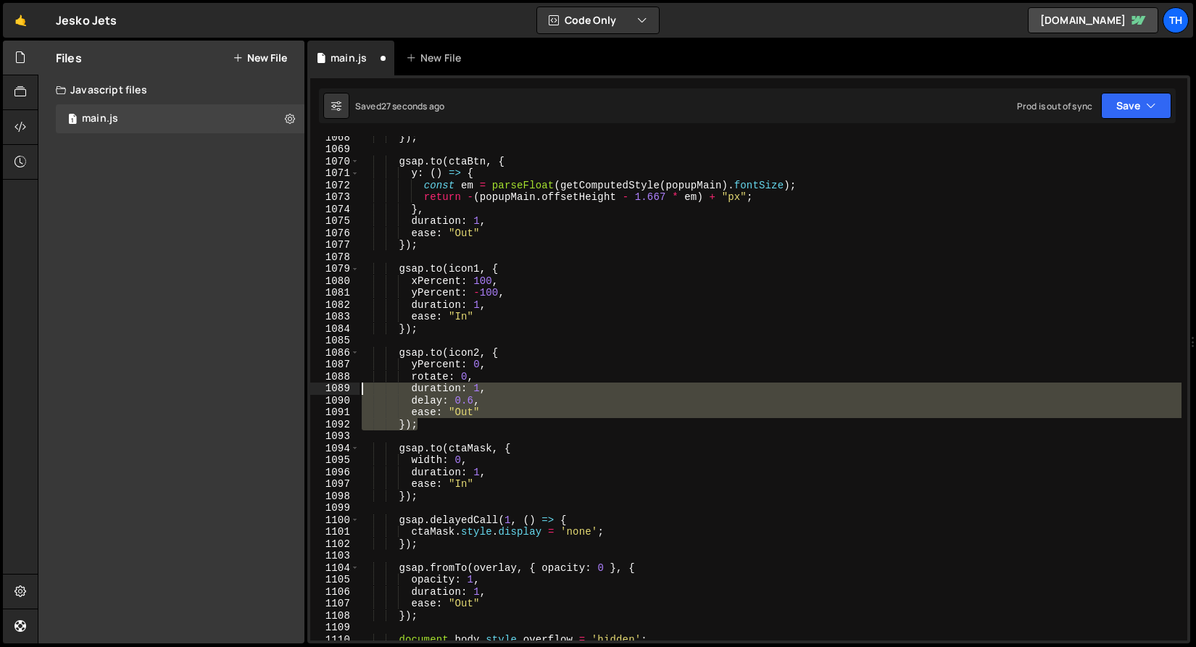
drag, startPoint x: 449, startPoint y: 422, endPoint x: 374, endPoint y: 412, distance: 75.4
click at [288, 389] on div "Files New File Javascript files 1 main.js 0 CSS files Copy share link Edit File…" at bounding box center [617, 343] width 1158 height 604
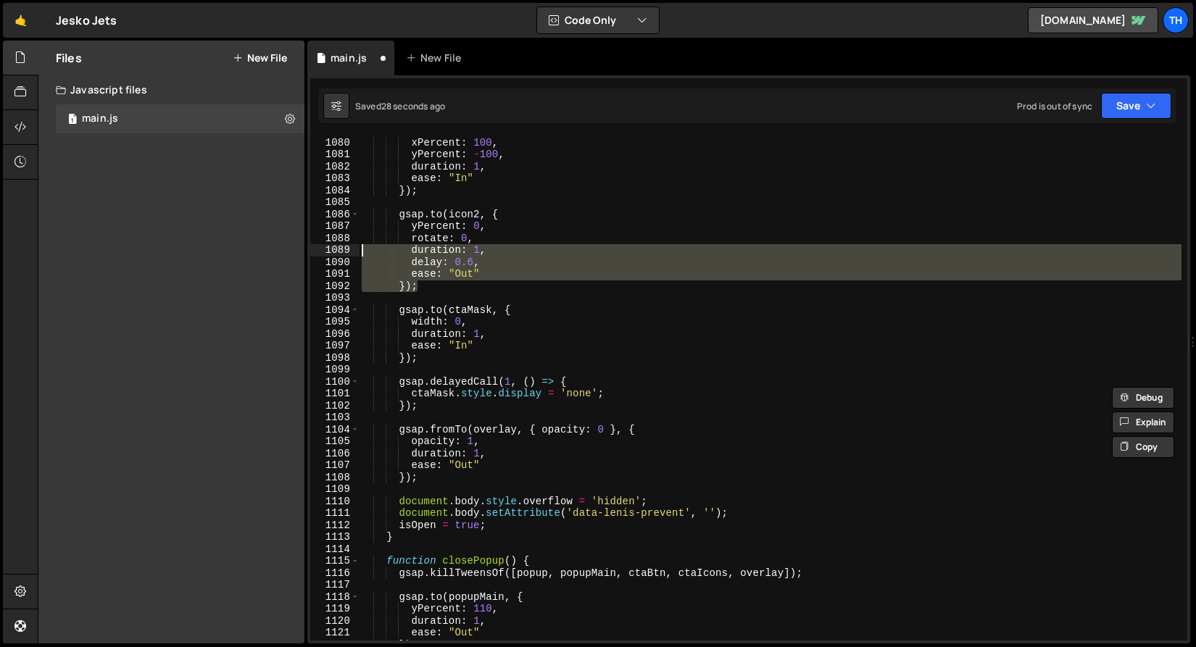
scroll to position [12901, 0]
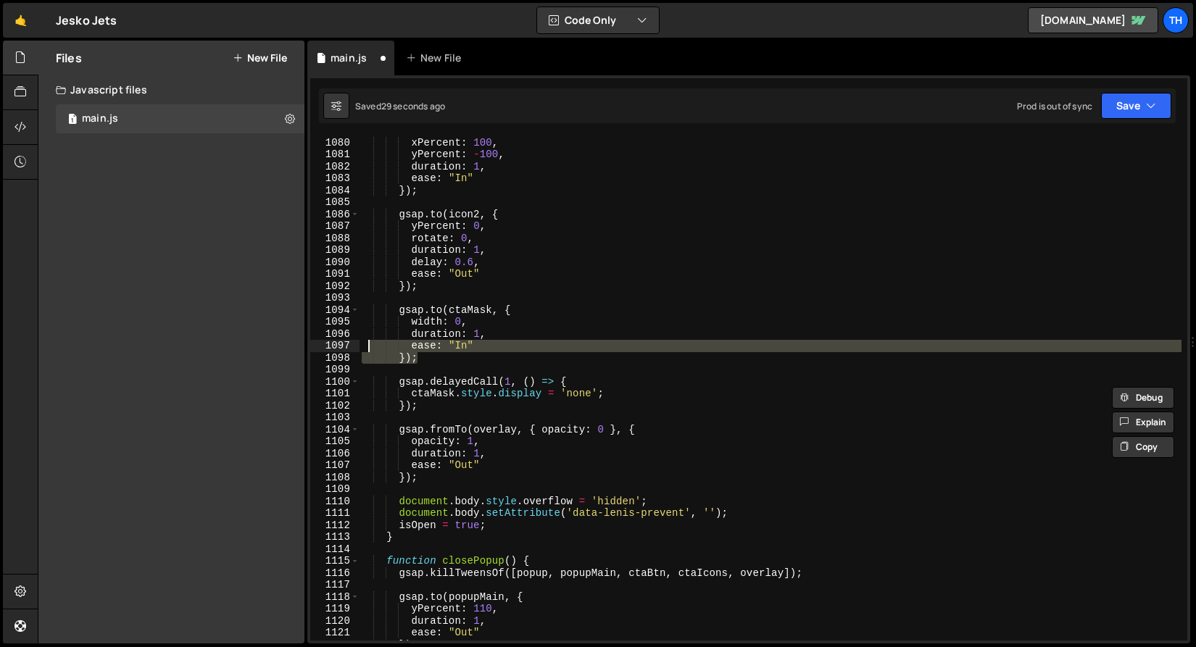
drag, startPoint x: 349, startPoint y: 341, endPoint x: 341, endPoint y: 338, distance: 8.3
click at [341, 338] on div "duration: 1, delay: 0.6, 1079 1080 1081 1082 1083 1084 1085 1086 1087 1088 1089…" at bounding box center [748, 388] width 877 height 504
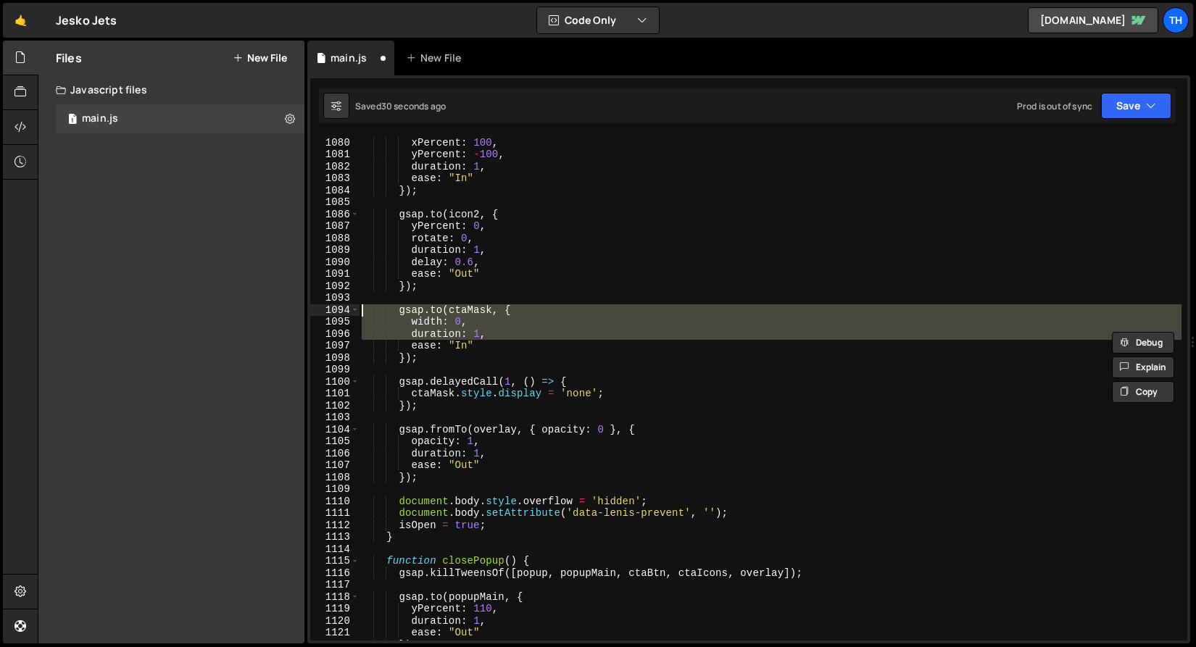
drag, startPoint x: 338, startPoint y: 328, endPoint x: 335, endPoint y: 313, distance: 14.9
click at [393, 313] on div "gsap . to ( icon1 , { xPercent : 100 , yPercent : - 100 , duration : 1 , ease :…" at bounding box center [770, 388] width 822 height 504
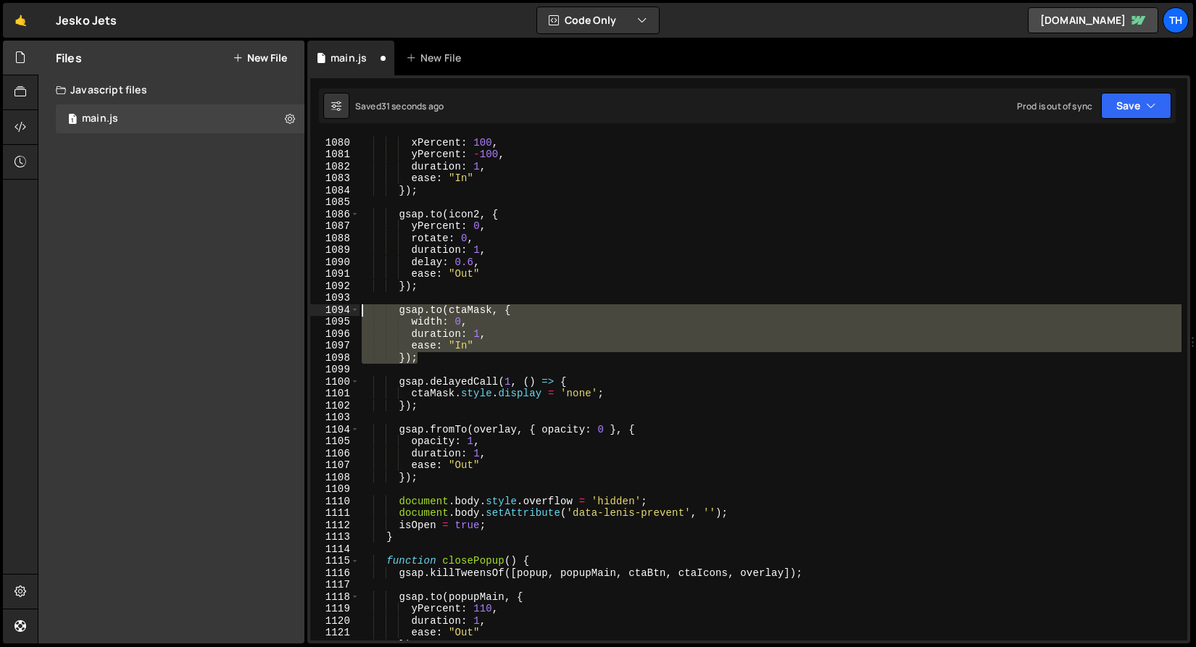
drag, startPoint x: 425, startPoint y: 357, endPoint x: 270, endPoint y: 315, distance: 160.7
click at [270, 315] on div "Files New File Javascript files 1 main.js 0 CSS files Copy share link Edit File…" at bounding box center [617, 343] width 1158 height 604
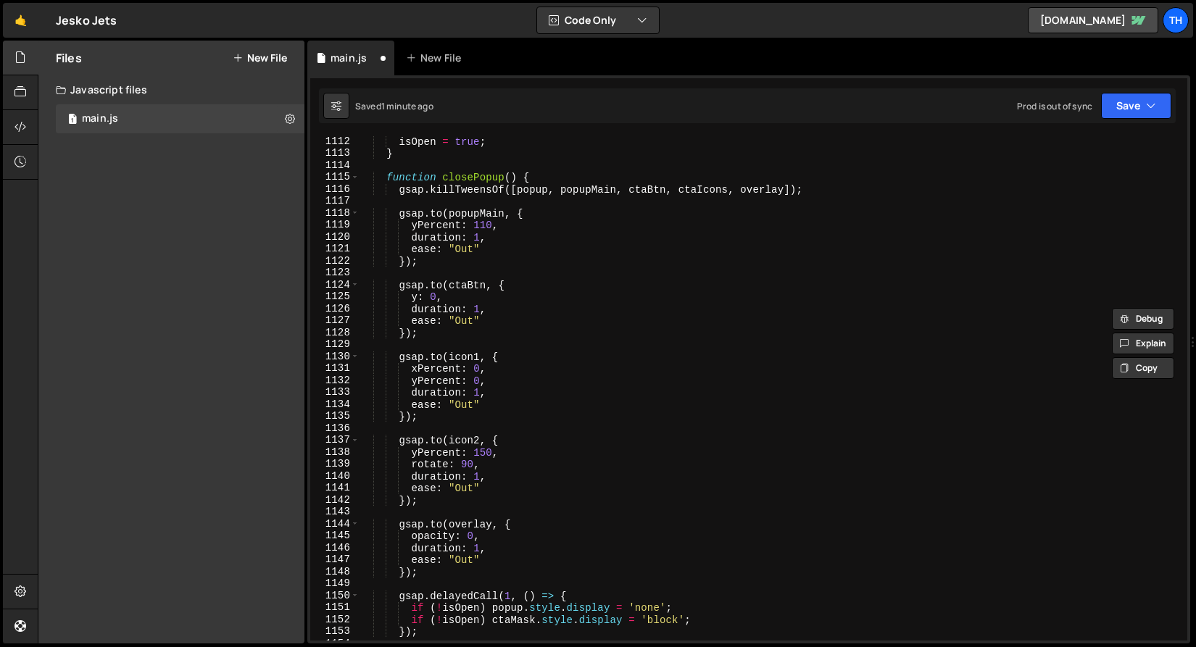
scroll to position [13330, 0]
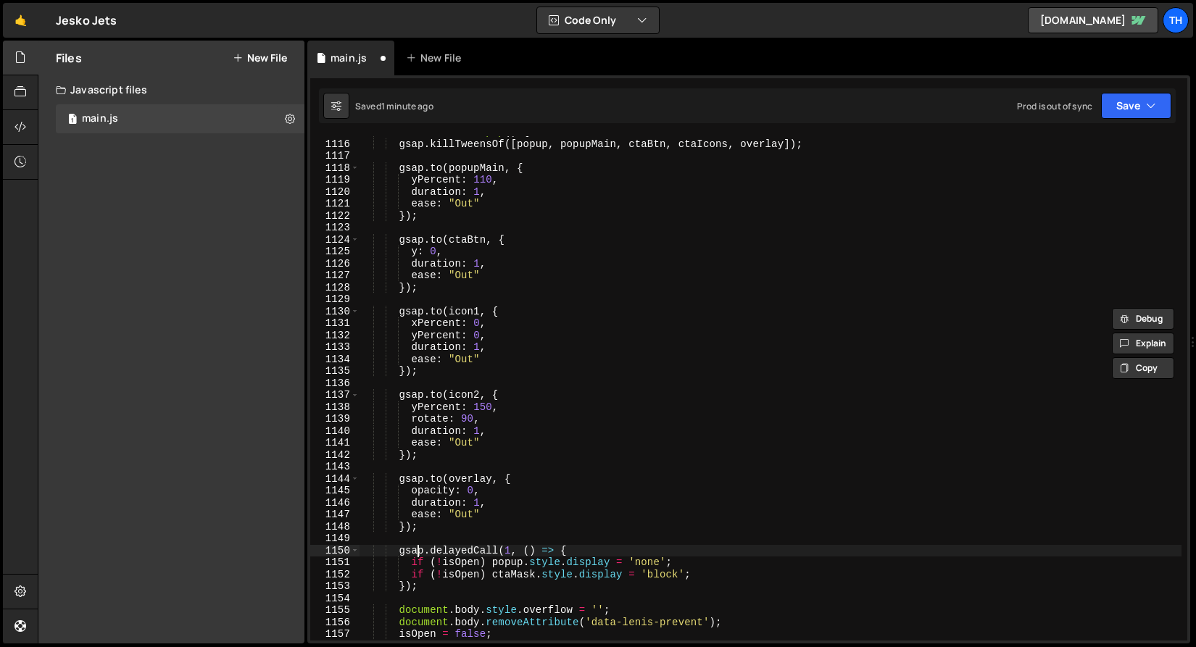
click at [420, 551] on div "function closePopup ( ) { gsap . killTweensOf ([ popup , popupMain , ctaBtn , c…" at bounding box center [770, 390] width 822 height 528
type textarea "gsap.delayedCall(1, () => {"
click at [421, 544] on div "function closePopup ( ) { gsap . killTweensOf ([ popup , popupMain , ctaBtn , c…" at bounding box center [770, 390] width 822 height 528
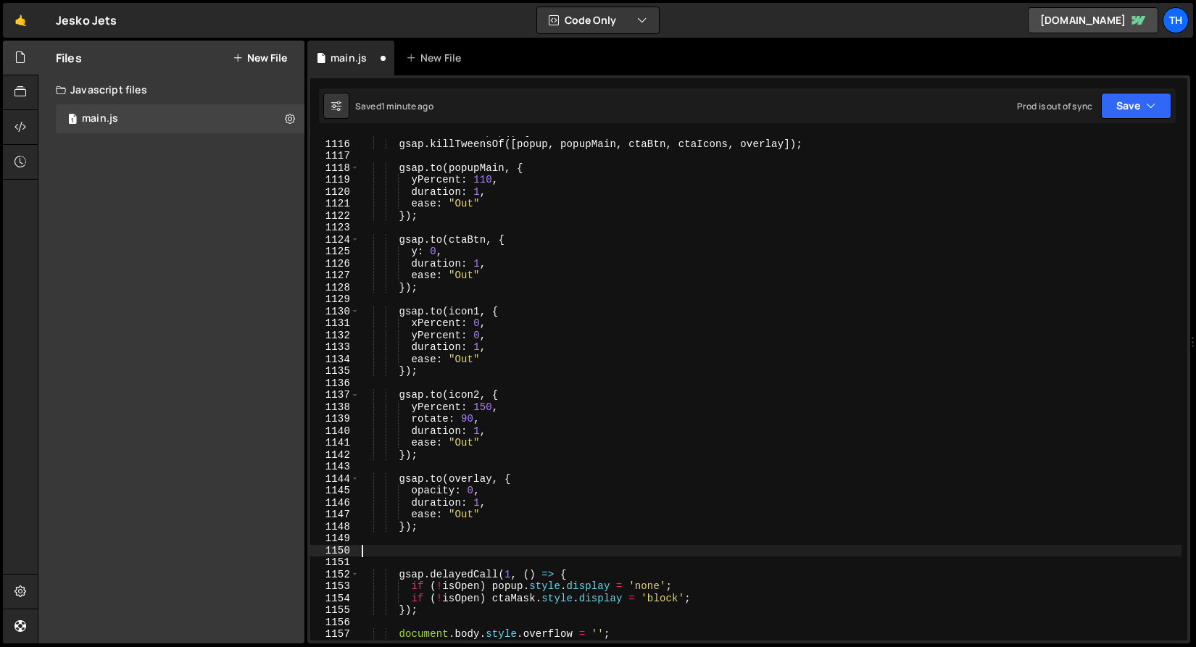
paste textarea ");"
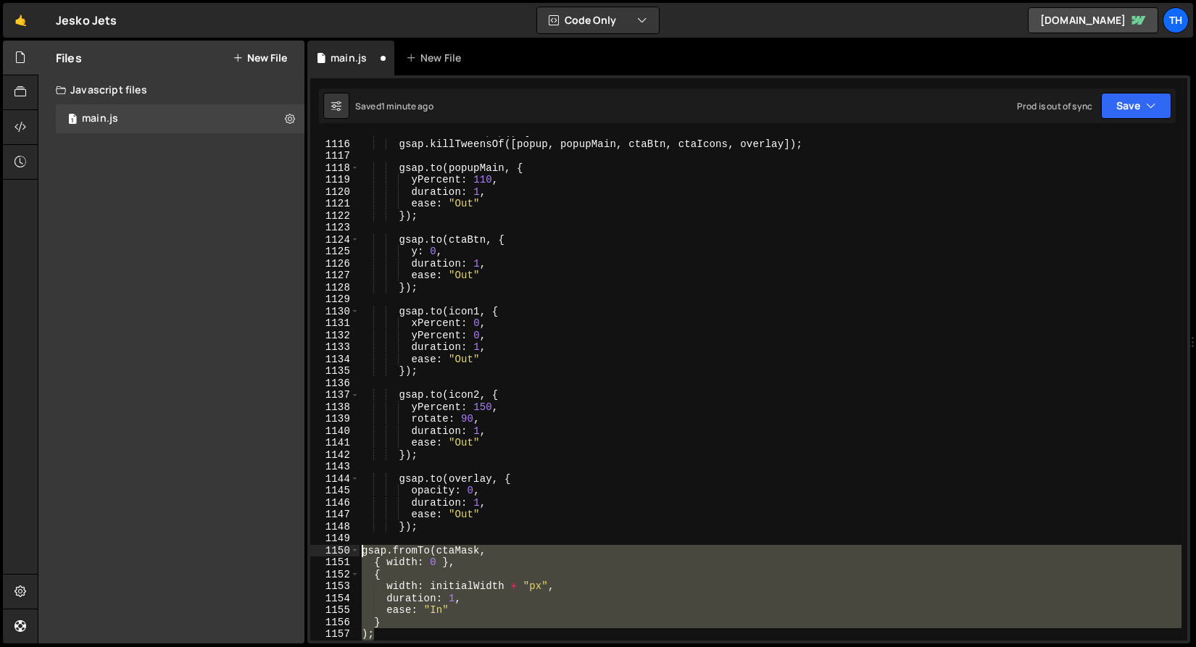
drag, startPoint x: 344, startPoint y: 604, endPoint x: 282, endPoint y: 556, distance: 78.6
click at [282, 556] on div "Files New File Javascript files 1 main.js 0 CSS files Copy share link Edit File…" at bounding box center [617, 343] width 1158 height 604
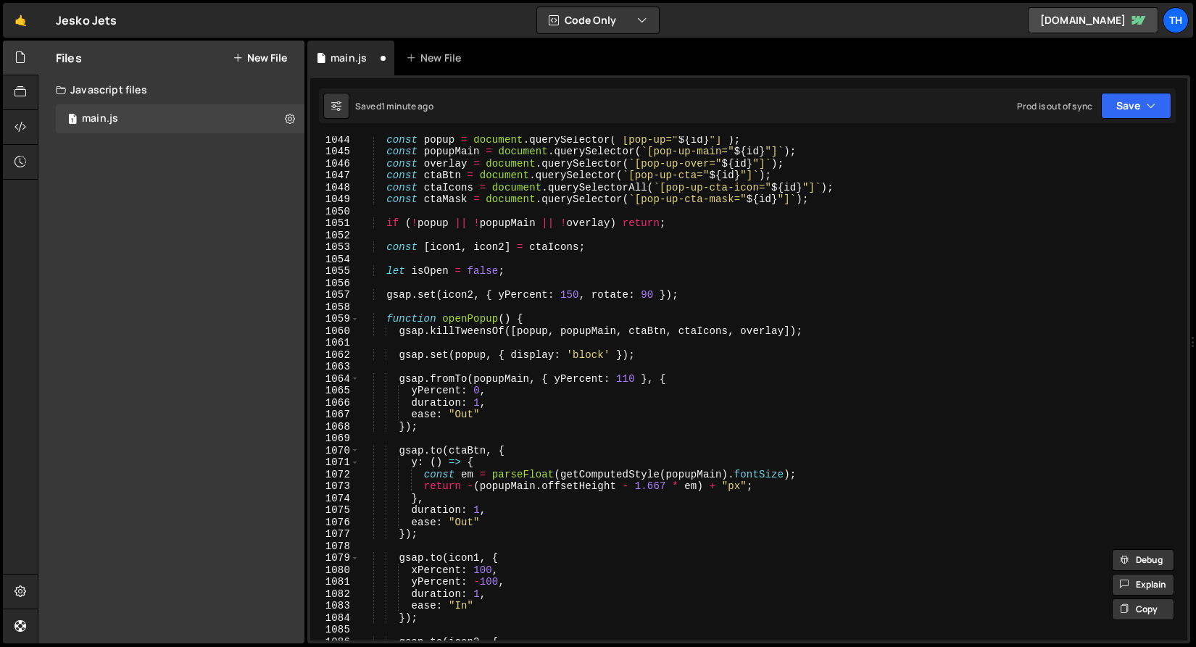
scroll to position [12468, 0]
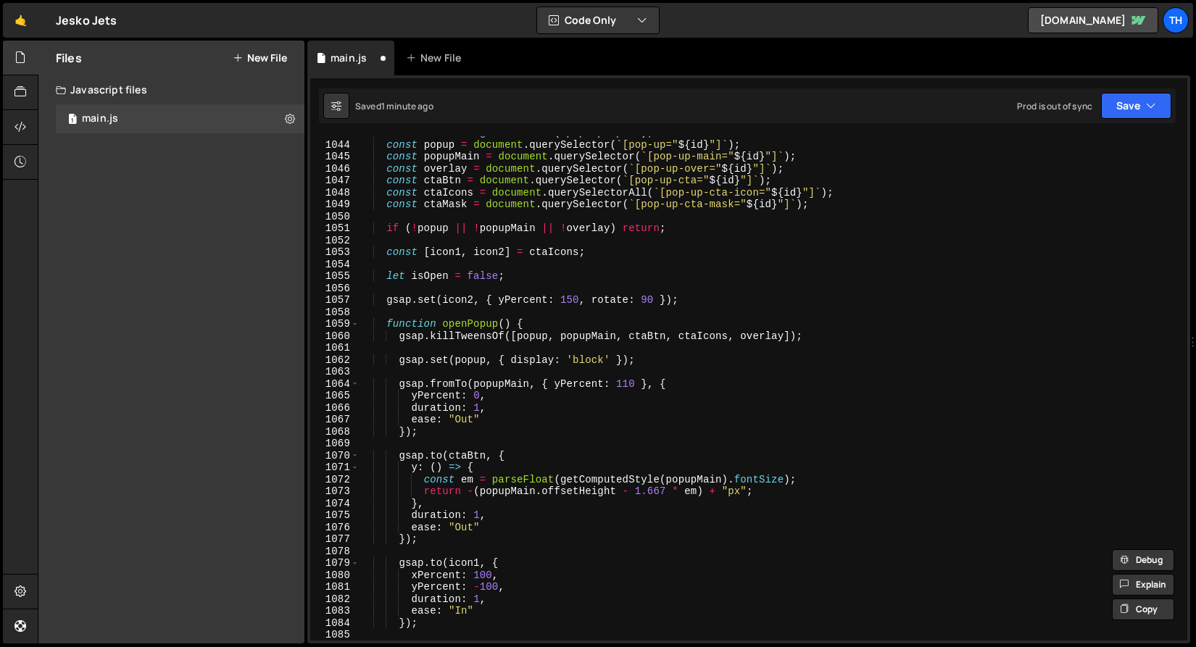
click at [591, 258] on div "const id = btn . getAttribute ( 'pop-up-open' ) ; const popup = document . quer…" at bounding box center [770, 391] width 822 height 528
type textarea "const [icon1, icon2] = ctaIcons;"
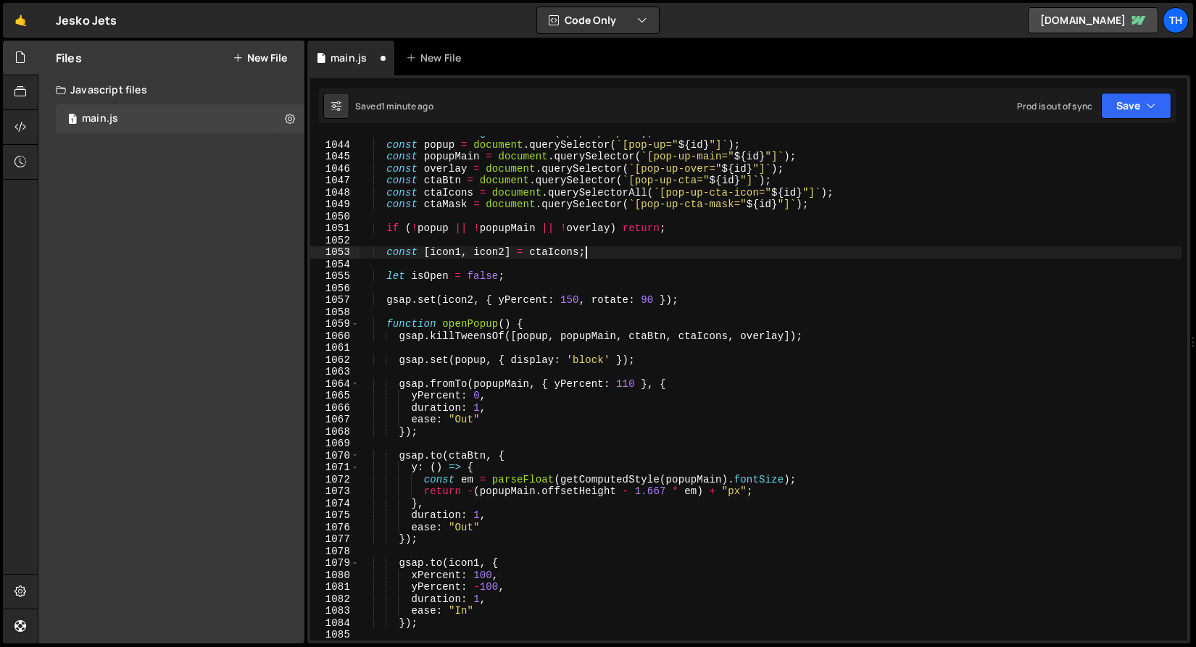
scroll to position [0, 1]
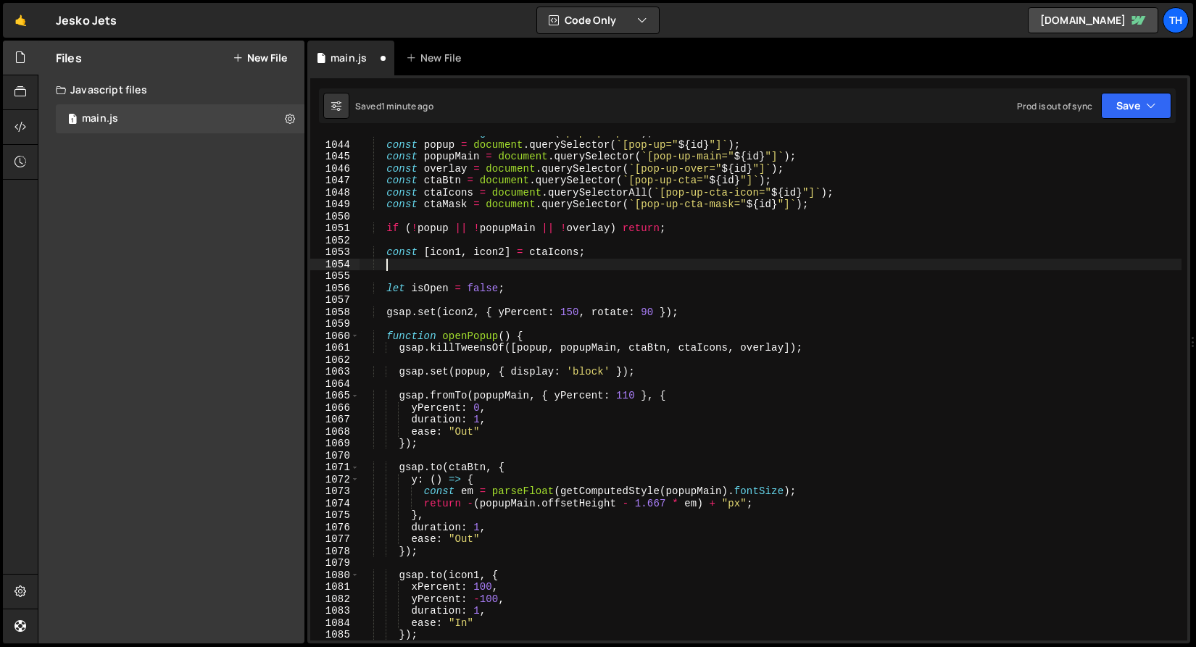
paste textarea "const initialWidth = ctaMask.scrollWidth;"
click at [1128, 107] on button "Save" at bounding box center [1136, 106] width 70 height 26
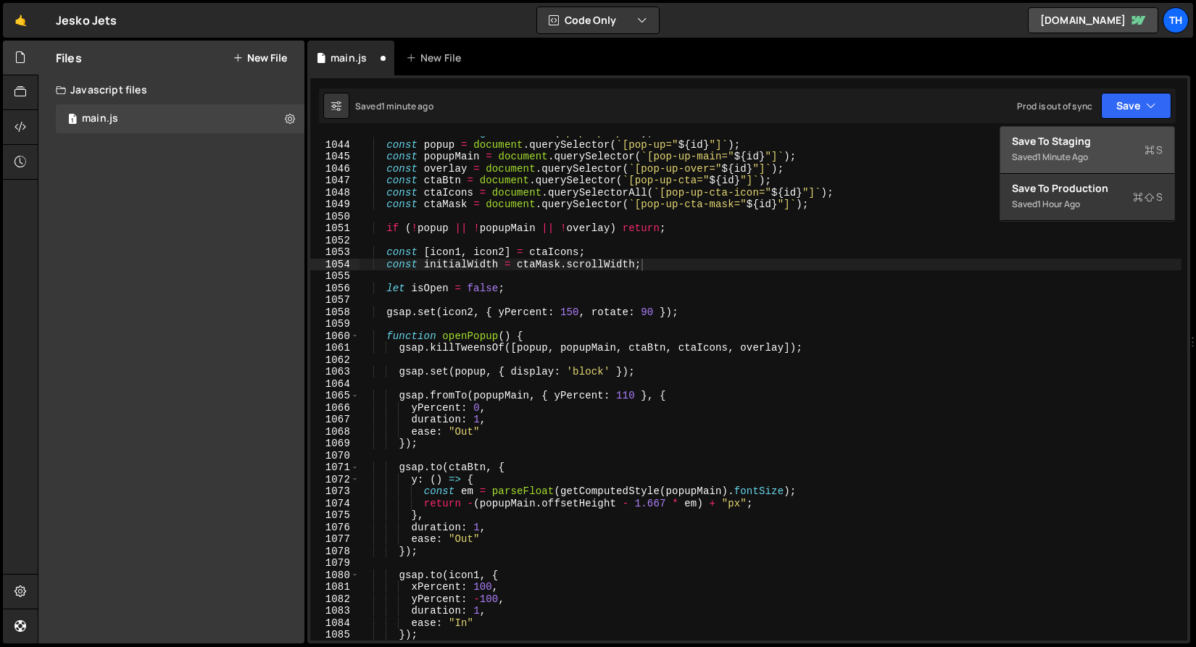
click at [1112, 141] on div "Save to Staging S" at bounding box center [1087, 141] width 151 height 14
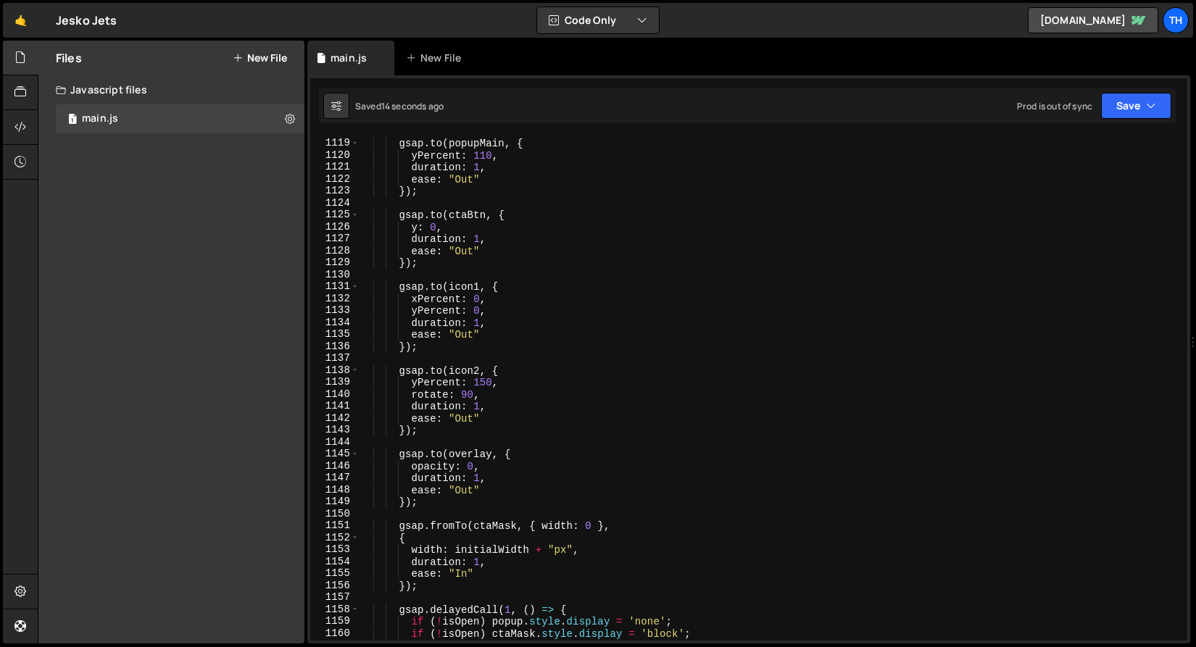
scroll to position [13367, 0]
click at [458, 523] on div "gsap . to ( popupMain , { yPercent : 110 , duration : 1 , ease : "Out" }) ; gsa…" at bounding box center [770, 389] width 822 height 528
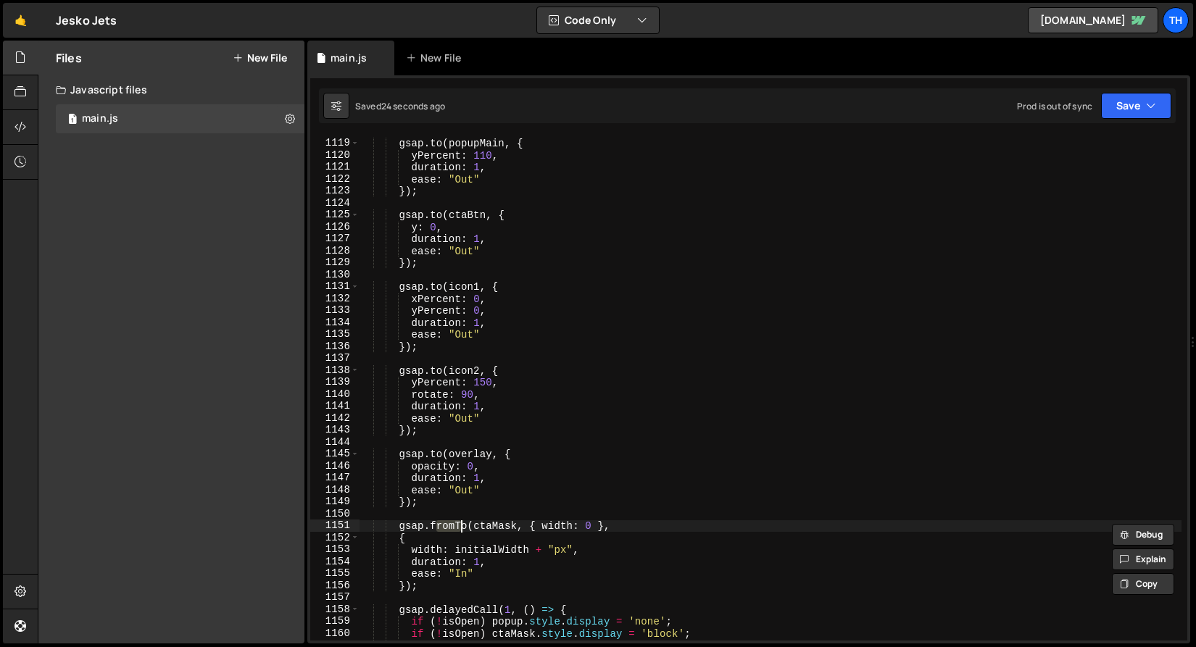
drag, startPoint x: 434, startPoint y: 522, endPoint x: 464, endPoint y: 523, distance: 29.7
click at [464, 523] on div "gsap . to ( popupMain , { yPercent : 110 , duration : 1 , ease : "Out" }) ; gsa…" at bounding box center [770, 389] width 822 height 528
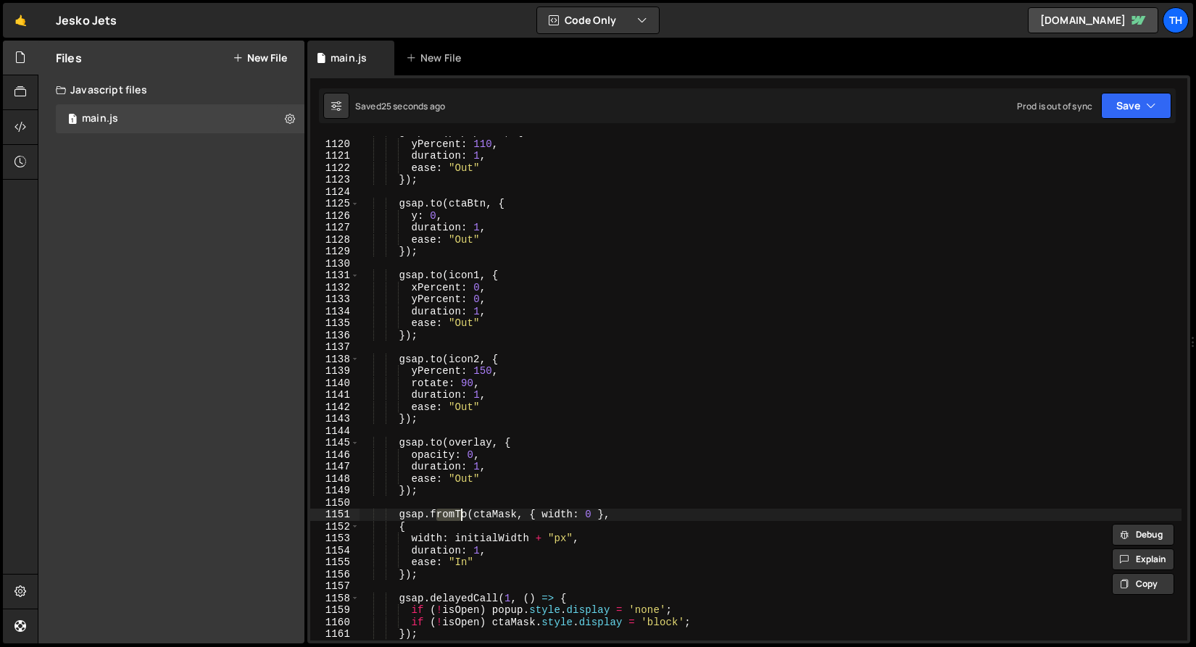
scroll to position [13389, 0]
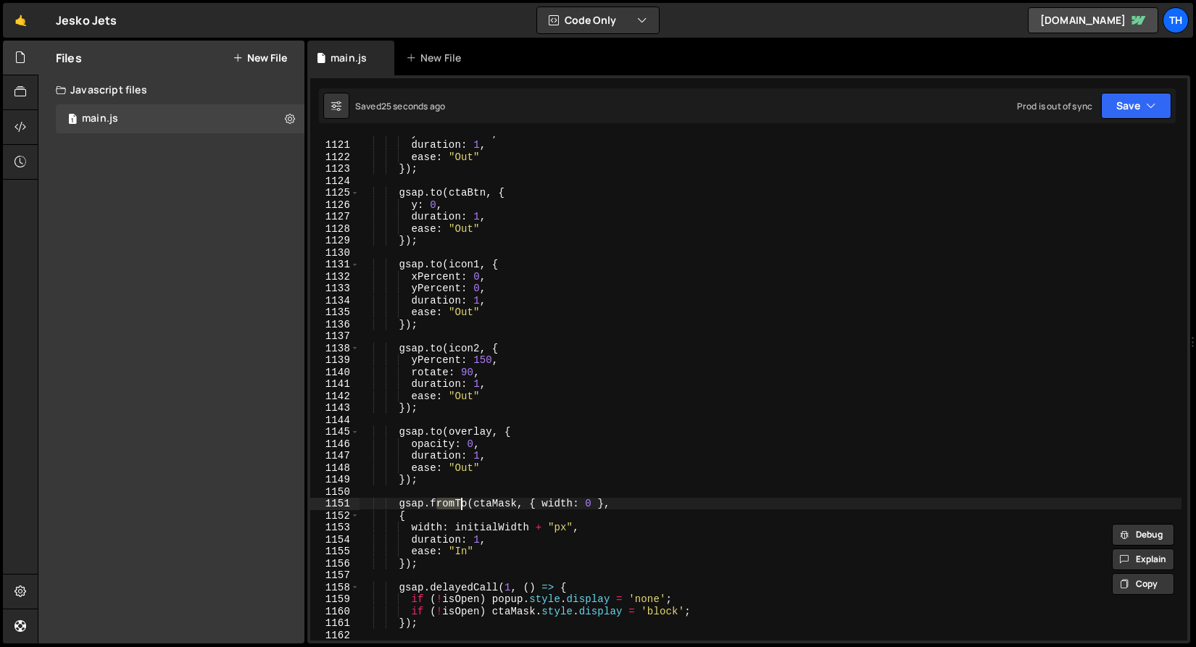
click at [415, 471] on div "yPercent : 110 , duration : 1 , ease : "Out" }) ; gsap . to ( ctaBtn , { y : 0 …" at bounding box center [770, 391] width 822 height 528
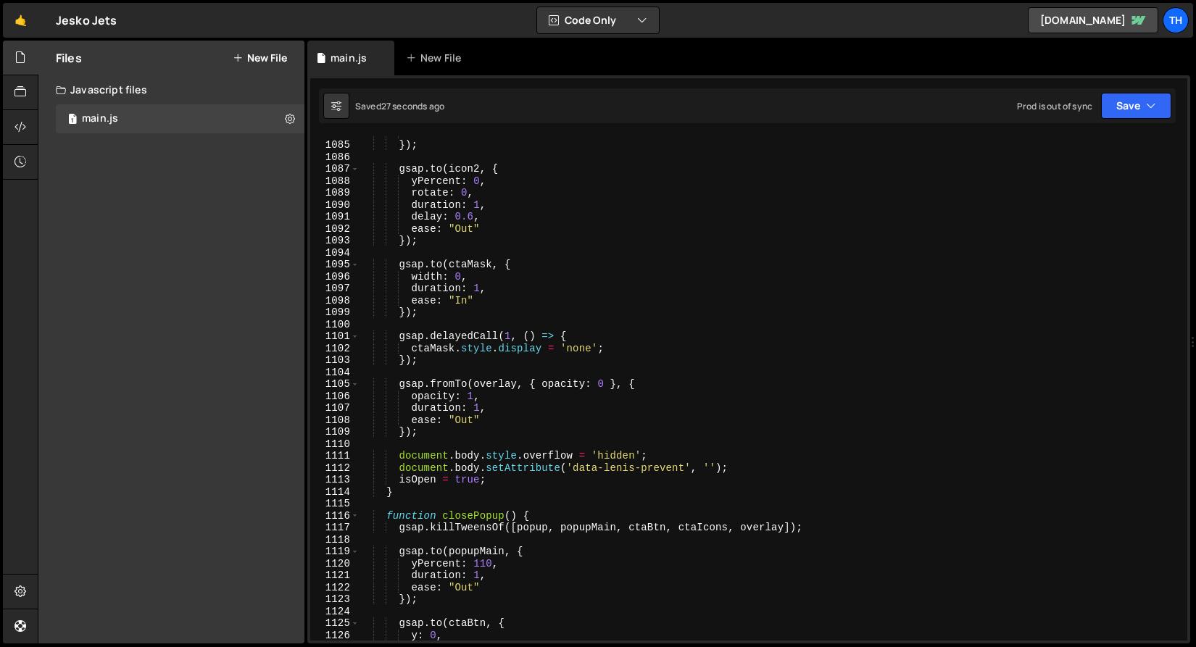
scroll to position [12959, 0]
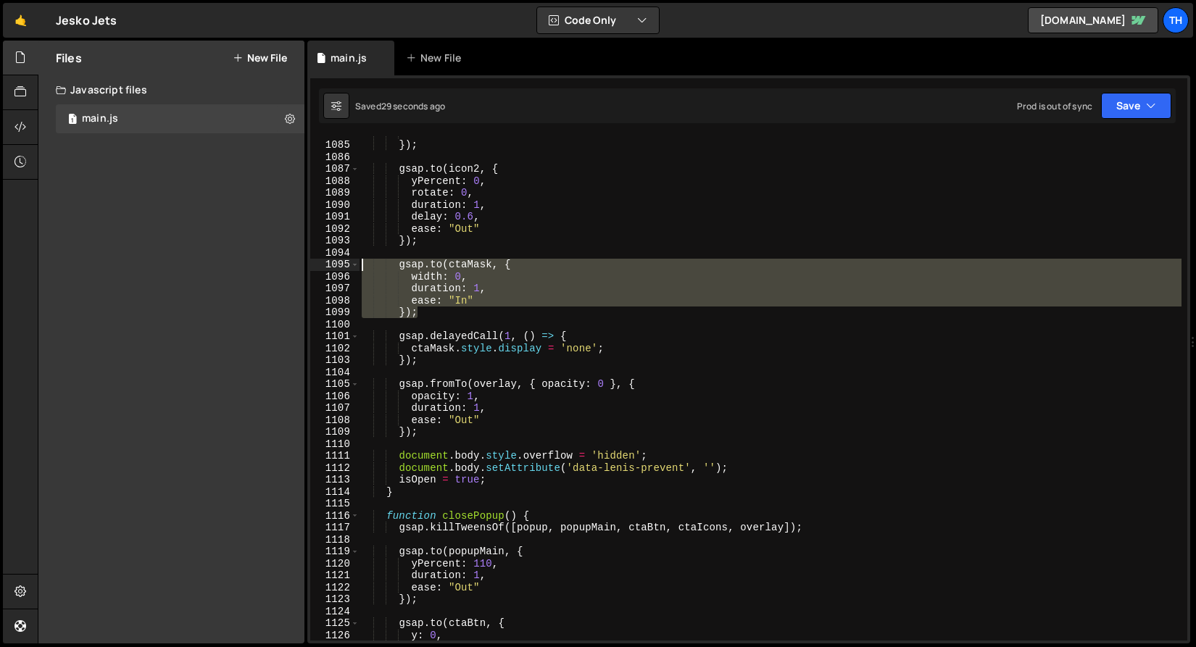
drag, startPoint x: 431, startPoint y: 312, endPoint x: 269, endPoint y: 262, distance: 170.1
click at [269, 262] on div "Files New File Javascript files 1 main.js 0 CSS files Copy share link Edit File…" at bounding box center [617, 343] width 1158 height 604
type textarea "[DOMAIN_NAME](ctaMask, { width: 0,"
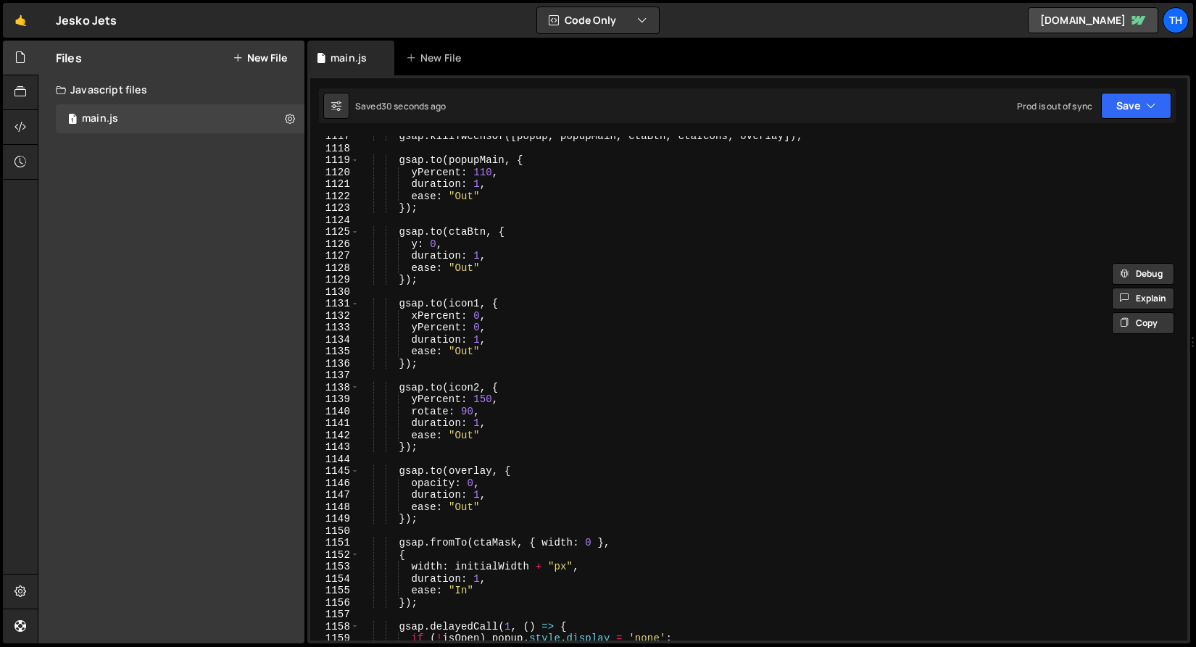
scroll to position [13422, 0]
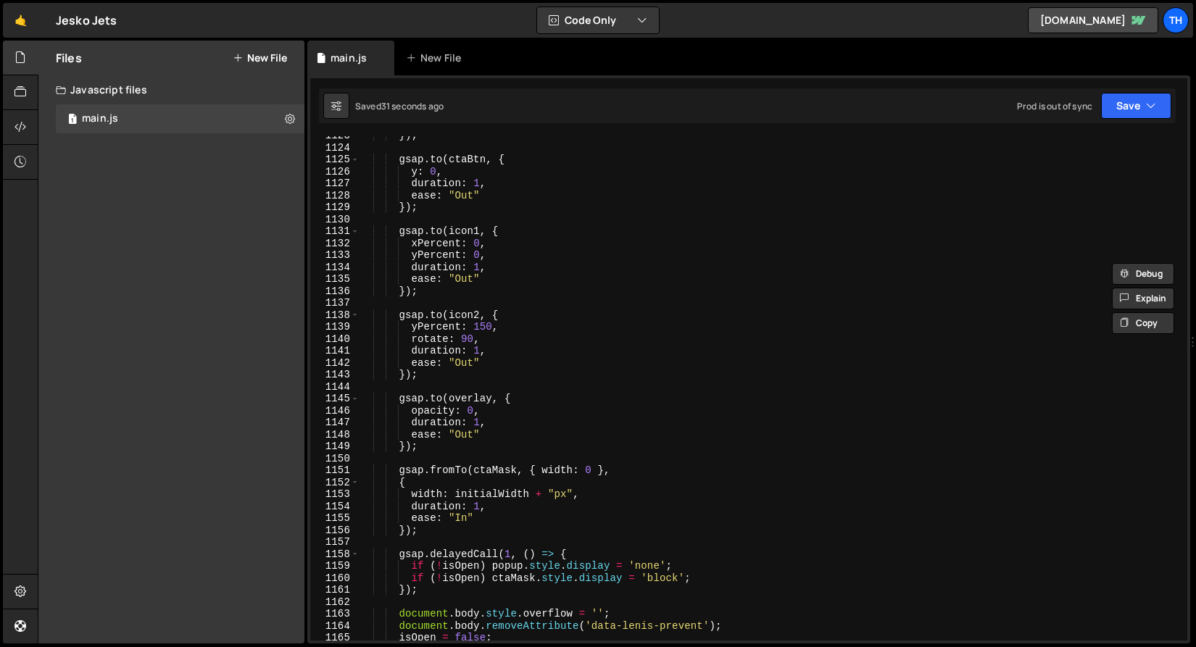
click at [427, 465] on div "}) ; gsap . to ( ctaBtn , { y : 0 , duration : 1 , ease : "Out" }) ; gsap . to …" at bounding box center [770, 394] width 822 height 528
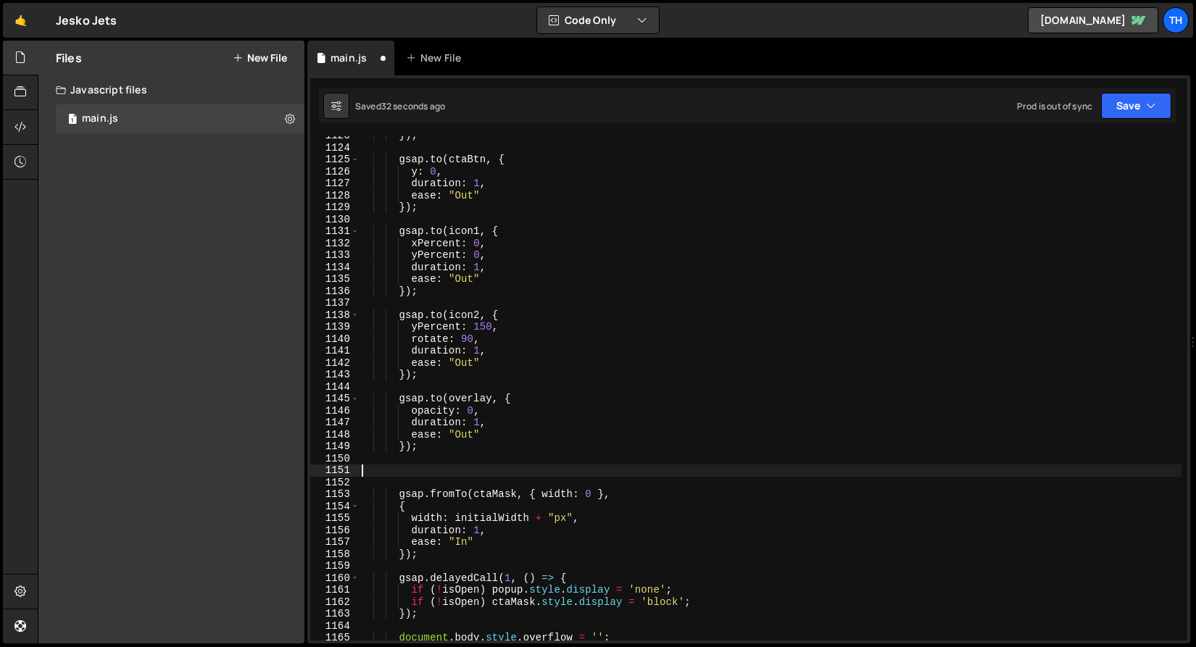
paste textarea "});"
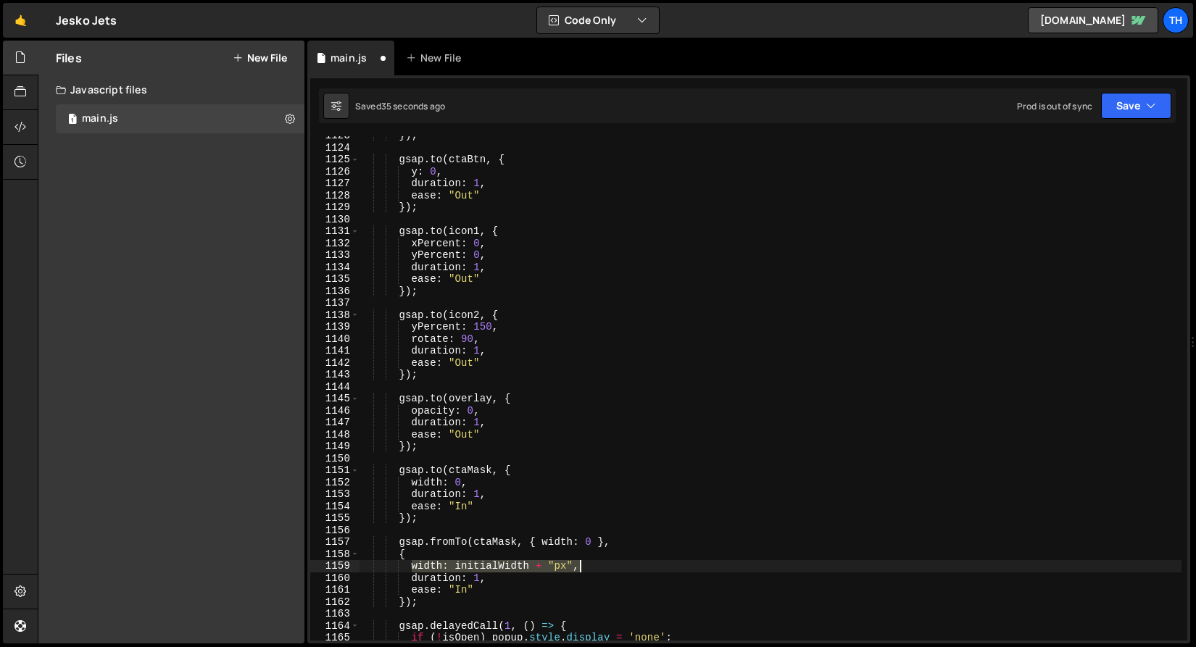
drag, startPoint x: 411, startPoint y: 567, endPoint x: 615, endPoint y: 567, distance: 204.4
click at [615, 567] on div "}) ; gsap . to ( ctaBtn , { y : 0 , duration : 1 , ease : "Out" }) ; gsap . to …" at bounding box center [770, 394] width 822 height 528
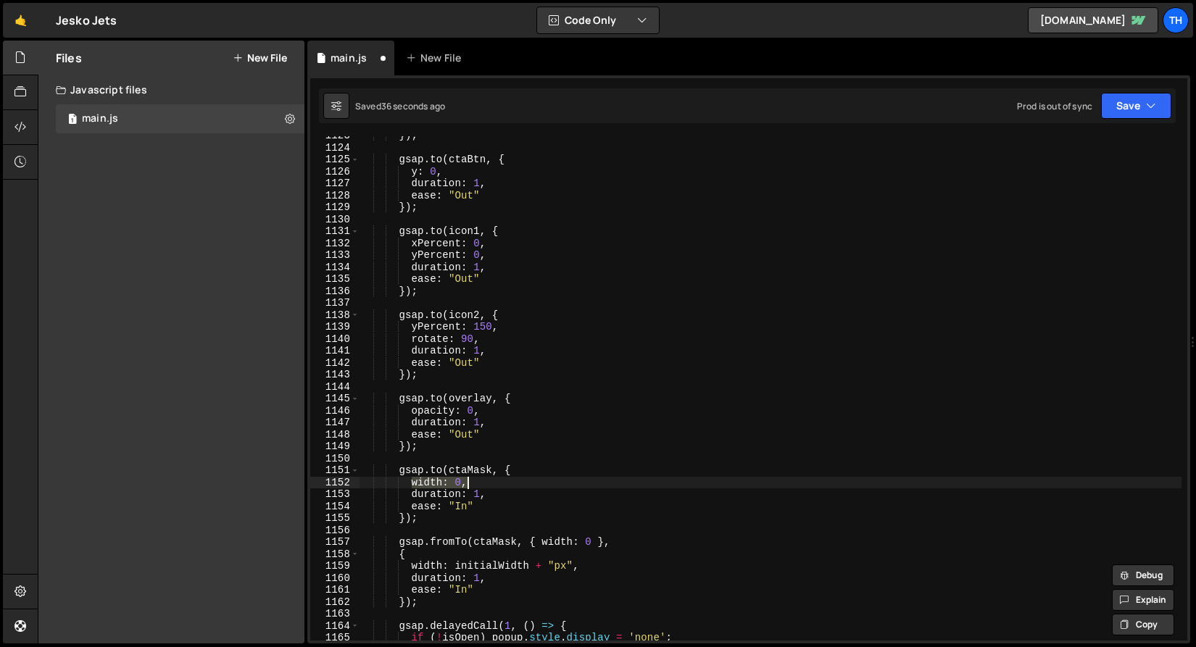
drag, startPoint x: 411, startPoint y: 484, endPoint x: 519, endPoint y: 480, distance: 108.1
click at [517, 480] on div "}) ; gsap . to ( ctaBtn , { y : 0 , duration : 1 , ease : "Out" }) ; gsap . to …" at bounding box center [770, 394] width 822 height 528
paste textarea "initialWidth + "px""
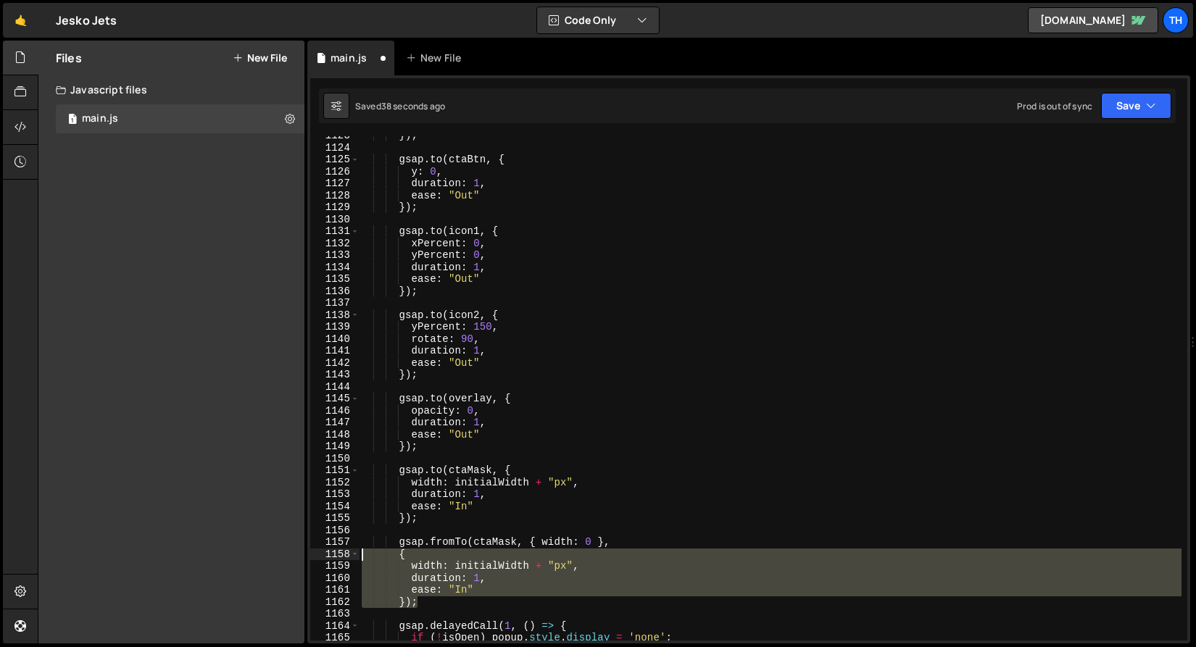
drag, startPoint x: 436, startPoint y: 598, endPoint x: 322, endPoint y: 537, distance: 128.4
click at [322, 537] on div "width: initialWidth + "px", 1123 1124 1125 1126 1127 1128 1129 1130 1131 1132 1…" at bounding box center [748, 388] width 877 height 504
type textarea "gsap.fromTo(ctaMask, { width: 0 }, {"
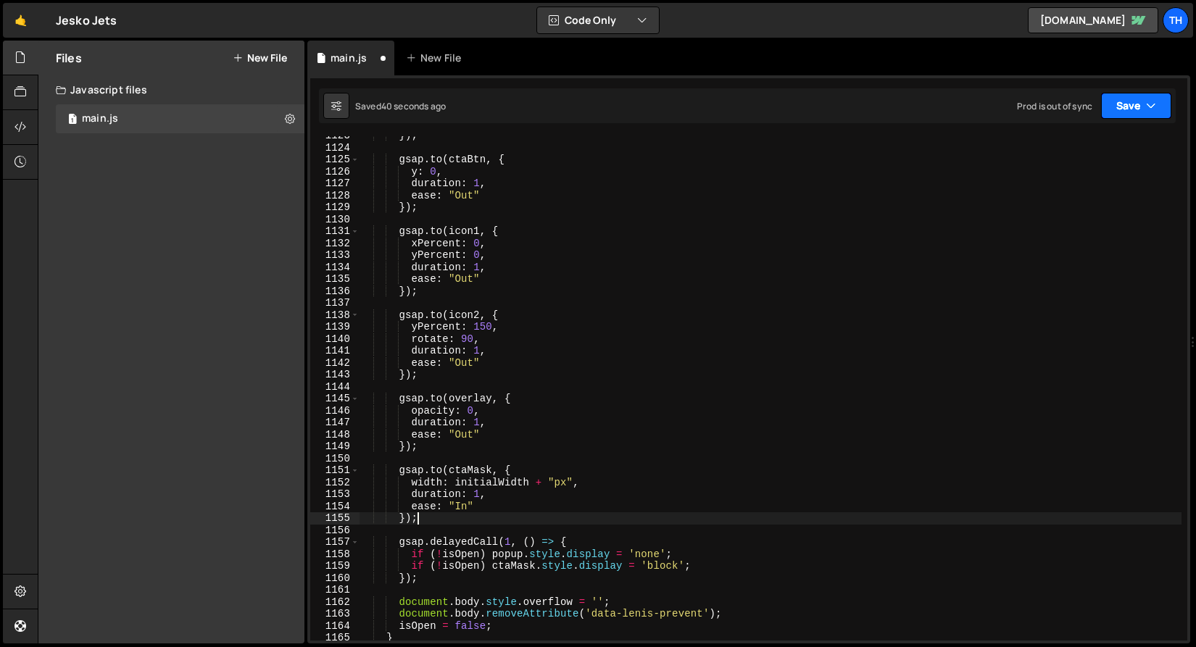
drag, startPoint x: 1154, startPoint y: 85, endPoint x: 1146, endPoint y: 101, distance: 18.5
click at [1149, 92] on div "Debug Explain Copy main.js New File Saved 40 seconds ago Prod is out of sync Up…" at bounding box center [748, 343] width 883 height 604
click at [1141, 113] on button "Save" at bounding box center [1136, 106] width 70 height 26
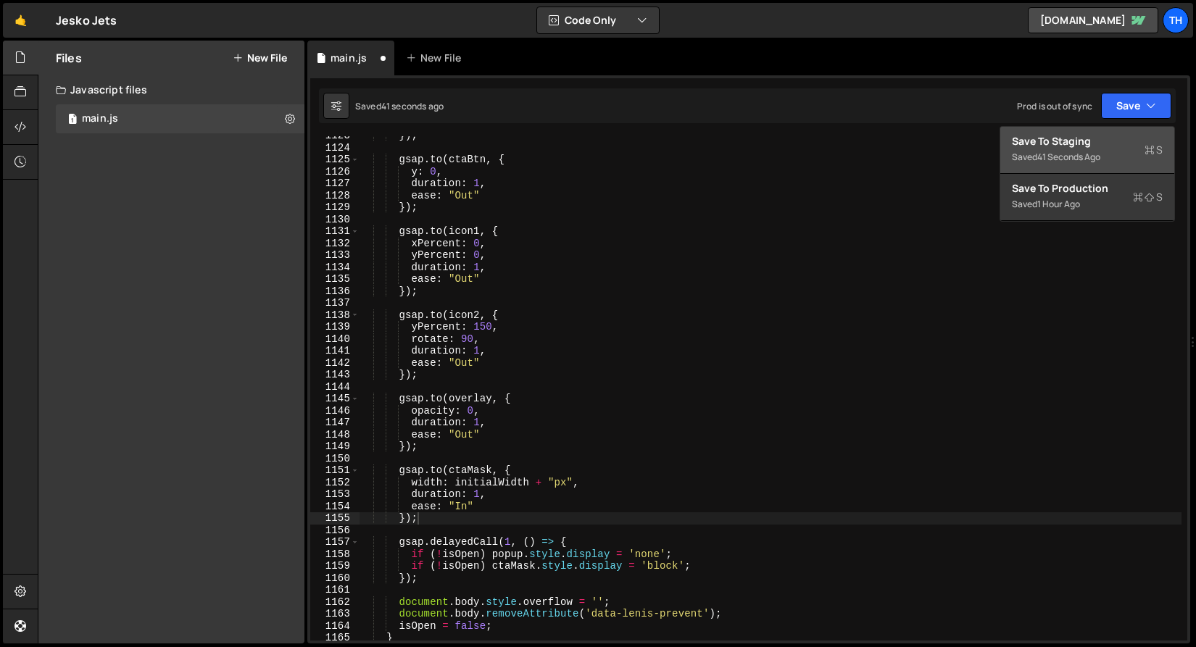
click at [1135, 139] on div "Save to Staging S" at bounding box center [1087, 141] width 151 height 14
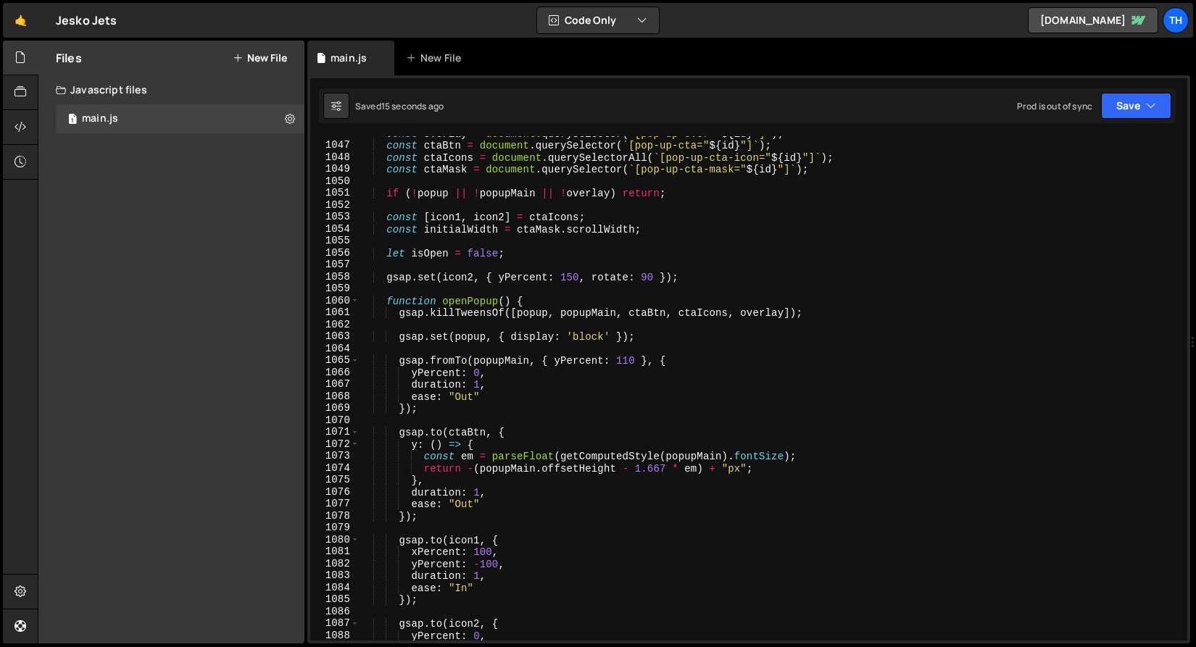
scroll to position [12504, 0]
type textarea "const initialWidth = ctaMask.scrollWidth;"
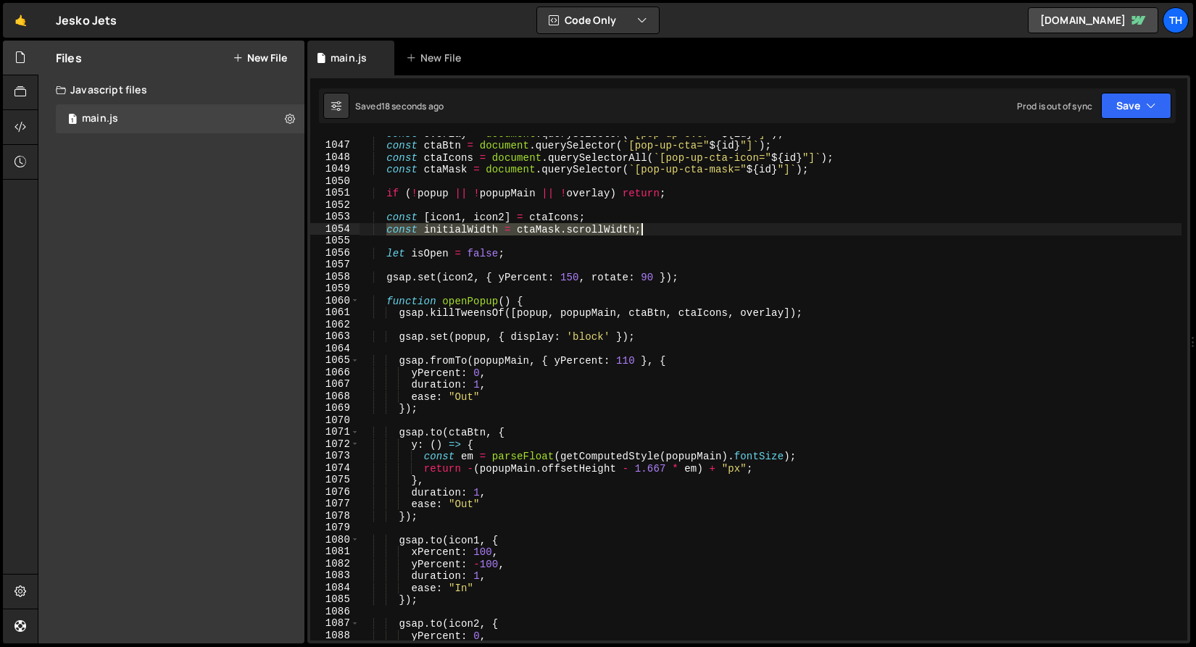
drag, startPoint x: 388, startPoint y: 229, endPoint x: 668, endPoint y: 225, distance: 280.5
click at [668, 225] on div "const overlay = document . querySelector ( ` [pop-up-over=" ${ id } "] ` ) ; co…" at bounding box center [770, 392] width 822 height 528
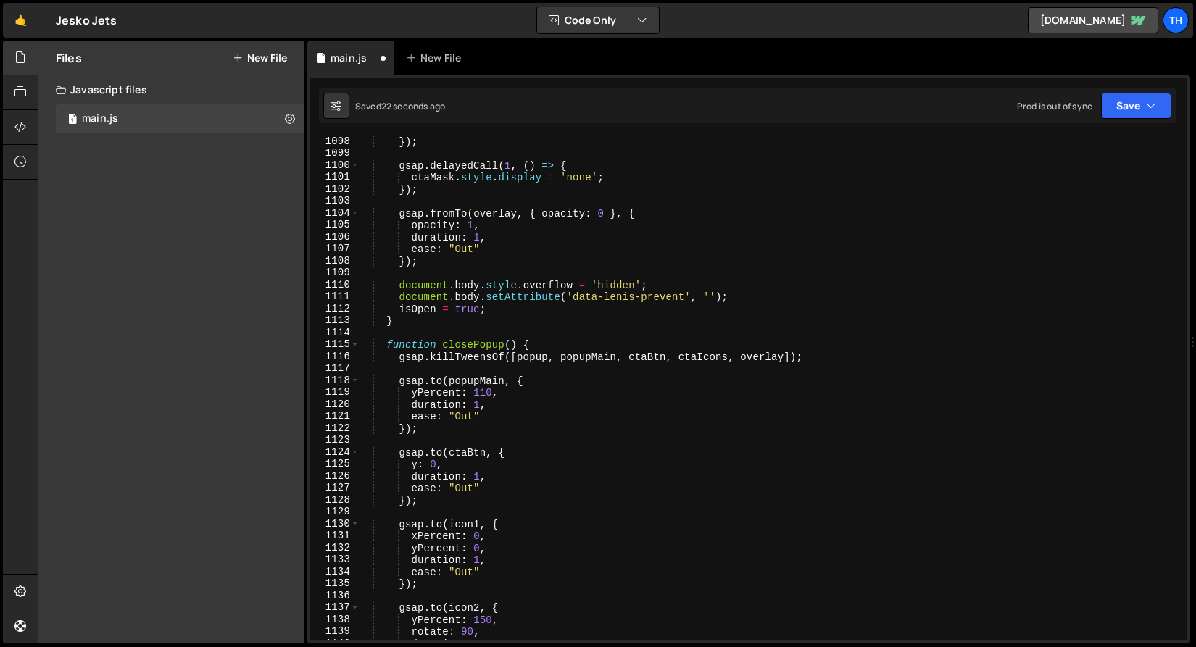
scroll to position [13129, 0]
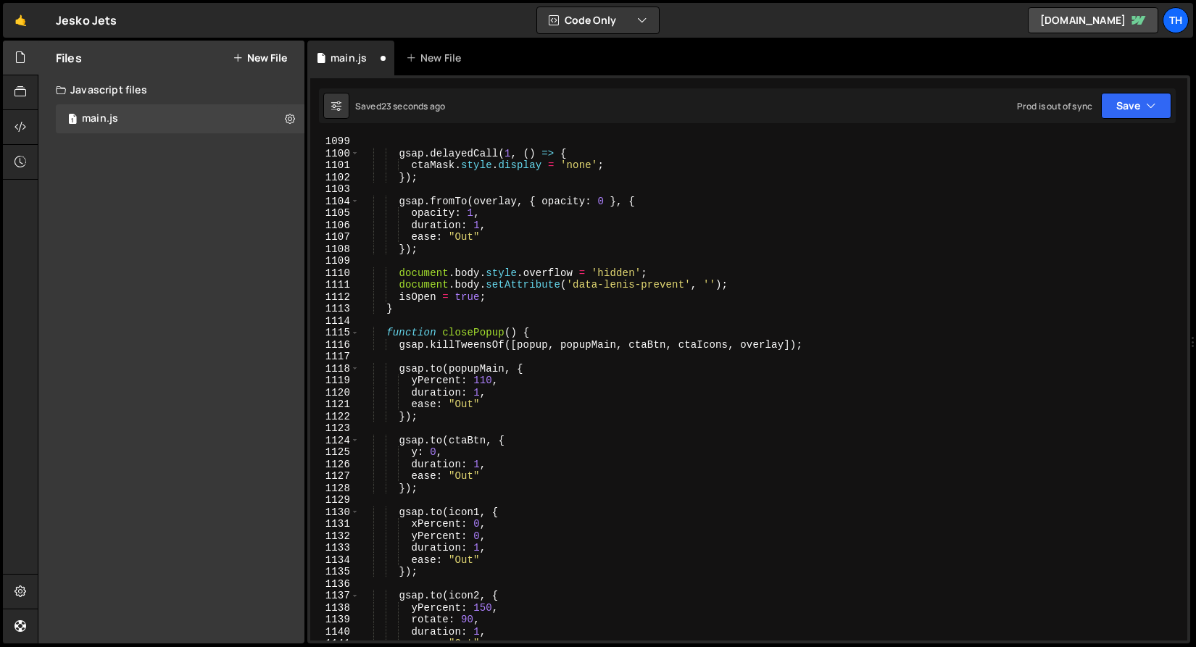
click at [574, 331] on div "gsap . delayedCall ( 1 , ( ) => { ctaMask . style . display = 'none' ; }) ; gsa…" at bounding box center [770, 400] width 822 height 528
type textarea "function closePopup() {"
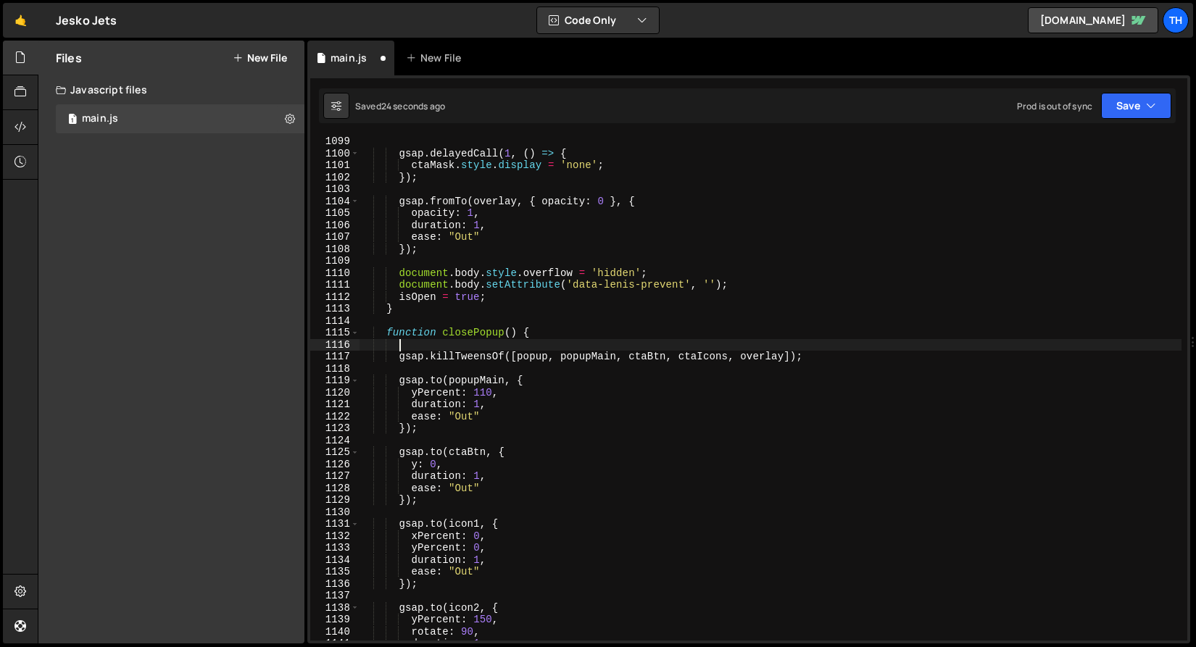
paste textarea "const initialWidth = ctaMask.scrollWidth;"
click at [1130, 108] on button "Save" at bounding box center [1136, 106] width 70 height 26
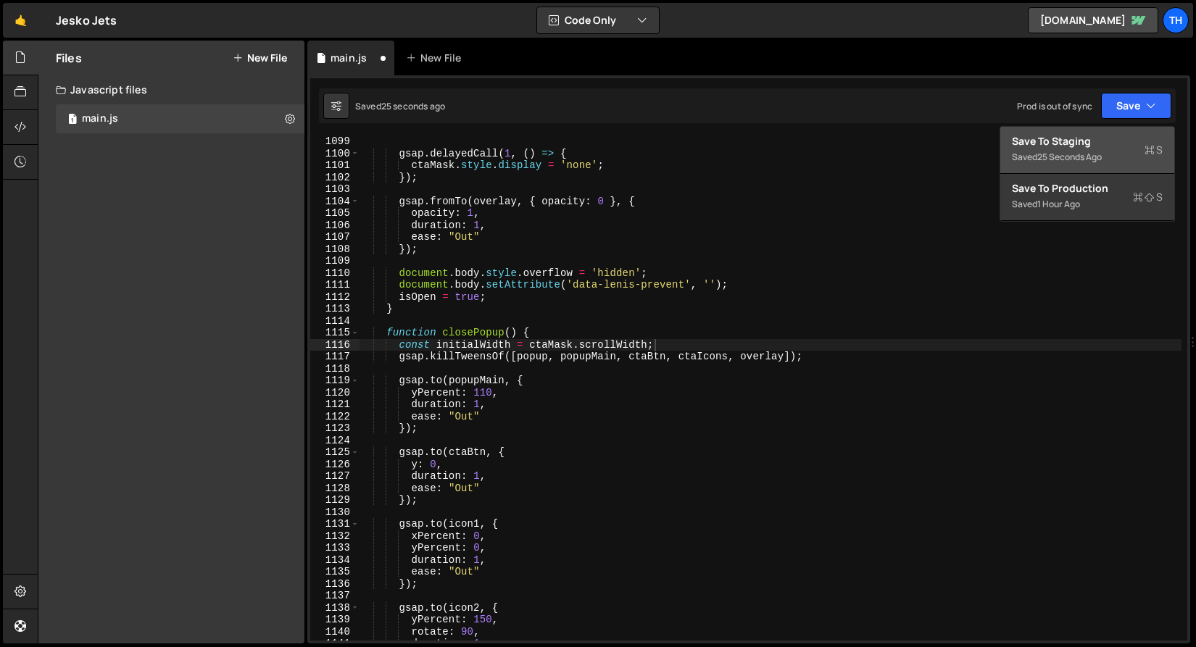
click at [1119, 143] on div "Save to Staging S" at bounding box center [1087, 141] width 151 height 14
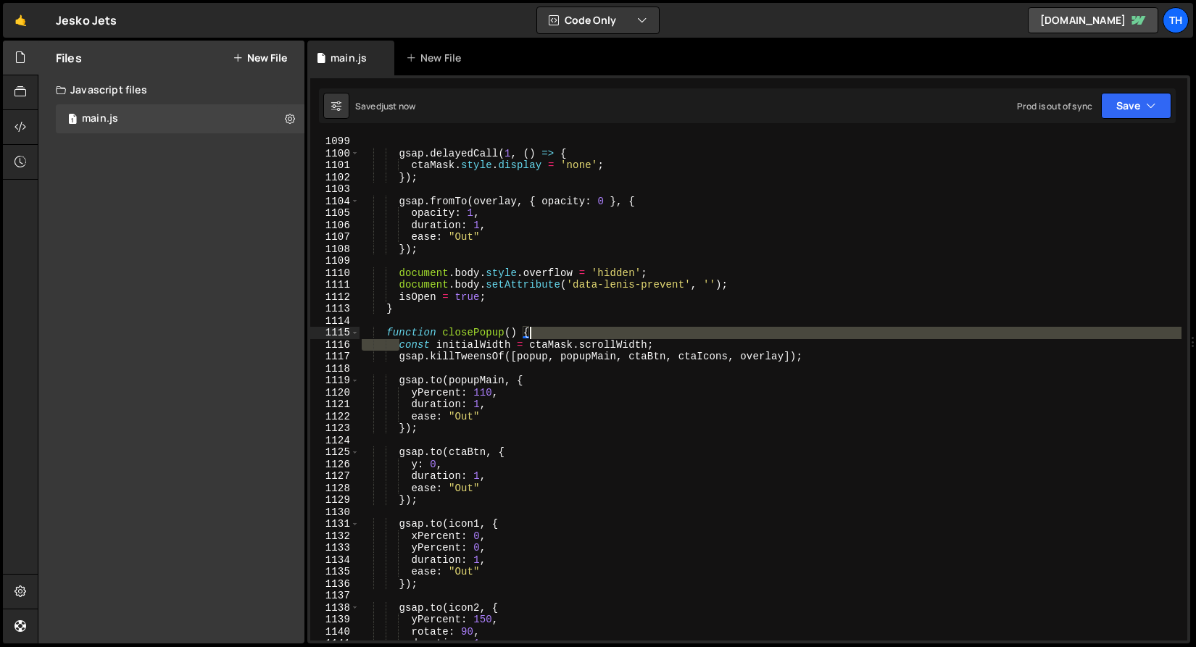
drag, startPoint x: 396, startPoint y: 347, endPoint x: 680, endPoint y: 337, distance: 283.5
click at [680, 337] on div "gsap . delayedCall ( 1 , ( ) => { ctaMask . style . display = 'none' ; }) ; gsa…" at bounding box center [770, 400] width 822 height 528
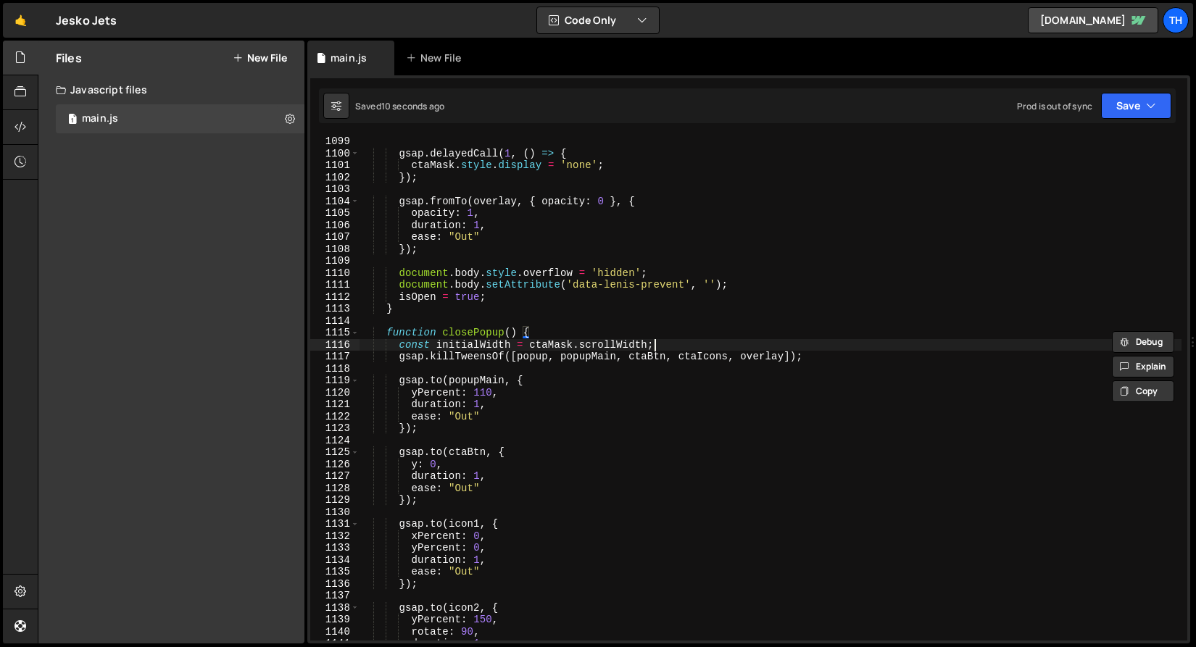
click at [676, 344] on div "gsap . delayedCall ( 1 , ( ) => { ctaMask . style . display = 'none' ; }) ; gsa…" at bounding box center [770, 400] width 822 height 528
type textarea "const initialWidth = ctaMask.scrollWidth;"
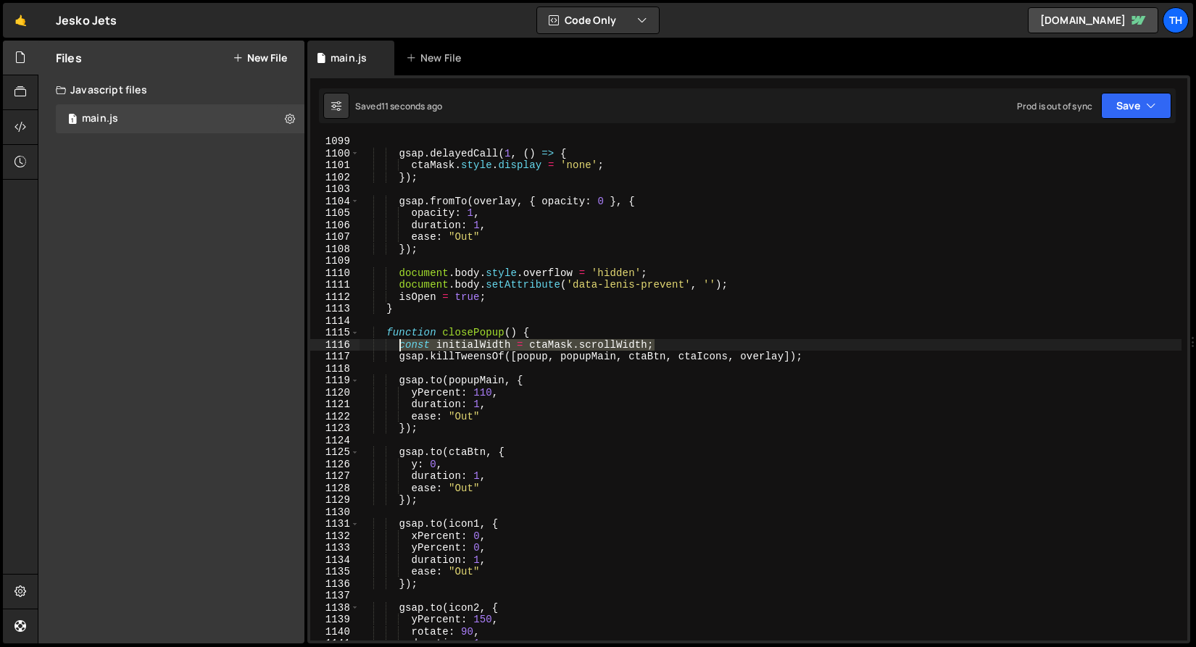
drag, startPoint x: 675, startPoint y: 341, endPoint x: 401, endPoint y: 343, distance: 273.9
click at [401, 343] on div "gsap . delayedCall ( 1 , ( ) => { ctaMask . style . display = 'none' ; }) ; gsa…" at bounding box center [770, 400] width 822 height 528
drag, startPoint x: 443, startPoint y: 339, endPoint x: 288, endPoint y: 341, distance: 155.1
click at [293, 342] on div "Files New File Javascript files 1 main.js 0 CSS files Copy share link Edit File…" at bounding box center [617, 343] width 1158 height 604
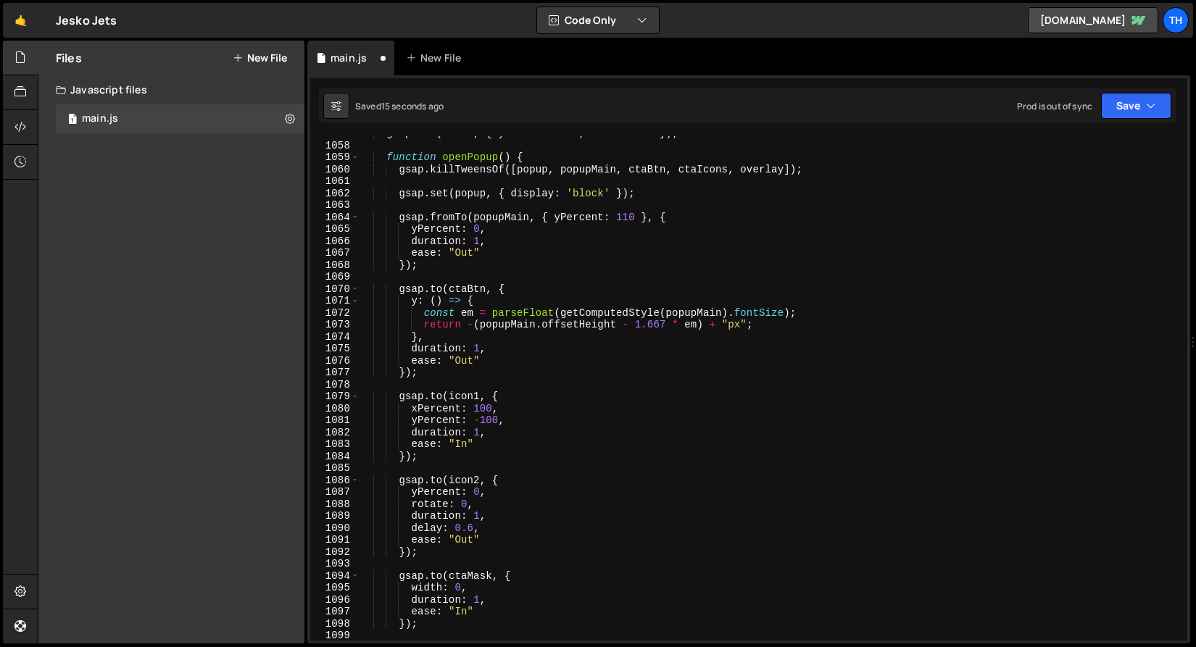
scroll to position [12490, 0]
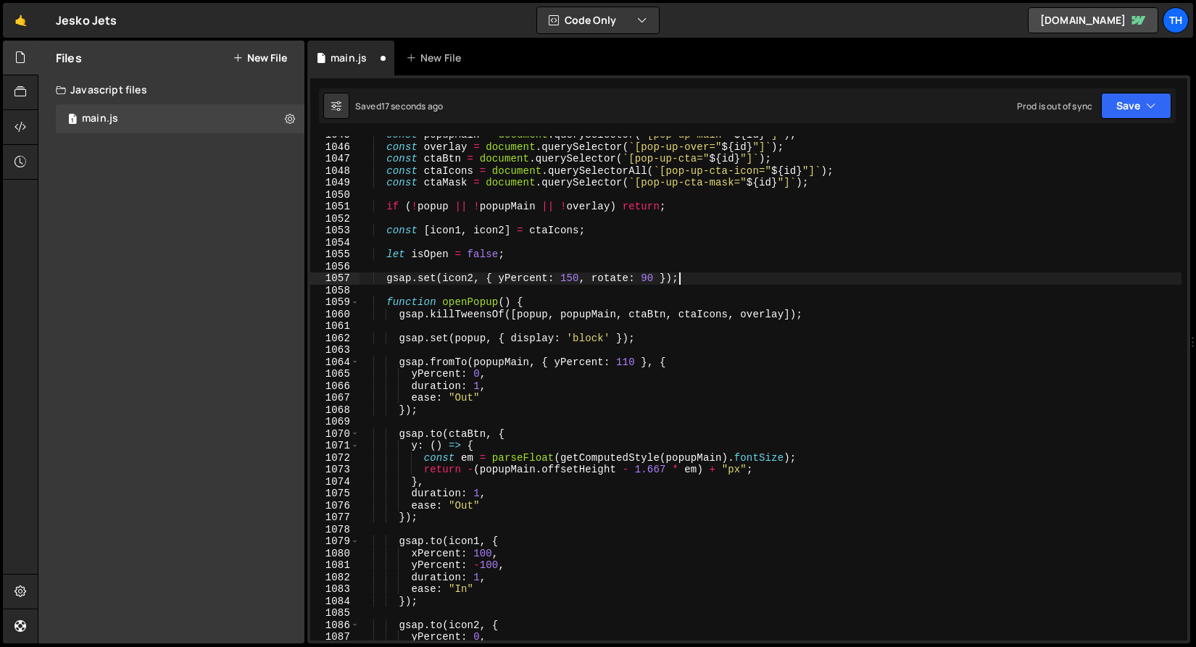
click at [710, 277] on div "const popupMain = document . querySelector ( ` [pop-up-main=" ${ id } "] ` ) ; …" at bounding box center [770, 393] width 822 height 528
type textarea "gsap.set(icon2, { yPercent: 150, rotate: 90 });"
click at [630, 237] on div "const popupMain = document . querySelector ( ` [pop-up-main=" ${ id } "] ` ) ; …" at bounding box center [770, 393] width 822 height 528
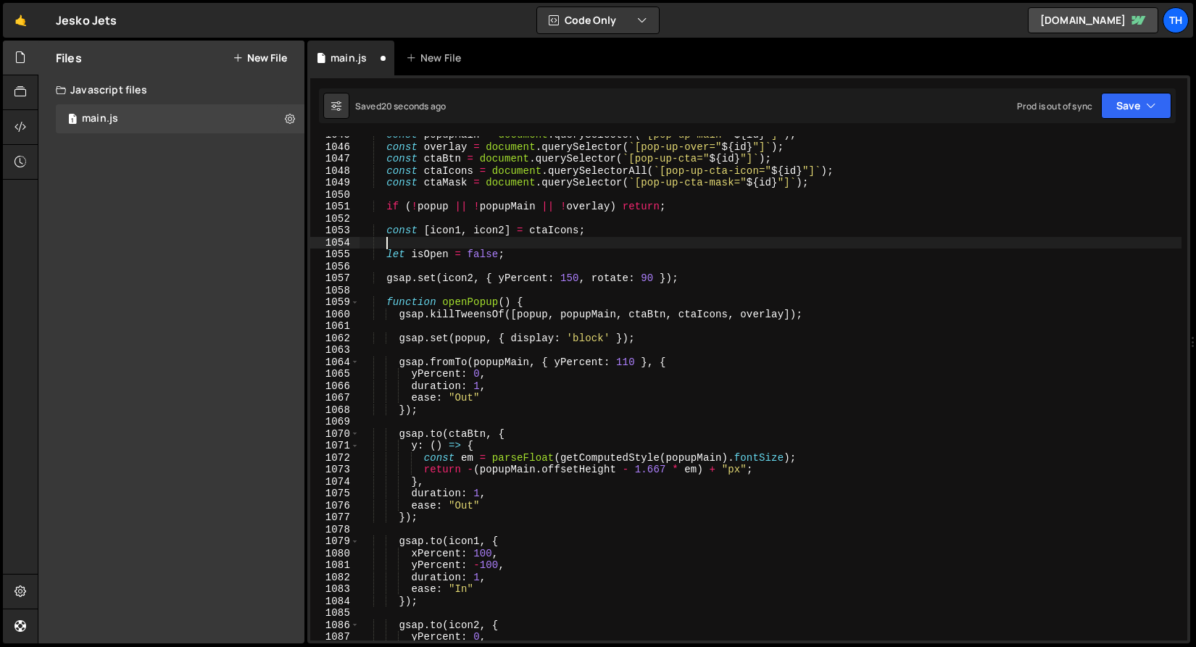
paste textarea "const initialWidth = ctaMask.scrollWidth;"
type textarea "const initialWidth = ctaMask.scrollWidth;"
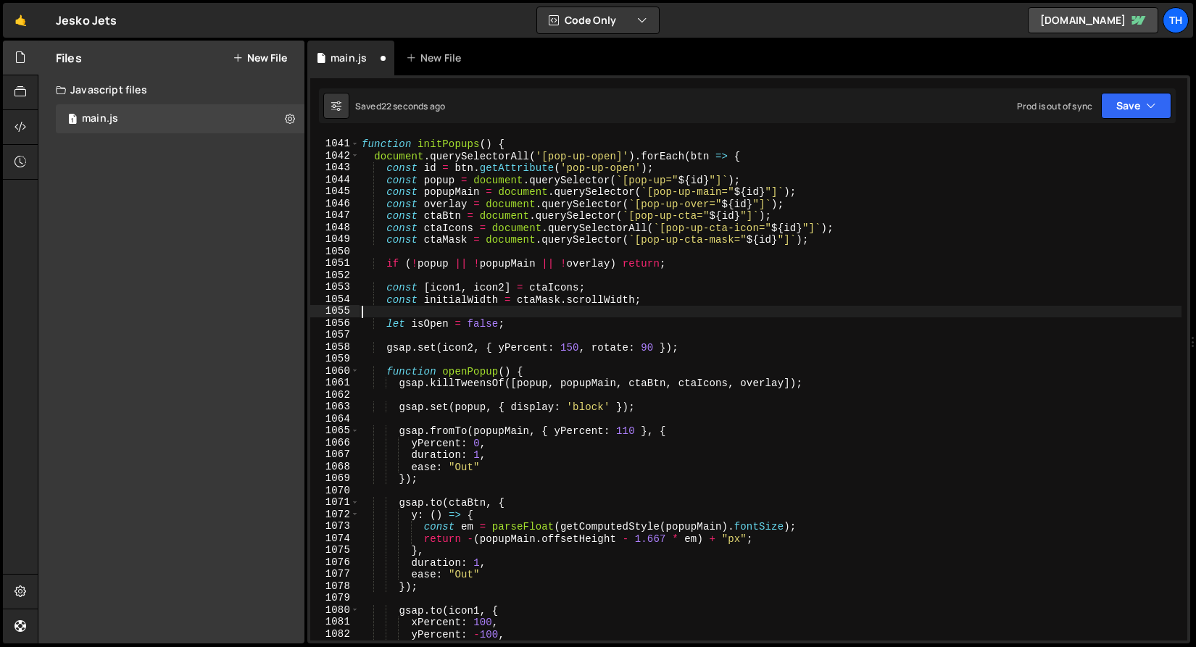
scroll to position [12389, 0]
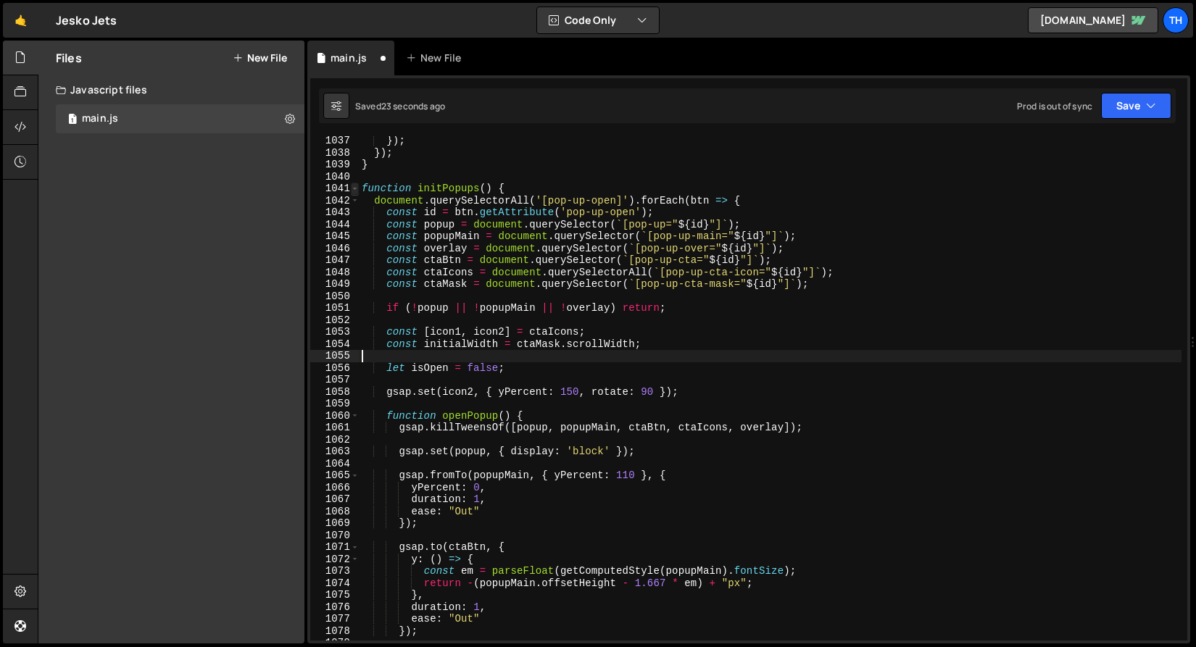
click at [354, 188] on span at bounding box center [355, 189] width 8 height 12
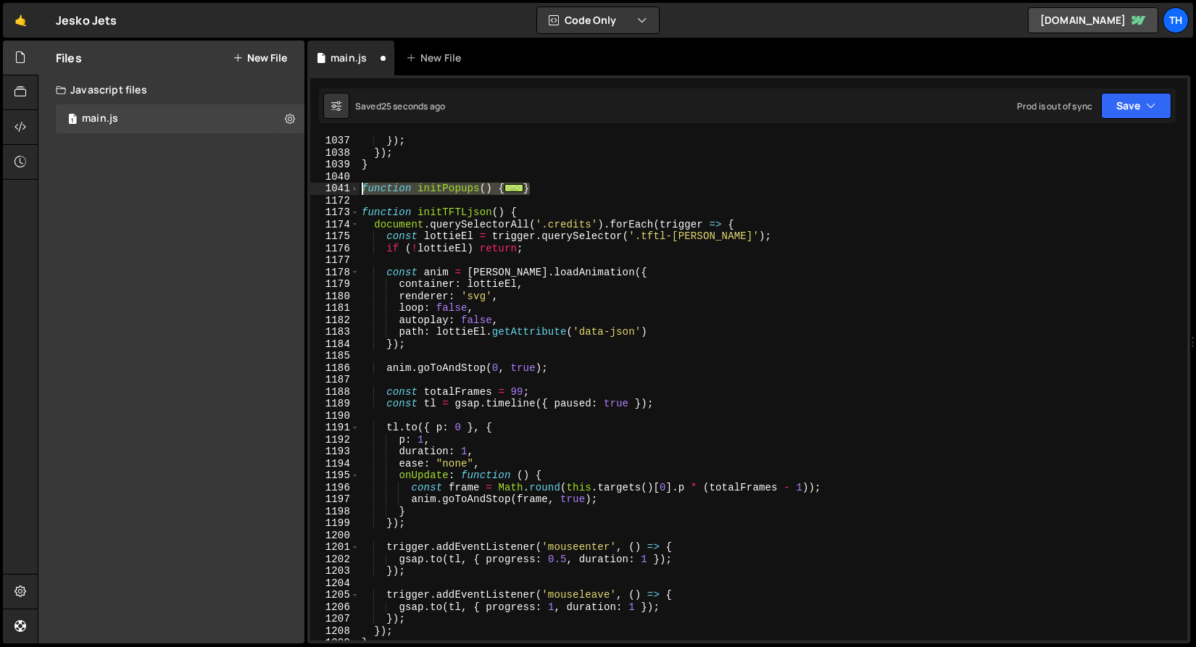
drag, startPoint x: 544, startPoint y: 188, endPoint x: 304, endPoint y: 188, distance: 240.6
click at [304, 188] on div "Files New File Javascript files 1 main.js 0 CSS files Copy share link Edit File…" at bounding box center [617, 343] width 1158 height 604
paste textarea "}"
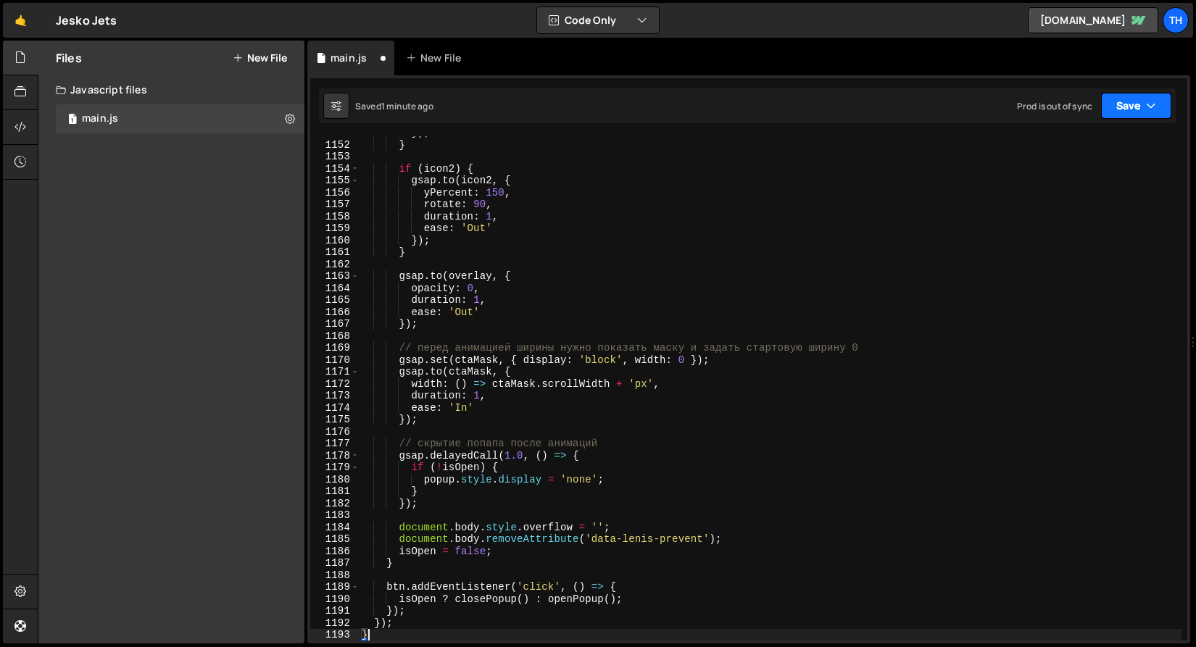
click at [1128, 93] on button "Save" at bounding box center [1136, 106] width 70 height 26
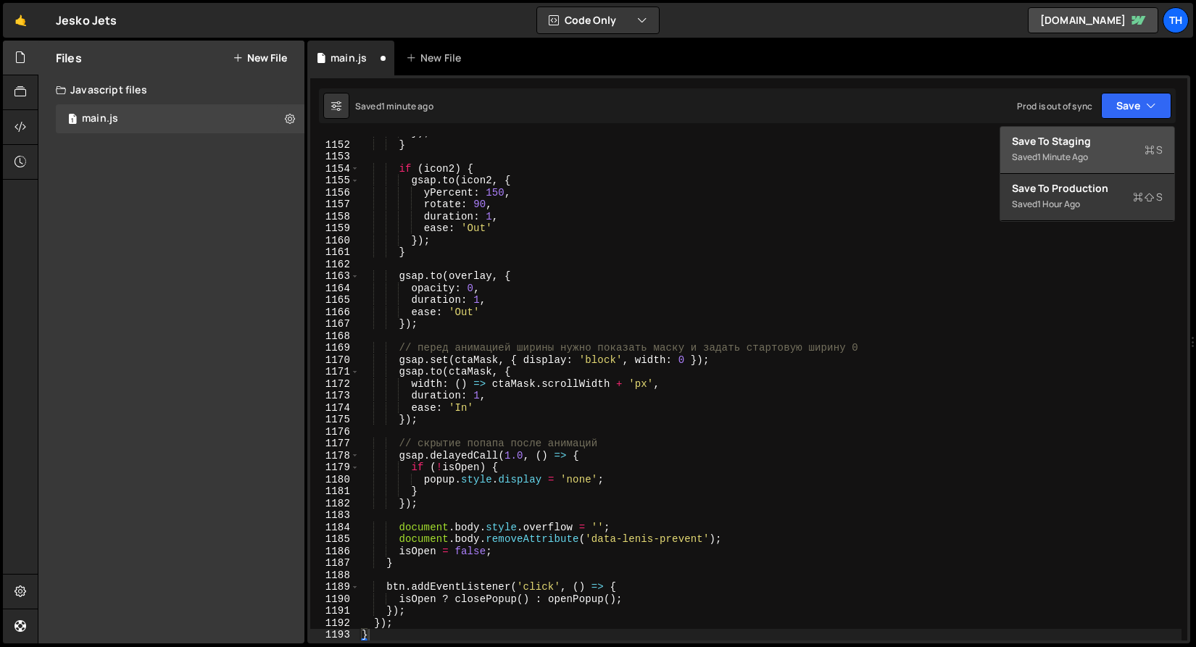
click at [1111, 132] on button "Save to Staging S Saved 1 minute ago" at bounding box center [1087, 150] width 174 height 47
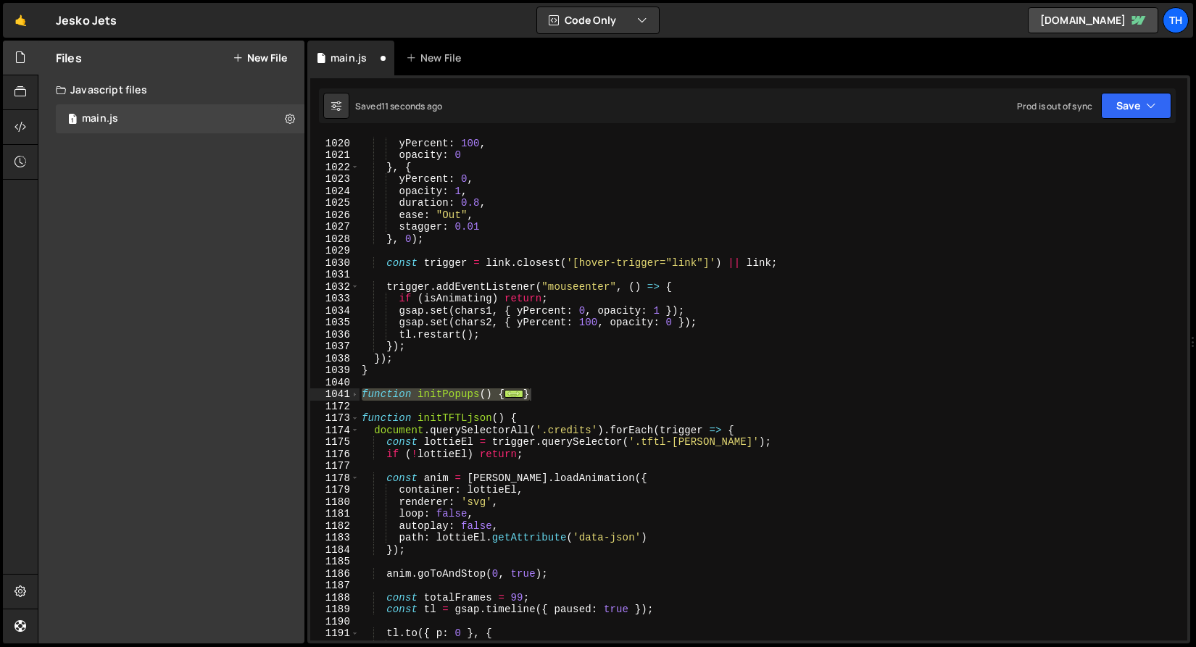
scroll to position [12183, 0]
click at [1133, 112] on button "Save" at bounding box center [1136, 106] width 70 height 26
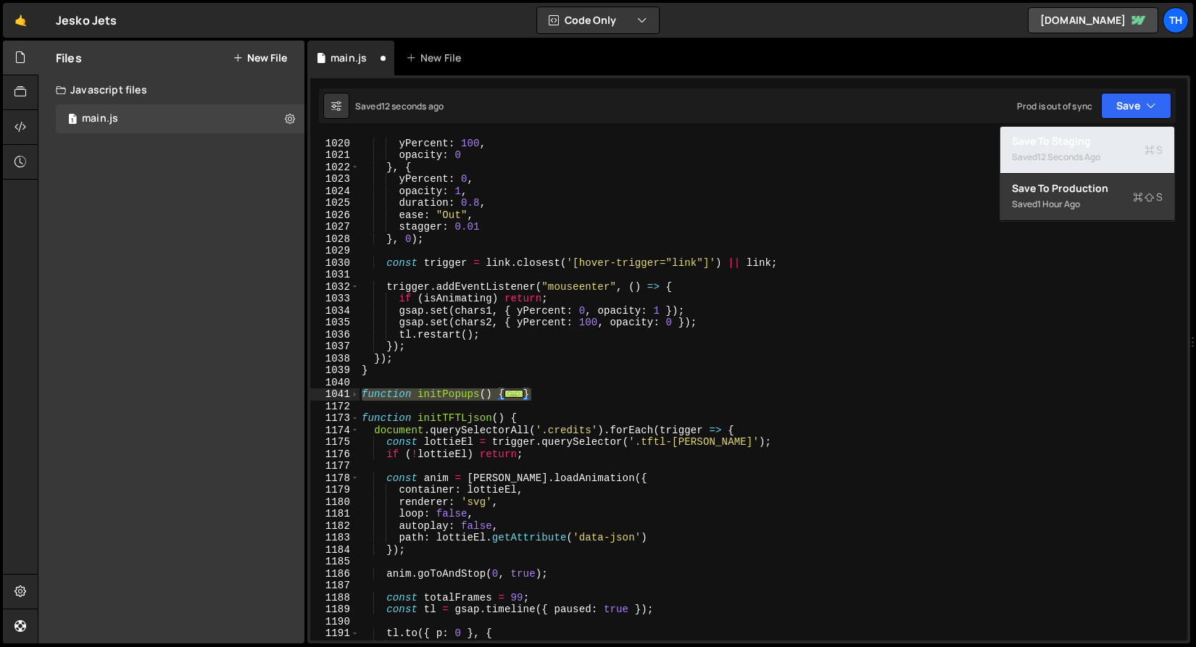
click at [1117, 154] on div "Saved 12 seconds ago" at bounding box center [1087, 157] width 151 height 17
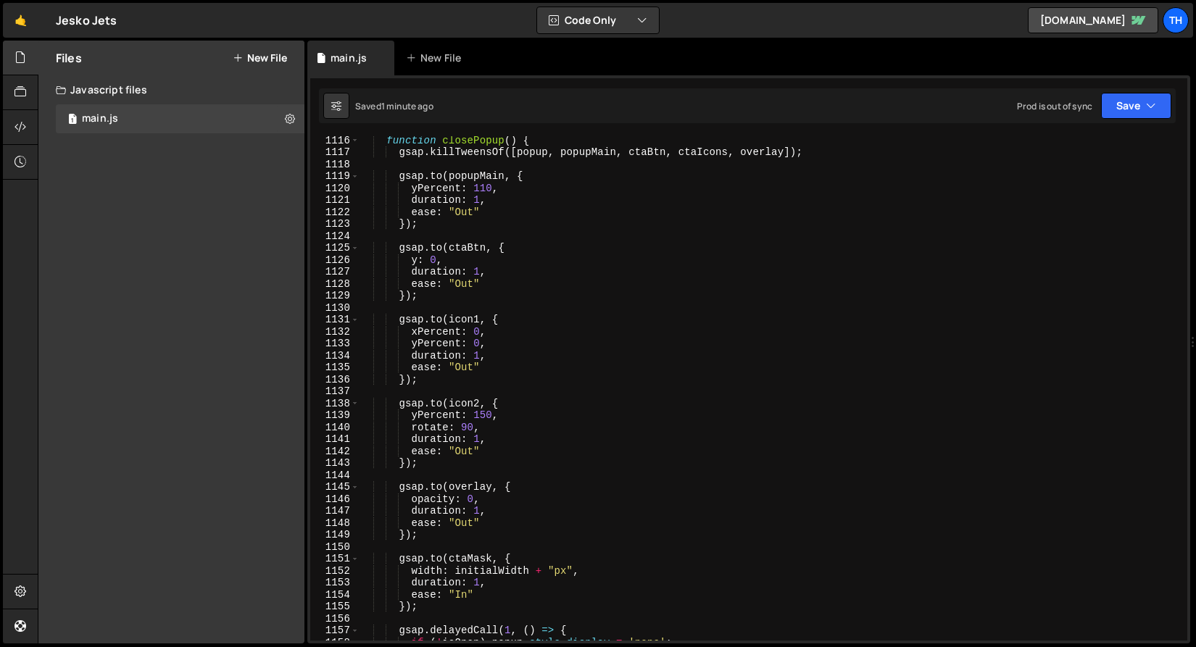
scroll to position [13390, 0]
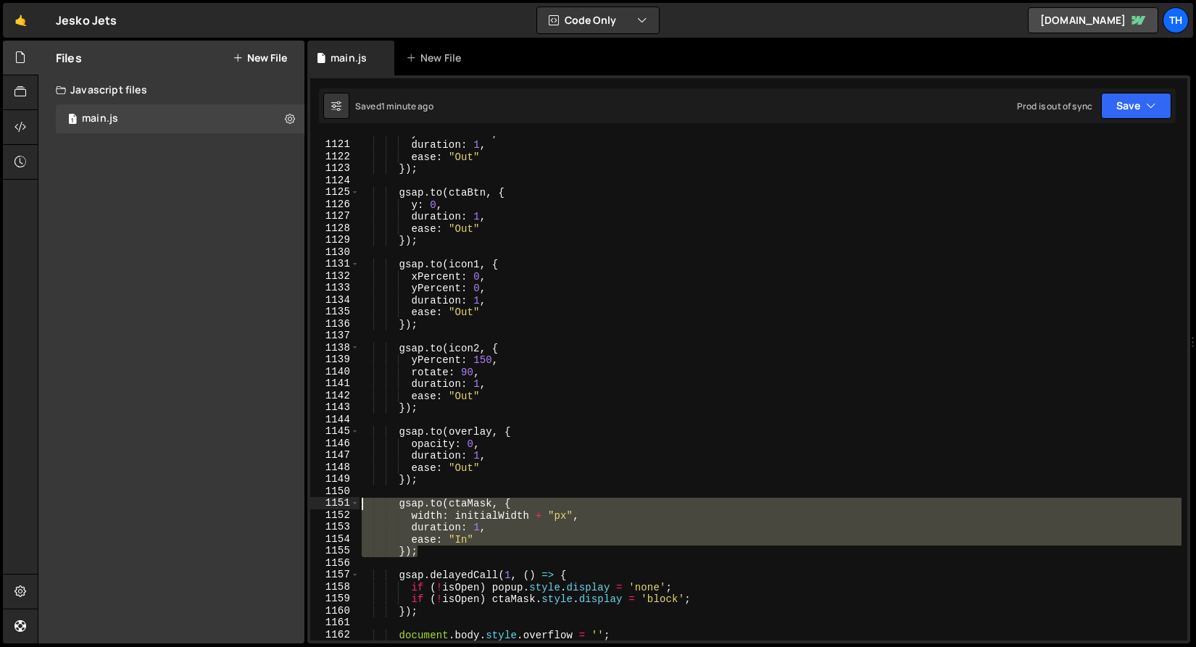
drag, startPoint x: 376, startPoint y: 544, endPoint x: 316, endPoint y: 509, distance: 69.5
click at [316, 509] on div "}); 1120 1121 1122 1123 1124 1125 1126 1127 1128 1129 1130 1131 1132 1133 1134 …" at bounding box center [748, 388] width 877 height 504
paste textarea "});"
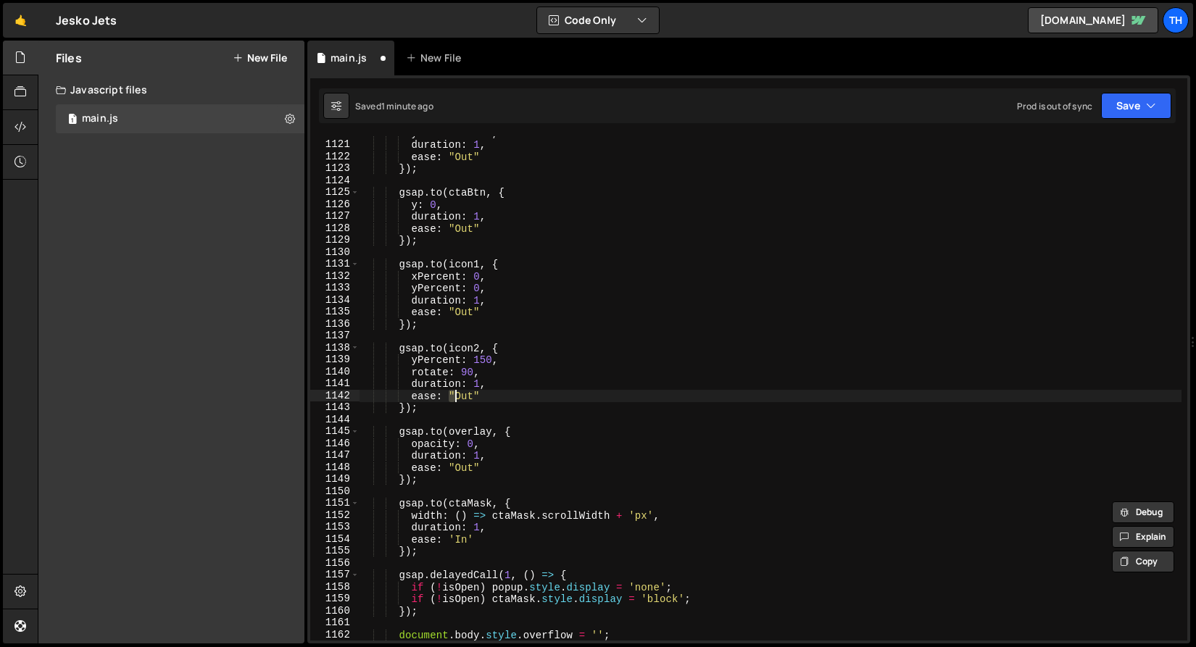
click at [454, 400] on div "yPercent : 110 , duration : 1 , ease : "Out" }) ; gsap . to ( ctaBtn , { y : 0 …" at bounding box center [770, 391] width 822 height 528
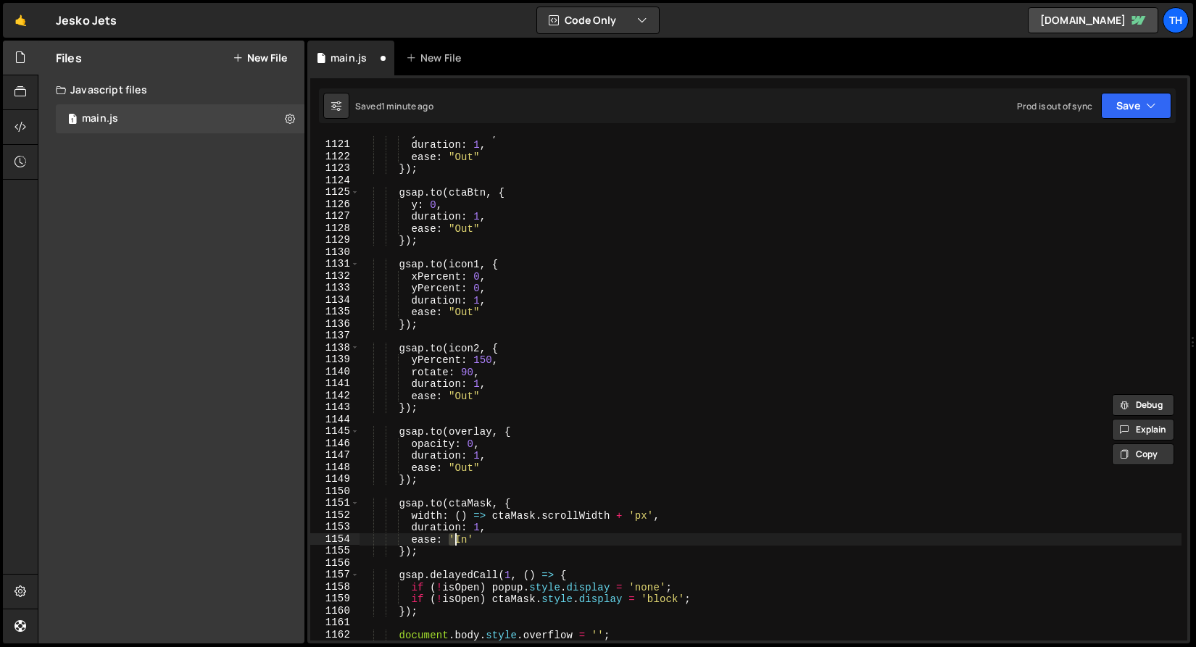
click at [454, 540] on div "yPercent : 110 , duration : 1 , ease : "Out" }) ; gsap . to ( ctaBtn , { y : 0 …" at bounding box center [770, 391] width 822 height 528
paste textarea """
drag, startPoint x: 468, startPoint y: 539, endPoint x: 480, endPoint y: 540, distance: 12.3
click at [480, 540] on div "yPercent : 110 , duration : 1 , ease : "Out" }) ; gsap . to ( ctaBtn , { y : 0 …" at bounding box center [770, 391] width 822 height 528
paste textarea """
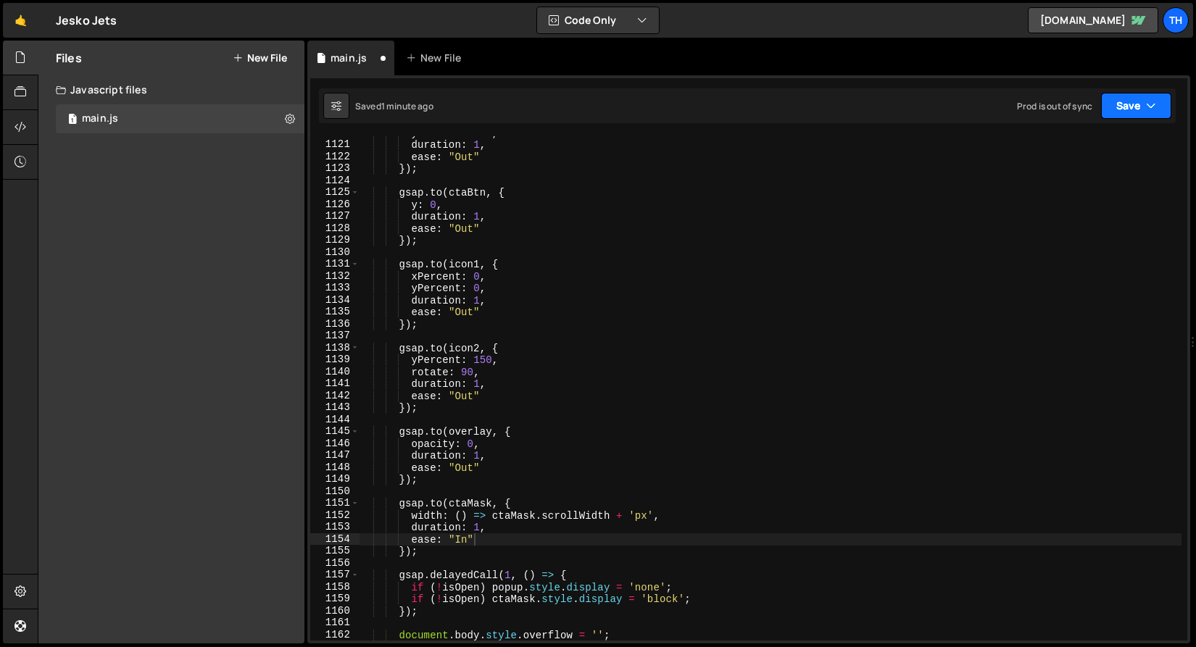
click at [1131, 115] on button "Save" at bounding box center [1136, 106] width 70 height 26
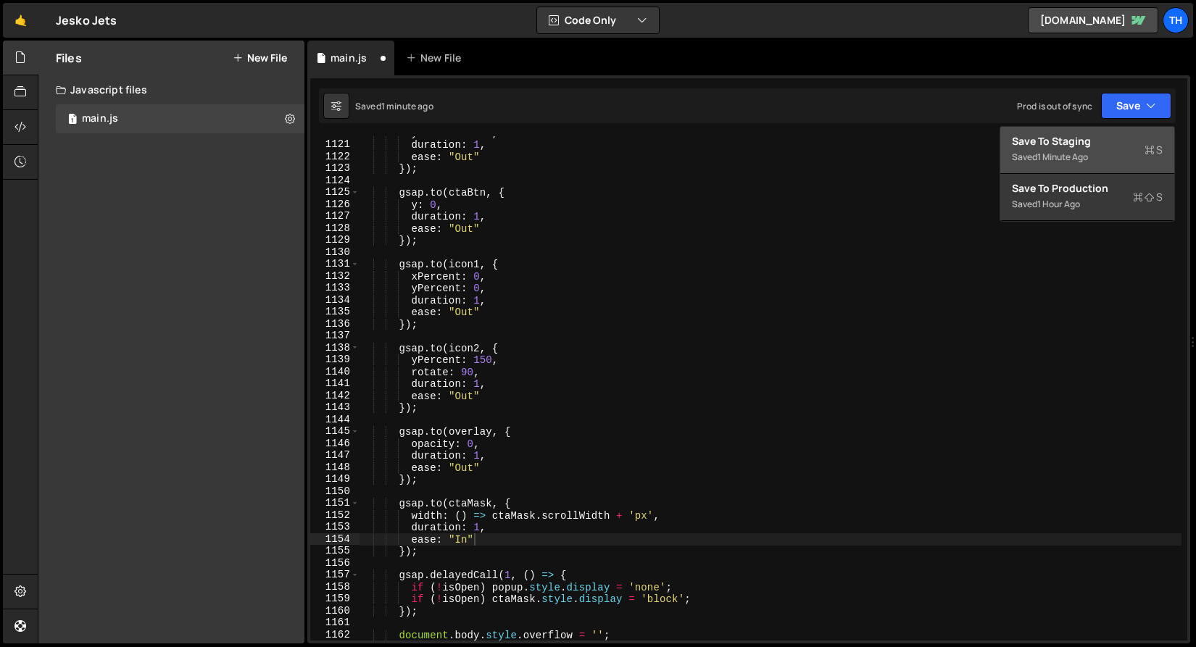
click at [1125, 128] on button "Save to Staging S Saved 1 minute ago" at bounding box center [1087, 150] width 174 height 47
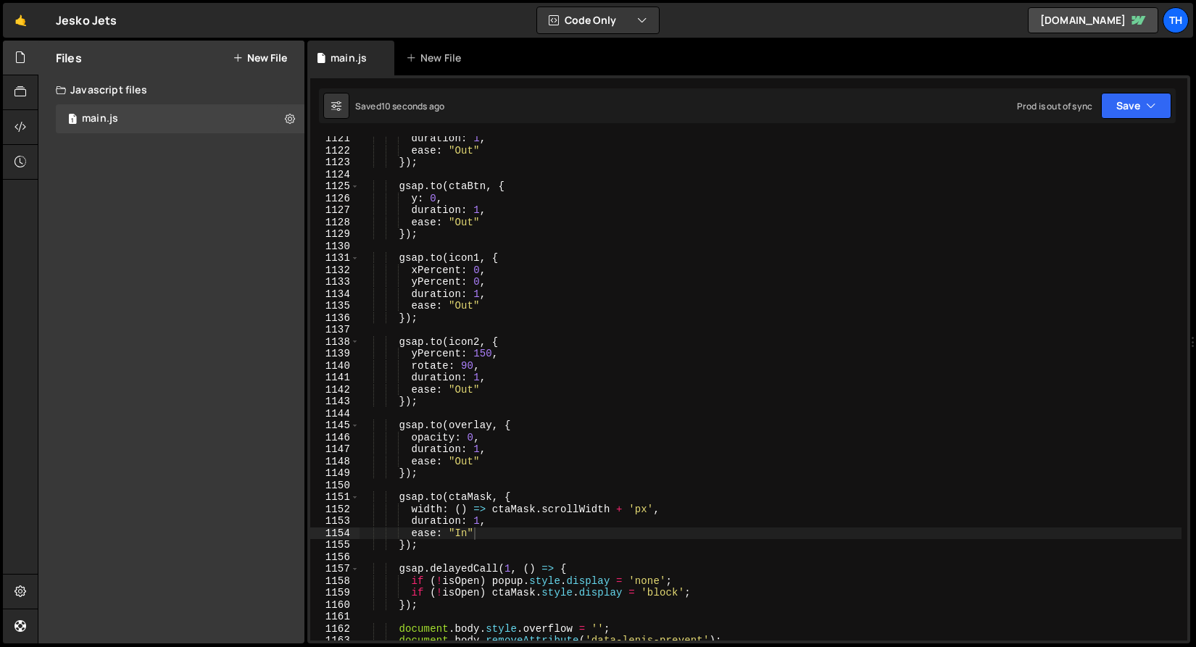
scroll to position [13401, 0]
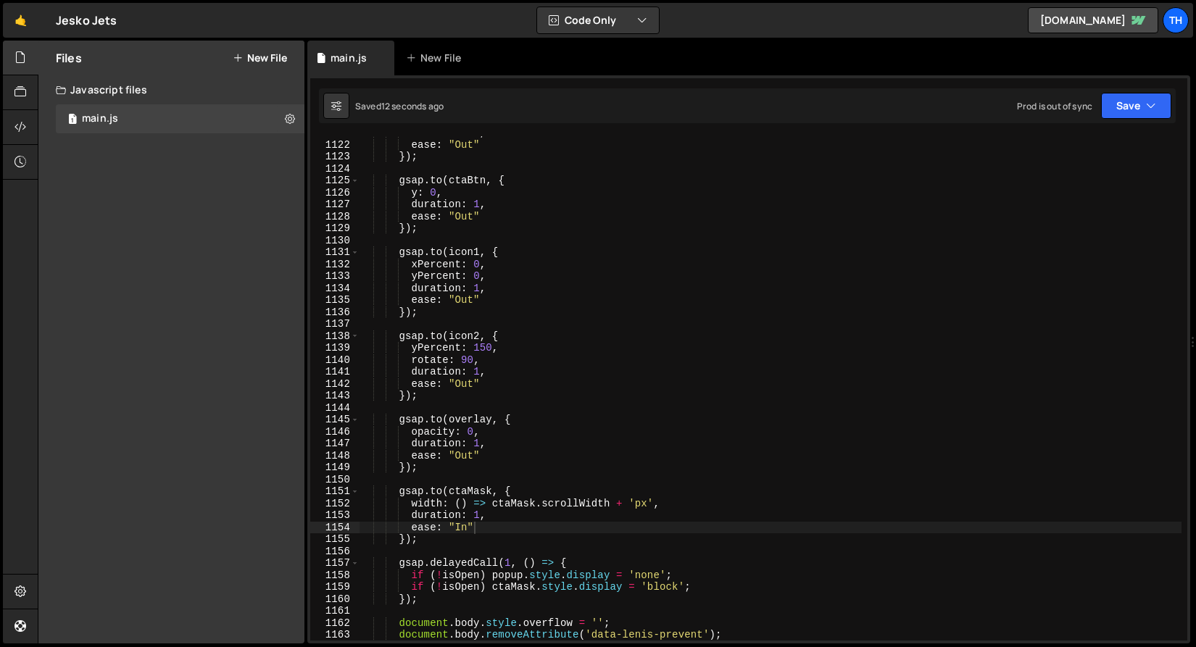
click at [525, 498] on div "duration : 1 , ease : "Out" }) ; gsap . to ( ctaBtn , { y : 0 , duration : 1 , …" at bounding box center [770, 391] width 822 height 528
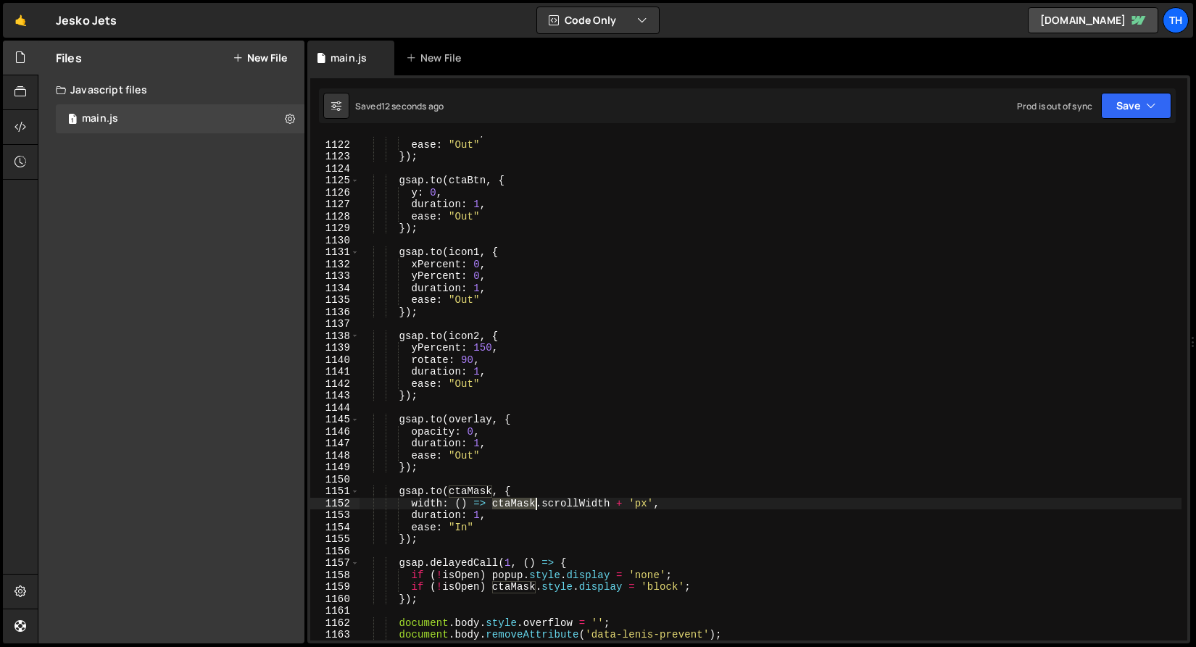
click at [525, 498] on div "duration : 1 , ease : "Out" }) ; gsap . to ( ctaBtn , { y : 0 , duration : 1 , …" at bounding box center [770, 391] width 822 height 528
drag, startPoint x: 451, startPoint y: 490, endPoint x: 459, endPoint y: 507, distance: 18.5
click at [451, 491] on div "duration : 1 , ease : "Out" }) ; gsap . to ( ctaBtn , { y : 0 , duration : 1 , …" at bounding box center [770, 391] width 822 height 528
drag, startPoint x: 456, startPoint y: 504, endPoint x: 646, endPoint y: 507, distance: 190.6
click at [646, 507] on div "duration : 1 , ease : "Out" }) ; gsap . to ( ctaBtn , { y : 0 , duration : 1 , …" at bounding box center [770, 391] width 822 height 528
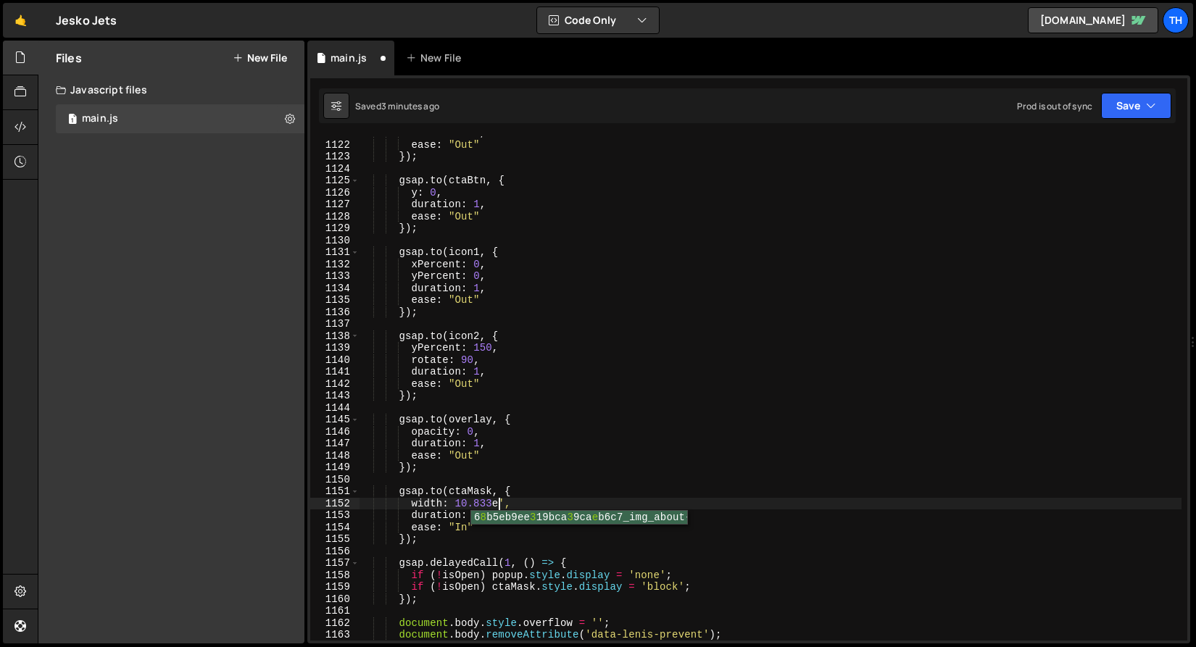
scroll to position [0, 9]
click at [547, 496] on div "duration : 1 , ease : "Out" }) ; gsap . to ( ctaBtn , { y : 0 , duration : 1 , …" at bounding box center [770, 391] width 822 height 528
click at [509, 505] on div "duration : 1 , ease : "Out" }) ; gsap . to ( ctaBtn , { y : 0 , duration : 1 , …" at bounding box center [770, 391] width 822 height 528
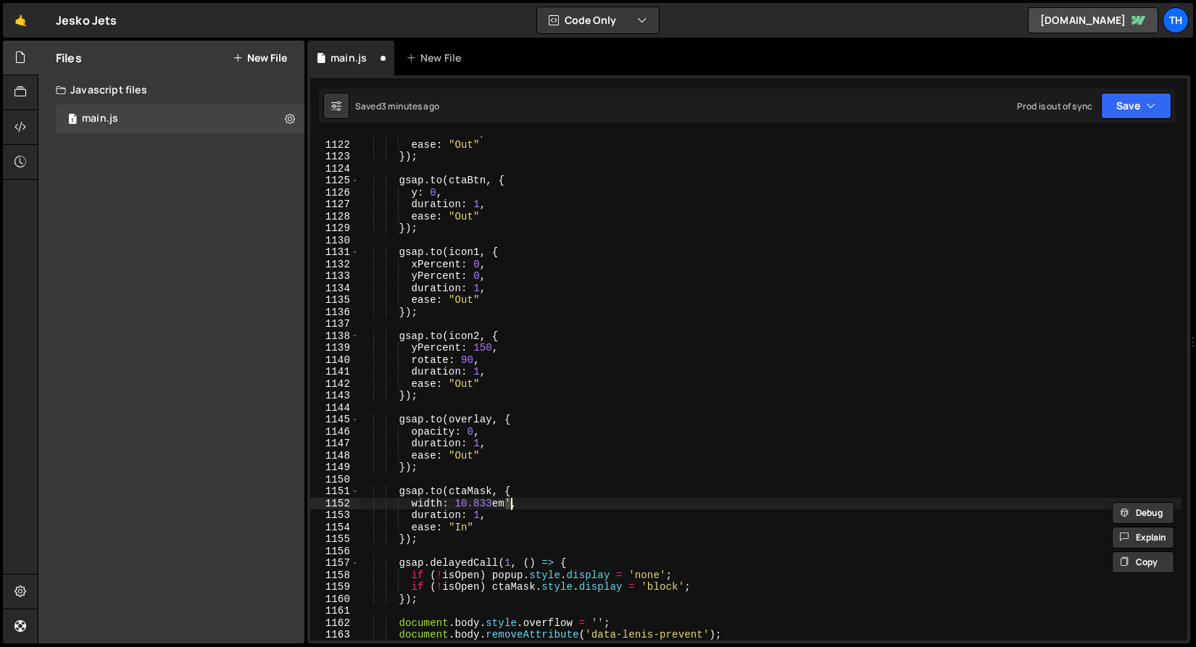
click at [457, 504] on div "duration : 1 , ease : "Out" }) ; gsap . to ( ctaBtn , { y : 0 , duration : 1 , …" at bounding box center [770, 391] width 822 height 528
paste textarea "'"
click at [1142, 107] on button "Save" at bounding box center [1136, 106] width 70 height 26
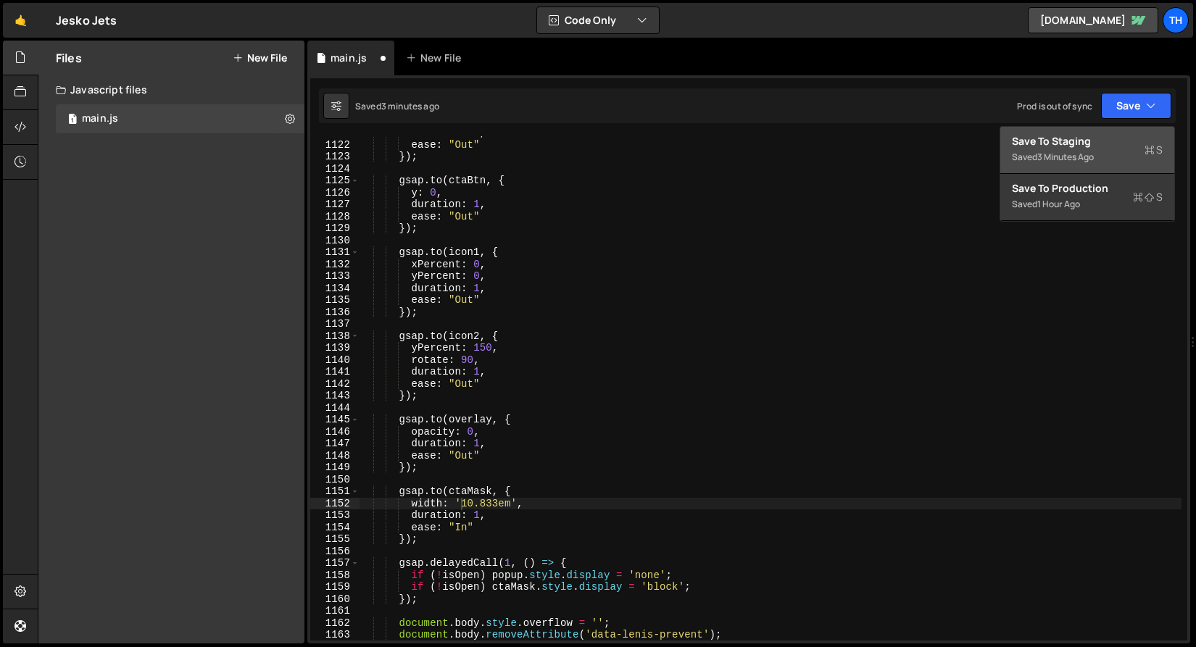
click at [1124, 162] on div "Saved 3 minutes ago" at bounding box center [1087, 157] width 151 height 17
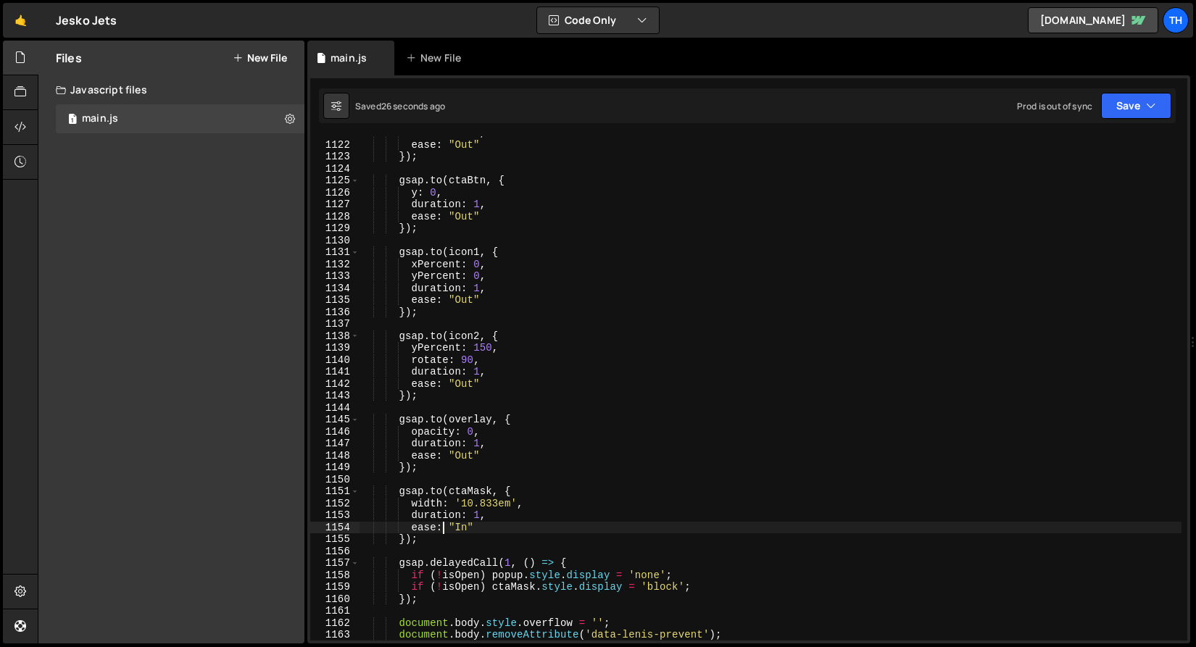
scroll to position [0, 7]
click at [444, 530] on div "duration : 1 , ease : "Out" }) ; gsap . to ( ctaBtn , { y : 0 , duration : 1 , …" at bounding box center [770, 391] width 822 height 528
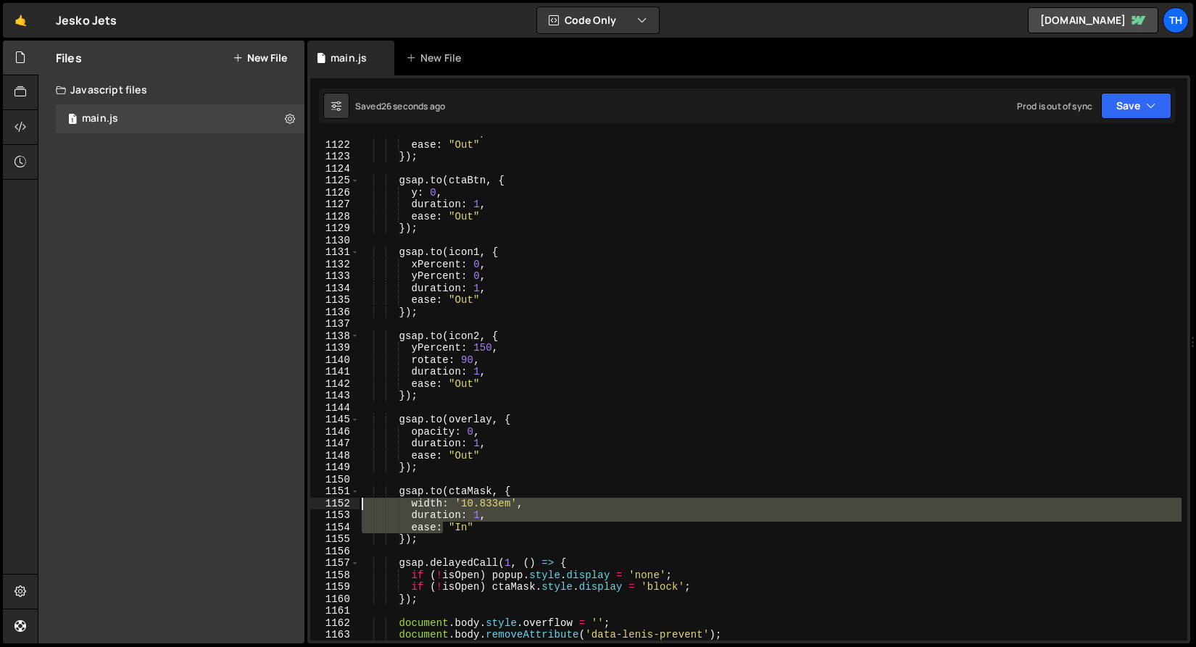
drag, startPoint x: 445, startPoint y: 532, endPoint x: 344, endPoint y: 499, distance: 105.9
click at [344, 499] on div "ease: "In" 1121 1122 1123 1124 1125 1126 1127 1128 1129 1130 1131 1132 1133 113…" at bounding box center [748, 388] width 877 height 504
click at [444, 529] on div "duration : 1 , ease : "Out" }) ; gsap . to ( ctaBtn , { y : 0 , duration : 1 , …" at bounding box center [770, 388] width 822 height 504
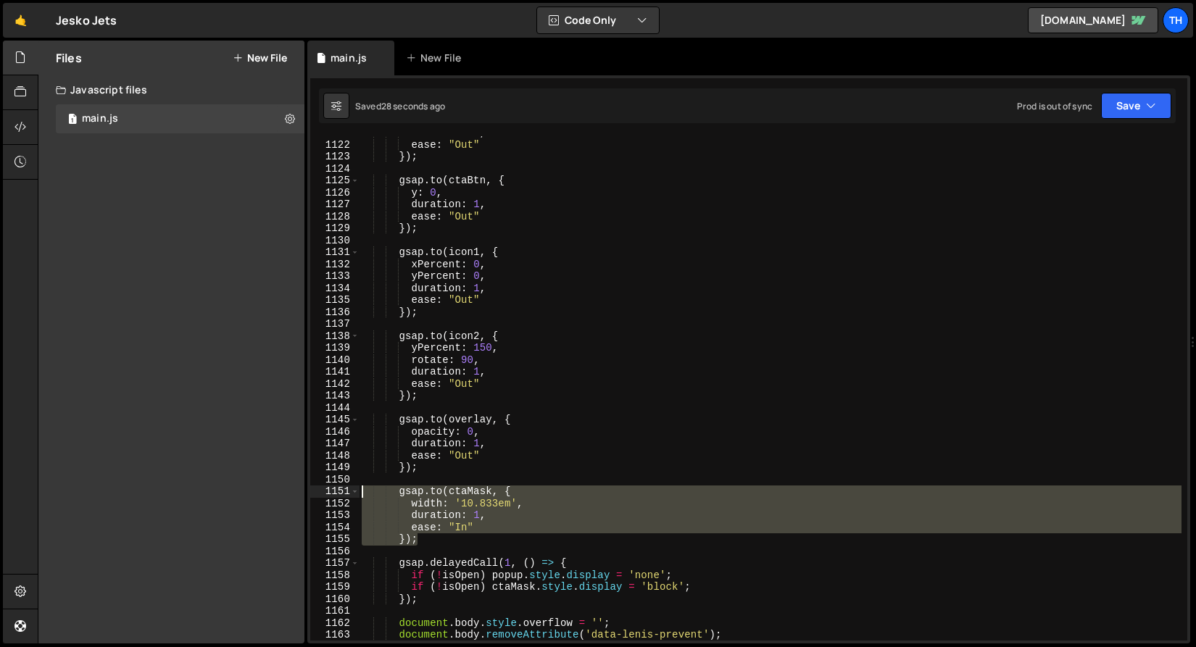
drag, startPoint x: 421, startPoint y: 534, endPoint x: 340, endPoint y: 493, distance: 91.1
click at [340, 493] on div "ease: "In" 1121 1122 1123 1124 1125 1126 1127 1128 1129 1130 1131 1132 1133 113…" at bounding box center [748, 388] width 877 height 504
type textarea "[DOMAIN_NAME](ctaMask, { width: '10.833em',"
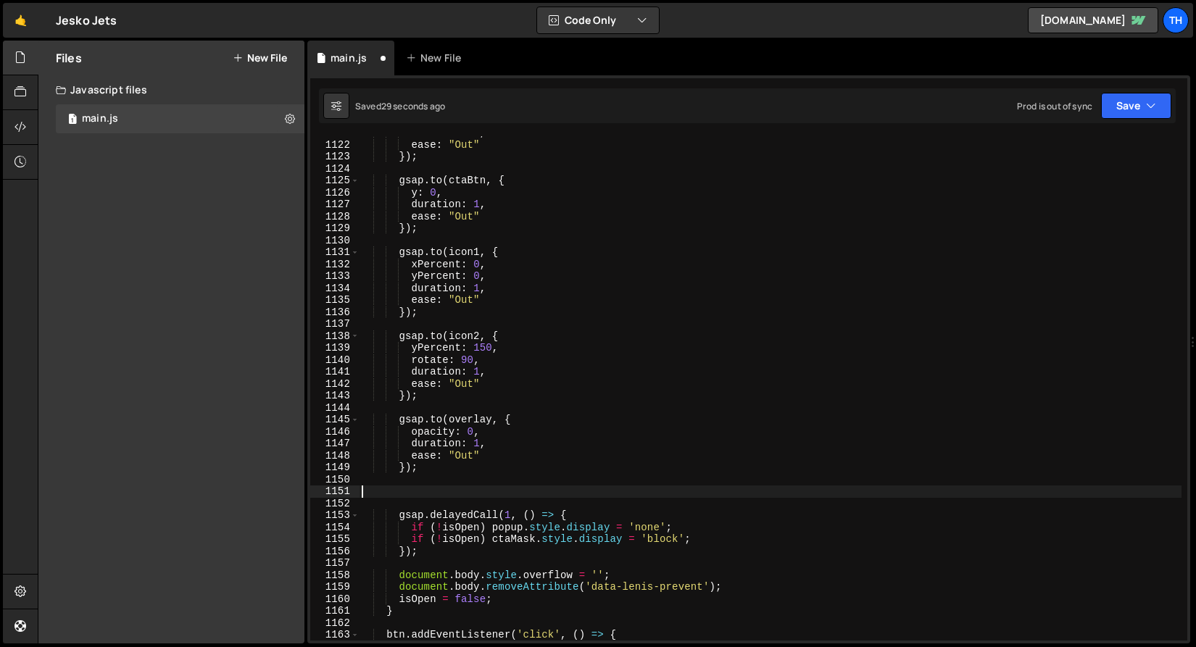
type textarea "});"
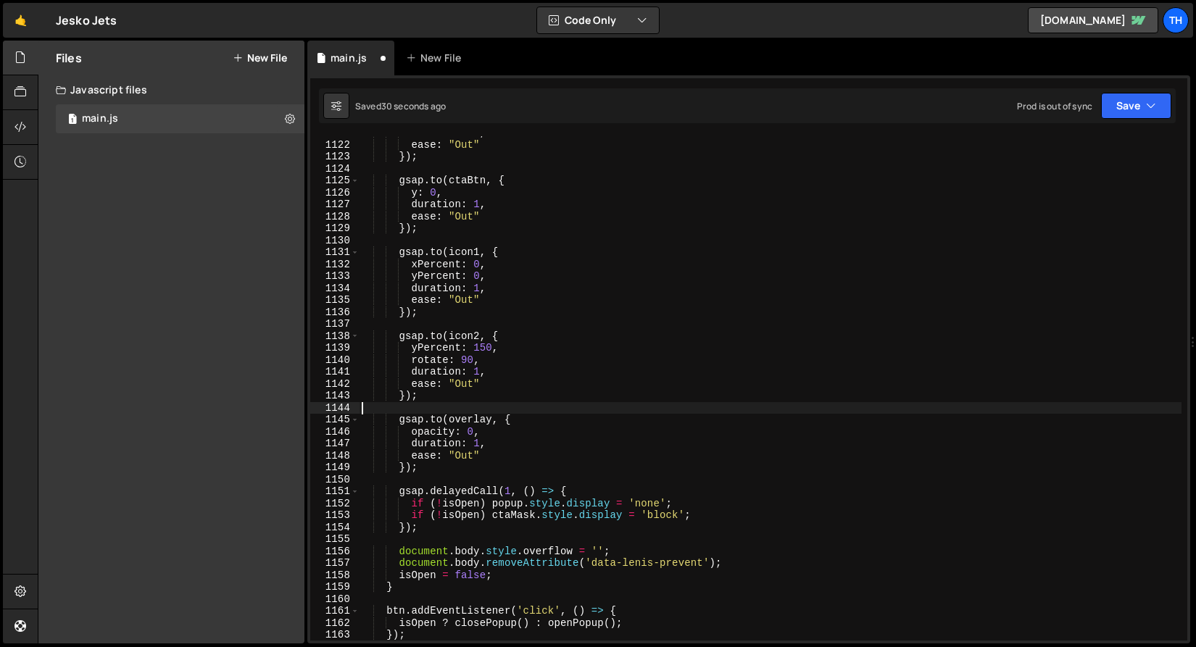
click at [387, 409] on div "duration : 1 , ease : "Out" }) ; gsap . to ( ctaBtn , { y : 0 , duration : 1 , …" at bounding box center [770, 391] width 822 height 528
type textarea "|"
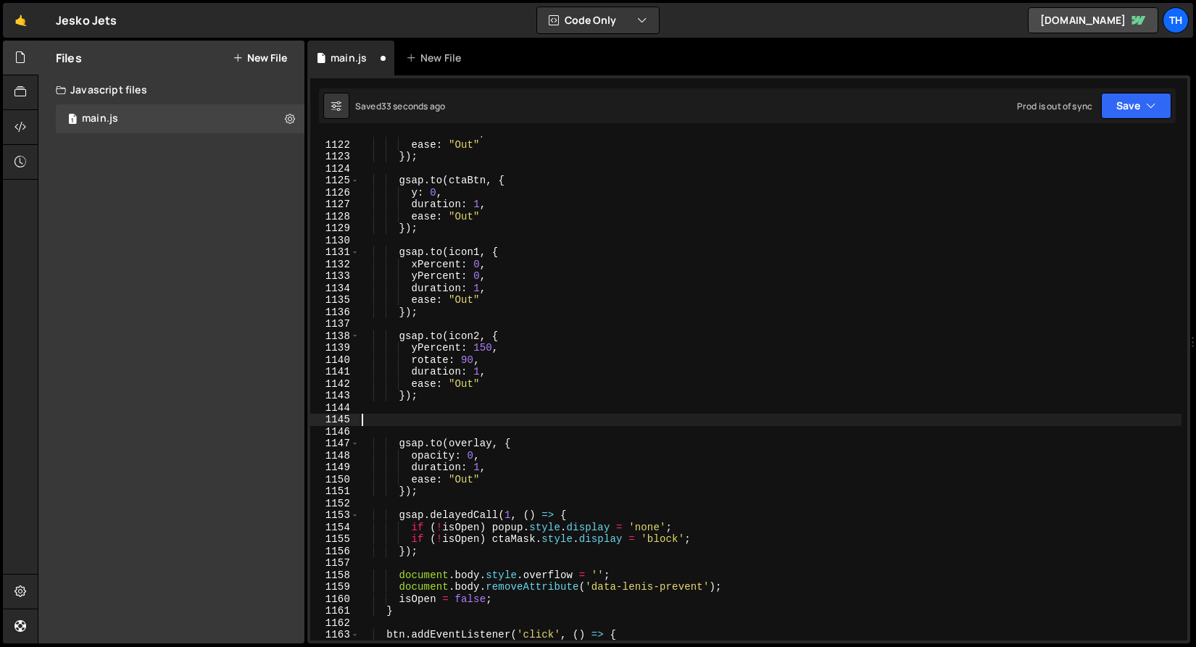
paste textarea "});"
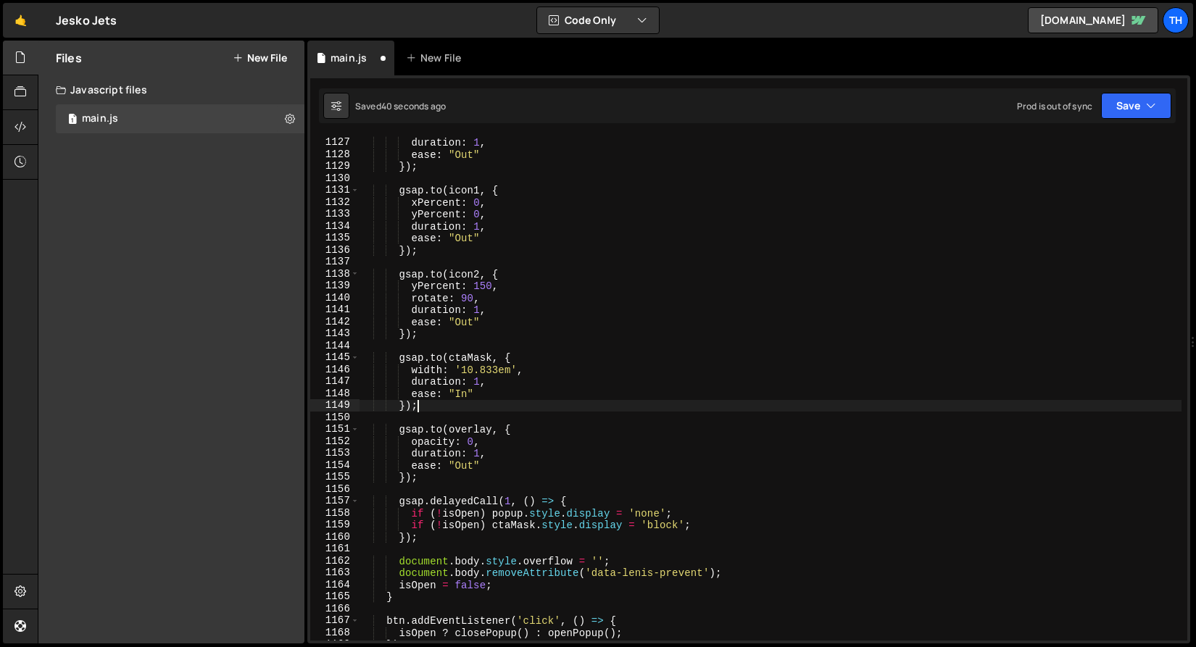
scroll to position [13508, 0]
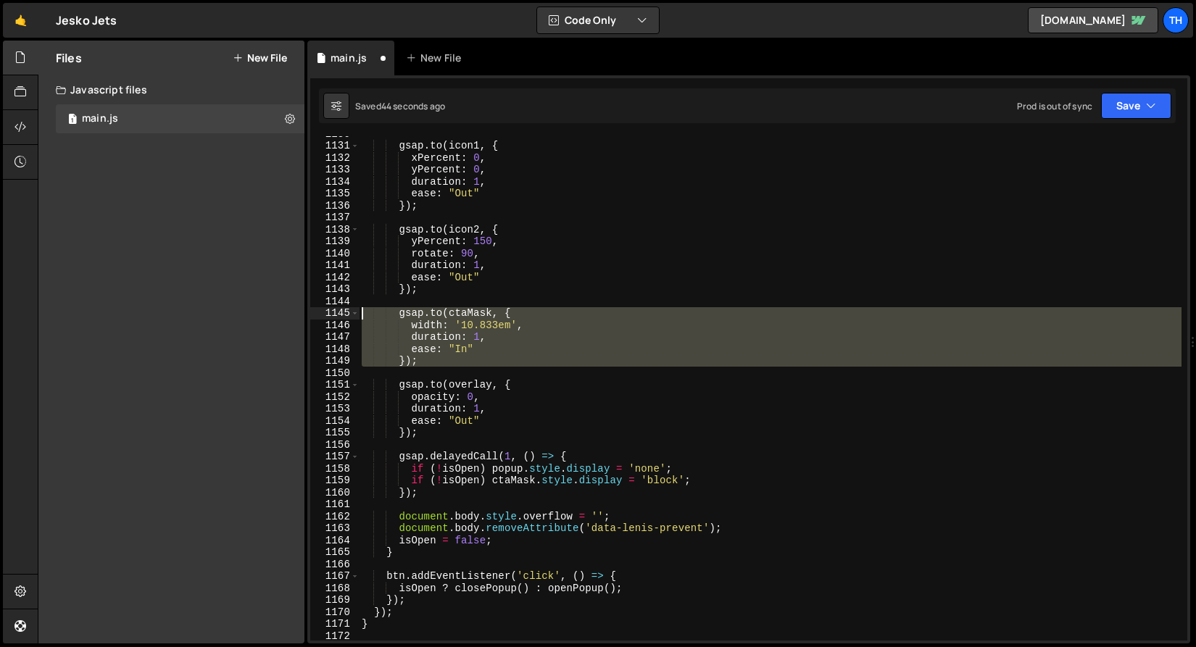
drag, startPoint x: 457, startPoint y: 369, endPoint x: 322, endPoint y: 310, distance: 146.4
click at [322, 310] on div "}); 1130 1131 1132 1133 1134 1135 1136 1137 1138 1139 1140 1141 1142 1143 1144 …" at bounding box center [748, 388] width 877 height 504
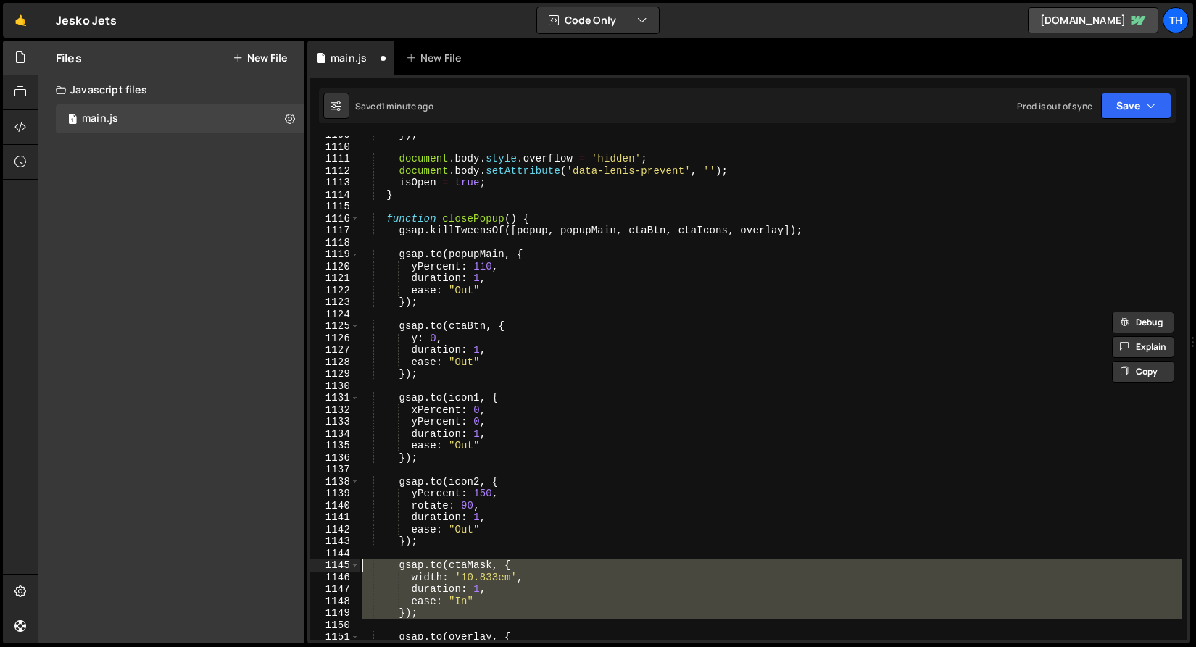
scroll to position [13390, 0]
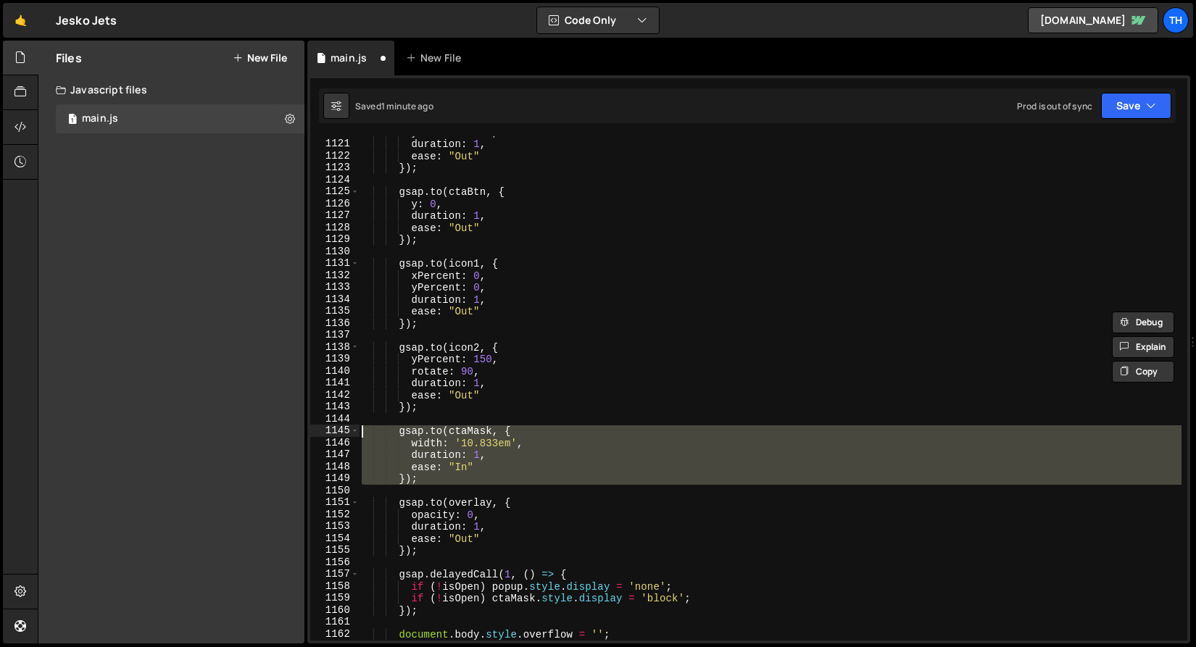
paste textarea "});"
type textarea "});"
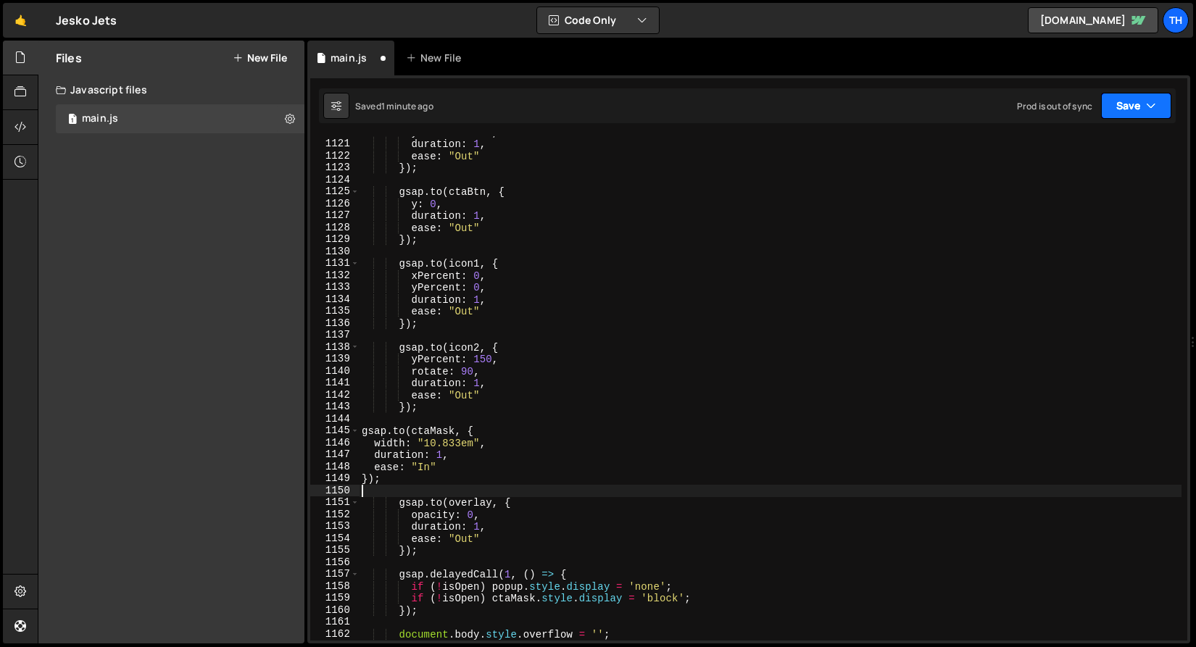
click at [1127, 118] on button "Save" at bounding box center [1136, 106] width 70 height 26
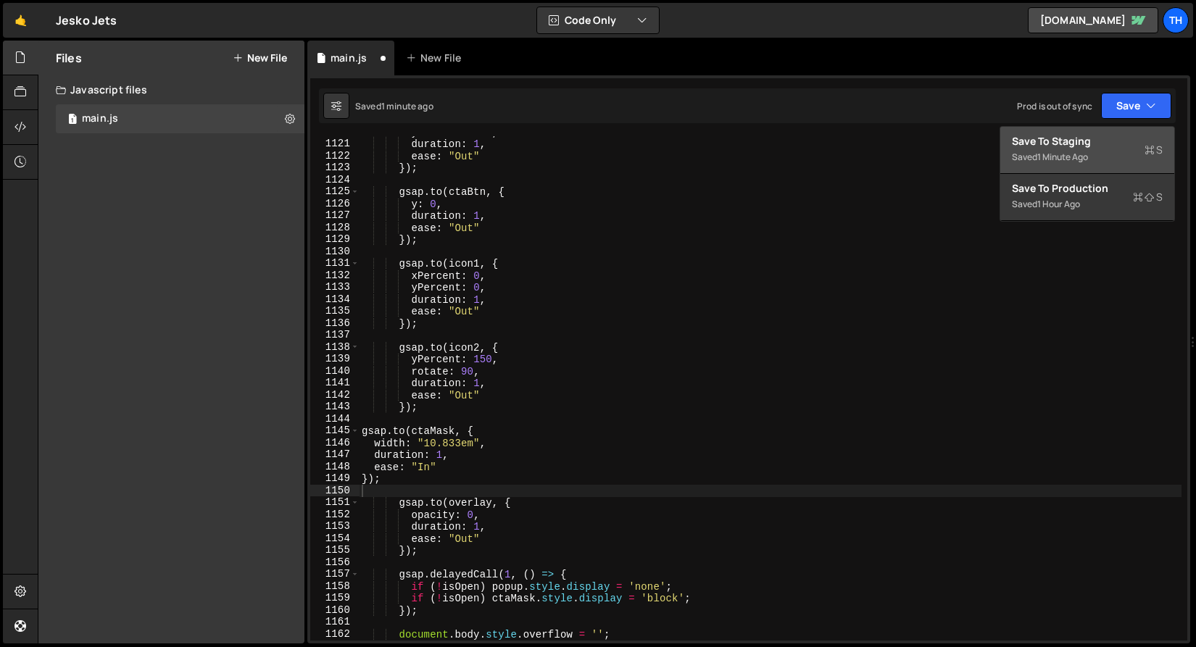
click at [1123, 136] on div "Save to Staging S" at bounding box center [1087, 141] width 151 height 14
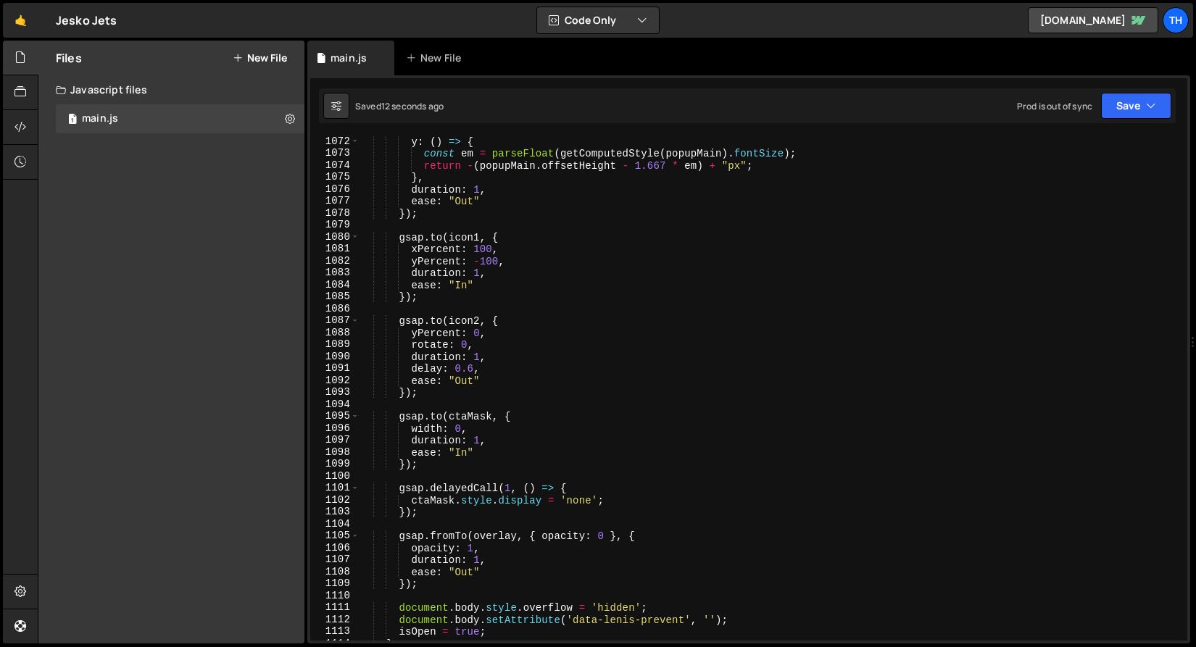
scroll to position [12672, 0]
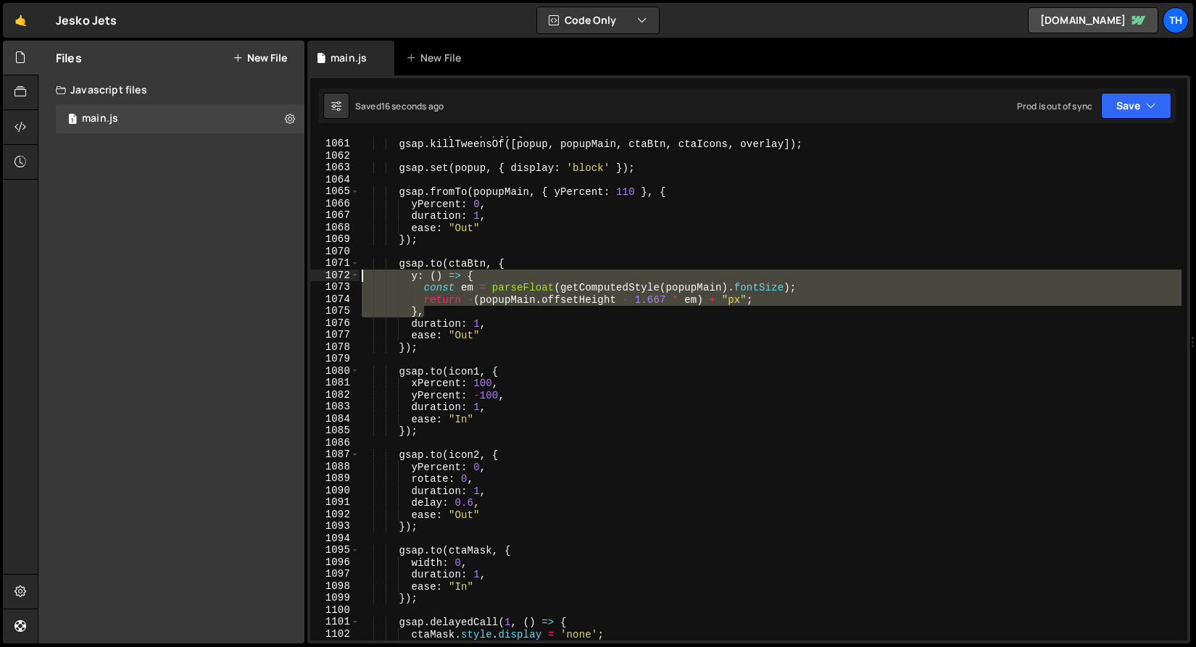
drag, startPoint x: 428, startPoint y: 312, endPoint x: 279, endPoint y: 280, distance: 152.5
click at [279, 280] on div "Files New File Javascript files 1 main.js 0 CSS files Copy share link Edit File…" at bounding box center [617, 343] width 1158 height 604
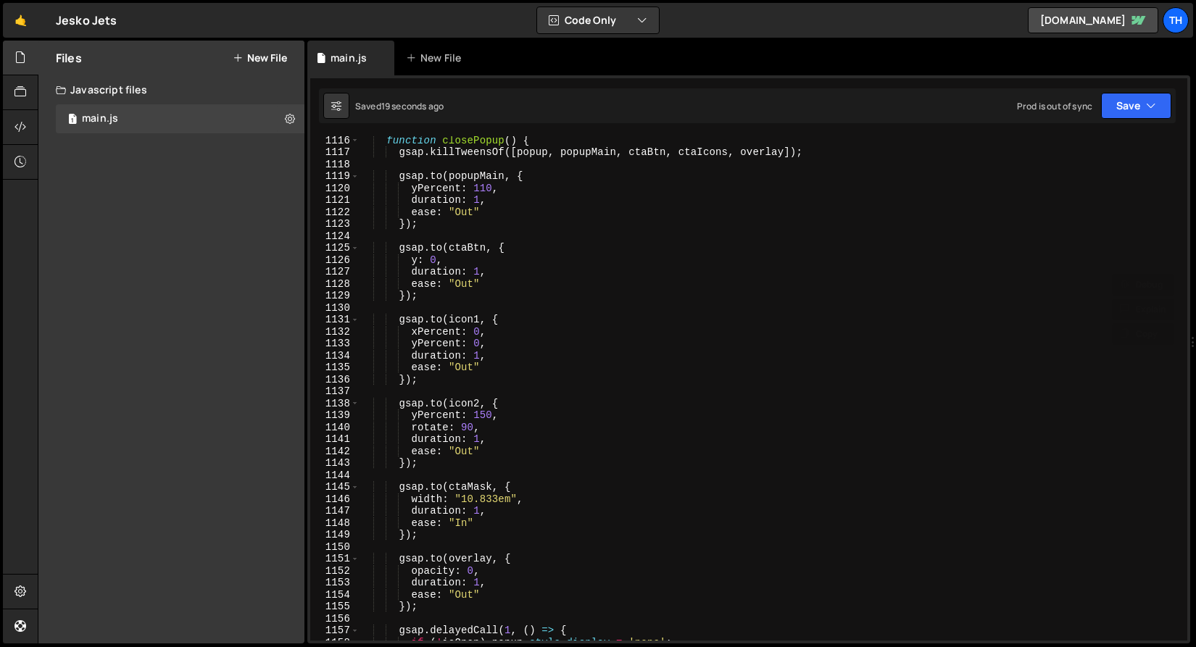
scroll to position [13440, 0]
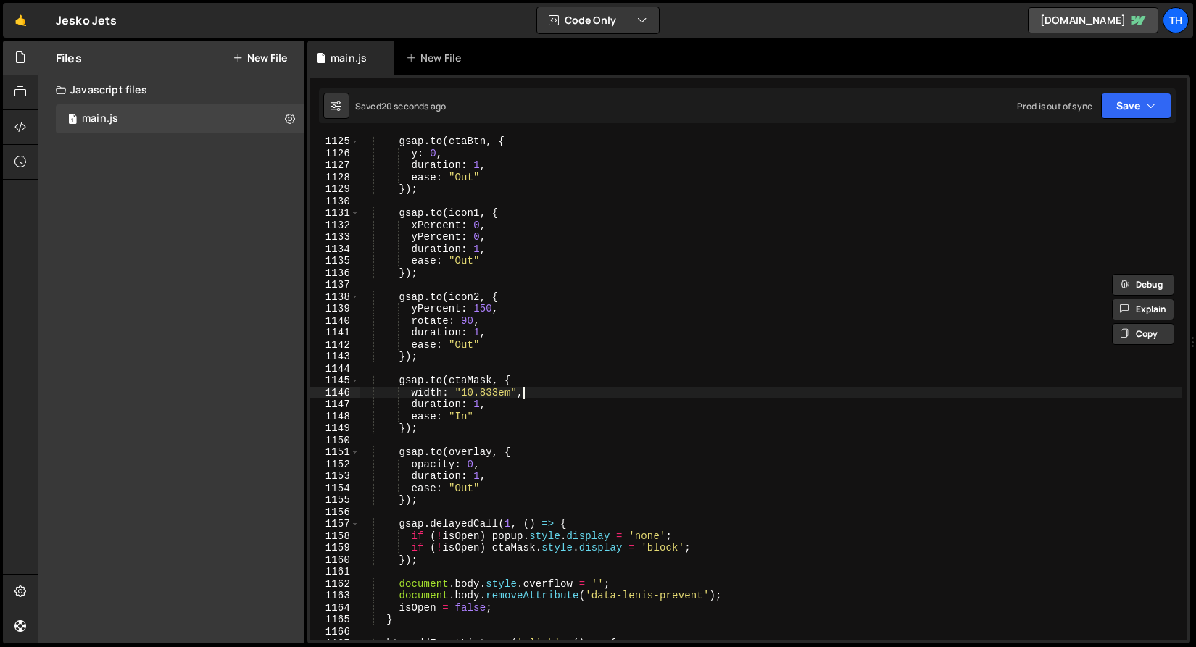
click at [539, 389] on div "gsap . to ( ctaBtn , { y : 0 , duration : 1 , ease : "Out" }) ; gsap . to ( ico…" at bounding box center [770, 400] width 822 height 528
type textarea "width: "10.833em","
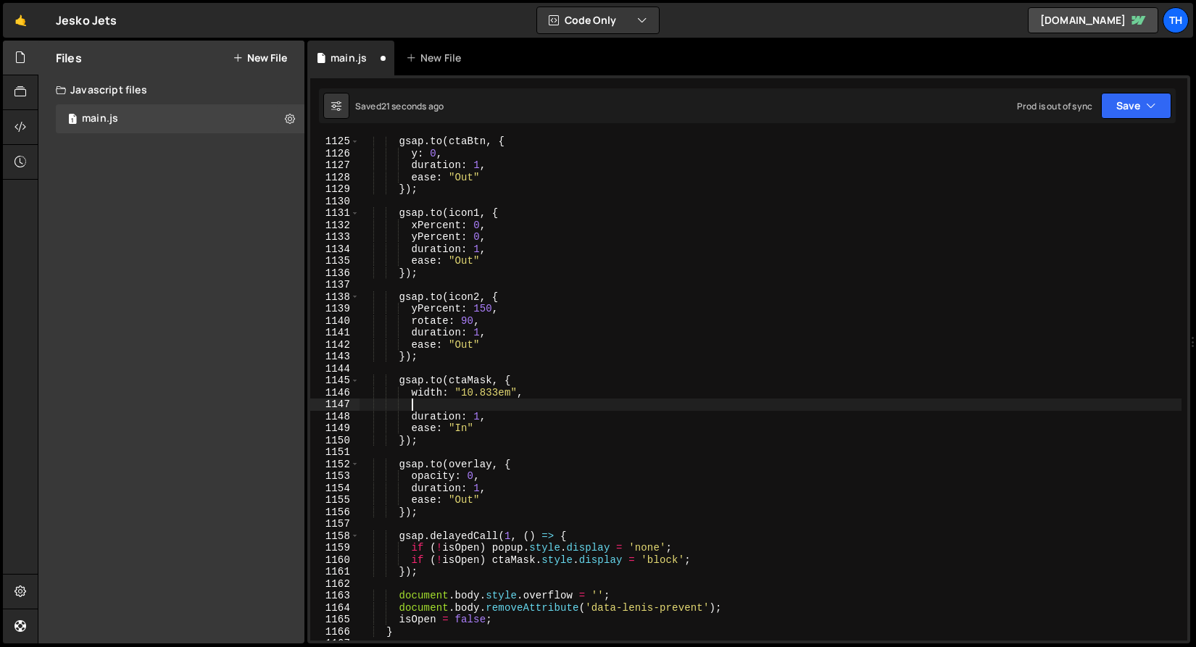
scroll to position [0, 2]
paste textarea "},"
type textarea "},"
drag, startPoint x: 446, startPoint y: 405, endPoint x: 225, endPoint y: 412, distance: 221.1
click at [225, 412] on div "Files New File Javascript files 1 main.js 0 CSS files Copy share link Edit File…" at bounding box center [617, 343] width 1158 height 604
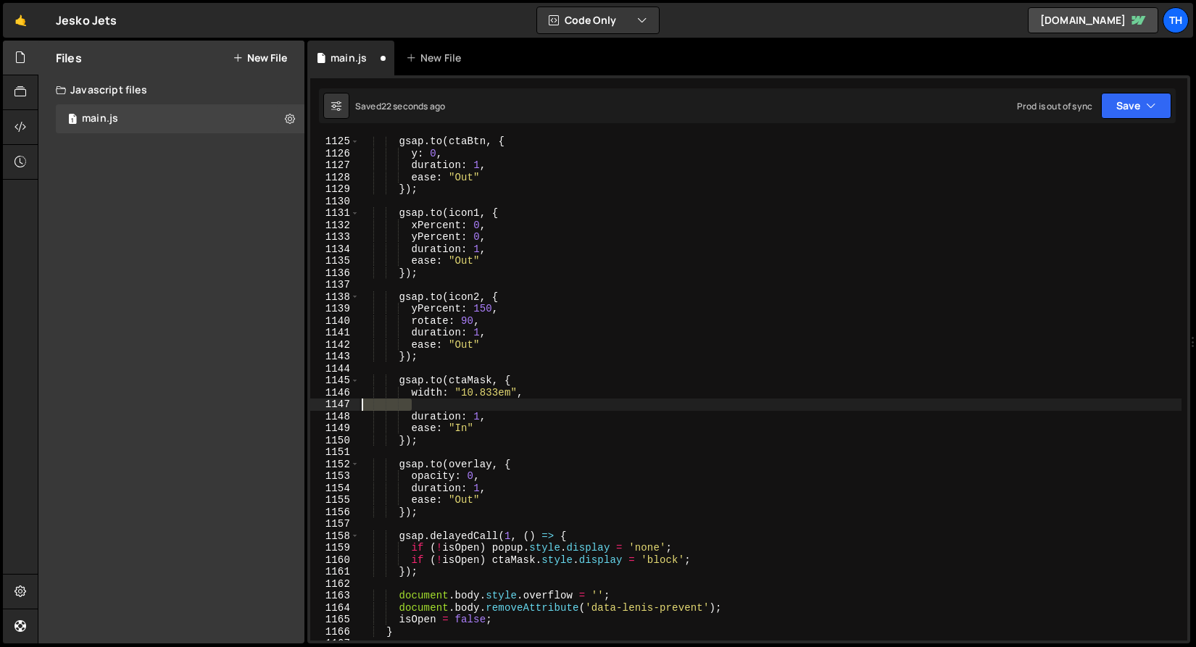
paste textarea "},"
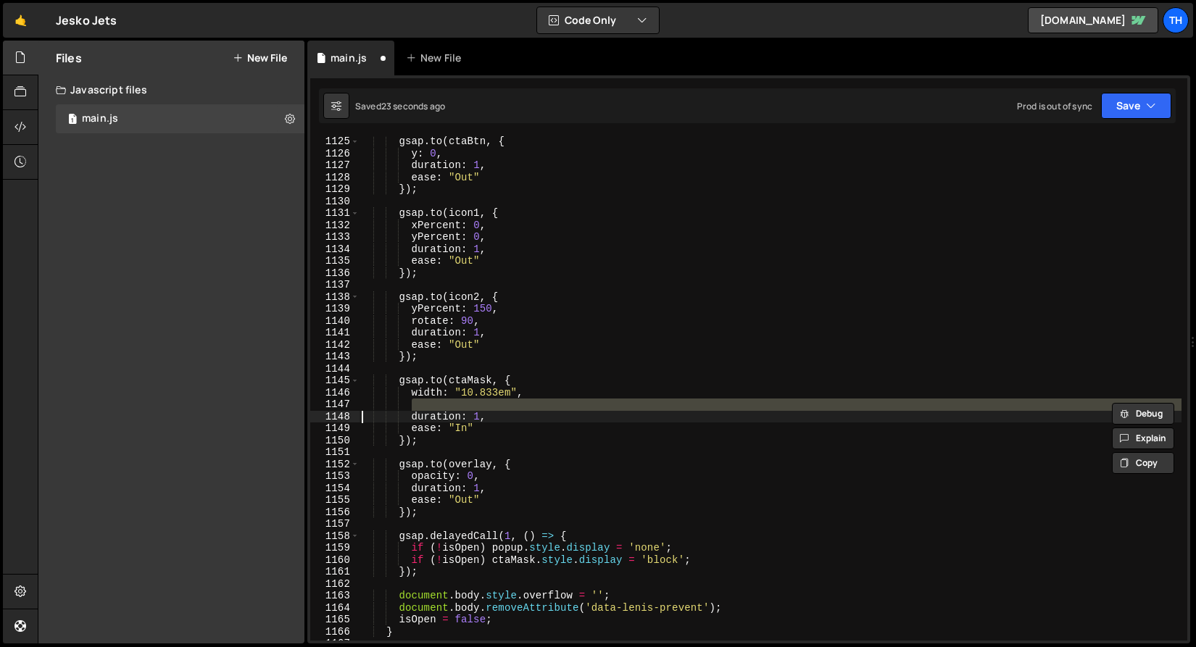
type textarea "duration: 1,"
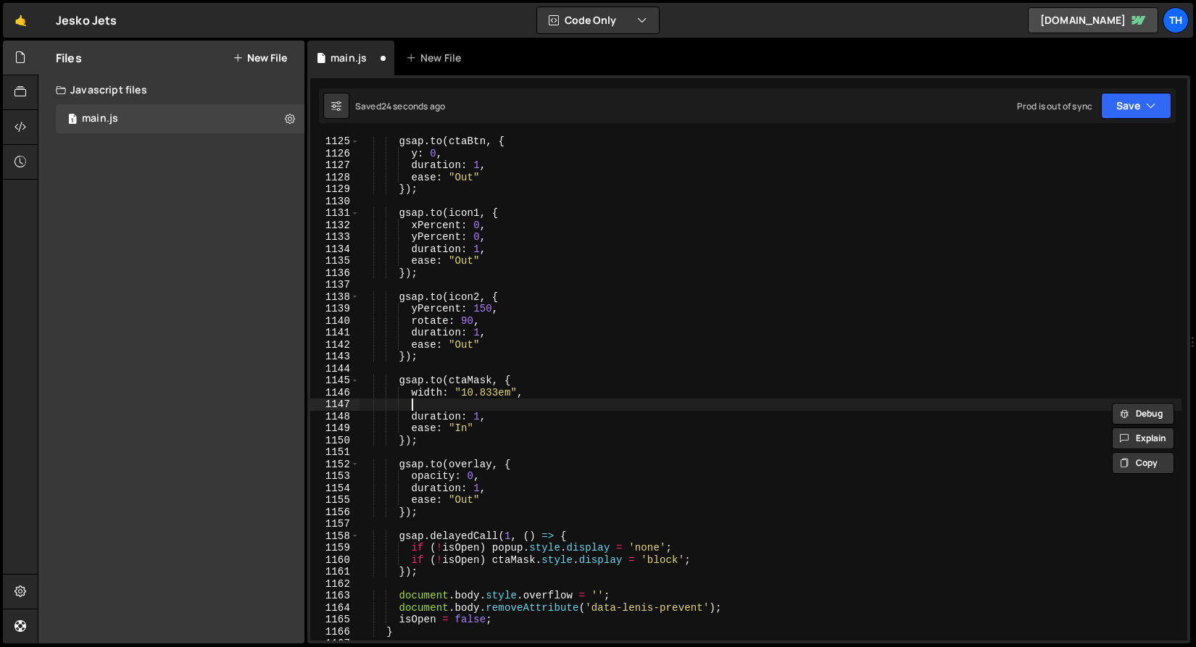
click at [433, 402] on div "gsap . to ( ctaBtn , { y : 0 , duration : 1 , ease : "Out" }) ; gsap . to ( ico…" at bounding box center [770, 400] width 822 height 528
drag, startPoint x: 443, startPoint y: 404, endPoint x: 228, endPoint y: 405, distance: 214.5
click at [228, 405] on div "Files New File Javascript files 1 main.js 0 CSS files Copy share link Edit File…" at bounding box center [617, 343] width 1158 height 604
paste textarea "},"
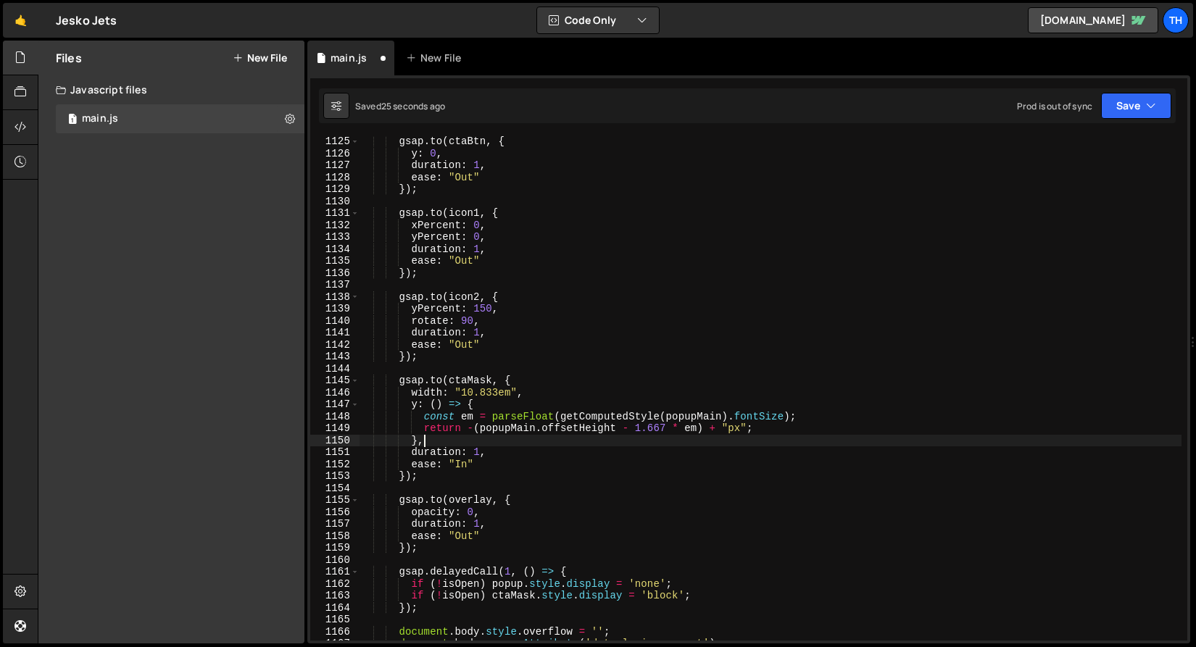
click at [422, 400] on div "gsap . to ( ctaBtn , { y : 0 , duration : 1 , ease : "Out" }) ; gsap . to ( ico…" at bounding box center [770, 400] width 822 height 528
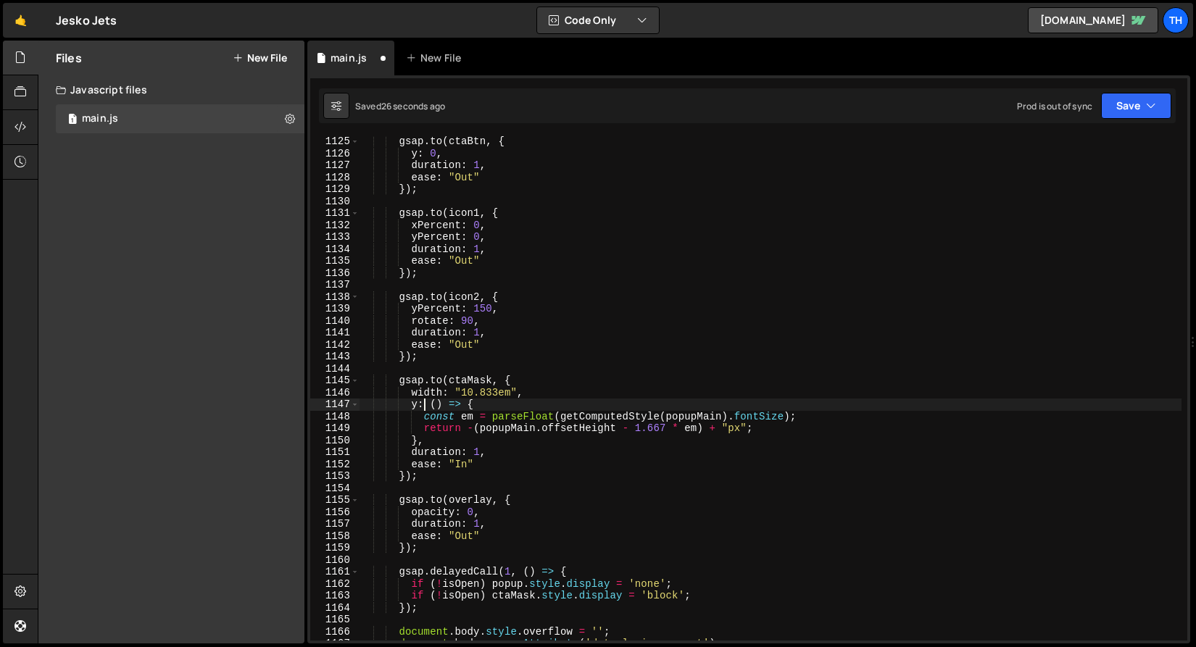
click at [422, 400] on div "gsap . to ( ctaBtn , { y : 0 , duration : 1 , ease : "Out" }) ; gsap . to ( ico…" at bounding box center [770, 400] width 822 height 528
click at [423, 394] on div "gsap . to ( ctaBtn , { y : 0 , duration : 1 , ease : "Out" }) ; gsap . to ( ico…" at bounding box center [770, 400] width 822 height 528
click at [417, 402] on div "gsap . to ( ctaBtn , { y : 0 , duration : 1 , ease : "Out" }) ; gsap . to ( ico…" at bounding box center [770, 400] width 822 height 528
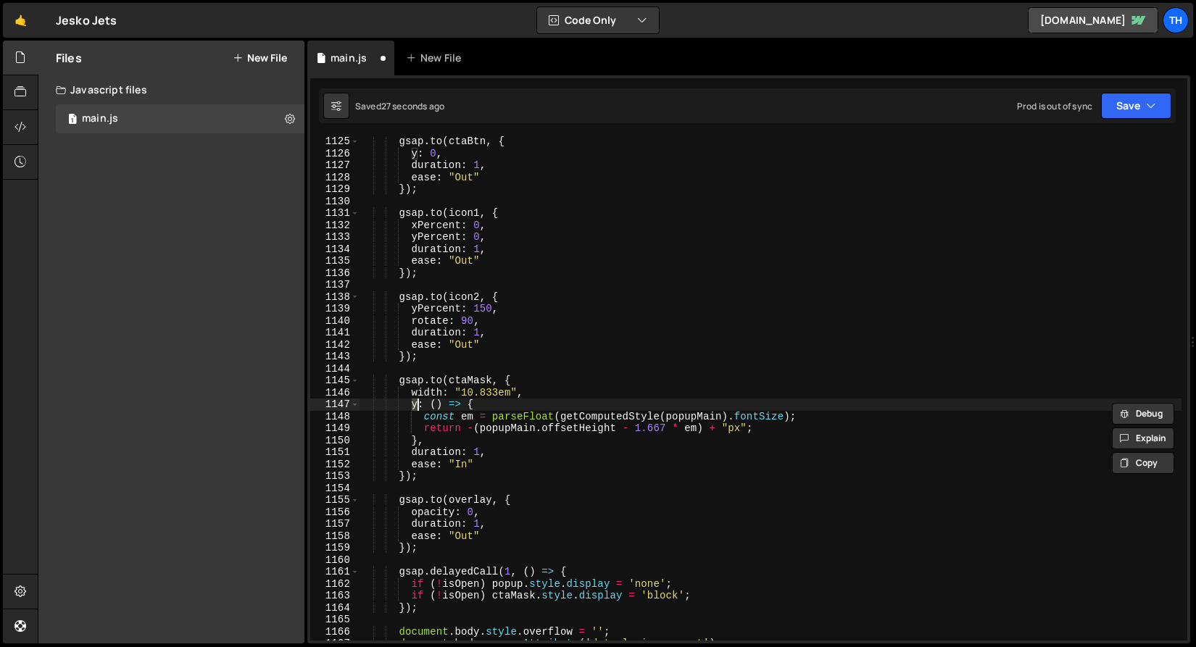
paste textarea "width"
click at [437, 380] on div "gsap . to ( ctaBtn , { y : 0 , duration : 1 , ease : "Out" }) ; gsap . to ( ico…" at bounding box center [770, 400] width 822 height 528
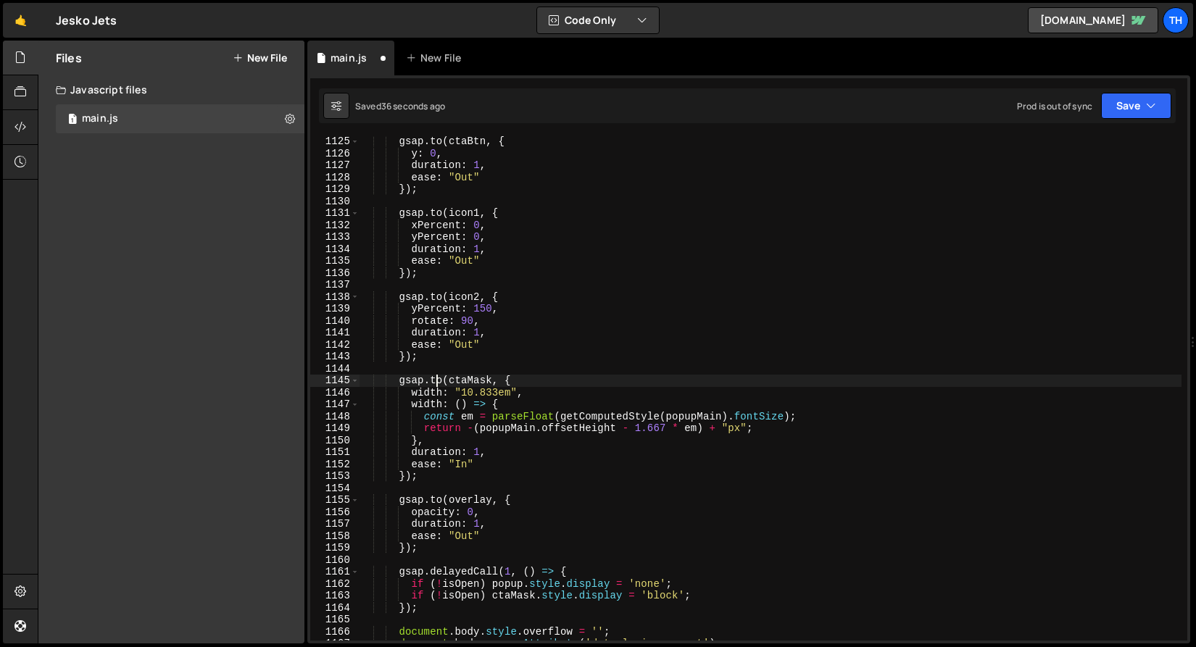
click at [478, 382] on div "gsap . to ( ctaBtn , { y : 0 , duration : 1 , ease : "Out" }) ; gsap . to ( ico…" at bounding box center [770, 400] width 822 height 528
click at [503, 428] on div "gsap . to ( ctaBtn , { y : 0 , duration : 1 , ease : "Out" }) ; gsap . to ( ico…" at bounding box center [770, 400] width 822 height 528
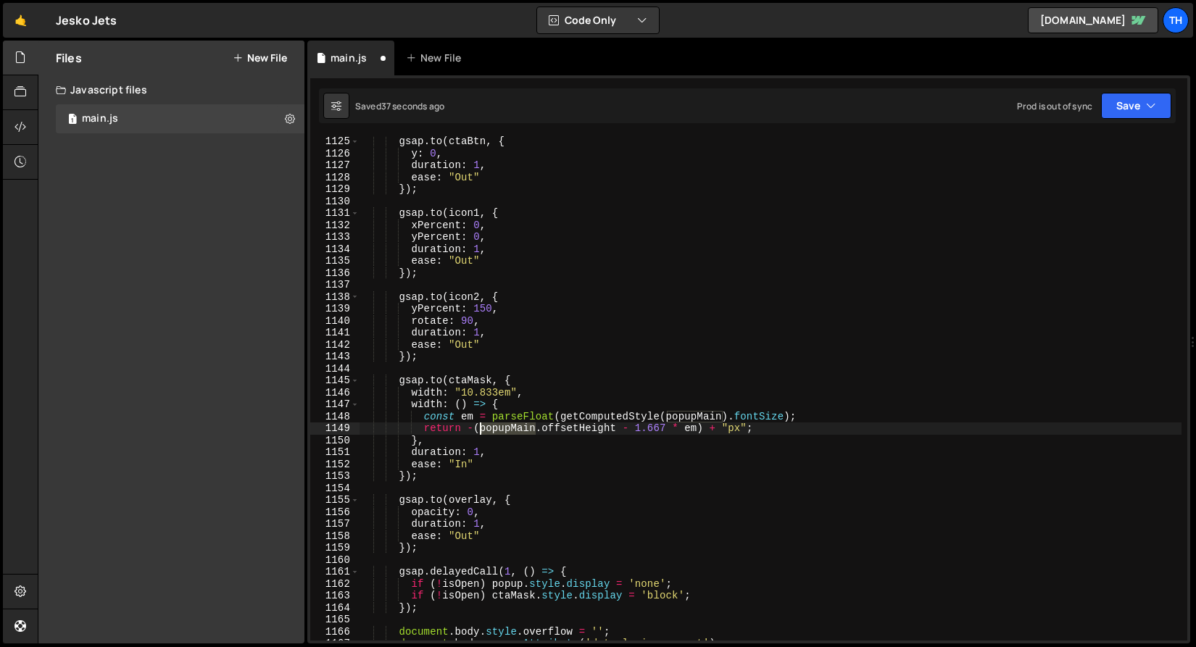
click at [503, 428] on div "gsap . to ( ctaBtn , { y : 0 , duration : 1 , ease : "Out" }) ; gsap . to ( ico…" at bounding box center [770, 400] width 822 height 528
paste textarea "ctaMask"
click at [554, 431] on div "gsap . to ( ctaBtn , { y : 0 , duration : 1 , ease : "Out" }) ; gsap . to ( ico…" at bounding box center [770, 400] width 822 height 528
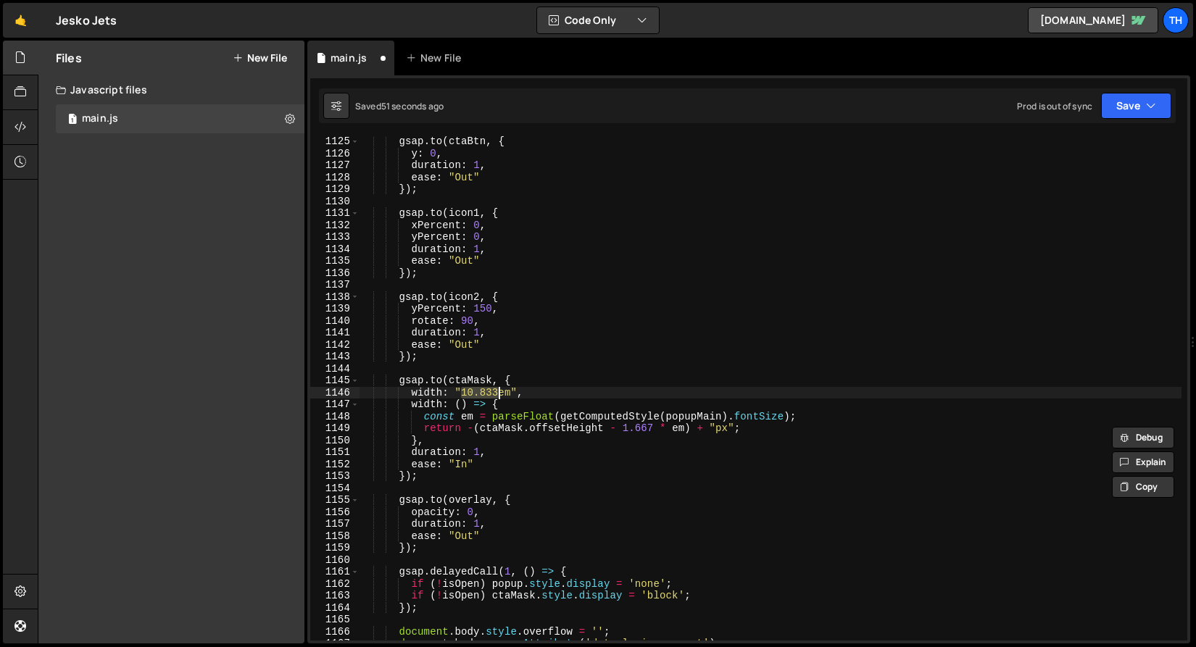
drag, startPoint x: 463, startPoint y: 391, endPoint x: 499, endPoint y: 391, distance: 35.5
click at [499, 391] on div "gsap . to ( ctaBtn , { y : 0 , duration : 1 , ease : "Out" }) ; gsap . to ( ico…" at bounding box center [770, 400] width 822 height 528
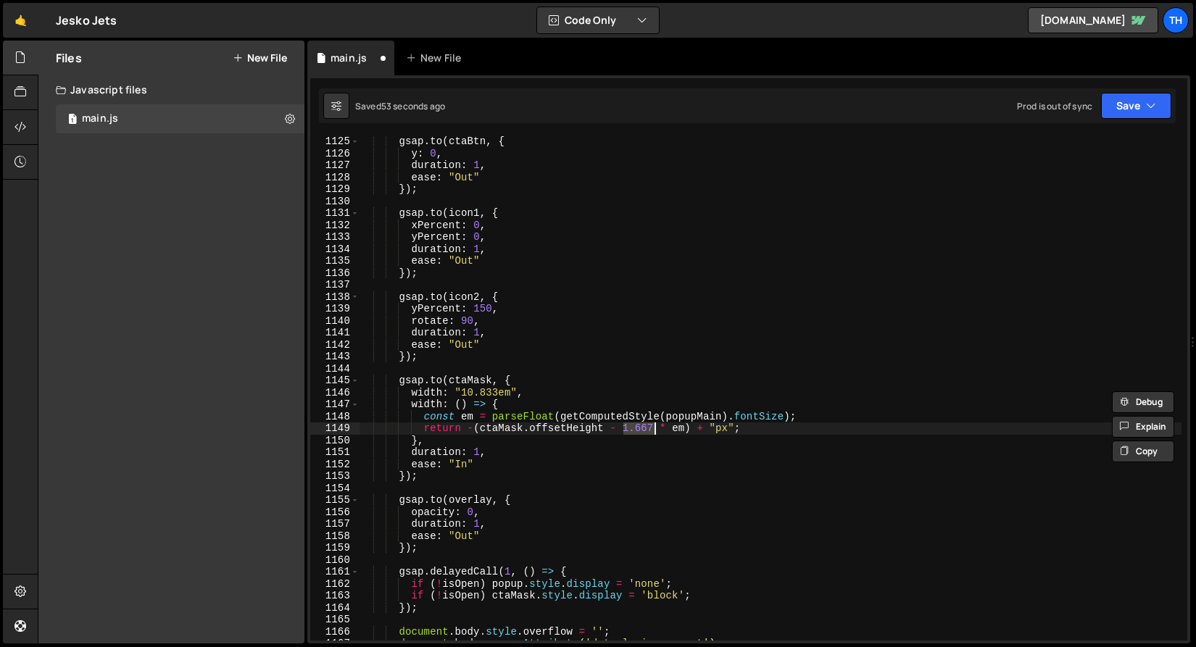
drag, startPoint x: 622, startPoint y: 429, endPoint x: 654, endPoint y: 430, distance: 31.9
click at [654, 430] on div "gsap . to ( ctaBtn , { y : 0 , duration : 1 , ease : "Out" }) ; gsap . to ( ico…" at bounding box center [770, 400] width 822 height 528
paste textarea "0.833"
drag, startPoint x: 625, startPoint y: 428, endPoint x: 483, endPoint y: 429, distance: 141.3
click at [483, 429] on div "gsap . to ( ctaBtn , { y : 0 , duration : 1 , ease : "Out" }) ; gsap . to ( ico…" at bounding box center [770, 400] width 822 height 528
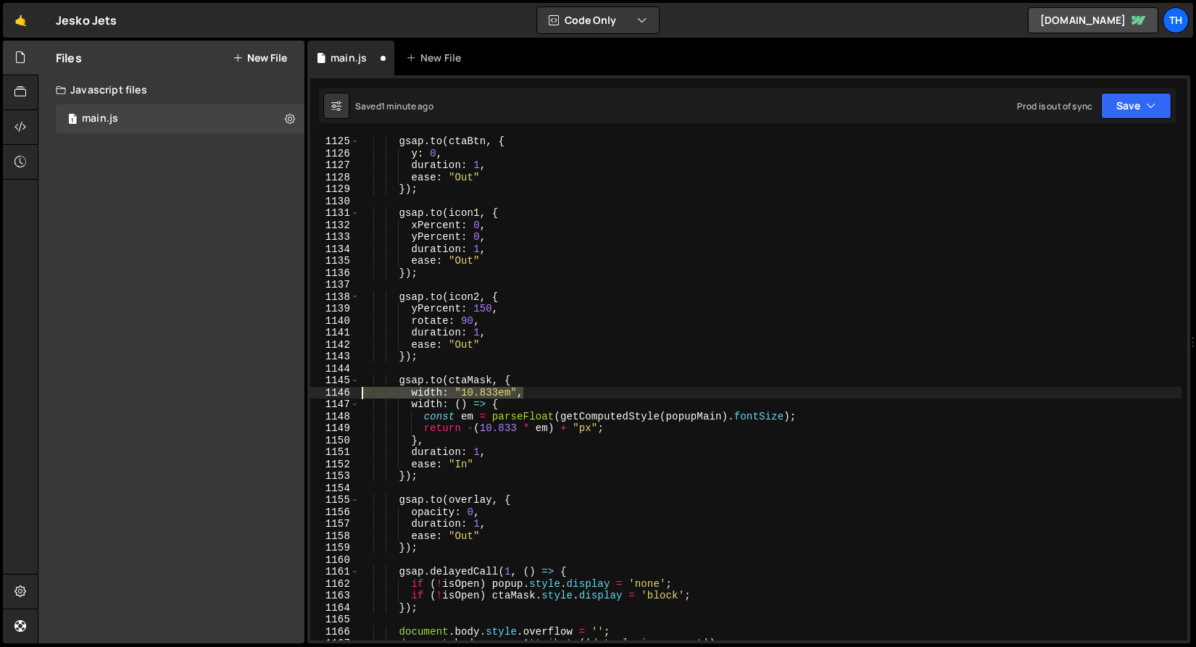
drag, startPoint x: 544, startPoint y: 395, endPoint x: 316, endPoint y: 388, distance: 227.6
click at [316, 388] on div "return -(10.833 * em) + "px"; 1125 1126 1127 1128 1129 1130 1131 1132 1133 1134…" at bounding box center [748, 388] width 877 height 504
type textarea "width: "10.833em","
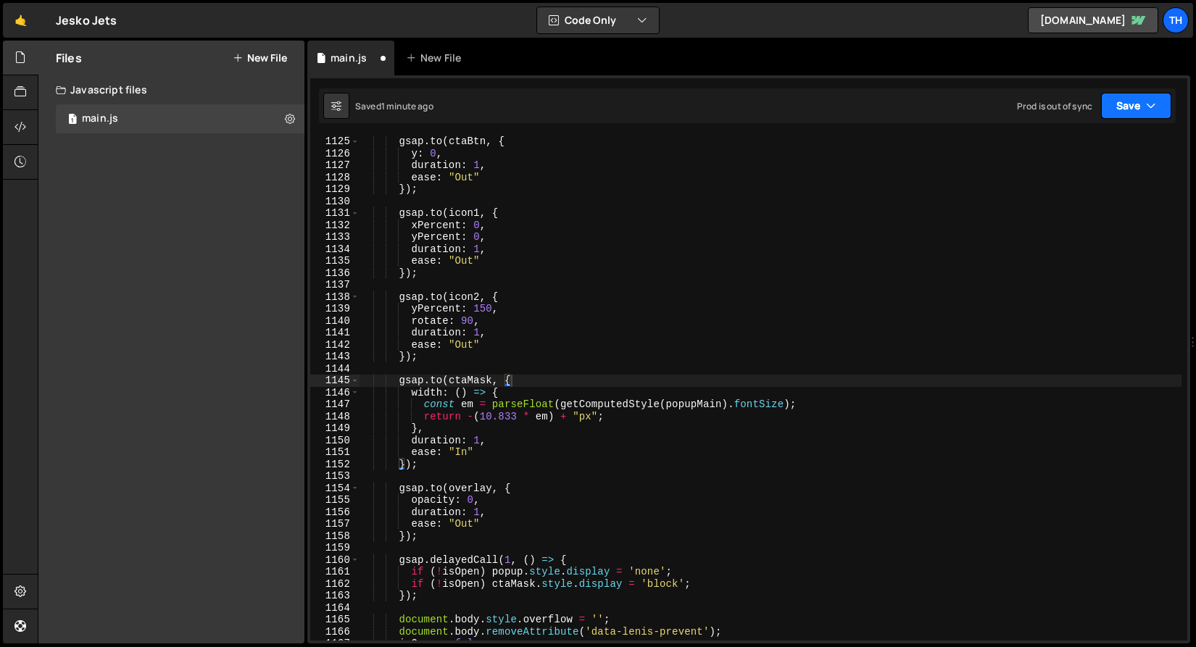
click at [1155, 96] on button "Save" at bounding box center [1136, 106] width 70 height 26
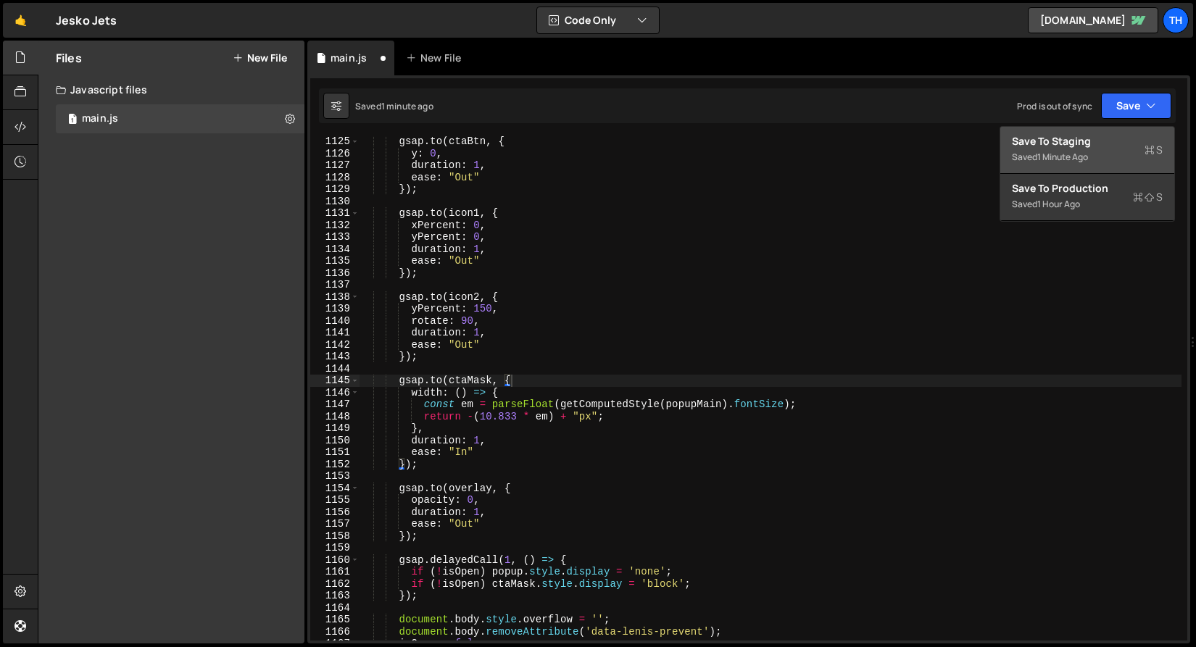
click at [1136, 136] on div "Save to Staging S" at bounding box center [1087, 141] width 151 height 14
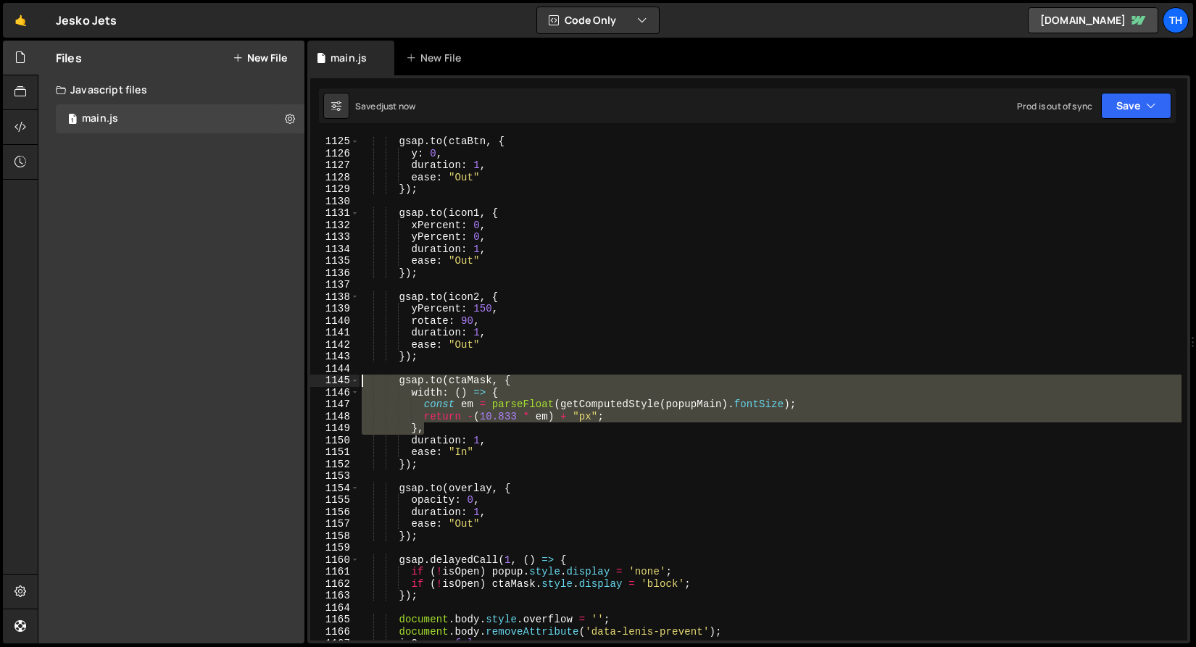
drag, startPoint x: 452, startPoint y: 434, endPoint x: 243, endPoint y: 386, distance: 214.8
click at [243, 386] on div "Files New File Javascript files 1 main.js 0 CSS files Copy share link Edit File…" at bounding box center [617, 343] width 1158 height 604
click at [433, 433] on div "gsap . to ( ctaBtn , { y : 0 , duration : 1 , ease : "Out" }) ; gsap . to ( ico…" at bounding box center [770, 388] width 822 height 504
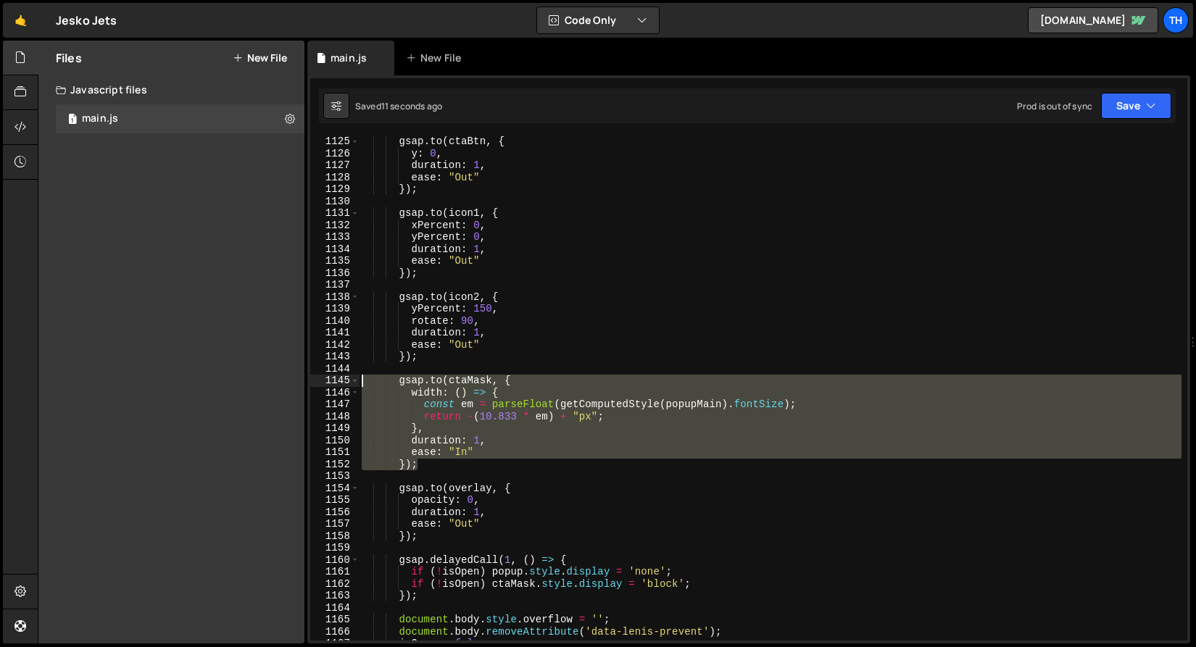
drag, startPoint x: 436, startPoint y: 459, endPoint x: 274, endPoint y: 383, distance: 178.9
click at [274, 383] on div "Files New File Javascript files 1 main.js 0 CSS files Copy share link Edit File…" at bounding box center [617, 343] width 1158 height 604
paste textarea "});"
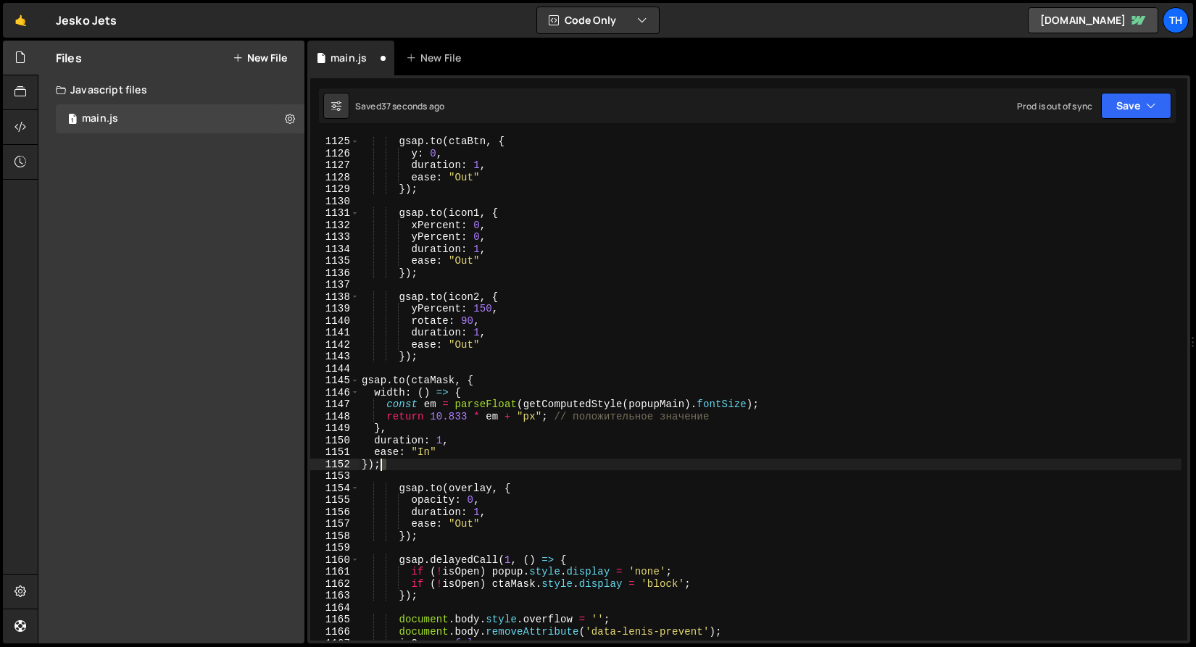
drag, startPoint x: 417, startPoint y: 470, endPoint x: 382, endPoint y: 463, distance: 36.1
click at [382, 463] on div "gsap . to ( ctaBtn , { y : 0 , duration : 1 , ease : "Out" }) ; gsap . to ( ico…" at bounding box center [770, 400] width 822 height 528
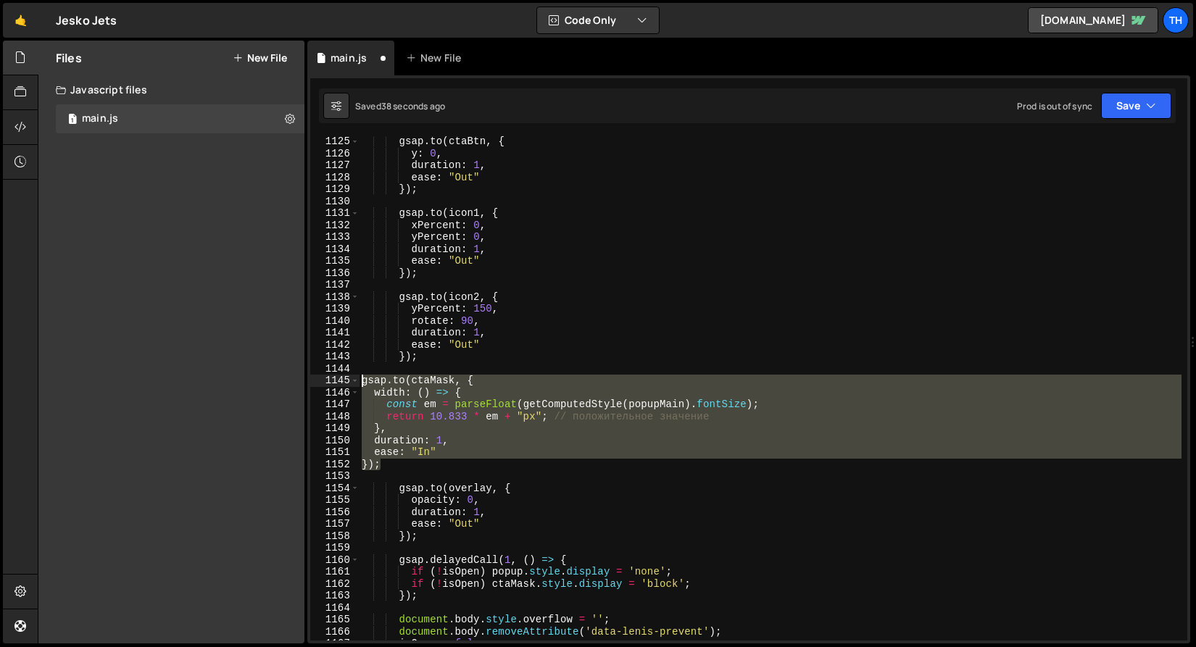
drag, startPoint x: 391, startPoint y: 467, endPoint x: 298, endPoint y: 382, distance: 126.2
click at [298, 382] on div "Files New File Javascript files 1 main.js 0 CSS files Copy share link Edit File…" at bounding box center [617, 343] width 1158 height 604
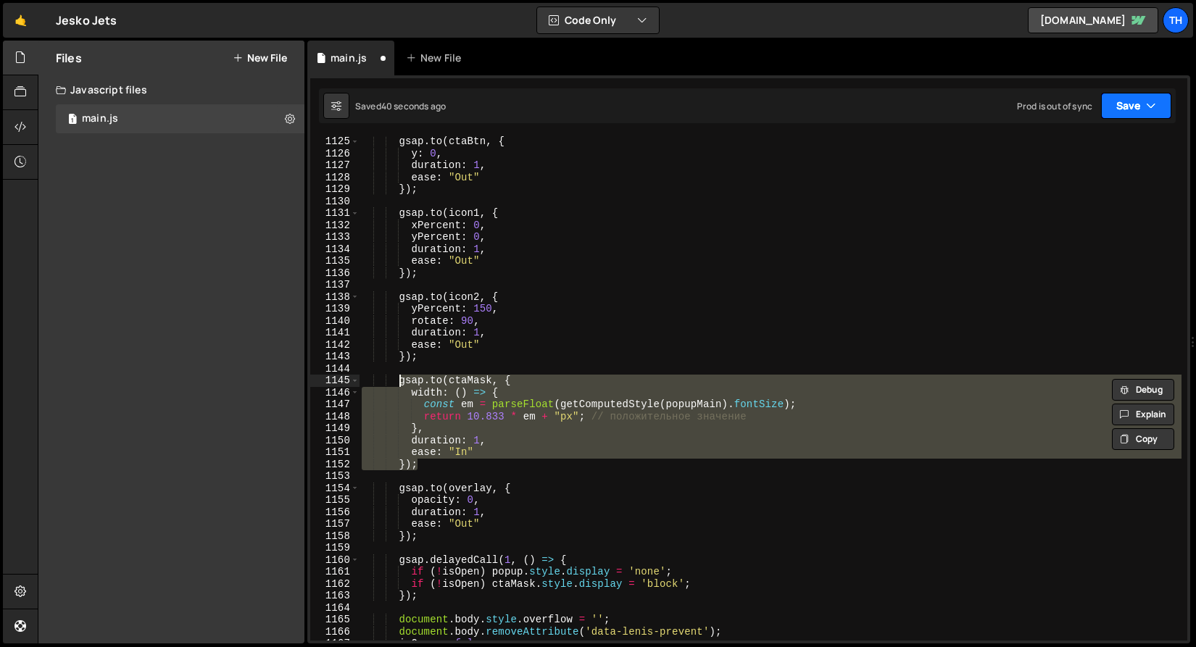
click at [1133, 106] on button "Save" at bounding box center [1136, 106] width 70 height 26
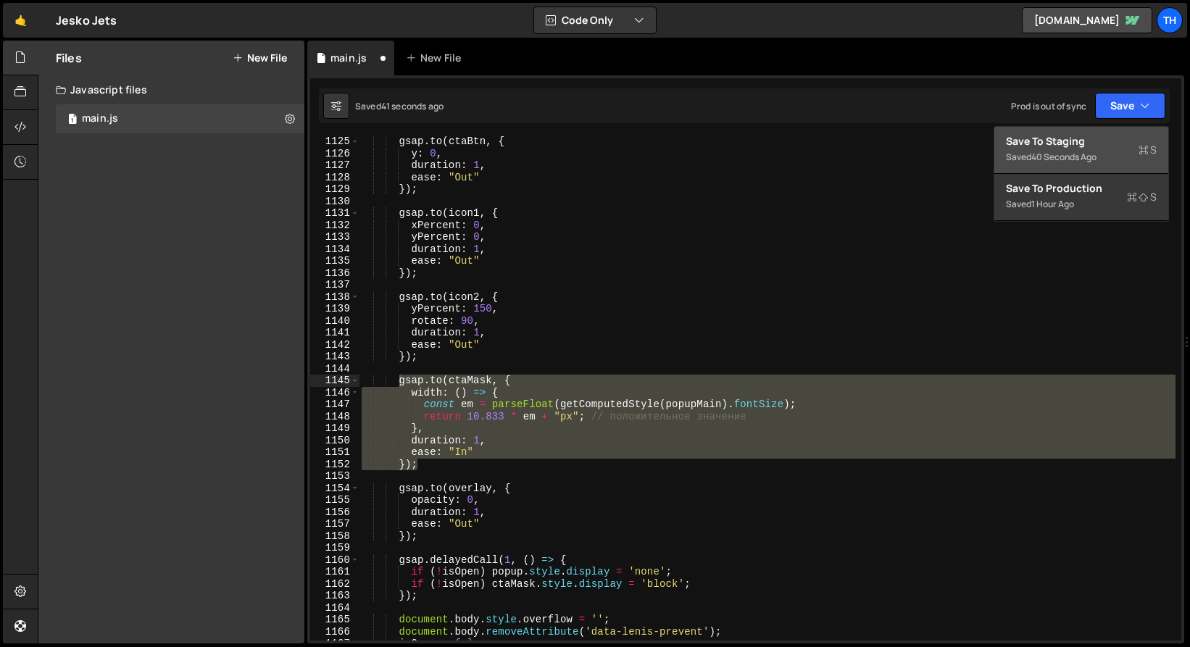
click at [1096, 151] on div "40 seconds ago" at bounding box center [1063, 157] width 65 height 12
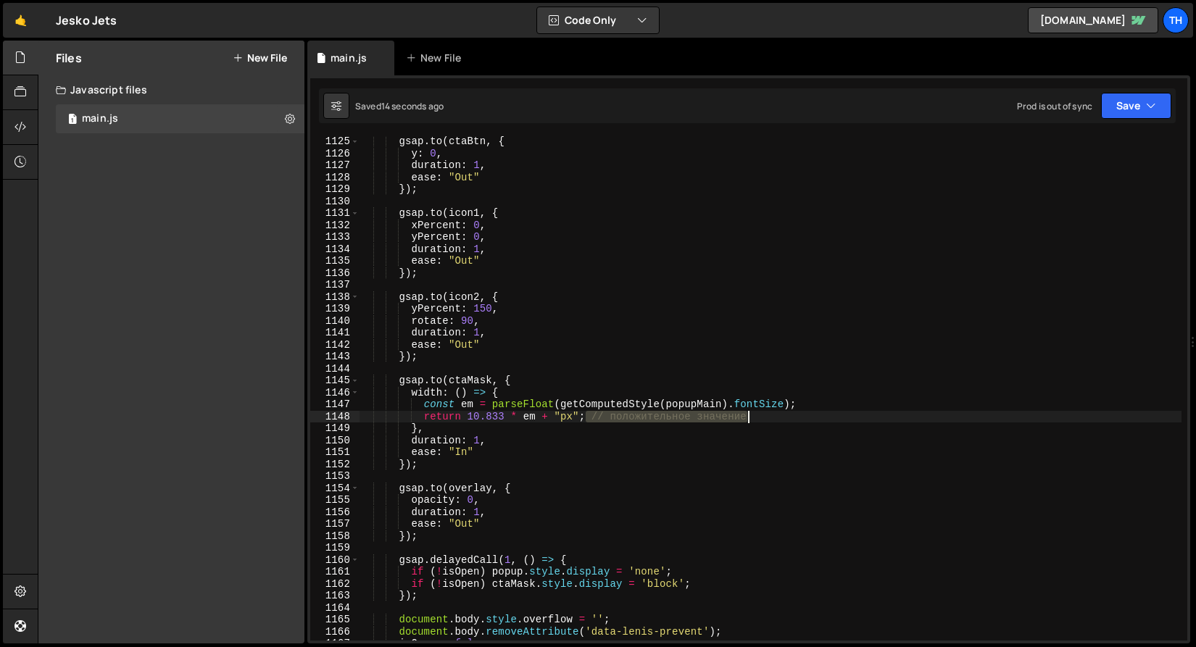
drag, startPoint x: 586, startPoint y: 416, endPoint x: 858, endPoint y: 415, distance: 271.8
click at [858, 415] on div "gsap . to ( ctaBtn , { y : 0 , duration : 1 , ease : "Out" }) ; gsap . to ( ico…" at bounding box center [770, 400] width 822 height 528
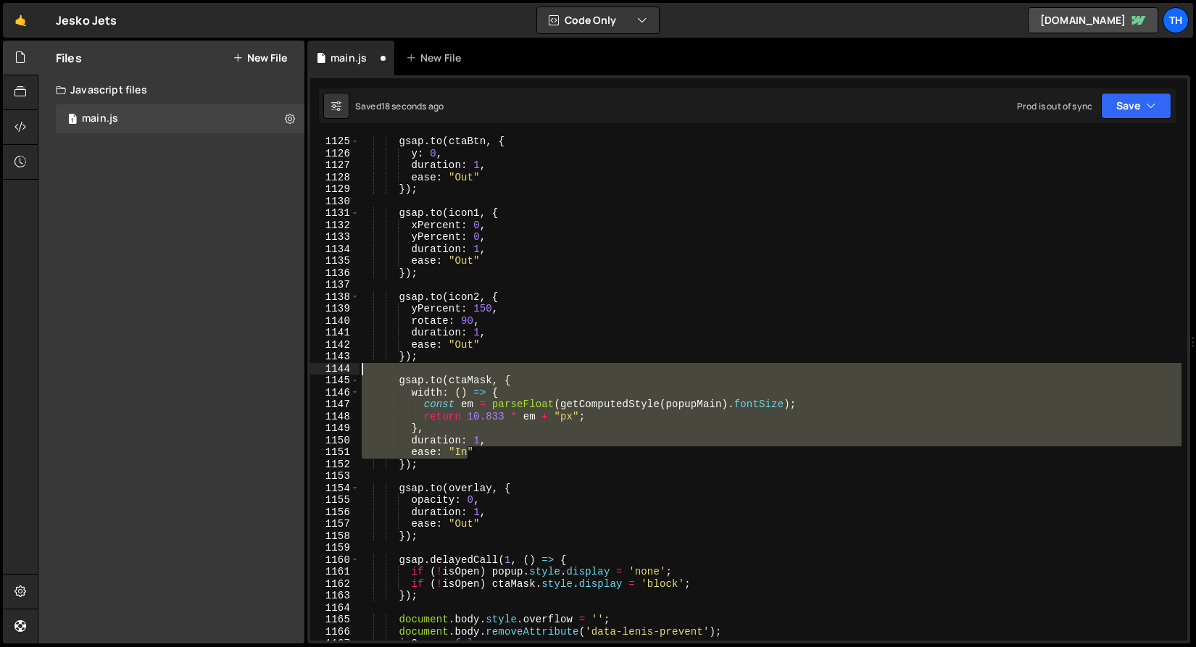
drag, startPoint x: 437, startPoint y: 451, endPoint x: 386, endPoint y: 432, distance: 54.4
click at [303, 373] on div "Files New File Javascript files 1 main.js 0 CSS files Copy share link Edit File…" at bounding box center [617, 343] width 1158 height 604
click at [420, 462] on div "gsap . to ( ctaBtn , { y : 0 , duration : 1 , ease : "Out" }) ; gsap . to ( ico…" at bounding box center [770, 400] width 822 height 528
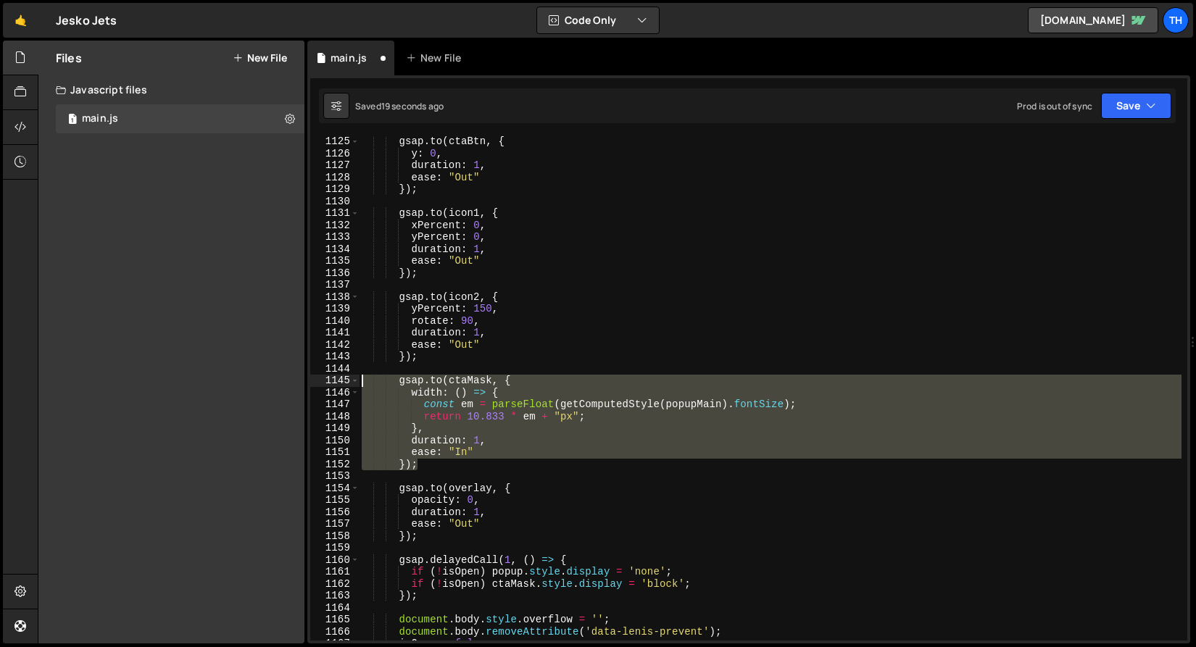
drag, startPoint x: 230, startPoint y: 420, endPoint x: 209, endPoint y: 383, distance: 43.5
click at [209, 383] on div "Files New File Javascript files 1 main.js 0 CSS files Copy share link Edit File…" at bounding box center [617, 343] width 1158 height 604
type textarea "gsap.to(ctaMask, { width: () => {"
click at [1173, 112] on div "Saved 1 minute ago Prod is out of sync Upgrade to Edit Save Save to Staging S S…" at bounding box center [747, 105] width 857 height 35
click at [1156, 99] on button "Save" at bounding box center [1136, 106] width 70 height 26
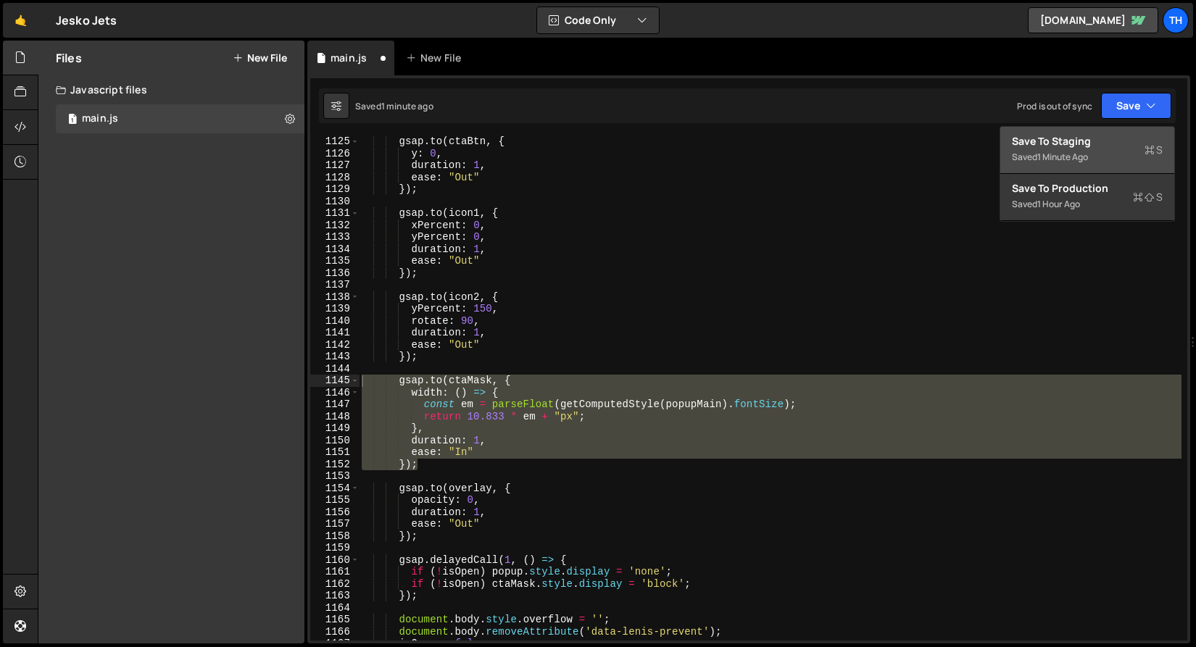
click at [1148, 140] on div "Save to Staging S" at bounding box center [1087, 141] width 151 height 14
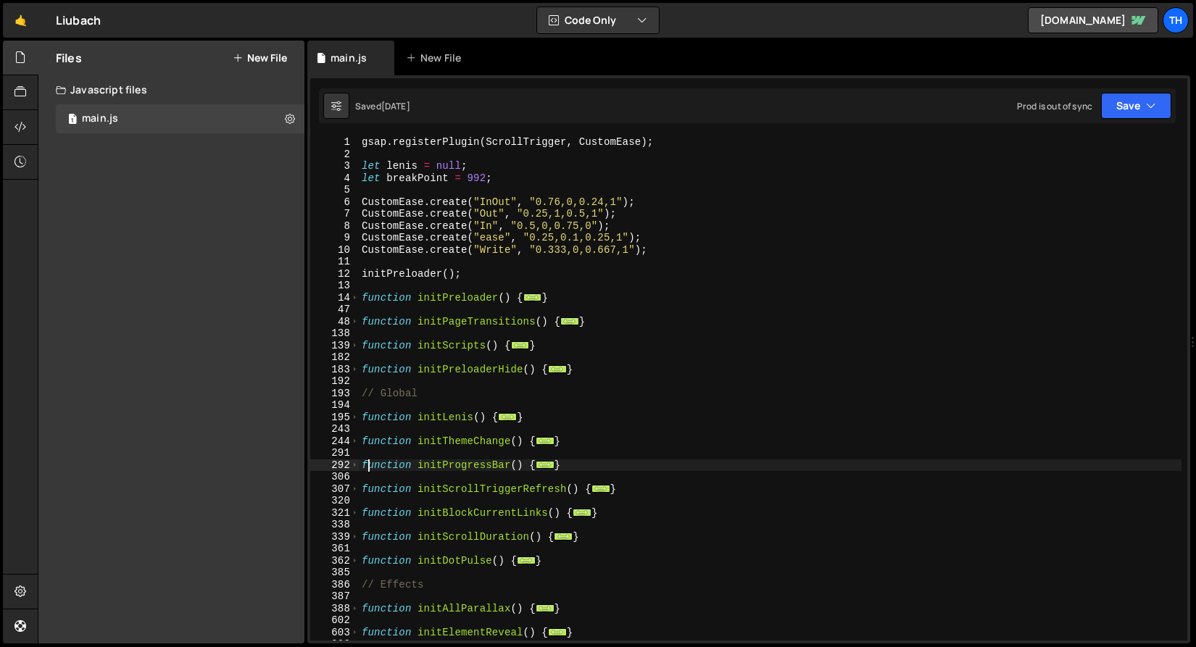
scroll to position [3831, 0]
click at [1028, 13] on link "[DOMAIN_NAME]" at bounding box center [1093, 20] width 130 height 26
